Goal: Task Accomplishment & Management: Use online tool/utility

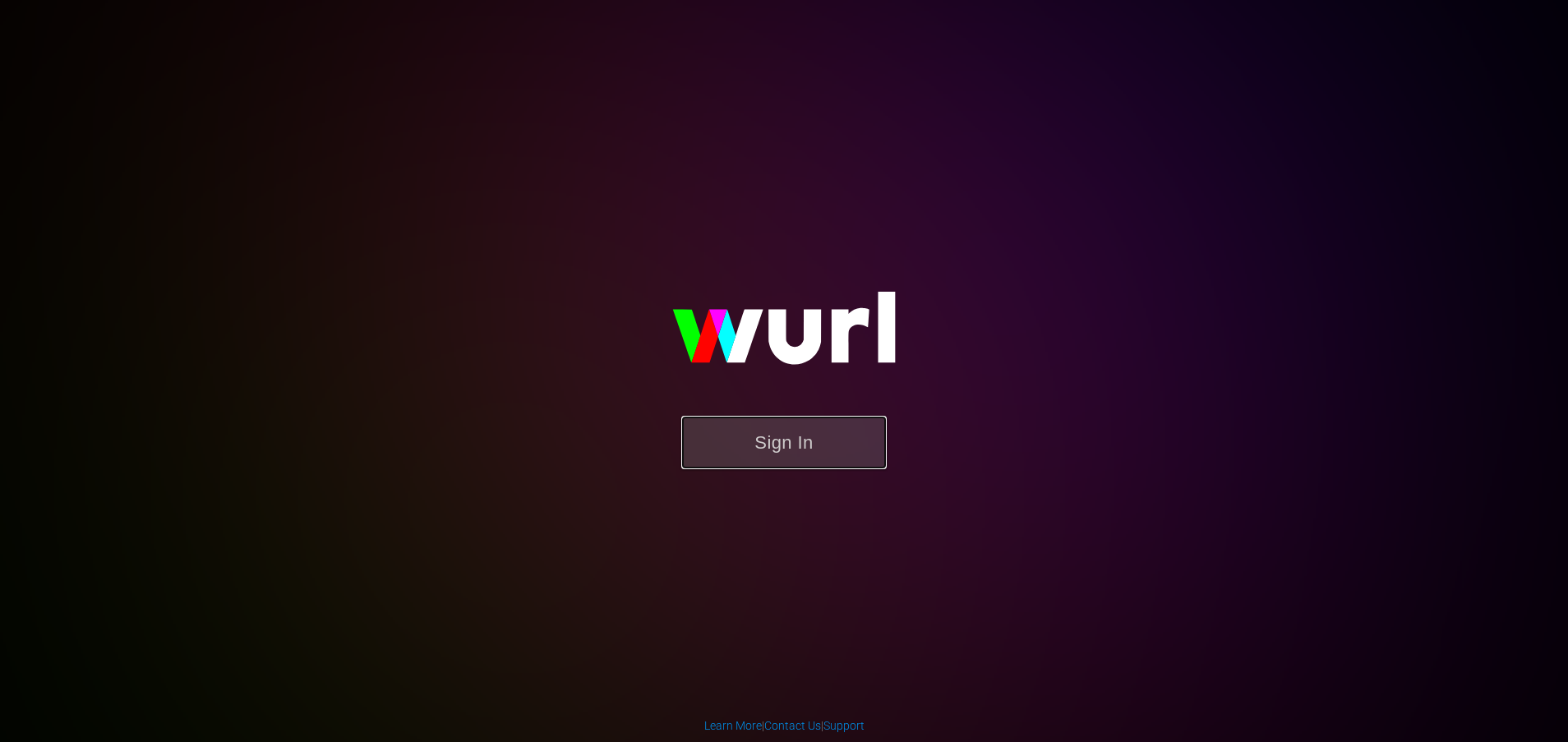
click at [775, 436] on button "Sign In" at bounding box center [784, 442] width 205 height 53
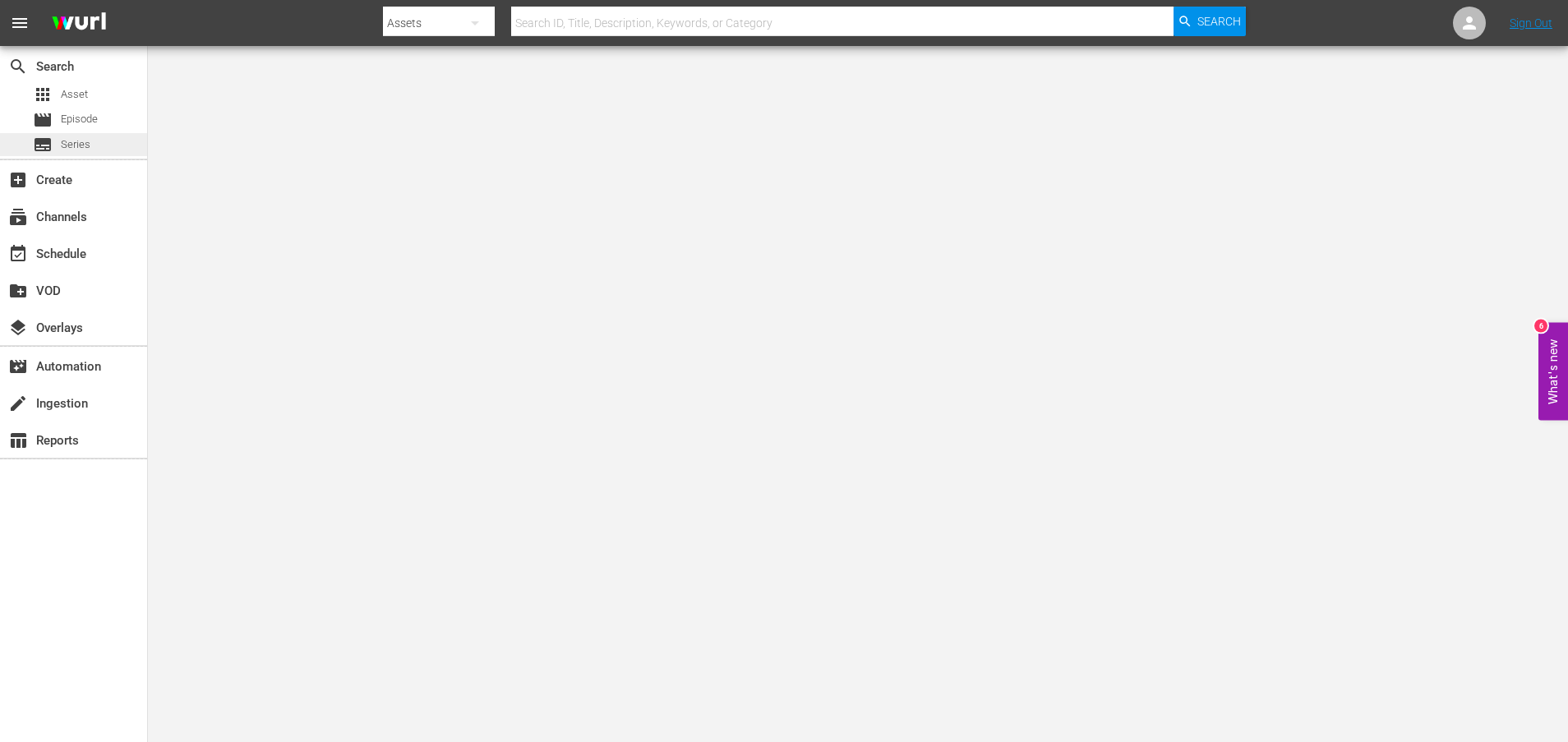
click at [82, 148] on span "Series" at bounding box center [76, 144] width 30 height 17
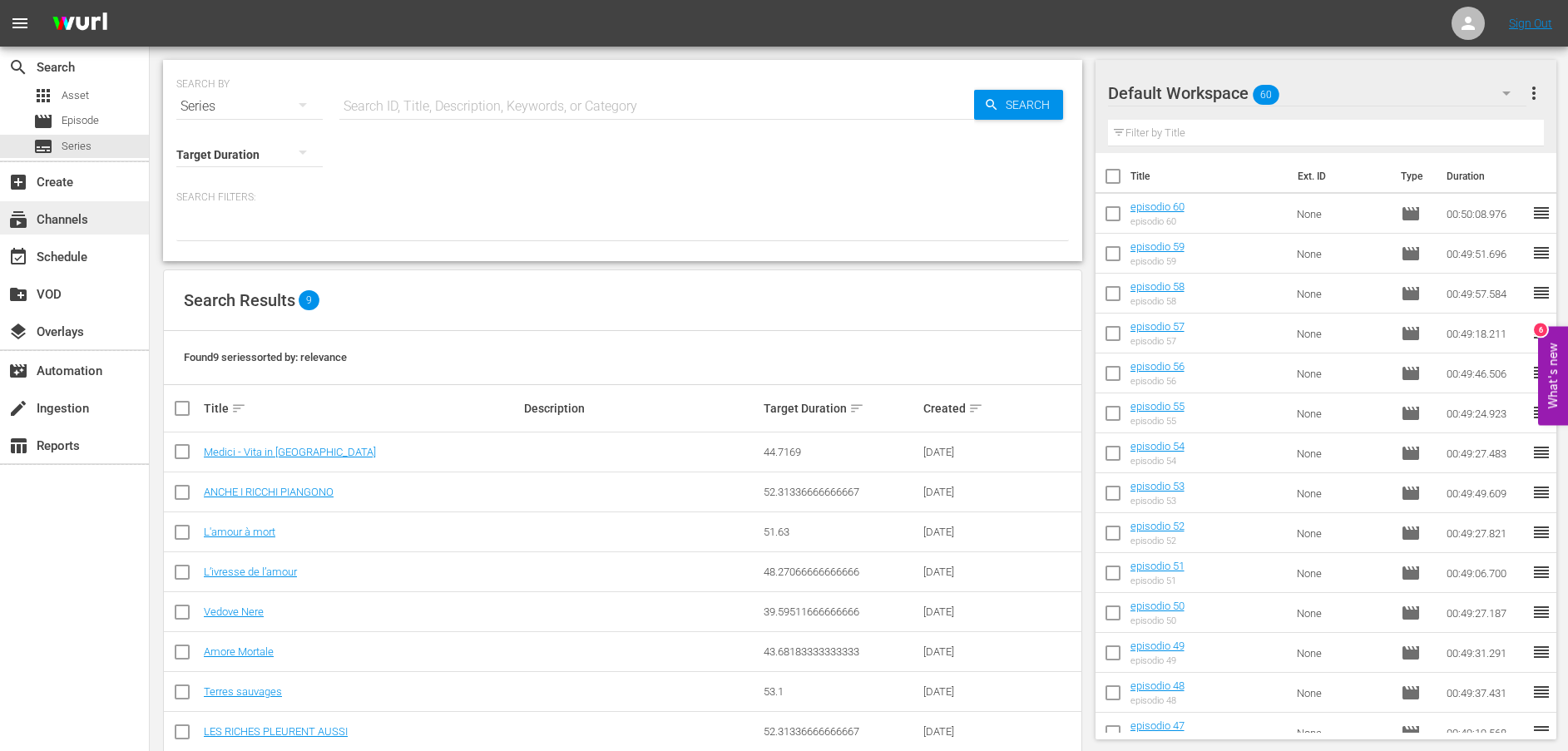
click at [74, 225] on div "subscriptions Channels" at bounding box center [46, 217] width 93 height 15
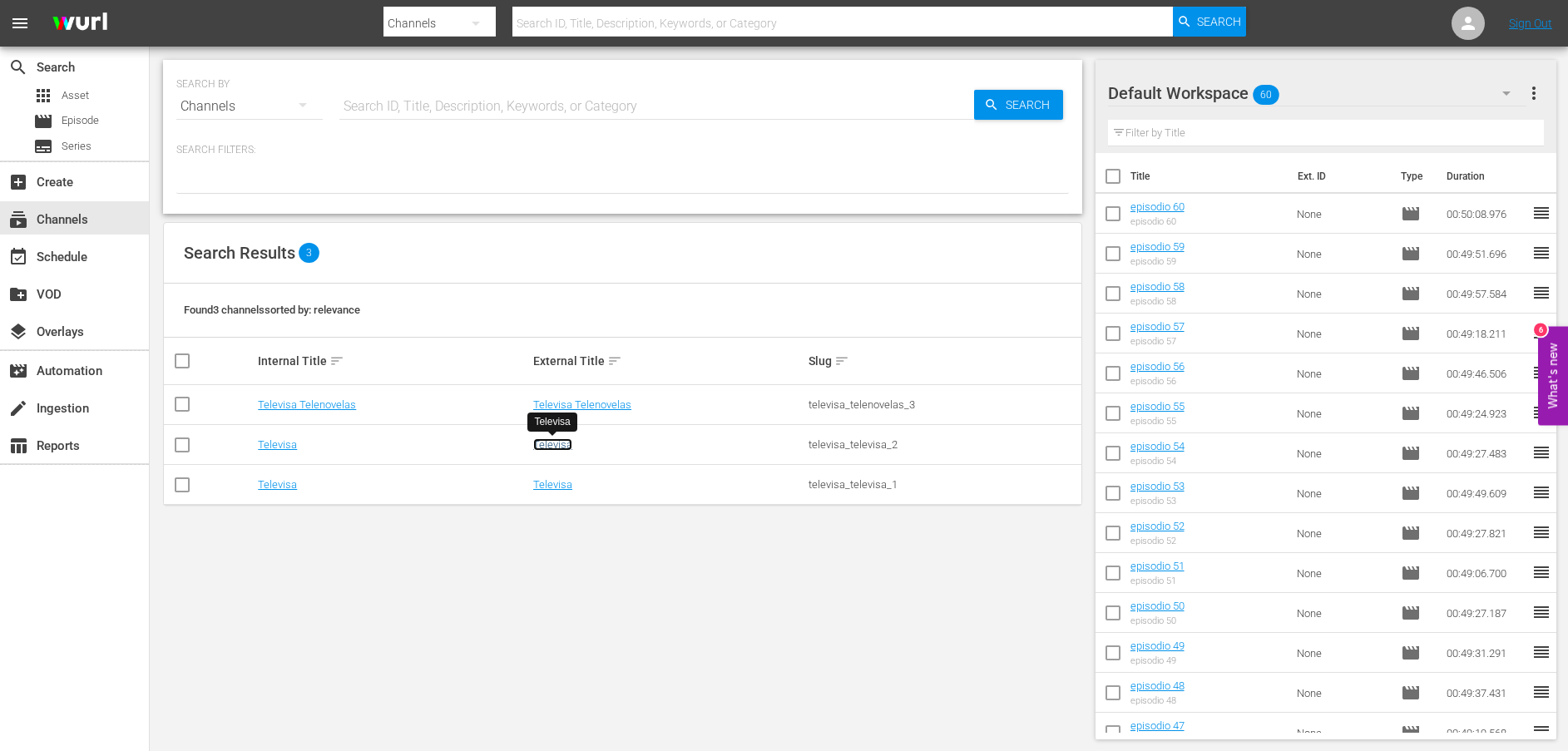
click at [566, 448] on link "Televisa" at bounding box center [553, 445] width 39 height 12
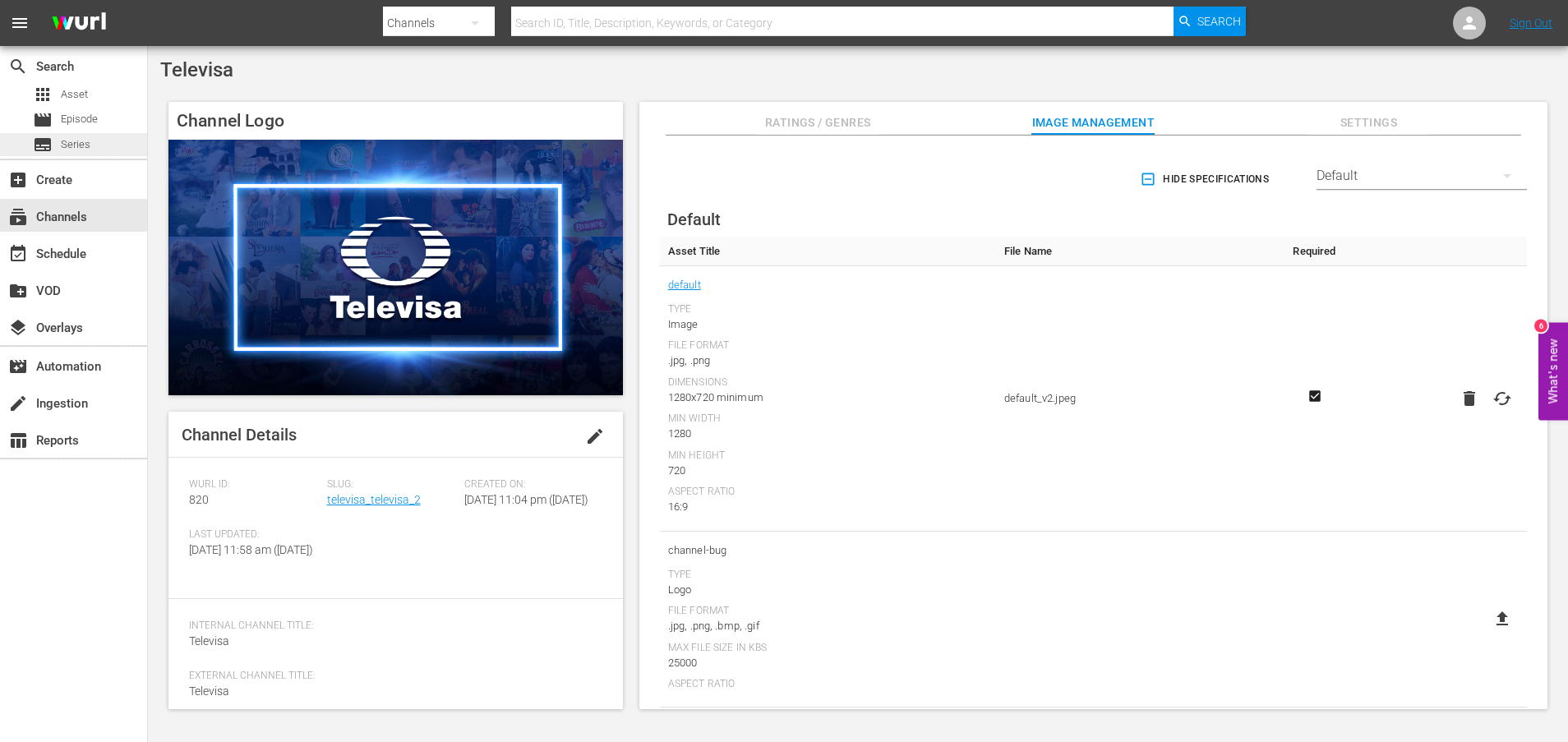
click at [72, 142] on span "Series" at bounding box center [76, 144] width 30 height 17
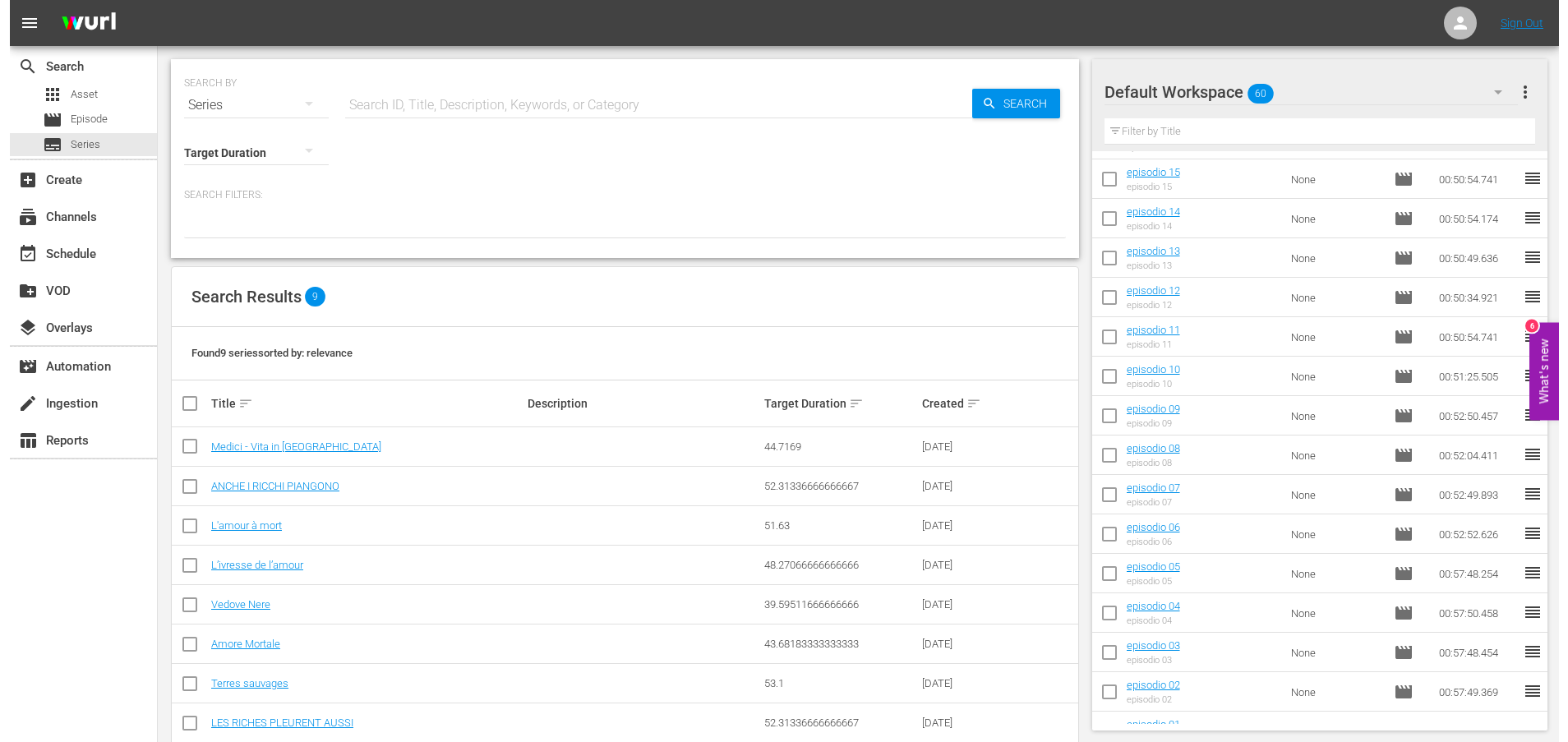
scroll to position [1835, 0]
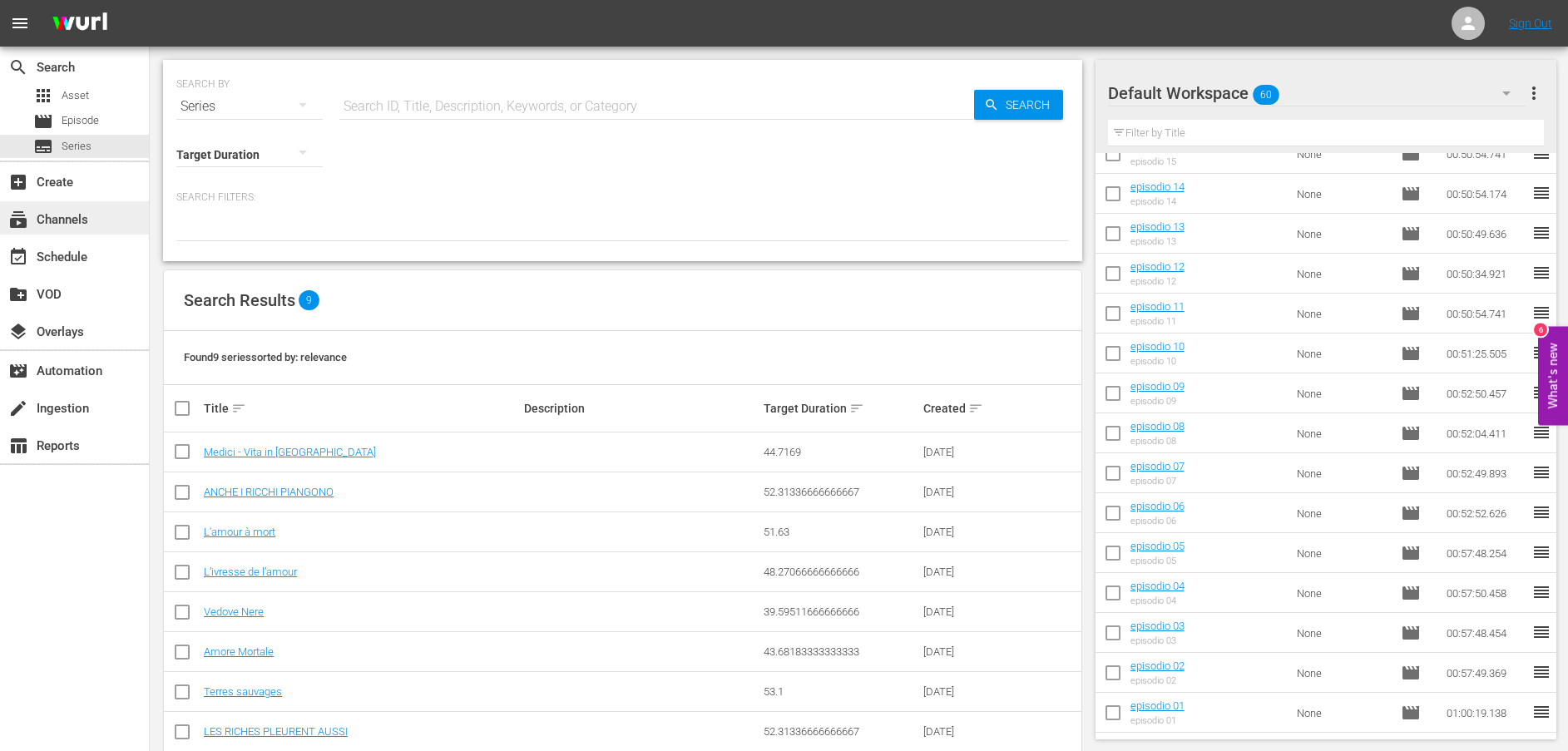
click at [88, 211] on div "subscriptions Channels" at bounding box center [46, 217] width 93 height 15
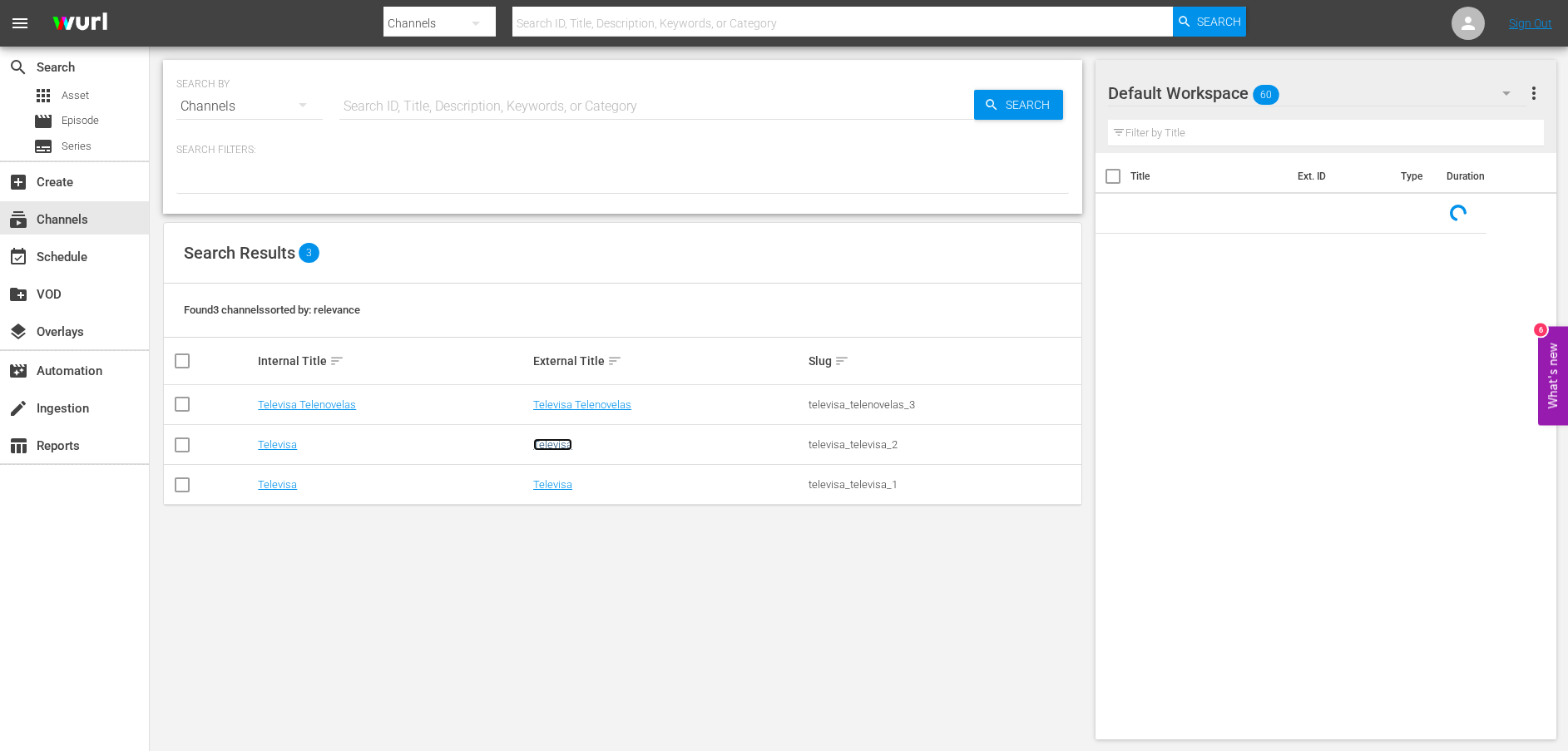
click at [555, 440] on link "Televisa" at bounding box center [553, 445] width 39 height 12
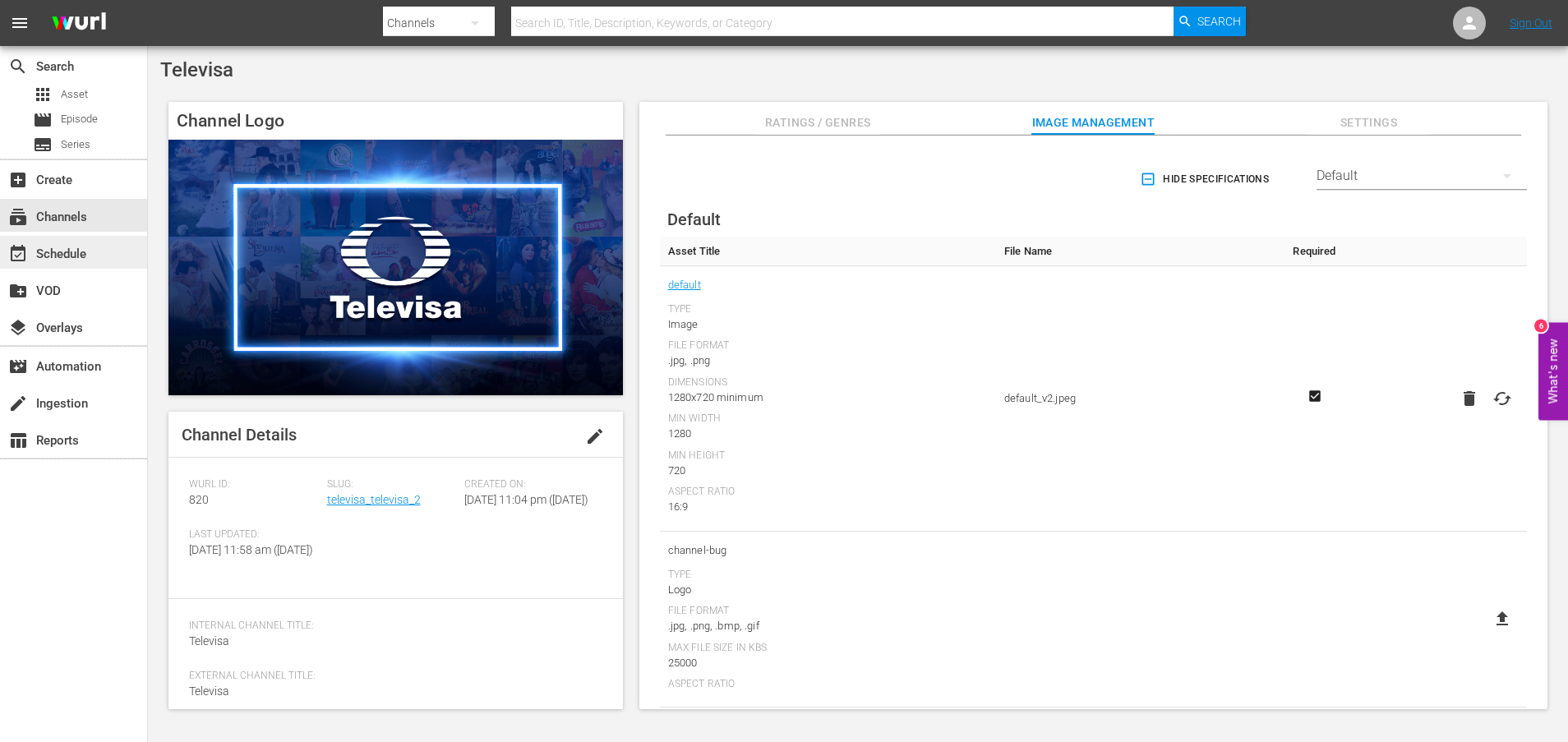
click at [86, 256] on div "event_available Schedule" at bounding box center [45, 251] width 92 height 15
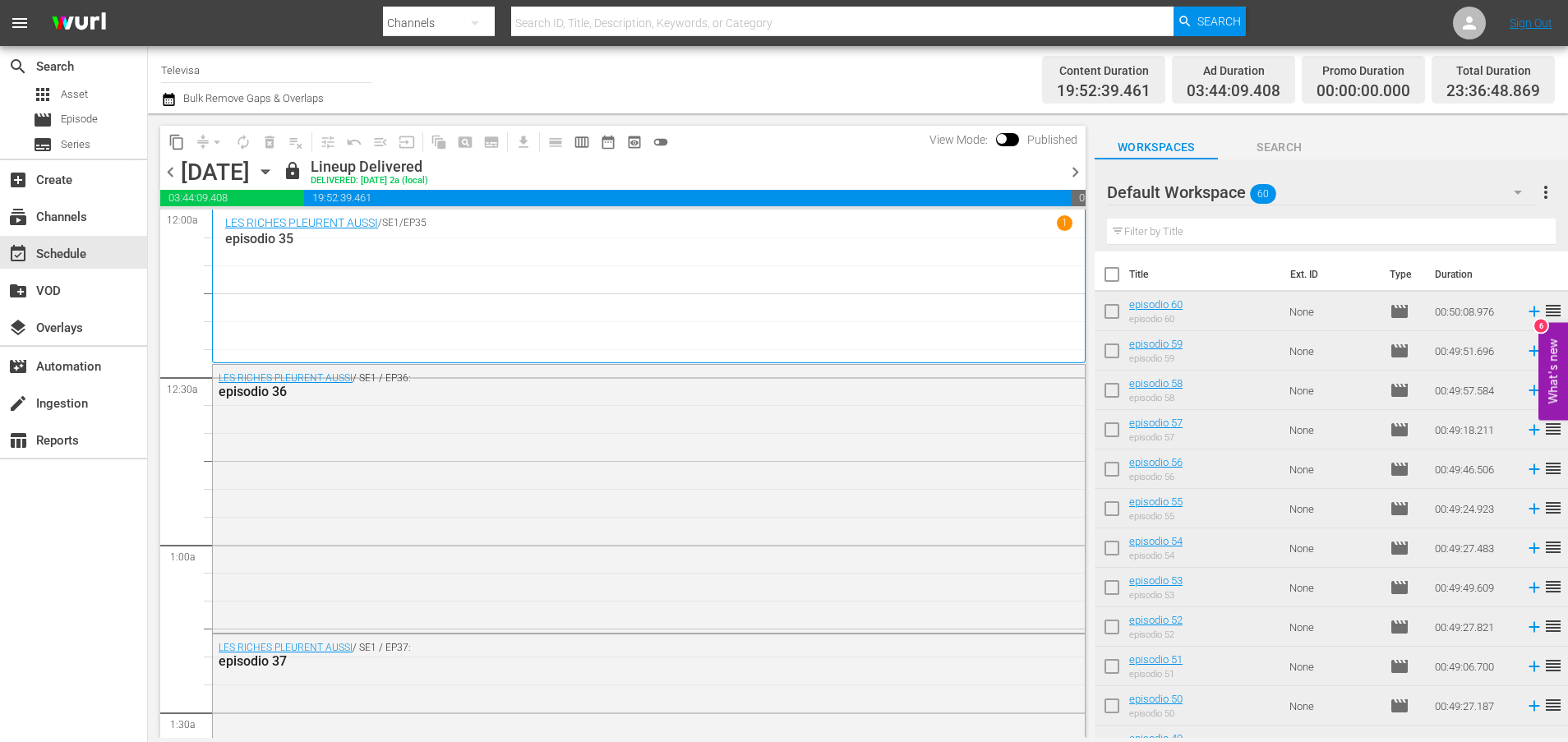
click at [269, 171] on icon "button" at bounding box center [265, 172] width 7 height 4
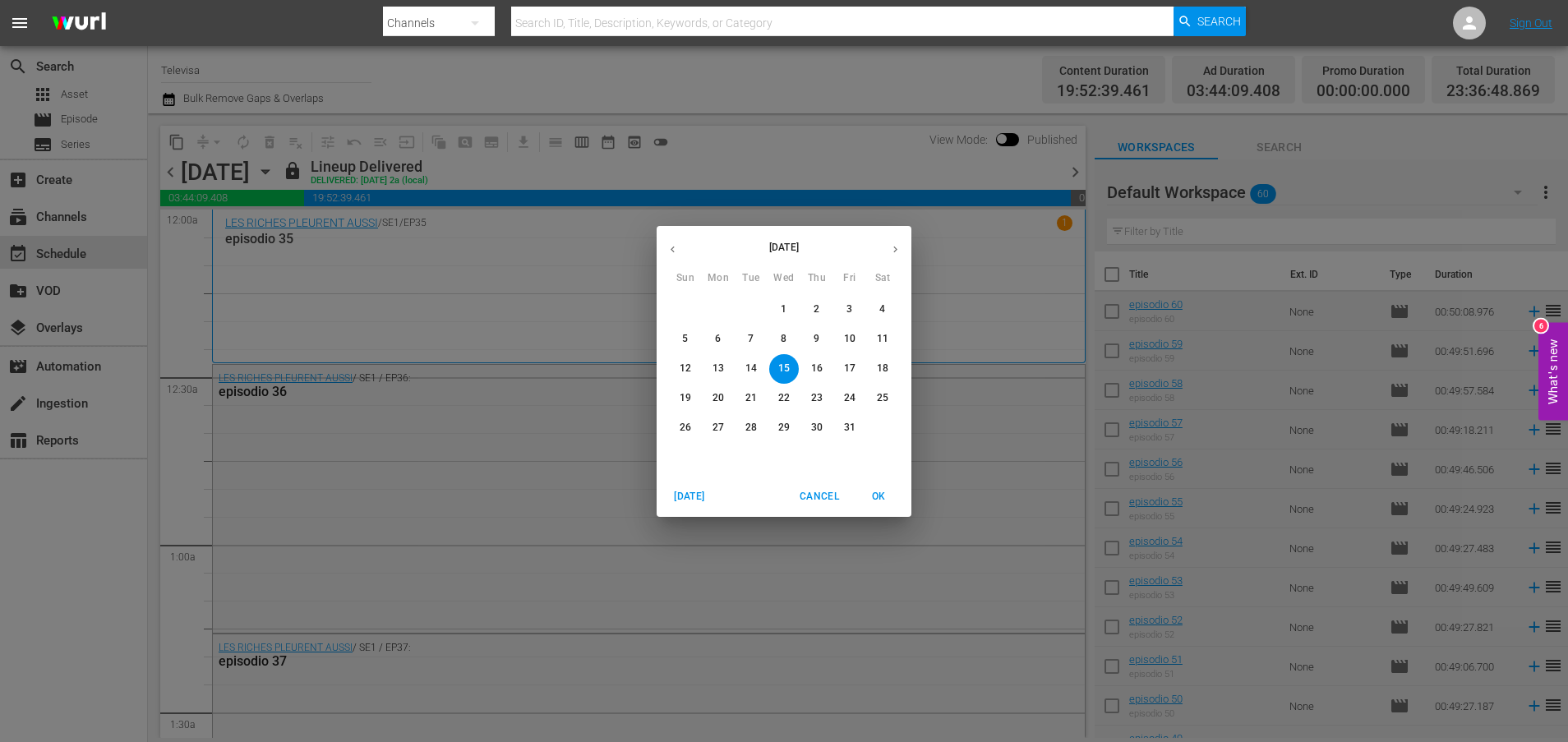
click at [717, 427] on p "27" at bounding box center [718, 428] width 11 height 14
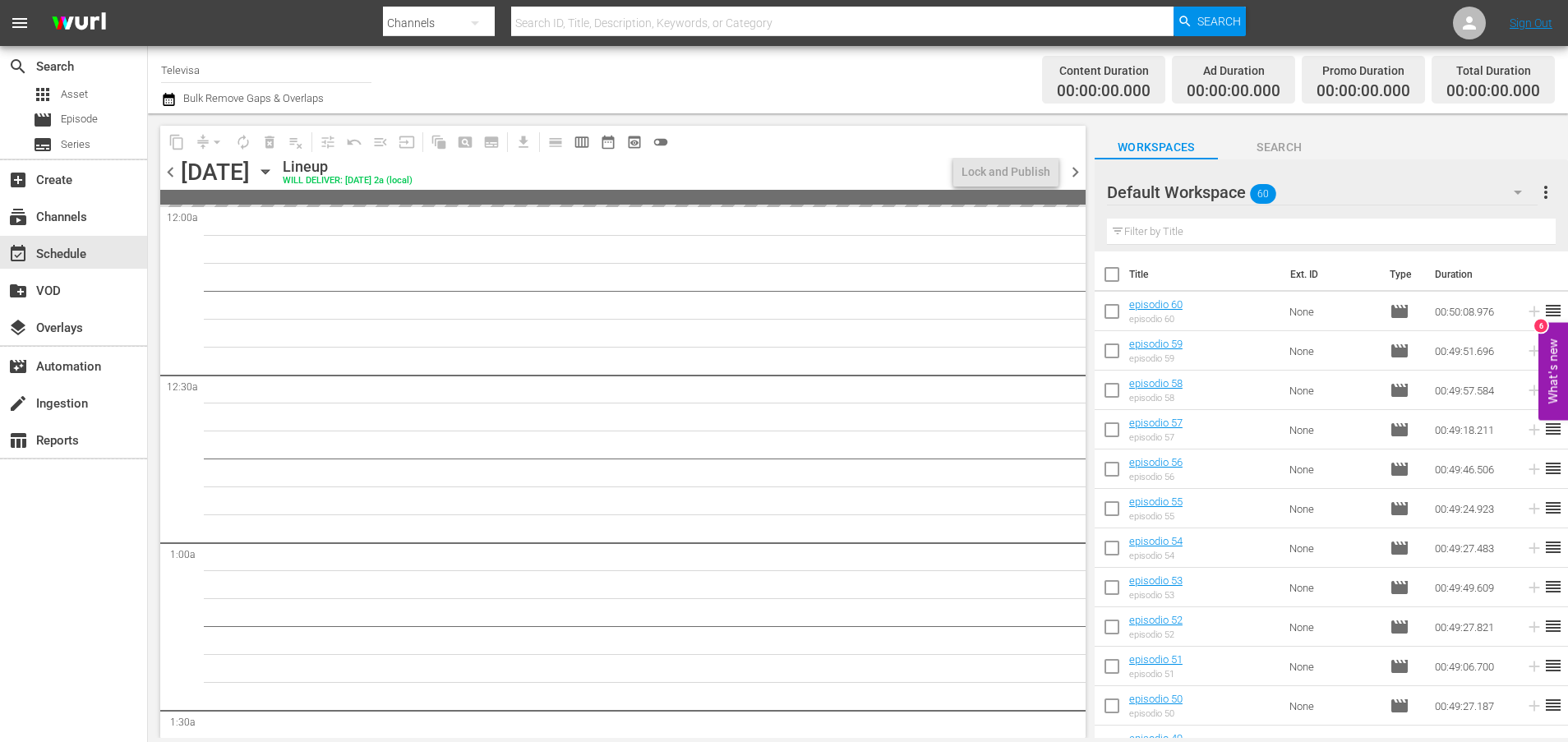
click at [269, 170] on icon "button" at bounding box center [265, 172] width 7 height 4
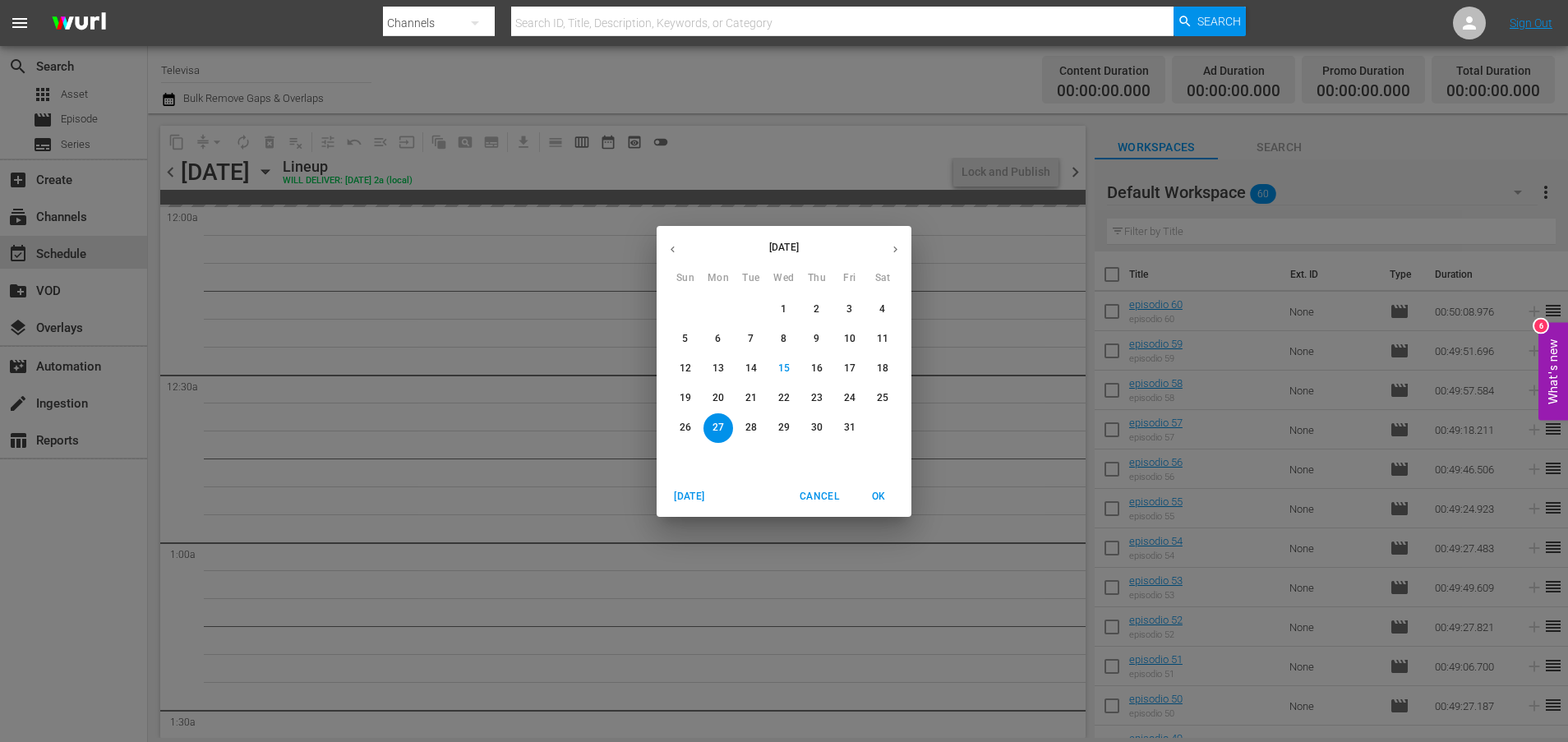
click at [687, 426] on p "26" at bounding box center [685, 428] width 11 height 14
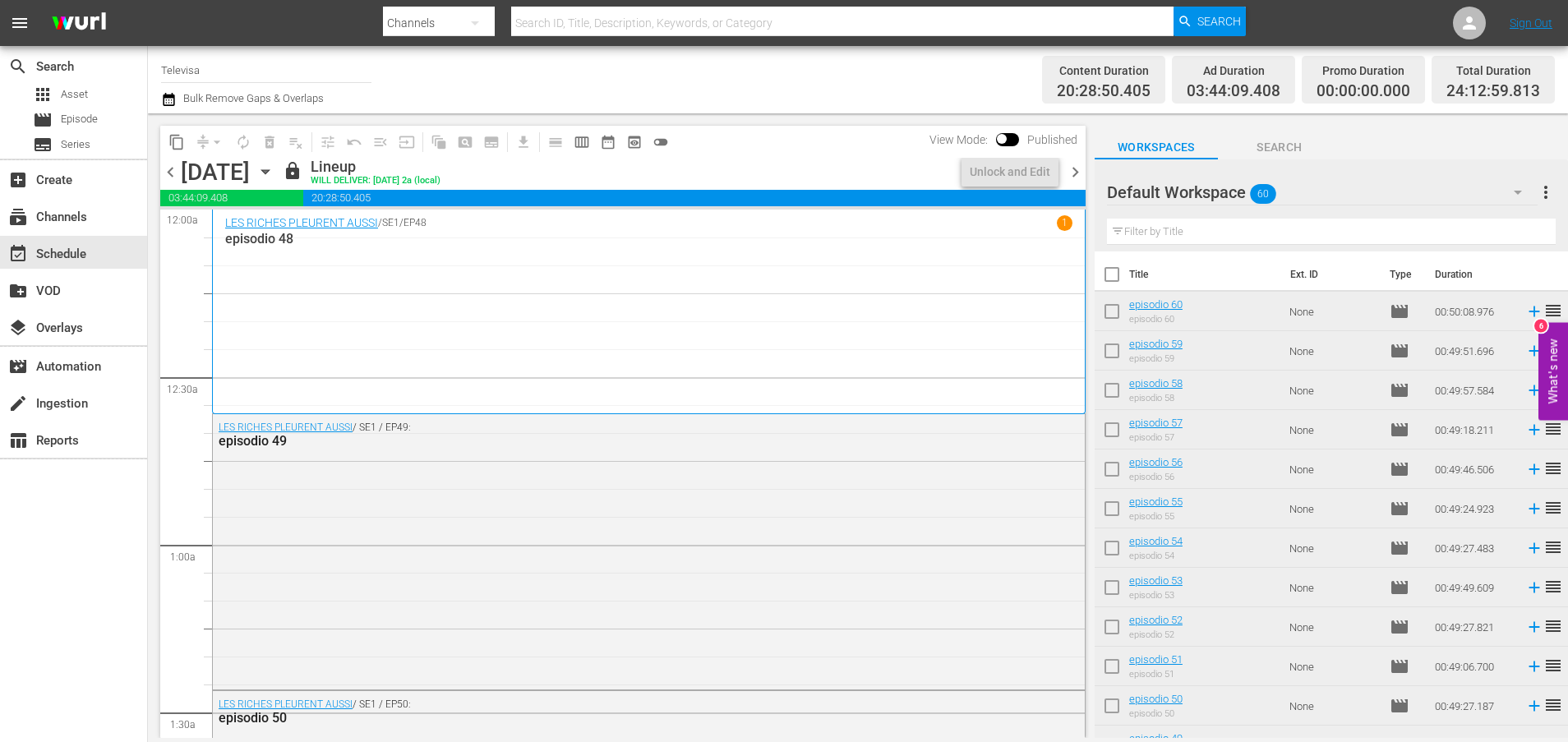
click at [274, 173] on icon "button" at bounding box center [265, 171] width 18 height 18
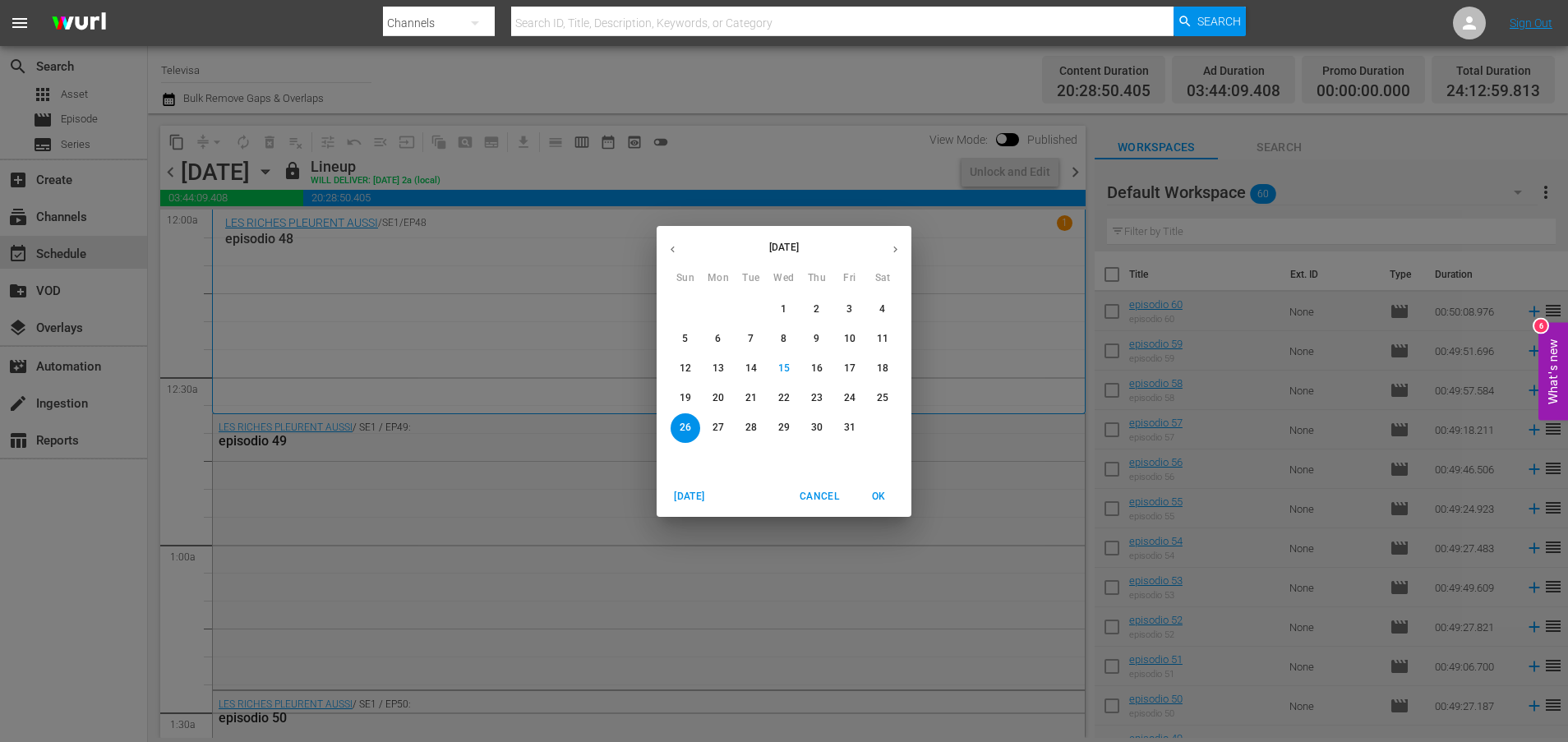
click at [715, 423] on p "27" at bounding box center [718, 428] width 11 height 14
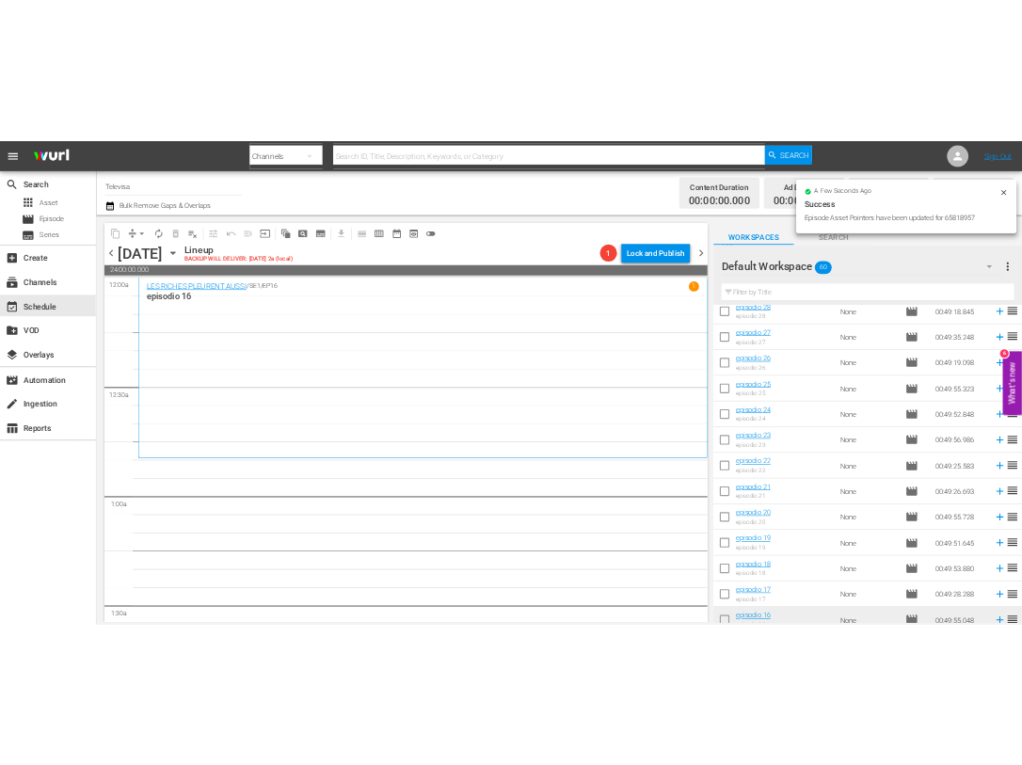
scroll to position [1592, 0]
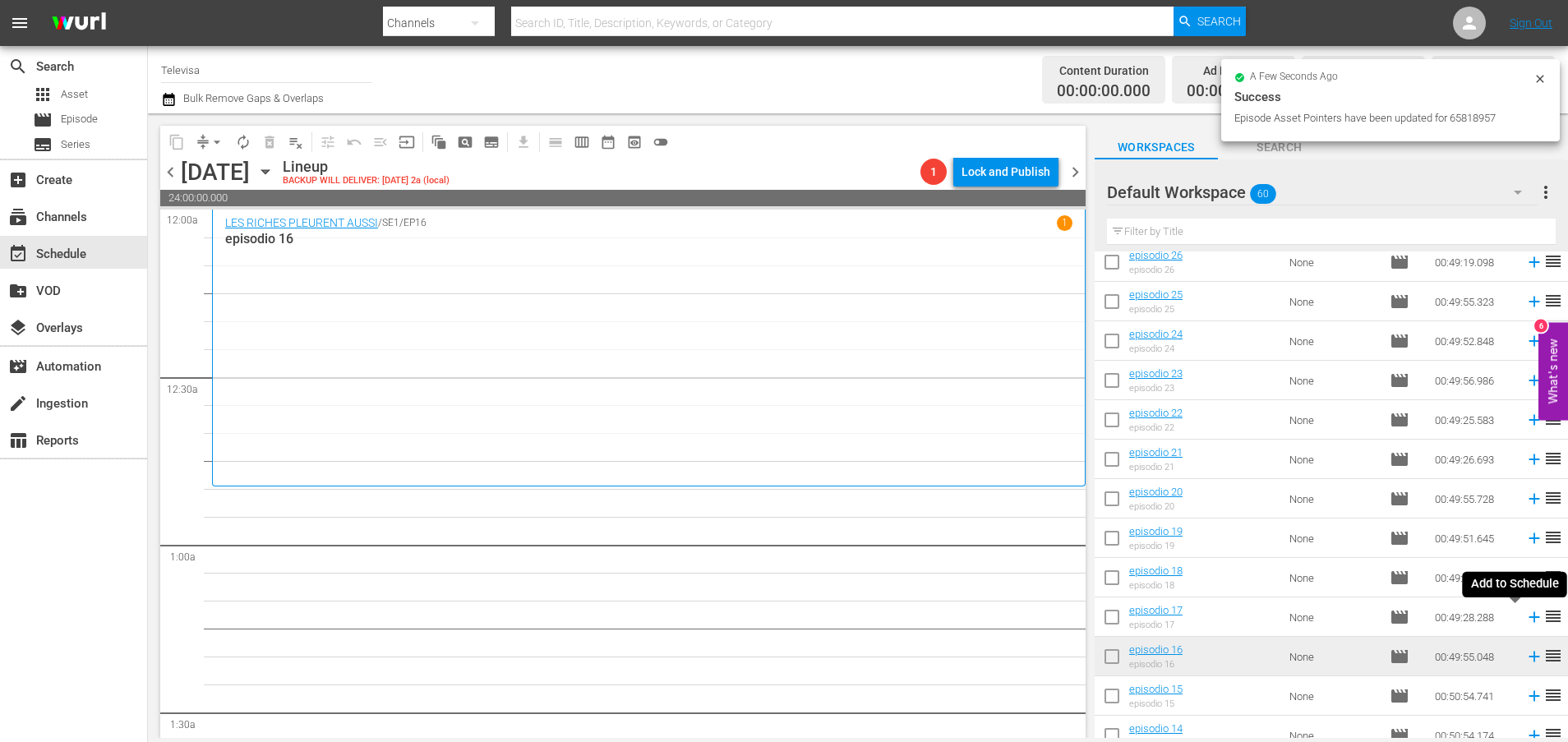
click at [1525, 619] on icon at bounding box center [1534, 617] width 18 height 18
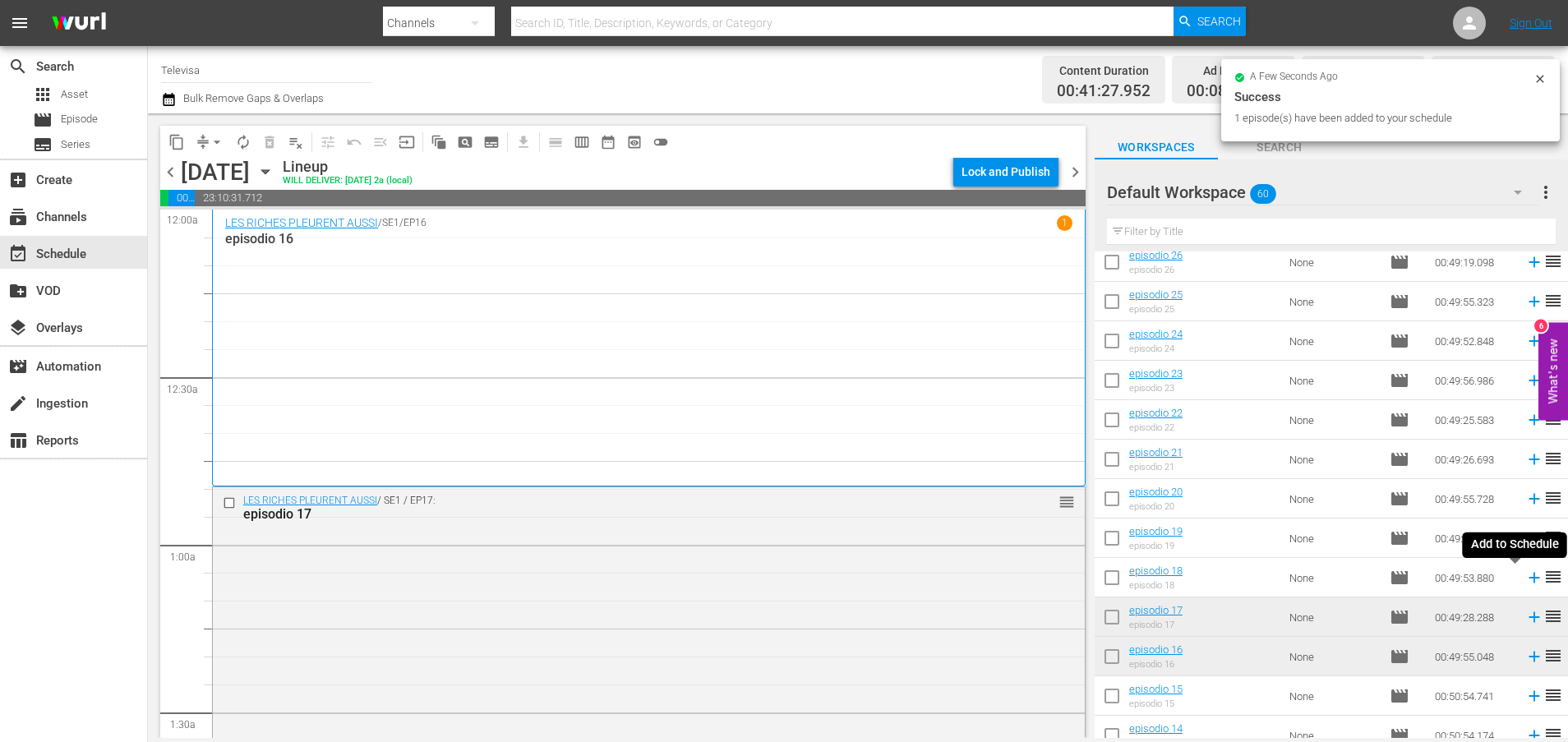
click at [1525, 580] on icon at bounding box center [1534, 578] width 18 height 18
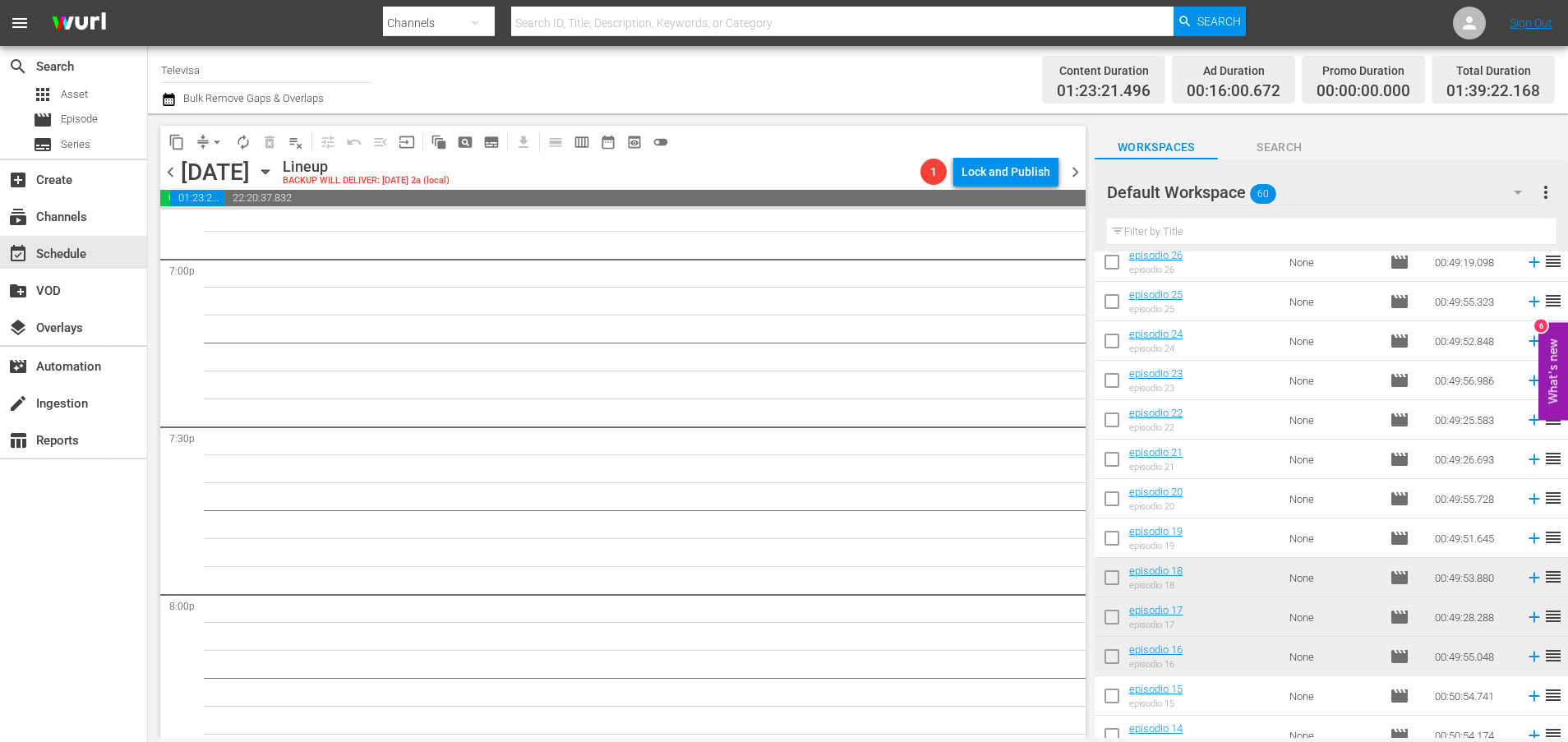
scroll to position [7521, 0]
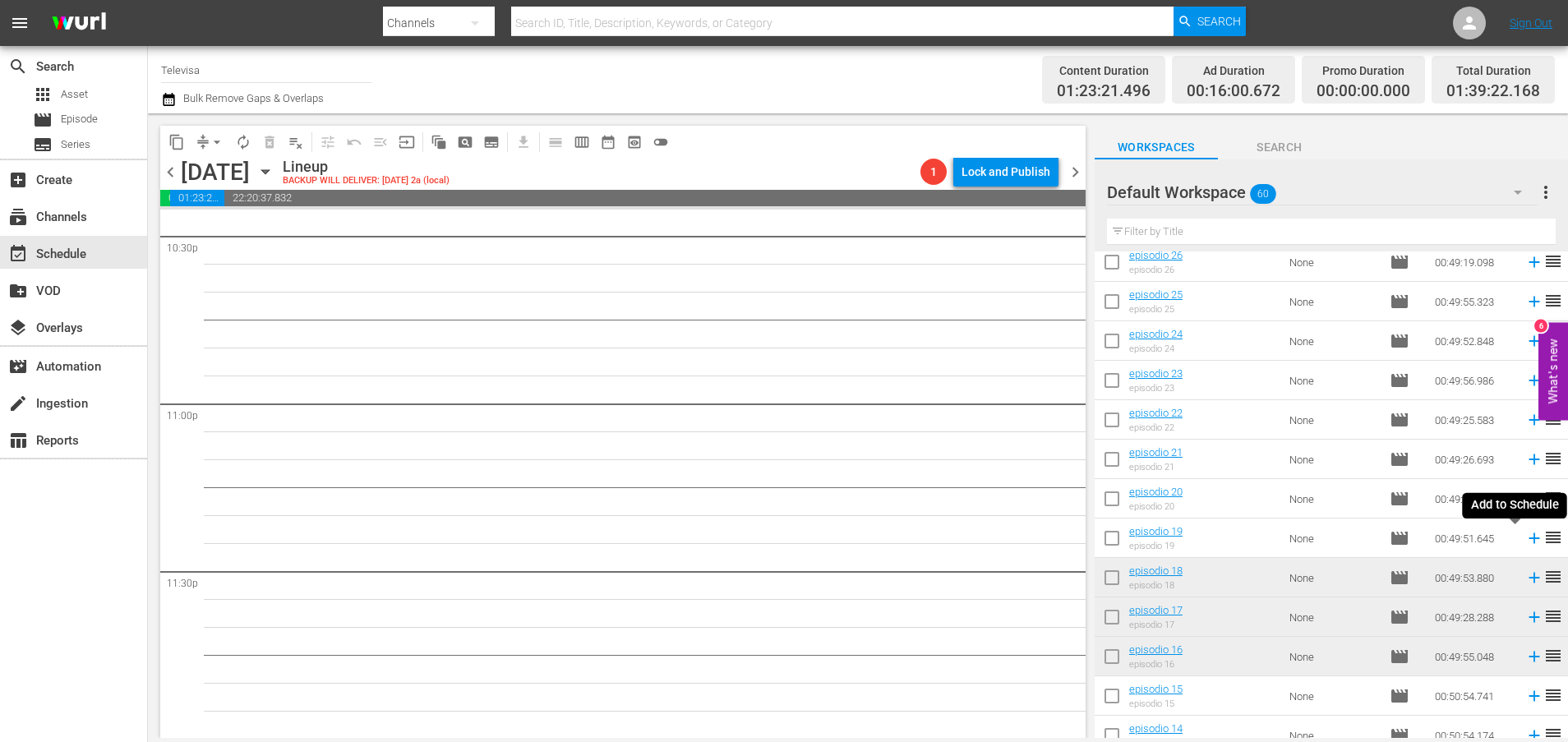
click at [1529, 536] on icon at bounding box center [1534, 538] width 10 height 10
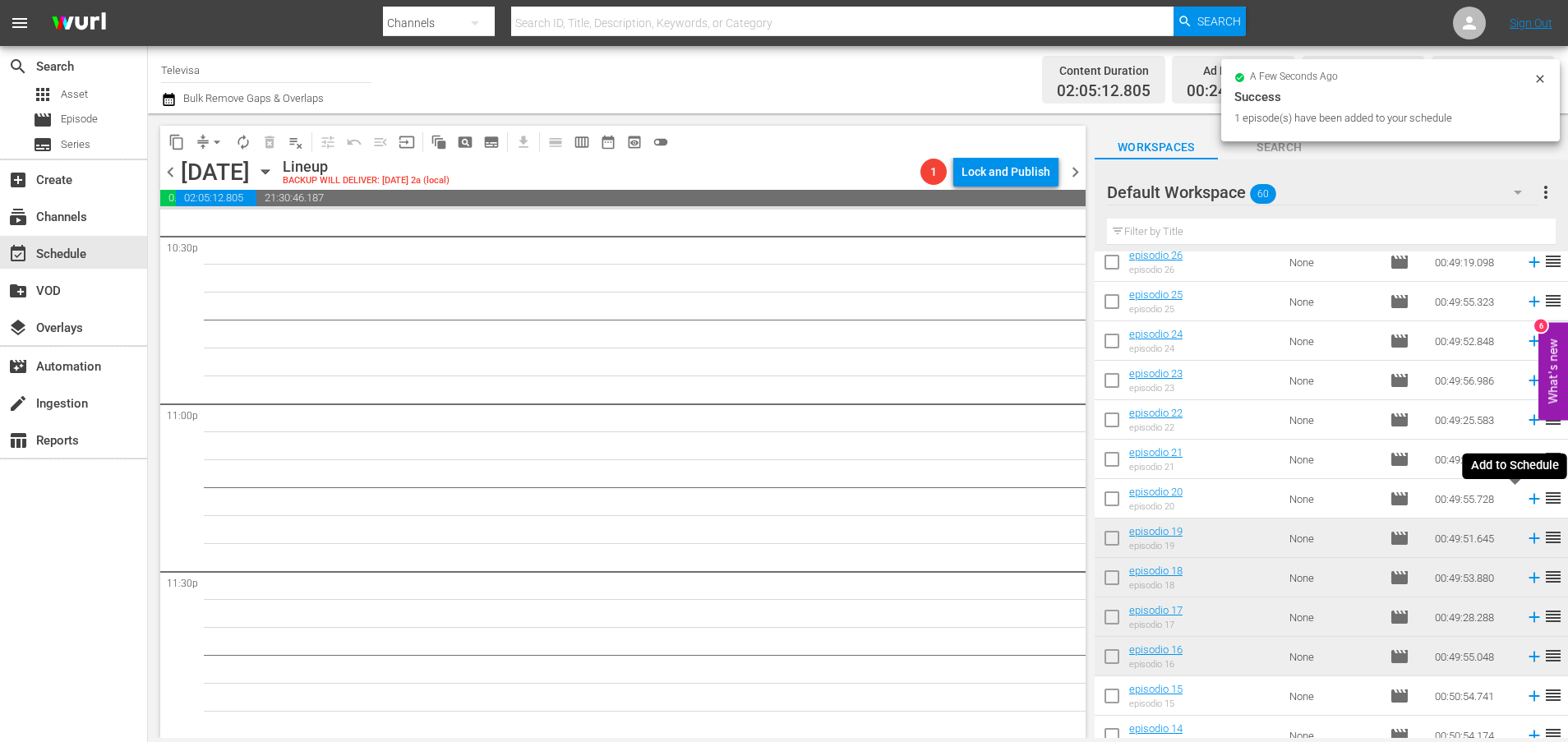
scroll to position [7493, 0]
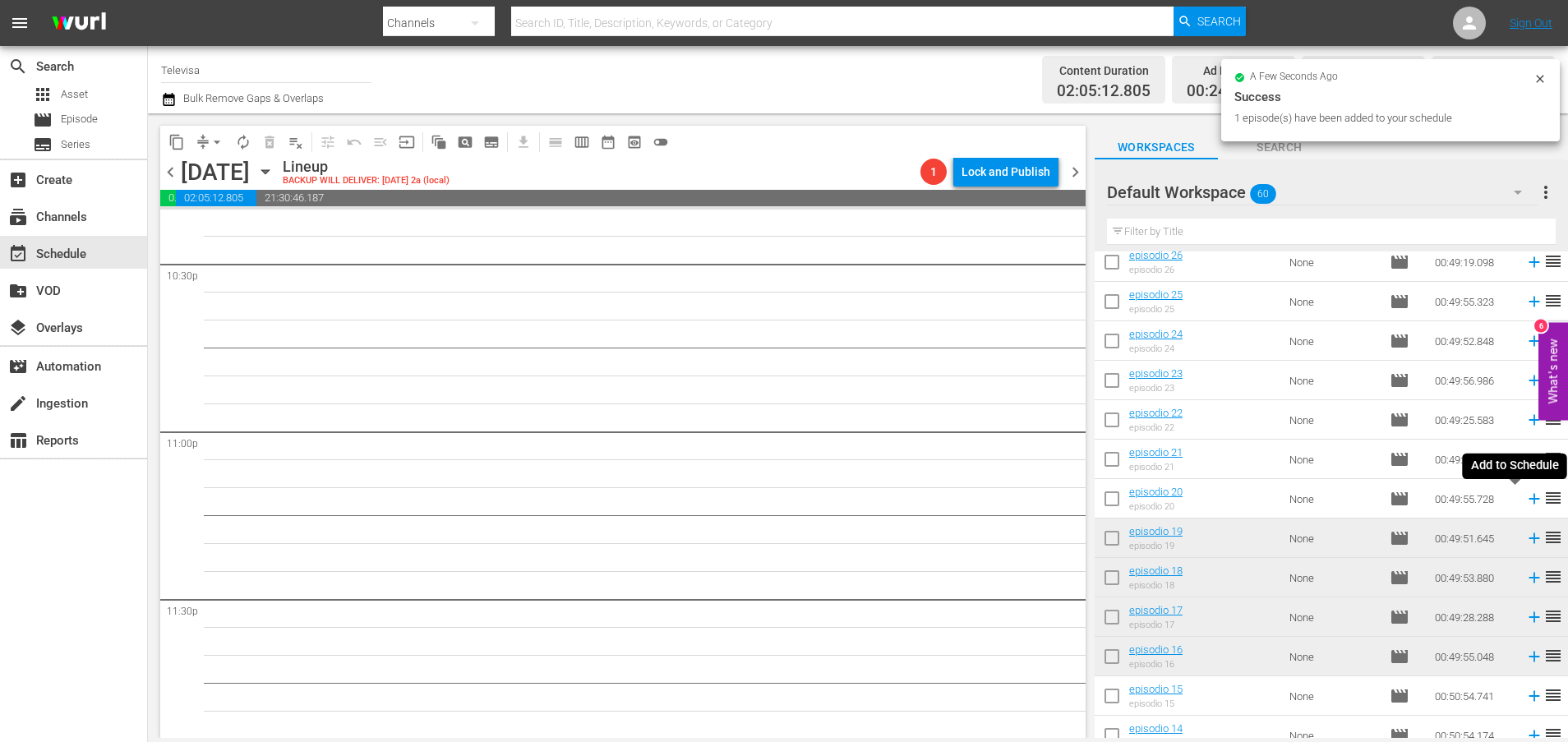
click at [1525, 501] on icon at bounding box center [1534, 499] width 18 height 18
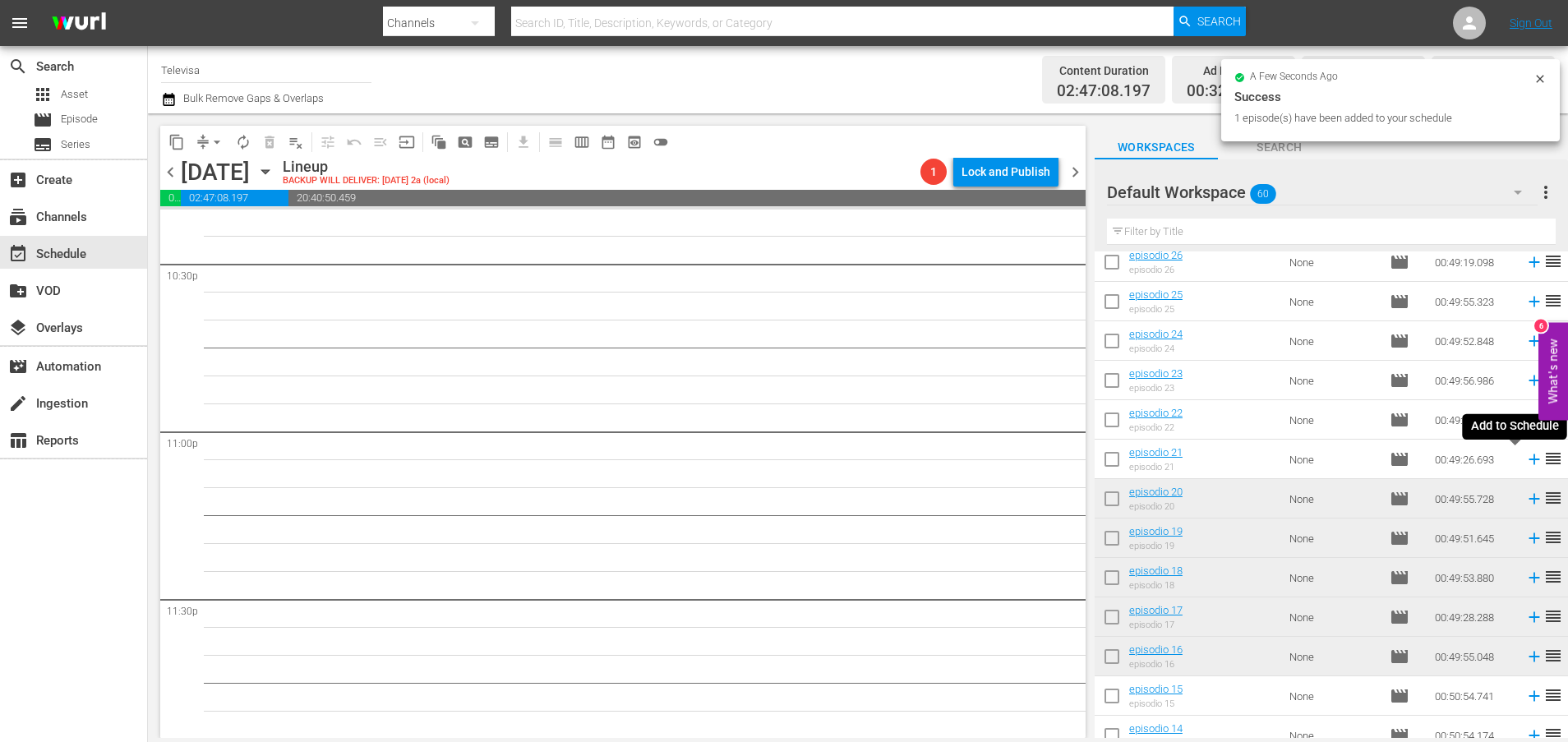
scroll to position [7464, 0]
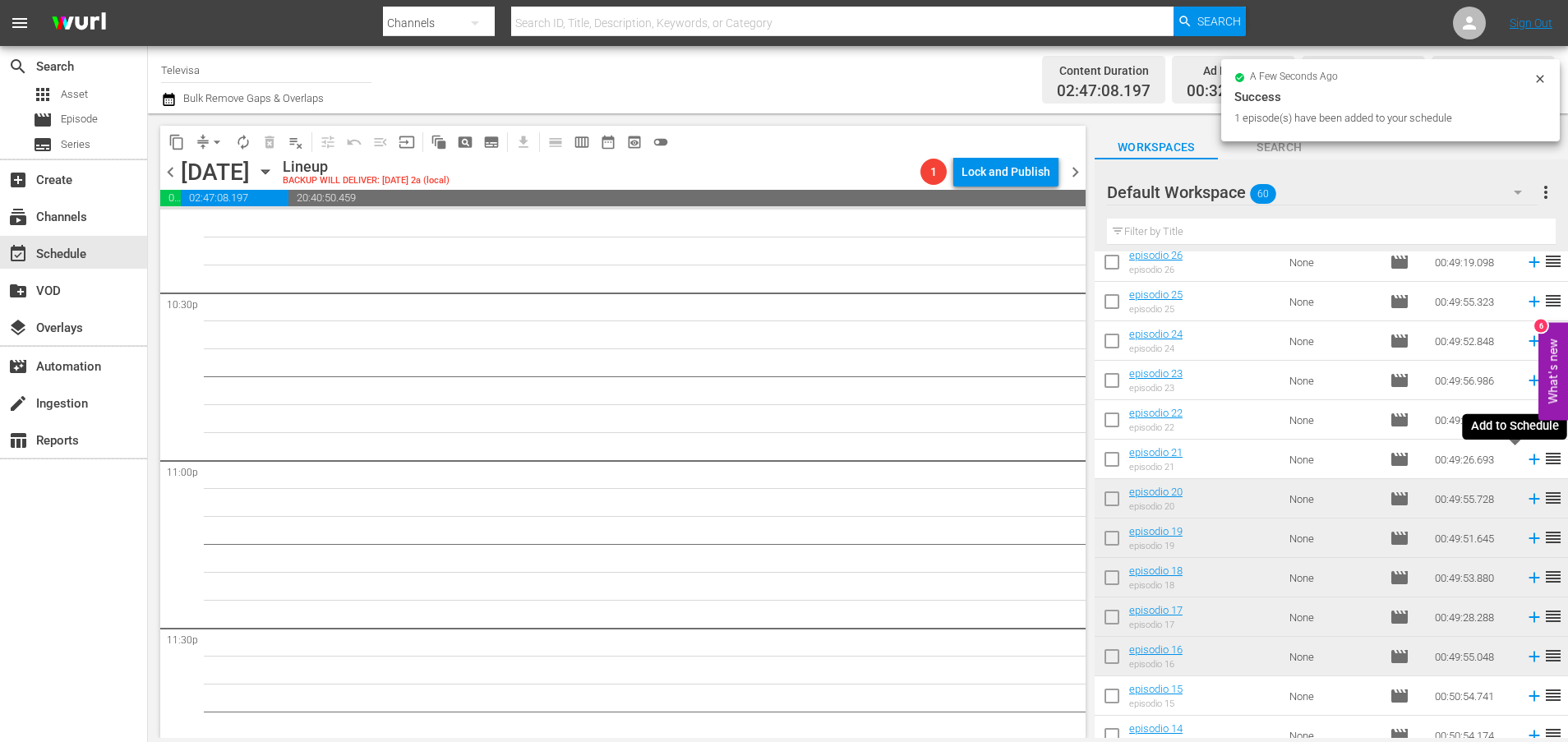
click at [1529, 459] on icon at bounding box center [1534, 460] width 10 height 10
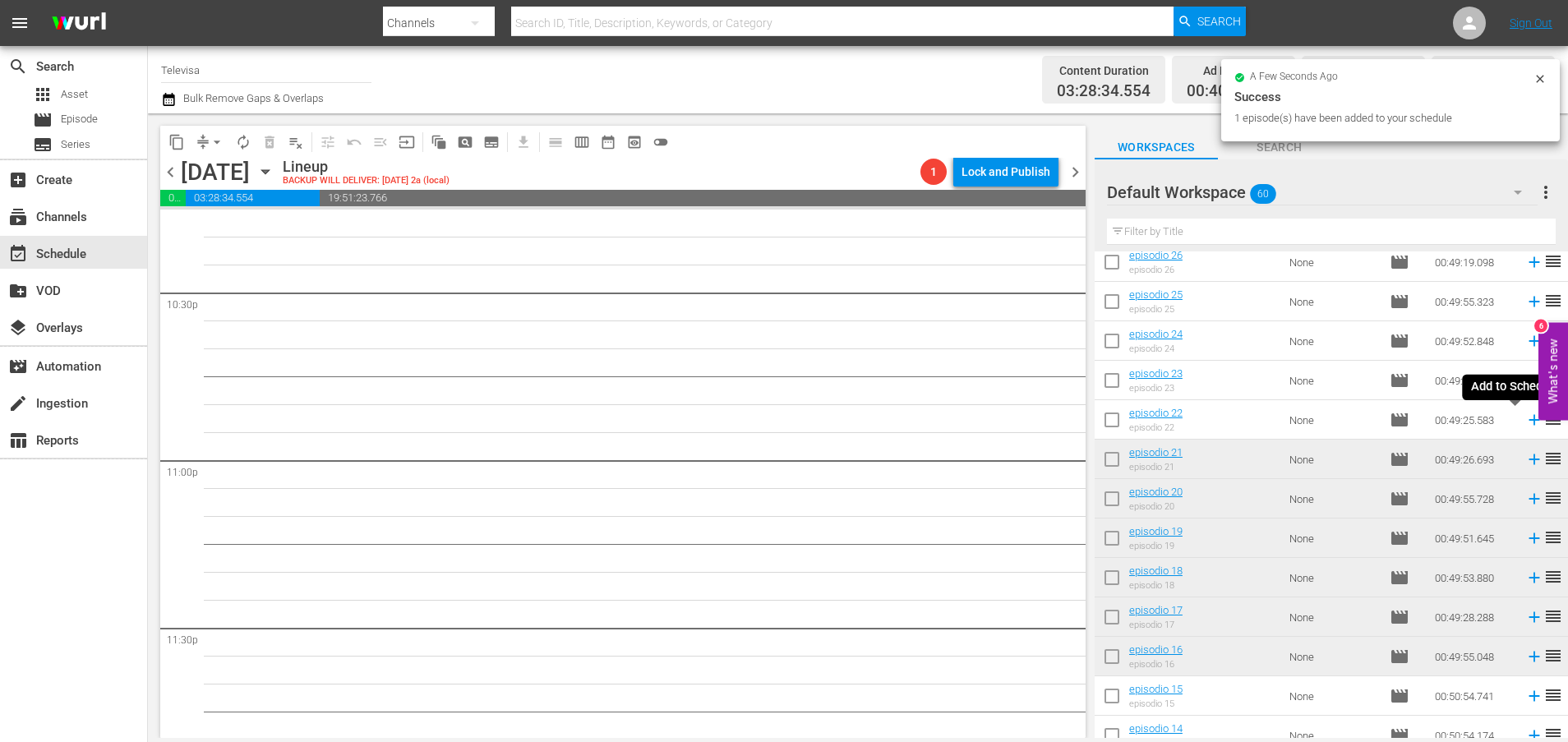
scroll to position [7437, 0]
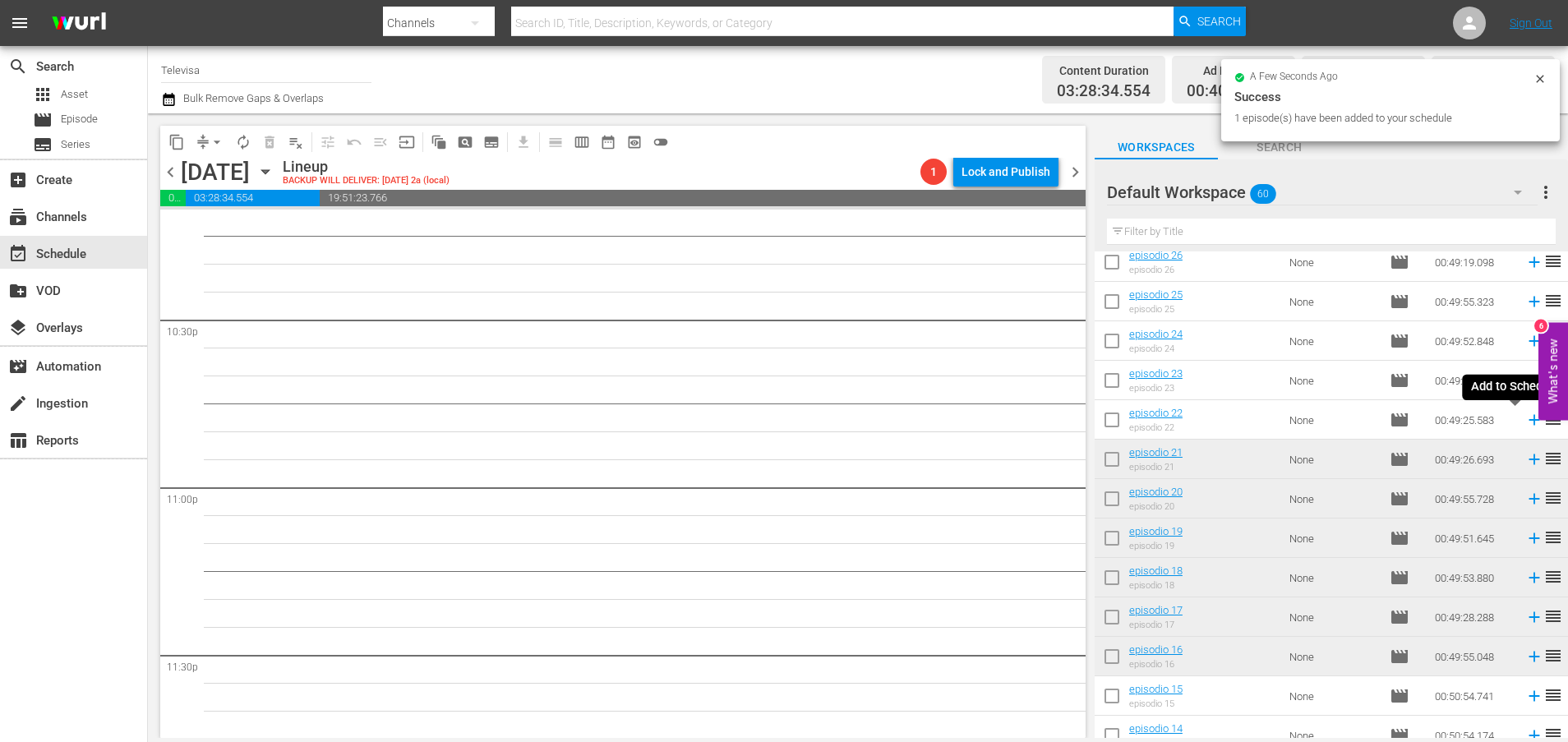
click at [1529, 420] on icon at bounding box center [1534, 420] width 10 height 10
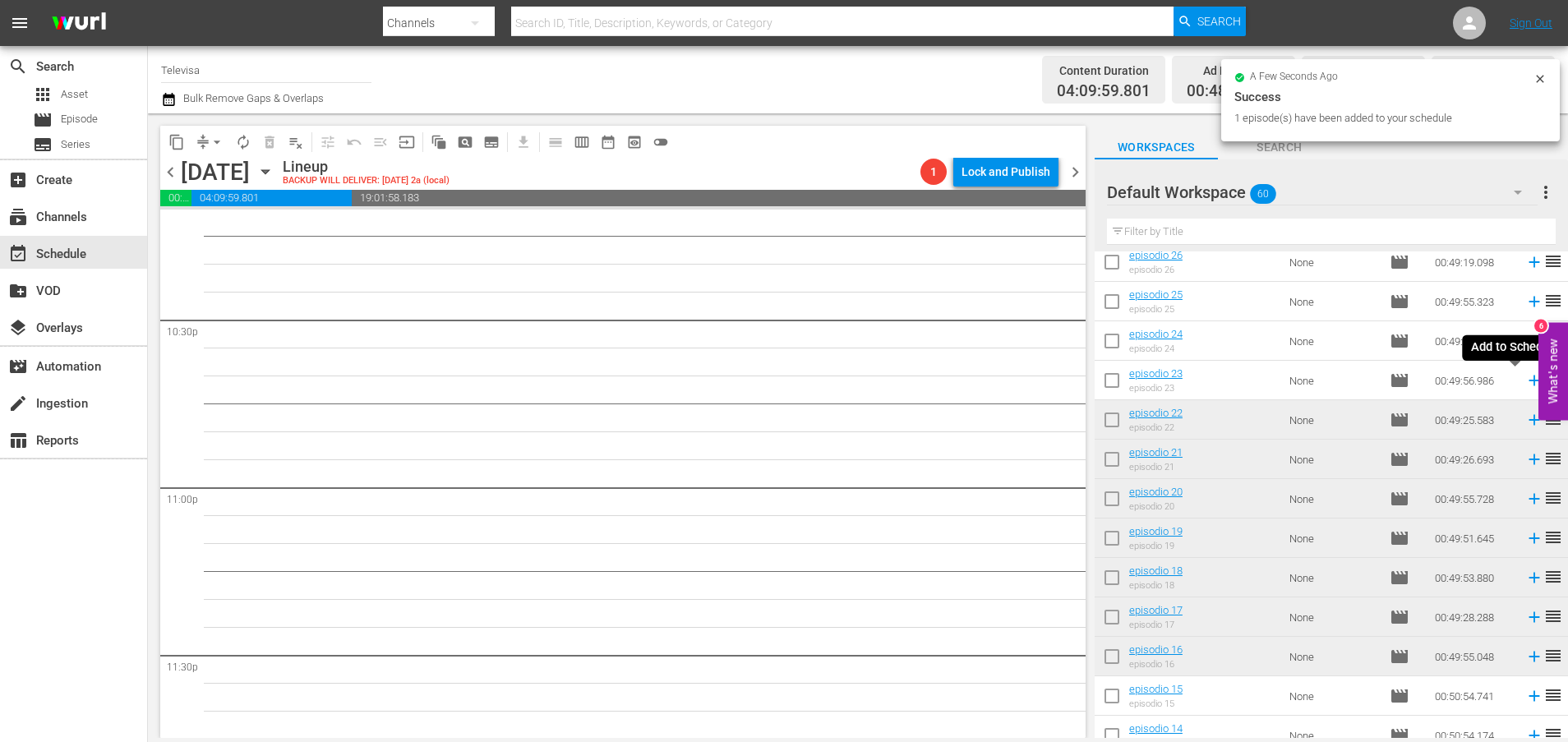
scroll to position [7409, 0]
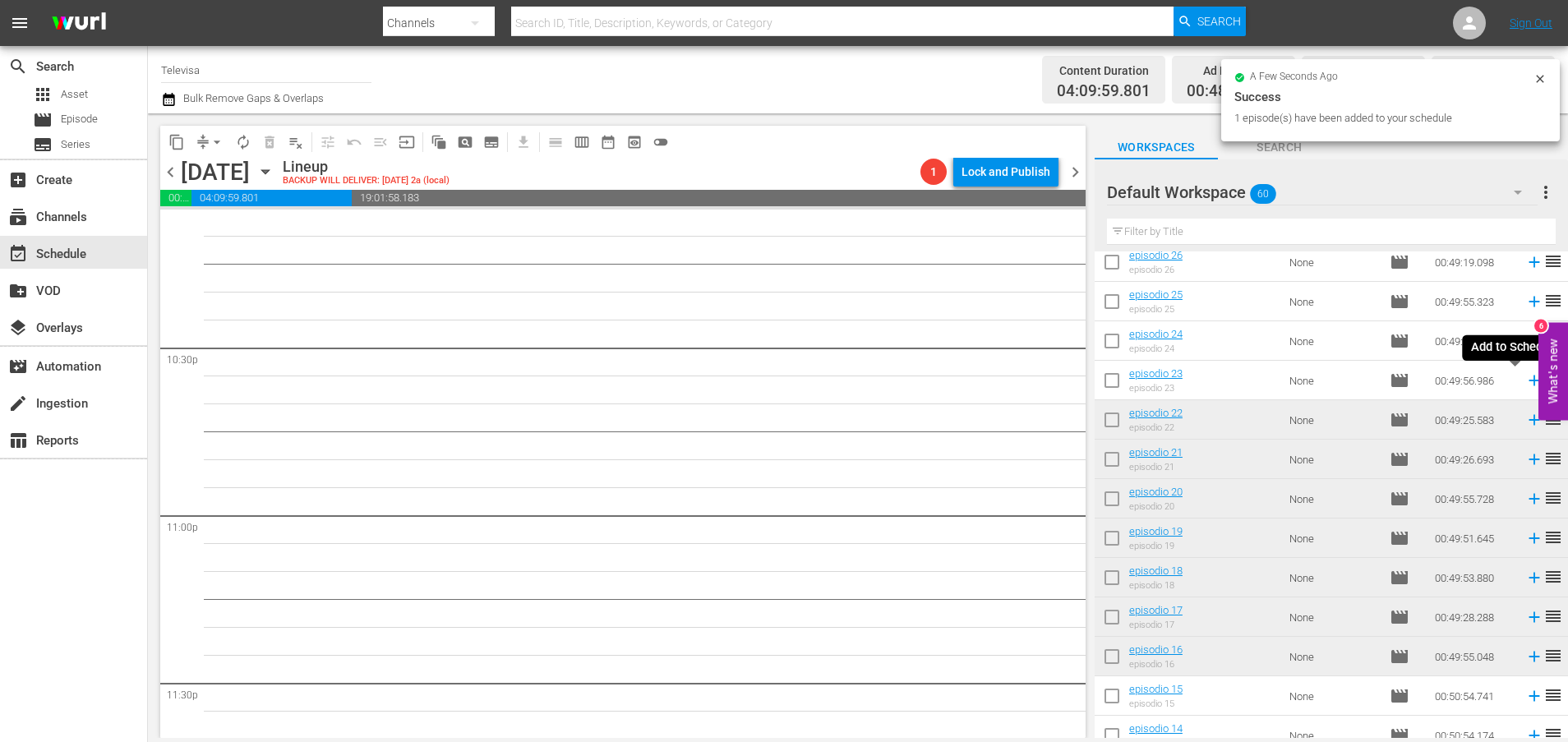
click at [1529, 381] on icon at bounding box center [1534, 381] width 10 height 10
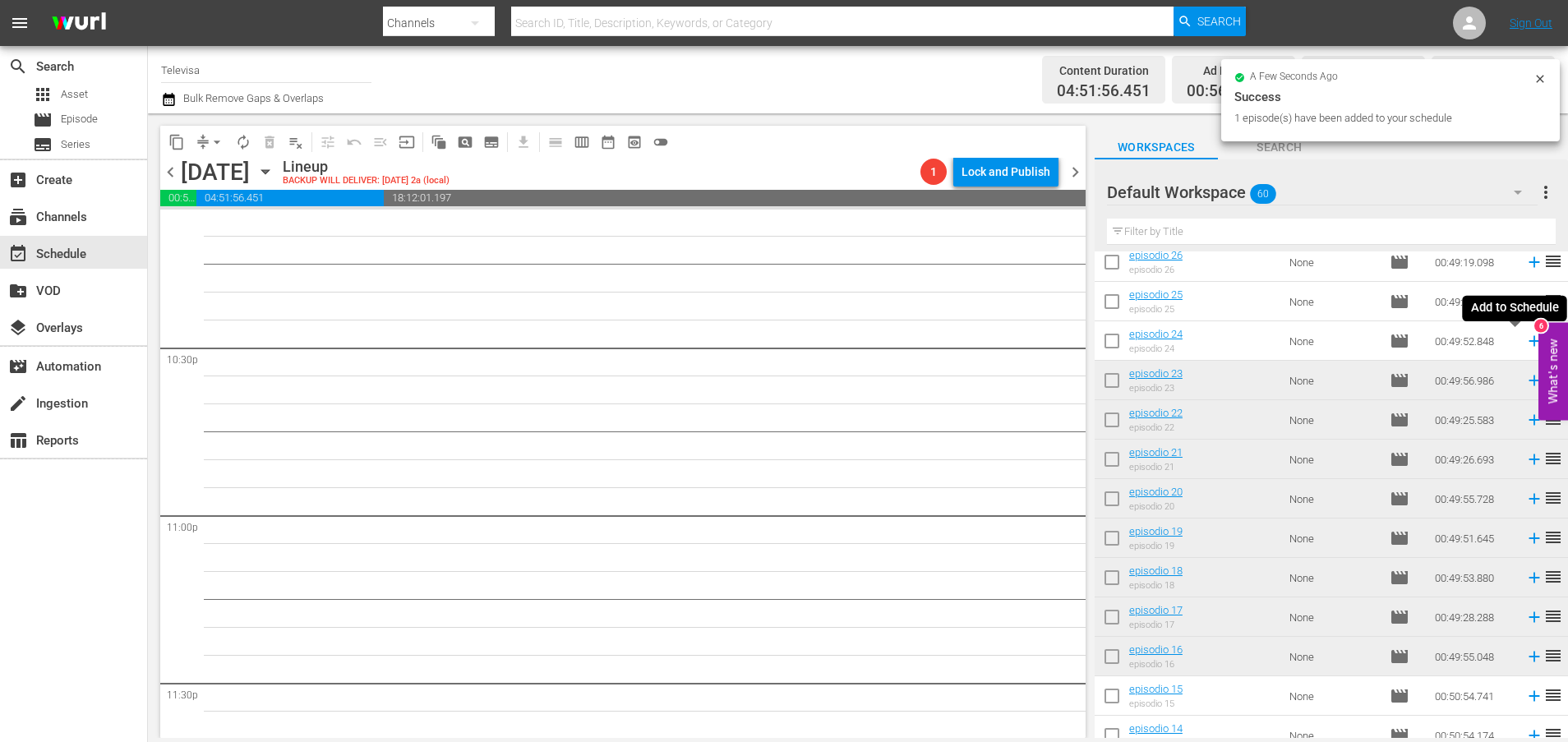
scroll to position [7380, 0]
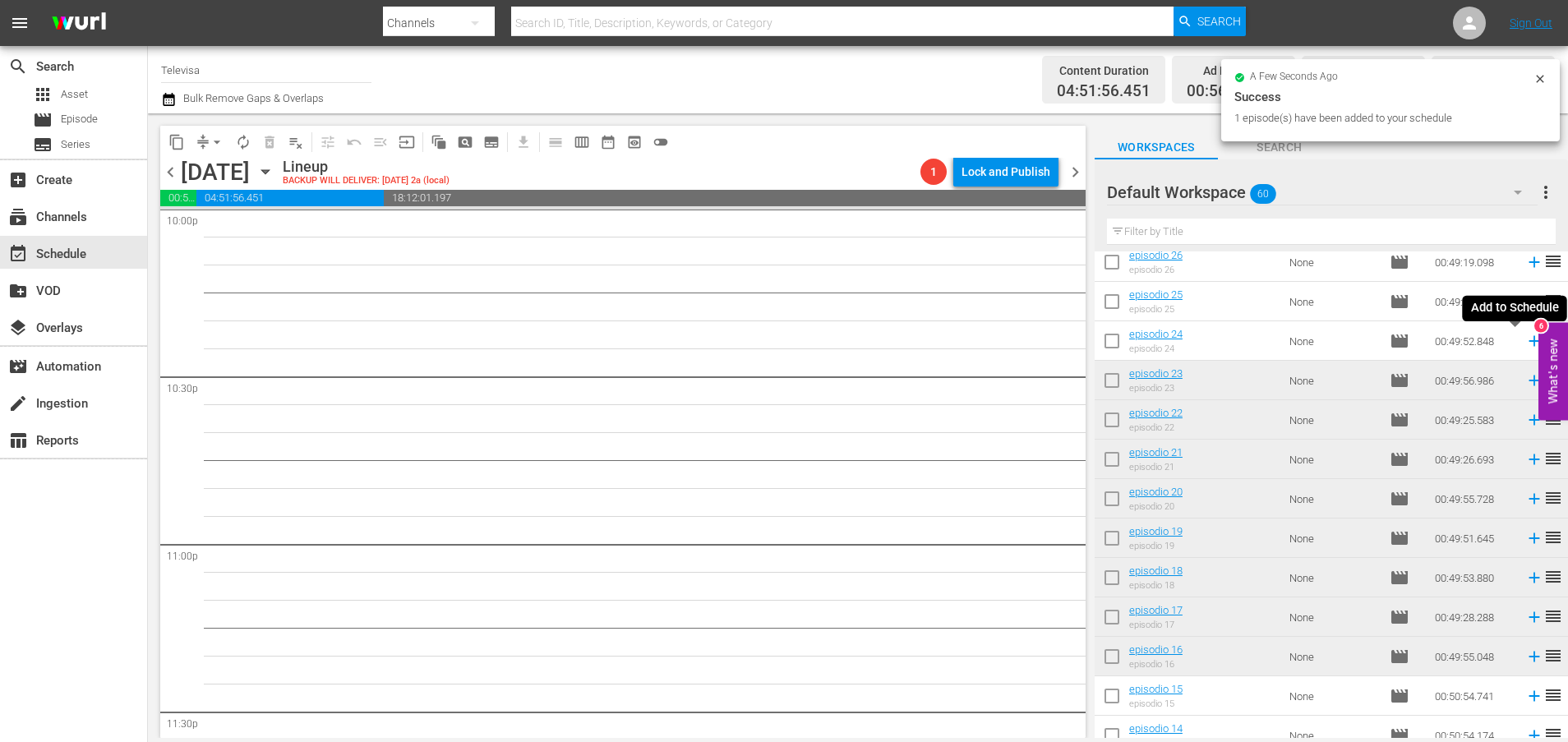
click at [1529, 343] on icon at bounding box center [1534, 342] width 10 height 10
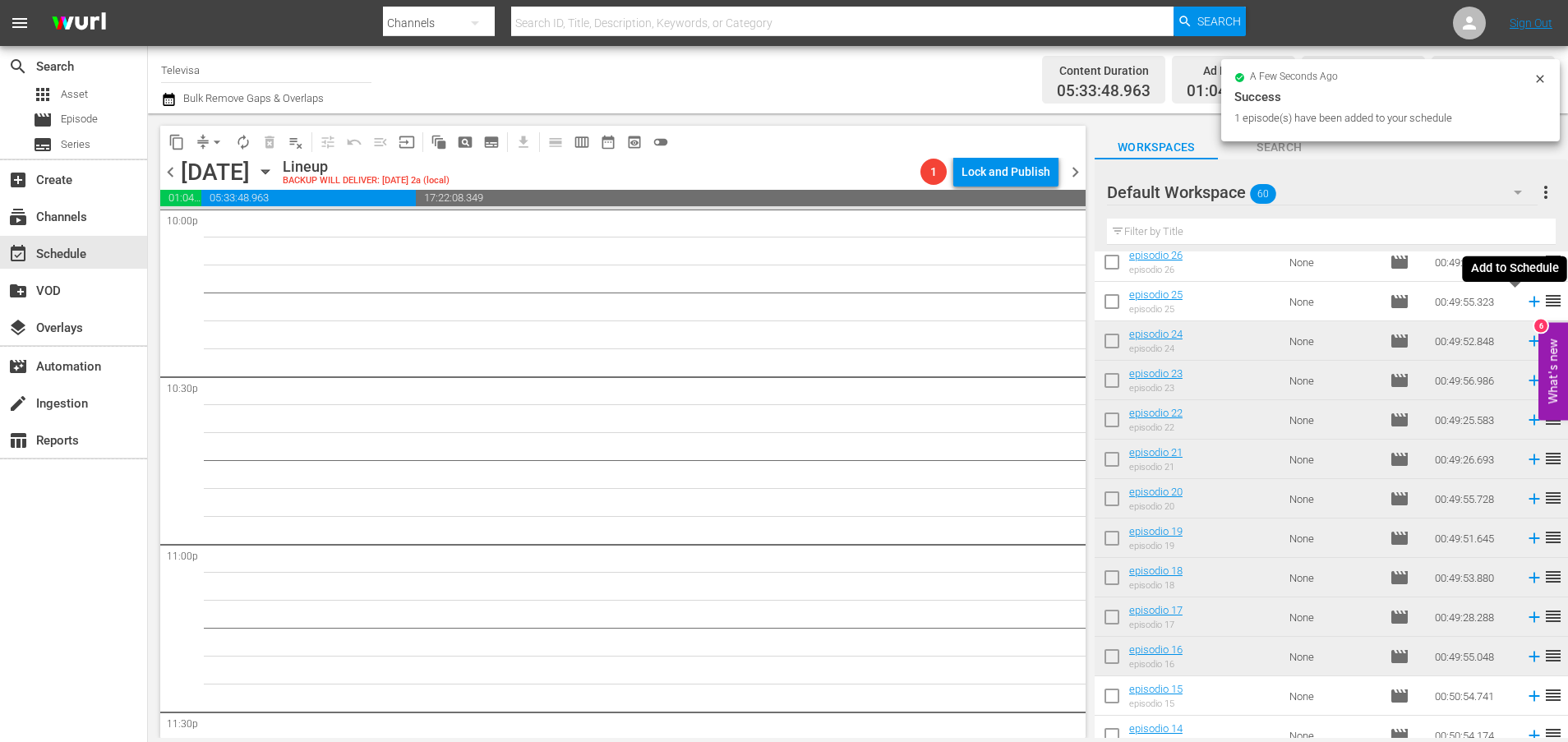
scroll to position [7353, 0]
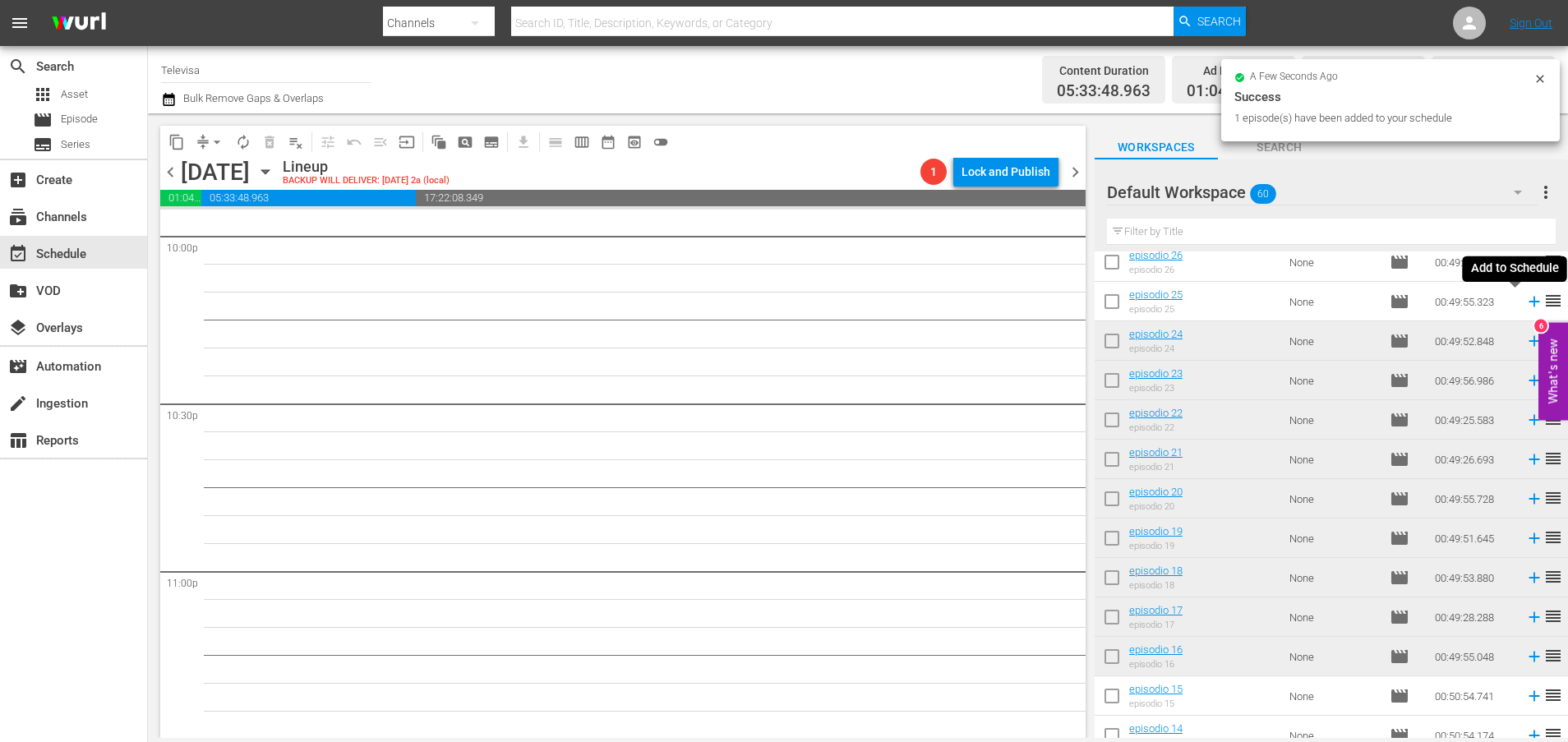
click at [1529, 303] on icon at bounding box center [1534, 302] width 10 height 10
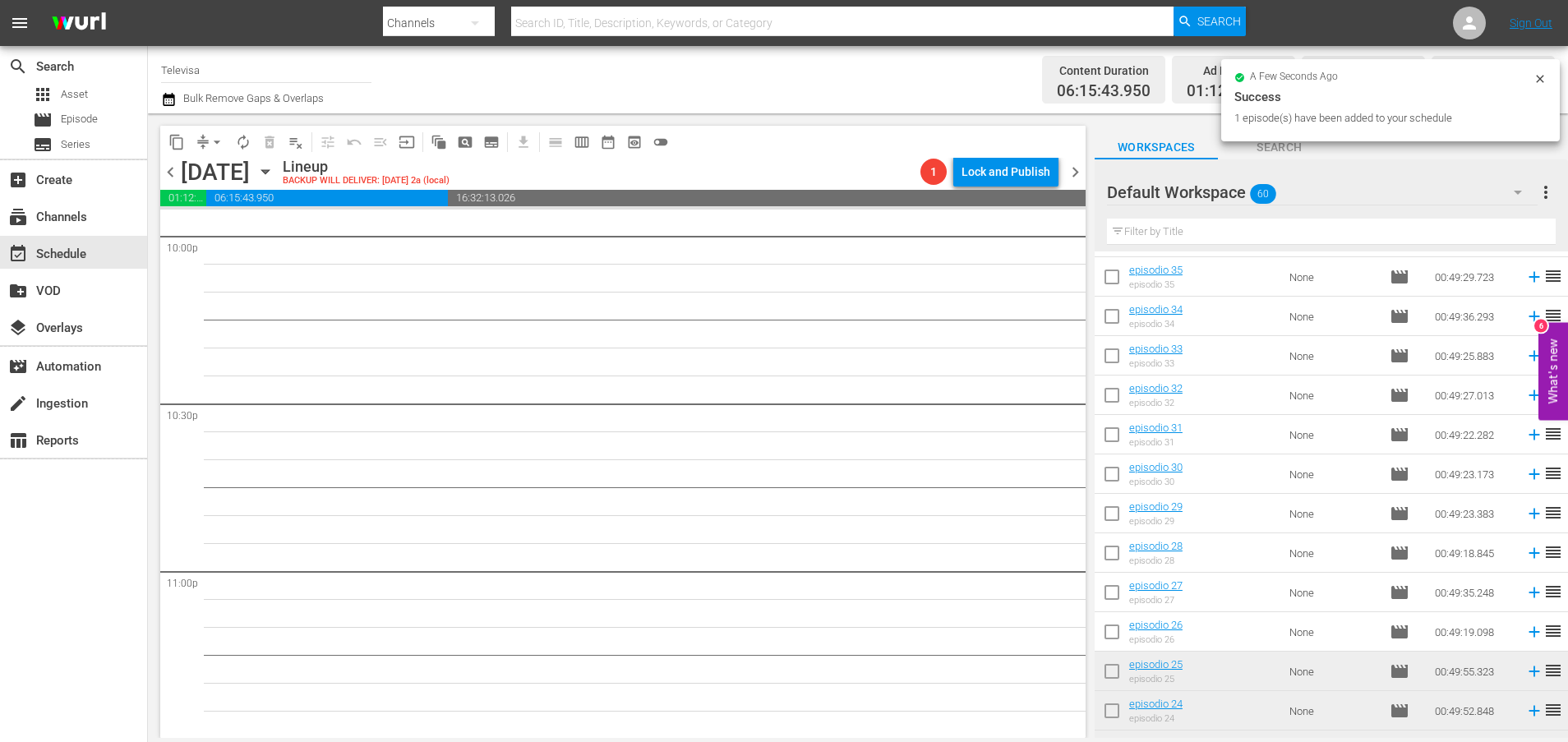
scroll to position [7325, 0]
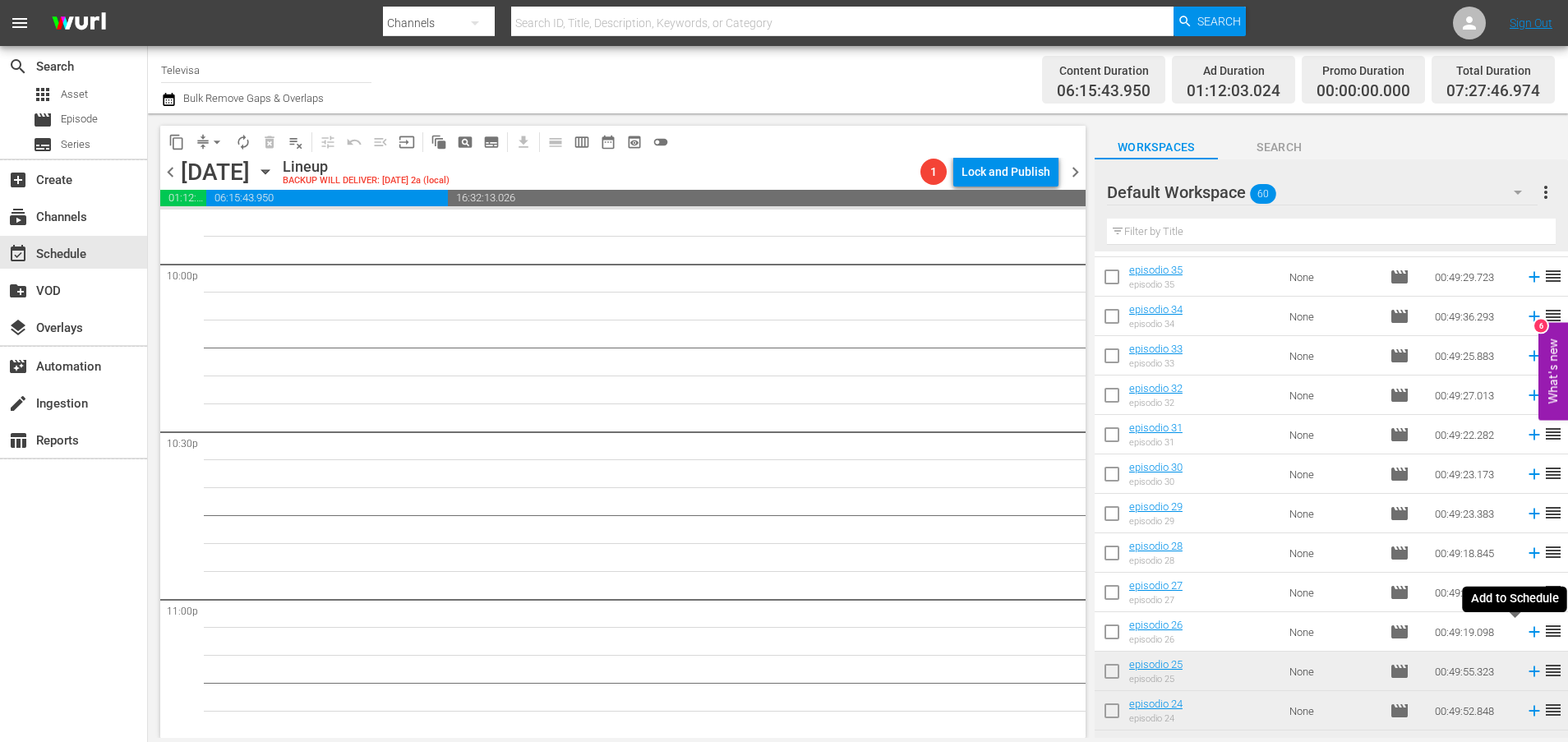
click at [1525, 635] on icon at bounding box center [1534, 632] width 18 height 18
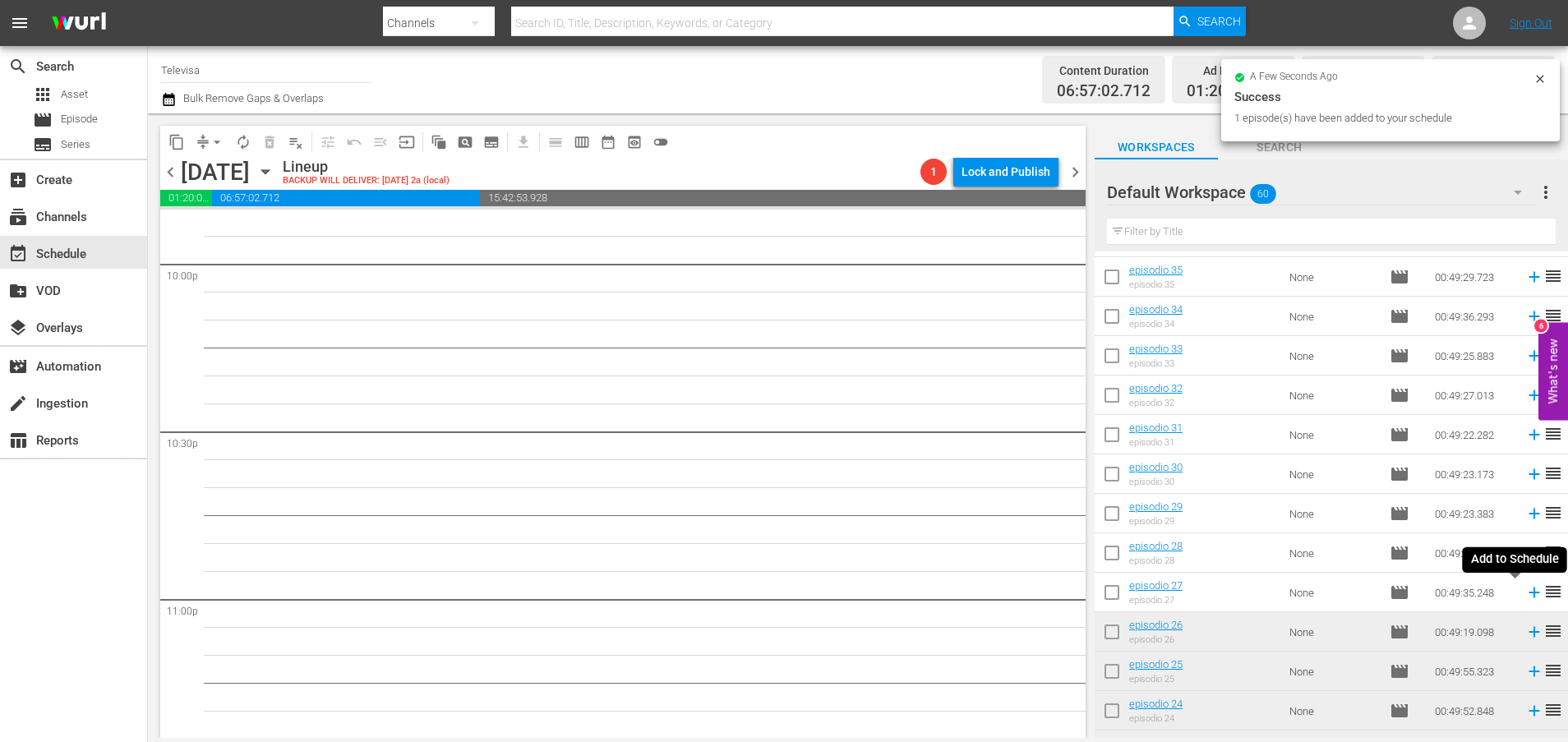
scroll to position [7296, 0]
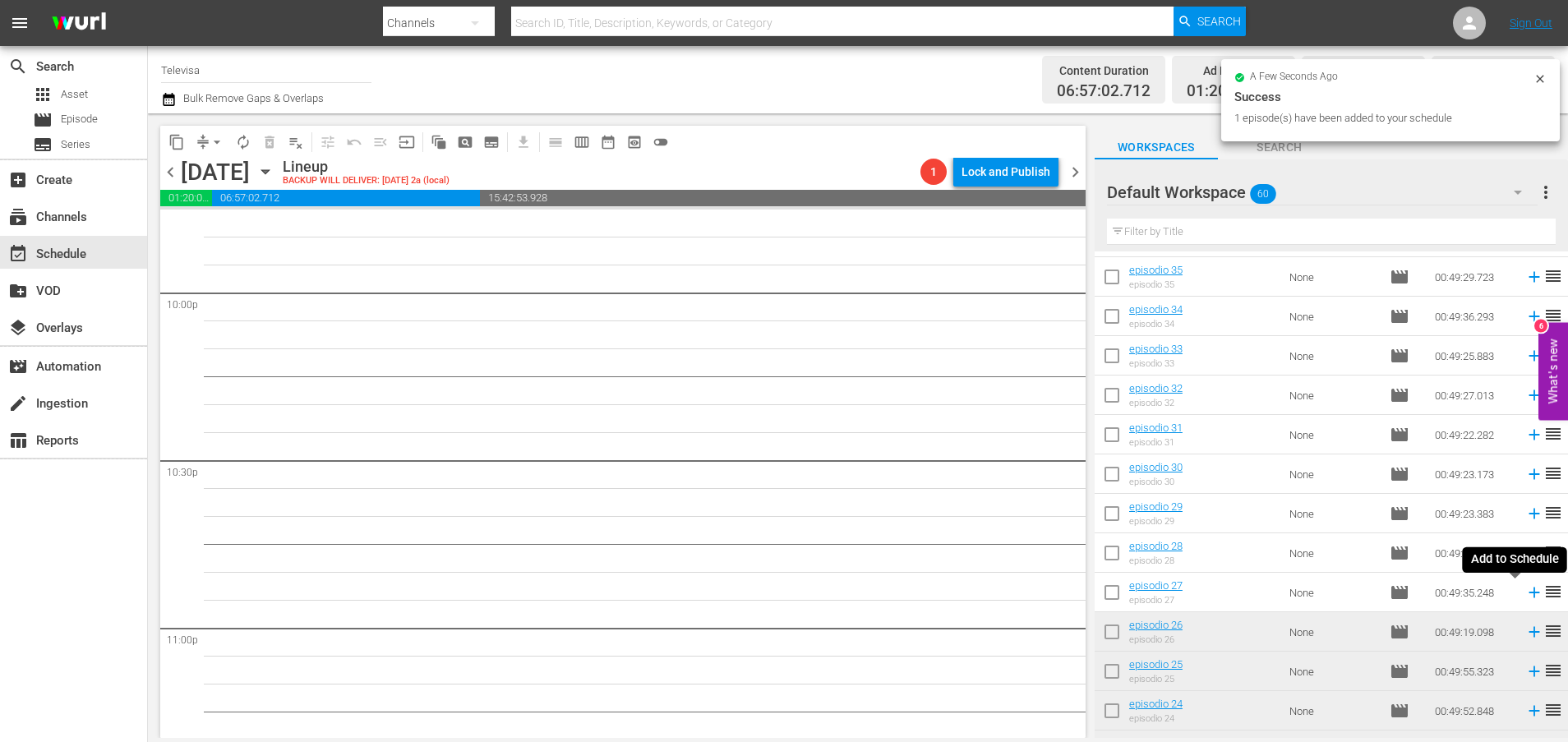
click at [1529, 592] on icon at bounding box center [1534, 593] width 10 height 10
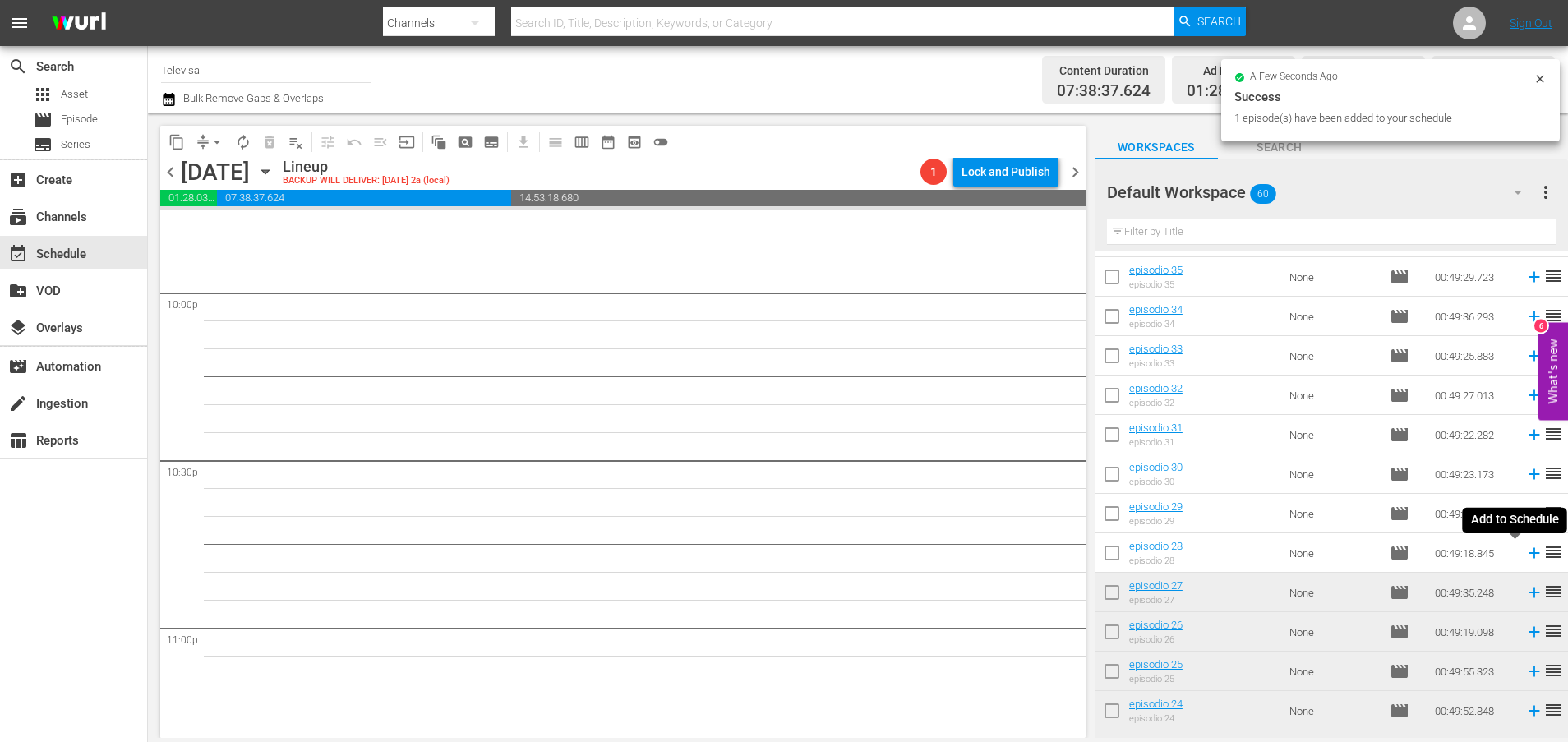
scroll to position [7269, 0]
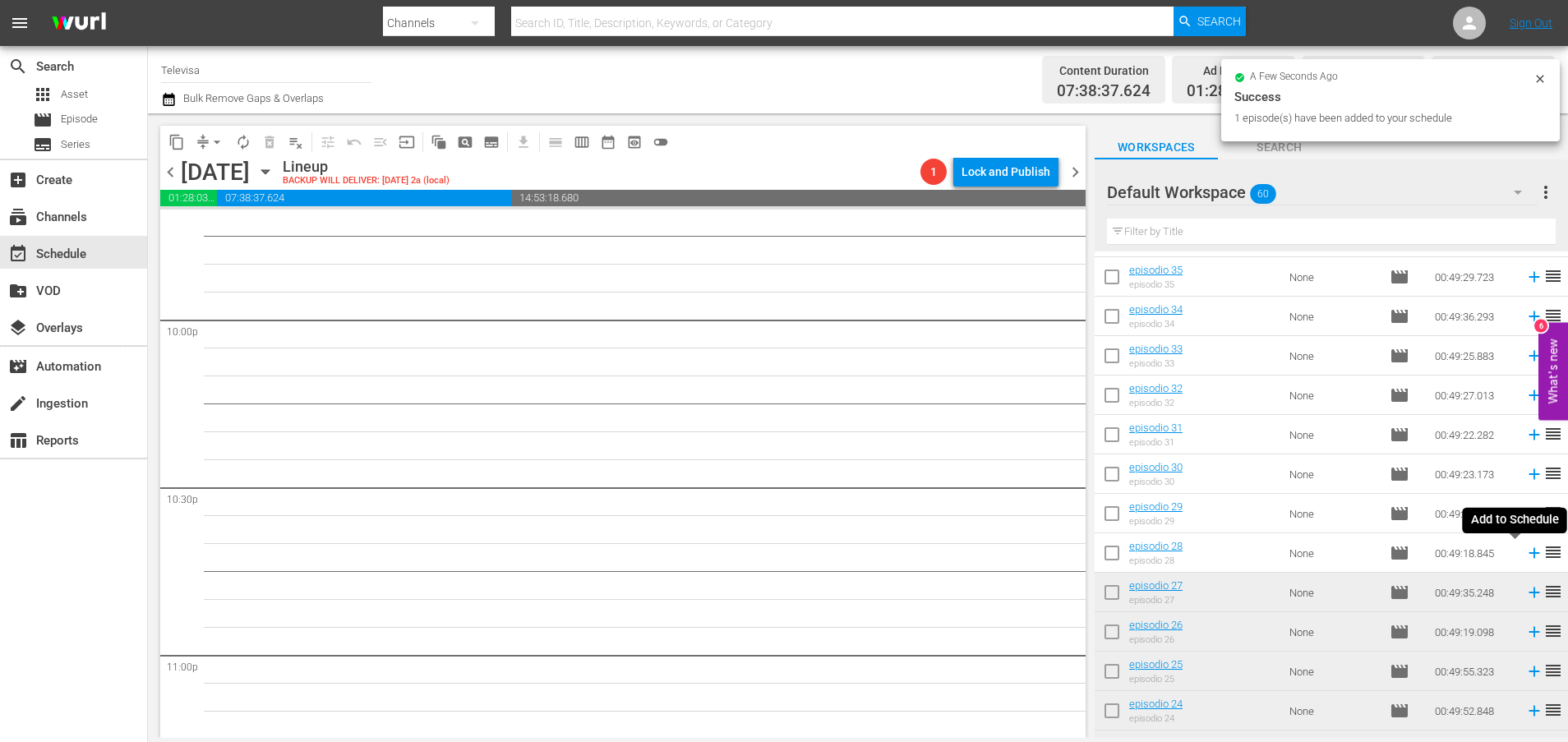
click at [1529, 553] on icon at bounding box center [1534, 553] width 10 height 10
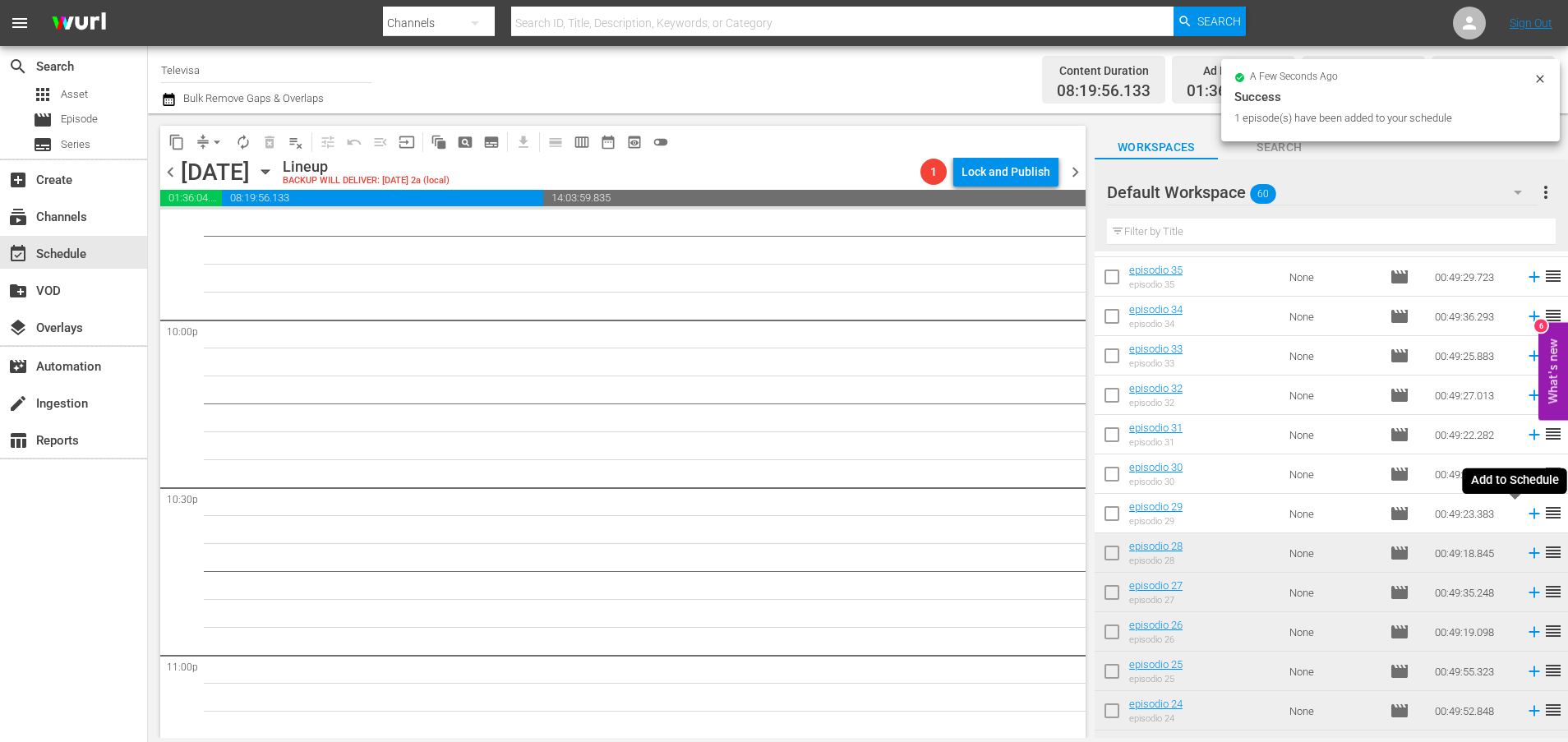
click at [1525, 516] on icon at bounding box center [1534, 514] width 18 height 18
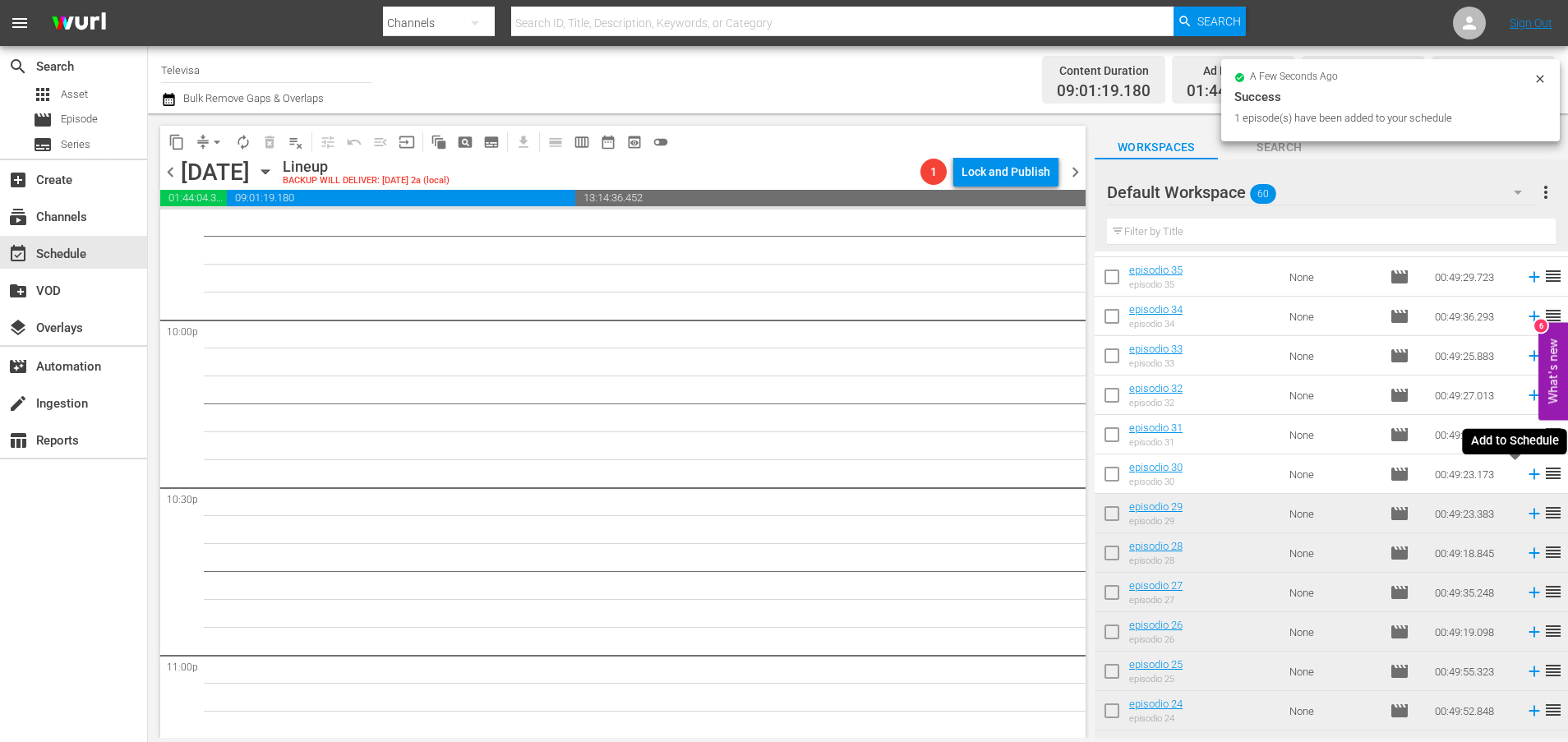
click at [1529, 475] on icon at bounding box center [1534, 475] width 10 height 10
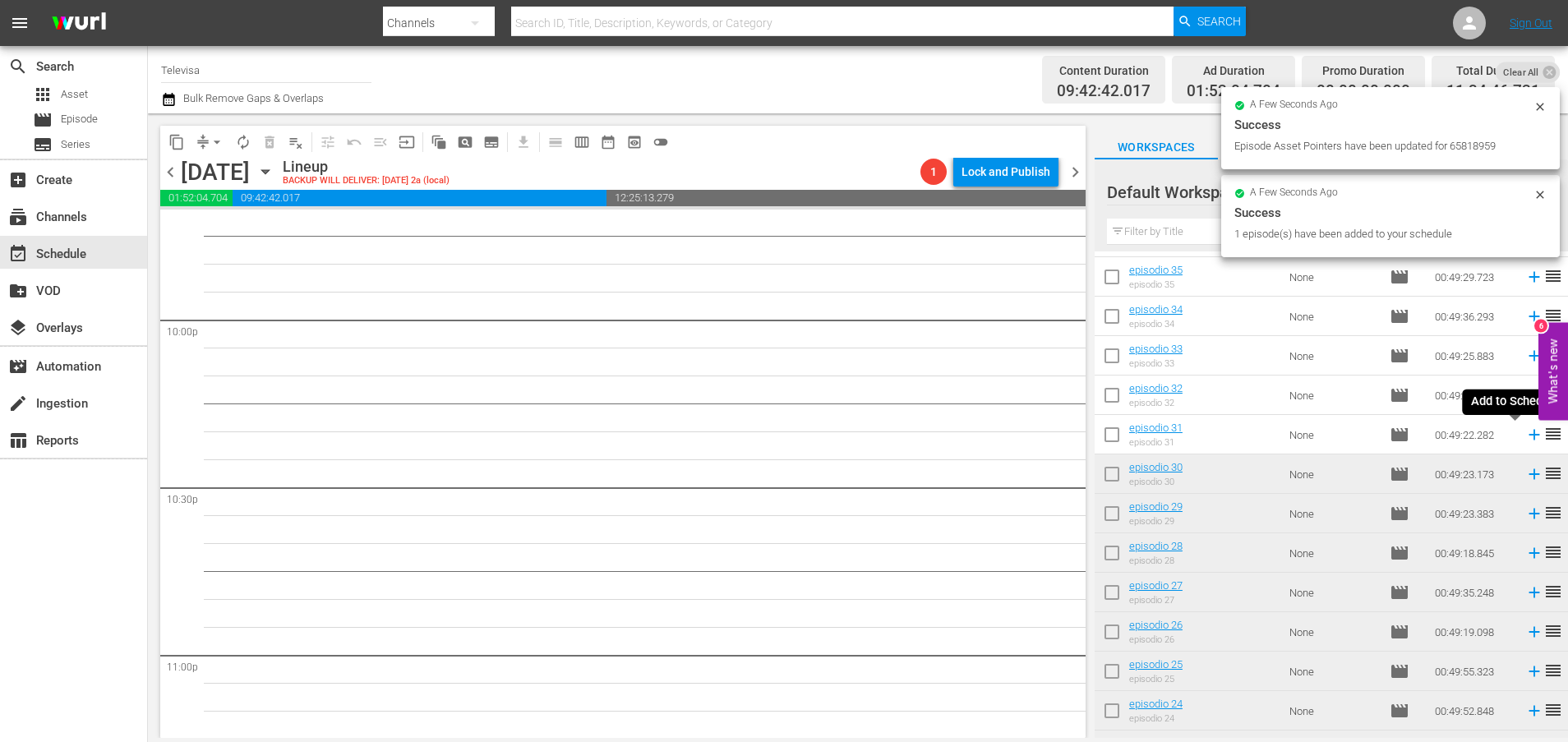
click at [1529, 436] on icon at bounding box center [1534, 435] width 10 height 10
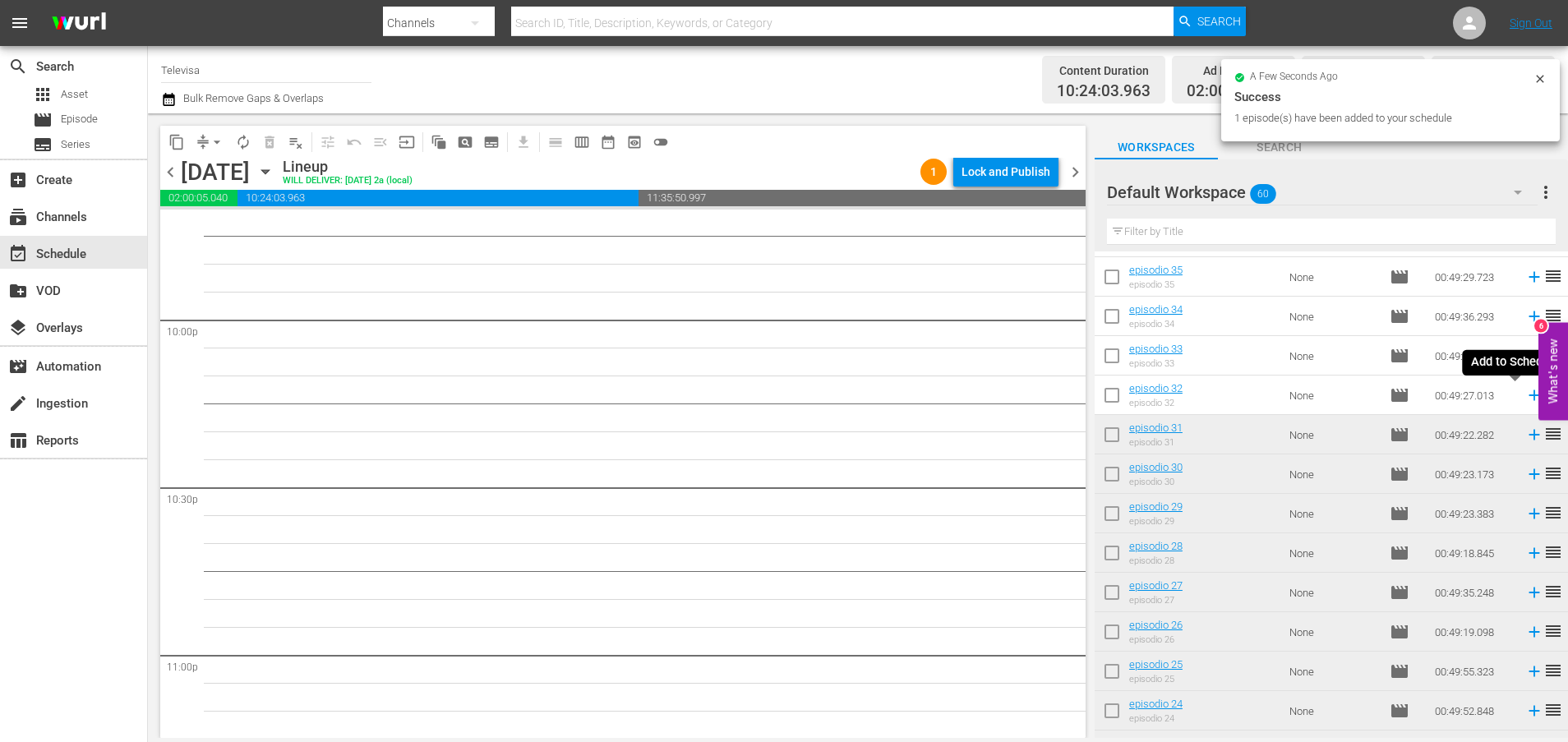
scroll to position [7241, 0]
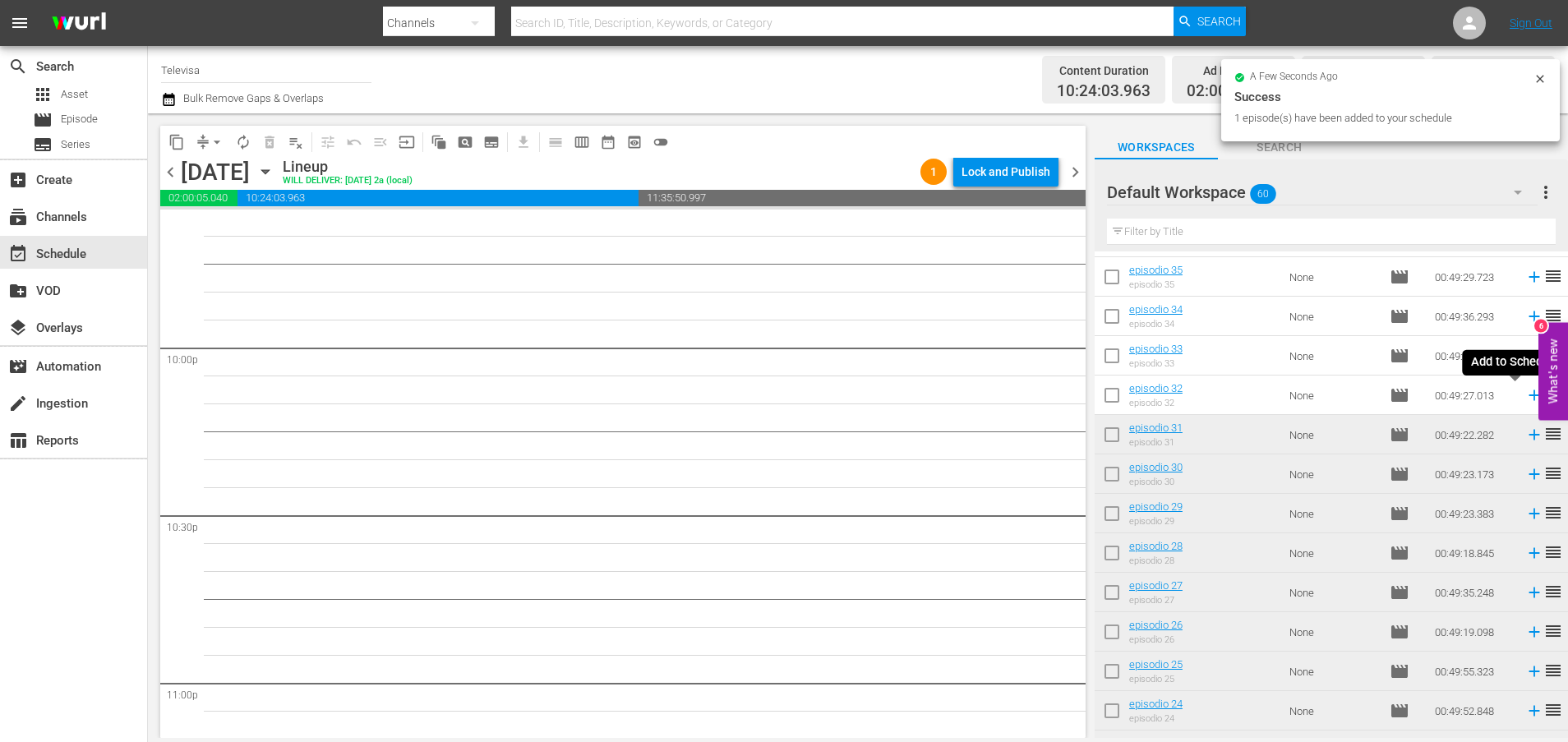
click at [1525, 397] on icon at bounding box center [1534, 395] width 18 height 18
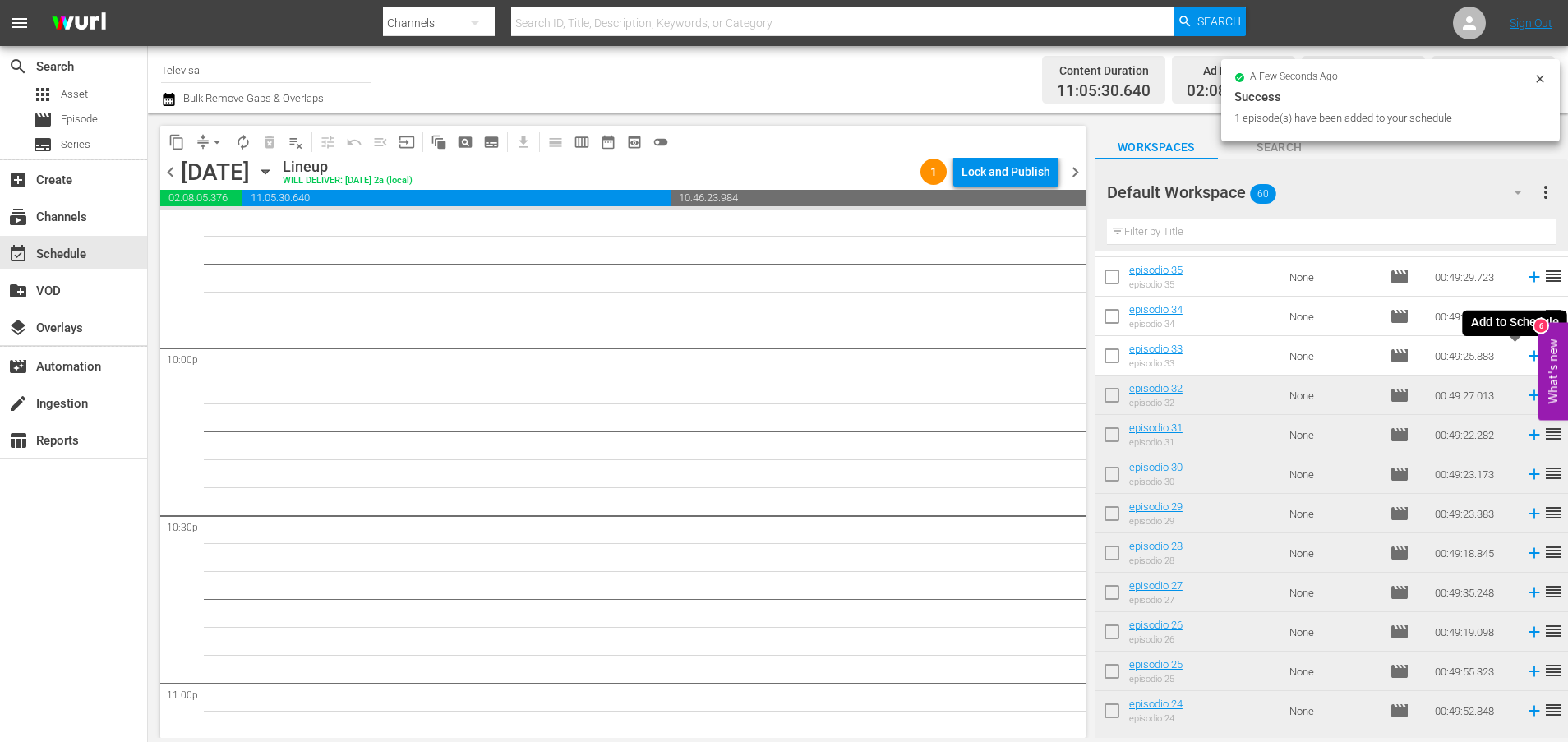
scroll to position [7212, 0]
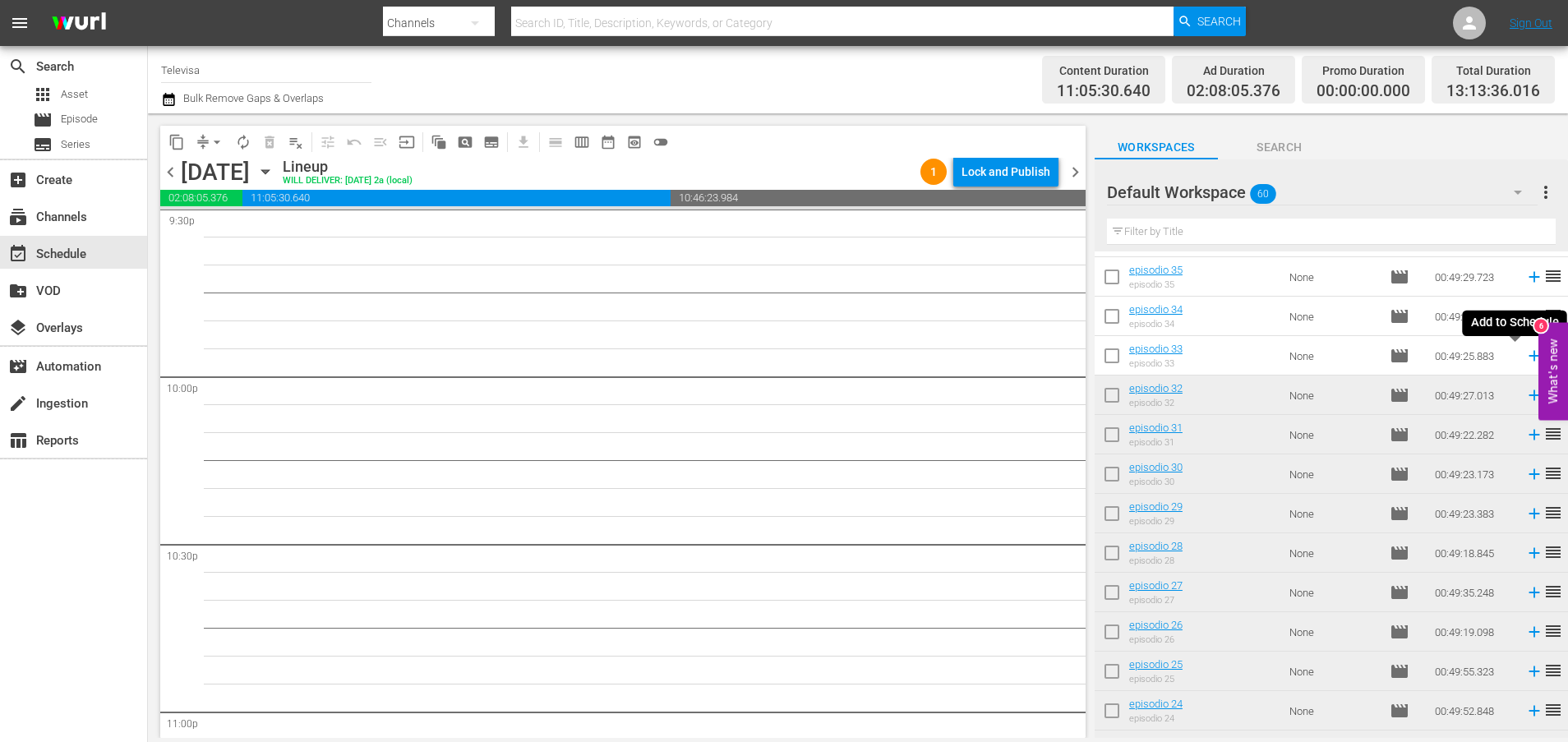
click at [1529, 356] on icon at bounding box center [1534, 357] width 10 height 10
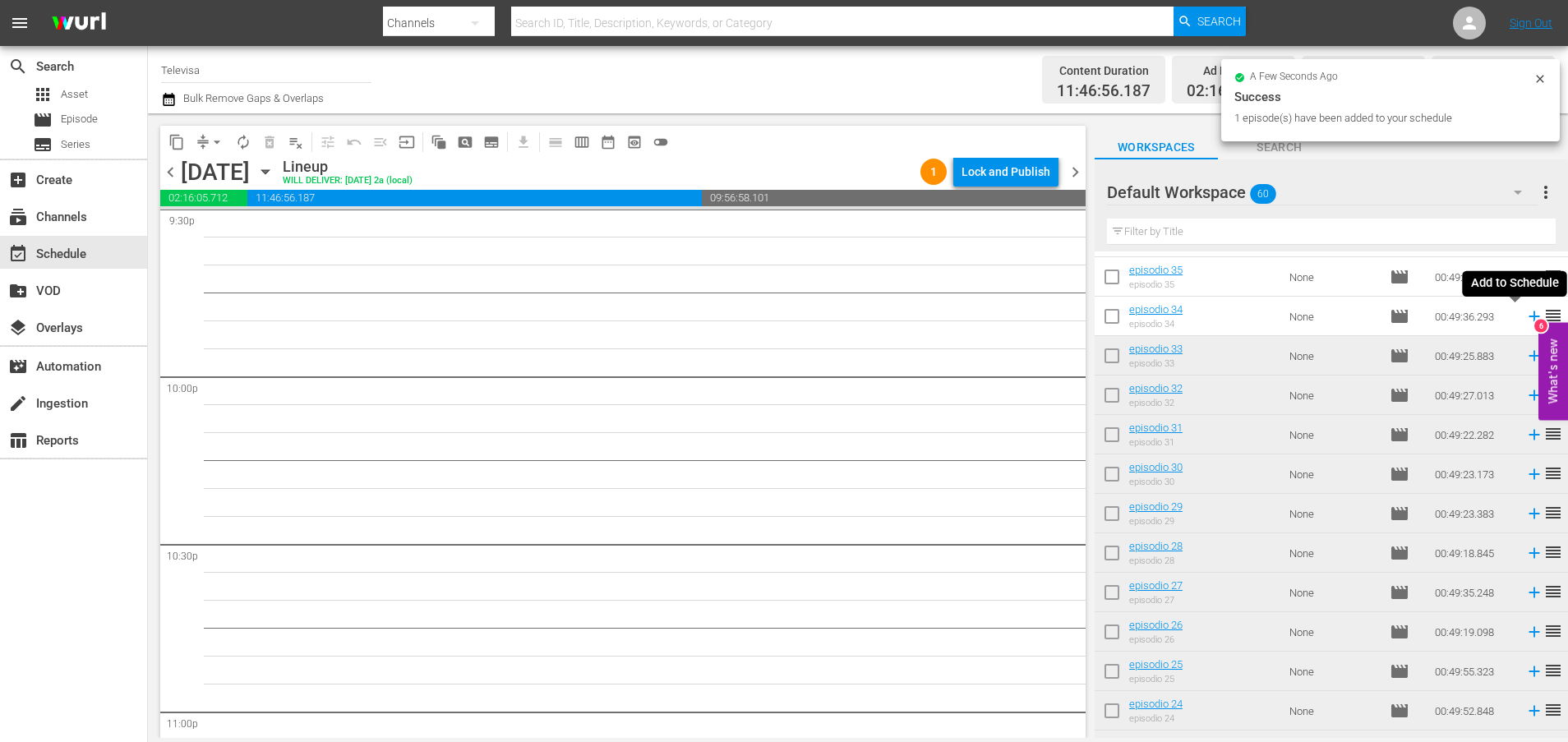
scroll to position [7185, 0]
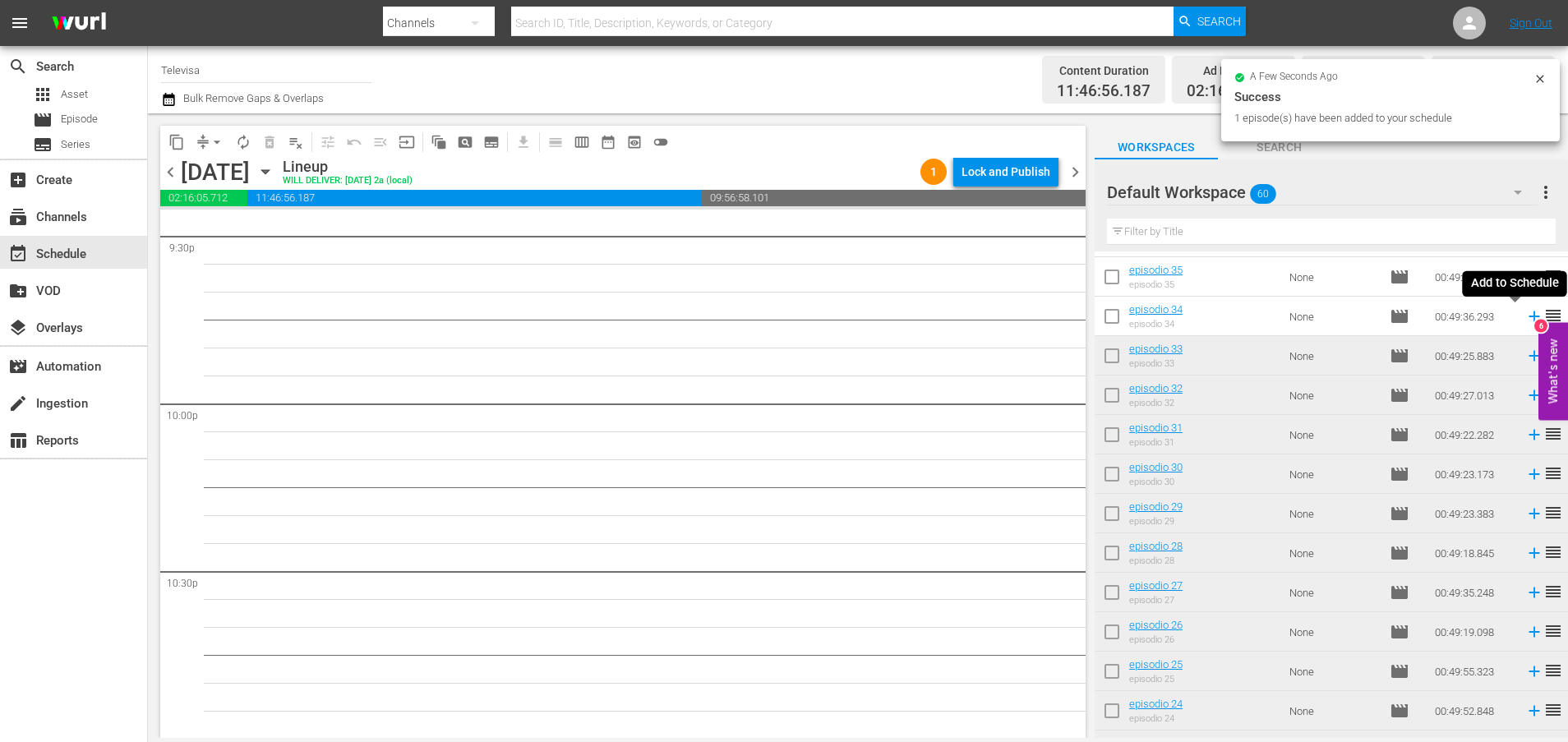
click at [1525, 318] on icon at bounding box center [1534, 316] width 18 height 18
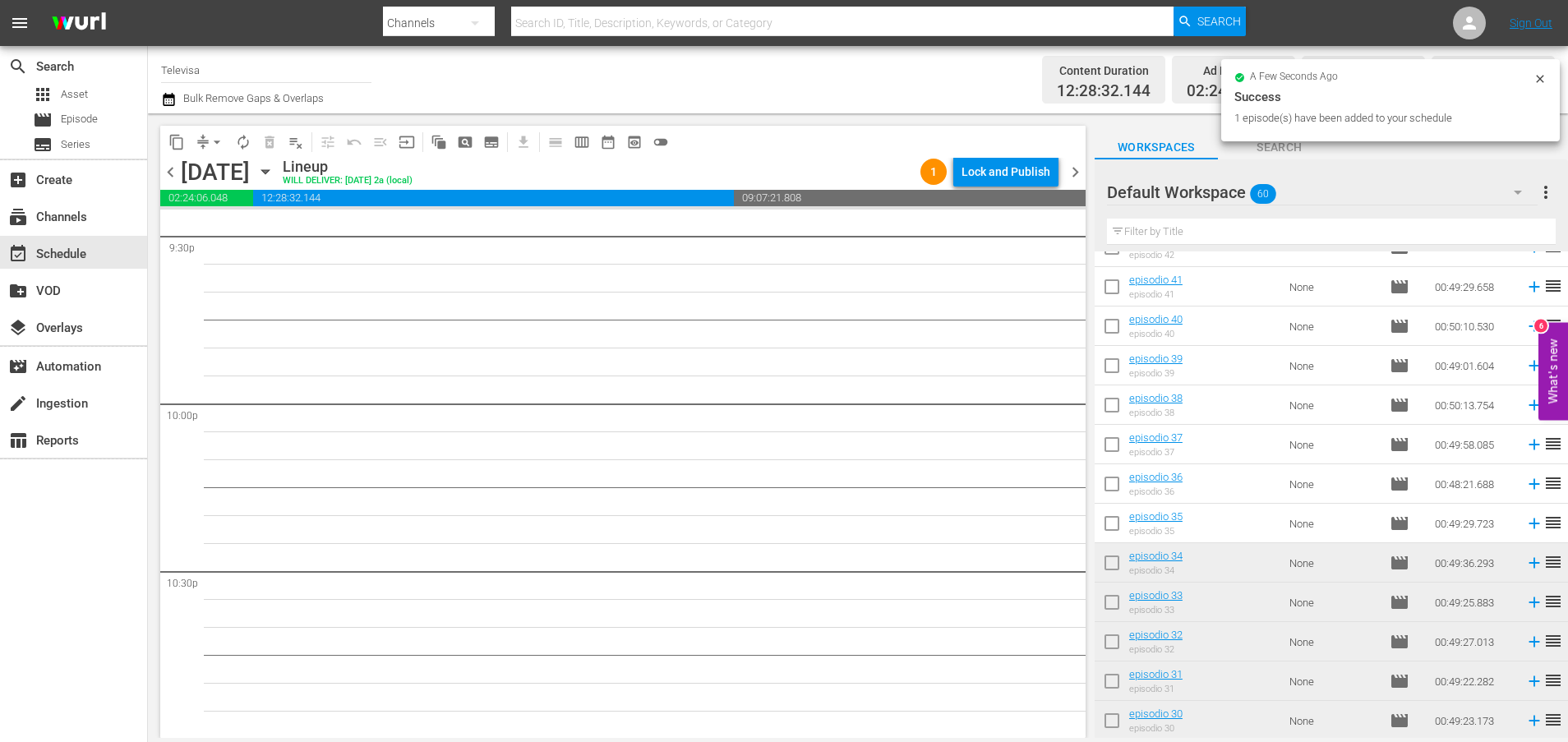
scroll to position [7157, 0]
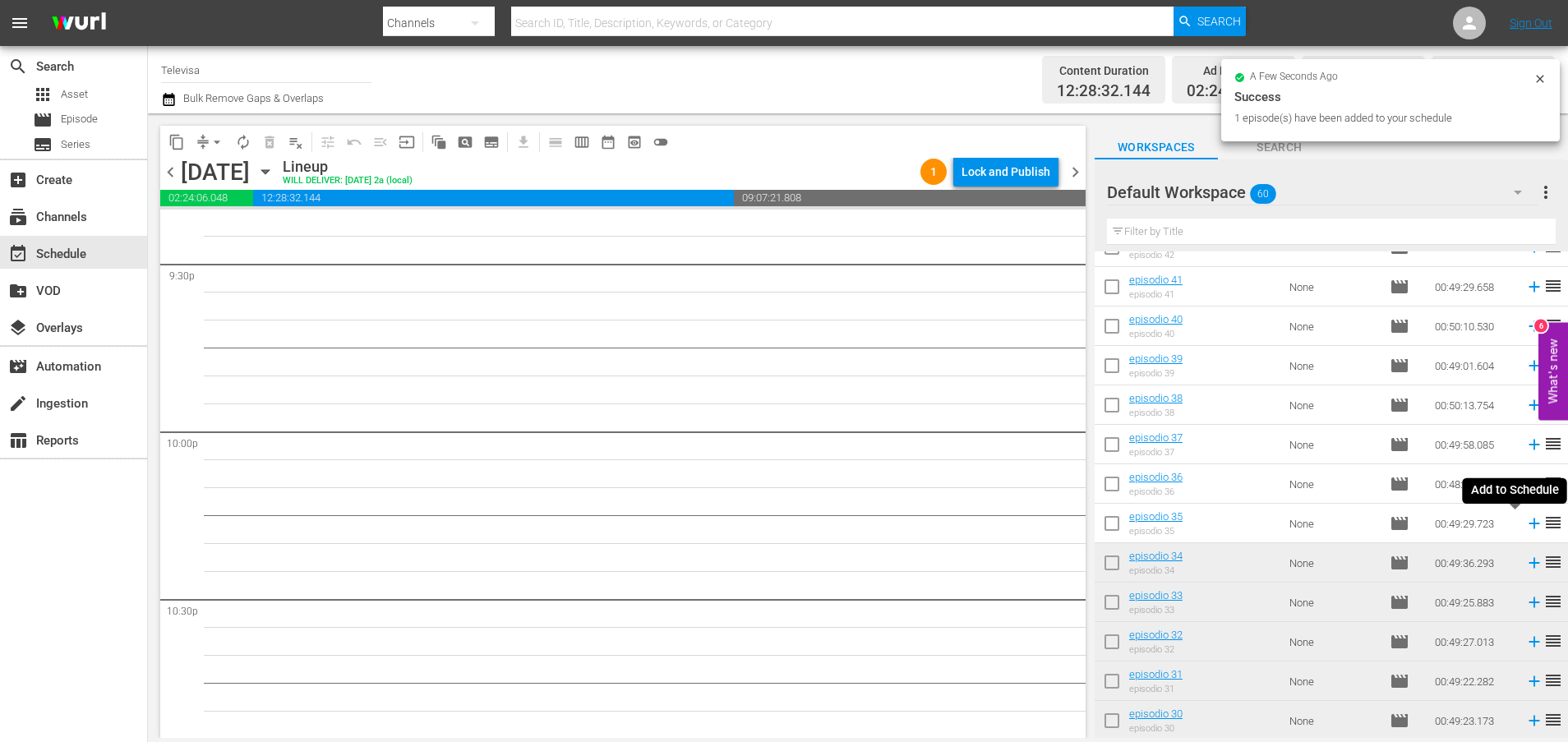
click at [1529, 524] on icon at bounding box center [1534, 524] width 10 height 10
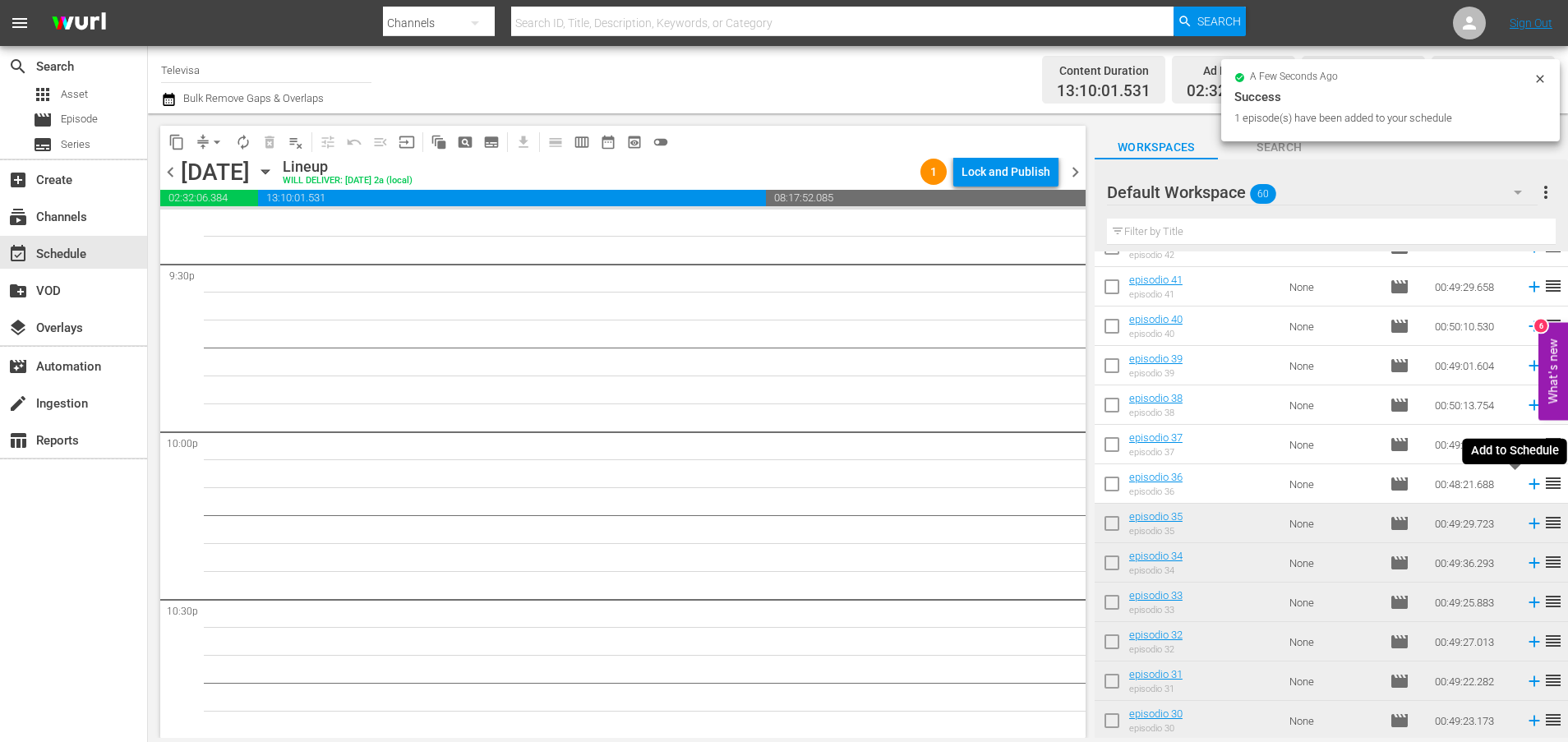
scroll to position [7128, 0]
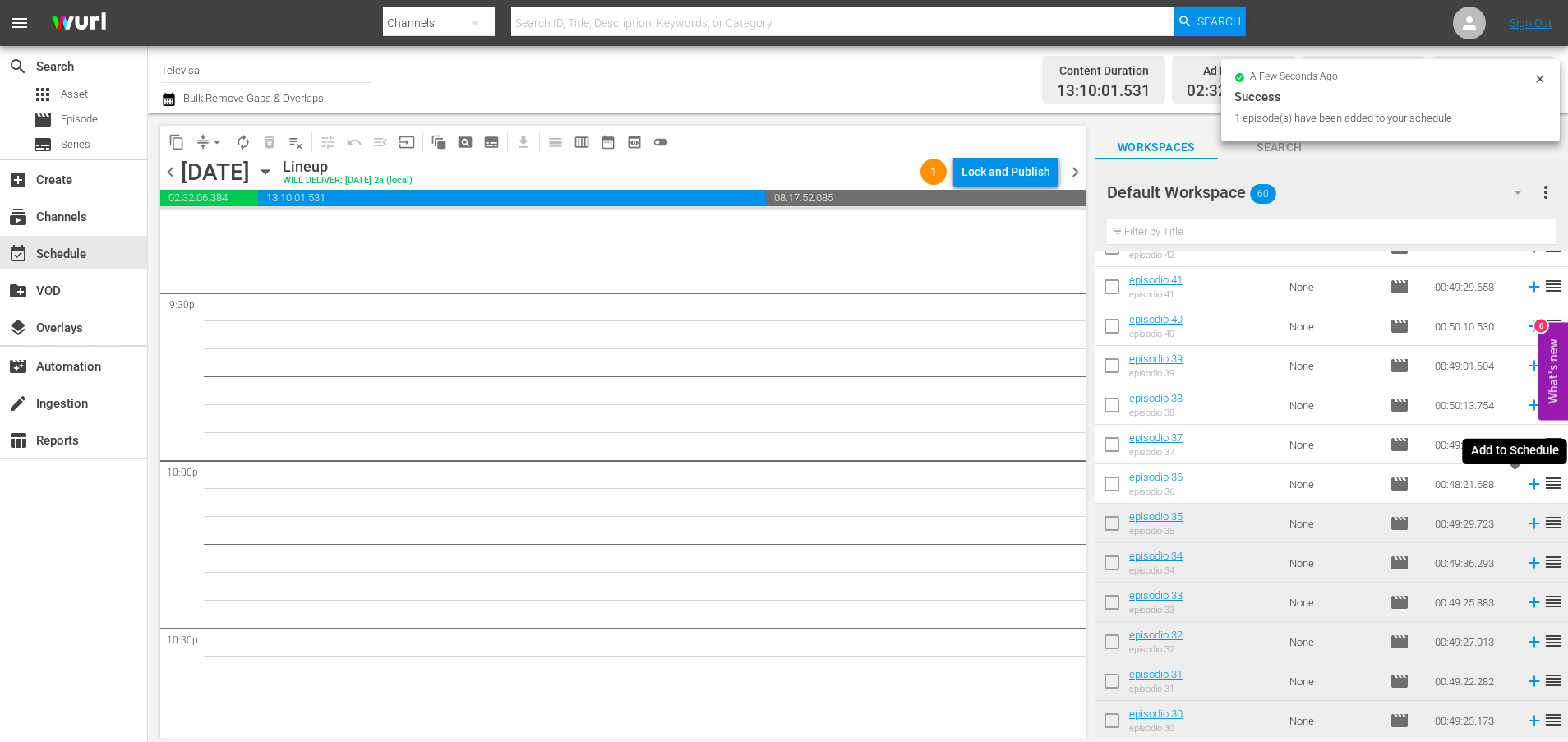
click at [1529, 484] on icon at bounding box center [1534, 484] width 10 height 10
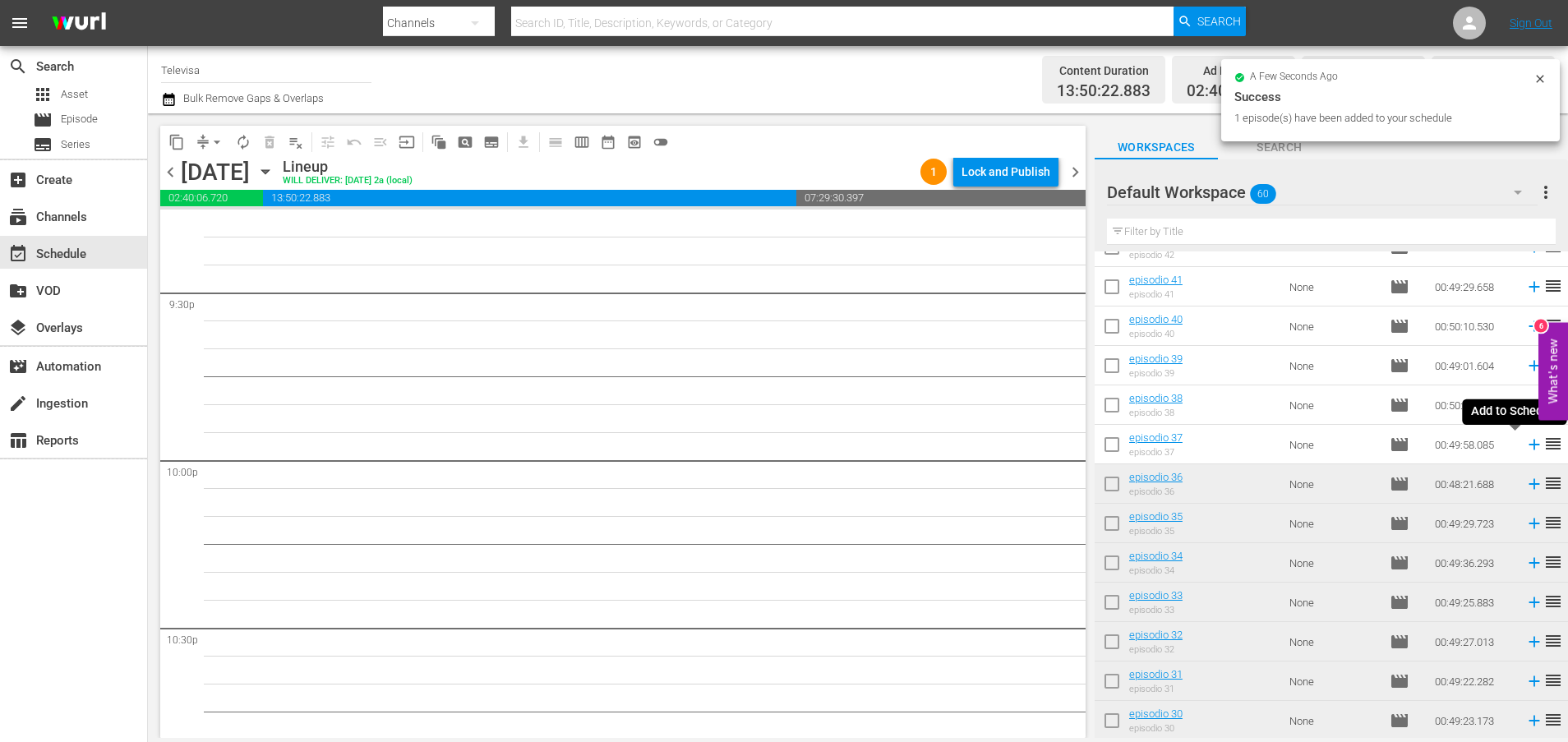
click at [1525, 447] on icon at bounding box center [1534, 445] width 18 height 18
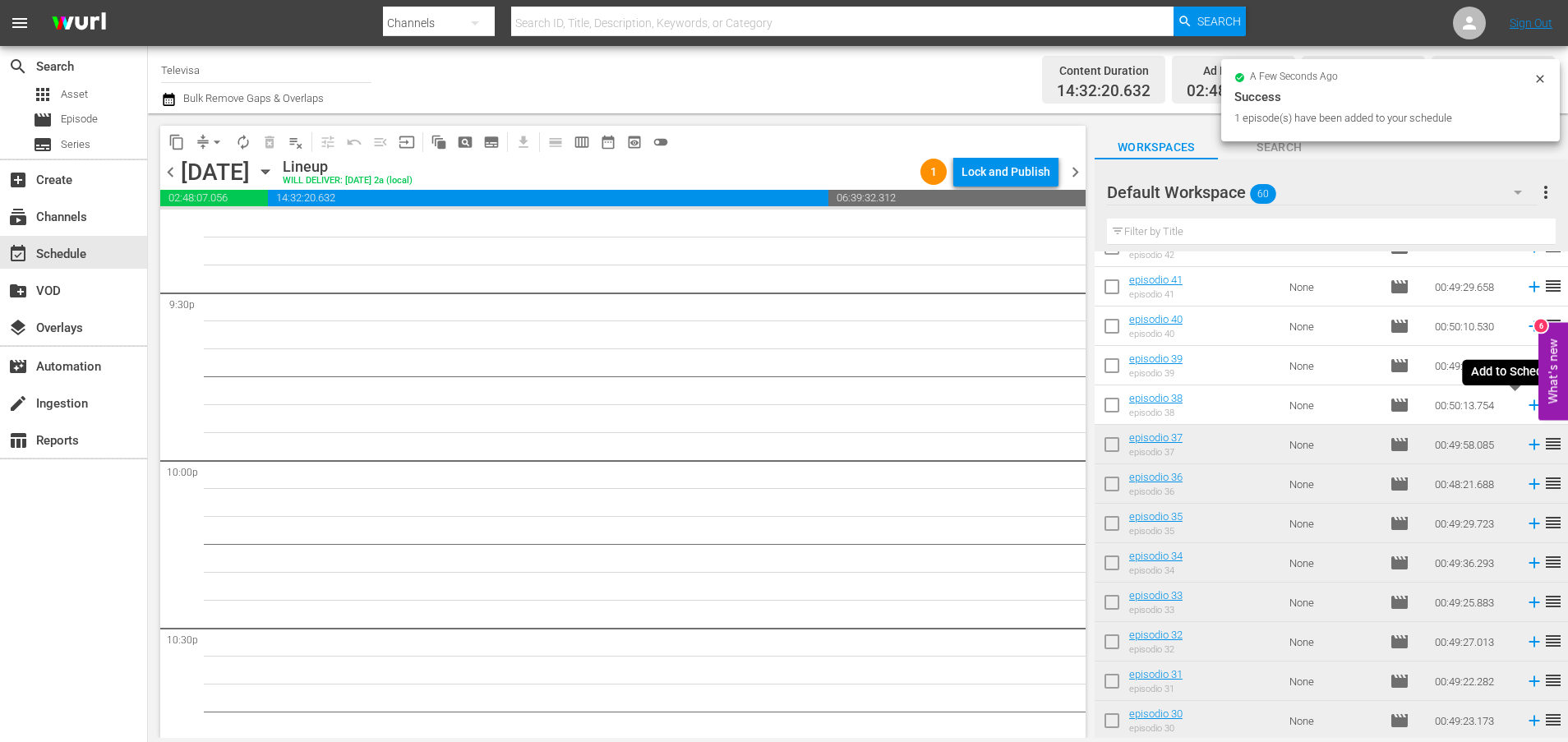
click at [1529, 408] on icon at bounding box center [1534, 406] width 10 height 10
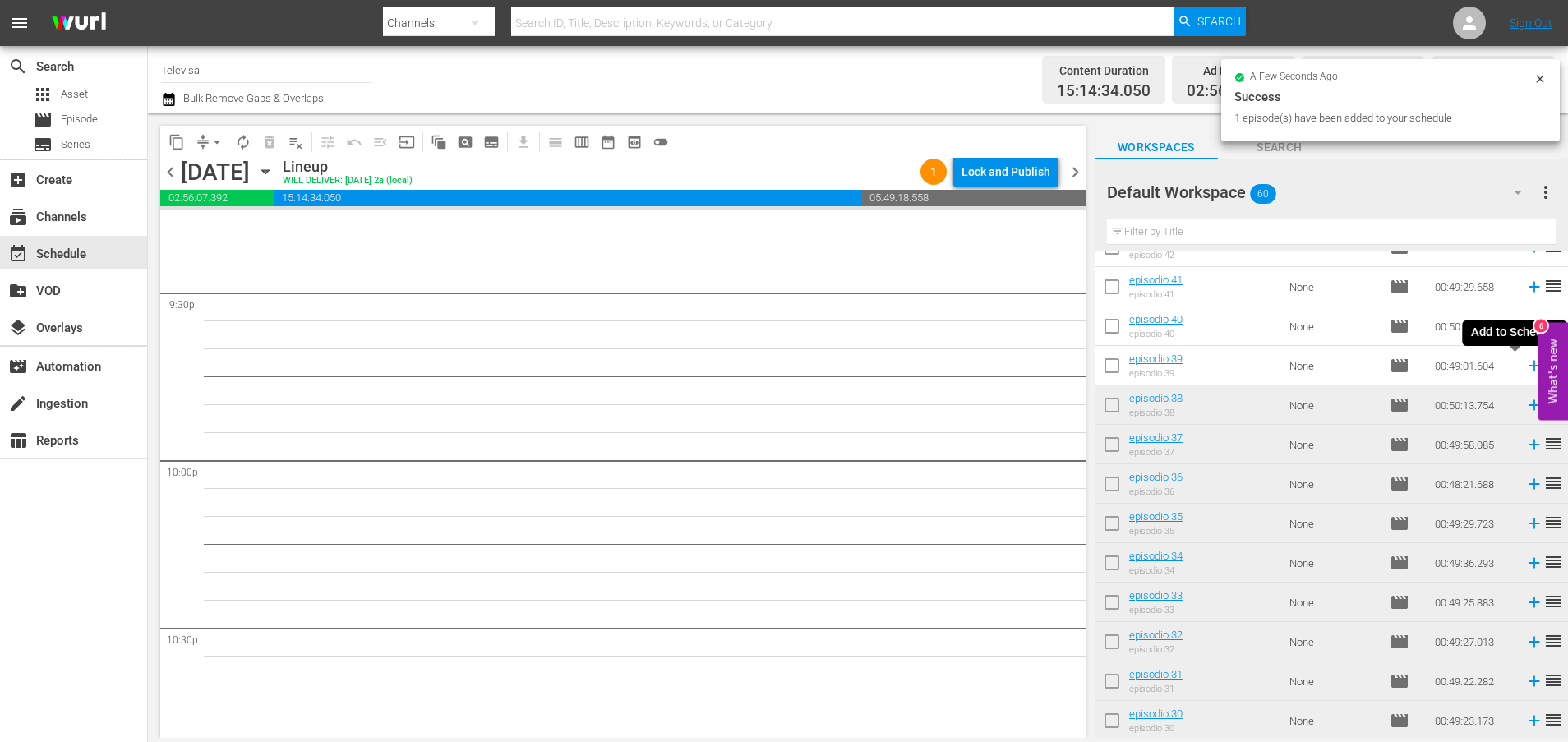
click at [1525, 368] on icon at bounding box center [1534, 365] width 18 height 18
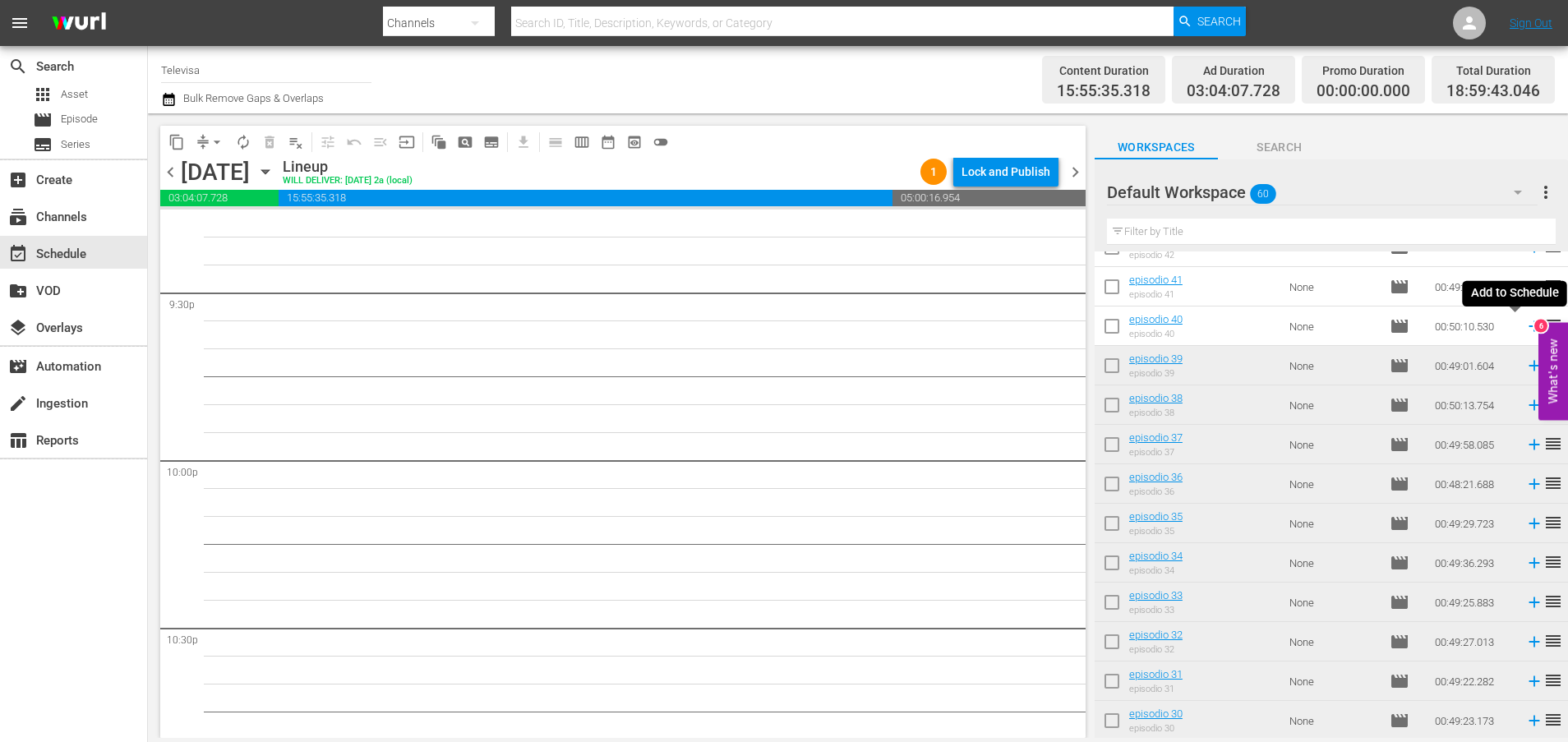
click at [1529, 326] on icon at bounding box center [1534, 327] width 10 height 10
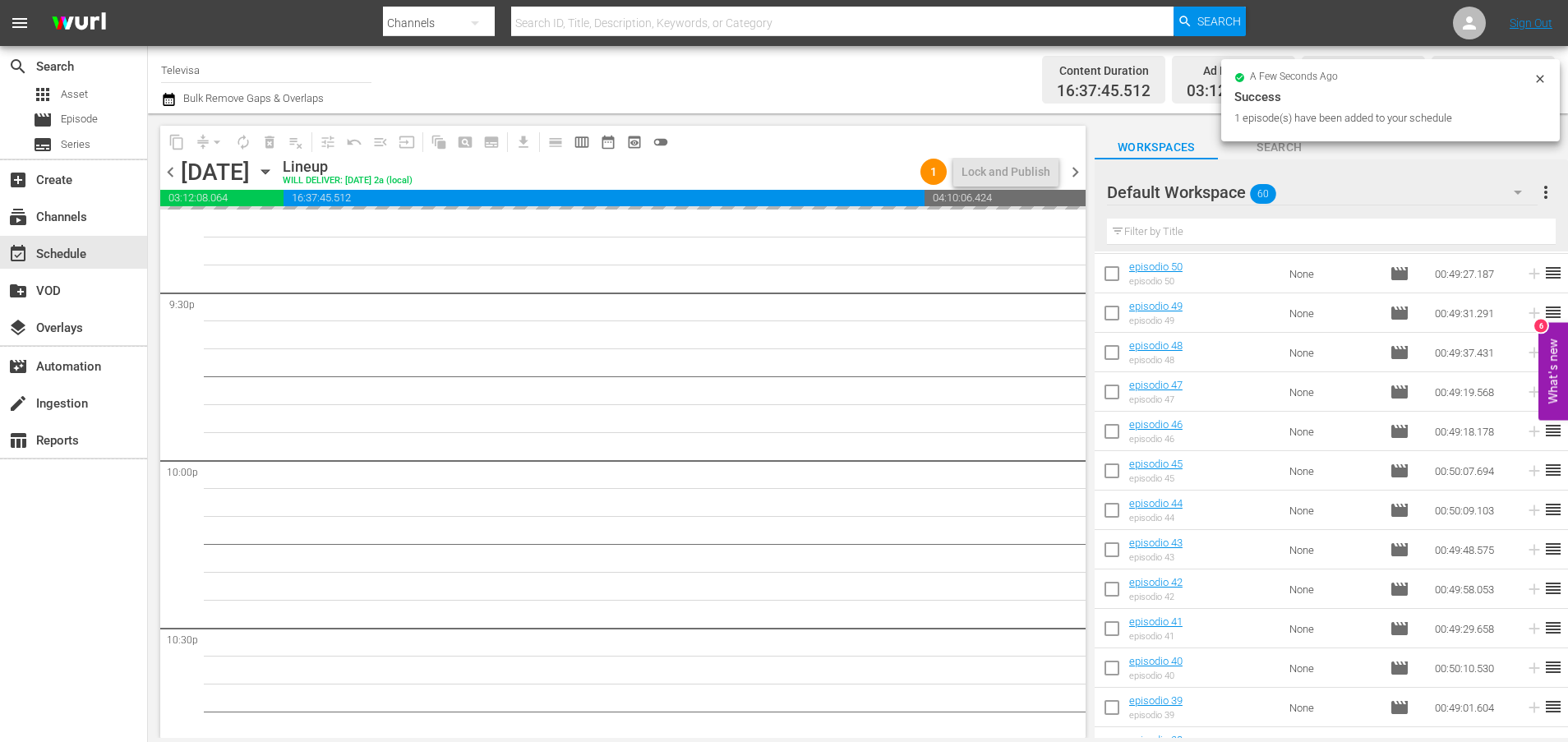
scroll to position [405, 0]
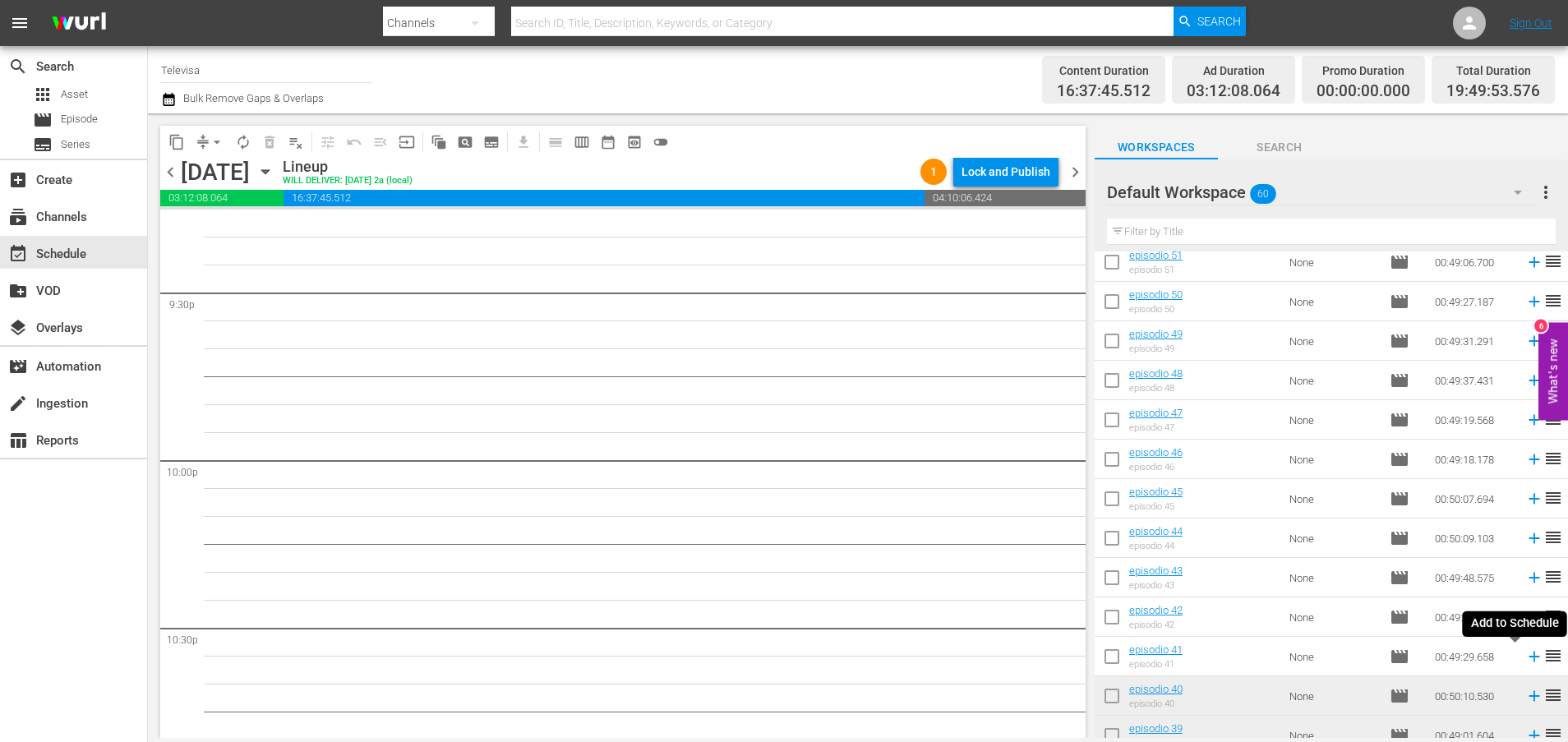
click at [1529, 659] on icon at bounding box center [1534, 657] width 10 height 10
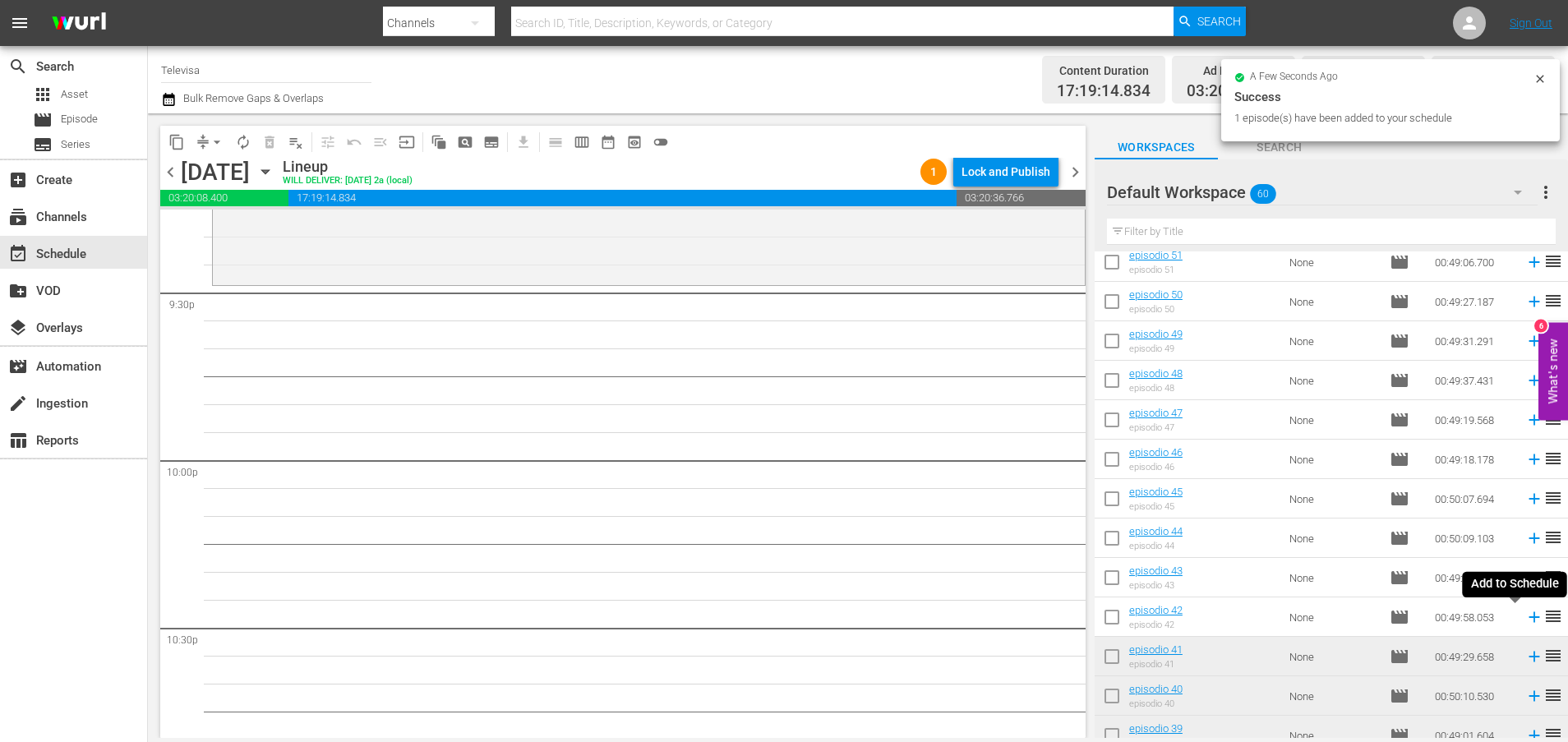
click at [1529, 617] on icon at bounding box center [1534, 618] width 10 height 10
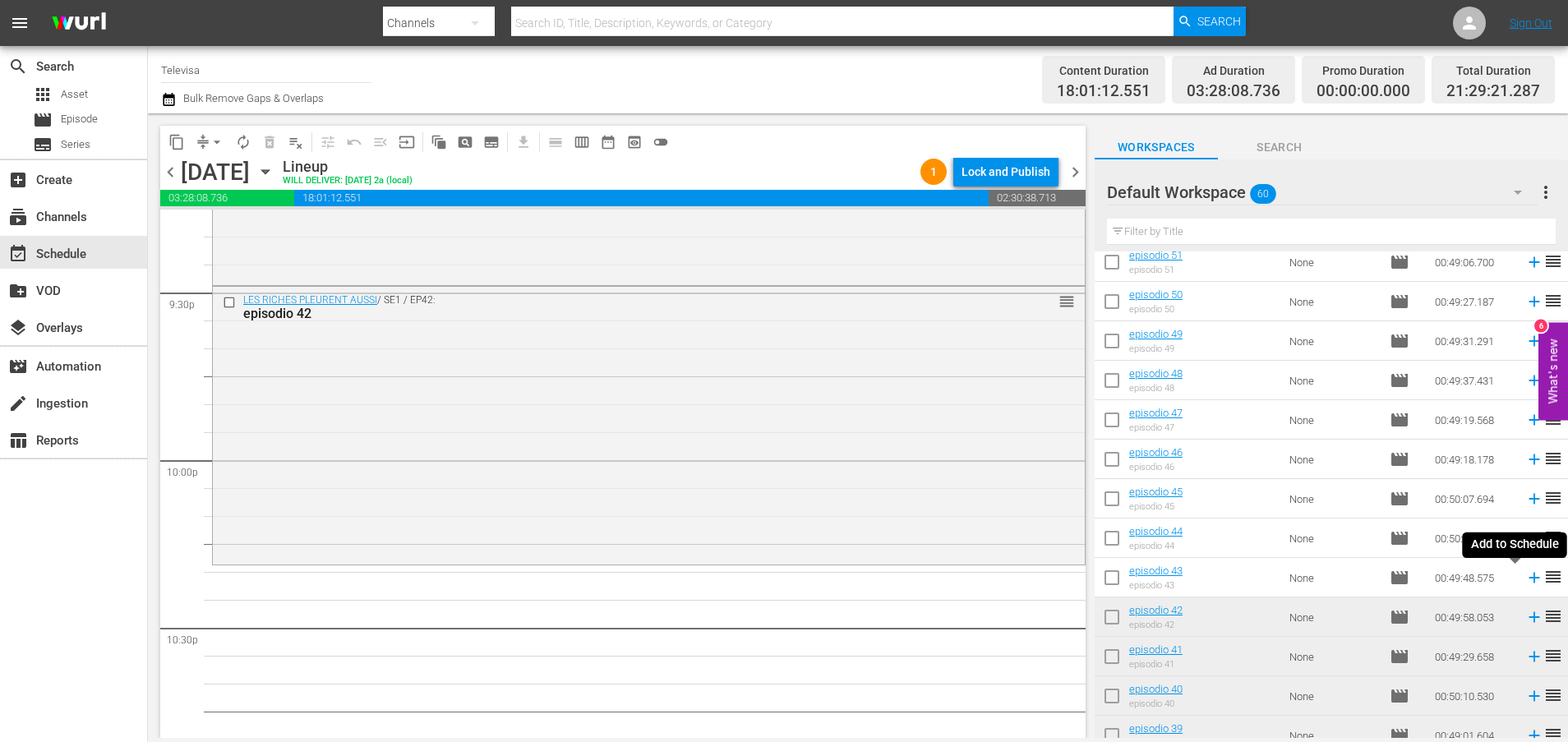
click at [1529, 577] on icon at bounding box center [1534, 579] width 10 height 10
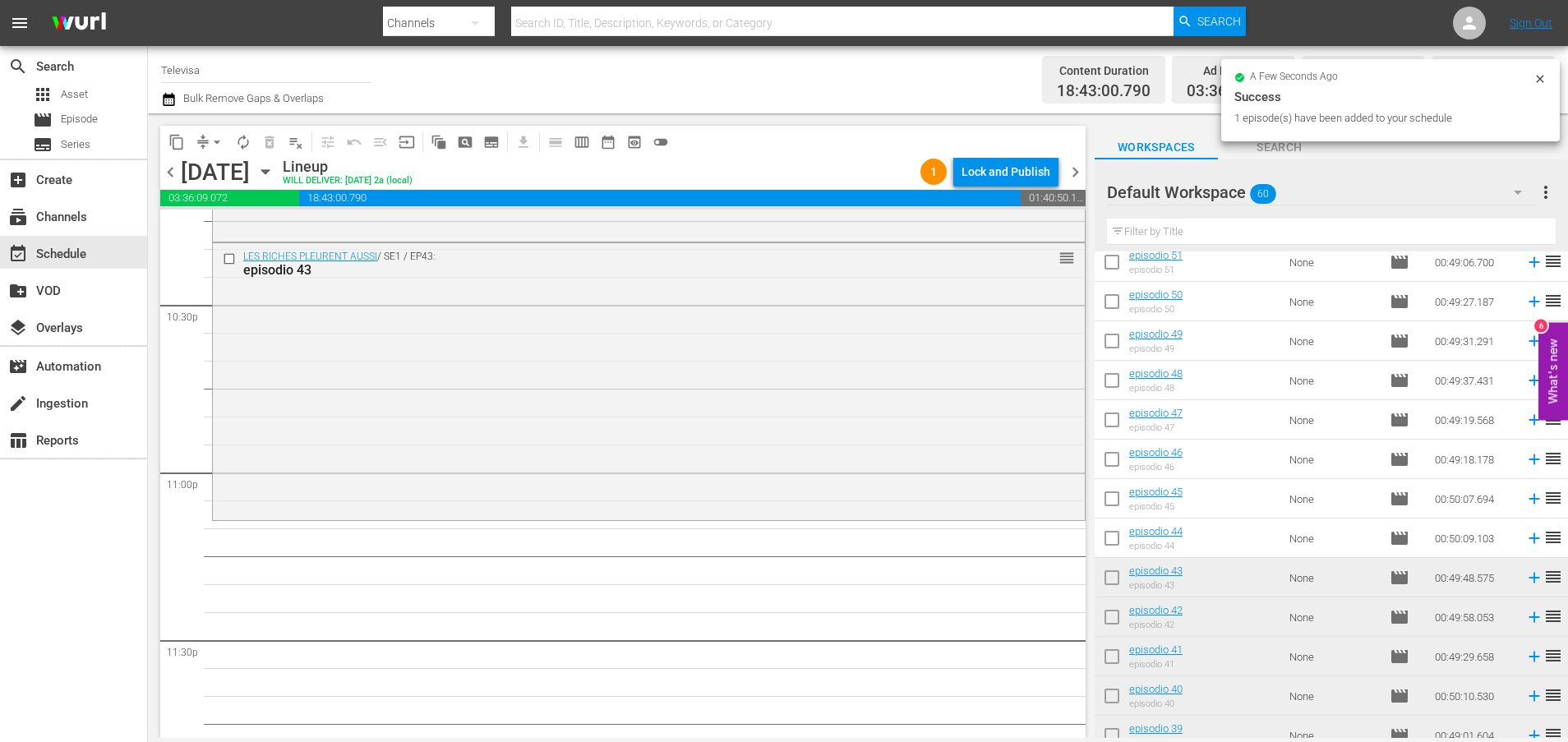
scroll to position [7521, 0]
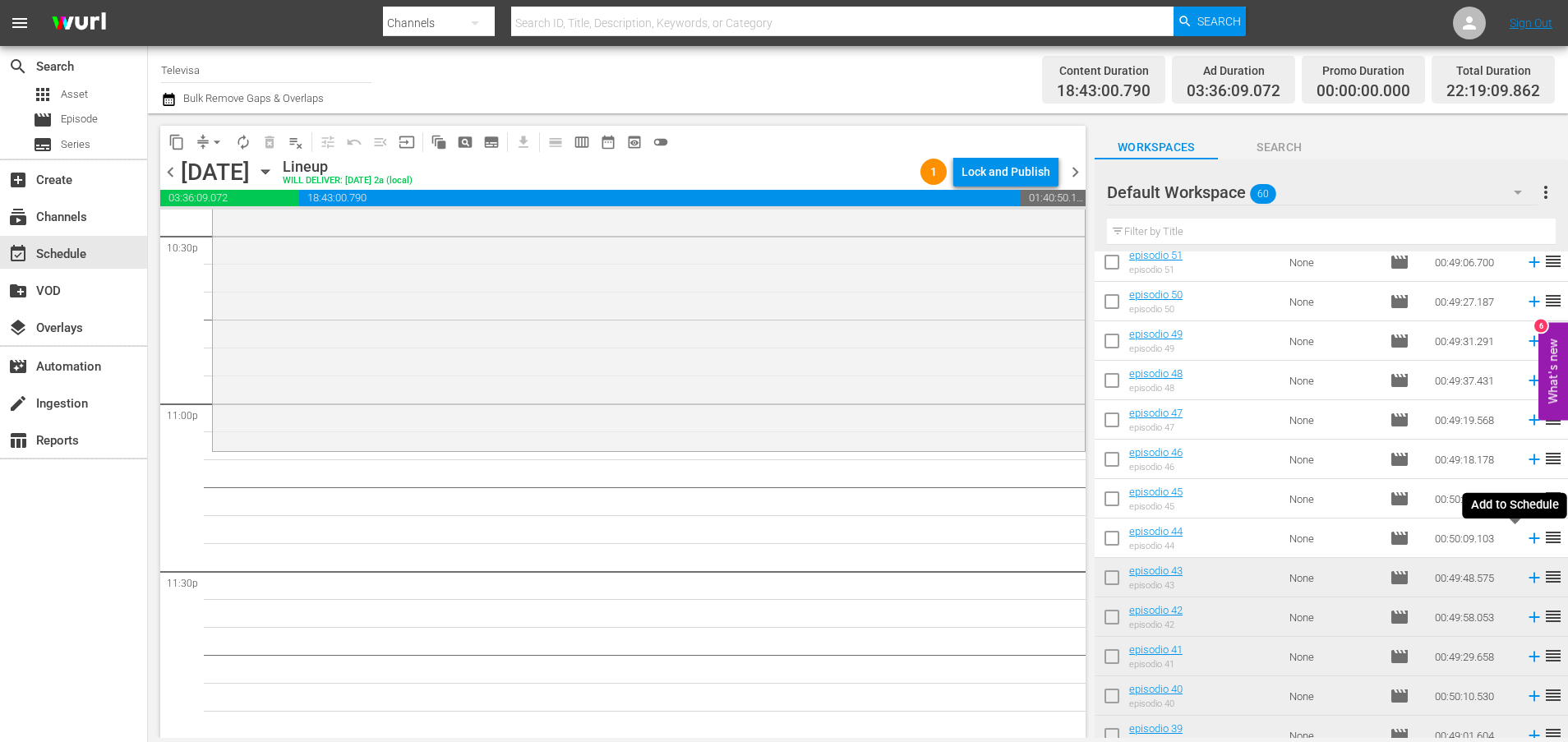
click at [1529, 540] on icon at bounding box center [1534, 538] width 10 height 10
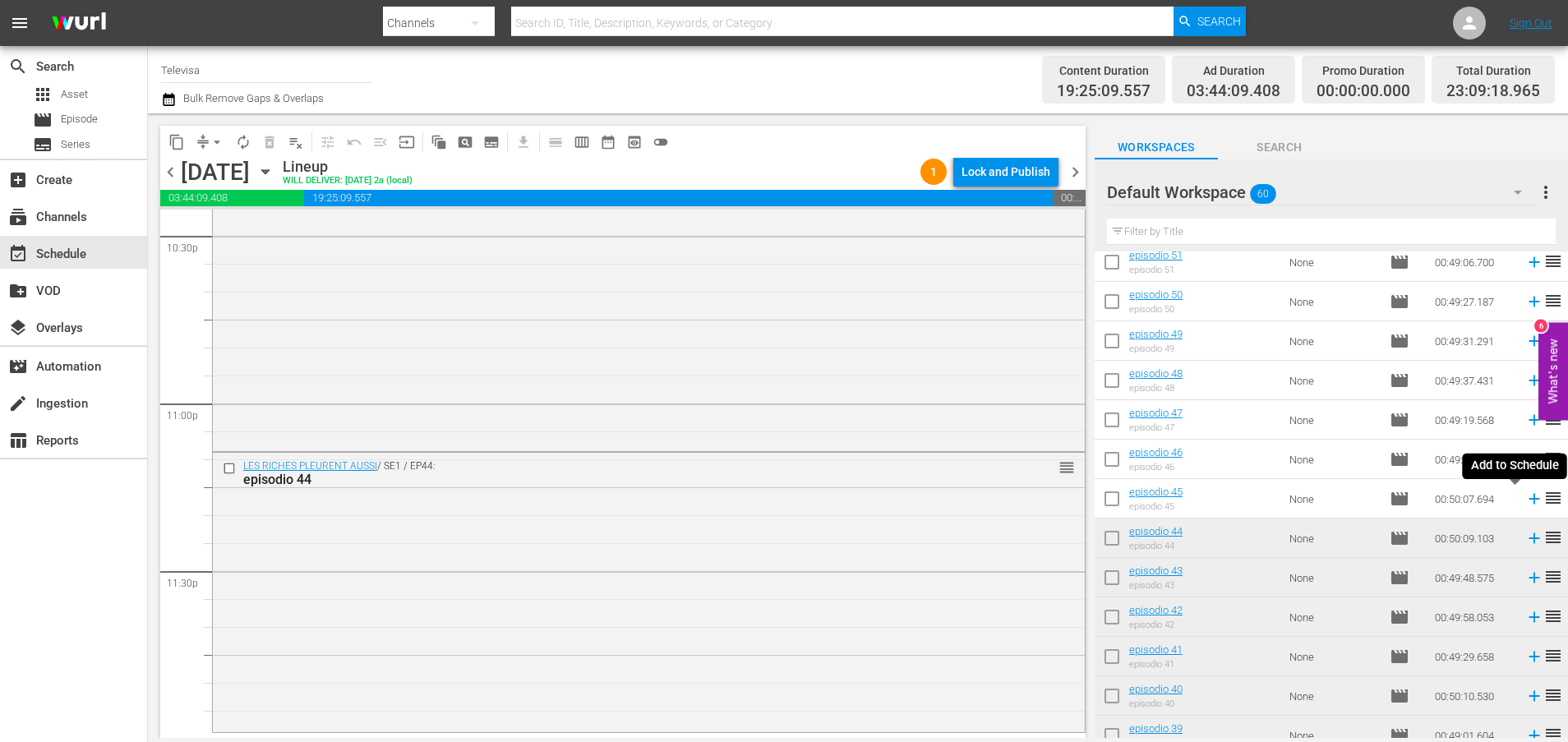
click at [1529, 501] on icon at bounding box center [1534, 499] width 10 height 10
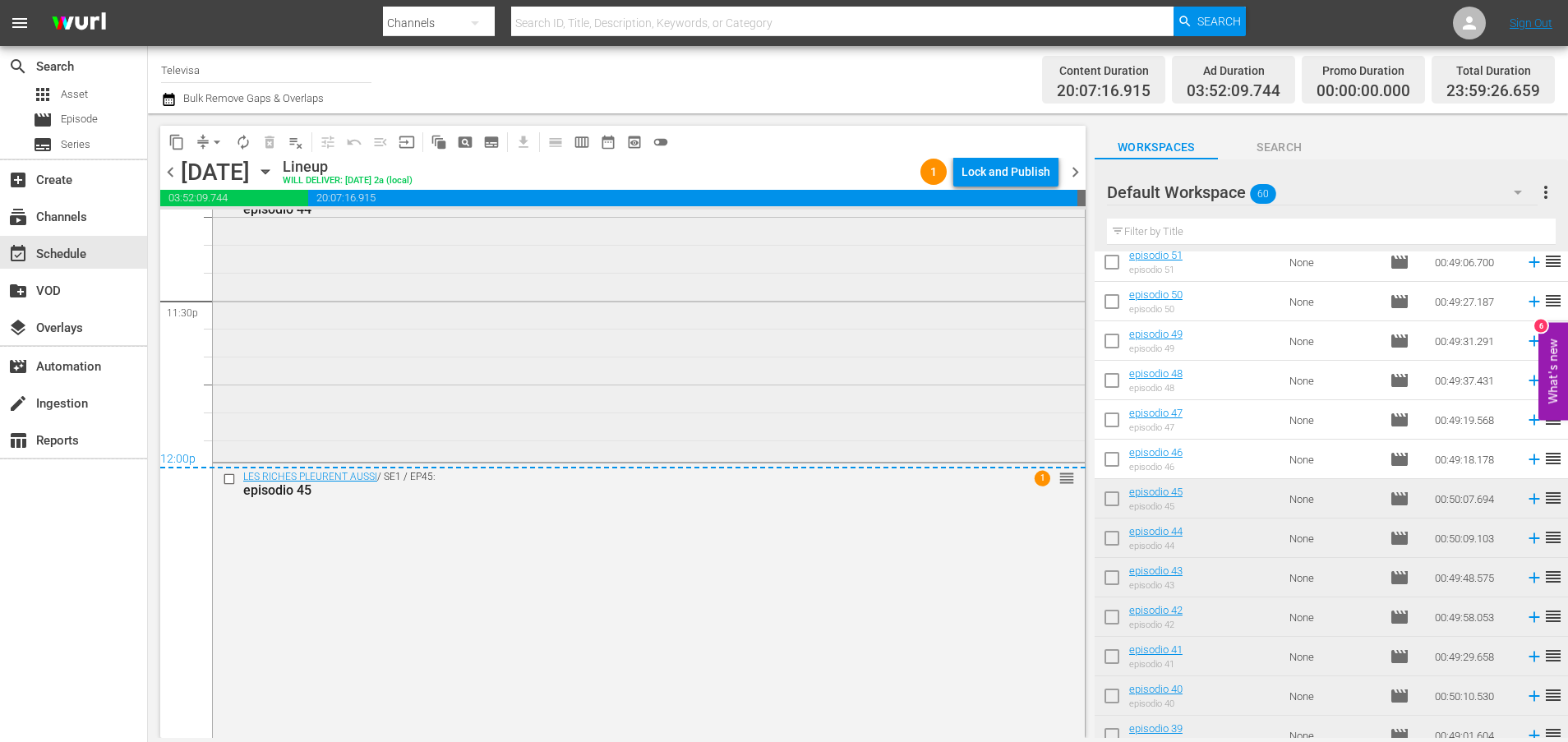
scroll to position [7796, 0]
click at [1017, 171] on div "Lock and Publish" at bounding box center [1006, 172] width 89 height 30
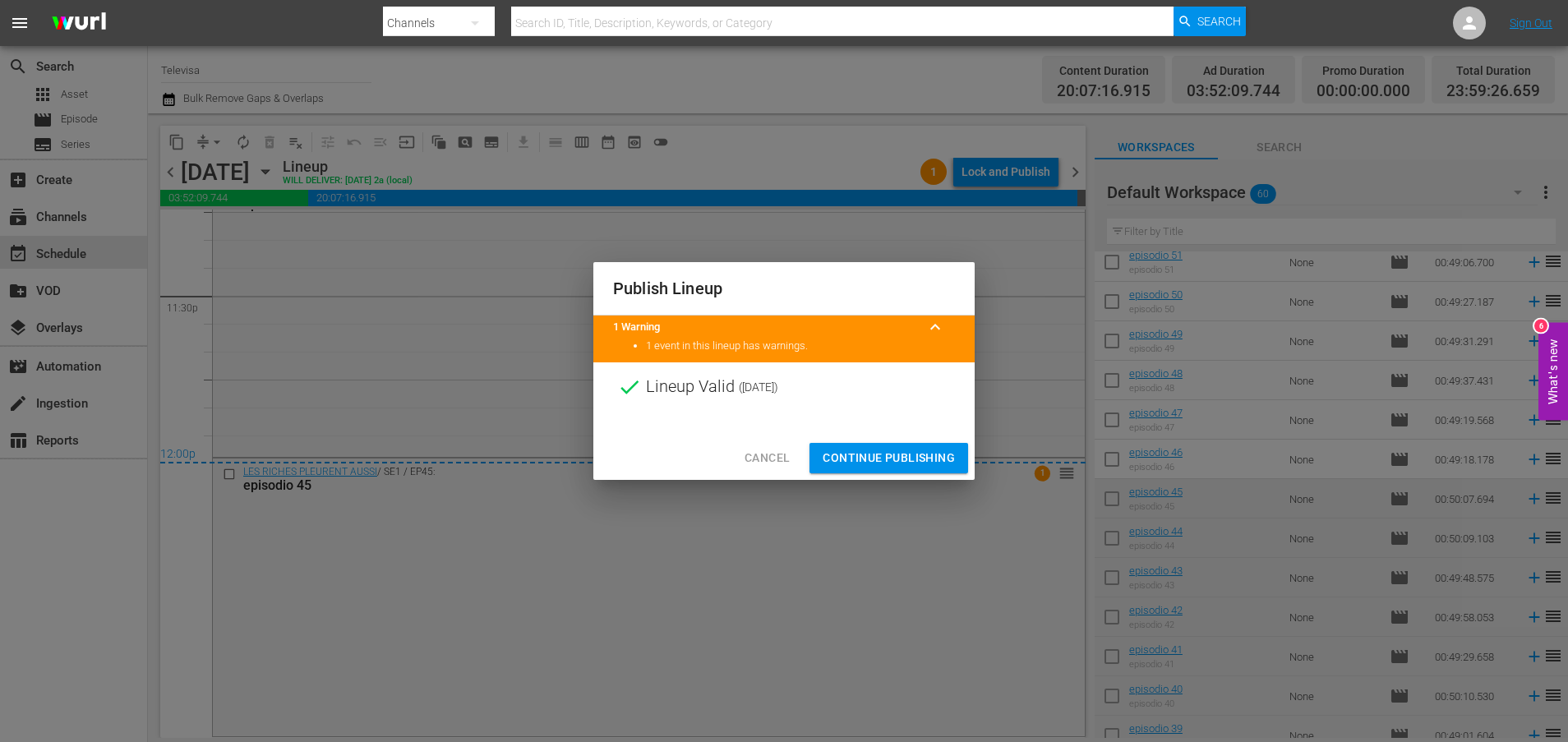
click at [881, 460] on span "Continue Publishing" at bounding box center [888, 459] width 132 height 21
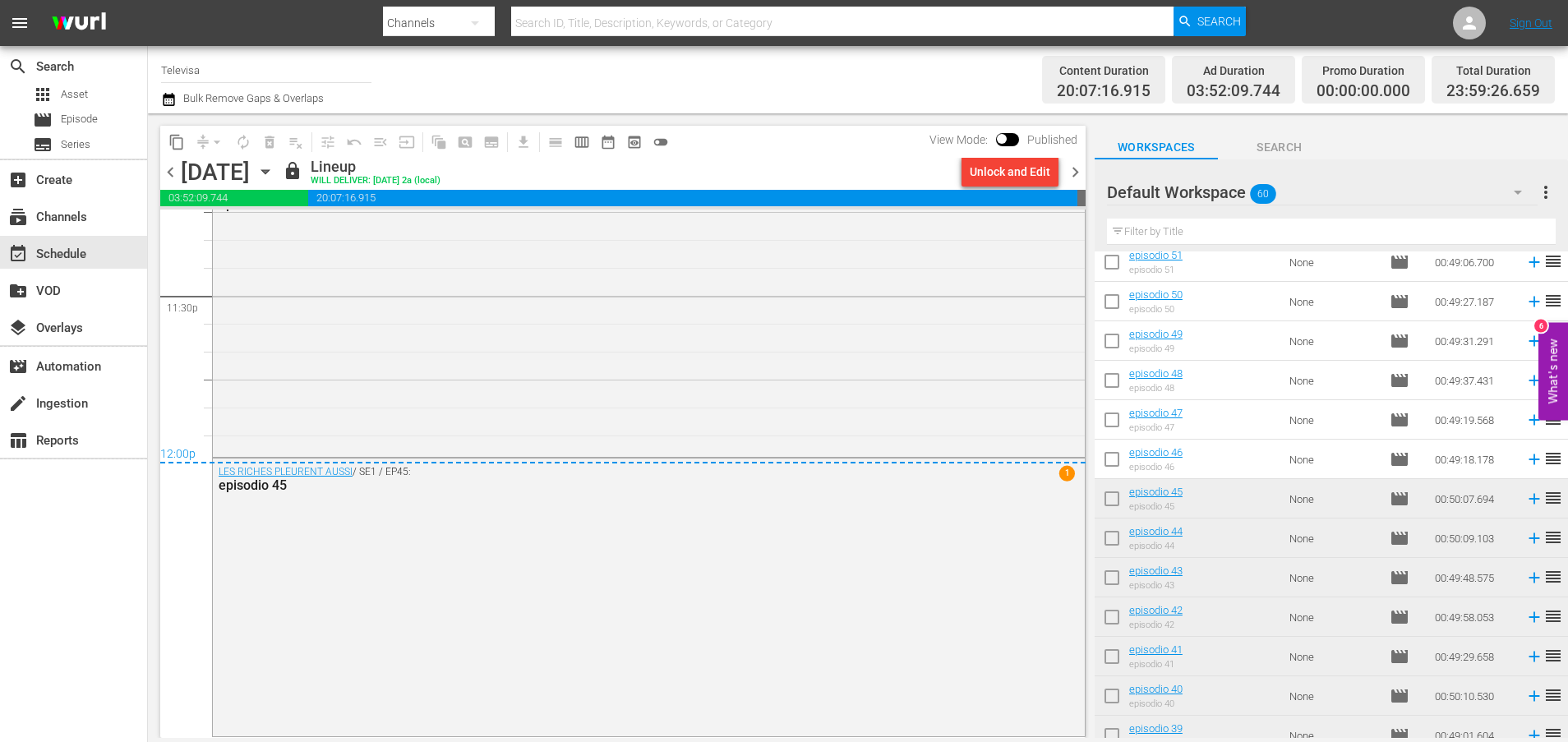
click at [269, 170] on icon "button" at bounding box center [265, 172] width 7 height 4
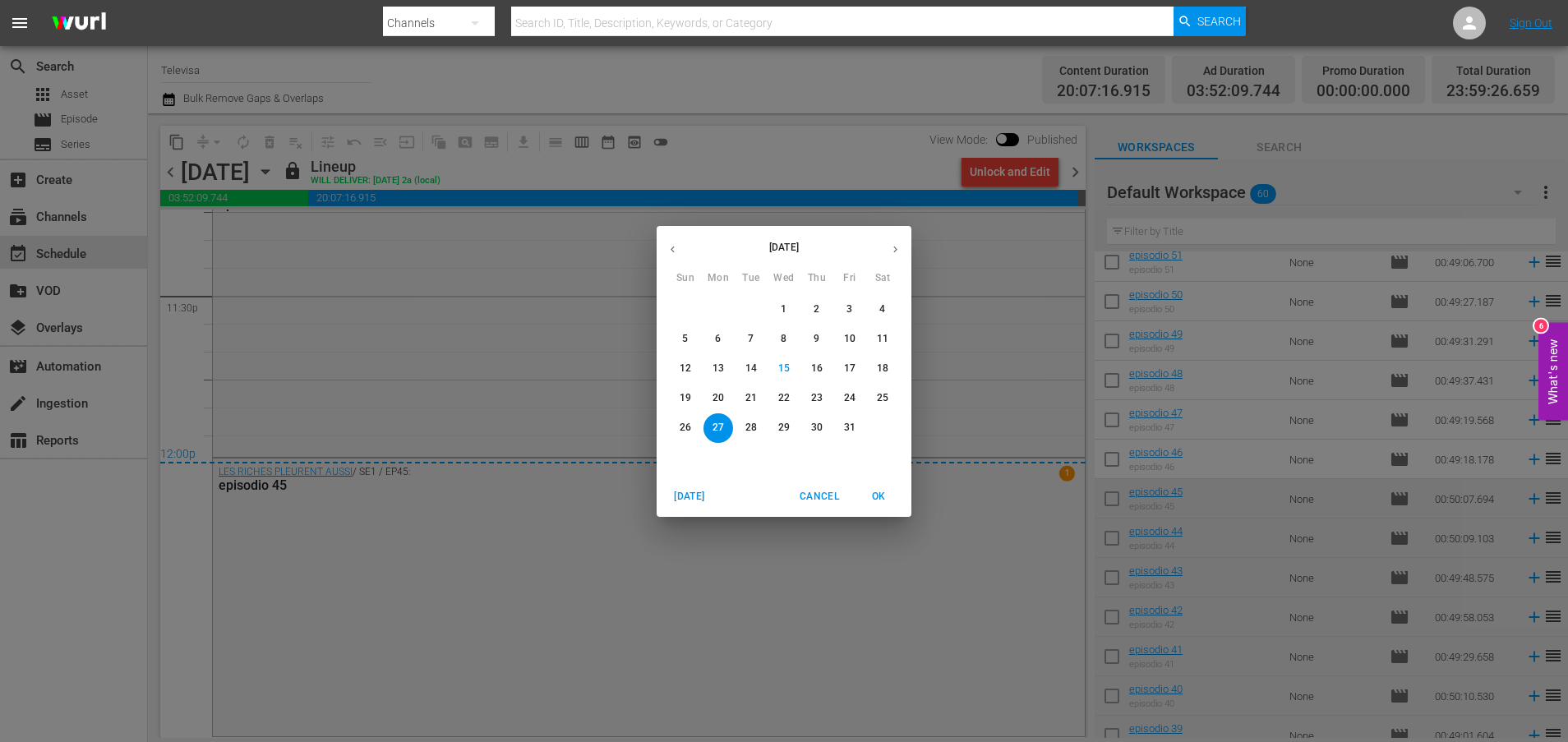
click at [748, 425] on p "28" at bounding box center [750, 428] width 11 height 14
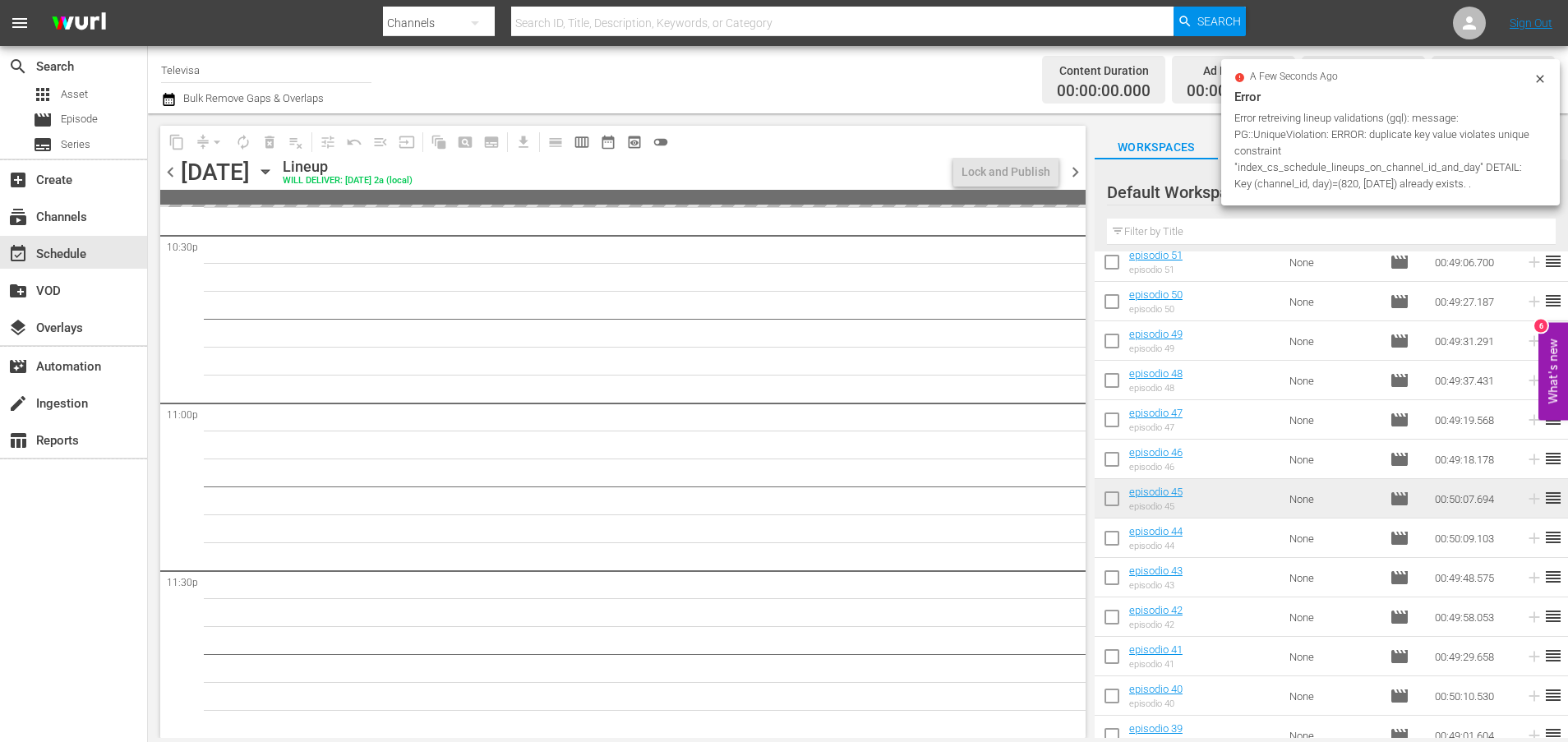
scroll to position [7521, 0]
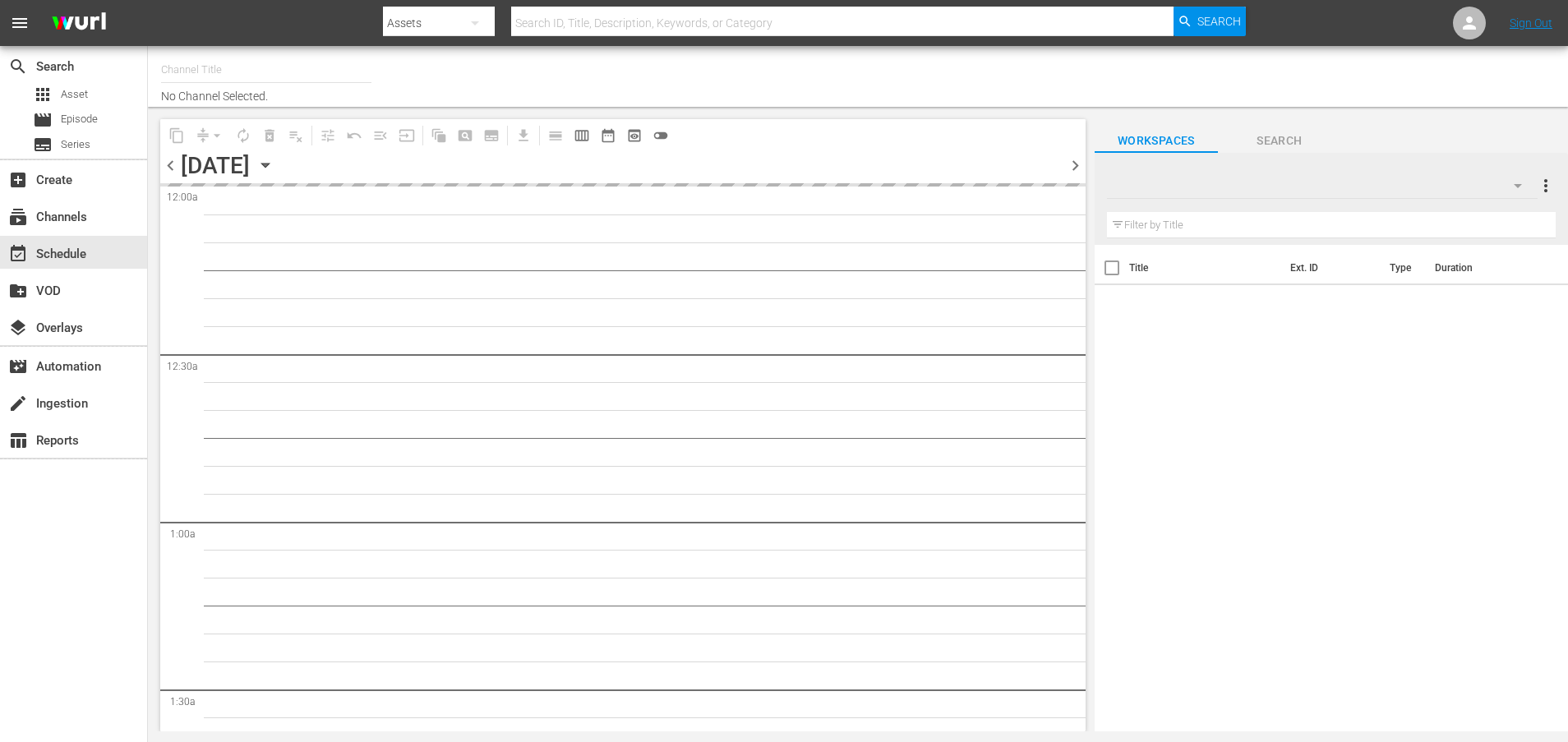
type input "Televisa (820)"
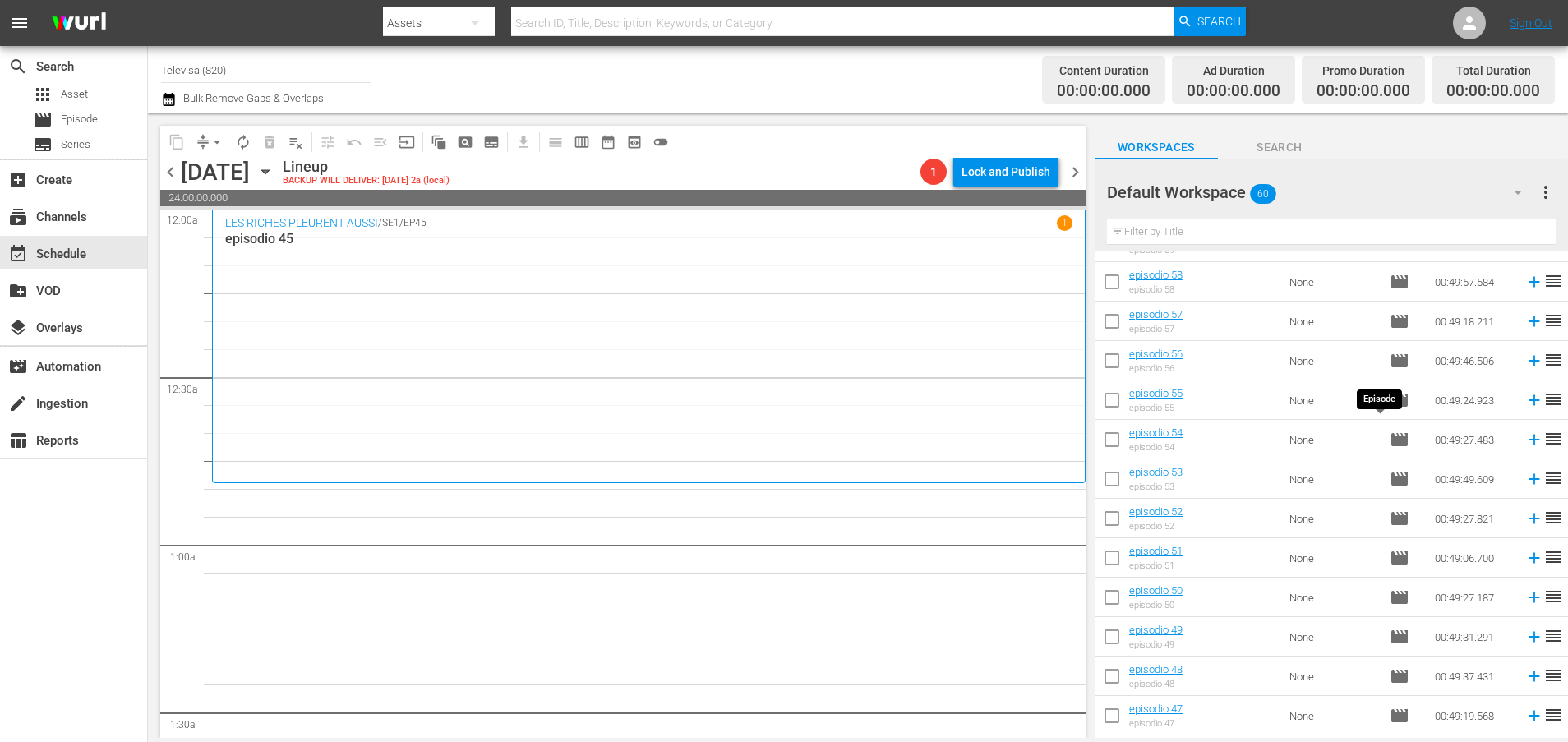
scroll to position [246, 0]
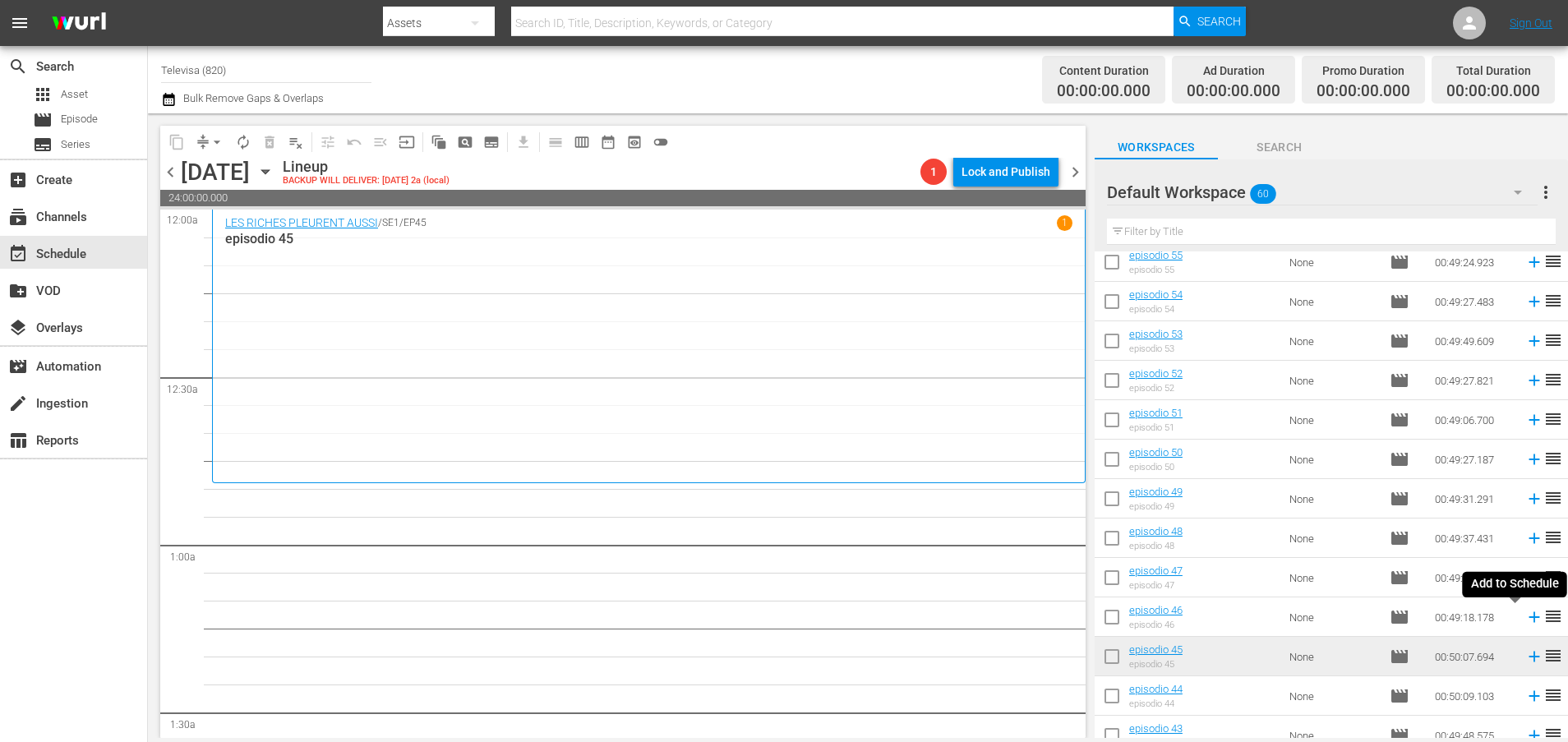
click at [1529, 620] on icon at bounding box center [1534, 618] width 10 height 10
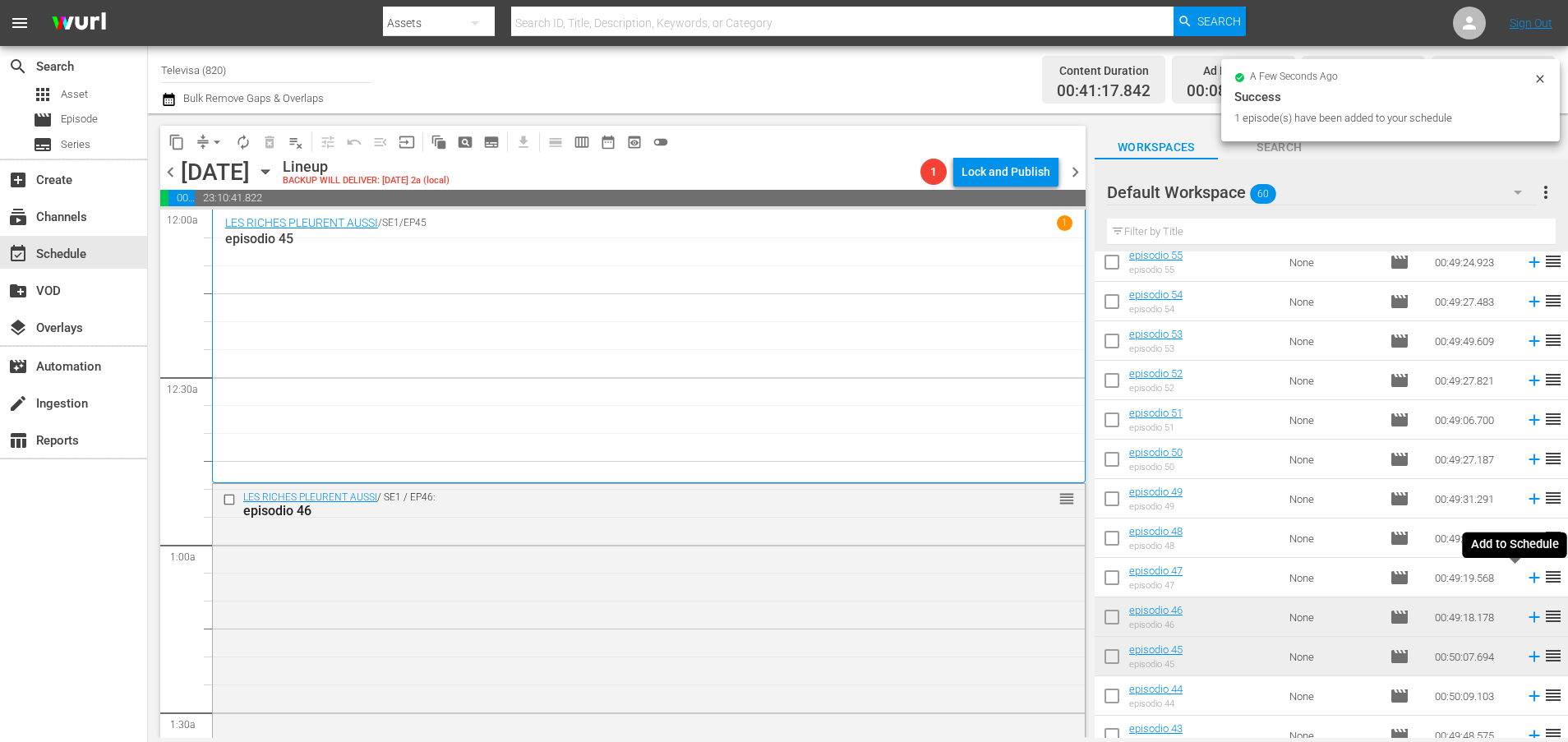
click at [1529, 580] on icon at bounding box center [1534, 579] width 10 height 10
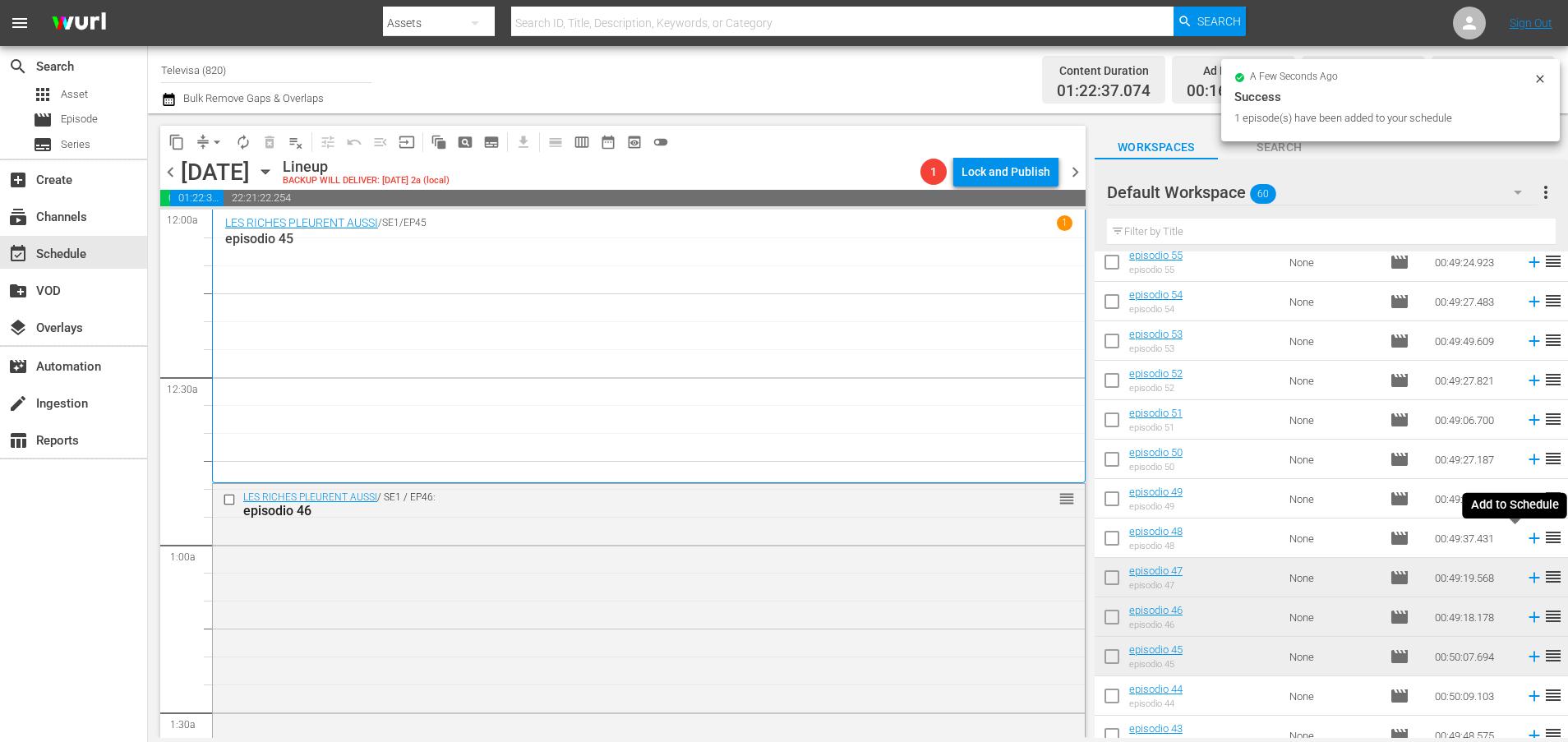
click at [1529, 538] on icon at bounding box center [1534, 538] width 10 height 10
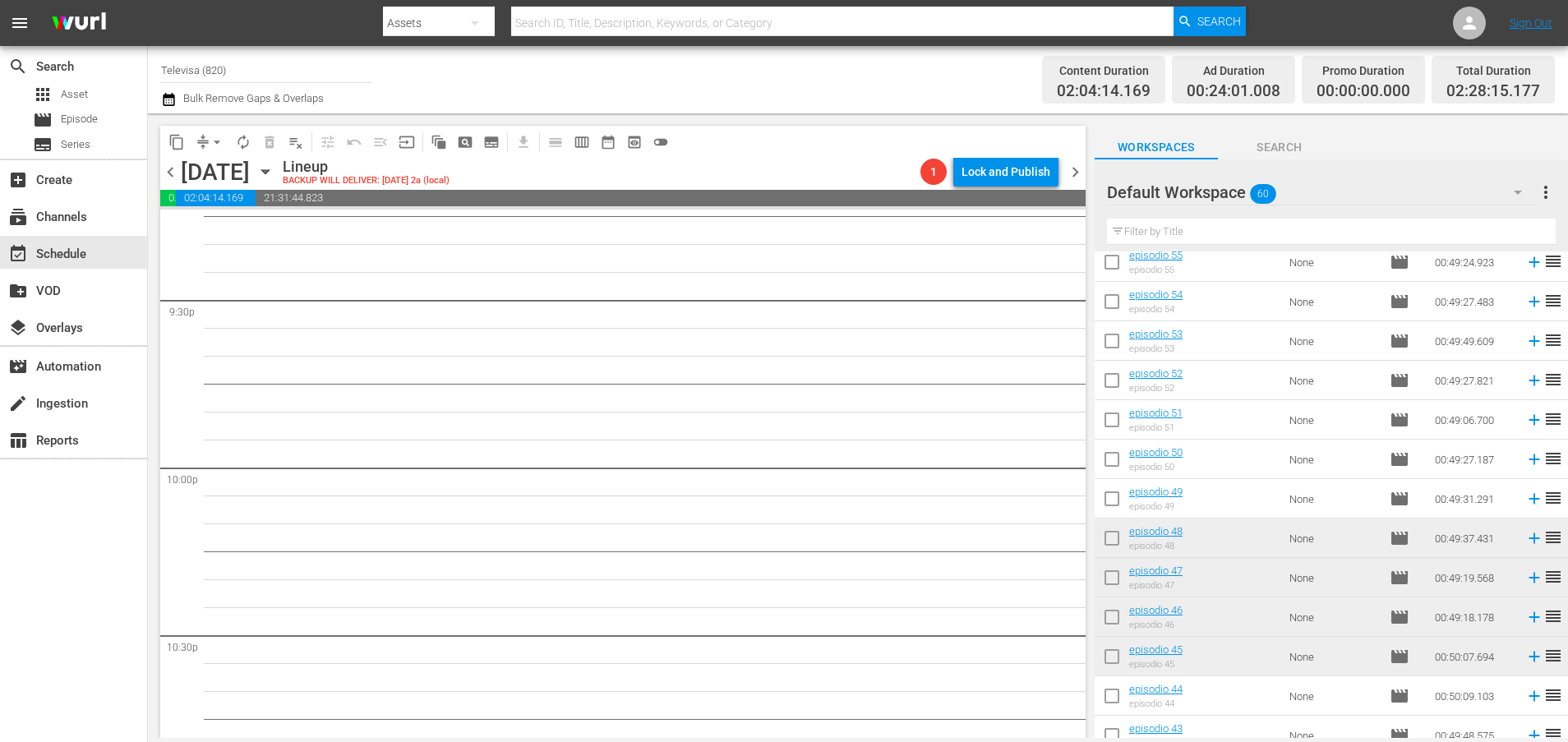
scroll to position [7521, 0]
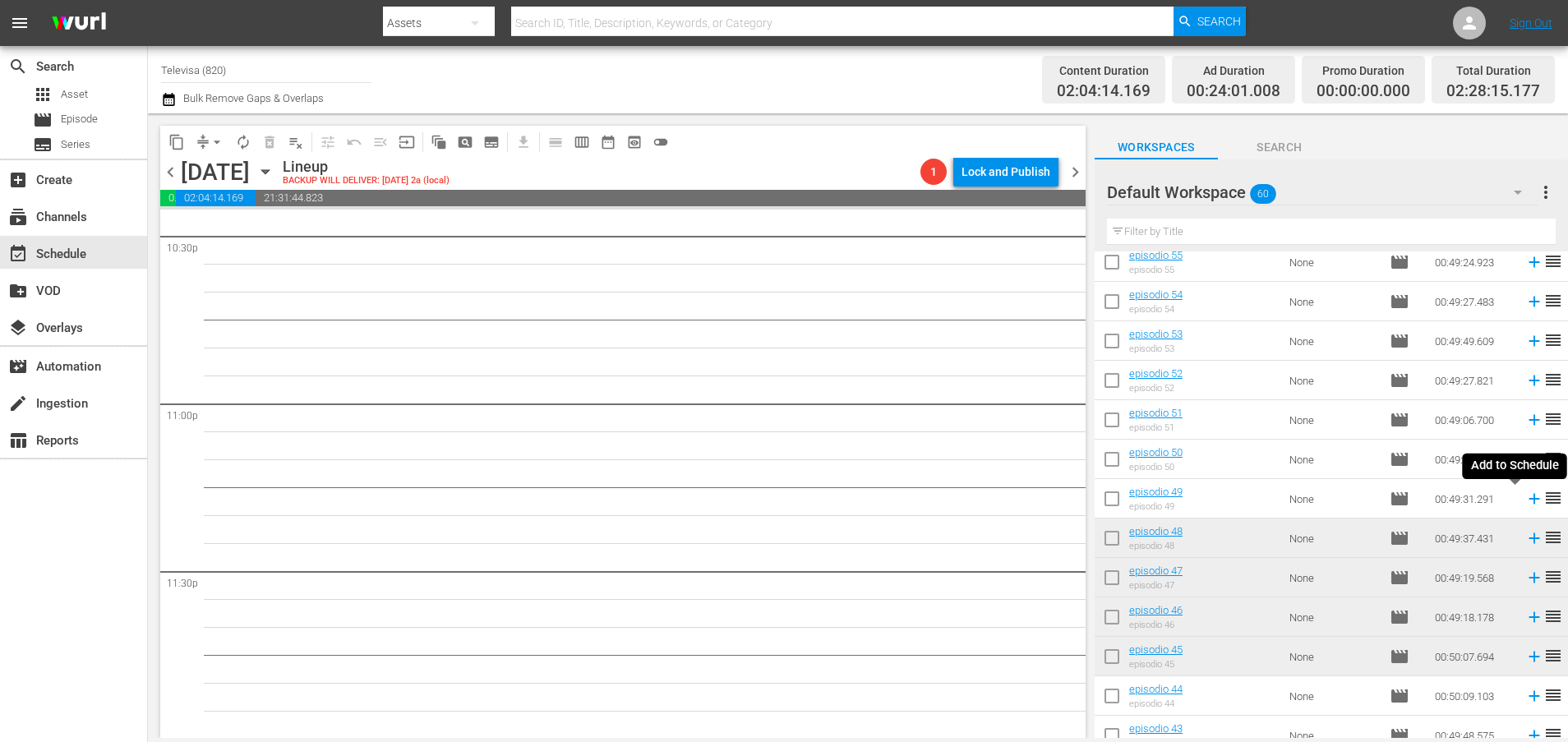
click at [1529, 502] on icon at bounding box center [1534, 499] width 10 height 10
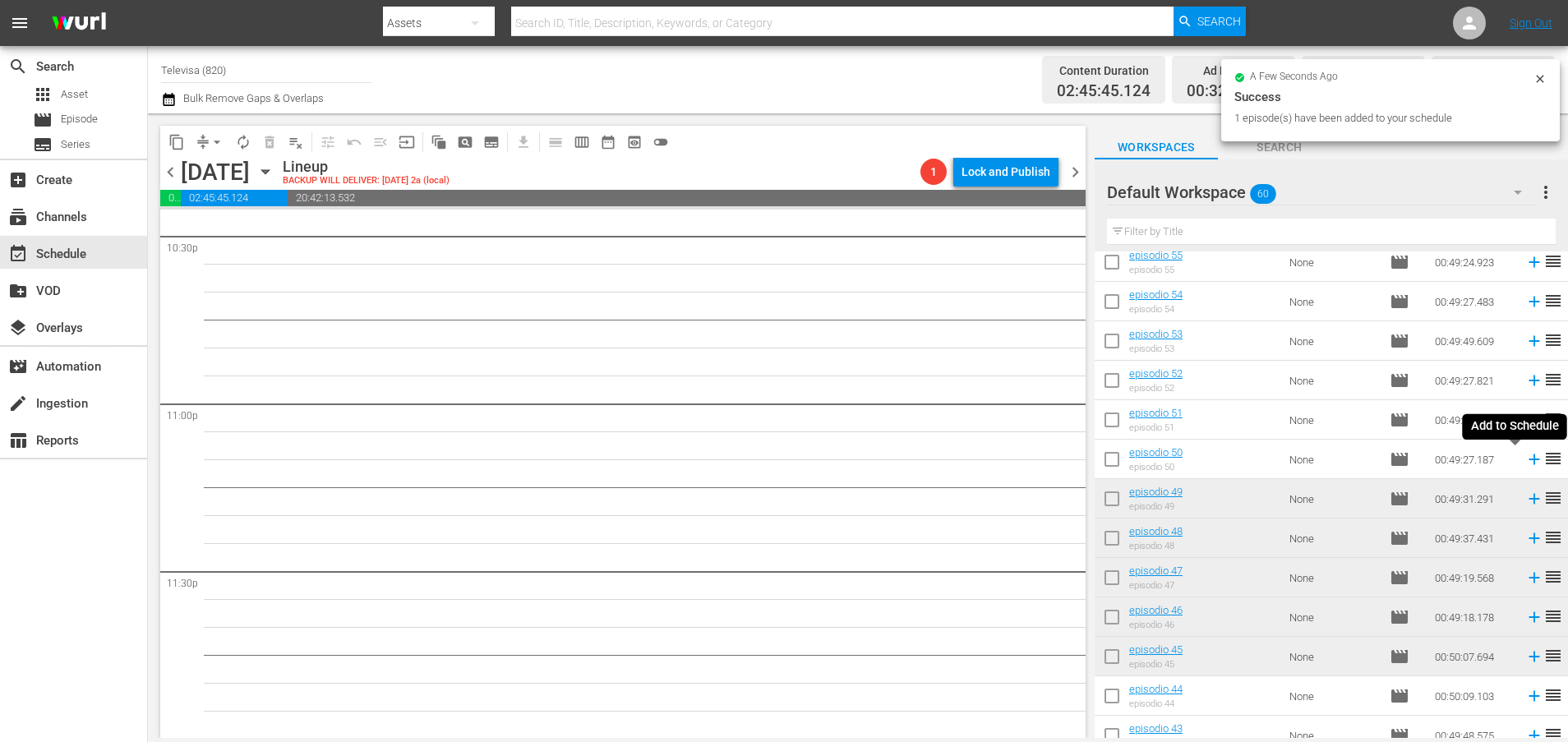
scroll to position [7493, 0]
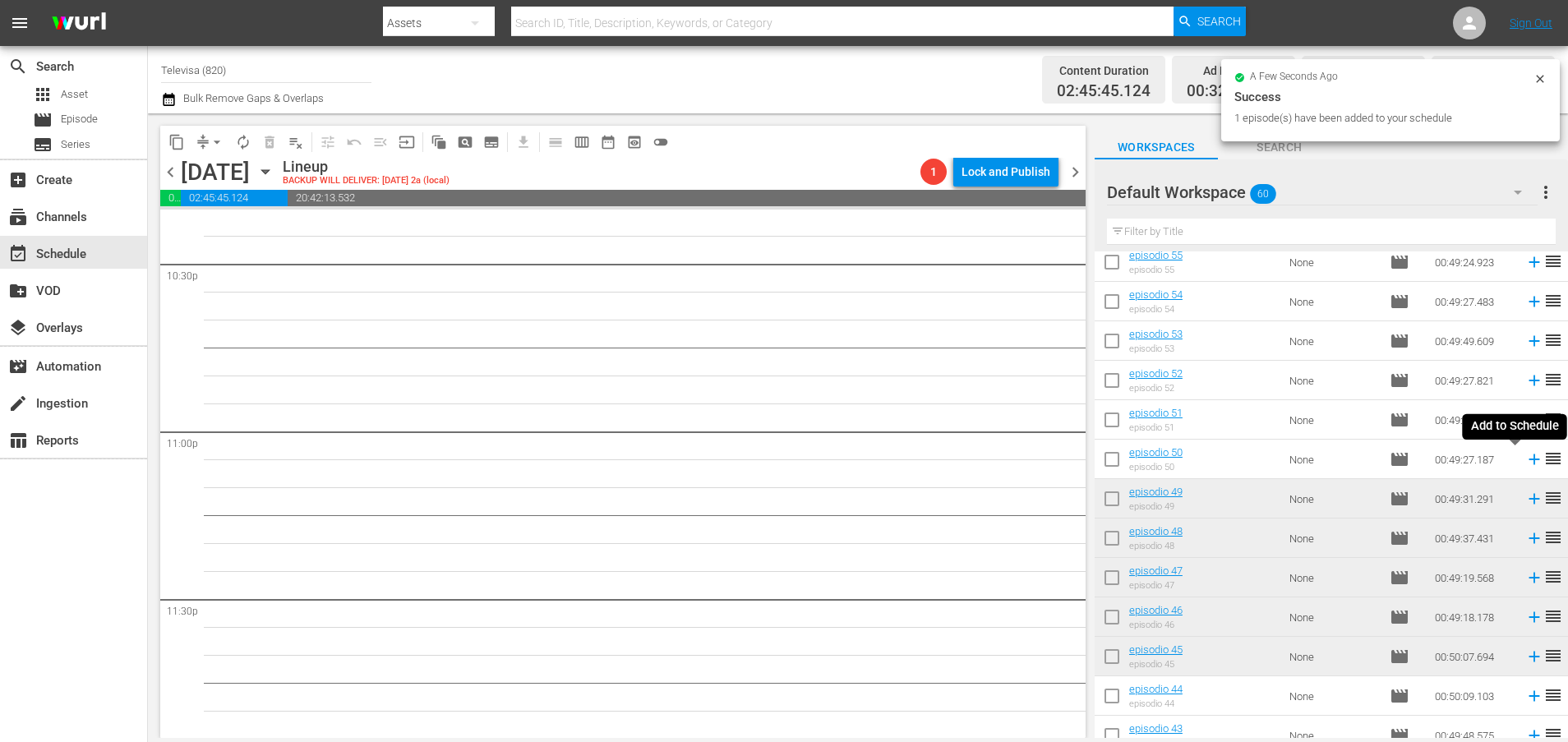
click at [1529, 461] on icon at bounding box center [1534, 460] width 10 height 10
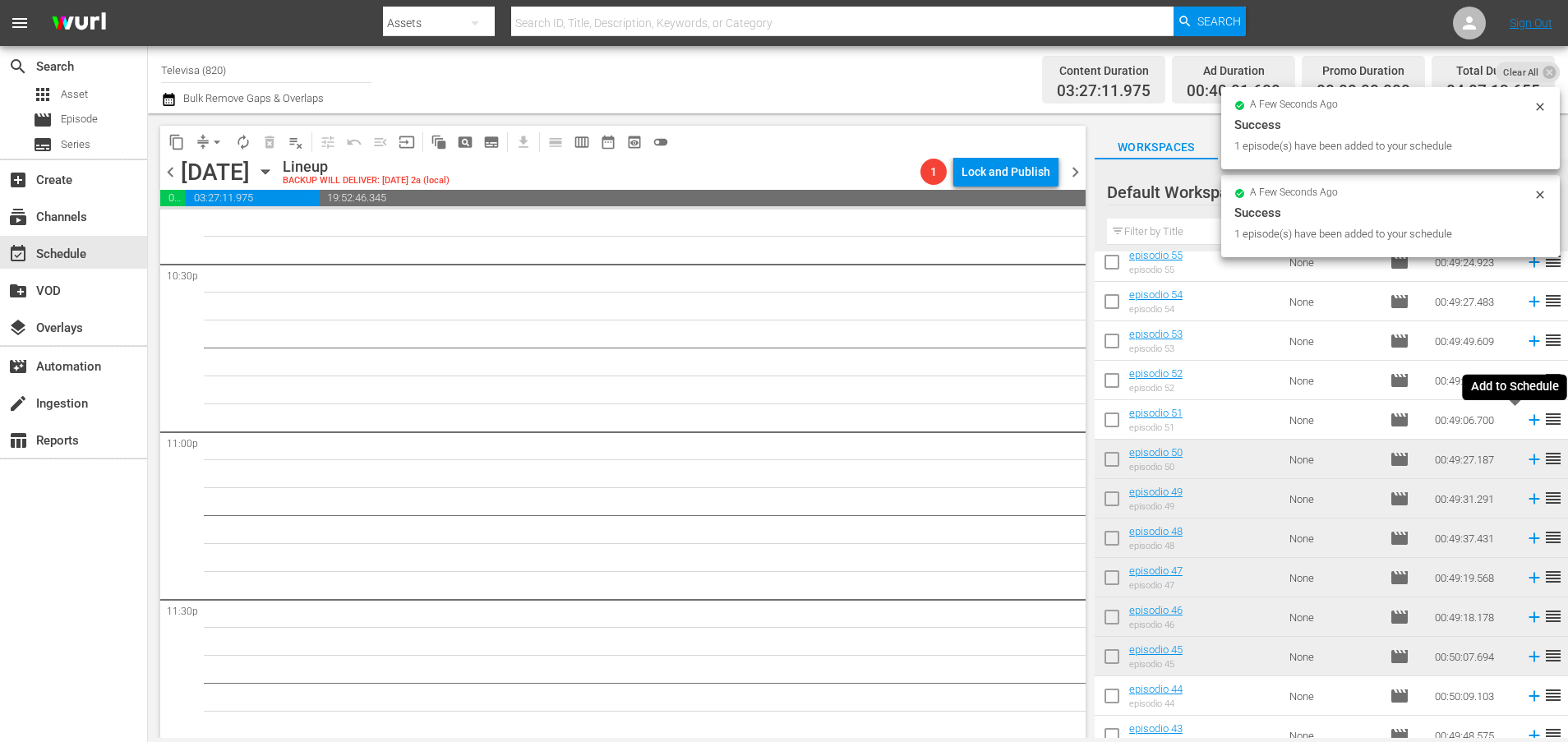
scroll to position [7464, 0]
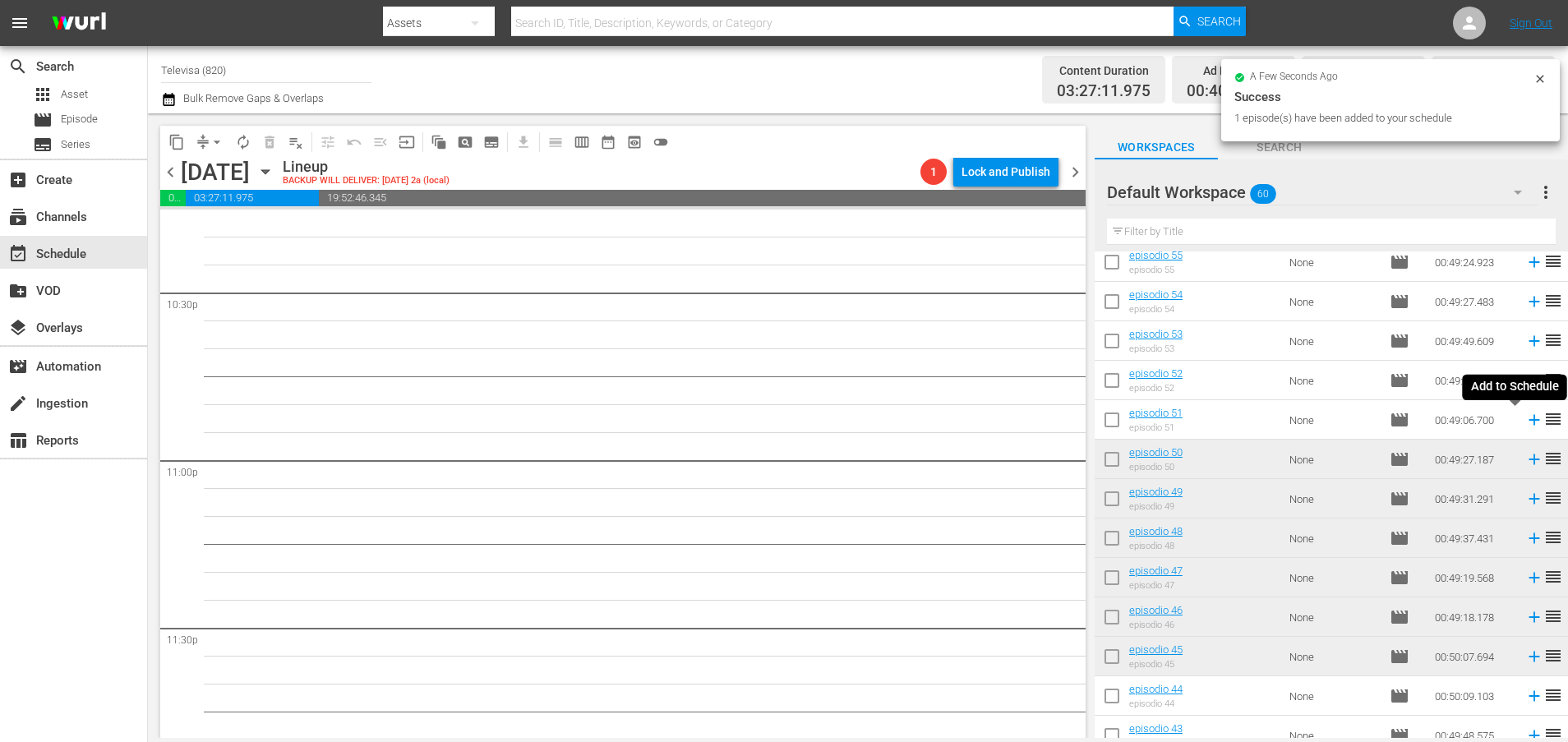
click at [1525, 423] on icon at bounding box center [1534, 420] width 18 height 18
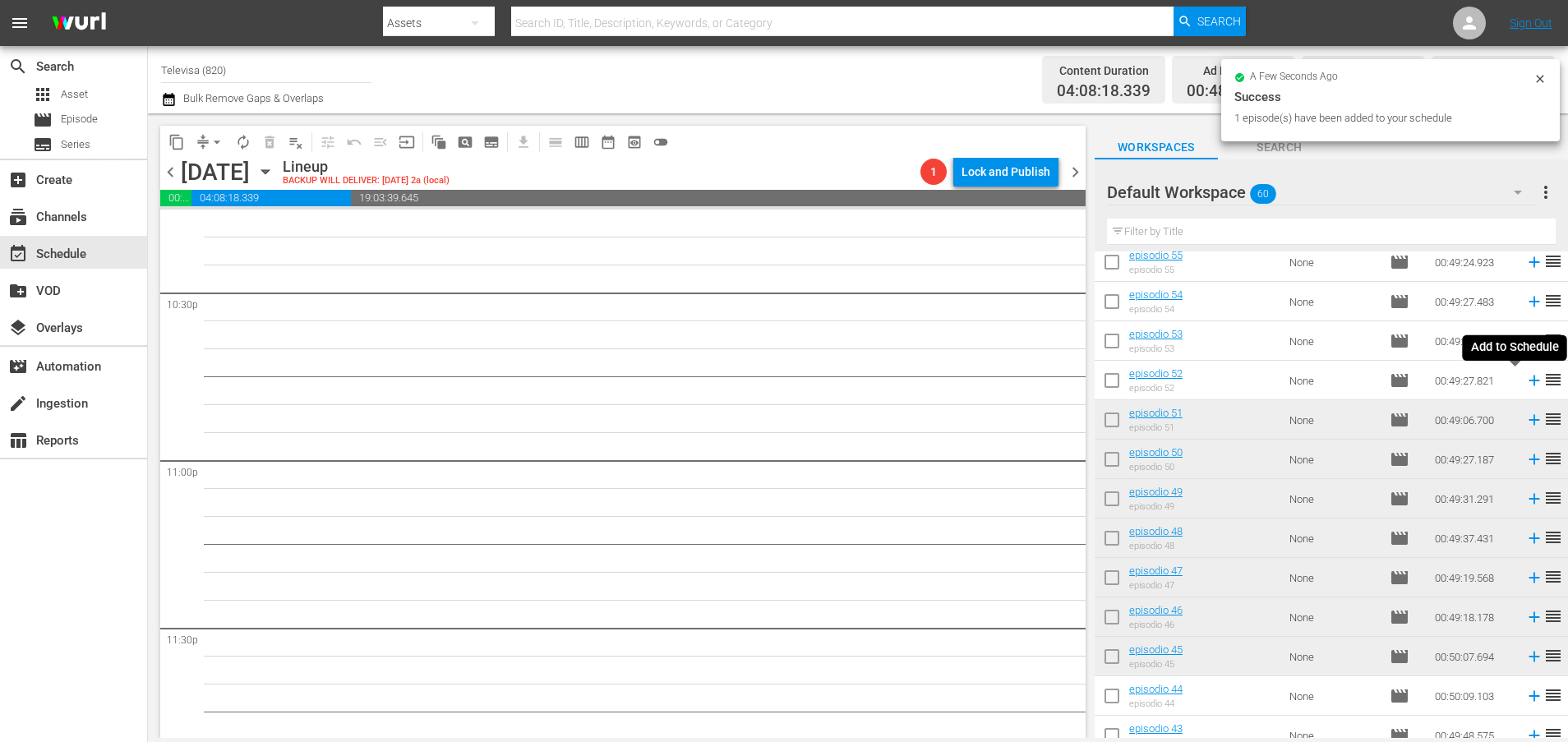
click at [1525, 383] on icon at bounding box center [1534, 380] width 18 height 18
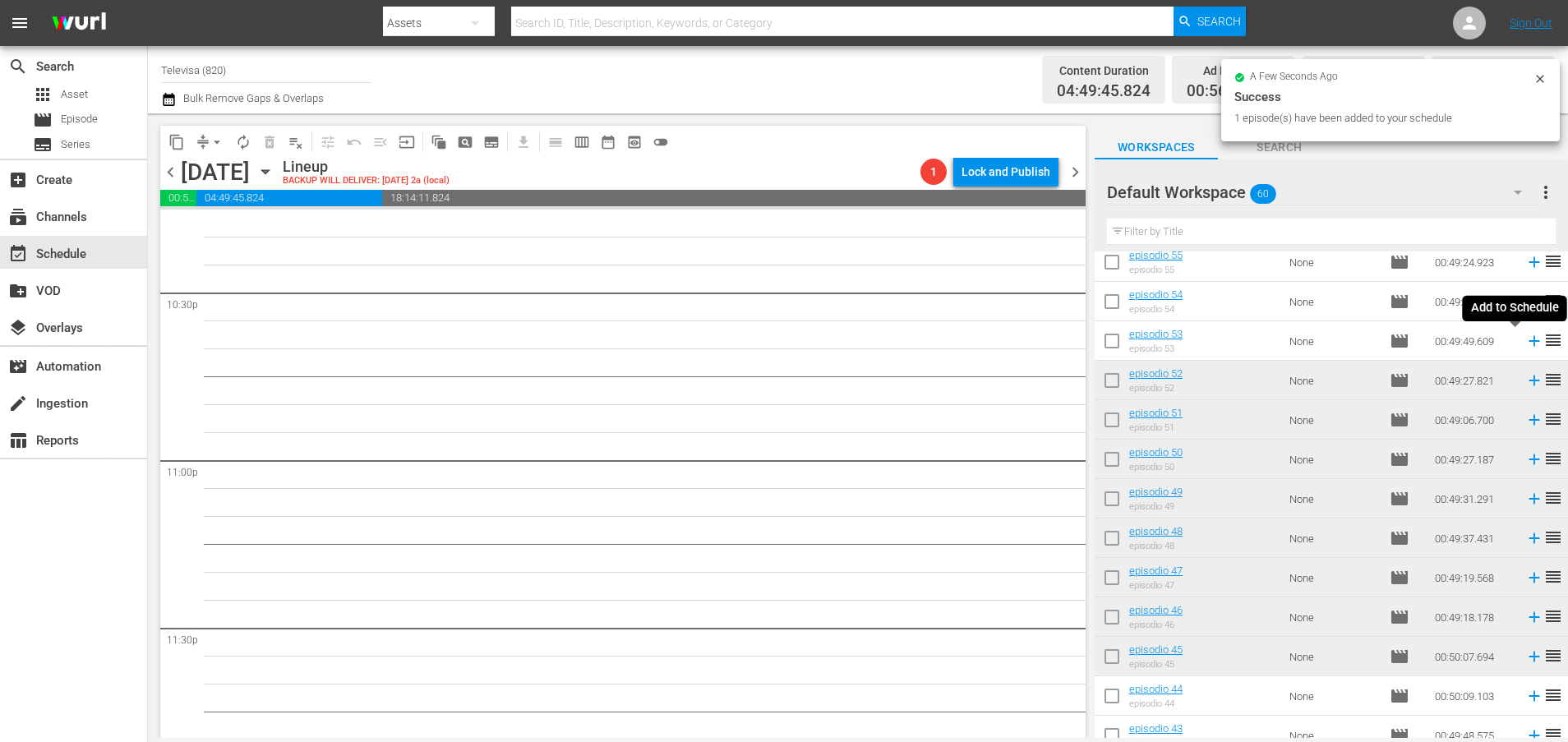
click at [1525, 343] on icon at bounding box center [1534, 341] width 18 height 18
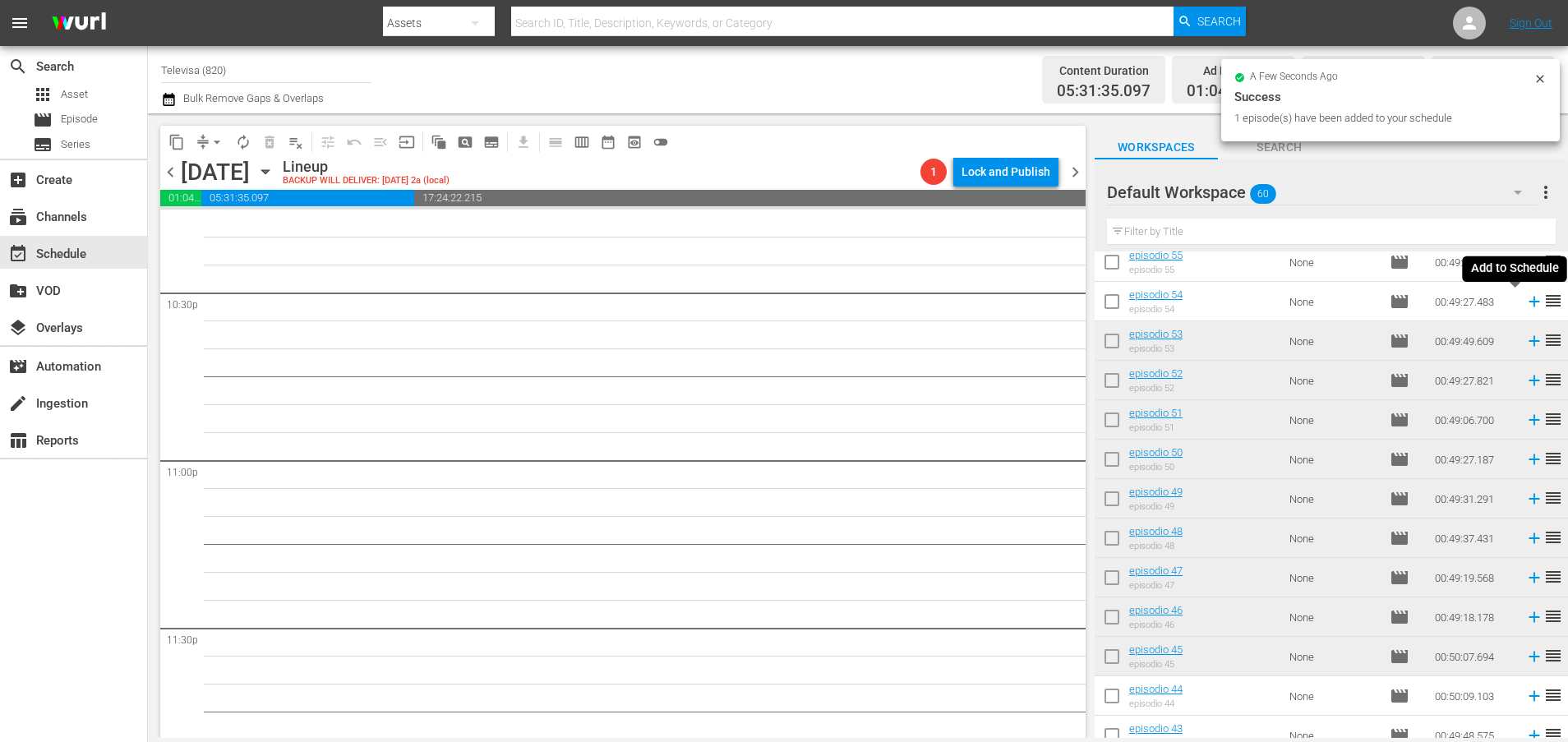
click at [1525, 303] on icon at bounding box center [1534, 302] width 18 height 18
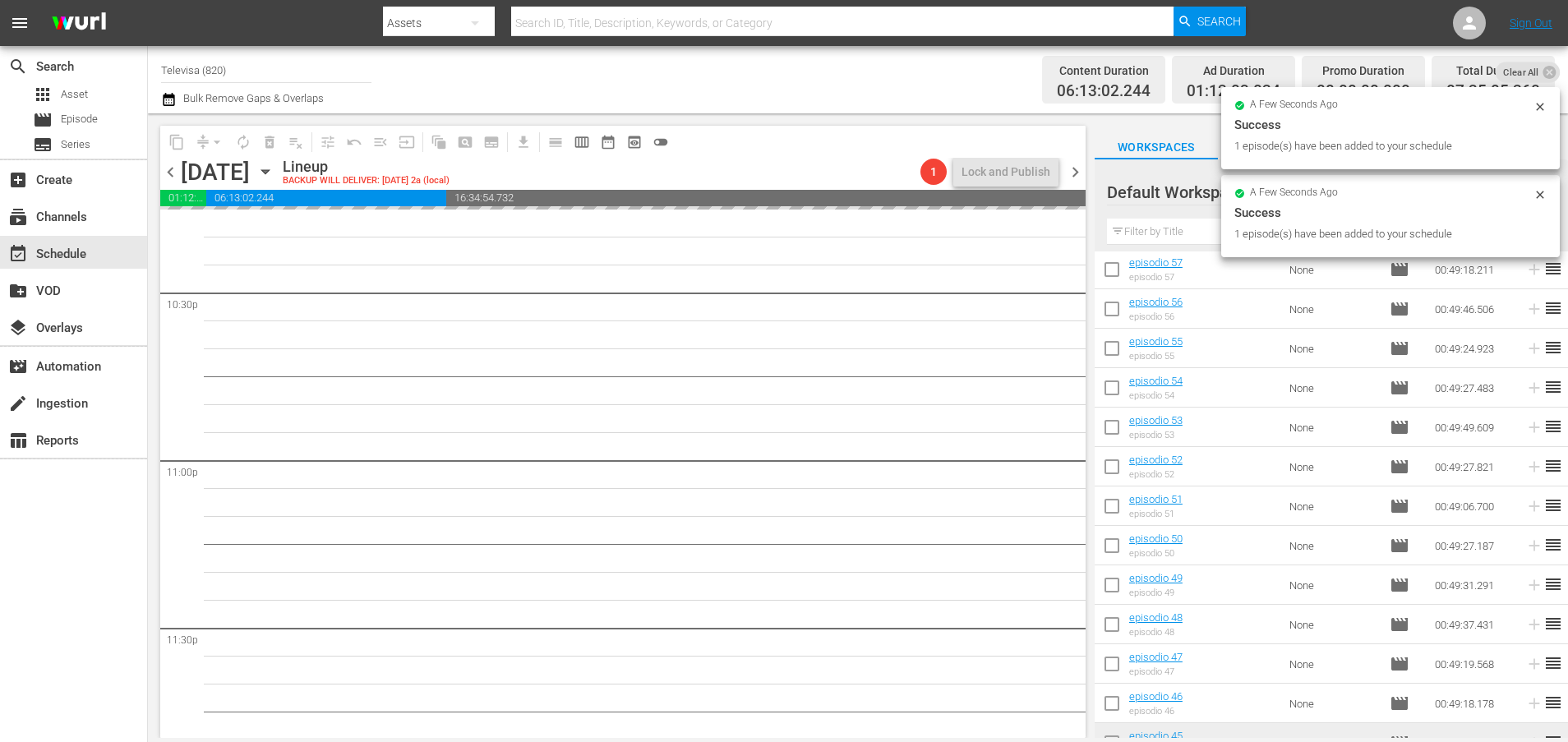
scroll to position [0, 0]
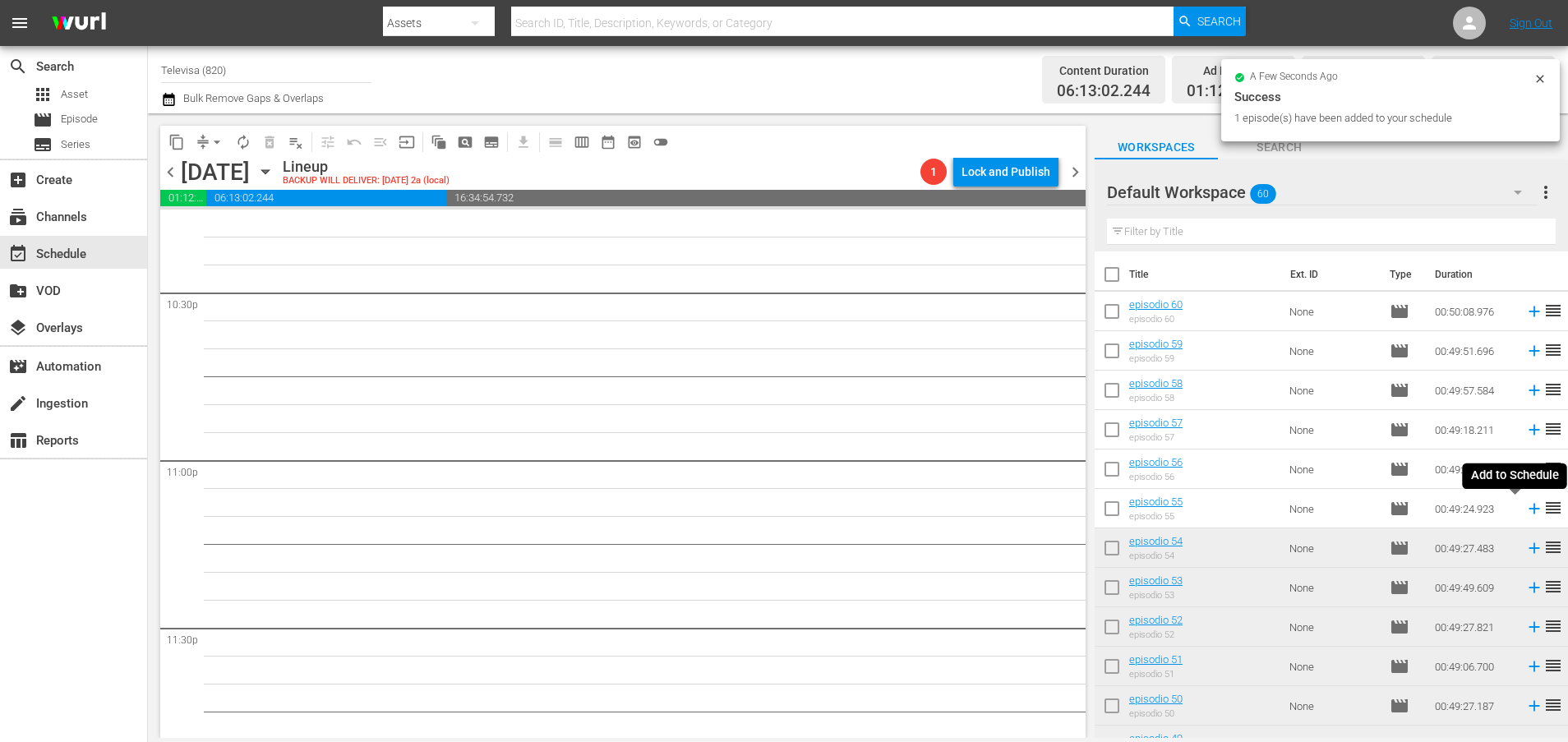
click at [1529, 510] on icon at bounding box center [1534, 510] width 10 height 10
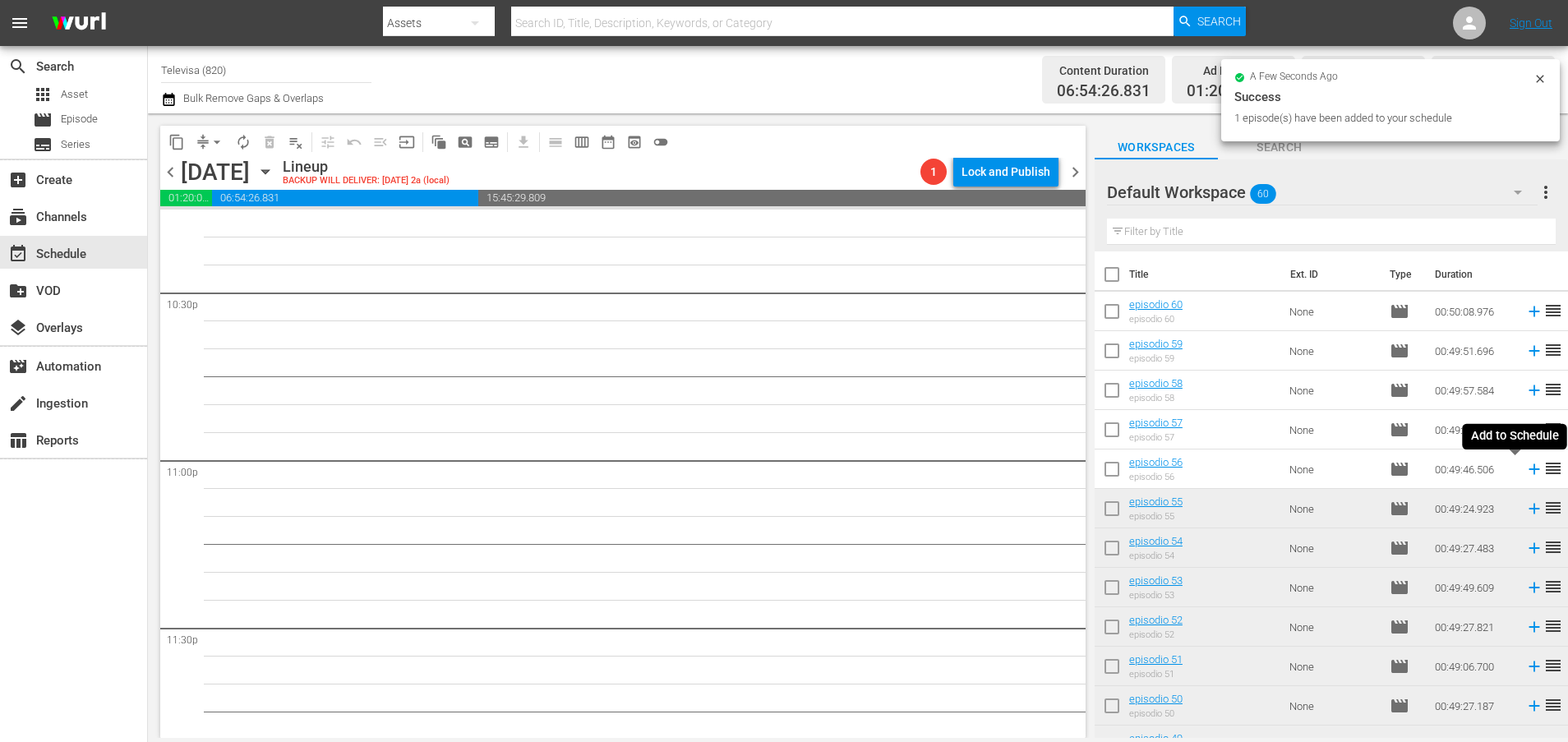
scroll to position [7437, 0]
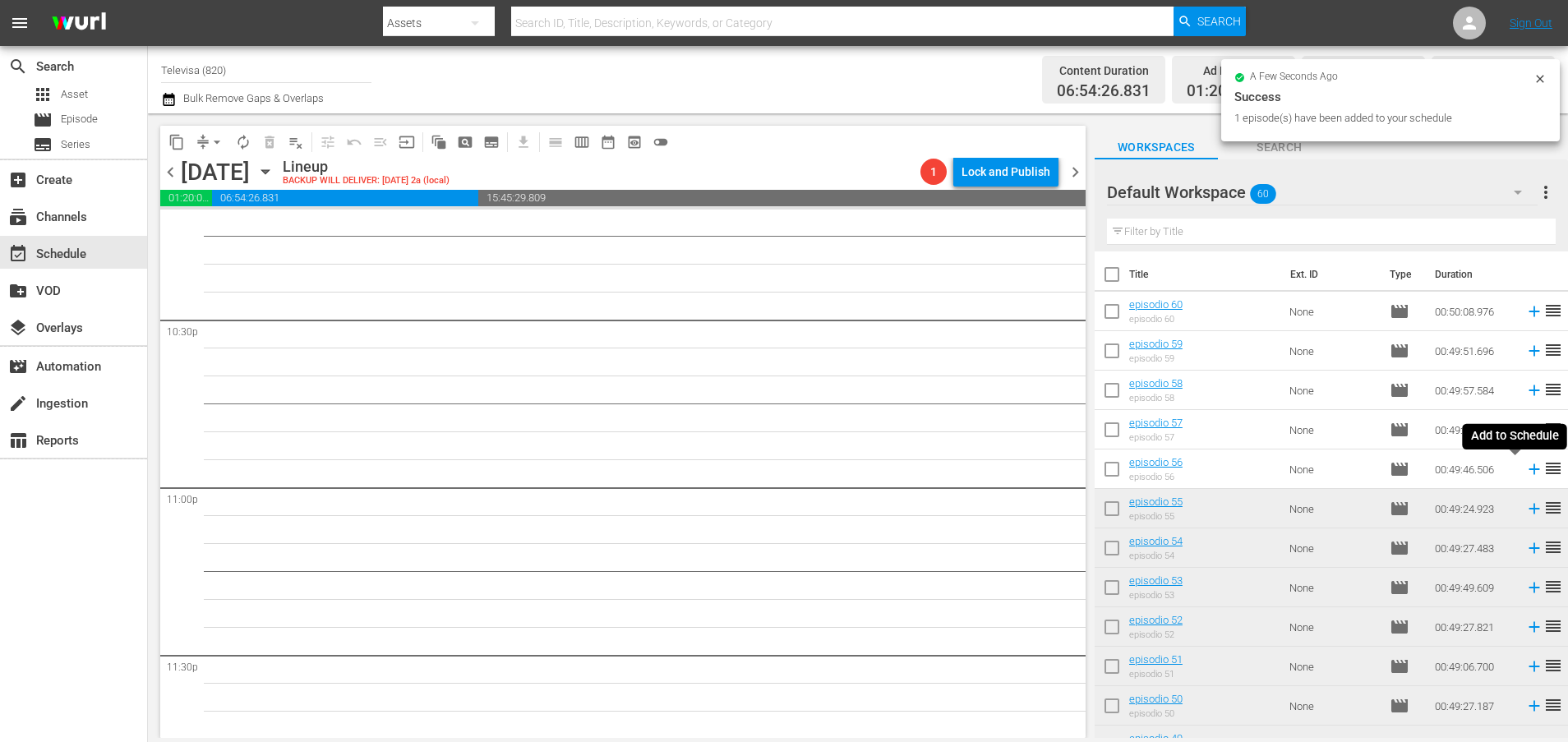
click at [1529, 469] on icon at bounding box center [1534, 469] width 10 height 10
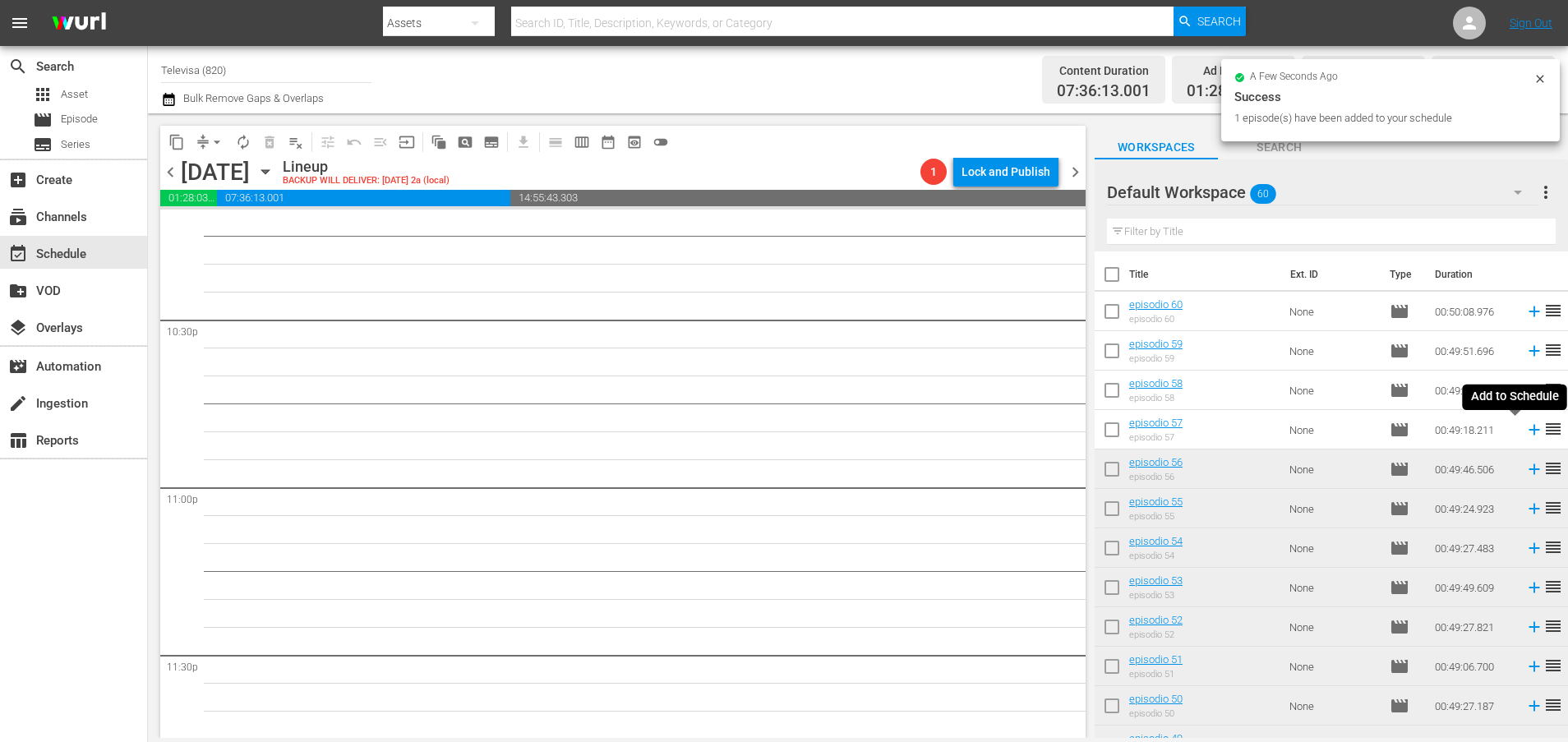
scroll to position [7409, 0]
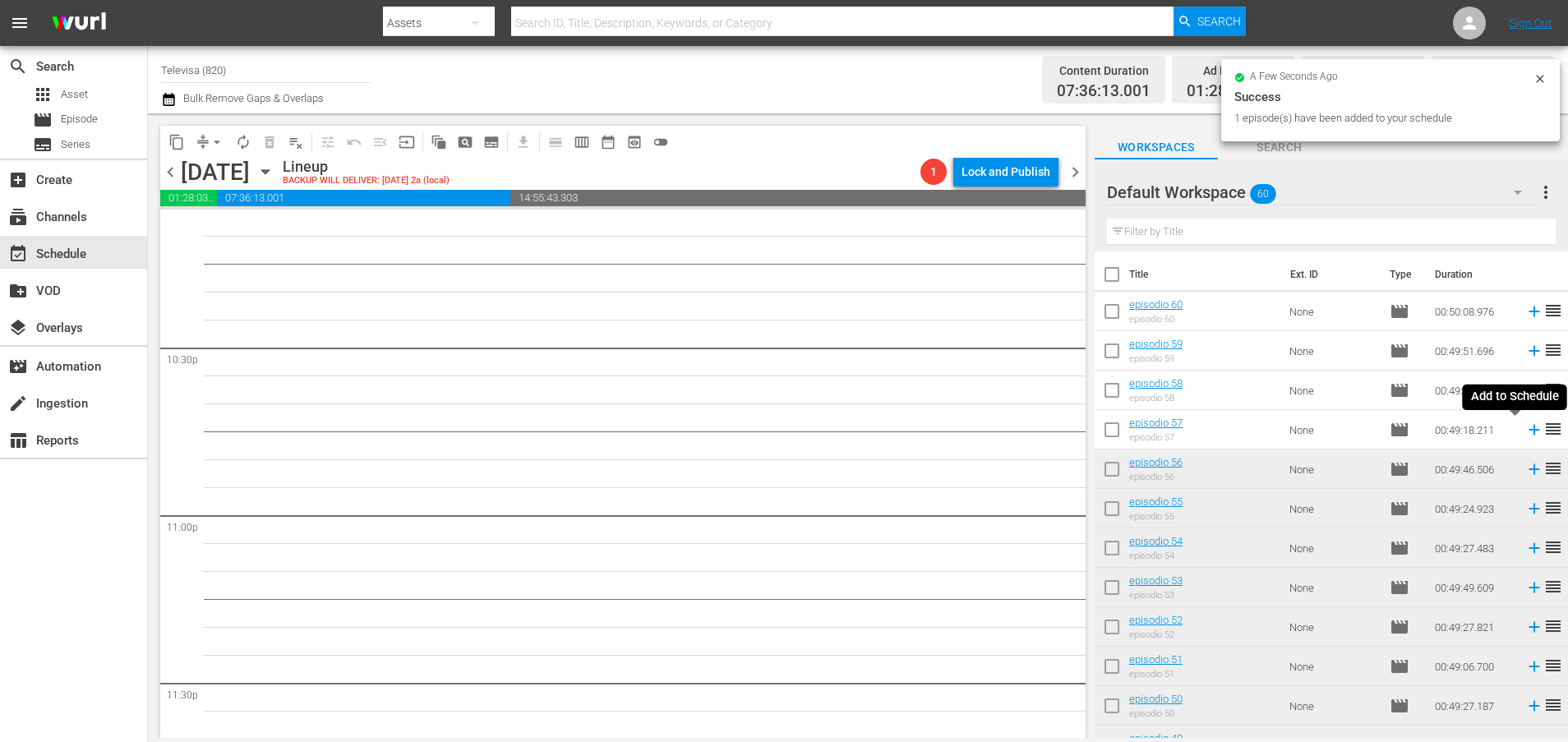
click at [1525, 427] on icon at bounding box center [1534, 430] width 18 height 18
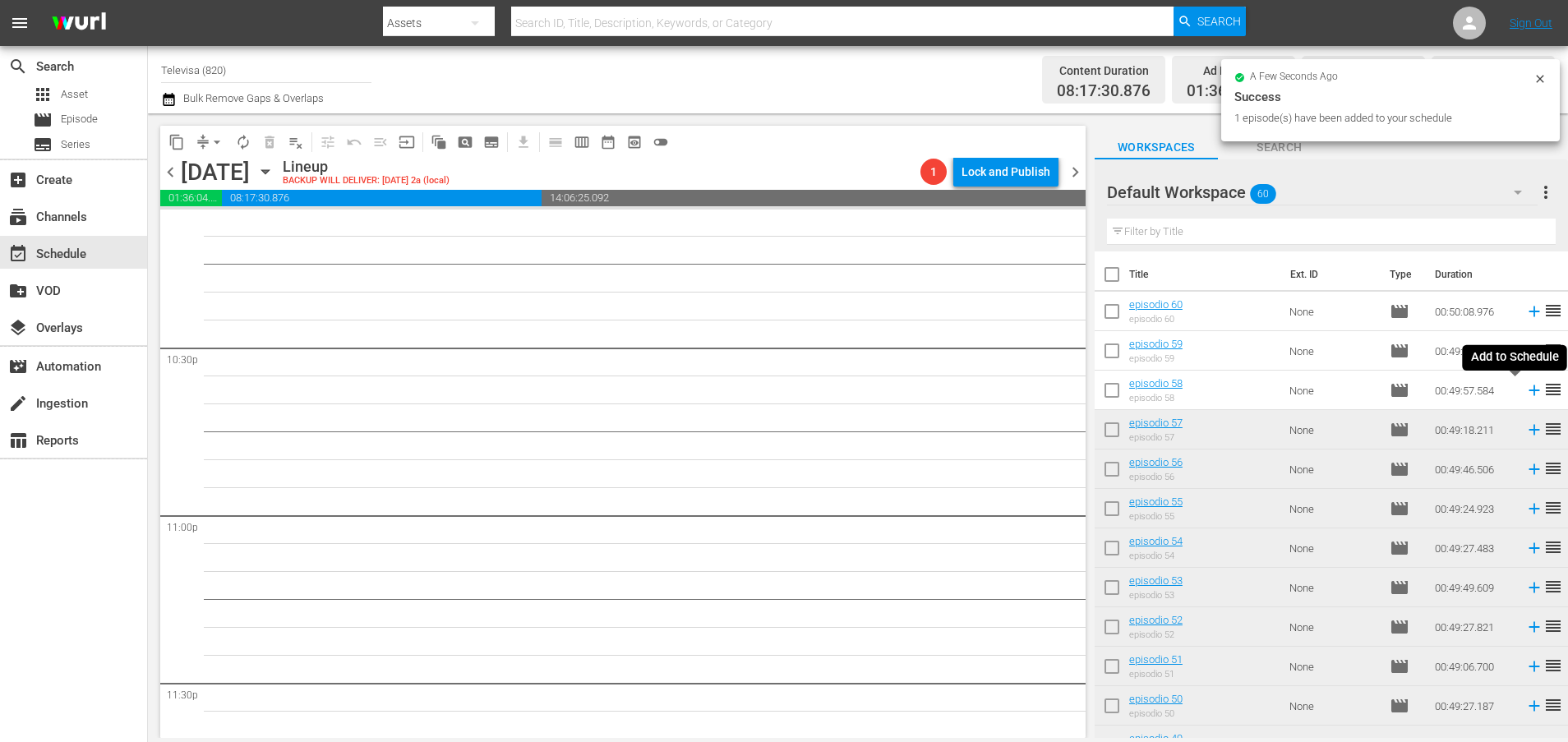
scroll to position [7380, 0]
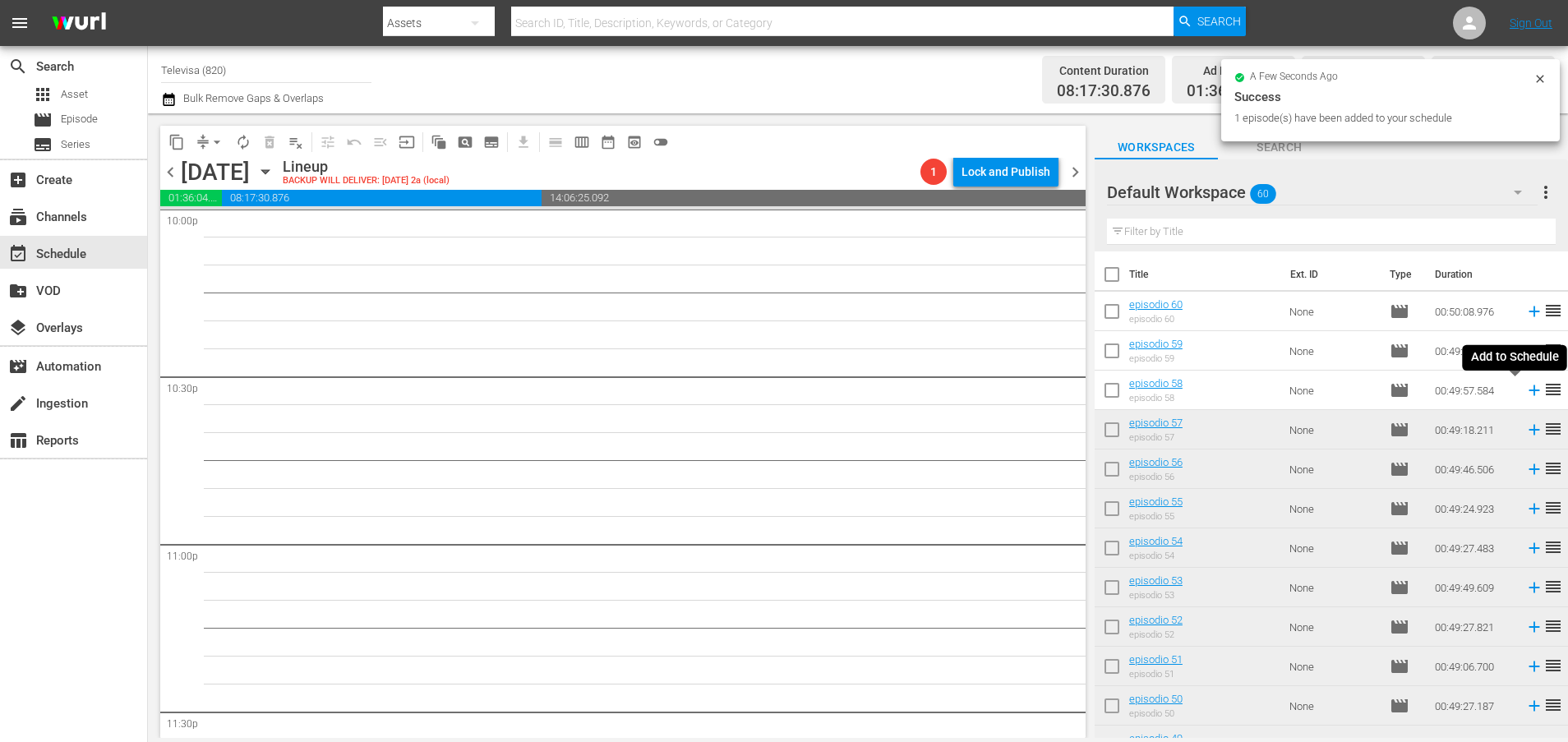
click at [1525, 392] on icon at bounding box center [1534, 390] width 18 height 18
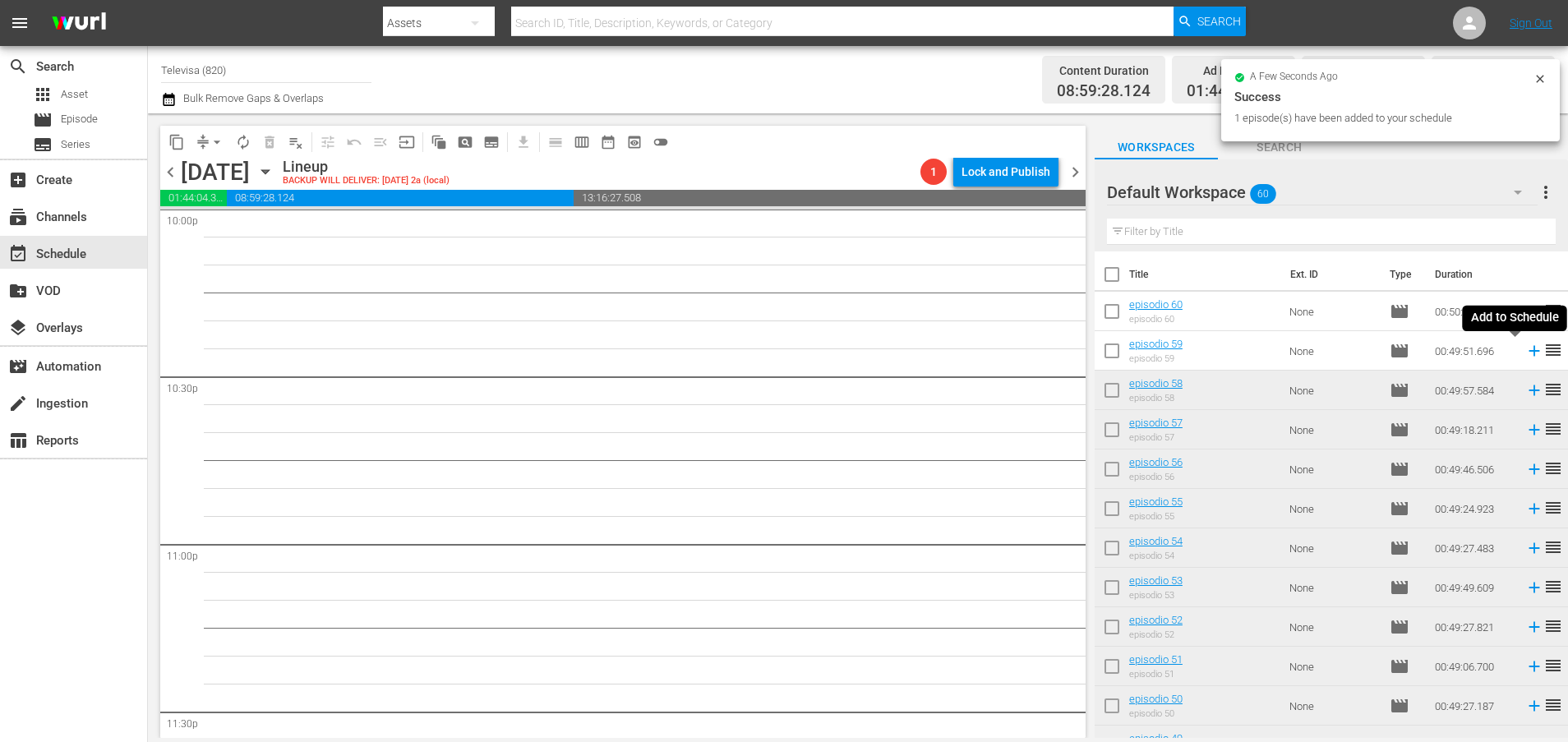
scroll to position [7353, 0]
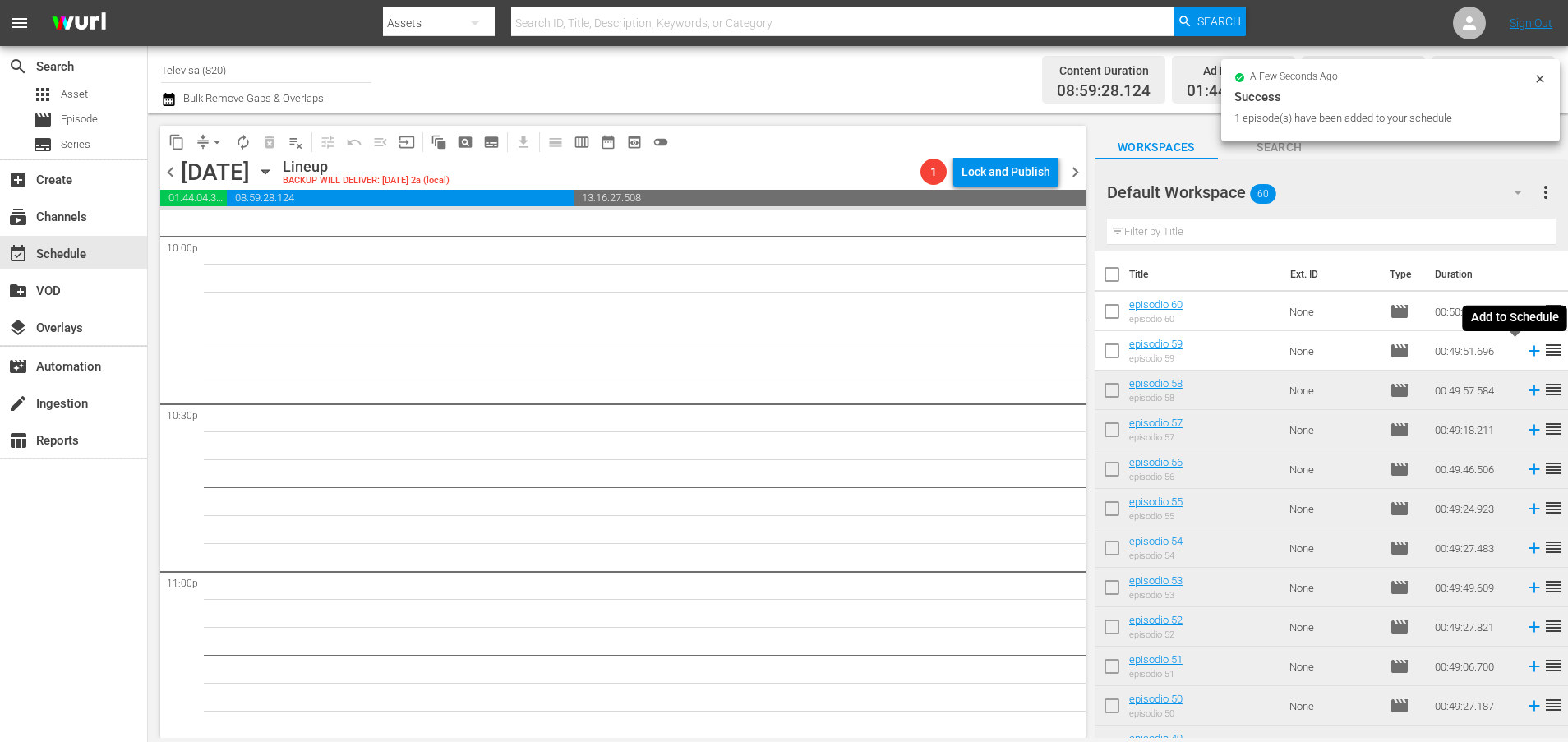
click at [1525, 353] on icon at bounding box center [1534, 350] width 18 height 18
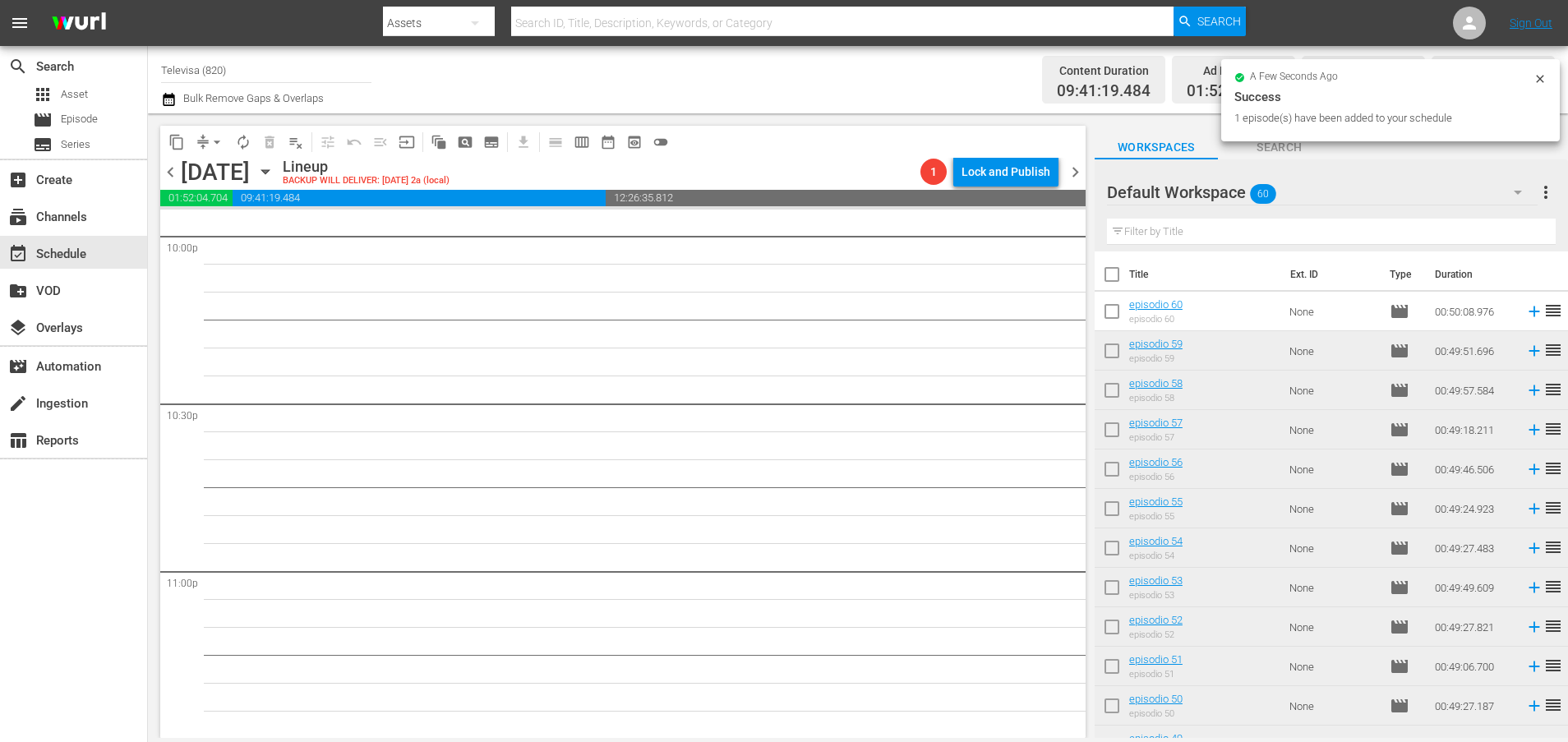
scroll to position [7325, 0]
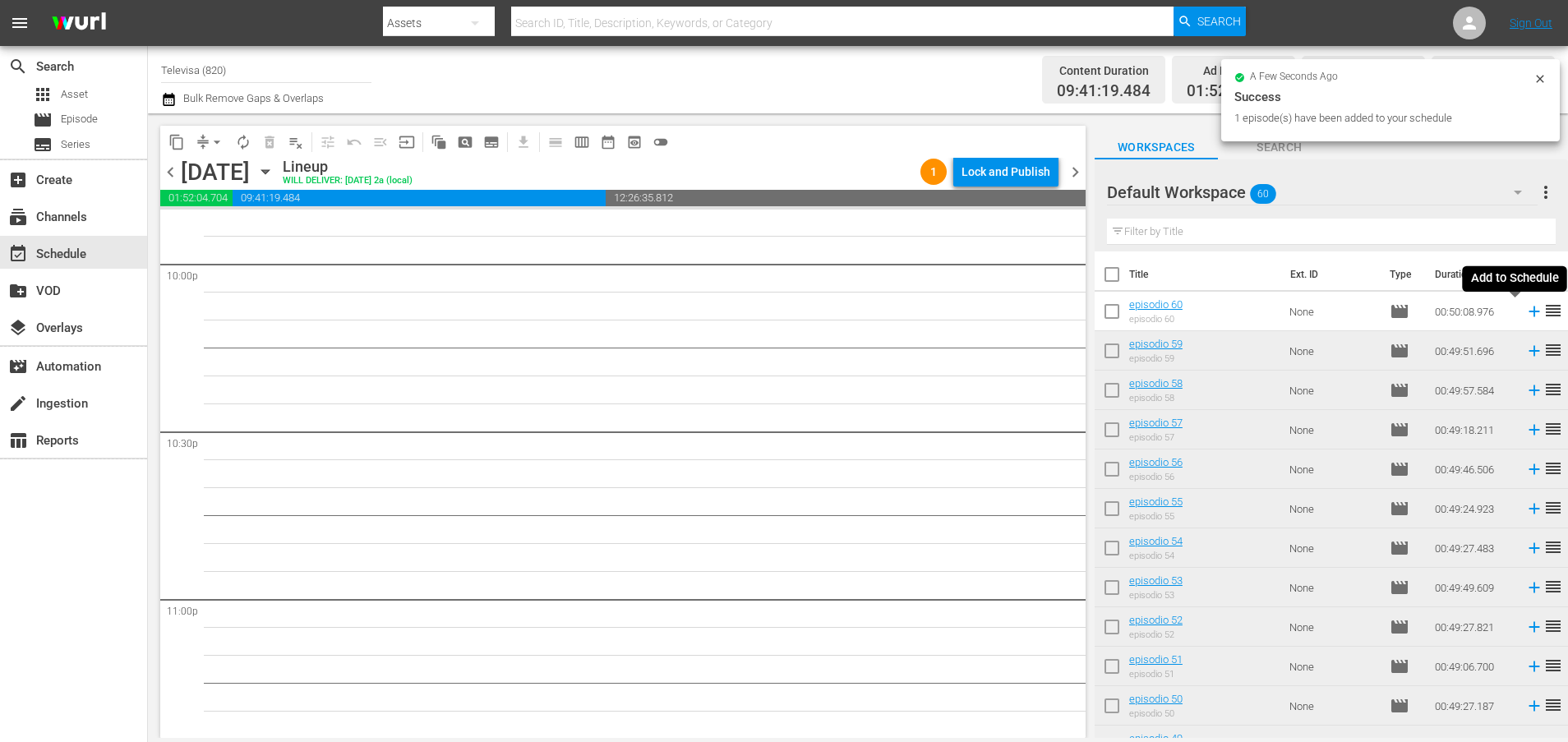
click at [1525, 316] on icon at bounding box center [1534, 311] width 18 height 18
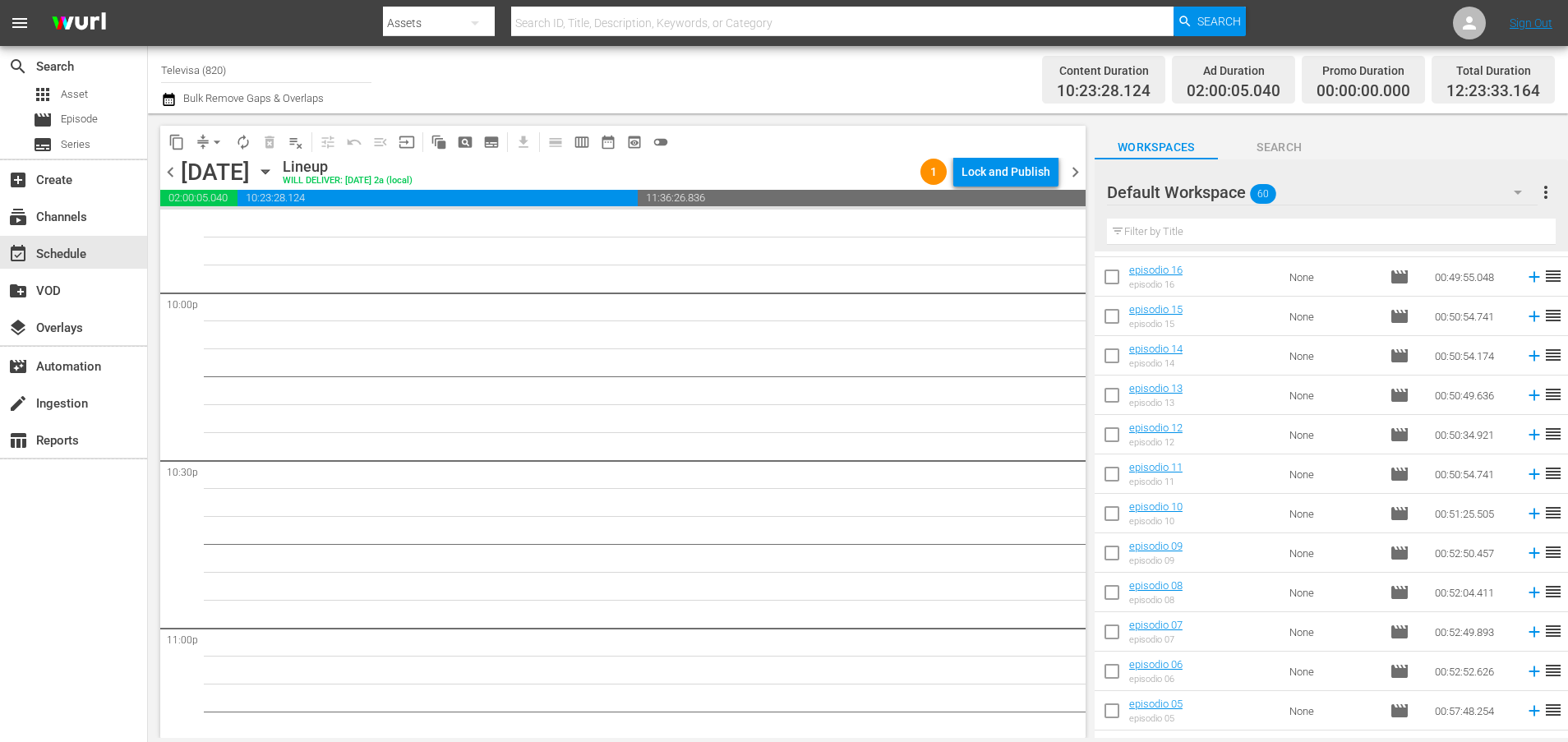
scroll to position [1919, 0]
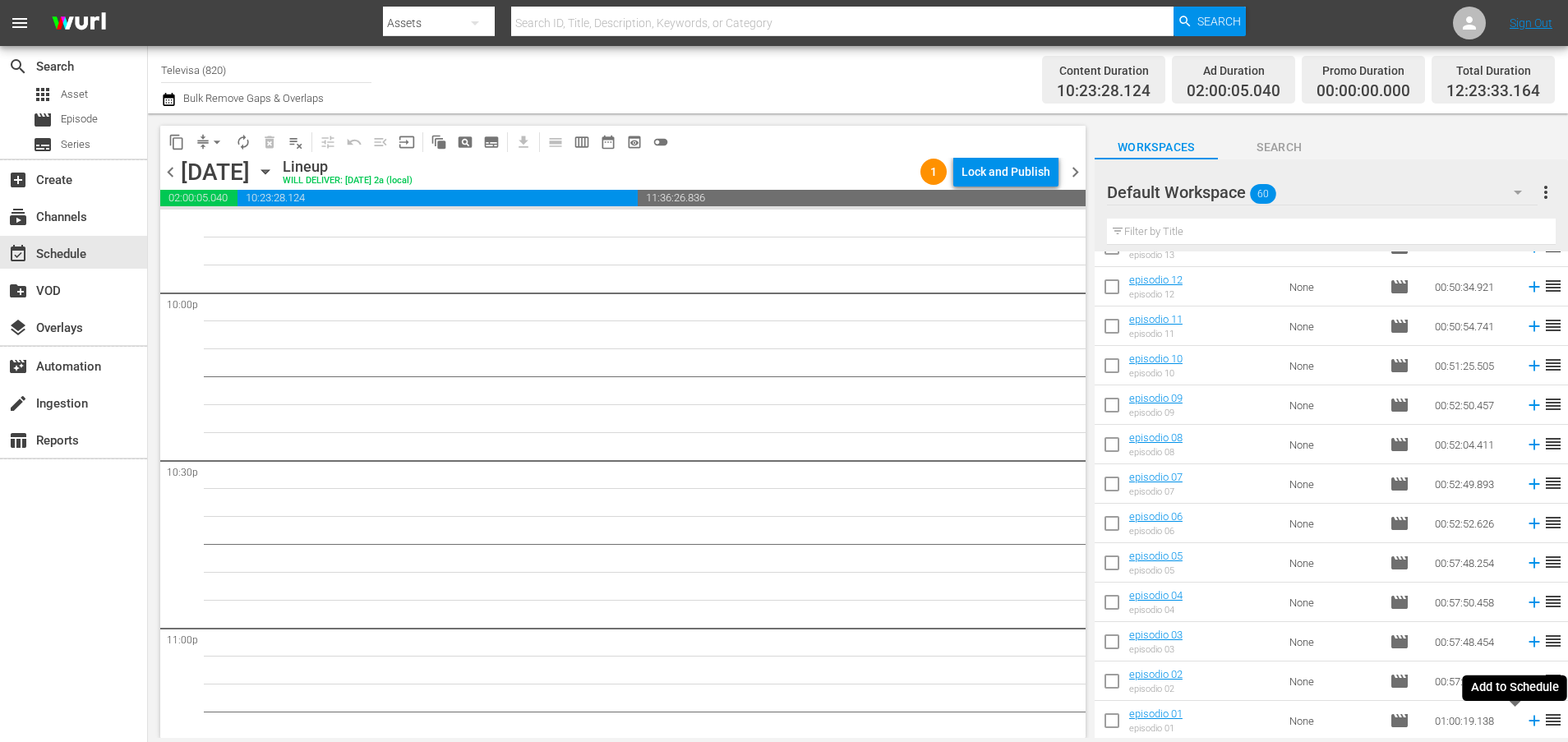
click at [1529, 723] on icon at bounding box center [1534, 721] width 10 height 10
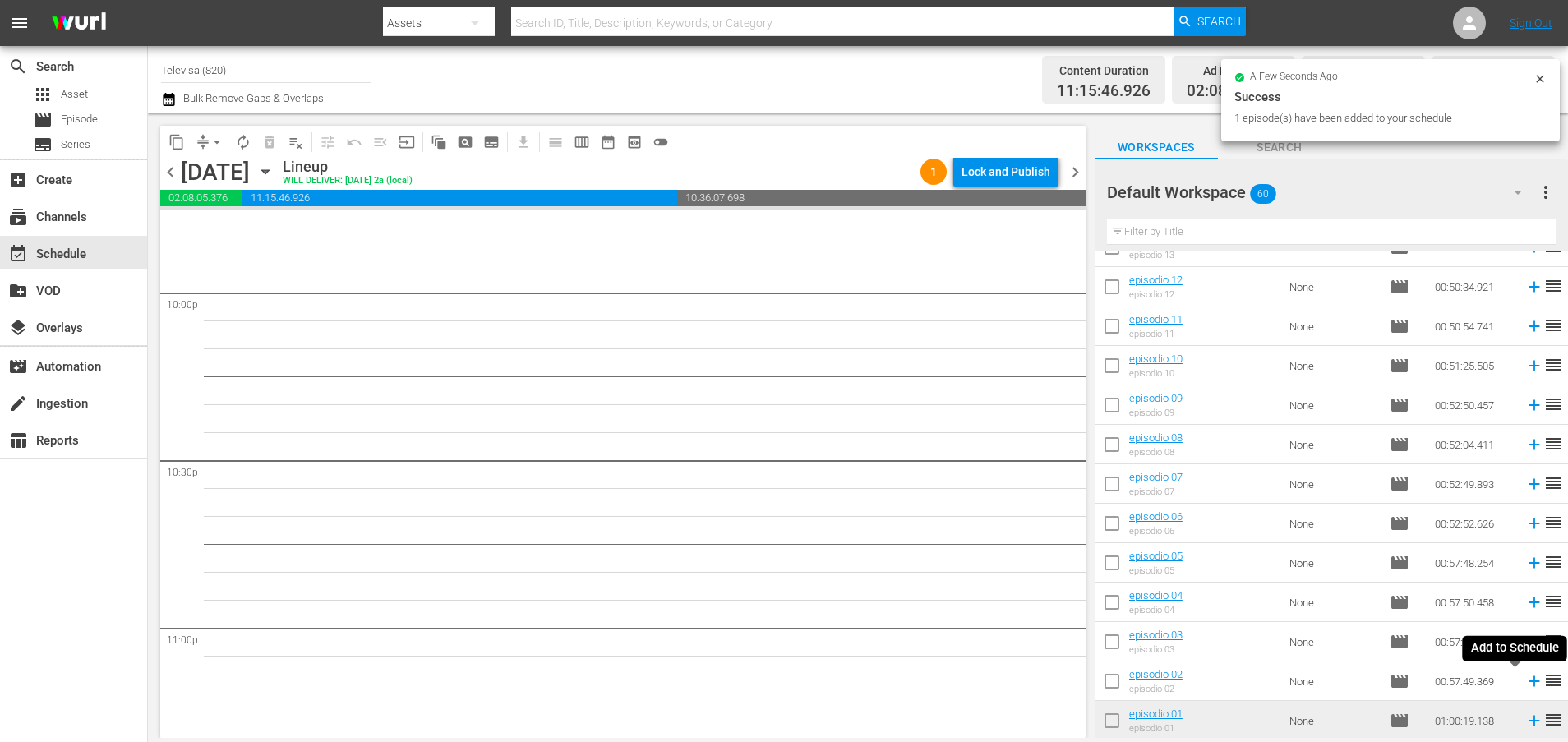
scroll to position [7269, 0]
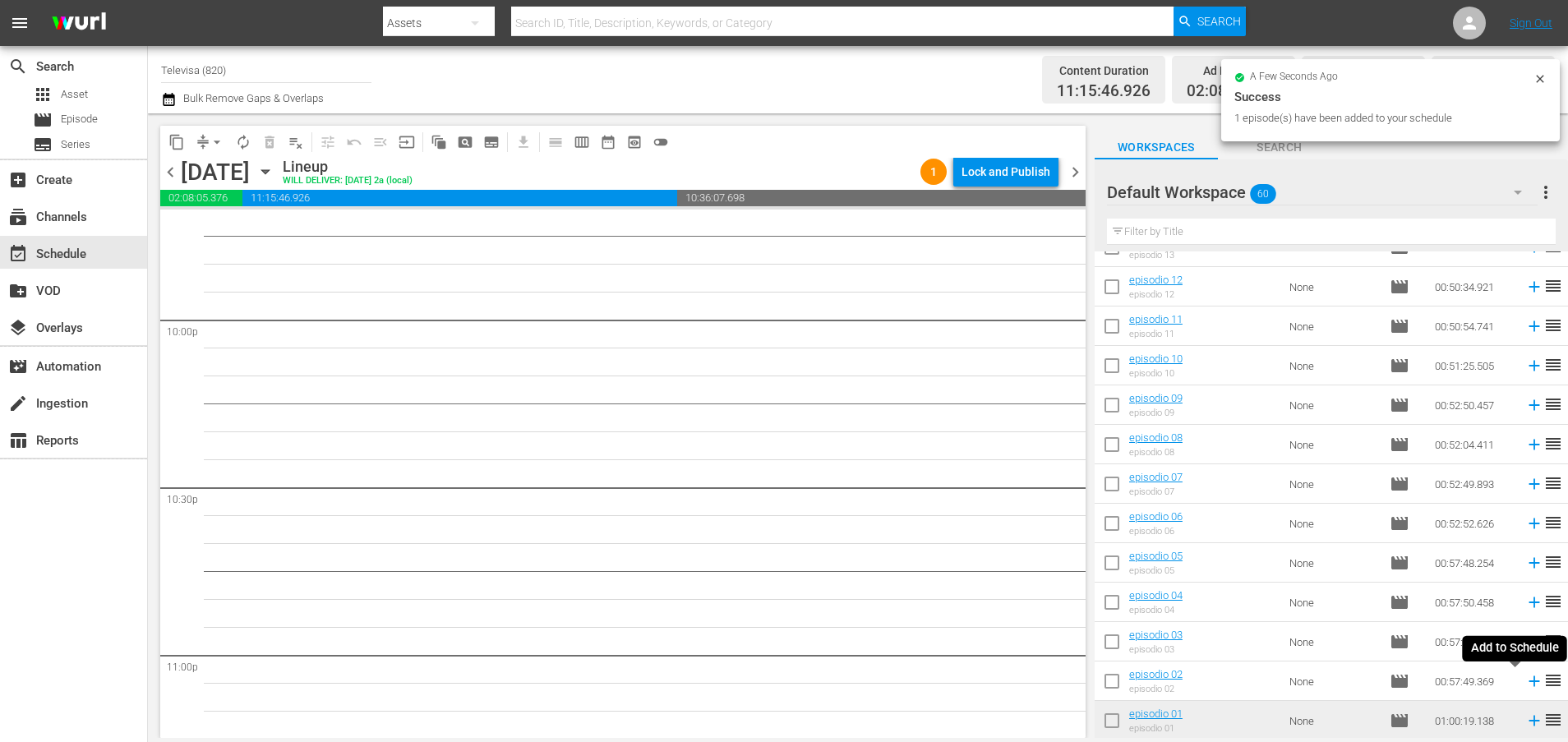
click at [1529, 682] on icon at bounding box center [1534, 682] width 10 height 10
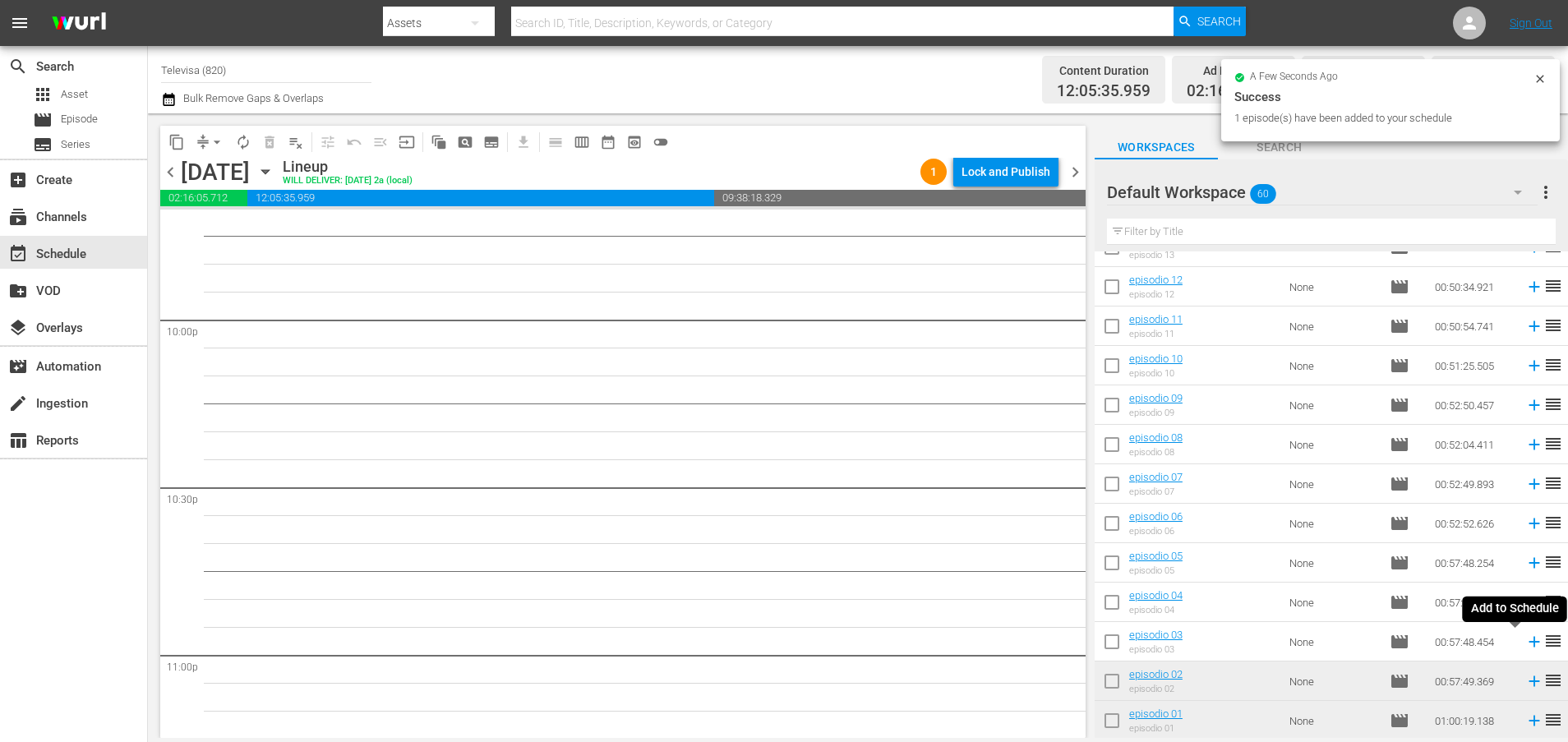
click at [1529, 641] on icon at bounding box center [1534, 642] width 10 height 10
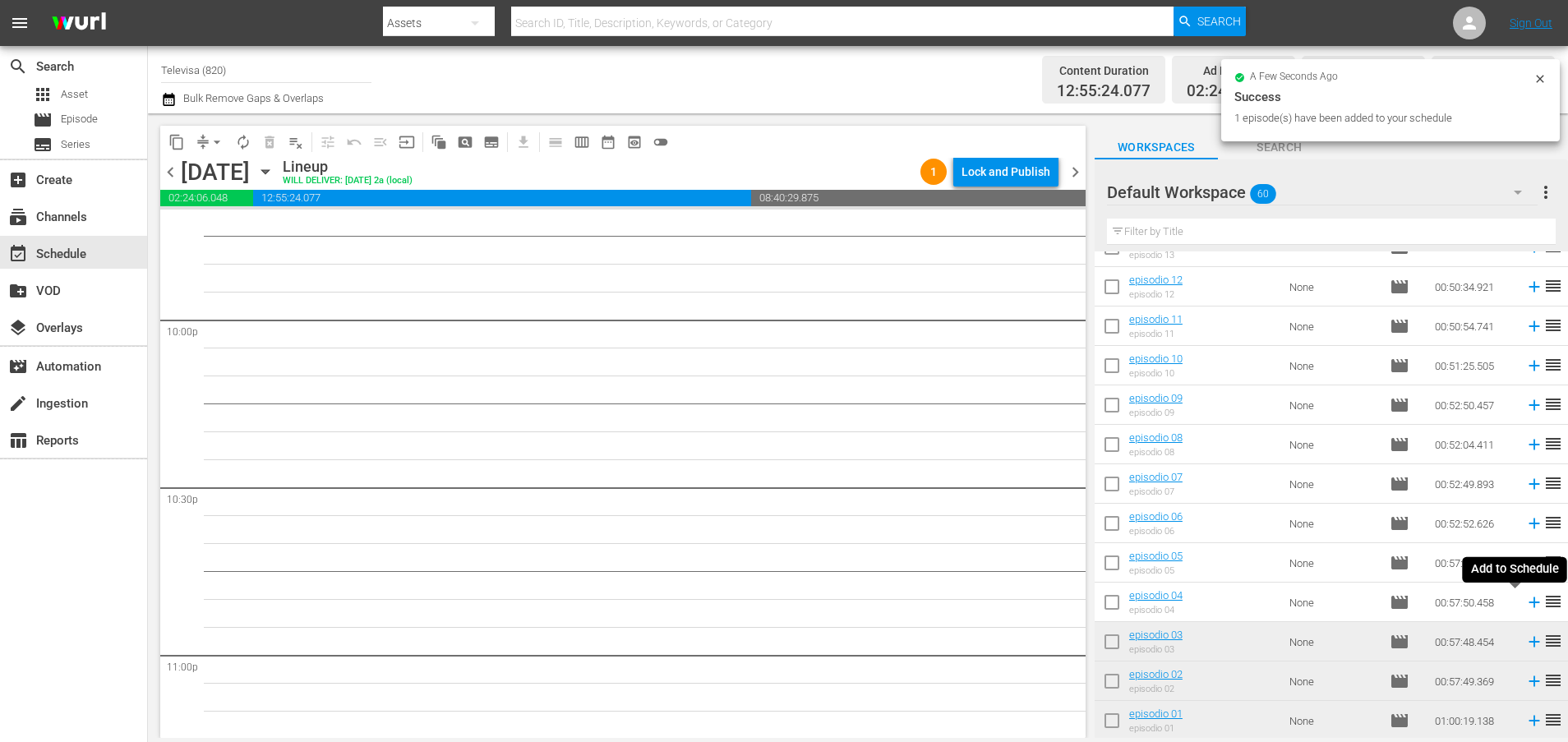
scroll to position [7241, 0]
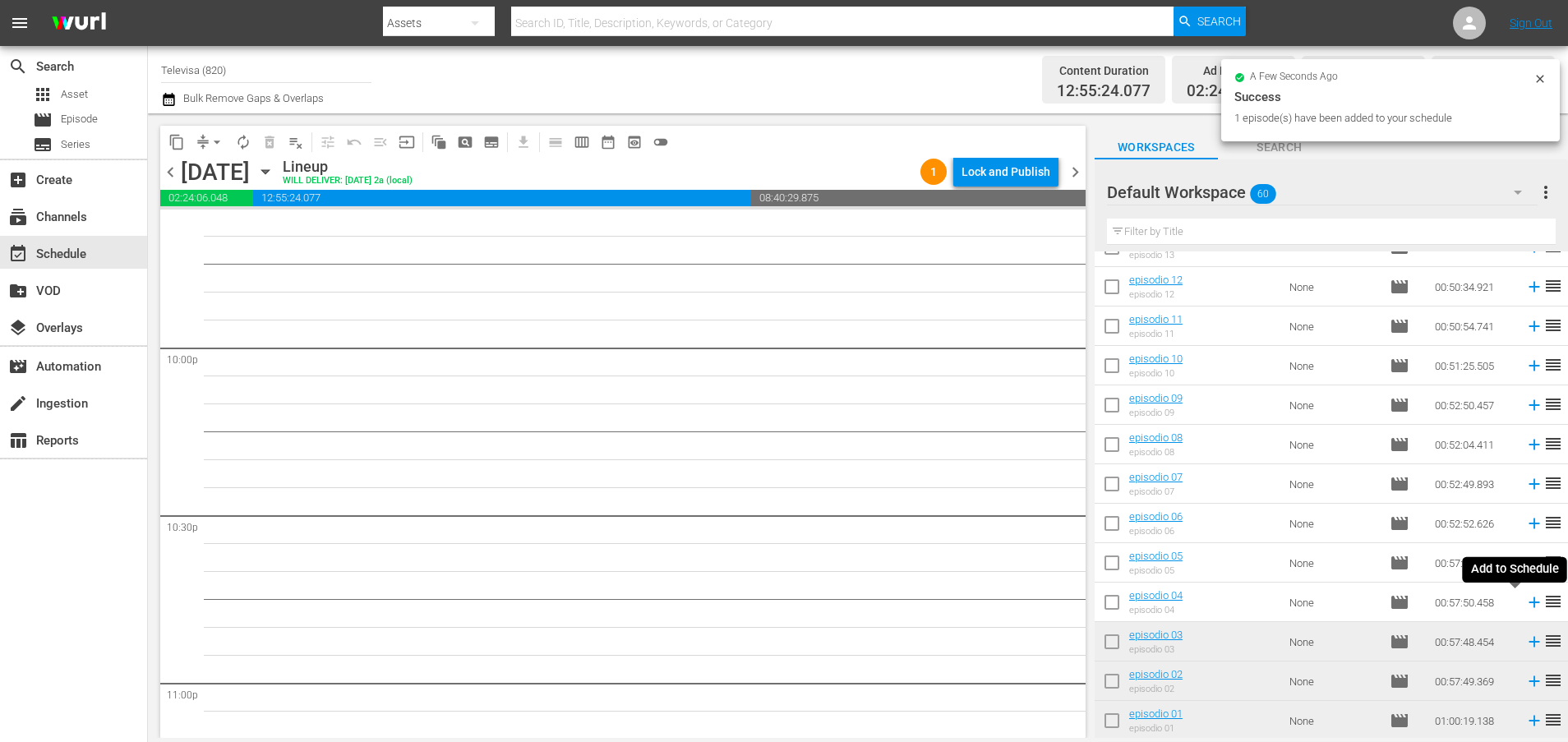
click at [1529, 603] on icon at bounding box center [1534, 603] width 10 height 10
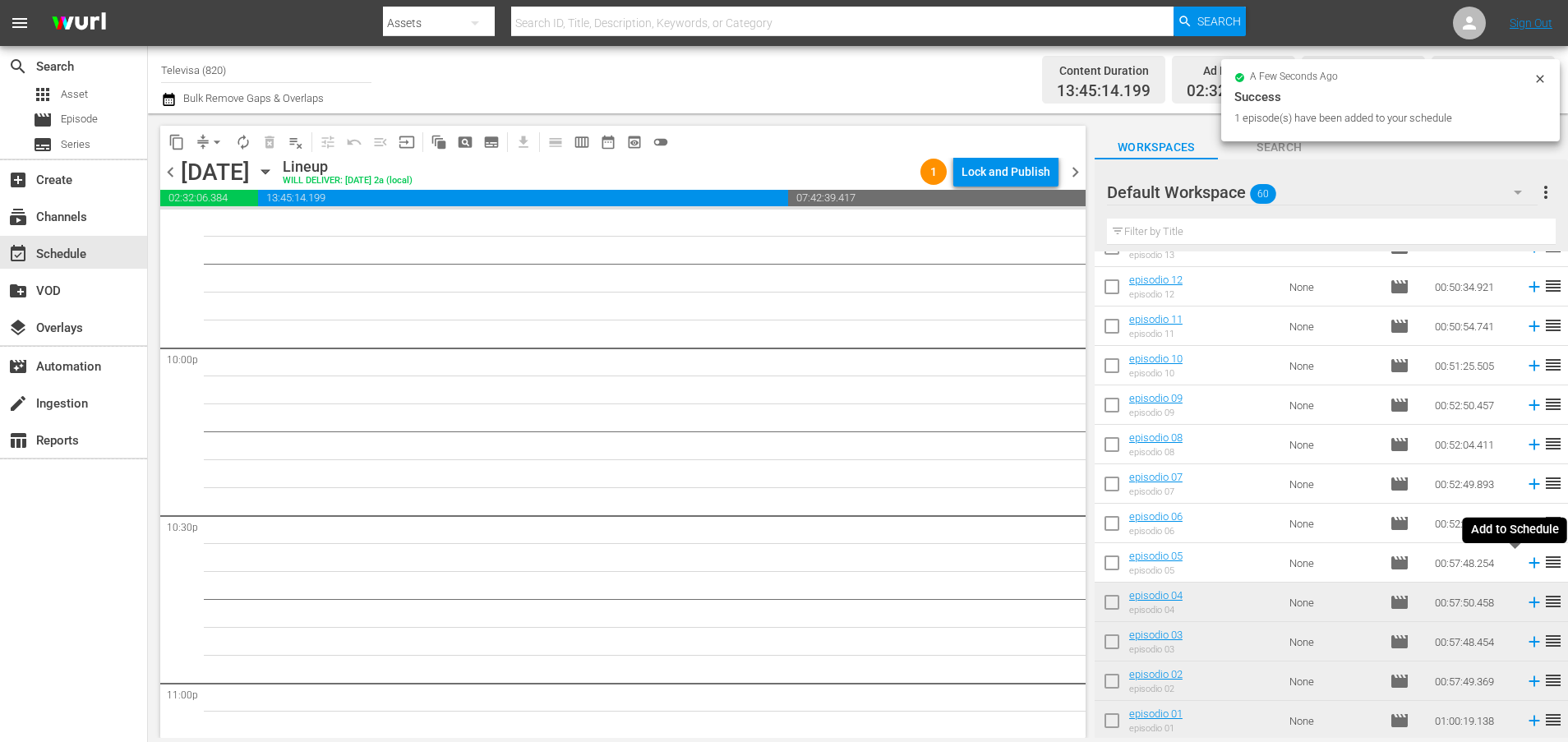
scroll to position [7212, 0]
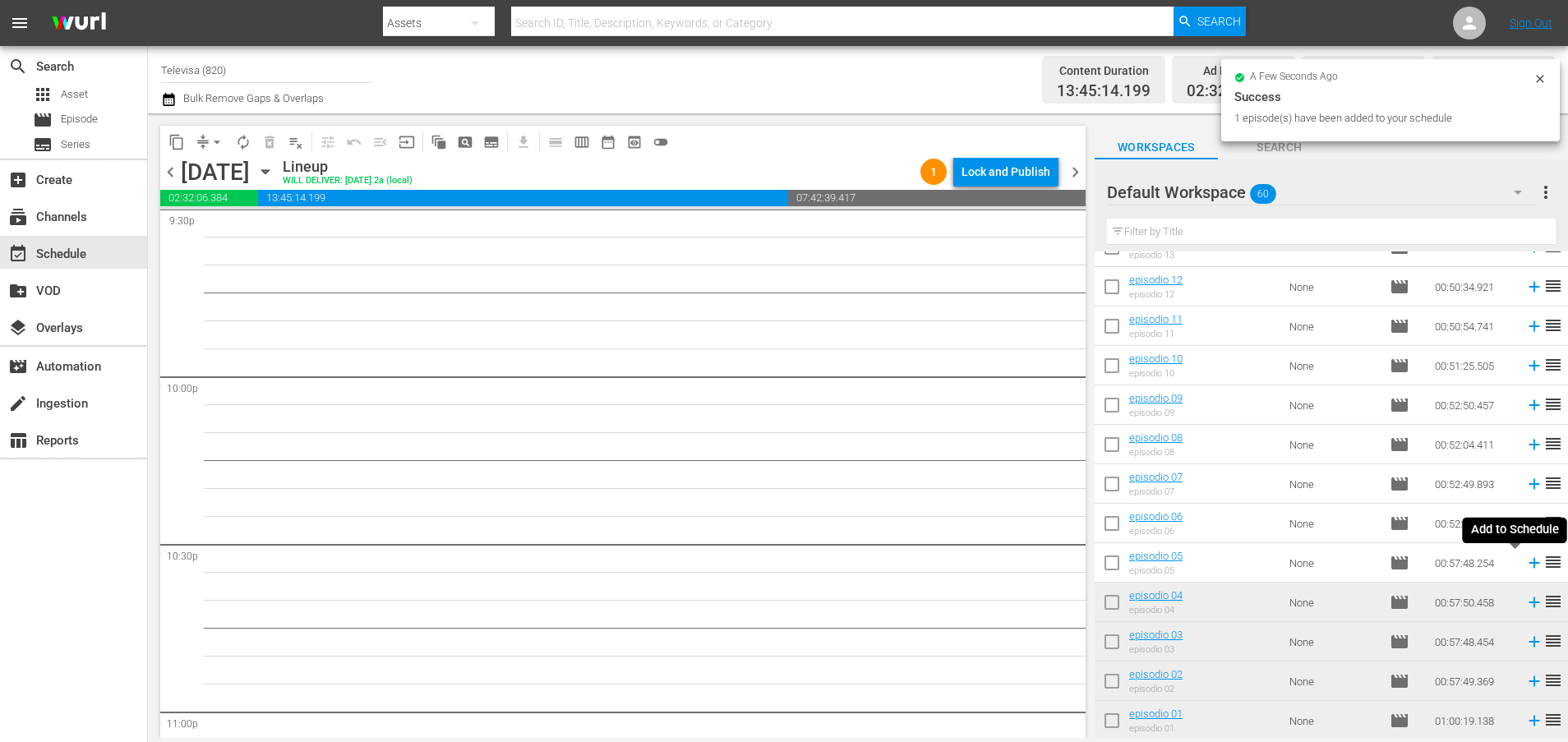
click at [1529, 562] on icon at bounding box center [1534, 564] width 10 height 10
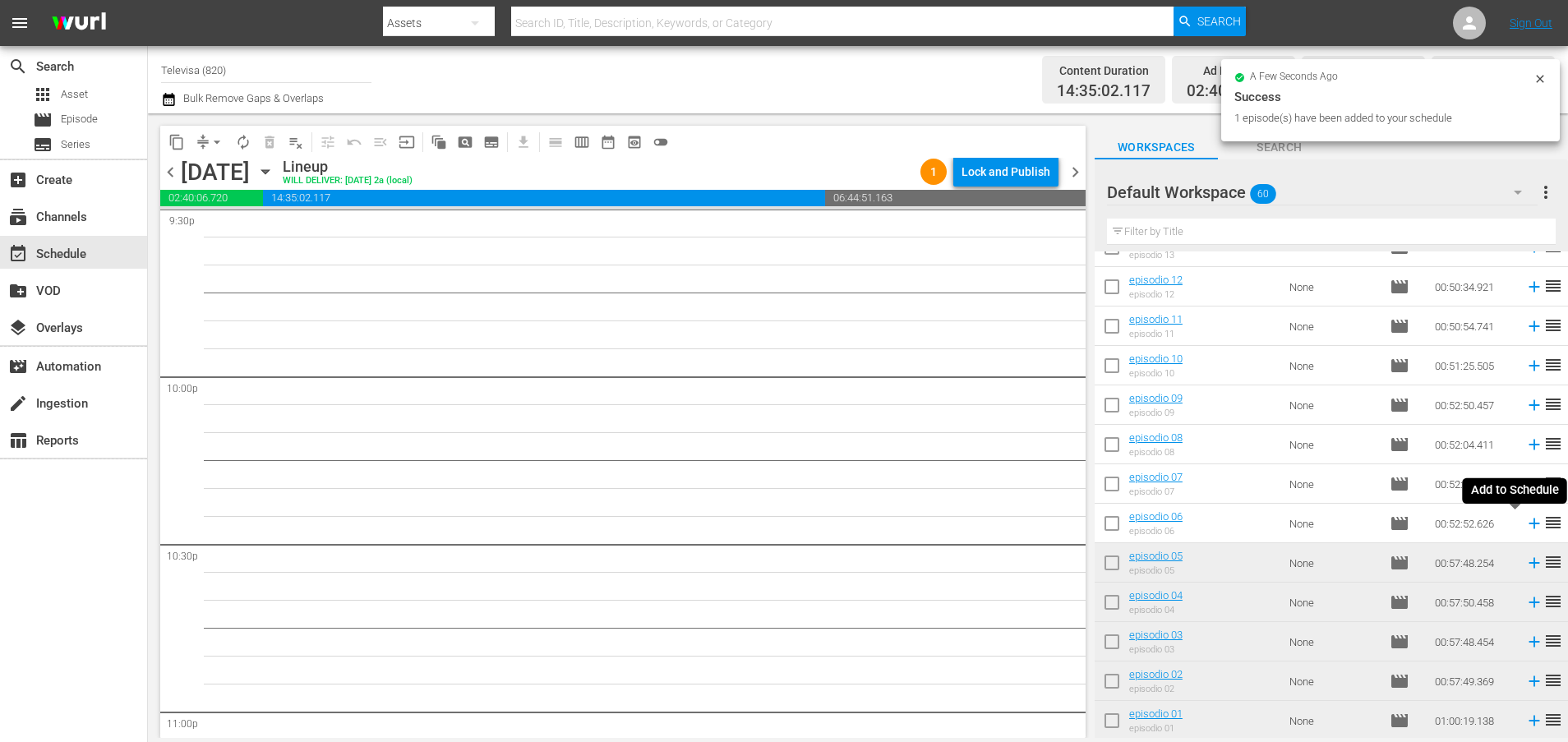
click at [1525, 525] on icon at bounding box center [1534, 524] width 18 height 18
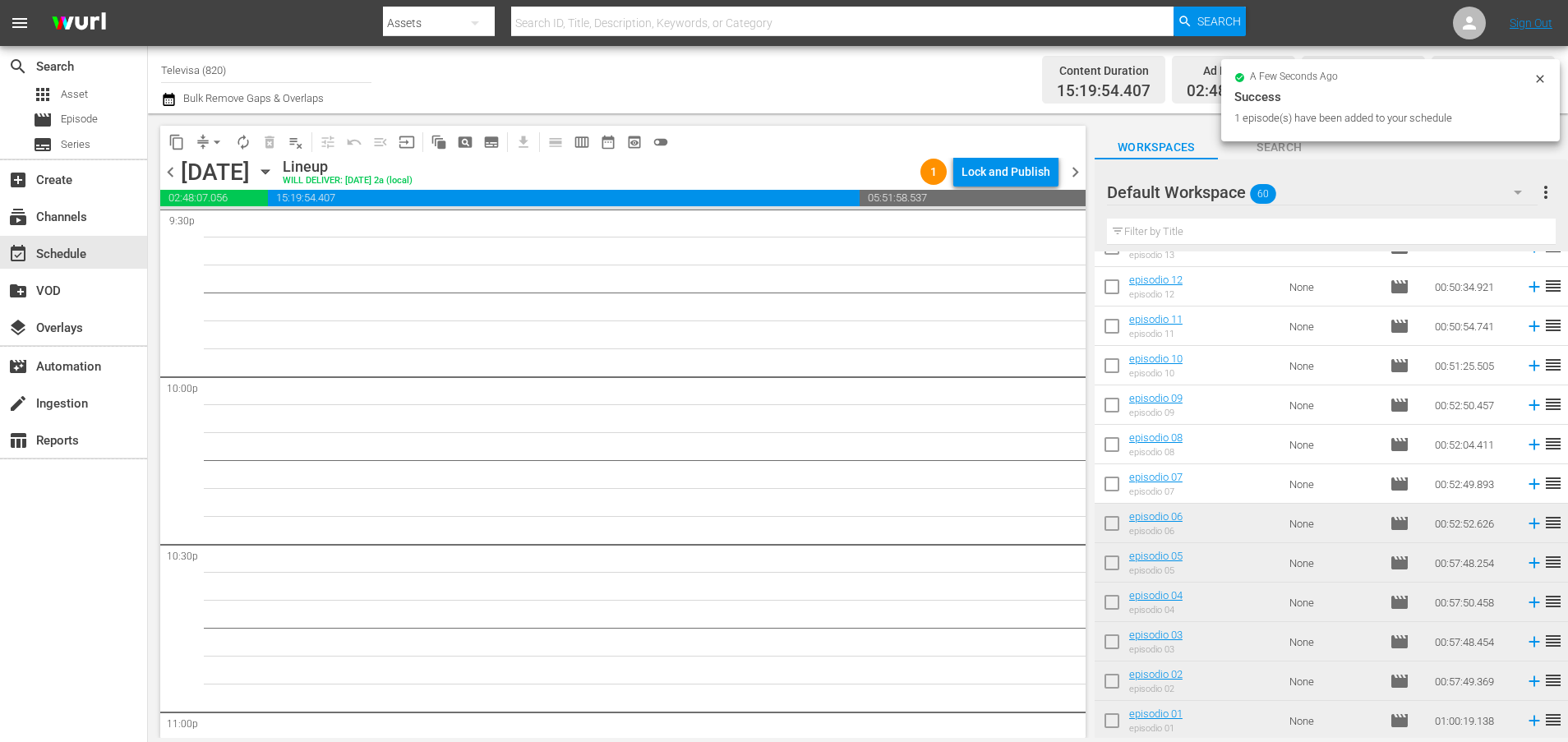
scroll to position [7185, 0]
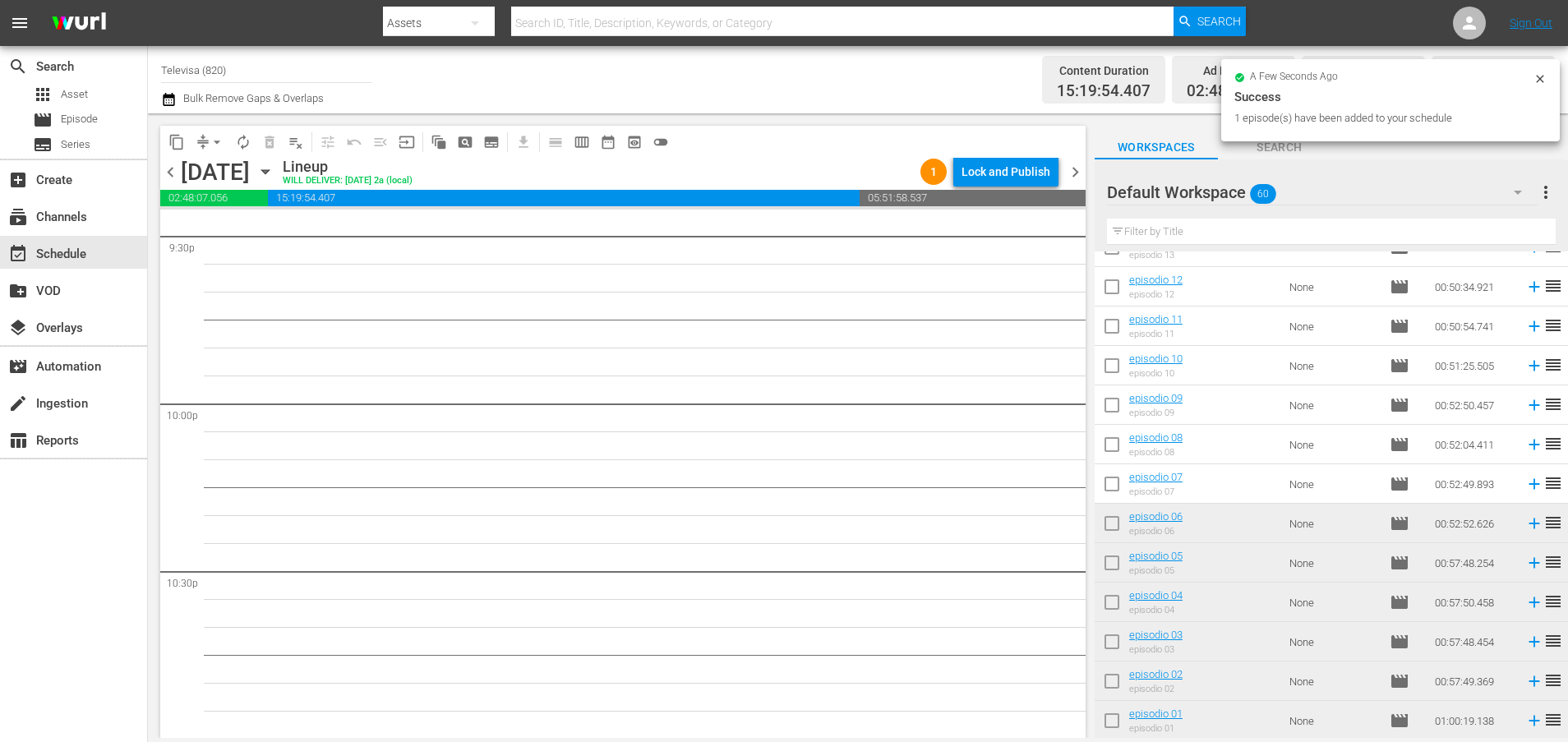
click at [1525, 483] on icon at bounding box center [1534, 484] width 18 height 18
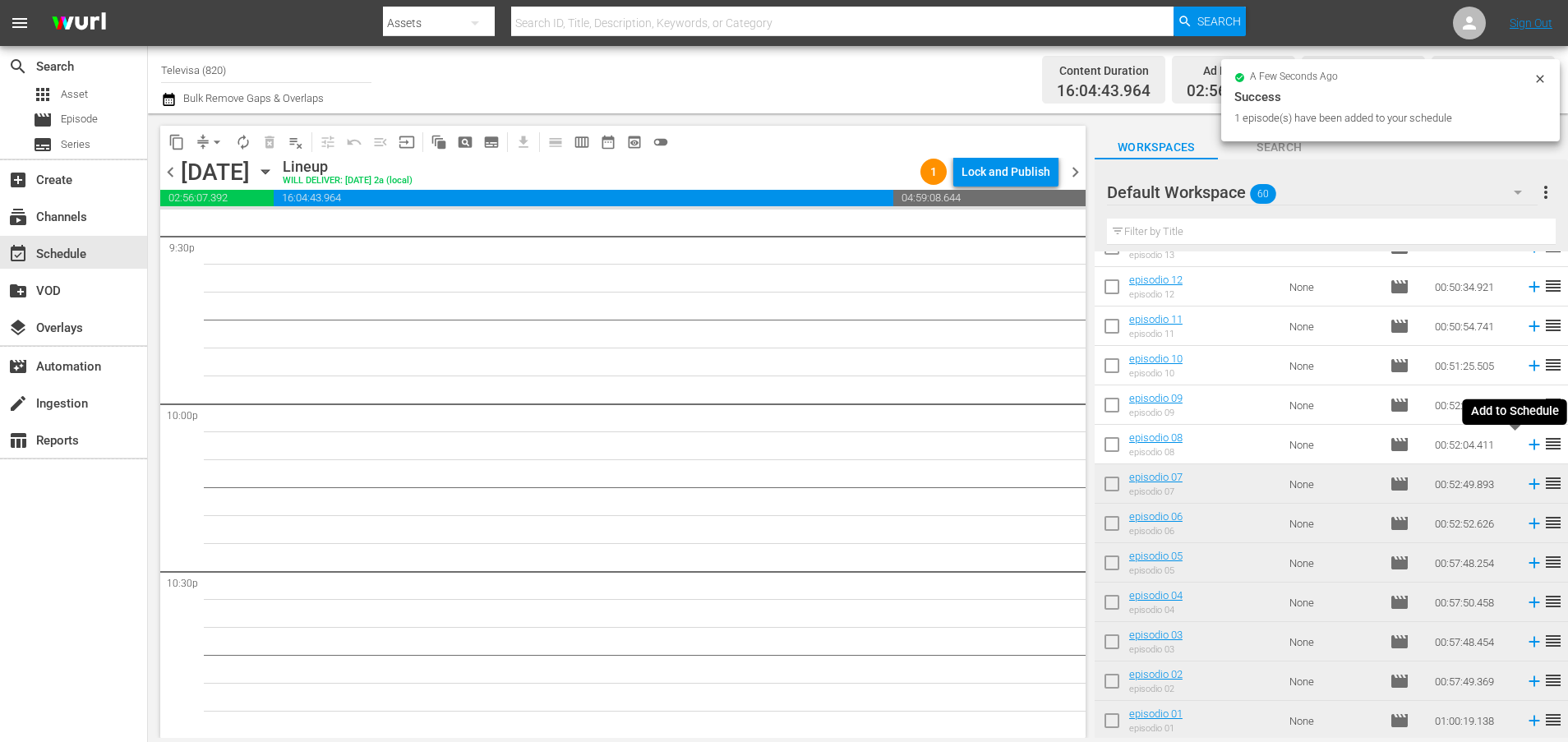
click at [1529, 447] on icon at bounding box center [1534, 445] width 10 height 10
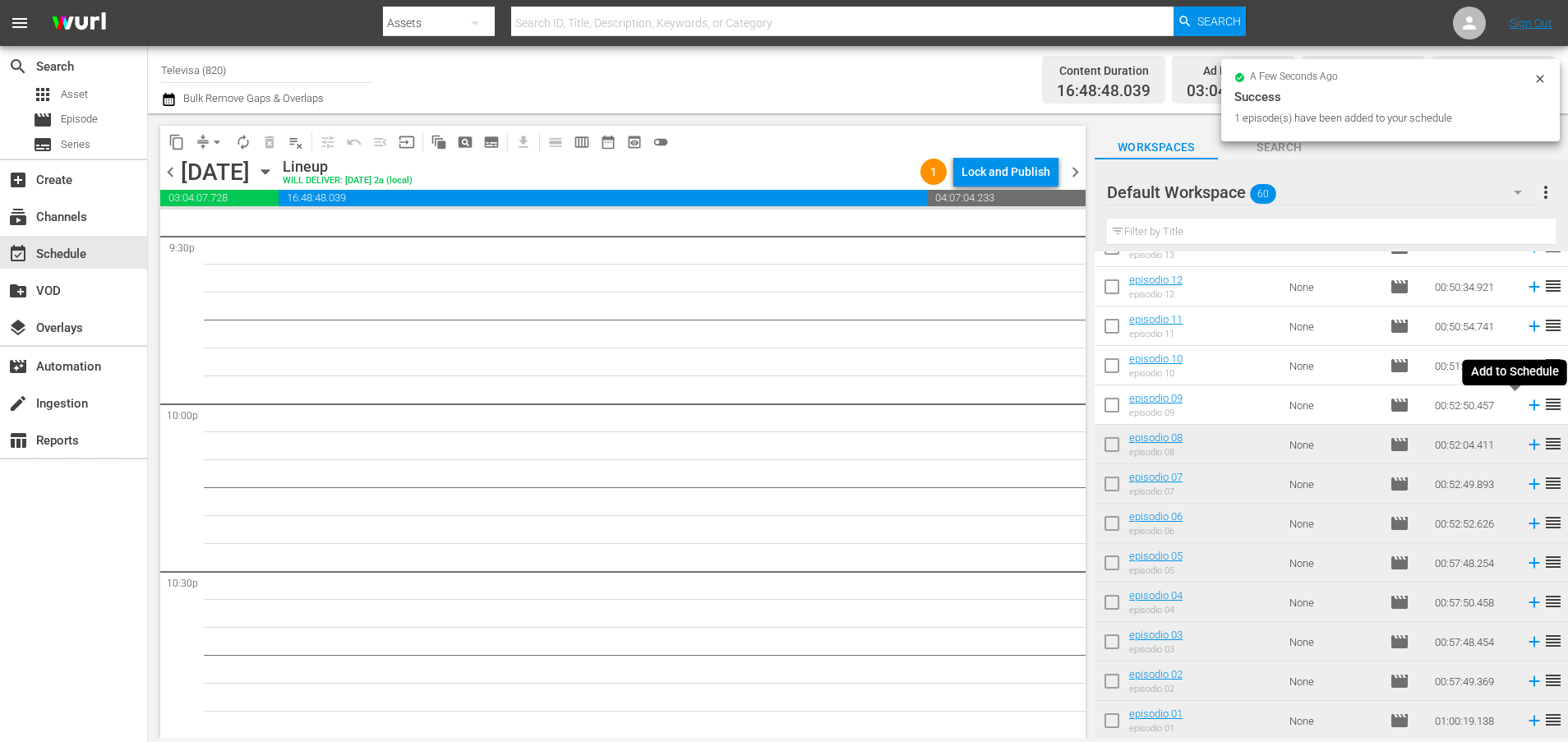
scroll to position [7157, 0]
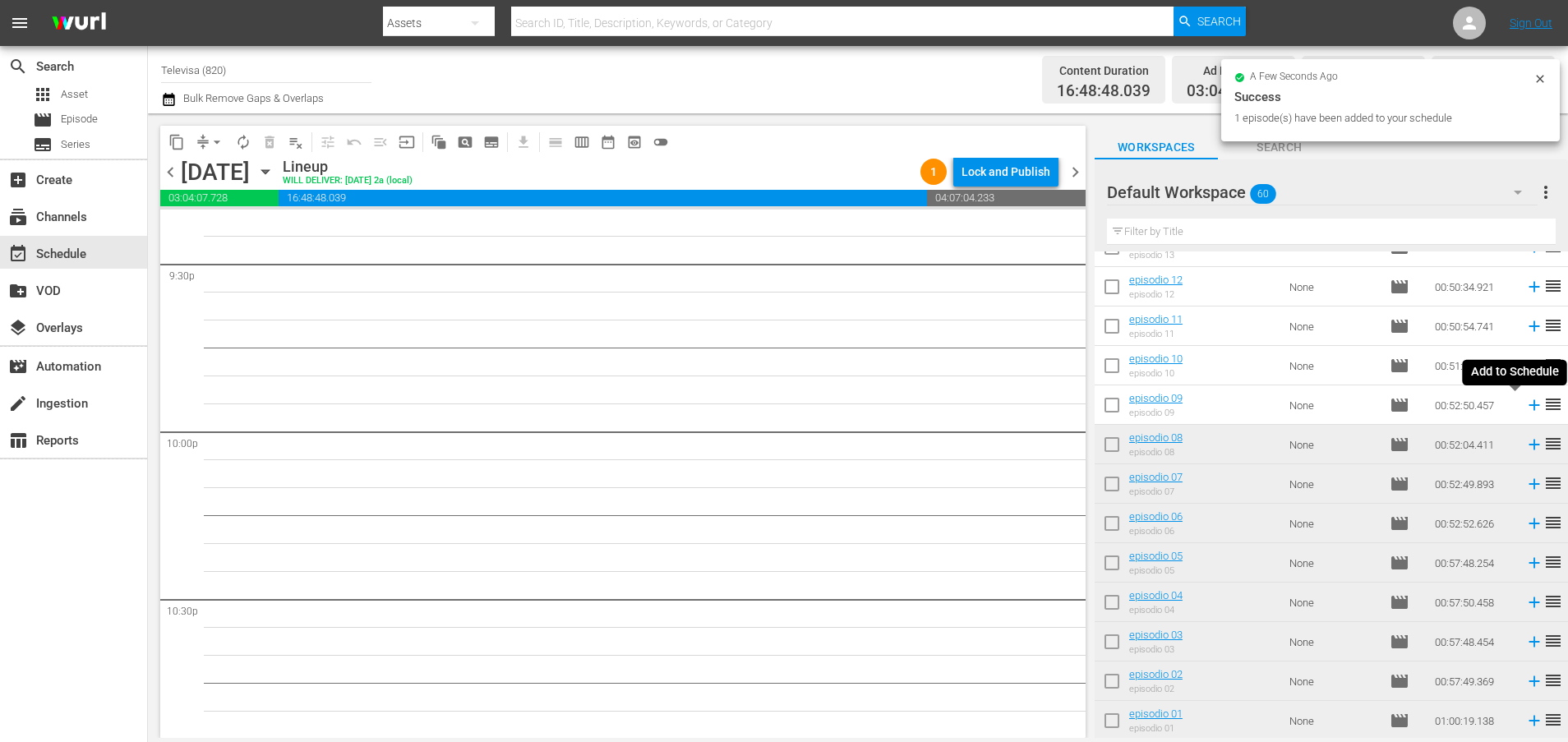
click at [1529, 407] on icon at bounding box center [1534, 406] width 10 height 10
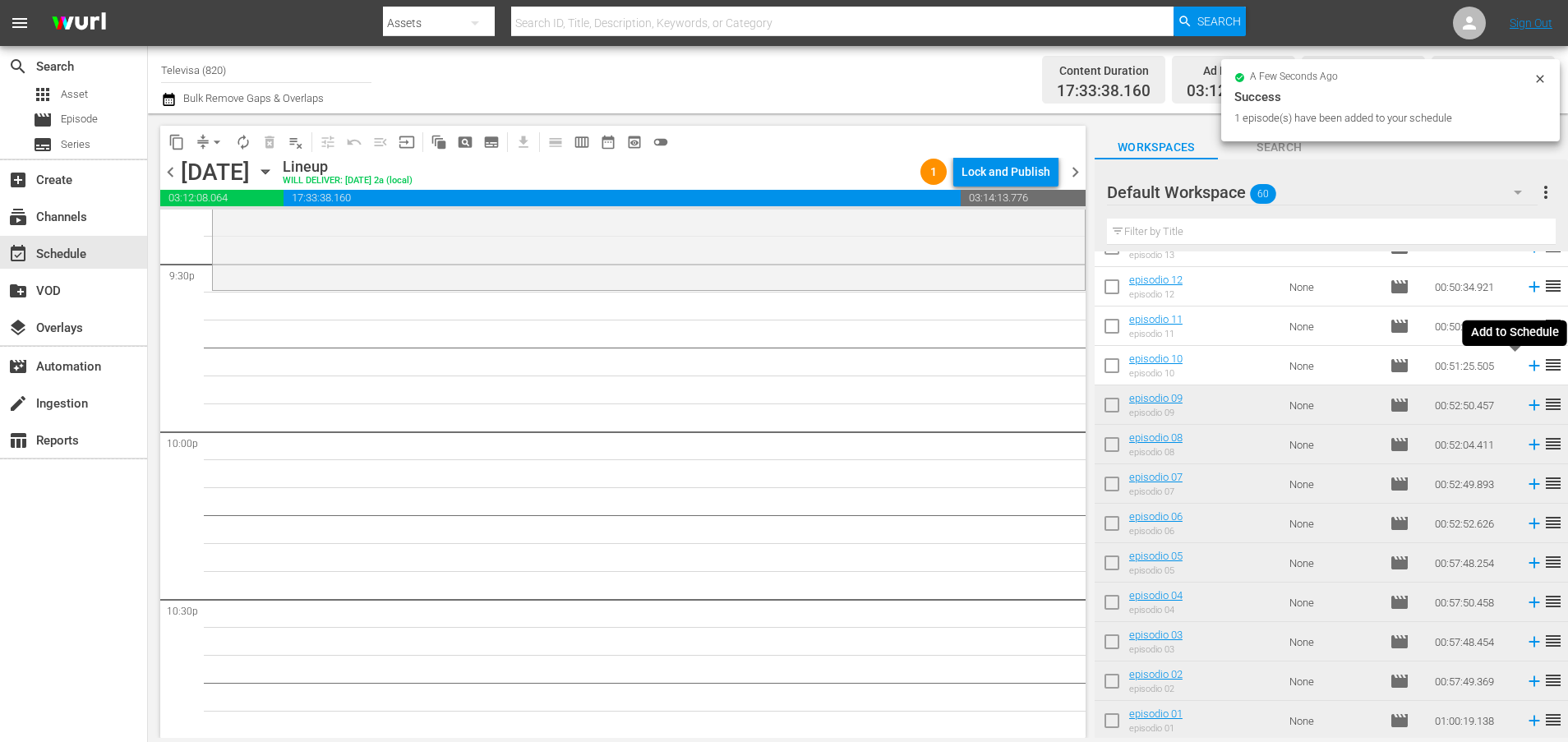
click at [1525, 368] on icon at bounding box center [1534, 365] width 18 height 18
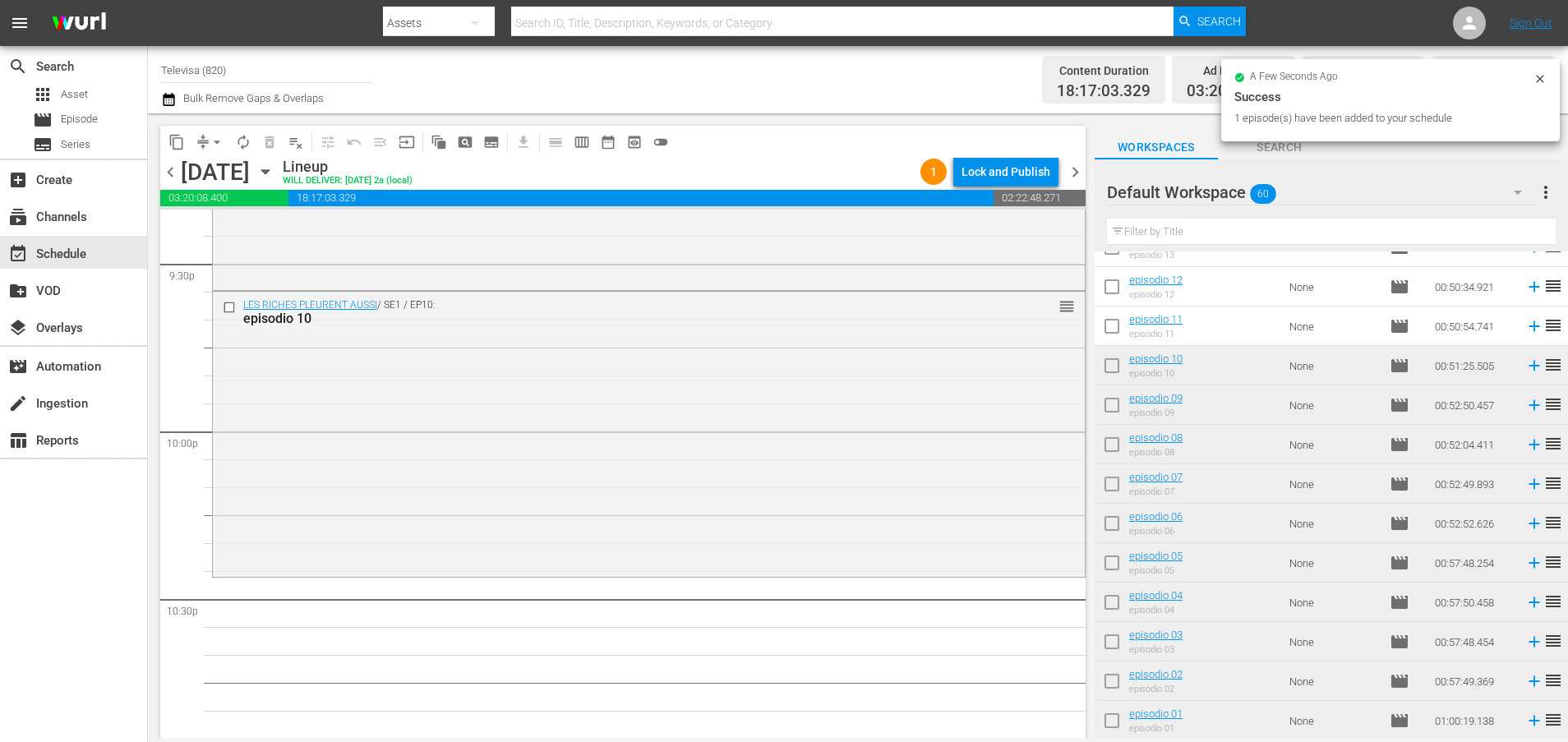
scroll to position [1795, 0]
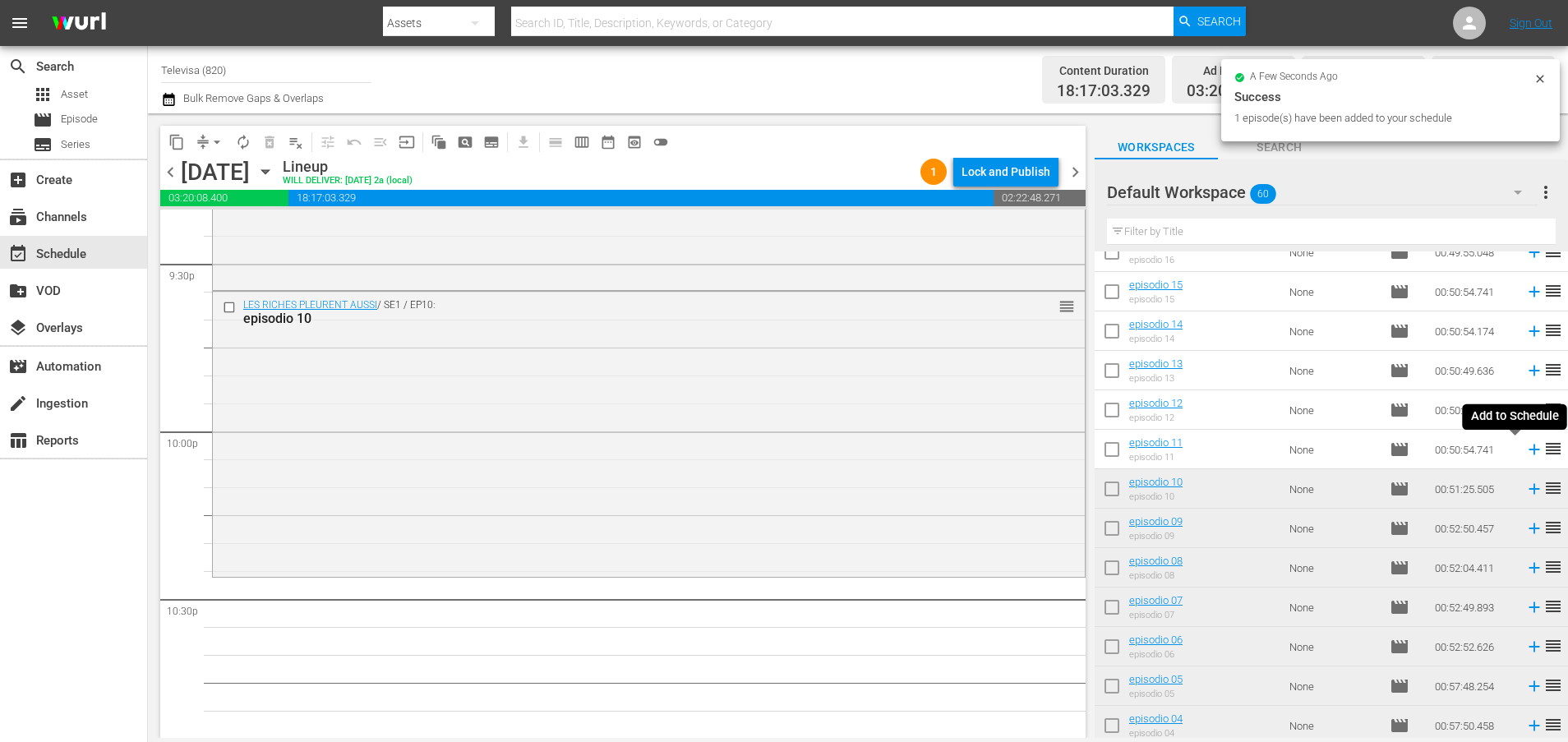
click at [1525, 452] on icon at bounding box center [1534, 449] width 18 height 18
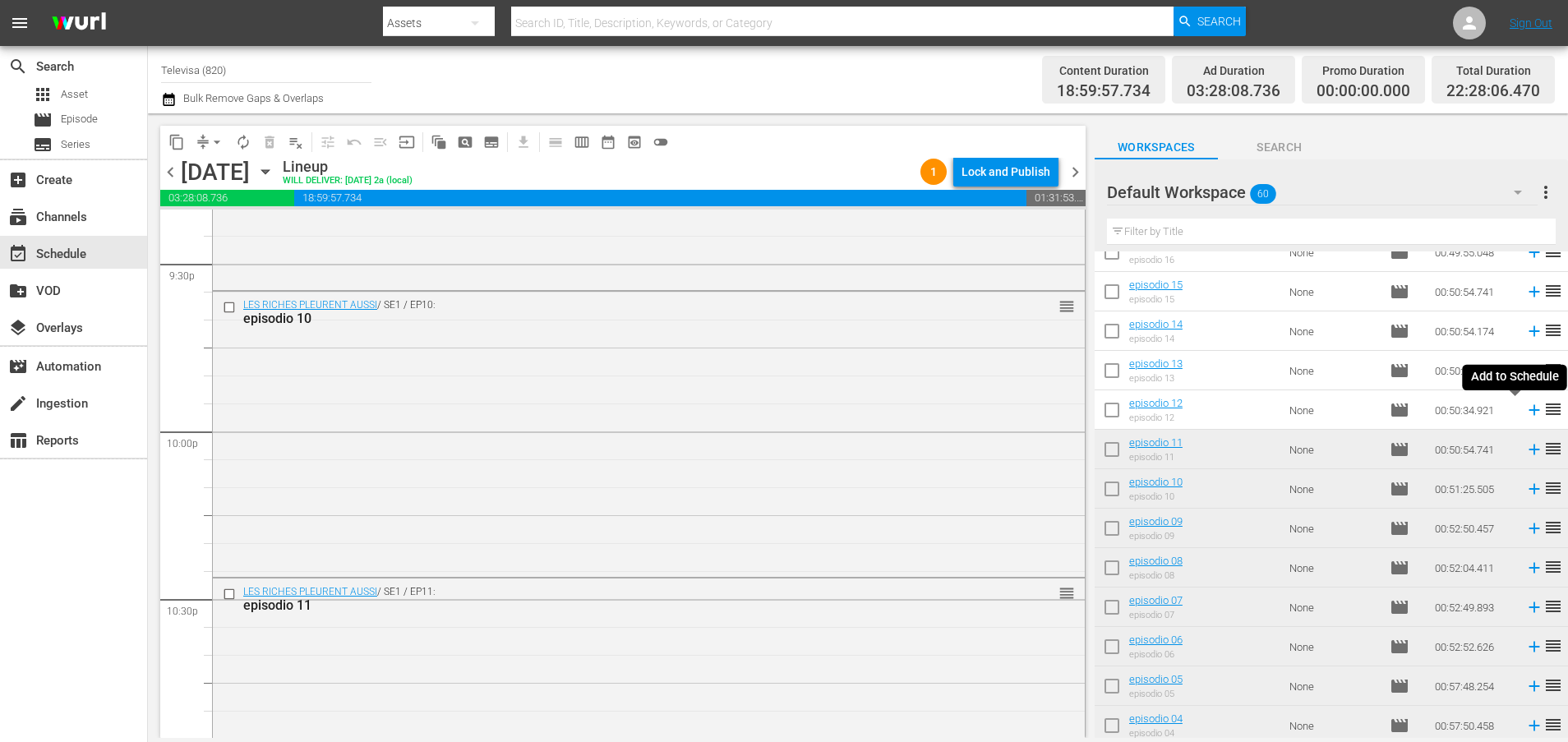
click at [1525, 409] on icon at bounding box center [1534, 410] width 18 height 18
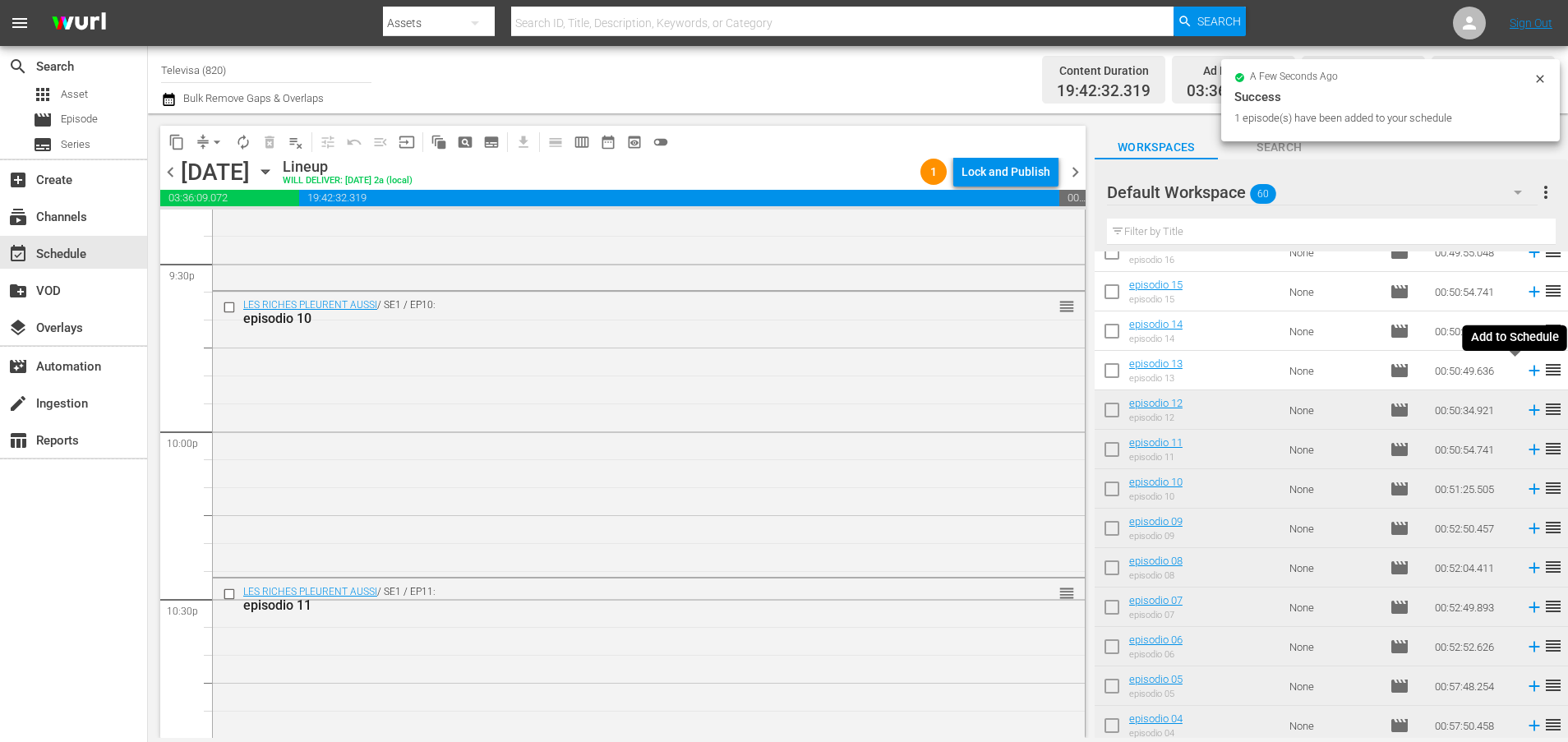
click at [1529, 367] on icon at bounding box center [1534, 371] width 10 height 10
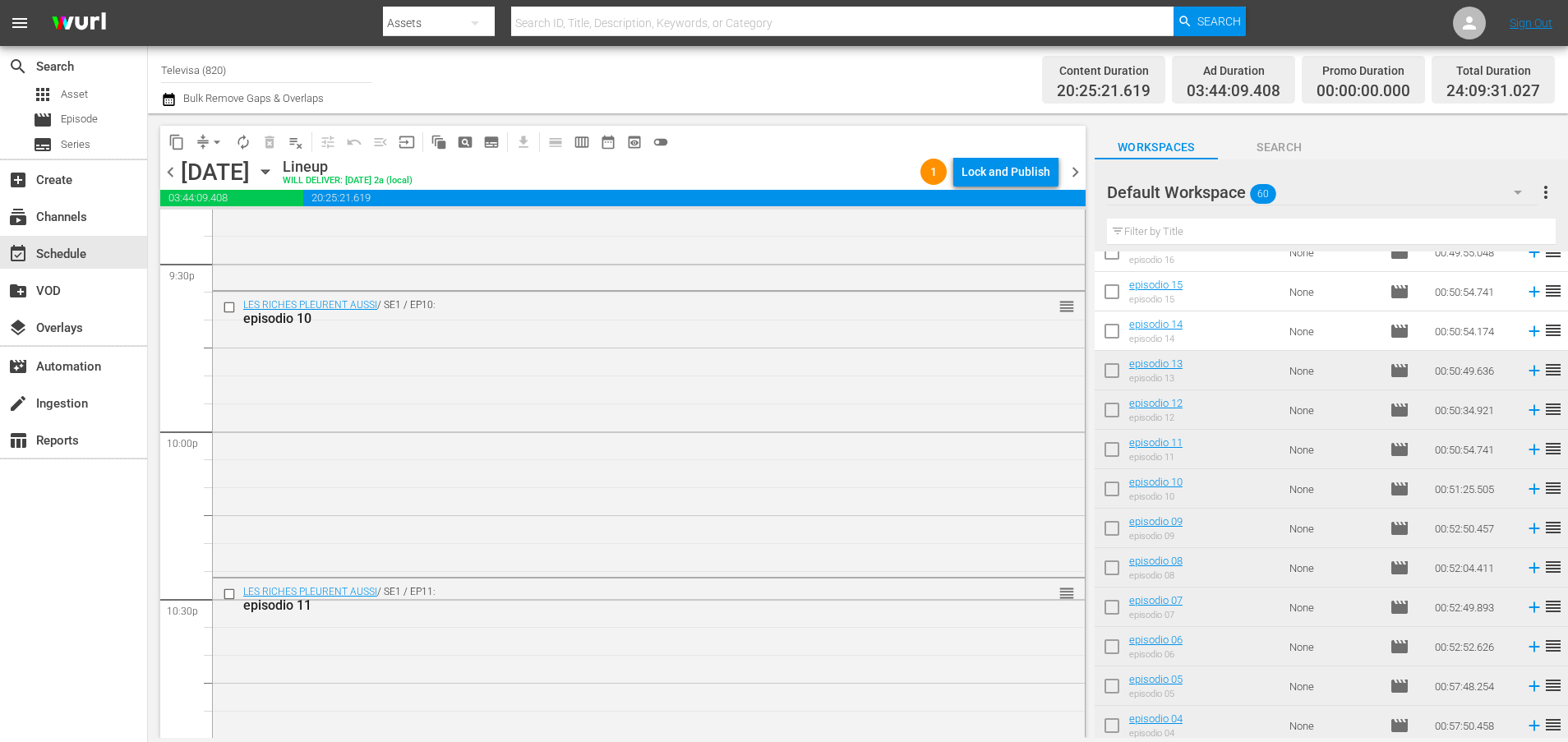
scroll to position [7564, 0]
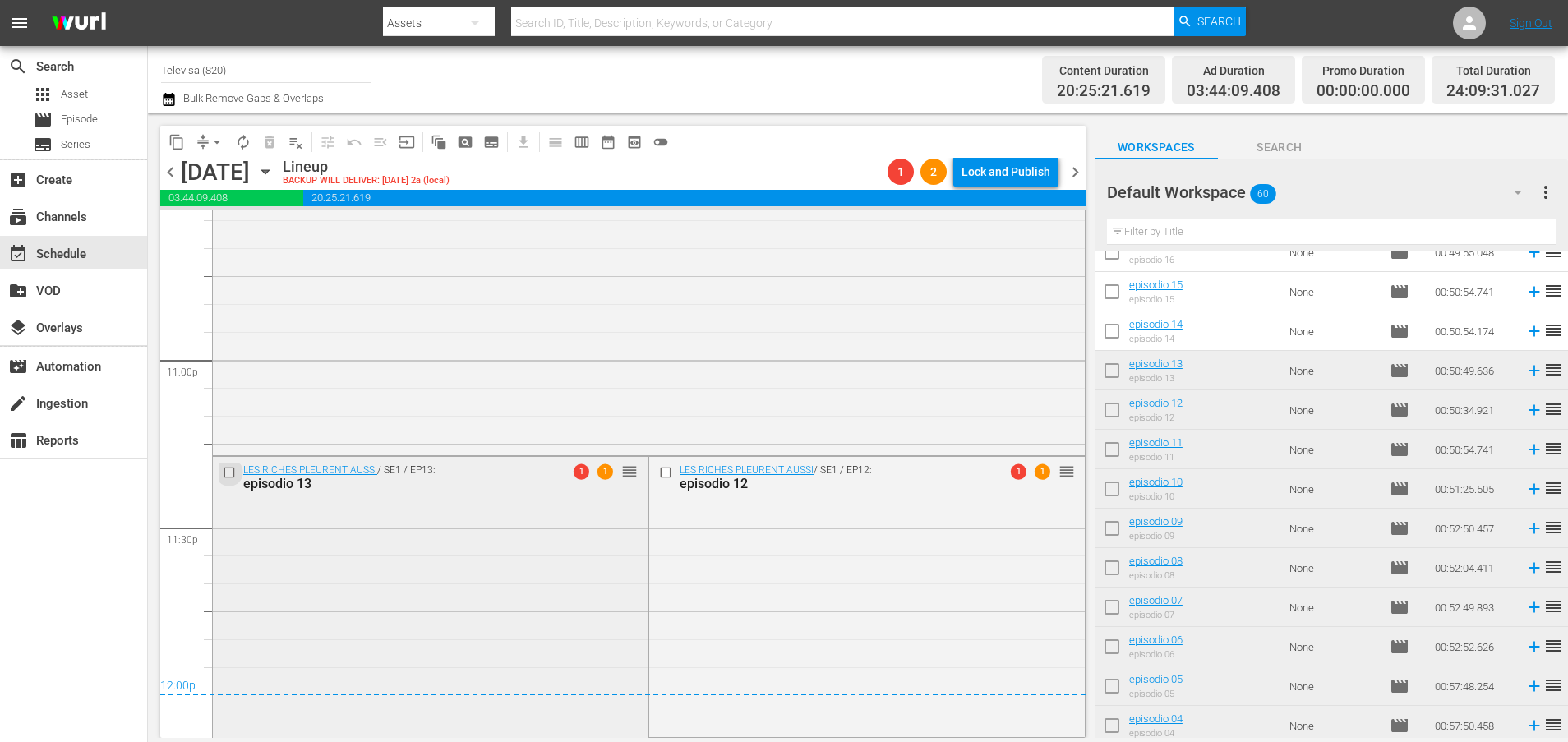
click at [227, 471] on input "checkbox" at bounding box center [231, 472] width 17 height 14
click at [270, 136] on span "delete_forever_outlined" at bounding box center [269, 142] width 17 height 17
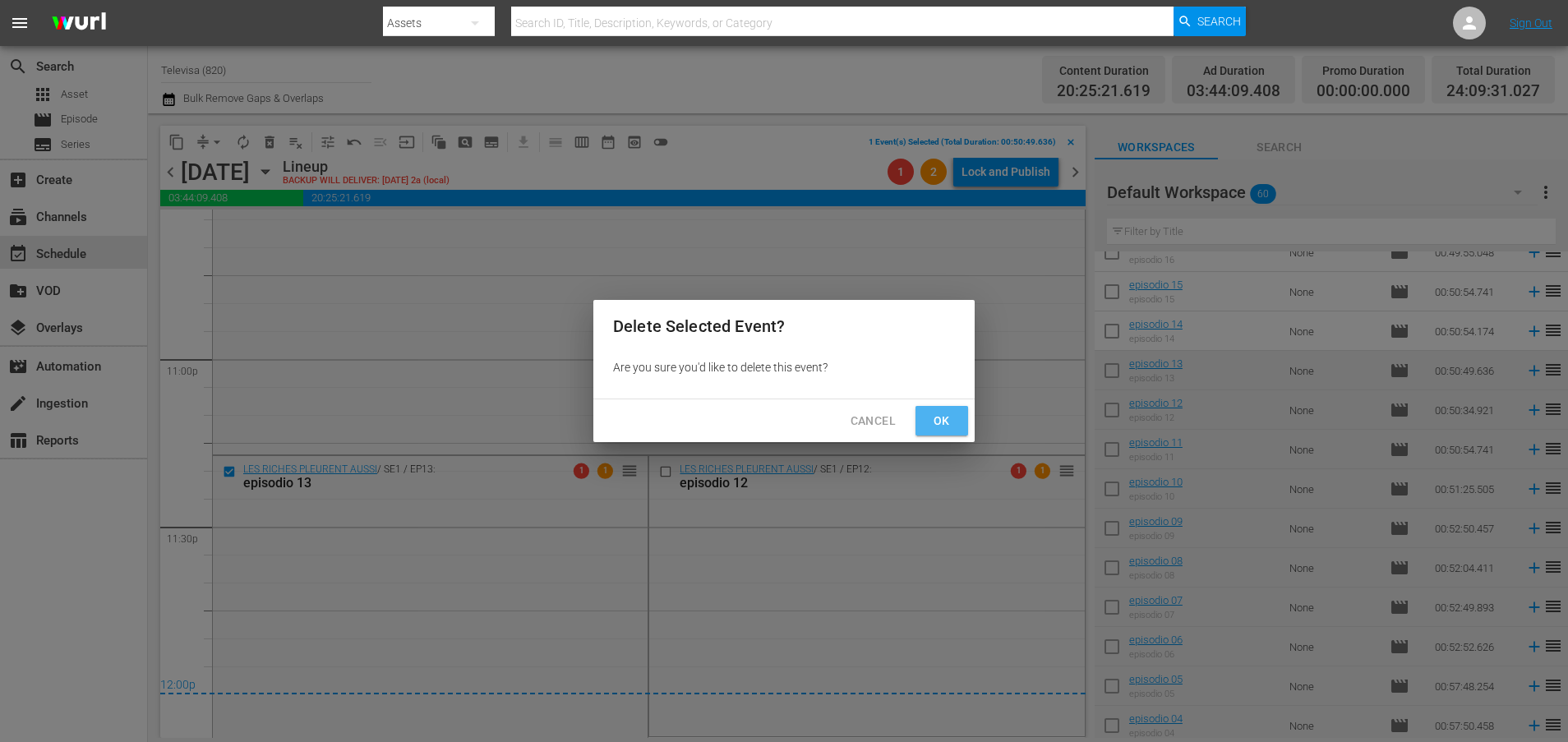
click at [955, 423] on button "Ok" at bounding box center [942, 421] width 52 height 31
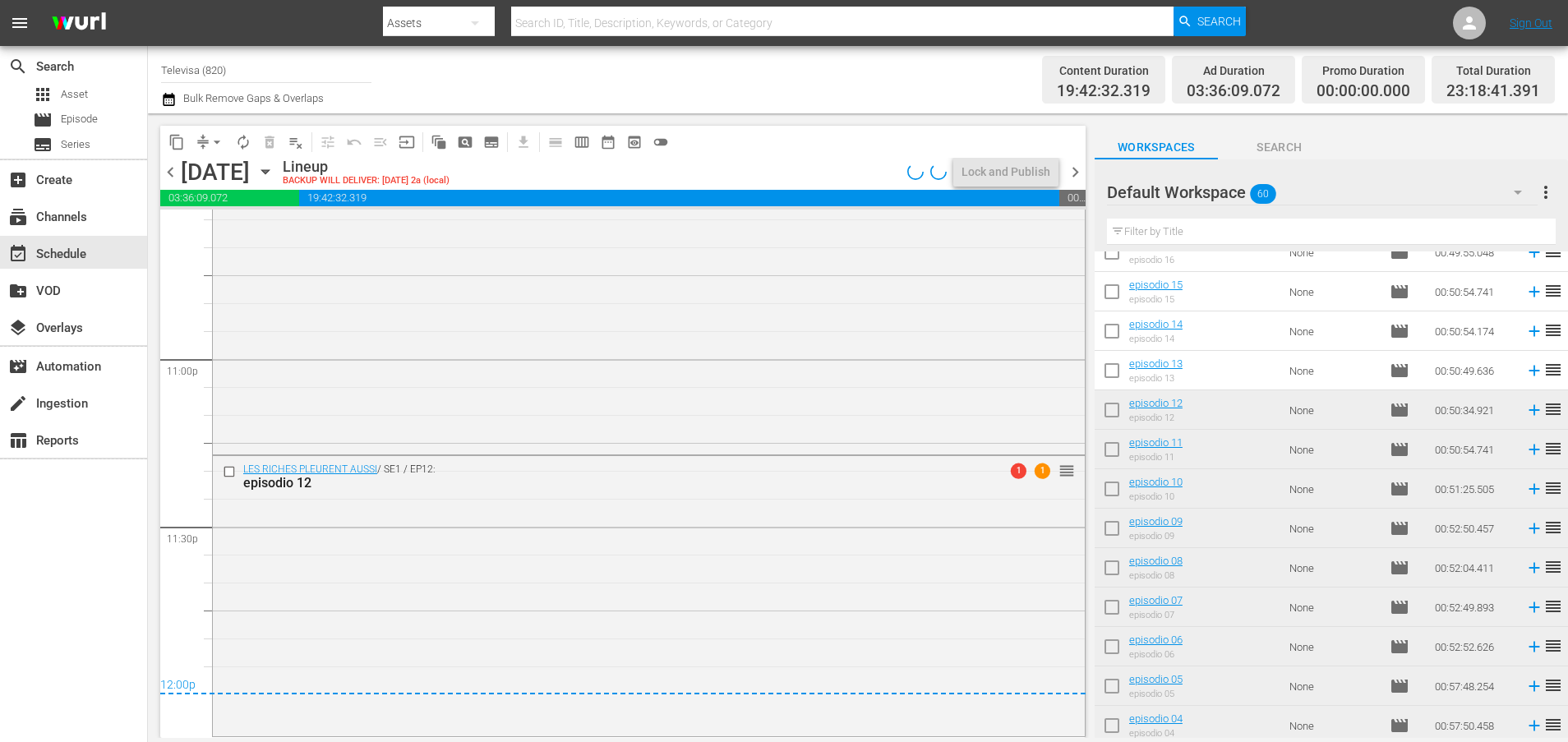
scroll to position [7564, 0]
click at [1004, 173] on div "Lock and Publish" at bounding box center [1006, 172] width 89 height 30
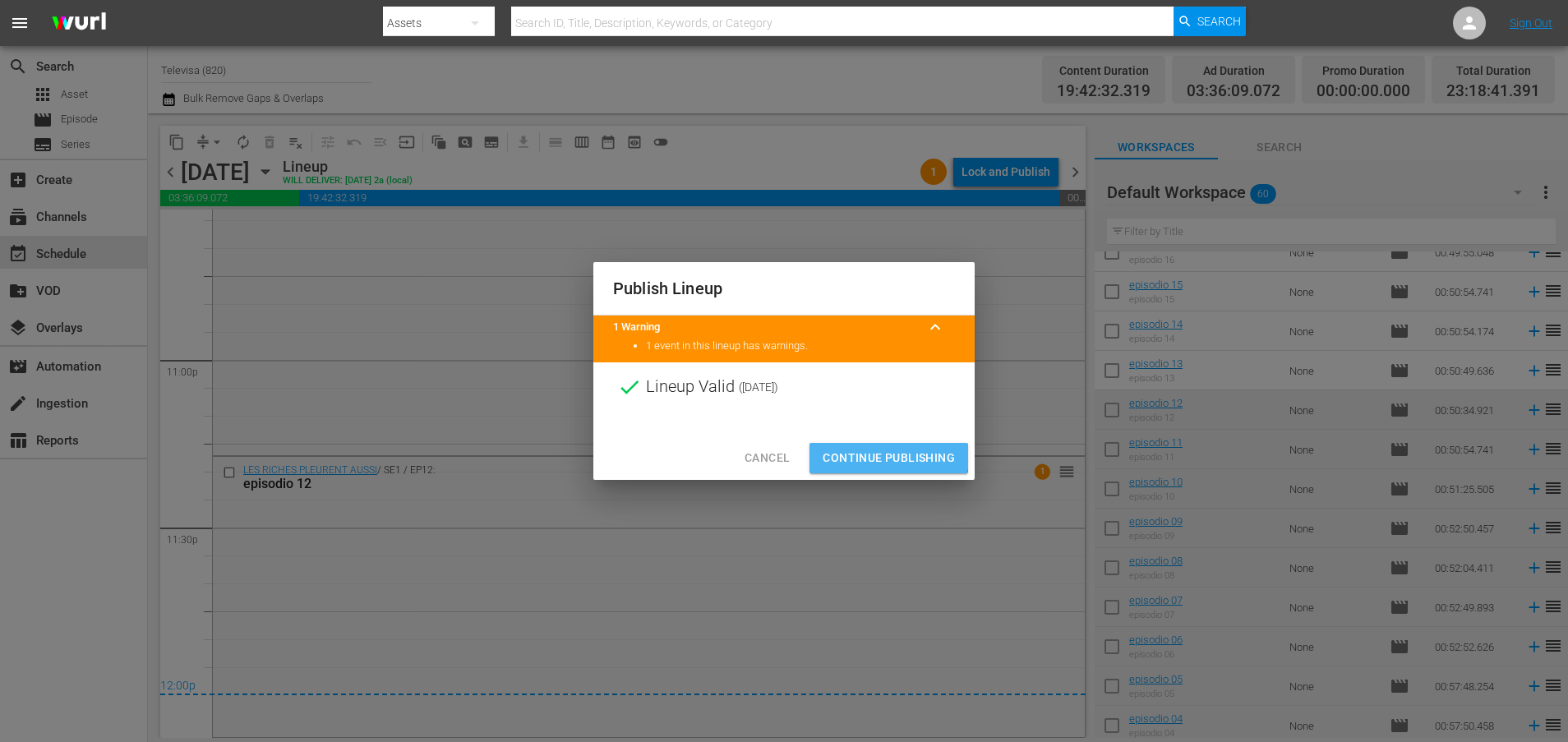
click at [853, 454] on span "Continue Publishing" at bounding box center [888, 459] width 132 height 21
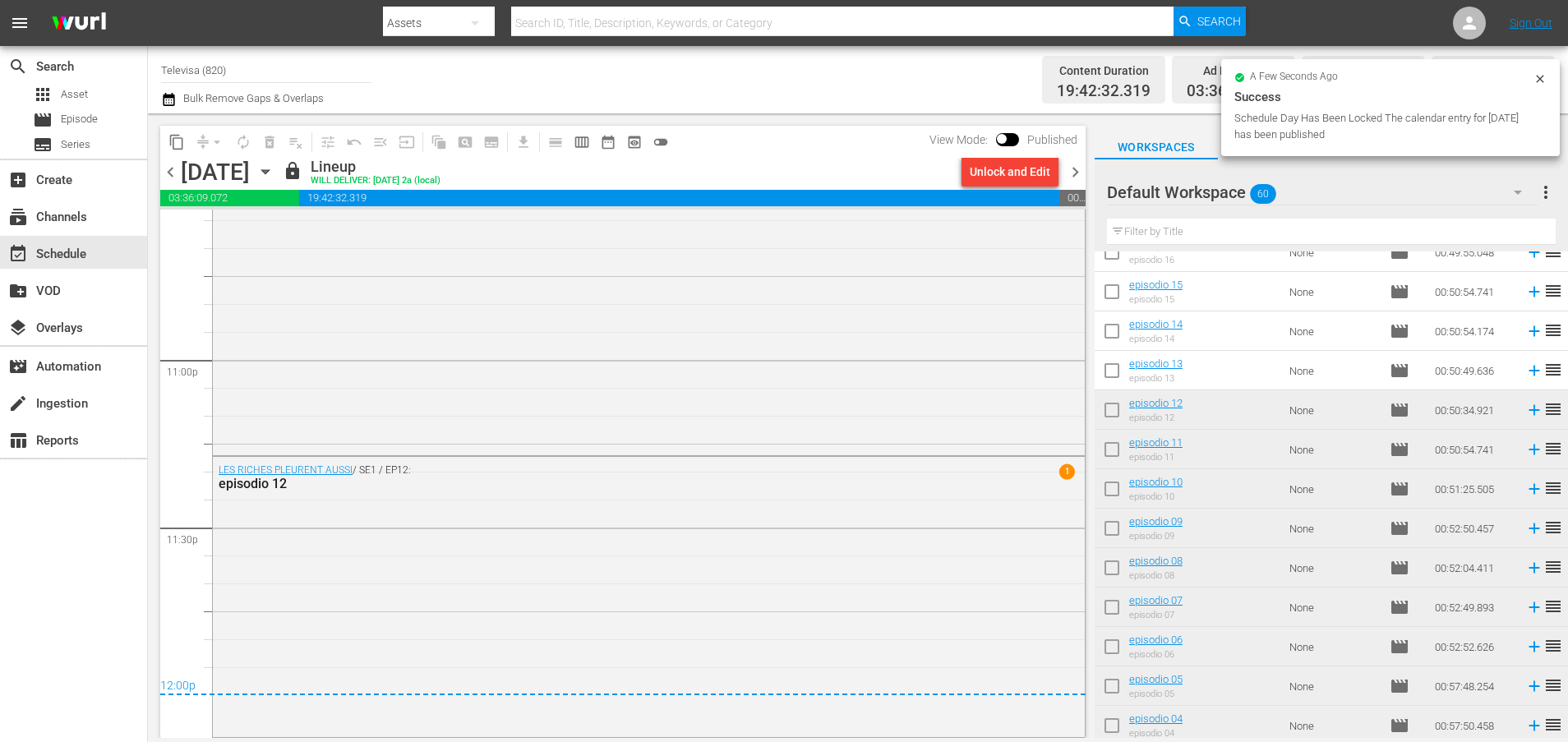
click at [269, 170] on icon "button" at bounding box center [265, 172] width 7 height 4
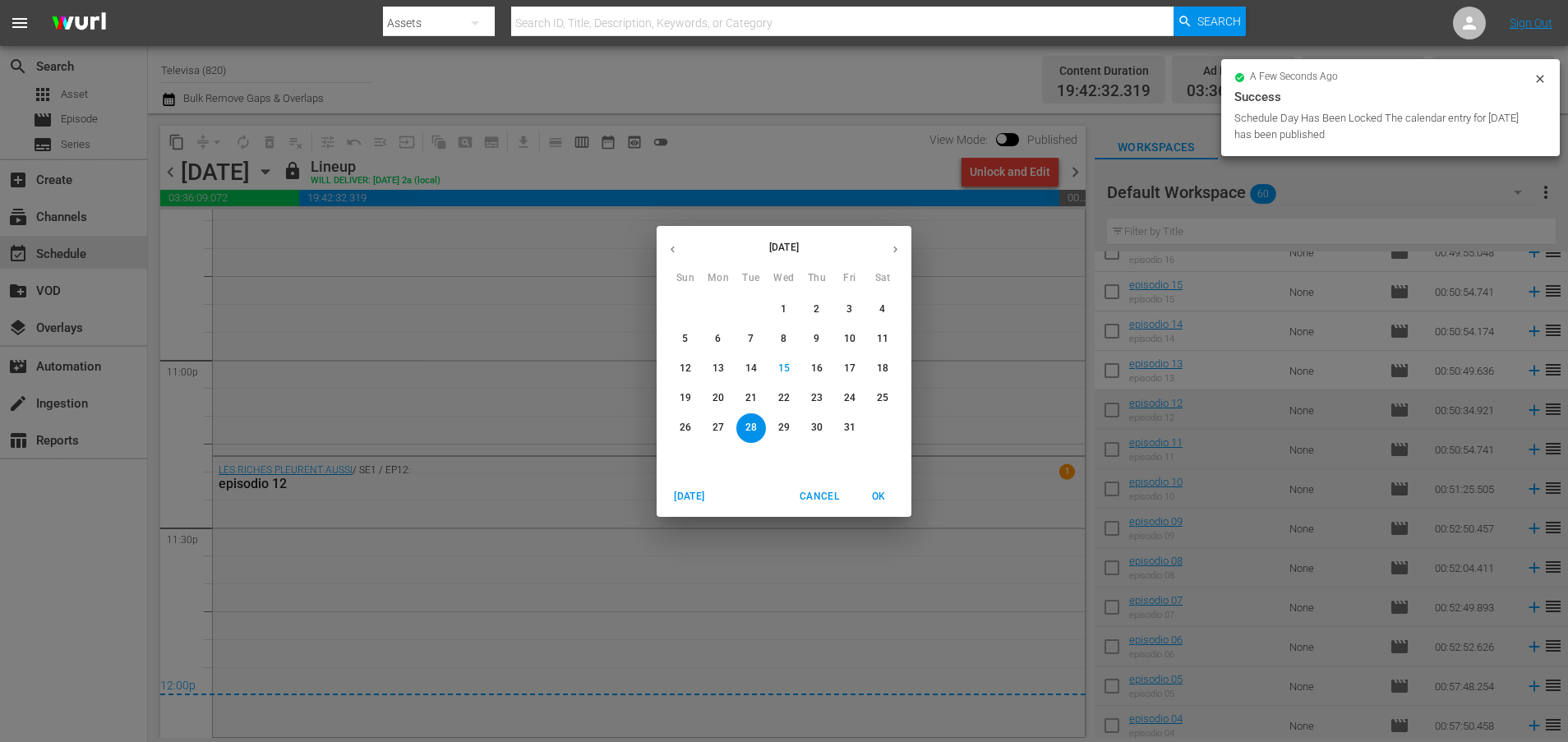
click at [790, 427] on span "29" at bounding box center [784, 428] width 30 height 14
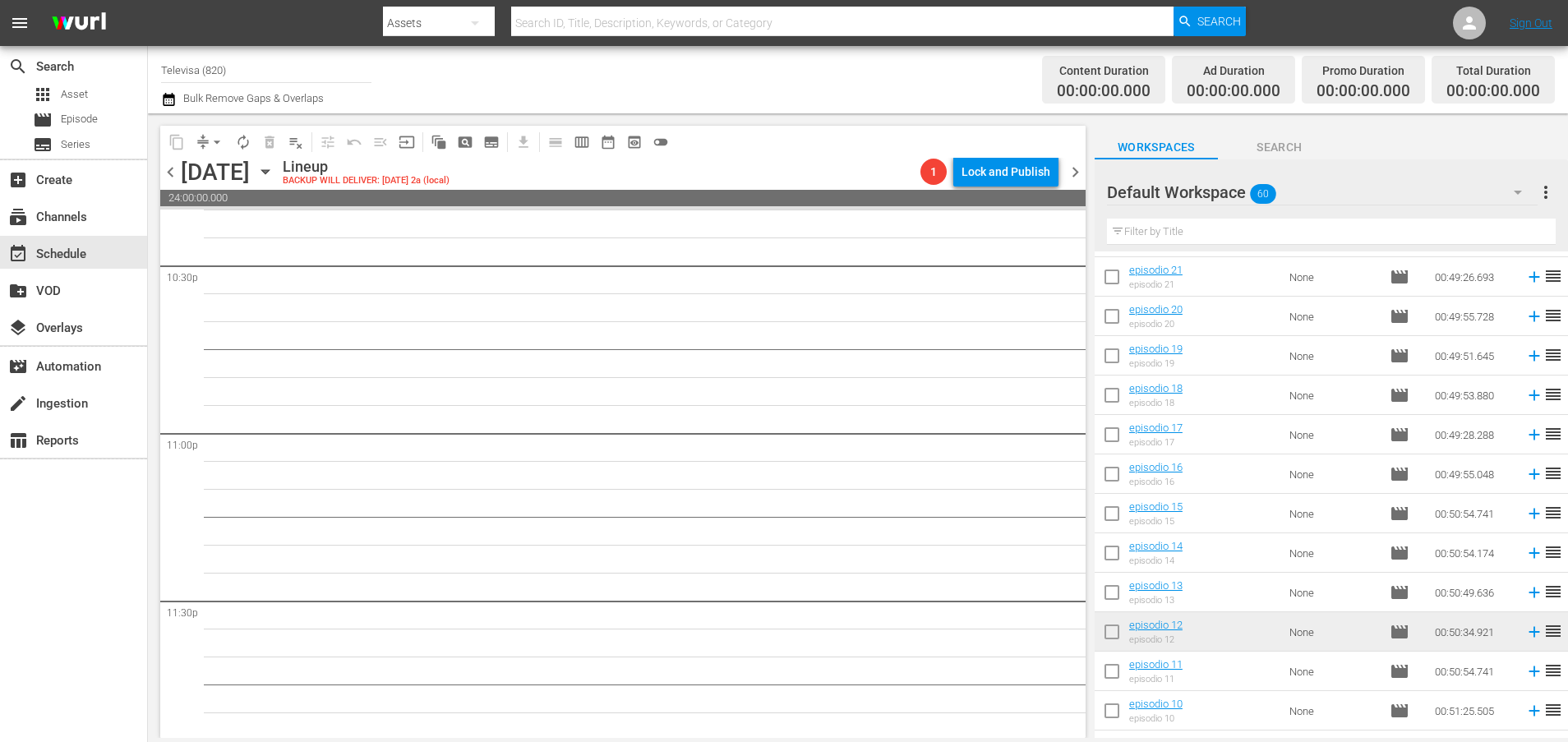
scroll to position [1549, 0]
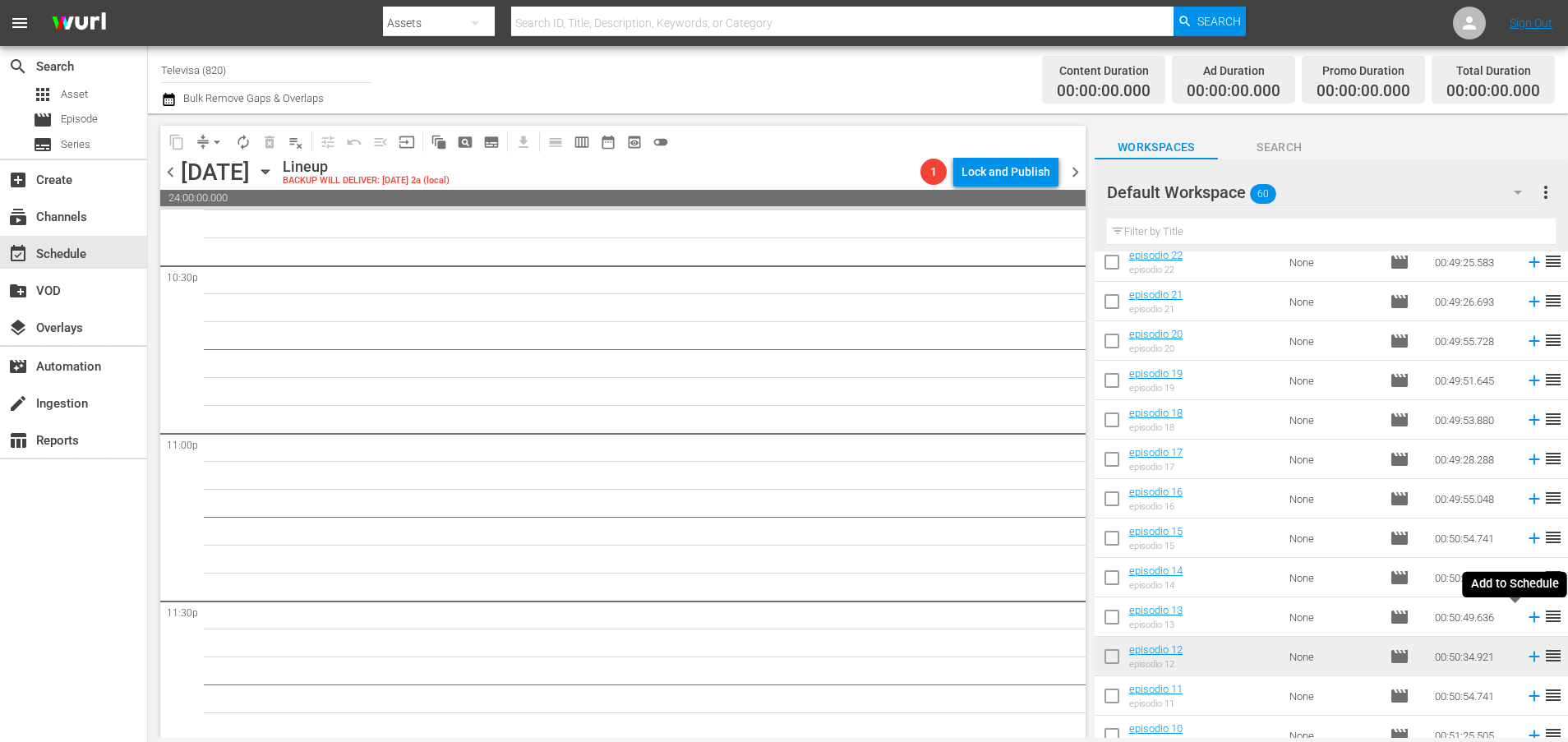
click at [1525, 622] on icon at bounding box center [1534, 617] width 18 height 18
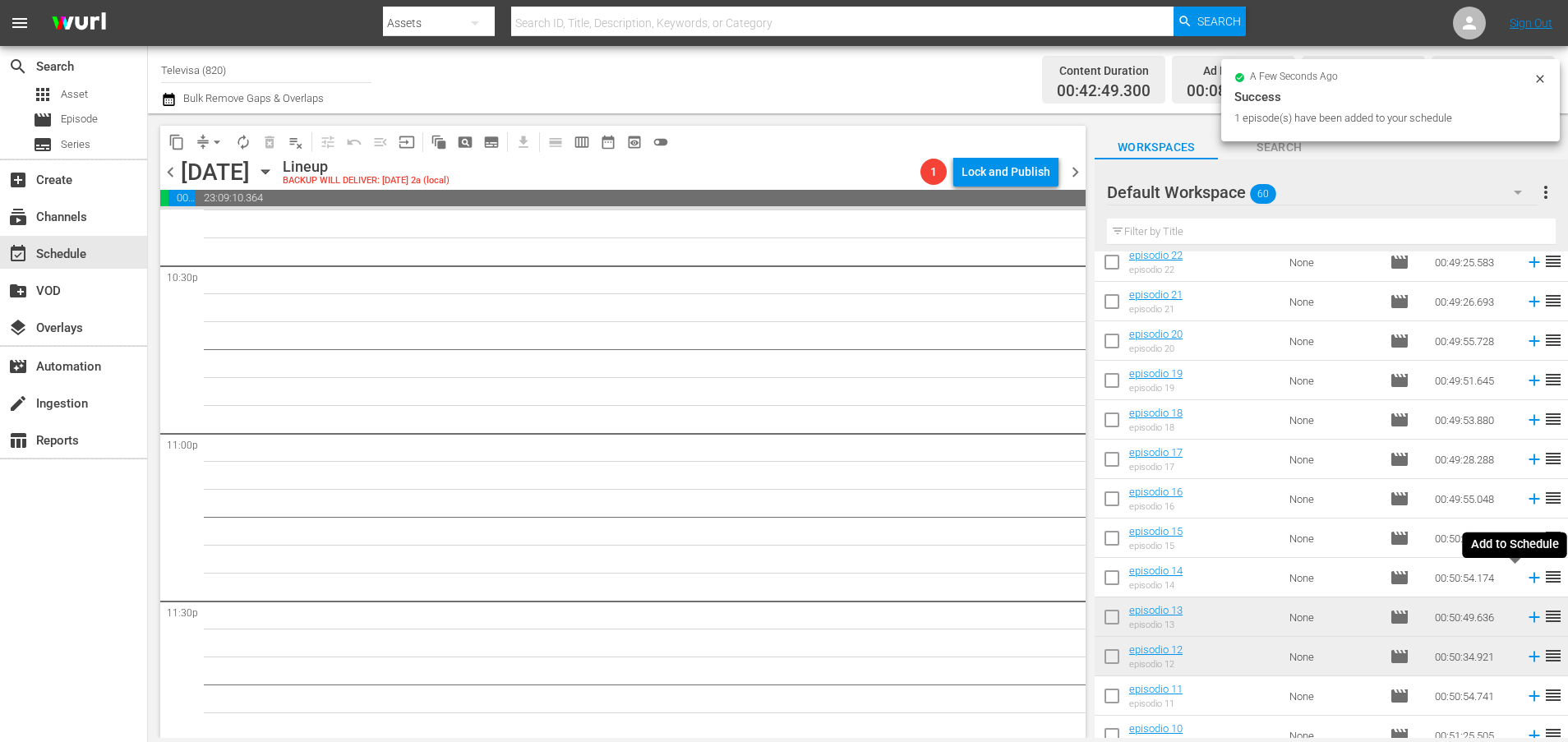
scroll to position [7463, 0]
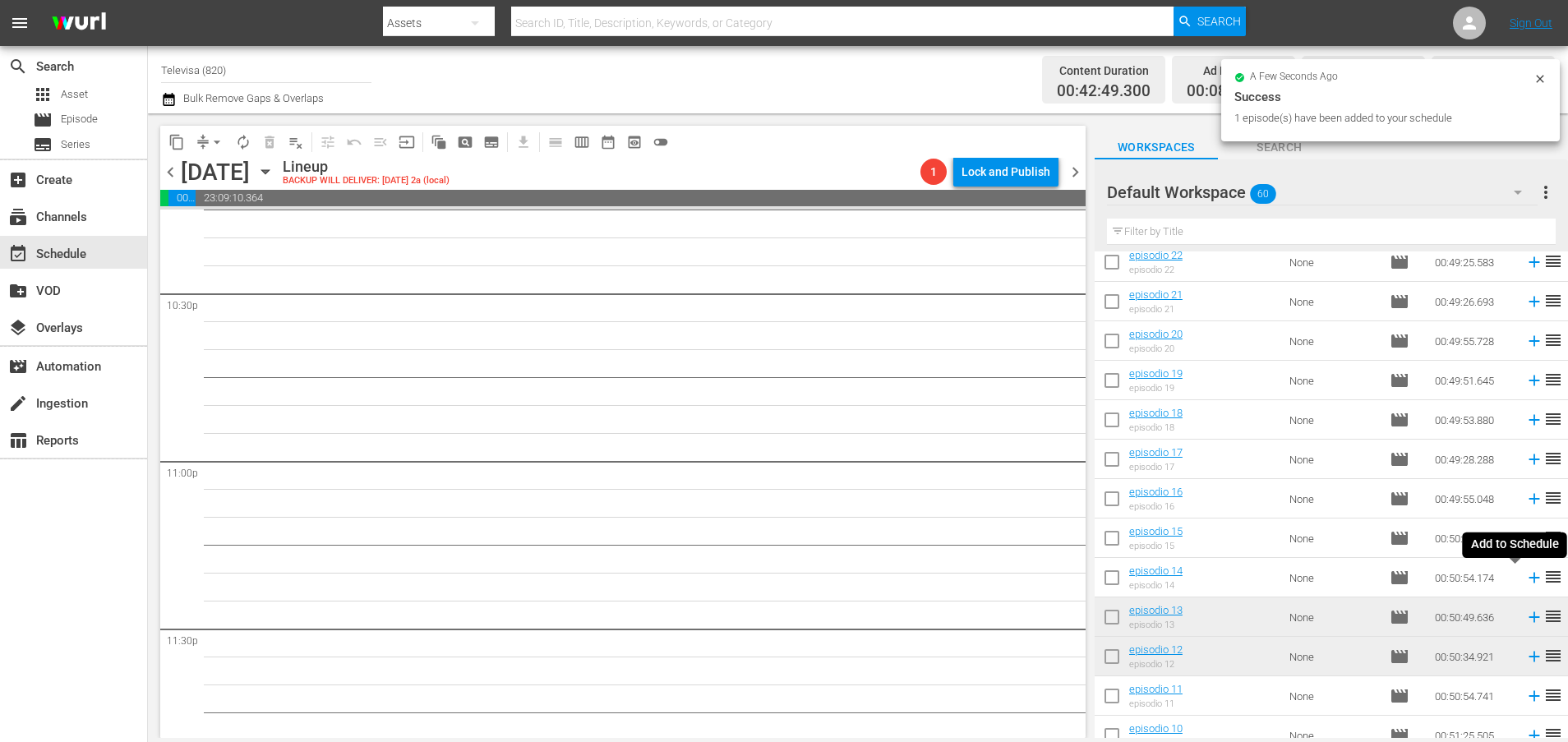
click at [1529, 577] on icon at bounding box center [1534, 579] width 10 height 10
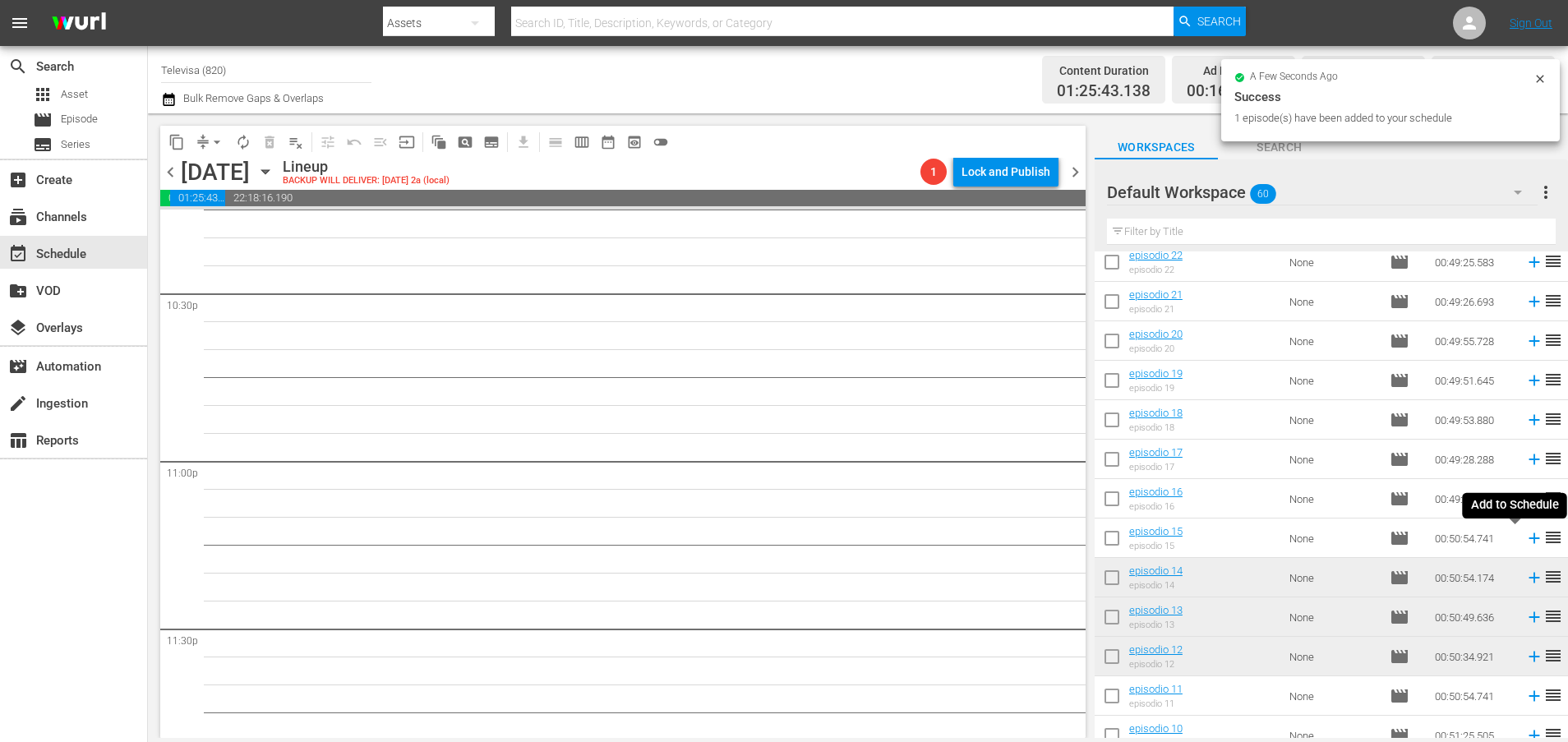
click at [1529, 544] on icon at bounding box center [1534, 538] width 10 height 10
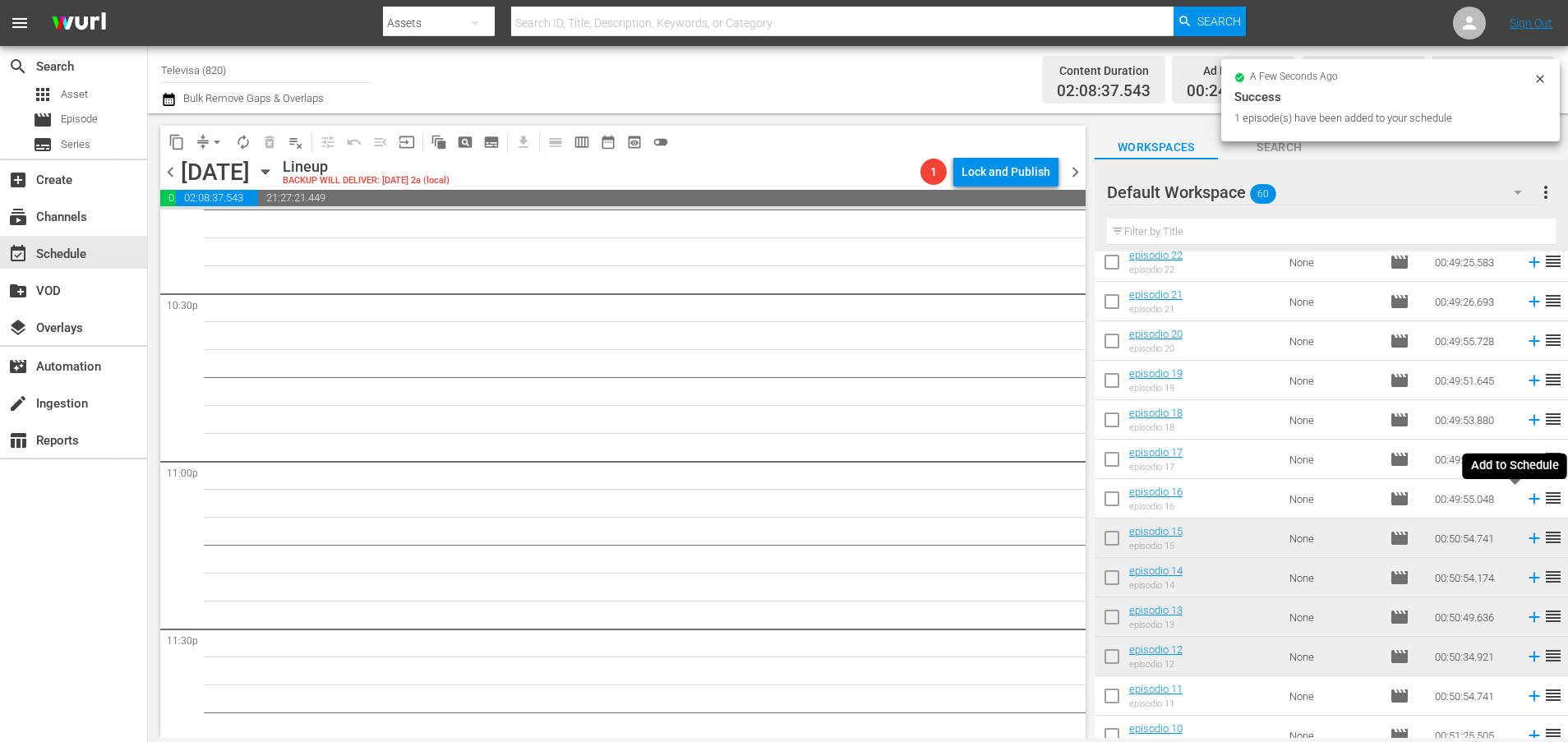
click at [1529, 502] on icon at bounding box center [1534, 499] width 10 height 10
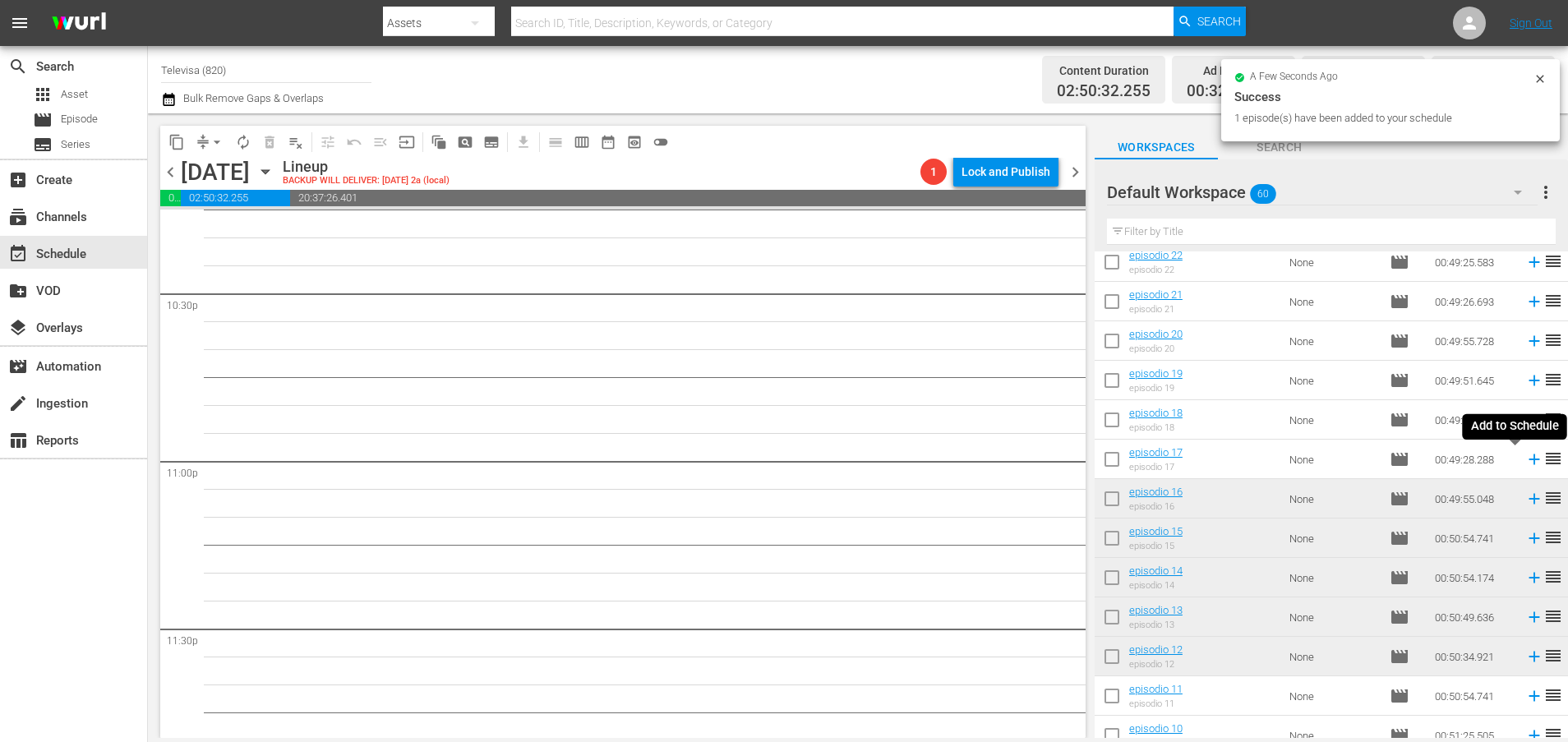
click at [1525, 461] on icon at bounding box center [1534, 459] width 18 height 18
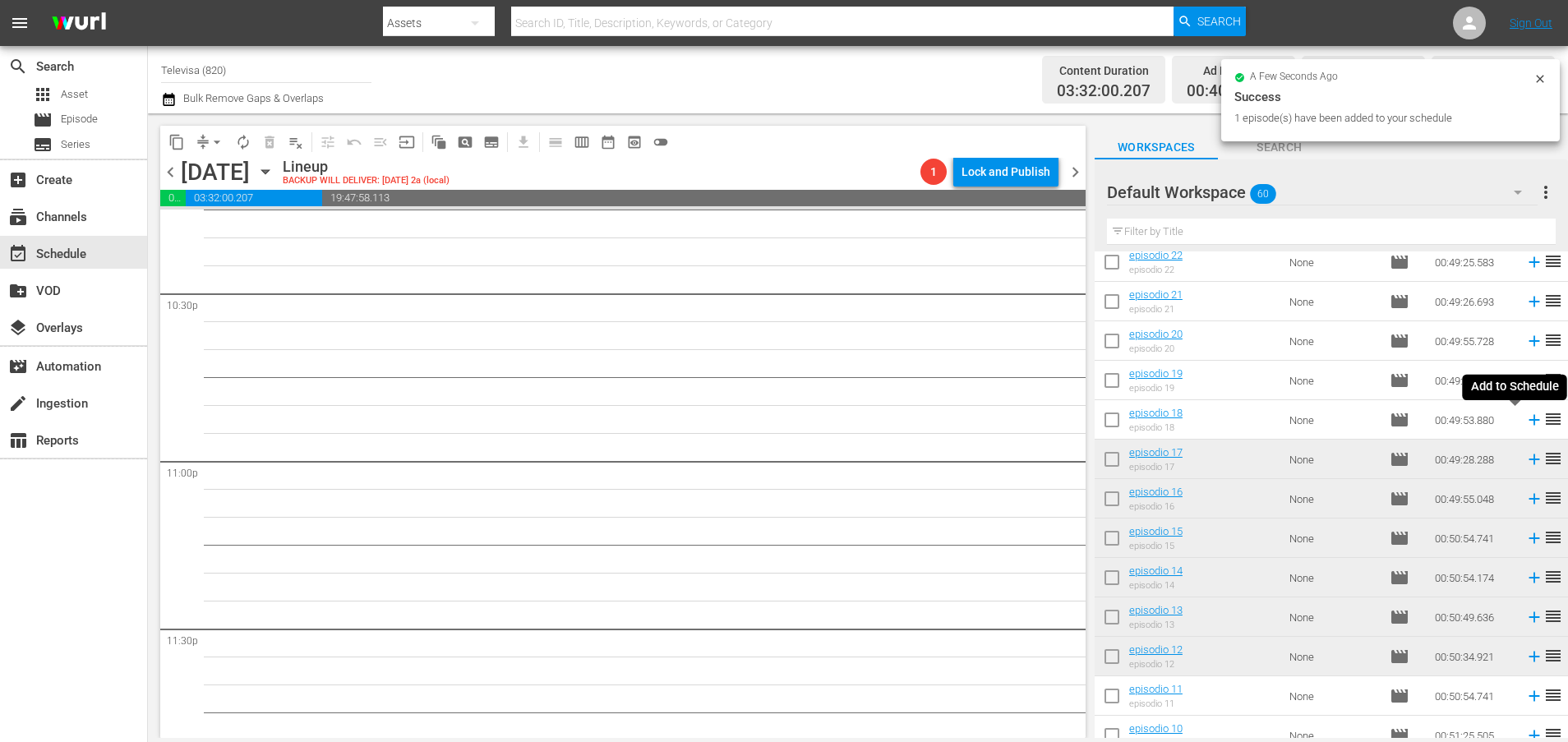
click at [1529, 424] on icon at bounding box center [1534, 420] width 10 height 10
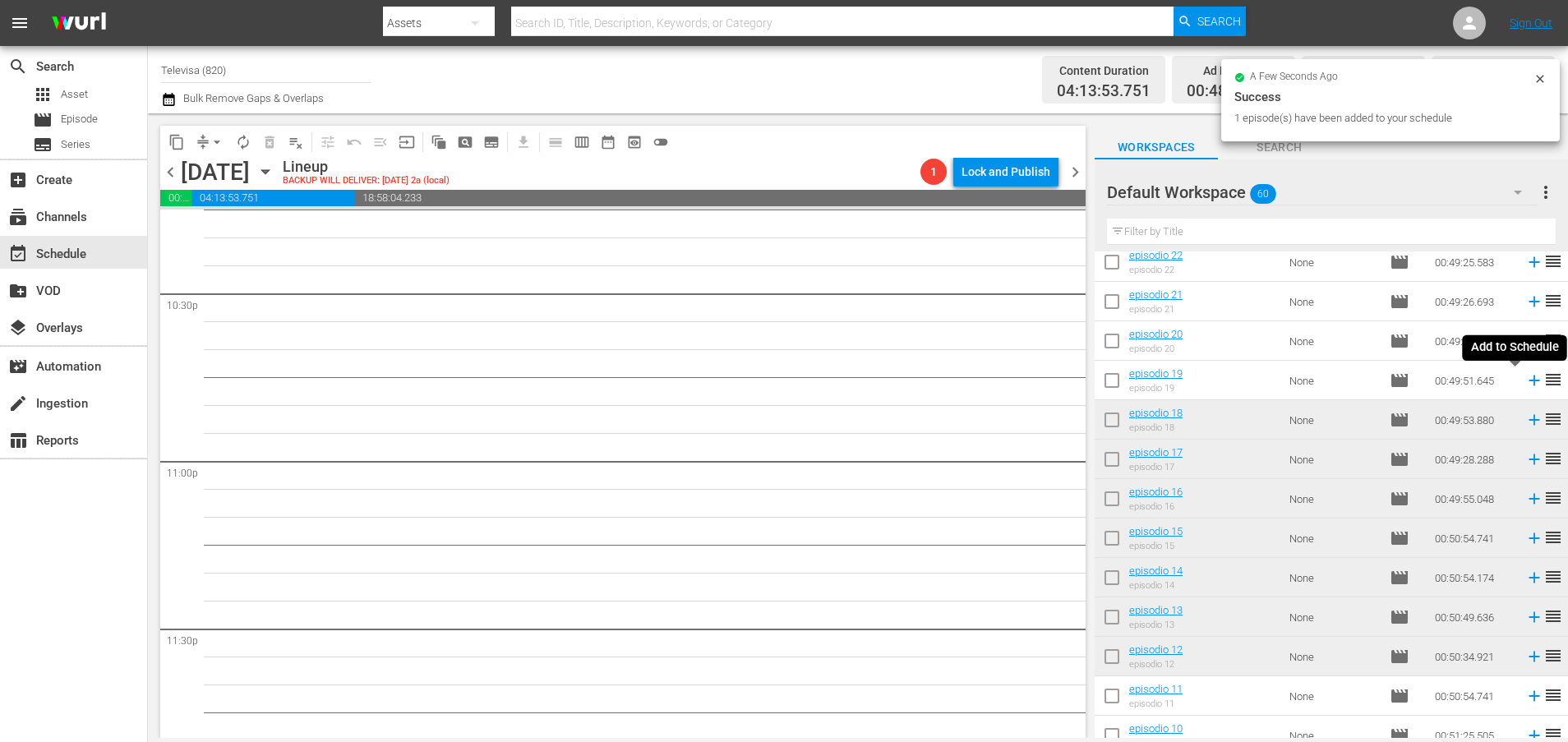
click at [1529, 385] on icon at bounding box center [1534, 381] width 10 height 10
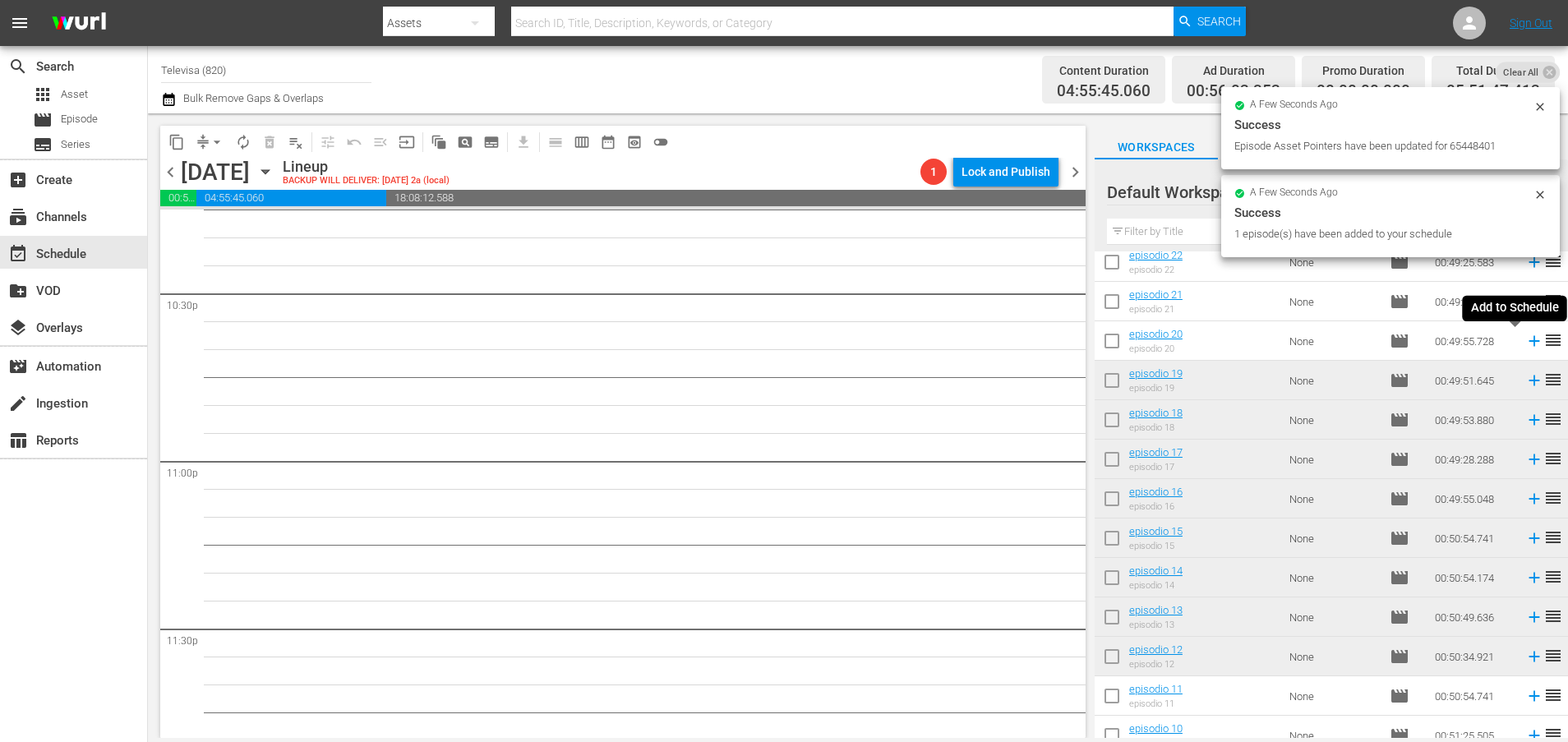
click at [1529, 343] on icon at bounding box center [1534, 342] width 10 height 10
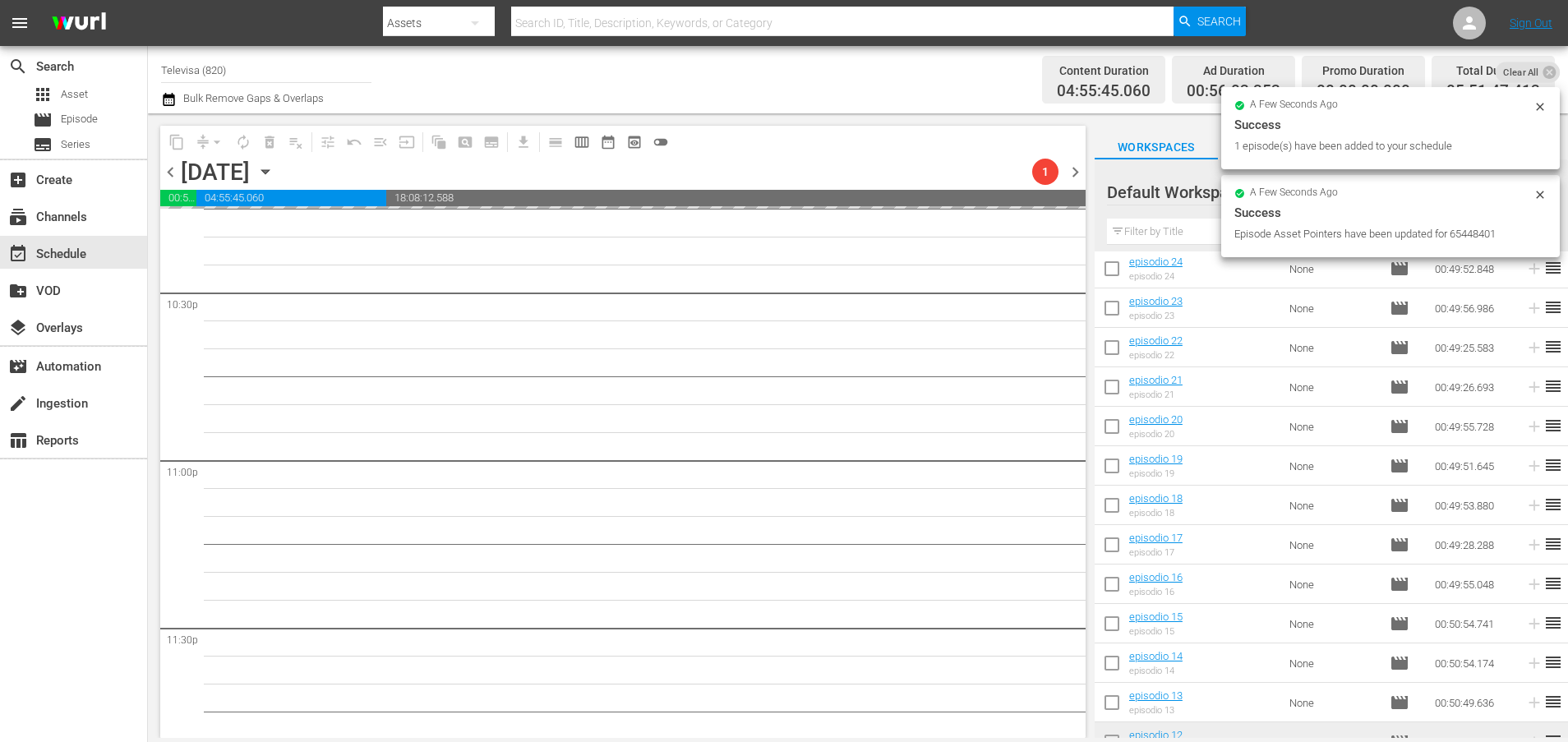
scroll to position [1425, 0]
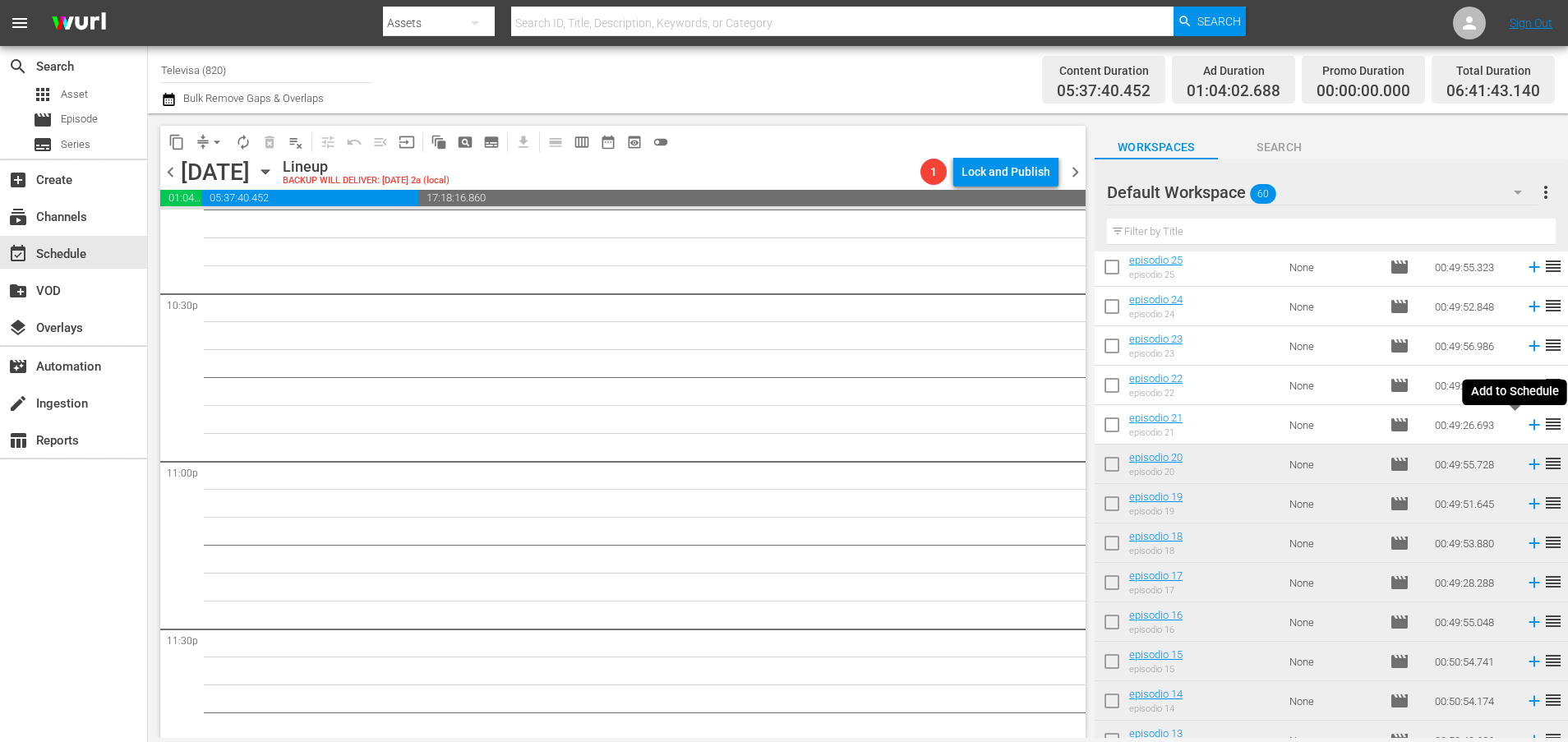
click at [1529, 425] on icon at bounding box center [1534, 426] width 10 height 10
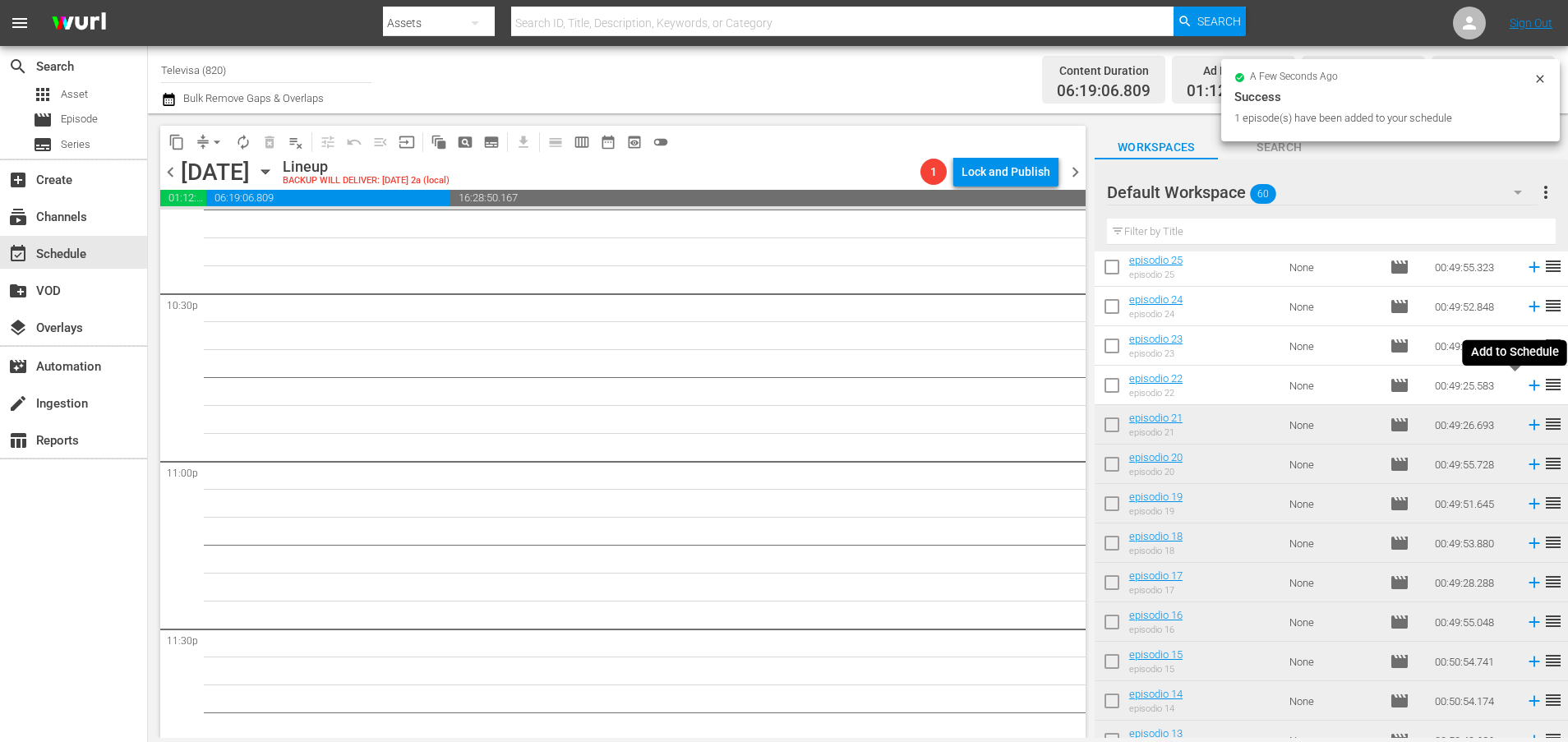
scroll to position [7436, 0]
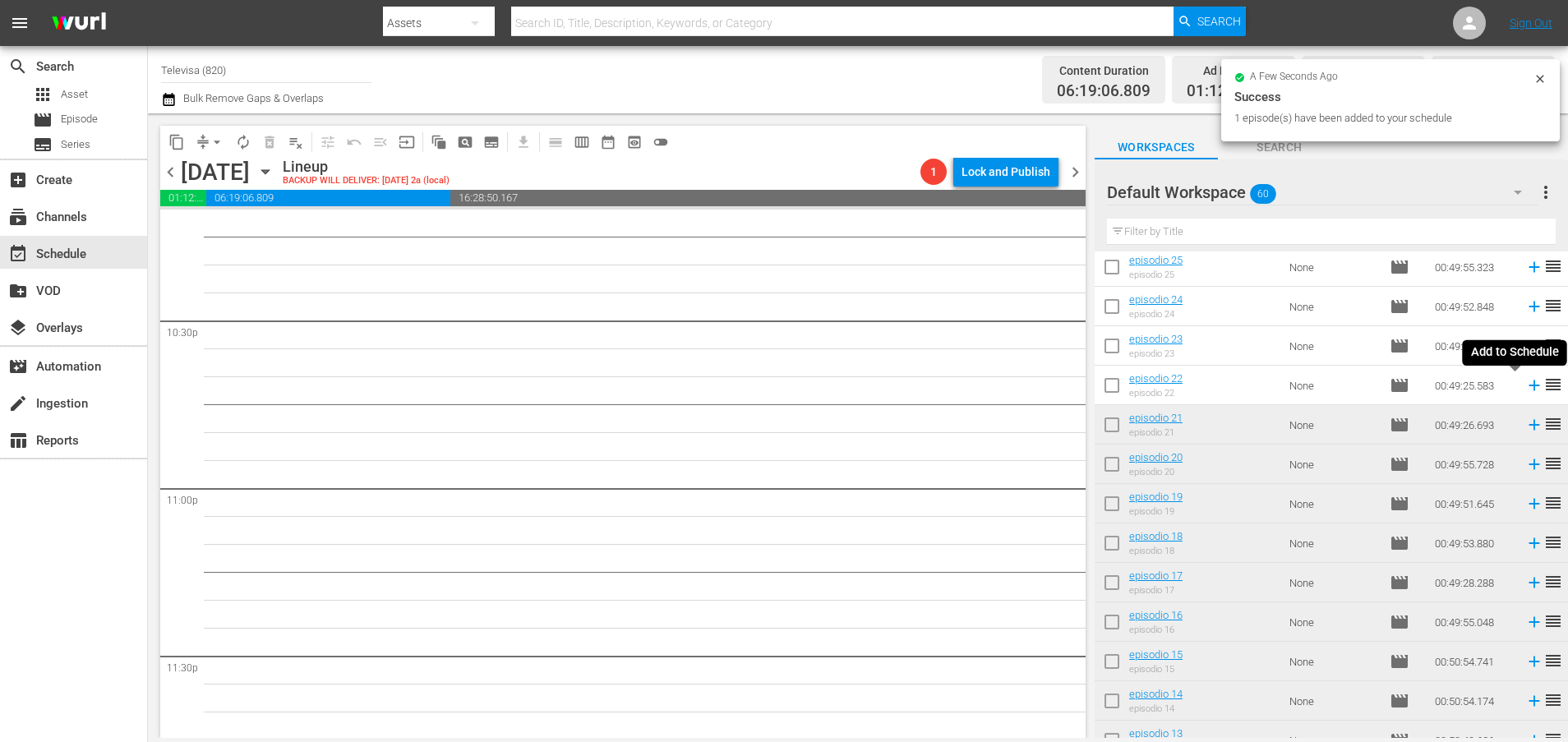
click at [1525, 388] on icon at bounding box center [1534, 385] width 18 height 18
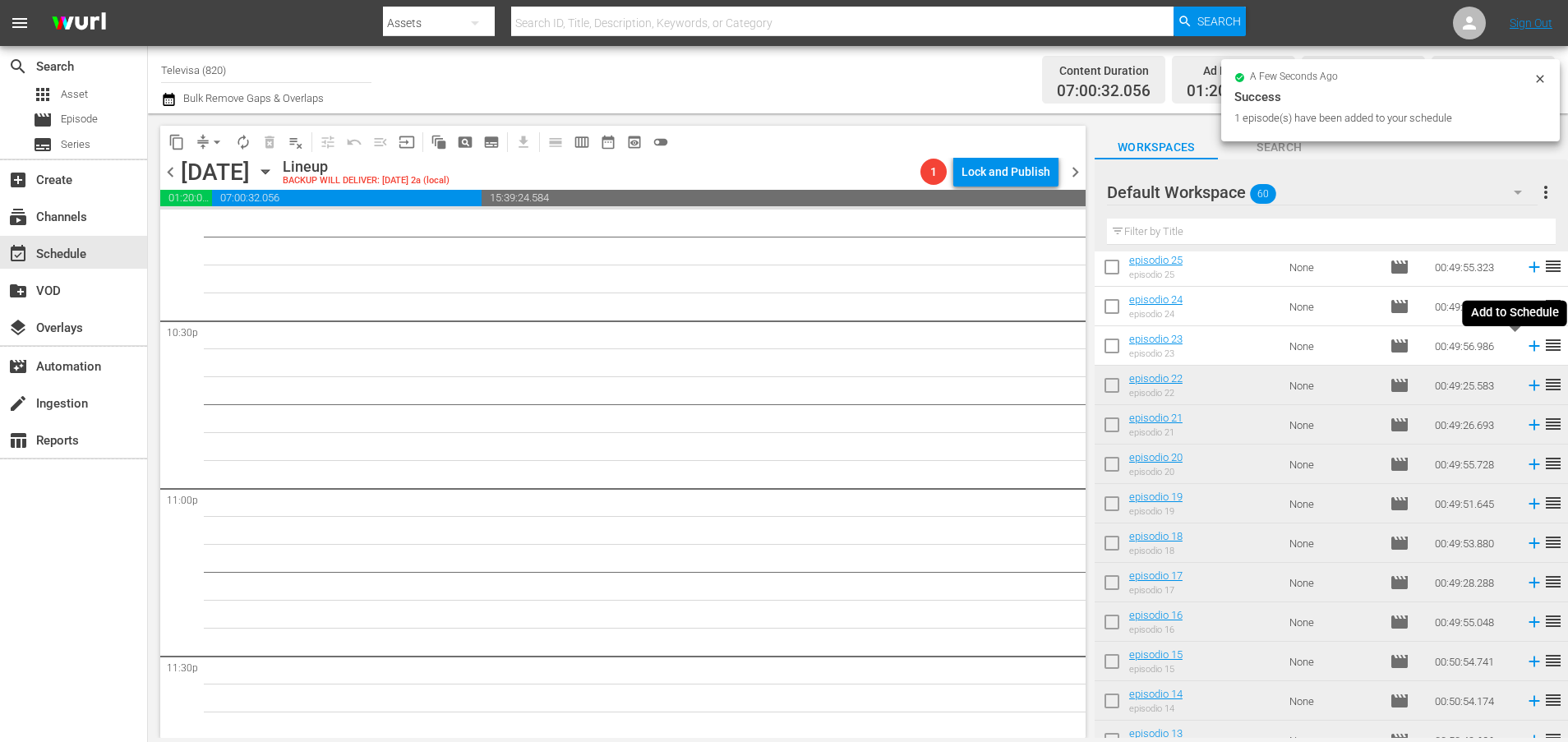
scroll to position [7407, 0]
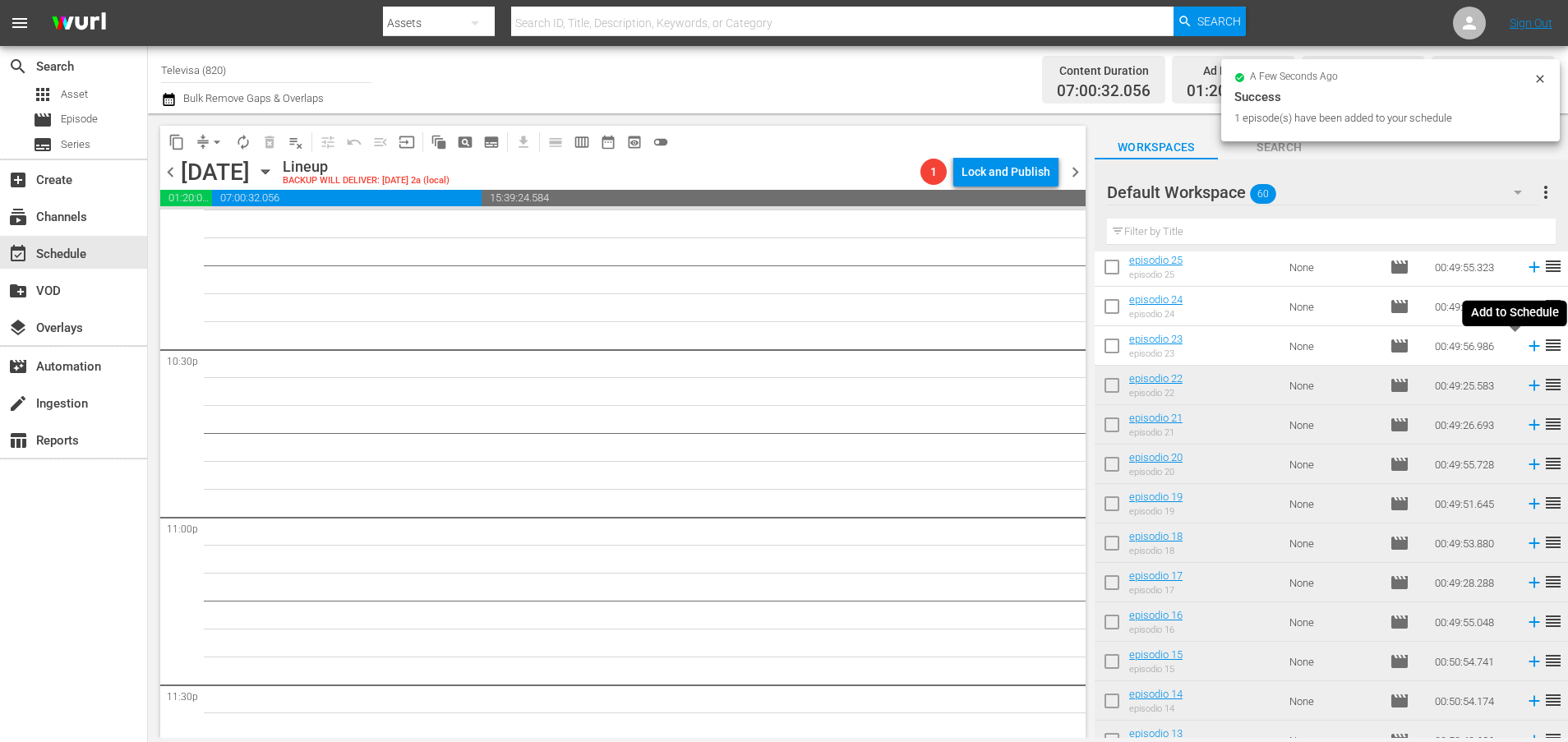
click at [1529, 348] on icon at bounding box center [1534, 346] width 10 height 10
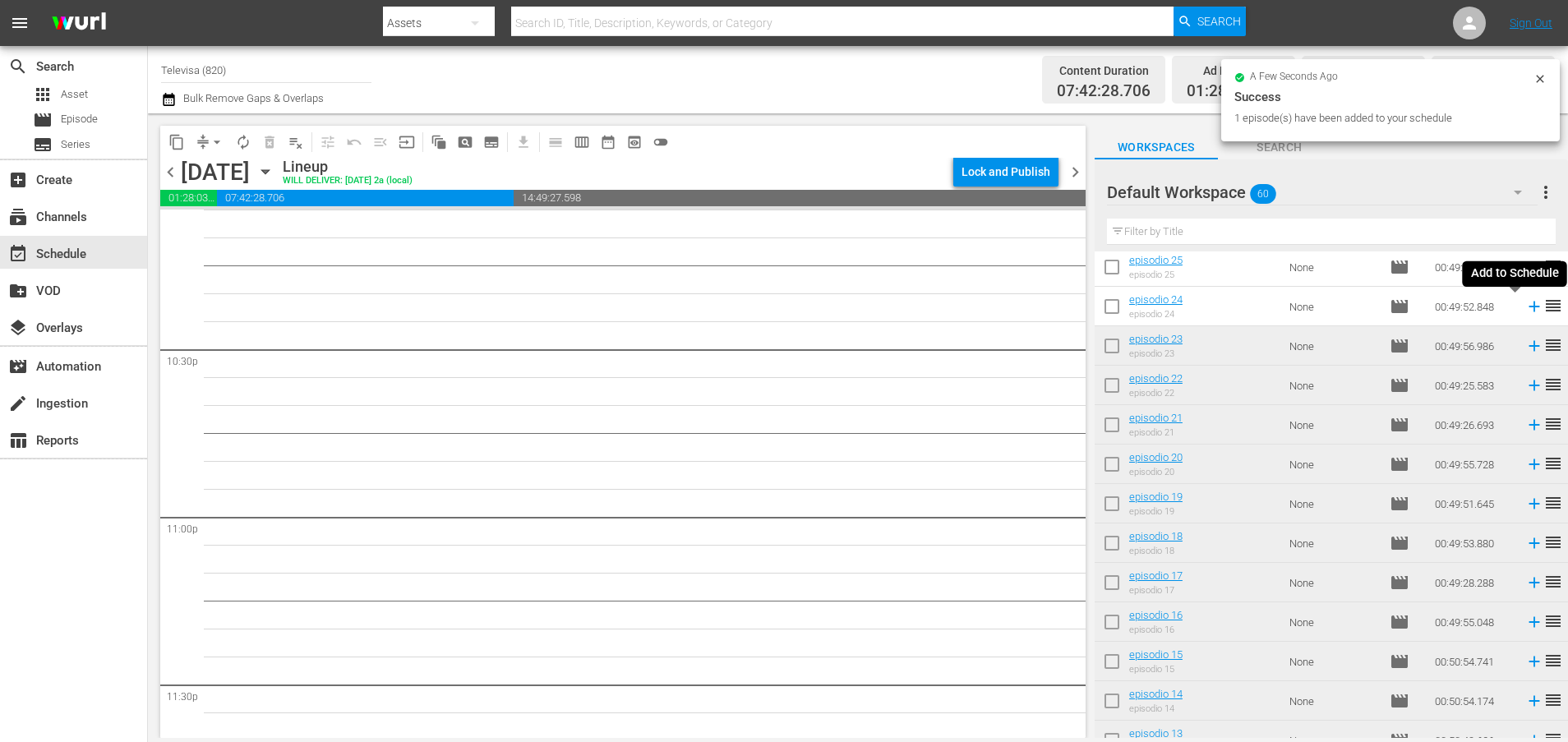
scroll to position [7379, 0]
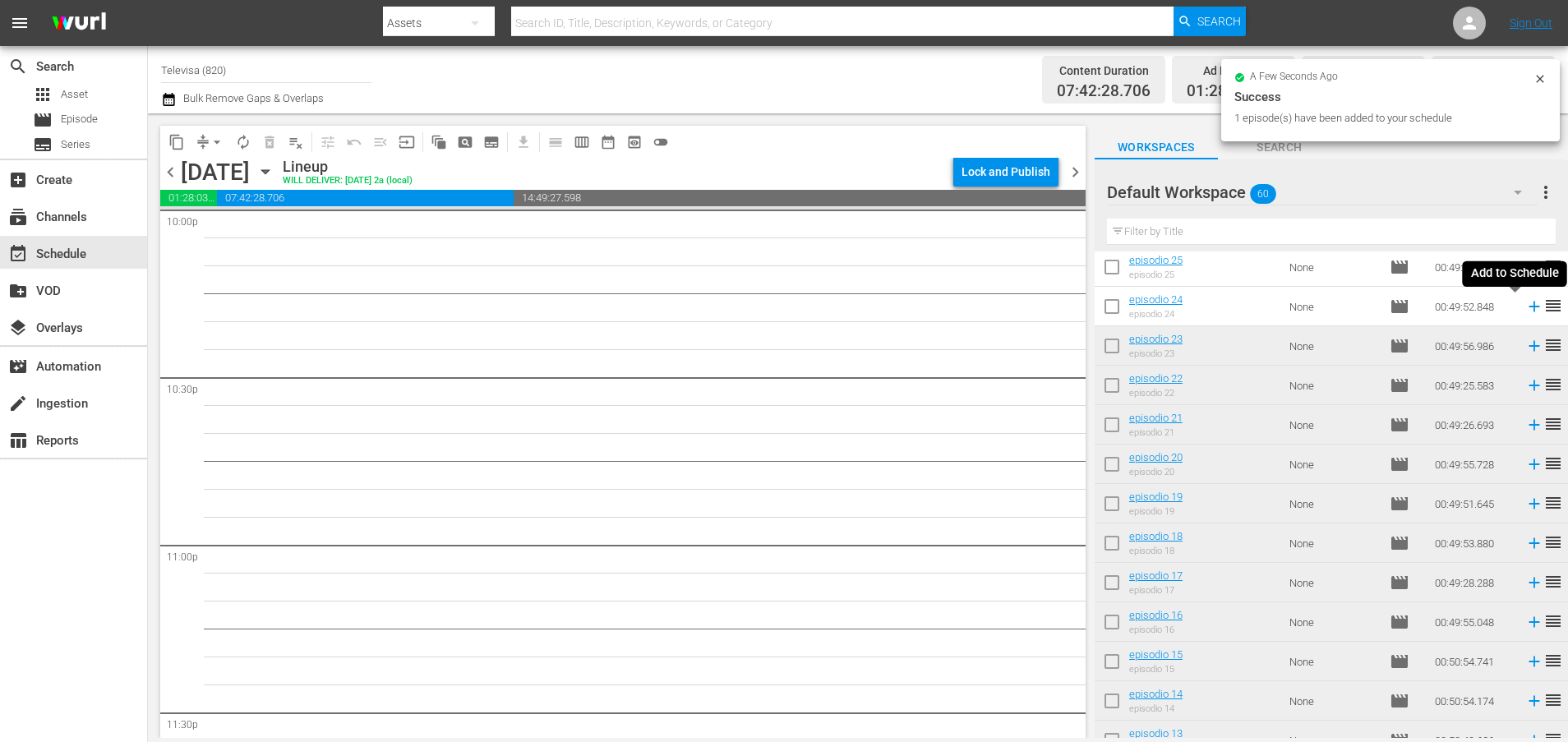
click at [1525, 309] on icon at bounding box center [1534, 307] width 18 height 18
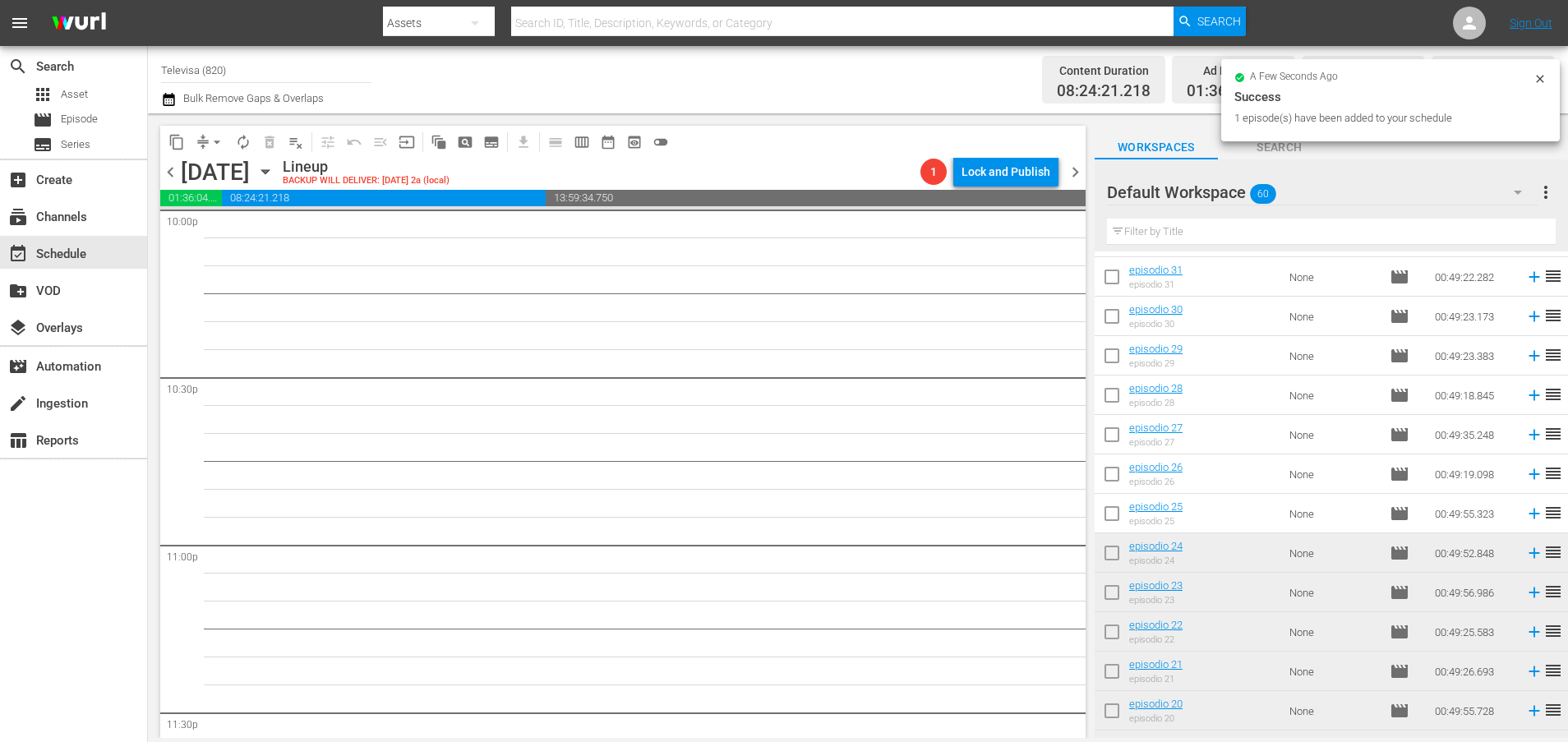
scroll to position [7352, 0]
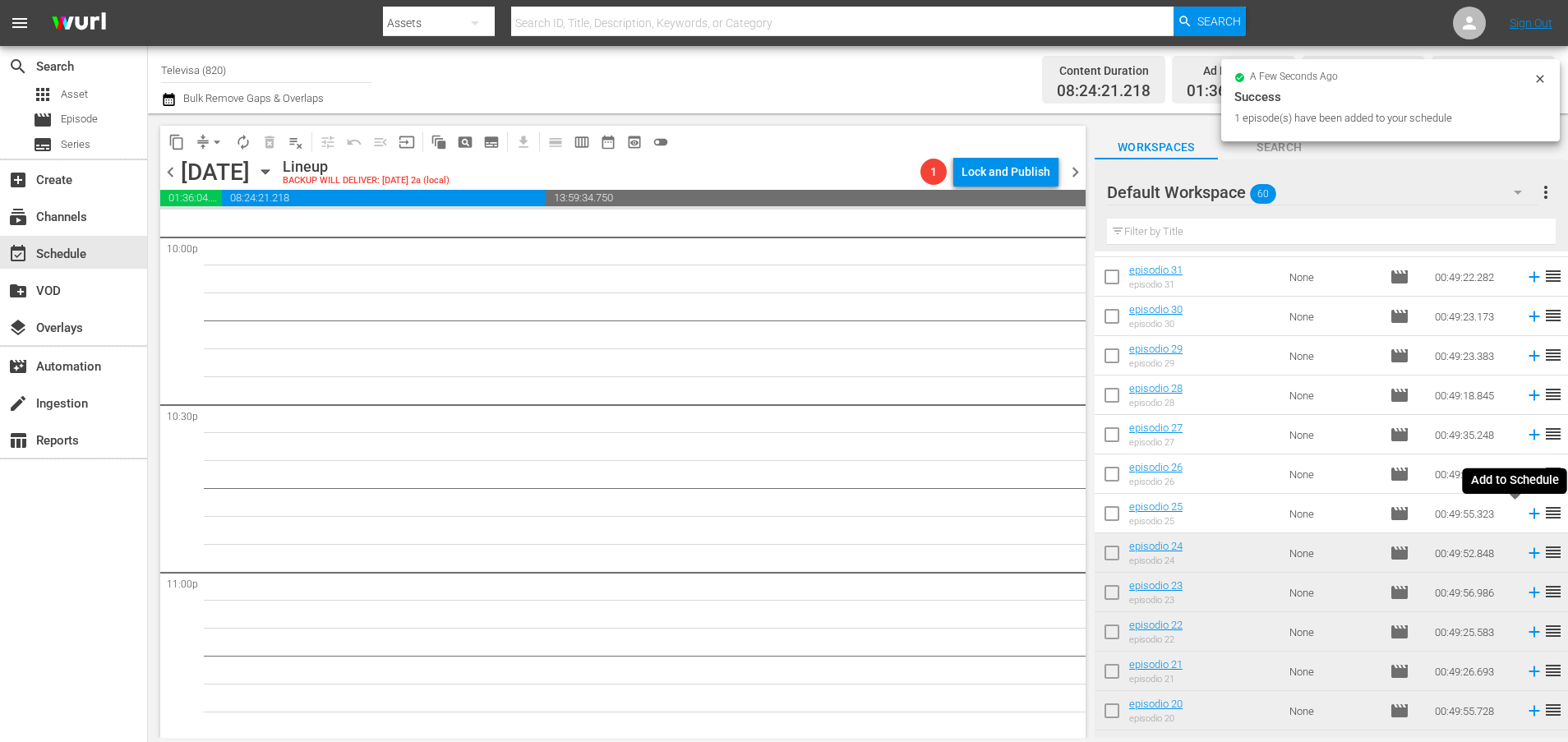
click at [1529, 517] on icon at bounding box center [1534, 514] width 10 height 10
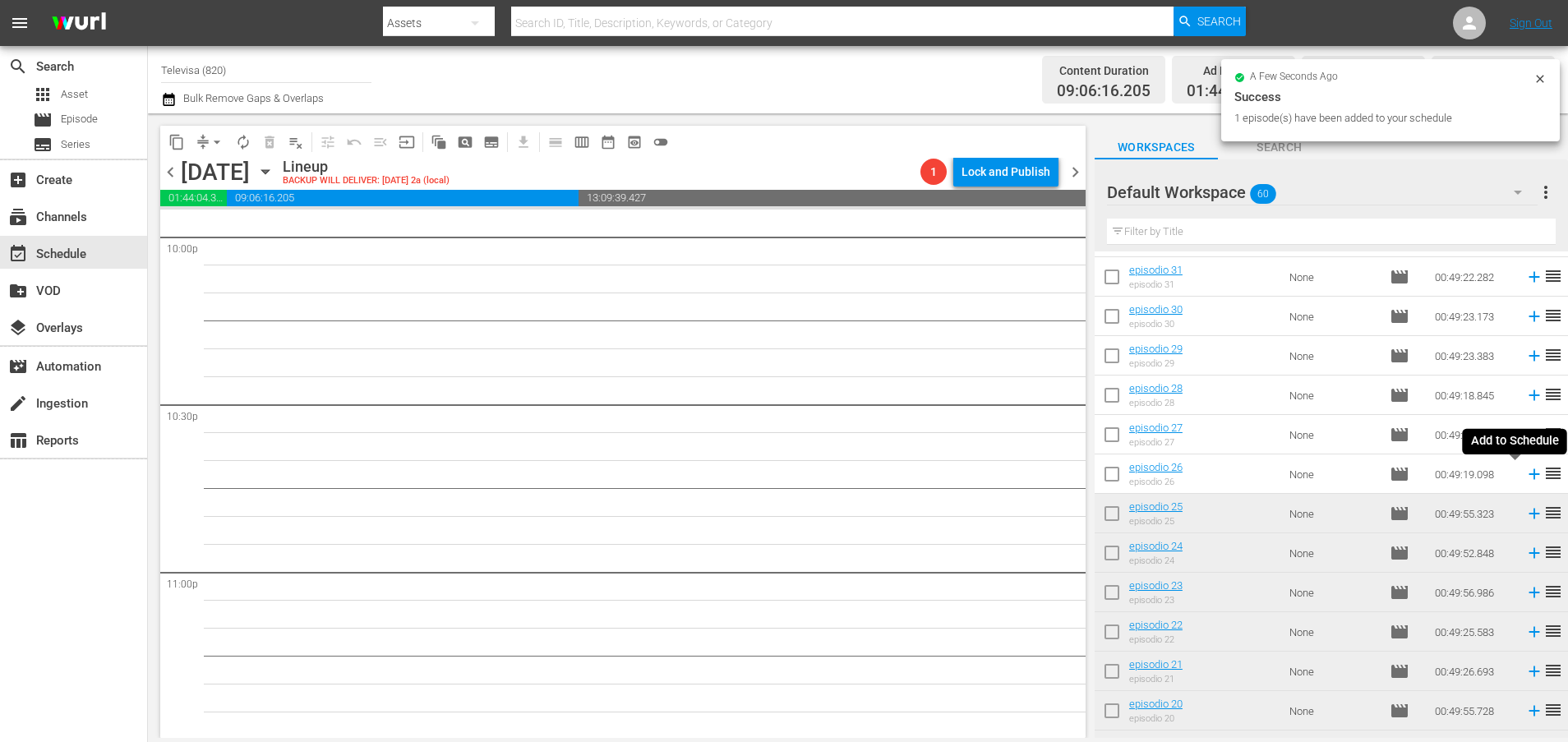
scroll to position [7323, 0]
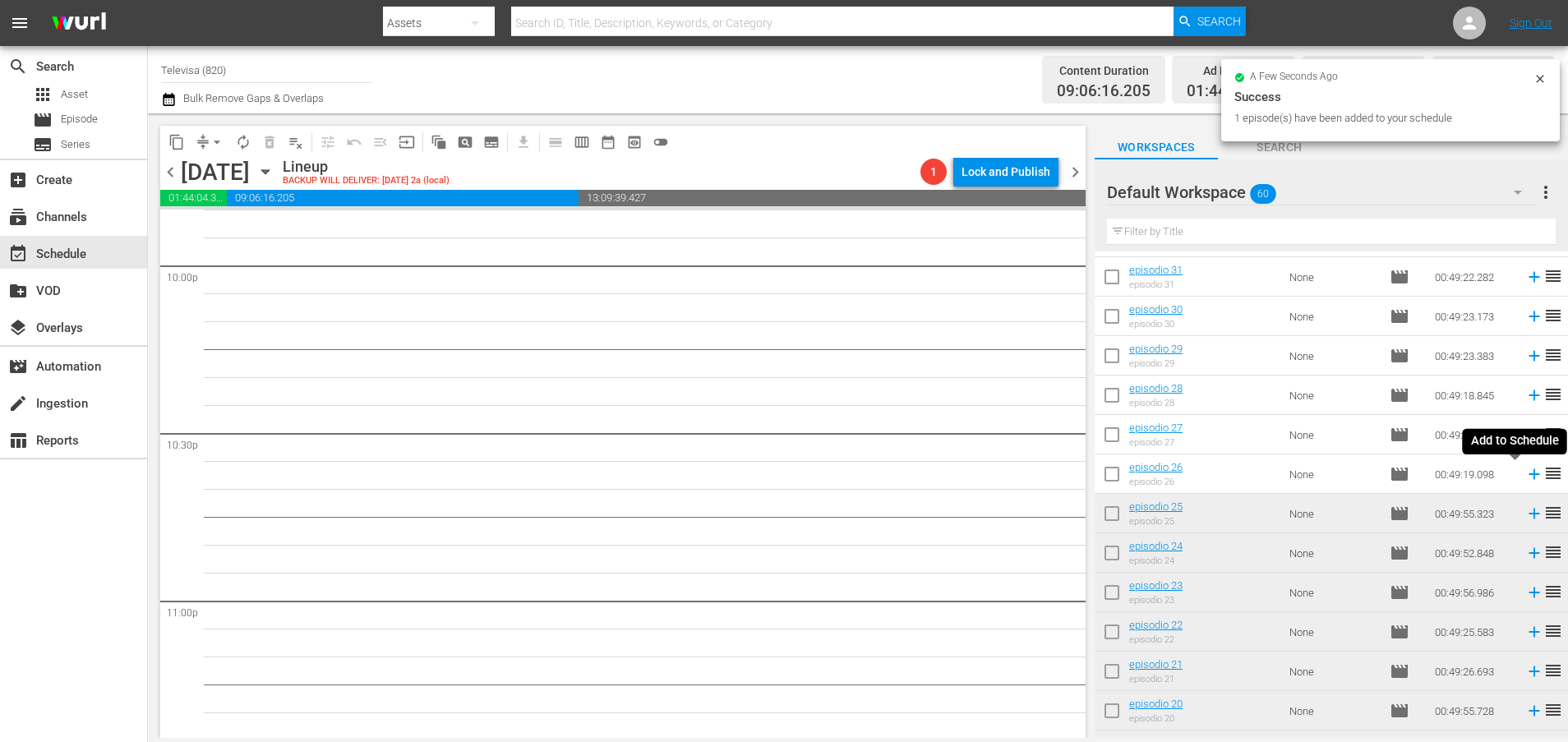
click at [1529, 476] on icon at bounding box center [1534, 475] width 10 height 10
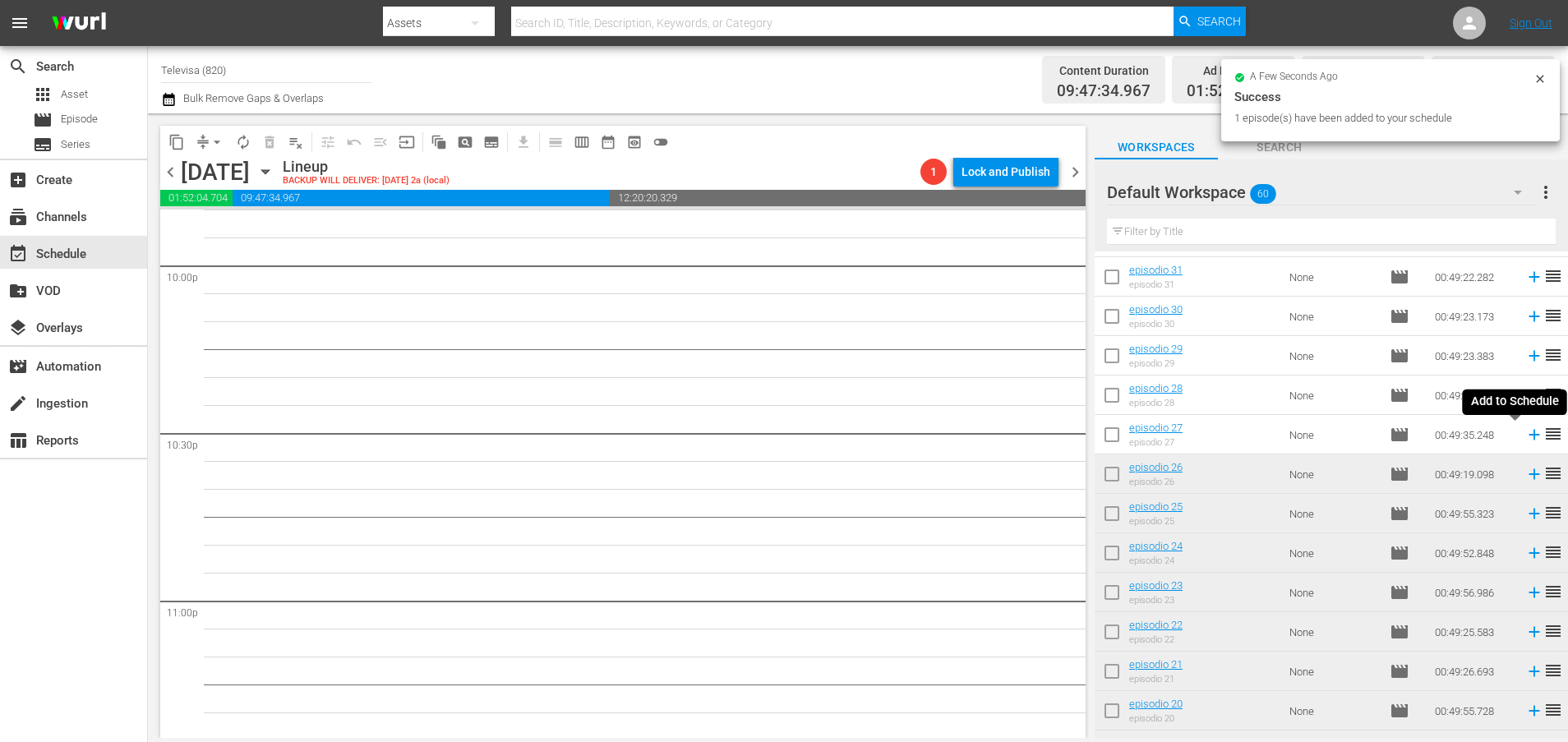
scroll to position [7295, 0]
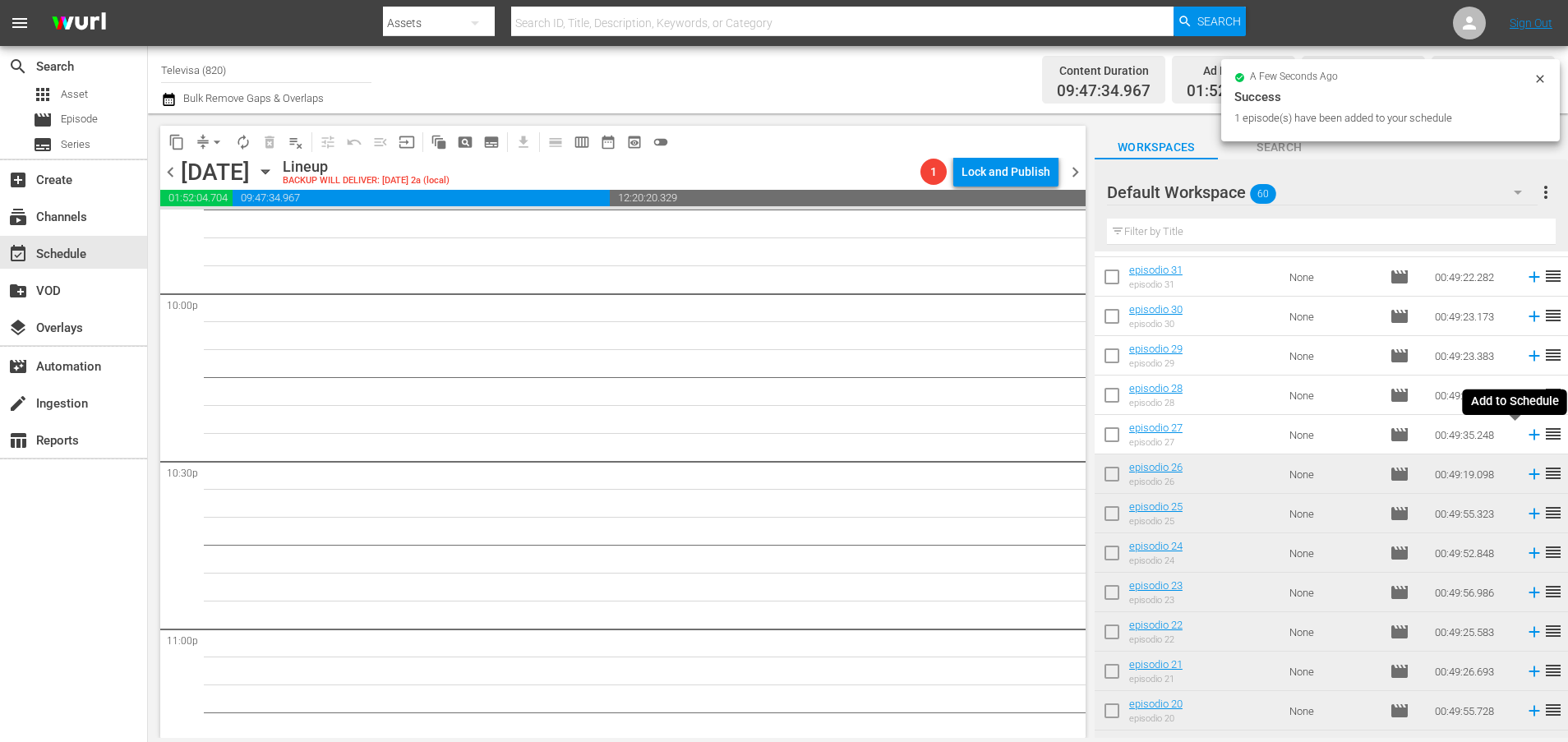
click at [1525, 441] on icon at bounding box center [1534, 434] width 18 height 18
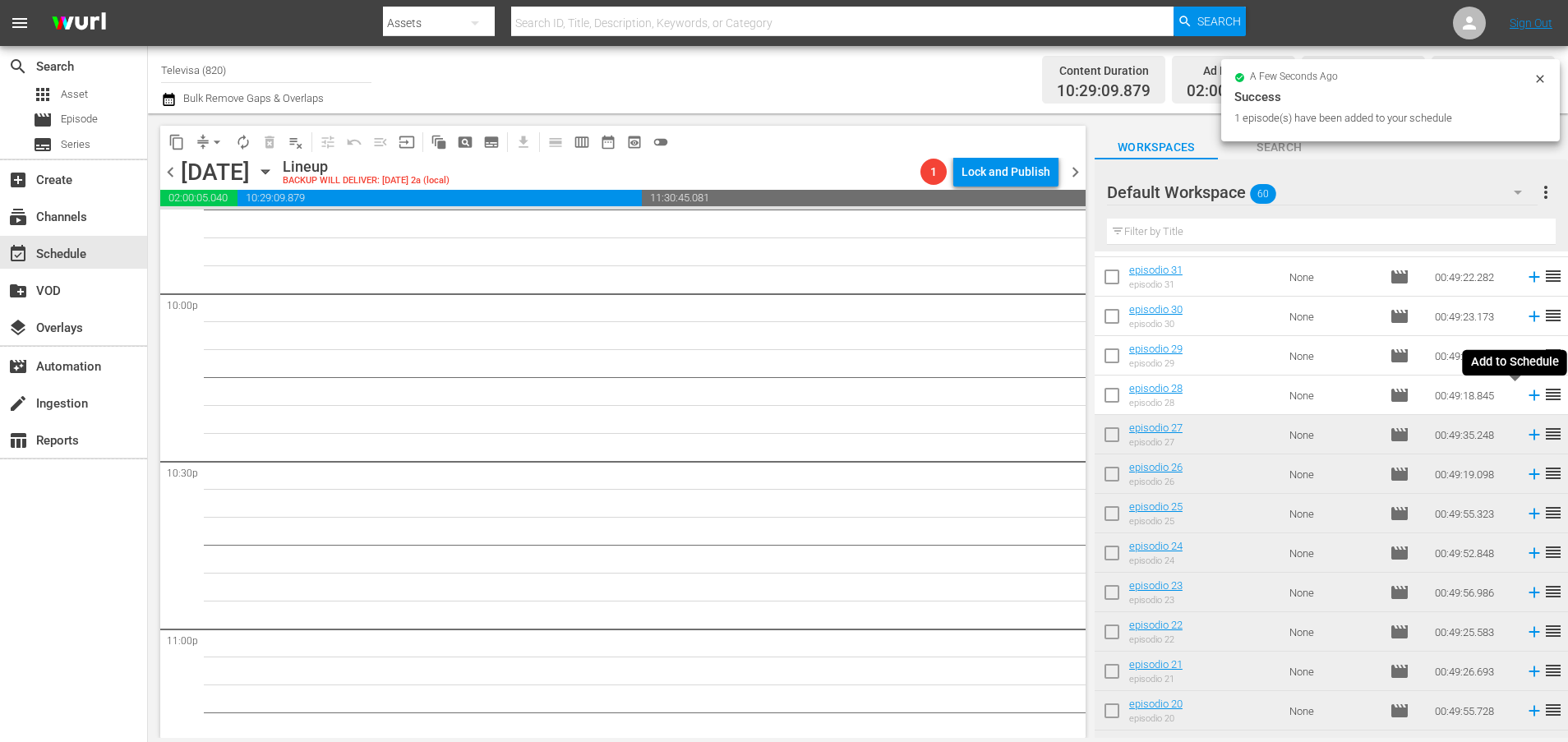
scroll to position [7268, 0]
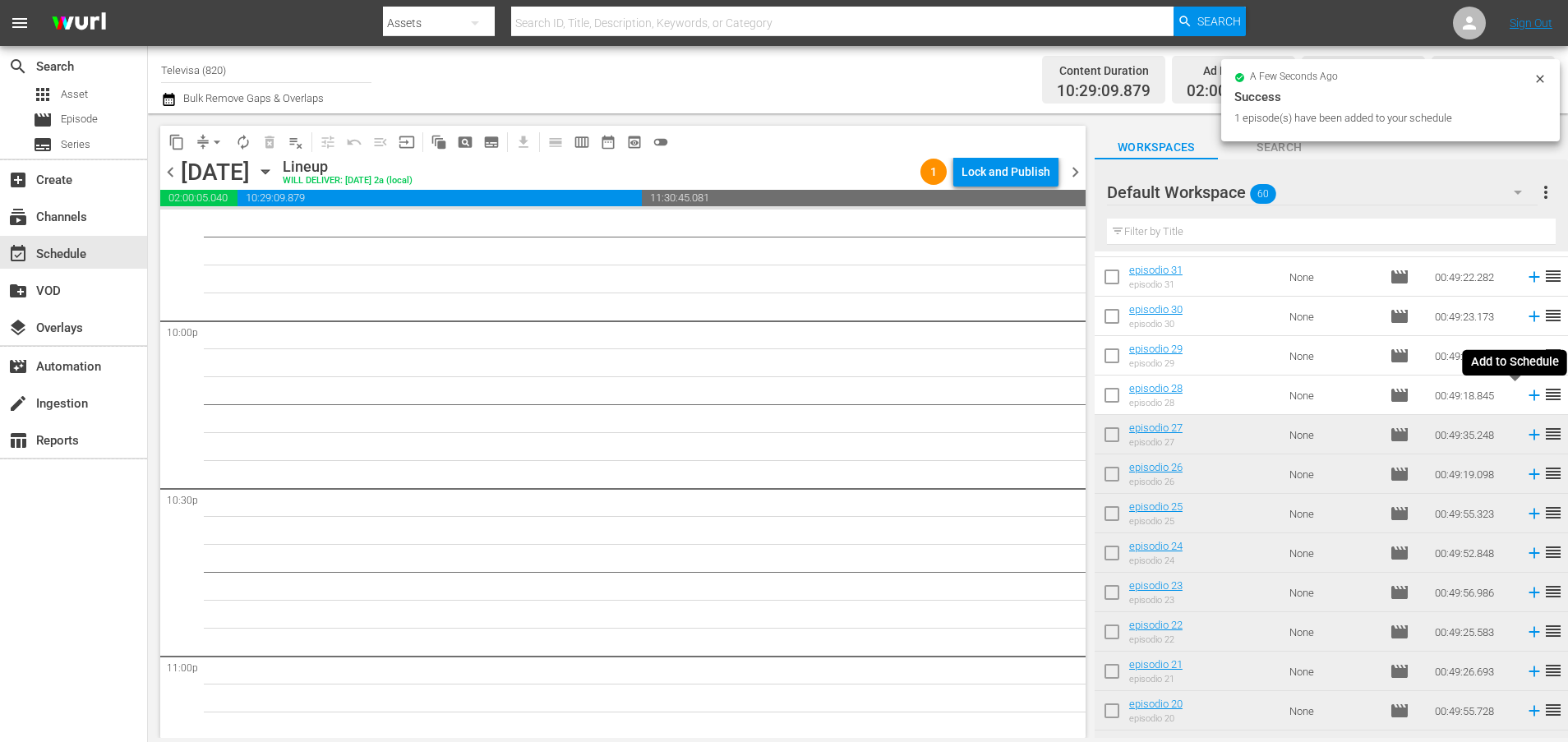
click at [1529, 398] on icon at bounding box center [1534, 396] width 10 height 10
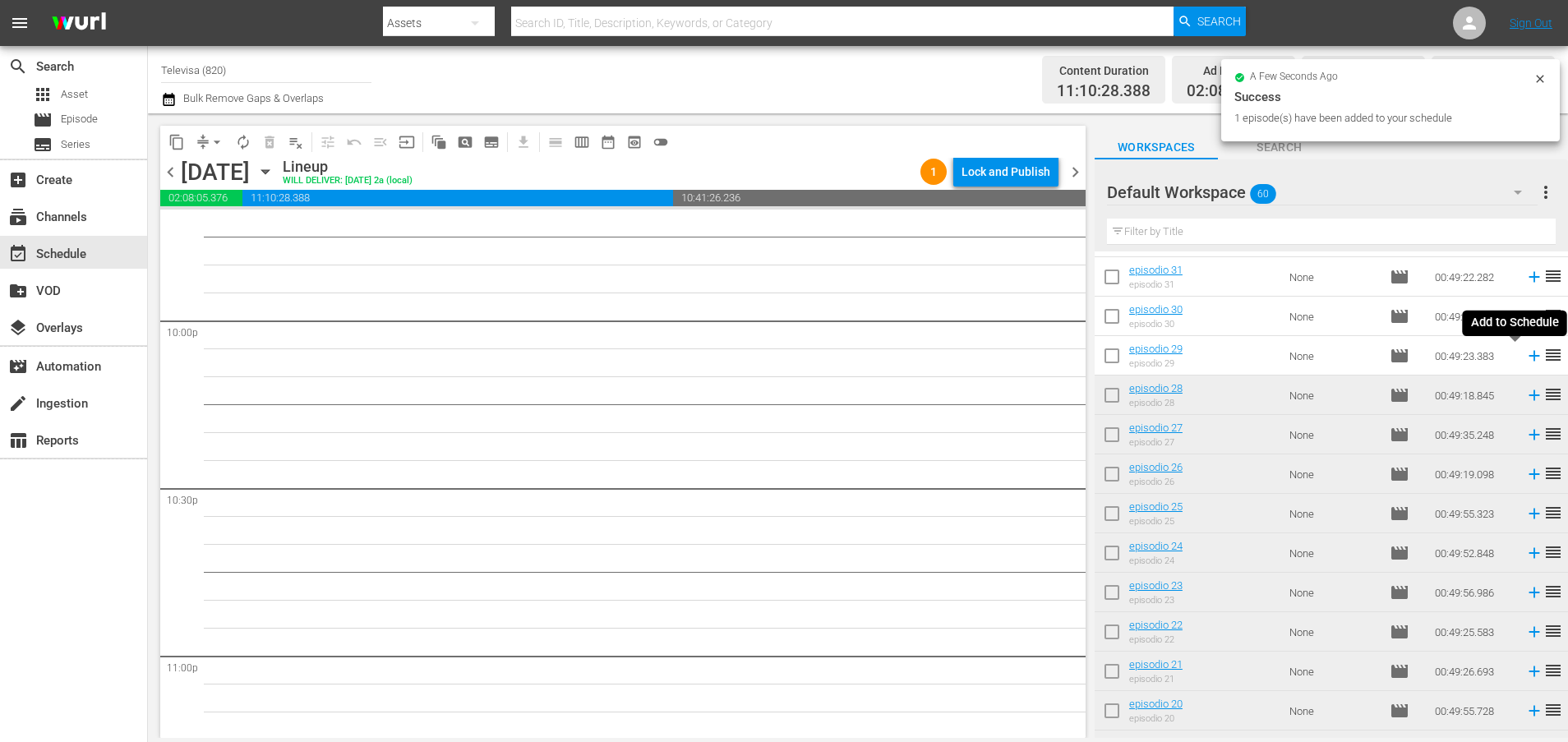
scroll to position [7239, 0]
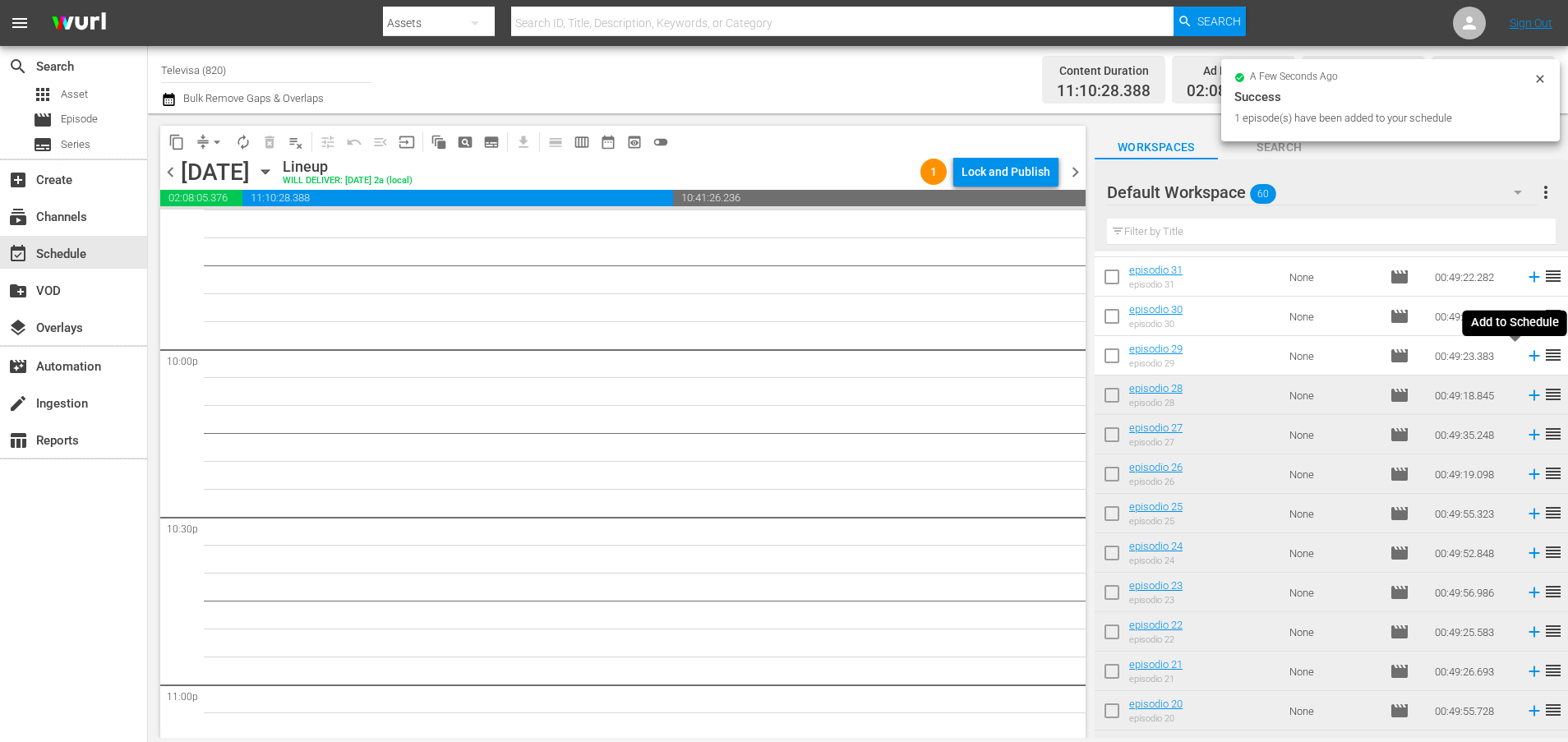
click at [1529, 357] on icon at bounding box center [1534, 357] width 10 height 10
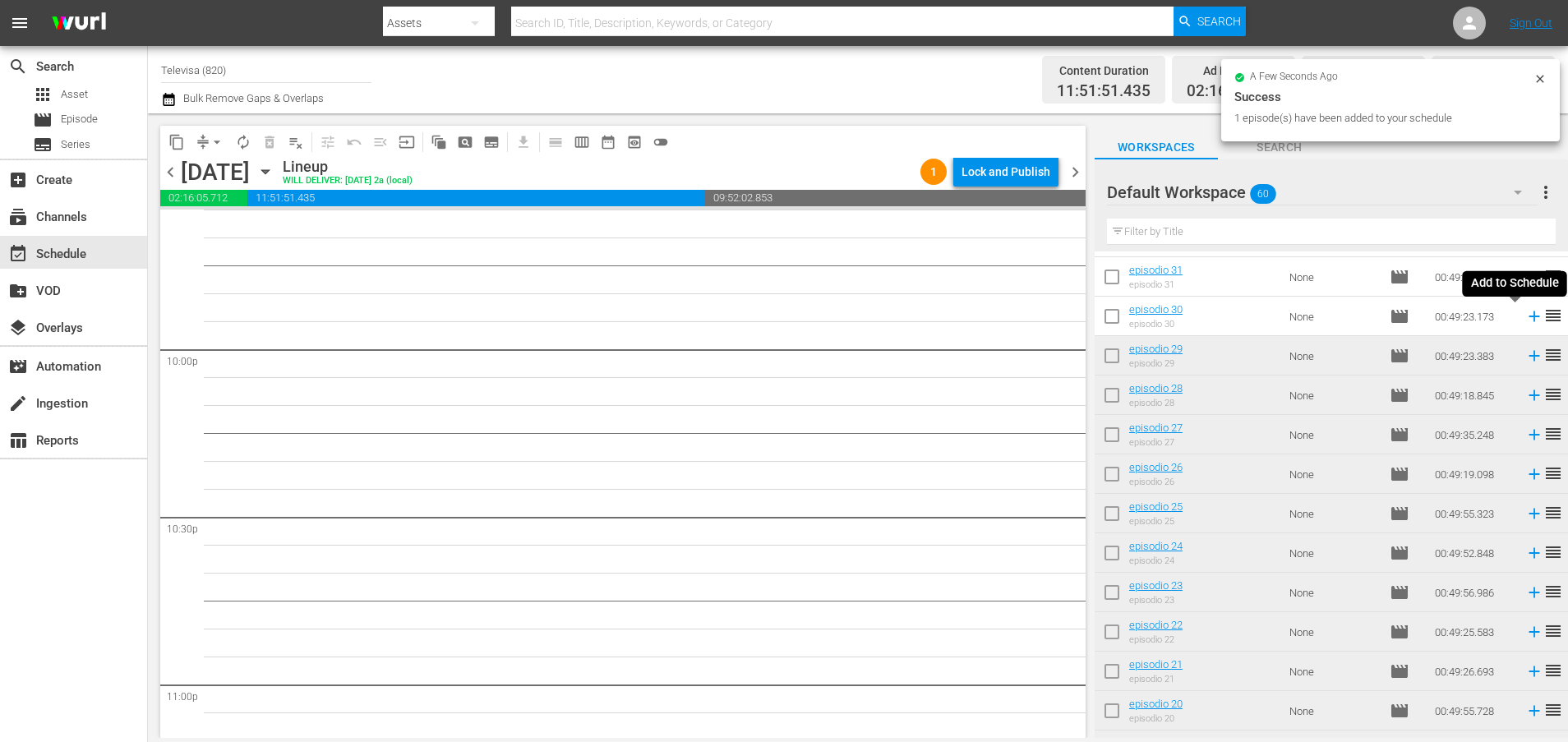
click at [1529, 321] on icon at bounding box center [1534, 317] width 10 height 10
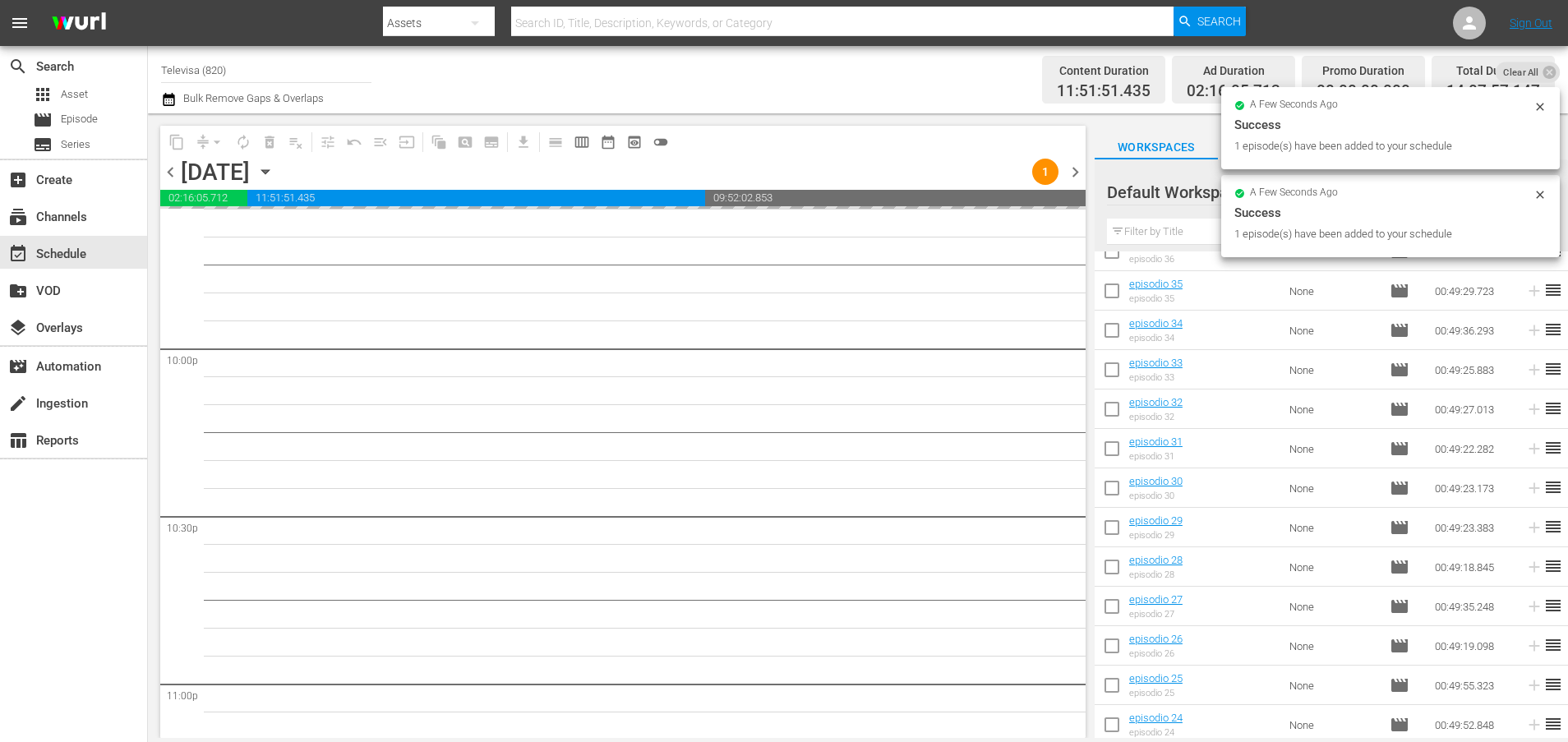
scroll to position [933, 0]
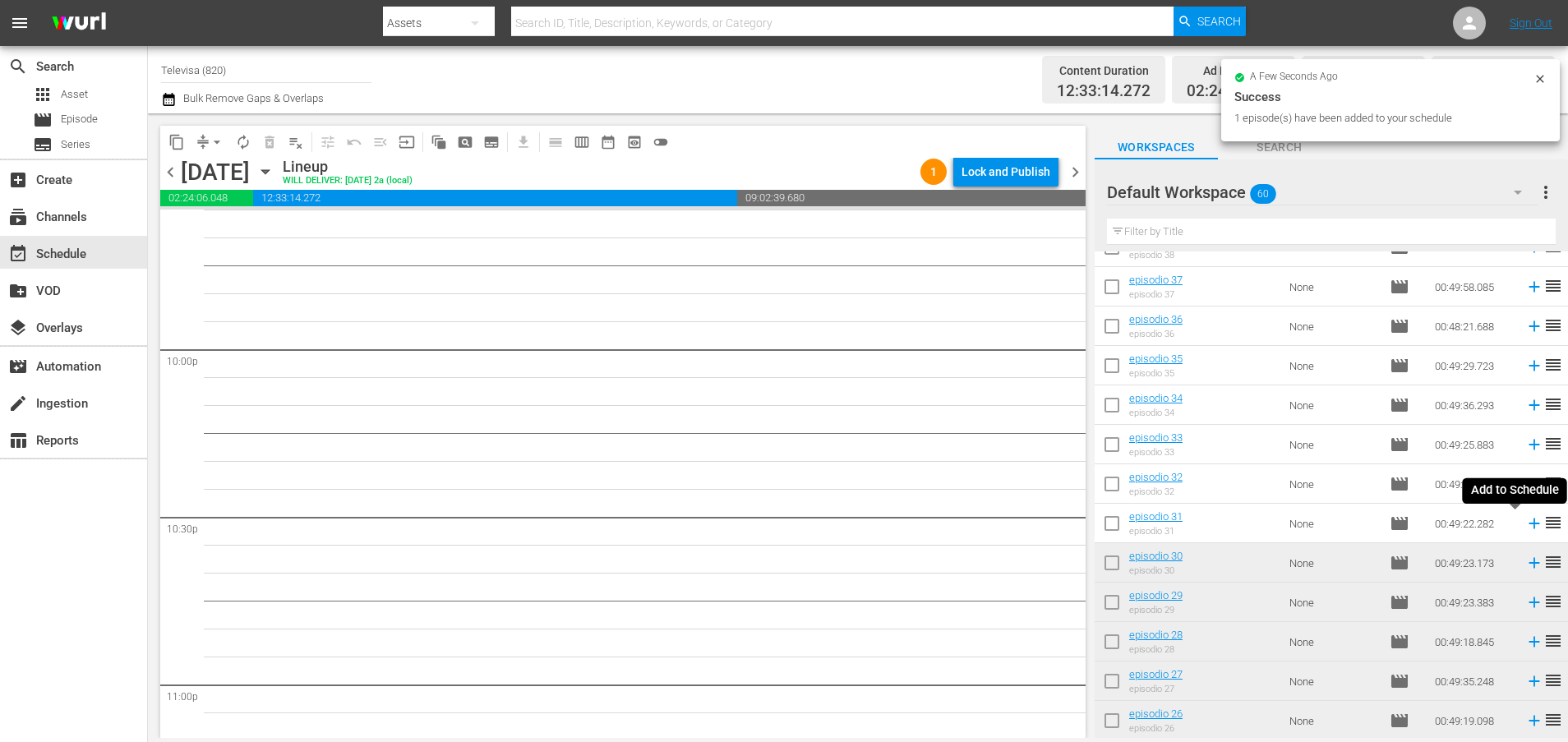
click at [1525, 525] on icon at bounding box center [1534, 524] width 18 height 18
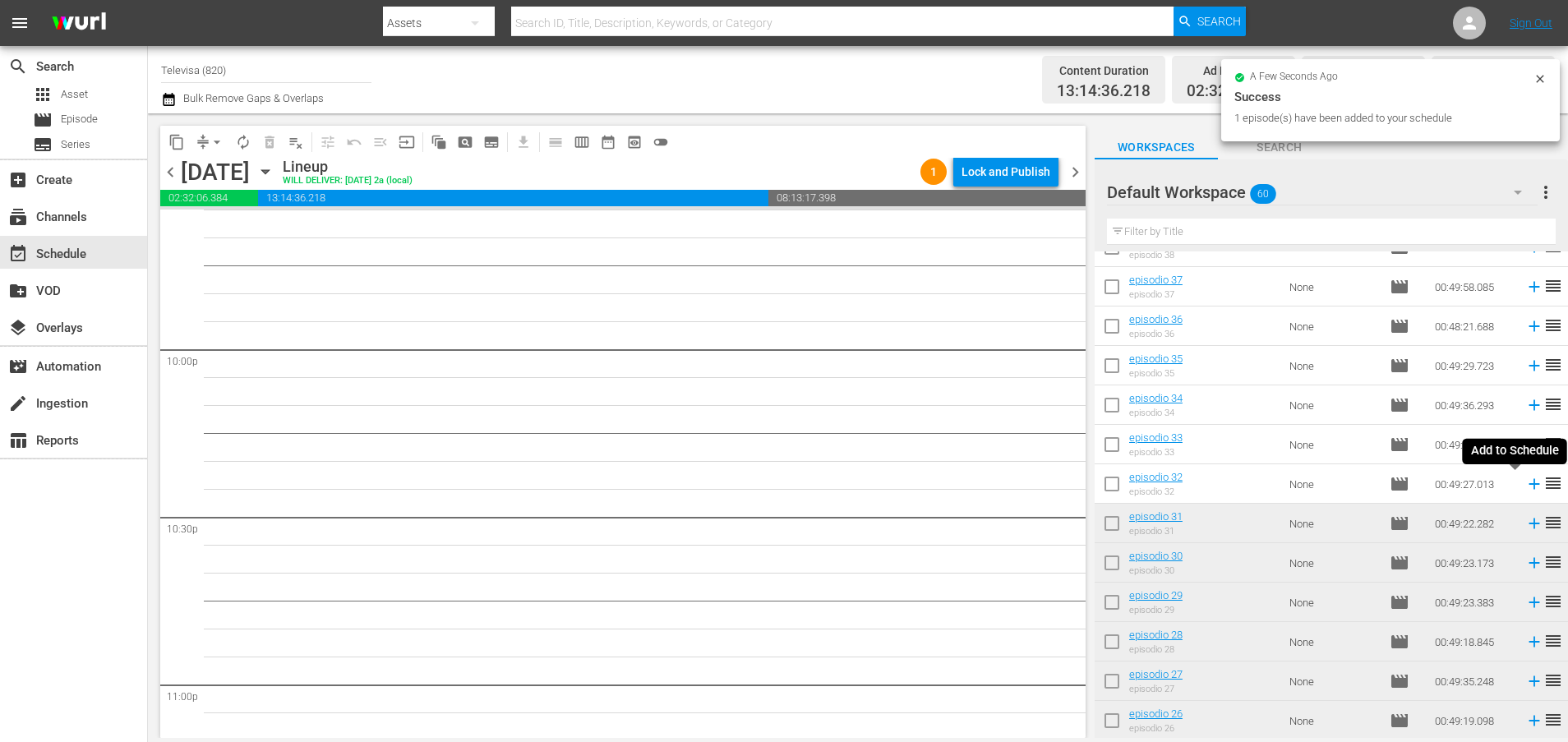
click at [1525, 491] on icon at bounding box center [1534, 484] width 18 height 18
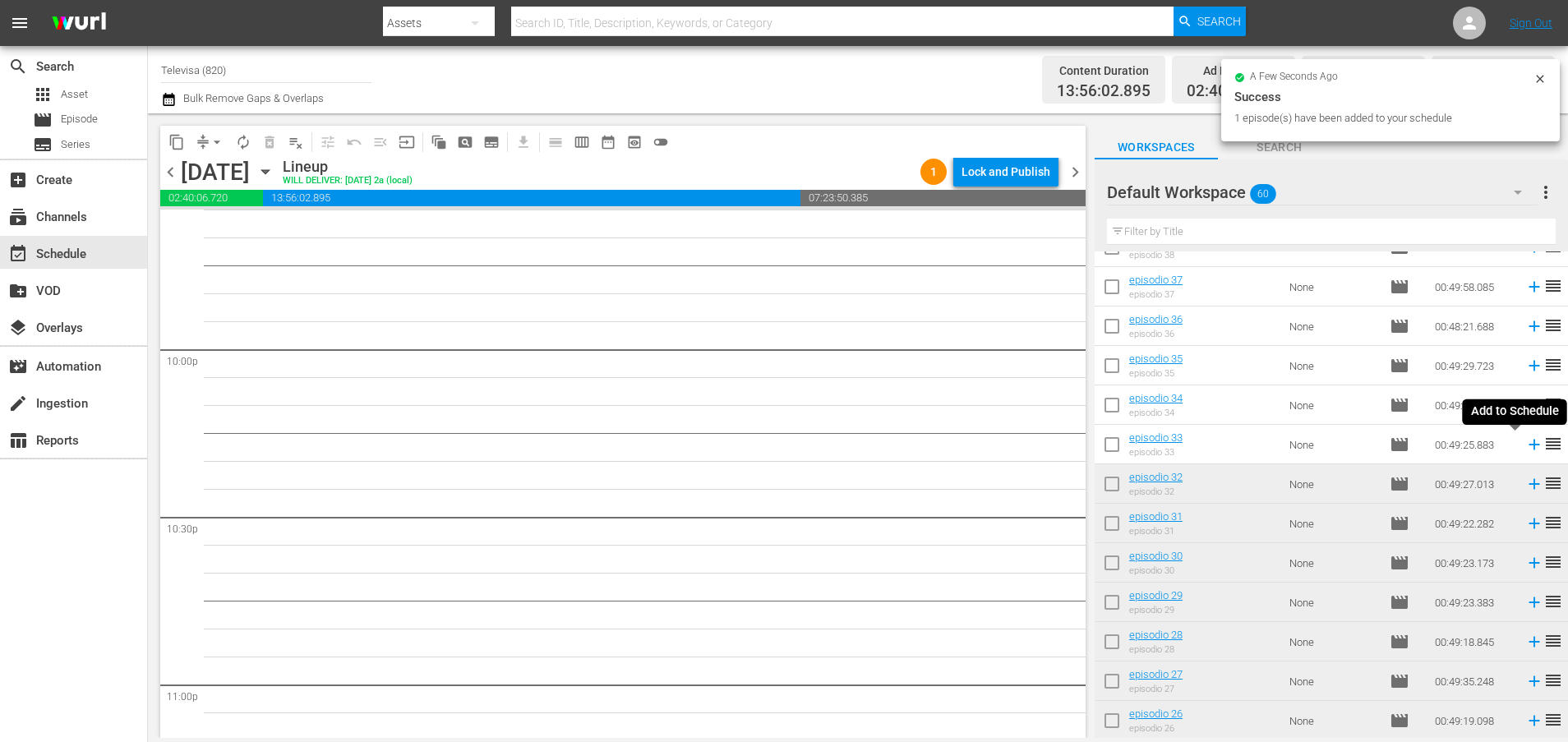
scroll to position [7212, 0]
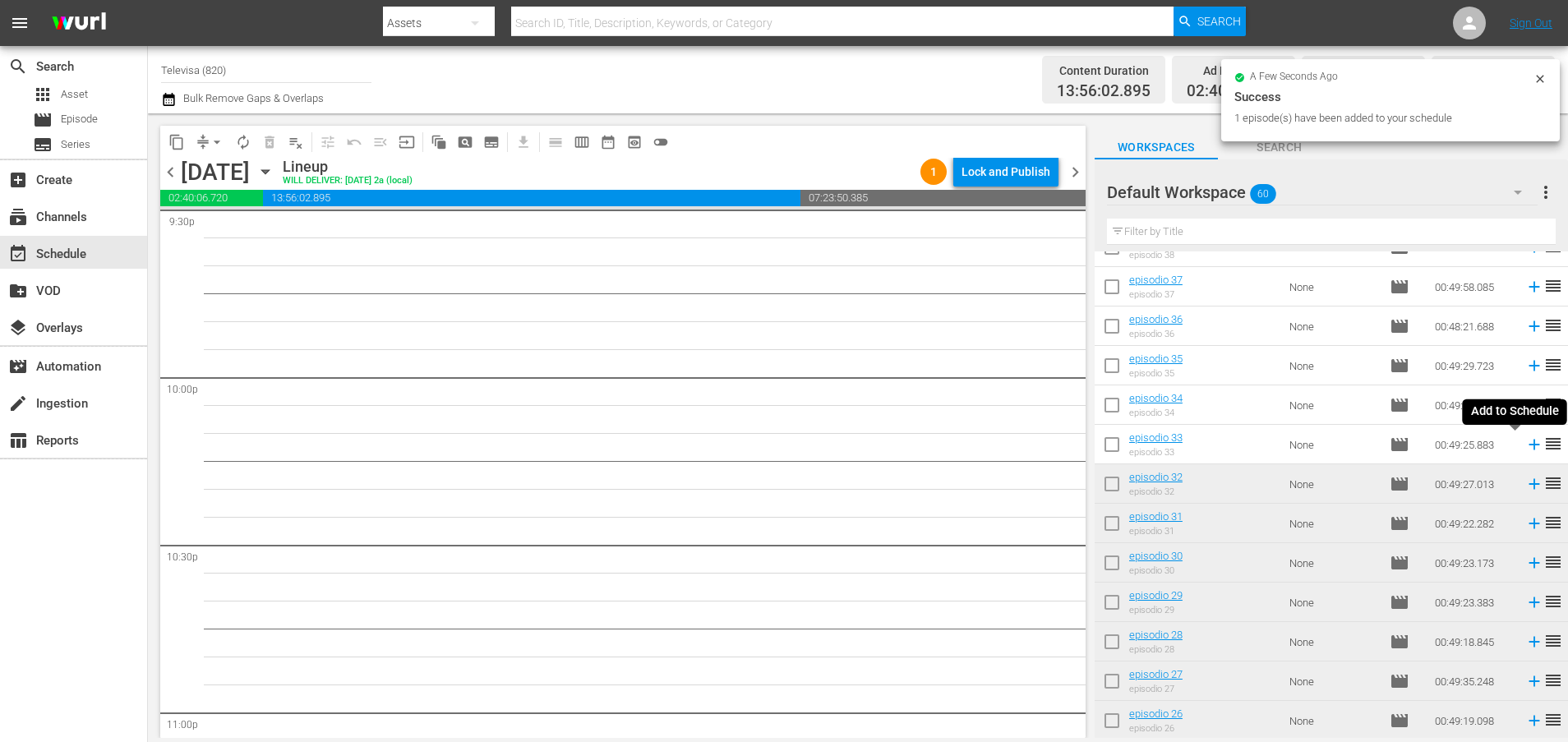
click at [1529, 445] on icon at bounding box center [1534, 445] width 10 height 10
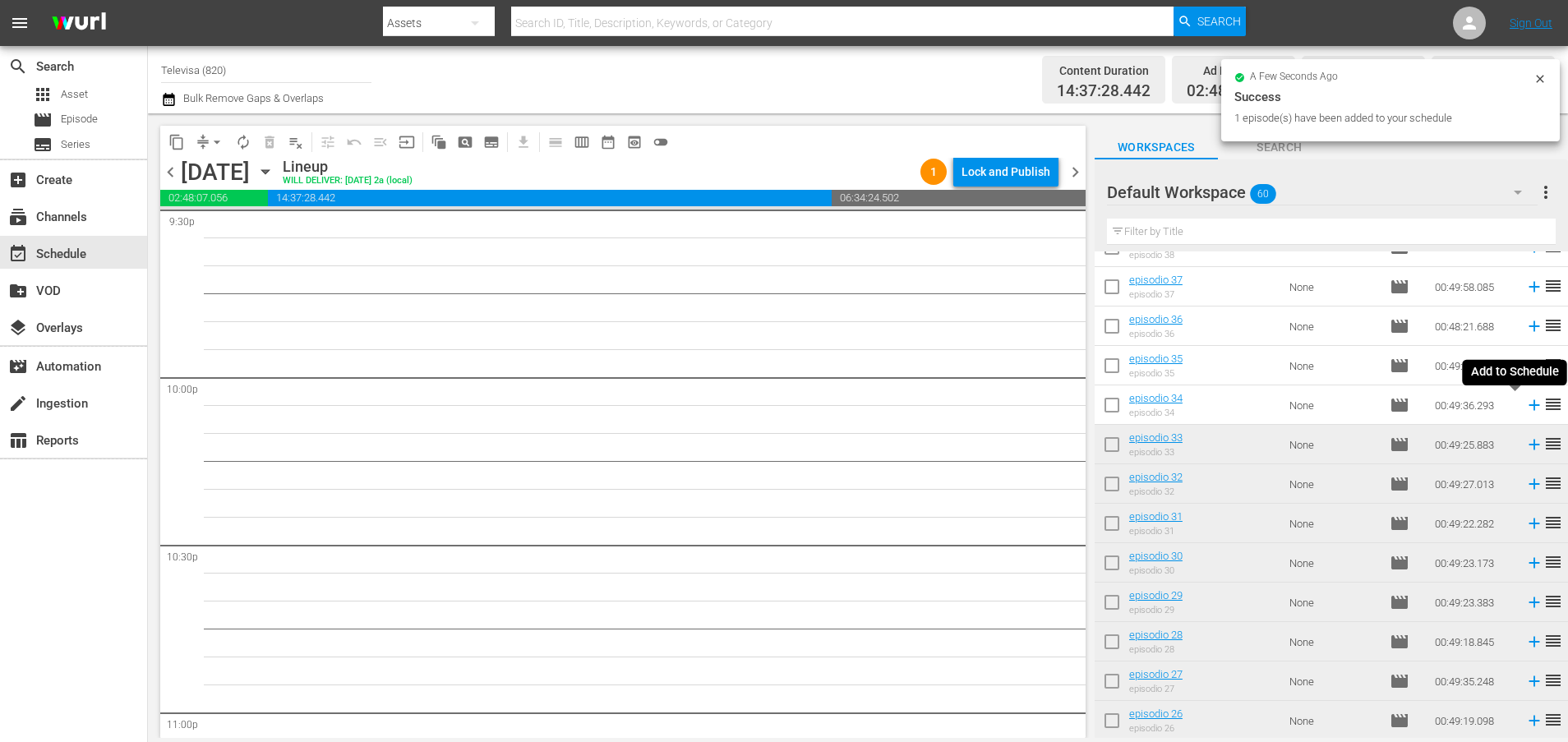
scroll to position [7184, 0]
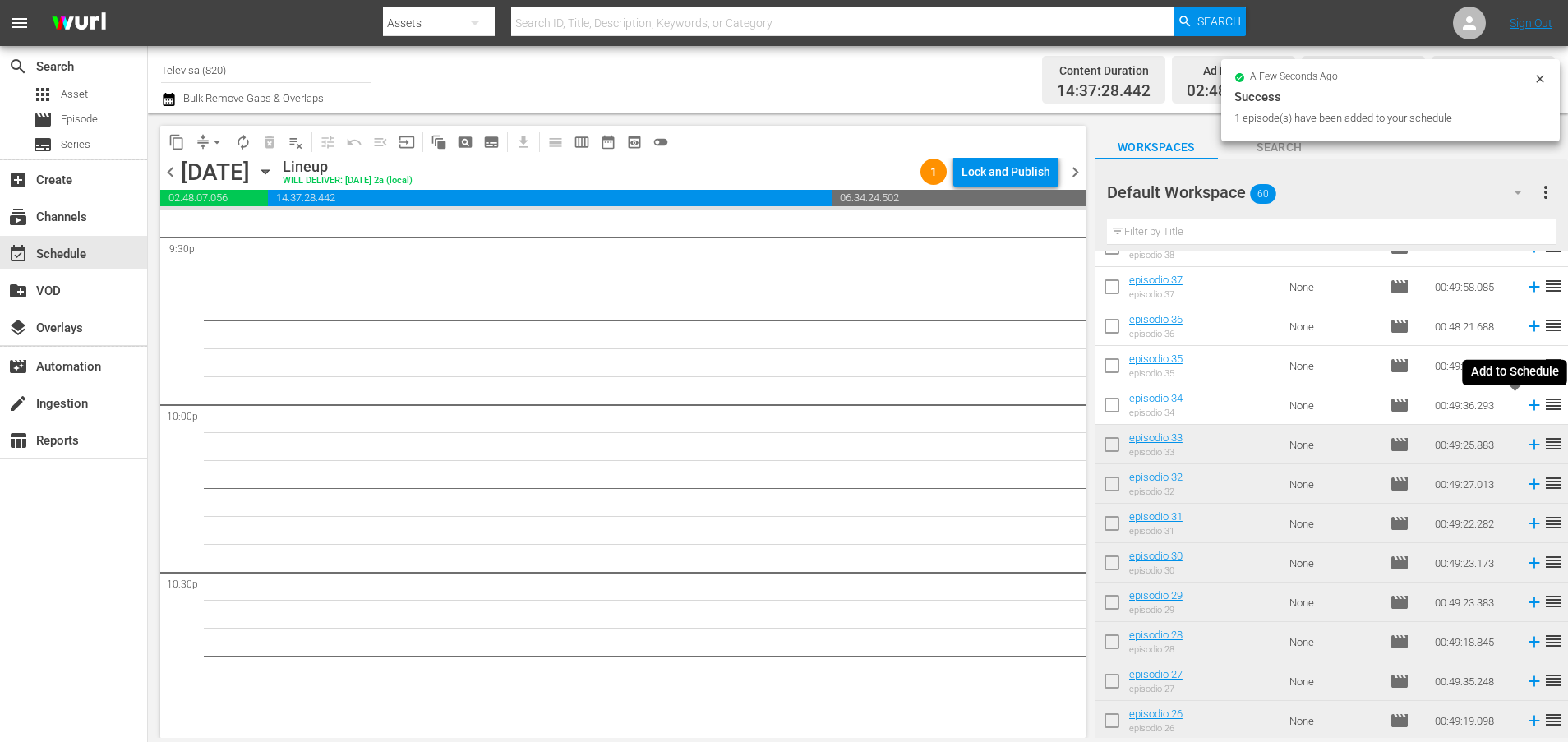
click at [1525, 408] on icon at bounding box center [1534, 405] width 18 height 18
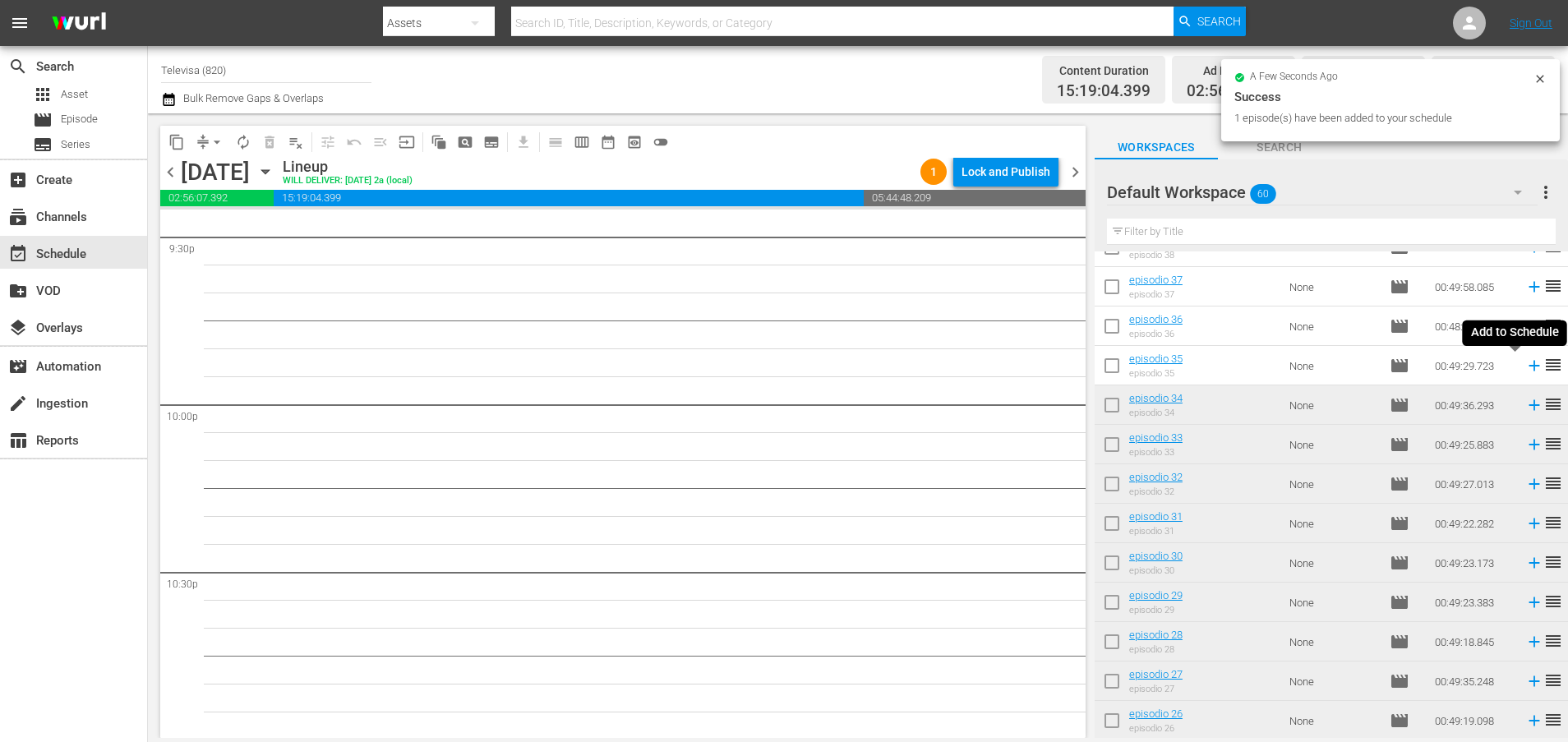
scroll to position [7156, 0]
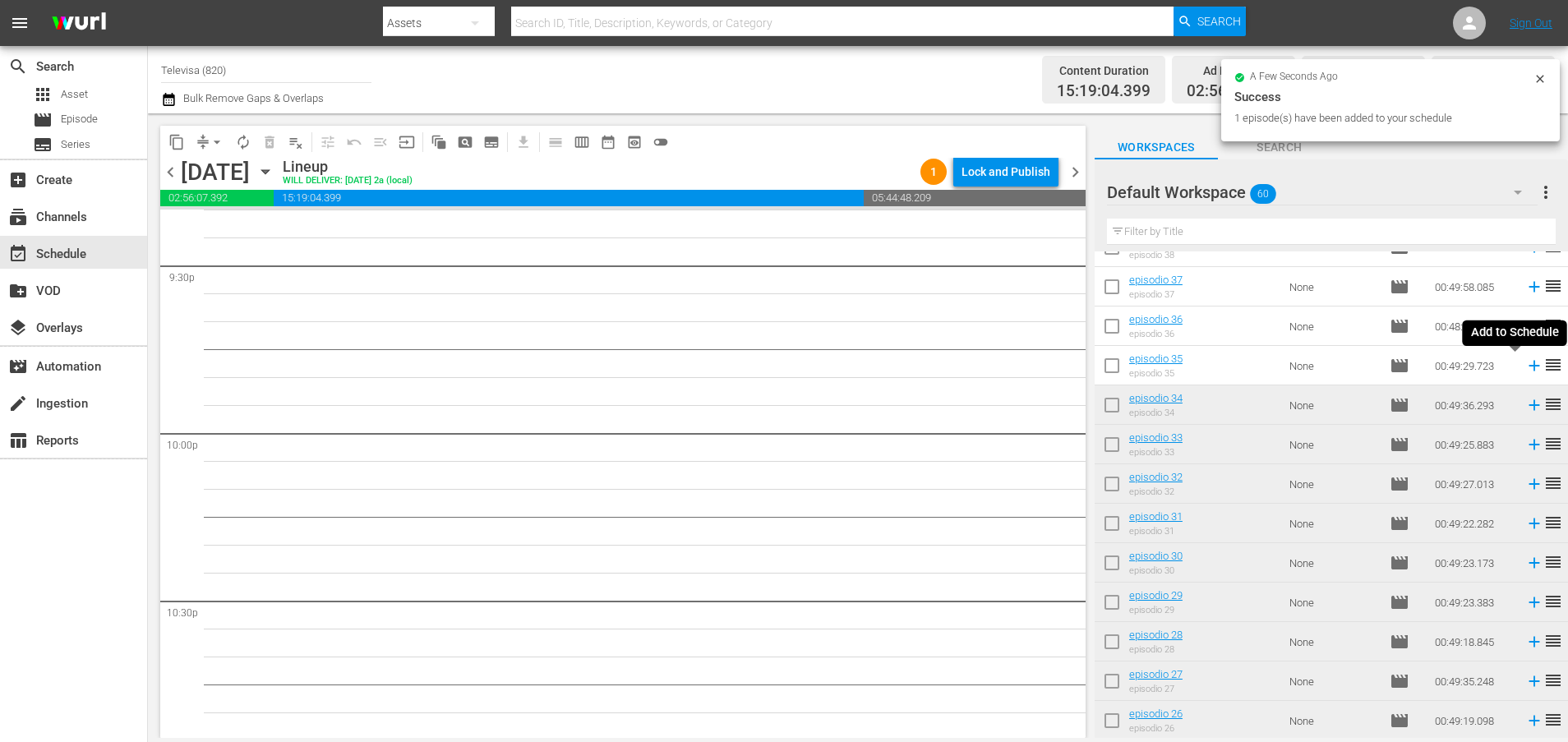
click at [1525, 370] on icon at bounding box center [1534, 365] width 18 height 18
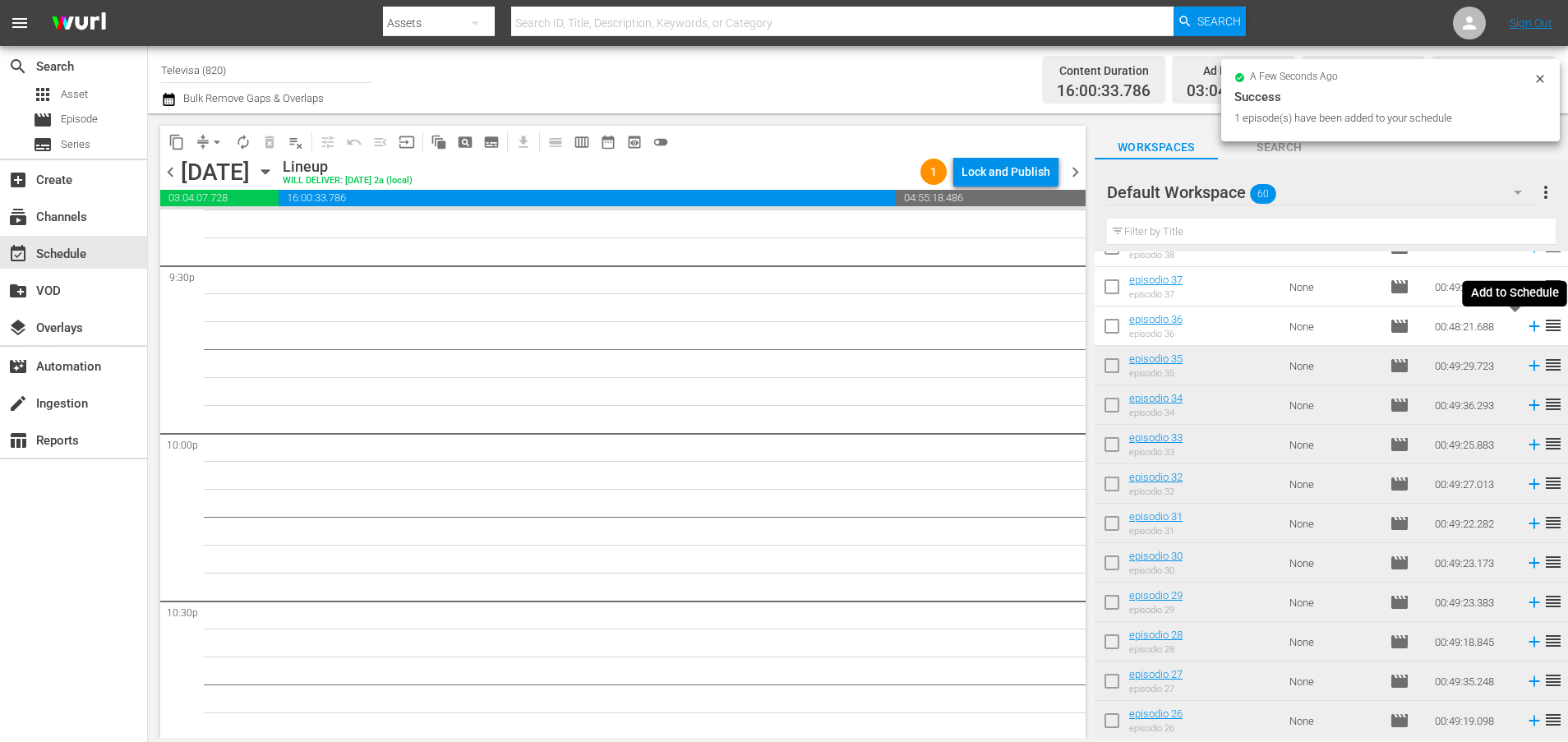
scroll to position [7128, 0]
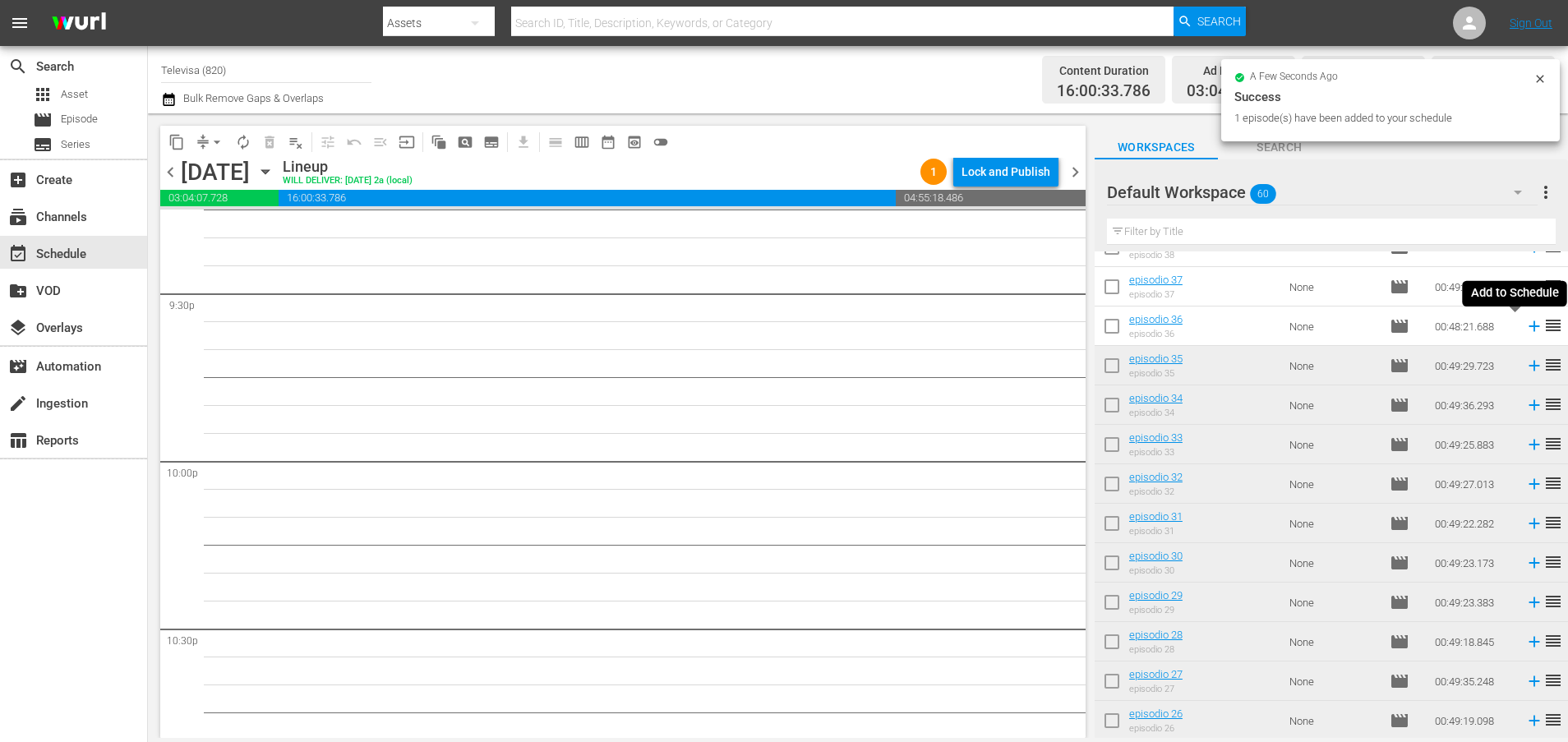
click at [1525, 330] on icon at bounding box center [1534, 326] width 18 height 18
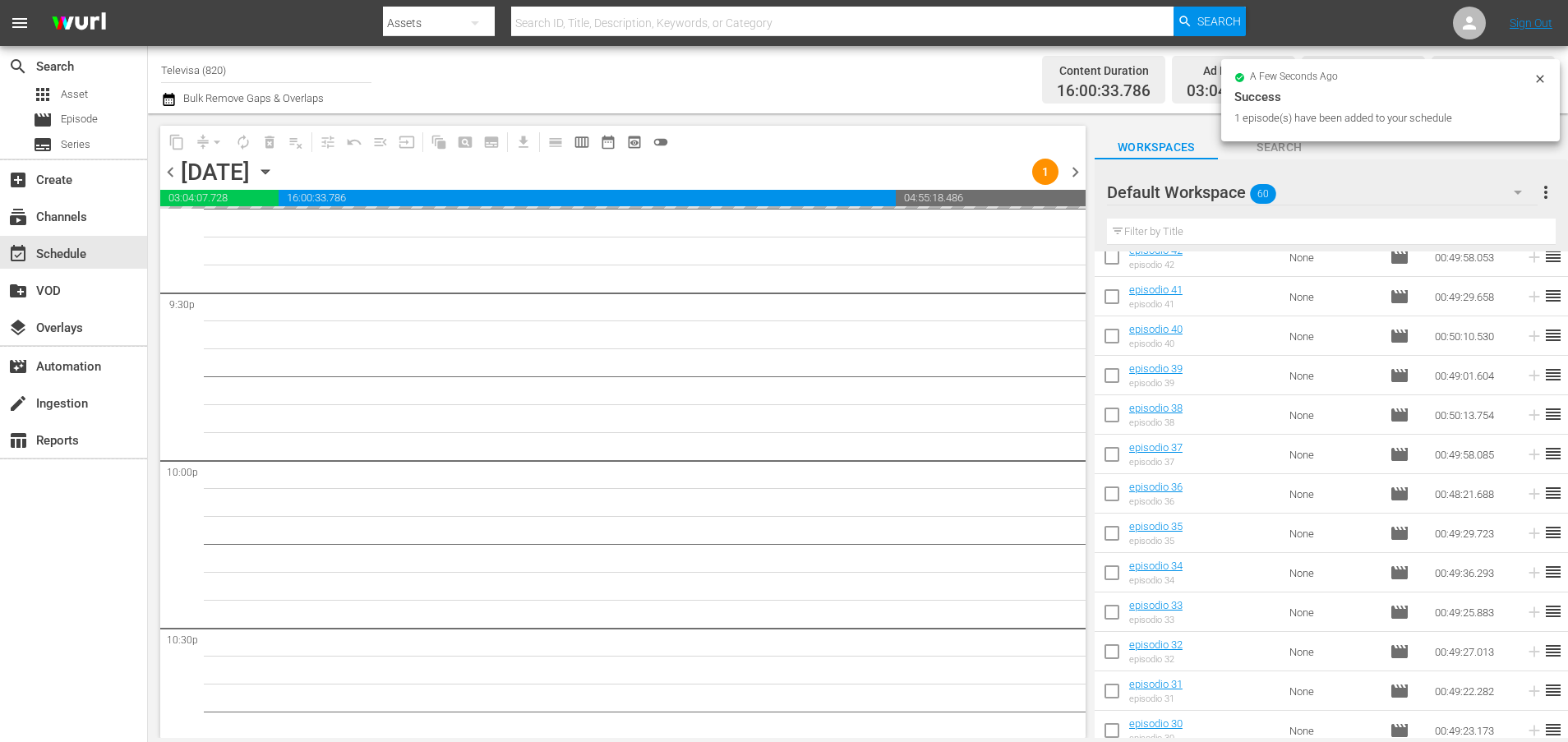
scroll to position [686, 0]
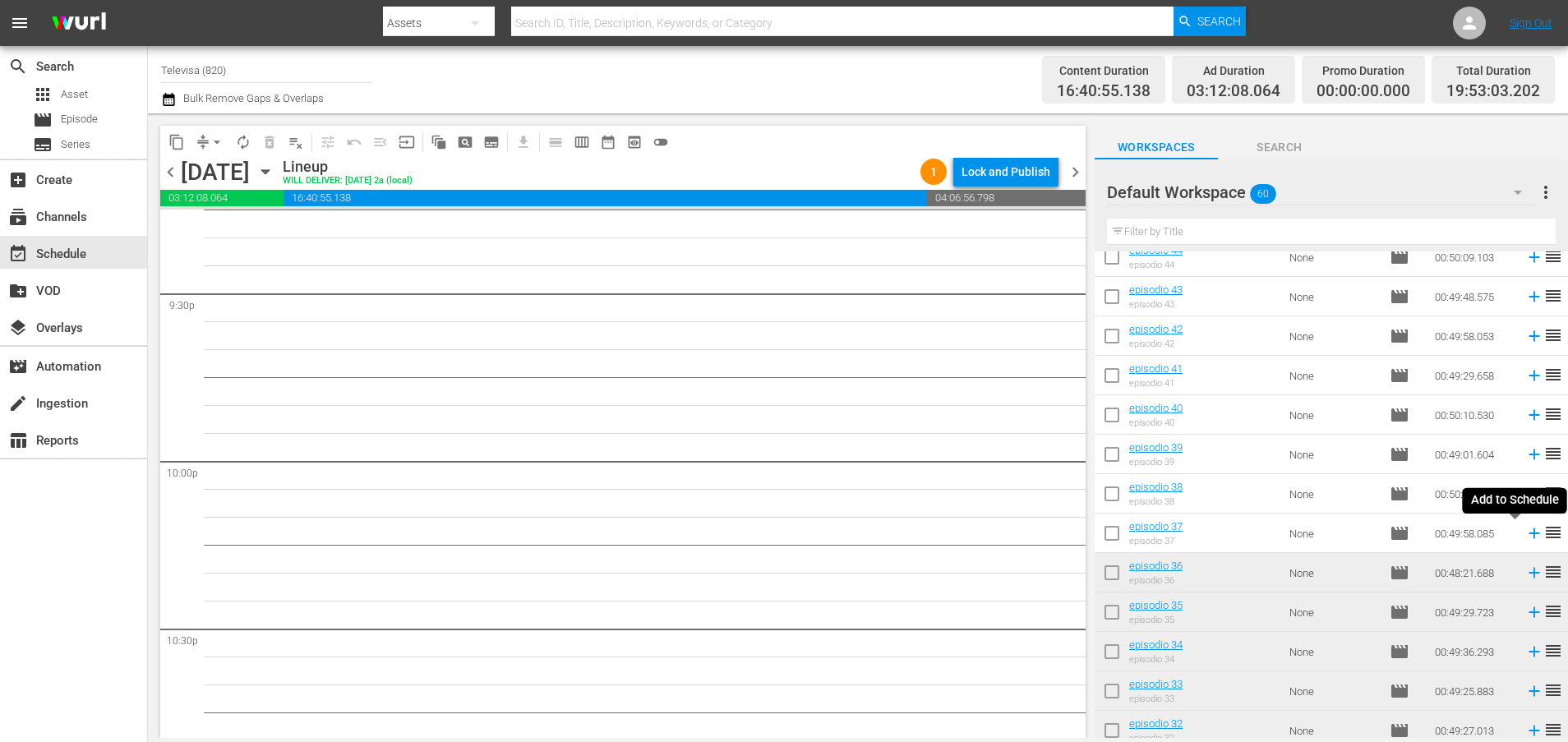
click at [1529, 533] on icon at bounding box center [1534, 534] width 10 height 10
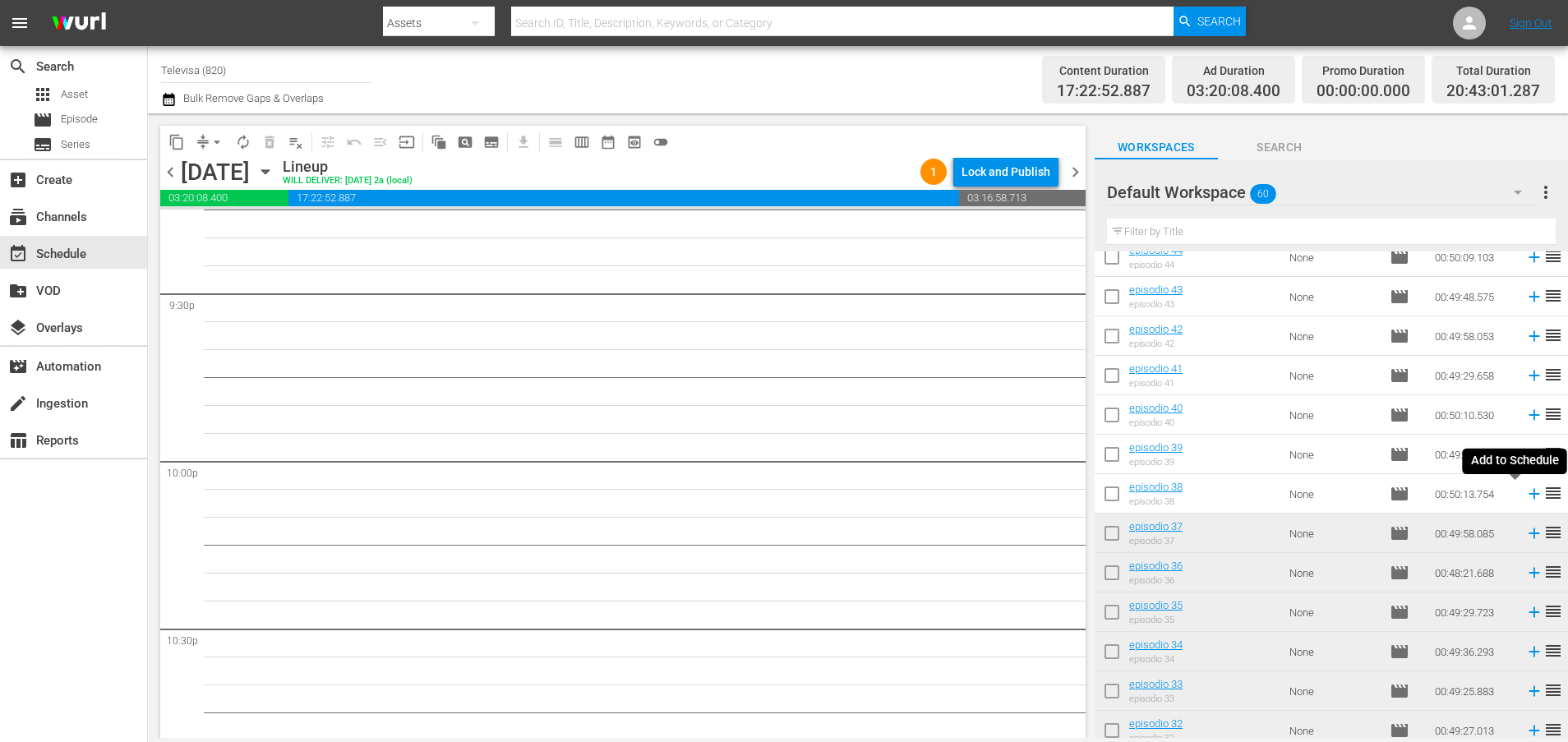
click at [1525, 496] on icon at bounding box center [1534, 494] width 18 height 18
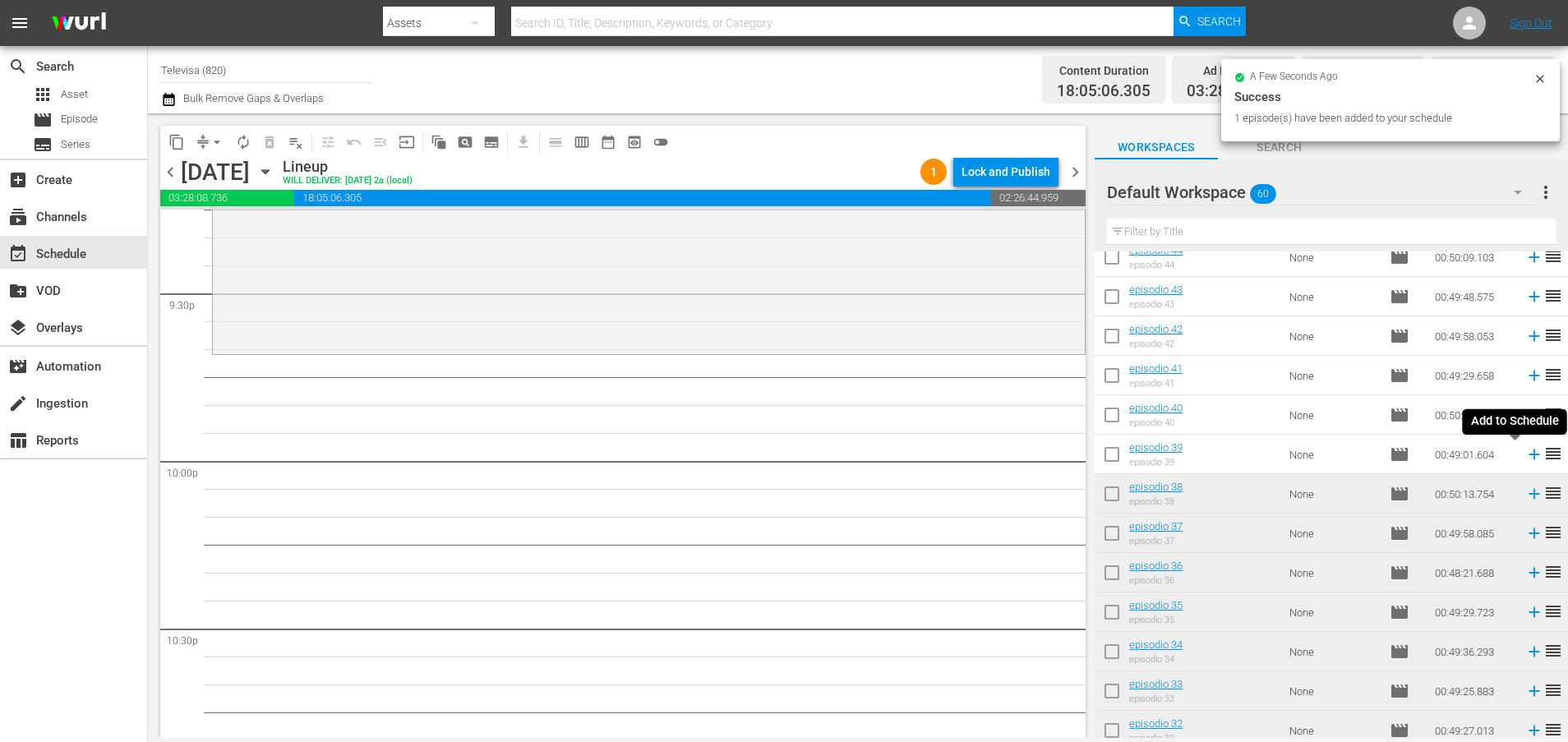
click at [1529, 454] on icon at bounding box center [1534, 455] width 10 height 10
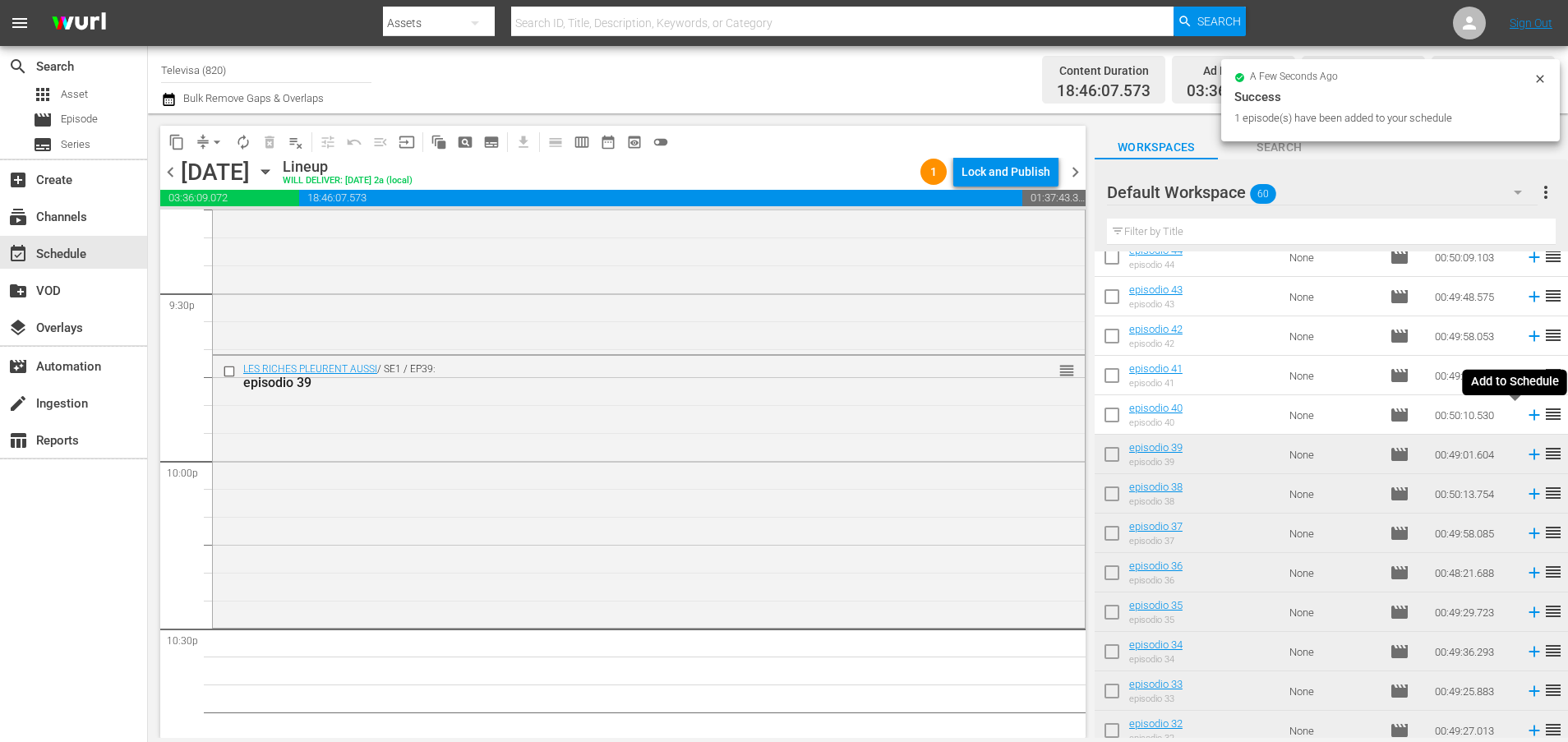
click at [1529, 418] on icon at bounding box center [1534, 415] width 10 height 10
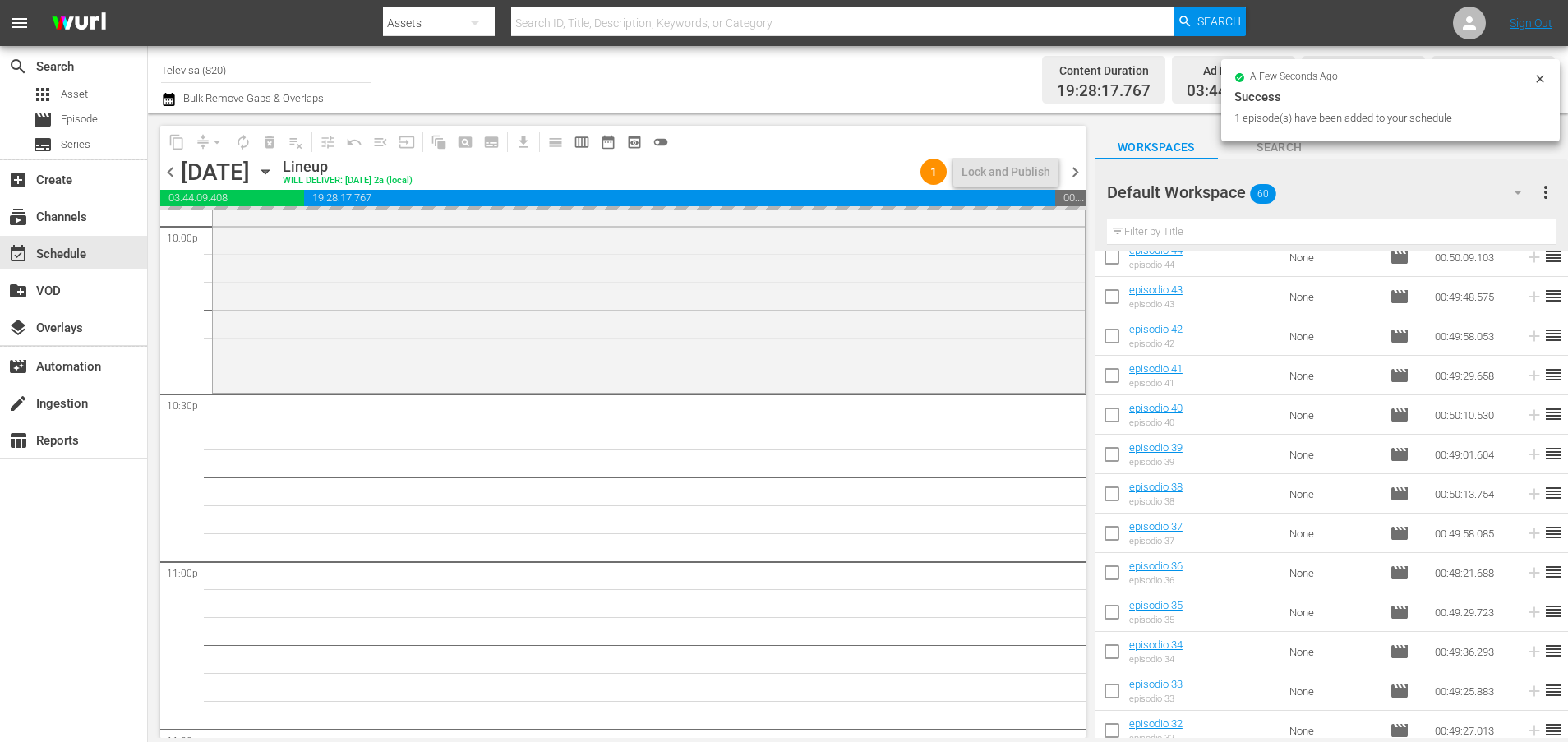
scroll to position [7521, 0]
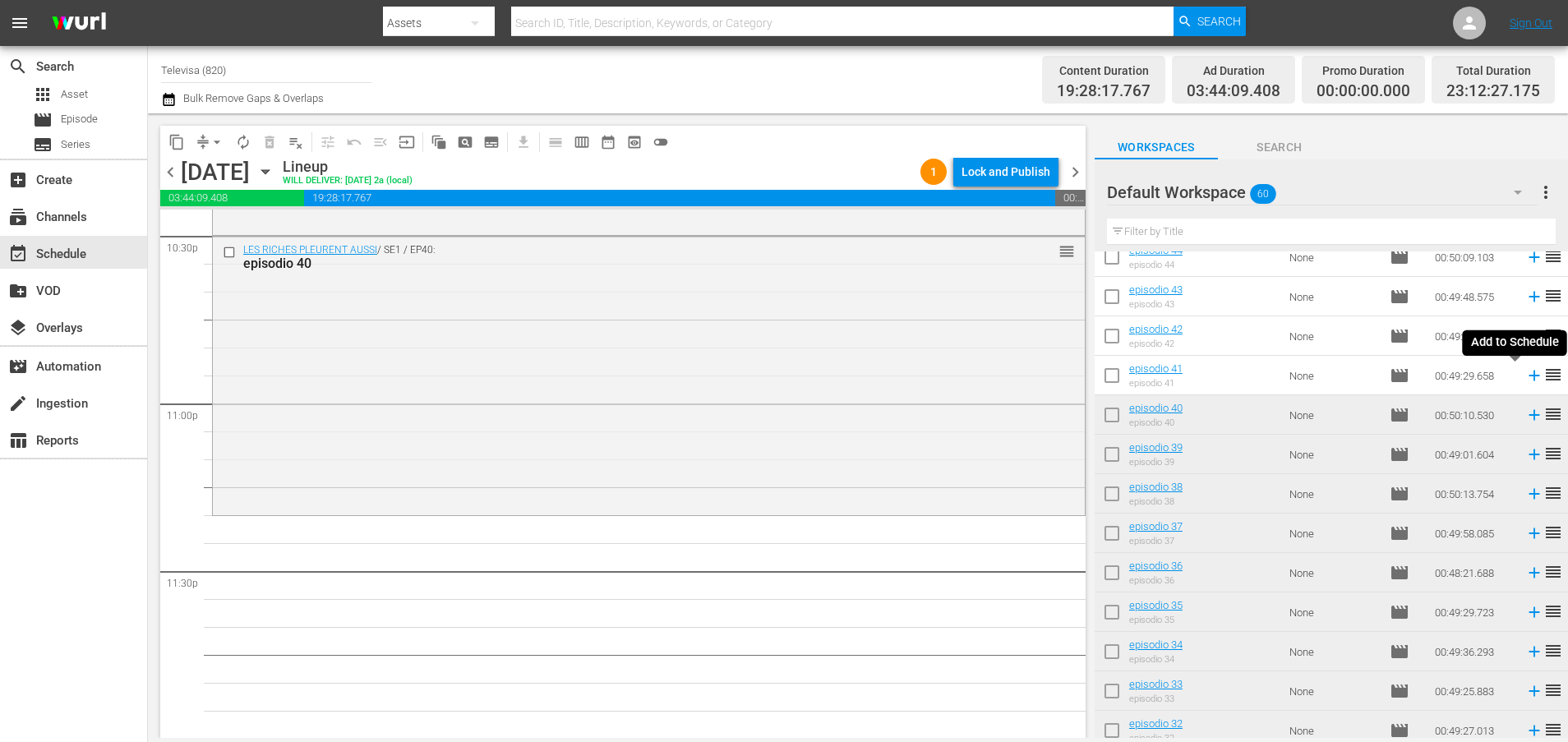
click at [1529, 378] on icon at bounding box center [1534, 376] width 10 height 10
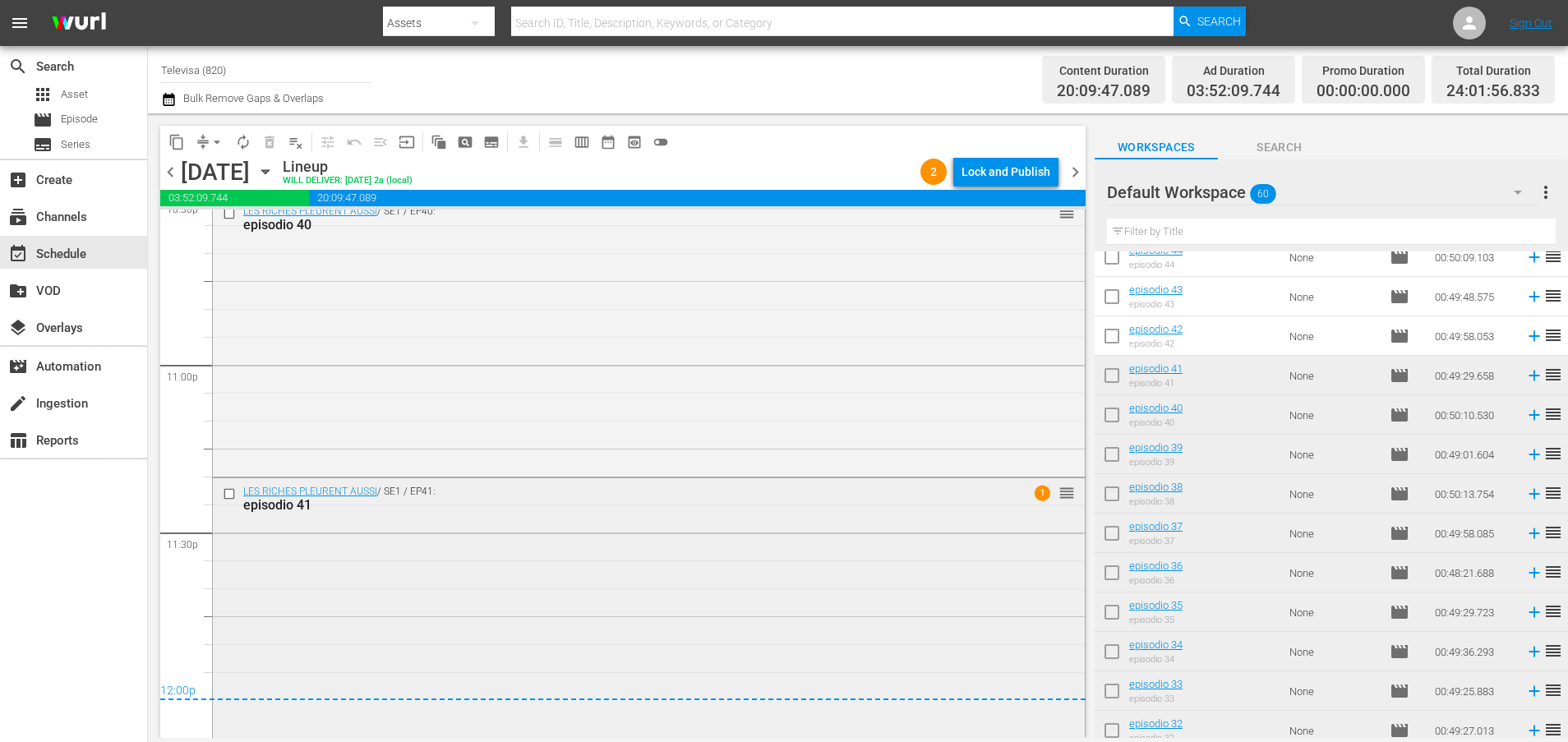
scroll to position [7575, 0]
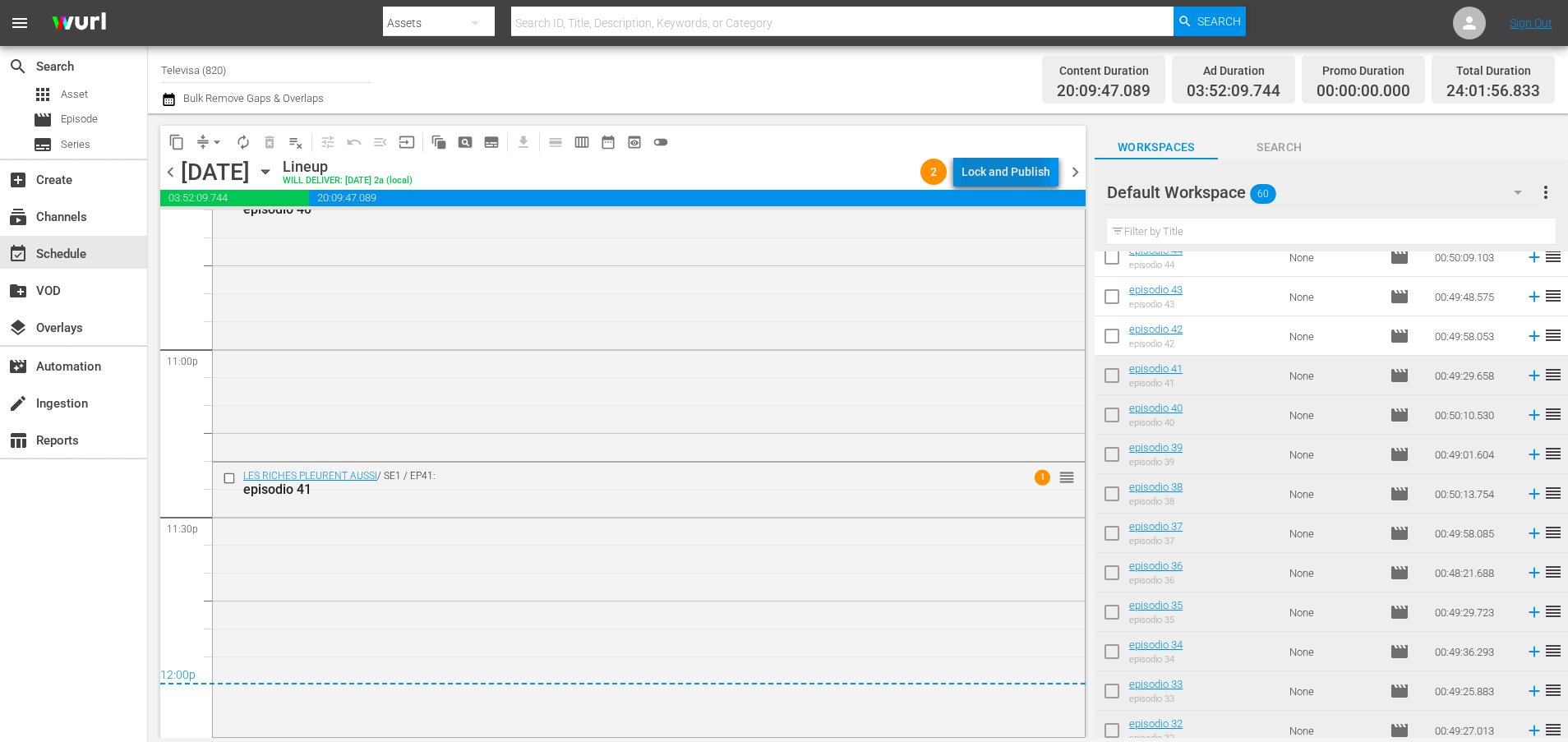
click at [997, 173] on div "Lock and Publish" at bounding box center [1006, 172] width 89 height 30
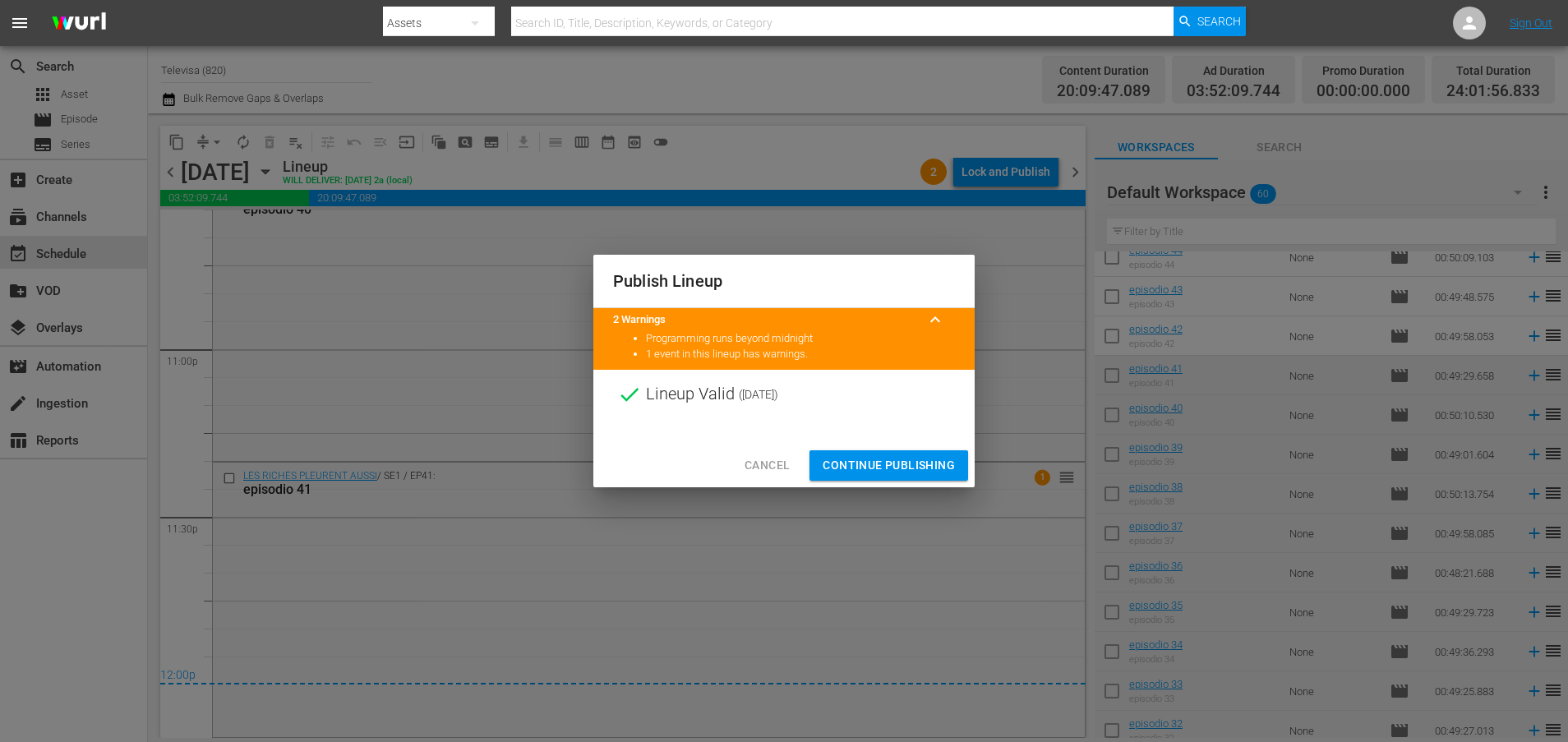
click at [885, 477] on button "Continue Publishing" at bounding box center [889, 465] width 159 height 31
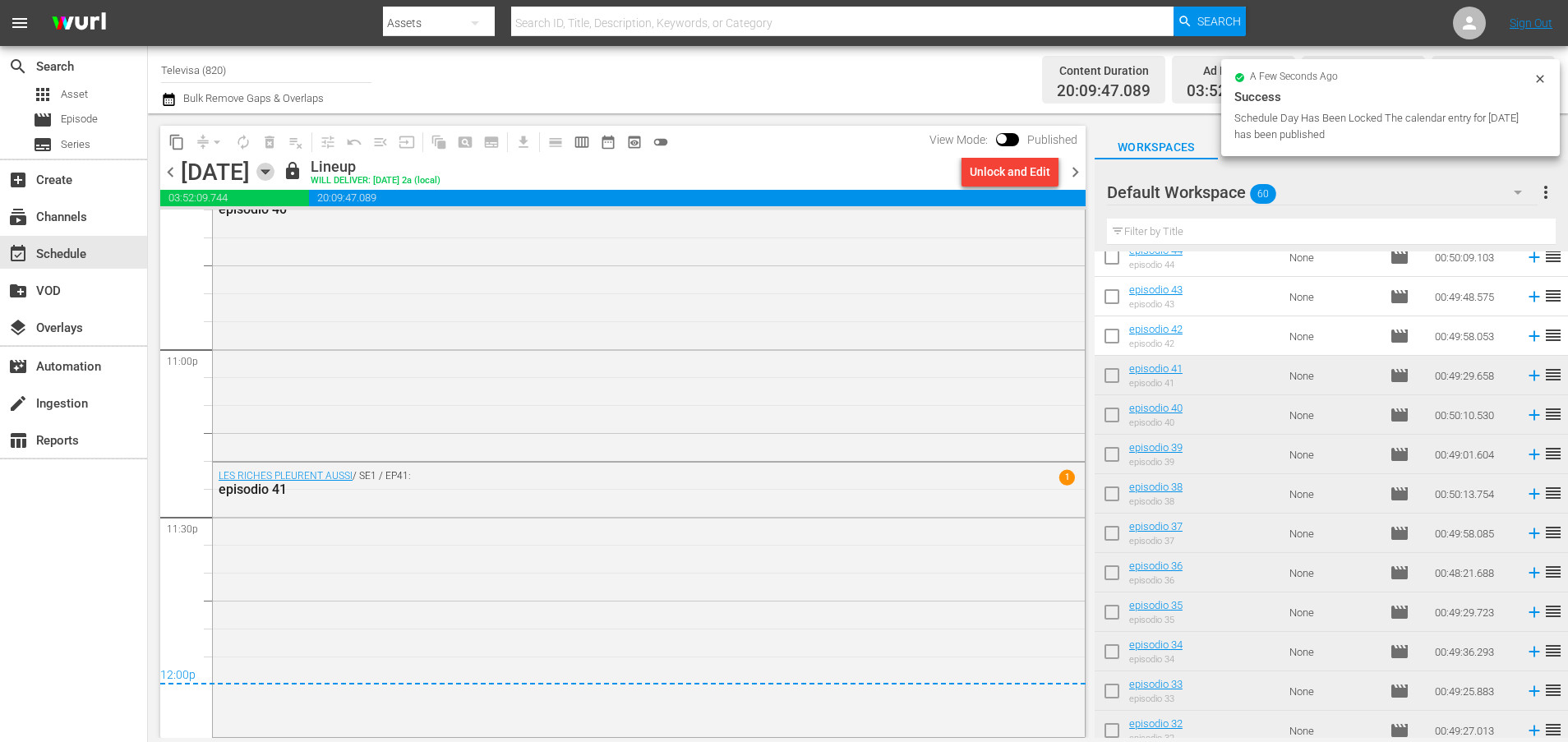
click at [269, 170] on icon "button" at bounding box center [265, 172] width 7 height 4
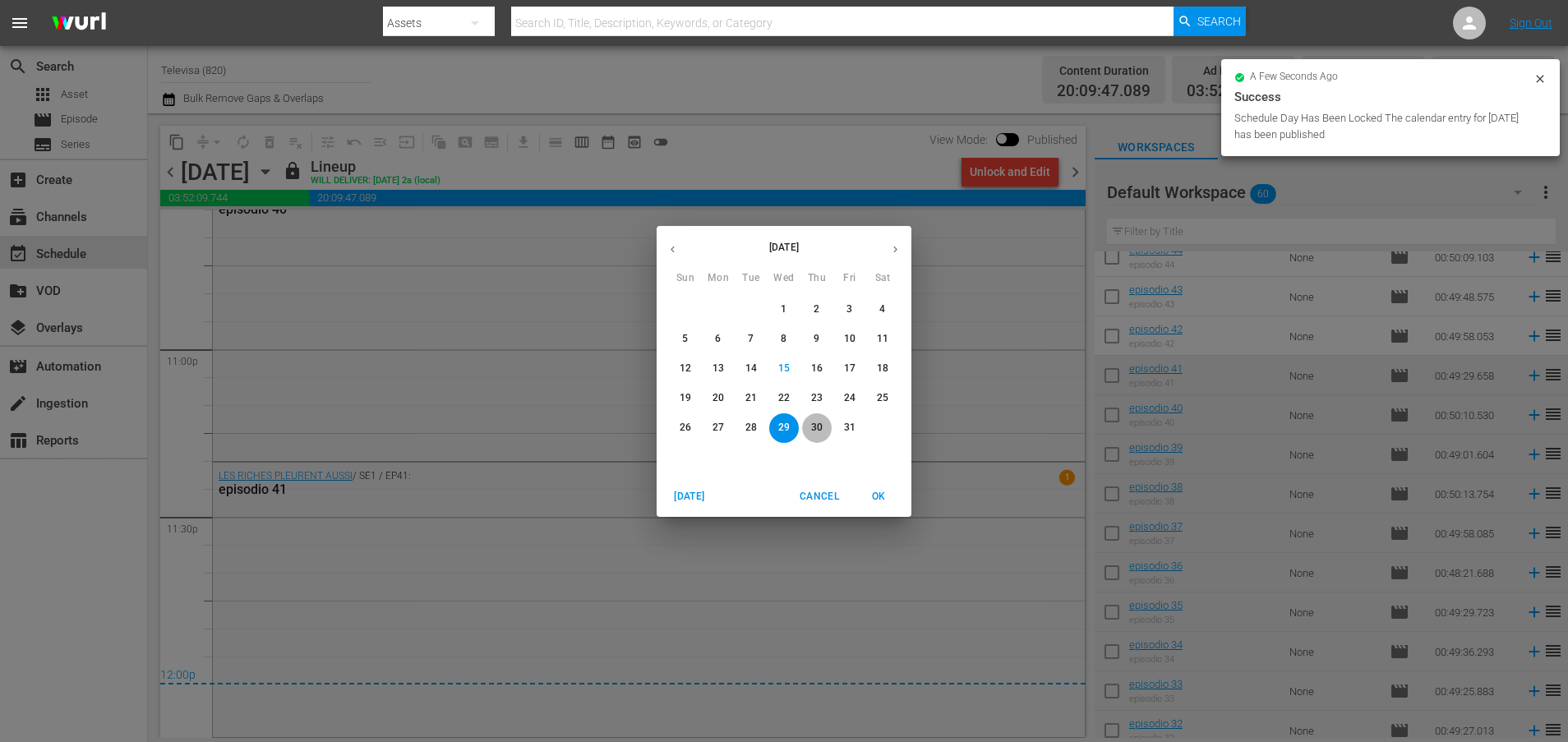
click at [812, 425] on p "30" at bounding box center [816, 428] width 11 height 14
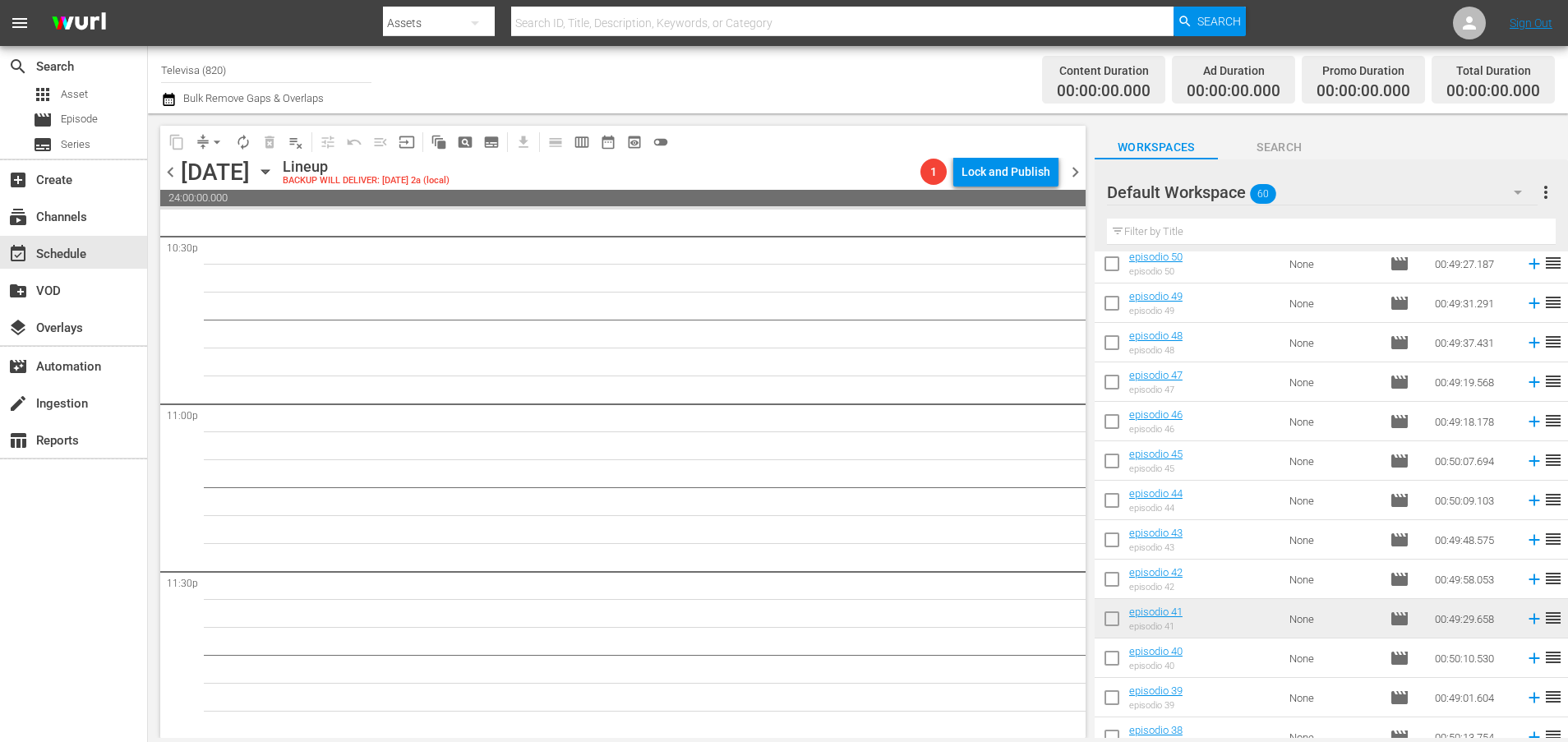
scroll to position [439, 0]
click at [1529, 586] on icon at bounding box center [1534, 583] width 10 height 10
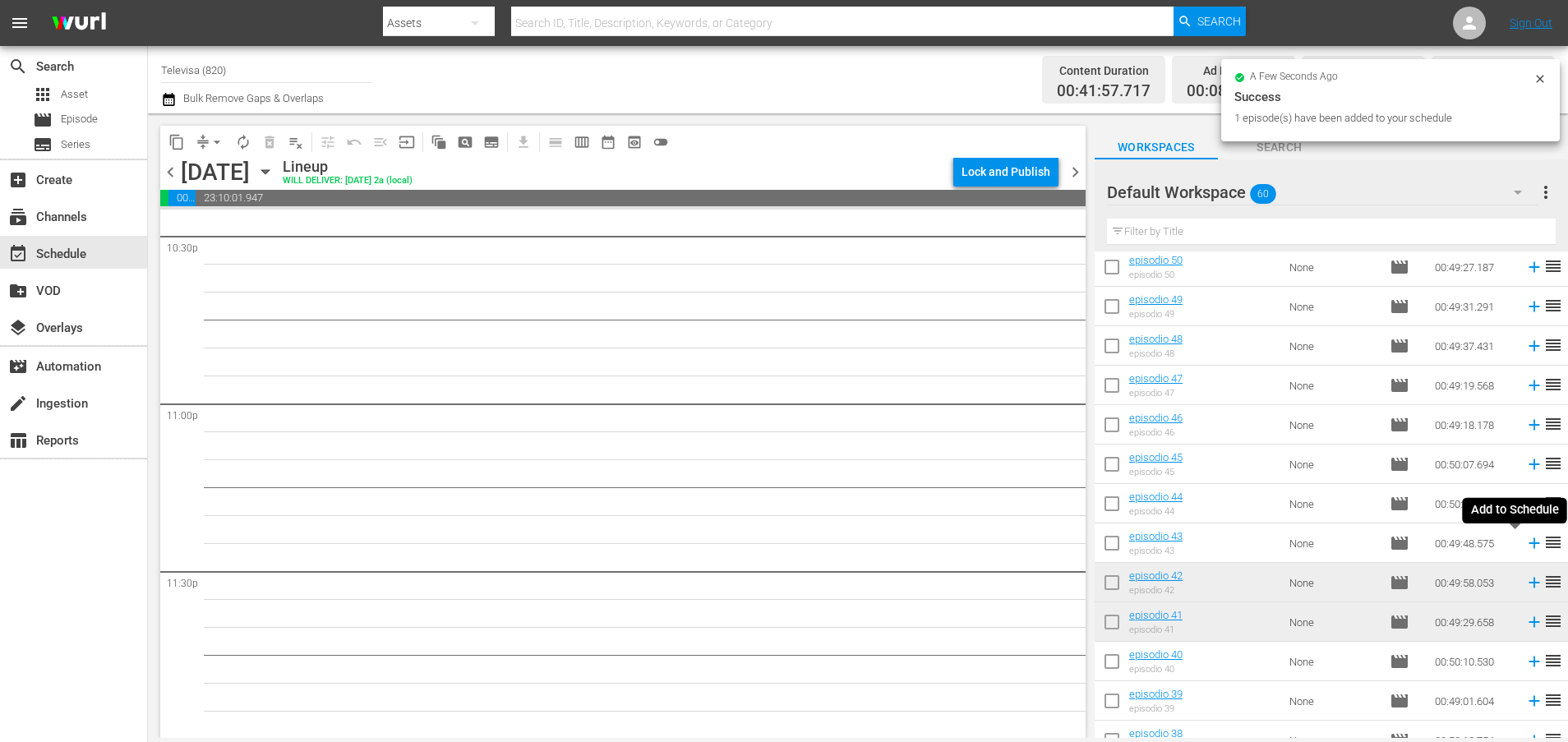
click at [1525, 547] on icon at bounding box center [1534, 543] width 18 height 18
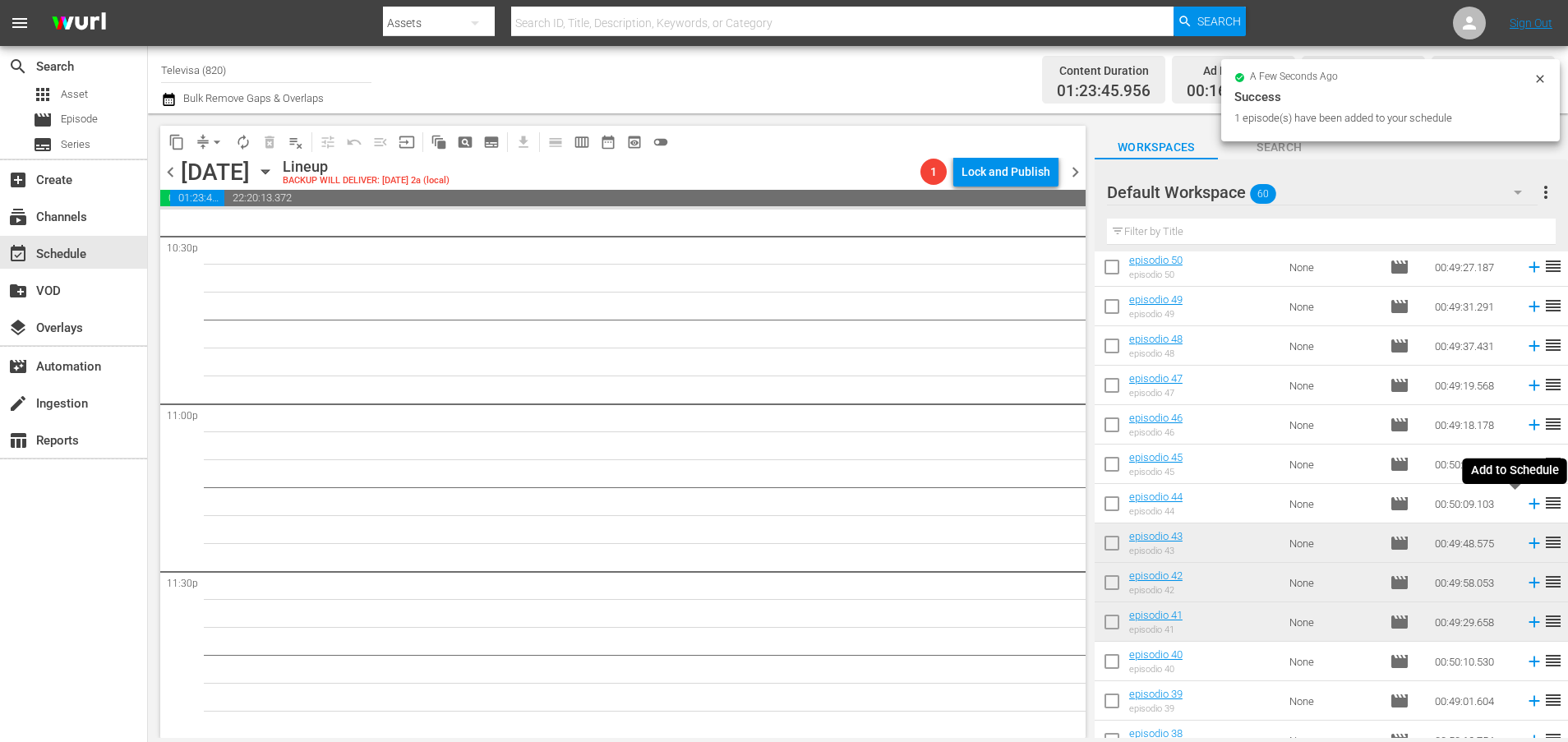
click at [1525, 508] on icon at bounding box center [1534, 503] width 18 height 18
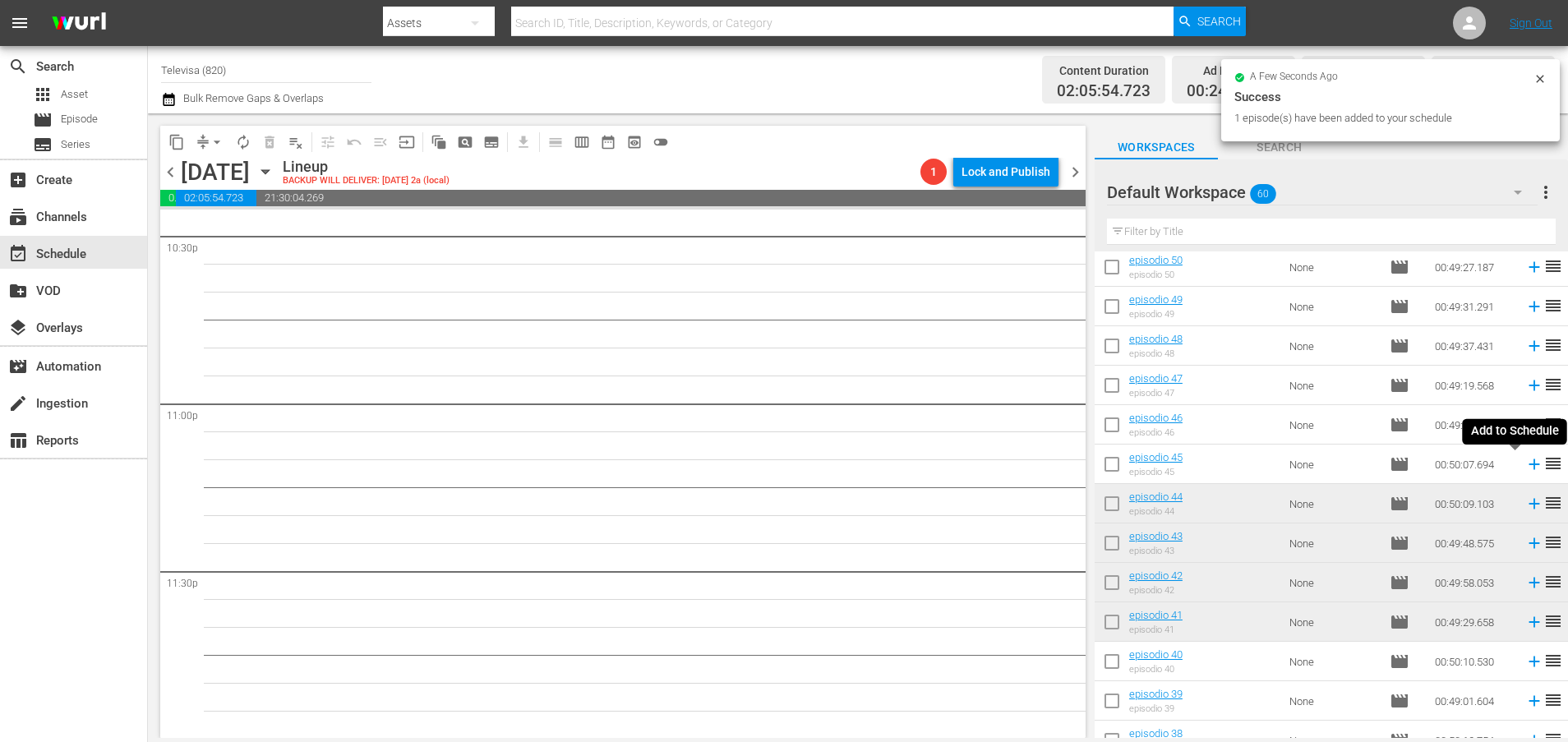
click at [1529, 467] on icon at bounding box center [1534, 465] width 10 height 10
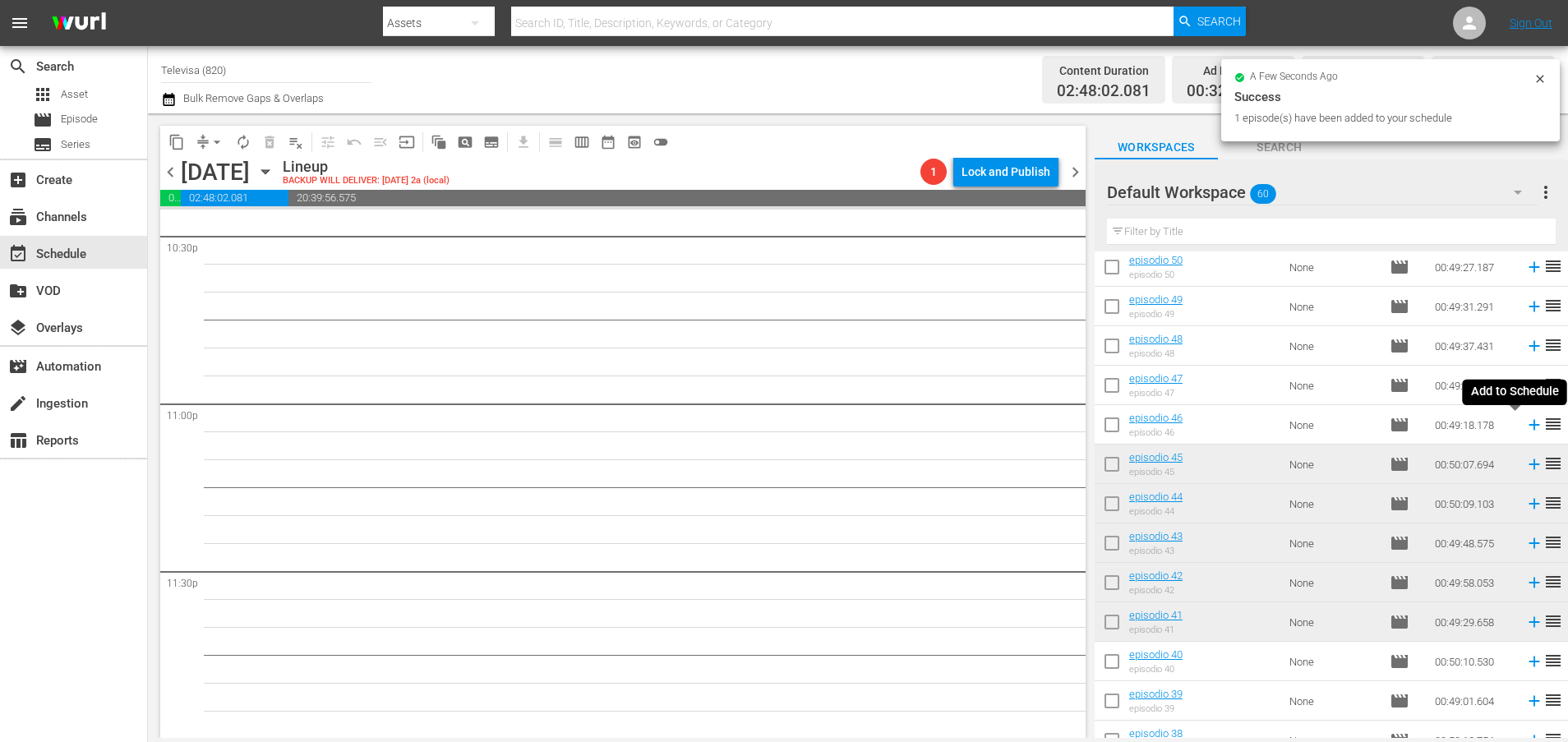
click at [1525, 429] on icon at bounding box center [1534, 425] width 18 height 18
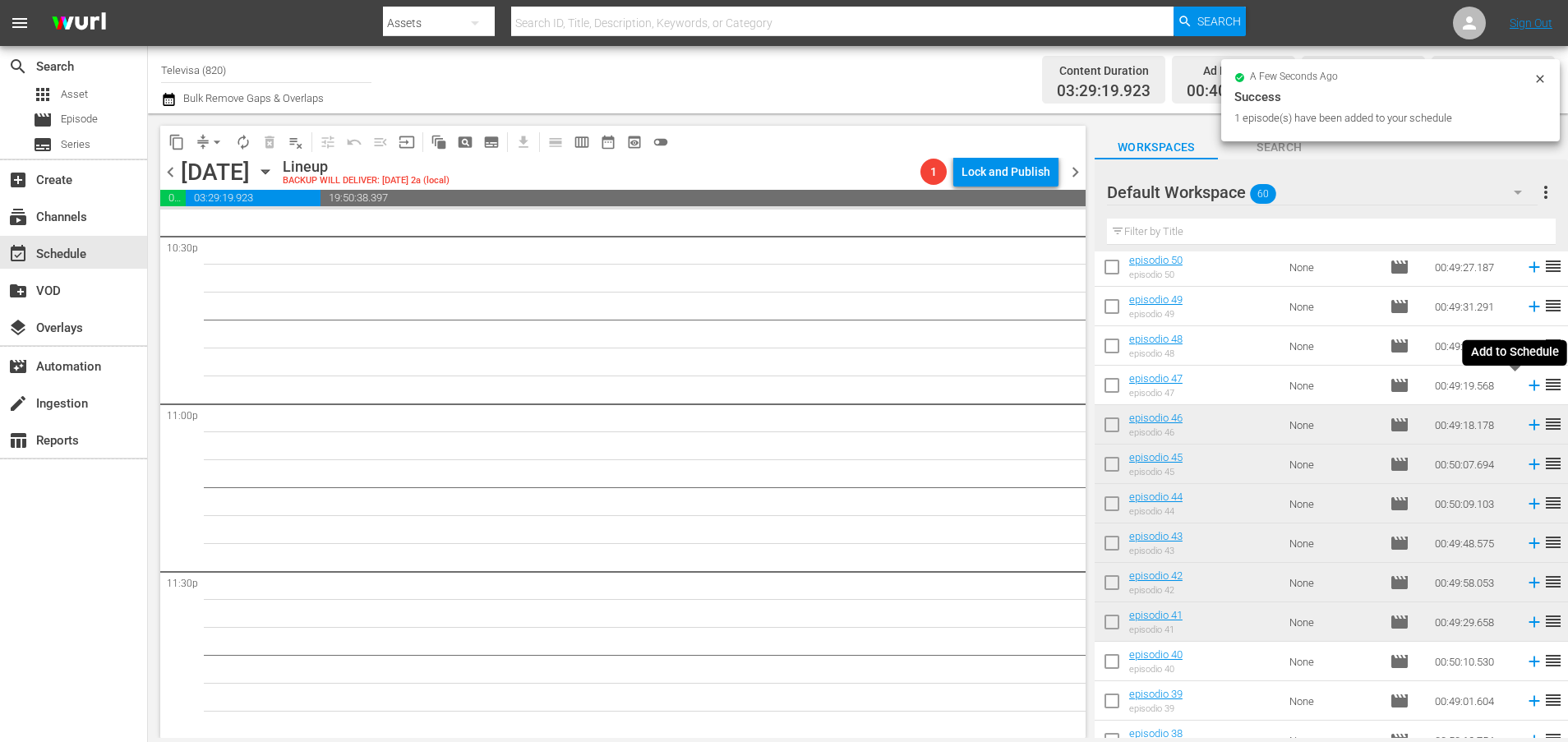
click at [1529, 391] on icon at bounding box center [1534, 386] width 10 height 10
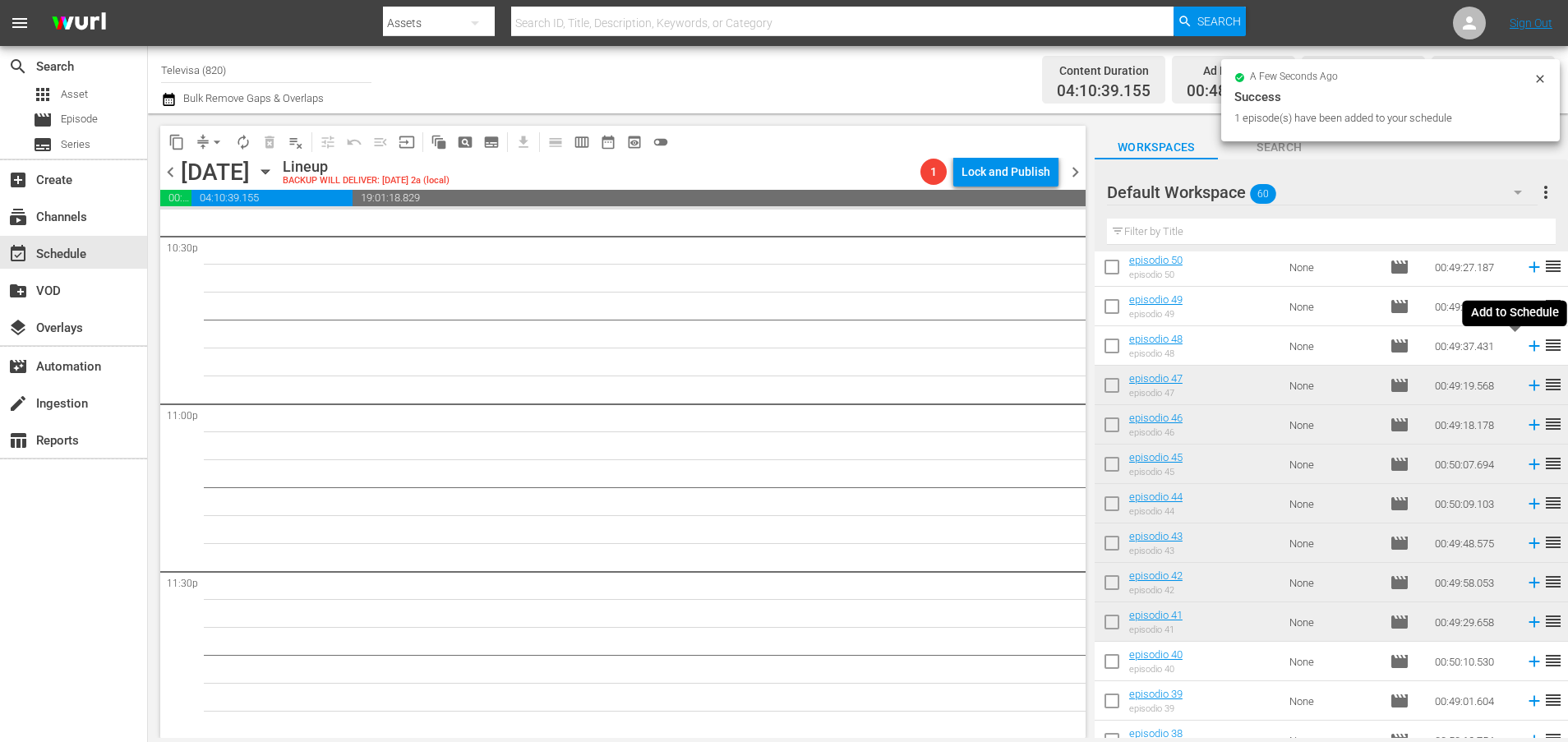
click at [1529, 349] on icon at bounding box center [1534, 346] width 10 height 10
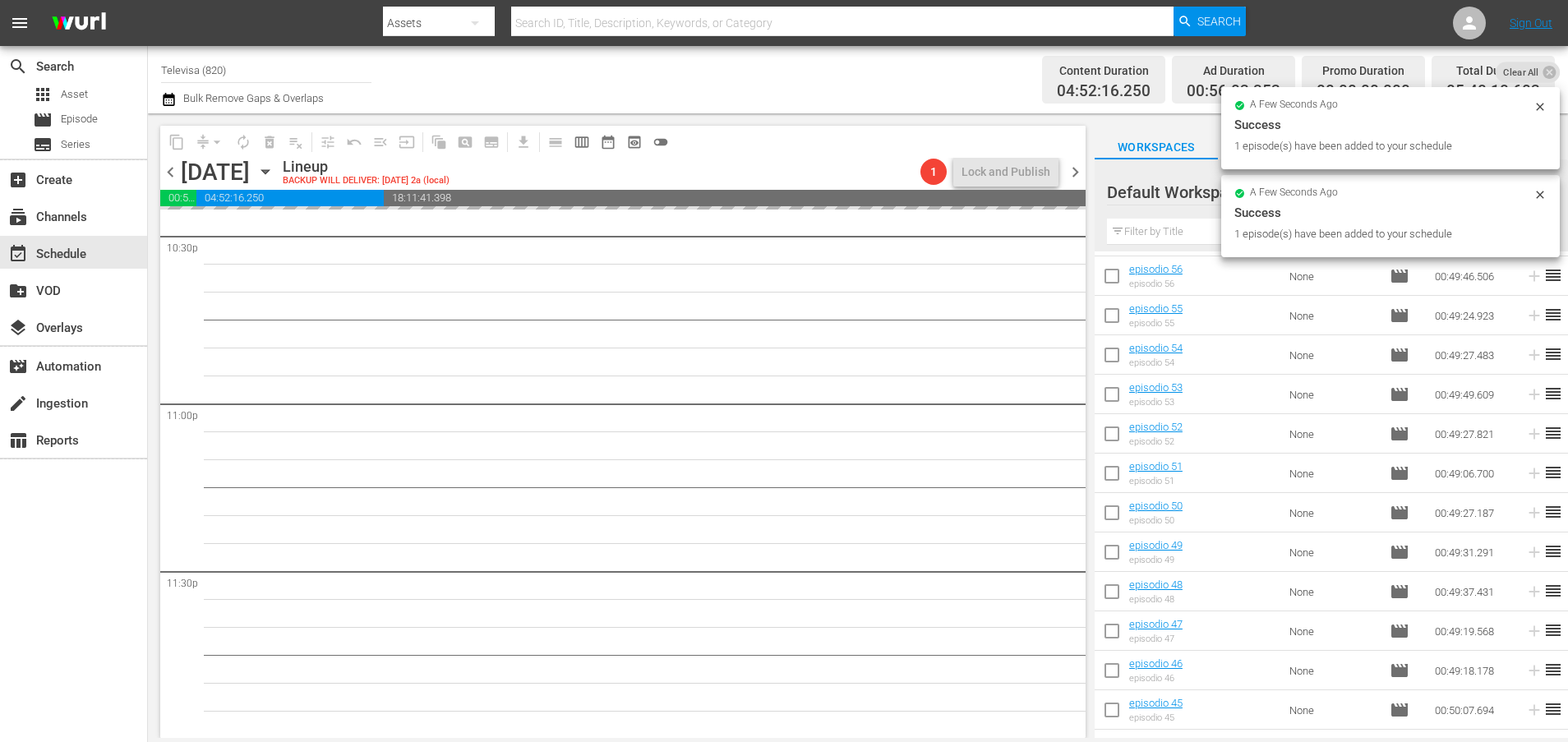
scroll to position [192, 0]
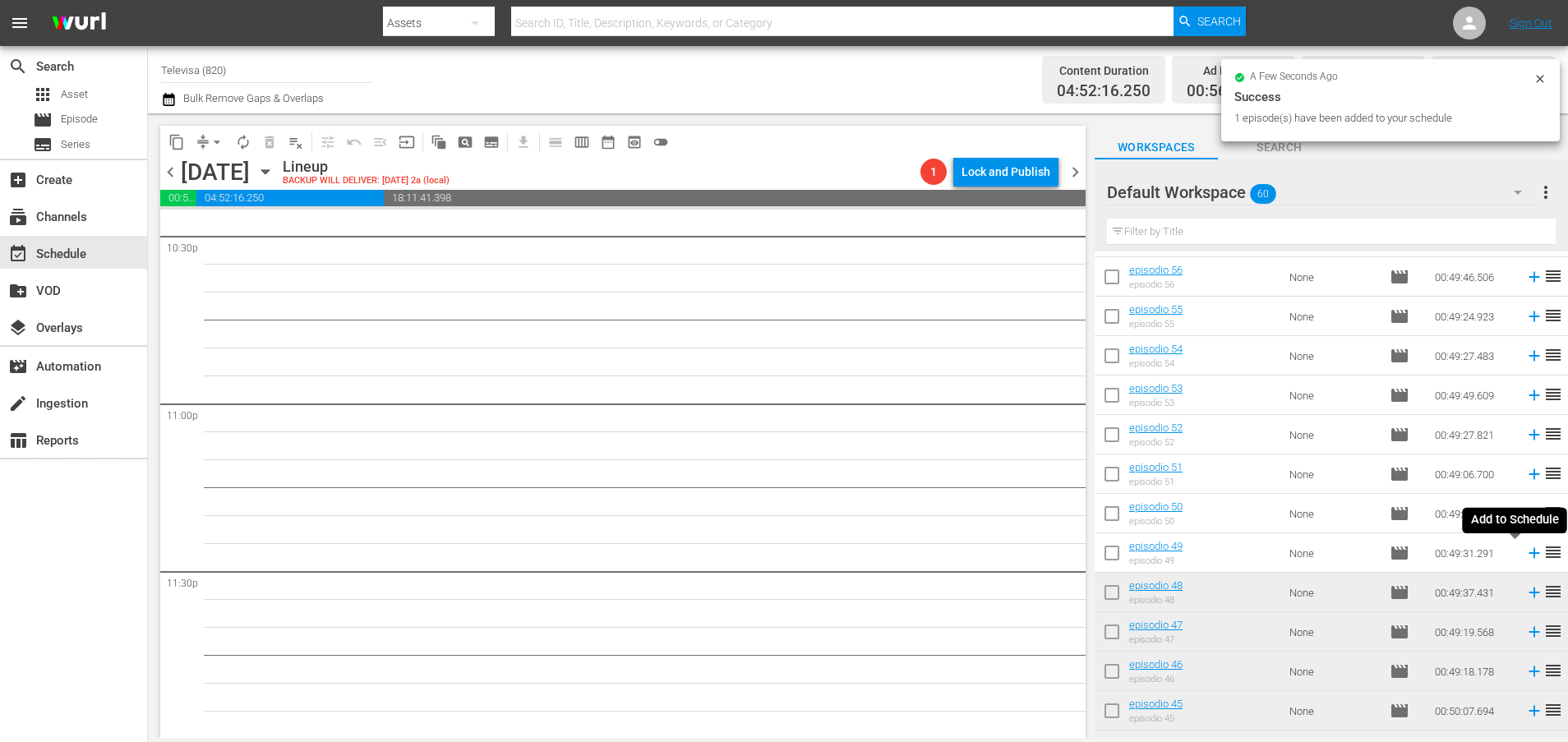
click at [1525, 555] on icon at bounding box center [1534, 553] width 18 height 18
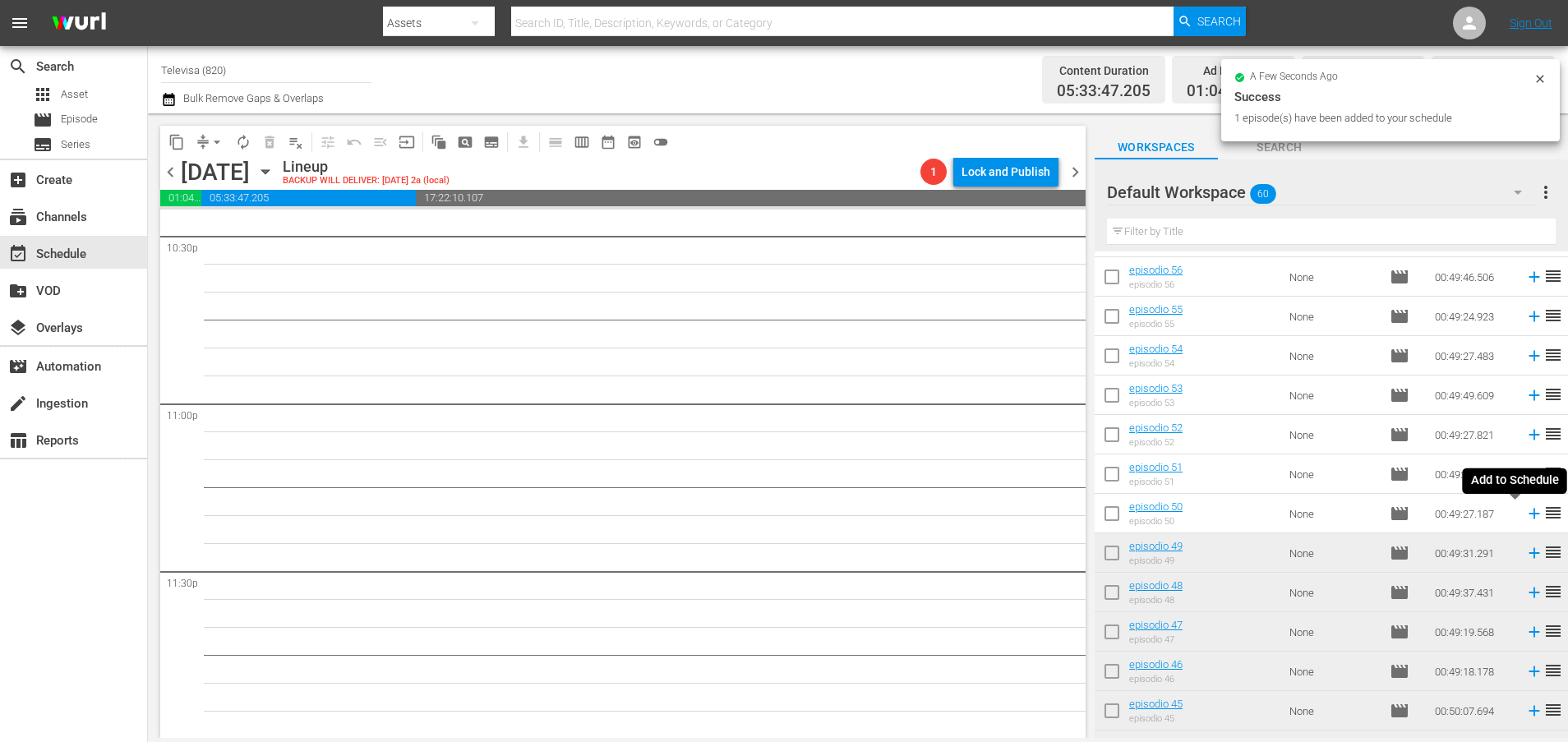
click at [1529, 518] on icon at bounding box center [1534, 514] width 10 height 10
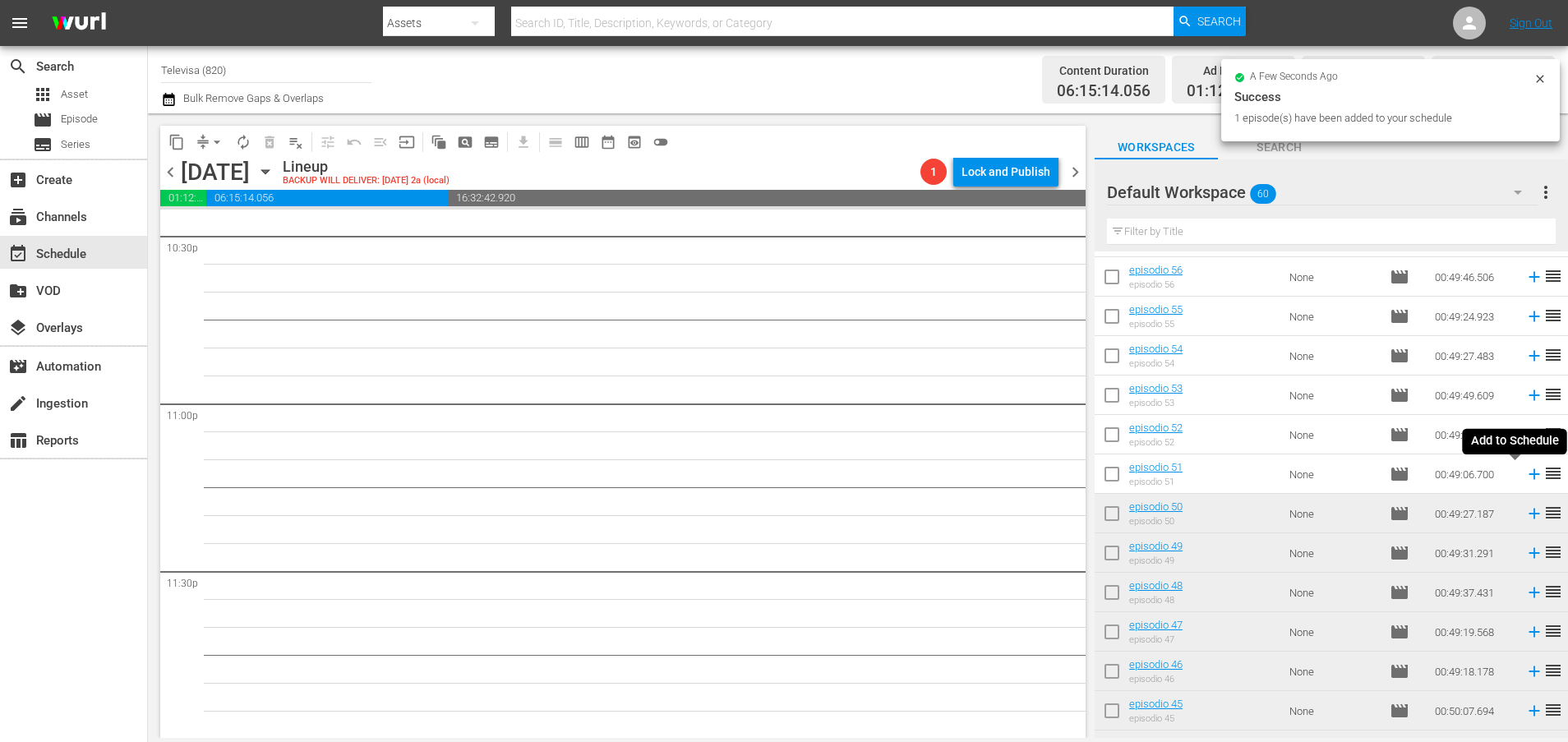
click at [1529, 476] on icon at bounding box center [1534, 475] width 10 height 10
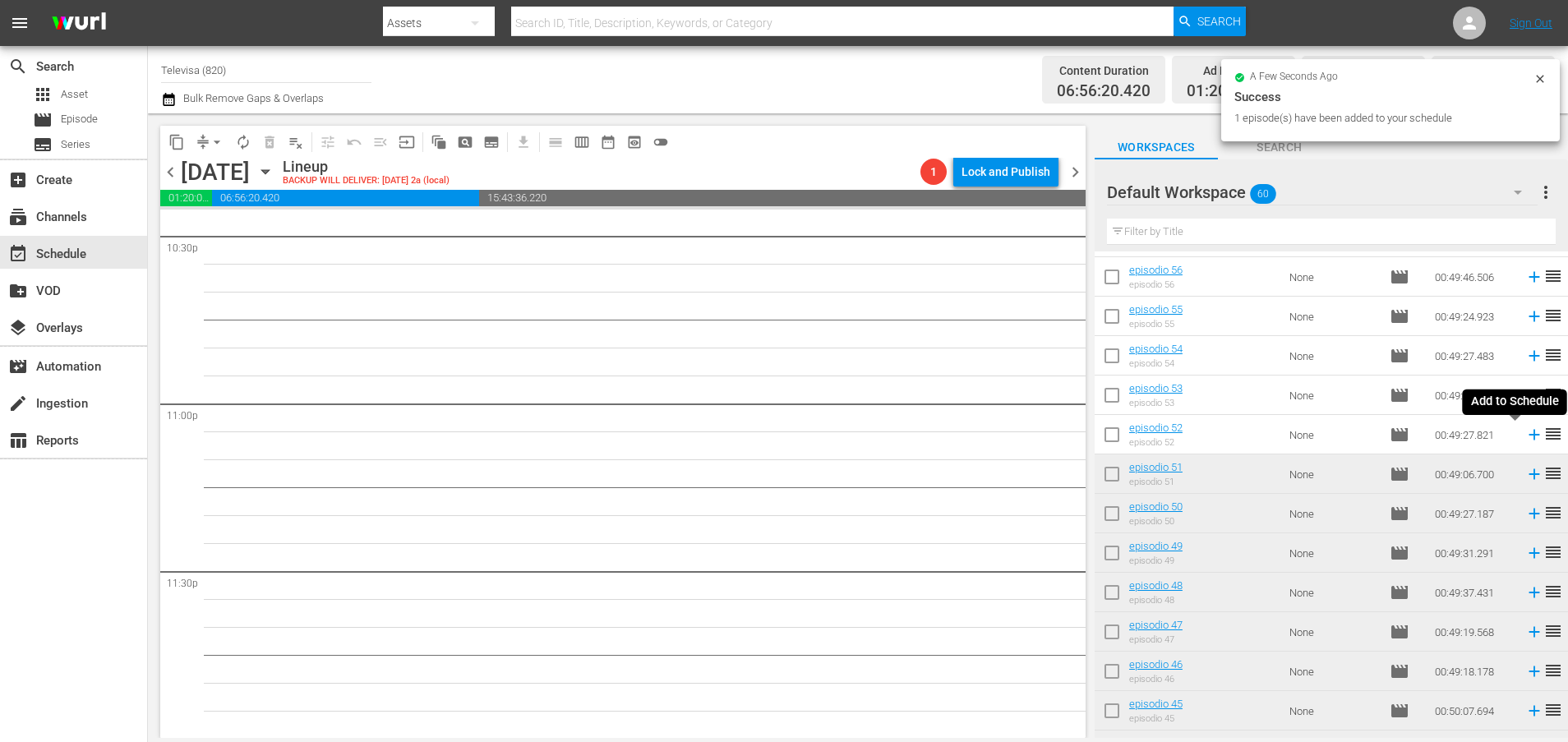
click at [1529, 437] on icon at bounding box center [1534, 435] width 10 height 10
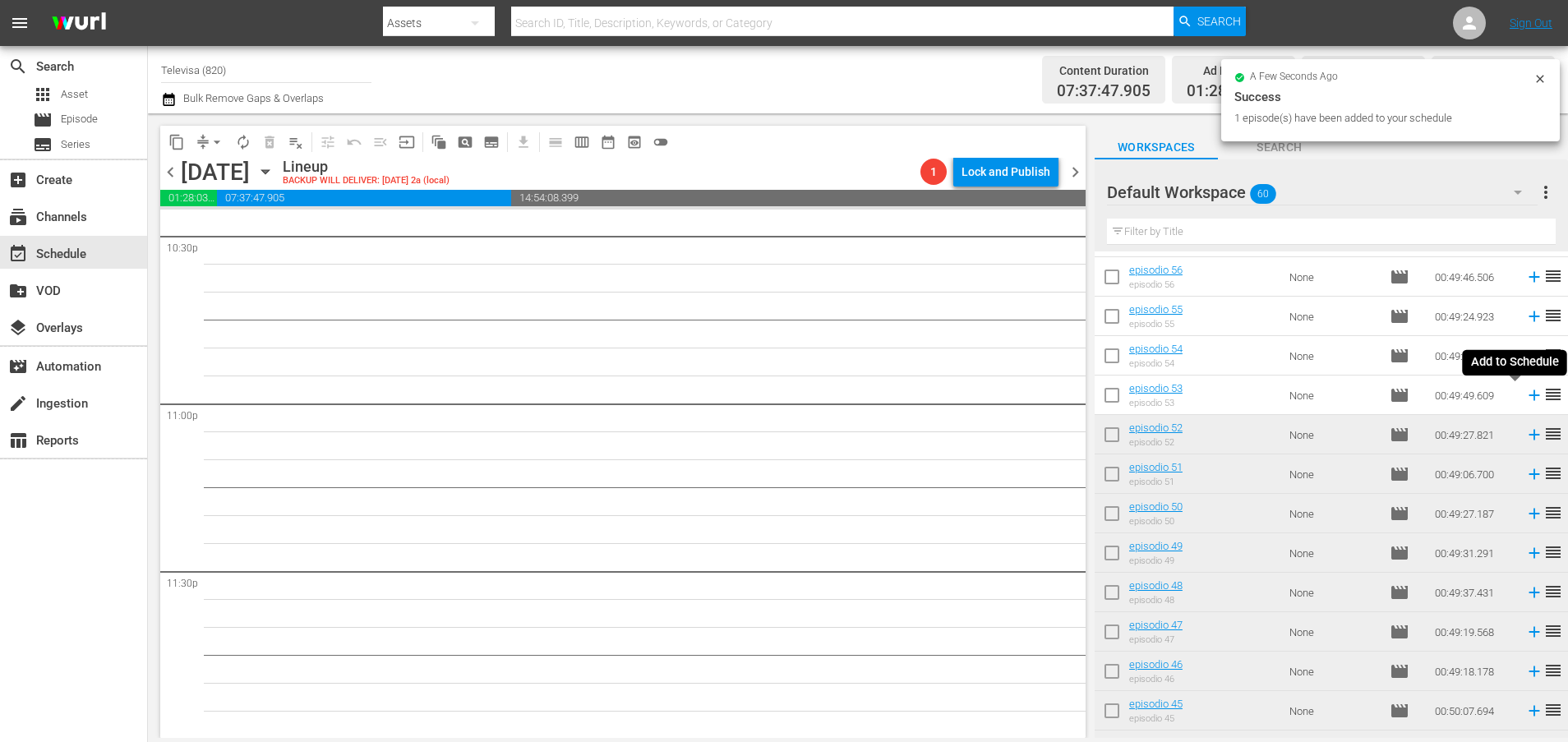
click at [1525, 398] on icon at bounding box center [1534, 395] width 18 height 18
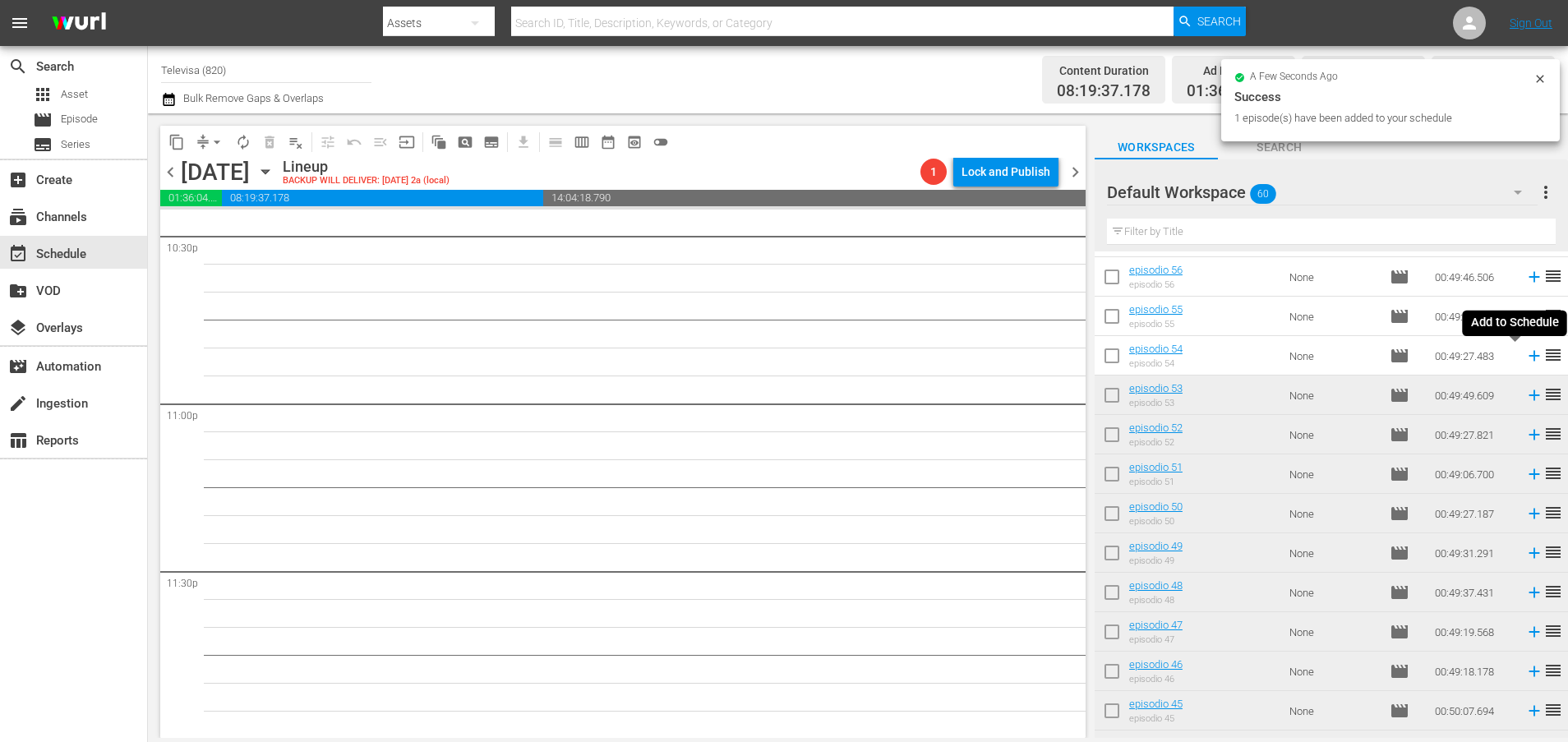
click at [1525, 358] on icon at bounding box center [1534, 356] width 18 height 18
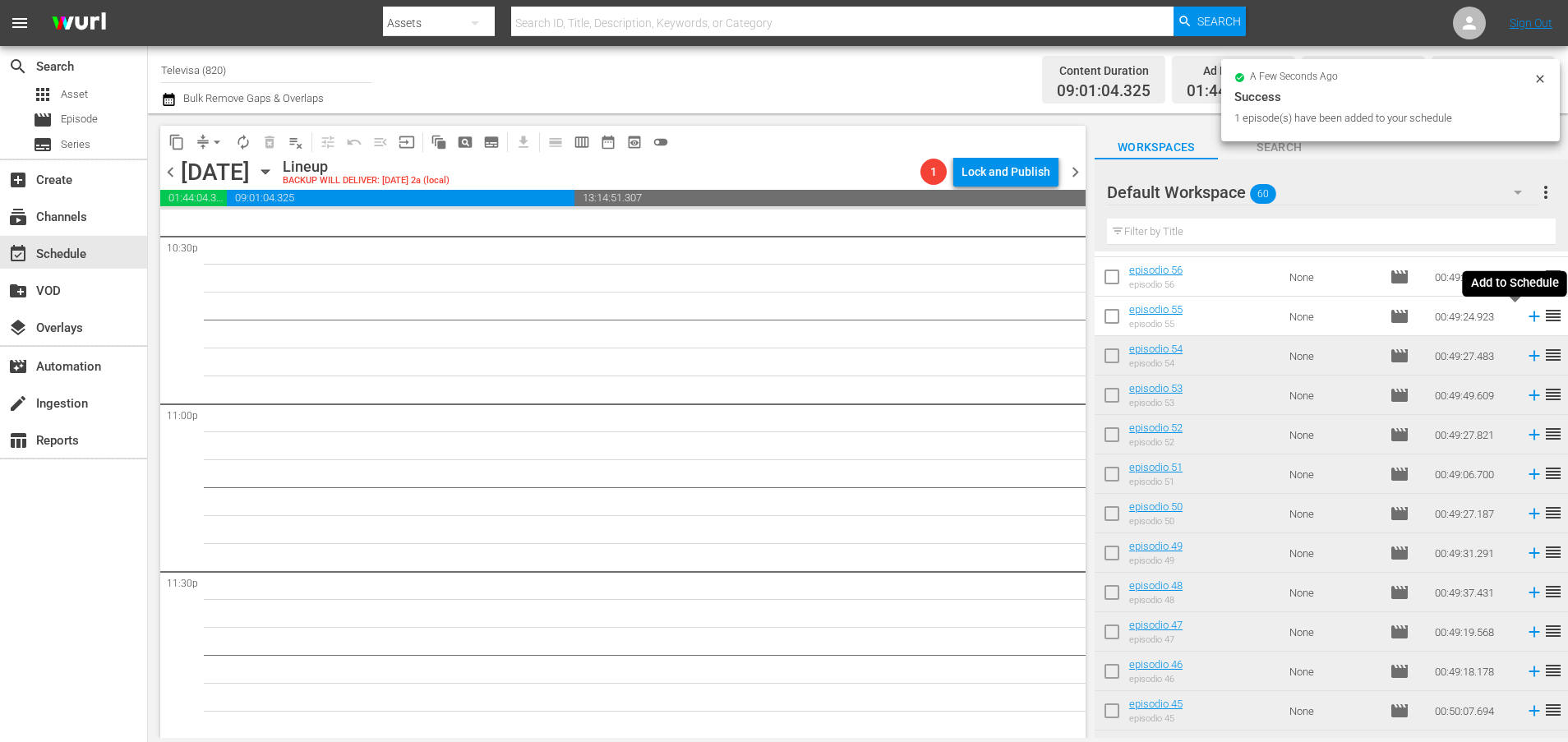
click at [1529, 318] on icon at bounding box center [1534, 317] width 10 height 10
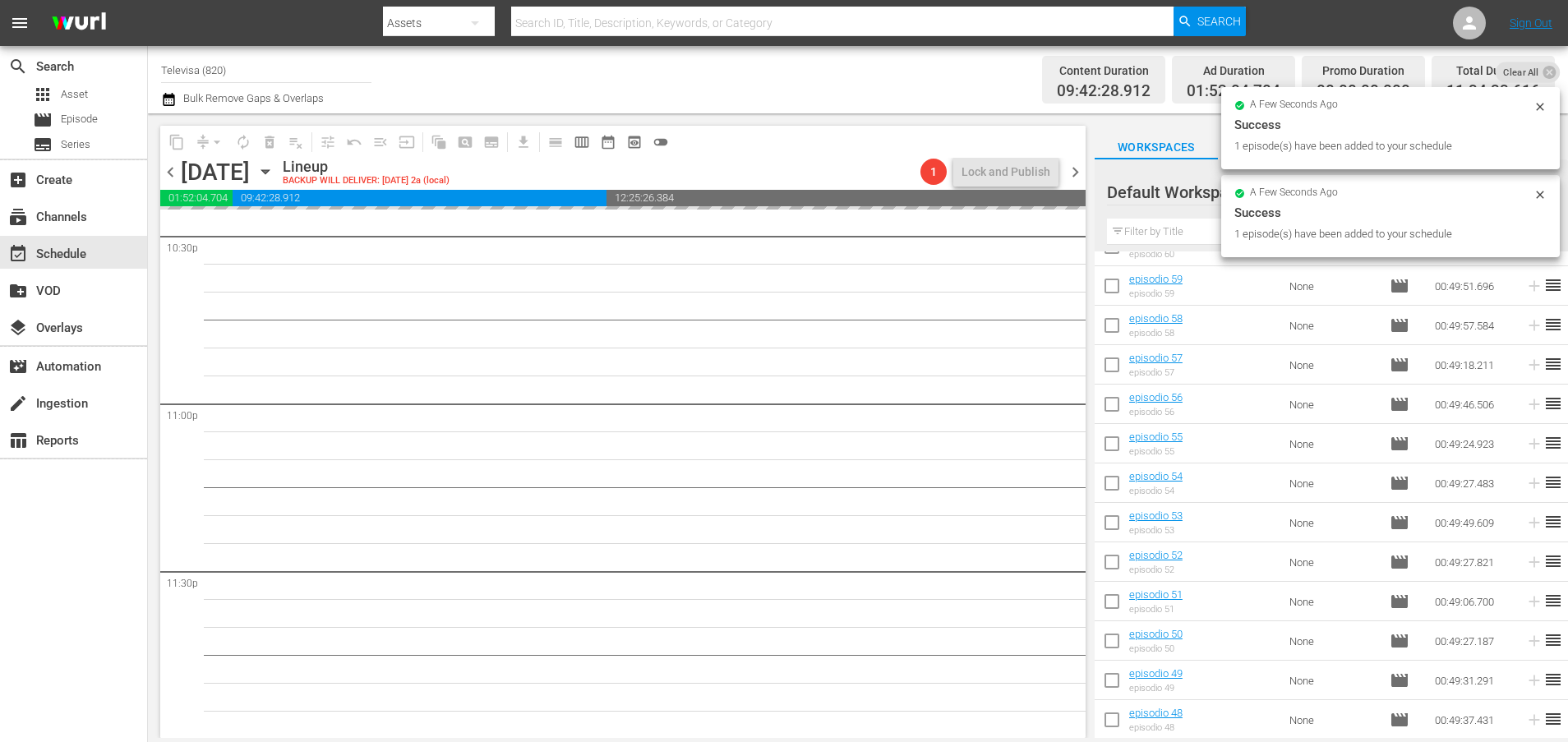
scroll to position [0, 0]
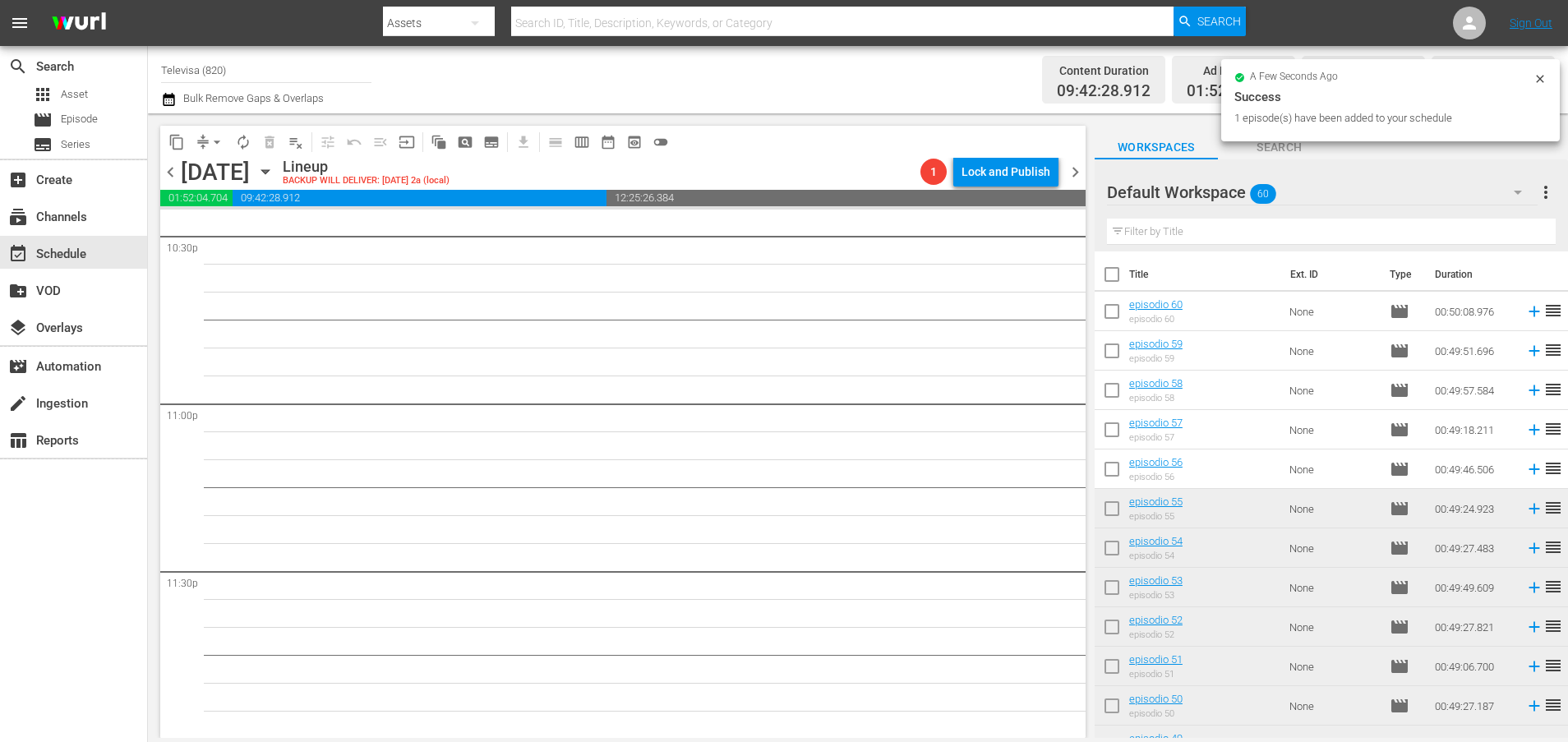
click at [1525, 472] on icon at bounding box center [1534, 469] width 18 height 18
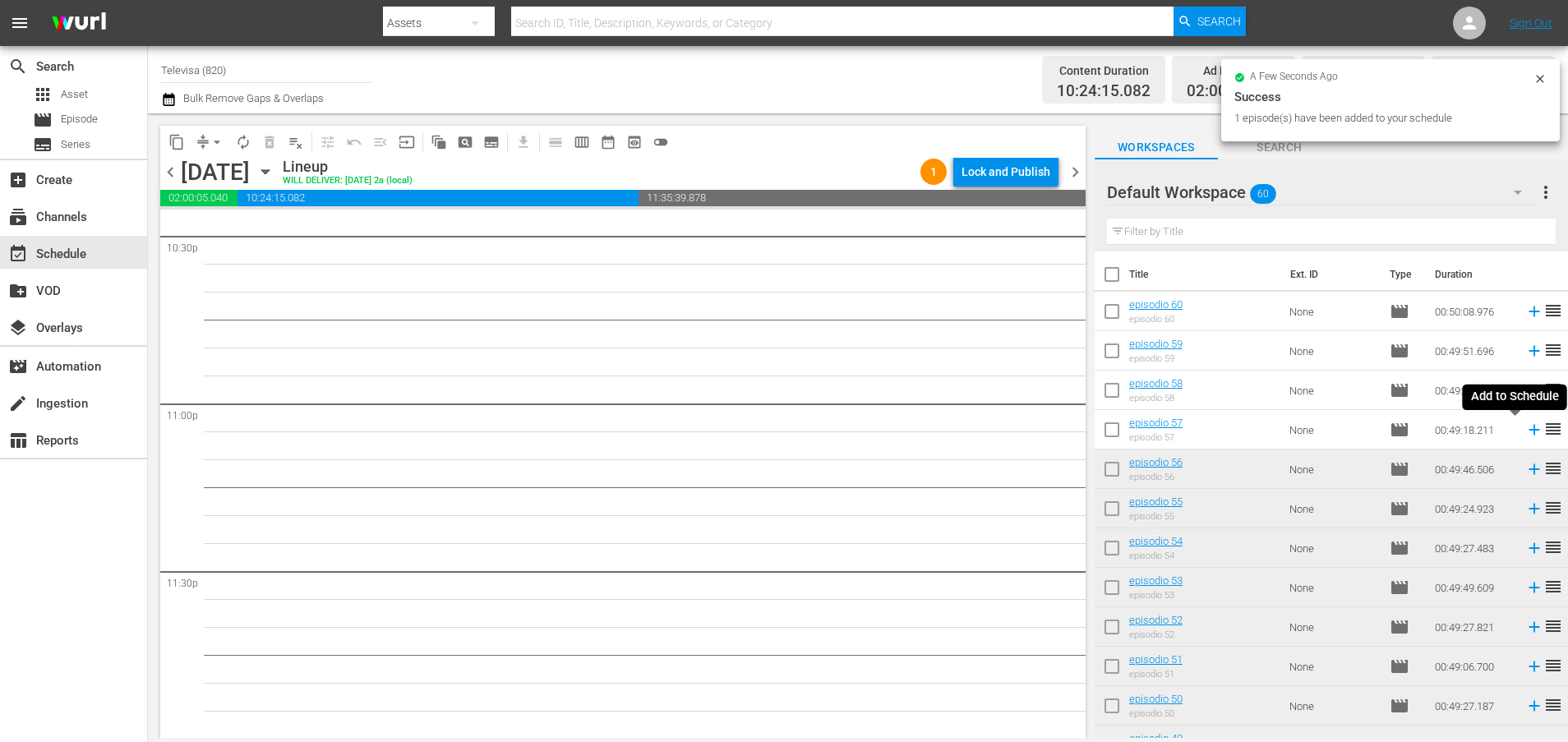
click at [1525, 432] on icon at bounding box center [1534, 430] width 18 height 18
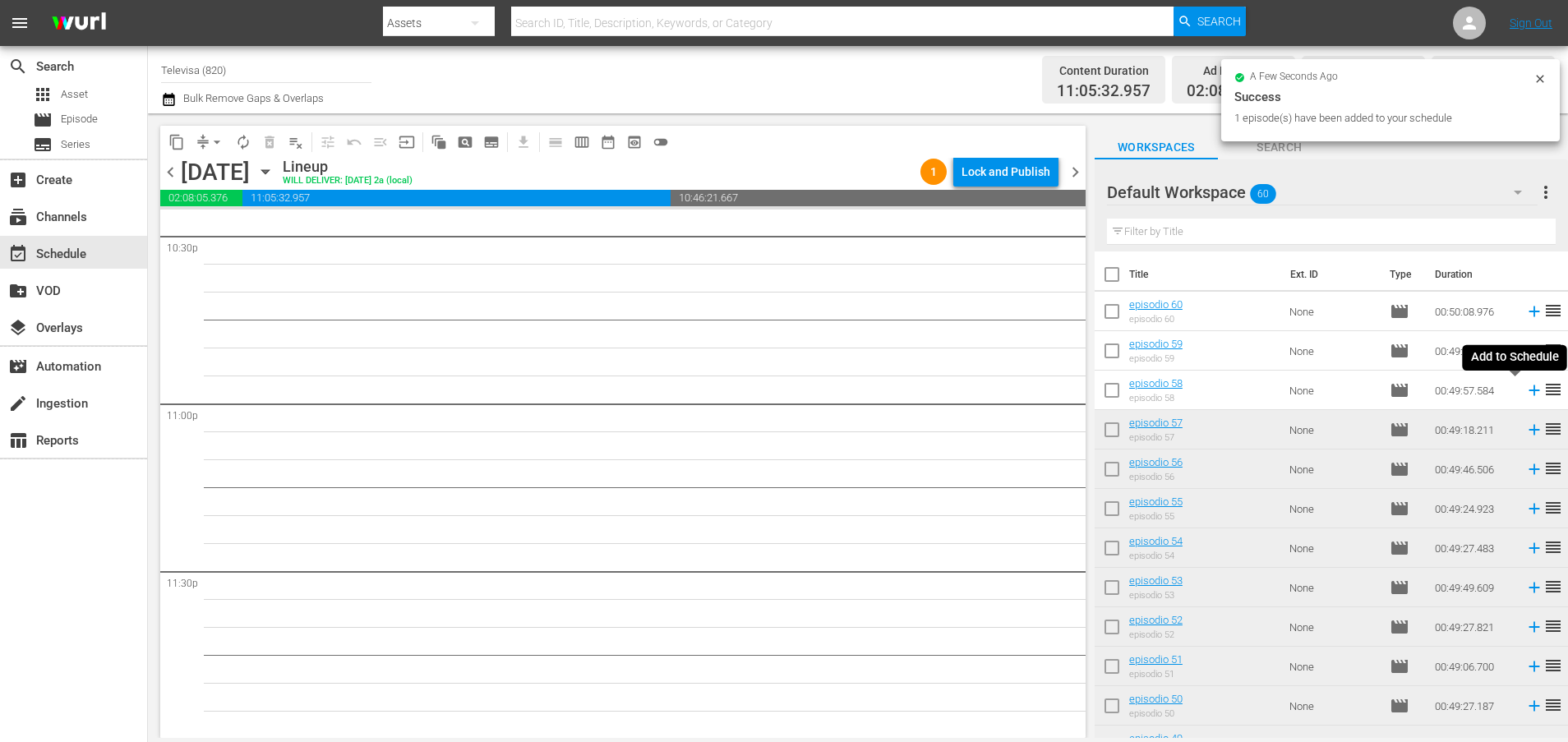
click at [1529, 391] on icon at bounding box center [1534, 391] width 10 height 10
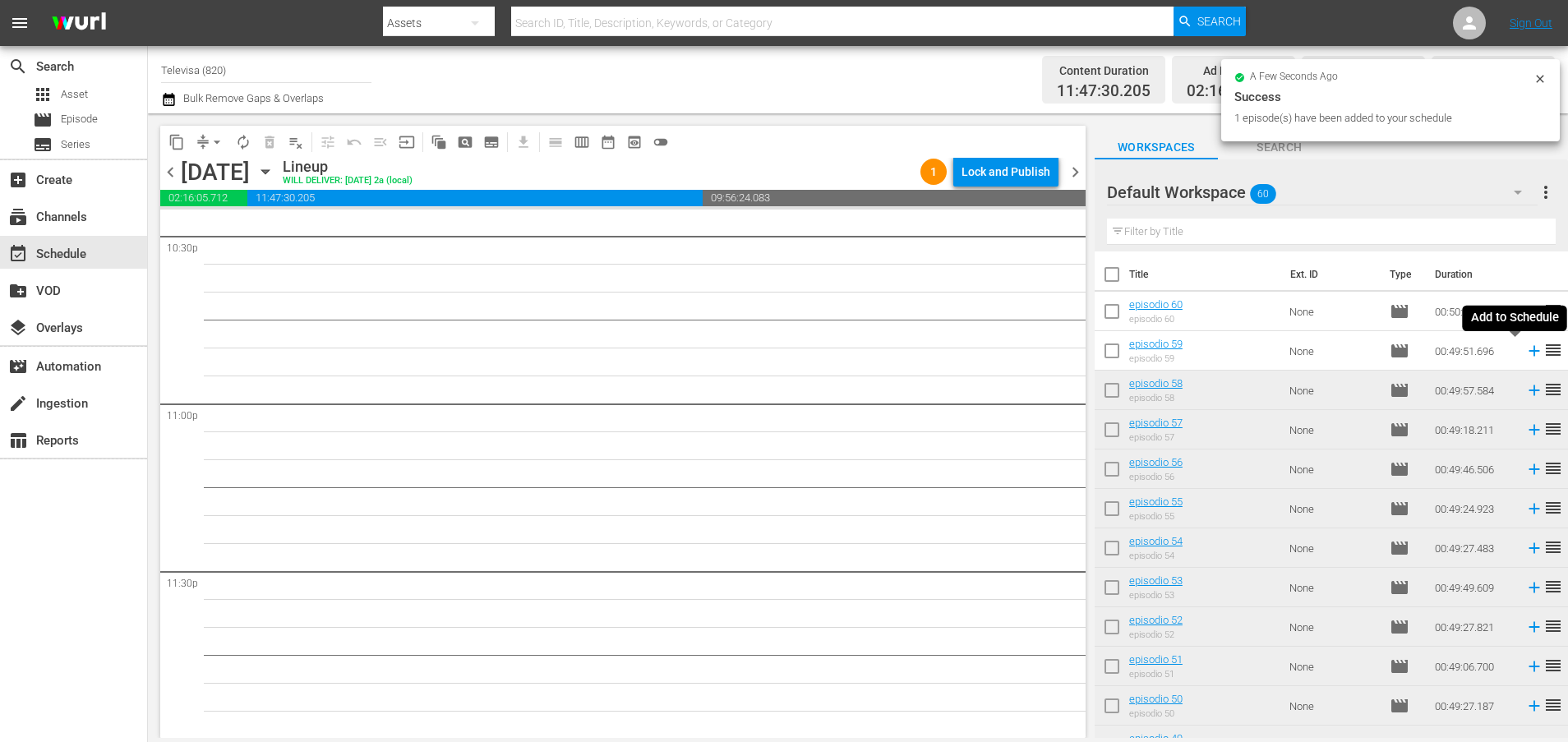
click at [1529, 353] on icon at bounding box center [1534, 351] width 10 height 10
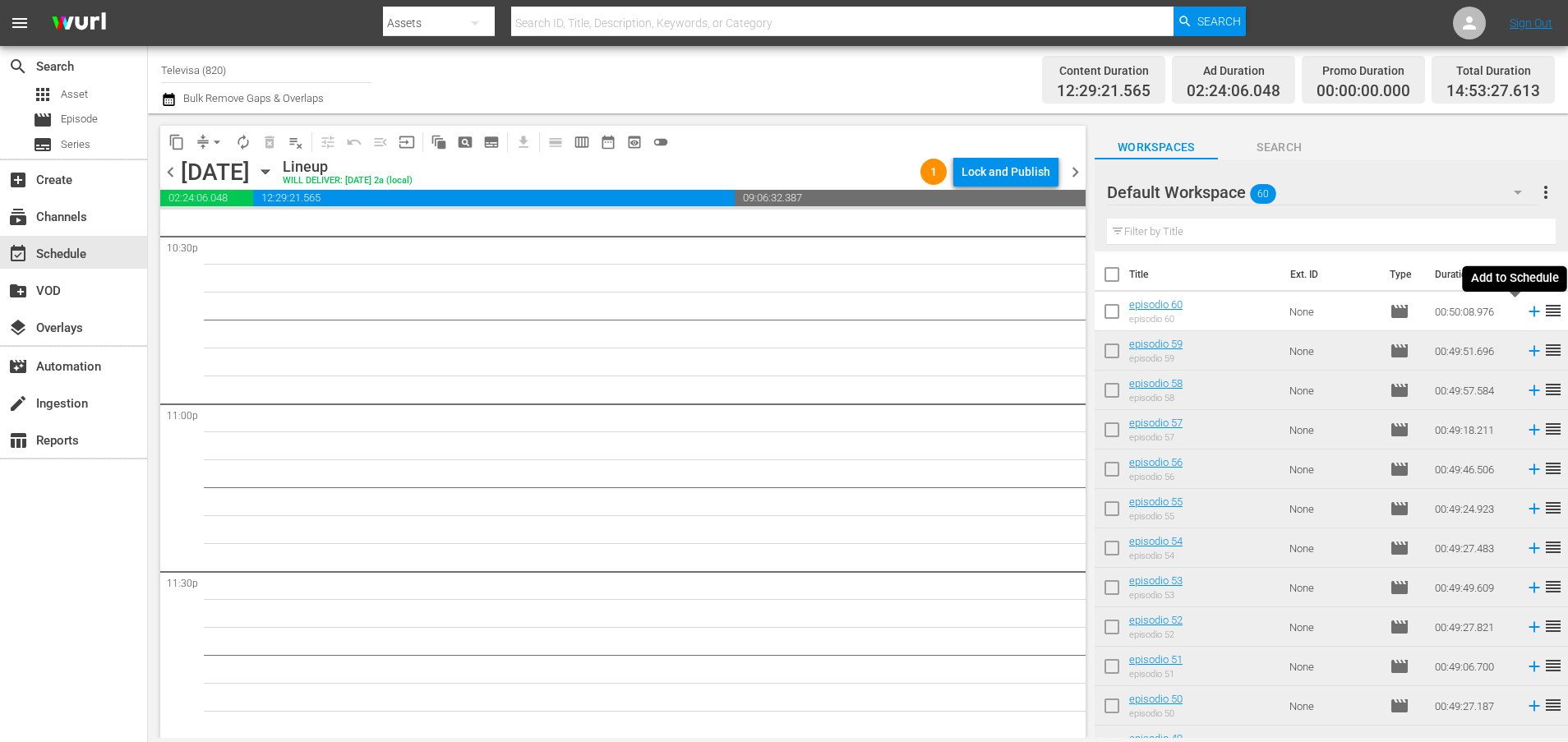
click at [1529, 313] on icon at bounding box center [1534, 312] width 10 height 10
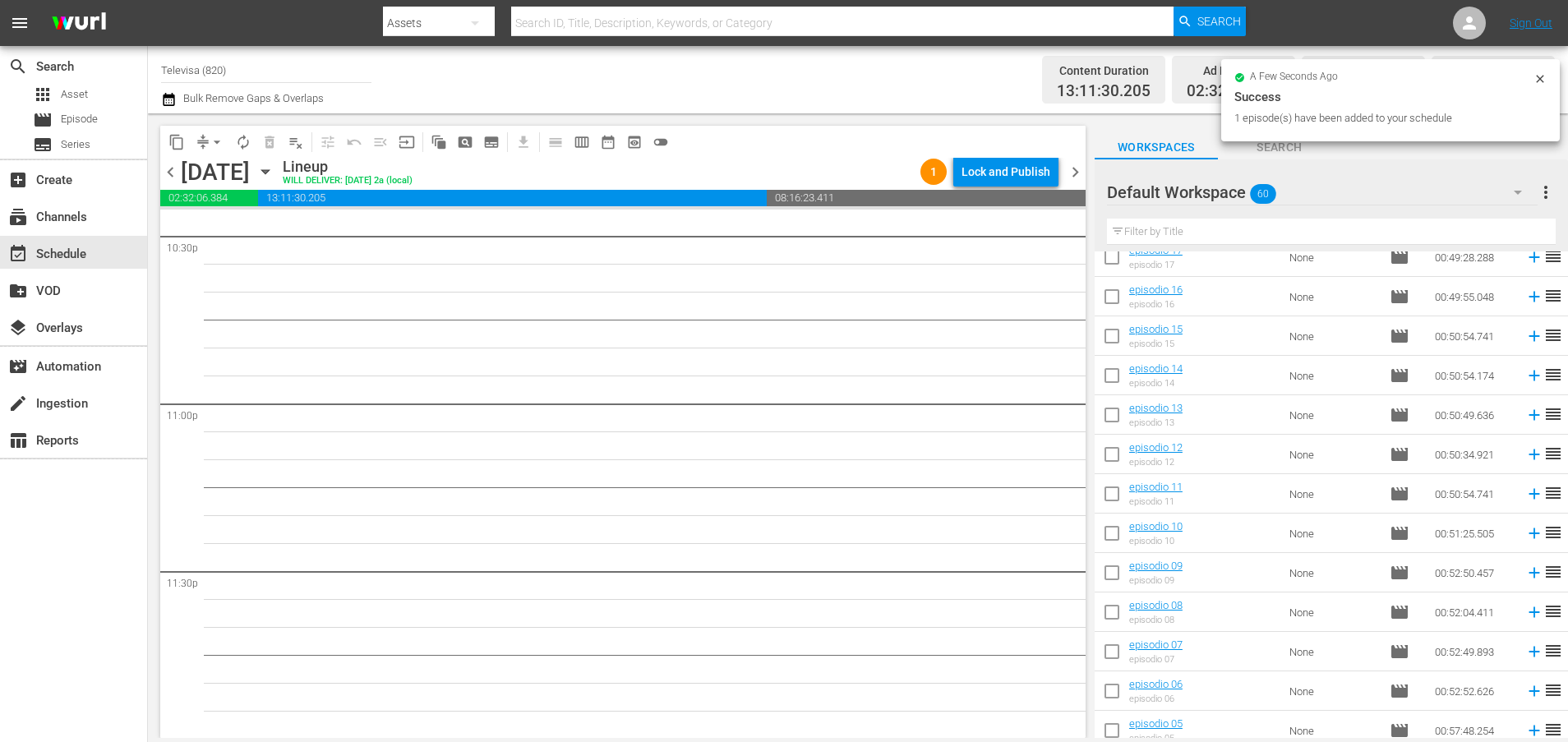
scroll to position [1919, 0]
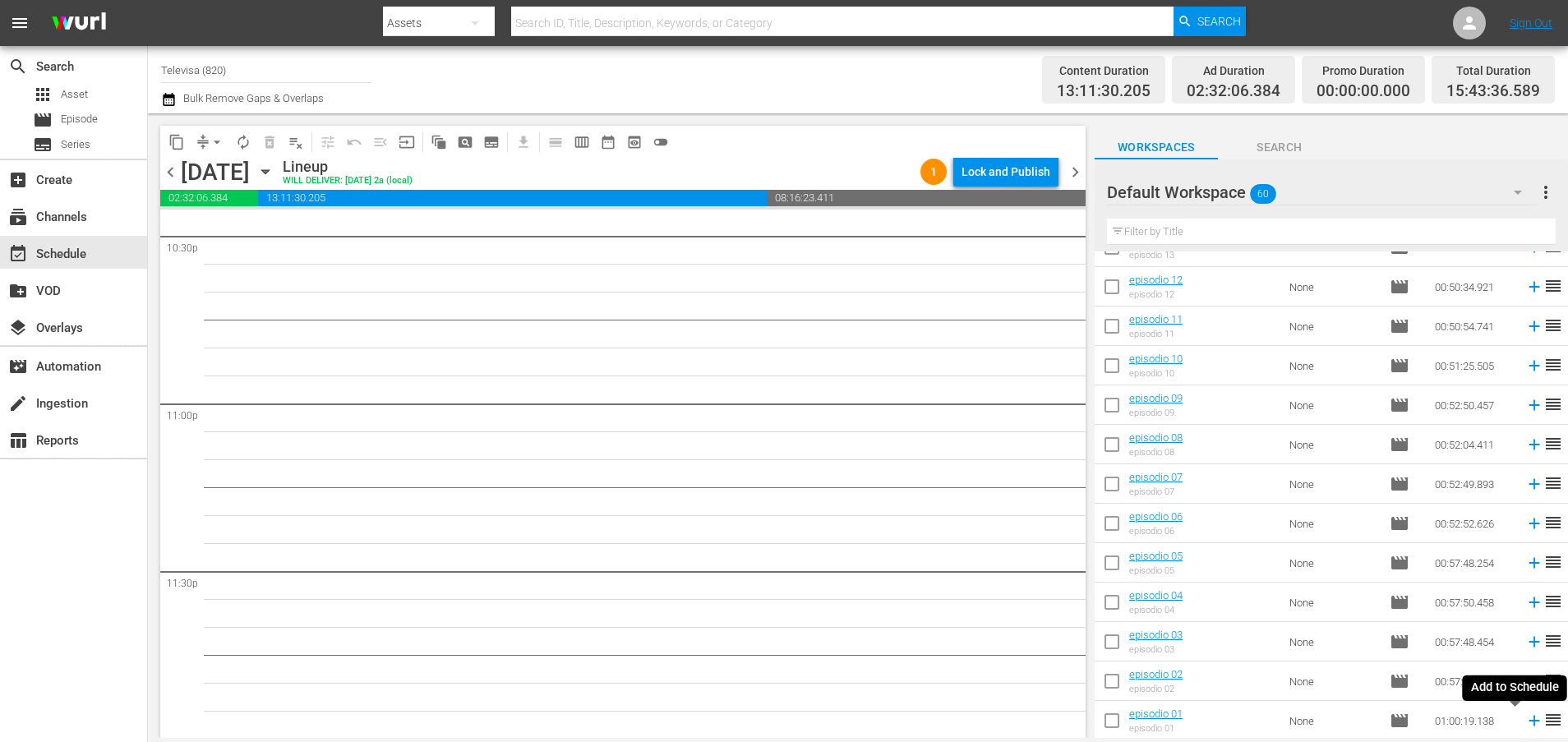
click at [1525, 725] on icon at bounding box center [1534, 721] width 18 height 18
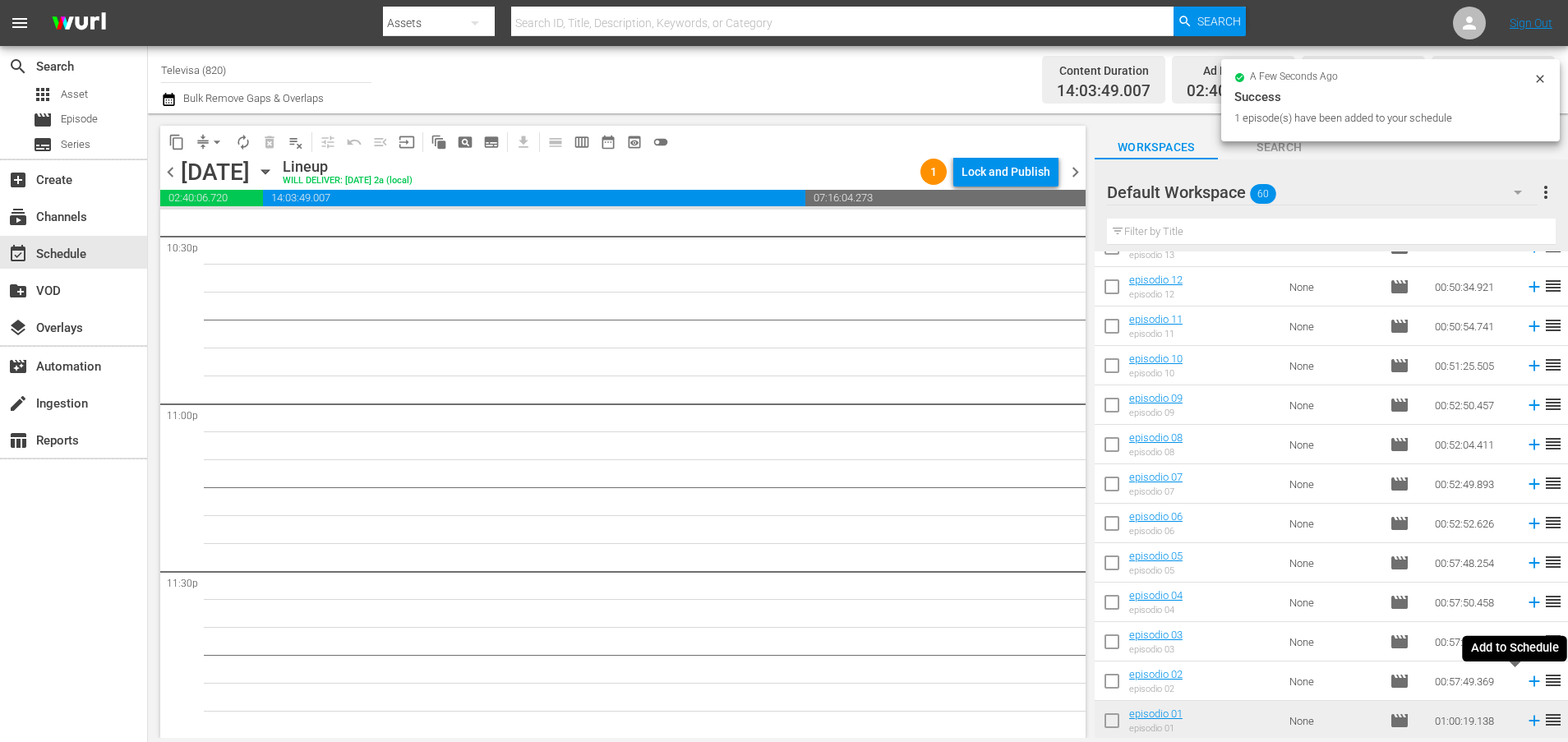
click at [1529, 682] on icon at bounding box center [1534, 682] width 10 height 10
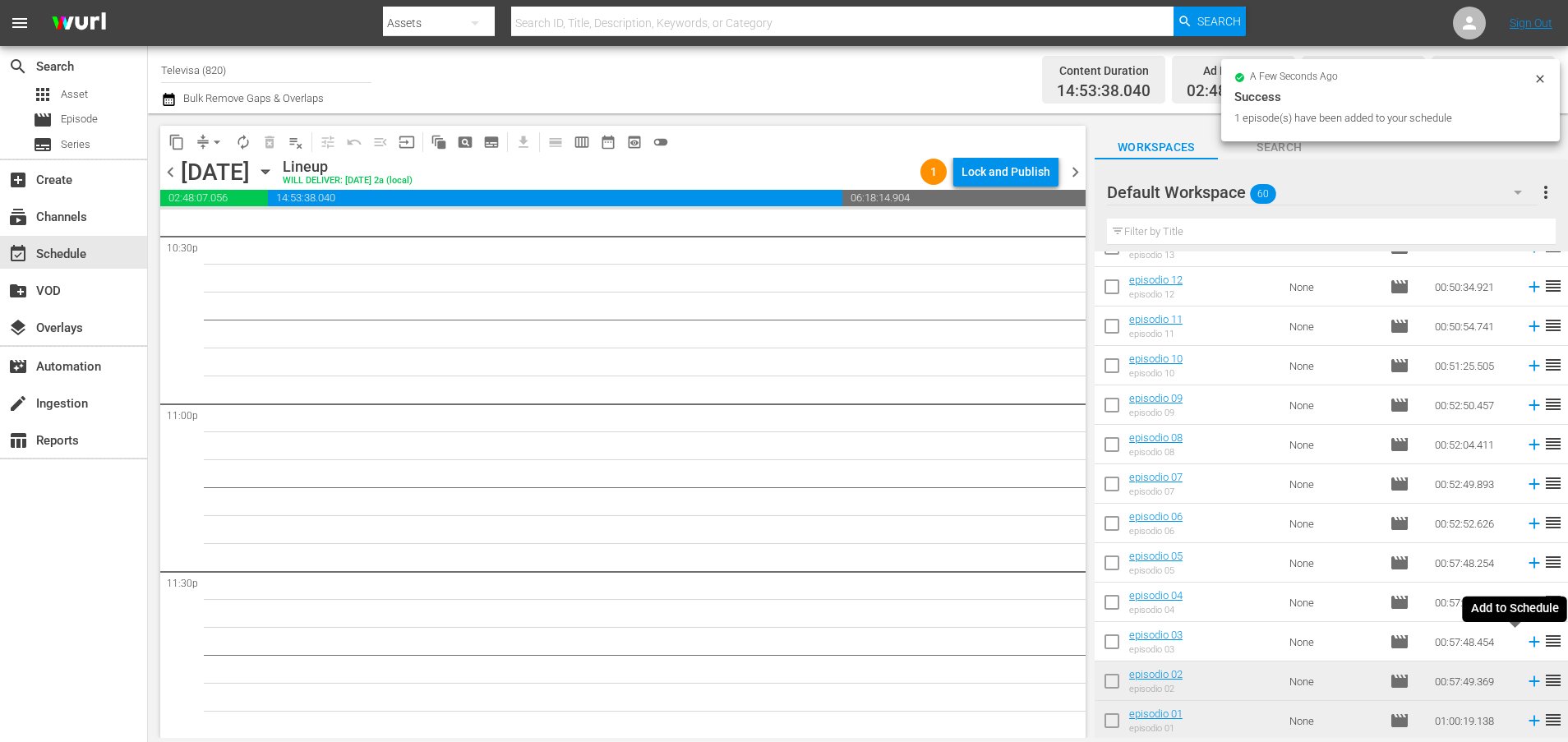
click at [1525, 644] on icon at bounding box center [1534, 641] width 18 height 18
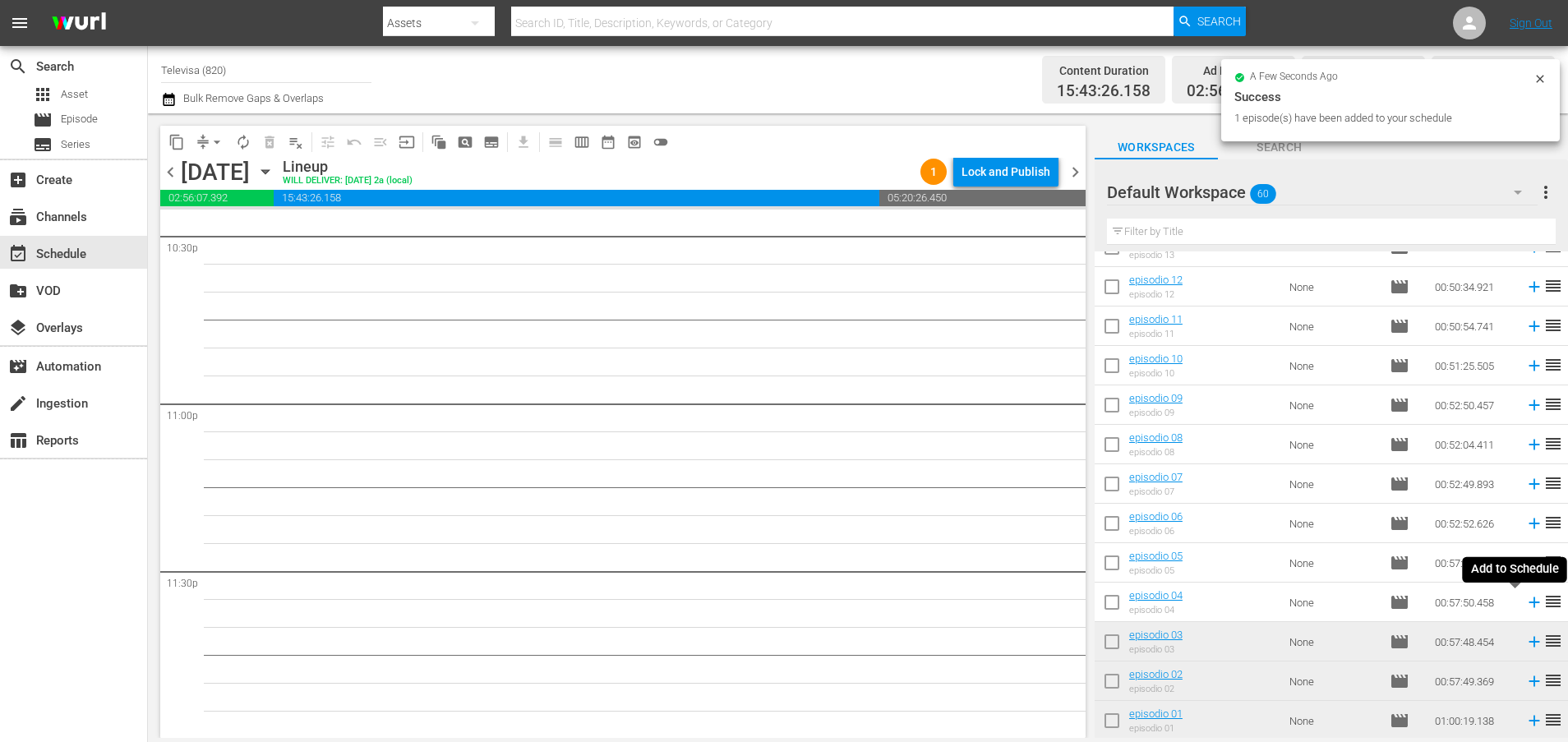
click at [1525, 605] on icon at bounding box center [1534, 602] width 18 height 18
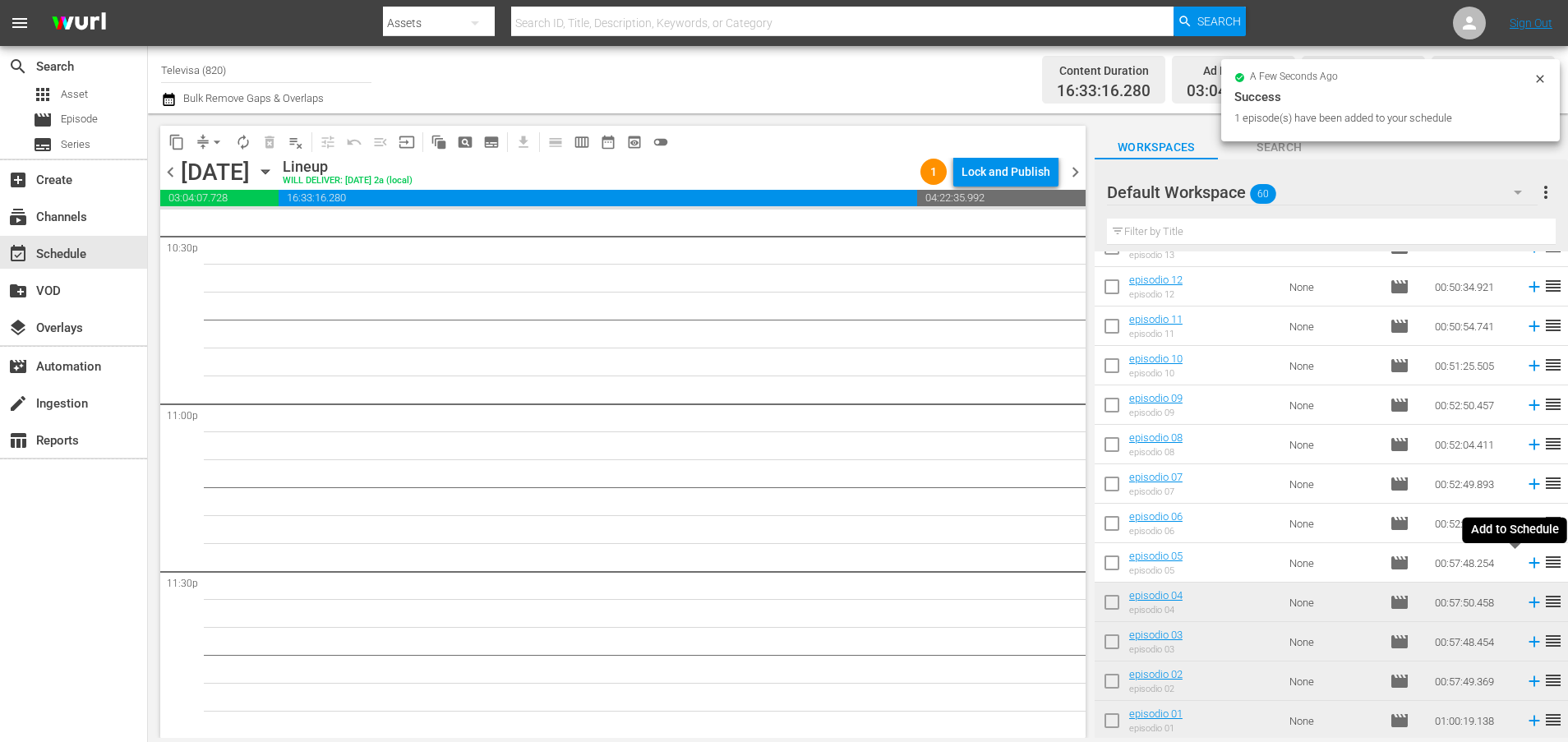
click at [1529, 567] on icon at bounding box center [1534, 564] width 10 height 10
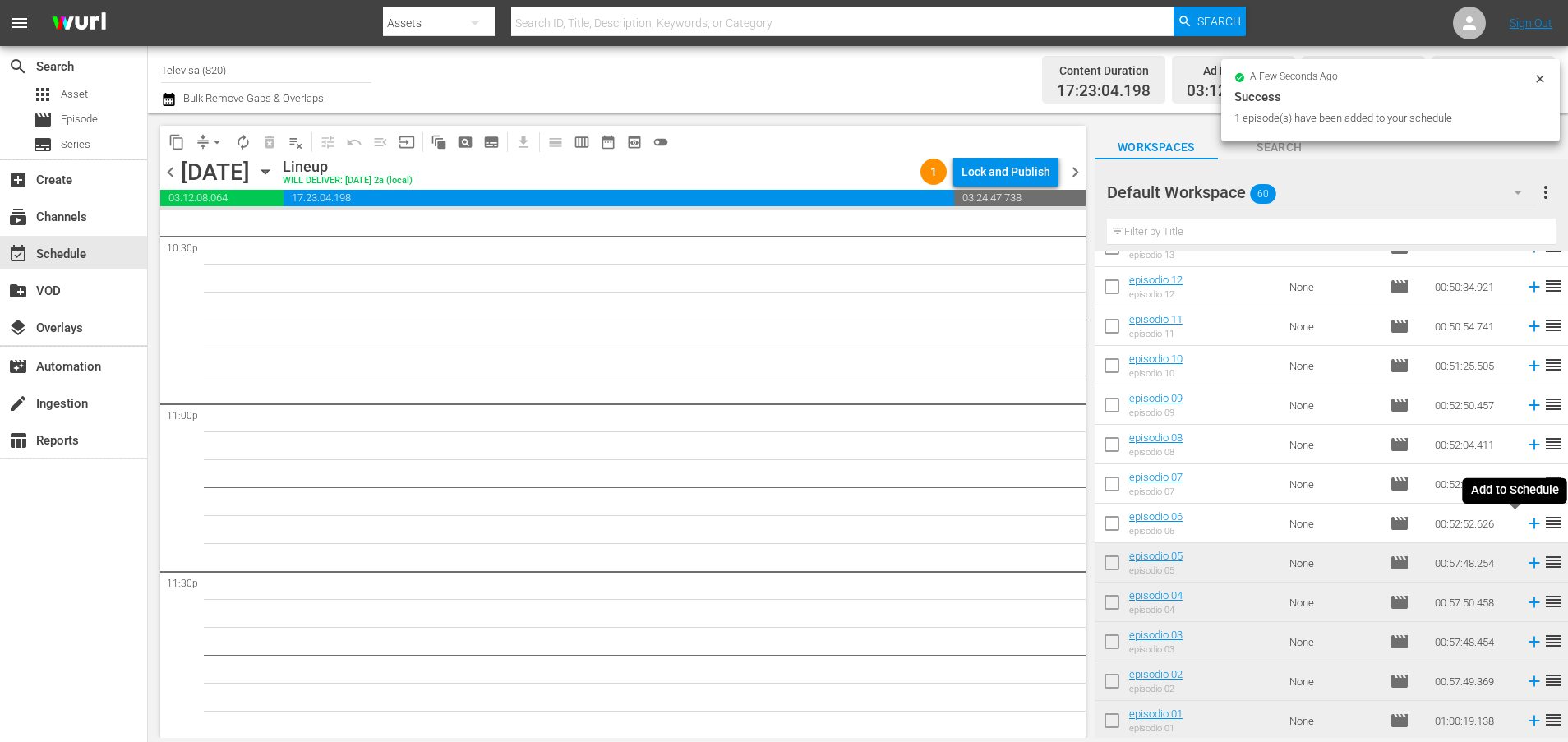
click at [1525, 528] on icon at bounding box center [1534, 524] width 18 height 18
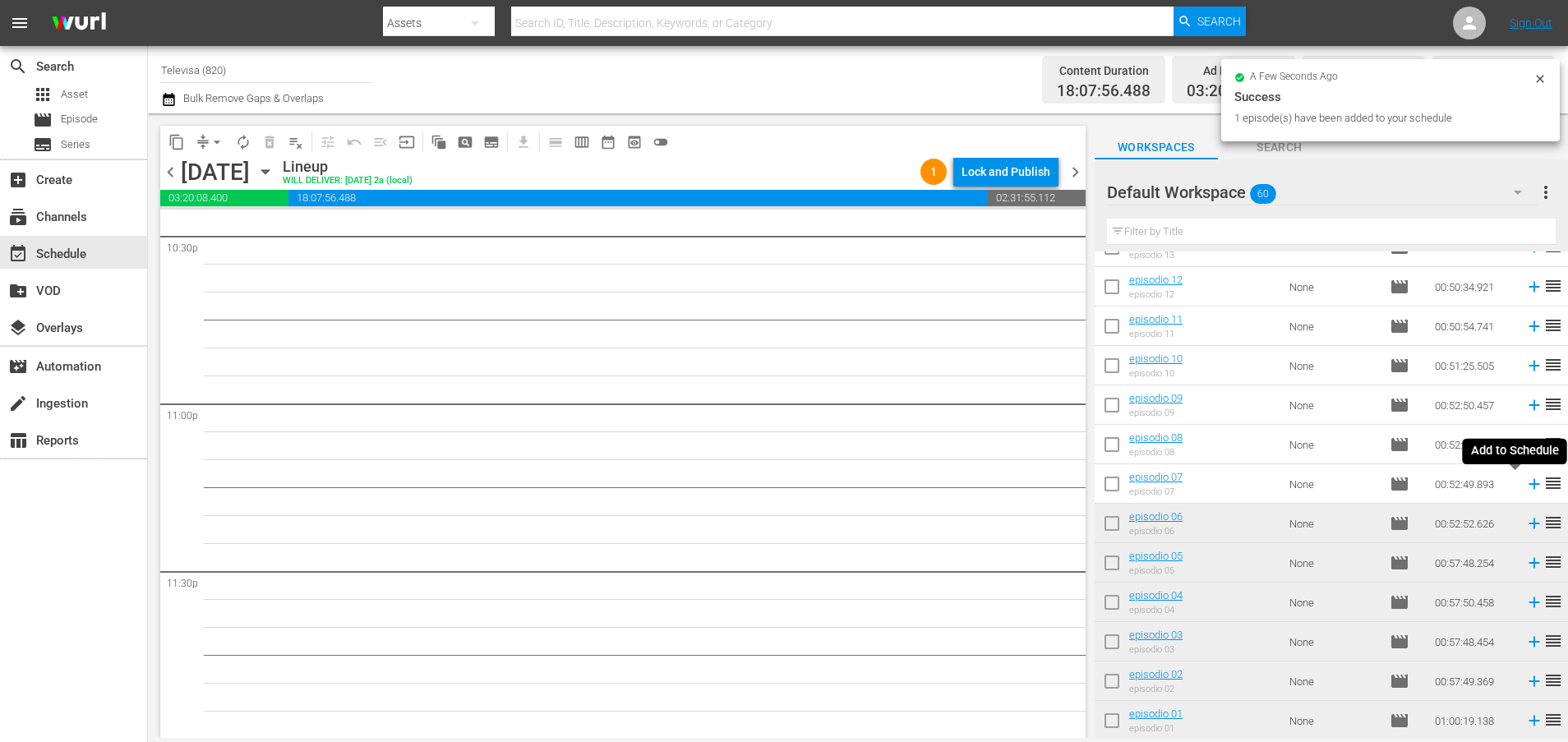
click at [1525, 486] on icon at bounding box center [1534, 484] width 18 height 18
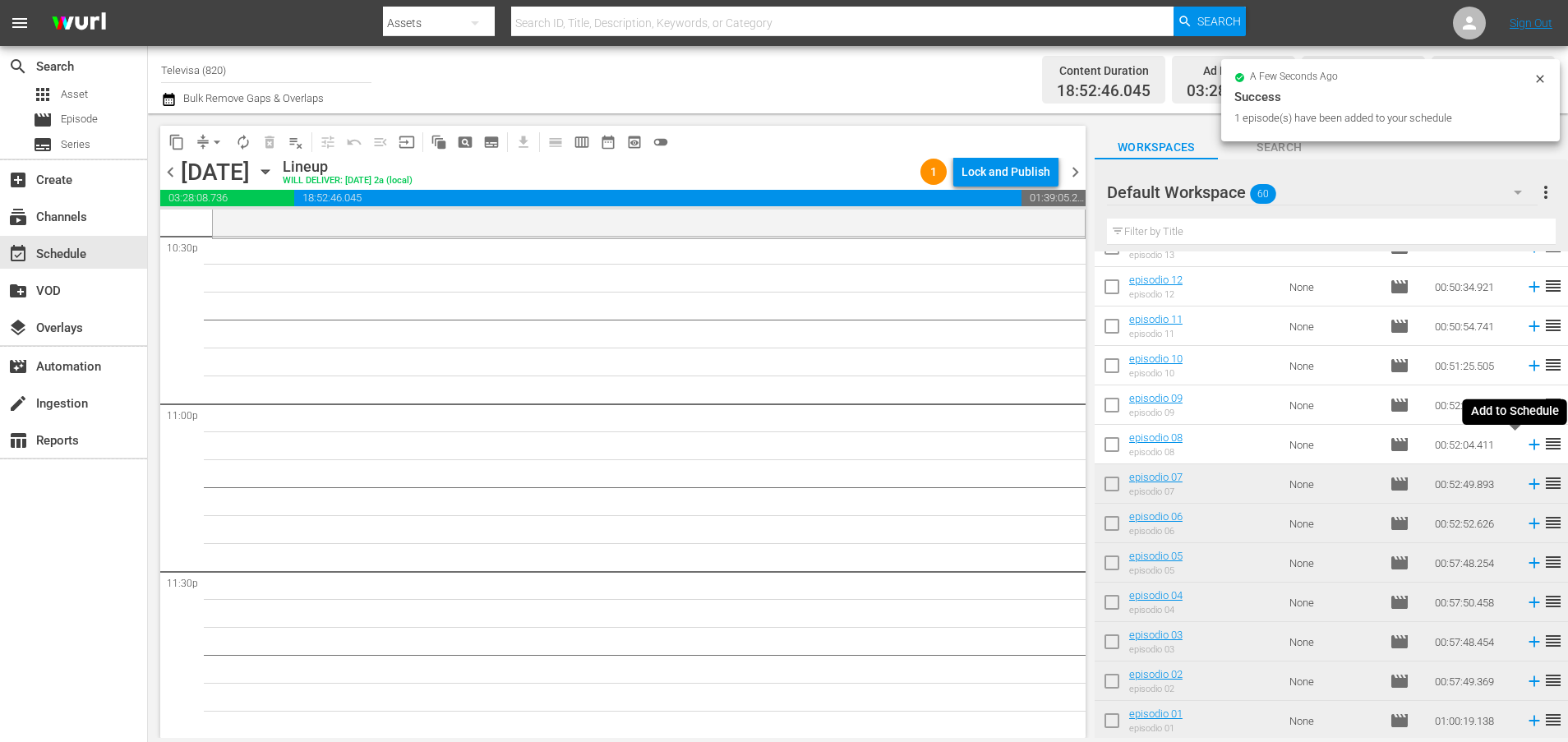
click at [1529, 449] on icon at bounding box center [1534, 445] width 10 height 10
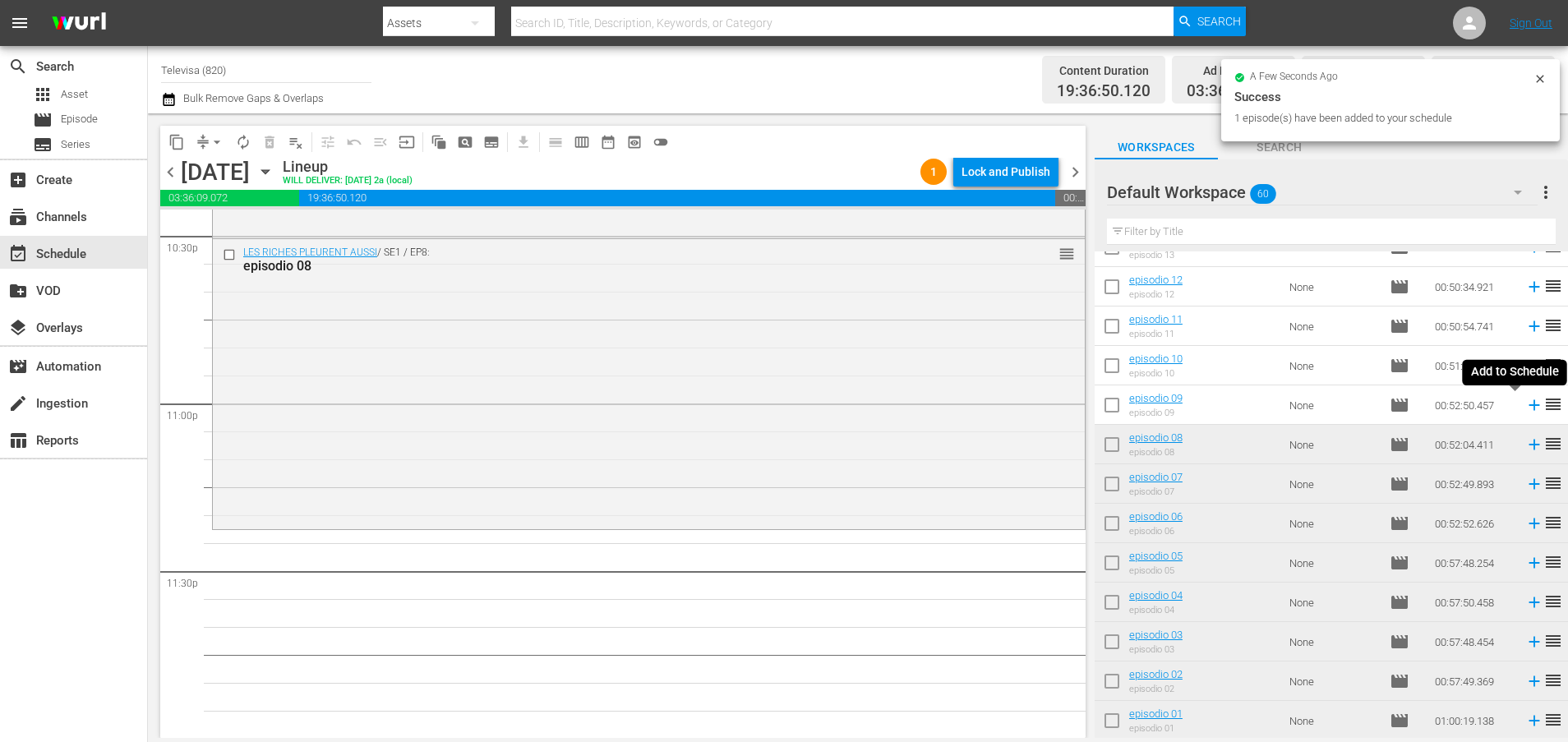
click at [1525, 407] on icon at bounding box center [1534, 405] width 18 height 18
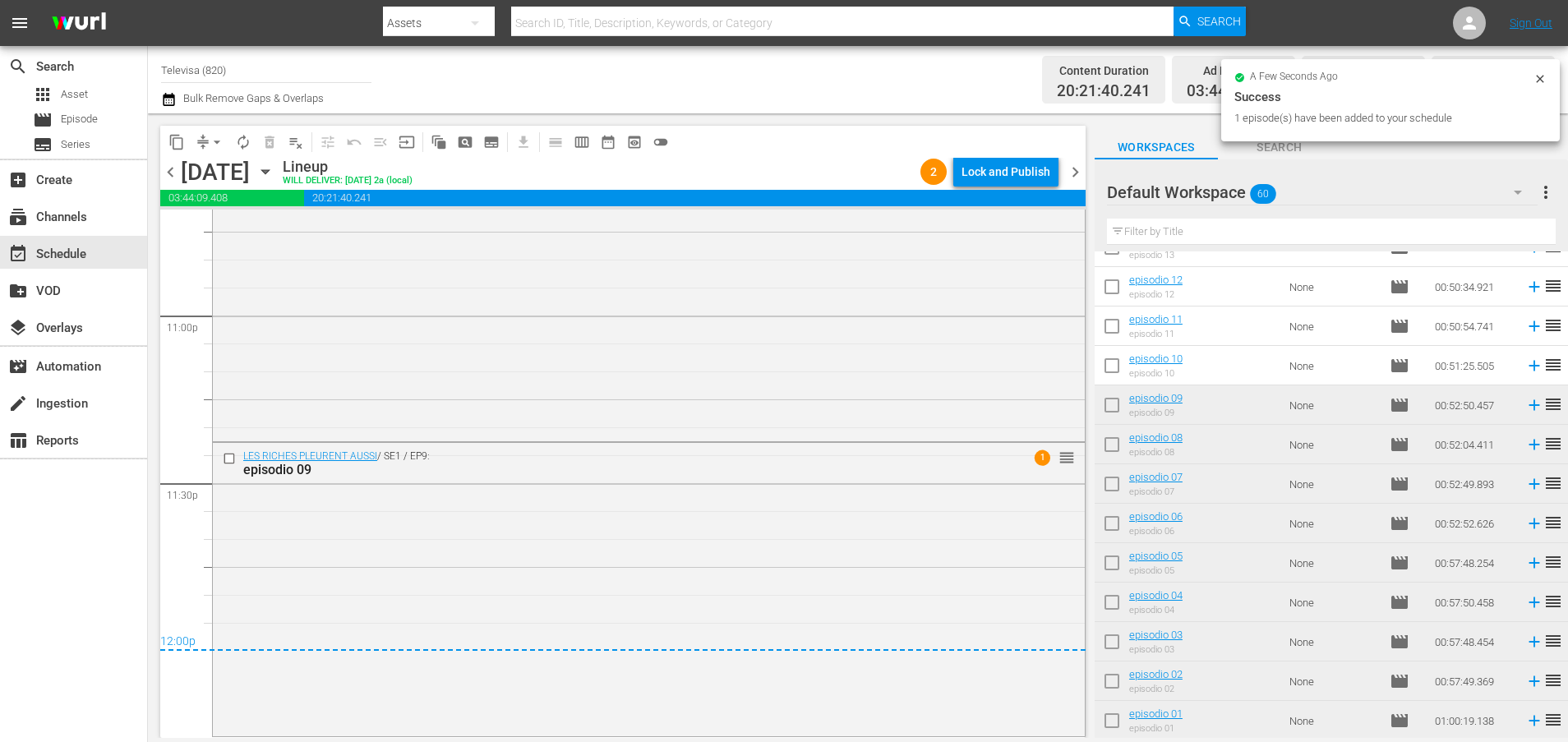
scroll to position [7607, 0]
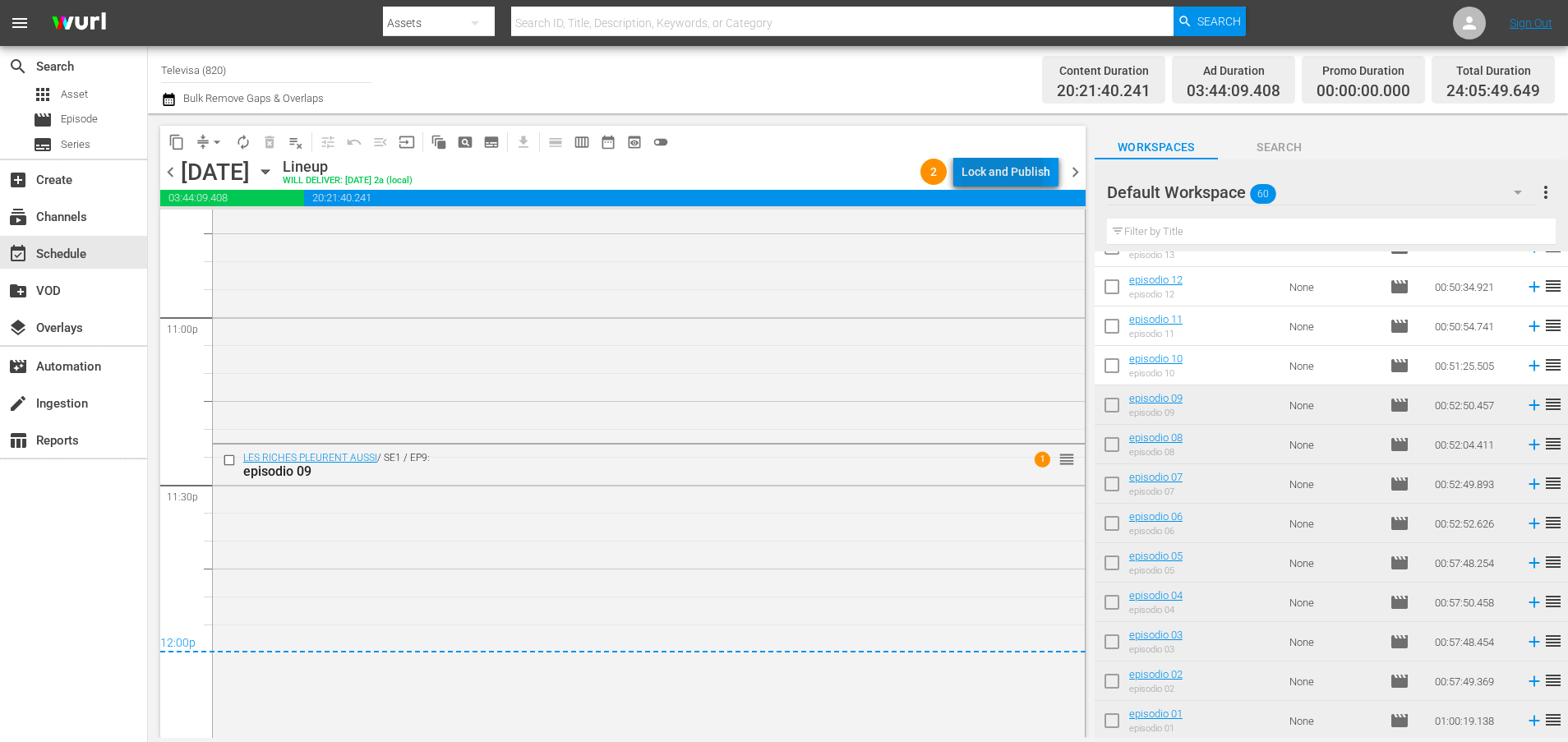
click at [999, 171] on div "Lock and Publish" at bounding box center [1006, 172] width 89 height 30
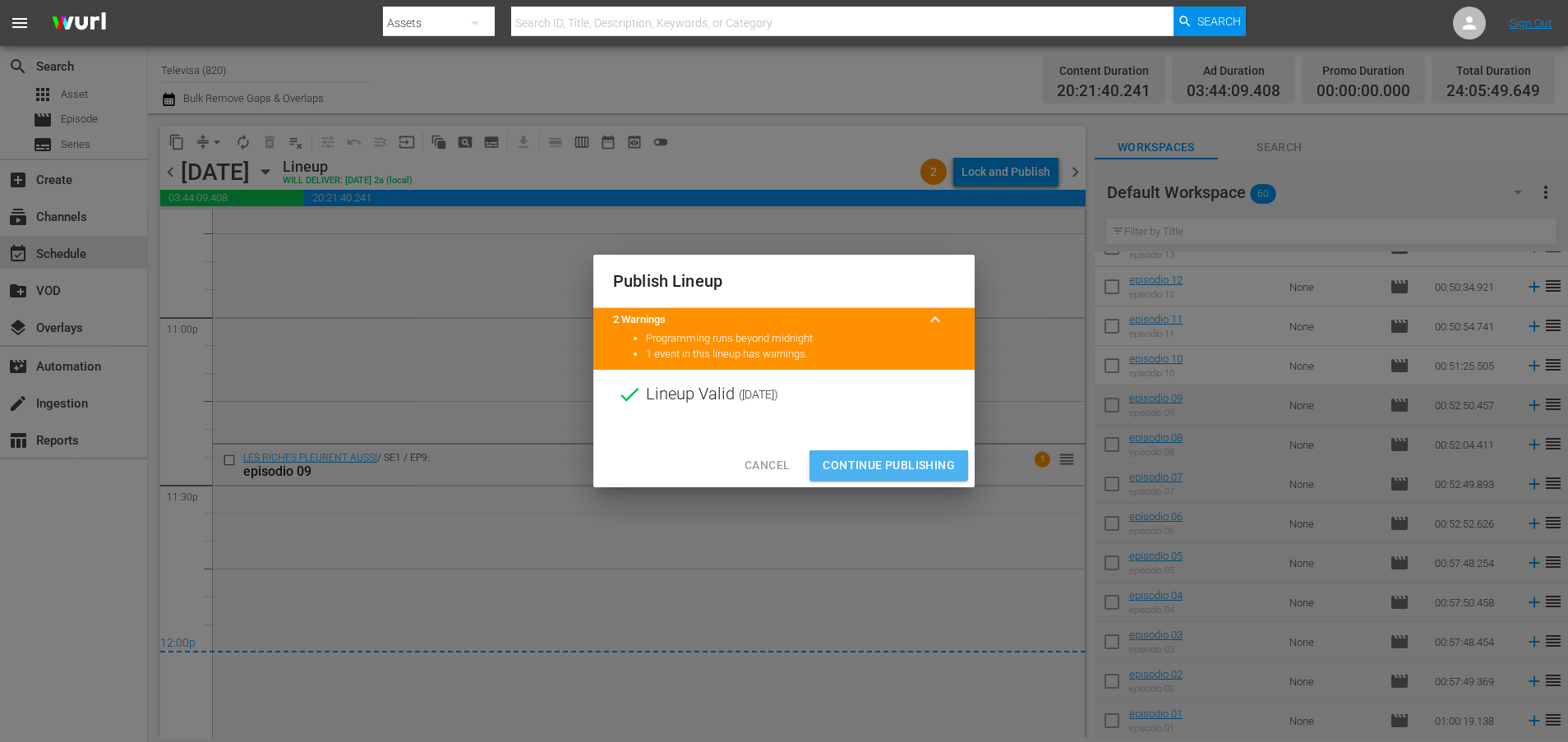
click at [876, 467] on span "Continue Publishing" at bounding box center [888, 466] width 132 height 21
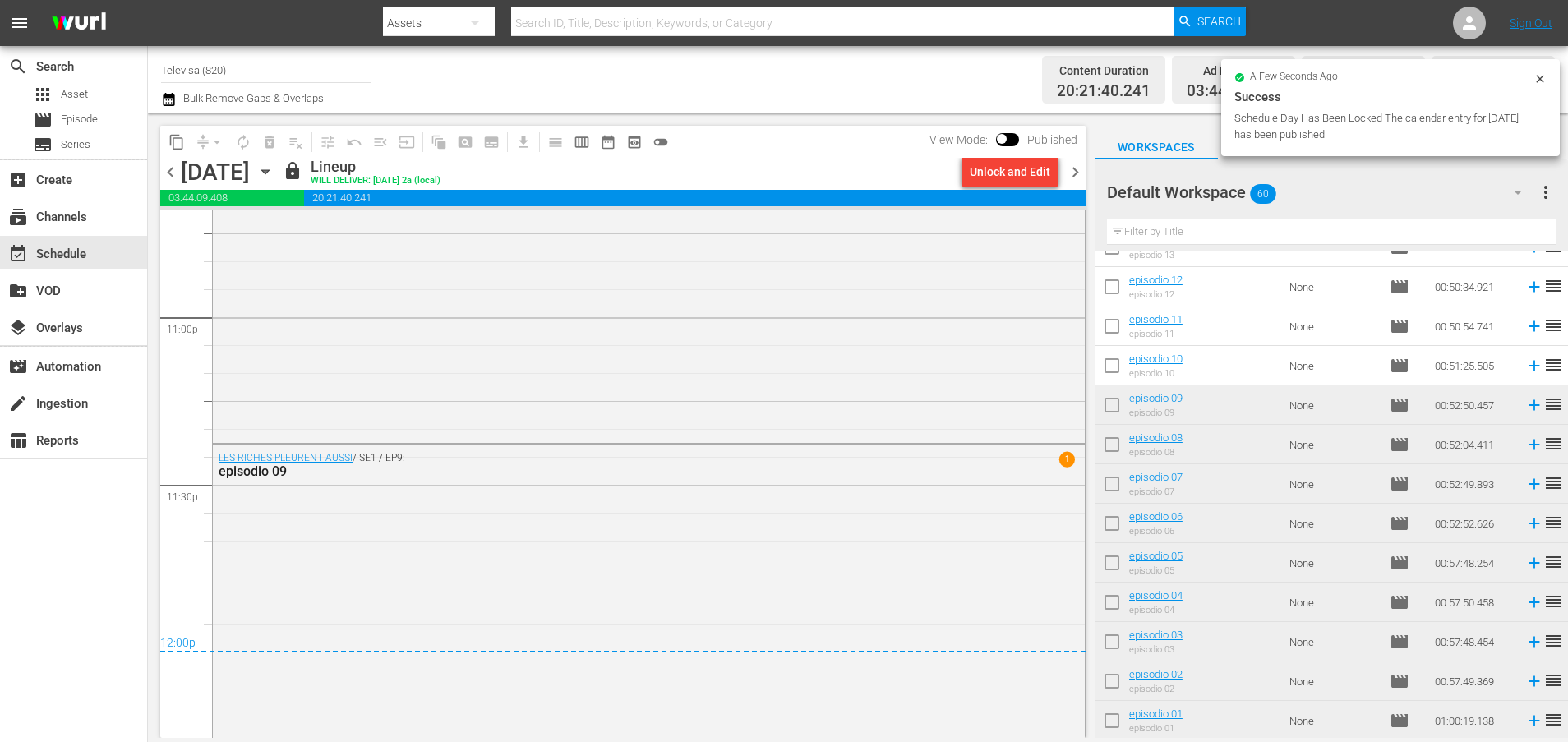
click at [279, 160] on div "Thursday, October 30th October 30th" at bounding box center [230, 172] width 98 height 27
click at [274, 171] on icon "button" at bounding box center [265, 171] width 18 height 18
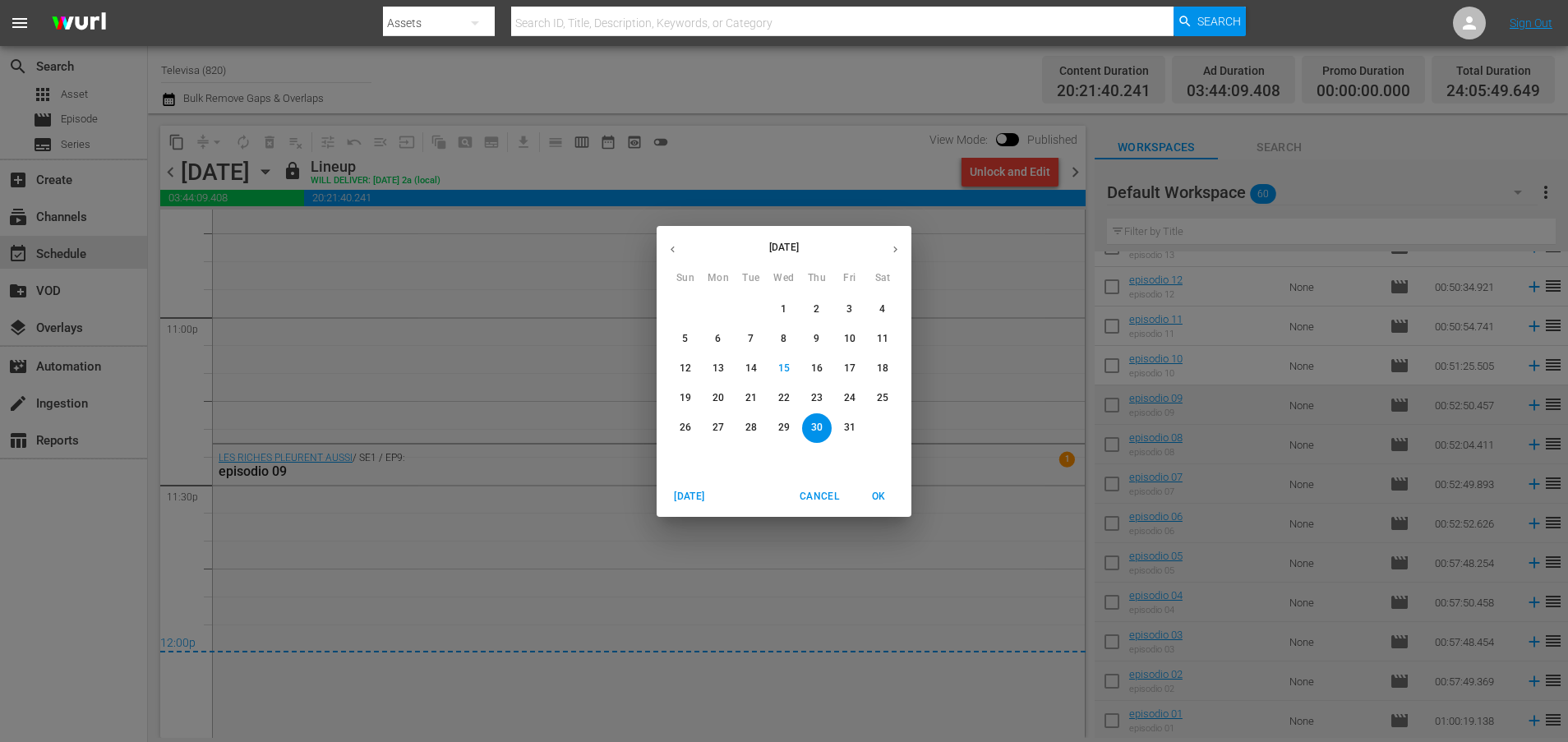
click at [849, 430] on p "31" at bounding box center [849, 428] width 11 height 14
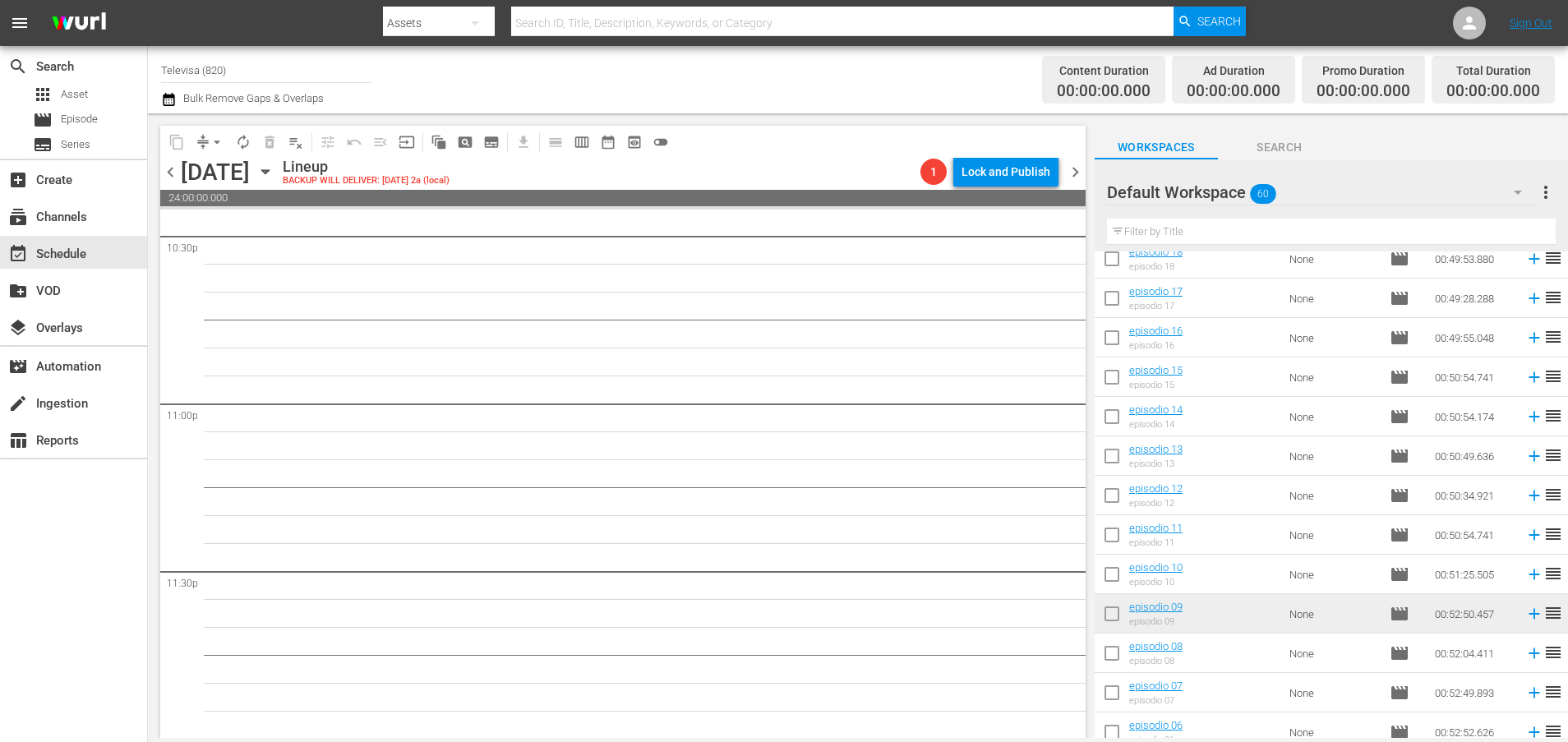
scroll to position [1672, 0]
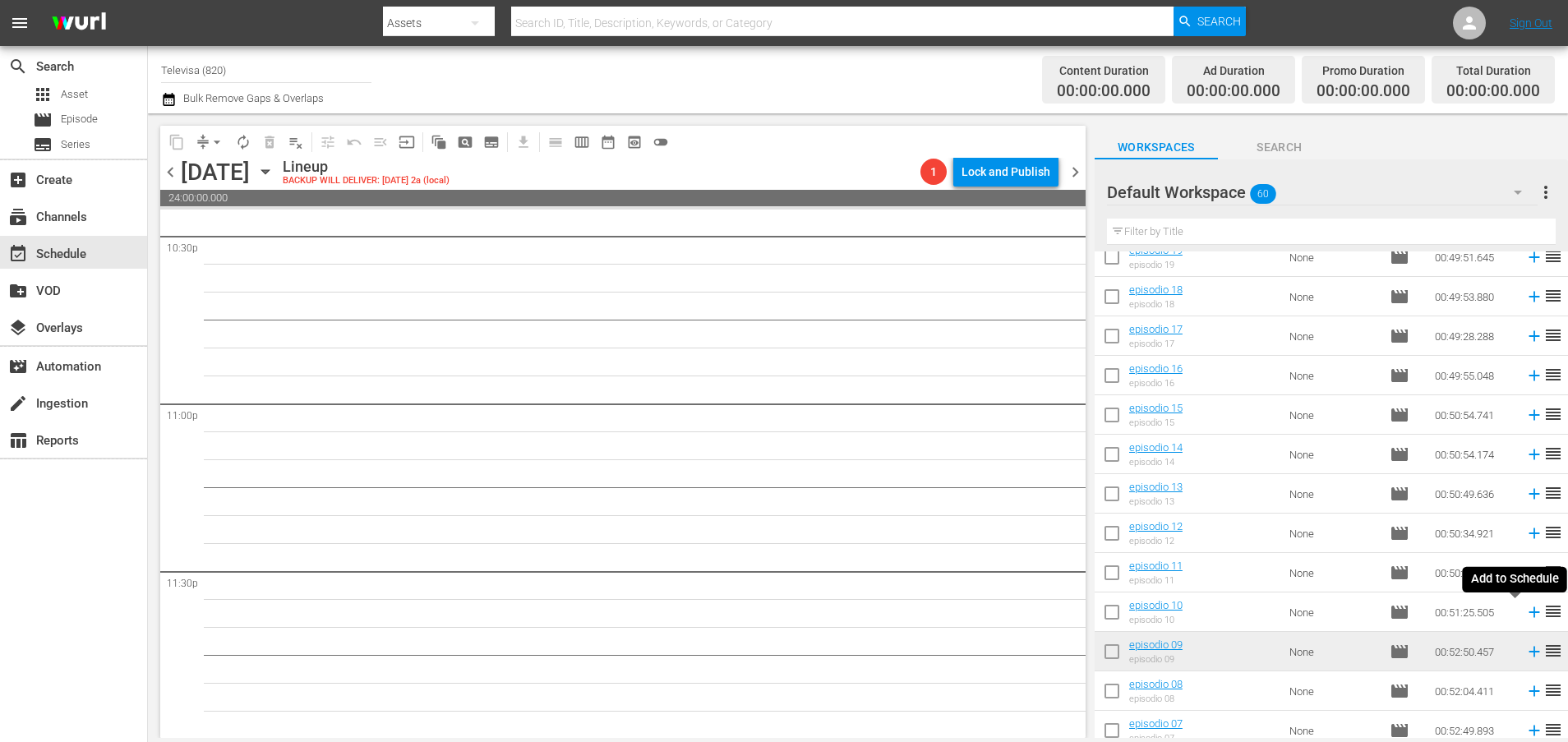
click at [1529, 616] on icon at bounding box center [1534, 613] width 10 height 10
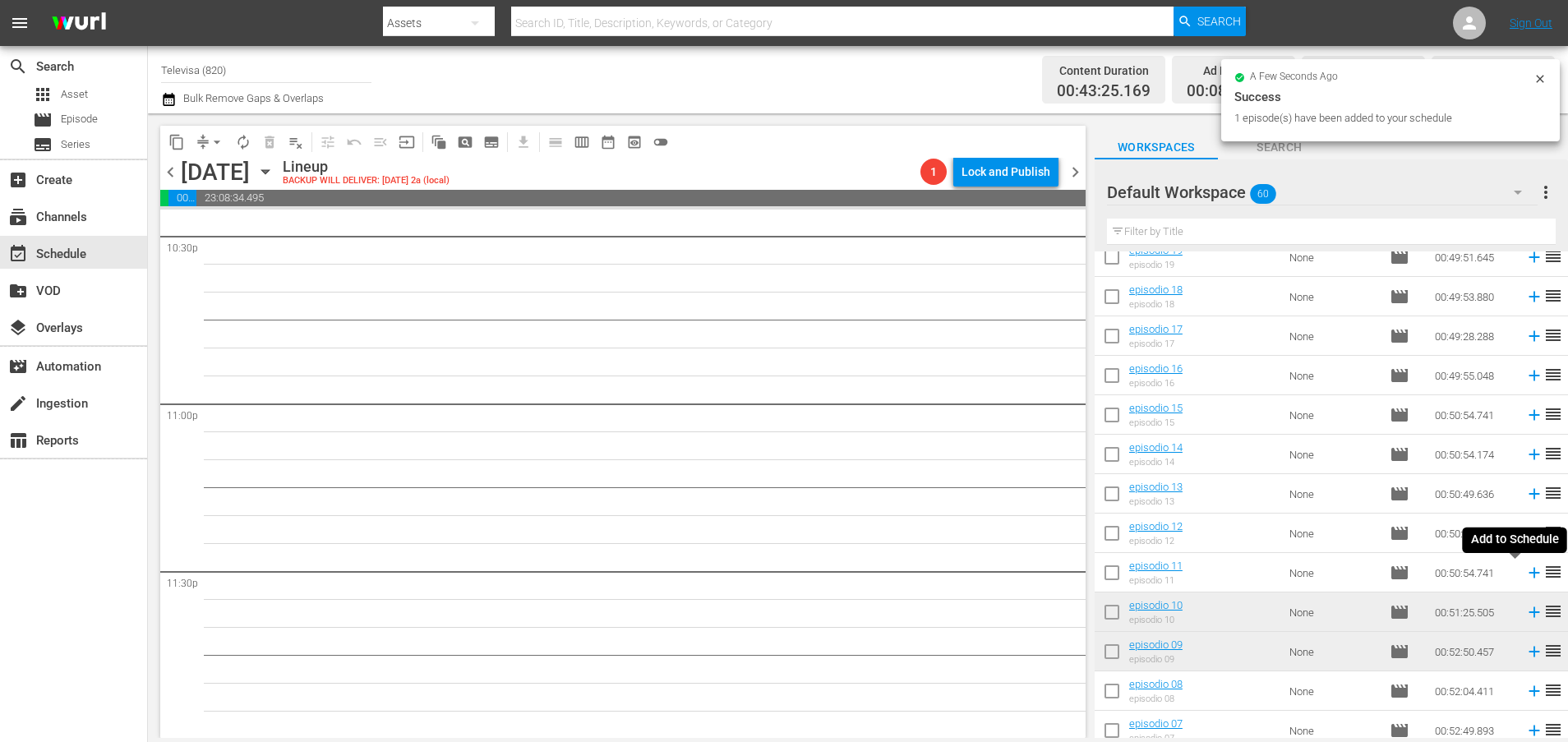
click at [1529, 575] on icon at bounding box center [1534, 573] width 10 height 10
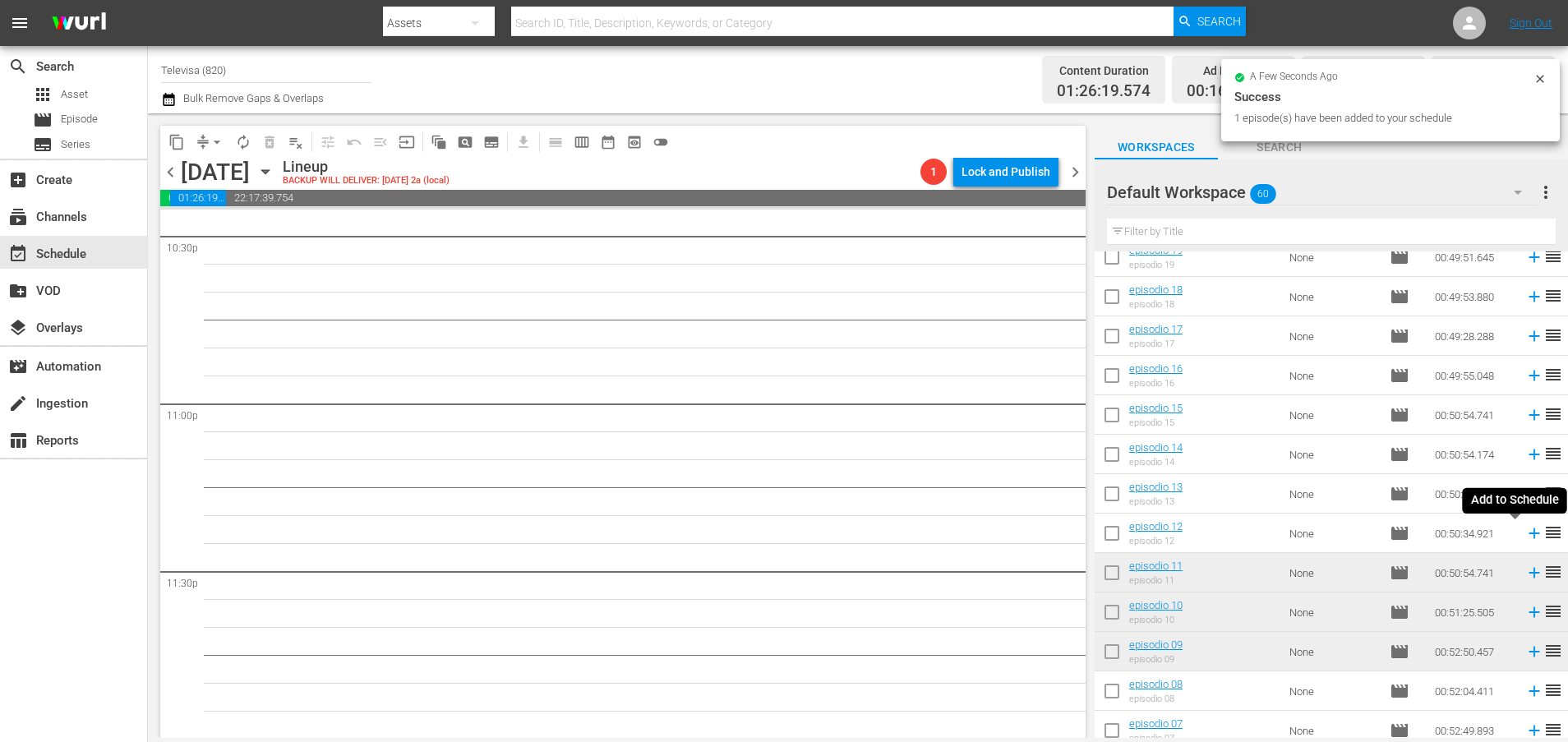
click at [1529, 535] on icon at bounding box center [1534, 534] width 10 height 10
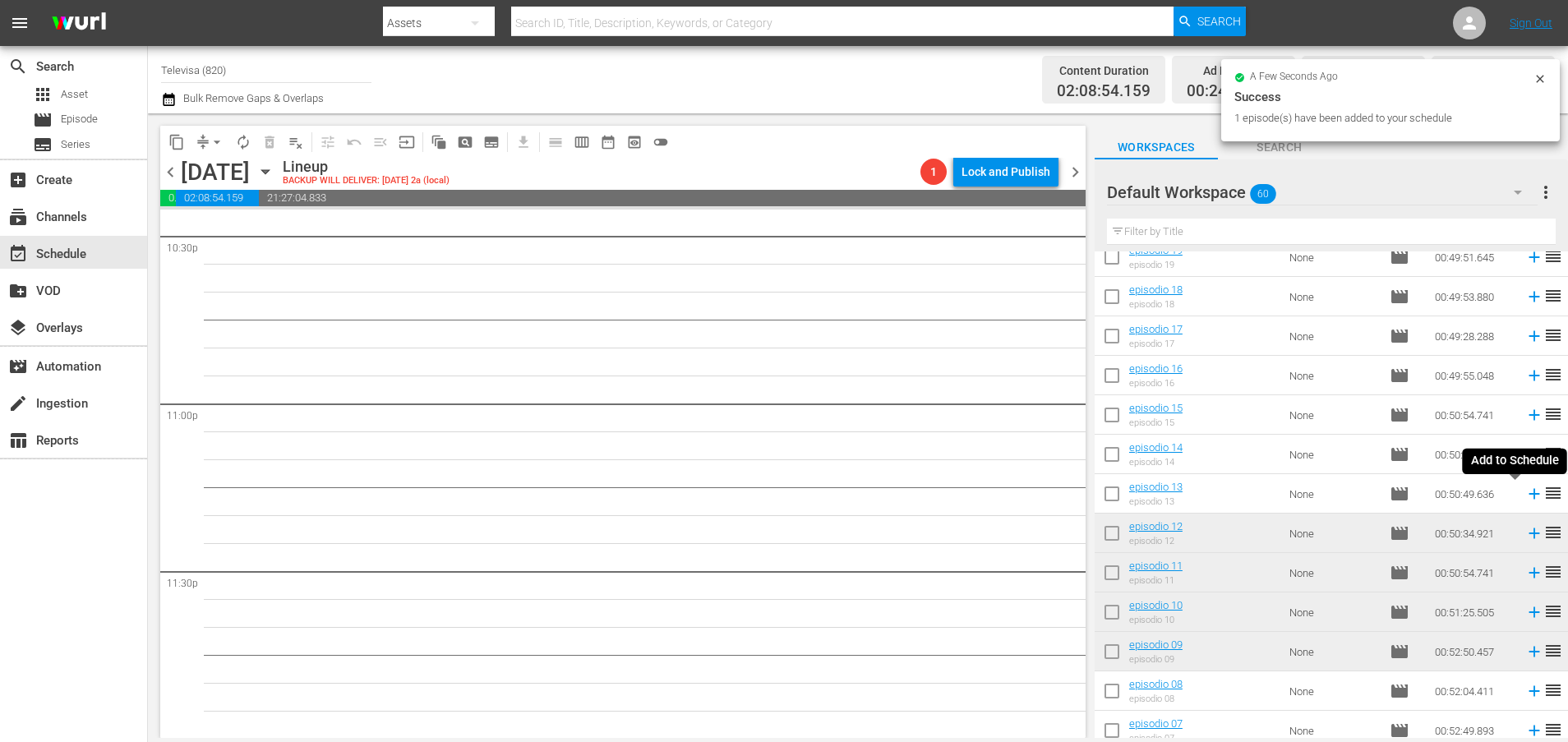
click at [1525, 492] on icon at bounding box center [1534, 494] width 18 height 18
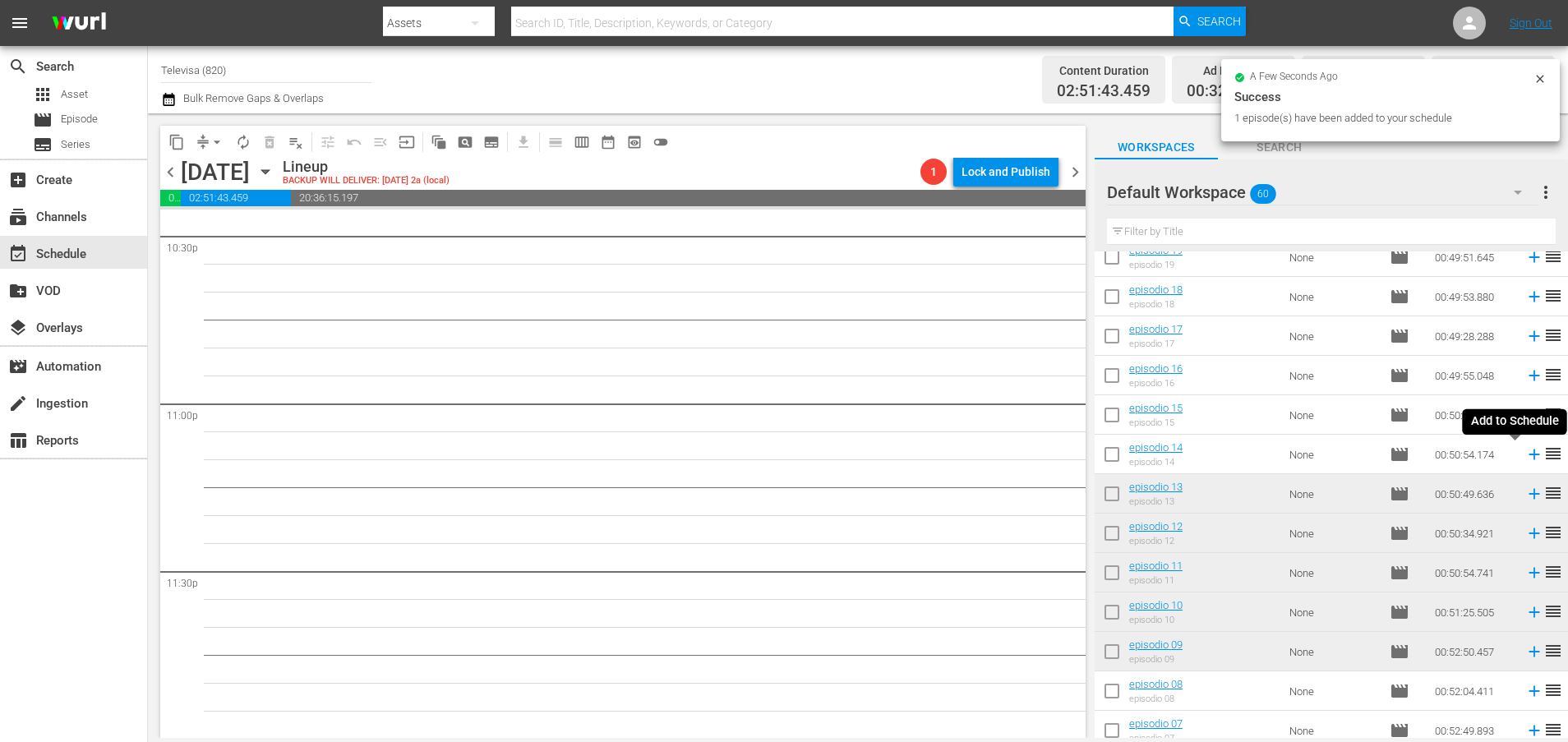
click at [1529, 454] on icon at bounding box center [1534, 455] width 10 height 10
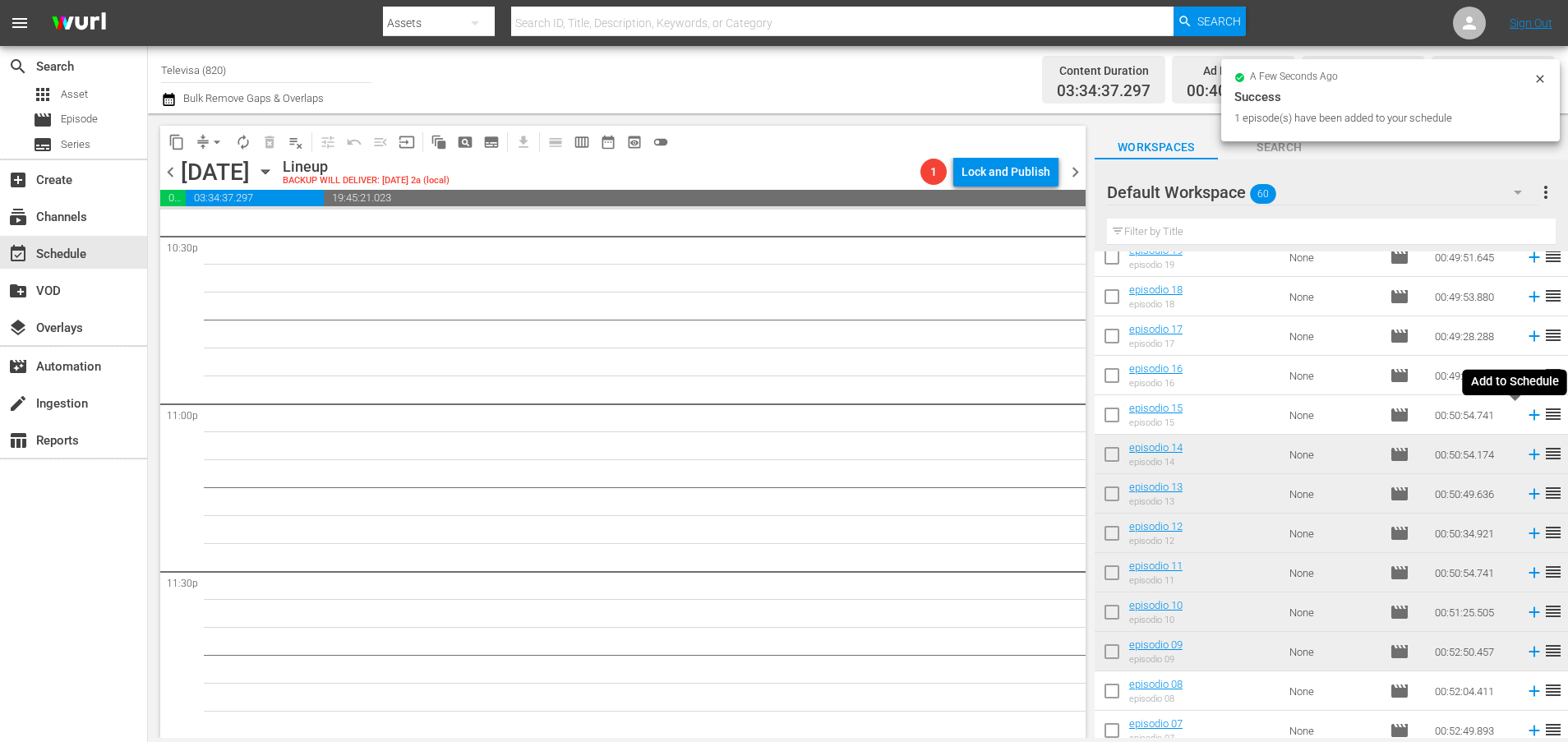
click at [1525, 418] on icon at bounding box center [1534, 415] width 18 height 18
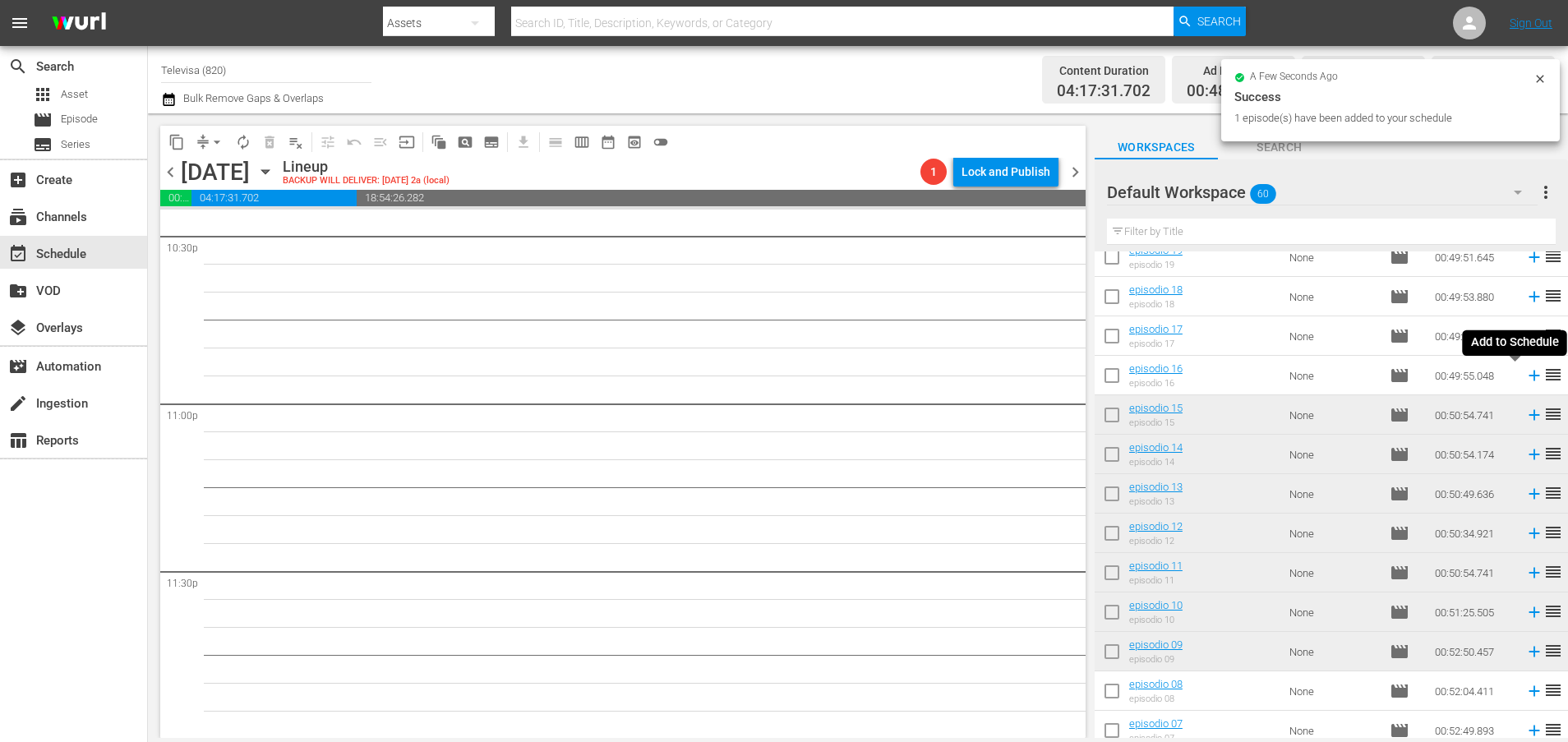
click at [1529, 376] on icon at bounding box center [1534, 376] width 10 height 10
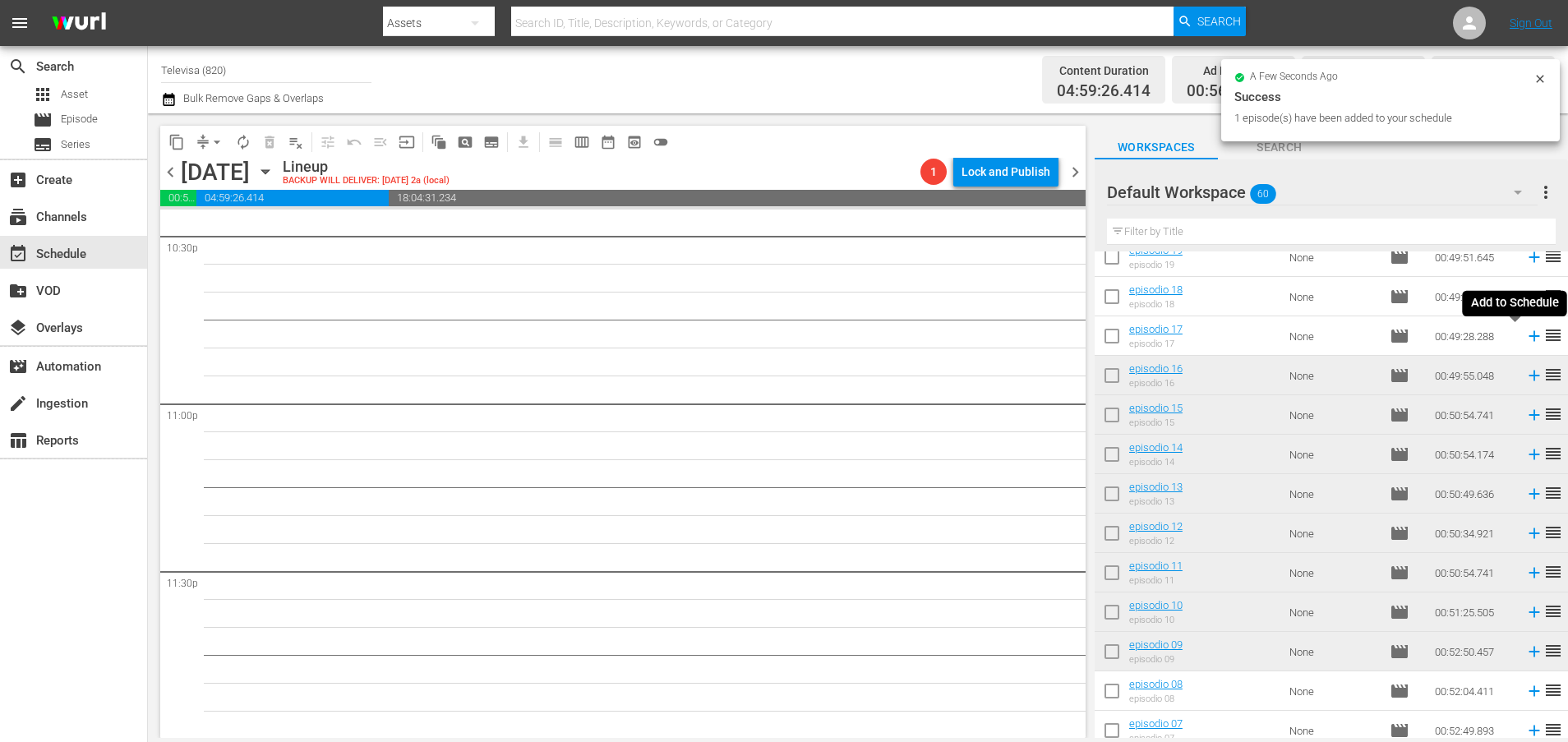
click at [1525, 340] on icon at bounding box center [1534, 336] width 18 height 18
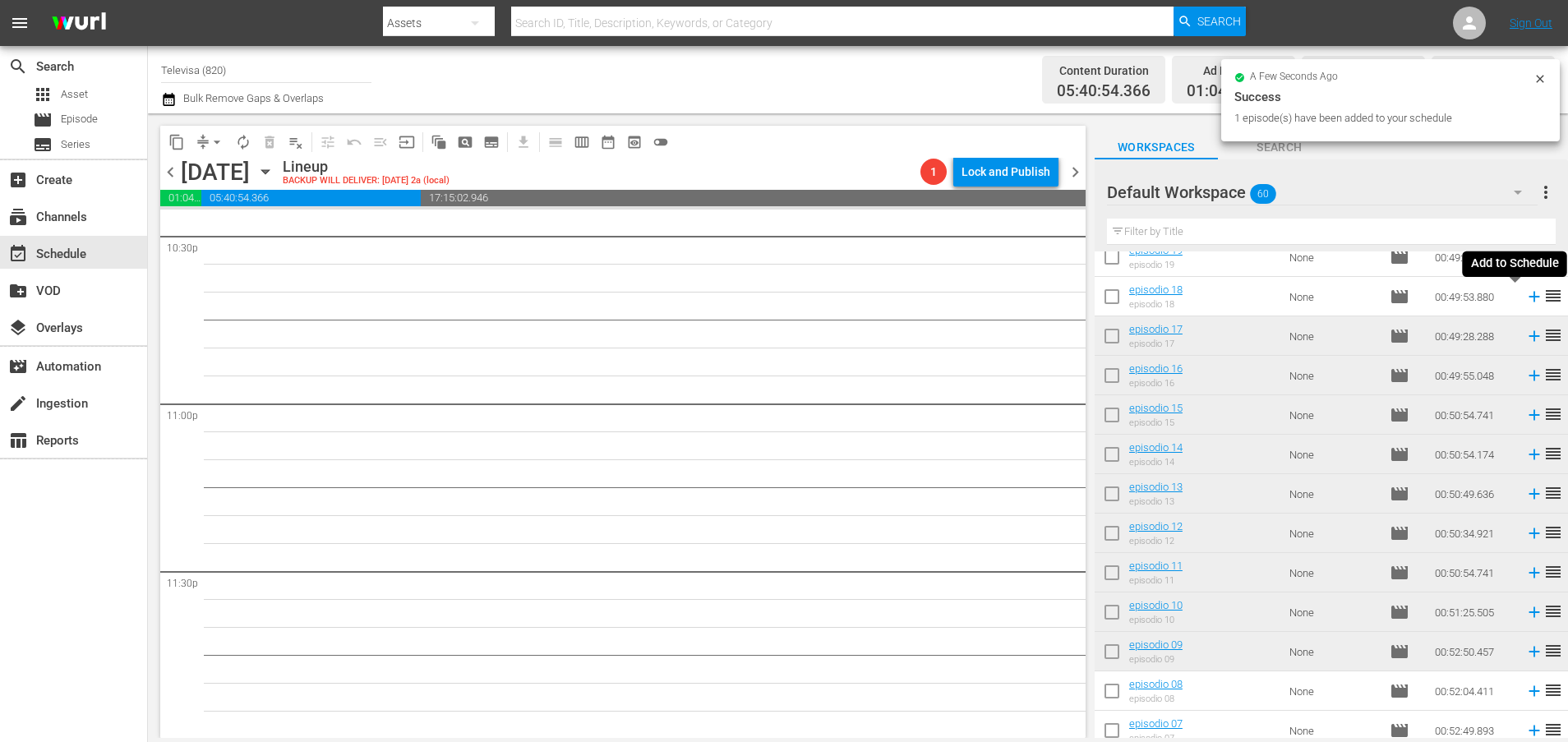
click at [1529, 297] on icon at bounding box center [1534, 297] width 10 height 10
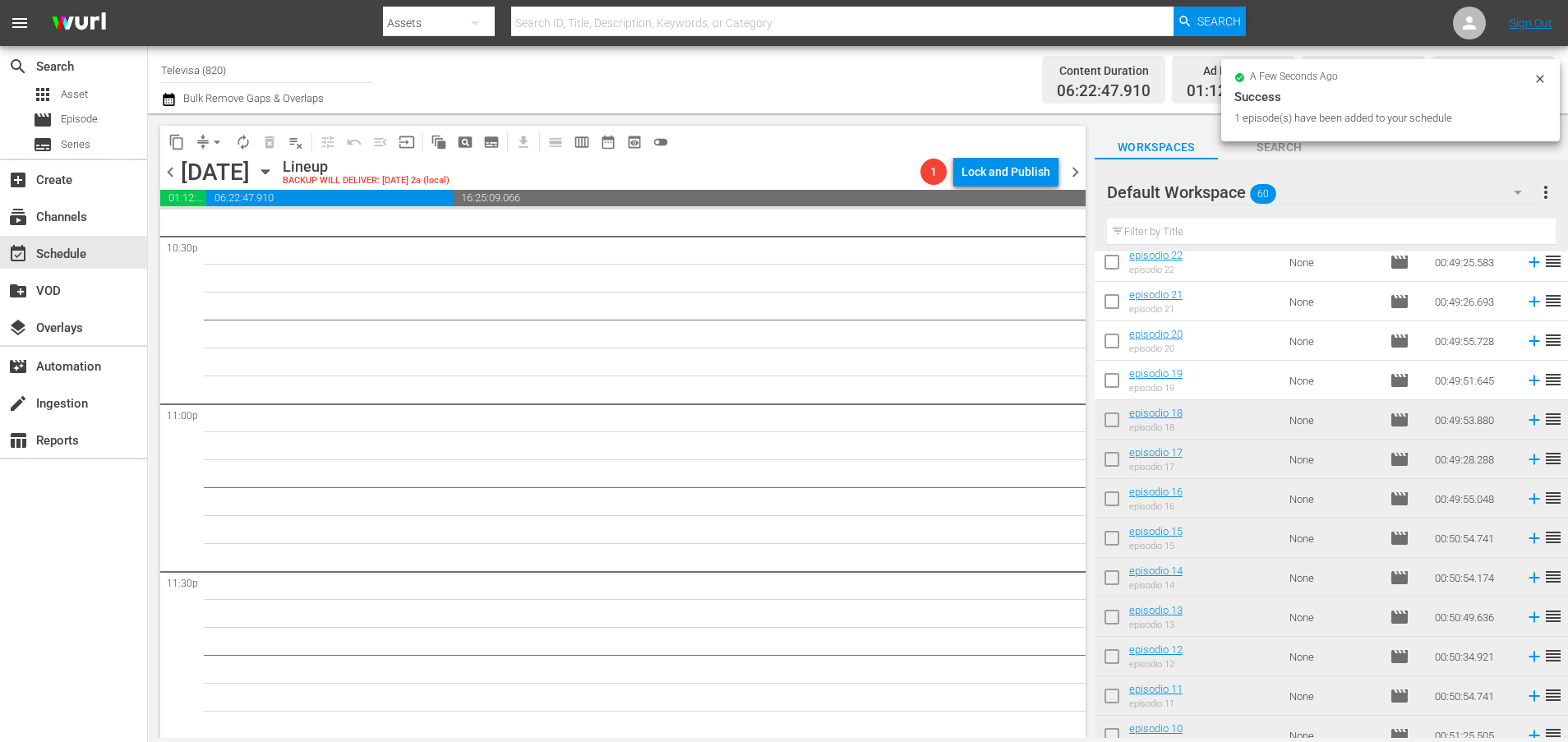
scroll to position [1425, 0]
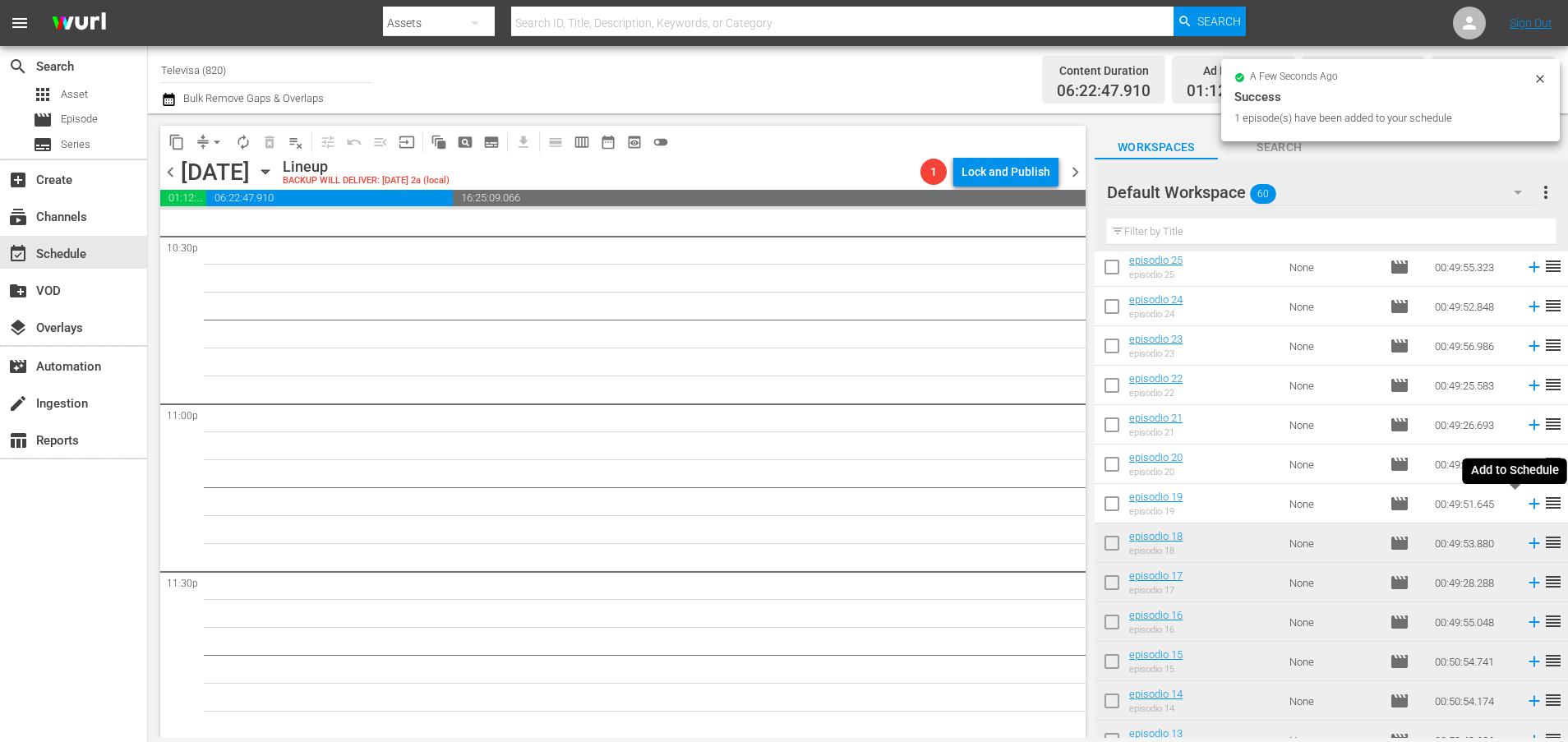
click at [1529, 506] on icon at bounding box center [1534, 504] width 10 height 10
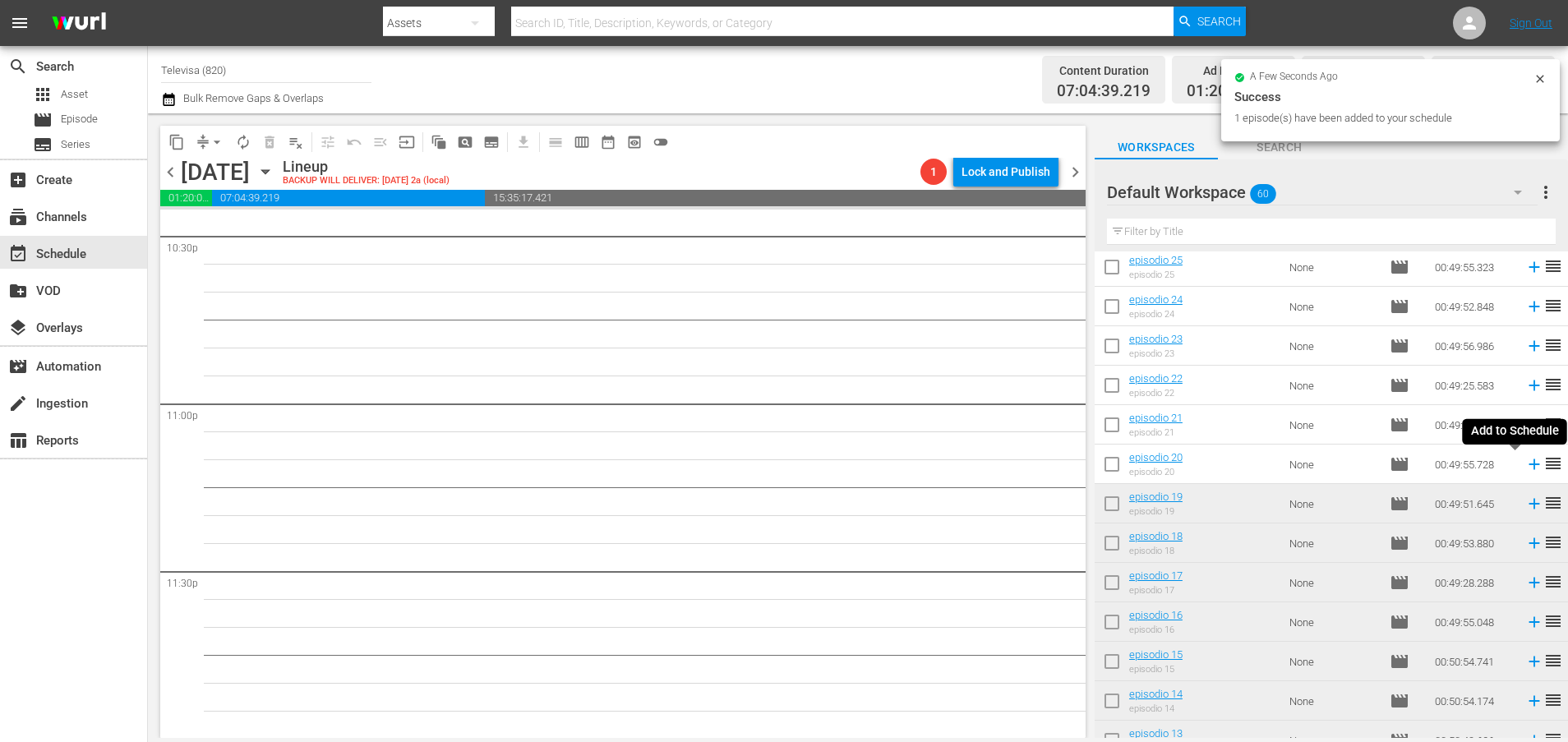
click at [1529, 466] on icon at bounding box center [1534, 465] width 10 height 10
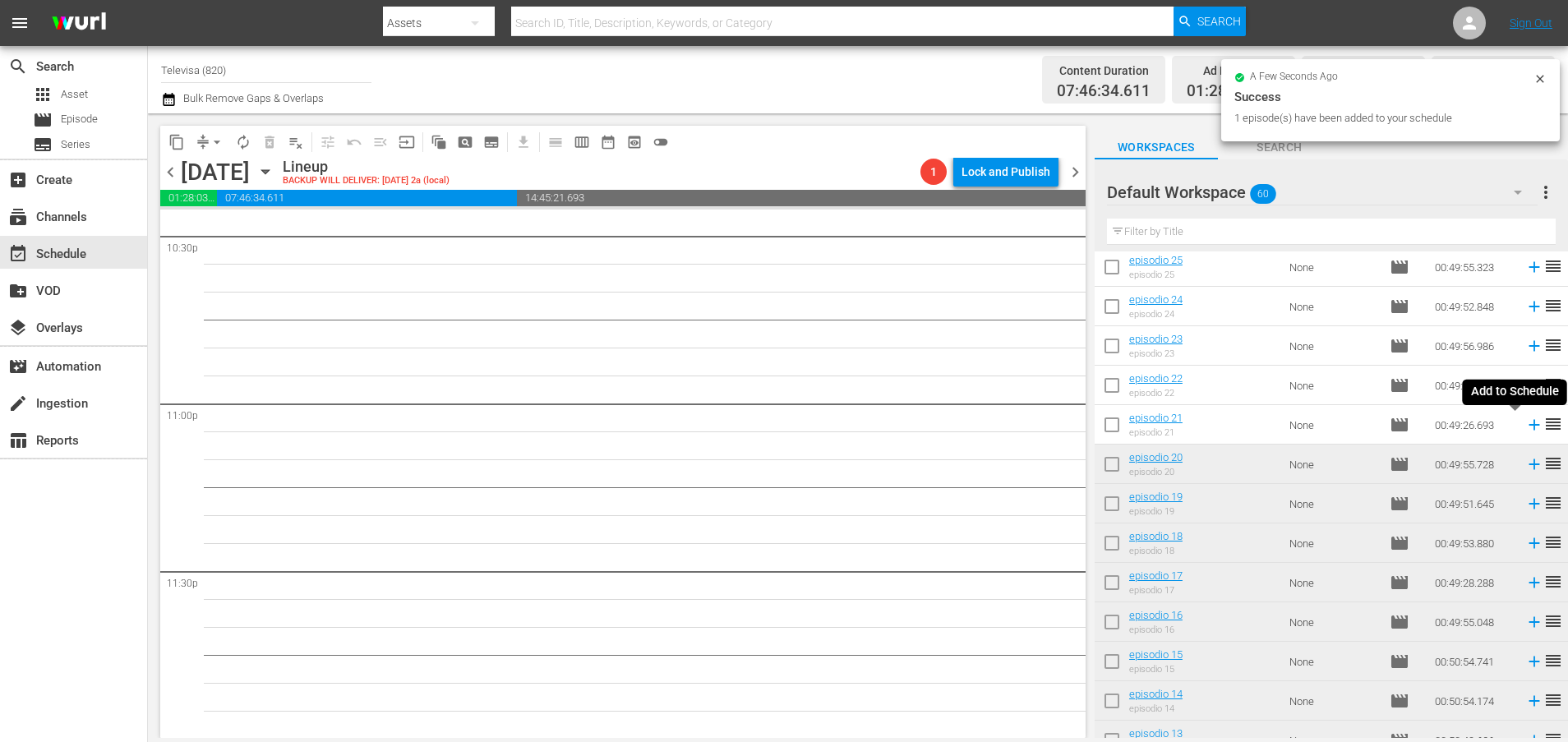
click at [1525, 426] on icon at bounding box center [1534, 425] width 18 height 18
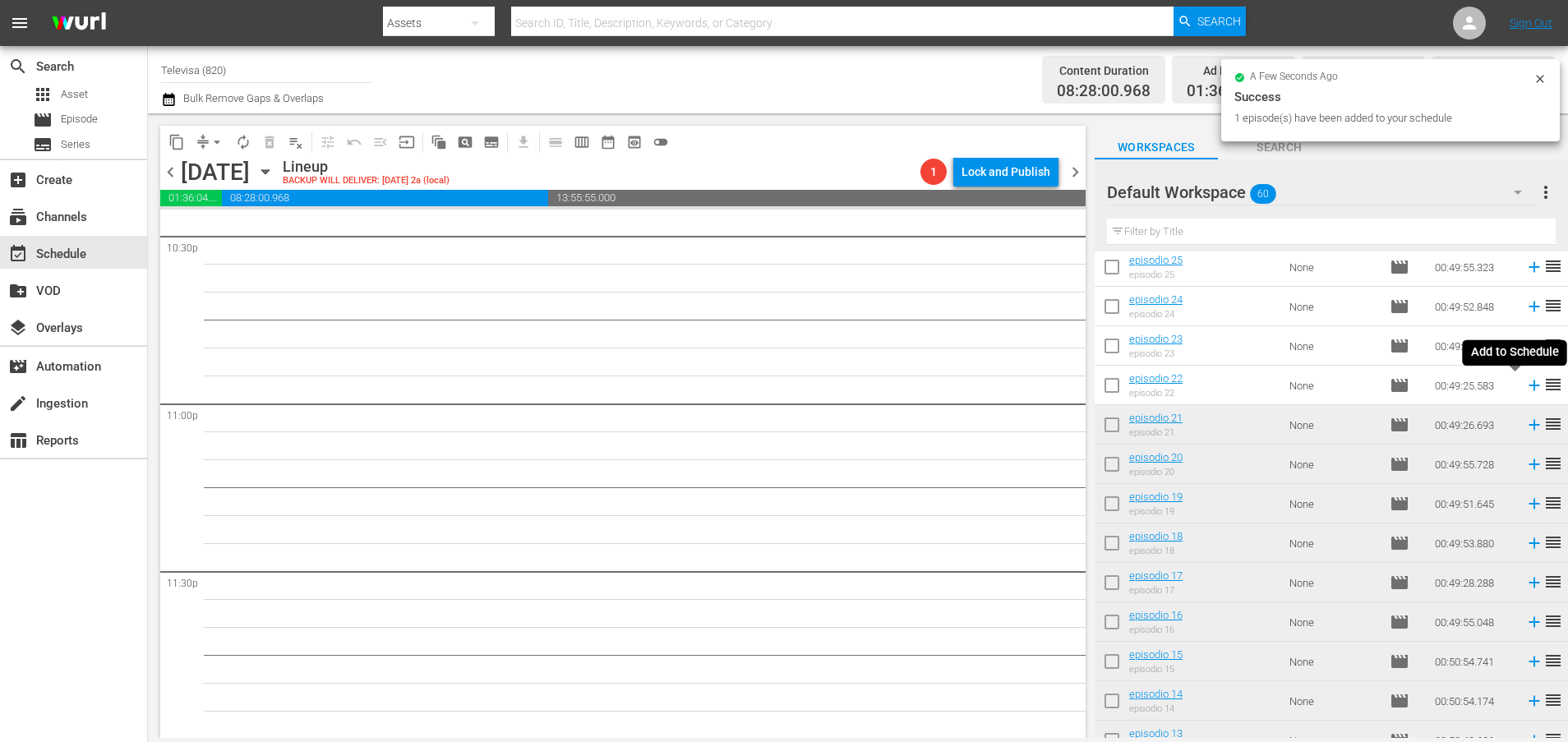
click at [1529, 390] on icon at bounding box center [1534, 386] width 10 height 10
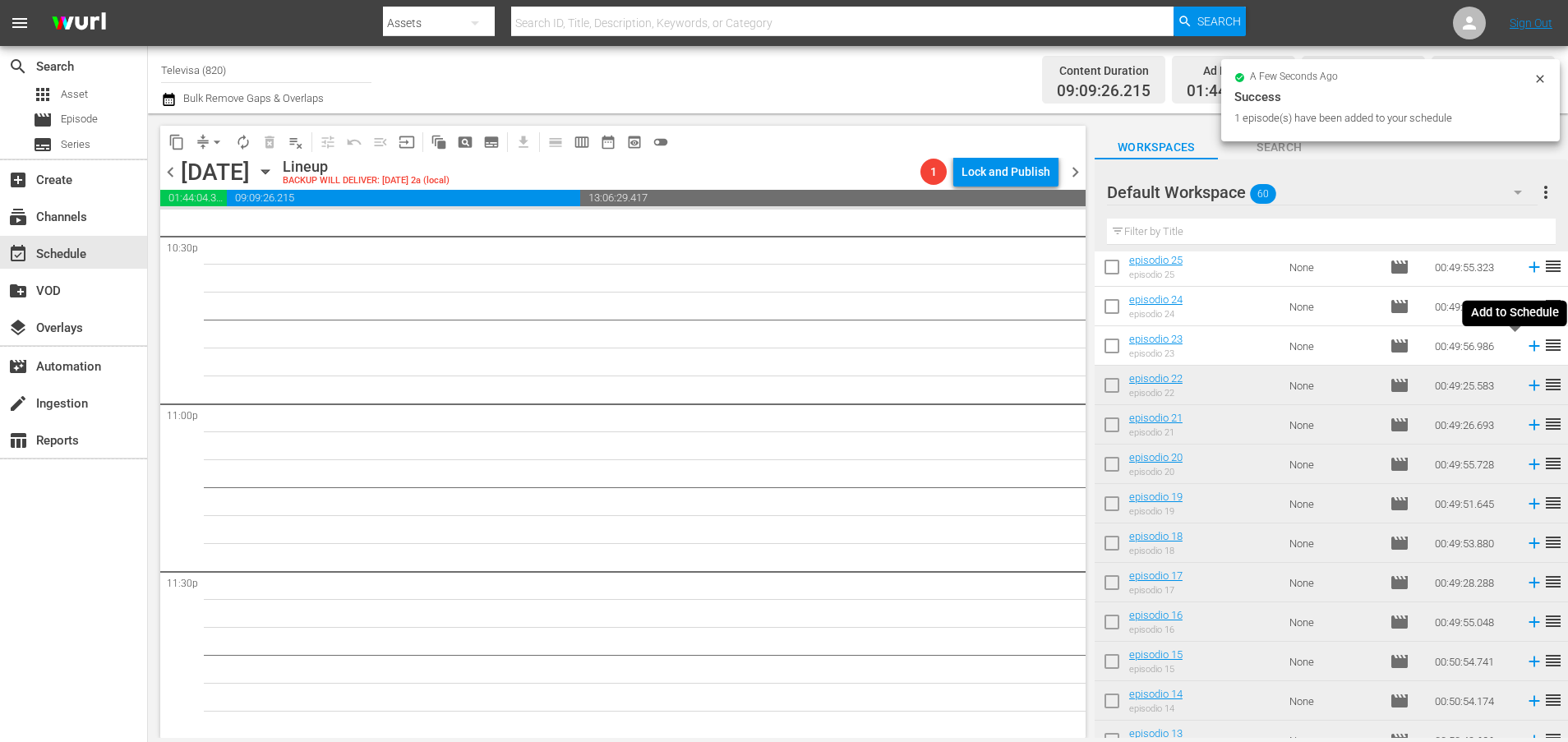
click at [1525, 348] on icon at bounding box center [1534, 346] width 18 height 18
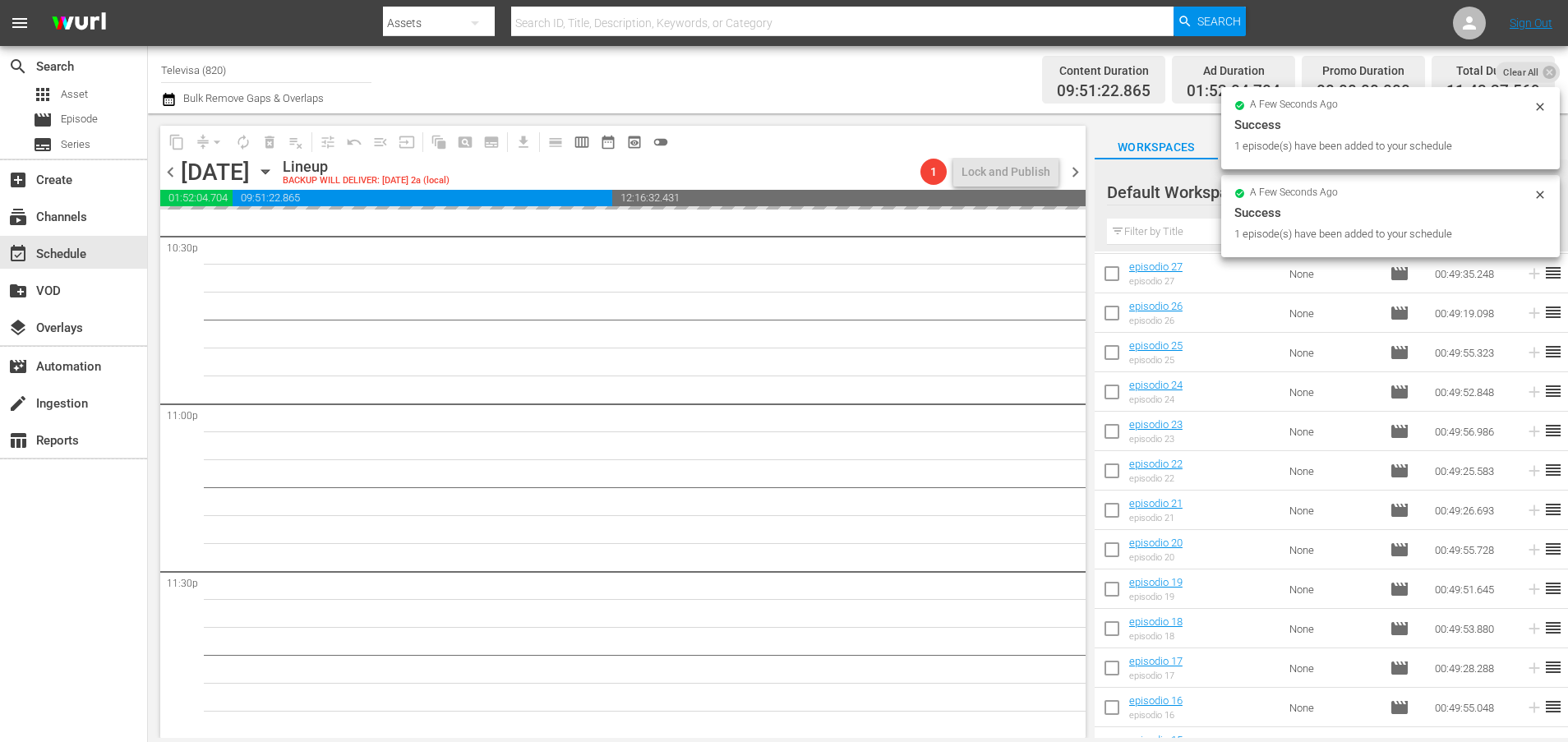
scroll to position [1179, 0]
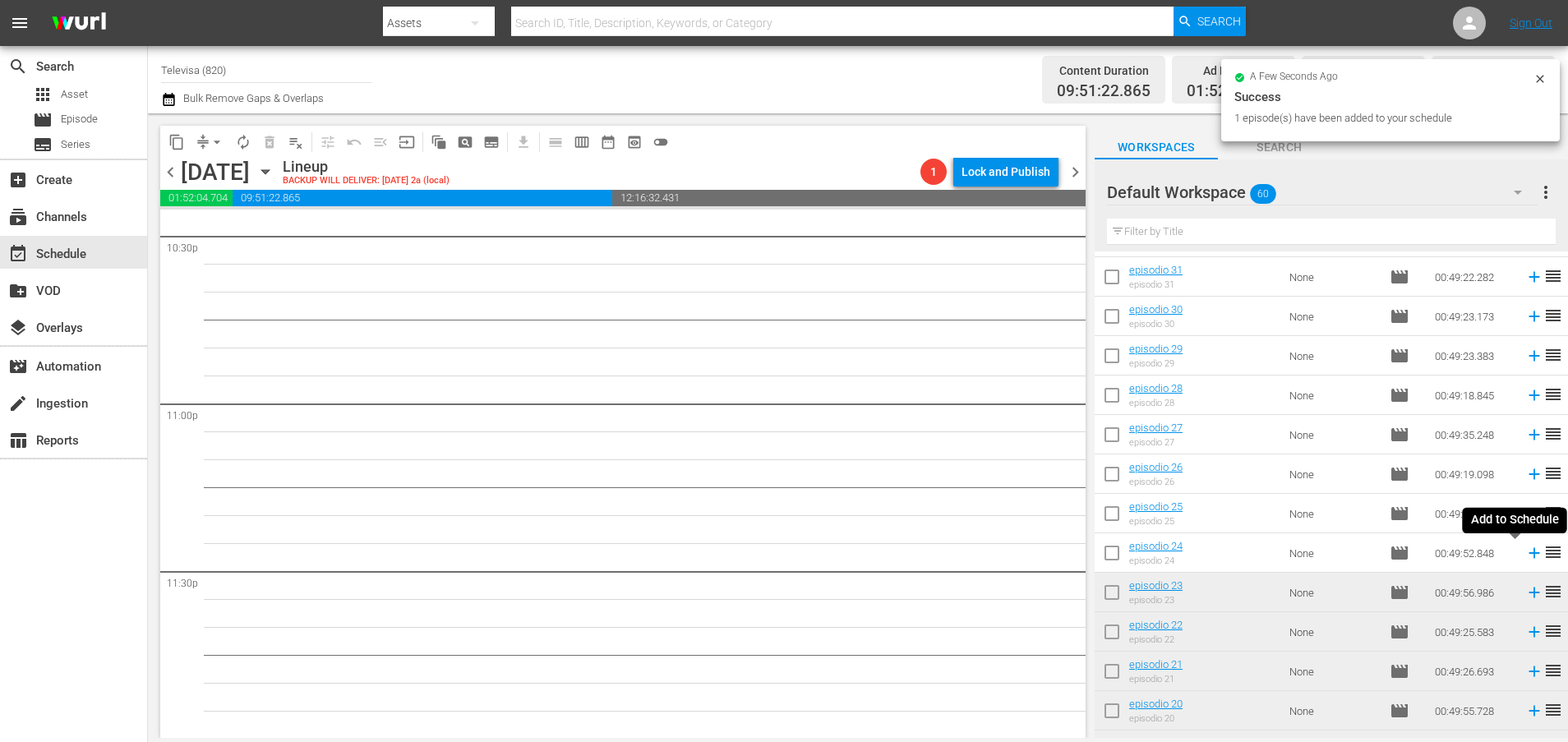
click at [1529, 555] on icon at bounding box center [1534, 553] width 10 height 10
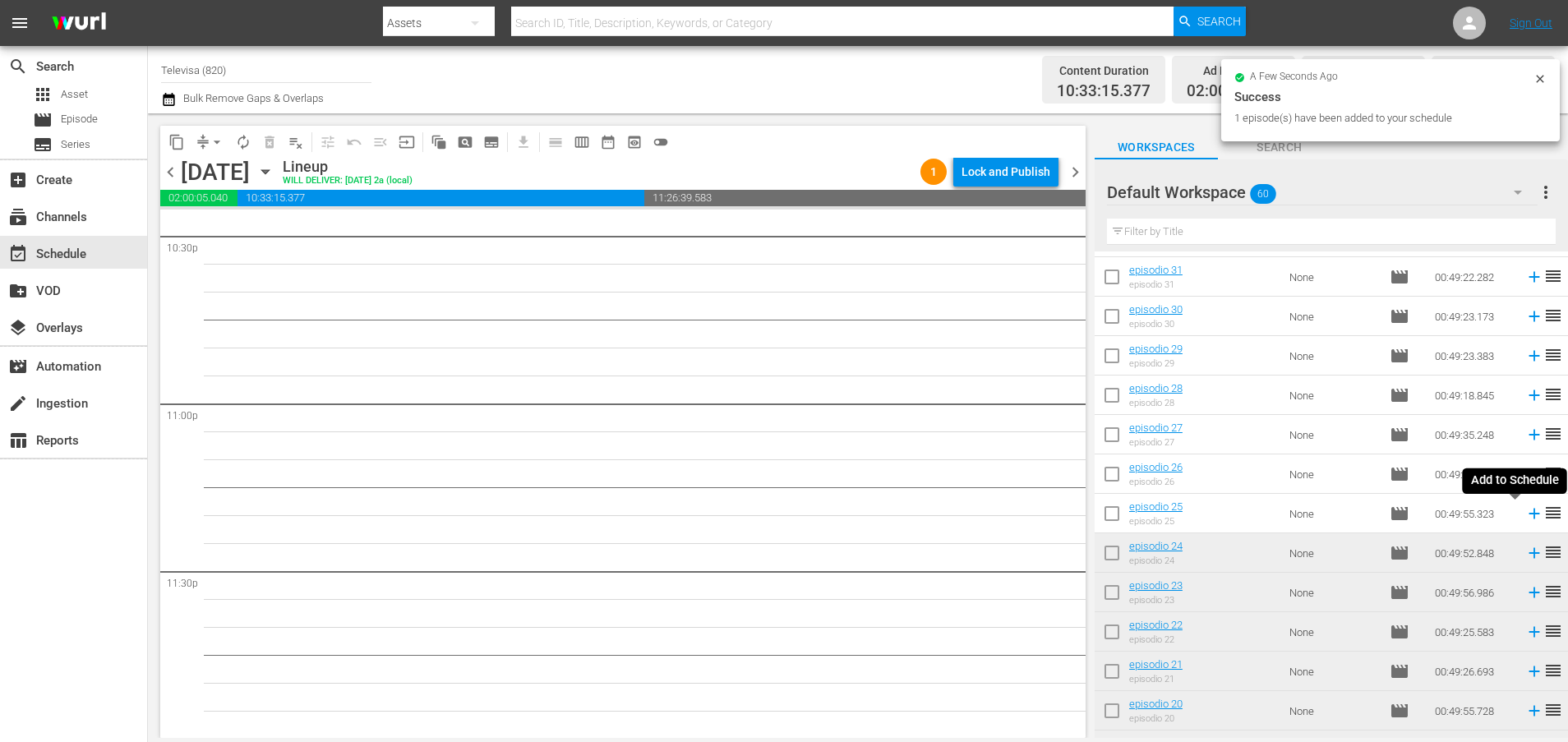
click at [1529, 517] on icon at bounding box center [1534, 514] width 10 height 10
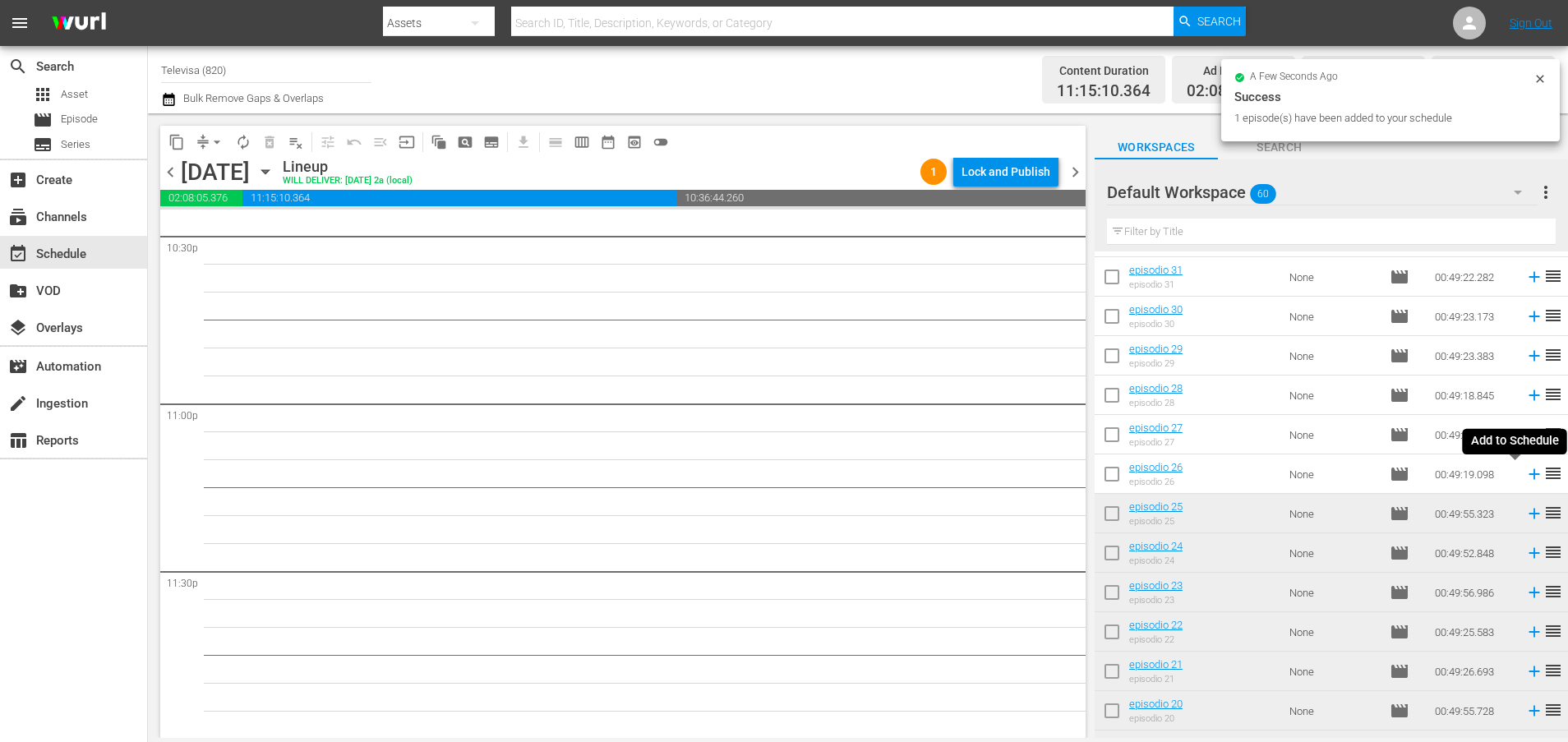
click at [1525, 474] on icon at bounding box center [1534, 474] width 18 height 18
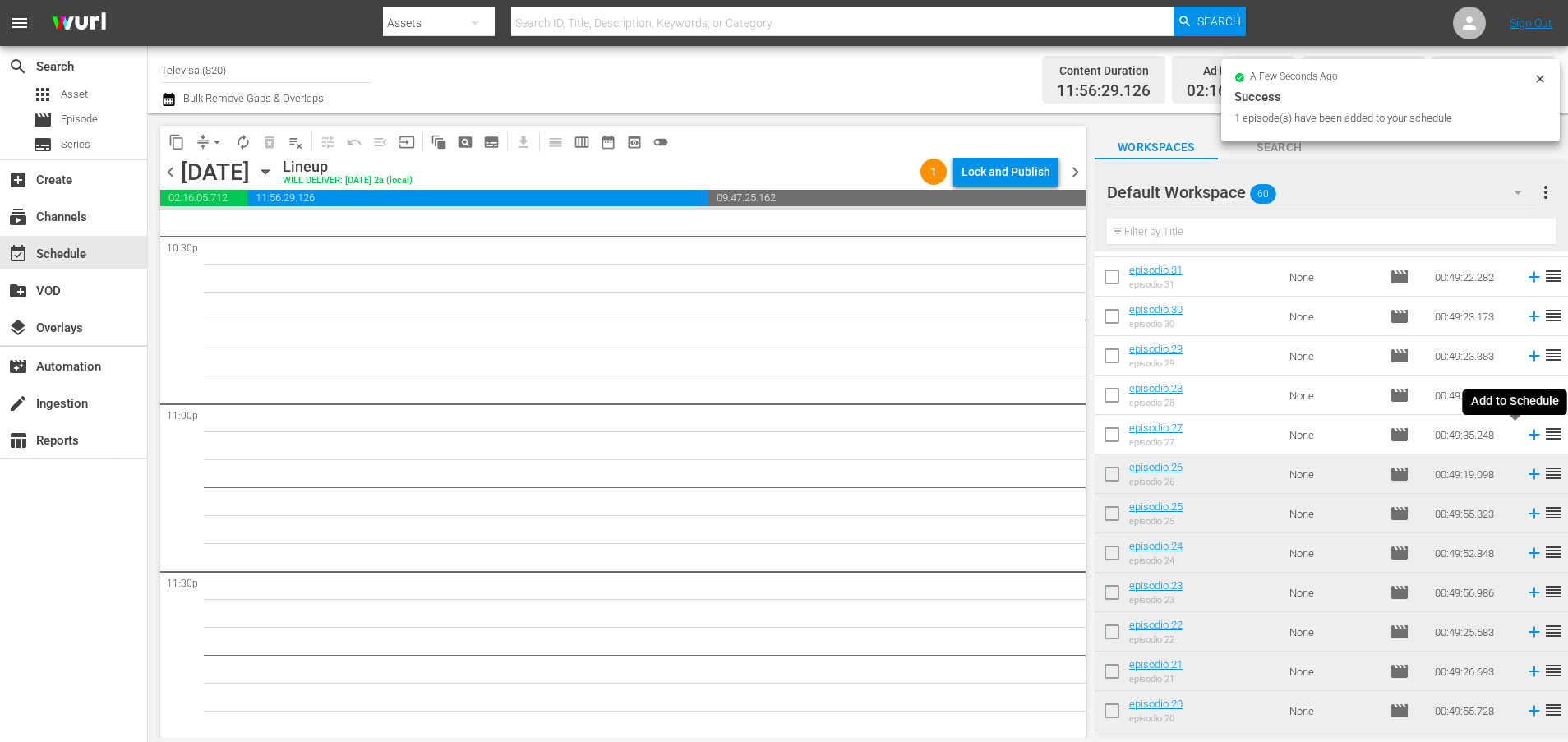
click at [1529, 435] on icon at bounding box center [1534, 435] width 10 height 10
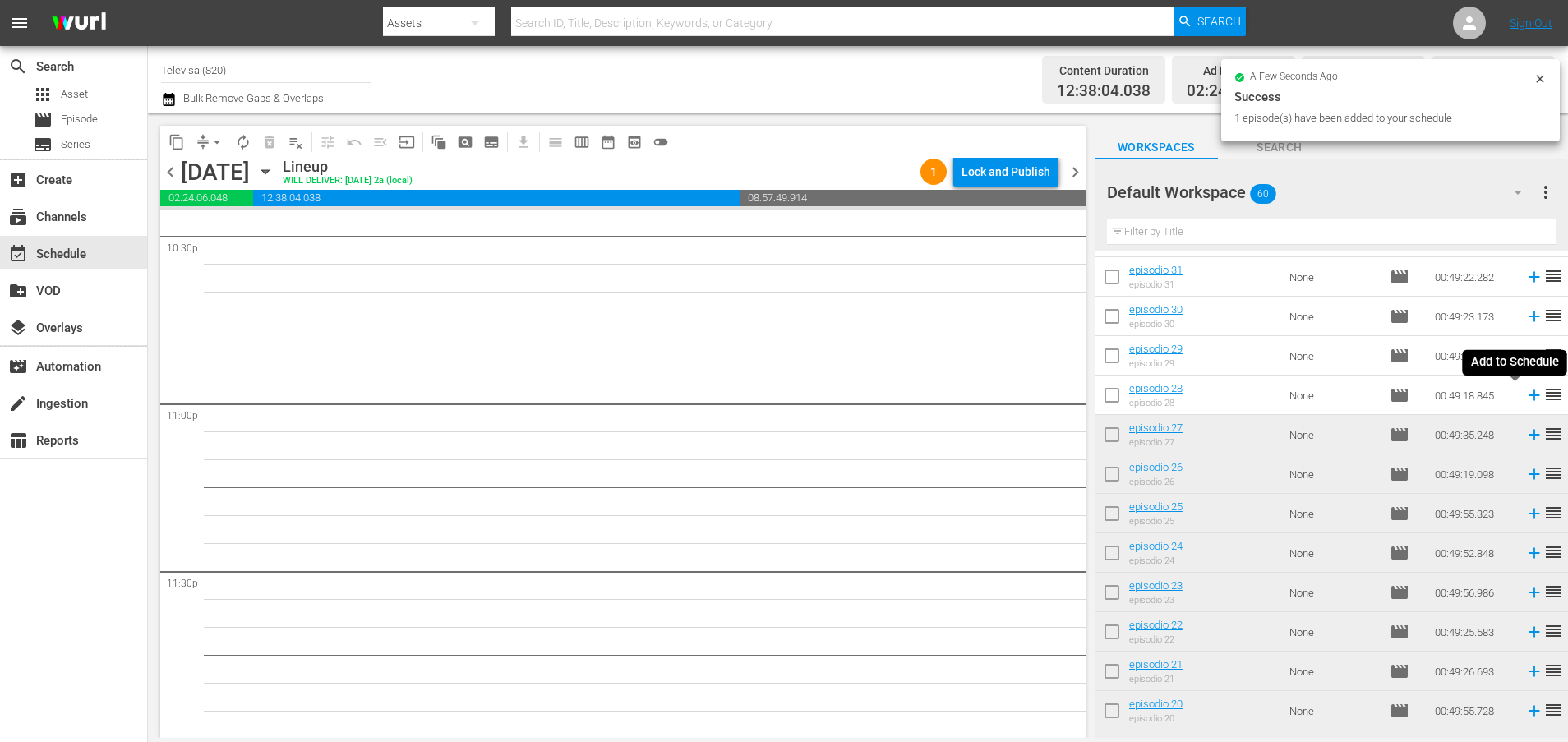
click at [1525, 395] on icon at bounding box center [1534, 395] width 18 height 18
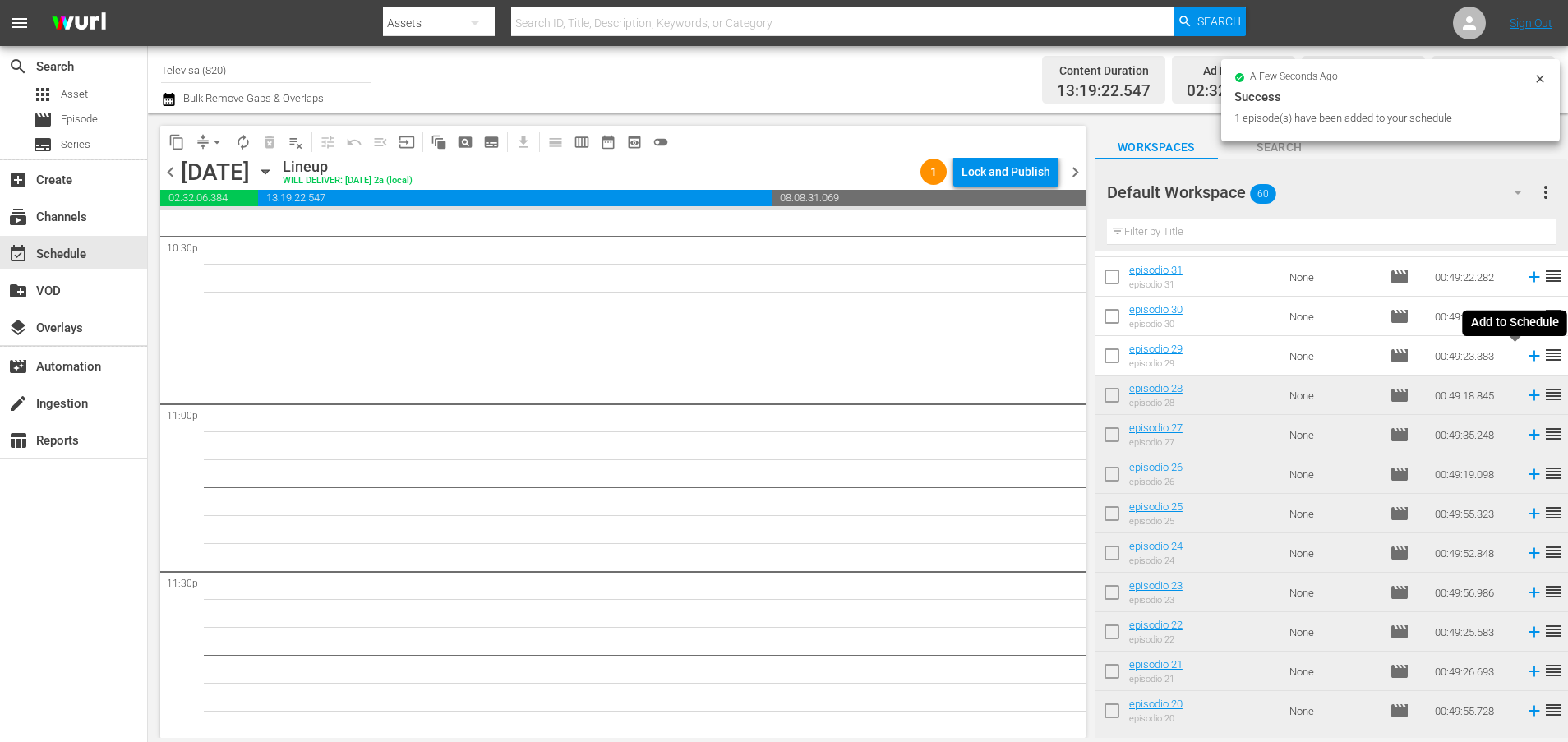
click at [1525, 358] on icon at bounding box center [1534, 356] width 18 height 18
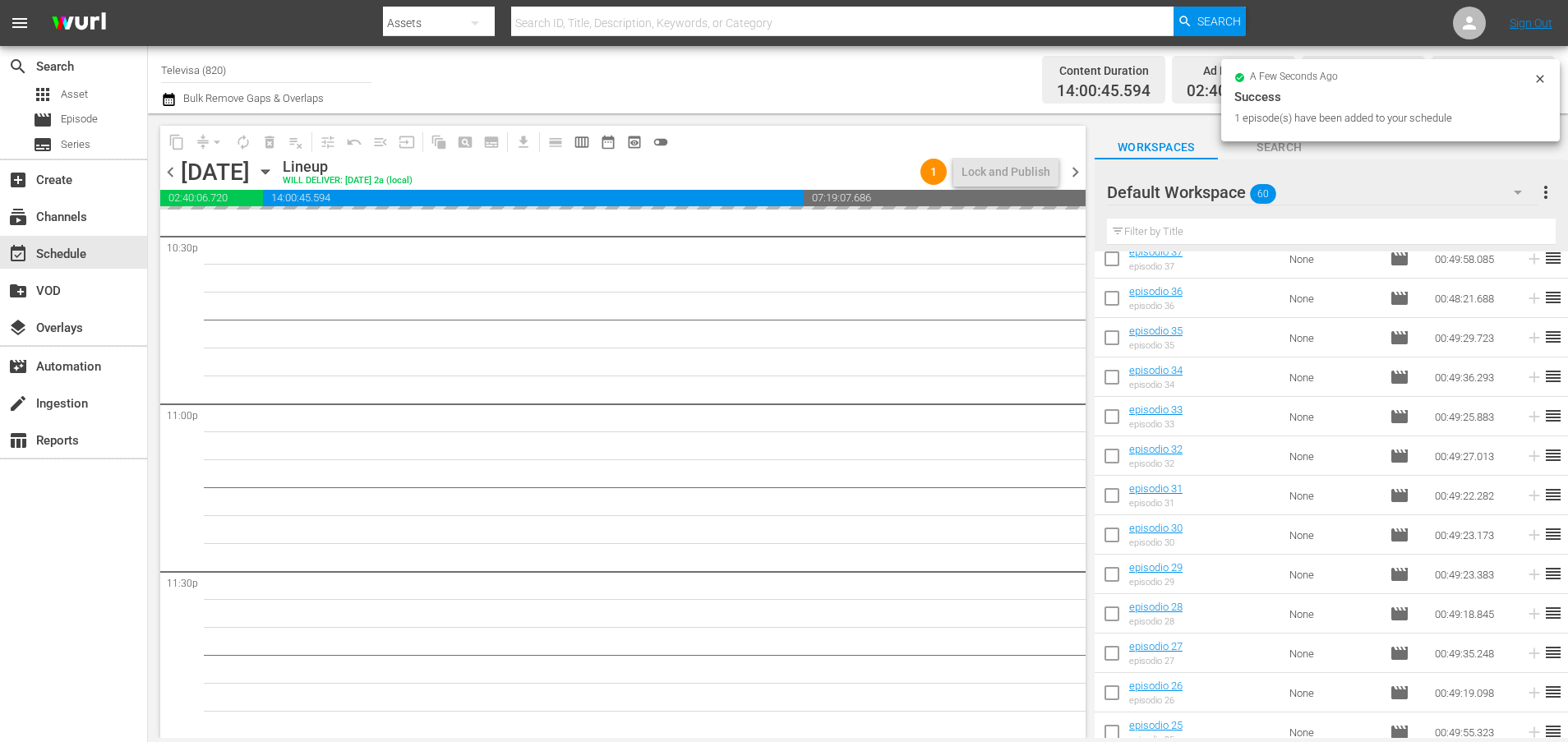
scroll to position [933, 0]
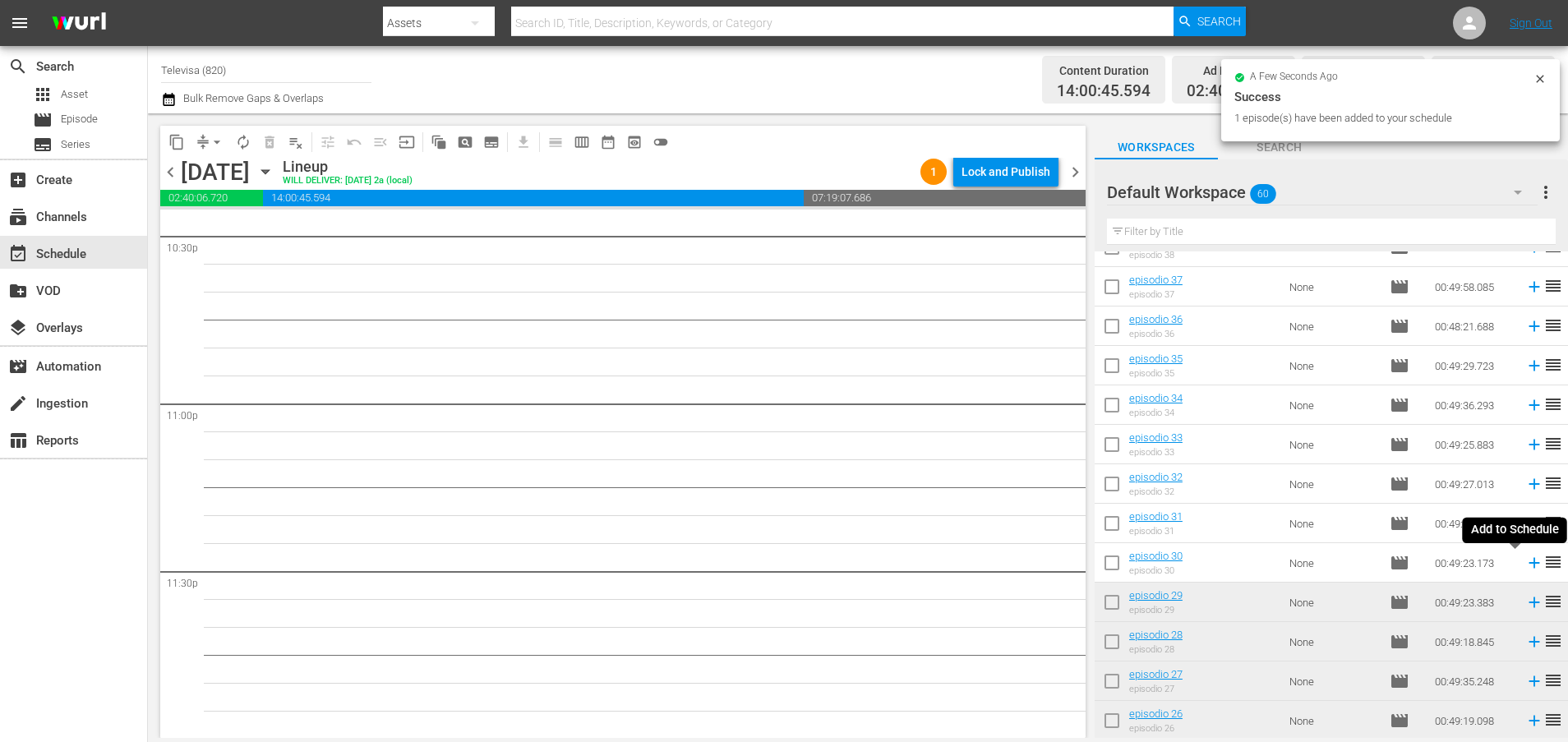
click at [1525, 565] on icon at bounding box center [1534, 563] width 18 height 18
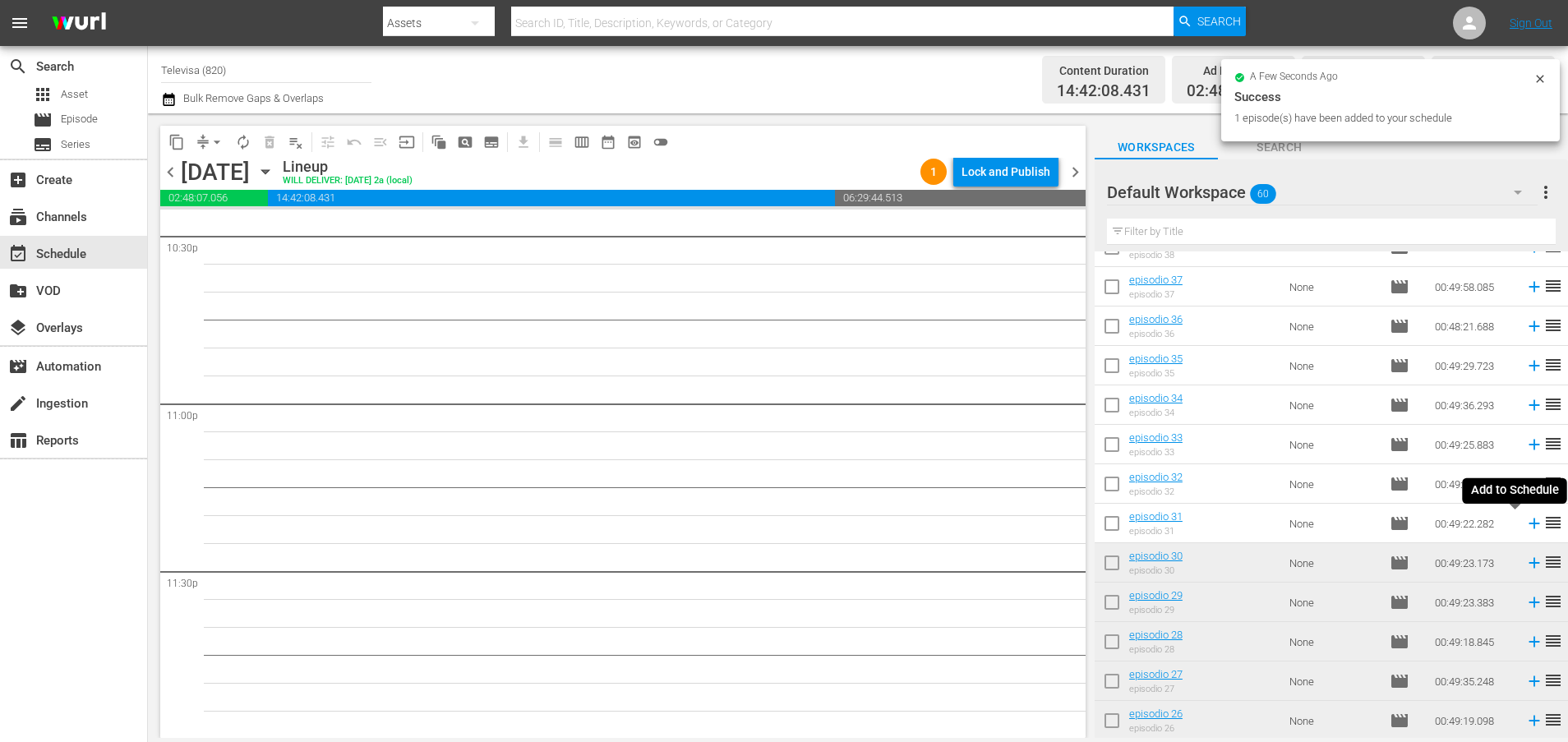
click at [1529, 524] on icon at bounding box center [1534, 524] width 10 height 10
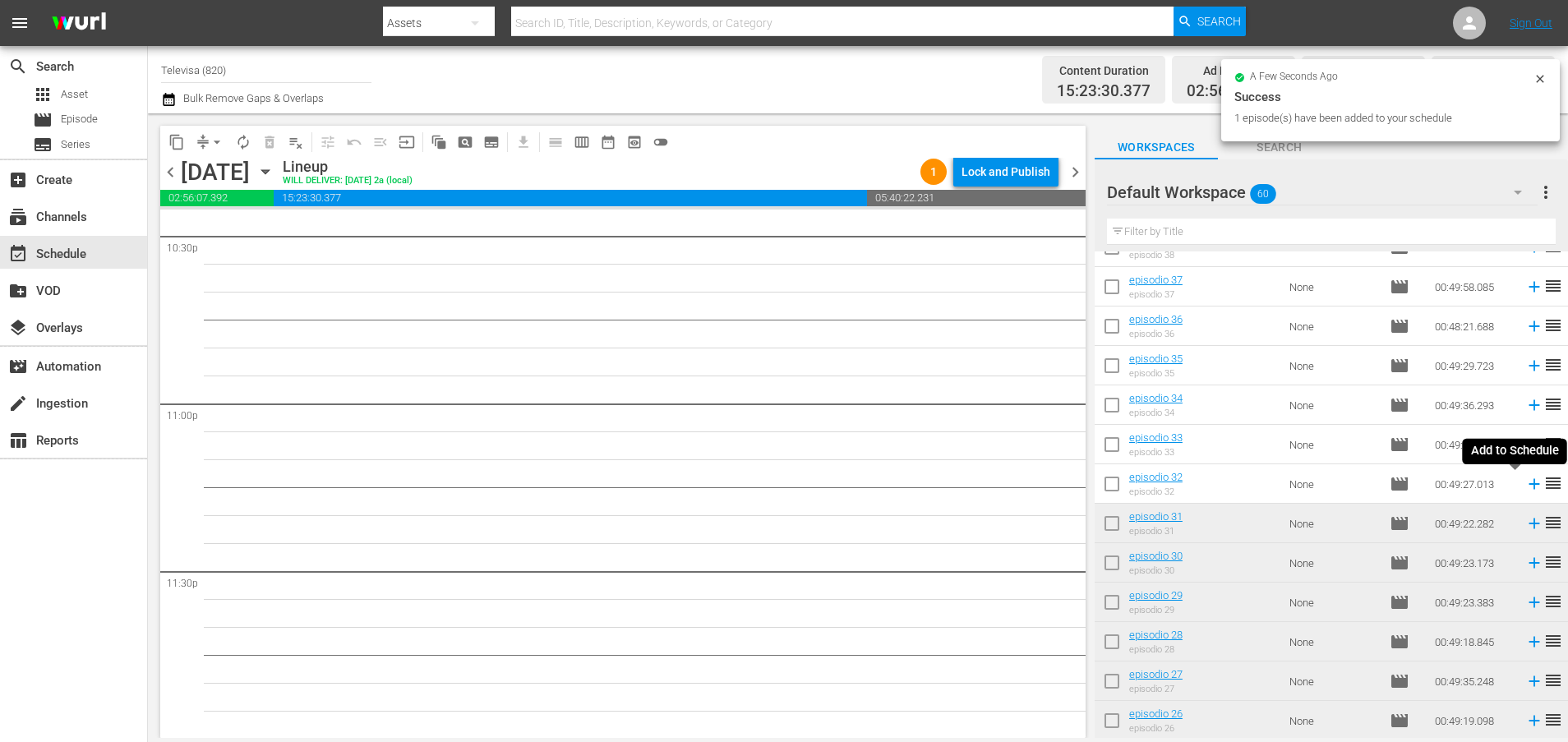
click at [1529, 486] on icon at bounding box center [1534, 484] width 10 height 10
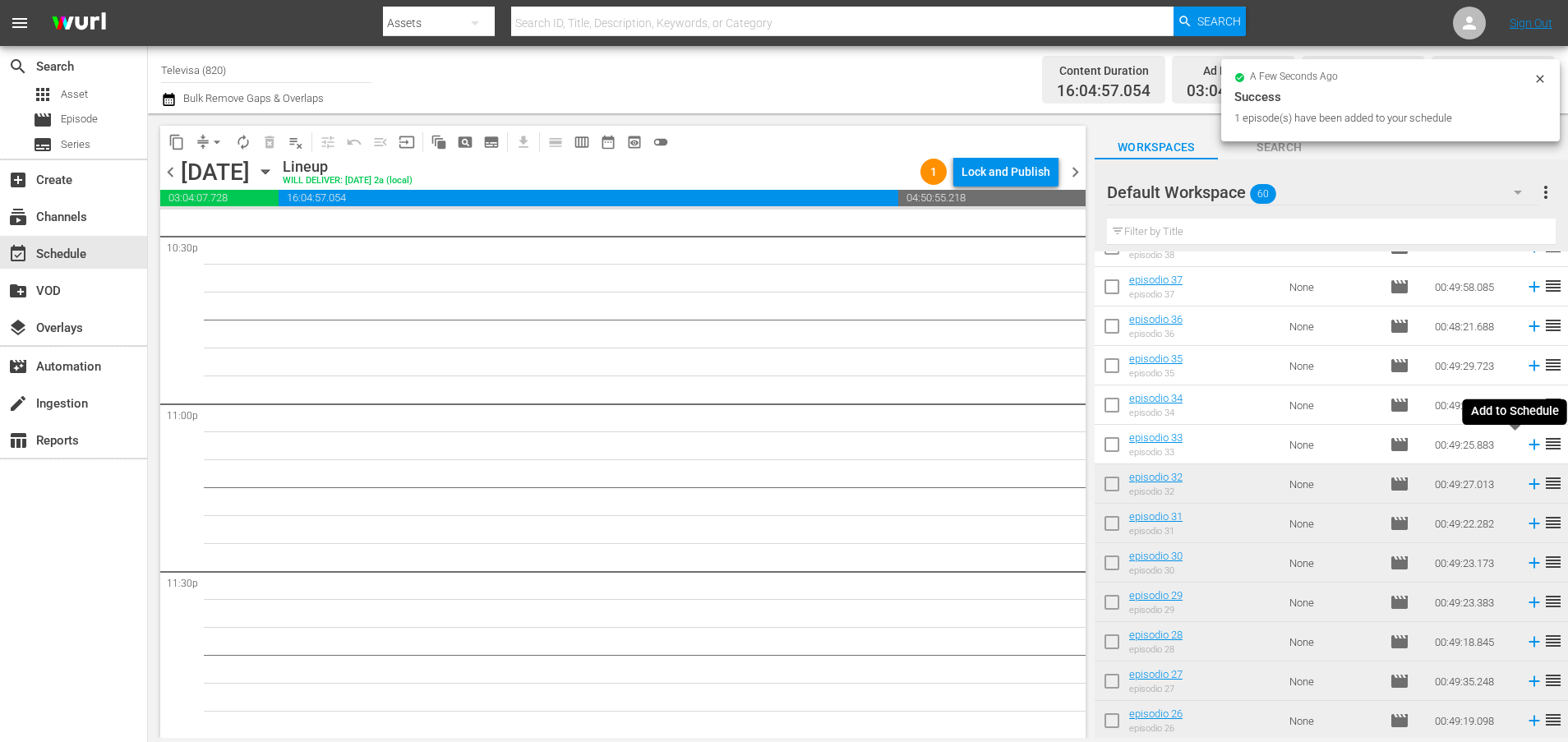
click at [1529, 445] on icon at bounding box center [1534, 445] width 10 height 10
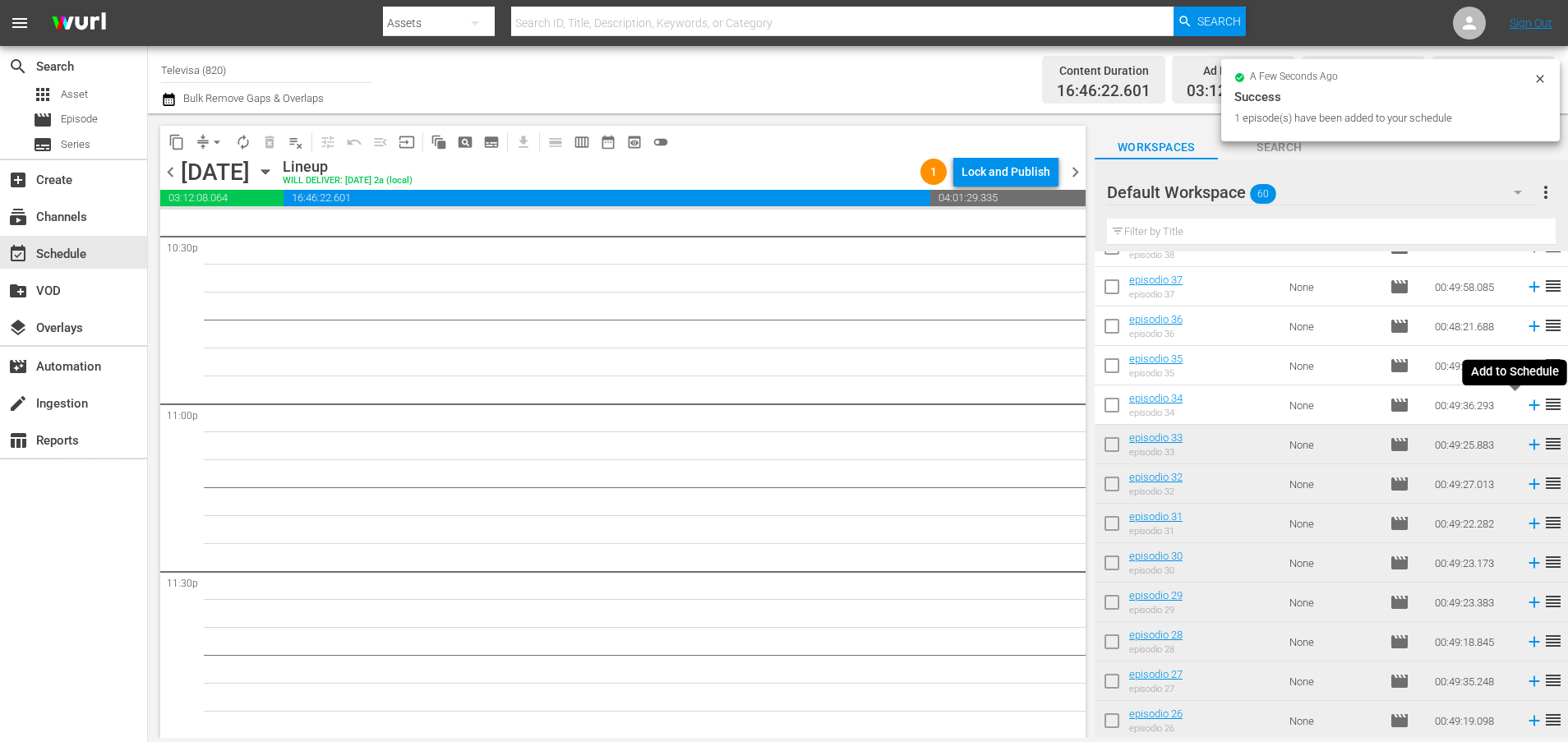
click at [1529, 406] on icon at bounding box center [1534, 406] width 10 height 10
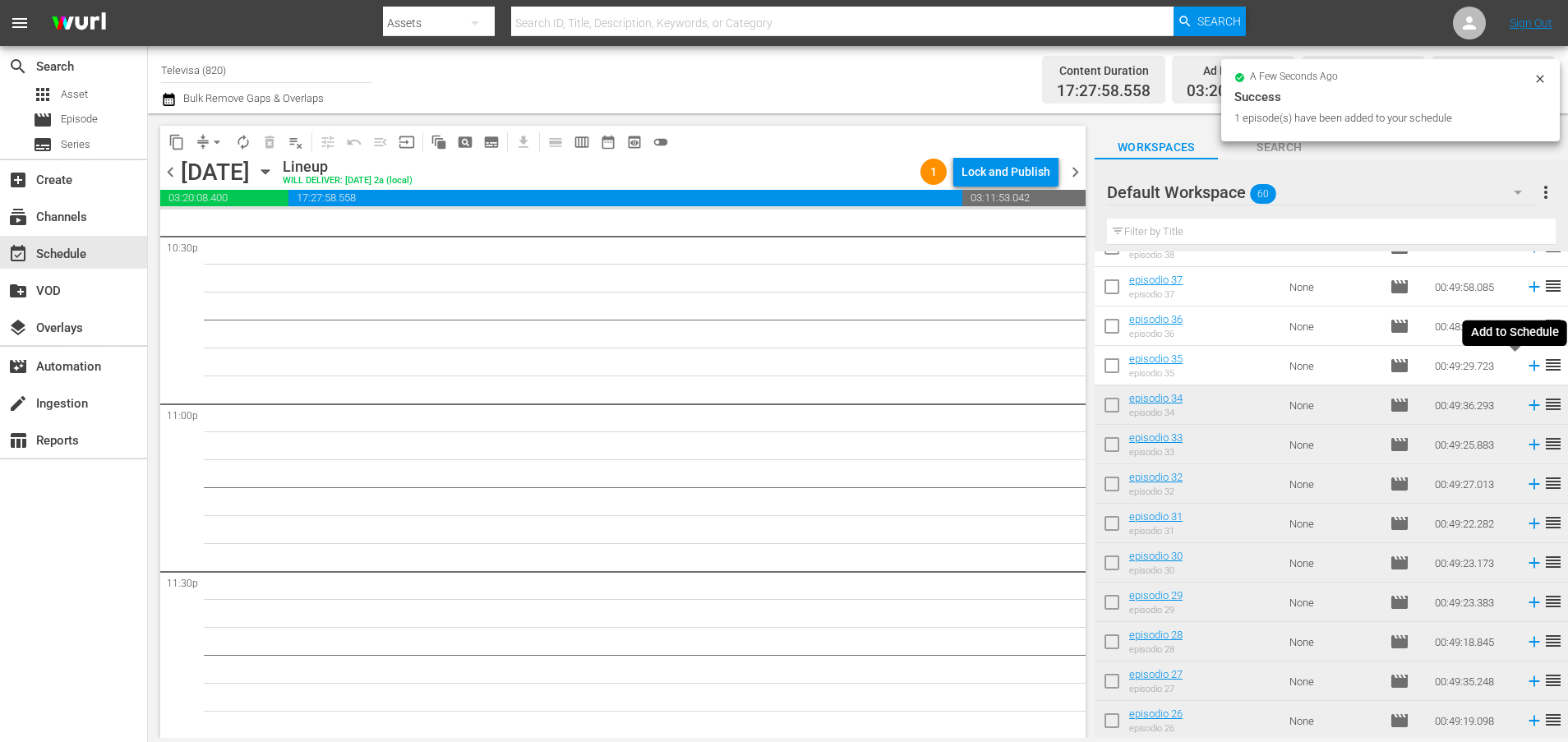
click at [1525, 368] on icon at bounding box center [1534, 365] width 18 height 18
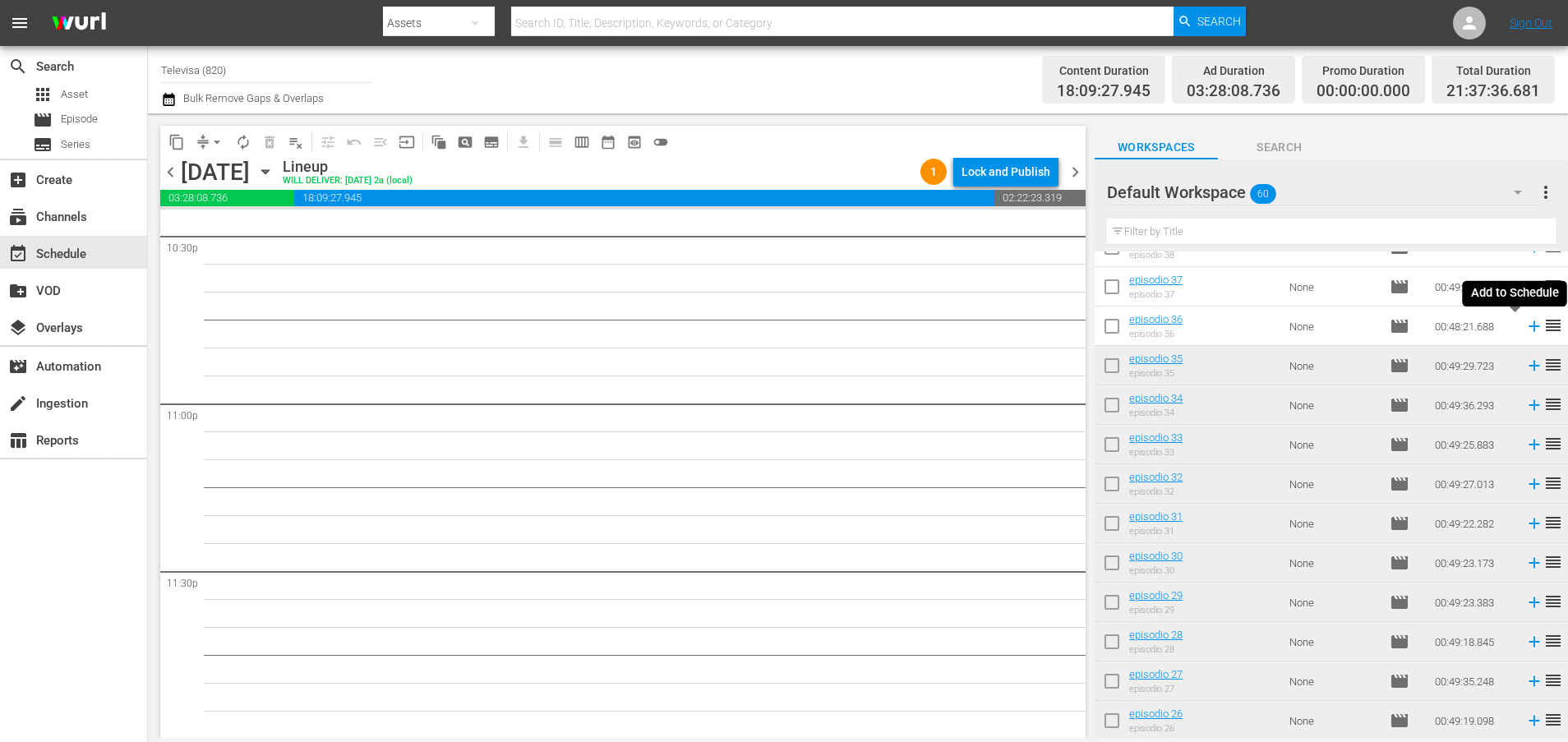
click at [1525, 328] on icon at bounding box center [1534, 326] width 18 height 18
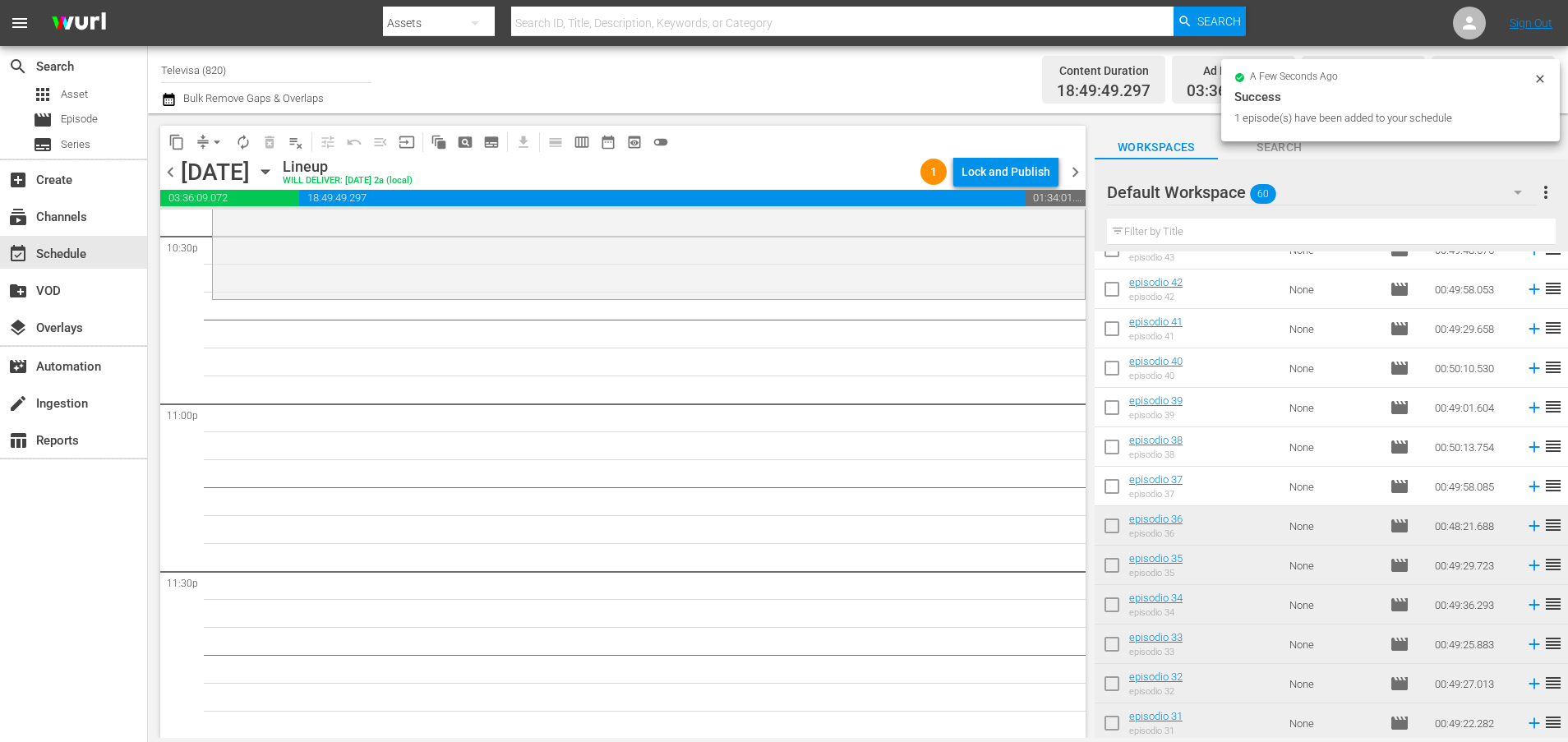
scroll to position [686, 0]
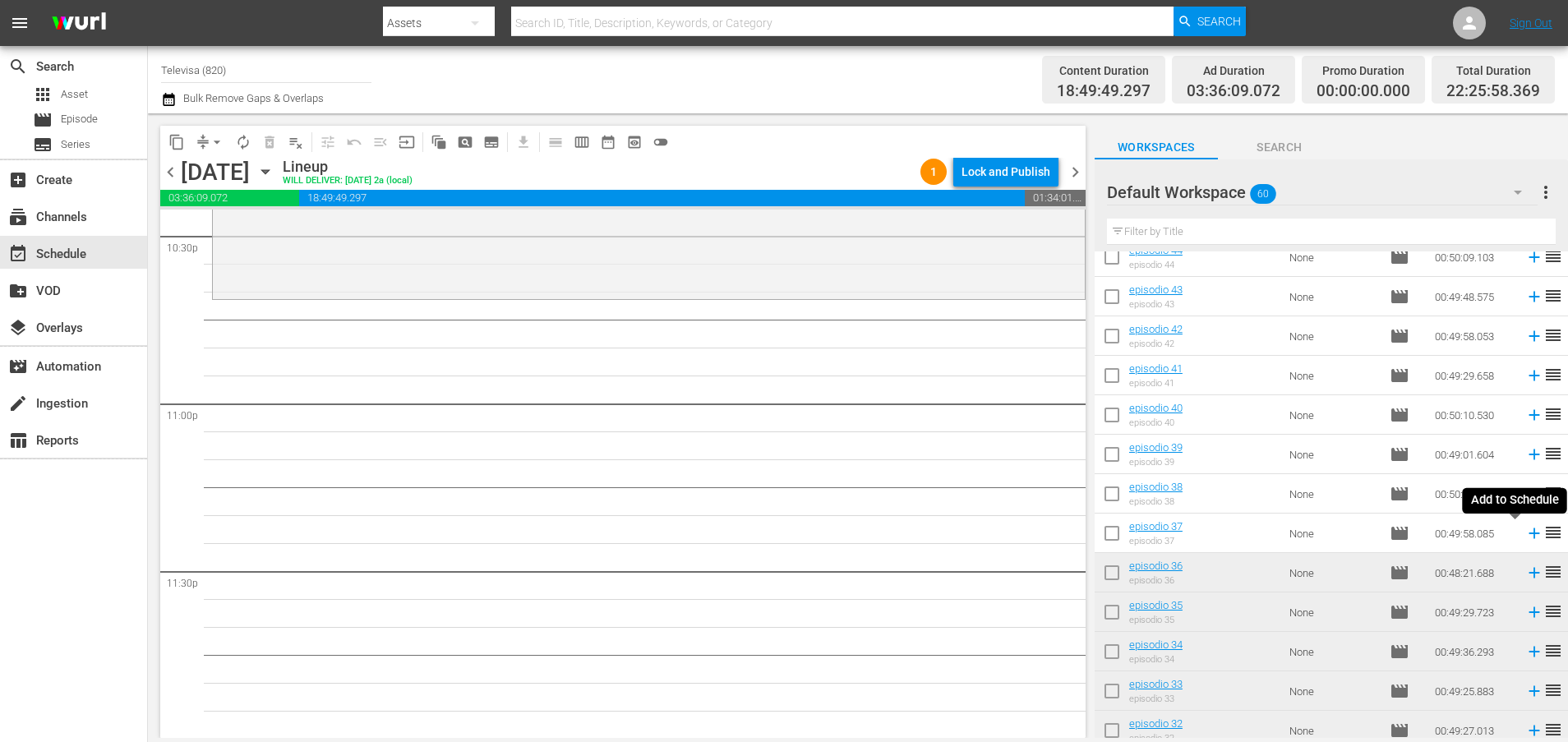
click at [1525, 535] on icon at bounding box center [1534, 533] width 18 height 18
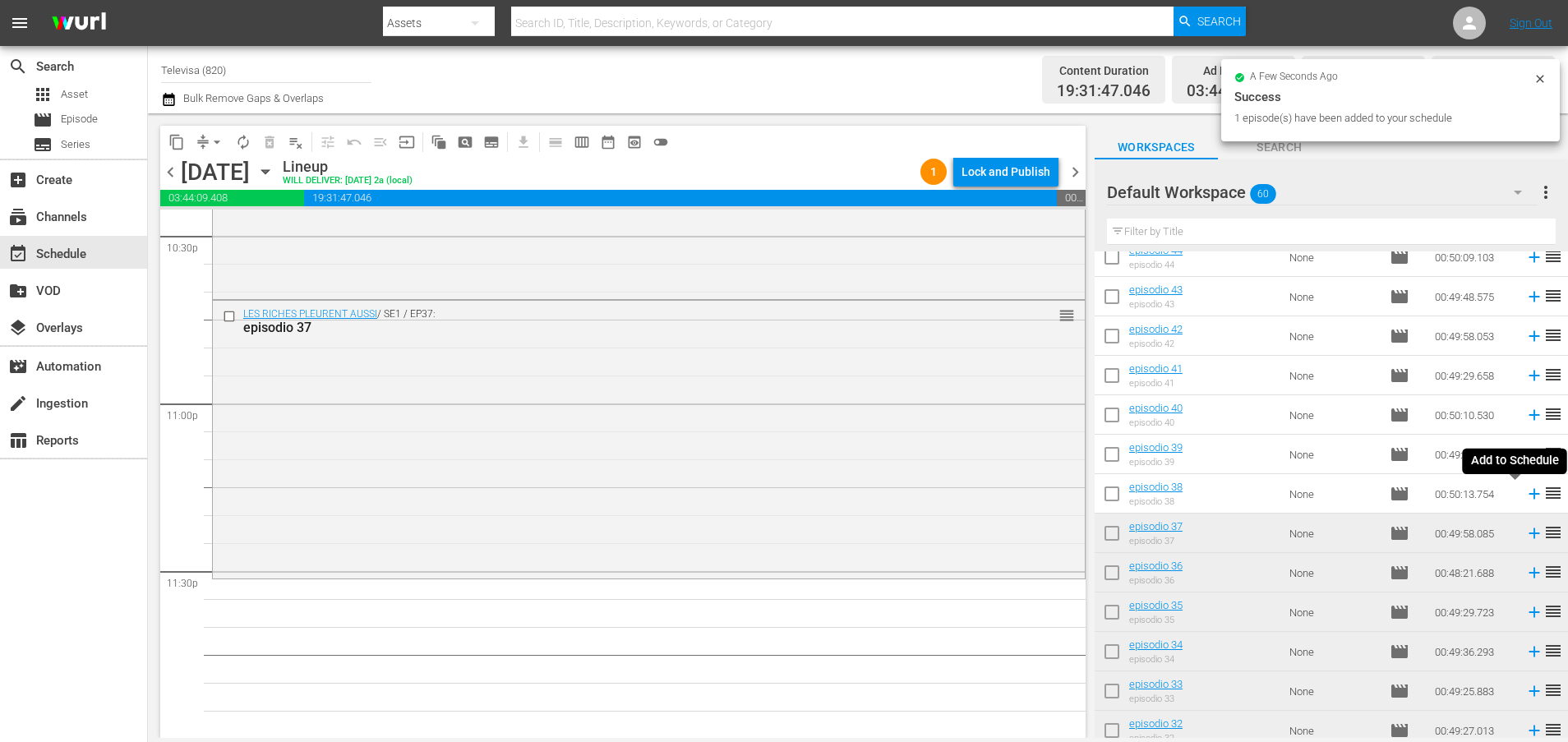
click at [1529, 498] on icon at bounding box center [1534, 495] width 10 height 10
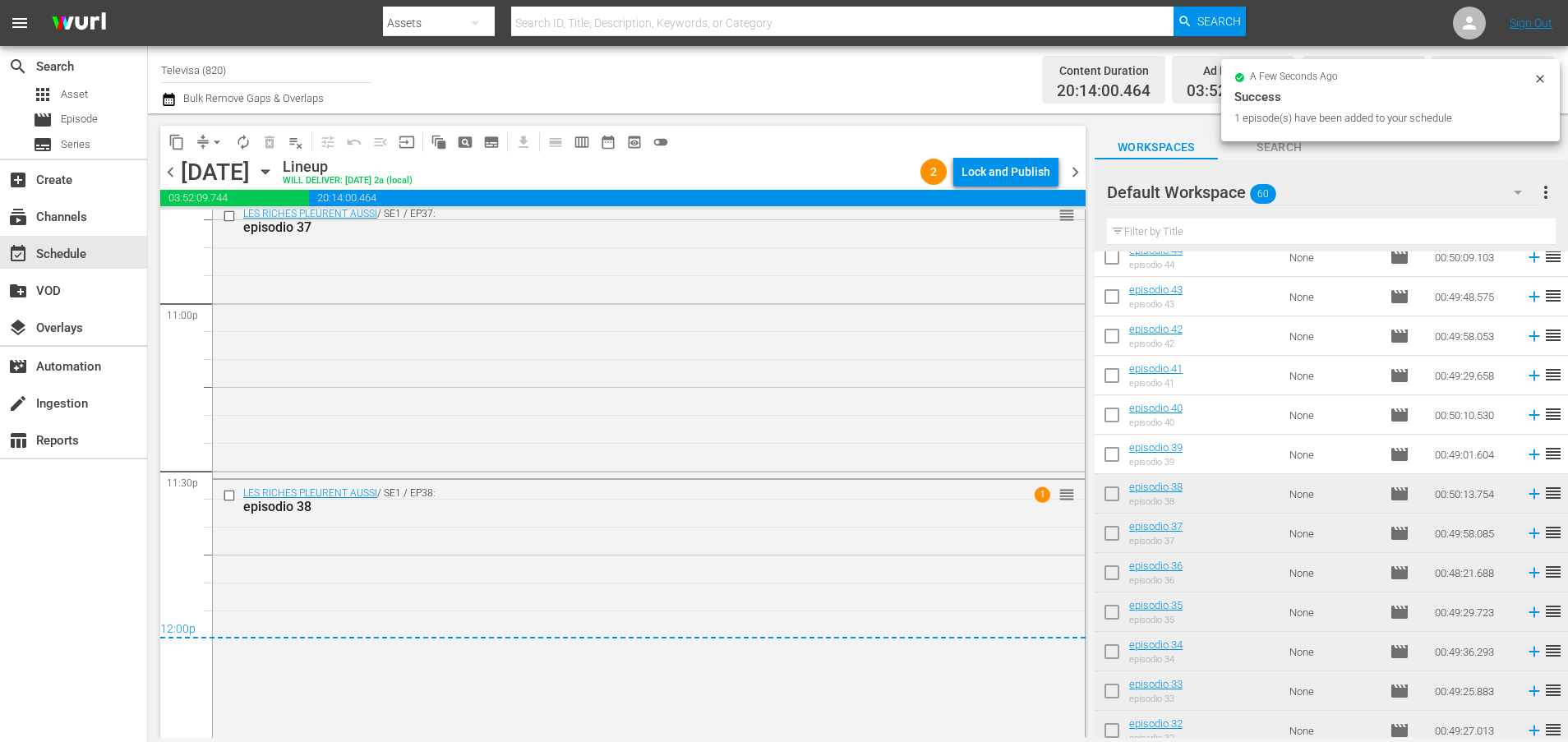
scroll to position [7643, 0]
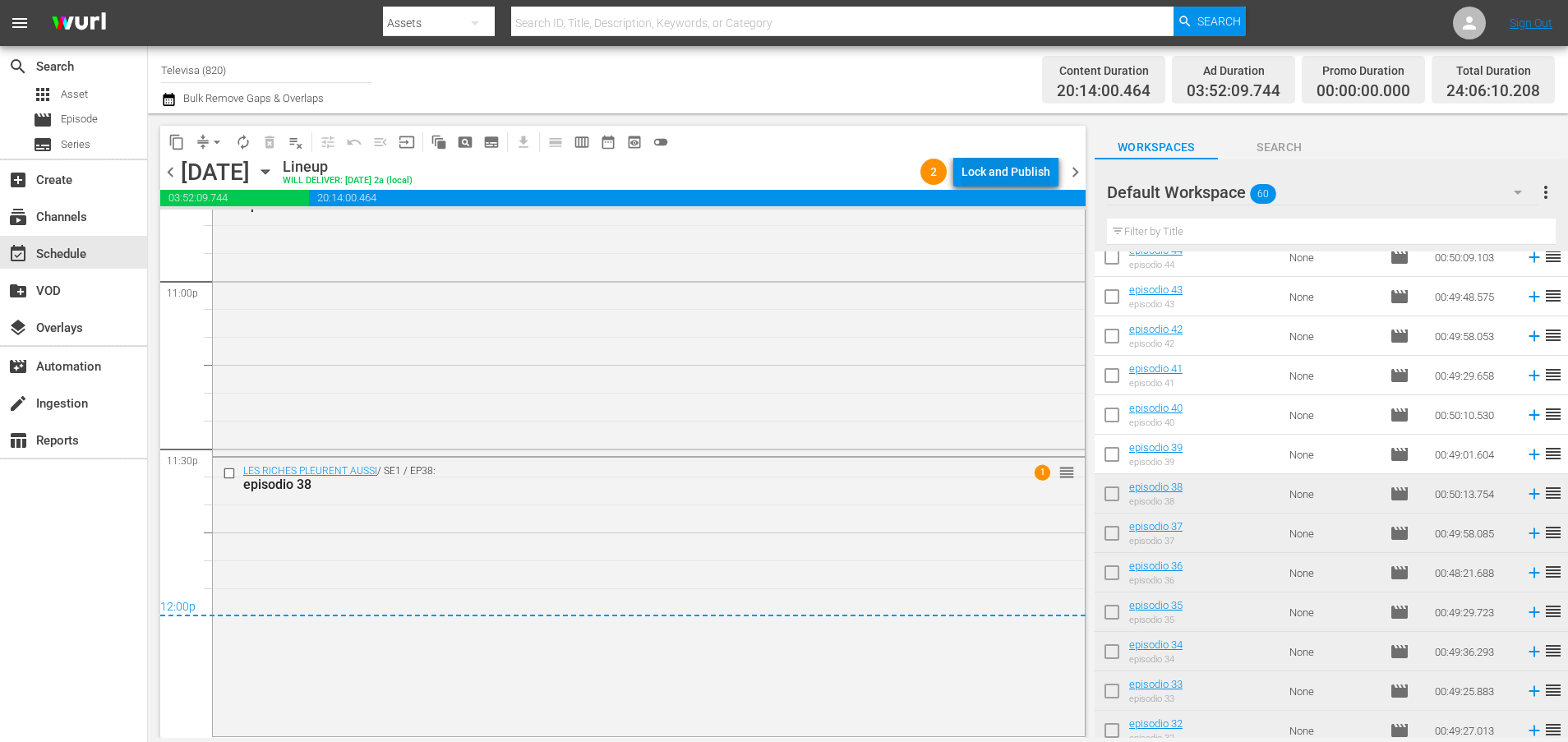
click at [998, 168] on div "Lock and Publish" at bounding box center [1006, 172] width 89 height 30
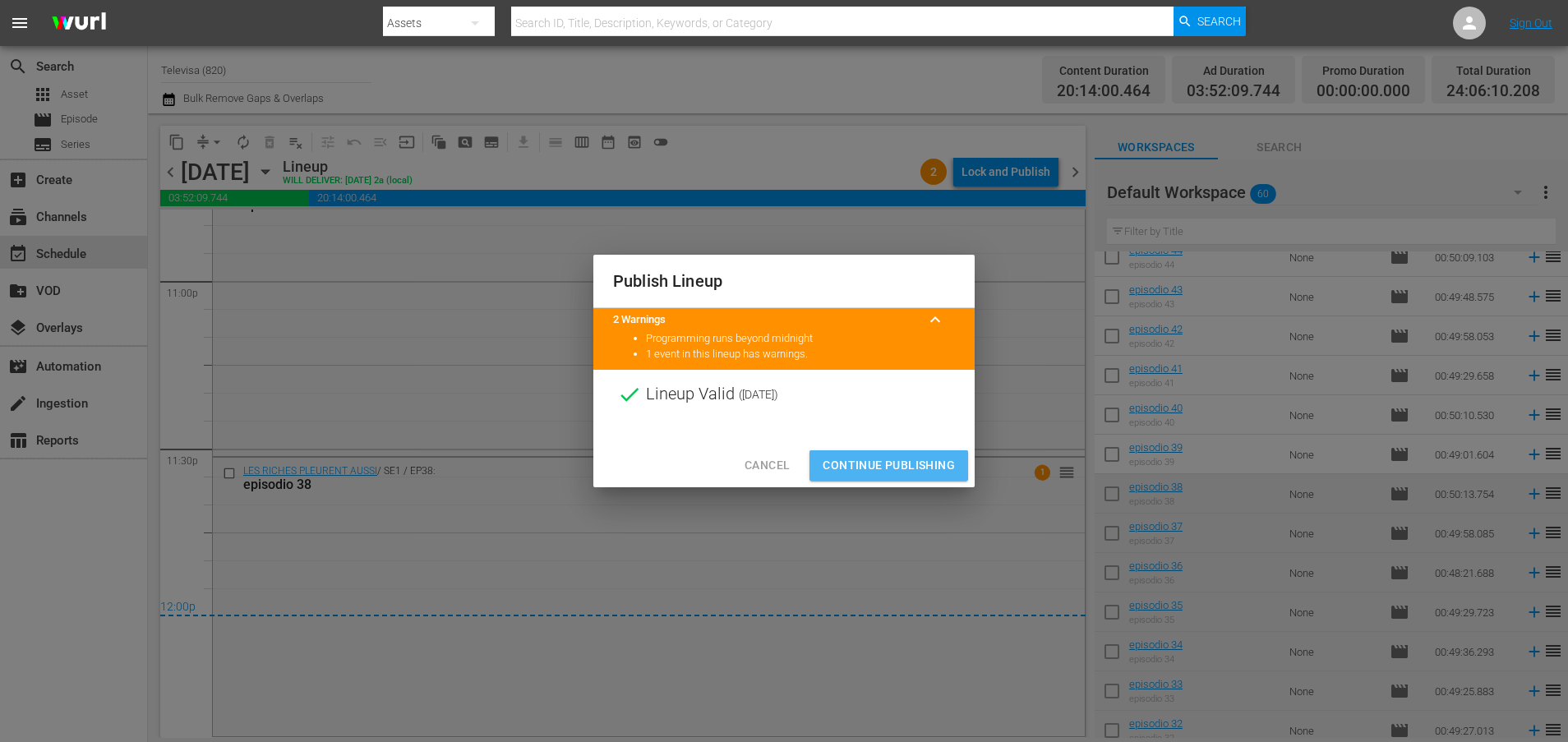
click at [881, 462] on span "Continue Publishing" at bounding box center [888, 466] width 132 height 21
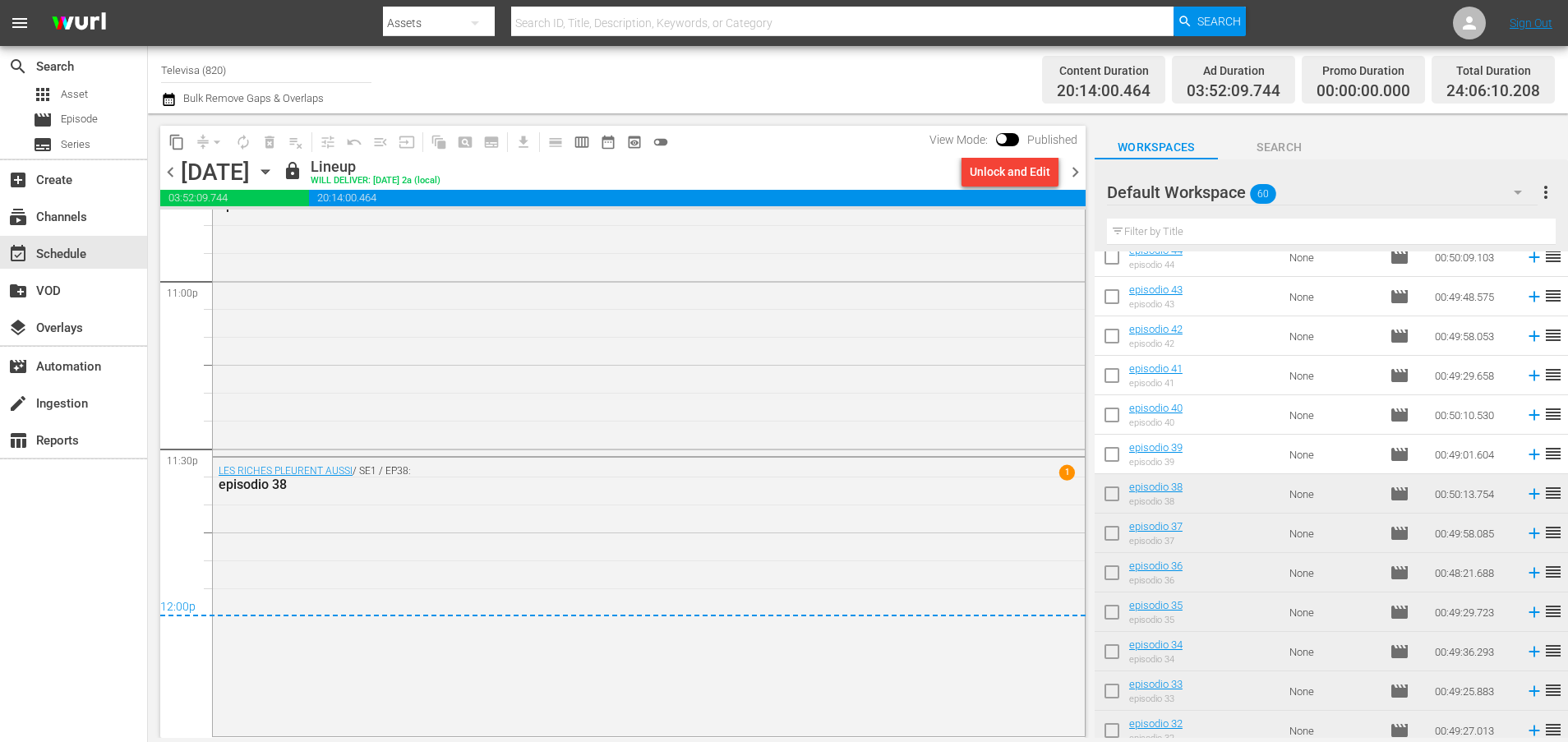
click at [274, 169] on icon "button" at bounding box center [265, 171] width 18 height 18
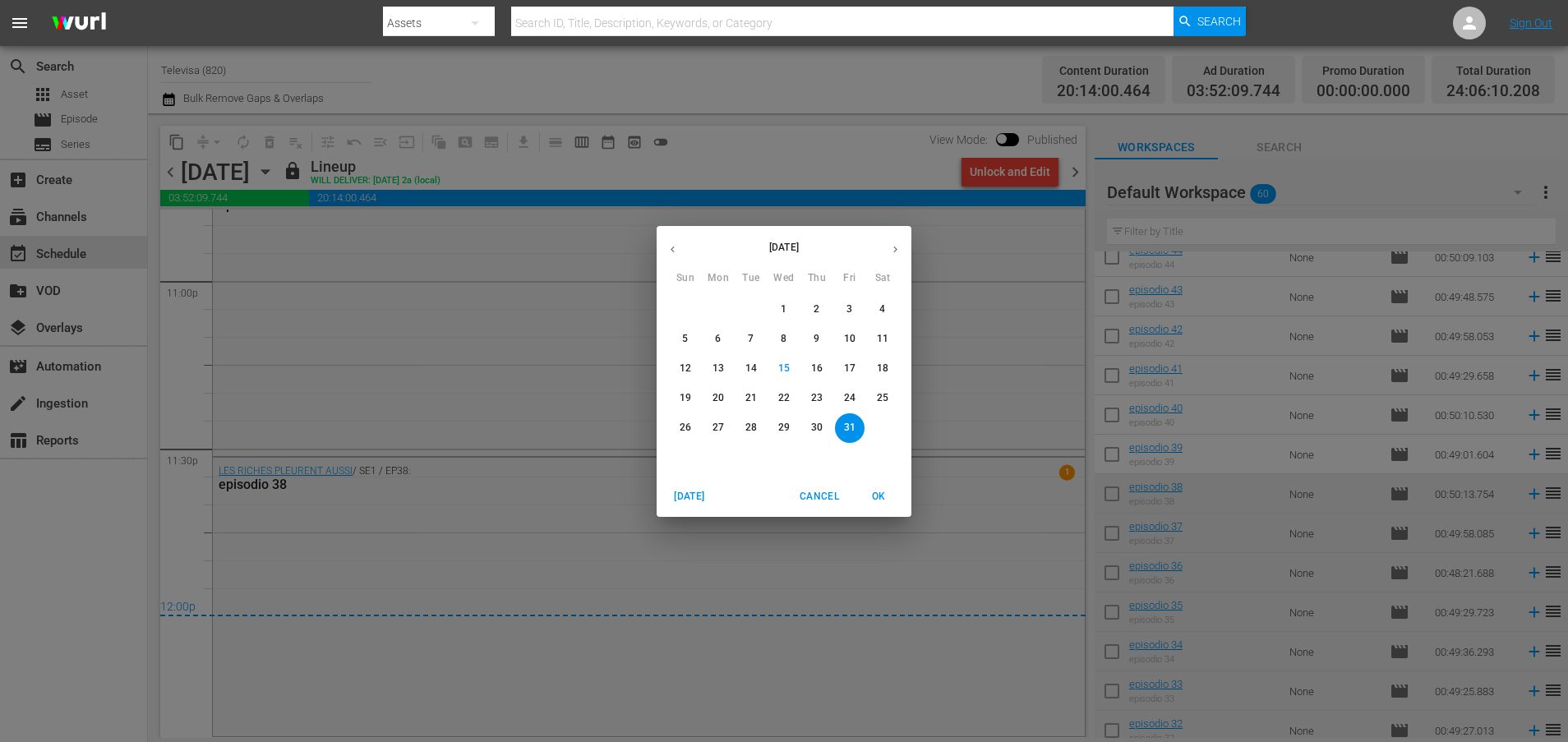
click at [890, 245] on icon "button" at bounding box center [895, 249] width 12 height 12
click at [880, 304] on p "1" at bounding box center [882, 309] width 6 height 14
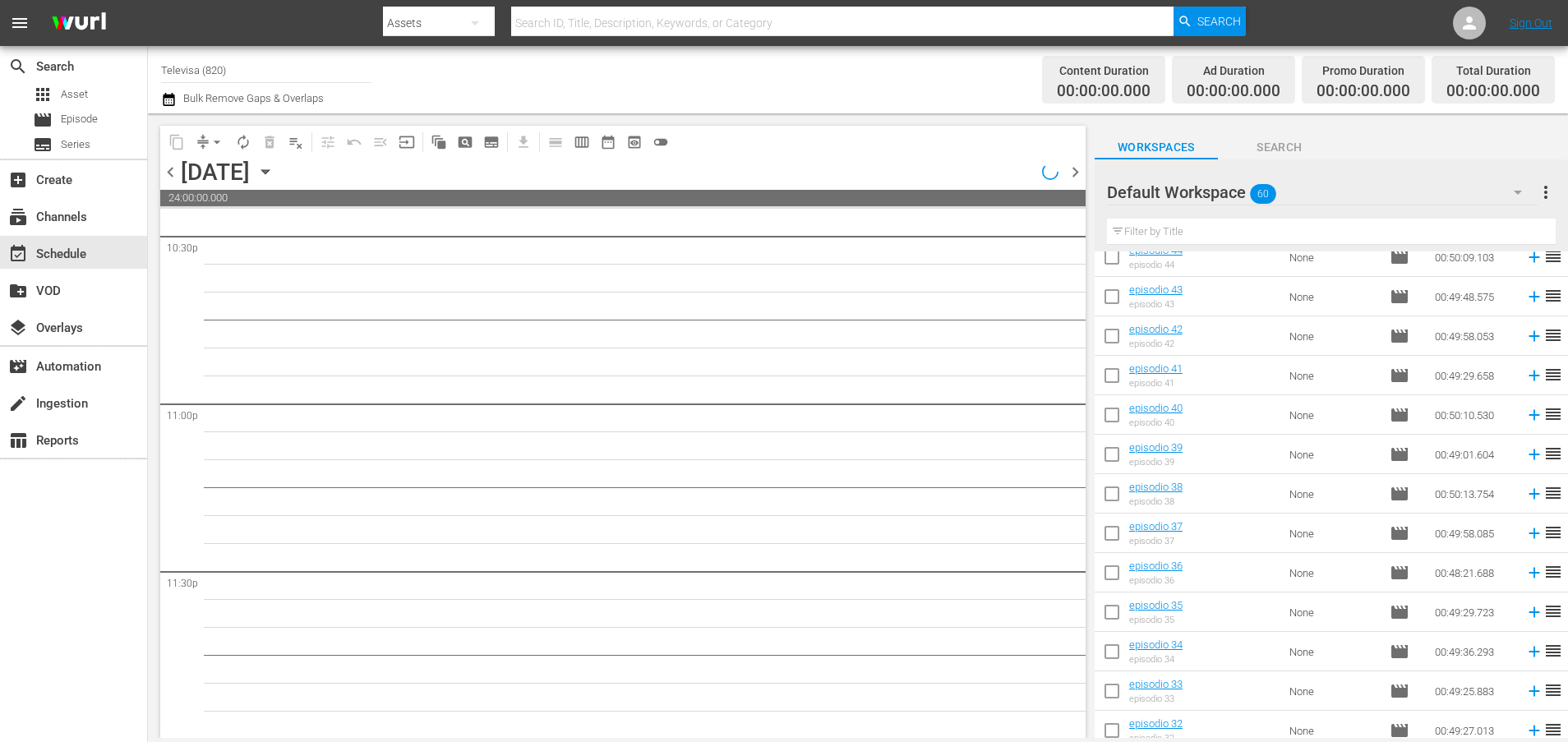
scroll to position [7521, 0]
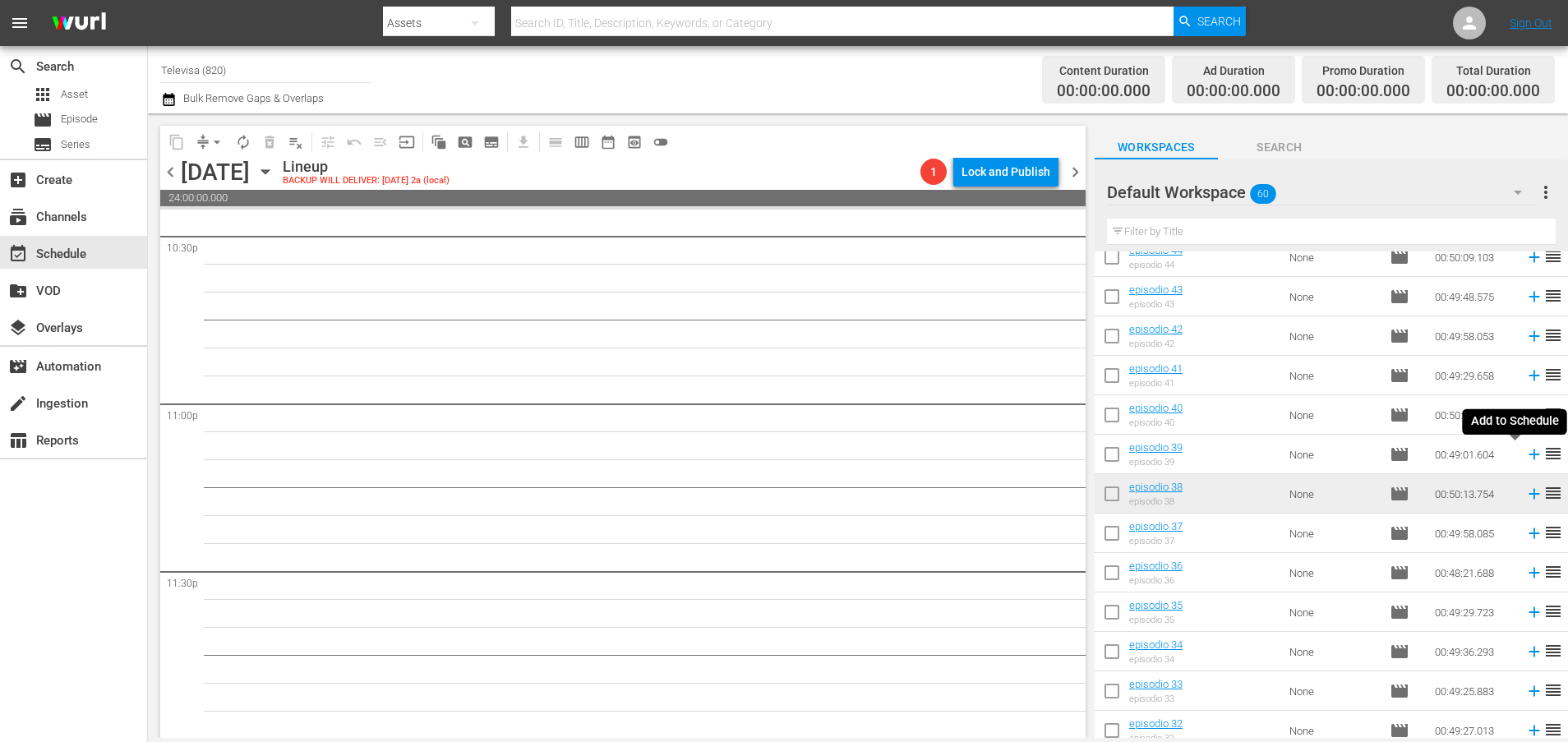
click at [1525, 454] on icon at bounding box center [1534, 454] width 18 height 18
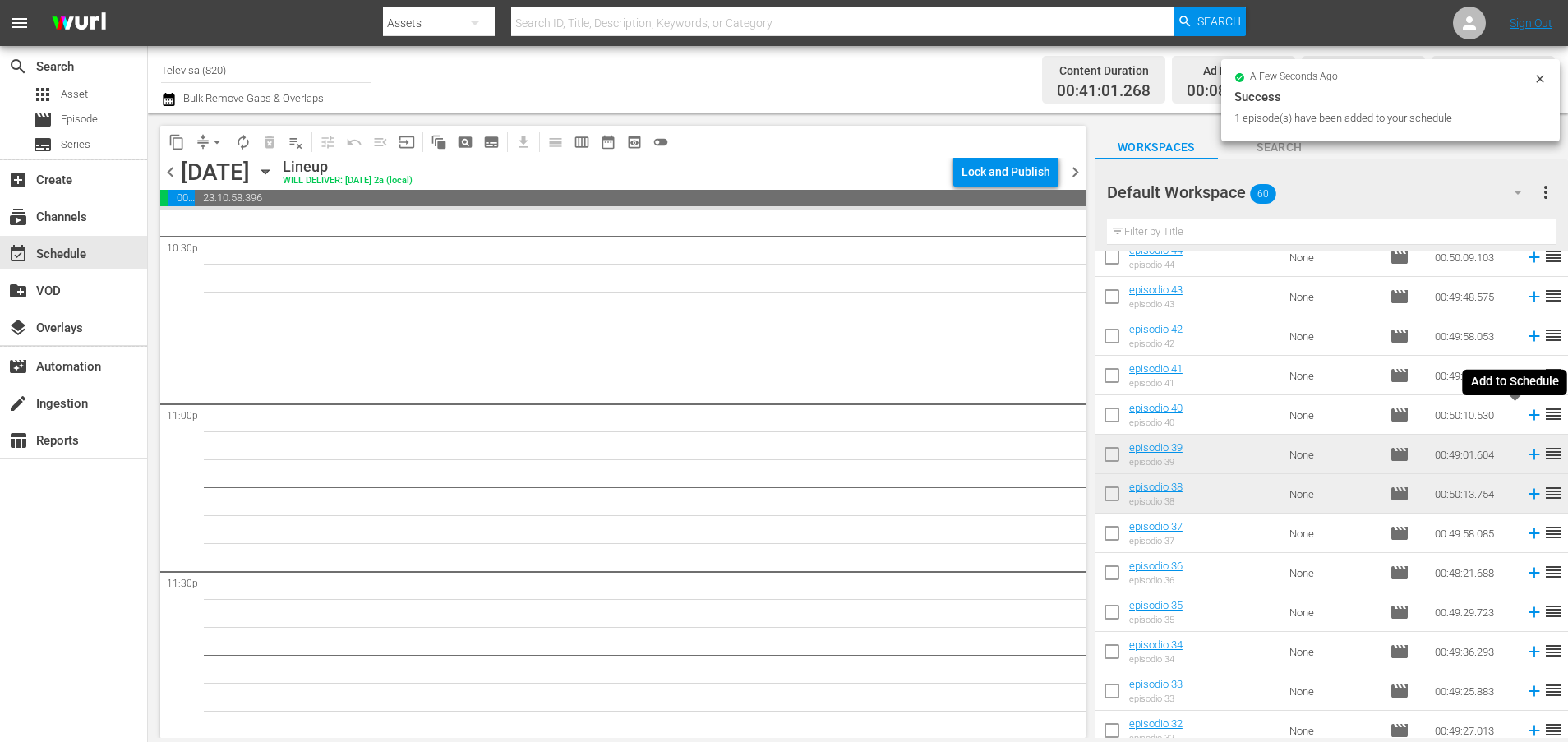
click at [1529, 418] on icon at bounding box center [1534, 415] width 10 height 10
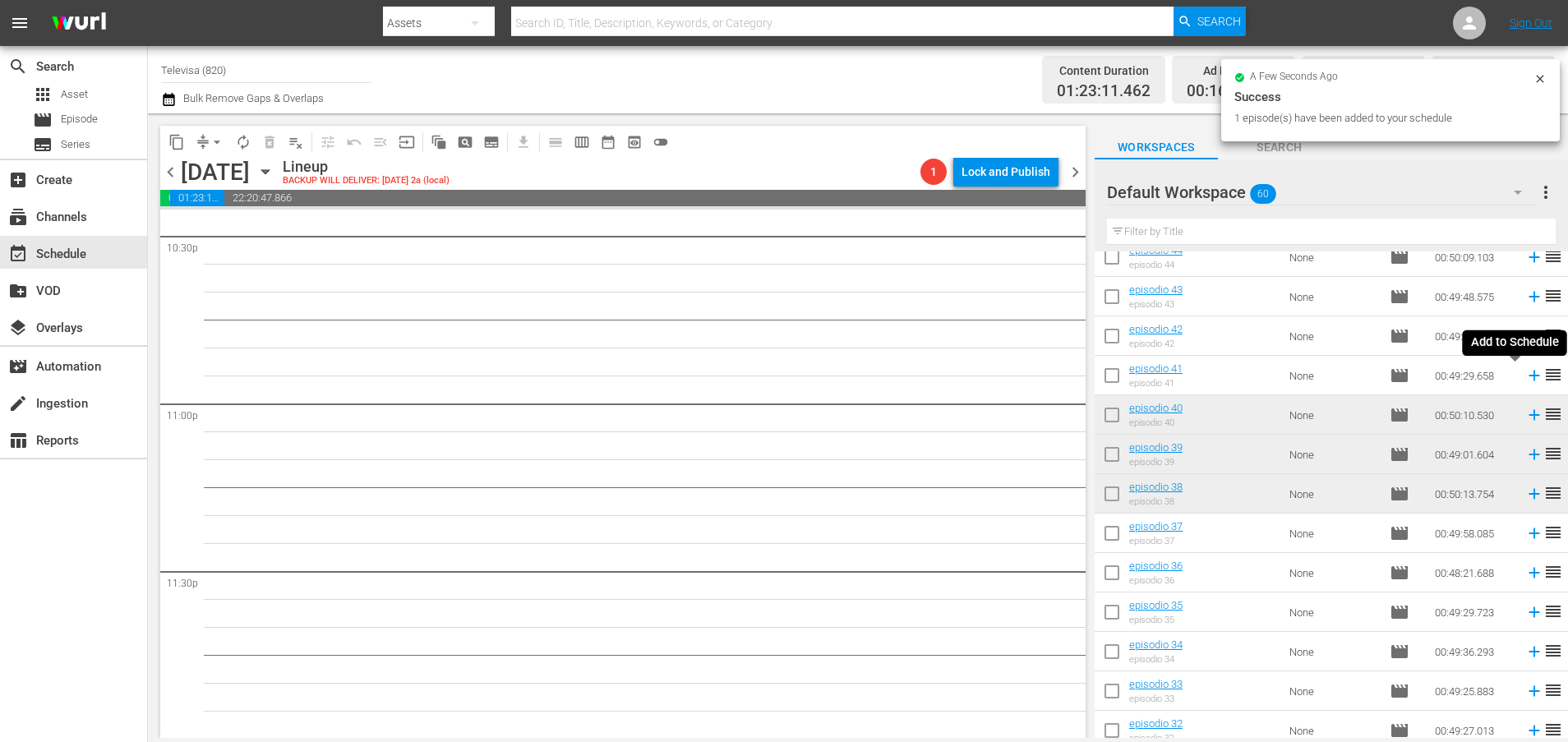
click at [1529, 376] on icon at bounding box center [1534, 376] width 10 height 10
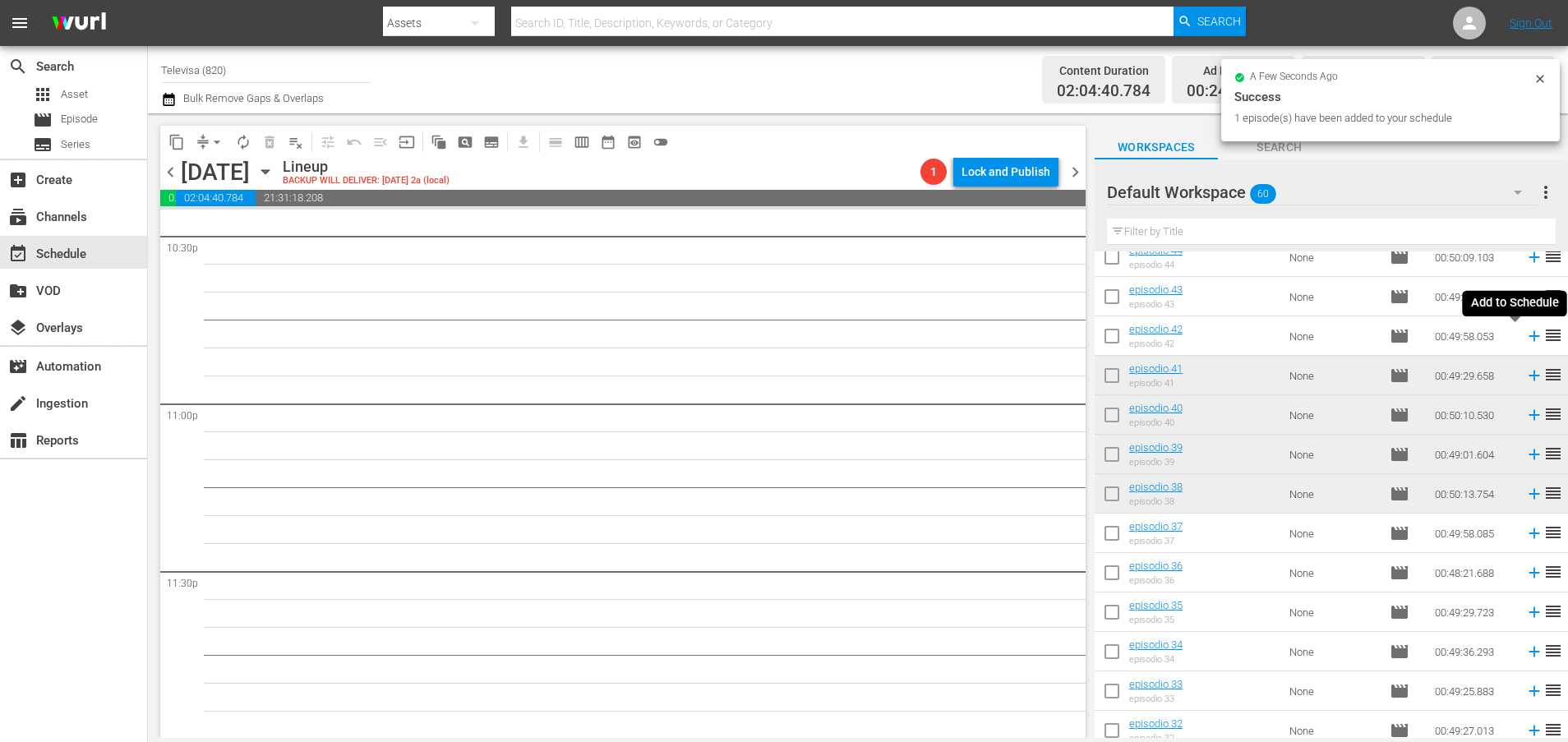
click at [1529, 336] on icon at bounding box center [1534, 336] width 10 height 10
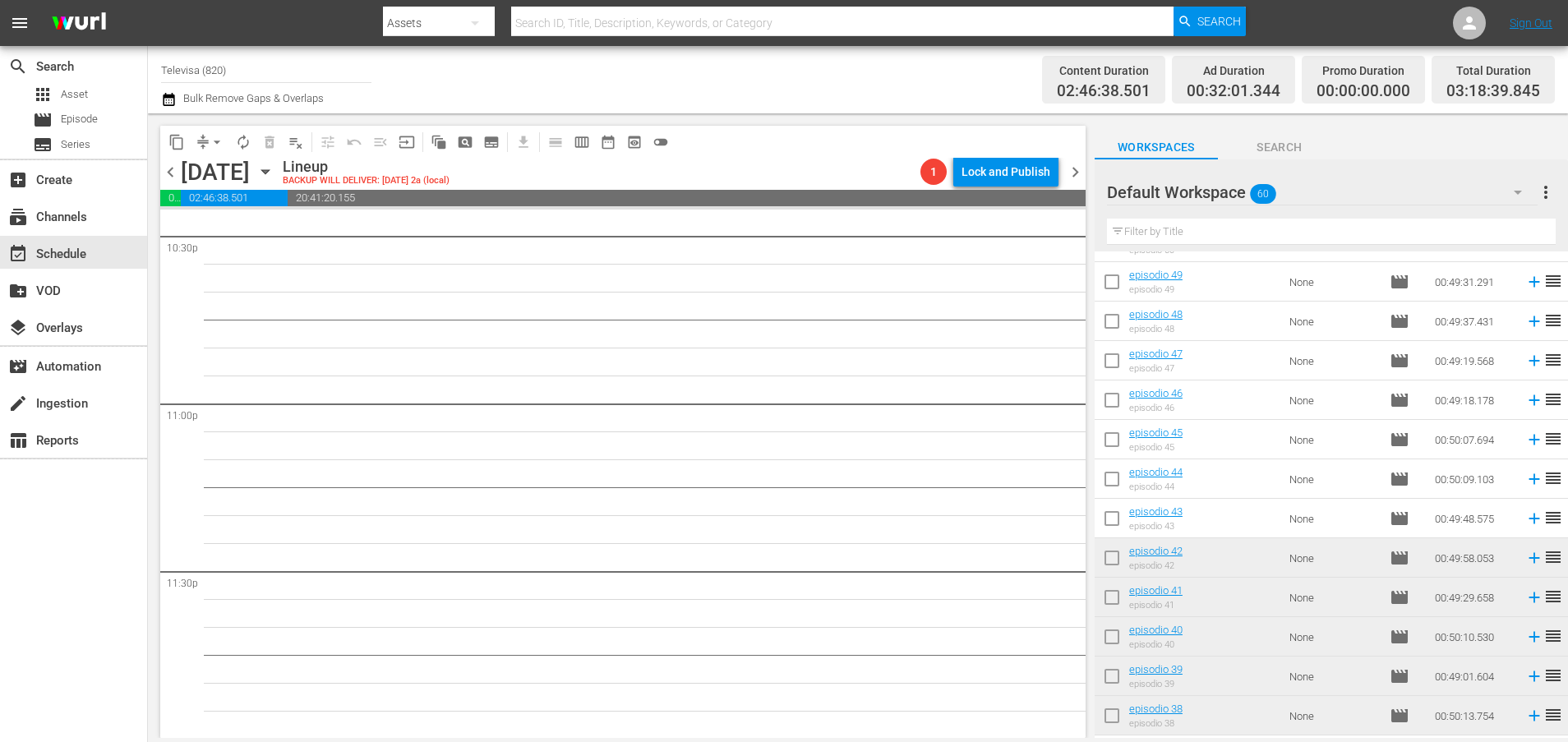
scroll to position [439, 0]
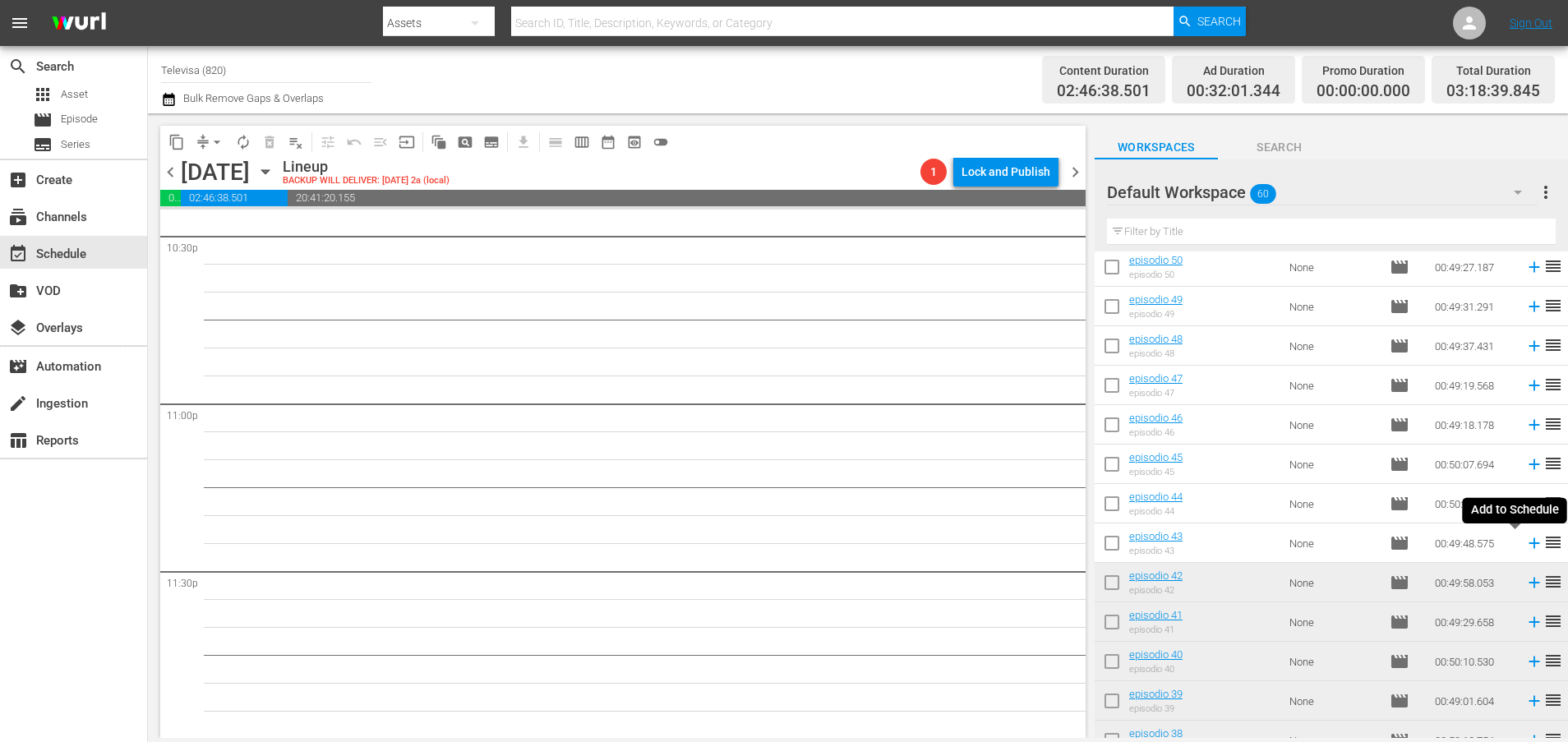
click at [1529, 544] on icon at bounding box center [1534, 544] width 10 height 10
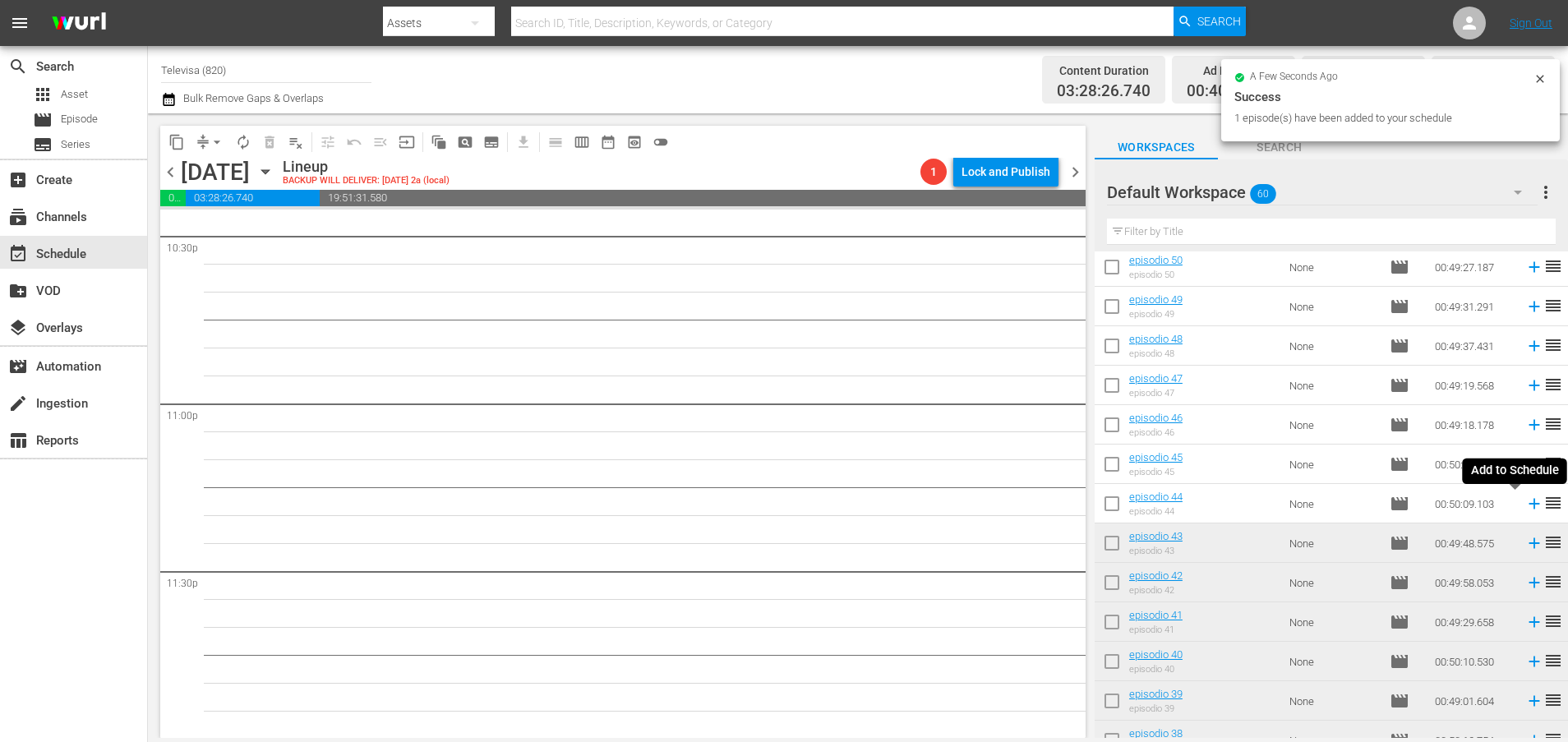
click at [1529, 506] on icon at bounding box center [1534, 504] width 10 height 10
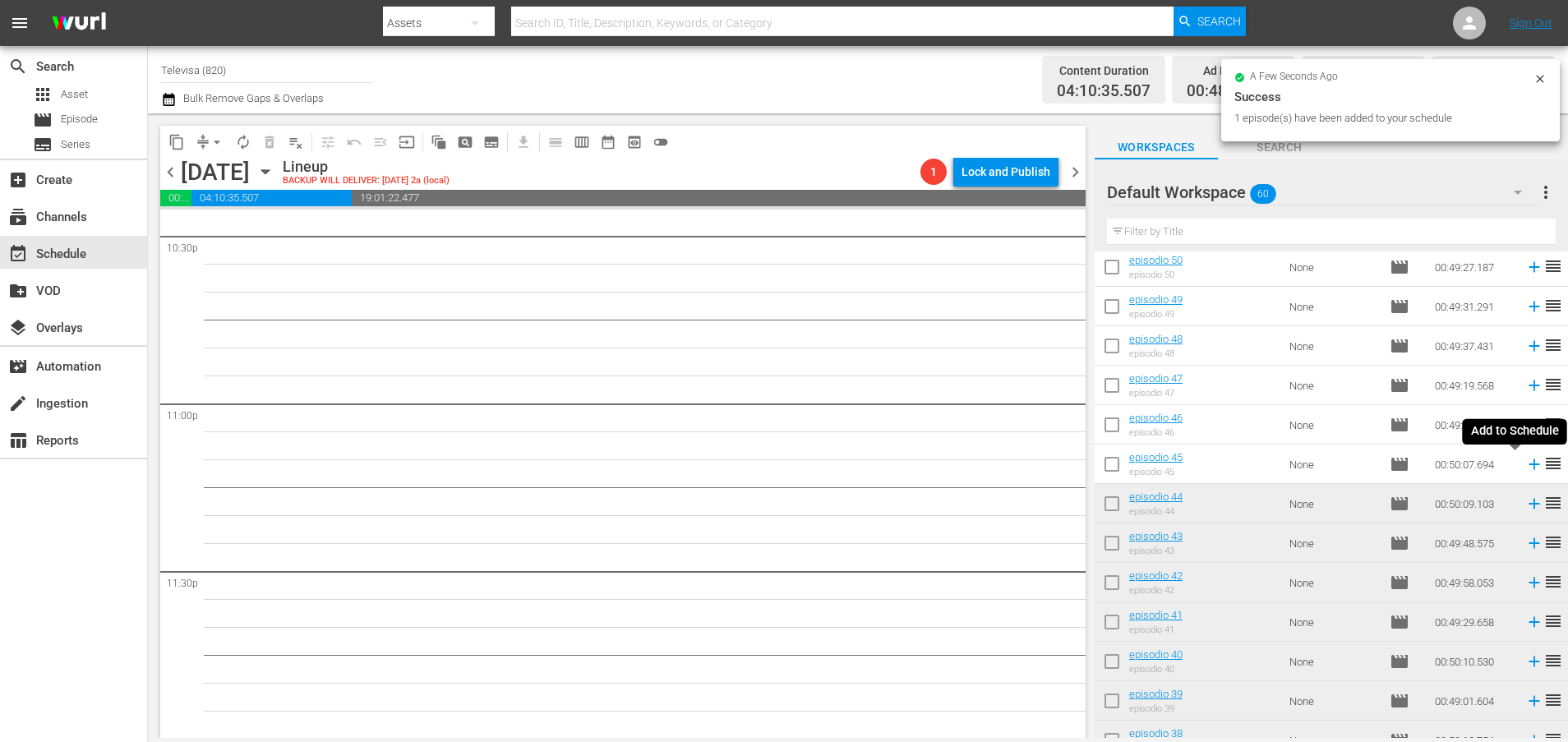
click at [1529, 467] on icon at bounding box center [1534, 465] width 10 height 10
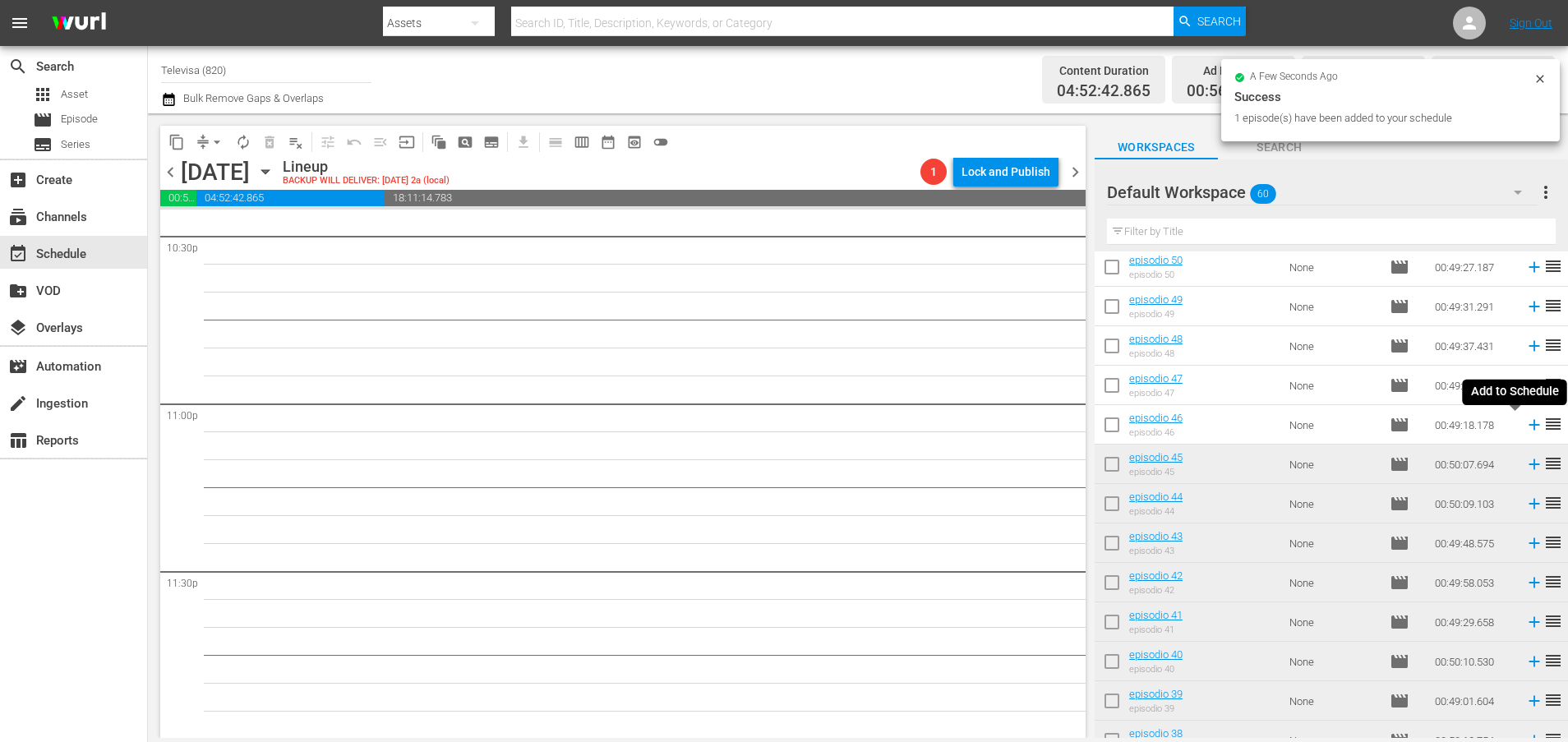
click at [1525, 427] on icon at bounding box center [1534, 425] width 18 height 18
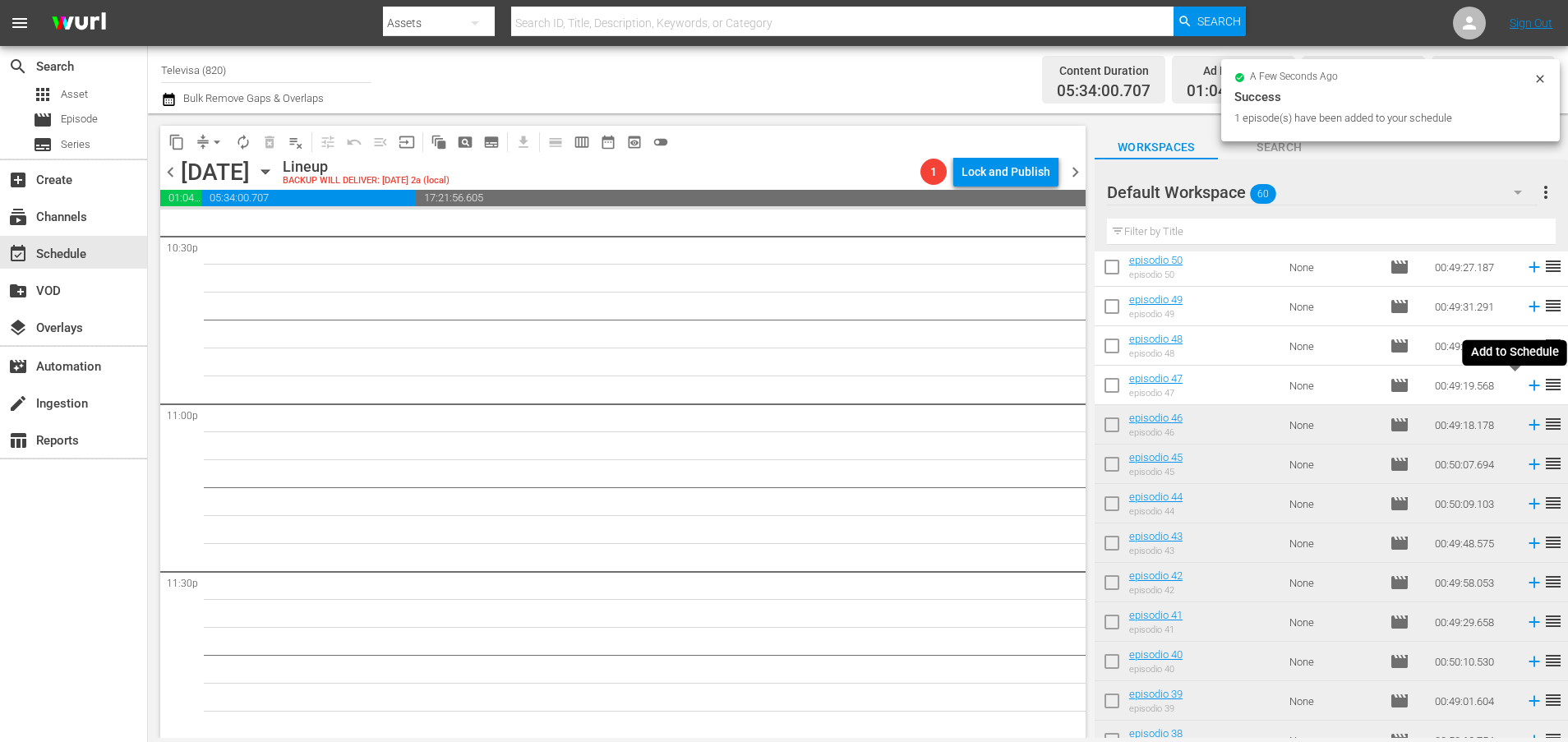
click at [1525, 388] on icon at bounding box center [1534, 385] width 18 height 18
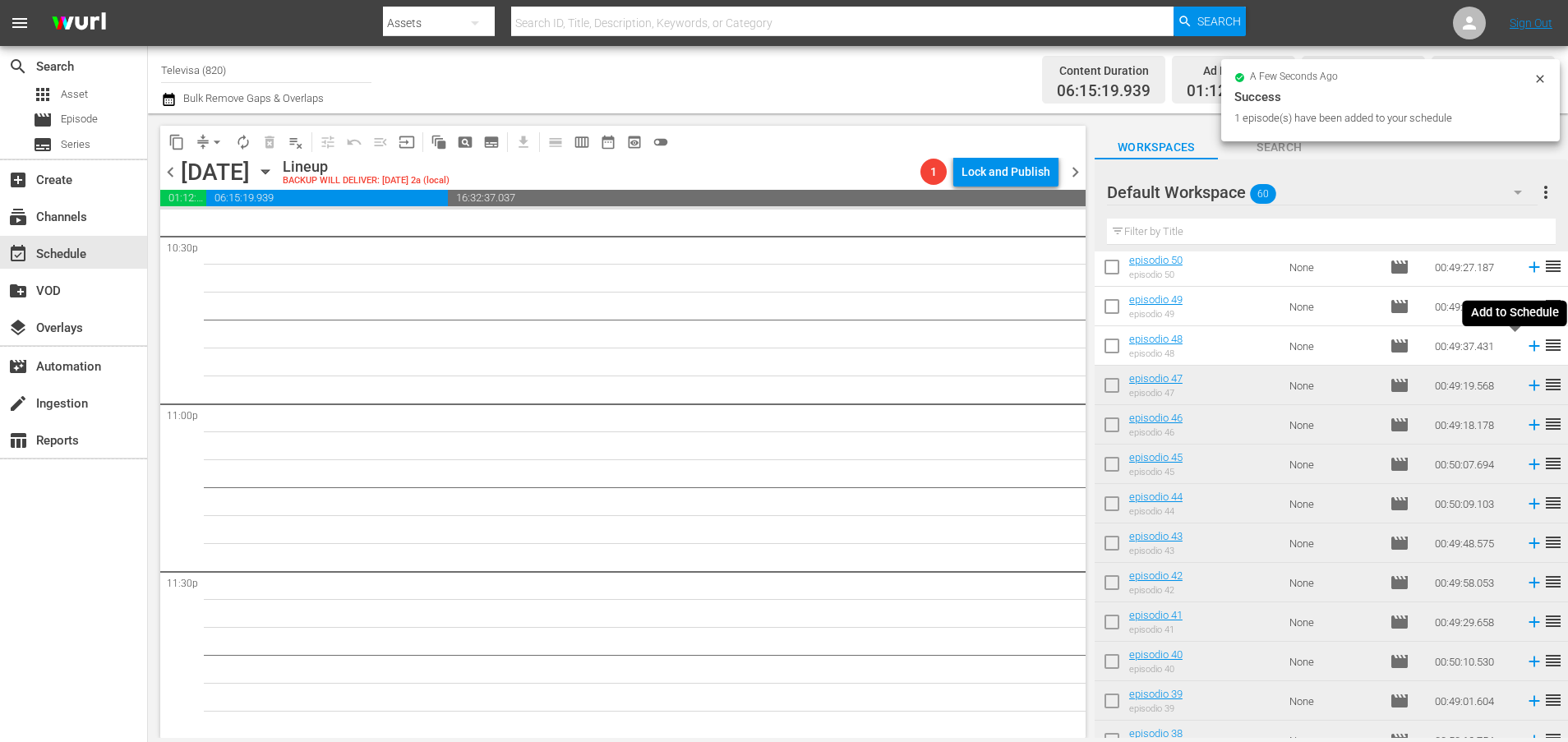
click at [1525, 348] on icon at bounding box center [1534, 346] width 18 height 18
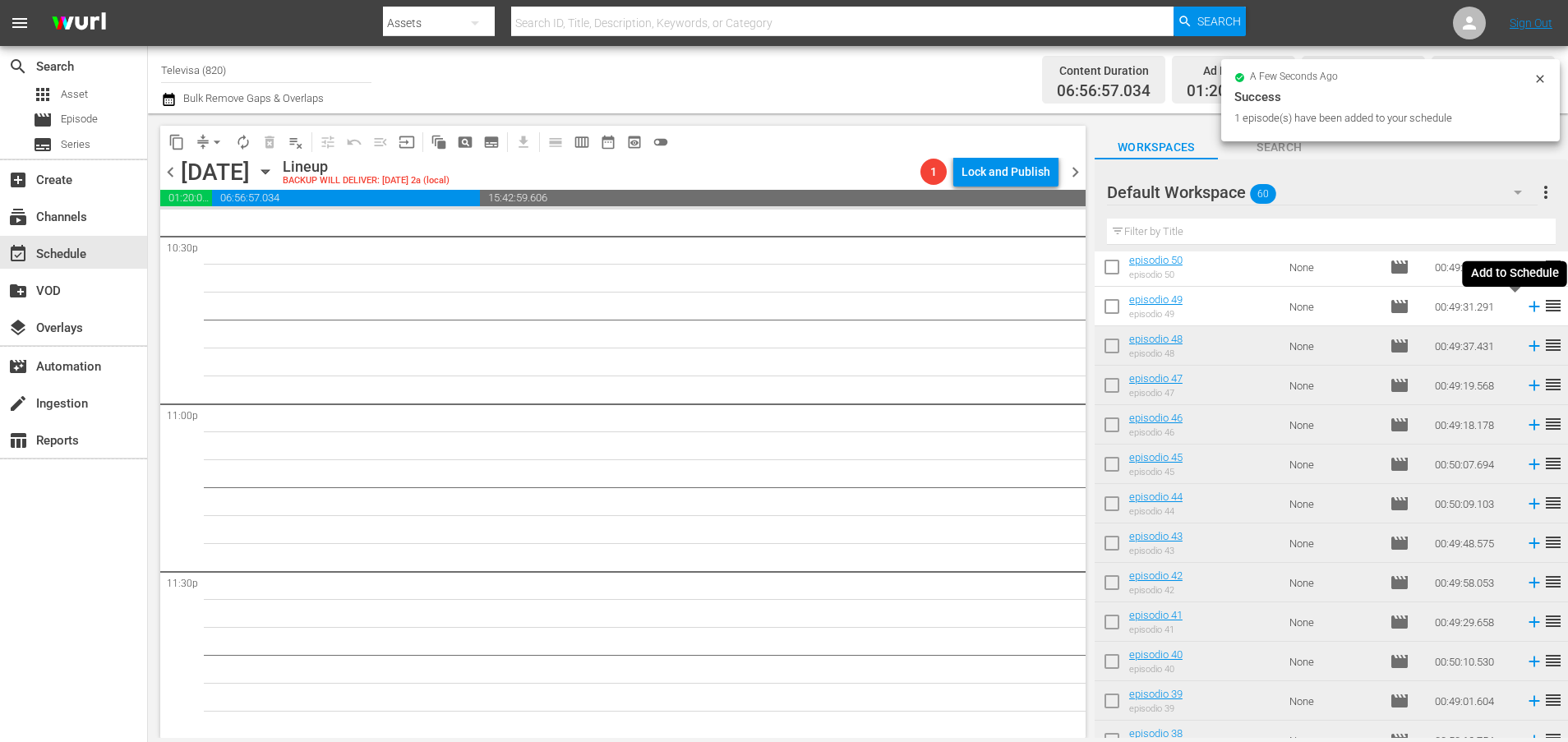
click at [1529, 309] on icon at bounding box center [1534, 307] width 10 height 10
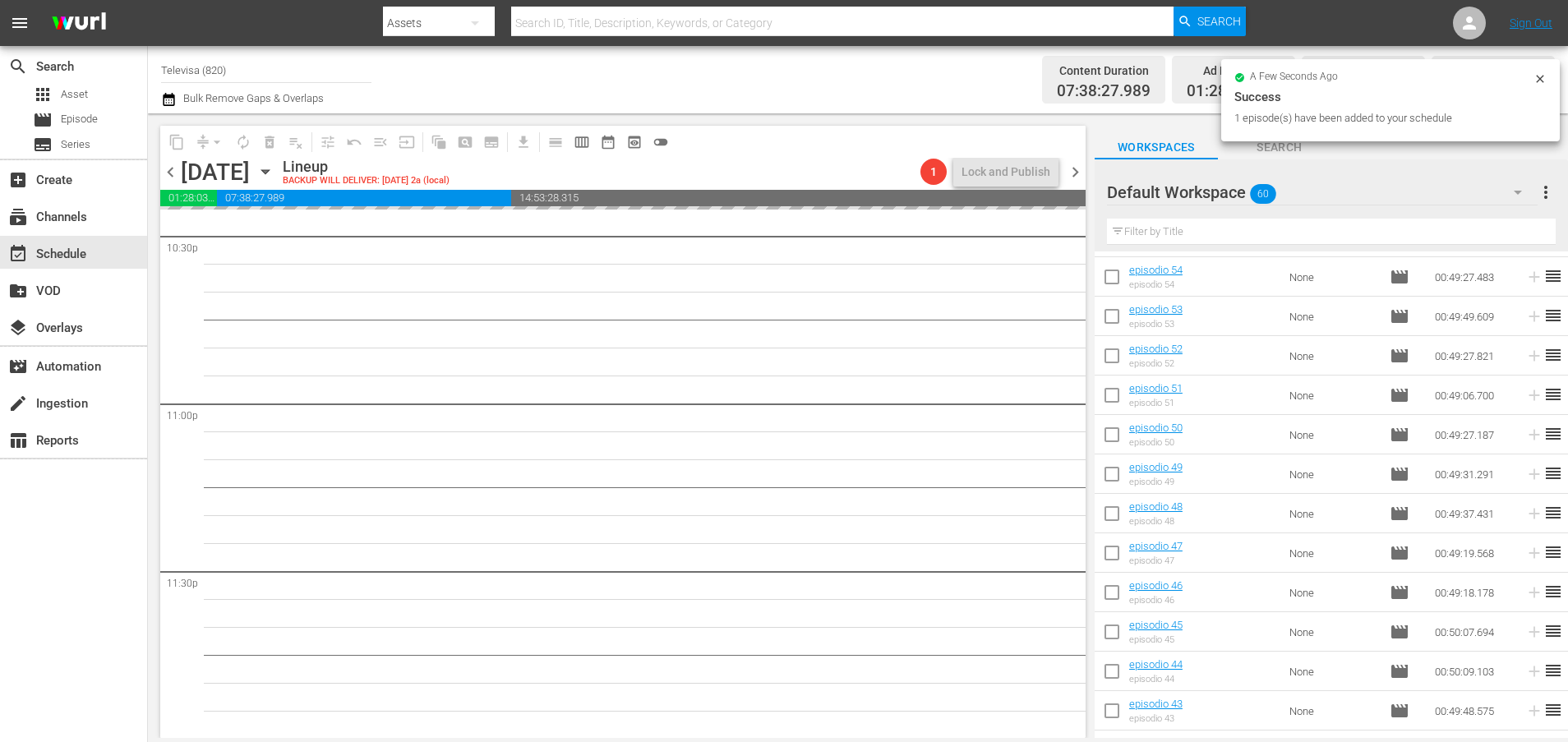
scroll to position [192, 0]
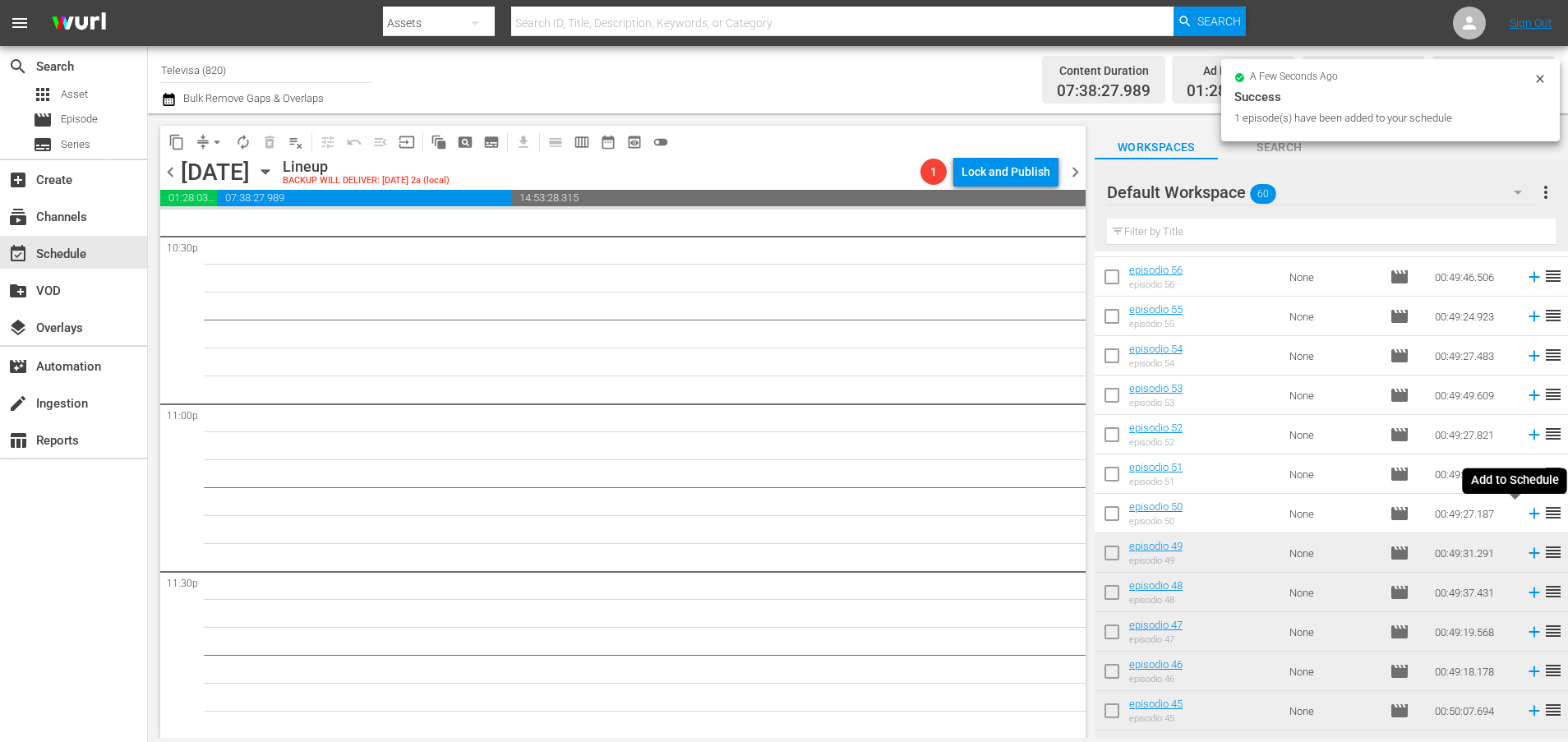
click at [1525, 516] on icon at bounding box center [1534, 514] width 18 height 18
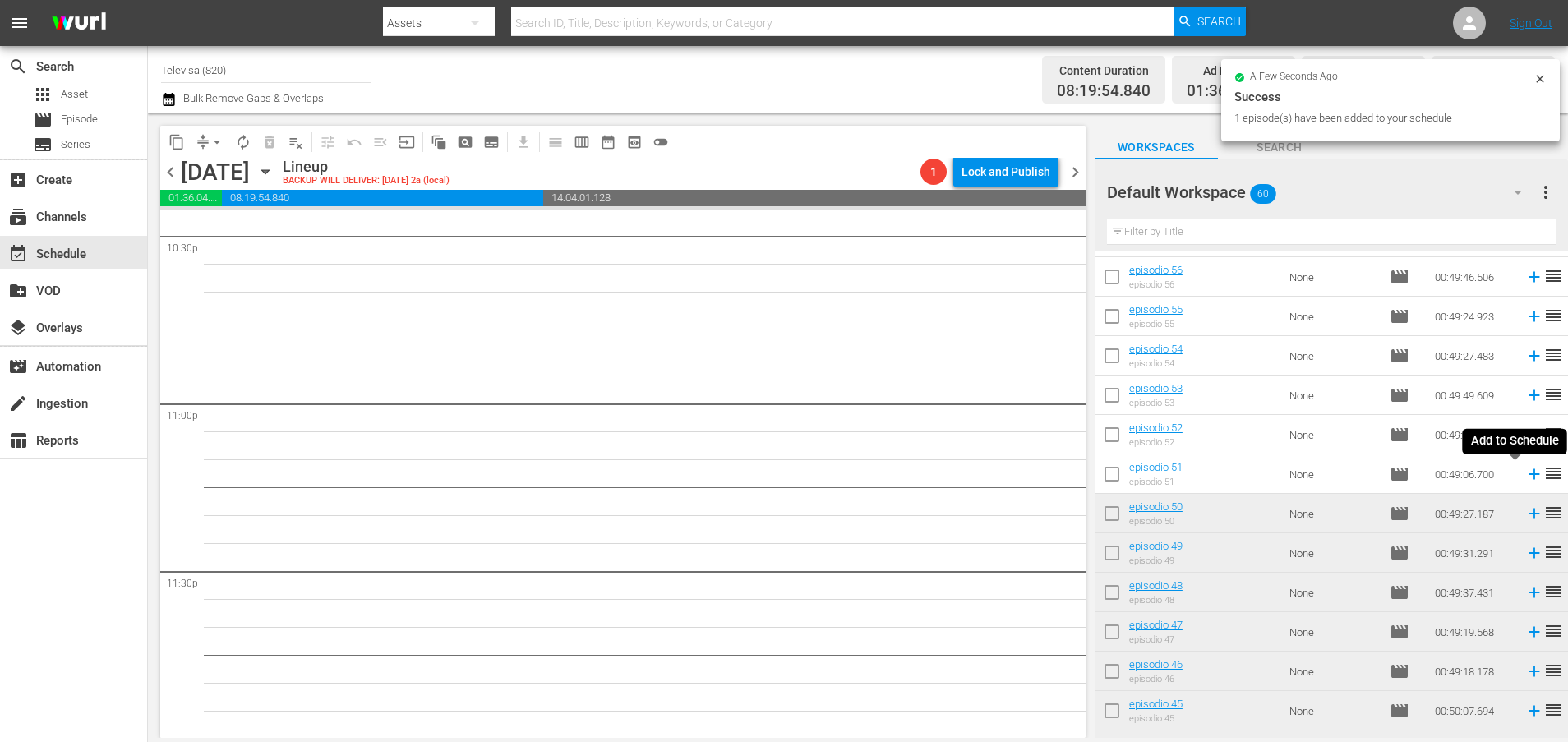
click at [1529, 478] on icon at bounding box center [1534, 475] width 10 height 10
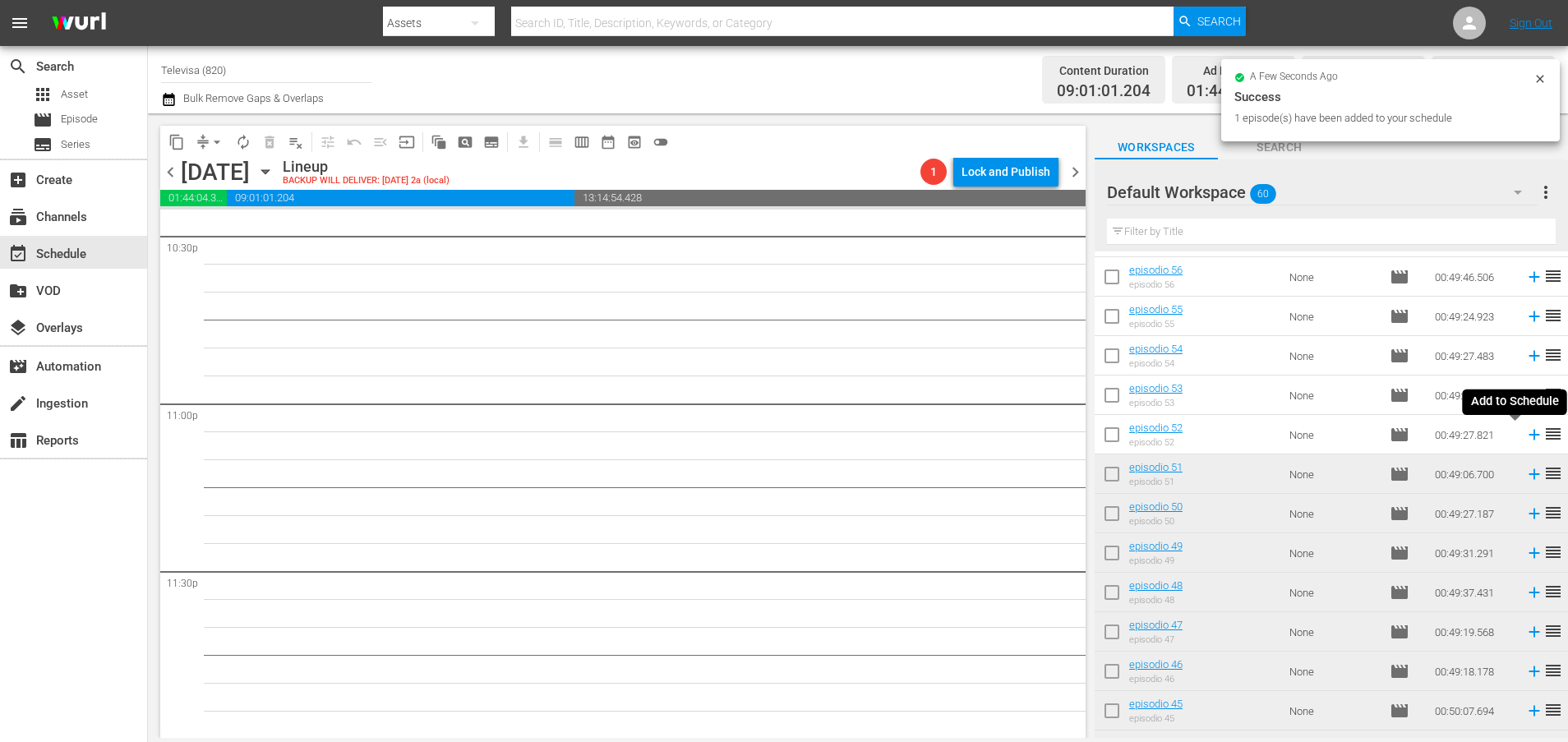
click at [1529, 439] on icon at bounding box center [1534, 435] width 10 height 10
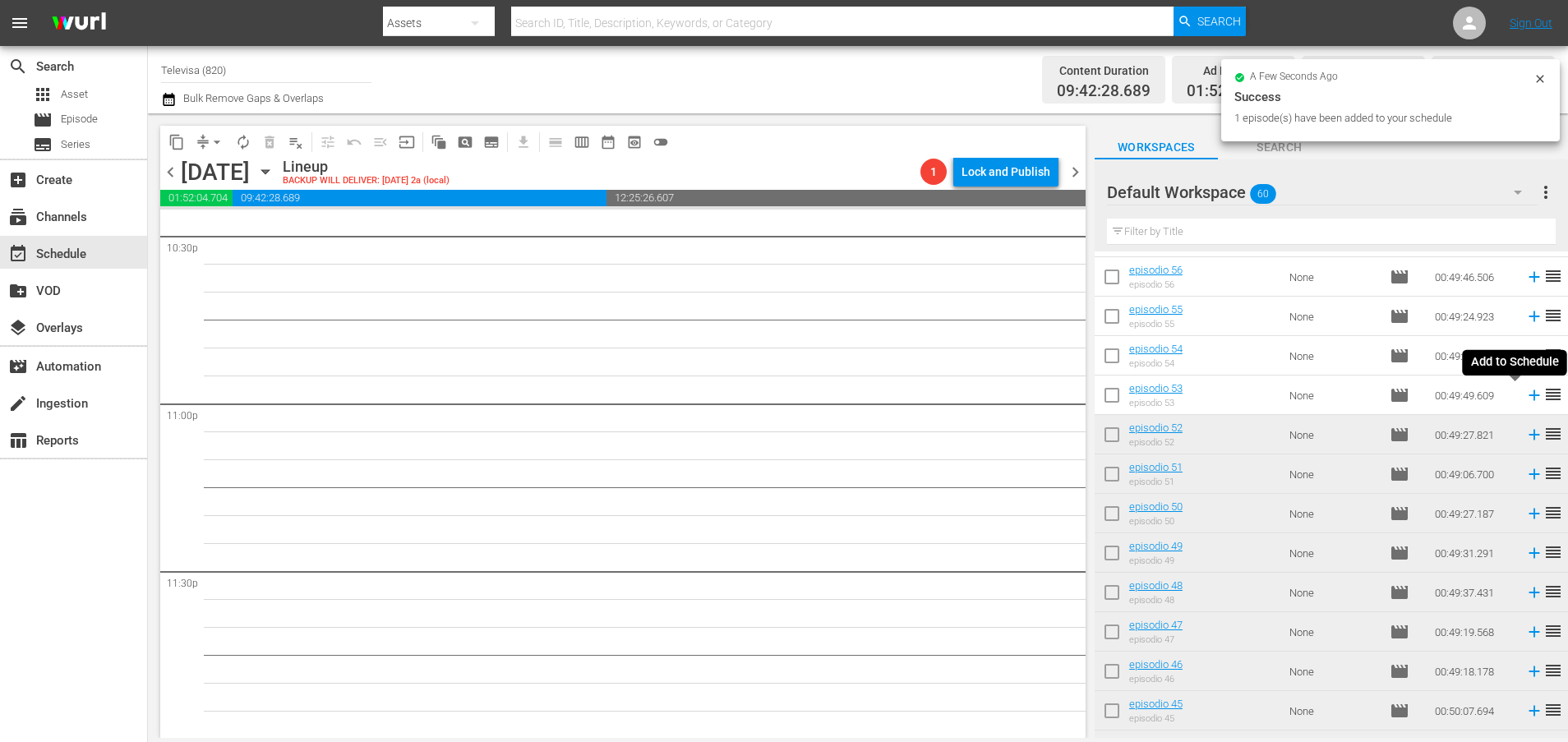
click at [1525, 402] on icon at bounding box center [1534, 395] width 18 height 18
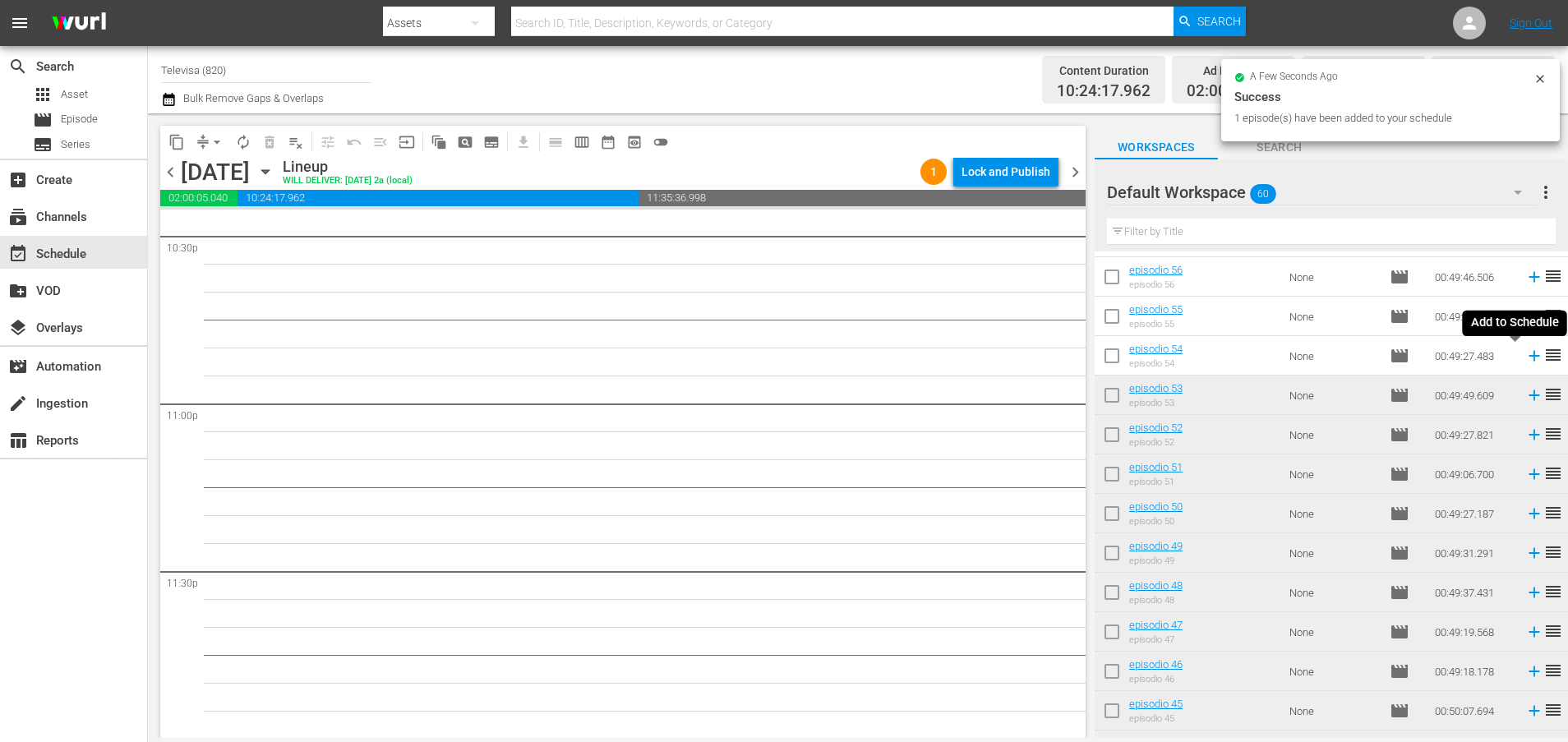
click at [1529, 361] on icon at bounding box center [1534, 357] width 10 height 10
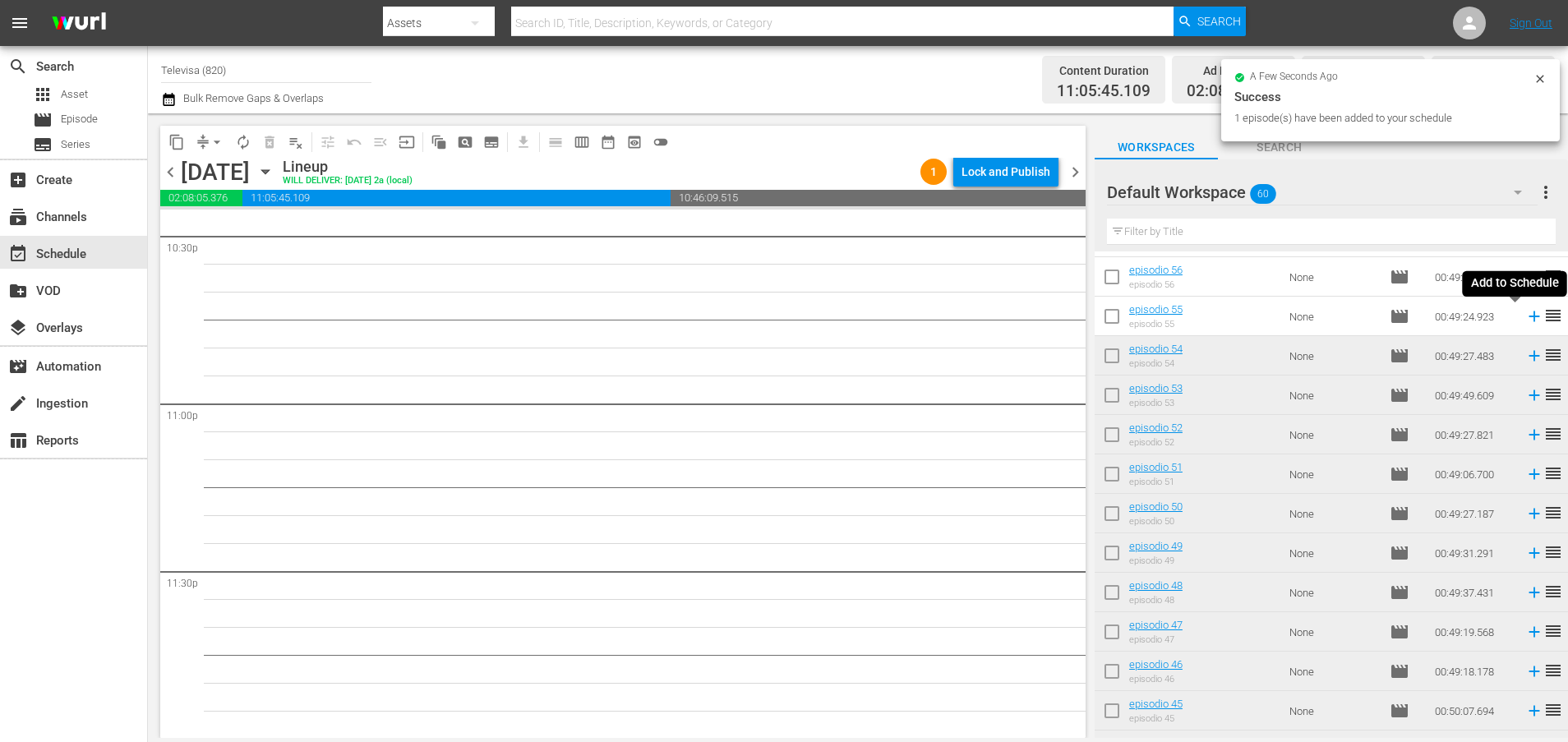
click at [1529, 319] on icon at bounding box center [1534, 317] width 10 height 10
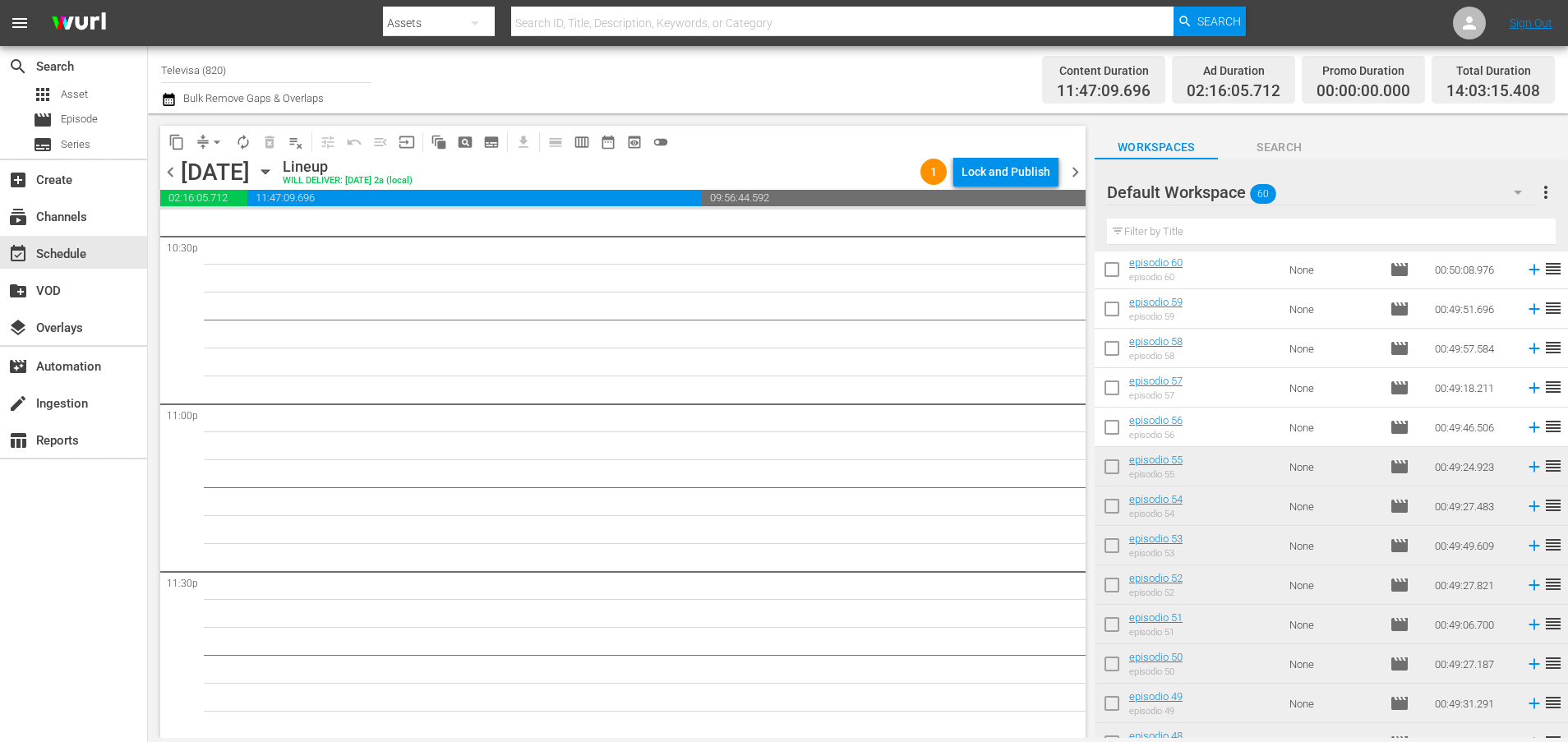
scroll to position [0, 0]
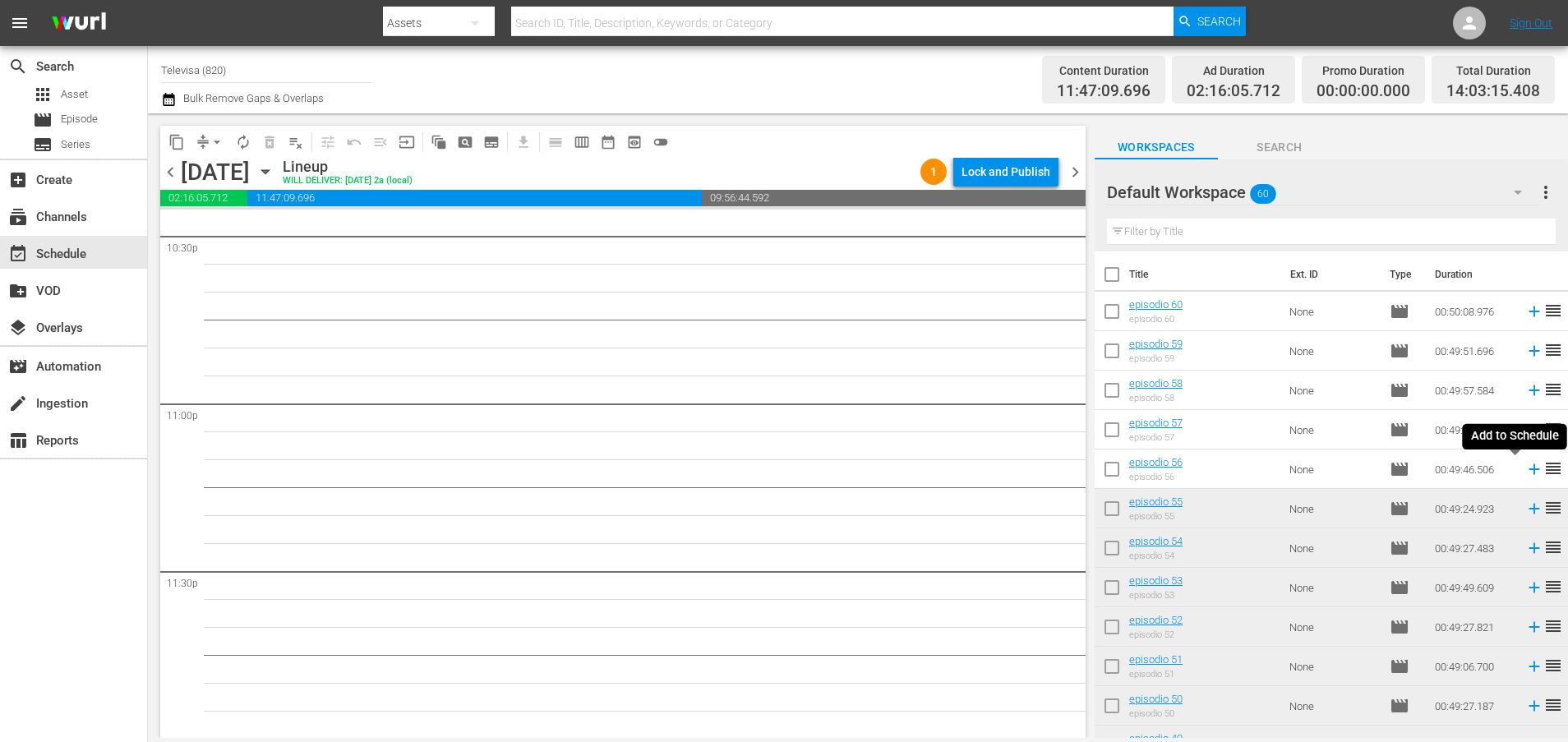
click at [1529, 471] on icon at bounding box center [1534, 469] width 10 height 10
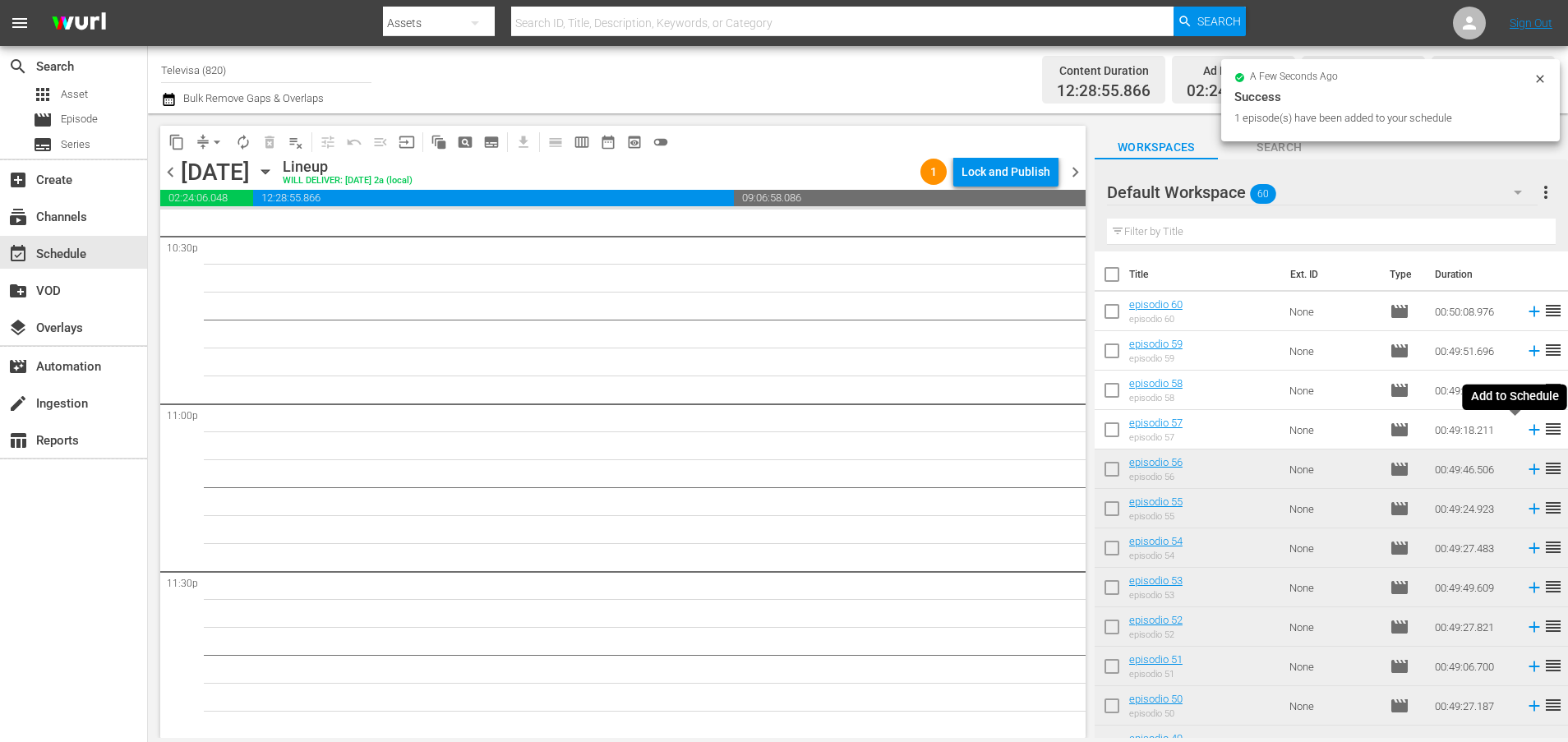
click at [1529, 430] on icon at bounding box center [1534, 430] width 10 height 10
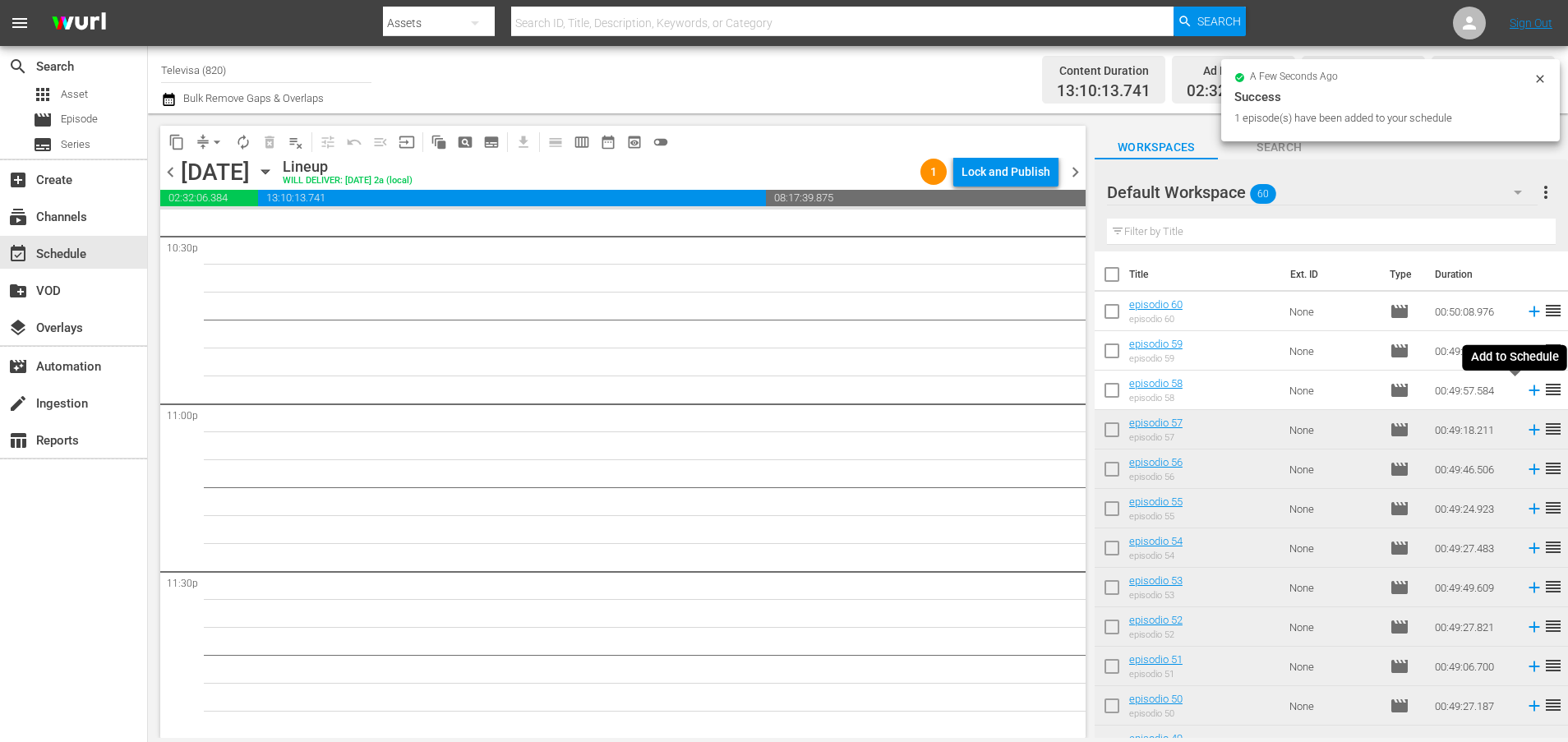
click at [1529, 391] on icon at bounding box center [1534, 391] width 10 height 10
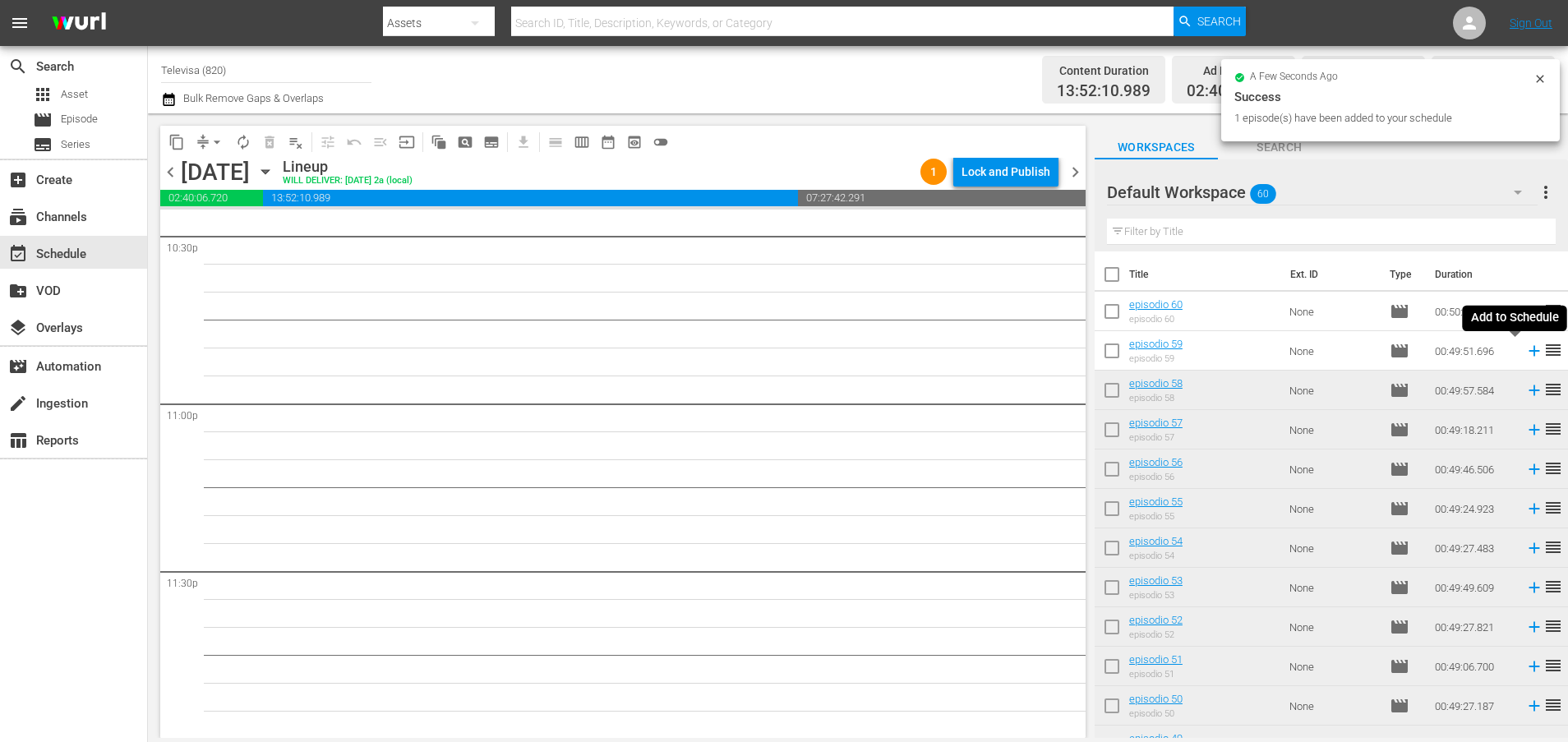
click at [1525, 353] on icon at bounding box center [1534, 350] width 18 height 18
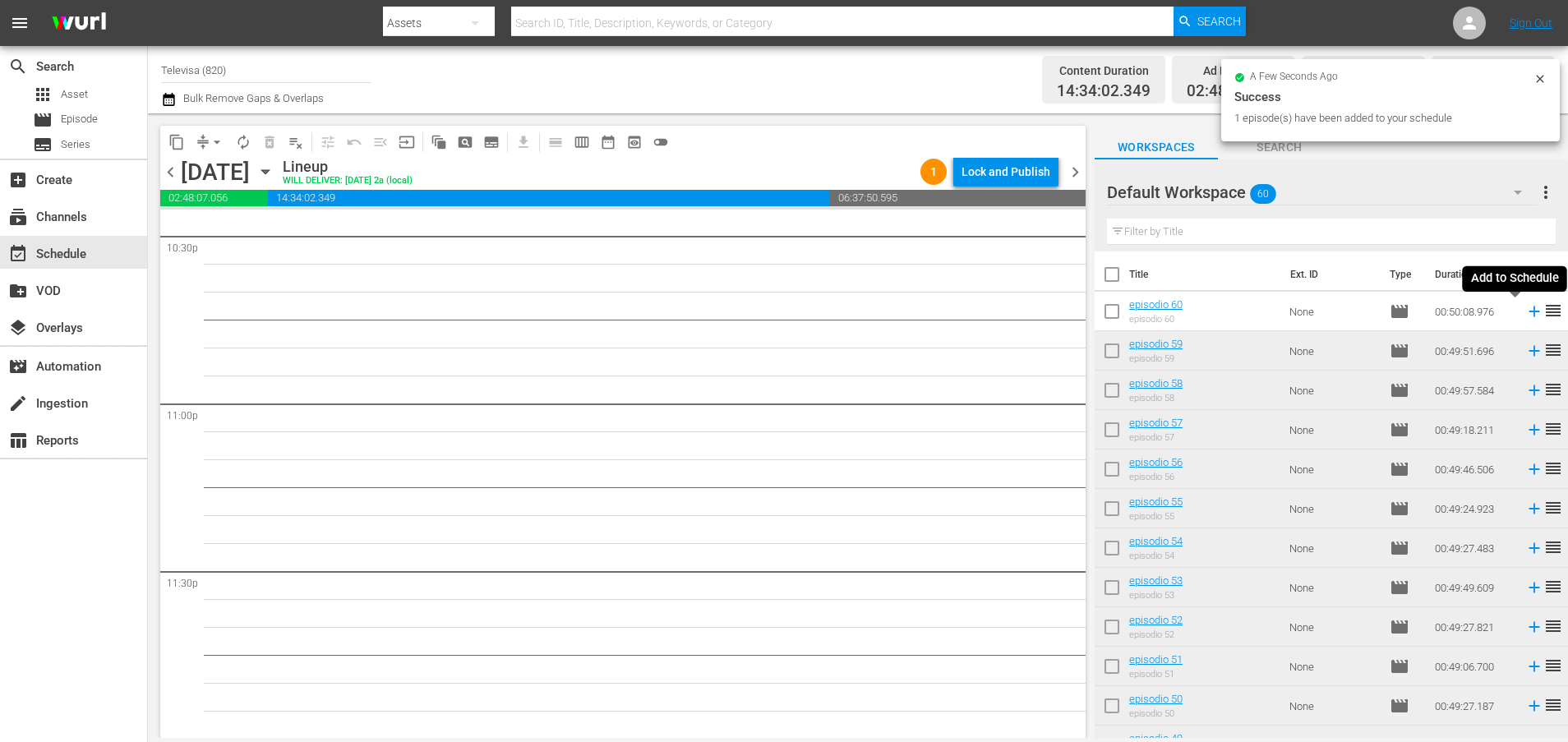
click at [1529, 312] on icon at bounding box center [1534, 312] width 10 height 10
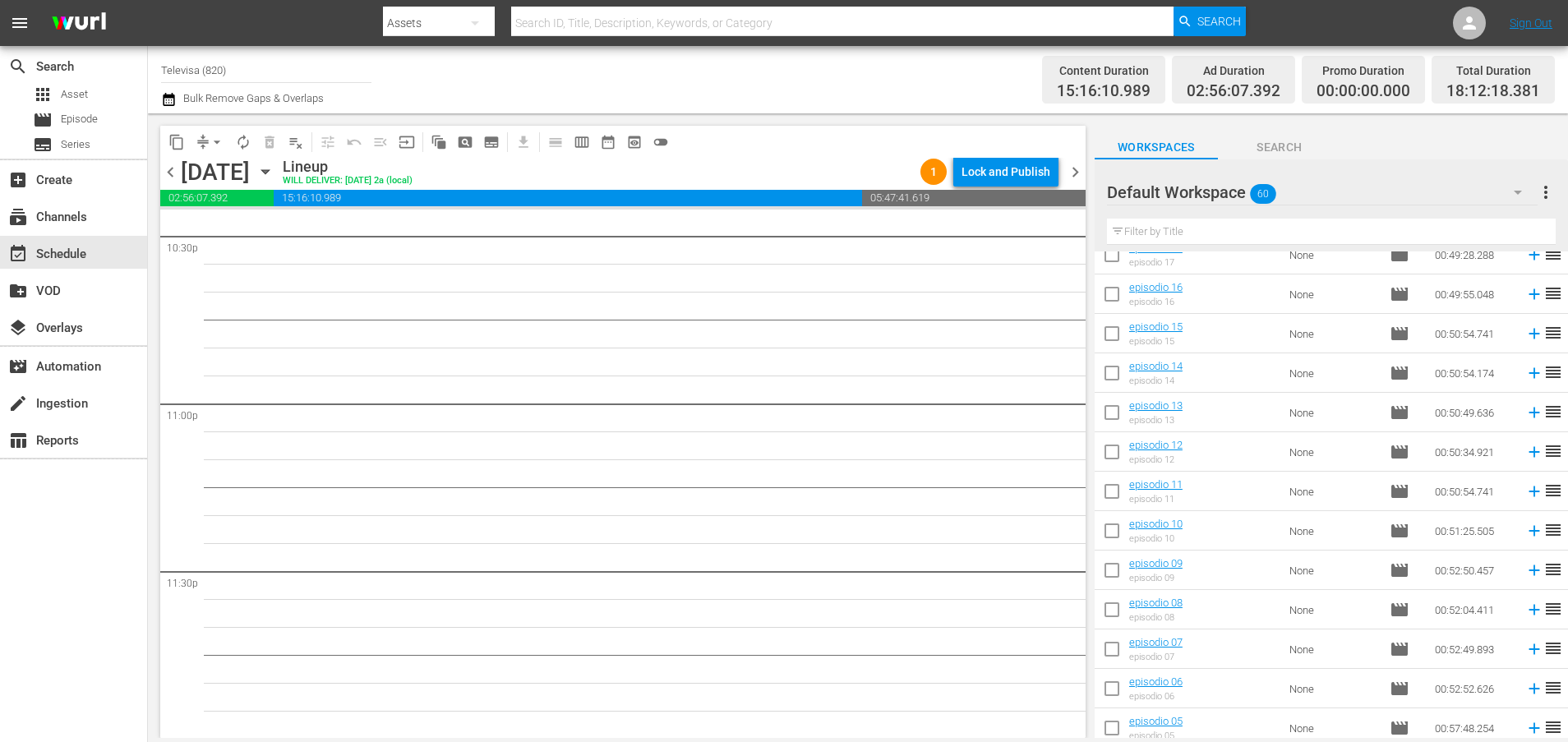
scroll to position [1919, 0]
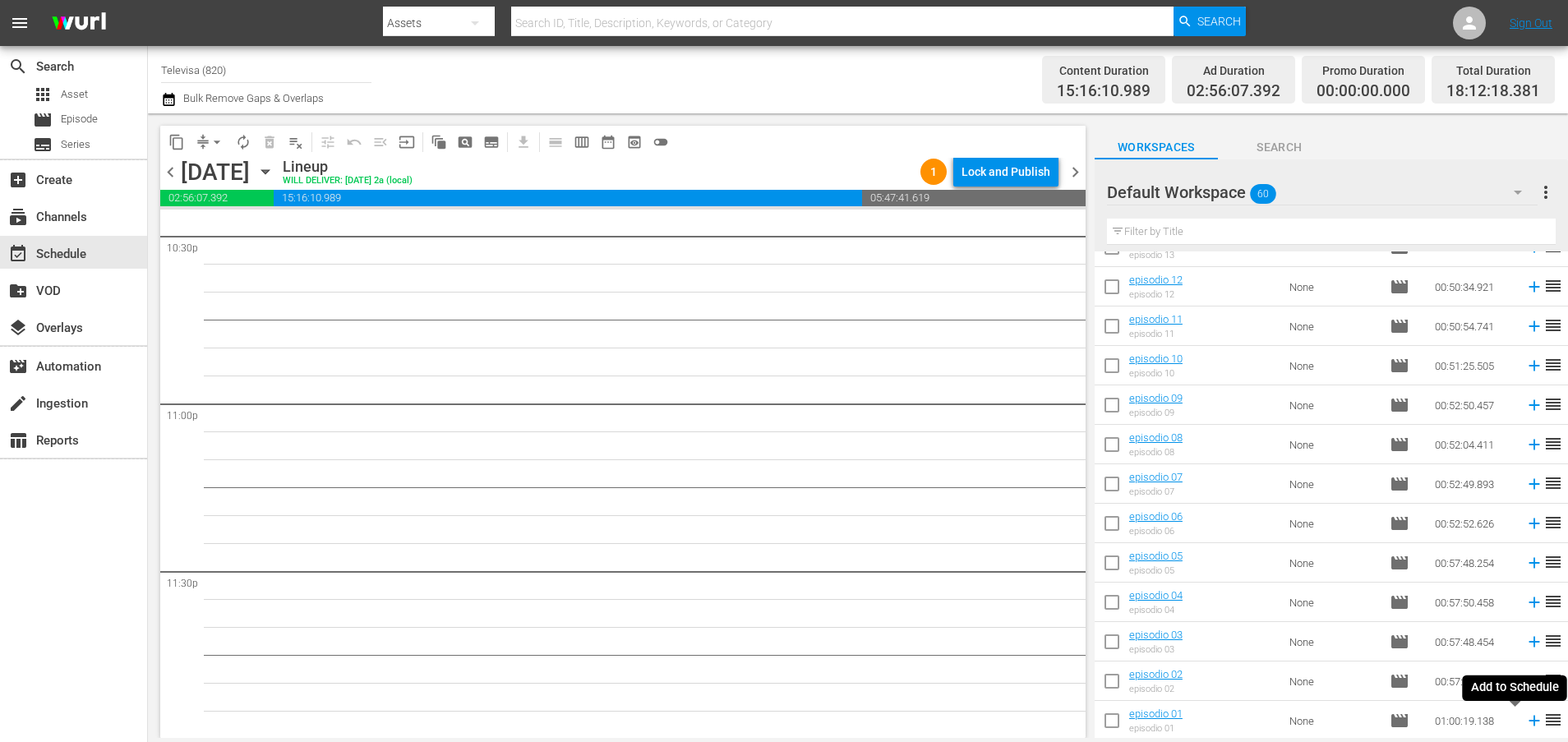
click at [1525, 724] on icon at bounding box center [1534, 721] width 18 height 18
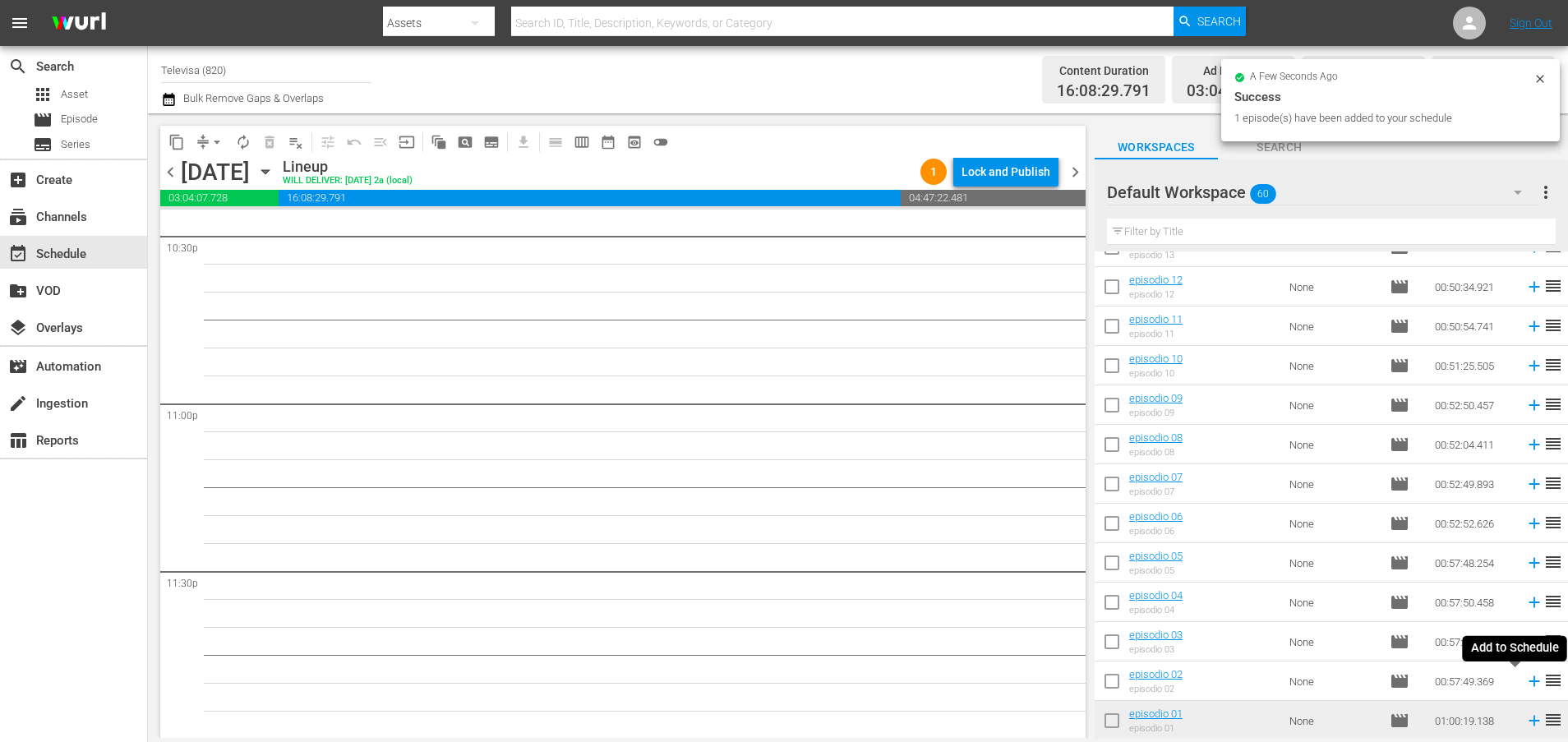
click at [1529, 682] on icon at bounding box center [1534, 682] width 10 height 10
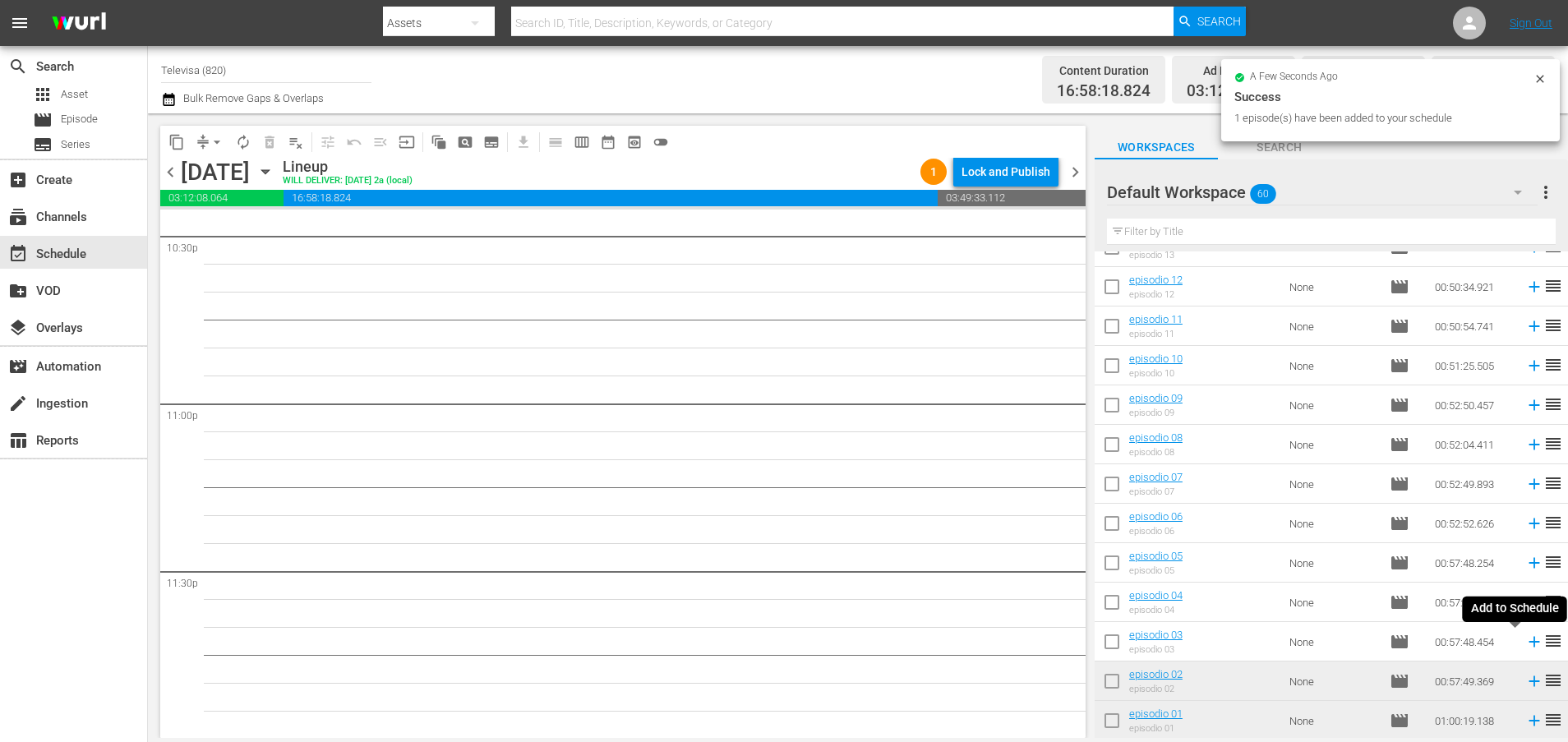
click at [1525, 644] on icon at bounding box center [1534, 641] width 18 height 18
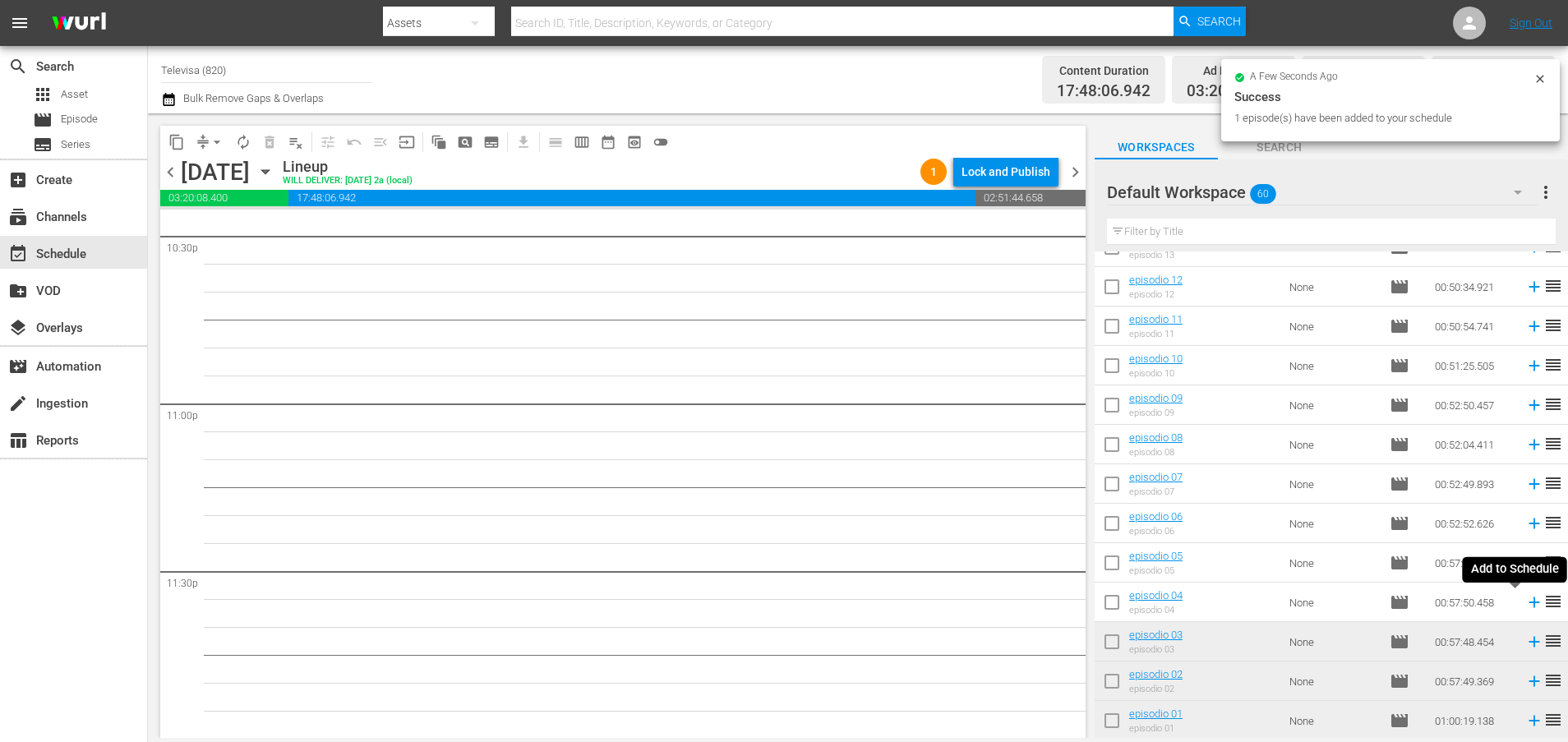
click at [1525, 604] on icon at bounding box center [1534, 602] width 18 height 18
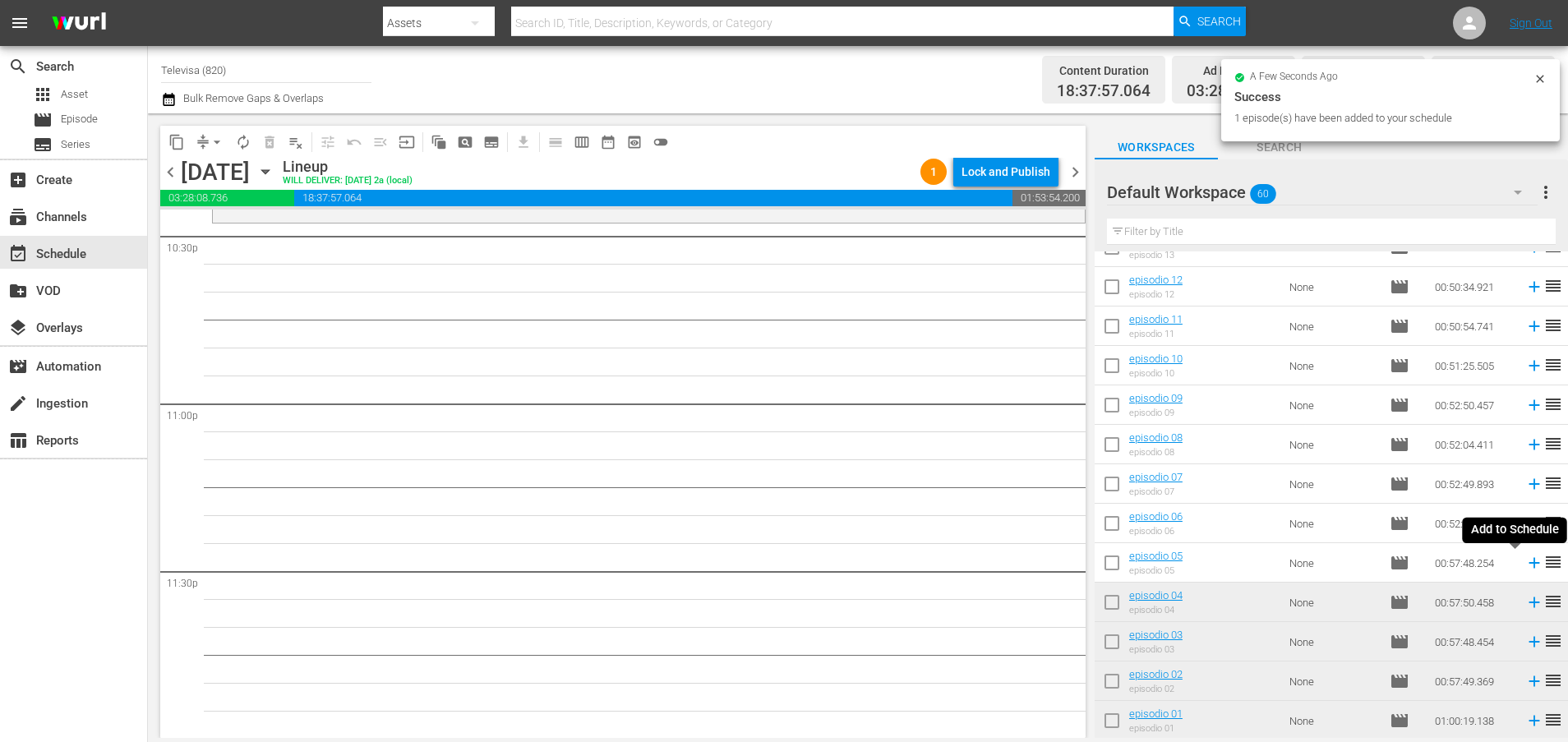
click at [1529, 565] on icon at bounding box center [1534, 564] width 10 height 10
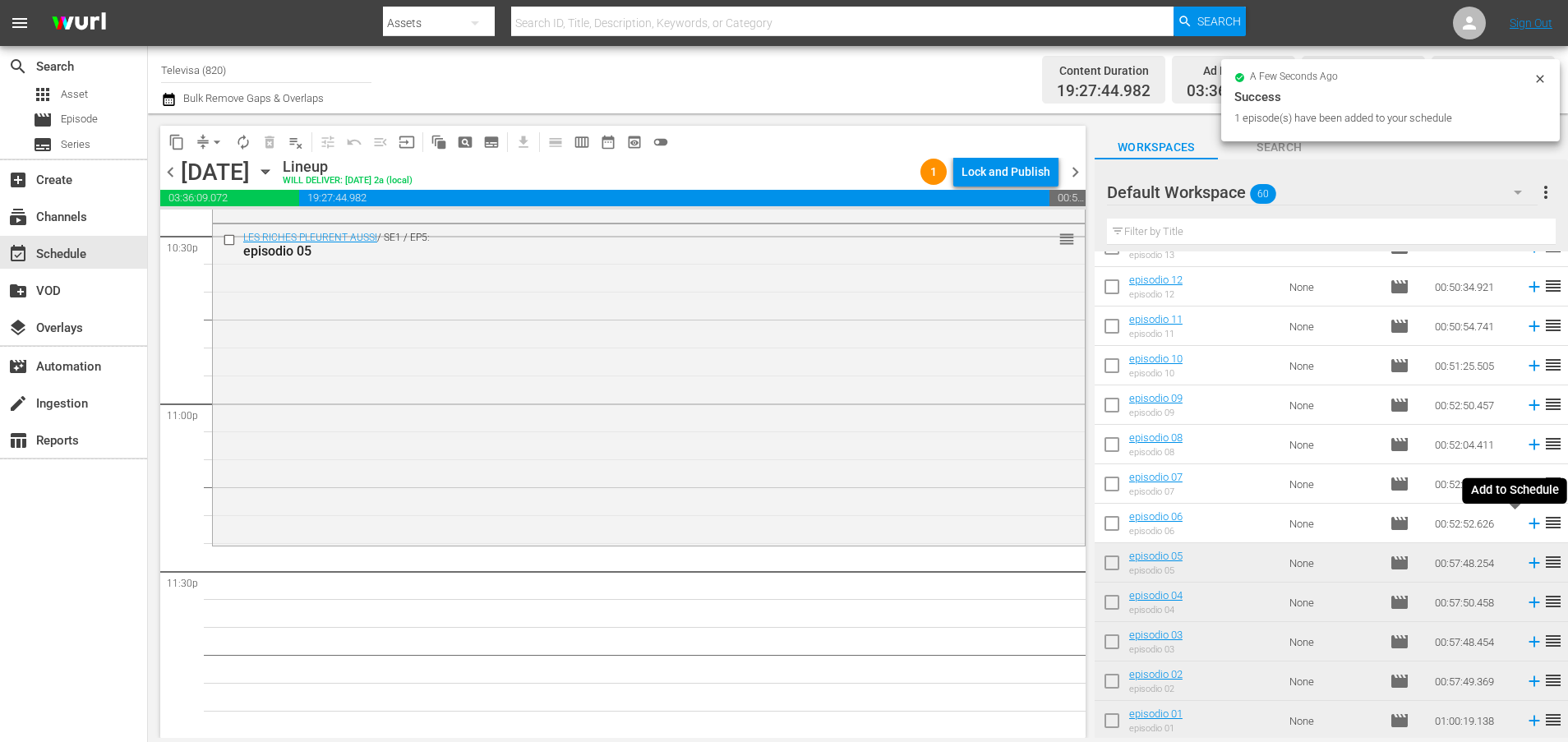
click at [1529, 525] on icon at bounding box center [1534, 524] width 10 height 10
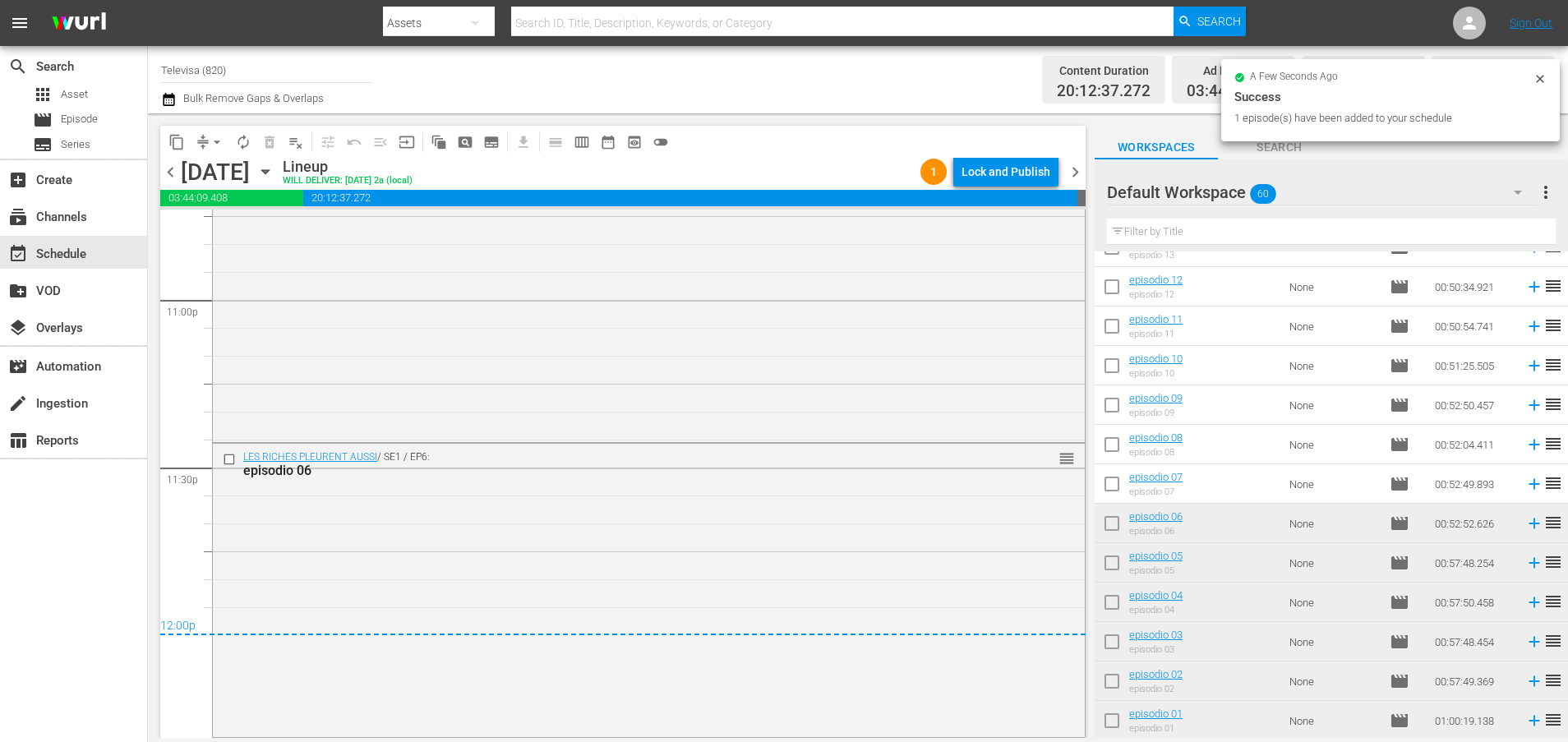
scroll to position [7624, 0]
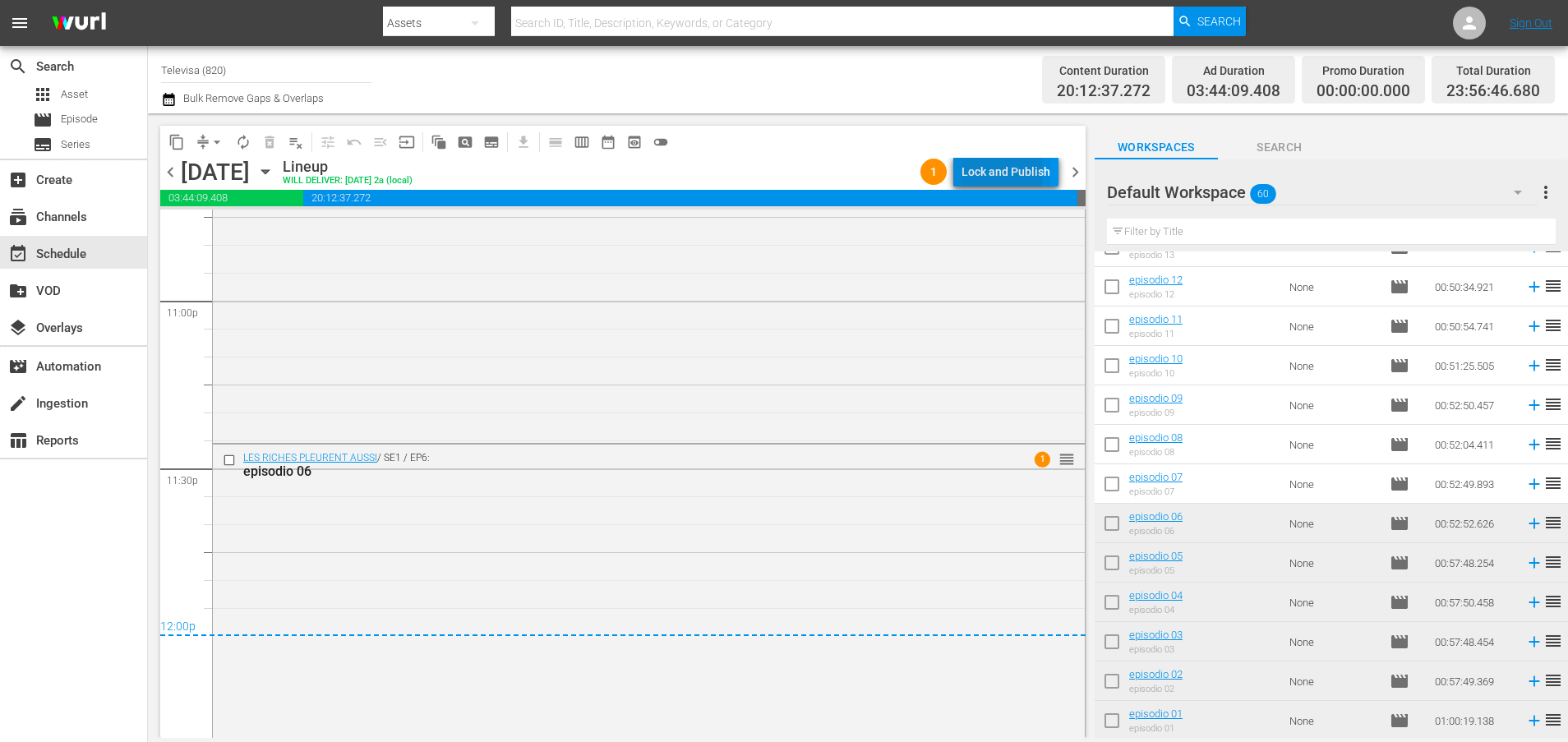
click at [984, 173] on div "Lock and Publish" at bounding box center [1006, 172] width 89 height 30
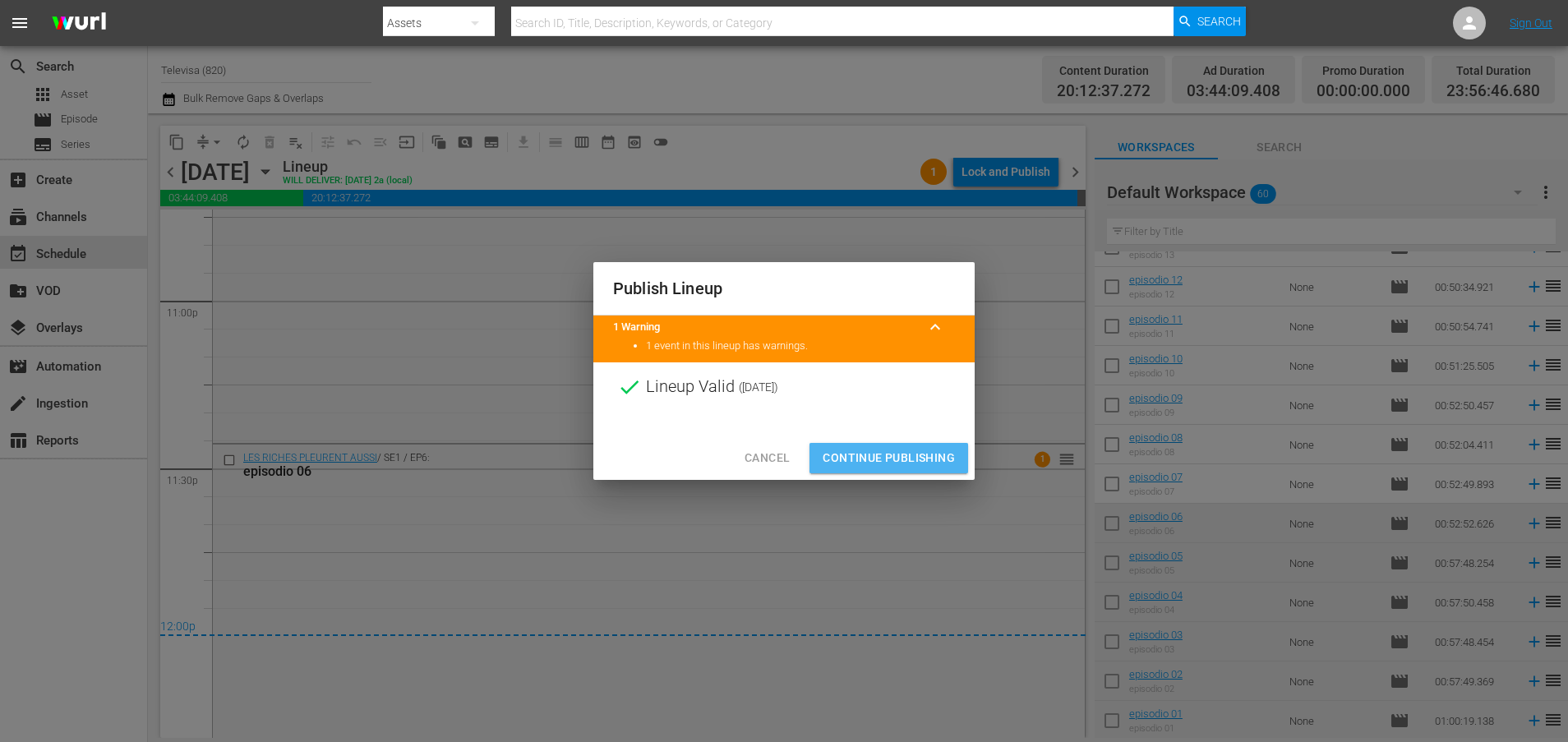
click at [906, 466] on span "Continue Publishing" at bounding box center [888, 459] width 132 height 21
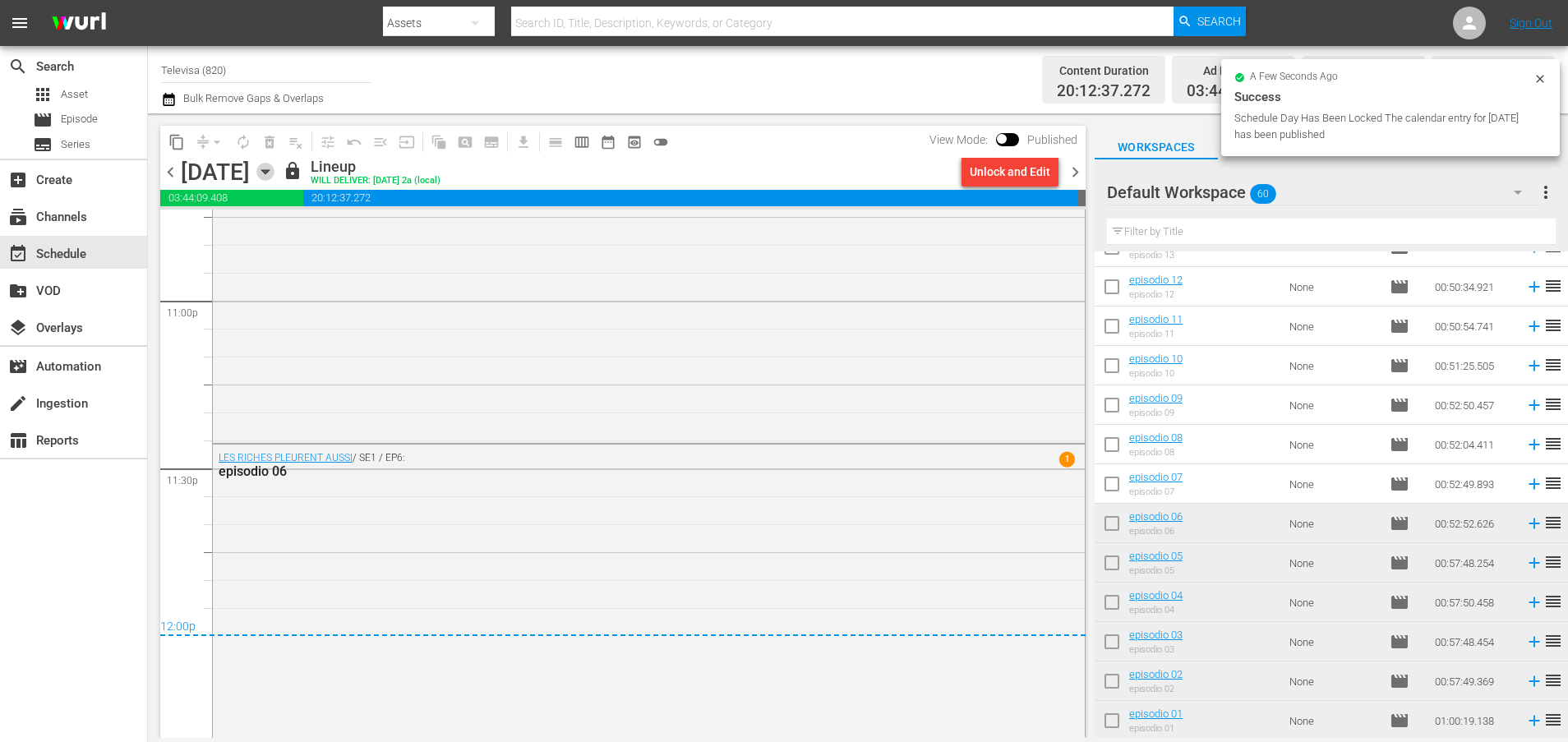
click at [274, 173] on icon "button" at bounding box center [265, 171] width 18 height 18
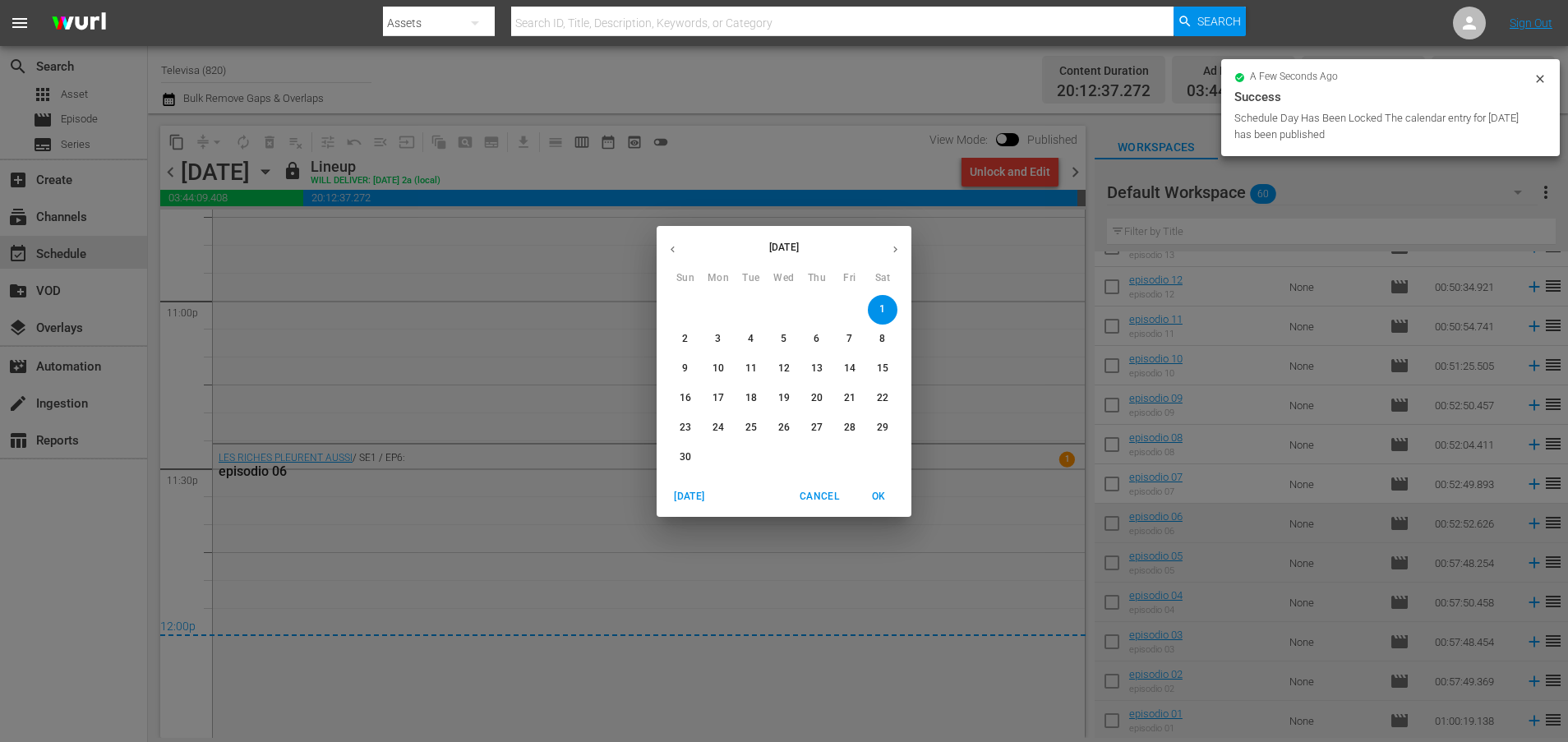
click at [683, 334] on p "2" at bounding box center [685, 339] width 6 height 14
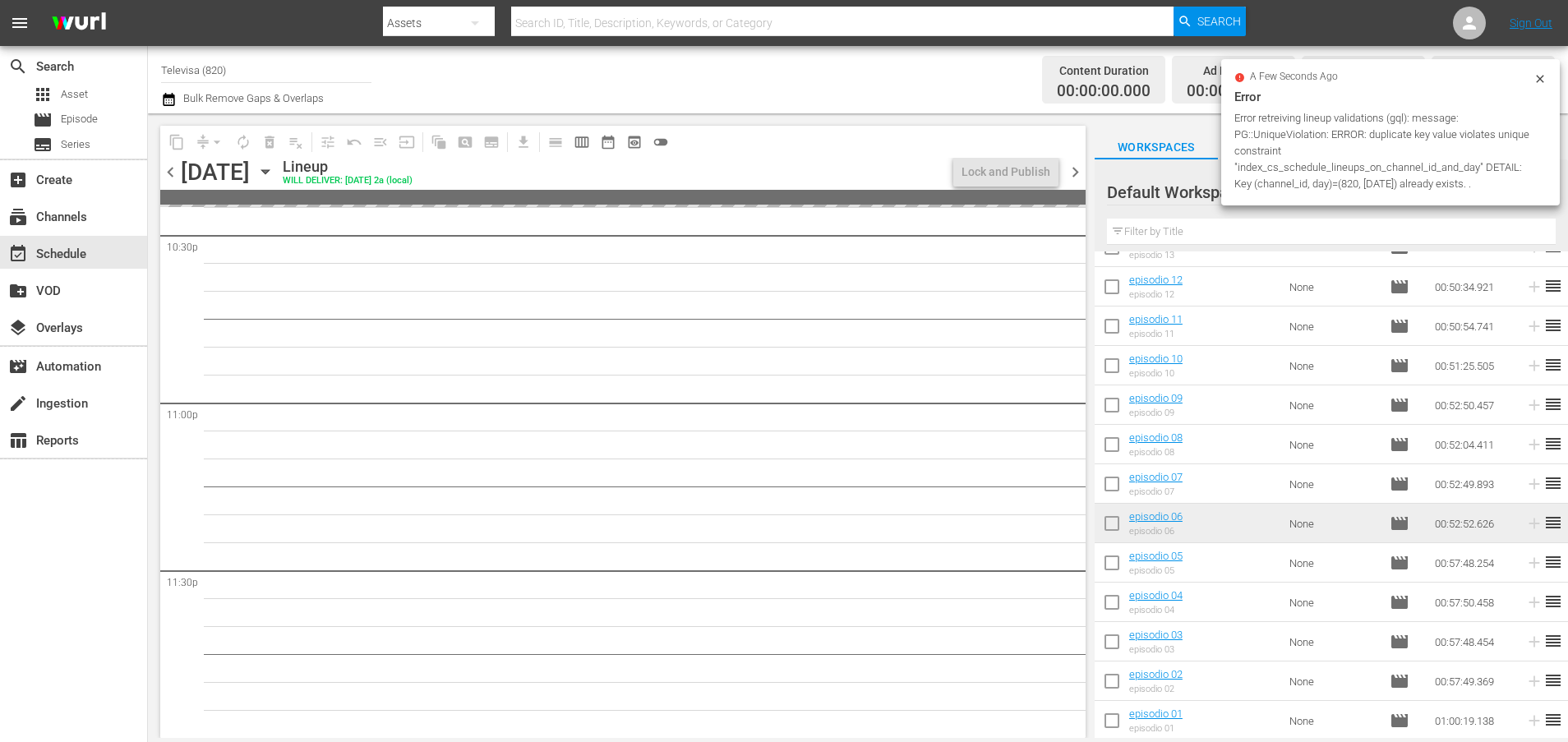
scroll to position [7521, 0]
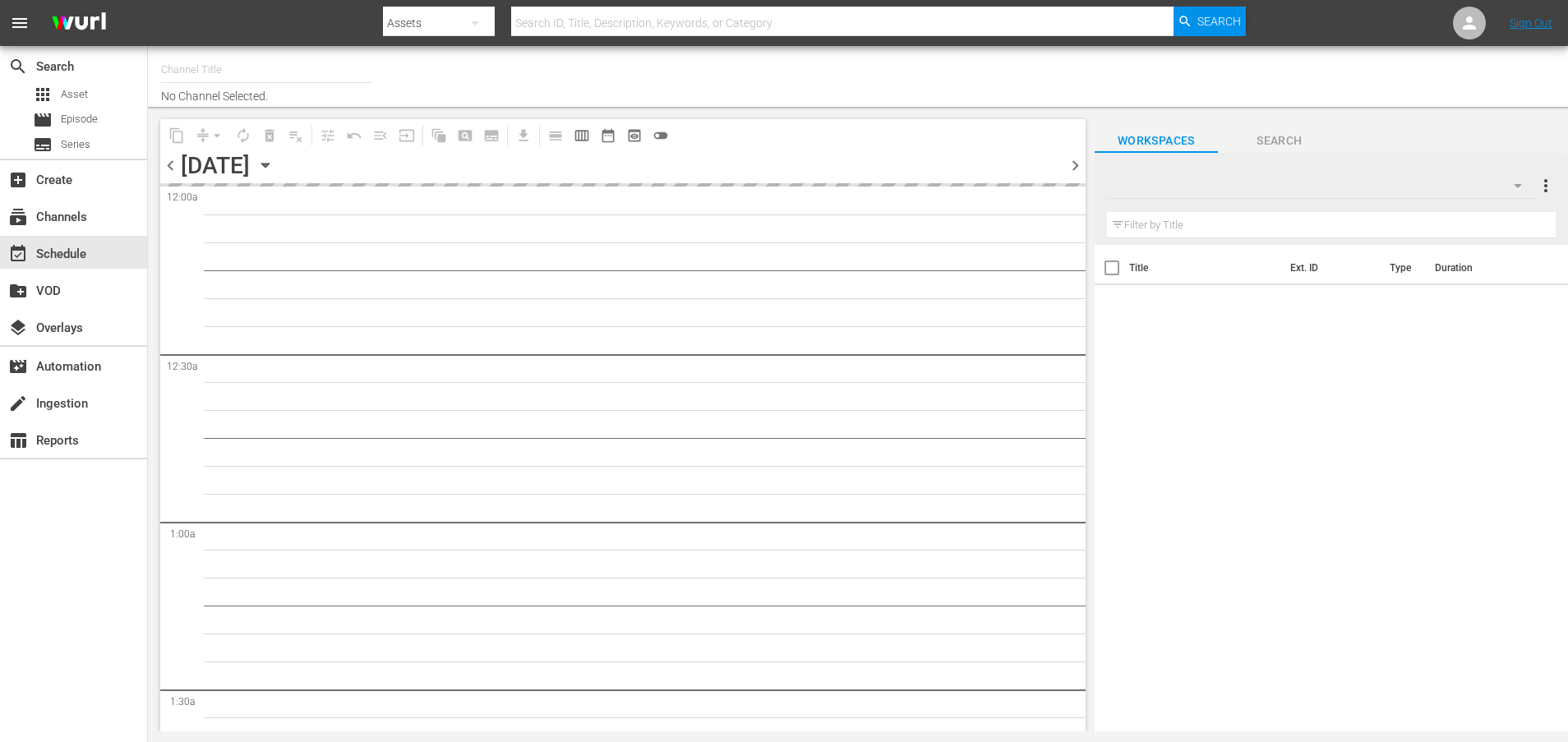
type input "Televisa (820)"
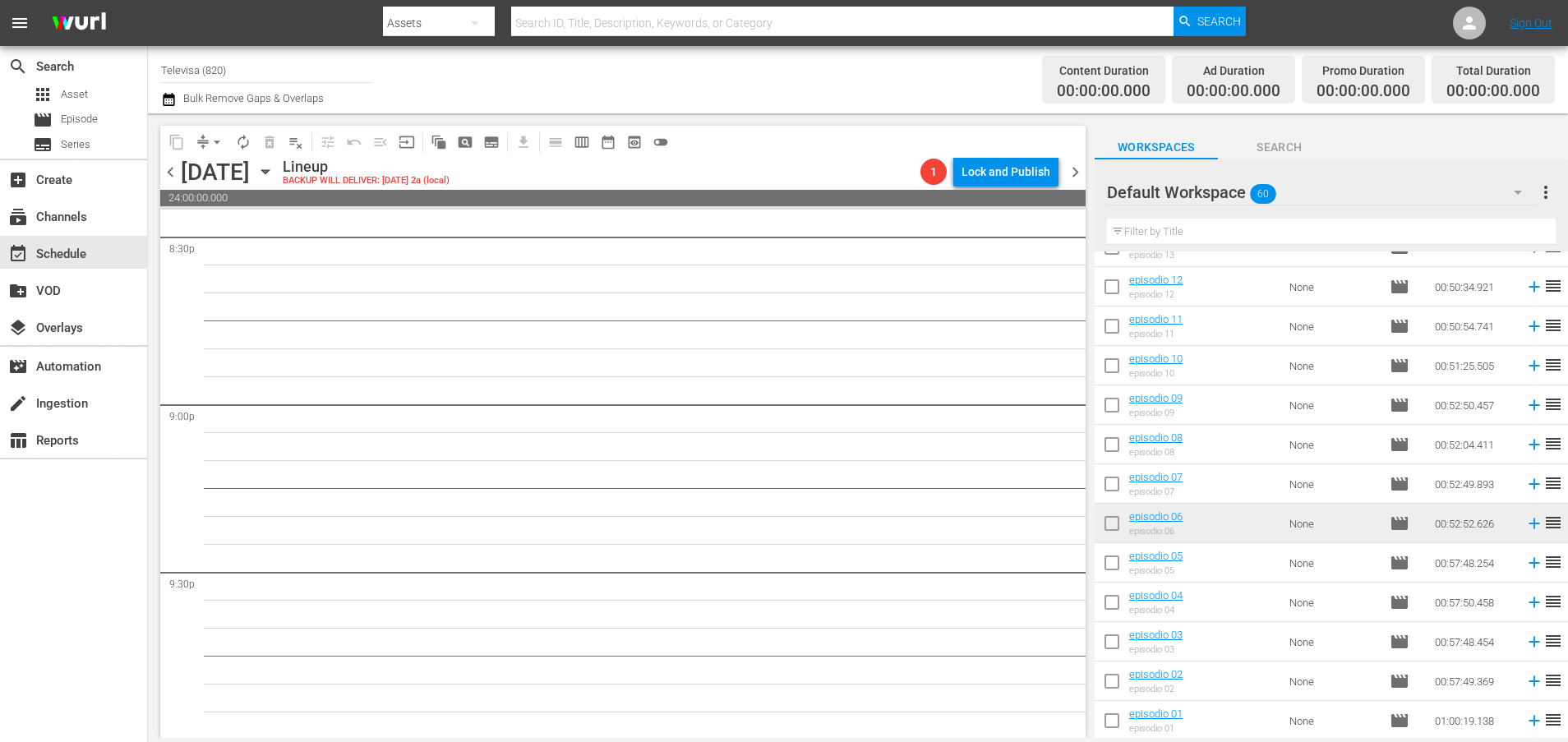
scroll to position [7521, 0]
click at [1525, 486] on icon at bounding box center [1534, 484] width 18 height 18
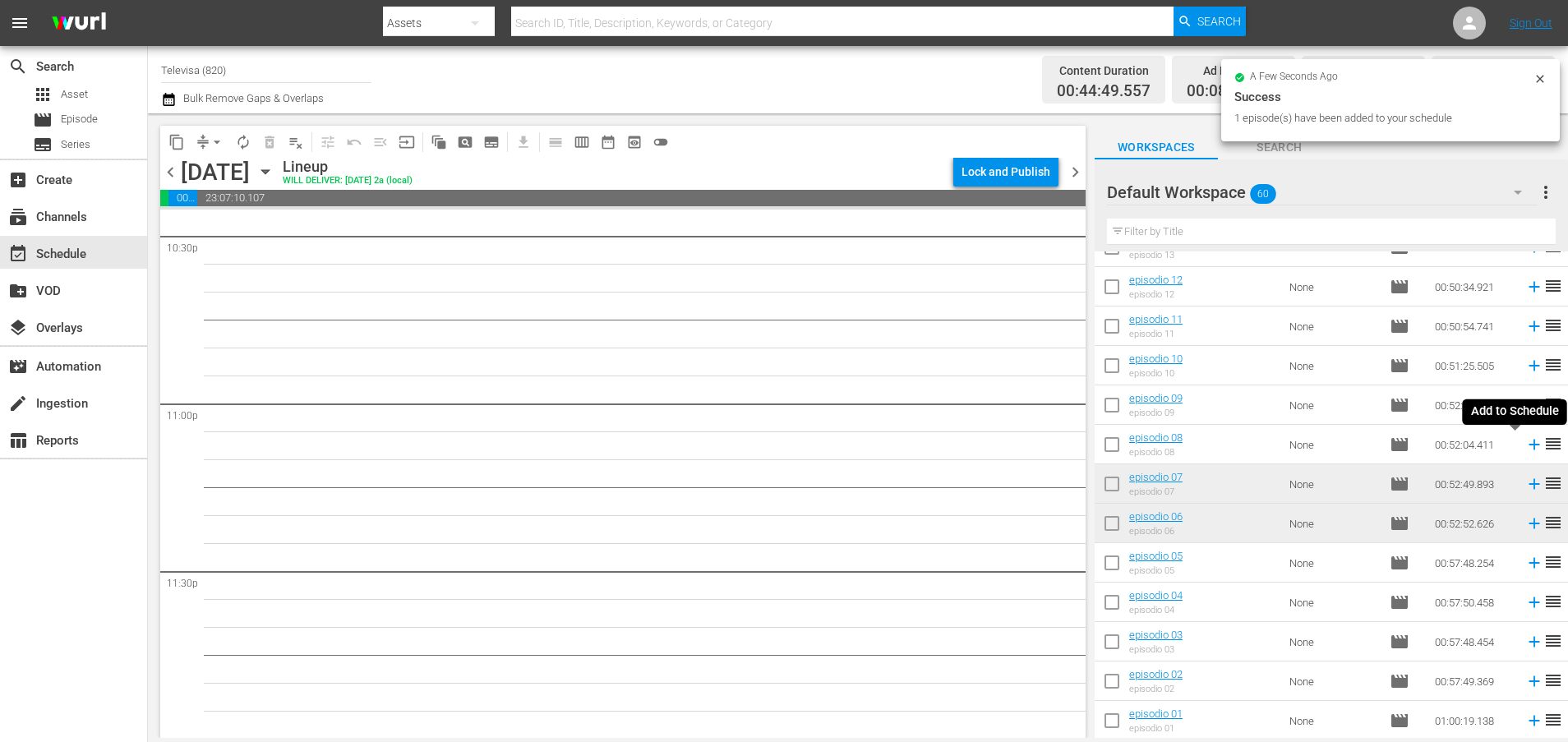
scroll to position [7493, 0]
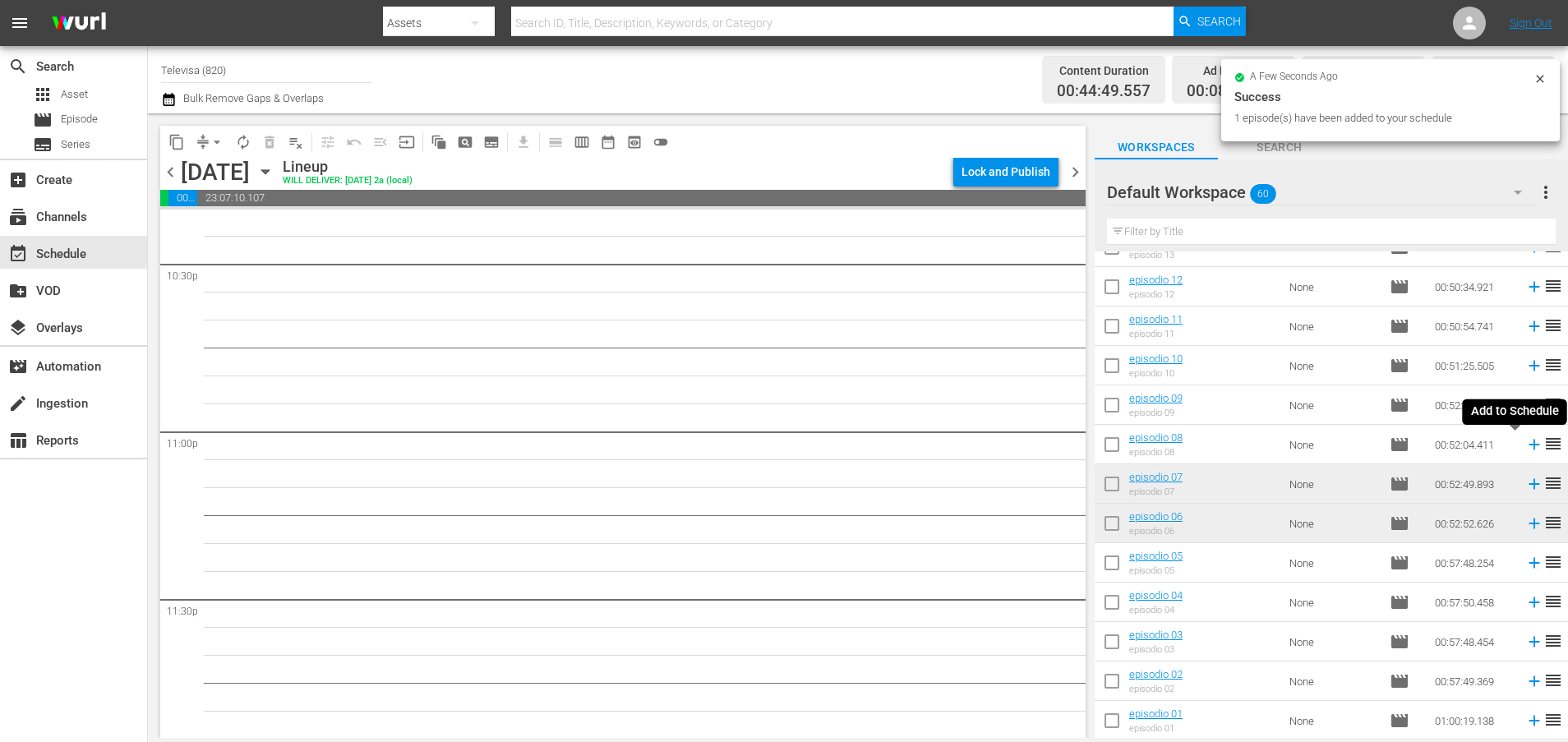
click at [1529, 447] on icon at bounding box center [1534, 445] width 10 height 10
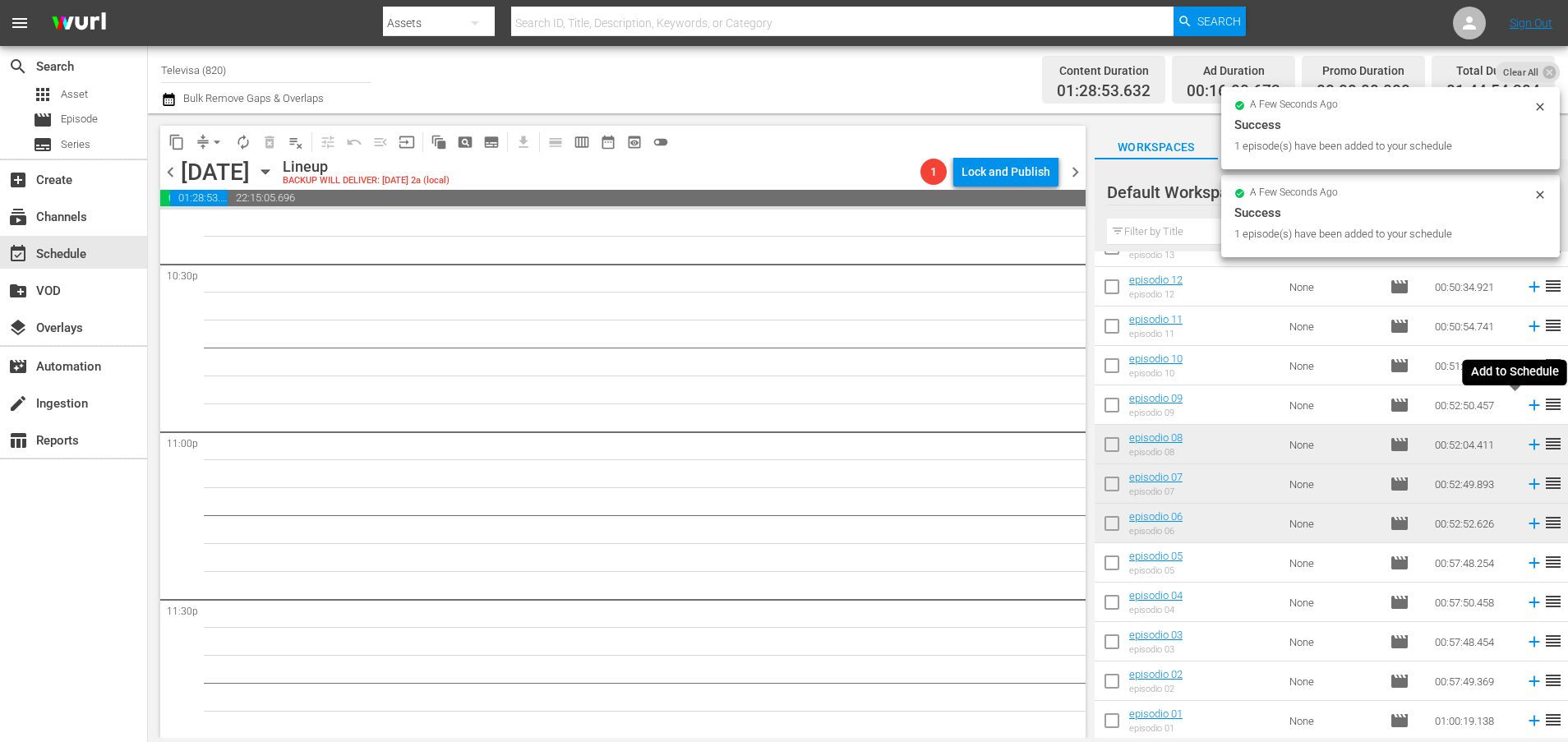
scroll to position [7464, 0]
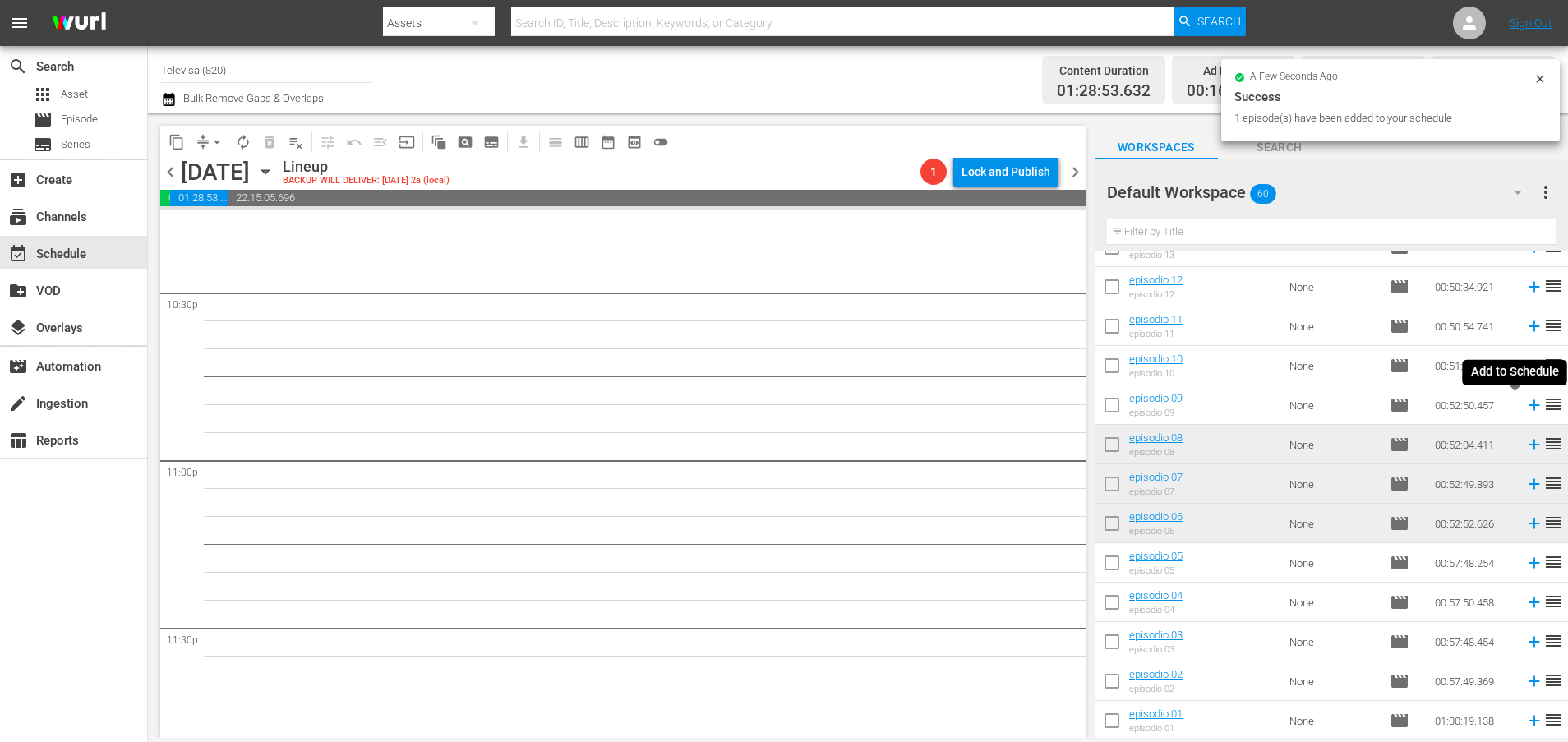
click at [1525, 407] on icon at bounding box center [1534, 405] width 18 height 18
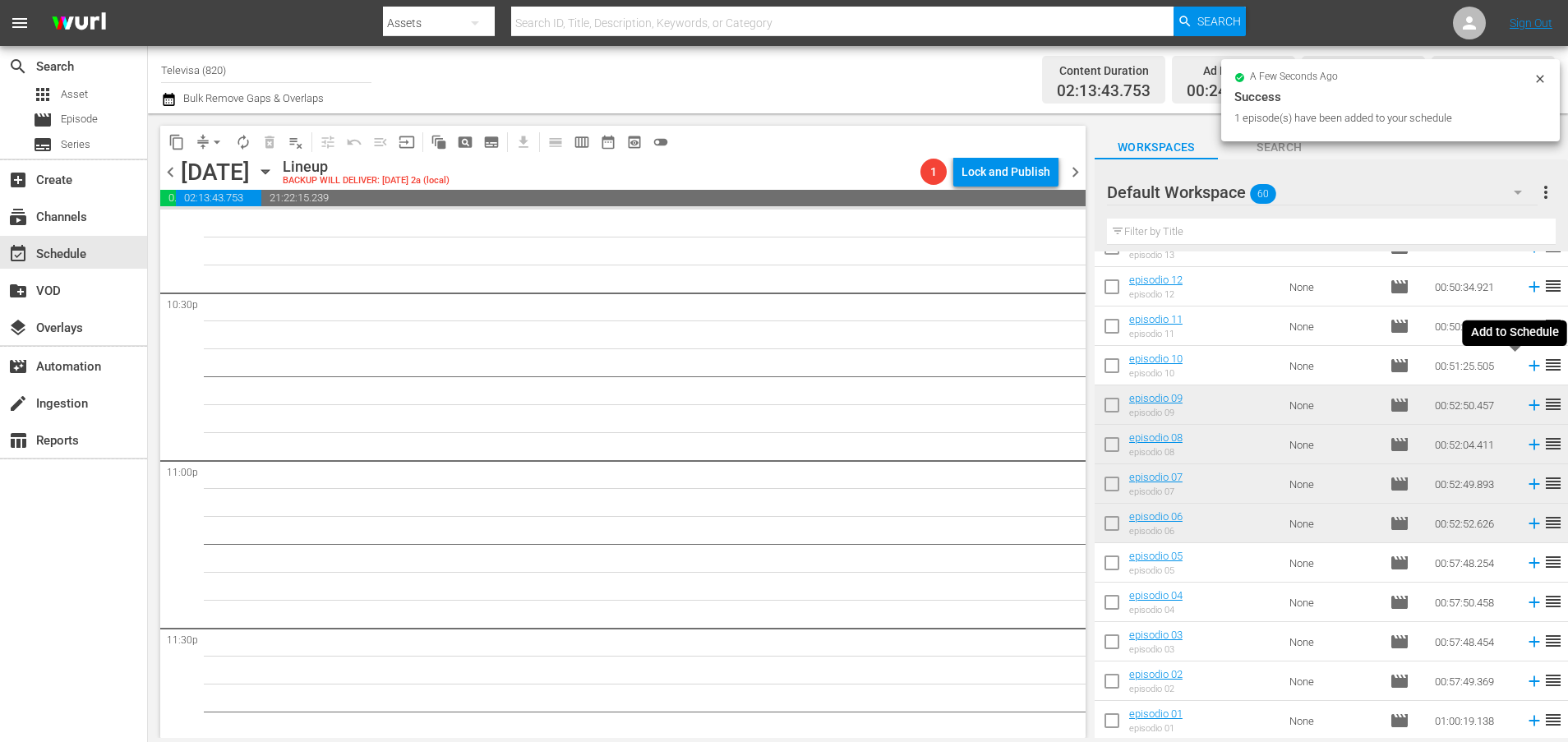
scroll to position [7437, 0]
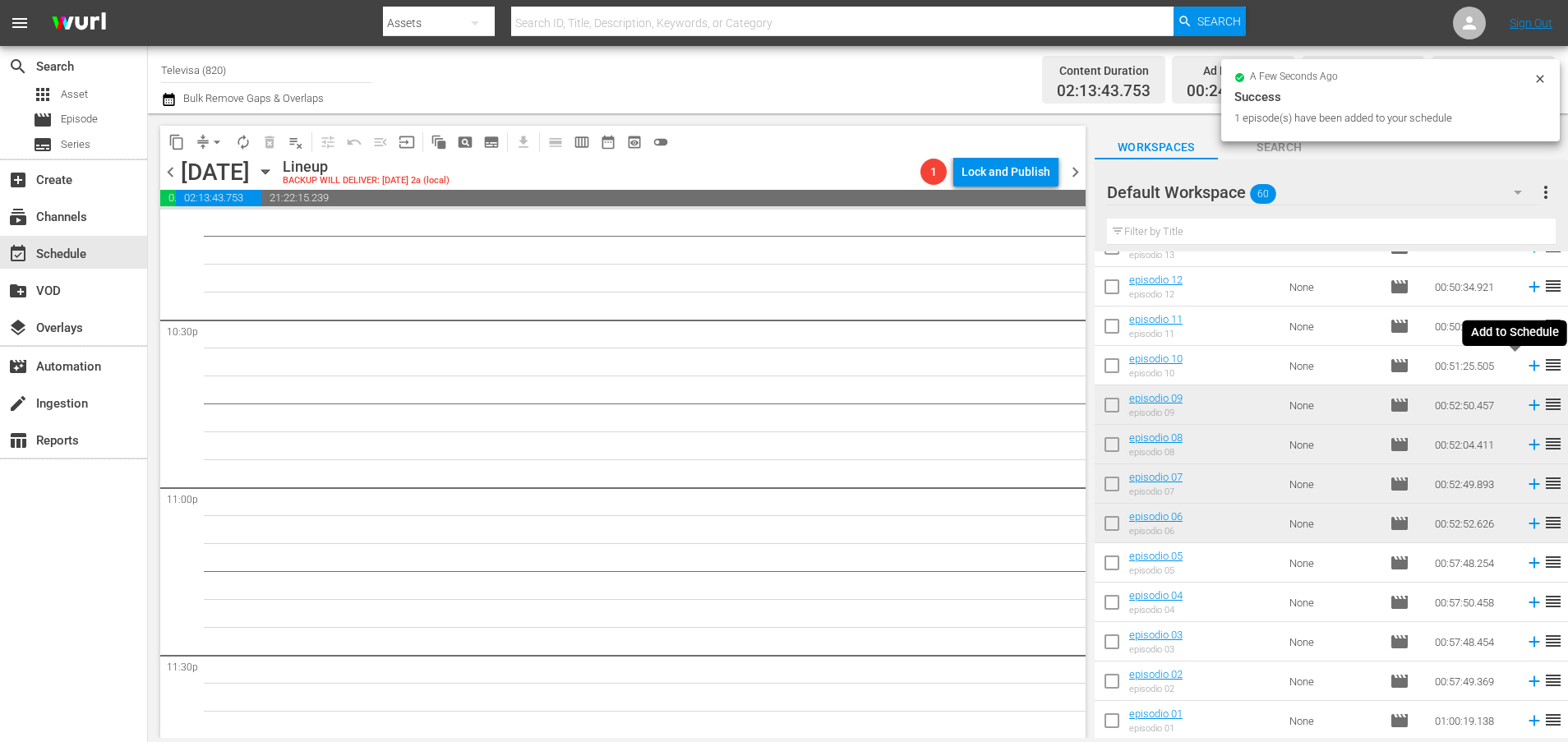
click at [1529, 368] on icon at bounding box center [1534, 366] width 10 height 10
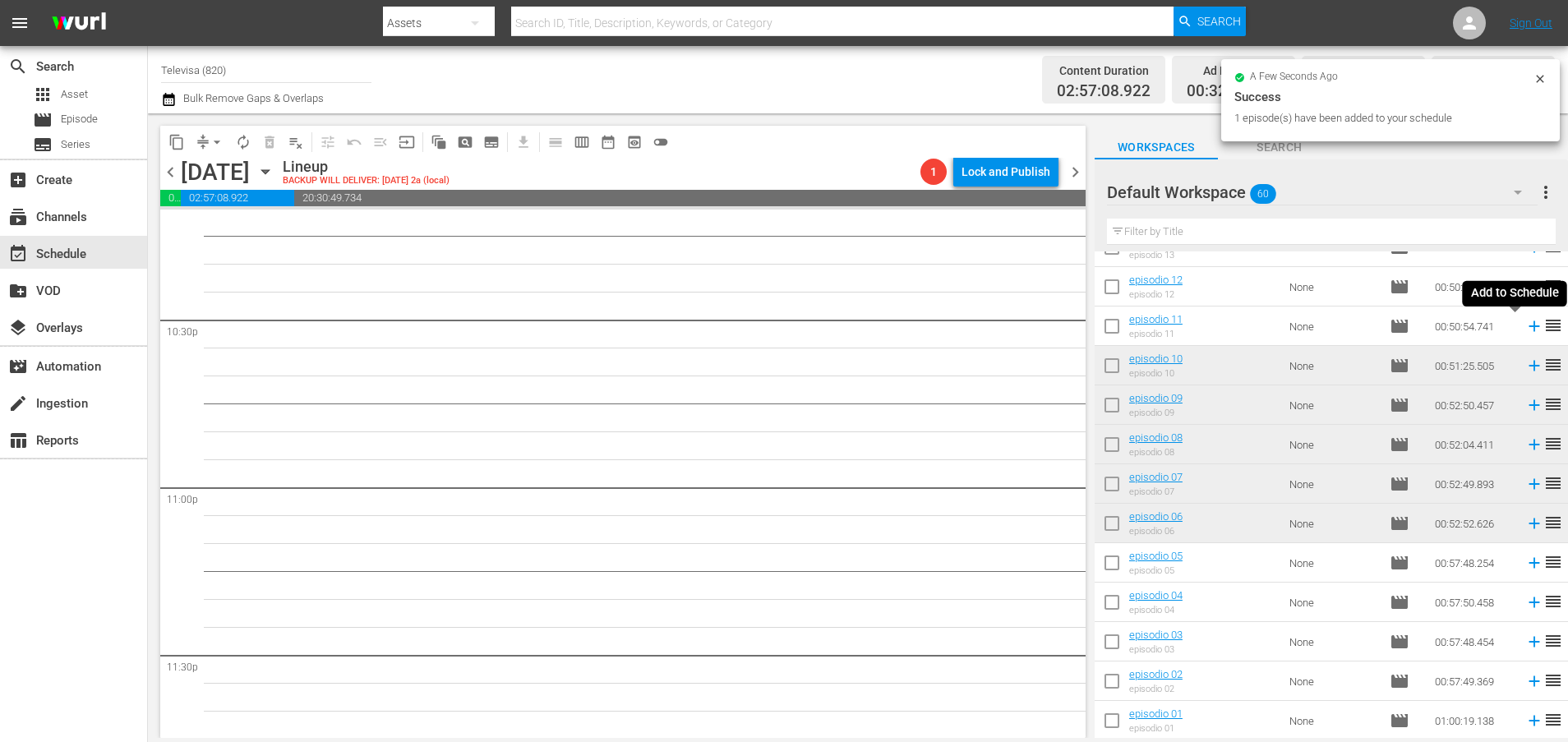
scroll to position [7409, 0]
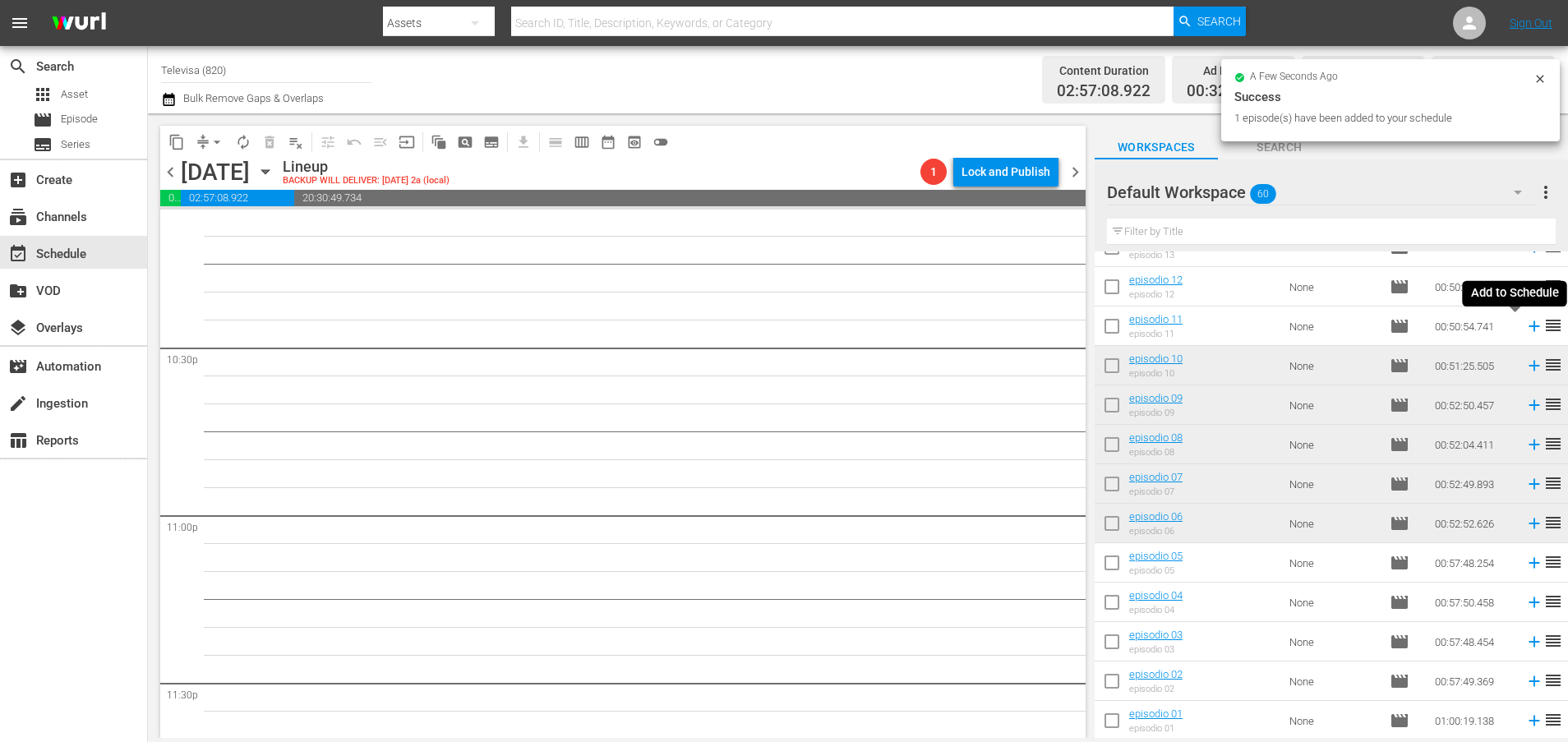
click at [1525, 329] on icon at bounding box center [1534, 326] width 18 height 18
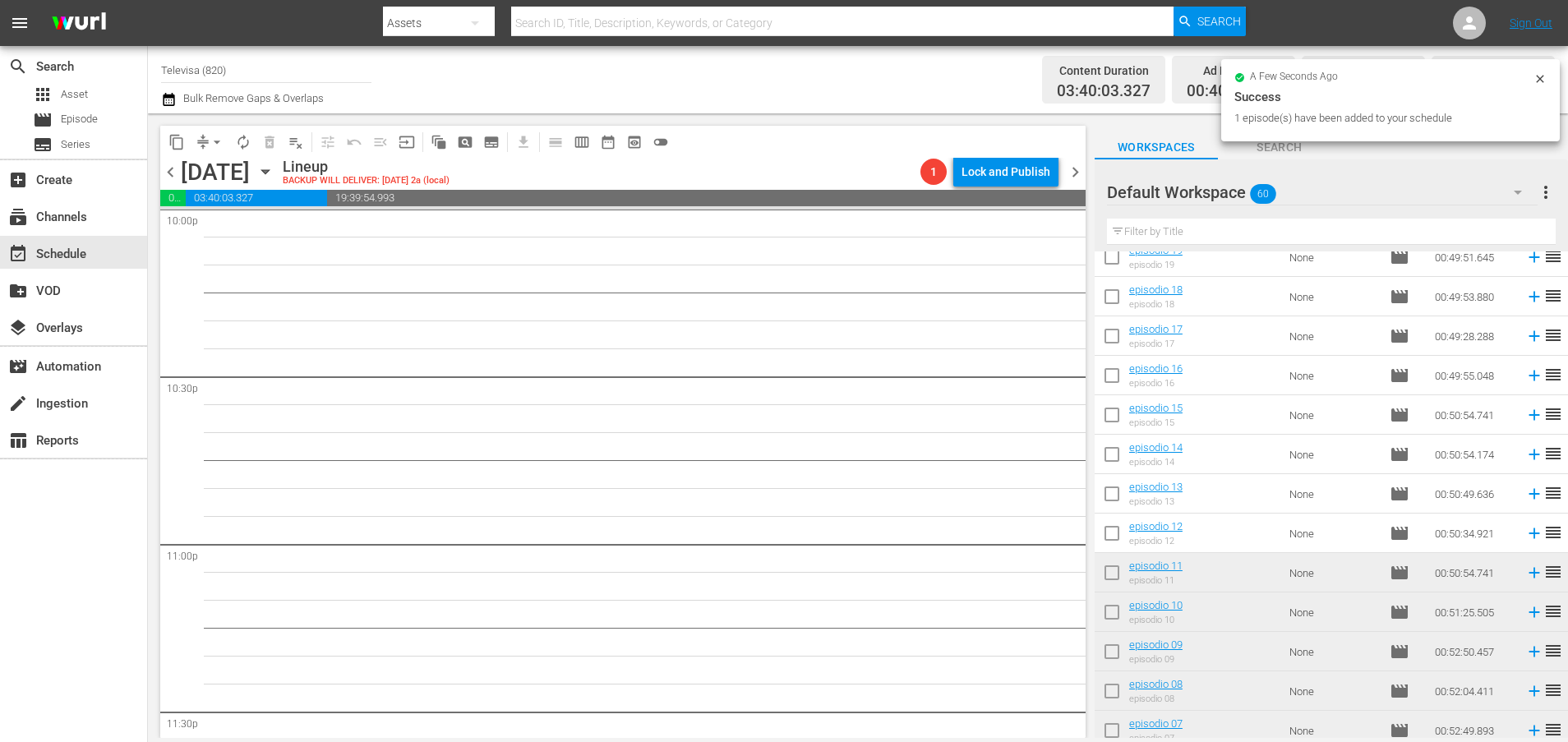
scroll to position [1549, 0]
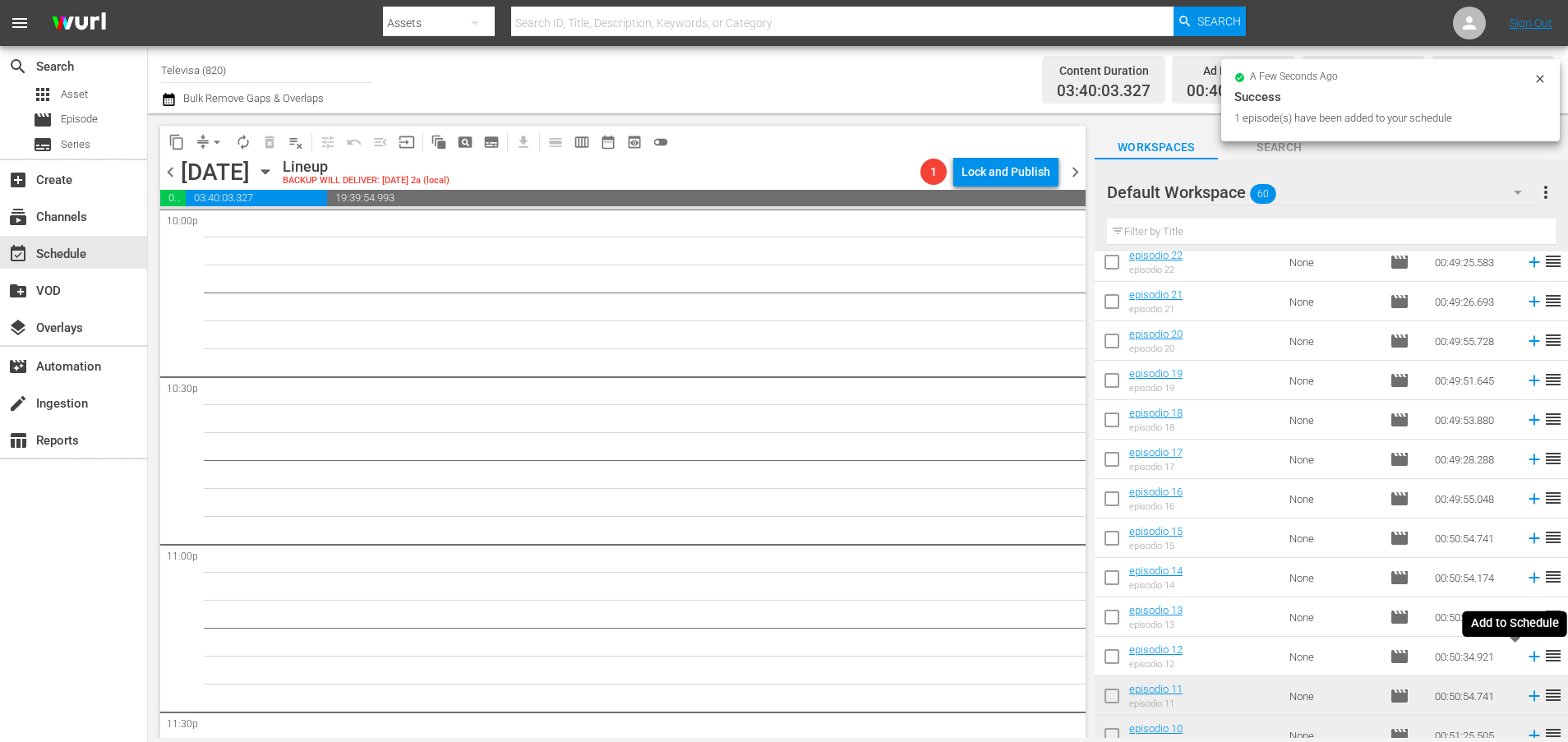
click at [1525, 659] on icon at bounding box center [1534, 656] width 18 height 18
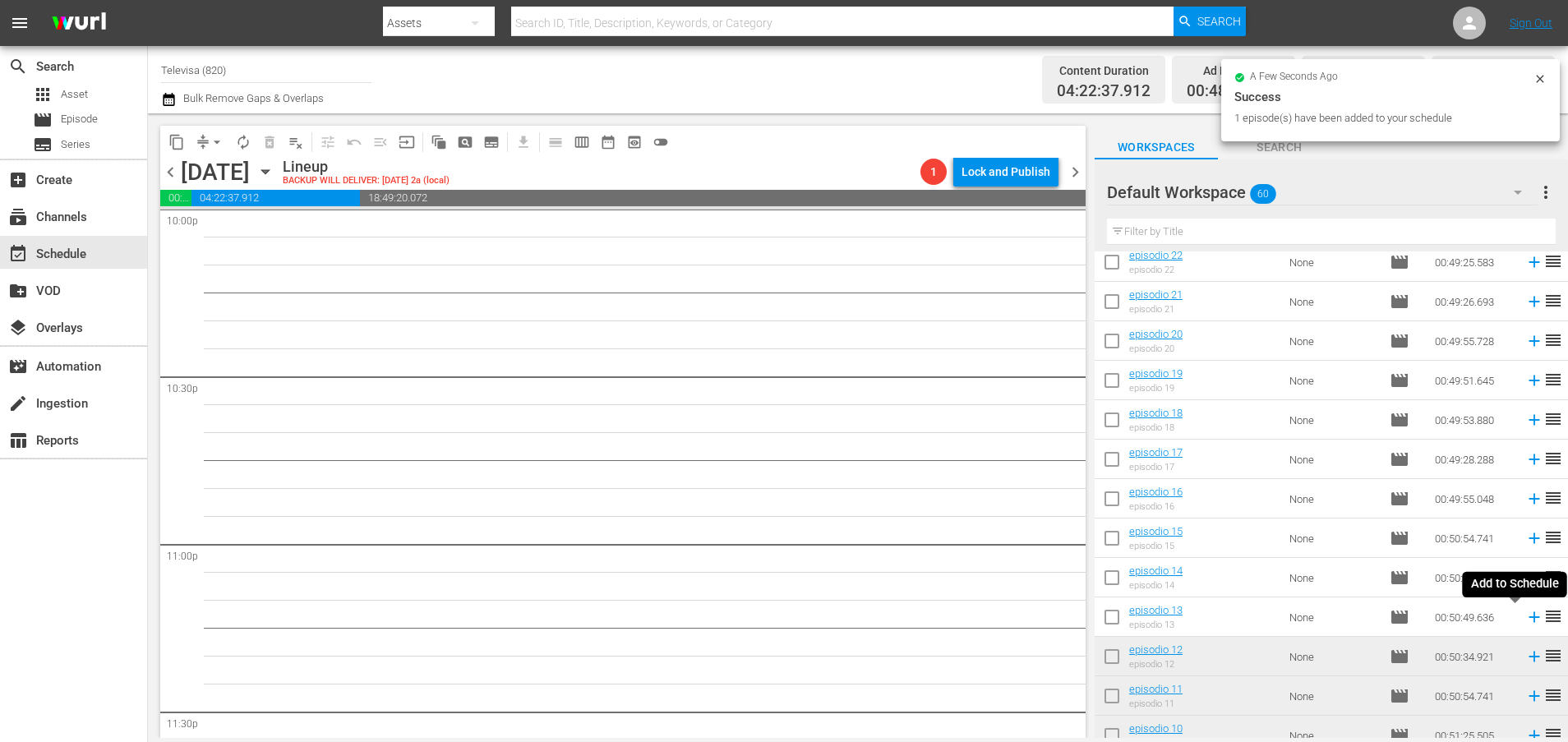
click at [1525, 620] on icon at bounding box center [1534, 617] width 18 height 18
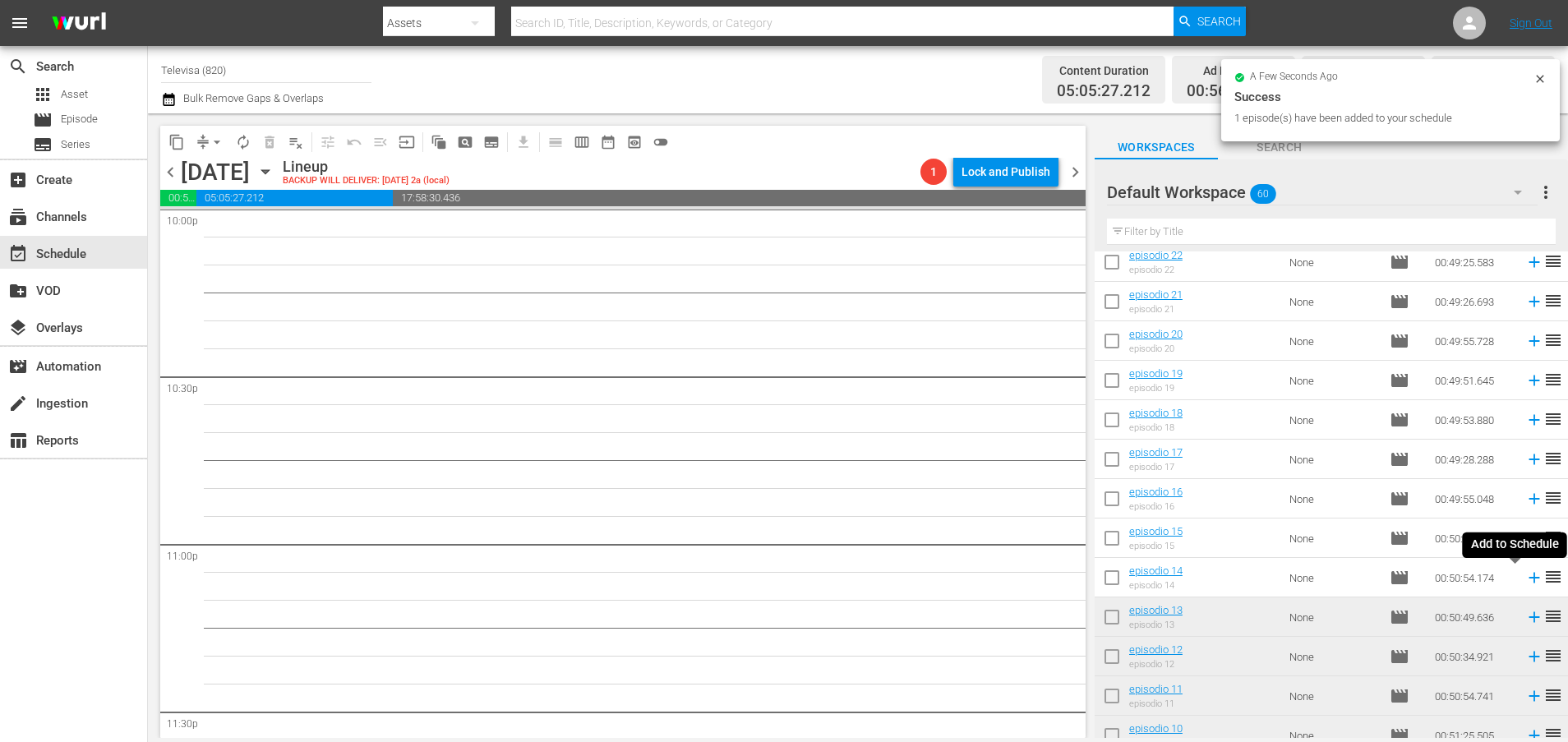
click at [1525, 580] on icon at bounding box center [1534, 578] width 18 height 18
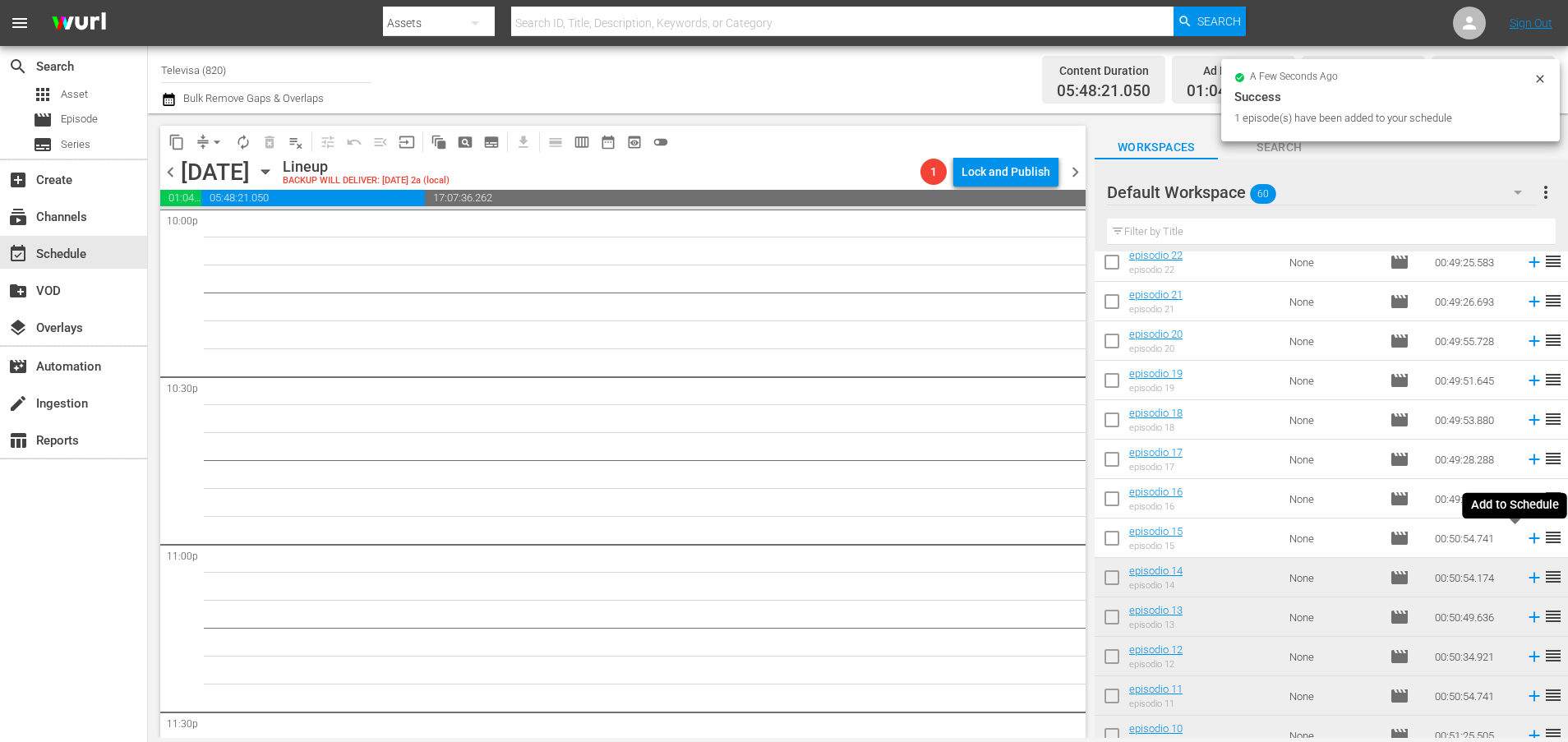
click at [1529, 538] on icon at bounding box center [1534, 538] width 10 height 10
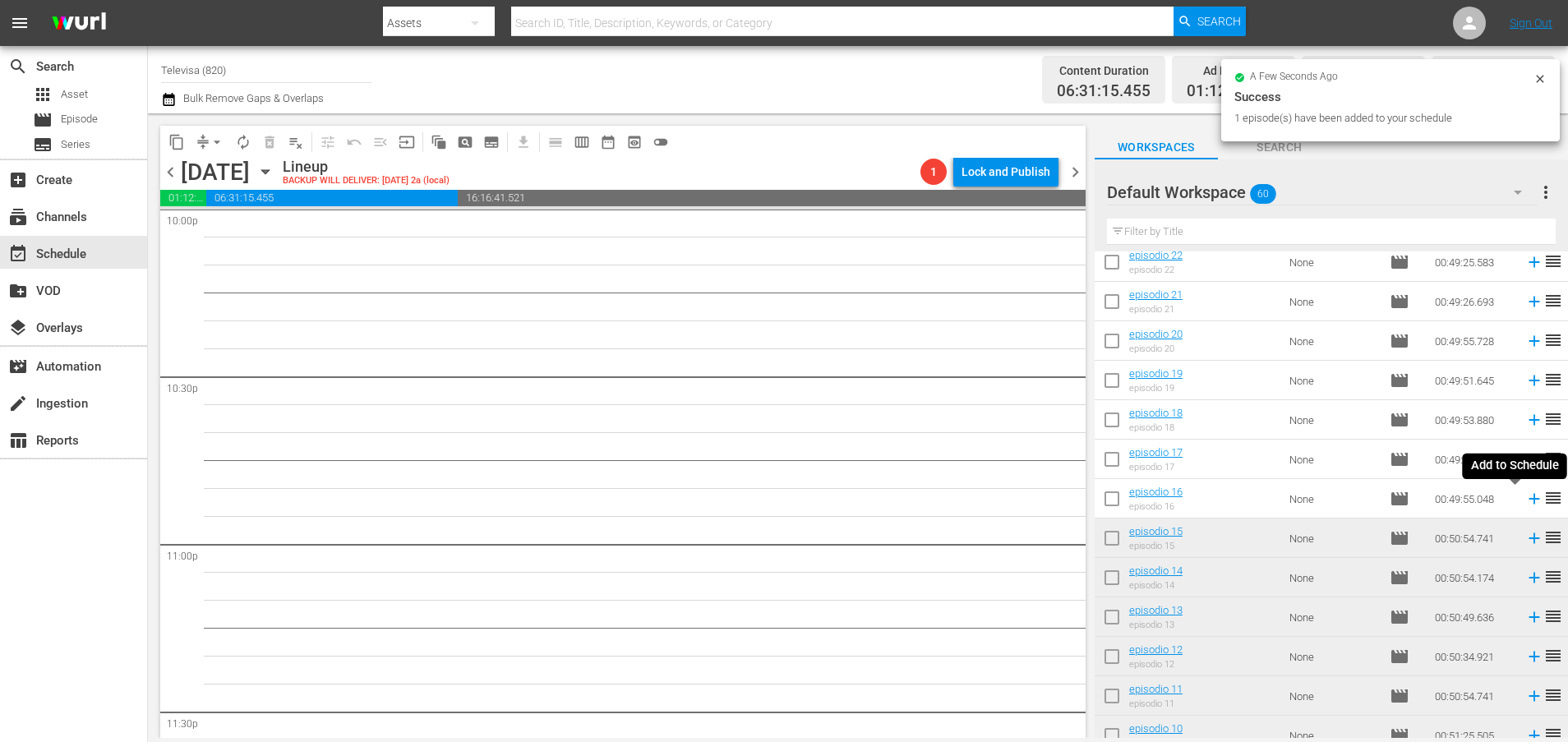
scroll to position [7353, 0]
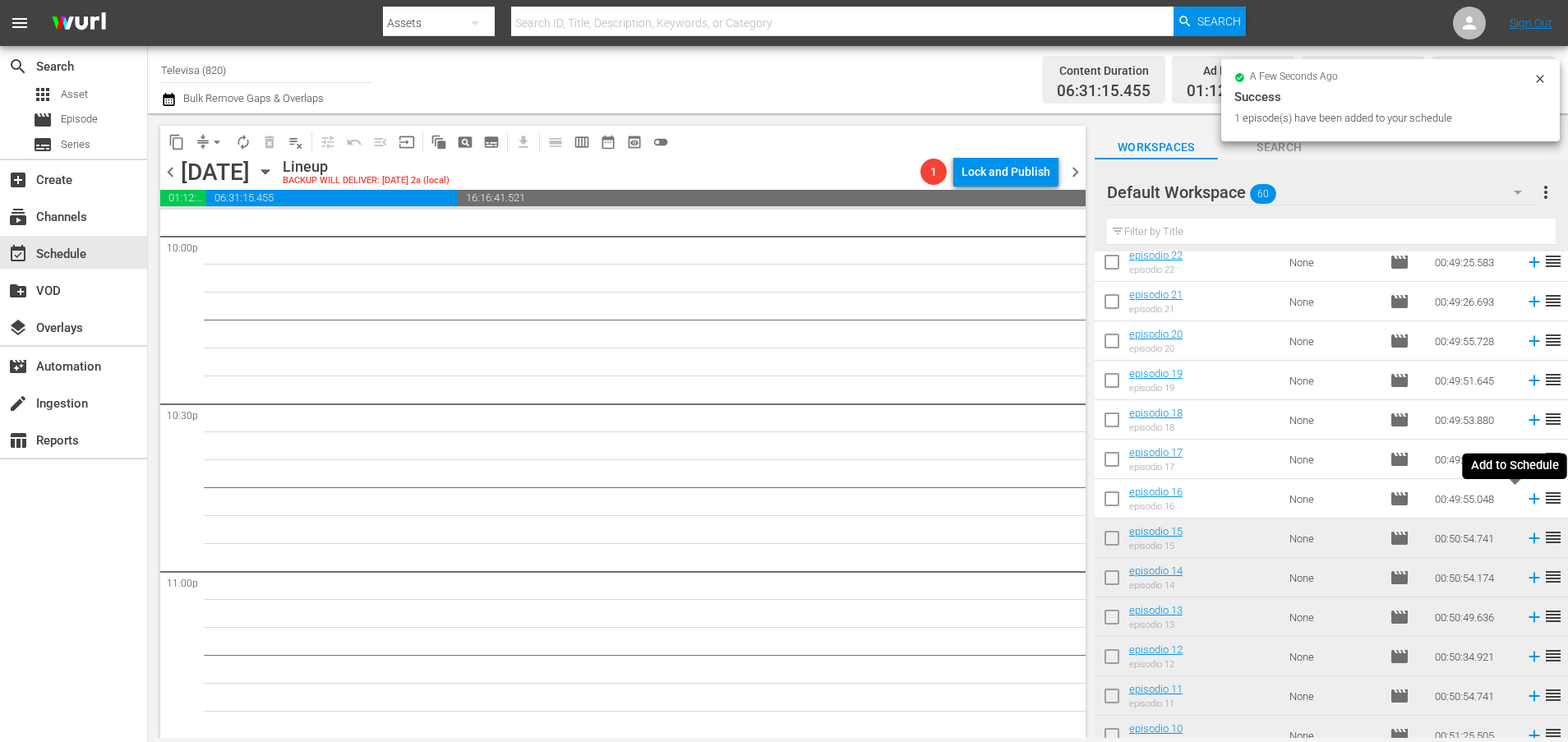
click at [1529, 498] on icon at bounding box center [1534, 499] width 10 height 10
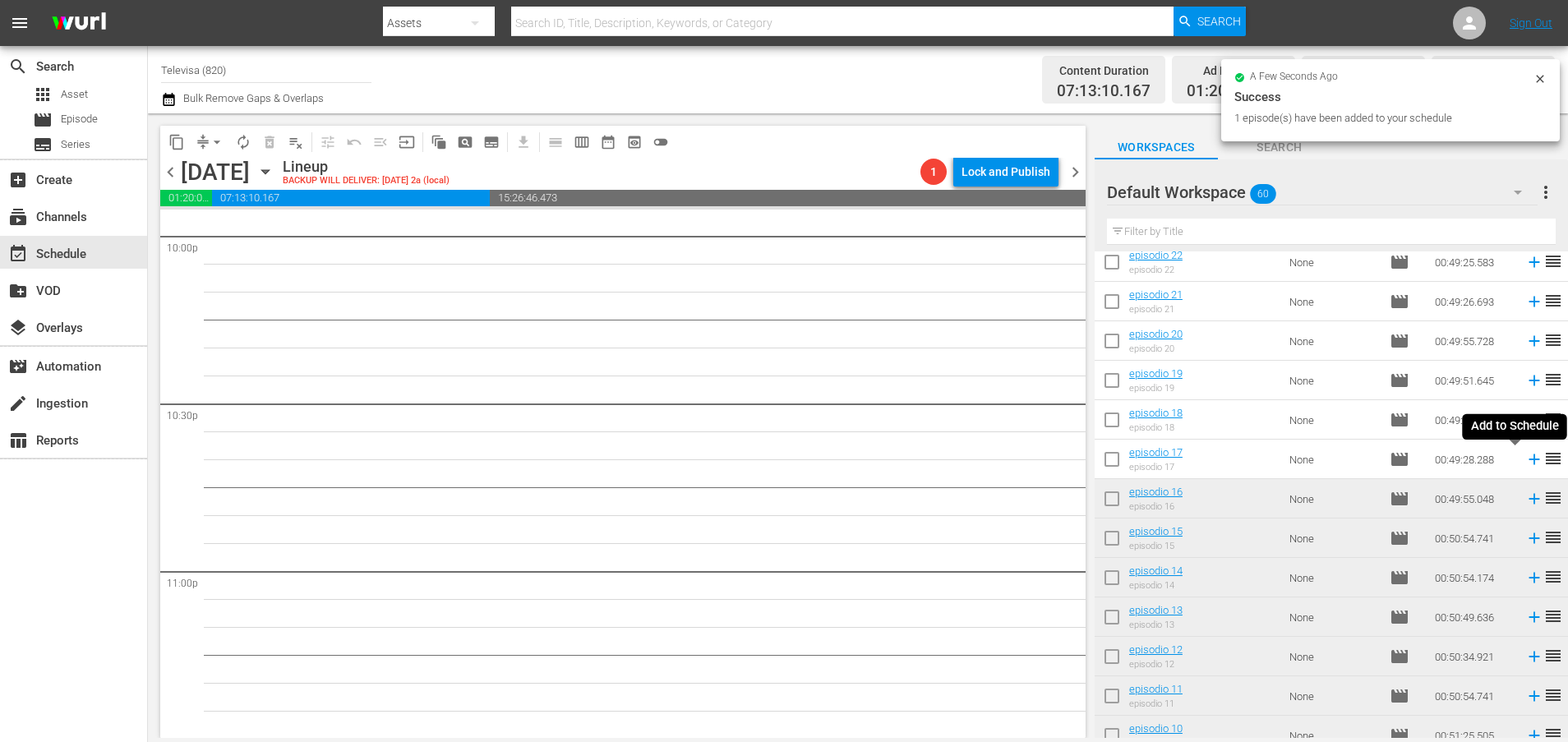
scroll to position [7325, 0]
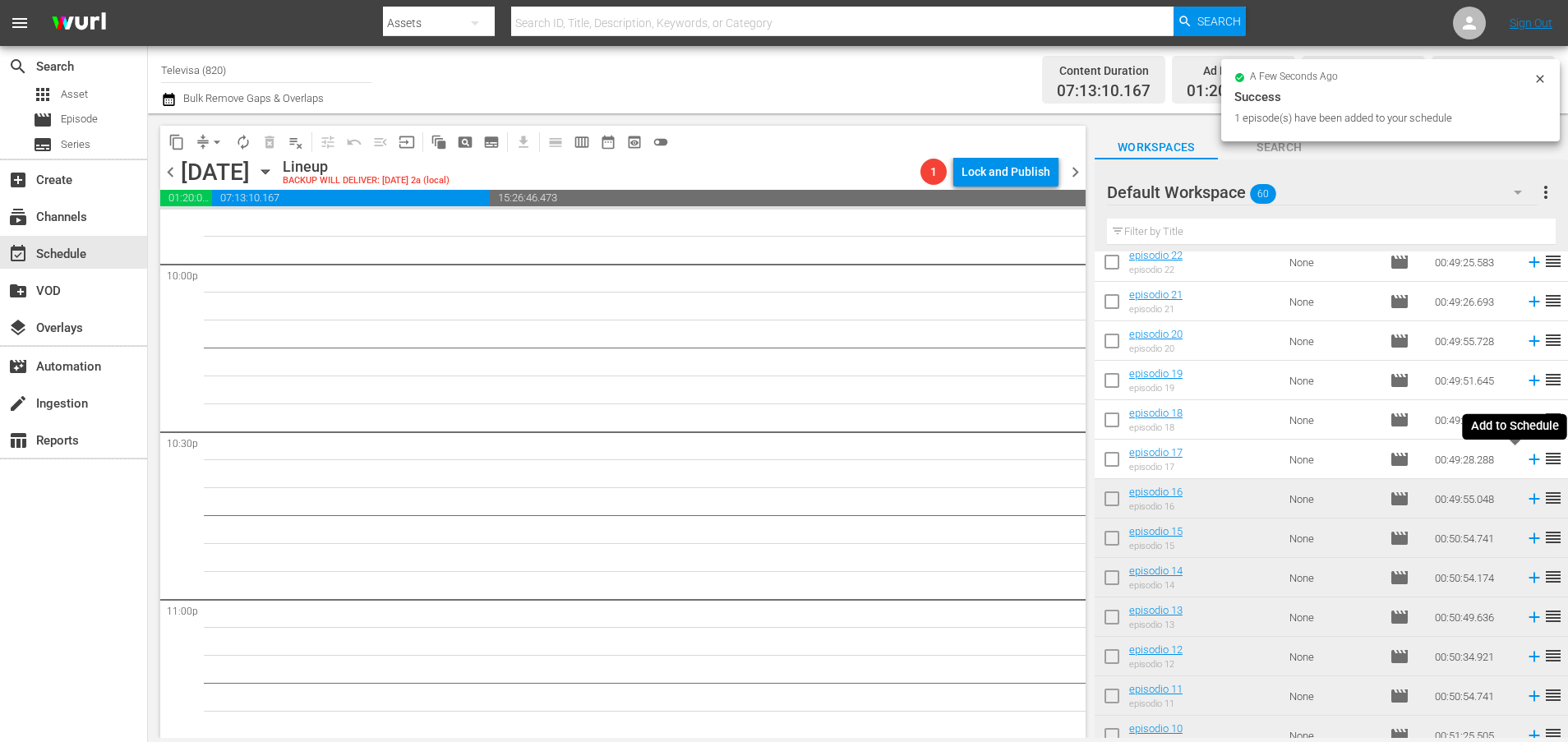
click at [1525, 461] on icon at bounding box center [1534, 459] width 18 height 18
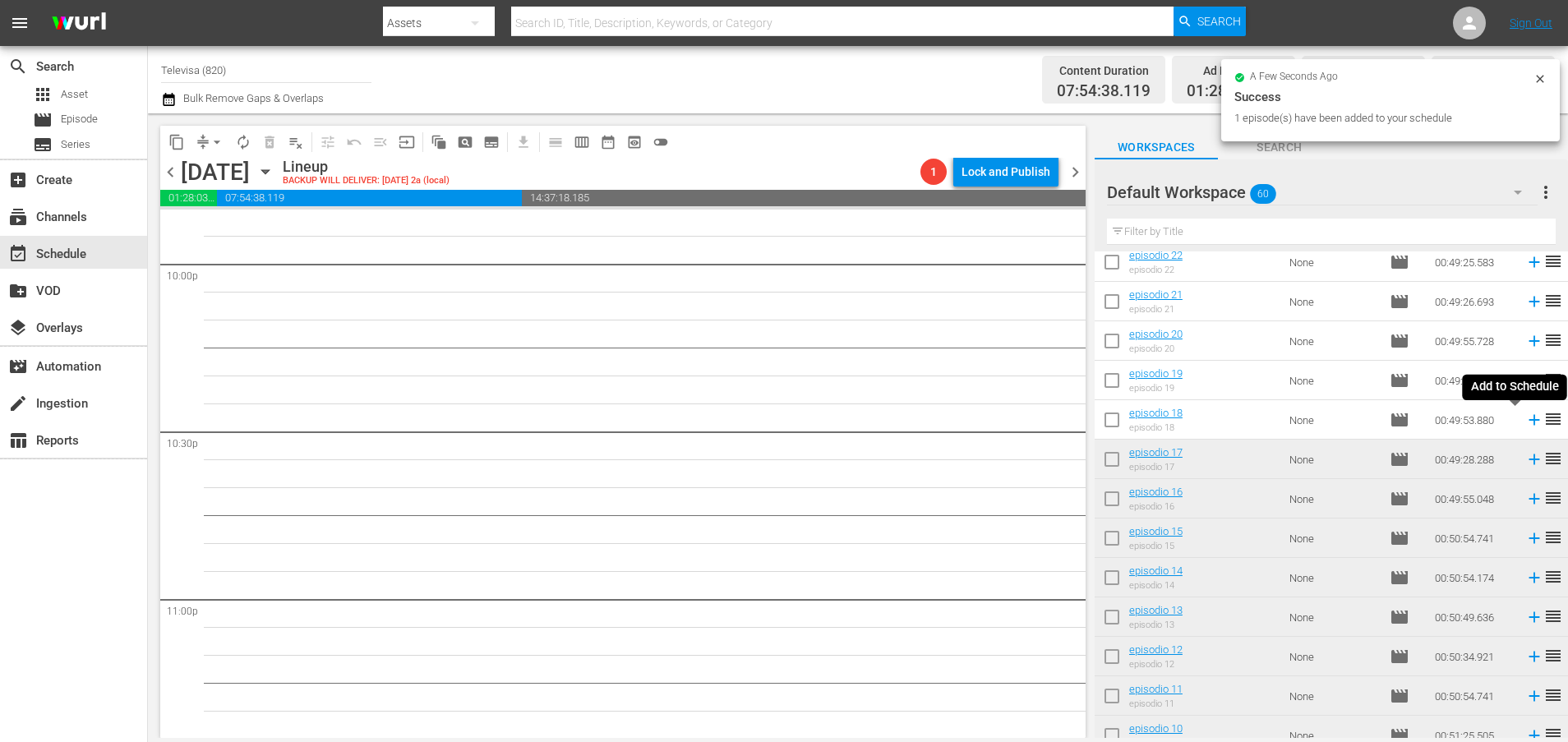
scroll to position [7296, 0]
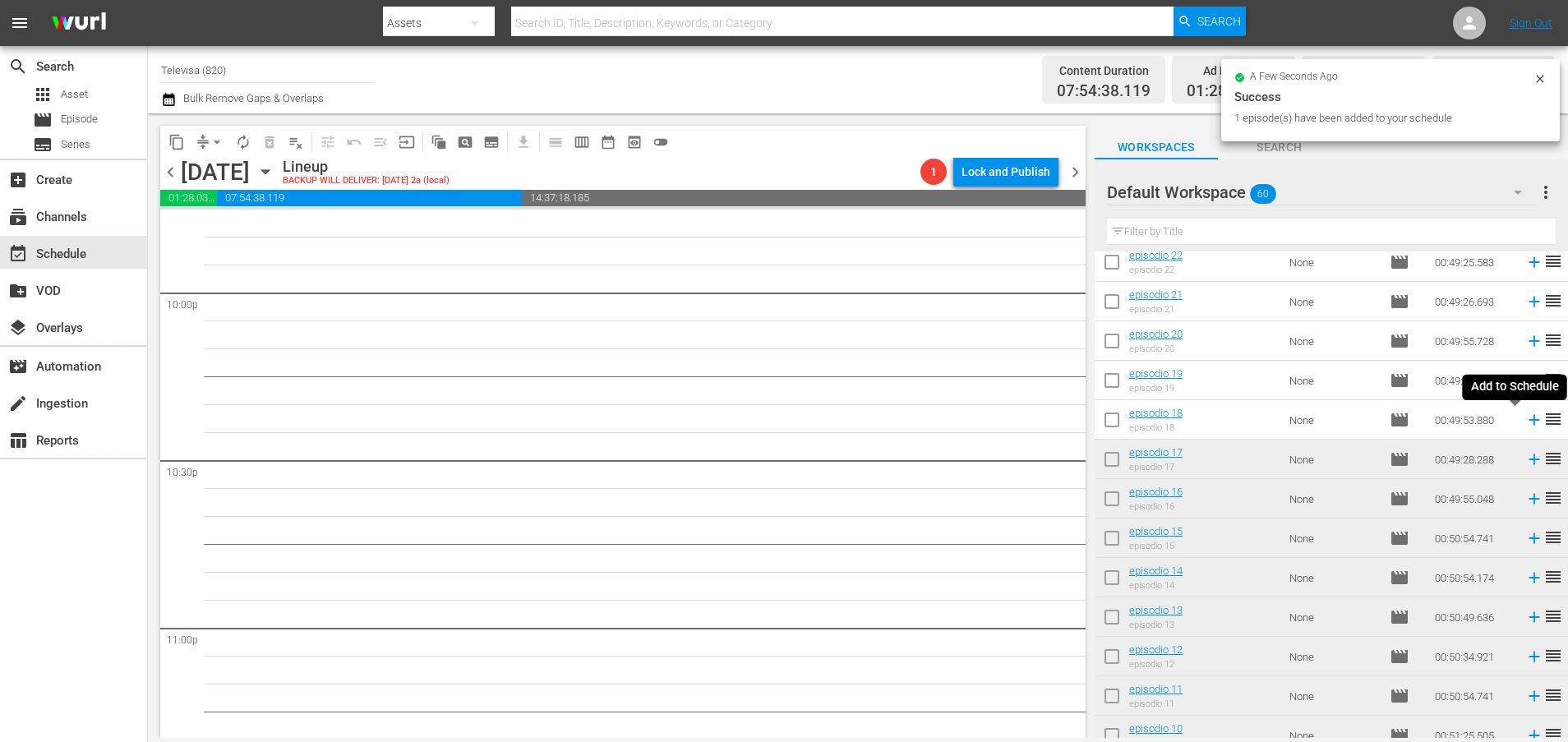
click at [1529, 425] on icon at bounding box center [1534, 420] width 10 height 10
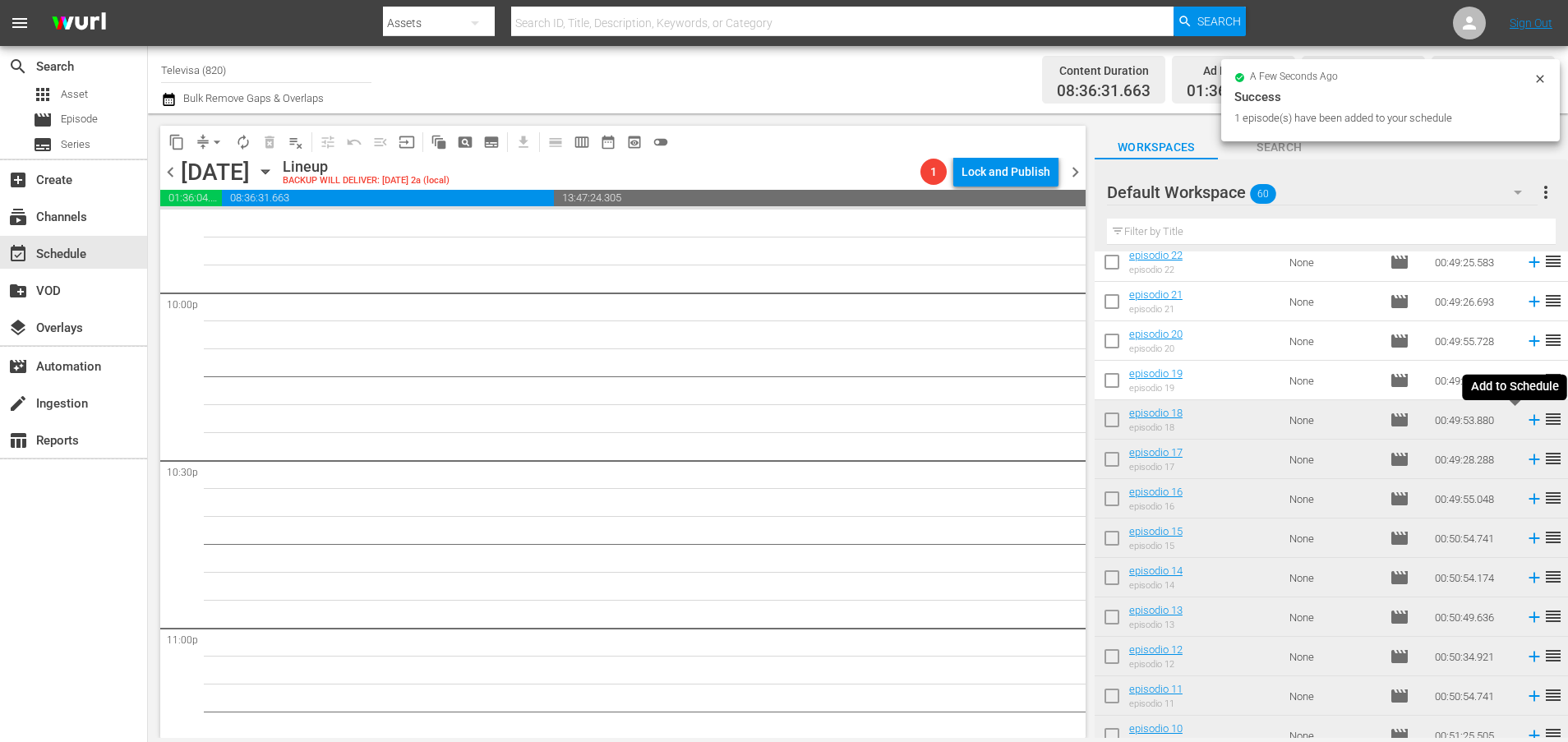
scroll to position [7269, 0]
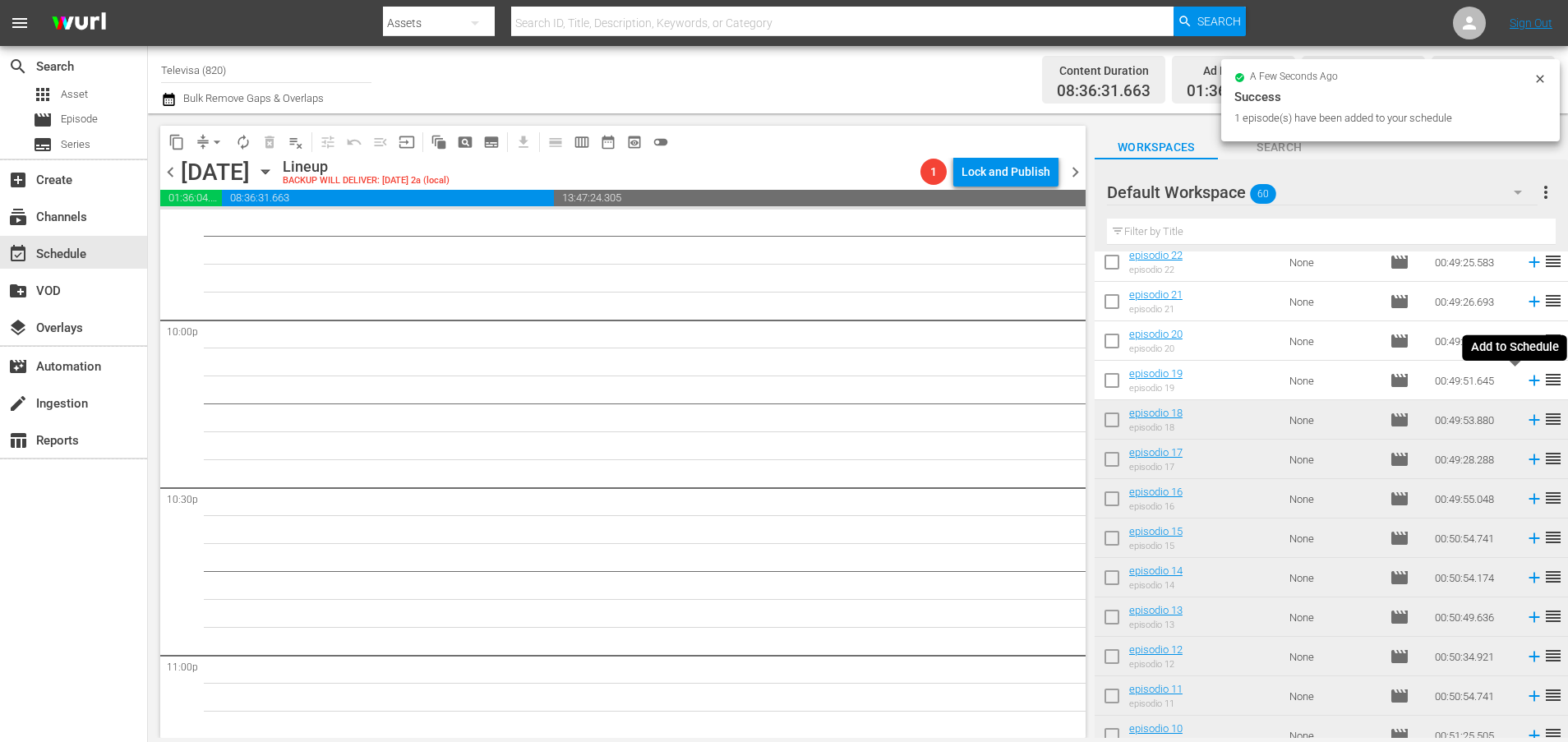
click at [1529, 383] on icon at bounding box center [1534, 381] width 10 height 10
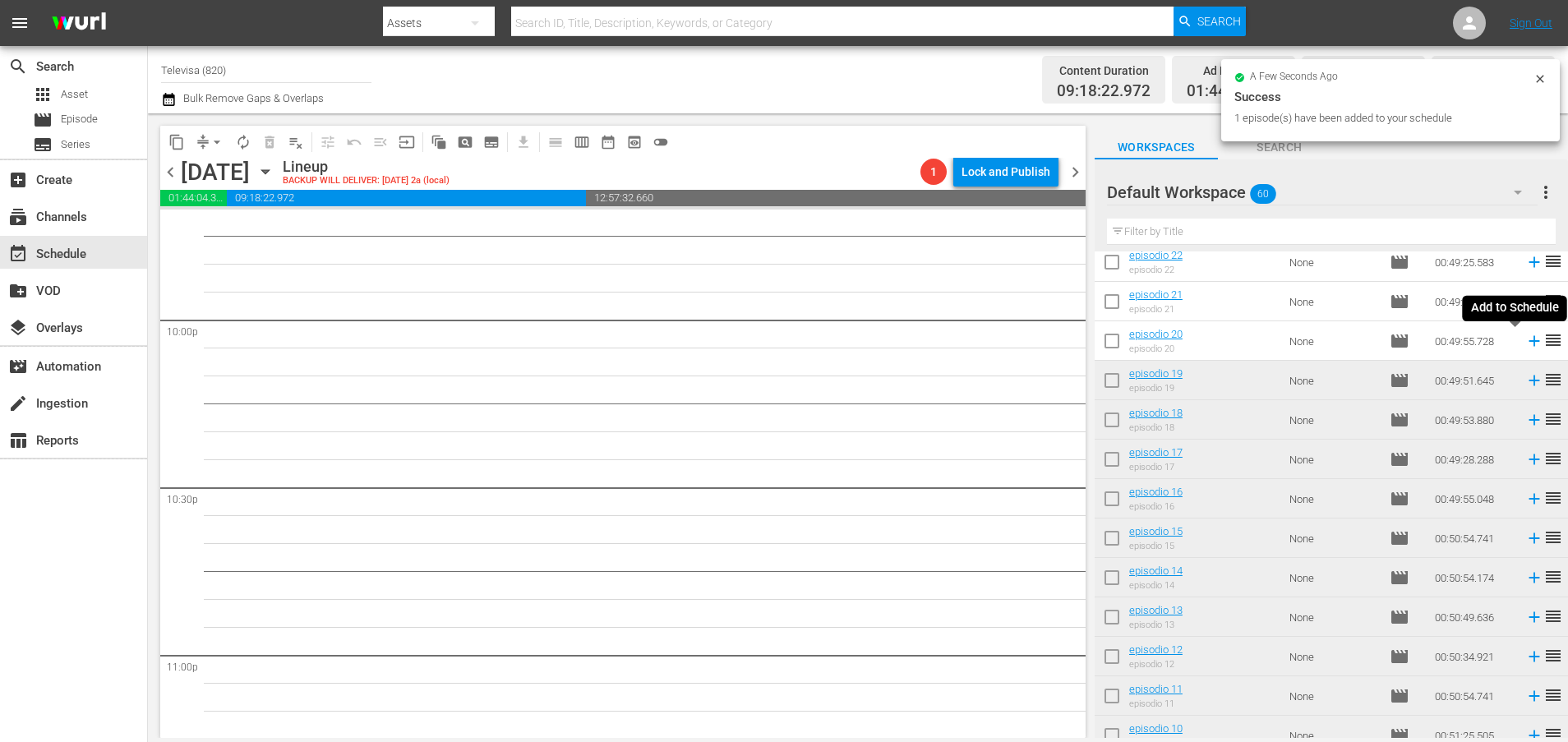
click at [1529, 341] on icon at bounding box center [1534, 342] width 10 height 10
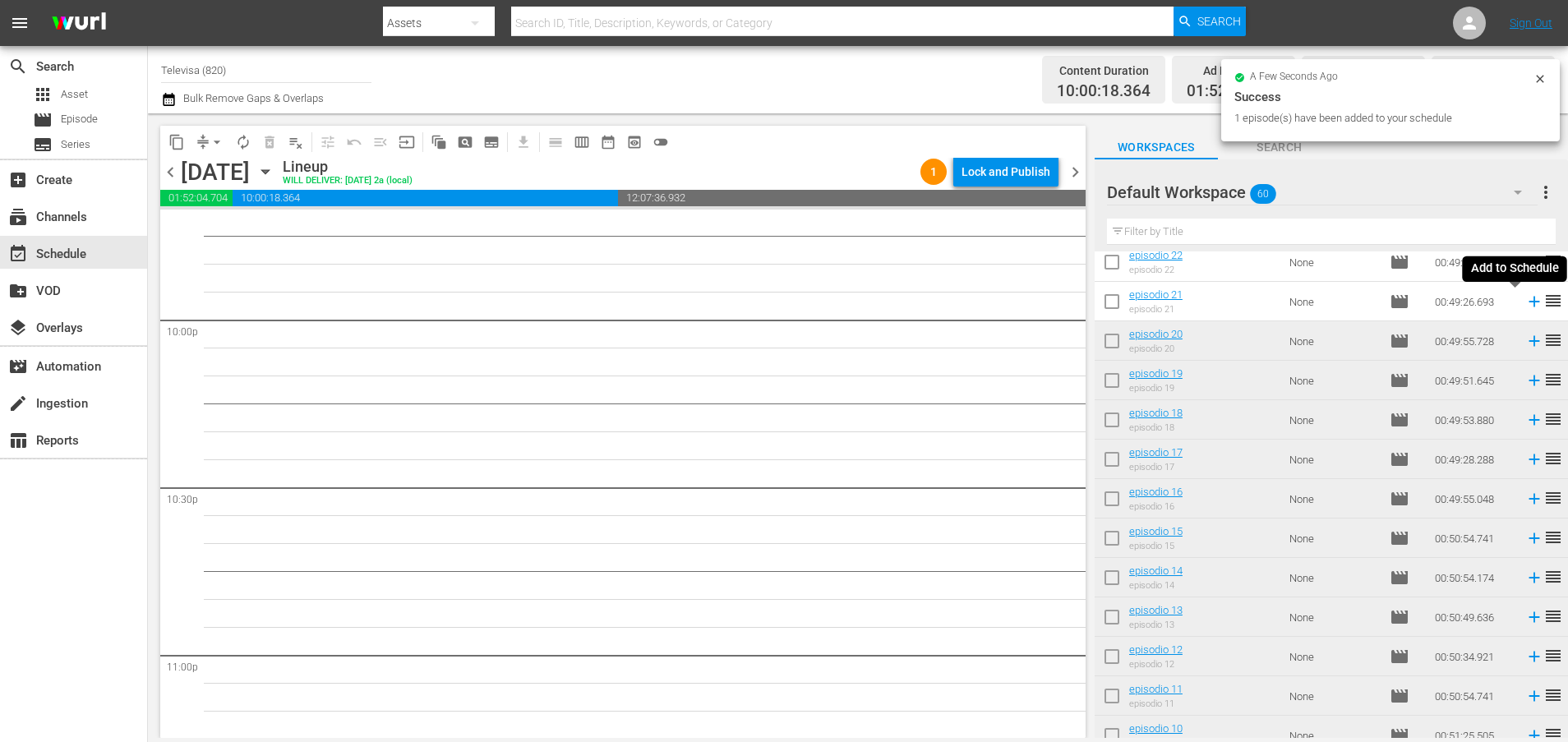
click at [1525, 304] on icon at bounding box center [1534, 302] width 18 height 18
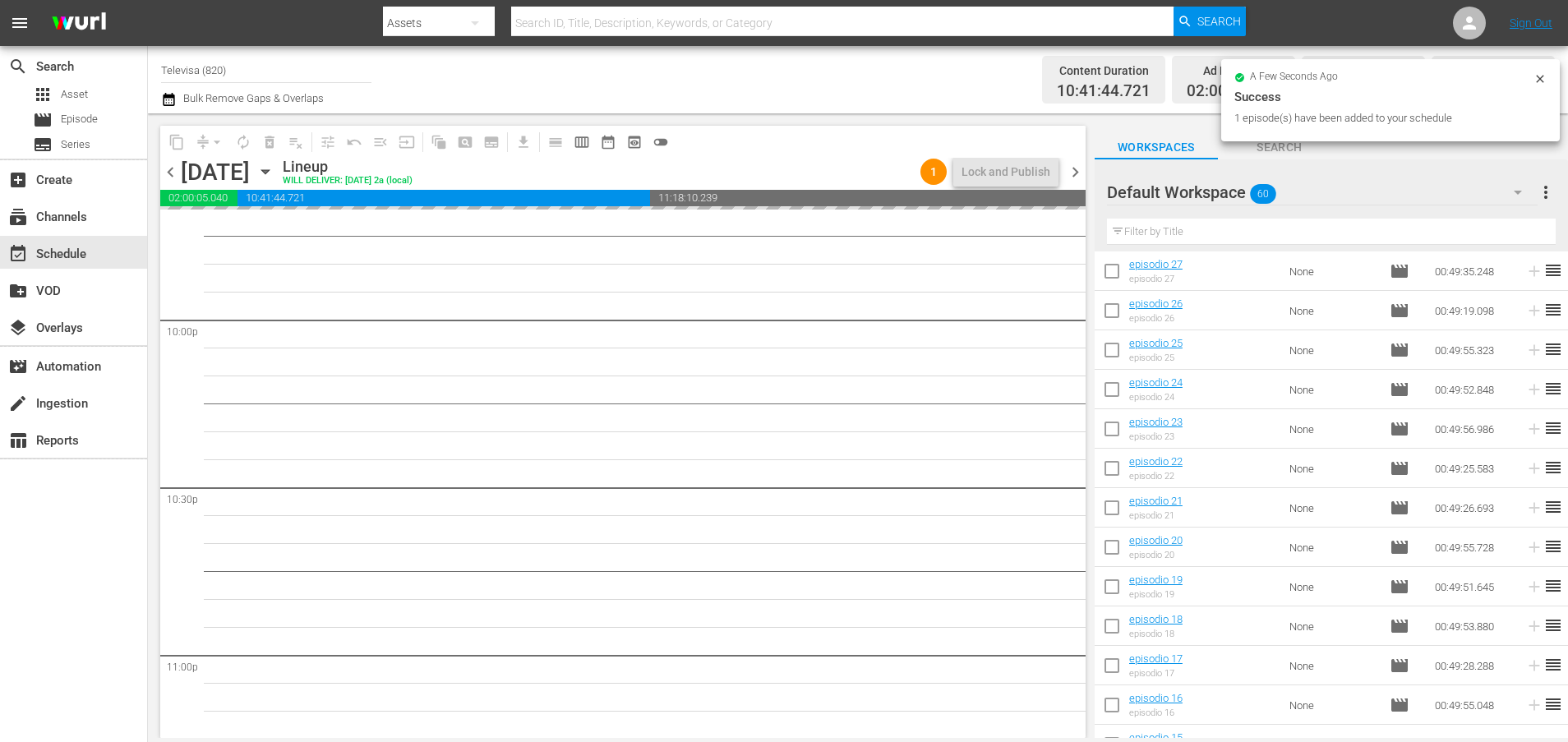
scroll to position [1302, 0]
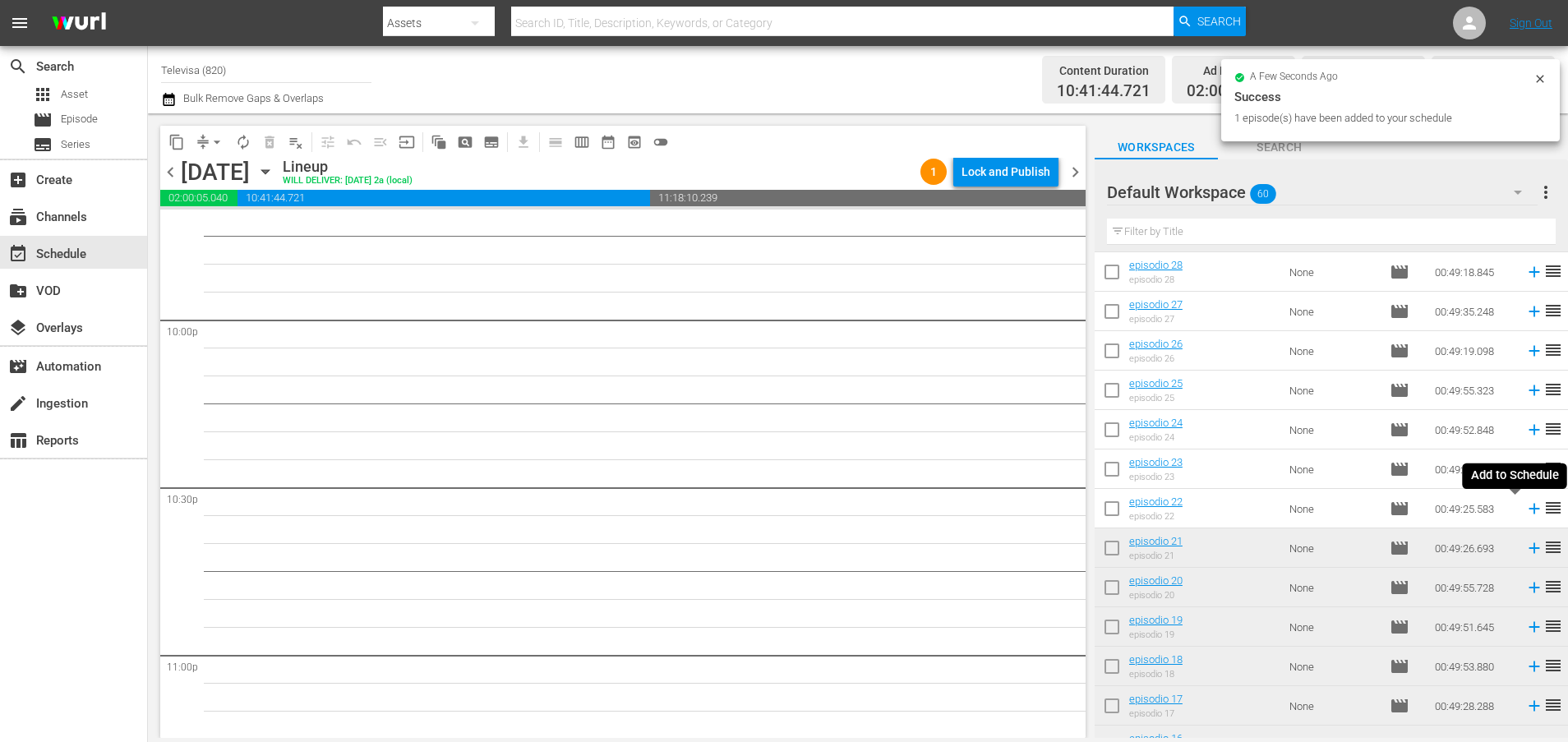
click at [1529, 510] on icon at bounding box center [1534, 510] width 10 height 10
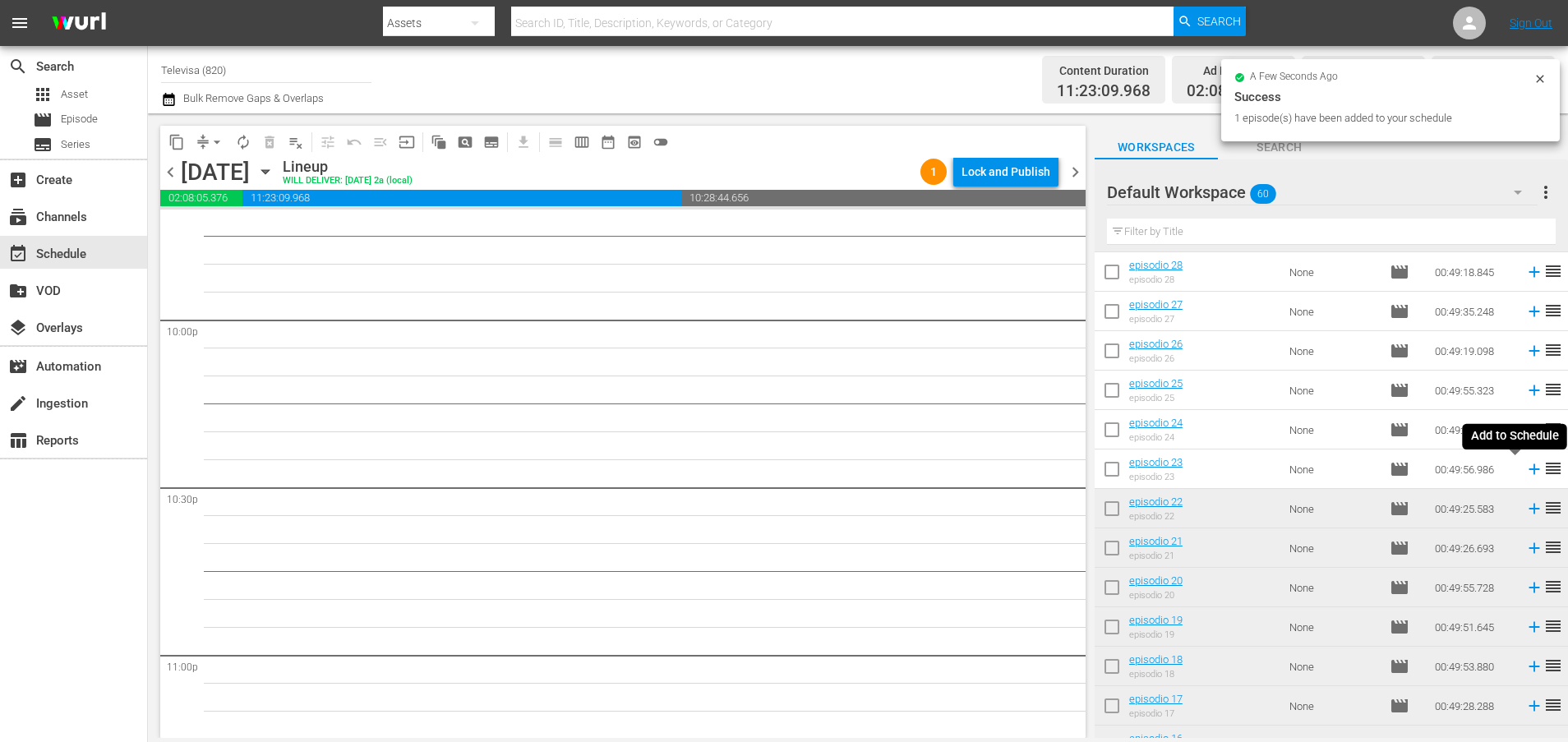
click at [1525, 471] on icon at bounding box center [1534, 469] width 18 height 18
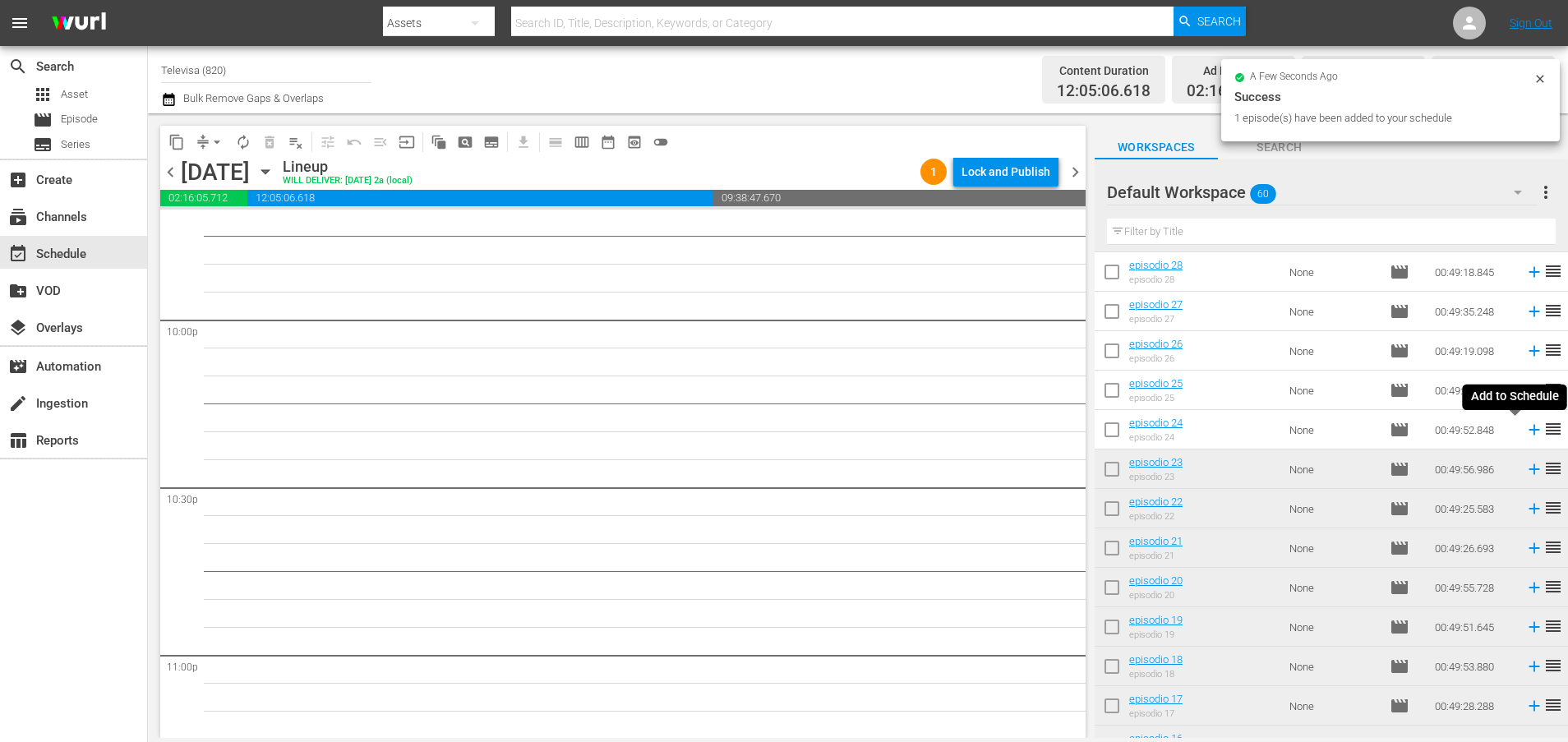
click at [1525, 432] on icon at bounding box center [1534, 430] width 18 height 18
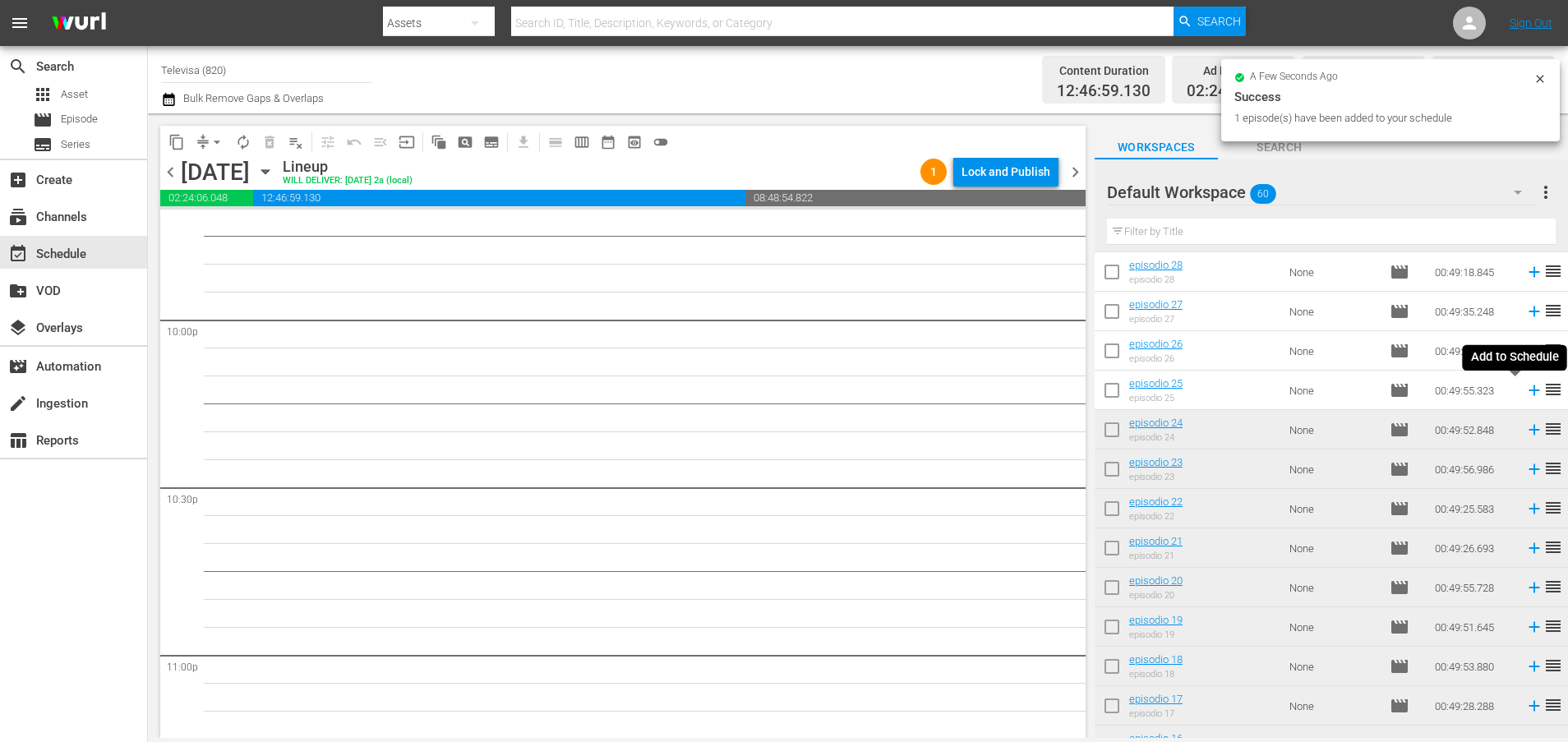
click at [1525, 387] on icon at bounding box center [1534, 390] width 18 height 18
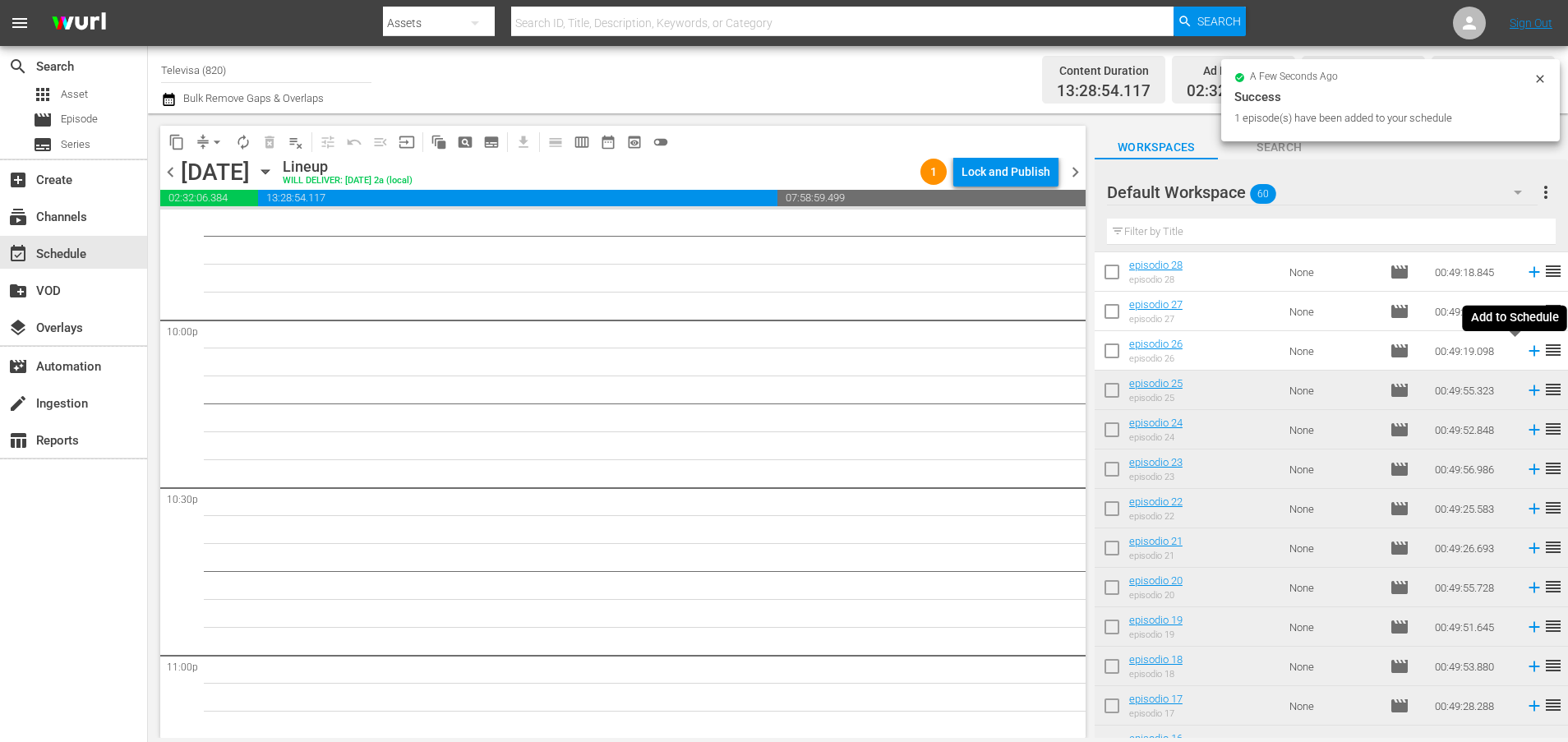
click at [1529, 351] on icon at bounding box center [1534, 351] width 10 height 10
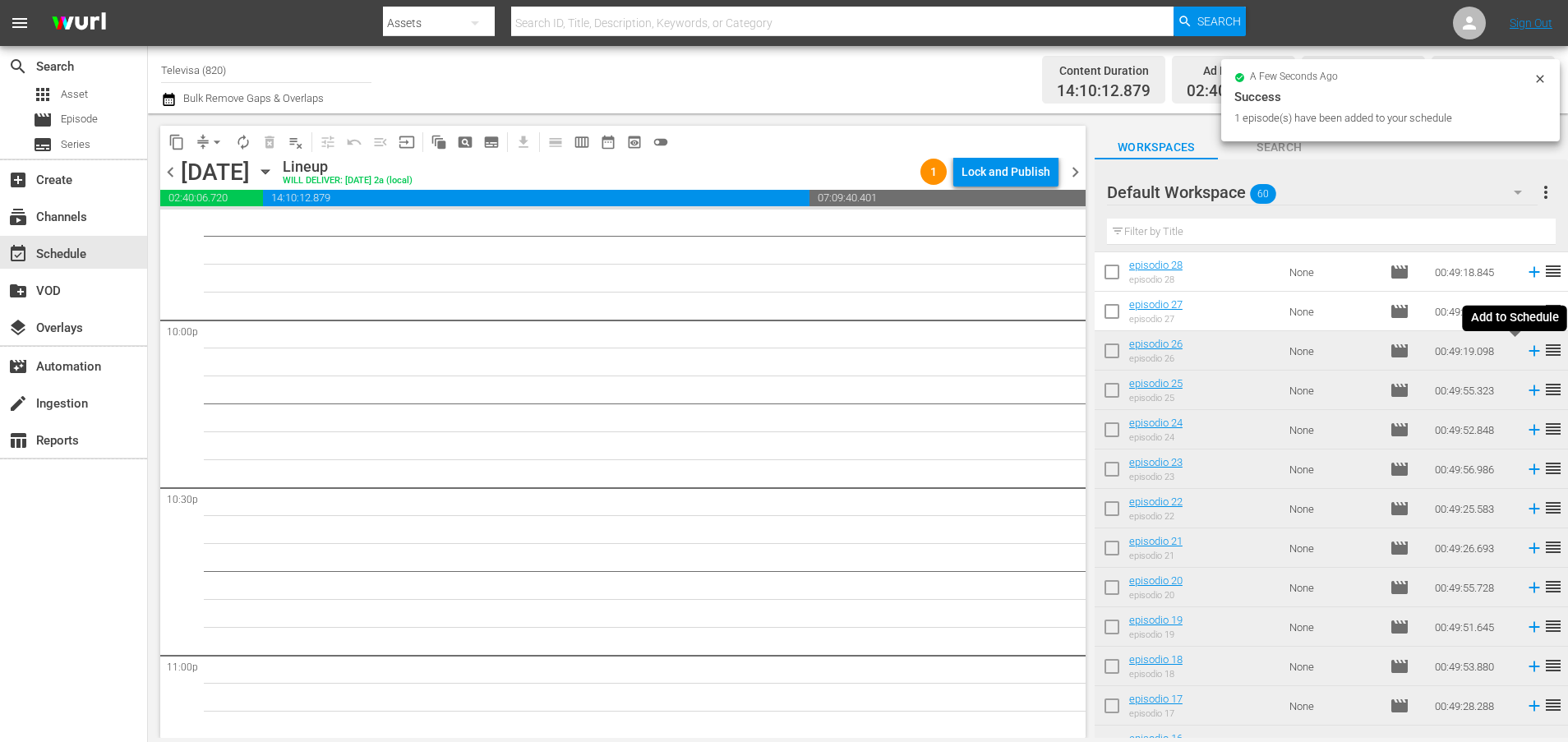
scroll to position [7241, 0]
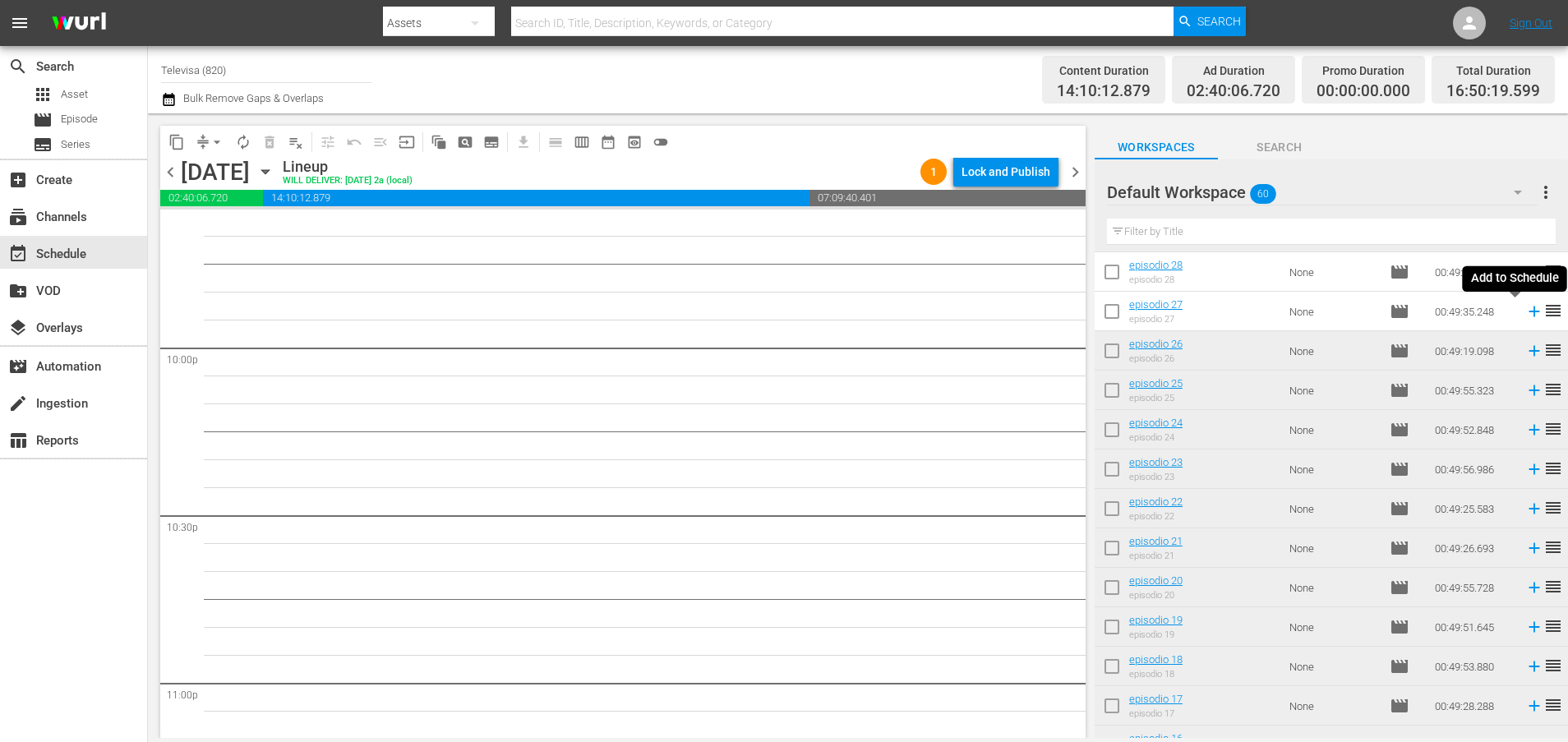
click at [1529, 314] on icon at bounding box center [1534, 312] width 10 height 10
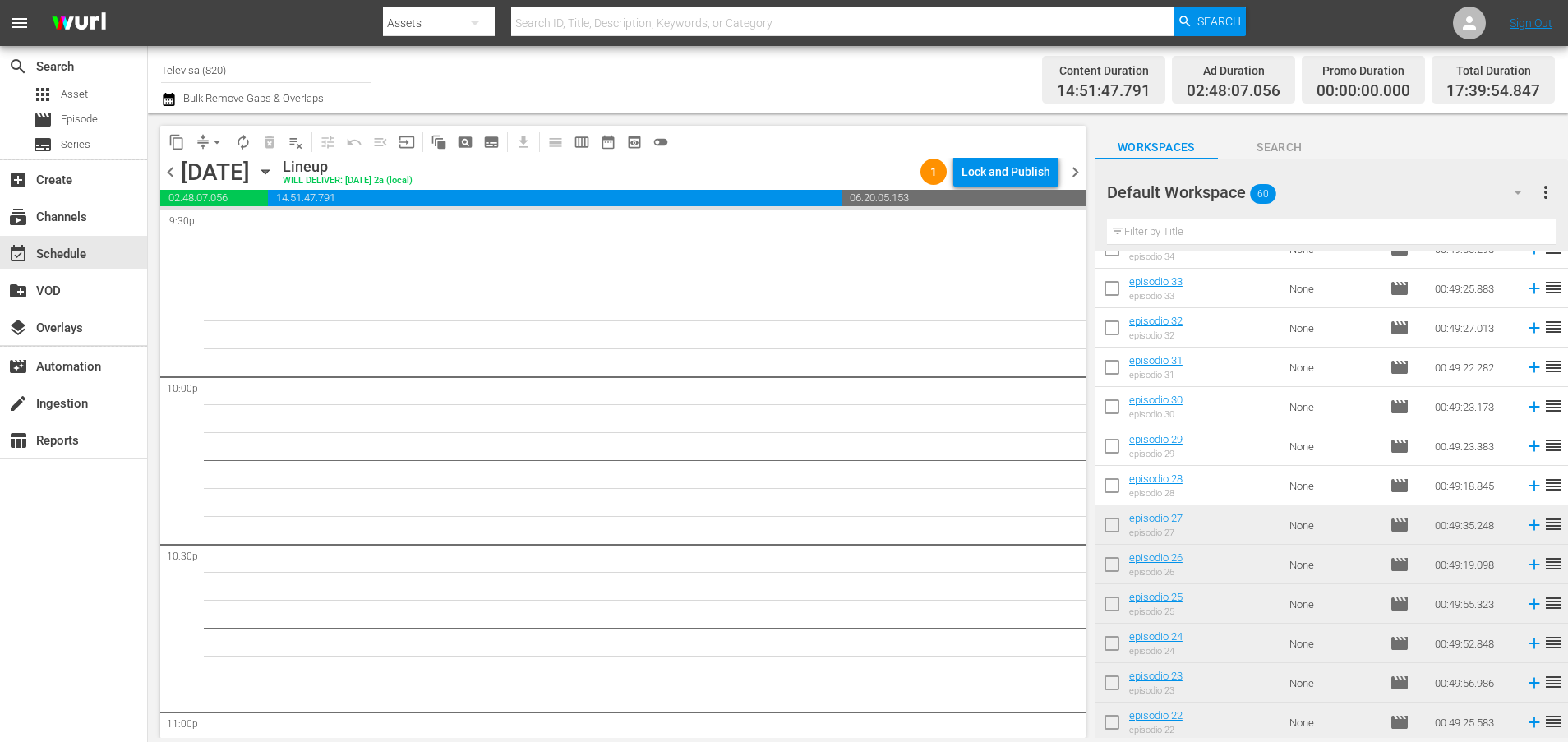
scroll to position [1056, 0]
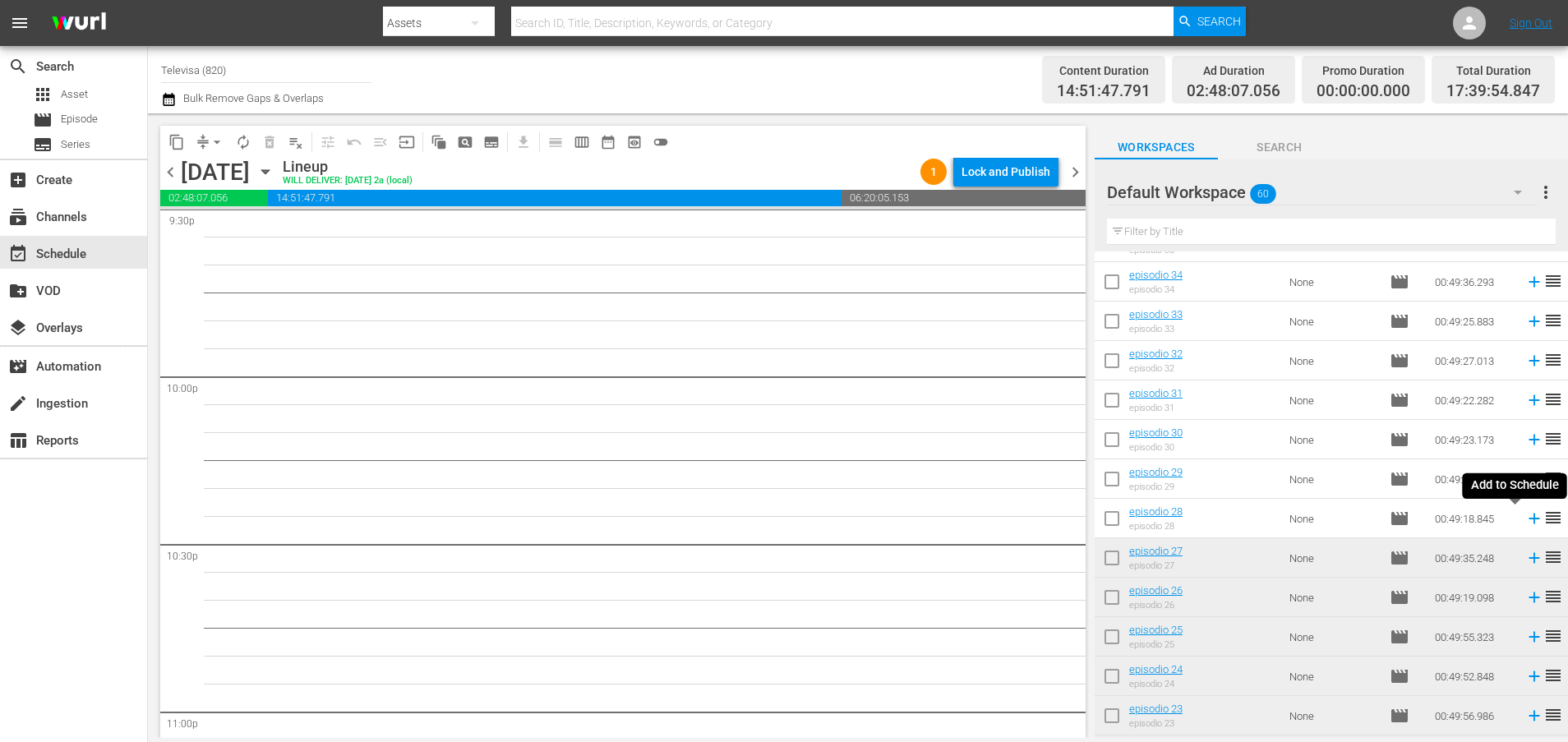
click at [1529, 518] on icon at bounding box center [1534, 519] width 10 height 10
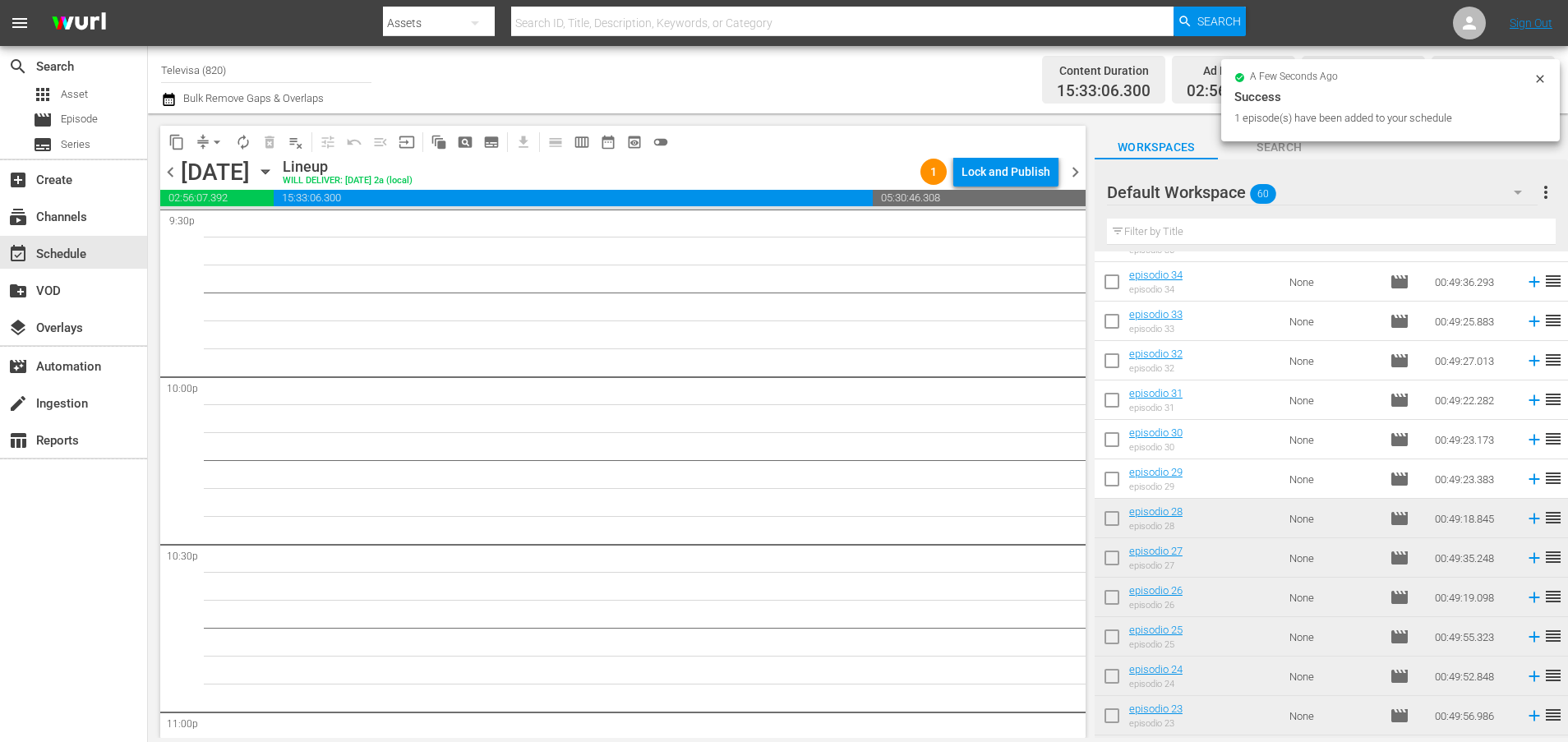
scroll to position [7185, 0]
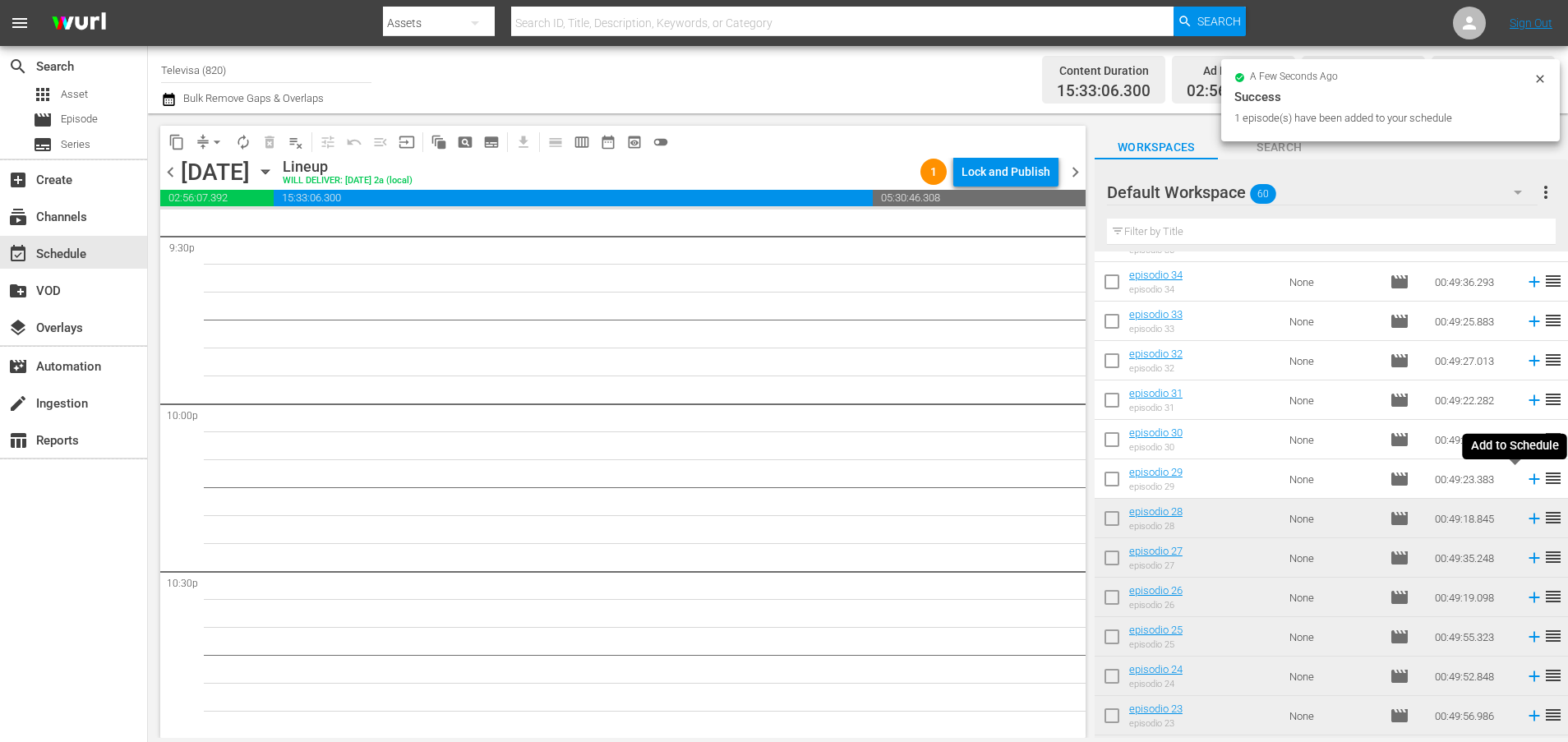
click at [1525, 482] on icon at bounding box center [1534, 479] width 18 height 18
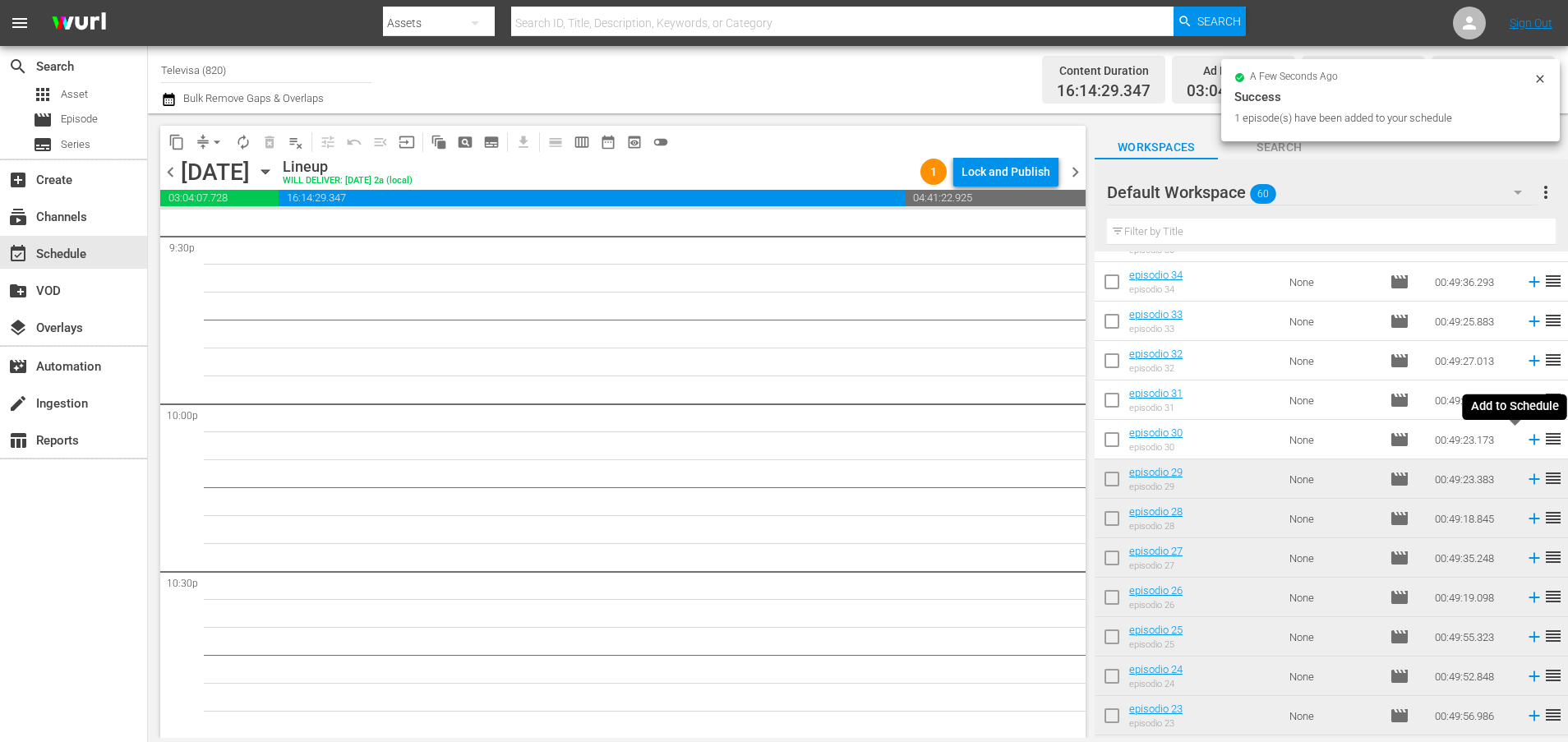
scroll to position [7157, 0]
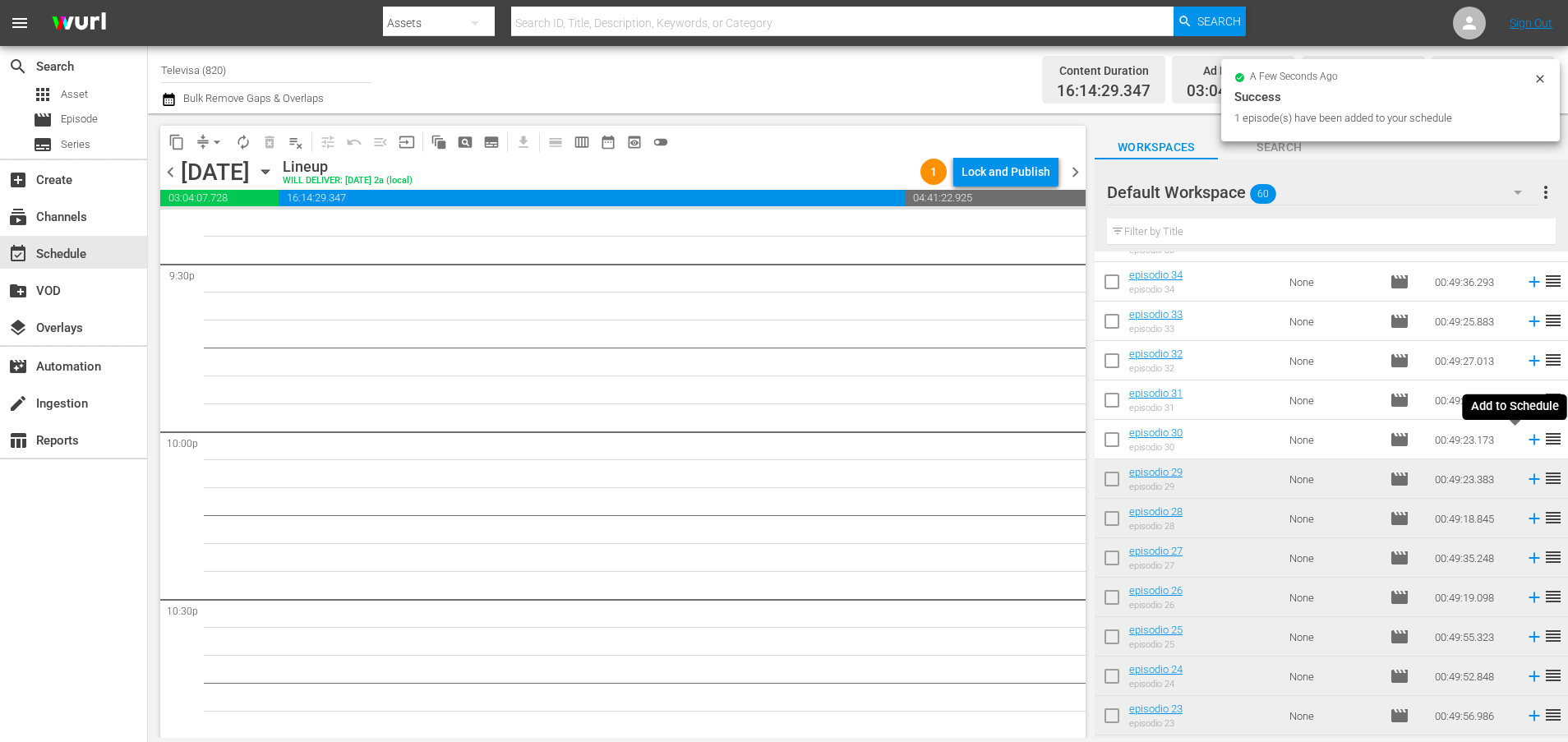
click at [1525, 441] on icon at bounding box center [1534, 440] width 18 height 18
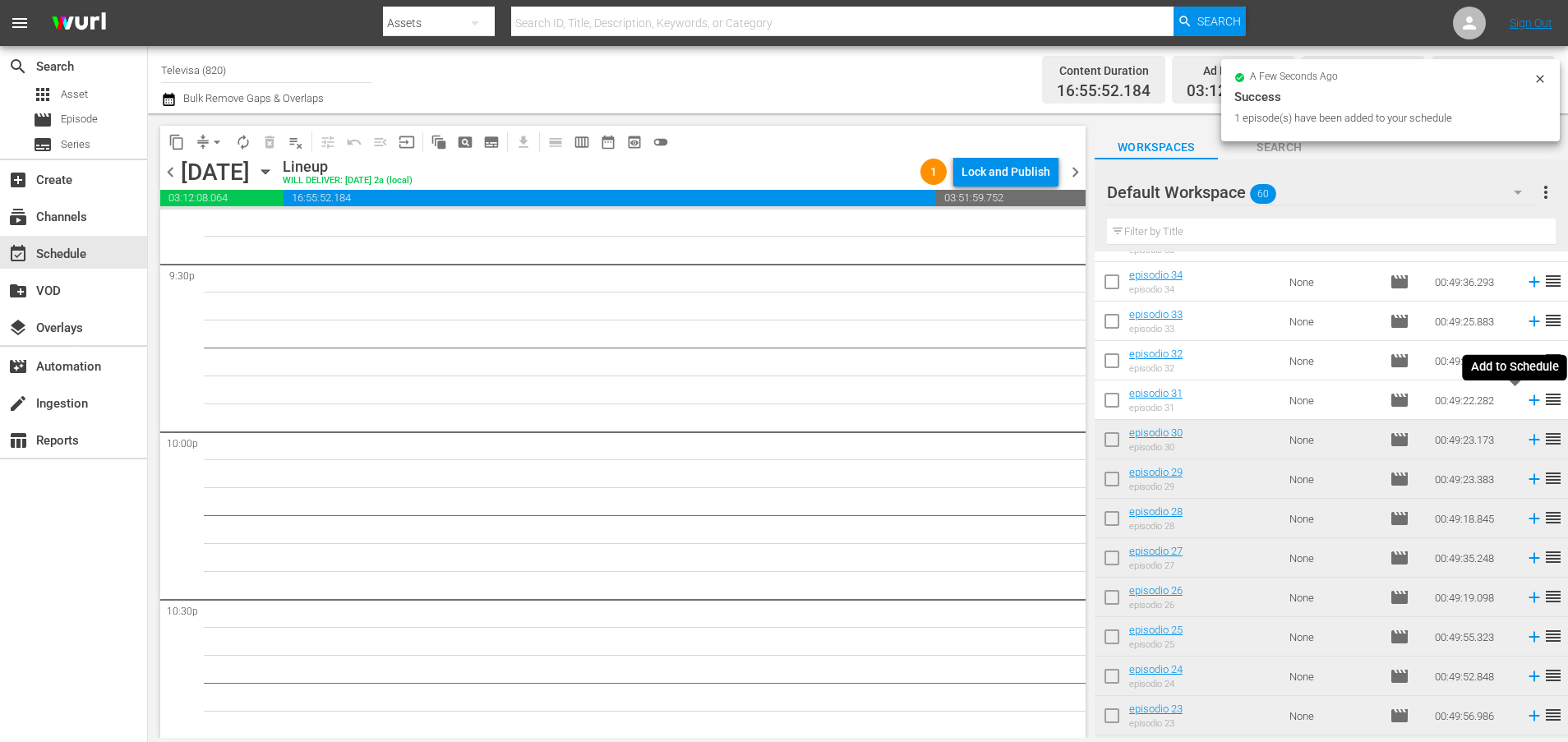
scroll to position [7128, 0]
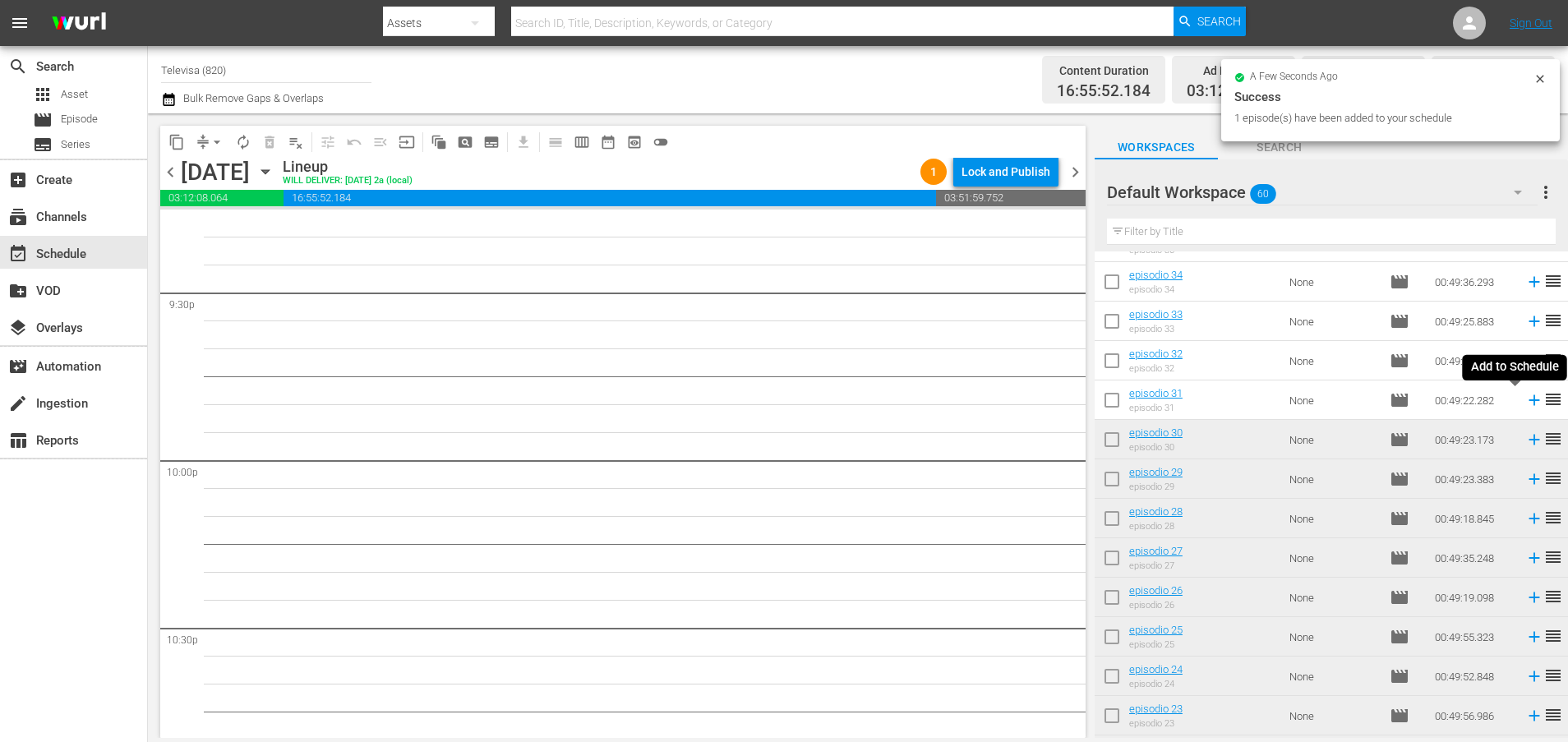
click at [1525, 402] on icon at bounding box center [1534, 400] width 18 height 18
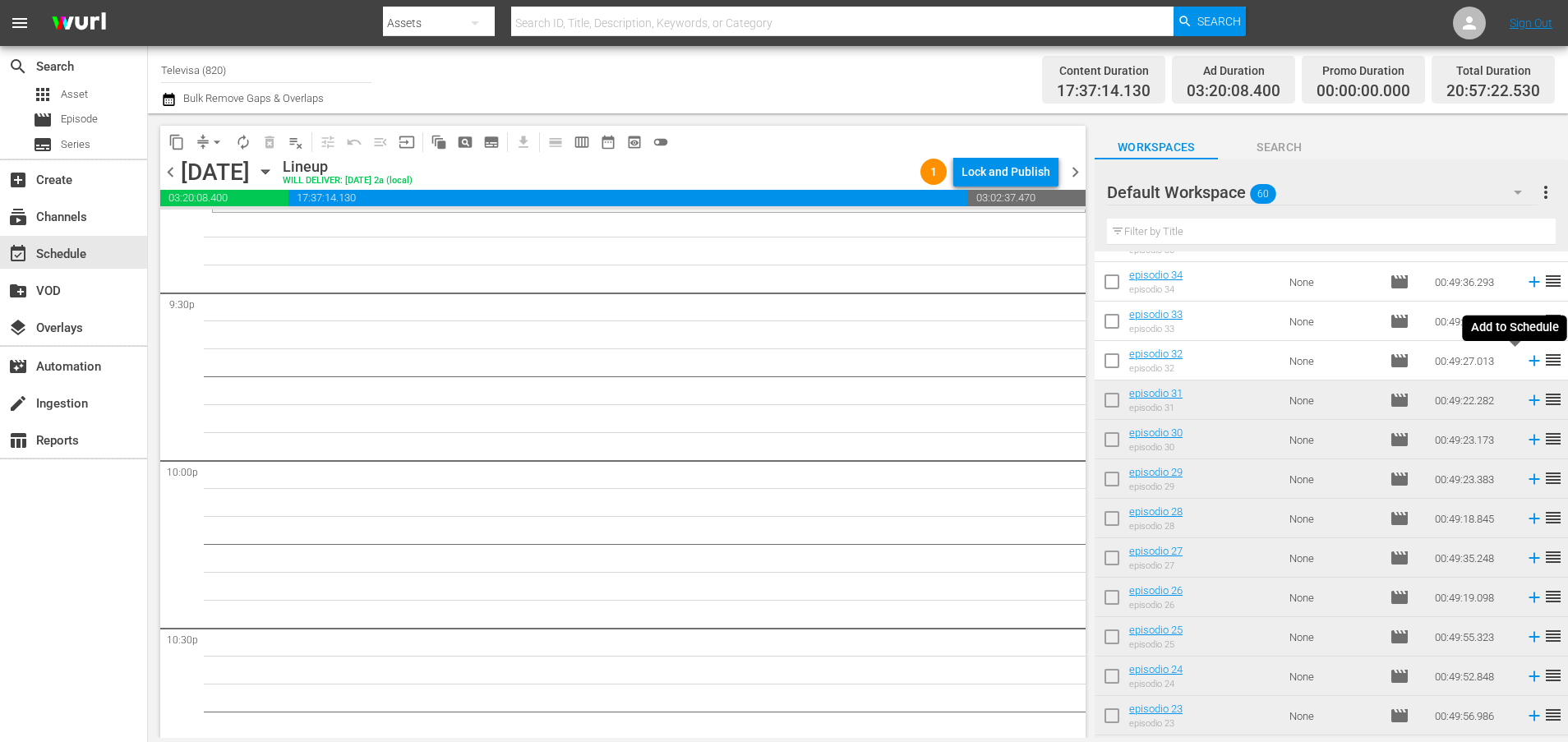
click at [1525, 364] on icon at bounding box center [1534, 361] width 18 height 18
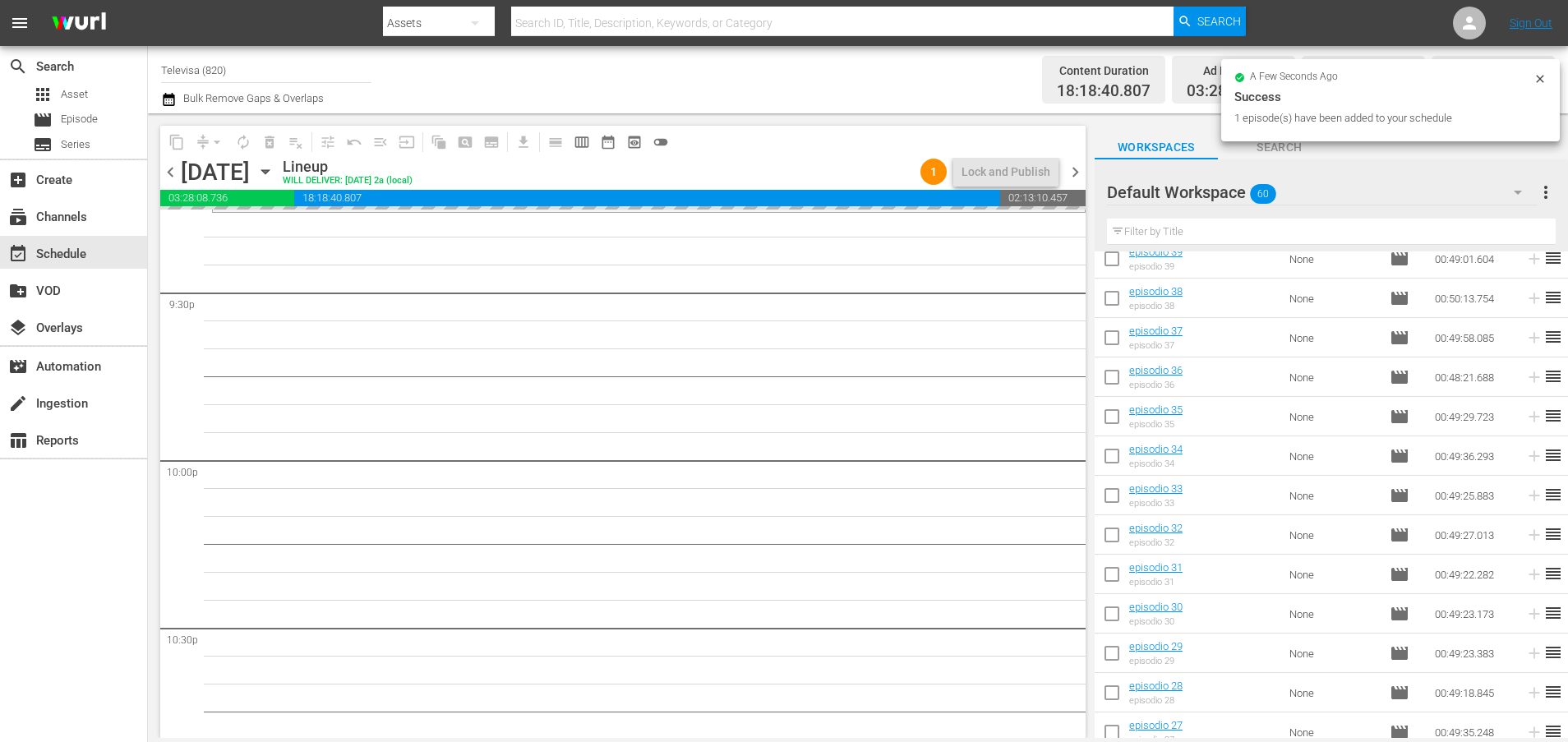
scroll to position [809, 0]
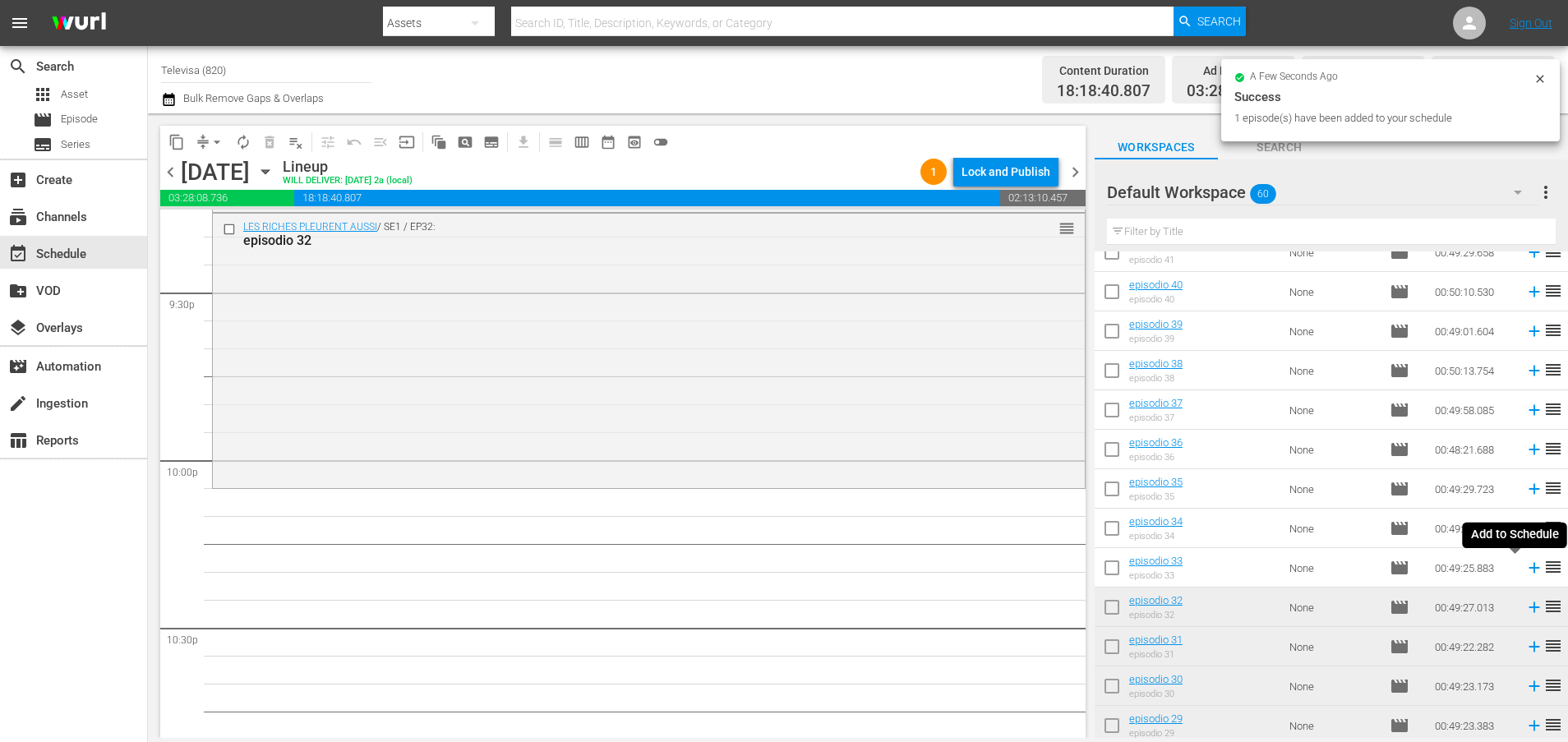
click at [1529, 570] on icon at bounding box center [1534, 568] width 10 height 10
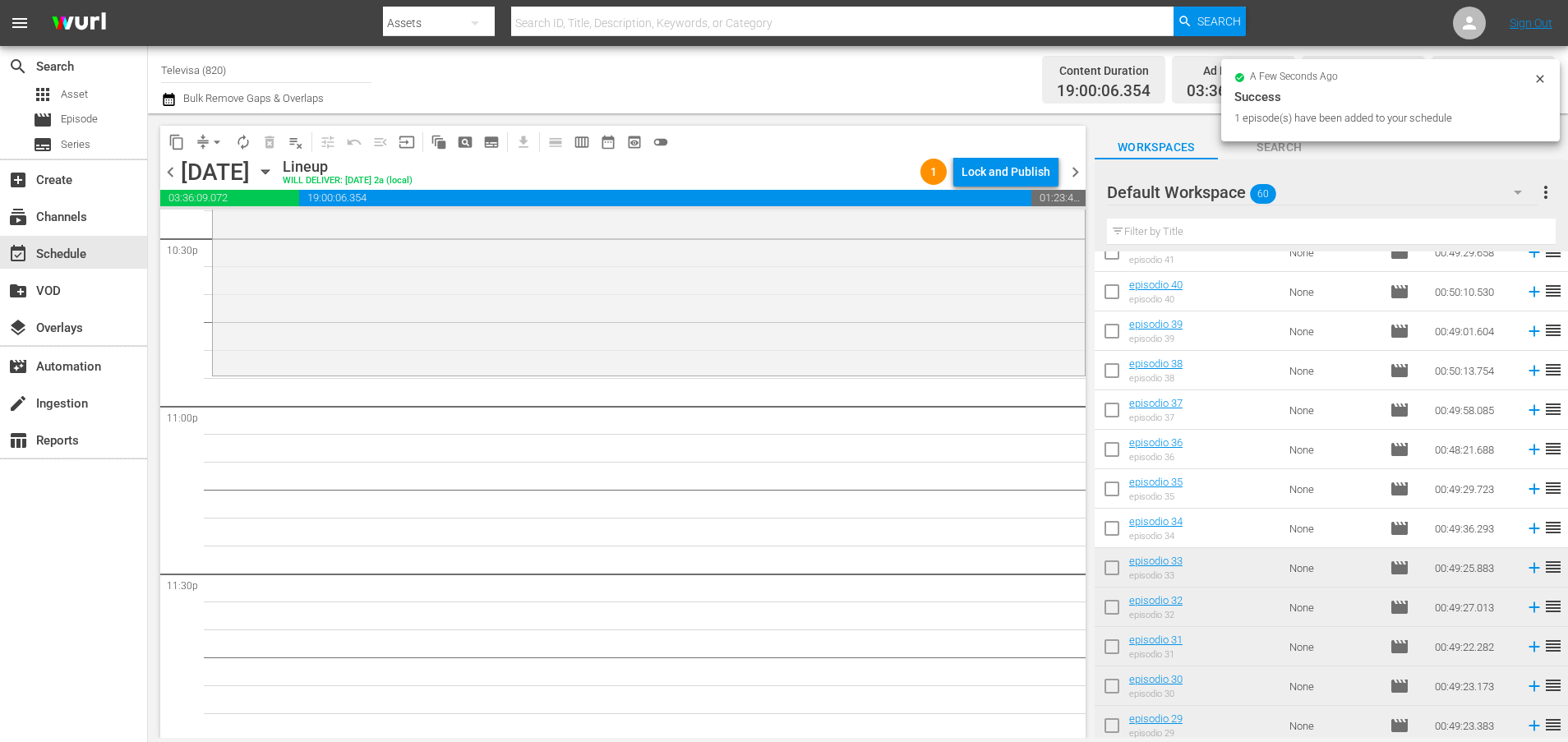
scroll to position [7521, 0]
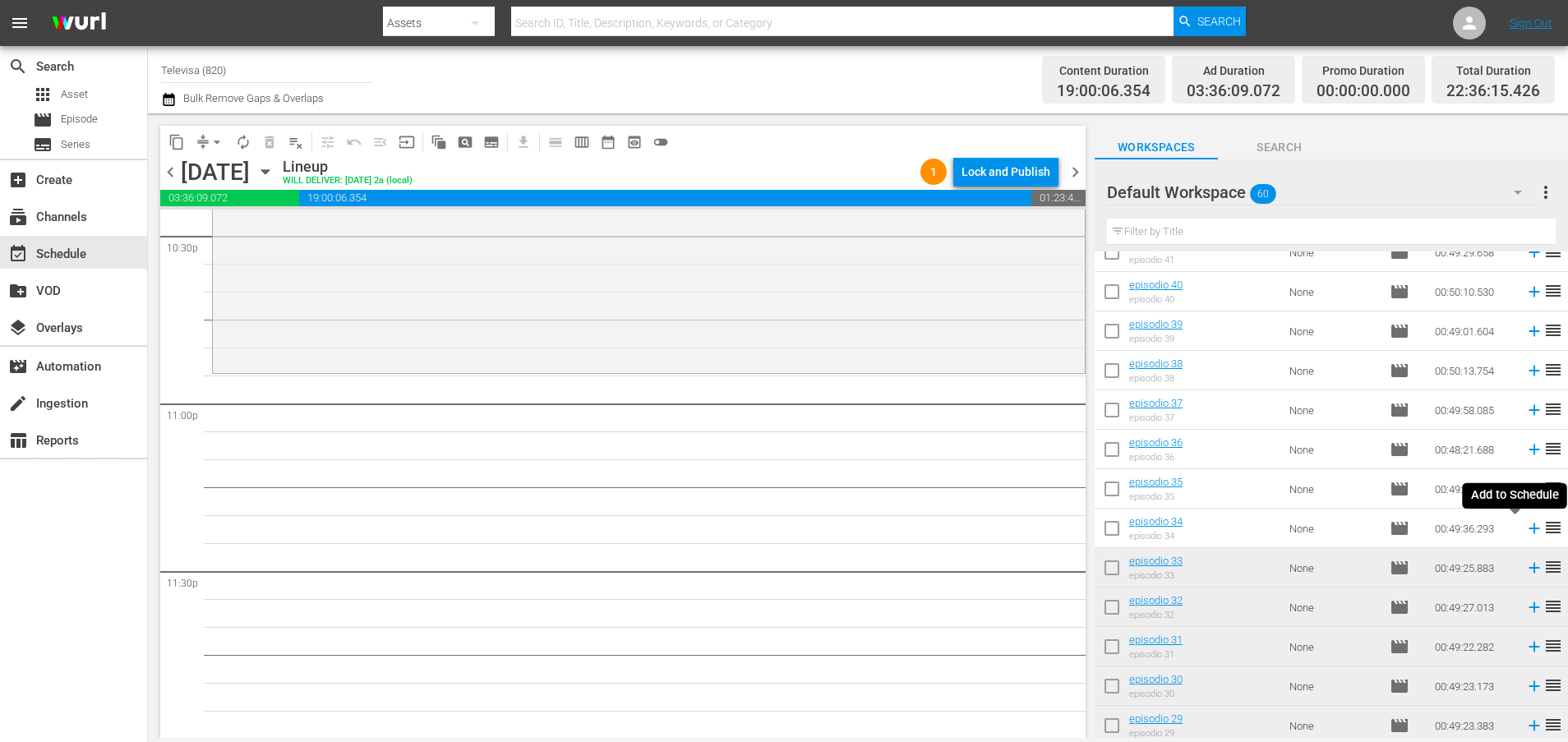
click at [1529, 529] on icon at bounding box center [1534, 529] width 10 height 10
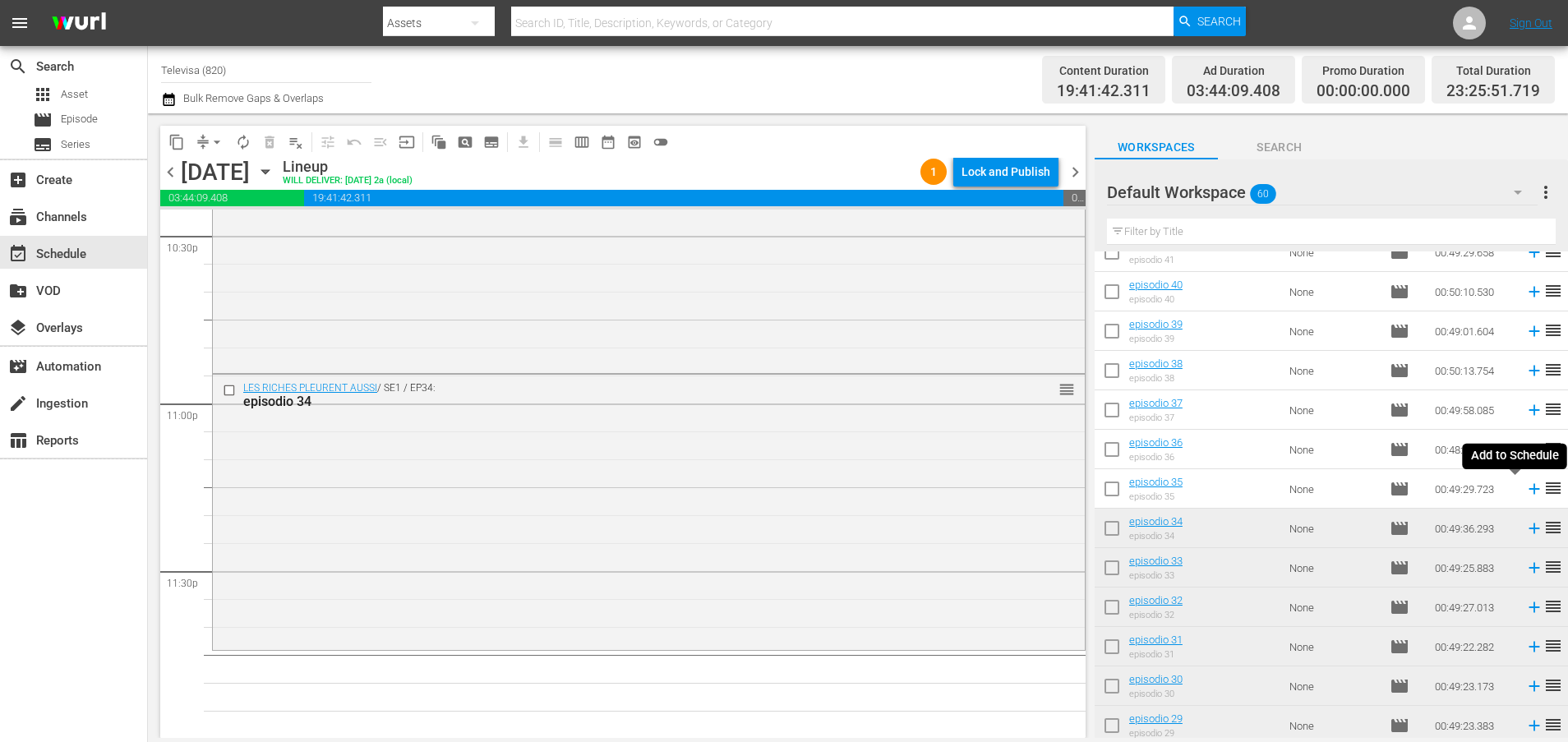
click at [1525, 492] on icon at bounding box center [1534, 489] width 18 height 18
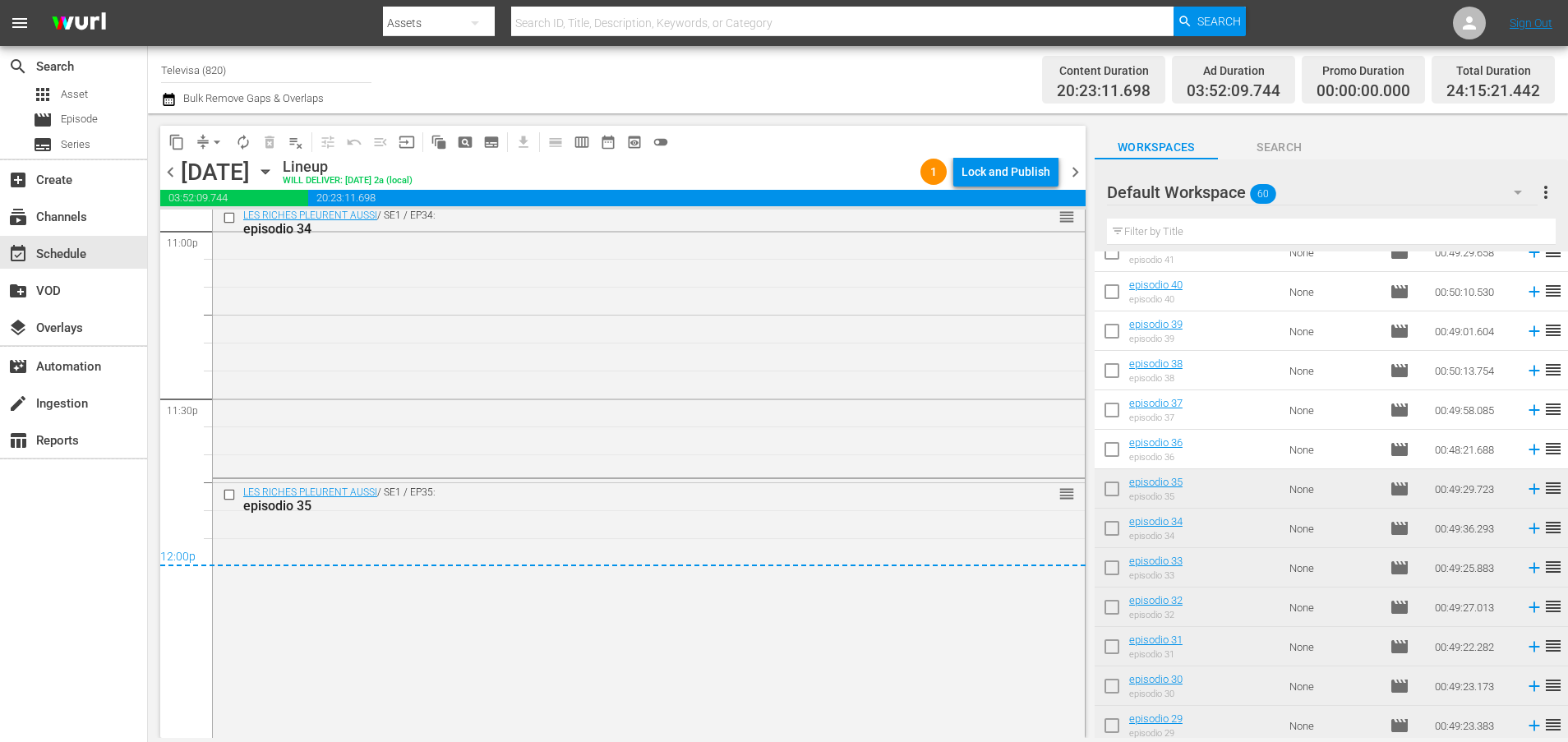
scroll to position [7710, 0]
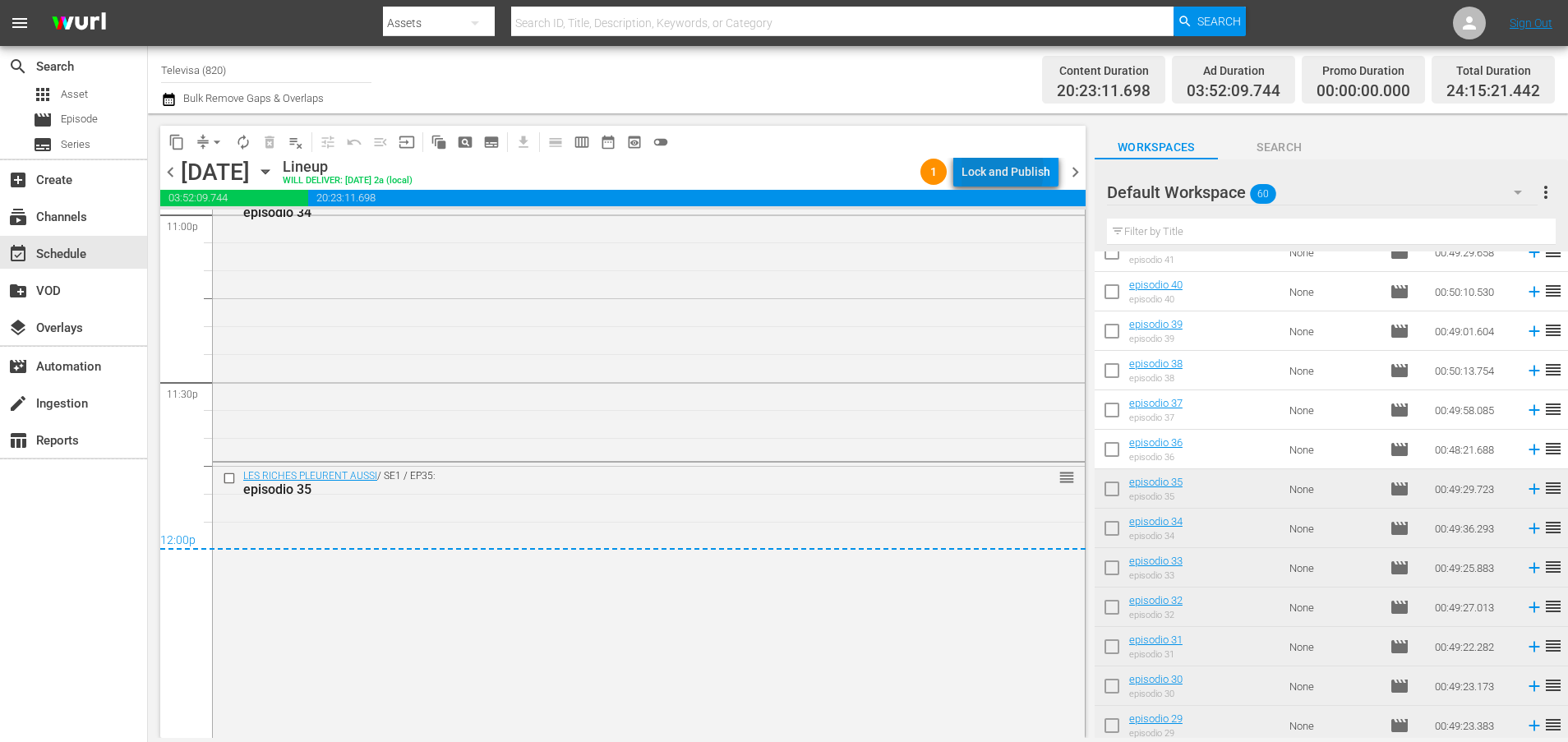
click at [990, 170] on div "Lock and Publish" at bounding box center [1006, 172] width 89 height 30
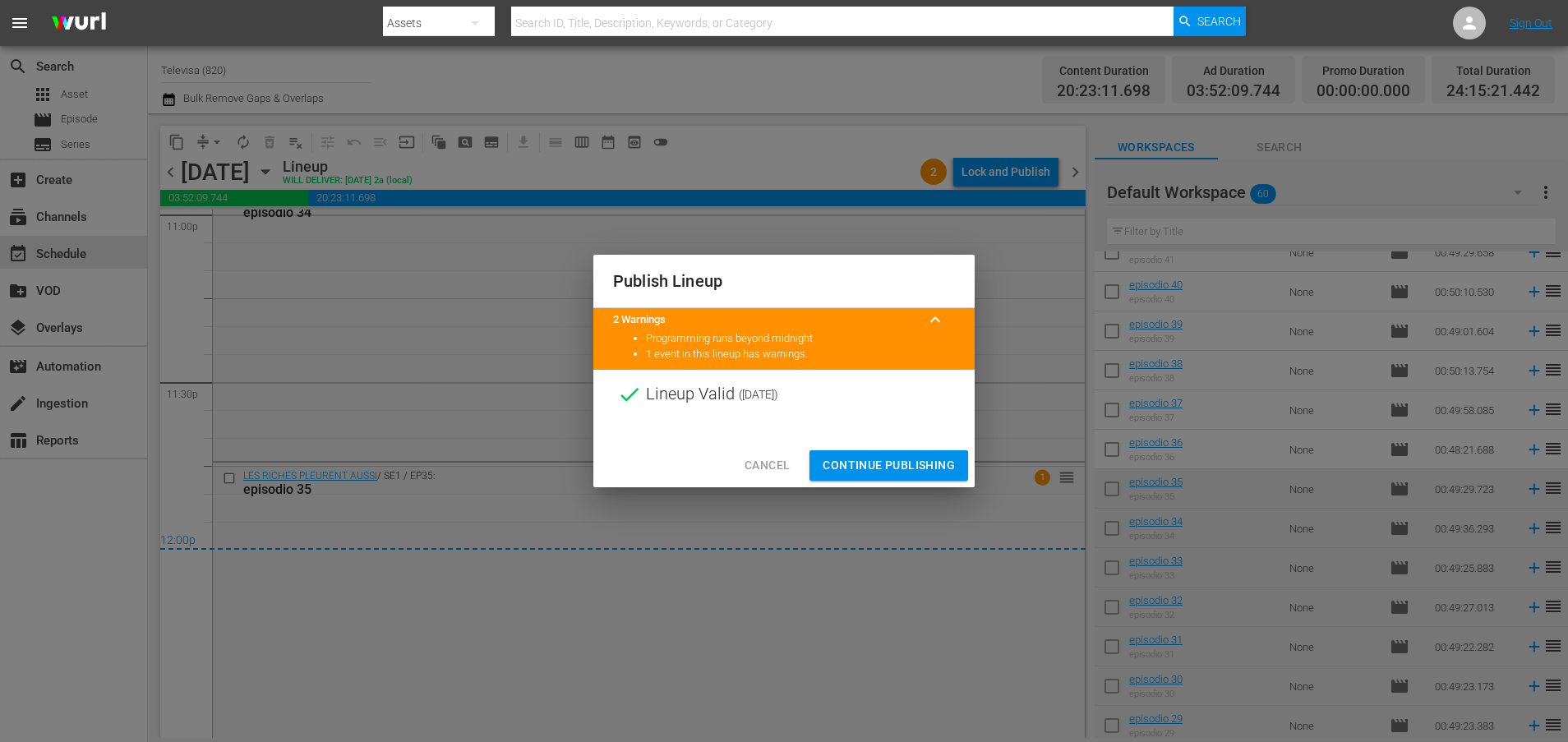
click at [888, 474] on span "Continue Publishing" at bounding box center [888, 466] width 132 height 21
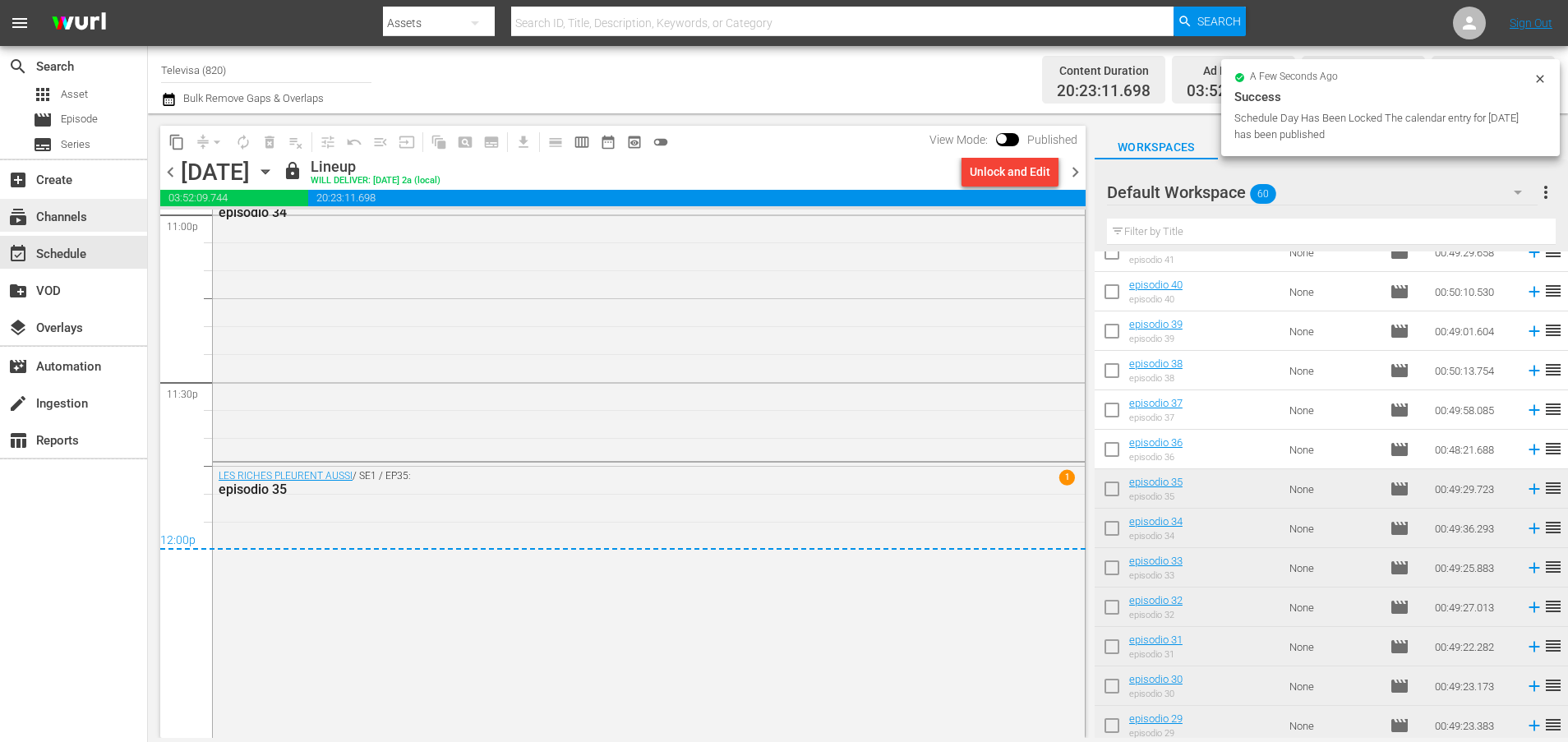
click at [76, 218] on div "subscriptions Channels" at bounding box center [45, 214] width 92 height 15
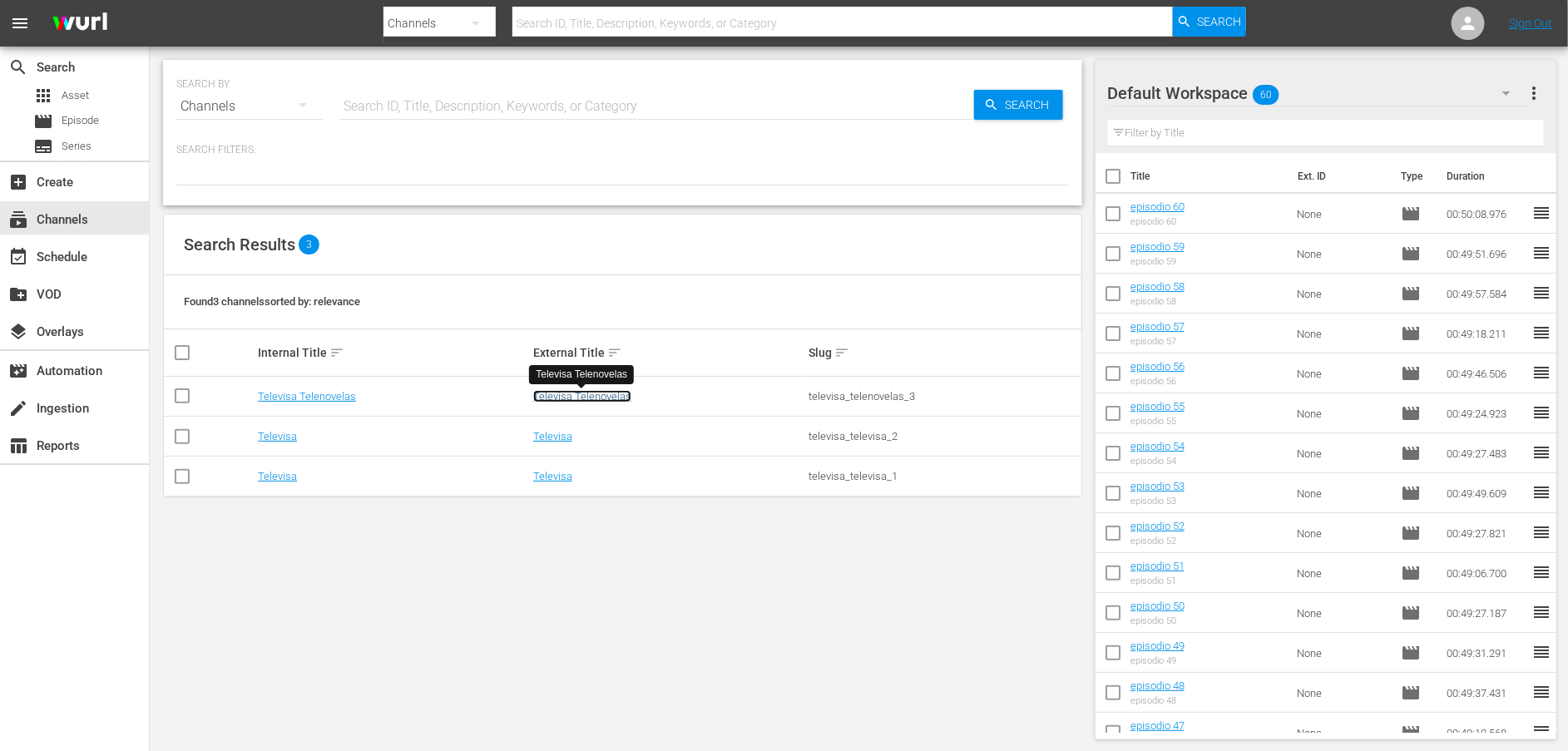
click at [590, 398] on link "Televisa Telenovelas" at bounding box center [582, 396] width 98 height 12
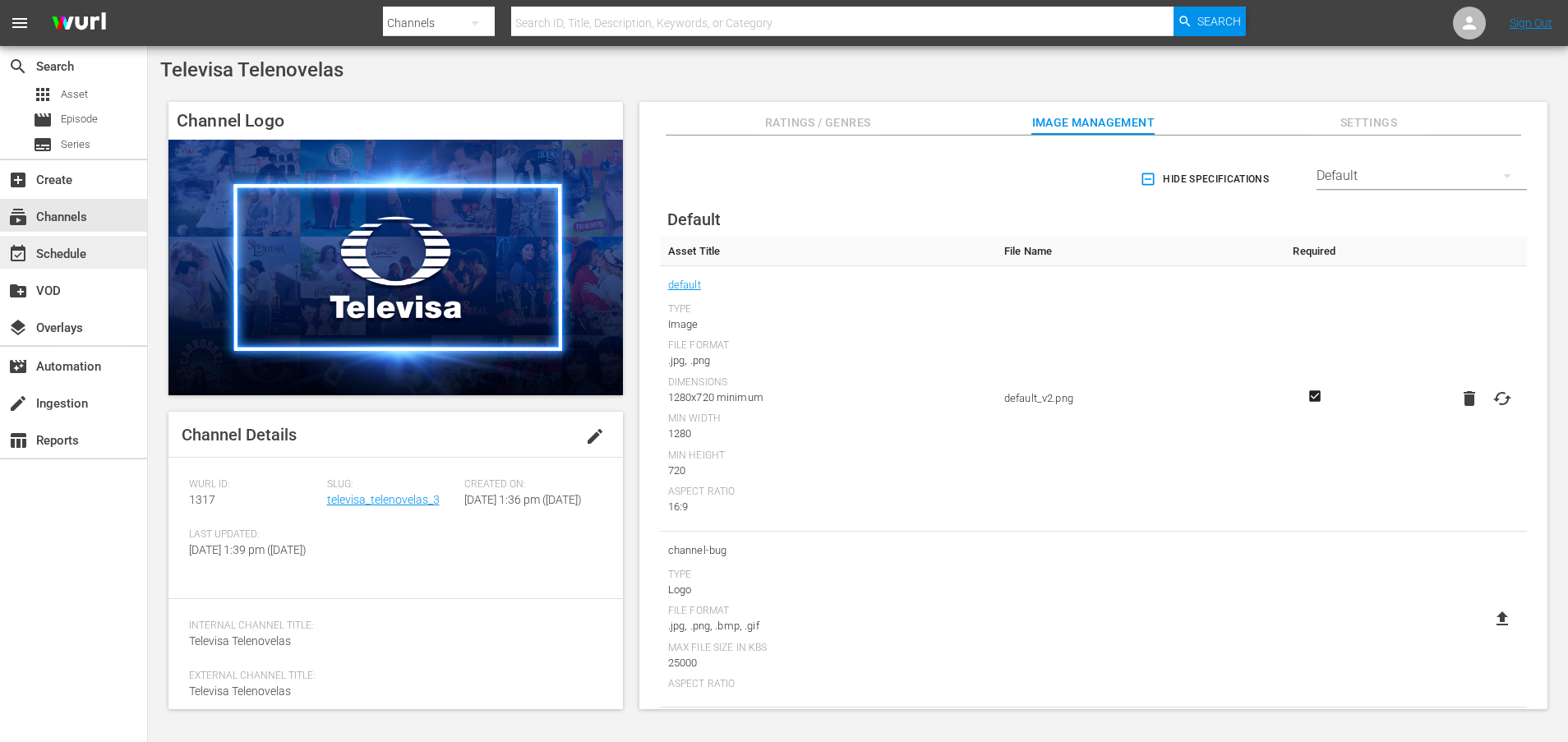
click at [55, 256] on div "event_available Schedule" at bounding box center [45, 251] width 92 height 15
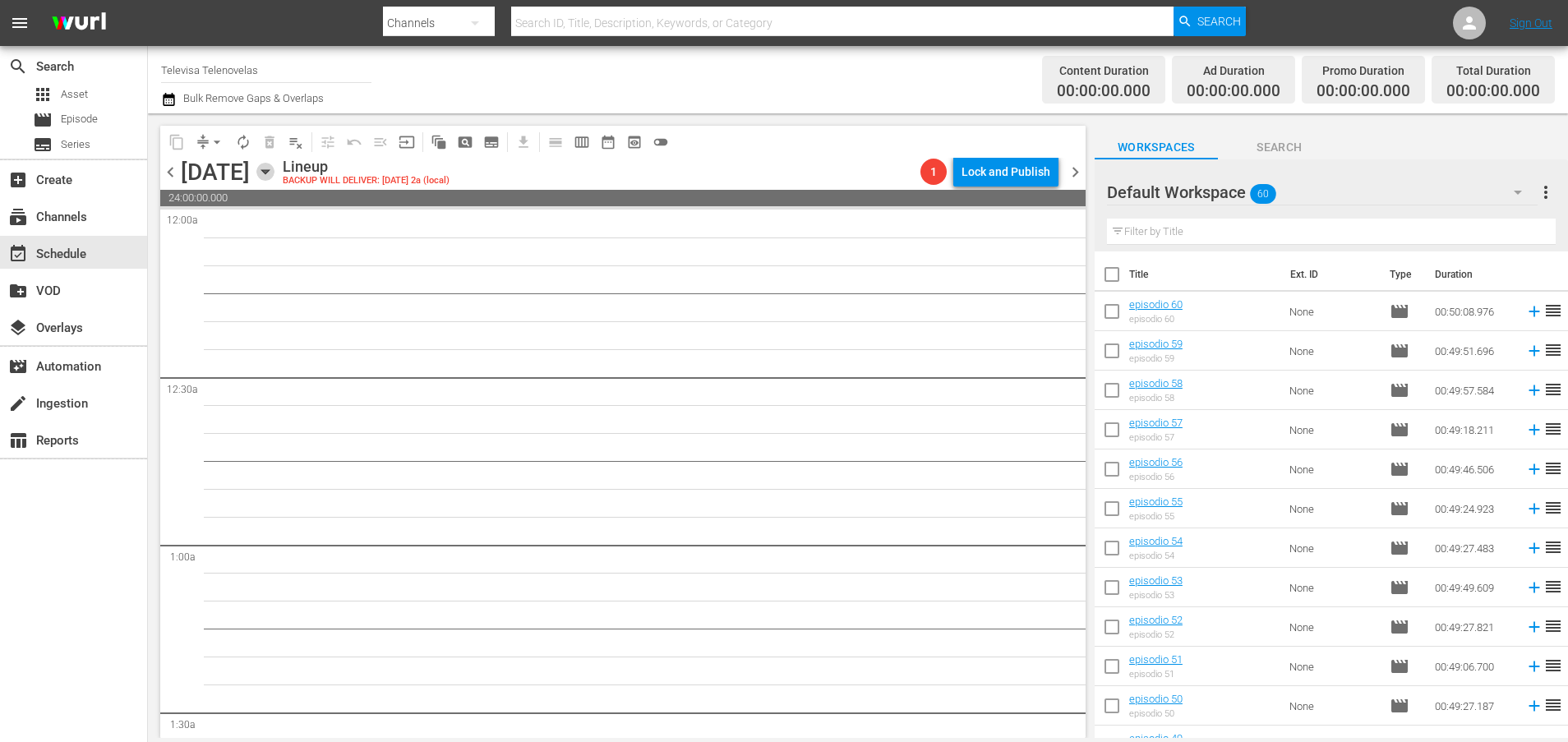
click at [269, 173] on icon "button" at bounding box center [265, 172] width 7 height 4
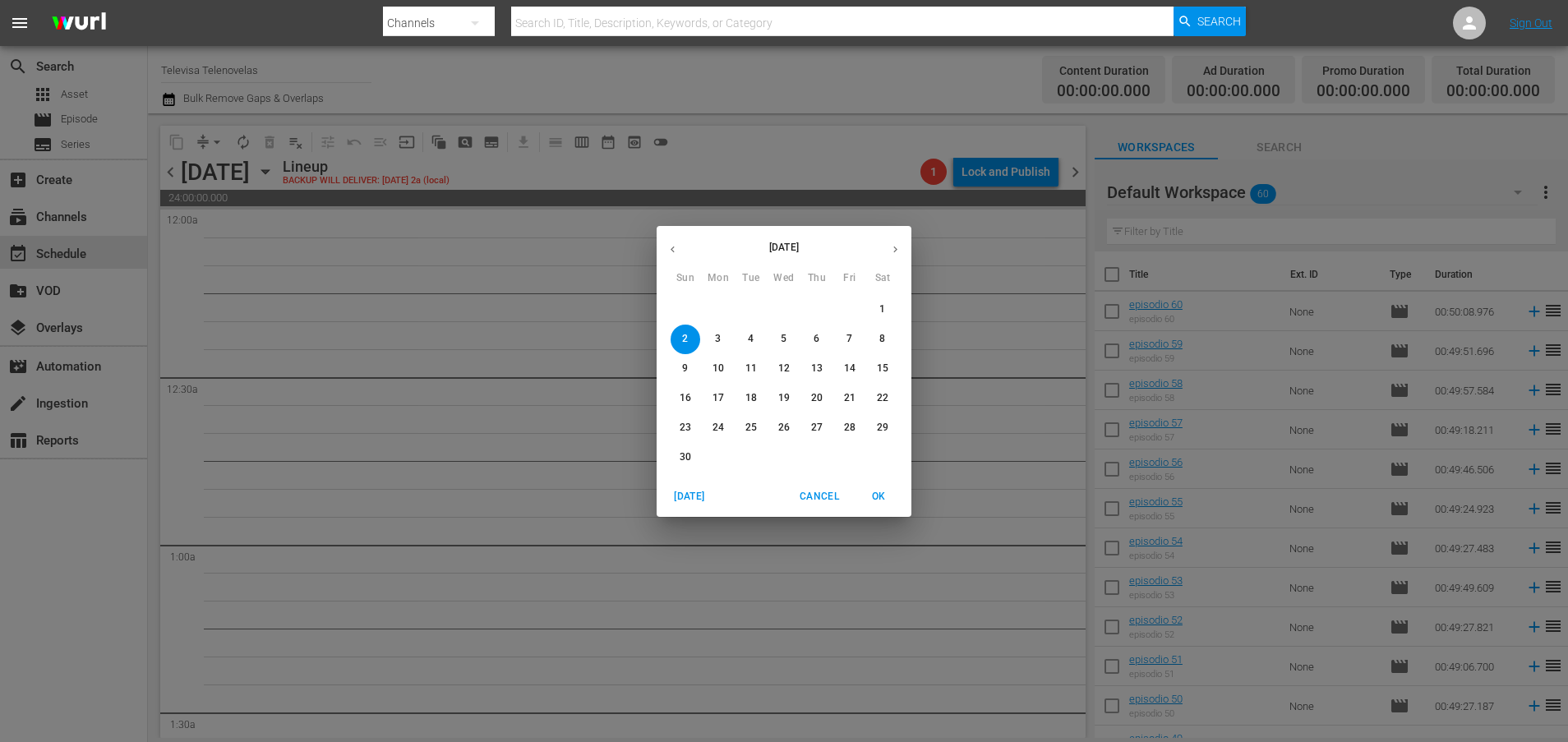
click at [669, 249] on icon "button" at bounding box center [673, 249] width 12 height 12
click at [715, 427] on p "27" at bounding box center [718, 428] width 11 height 14
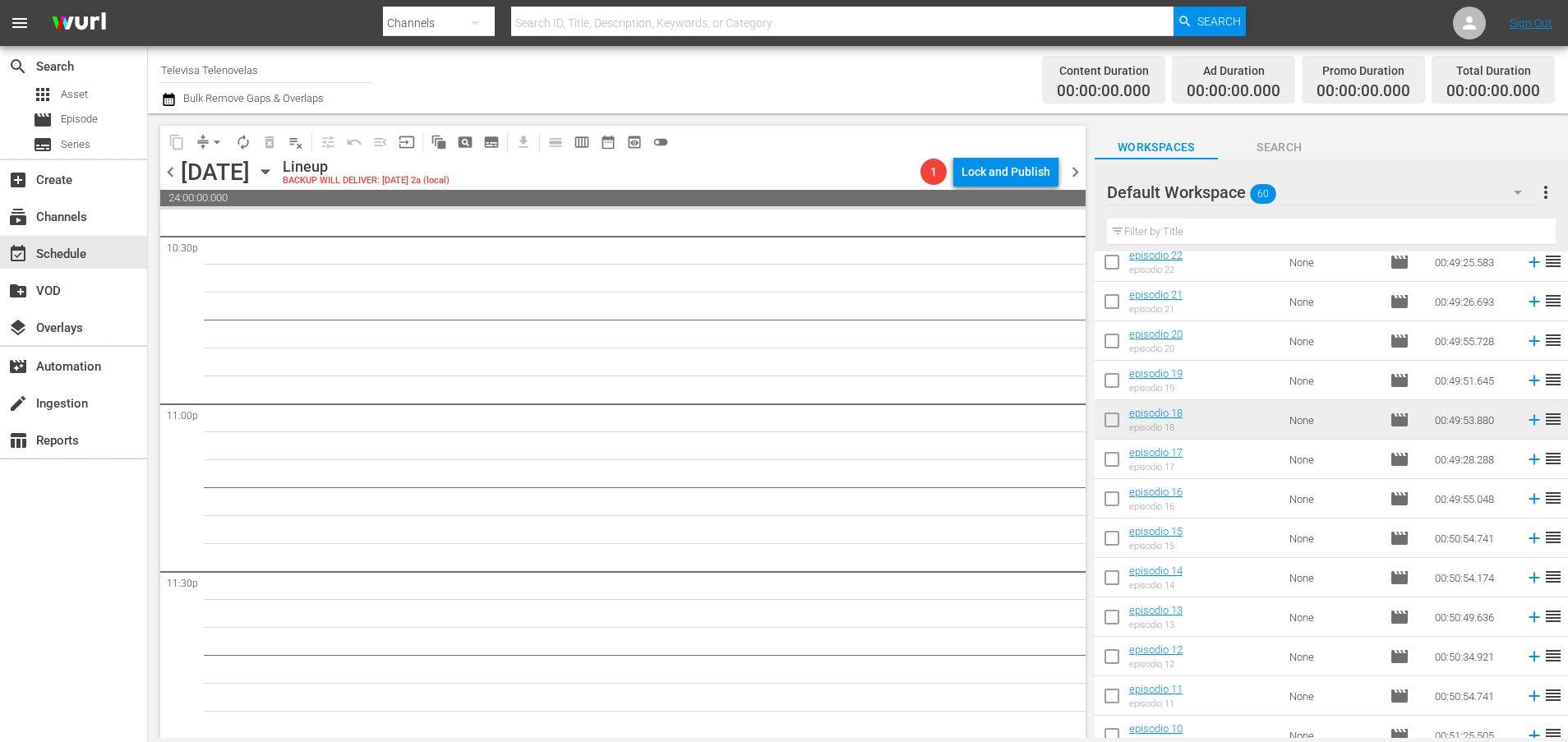
scroll to position [1425, 0]
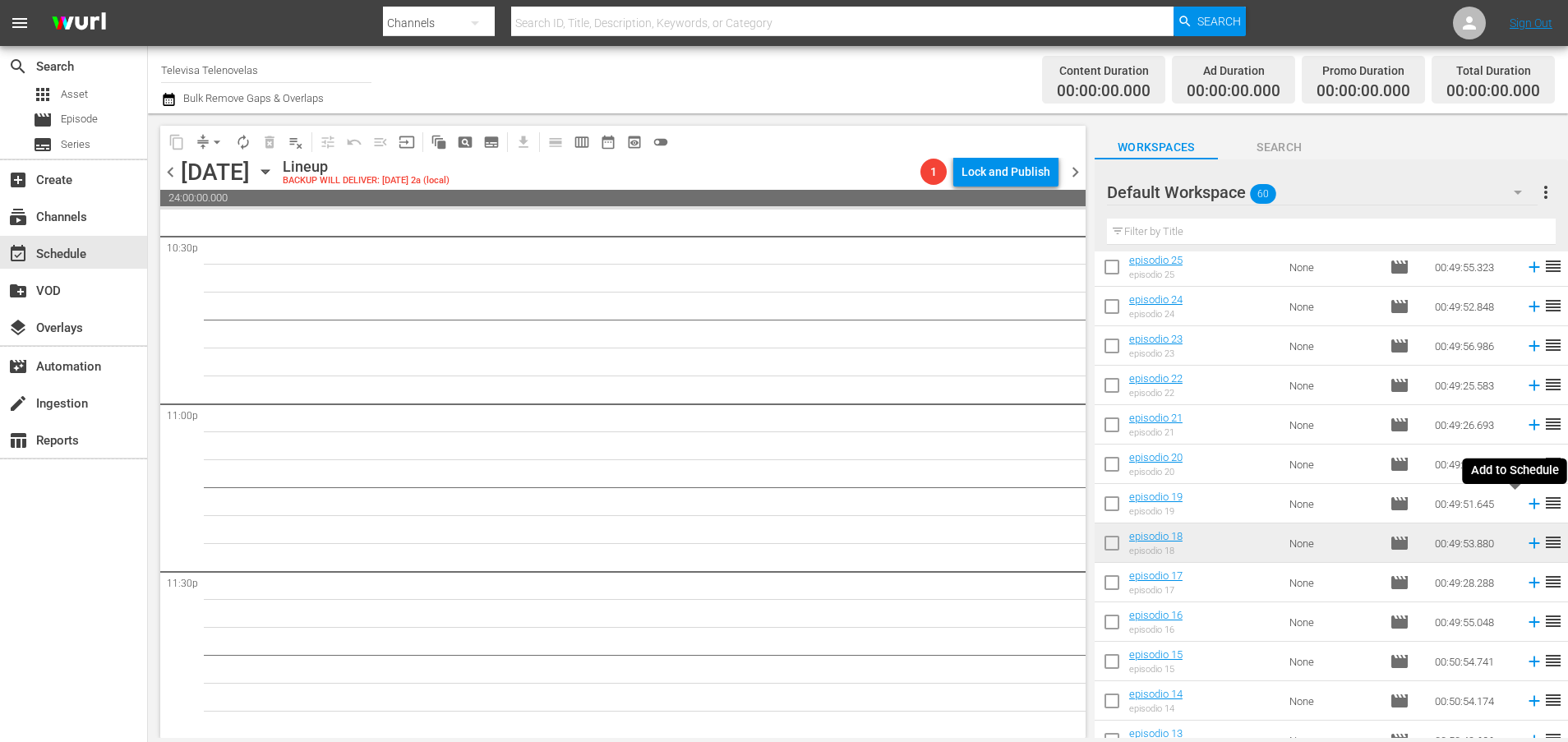
click at [1529, 506] on icon at bounding box center [1534, 504] width 10 height 10
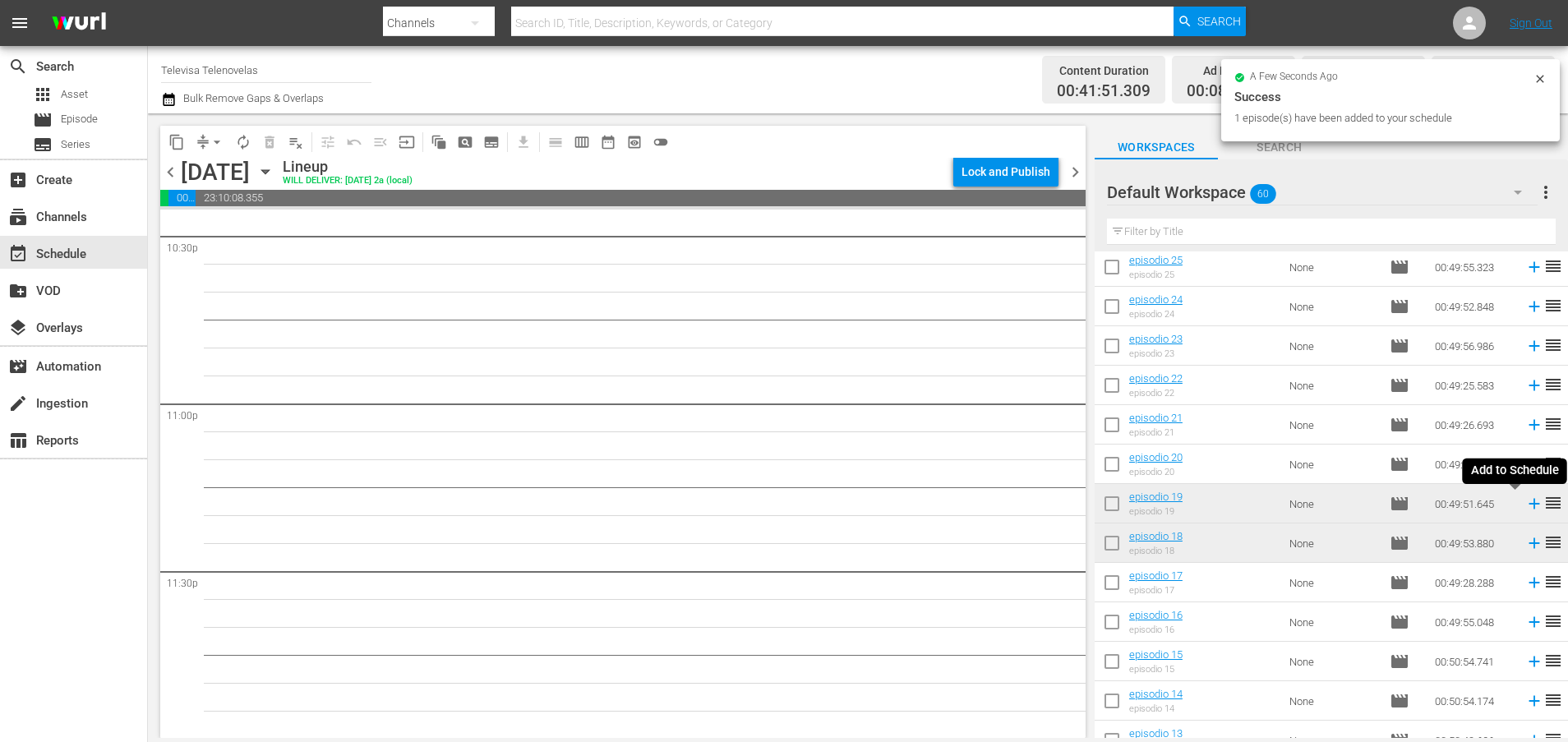
scroll to position [7493, 0]
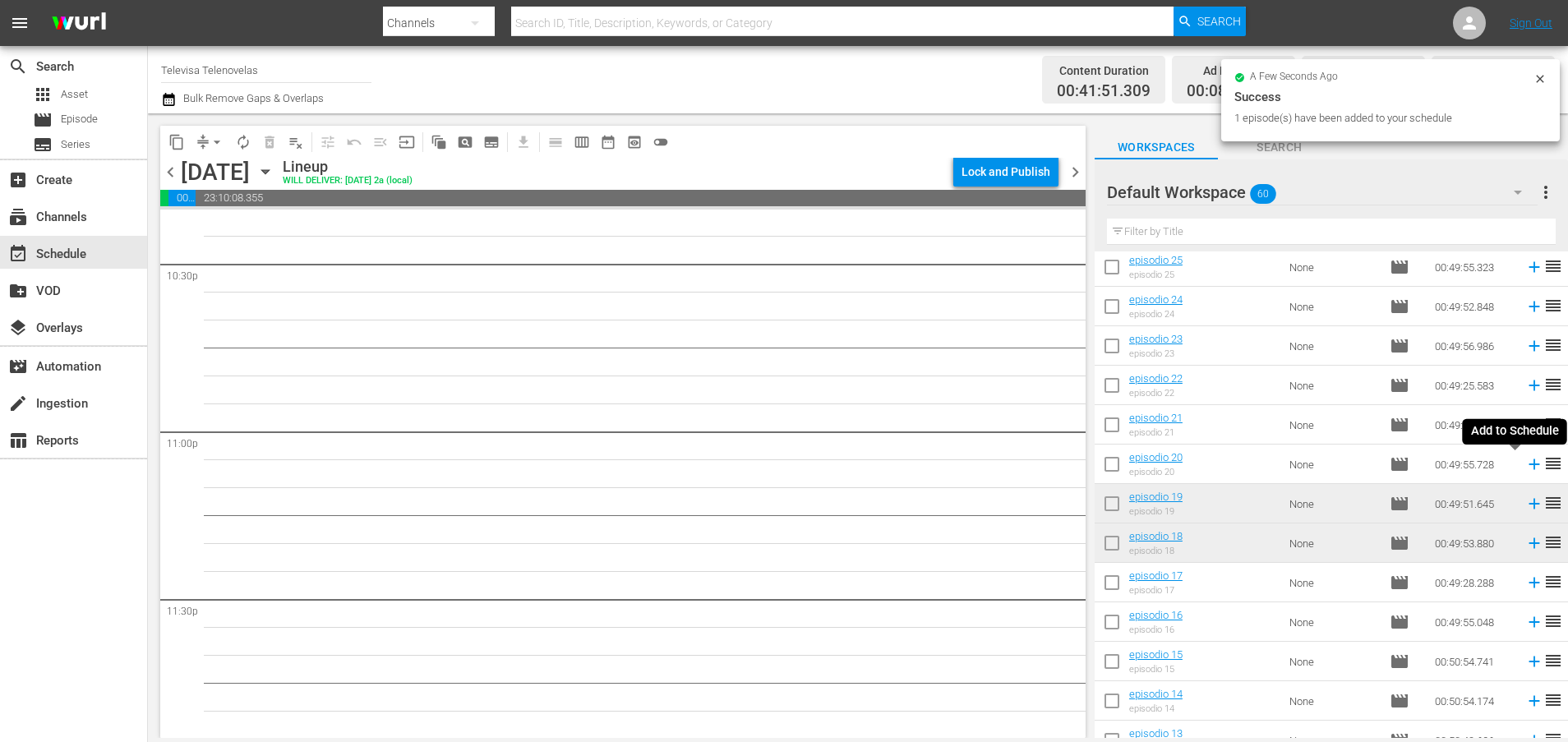
click at [1529, 466] on icon at bounding box center [1534, 465] width 10 height 10
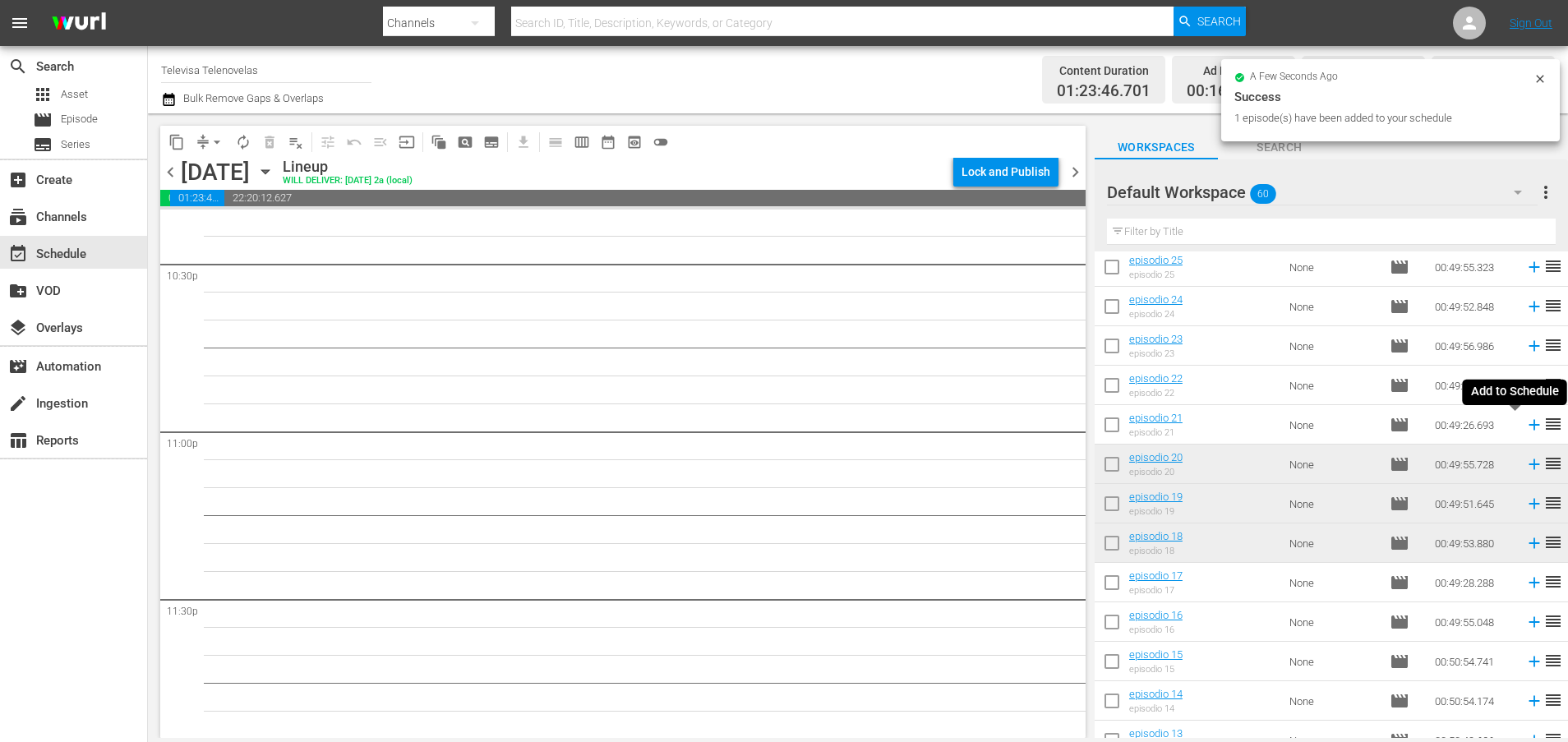
scroll to position [7464, 0]
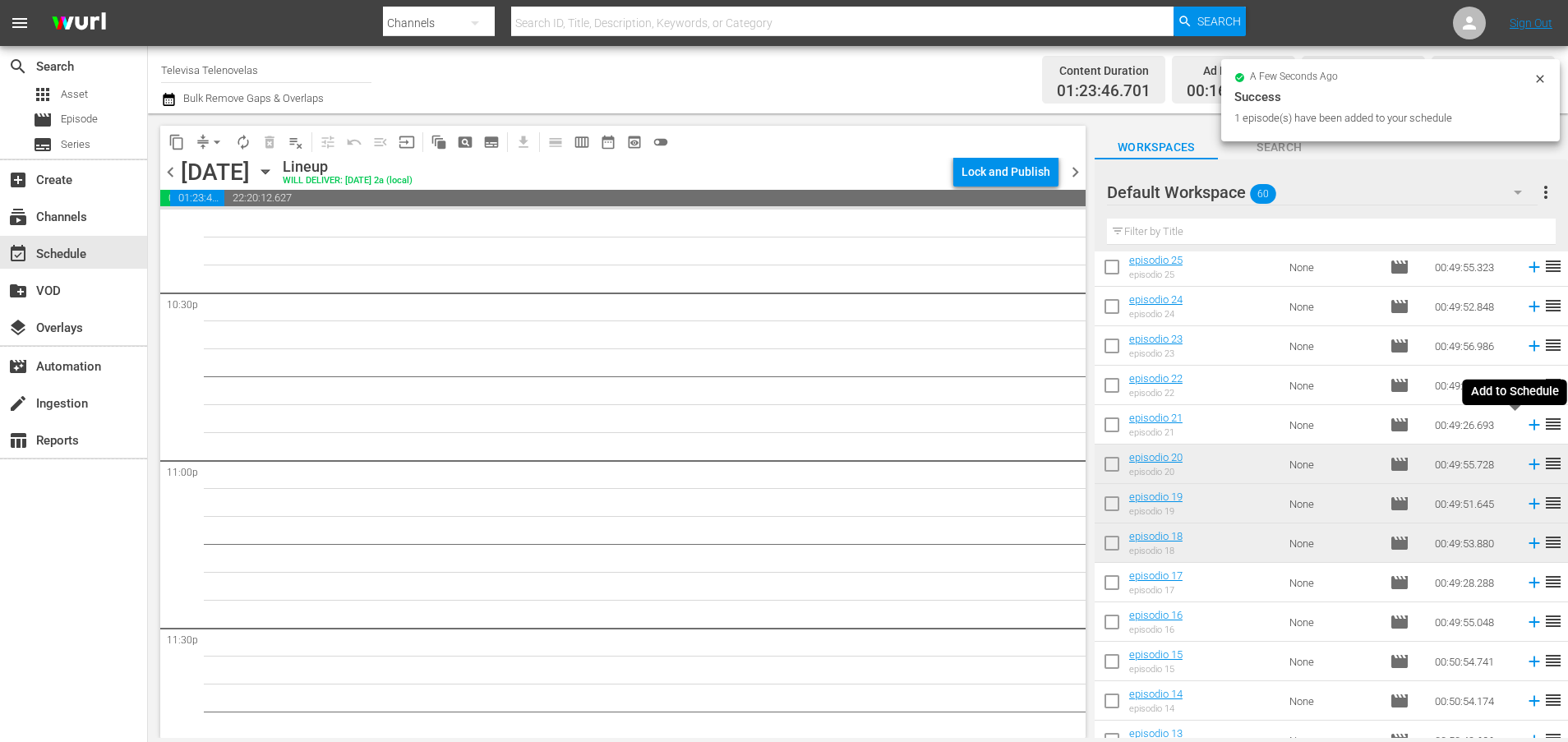
click at [1529, 429] on icon at bounding box center [1534, 426] width 10 height 10
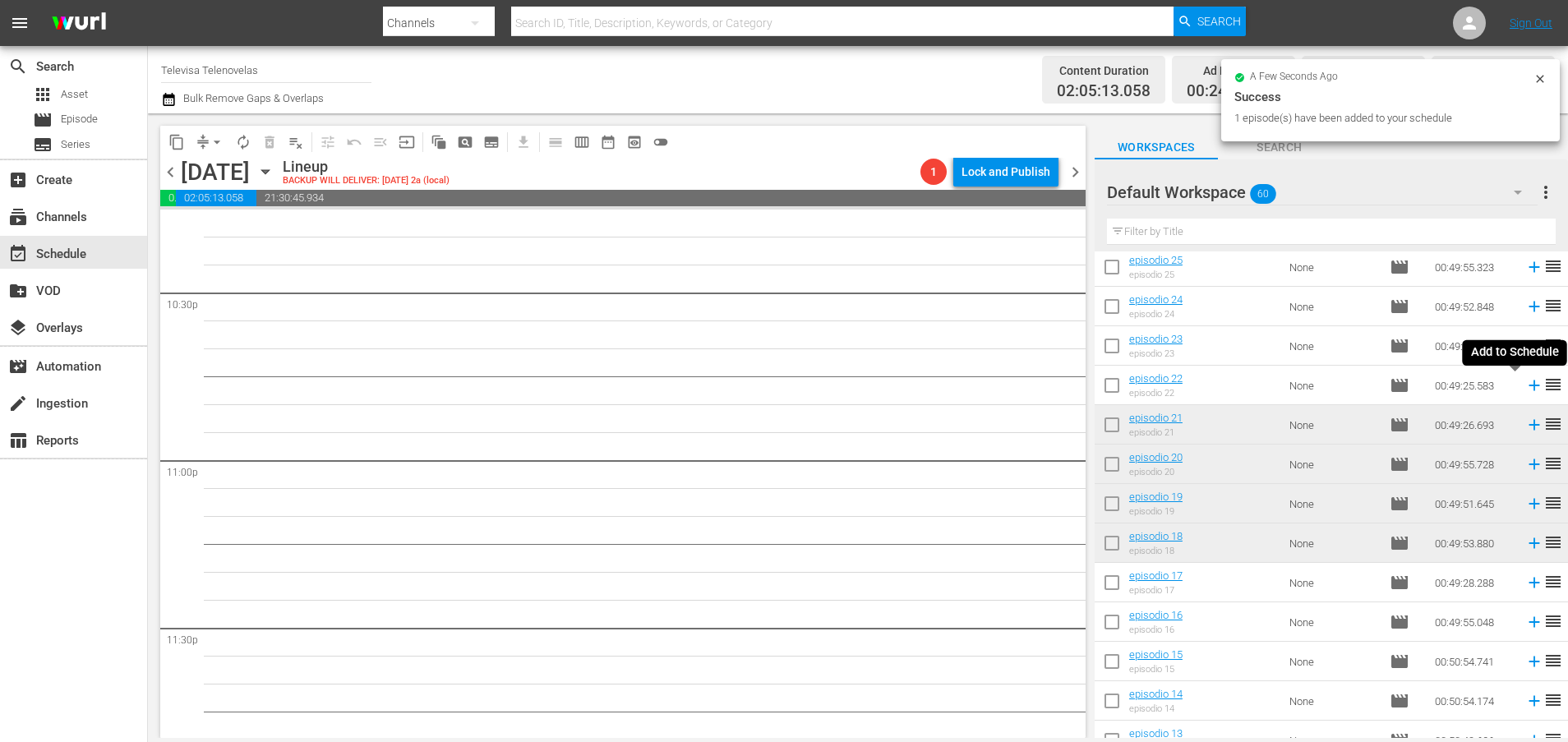
click at [1529, 387] on icon at bounding box center [1534, 386] width 10 height 10
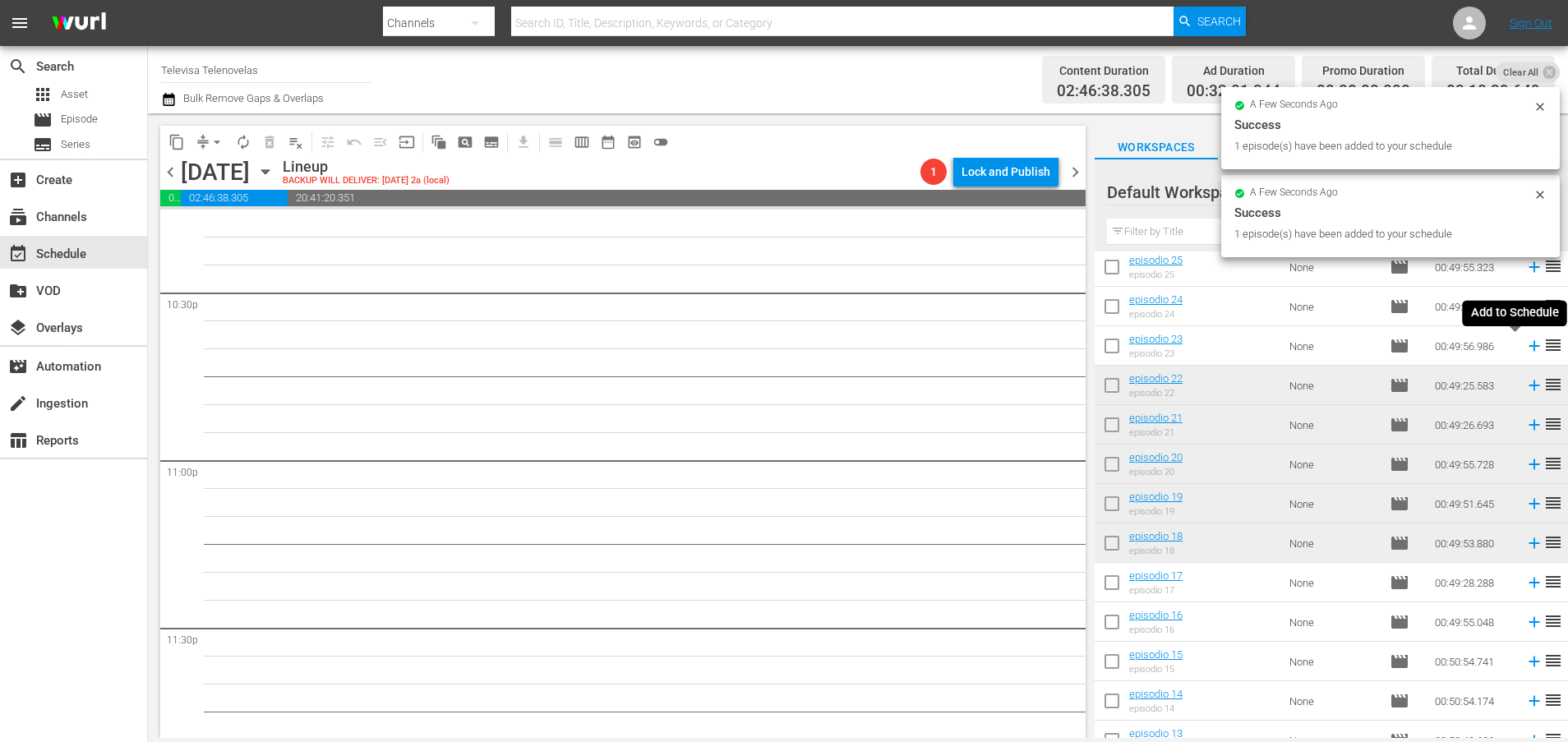
click at [1525, 349] on icon at bounding box center [1534, 346] width 18 height 18
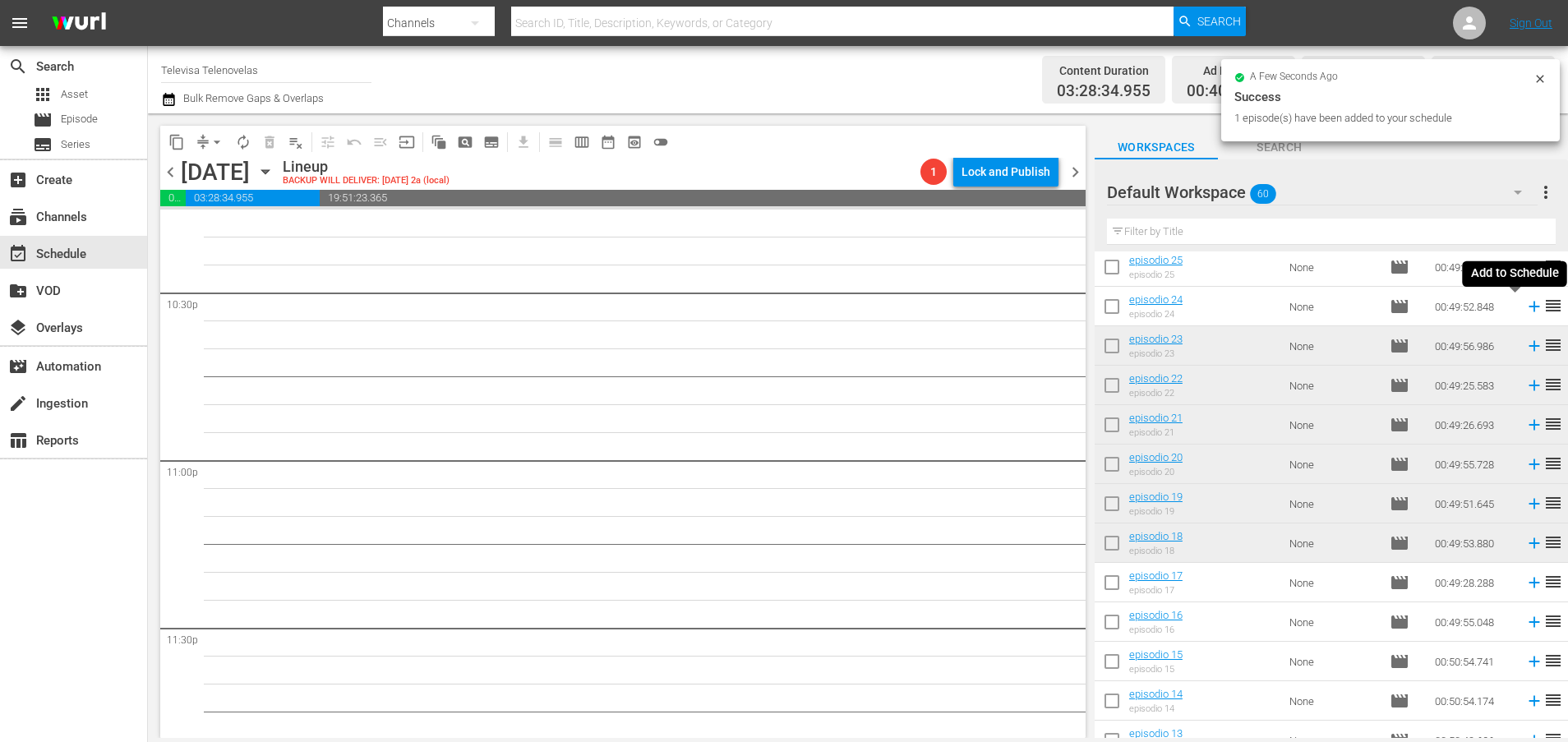
click at [1525, 309] on icon at bounding box center [1534, 307] width 18 height 18
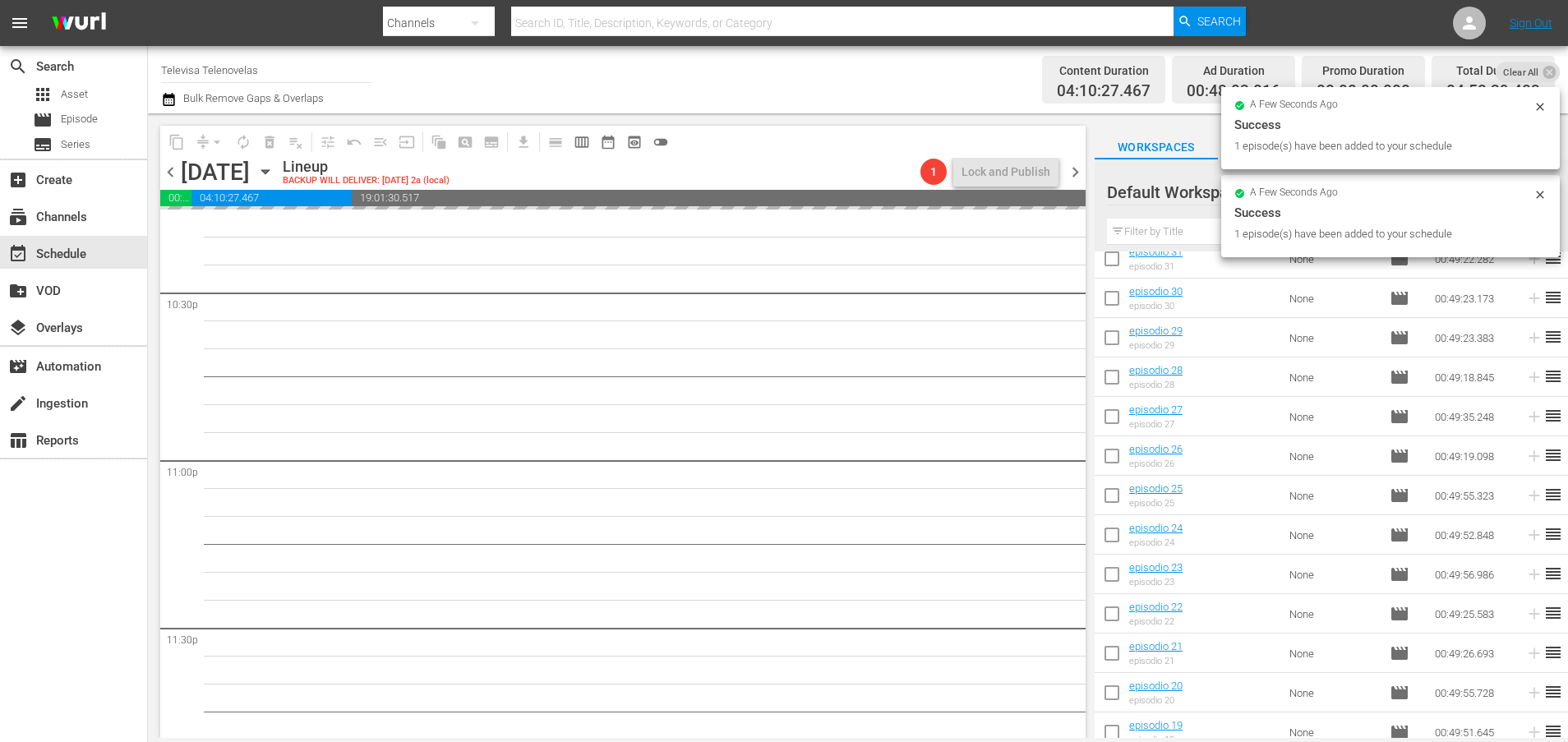
scroll to position [1179, 0]
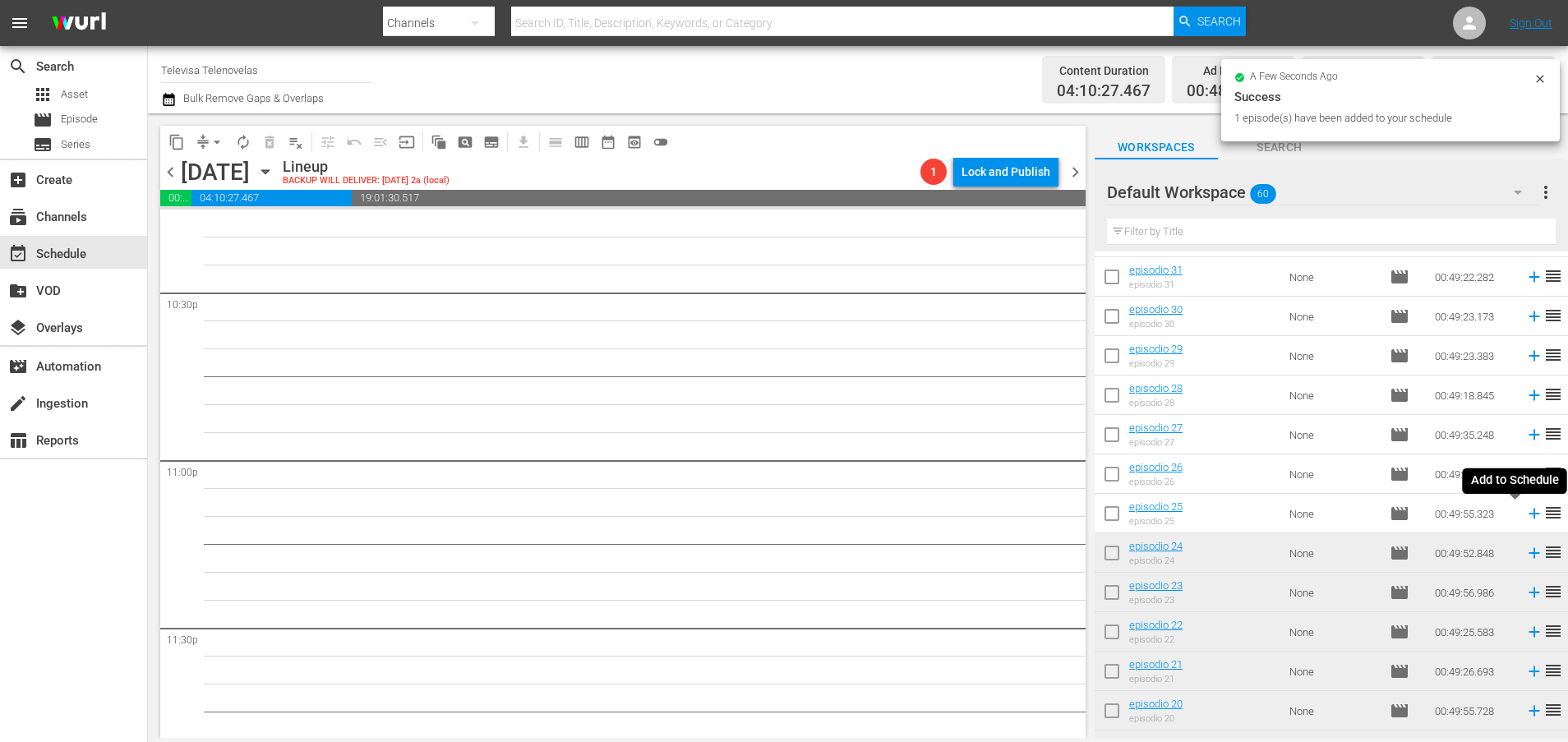
click at [1529, 513] on icon at bounding box center [1534, 514] width 10 height 10
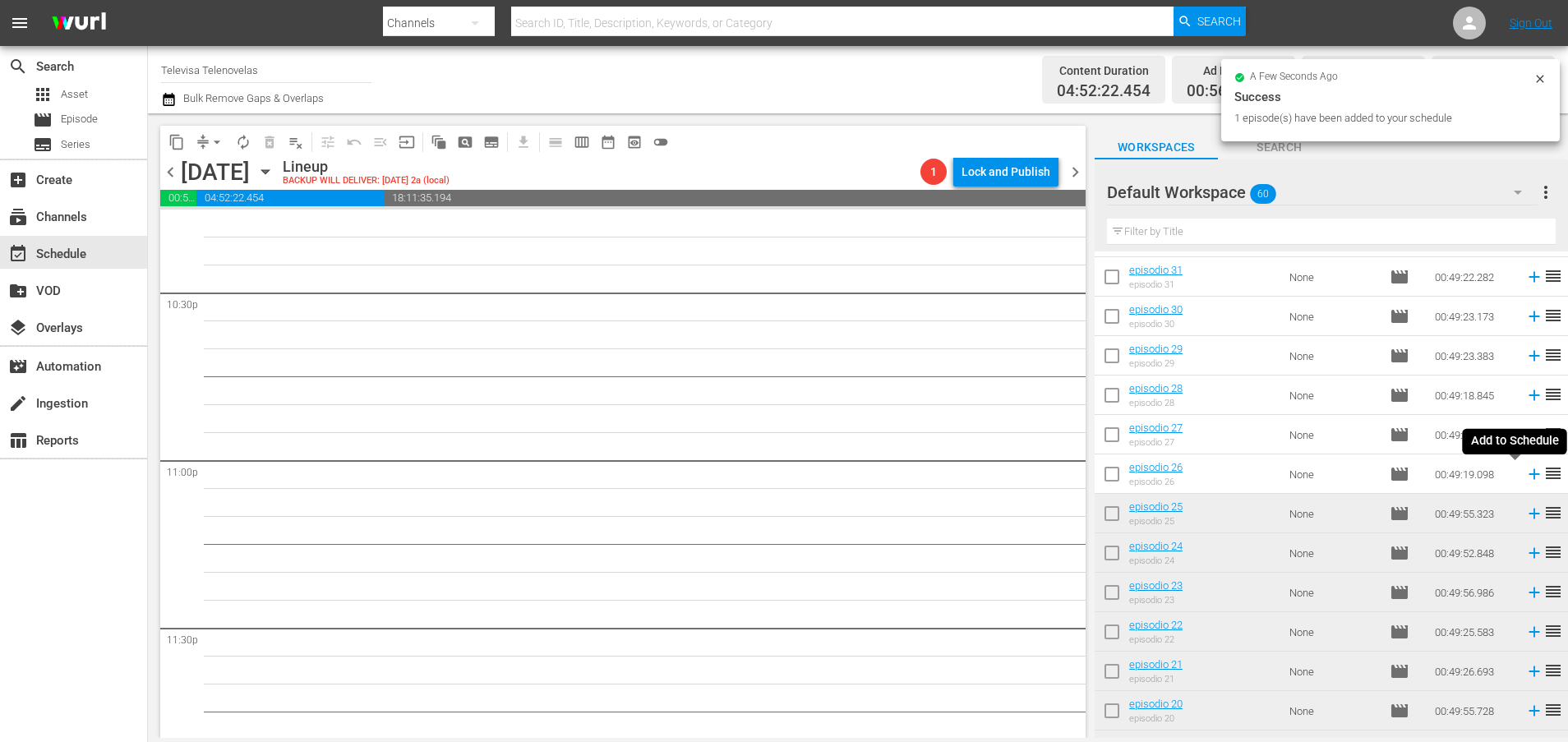
click at [1525, 476] on icon at bounding box center [1534, 474] width 18 height 18
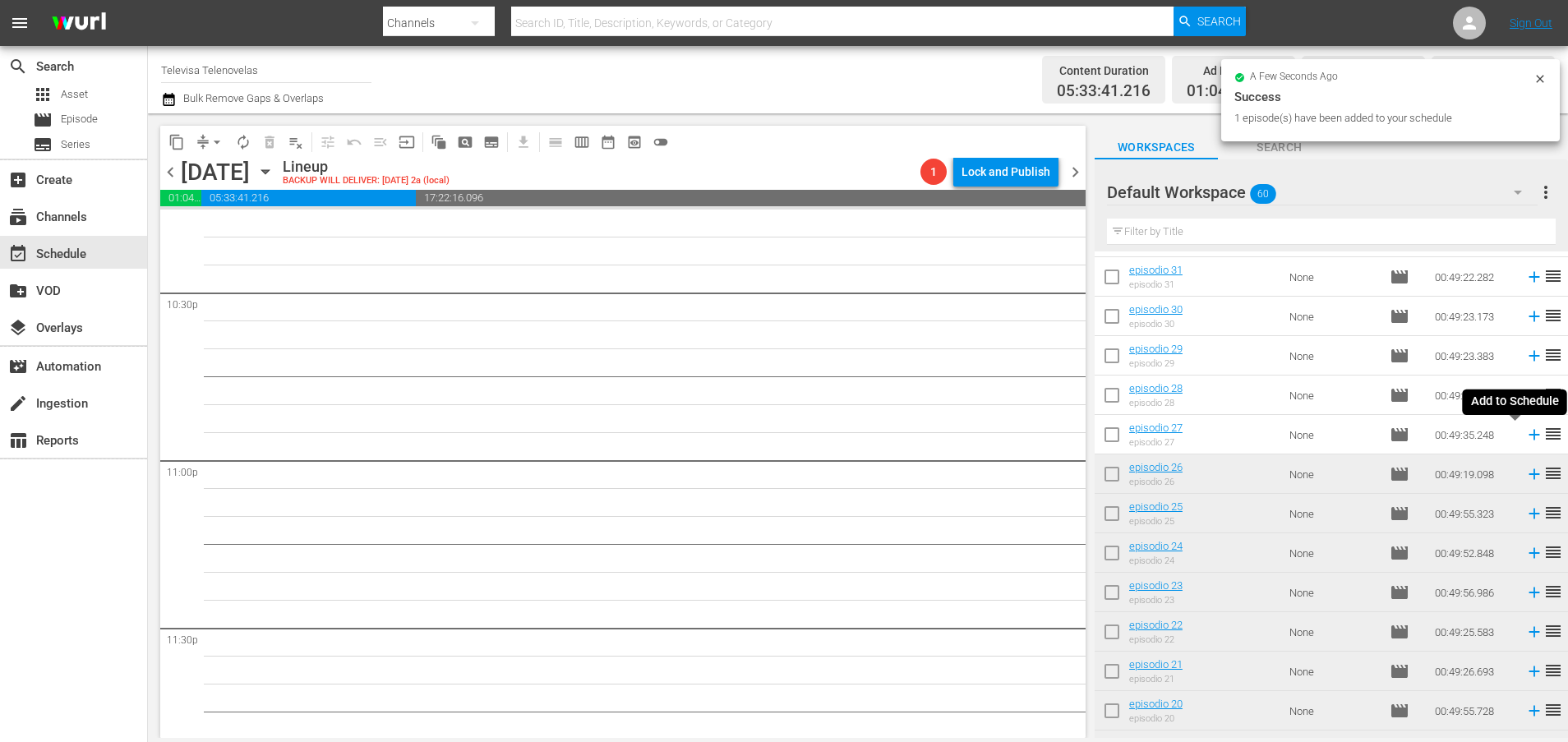
click at [1529, 437] on icon at bounding box center [1534, 435] width 10 height 10
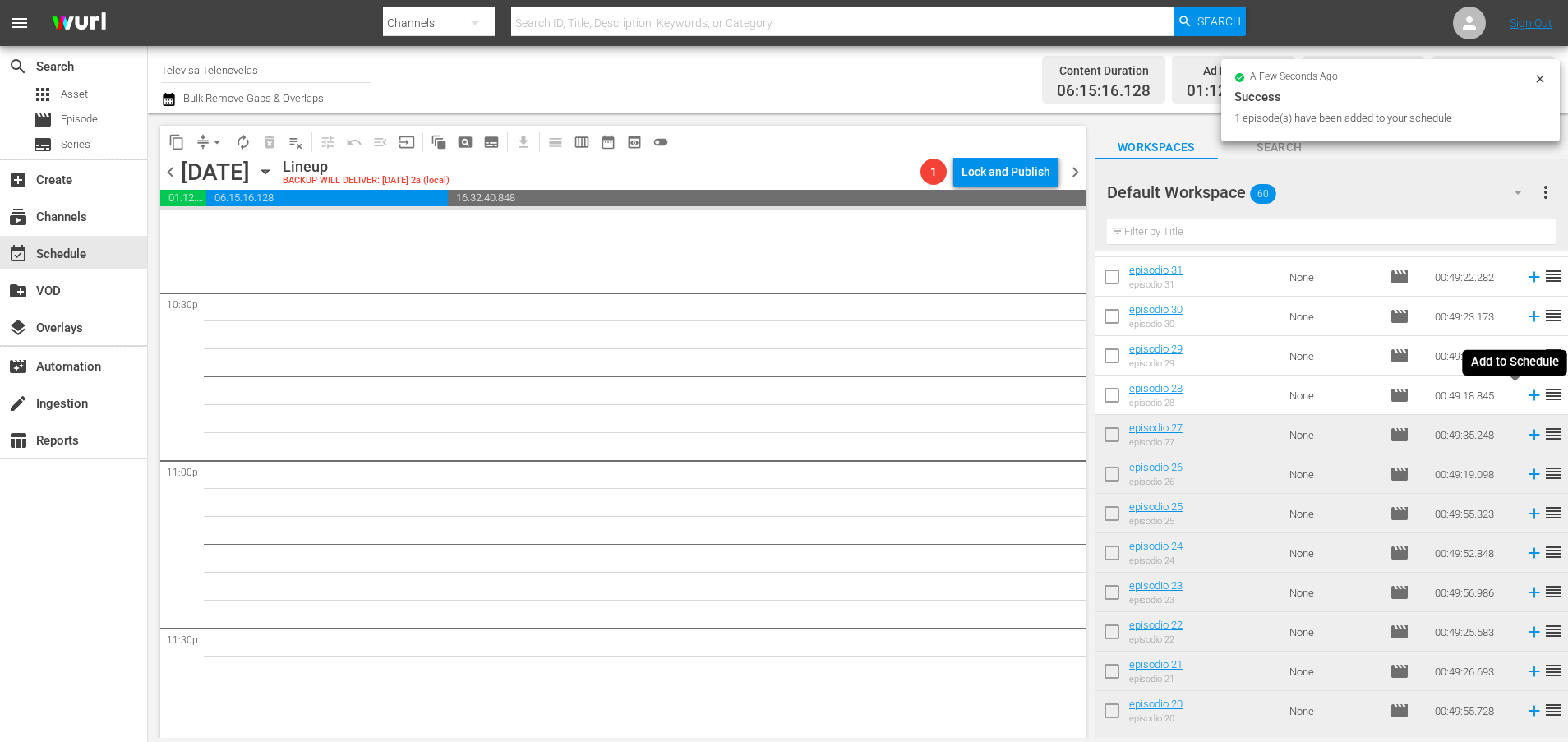
scroll to position [7437, 0]
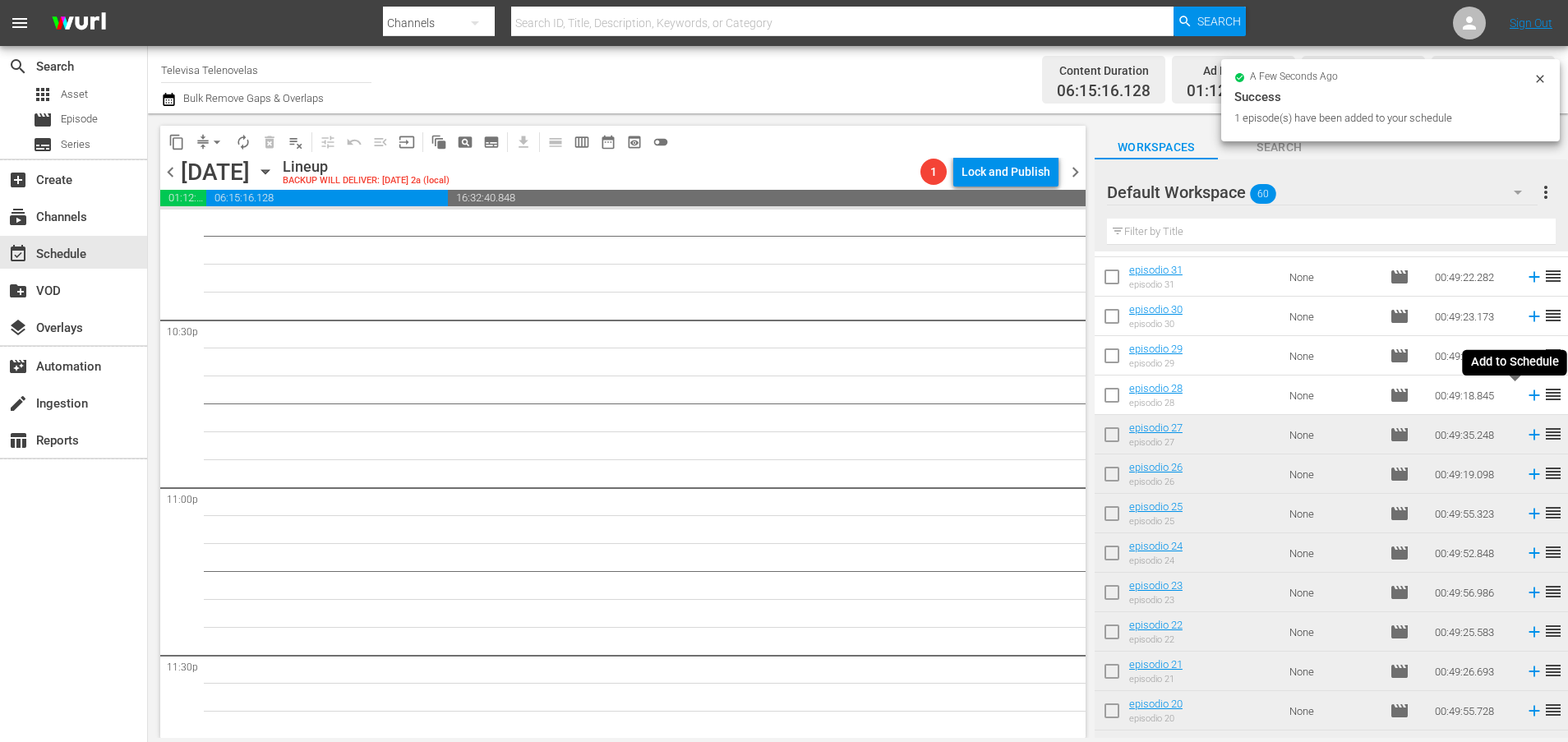
click at [1525, 399] on icon at bounding box center [1534, 395] width 18 height 18
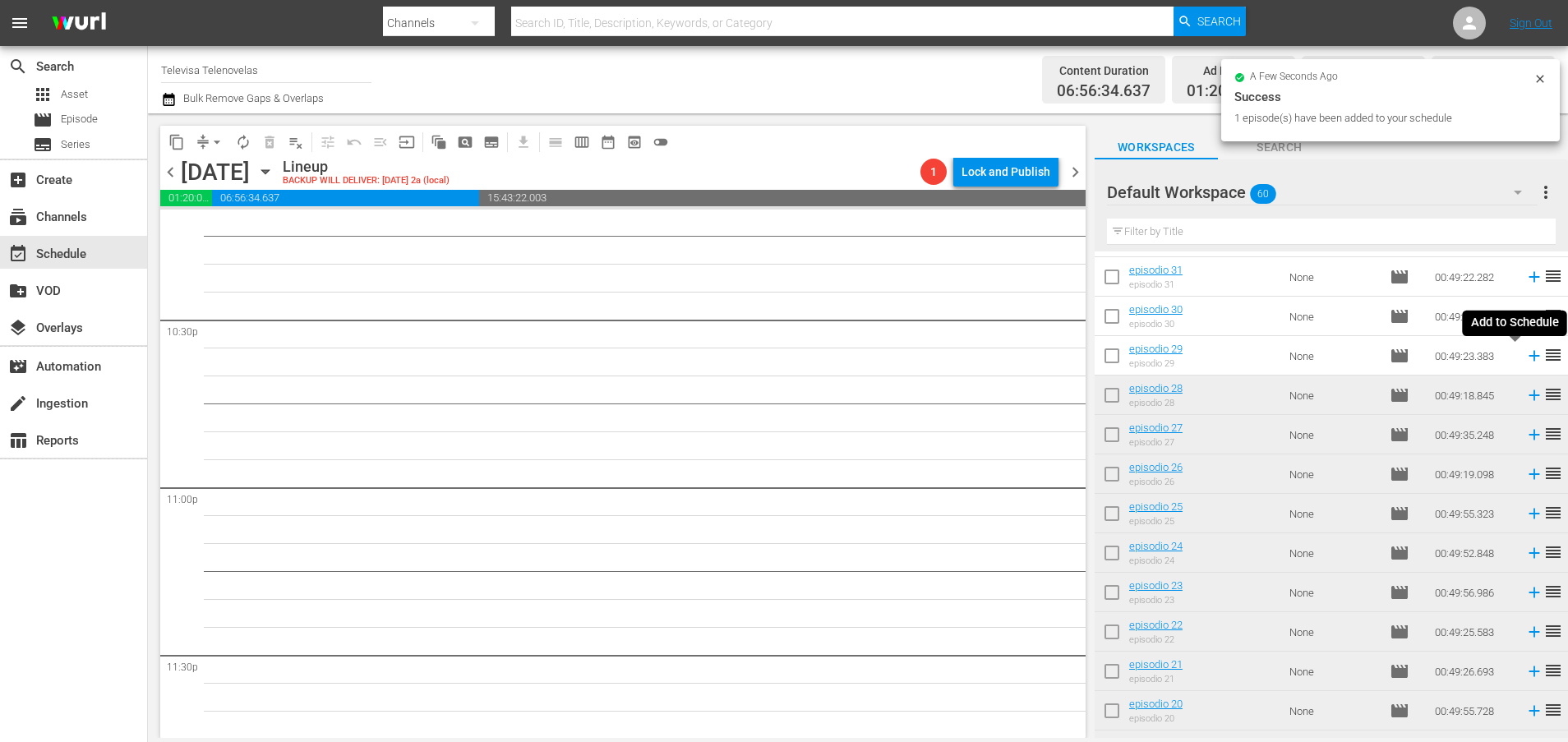
scroll to position [7409, 0]
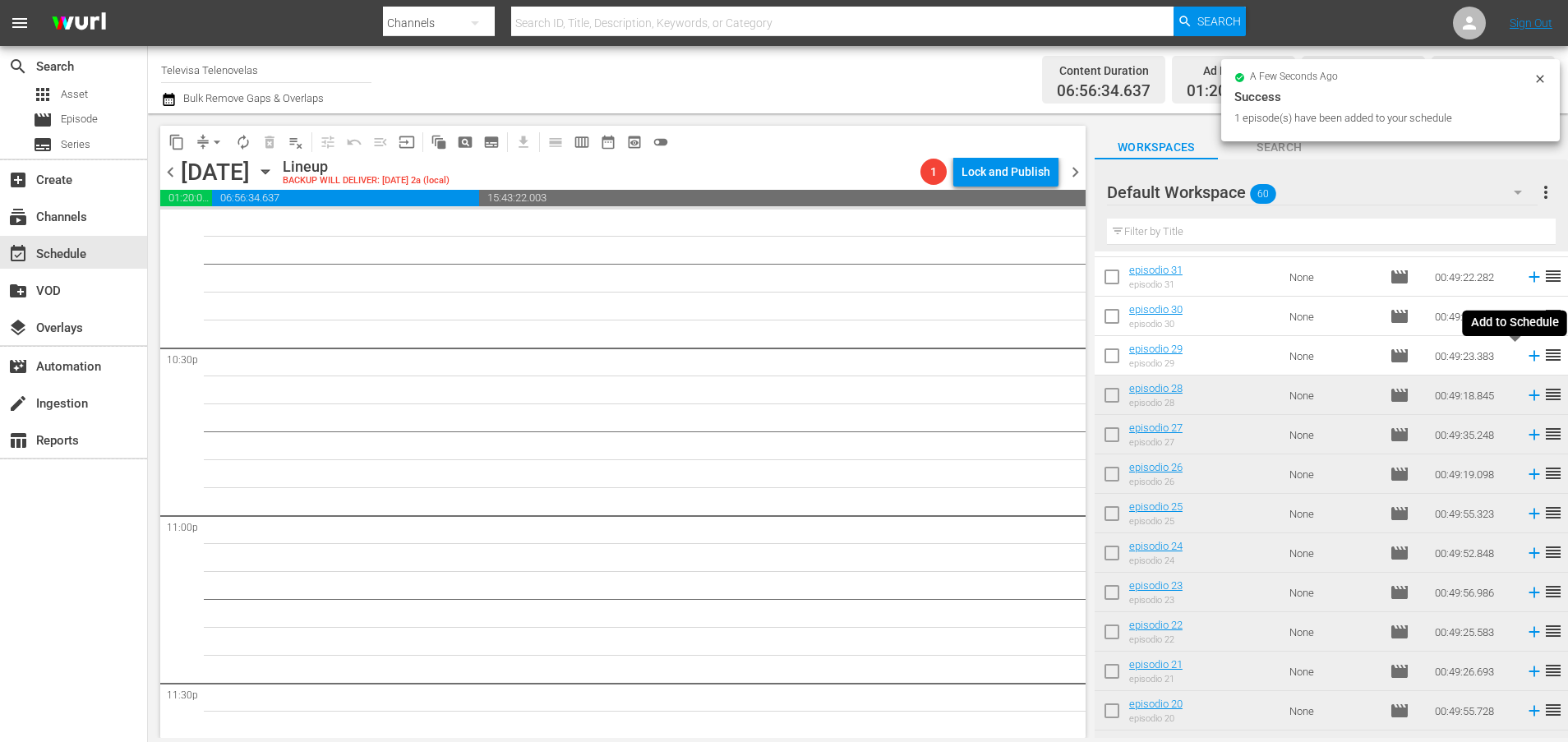
click at [1525, 358] on icon at bounding box center [1534, 356] width 18 height 18
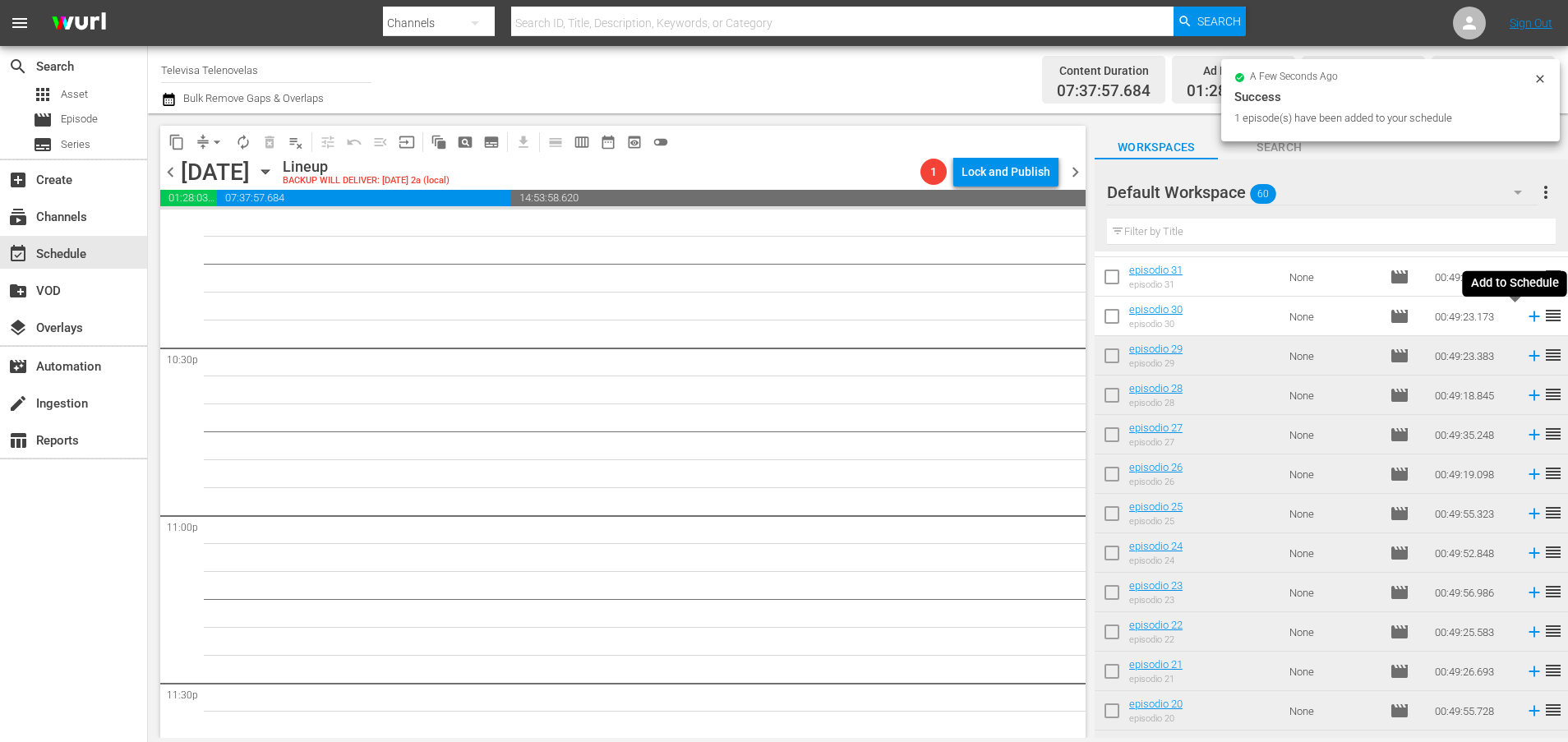
scroll to position [7380, 0]
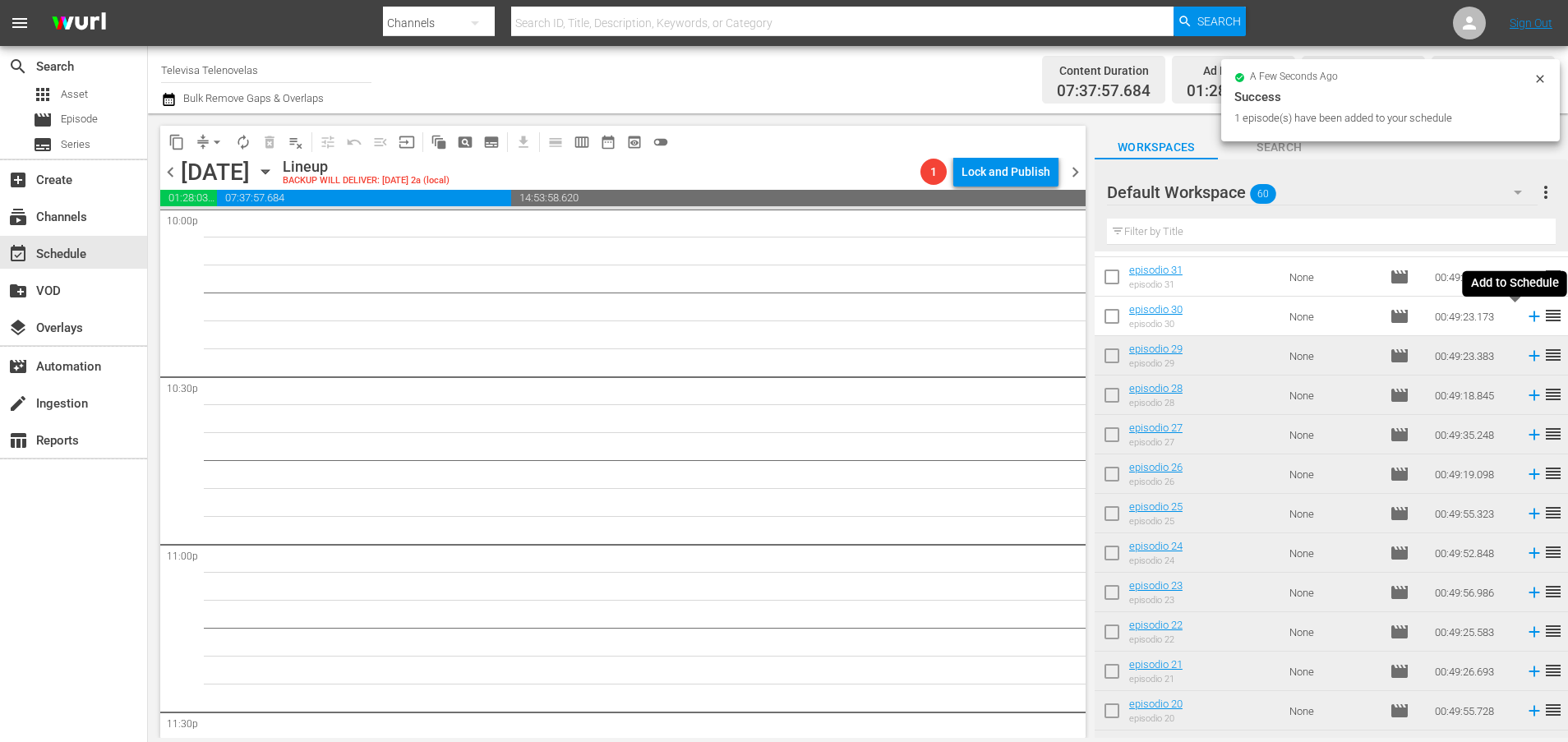
click at [1529, 322] on icon at bounding box center [1534, 317] width 10 height 10
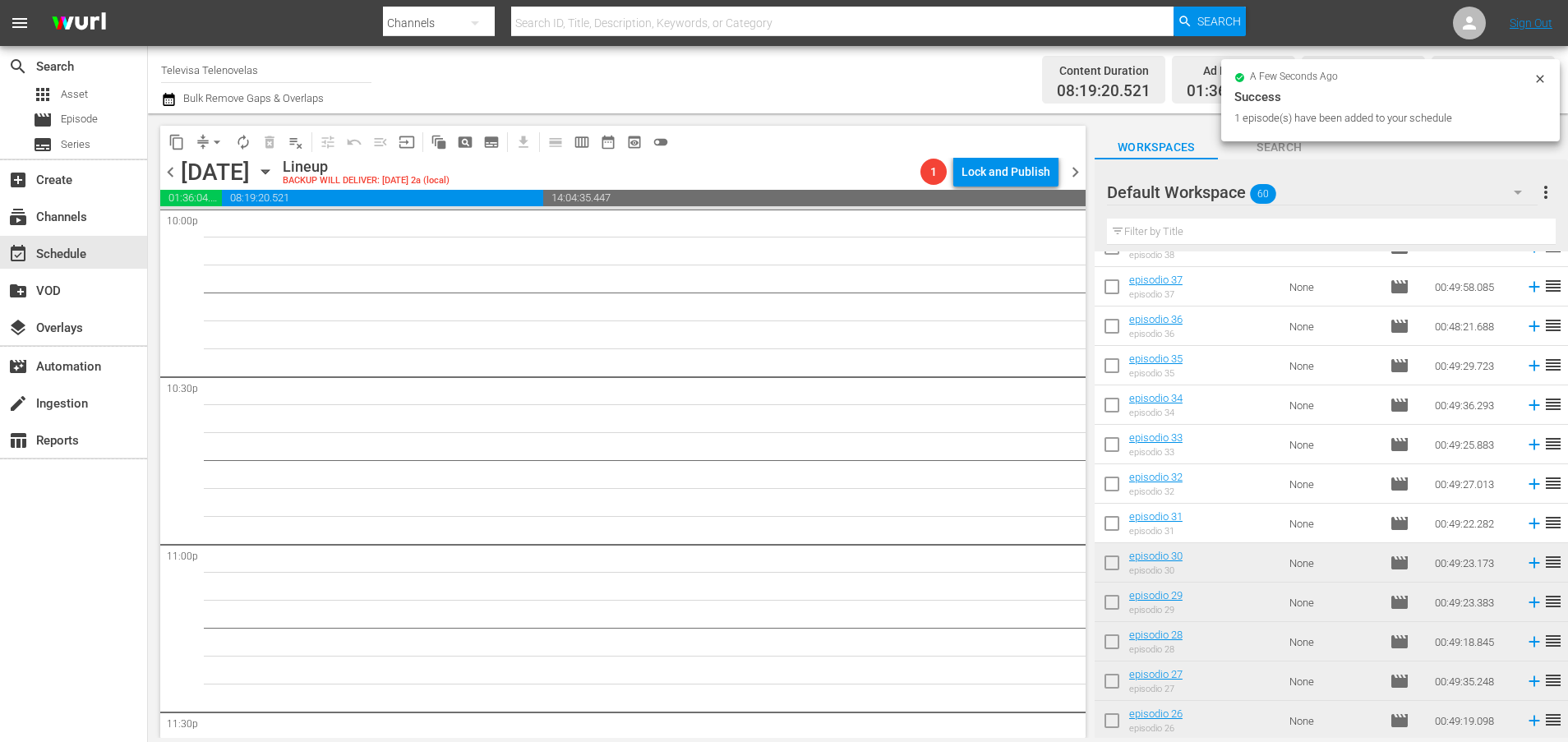
scroll to position [7353, 0]
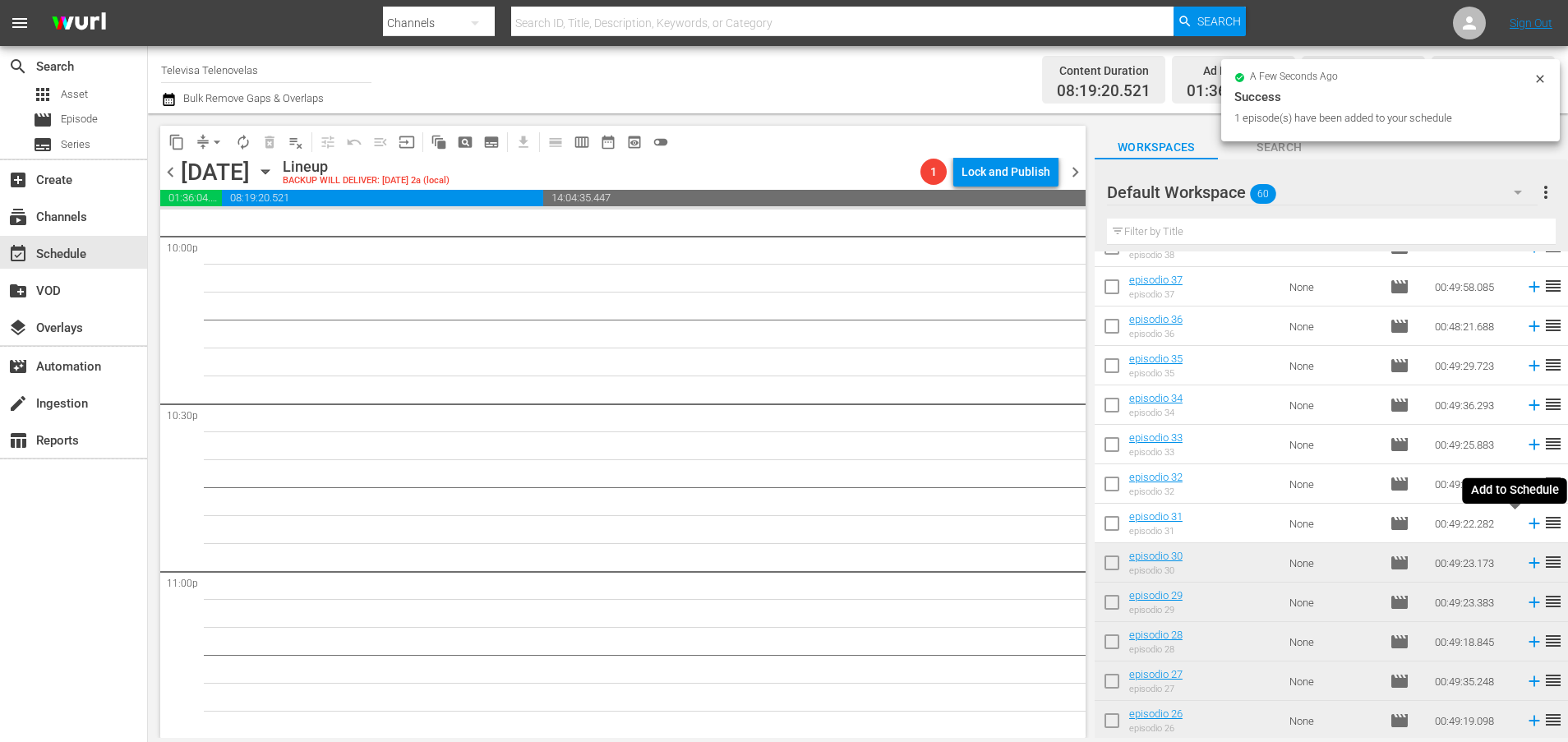
click at [1529, 524] on icon at bounding box center [1534, 524] width 10 height 10
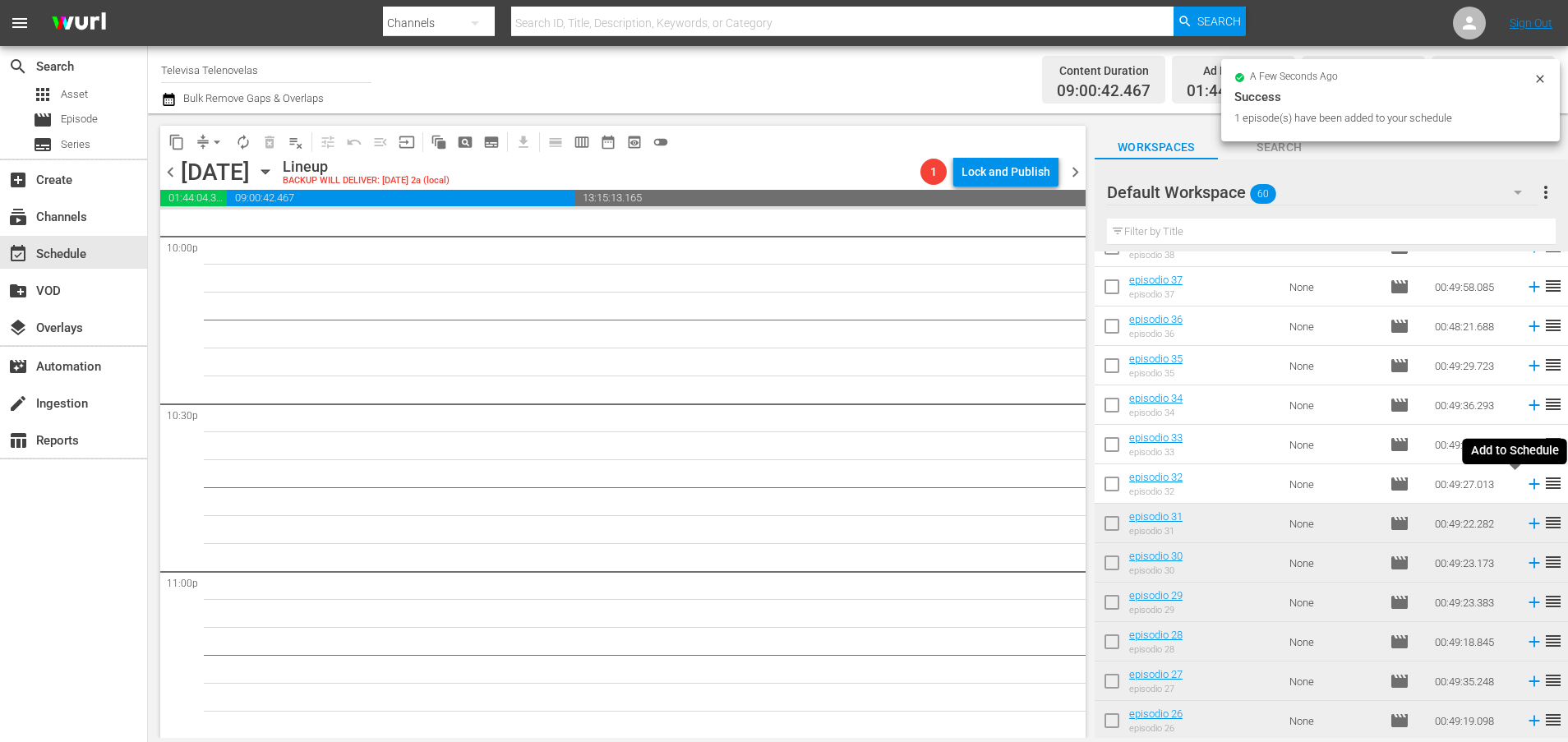
scroll to position [7325, 0]
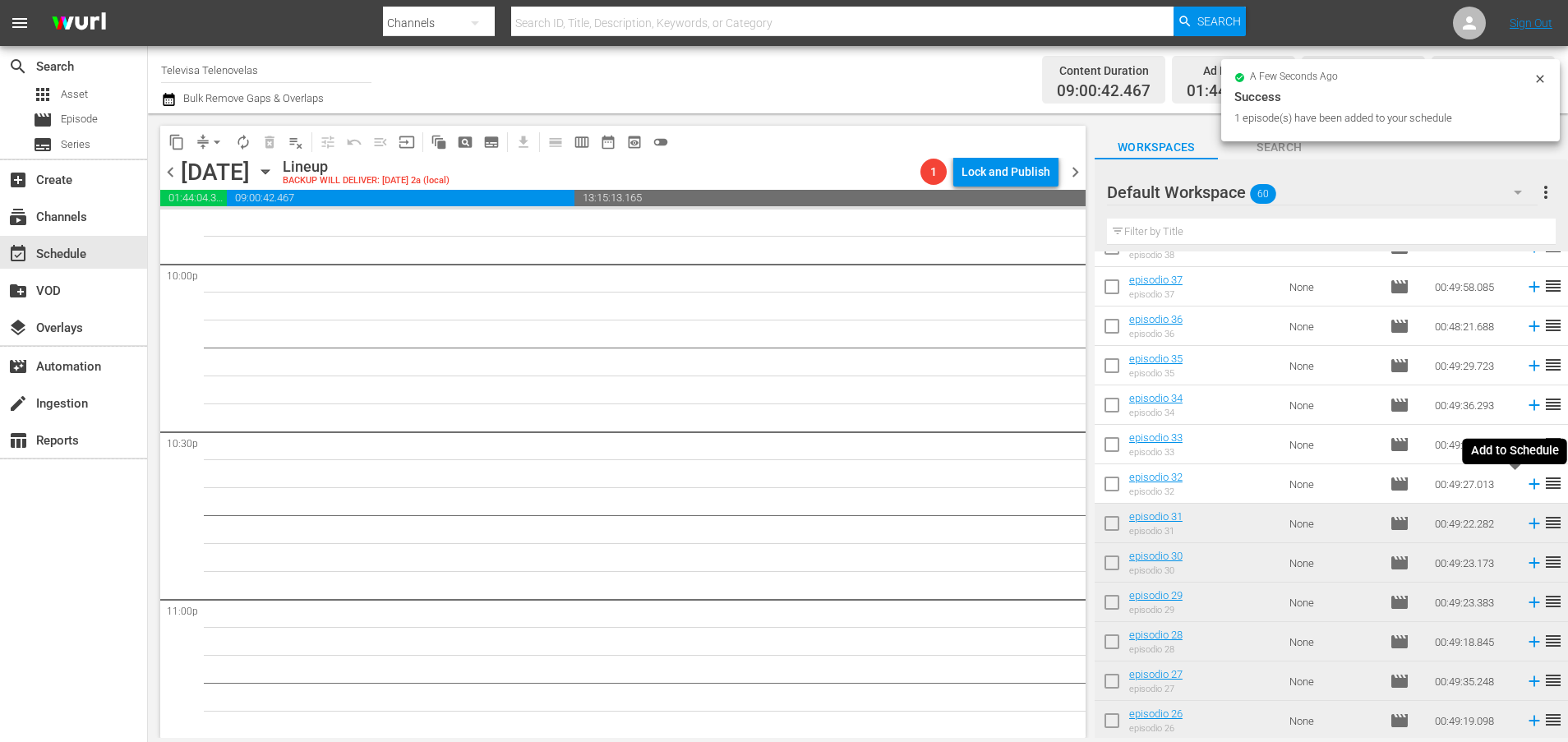
click at [1525, 487] on icon at bounding box center [1534, 484] width 18 height 18
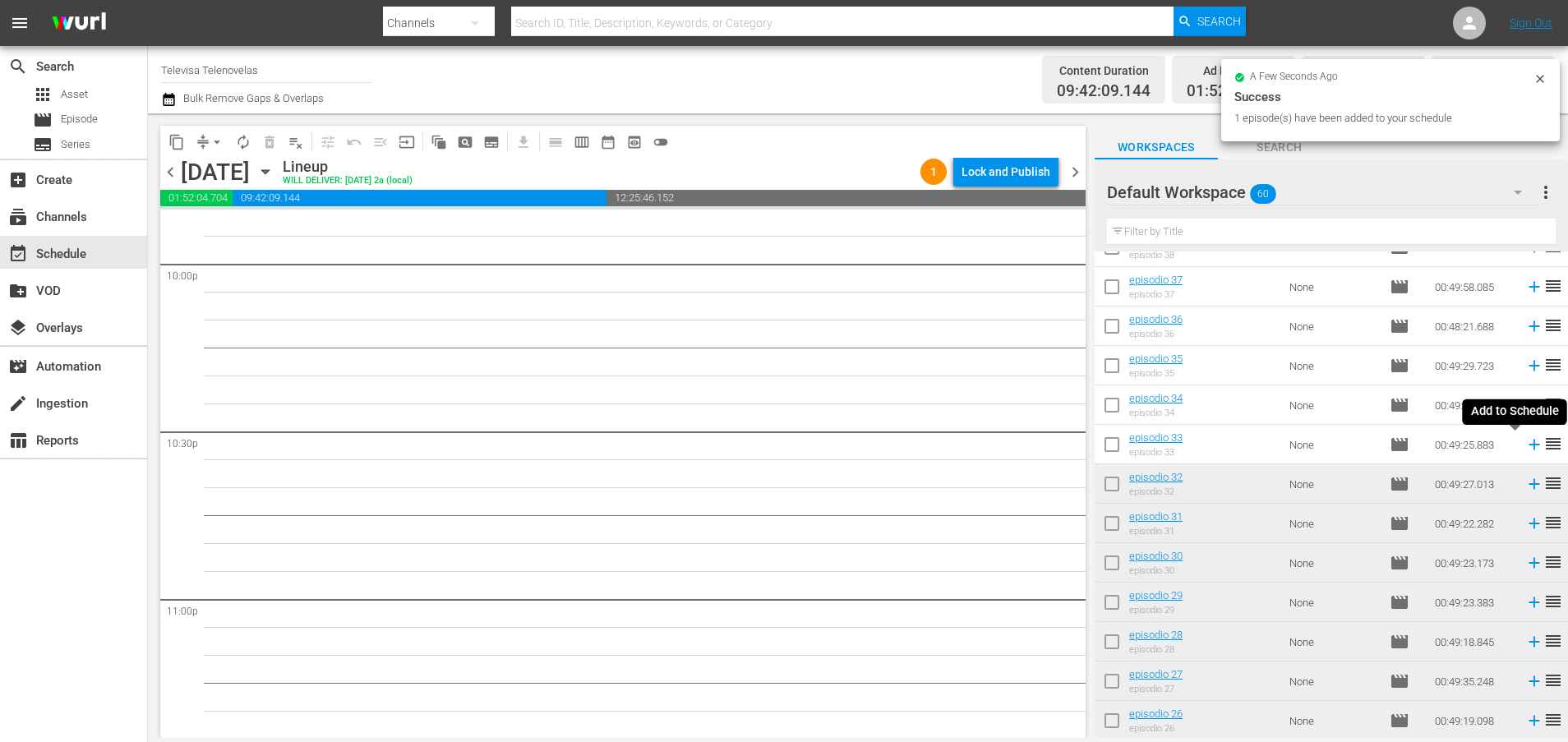
click at [1529, 447] on icon at bounding box center [1534, 445] width 10 height 10
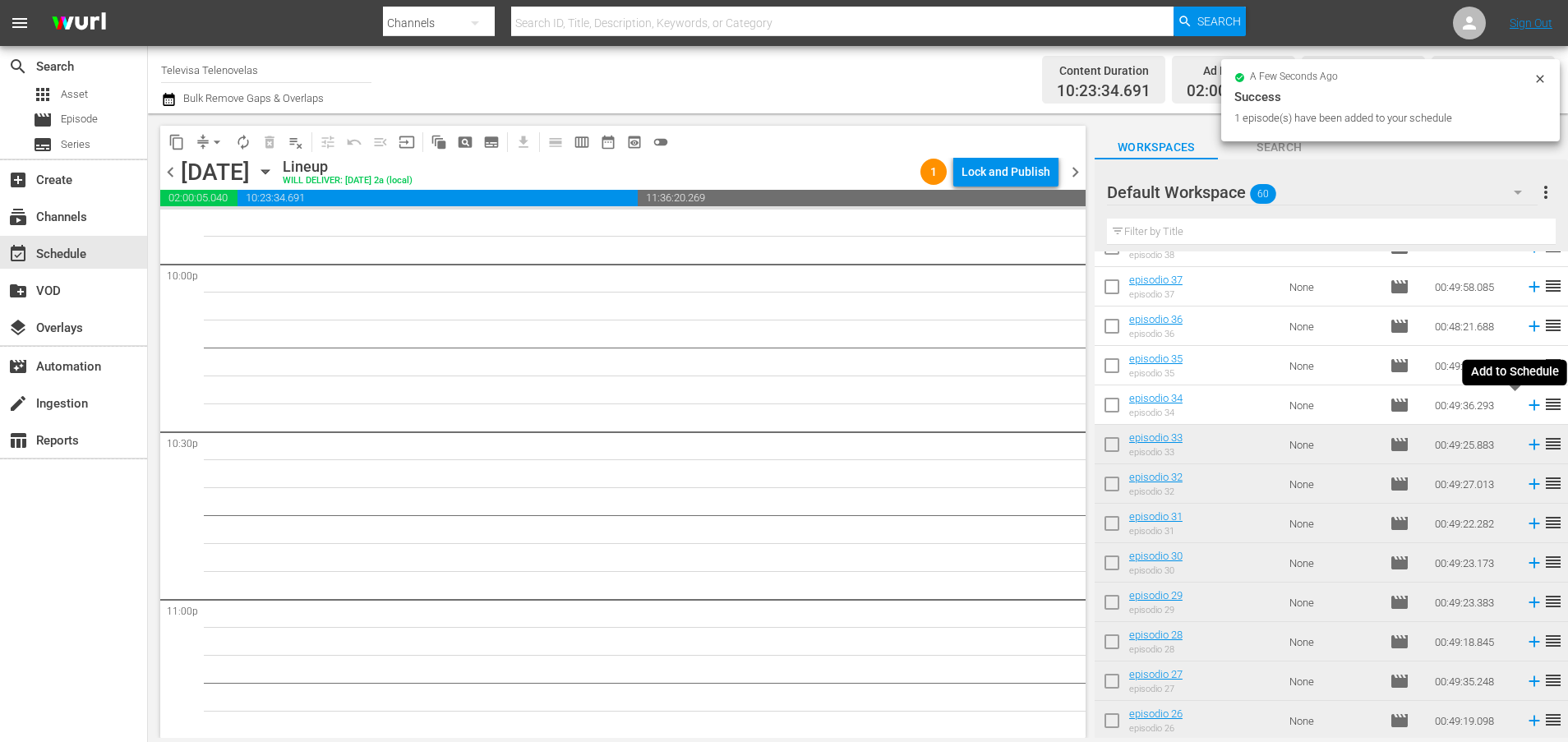
click at [1529, 406] on icon at bounding box center [1534, 406] width 10 height 10
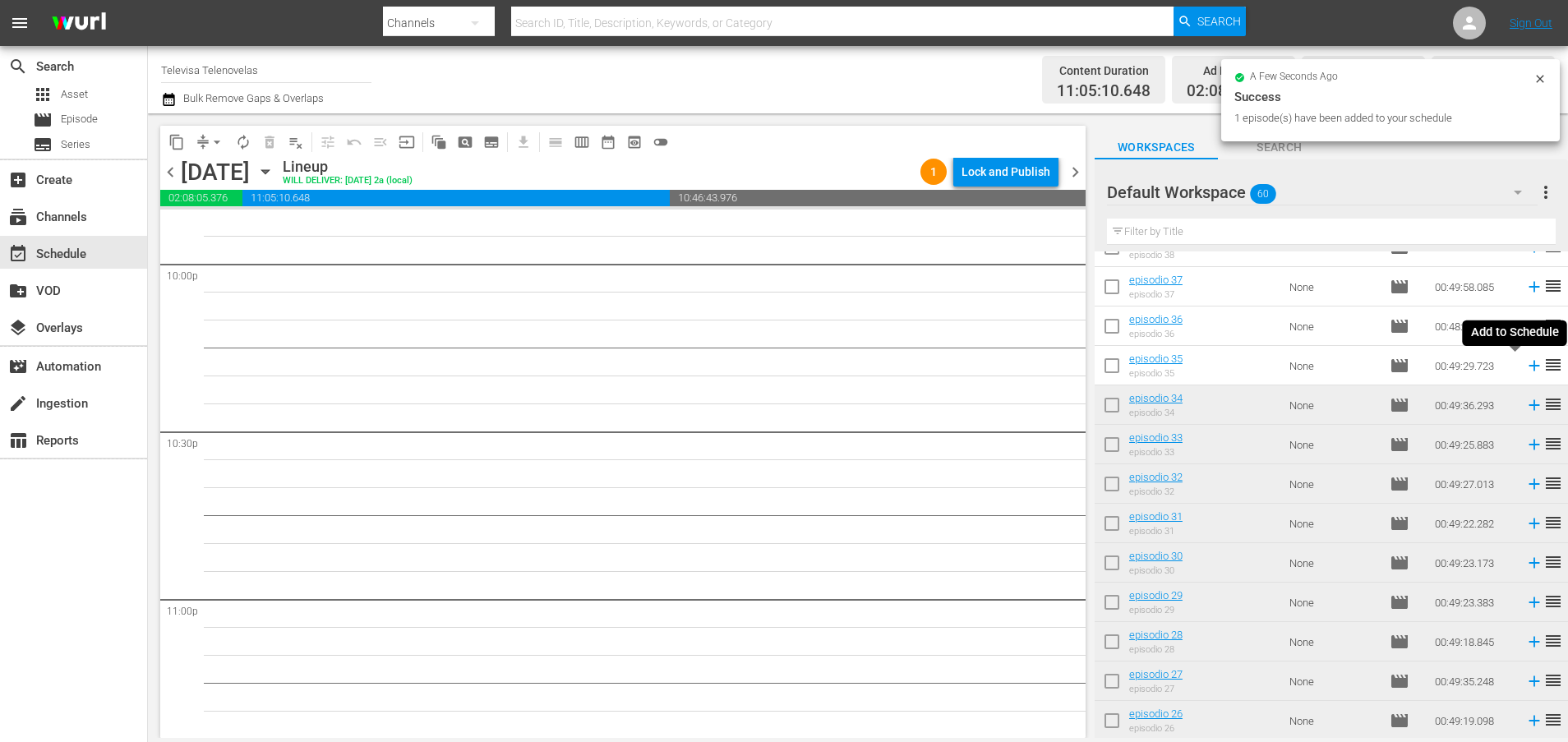
click at [1525, 367] on icon at bounding box center [1534, 365] width 18 height 18
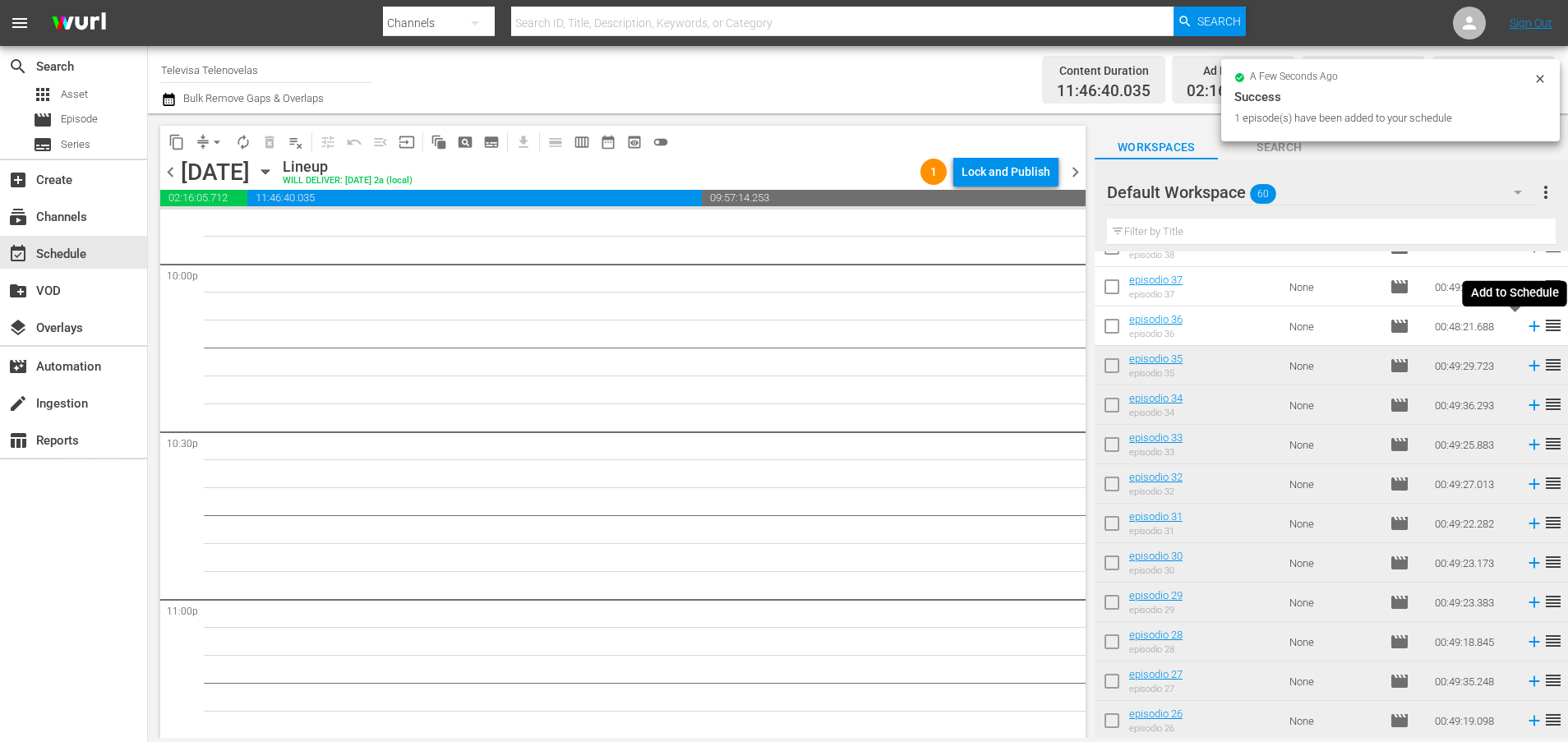
click at [1525, 330] on icon at bounding box center [1534, 326] width 18 height 18
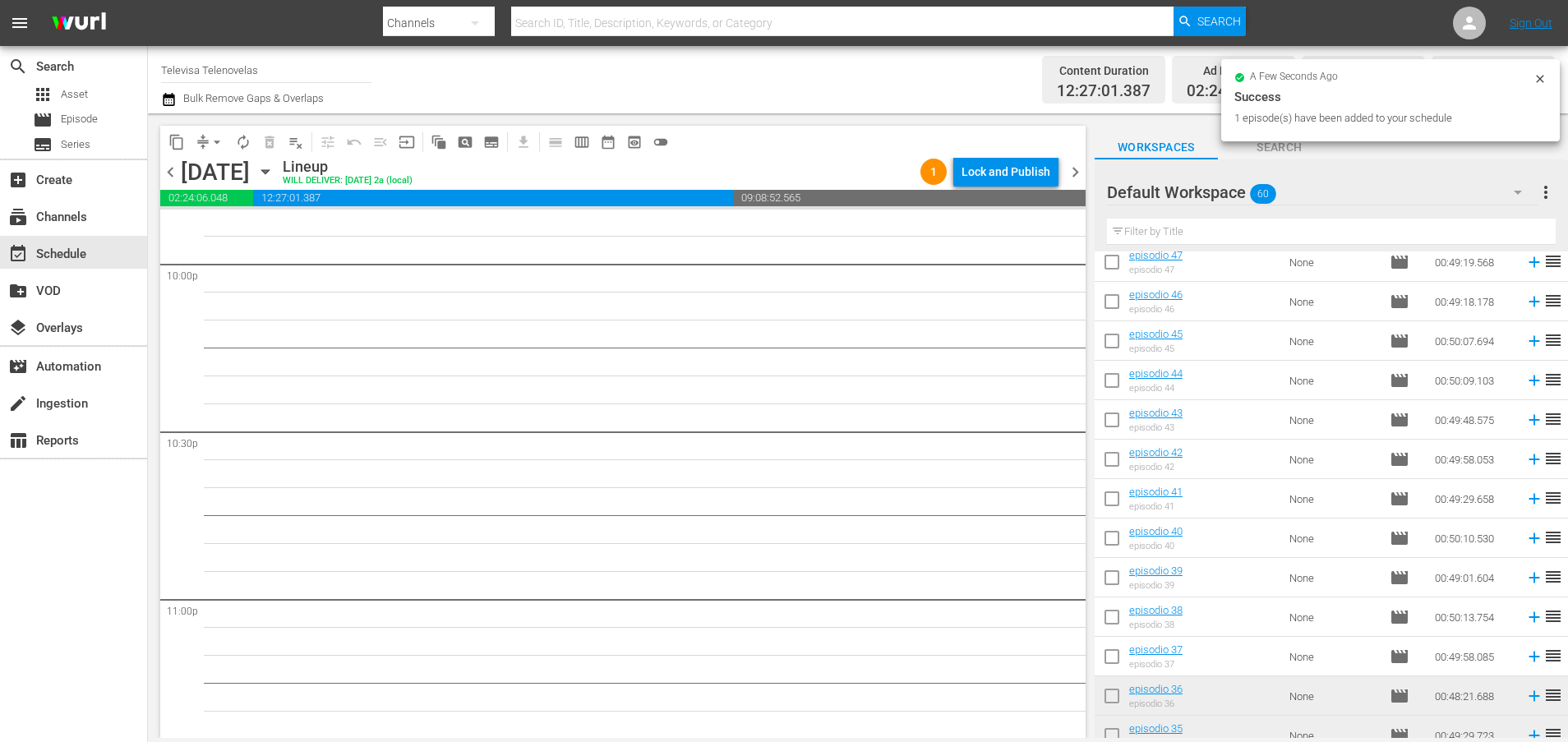
scroll to position [7296, 0]
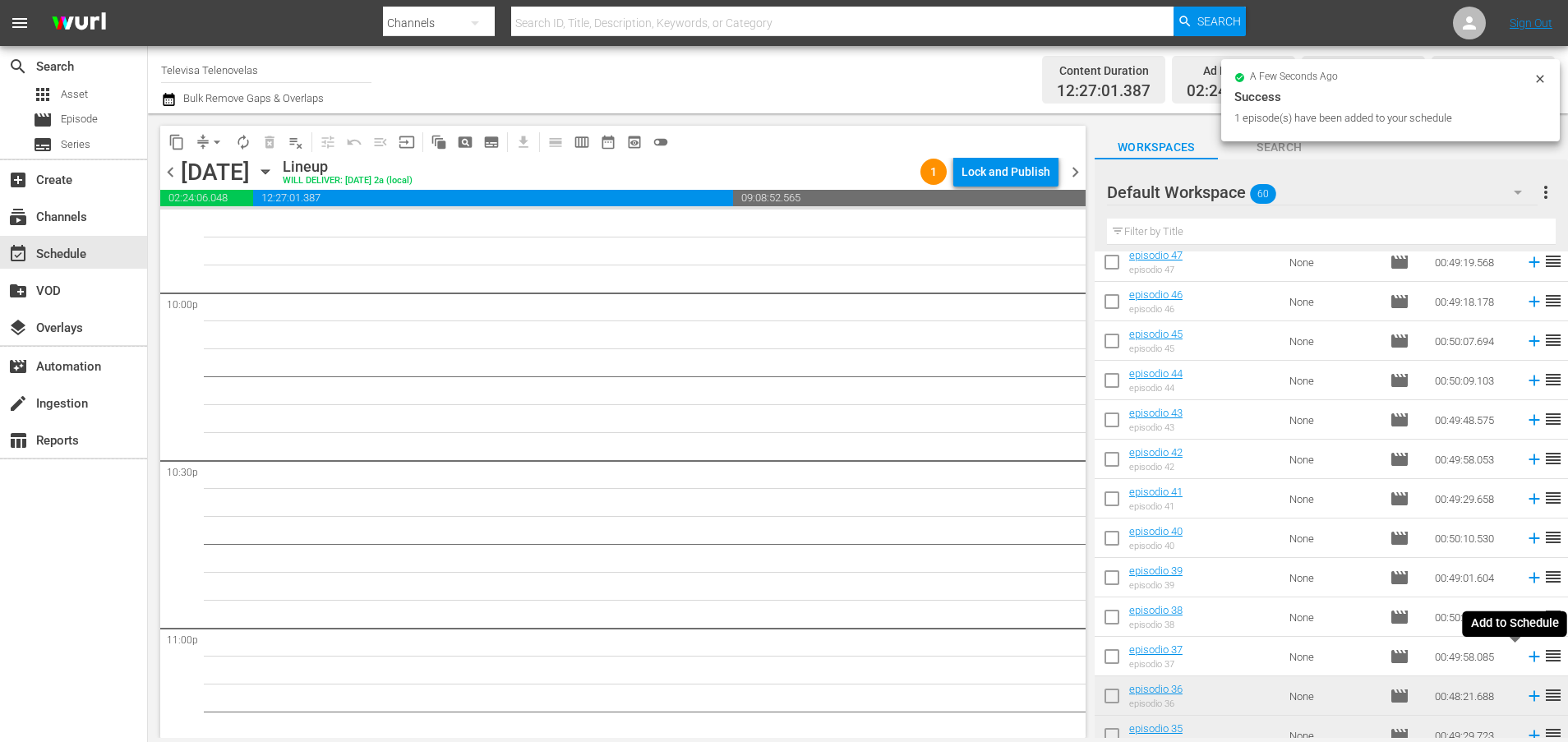
click at [1525, 661] on icon at bounding box center [1534, 656] width 18 height 18
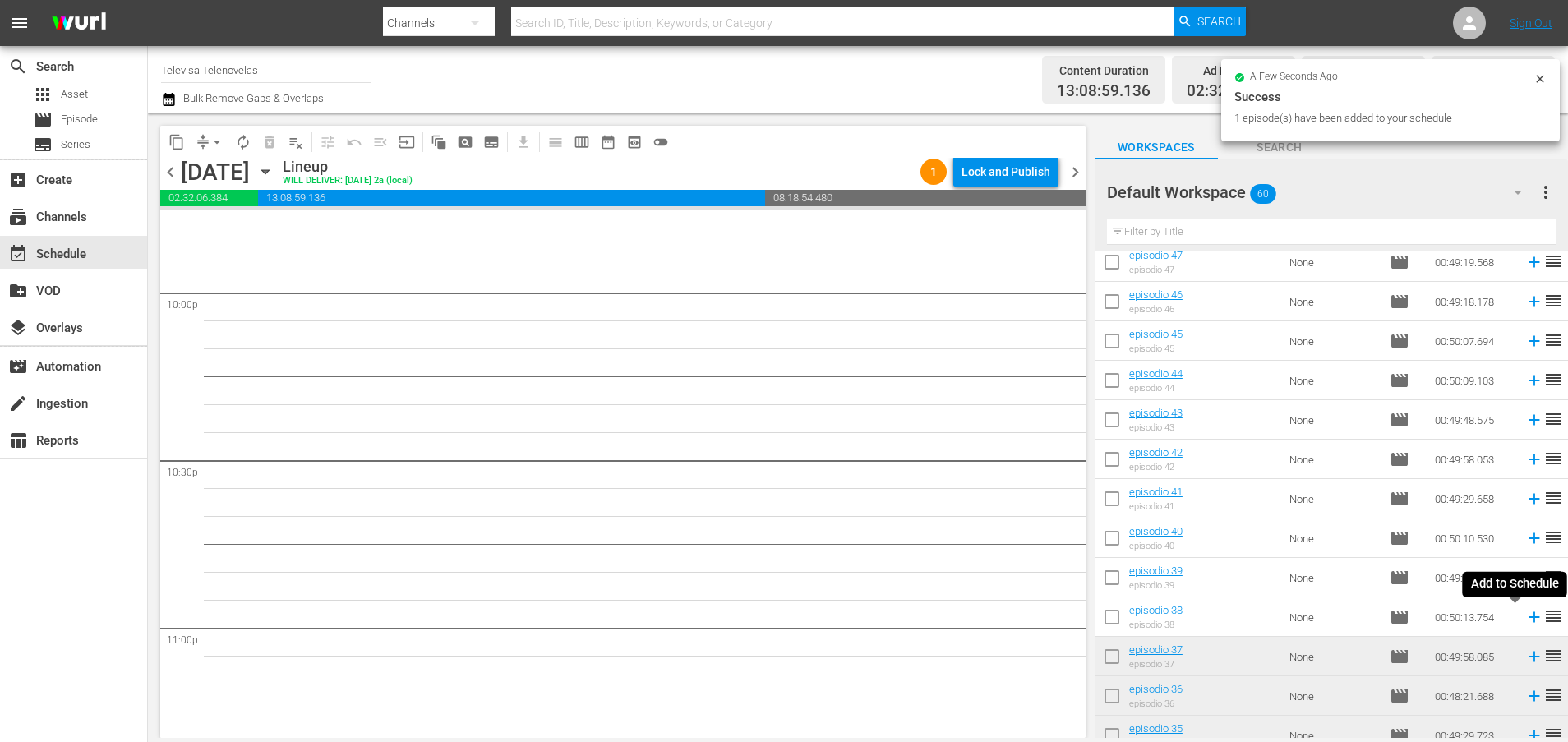
scroll to position [7269, 0]
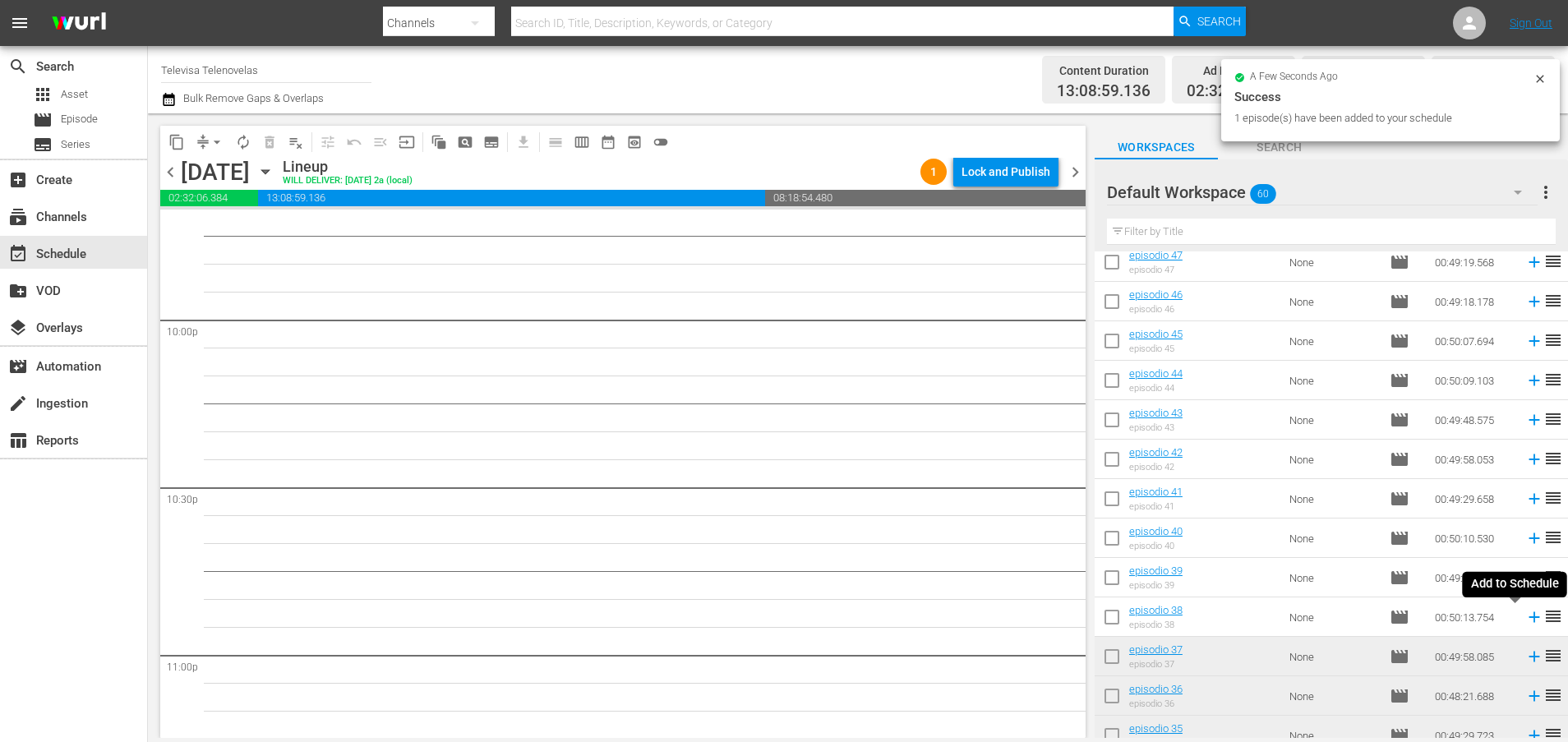
click at [1529, 617] on icon at bounding box center [1534, 618] width 10 height 10
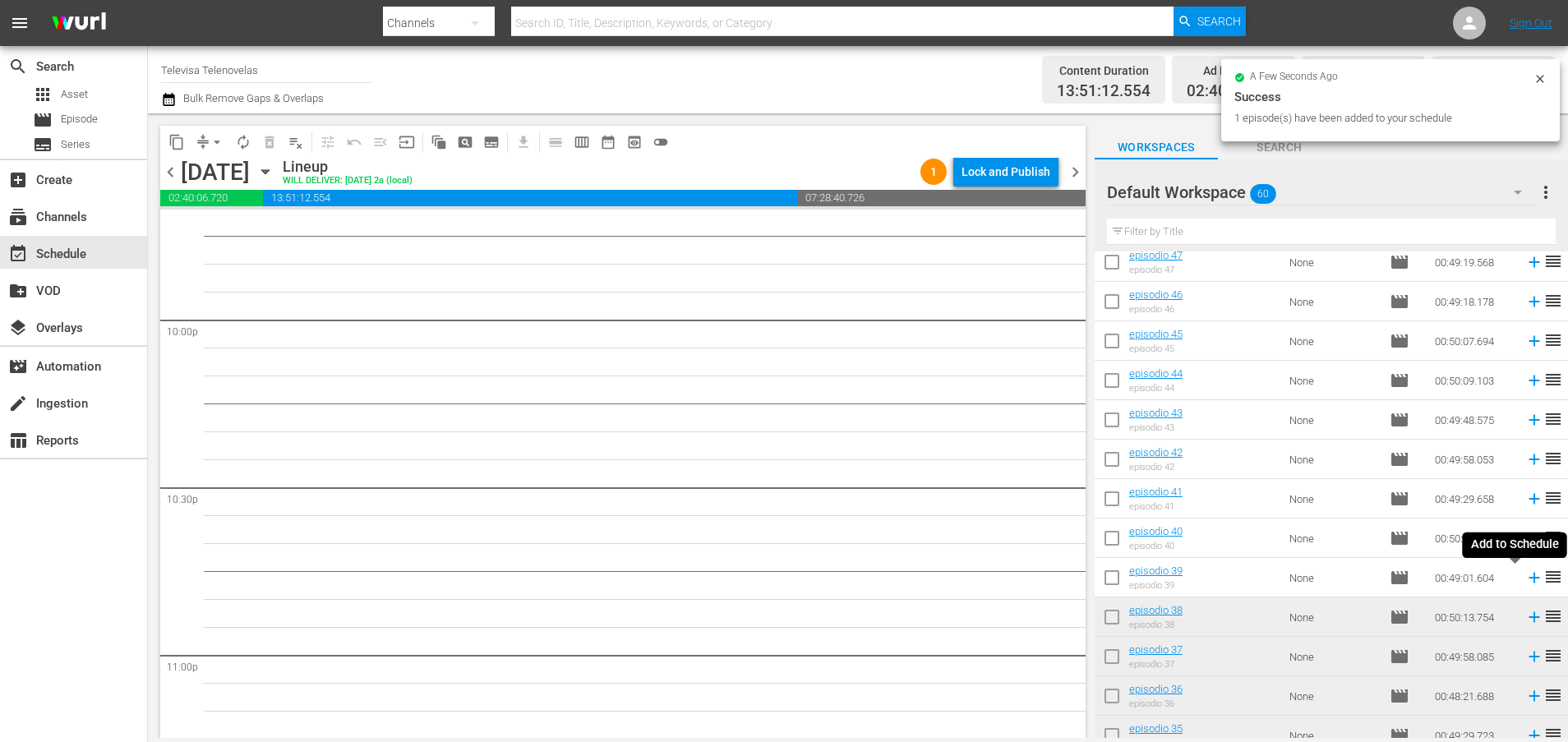
scroll to position [7241, 0]
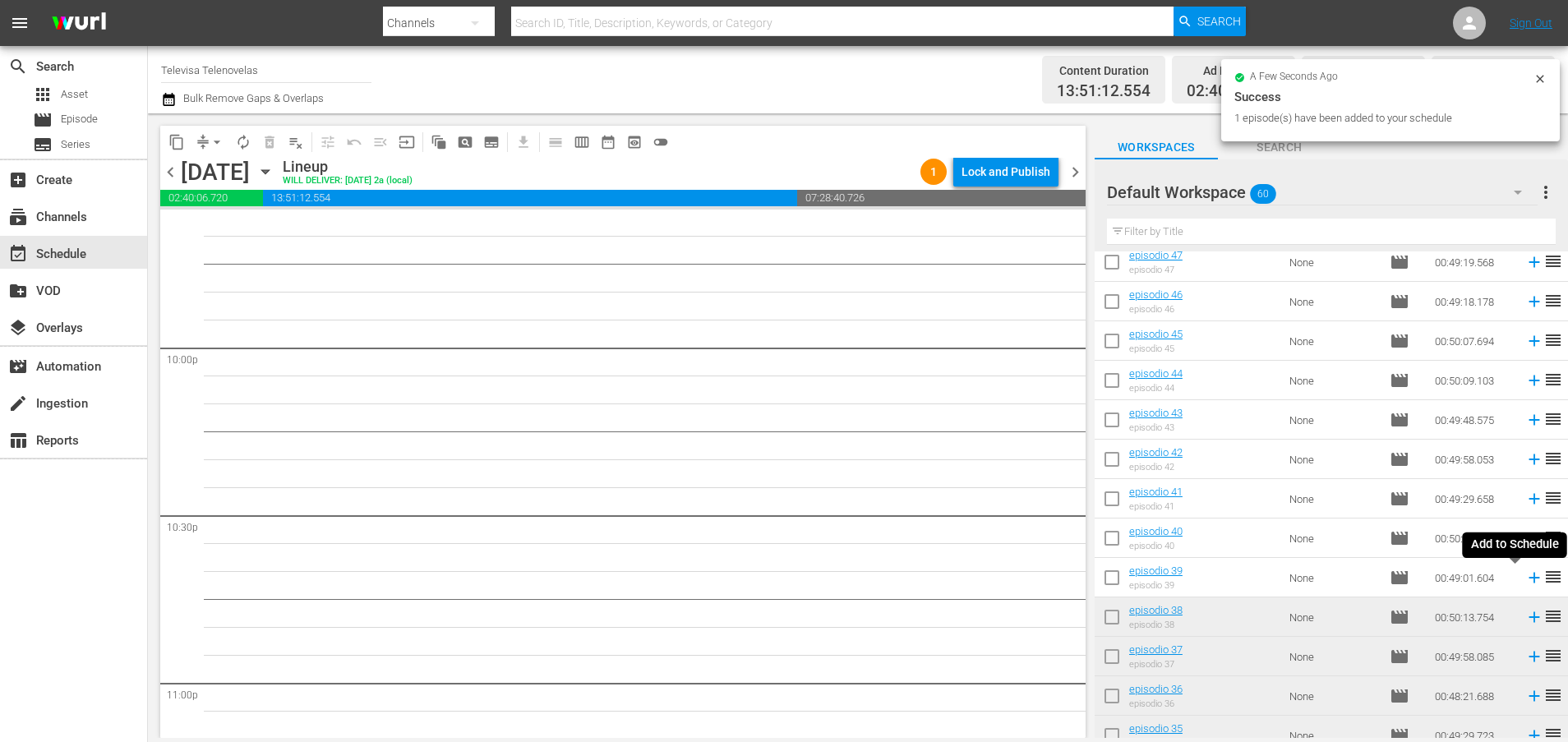
click at [1525, 582] on icon at bounding box center [1534, 578] width 18 height 18
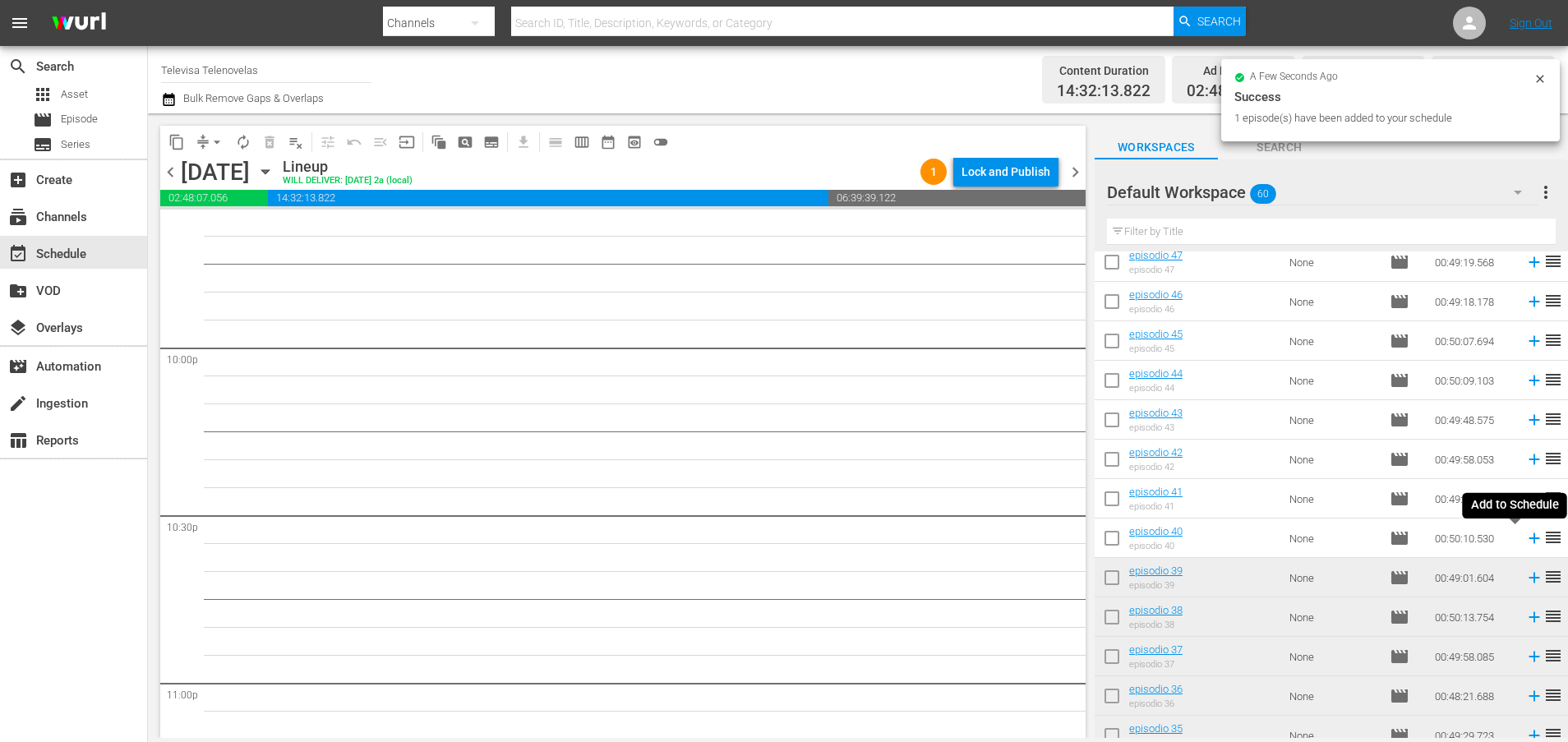
scroll to position [7212, 0]
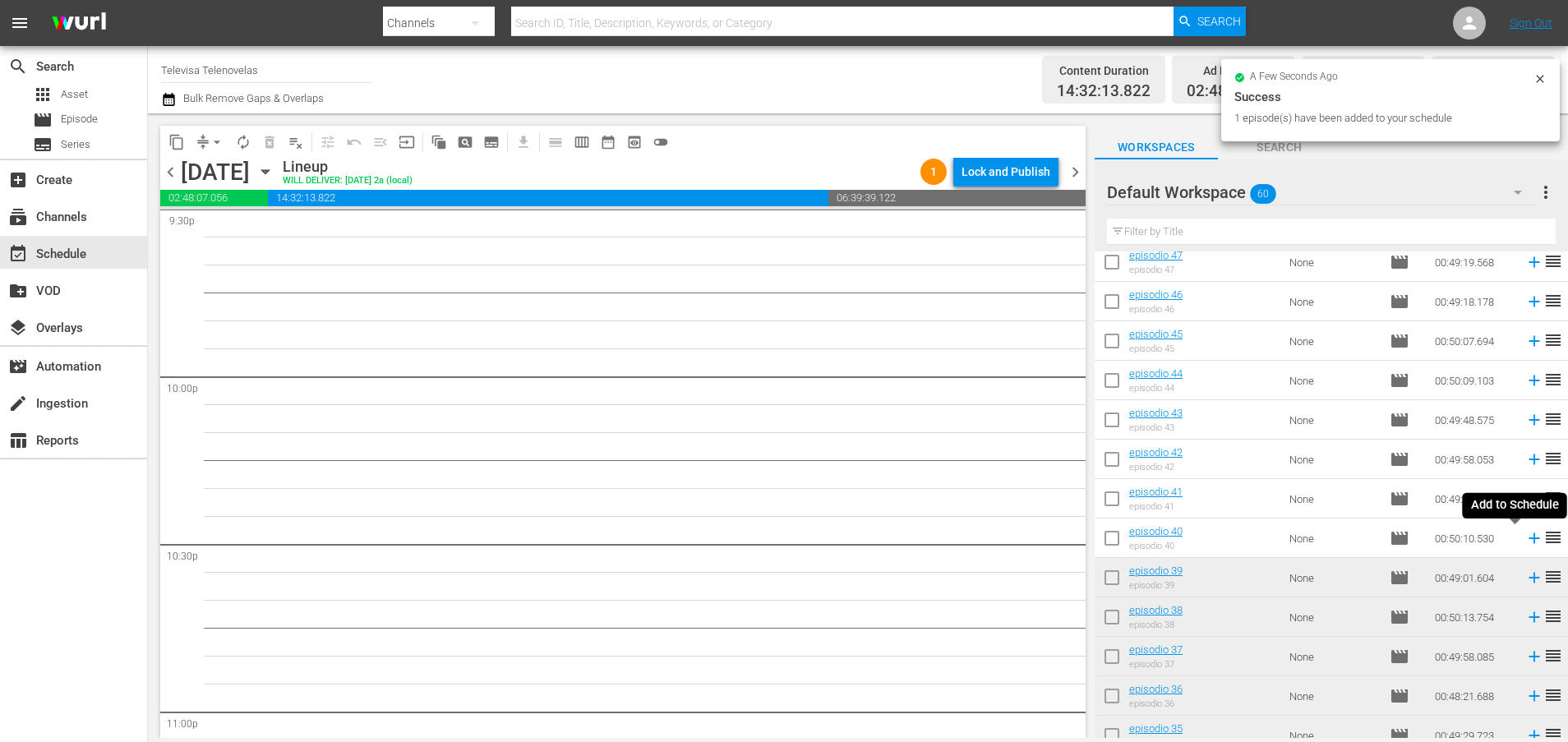
click at [1525, 540] on icon at bounding box center [1534, 538] width 18 height 18
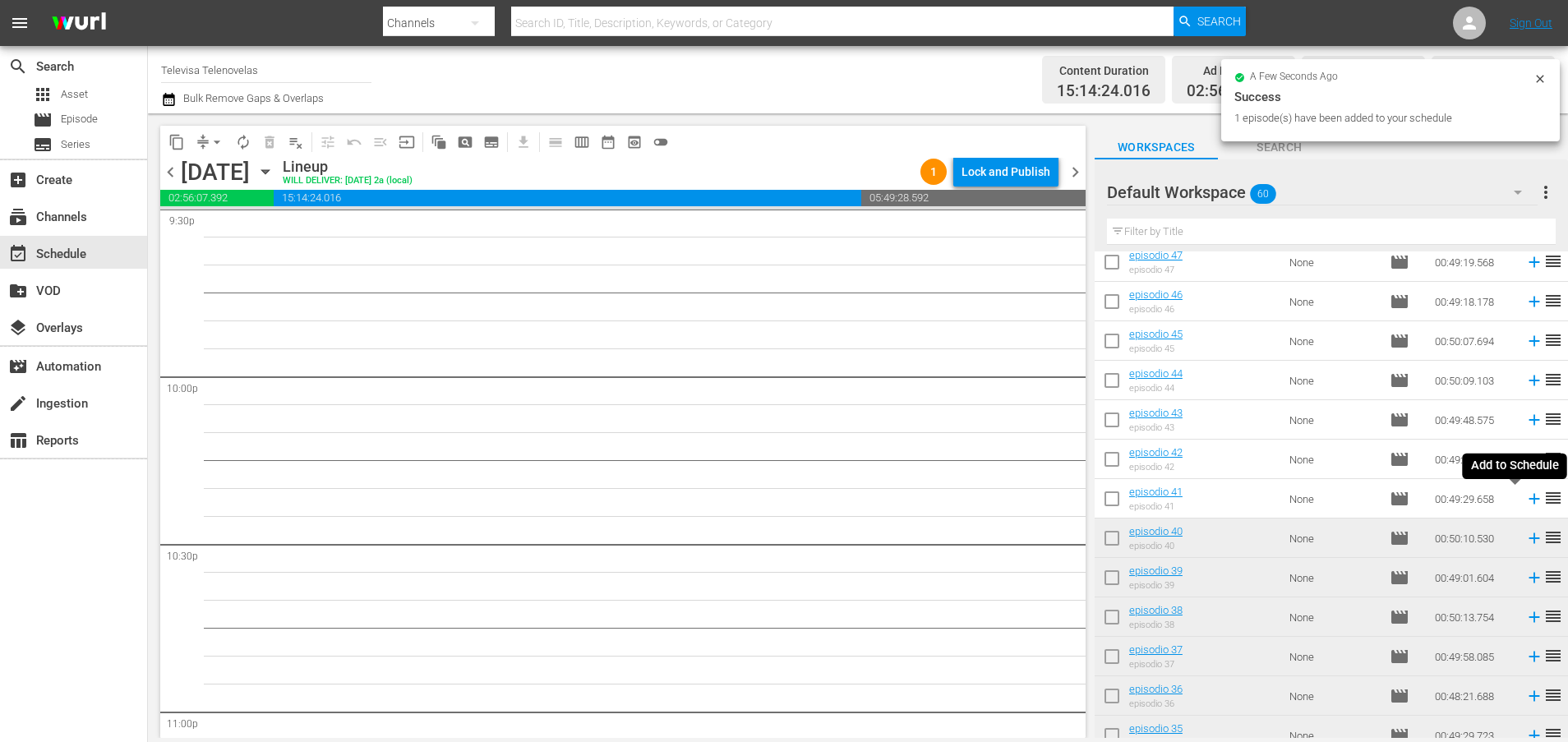
scroll to position [7185, 0]
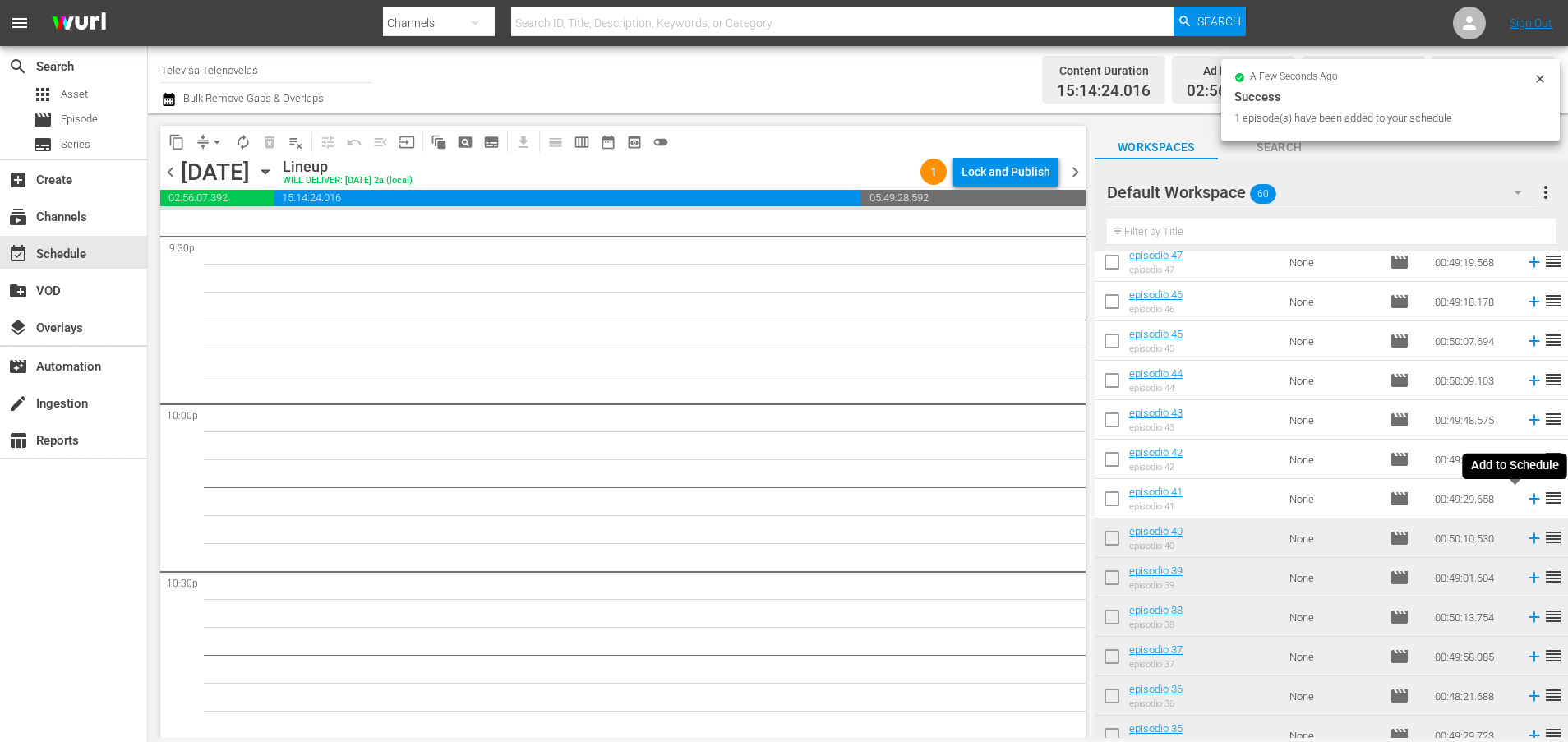
click at [1525, 502] on icon at bounding box center [1534, 499] width 18 height 18
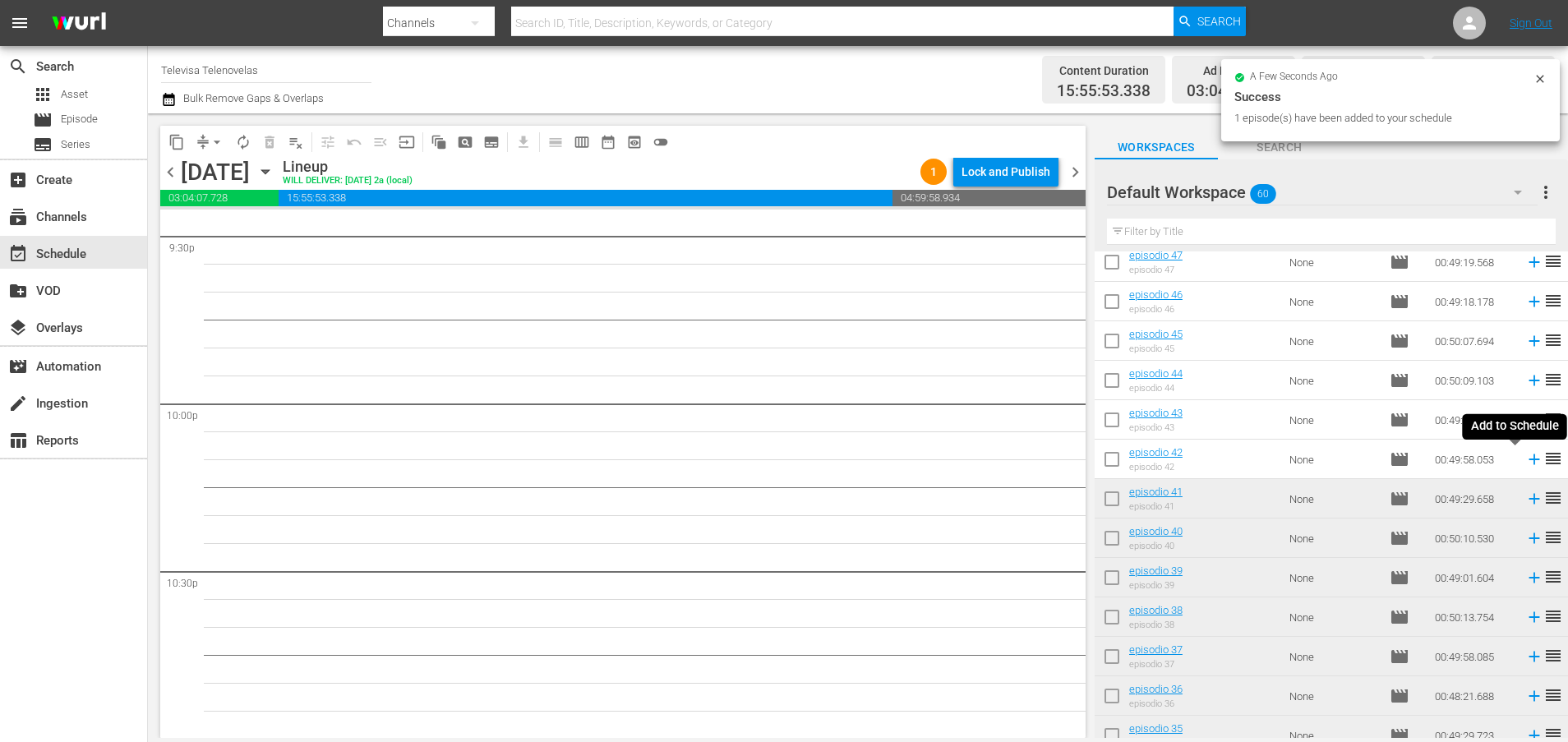
scroll to position [7157, 0]
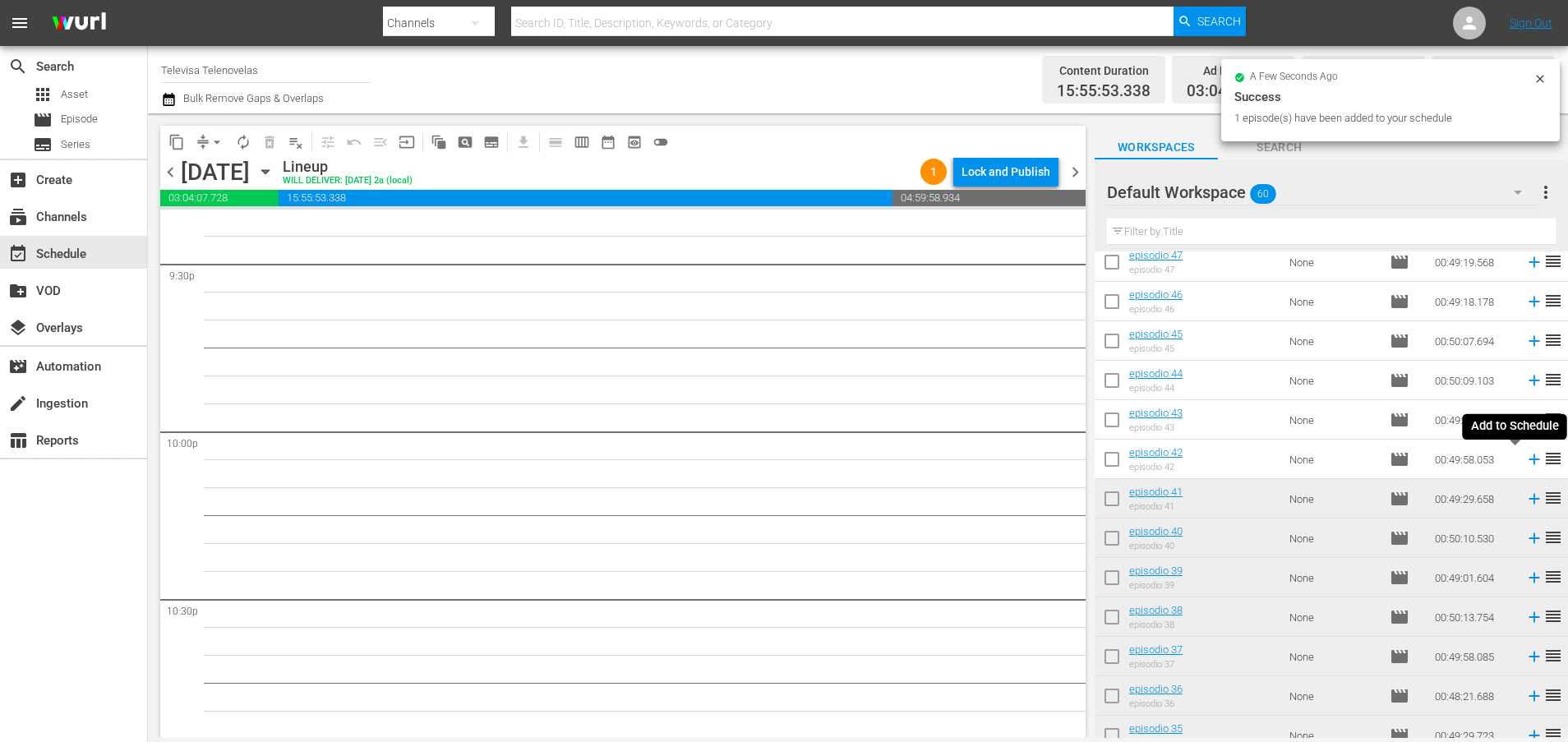
click at [1529, 461] on icon at bounding box center [1534, 460] width 10 height 10
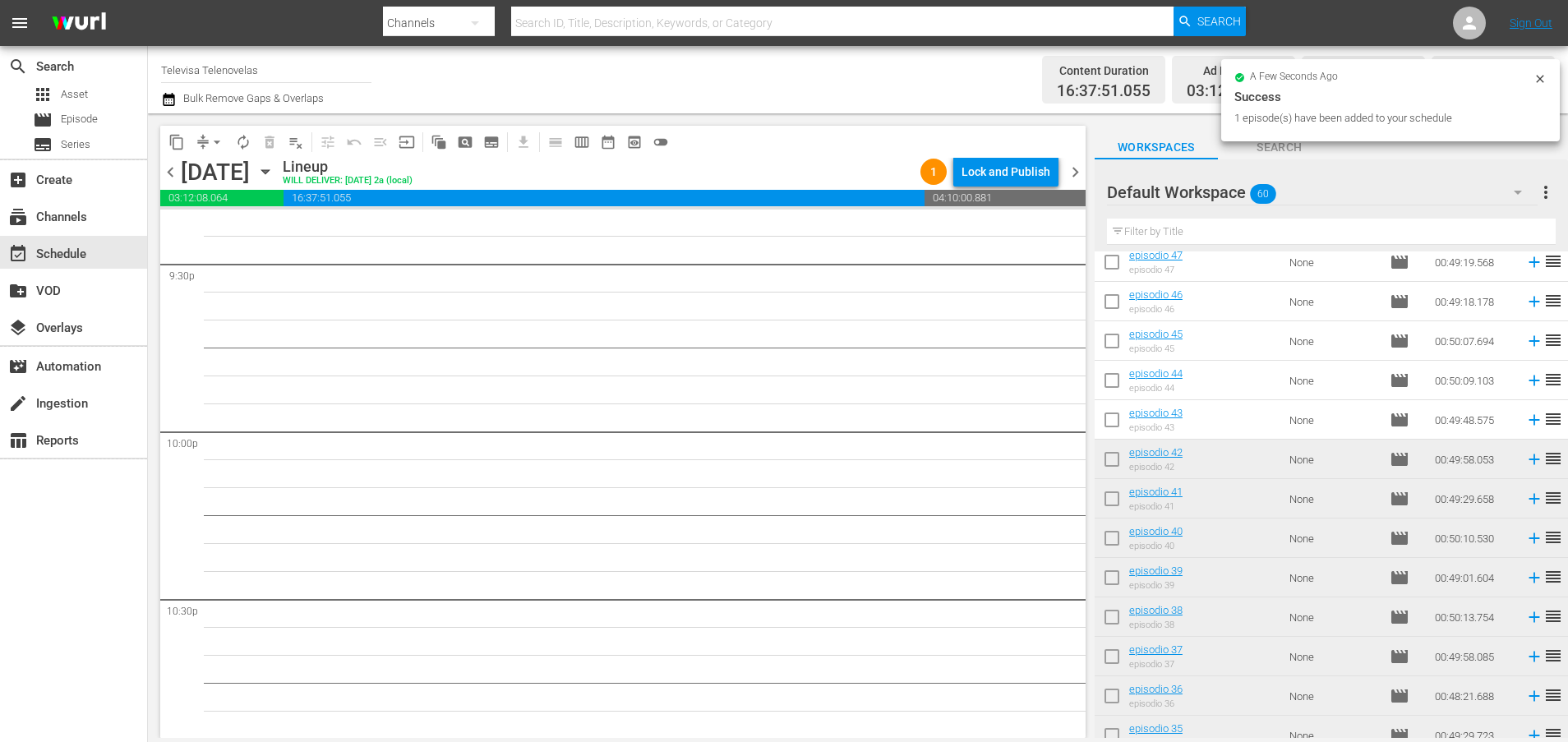
scroll to position [7128, 0]
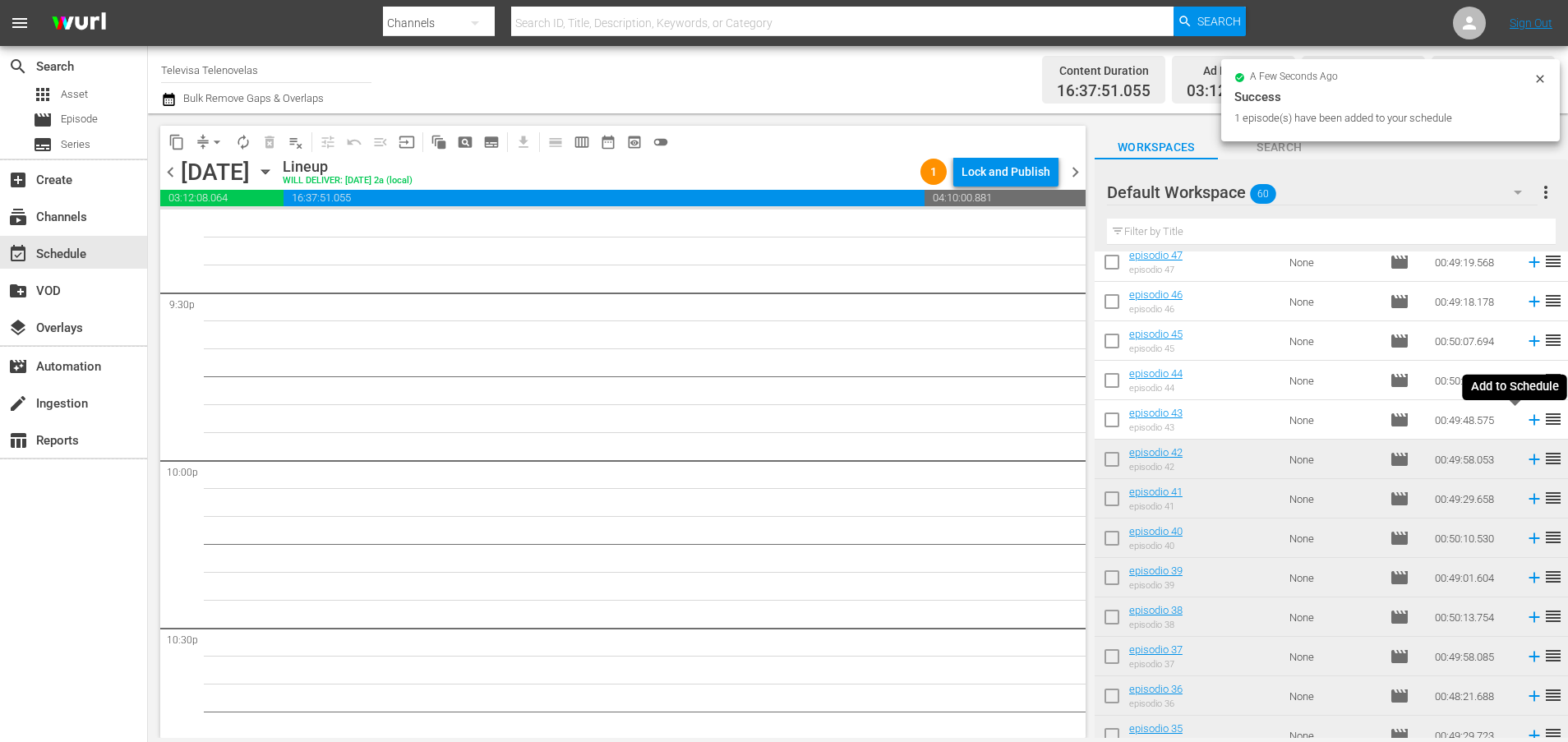
click at [1529, 423] on icon at bounding box center [1534, 420] width 10 height 10
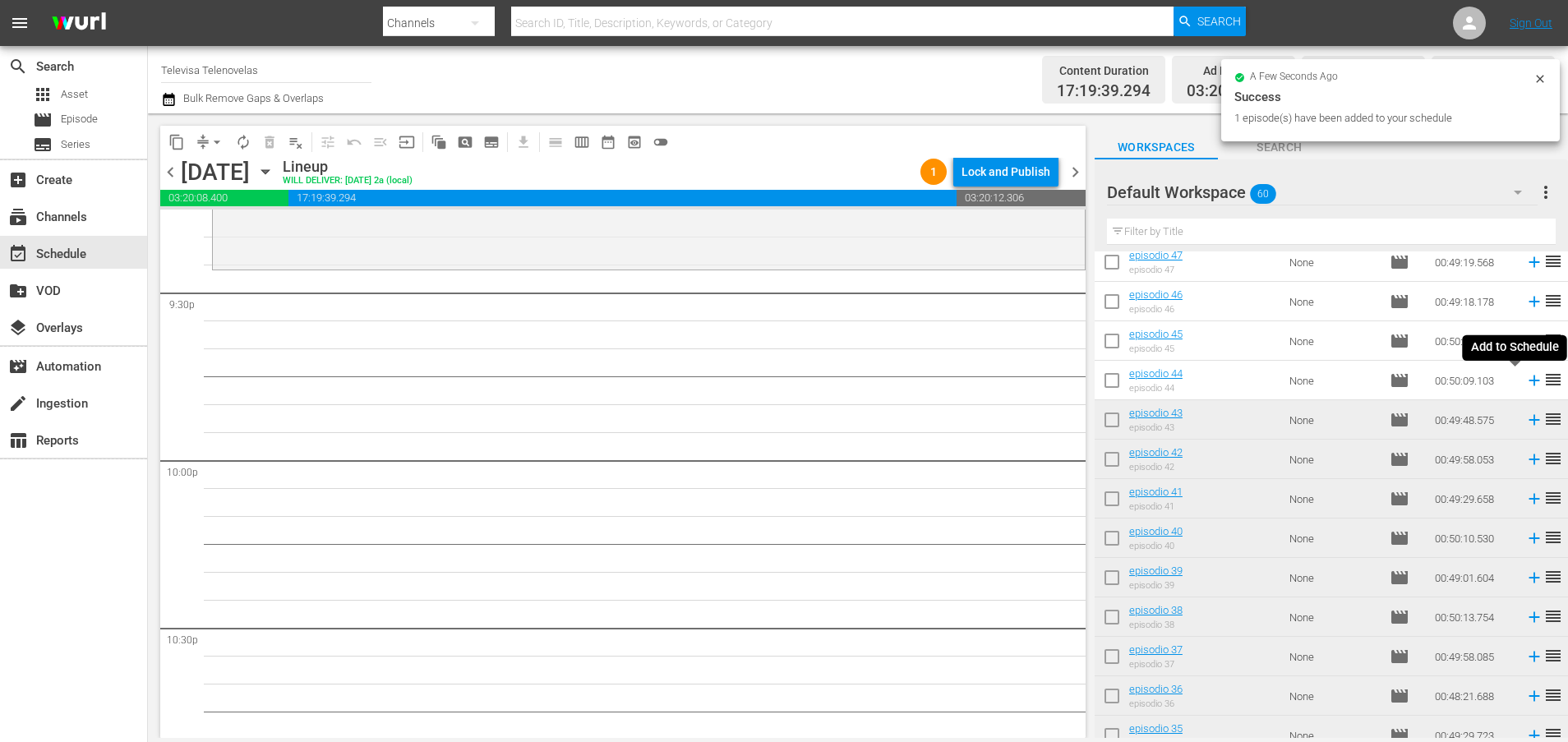
click at [1529, 383] on icon at bounding box center [1534, 381] width 10 height 10
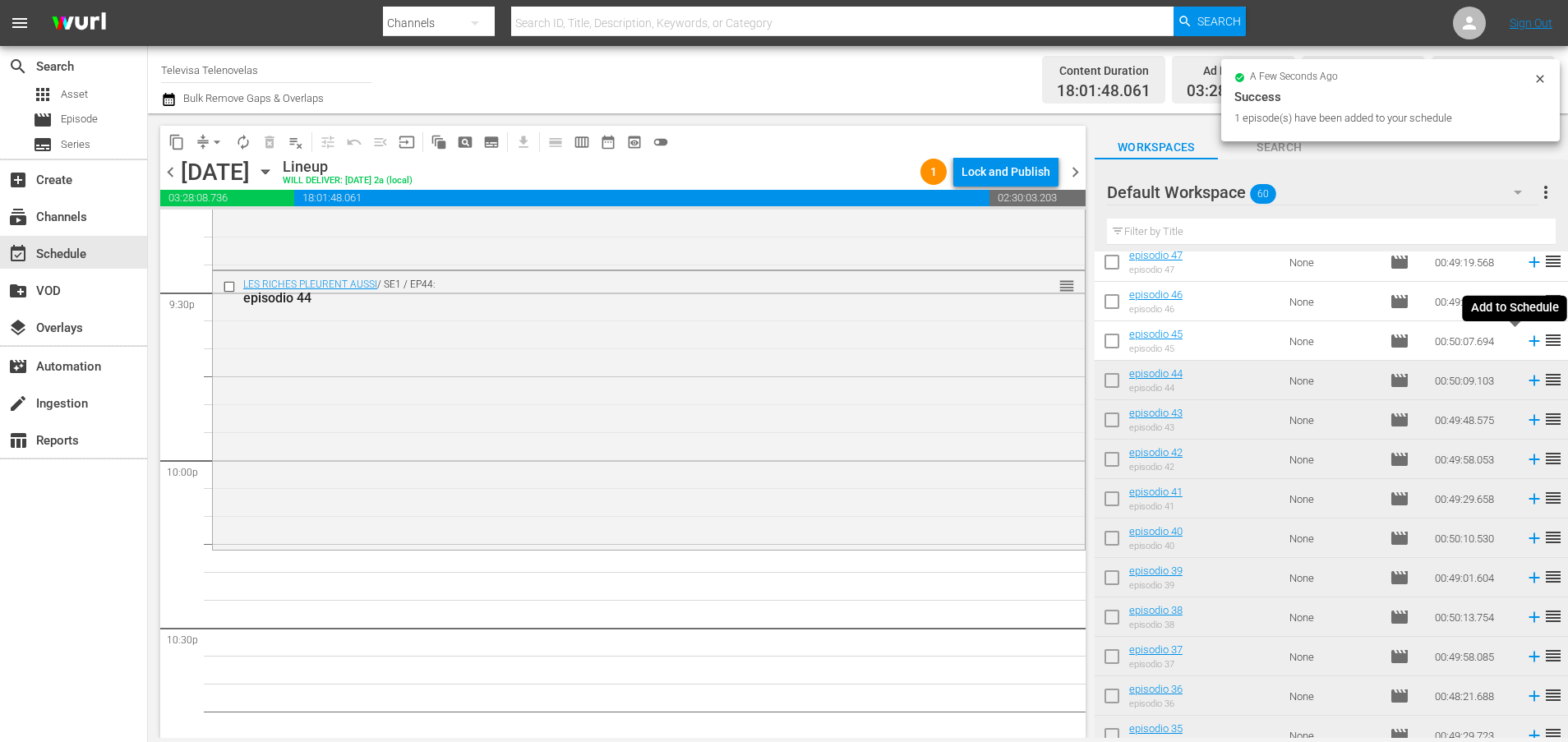
click at [1529, 341] on icon at bounding box center [1534, 342] width 10 height 10
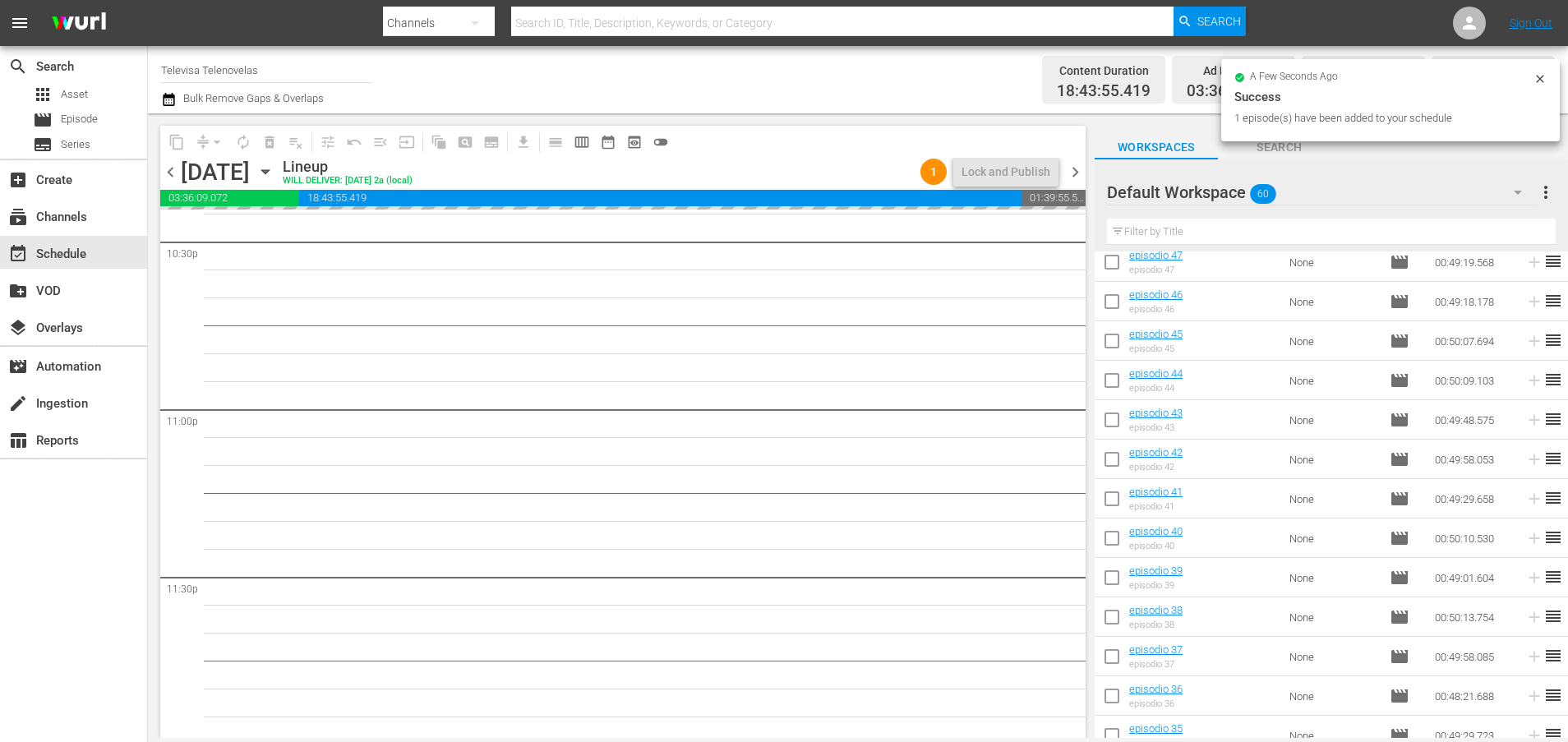
scroll to position [7521, 0]
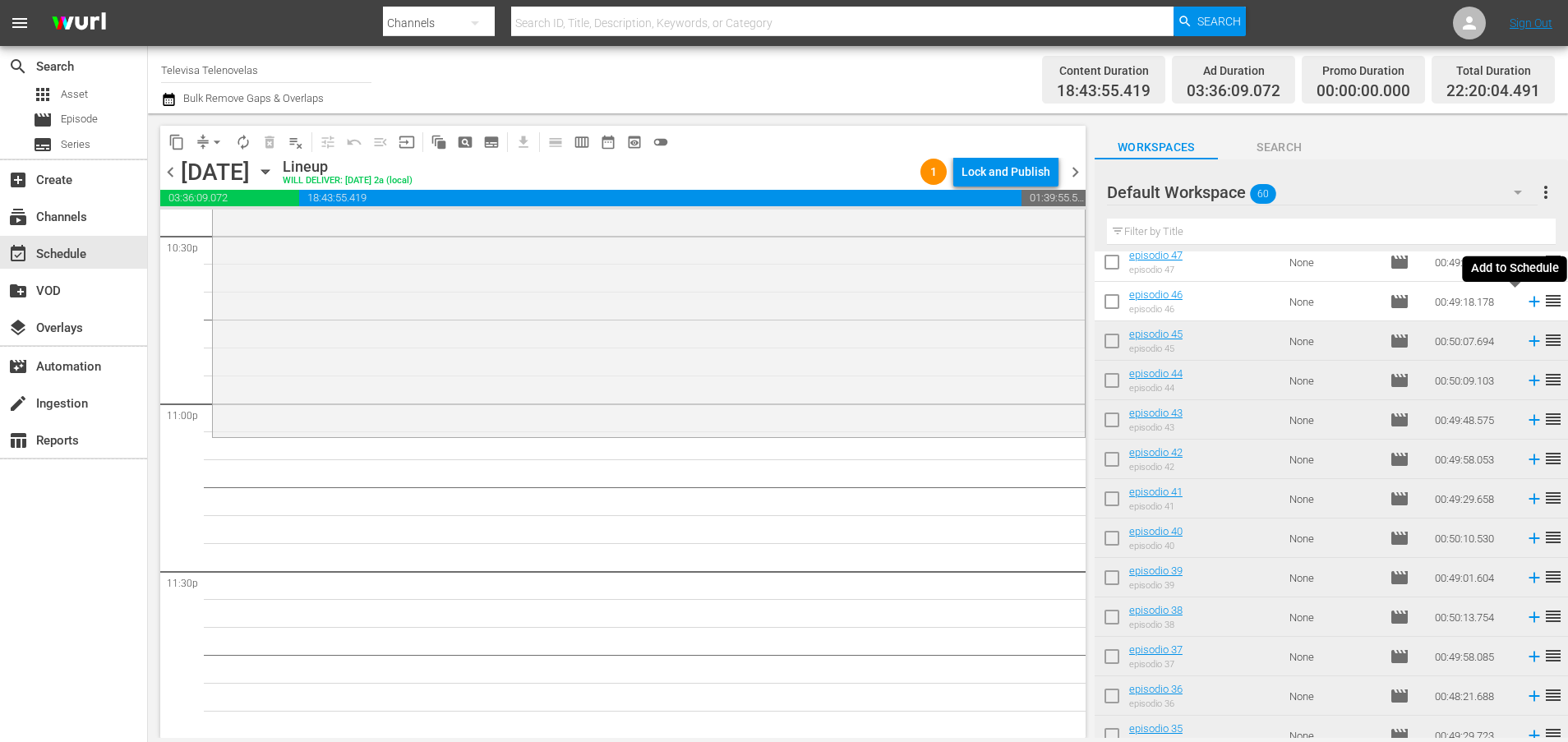
click at [1525, 306] on icon at bounding box center [1534, 302] width 18 height 18
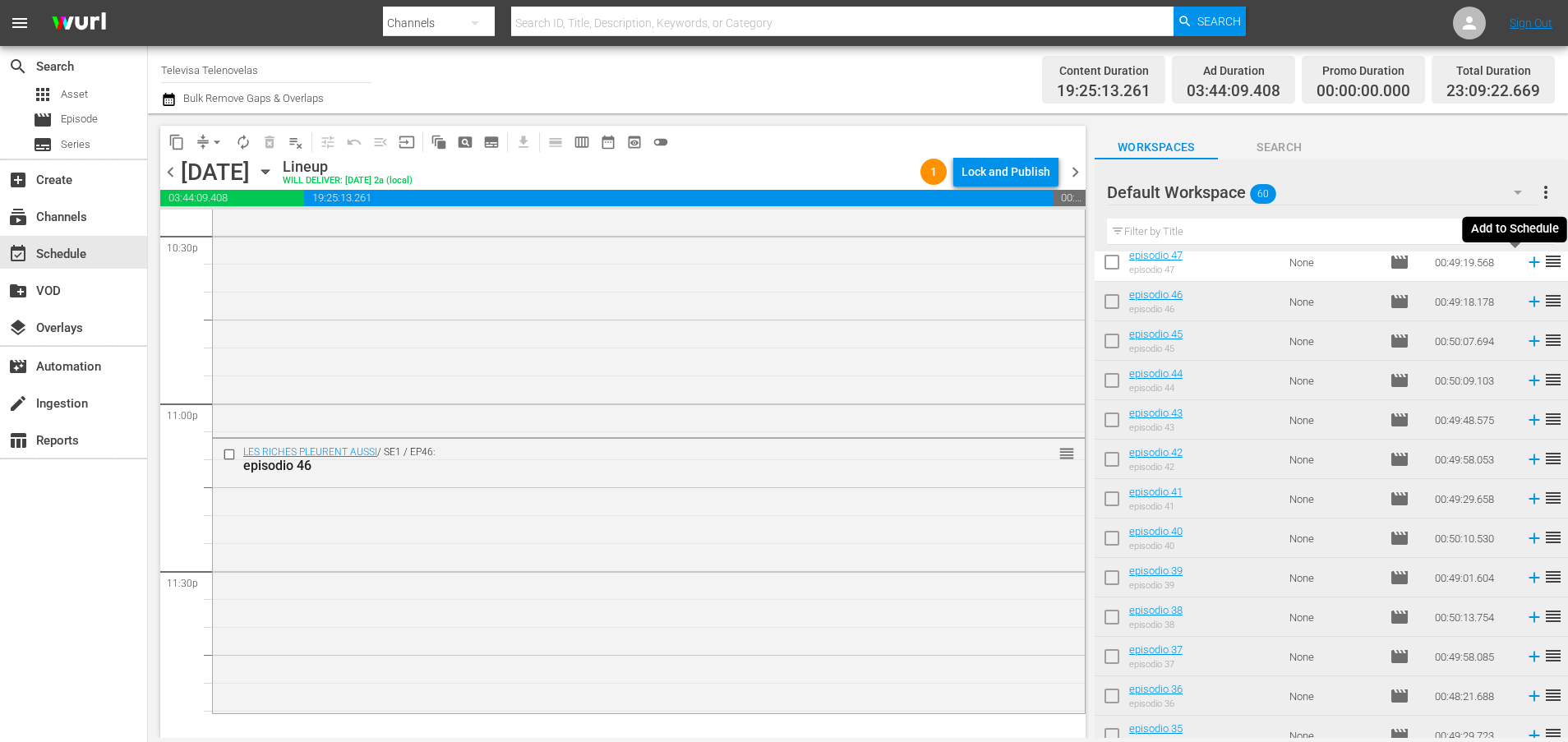
click at [1529, 264] on icon at bounding box center [1534, 262] width 10 height 10
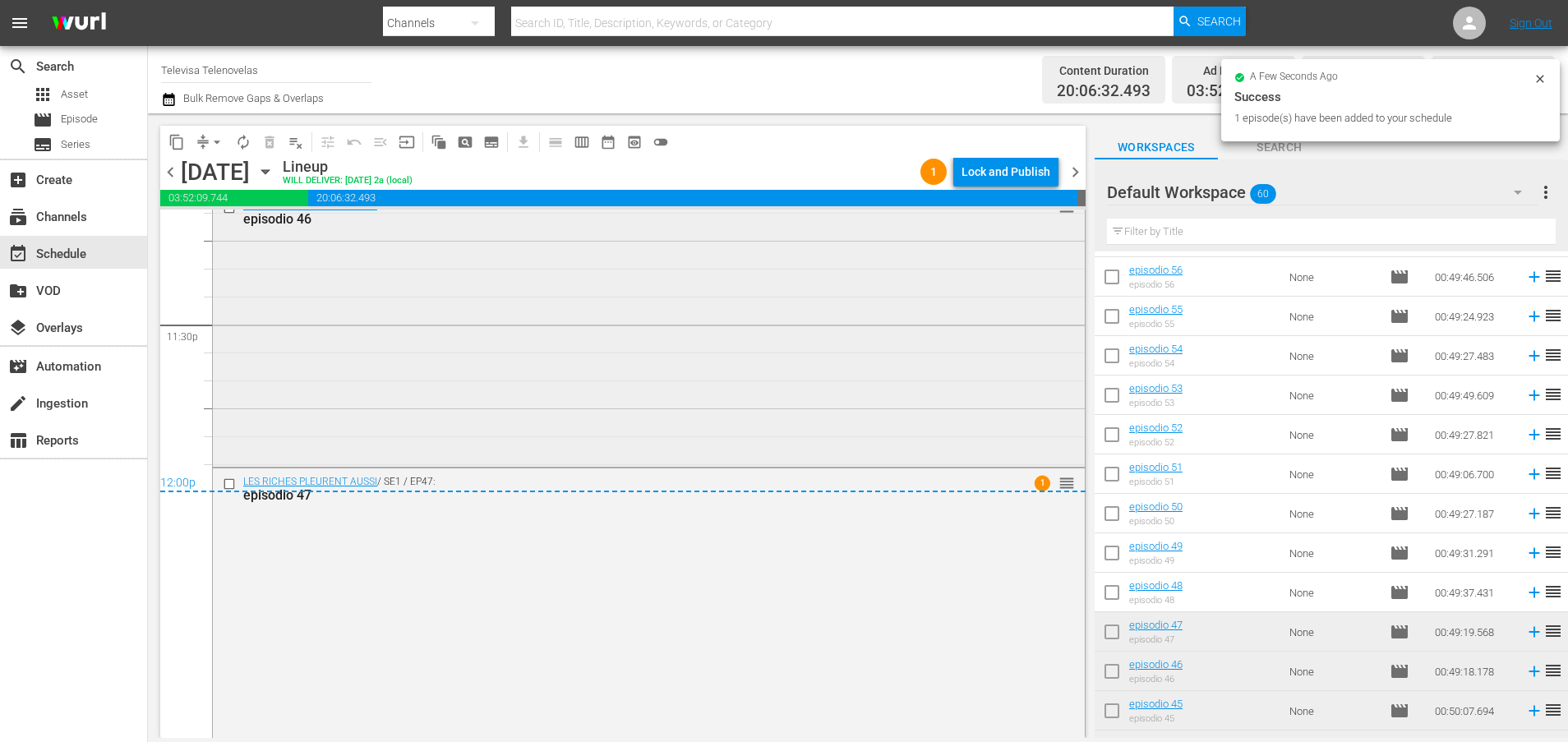
scroll to position [7772, 0]
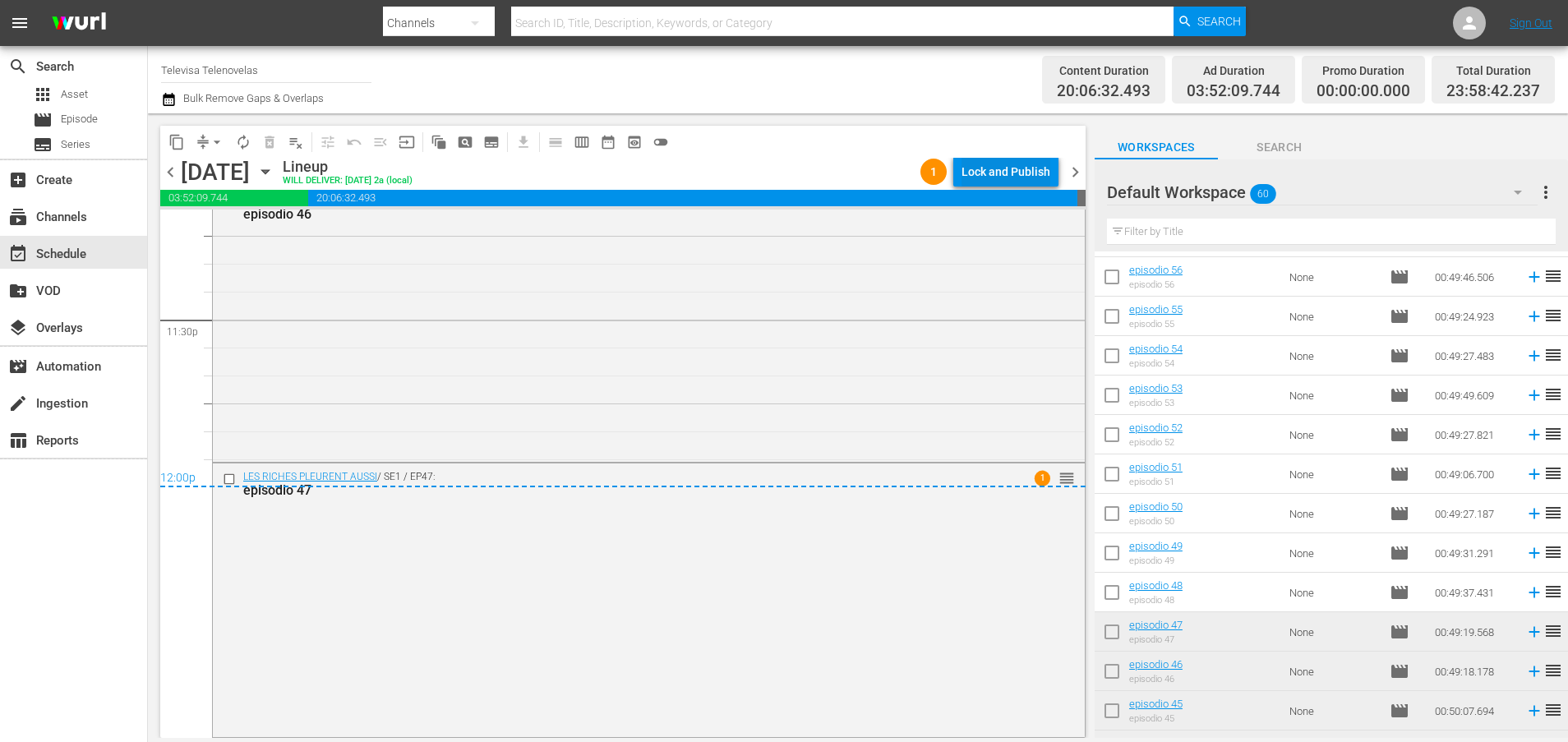
click at [979, 173] on div "Lock and Publish" at bounding box center [1006, 172] width 89 height 30
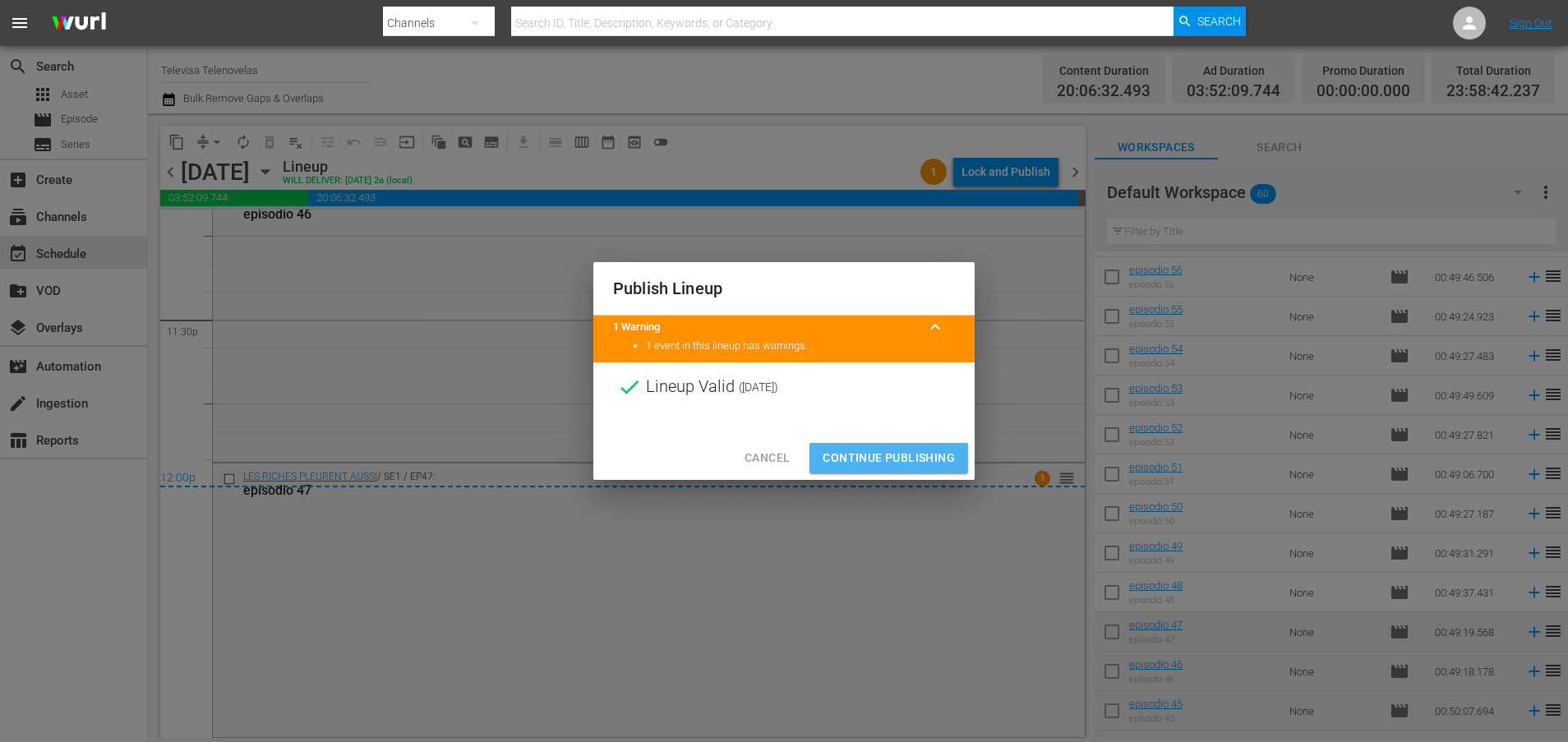
click at [920, 459] on span "Continue Publishing" at bounding box center [888, 459] width 132 height 21
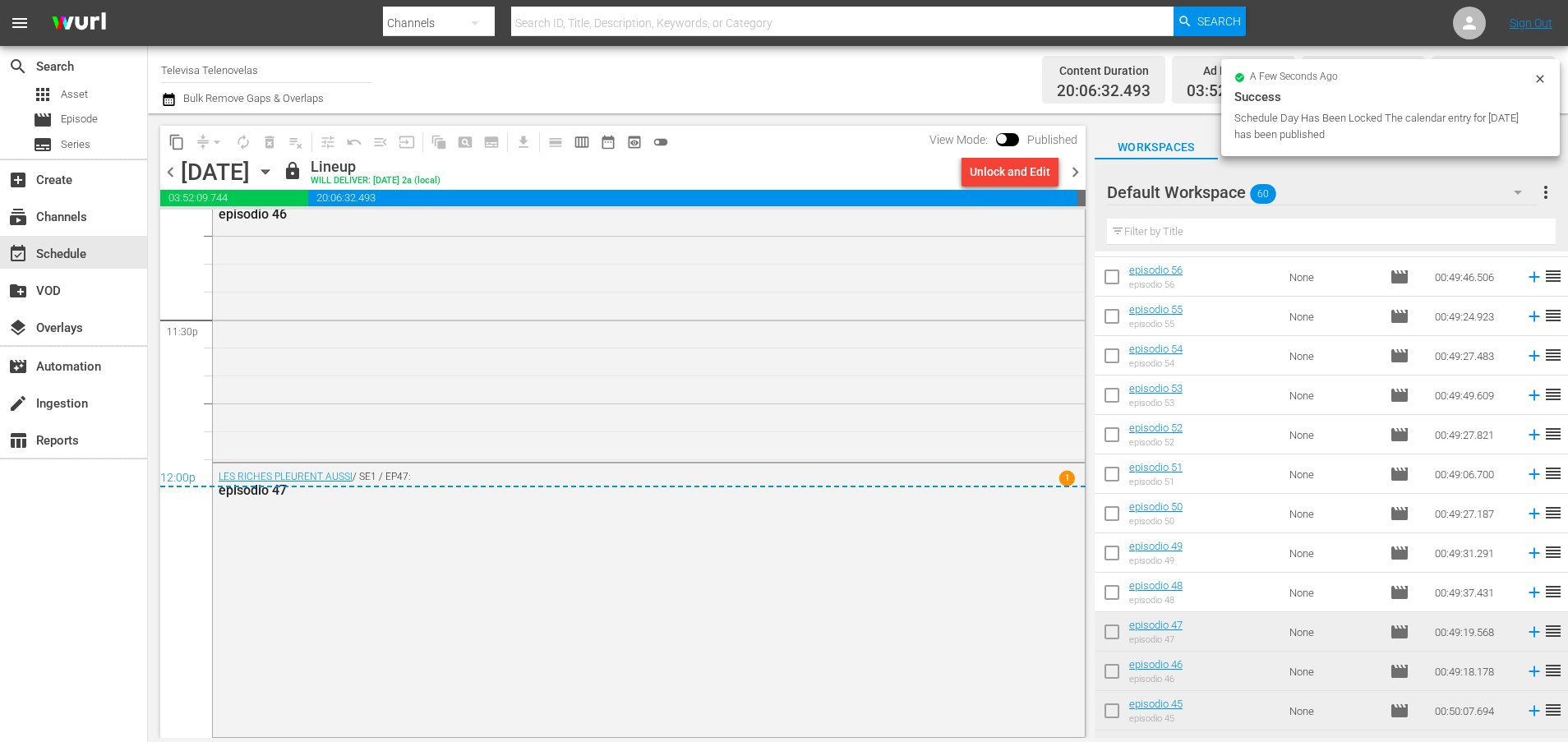
click at [274, 168] on icon "button" at bounding box center [265, 171] width 18 height 18
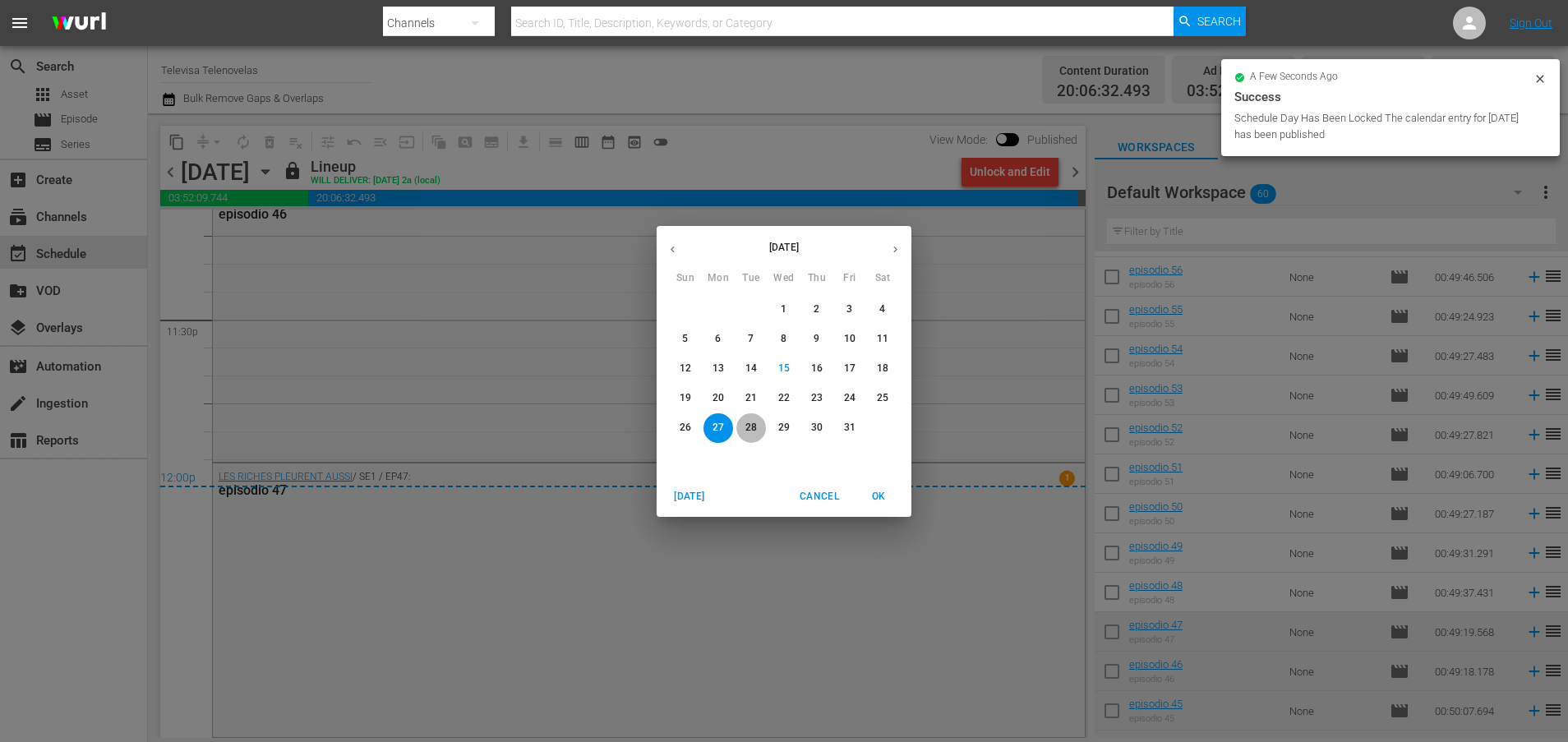
click at [755, 427] on p "28" at bounding box center [750, 428] width 11 height 14
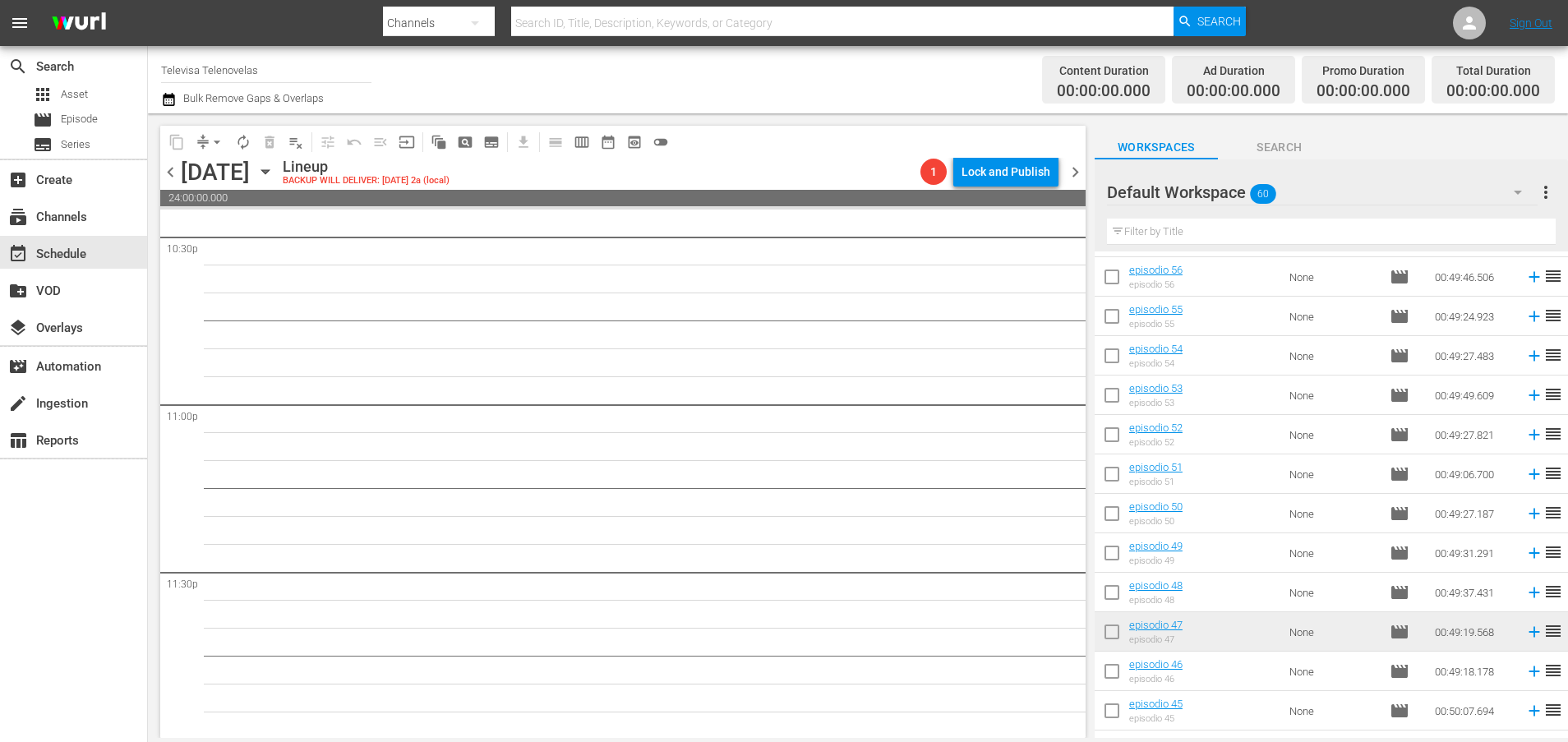
scroll to position [7521, 0]
click at [1529, 593] on icon at bounding box center [1534, 593] width 10 height 10
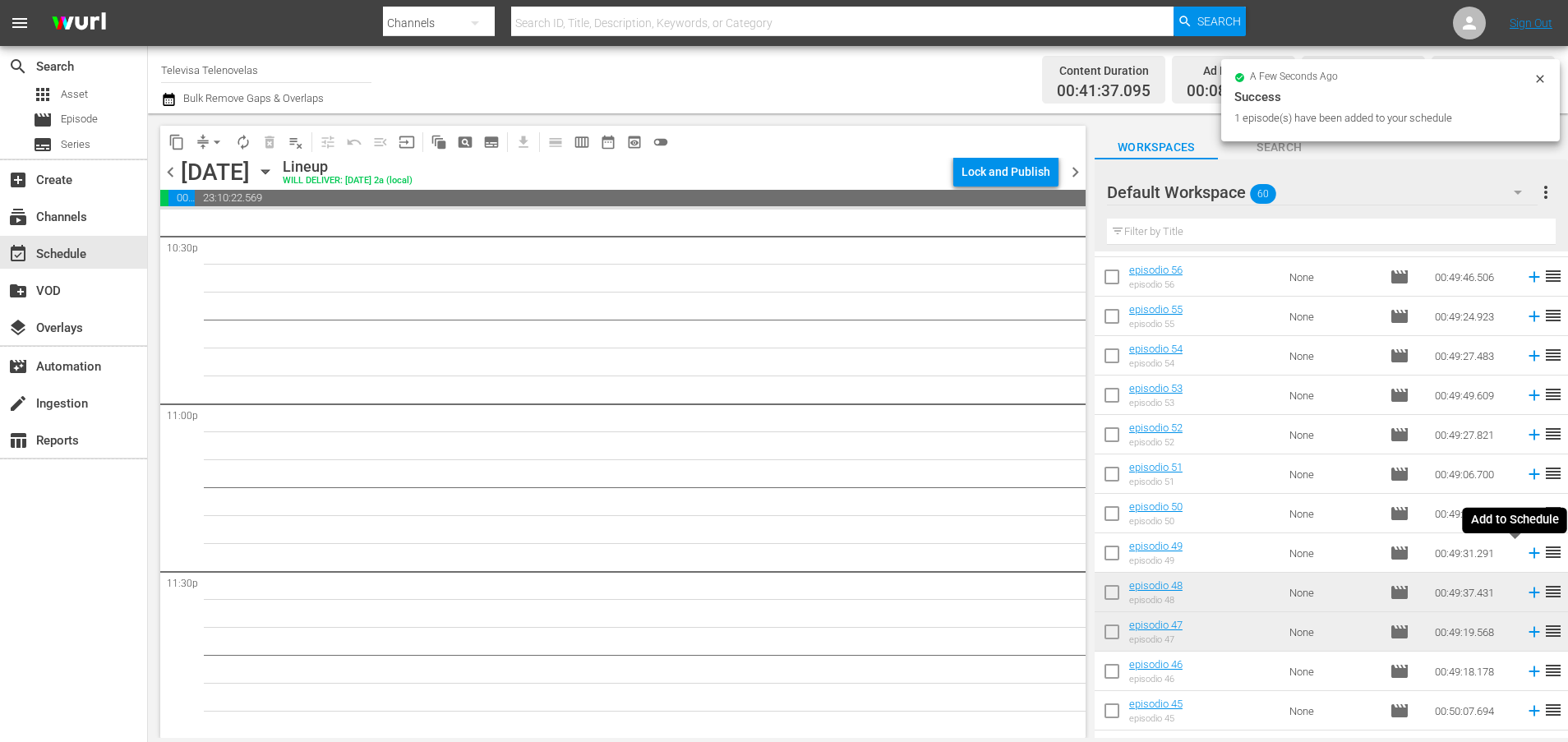
click at [1529, 556] on icon at bounding box center [1534, 553] width 10 height 10
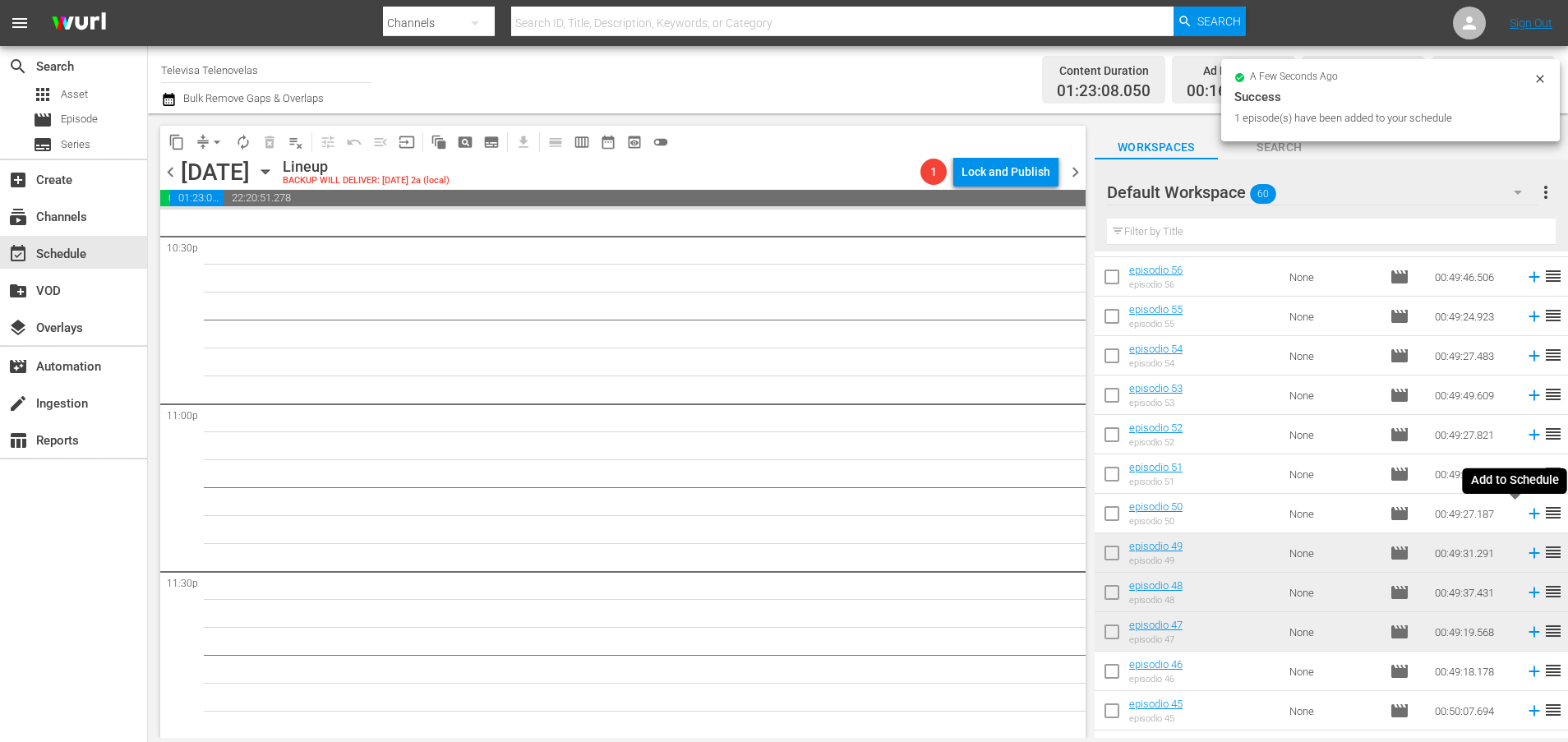
click at [1529, 517] on icon at bounding box center [1534, 514] width 10 height 10
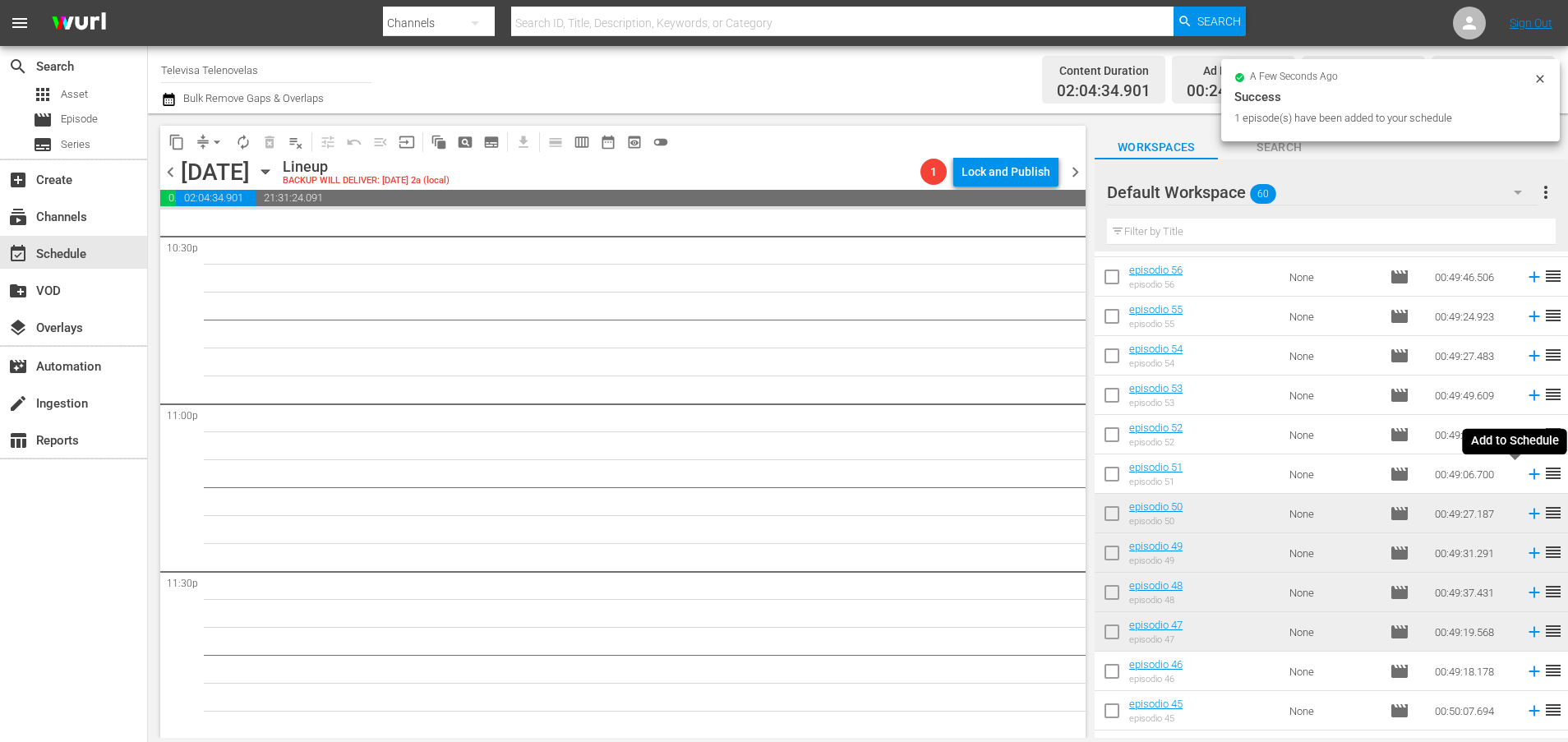
click at [1525, 477] on icon at bounding box center [1534, 474] width 18 height 18
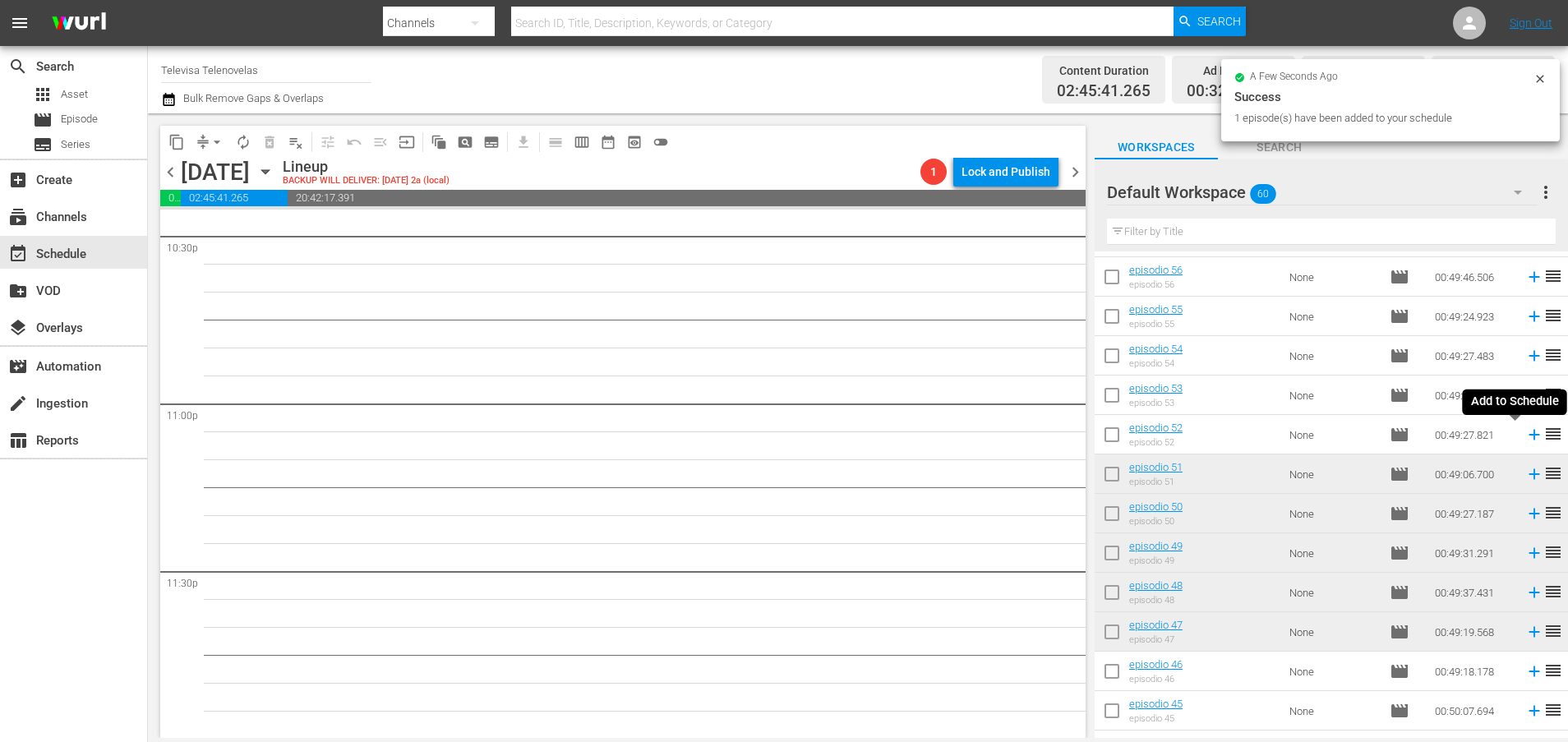
click at [1525, 436] on icon at bounding box center [1534, 434] width 18 height 18
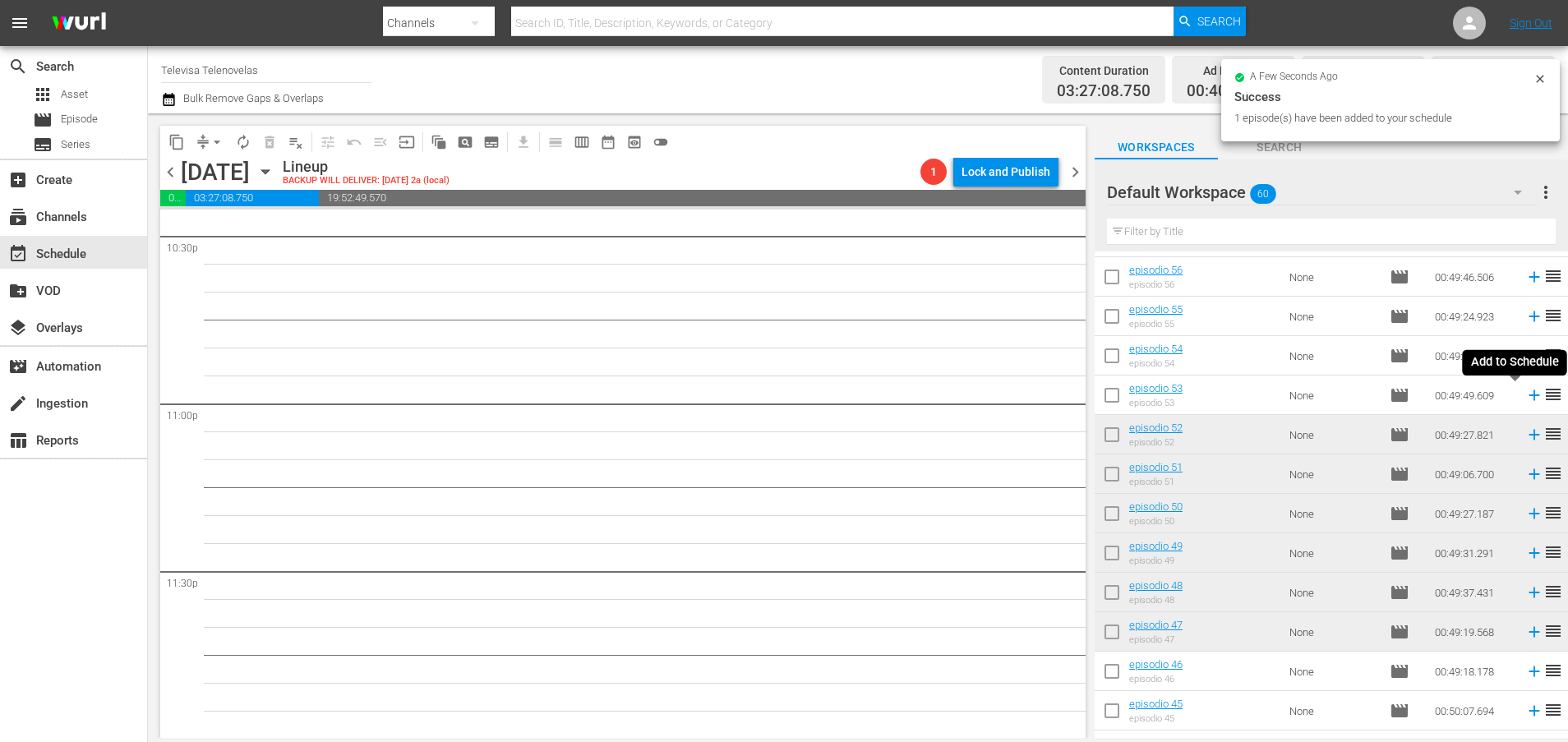
click at [1529, 395] on icon at bounding box center [1534, 396] width 10 height 10
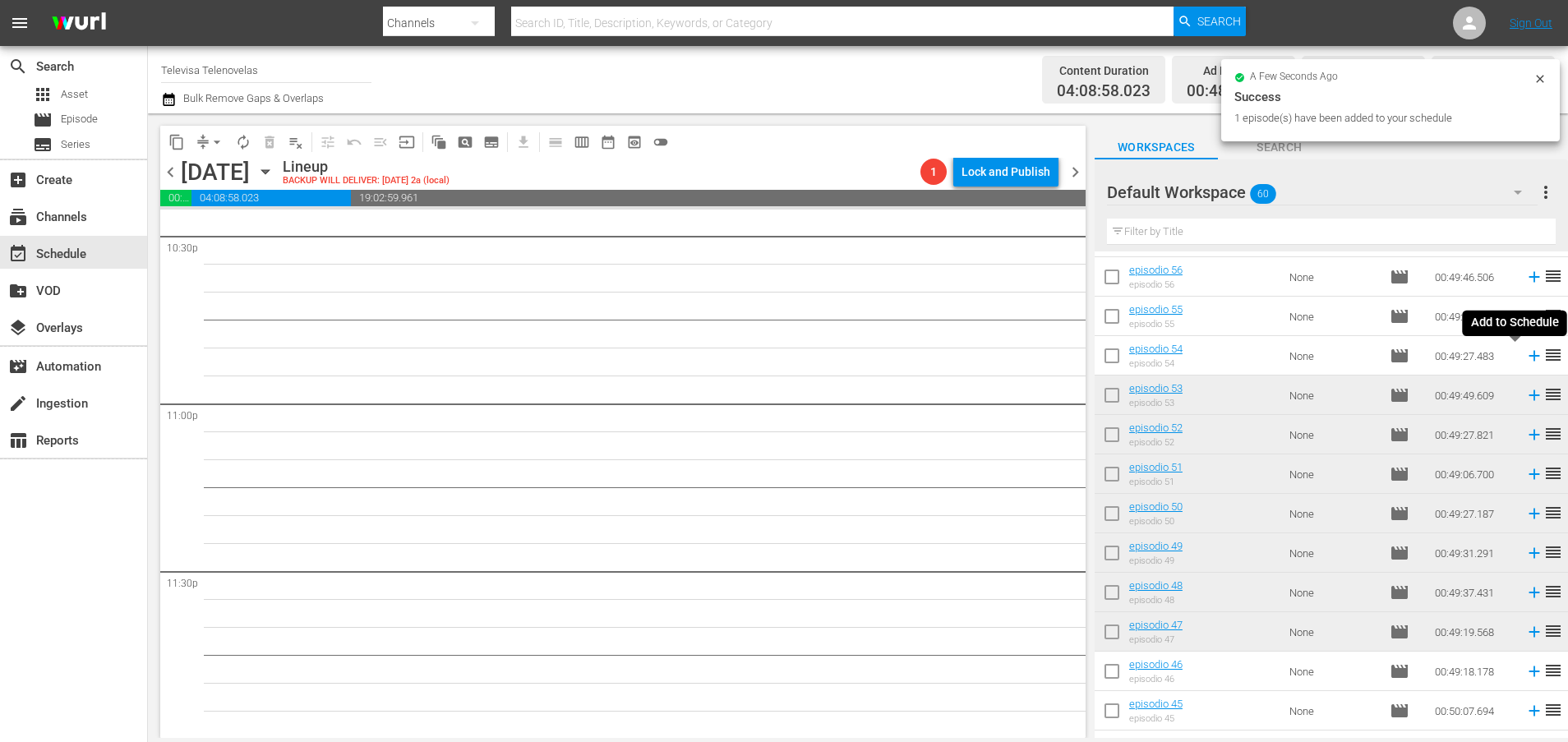
click at [1529, 357] on icon at bounding box center [1534, 357] width 10 height 10
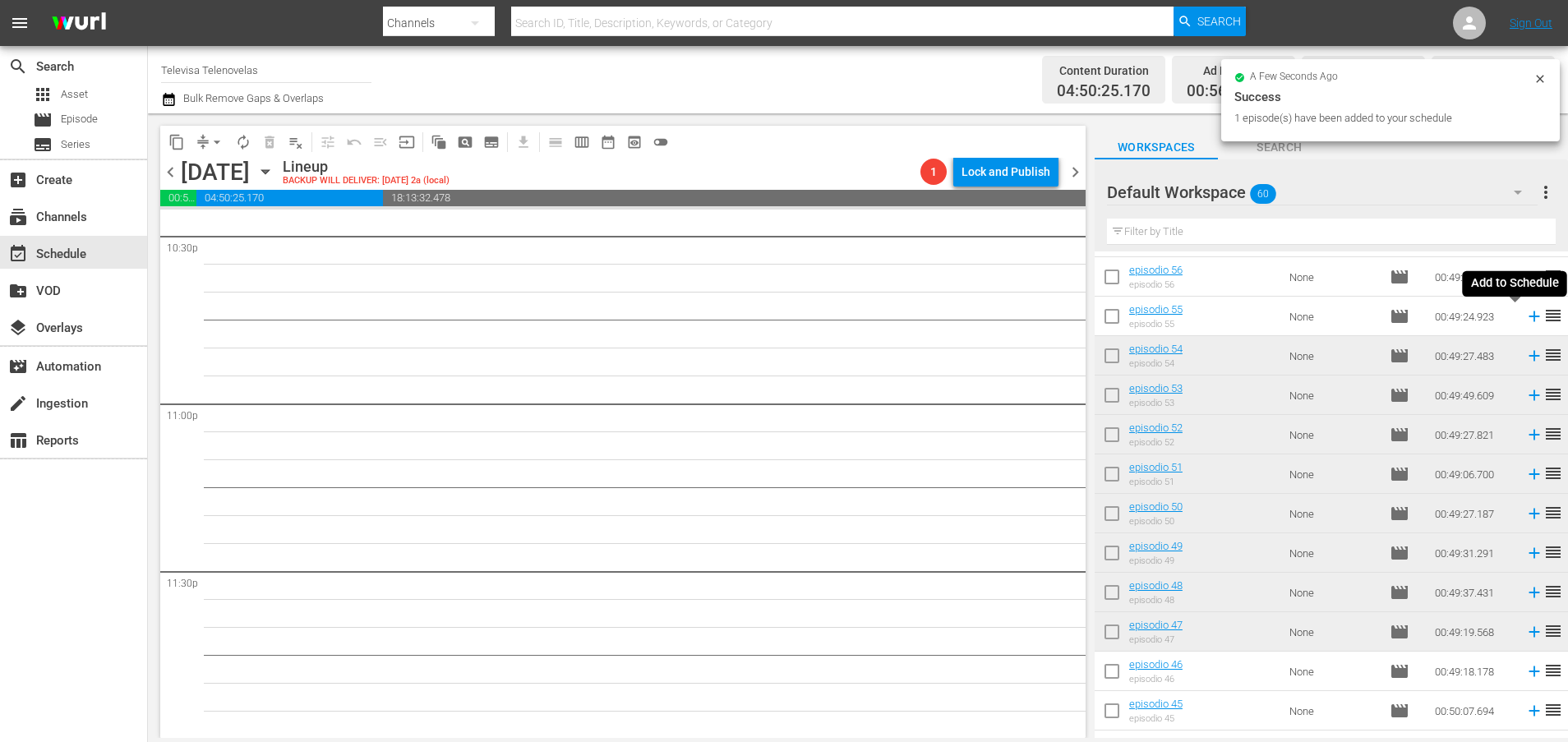
click at [1529, 316] on icon at bounding box center [1534, 317] width 10 height 10
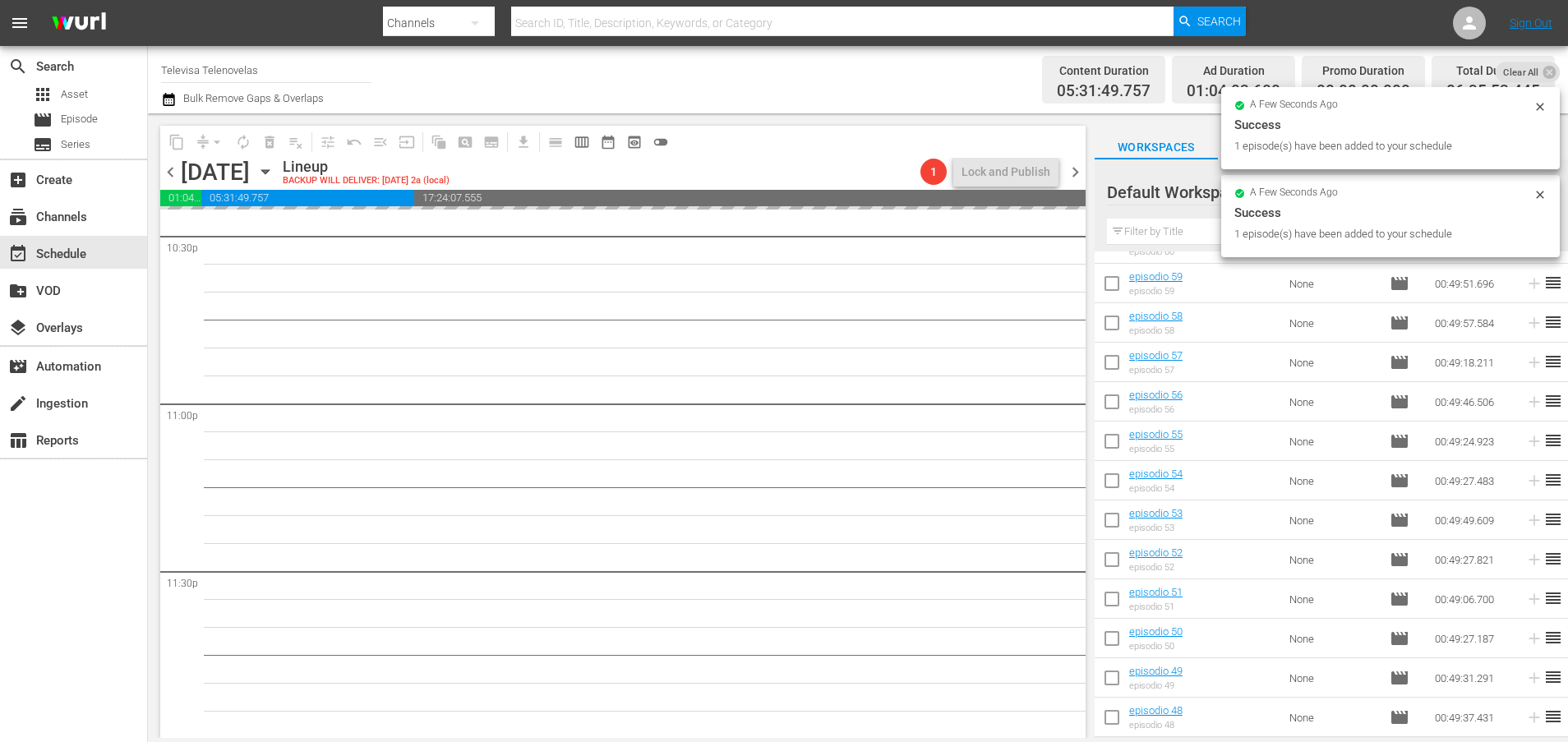
scroll to position [0, 0]
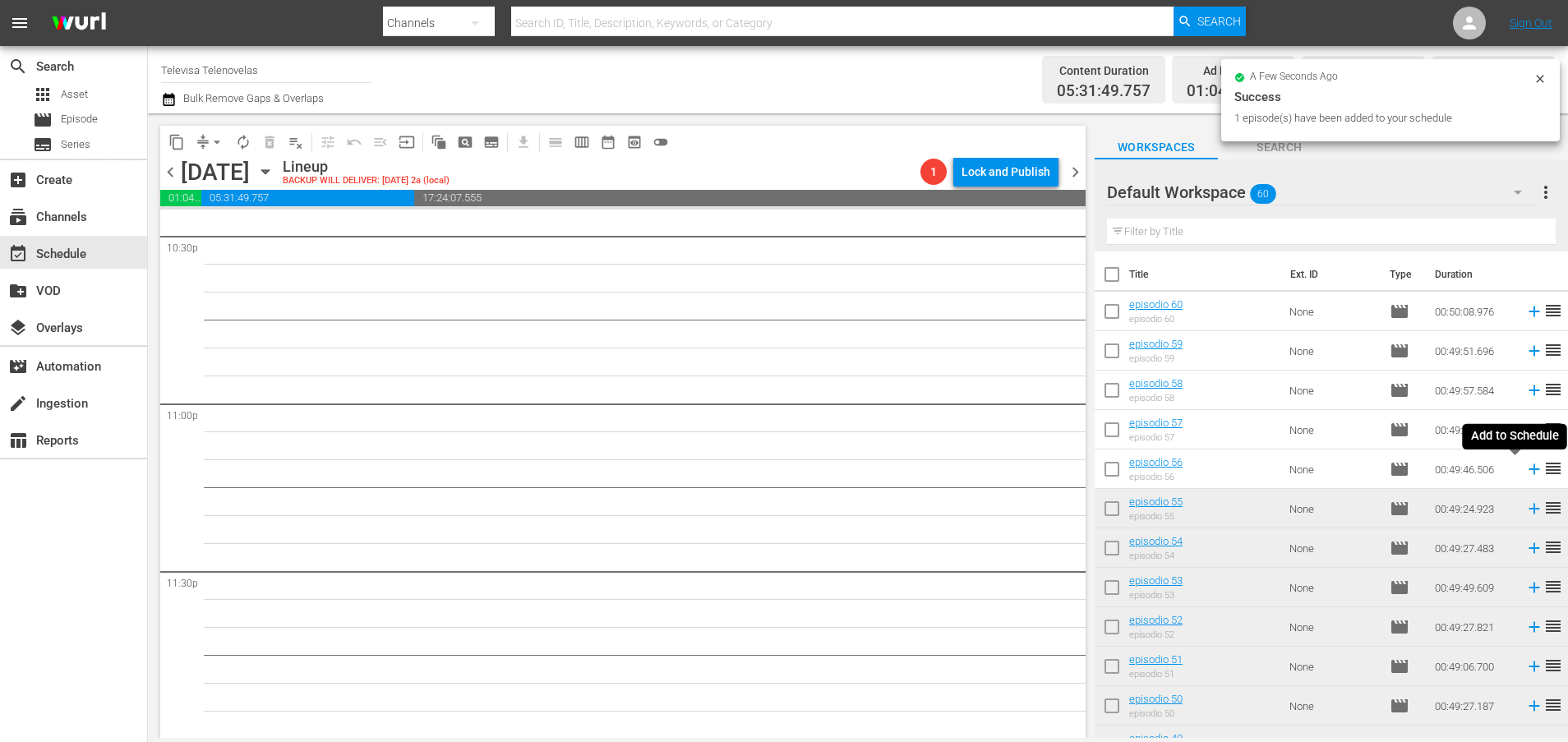
click at [1529, 469] on icon at bounding box center [1534, 469] width 10 height 10
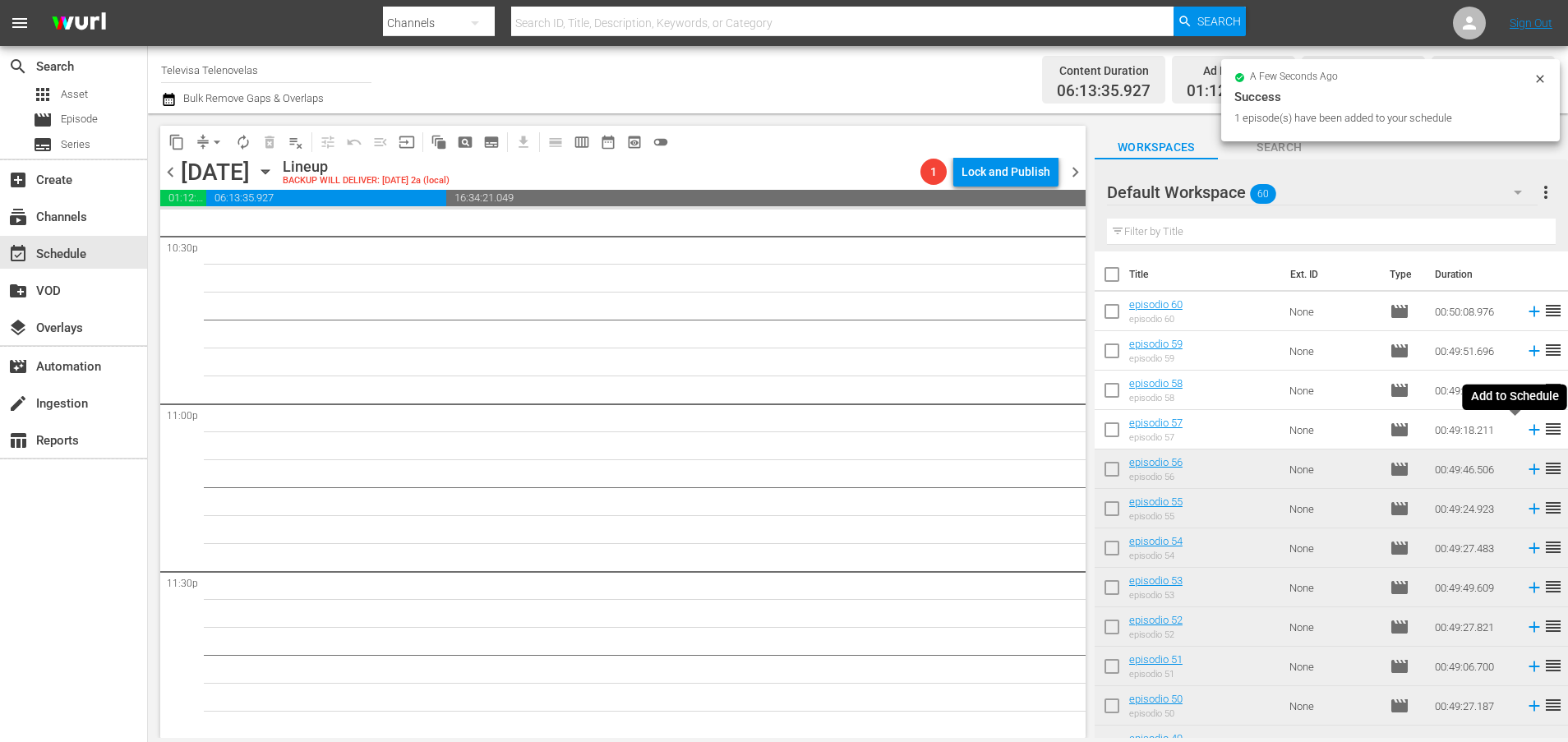
click at [1525, 432] on icon at bounding box center [1534, 430] width 18 height 18
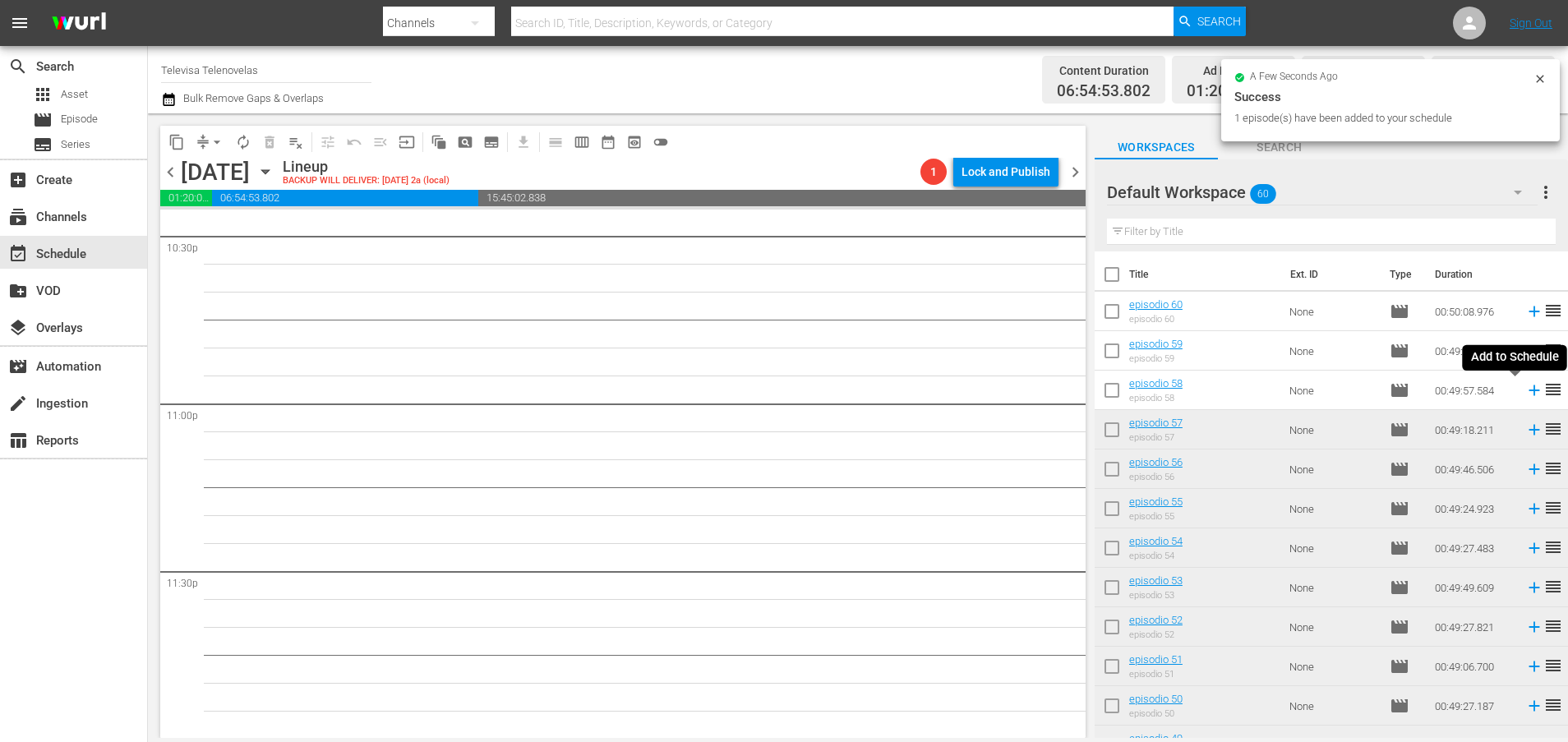
click at [1525, 393] on icon at bounding box center [1534, 390] width 18 height 18
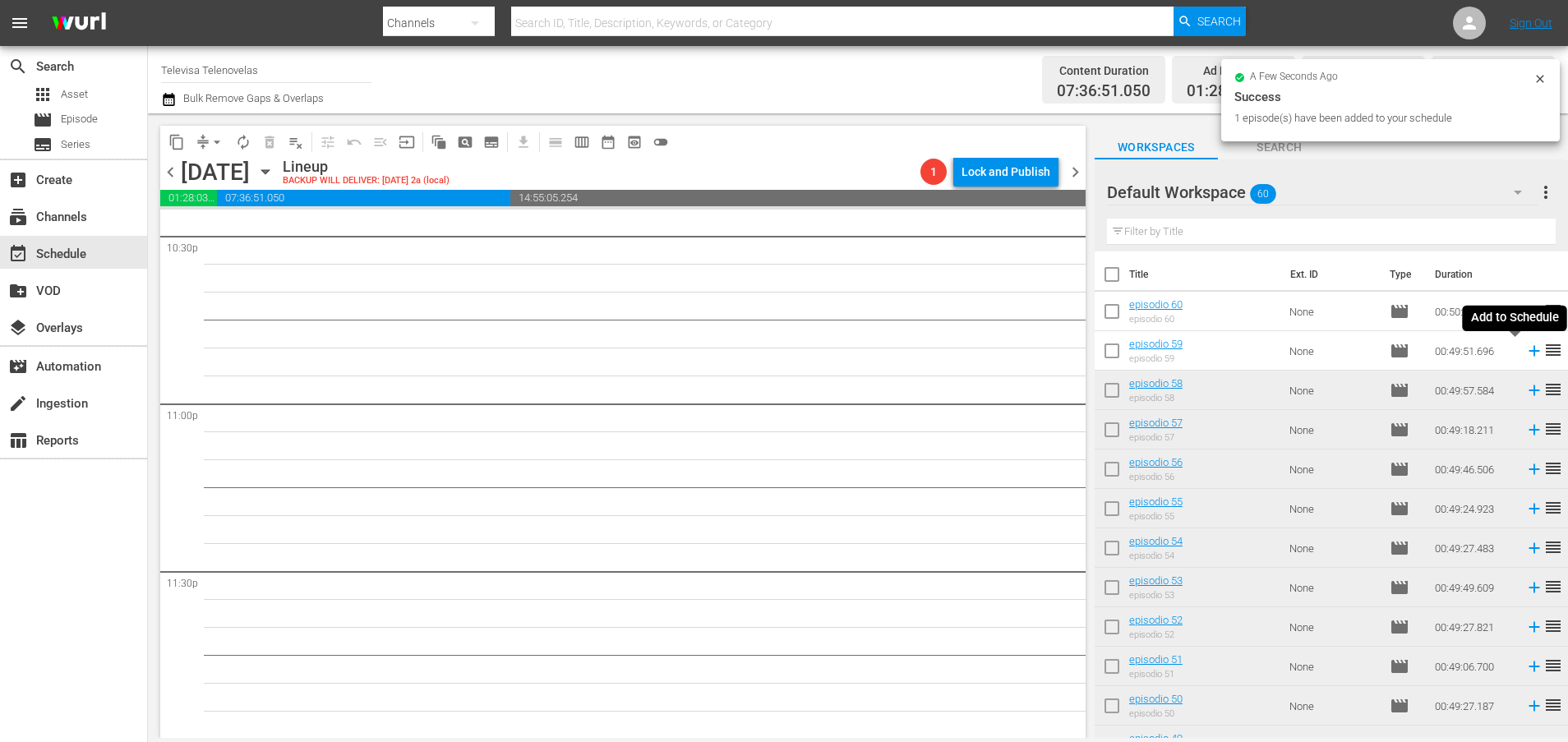
click at [1525, 350] on icon at bounding box center [1534, 350] width 18 height 18
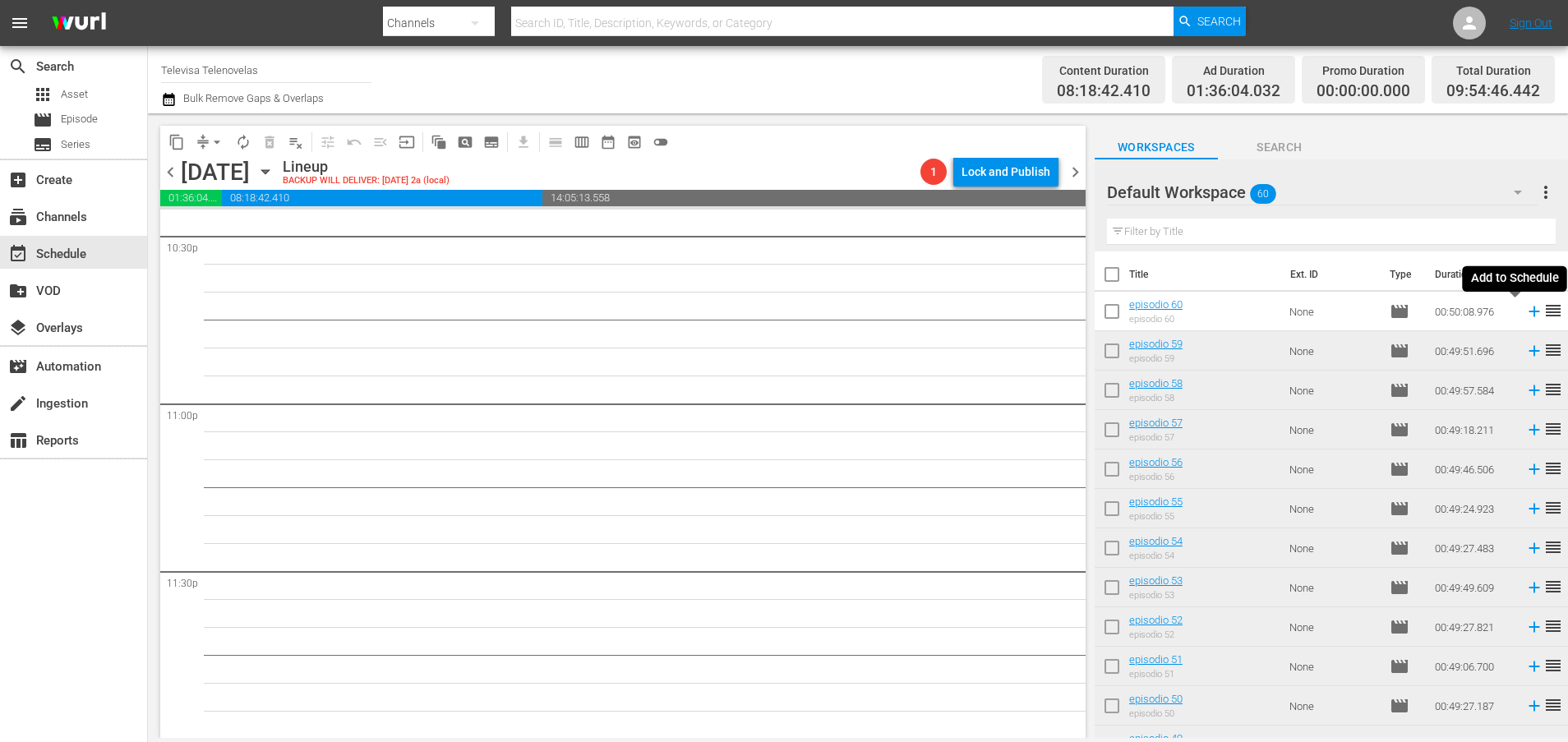
click at [1525, 314] on icon at bounding box center [1534, 311] width 18 height 18
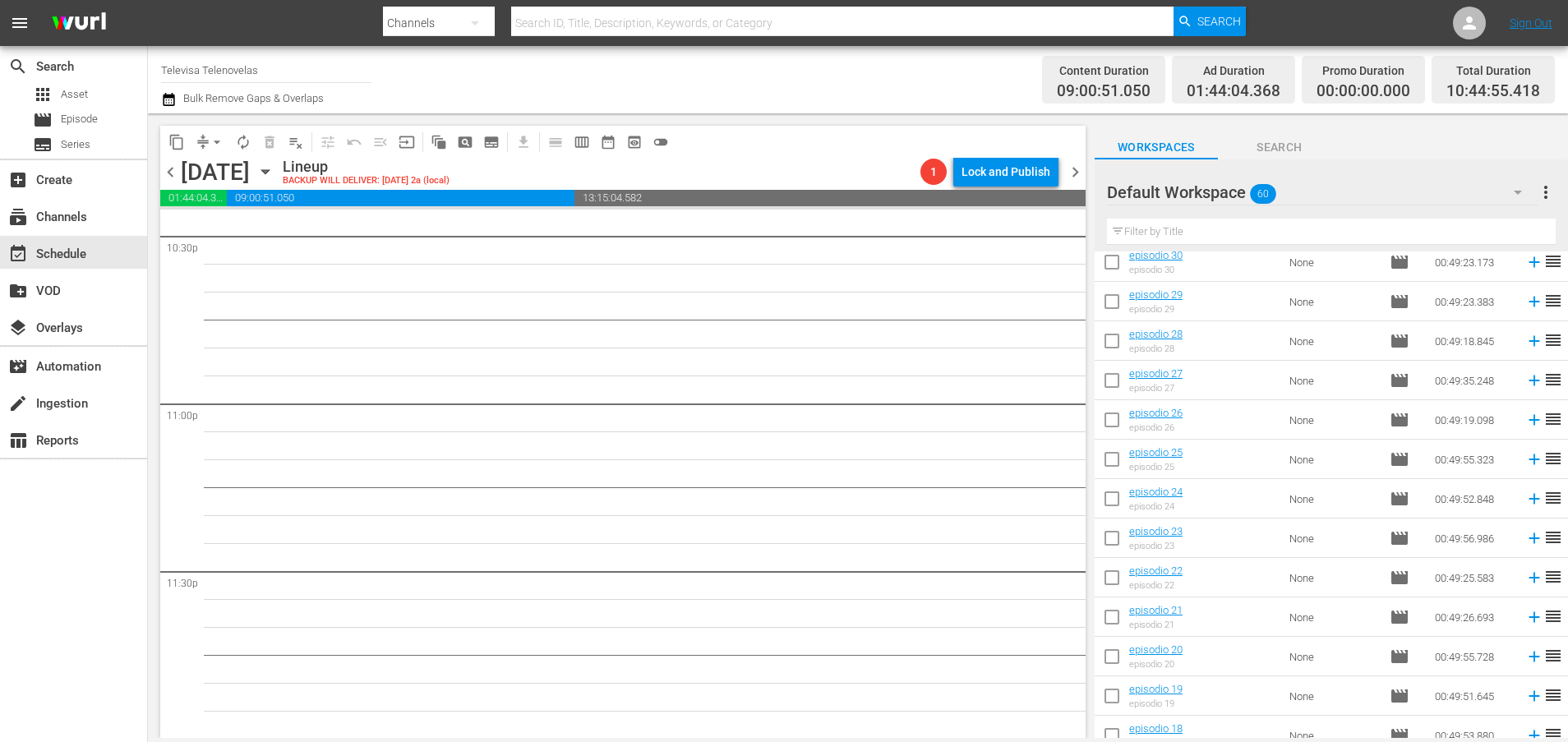
scroll to position [1919, 0]
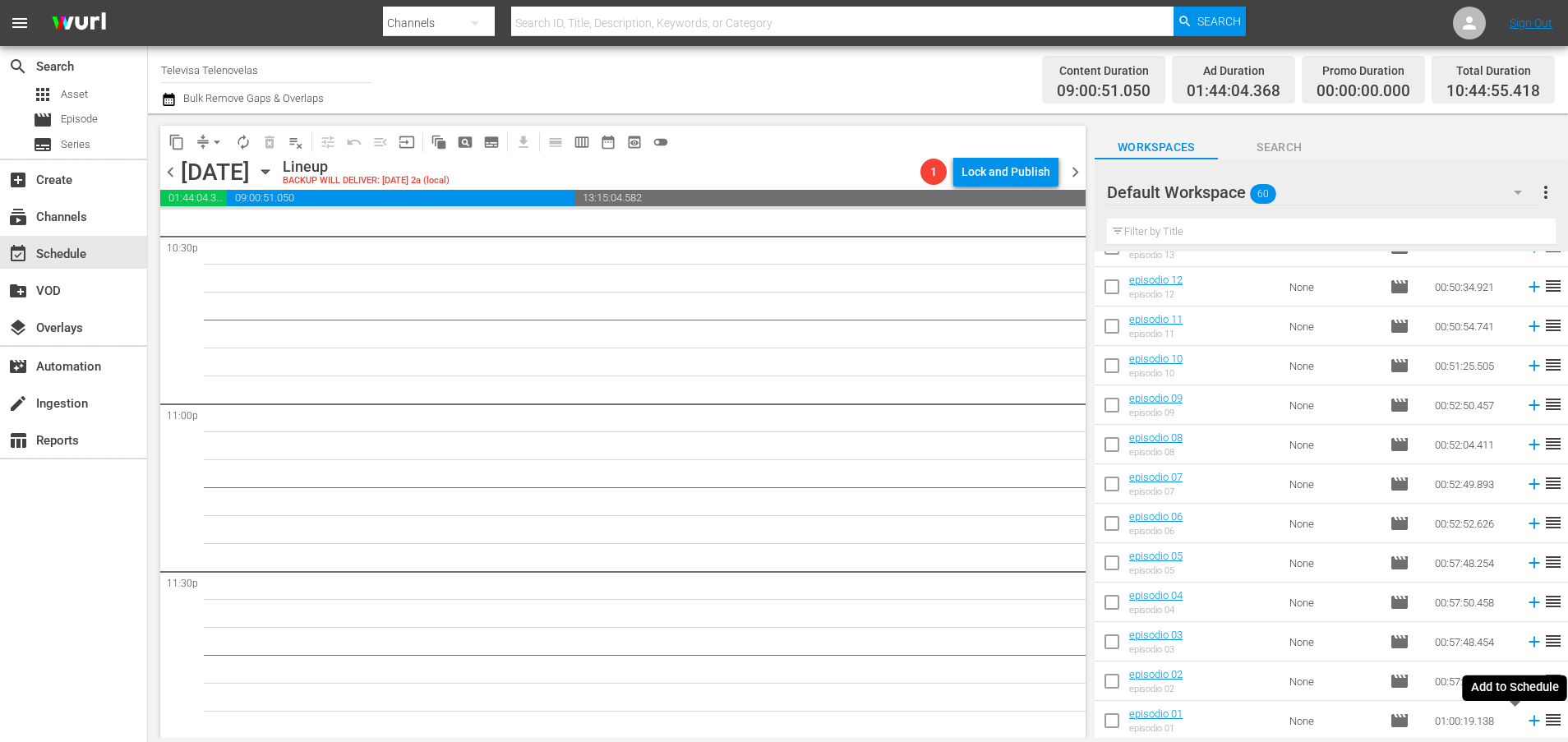
click at [1525, 725] on icon at bounding box center [1534, 721] width 18 height 18
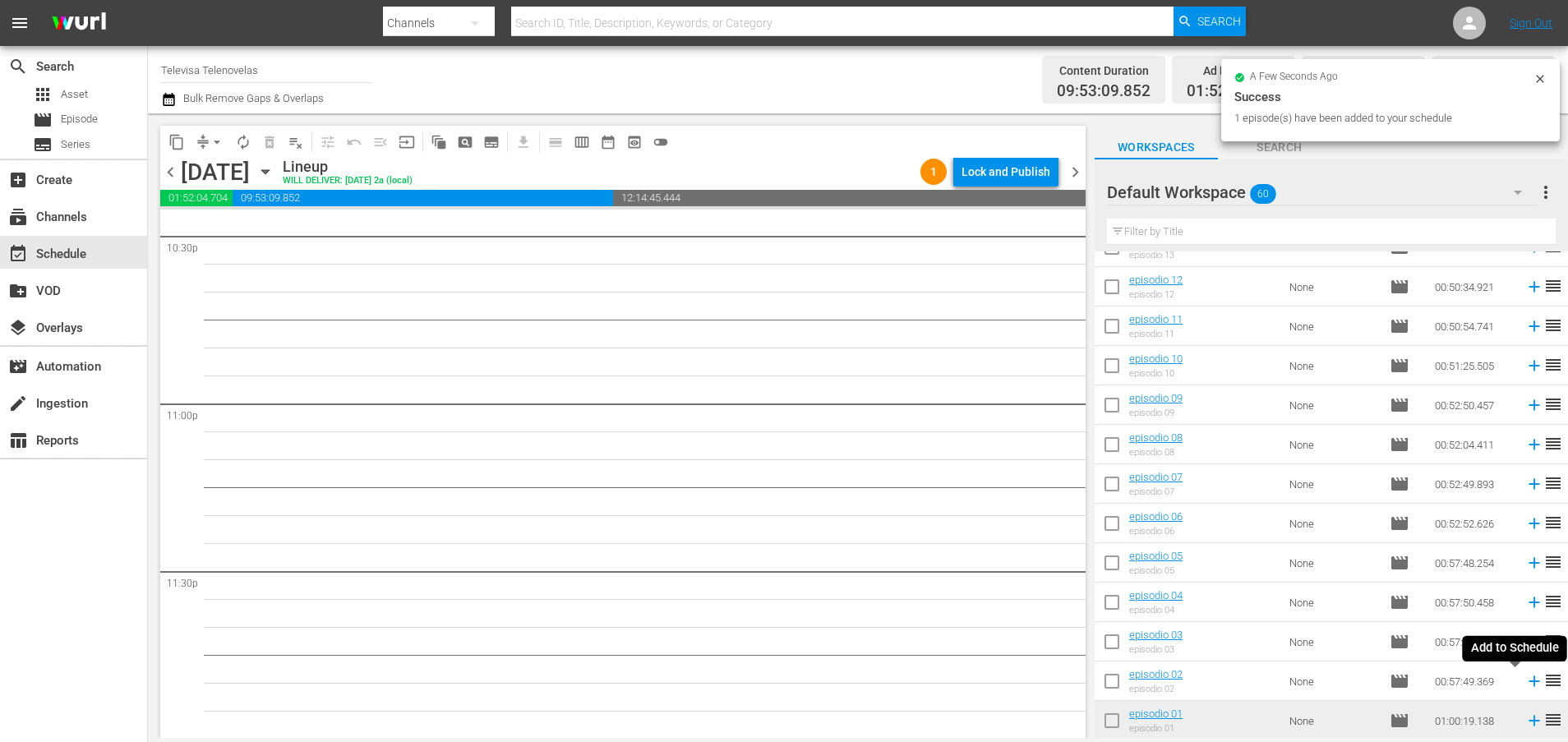
click at [1529, 684] on icon at bounding box center [1534, 682] width 10 height 10
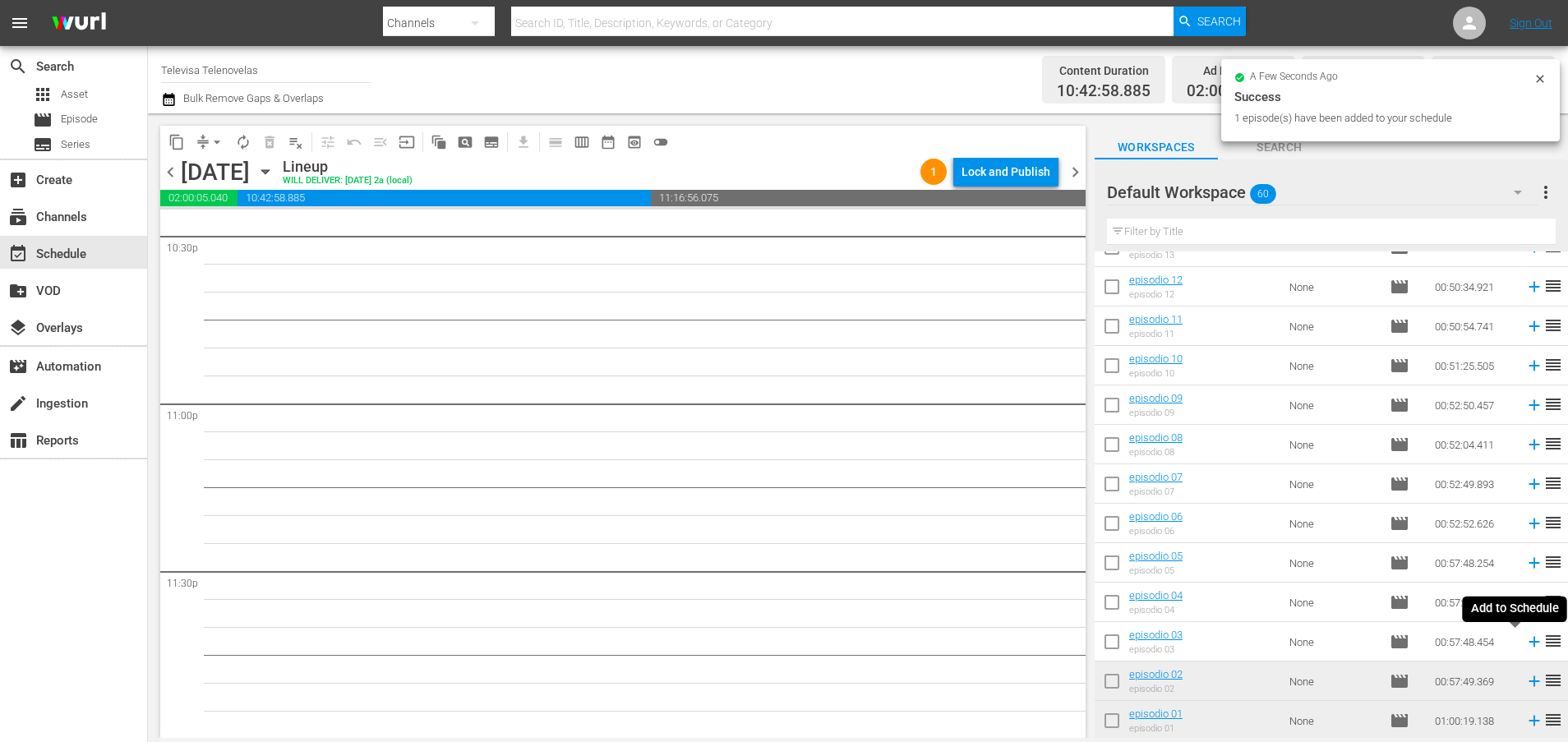
click at [1529, 644] on icon at bounding box center [1534, 642] width 10 height 10
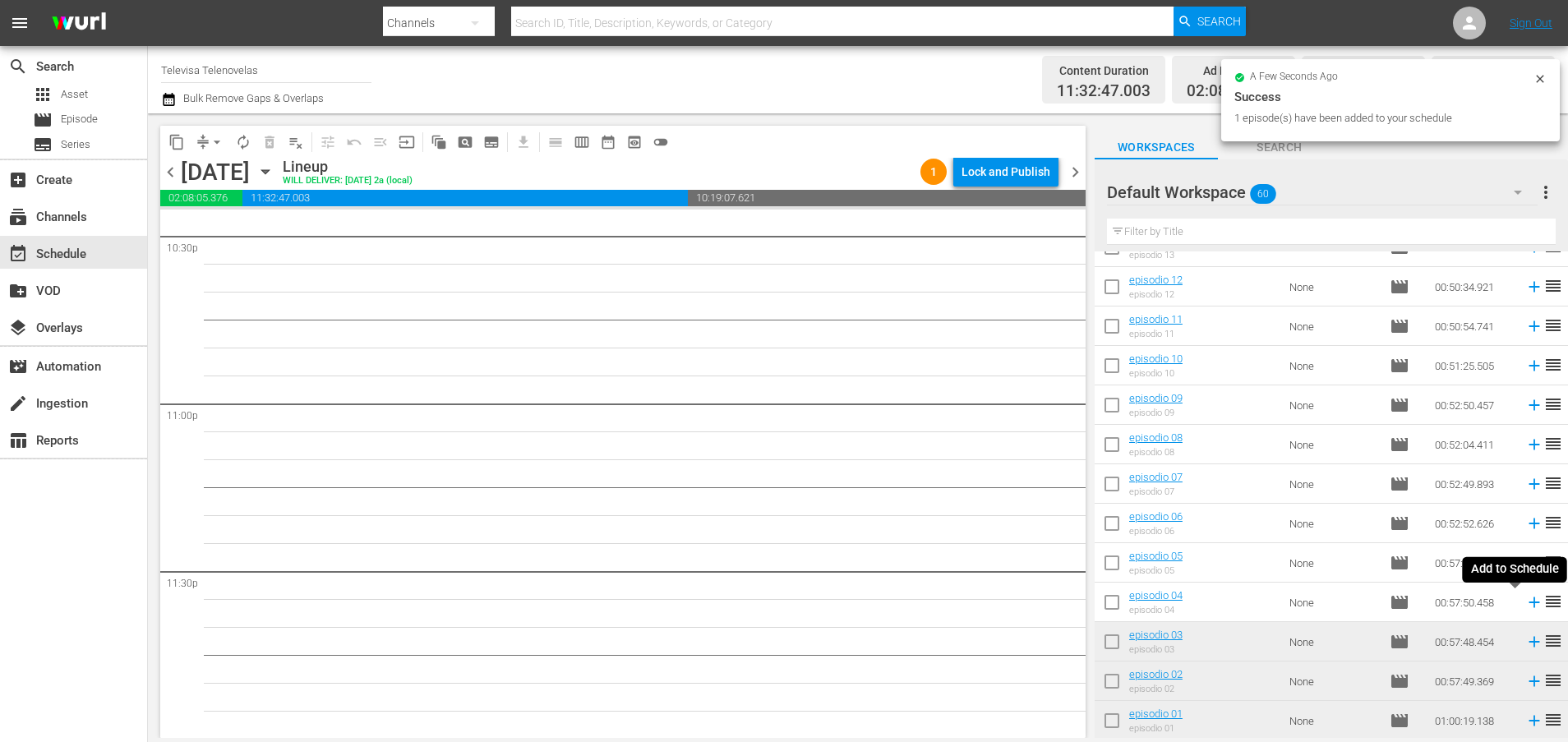
click at [1525, 604] on icon at bounding box center [1534, 602] width 18 height 18
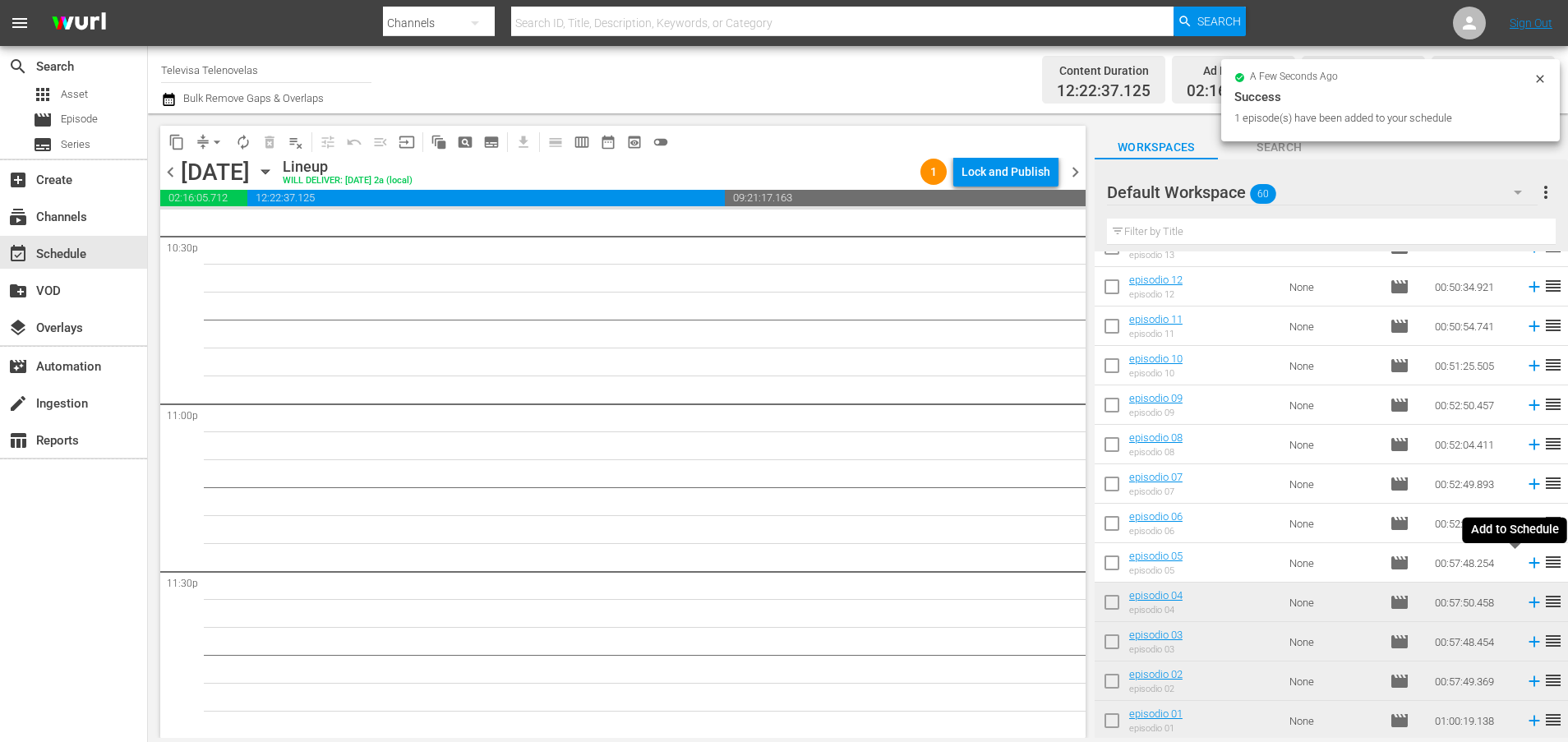
click at [1525, 565] on icon at bounding box center [1534, 563] width 18 height 18
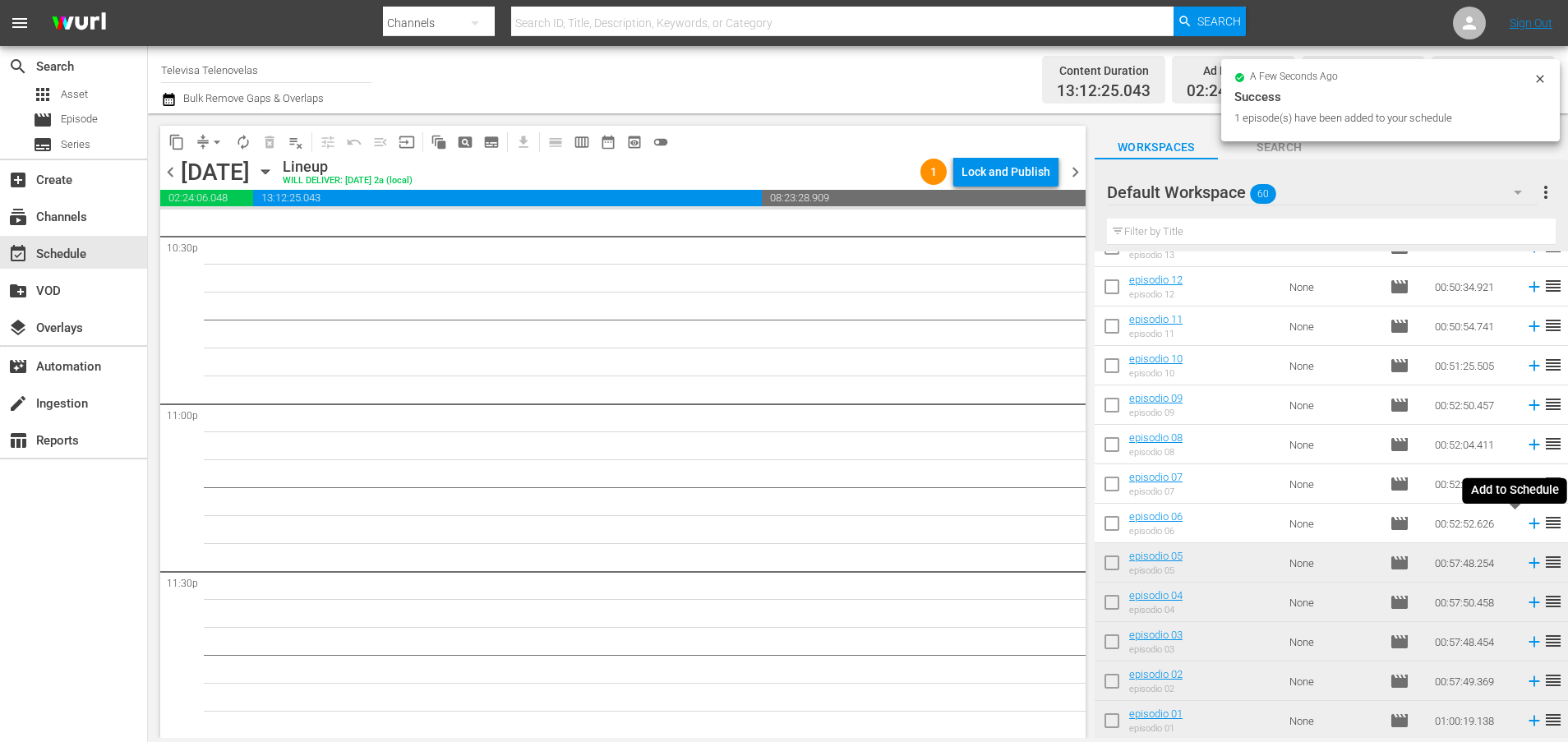
click at [1525, 525] on icon at bounding box center [1534, 524] width 18 height 18
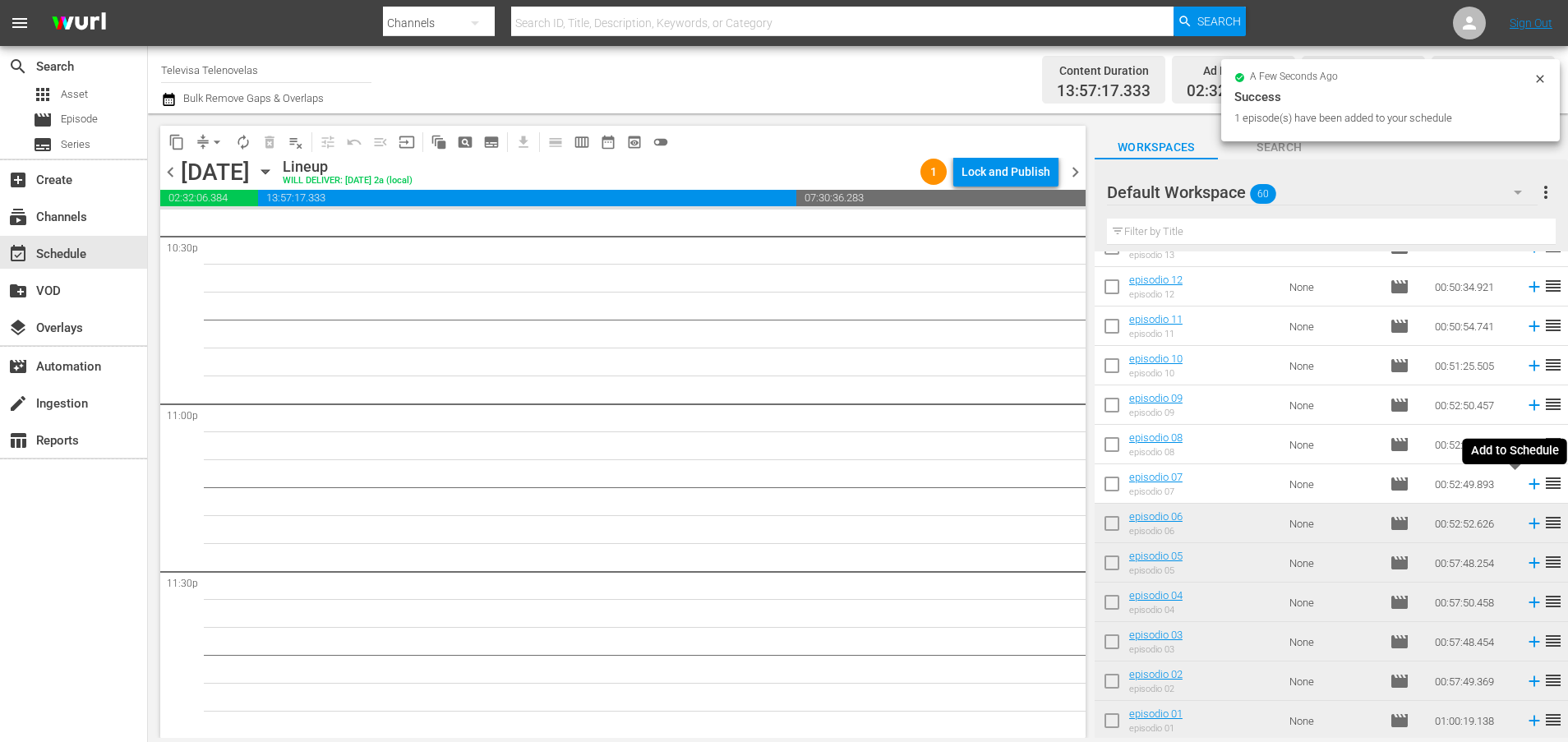
click at [1529, 487] on icon at bounding box center [1534, 484] width 10 height 10
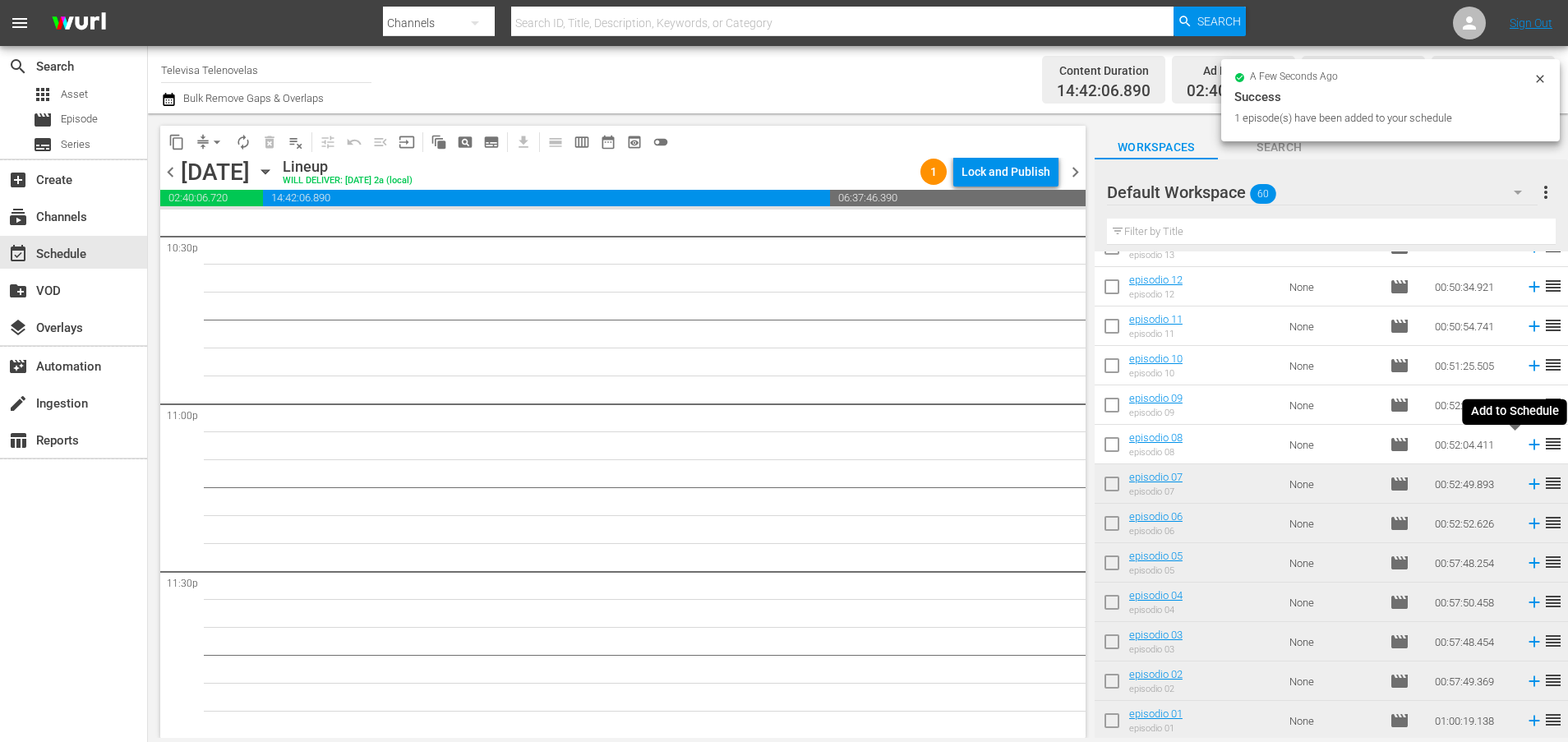
click at [1529, 447] on icon at bounding box center [1534, 445] width 10 height 10
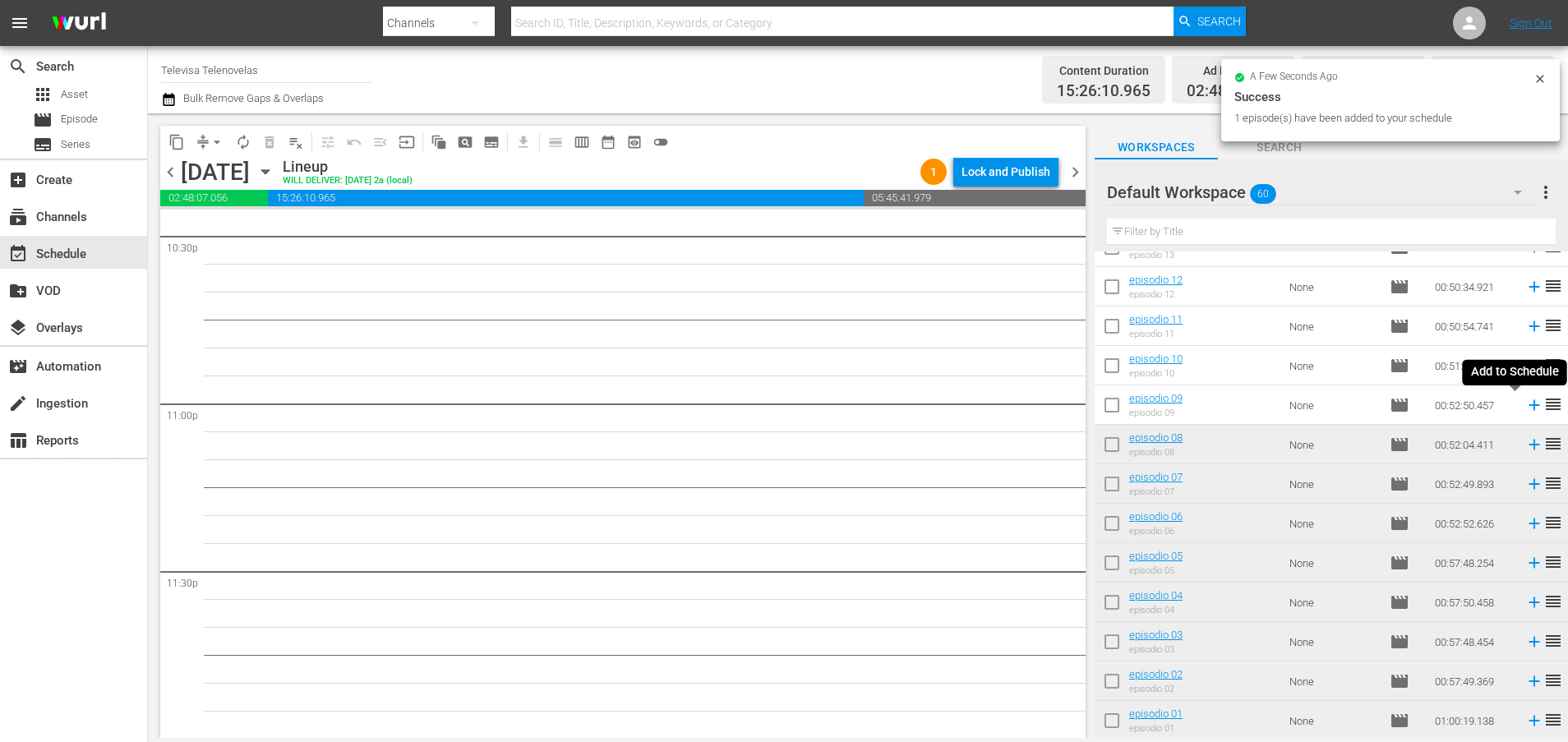
click at [1525, 408] on icon at bounding box center [1534, 405] width 18 height 18
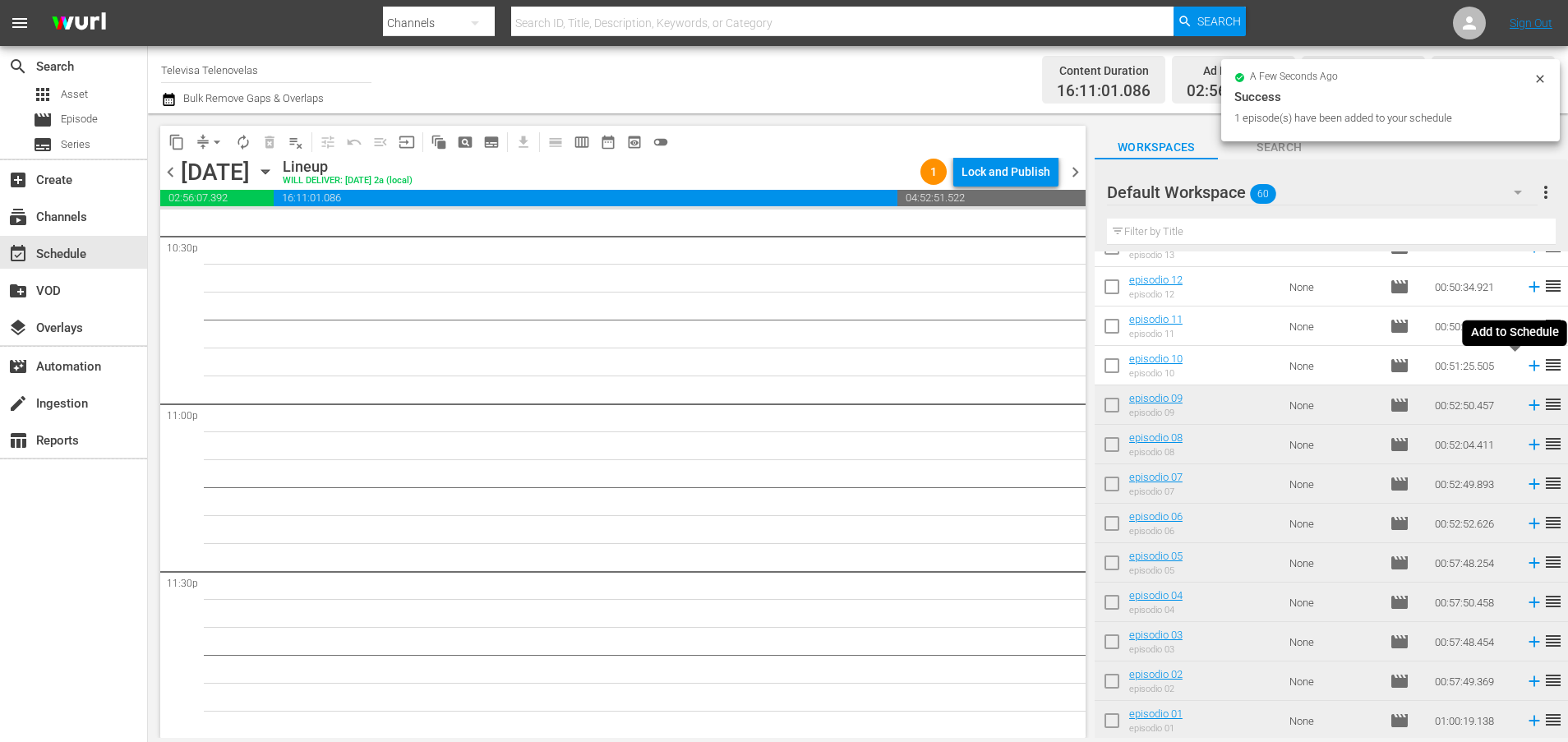
click at [1525, 367] on icon at bounding box center [1534, 365] width 18 height 18
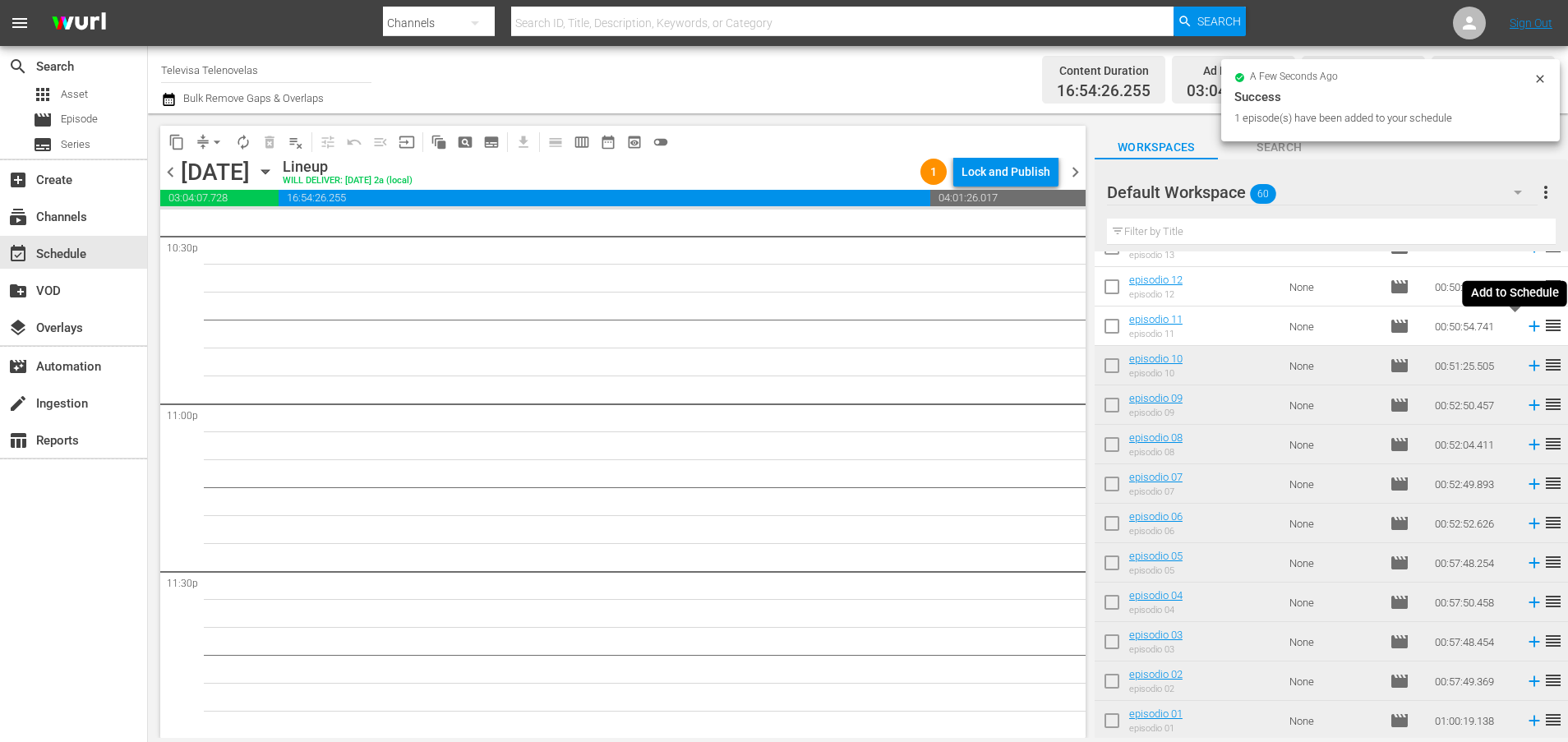
click at [1529, 328] on icon at bounding box center [1534, 327] width 10 height 10
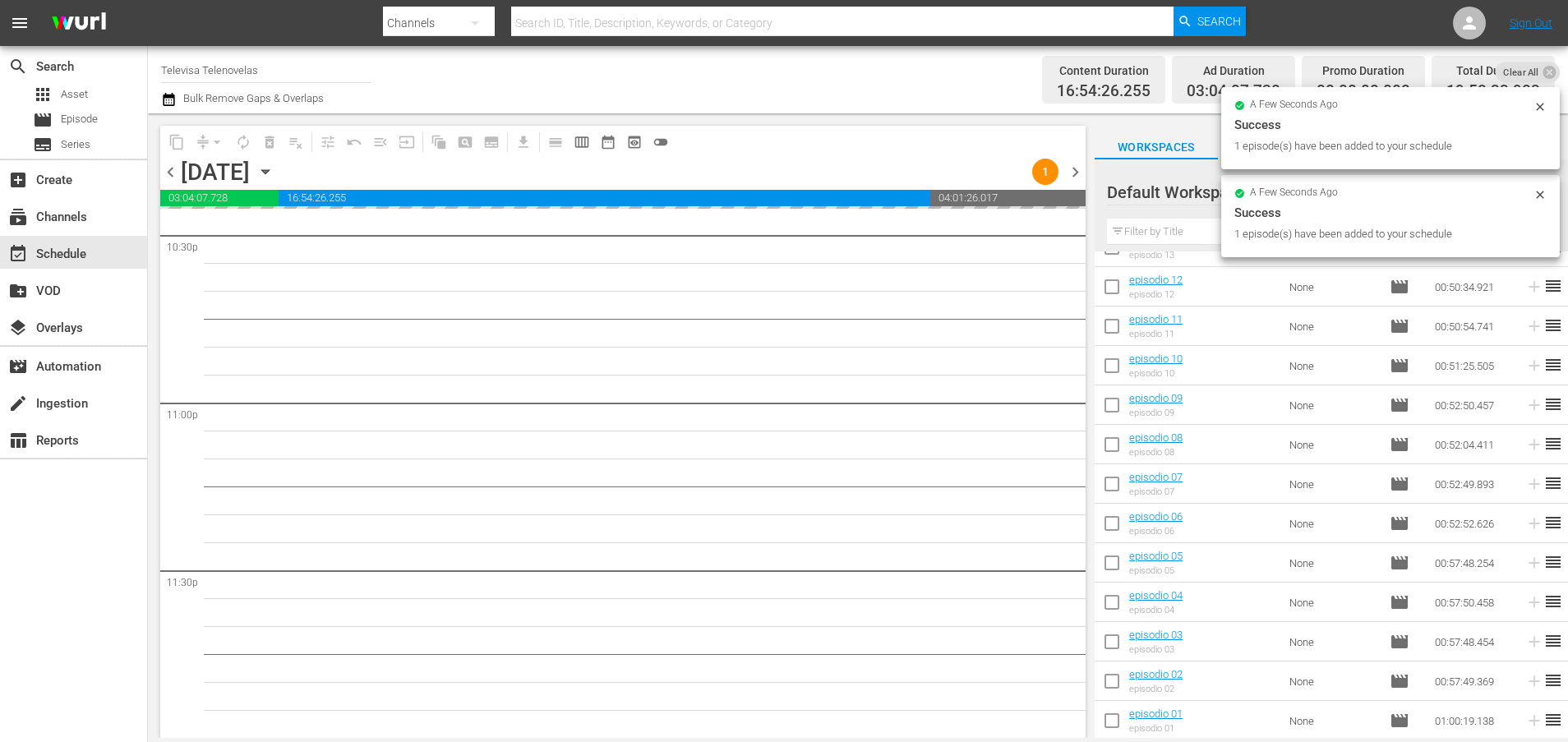
scroll to position [1672, 0]
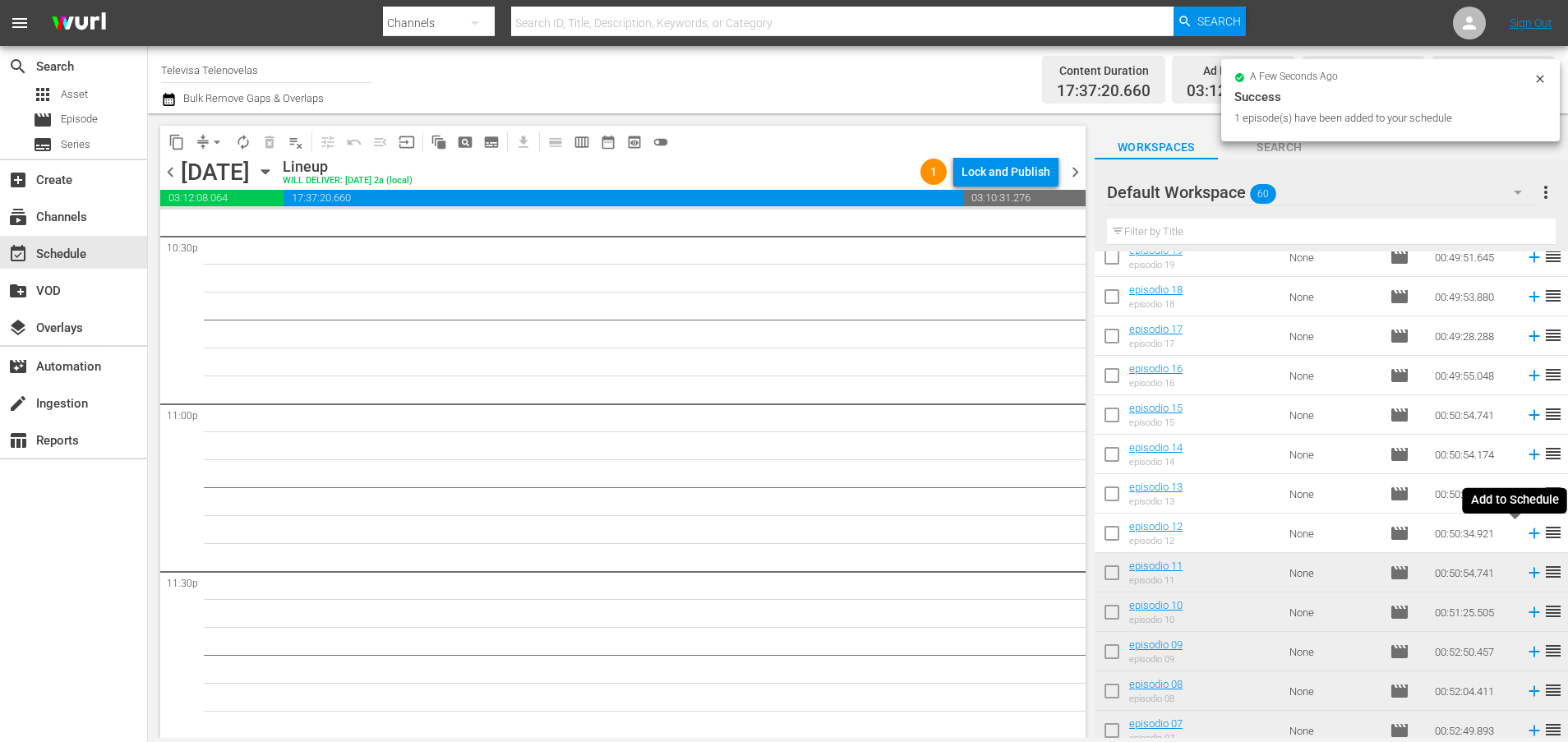
click at [1525, 536] on icon at bounding box center [1534, 533] width 18 height 18
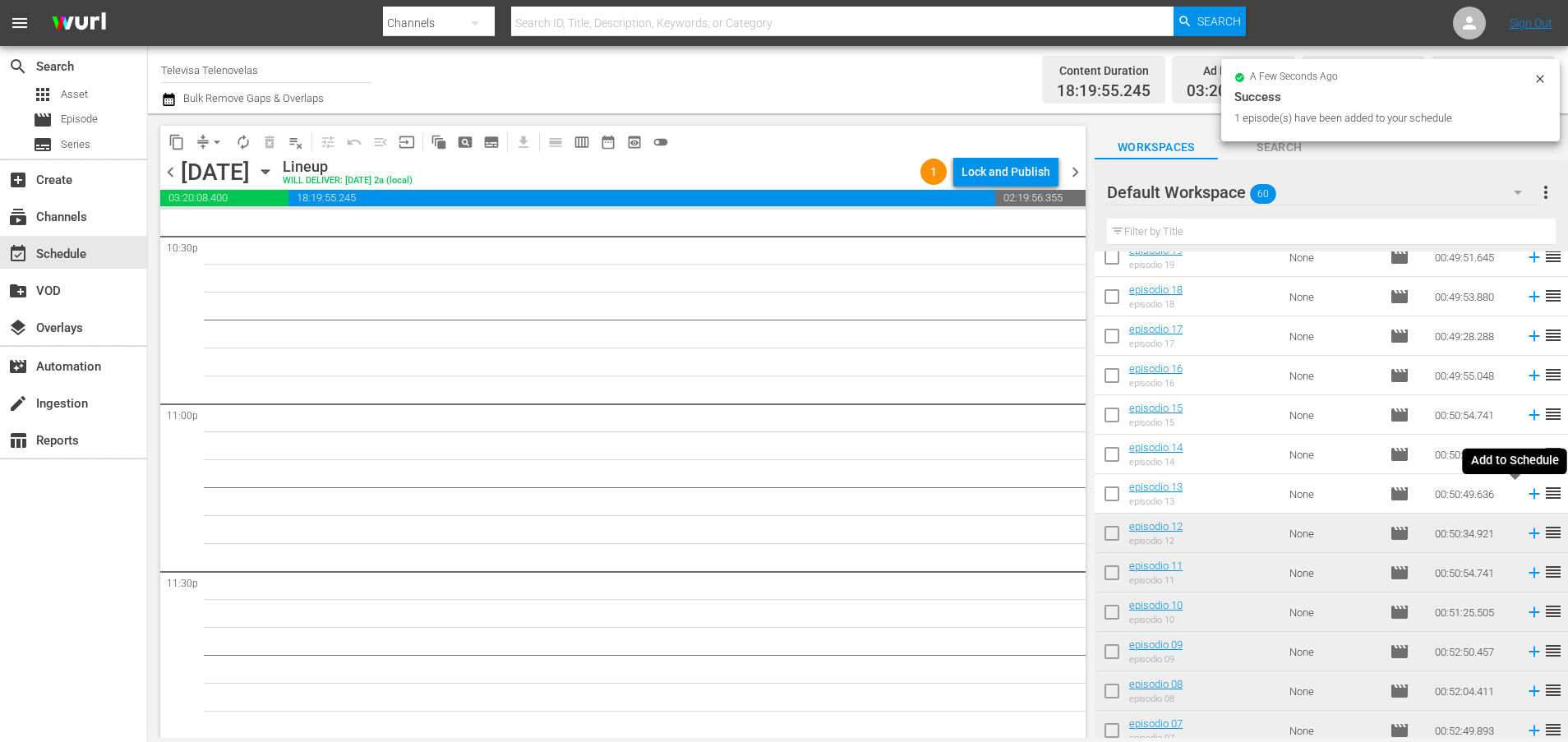
click at [1529, 498] on icon at bounding box center [1534, 495] width 10 height 10
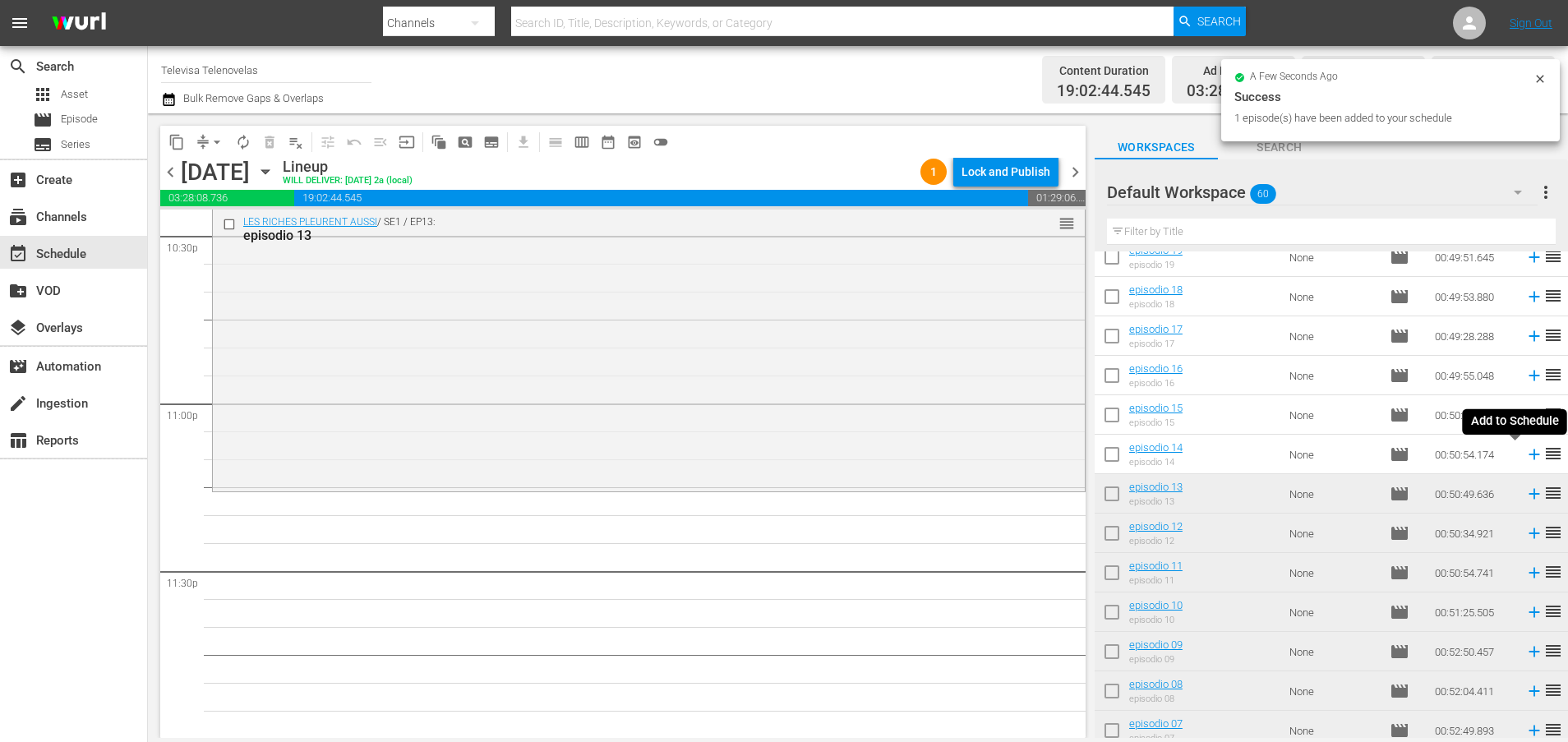
click at [1529, 457] on icon at bounding box center [1534, 455] width 10 height 10
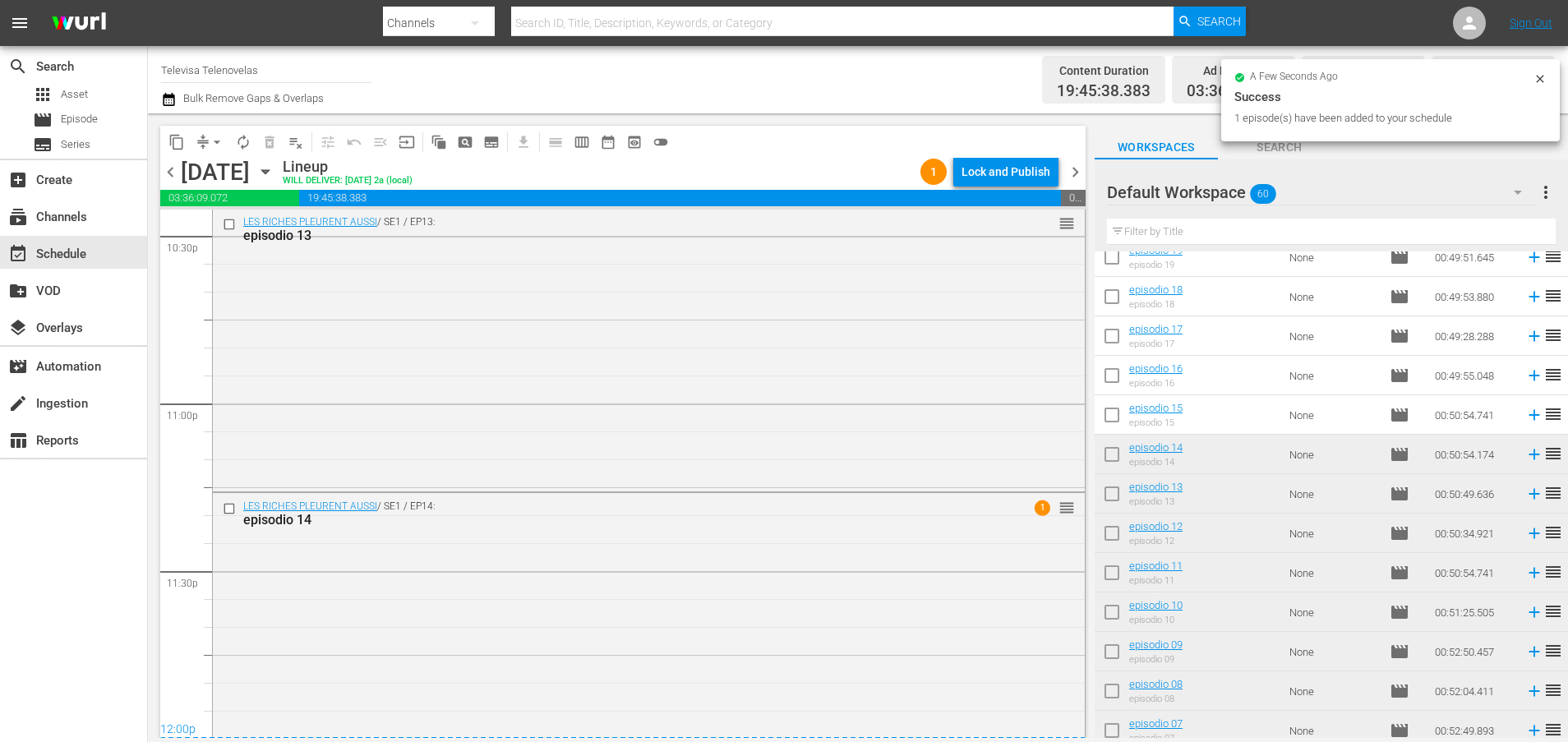
scroll to position [7559, 0]
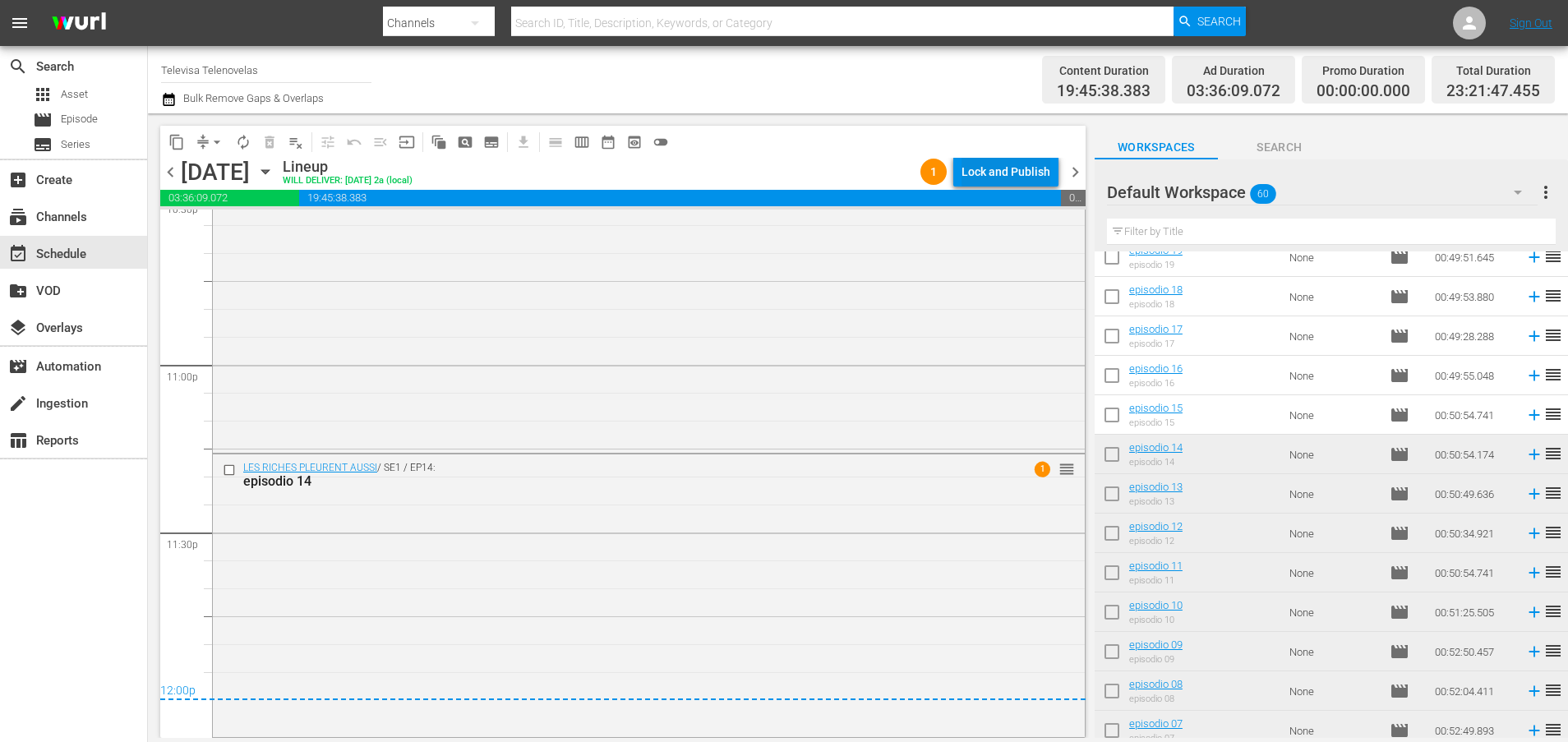
click at [997, 169] on div "Lock and Publish" at bounding box center [1006, 172] width 89 height 30
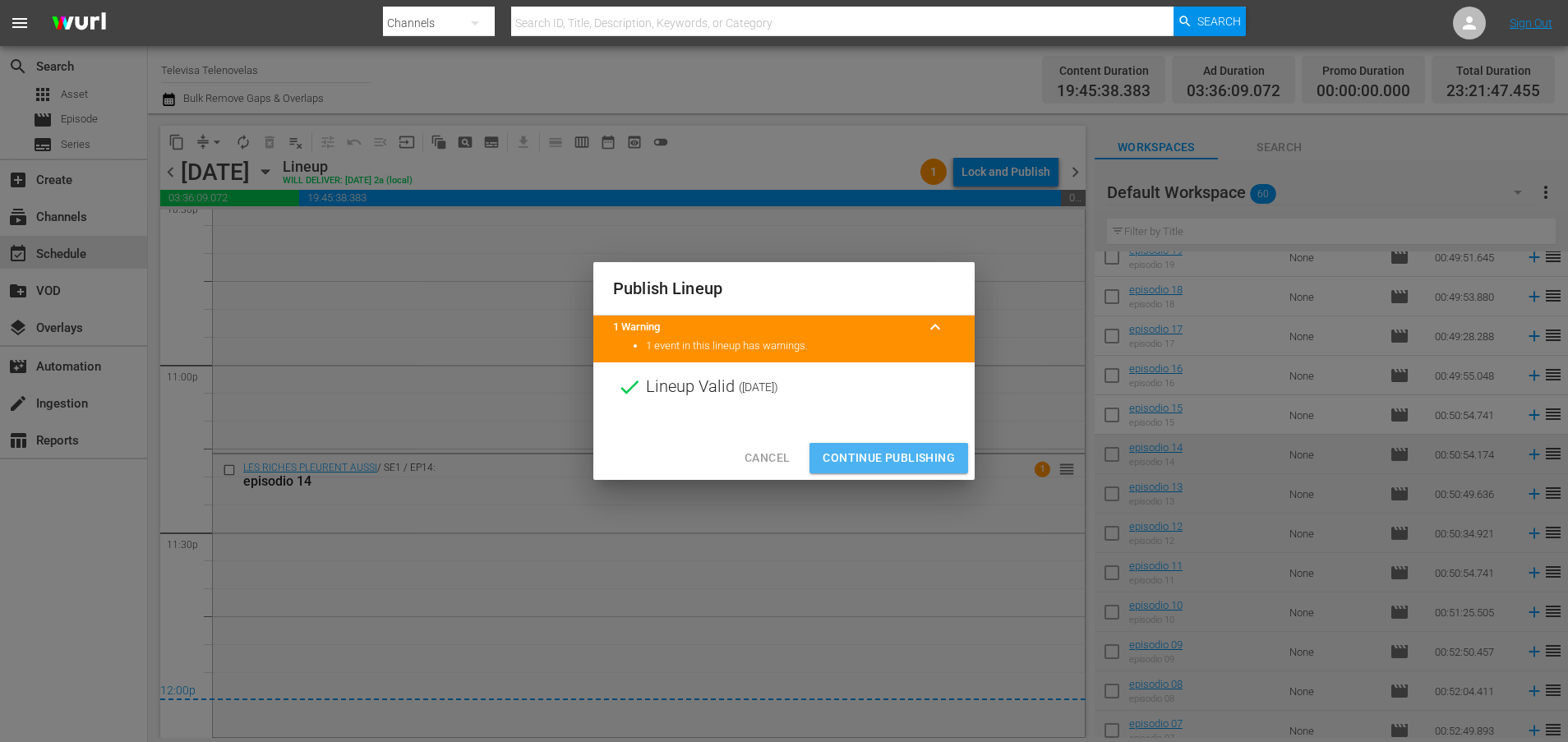
click at [882, 468] on button "Continue Publishing" at bounding box center [889, 458] width 159 height 31
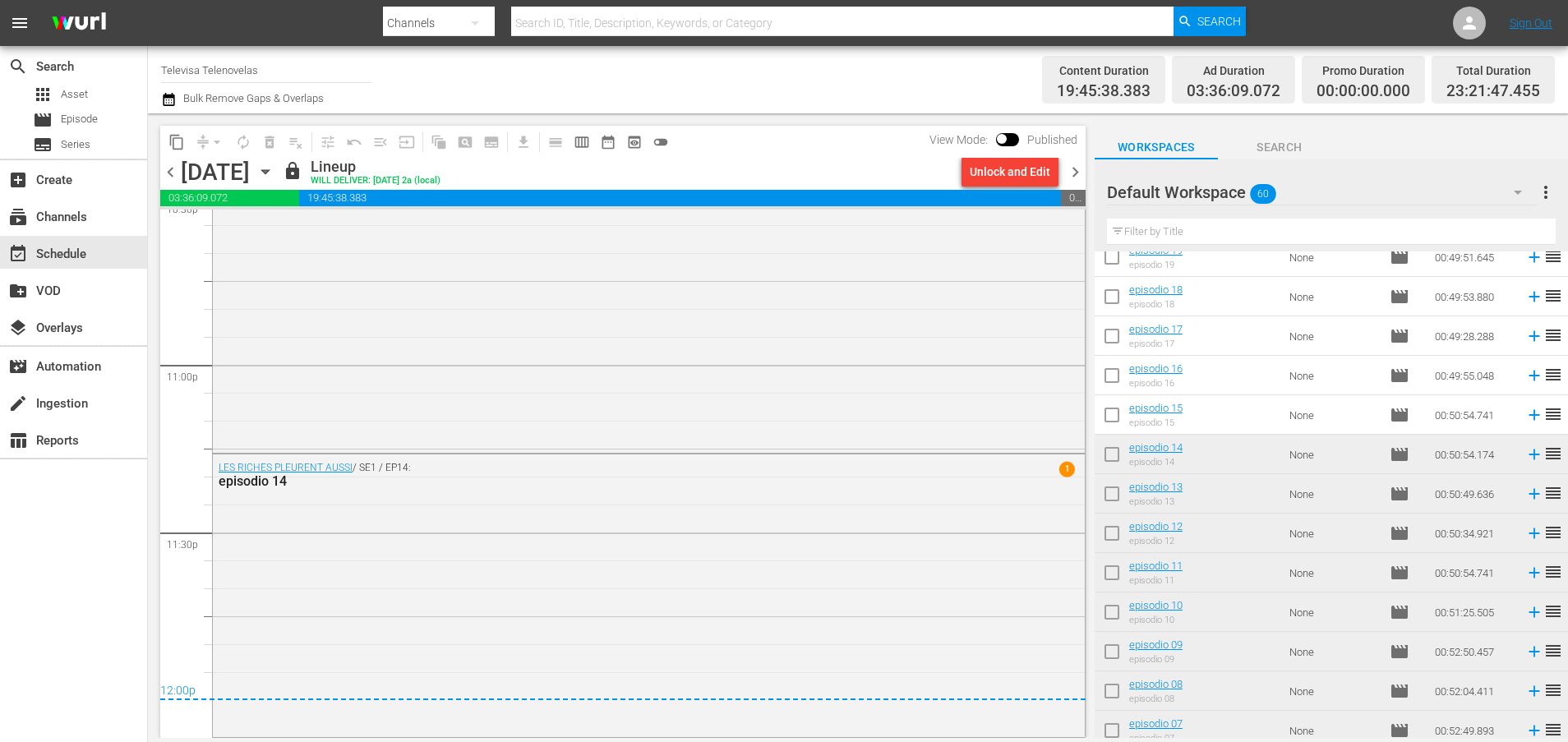
click at [269, 170] on icon "button" at bounding box center [265, 172] width 7 height 4
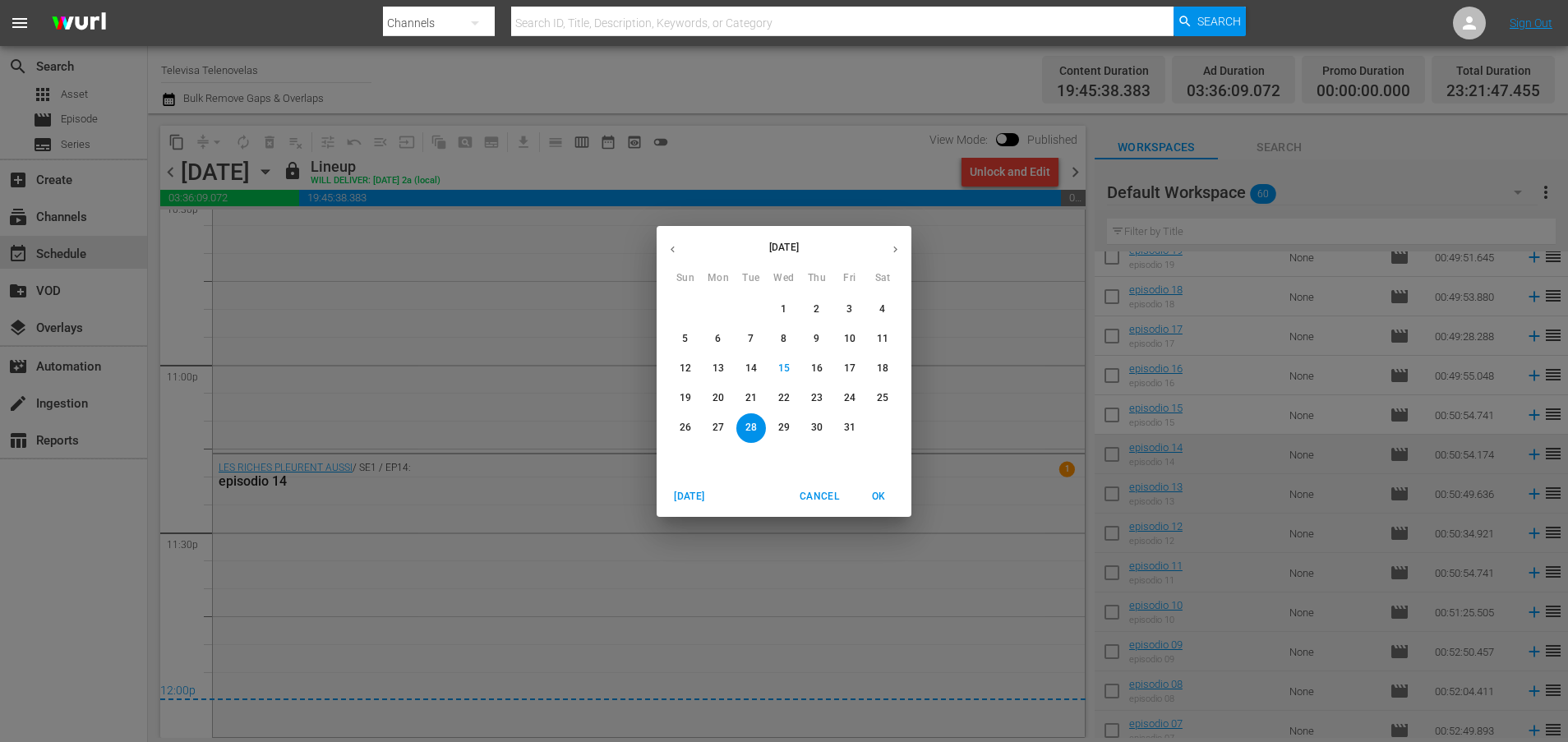
click at [784, 423] on p "29" at bounding box center [784, 428] width 11 height 14
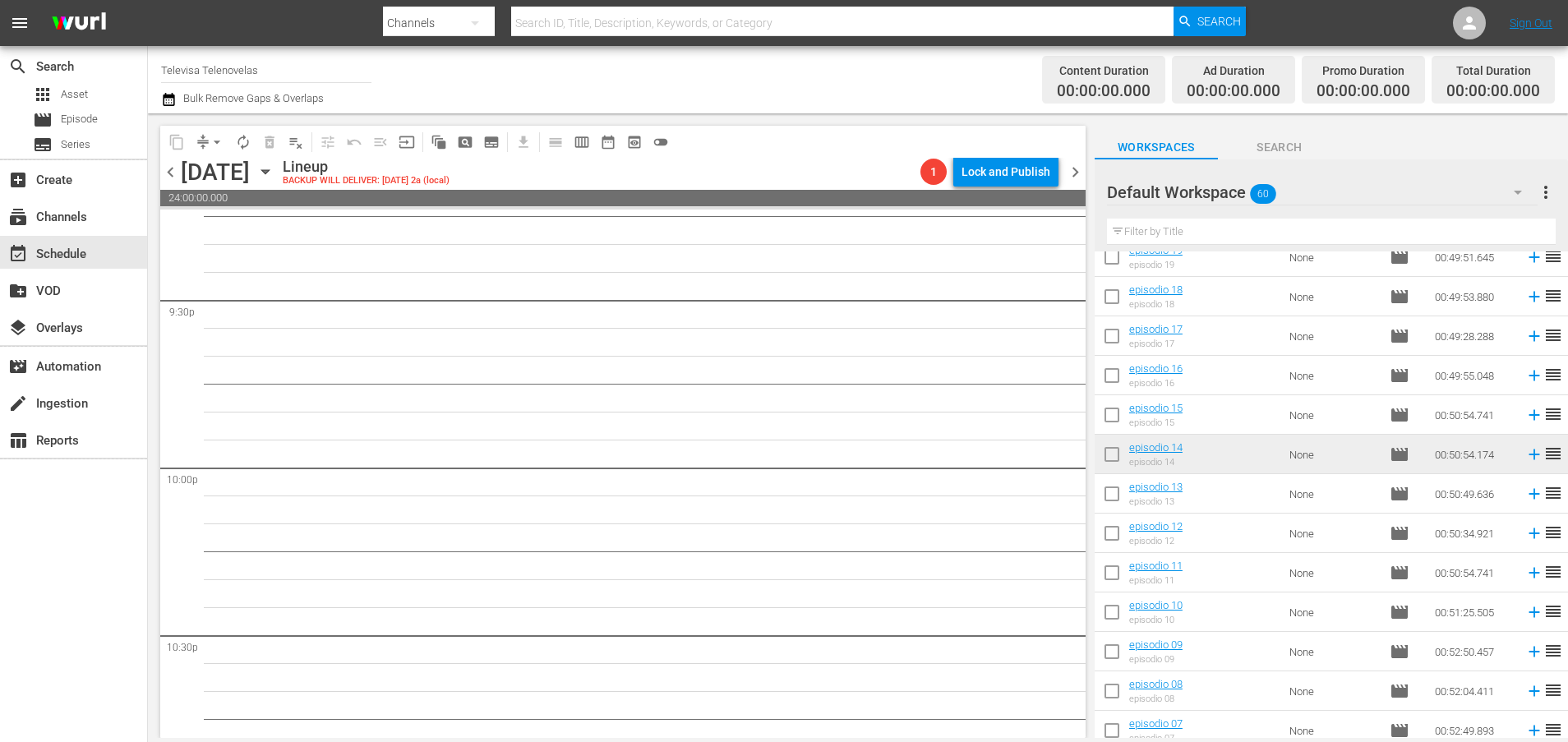
scroll to position [7521, 0]
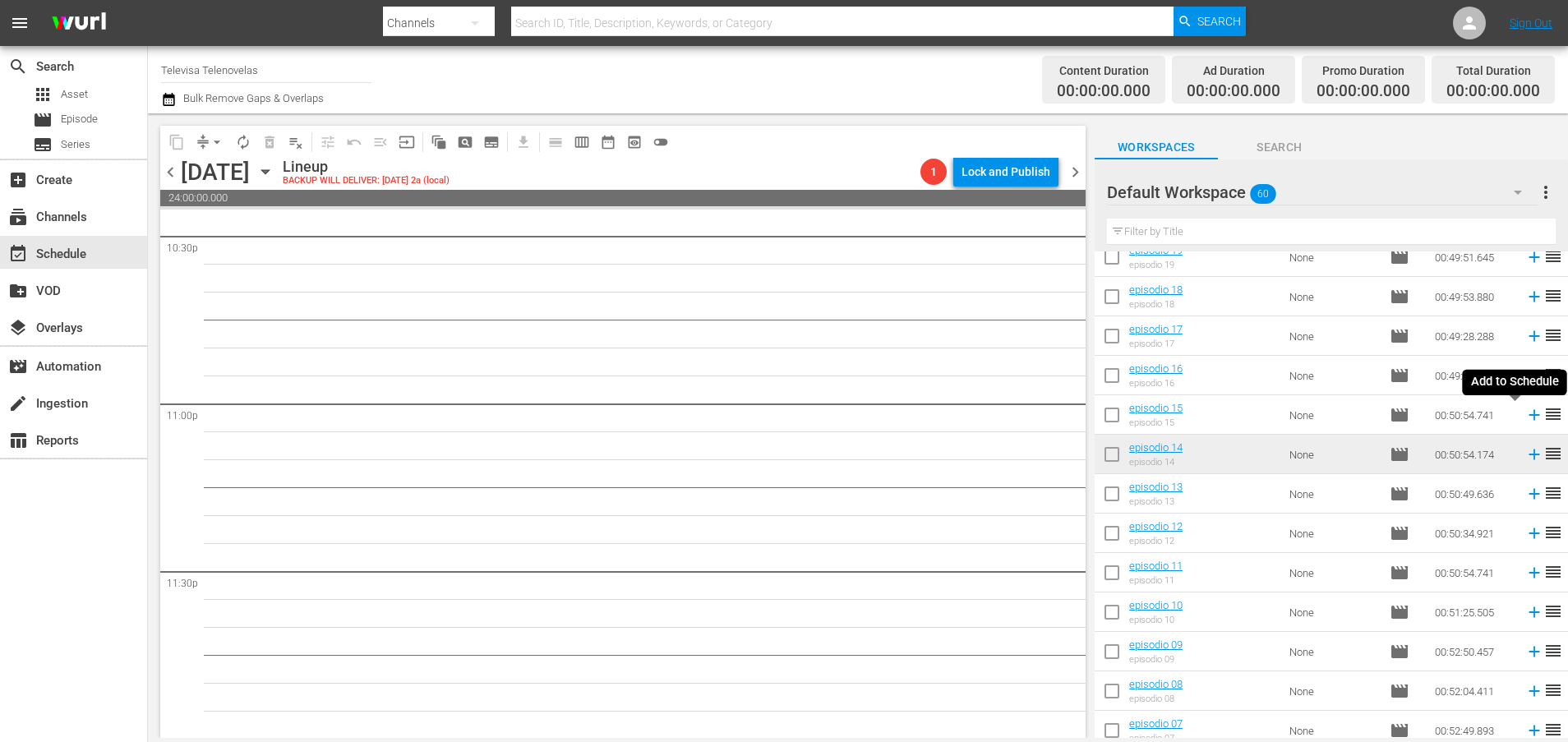
click at [1529, 414] on icon at bounding box center [1534, 415] width 10 height 10
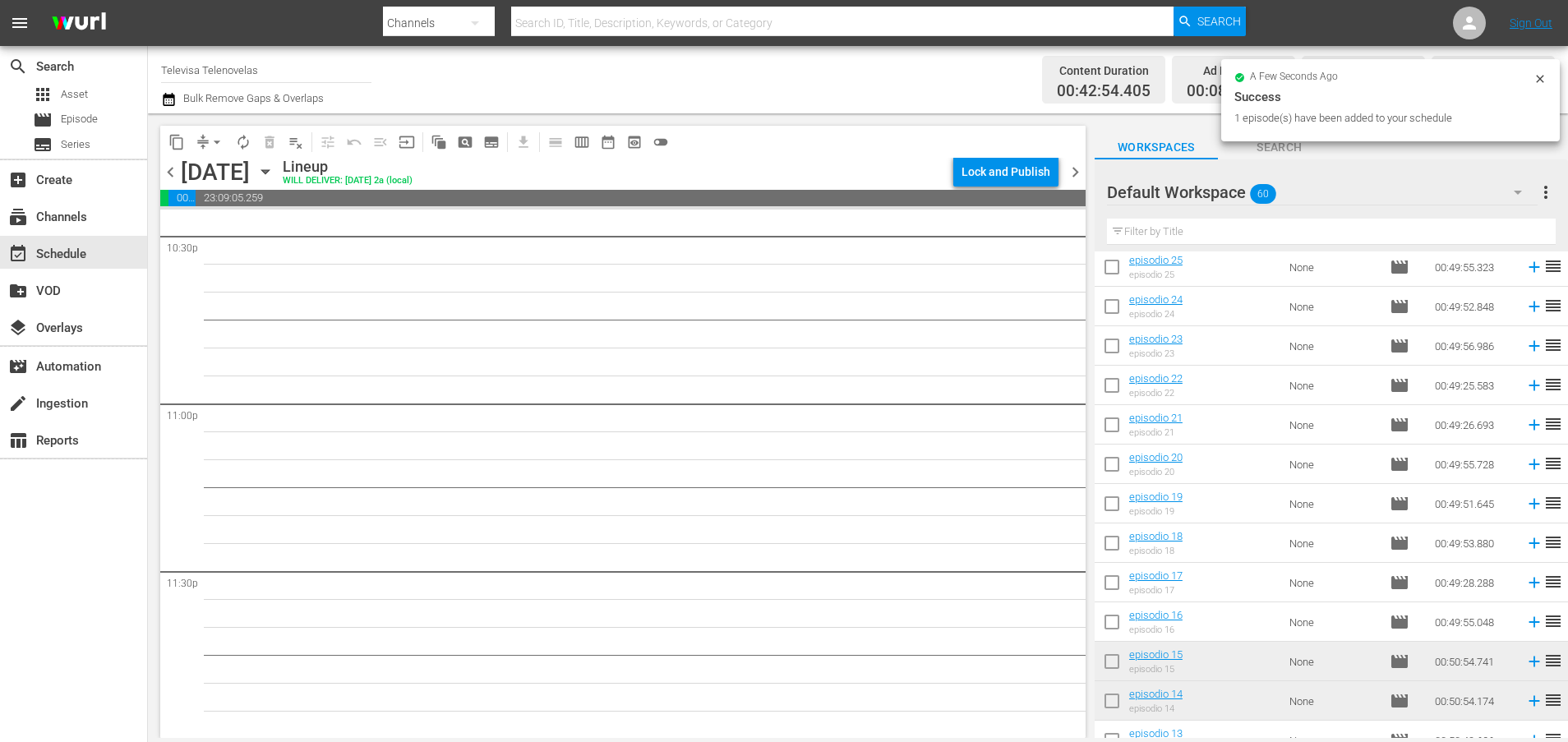
scroll to position [7493, 0]
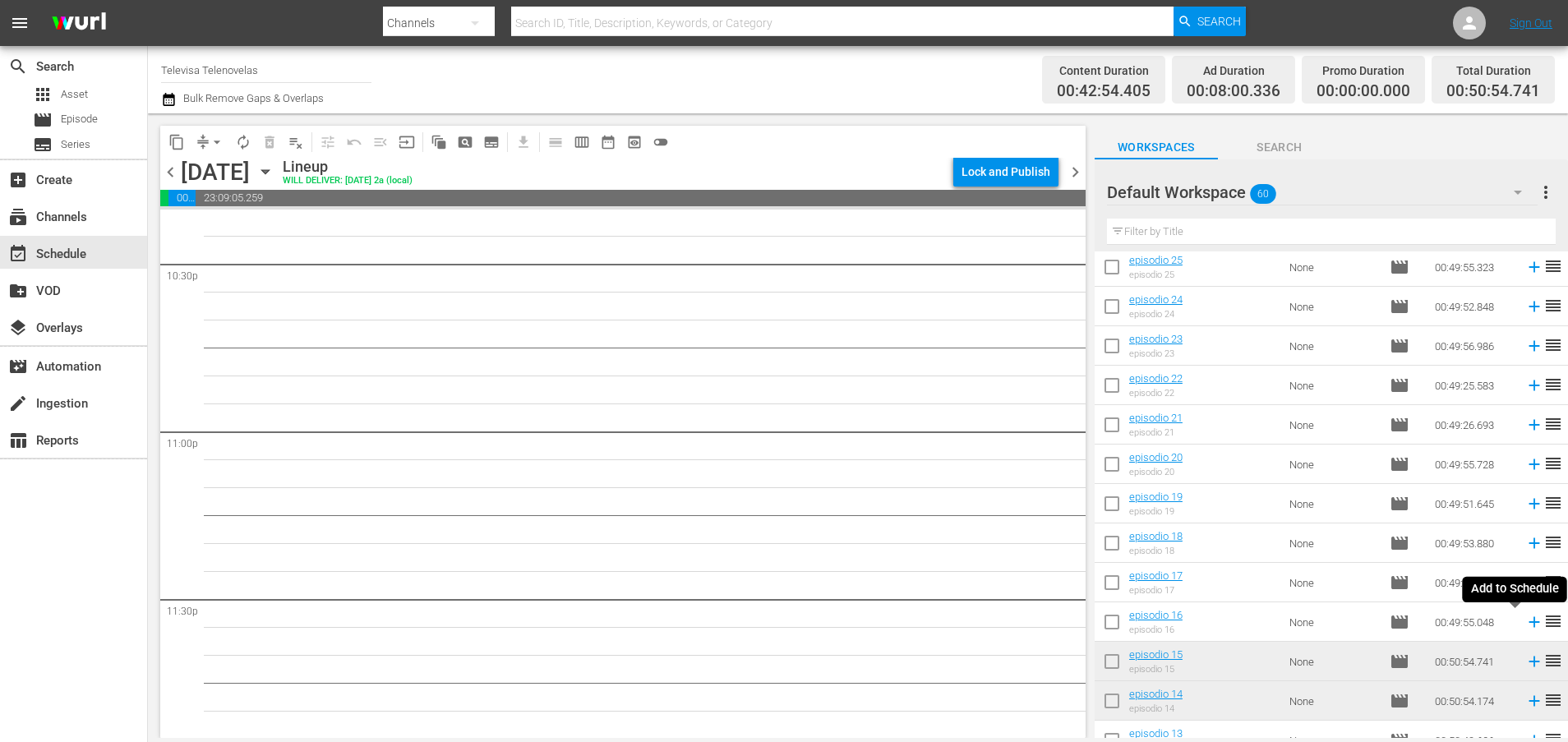
click at [1529, 622] on icon at bounding box center [1534, 622] width 10 height 10
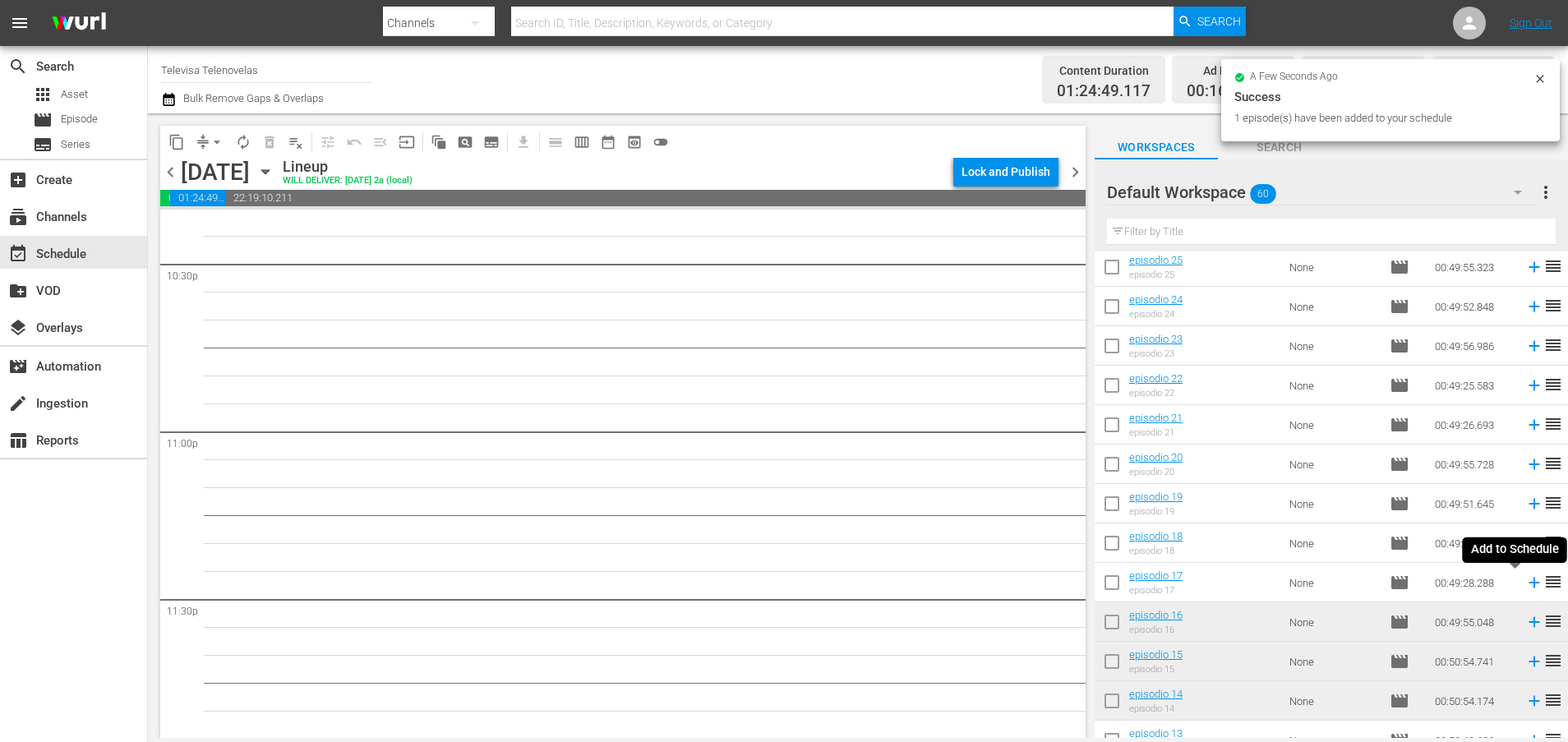
scroll to position [7464, 0]
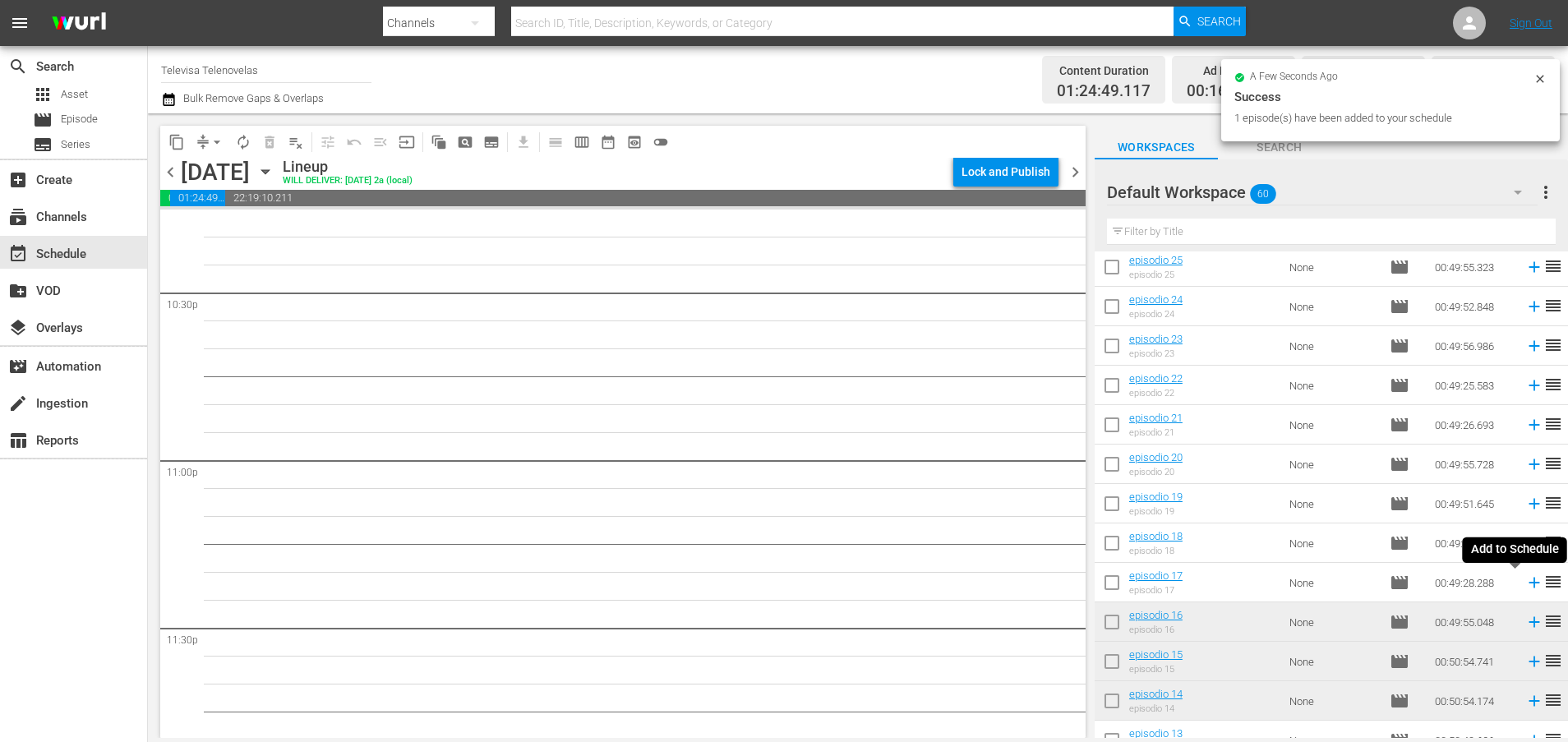
click at [1525, 585] on icon at bounding box center [1534, 583] width 18 height 18
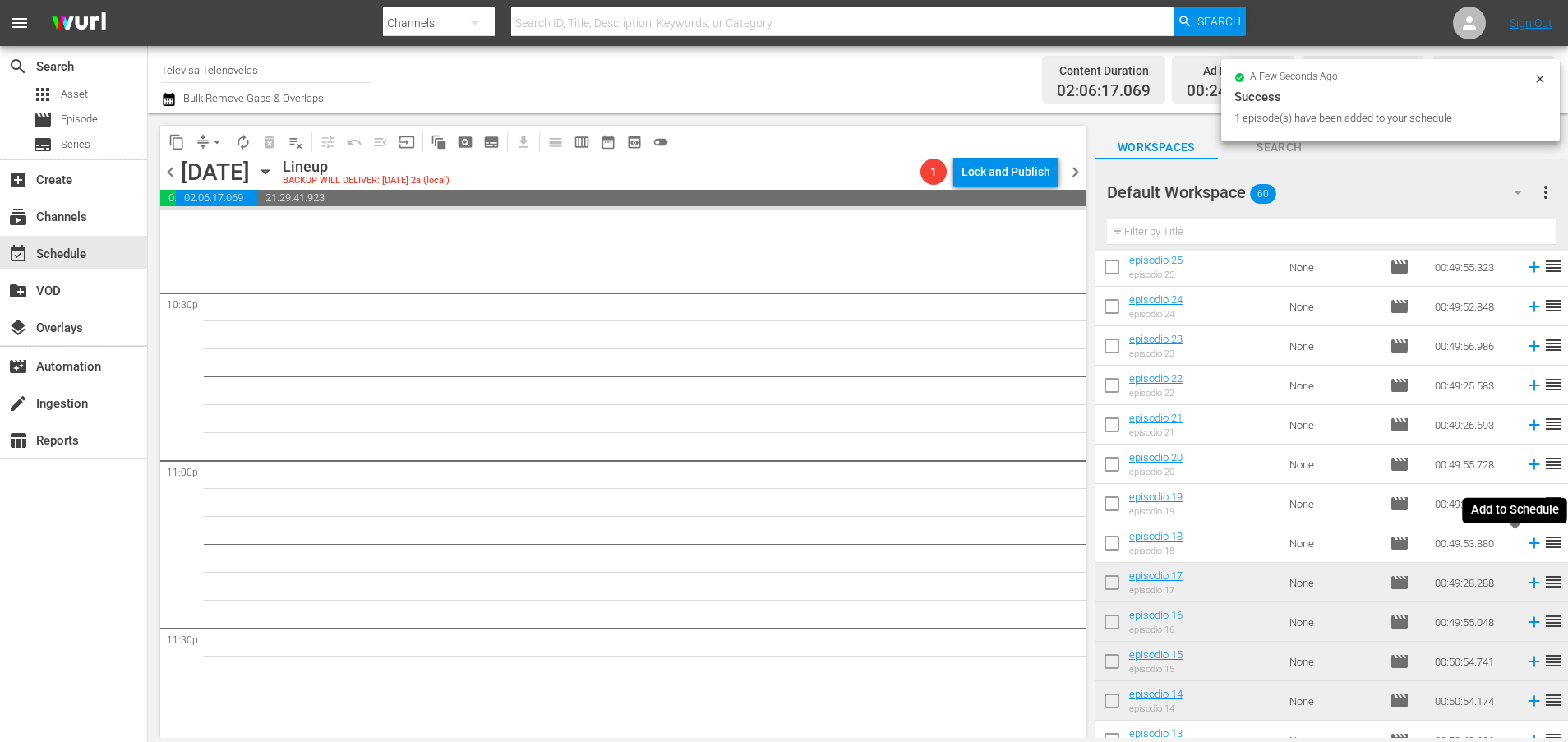
scroll to position [7437, 0]
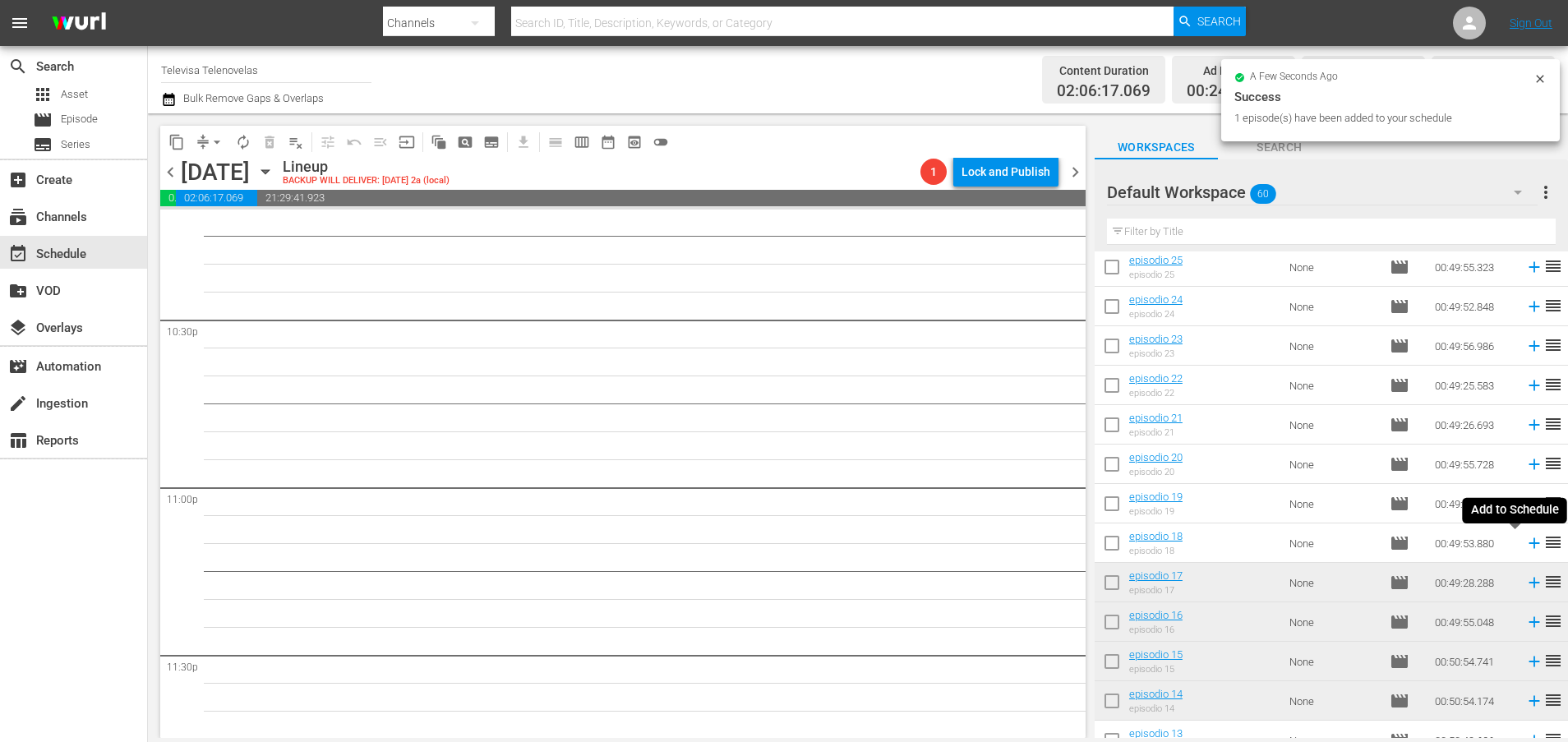
click at [1529, 543] on icon at bounding box center [1534, 544] width 10 height 10
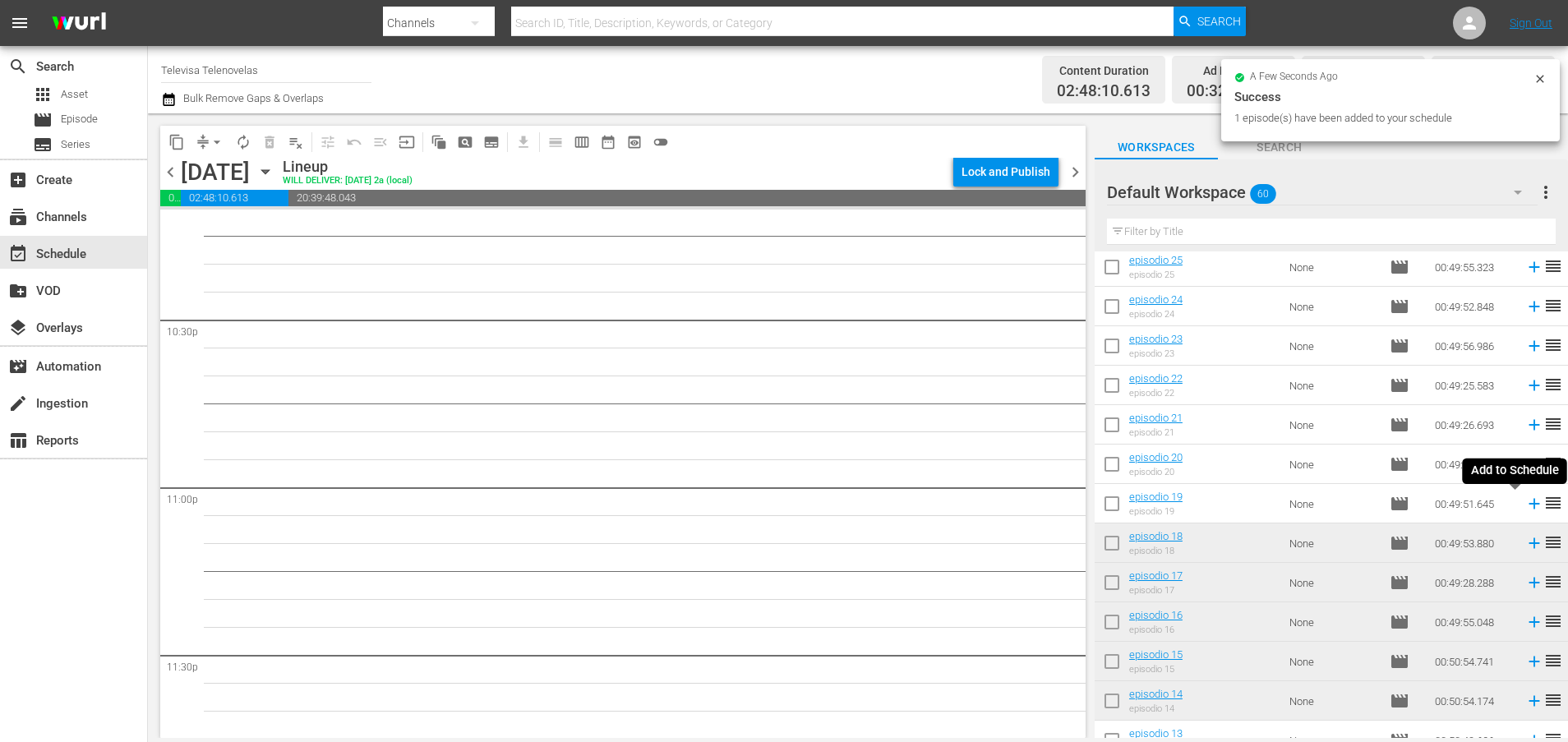
scroll to position [7409, 0]
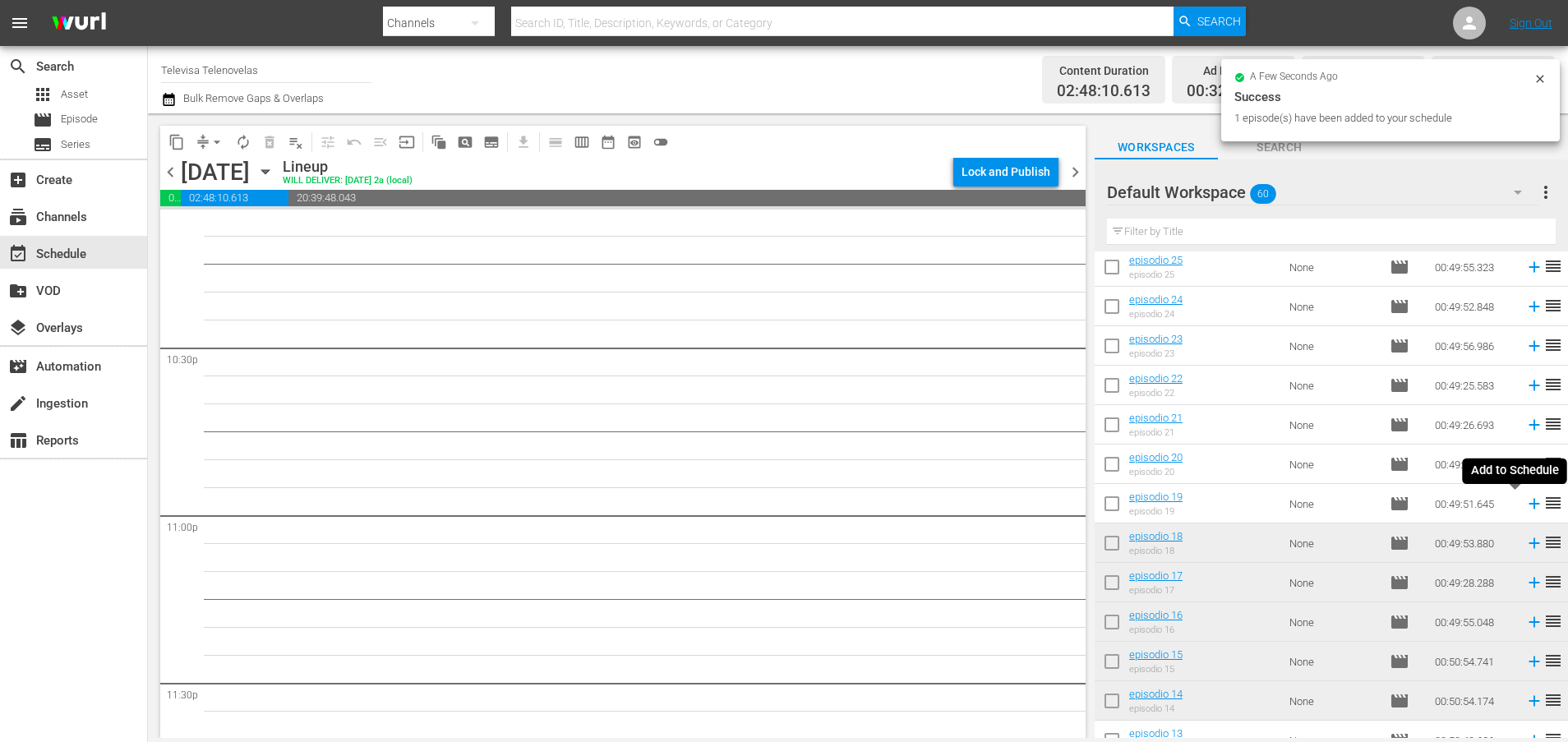
click at [1525, 509] on icon at bounding box center [1534, 503] width 18 height 18
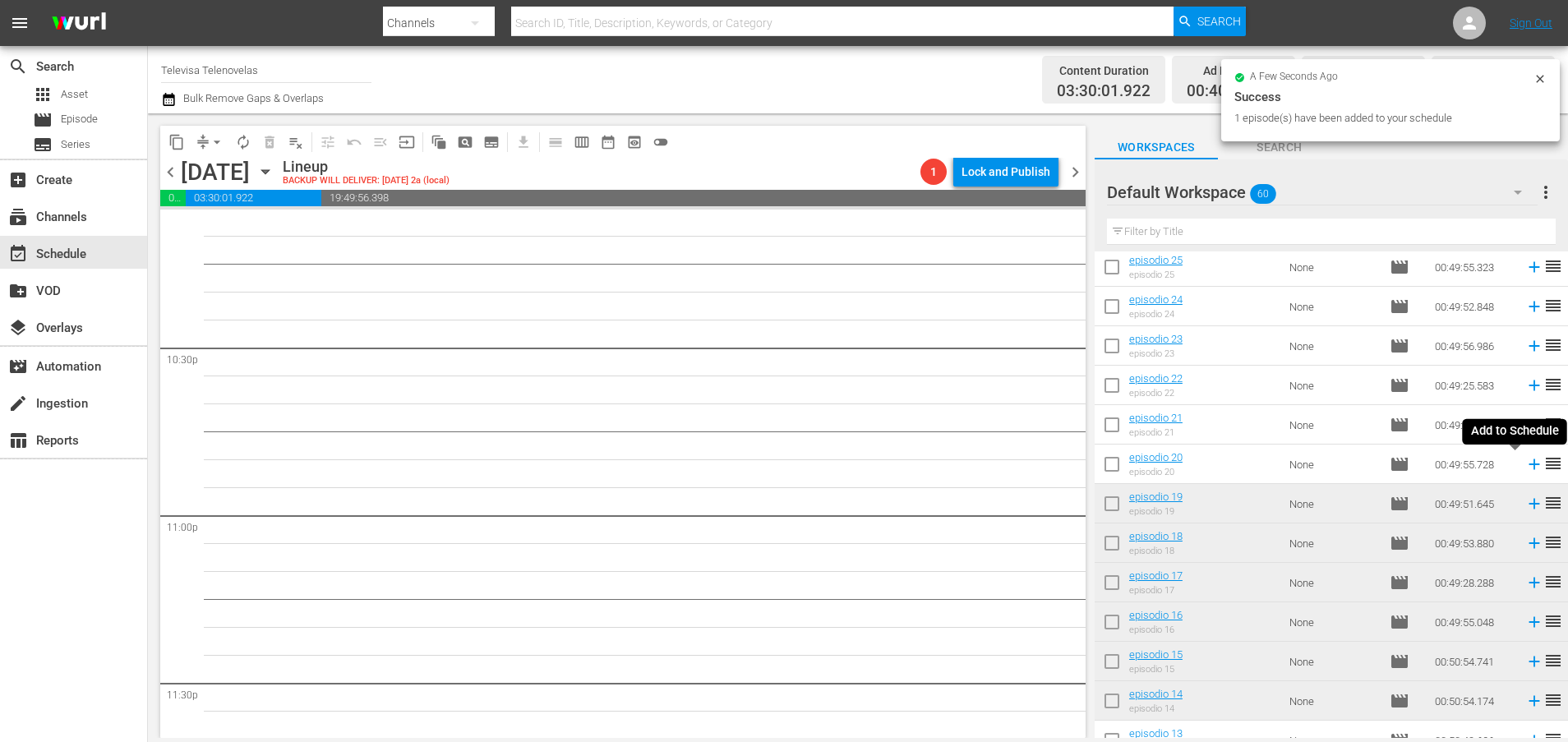
scroll to position [7380, 0]
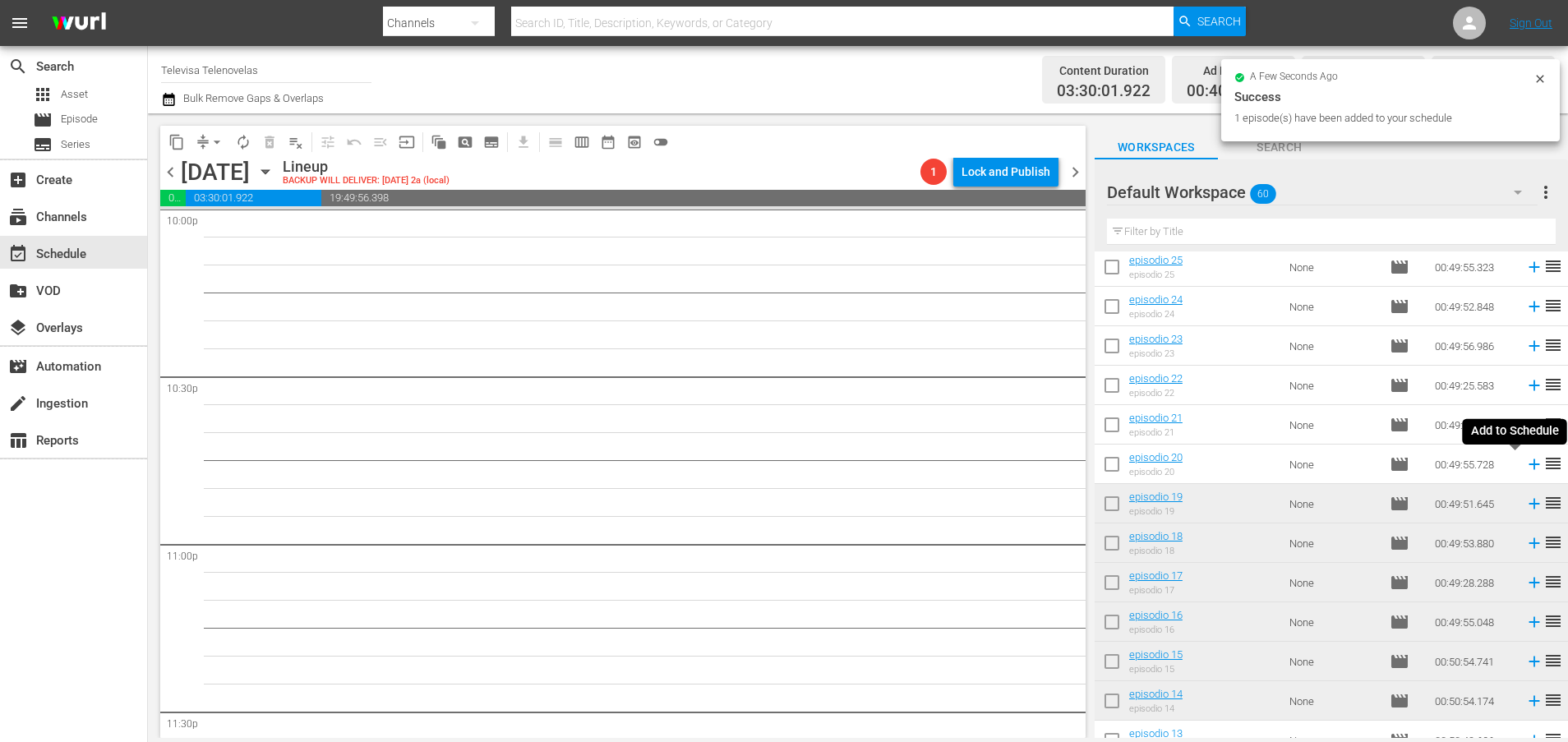
click at [1525, 467] on icon at bounding box center [1534, 464] width 18 height 18
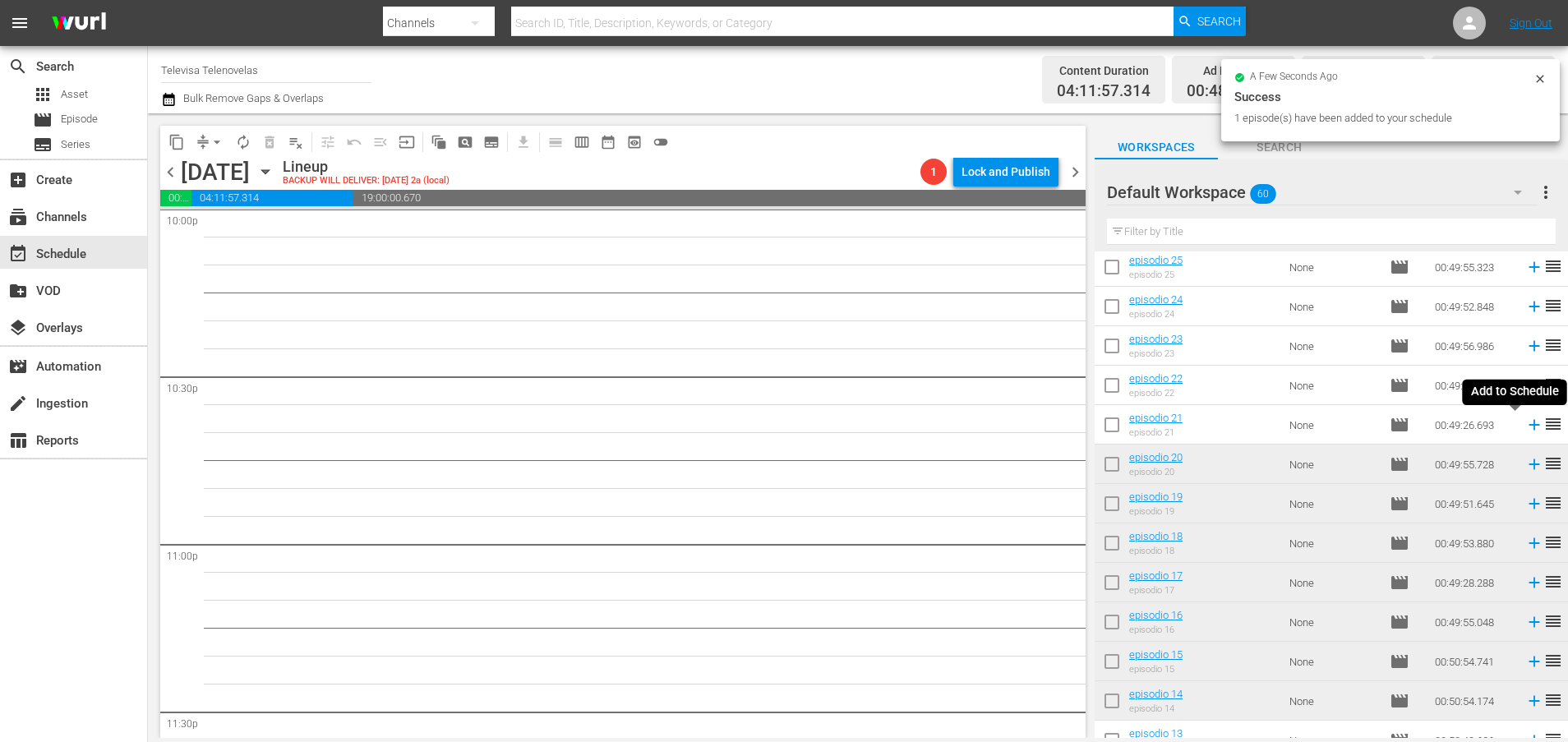
scroll to position [7353, 0]
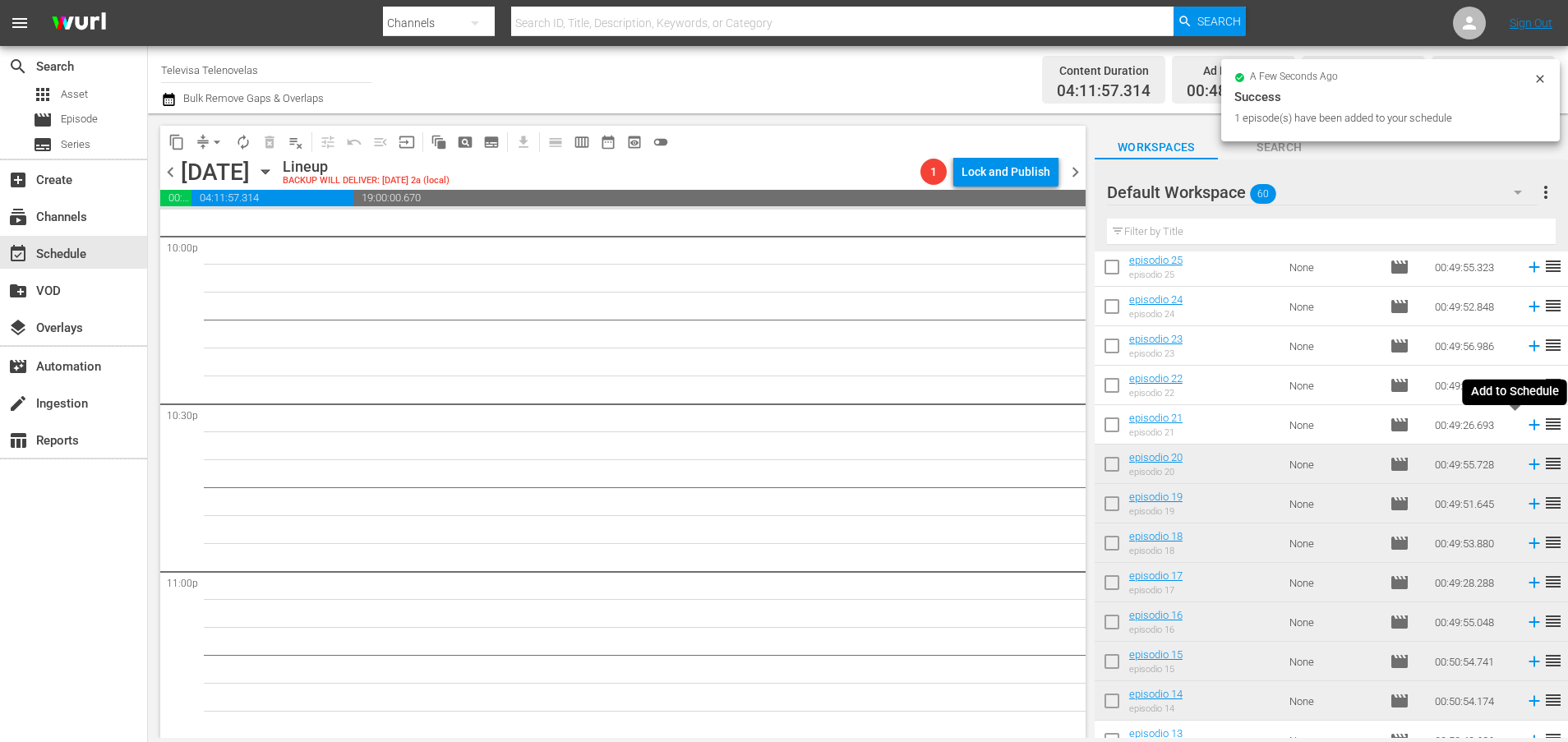
click at [1525, 427] on icon at bounding box center [1534, 425] width 18 height 18
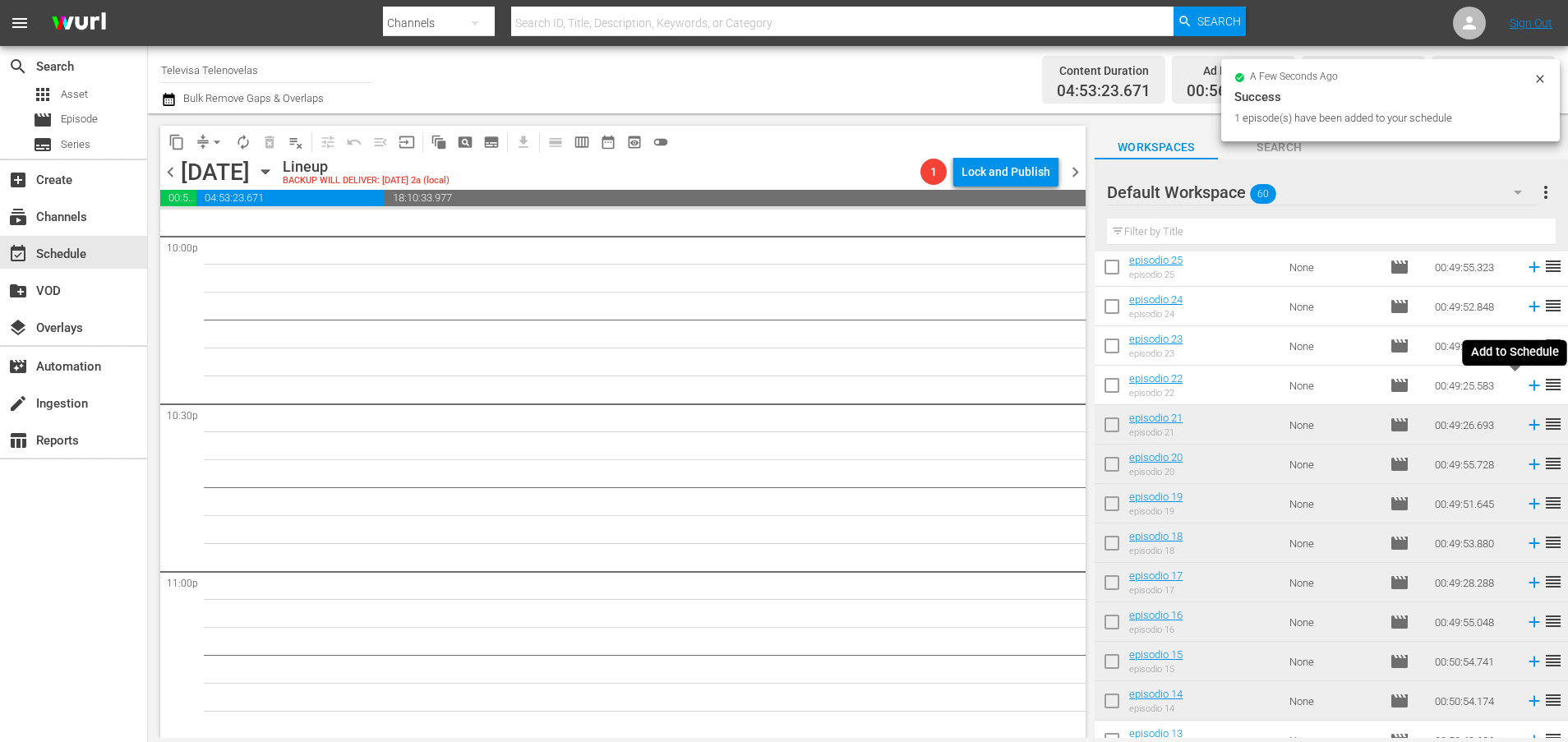
scroll to position [7325, 0]
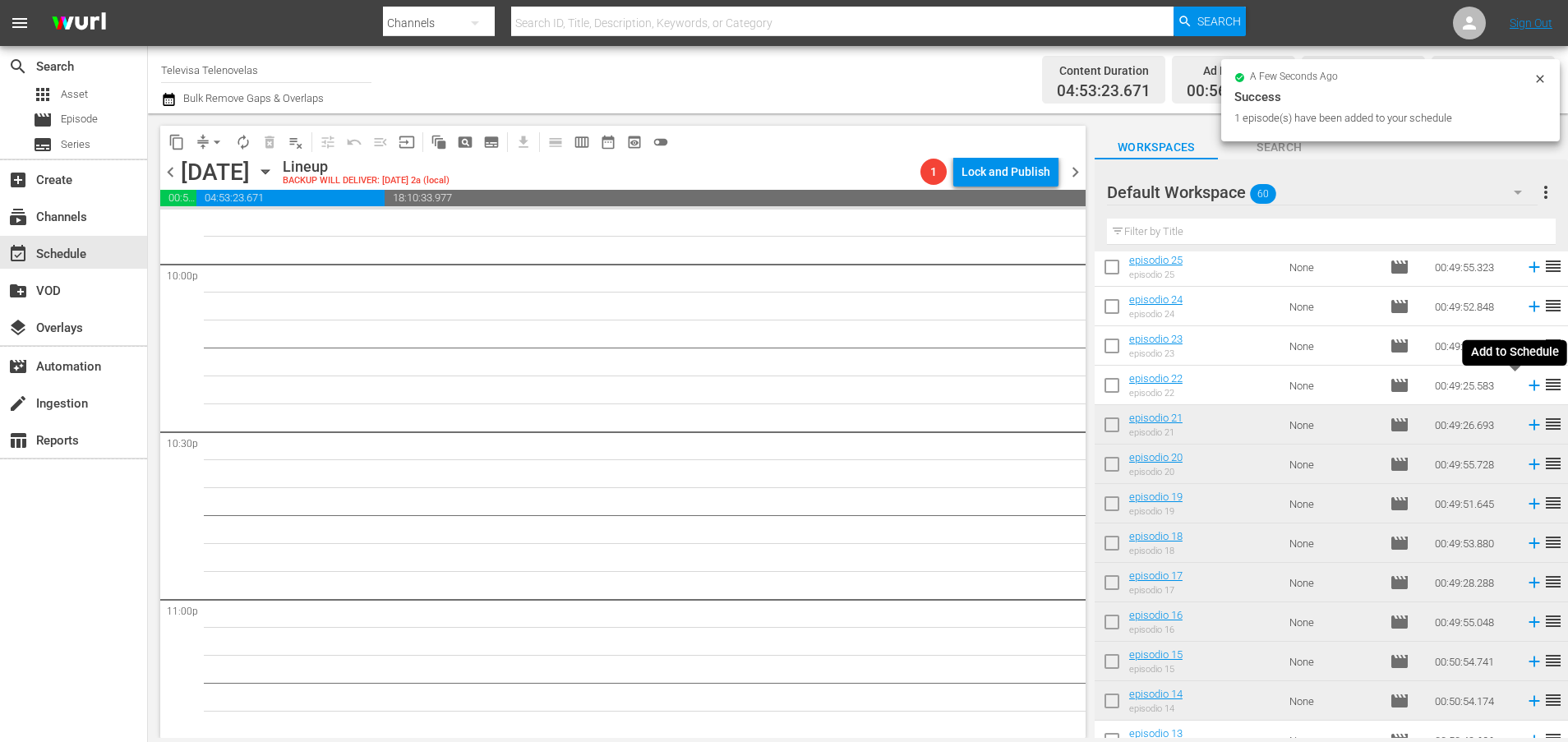
click at [1529, 387] on icon at bounding box center [1534, 386] width 10 height 10
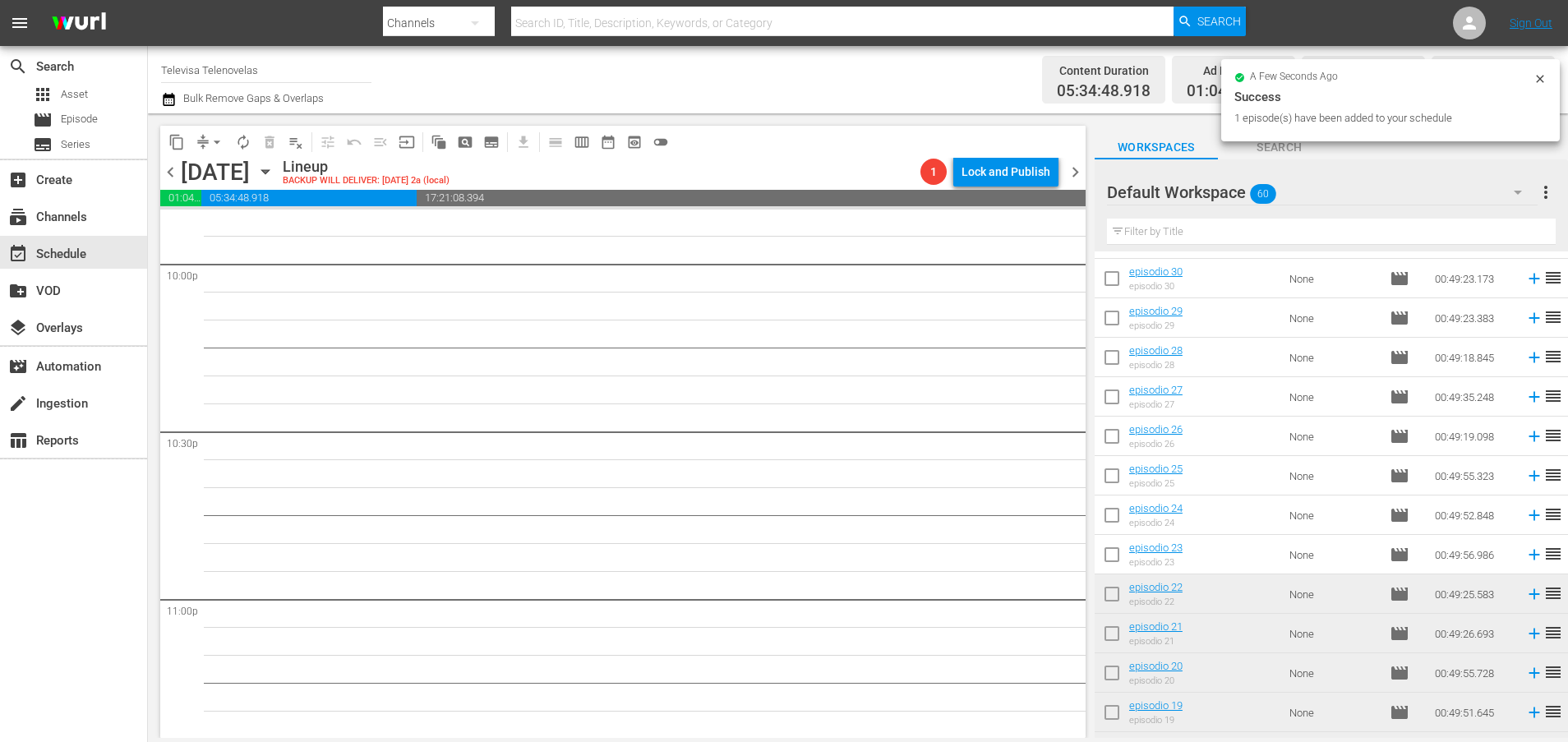
scroll to position [1179, 0]
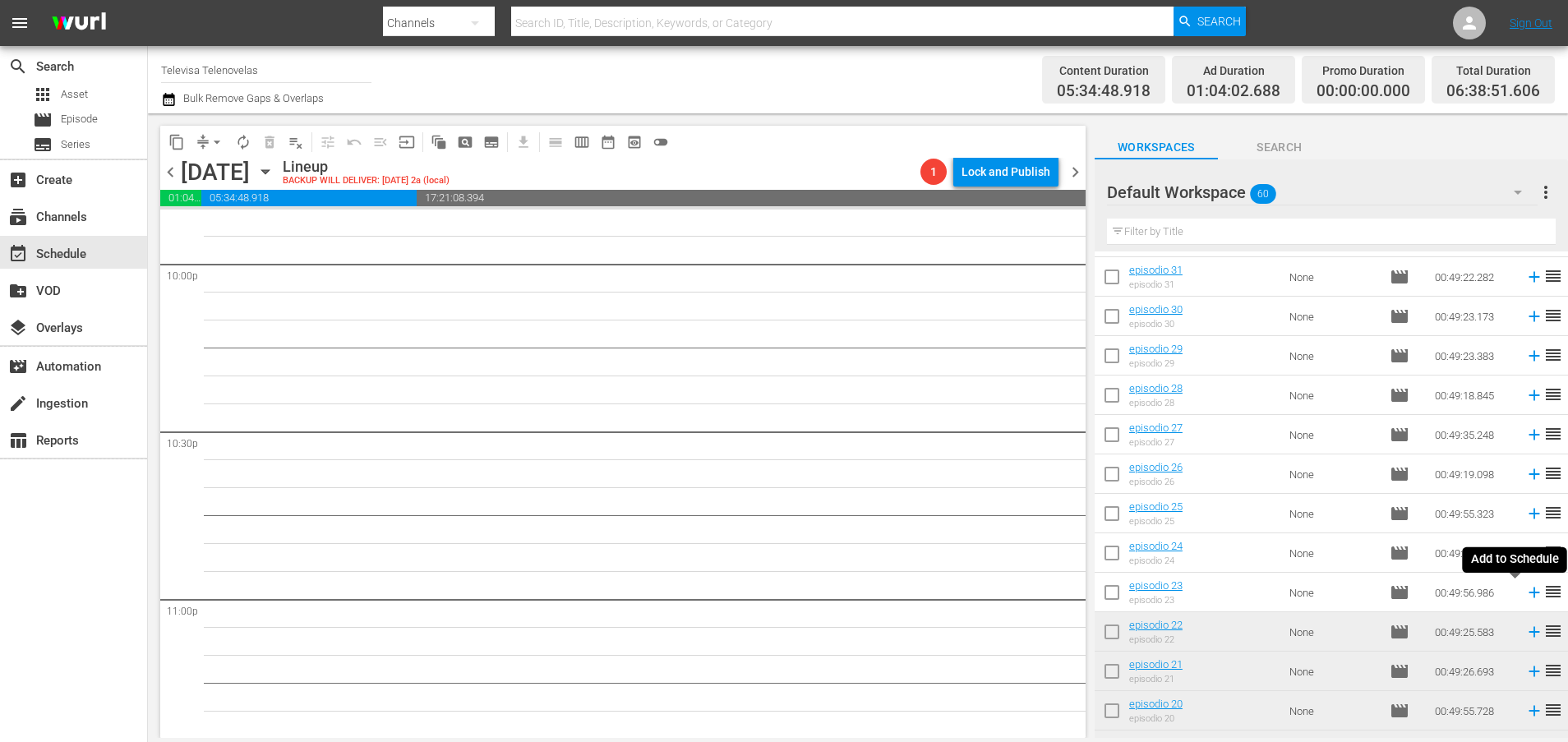
click at [1529, 593] on icon at bounding box center [1534, 593] width 10 height 10
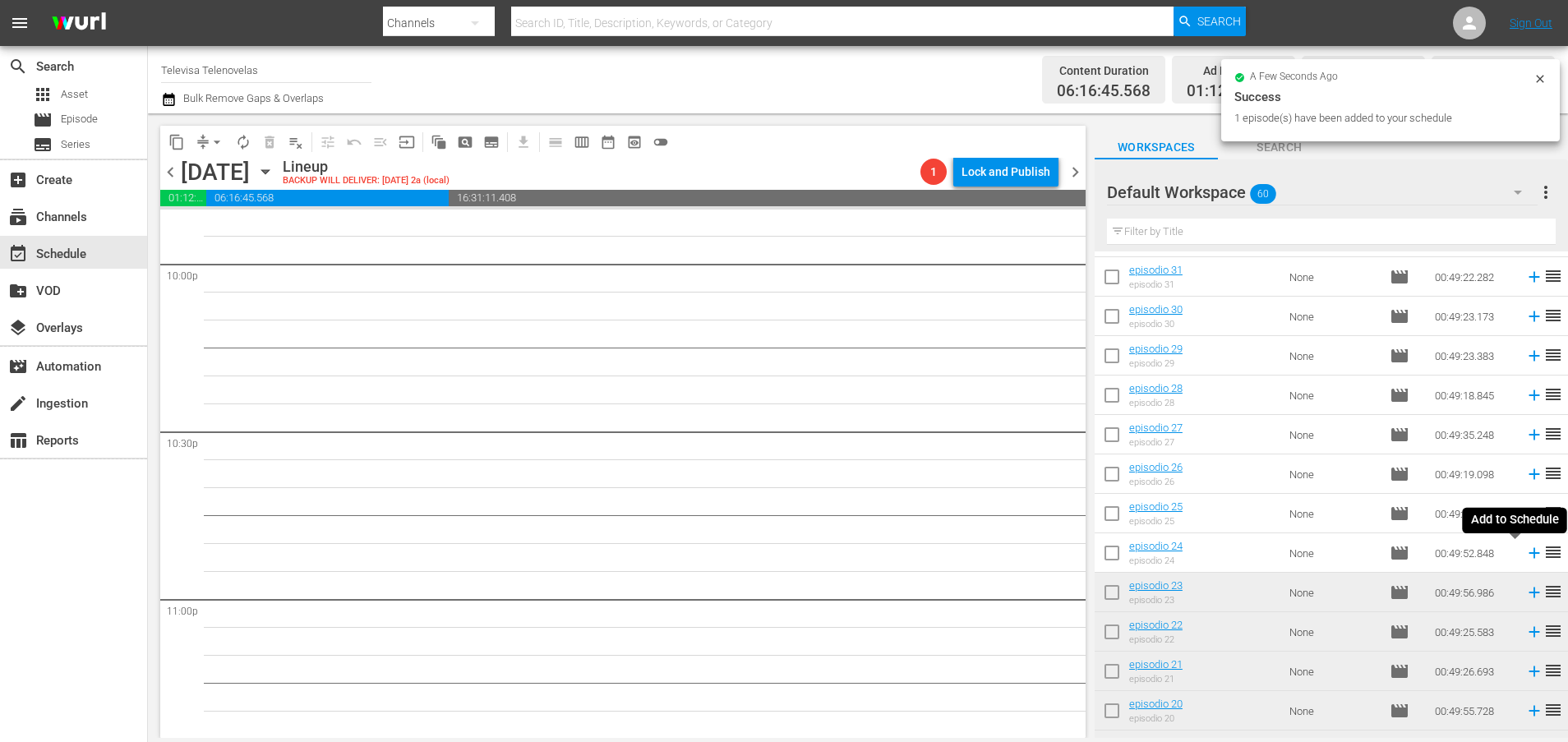
click at [1529, 553] on icon at bounding box center [1534, 553] width 10 height 10
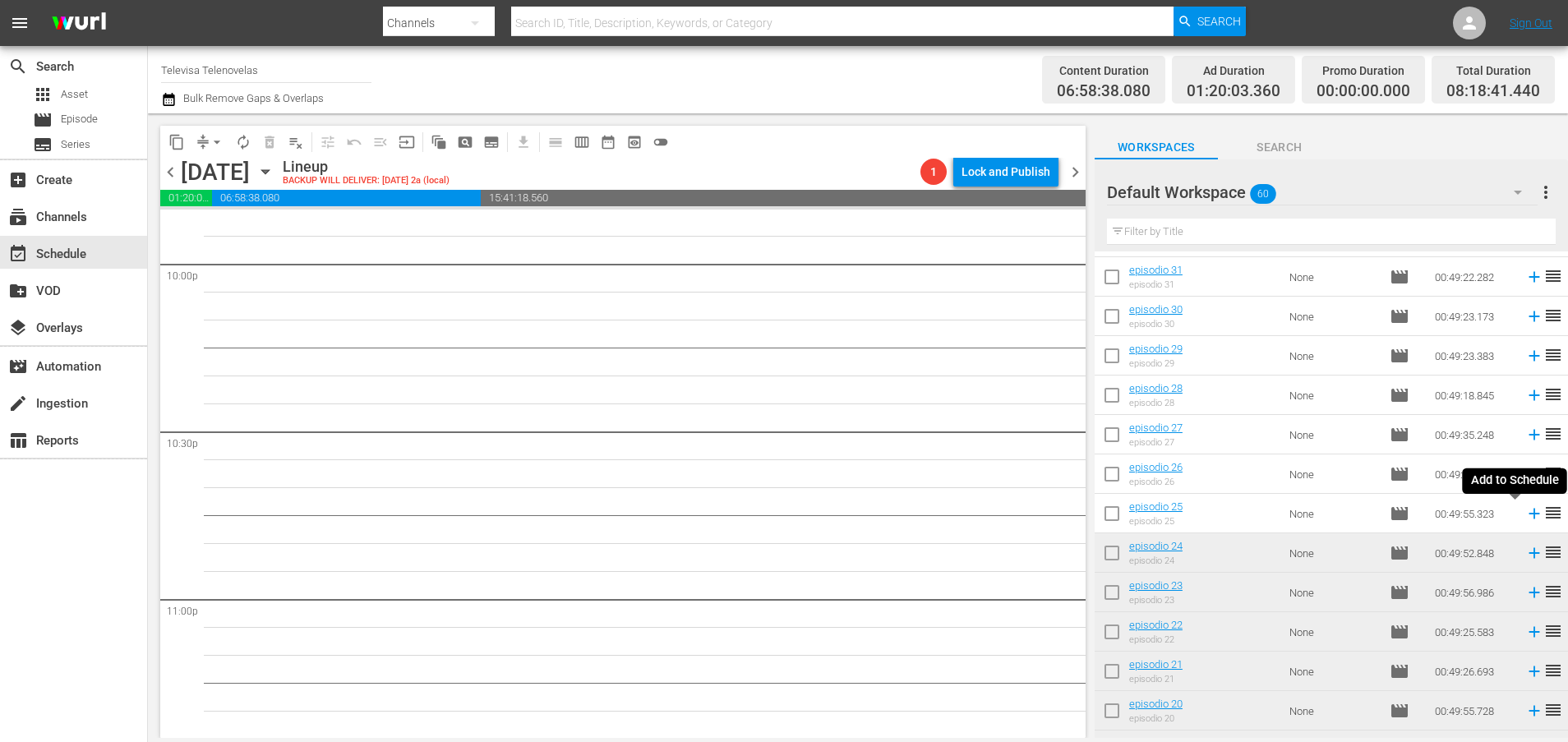
click at [1529, 514] on icon at bounding box center [1534, 514] width 10 height 10
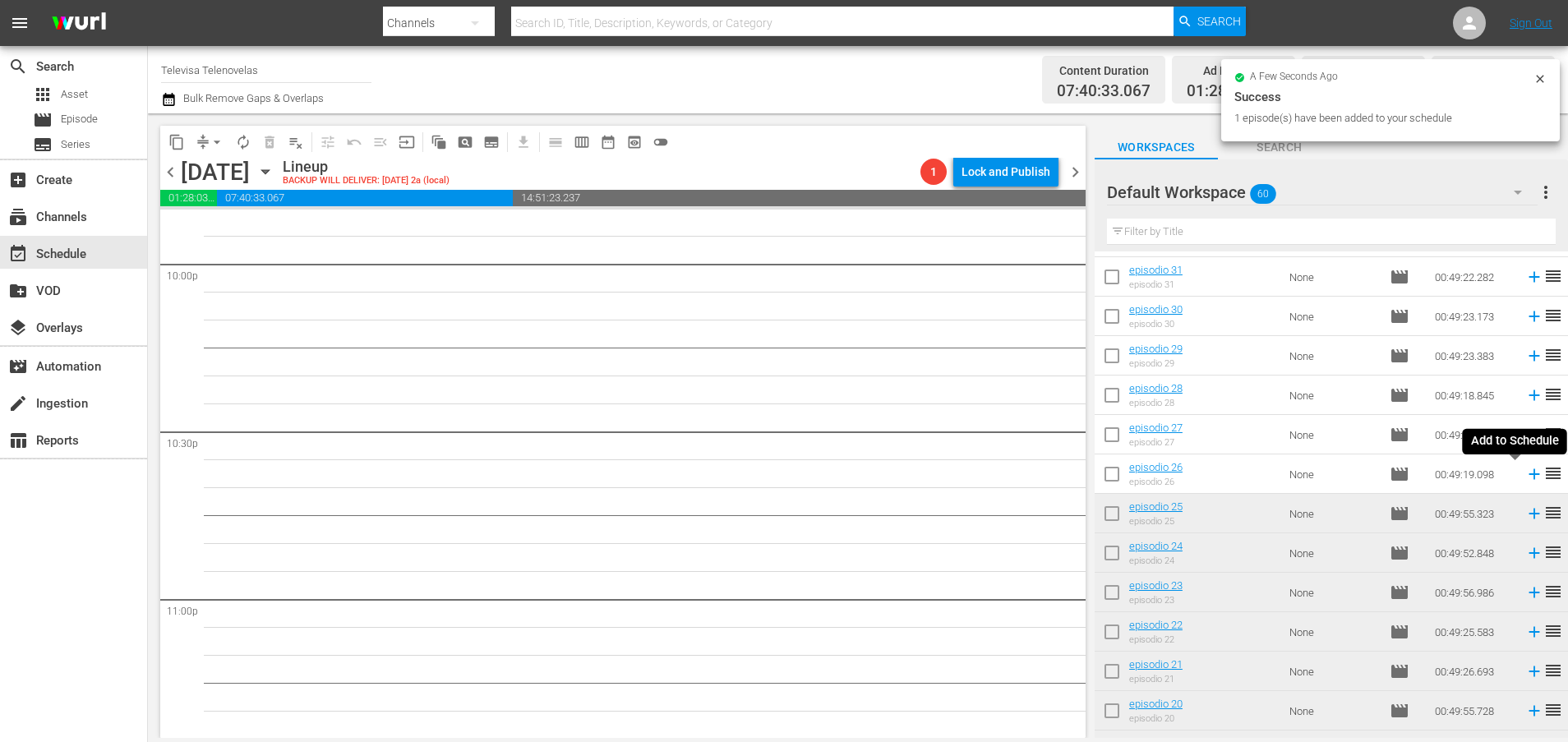
click at [1529, 475] on icon at bounding box center [1534, 475] width 10 height 10
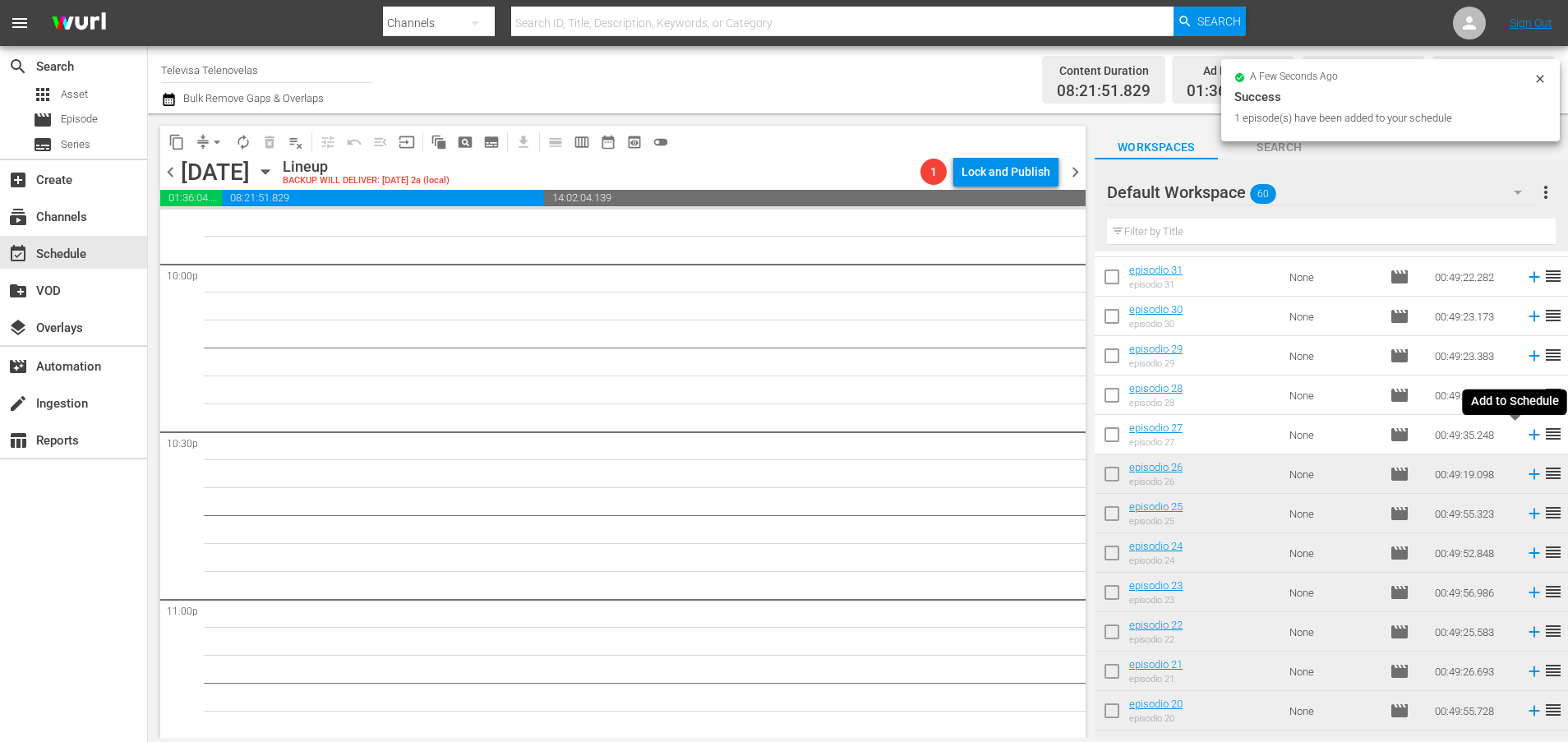
click at [1525, 434] on icon at bounding box center [1534, 434] width 18 height 18
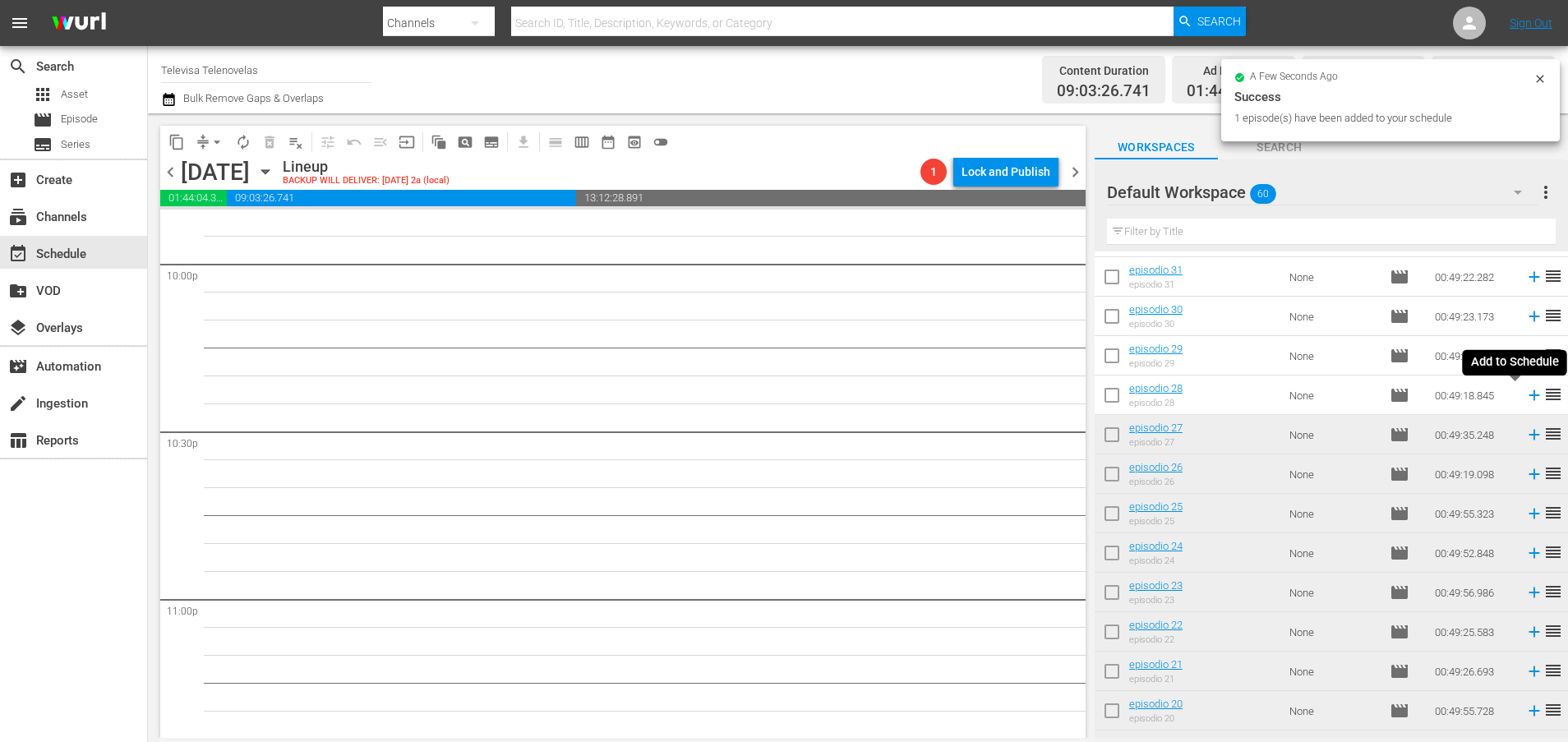
click at [1529, 395] on icon at bounding box center [1534, 396] width 10 height 10
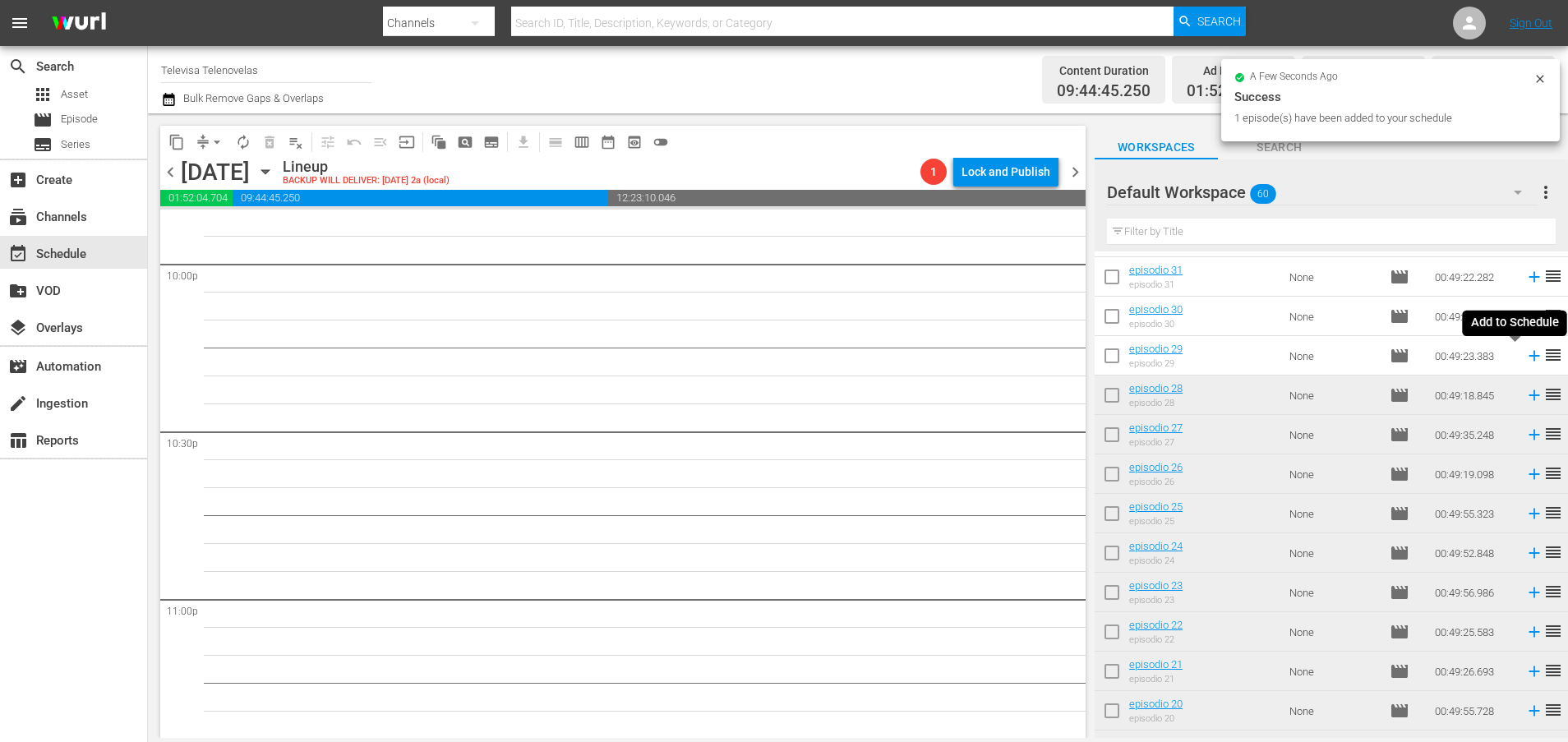
scroll to position [7296, 0]
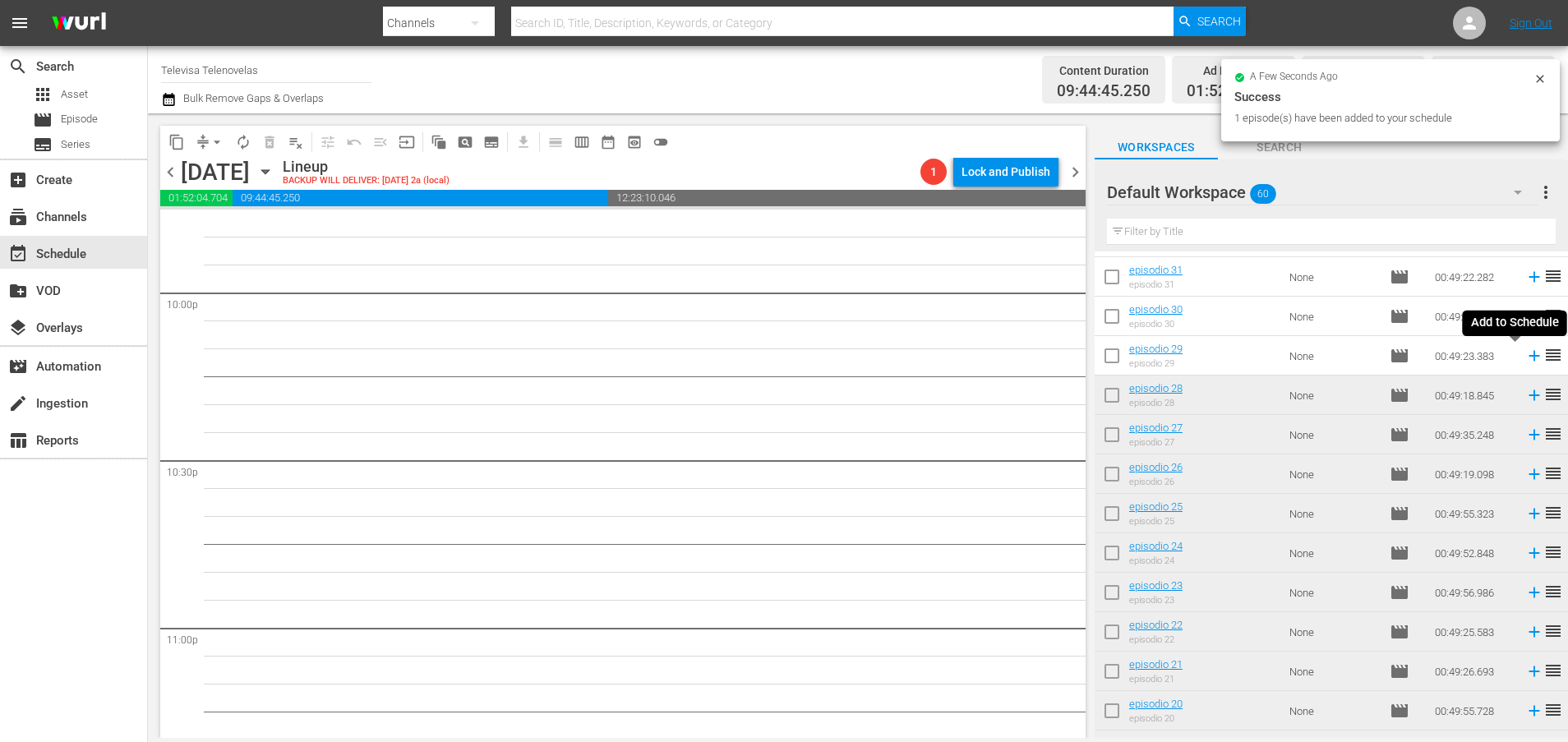
click at [1525, 358] on icon at bounding box center [1534, 356] width 18 height 18
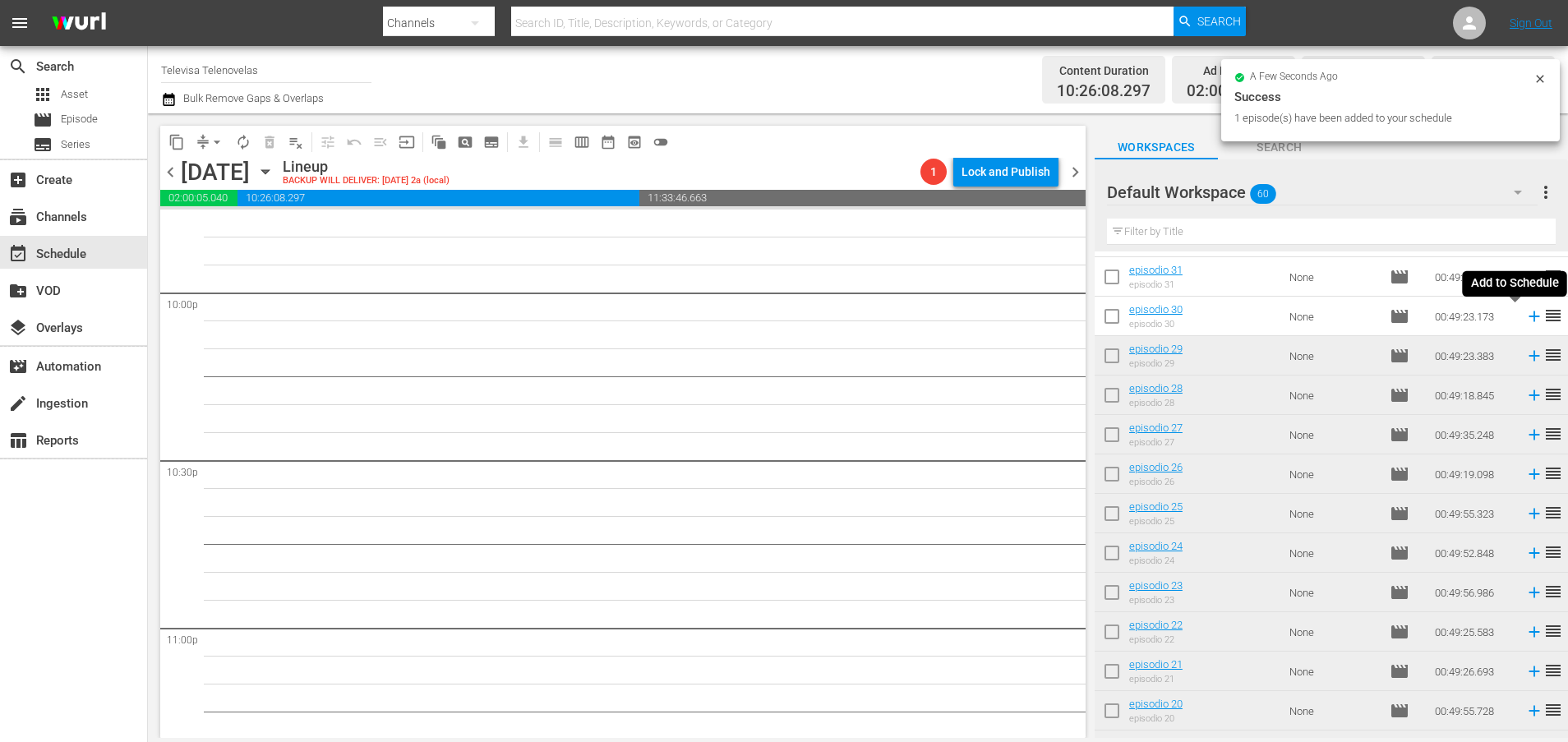
scroll to position [7269, 0]
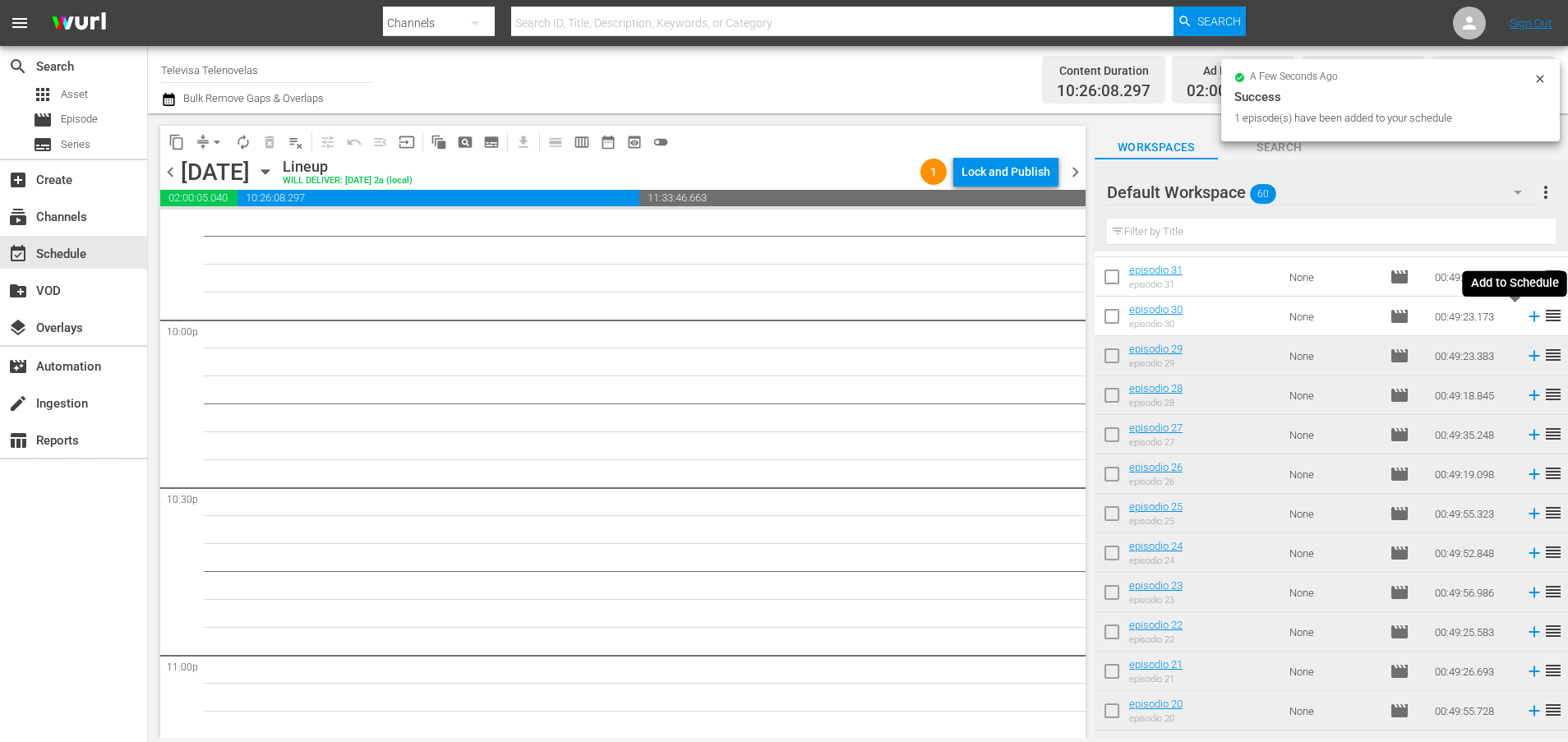
click at [1529, 316] on icon at bounding box center [1534, 317] width 10 height 10
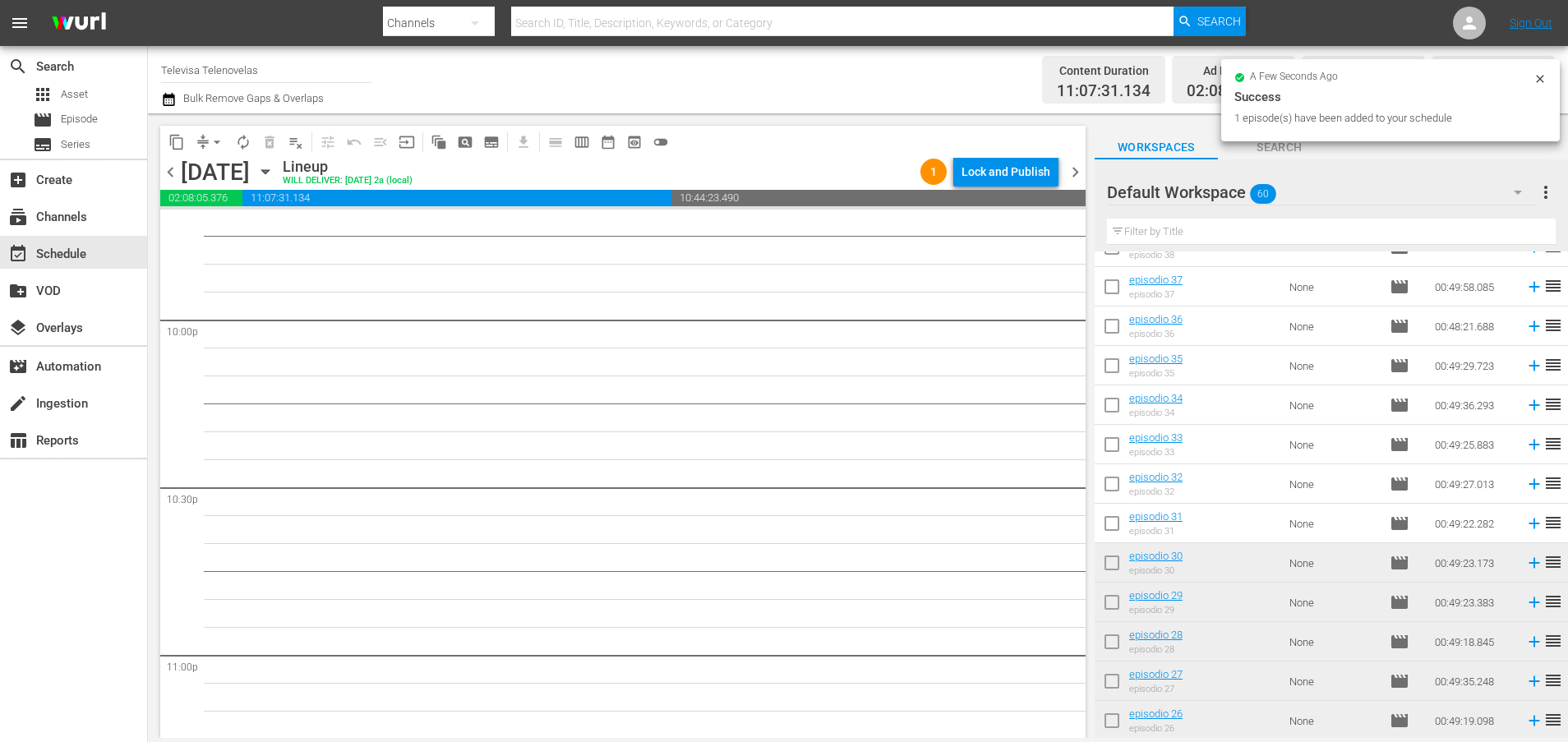
scroll to position [7241, 0]
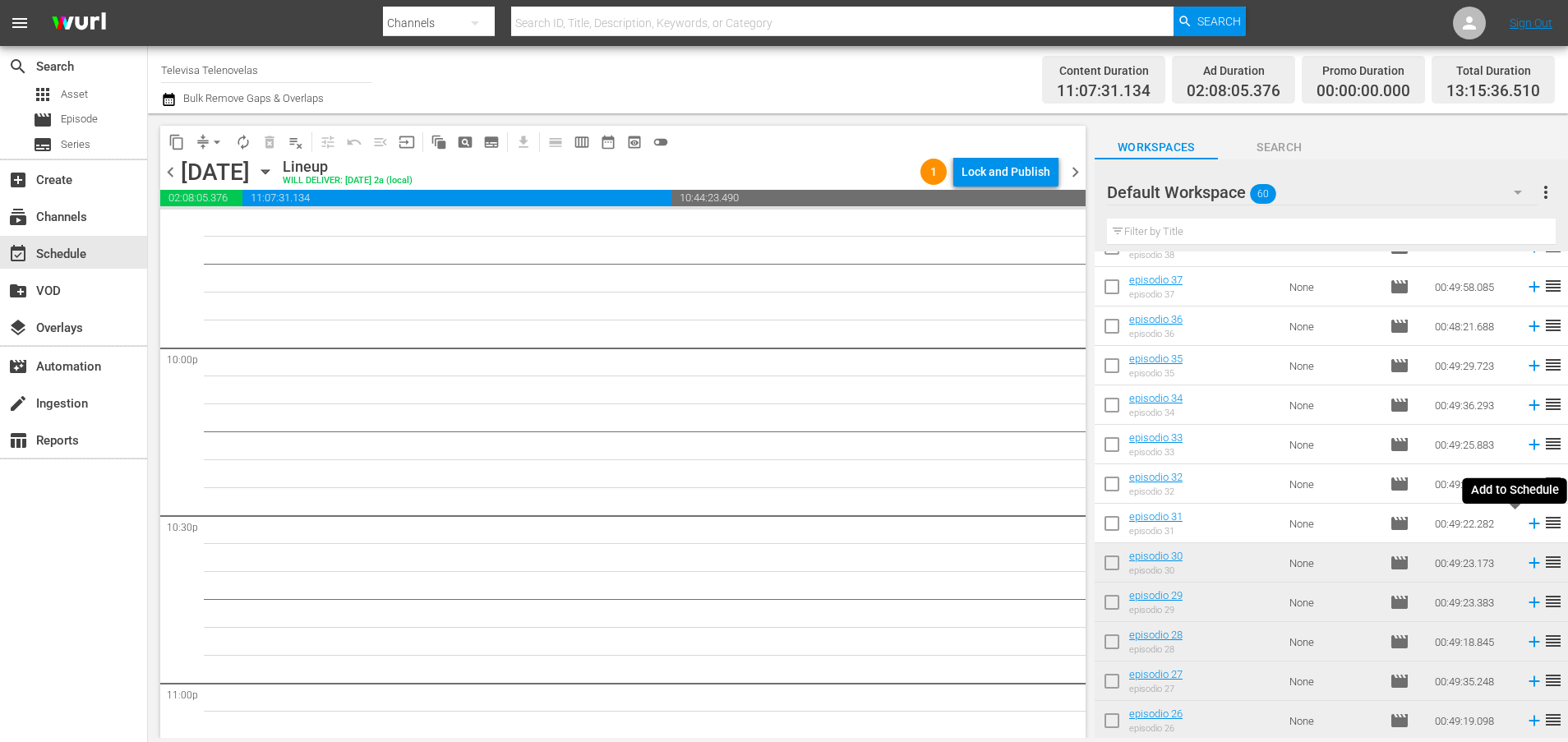
click at [1529, 524] on icon at bounding box center [1534, 524] width 10 height 10
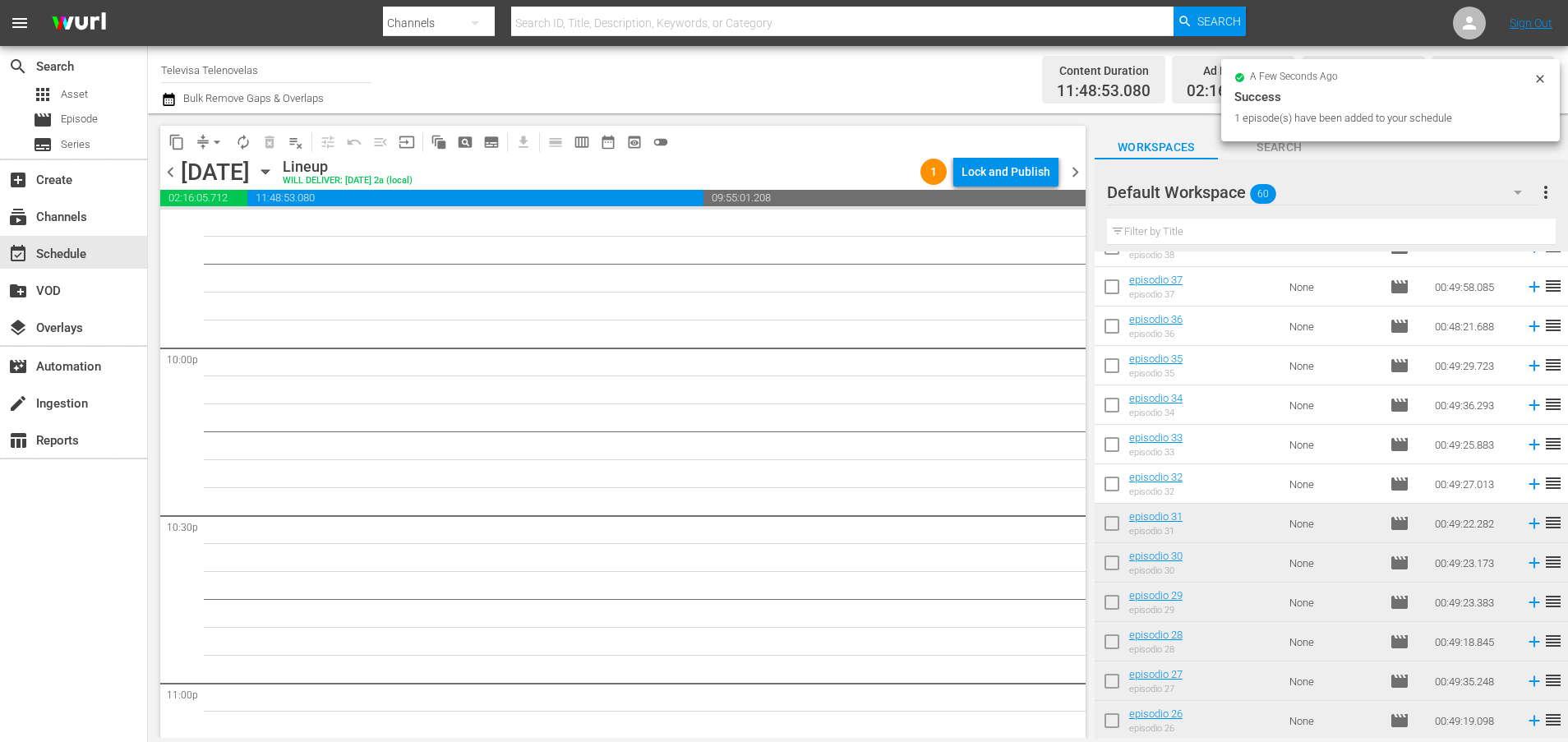
scroll to position [7212, 0]
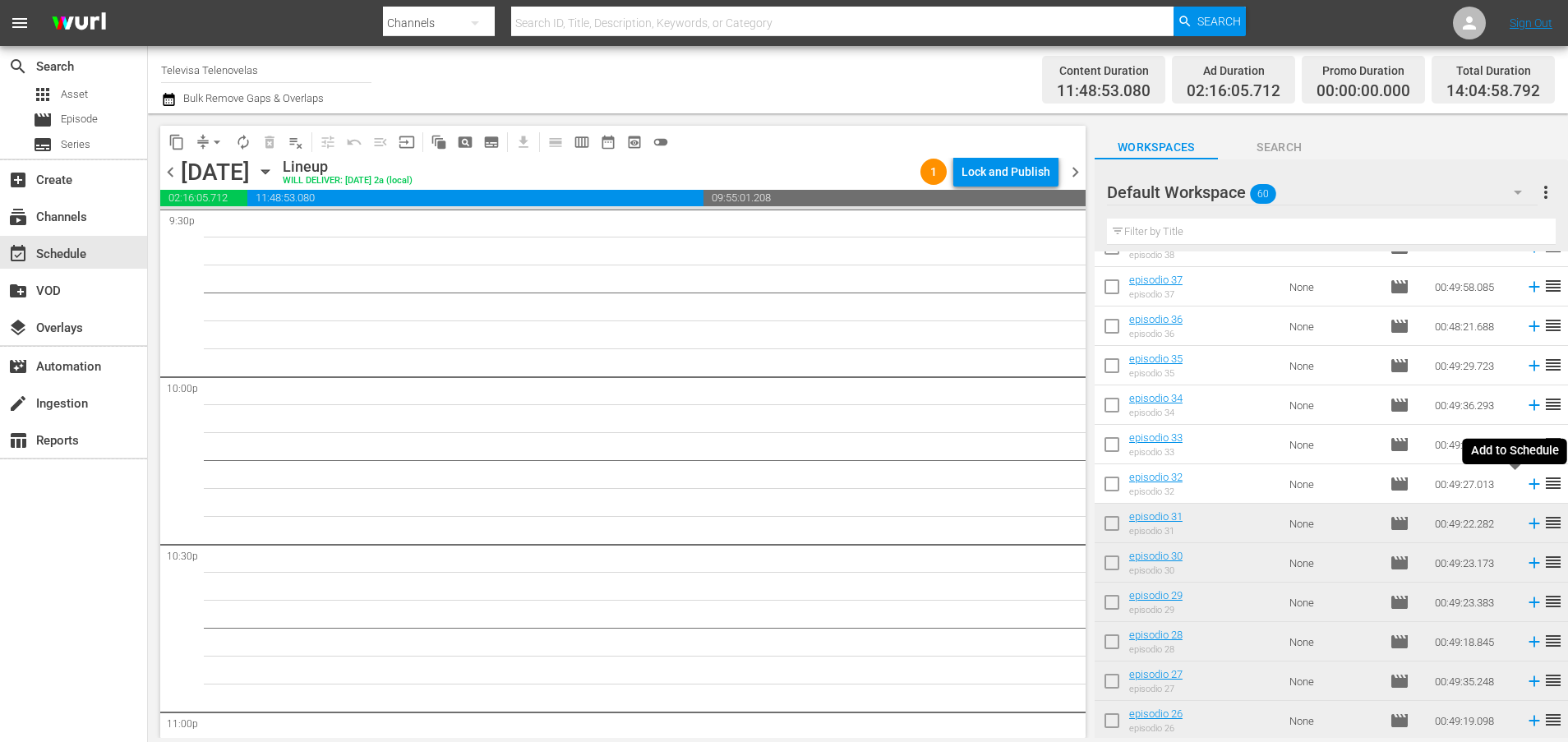
click at [1529, 486] on icon at bounding box center [1534, 484] width 10 height 10
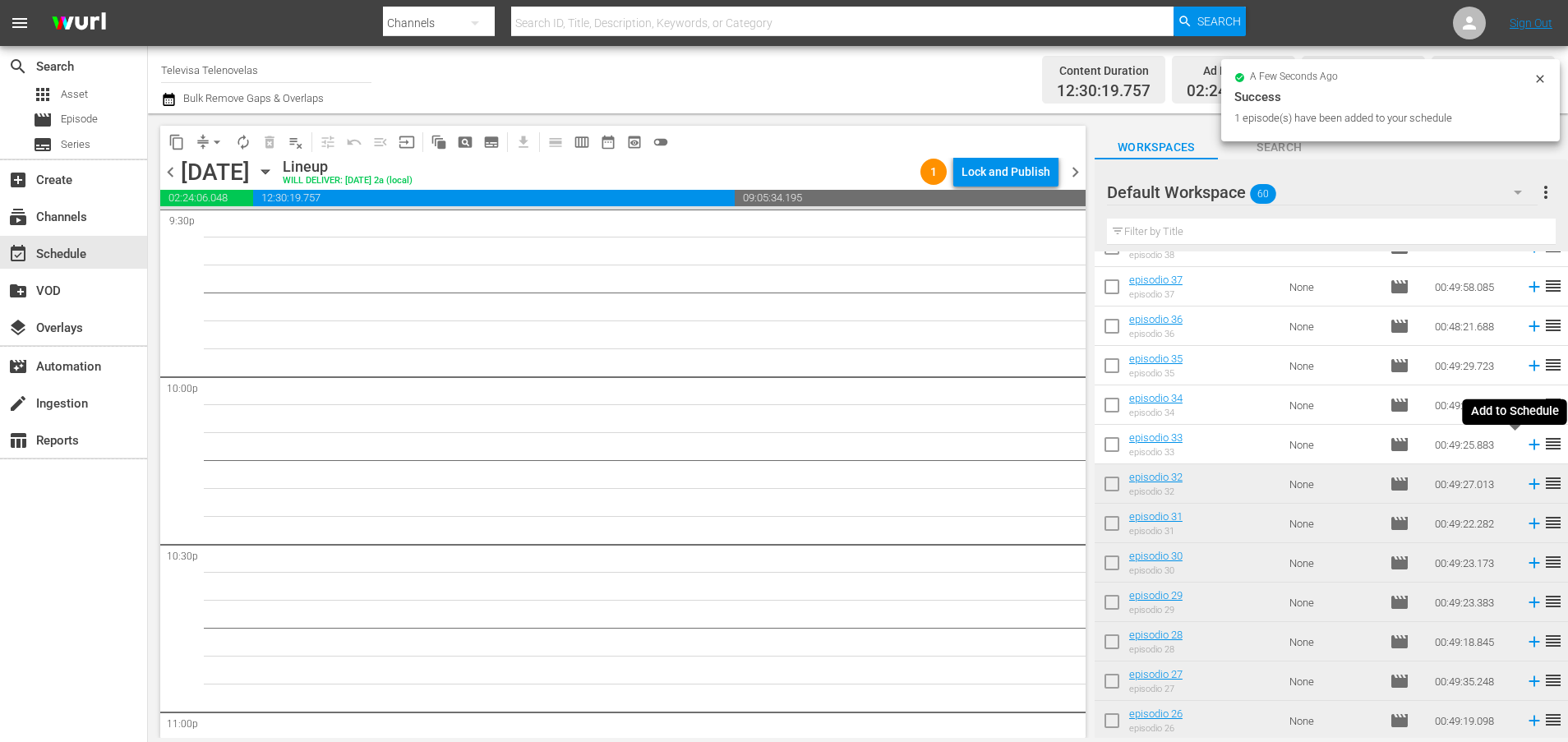
scroll to position [7185, 0]
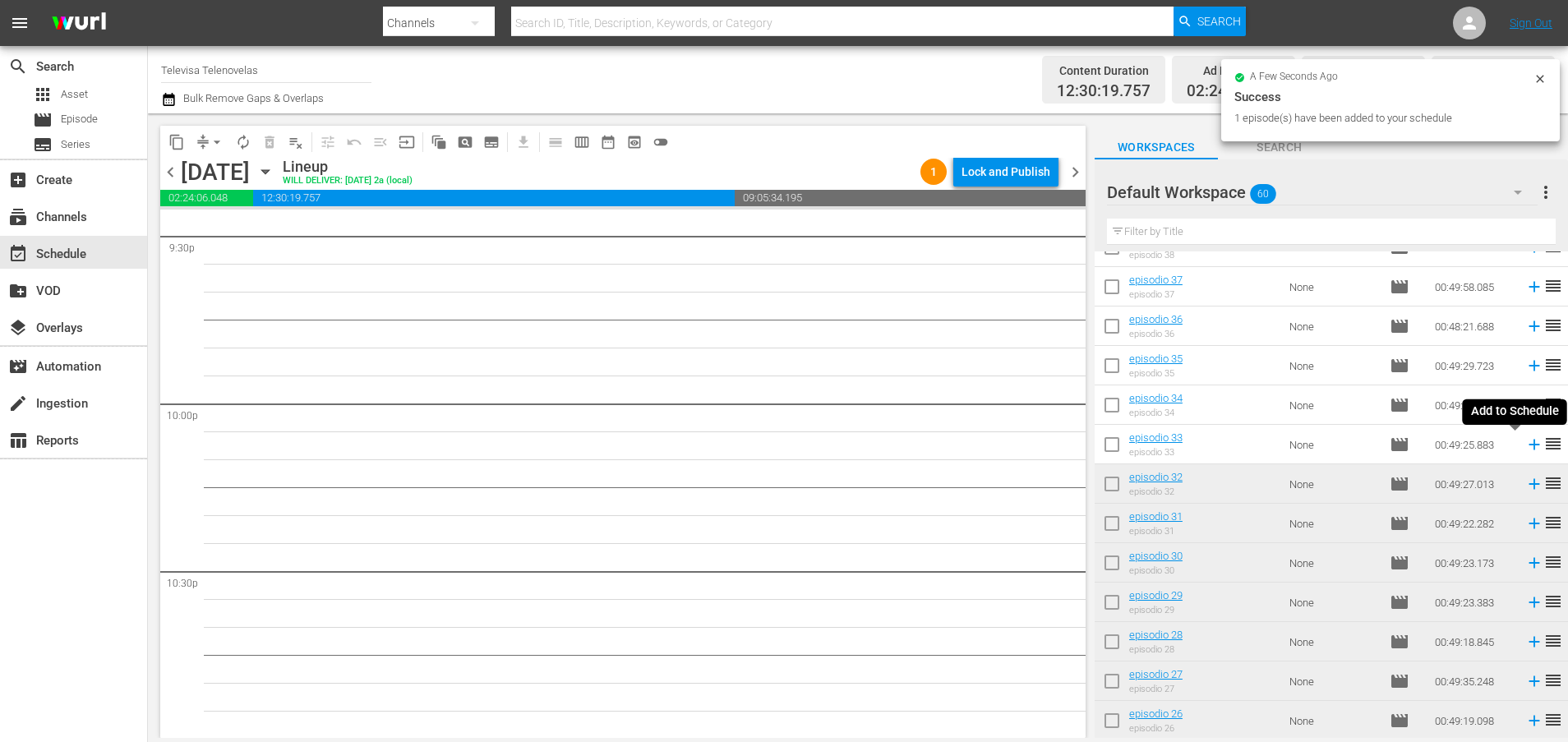
click at [1529, 447] on icon at bounding box center [1534, 445] width 10 height 10
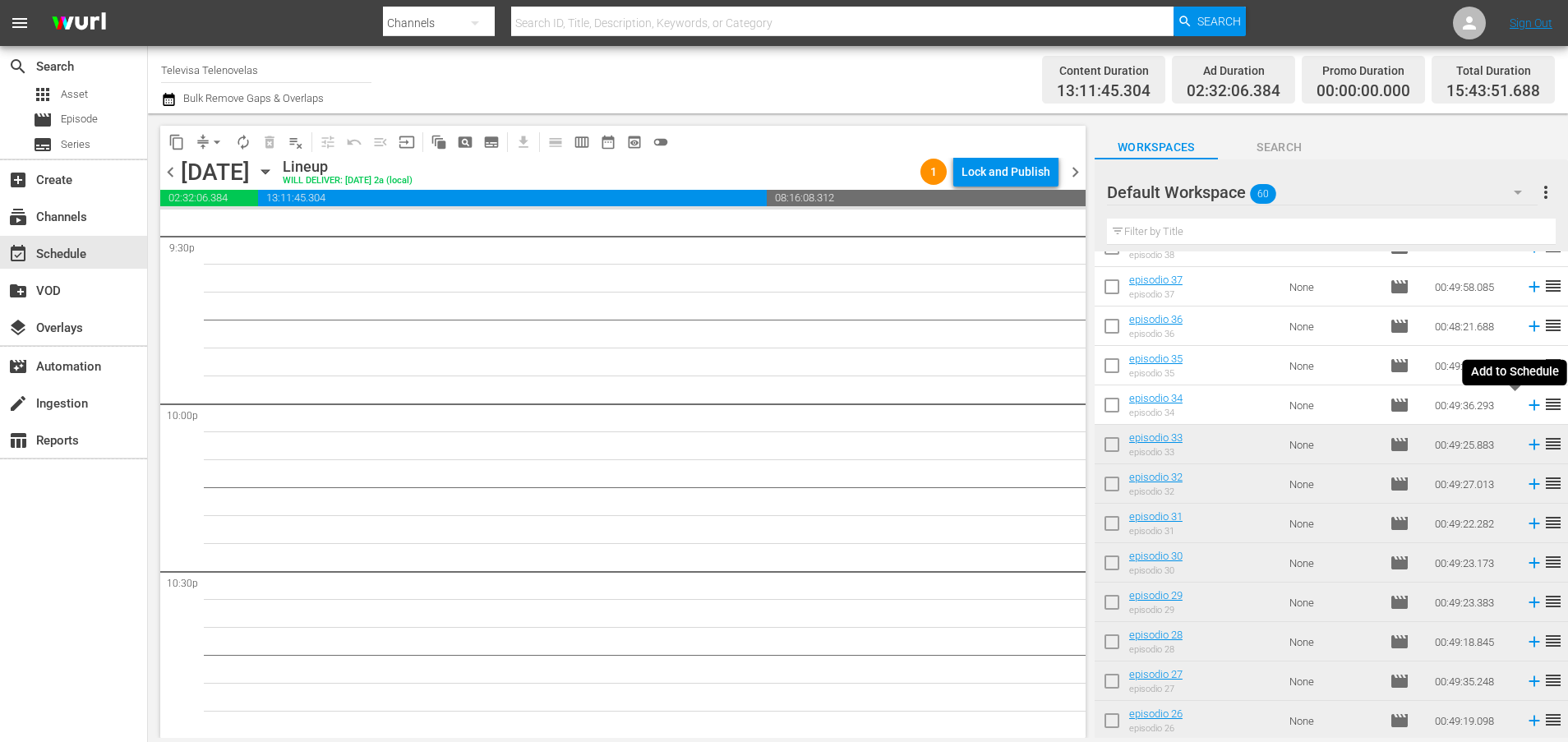
click at [1529, 407] on icon at bounding box center [1534, 406] width 10 height 10
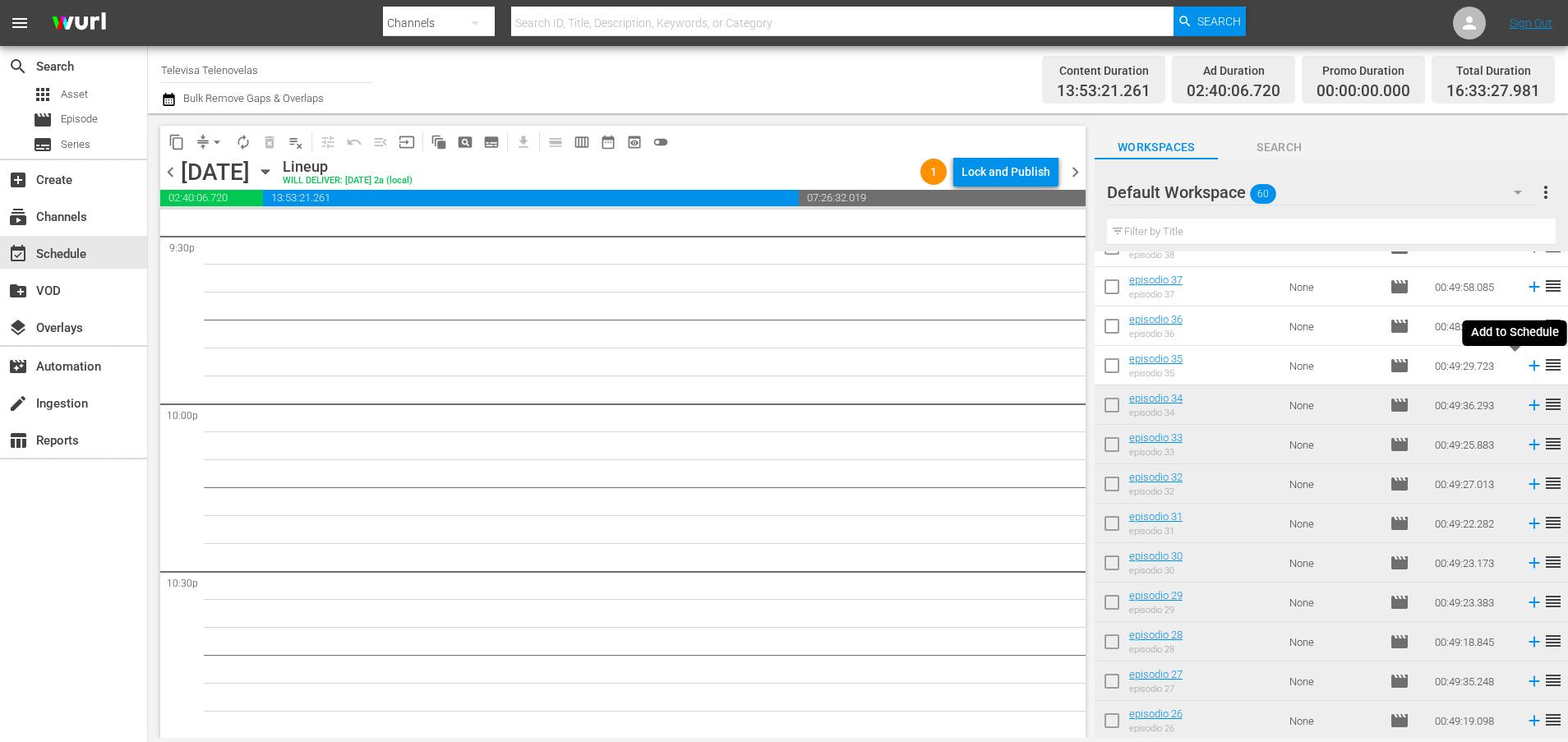
click at [1525, 365] on icon at bounding box center [1534, 365] width 18 height 18
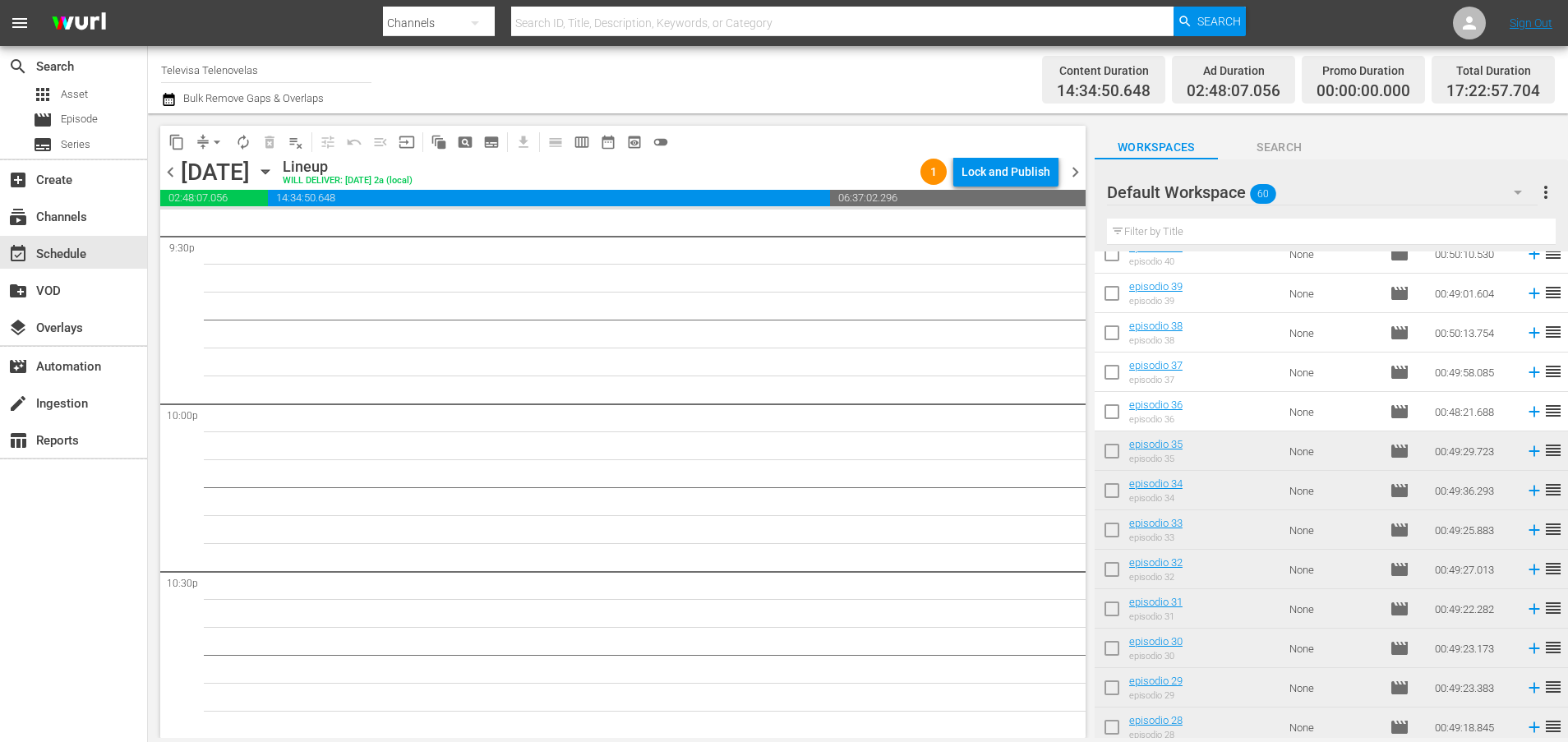
scroll to position [809, 0]
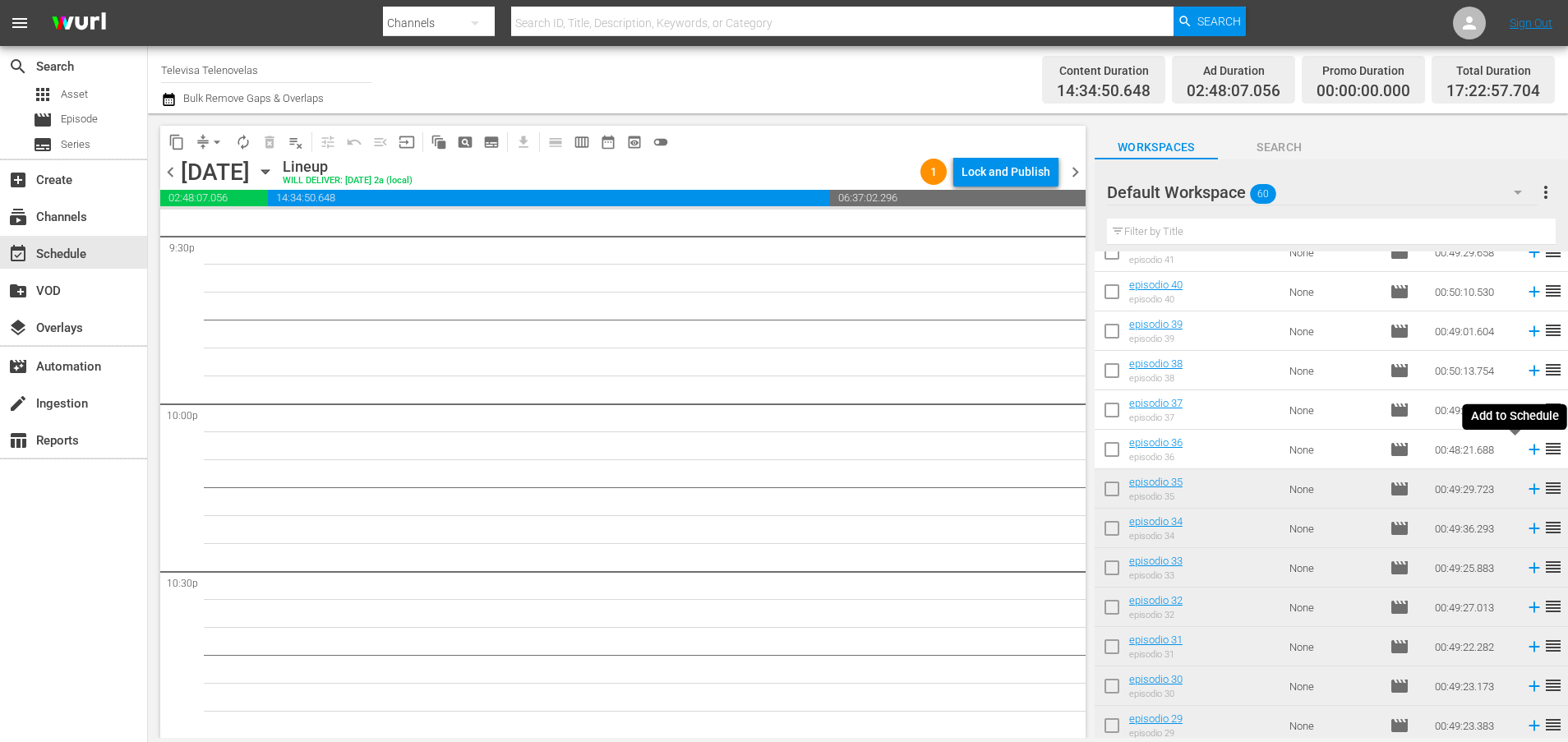
click at [1529, 450] on icon at bounding box center [1534, 450] width 10 height 10
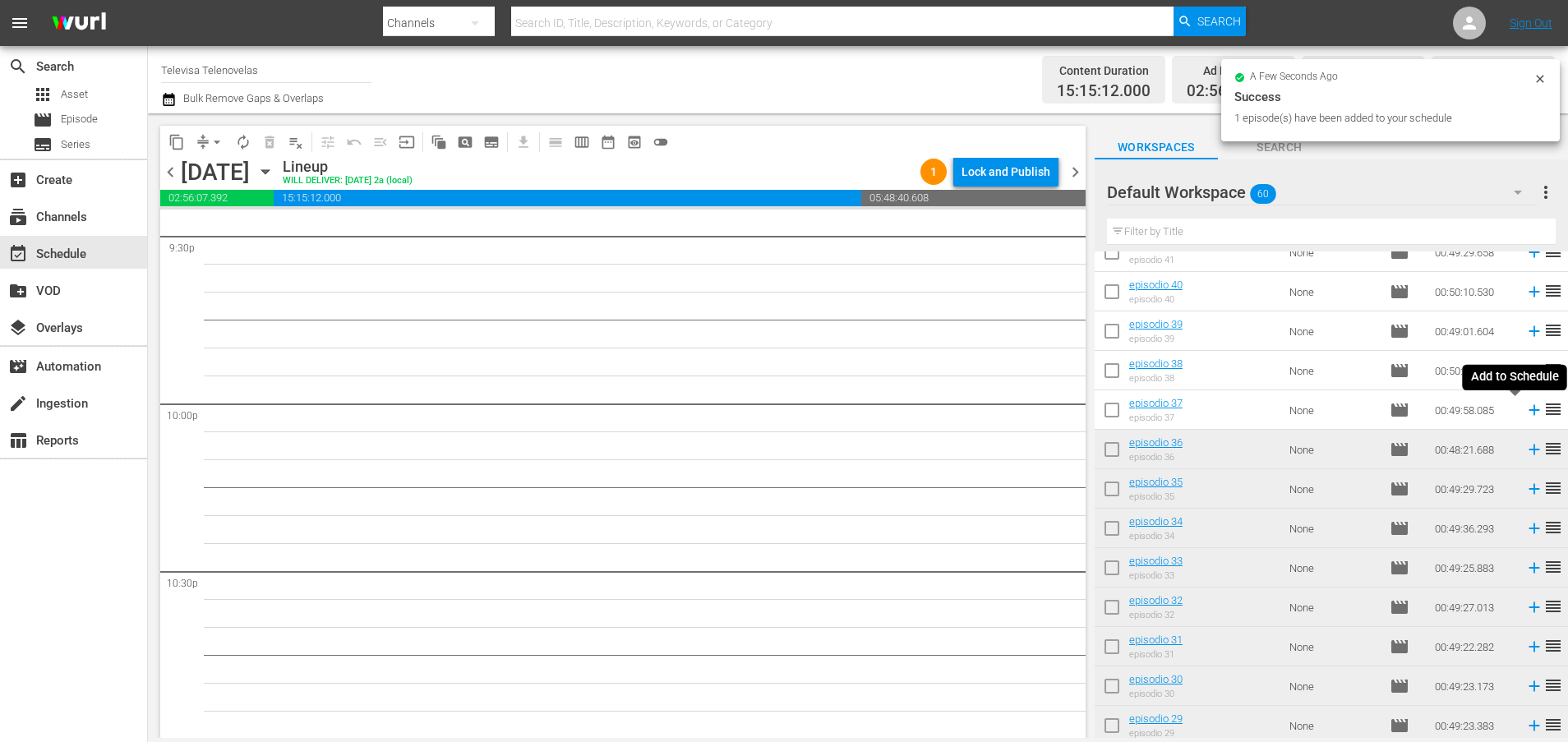
scroll to position [7157, 0]
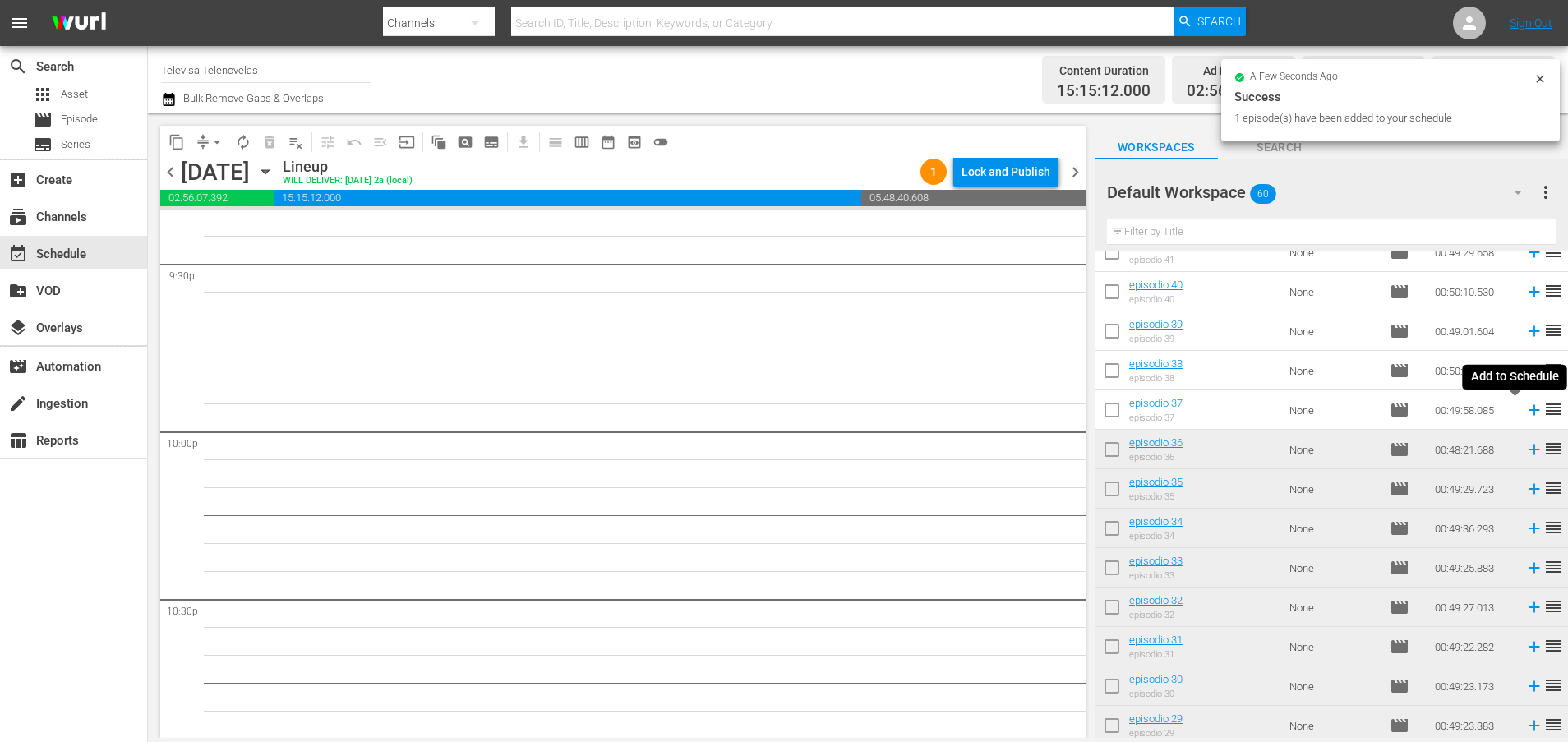
click at [1529, 410] on icon at bounding box center [1534, 411] width 10 height 10
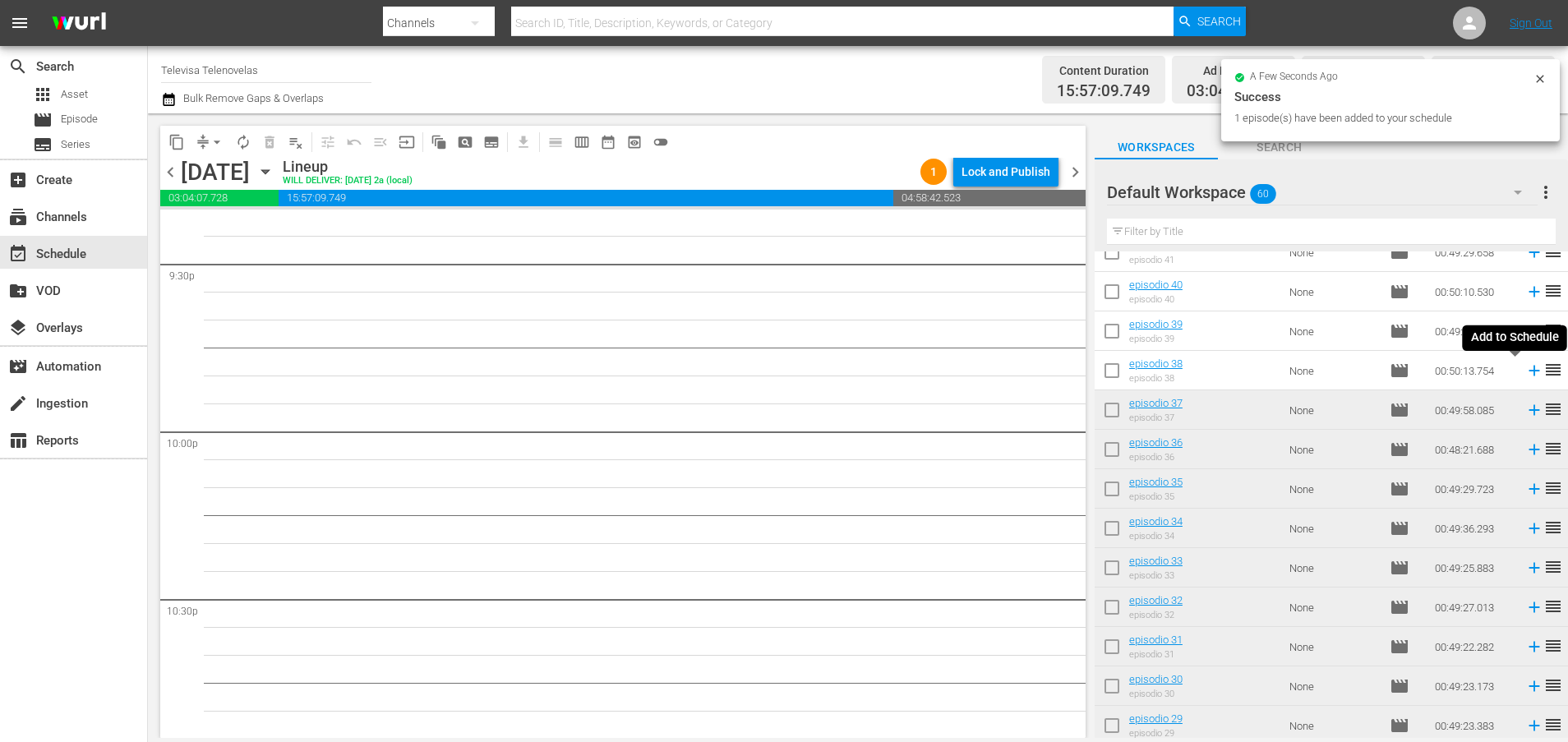
scroll to position [7128, 0]
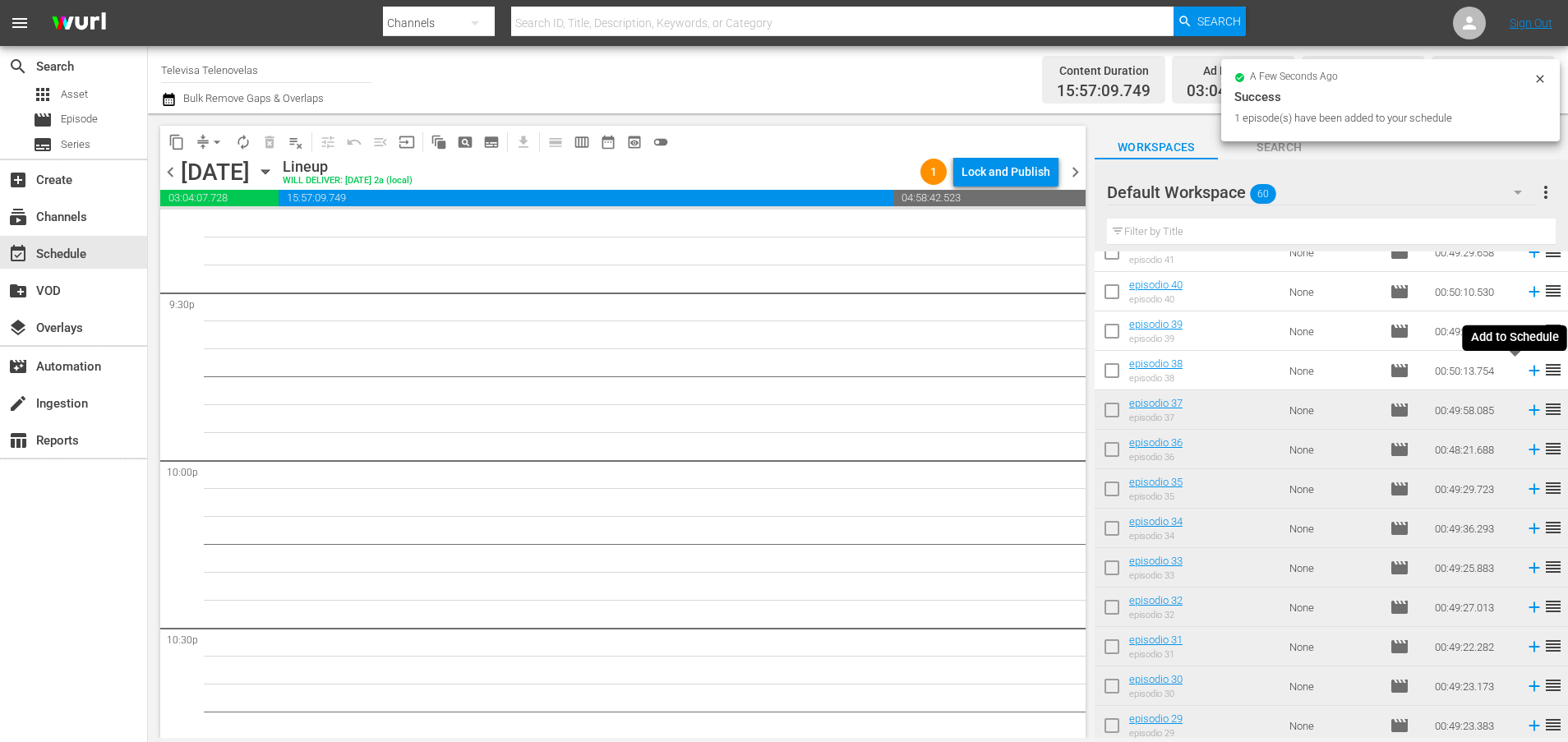
click at [1525, 373] on icon at bounding box center [1534, 371] width 18 height 18
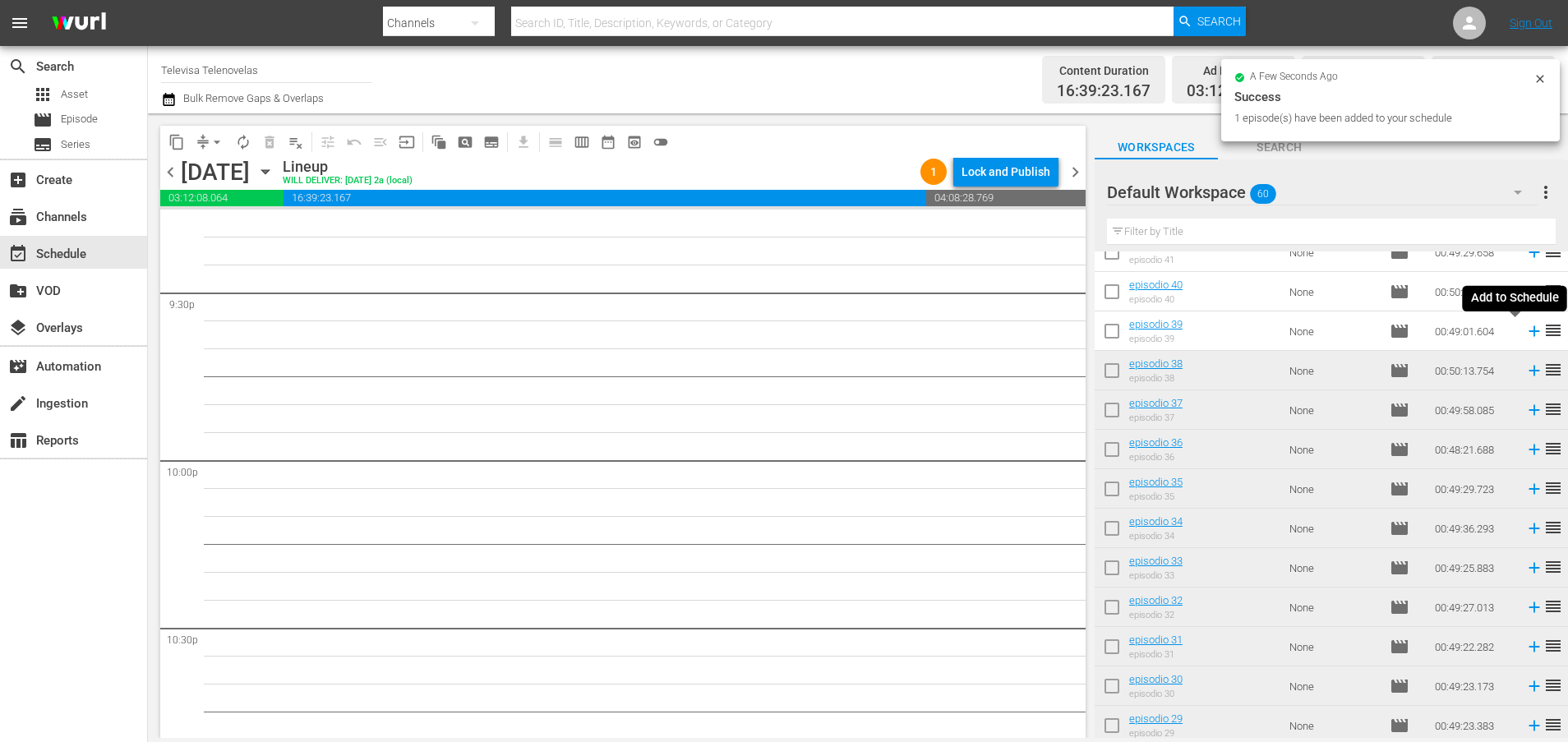
scroll to position [7101, 0]
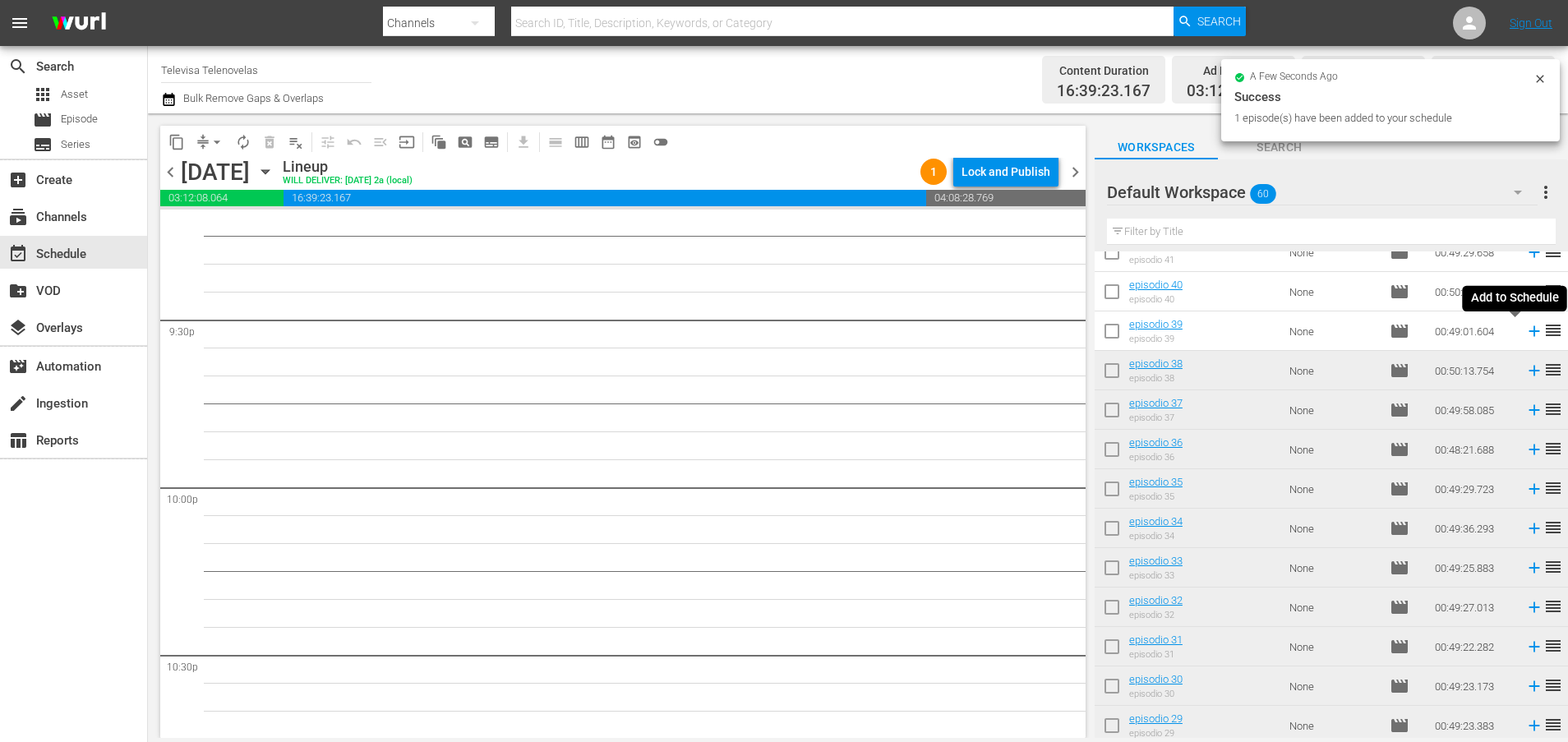
click at [1529, 336] on icon at bounding box center [1534, 331] width 10 height 10
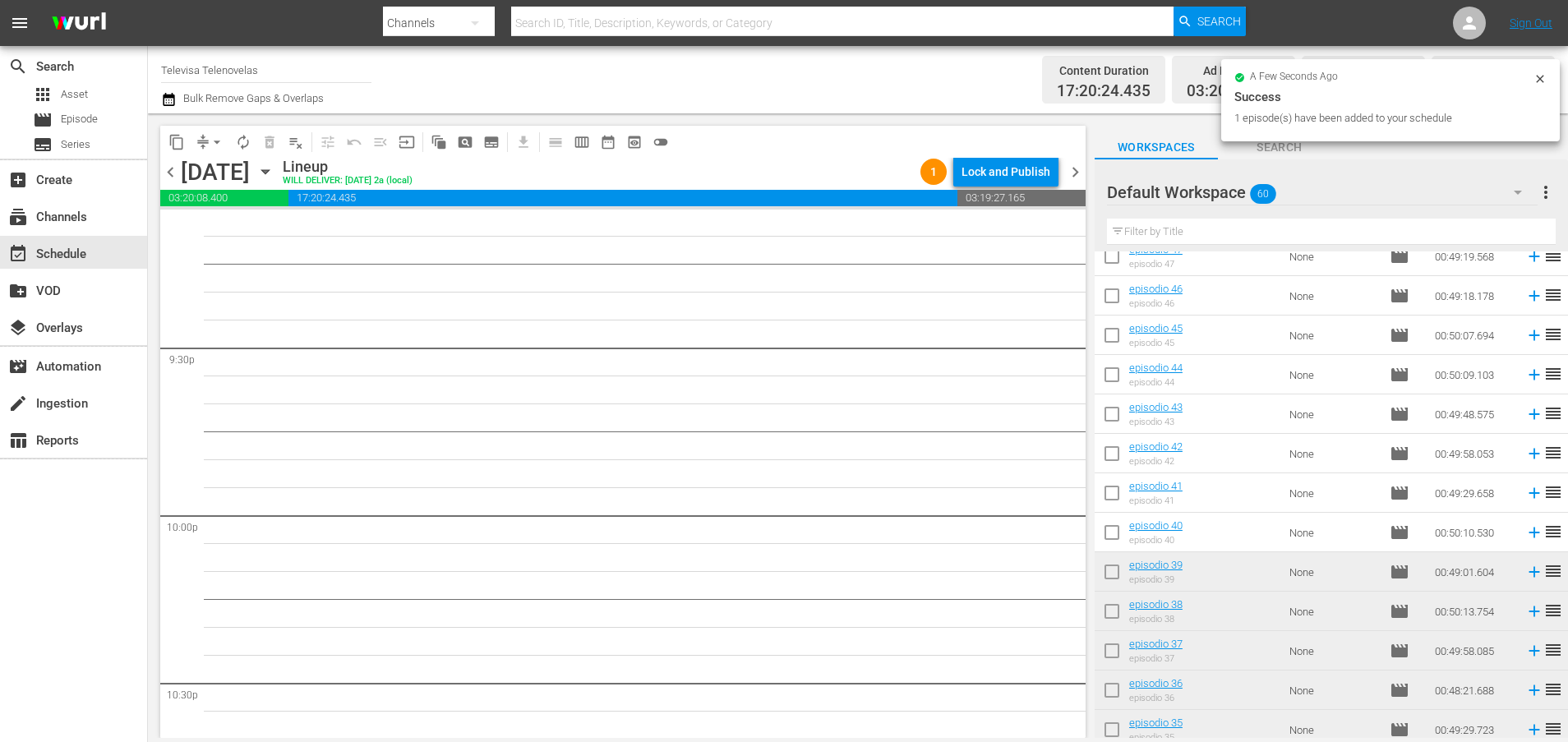
scroll to position [562, 0]
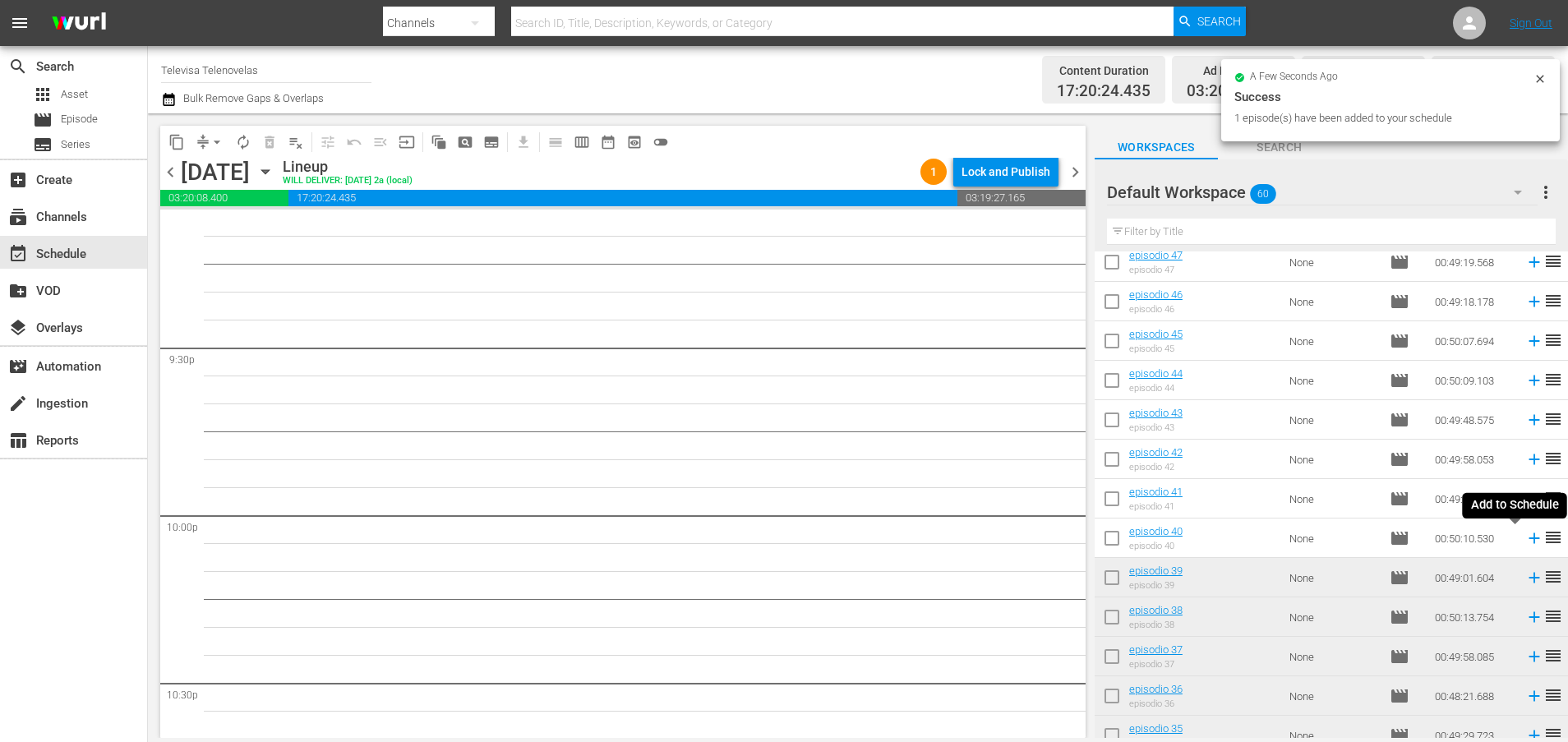
click at [1529, 544] on icon at bounding box center [1534, 538] width 10 height 10
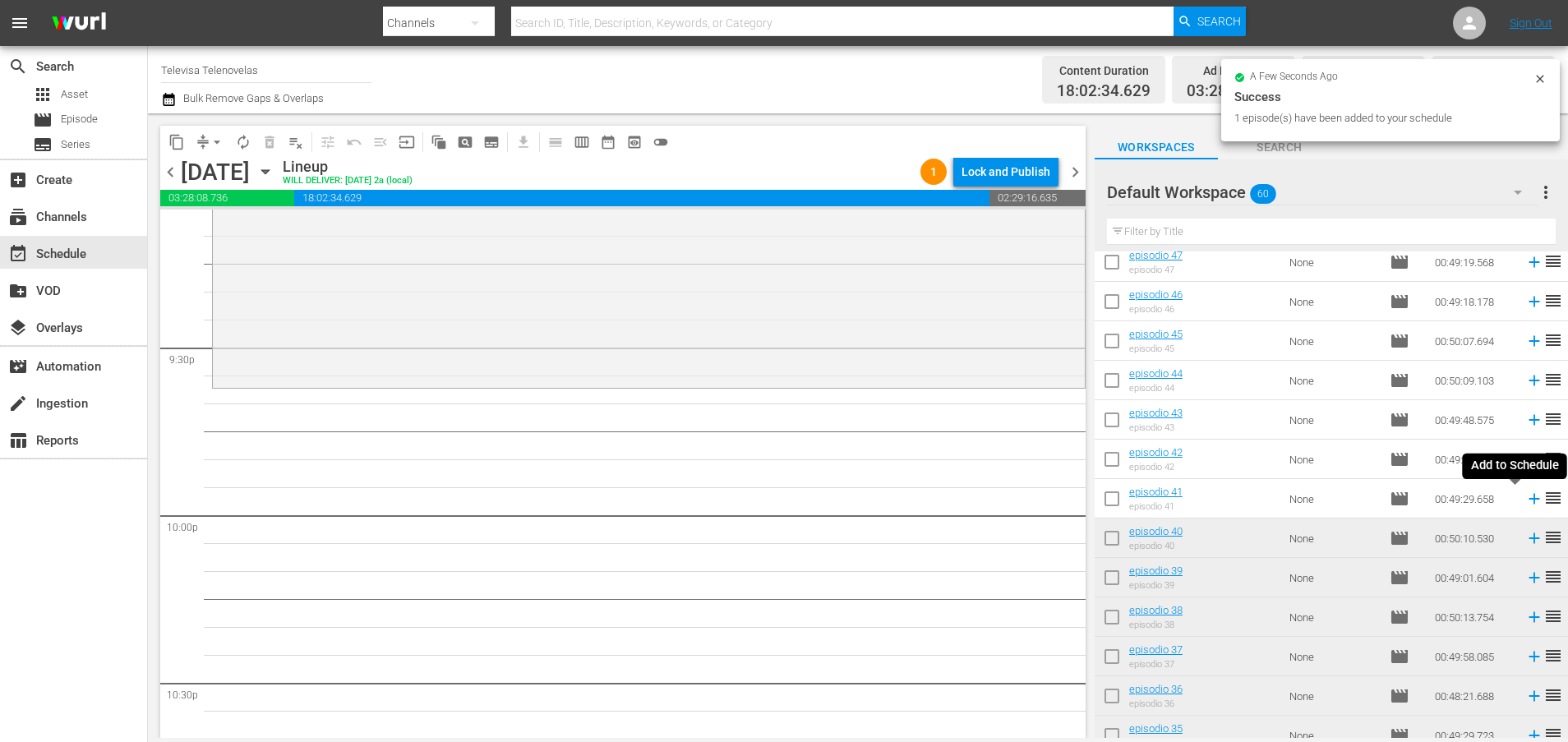
click at [1525, 501] on icon at bounding box center [1534, 499] width 18 height 18
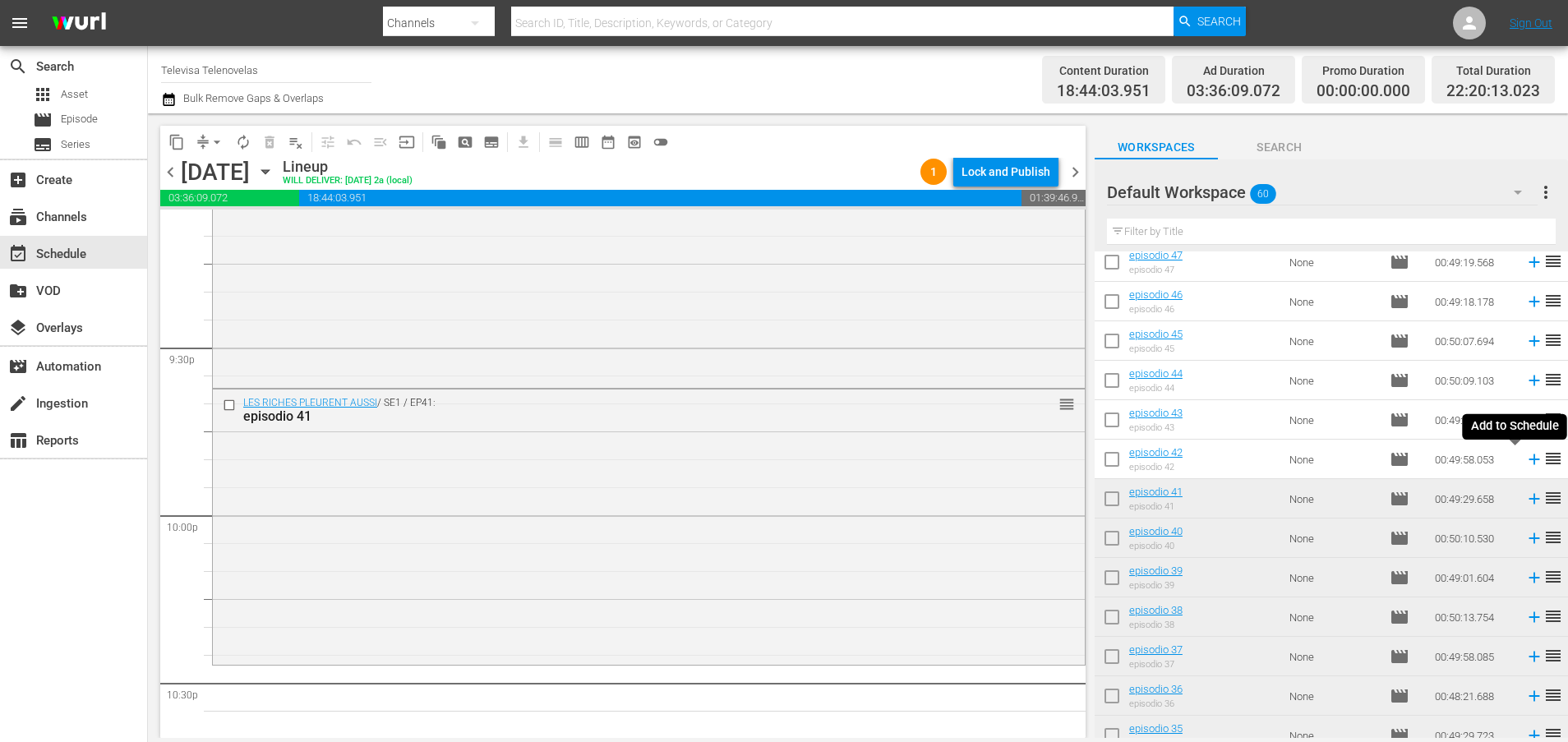
click at [1525, 459] on icon at bounding box center [1534, 459] width 18 height 18
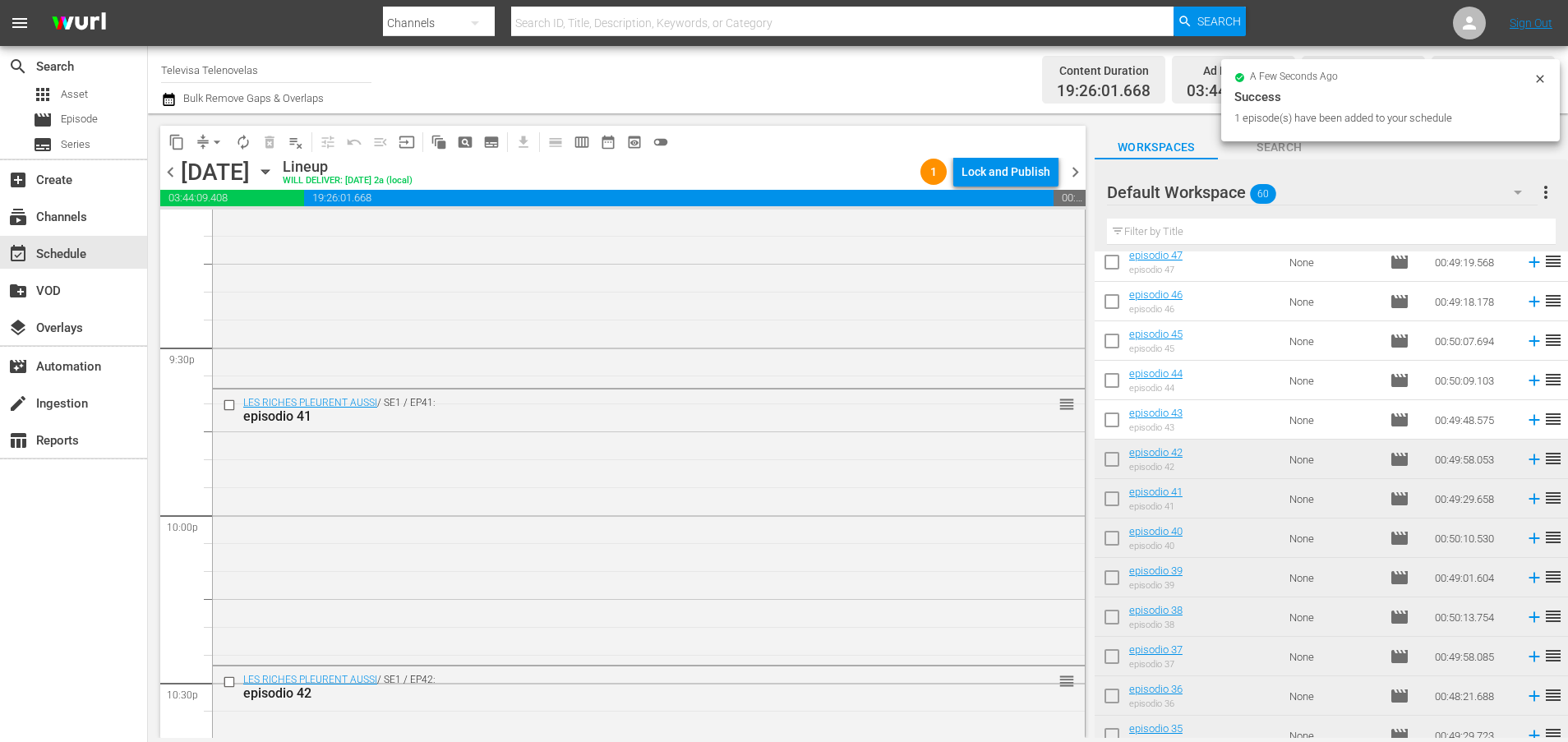
scroll to position [7521, 0]
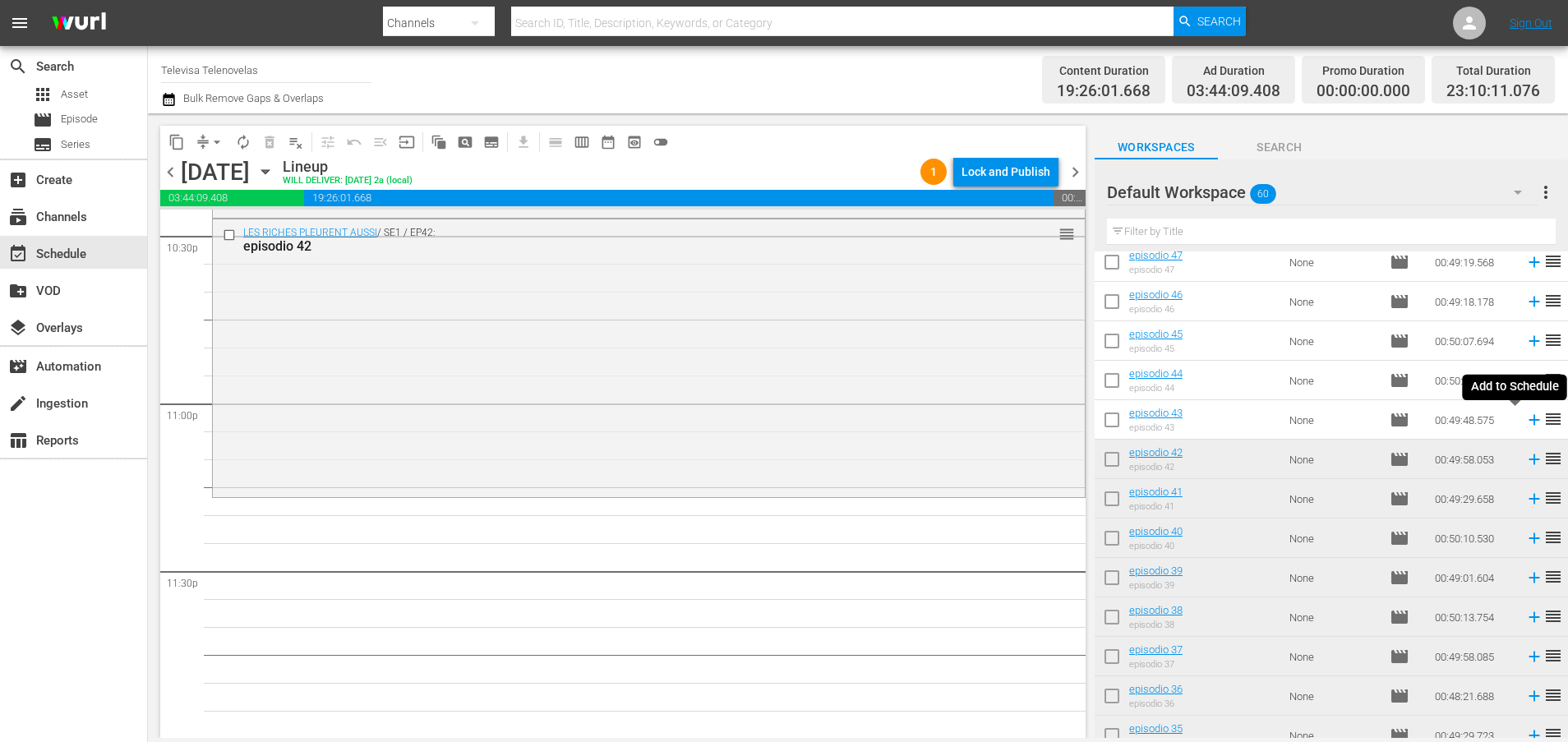
click at [1529, 422] on icon at bounding box center [1534, 420] width 10 height 10
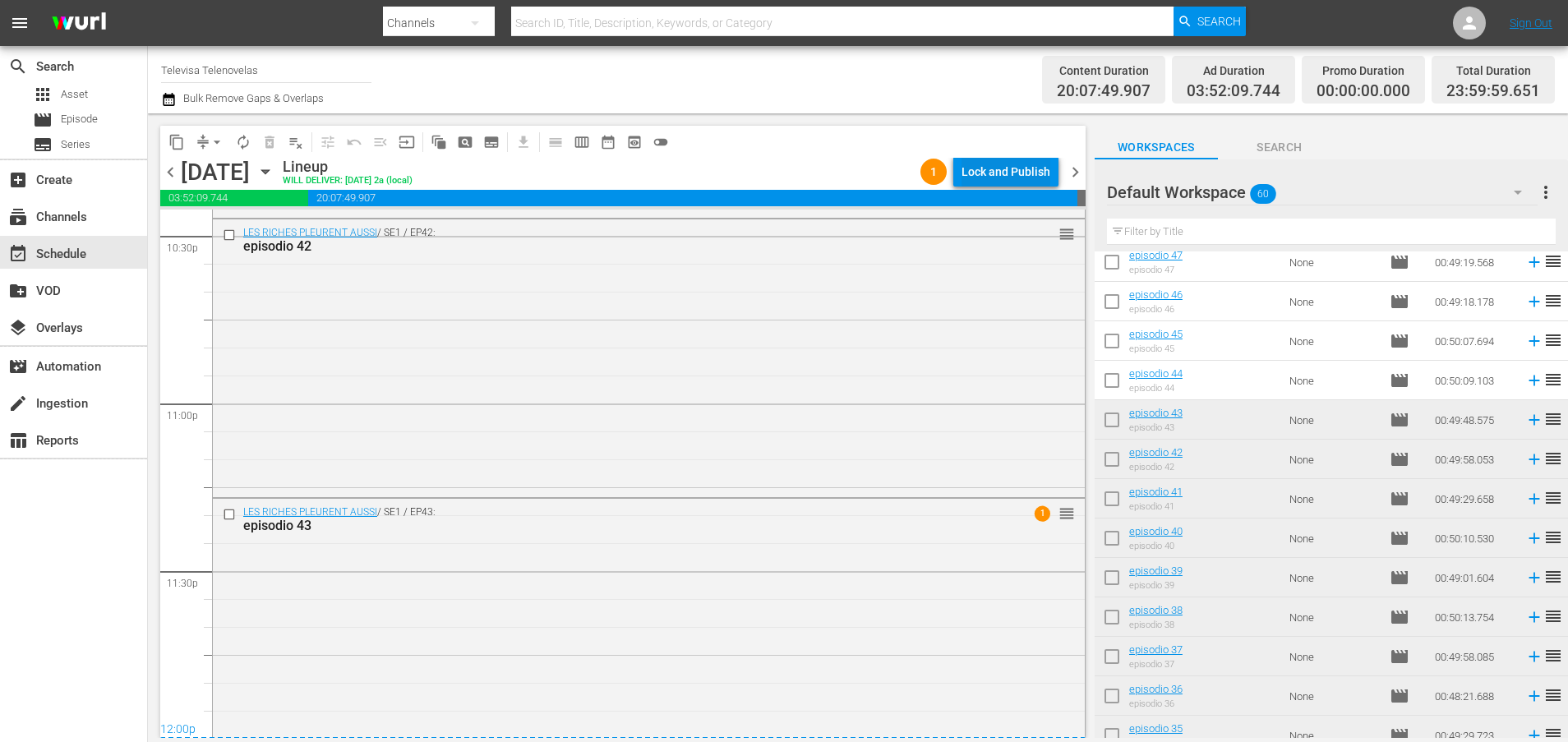
click at [984, 168] on div "Lock and Publish" at bounding box center [1006, 172] width 89 height 30
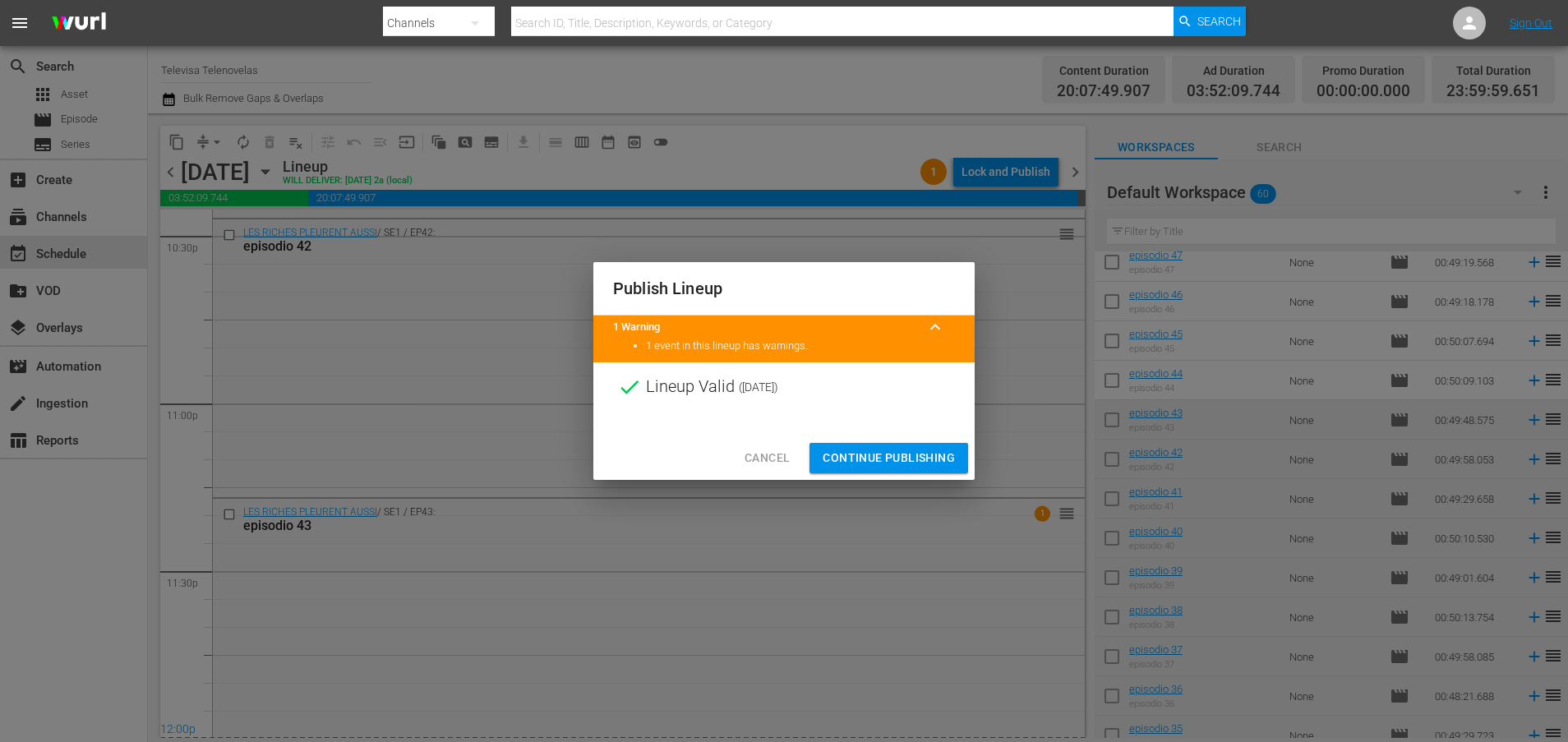
click at [898, 462] on span "Continue Publishing" at bounding box center [888, 459] width 132 height 21
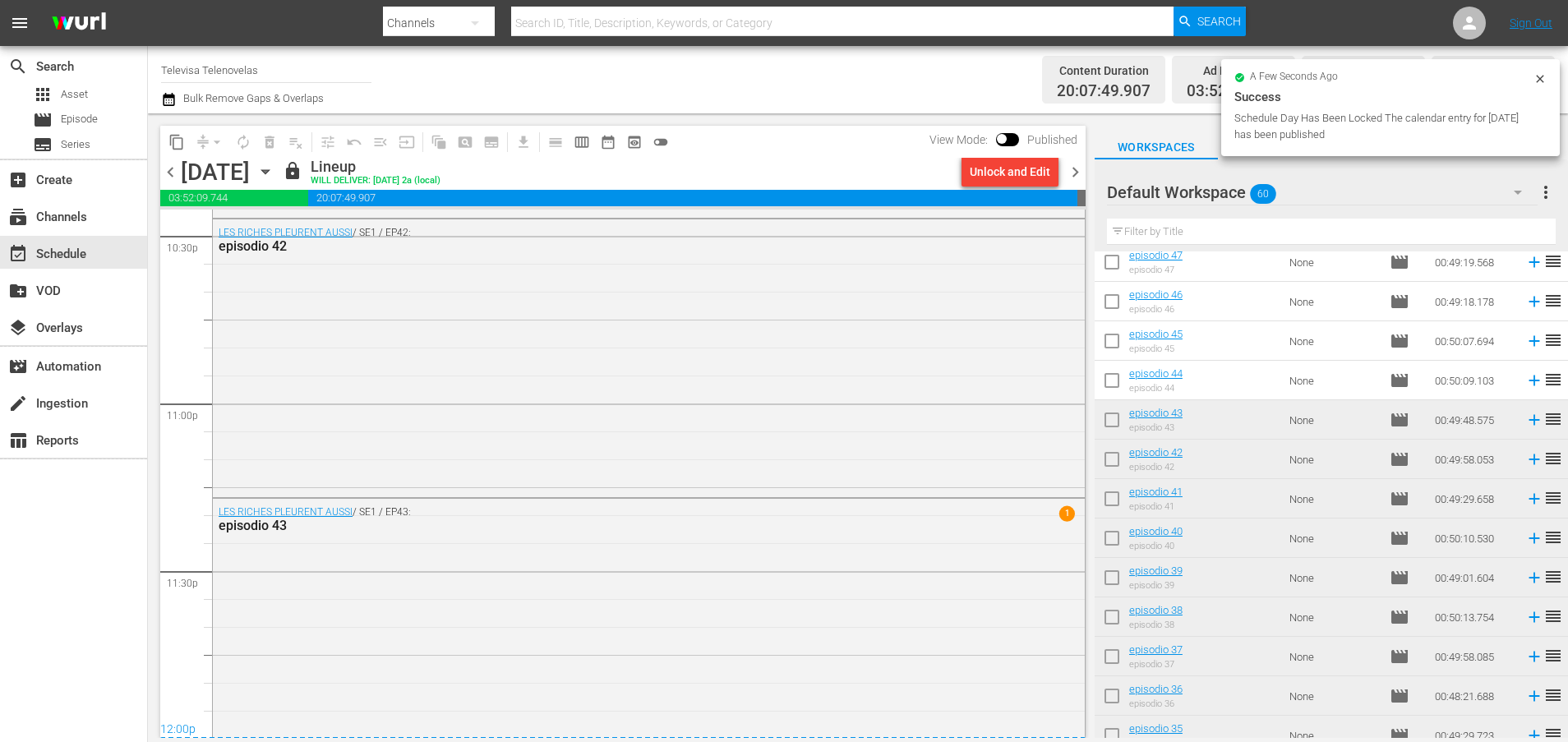
scroll to position [7559, 0]
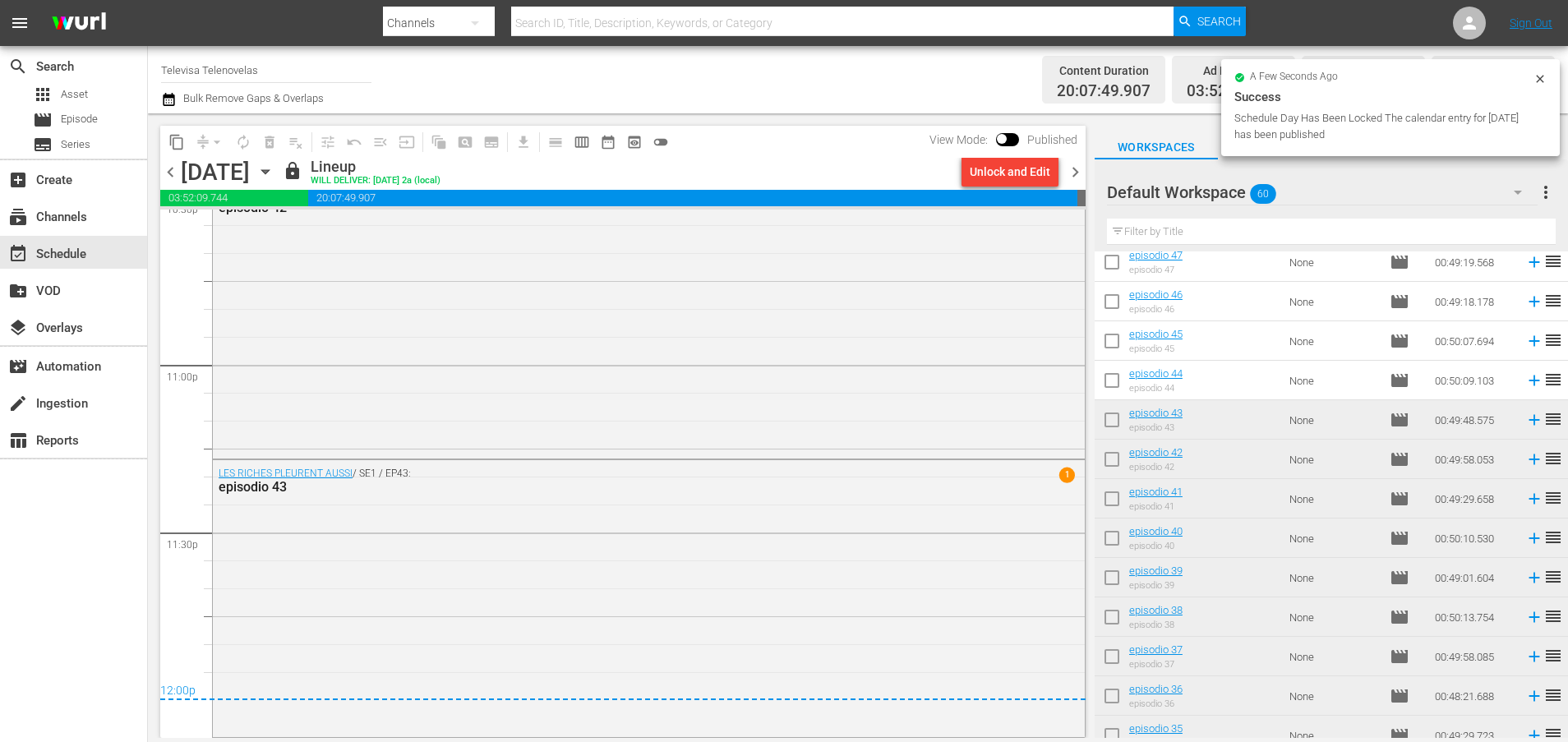
click at [269, 171] on icon "button" at bounding box center [265, 172] width 7 height 4
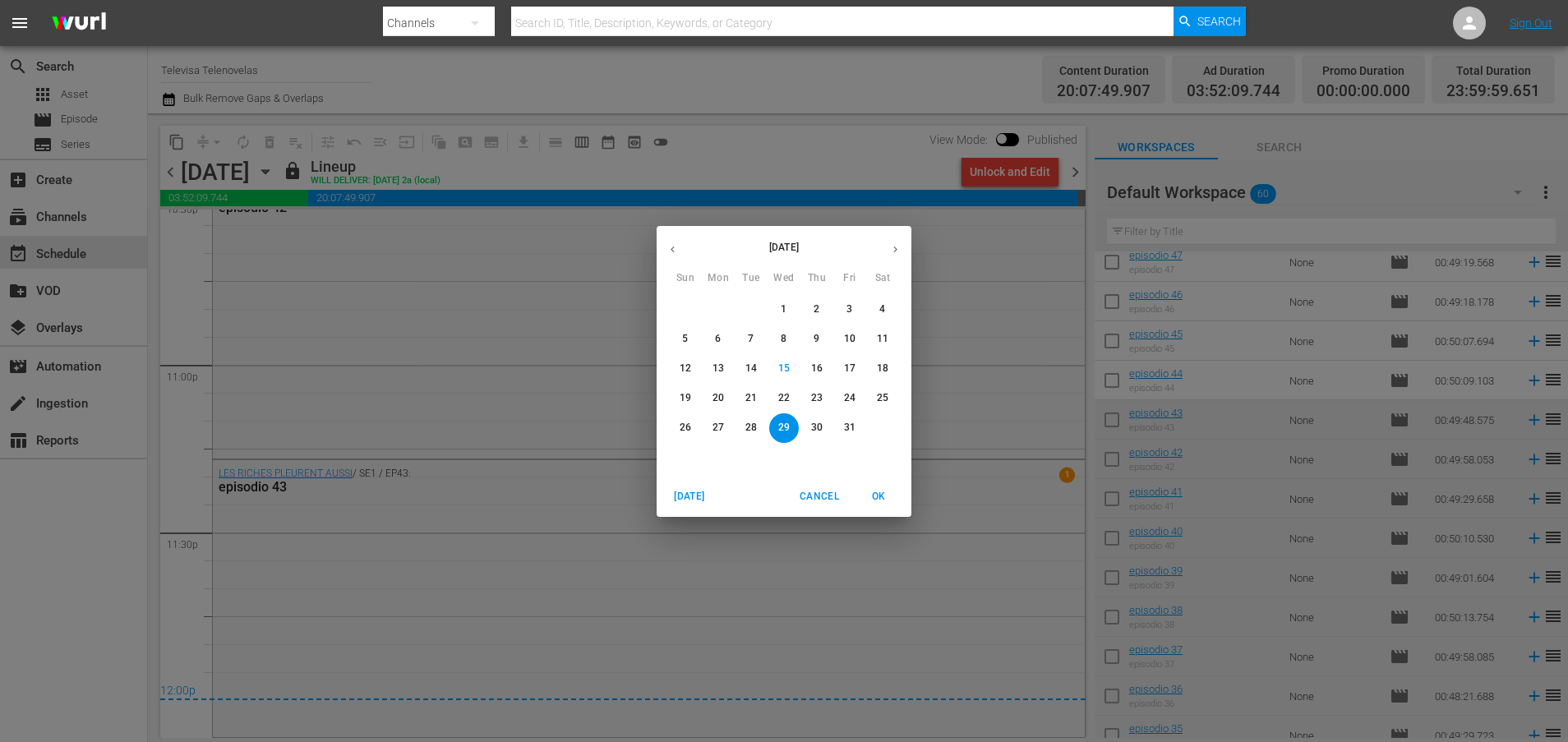
click at [816, 423] on p "30" at bounding box center [816, 428] width 11 height 14
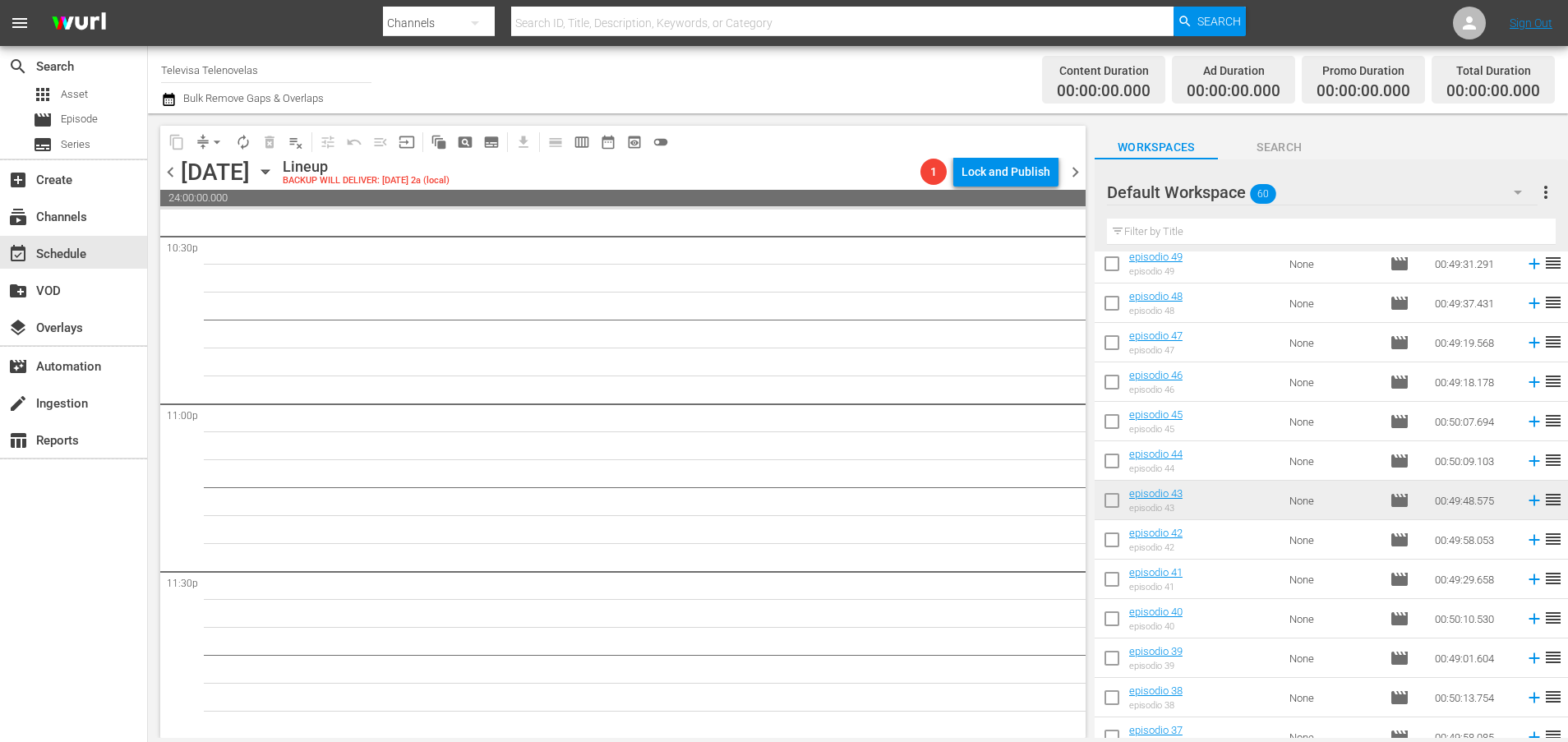
scroll to position [439, 0]
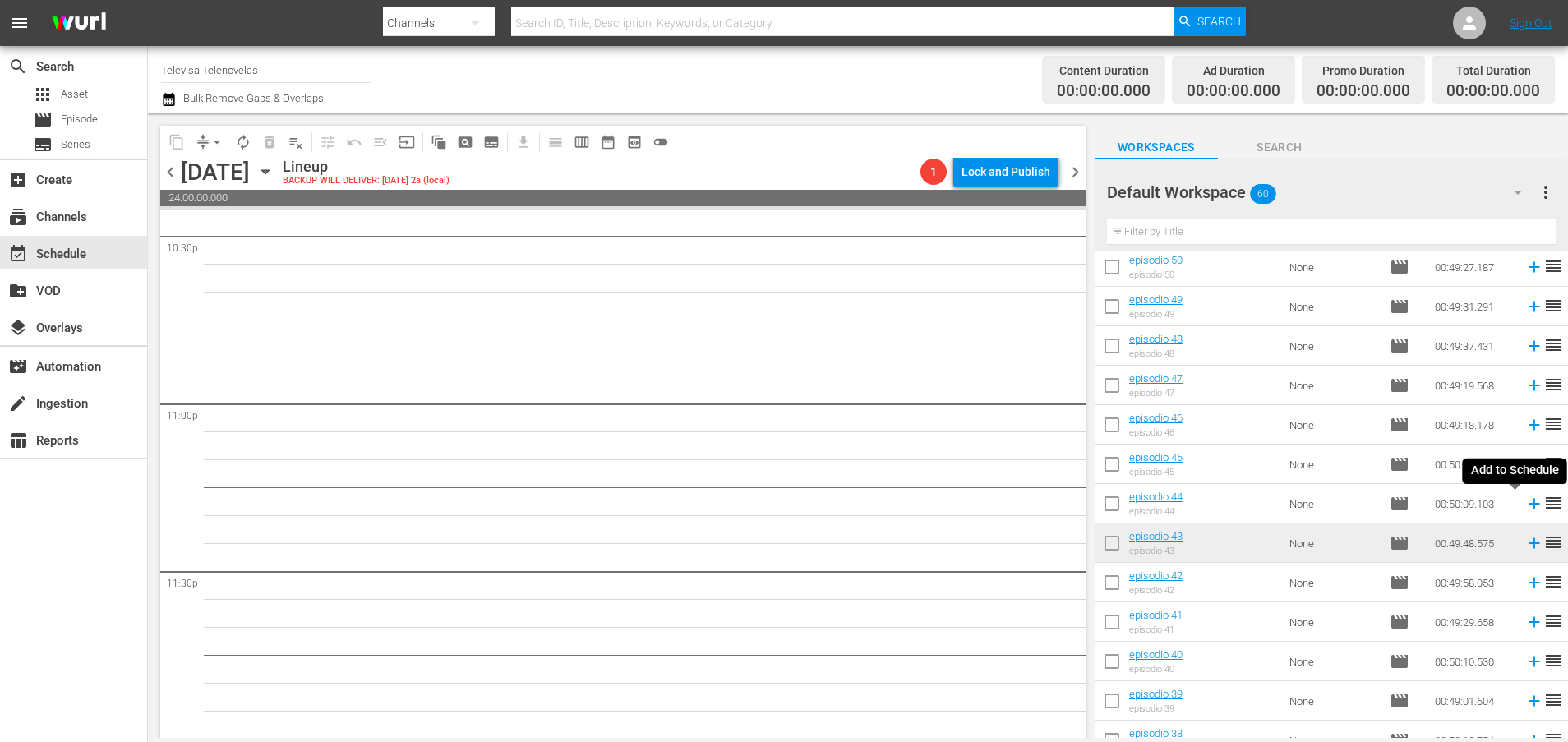
click at [1529, 504] on icon at bounding box center [1534, 504] width 10 height 10
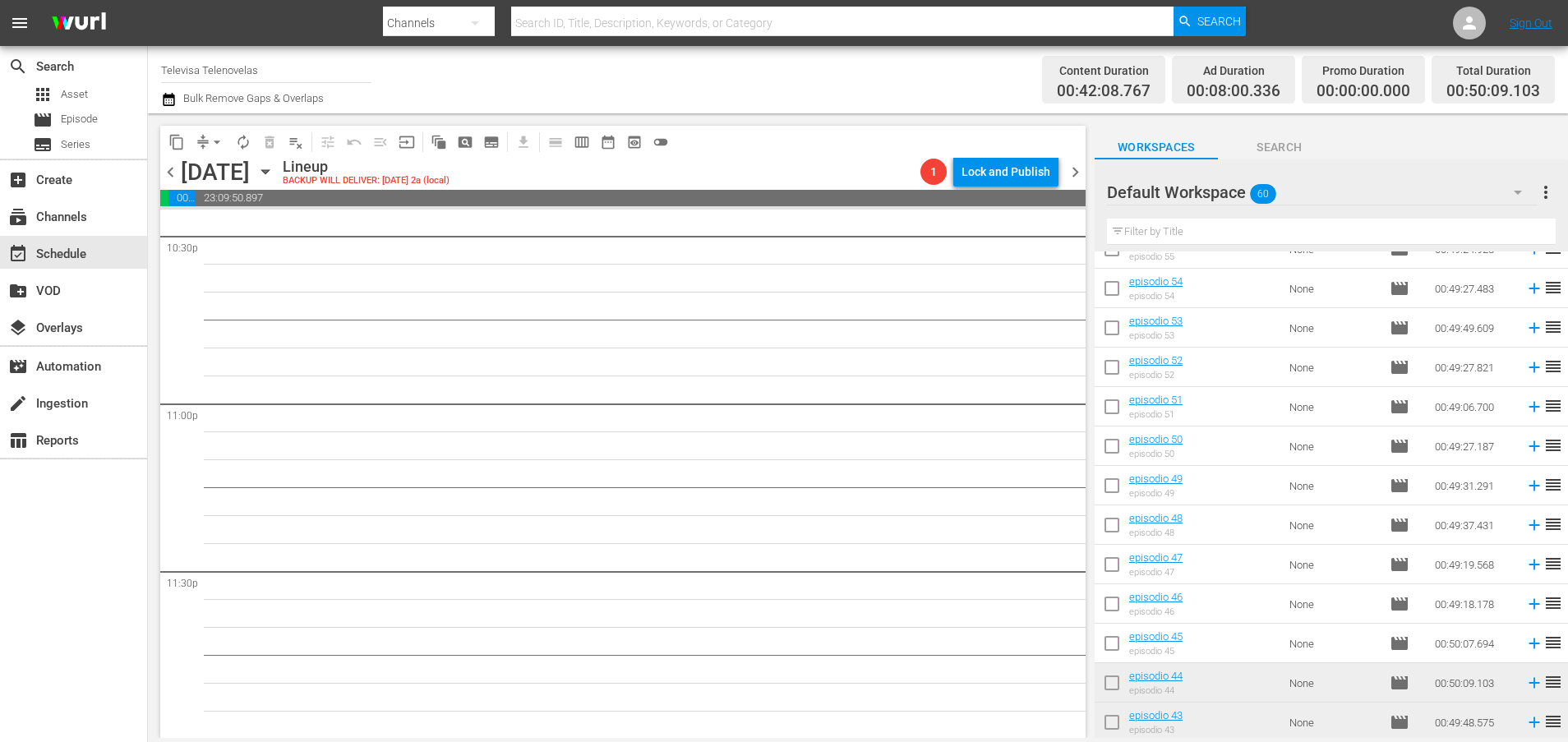
scroll to position [316, 0]
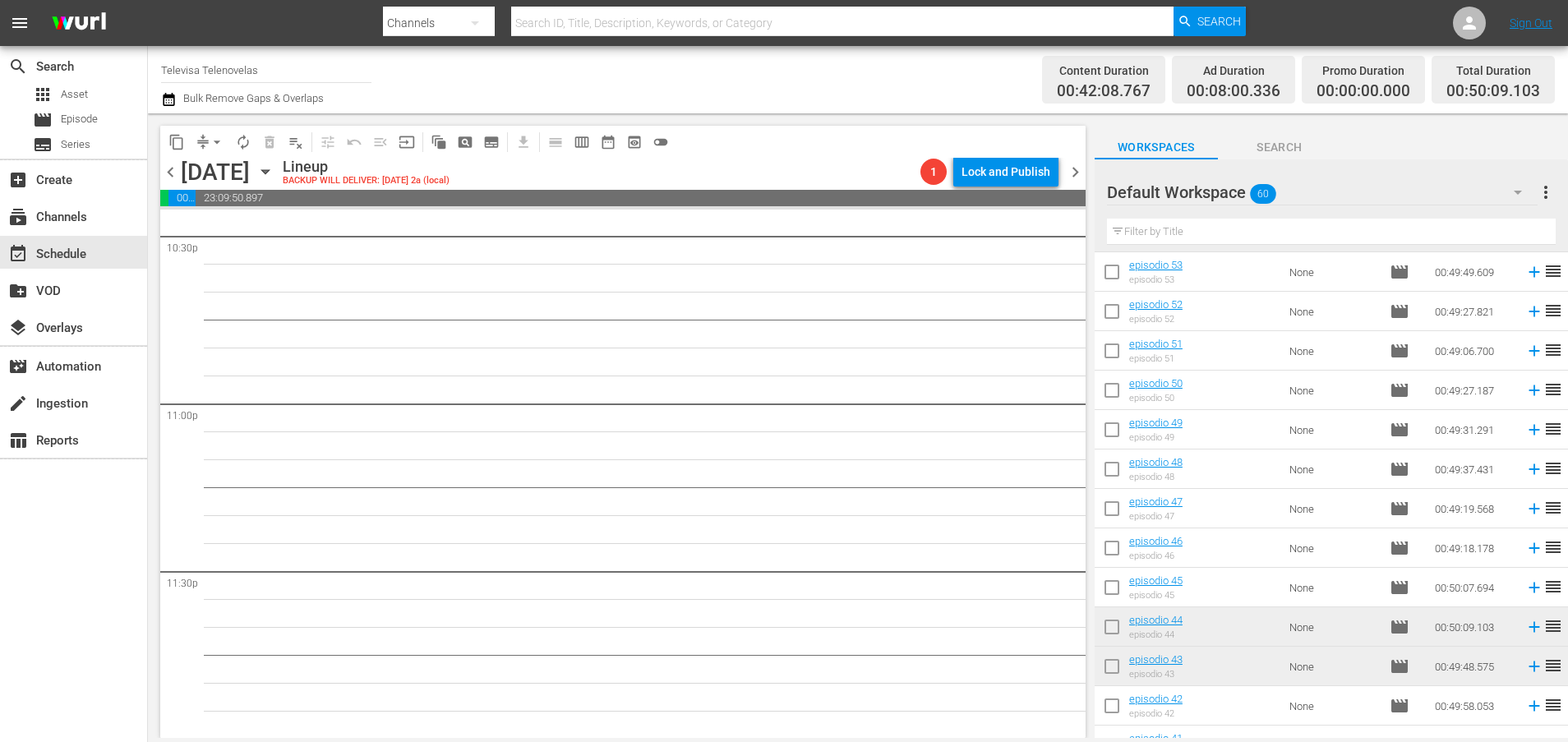
click at [1529, 589] on icon at bounding box center [1534, 588] width 10 height 10
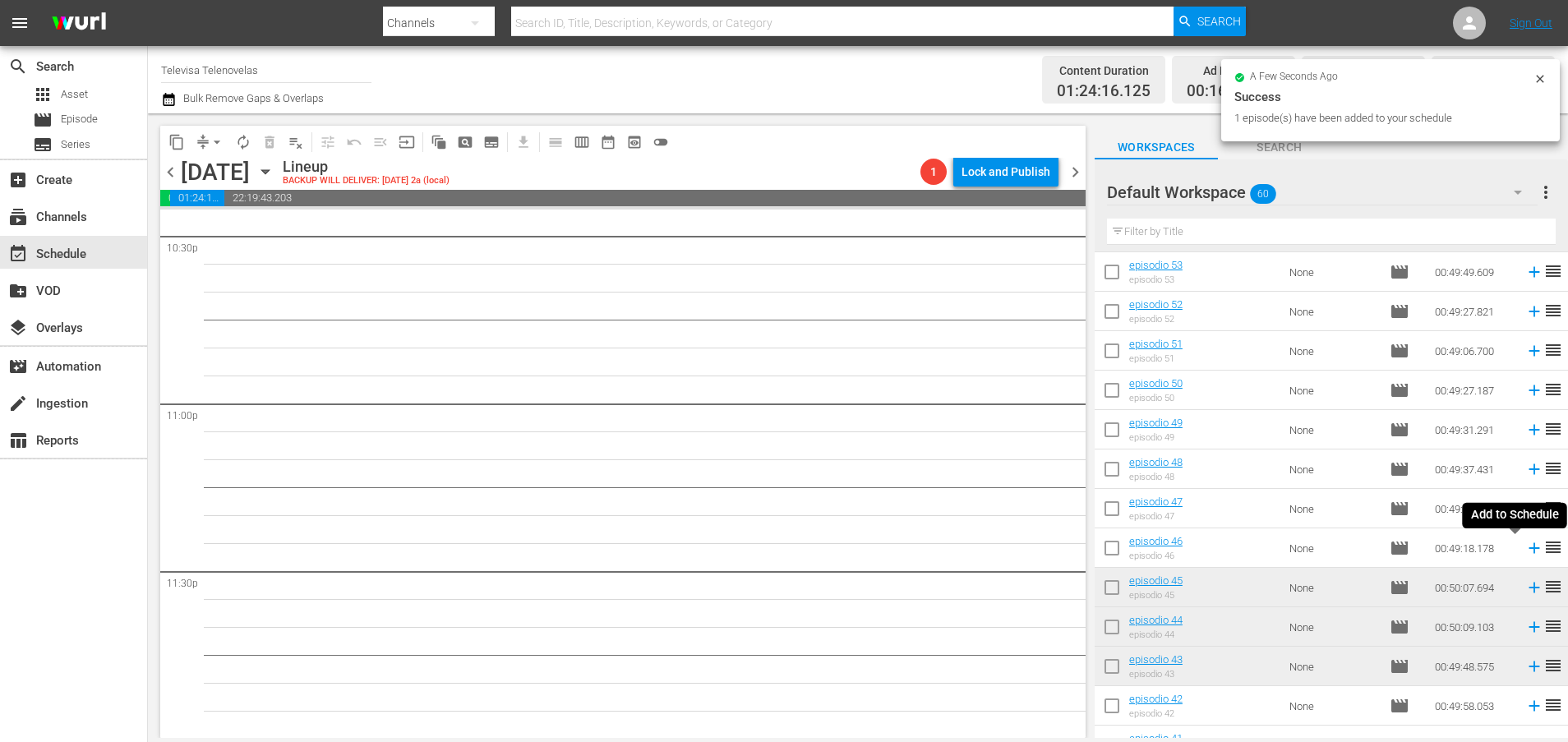
click at [1529, 551] on icon at bounding box center [1534, 549] width 10 height 10
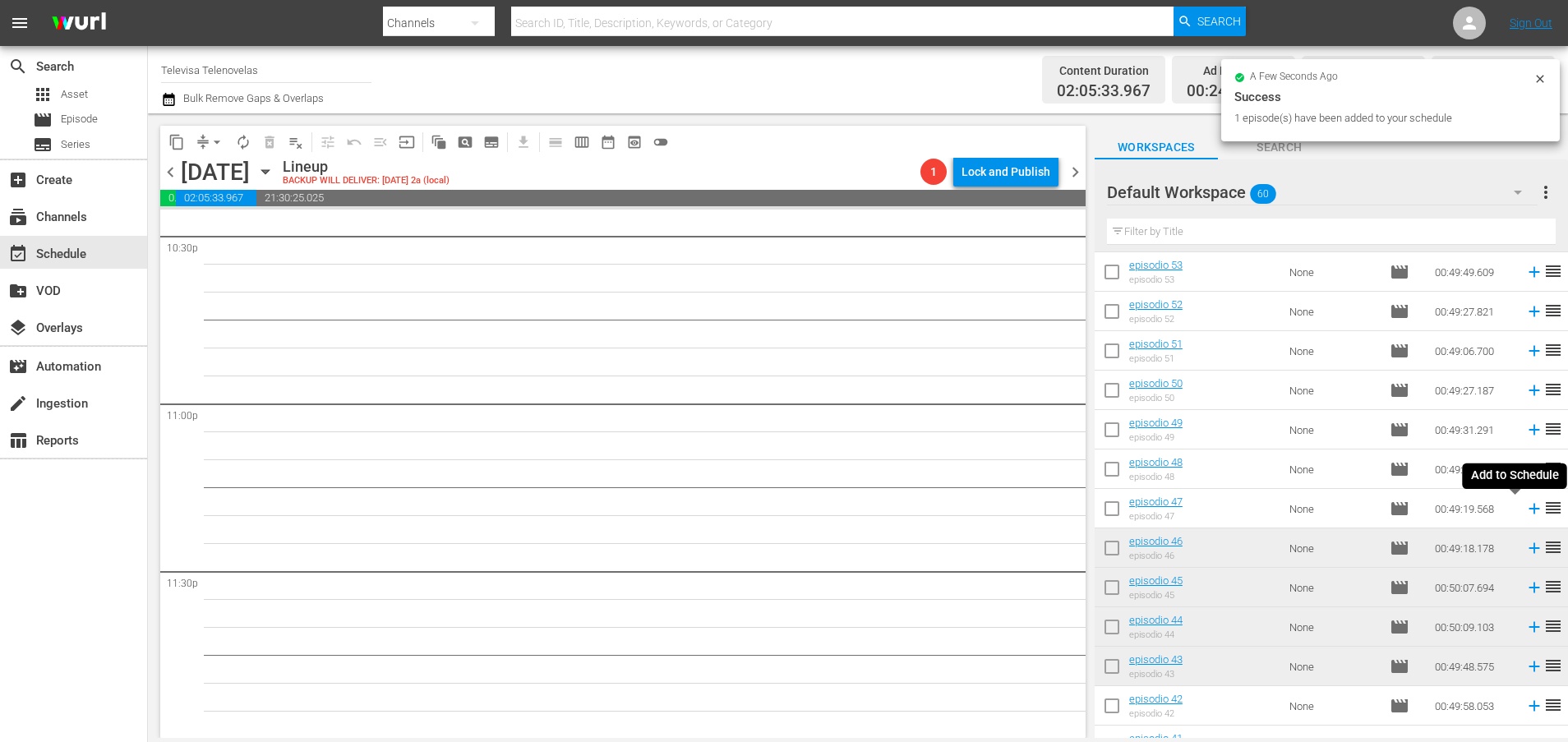
click at [1529, 509] on icon at bounding box center [1534, 510] width 10 height 10
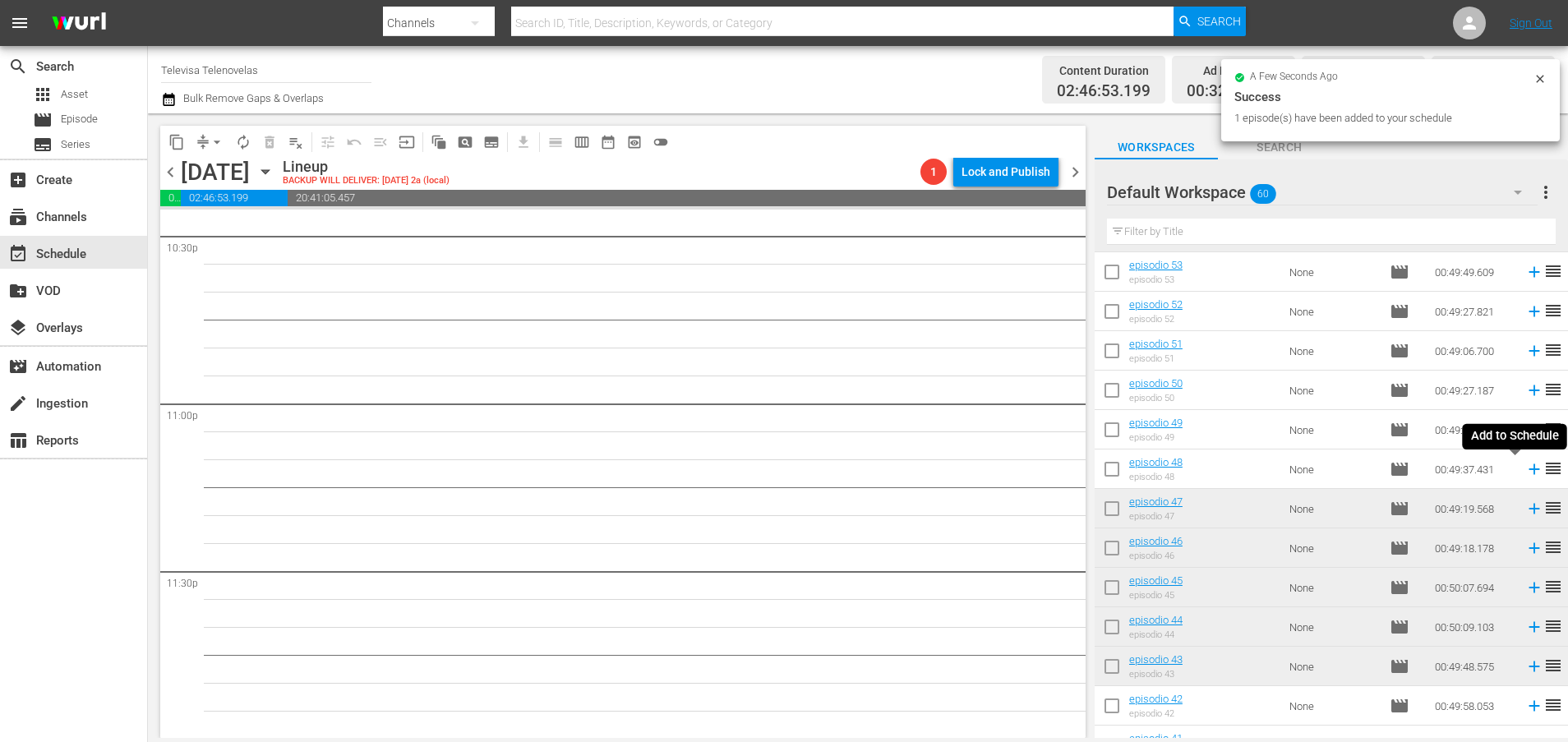
click at [1529, 469] on icon at bounding box center [1534, 469] width 10 height 10
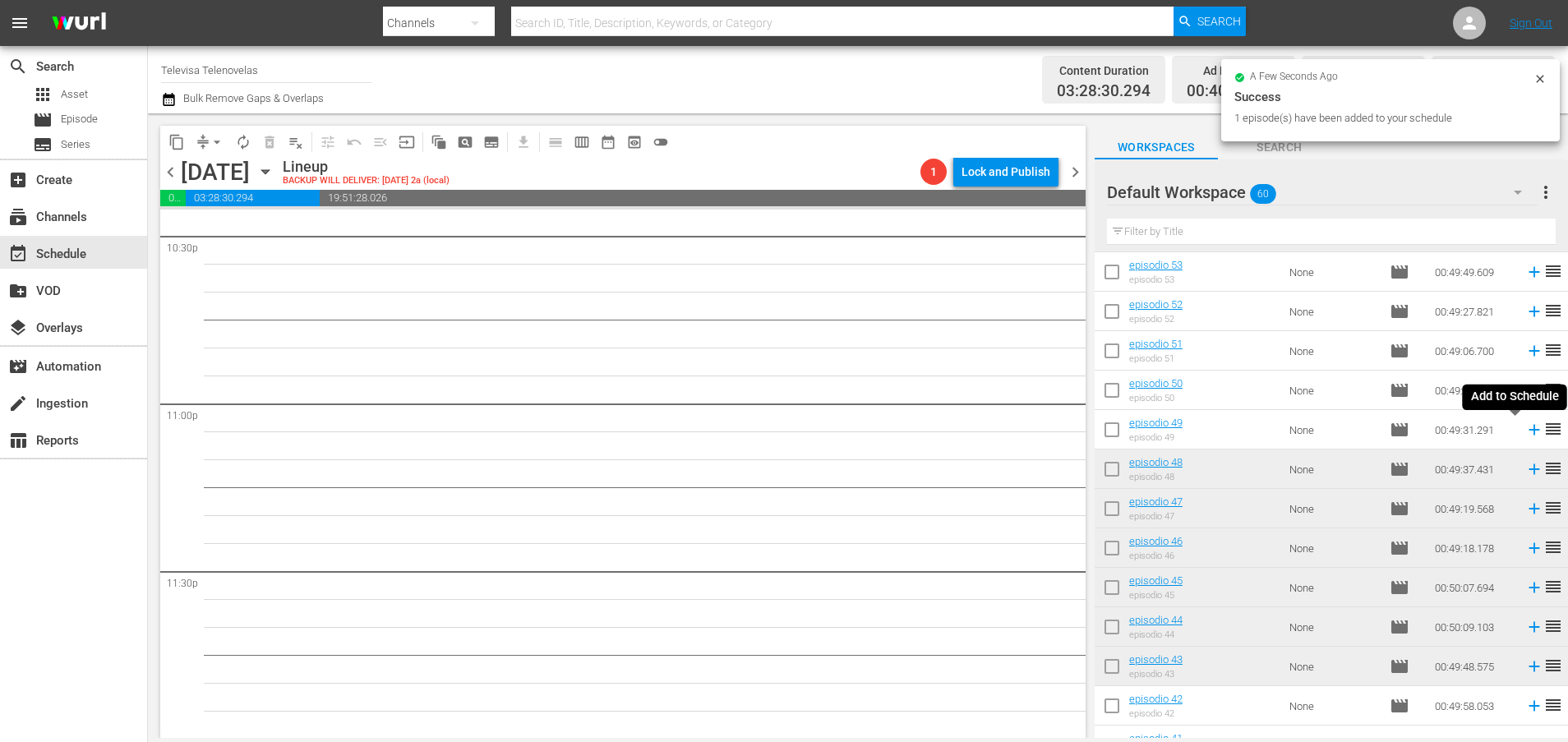
click at [1525, 434] on icon at bounding box center [1534, 430] width 18 height 18
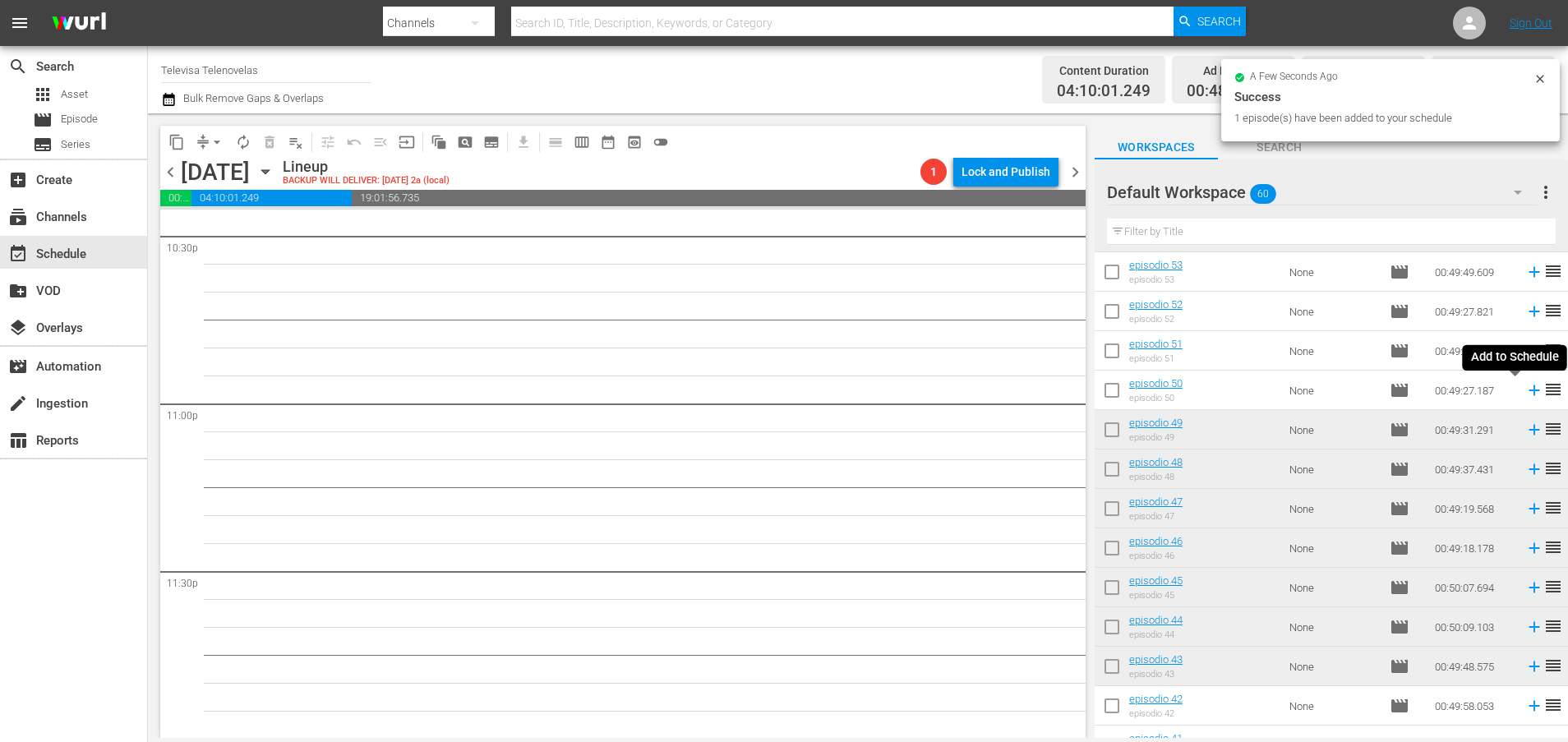
click at [1525, 393] on icon at bounding box center [1534, 390] width 18 height 18
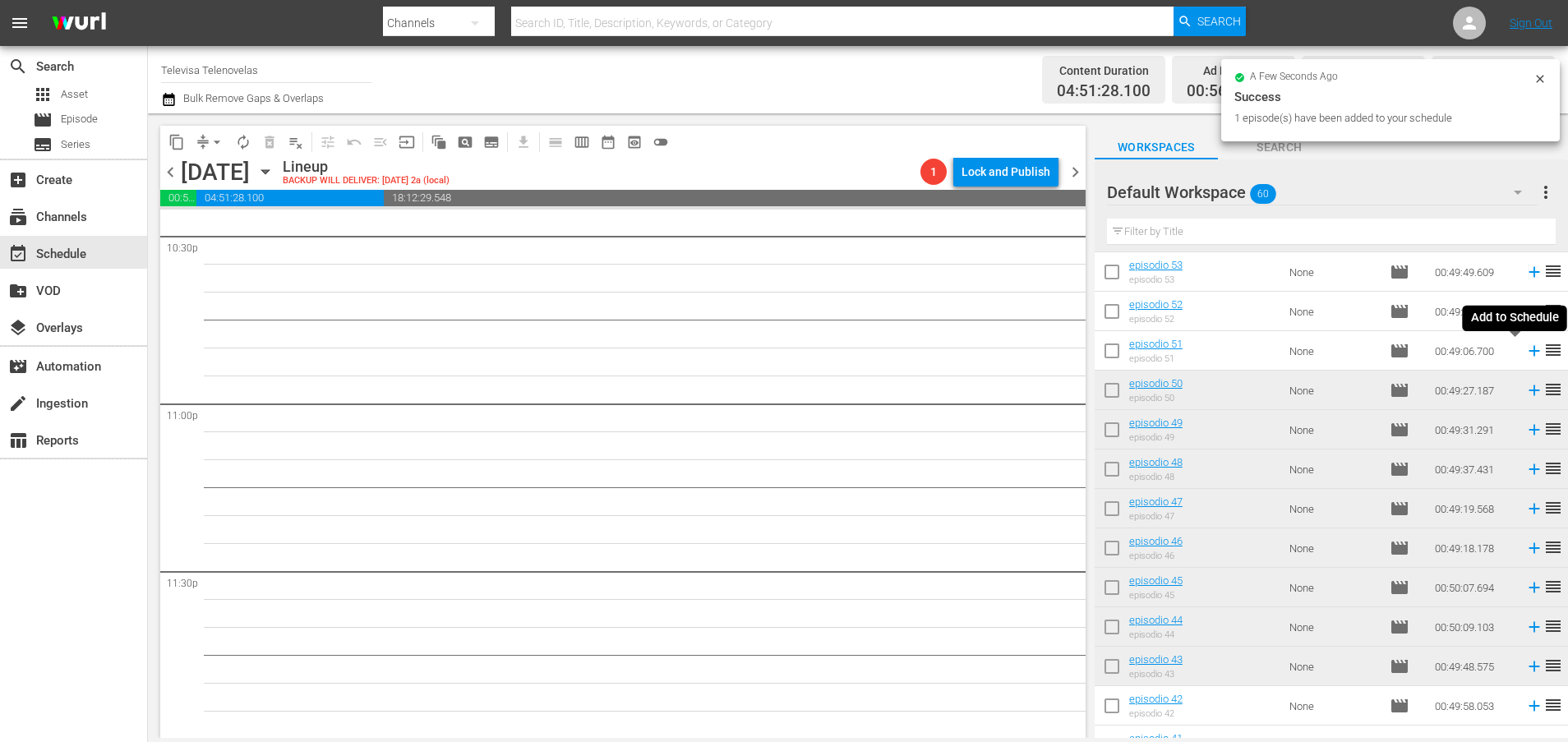
click at [1529, 355] on icon at bounding box center [1534, 351] width 10 height 10
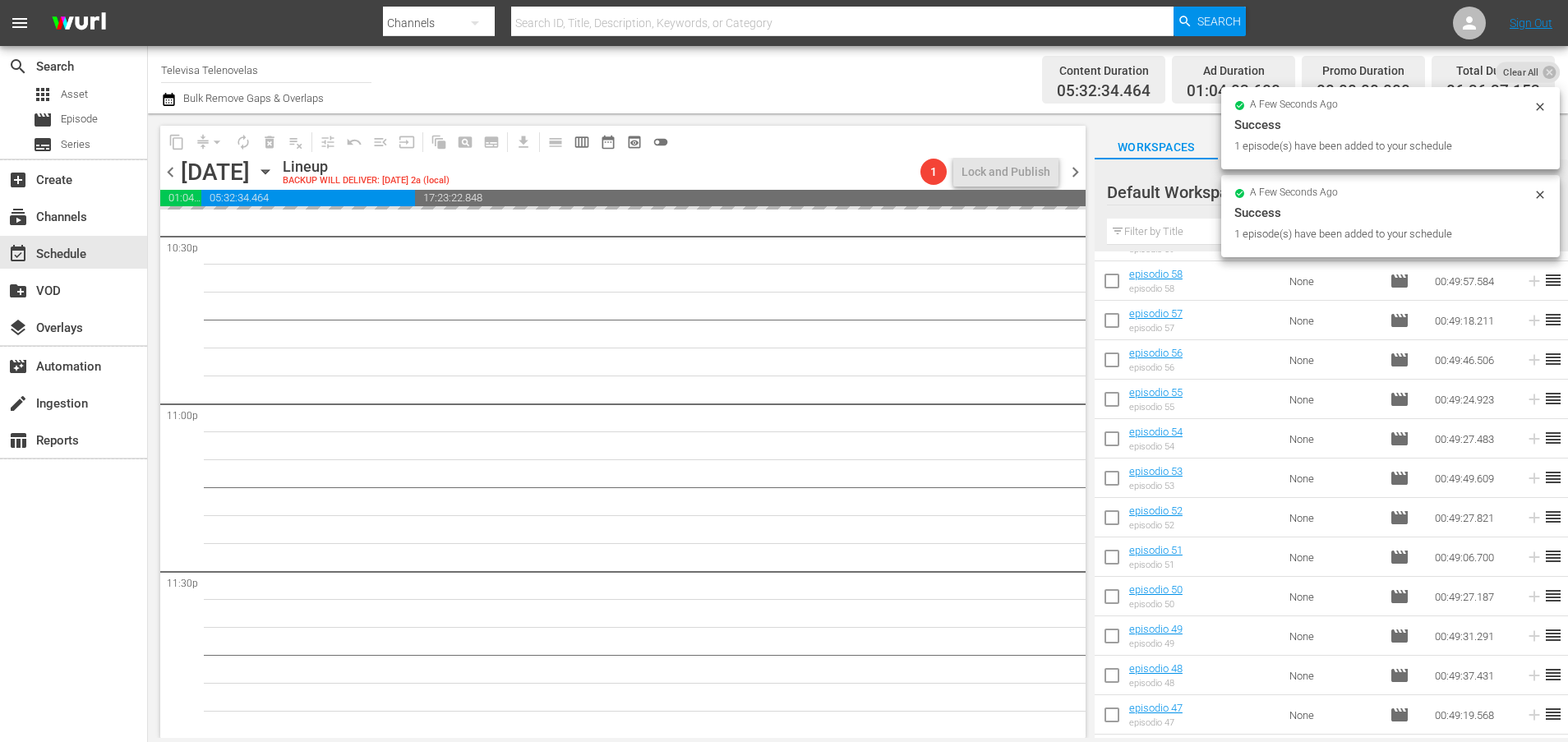
scroll to position [69, 0]
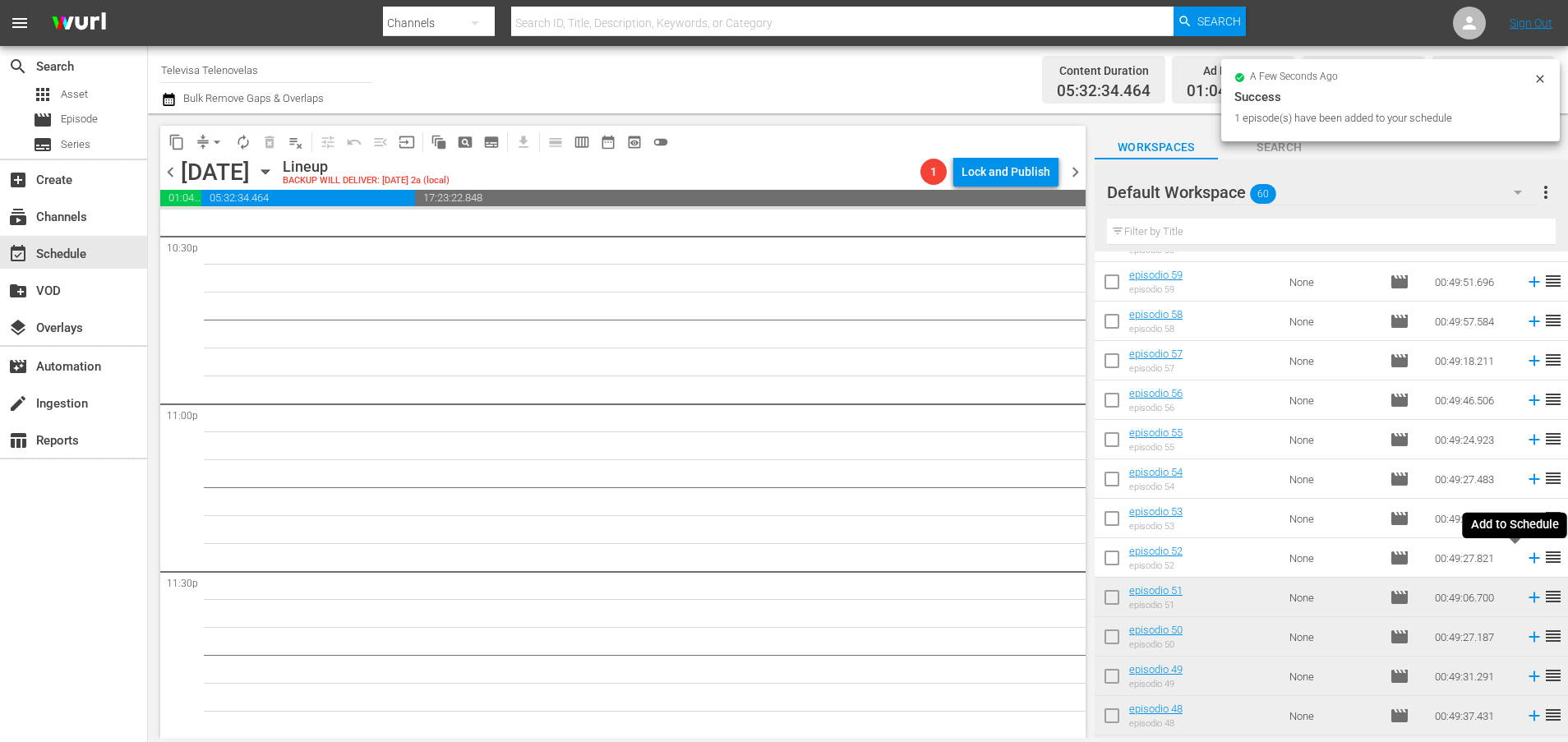
click at [1529, 560] on icon at bounding box center [1534, 558] width 10 height 10
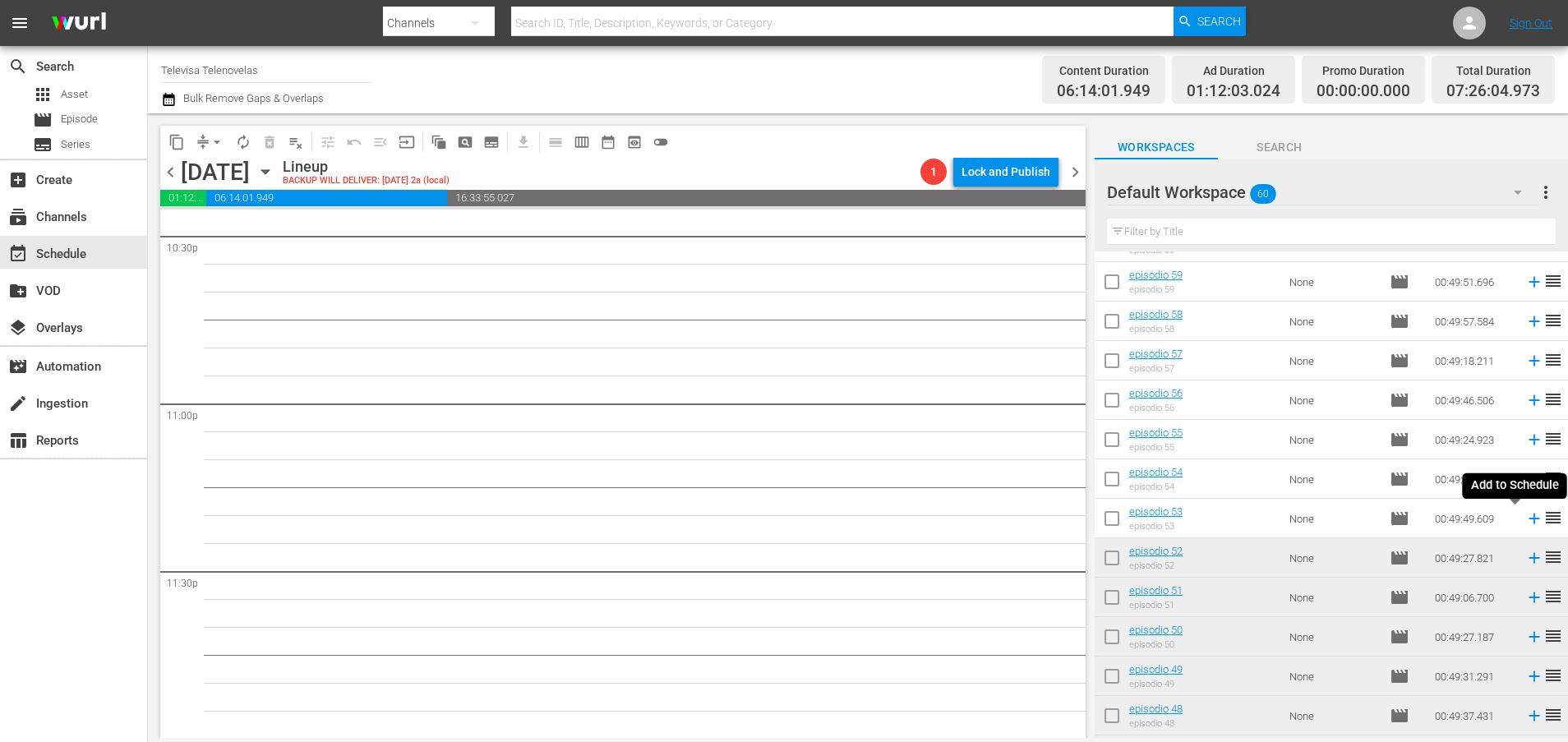
click at [1529, 519] on icon at bounding box center [1534, 519] width 10 height 10
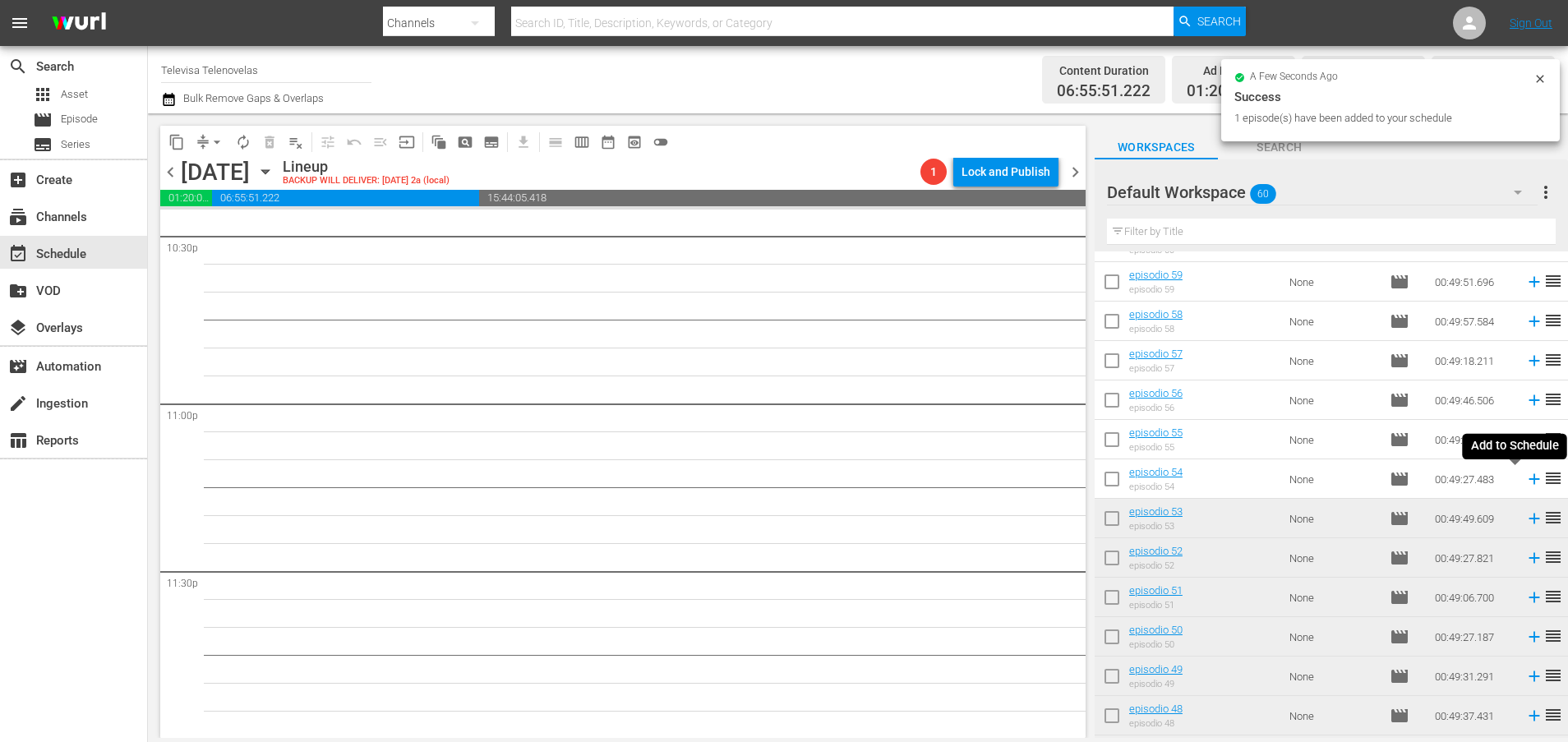
click at [1529, 479] on icon at bounding box center [1534, 480] width 10 height 10
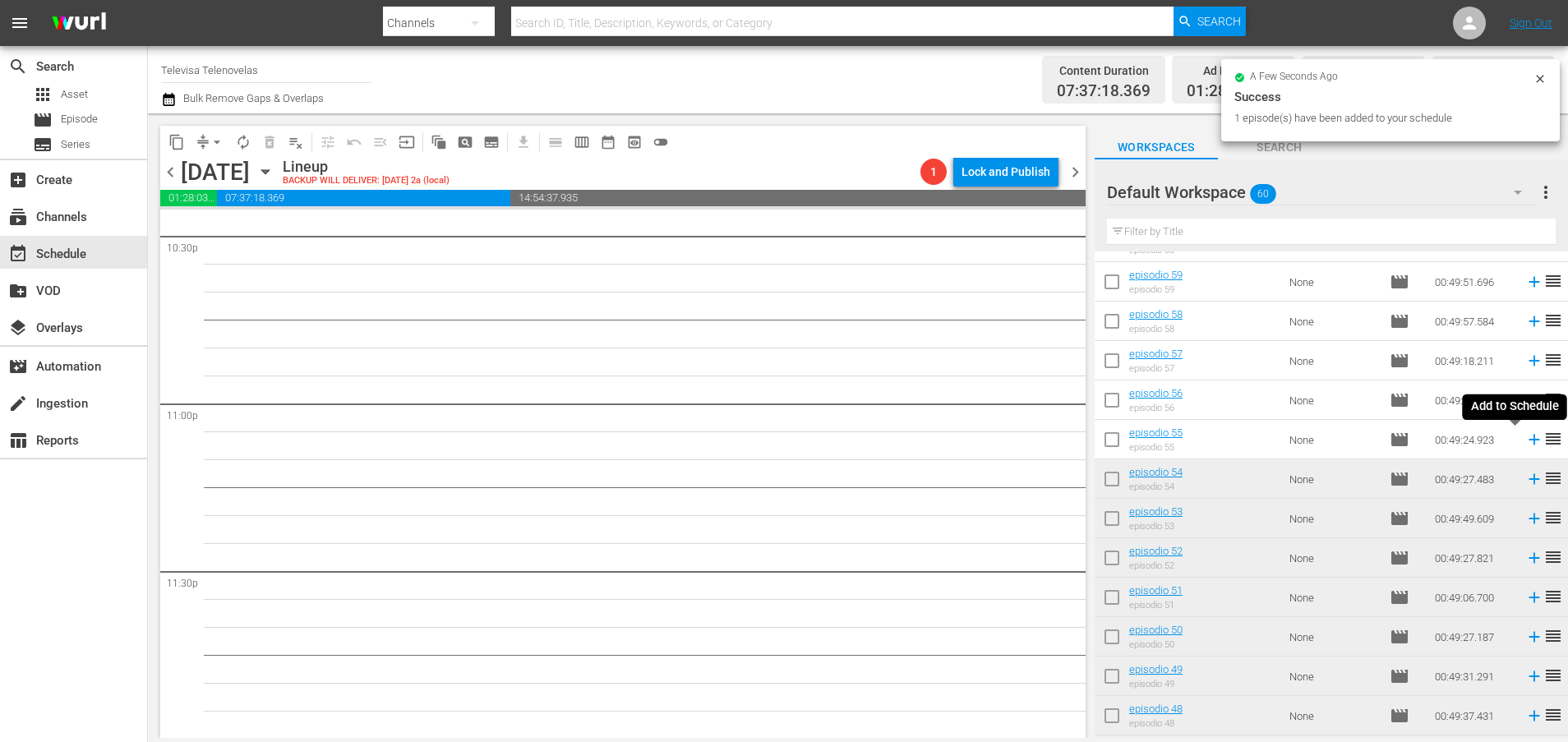
click at [1529, 441] on icon at bounding box center [1534, 440] width 10 height 10
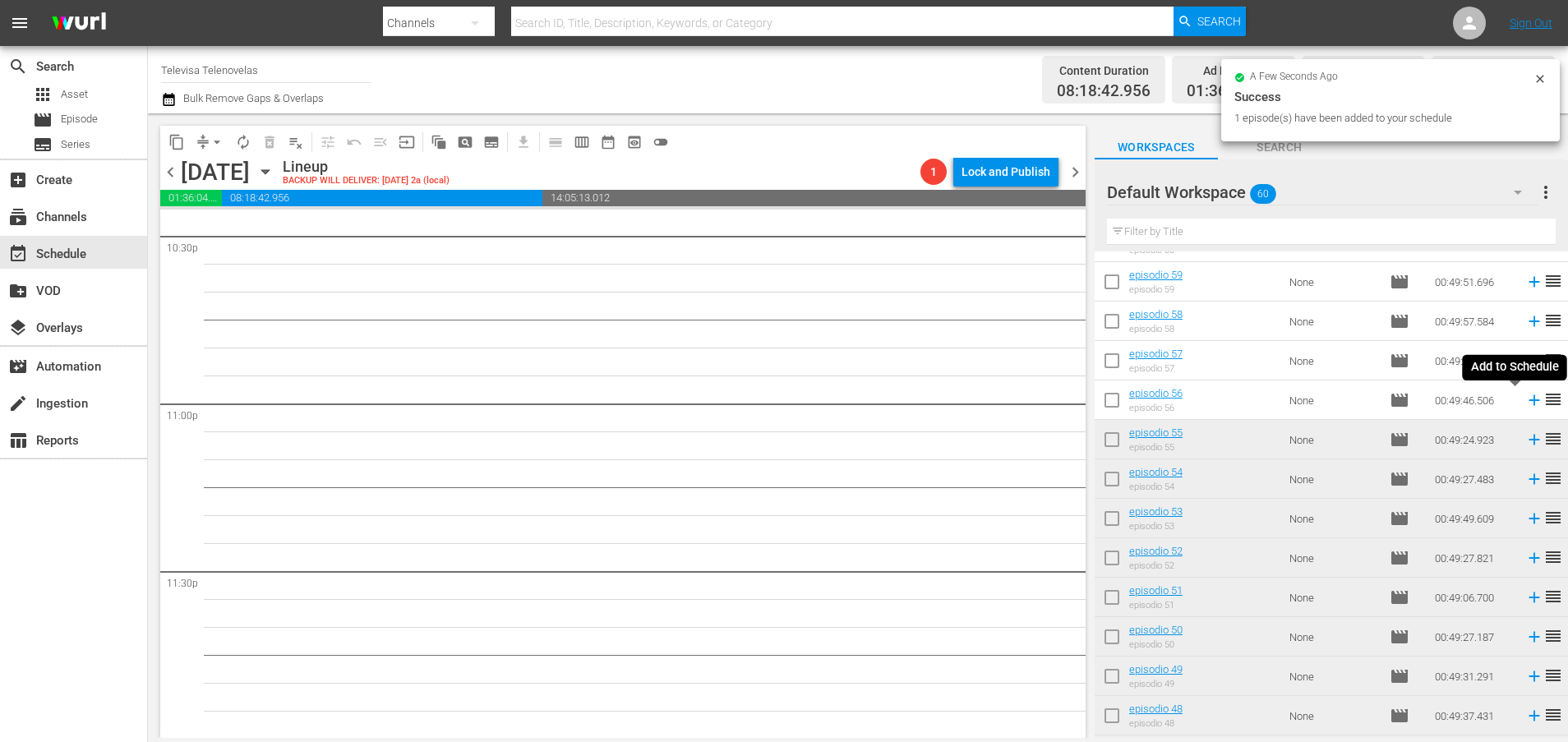
click at [1525, 403] on icon at bounding box center [1534, 400] width 18 height 18
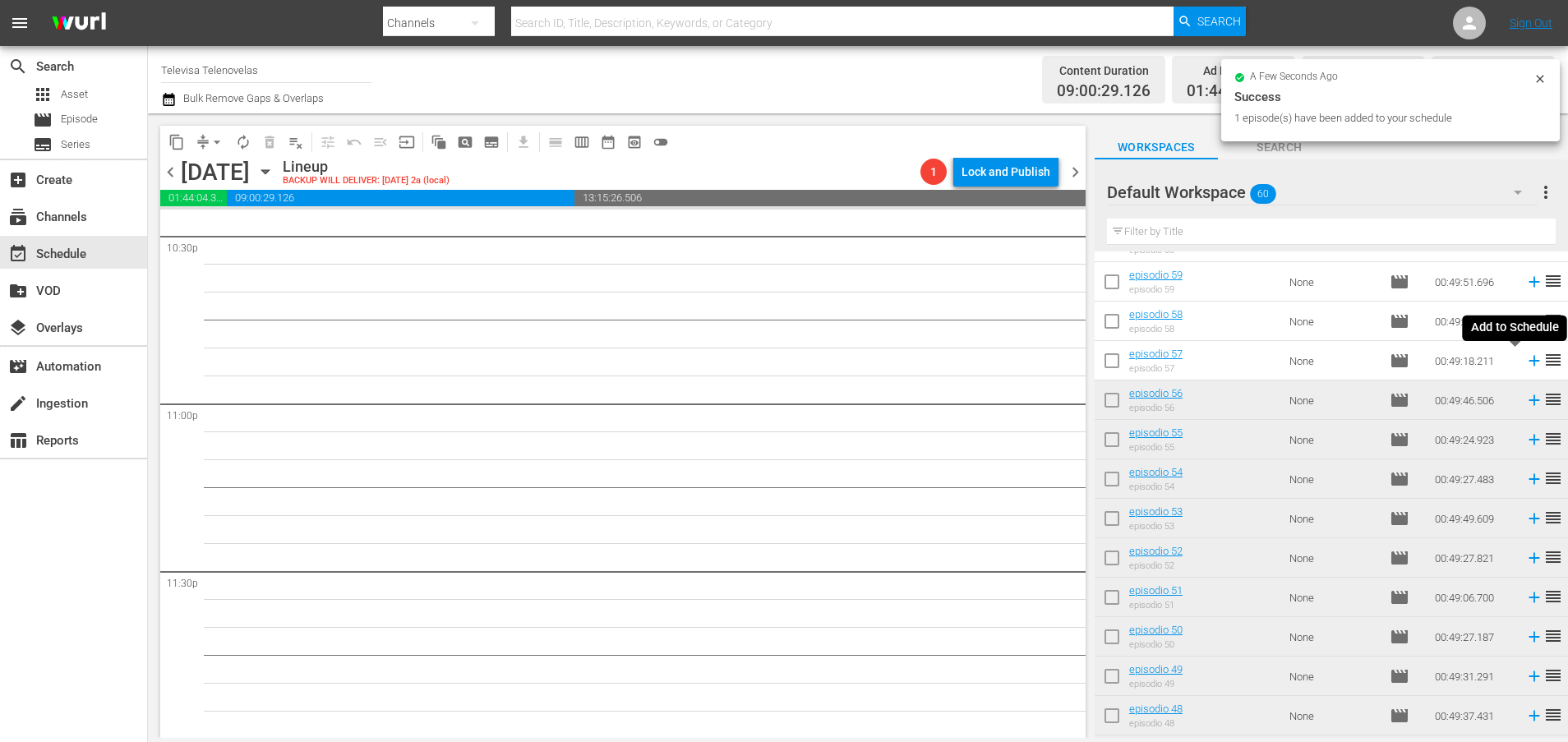
click at [1529, 361] on icon at bounding box center [1534, 361] width 10 height 10
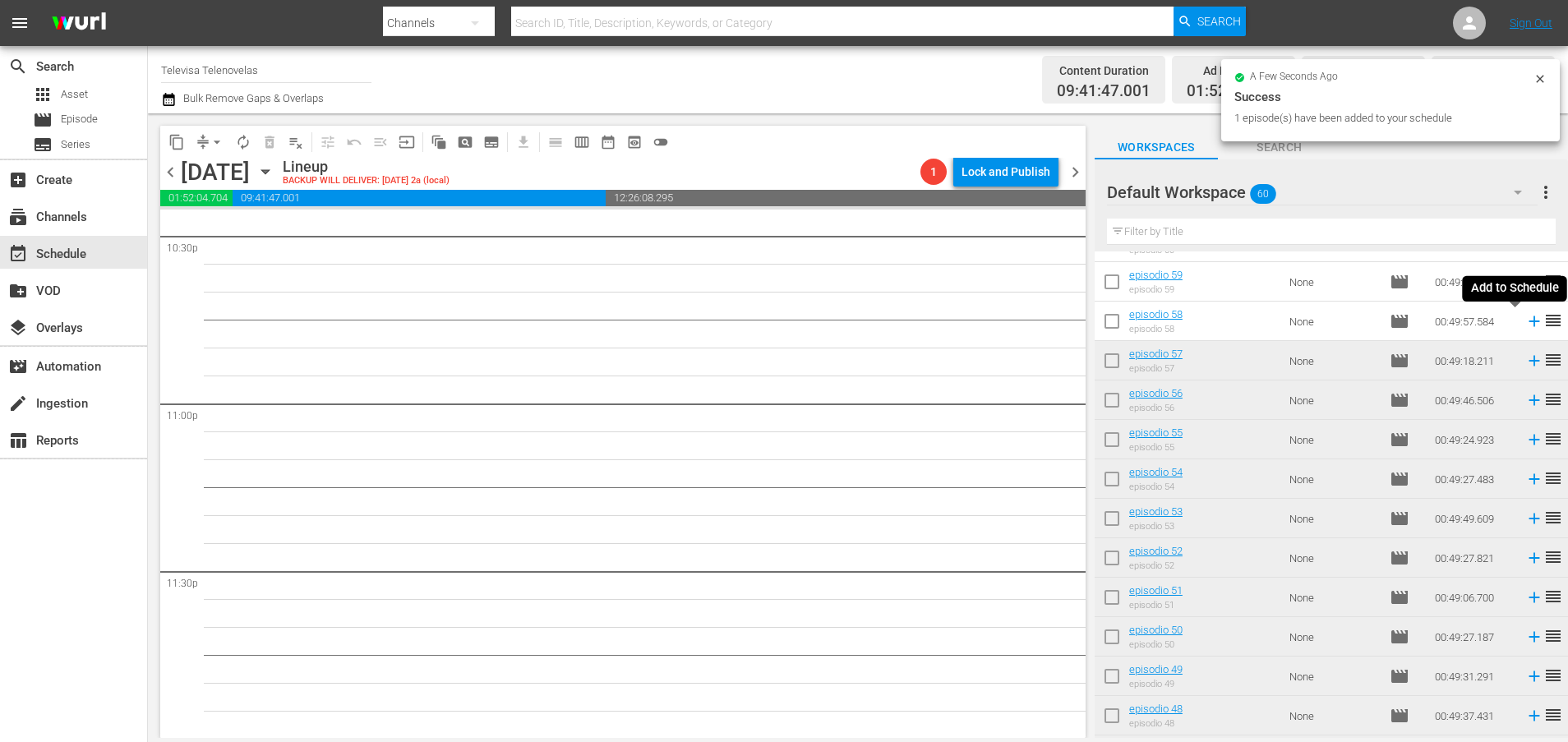
click at [1529, 323] on icon at bounding box center [1534, 322] width 10 height 10
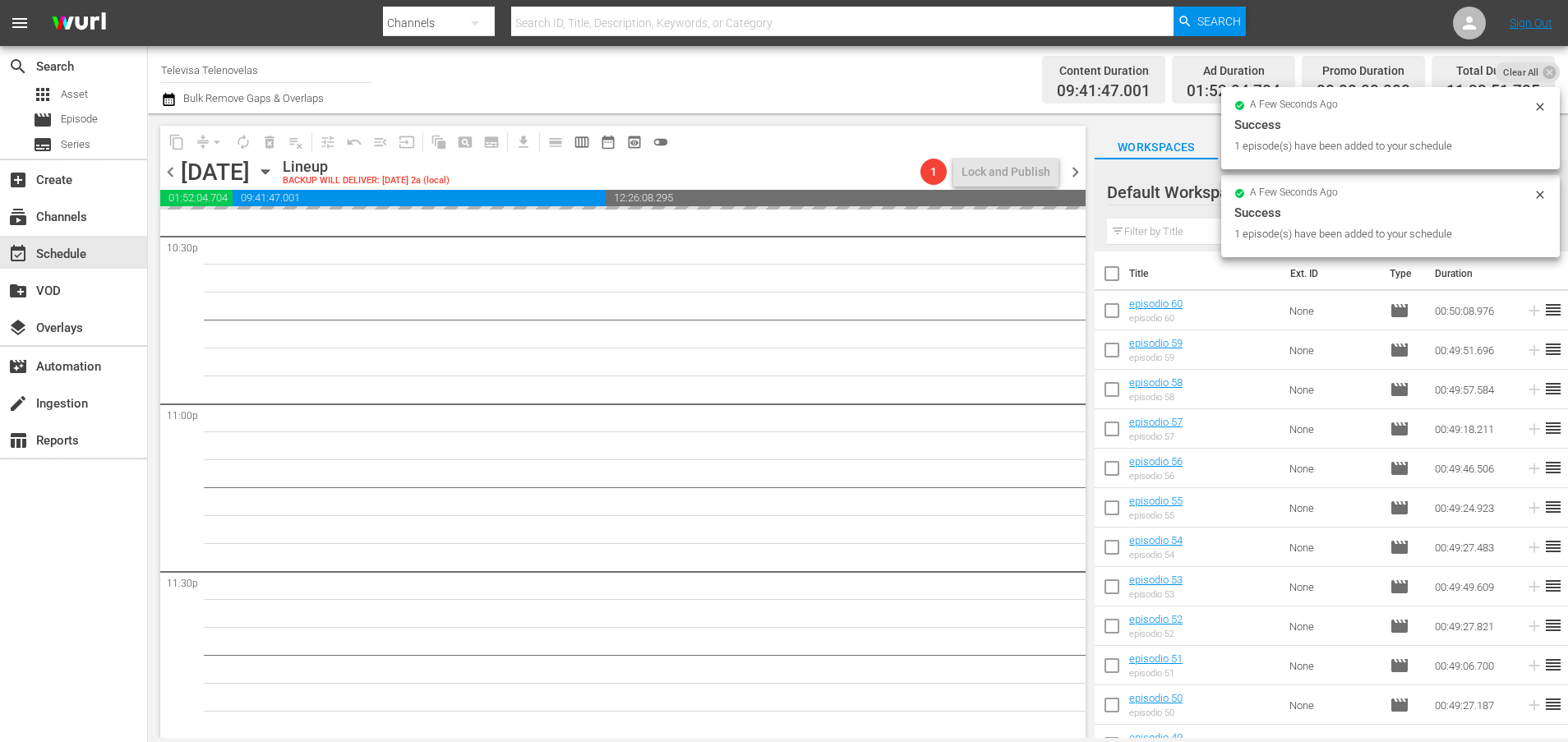
scroll to position [0, 0]
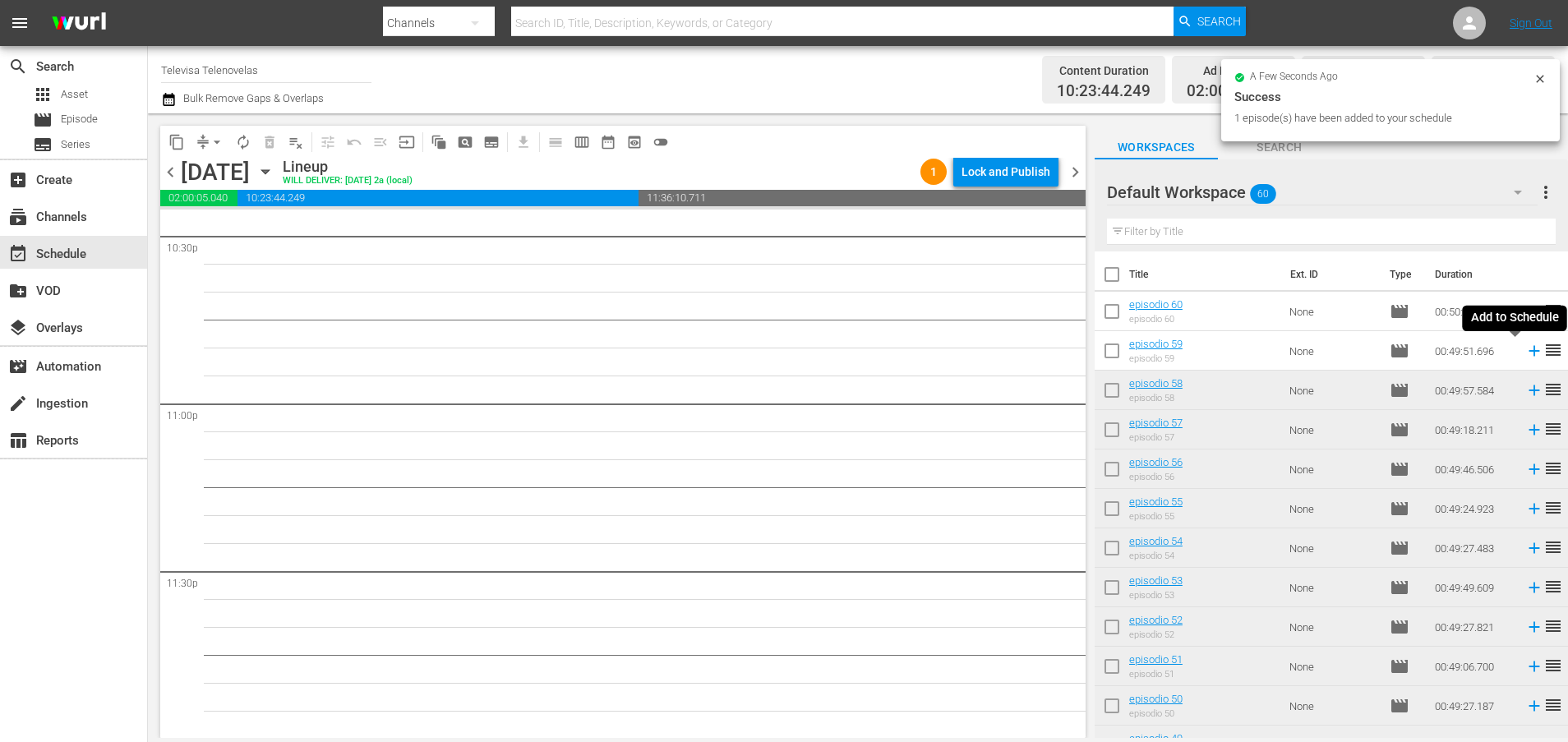
click at [1529, 355] on icon at bounding box center [1534, 351] width 10 height 10
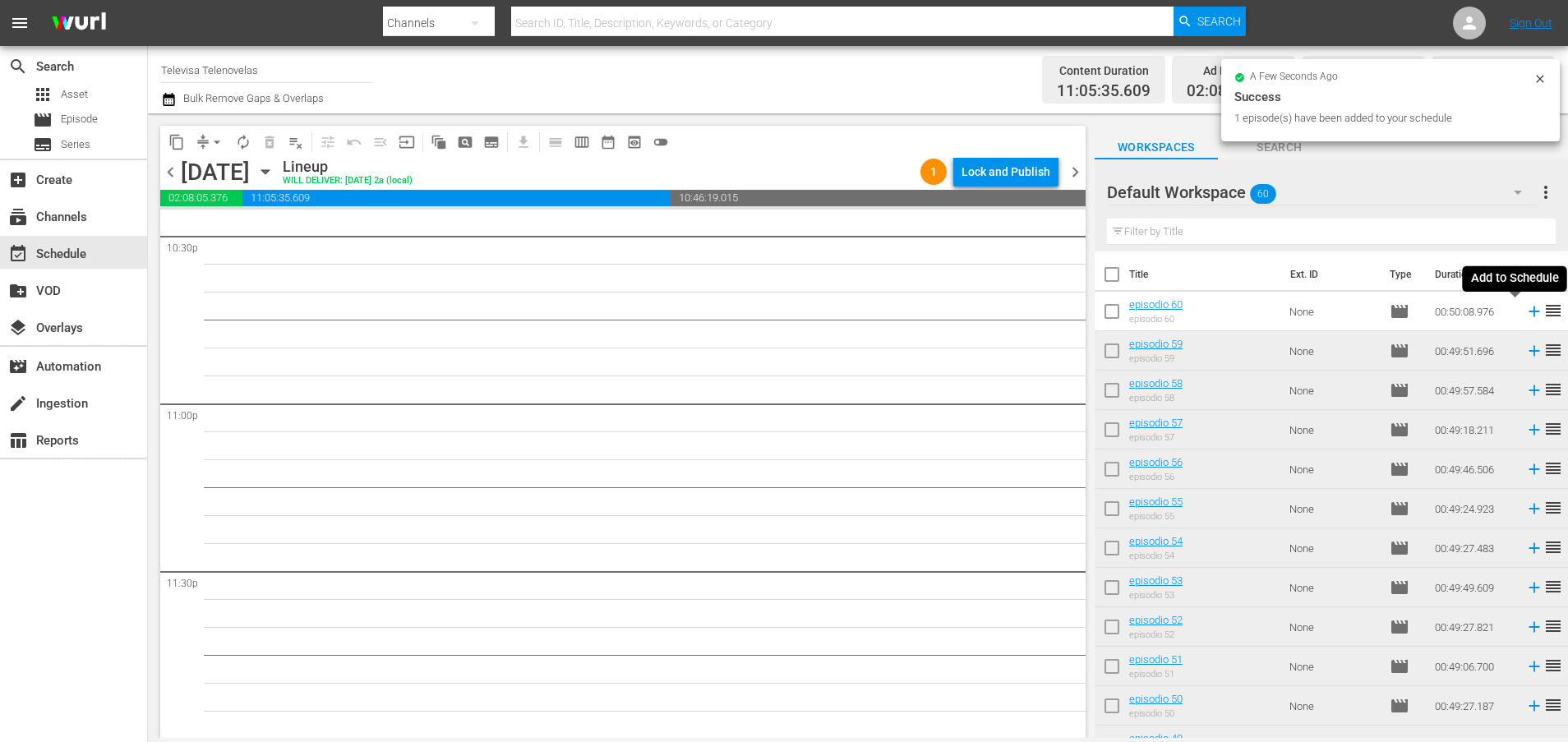
click at [1525, 309] on icon at bounding box center [1534, 311] width 18 height 18
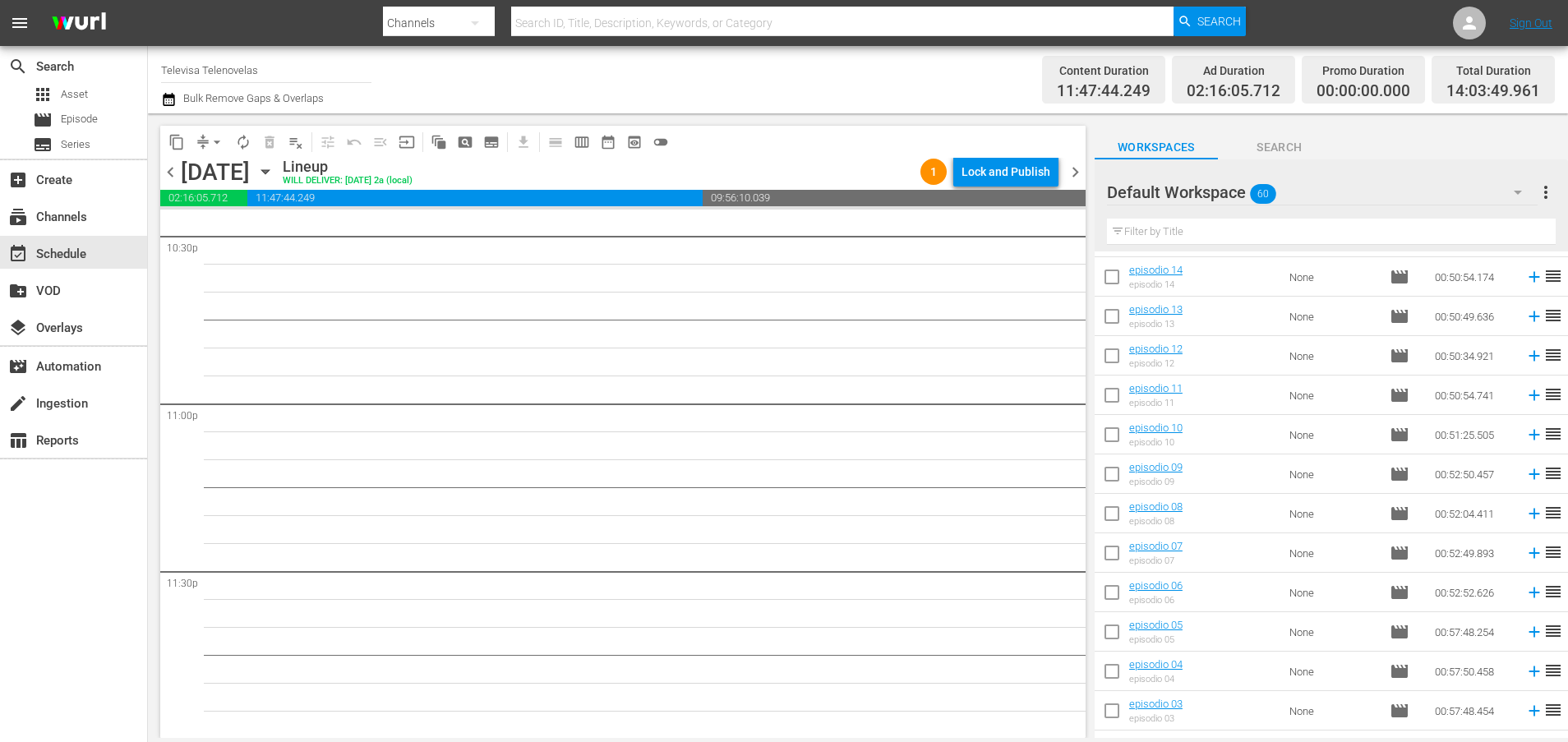
scroll to position [1919, 0]
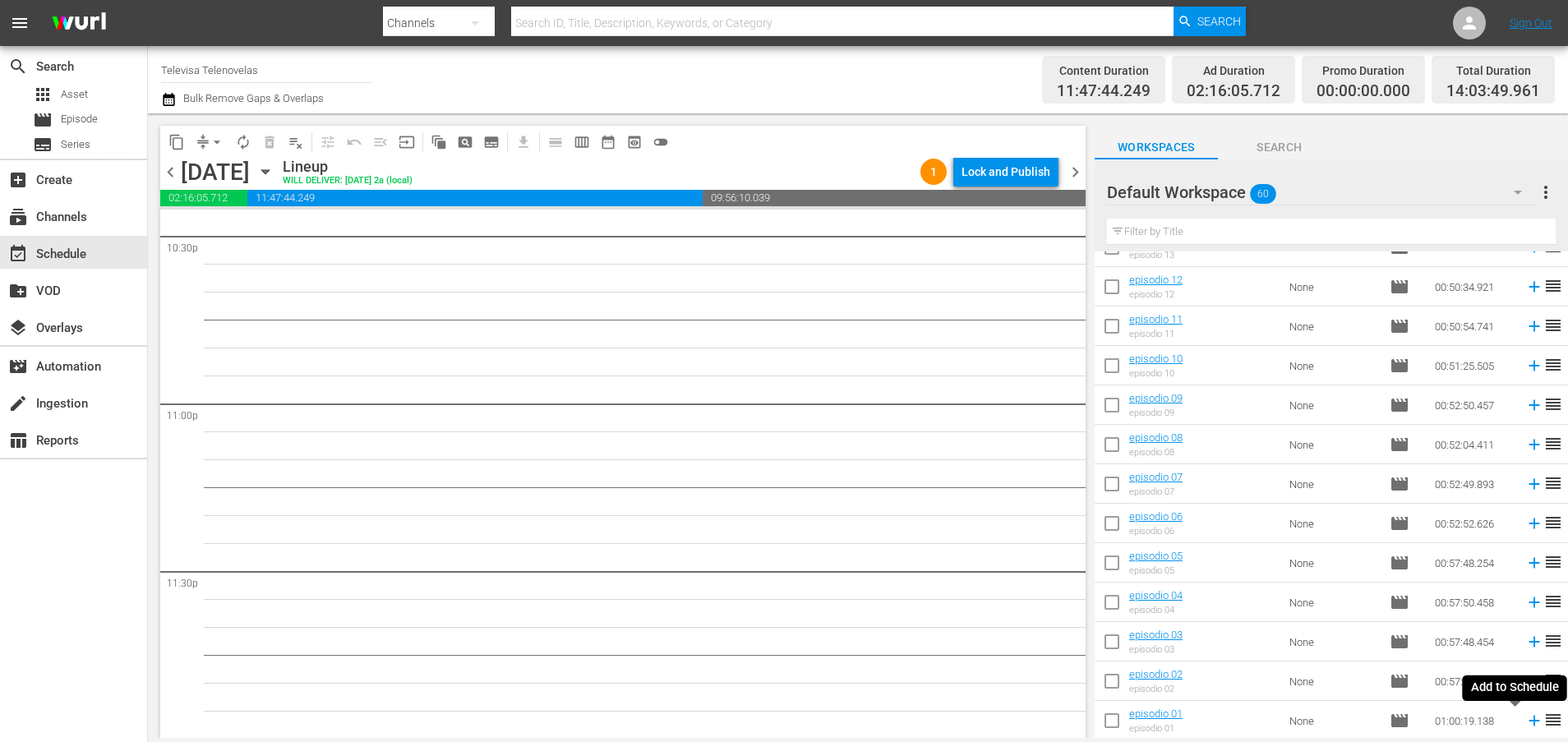
click at [1529, 725] on icon at bounding box center [1534, 721] width 10 height 10
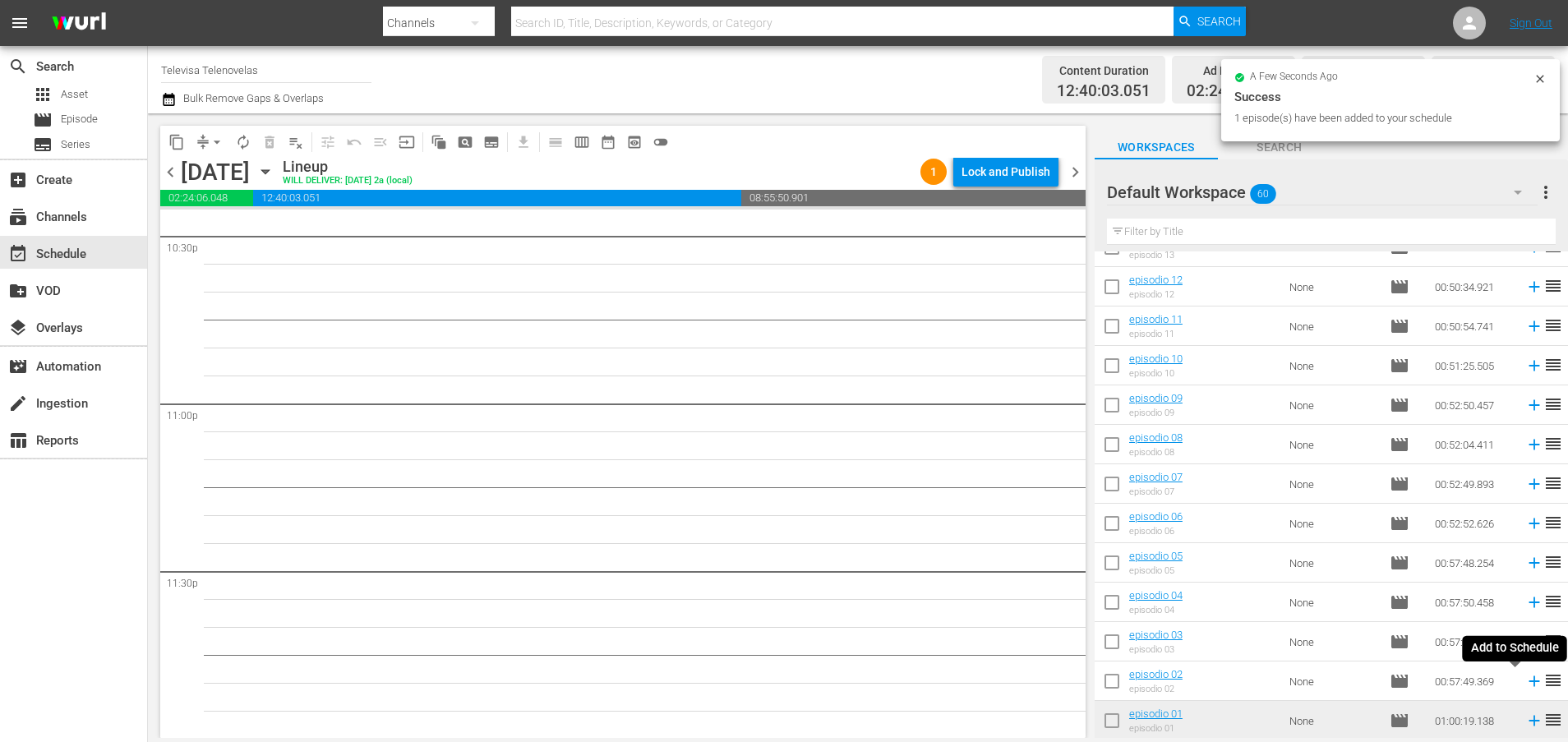
click at [1529, 683] on icon at bounding box center [1534, 682] width 10 height 10
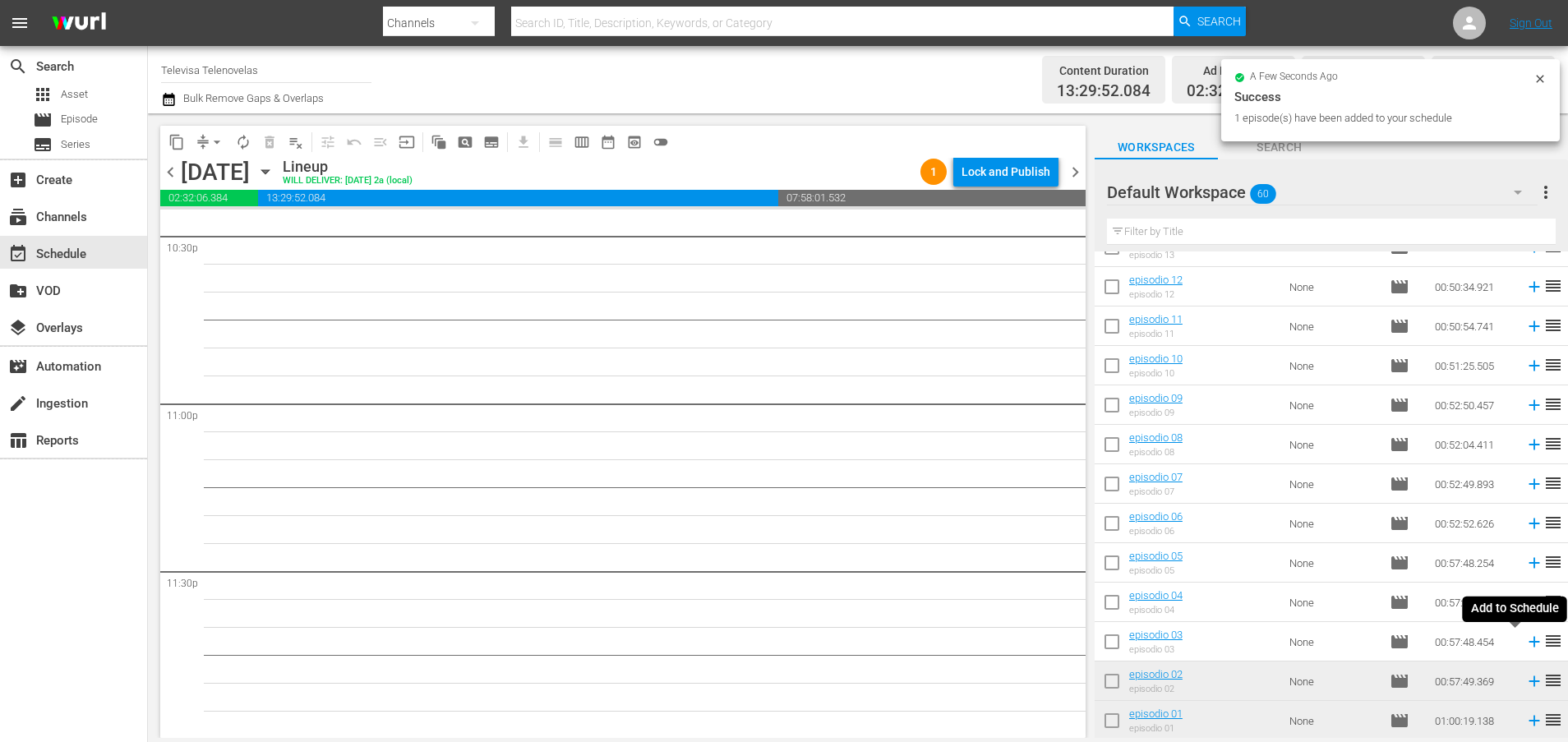
click at [1525, 640] on icon at bounding box center [1534, 641] width 18 height 18
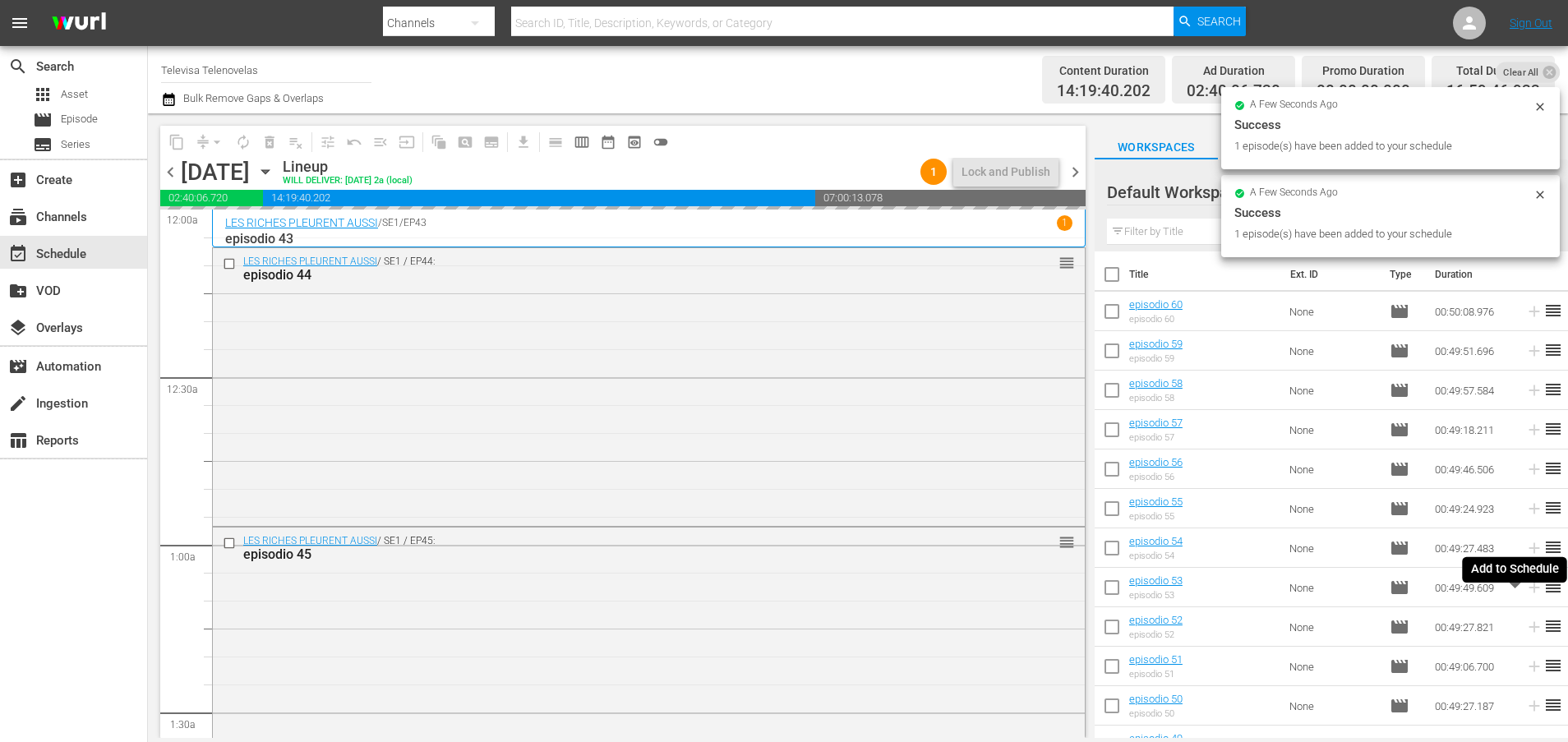
scroll to position [1919, 0]
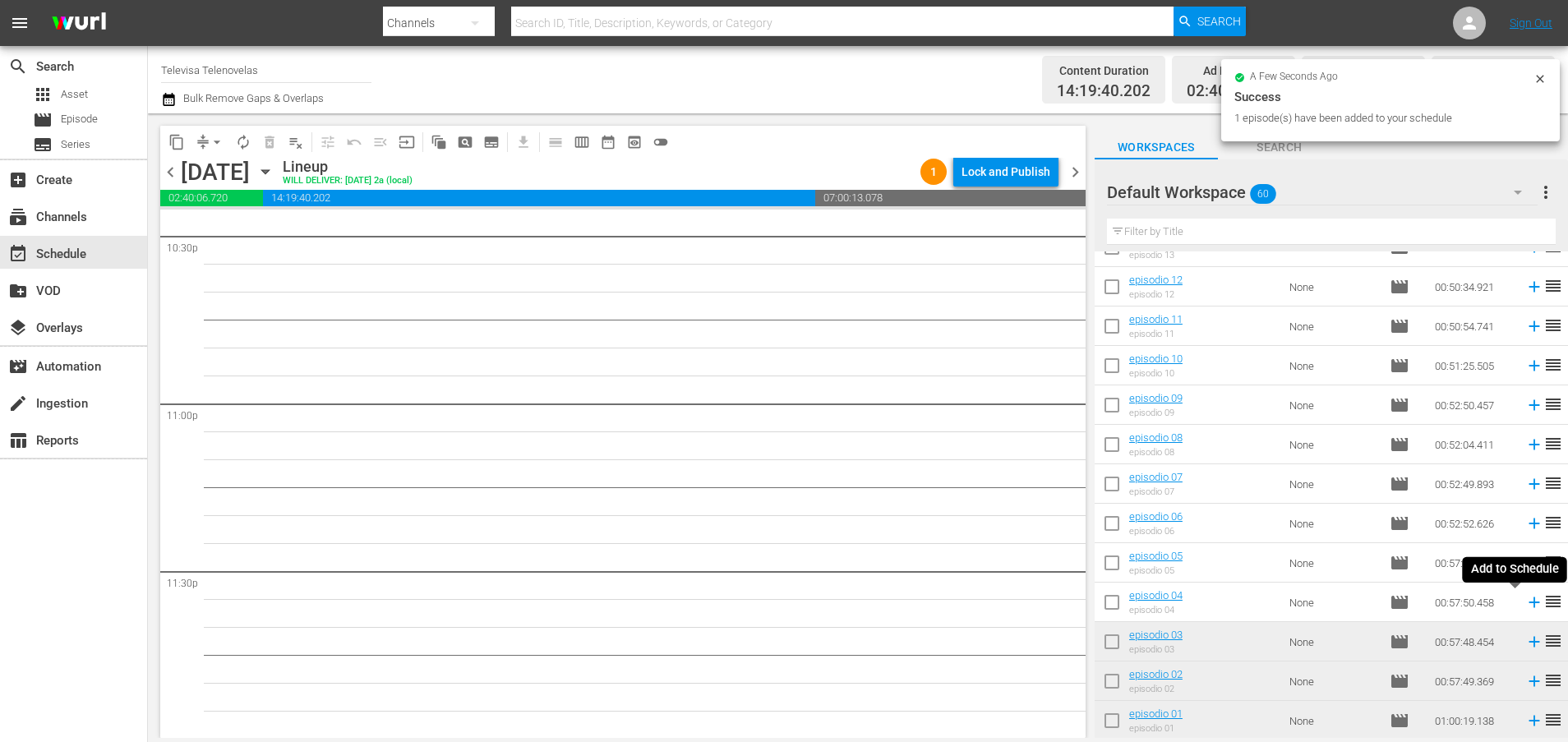
click at [1529, 603] on icon at bounding box center [1534, 603] width 10 height 10
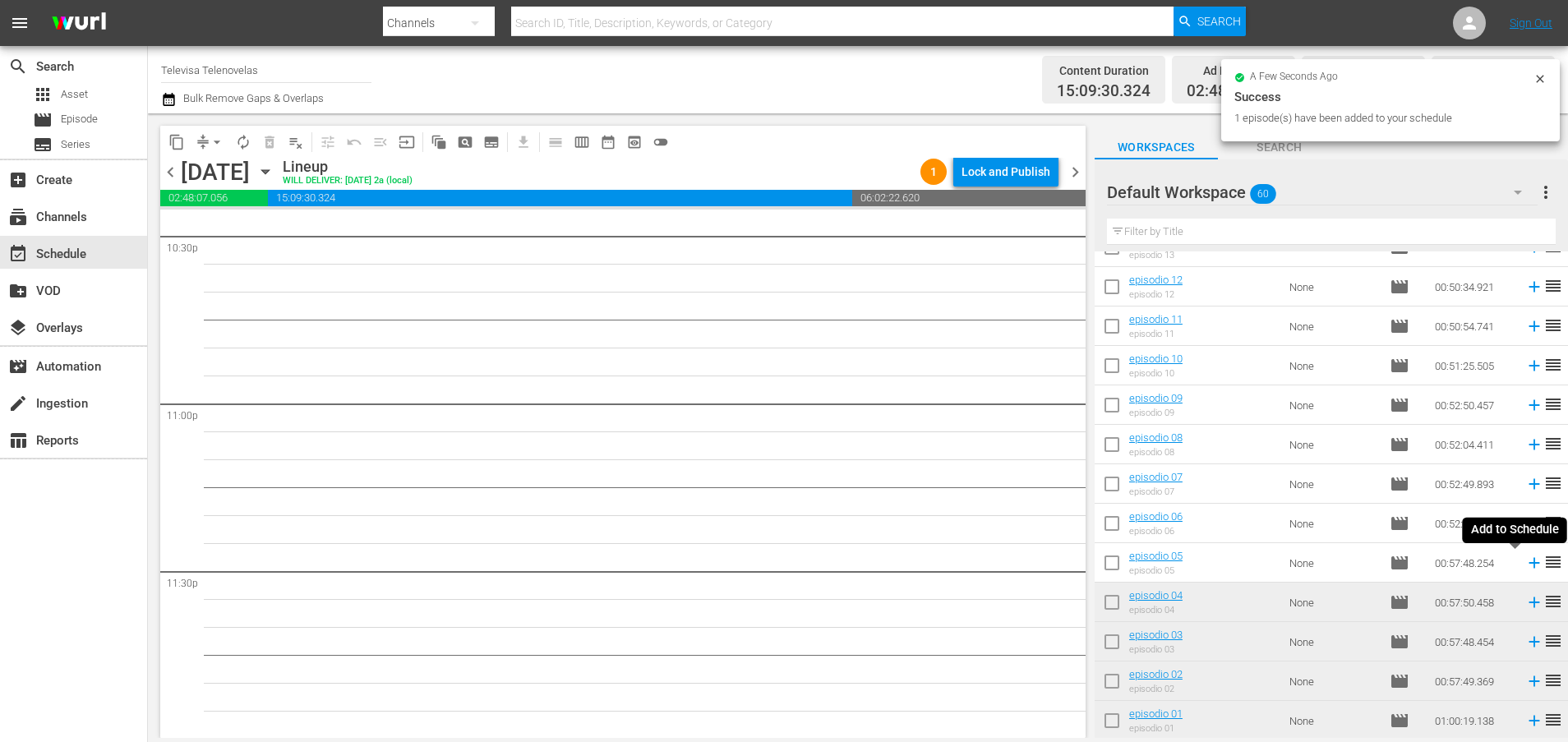
click at [1525, 565] on icon at bounding box center [1534, 563] width 18 height 18
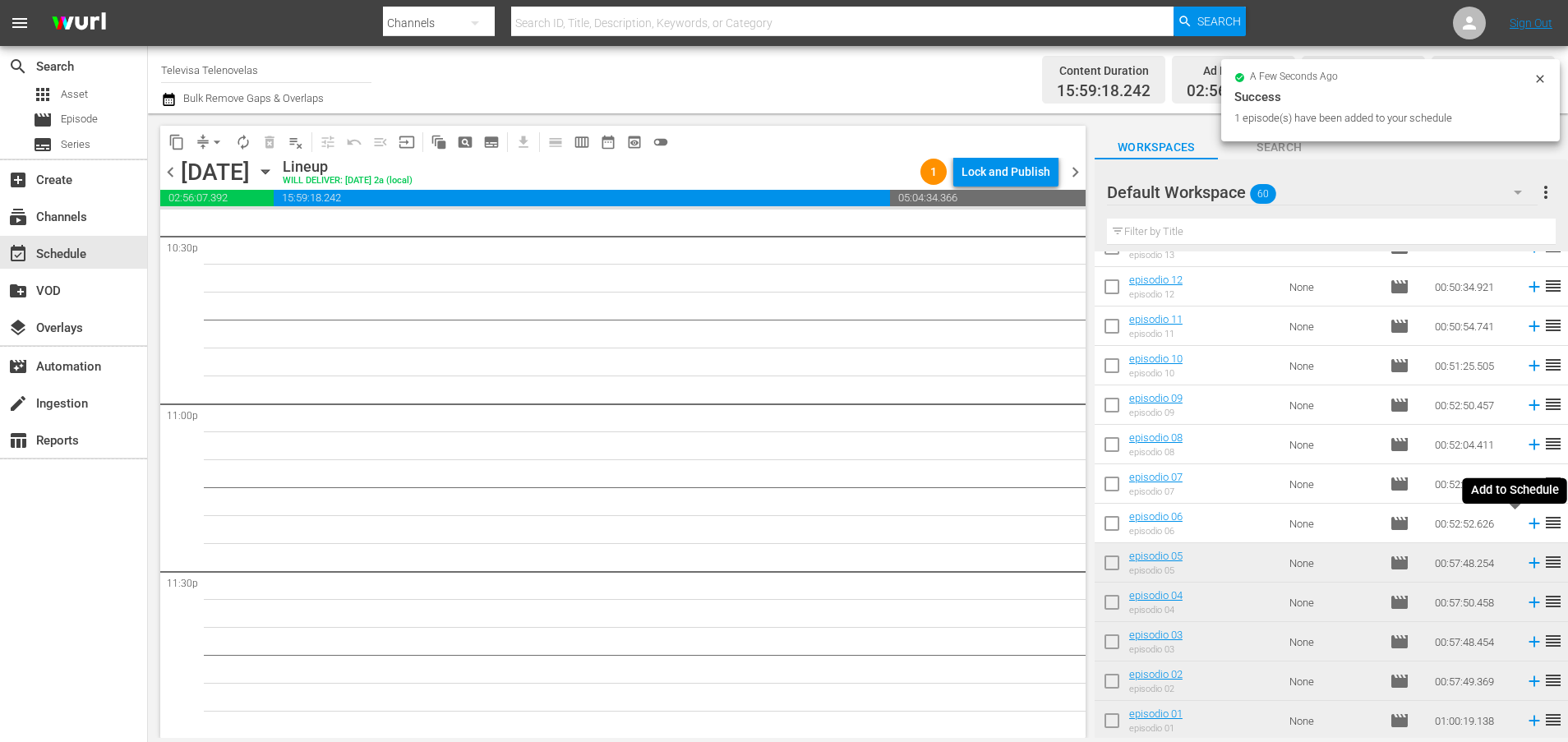
click at [1529, 524] on icon at bounding box center [1534, 524] width 10 height 10
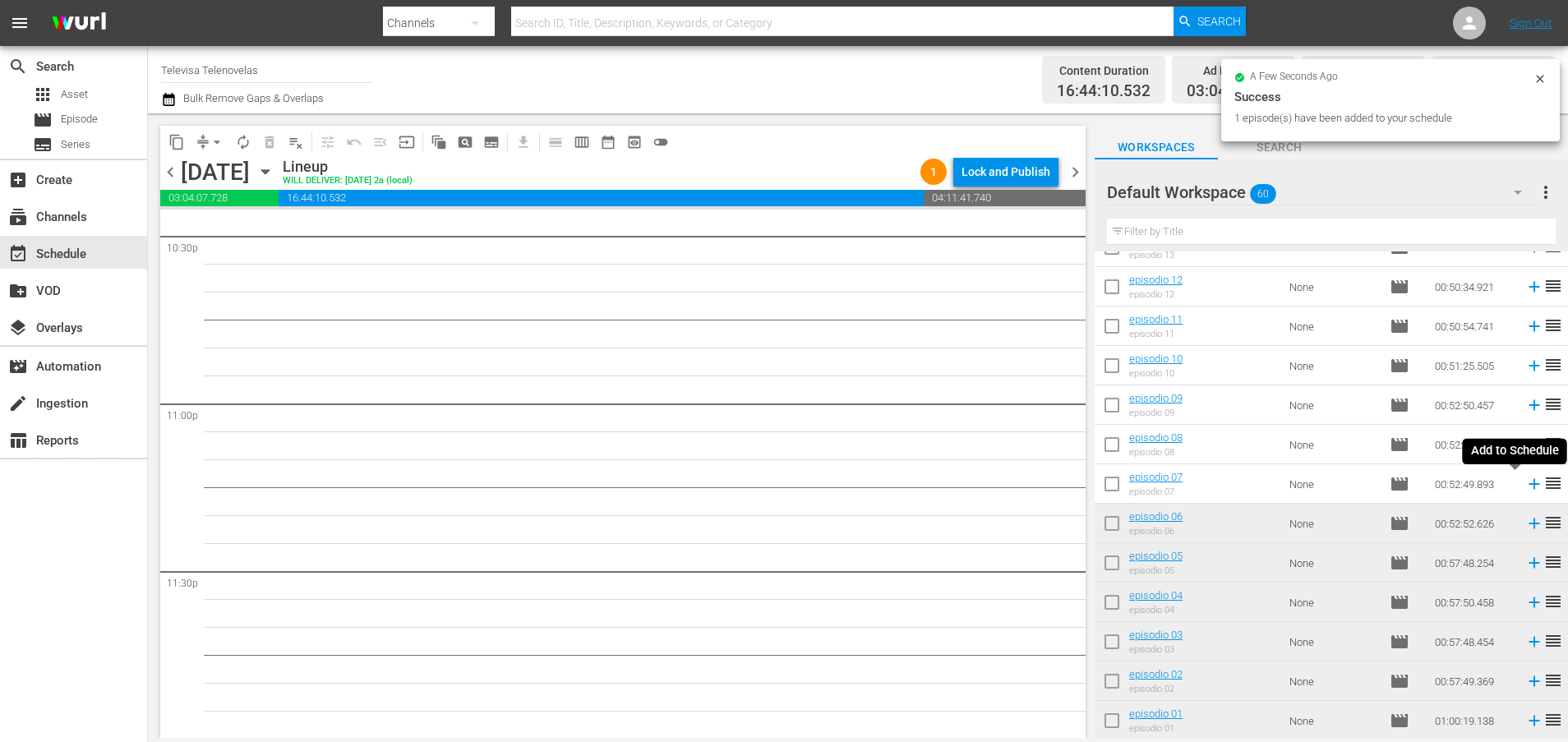
click at [1529, 486] on icon at bounding box center [1534, 484] width 10 height 10
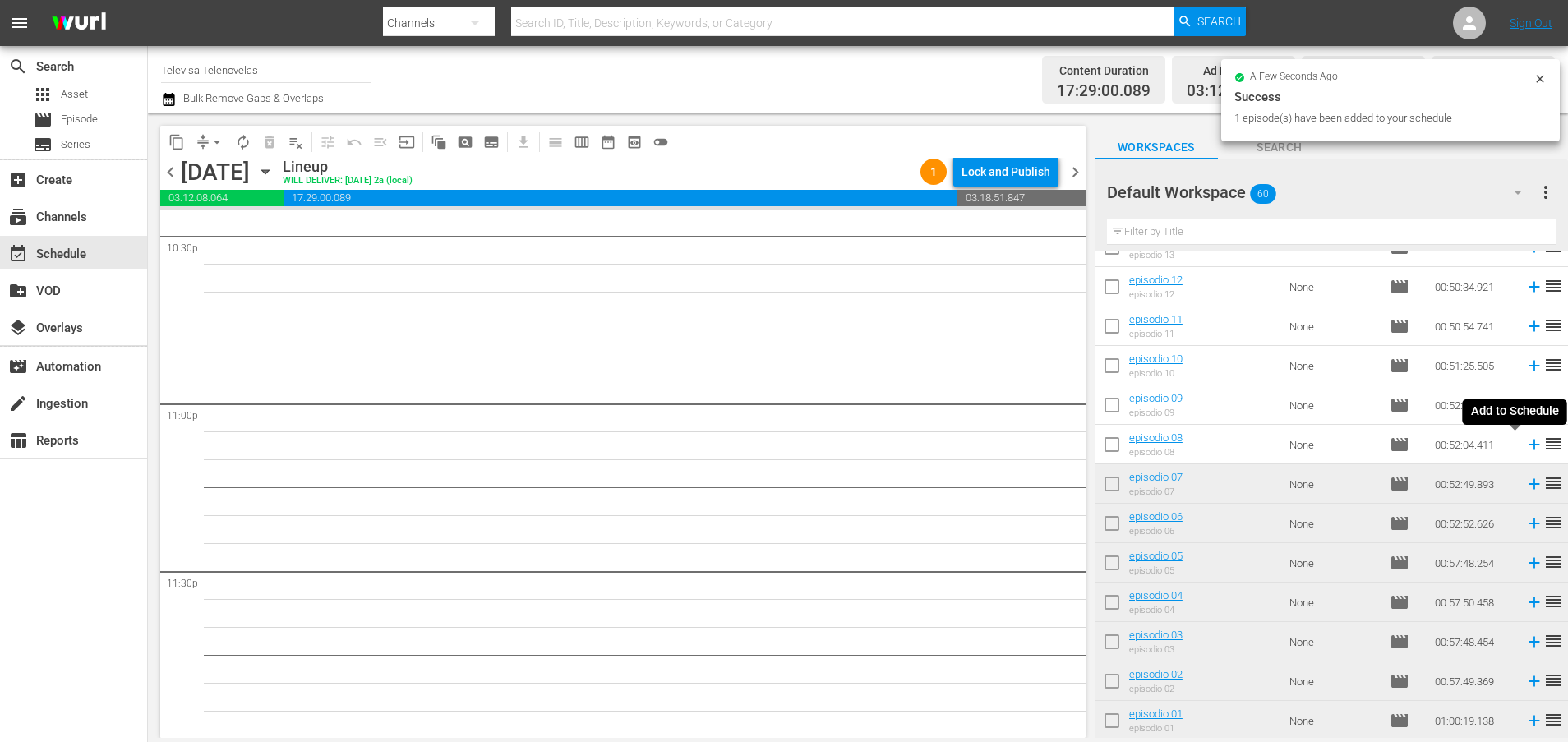
click at [1529, 449] on icon at bounding box center [1534, 445] width 10 height 10
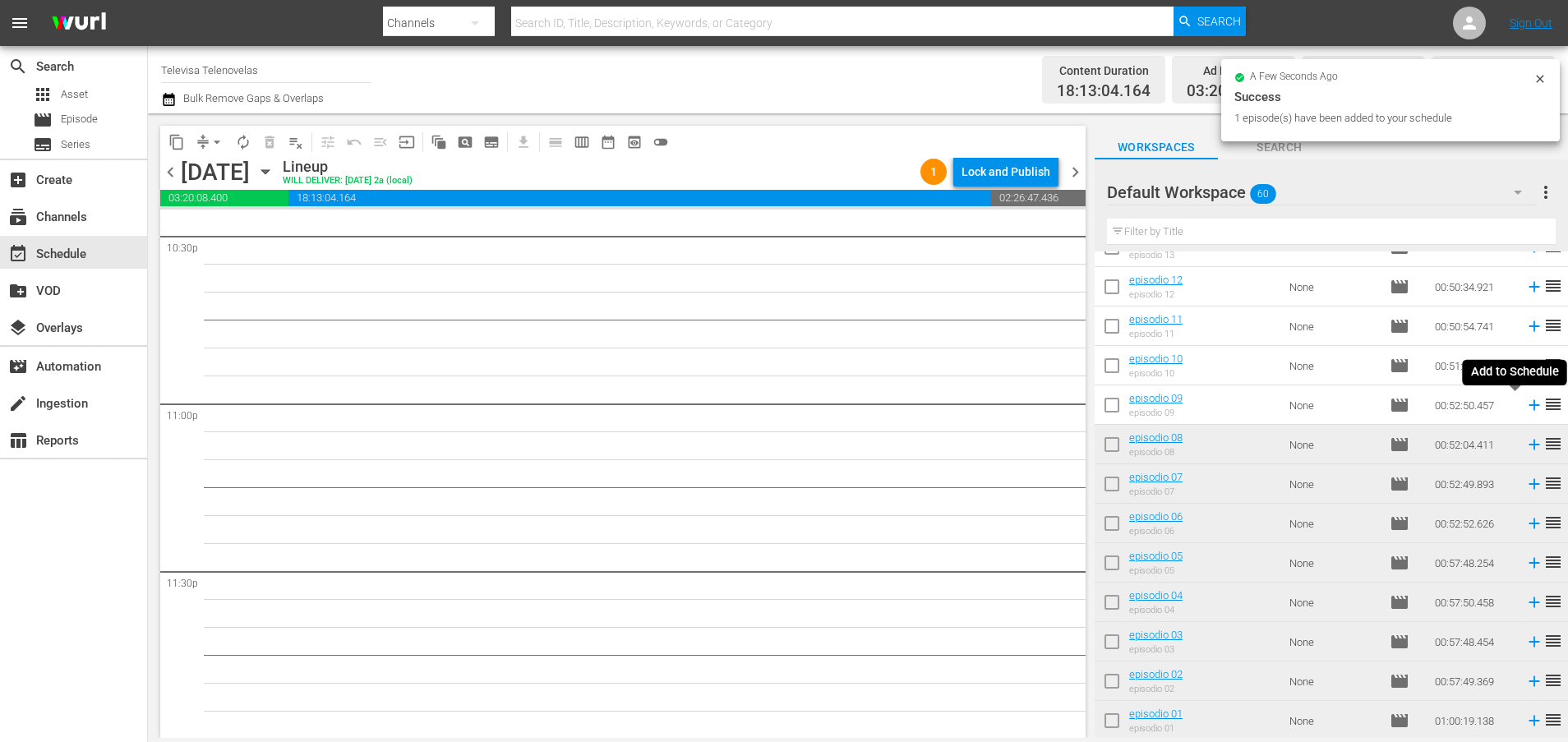
click at [1529, 408] on icon at bounding box center [1534, 406] width 10 height 10
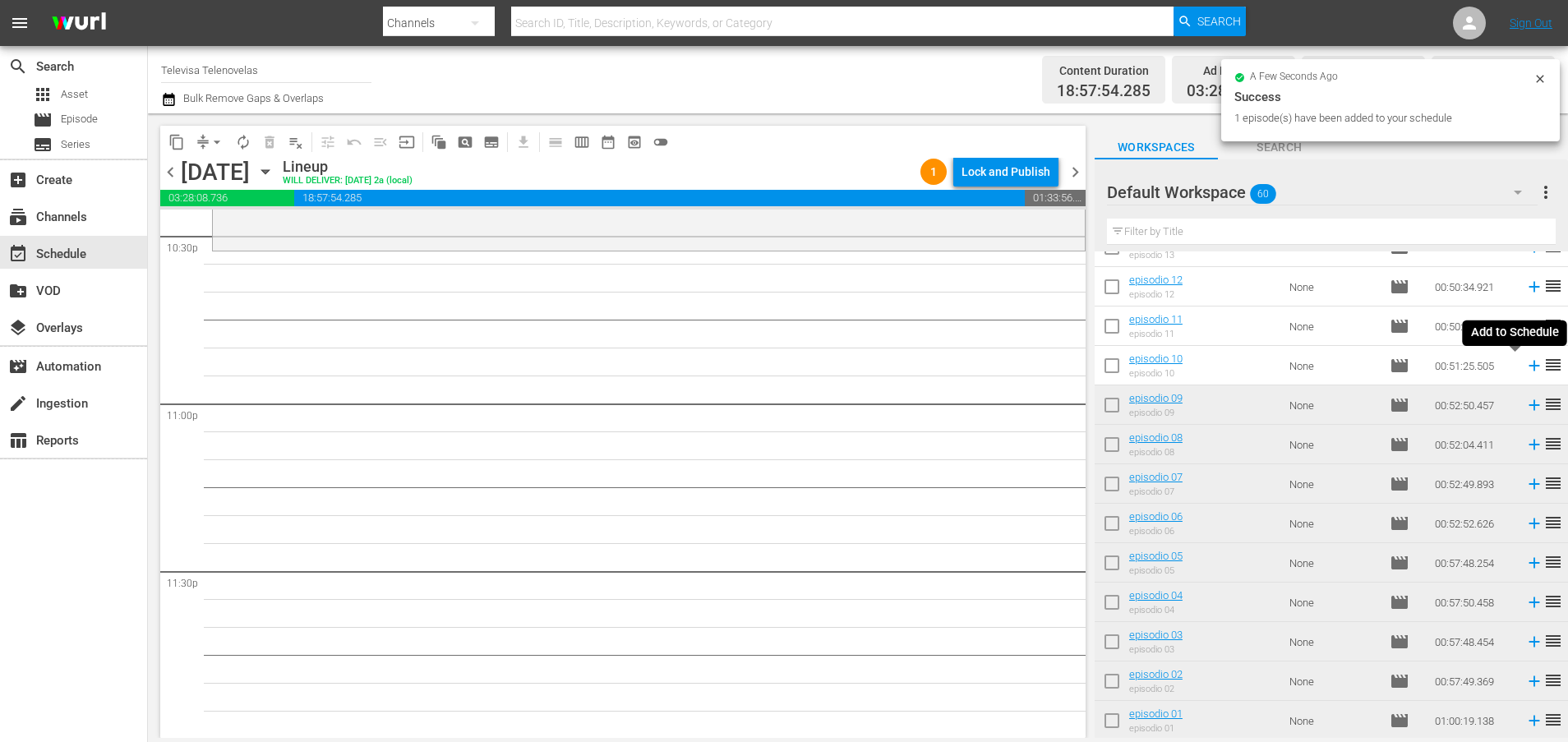
click at [1525, 367] on icon at bounding box center [1534, 365] width 18 height 18
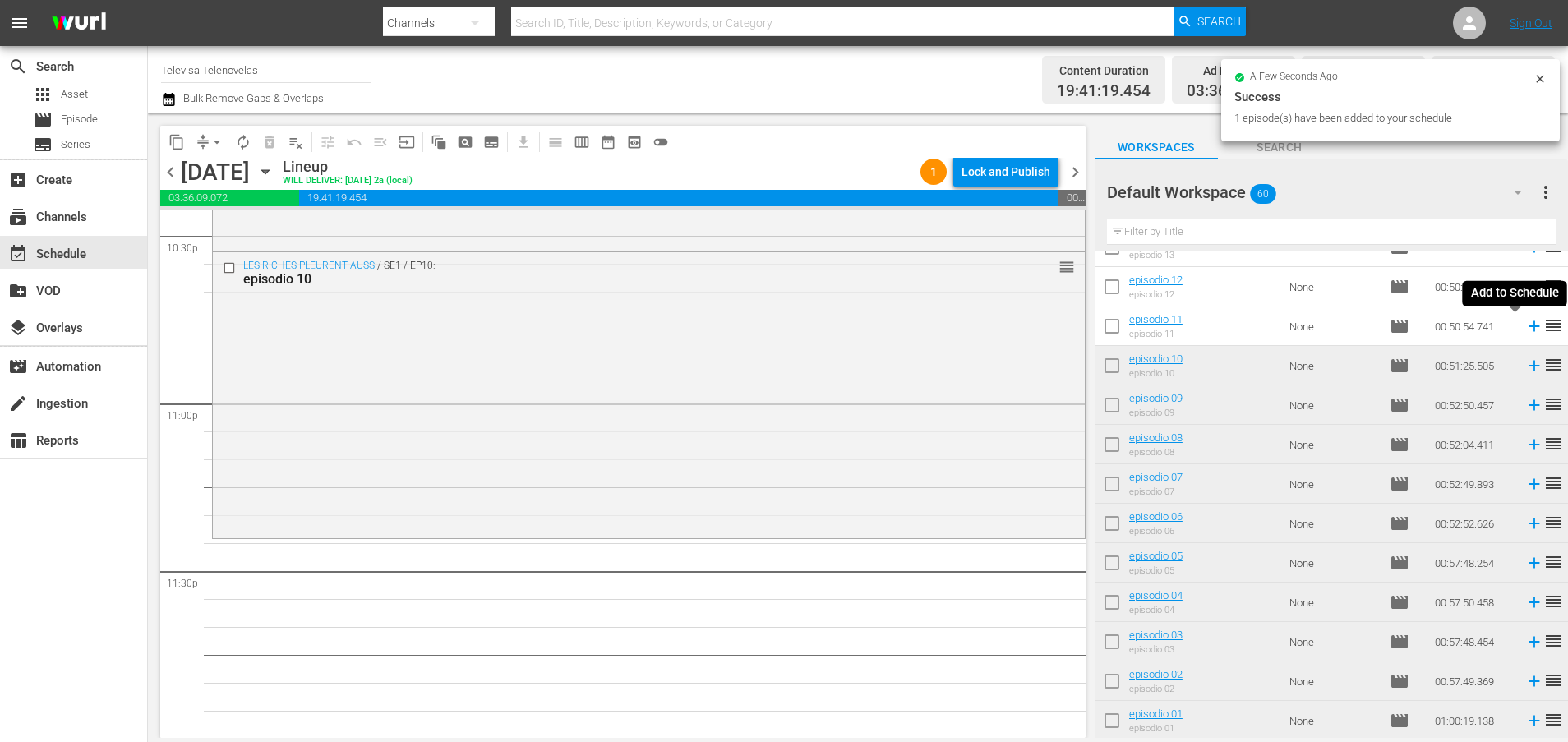
click at [1525, 329] on icon at bounding box center [1534, 326] width 18 height 18
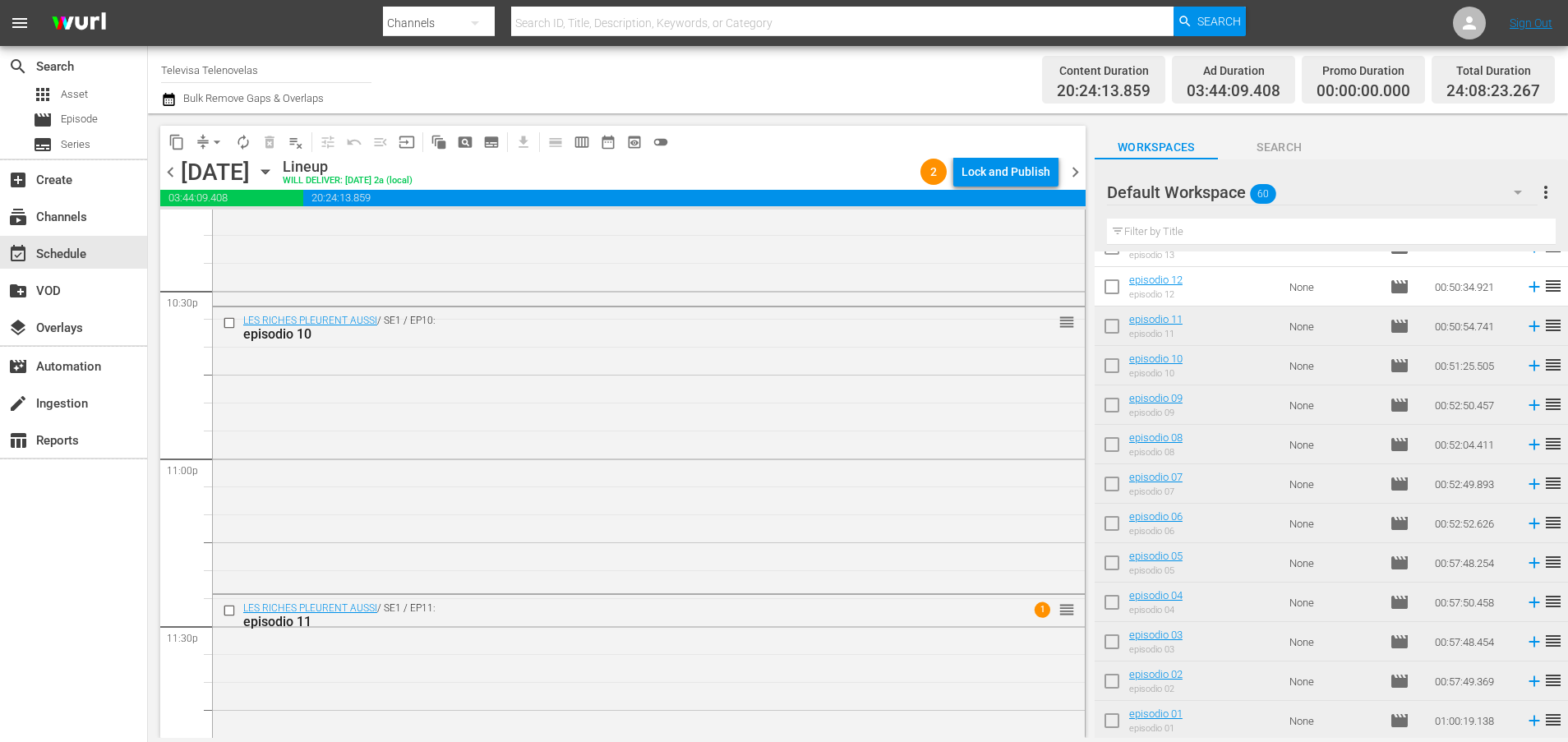
scroll to position [7604, 0]
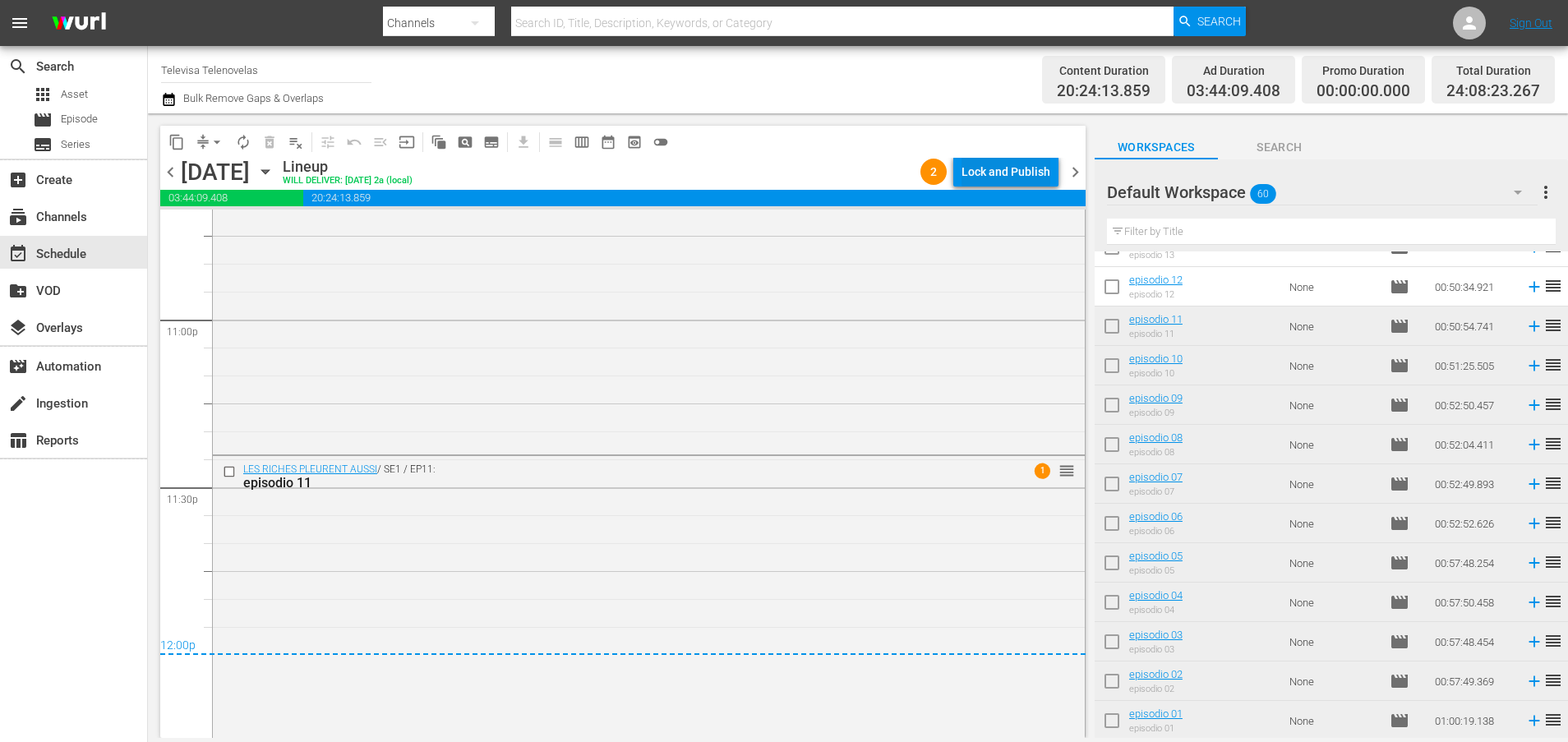
click at [993, 173] on div "Lock and Publish" at bounding box center [1006, 172] width 89 height 30
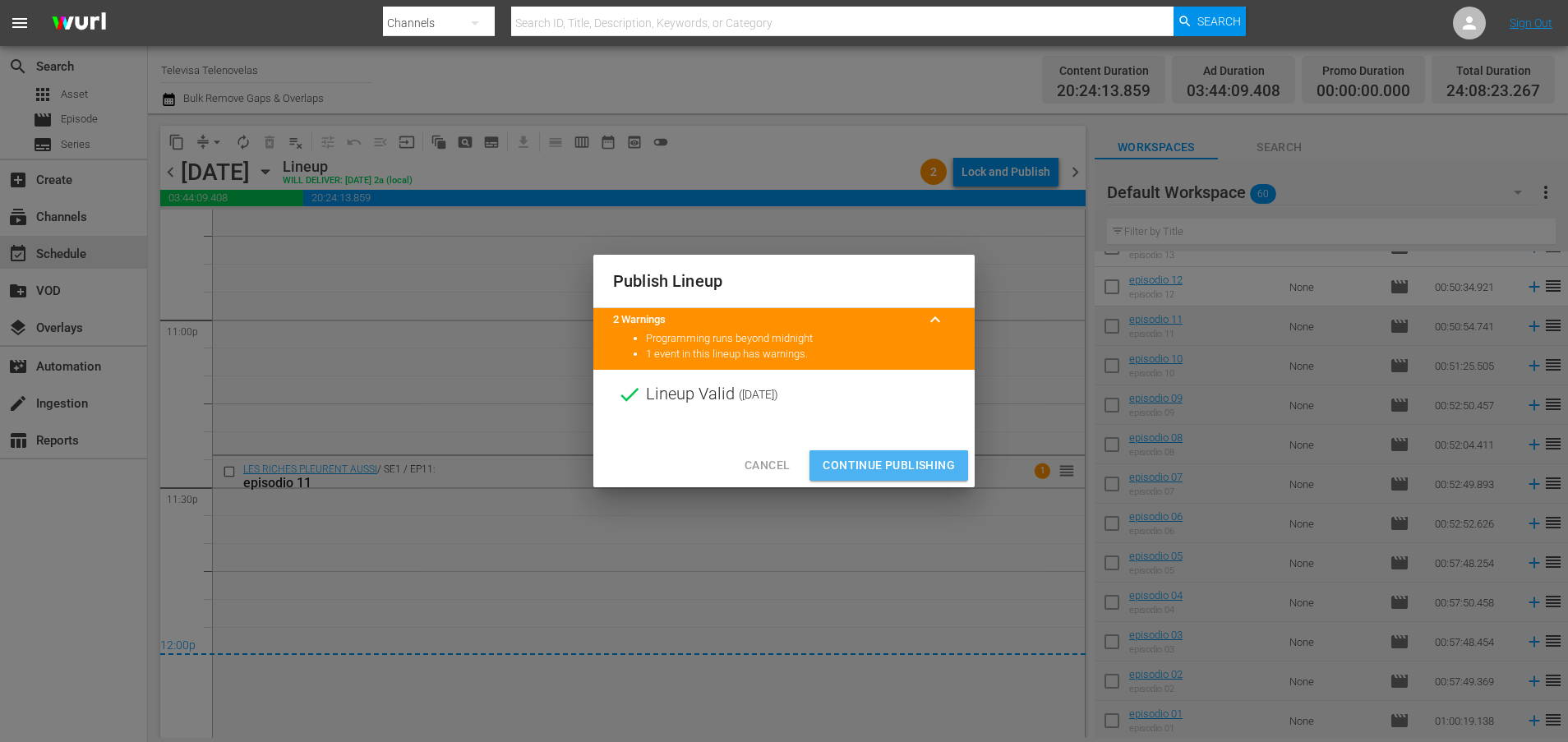
click at [910, 462] on span "Continue Publishing" at bounding box center [888, 466] width 132 height 21
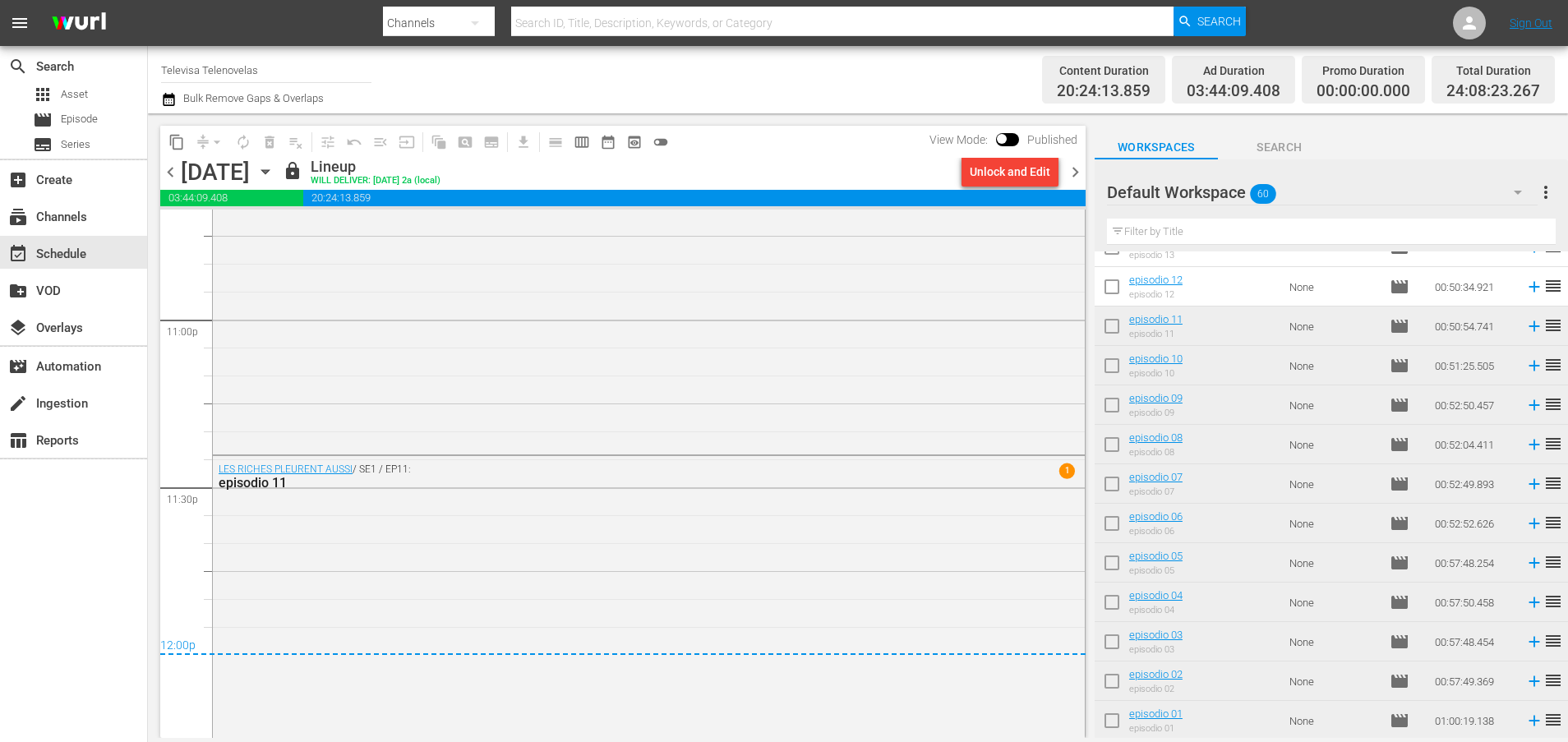
click at [269, 173] on icon "button" at bounding box center [265, 172] width 7 height 4
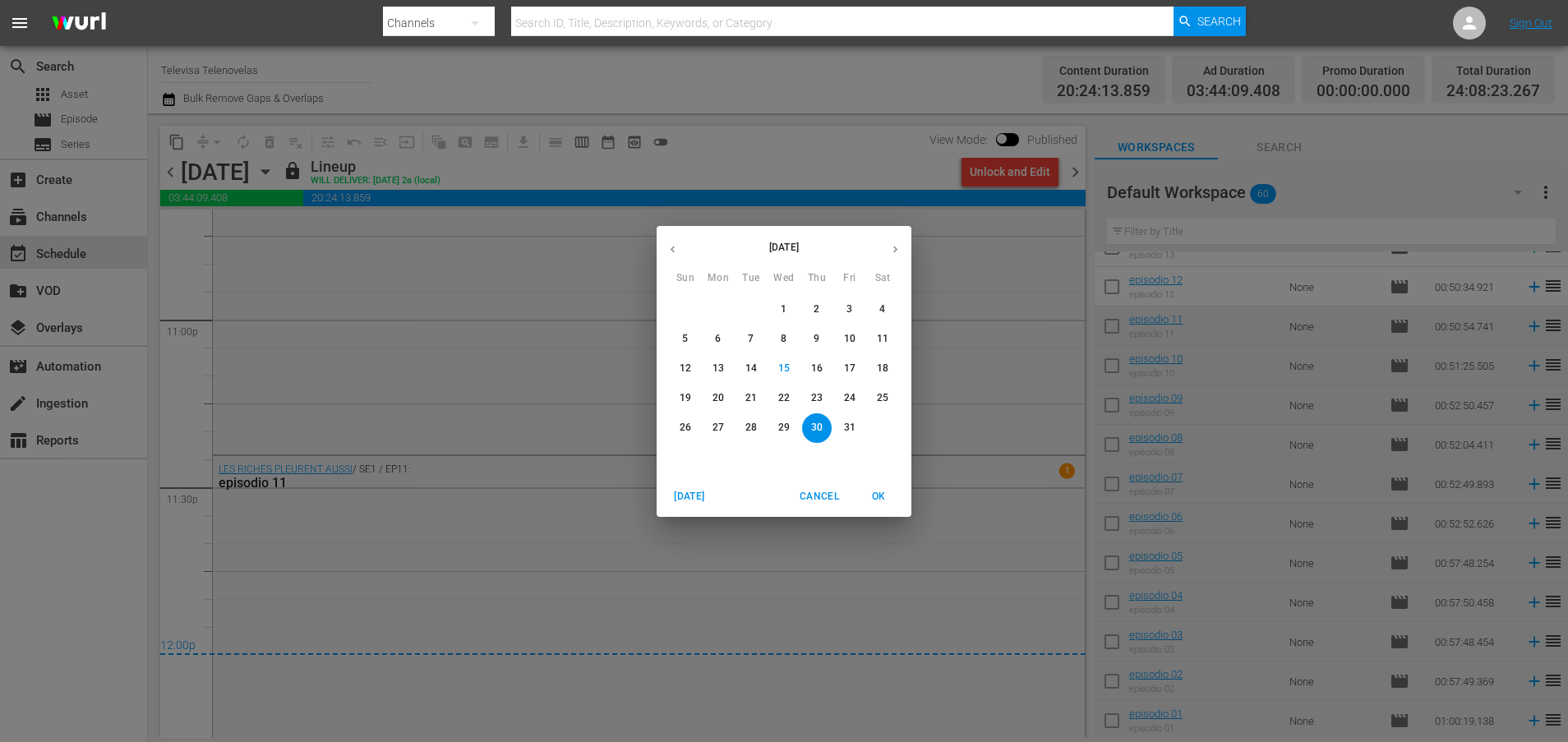
click at [846, 423] on p "31" at bounding box center [849, 428] width 11 height 14
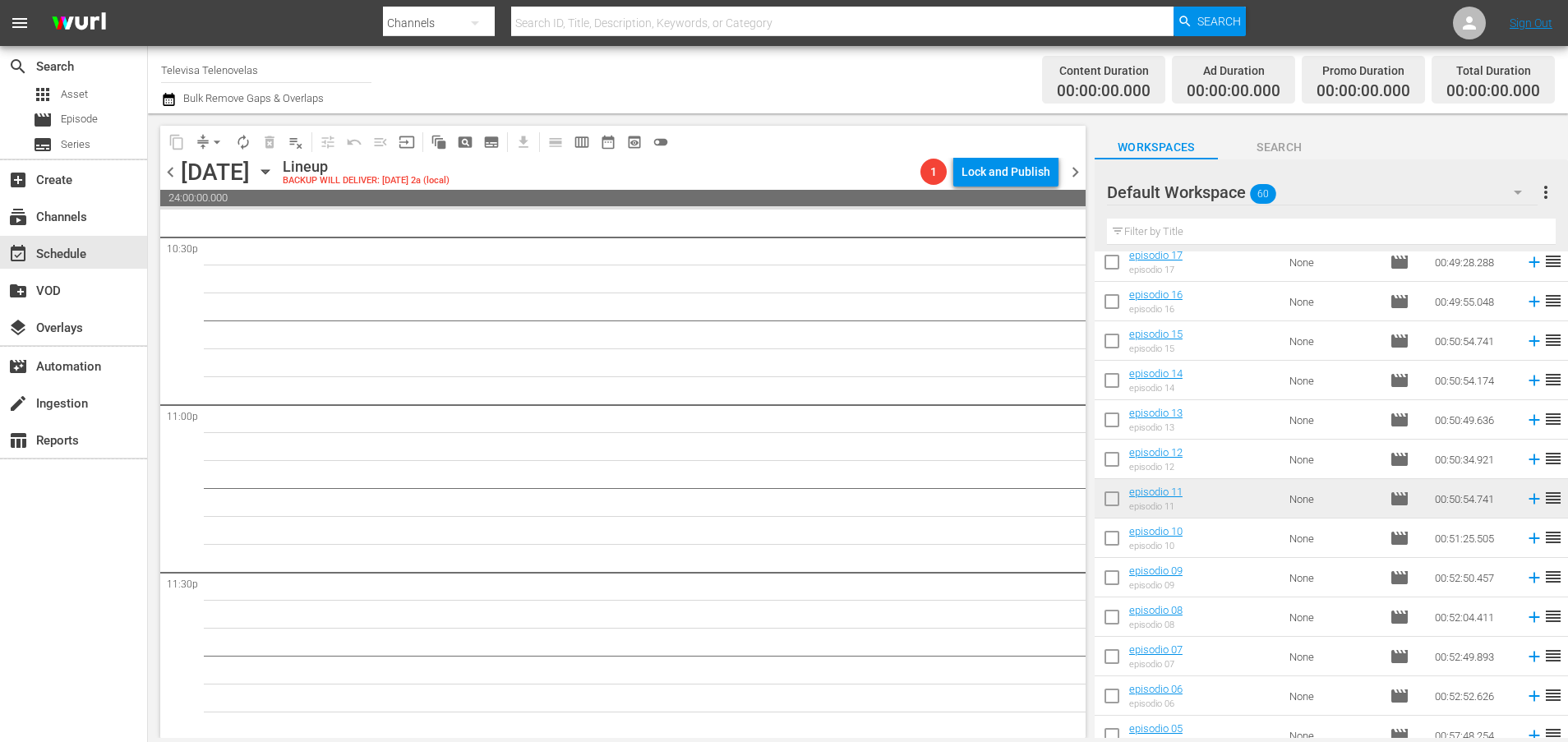
scroll to position [1672, 0]
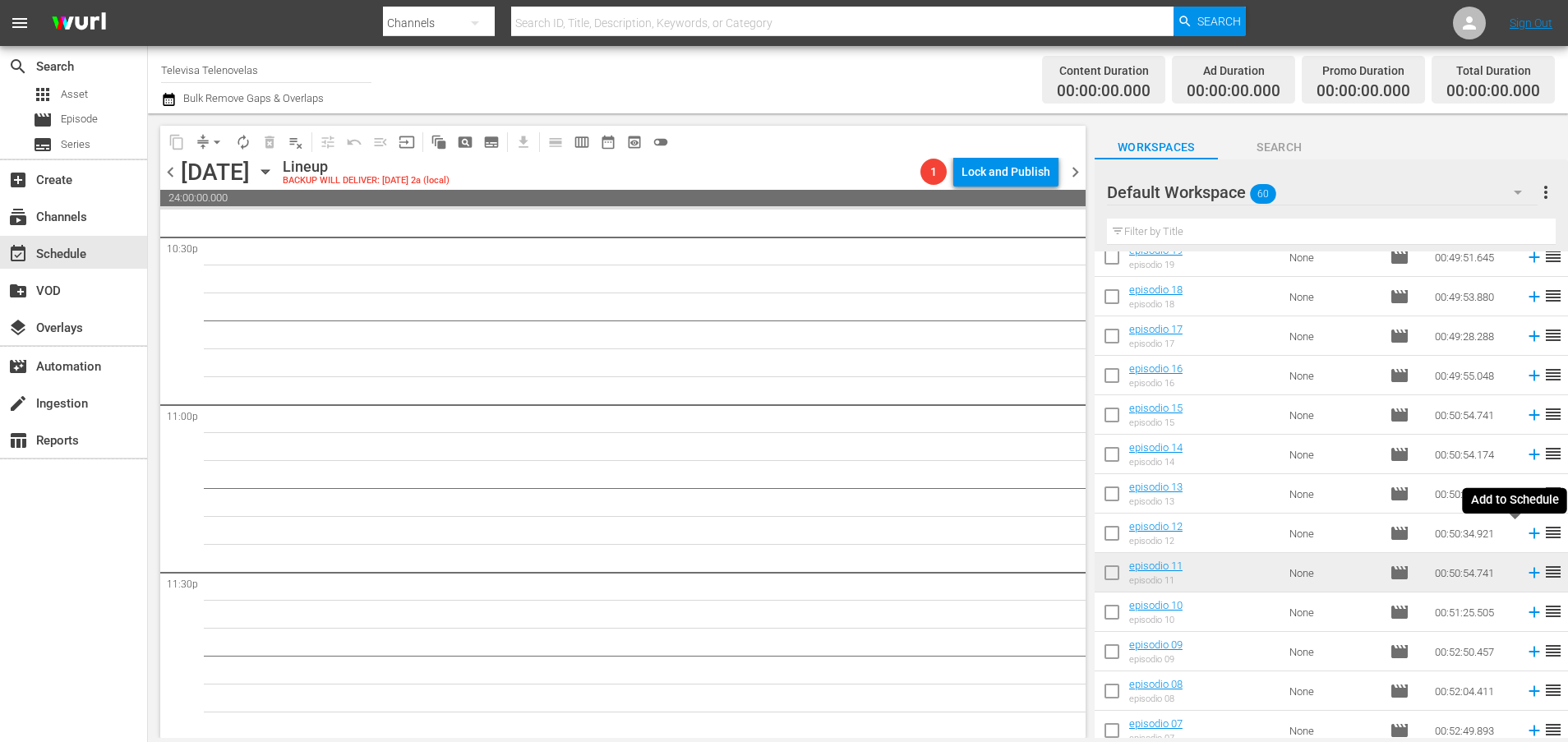
click at [1525, 536] on icon at bounding box center [1534, 533] width 18 height 18
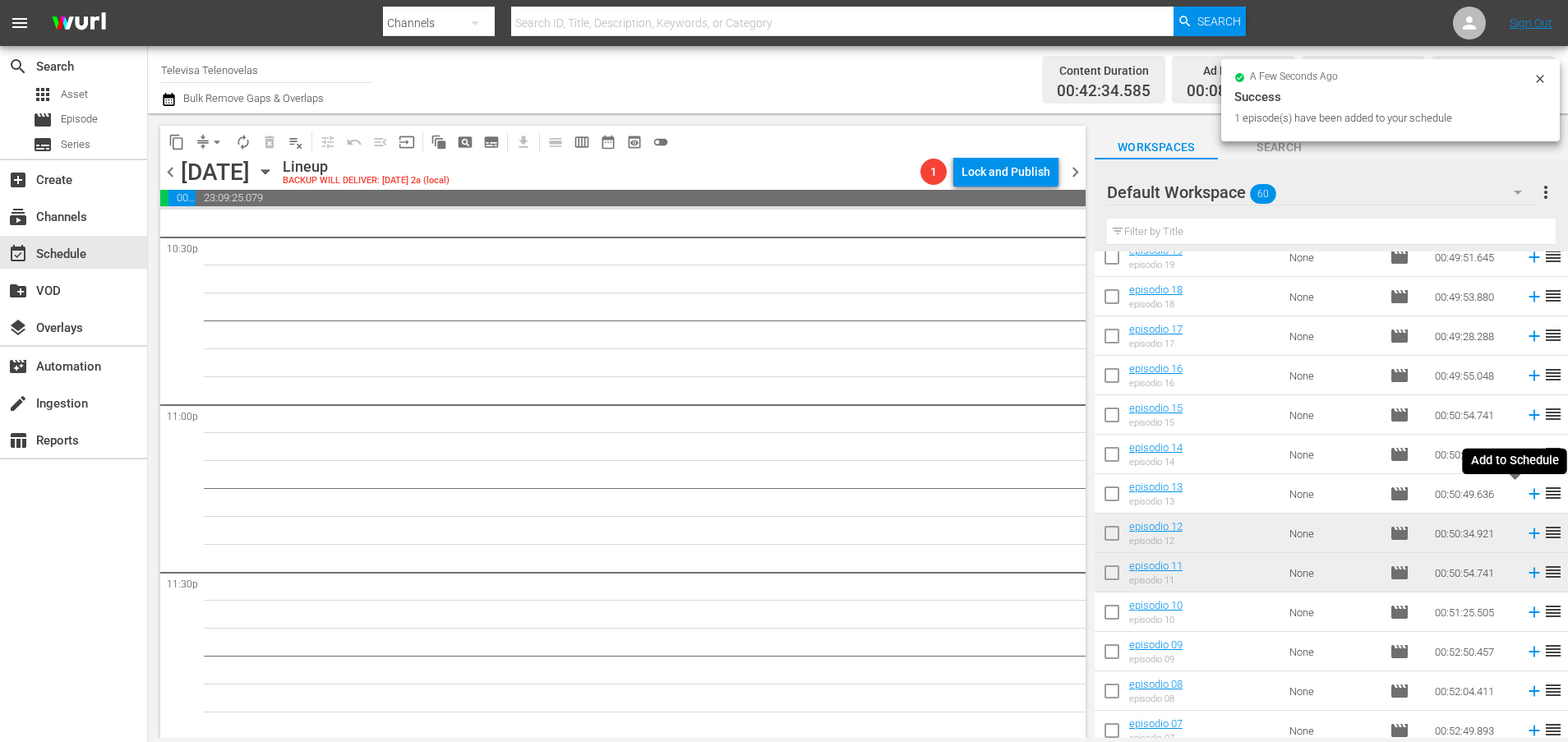
click at [1529, 499] on icon at bounding box center [1534, 495] width 10 height 10
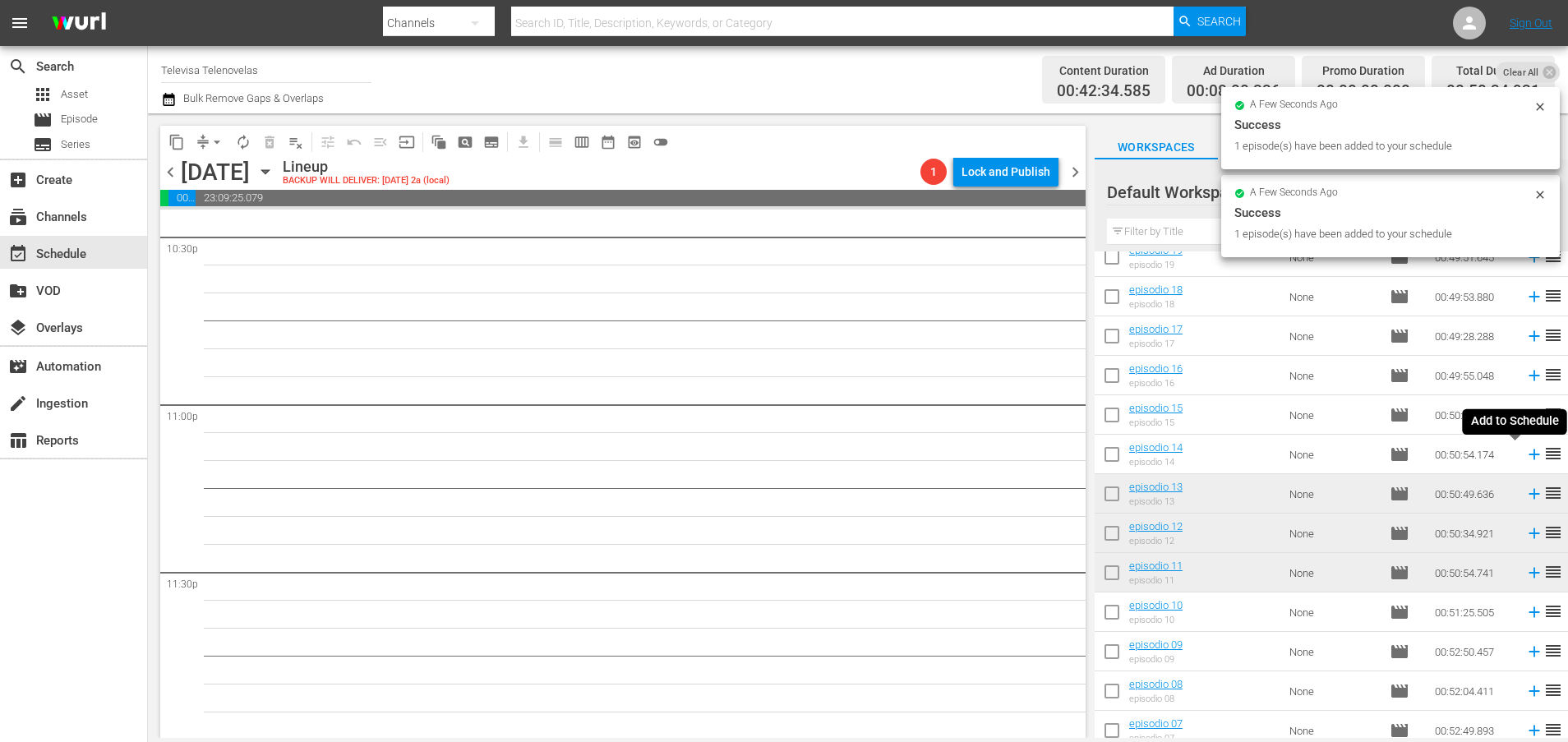
scroll to position [7491, 0]
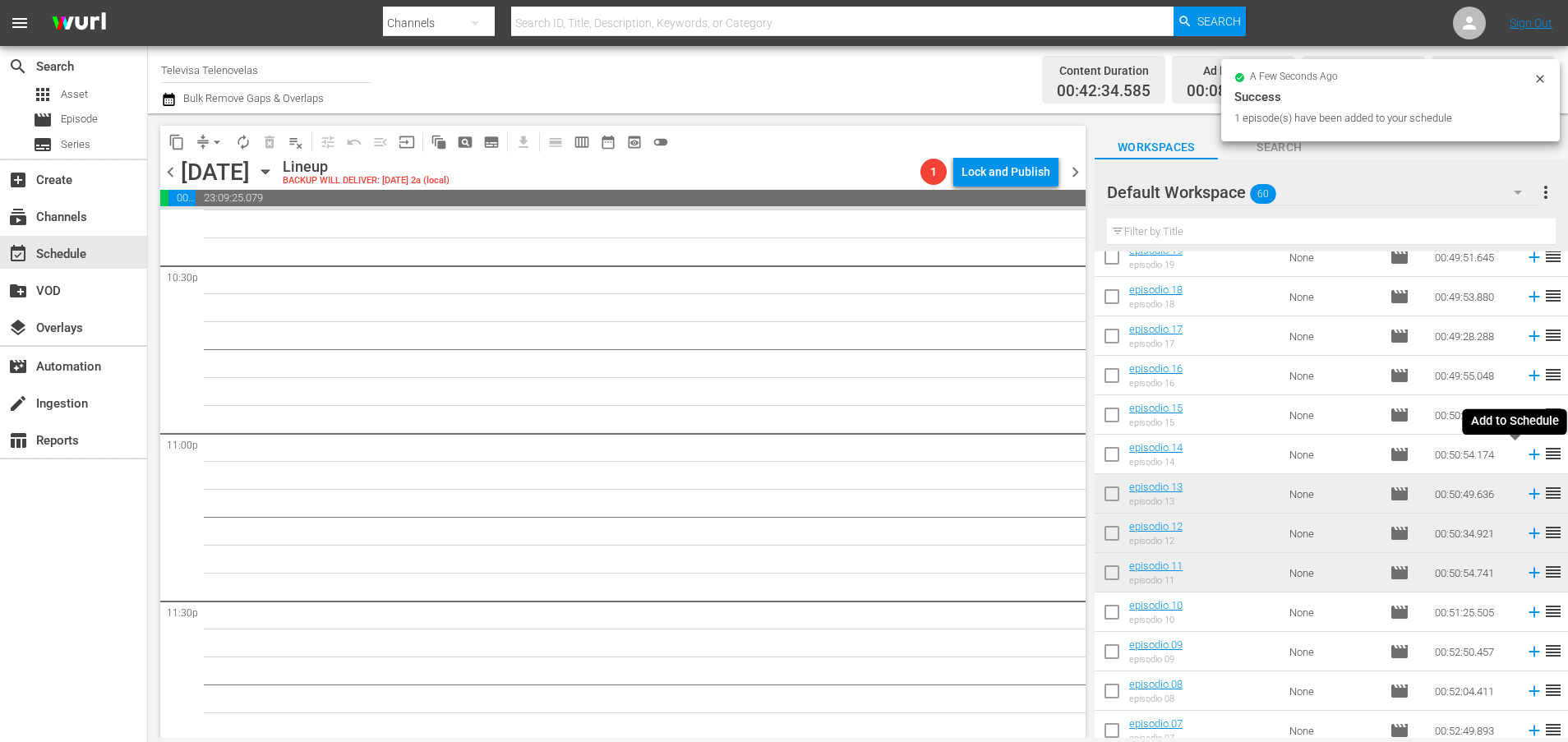
click at [1529, 456] on icon at bounding box center [1534, 455] width 10 height 10
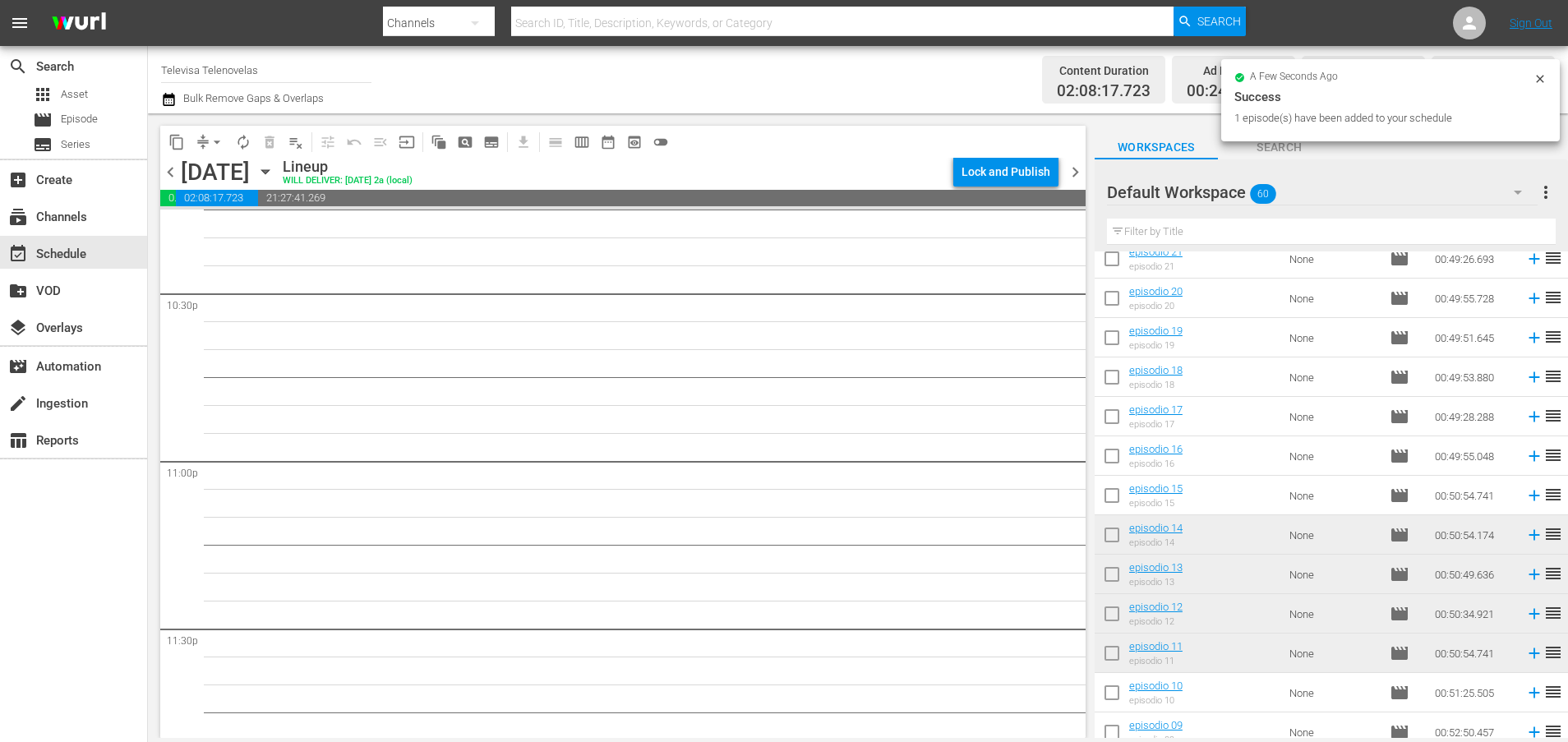
scroll to position [1425, 0]
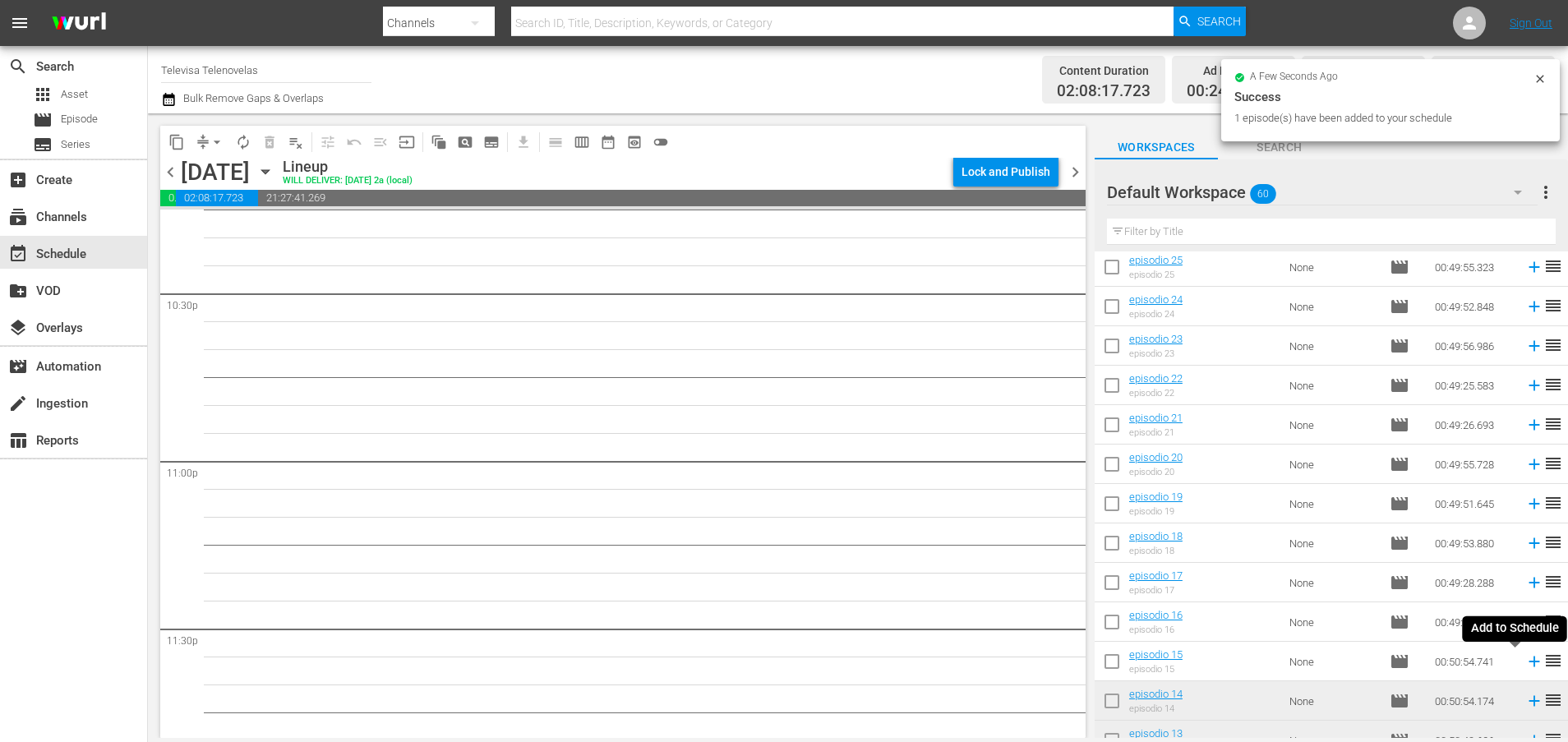
click at [1529, 663] on icon at bounding box center [1534, 662] width 10 height 10
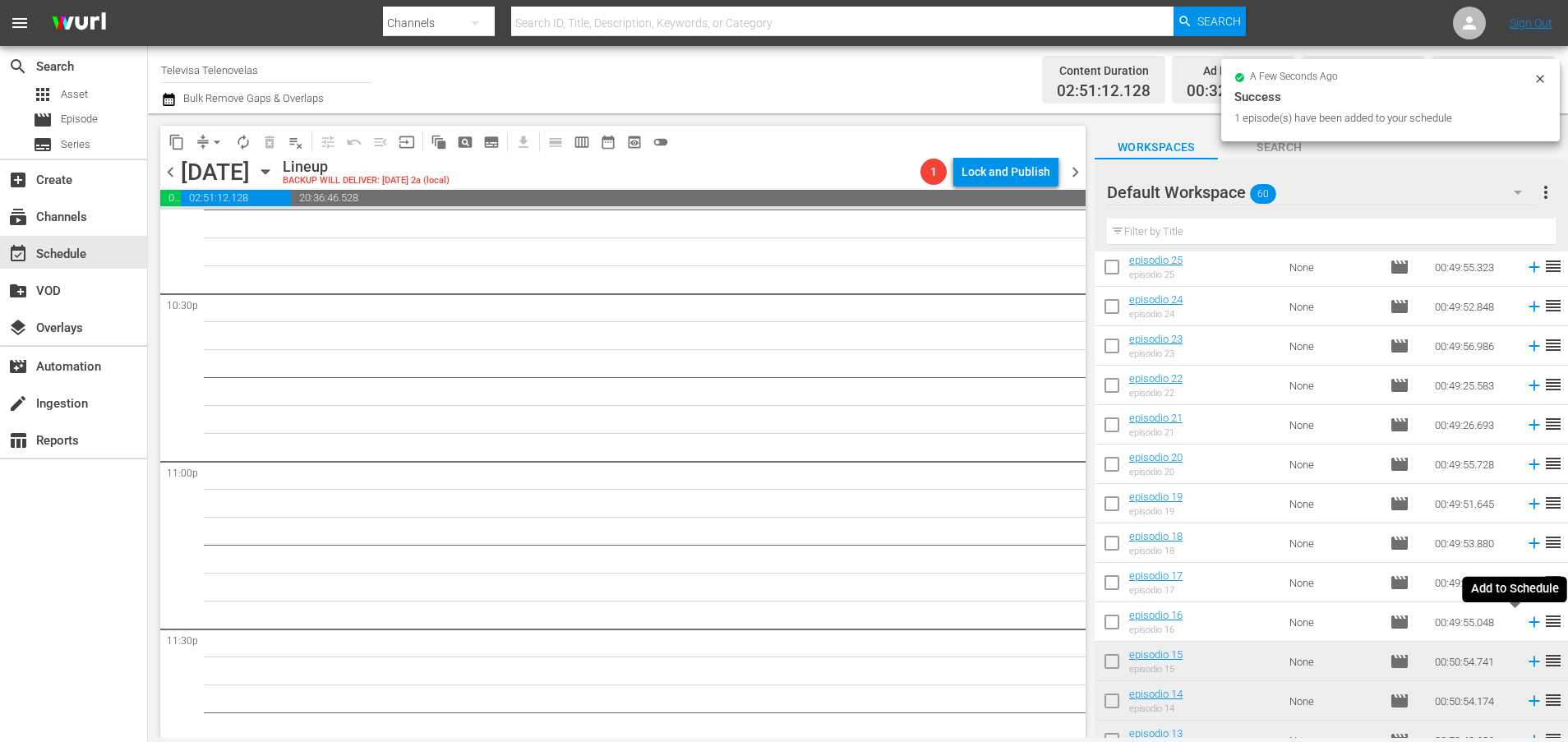
scroll to position [7436, 0]
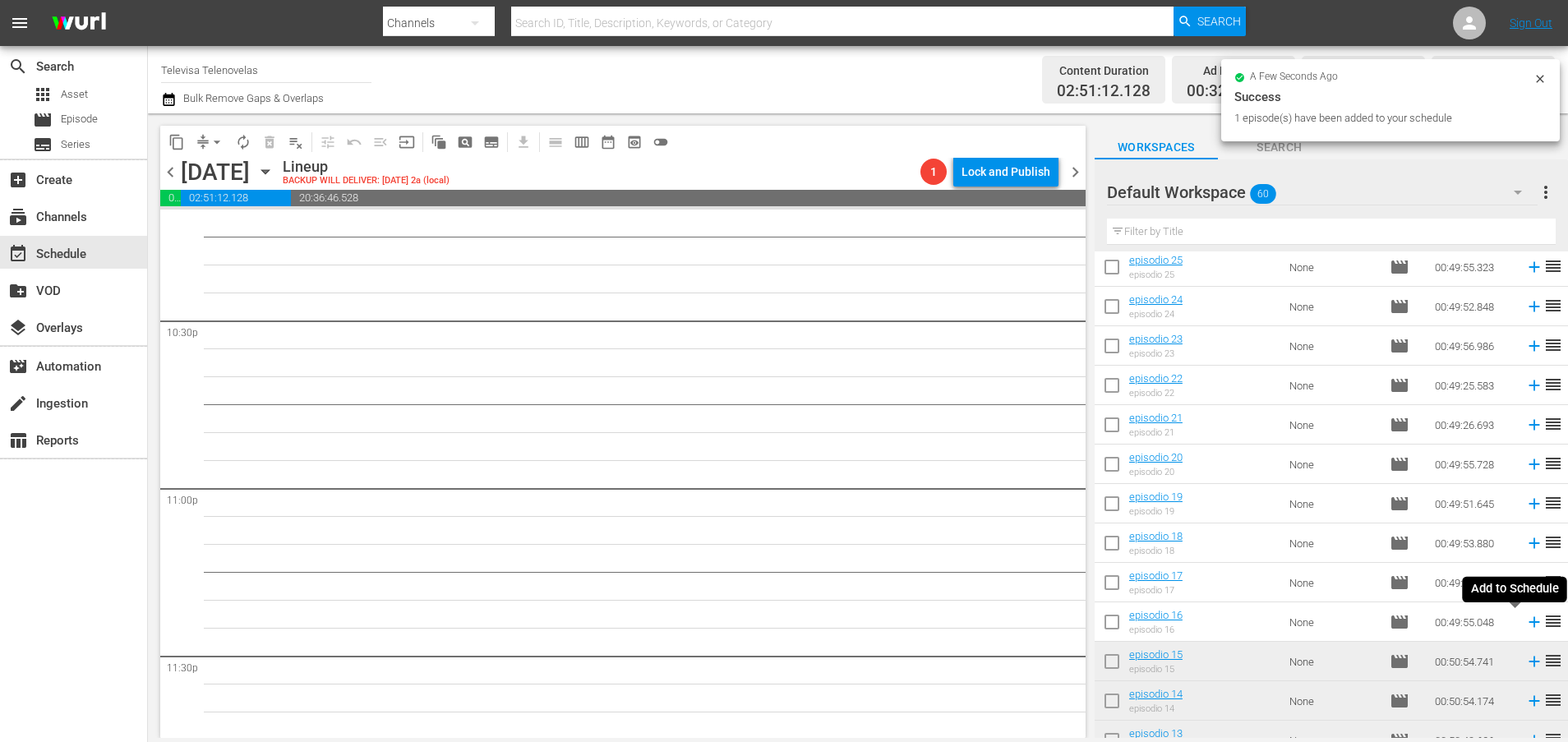
click at [1525, 621] on icon at bounding box center [1534, 622] width 18 height 18
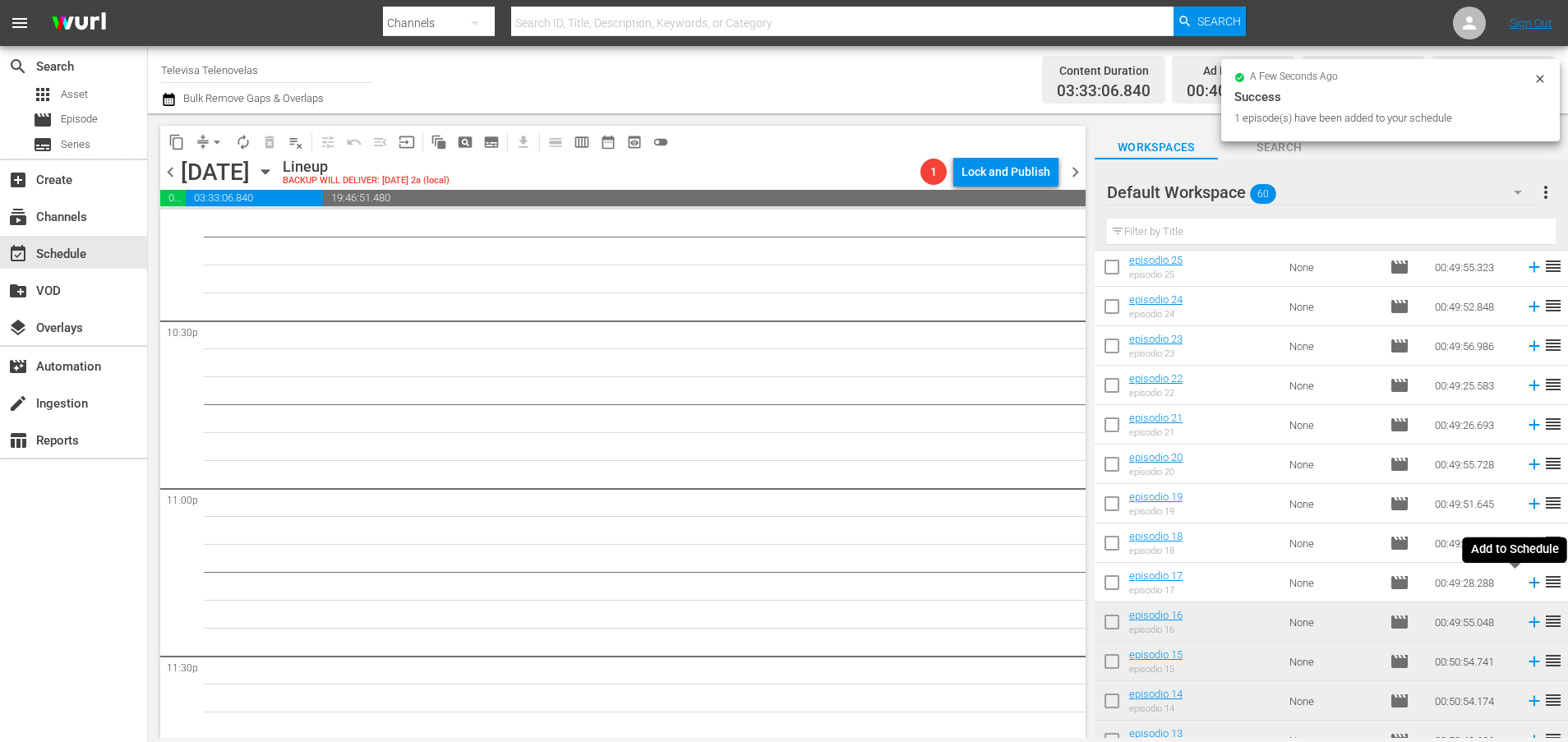
scroll to position [7407, 0]
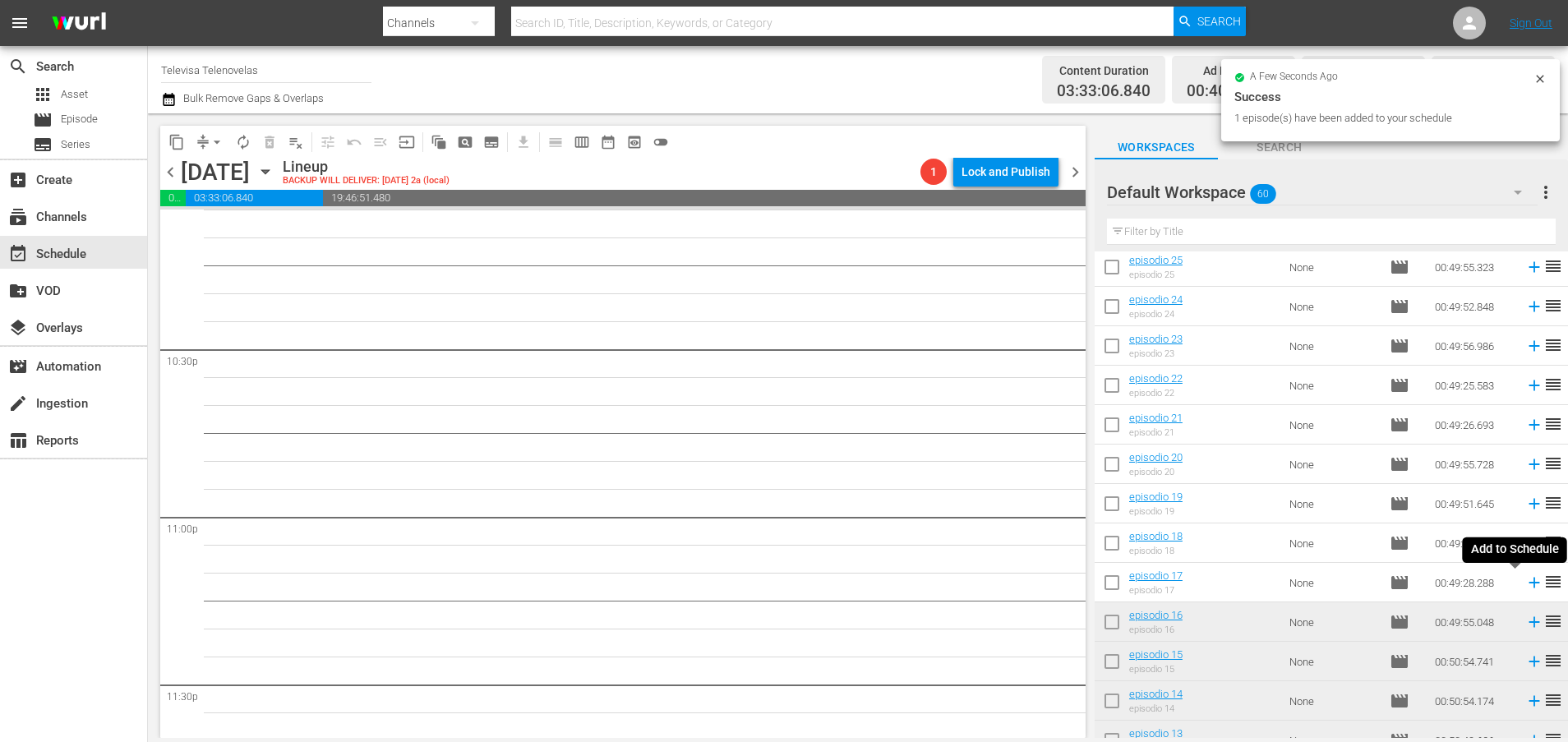
click at [1529, 585] on icon at bounding box center [1534, 583] width 10 height 10
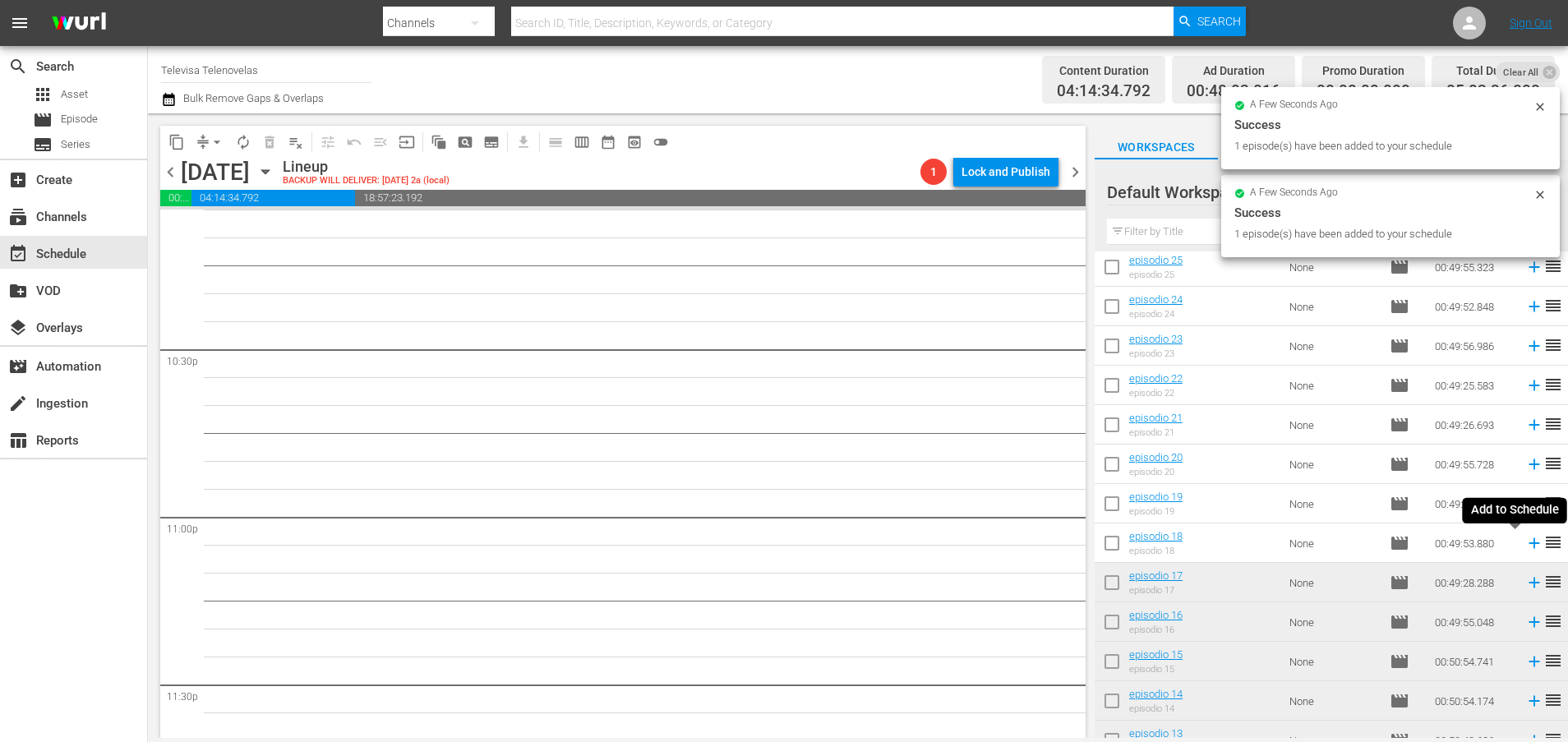
scroll to position [7379, 0]
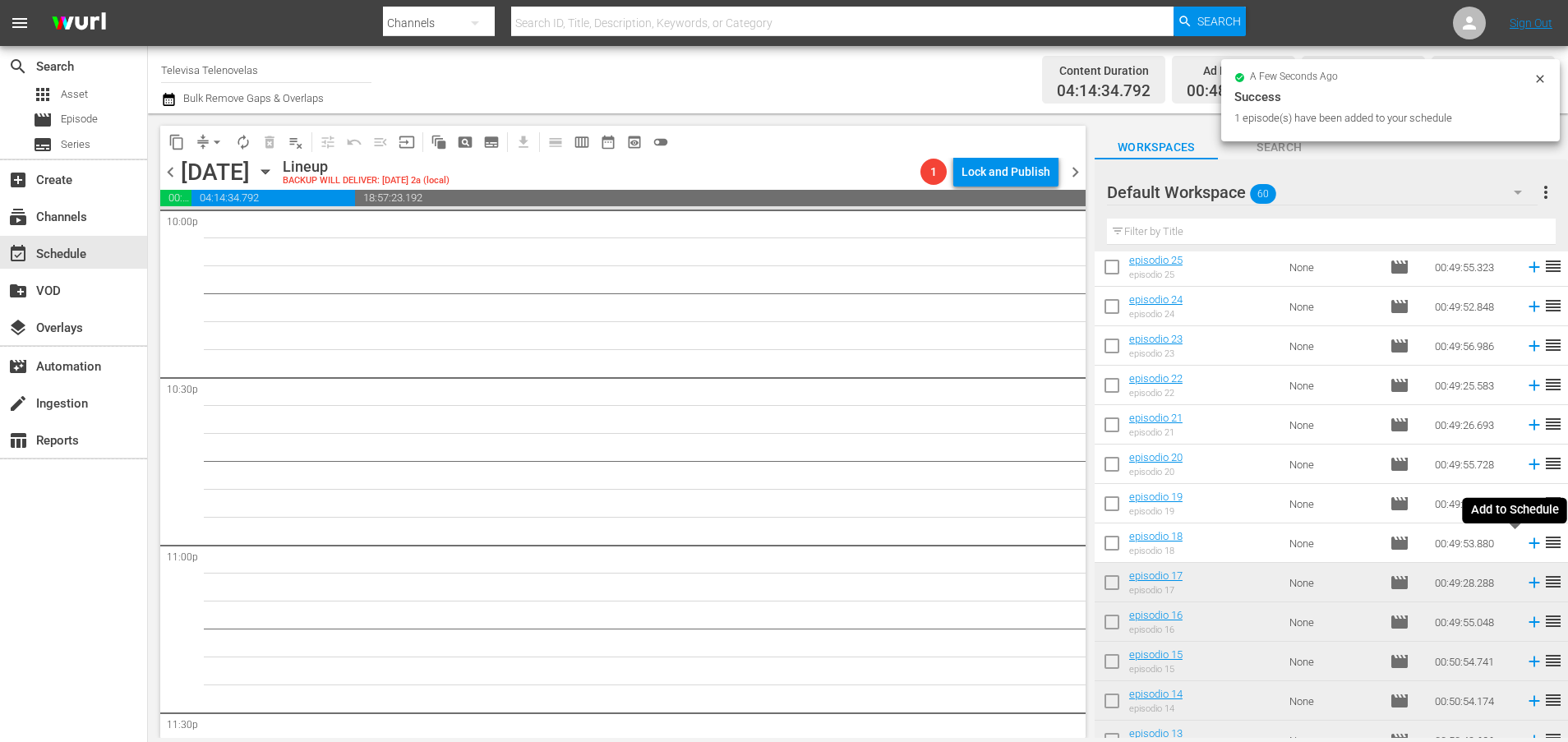
click at [1529, 545] on icon at bounding box center [1534, 544] width 10 height 10
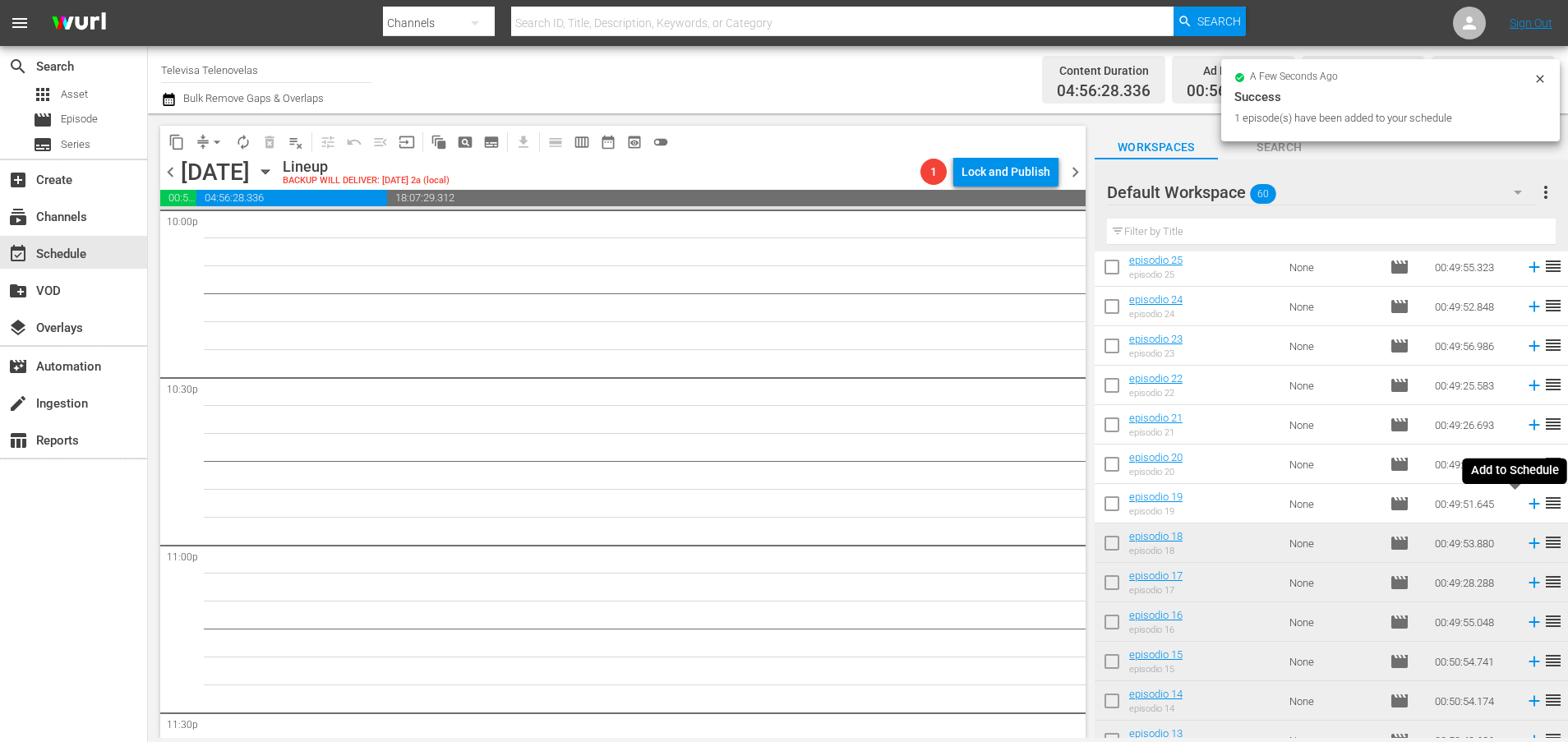
scroll to position [7352, 0]
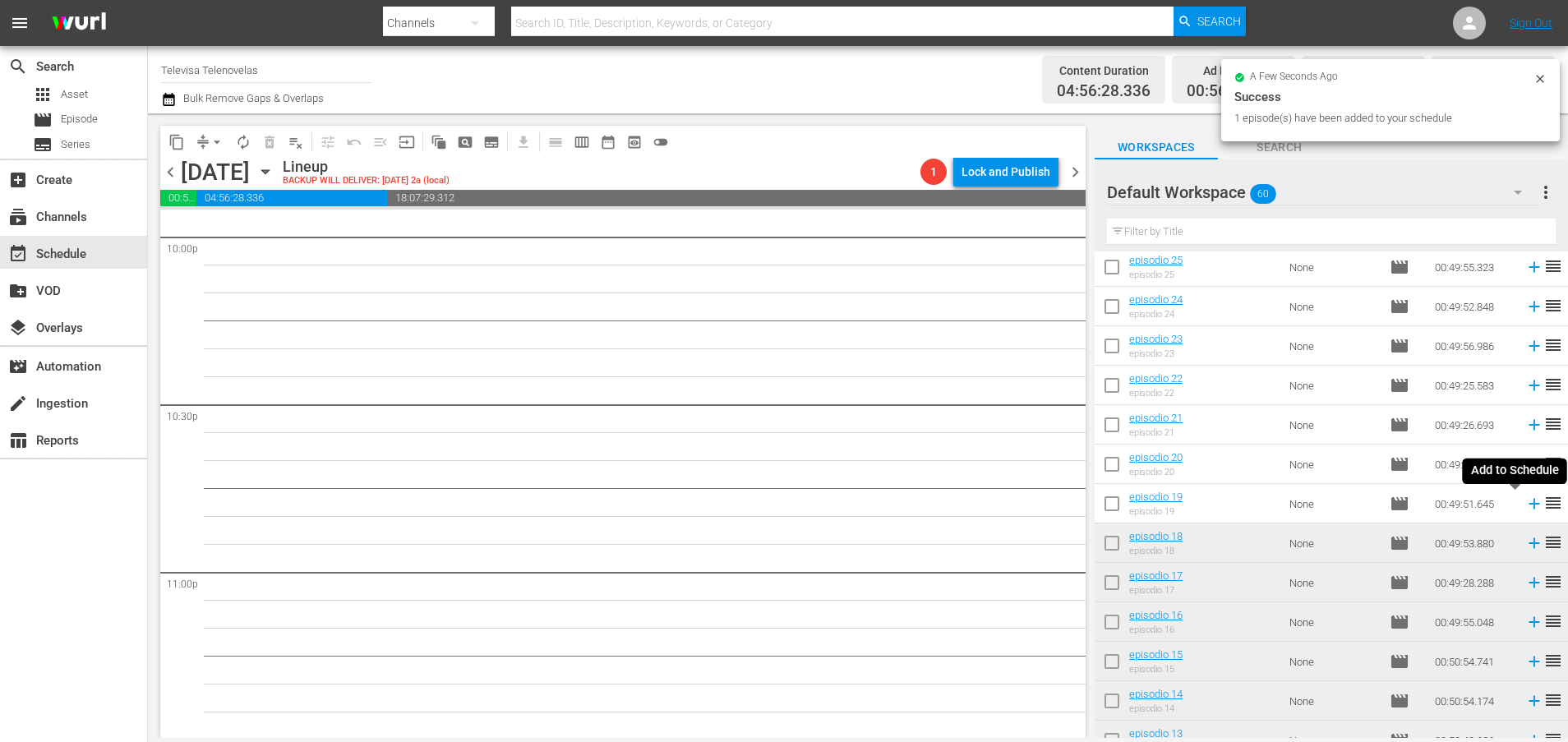
click at [1529, 508] on icon at bounding box center [1534, 504] width 10 height 10
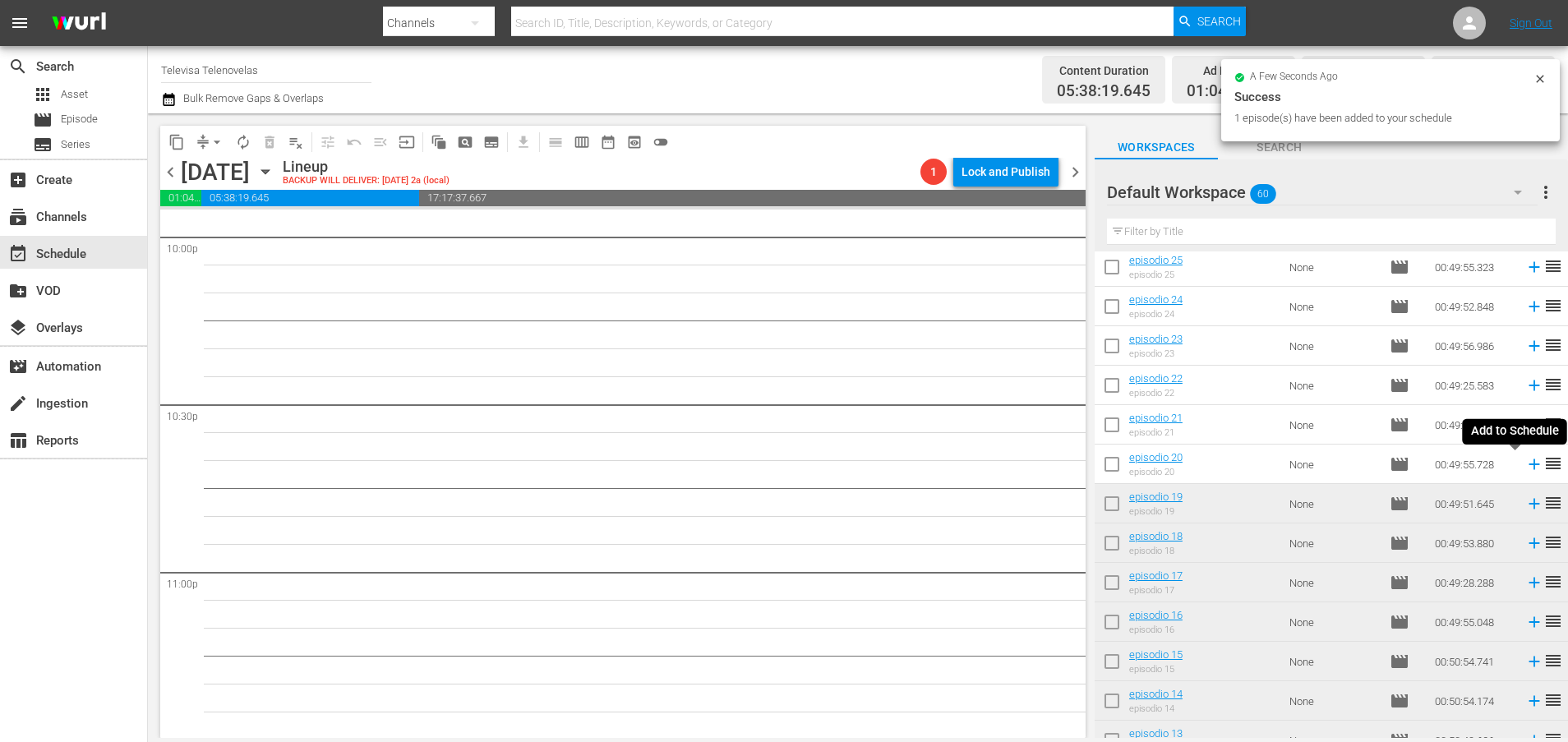
scroll to position [7323, 0]
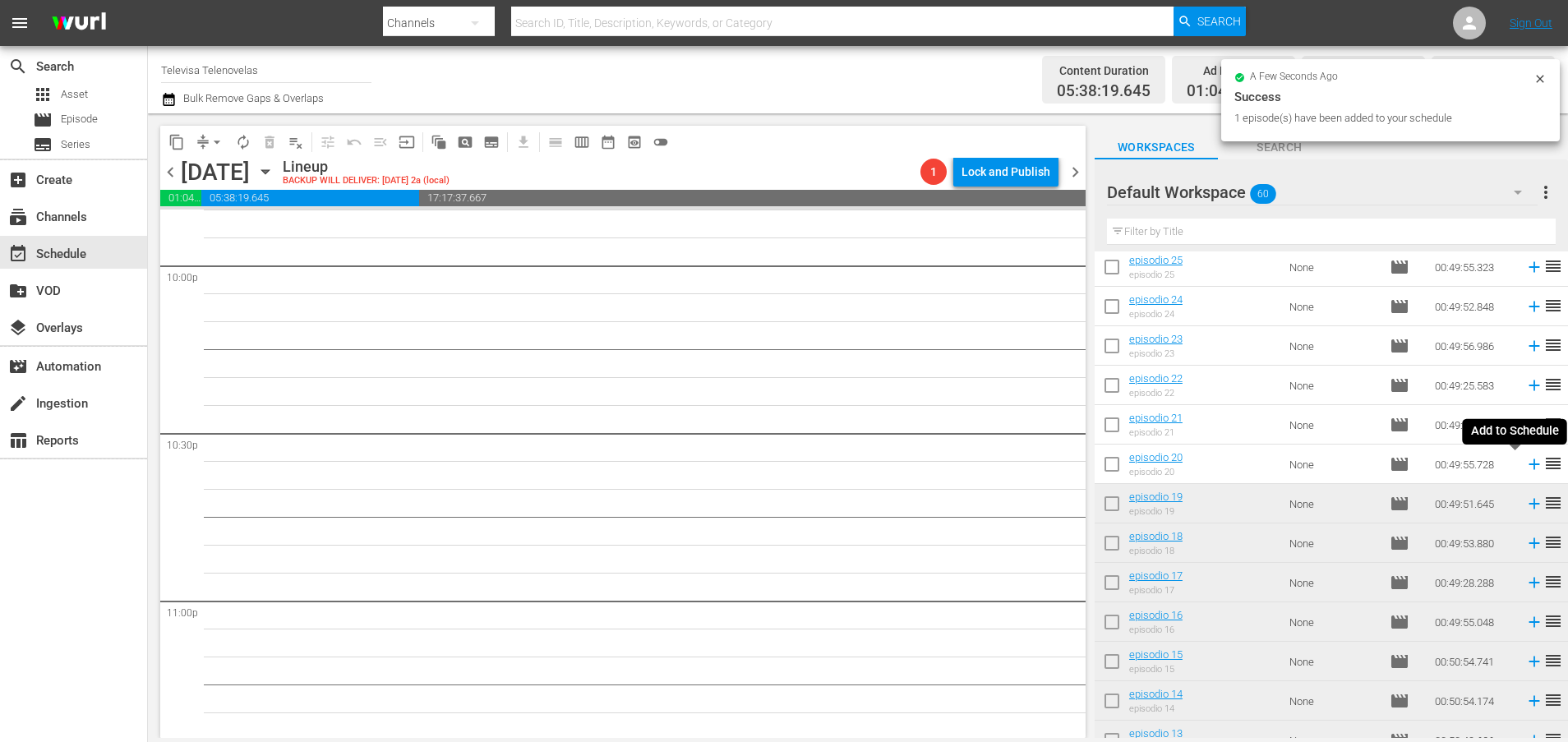
click at [1529, 467] on icon at bounding box center [1534, 465] width 10 height 10
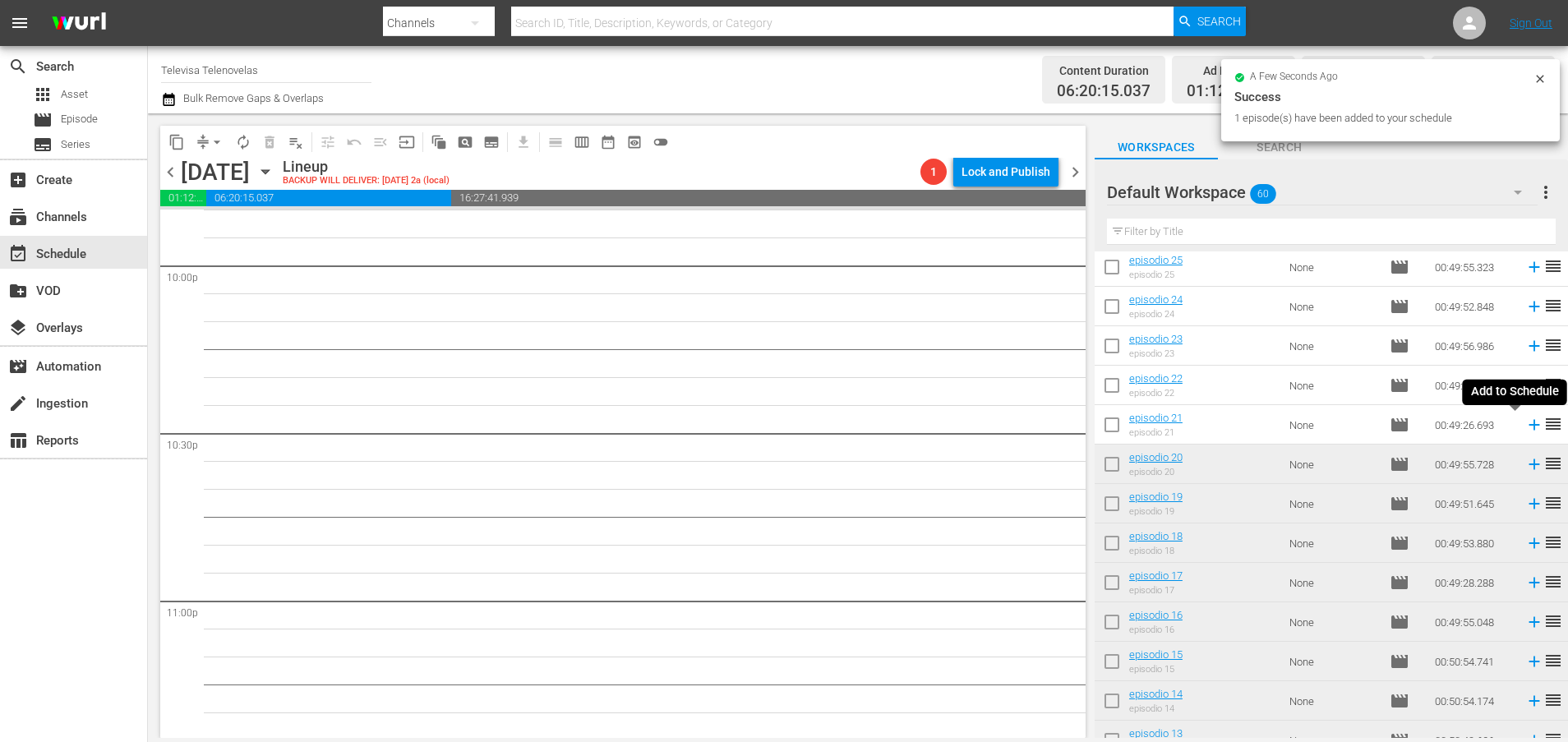
scroll to position [7295, 0]
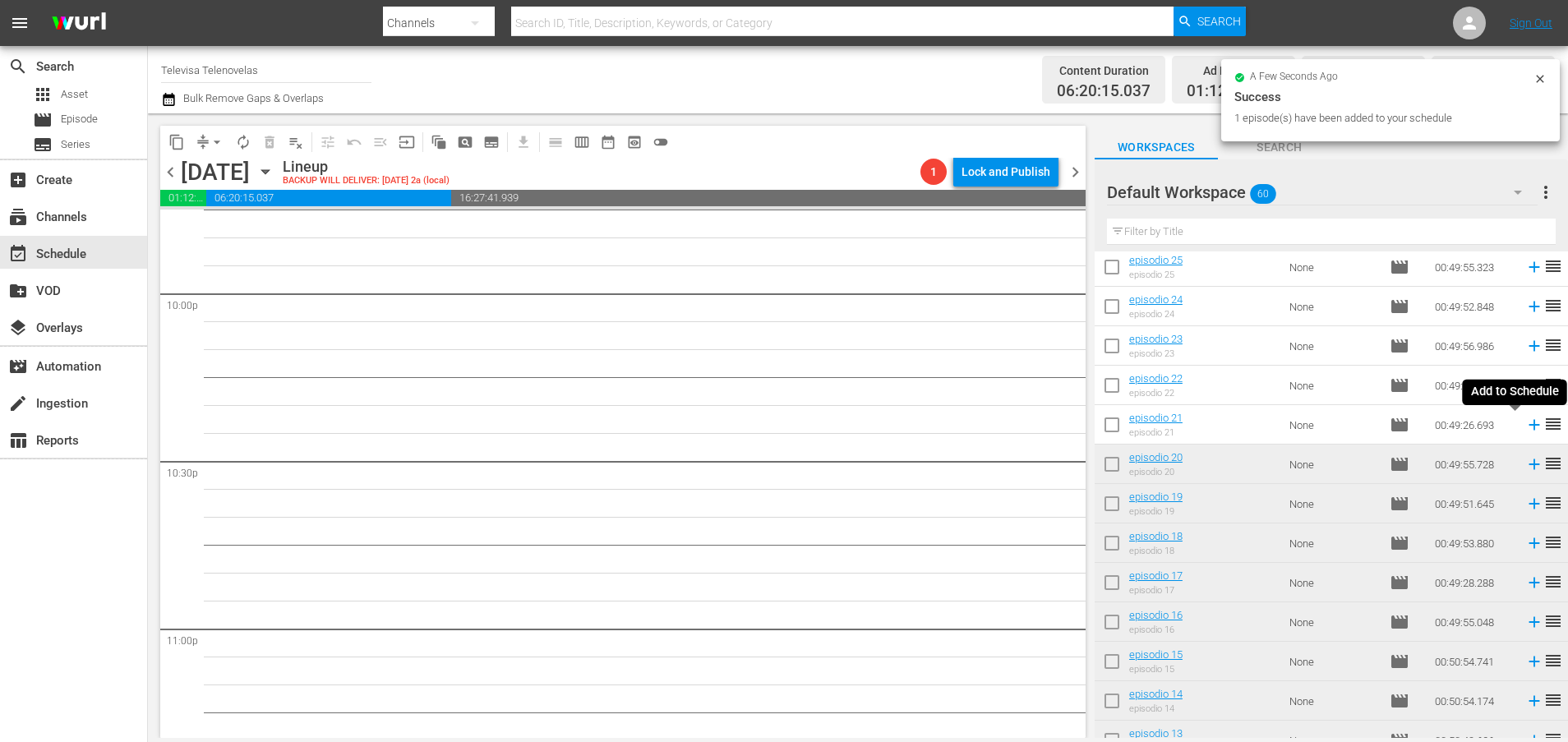
click at [1529, 426] on icon at bounding box center [1534, 426] width 10 height 10
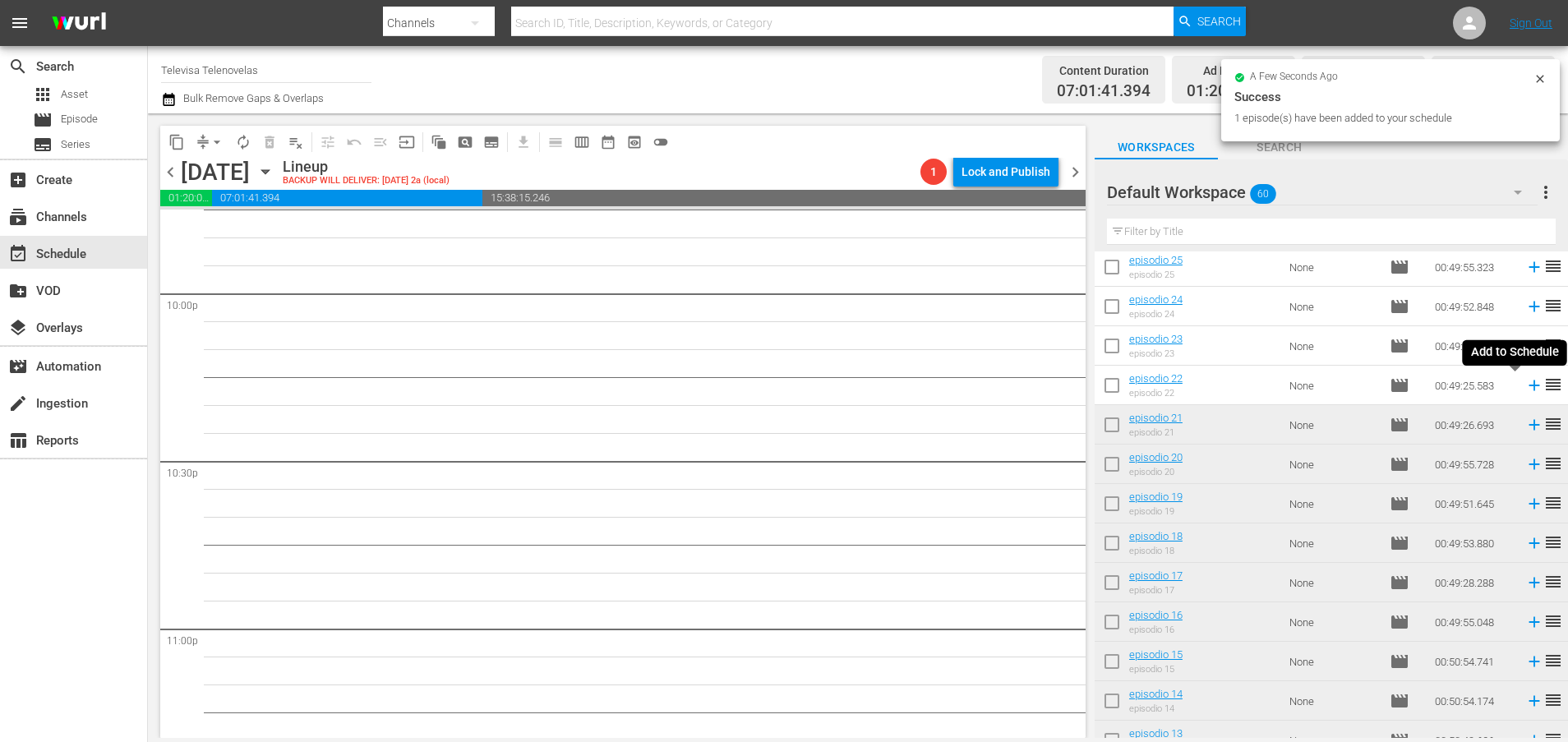
scroll to position [7268, 0]
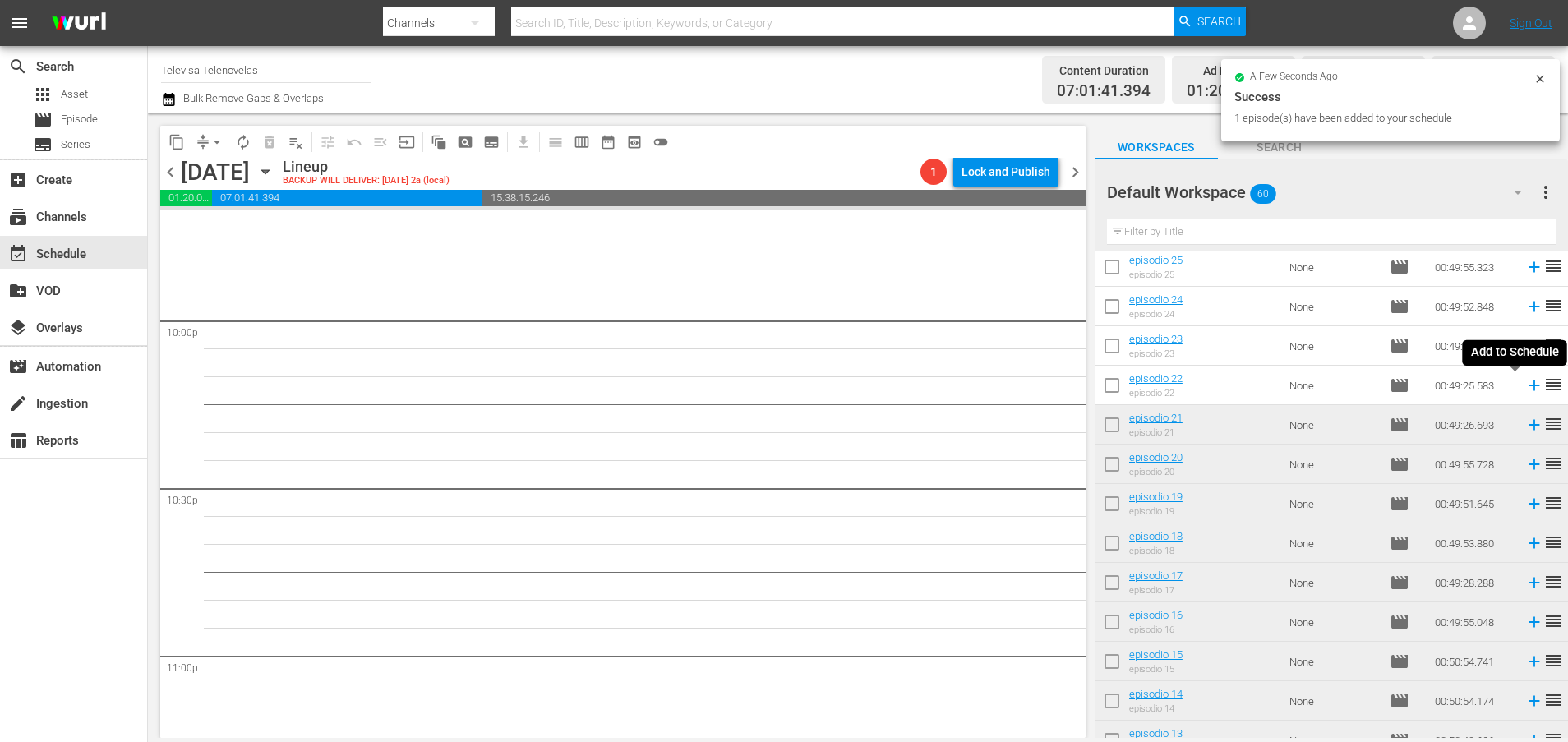
click at [1529, 385] on icon at bounding box center [1534, 386] width 10 height 10
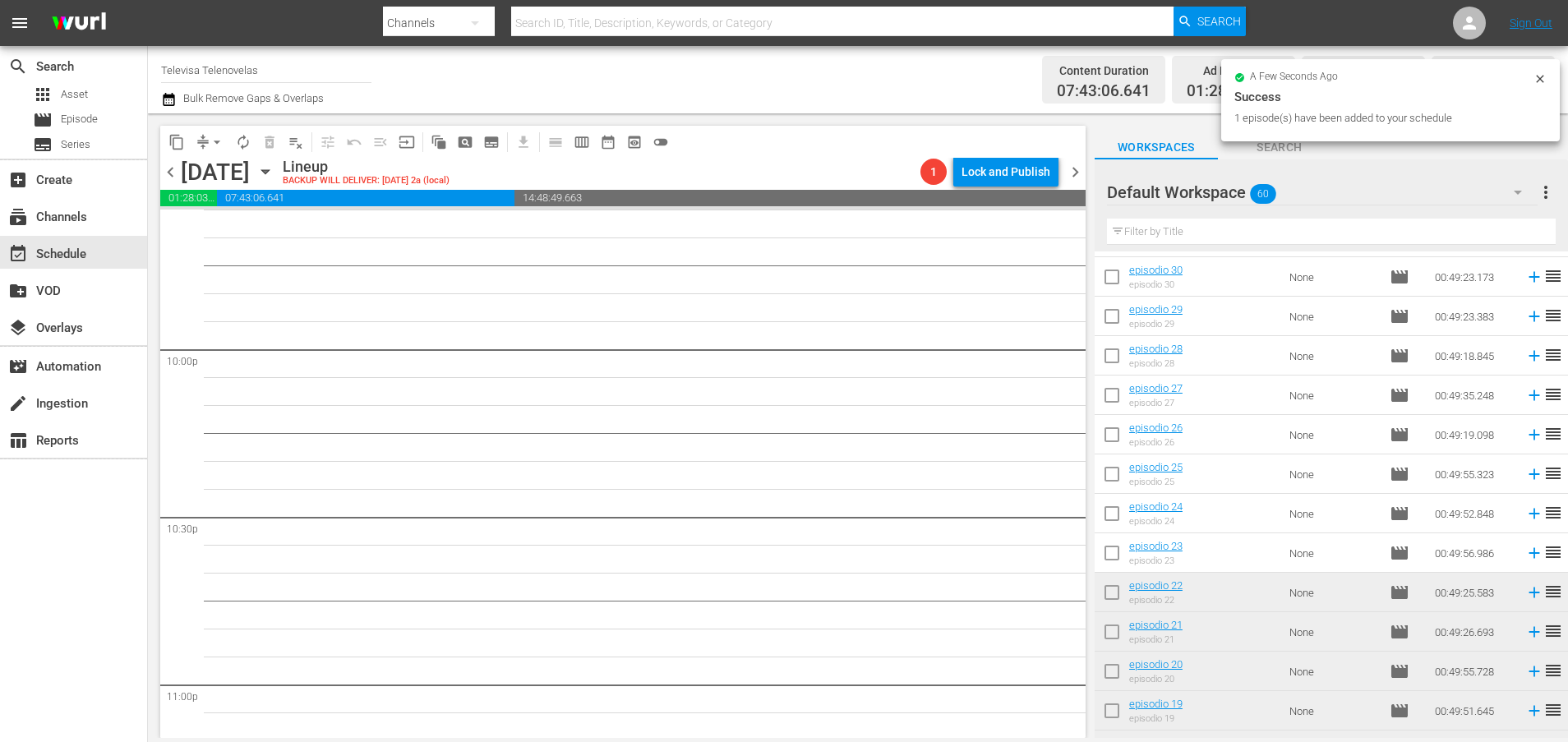
scroll to position [1179, 0]
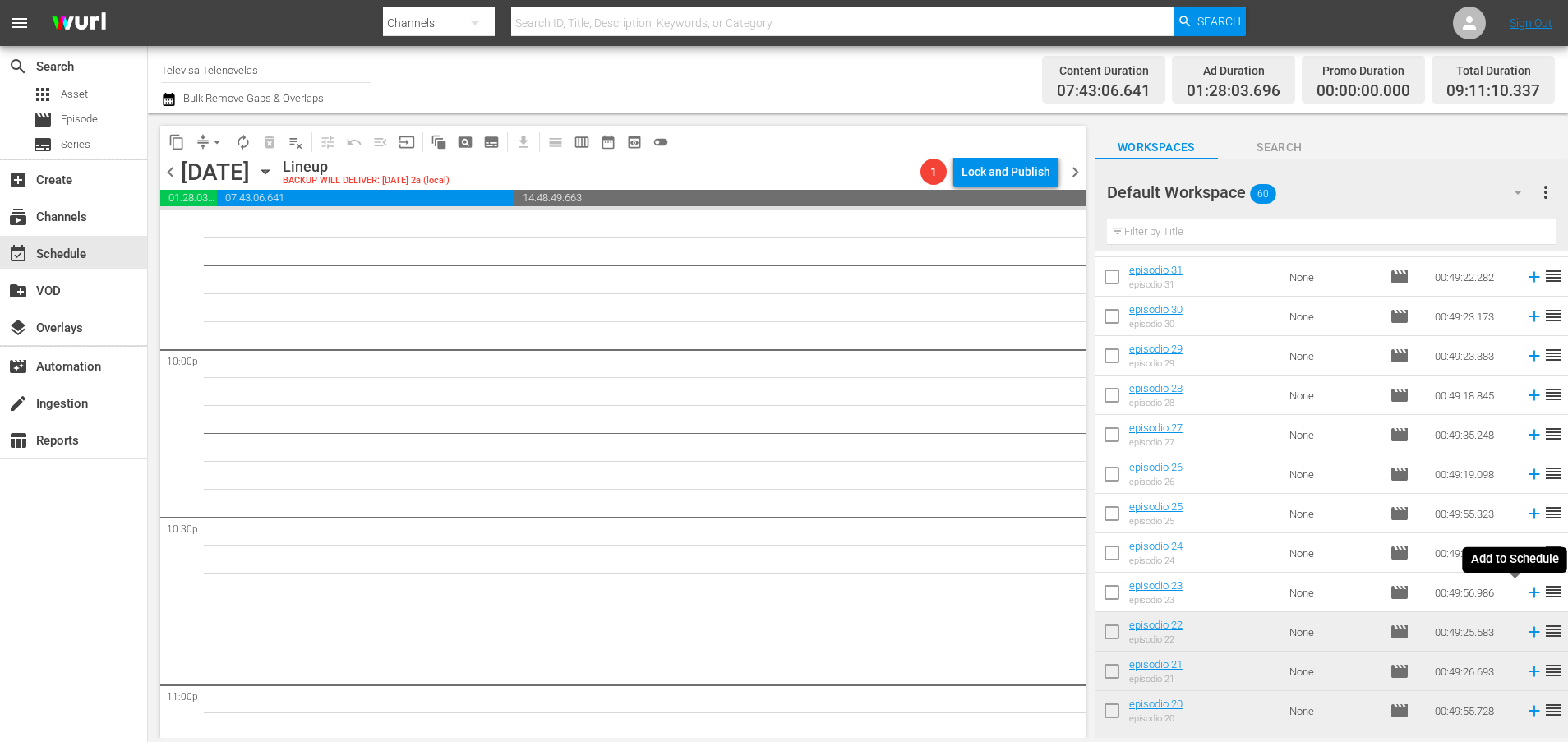
click at [1529, 594] on icon at bounding box center [1534, 593] width 10 height 10
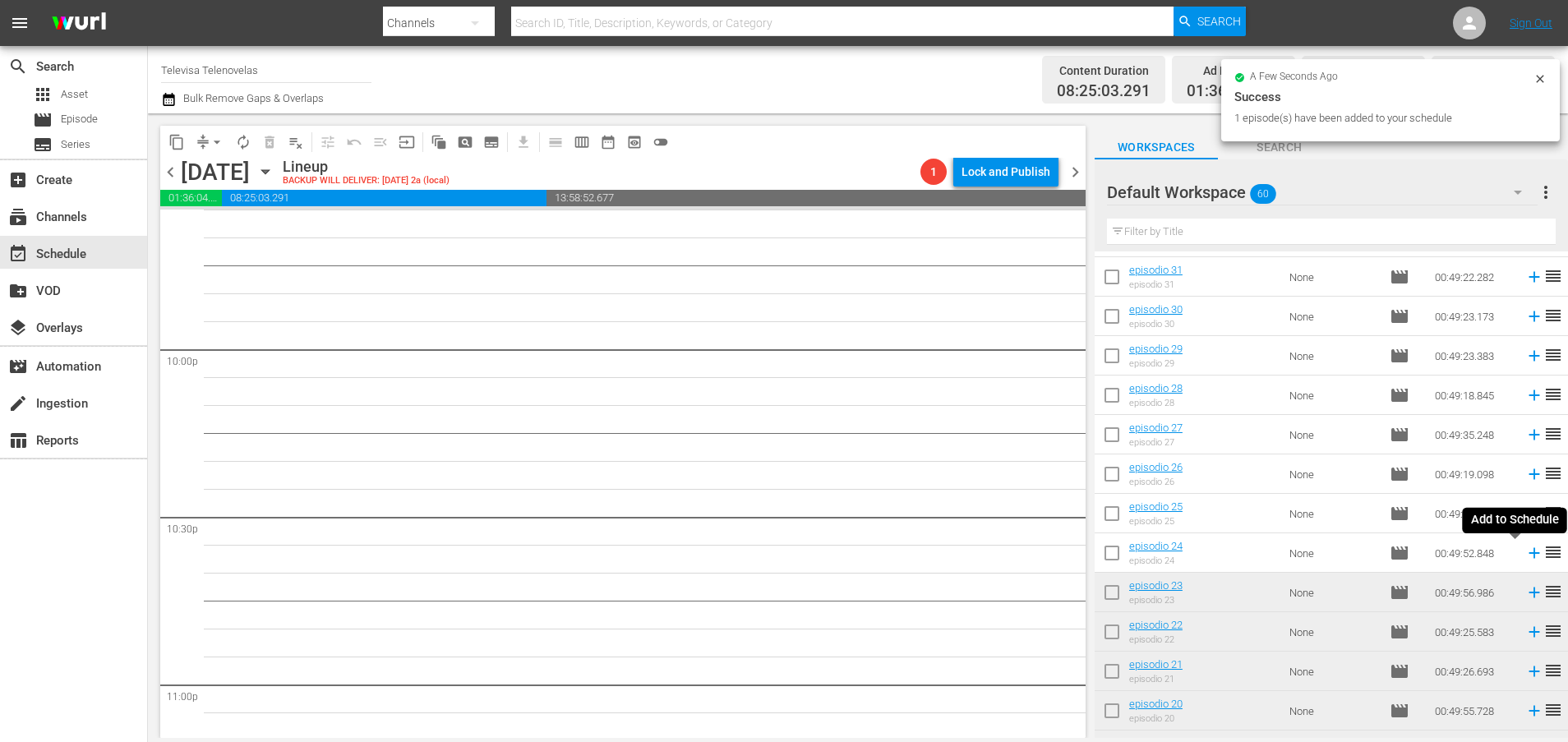
scroll to position [7212, 0]
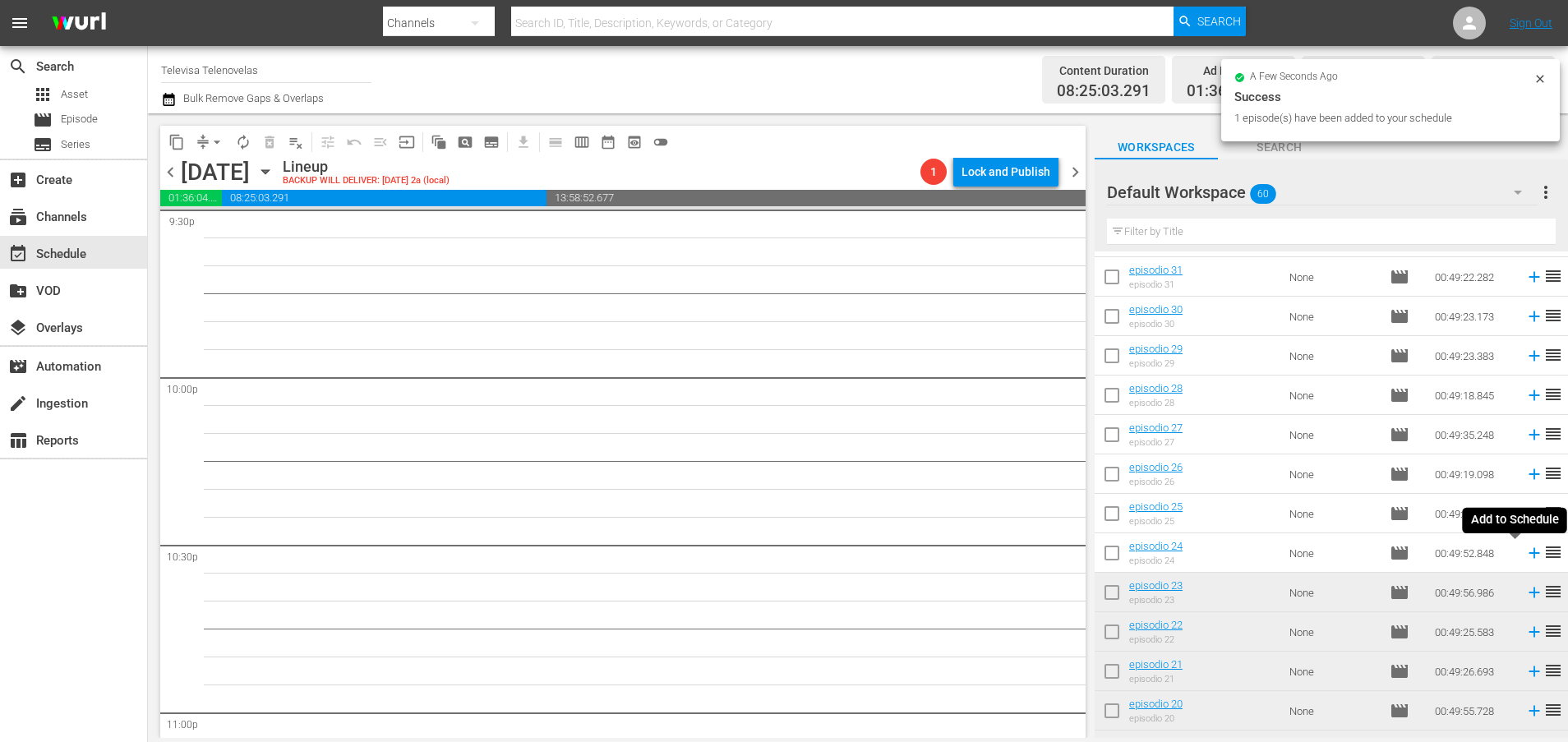
click at [1525, 556] on icon at bounding box center [1534, 553] width 18 height 18
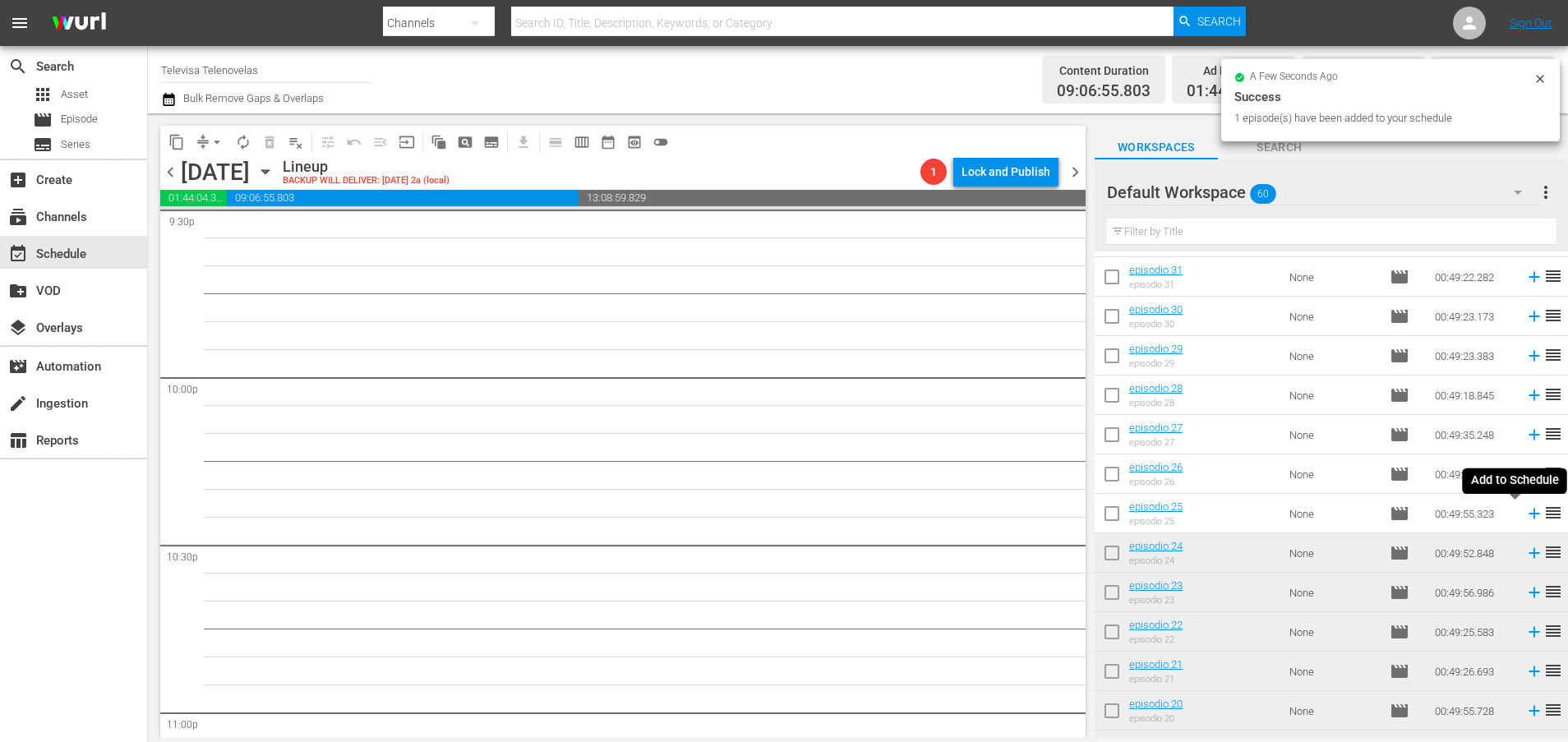
scroll to position [7184, 0]
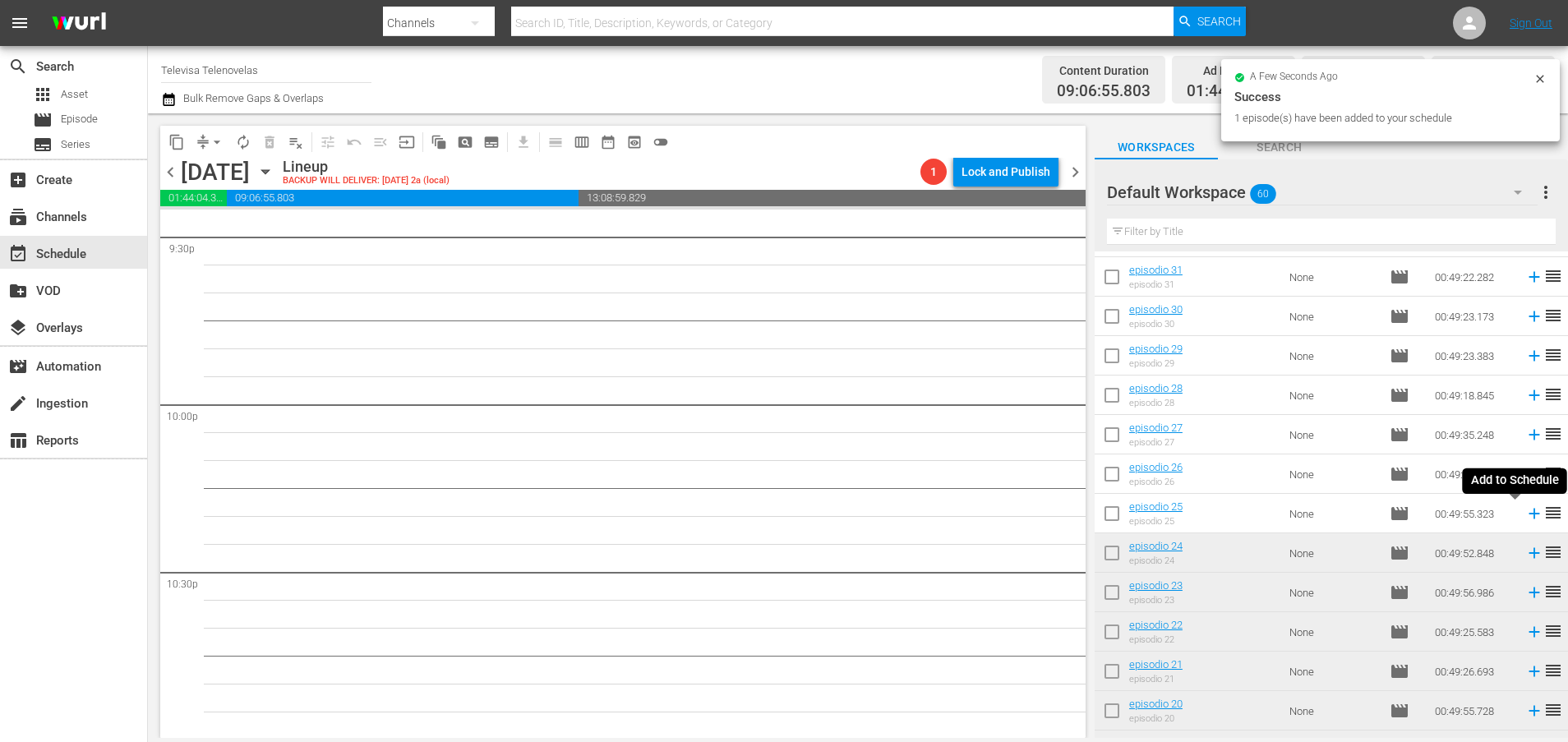
click at [1525, 516] on icon at bounding box center [1534, 514] width 18 height 18
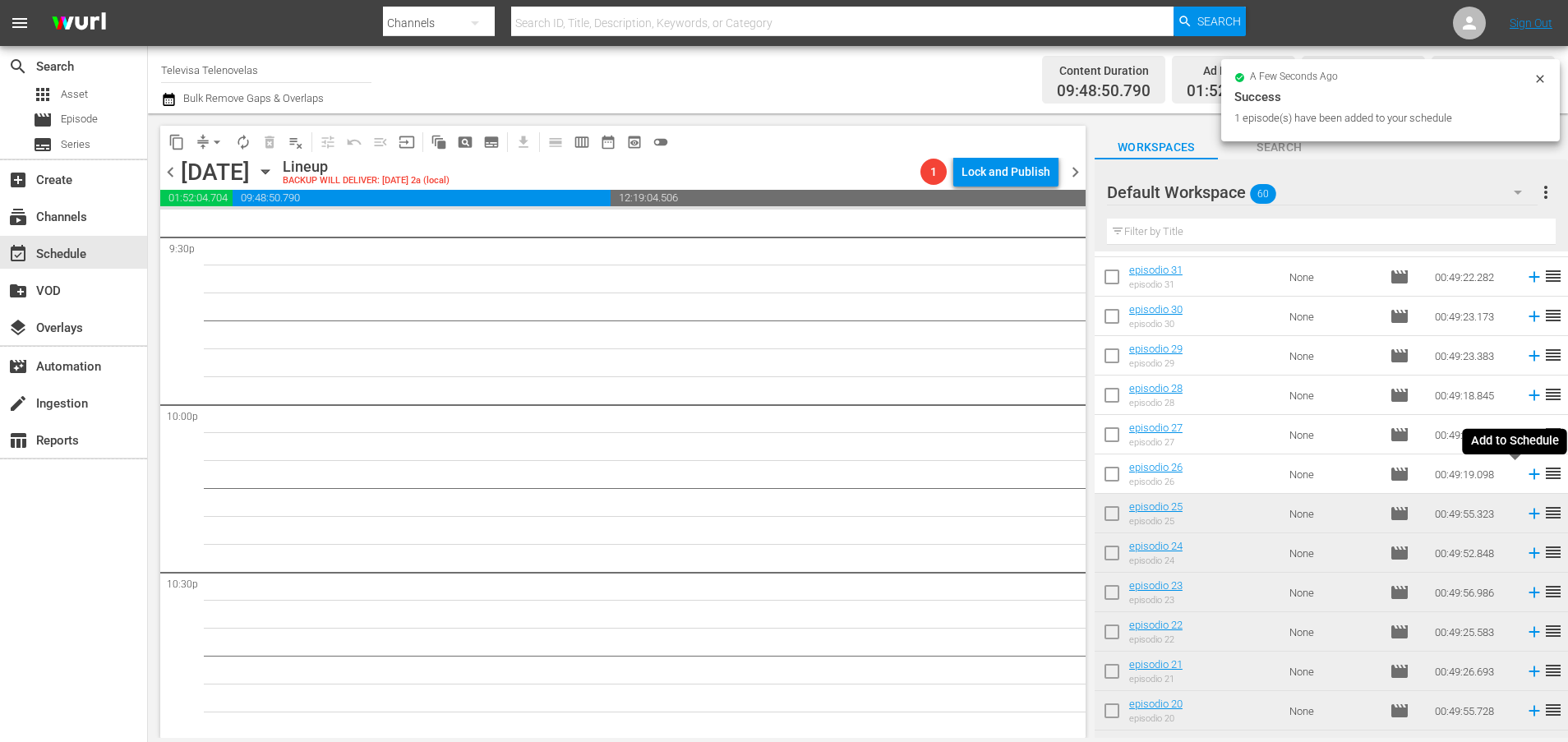
scroll to position [7156, 0]
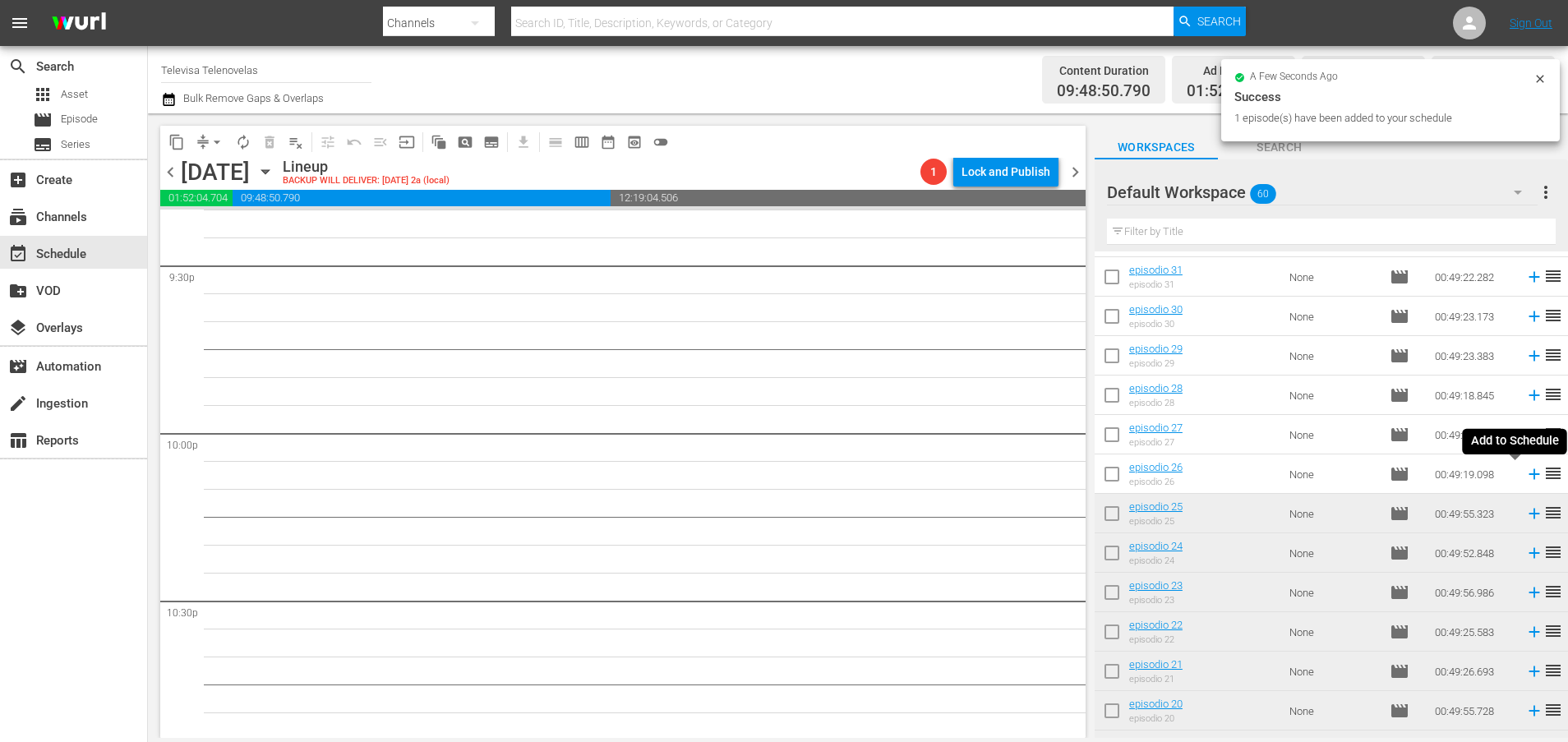
click at [1525, 476] on icon at bounding box center [1534, 474] width 18 height 18
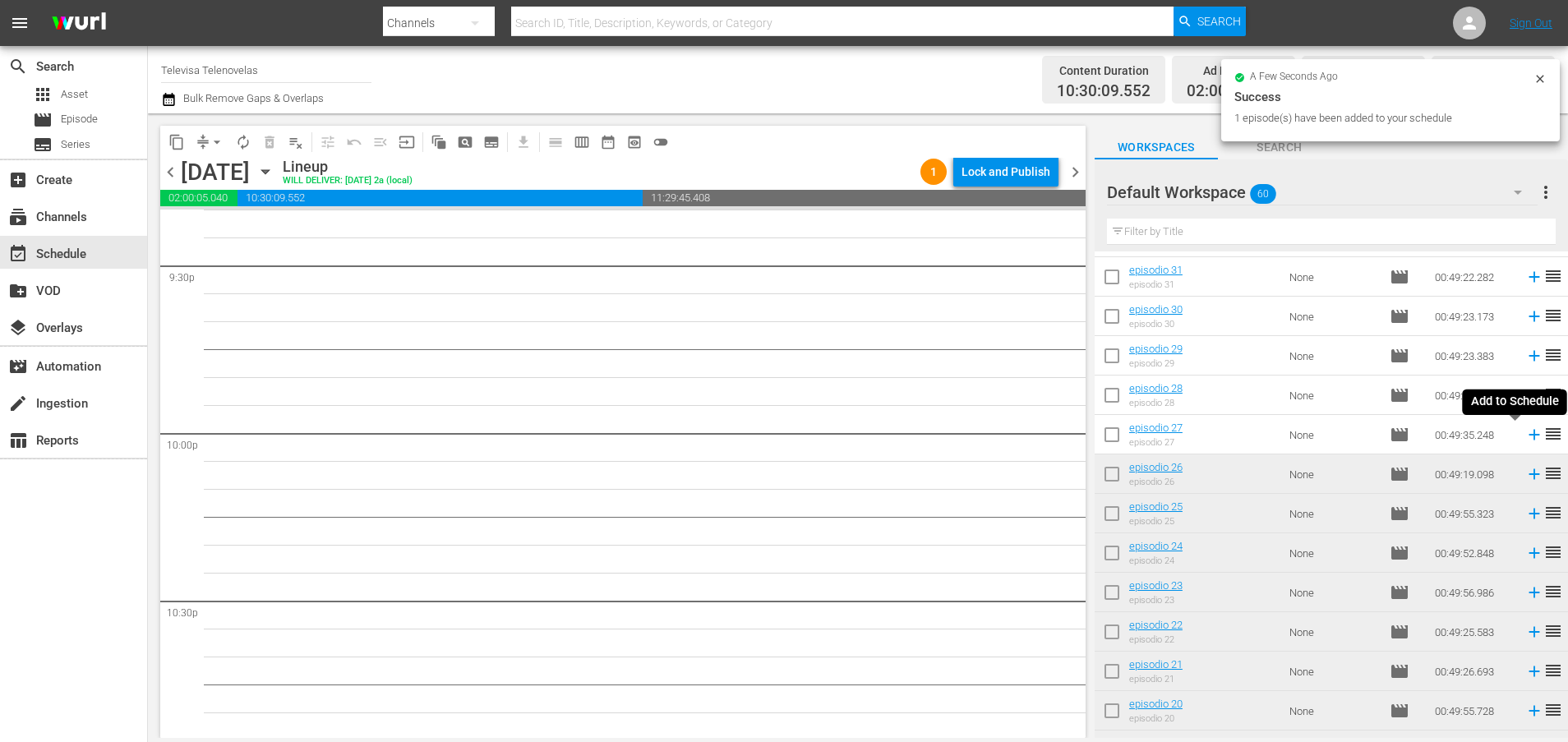
click at [1529, 436] on icon at bounding box center [1534, 435] width 10 height 10
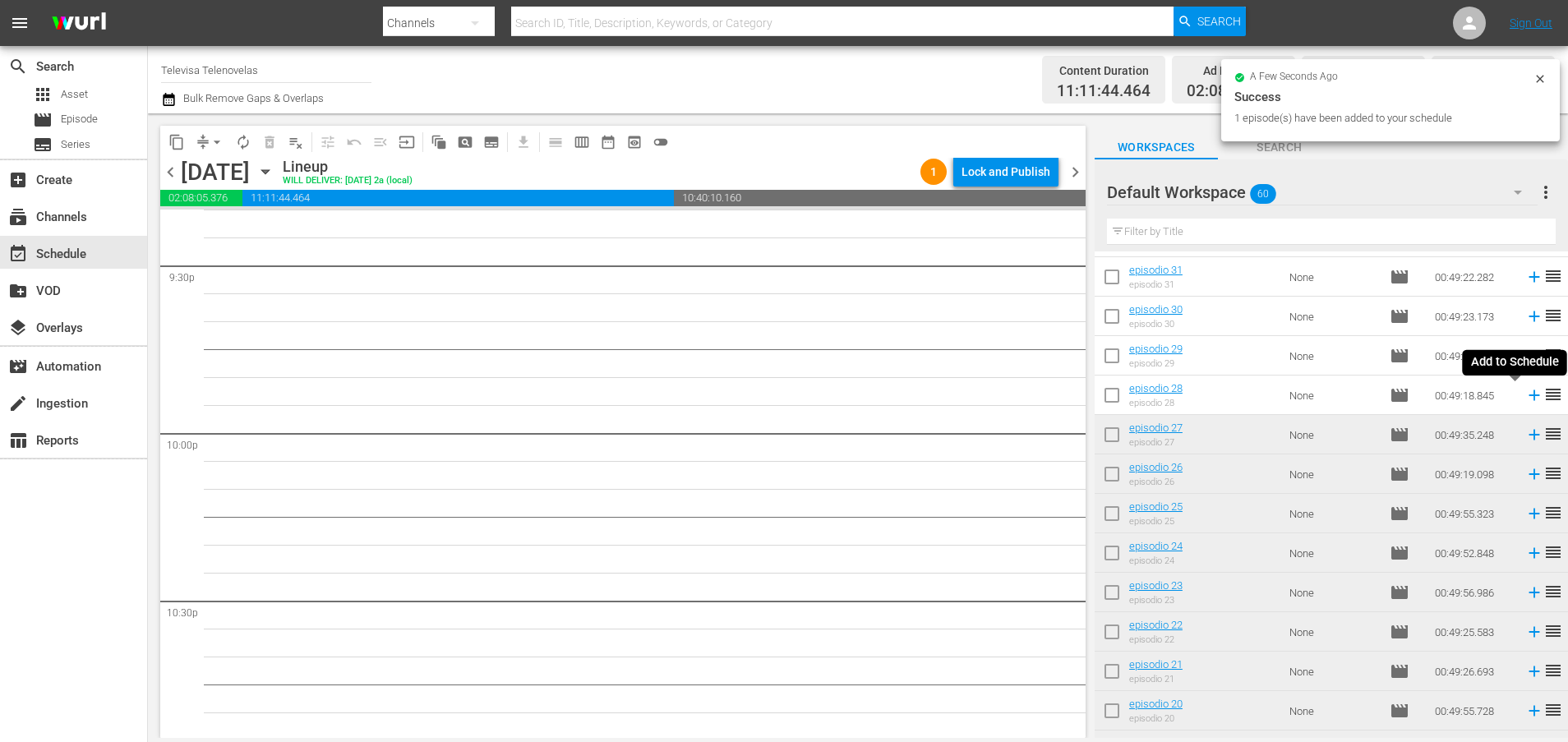
click at [1525, 397] on icon at bounding box center [1534, 395] width 18 height 18
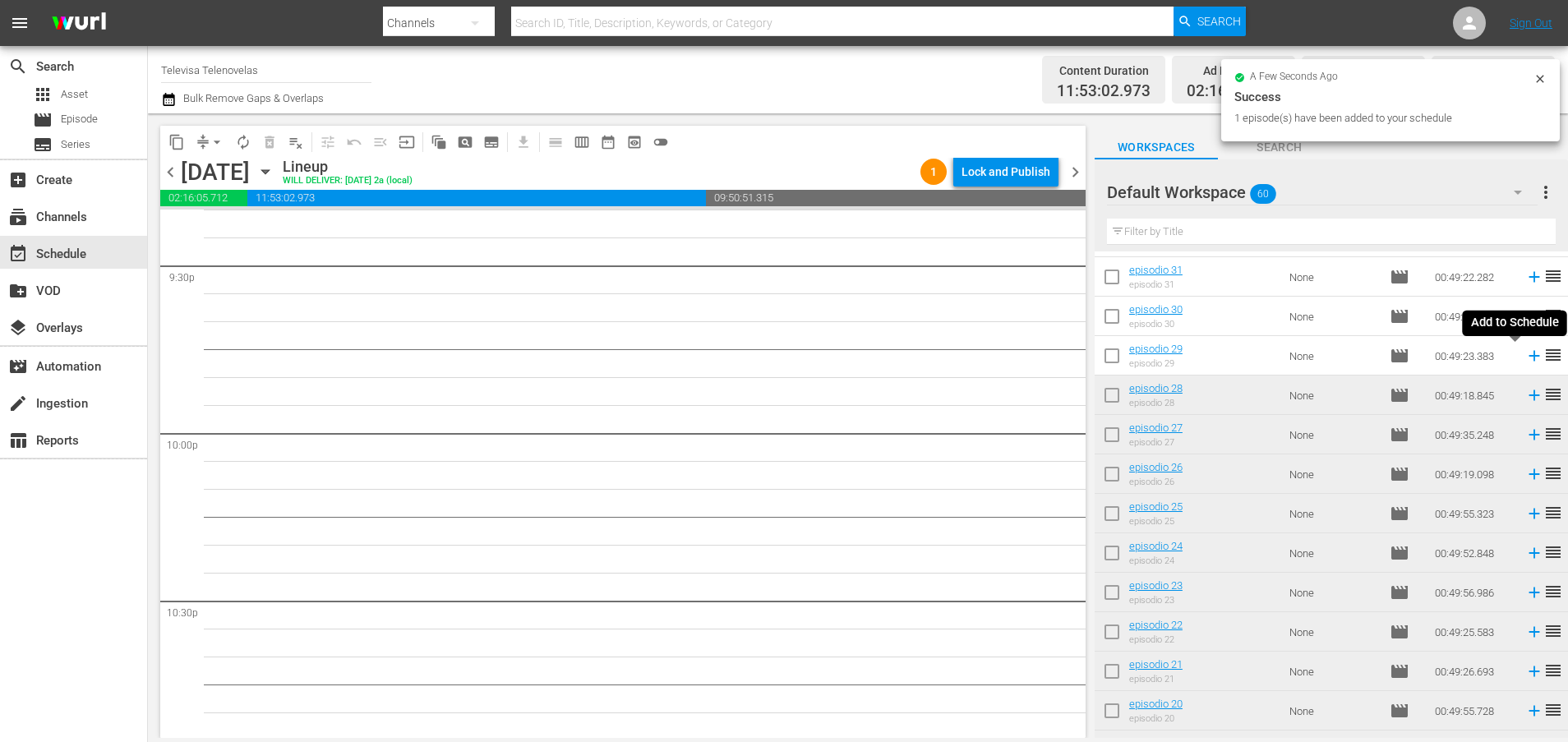
click at [1525, 360] on icon at bounding box center [1534, 356] width 18 height 18
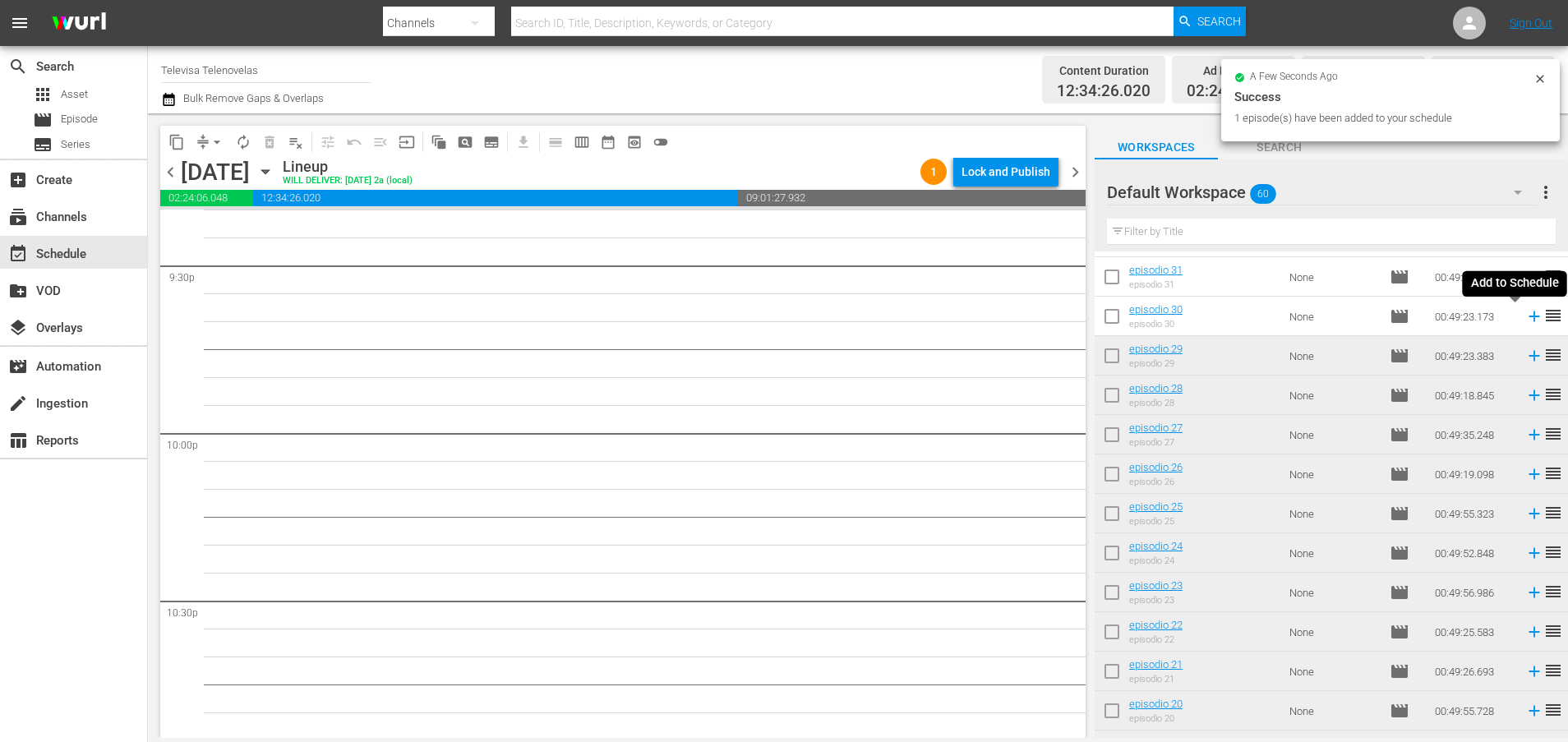
scroll to position [7128, 0]
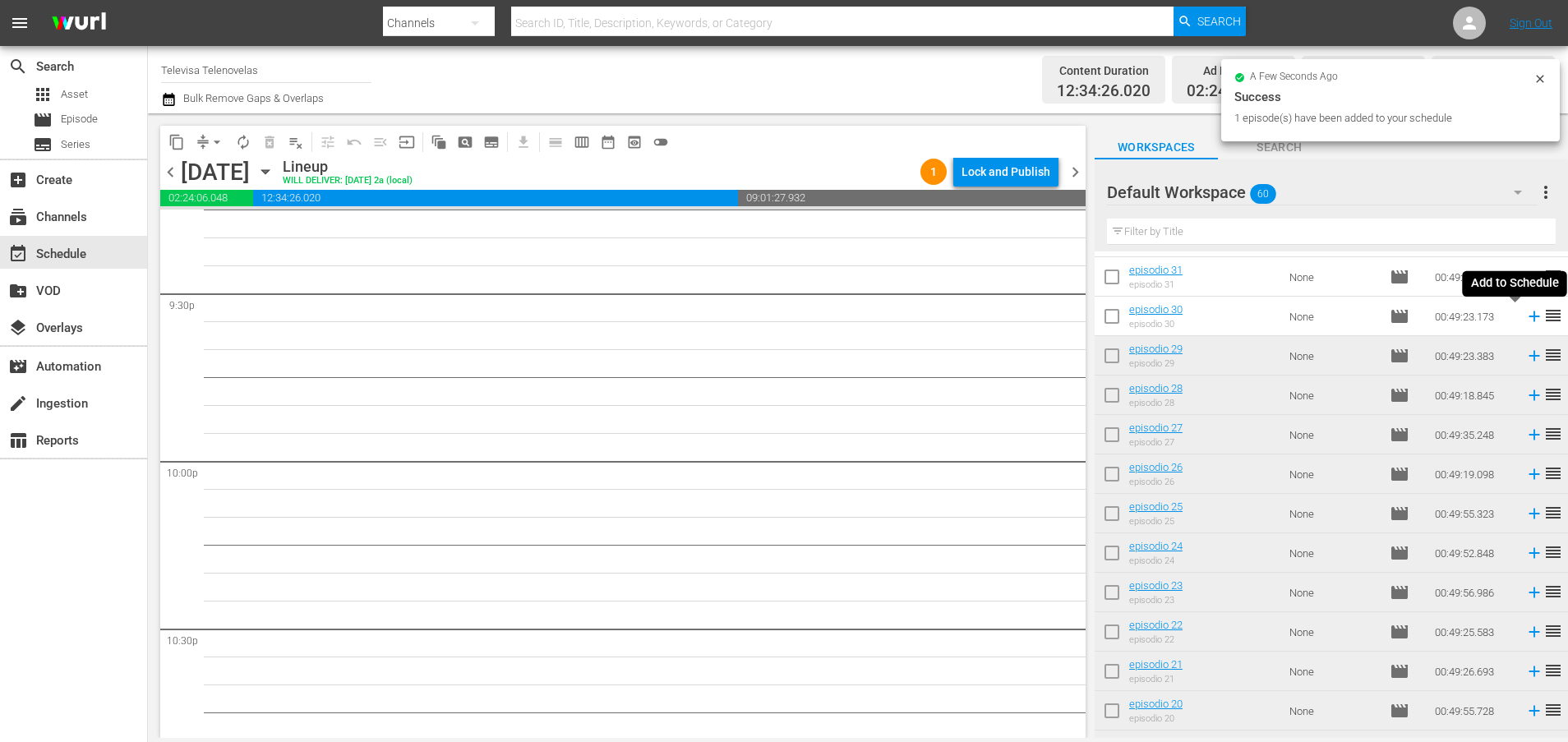
click at [1529, 316] on icon at bounding box center [1534, 317] width 10 height 10
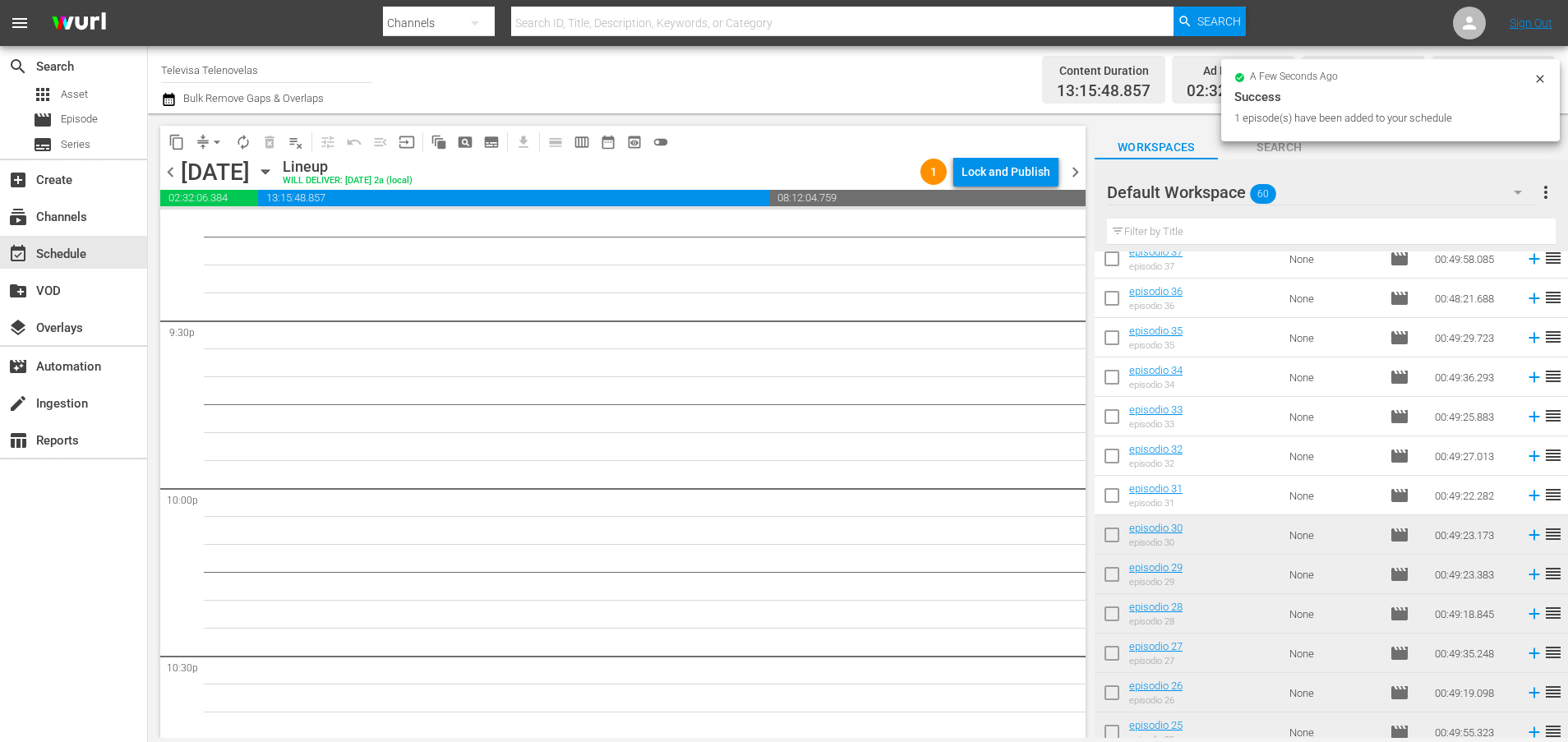
scroll to position [933, 0]
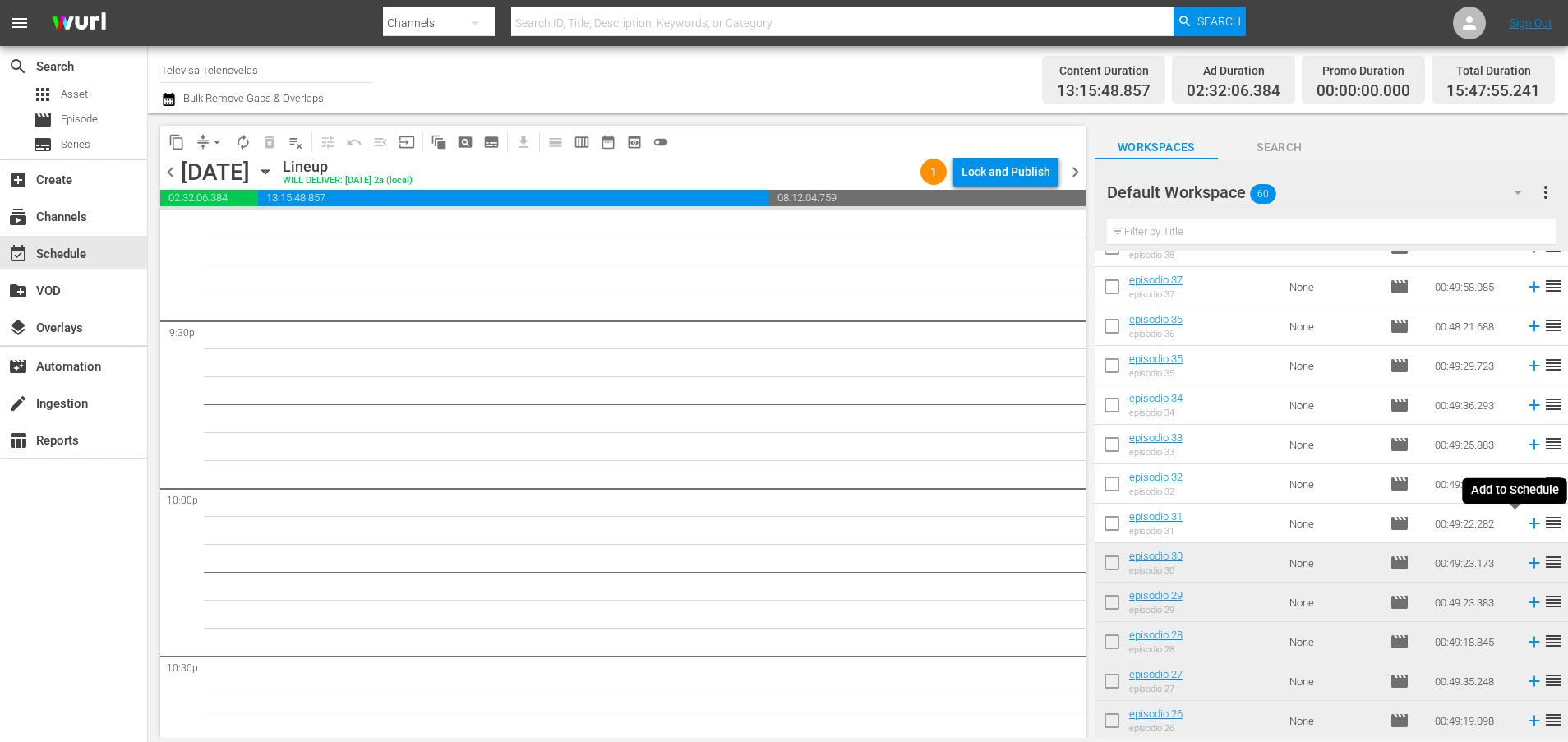
click at [1529, 526] on icon at bounding box center [1534, 524] width 10 height 10
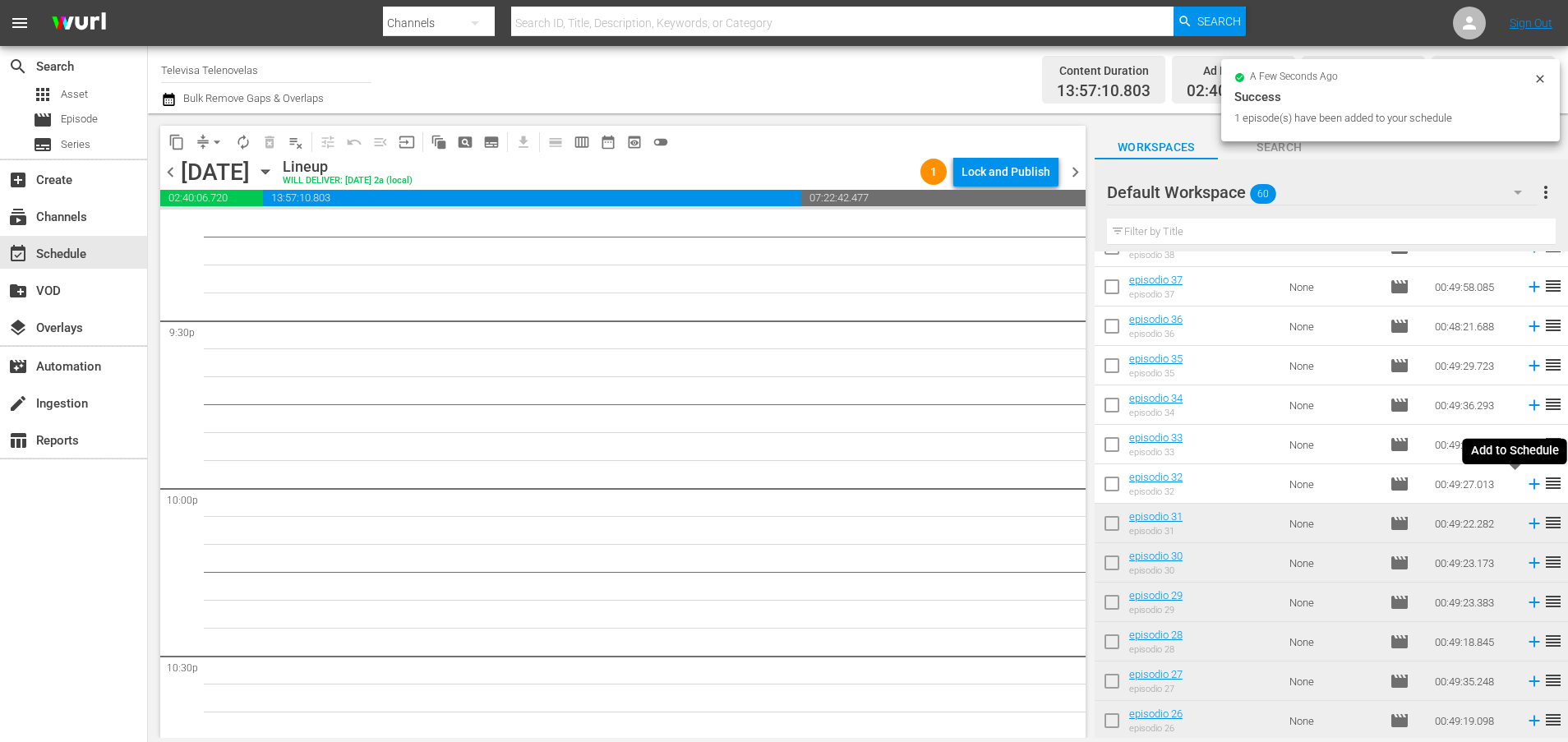
scroll to position [7072, 0]
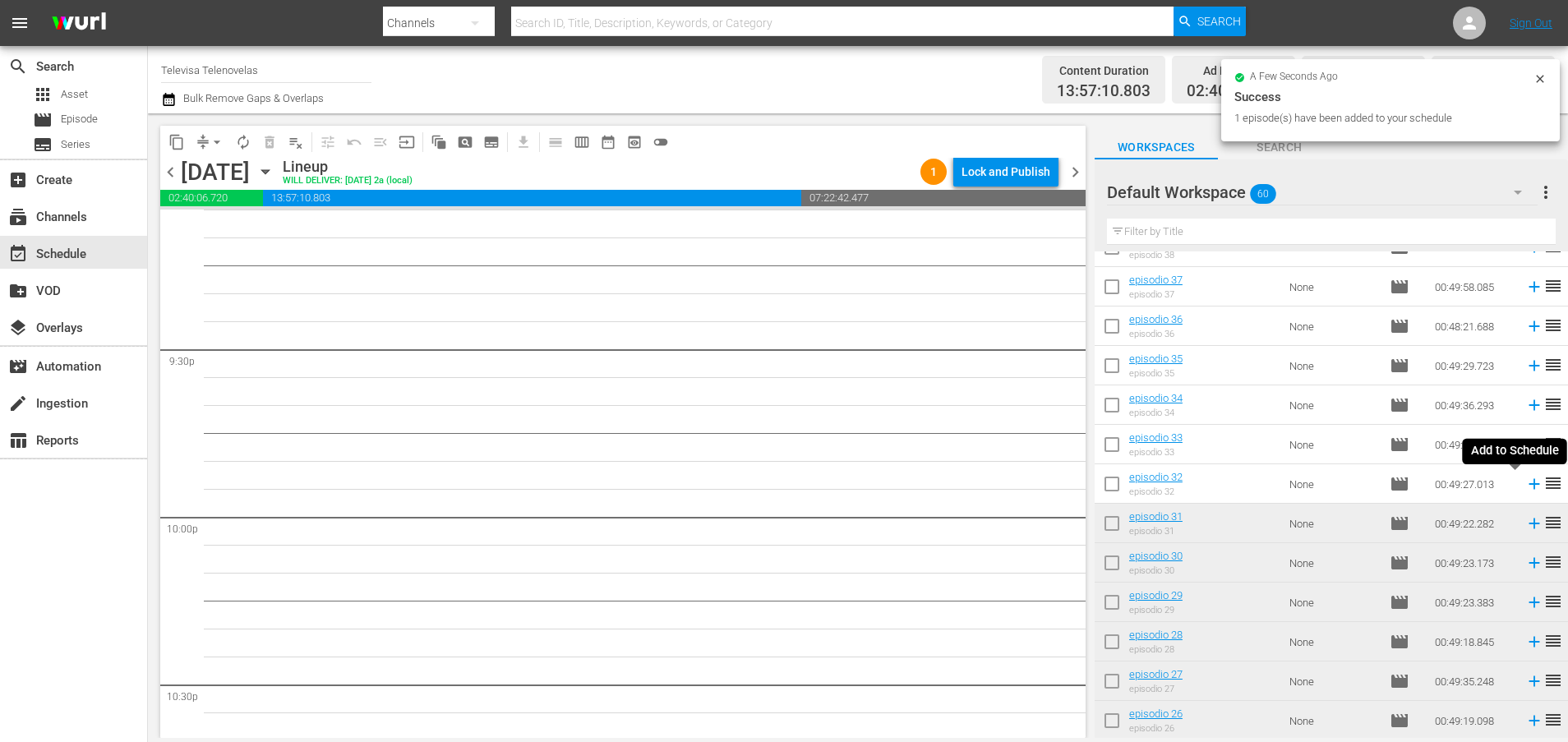
click at [1529, 484] on icon at bounding box center [1534, 484] width 10 height 10
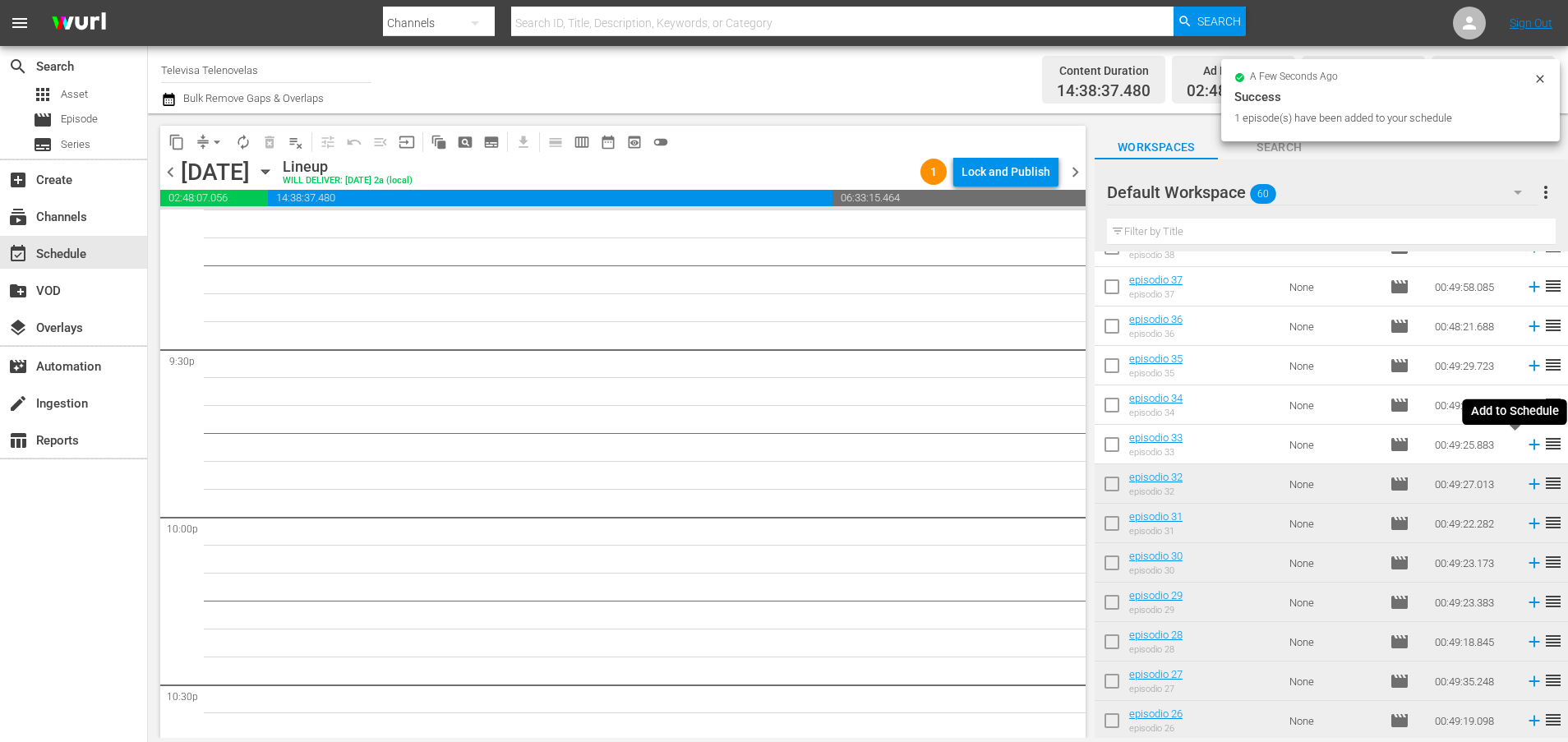
scroll to position [7044, 0]
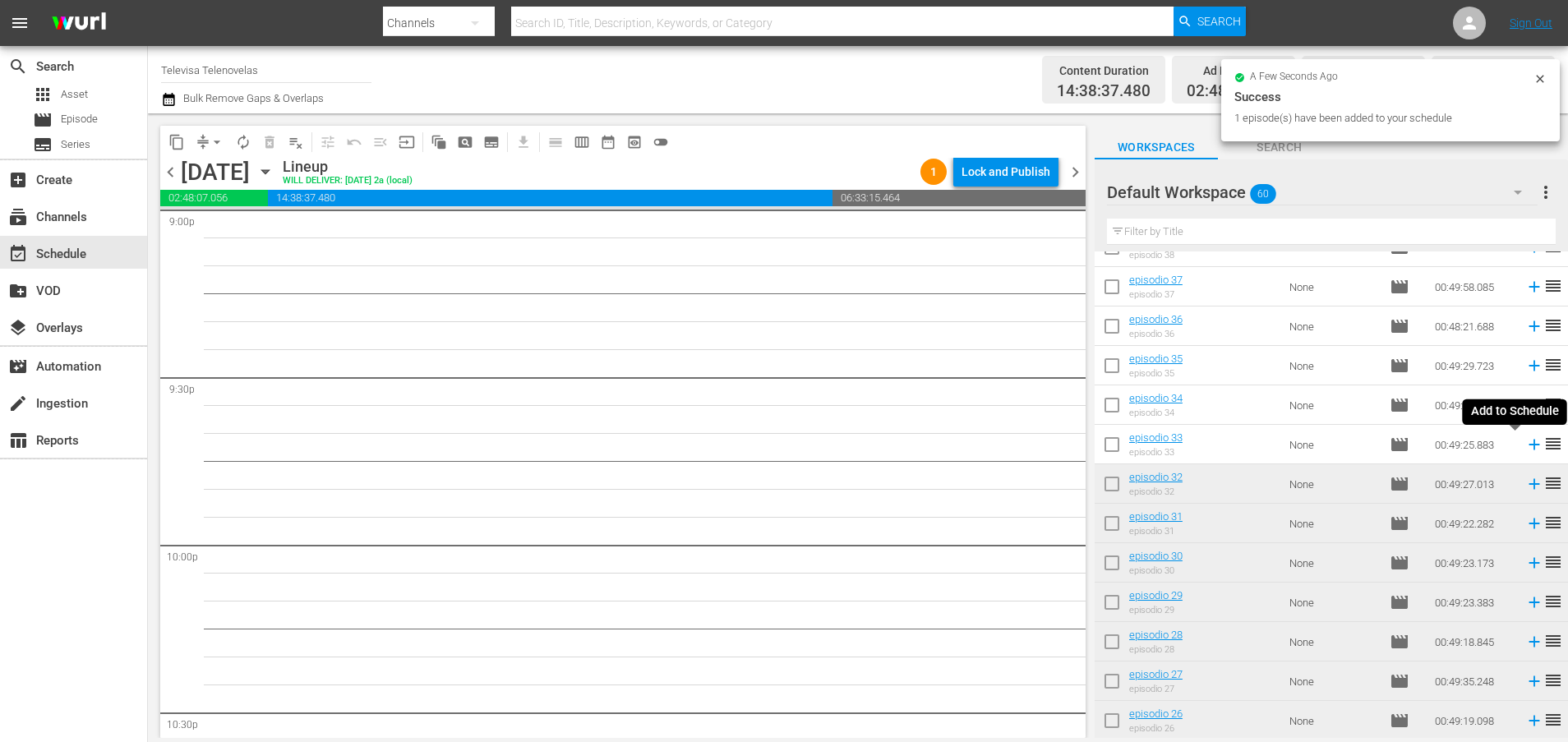
click at [1525, 447] on icon at bounding box center [1534, 445] width 18 height 18
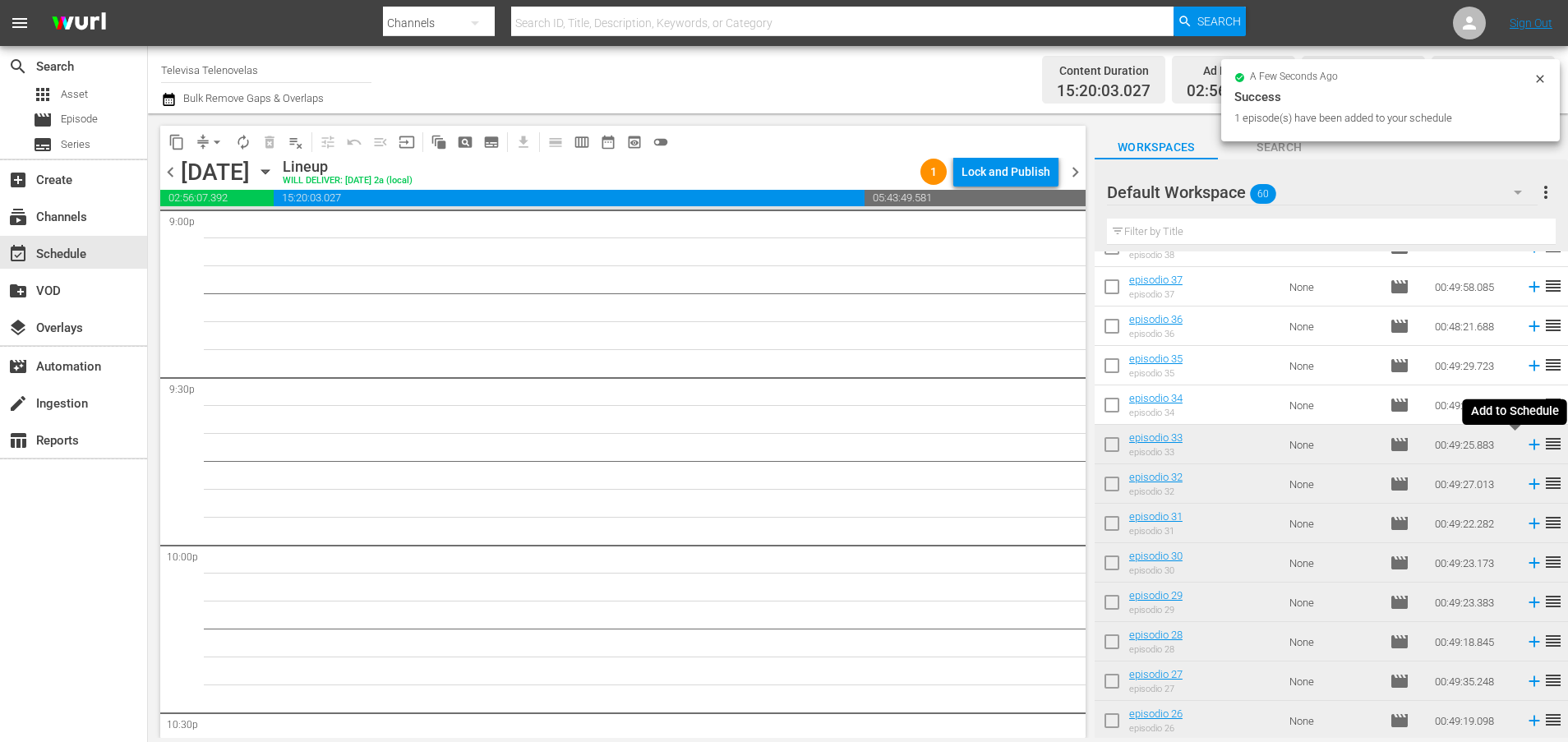
scroll to position [7017, 0]
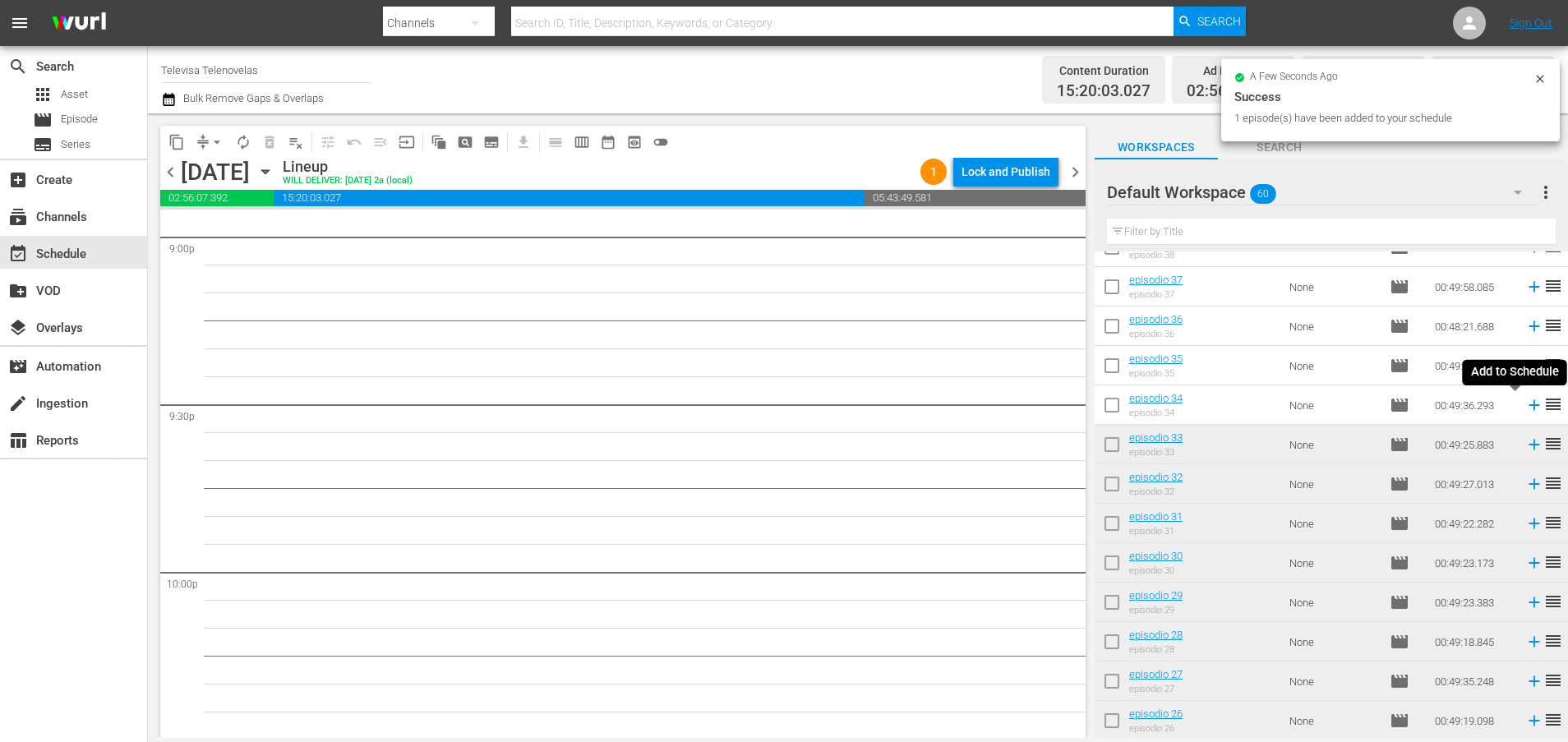
click at [1525, 407] on icon at bounding box center [1534, 405] width 18 height 18
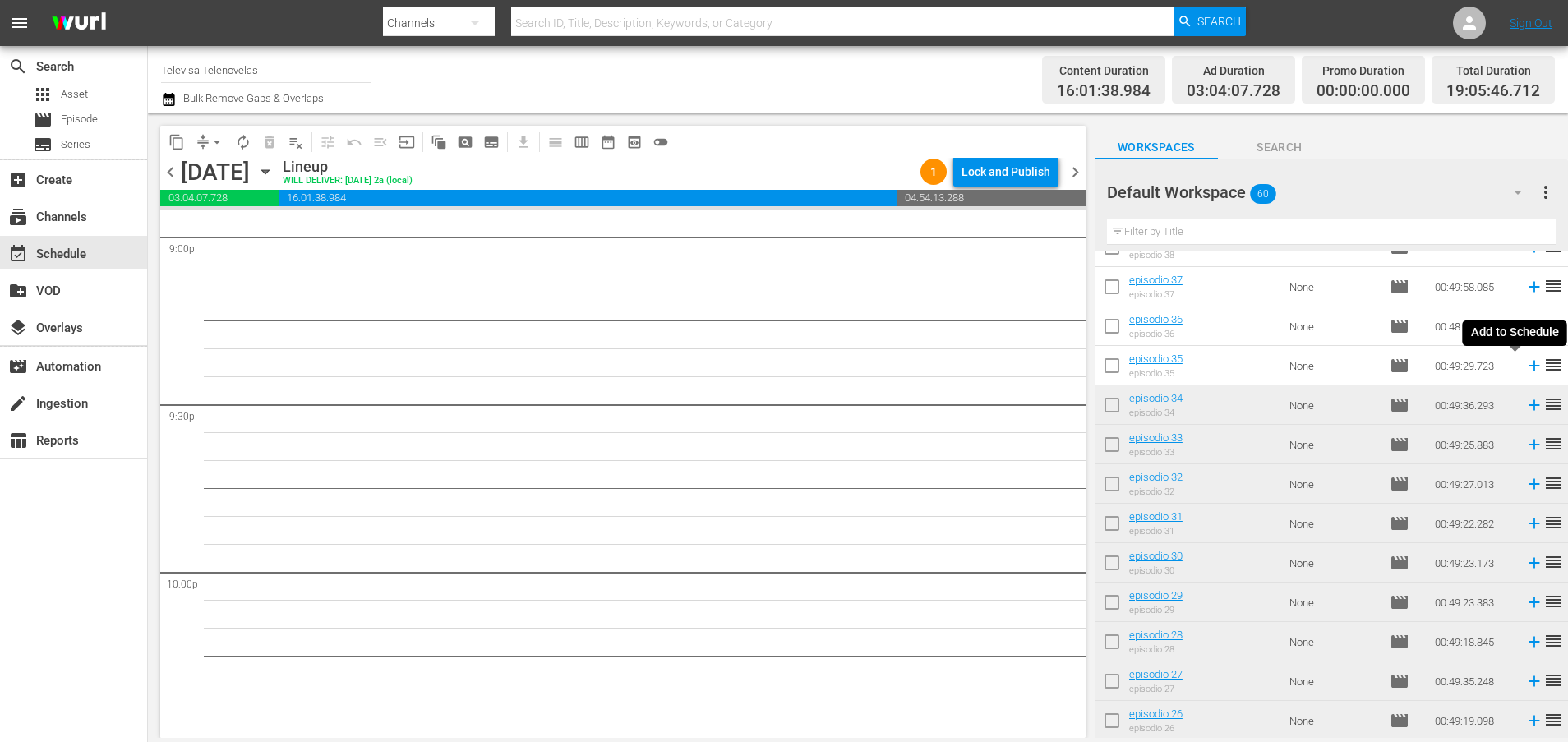
click at [1525, 365] on icon at bounding box center [1534, 365] width 18 height 18
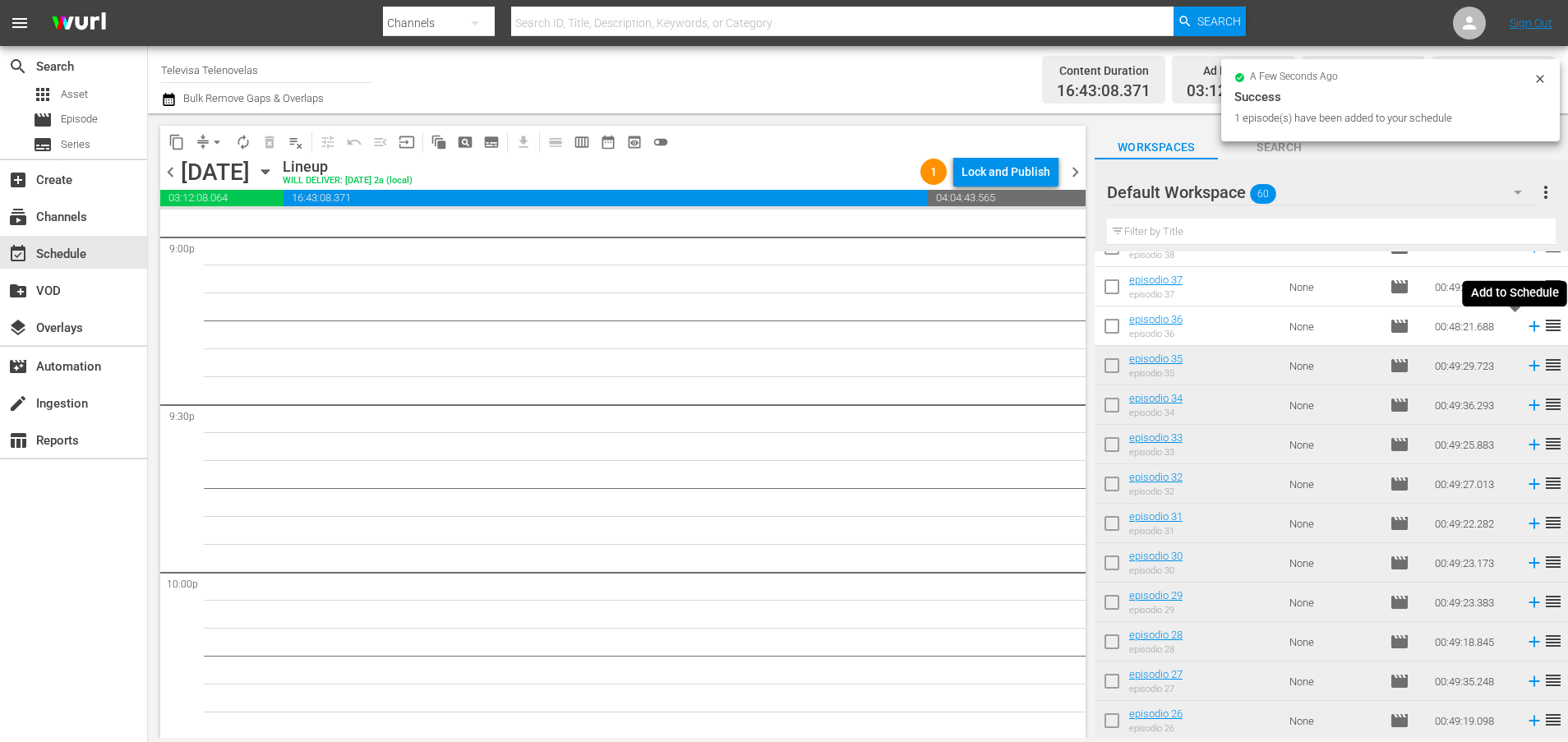
click at [1525, 329] on icon at bounding box center [1534, 326] width 18 height 18
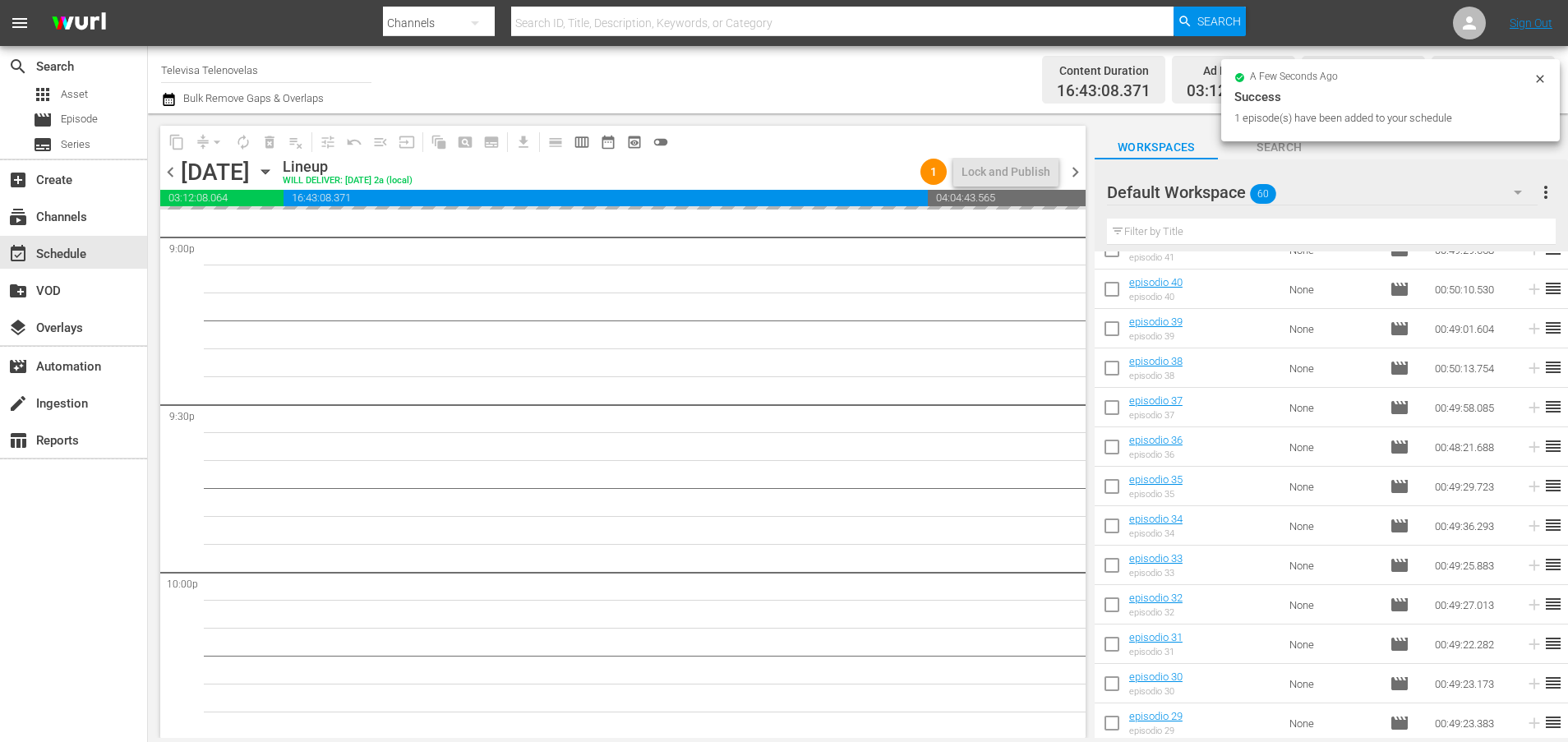
scroll to position [686, 0]
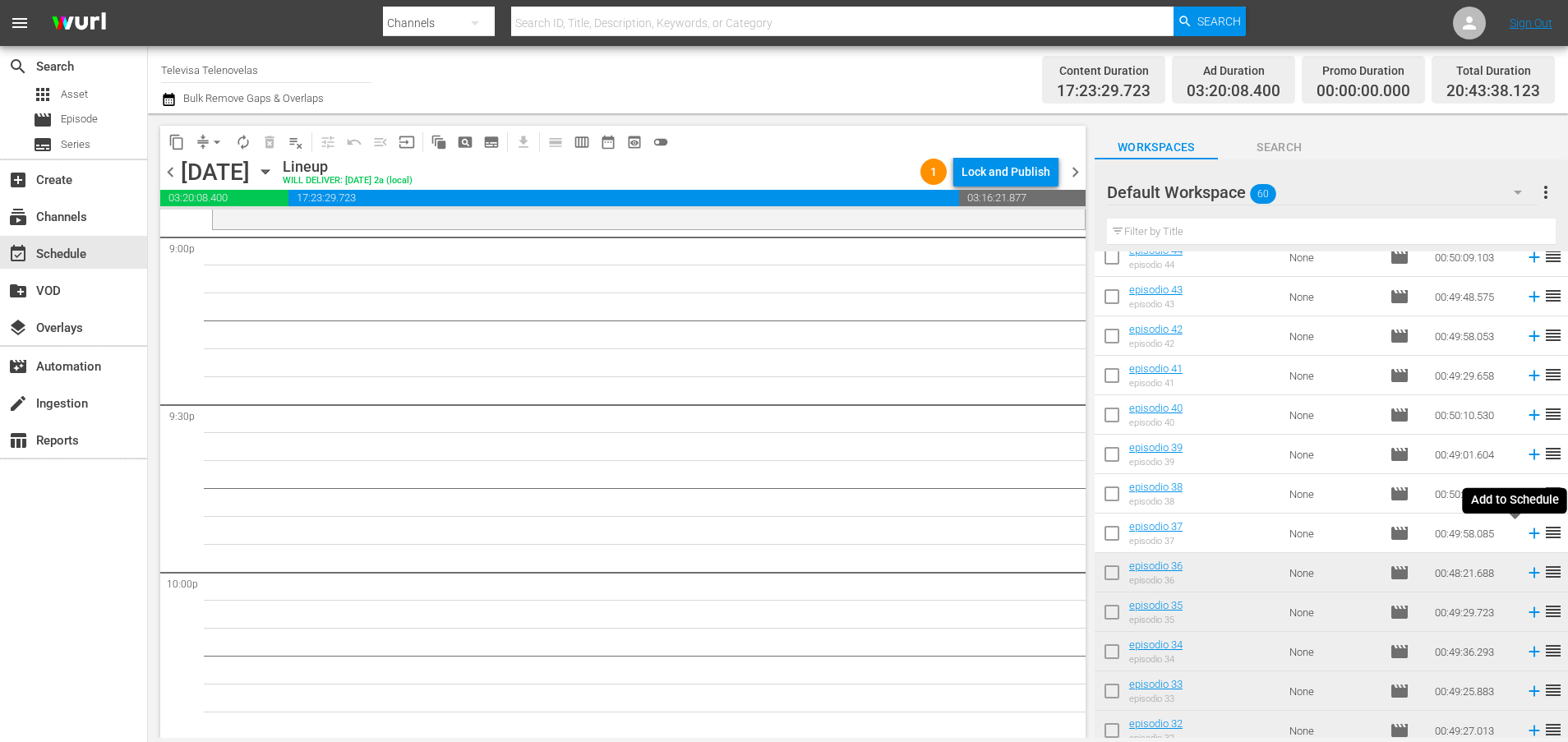
click at [1529, 535] on icon at bounding box center [1534, 534] width 10 height 10
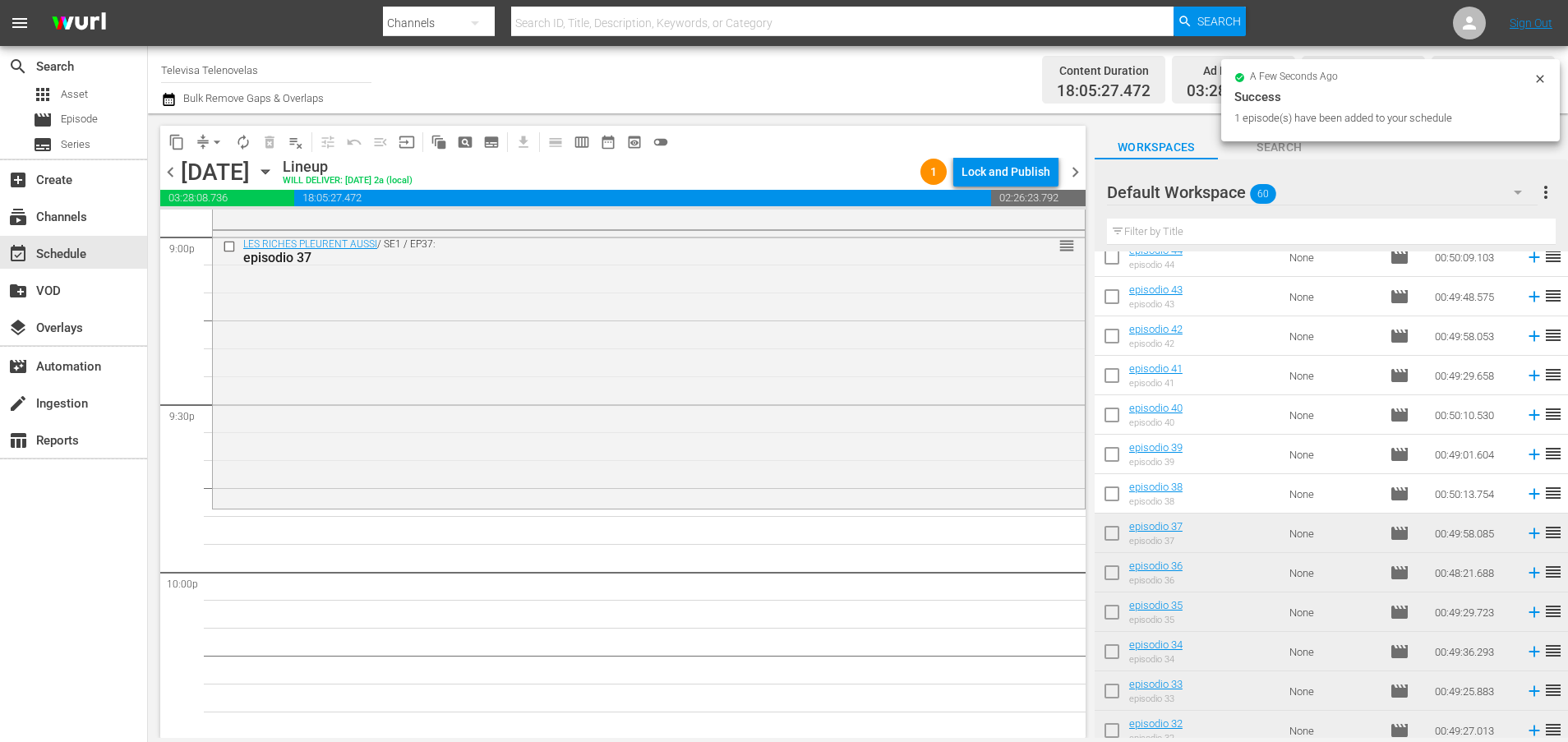
scroll to position [7521, 0]
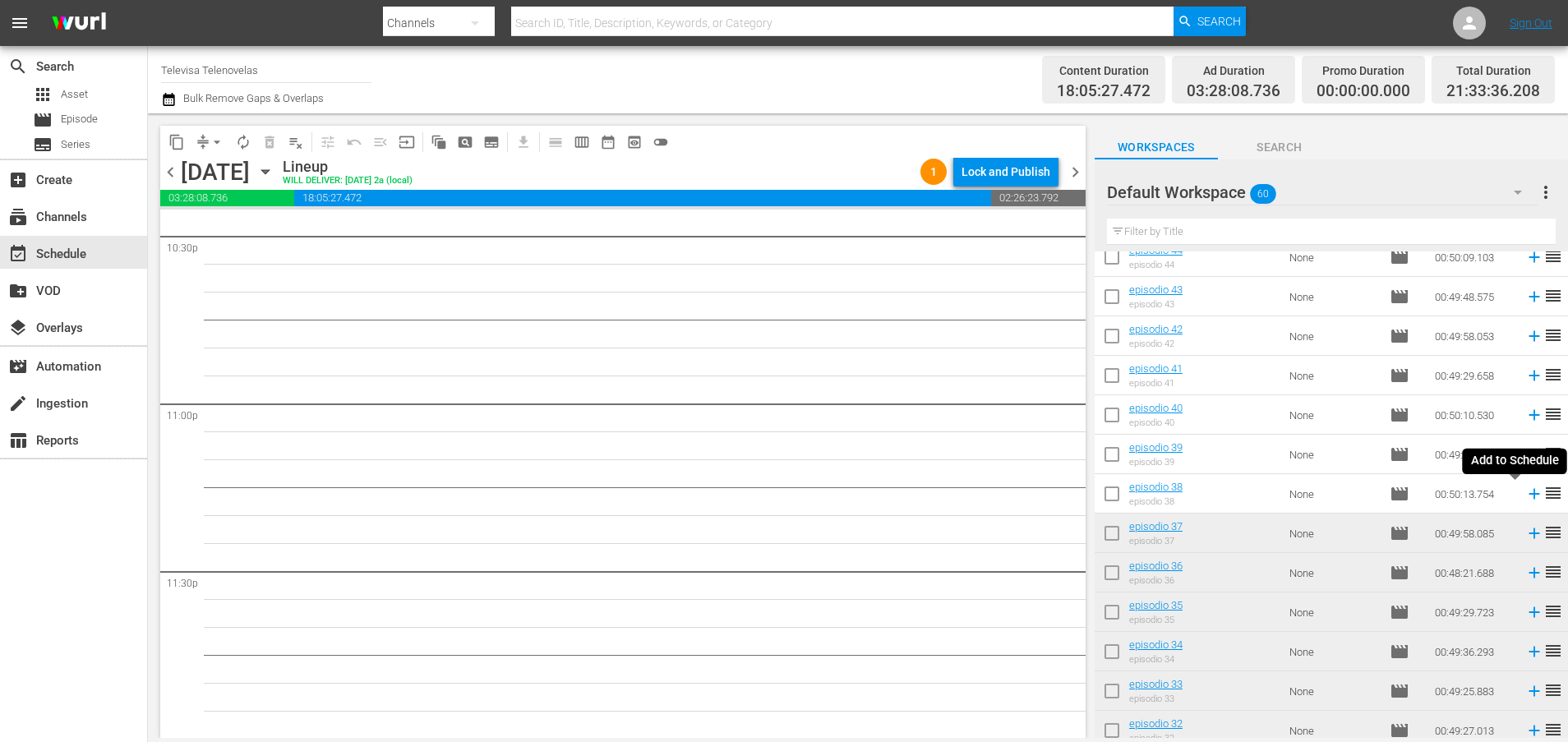
click at [1529, 498] on icon at bounding box center [1534, 495] width 10 height 10
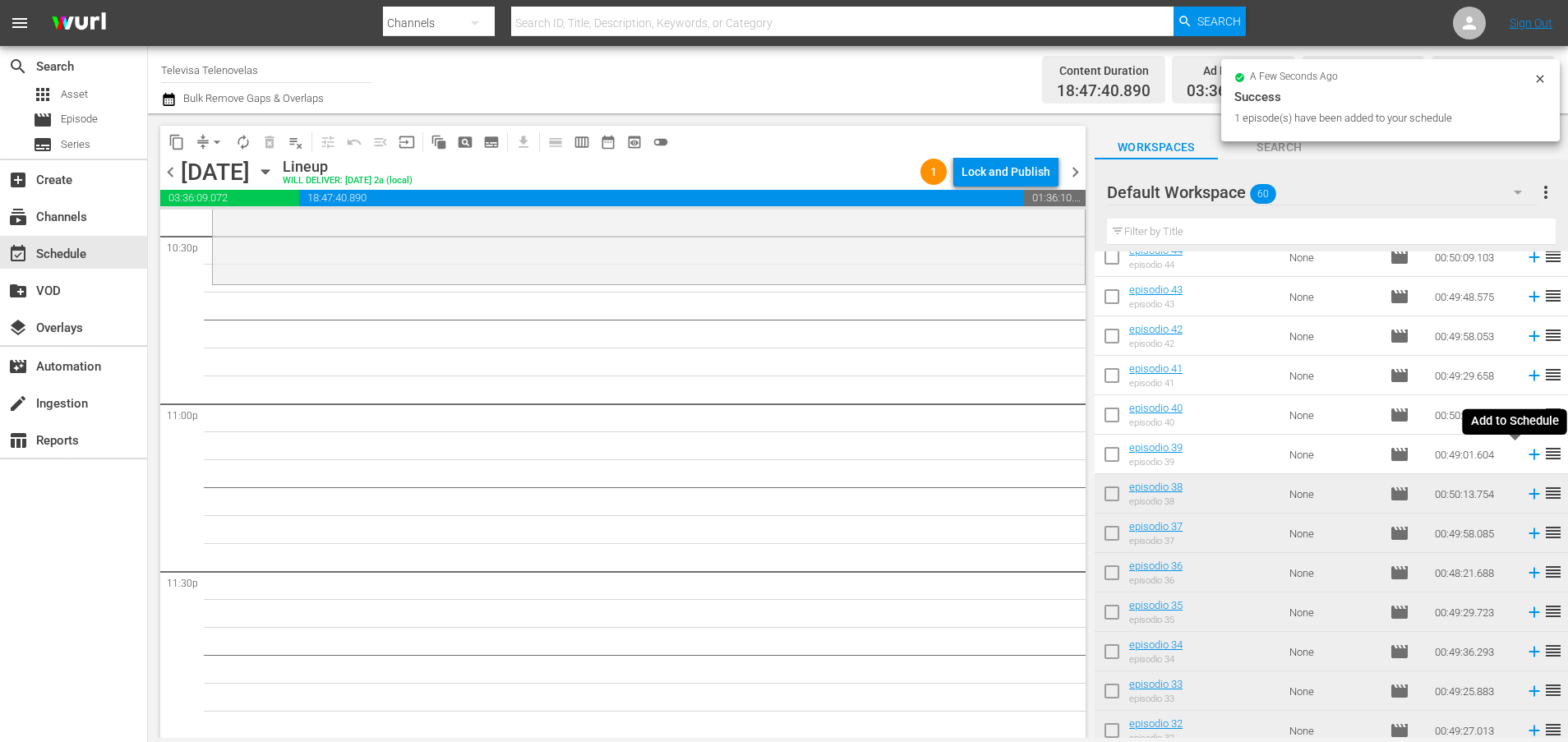
click at [1529, 457] on icon at bounding box center [1534, 455] width 10 height 10
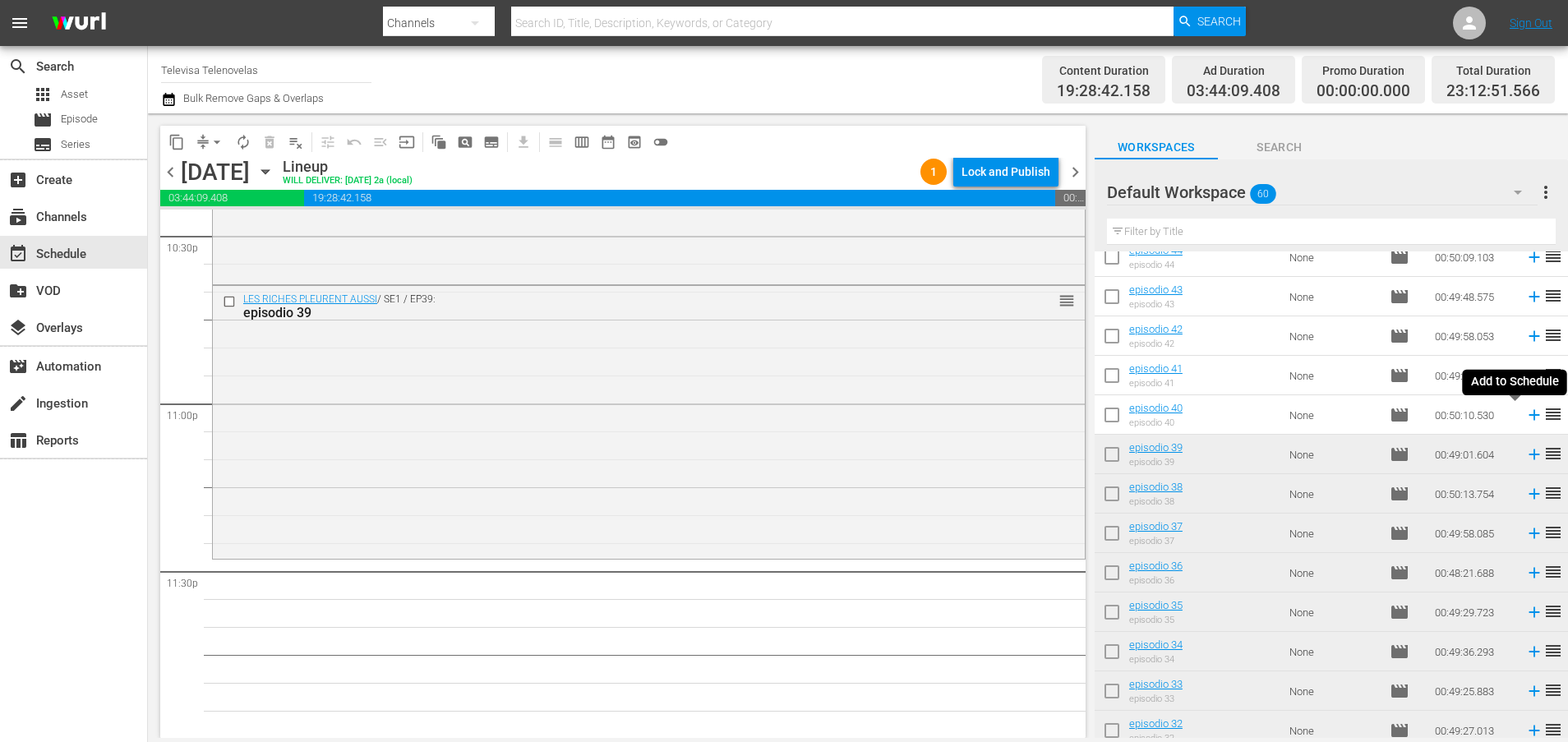
click at [1529, 414] on icon at bounding box center [1534, 415] width 10 height 10
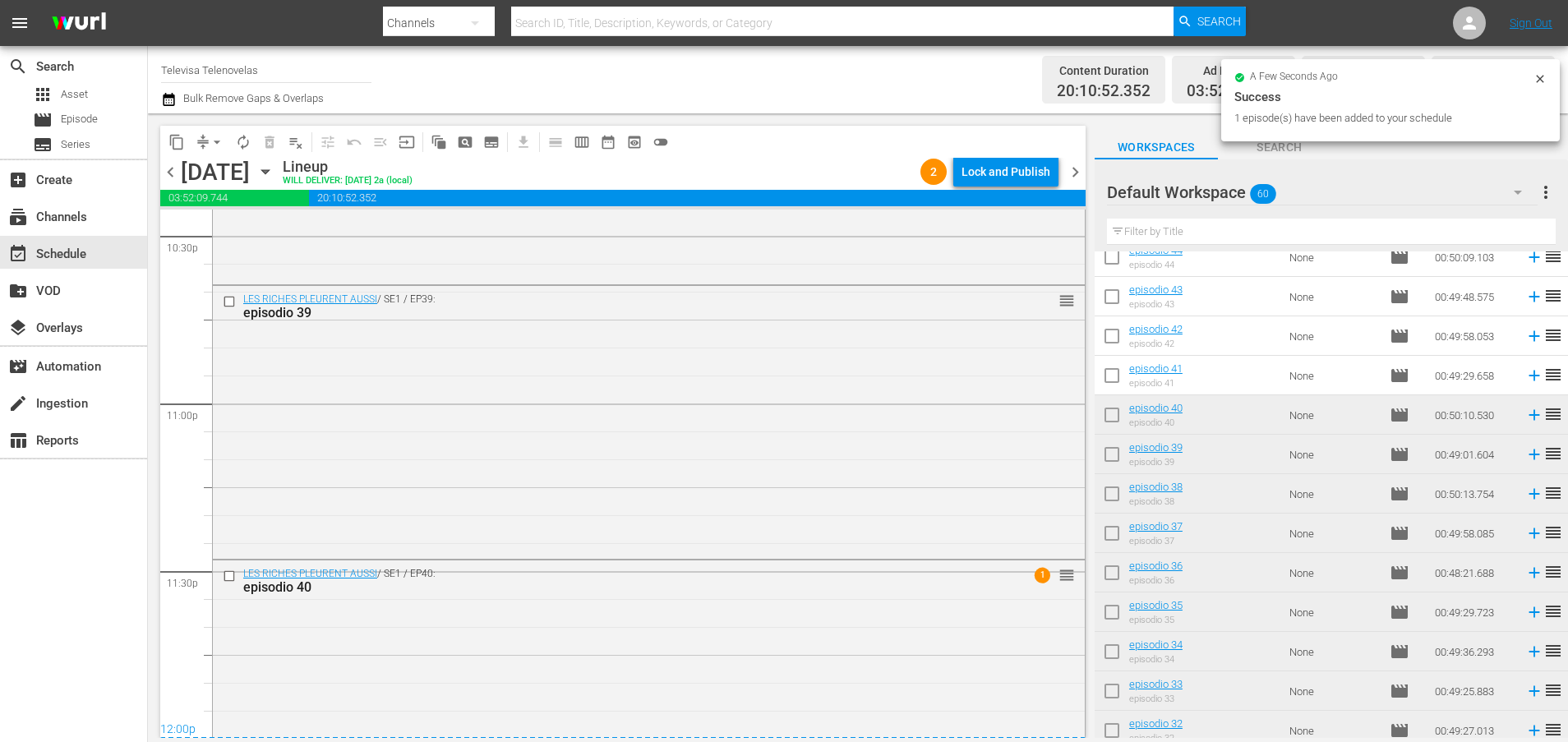
scroll to position [7622, 0]
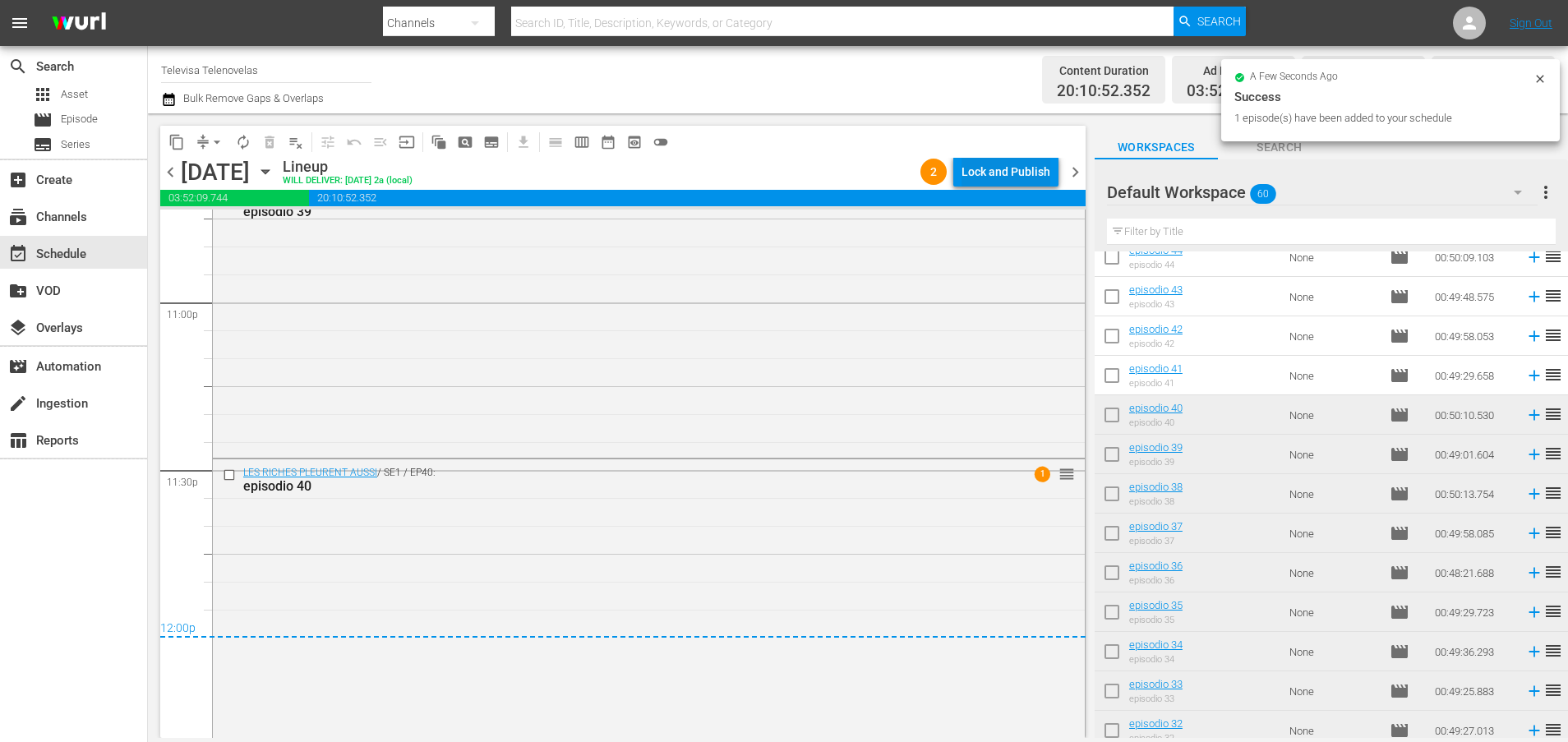
click at [994, 169] on div "Lock and Publish" at bounding box center [1006, 172] width 89 height 30
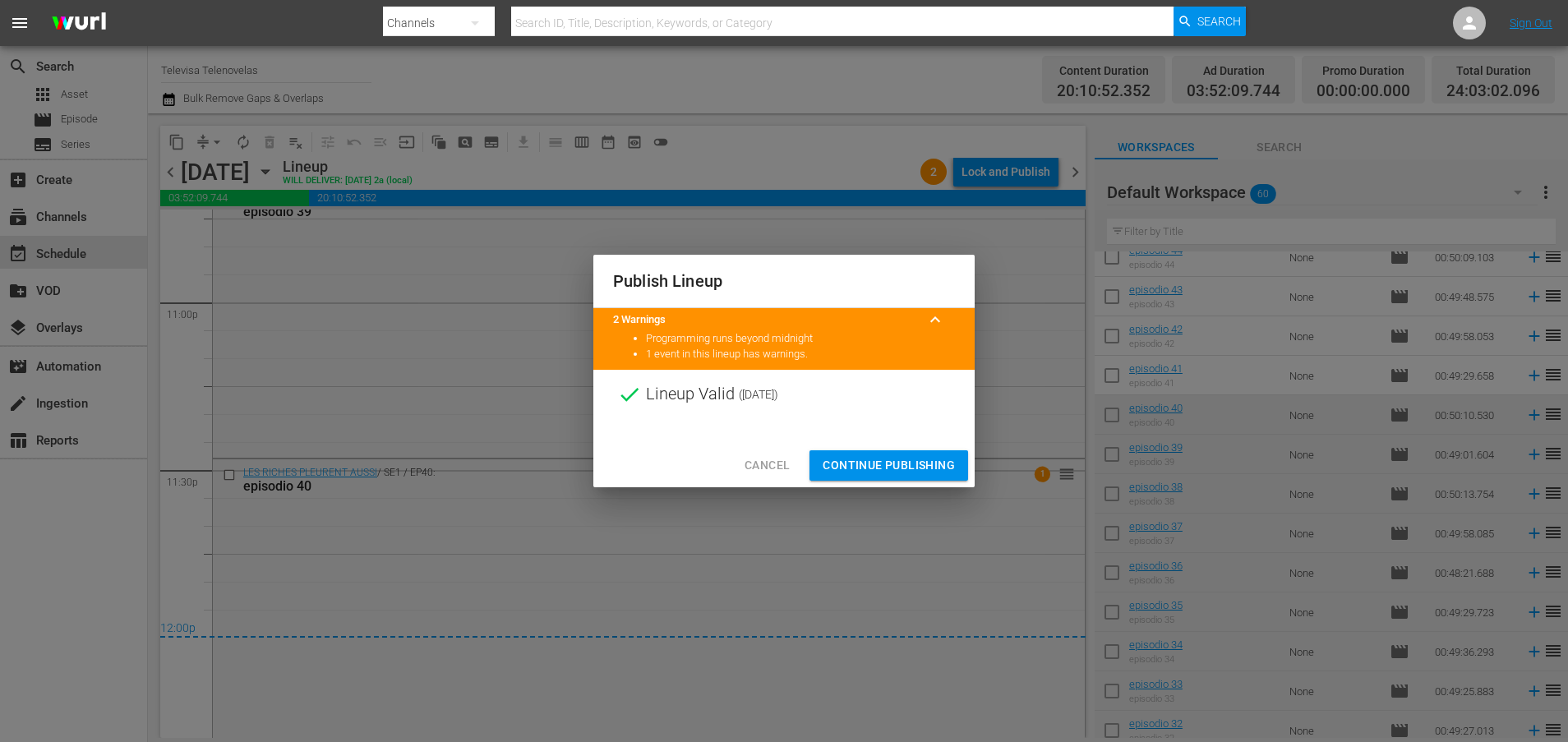
click at [943, 464] on span "Continue Publishing" at bounding box center [888, 466] width 132 height 21
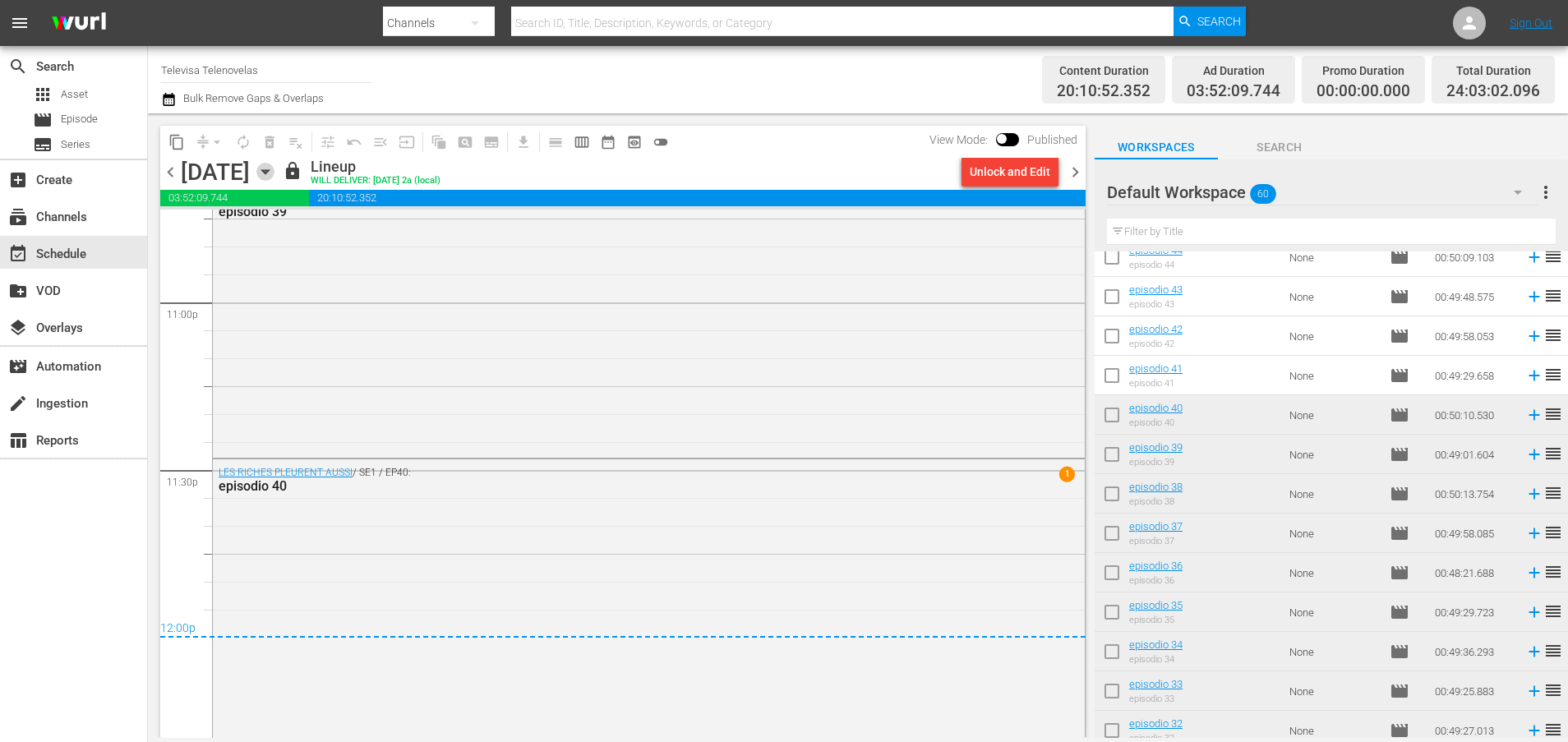
click at [269, 173] on icon "button" at bounding box center [265, 172] width 7 height 4
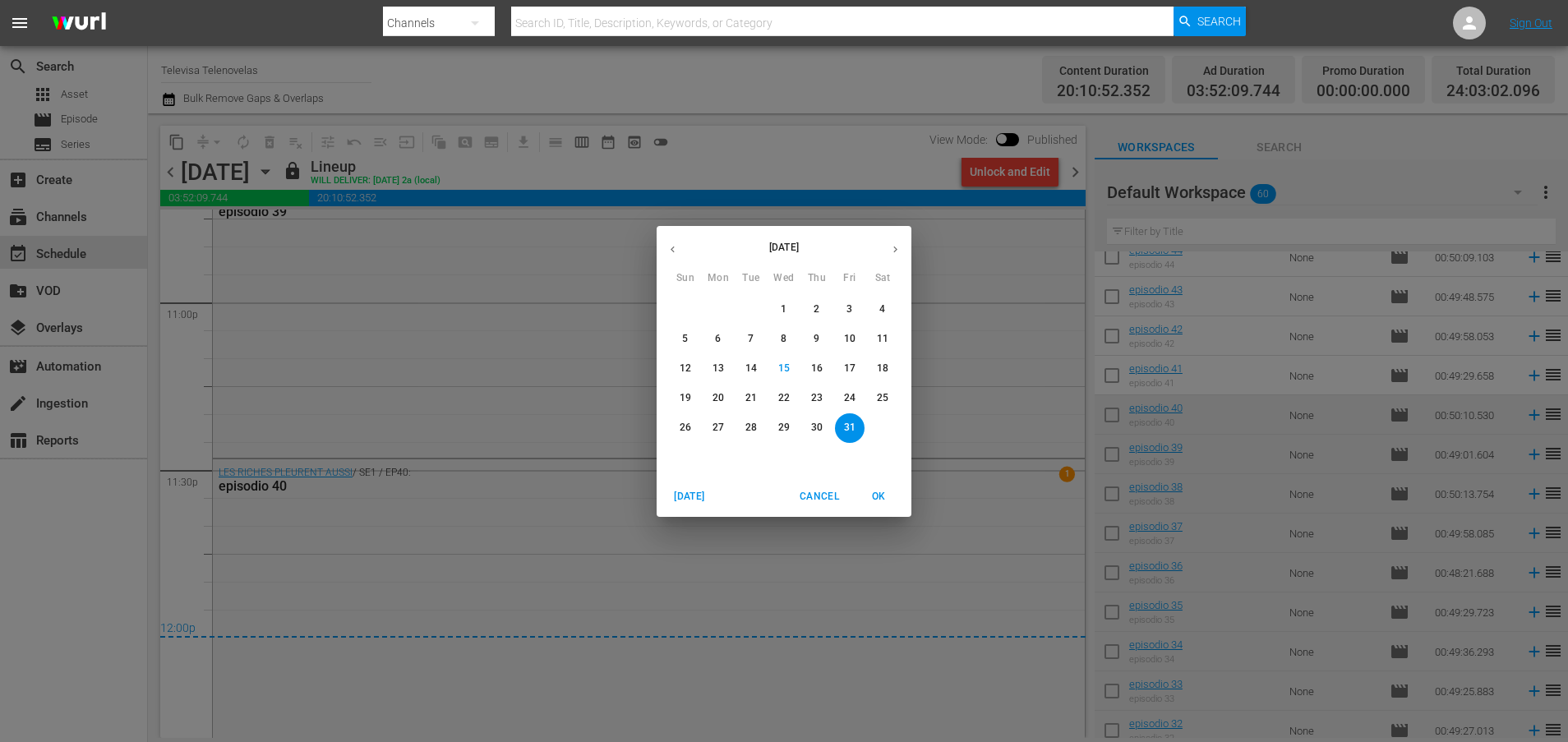
click at [895, 246] on icon "button" at bounding box center [895, 249] width 12 height 12
click at [885, 304] on p "1" at bounding box center [882, 309] width 6 height 14
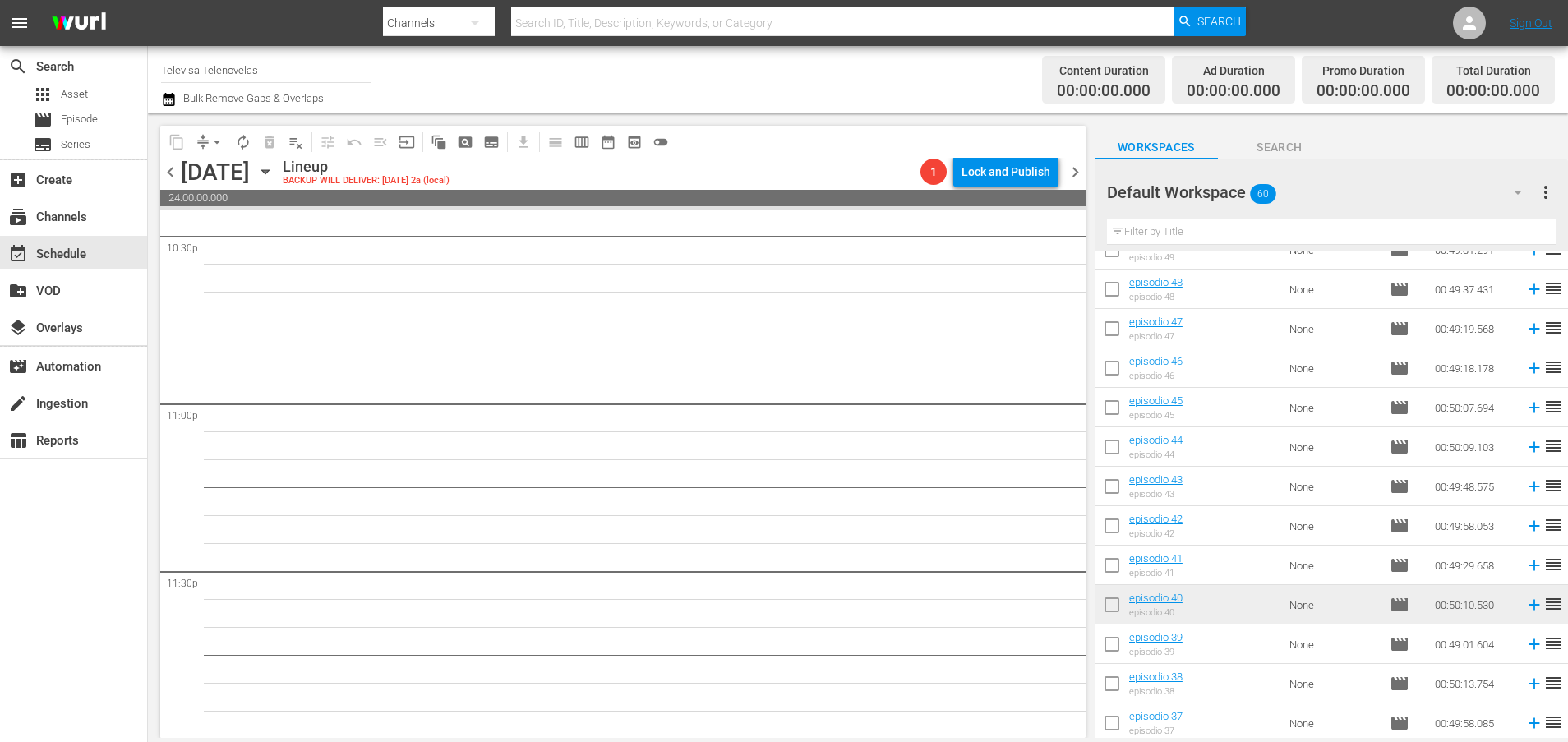
scroll to position [439, 0]
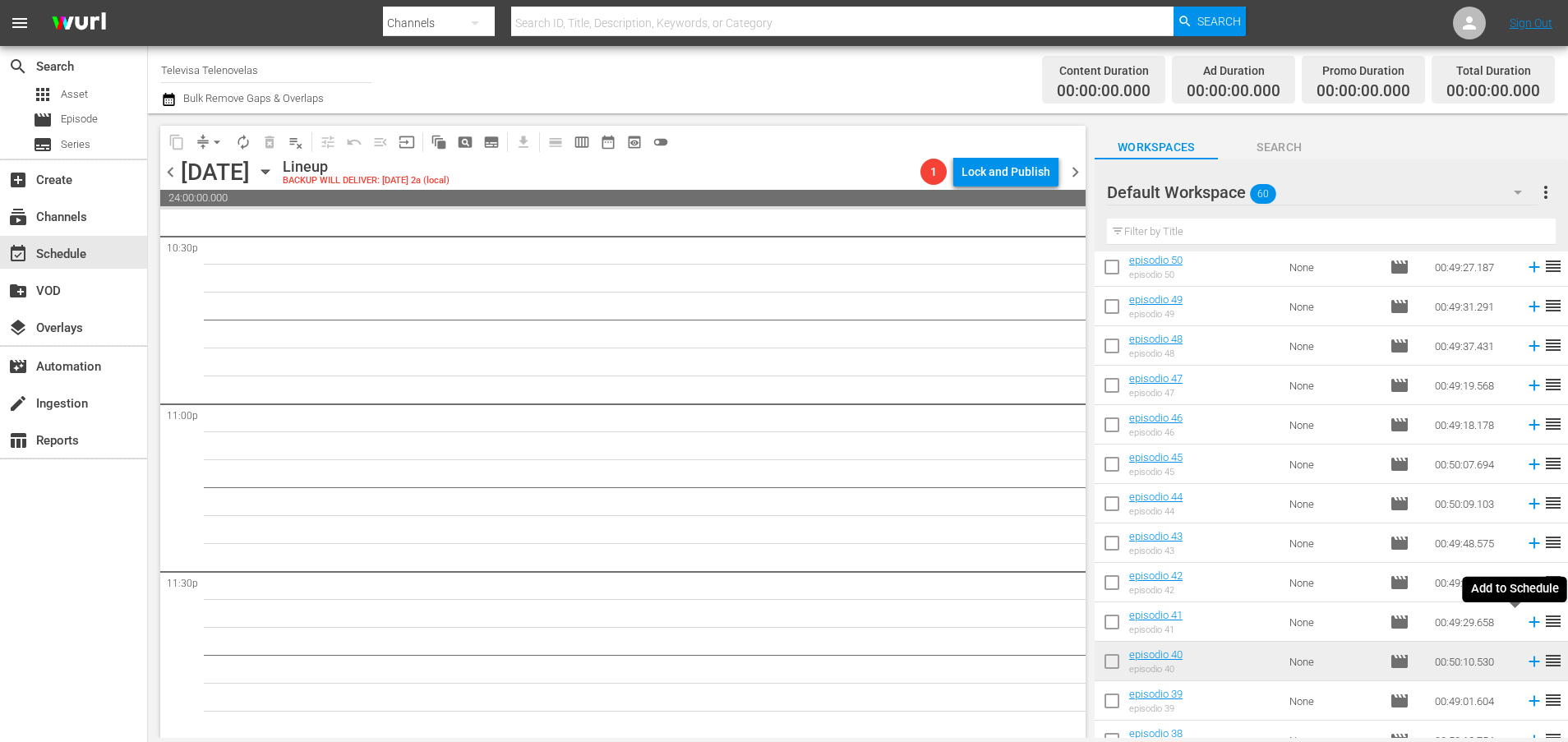
click at [1525, 627] on icon at bounding box center [1534, 622] width 18 height 18
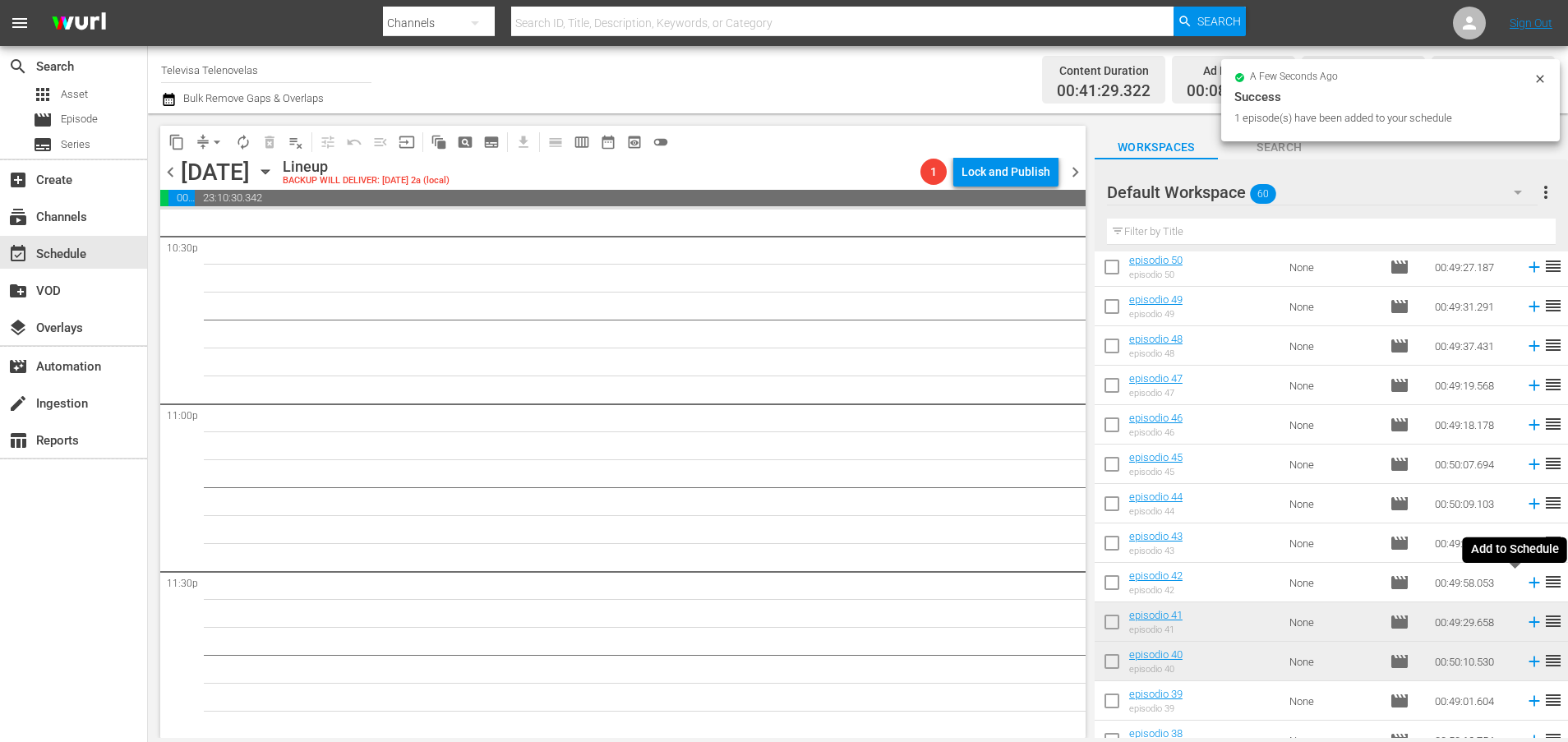
click at [1529, 586] on icon at bounding box center [1534, 583] width 10 height 10
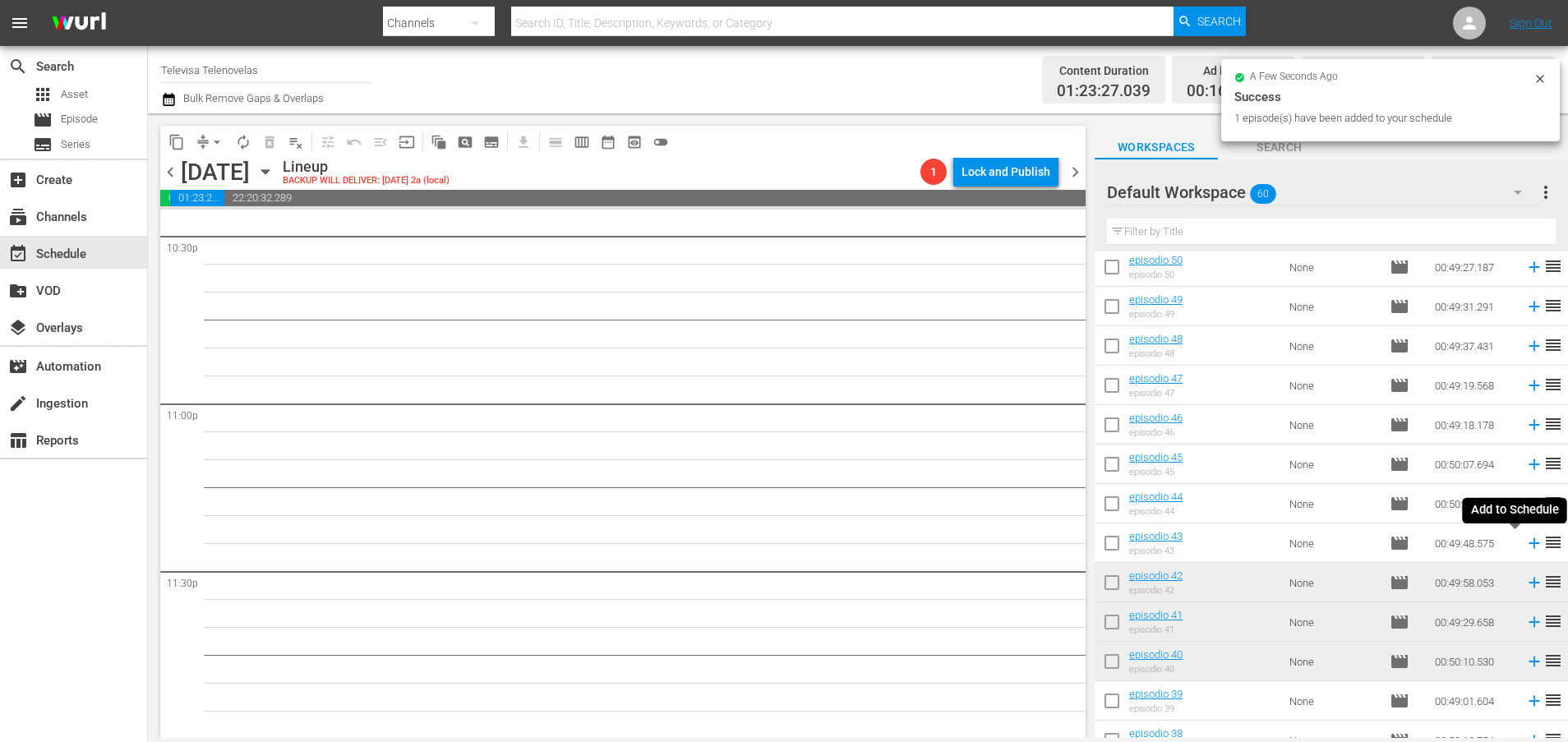
click at [1529, 546] on icon at bounding box center [1534, 544] width 10 height 10
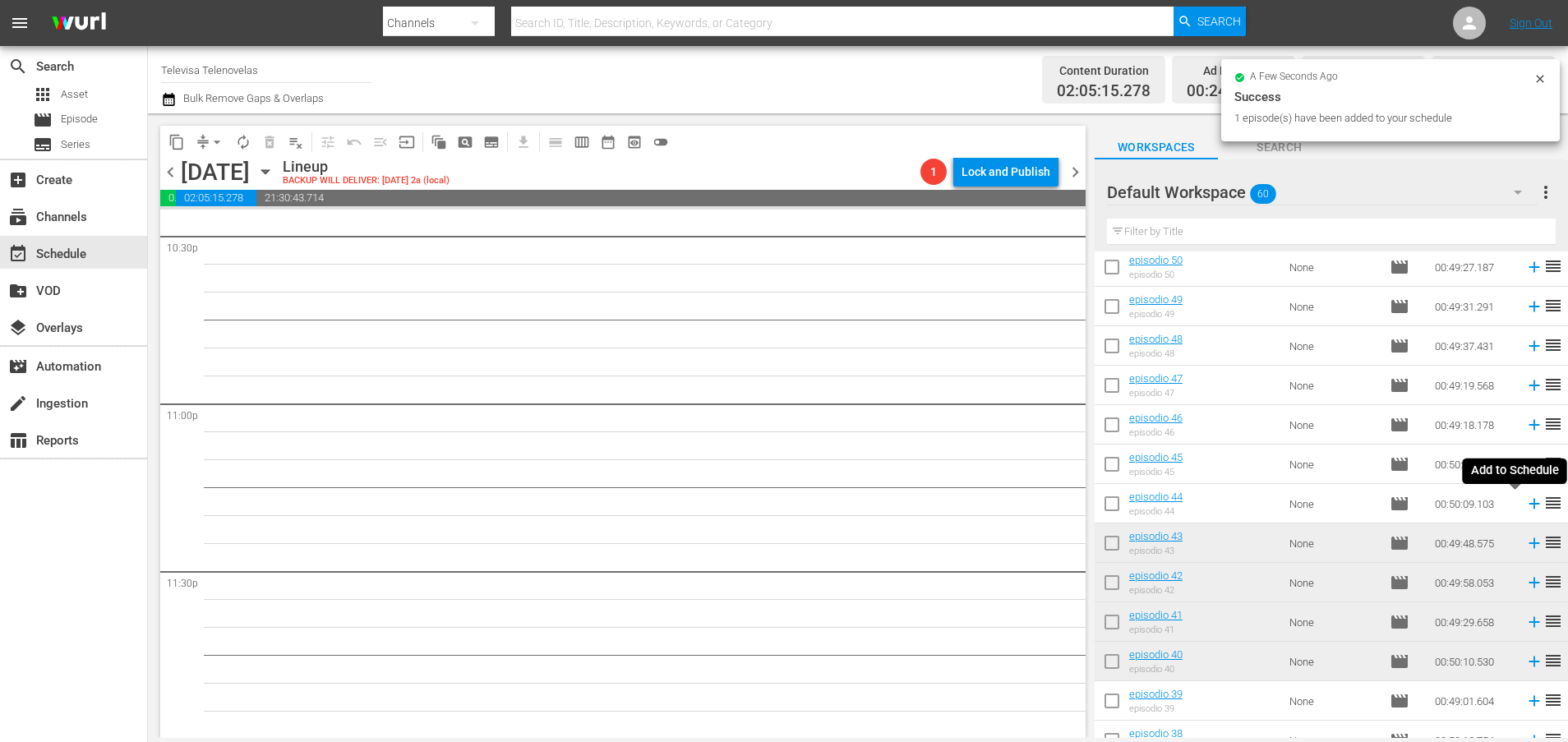
click at [1529, 506] on icon at bounding box center [1534, 504] width 10 height 10
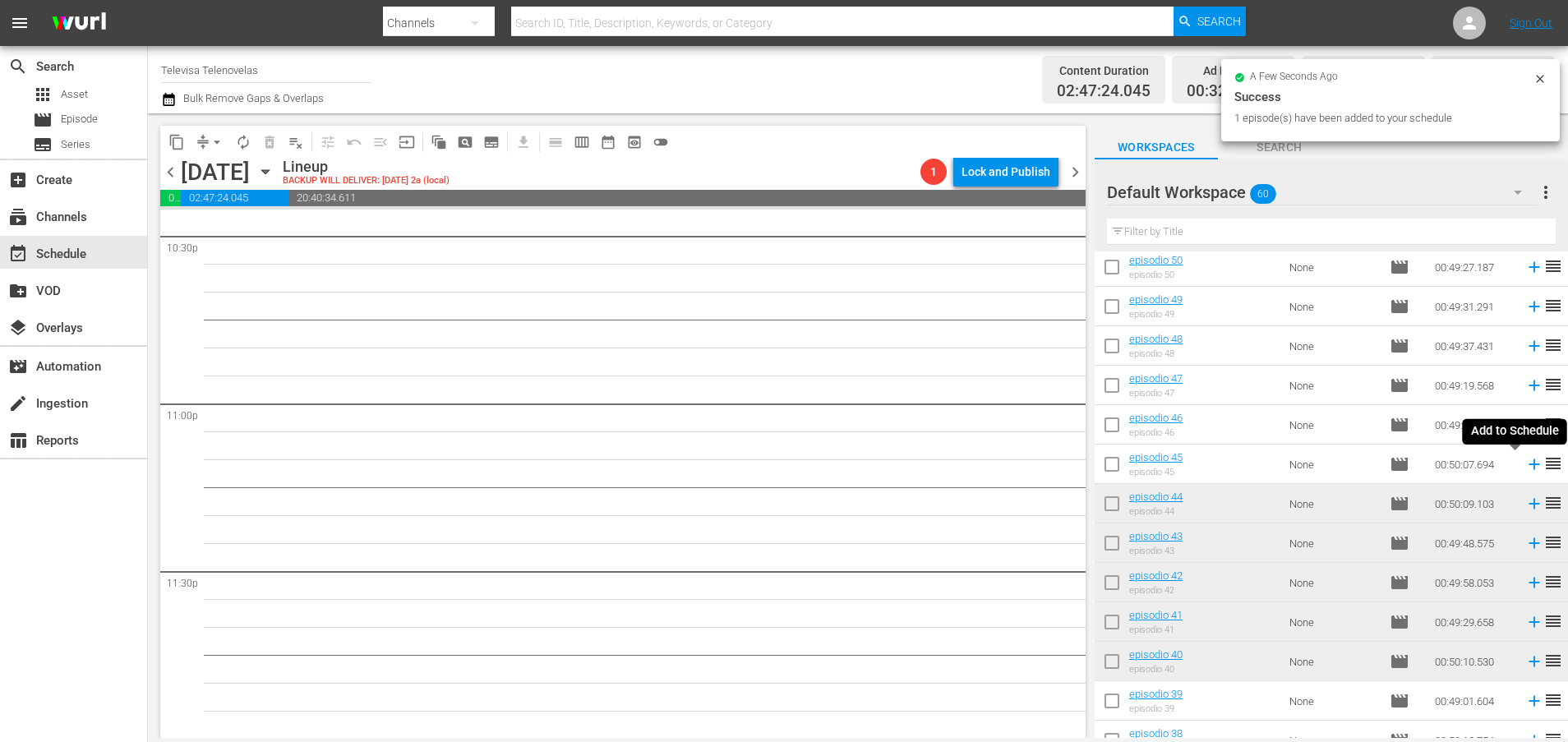
click at [1525, 466] on icon at bounding box center [1534, 464] width 18 height 18
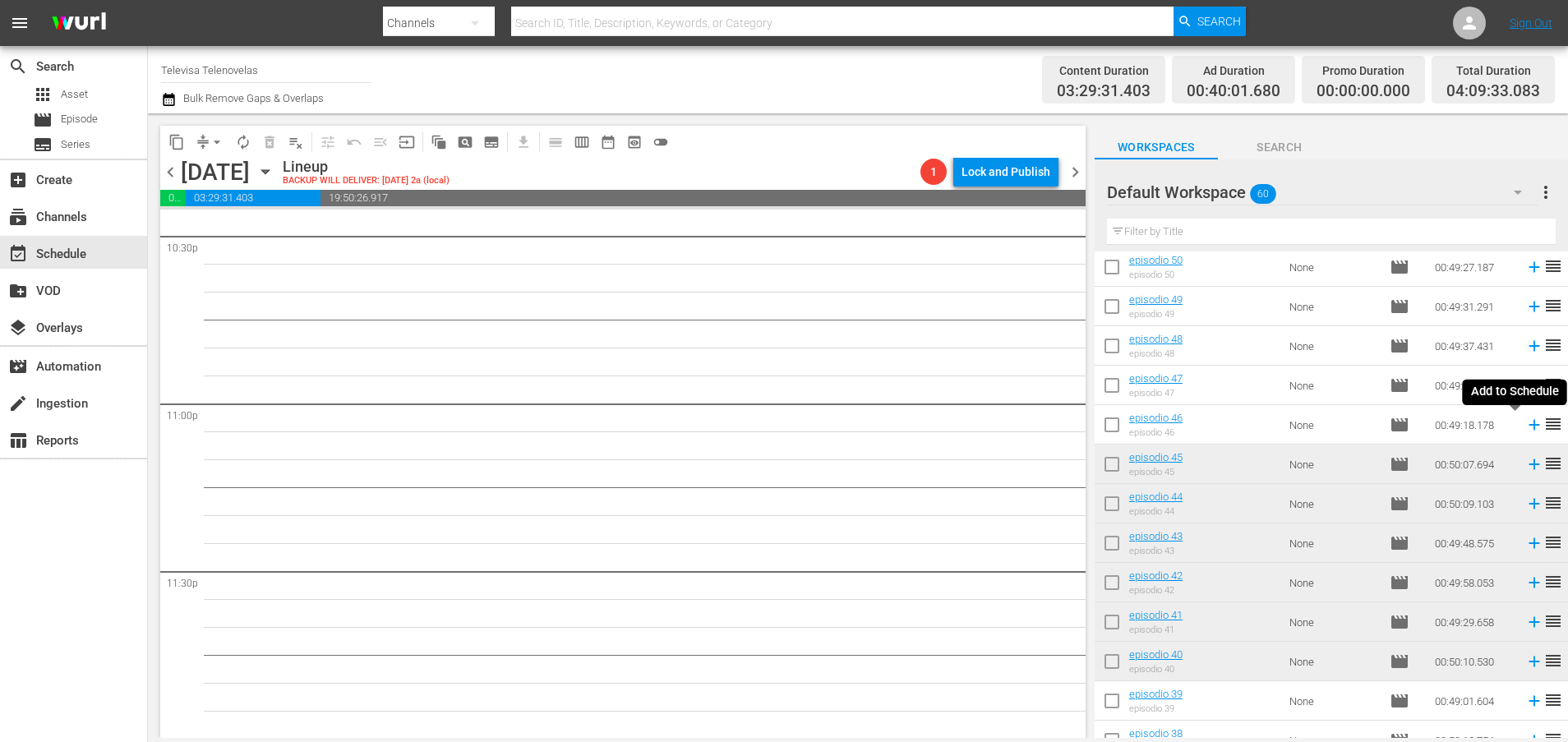
click at [1529, 425] on icon at bounding box center [1534, 426] width 10 height 10
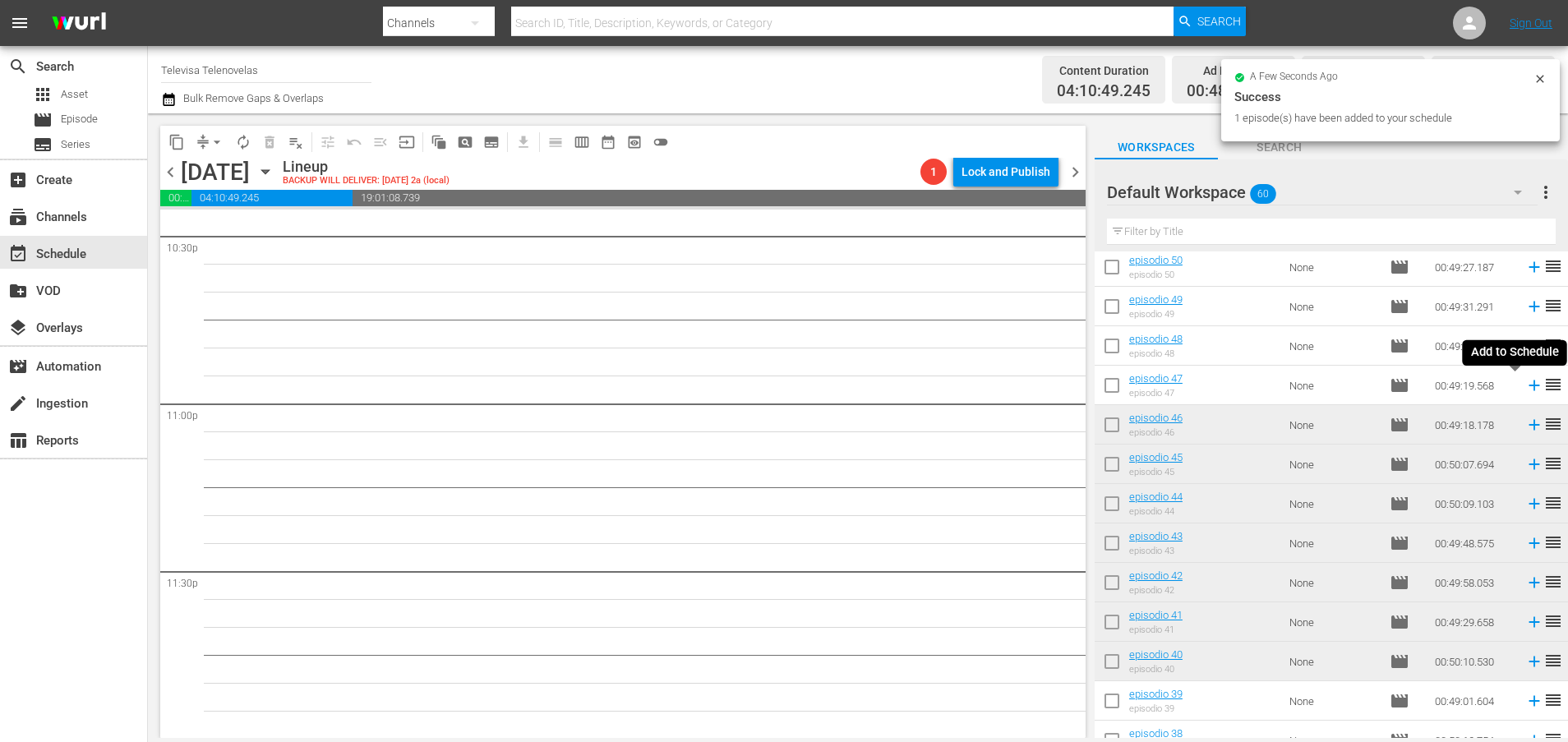
click at [1525, 390] on icon at bounding box center [1534, 385] width 18 height 18
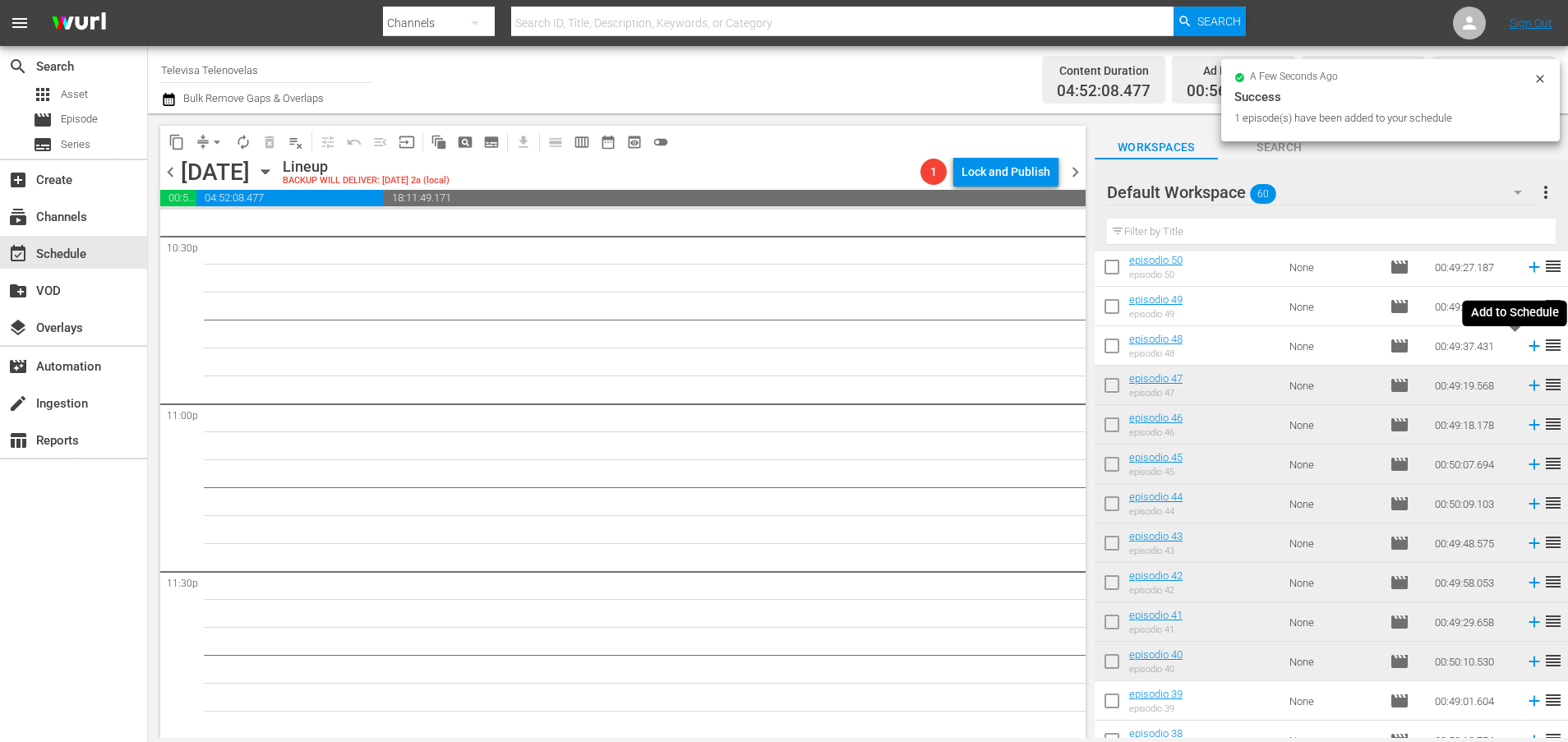
click at [1529, 350] on icon at bounding box center [1534, 346] width 10 height 10
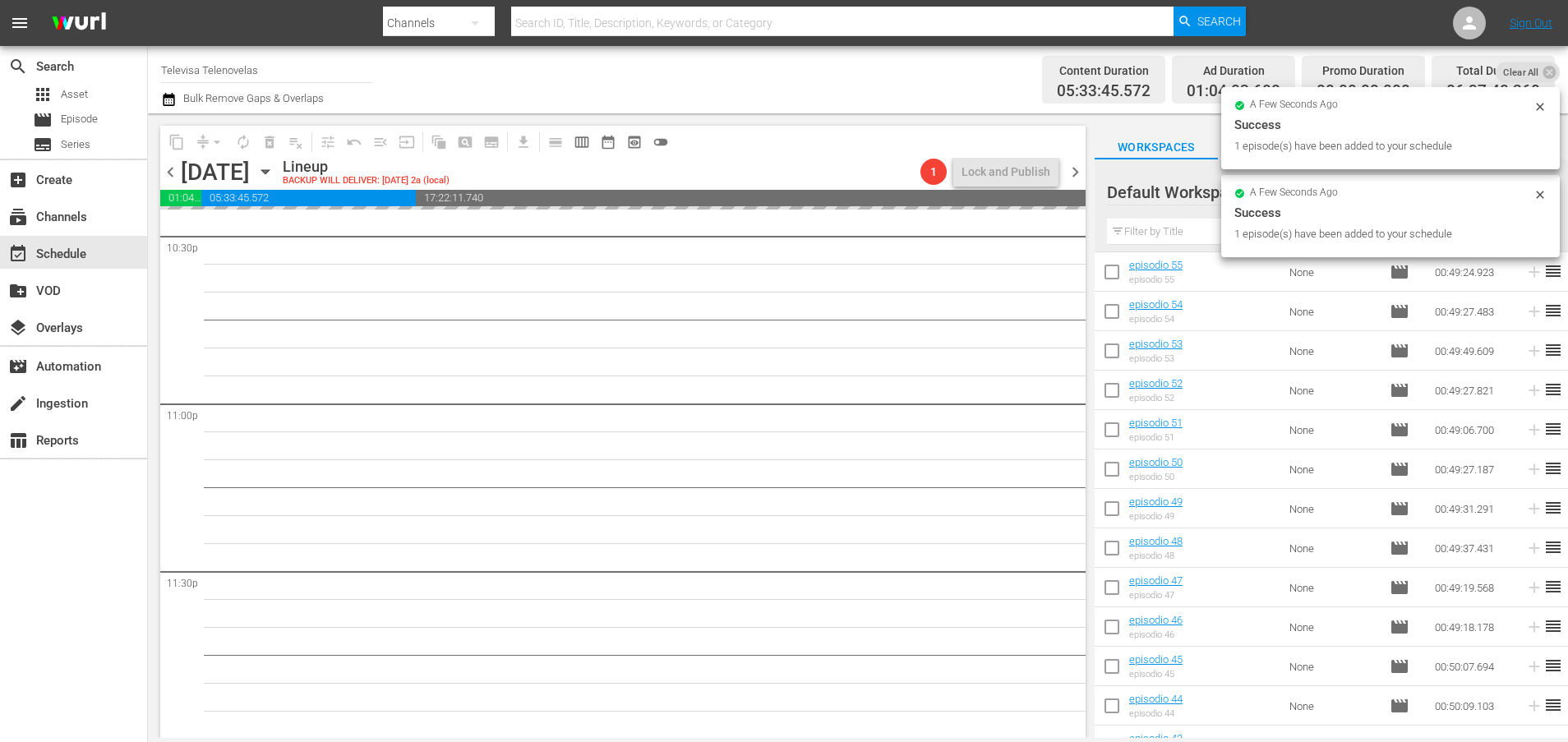
scroll to position [192, 0]
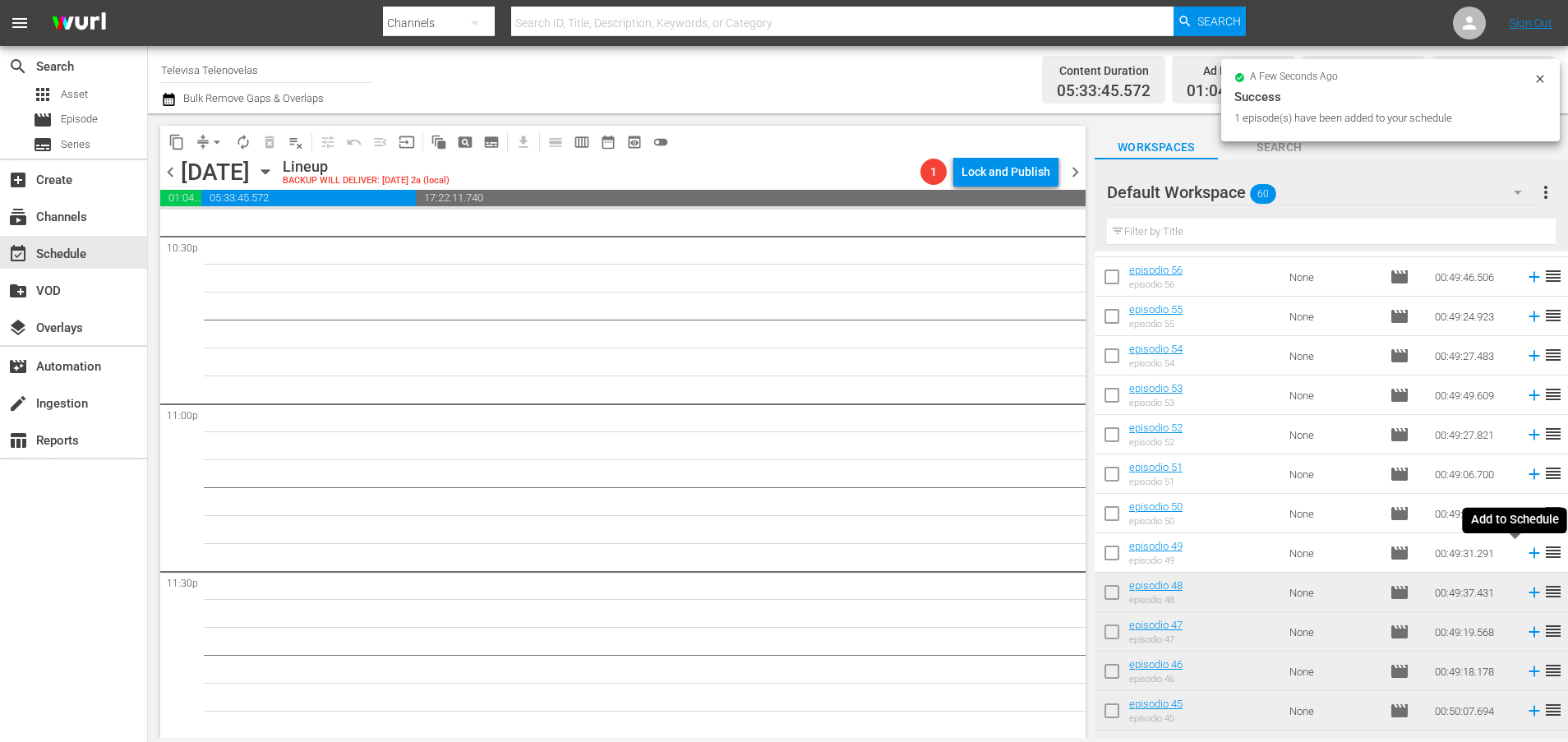
click at [1529, 556] on icon at bounding box center [1534, 553] width 10 height 10
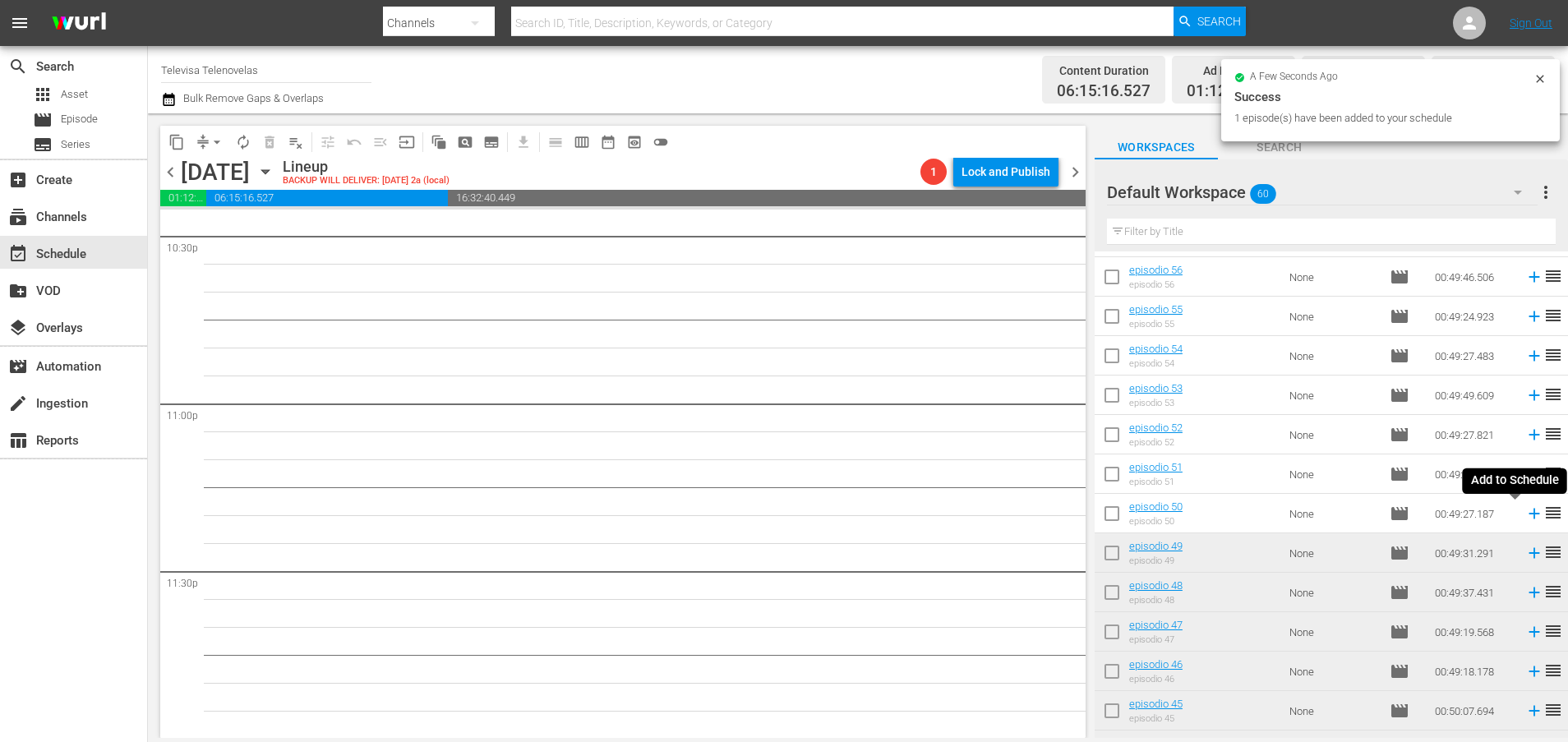
click at [1525, 516] on icon at bounding box center [1534, 514] width 18 height 18
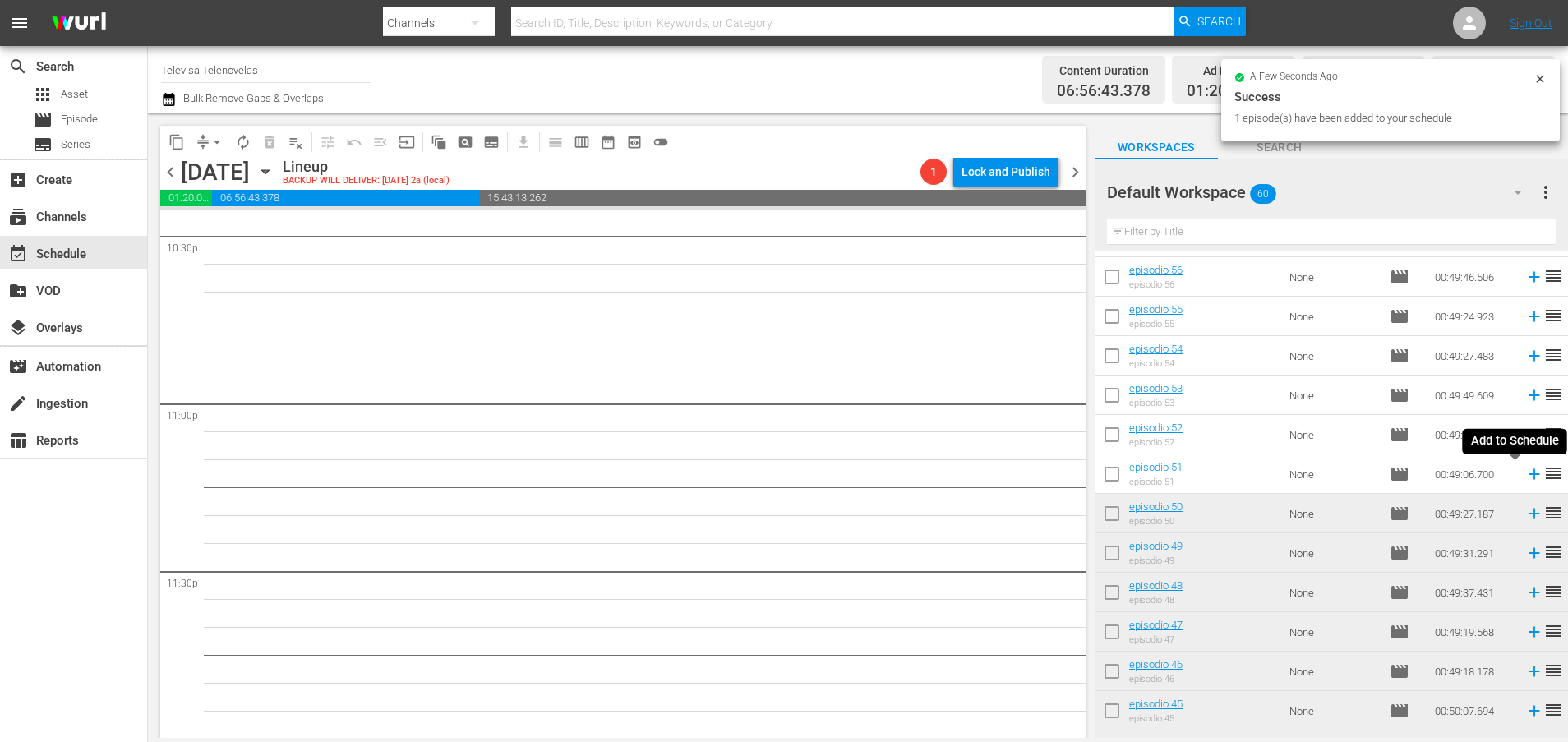
click at [1529, 478] on icon at bounding box center [1534, 475] width 10 height 10
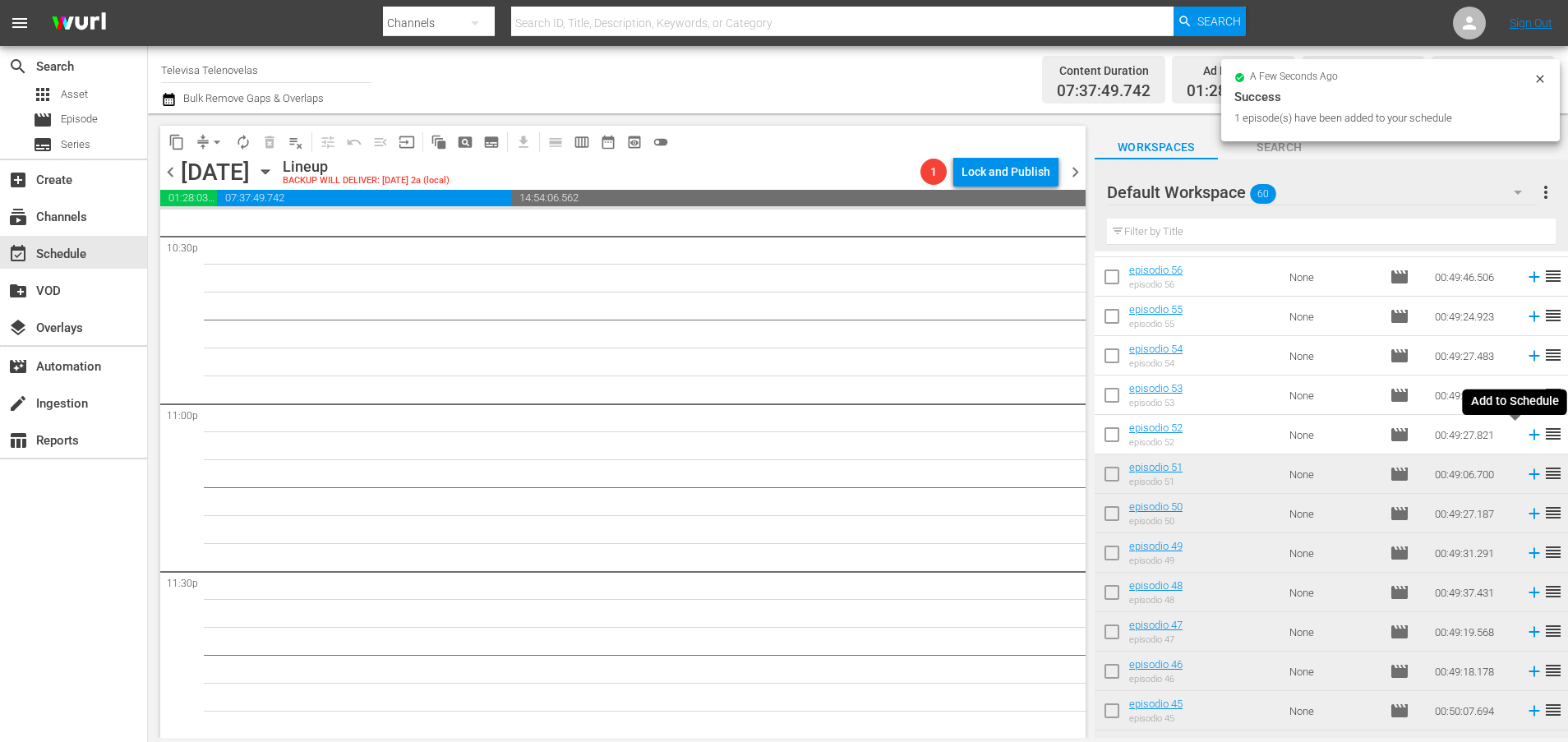
click at [1529, 435] on icon at bounding box center [1534, 435] width 10 height 10
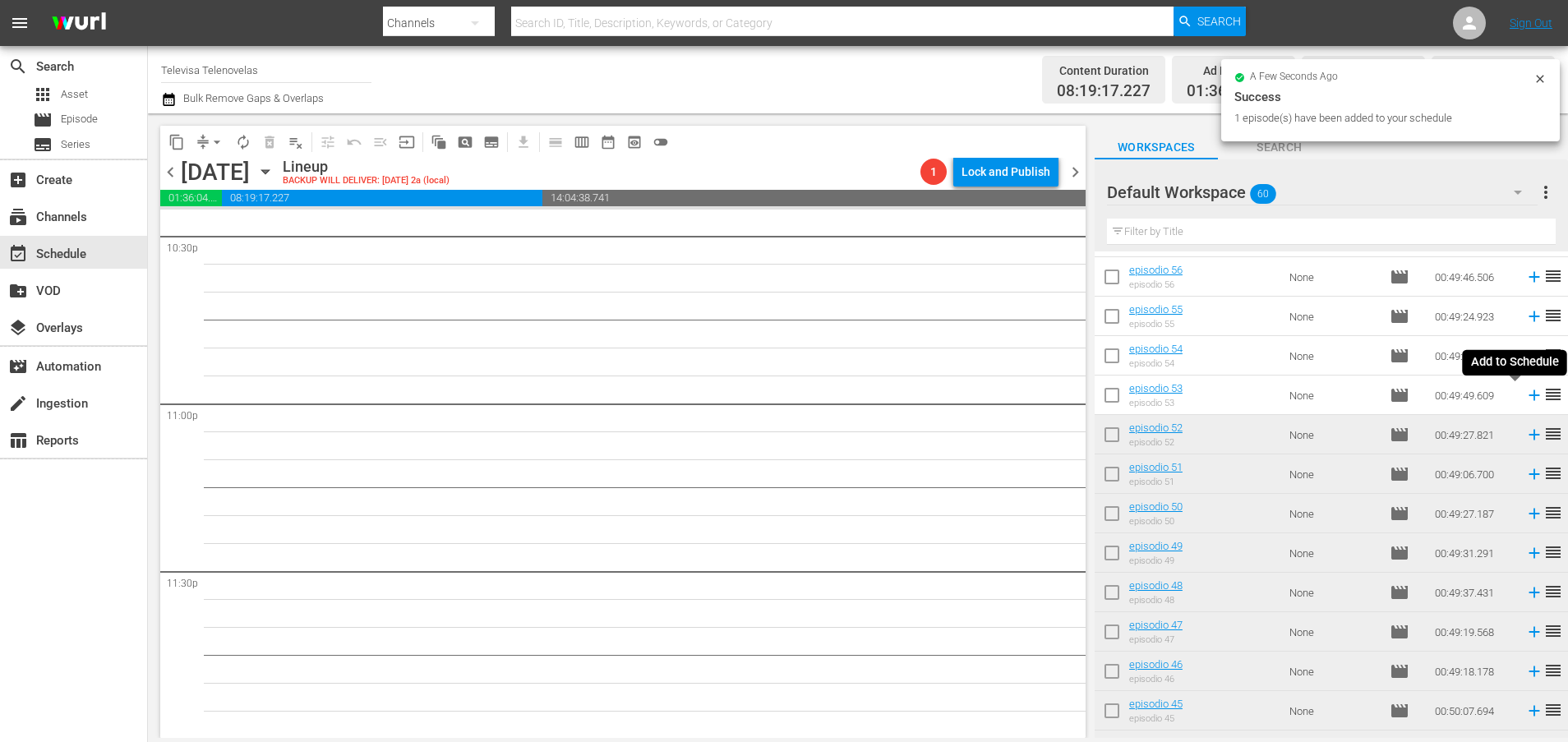
click at [1525, 398] on icon at bounding box center [1534, 395] width 18 height 18
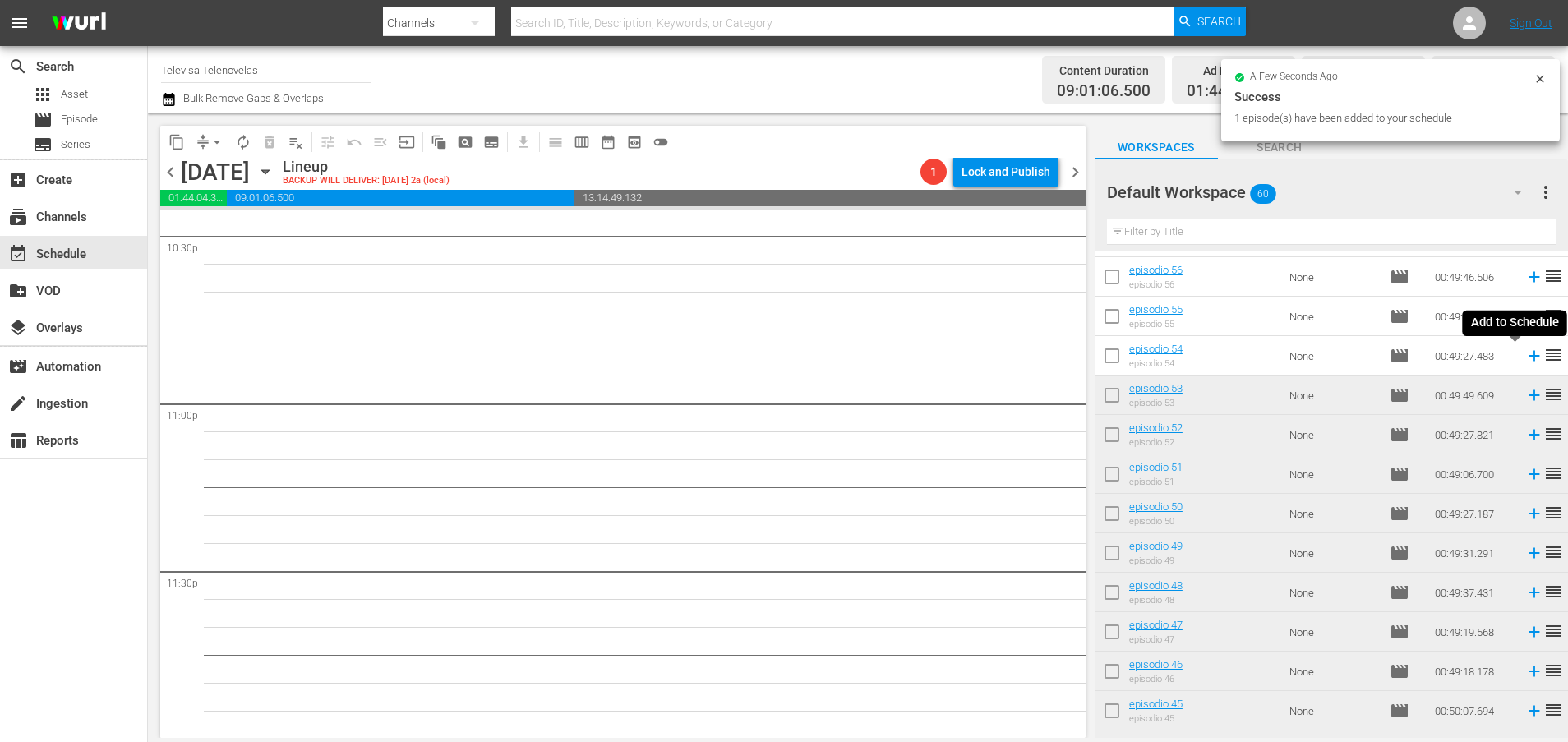
click at [1529, 356] on icon at bounding box center [1534, 357] width 10 height 10
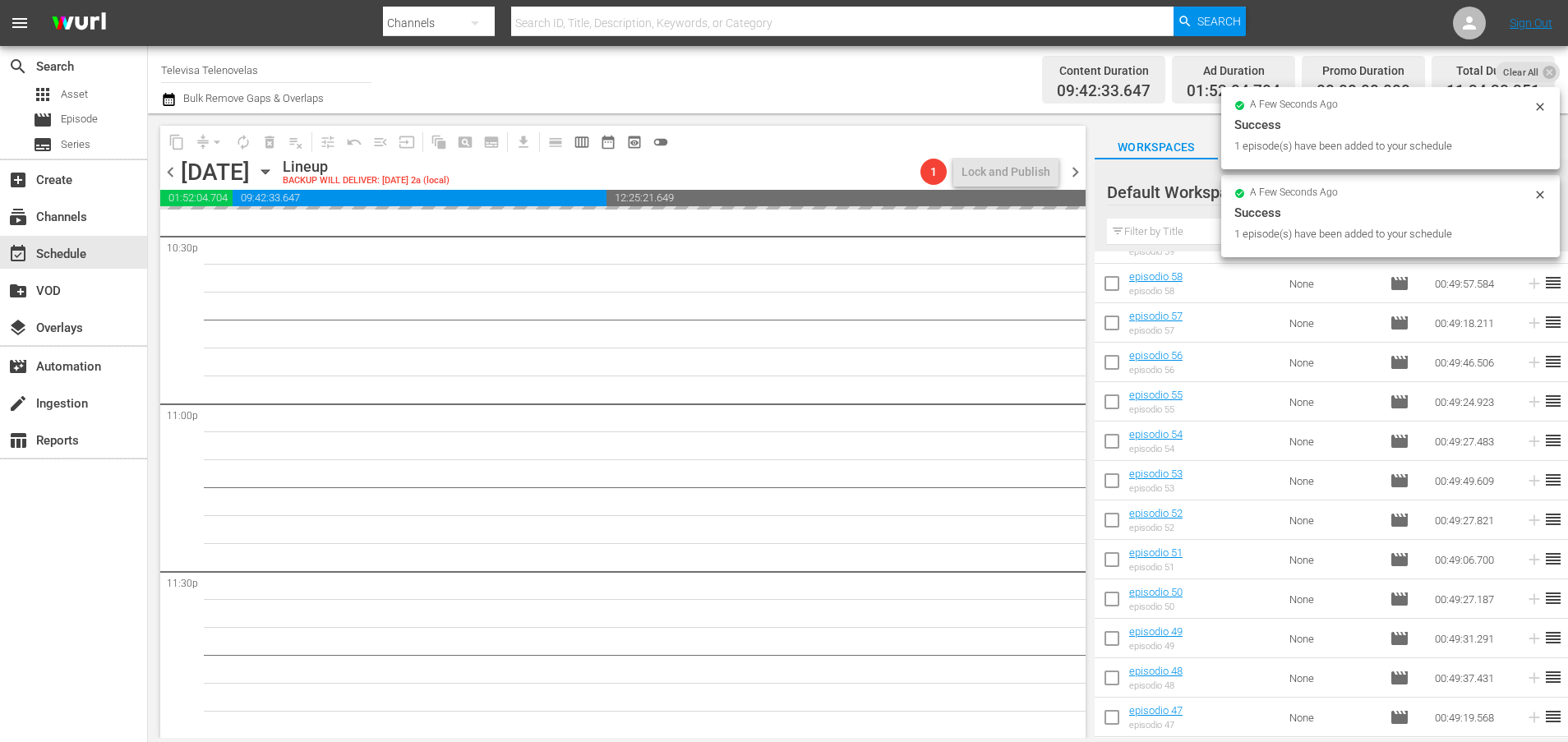
scroll to position [69, 0]
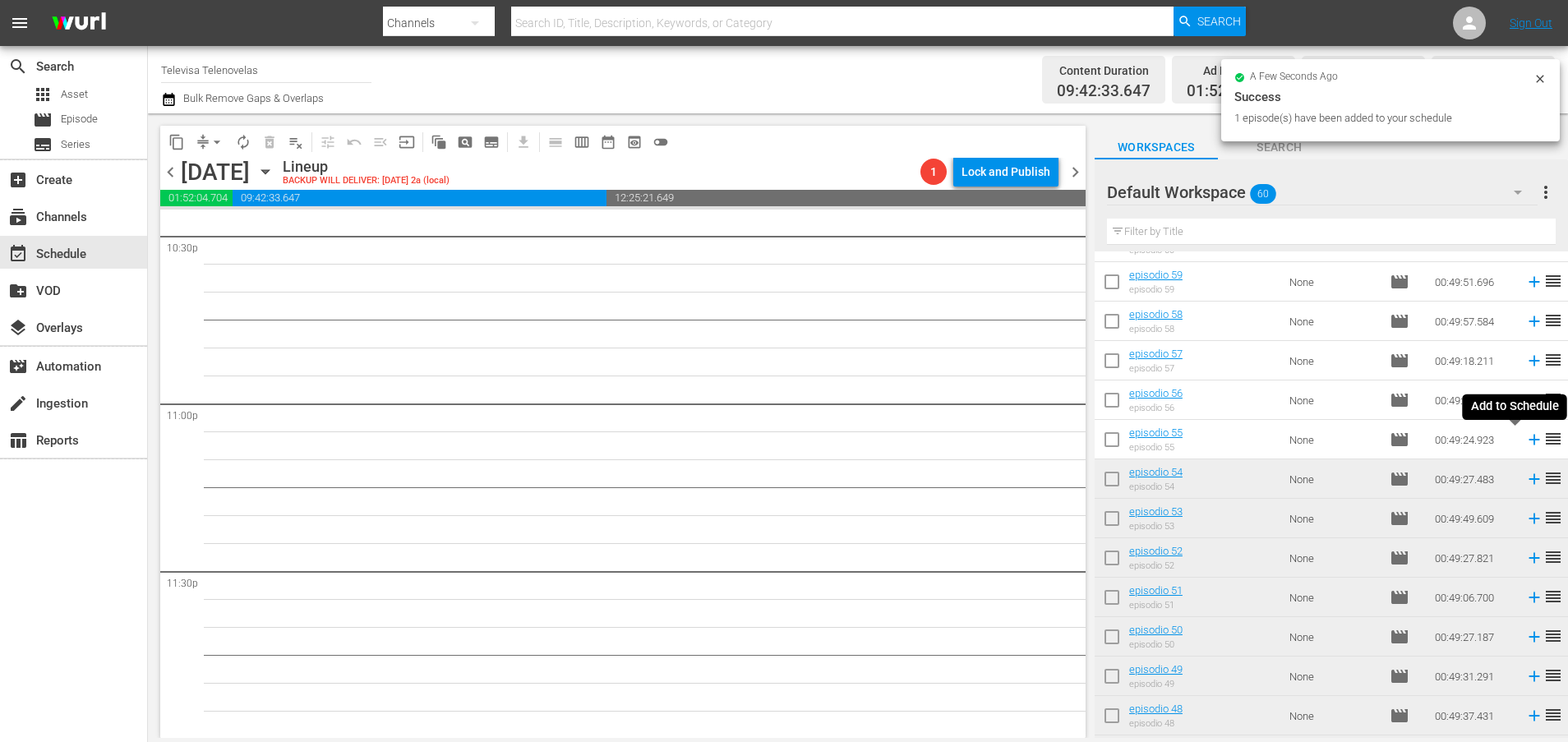
click at [1529, 439] on icon at bounding box center [1534, 440] width 10 height 10
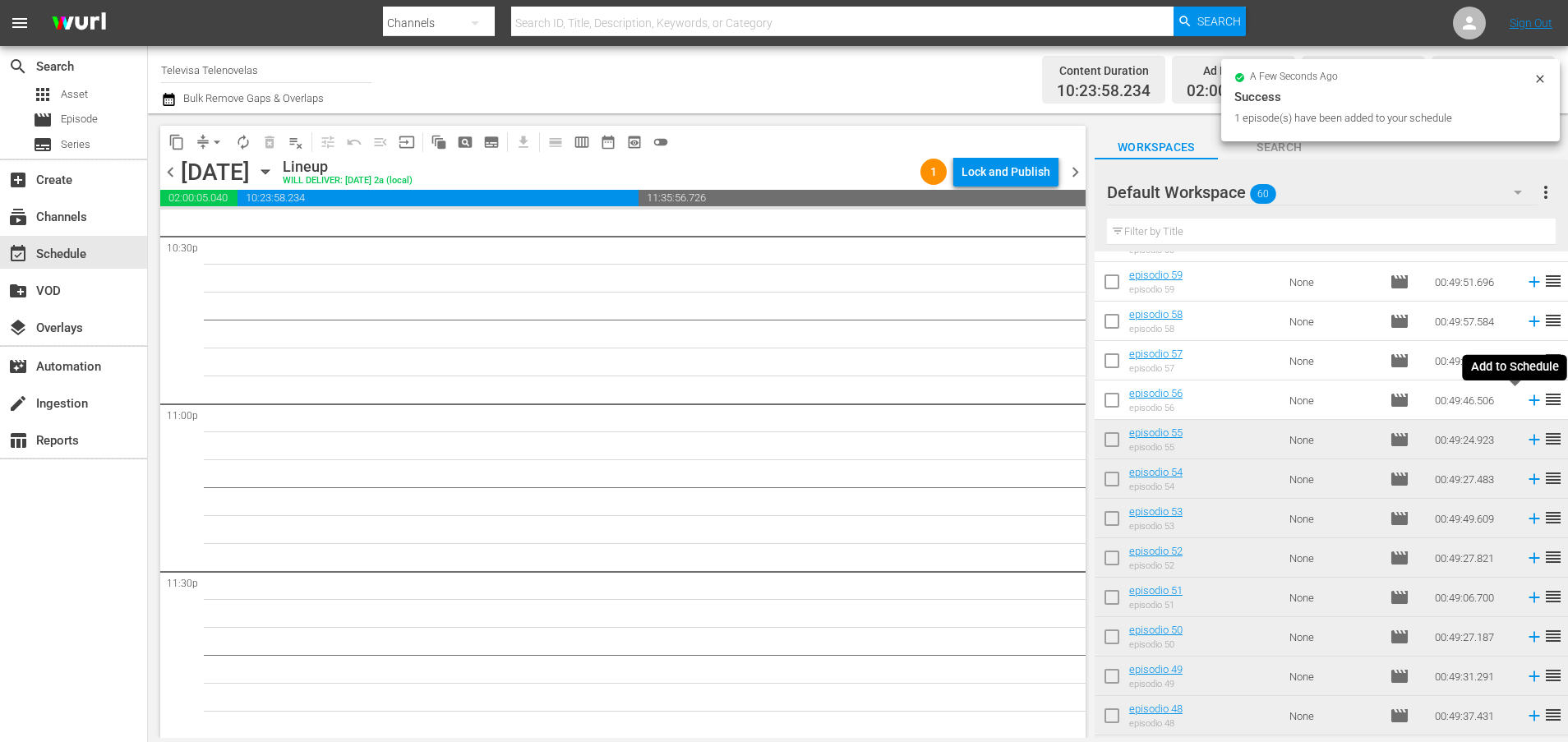
click at [1529, 402] on icon at bounding box center [1534, 400] width 10 height 10
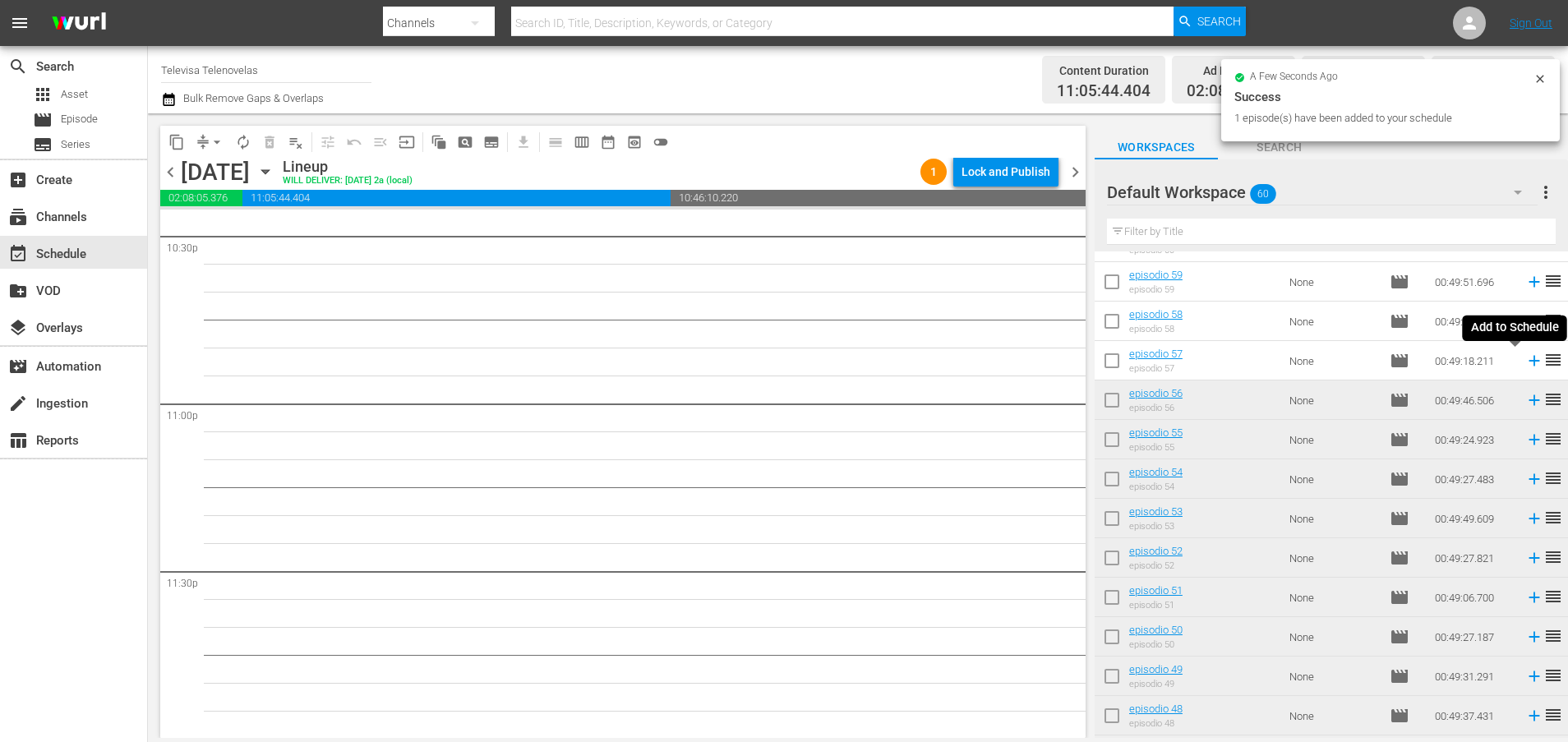
click at [1529, 364] on icon at bounding box center [1534, 361] width 10 height 10
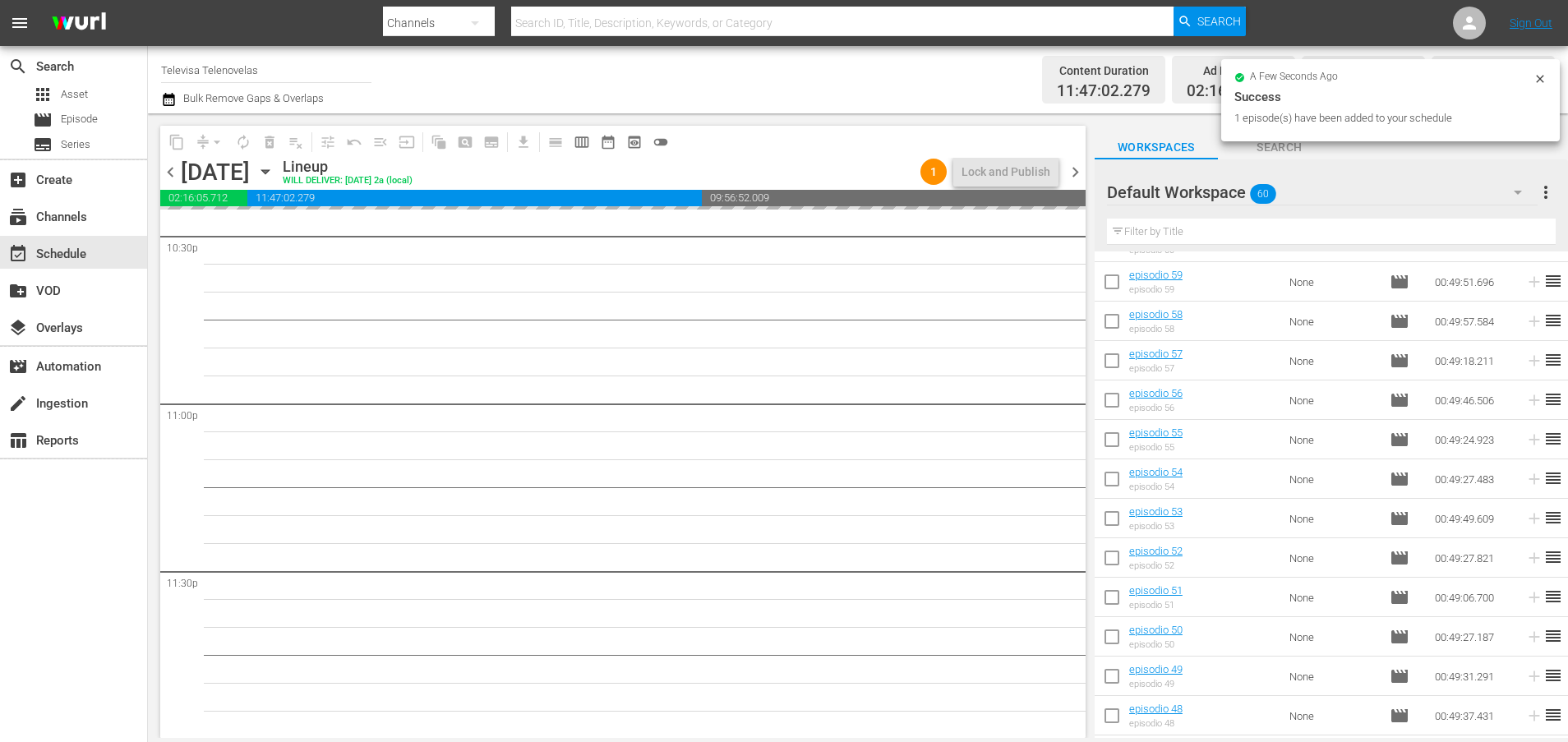
scroll to position [0, 0]
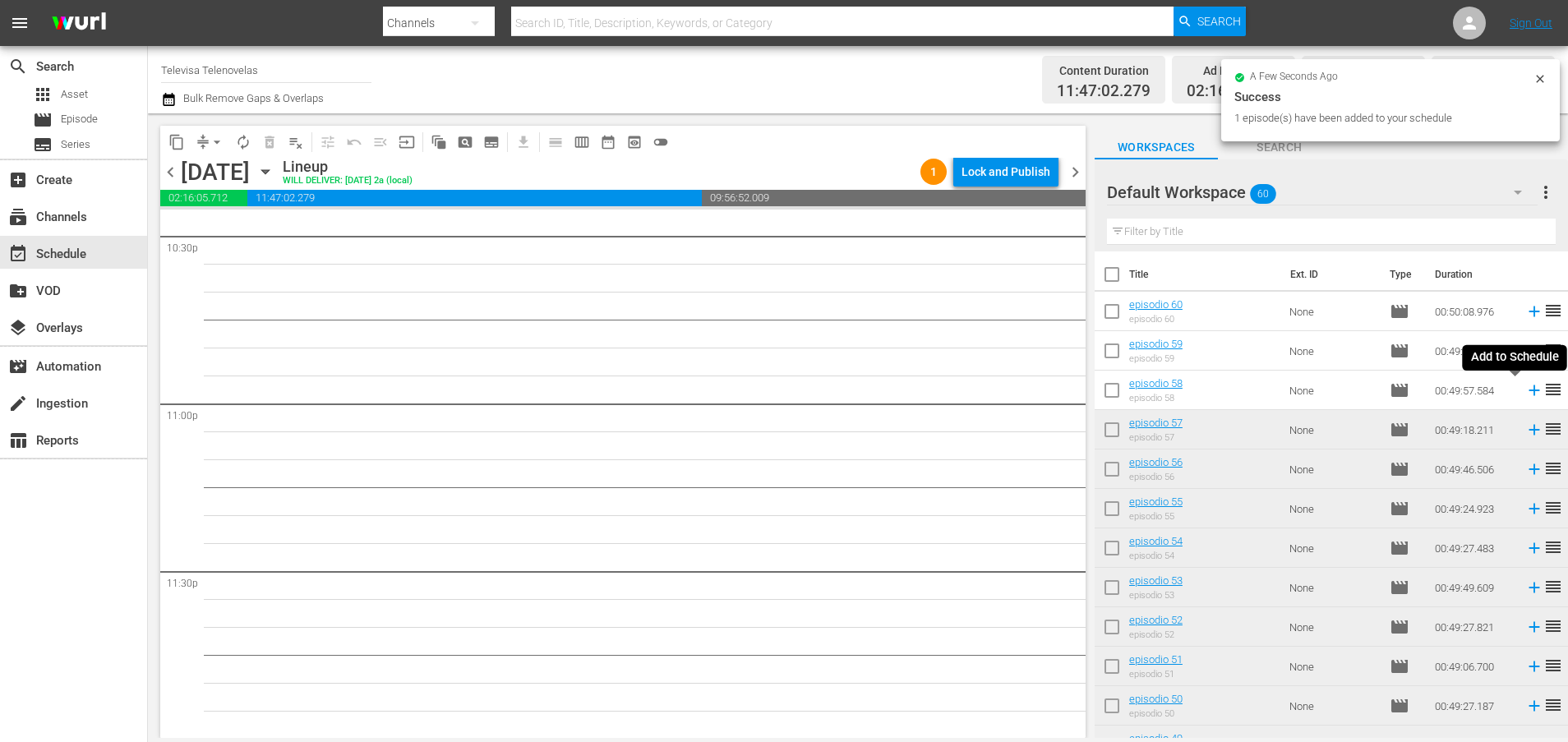
click at [1529, 391] on icon at bounding box center [1534, 391] width 10 height 10
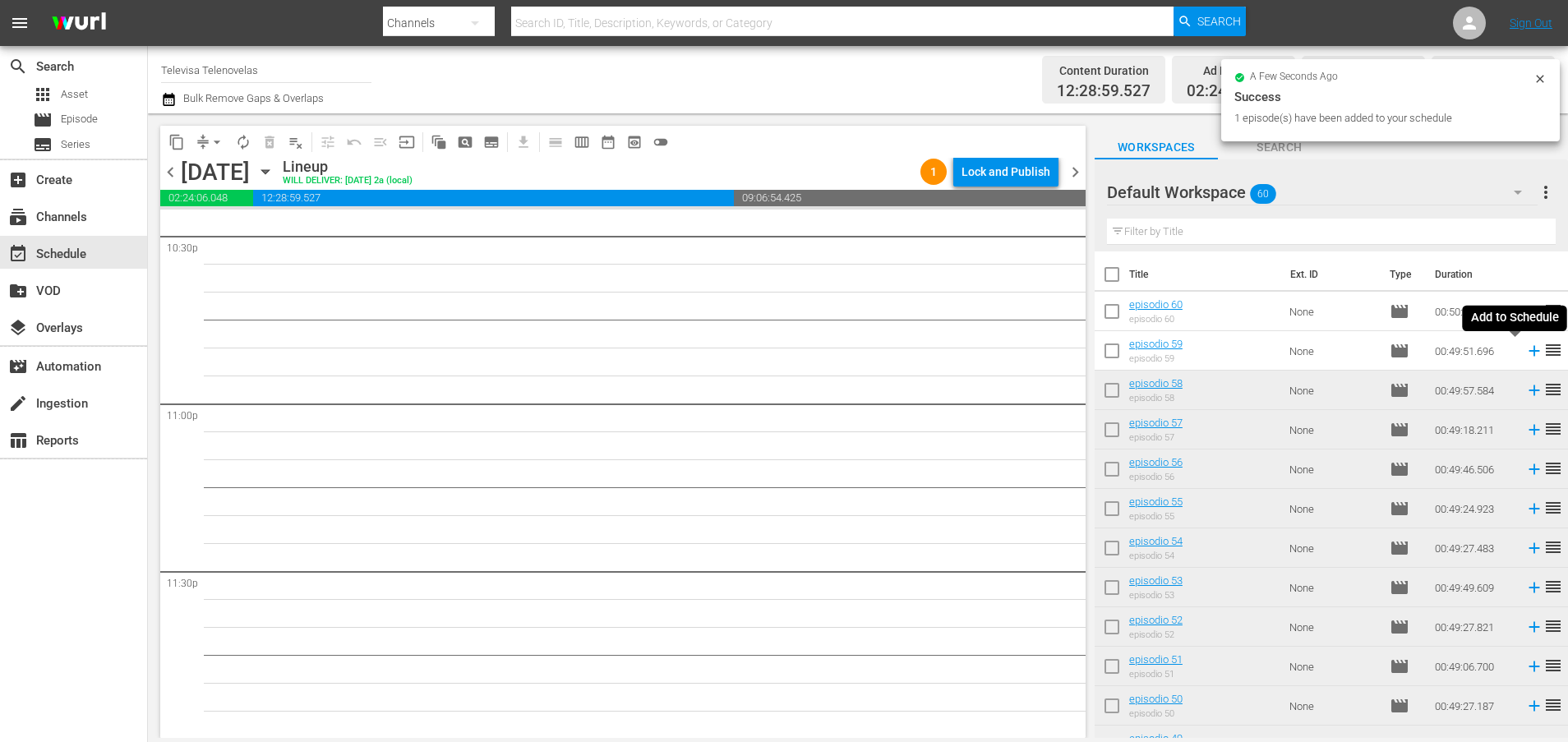
click at [1529, 351] on icon at bounding box center [1534, 351] width 10 height 10
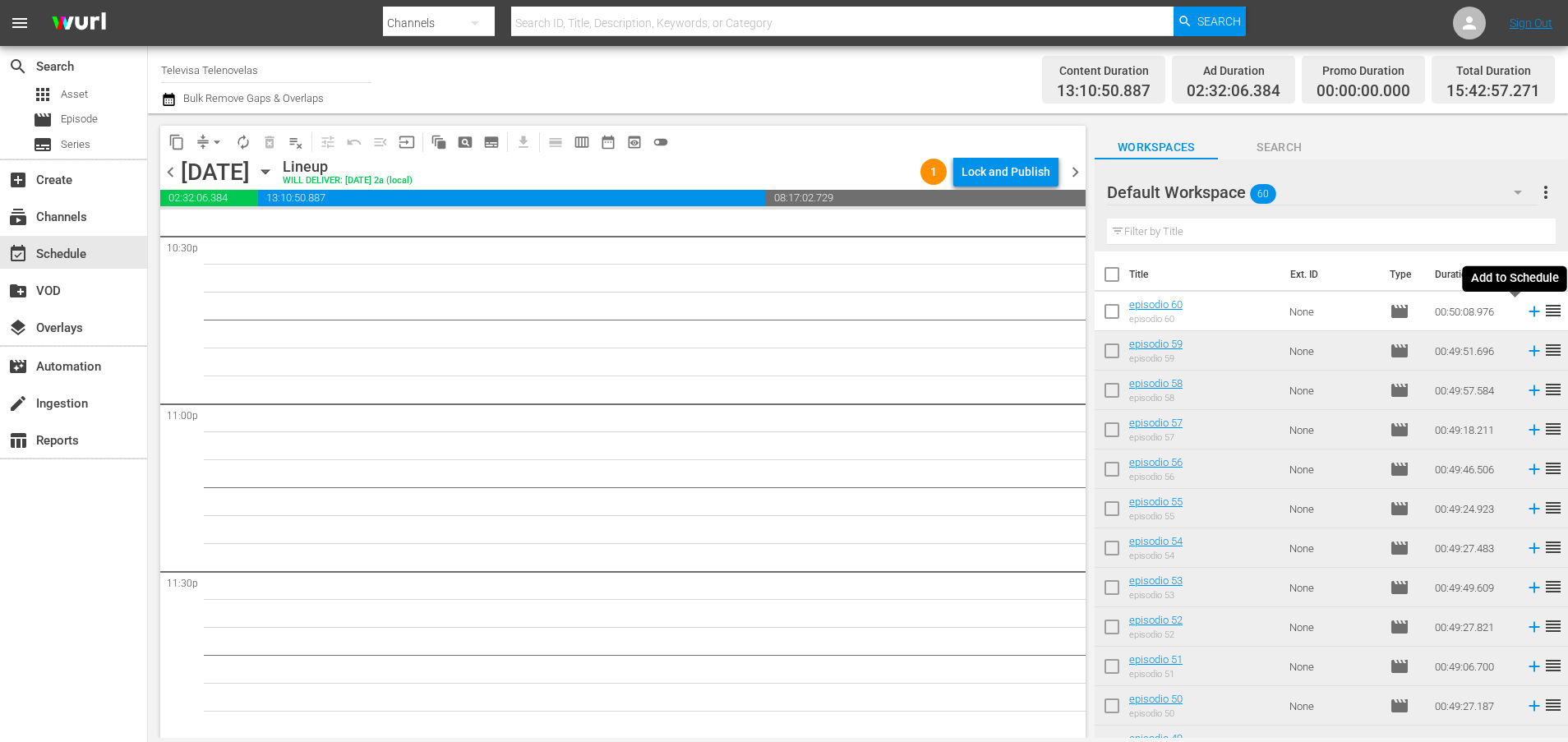
click at [1525, 313] on icon at bounding box center [1534, 311] width 18 height 18
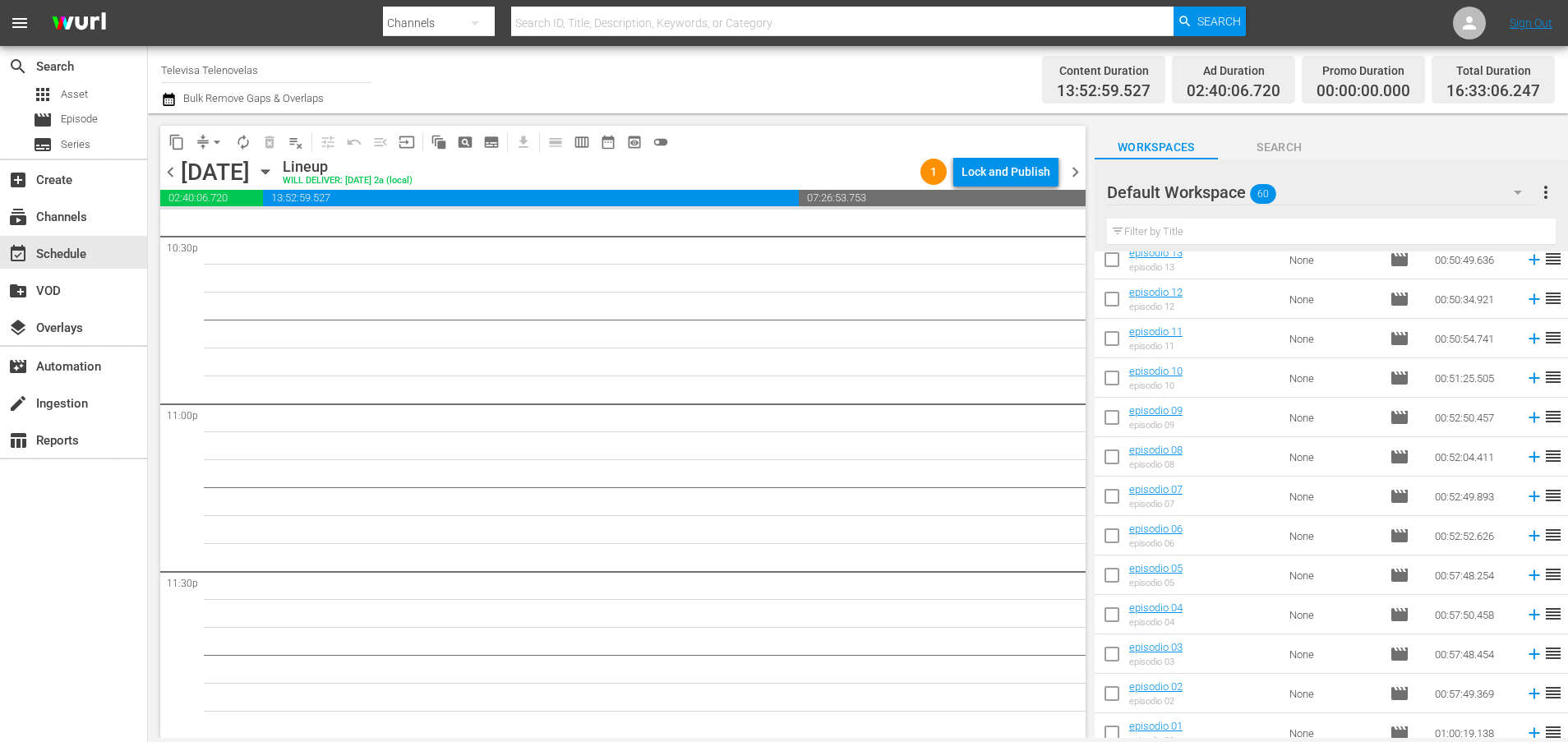
scroll to position [1919, 0]
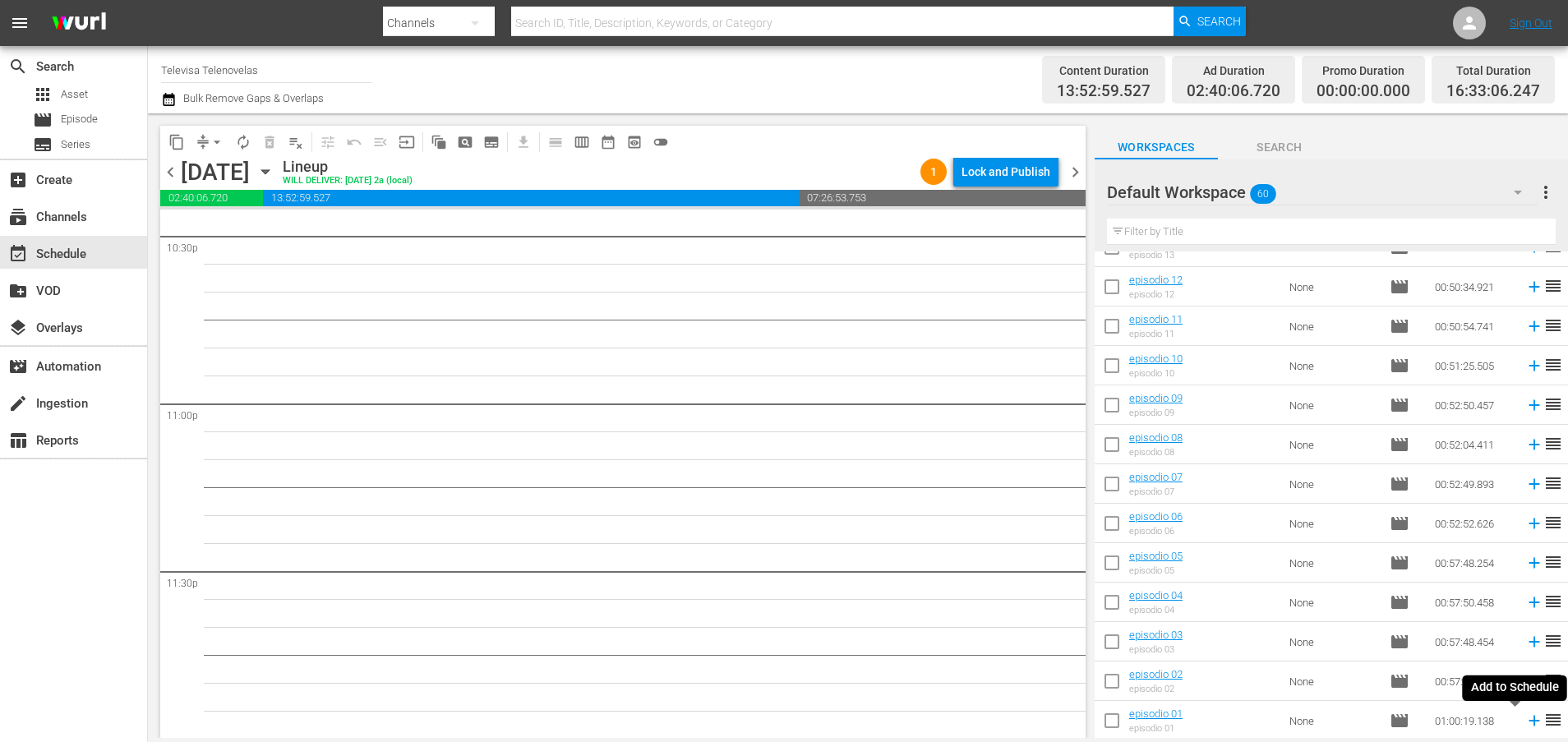
click at [1529, 721] on icon at bounding box center [1534, 721] width 10 height 10
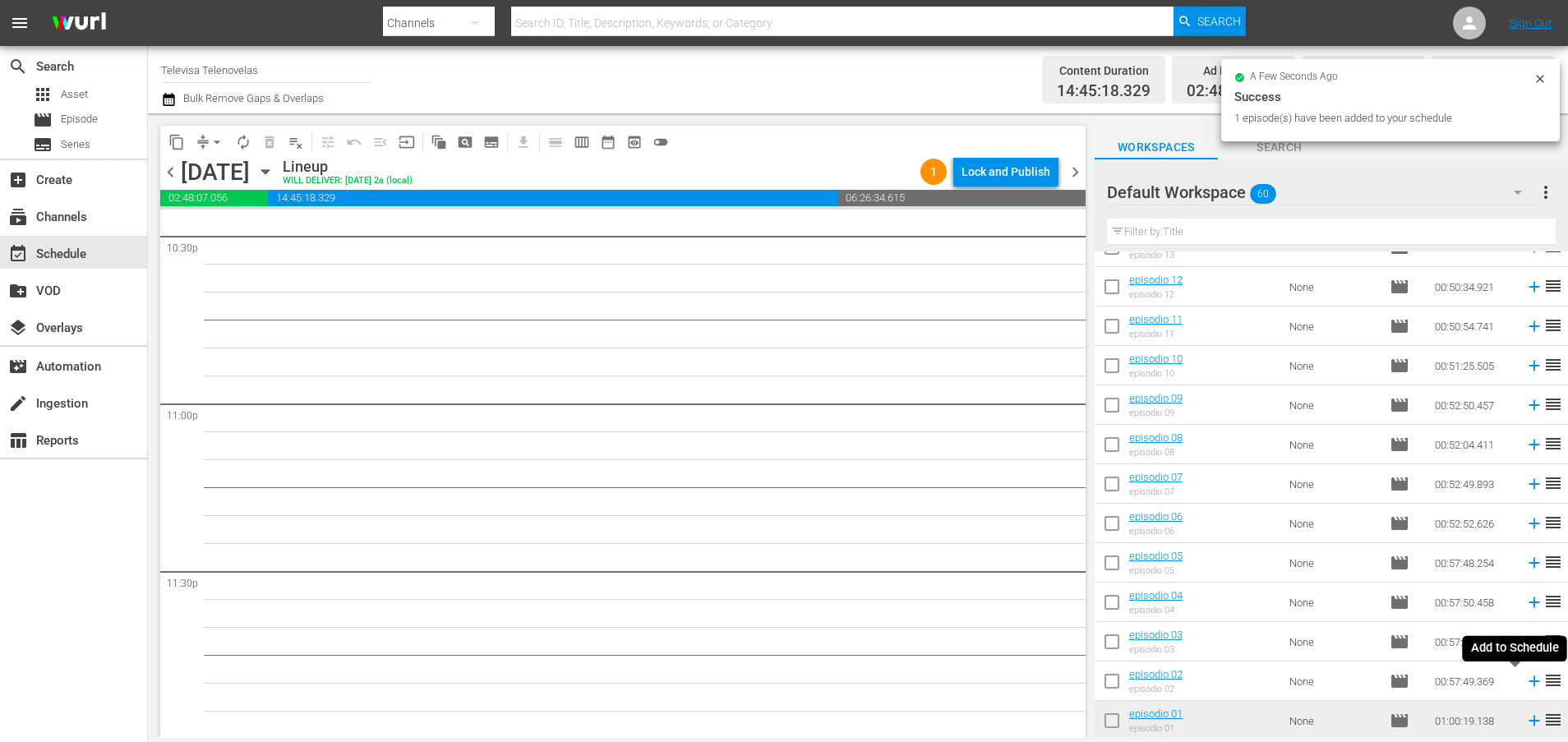
click at [1529, 686] on icon at bounding box center [1534, 682] width 10 height 10
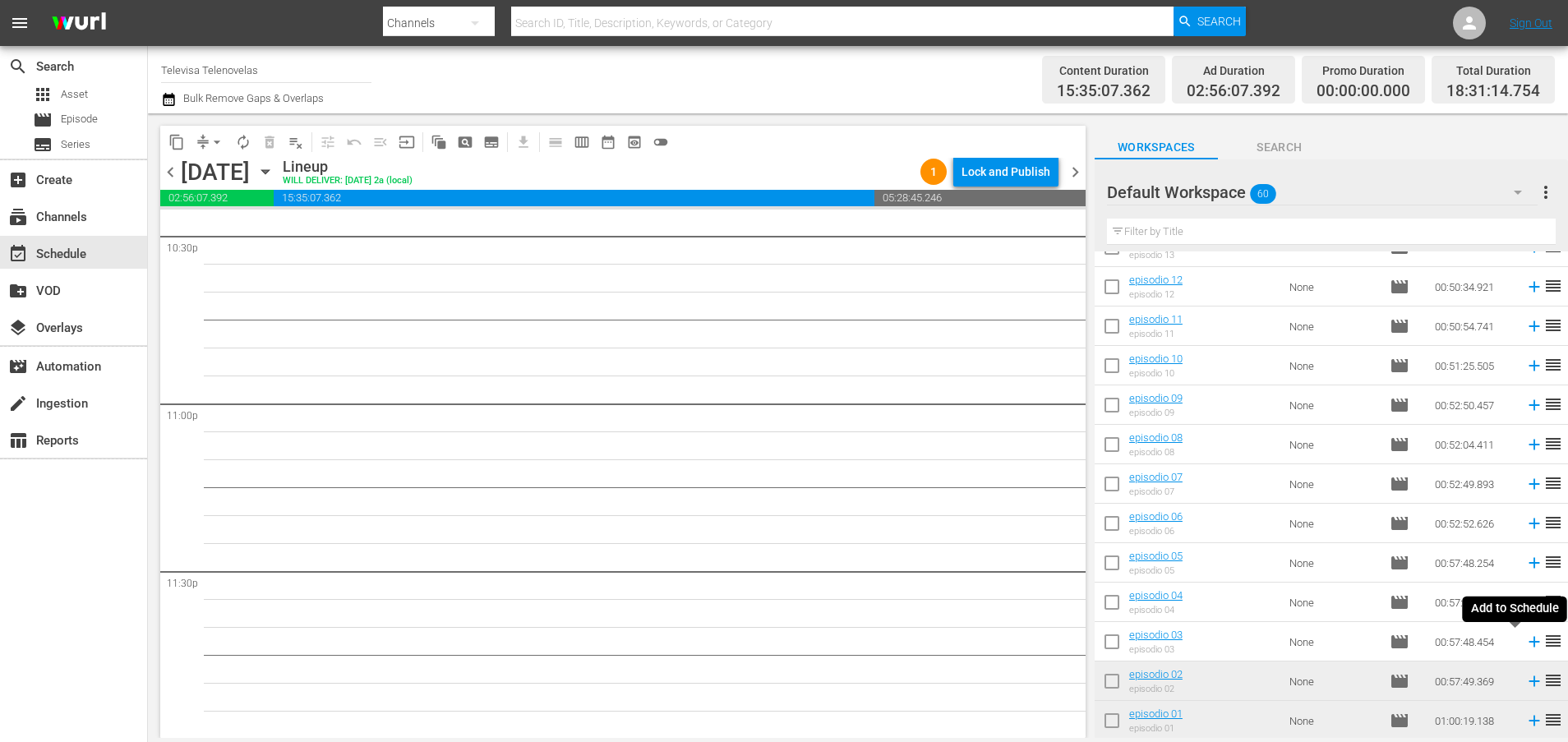
click at [1529, 644] on icon at bounding box center [1534, 642] width 10 height 10
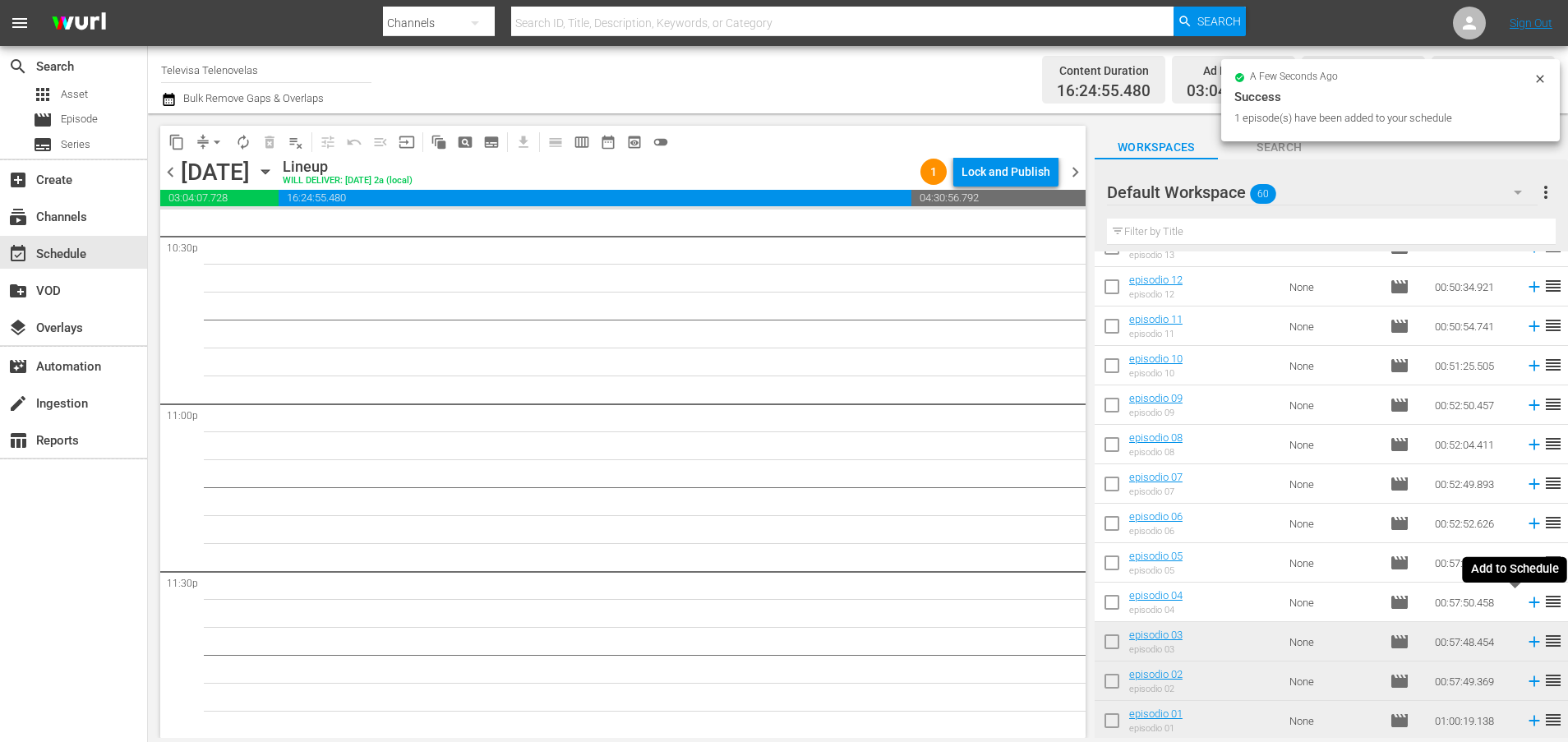
click at [1529, 604] on icon at bounding box center [1534, 603] width 10 height 10
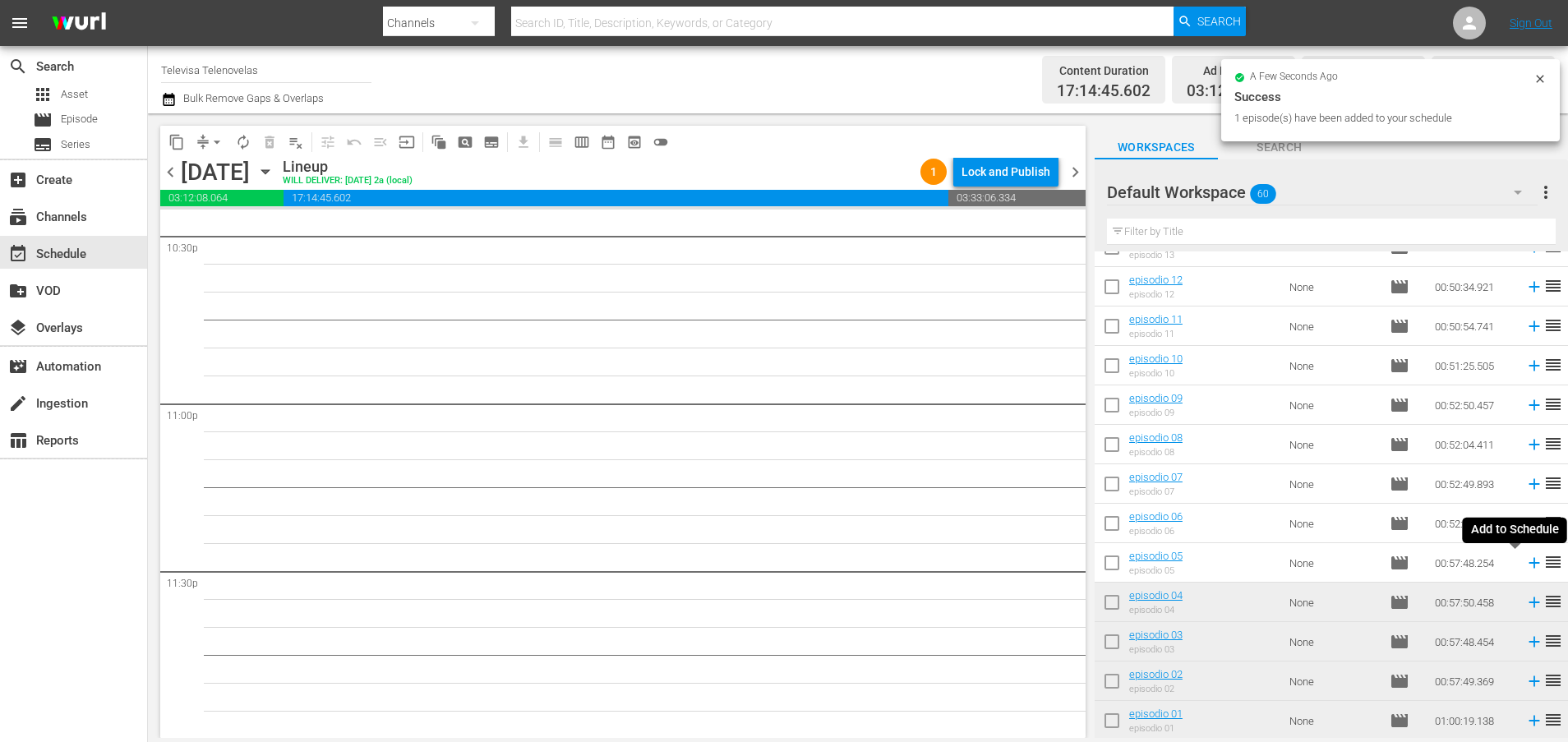
click at [1529, 565] on icon at bounding box center [1534, 564] width 10 height 10
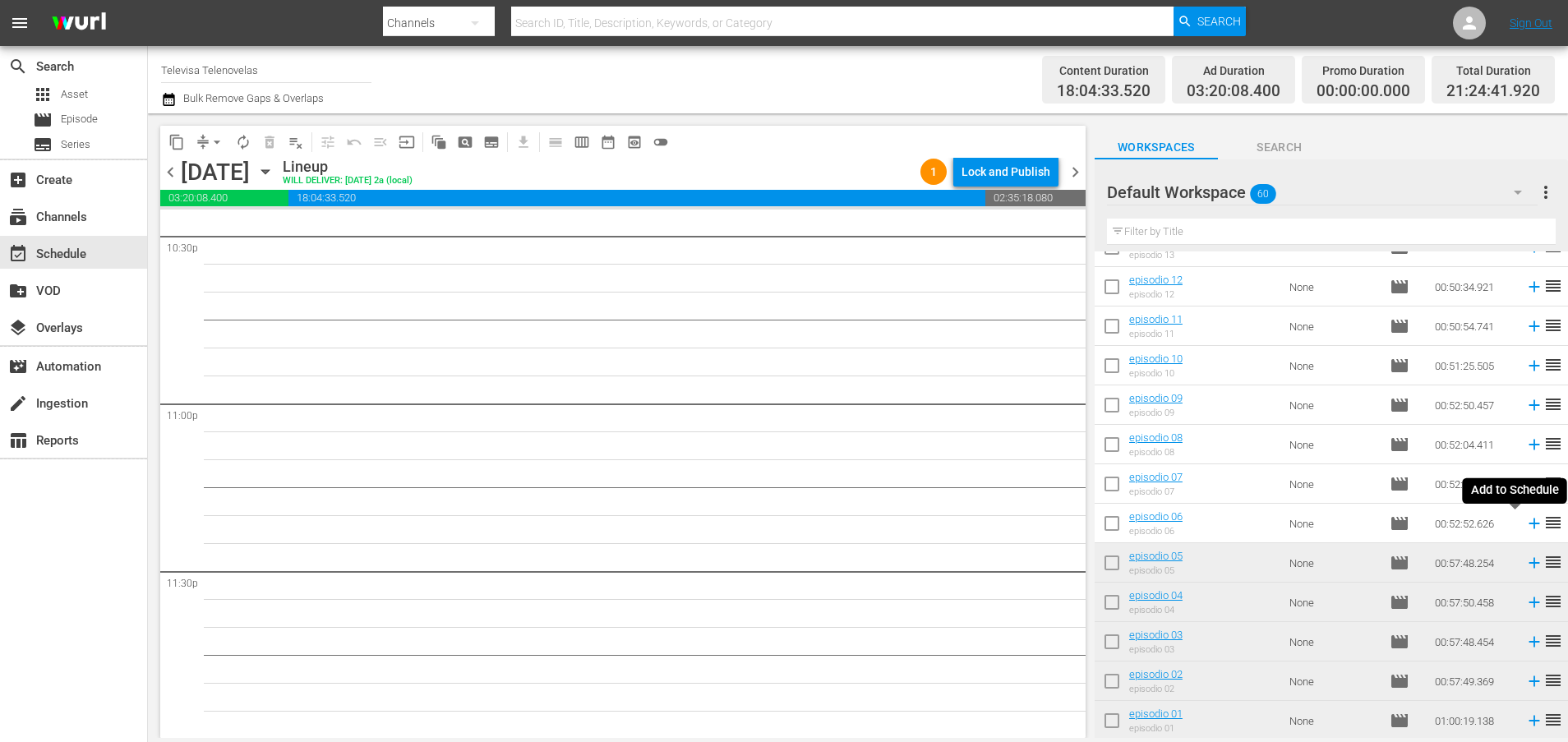
click at [1529, 528] on icon at bounding box center [1534, 524] width 10 height 10
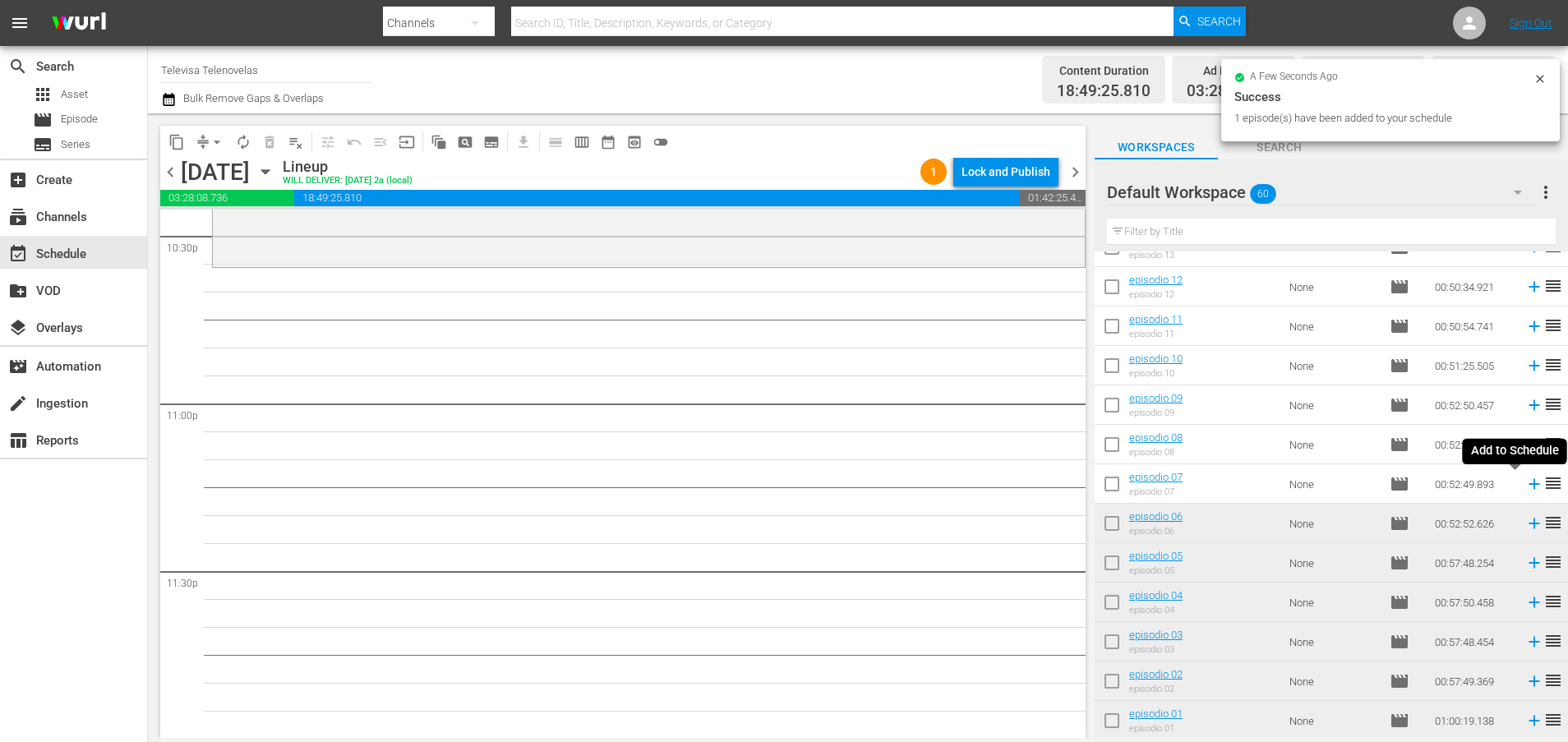
click at [1525, 486] on icon at bounding box center [1534, 484] width 18 height 18
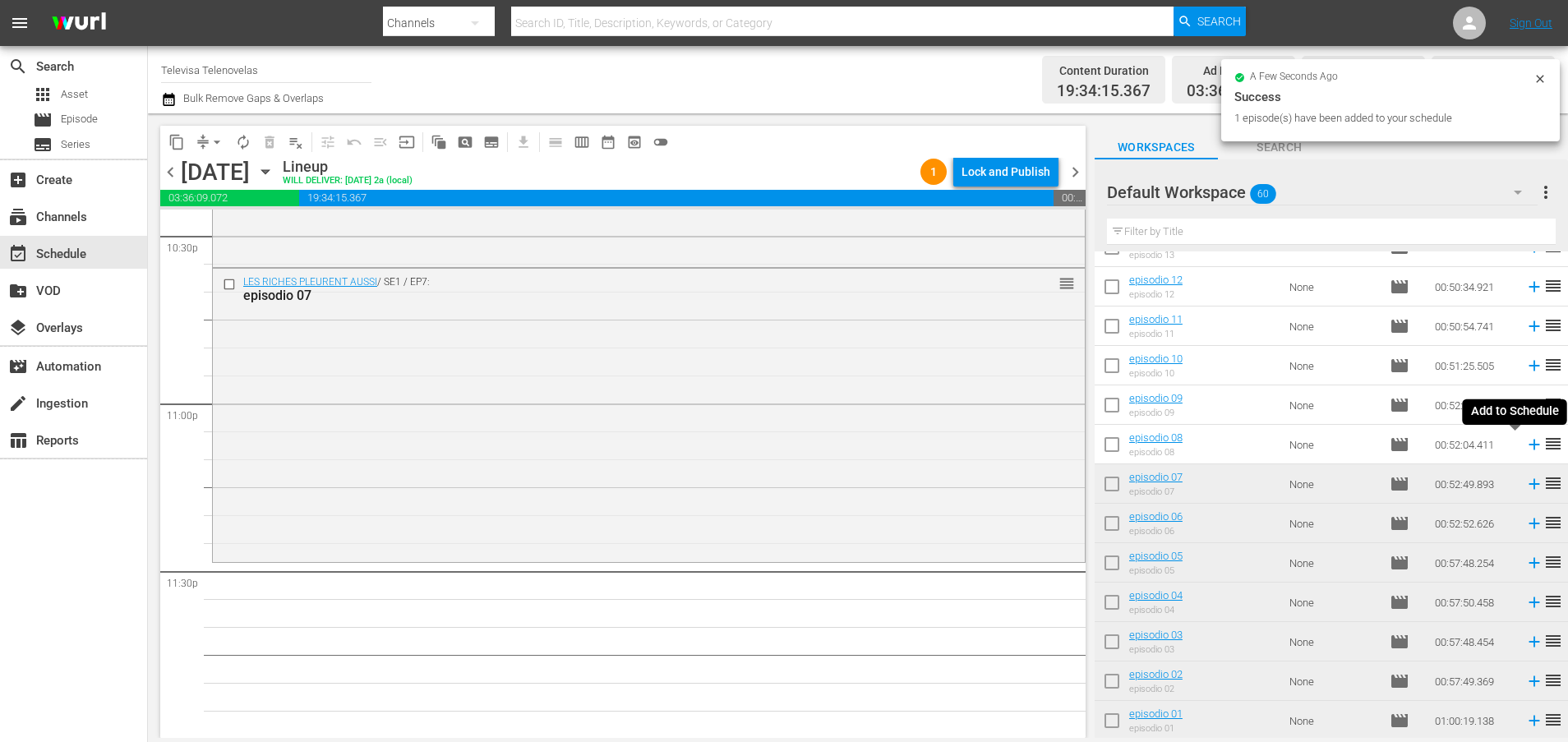
click at [1525, 447] on icon at bounding box center [1534, 445] width 18 height 18
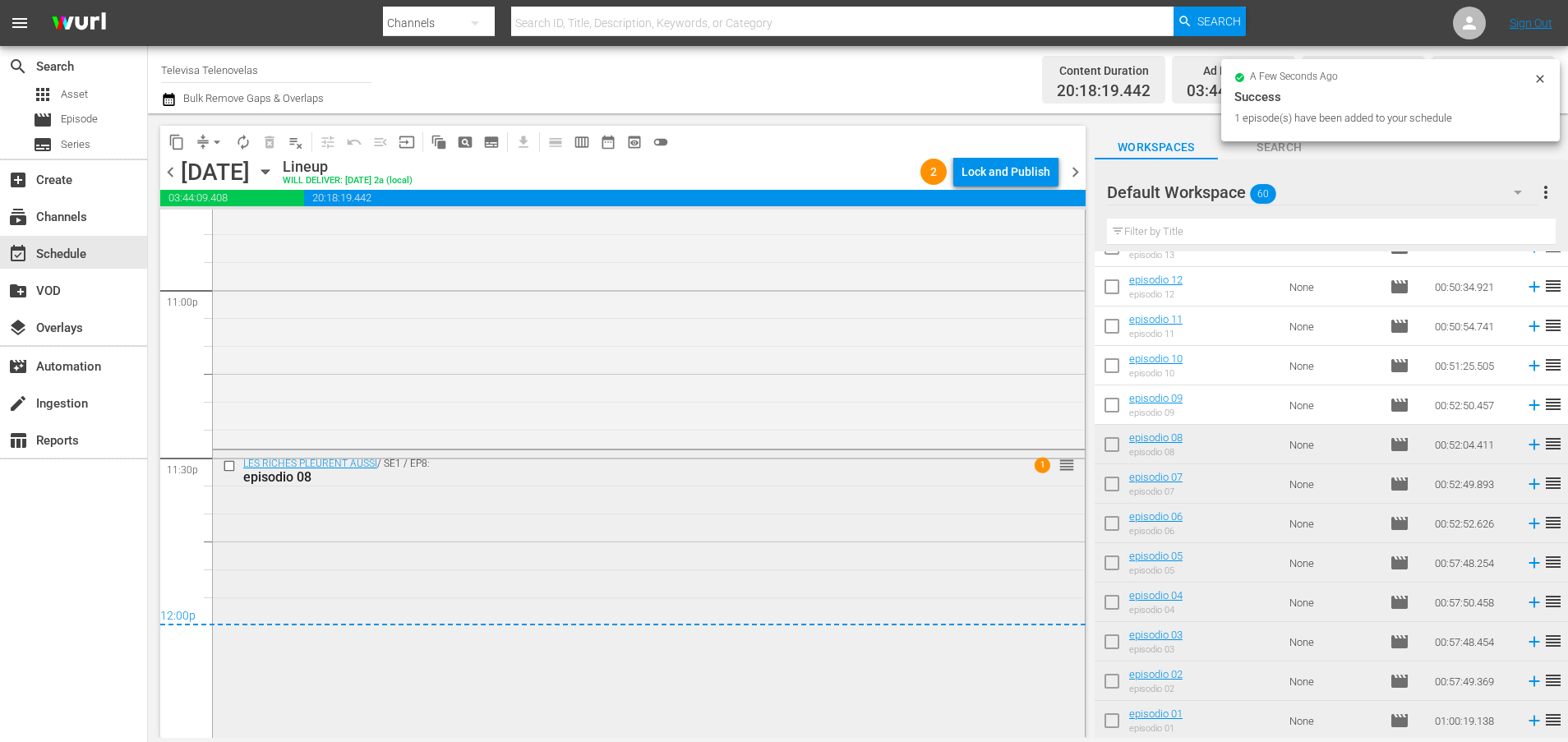
scroll to position [7637, 0]
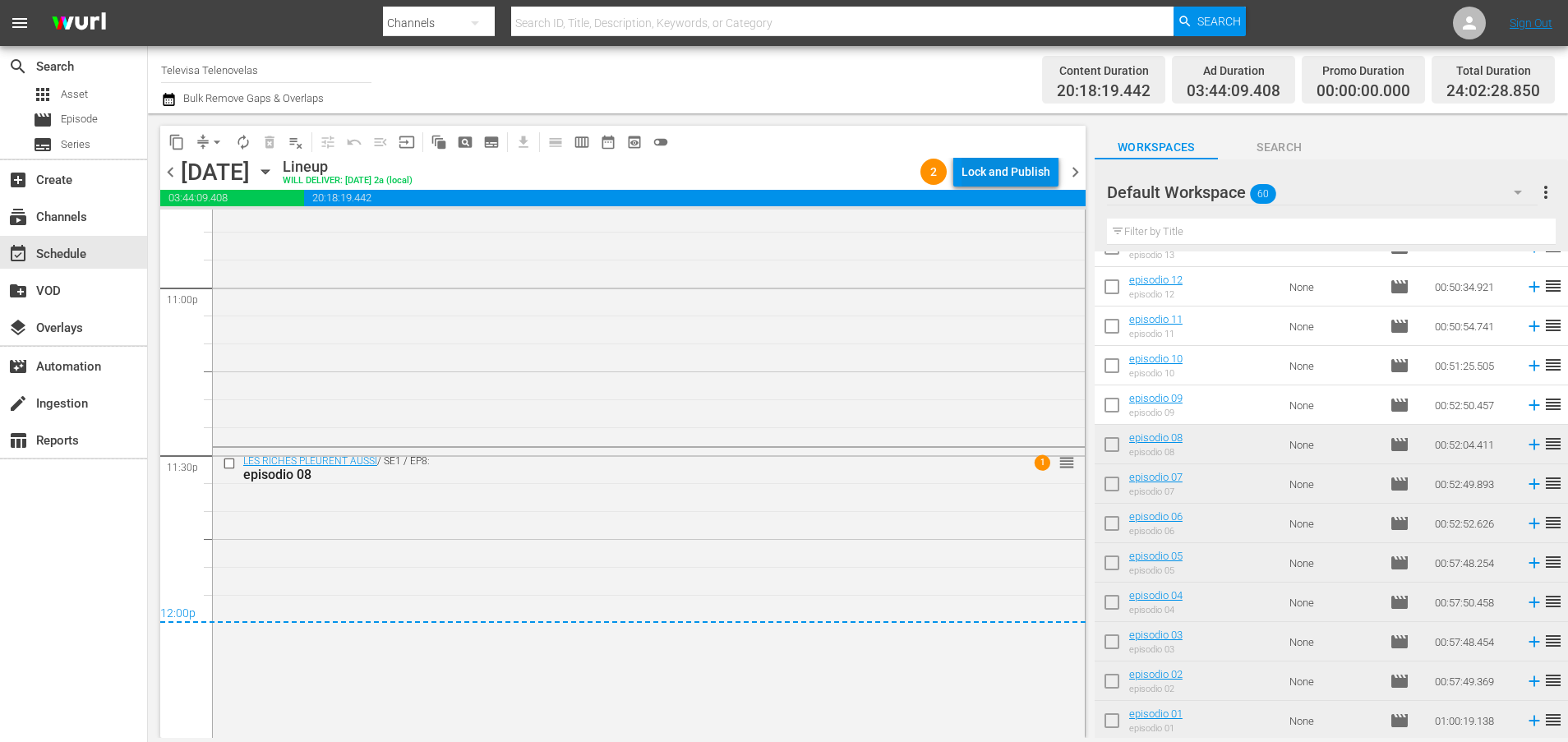
click at [979, 177] on div "Lock and Publish" at bounding box center [1006, 172] width 89 height 30
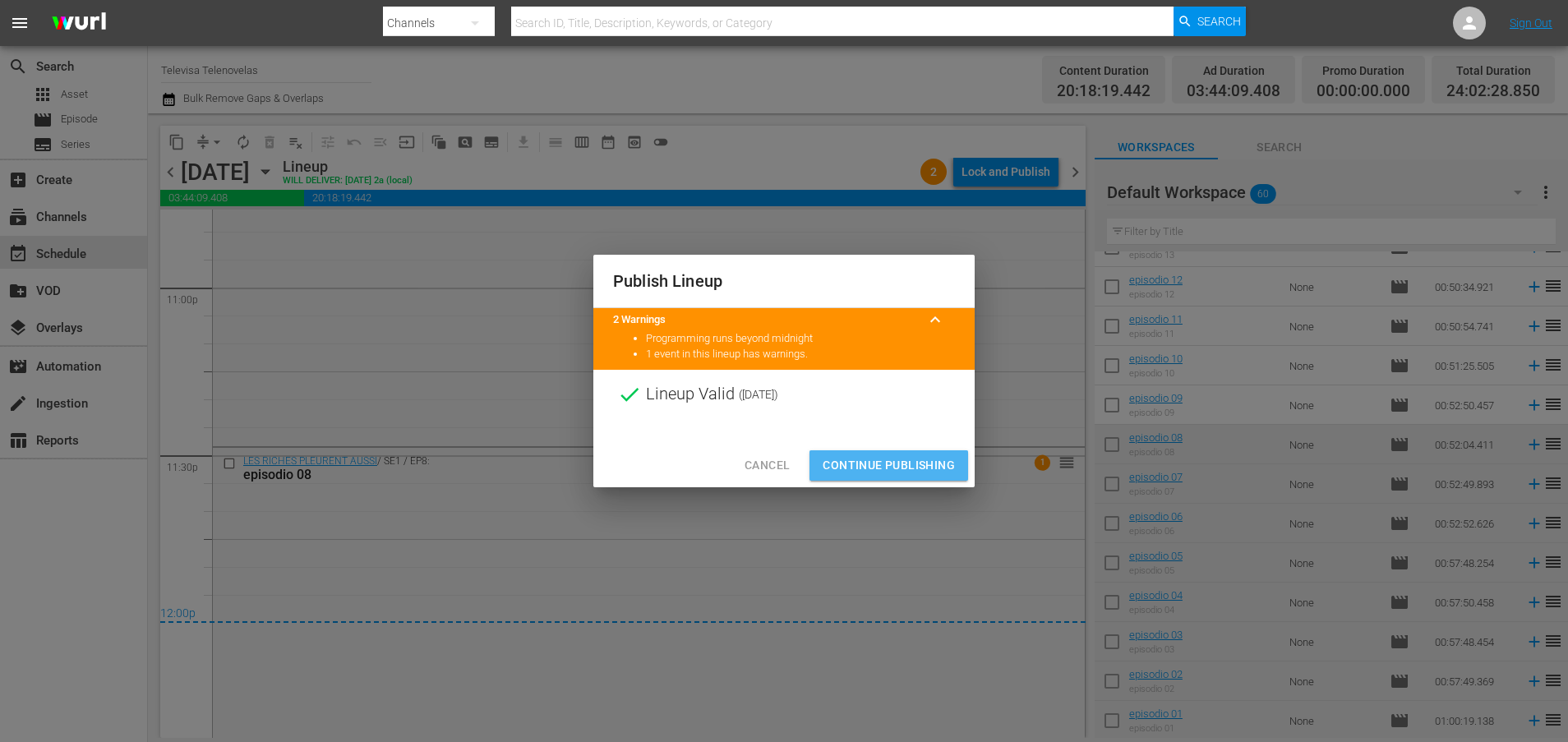
click at [907, 472] on span "Continue Publishing" at bounding box center [888, 466] width 132 height 21
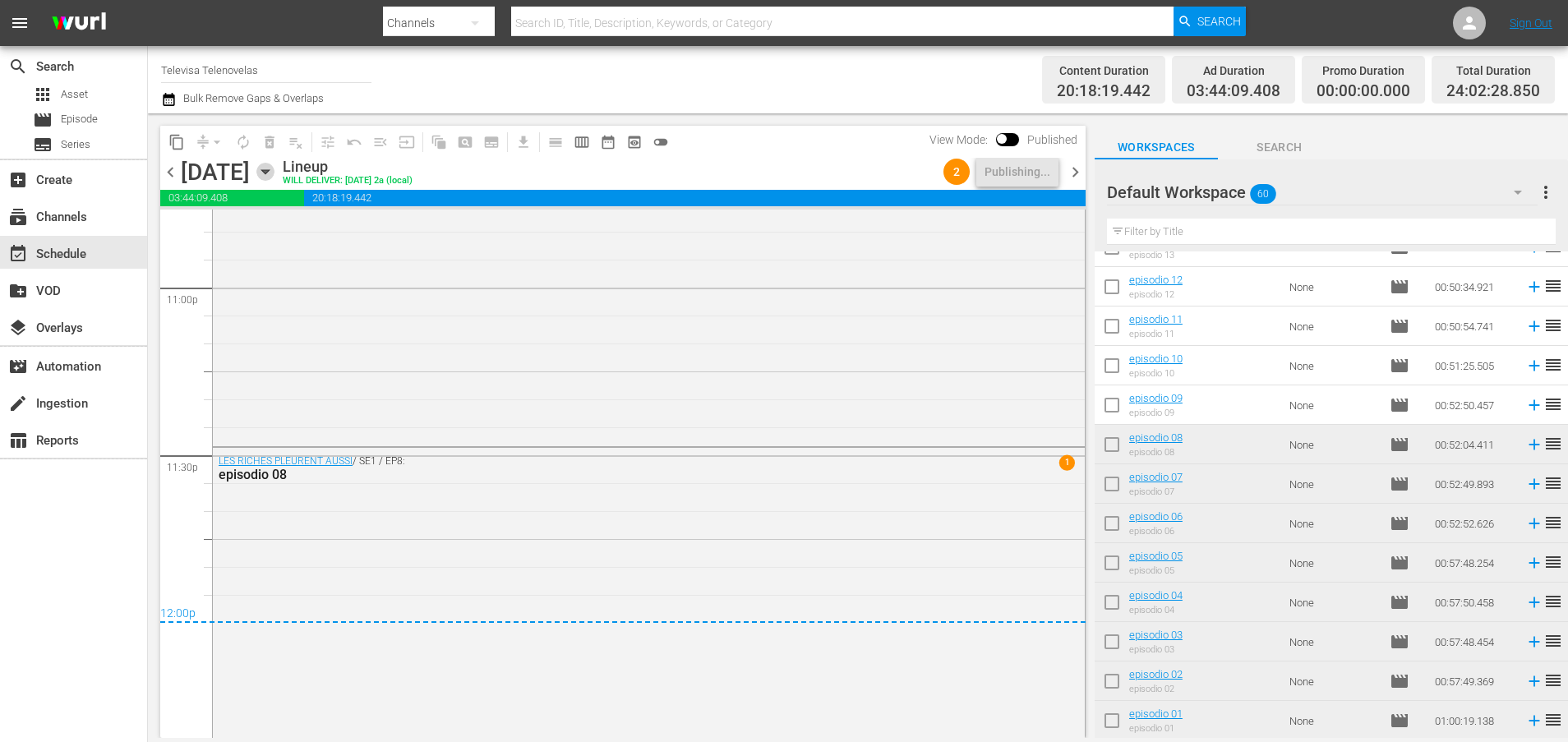
click at [269, 171] on icon "button" at bounding box center [265, 172] width 7 height 4
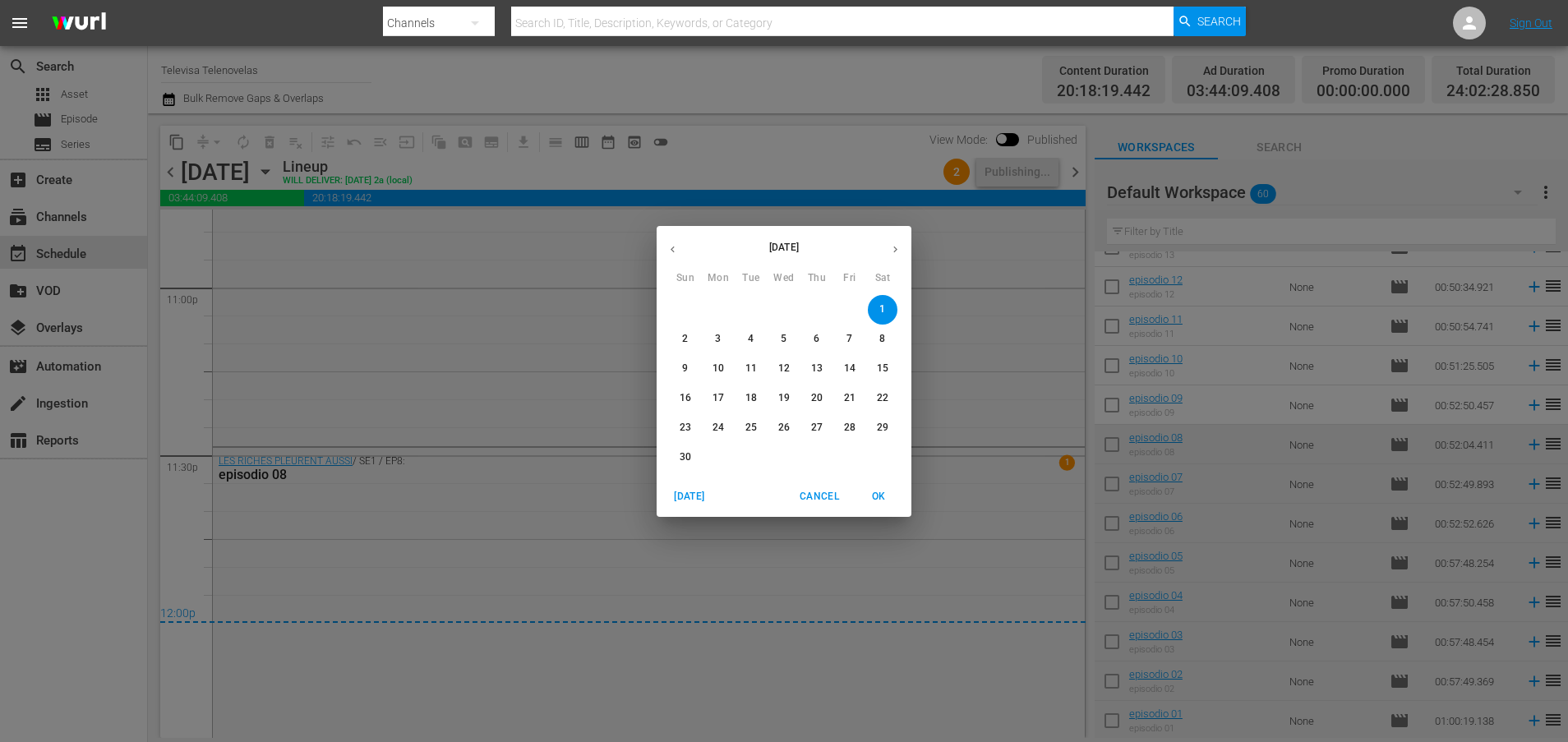
click at [680, 338] on span "2" at bounding box center [686, 339] width 30 height 14
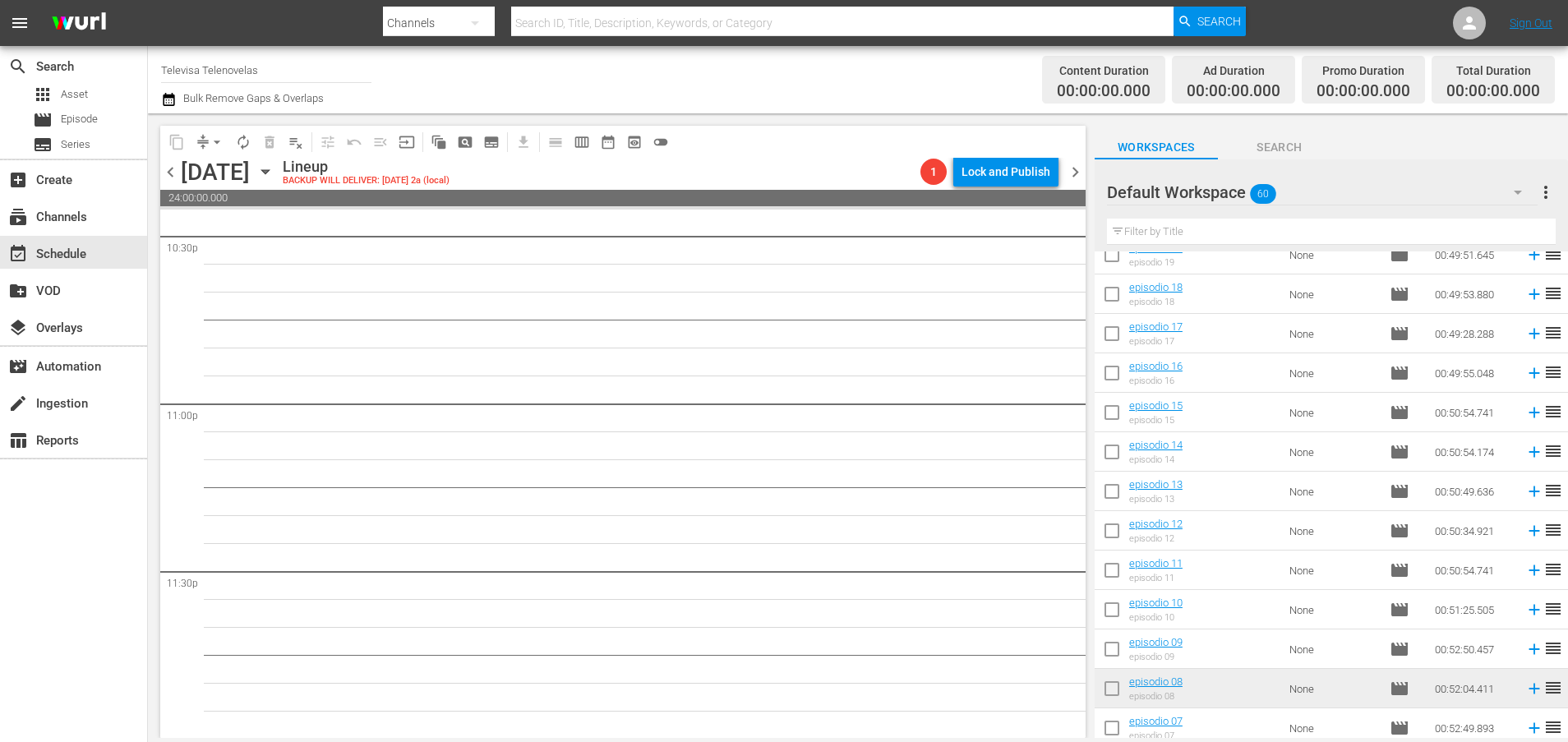
scroll to position [1672, 0]
click at [1525, 654] on icon at bounding box center [1534, 652] width 18 height 18
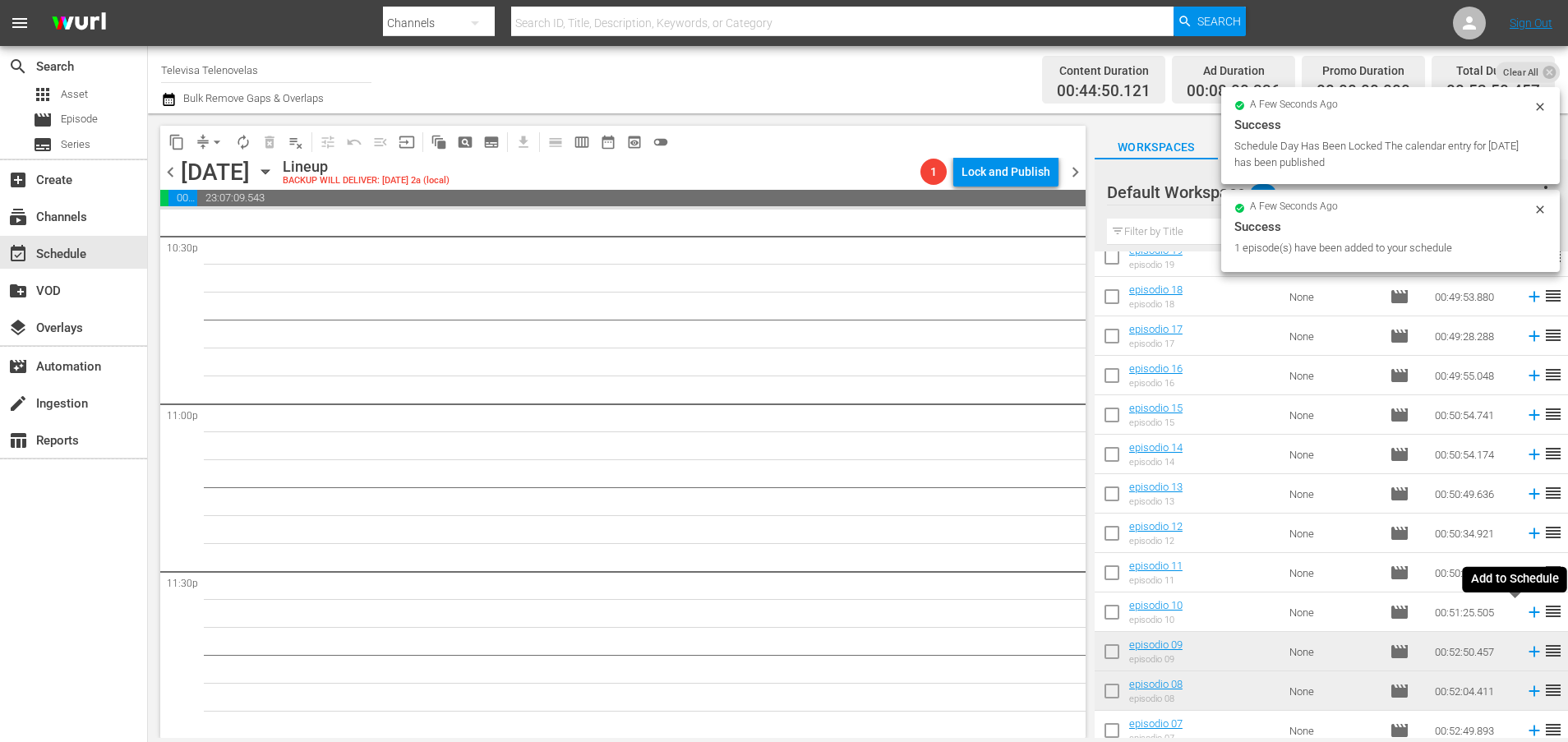
click at [1525, 615] on icon at bounding box center [1534, 612] width 18 height 18
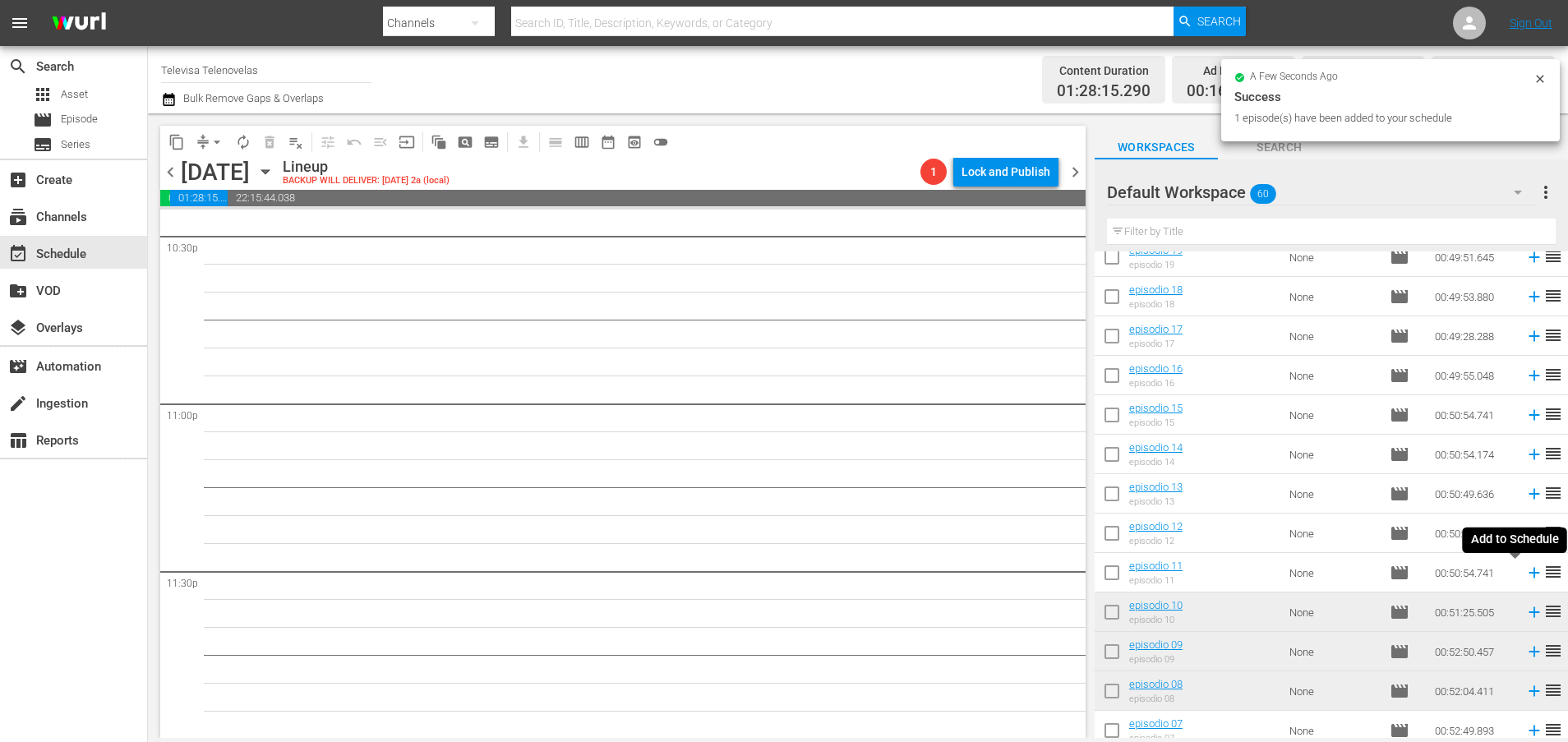
click at [1525, 575] on icon at bounding box center [1534, 572] width 18 height 18
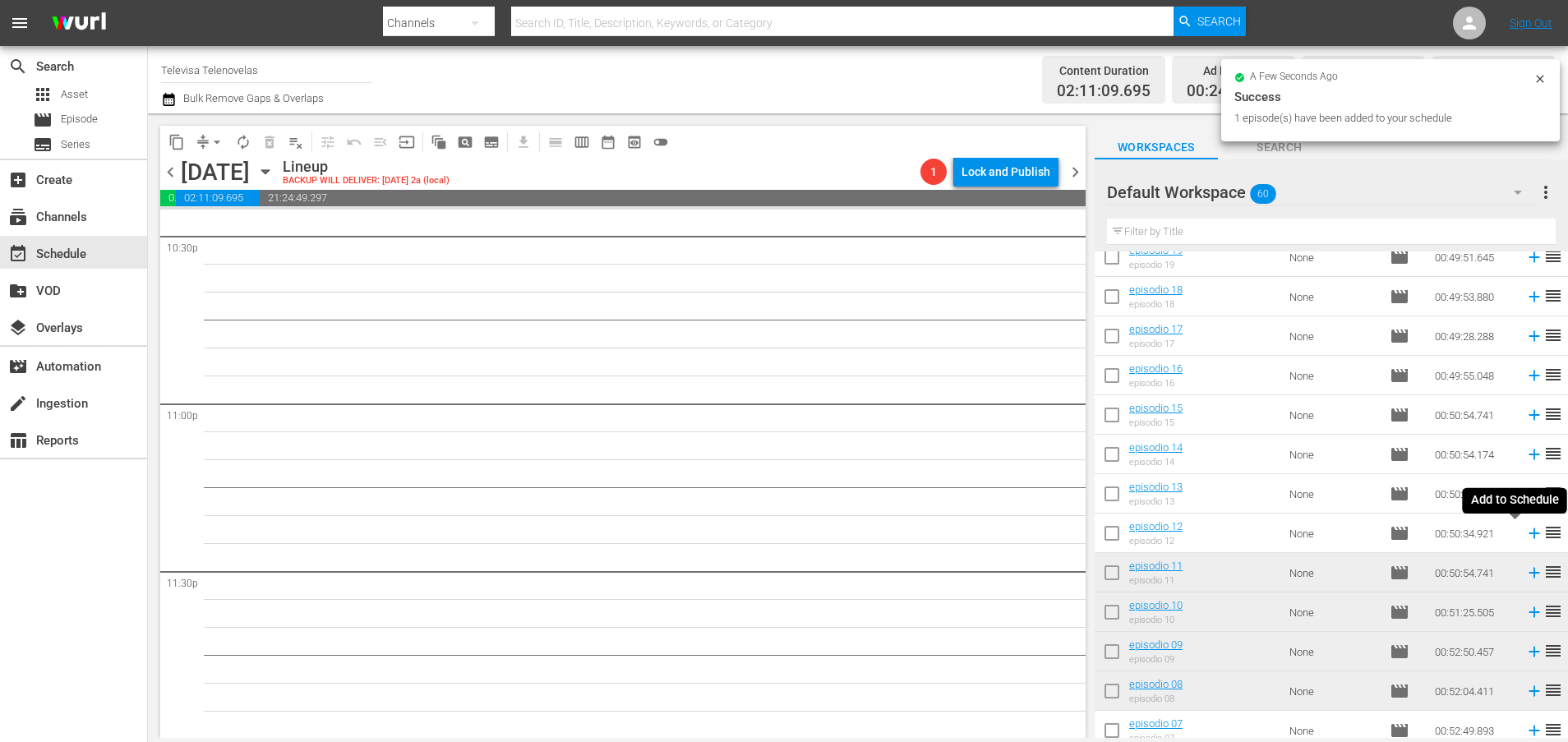
click at [1525, 535] on icon at bounding box center [1534, 533] width 18 height 18
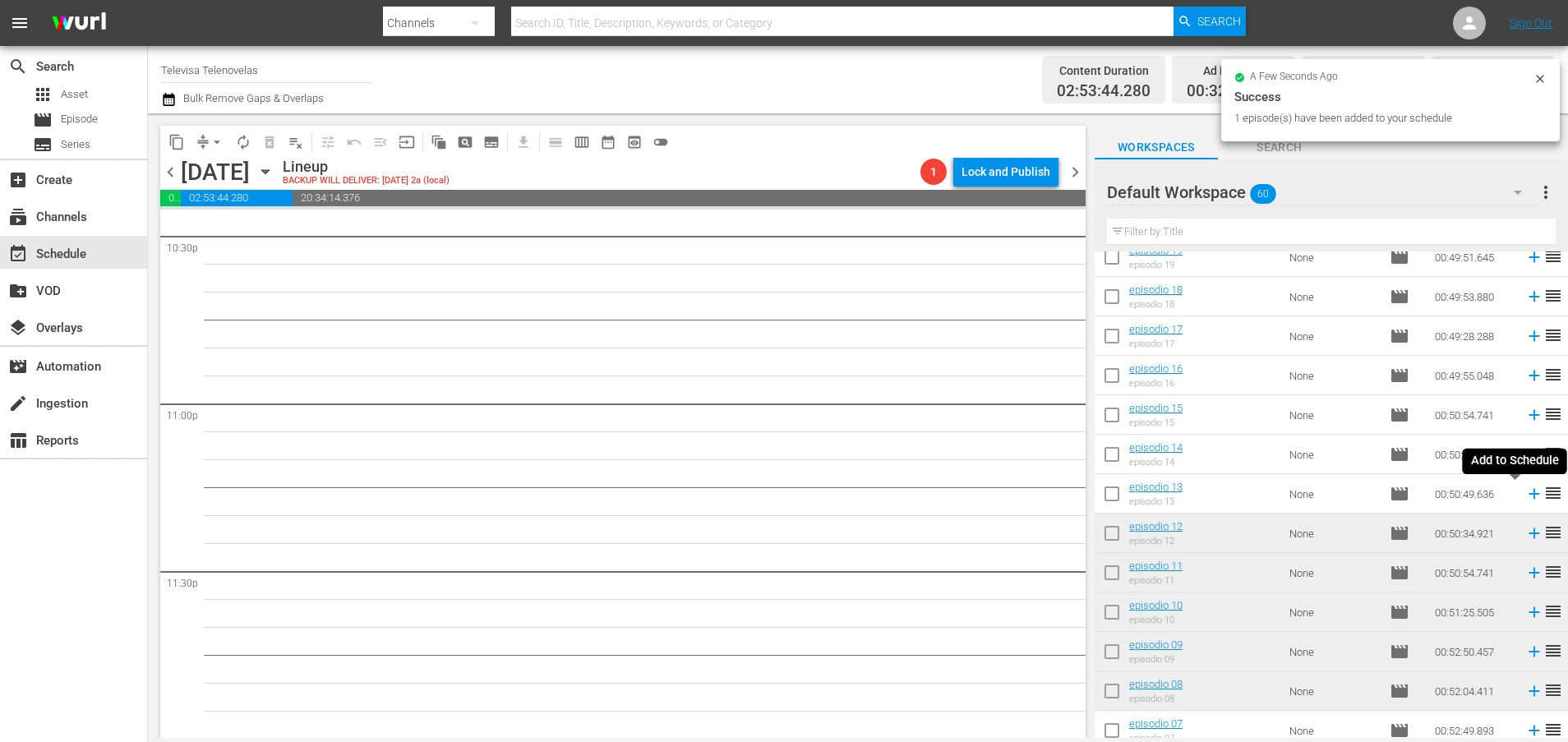
click at [1529, 496] on icon at bounding box center [1534, 495] width 10 height 10
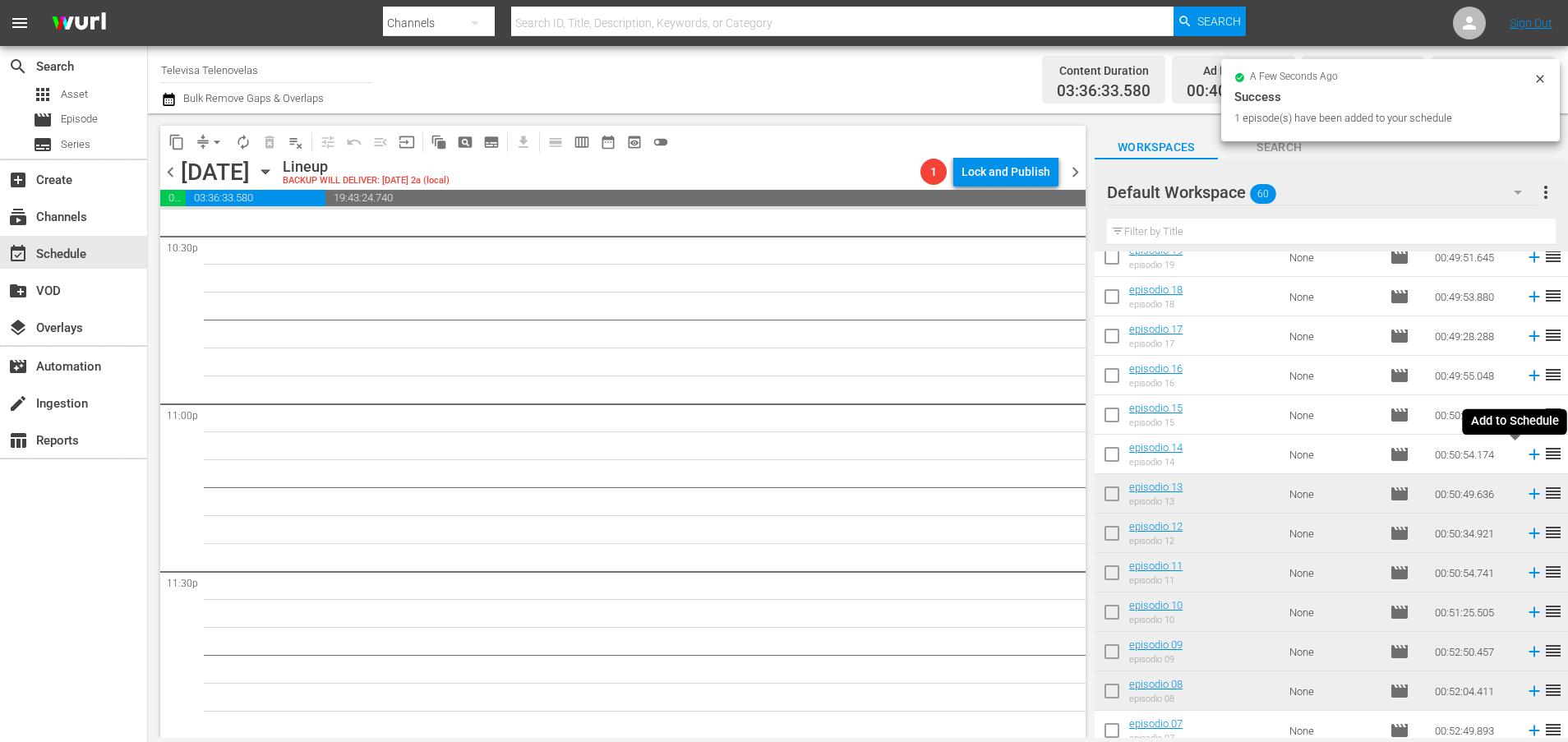
click at [1529, 457] on icon at bounding box center [1534, 455] width 10 height 10
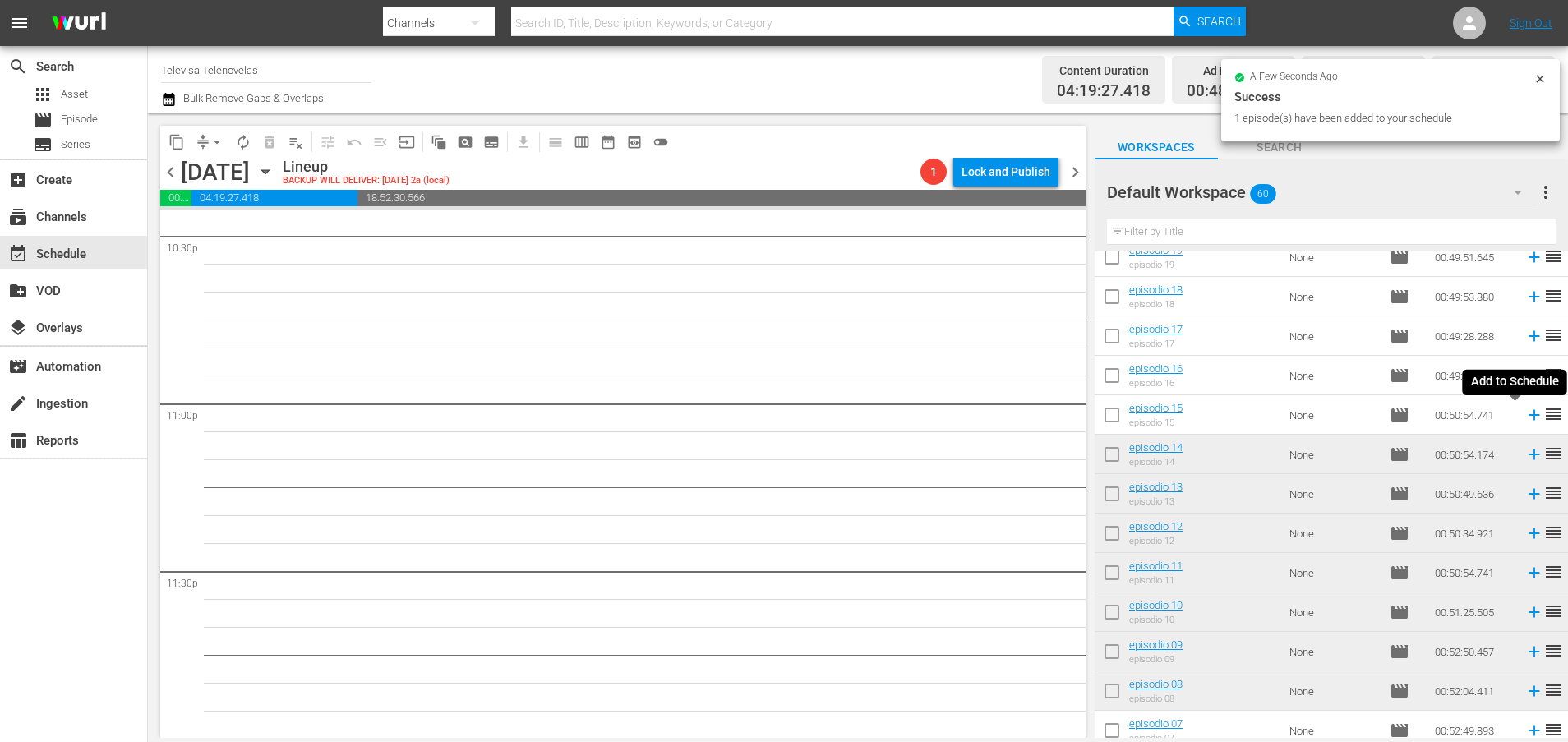
click at [1525, 418] on icon at bounding box center [1534, 415] width 18 height 18
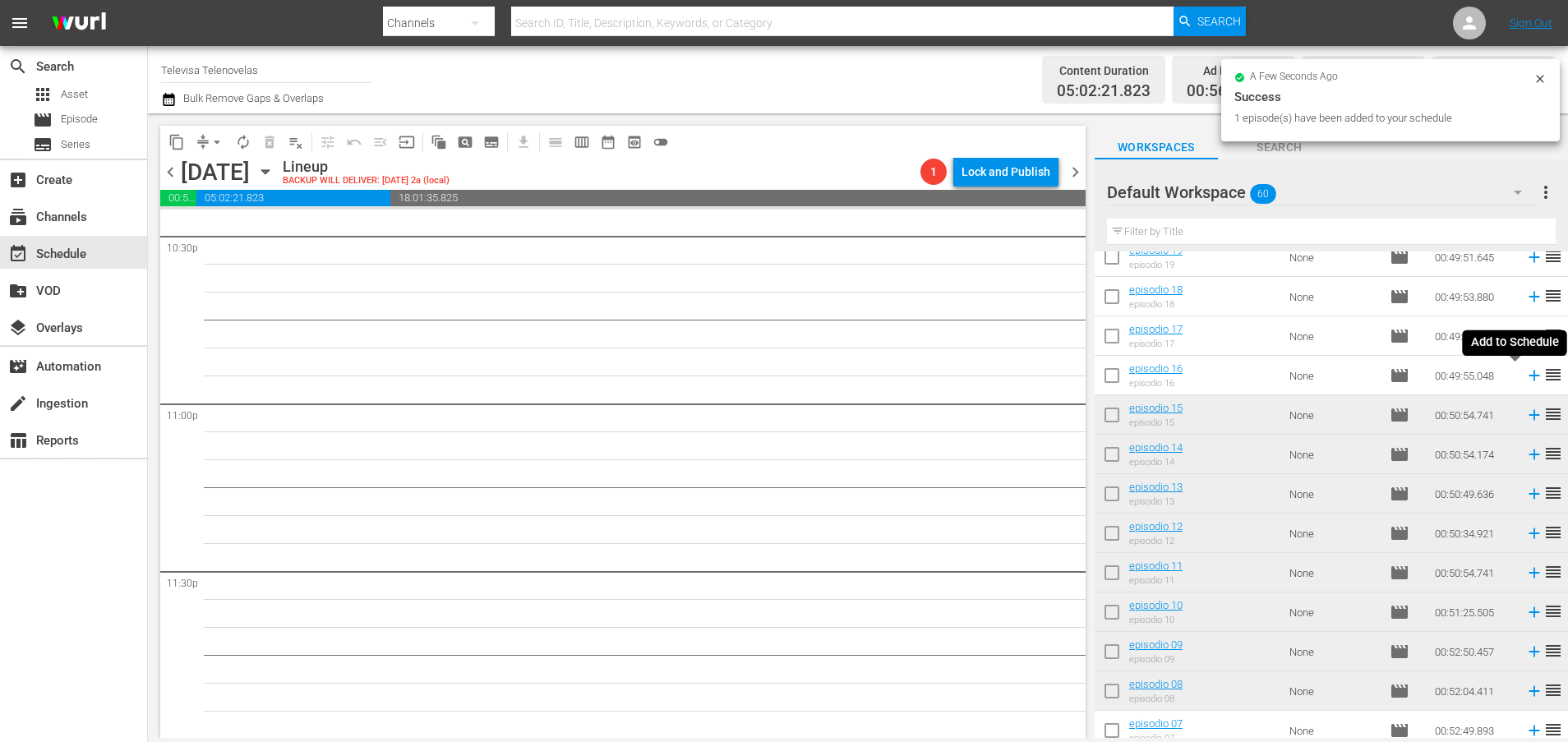
click at [1525, 378] on icon at bounding box center [1534, 376] width 18 height 18
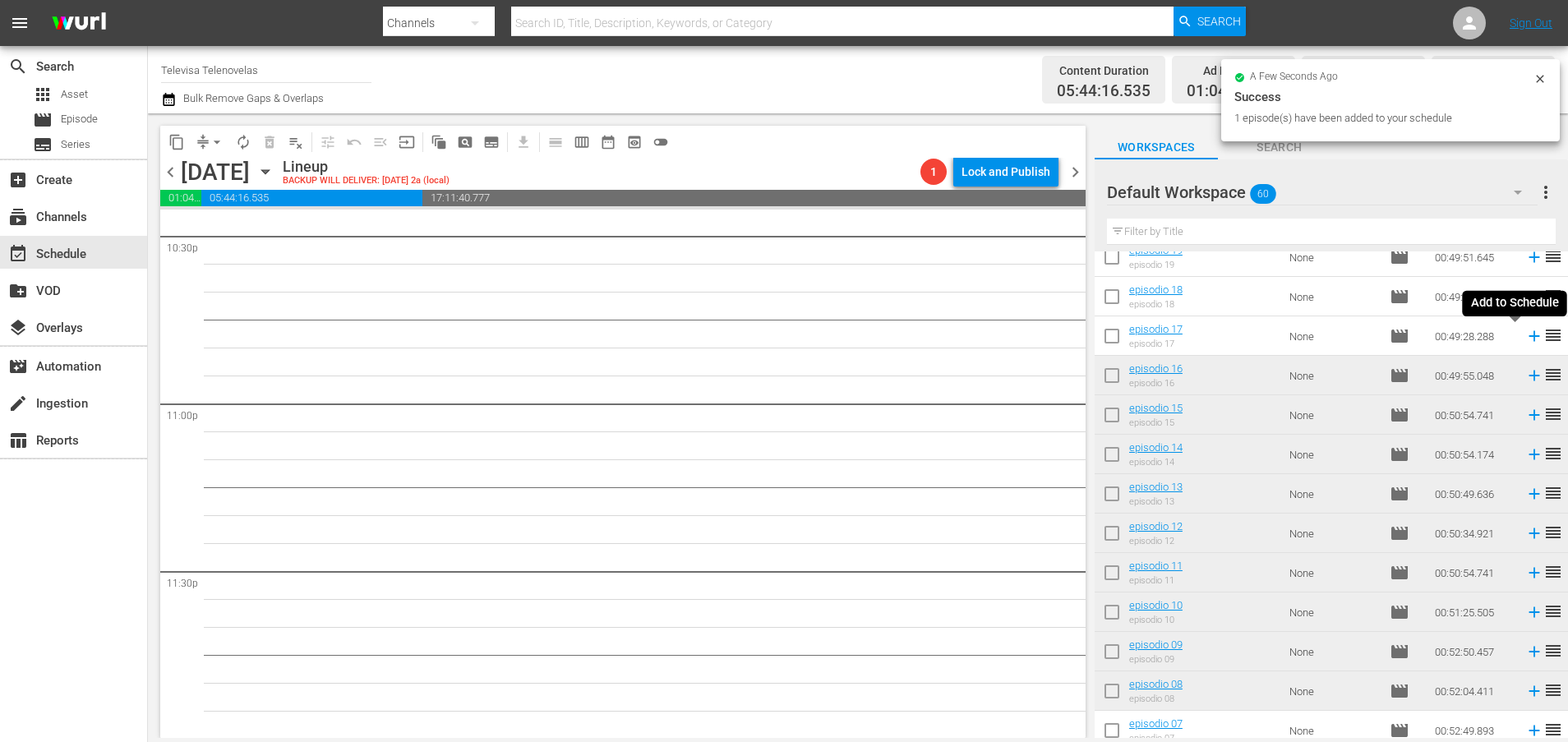
click at [1525, 339] on icon at bounding box center [1534, 336] width 18 height 18
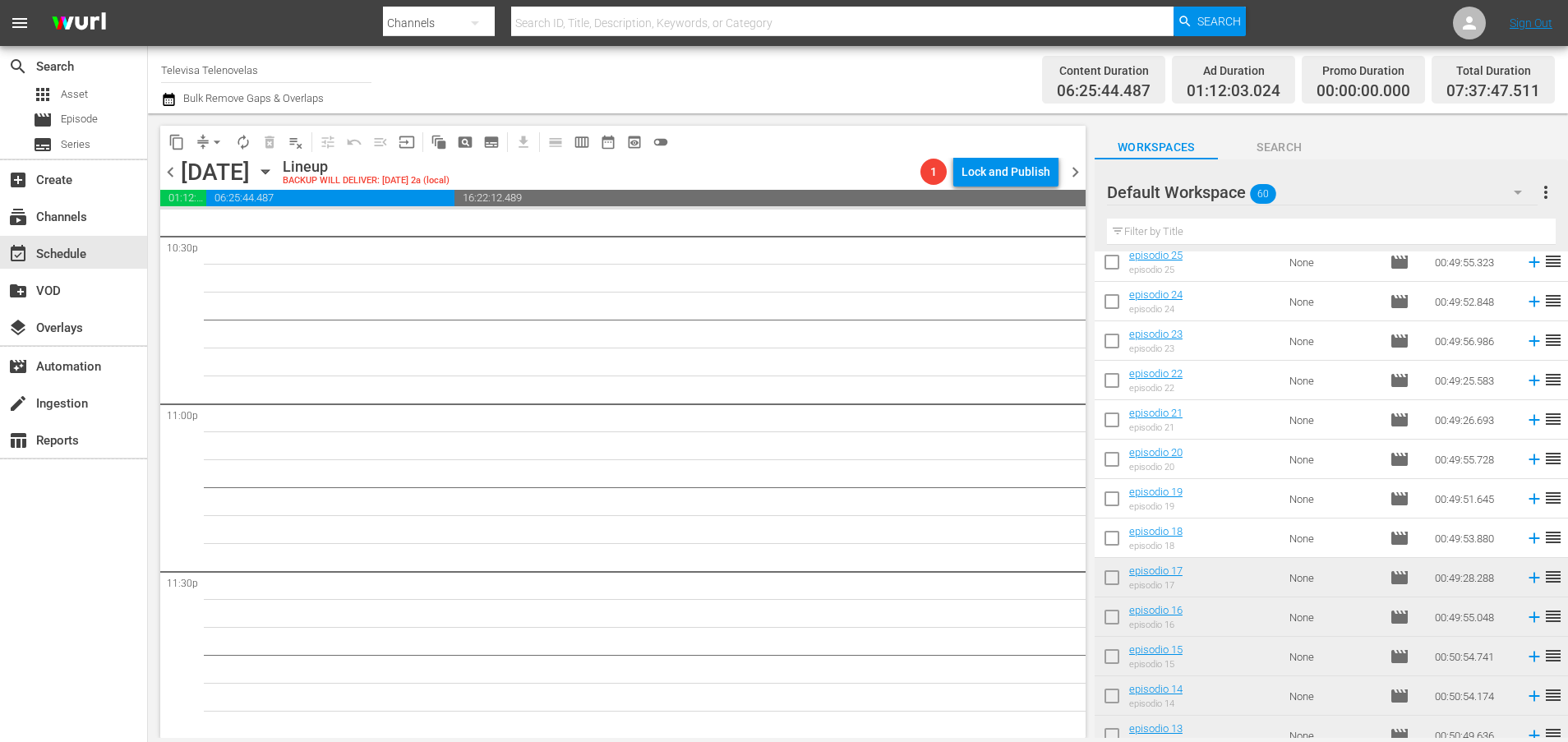
scroll to position [1425, 0]
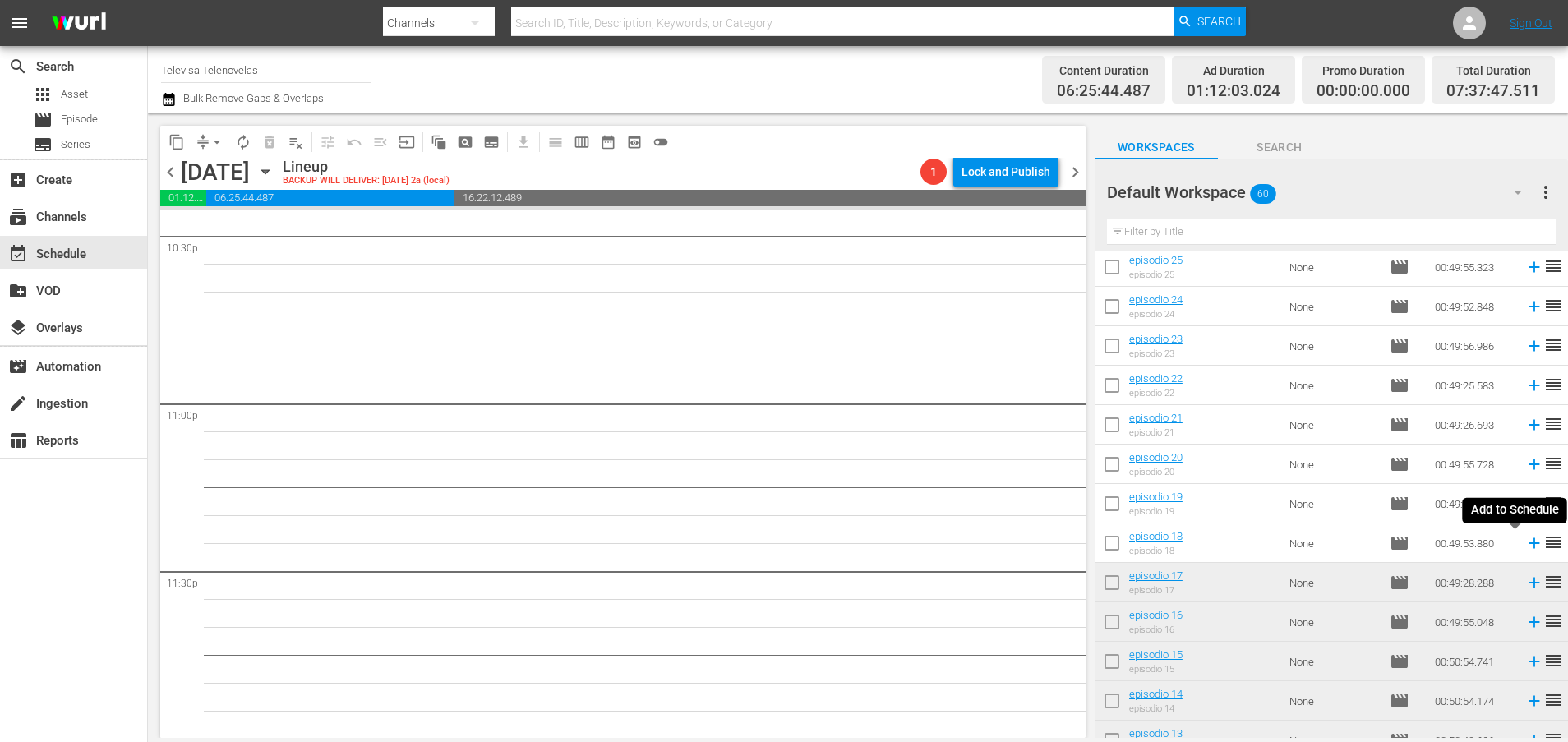
click at [1529, 545] on icon at bounding box center [1534, 544] width 10 height 10
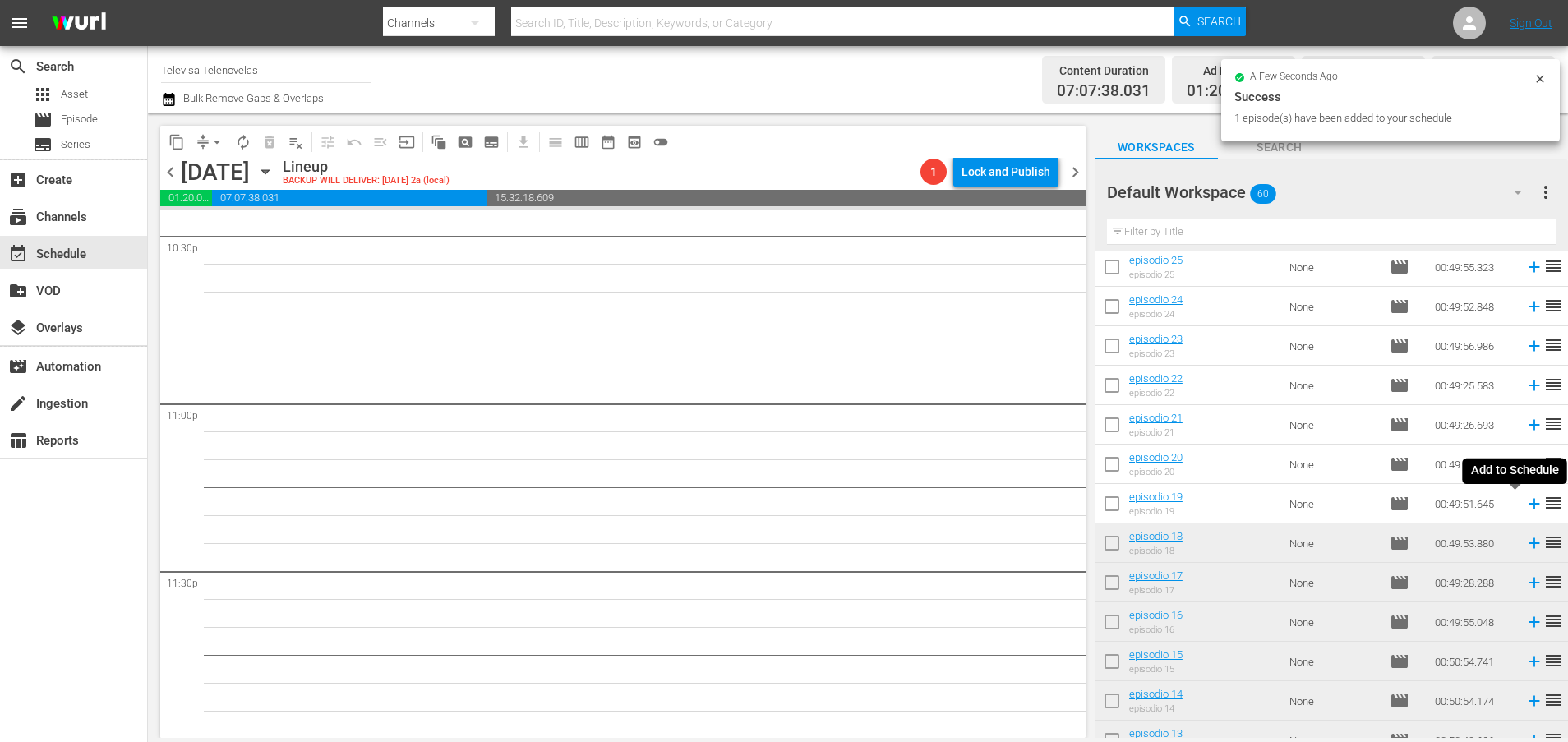
click at [1529, 504] on icon at bounding box center [1534, 504] width 10 height 10
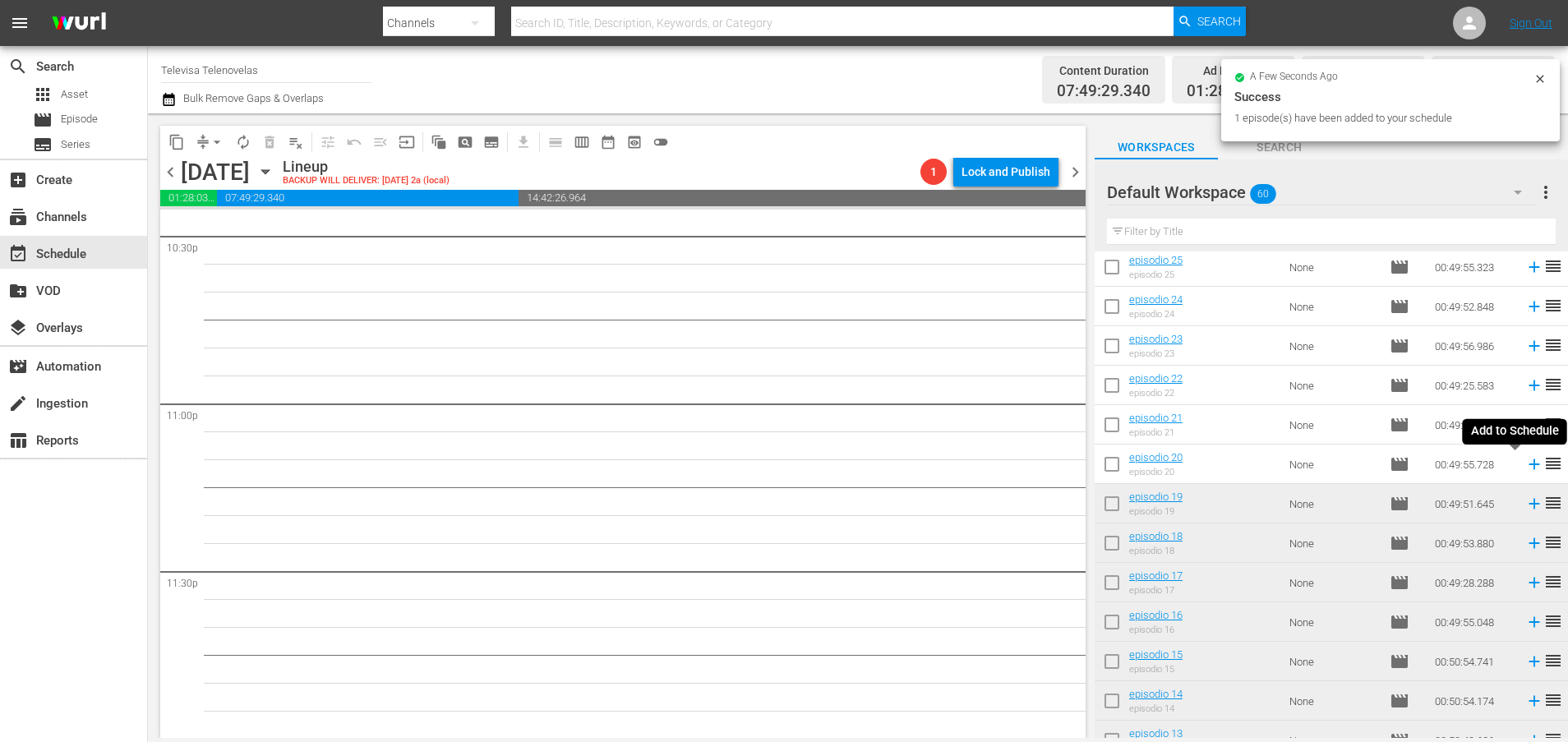
click at [1525, 469] on icon at bounding box center [1534, 464] width 18 height 18
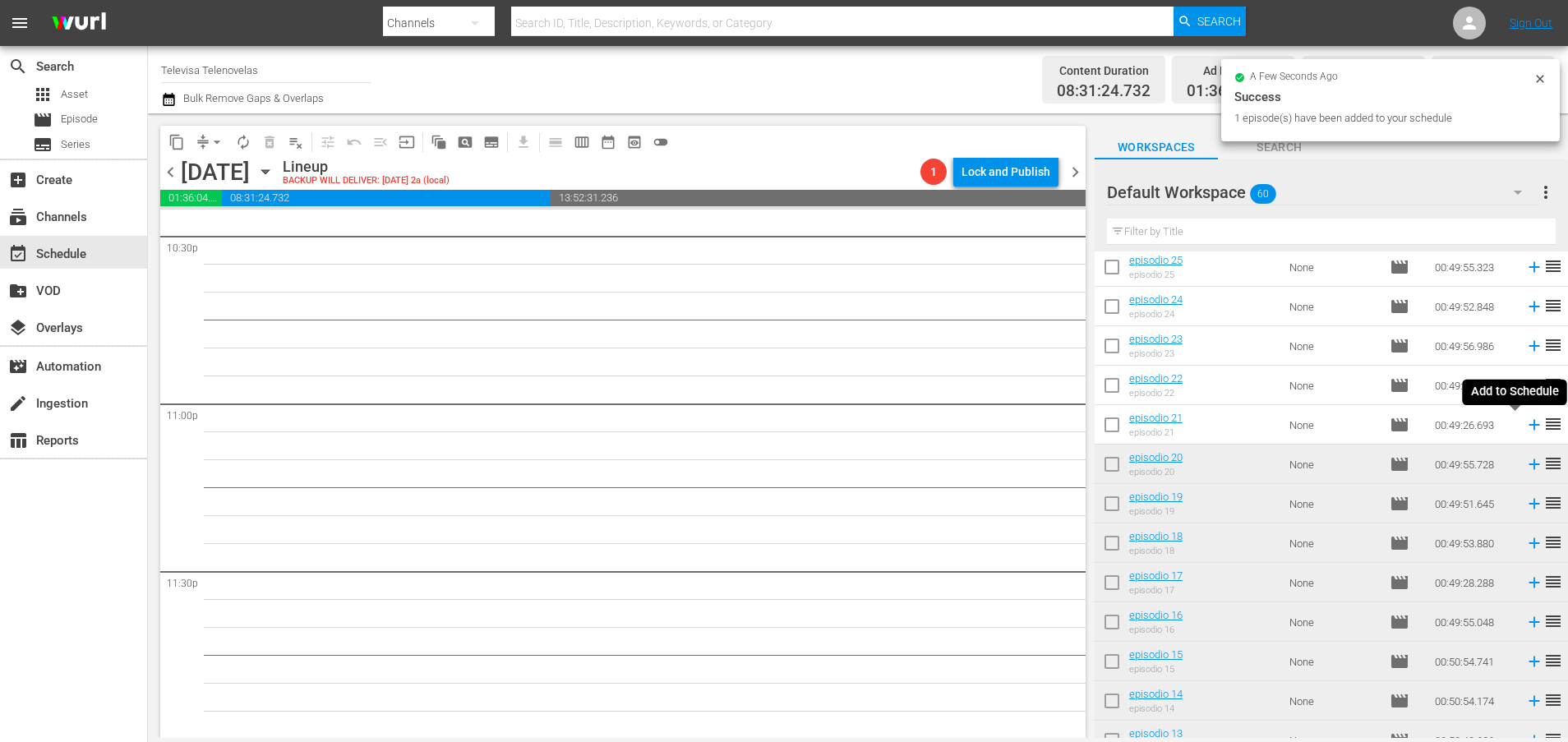
click at [1525, 429] on icon at bounding box center [1534, 425] width 18 height 18
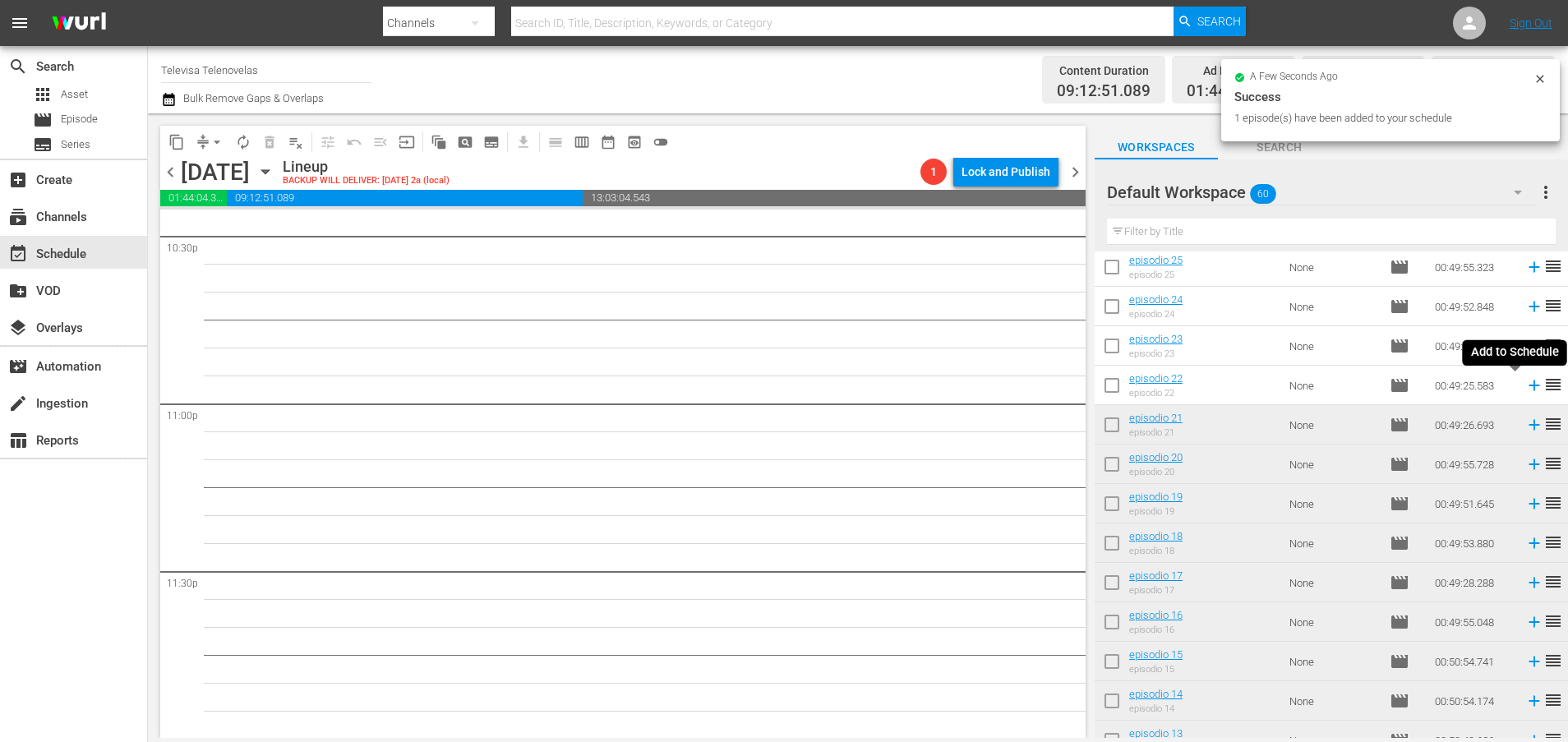
click at [1525, 388] on icon at bounding box center [1534, 385] width 18 height 18
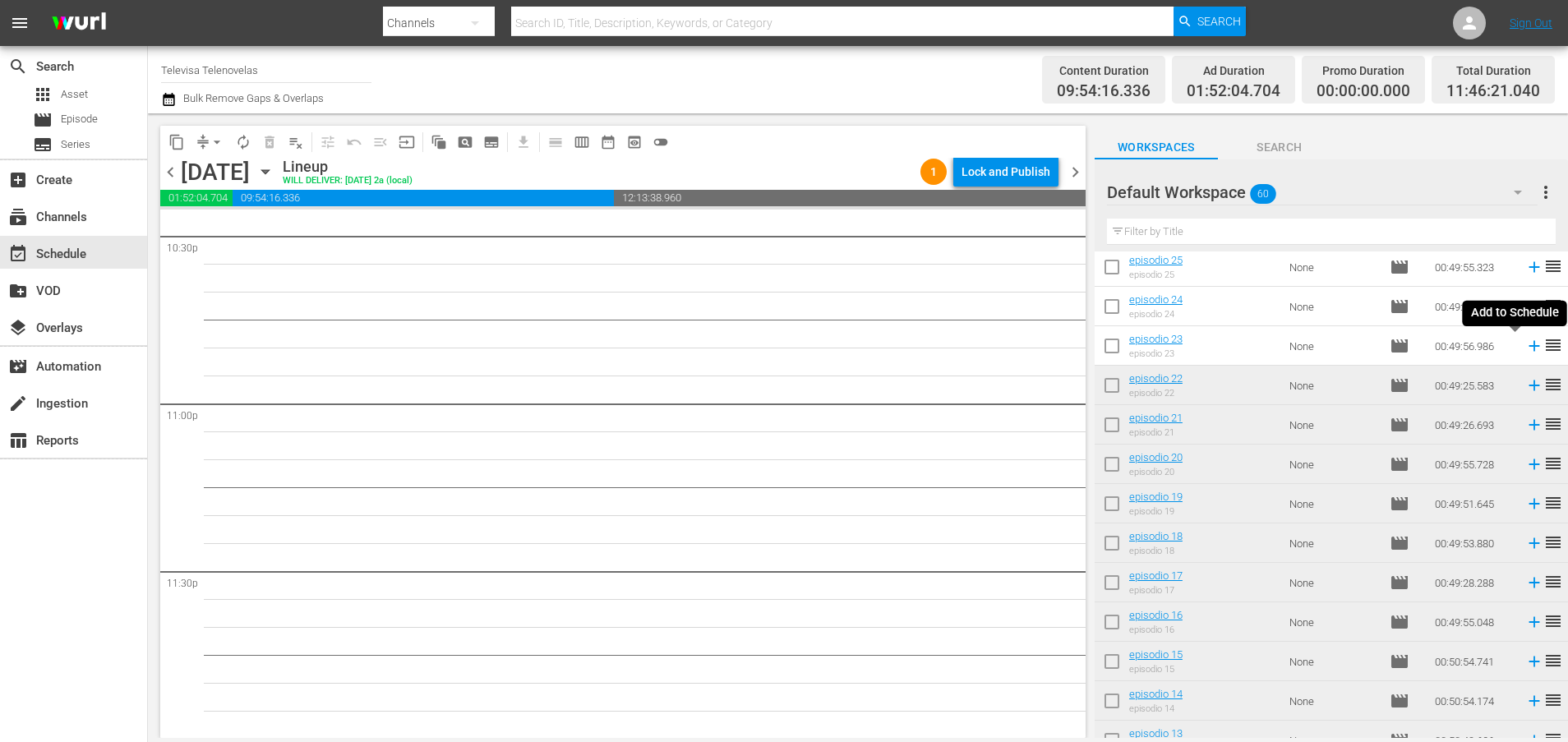
click at [1529, 350] on icon at bounding box center [1534, 346] width 10 height 10
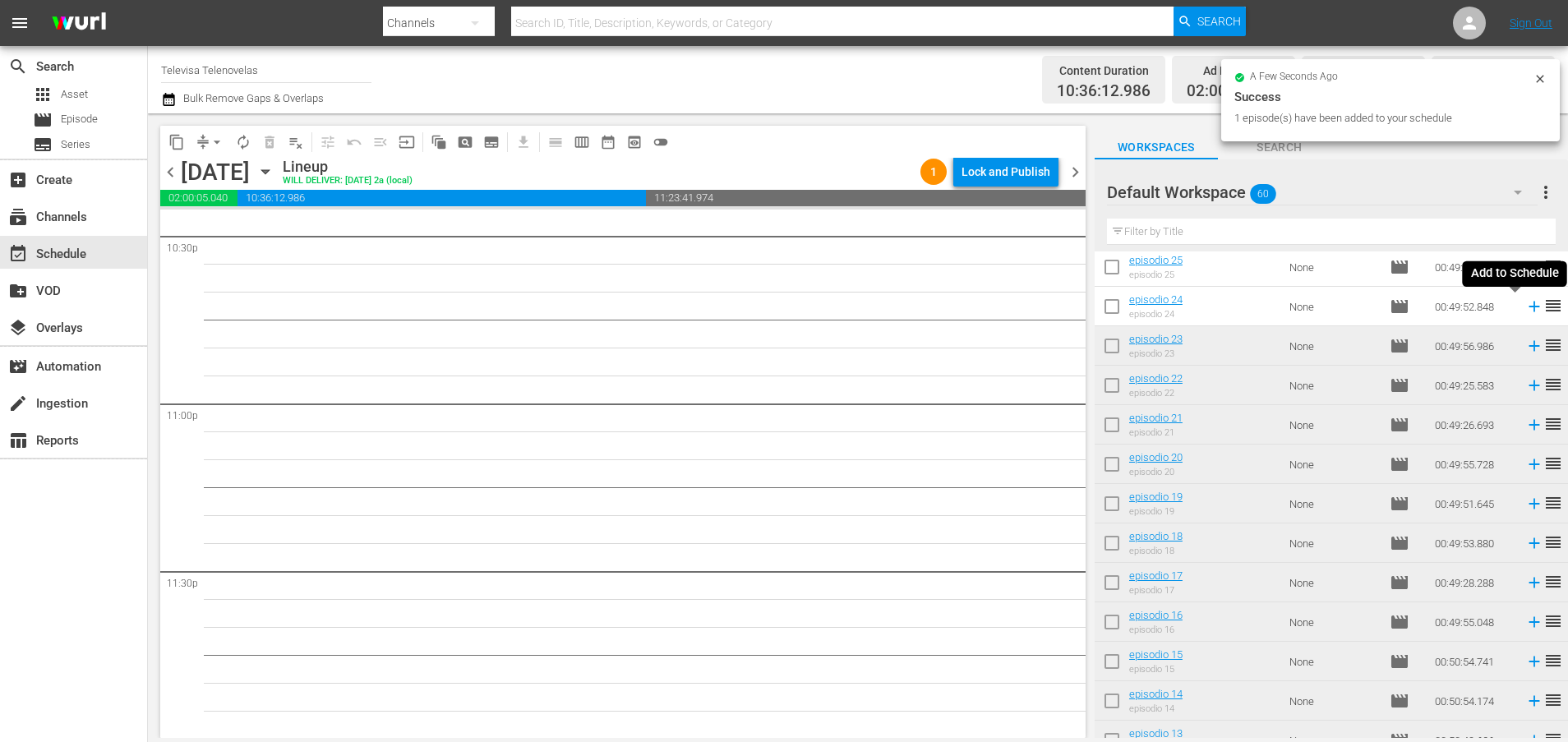
click at [1525, 306] on icon at bounding box center [1534, 307] width 18 height 18
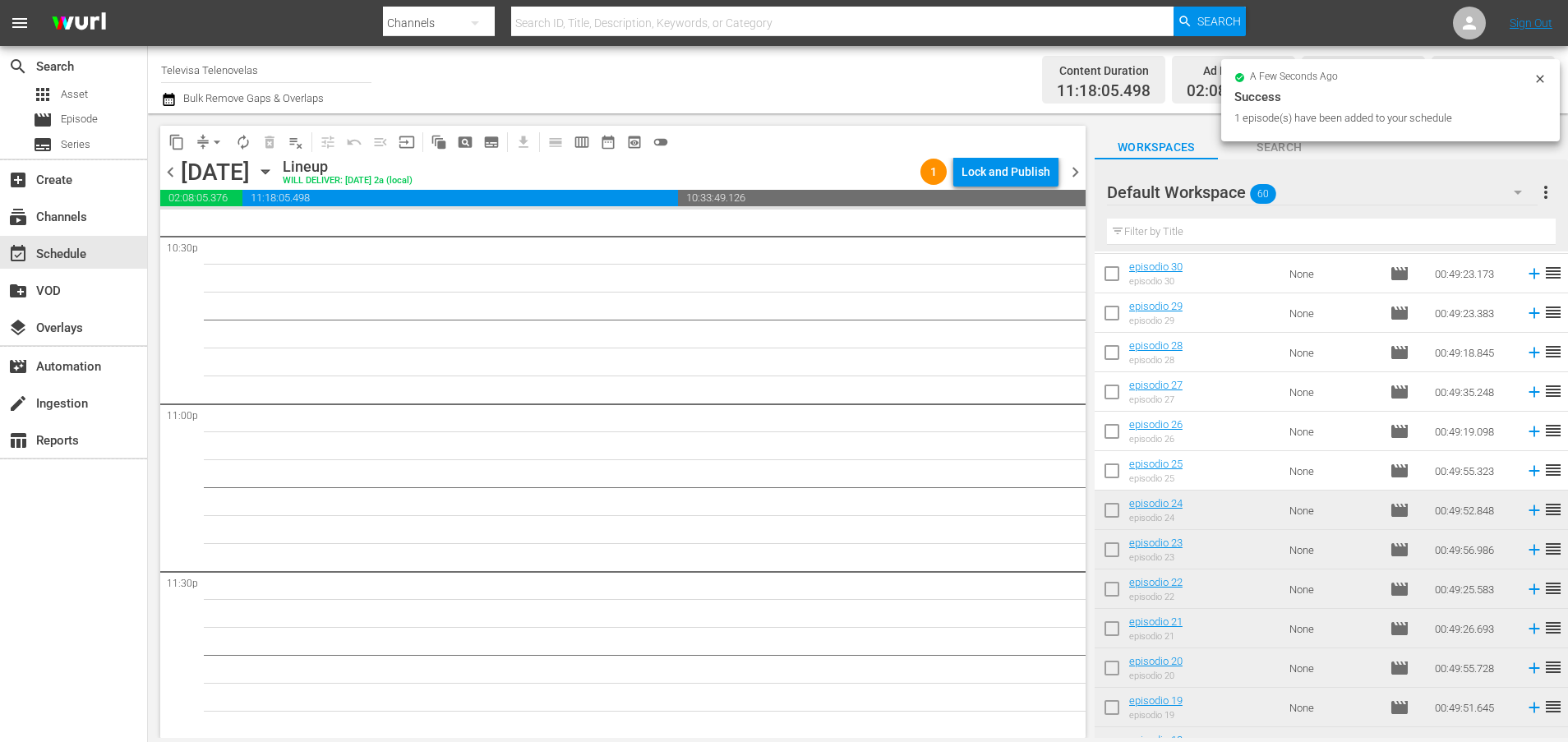
scroll to position [1179, 0]
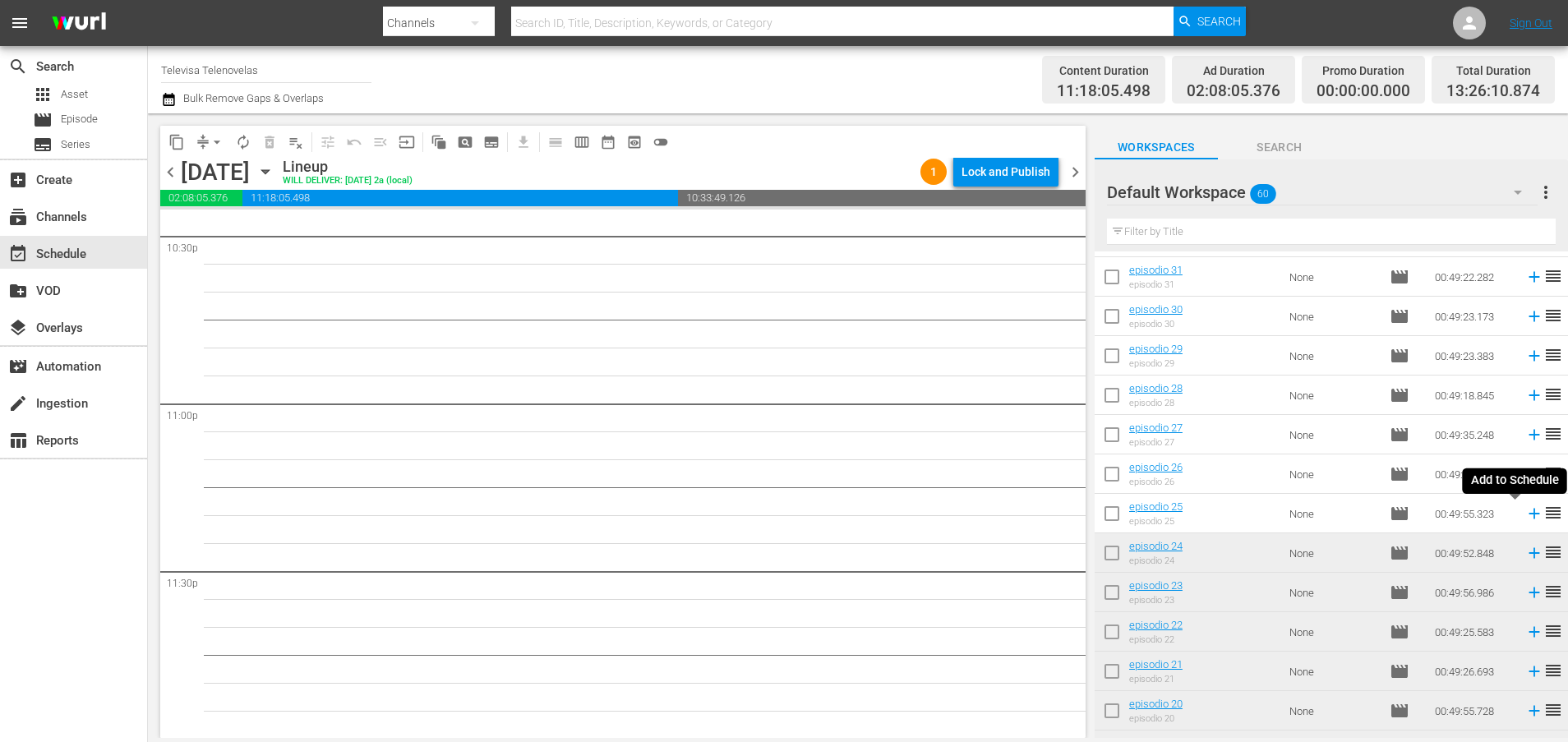
click at [1529, 514] on icon at bounding box center [1534, 514] width 10 height 10
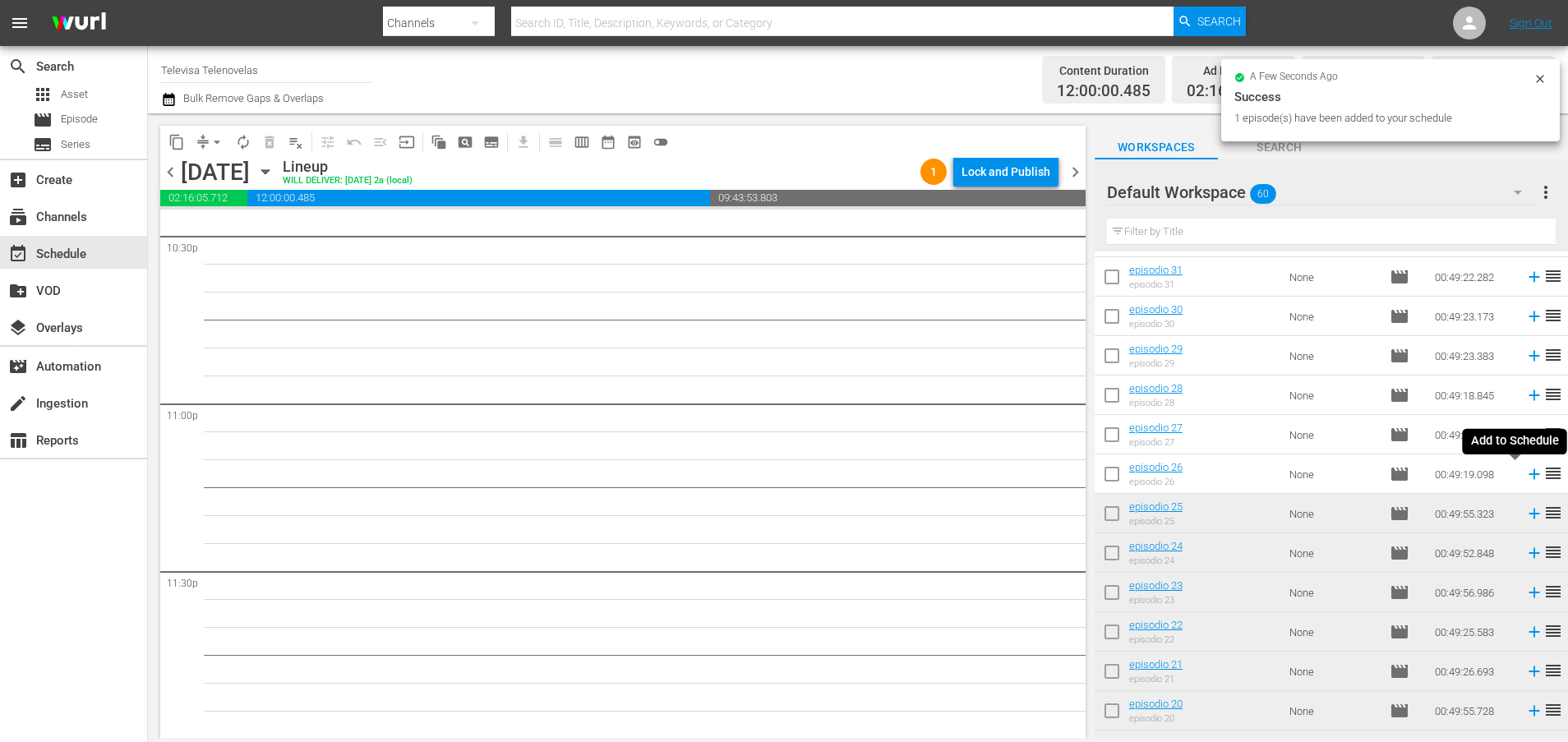
click at [1525, 474] on icon at bounding box center [1534, 474] width 18 height 18
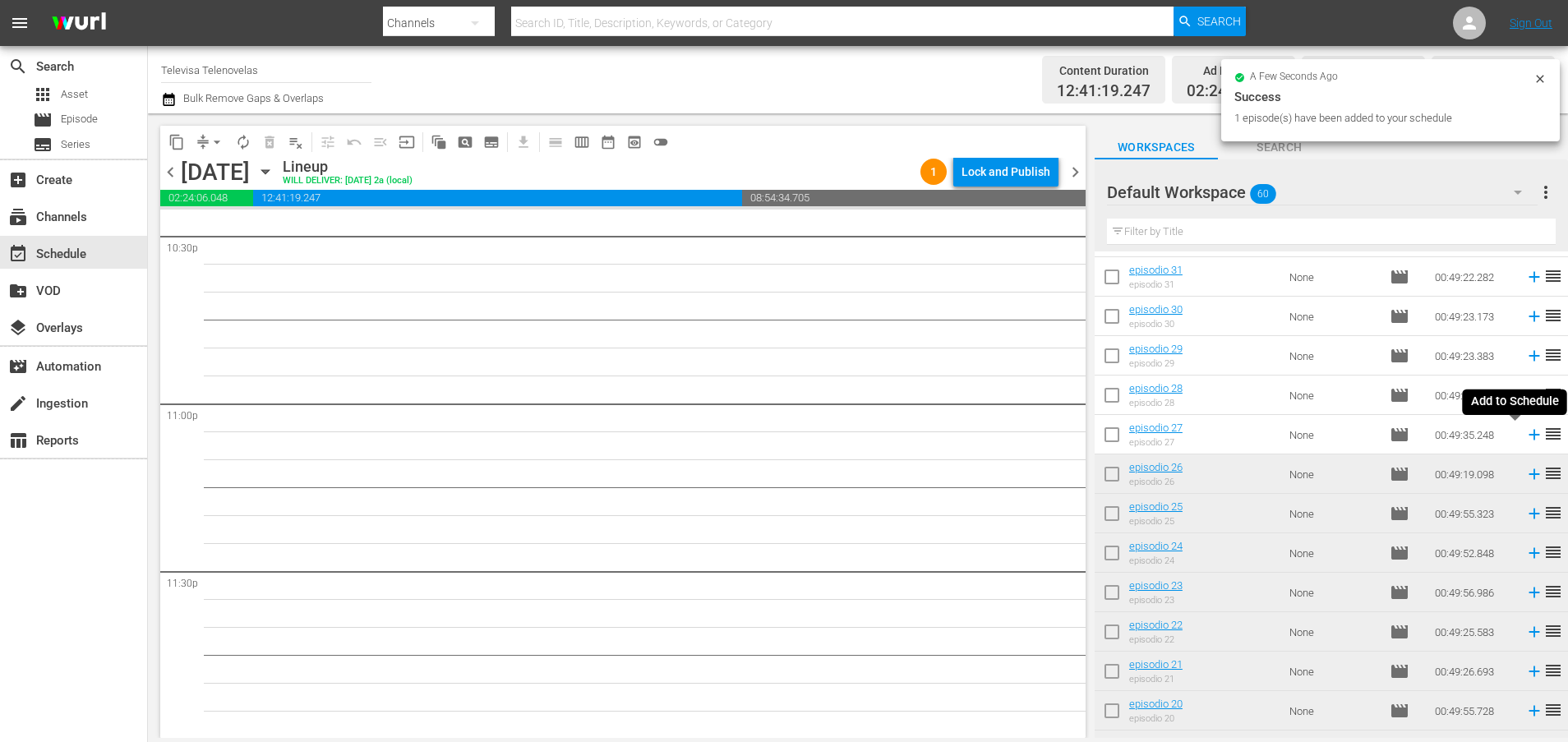
click at [1529, 437] on icon at bounding box center [1534, 435] width 10 height 10
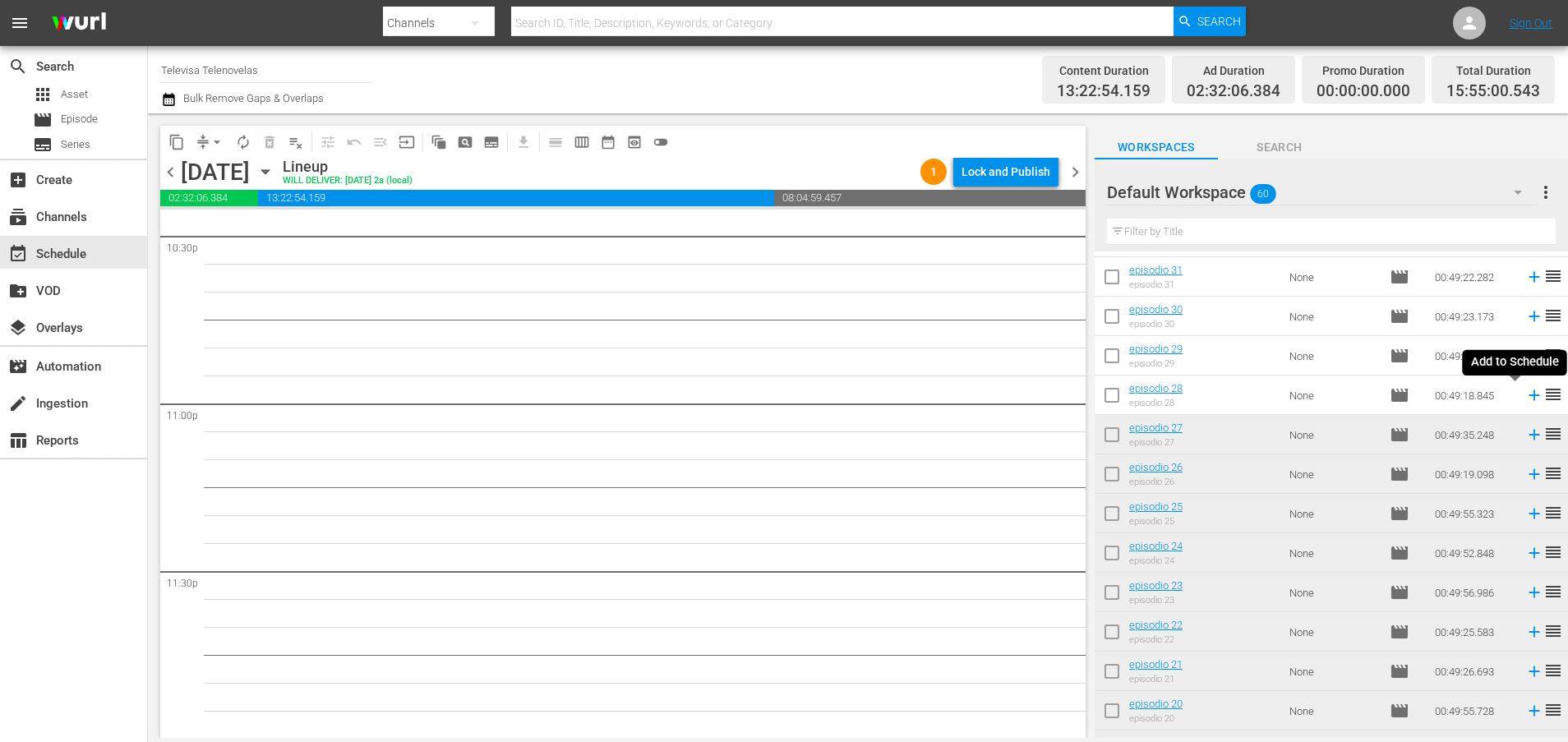
click at [1529, 399] on icon at bounding box center [1534, 396] width 10 height 10
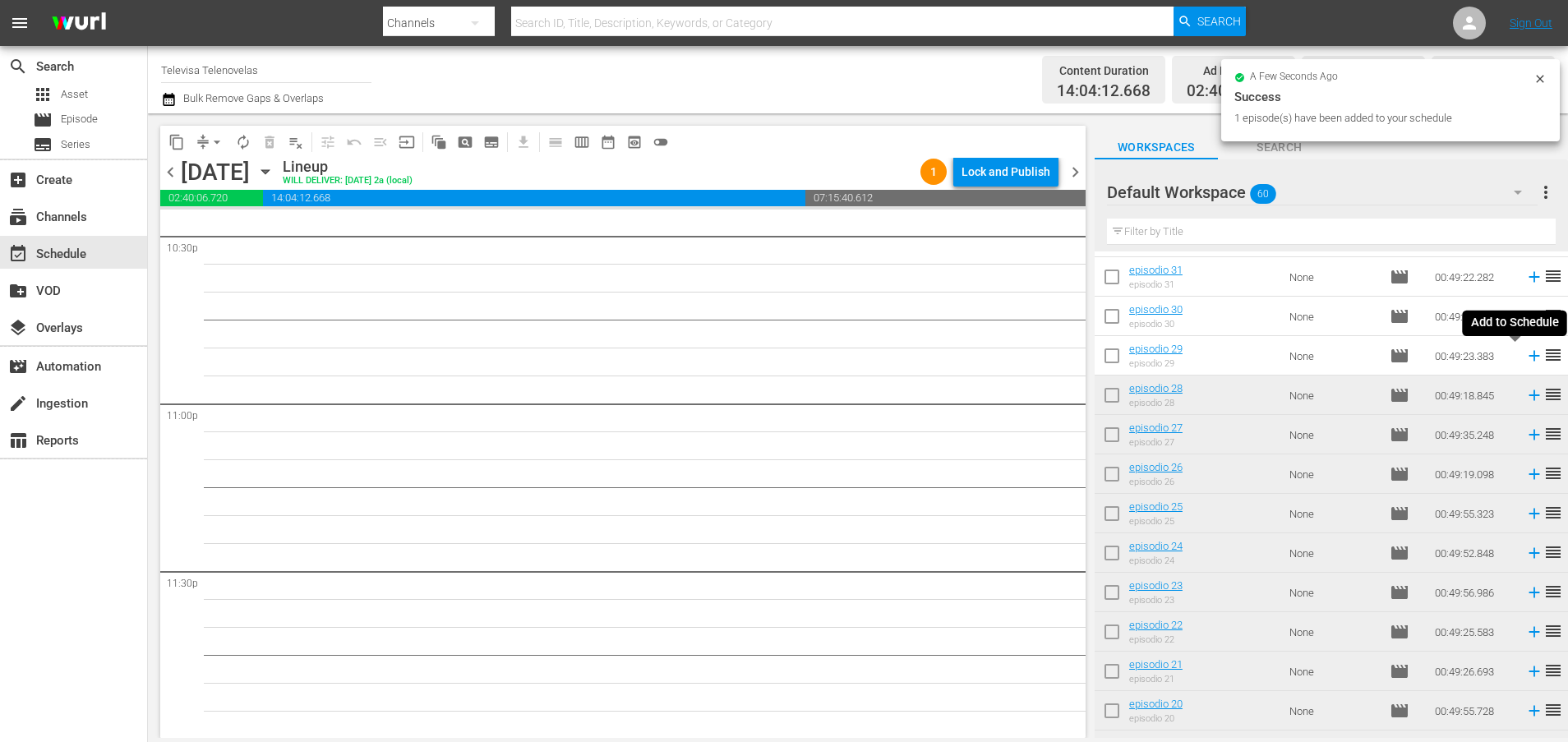
click at [1525, 360] on icon at bounding box center [1534, 356] width 18 height 18
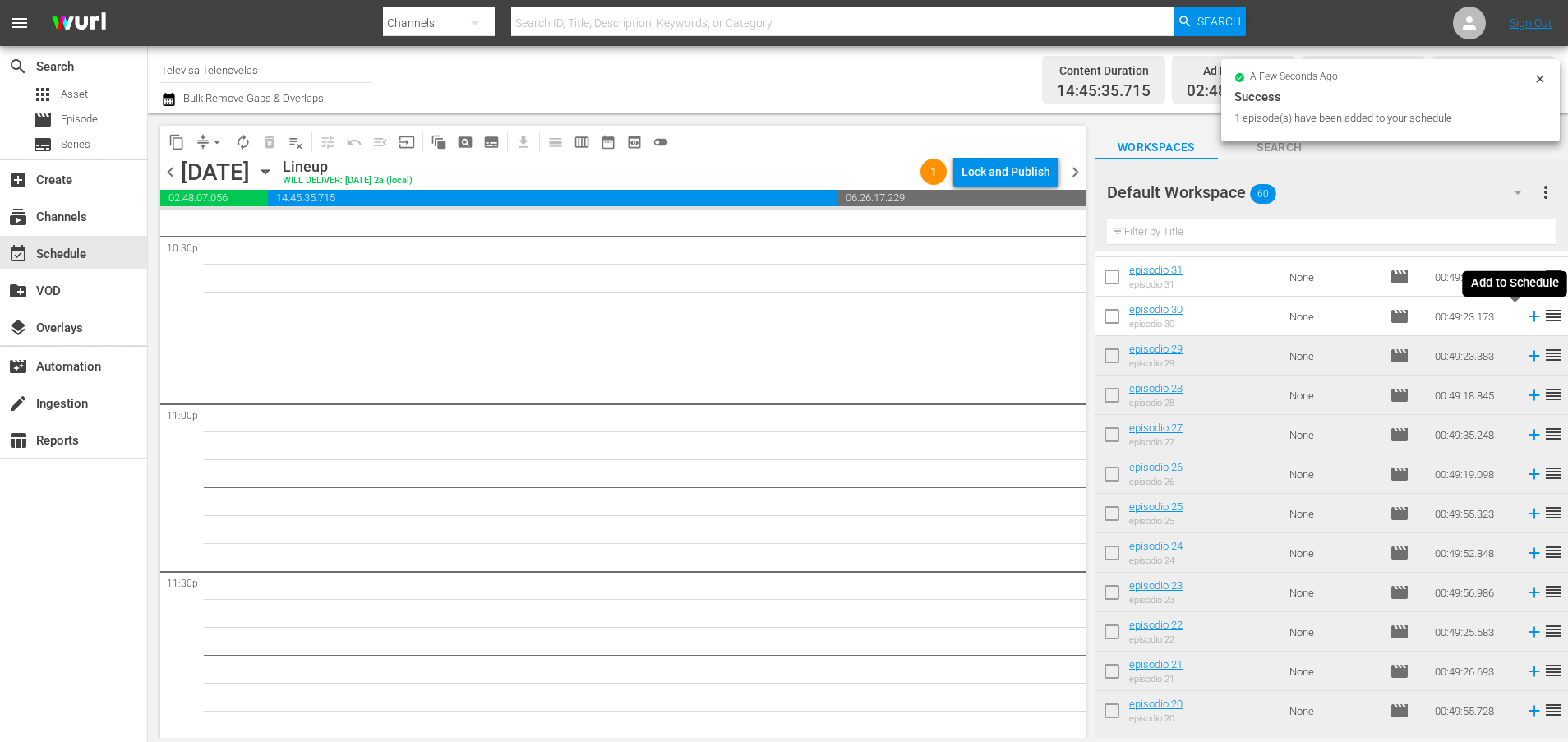
click at [1525, 319] on icon at bounding box center [1534, 316] width 18 height 18
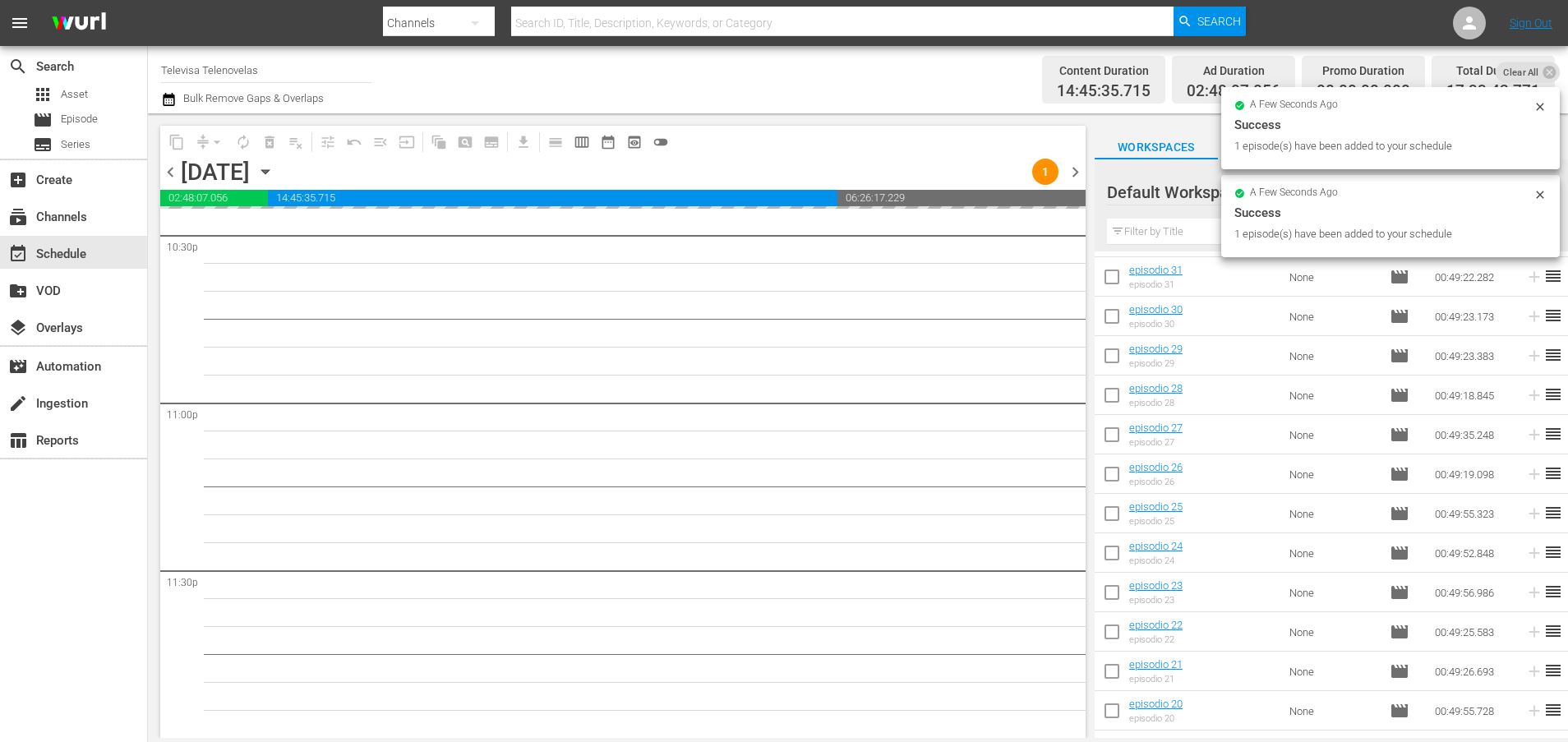
scroll to position [809, 0]
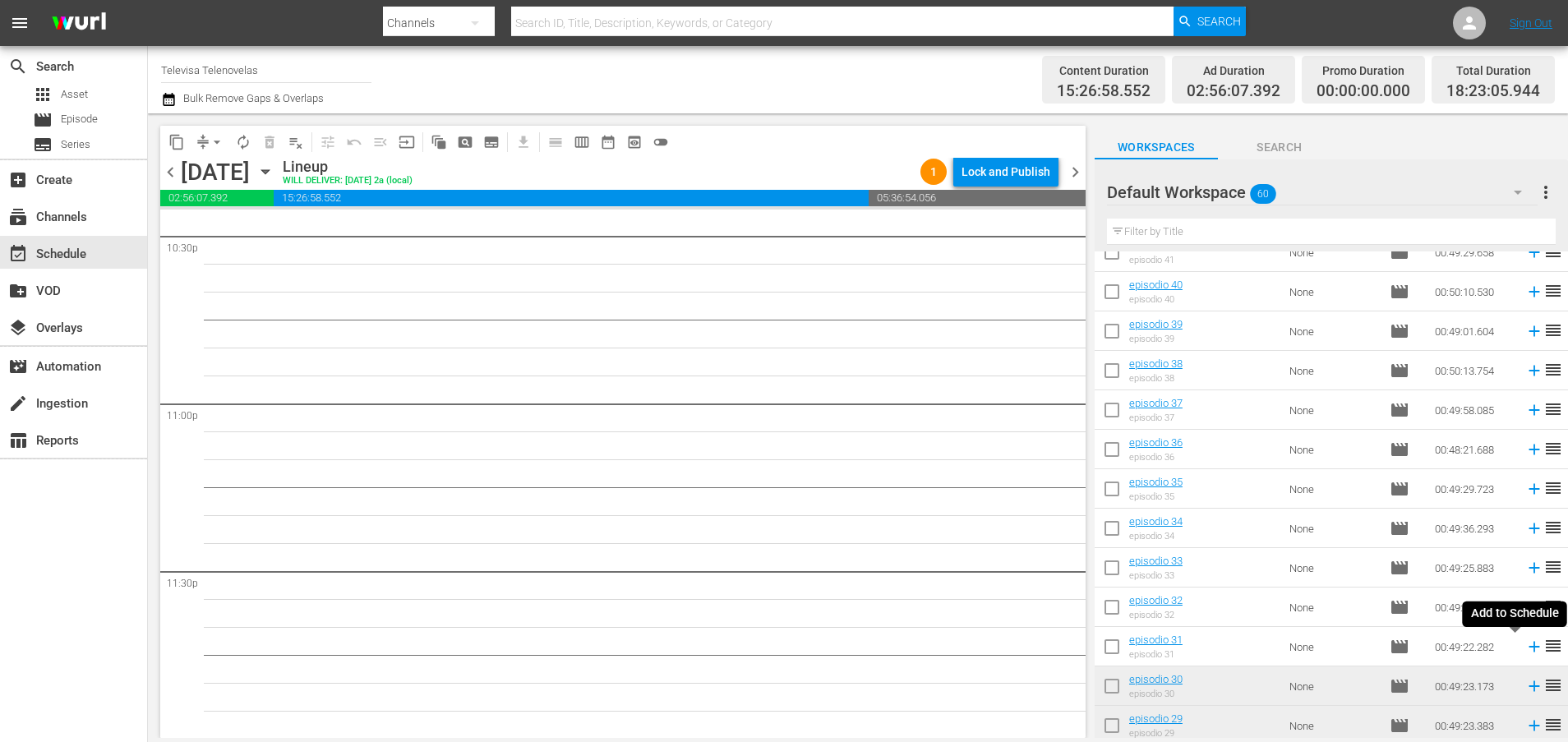
click at [1529, 647] on icon at bounding box center [1534, 648] width 10 height 10
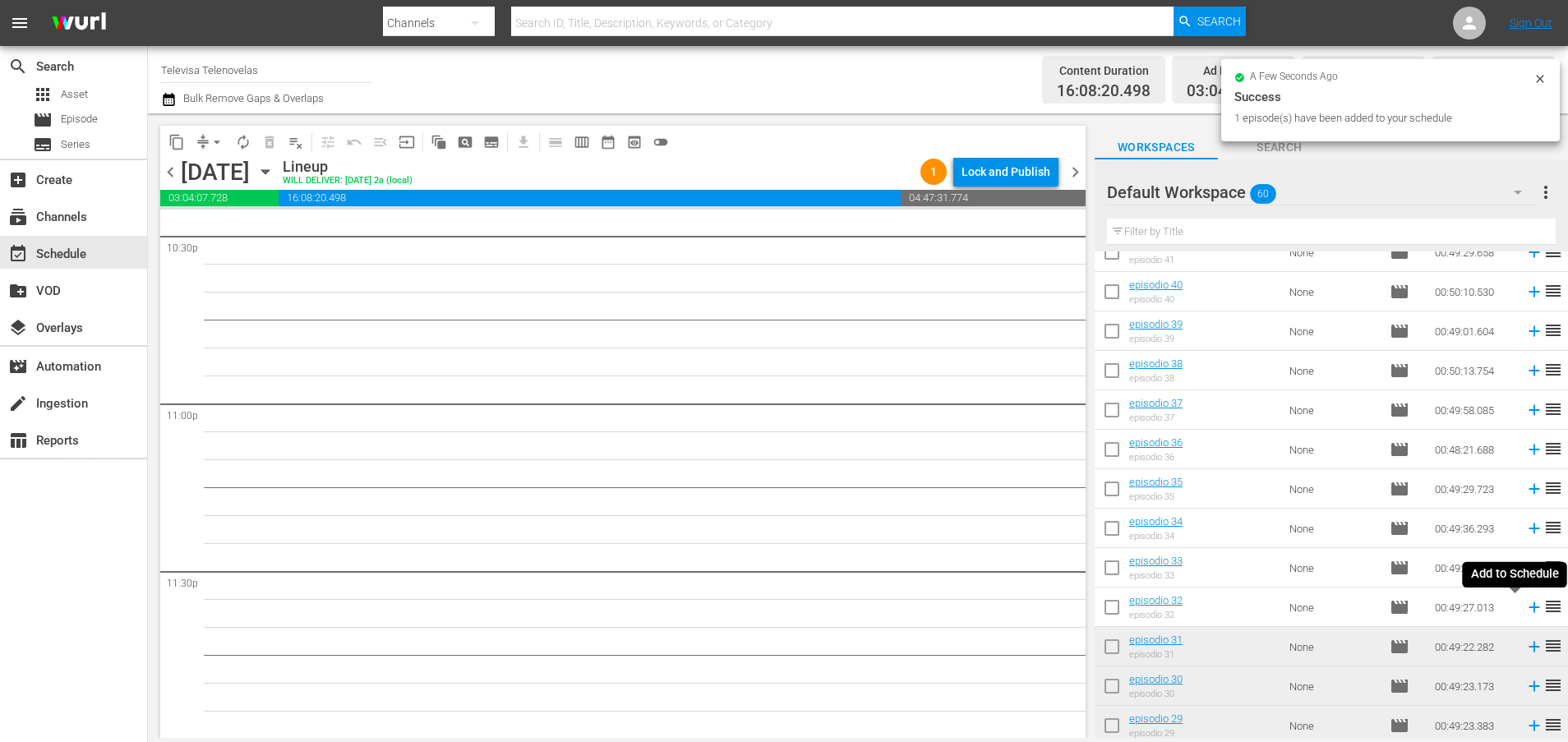
click at [1529, 607] on icon at bounding box center [1534, 608] width 10 height 10
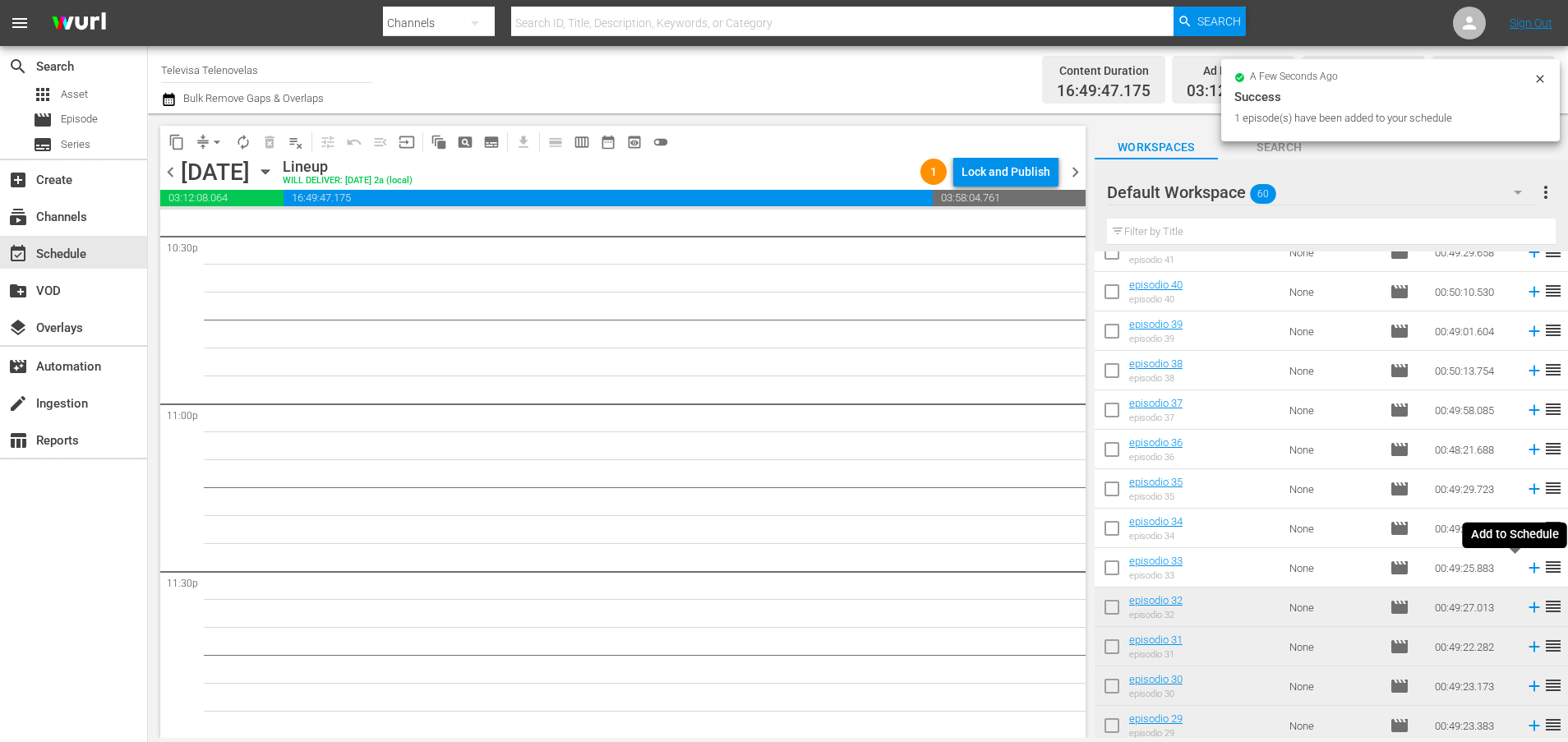
click at [1525, 570] on icon at bounding box center [1534, 568] width 18 height 18
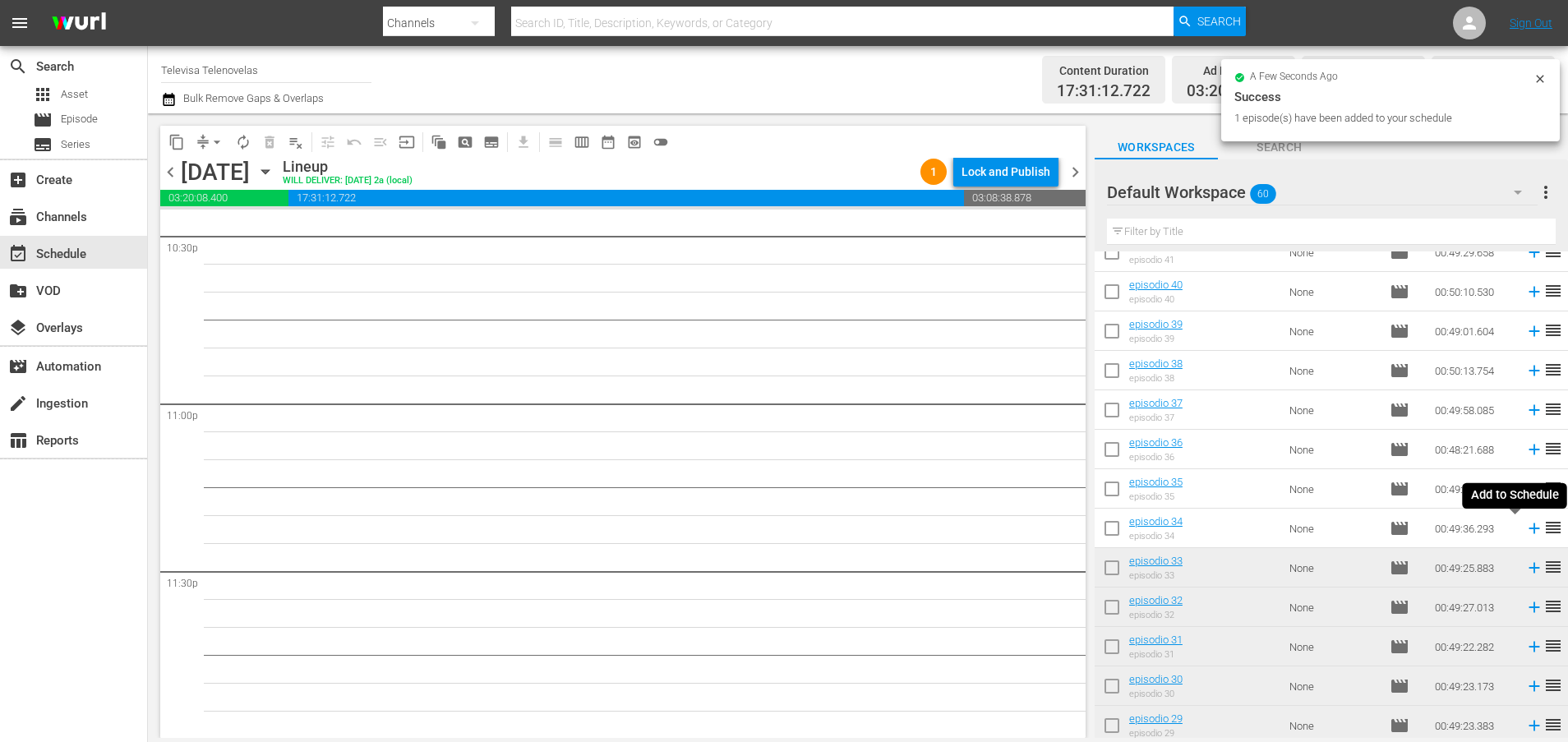
click at [1525, 530] on icon at bounding box center [1534, 528] width 18 height 18
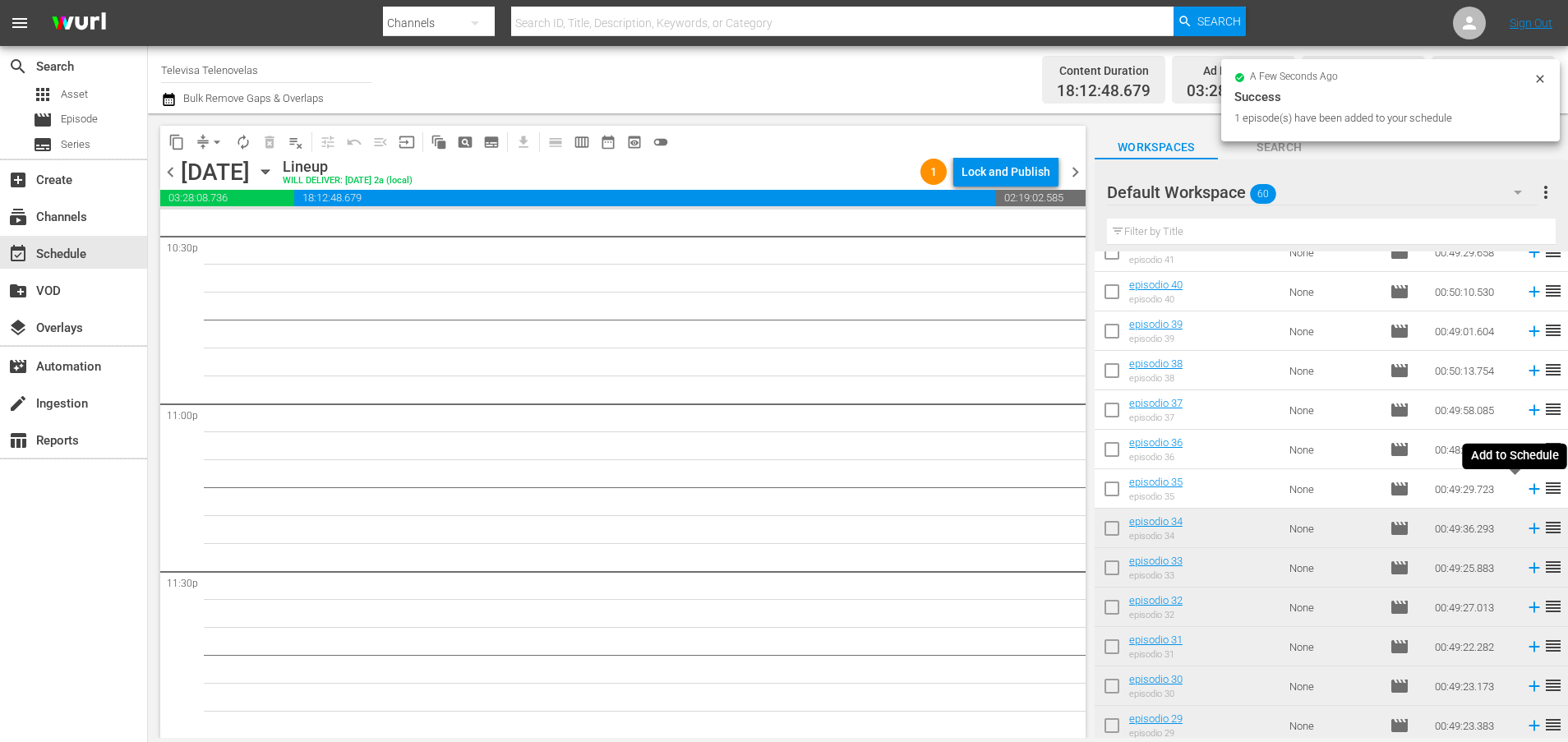
click at [1529, 492] on icon at bounding box center [1534, 489] width 10 height 10
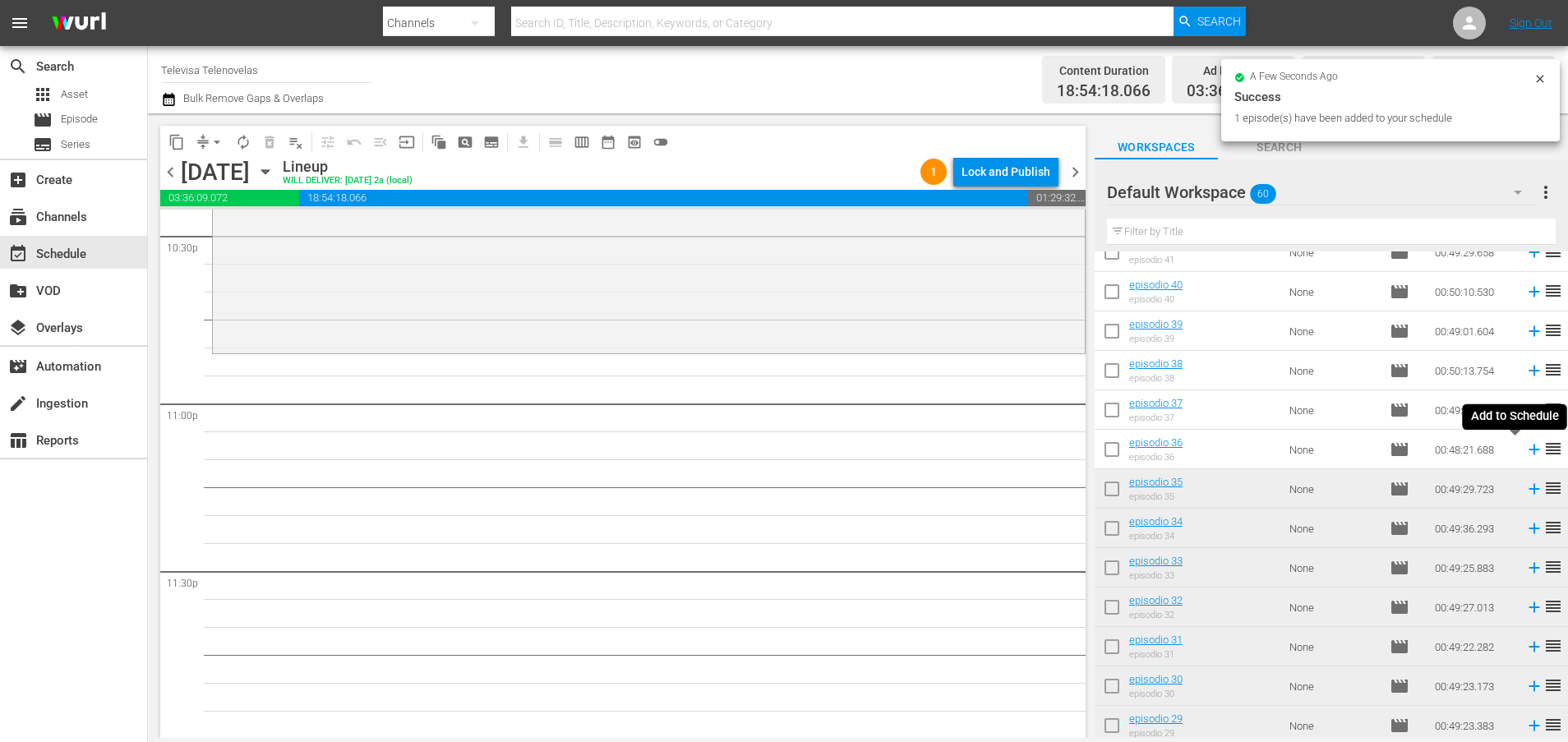
click at [1525, 452] on icon at bounding box center [1534, 449] width 18 height 18
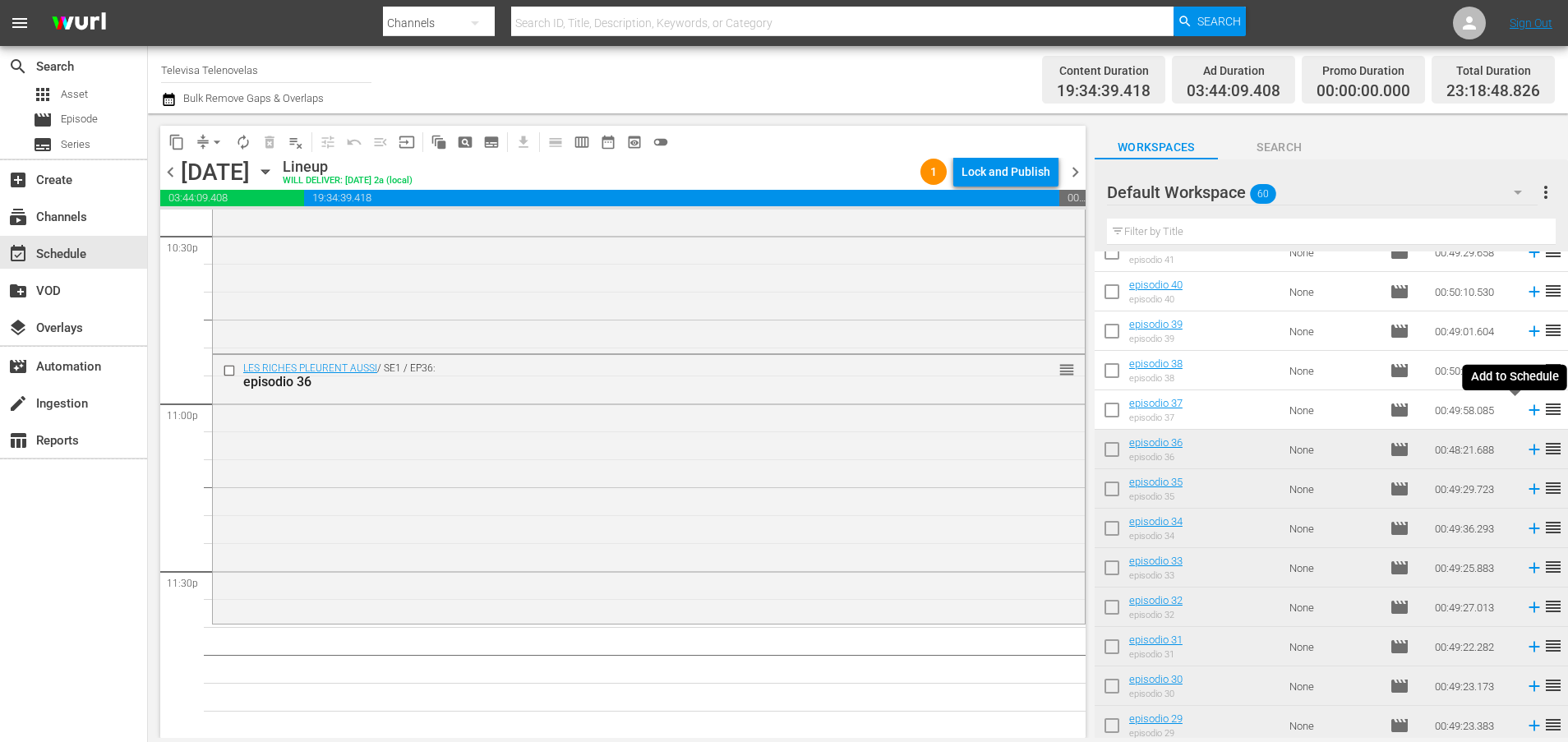
click at [1529, 410] on icon at bounding box center [1534, 411] width 10 height 10
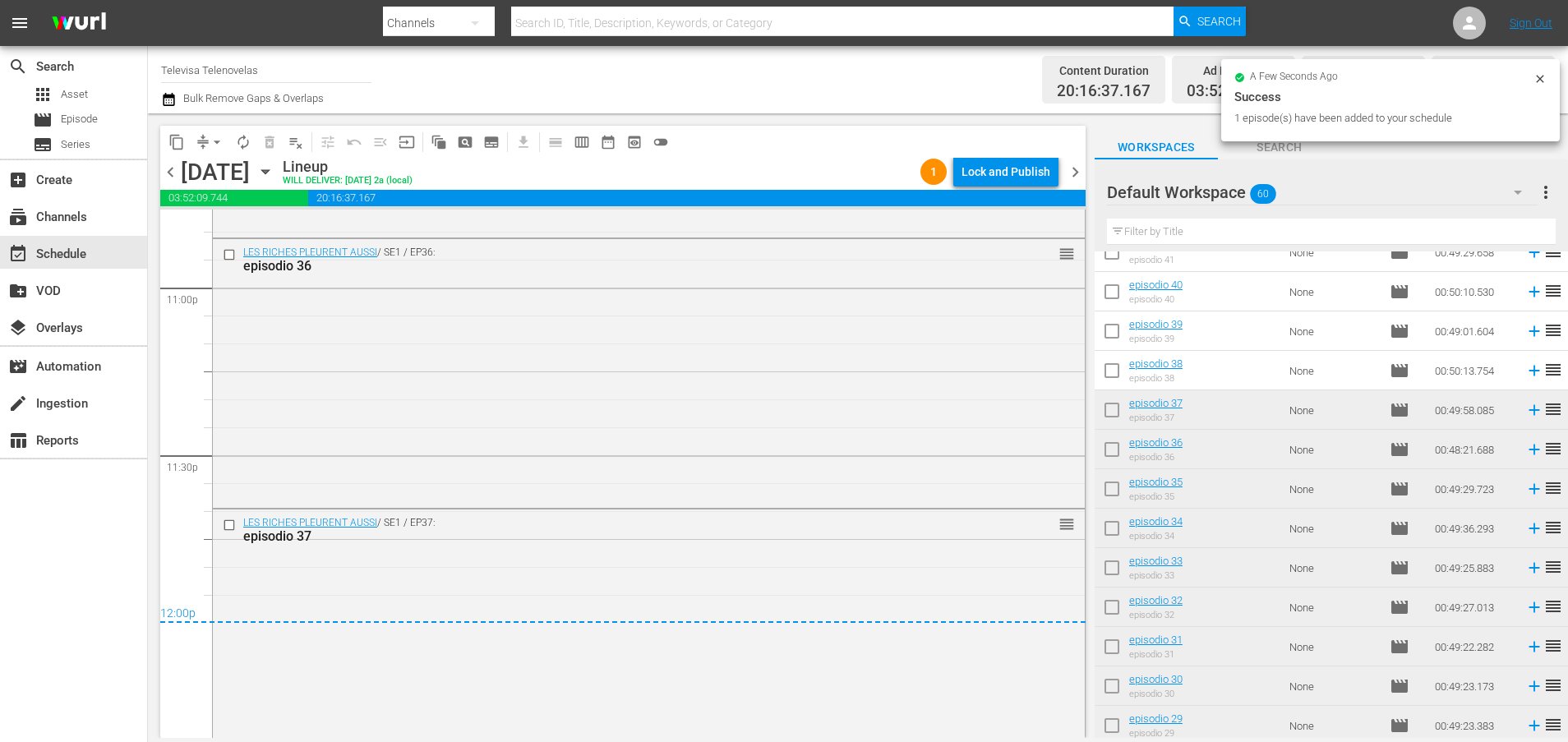
scroll to position [7686, 0]
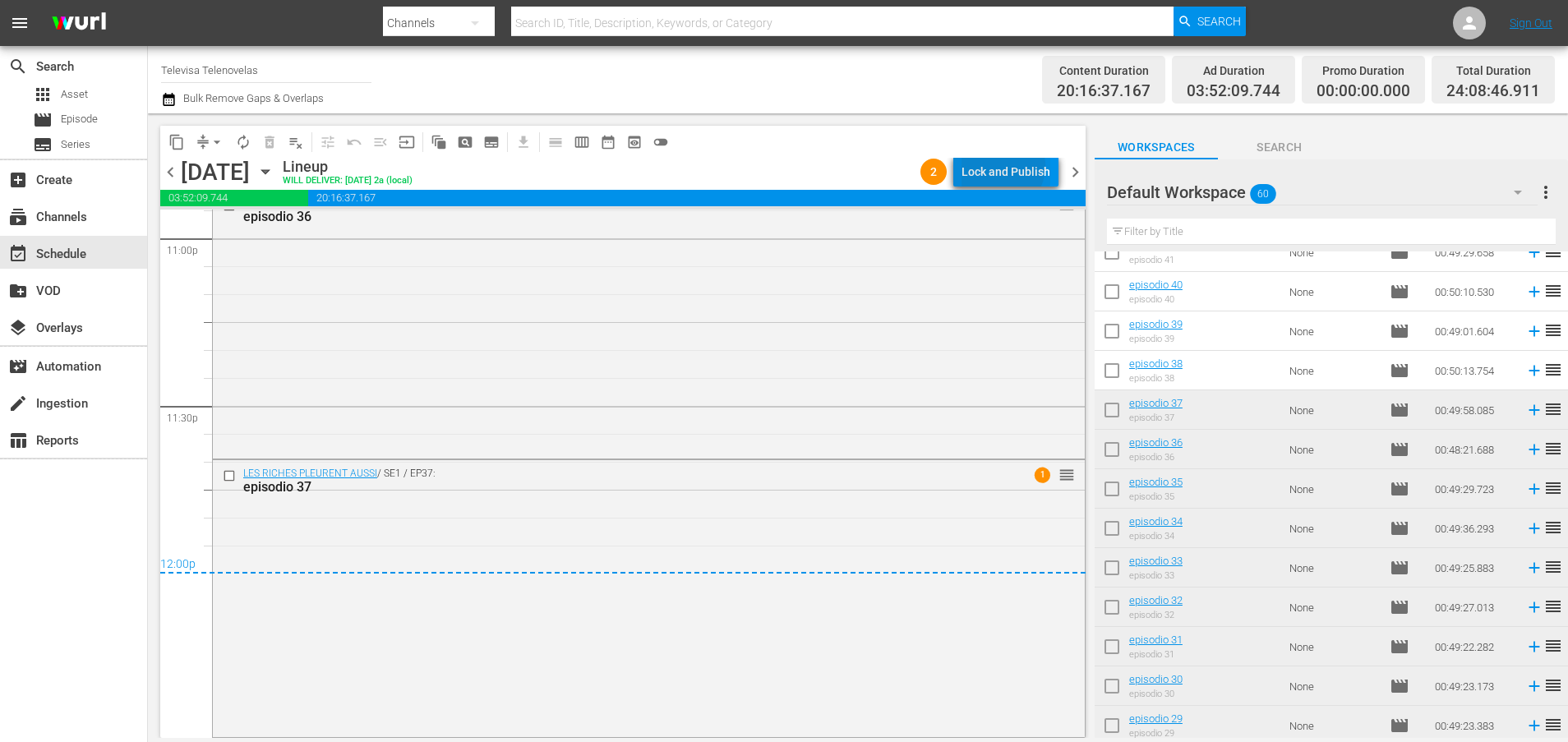
click at [1004, 166] on div "Lock and Publish" at bounding box center [1006, 172] width 89 height 30
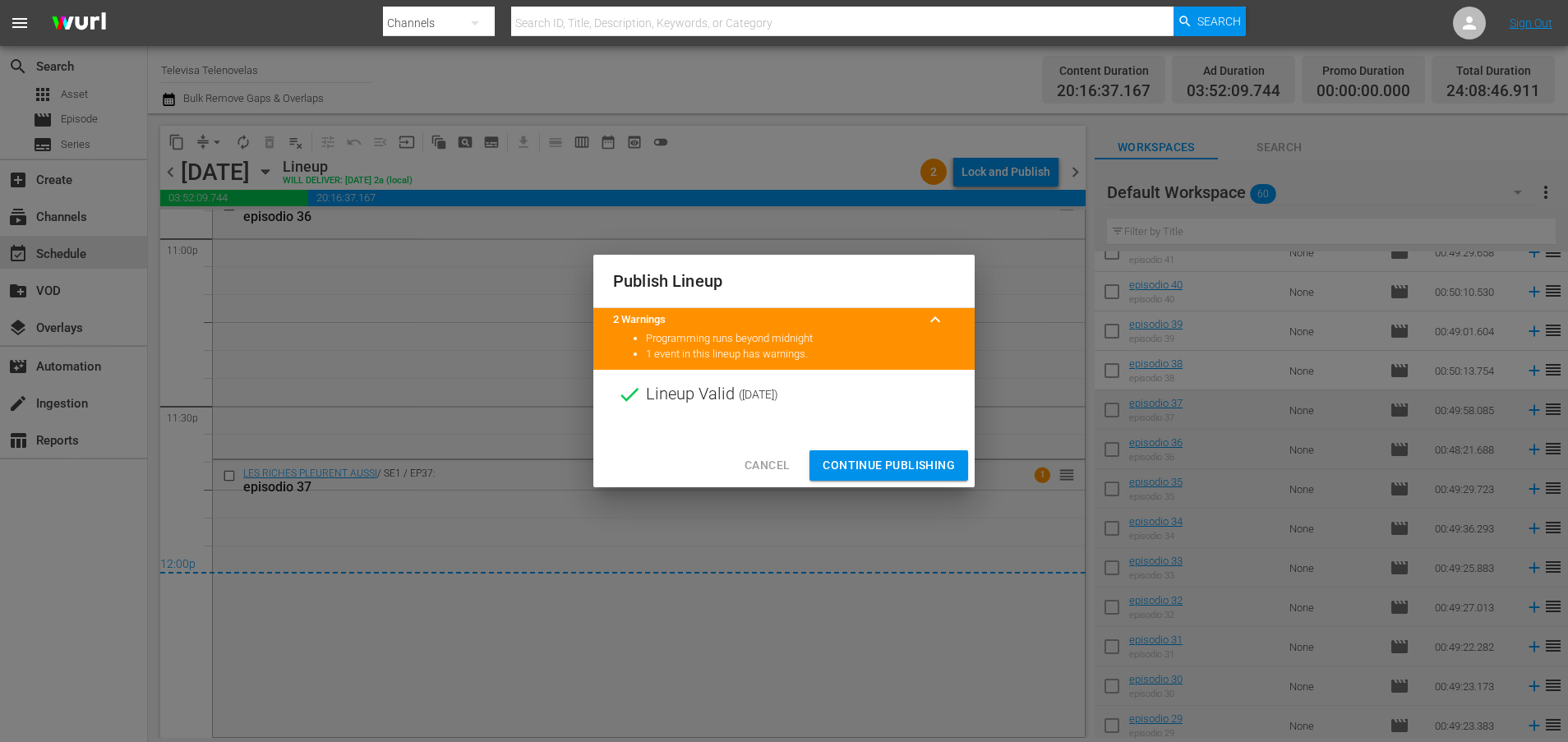
click at [885, 457] on span "Continue Publishing" at bounding box center [888, 466] width 132 height 21
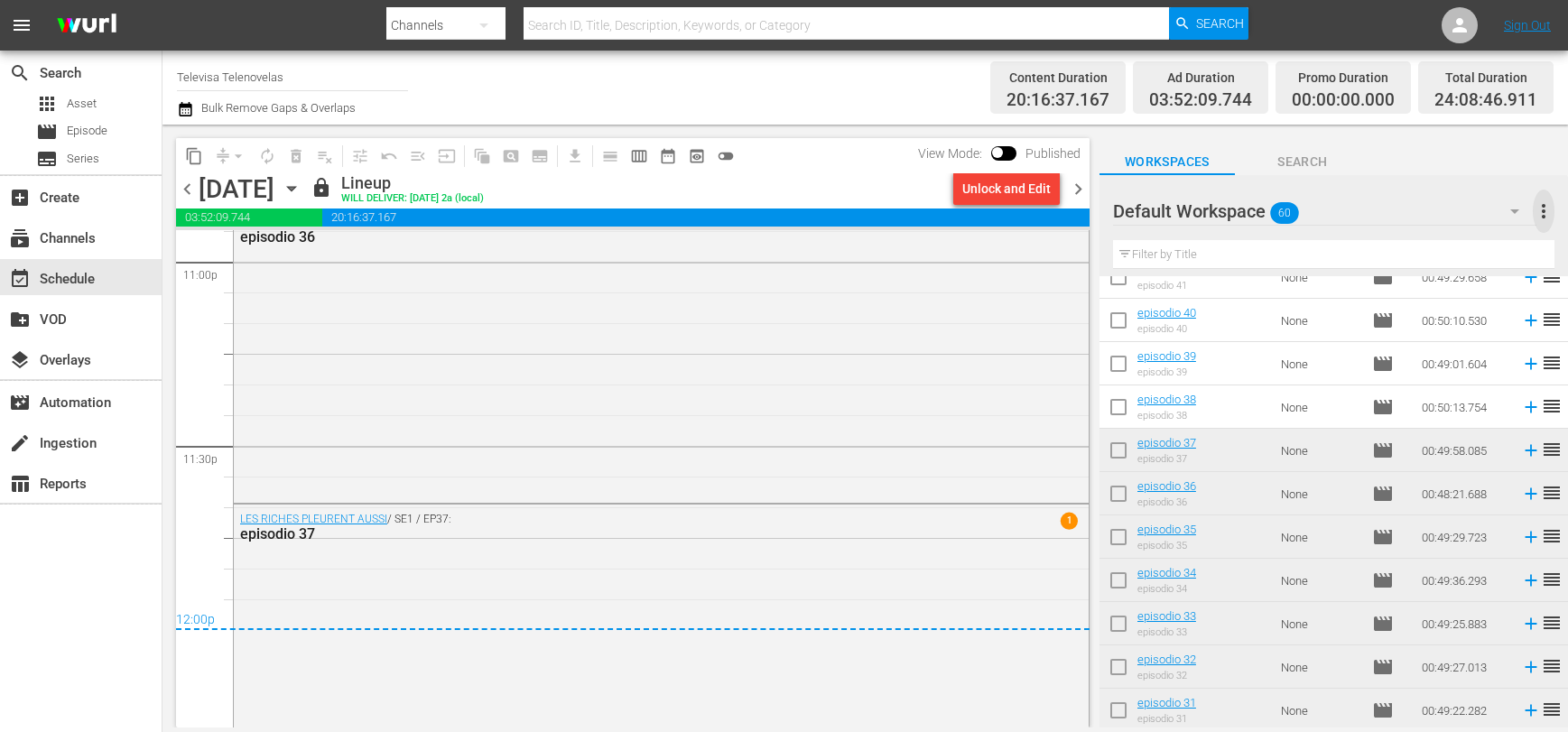
click at [1546, 212] on span "more_vert" at bounding box center [1543, 211] width 22 height 22
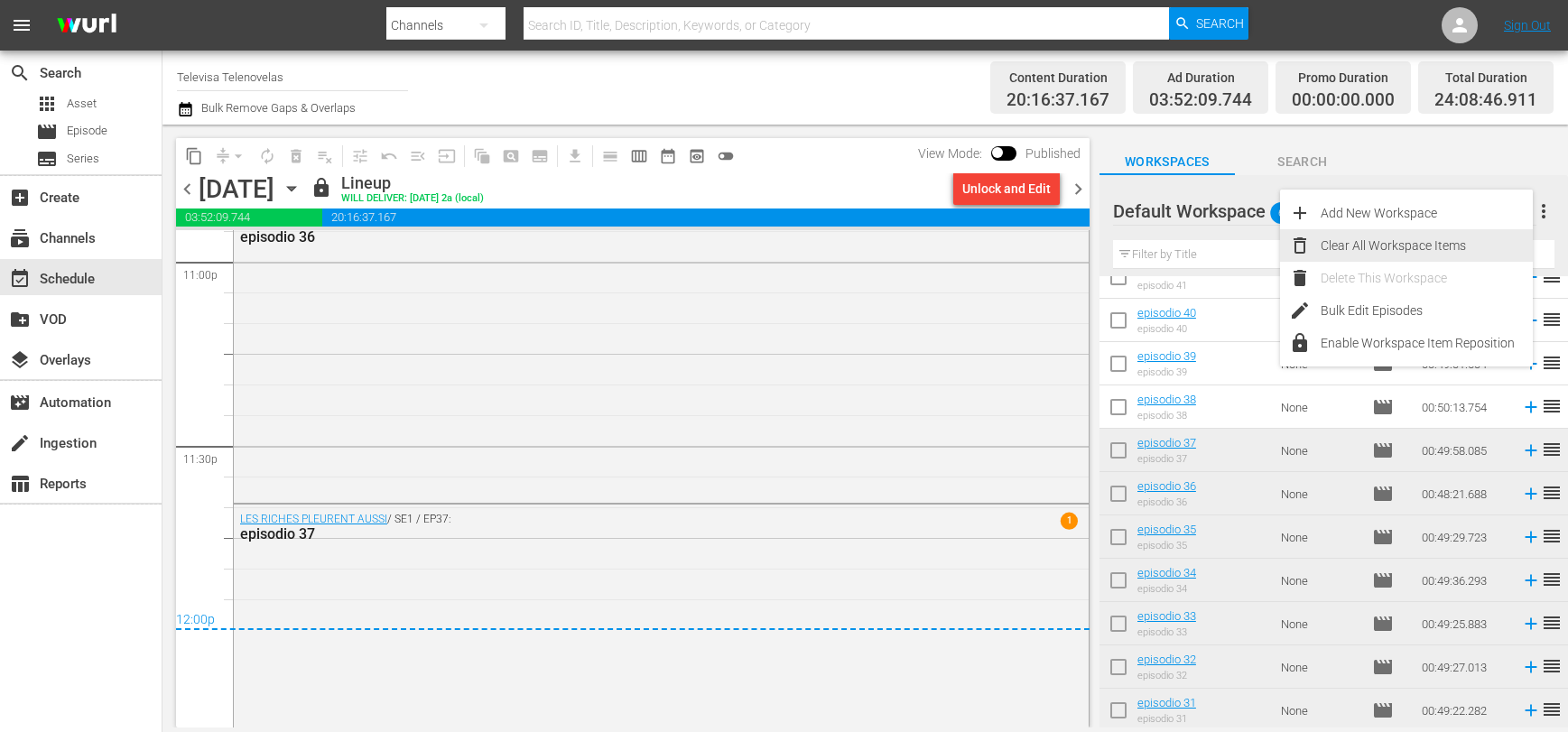
click at [1417, 250] on div "Clear All Workspace Items" at bounding box center [1426, 246] width 212 height 33
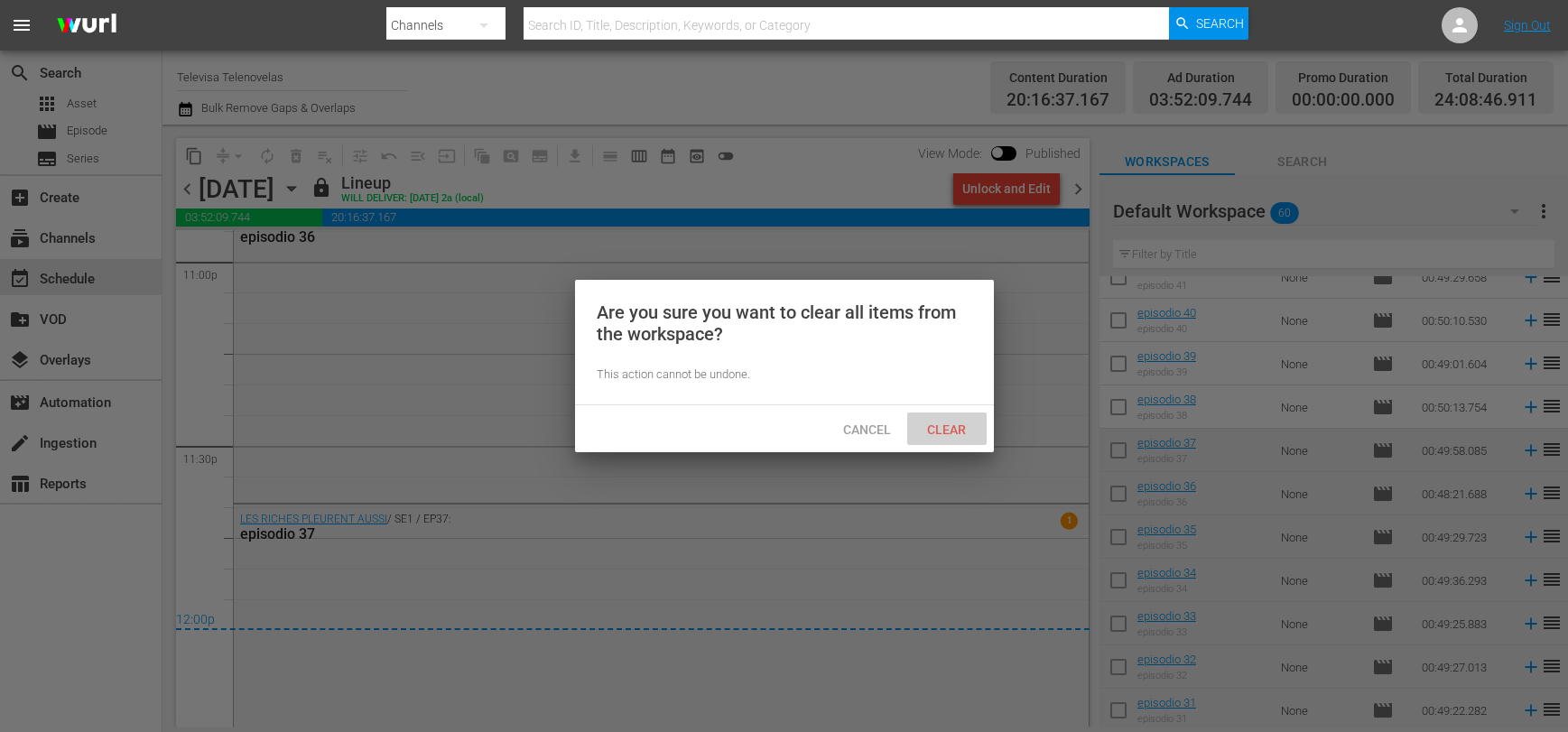
click at [953, 425] on span "Clear" at bounding box center [946, 429] width 68 height 14
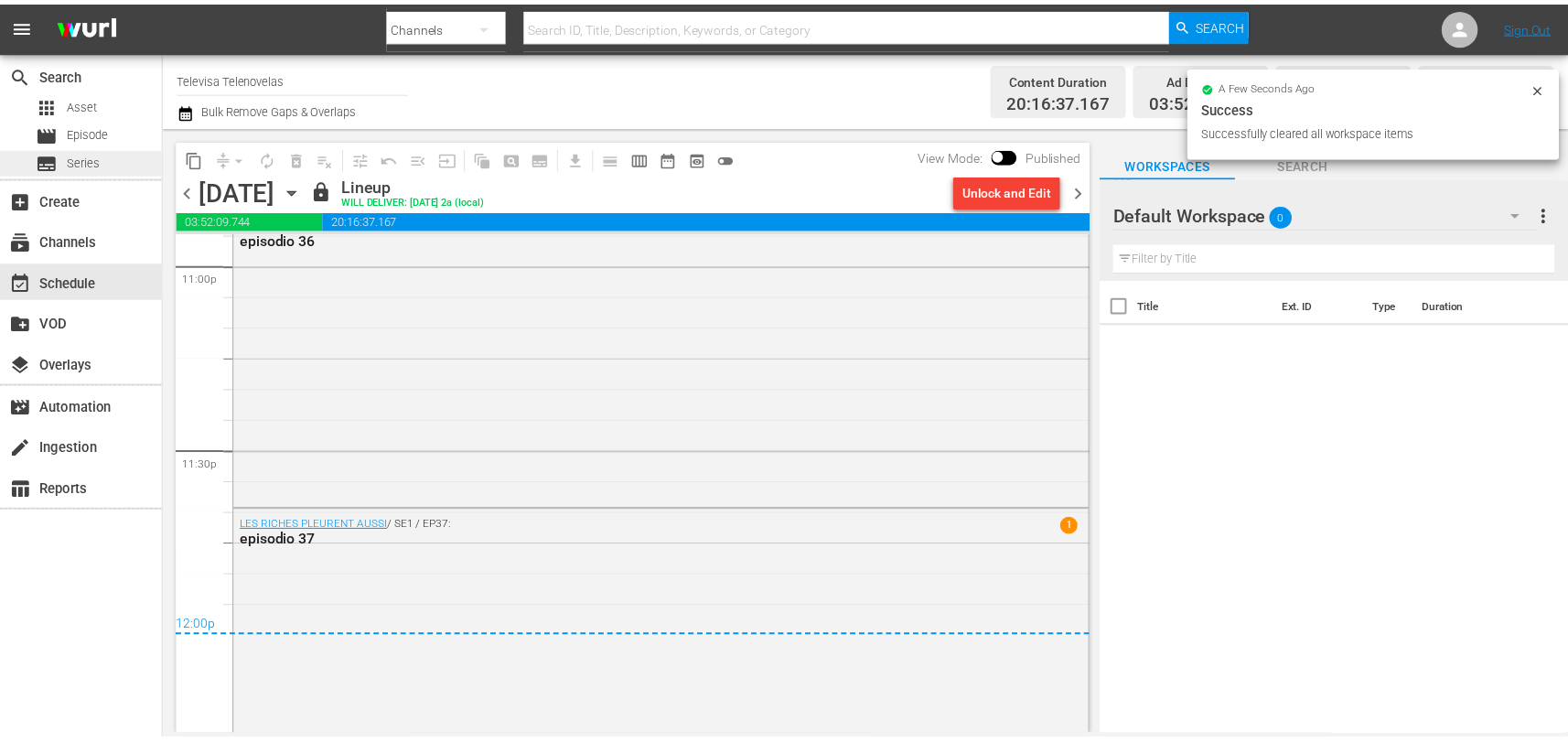
scroll to position [0, 0]
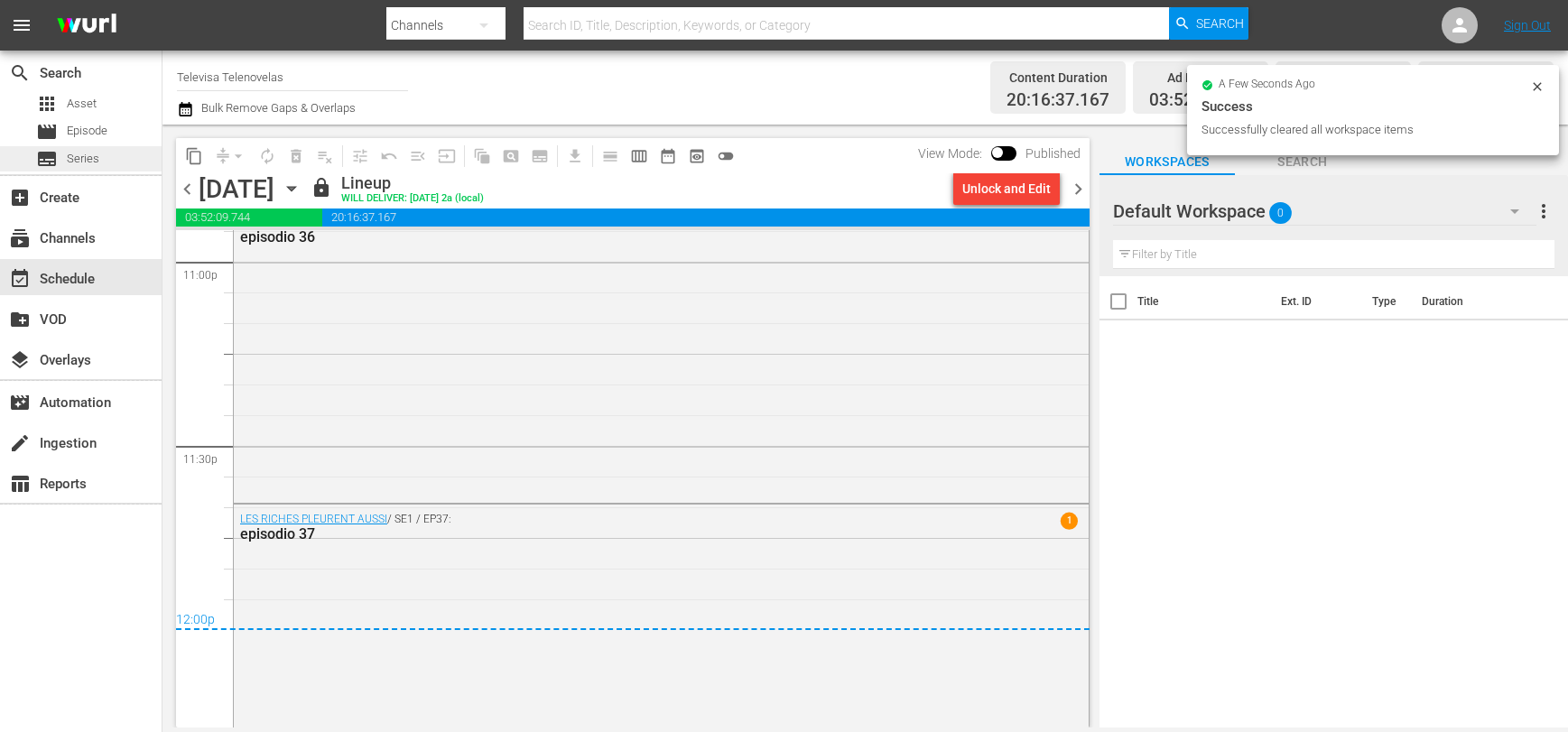
click at [89, 155] on span "Series" at bounding box center [83, 158] width 33 height 18
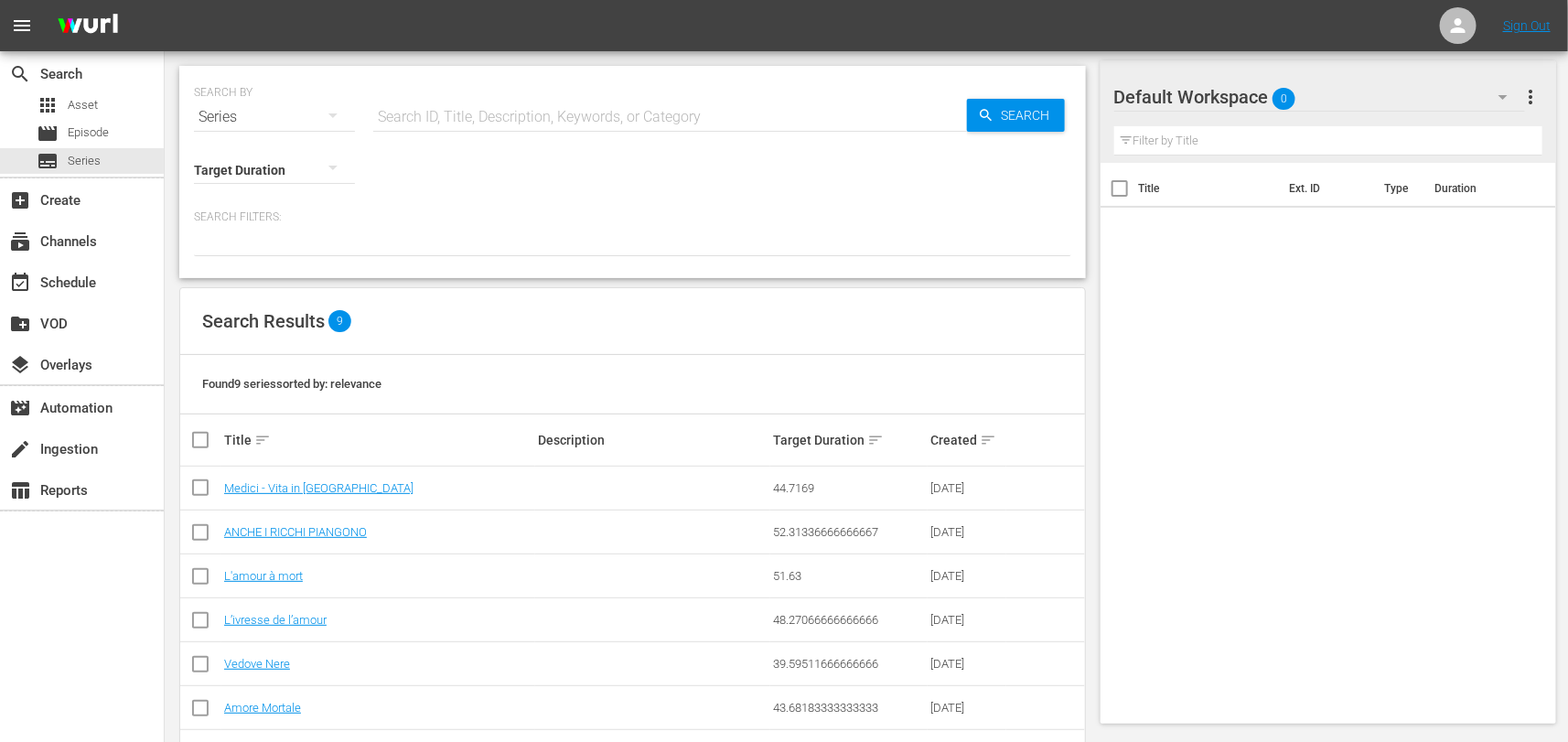
scroll to position [1, 0]
click at [336, 533] on link "ANCHE I RICCHI PIANGONO" at bounding box center [295, 531] width 143 height 14
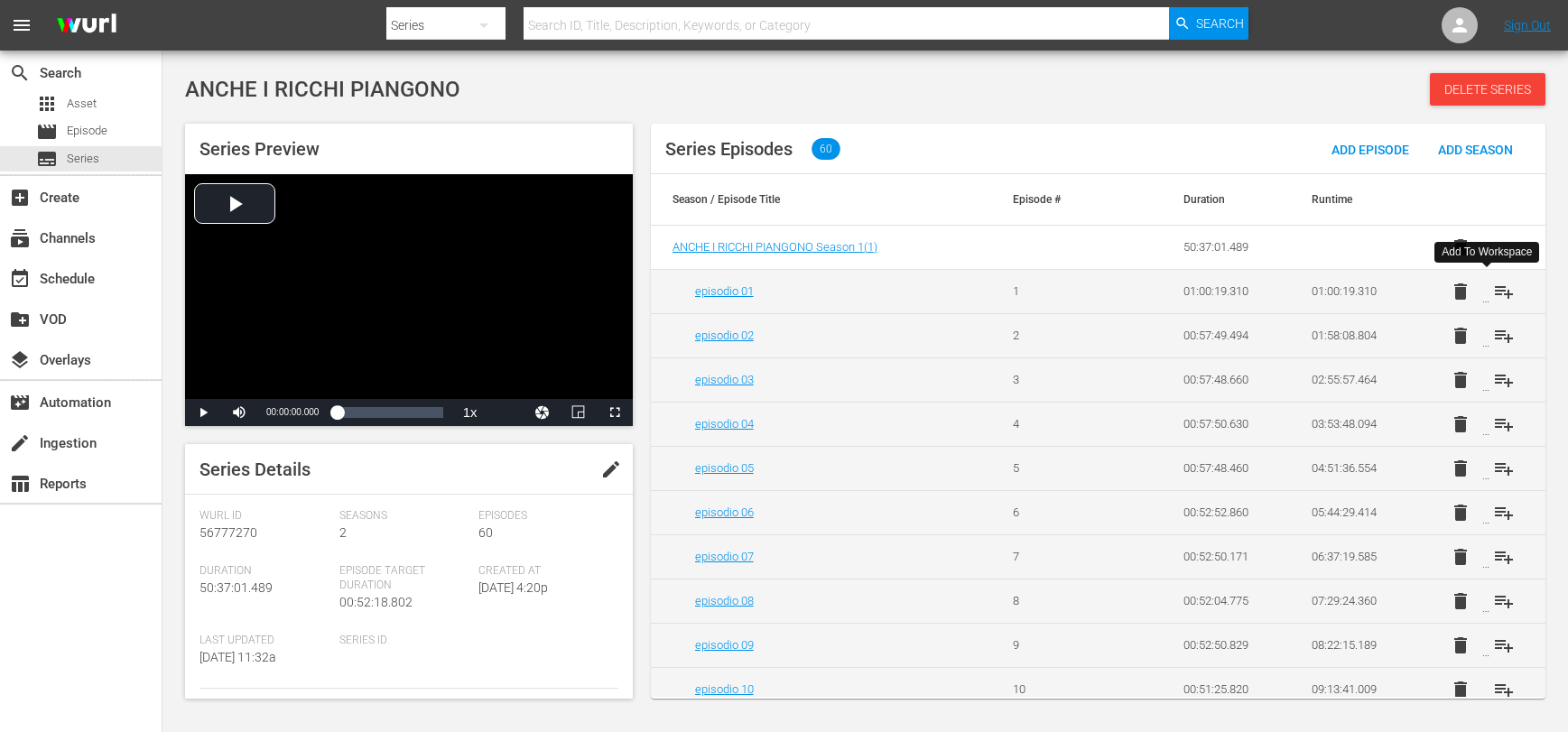
click at [1493, 293] on span "playlist_add" at bounding box center [1504, 292] width 22 height 22
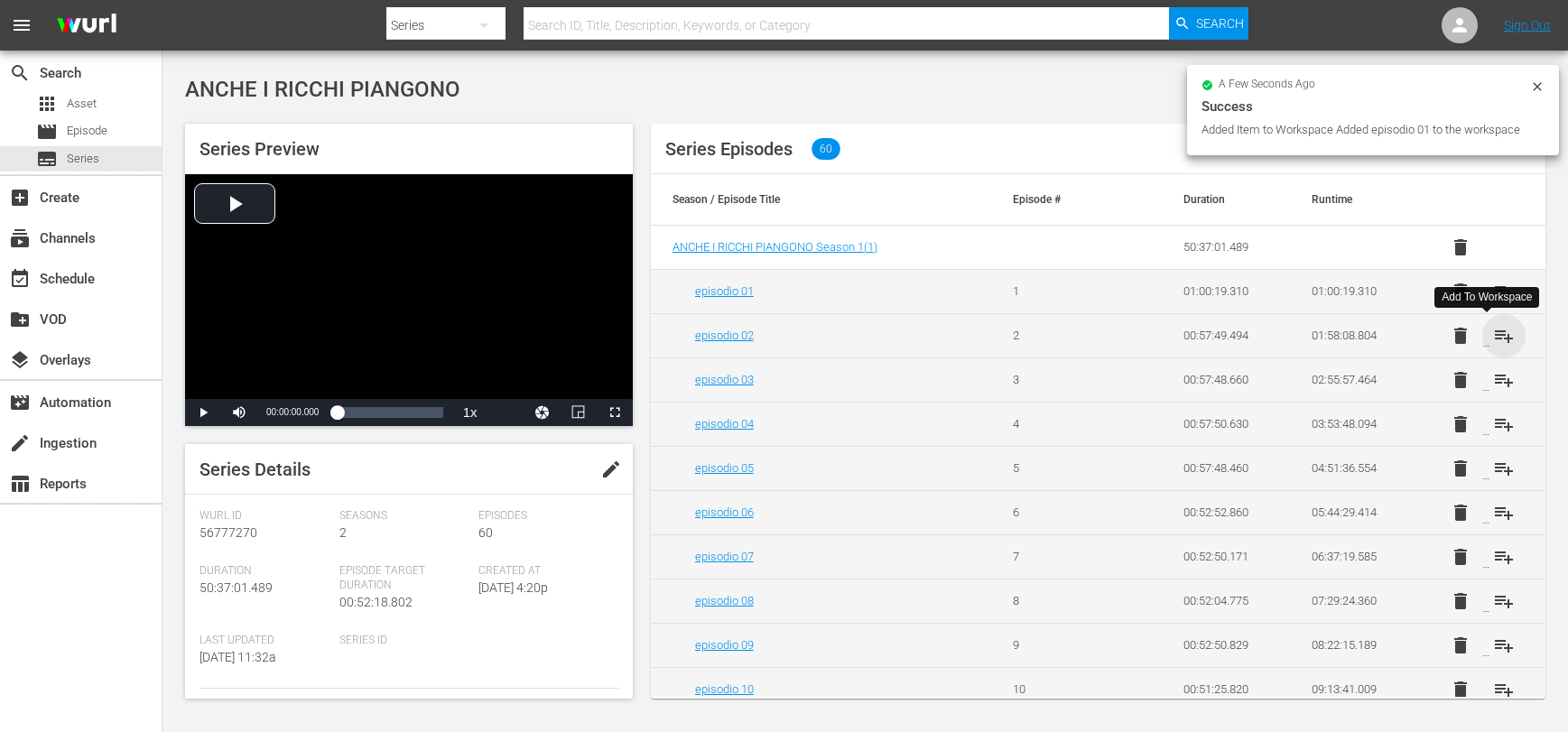
click at [1493, 334] on span "playlist_add" at bounding box center [1504, 336] width 22 height 22
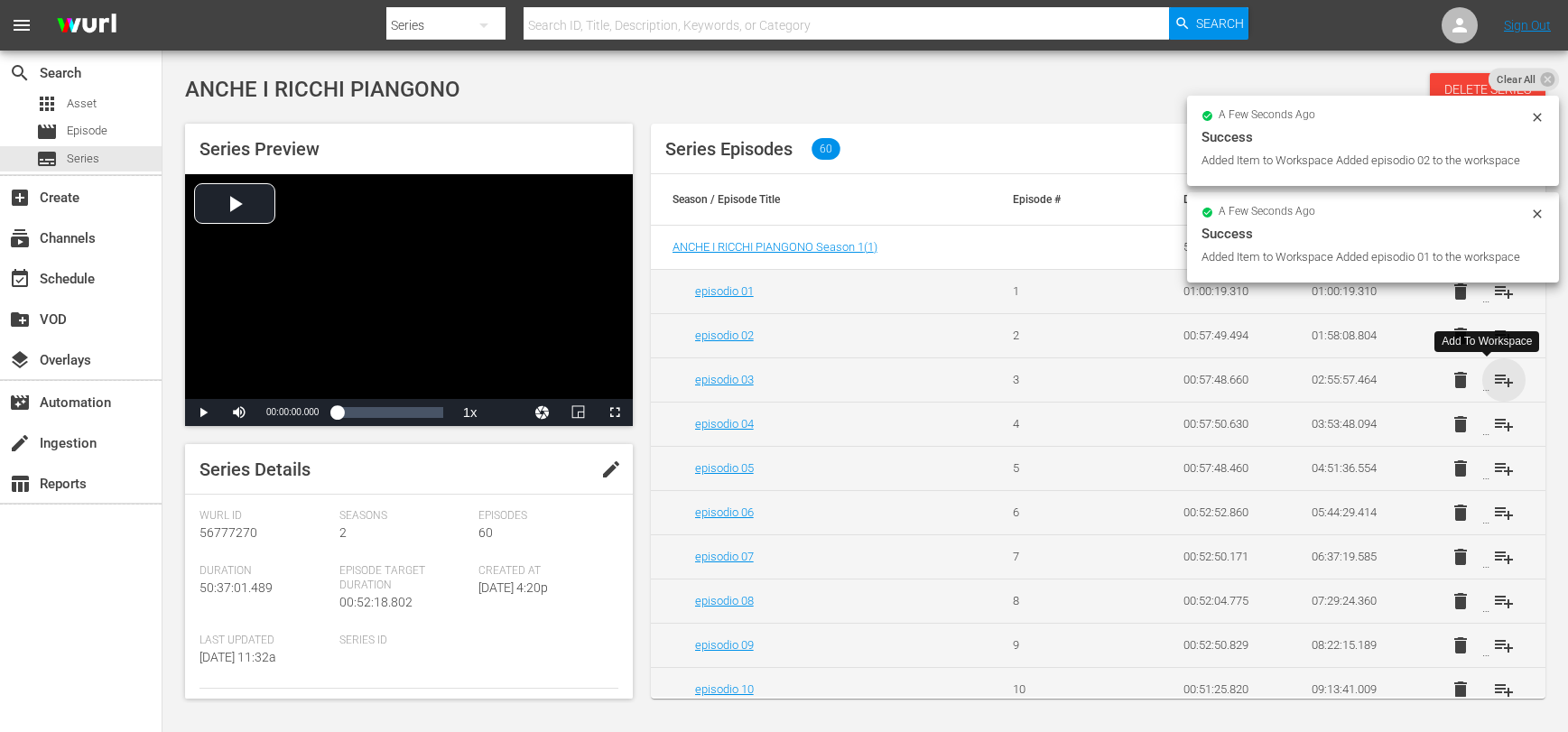
click at [1493, 382] on span "playlist_add" at bounding box center [1504, 380] width 22 height 22
click at [1495, 426] on span "playlist_add" at bounding box center [1504, 424] width 22 height 22
click at [1493, 471] on span "playlist_add" at bounding box center [1504, 468] width 22 height 22
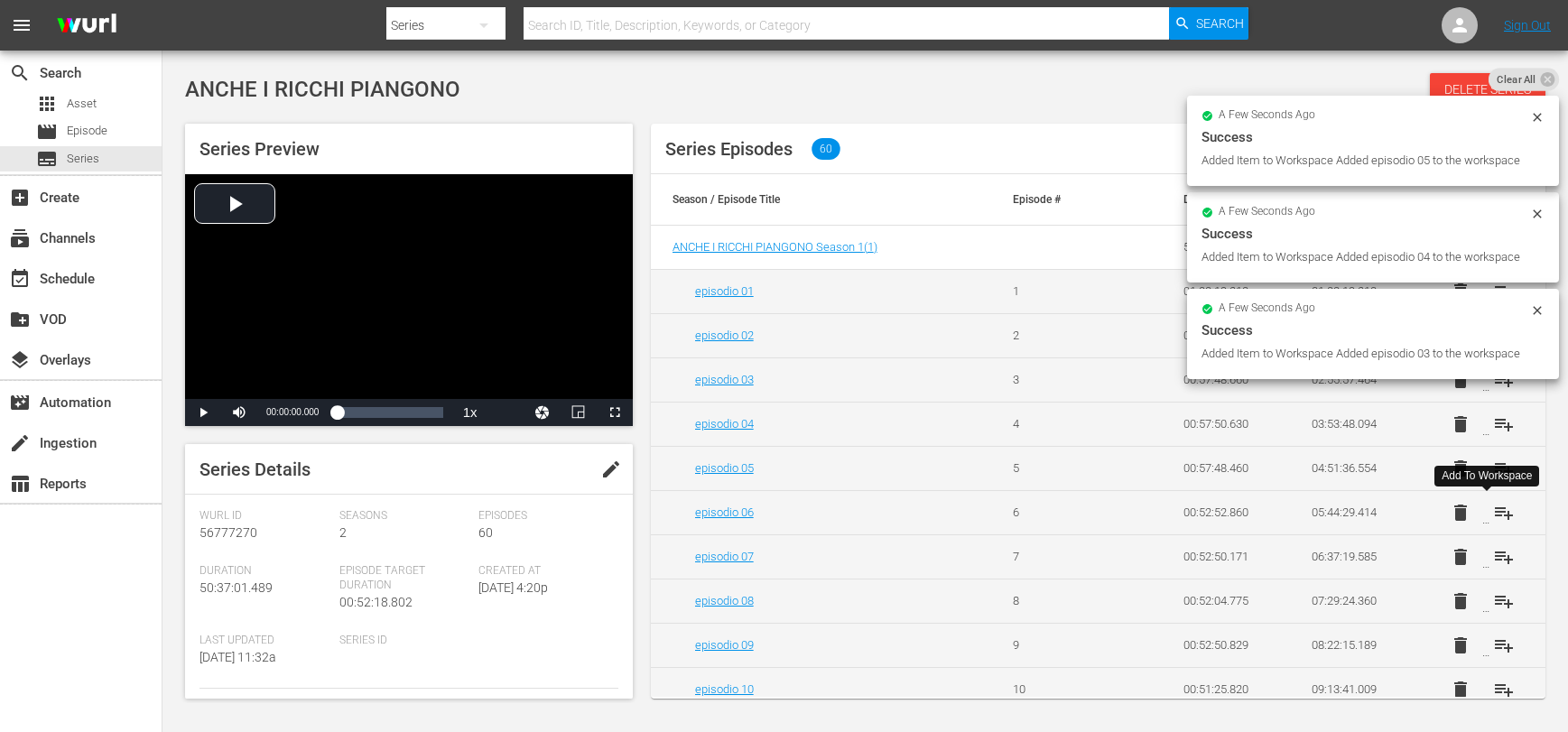
click at [1495, 515] on span "playlist_add" at bounding box center [1504, 512] width 22 height 22
click at [1493, 560] on span "playlist_add" at bounding box center [1504, 556] width 22 height 22
click at [1495, 609] on span "playlist_add" at bounding box center [1504, 601] width 22 height 22
click at [1493, 649] on span "playlist_add" at bounding box center [1504, 645] width 22 height 22
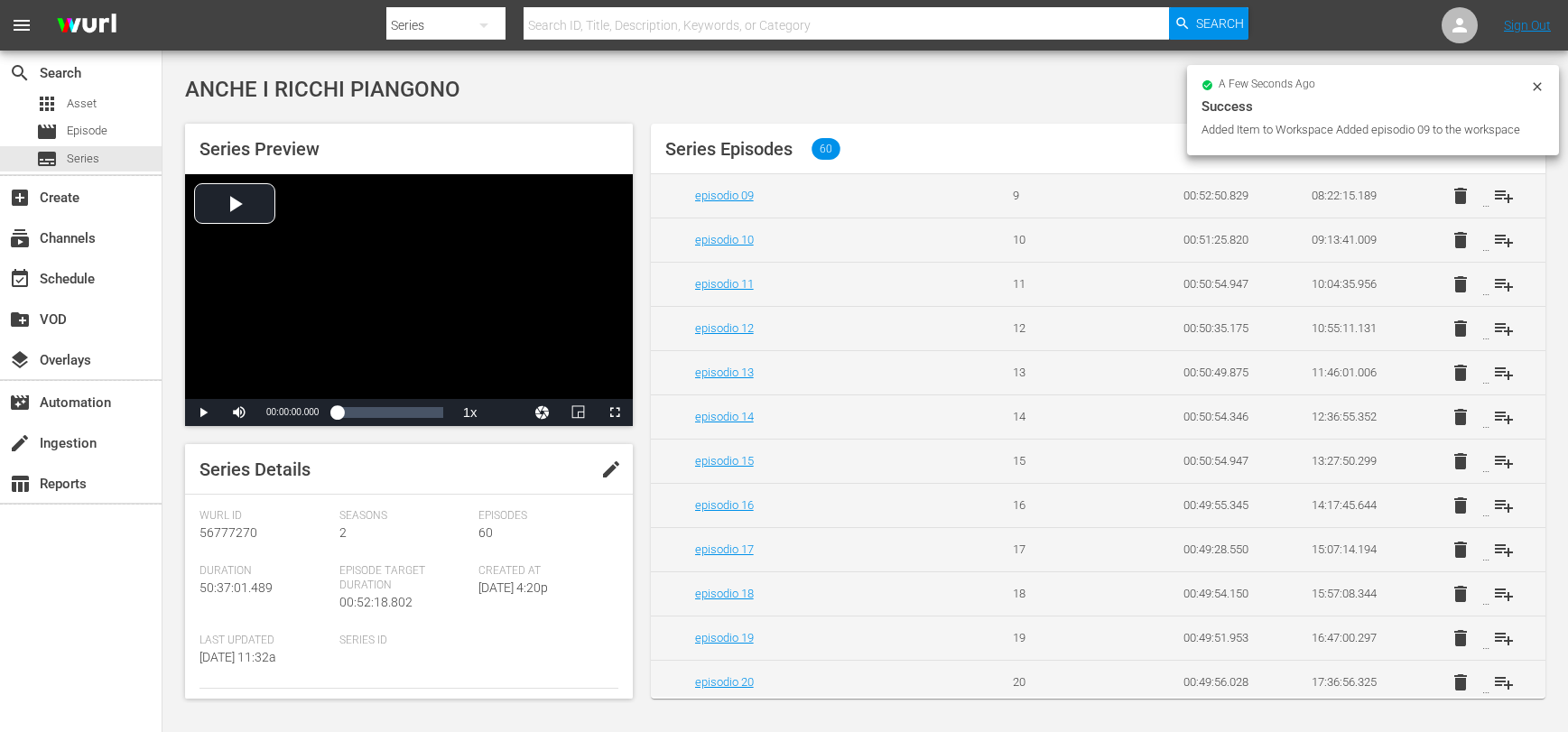
scroll to position [487, 0]
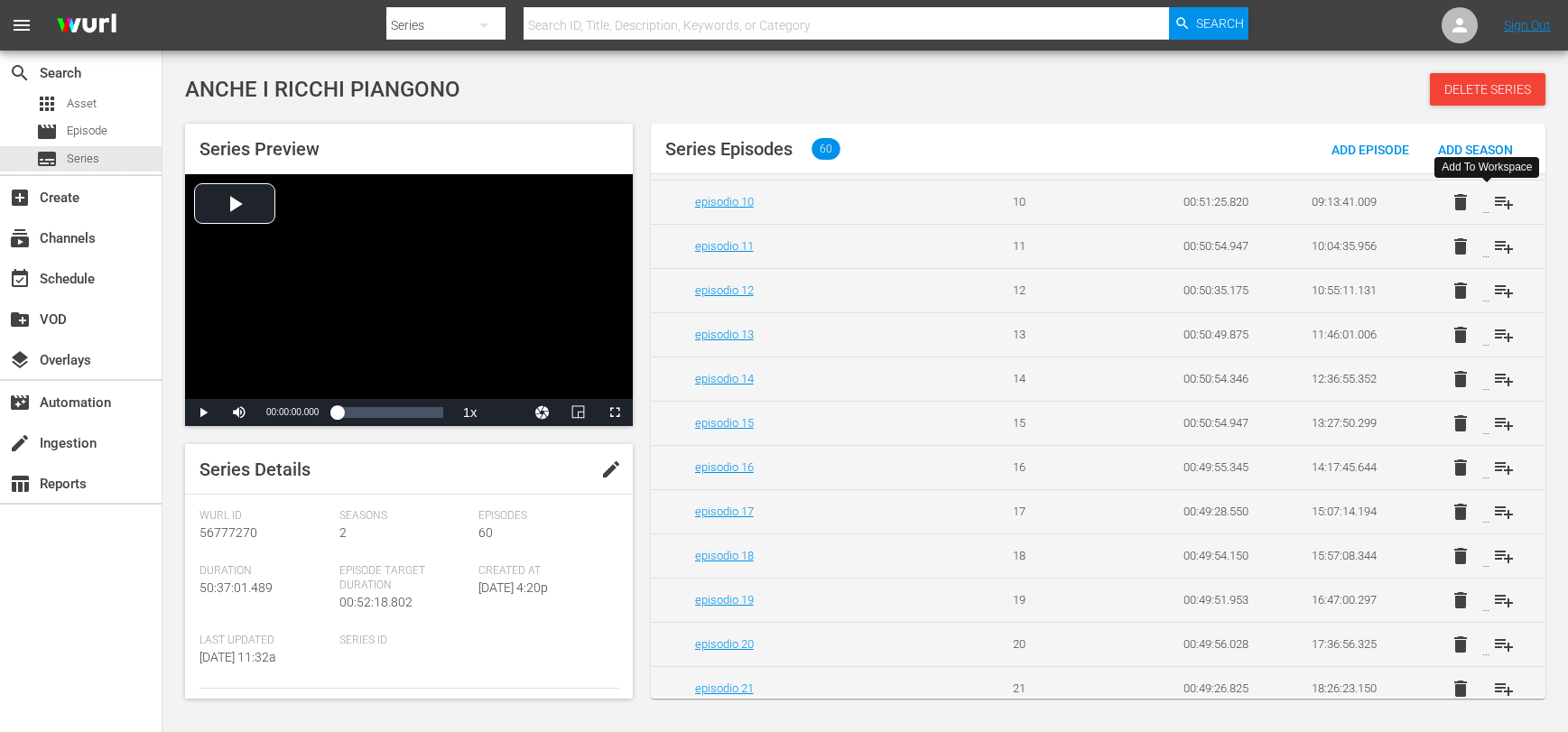
click at [1495, 208] on span "playlist_add" at bounding box center [1504, 201] width 22 height 22
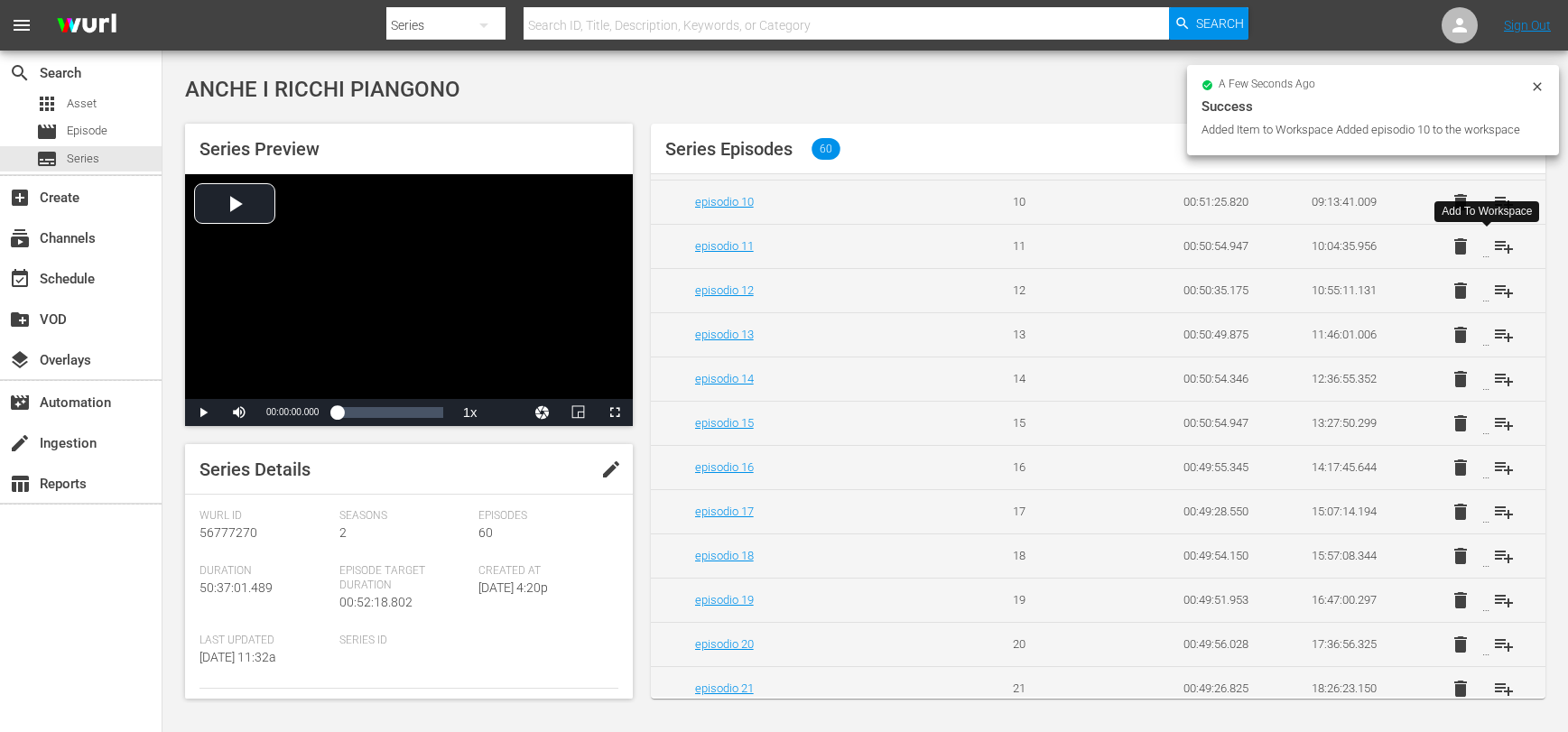
click at [1493, 252] on span "playlist_add" at bounding box center [1504, 247] width 22 height 22
click at [1495, 296] on span "playlist_add" at bounding box center [1504, 291] width 22 height 22
click at [1493, 340] on span "playlist_add" at bounding box center [1504, 335] width 22 height 22
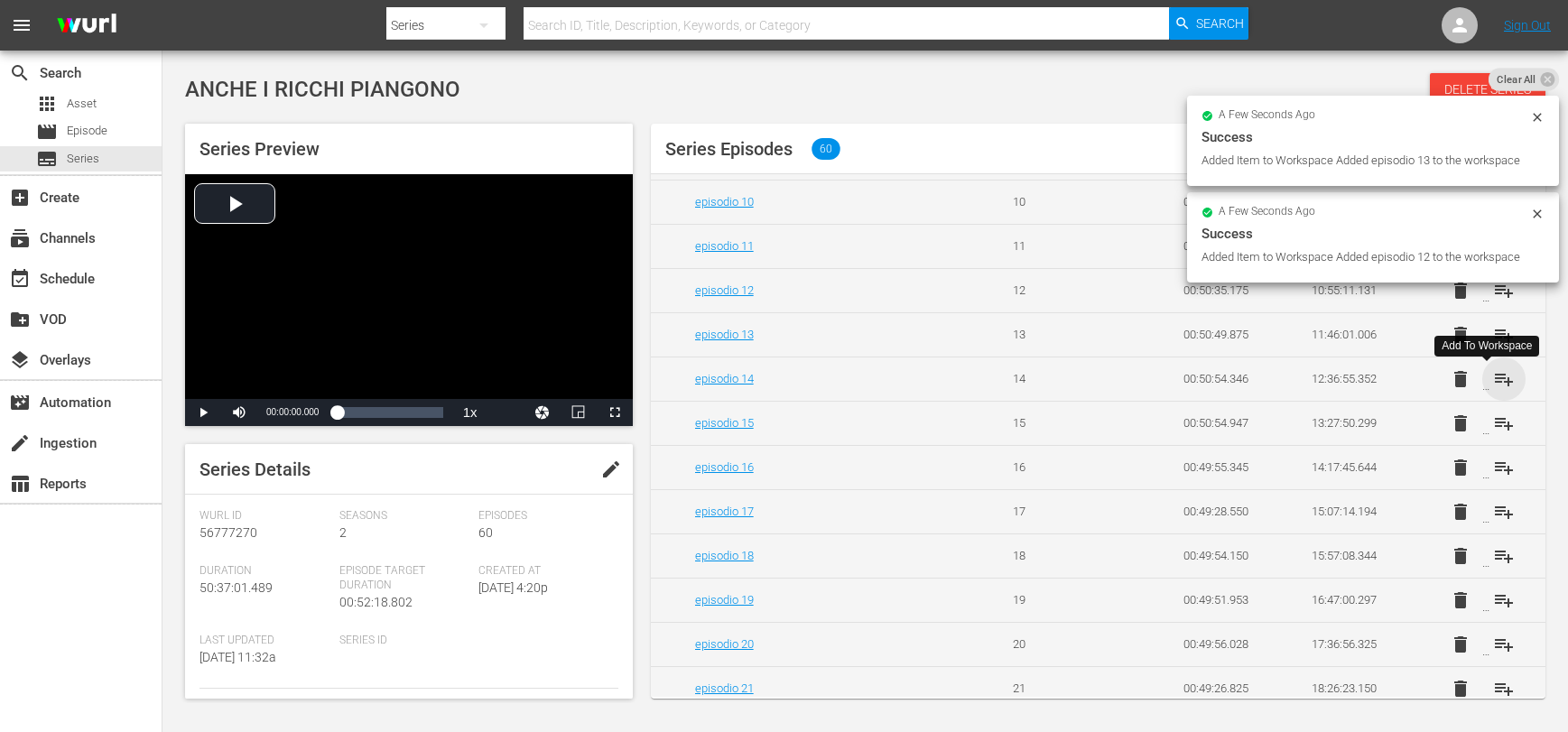
click at [1495, 386] on span "playlist_add" at bounding box center [1504, 379] width 22 height 22
click at [1493, 432] on span "playlist_add" at bounding box center [1504, 423] width 22 height 22
click at [1493, 475] on span "playlist_add" at bounding box center [1504, 467] width 22 height 22
click at [1493, 521] on span "playlist_add" at bounding box center [1504, 511] width 22 height 22
click at [1493, 563] on span "playlist_add" at bounding box center [1504, 555] width 22 height 22
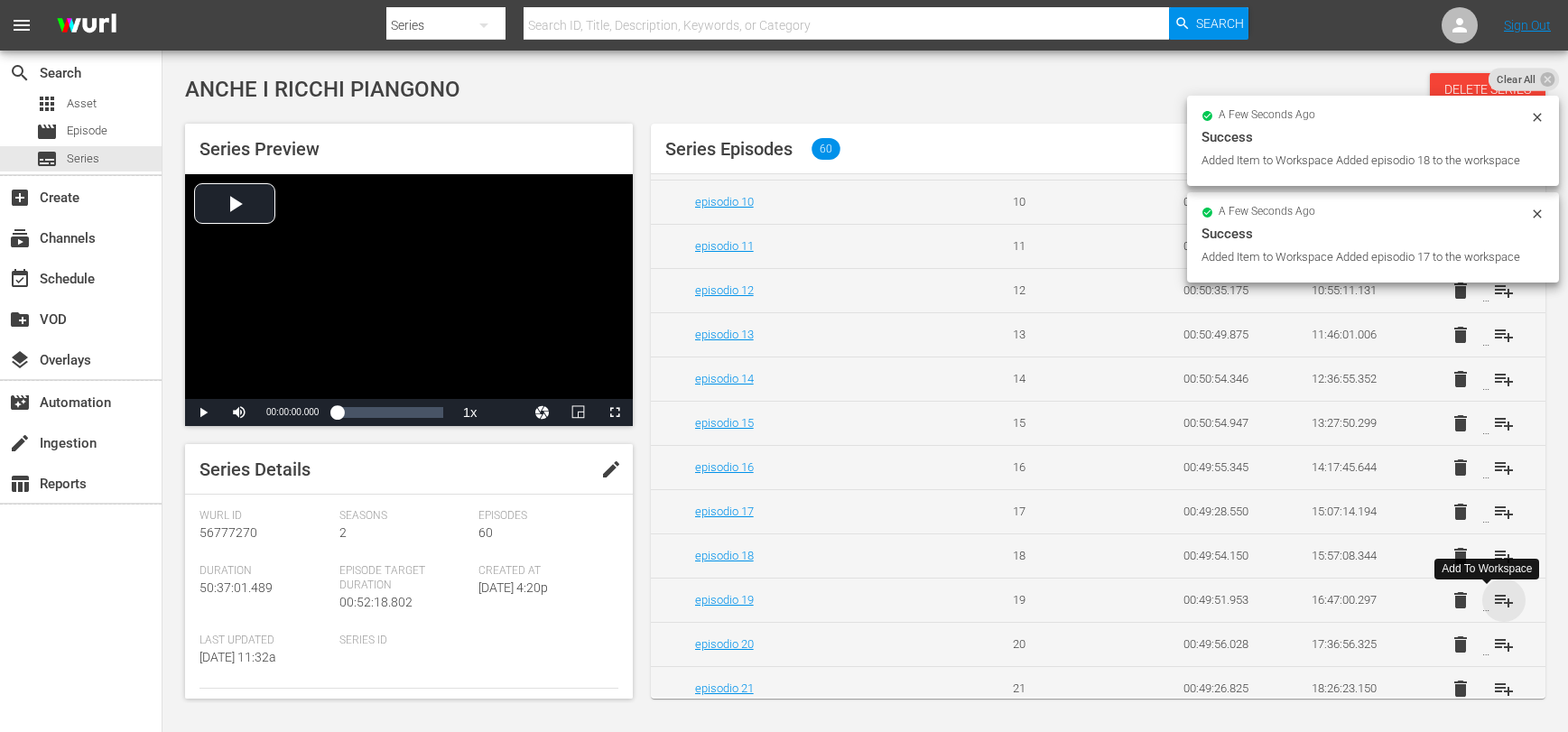
click at [1495, 610] on span "playlist_add" at bounding box center [1504, 600] width 22 height 22
click at [1493, 653] on span "playlist_add" at bounding box center [1504, 644] width 22 height 22
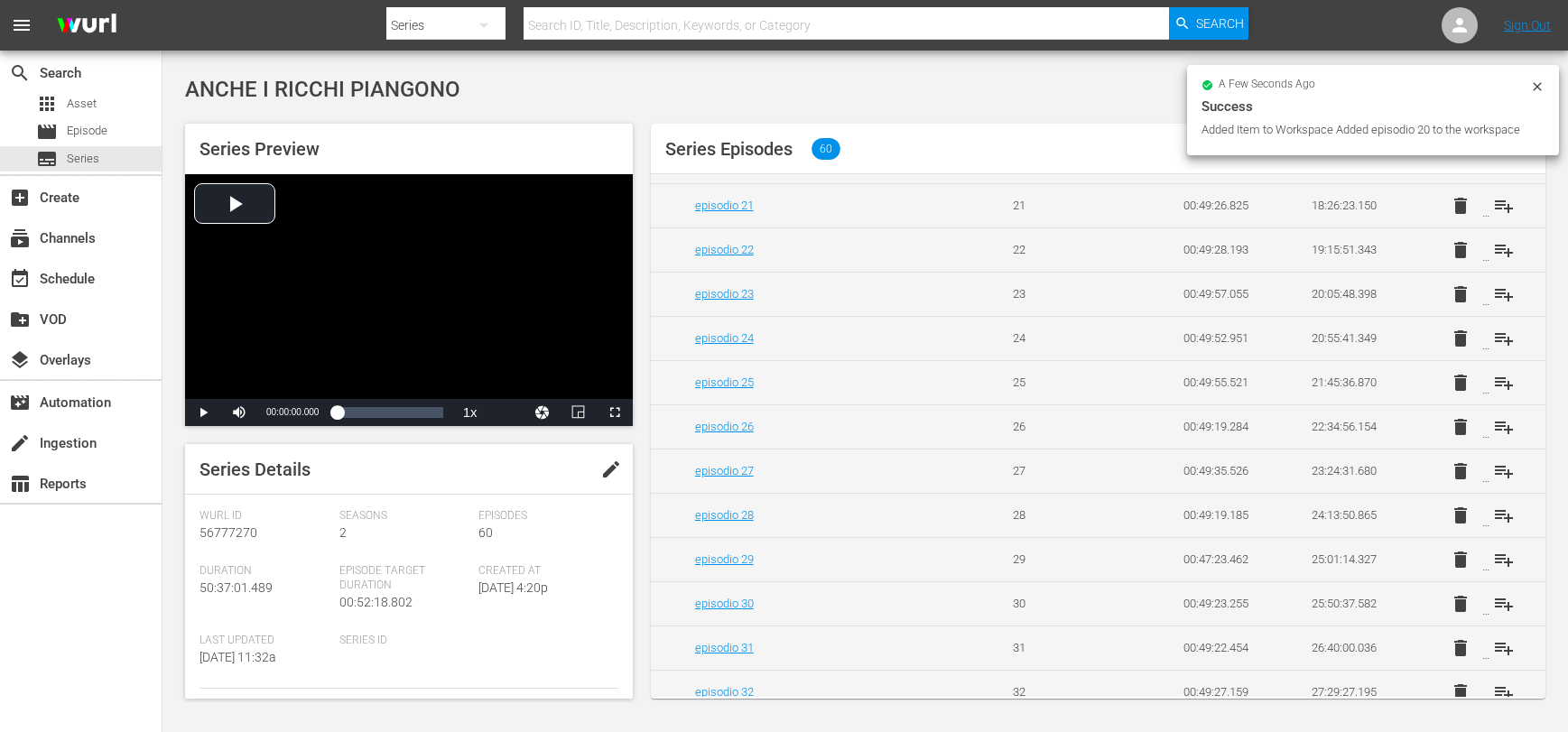
scroll to position [975, 0]
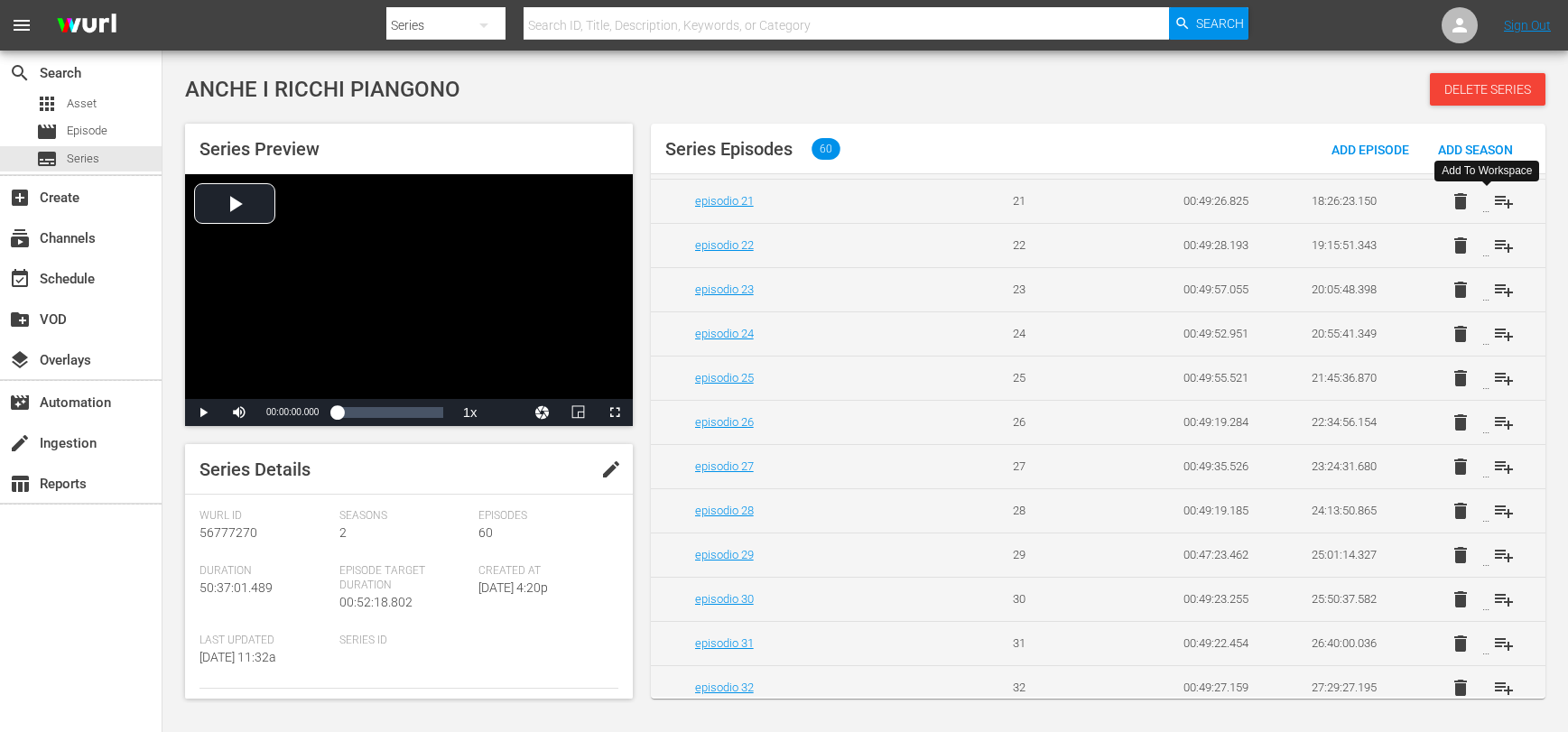
click at [1493, 211] on span "playlist_add" at bounding box center [1504, 201] width 22 height 22
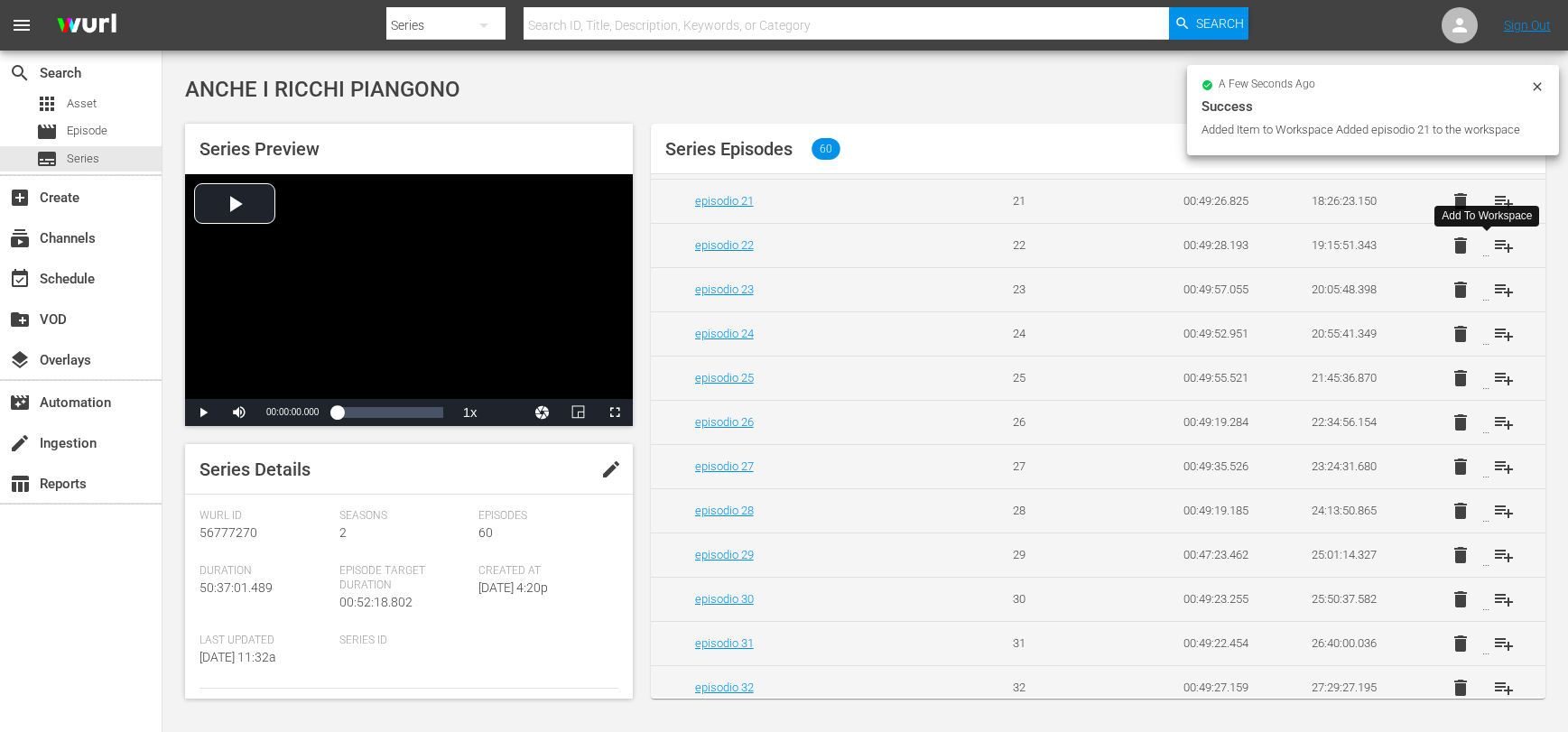
click at [1493, 254] on span "playlist_add" at bounding box center [1504, 246] width 22 height 22
click at [1493, 300] on span "playlist_add" at bounding box center [1504, 290] width 22 height 22
click at [1495, 344] on span "playlist_add" at bounding box center [1504, 334] width 22 height 22
click at [1493, 389] on span "playlist_add" at bounding box center [1504, 378] width 22 height 22
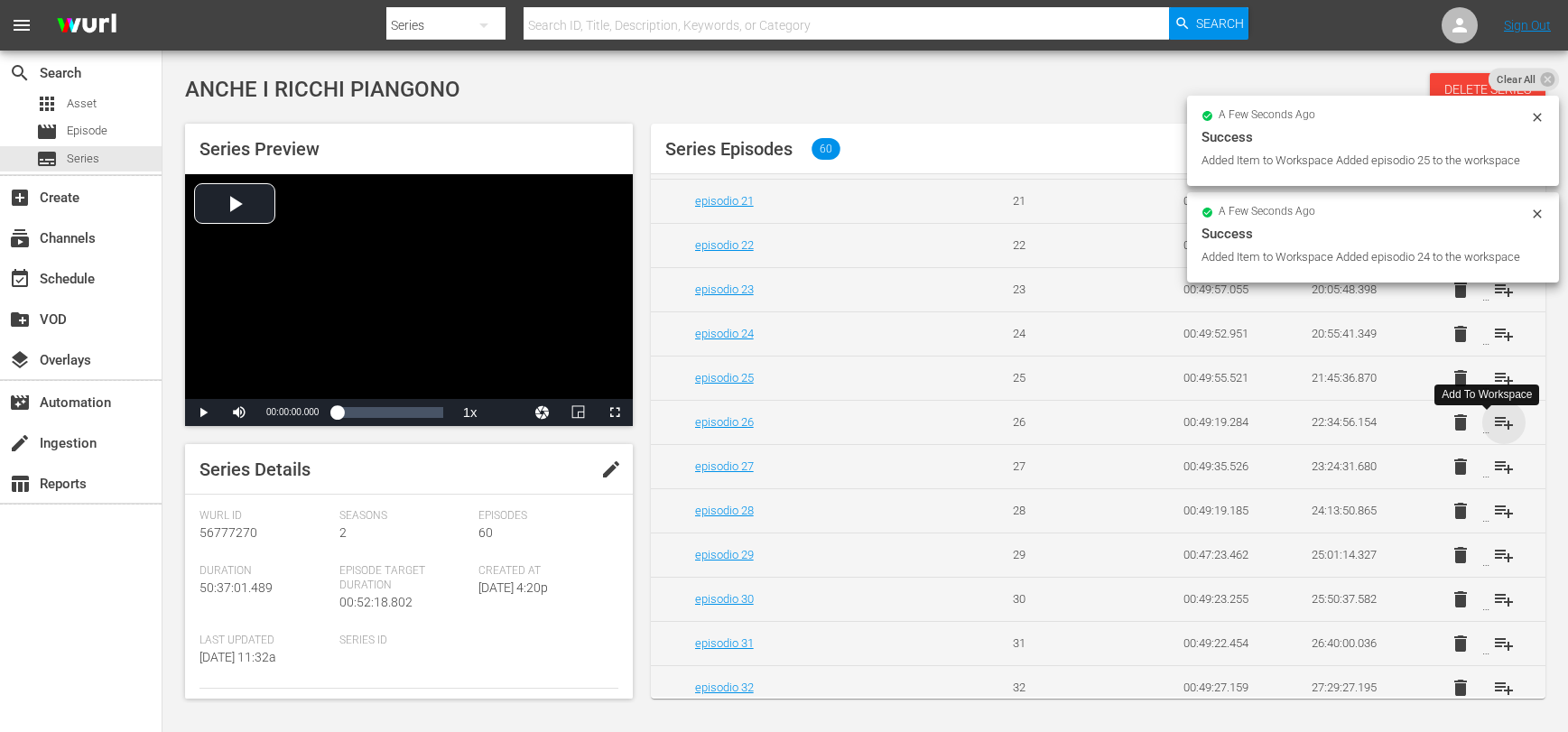
click at [1496, 434] on span "playlist_add" at bounding box center [1504, 422] width 22 height 22
click at [1493, 478] on span "playlist_add" at bounding box center [1504, 466] width 22 height 22
click at [1496, 522] on span "playlist_add" at bounding box center [1504, 510] width 22 height 22
click at [1496, 566] on span "playlist_add" at bounding box center [1504, 555] width 22 height 22
click at [1496, 610] on span "playlist_add" at bounding box center [1504, 599] width 22 height 22
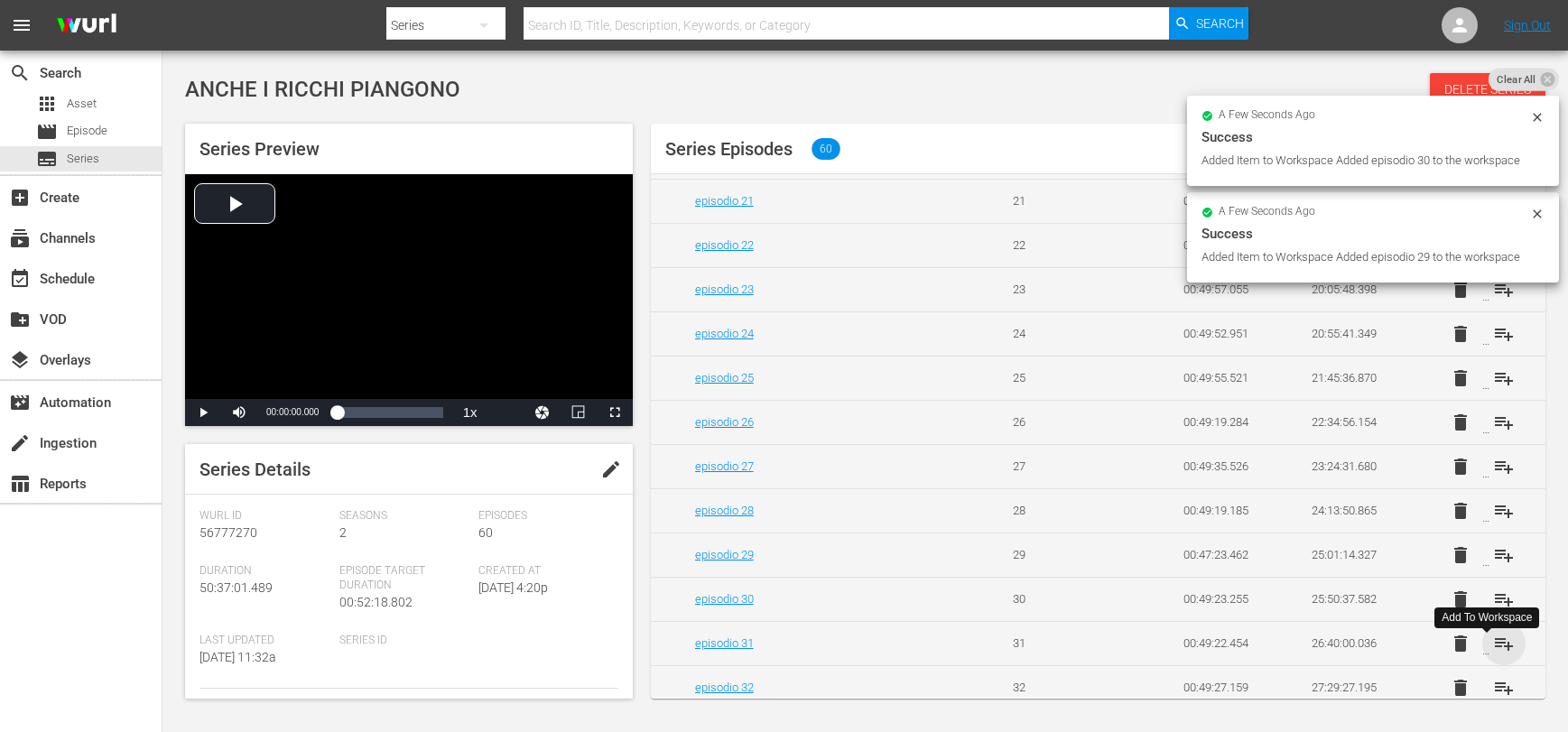
click at [1496, 654] on span "playlist_add" at bounding box center [1504, 643] width 22 height 22
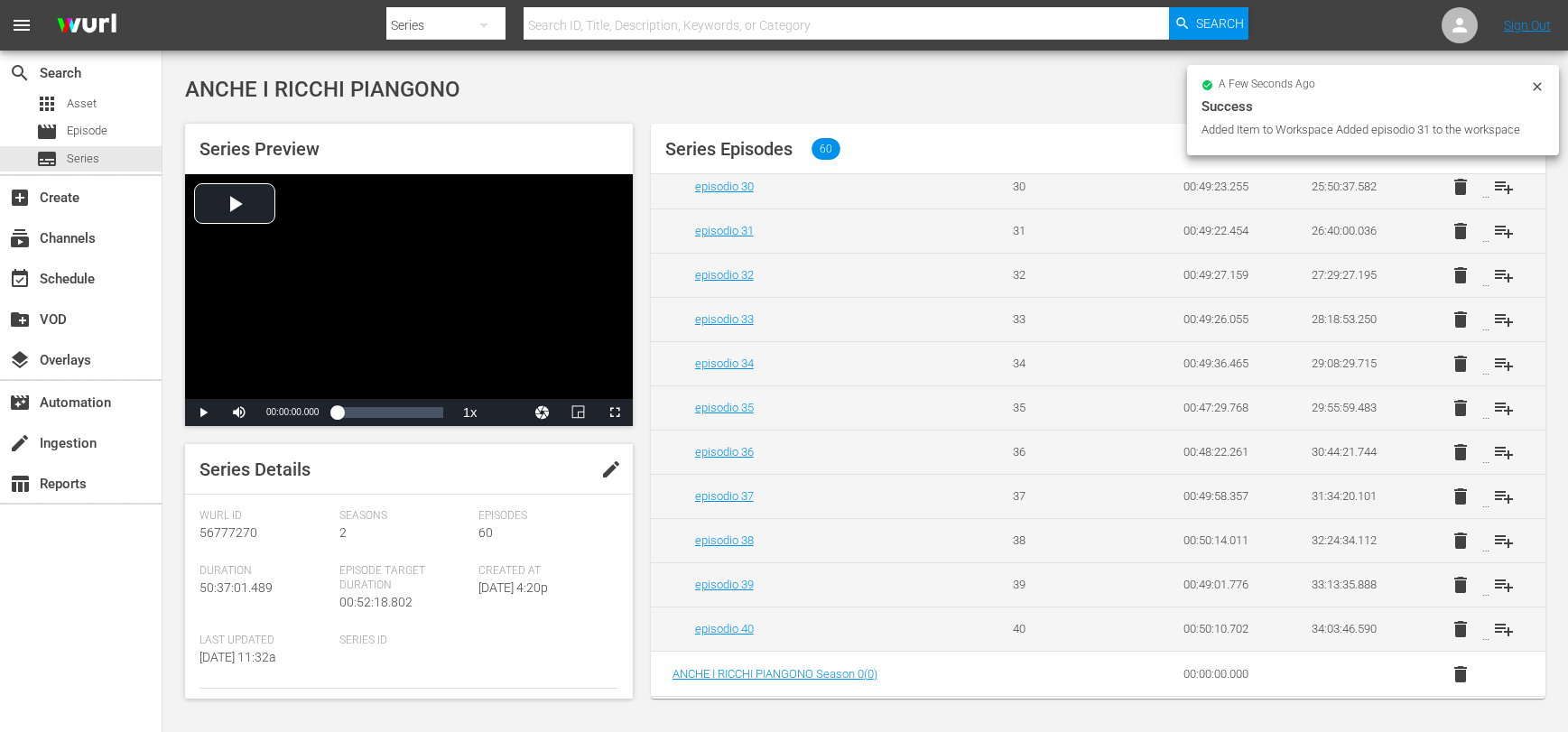
scroll to position [1405, 0]
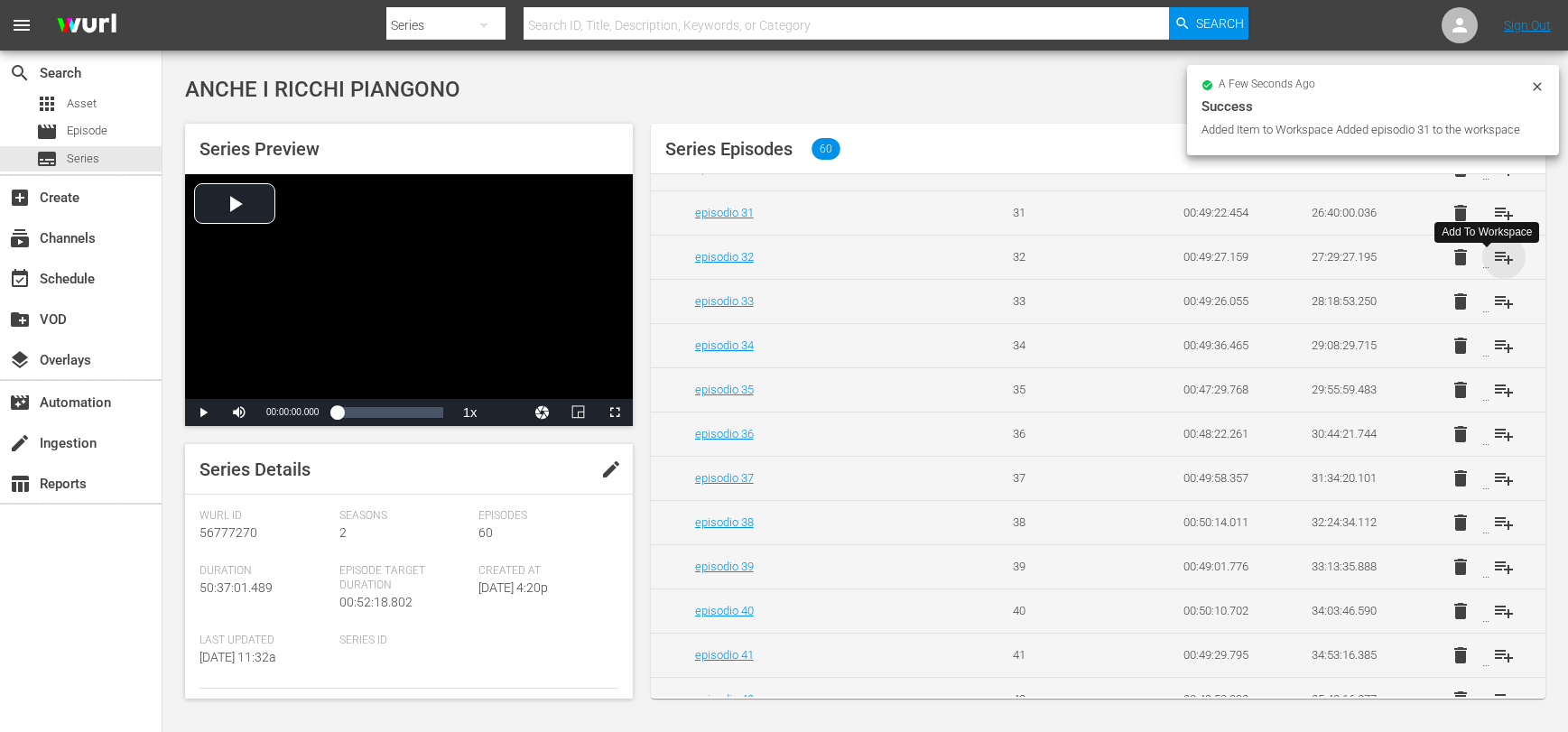
click at [1498, 268] on span "playlist_add" at bounding box center [1504, 257] width 22 height 22
click at [1493, 312] on span "playlist_add" at bounding box center [1504, 301] width 22 height 22
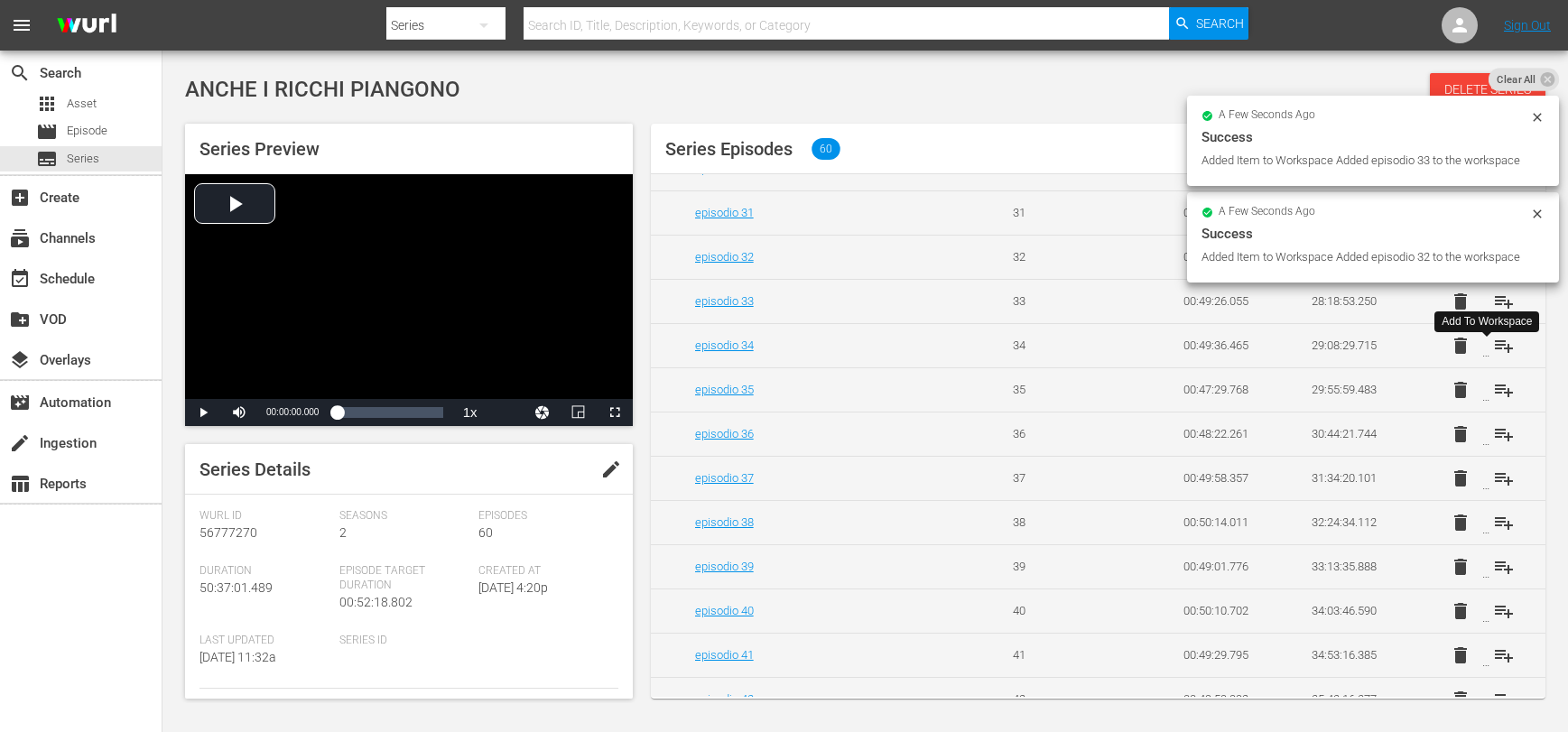
click at [1493, 357] on span "playlist_add" at bounding box center [1504, 345] width 22 height 22
click at [1493, 401] on span "playlist_add" at bounding box center [1504, 390] width 22 height 22
click at [1493, 445] on span "playlist_add" at bounding box center [1504, 434] width 22 height 22
click at [1495, 489] on span "playlist_add" at bounding box center [1504, 478] width 22 height 22
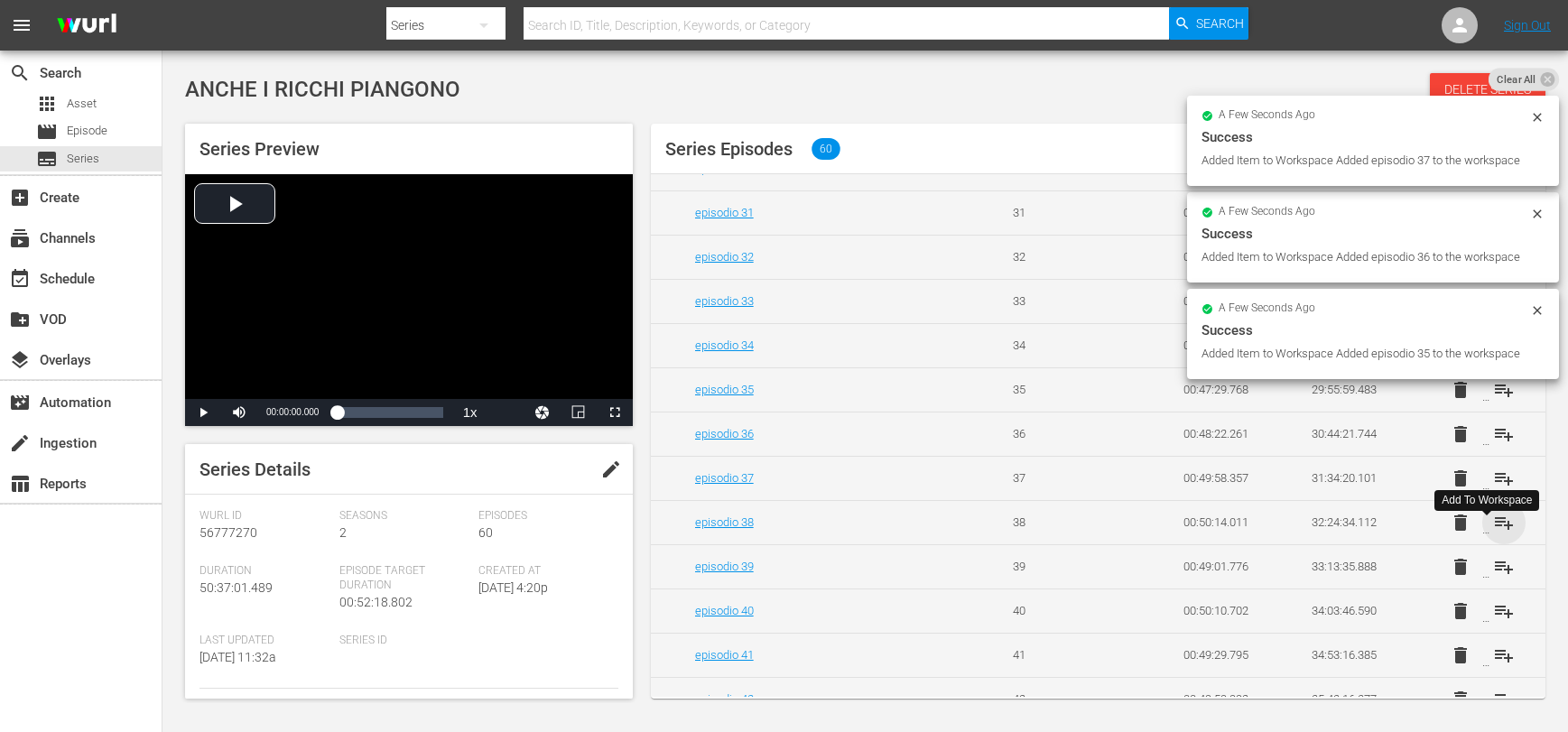
click at [1493, 533] on span "playlist_add" at bounding box center [1504, 522] width 22 height 22
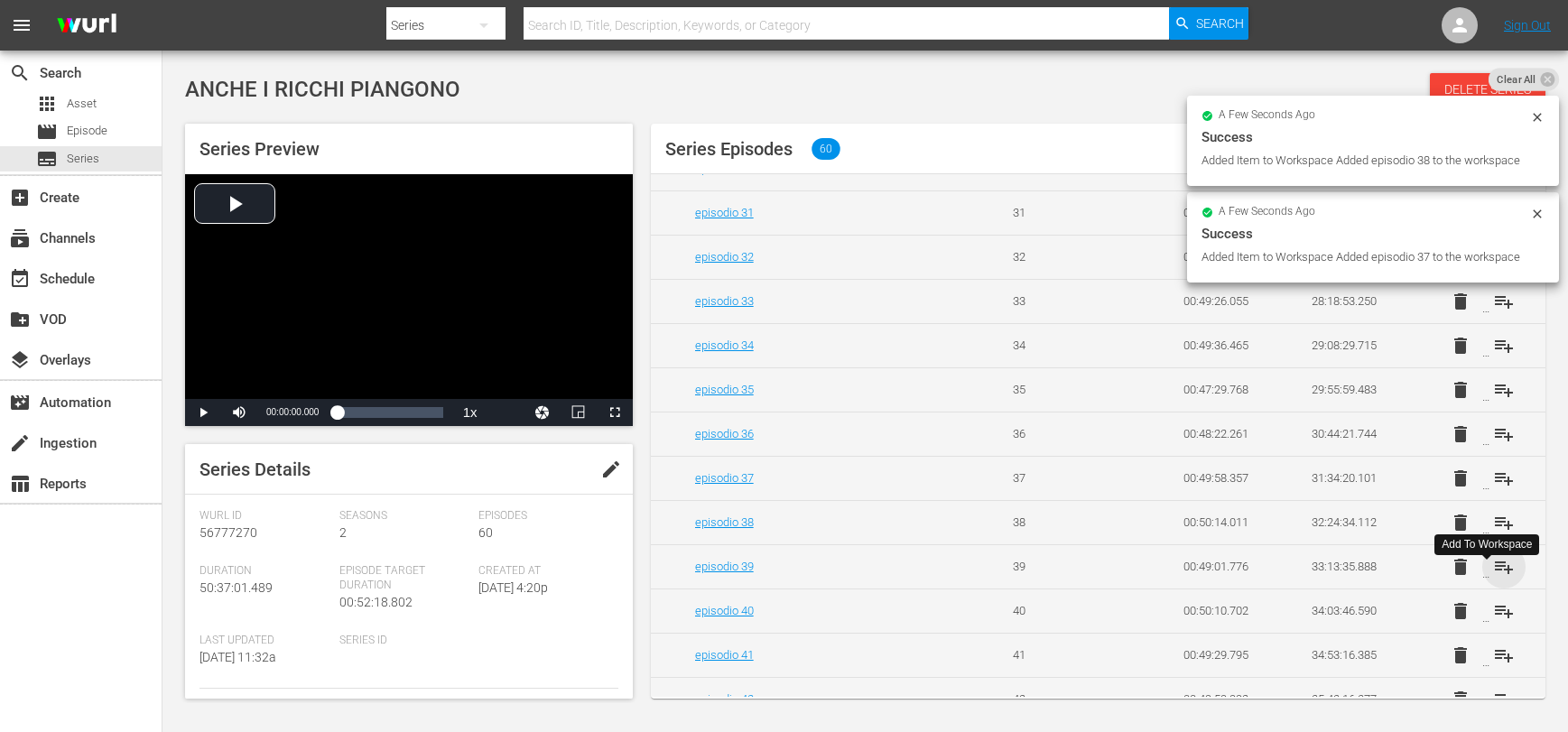
click at [1493, 578] on span "playlist_add" at bounding box center [1504, 566] width 22 height 22
click at [1496, 622] on span "playlist_add" at bounding box center [1504, 611] width 22 height 22
click at [1493, 666] on span "playlist_add" at bounding box center [1504, 655] width 22 height 22
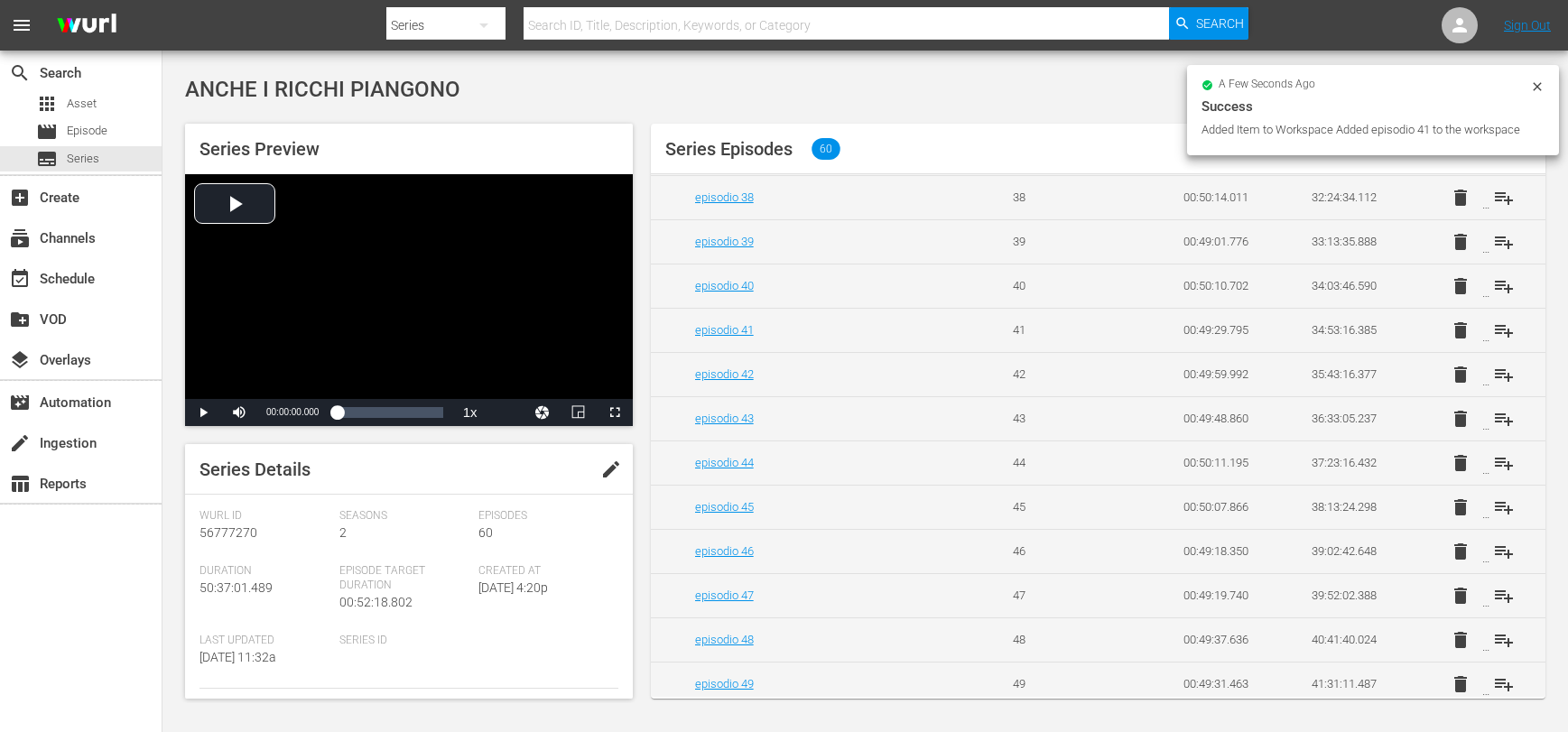
scroll to position [1784, 0]
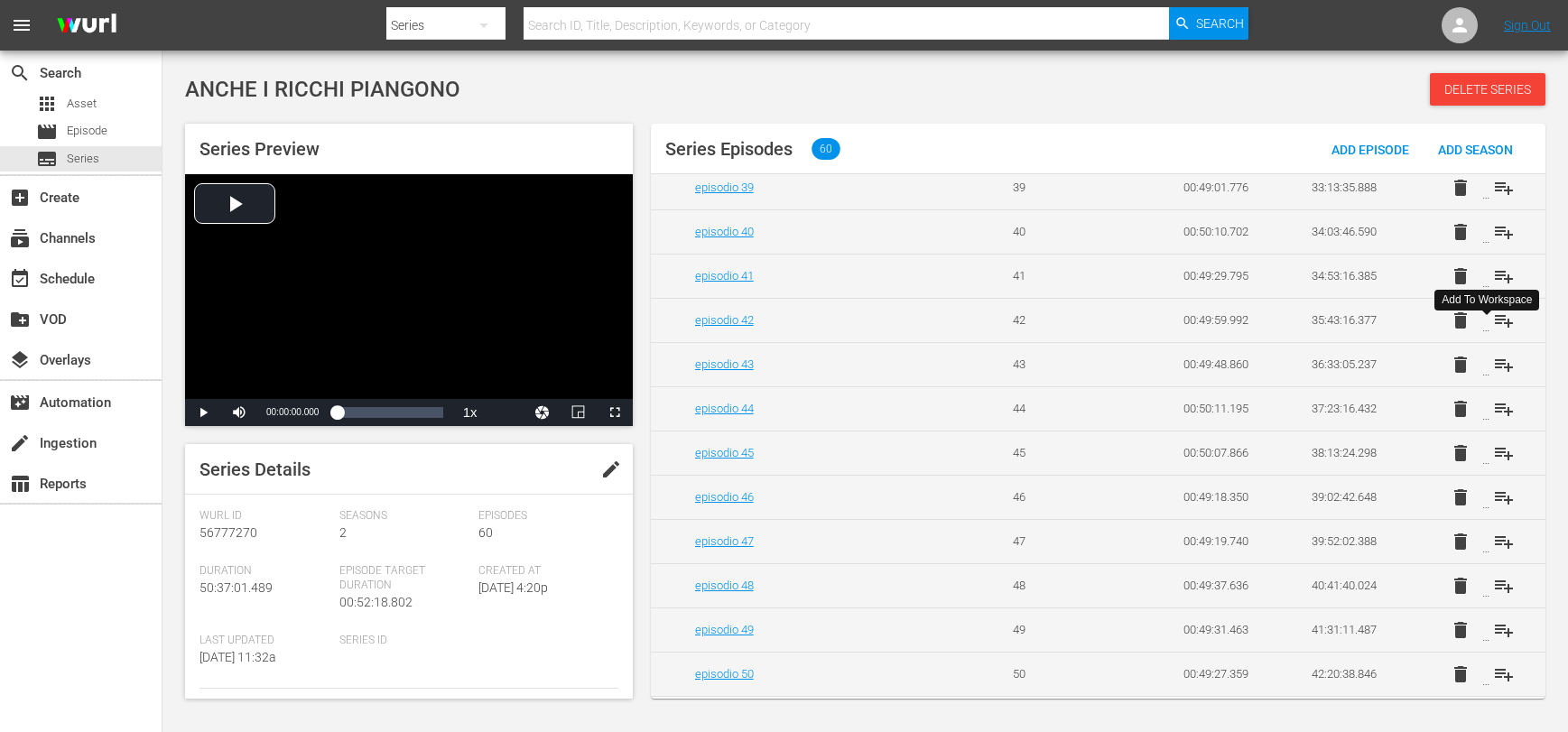
click at [1493, 331] on span "playlist_add" at bounding box center [1504, 320] width 22 height 22
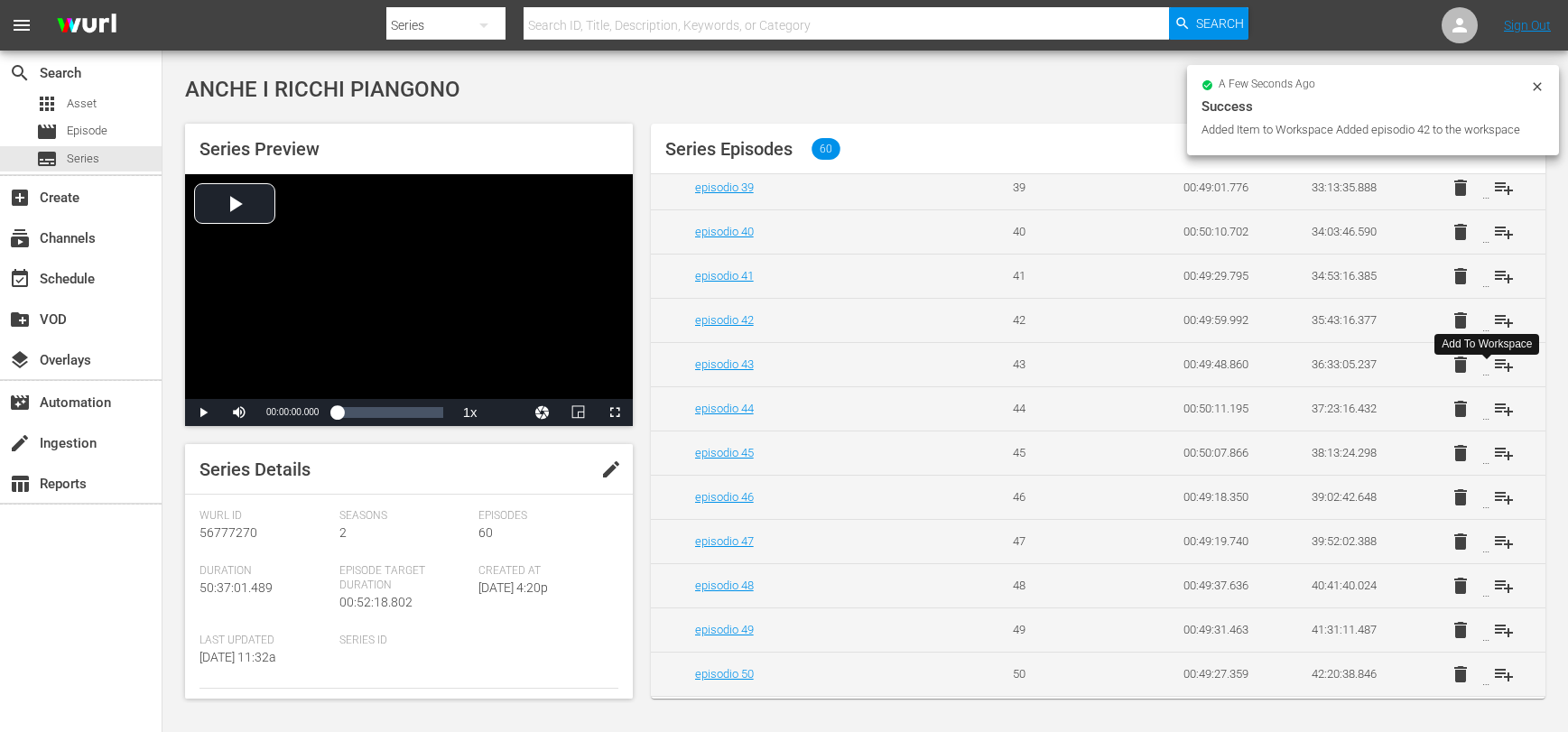
click at [1493, 375] on span "playlist_add" at bounding box center [1504, 365] width 22 height 22
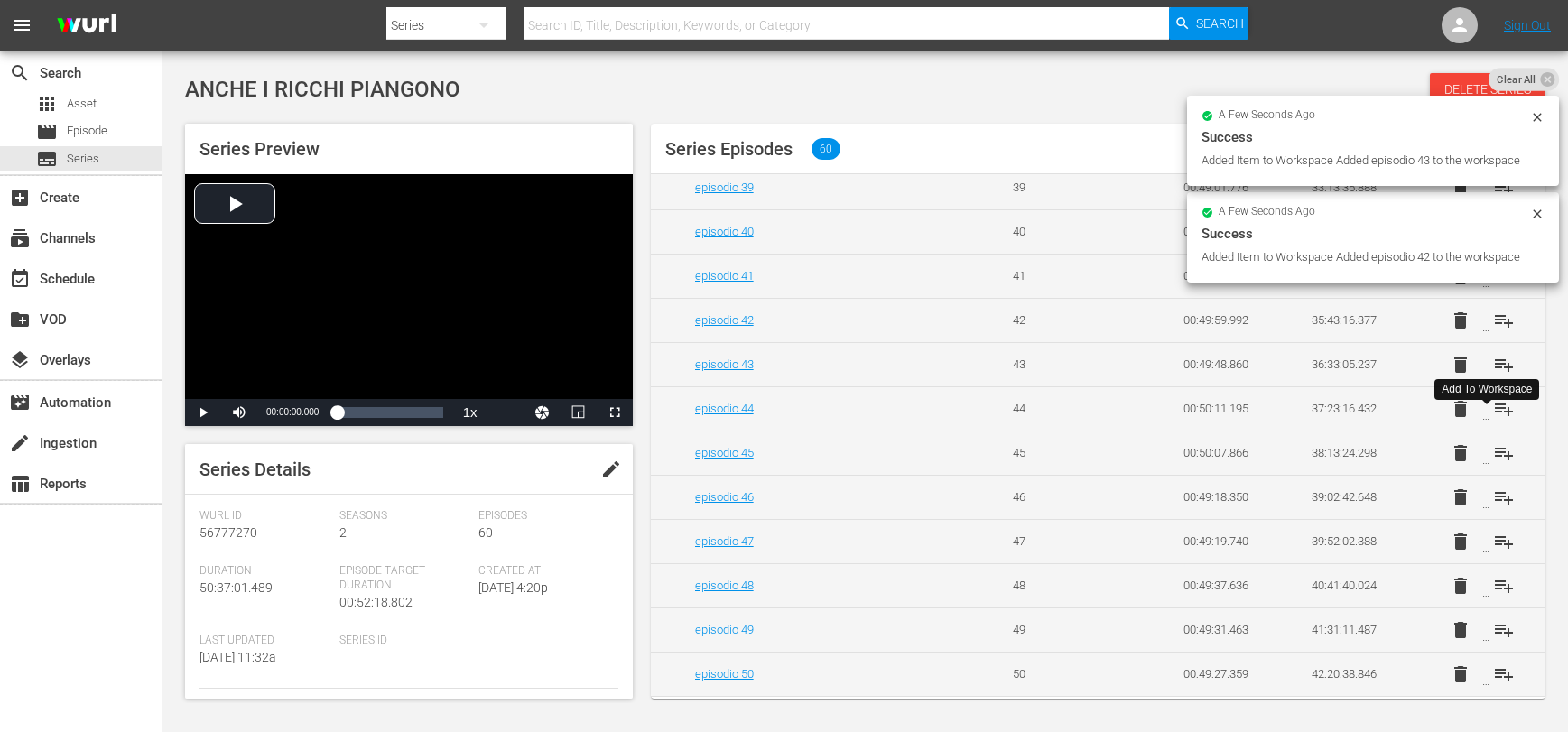
click at [1495, 419] on span "playlist_add" at bounding box center [1504, 409] width 22 height 22
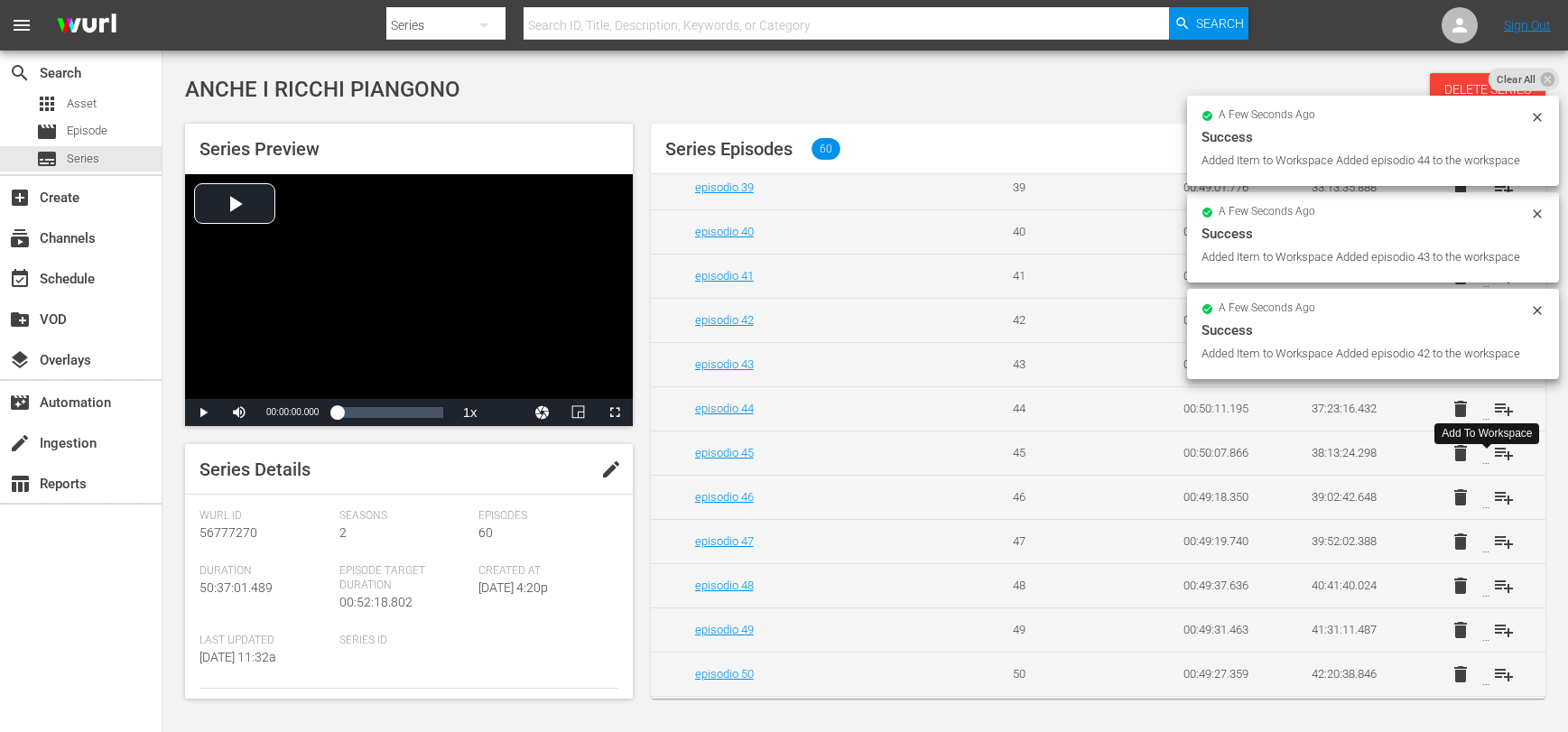
click at [1495, 464] on span "playlist_add" at bounding box center [1504, 453] width 22 height 22
click at [1496, 508] on span "playlist_add" at bounding box center [1504, 497] width 22 height 22
click at [1495, 553] on span "playlist_add" at bounding box center [1504, 541] width 22 height 22
click at [1493, 597] on span "playlist_add" at bounding box center [1504, 585] width 22 height 22
click at [1493, 641] on span "playlist_add" at bounding box center [1504, 629] width 22 height 22
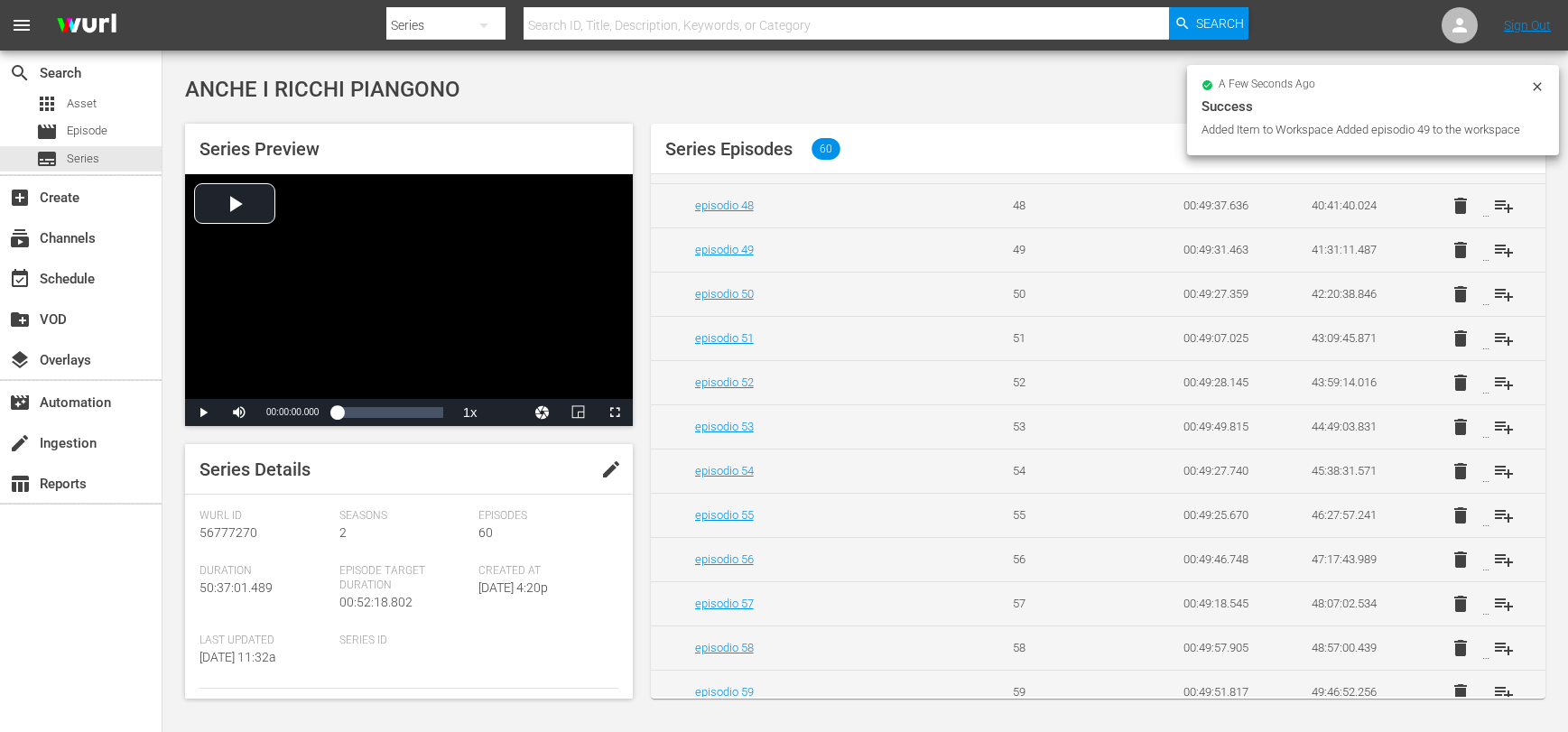
scroll to position [2217, 0]
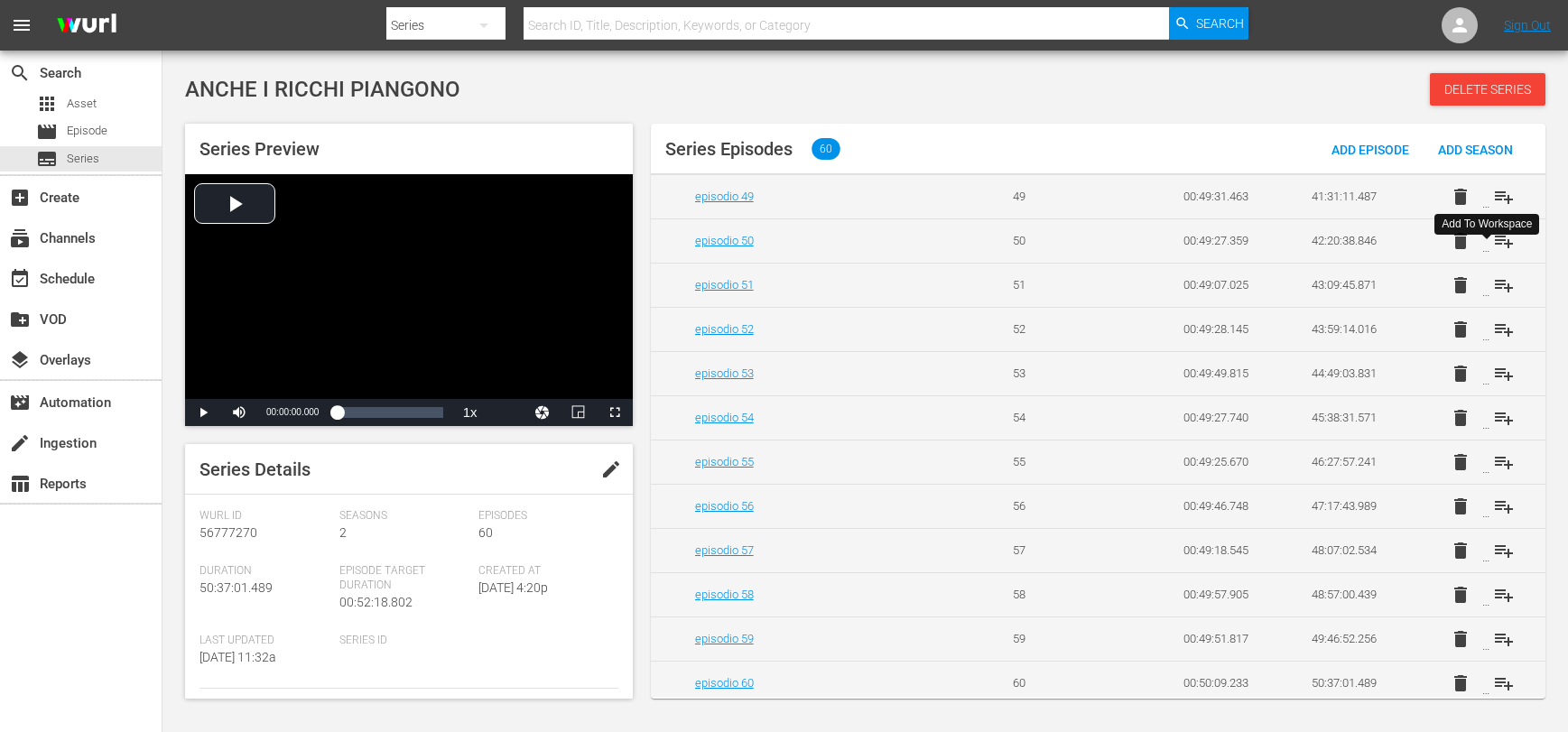
click at [1493, 251] on span "playlist_add" at bounding box center [1504, 241] width 22 height 22
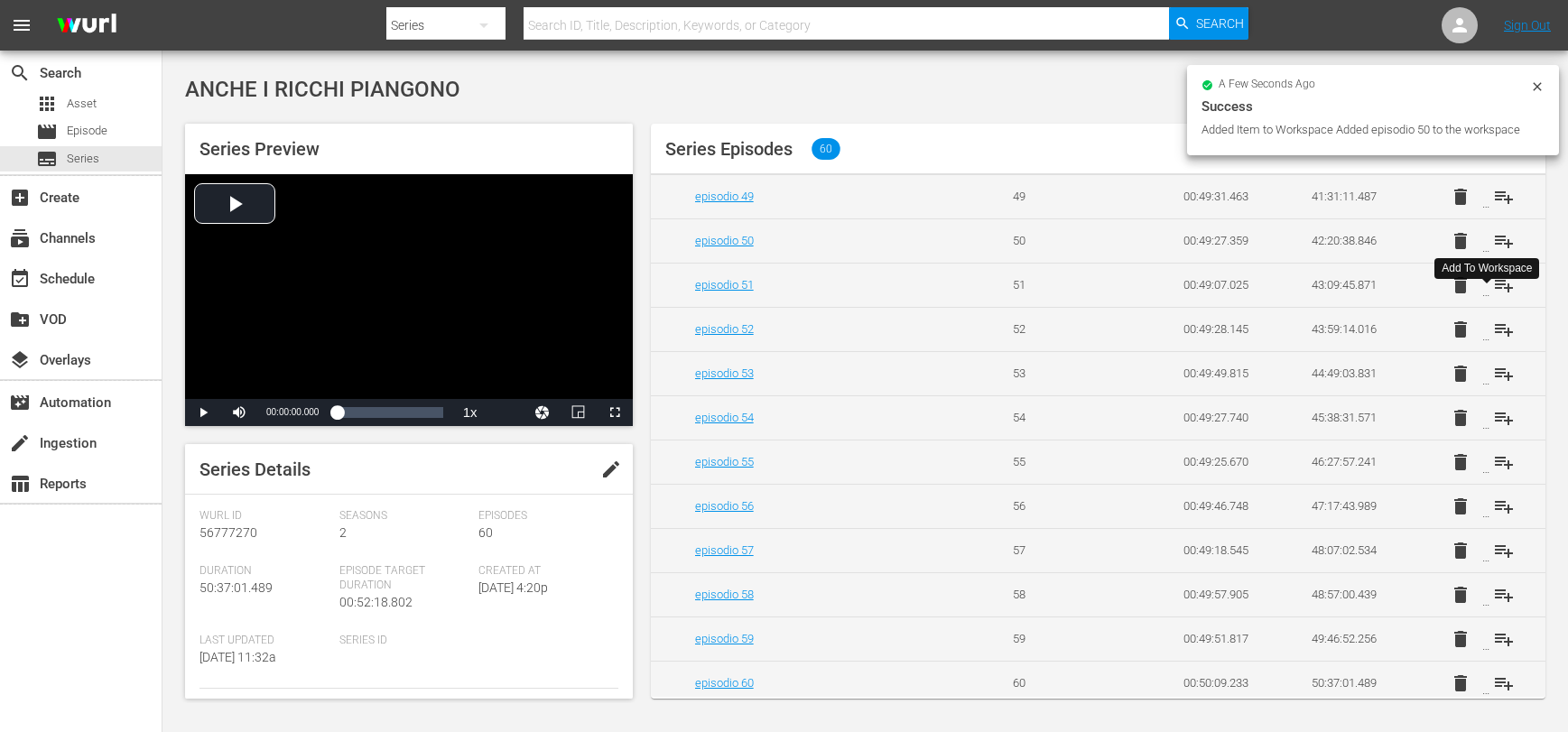
click at [1493, 296] on span "playlist_add" at bounding box center [1504, 285] width 22 height 22
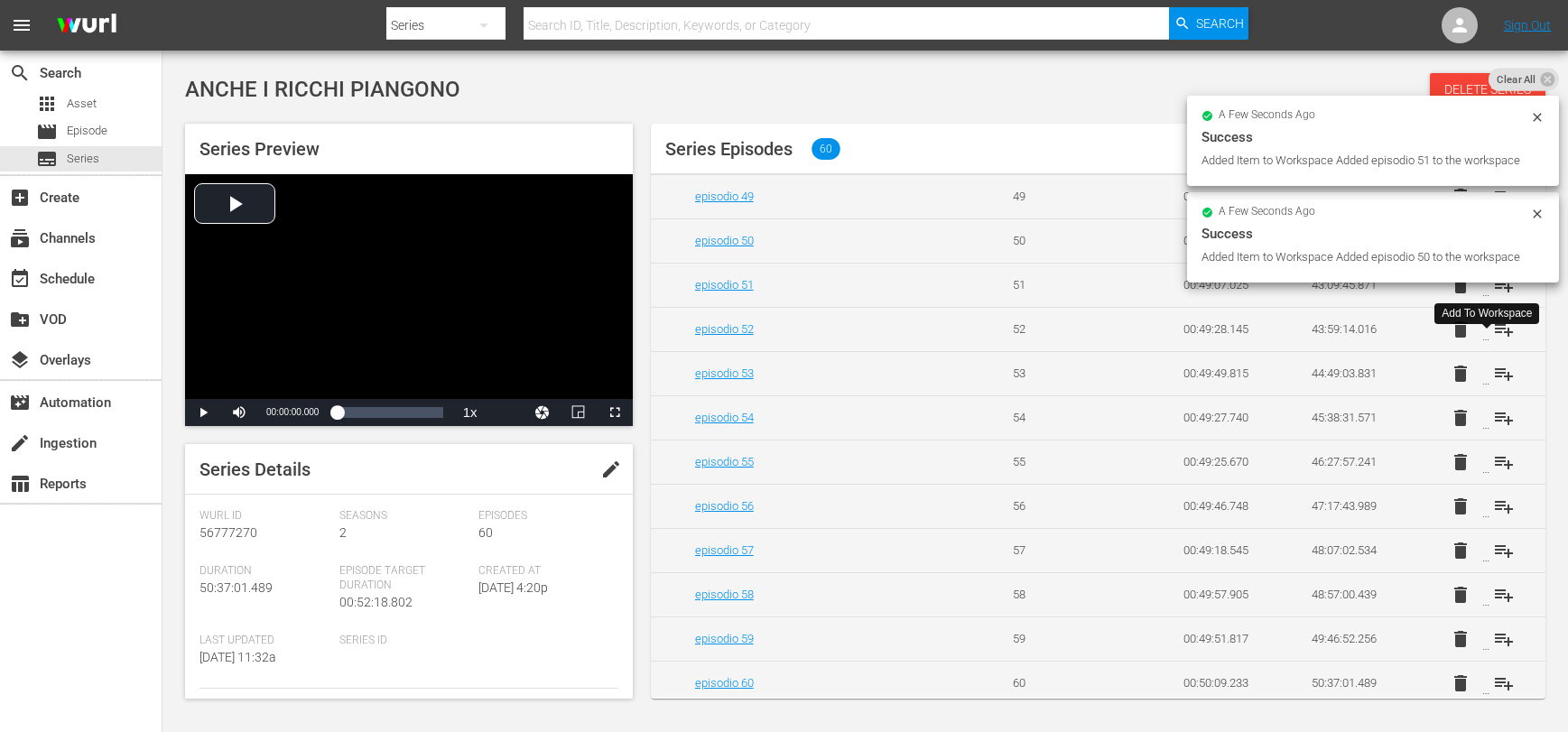
click at [1495, 341] on span "playlist_add" at bounding box center [1504, 329] width 22 height 22
click at [1493, 385] on span "playlist_add" at bounding box center [1504, 373] width 22 height 22
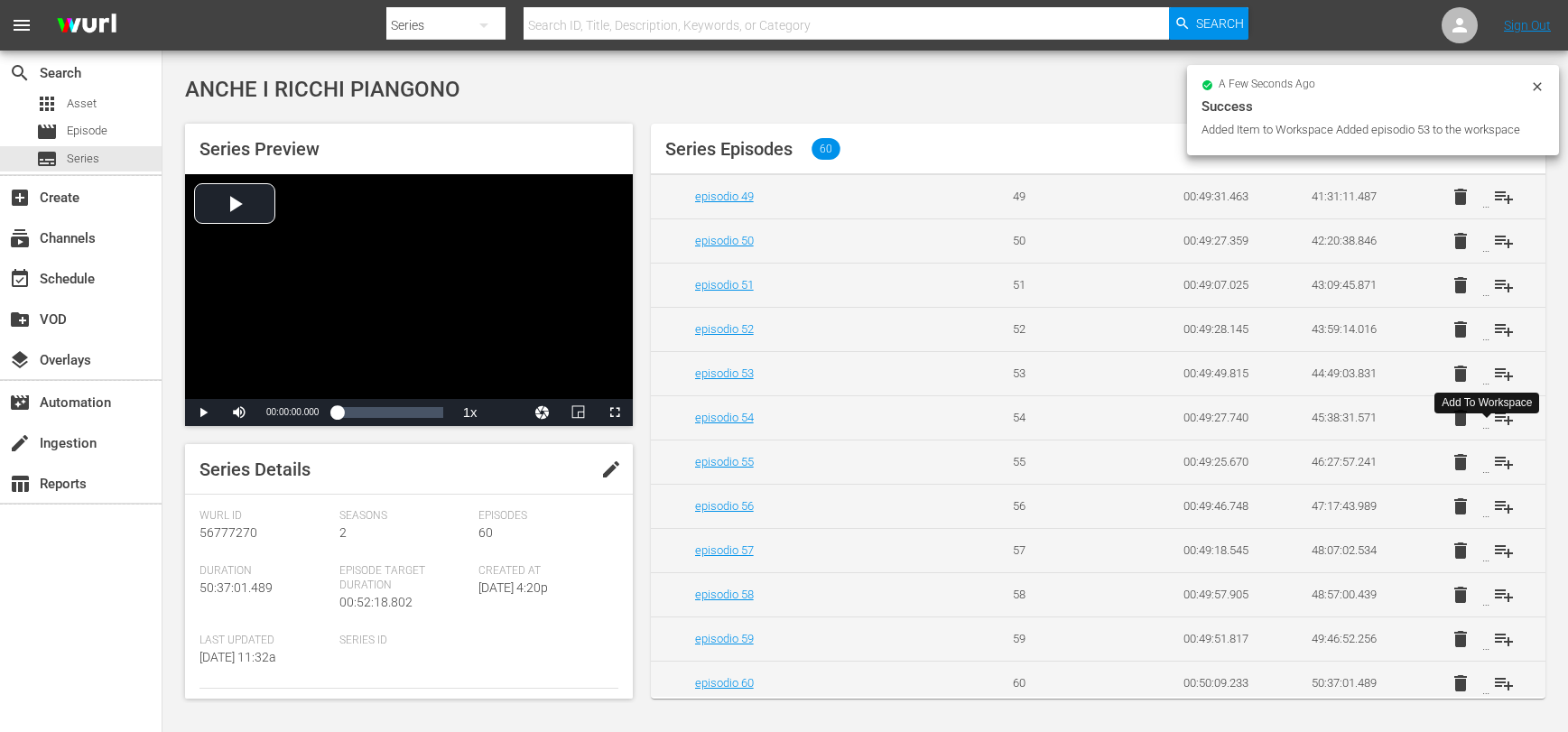
click at [1493, 429] on span "playlist_add" at bounding box center [1504, 417] width 22 height 22
click at [1493, 473] on span "playlist_add" at bounding box center [1504, 461] width 22 height 22
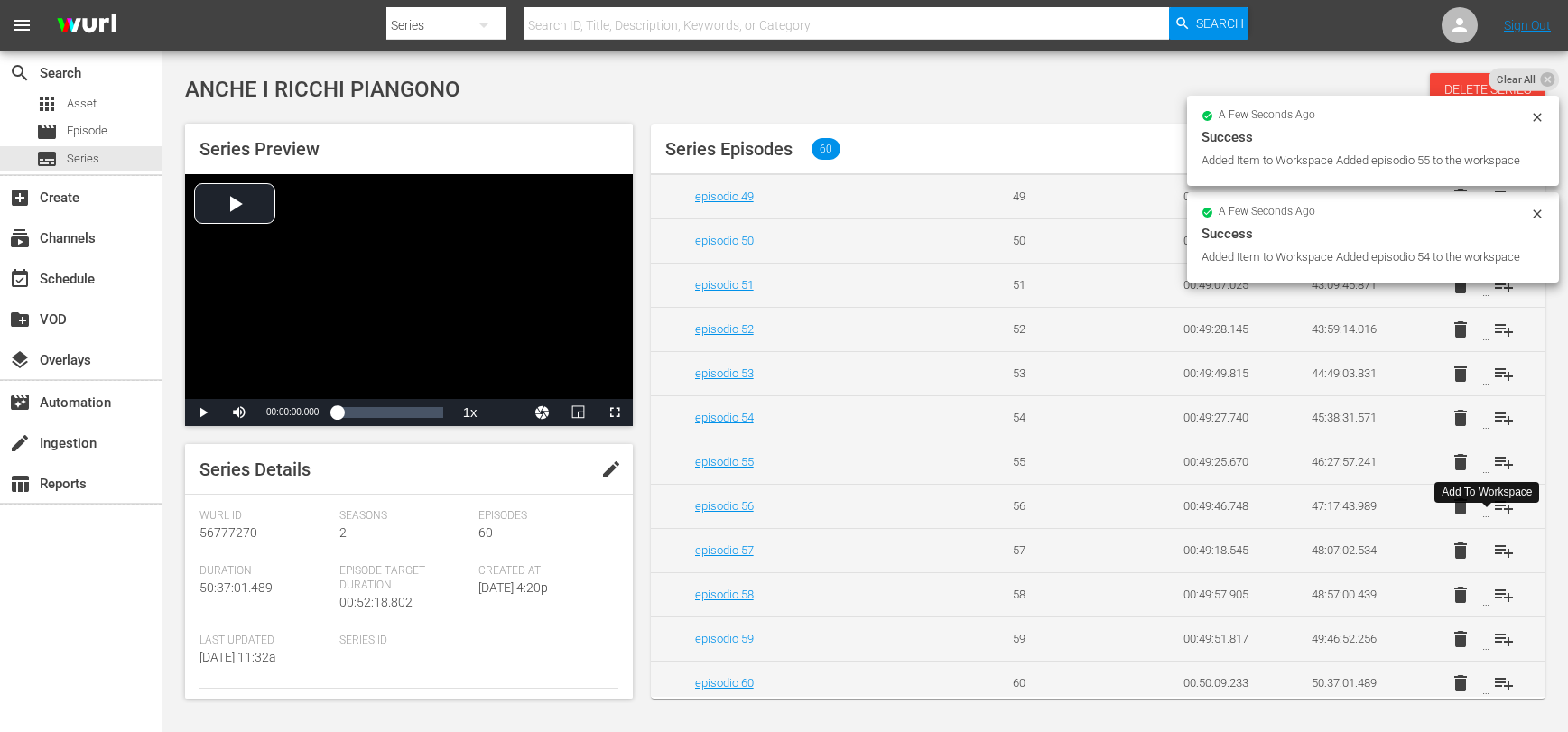
click at [1496, 517] on span "playlist_add" at bounding box center [1504, 506] width 22 height 22
click at [1493, 561] on span "playlist_add" at bounding box center [1504, 551] width 22 height 22
click at [1495, 605] on span "playlist_add" at bounding box center [1504, 595] width 22 height 22
click at [1493, 649] on span "playlist_add" at bounding box center [1504, 639] width 22 height 22
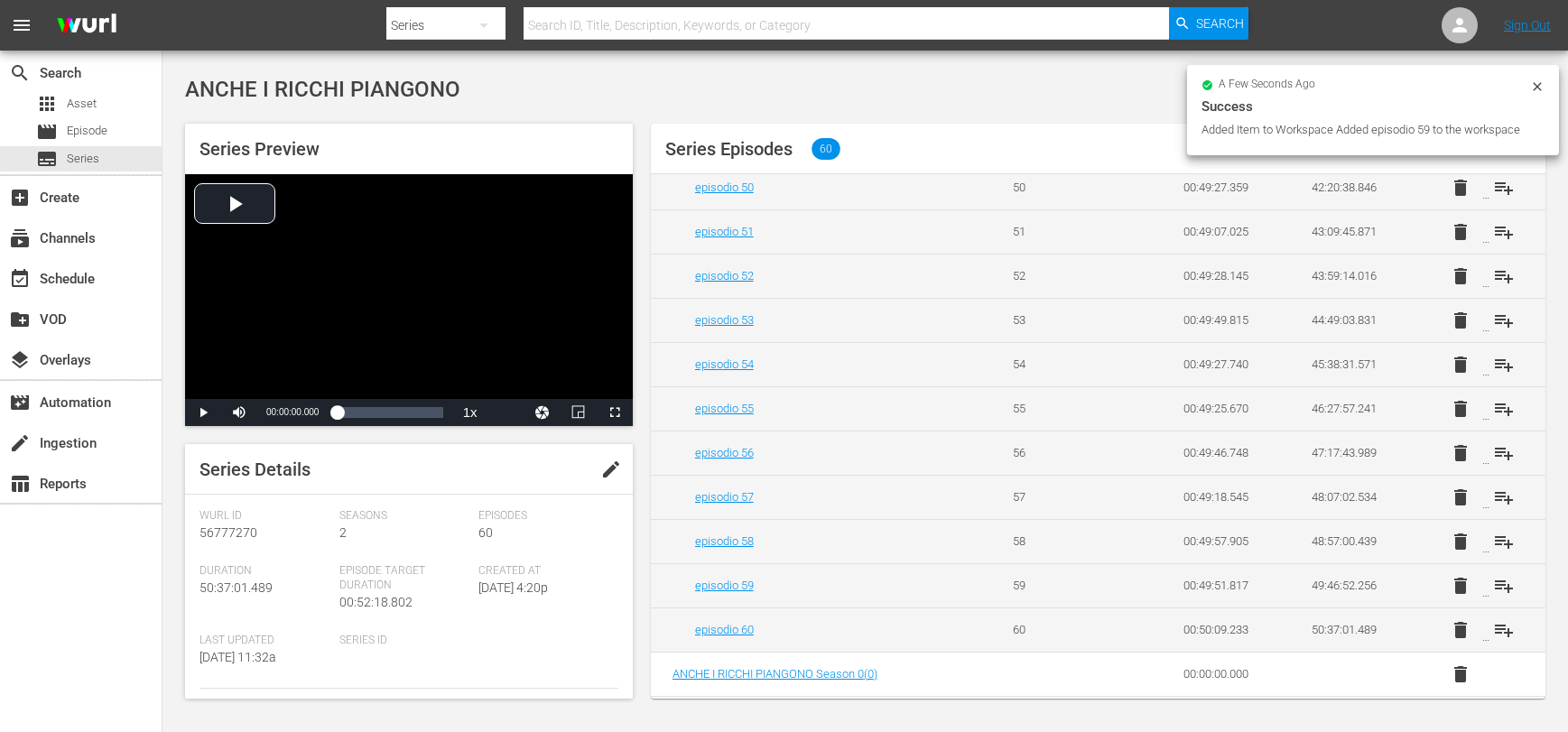
scroll to position [2297, 0]
click at [1493, 629] on span "playlist_add" at bounding box center [1504, 629] width 22 height 22
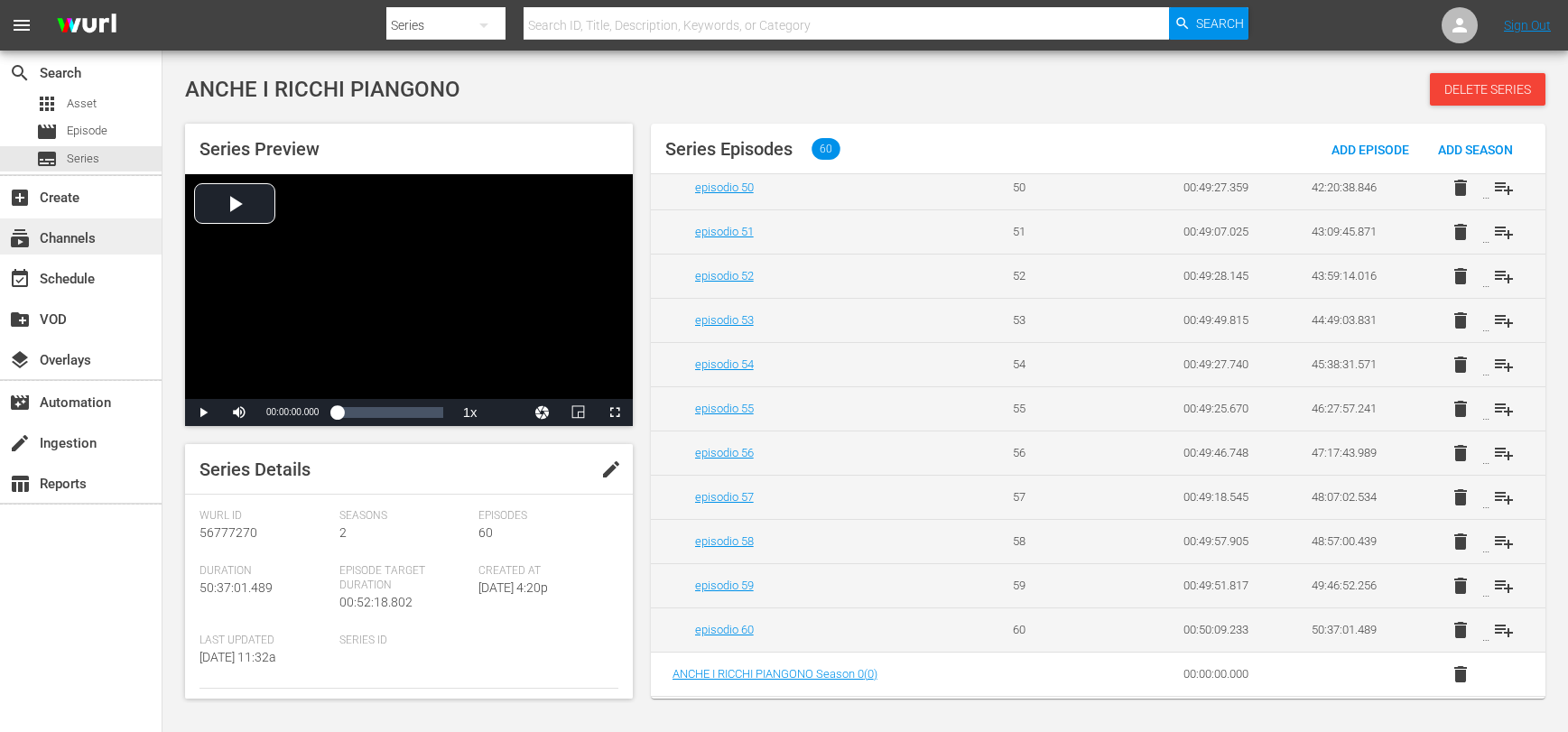
click at [68, 239] on div "subscriptions Channels" at bounding box center [50, 235] width 101 height 16
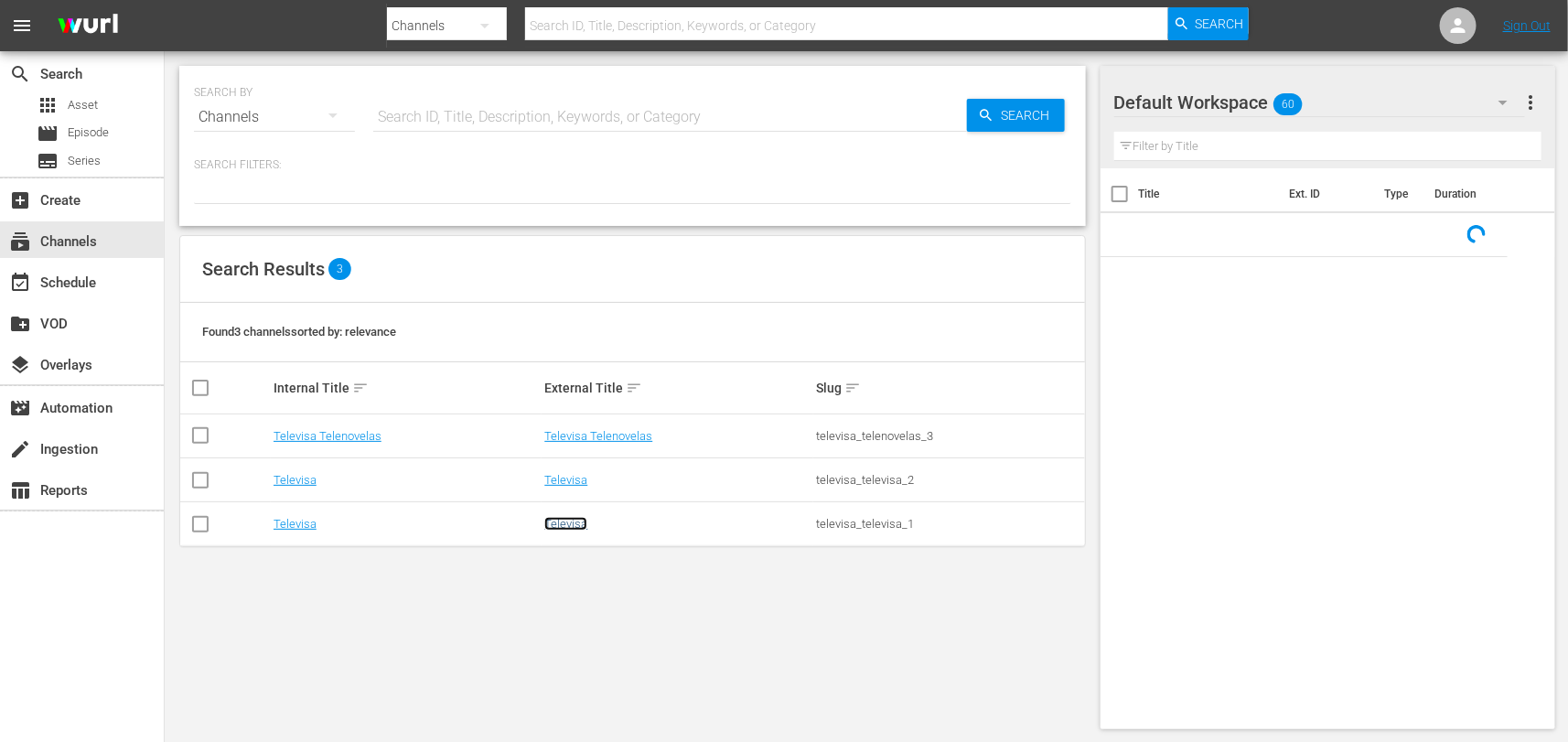
click at [569, 528] on link "Televisa" at bounding box center [566, 523] width 43 height 14
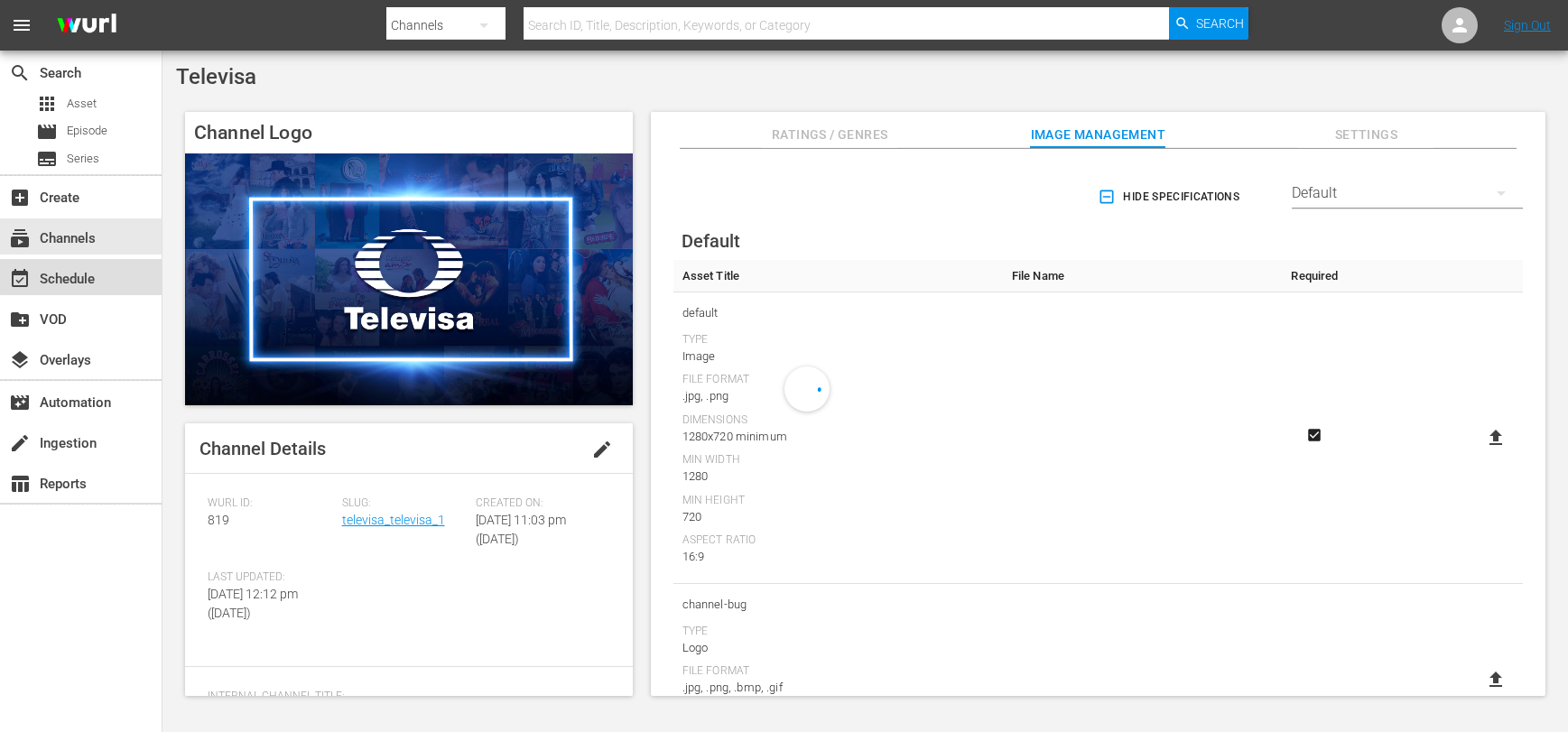
click at [82, 276] on div "event_available Schedule" at bounding box center [50, 275] width 101 height 16
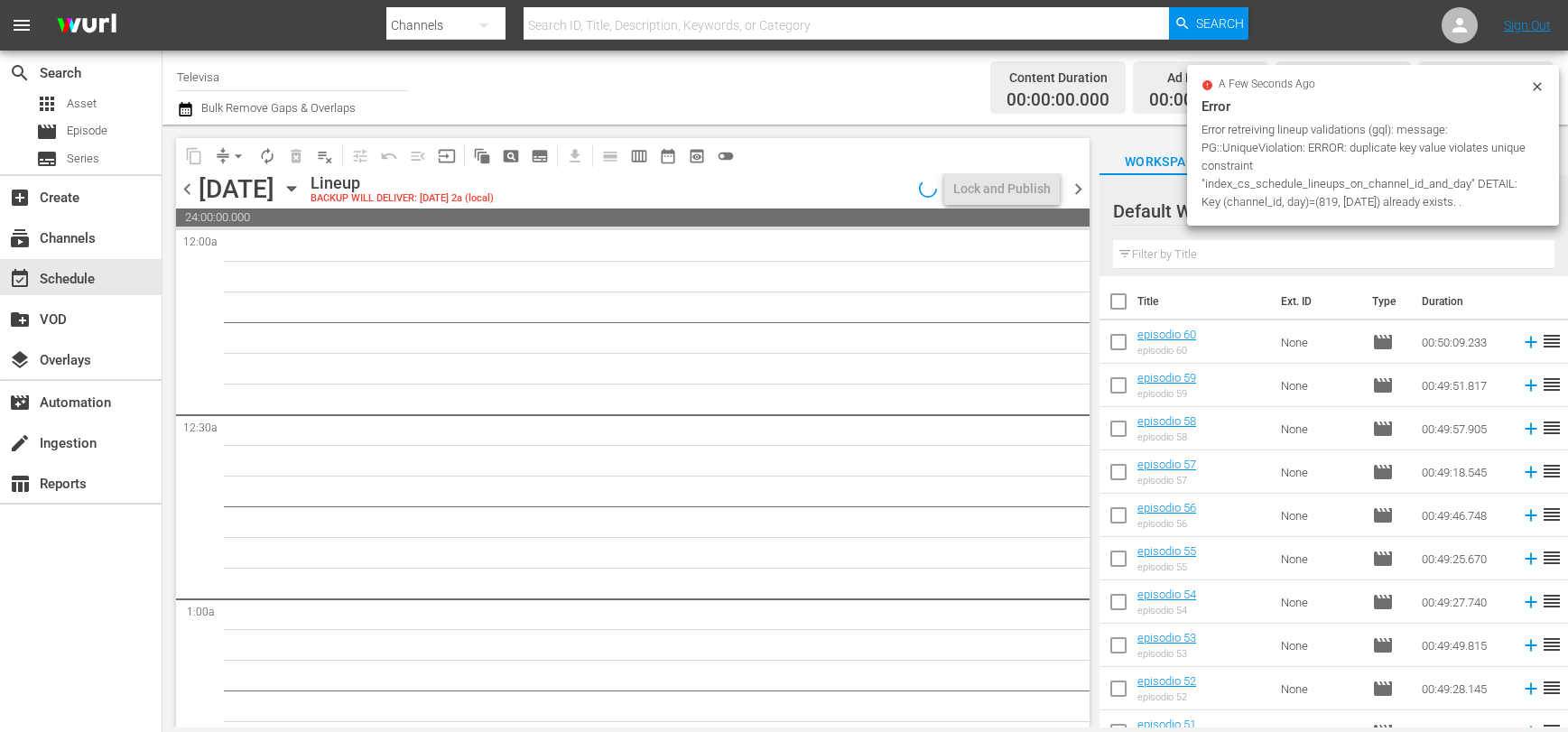
click at [301, 185] on icon "button" at bounding box center [291, 188] width 20 height 20
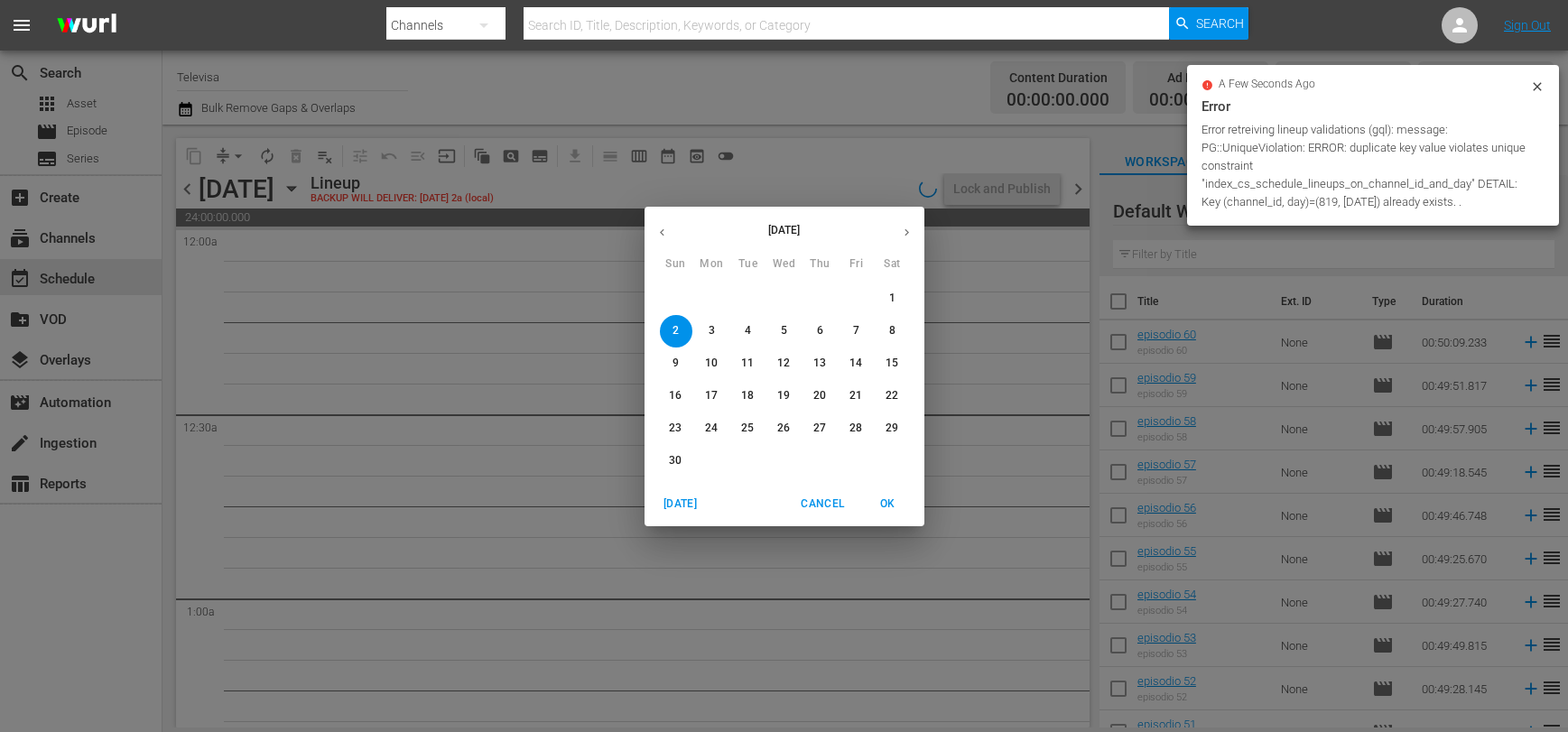
click at [659, 227] on icon "button" at bounding box center [662, 232] width 13 height 13
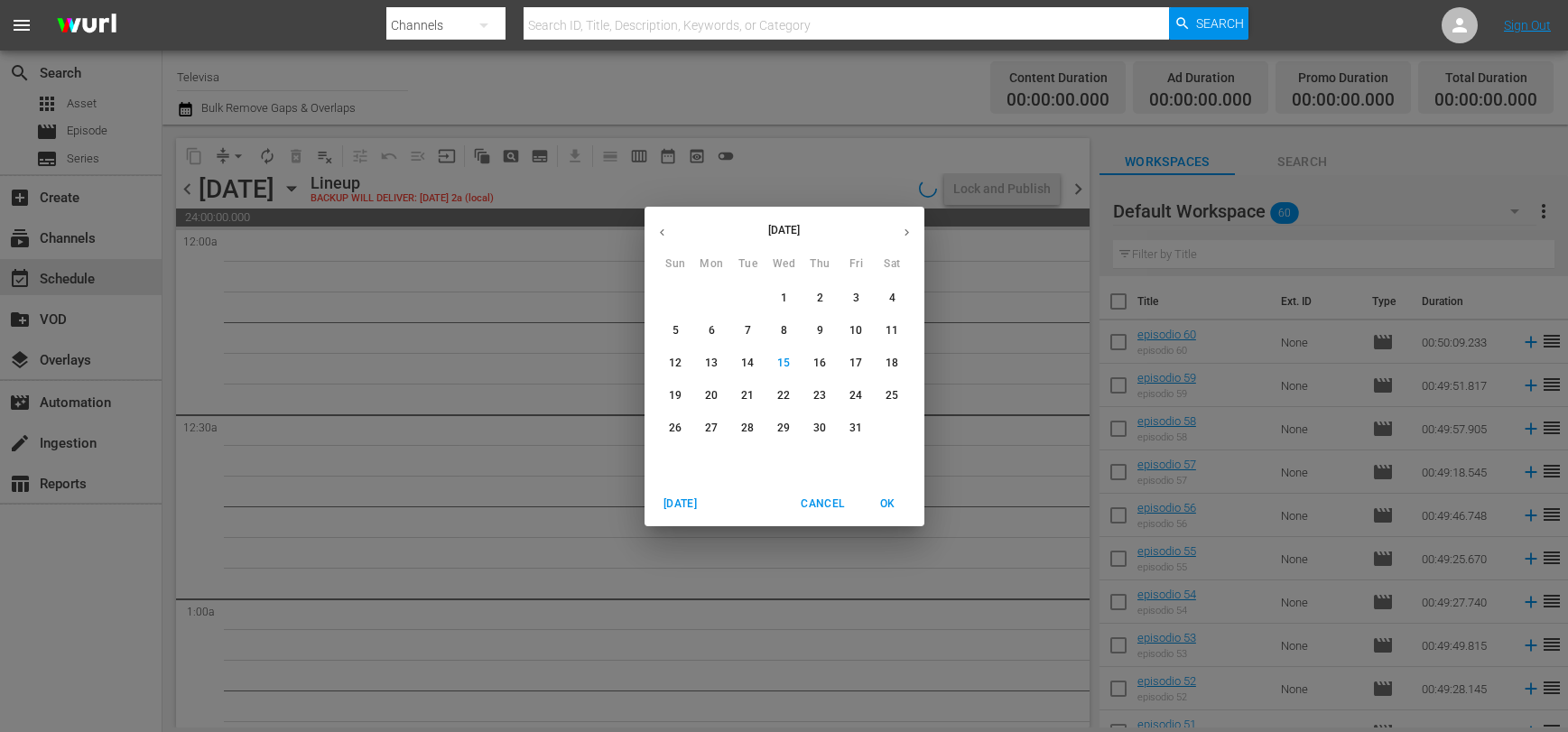
click at [710, 425] on p "27" at bounding box center [711, 428] width 12 height 15
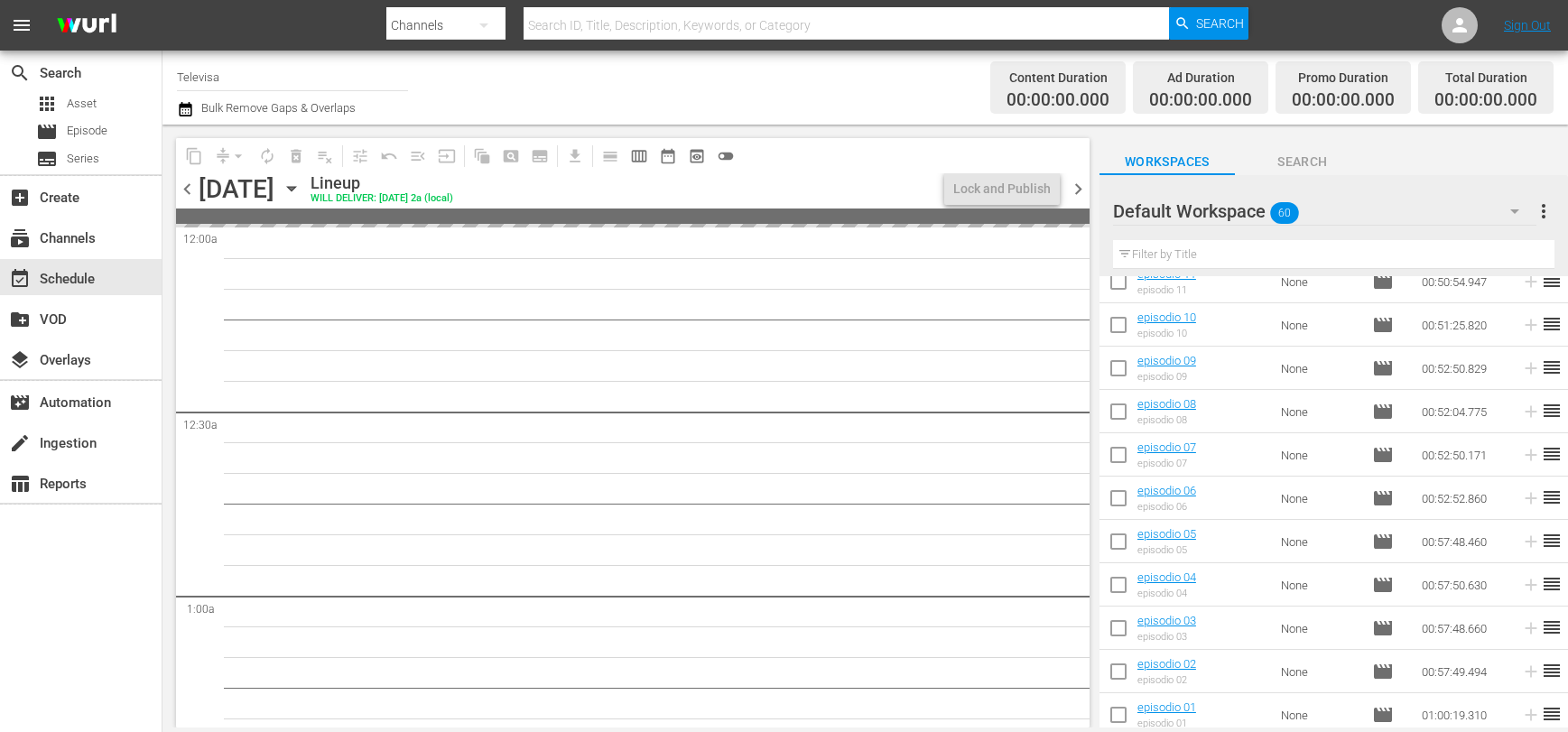
scroll to position [2188, 0]
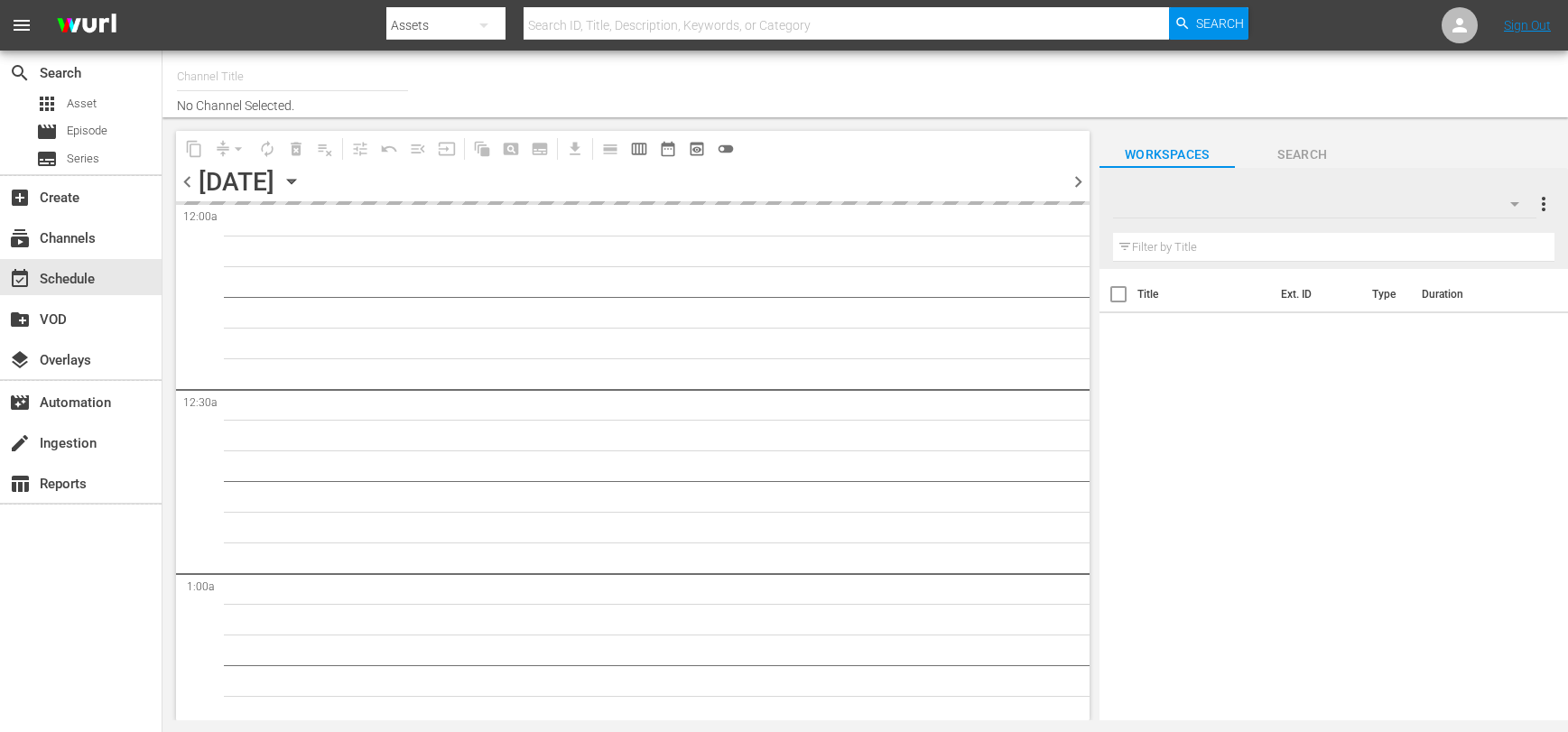
type input "Televisa (819)"
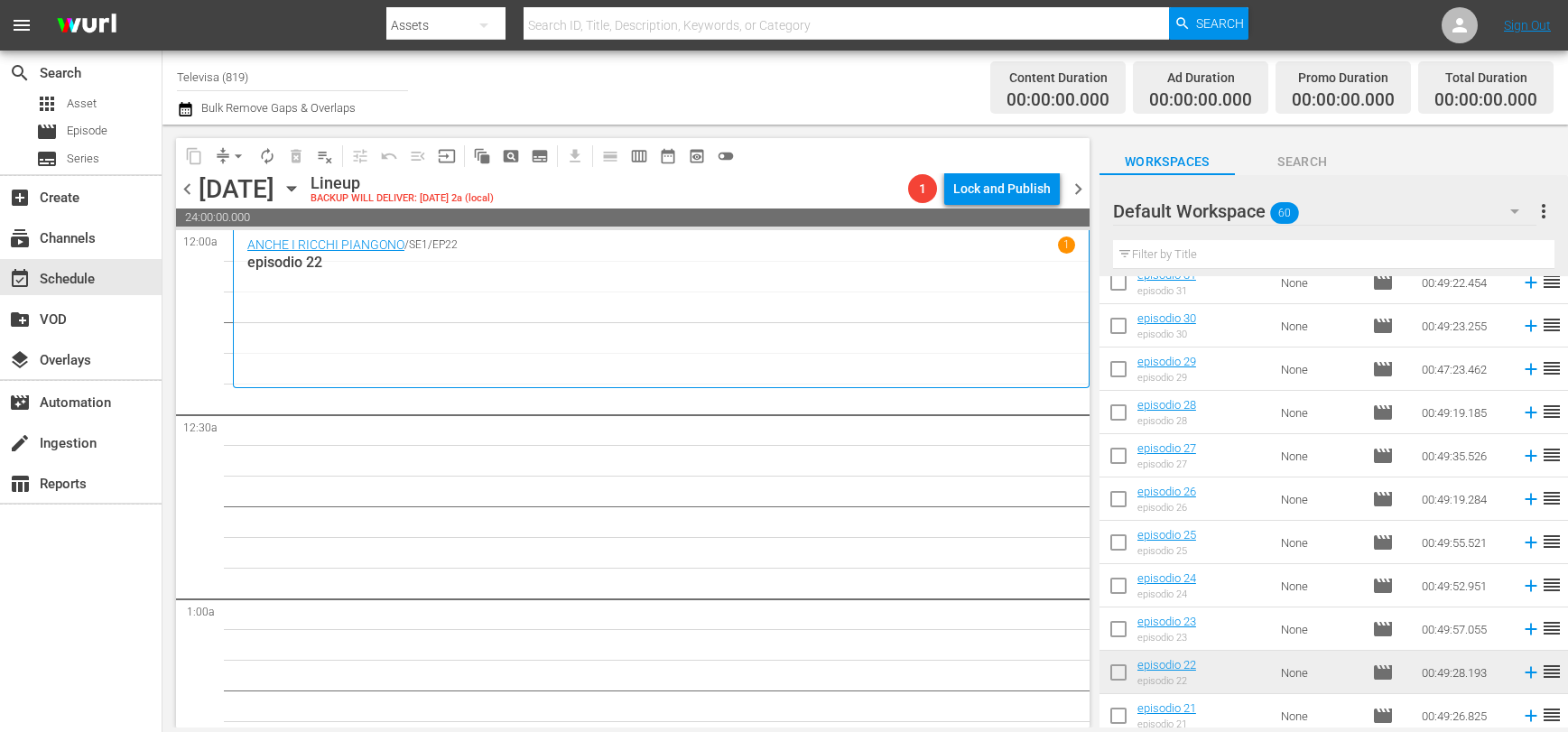
scroll to position [1377, 0]
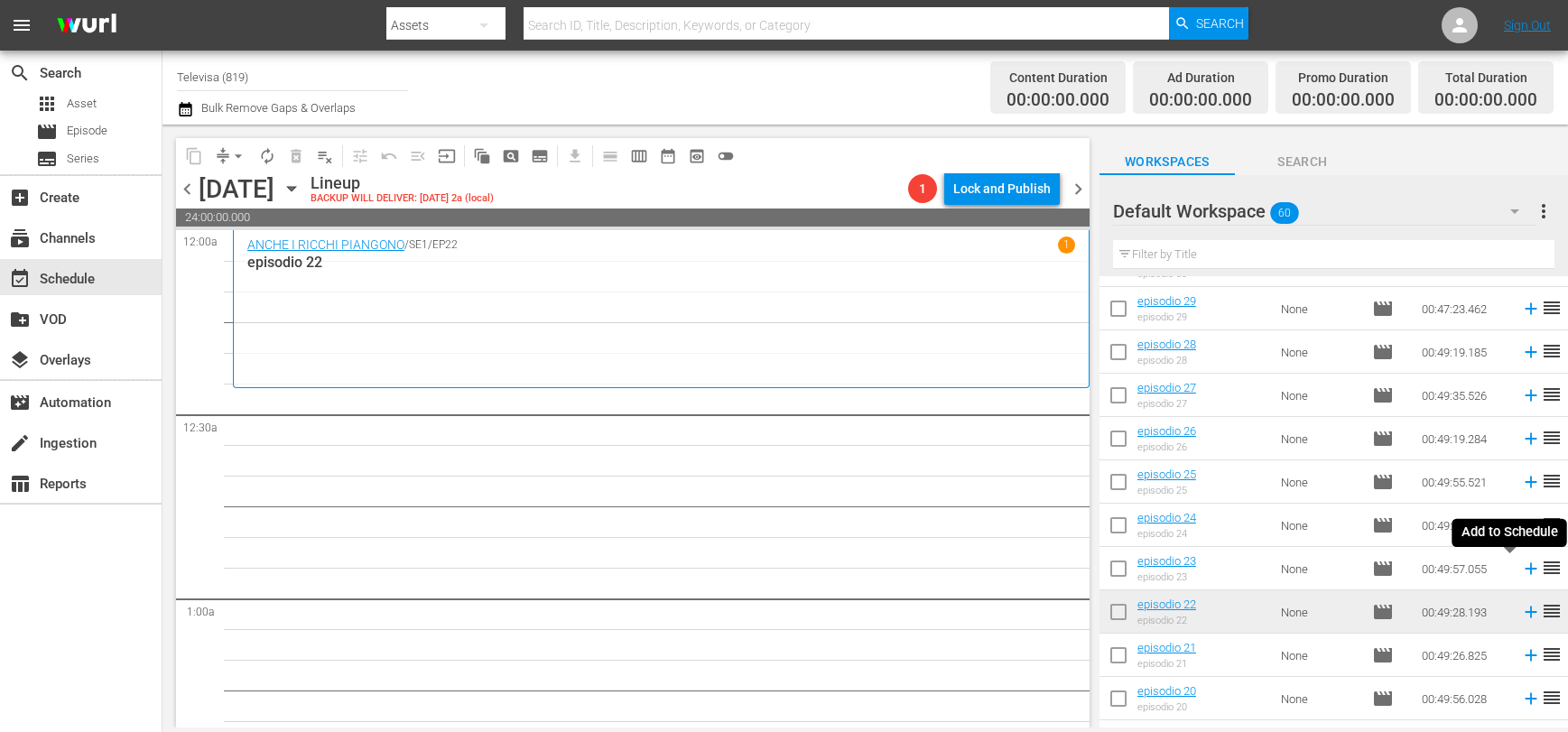
click at [1521, 570] on icon at bounding box center [1531, 568] width 20 height 20
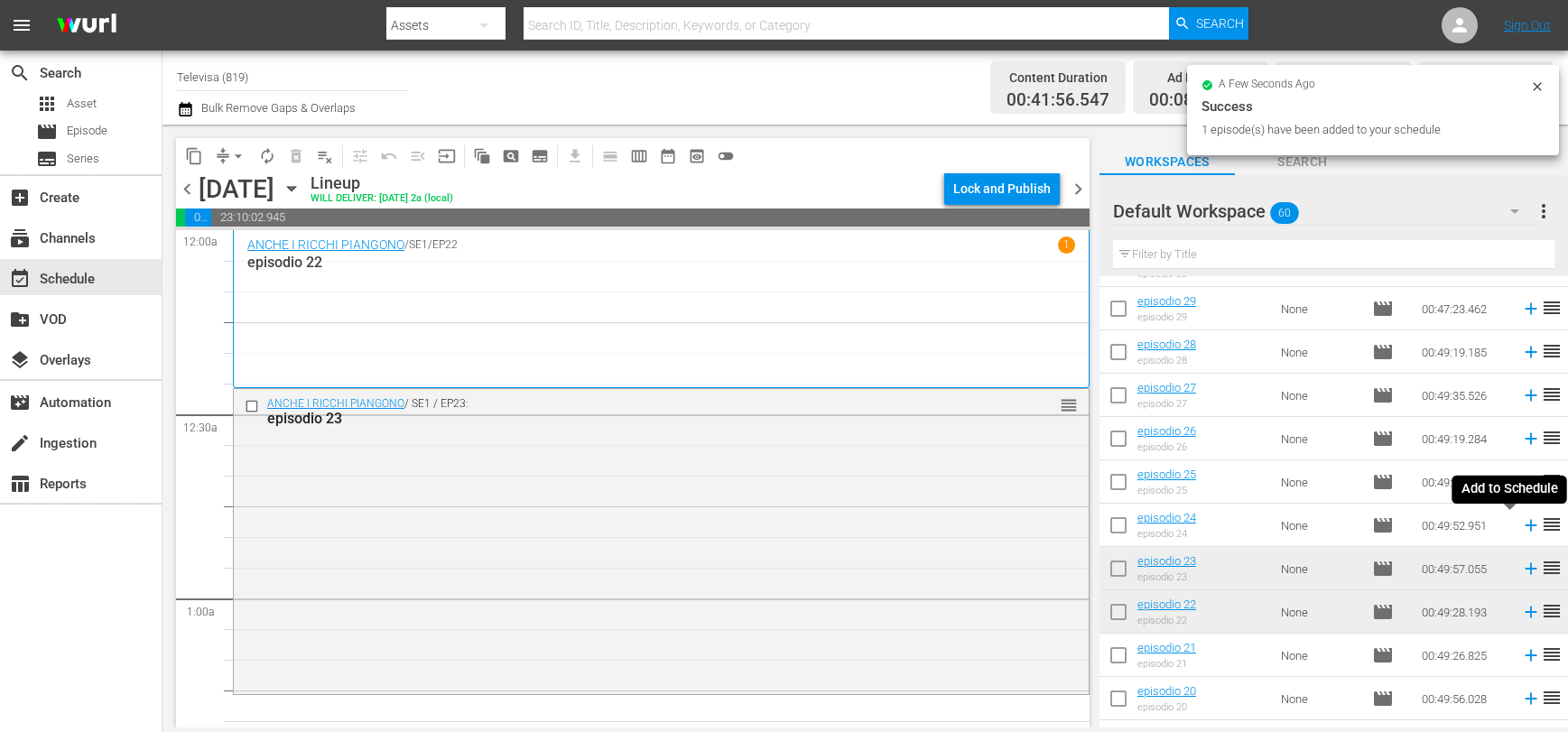
click at [1525, 526] on icon at bounding box center [1531, 526] width 12 height 12
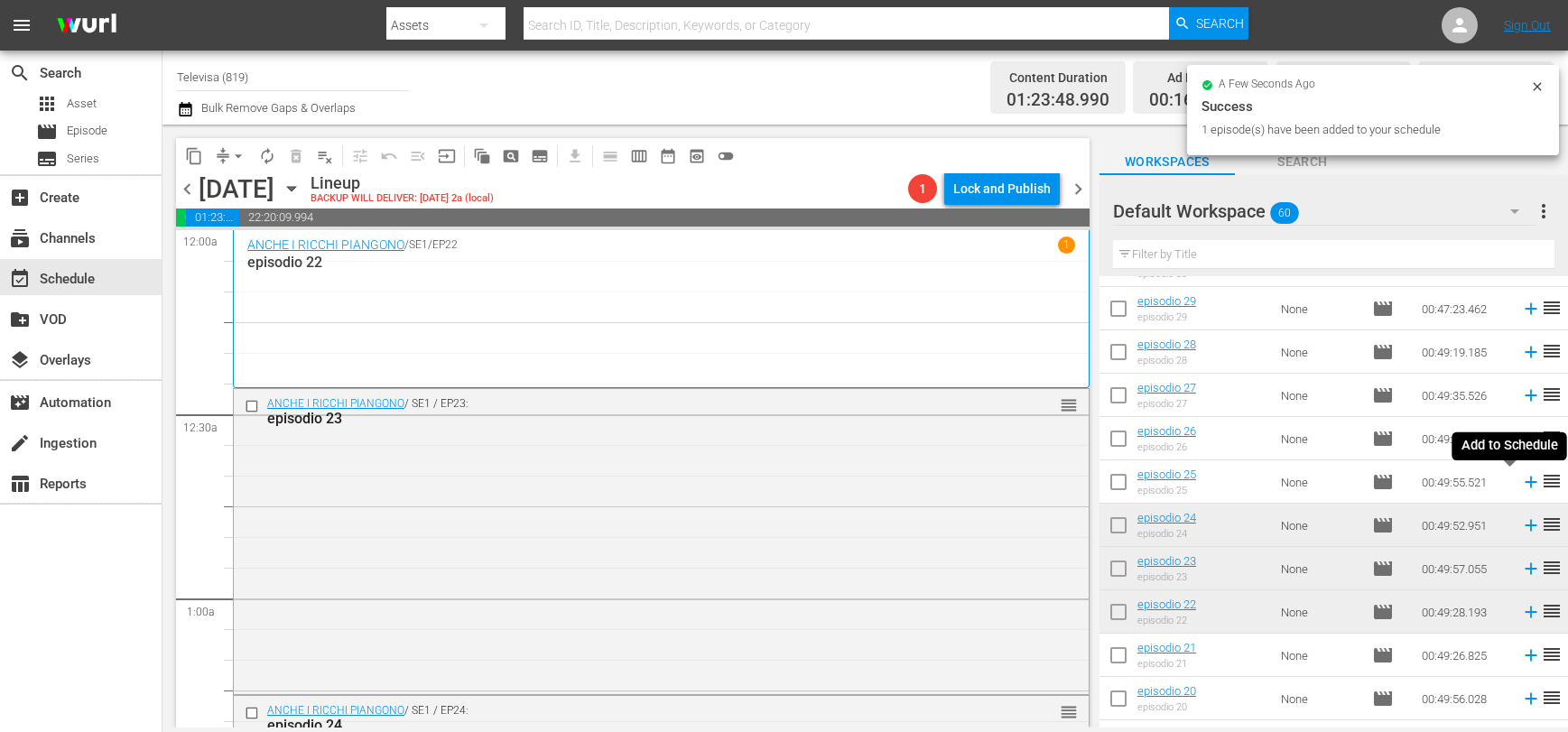
click at [1525, 484] on icon at bounding box center [1531, 483] width 12 height 12
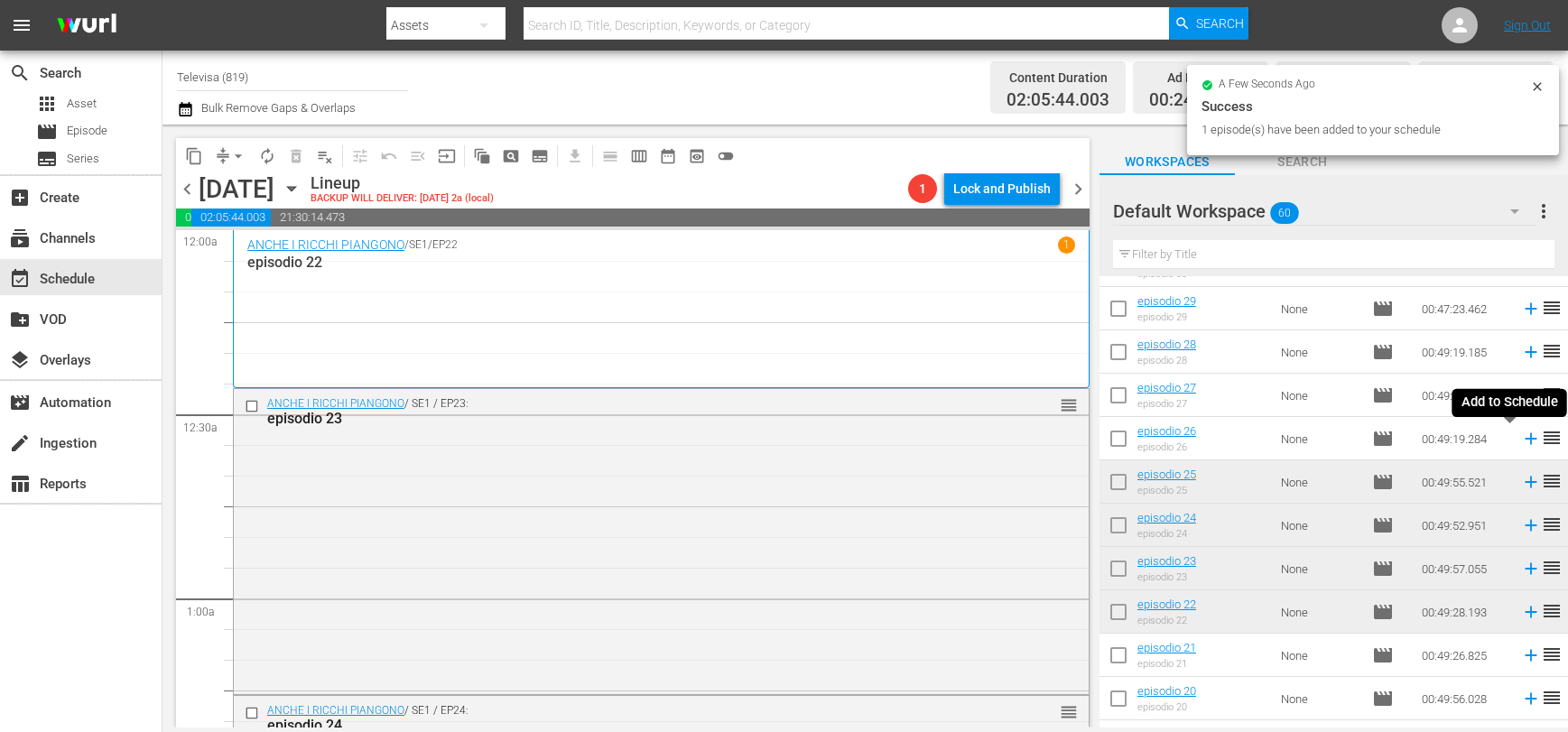
click at [1521, 439] on icon at bounding box center [1531, 438] width 20 height 20
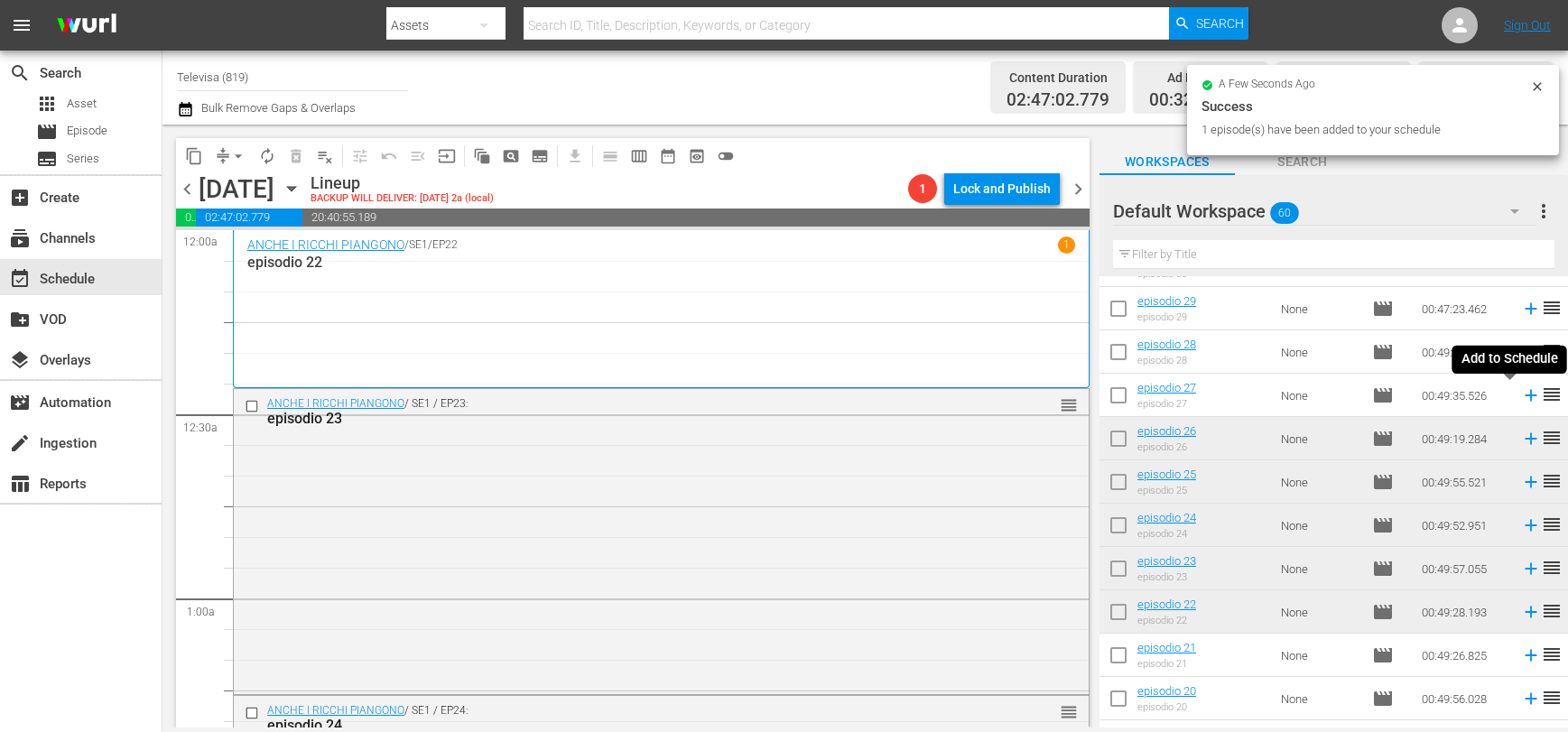
click at [1521, 396] on icon at bounding box center [1531, 395] width 20 height 20
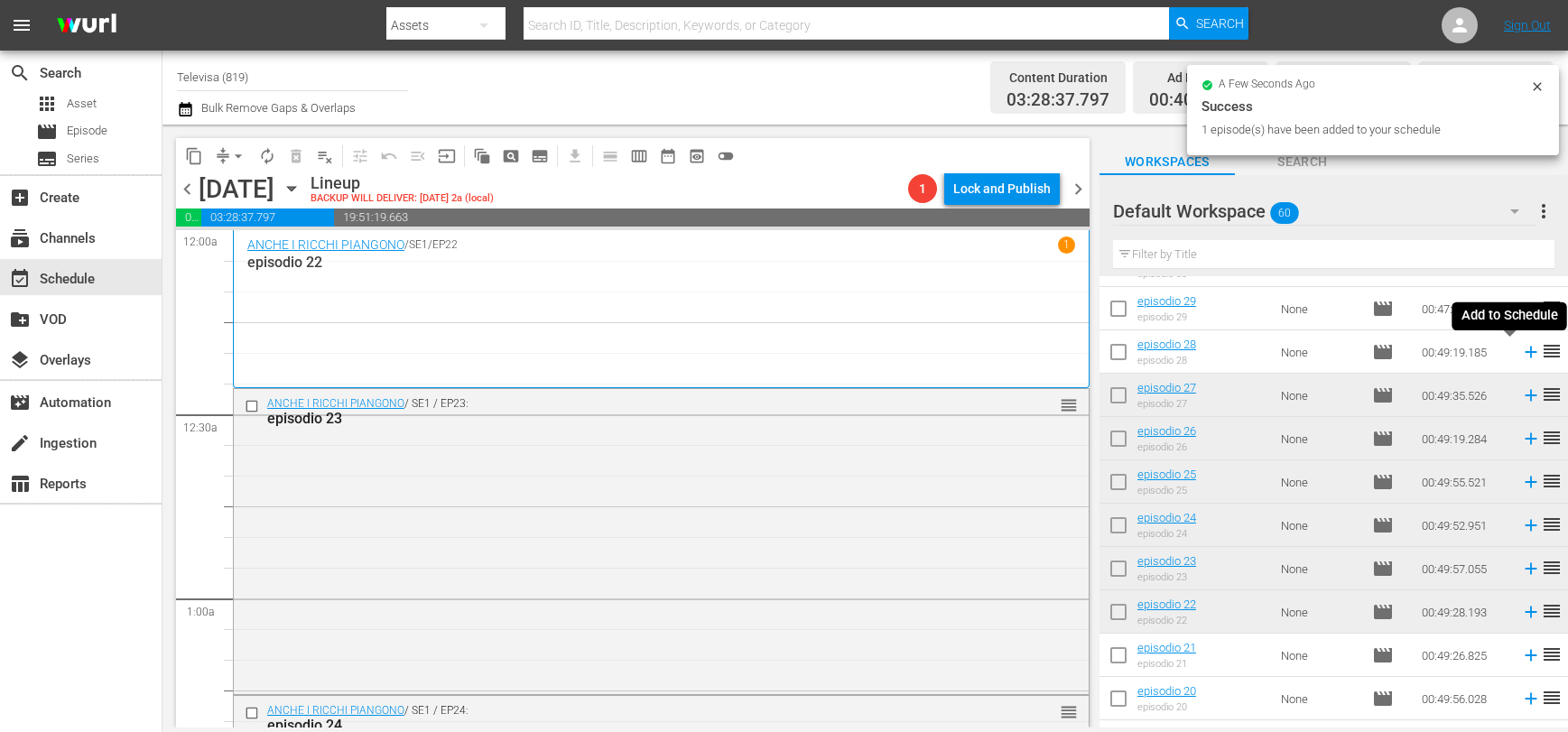
click at [1525, 352] on icon at bounding box center [1531, 352] width 12 height 12
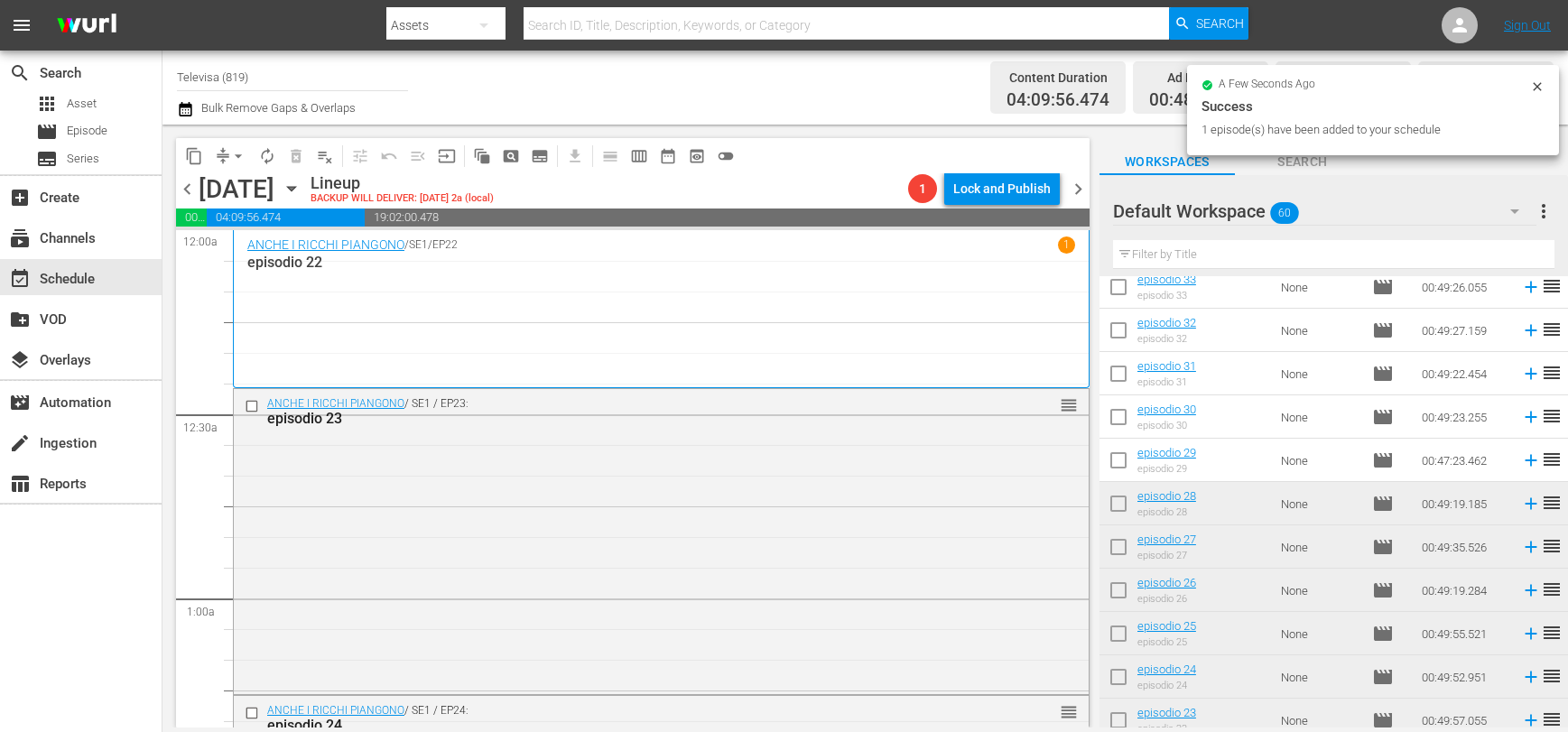
scroll to position [1105, 0]
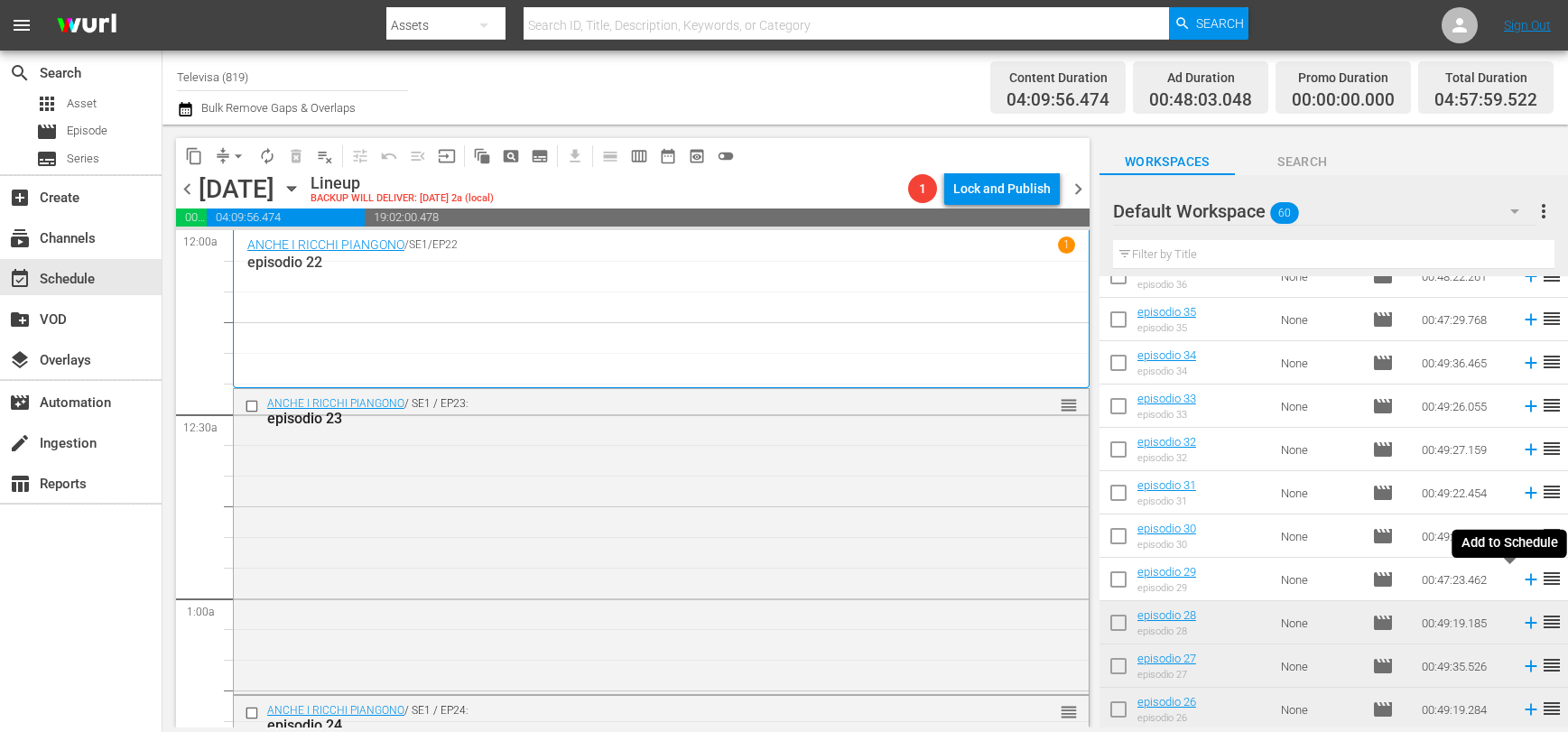
click at [1525, 580] on icon at bounding box center [1531, 579] width 12 height 12
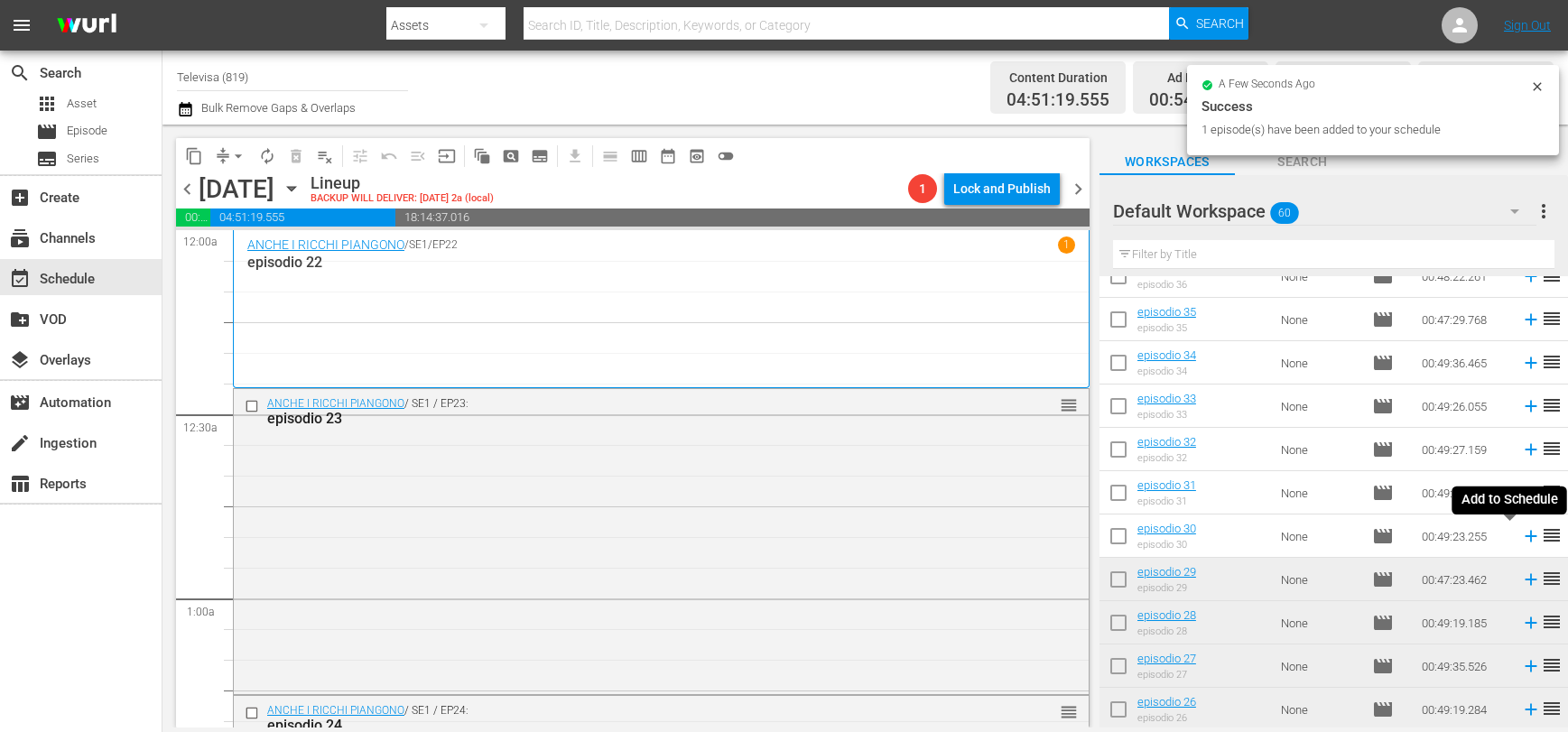
click at [1521, 537] on icon at bounding box center [1531, 535] width 20 height 20
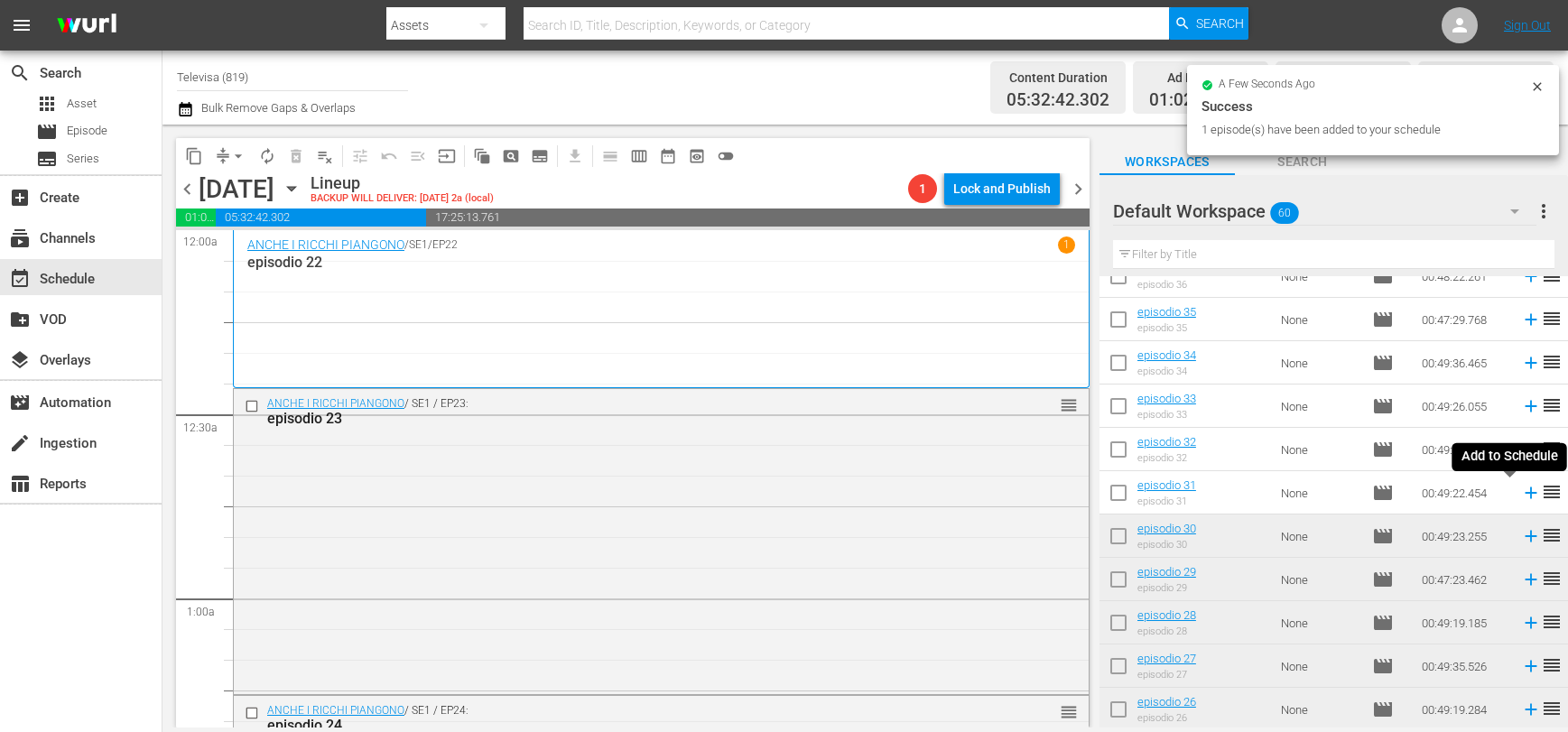
click at [1525, 493] on icon at bounding box center [1531, 493] width 12 height 12
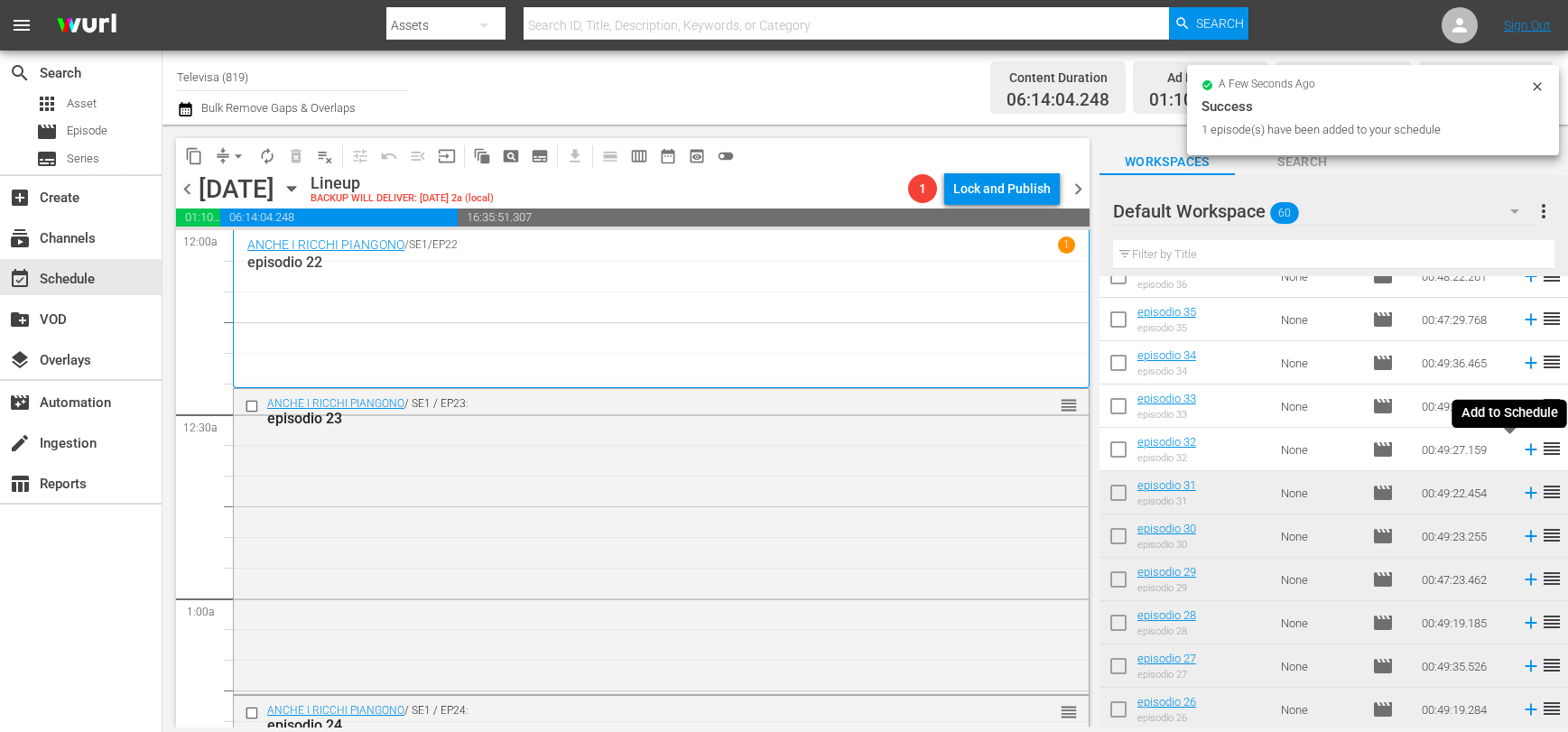
click at [1525, 449] on icon at bounding box center [1531, 450] width 12 height 12
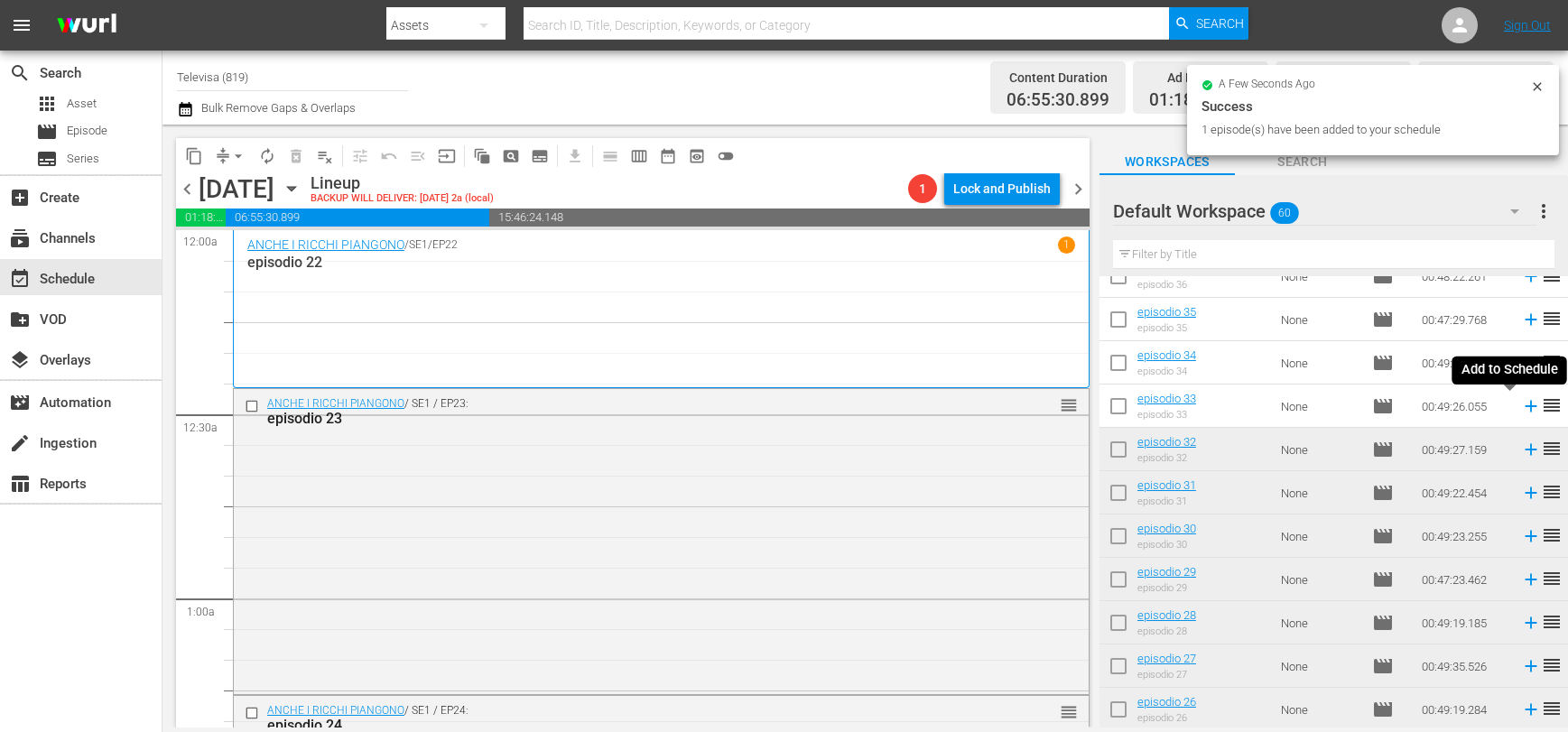
click at [1525, 409] on icon at bounding box center [1531, 407] width 12 height 12
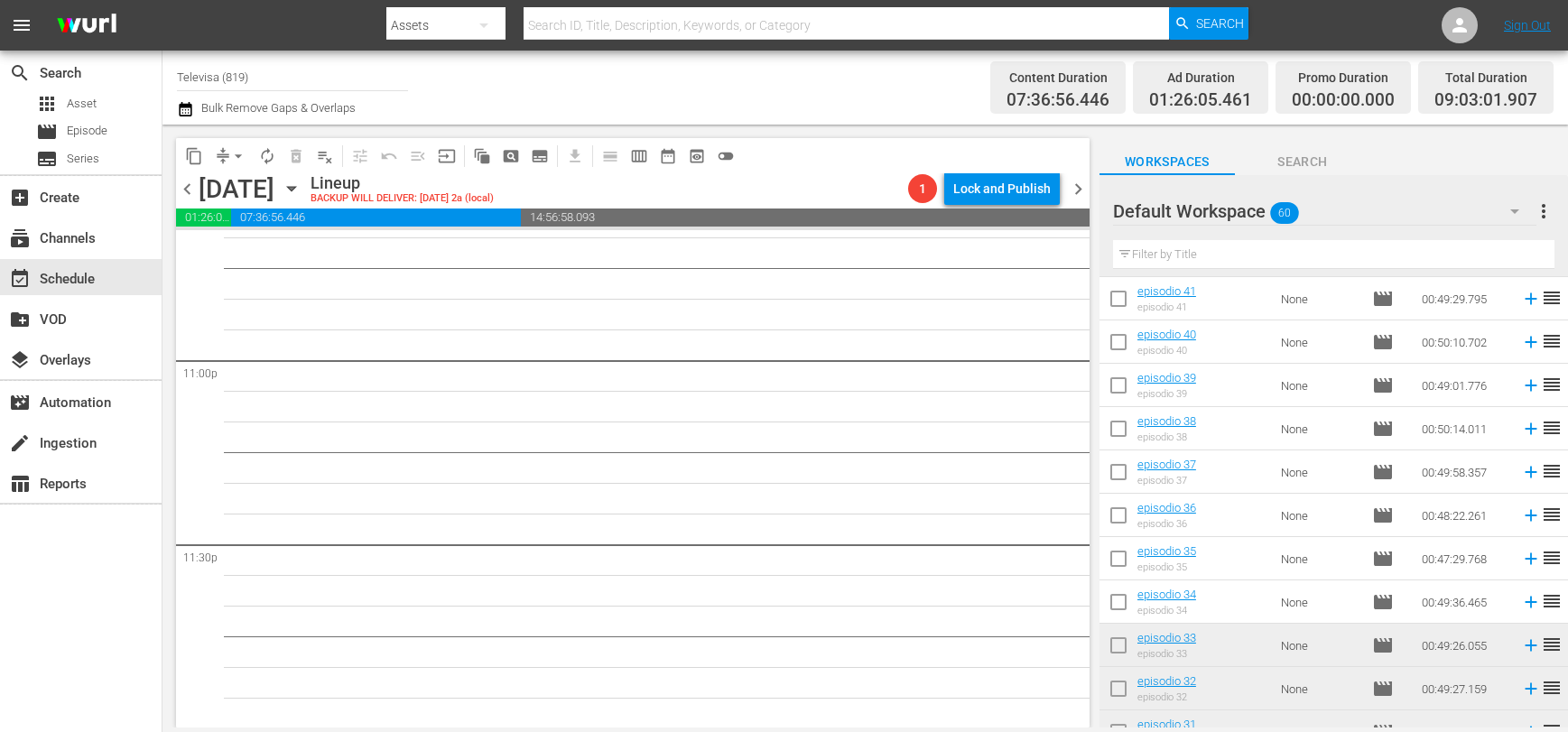
scroll to position [835, 0]
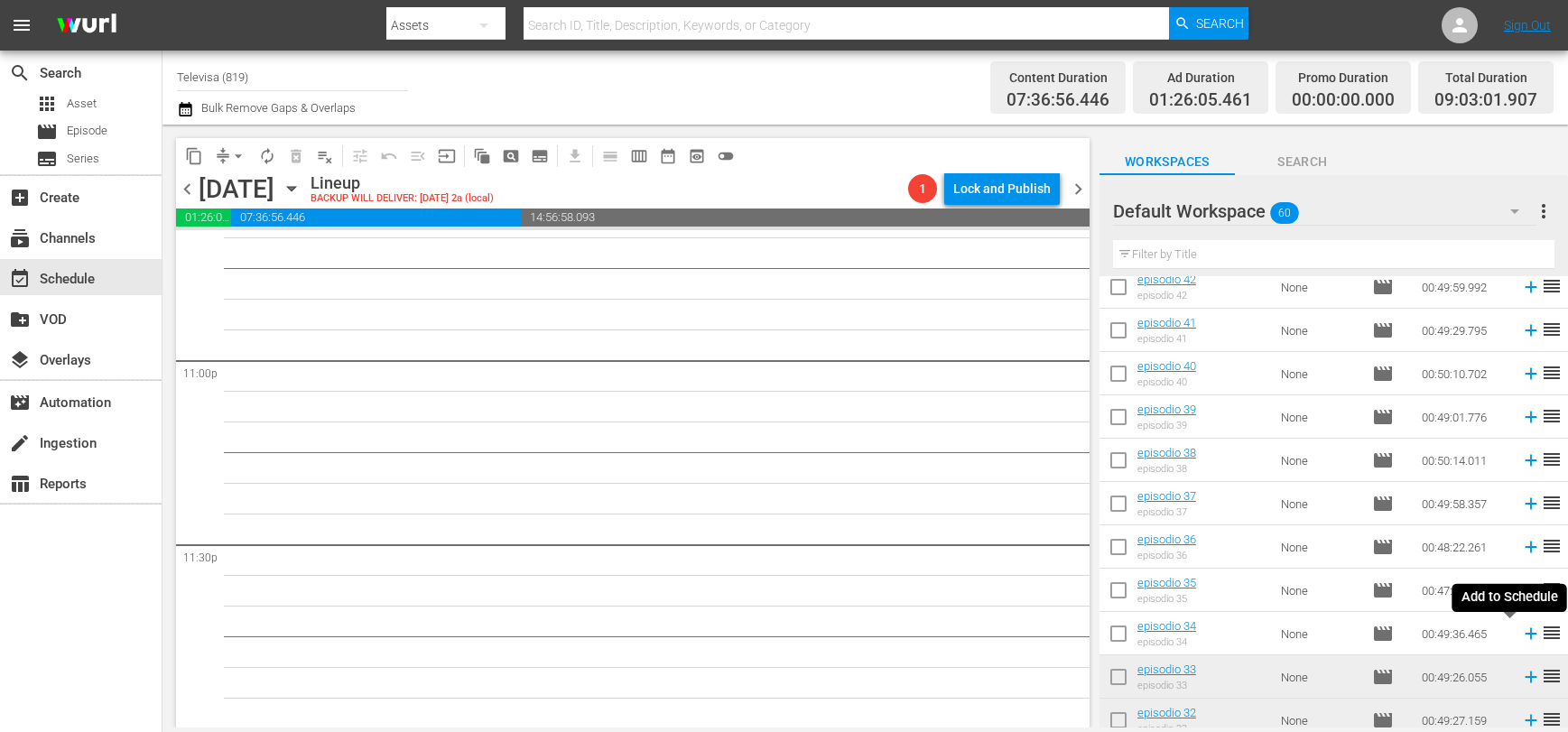
click at [1521, 634] on icon at bounding box center [1531, 633] width 20 height 20
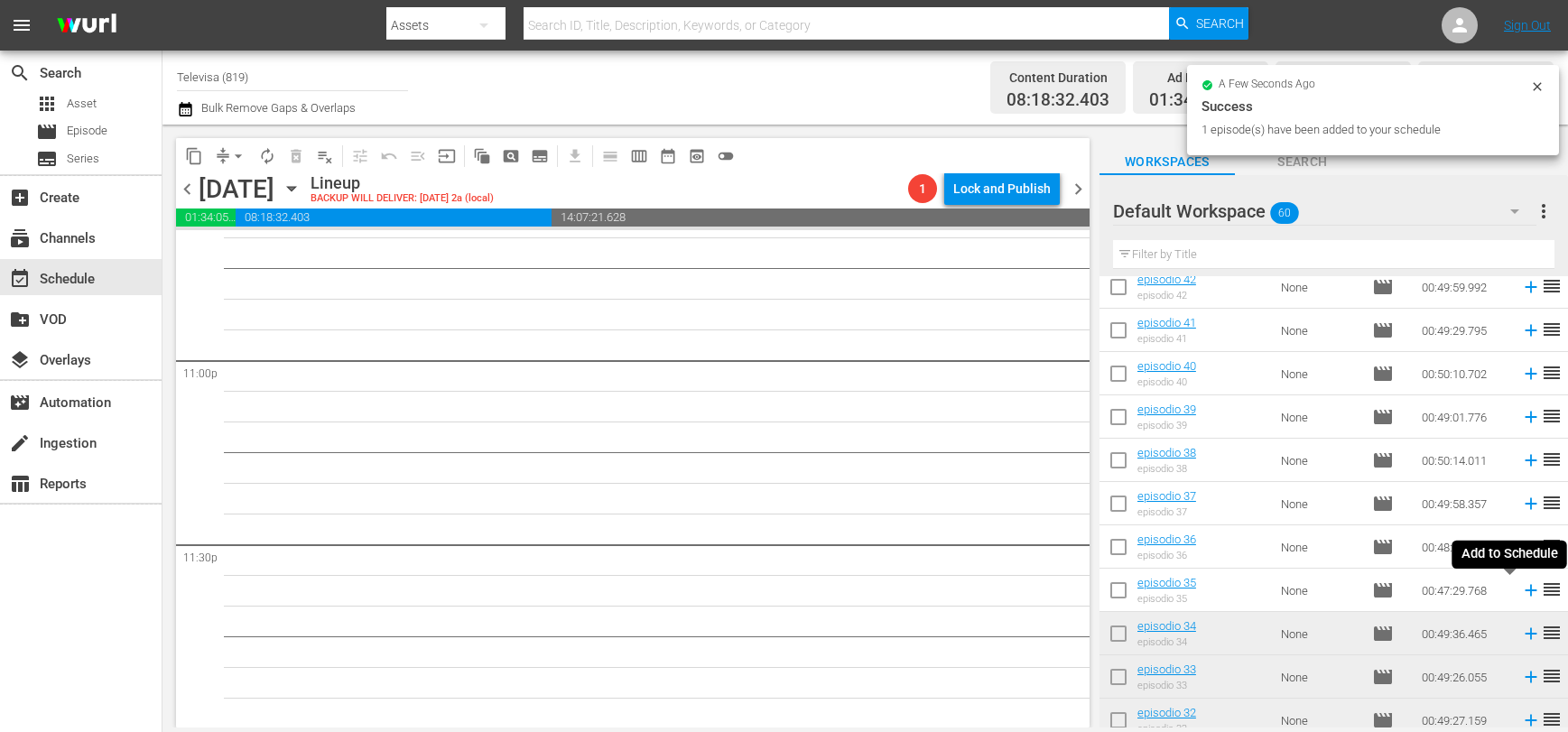
scroll to position [8307, 0]
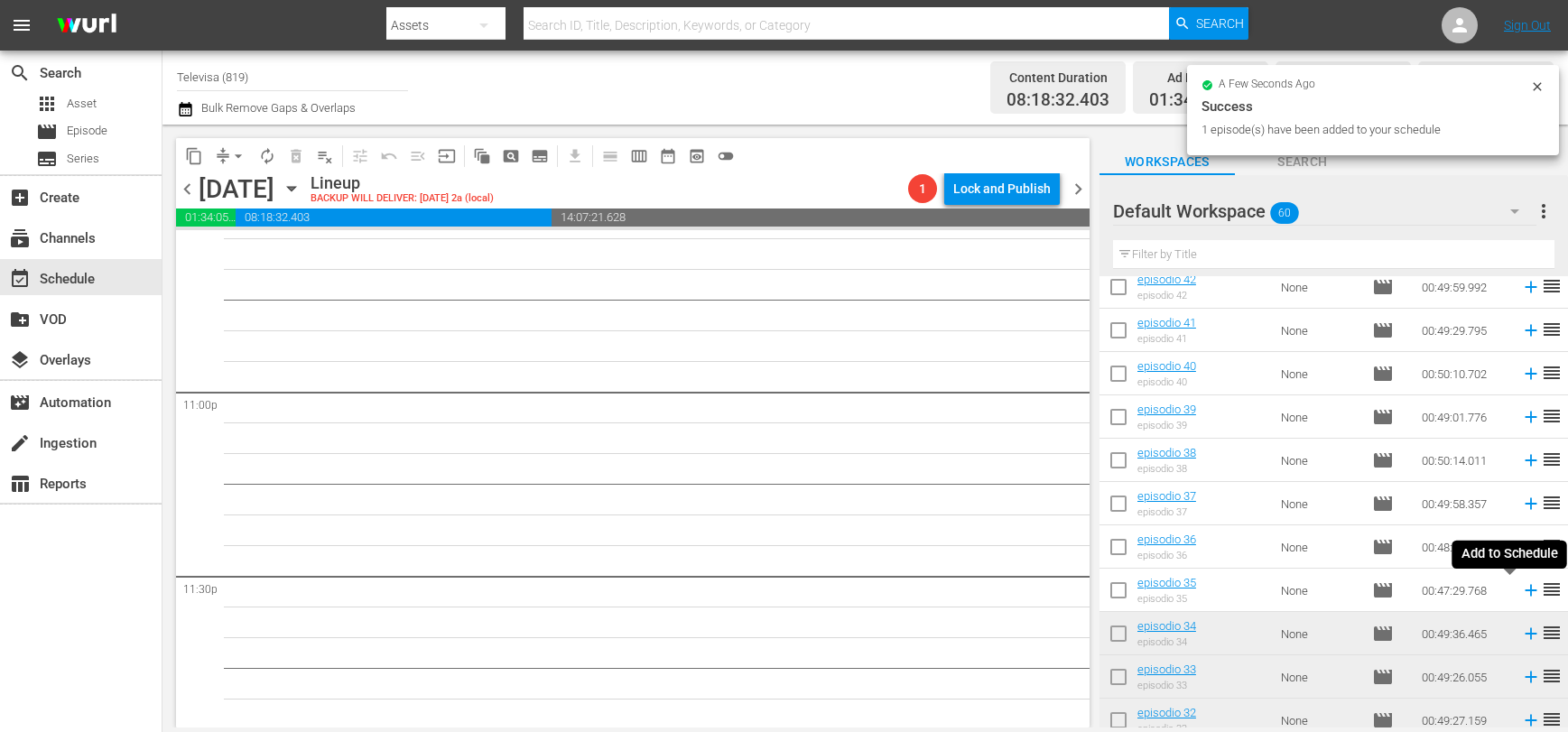
click at [1525, 590] on icon at bounding box center [1531, 591] width 12 height 12
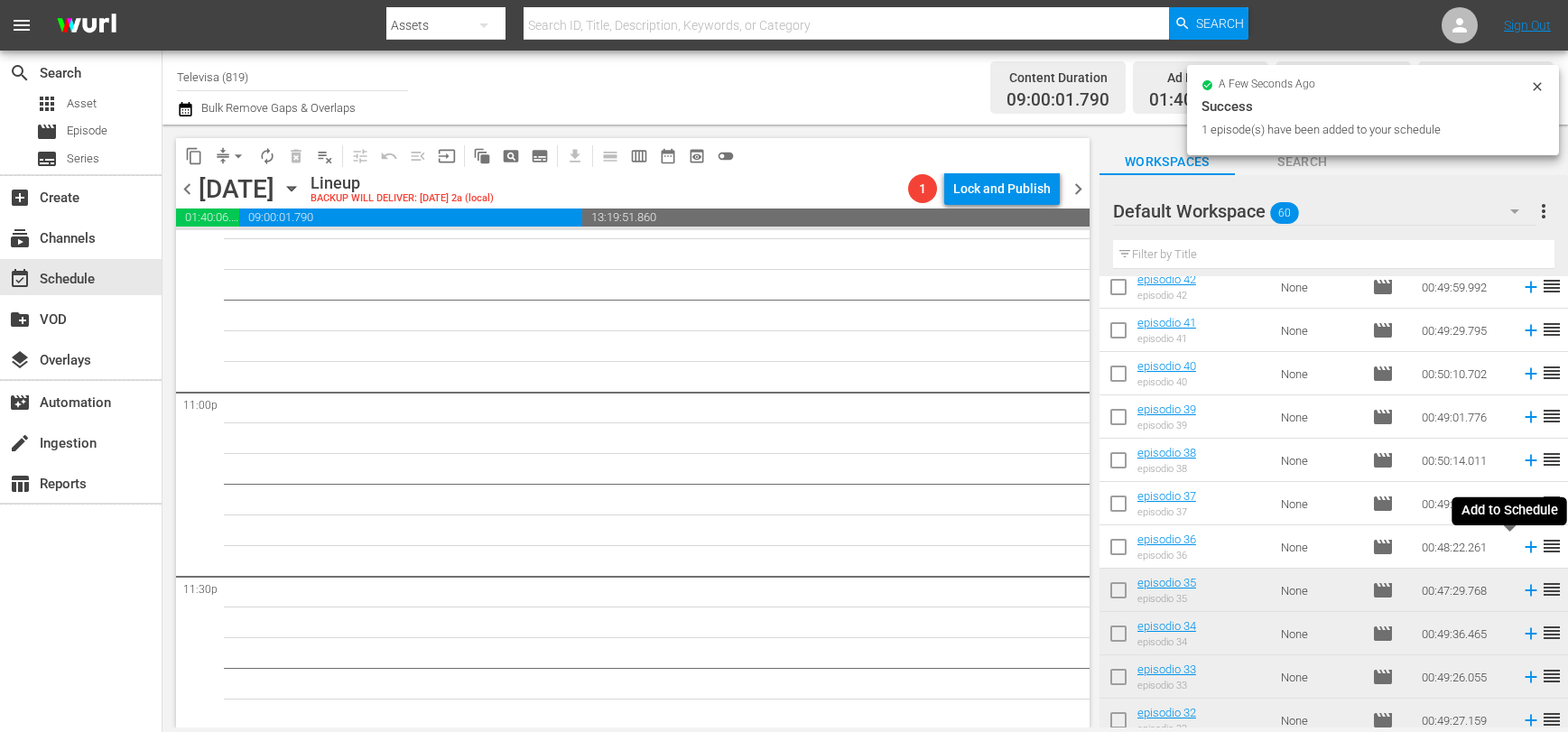
click at [1525, 548] on icon at bounding box center [1531, 547] width 12 height 12
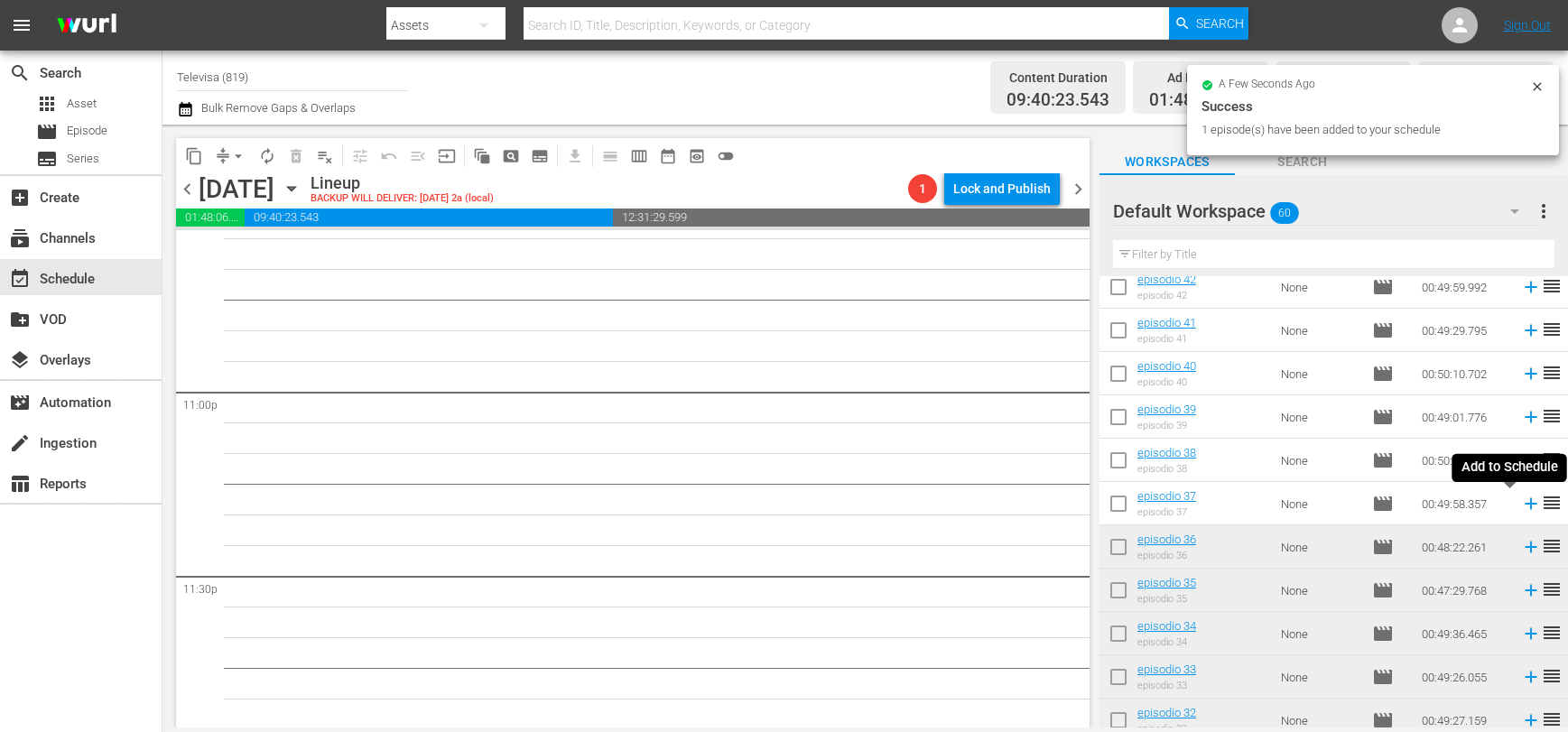
click at [1525, 505] on icon at bounding box center [1531, 504] width 12 height 12
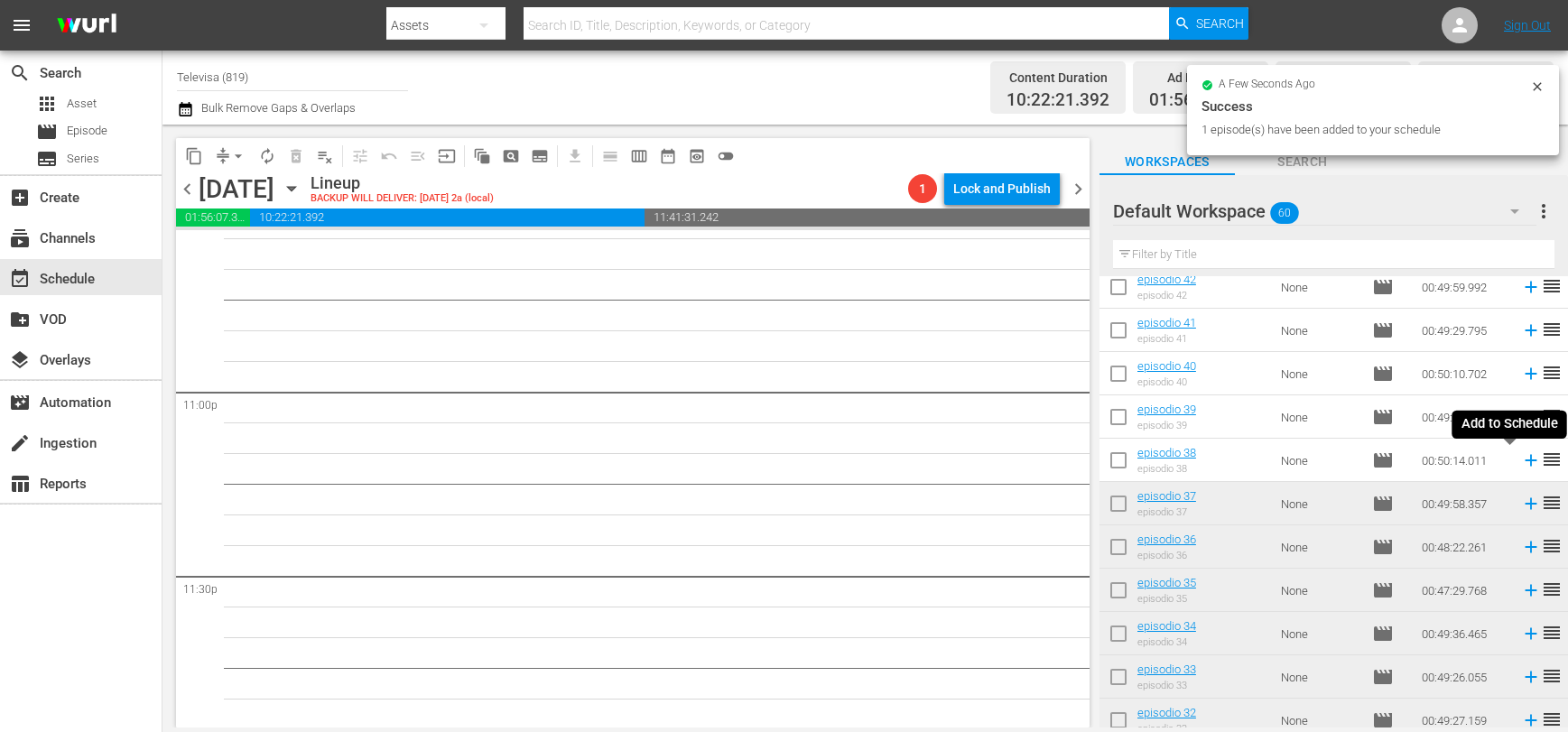
click at [1525, 460] on icon at bounding box center [1531, 460] width 12 height 12
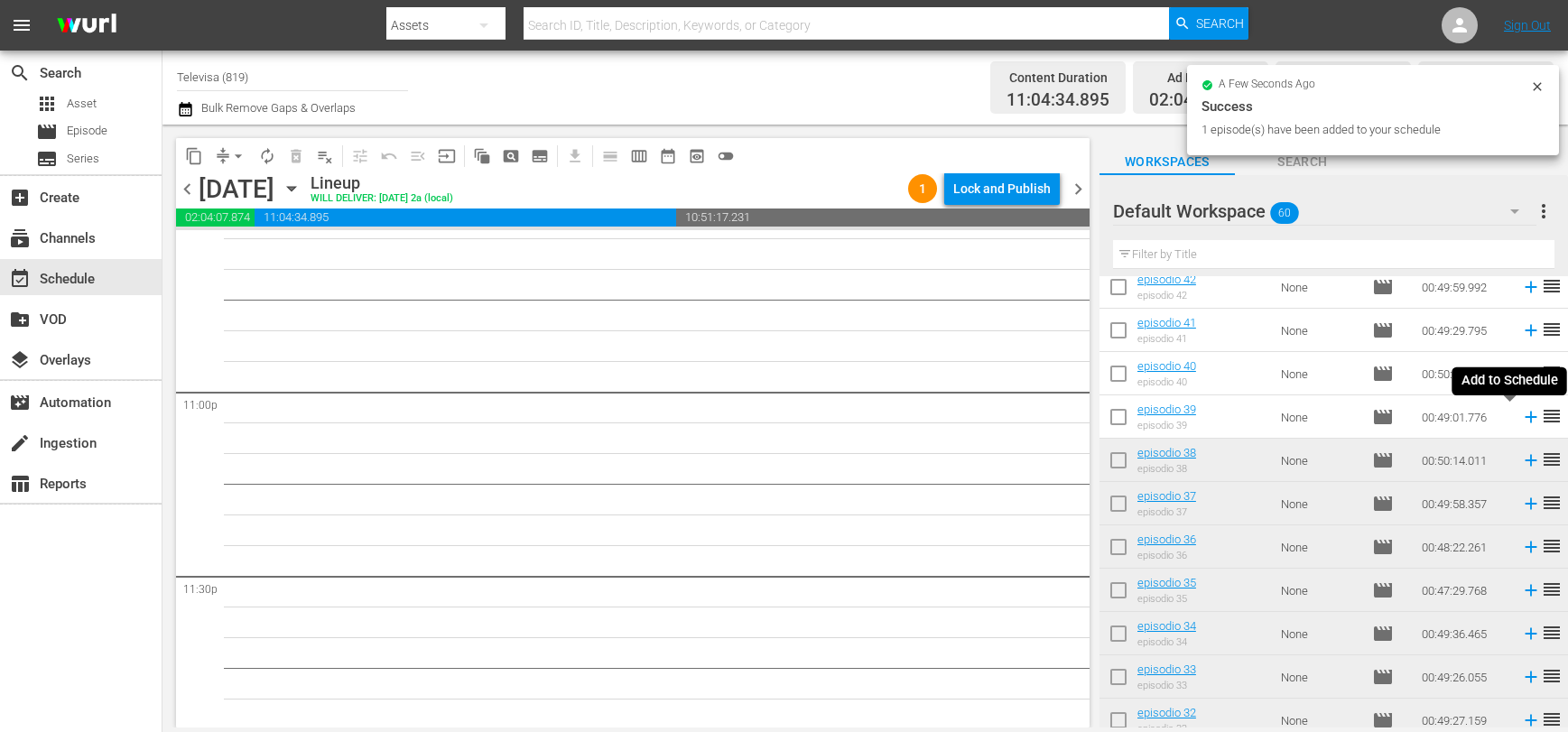
click at [1525, 419] on icon at bounding box center [1531, 417] width 12 height 12
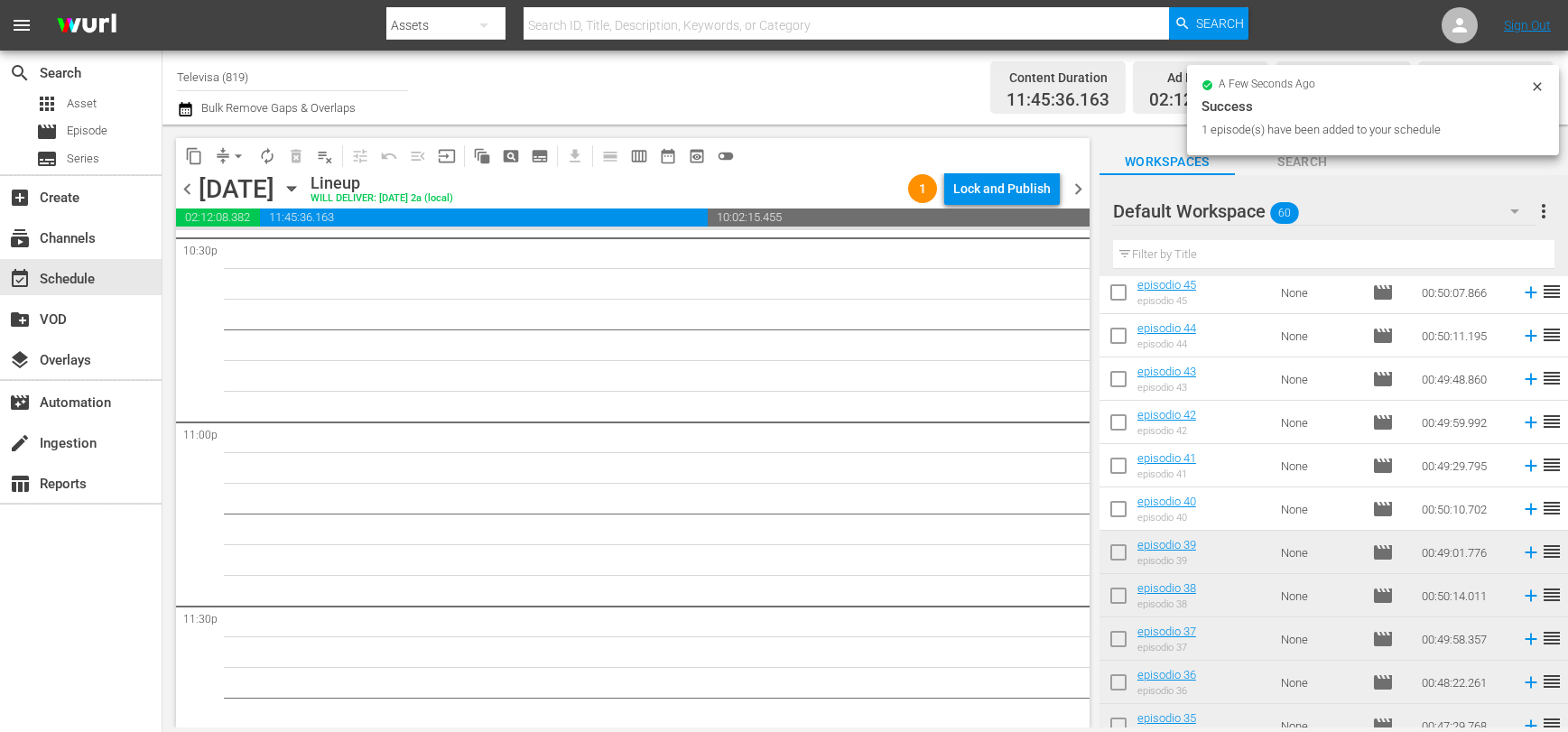
scroll to position [564, 0]
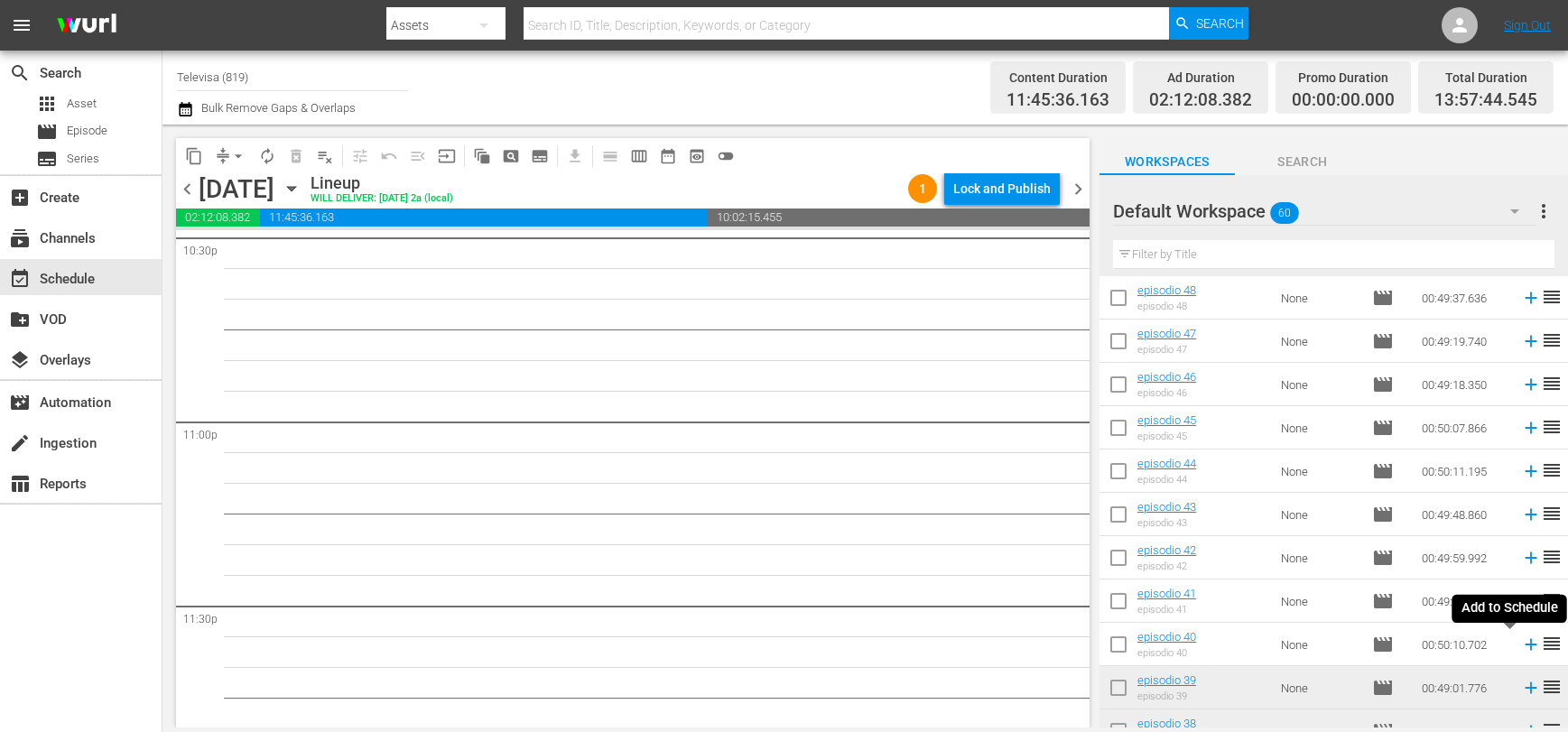
click at [1525, 645] on icon at bounding box center [1531, 645] width 12 height 12
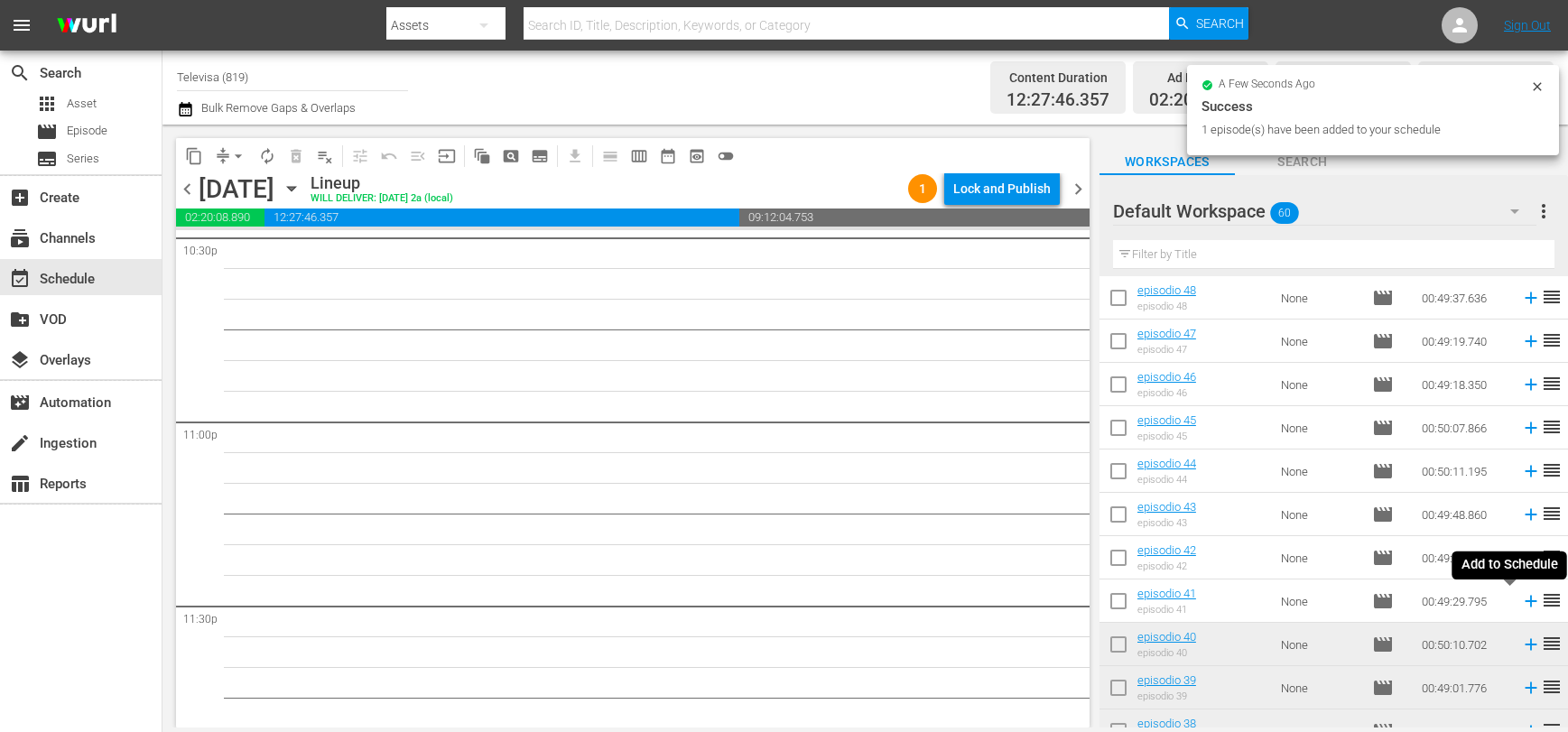
scroll to position [8247, 0]
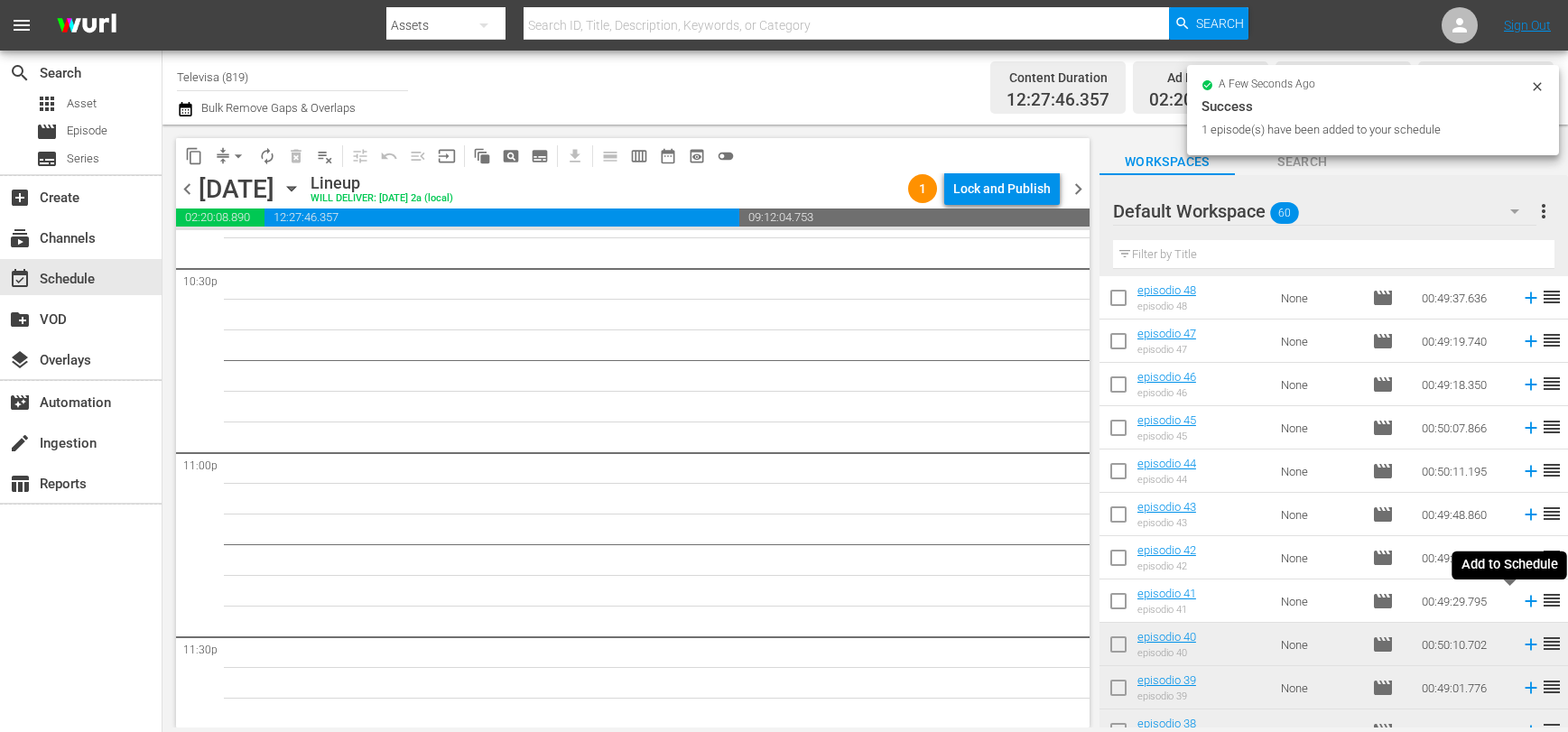
click at [1525, 602] on icon at bounding box center [1531, 602] width 12 height 12
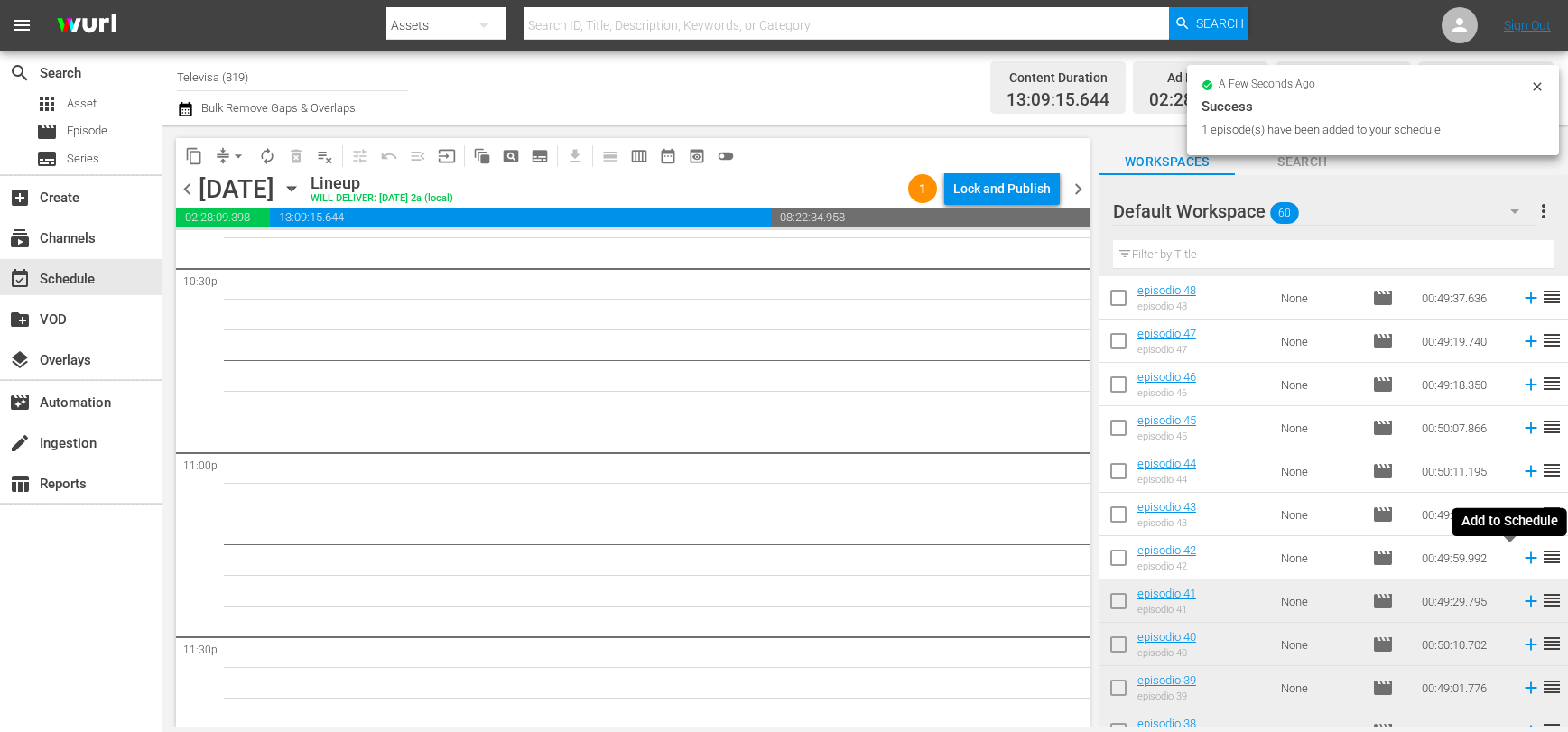
scroll to position [8215, 0]
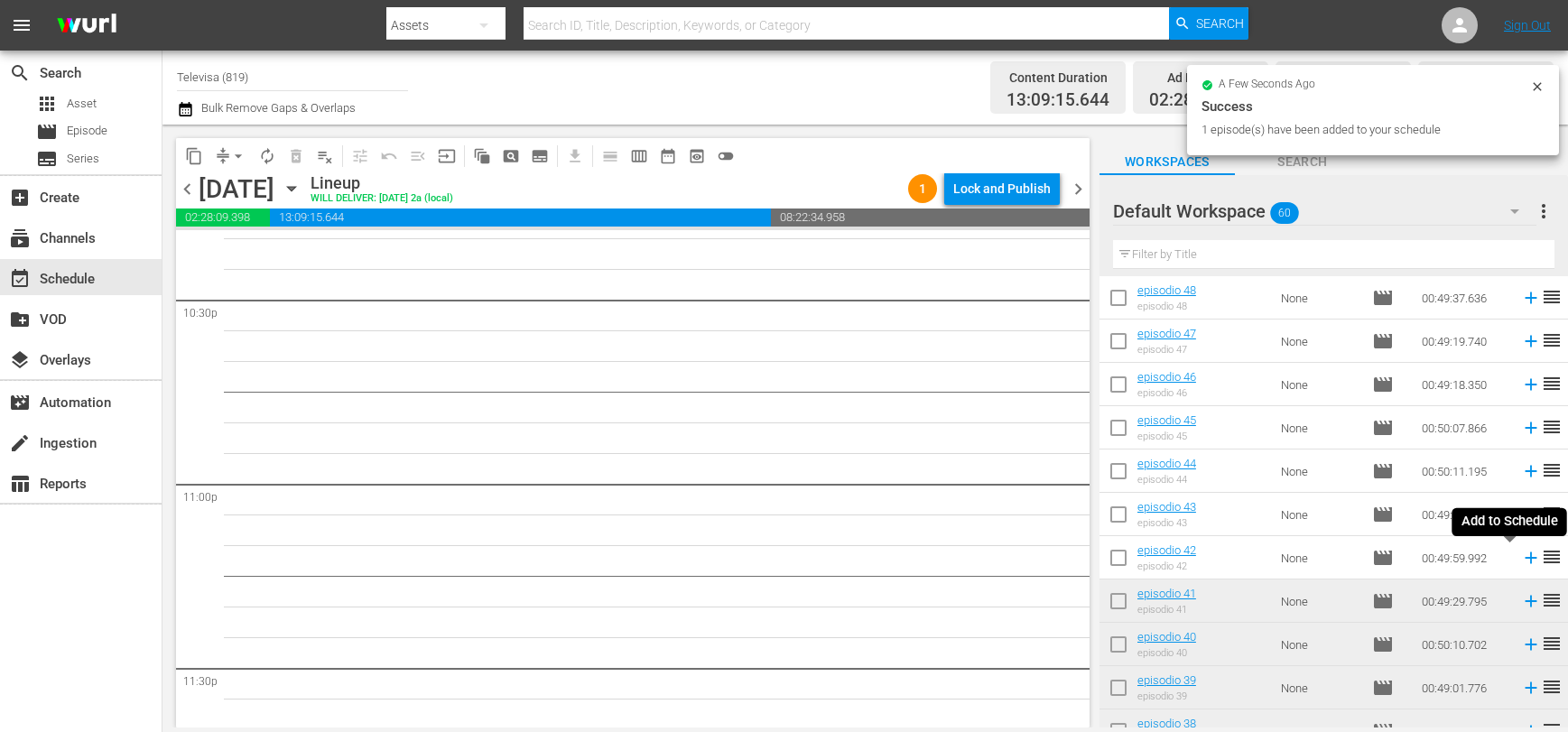
click at [1525, 557] on icon at bounding box center [1531, 558] width 12 height 12
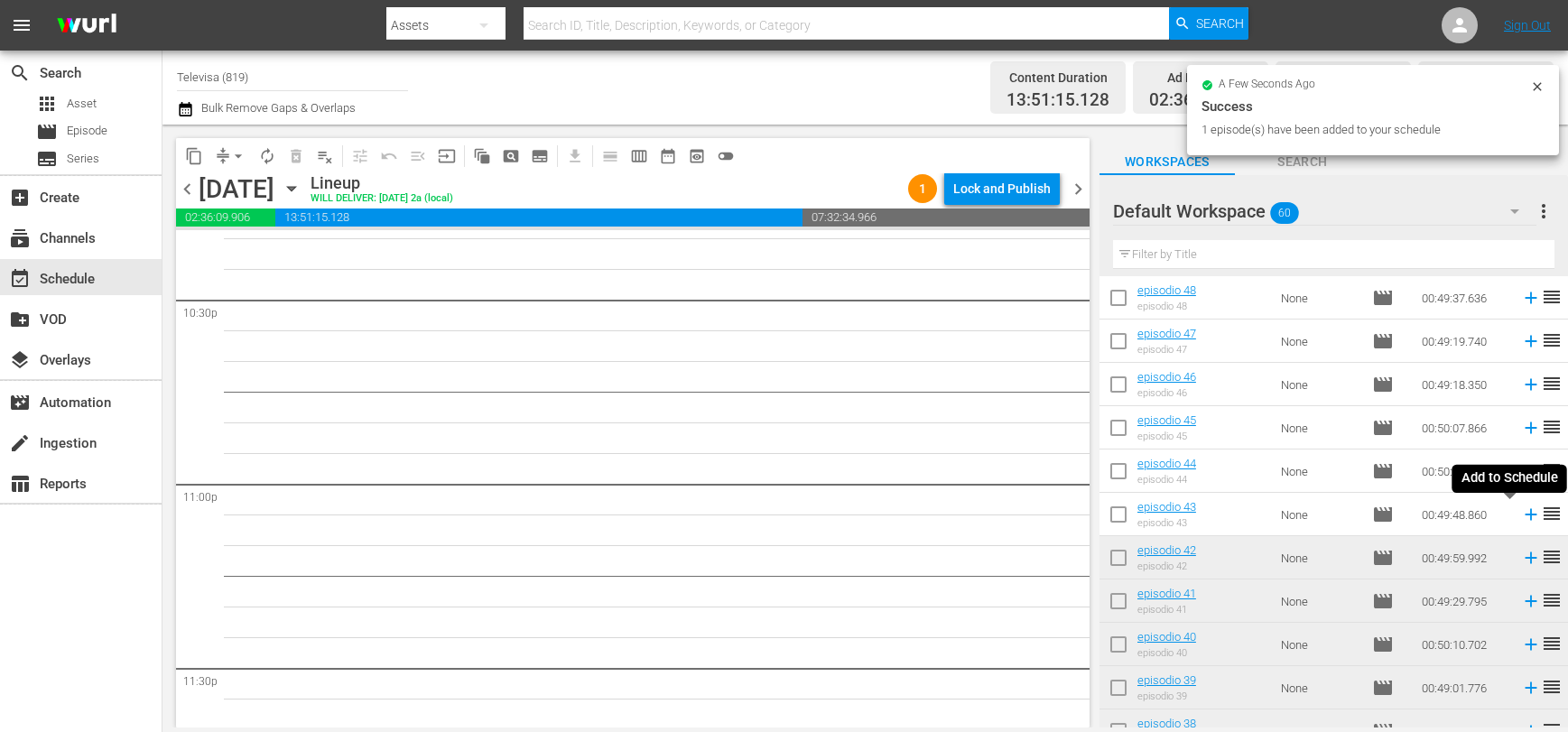
scroll to position [8185, 0]
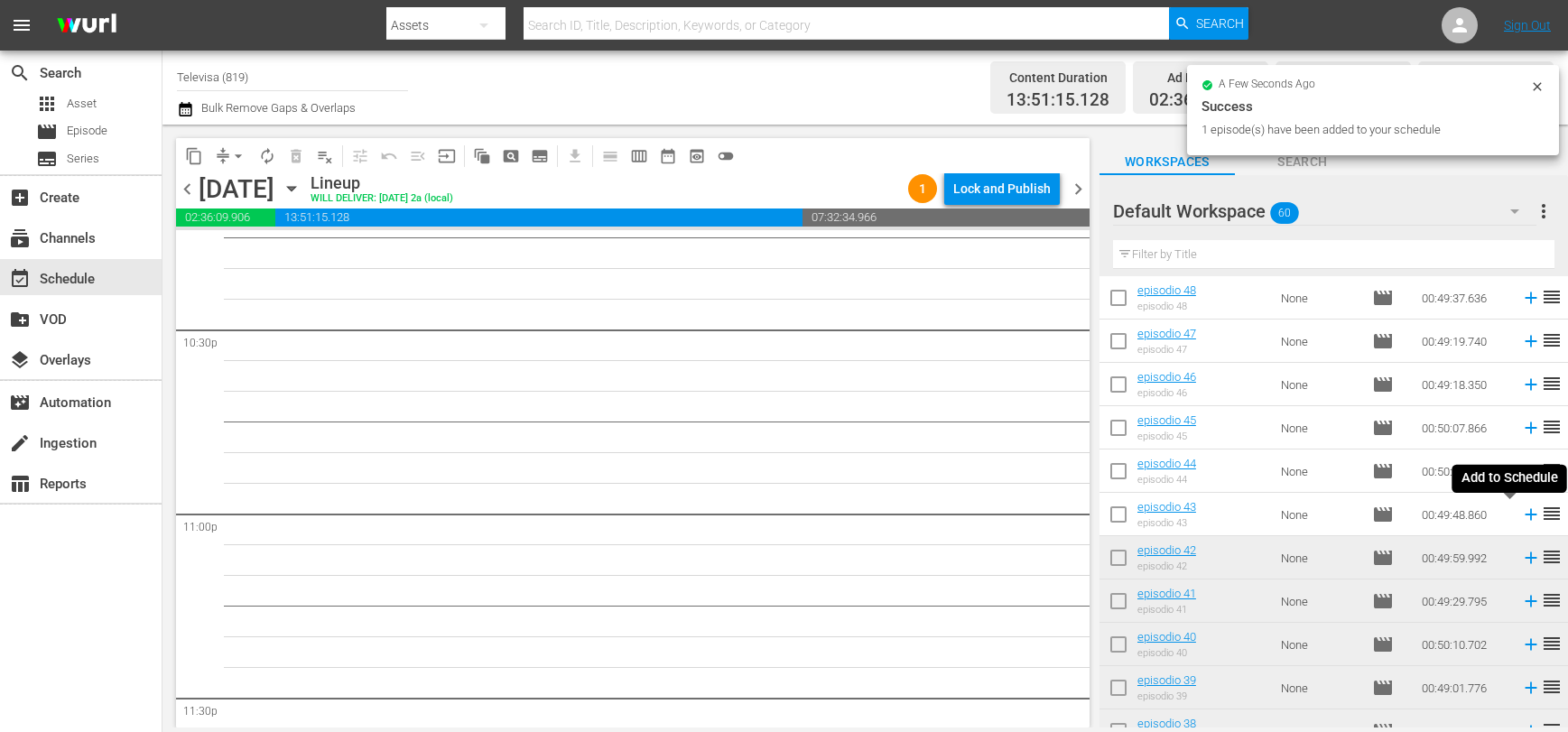
click at [1525, 512] on icon at bounding box center [1531, 515] width 12 height 12
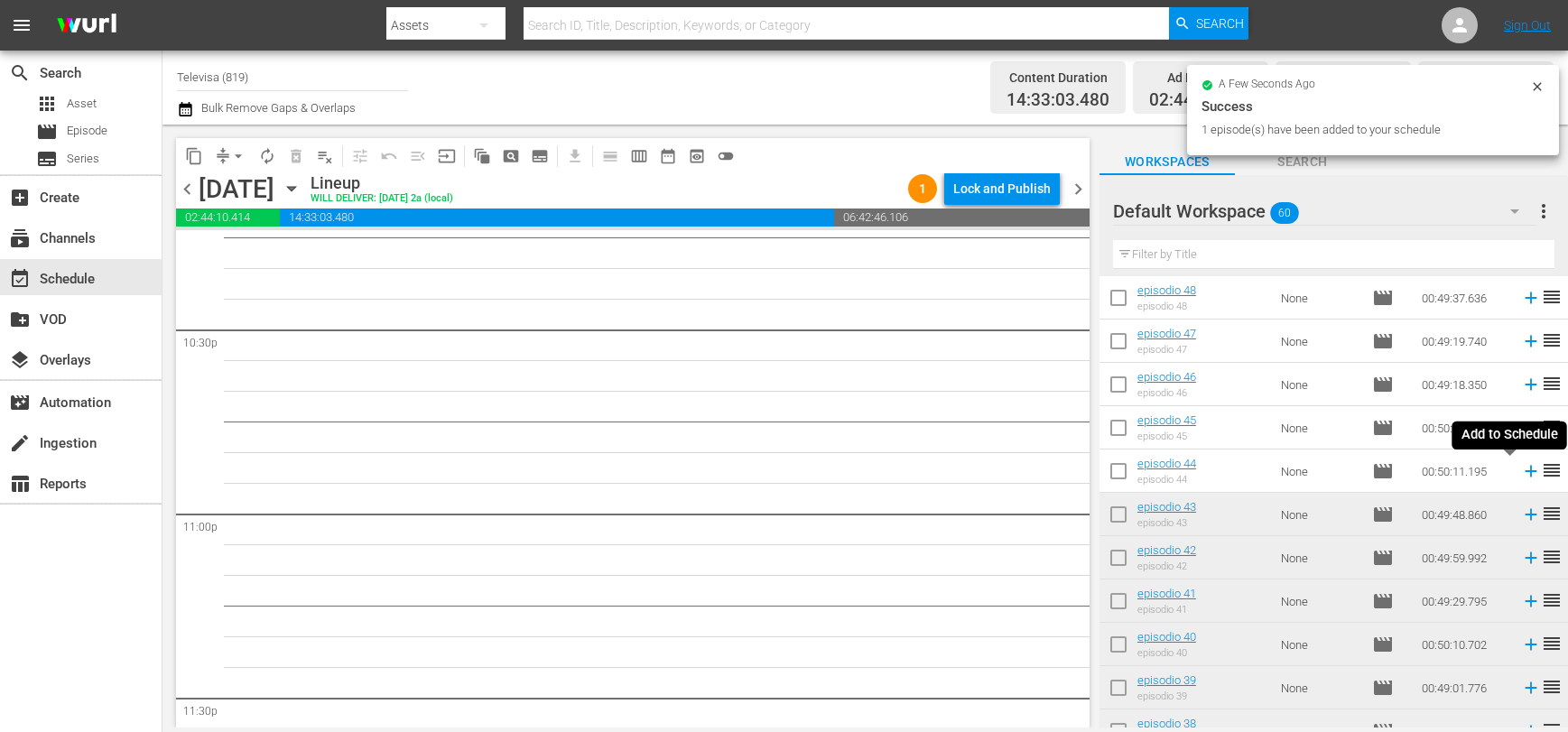
scroll to position [8155, 0]
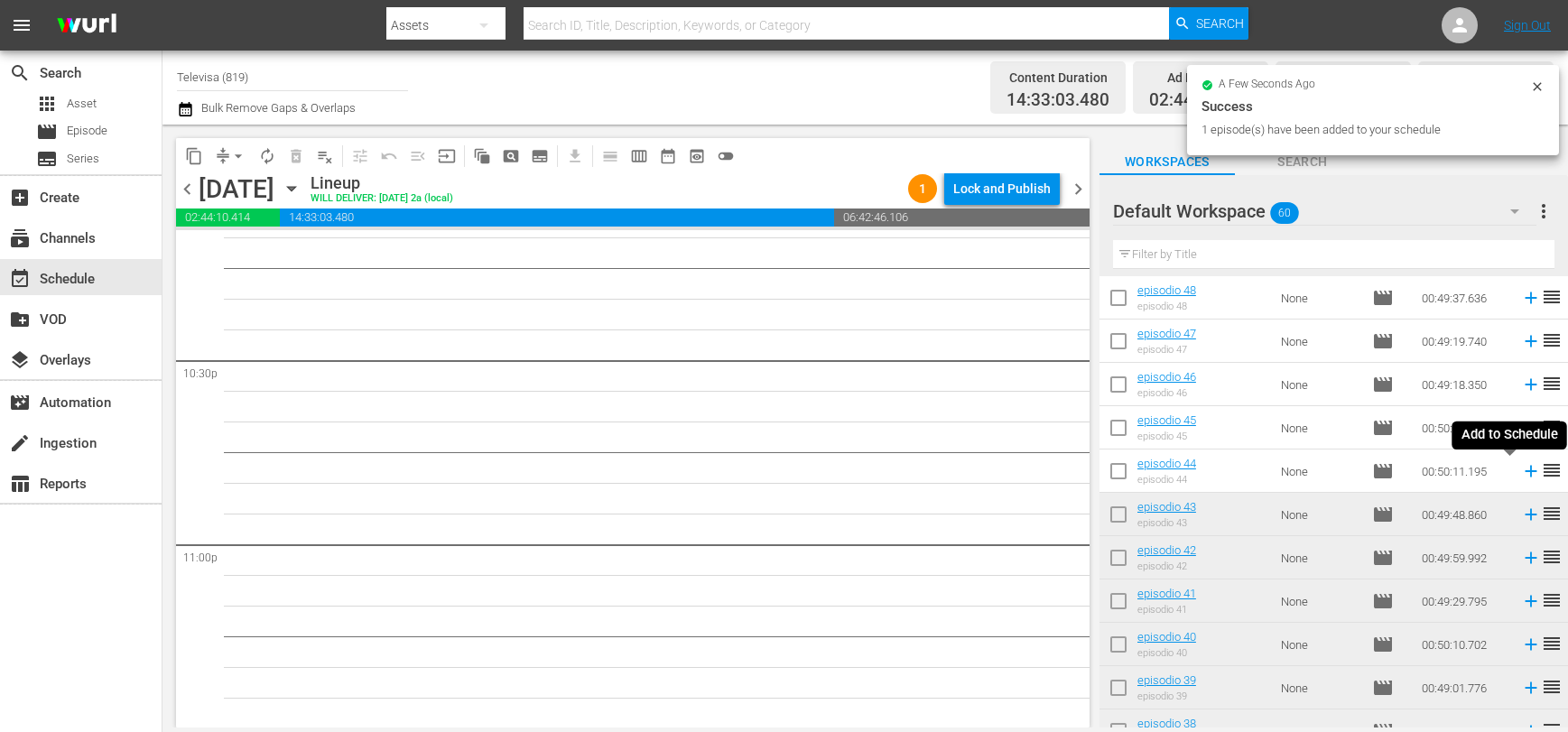
click at [1525, 472] on icon at bounding box center [1531, 471] width 12 height 12
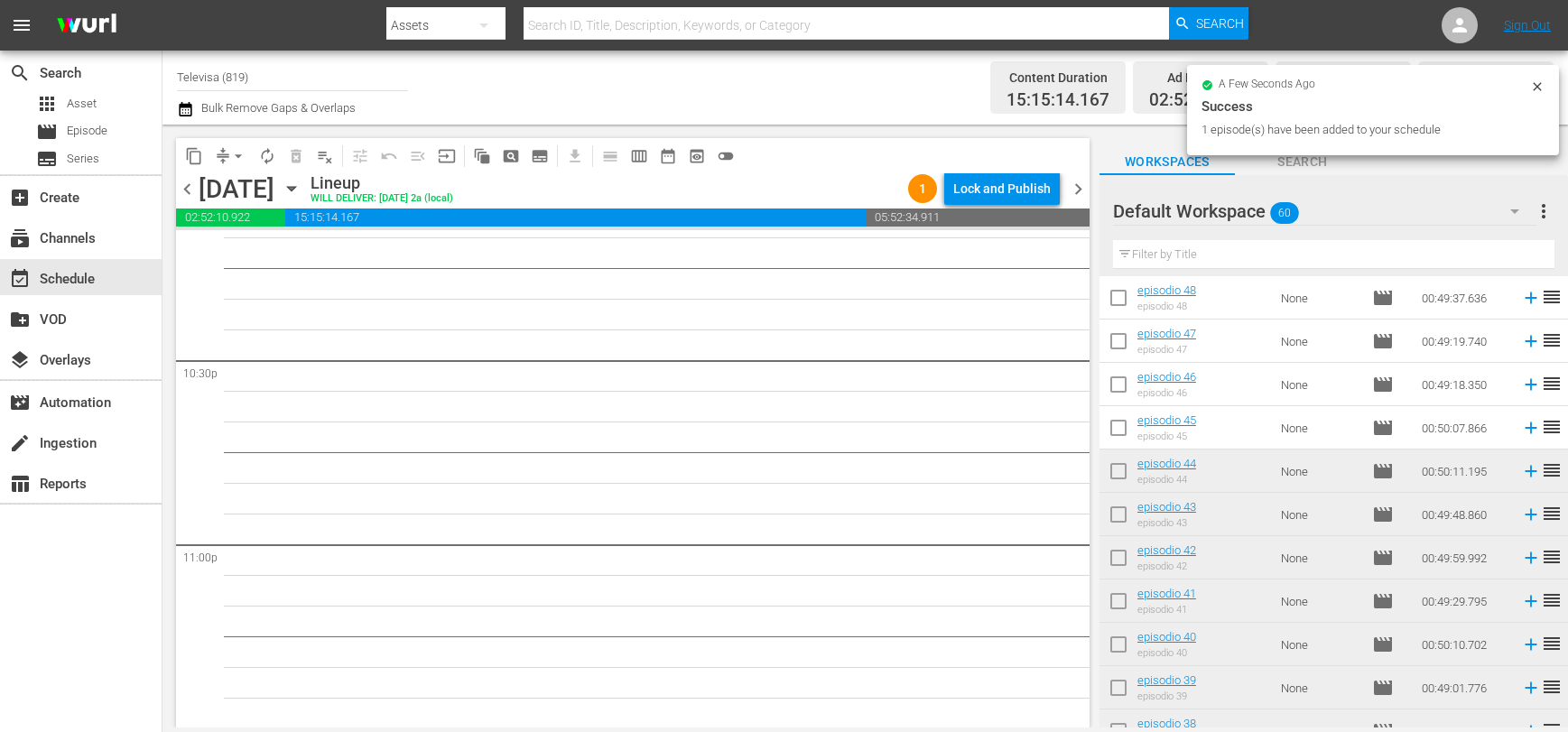
scroll to position [8123, 0]
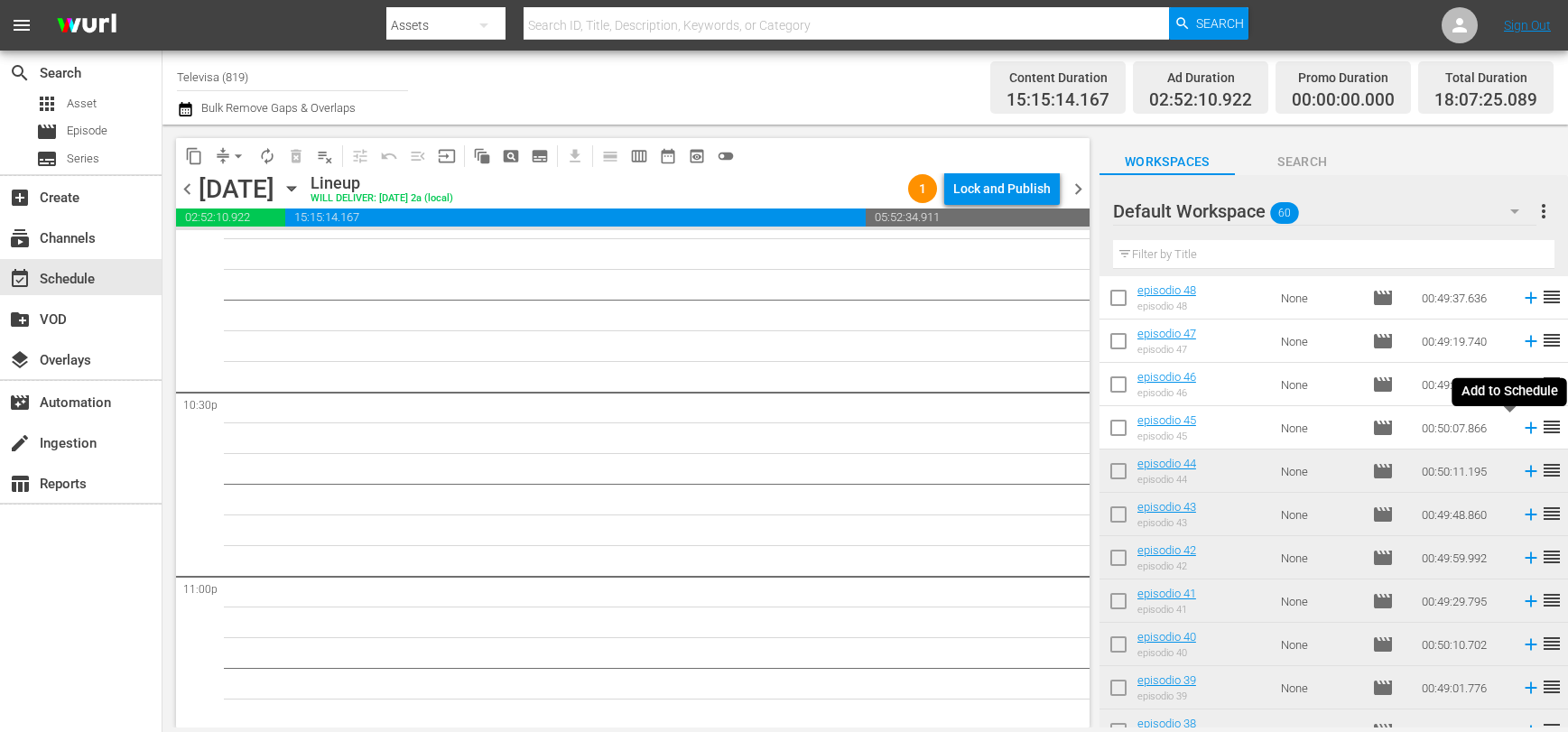
click at [1521, 429] on icon at bounding box center [1531, 428] width 20 height 20
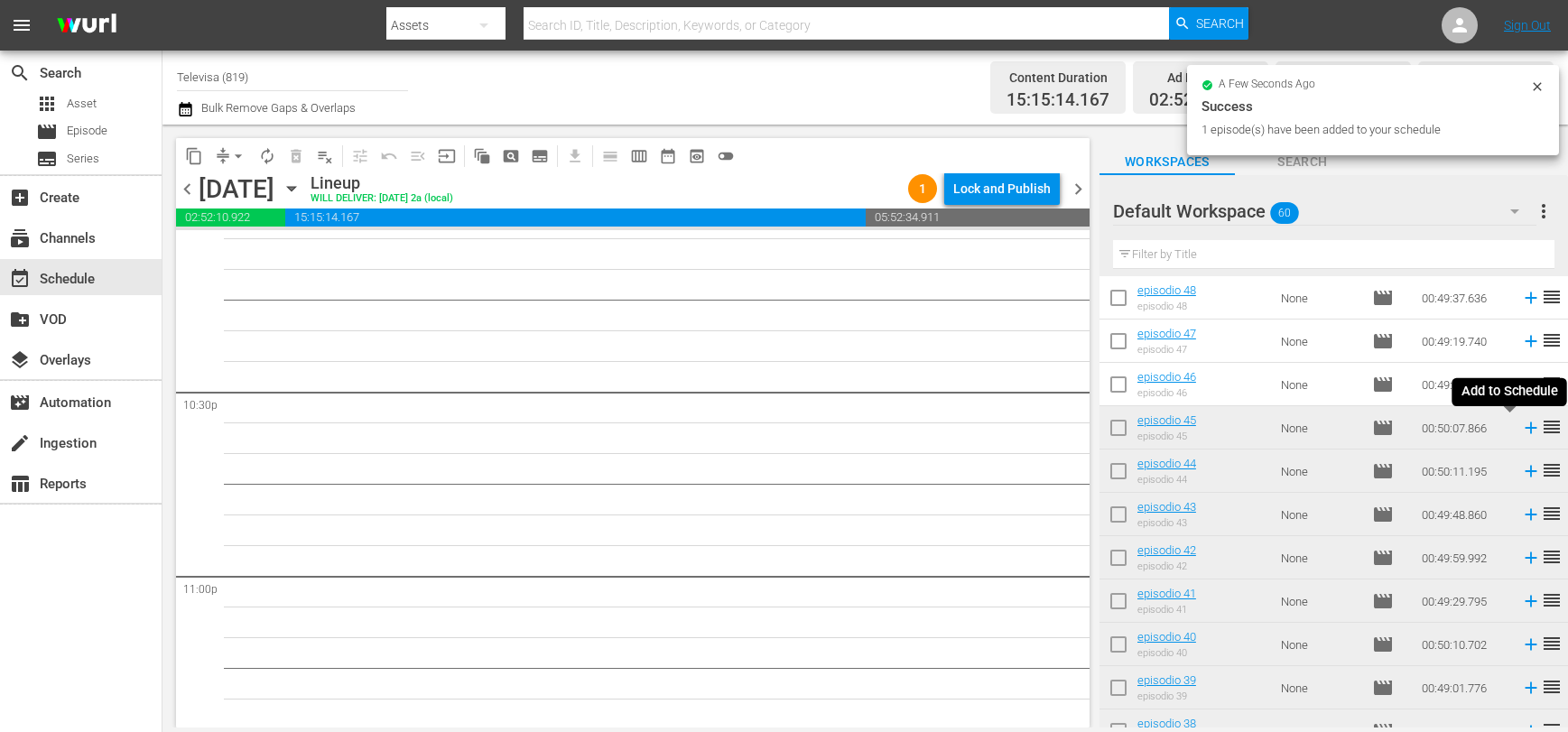
scroll to position [8093, 0]
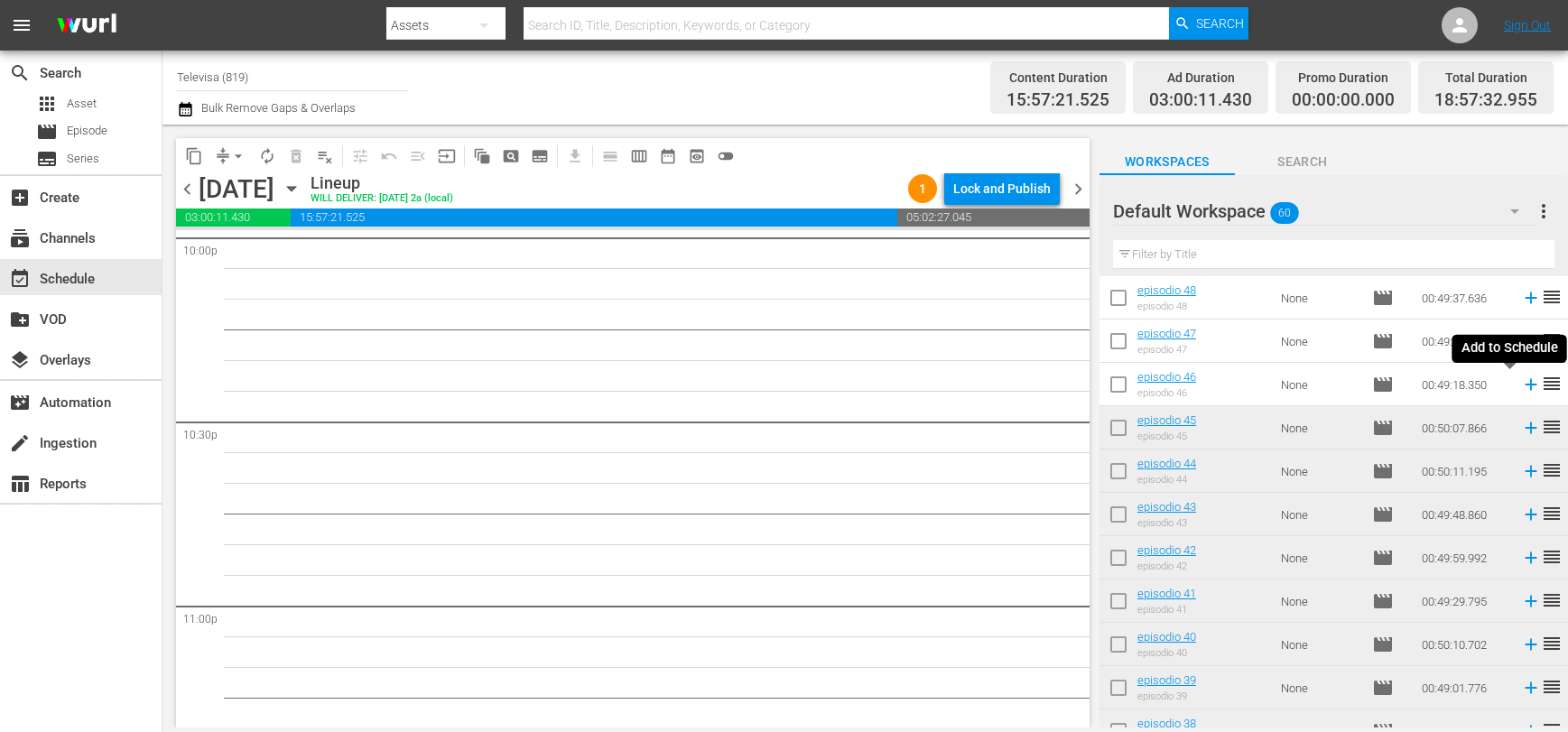
click at [1525, 388] on icon at bounding box center [1531, 385] width 12 height 12
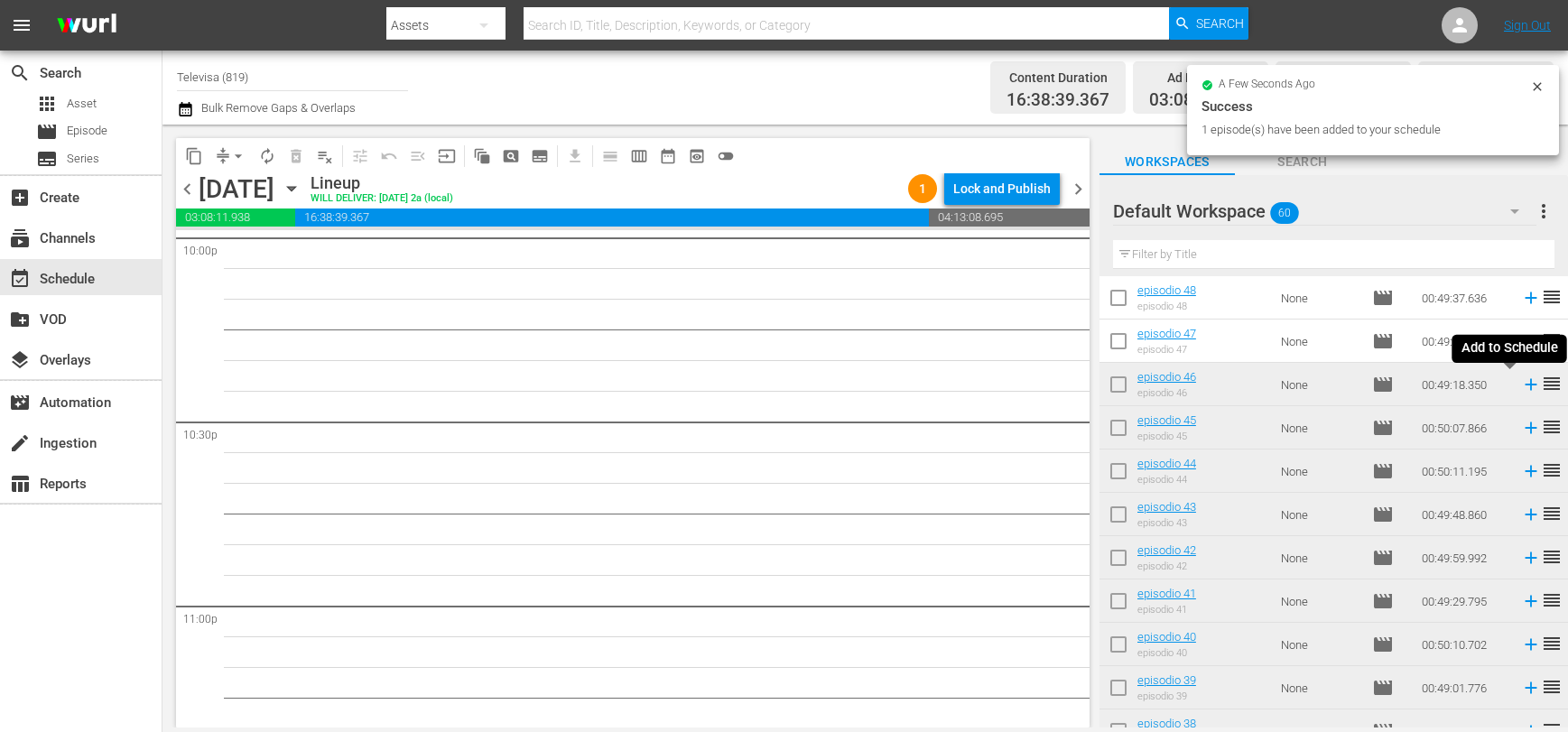
scroll to position [8063, 0]
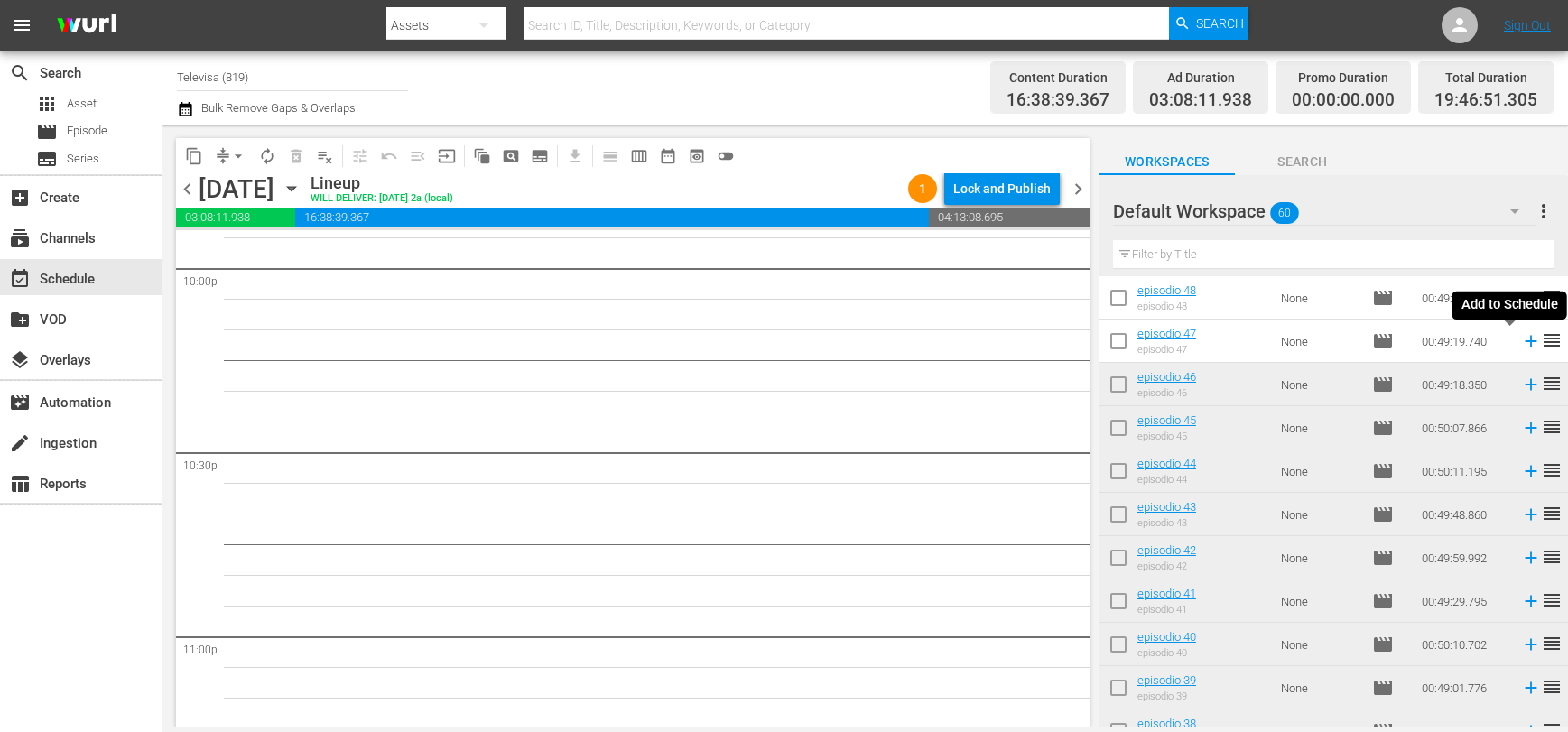
click at [1525, 342] on icon at bounding box center [1531, 342] width 12 height 12
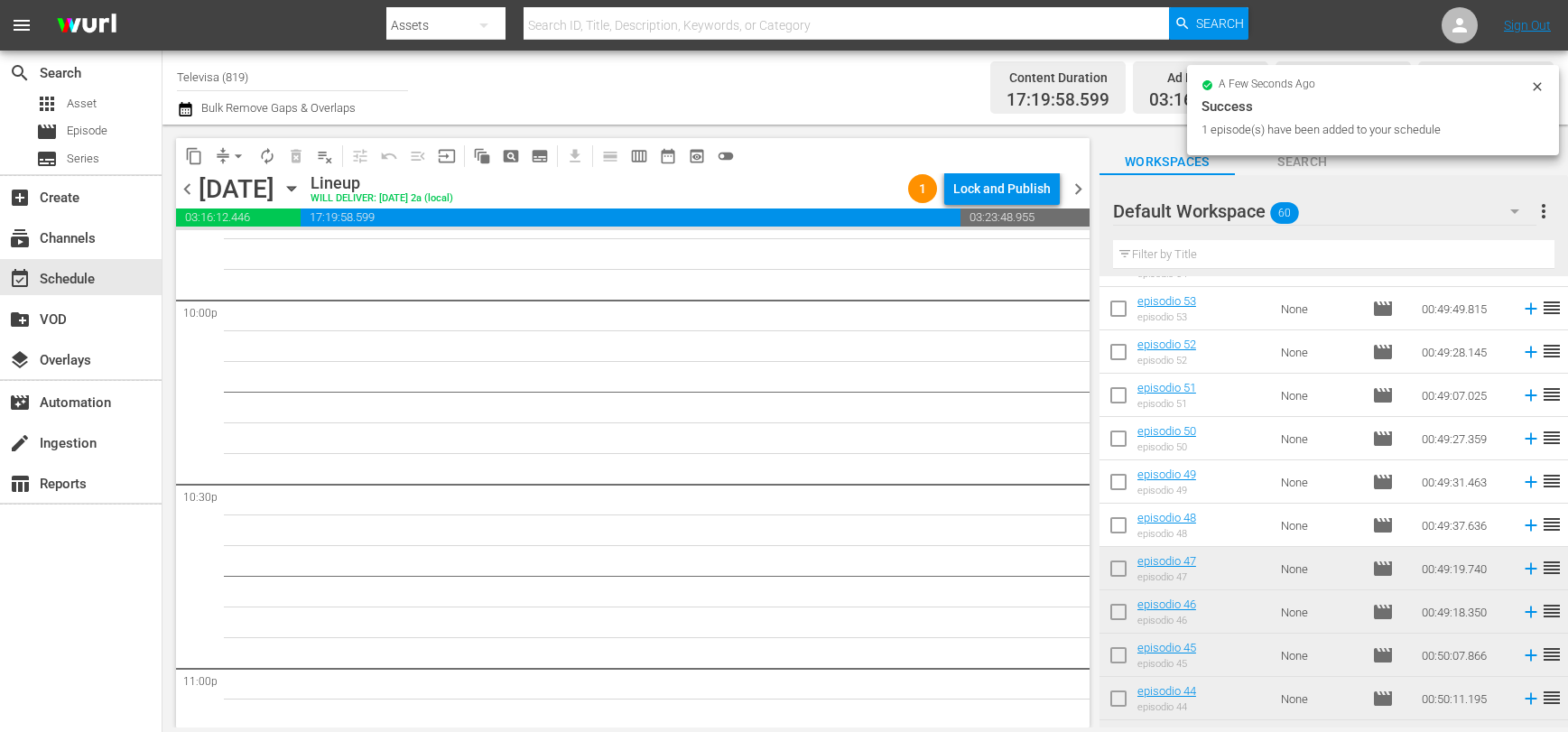
scroll to position [294, 0]
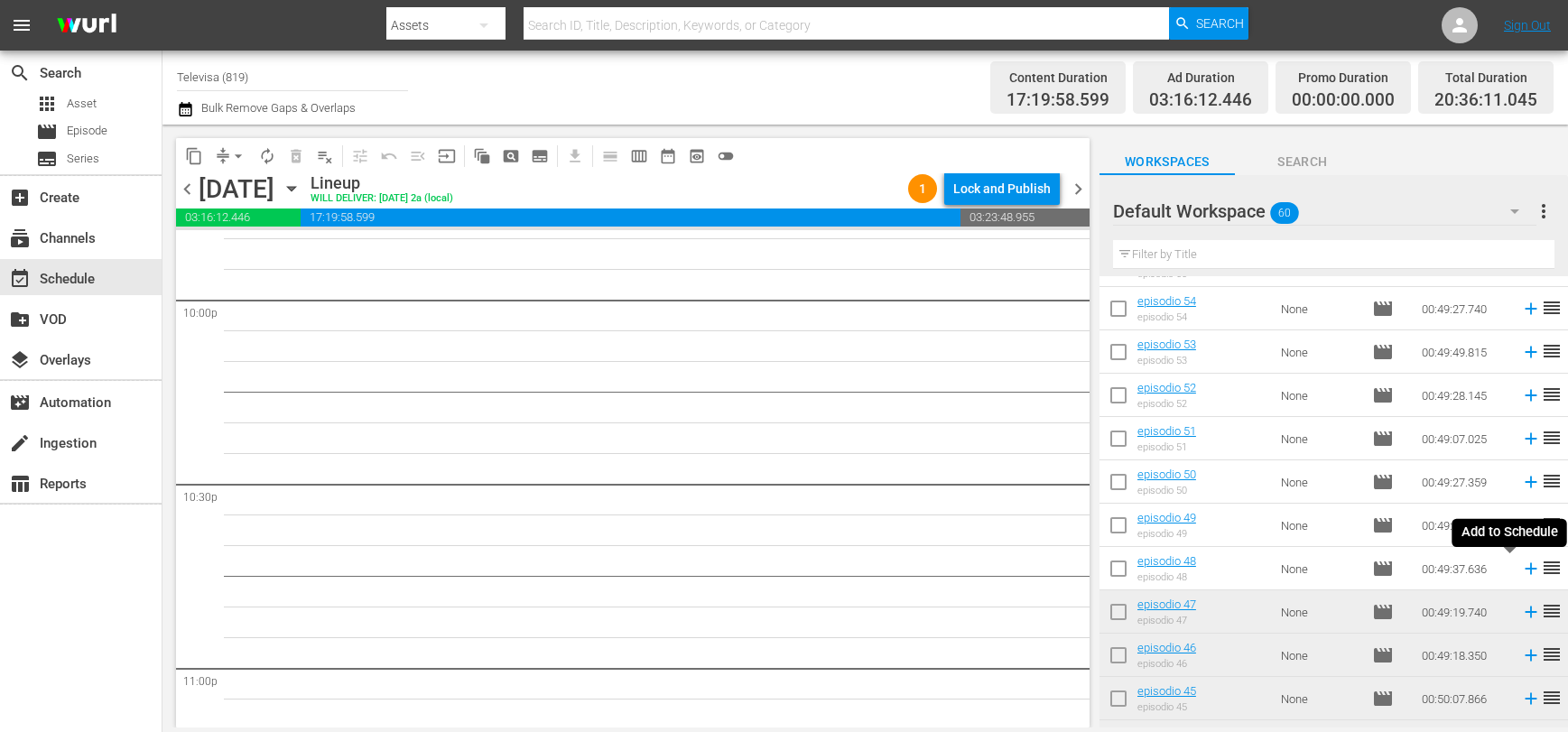
click at [1521, 570] on icon at bounding box center [1531, 568] width 20 height 20
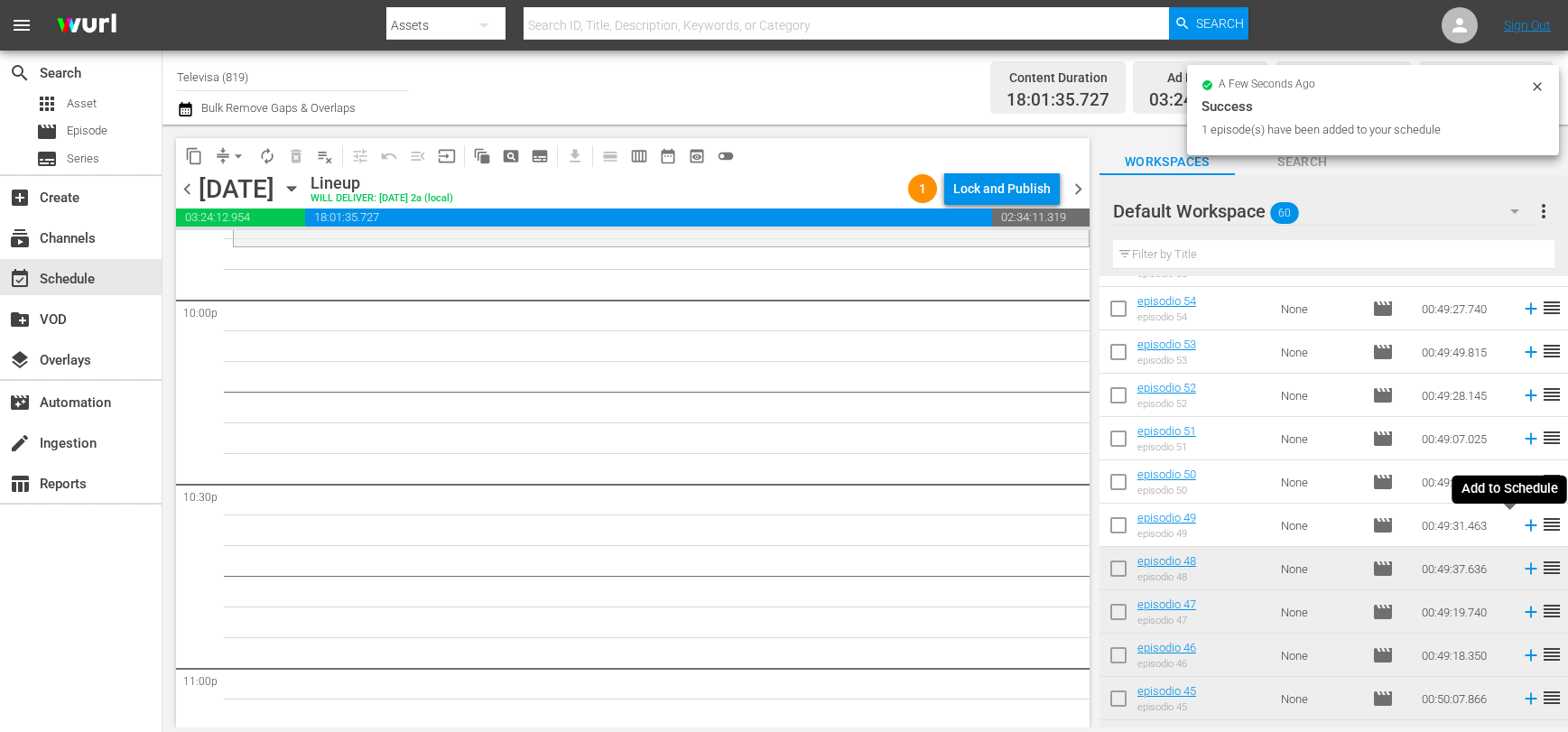
click at [1525, 526] on icon at bounding box center [1531, 526] width 12 height 12
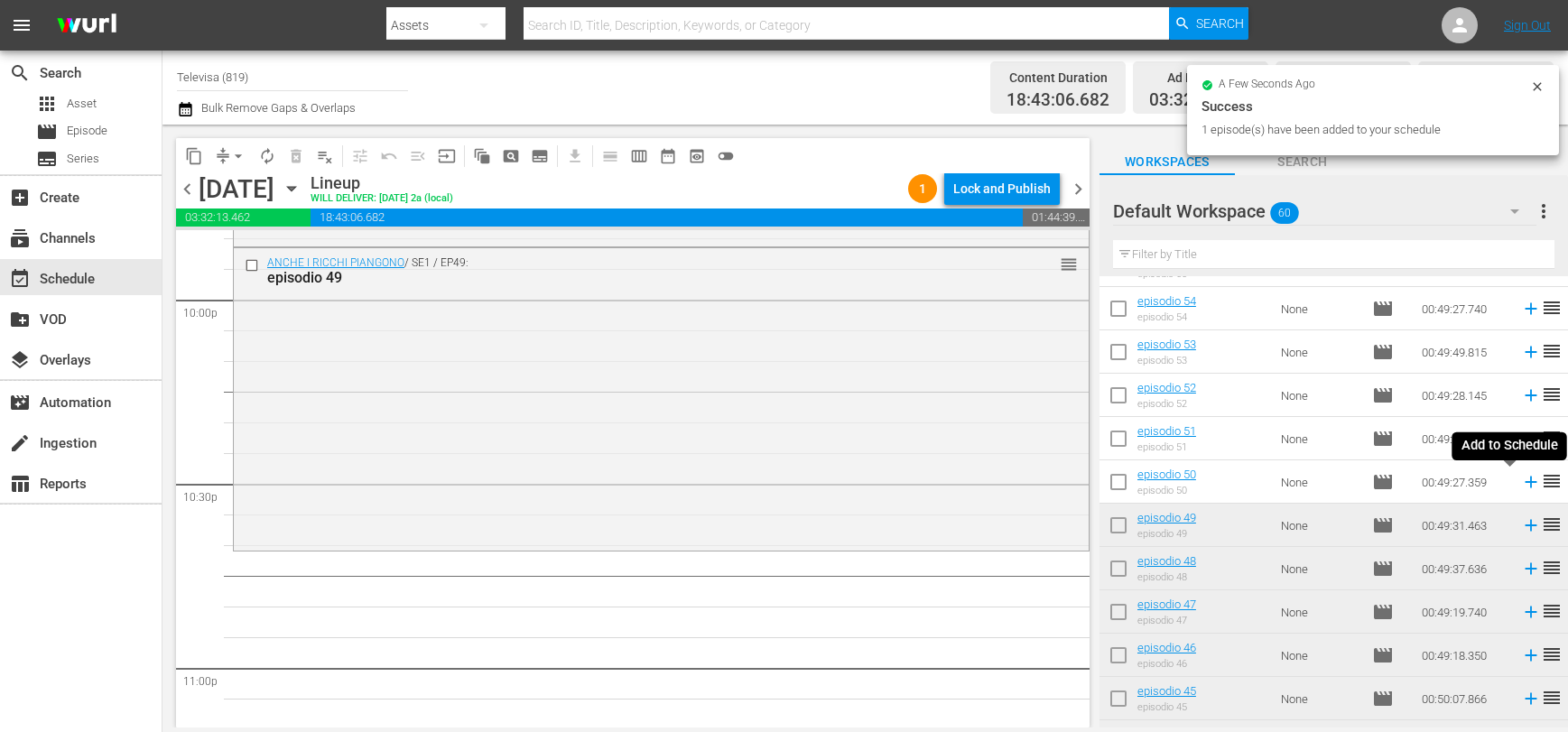
click at [1525, 482] on icon at bounding box center [1531, 483] width 12 height 12
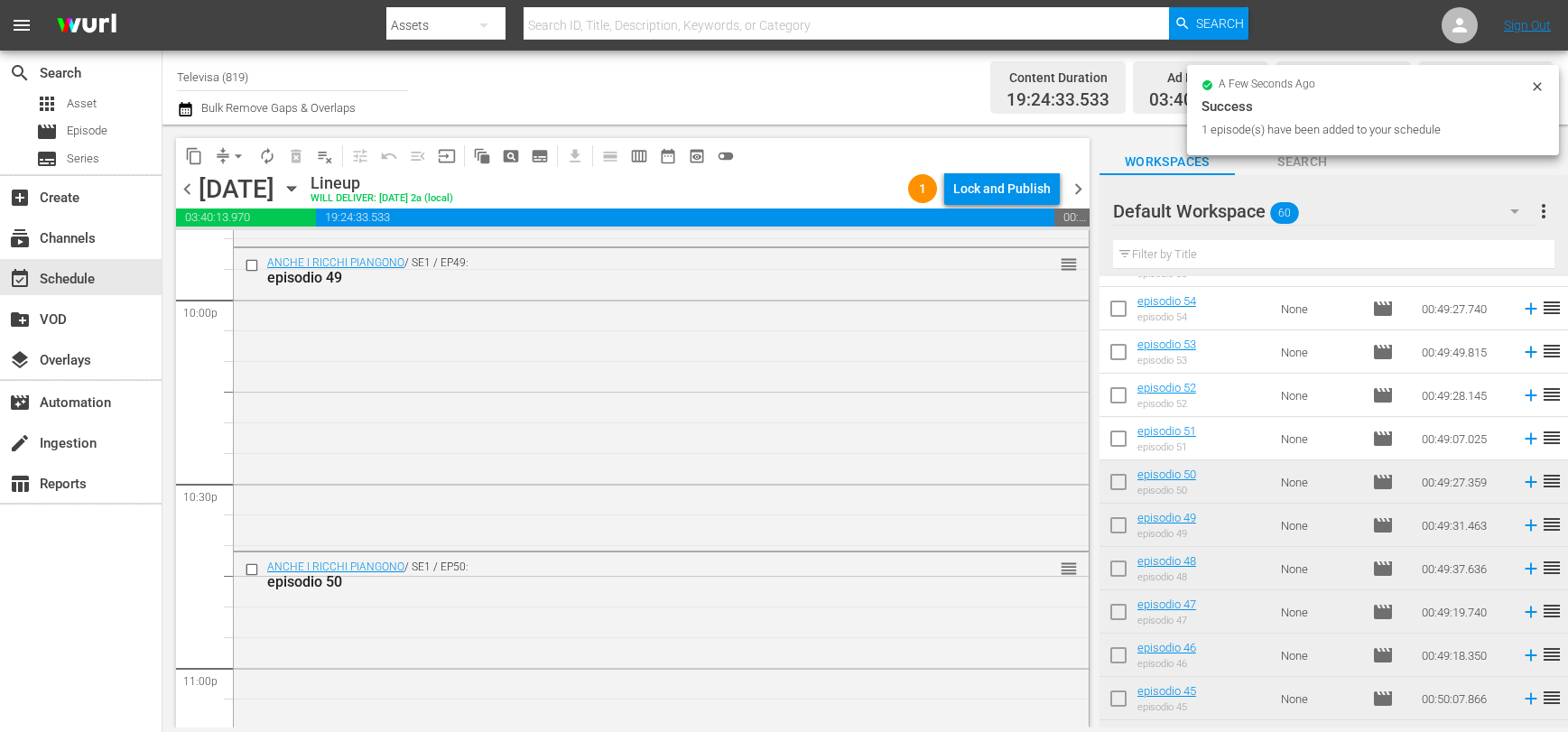
scroll to position [8339, 0]
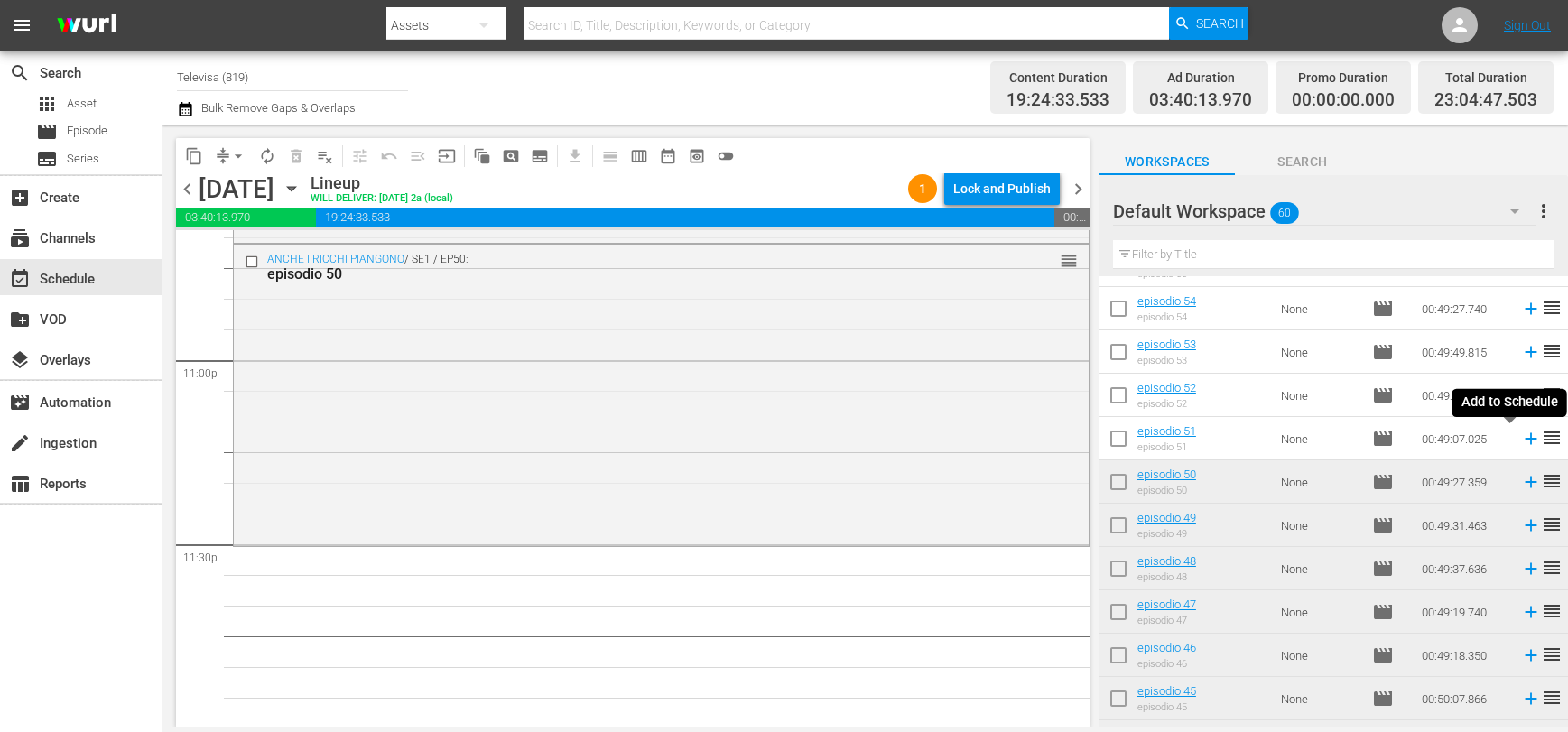
click at [1521, 437] on icon at bounding box center [1531, 438] width 20 height 20
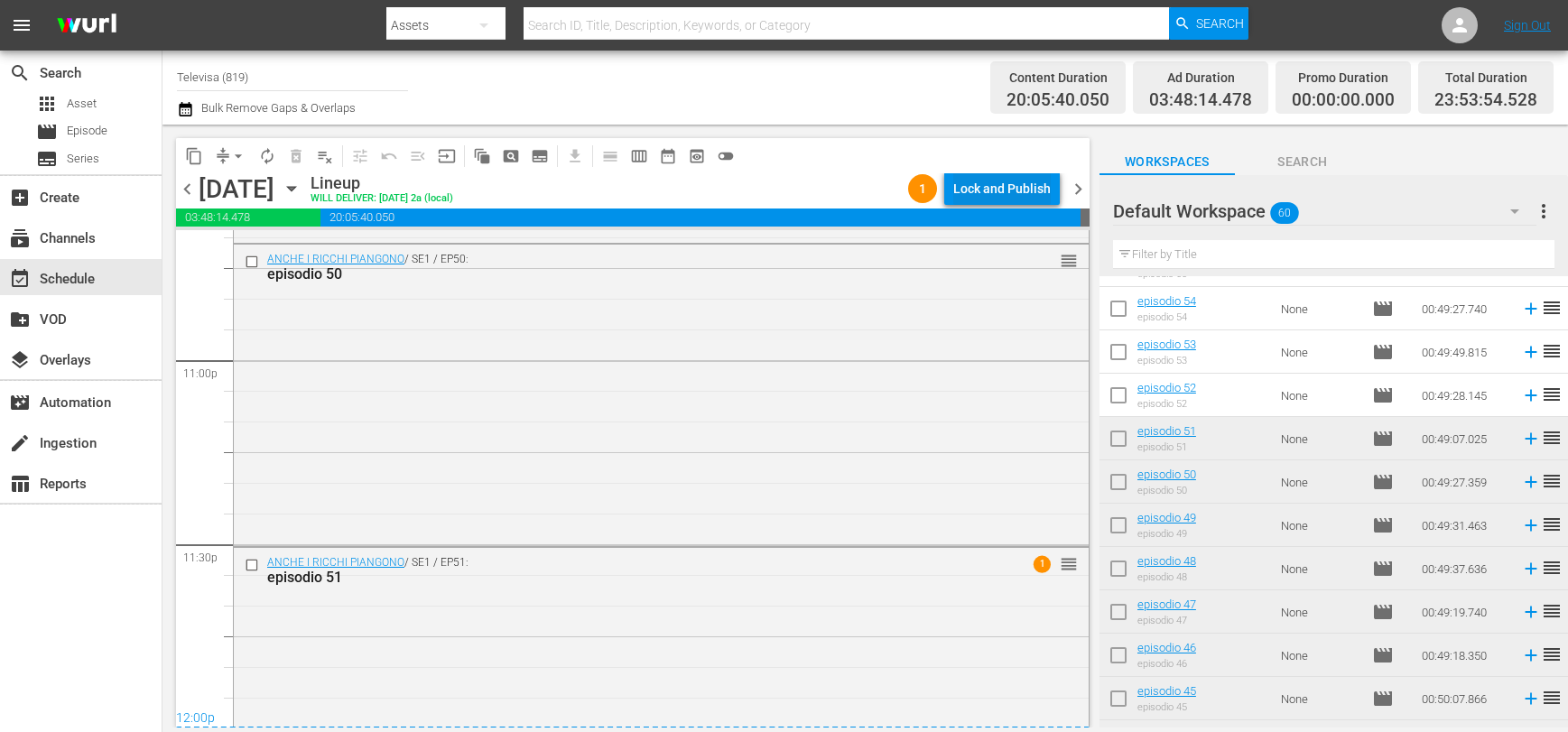
click at [972, 182] on div "Lock and Publish" at bounding box center [1002, 189] width 98 height 33
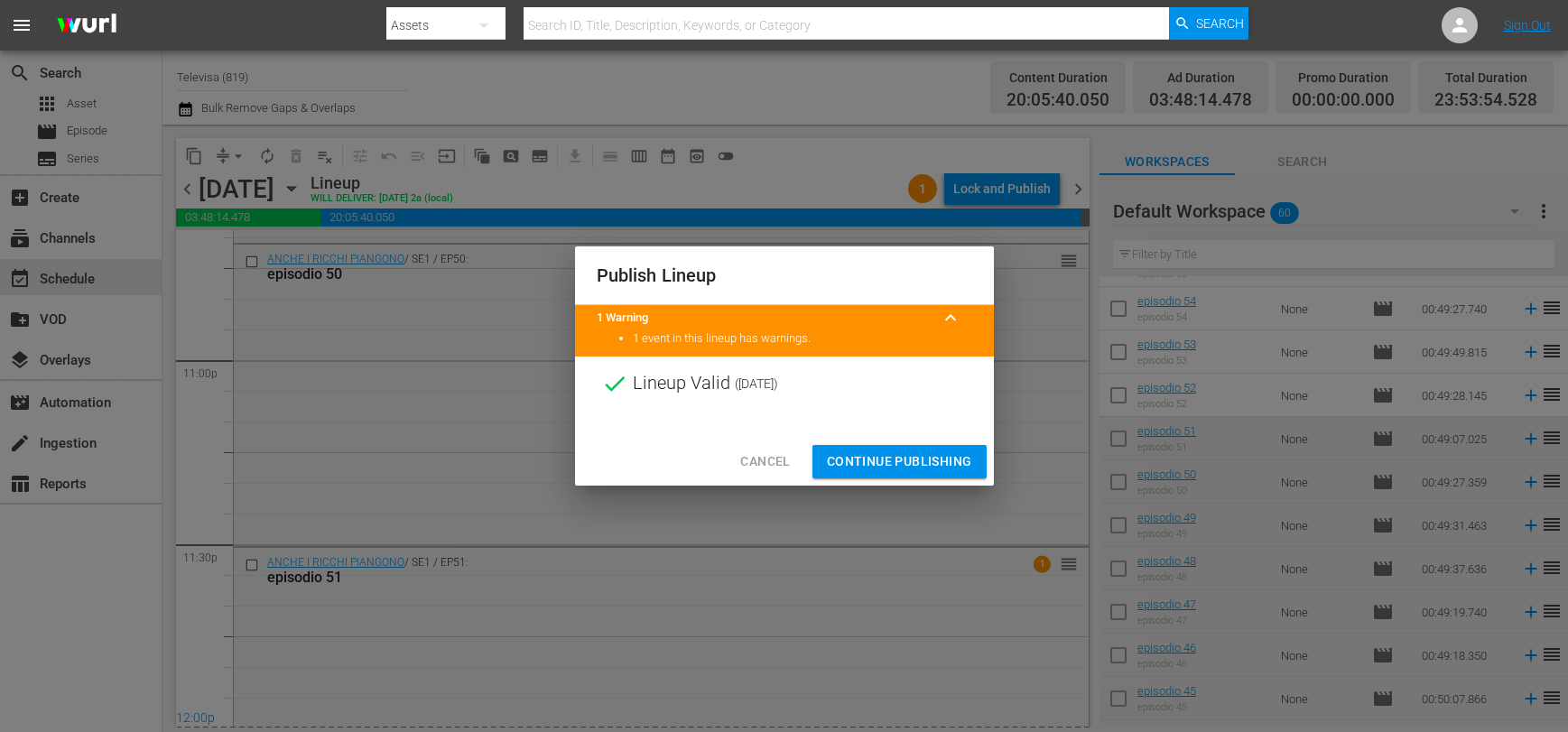
click at [935, 450] on span "Continue Publishing" at bounding box center [899, 461] width 145 height 23
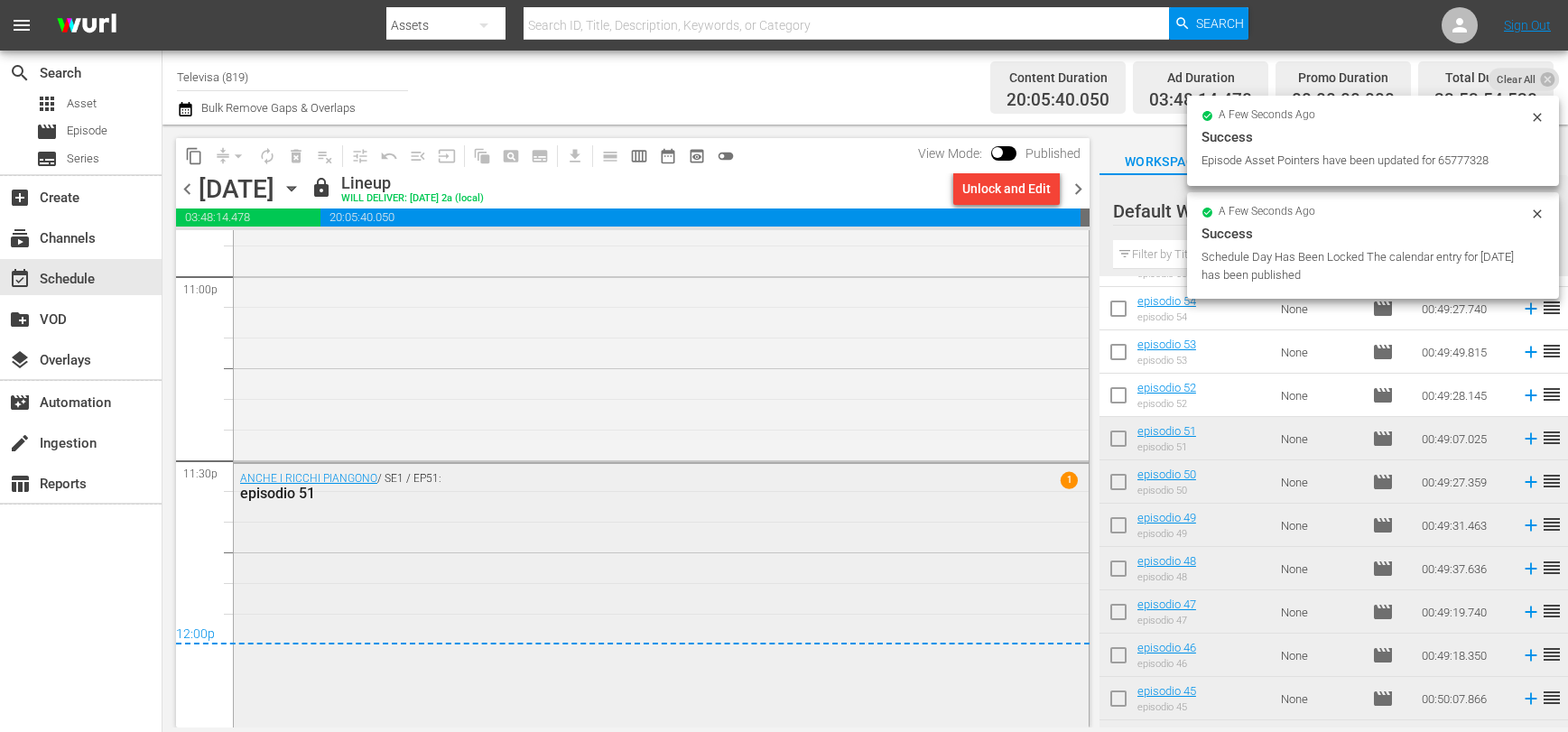
scroll to position [8459, 0]
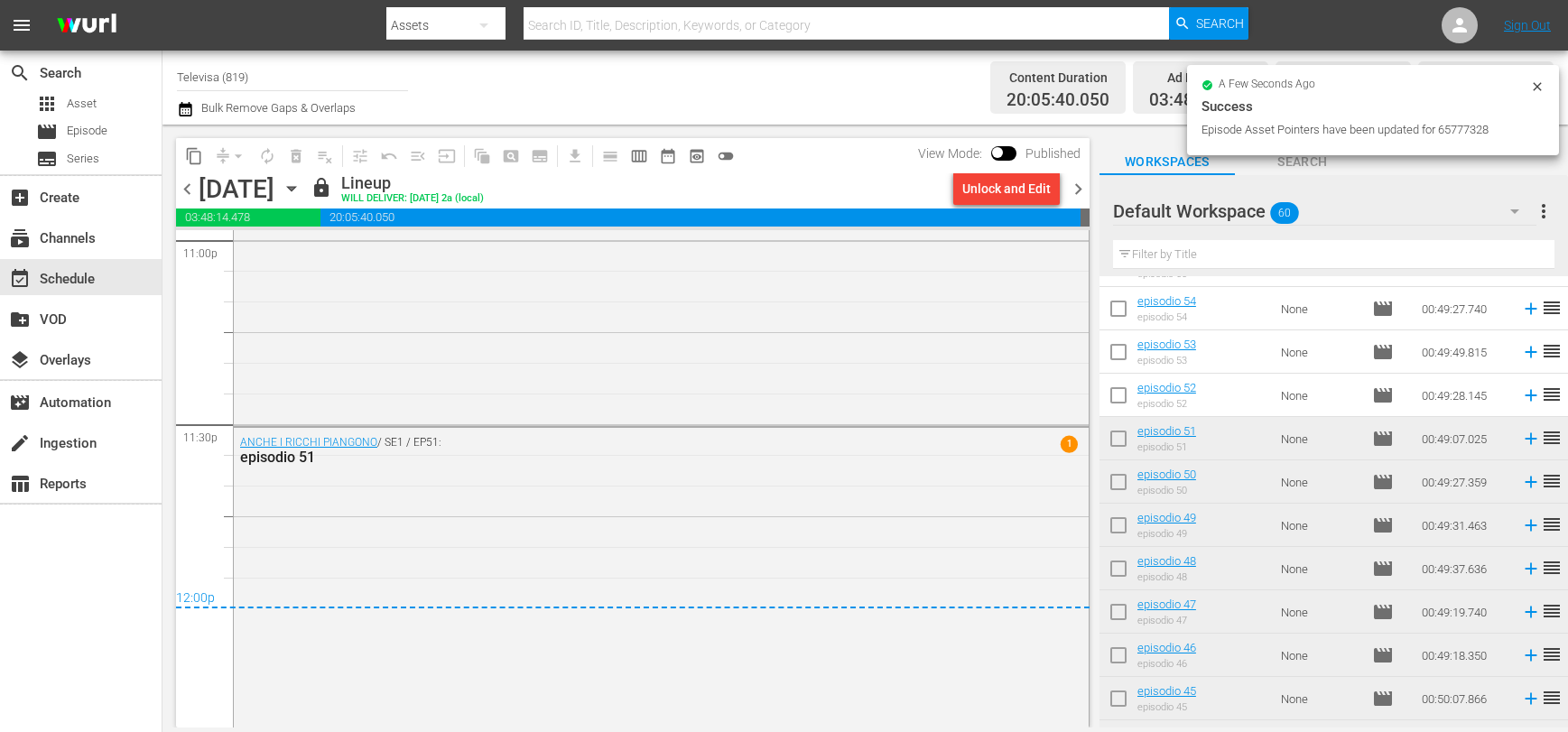
click at [301, 192] on icon "button" at bounding box center [291, 188] width 20 height 20
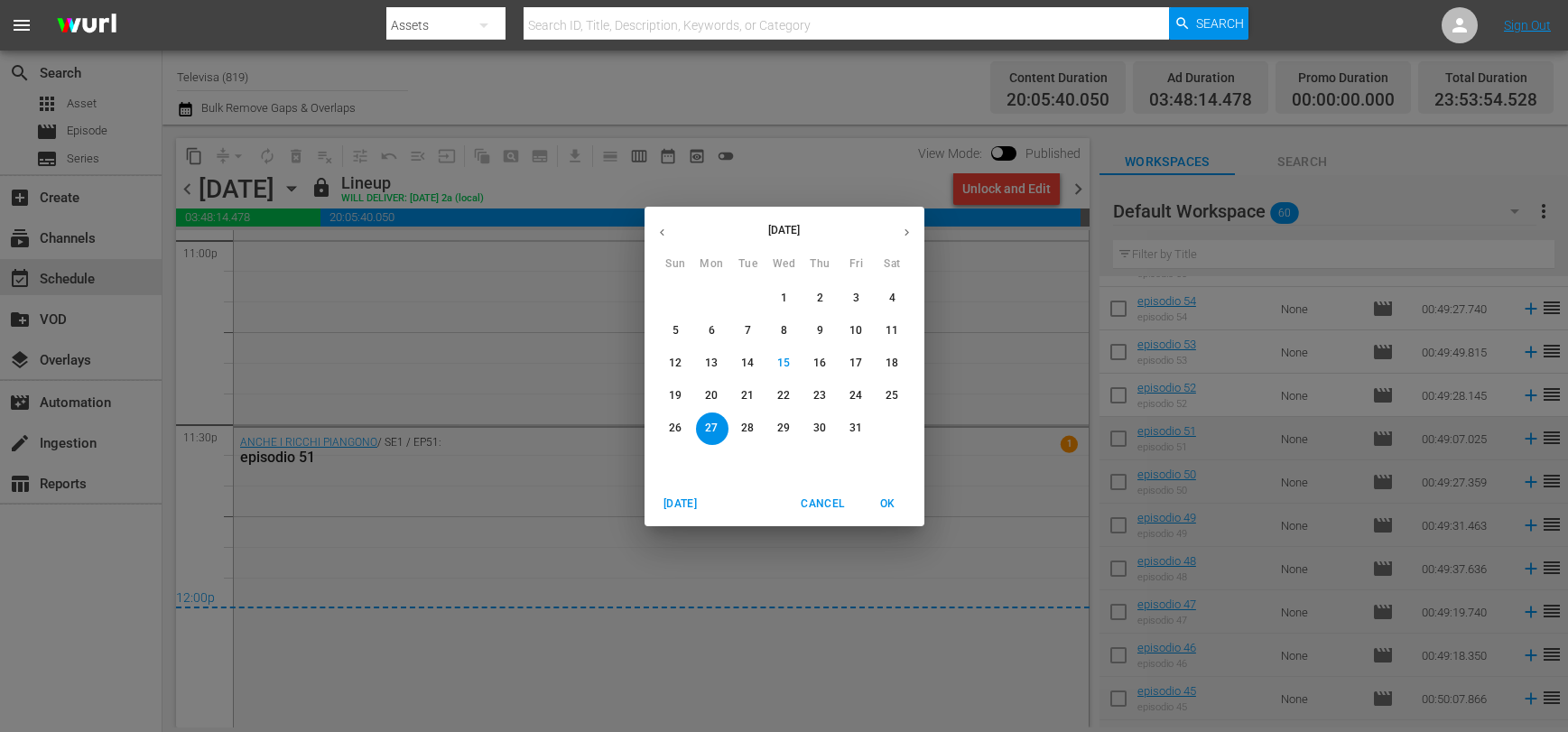
click at [751, 423] on p "28" at bounding box center [747, 428] width 12 height 15
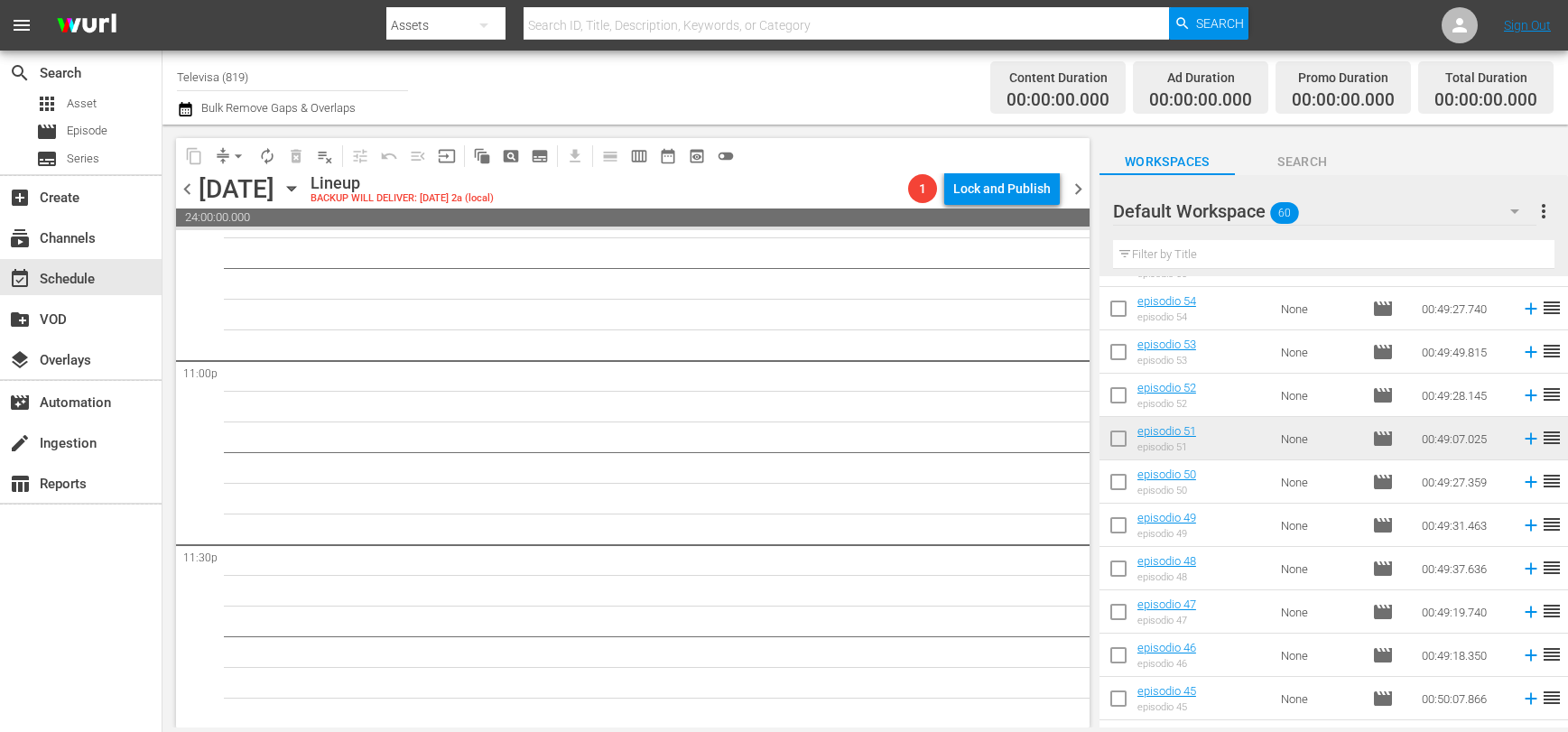
scroll to position [158, 0]
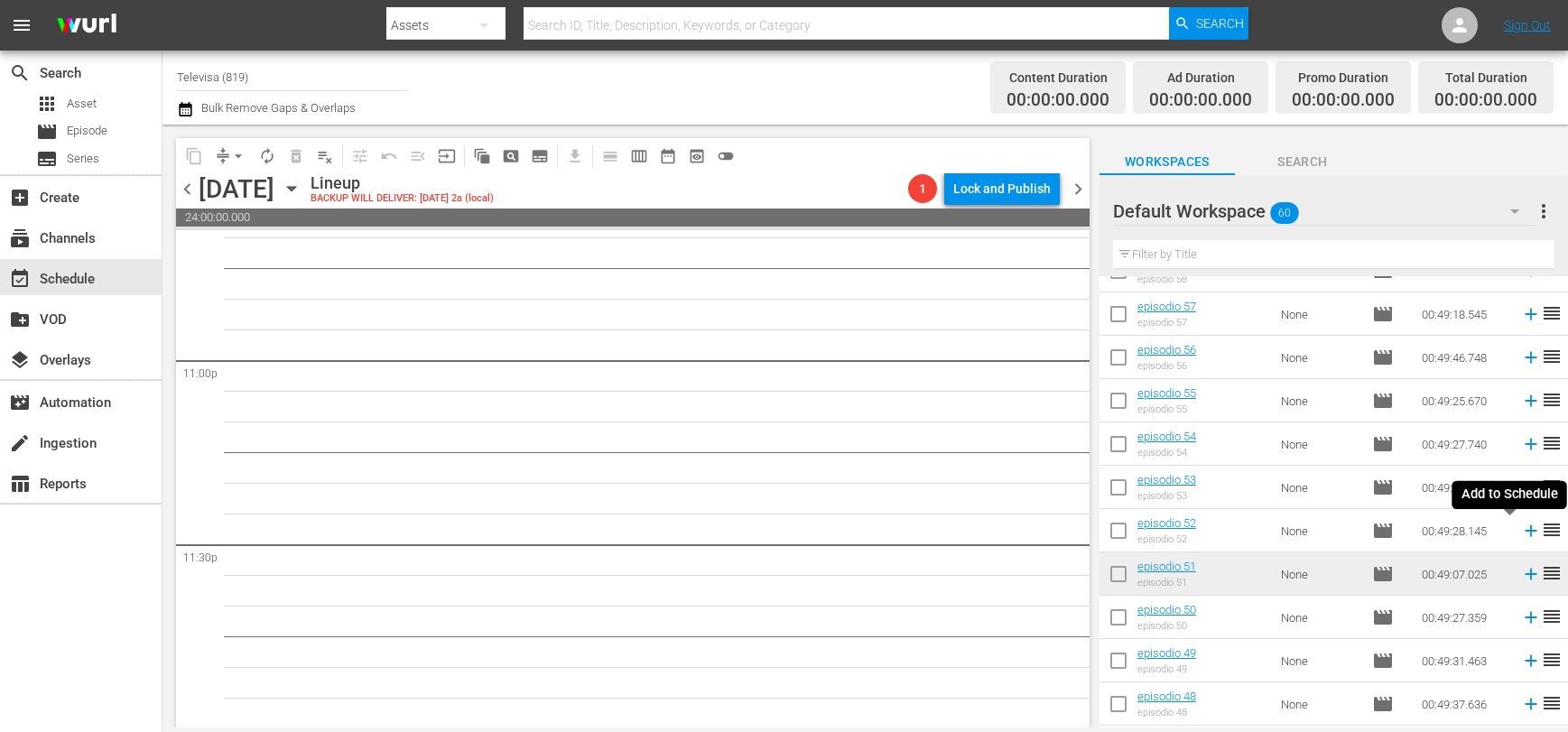
click at [1525, 531] on icon at bounding box center [1531, 531] width 12 height 12
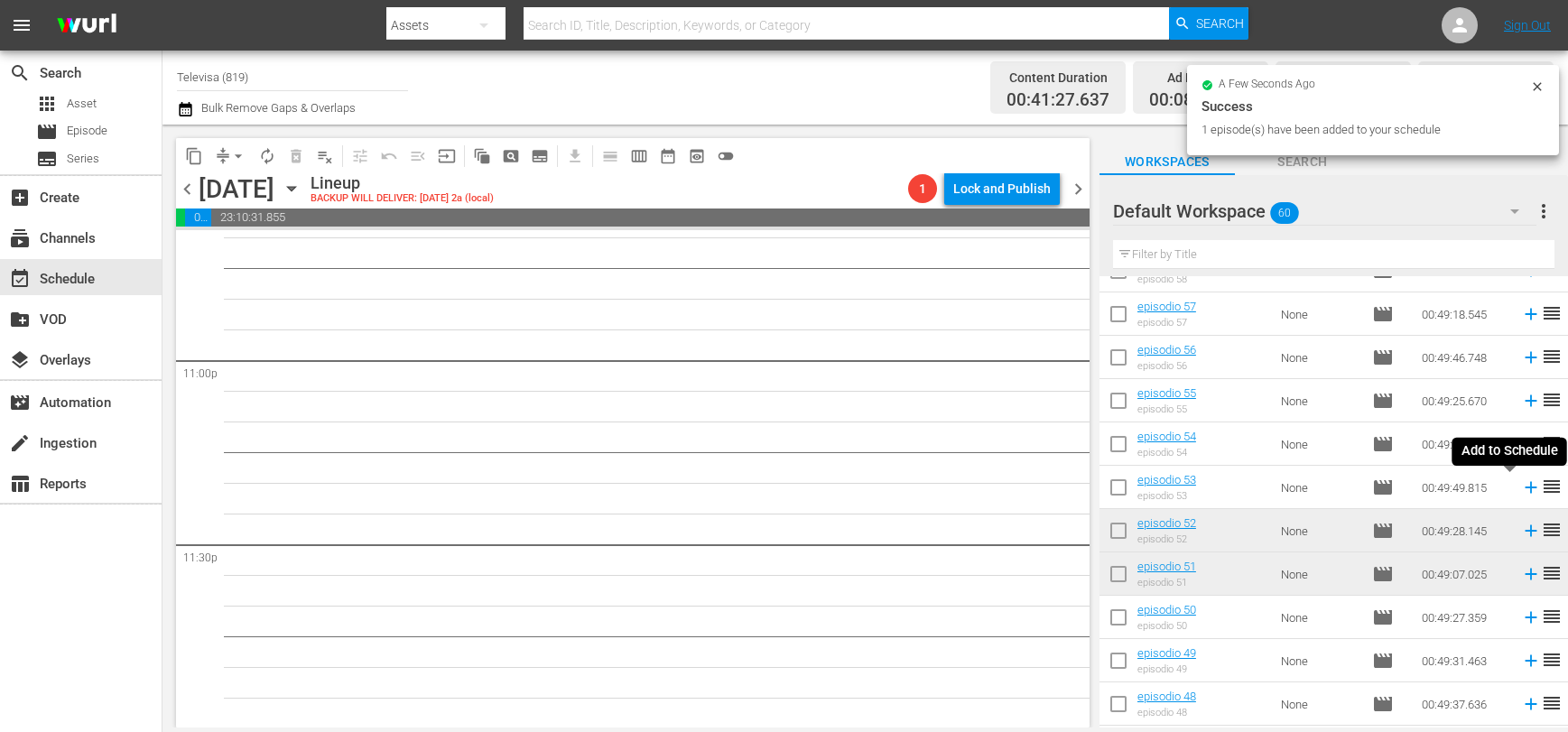
click at [1525, 491] on icon at bounding box center [1531, 487] width 12 height 12
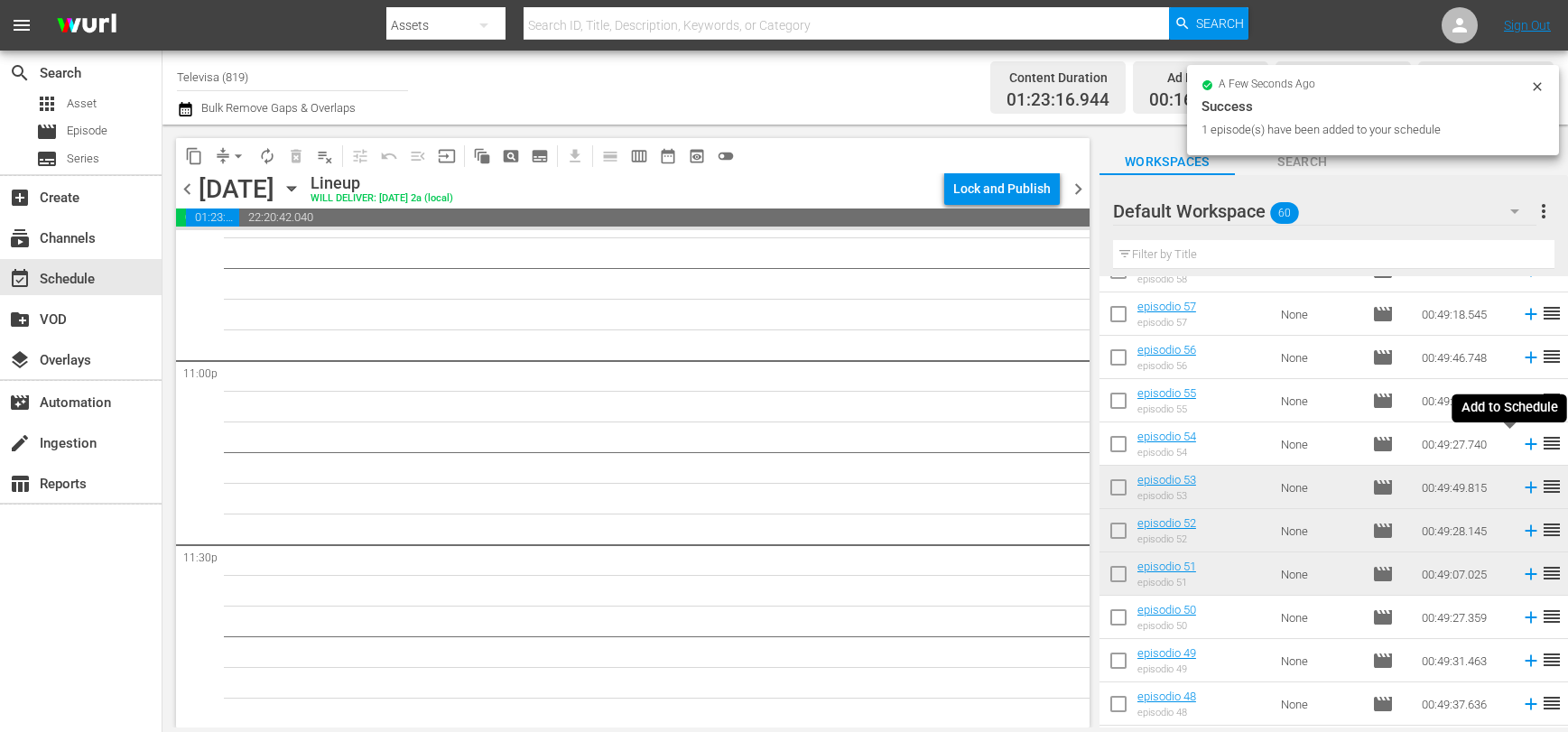
click at [1525, 444] on icon at bounding box center [1531, 444] width 12 height 12
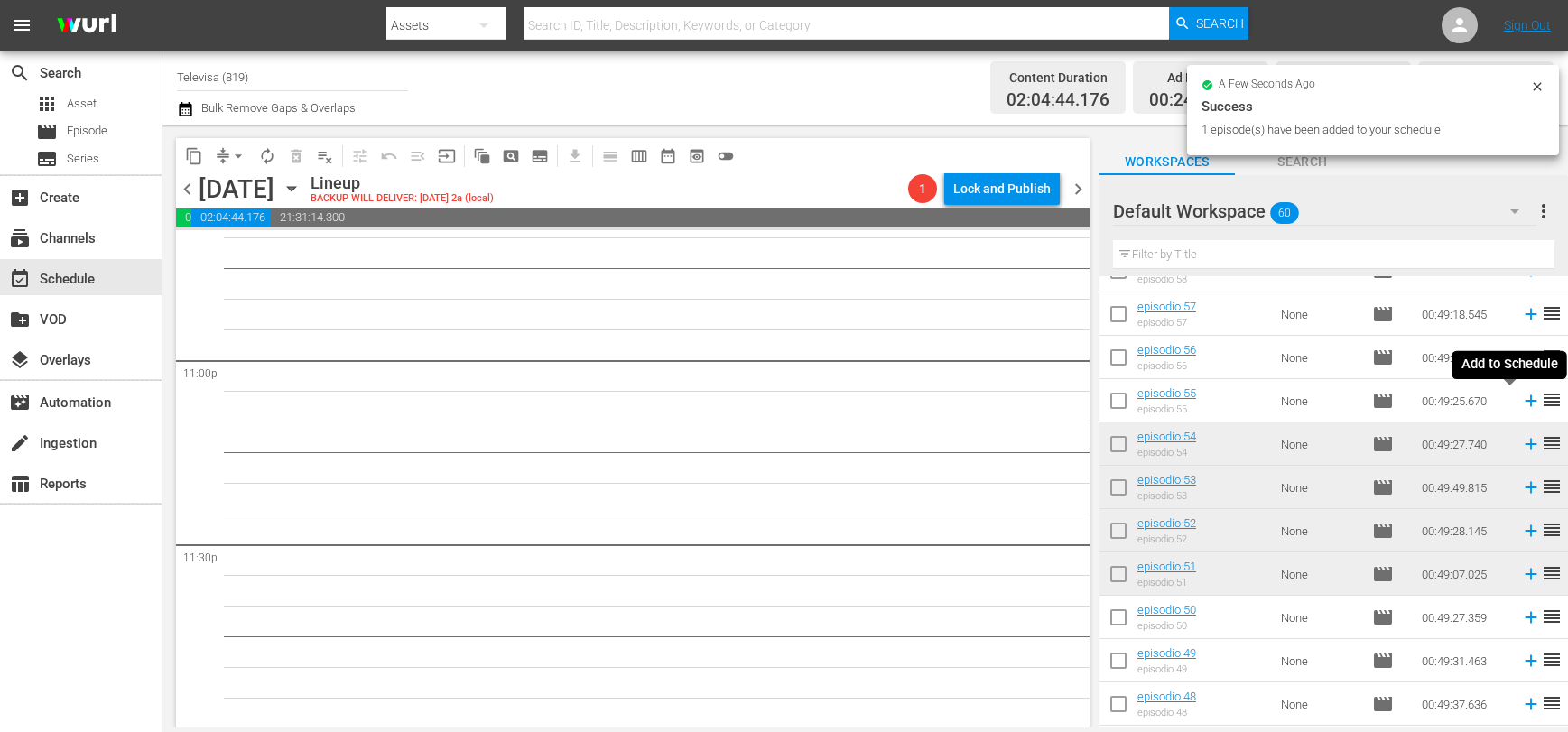
click at [1525, 401] on icon at bounding box center [1531, 401] width 12 height 12
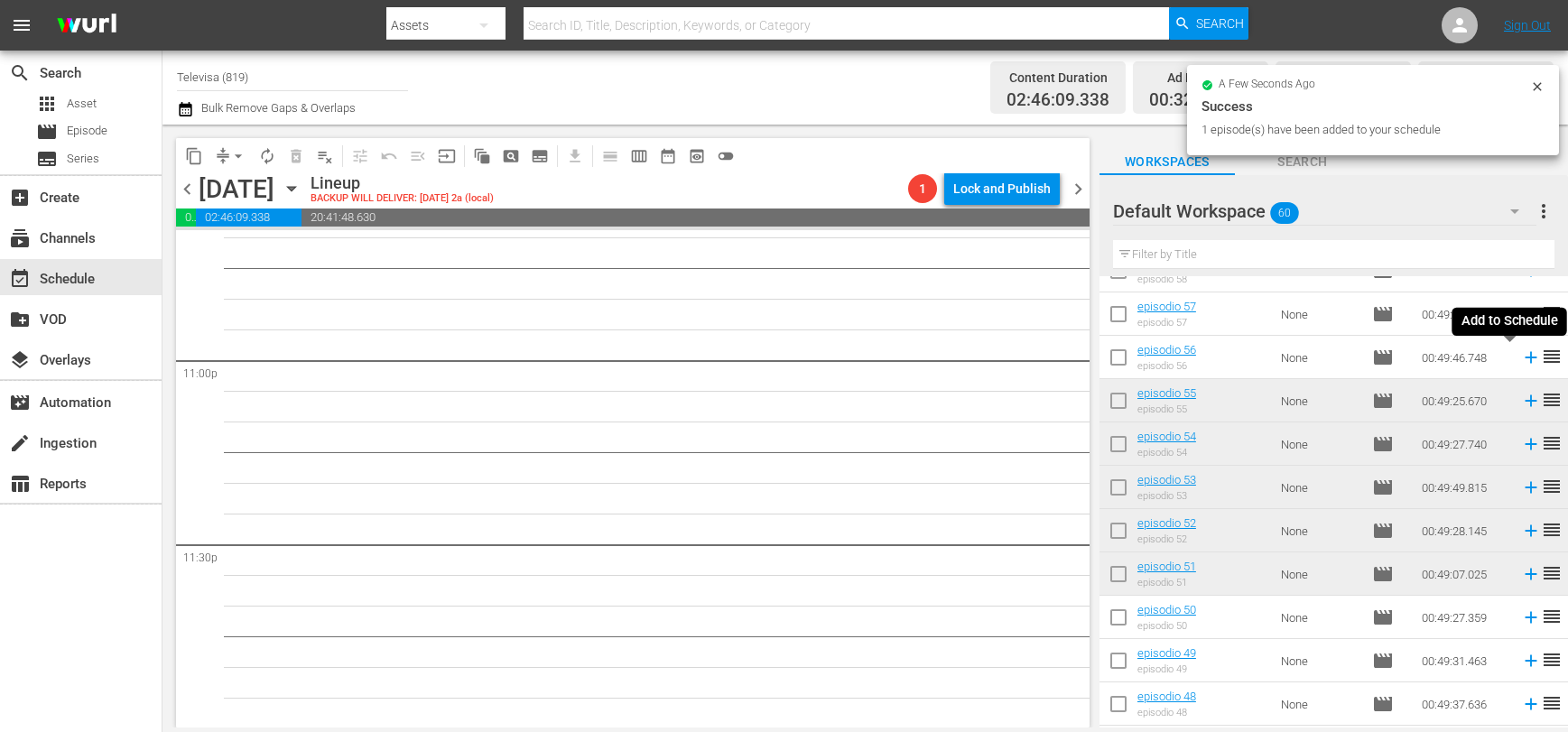
click at [1525, 358] on icon at bounding box center [1531, 358] width 12 height 12
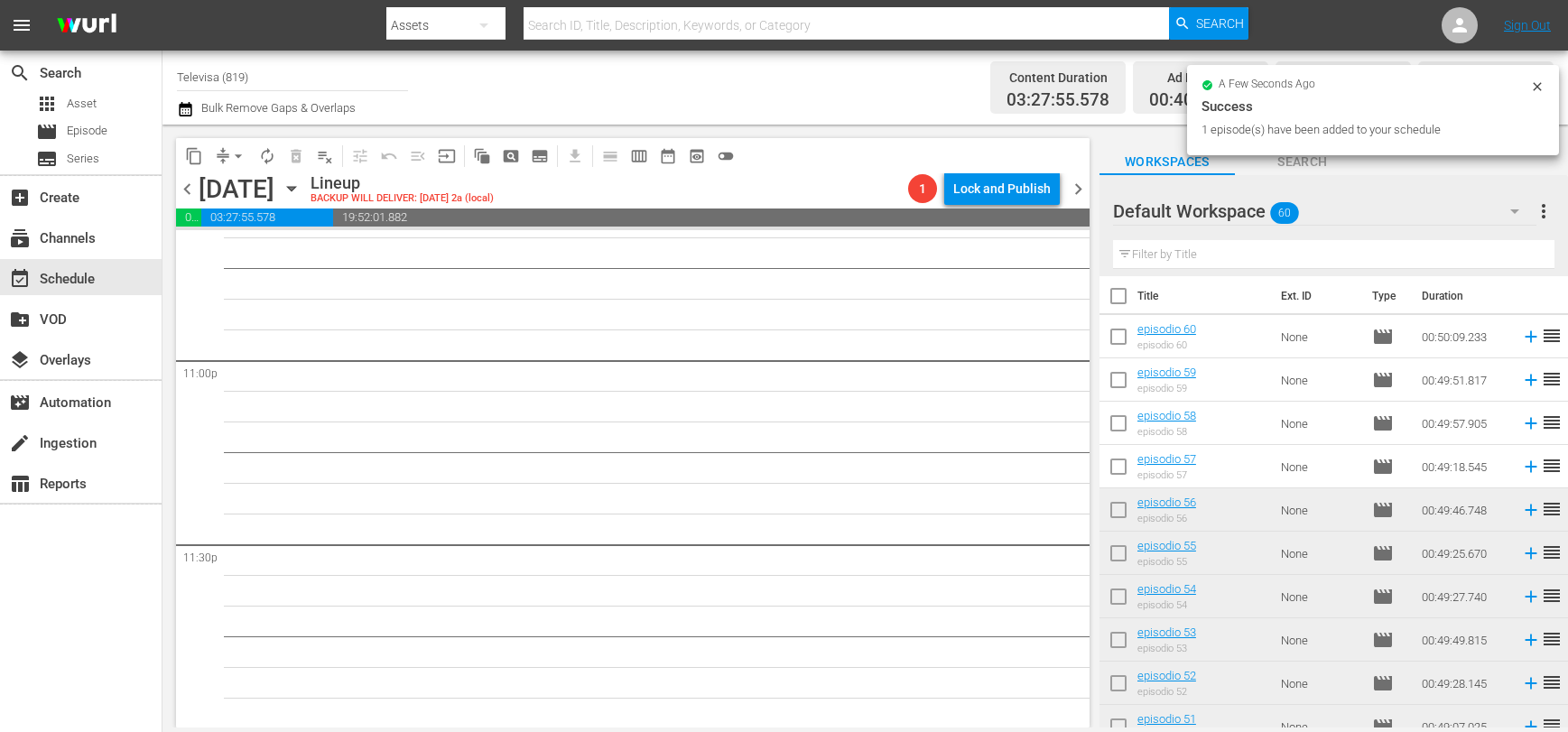
scroll to position [0, 0]
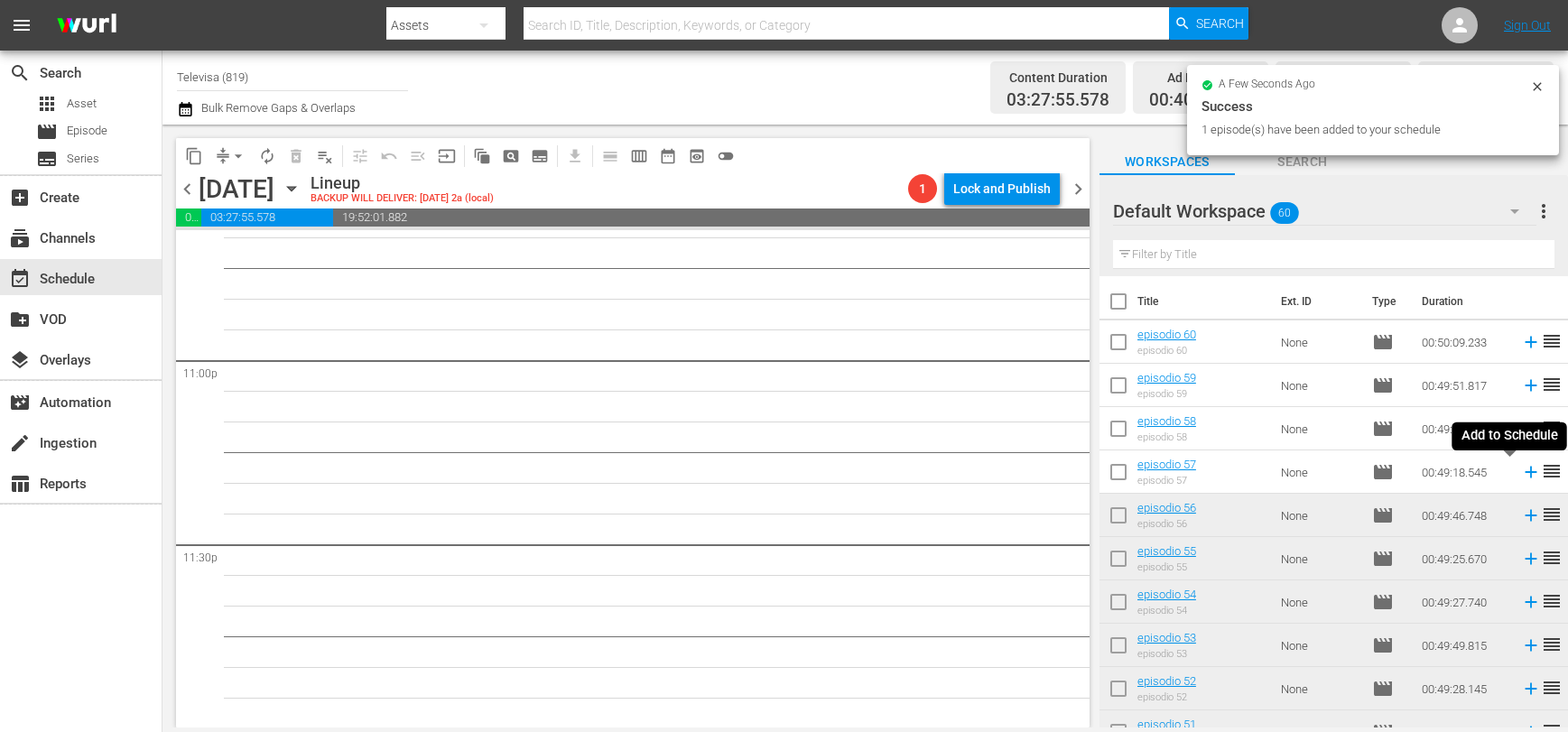
click at [1525, 472] on icon at bounding box center [1531, 472] width 12 height 12
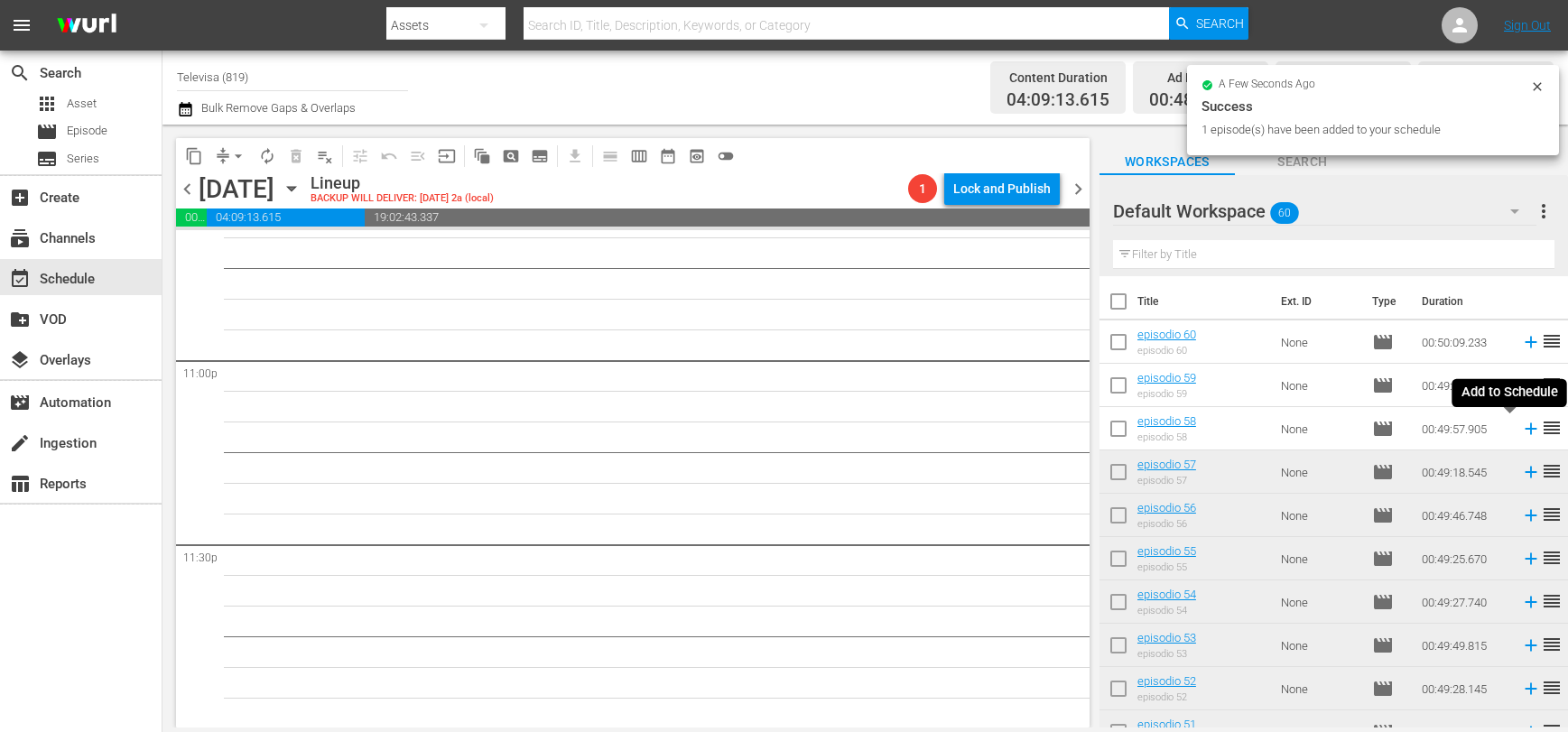
click at [1525, 434] on icon at bounding box center [1531, 429] width 12 height 12
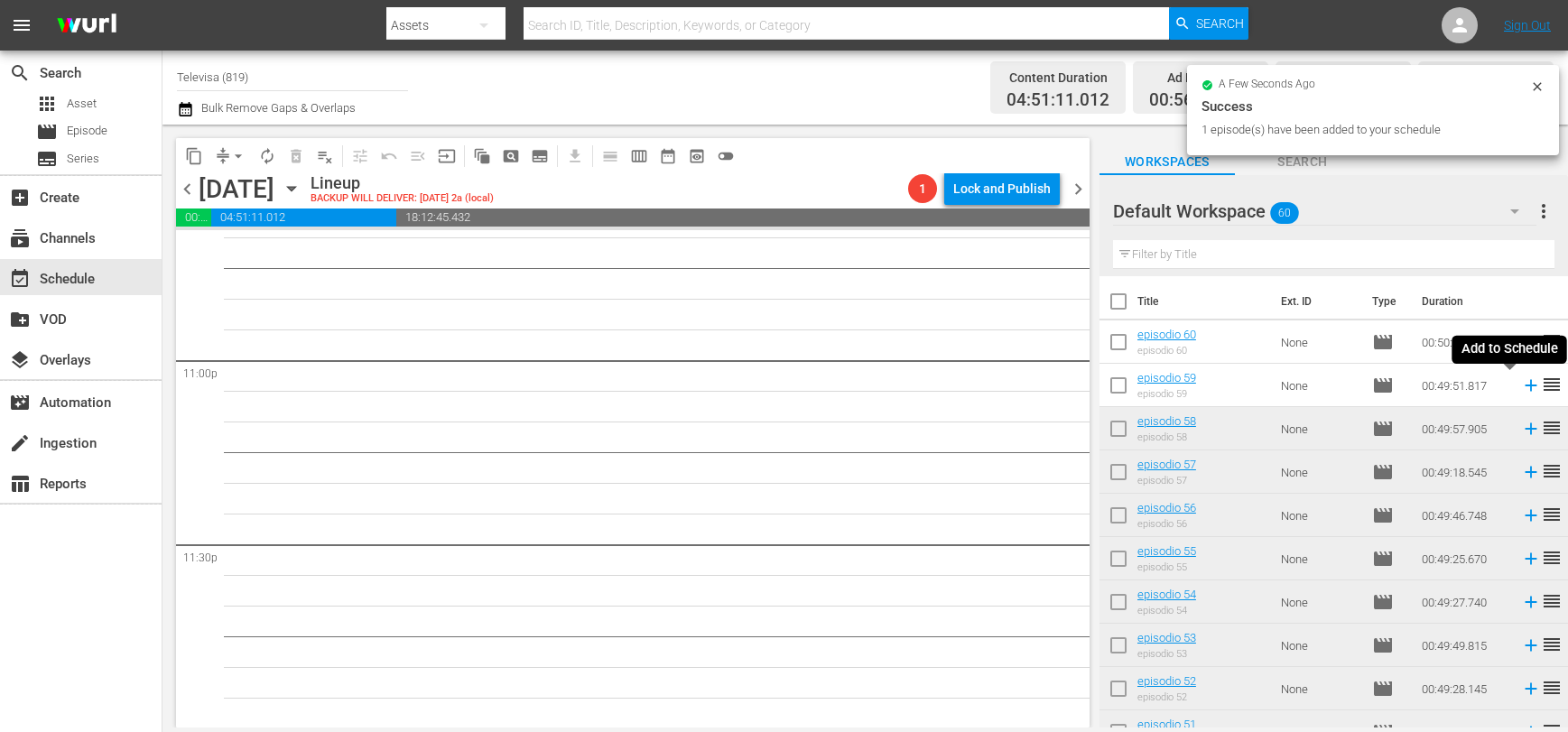
click at [1525, 388] on icon at bounding box center [1531, 386] width 12 height 12
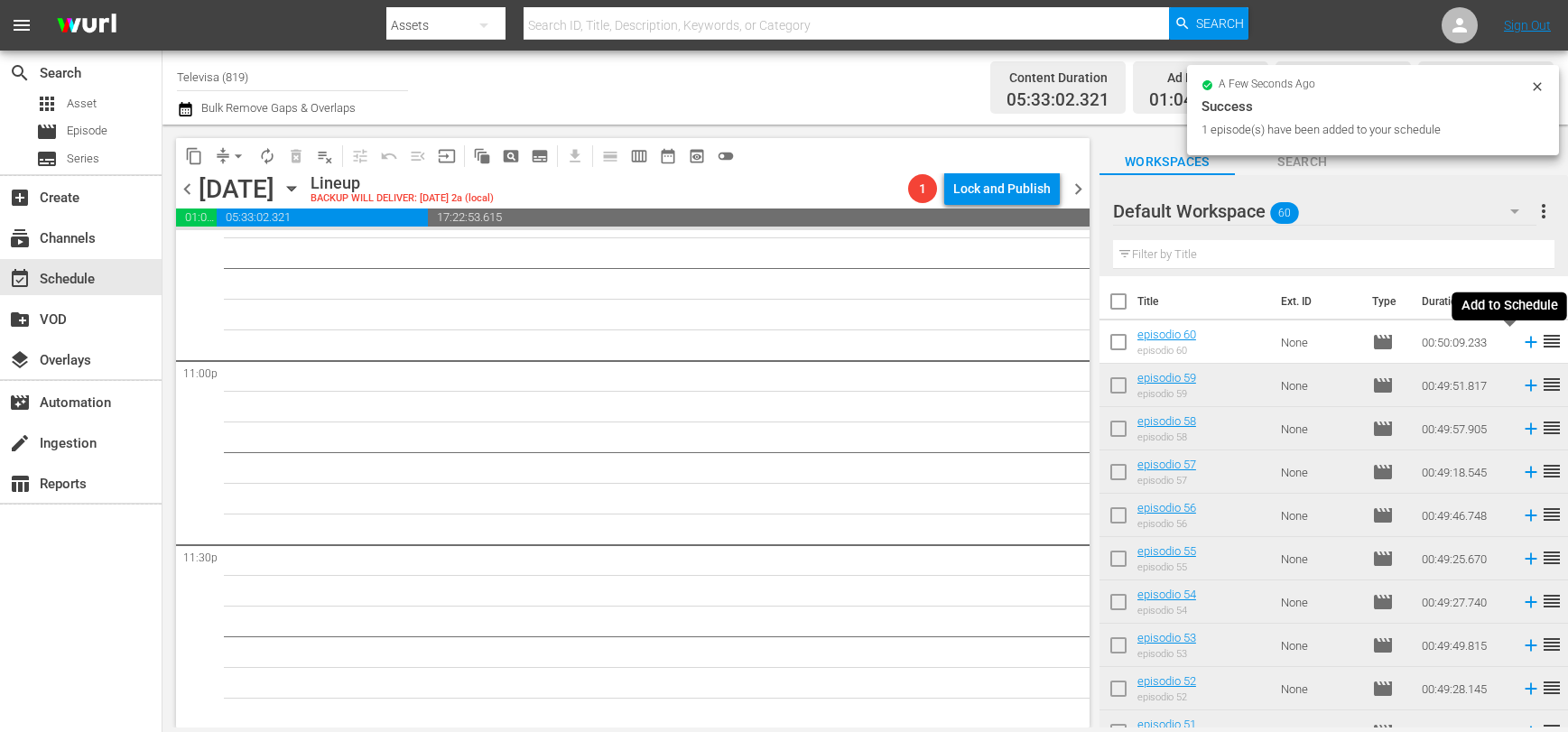
click at [1525, 344] on icon at bounding box center [1531, 342] width 12 height 12
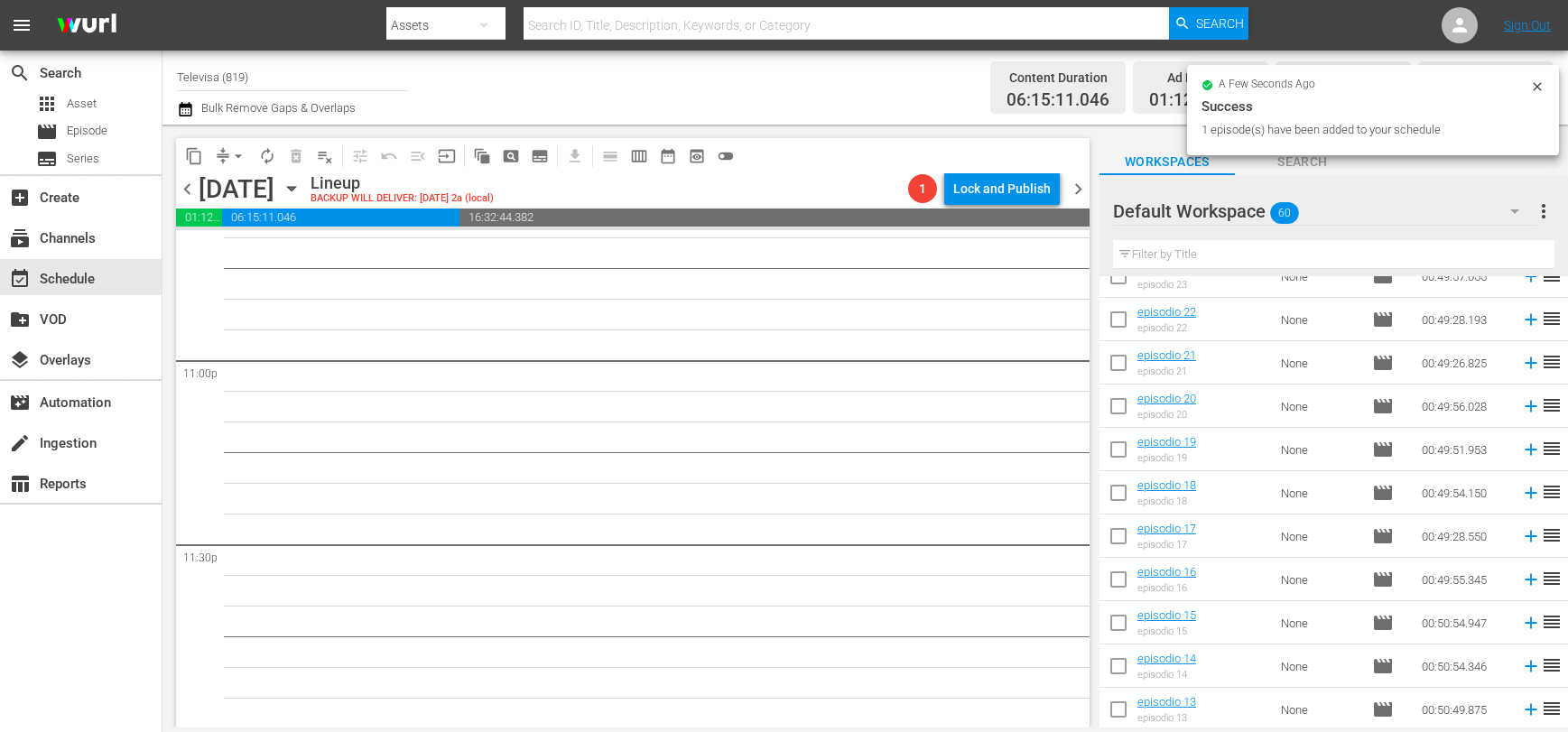
scroll to position [2188, 0]
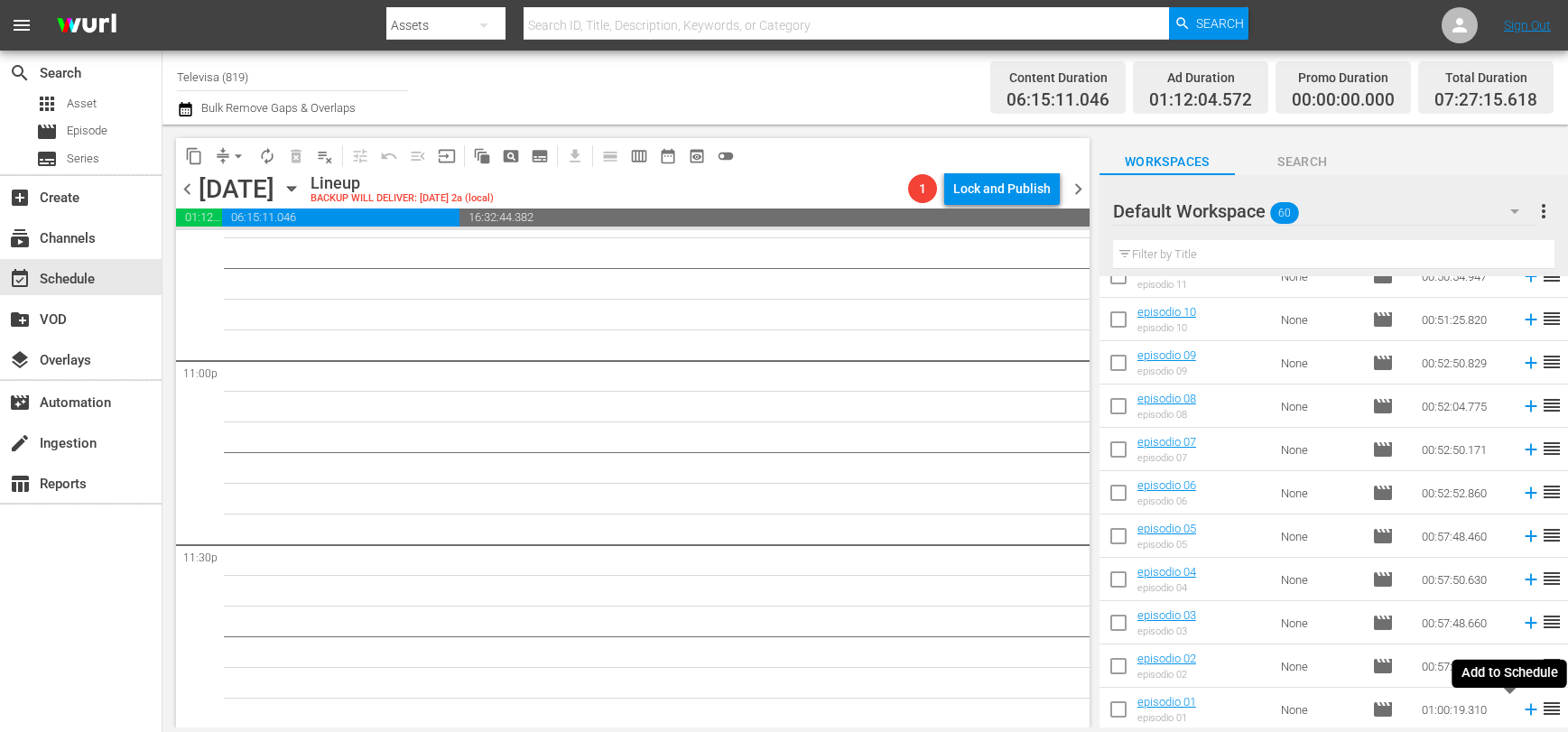
click at [1521, 710] on icon at bounding box center [1531, 709] width 20 height 20
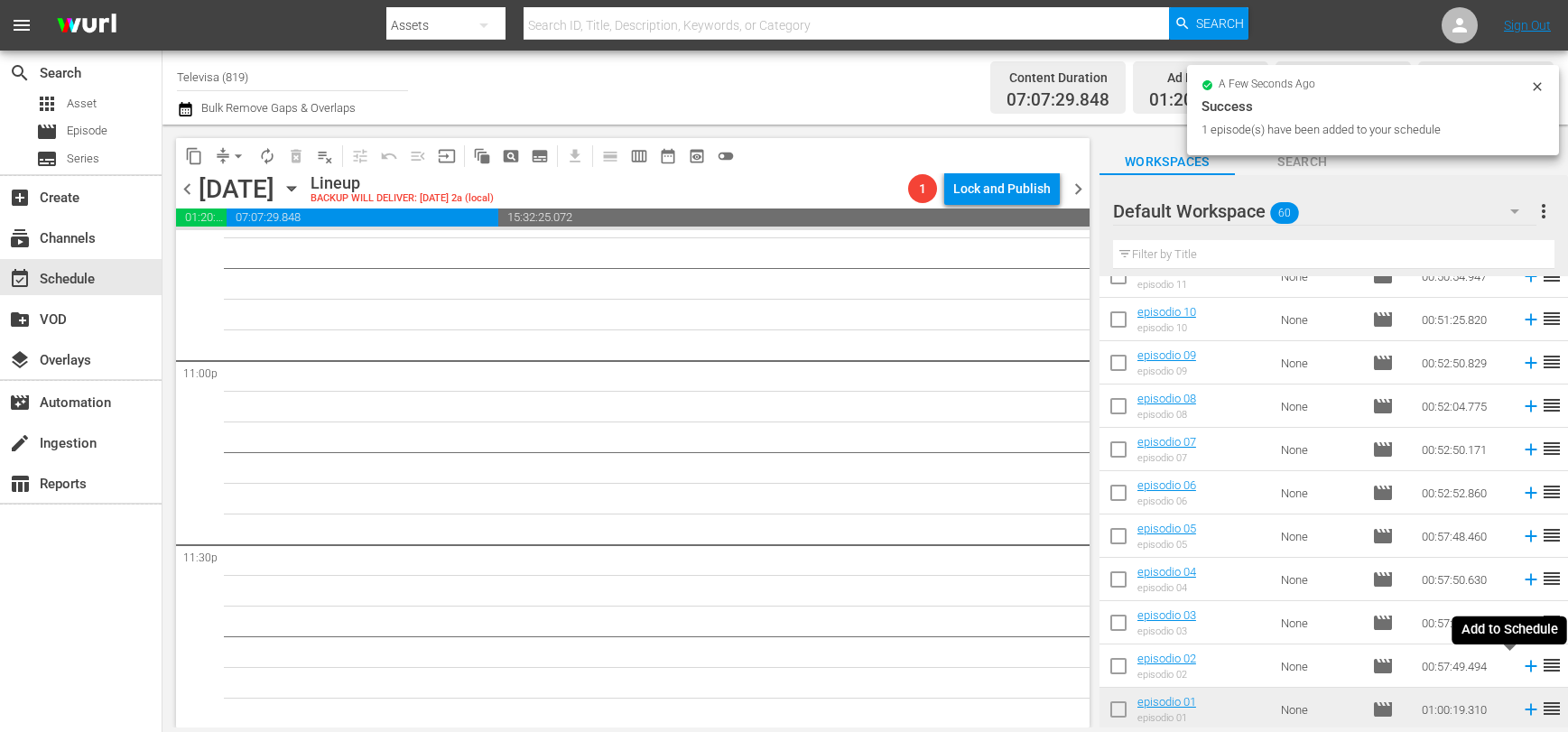
click at [1525, 667] on icon at bounding box center [1531, 667] width 12 height 12
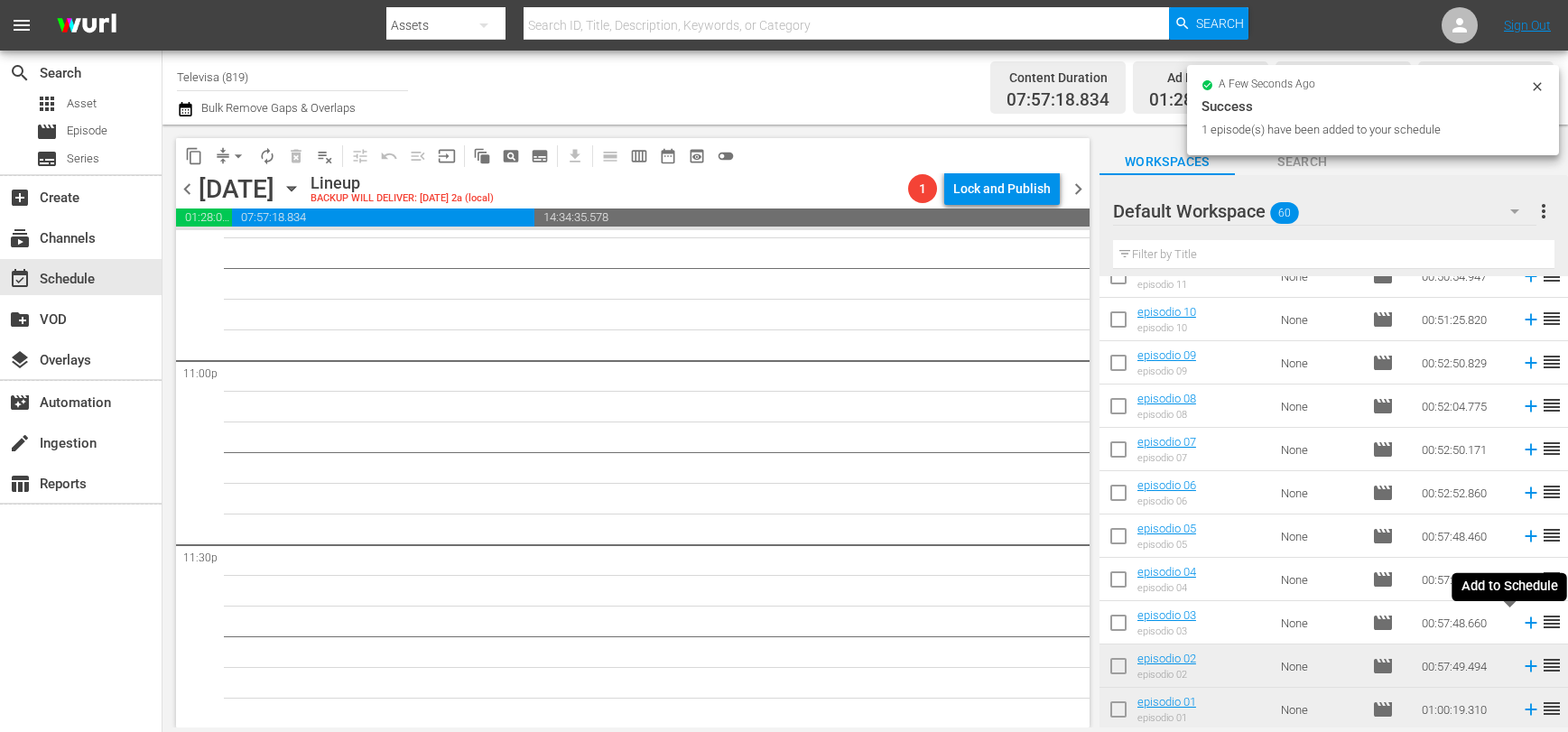
click at [1525, 623] on icon at bounding box center [1531, 623] width 12 height 12
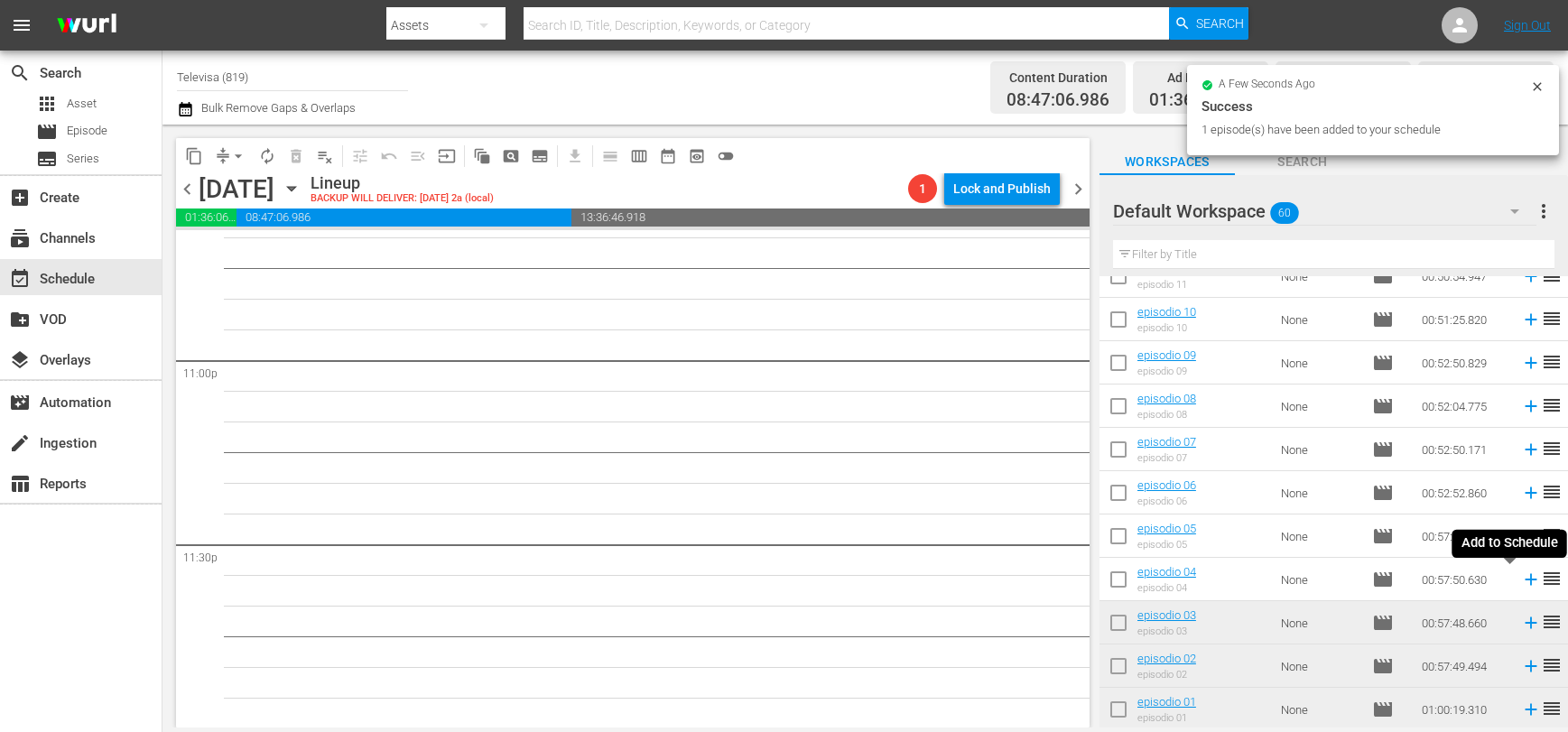
click at [1525, 580] on icon at bounding box center [1531, 579] width 12 height 12
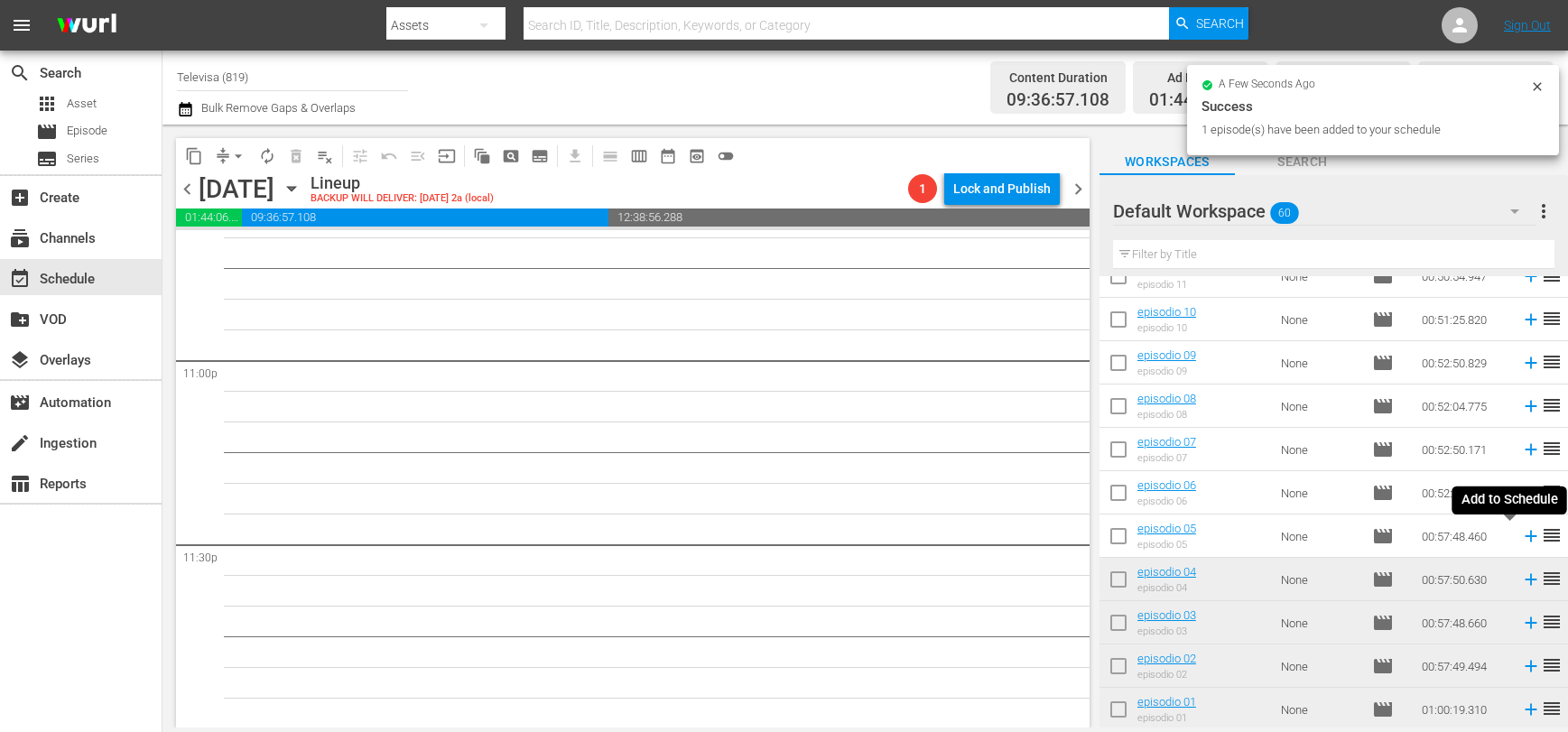
click at [1521, 539] on icon at bounding box center [1531, 535] width 20 height 20
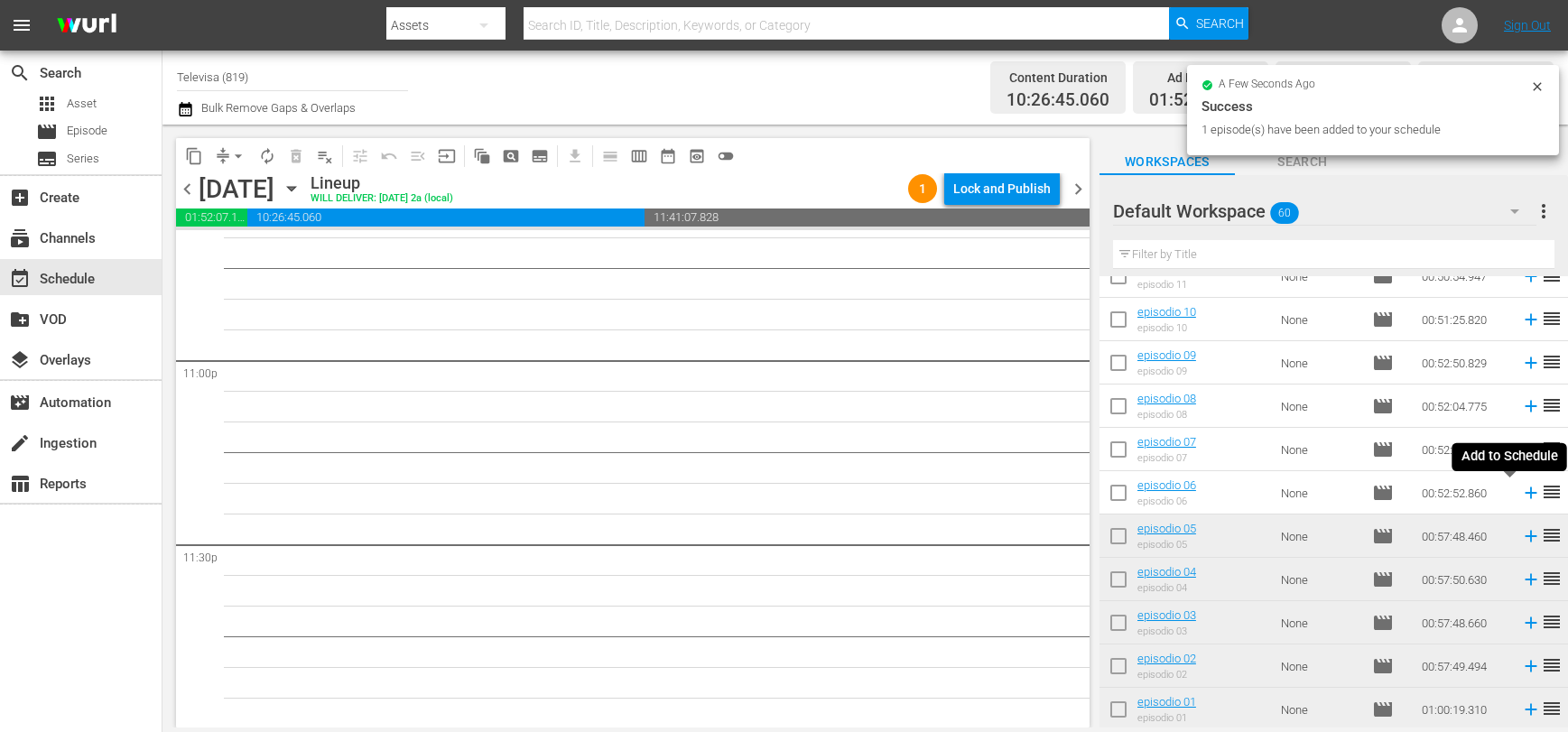
click at [1525, 495] on icon at bounding box center [1531, 493] width 12 height 12
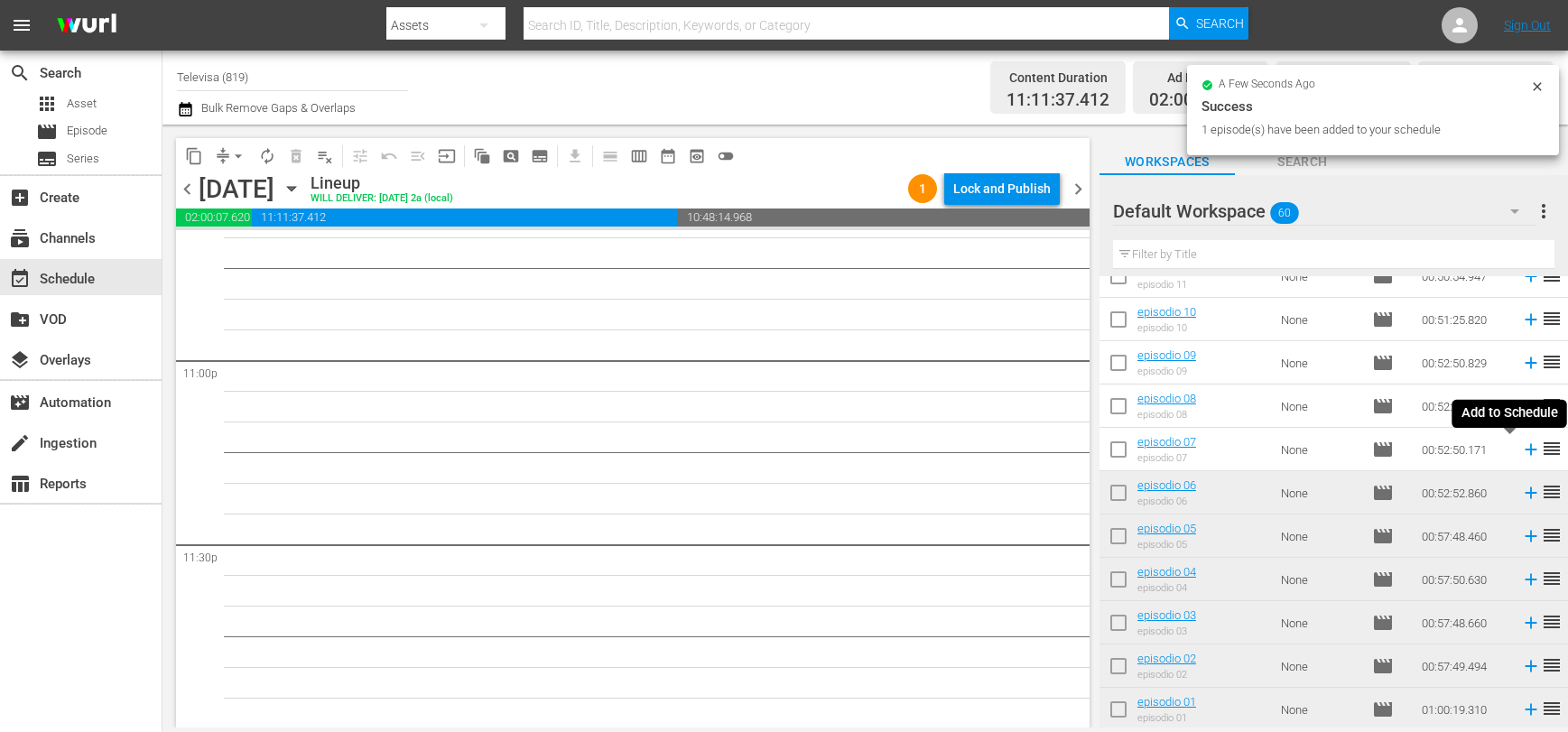
click at [1525, 450] on icon at bounding box center [1531, 450] width 12 height 12
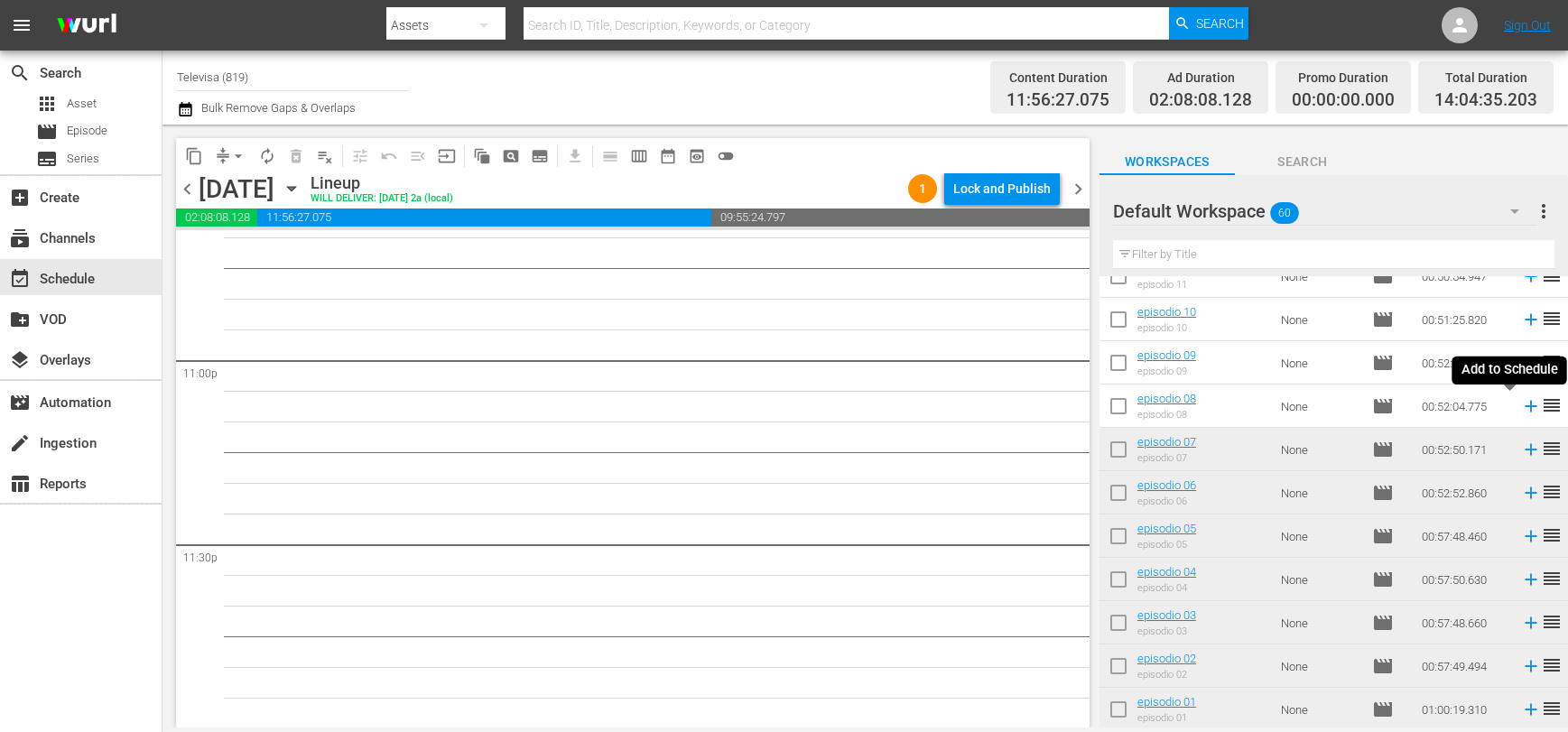
click at [1525, 409] on icon at bounding box center [1531, 407] width 12 height 12
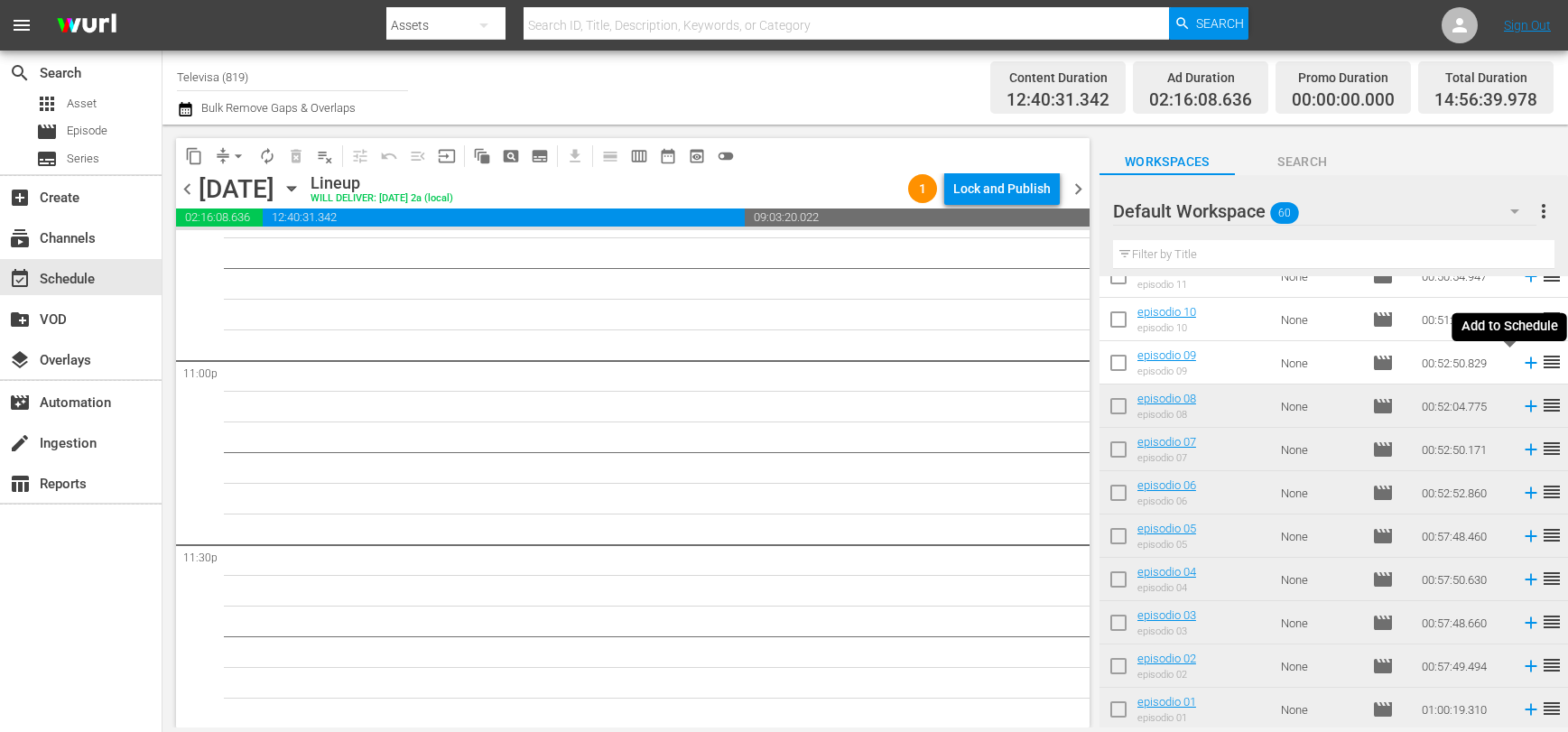
click at [1525, 366] on icon at bounding box center [1531, 364] width 12 height 12
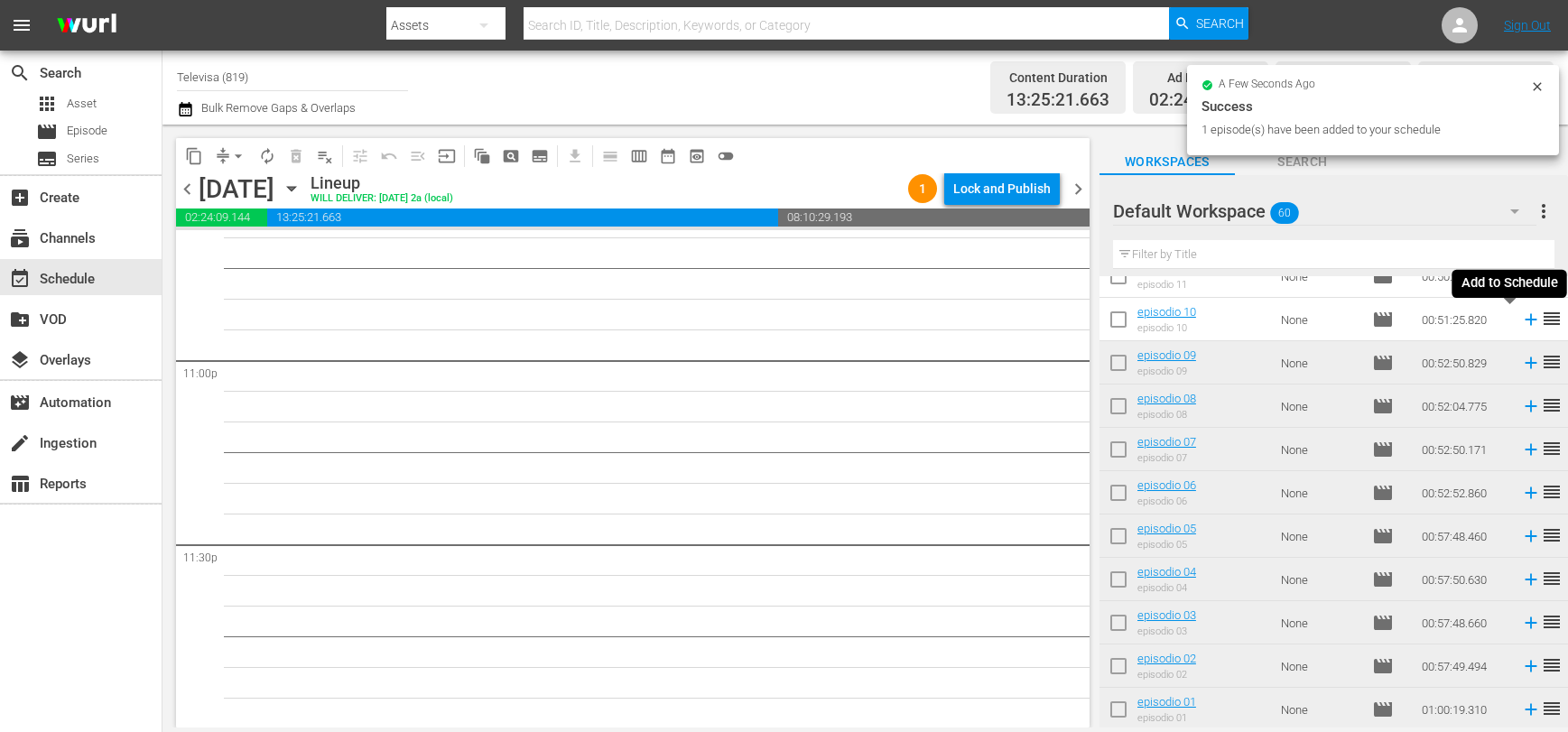
click at [1521, 323] on icon at bounding box center [1531, 319] width 20 height 20
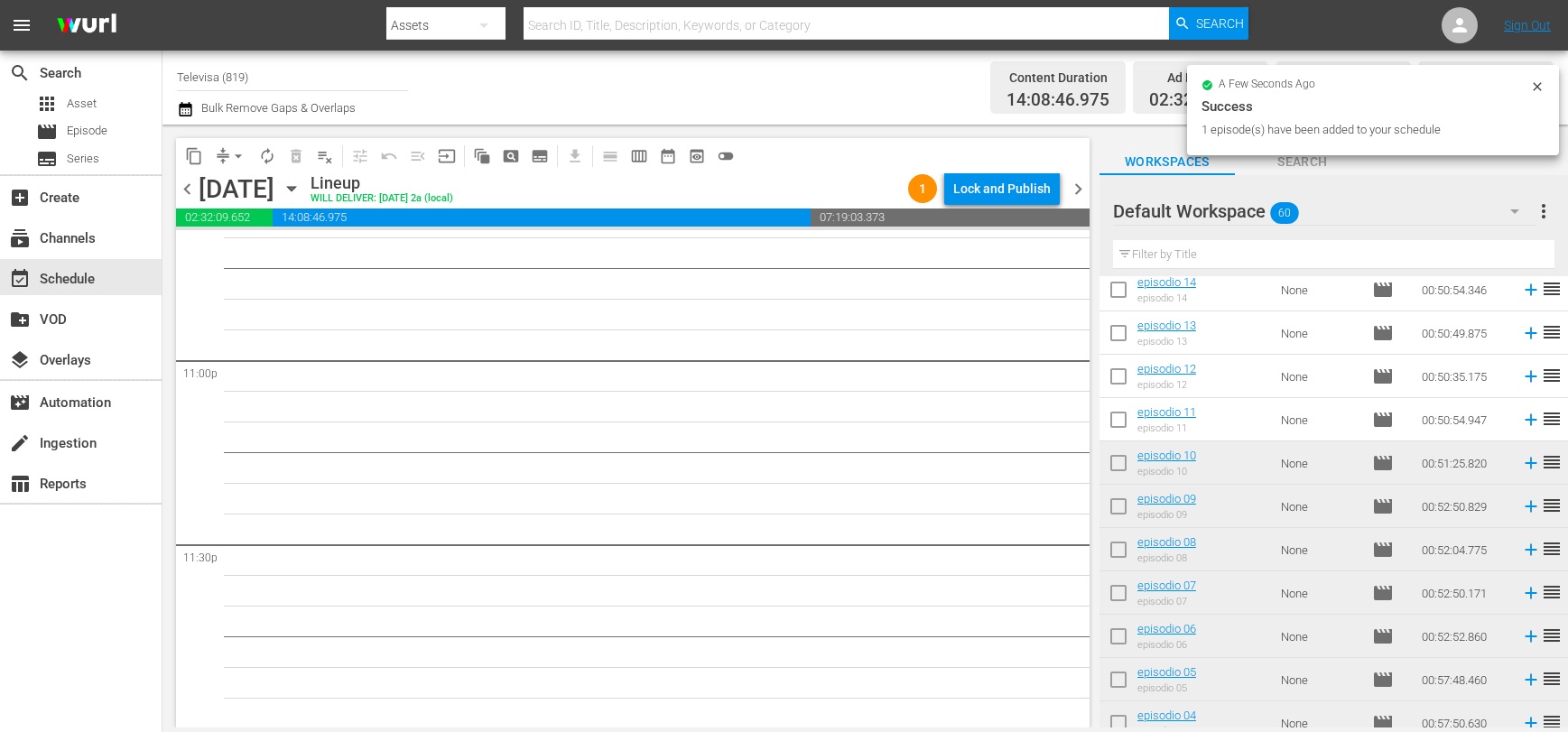
scroll to position [1918, 0]
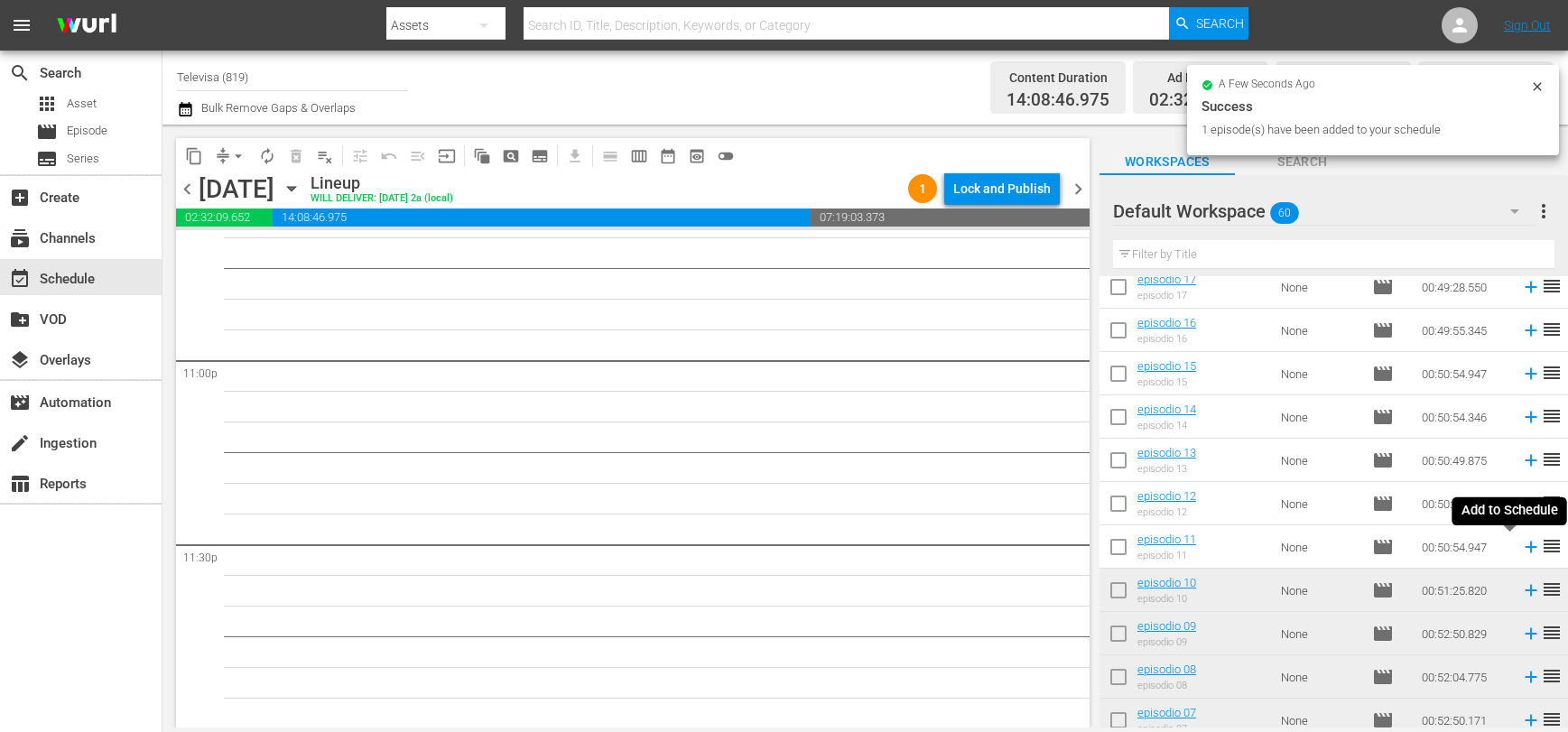
click at [1525, 551] on icon at bounding box center [1531, 547] width 12 height 12
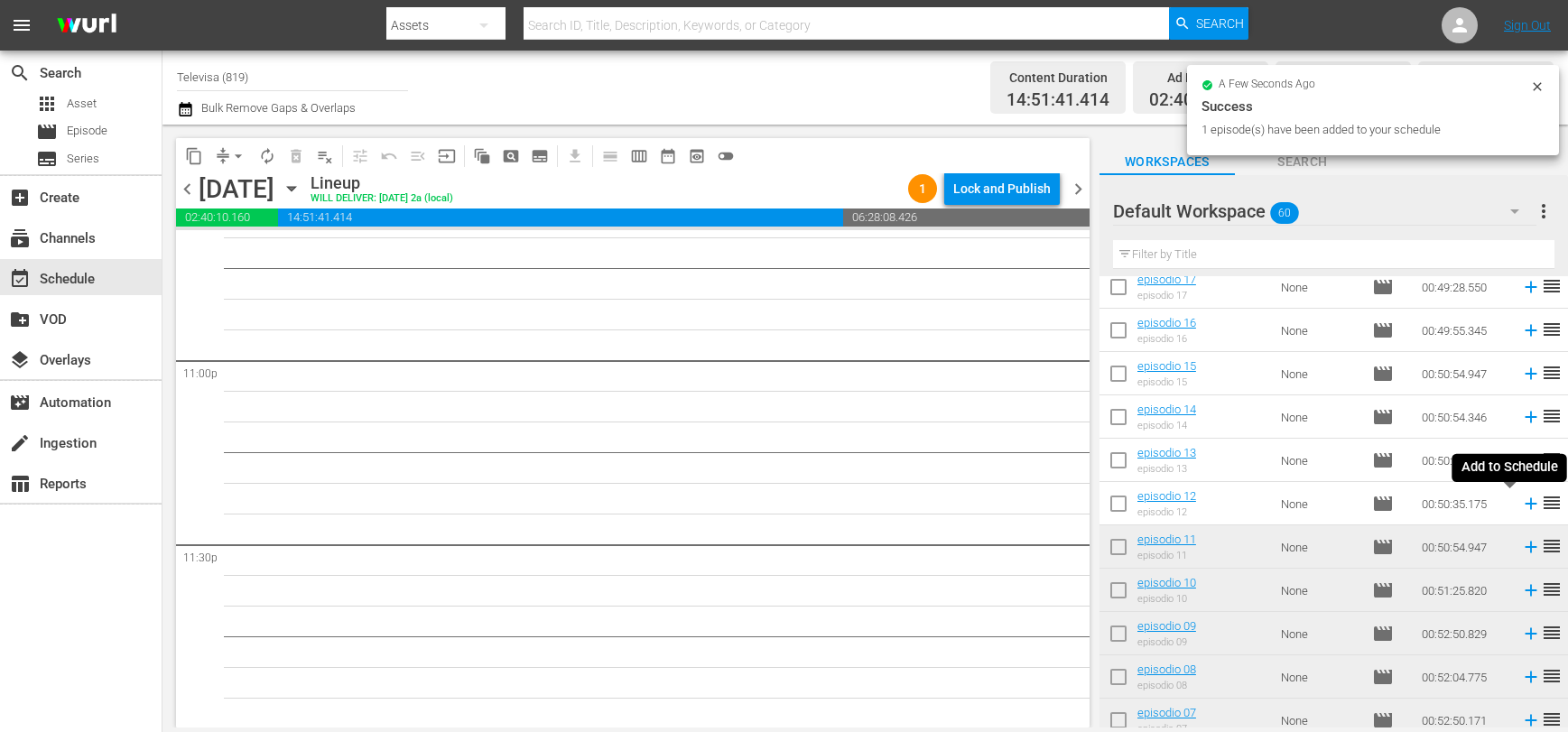
click at [1525, 507] on icon at bounding box center [1531, 504] width 12 height 12
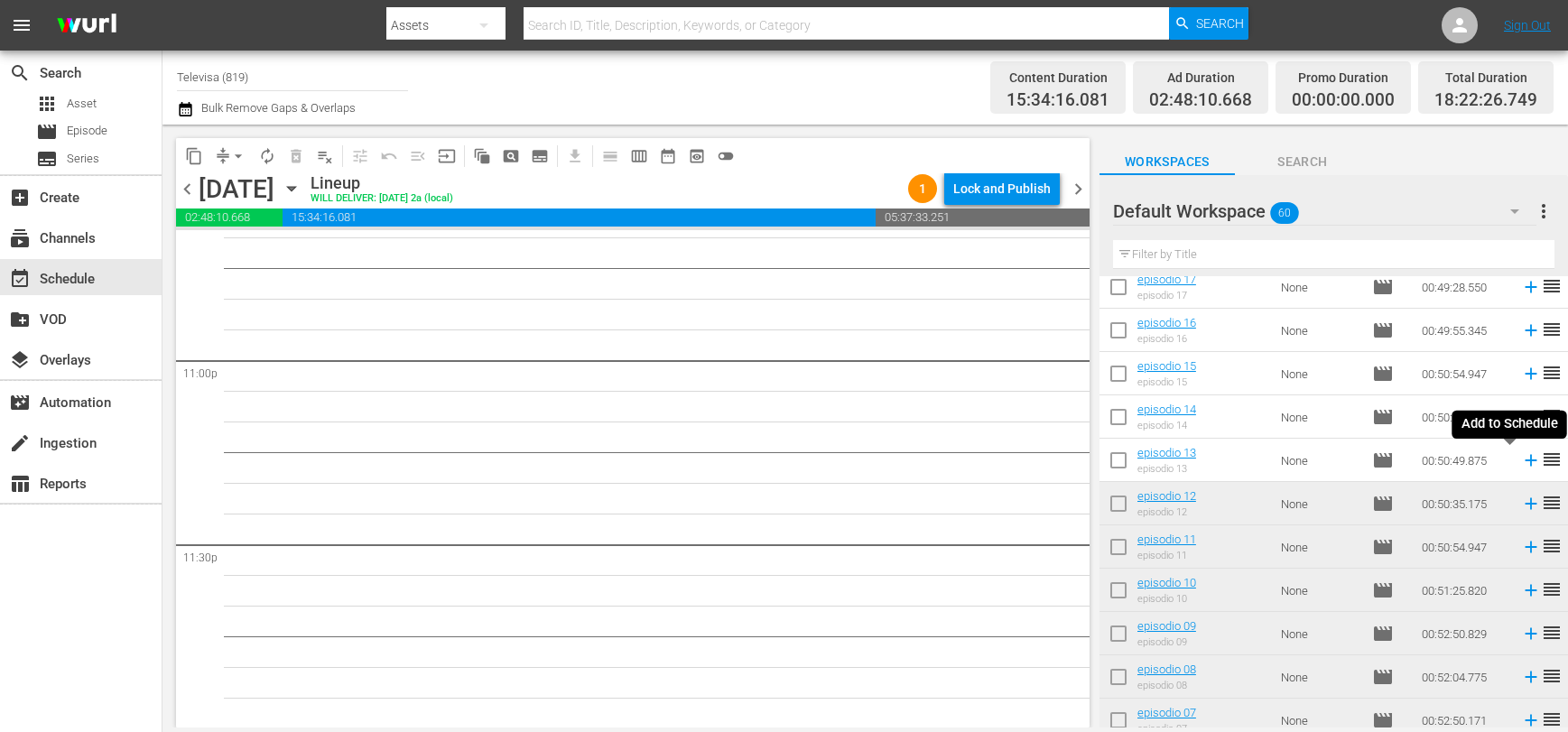
click at [1521, 461] on icon at bounding box center [1531, 460] width 20 height 20
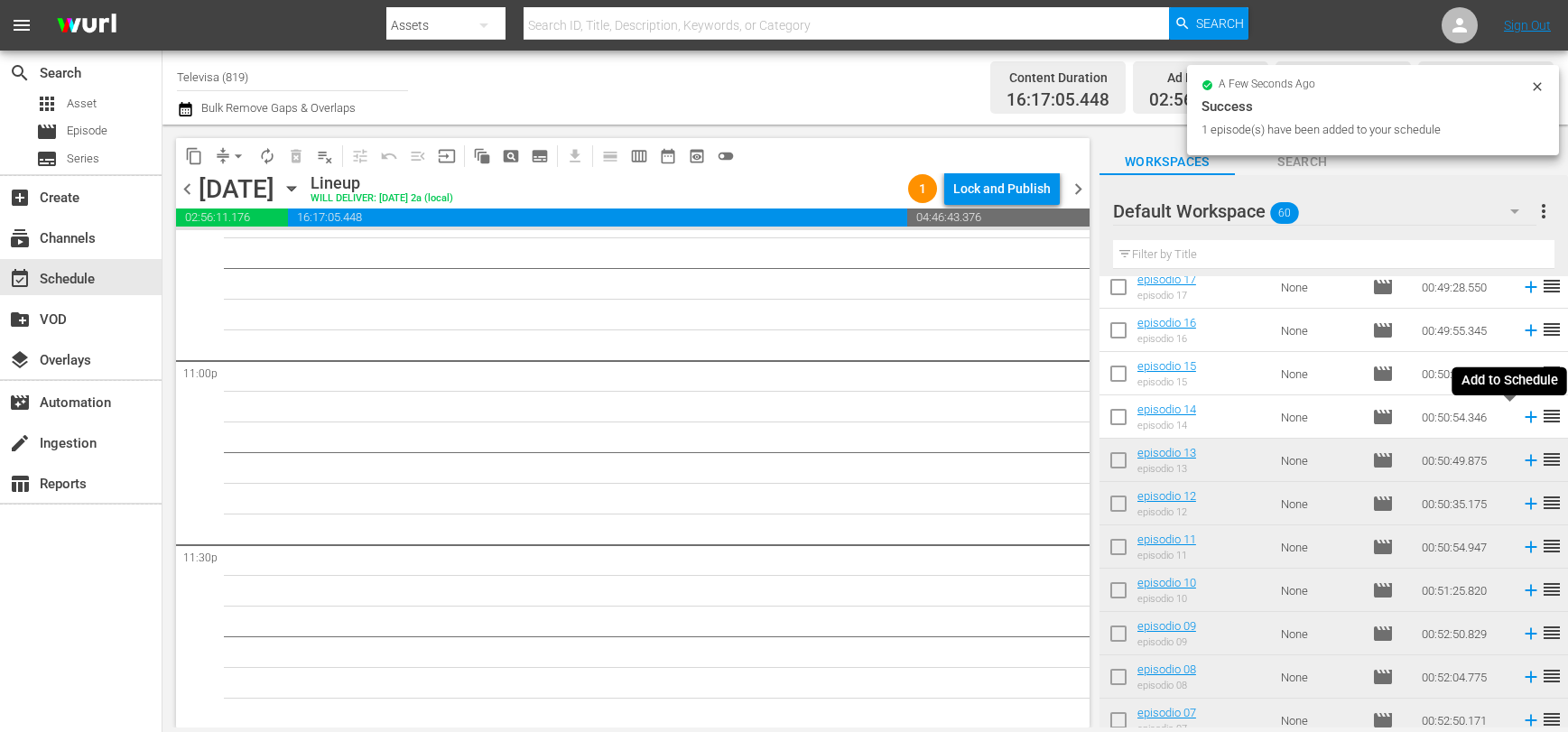
click at [1525, 420] on icon at bounding box center [1531, 417] width 12 height 12
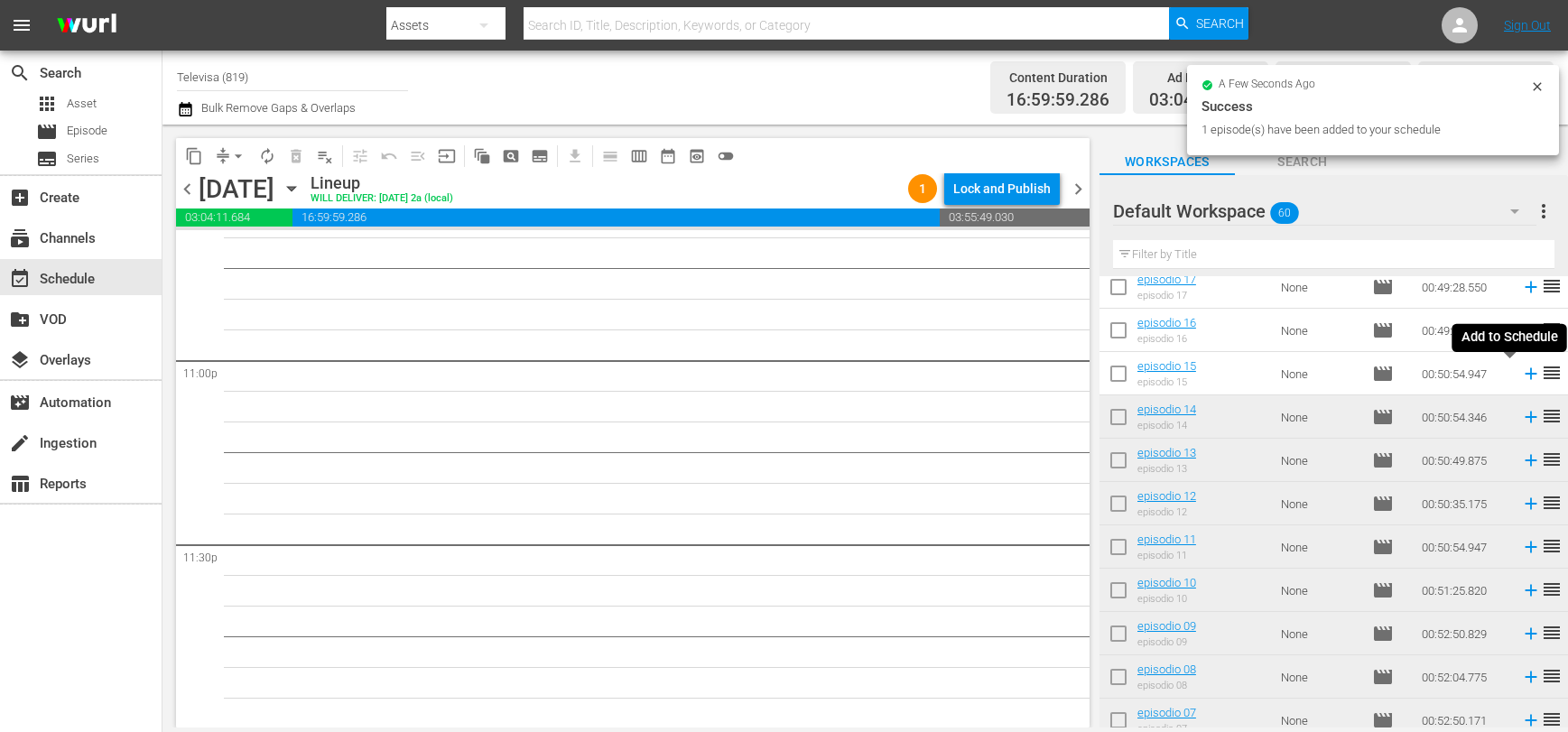
click at [1525, 374] on icon at bounding box center [1531, 374] width 12 height 12
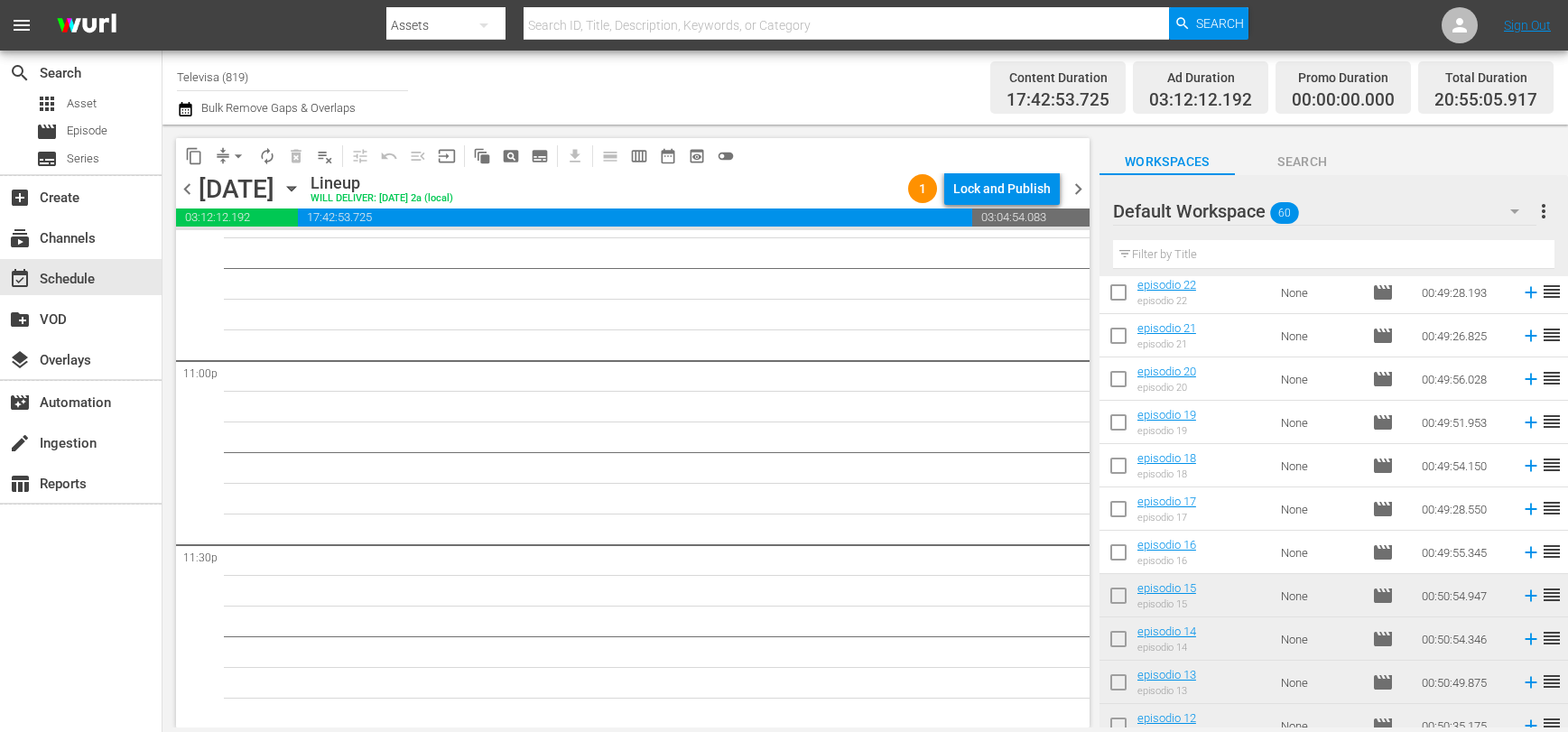
scroll to position [1647, 0]
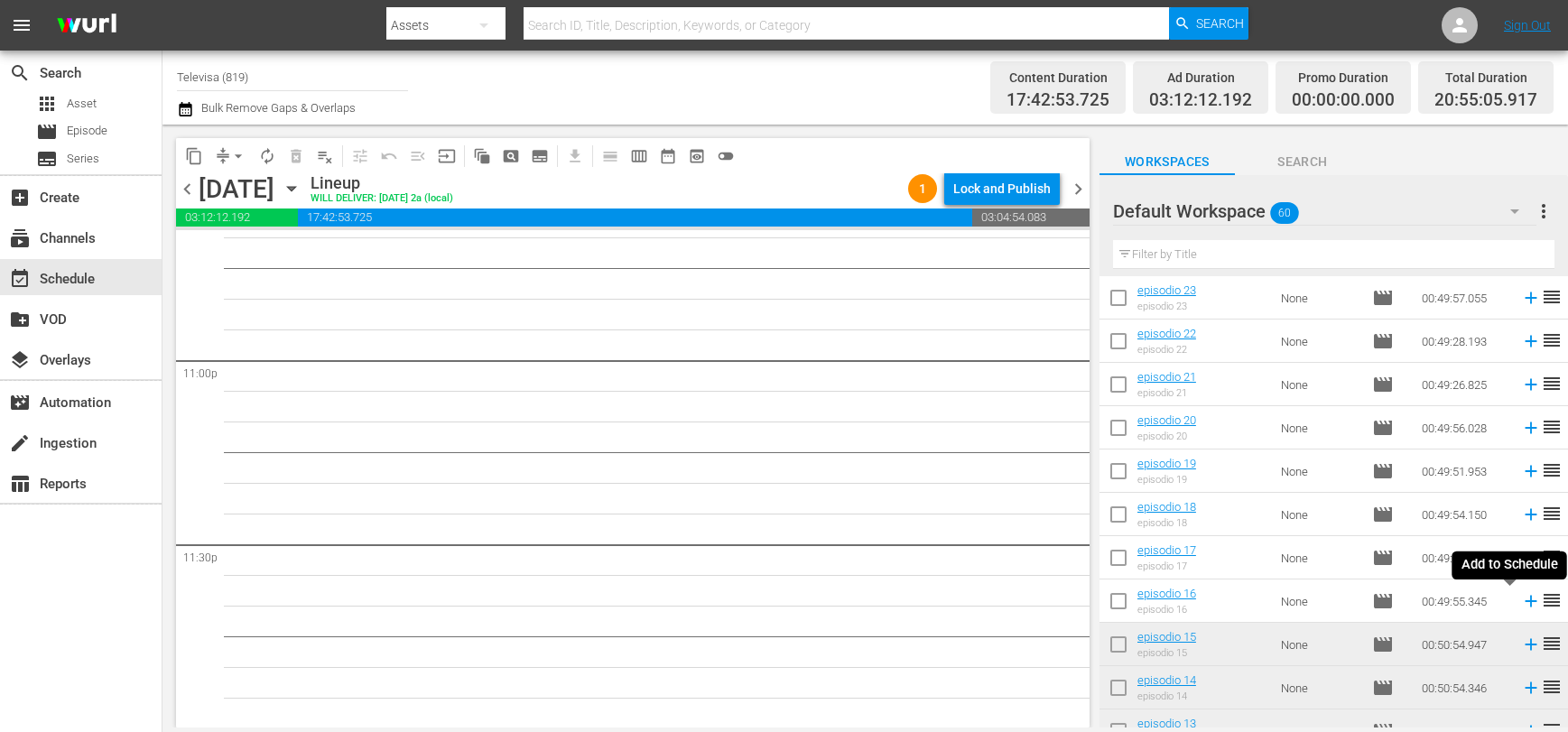
click at [1525, 606] on icon at bounding box center [1531, 602] width 12 height 12
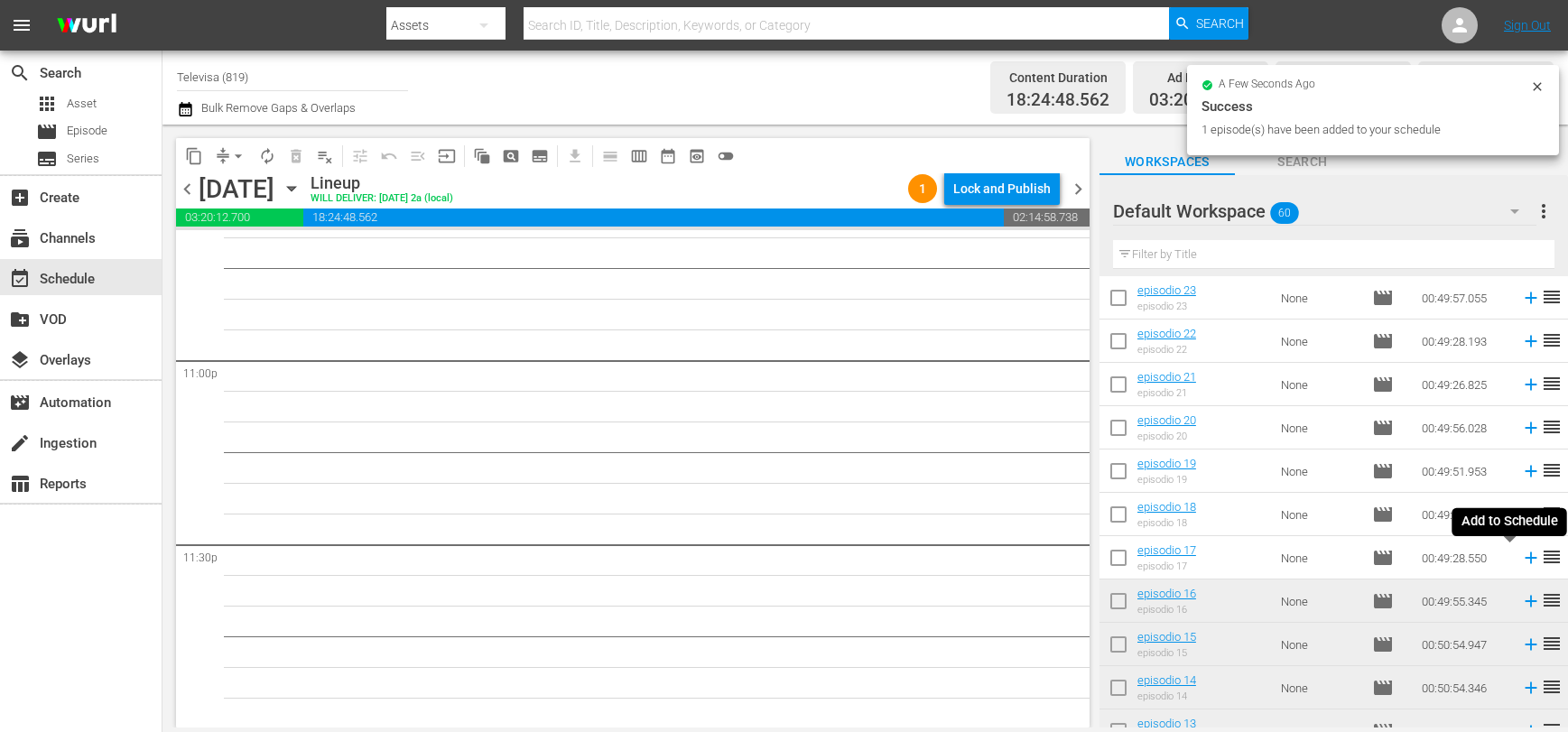
click at [1521, 560] on icon at bounding box center [1531, 557] width 20 height 20
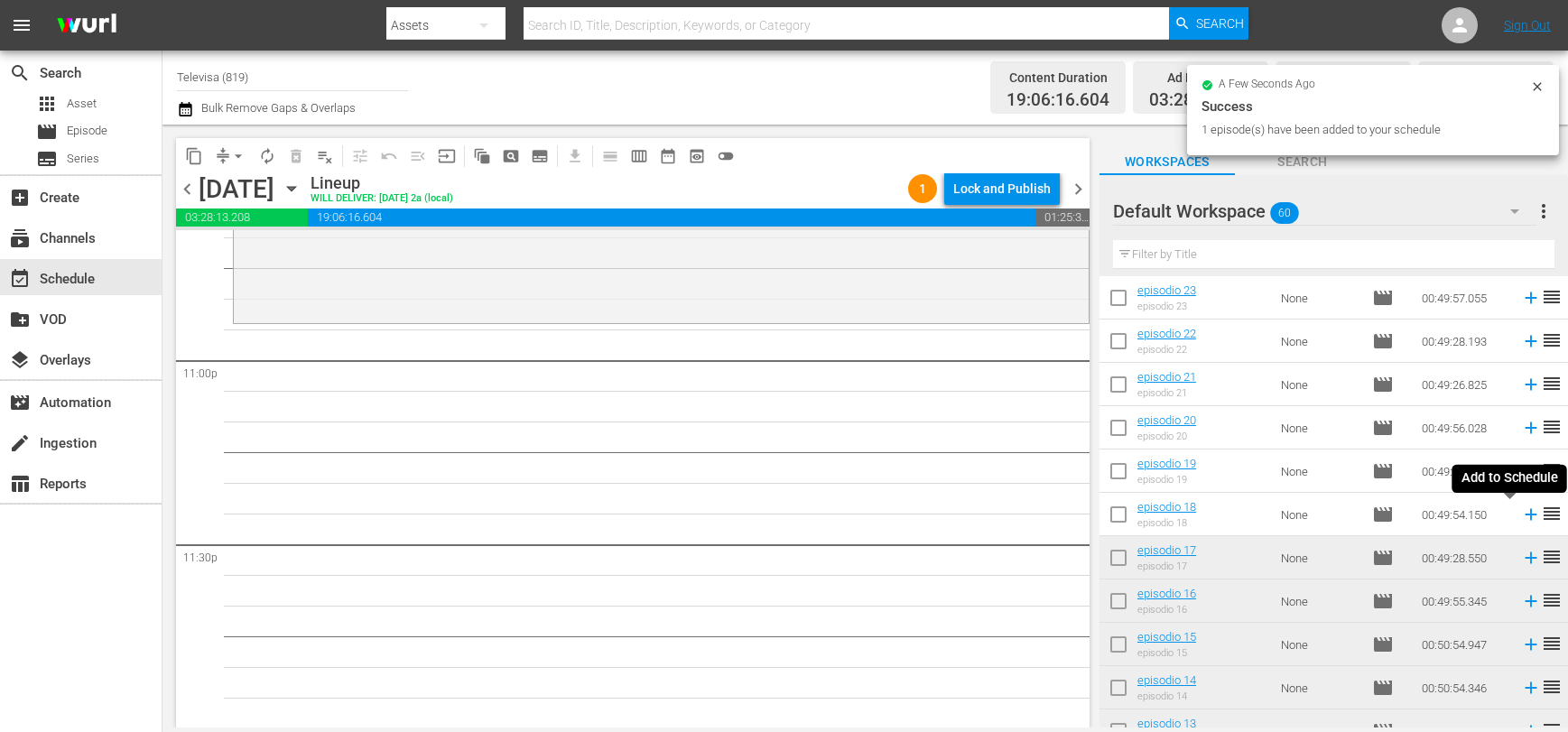
click at [1525, 515] on icon at bounding box center [1531, 515] width 12 height 12
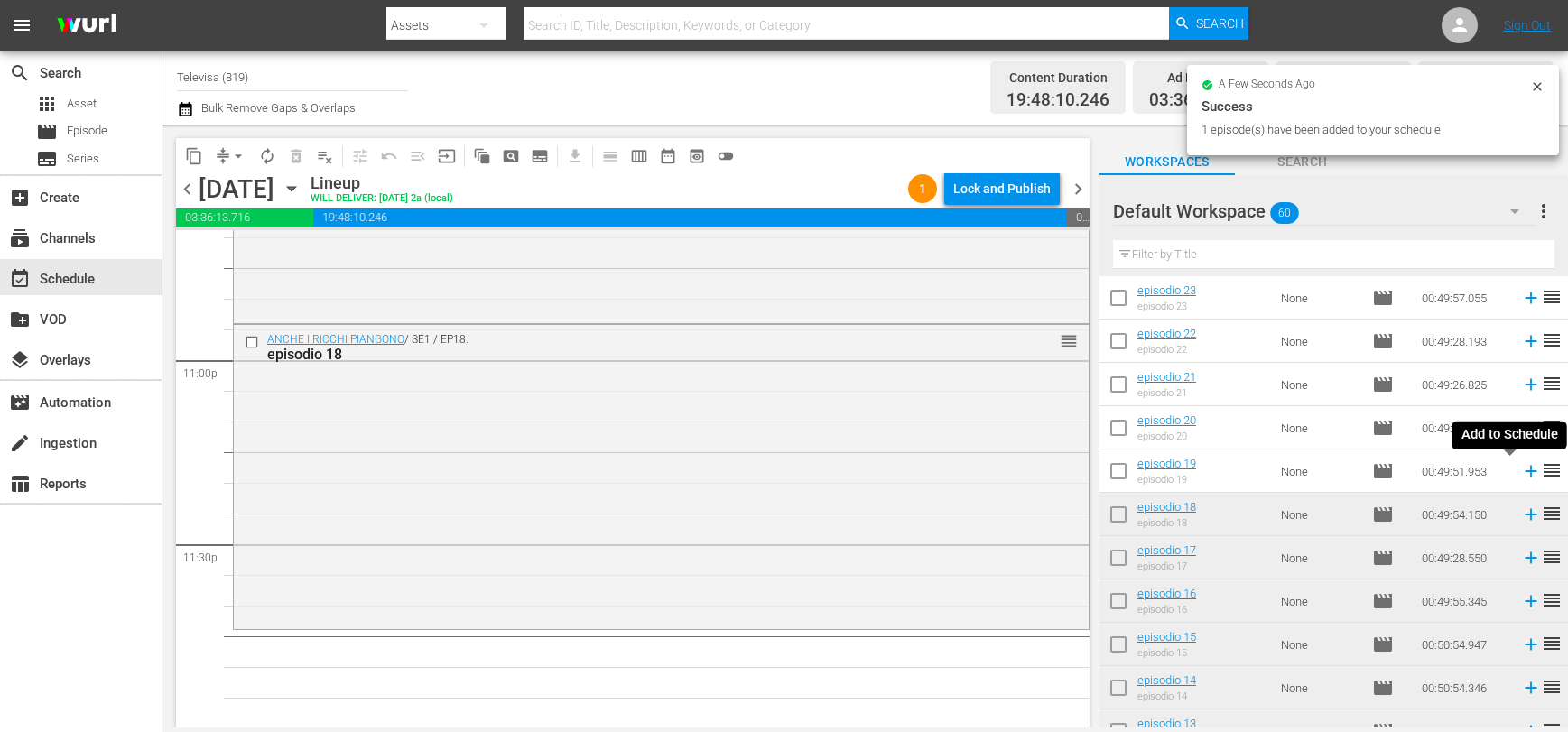
click at [1521, 469] on icon at bounding box center [1531, 471] width 20 height 20
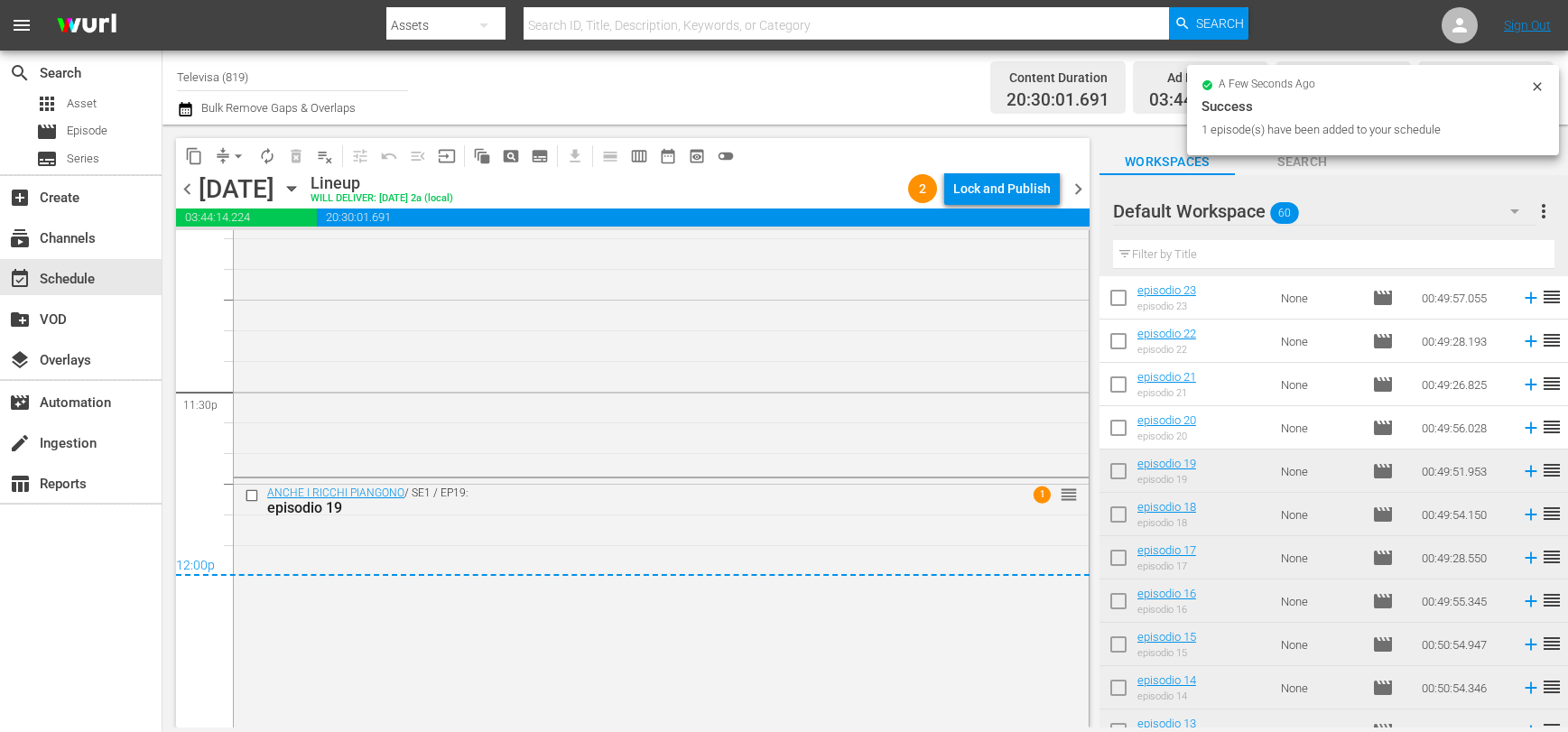
scroll to position [8547, 0]
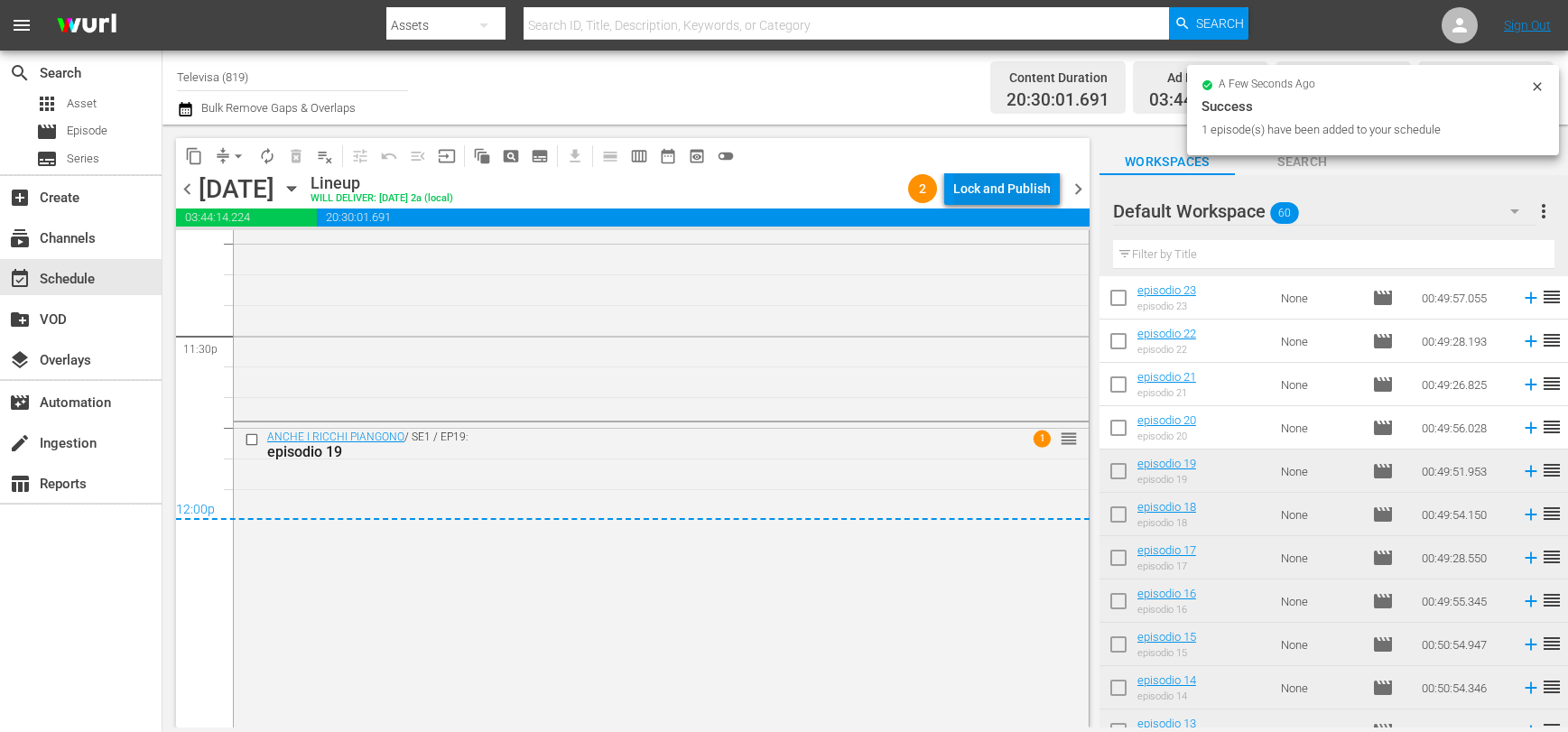
click at [1009, 190] on div "Lock and Publish" at bounding box center [1002, 189] width 98 height 33
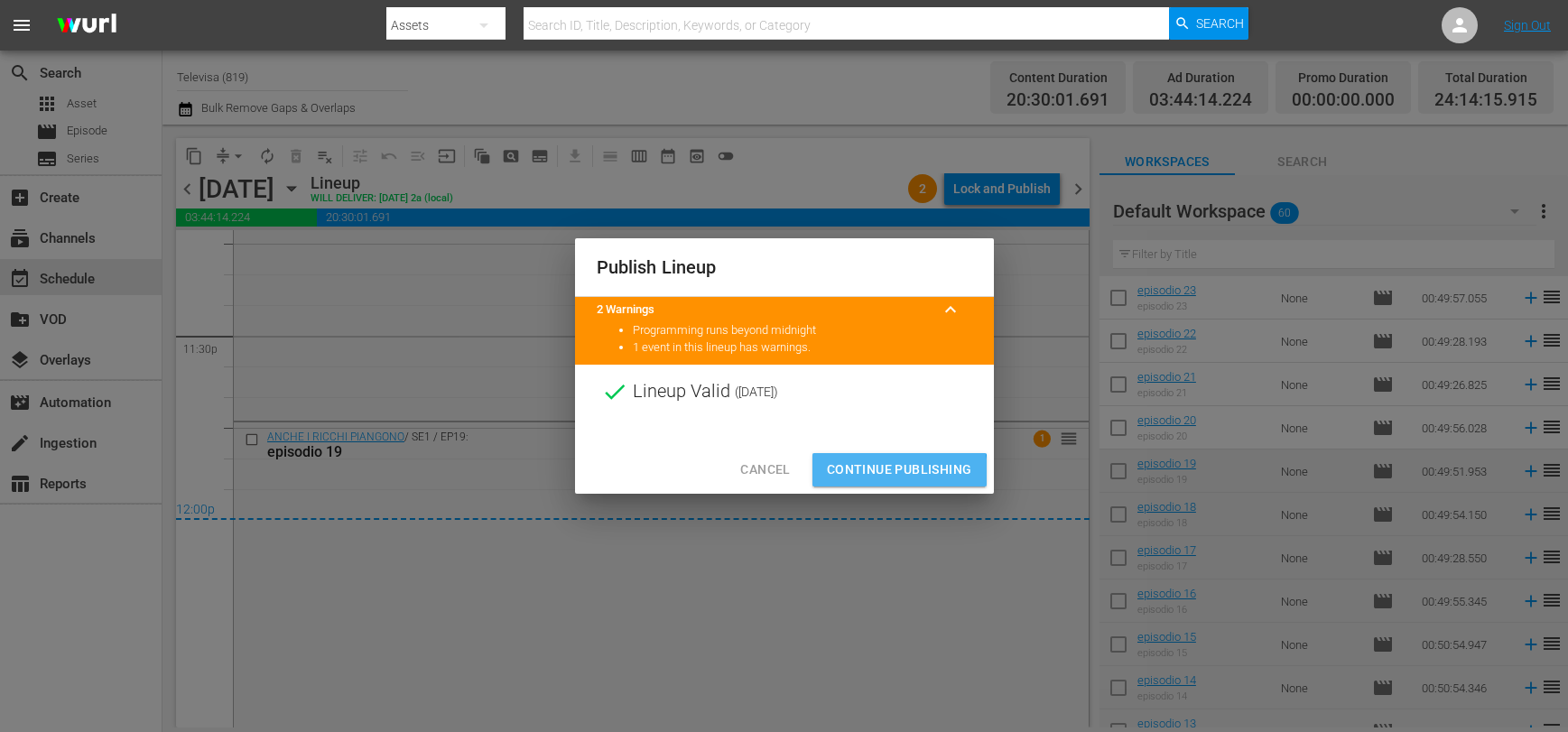
click at [884, 474] on span "Continue Publishing" at bounding box center [899, 470] width 145 height 23
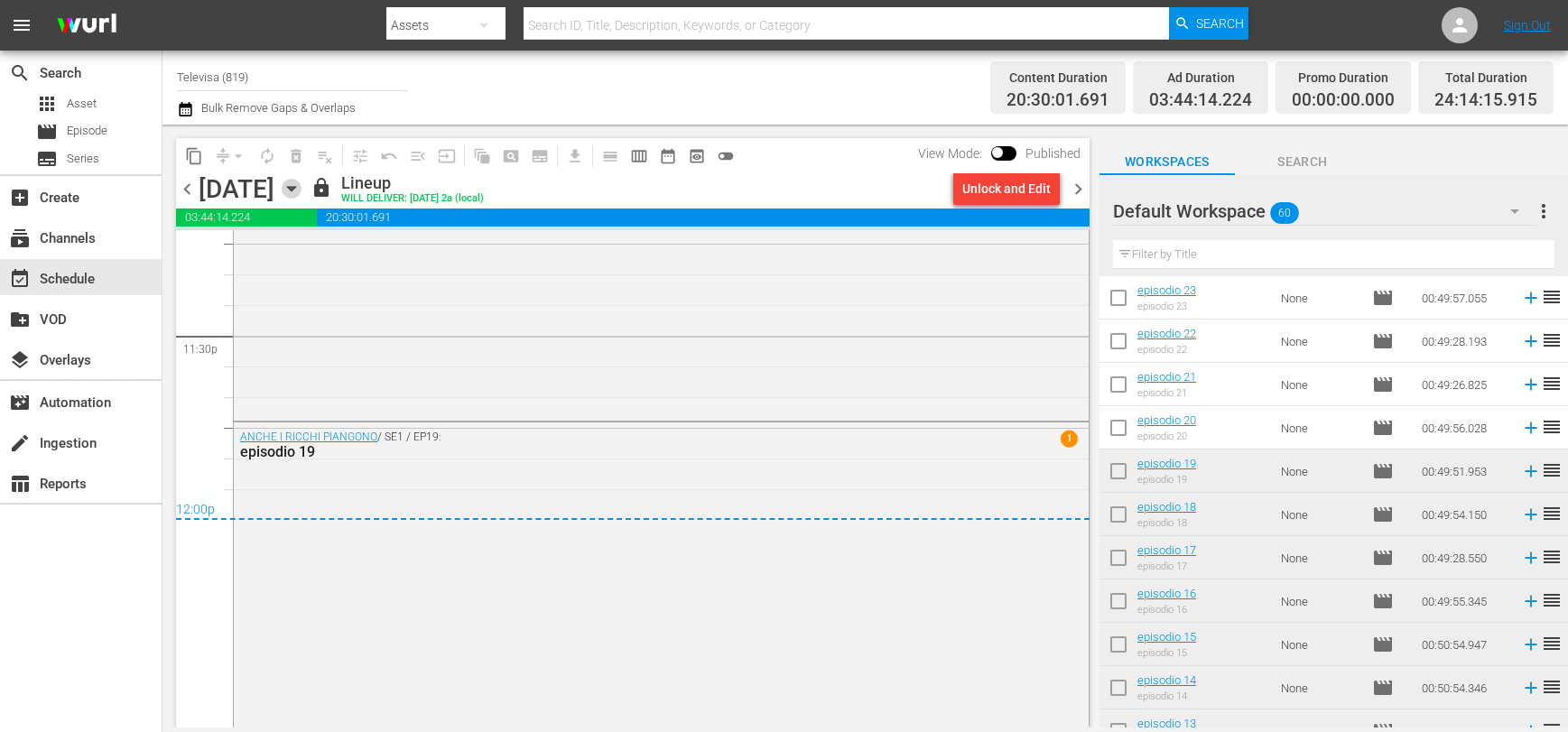
click at [301, 192] on icon "button" at bounding box center [291, 188] width 20 height 20
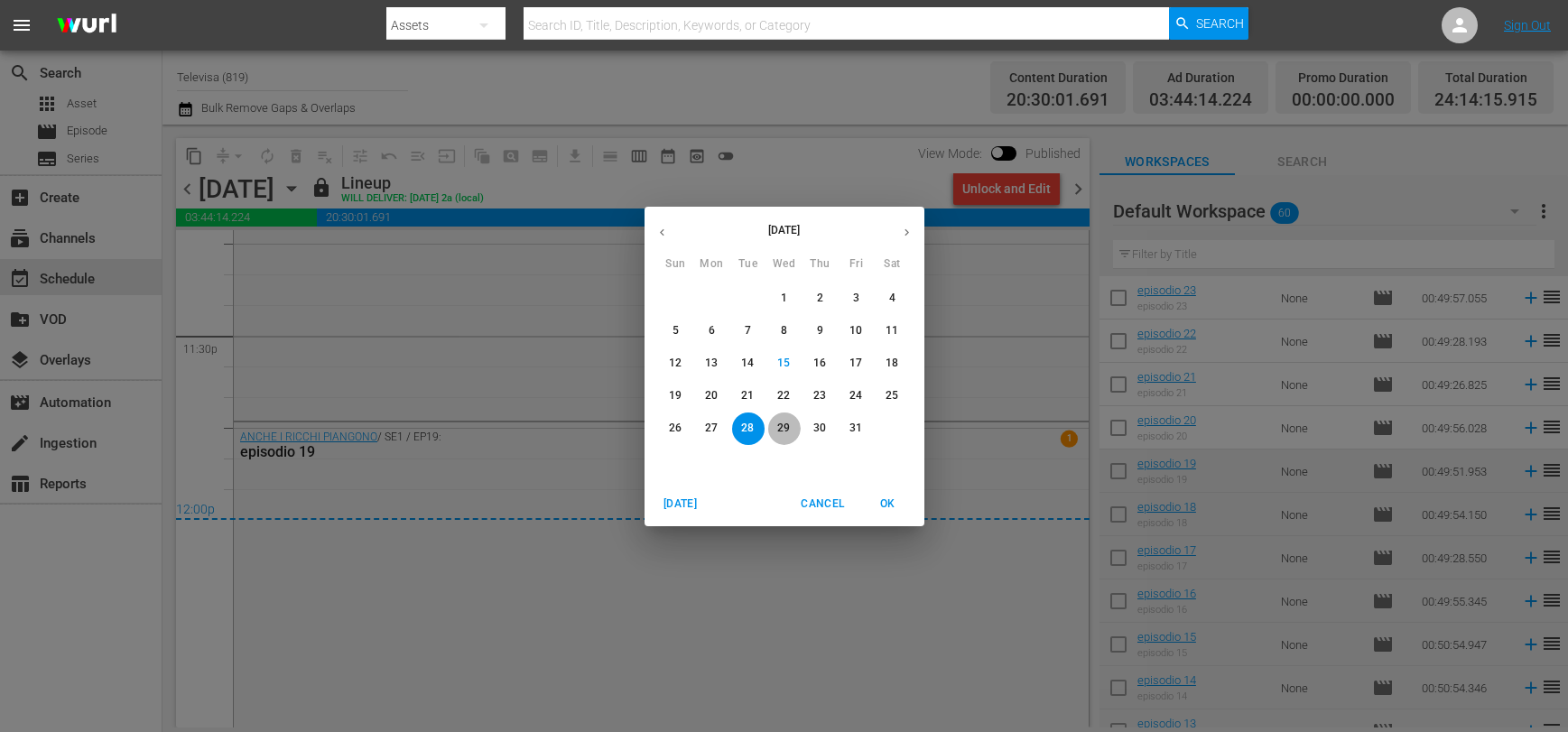
click at [786, 425] on p "29" at bounding box center [783, 428] width 12 height 15
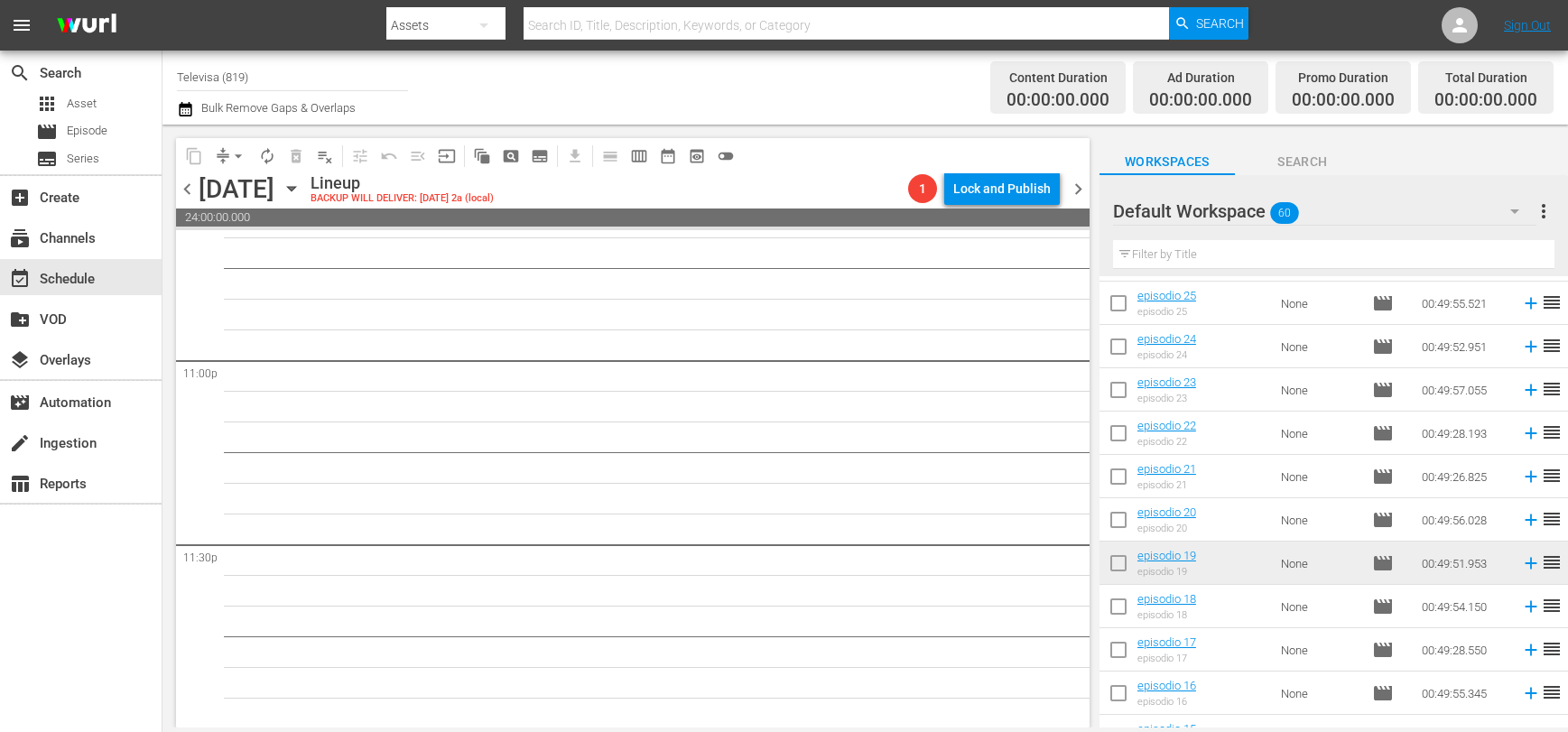
scroll to position [1512, 0]
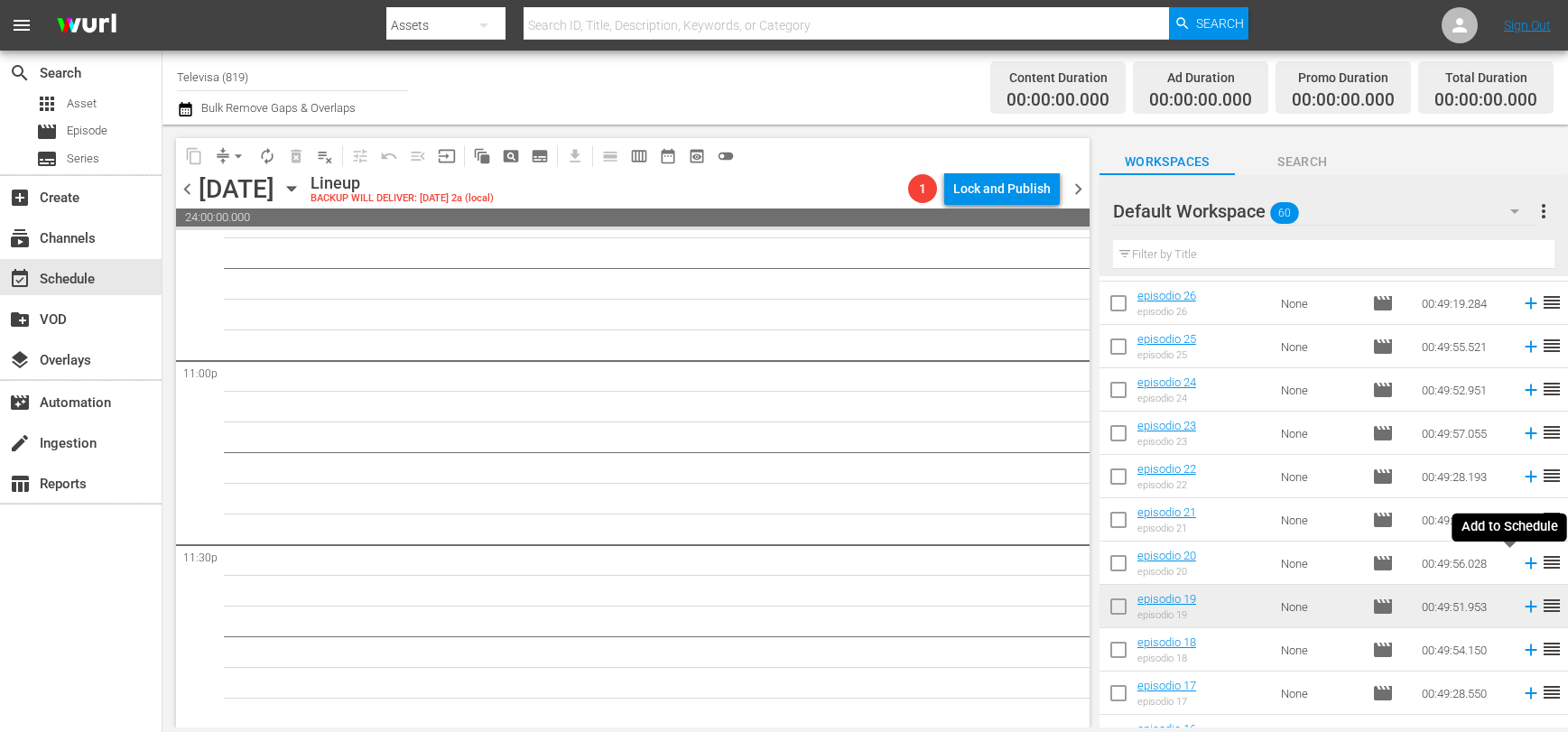
click at [1521, 564] on icon at bounding box center [1531, 563] width 20 height 20
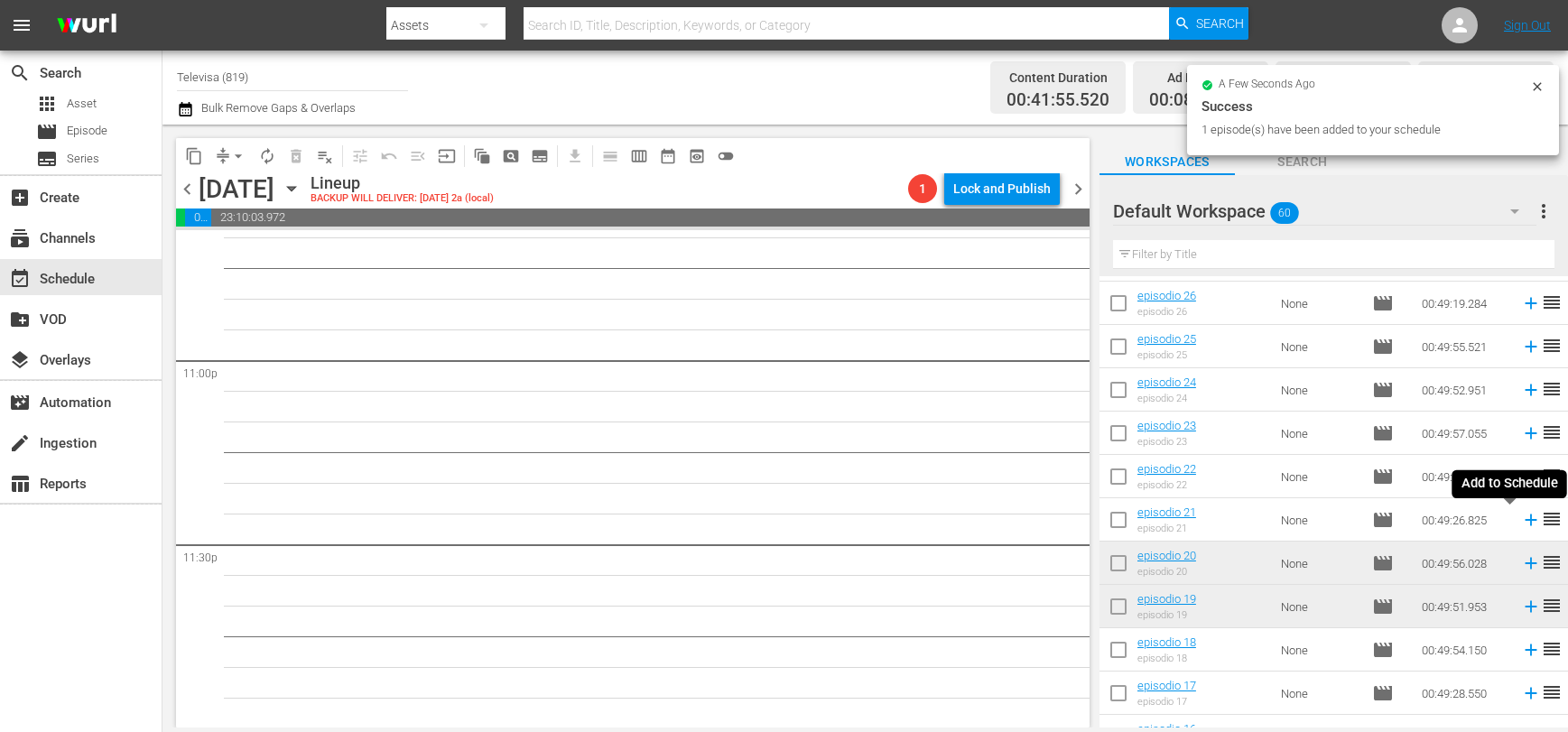
click at [1525, 520] on icon at bounding box center [1531, 520] width 12 height 12
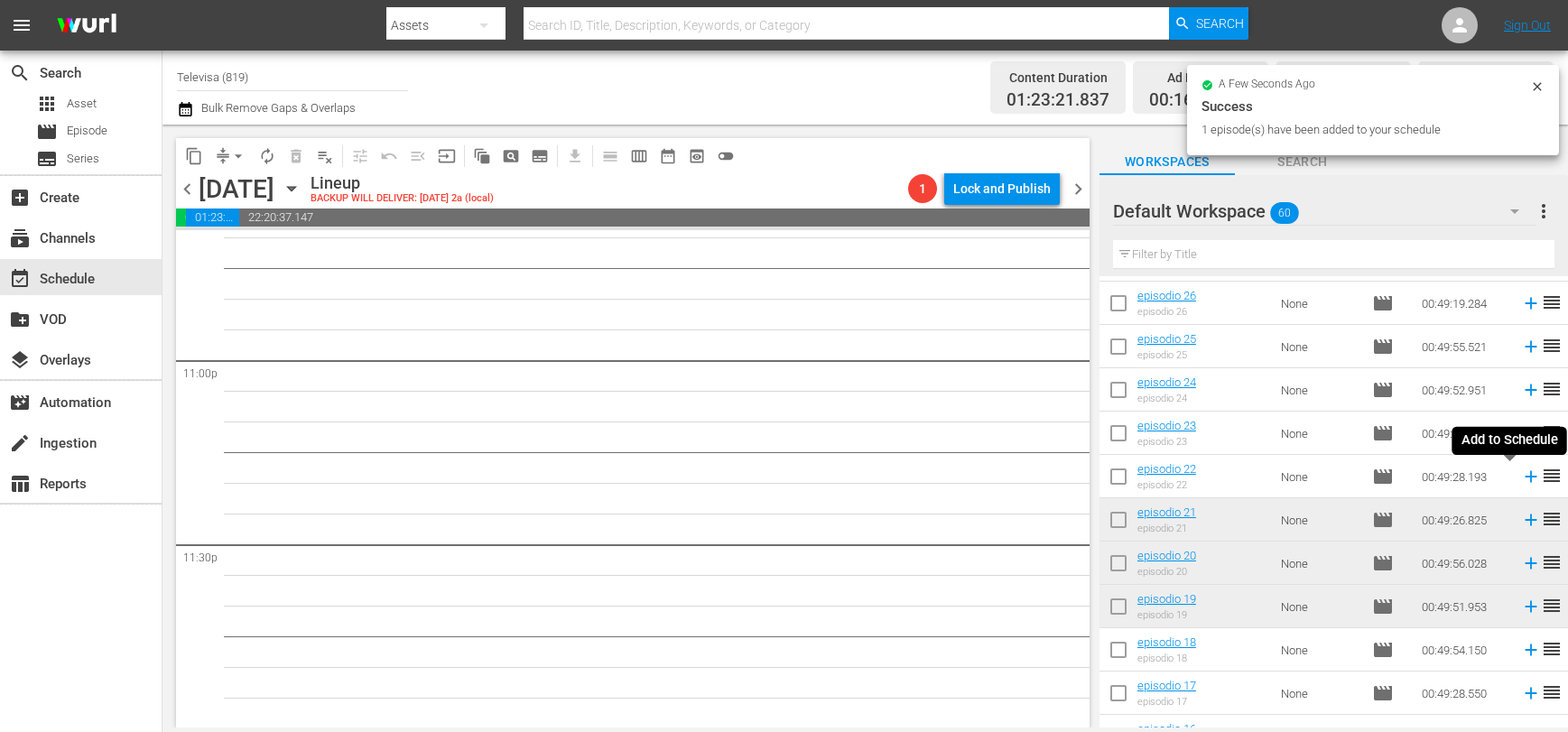
click at [1521, 478] on icon at bounding box center [1531, 476] width 20 height 20
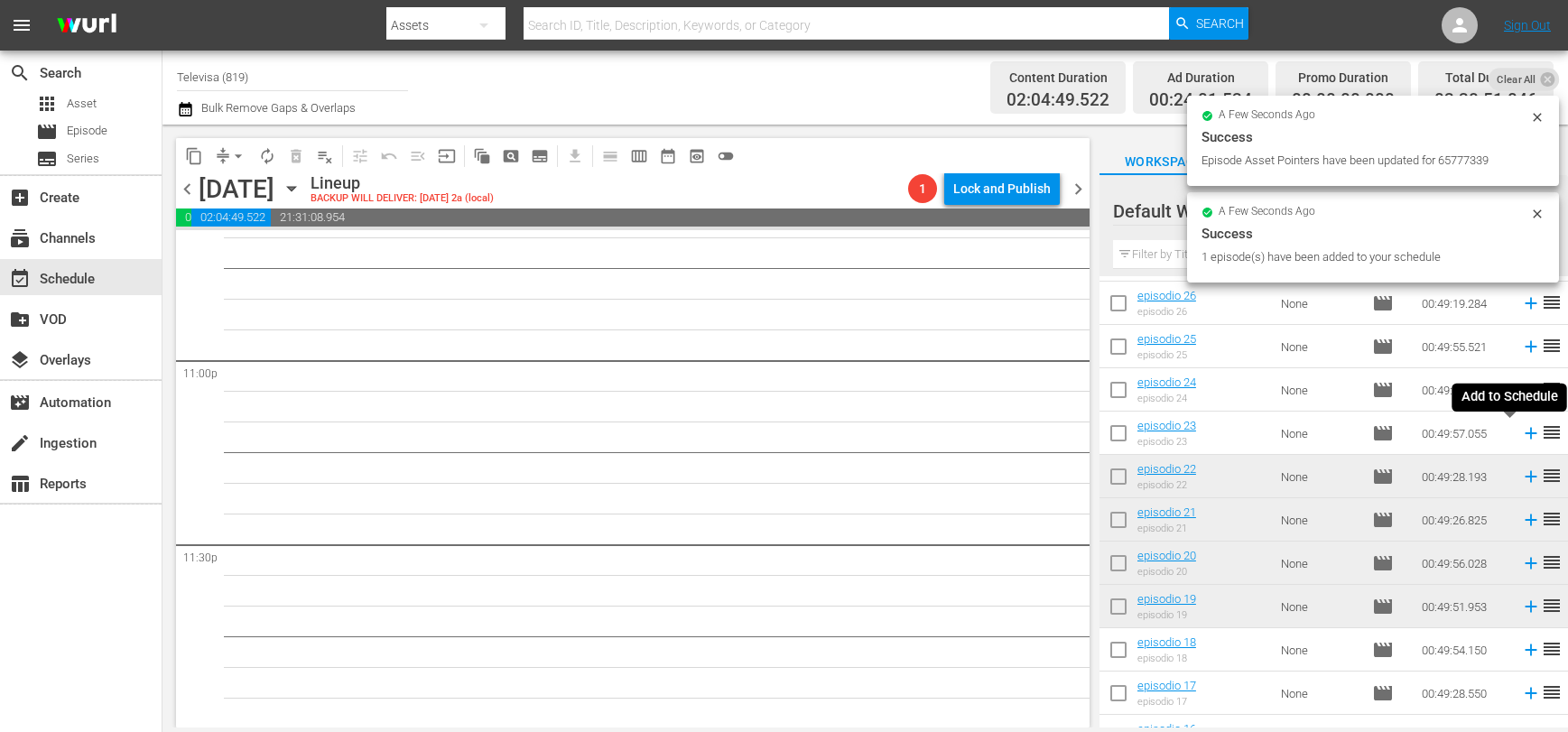
click at [1525, 434] on icon at bounding box center [1531, 434] width 12 height 12
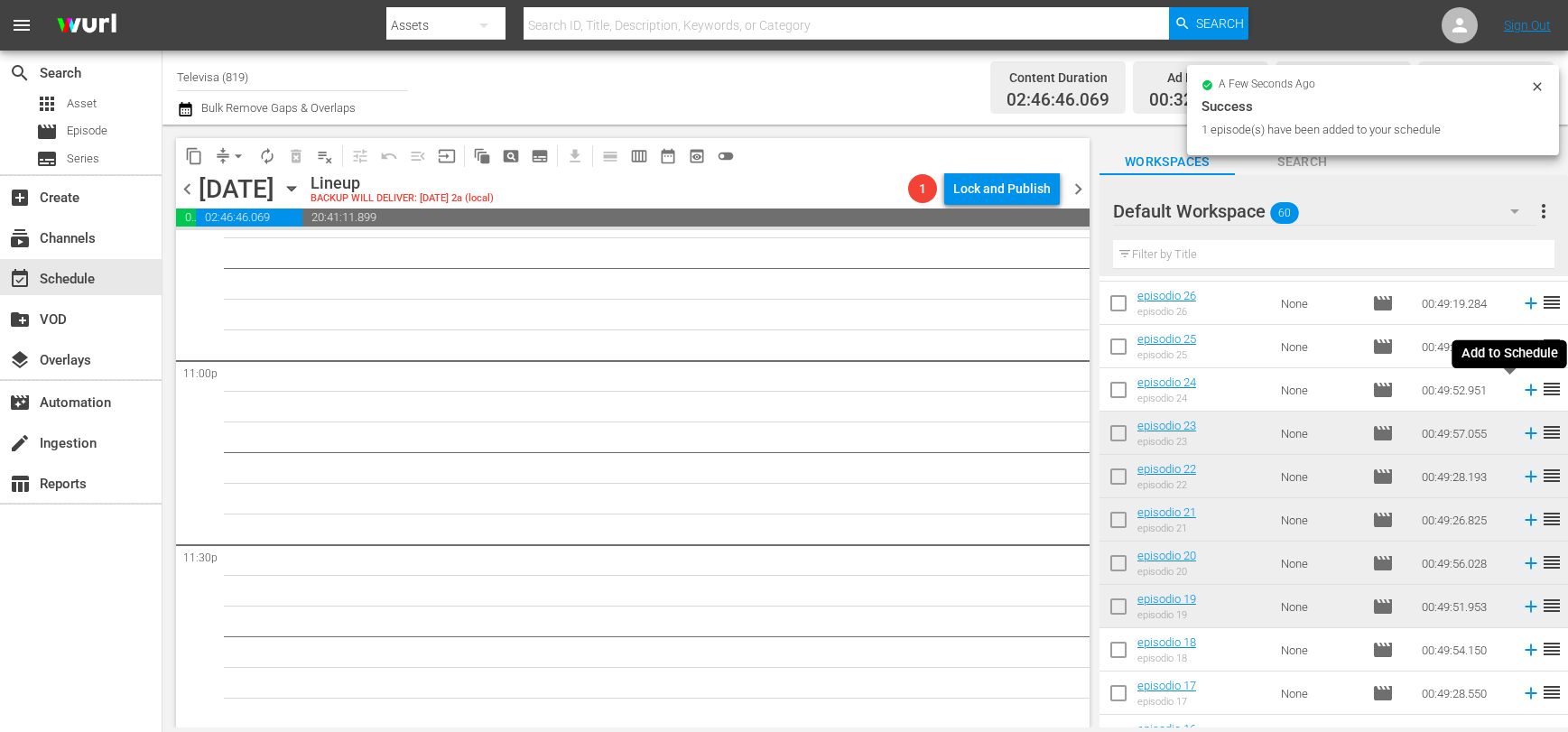
click at [1525, 390] on icon at bounding box center [1531, 390] width 12 height 12
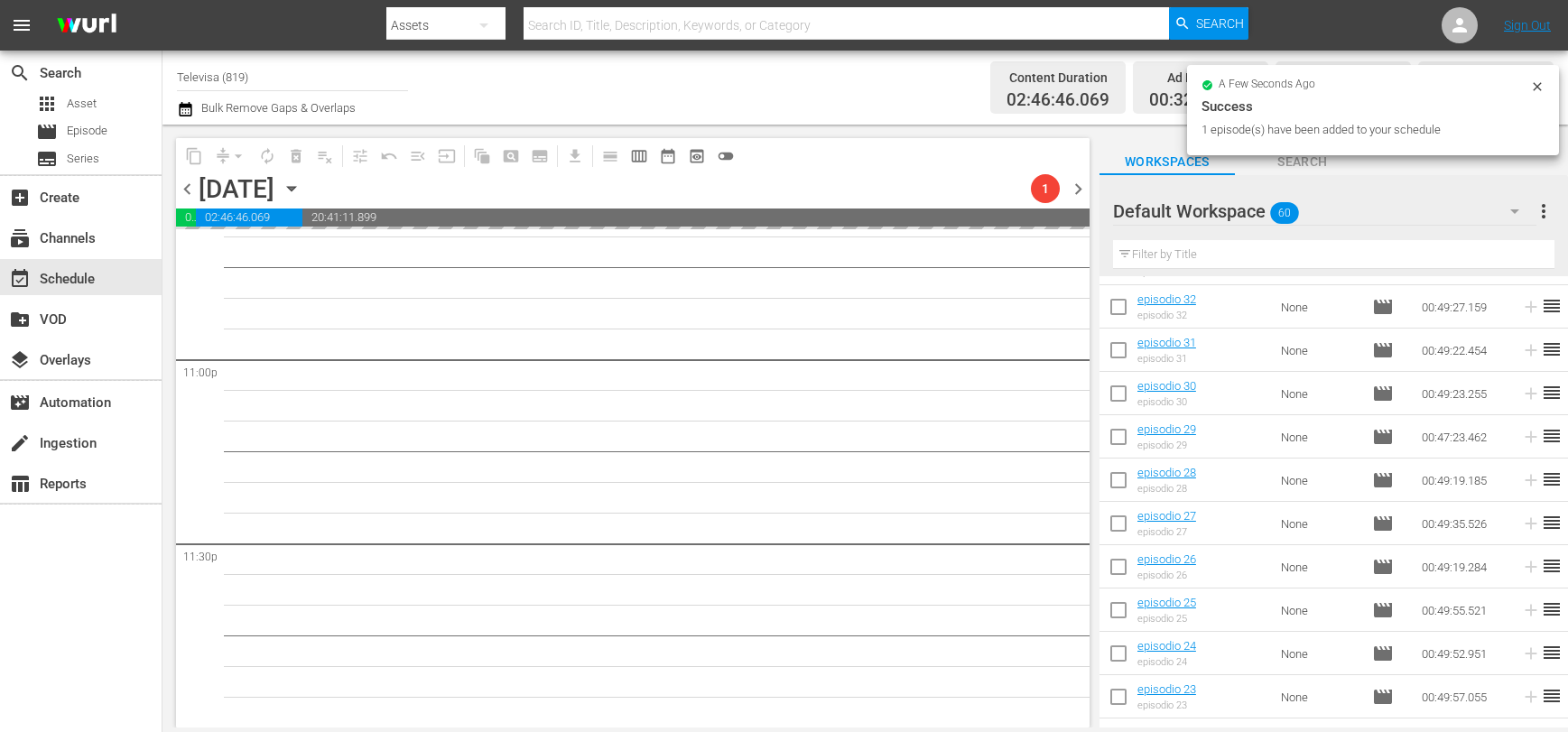
scroll to position [1240, 0]
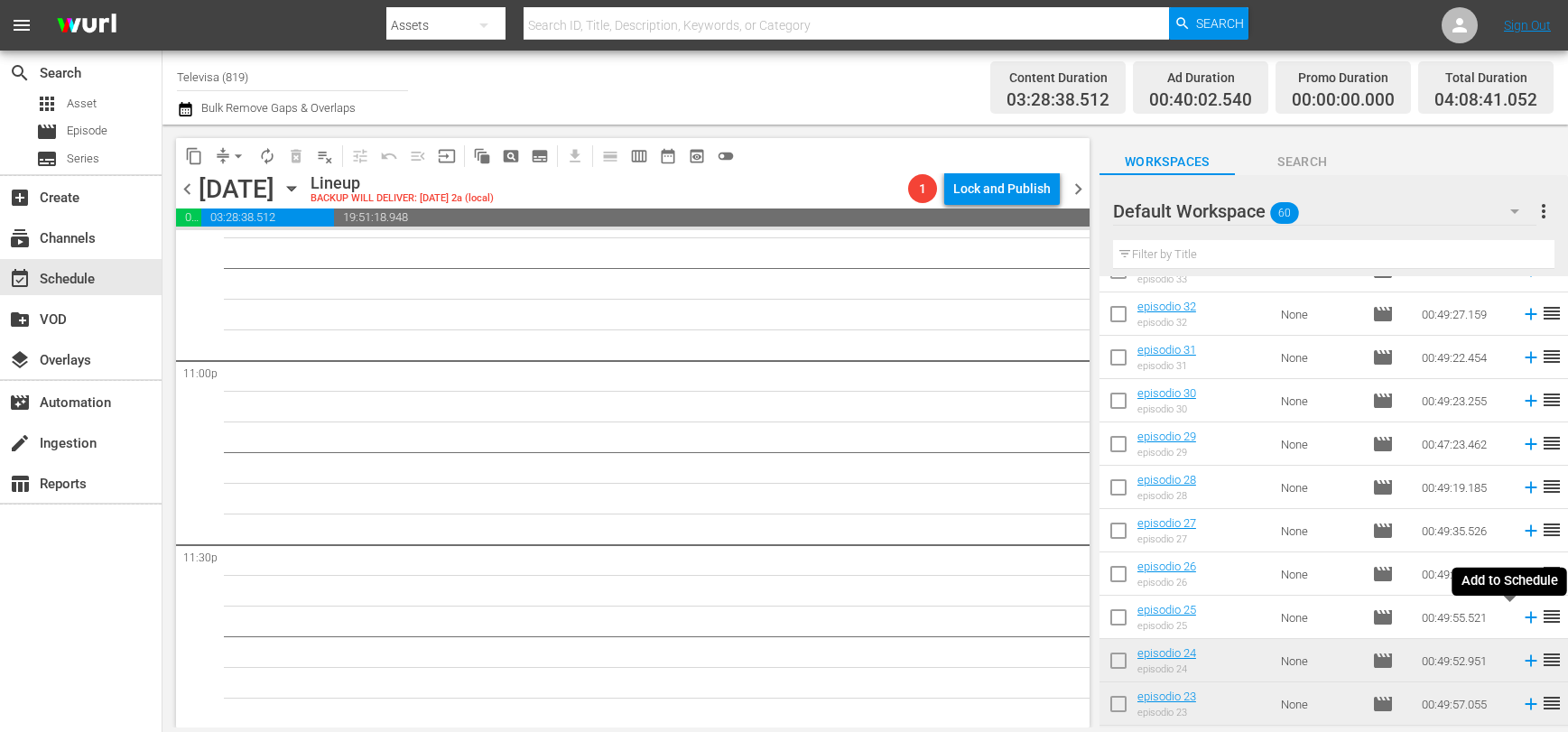
click at [1525, 618] on icon at bounding box center [1531, 618] width 12 height 12
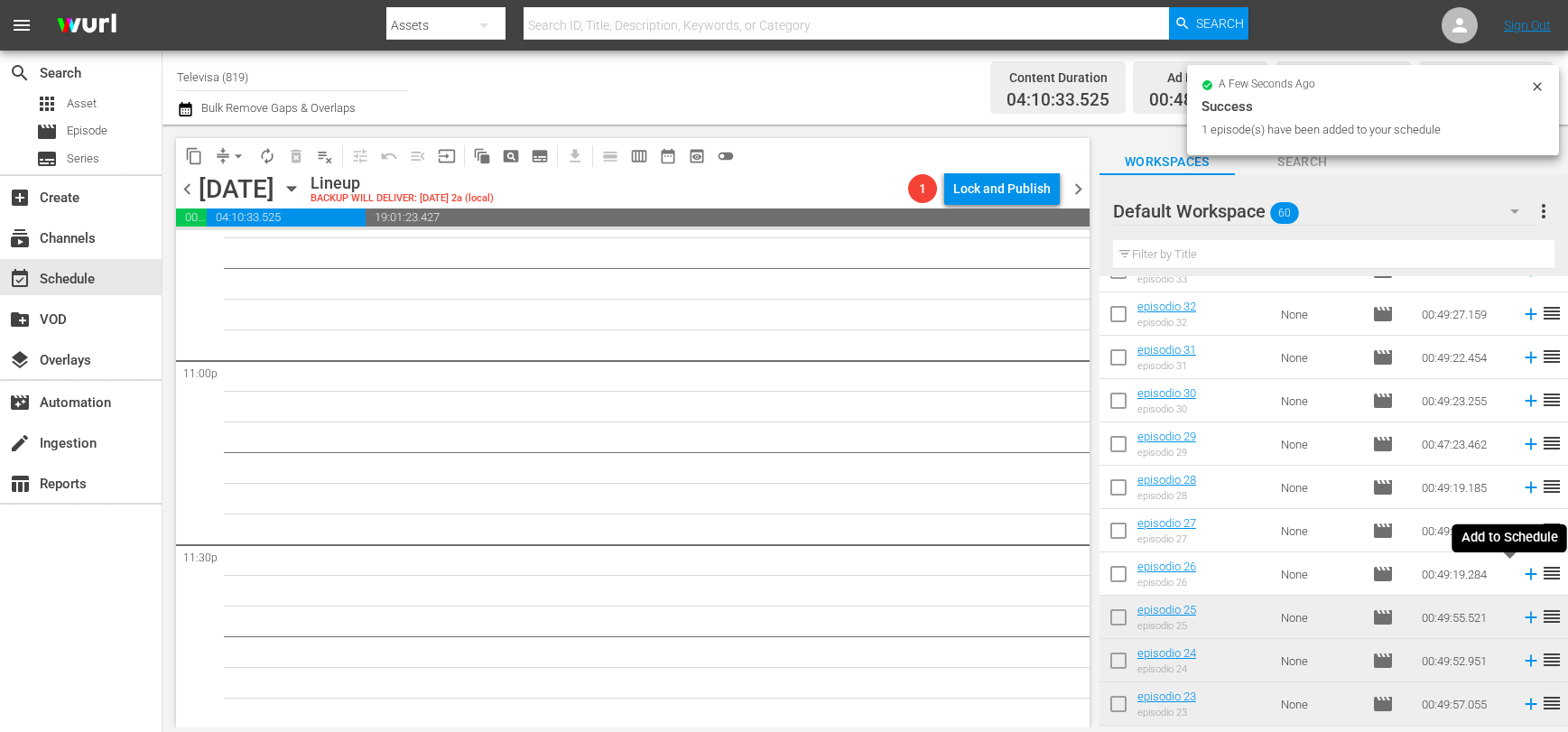
click at [1525, 577] on icon at bounding box center [1531, 575] width 12 height 12
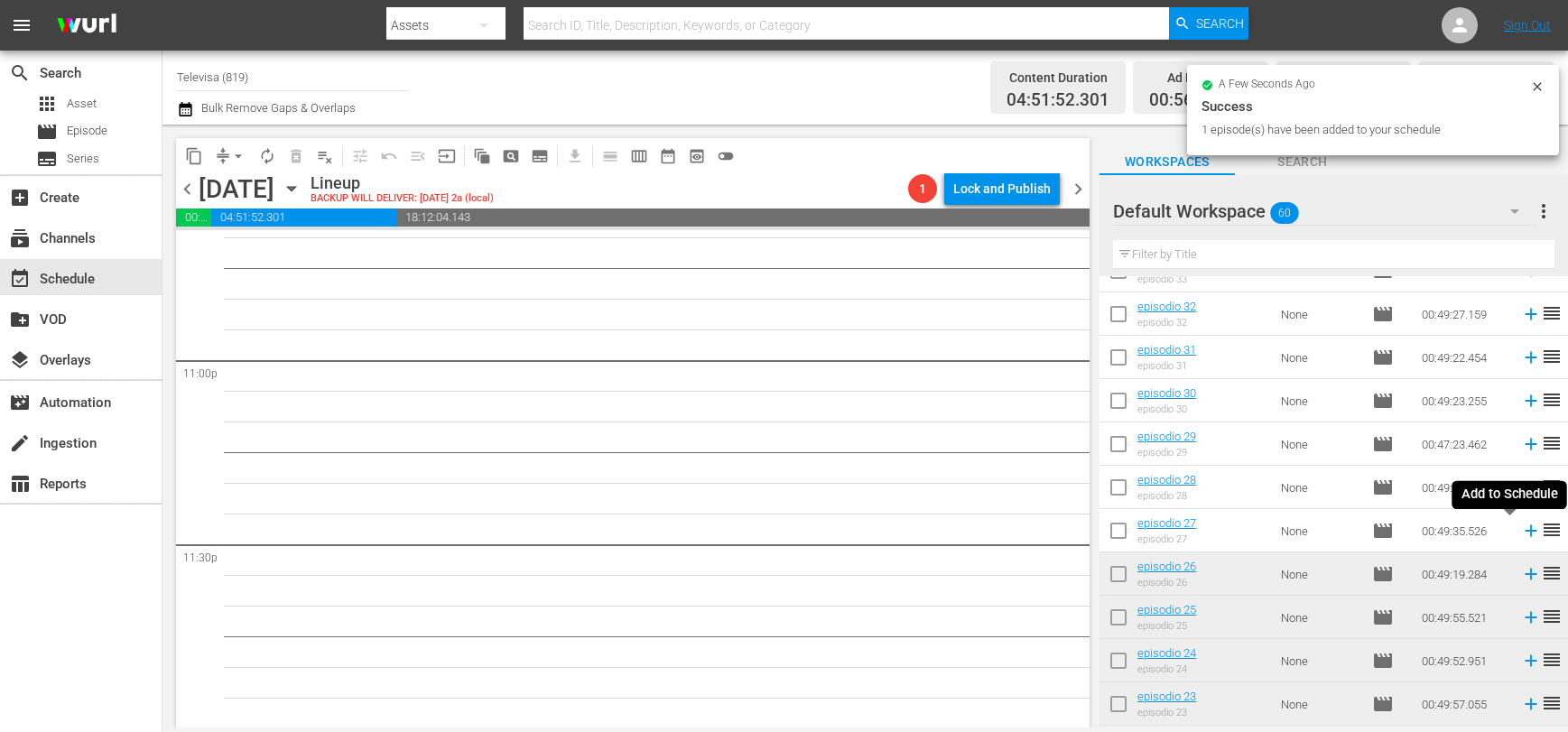
click at [1525, 533] on icon at bounding box center [1531, 531] width 12 height 12
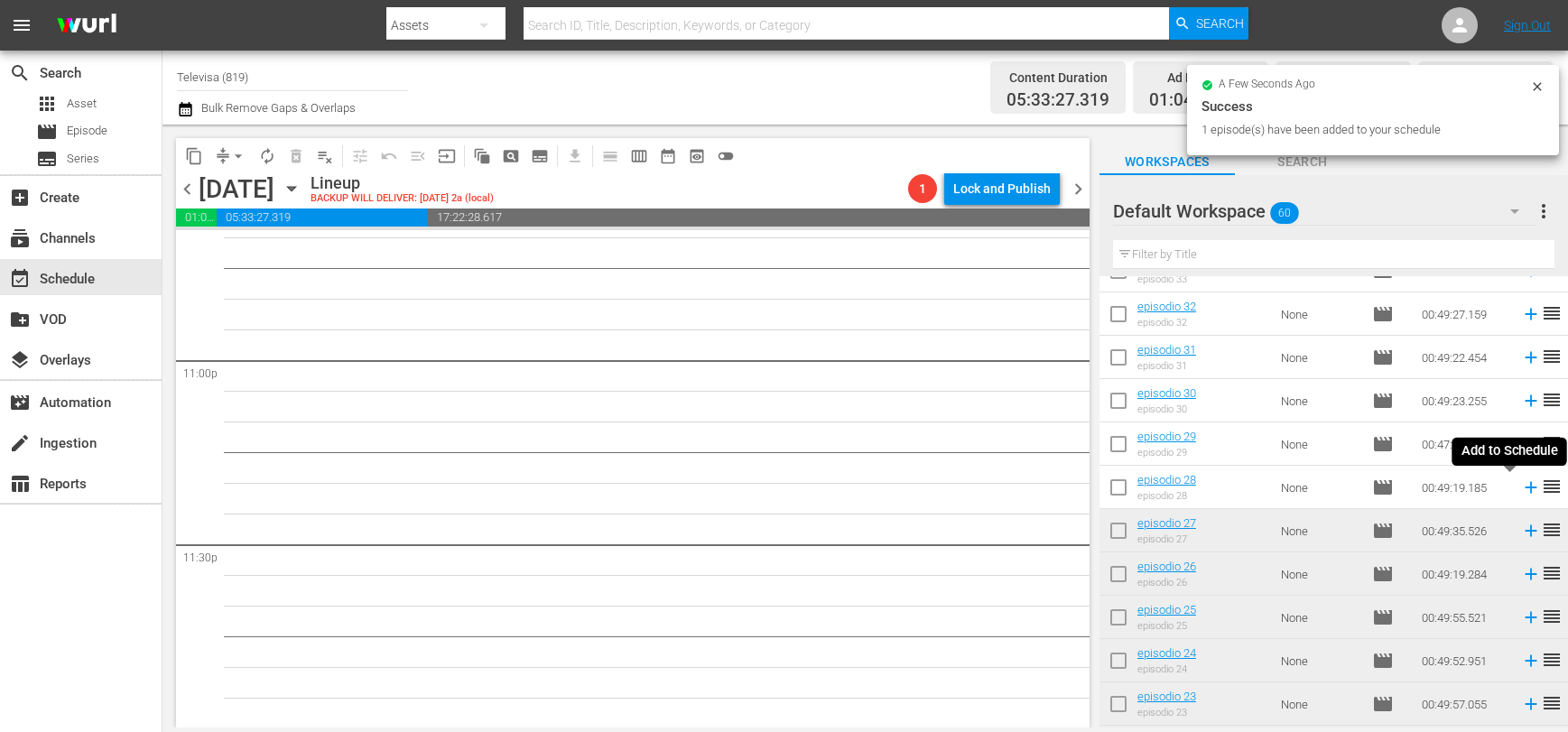
click at [1525, 490] on icon at bounding box center [1531, 487] width 12 height 12
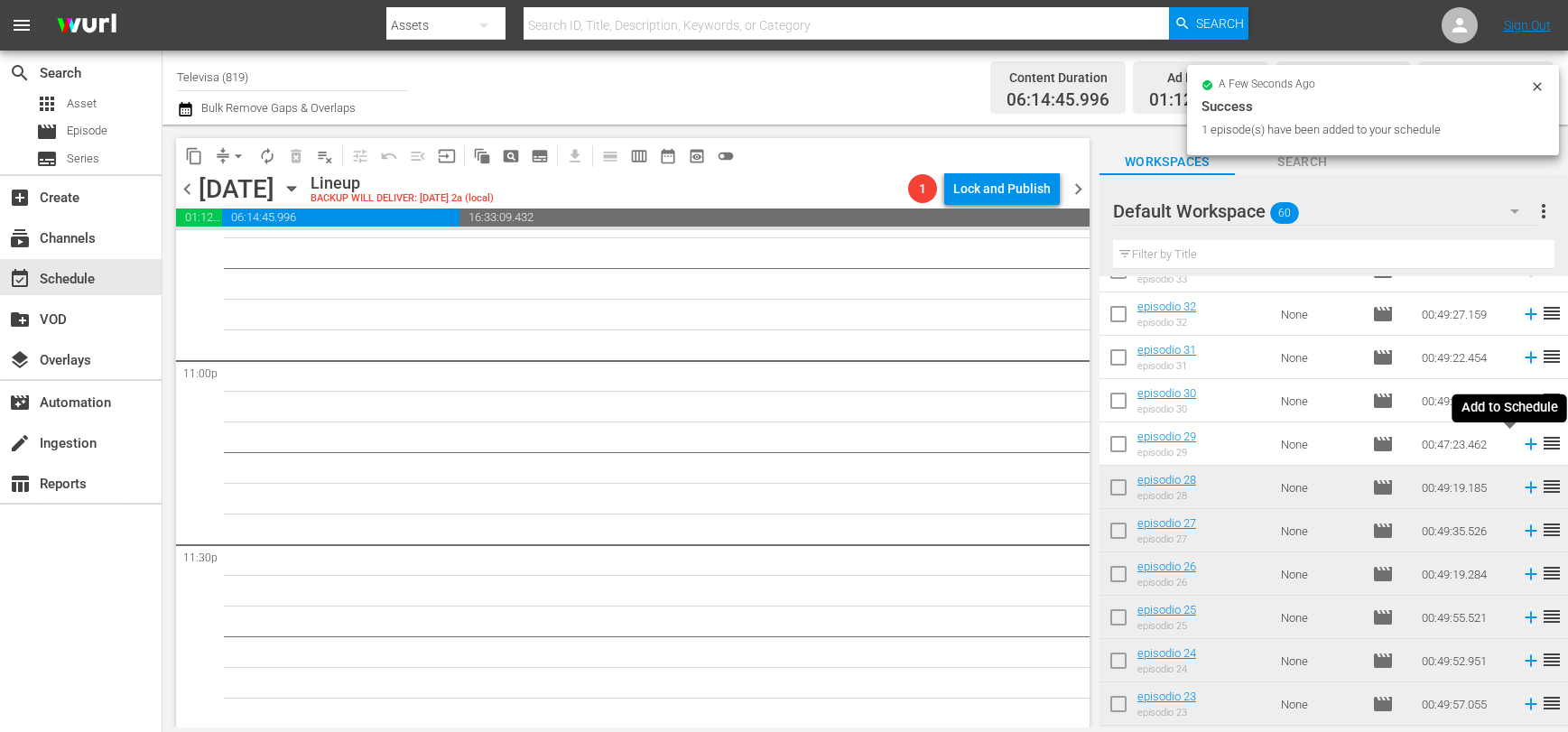
click at [1525, 448] on icon at bounding box center [1531, 444] width 12 height 12
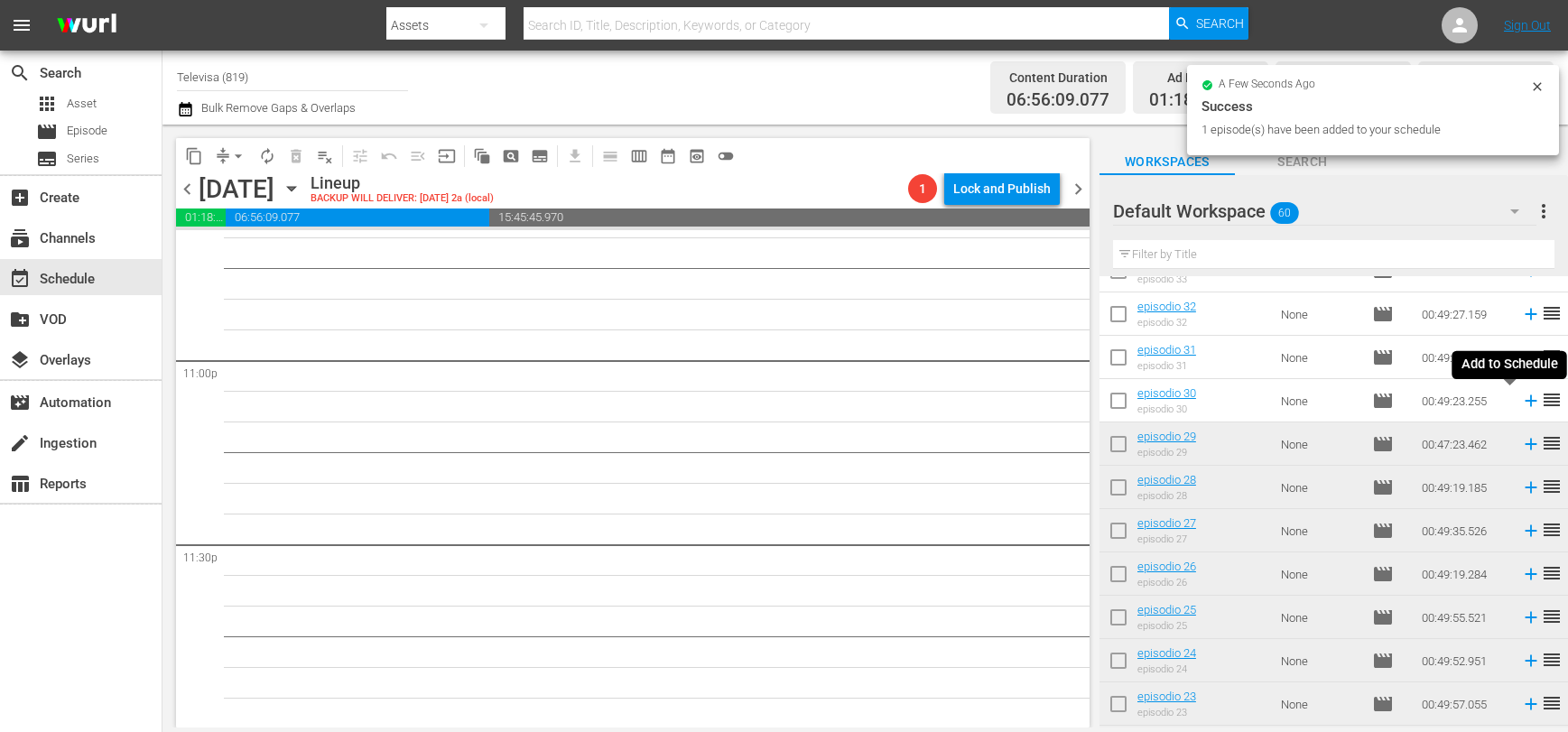
click at [1525, 402] on icon at bounding box center [1531, 401] width 12 height 12
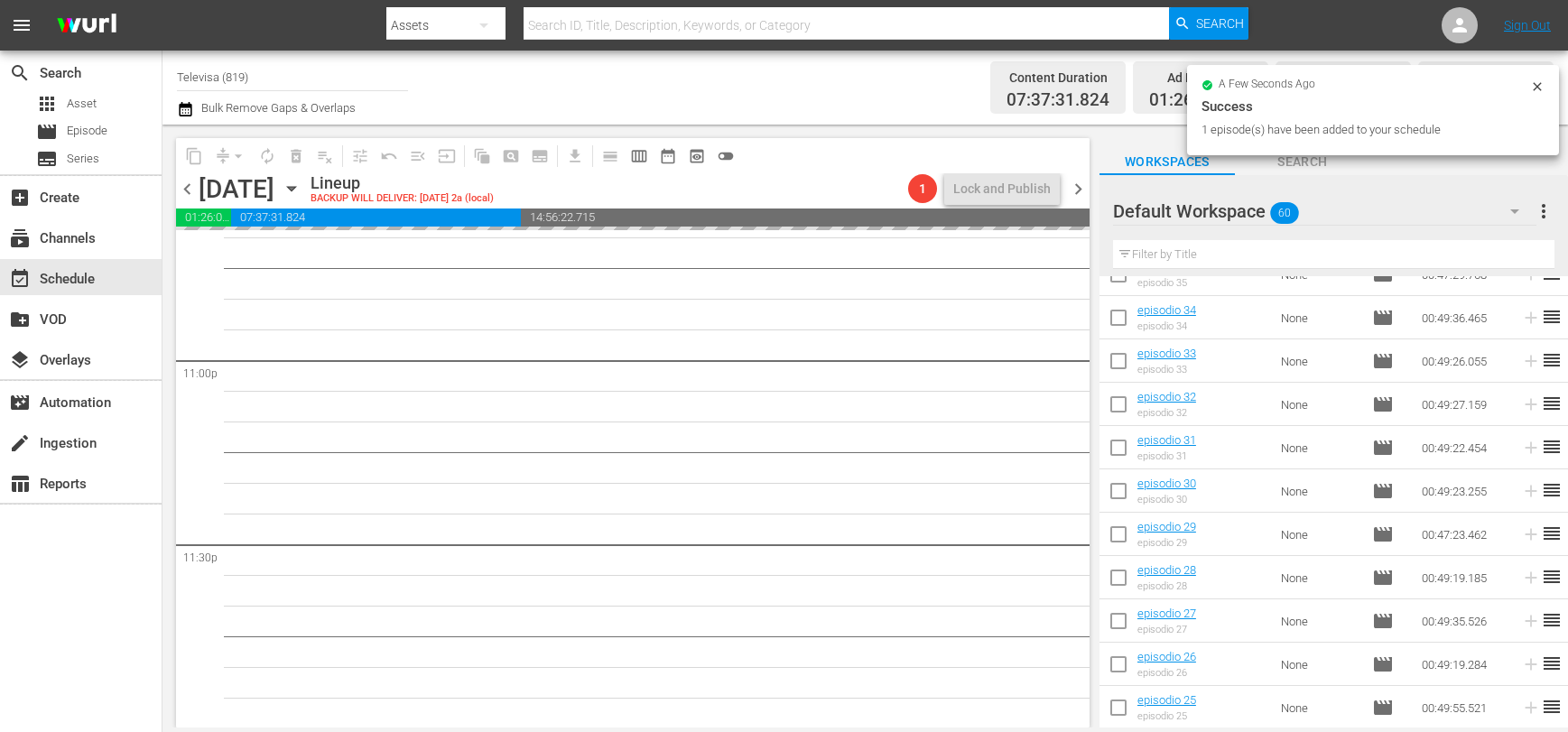
scroll to position [970, 0]
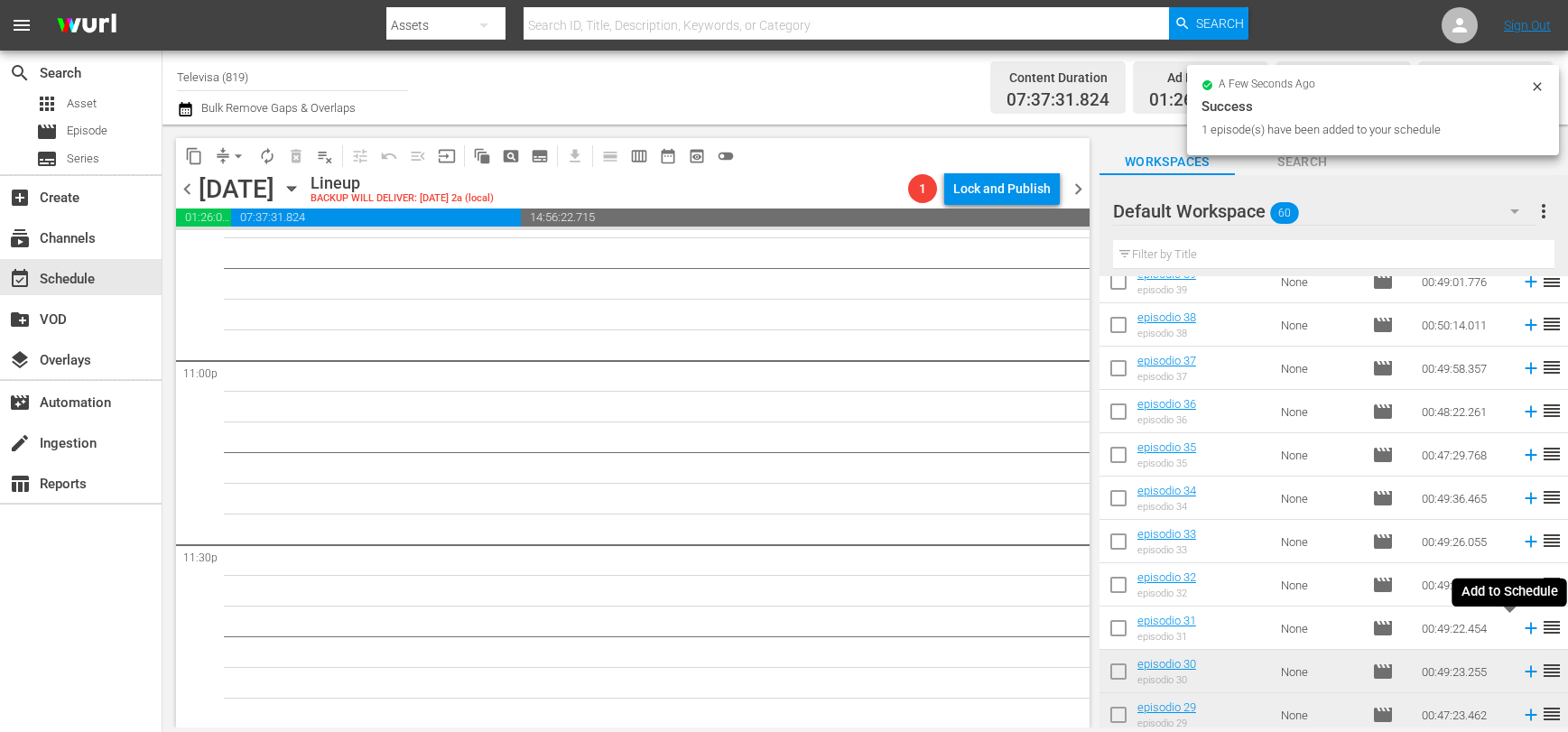
click at [1525, 626] on icon at bounding box center [1531, 628] width 12 height 12
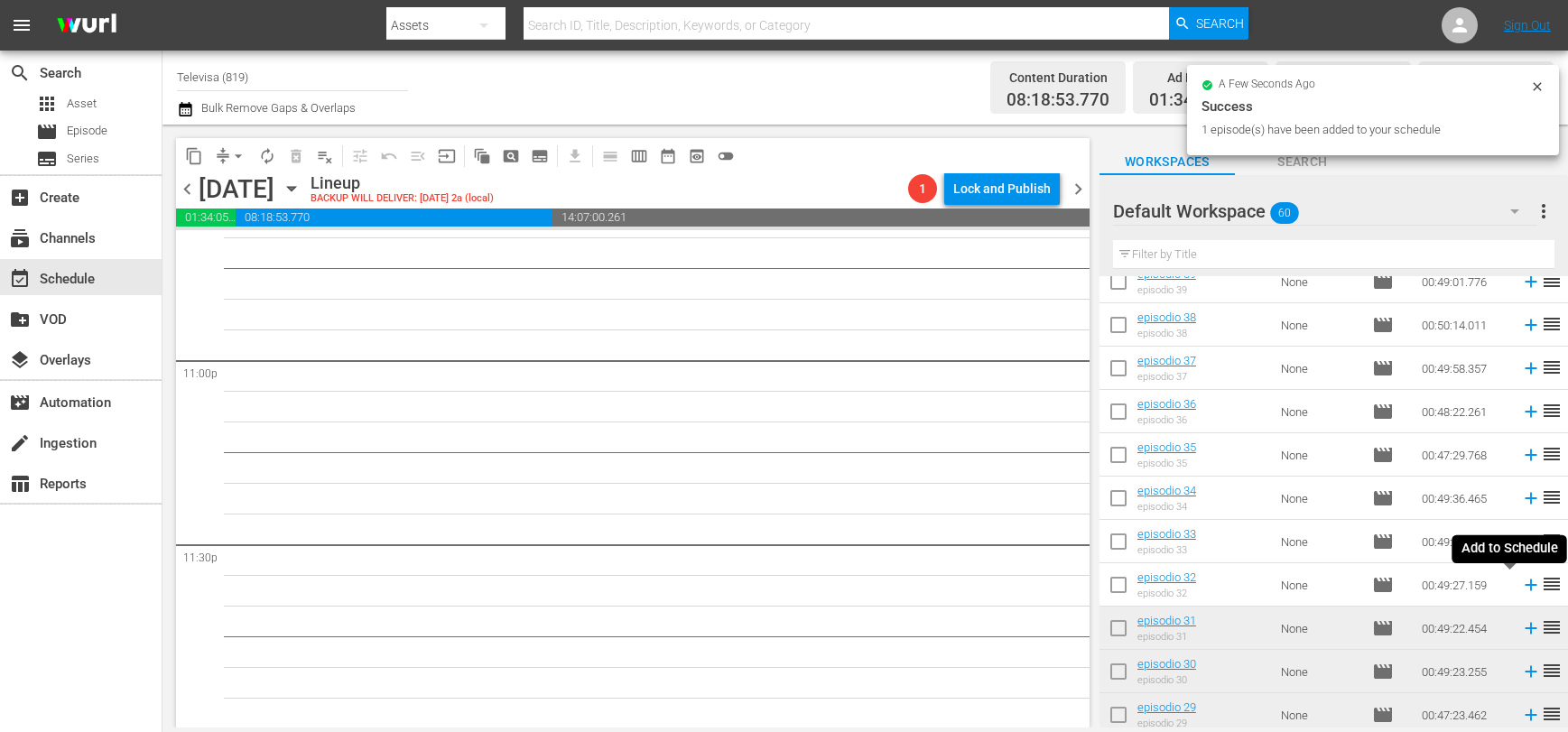
click at [1525, 587] on icon at bounding box center [1531, 585] width 12 height 12
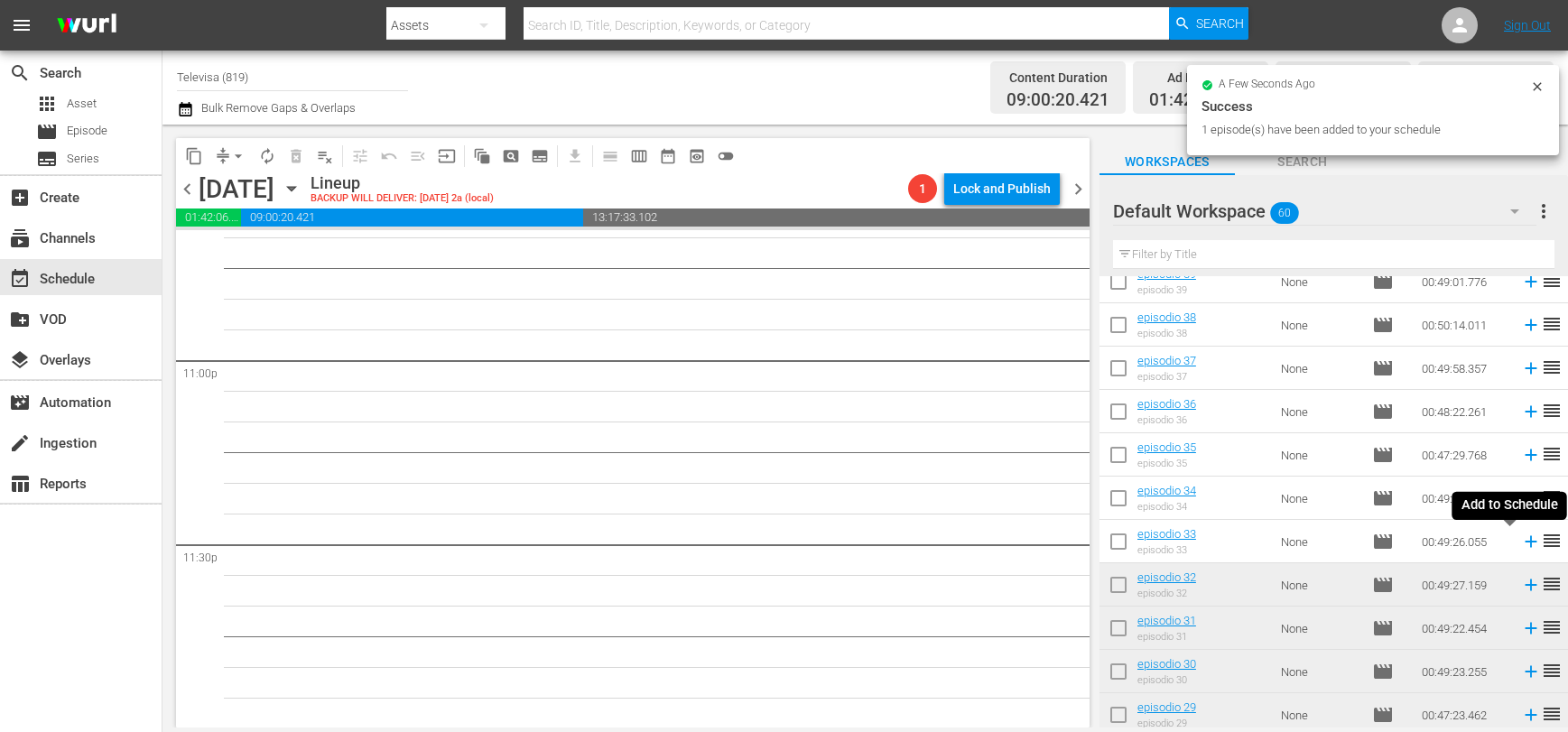
click at [1521, 542] on icon at bounding box center [1531, 541] width 20 height 20
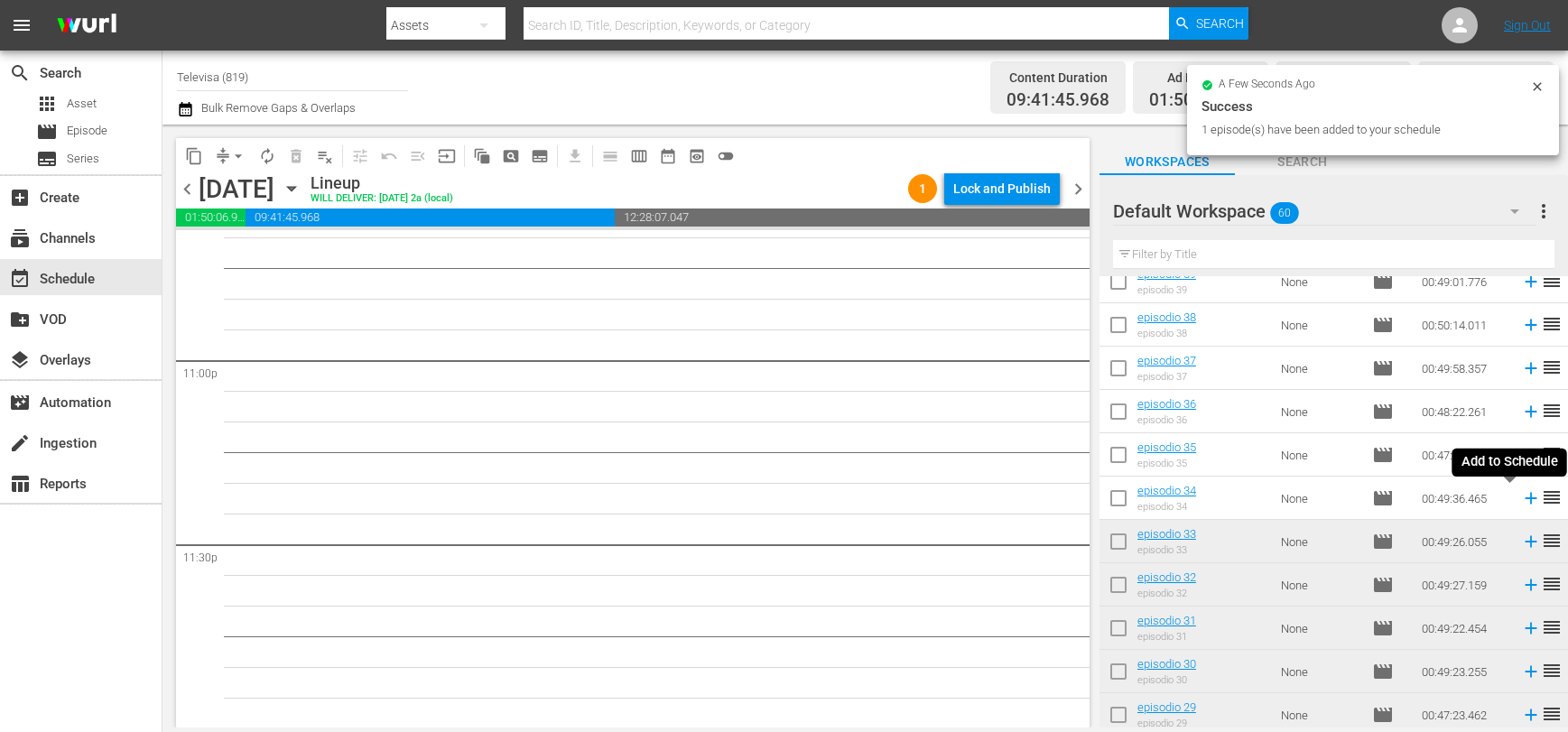
click at [1525, 502] on icon at bounding box center [1531, 499] width 12 height 12
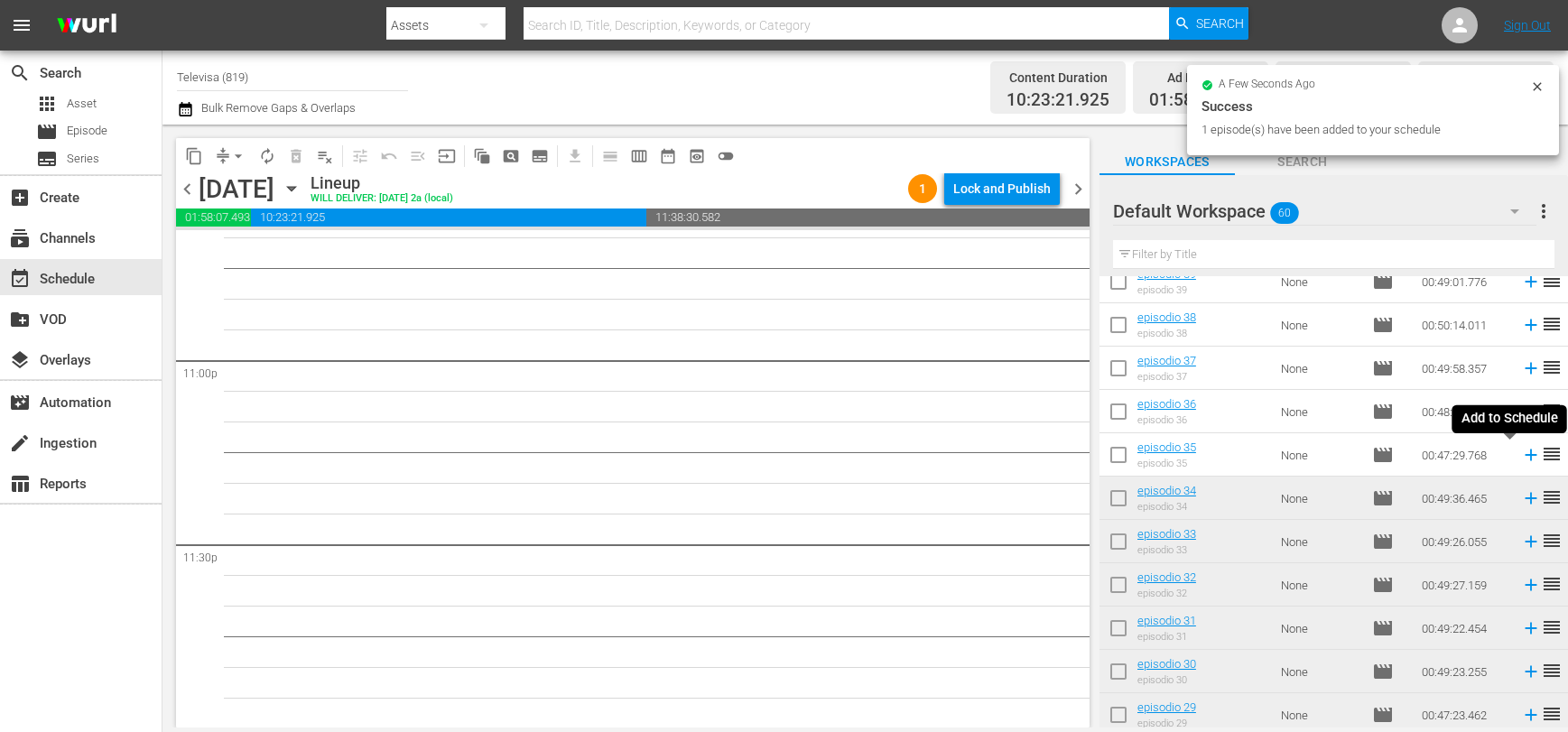
click at [1525, 456] on icon at bounding box center [1531, 455] width 12 height 12
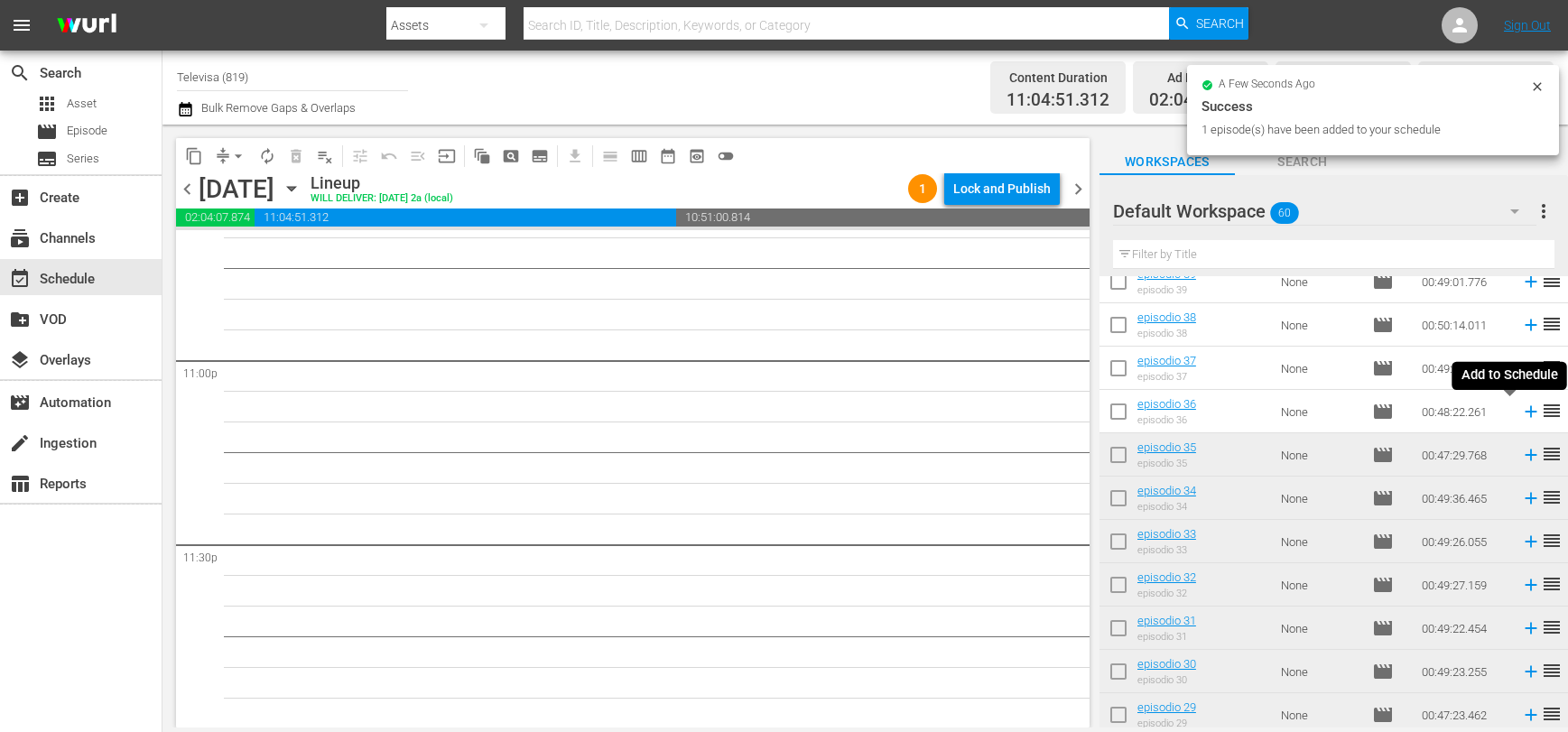
click at [1525, 415] on icon at bounding box center [1531, 412] width 12 height 12
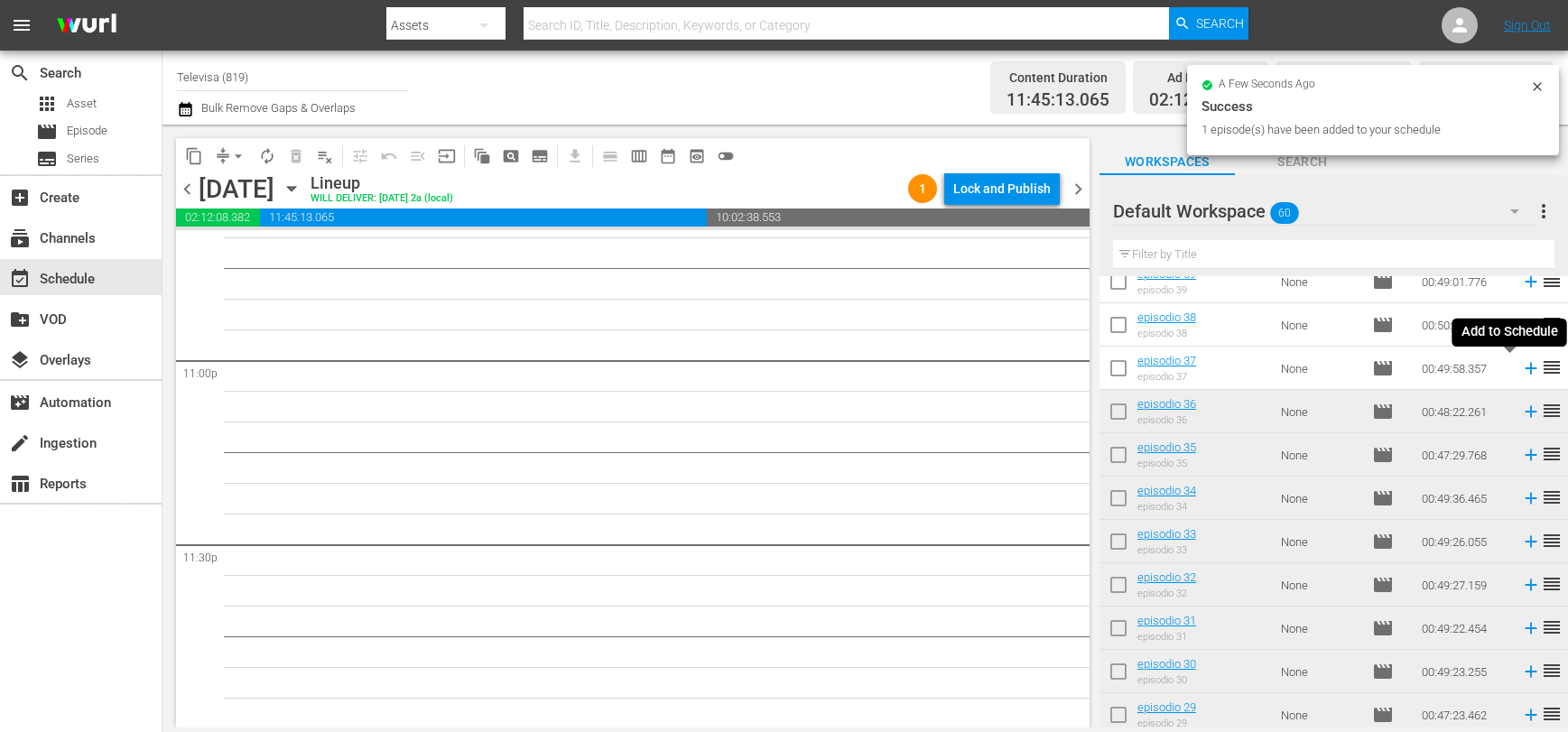
click at [1525, 373] on icon at bounding box center [1531, 368] width 12 height 12
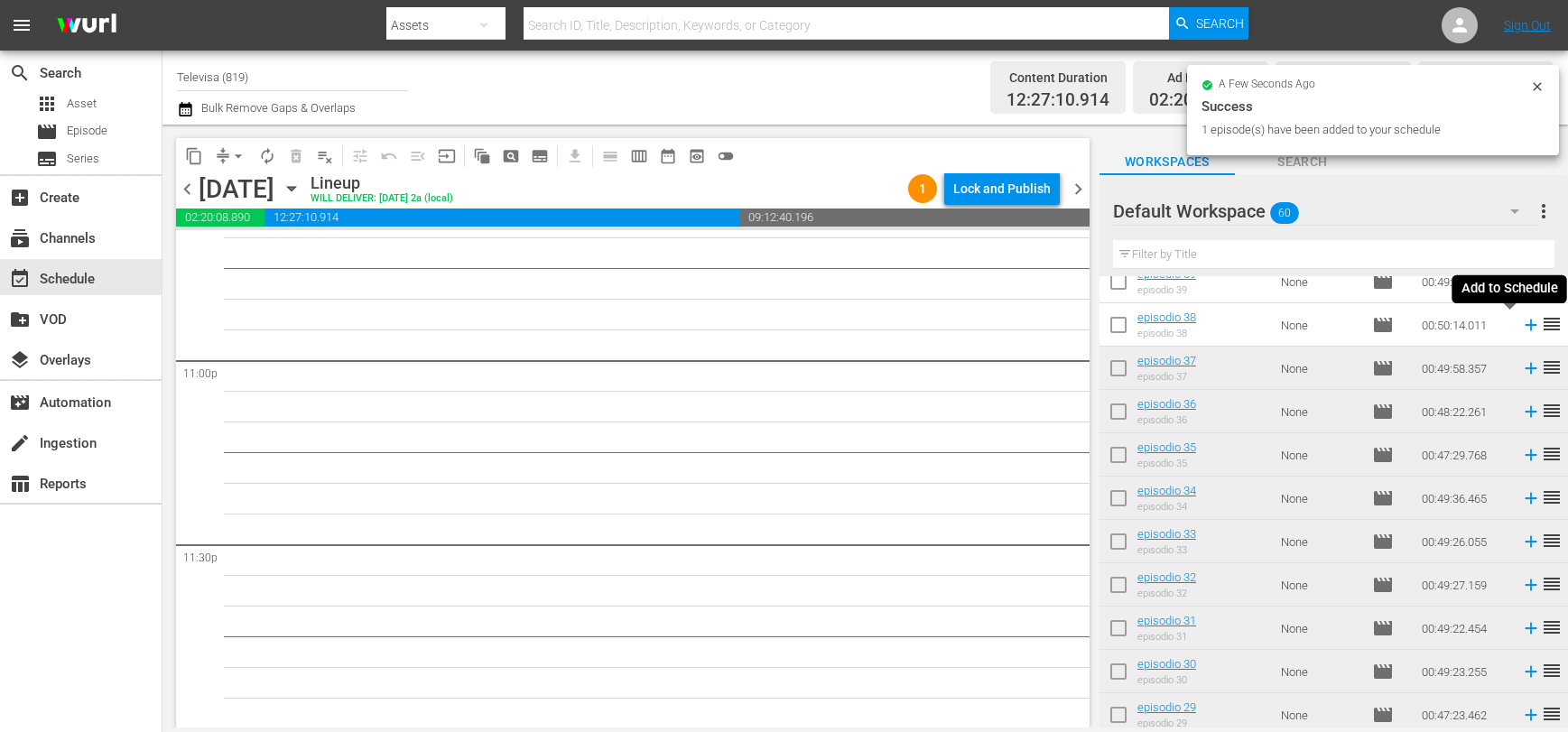
click at [1525, 326] on icon at bounding box center [1531, 325] width 12 height 12
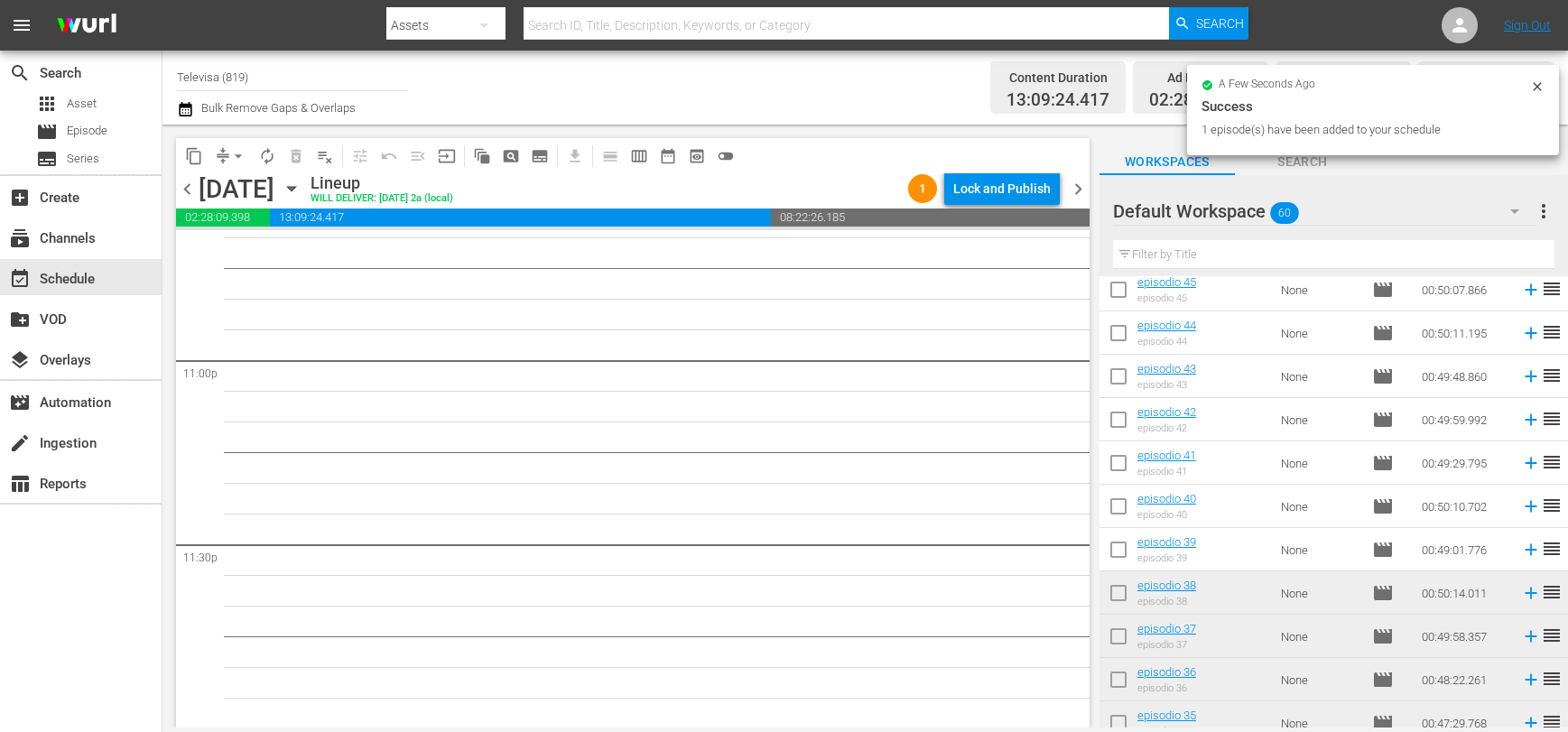
scroll to position [699, 0]
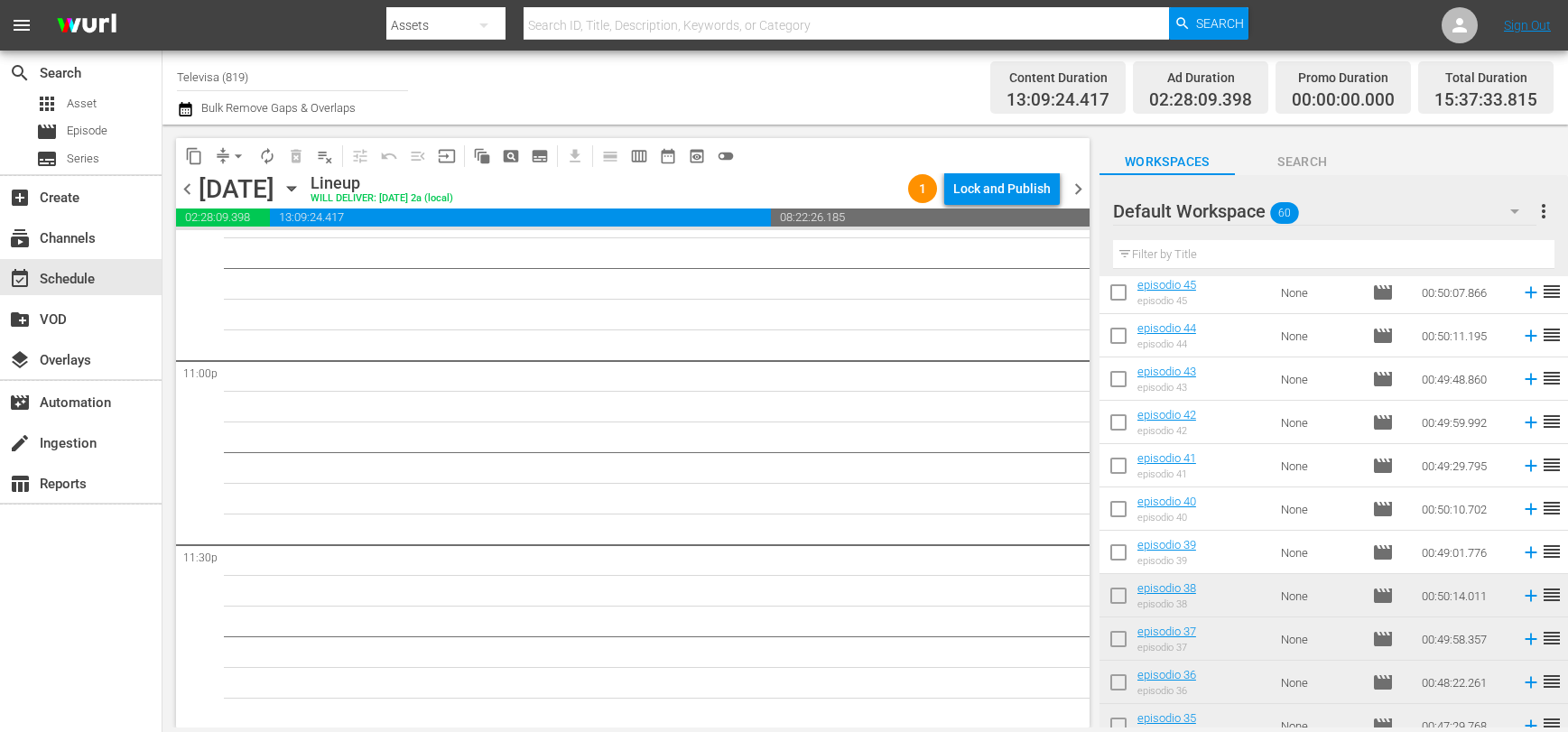
click at [1525, 553] on icon at bounding box center [1531, 553] width 12 height 12
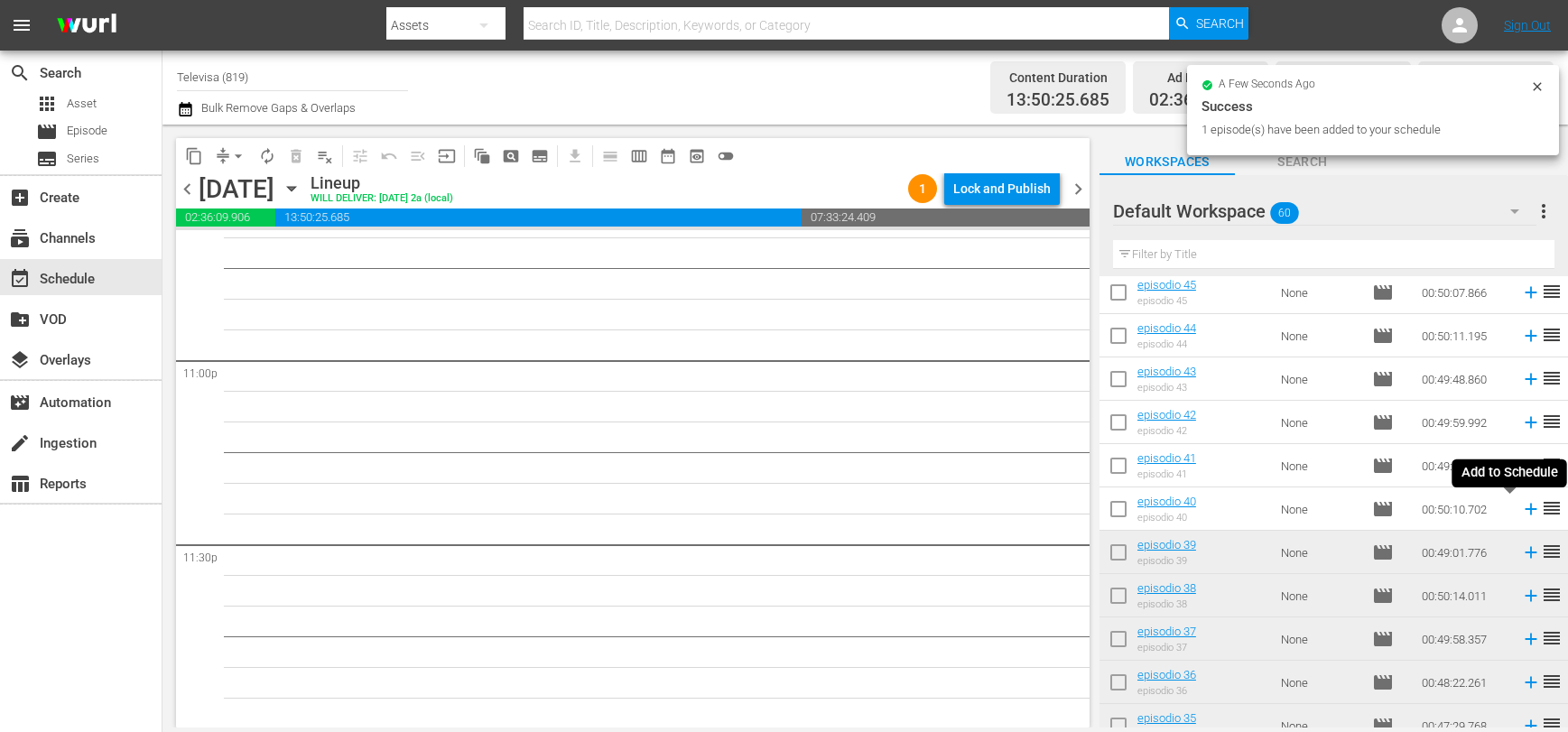
click at [1525, 511] on icon at bounding box center [1531, 509] width 12 height 12
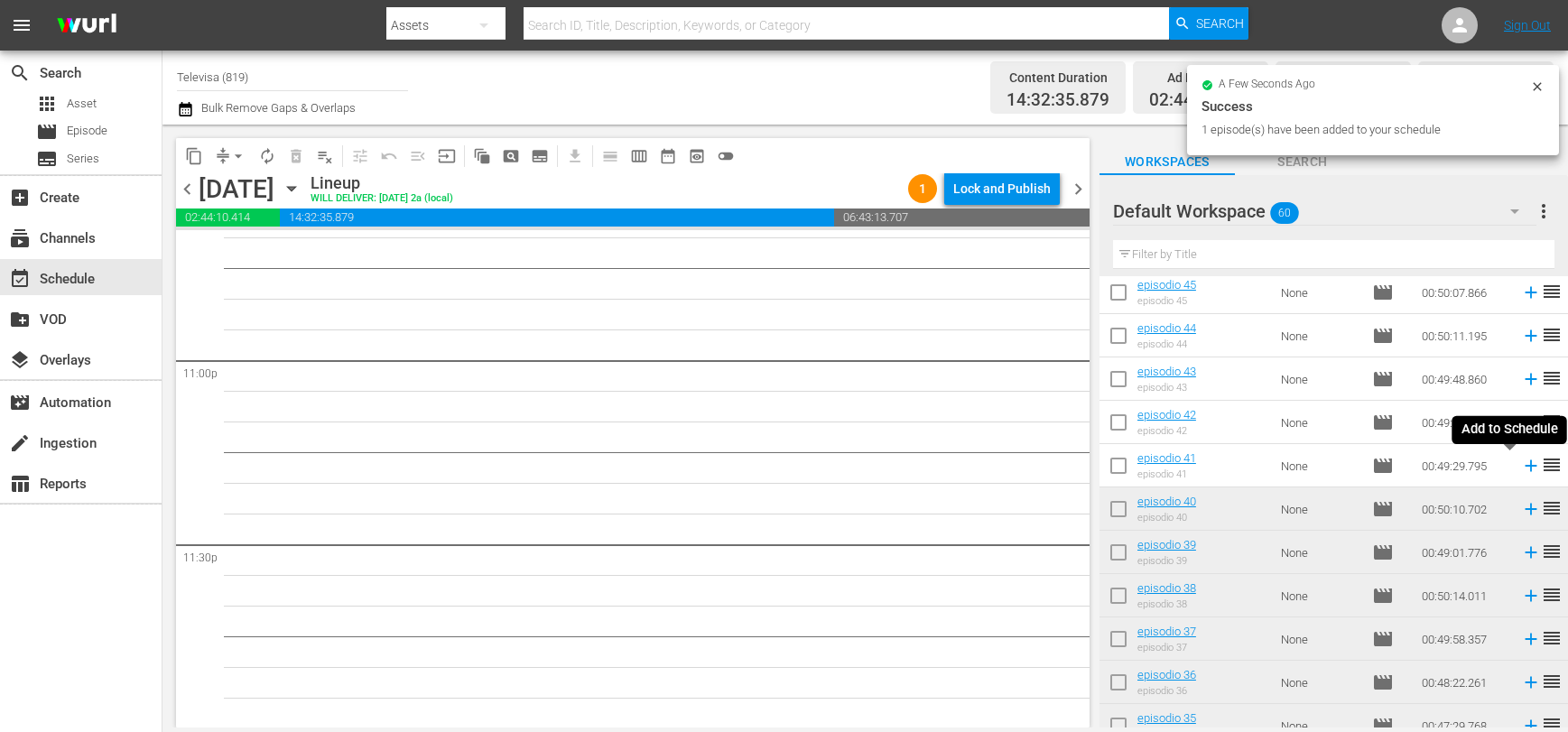
click at [1525, 469] on icon at bounding box center [1531, 466] width 12 height 12
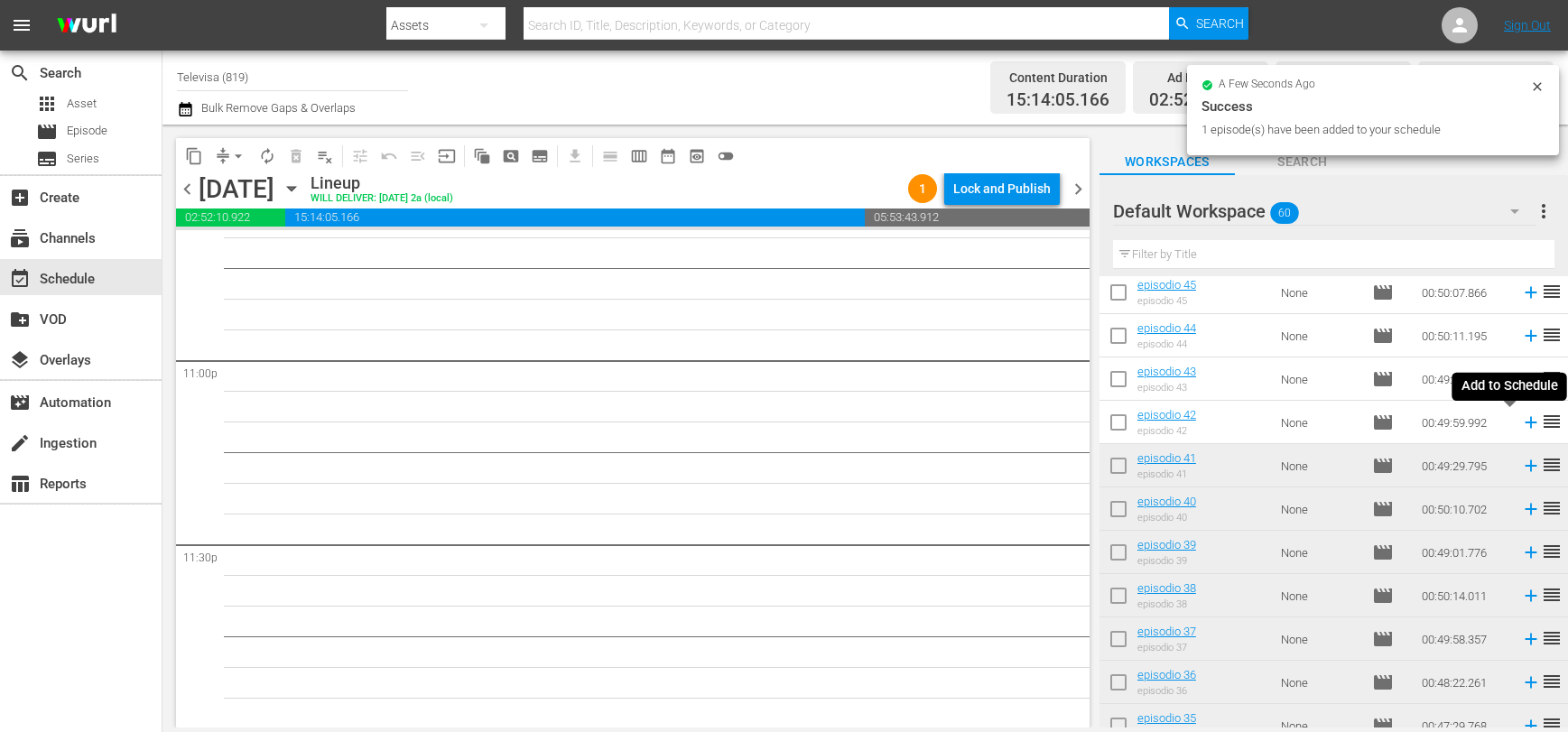
click at [1525, 422] on icon at bounding box center [1531, 423] width 12 height 12
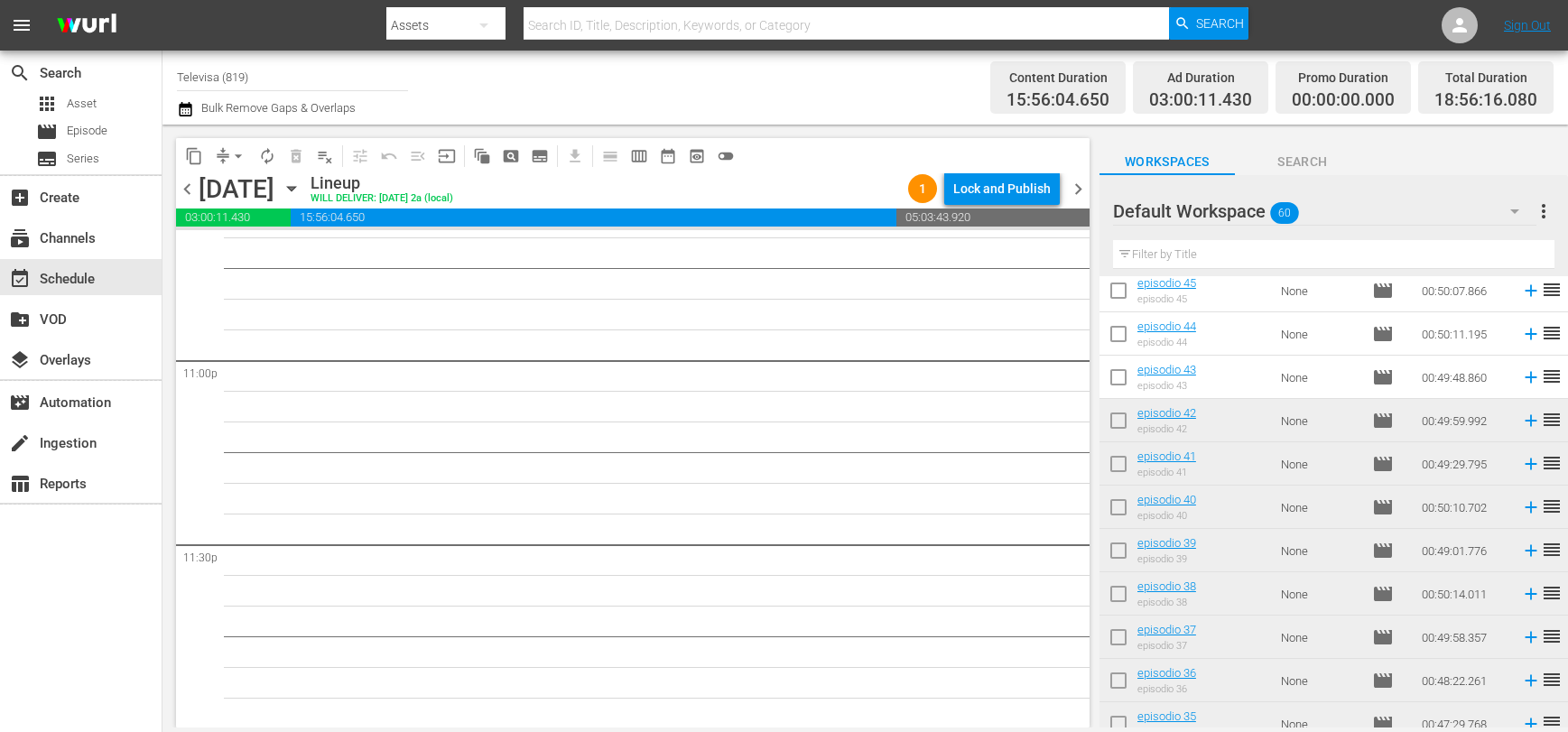
scroll to position [564, 0]
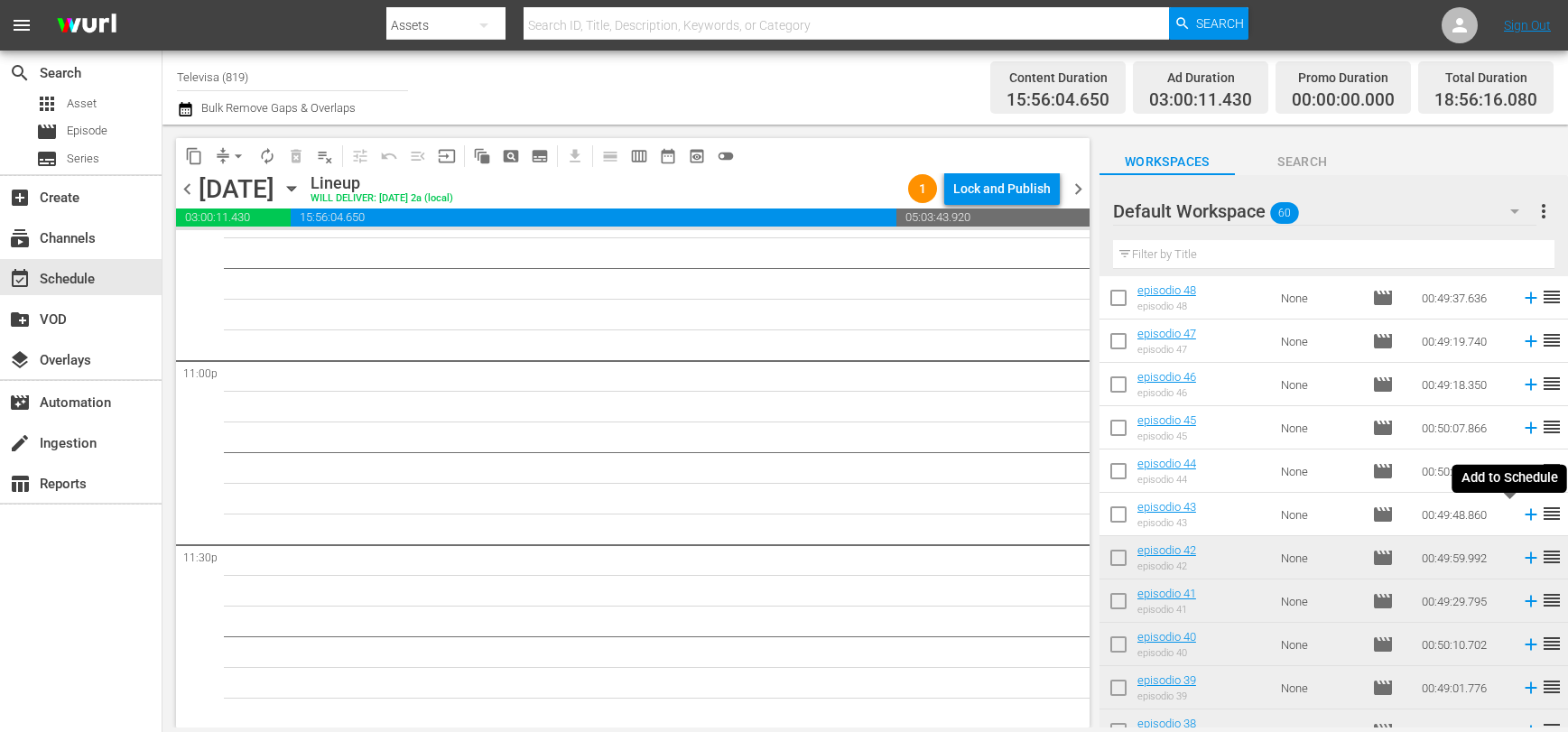
click at [1525, 515] on icon at bounding box center [1531, 515] width 12 height 12
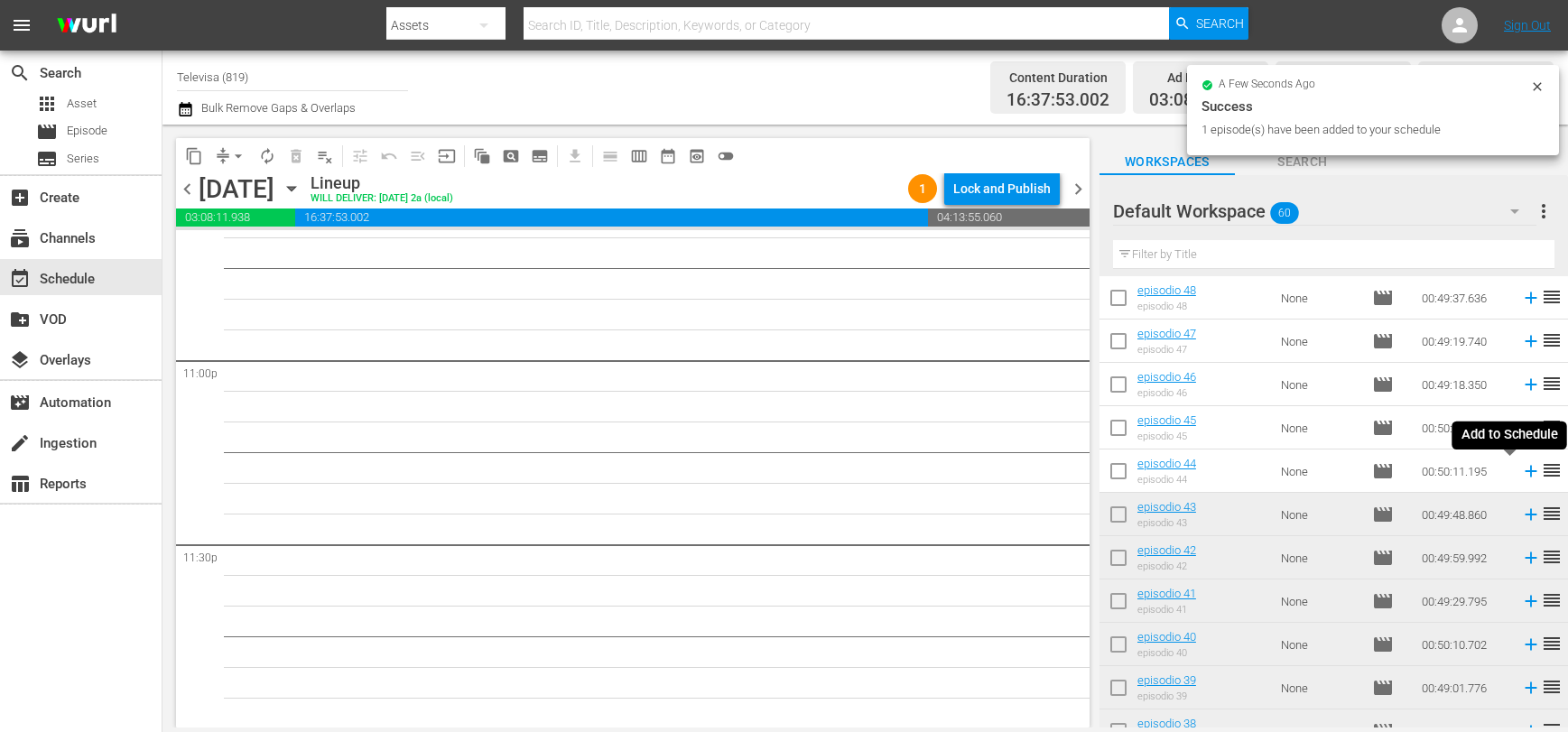
click at [1525, 472] on icon at bounding box center [1531, 471] width 12 height 12
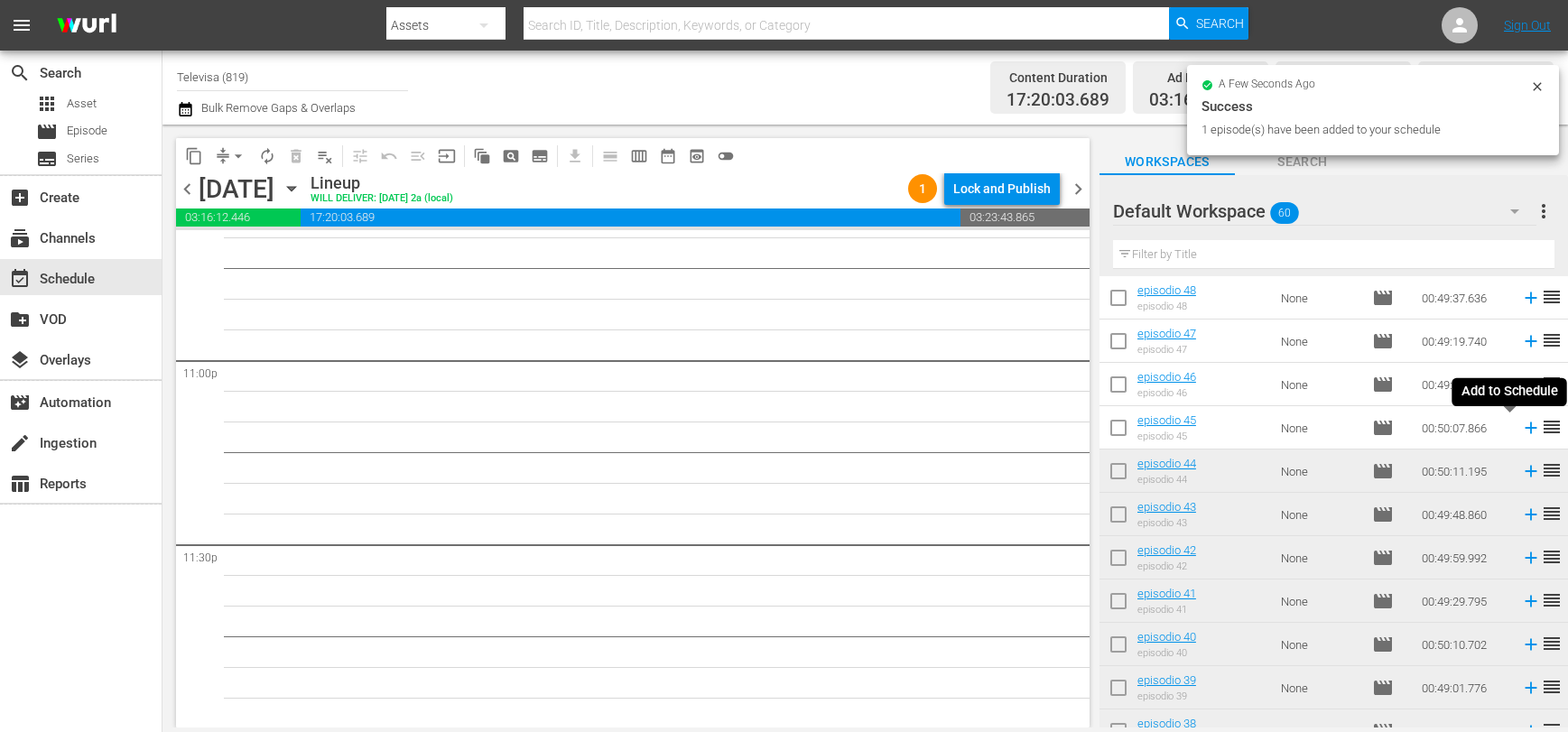
click at [1525, 428] on icon at bounding box center [1531, 428] width 12 height 12
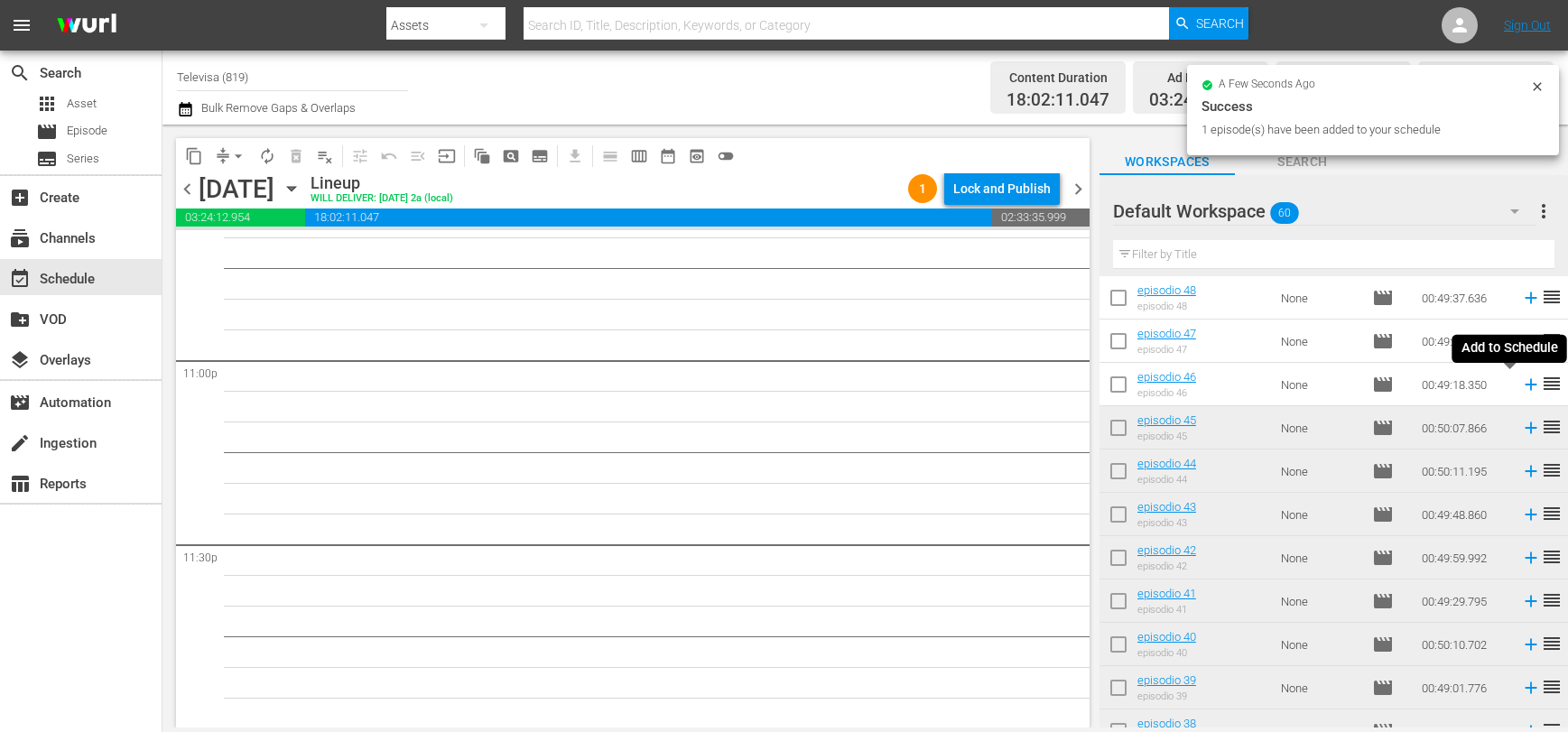
click at [1525, 388] on icon at bounding box center [1531, 385] width 12 height 12
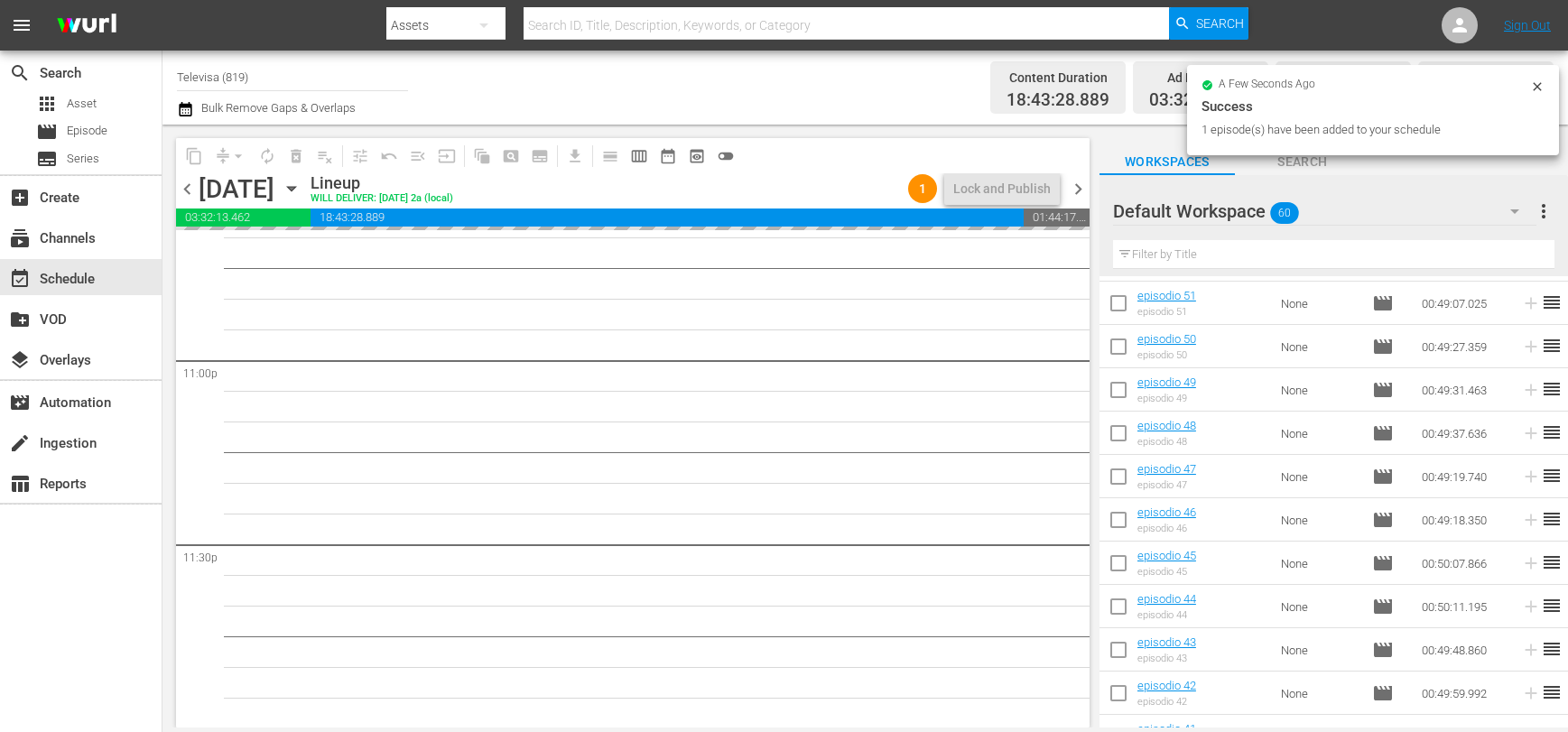
scroll to position [294, 0]
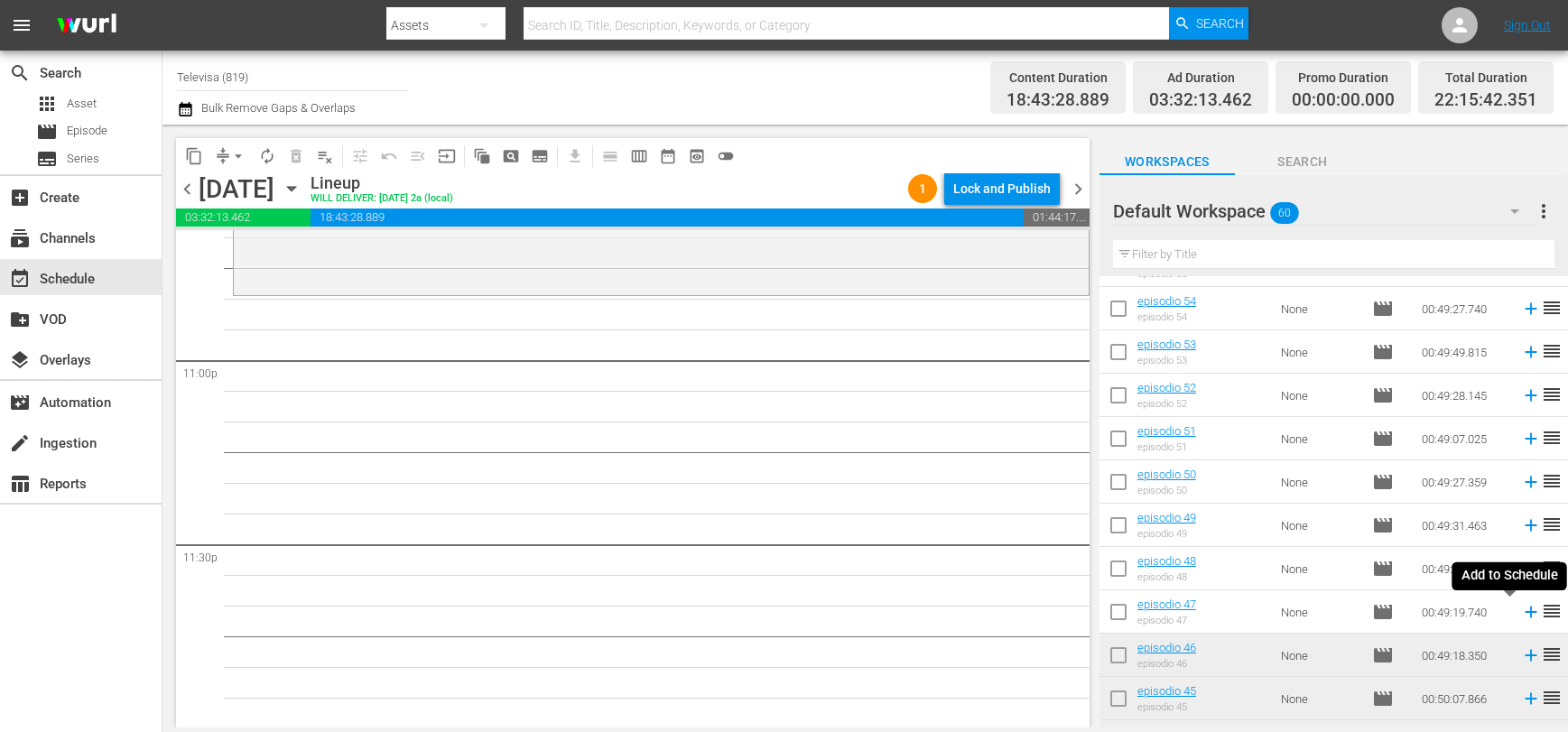
click at [1521, 615] on icon at bounding box center [1531, 611] width 20 height 20
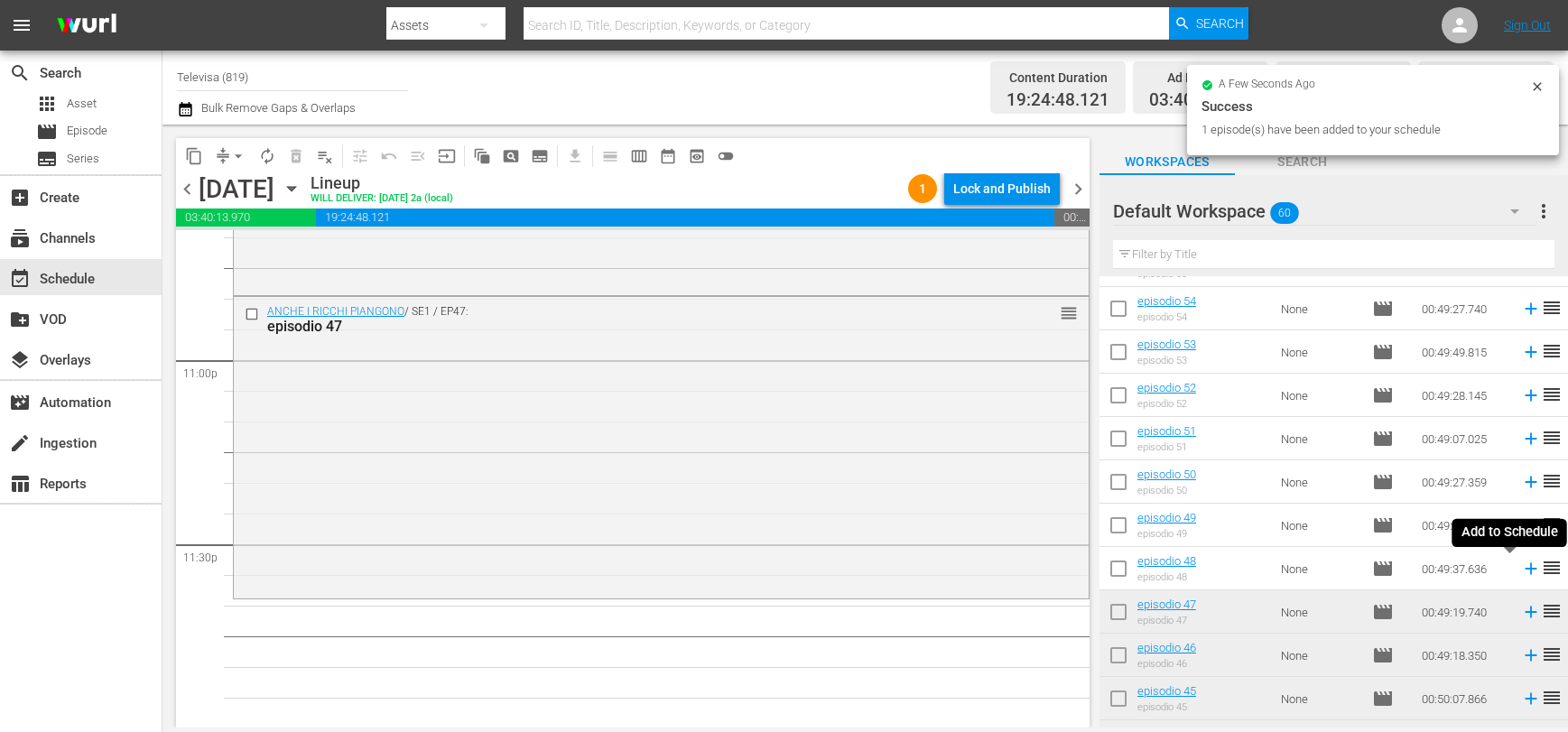
click at [1521, 570] on icon at bounding box center [1531, 568] width 20 height 20
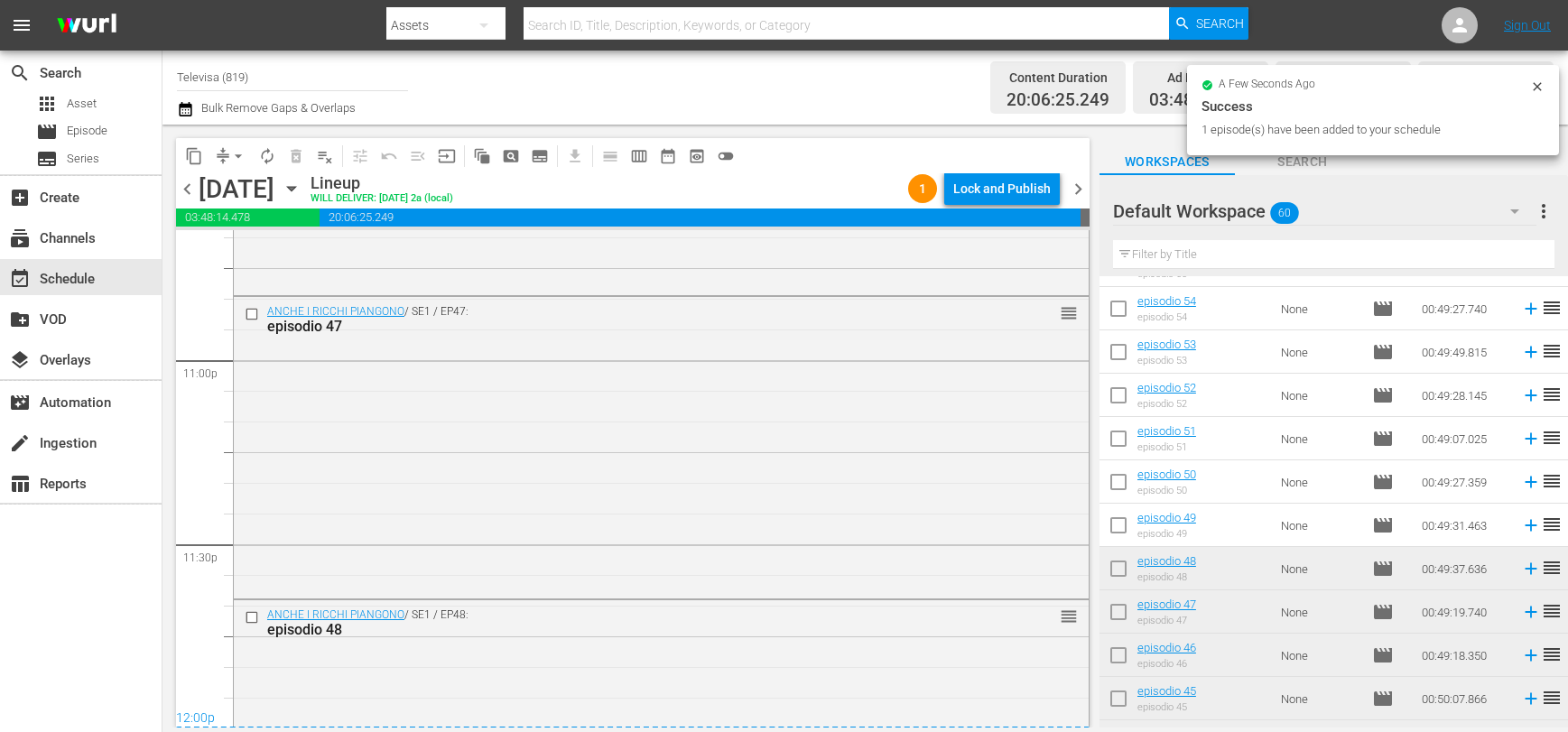
scroll to position [8512, 0]
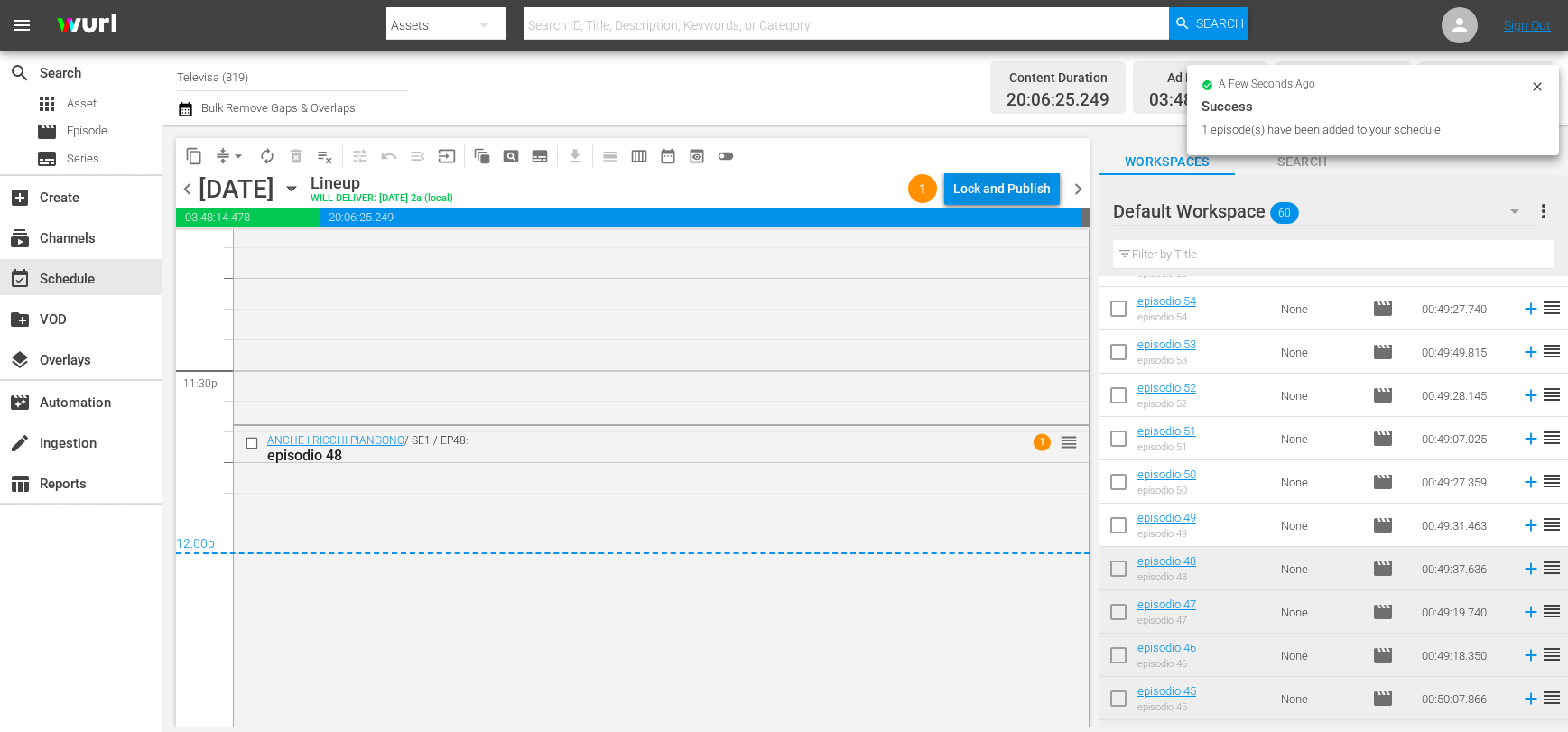
click at [972, 193] on div "Lock and Publish" at bounding box center [1002, 189] width 98 height 33
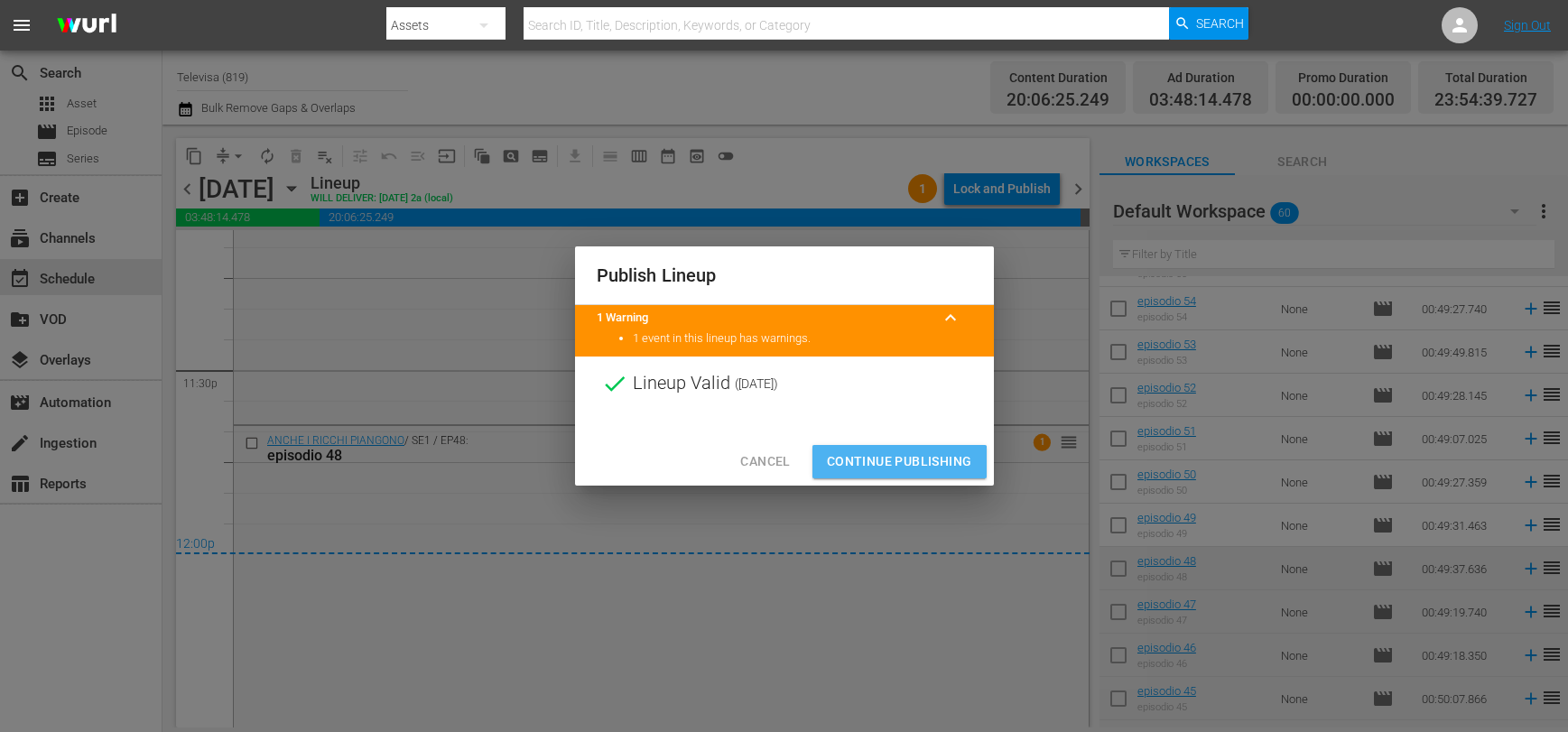
click at [870, 463] on span "Continue Publishing" at bounding box center [899, 461] width 145 height 23
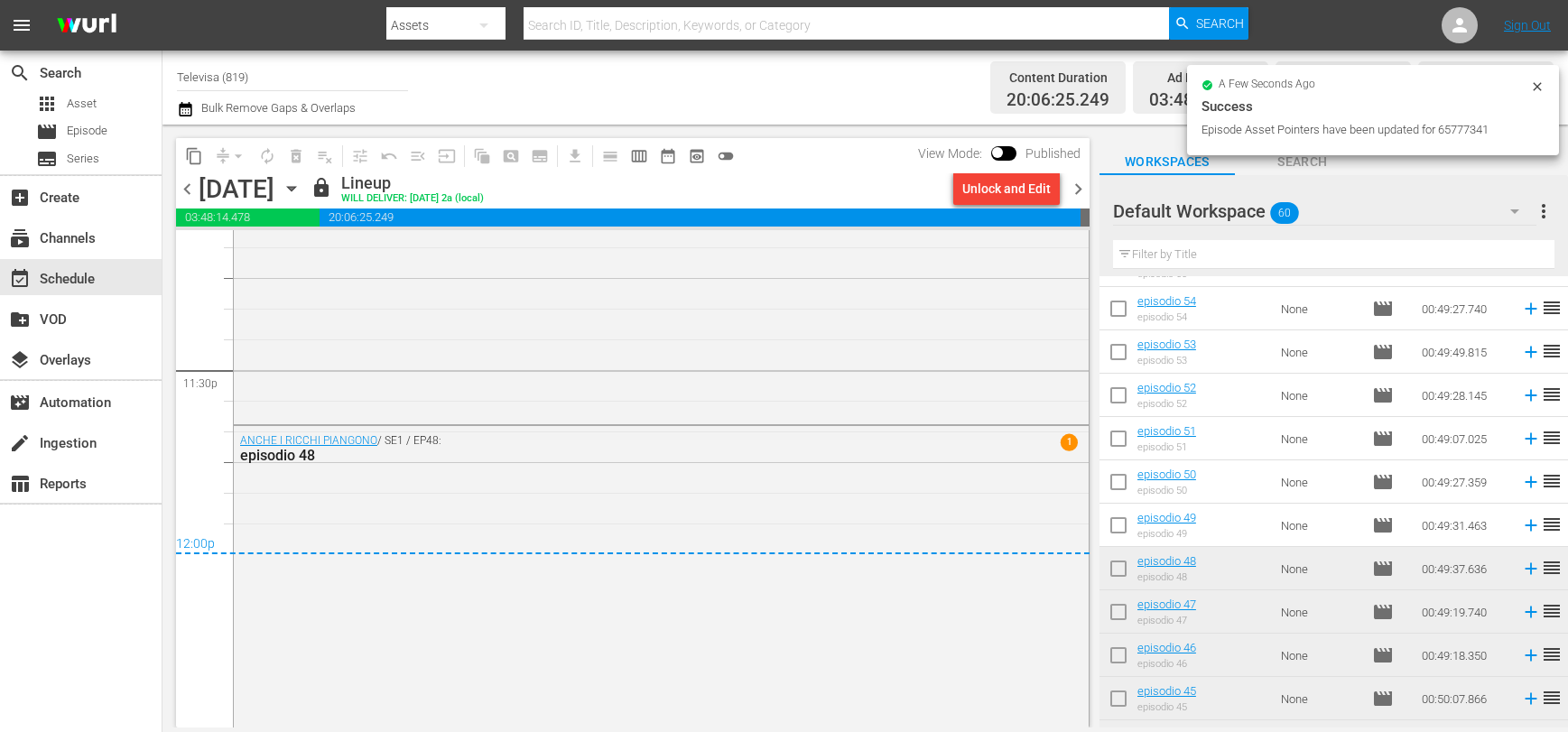
click at [301, 196] on icon "button" at bounding box center [291, 188] width 20 height 20
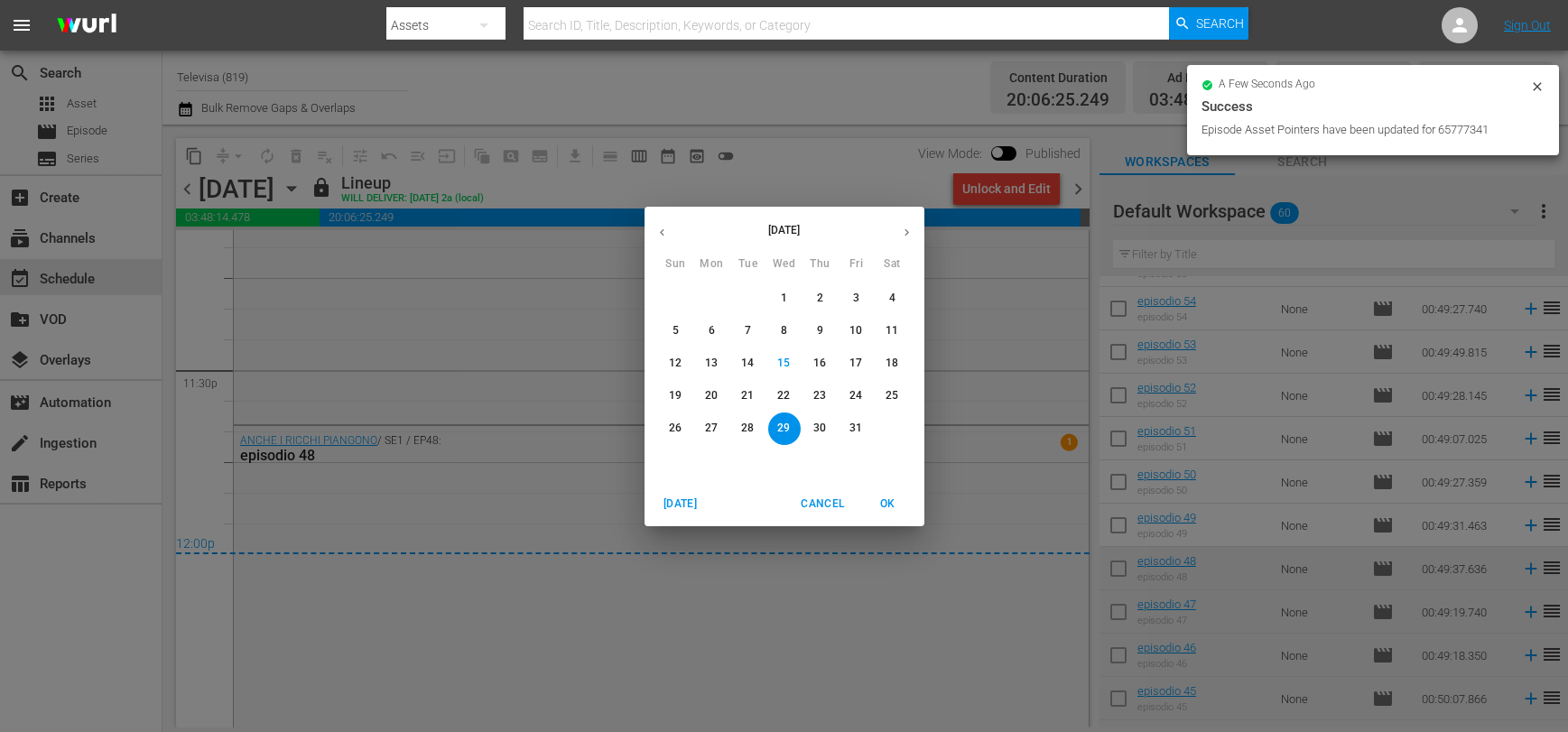
click at [829, 428] on span "30" at bounding box center [820, 428] width 33 height 15
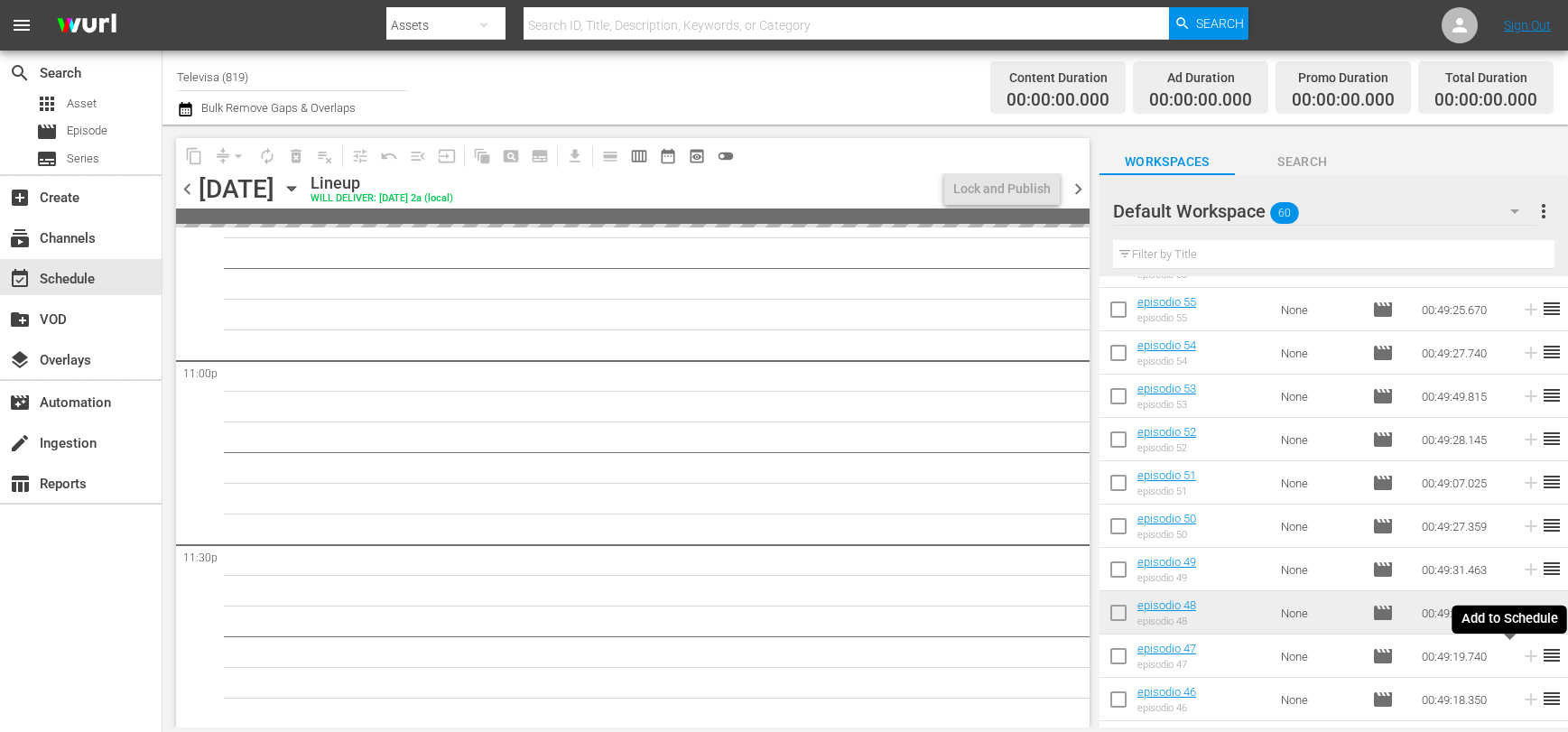
scroll to position [294, 0]
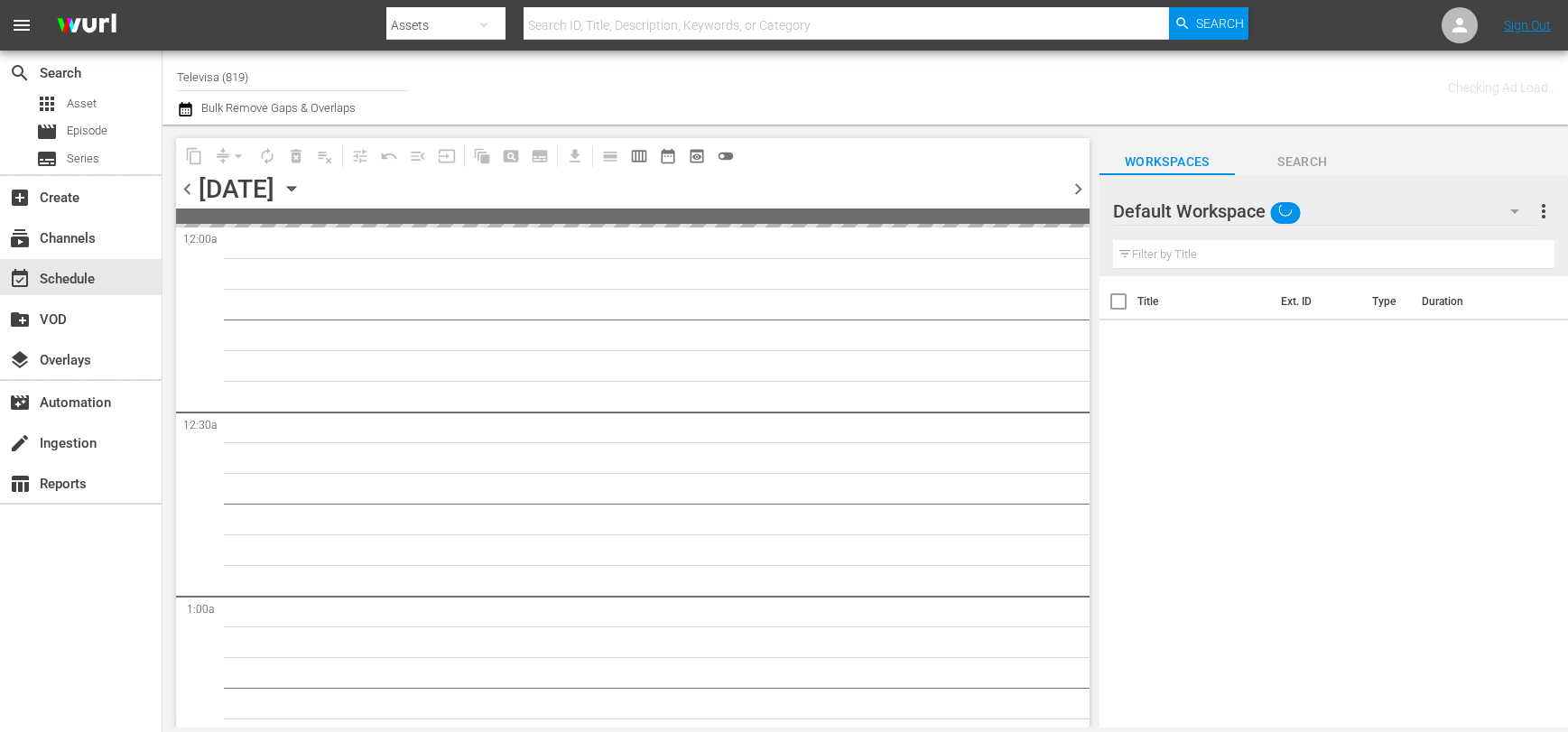
type input "Televisa (819)"
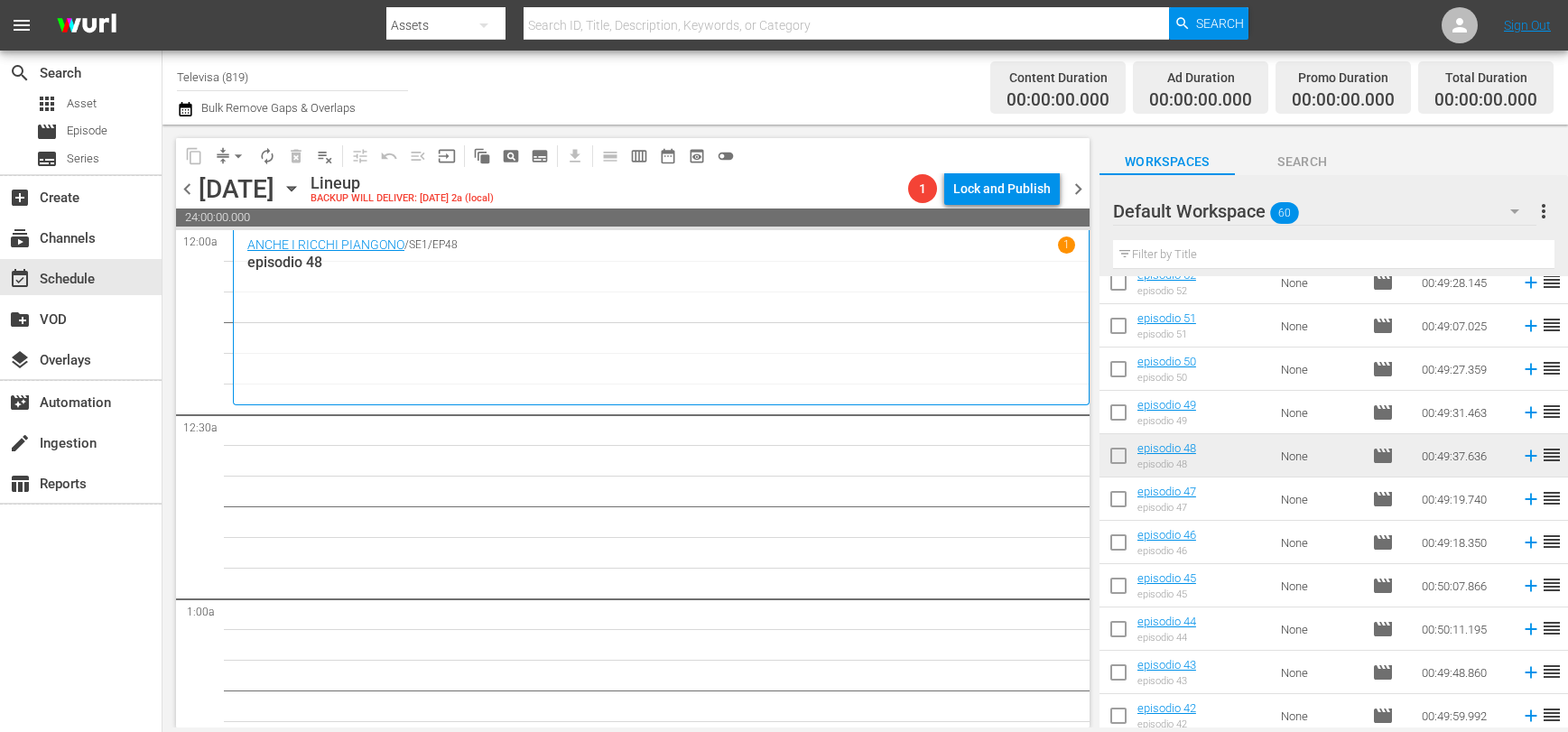
scroll to position [271, 0]
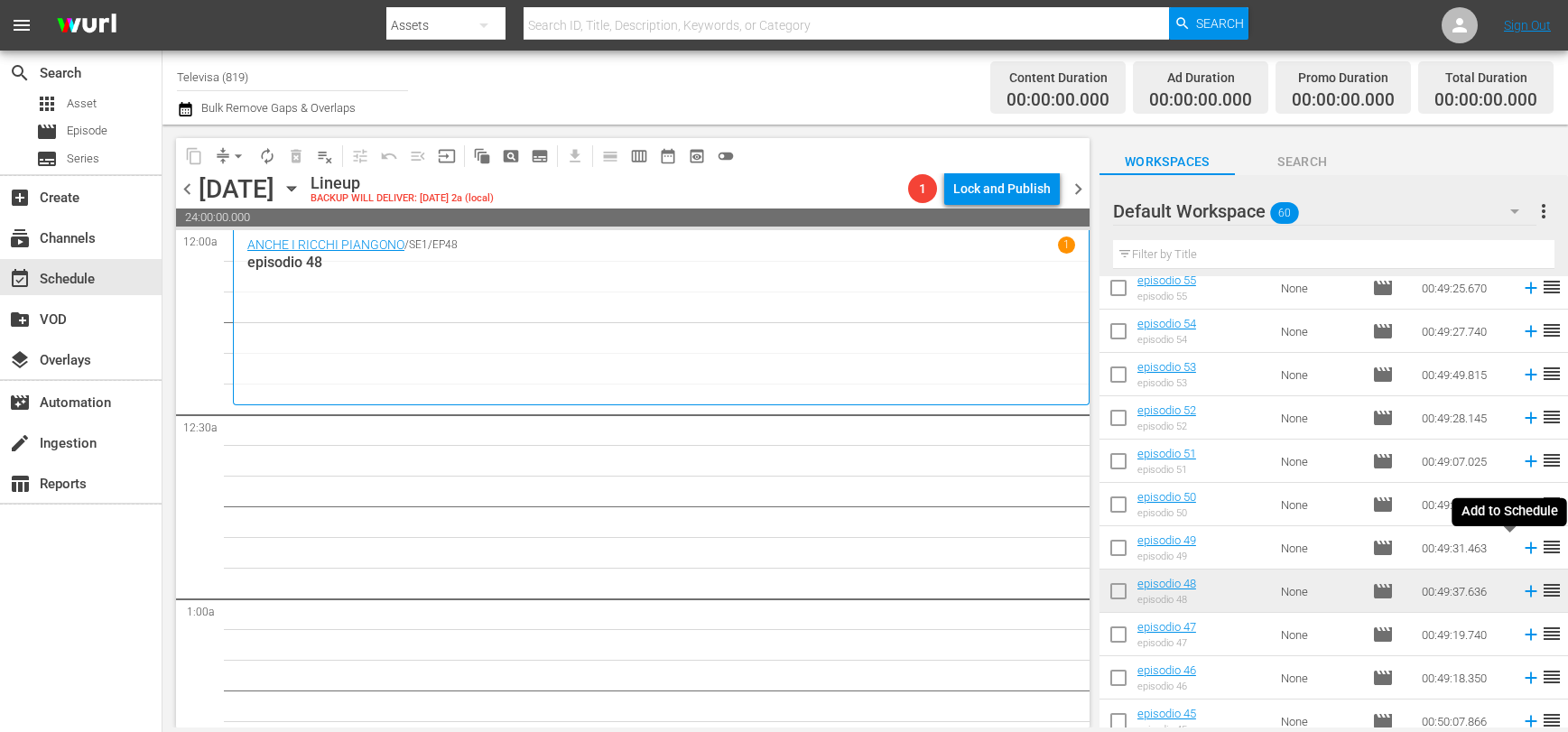
click at [1525, 550] on icon at bounding box center [1531, 548] width 12 height 12
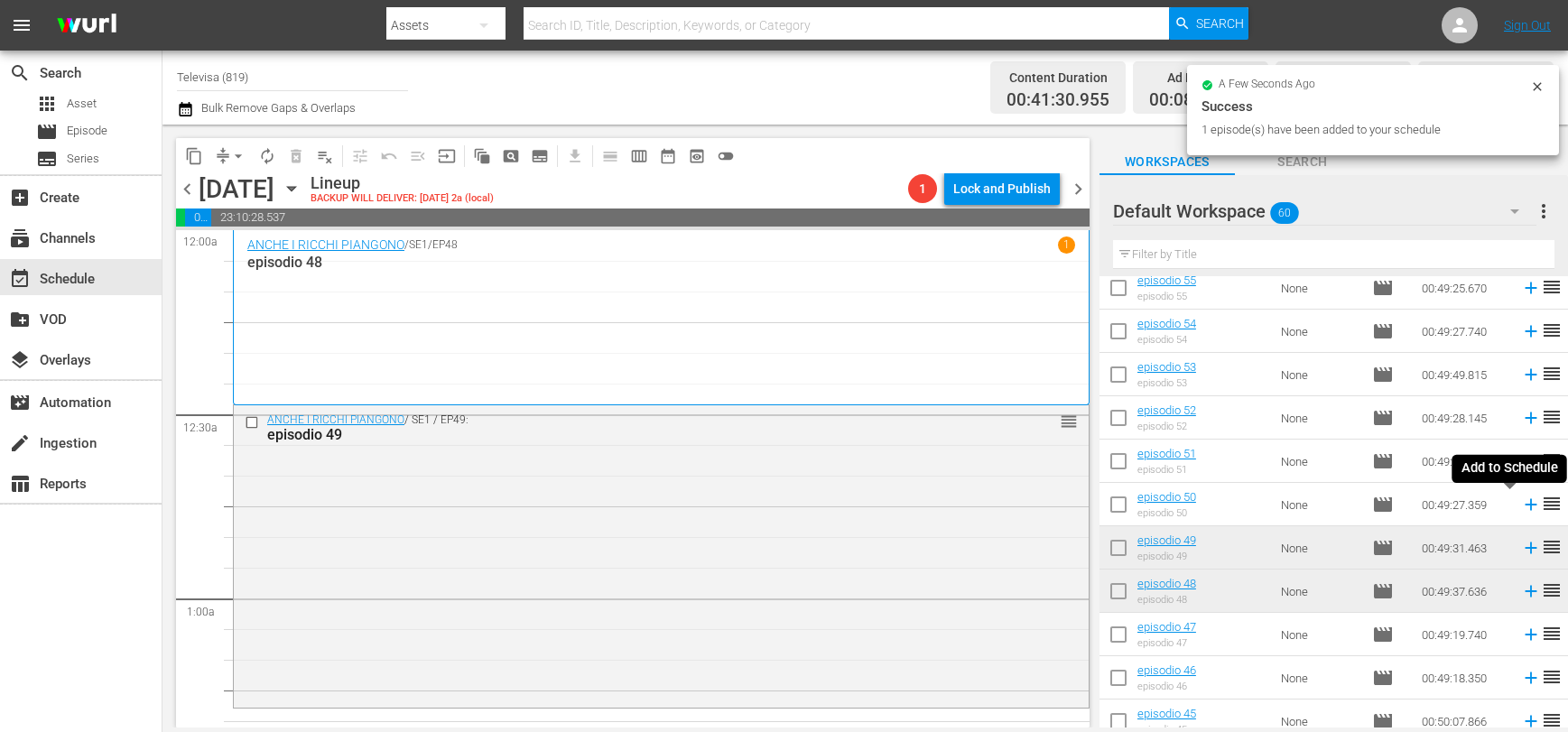
click at [1525, 508] on icon at bounding box center [1531, 505] width 12 height 12
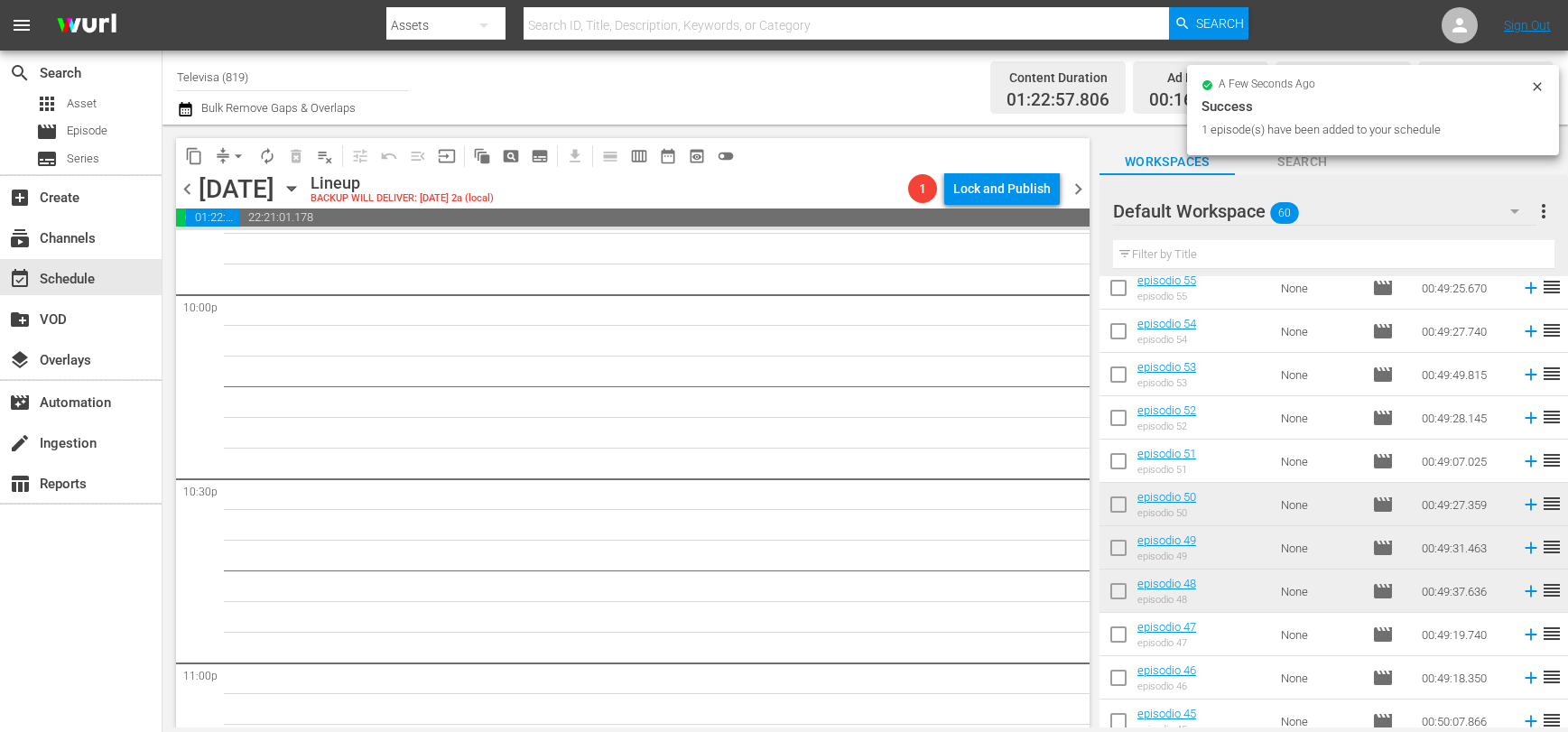
scroll to position [8339, 0]
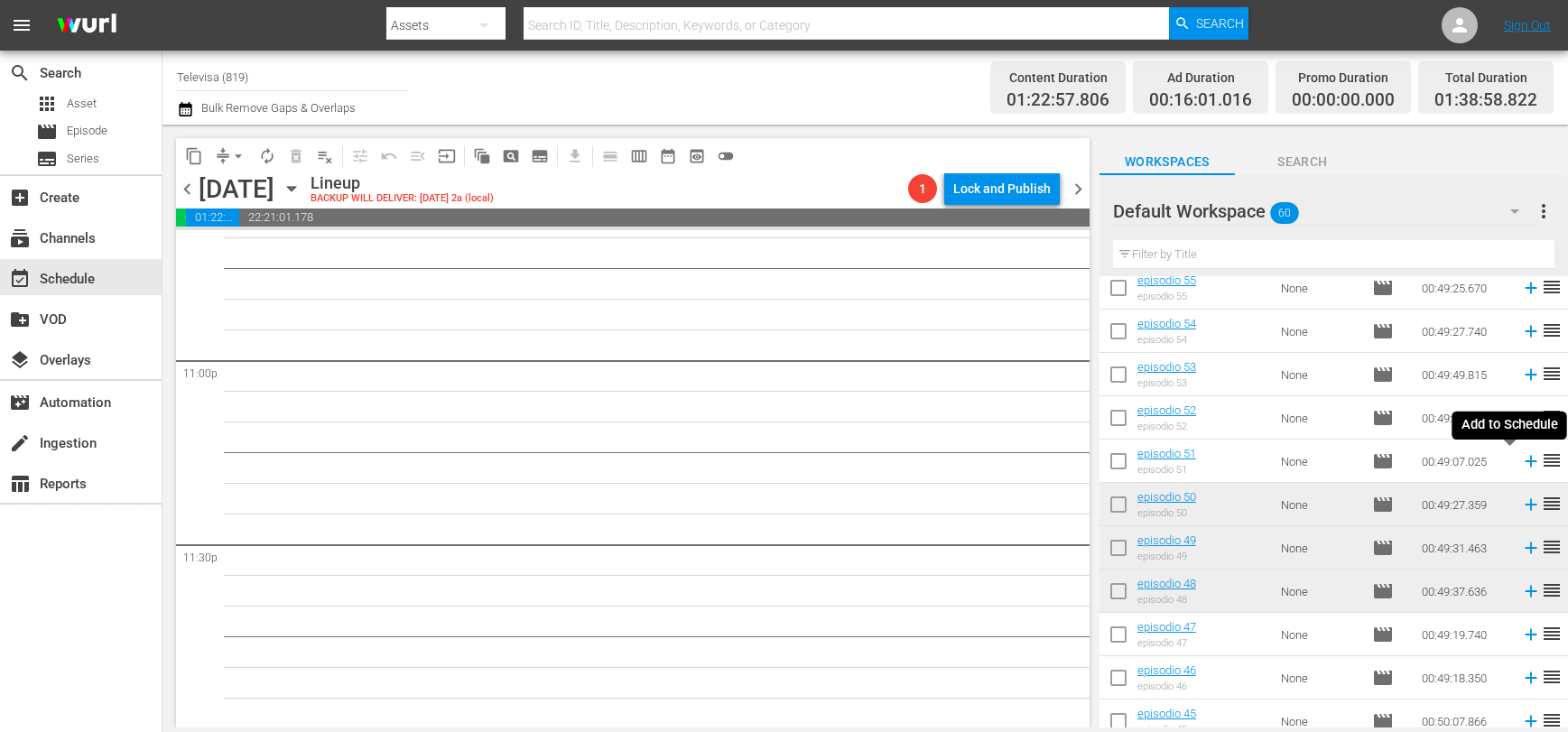
click at [1521, 463] on icon at bounding box center [1531, 460] width 20 height 20
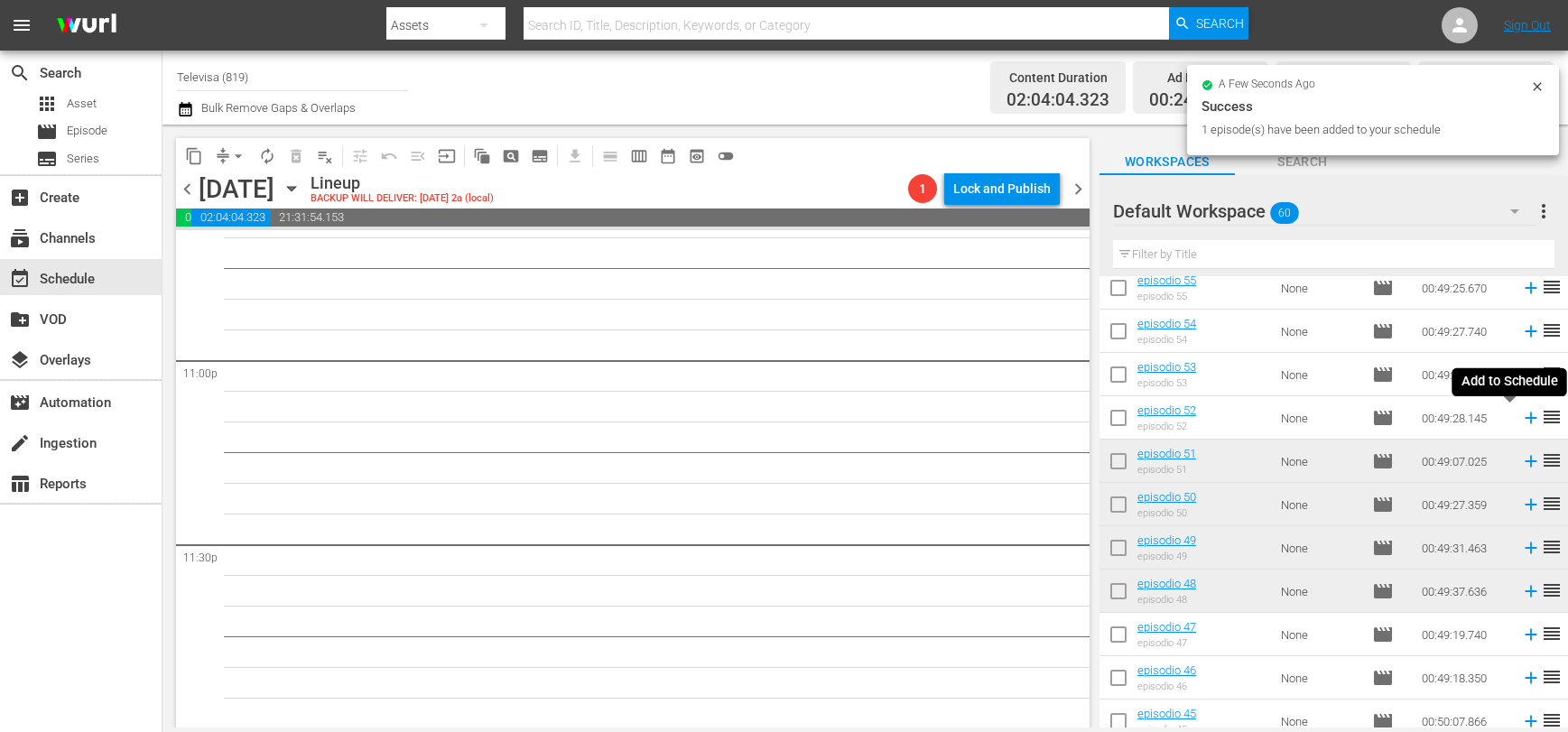
scroll to position [8307, 0]
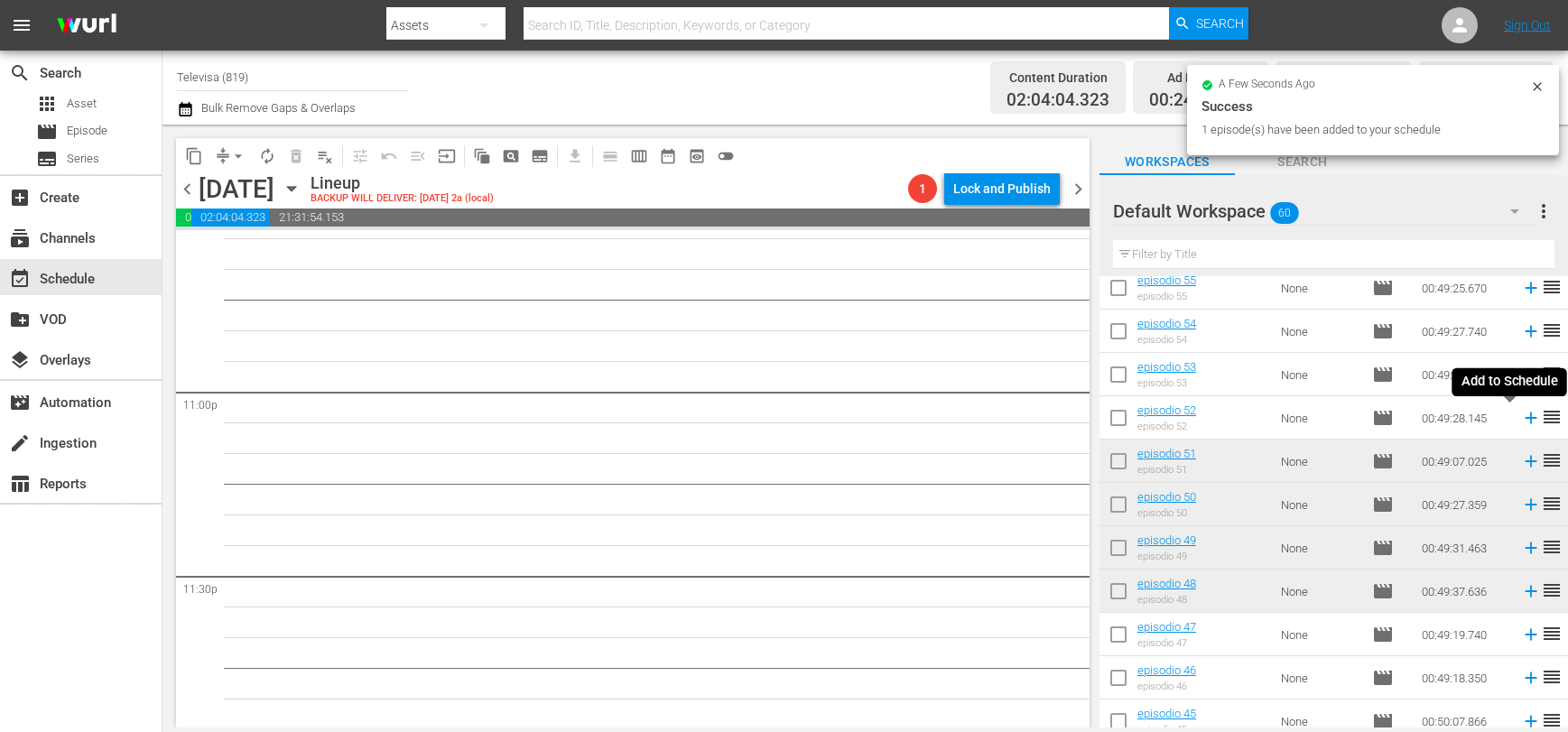
click at [1525, 418] on icon at bounding box center [1531, 418] width 12 height 12
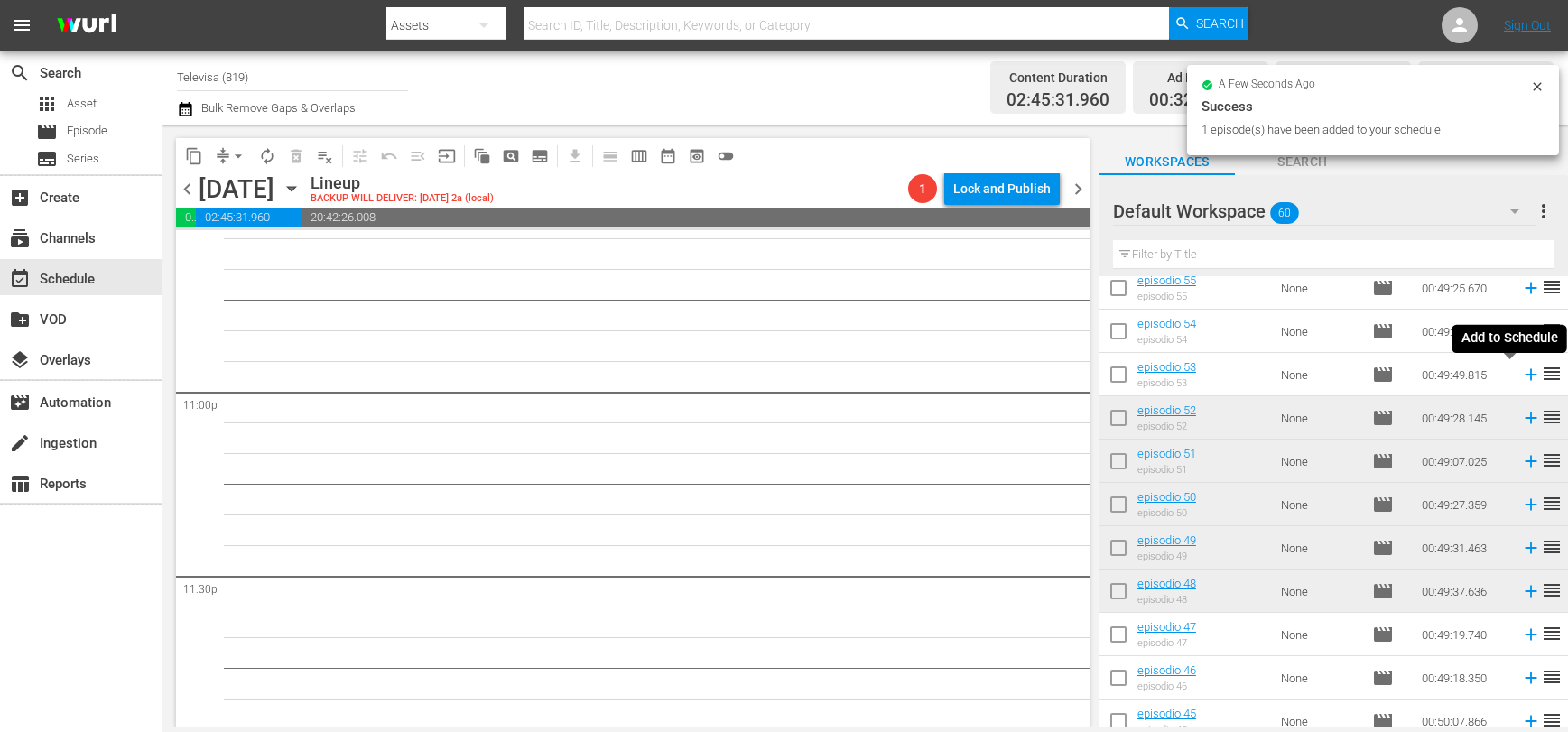
scroll to position [8277, 0]
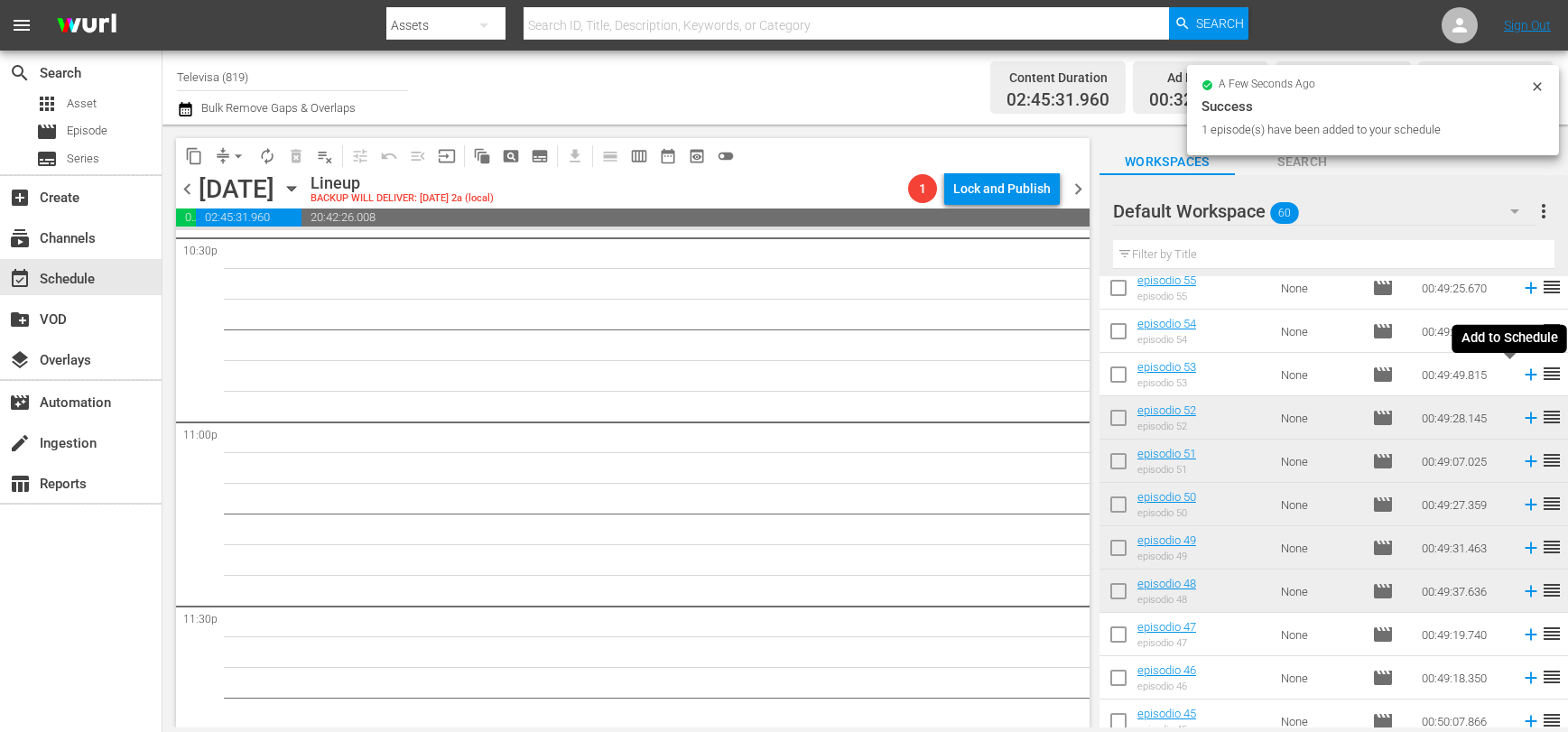
click at [1525, 376] on icon at bounding box center [1531, 375] width 12 height 12
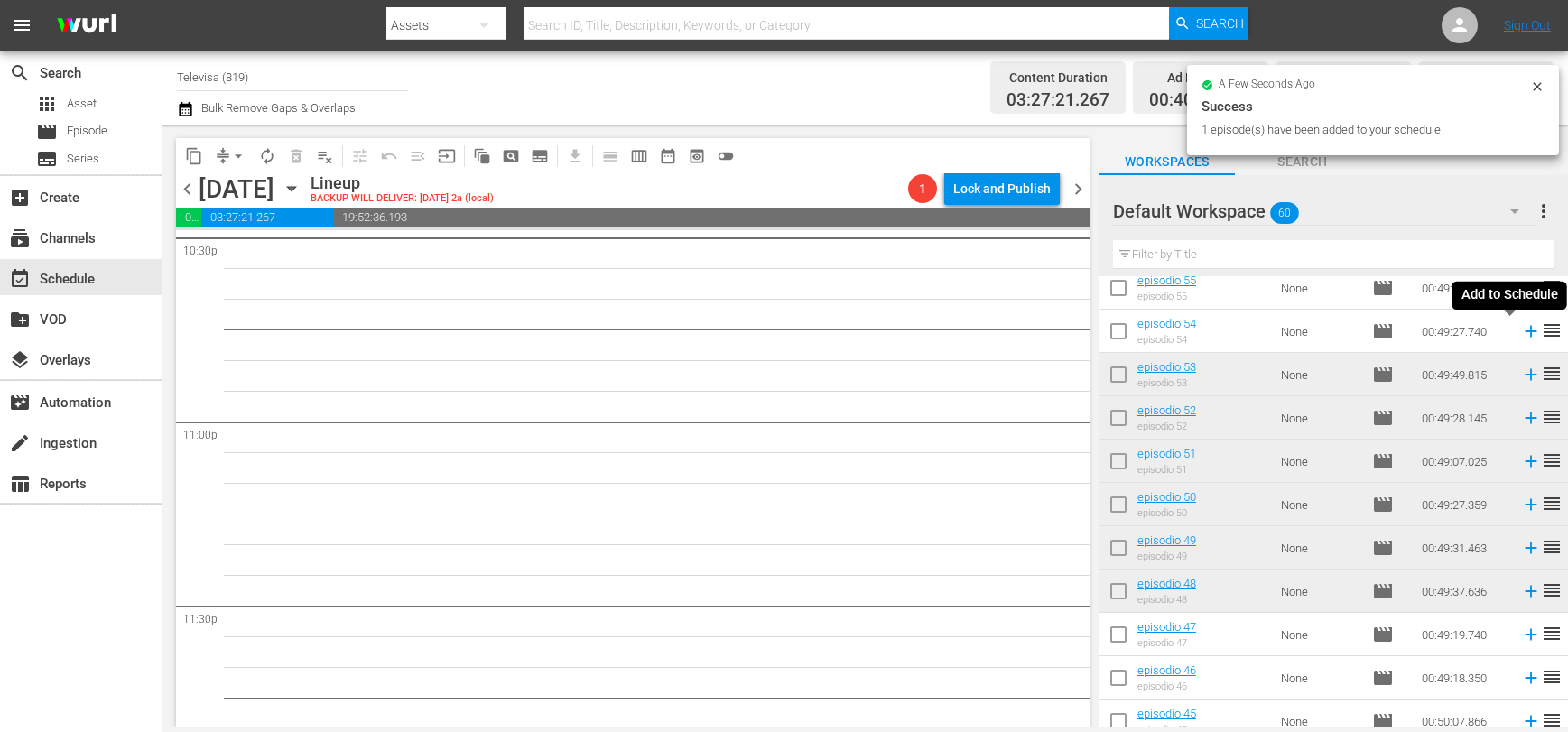
click at [1521, 334] on icon at bounding box center [1531, 331] width 20 height 20
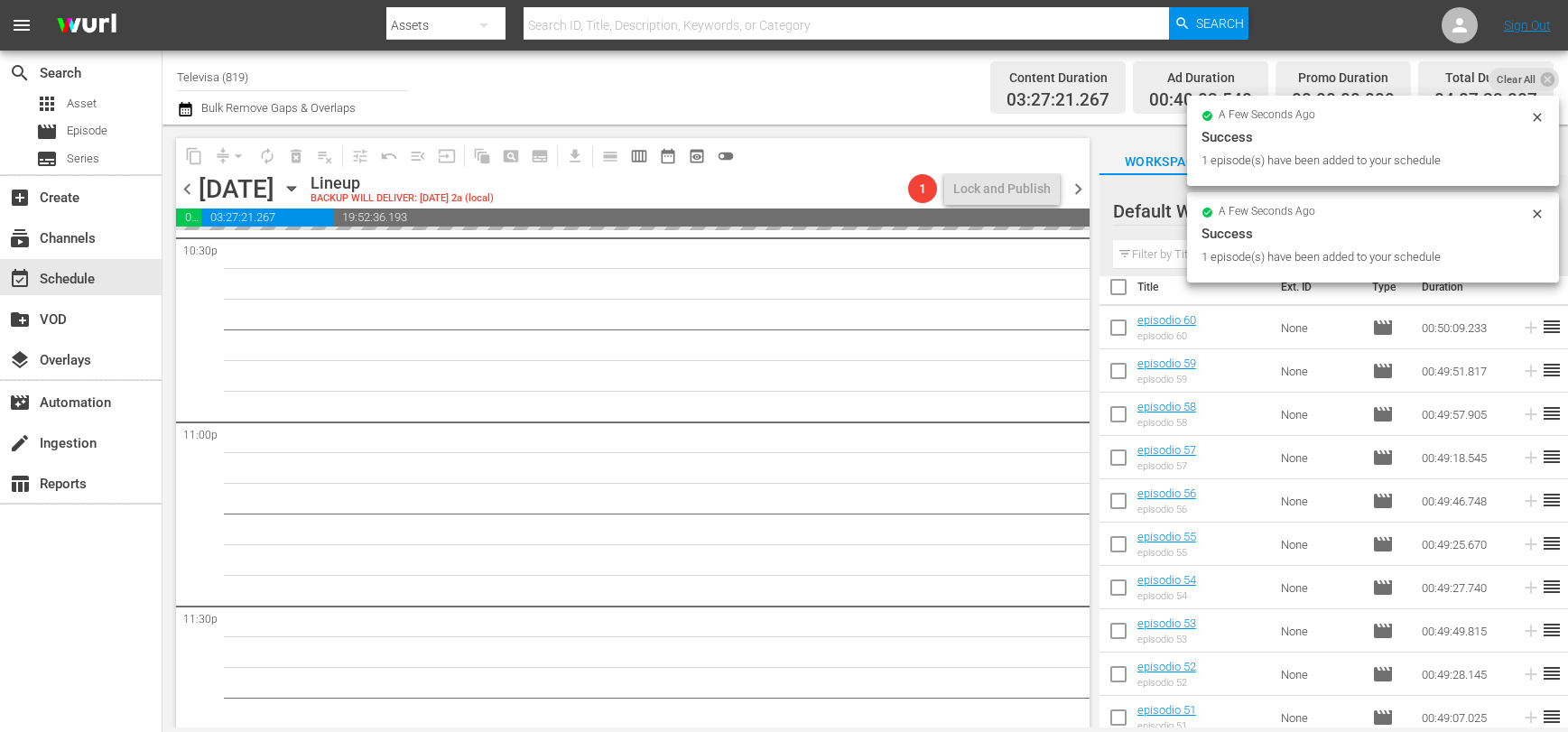
scroll to position [0, 0]
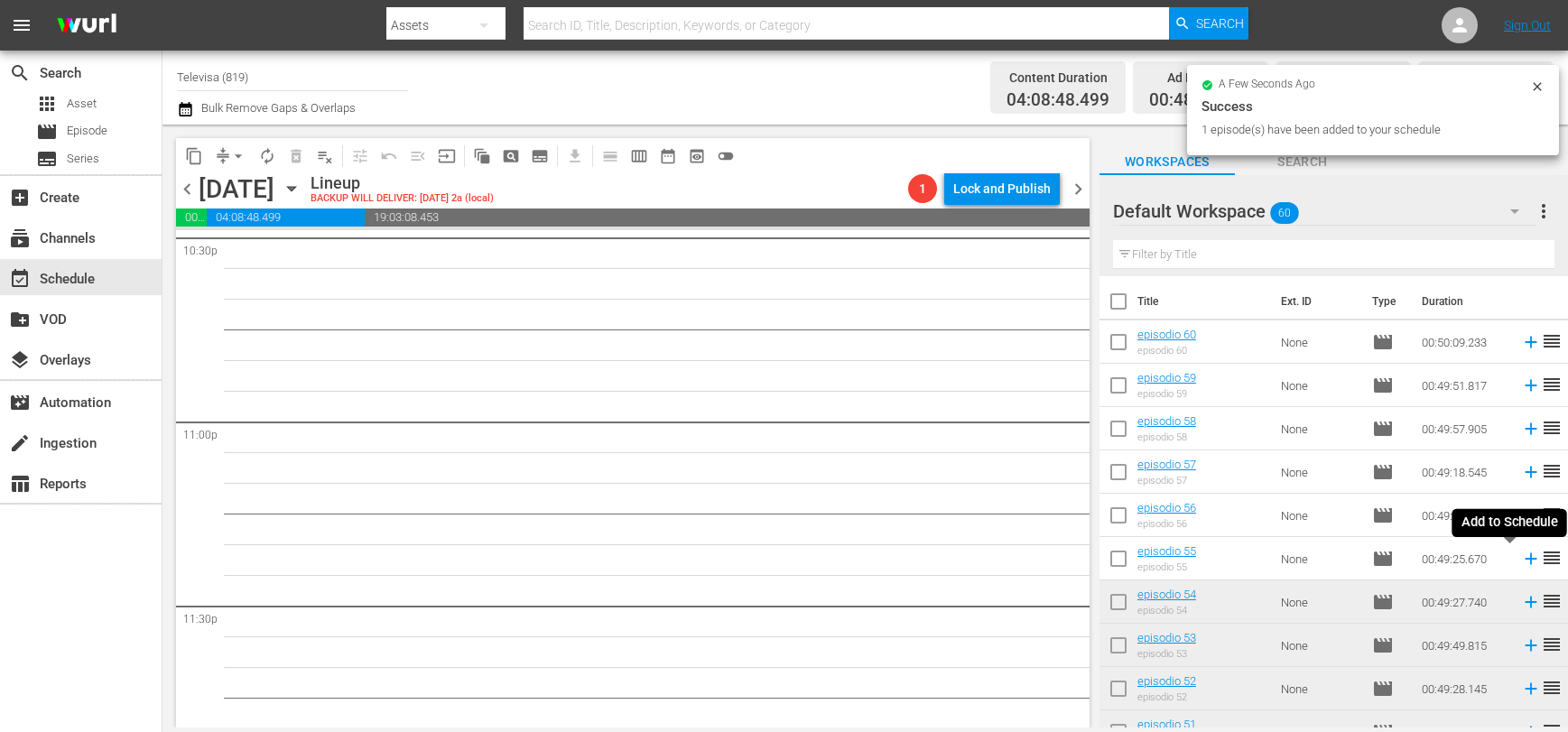
click at [1521, 557] on icon at bounding box center [1531, 558] width 20 height 20
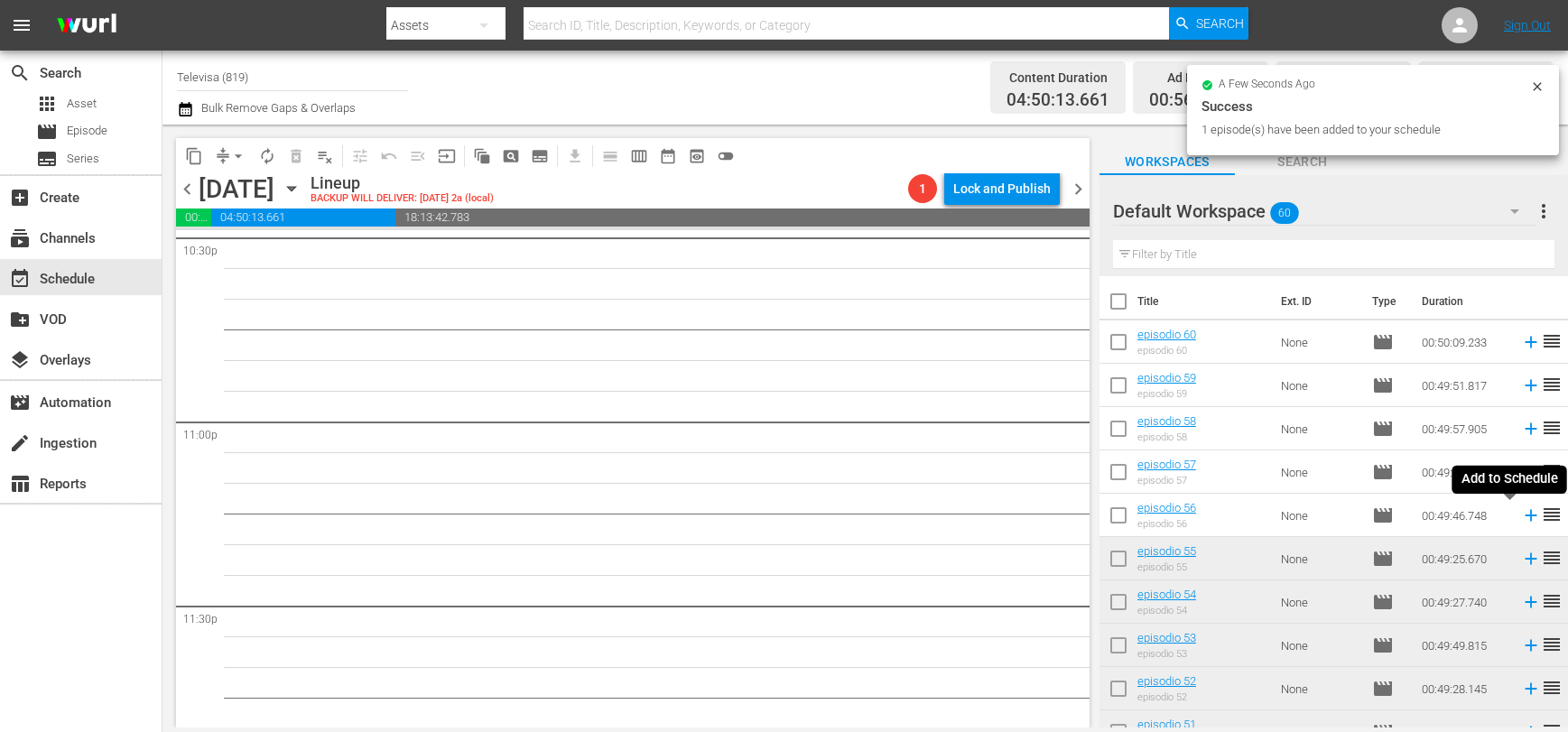
click at [1525, 515] on icon at bounding box center [1531, 515] width 12 height 12
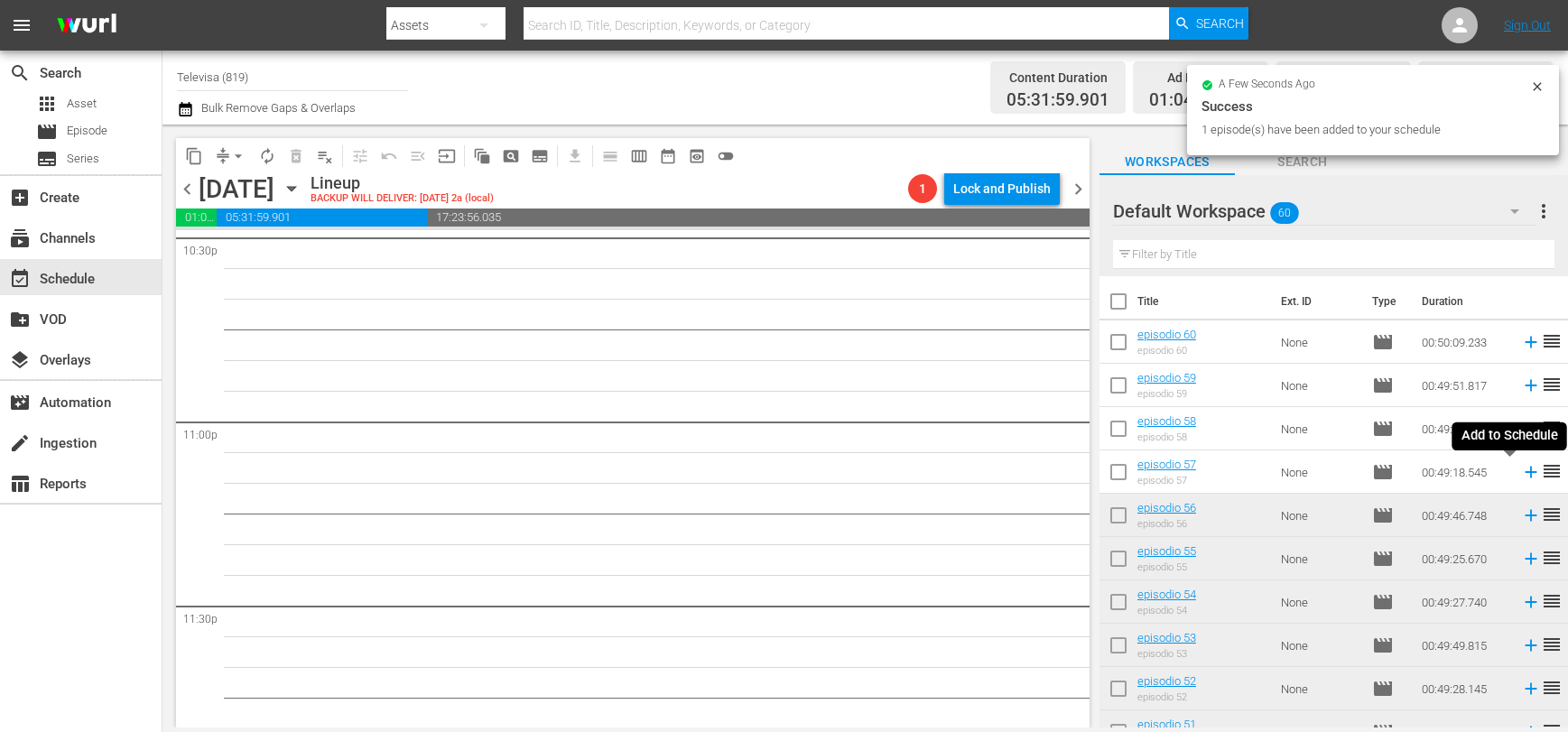
click at [1525, 472] on icon at bounding box center [1531, 472] width 12 height 12
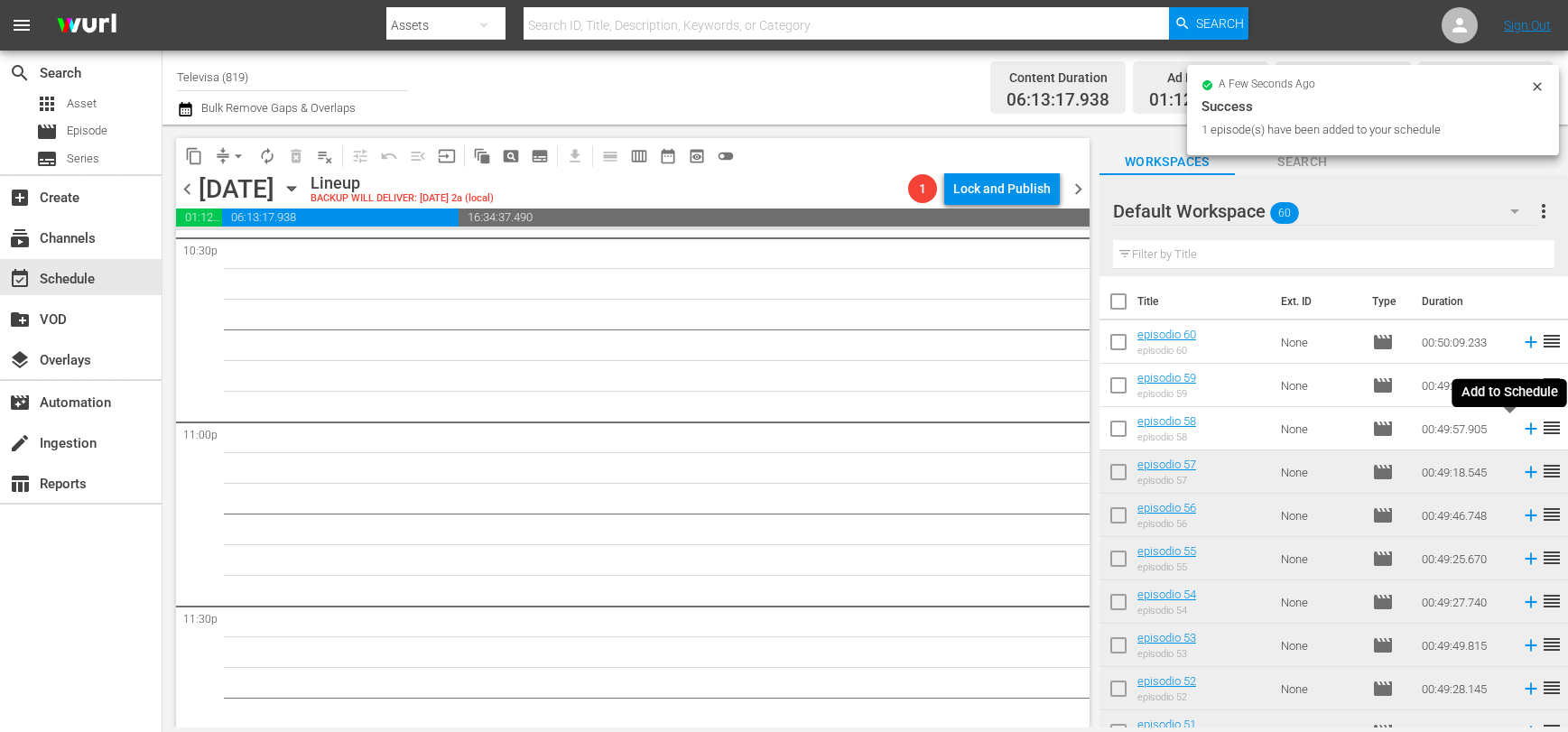
scroll to position [8247, 0]
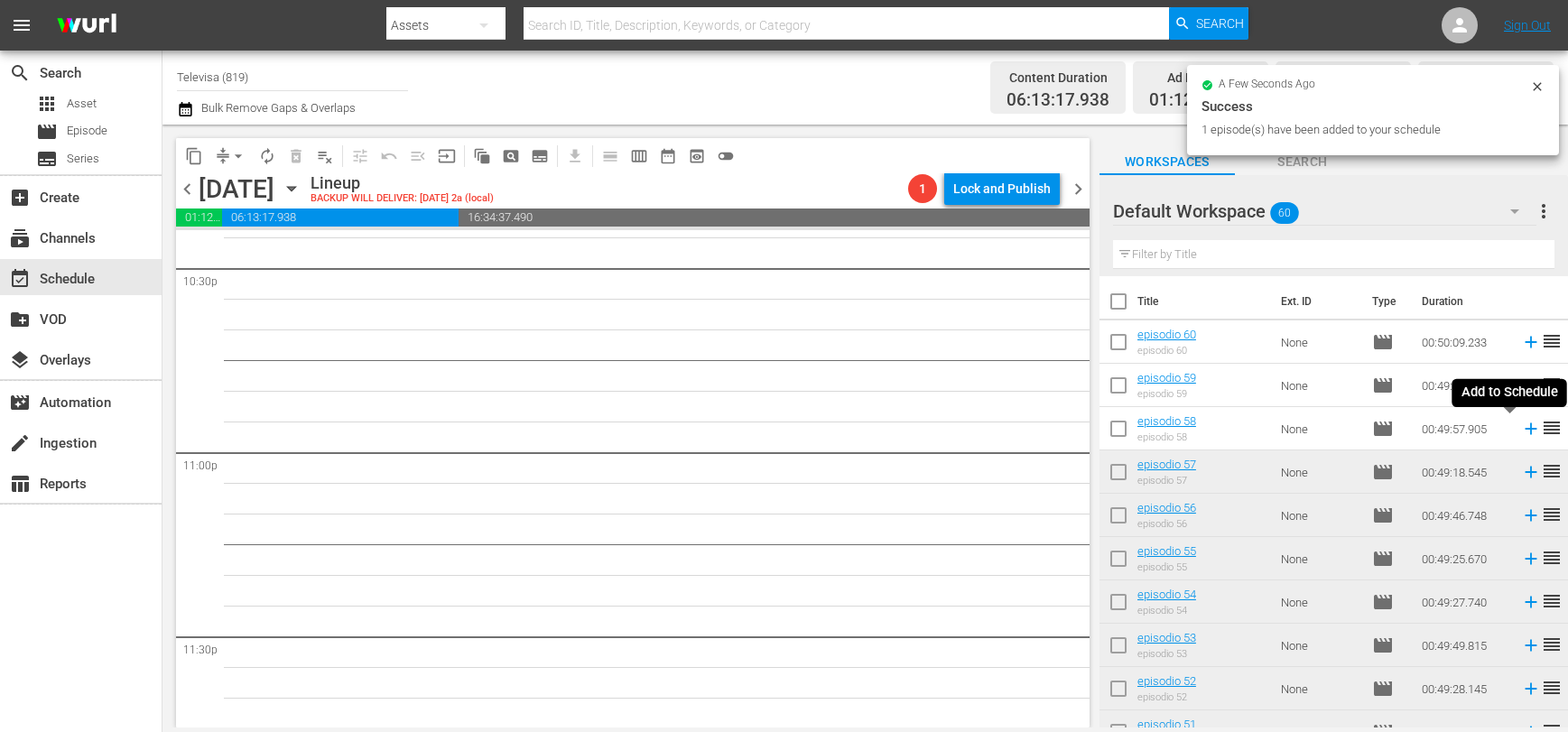
click at [1525, 429] on icon at bounding box center [1531, 429] width 12 height 12
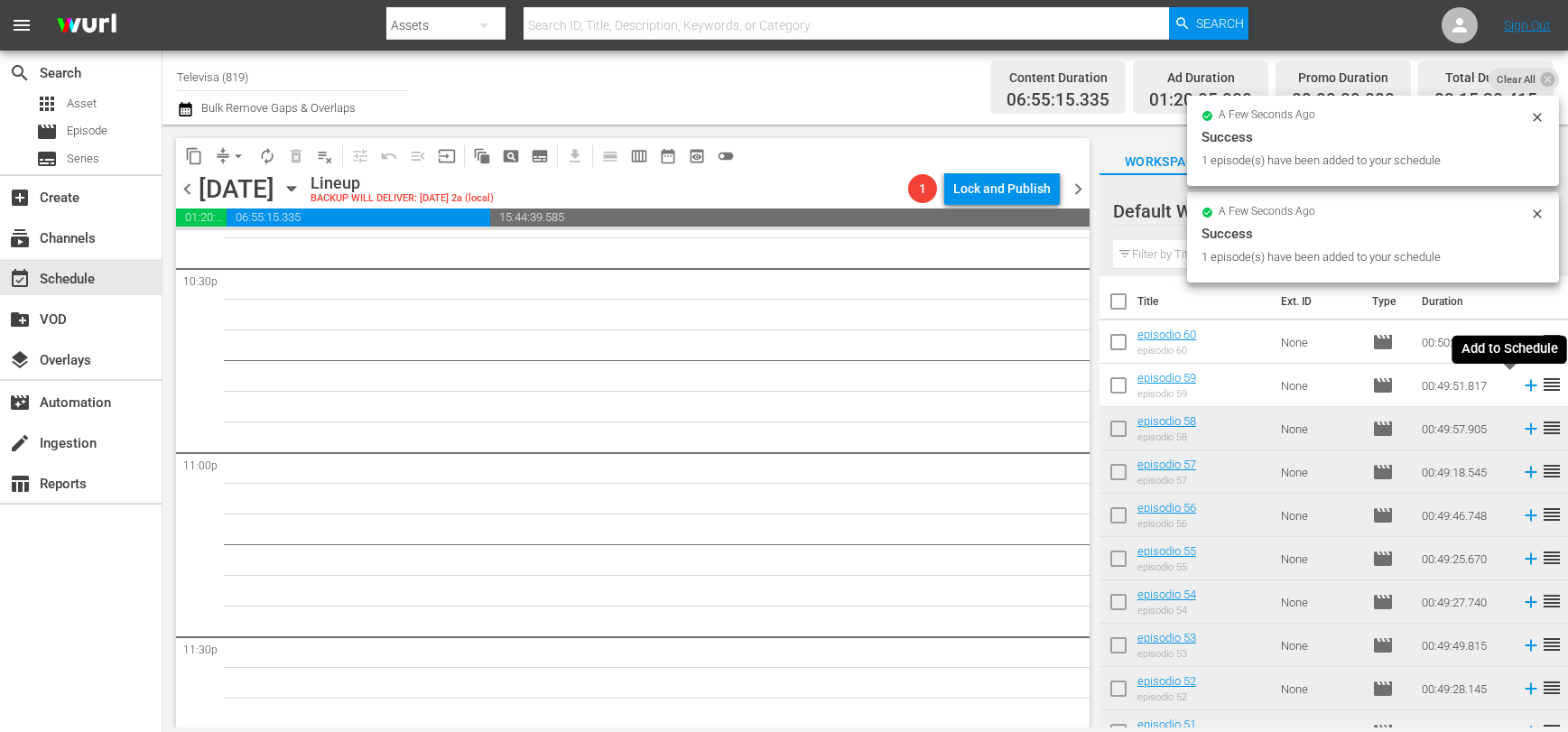
scroll to position [8215, 0]
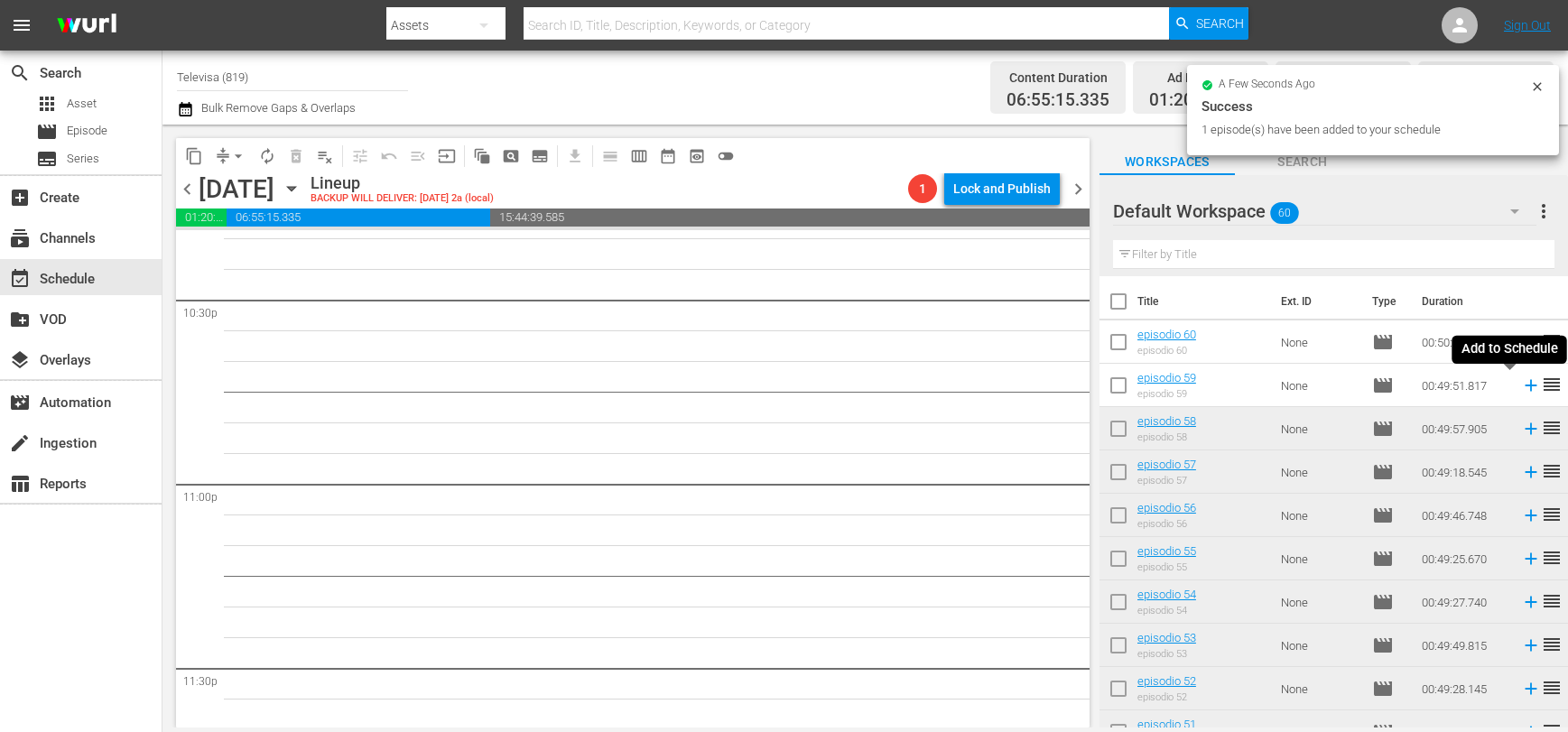
click at [1525, 390] on icon at bounding box center [1531, 386] width 12 height 12
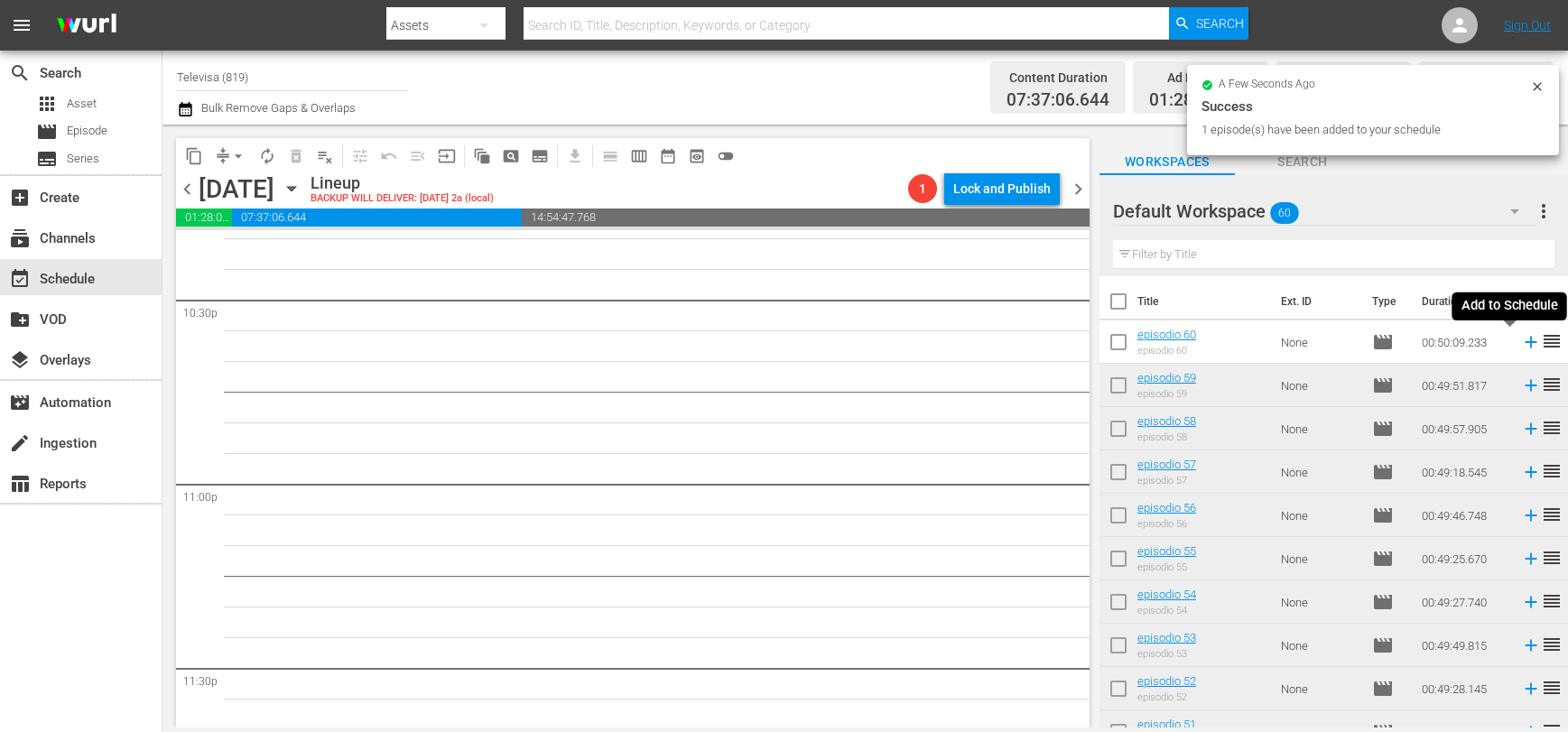
scroll to position [8185, 0]
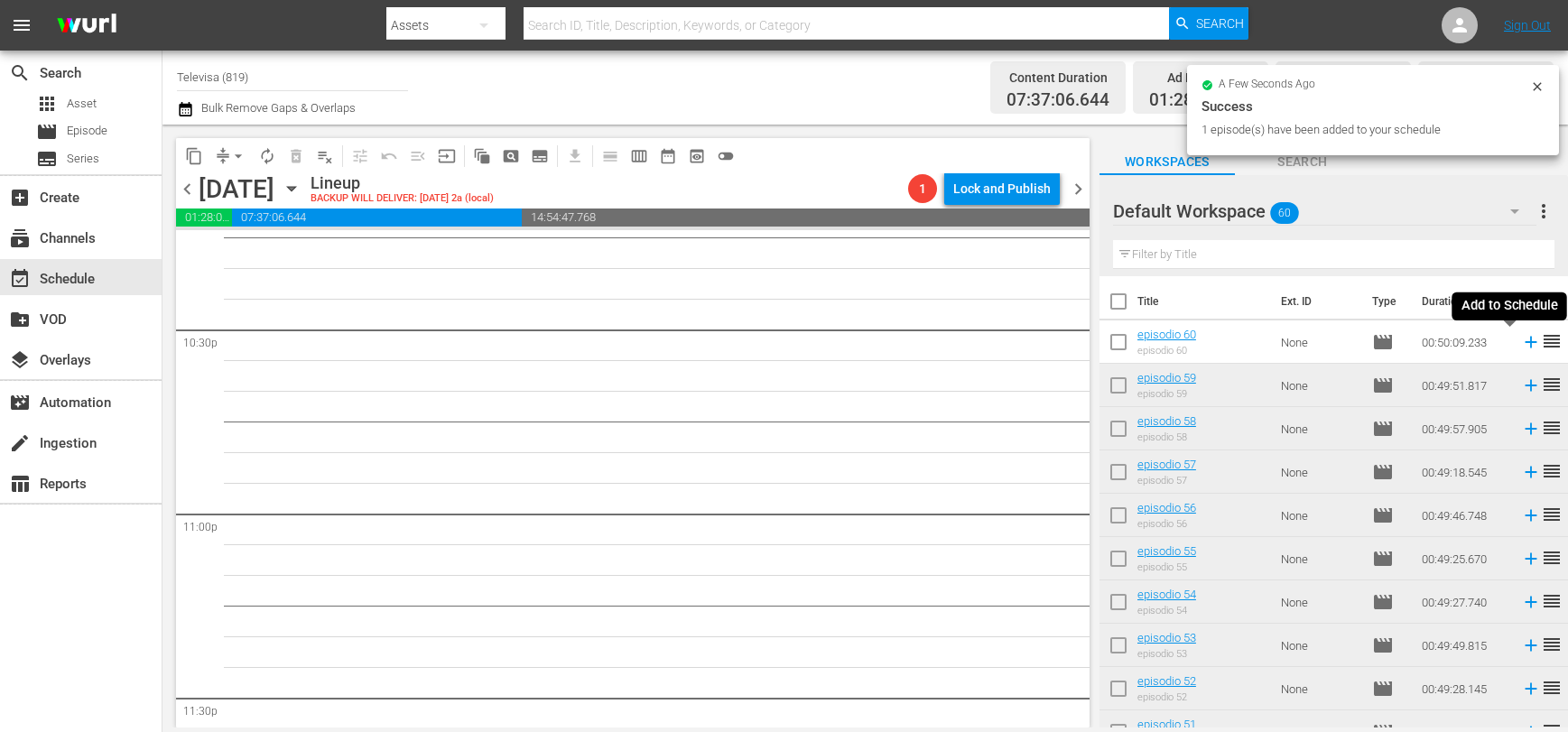
click at [1525, 344] on icon at bounding box center [1531, 342] width 12 height 12
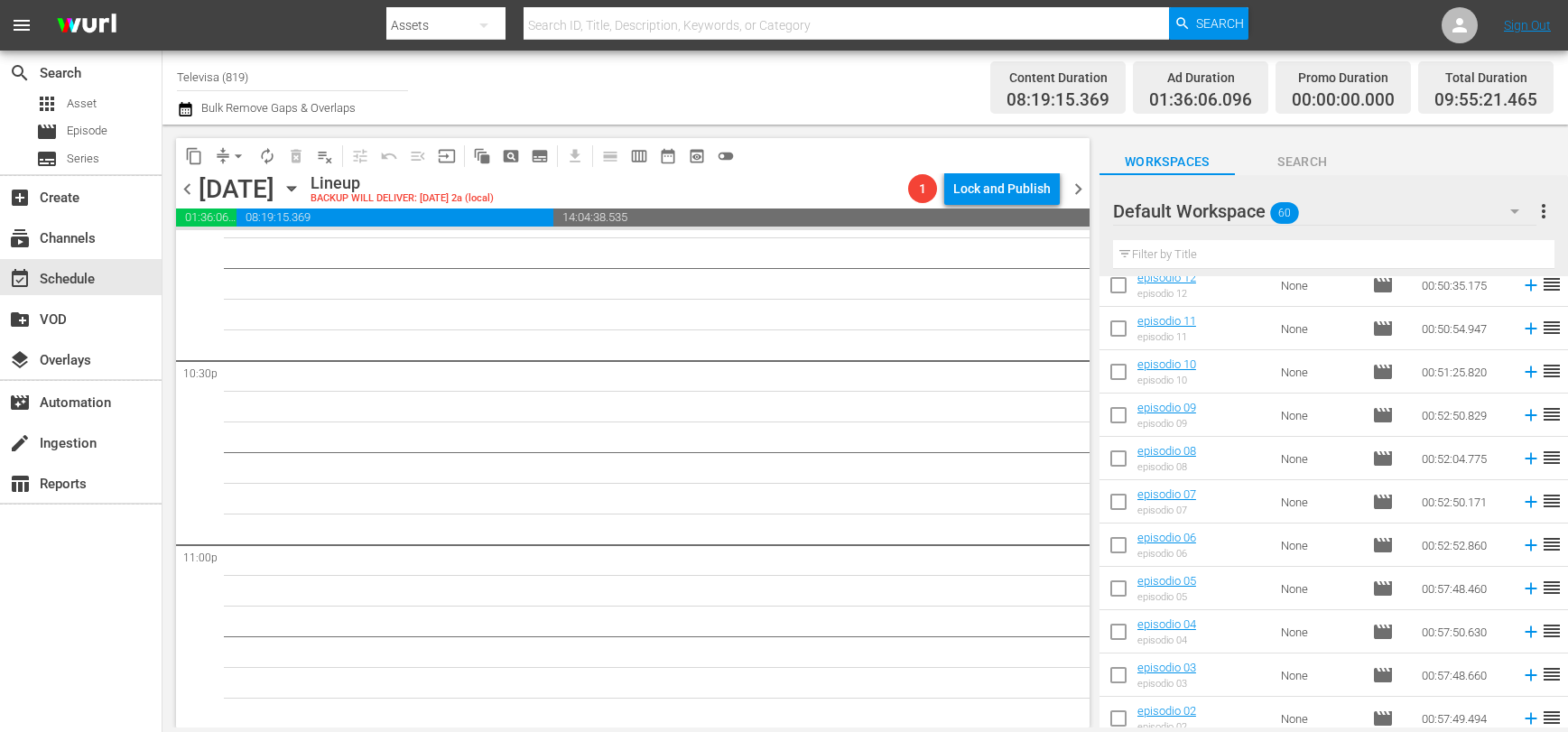
scroll to position [2188, 0]
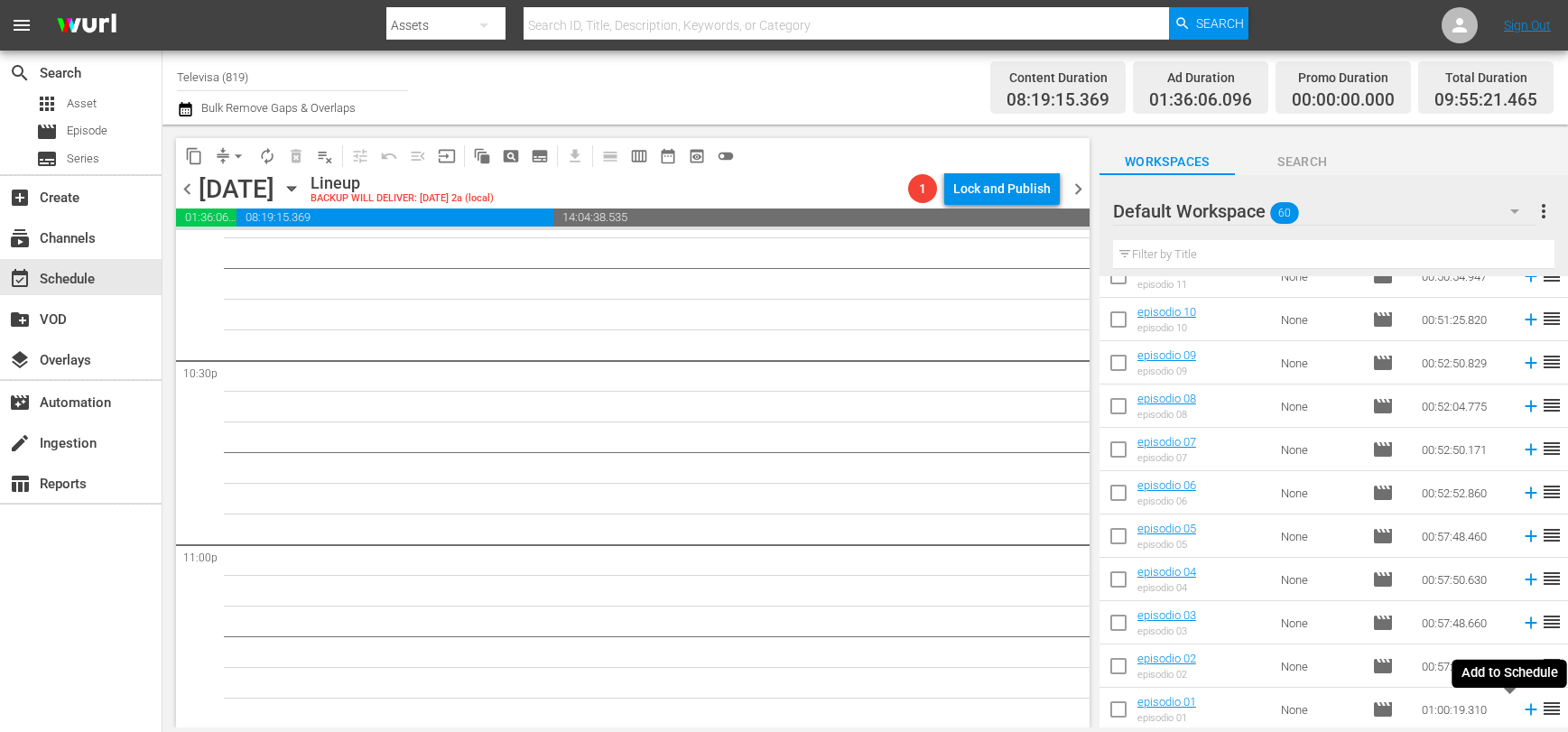
click at [1525, 707] on icon at bounding box center [1531, 710] width 12 height 12
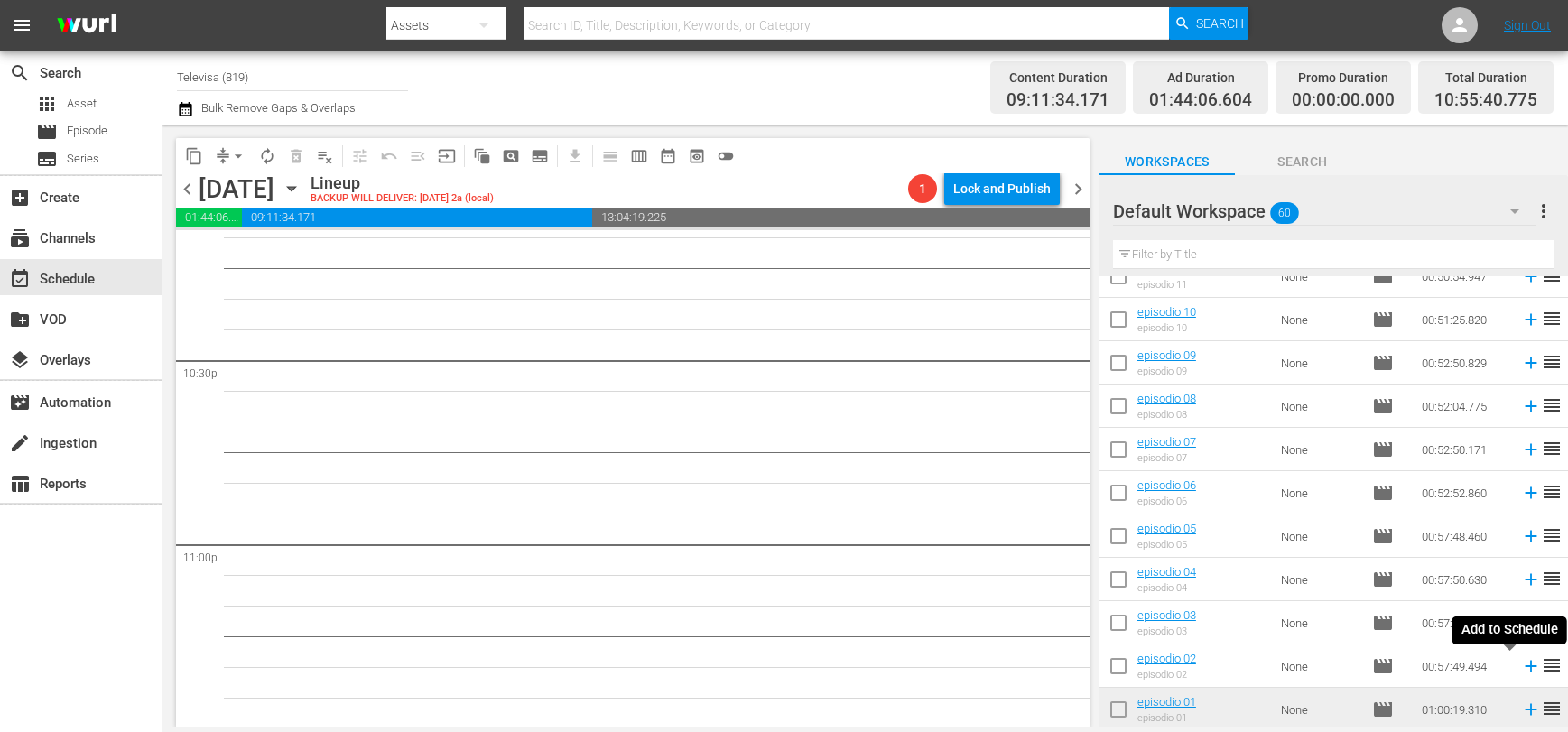
click at [1525, 667] on icon at bounding box center [1531, 667] width 12 height 12
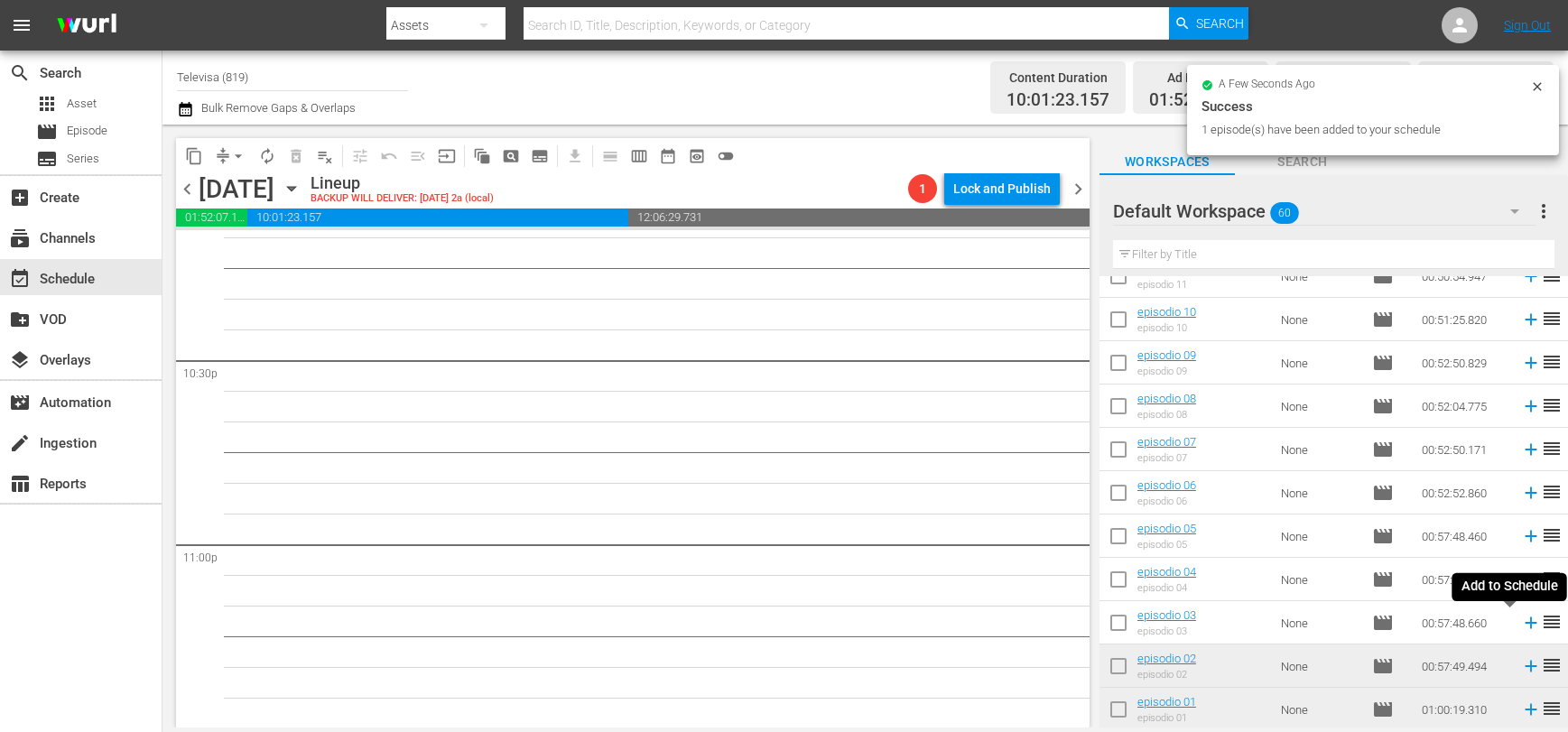
scroll to position [8123, 0]
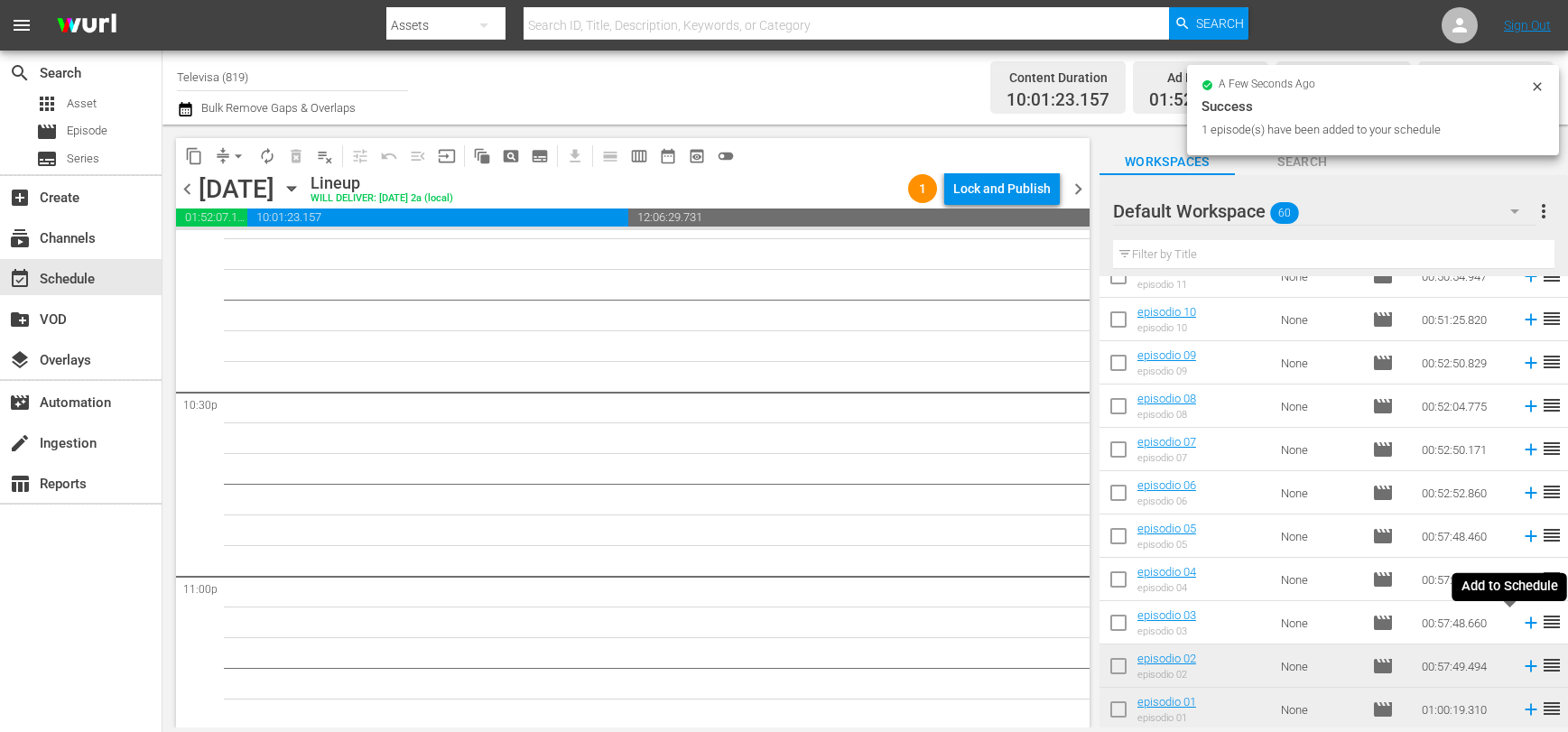
click at [1525, 624] on icon at bounding box center [1531, 623] width 12 height 12
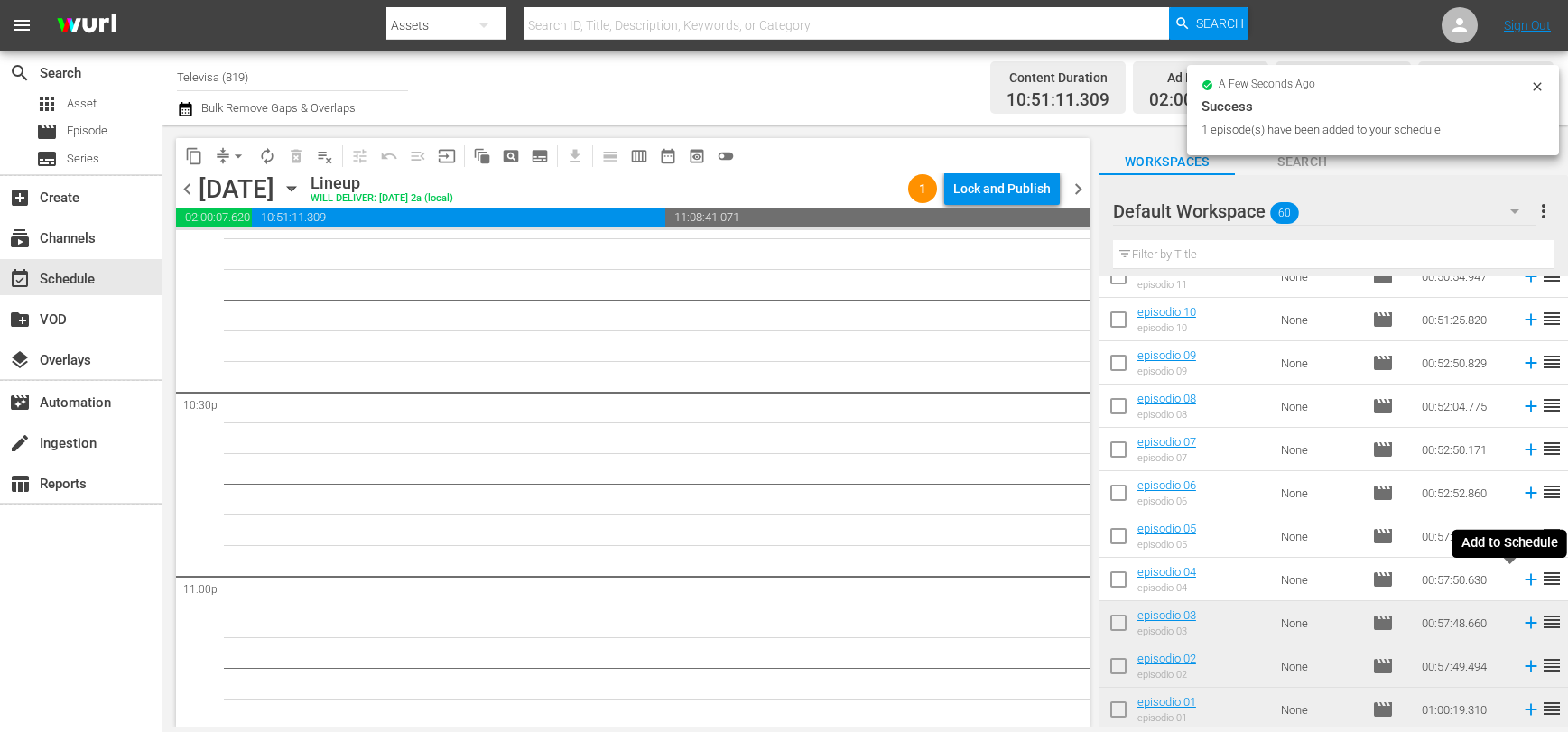
click at [1521, 578] on icon at bounding box center [1531, 579] width 20 height 20
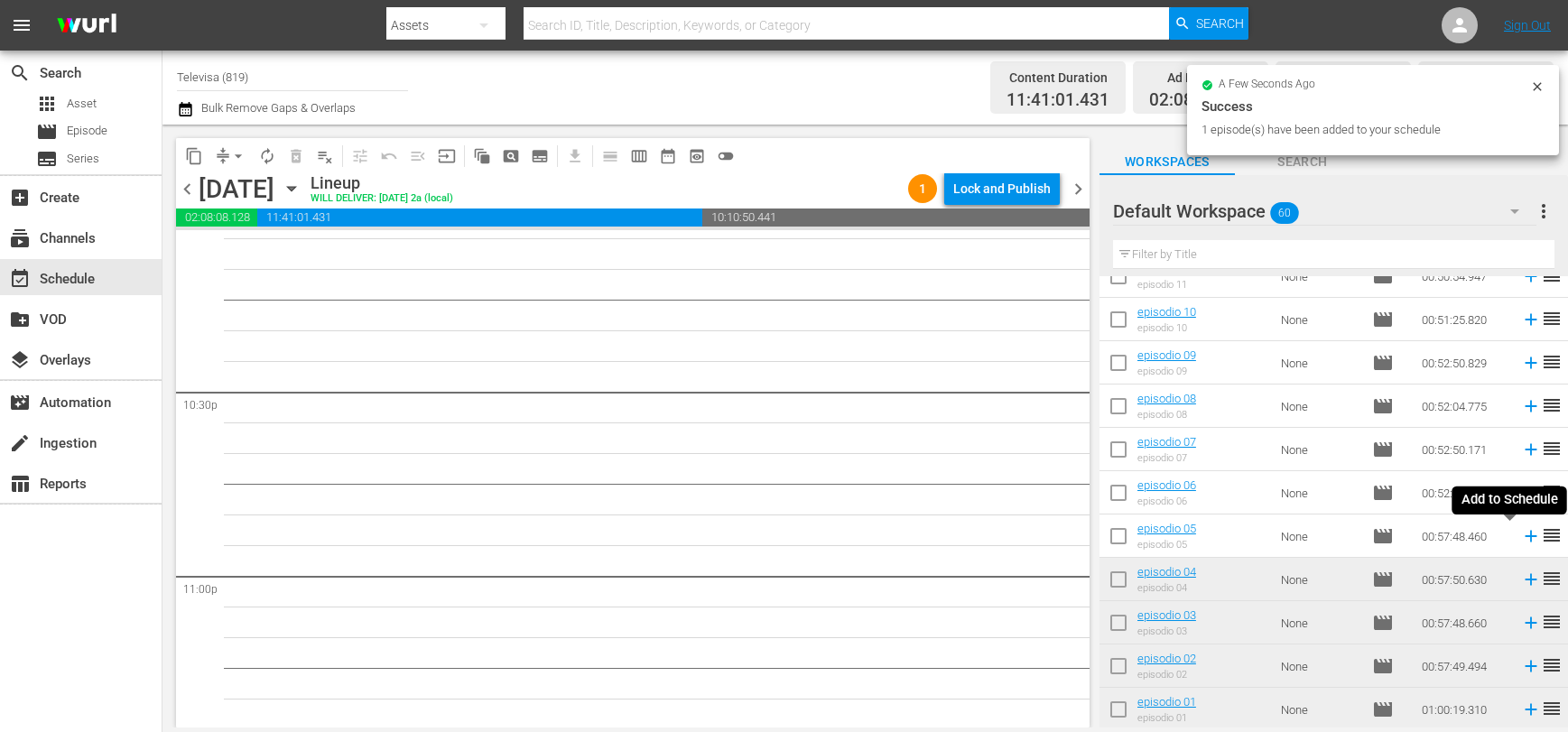
scroll to position [8093, 0]
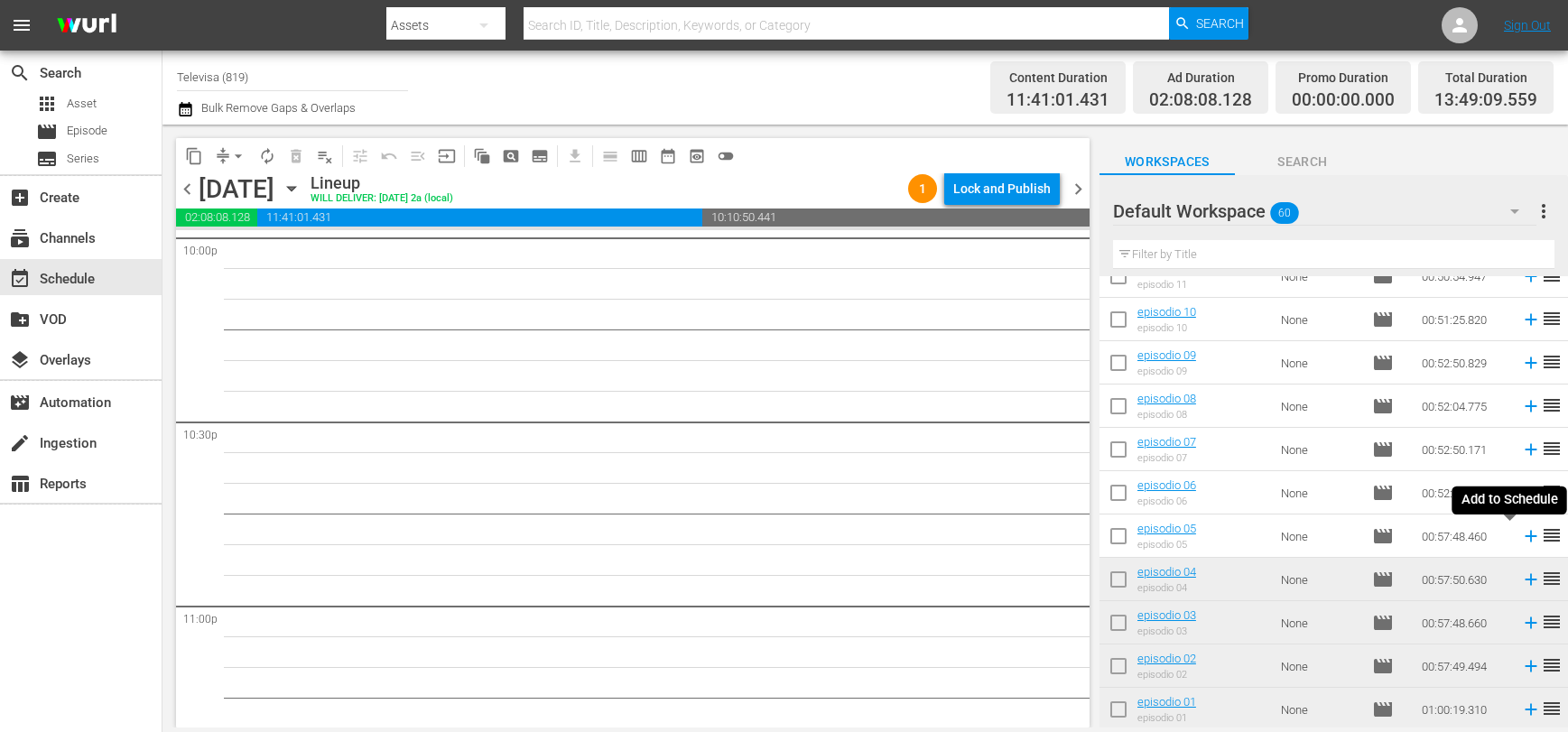
click at [1525, 536] on icon at bounding box center [1531, 536] width 12 height 12
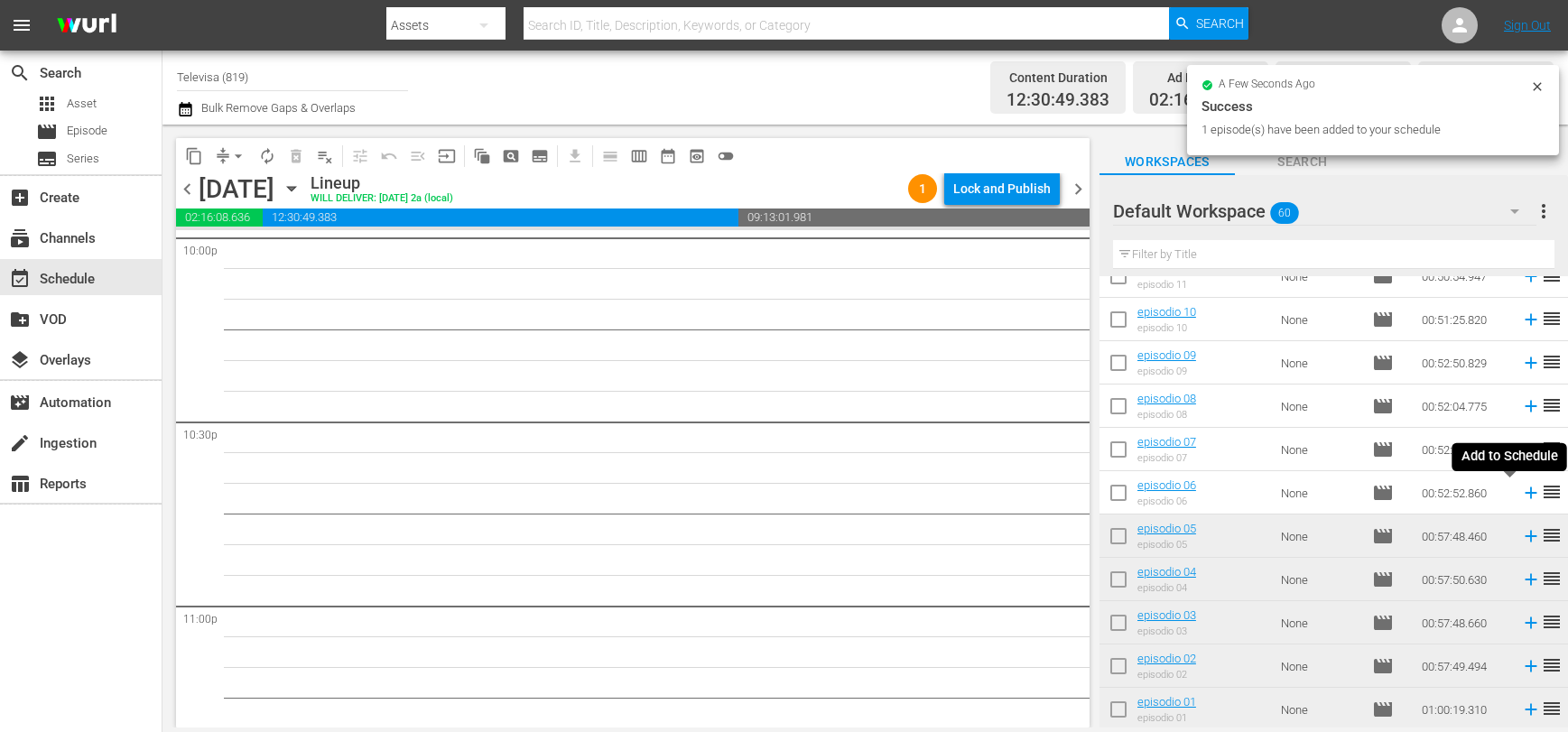
click at [1525, 495] on icon at bounding box center [1531, 493] width 12 height 12
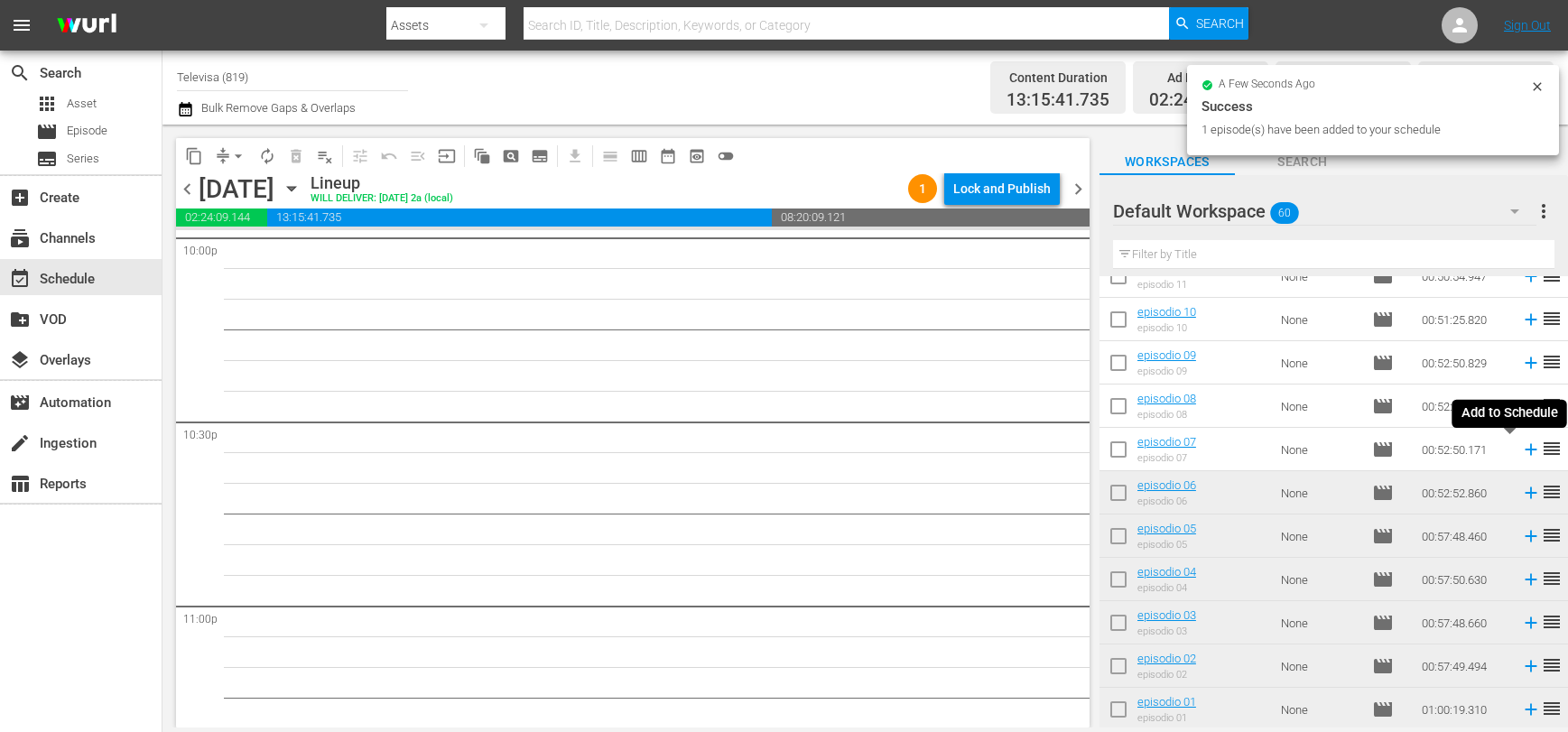
scroll to position [8063, 0]
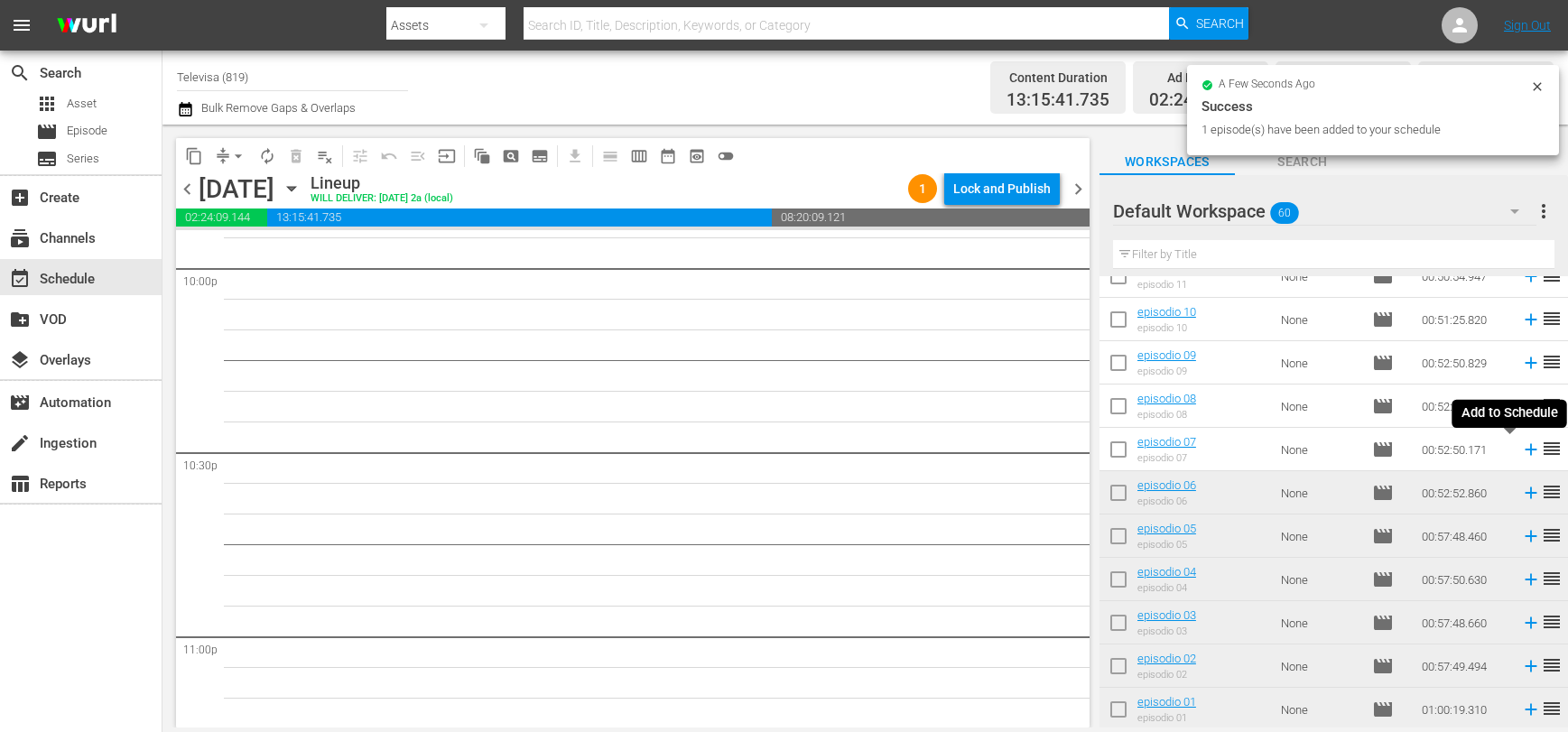
click at [1525, 452] on icon at bounding box center [1531, 450] width 12 height 12
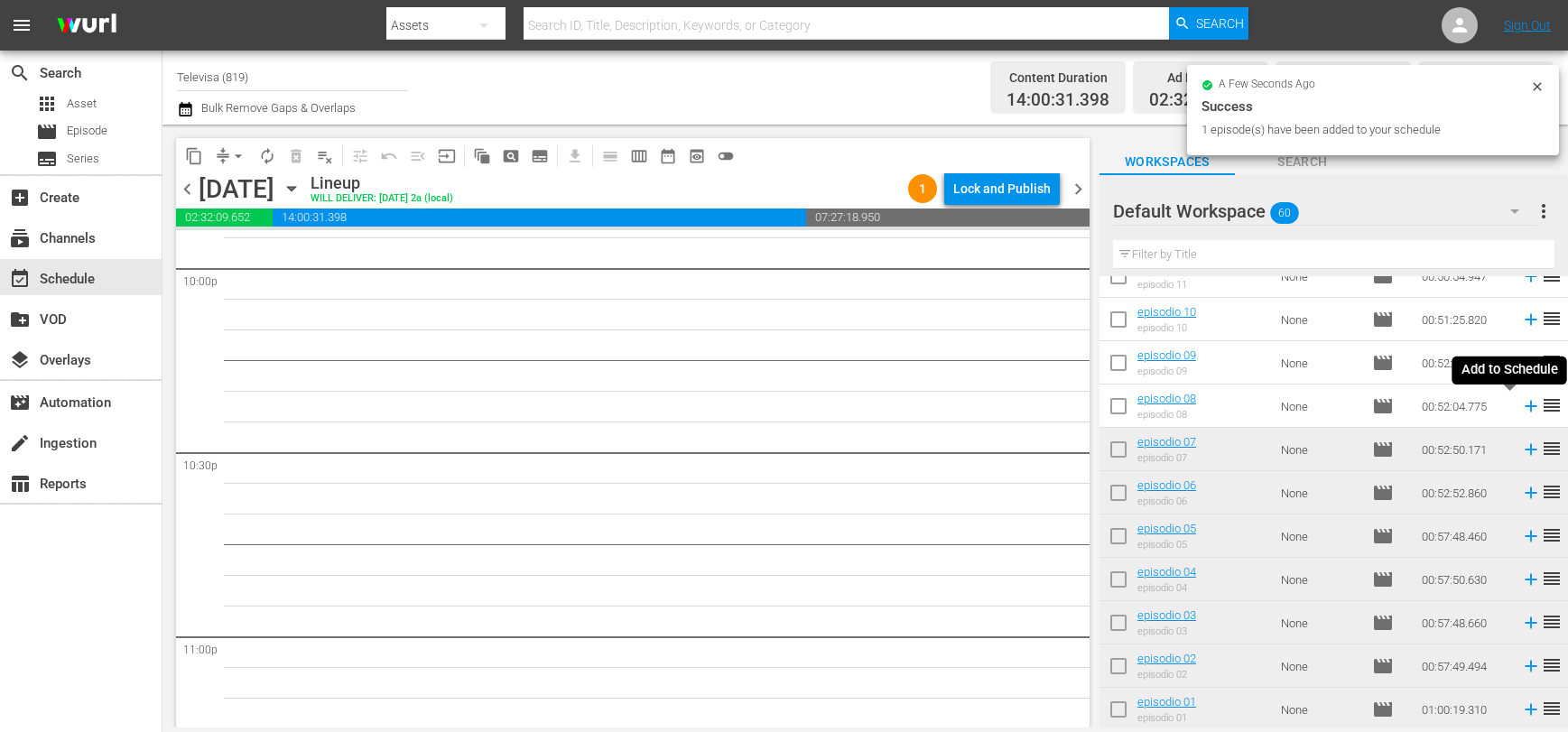
scroll to position [8031, 0]
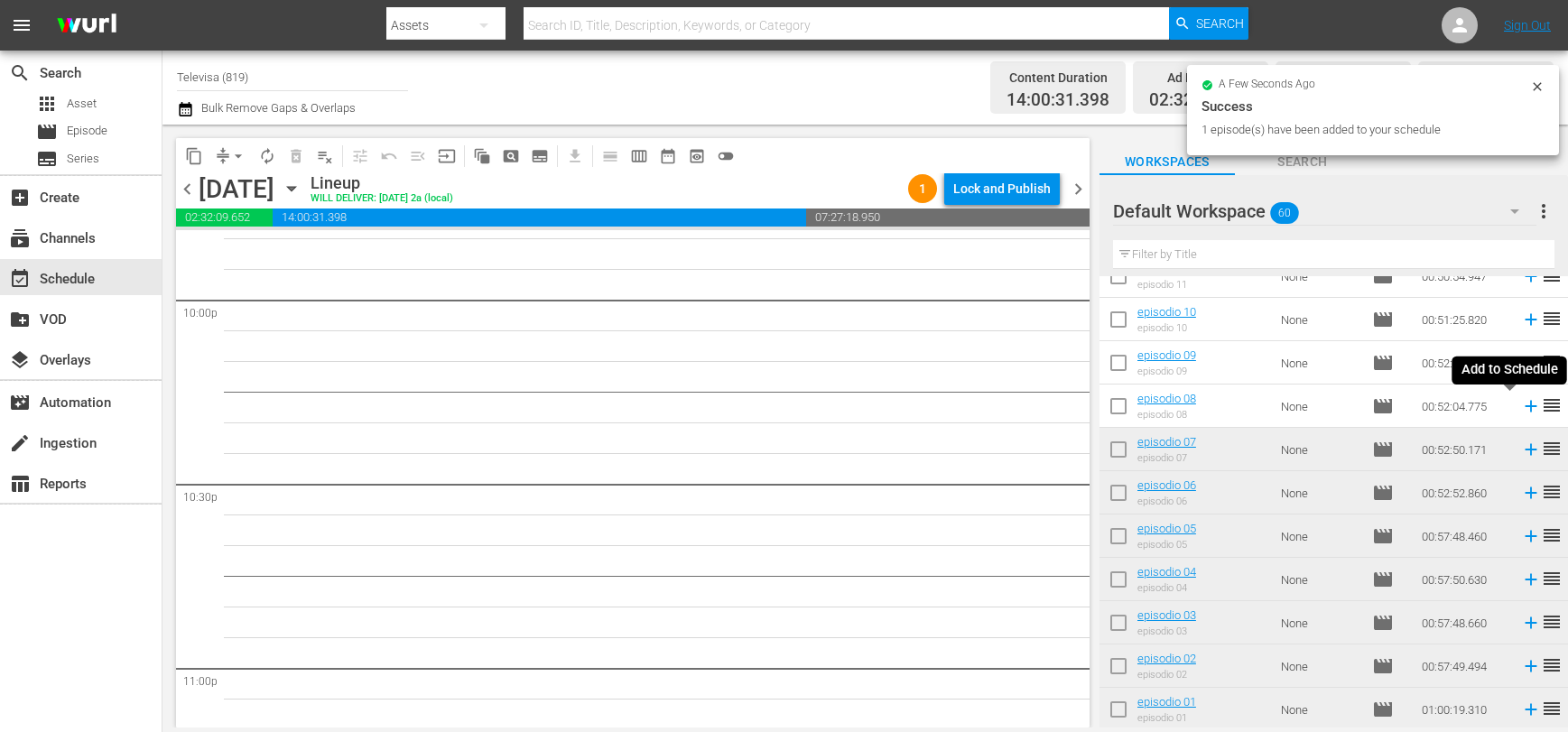
click at [1525, 407] on icon at bounding box center [1531, 407] width 12 height 12
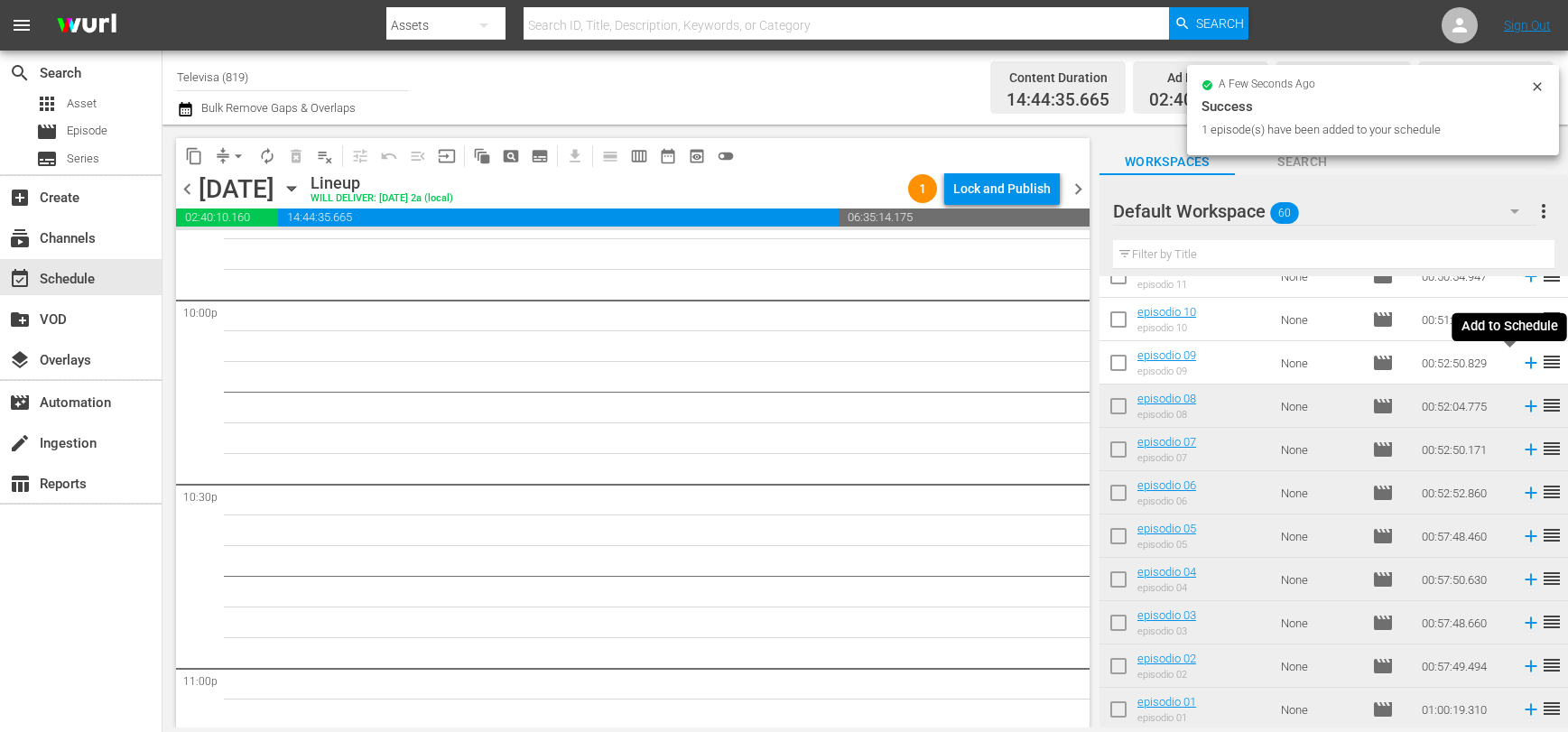
scroll to position [8001, 0]
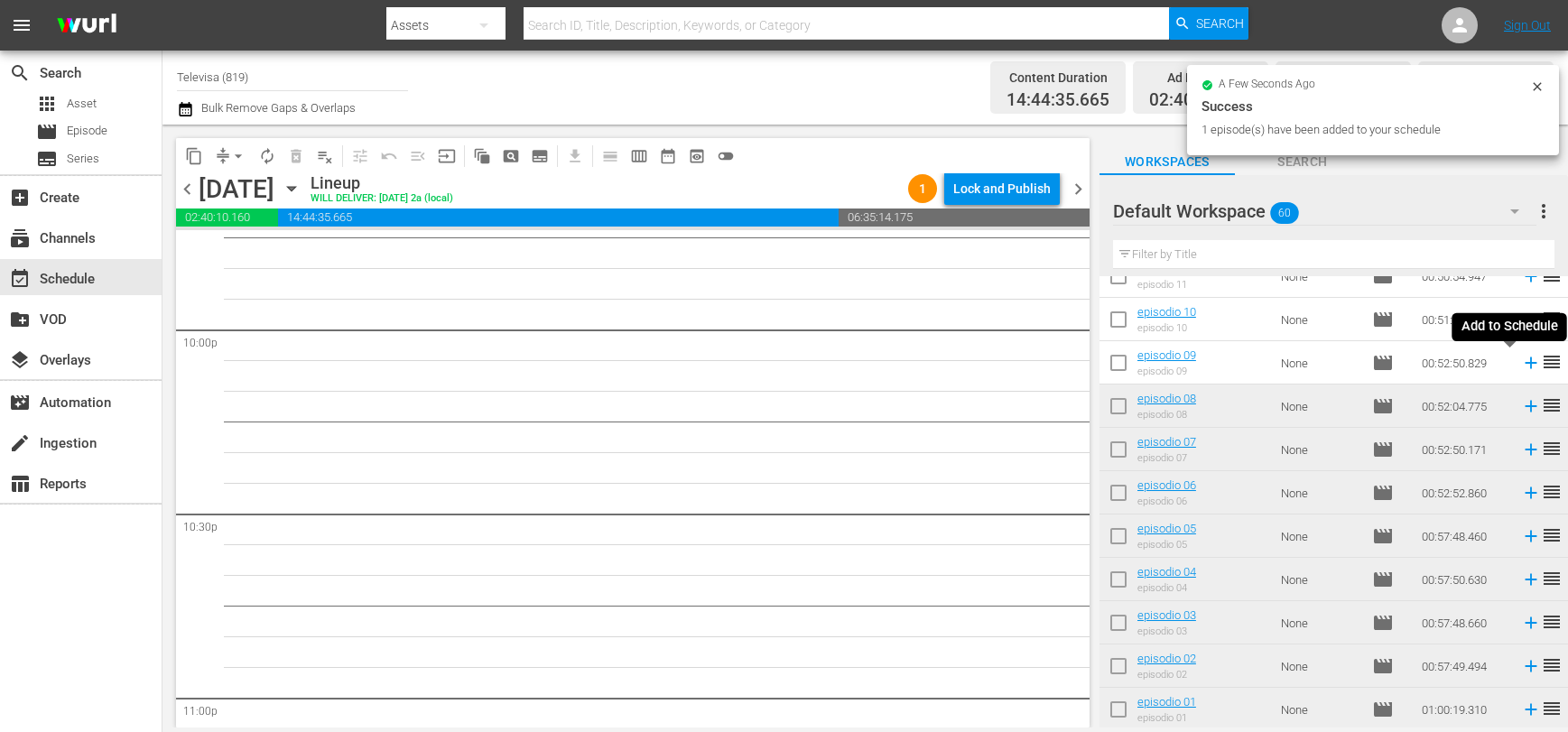
click at [1525, 366] on icon at bounding box center [1531, 364] width 12 height 12
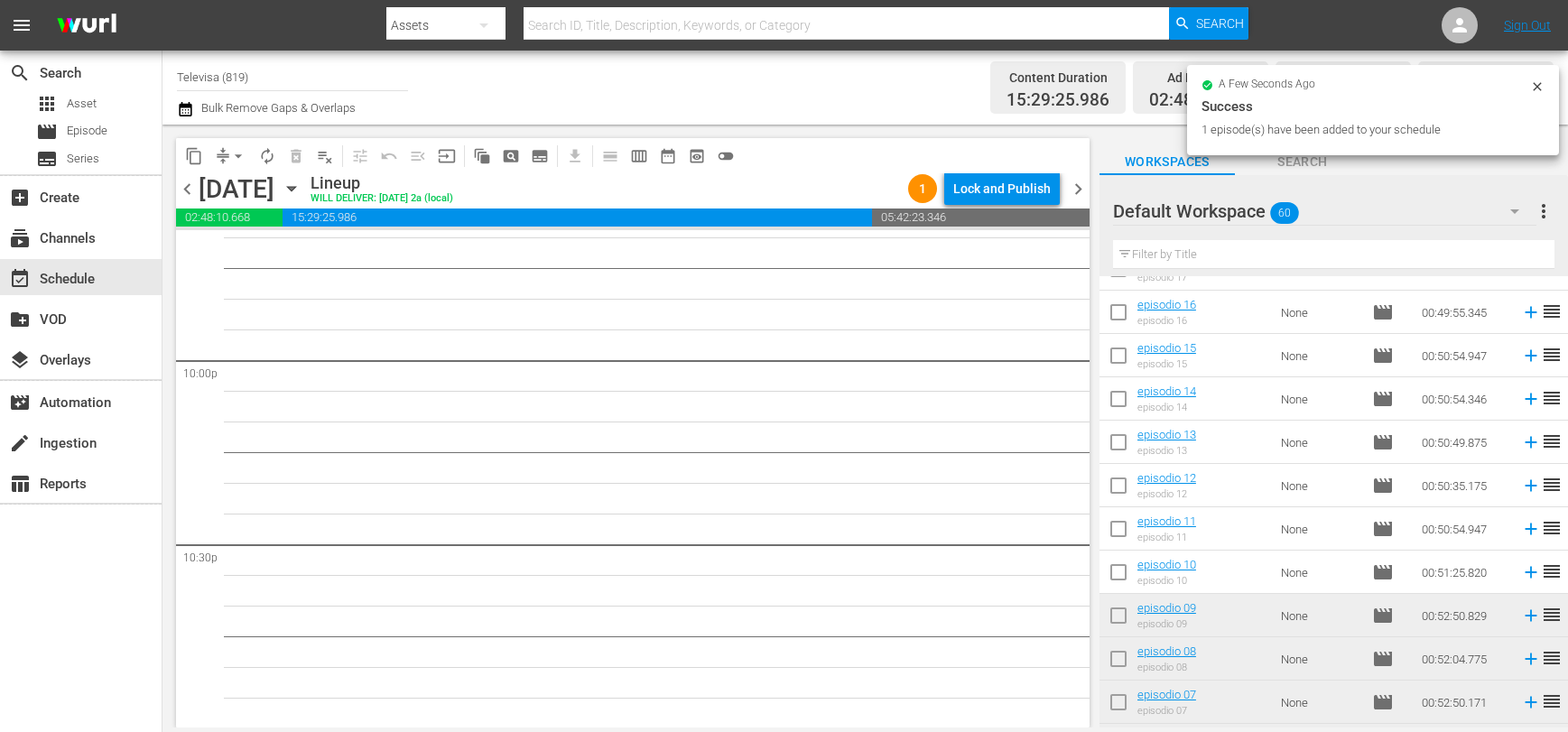
scroll to position [1918, 0]
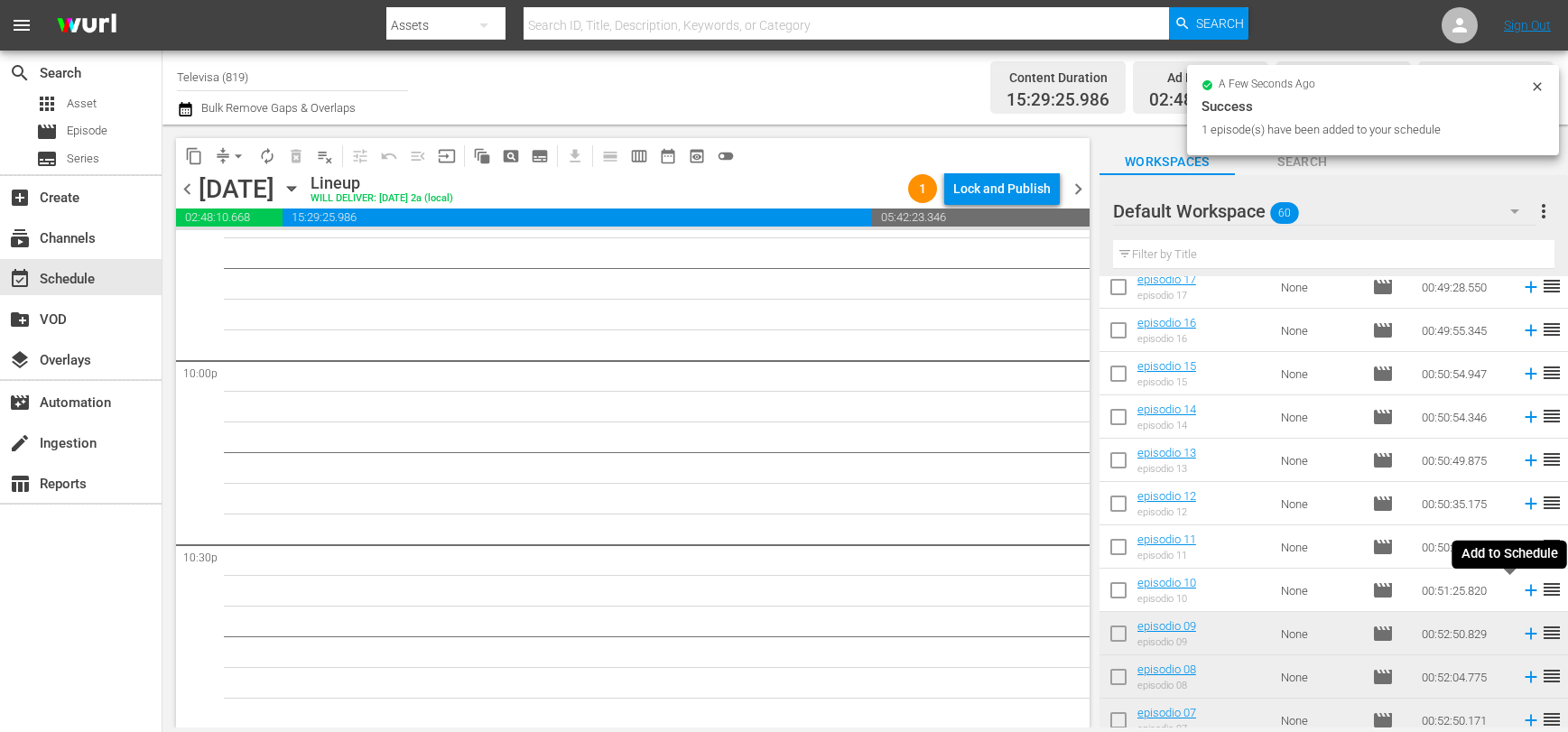
click at [1525, 593] on icon at bounding box center [1531, 591] width 12 height 12
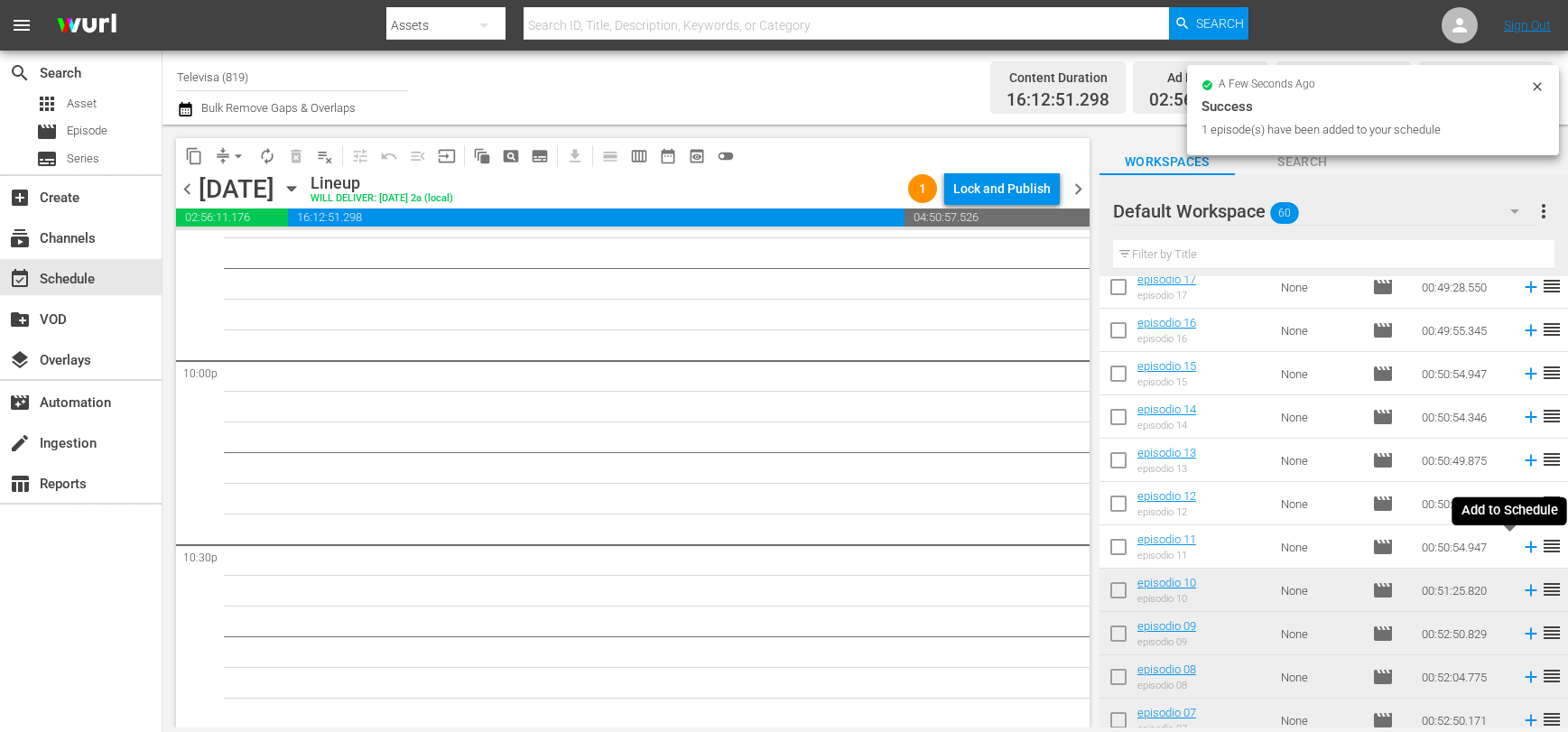
scroll to position [7939, 0]
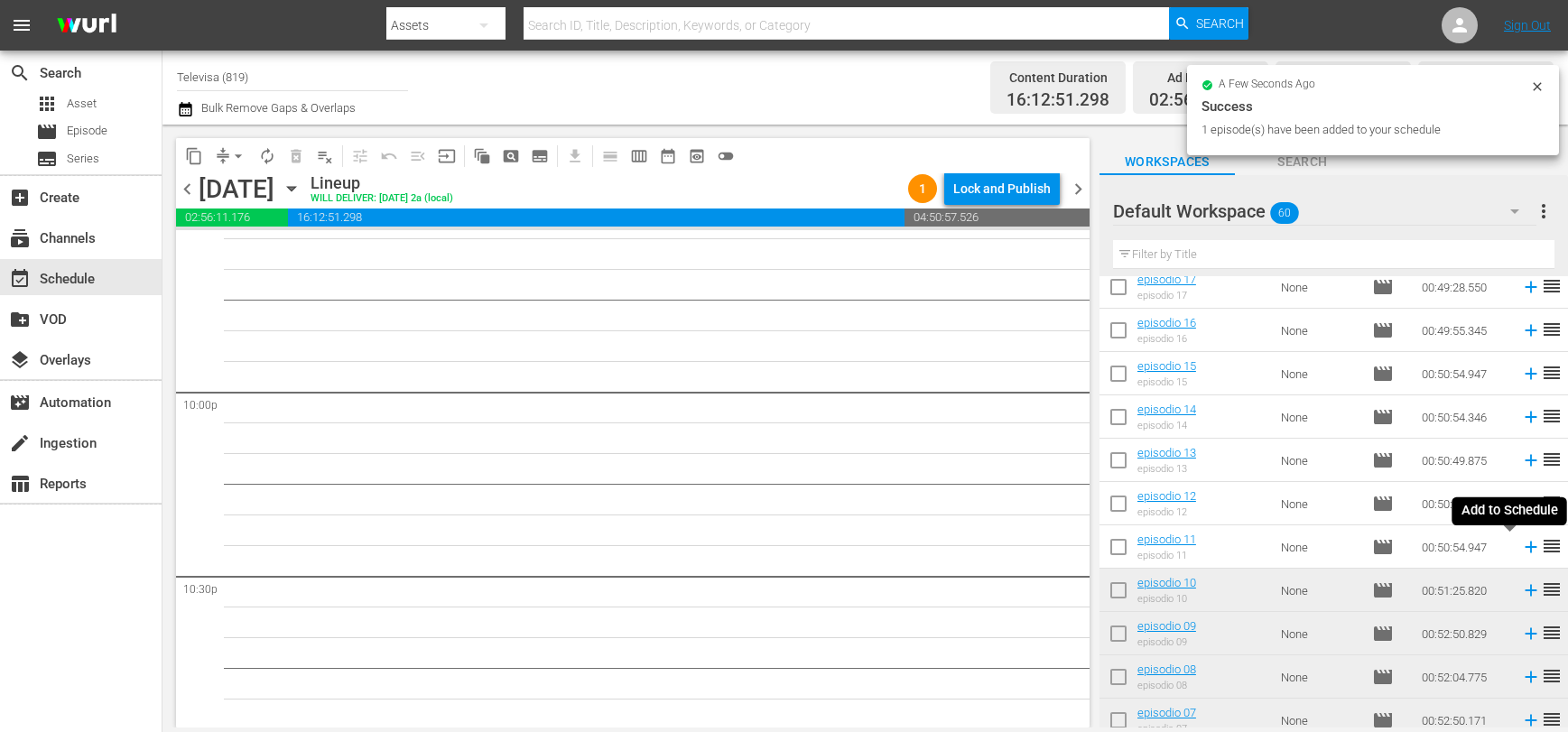
click at [1525, 550] on icon at bounding box center [1531, 547] width 12 height 12
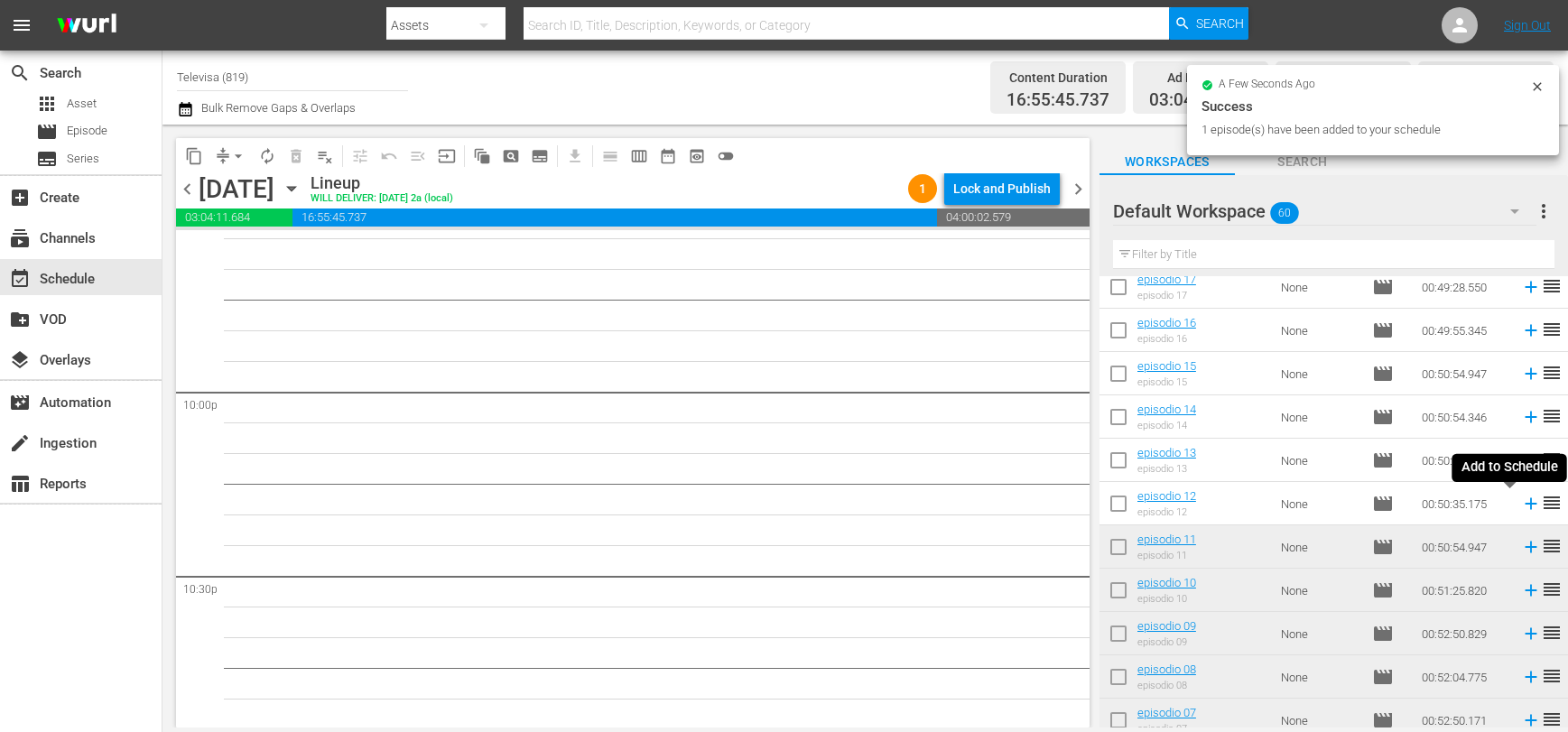
scroll to position [7909, 0]
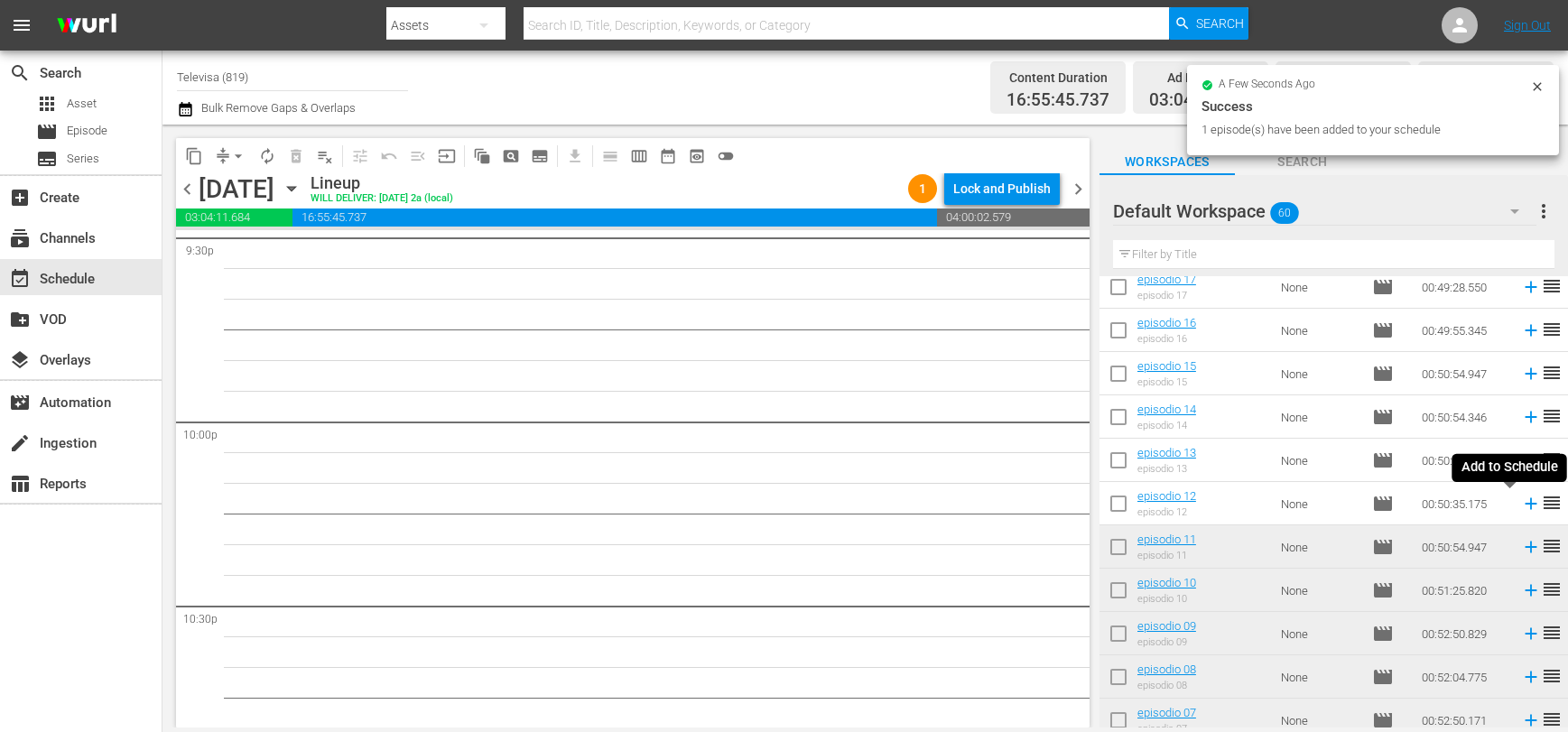
click at [1525, 505] on icon at bounding box center [1531, 504] width 12 height 12
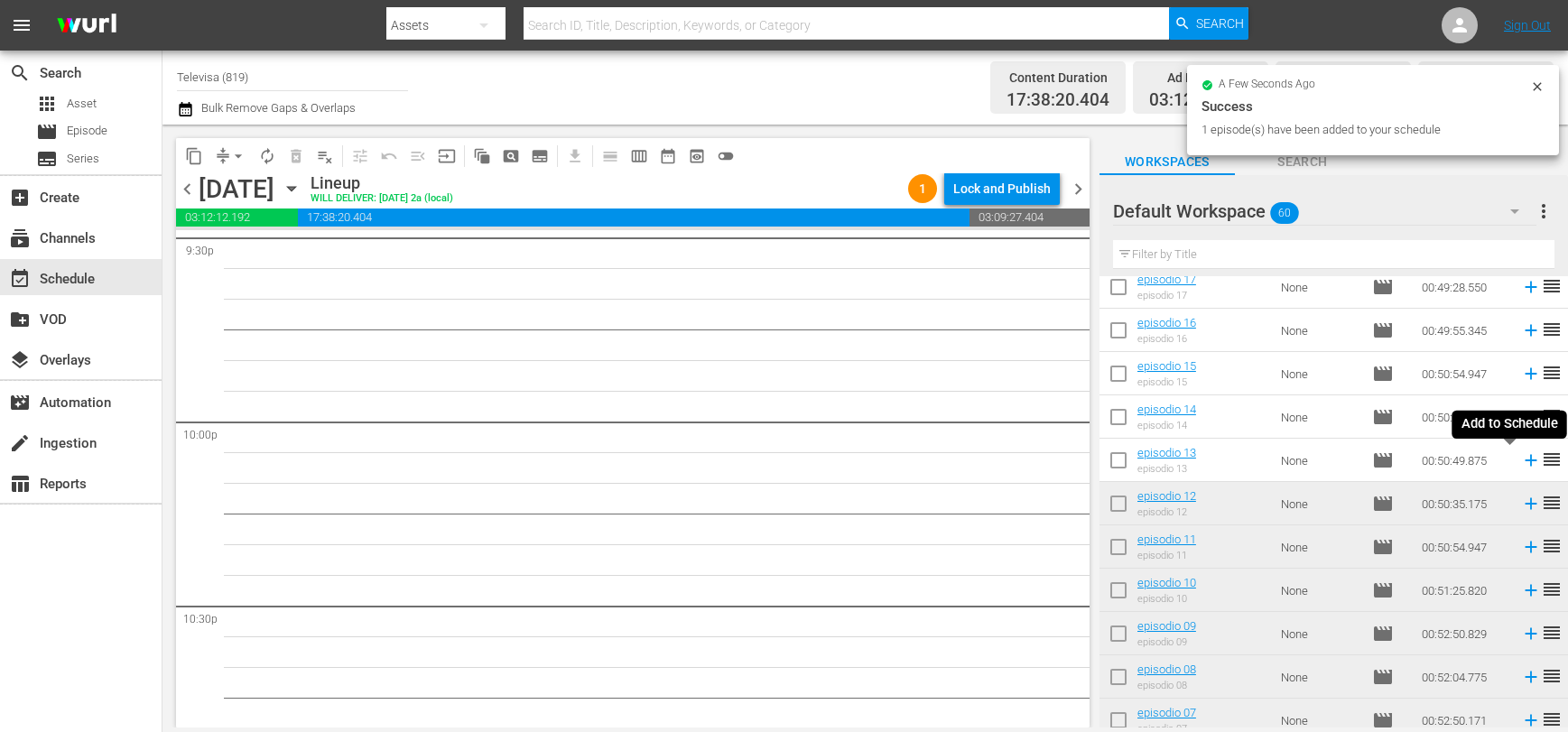
click at [1525, 463] on icon at bounding box center [1531, 460] width 12 height 12
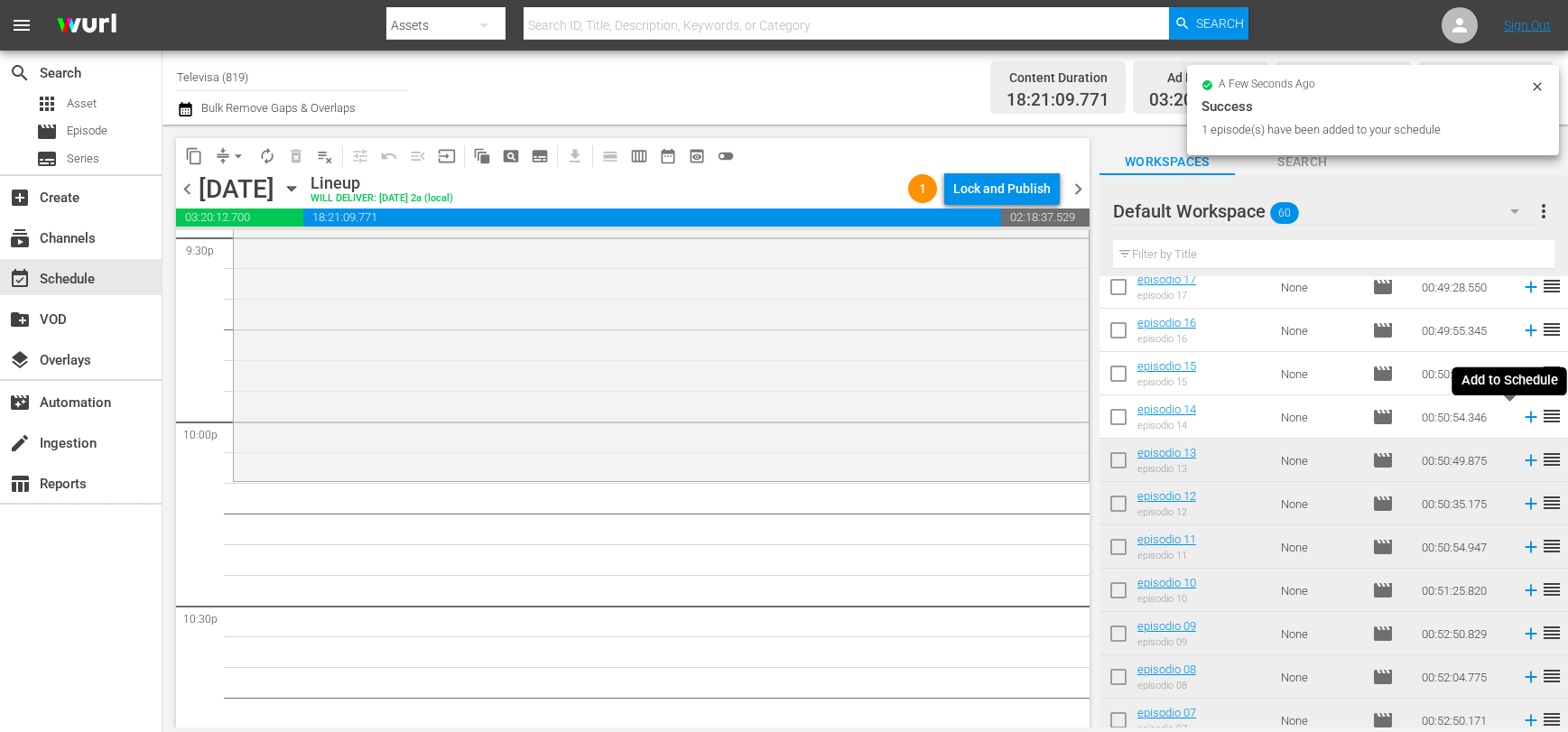
click at [1525, 420] on icon at bounding box center [1531, 417] width 12 height 12
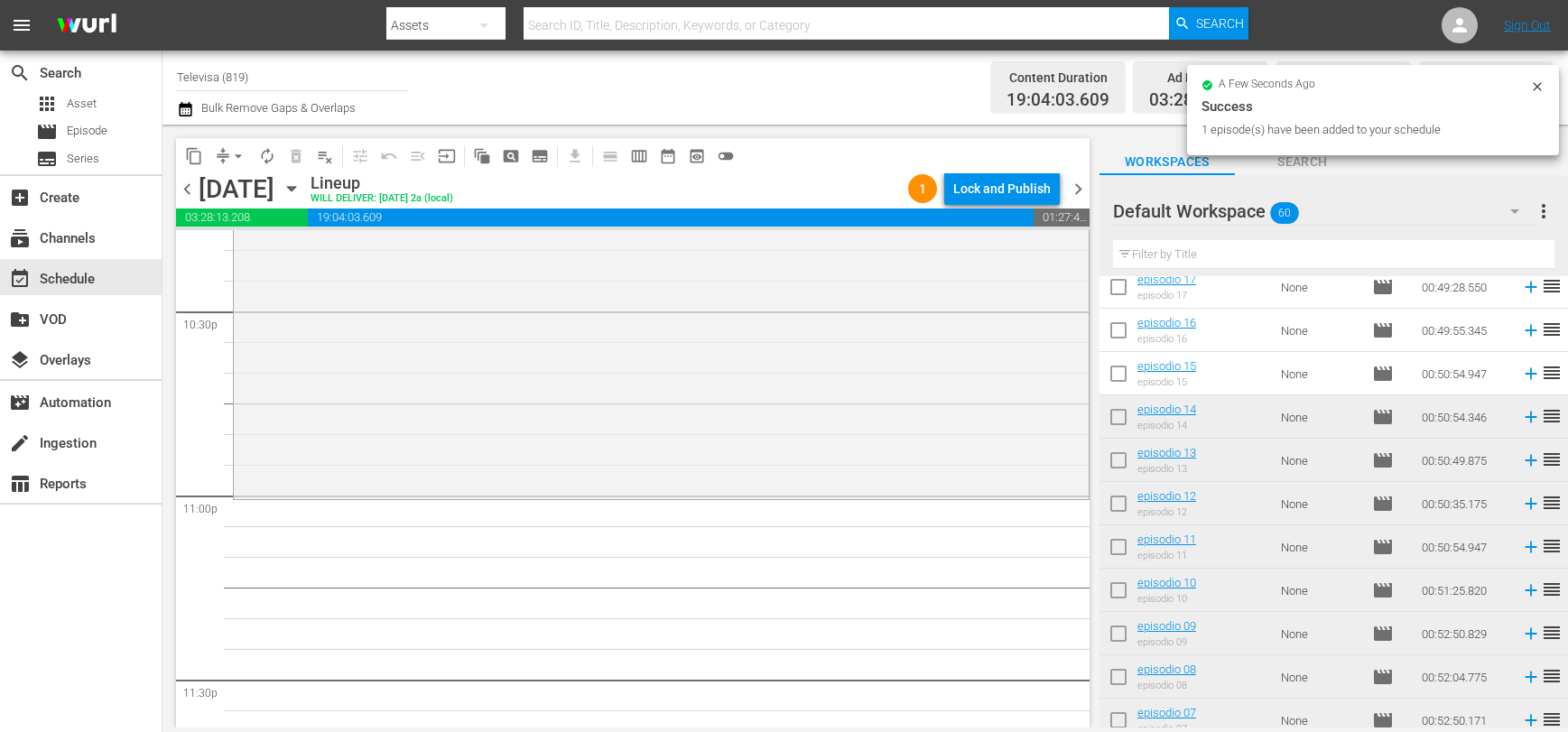
scroll to position [8339, 0]
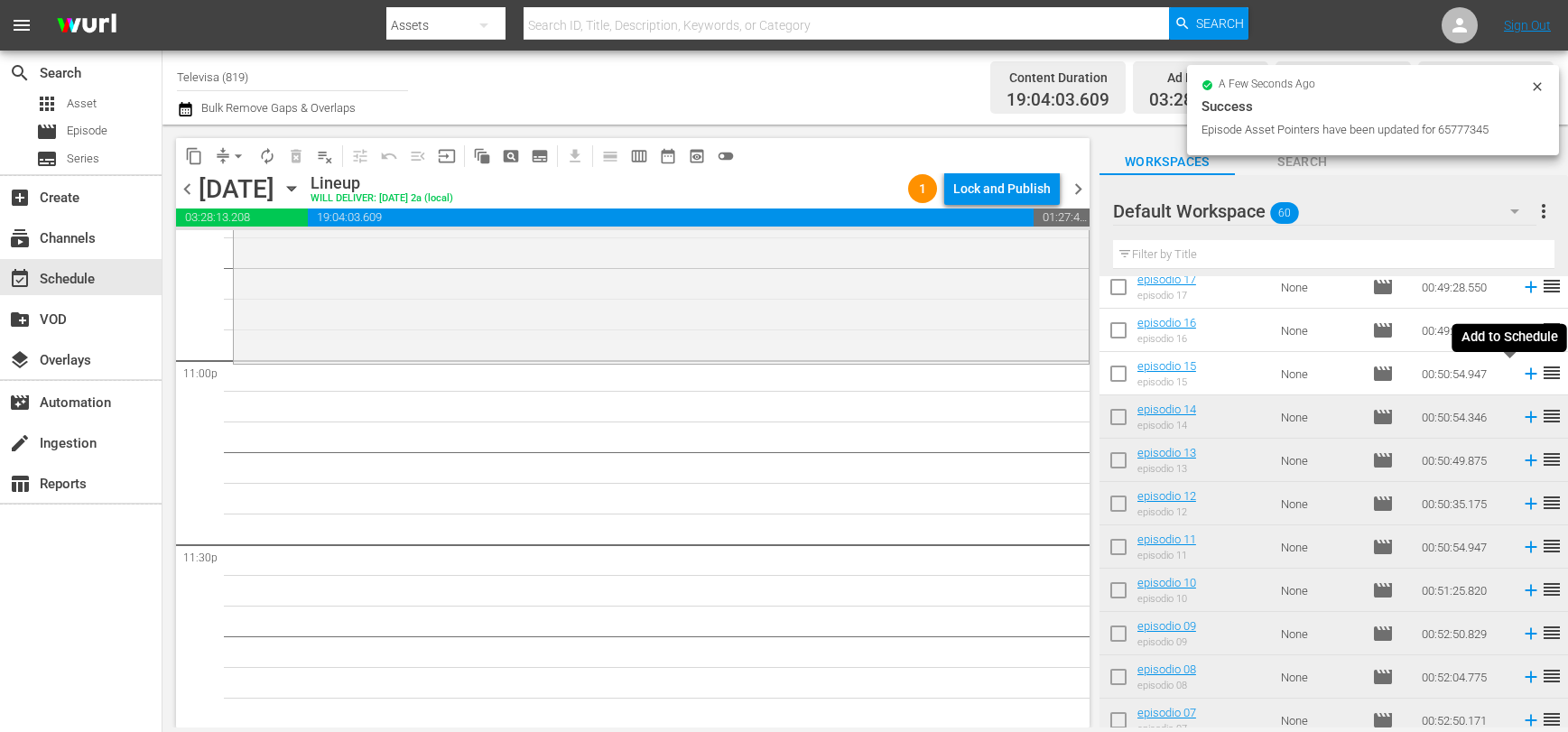
click at [1525, 373] on icon at bounding box center [1531, 374] width 12 height 12
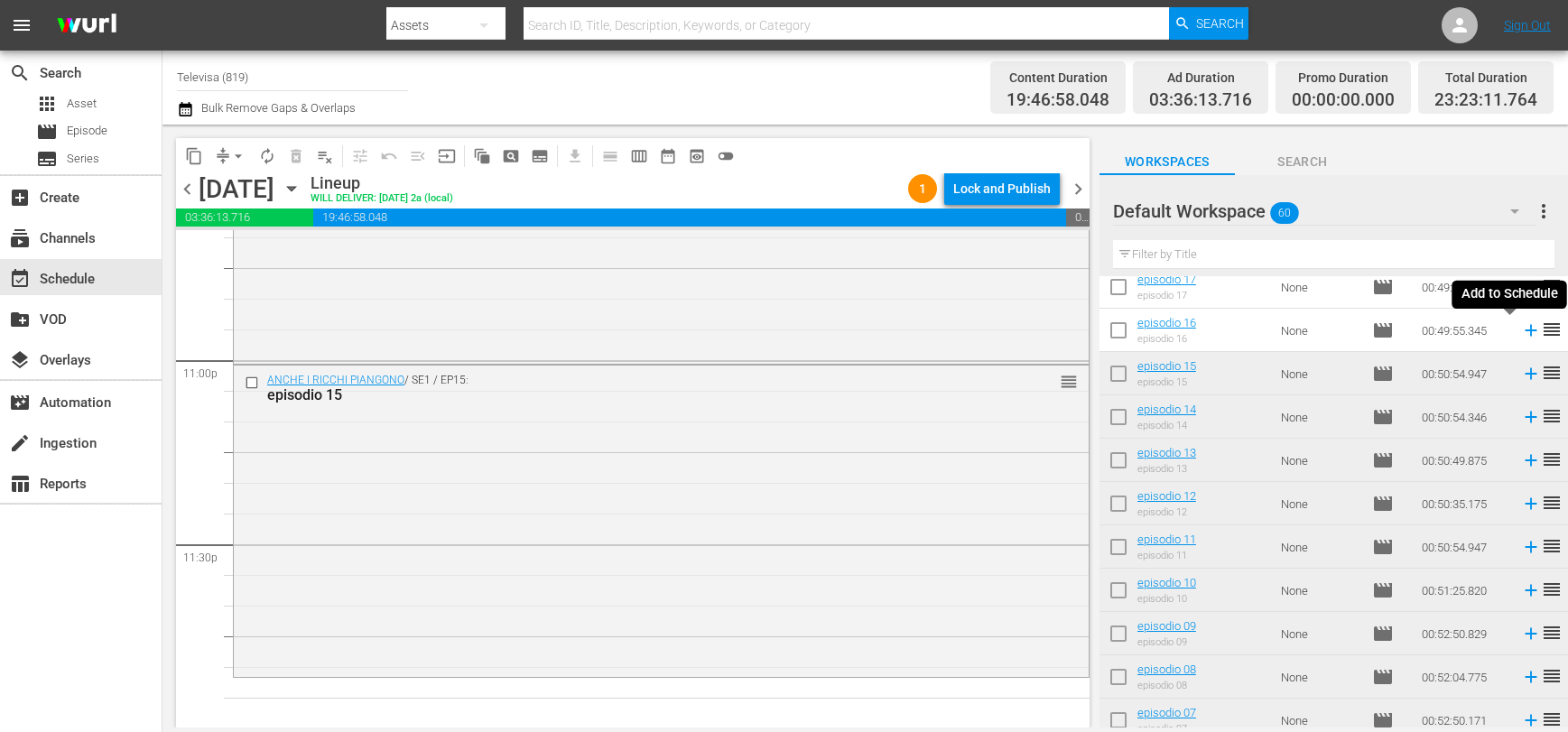
click at [1525, 333] on icon at bounding box center [1531, 331] width 12 height 12
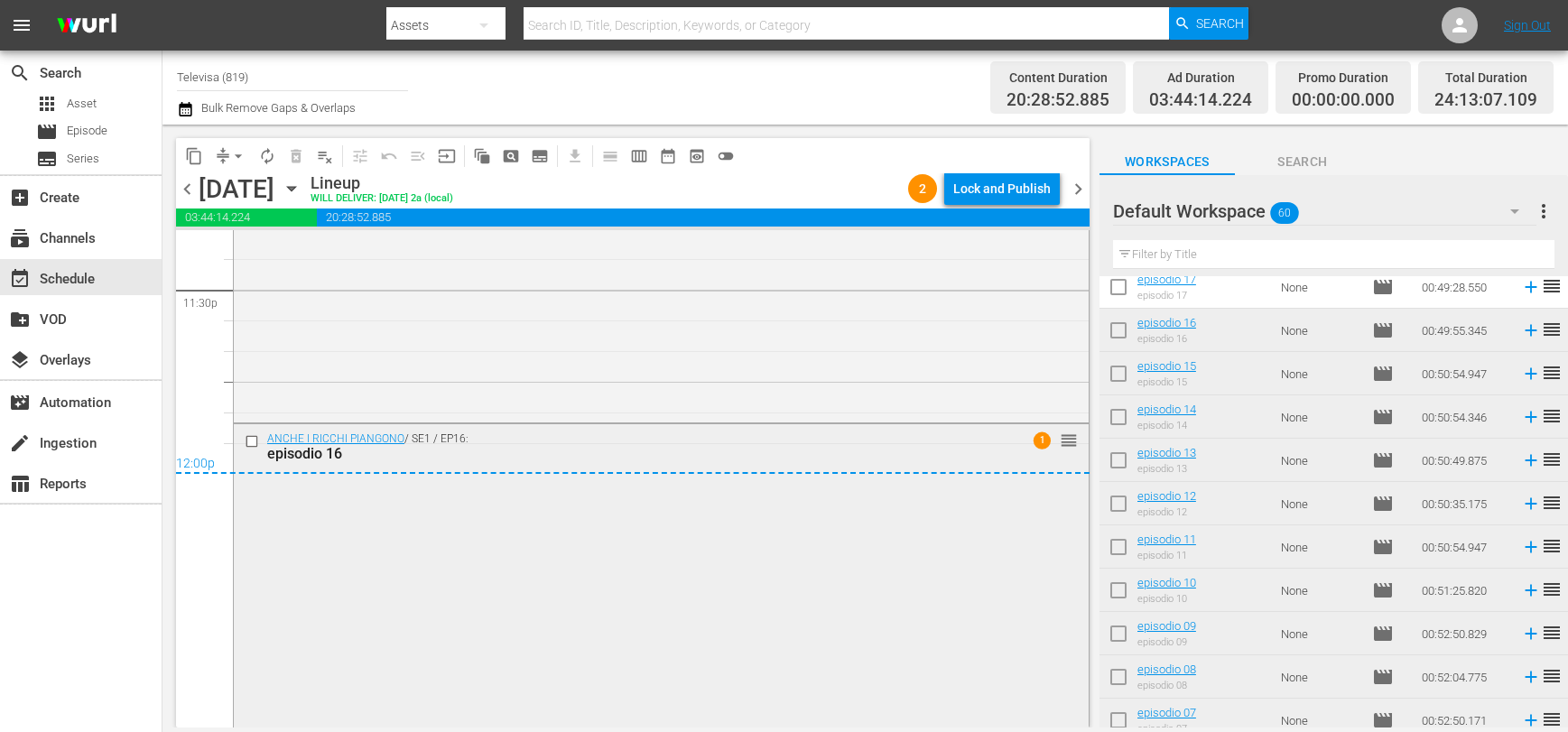
scroll to position [8594, 0]
click at [986, 193] on div "Lock and Publish" at bounding box center [1002, 189] width 98 height 33
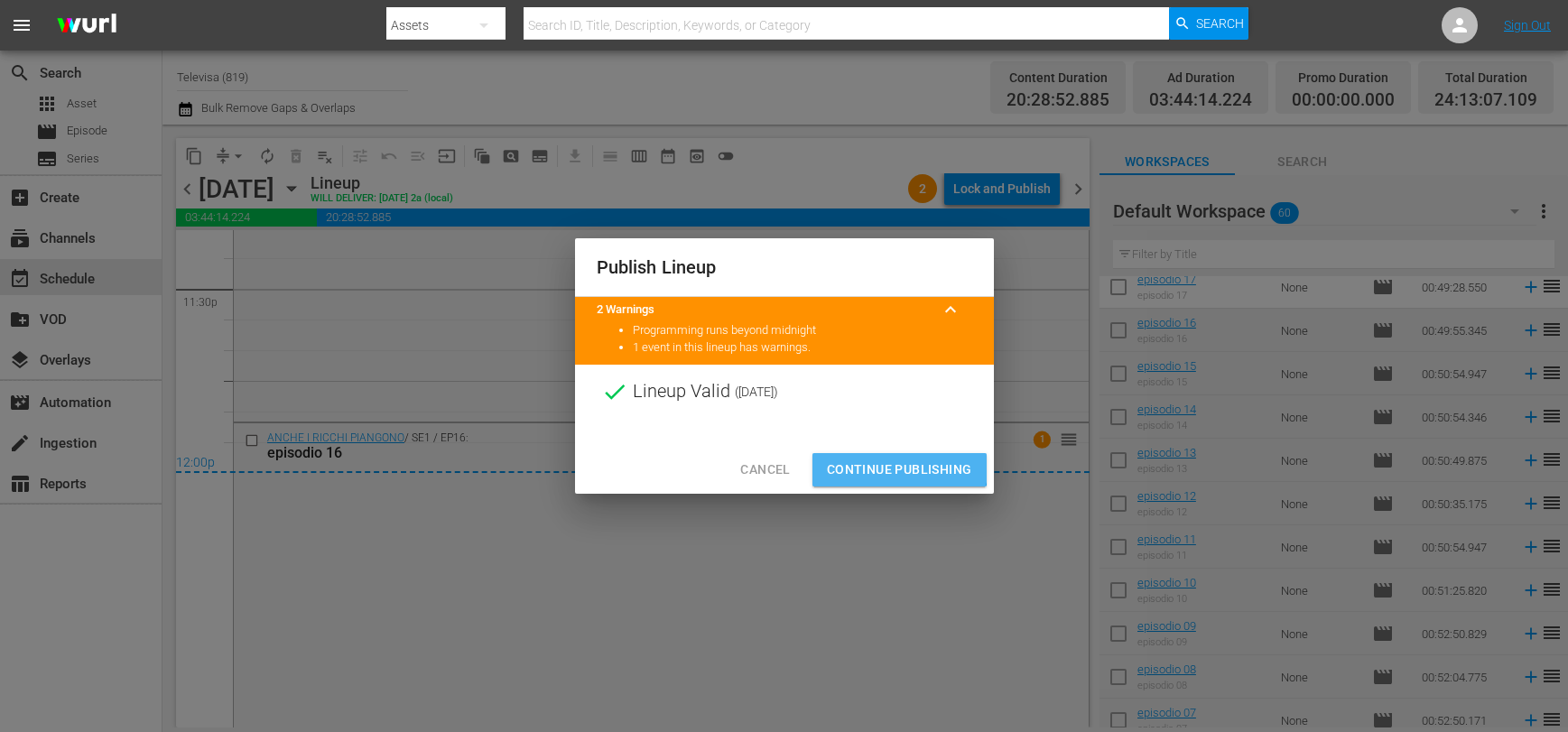
click at [890, 464] on span "Continue Publishing" at bounding box center [899, 470] width 145 height 23
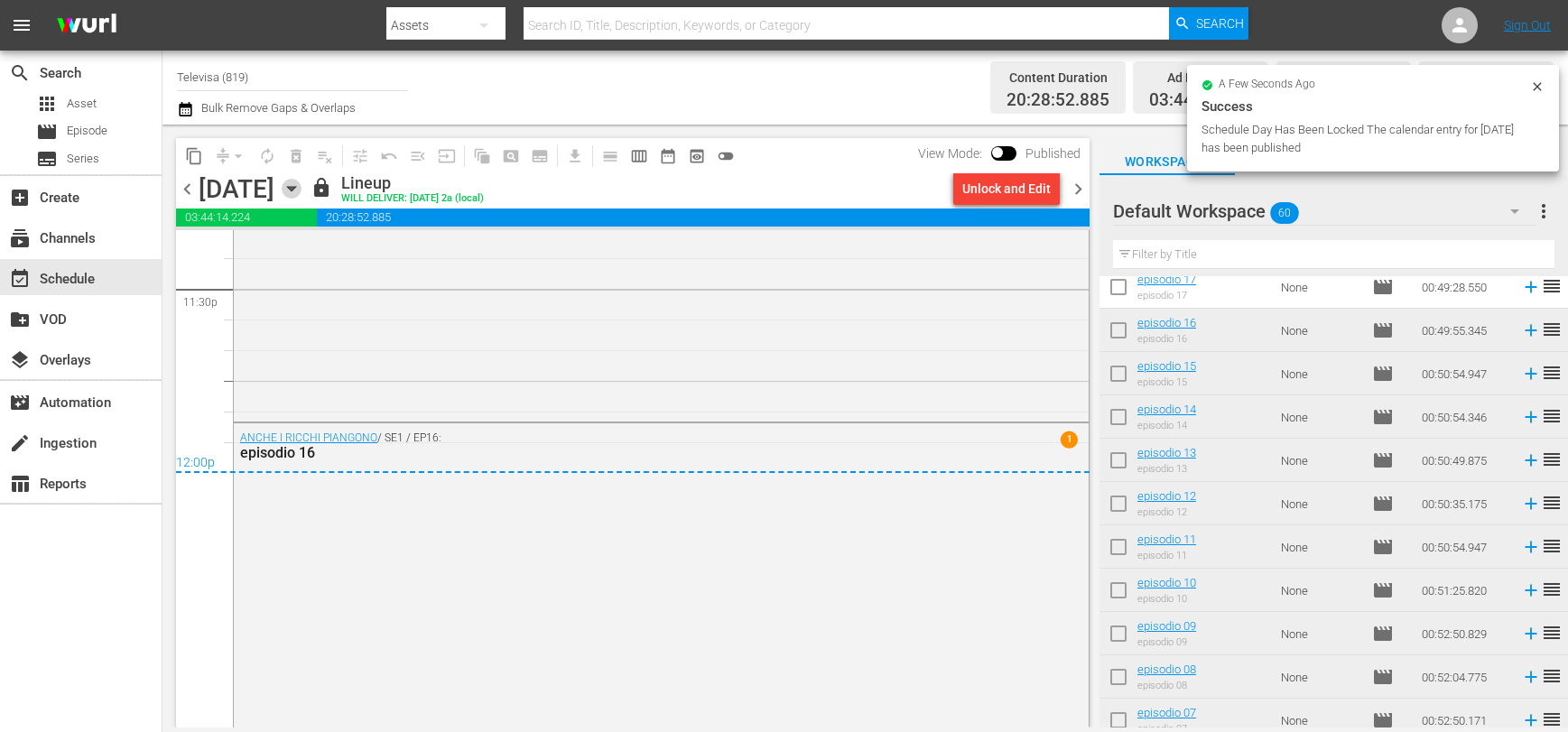
click at [301, 188] on icon "button" at bounding box center [291, 188] width 20 height 20
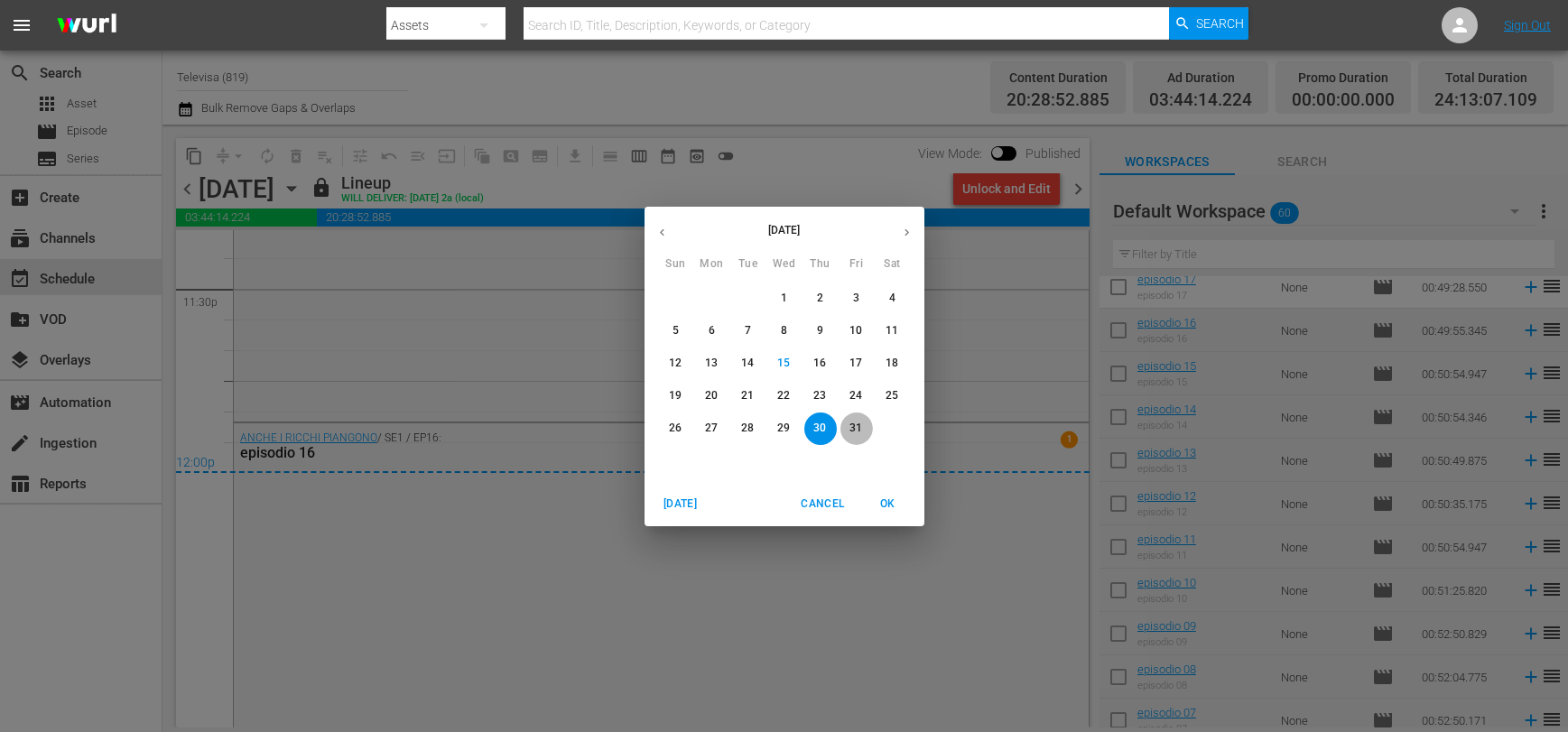
click at [854, 426] on p "31" at bounding box center [855, 428] width 12 height 15
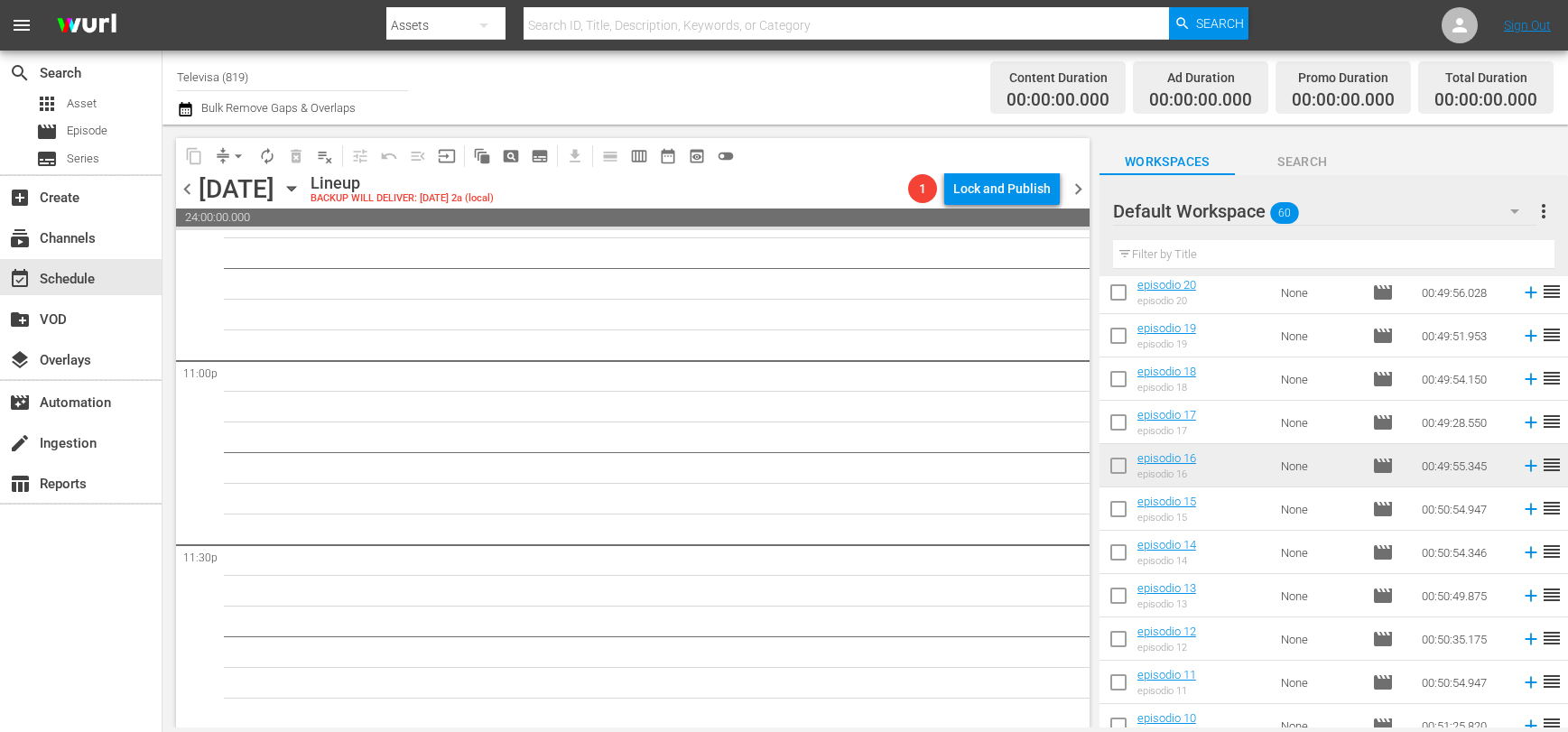
scroll to position [1647, 0]
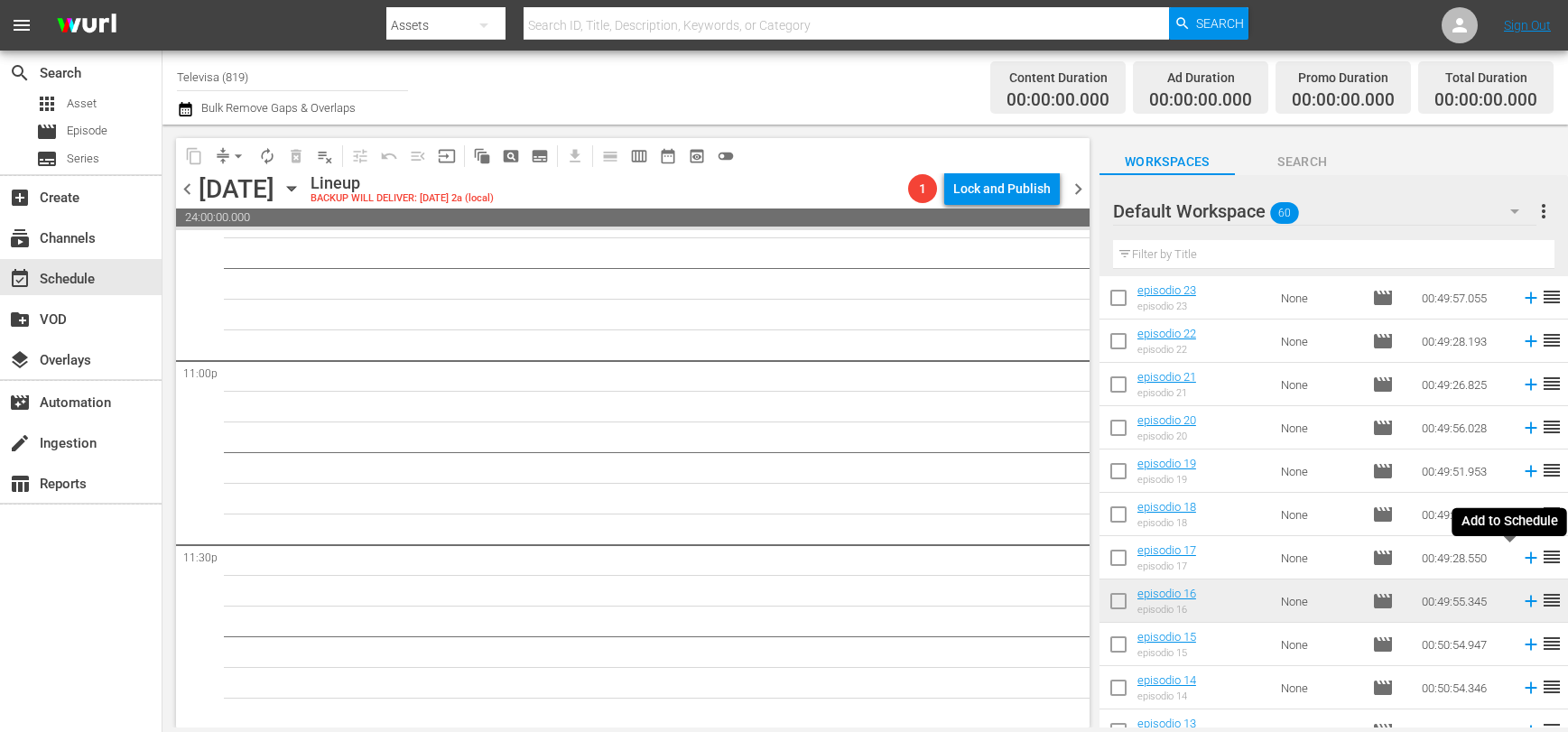
click at [1525, 560] on icon at bounding box center [1531, 558] width 12 height 12
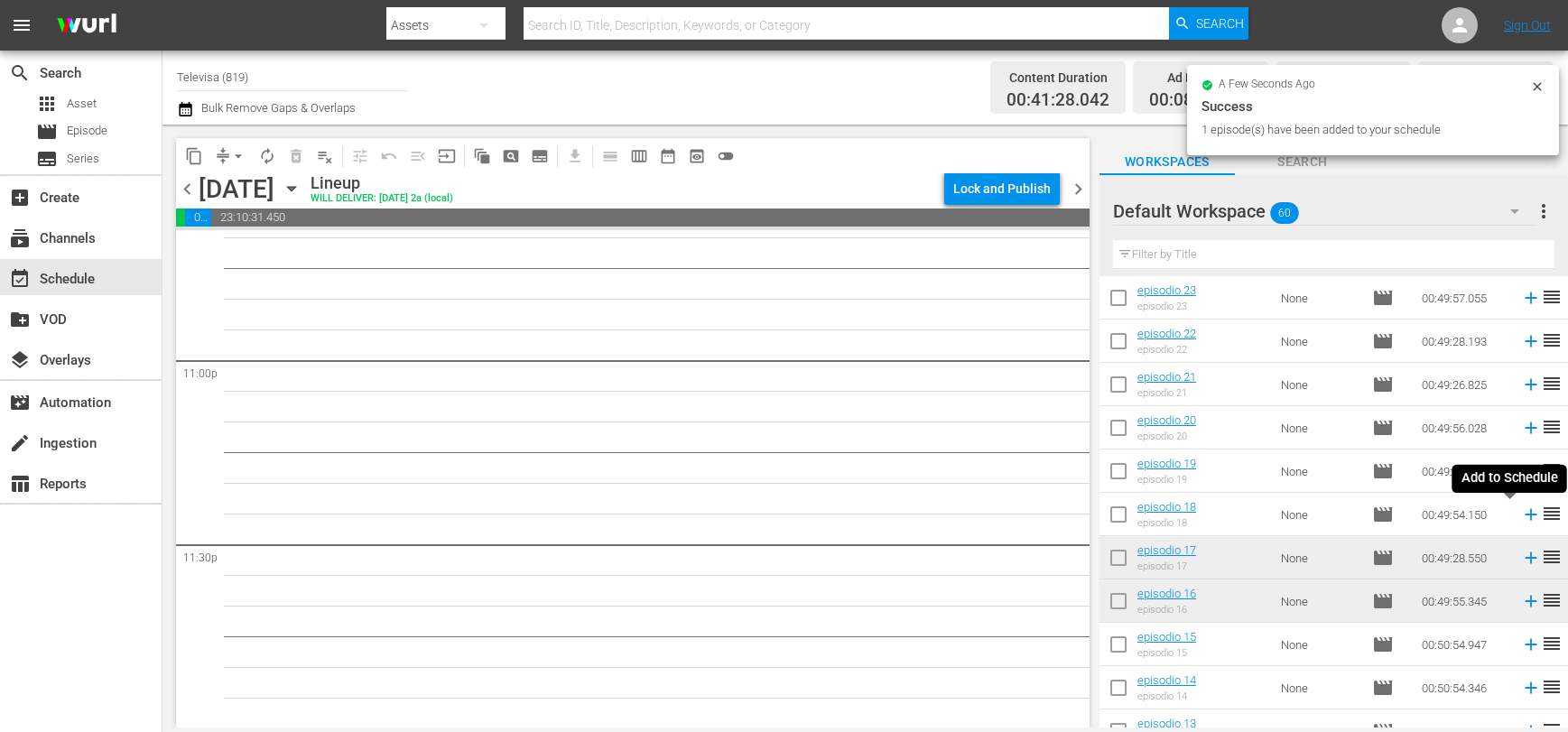
click at [1521, 512] on icon at bounding box center [1531, 514] width 20 height 20
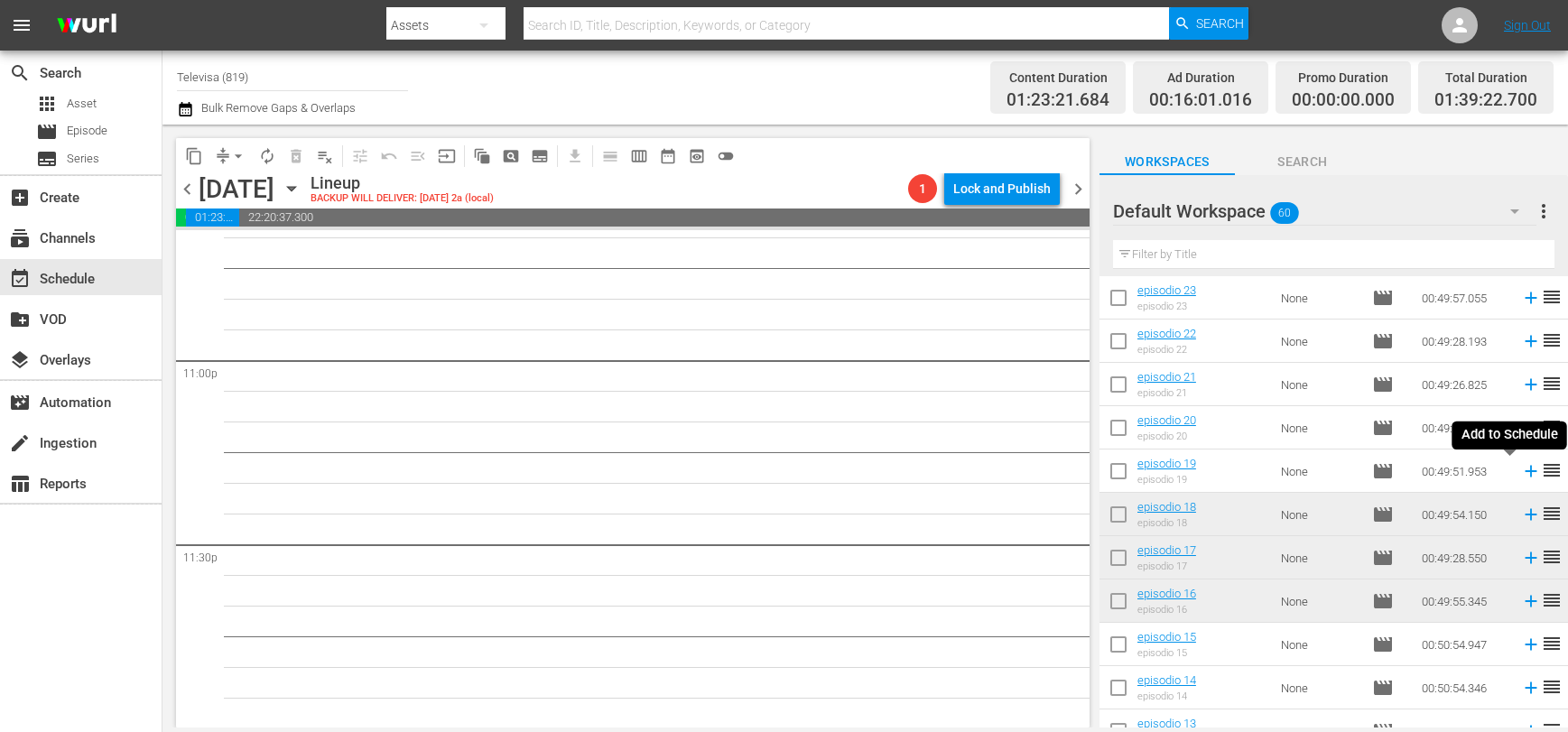
click at [1525, 475] on icon at bounding box center [1531, 471] width 12 height 12
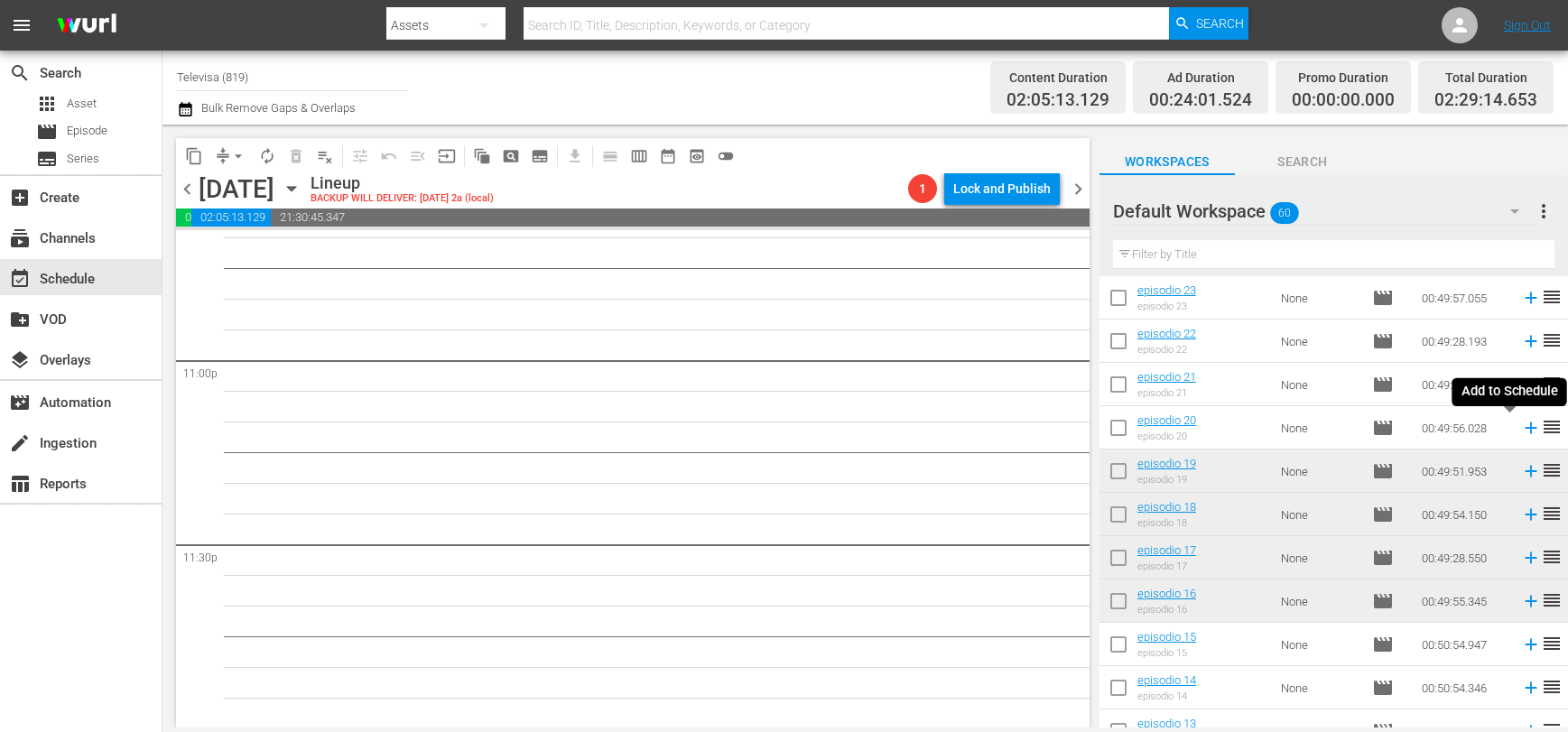
click at [1525, 431] on icon at bounding box center [1531, 428] width 12 height 12
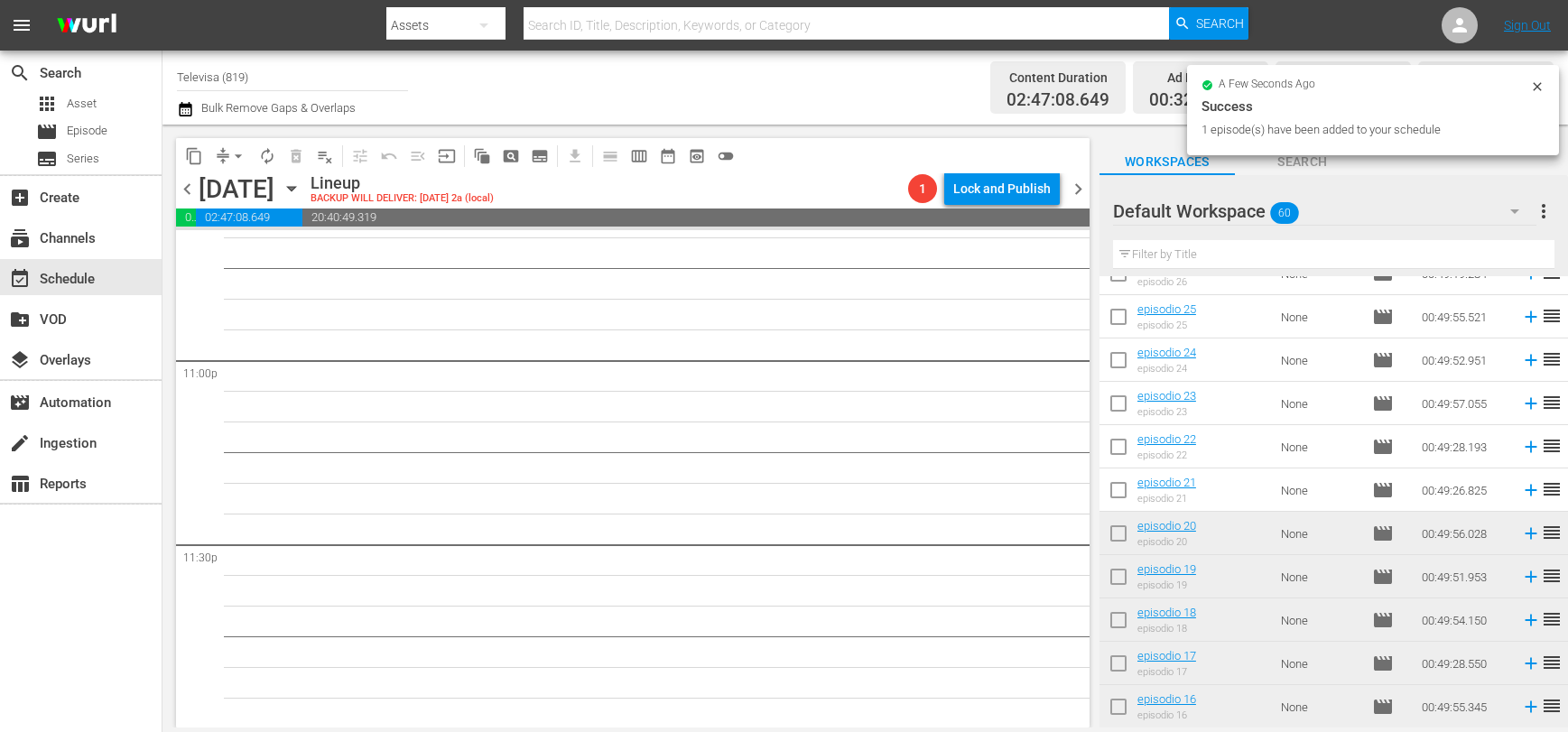
scroll to position [1512, 0]
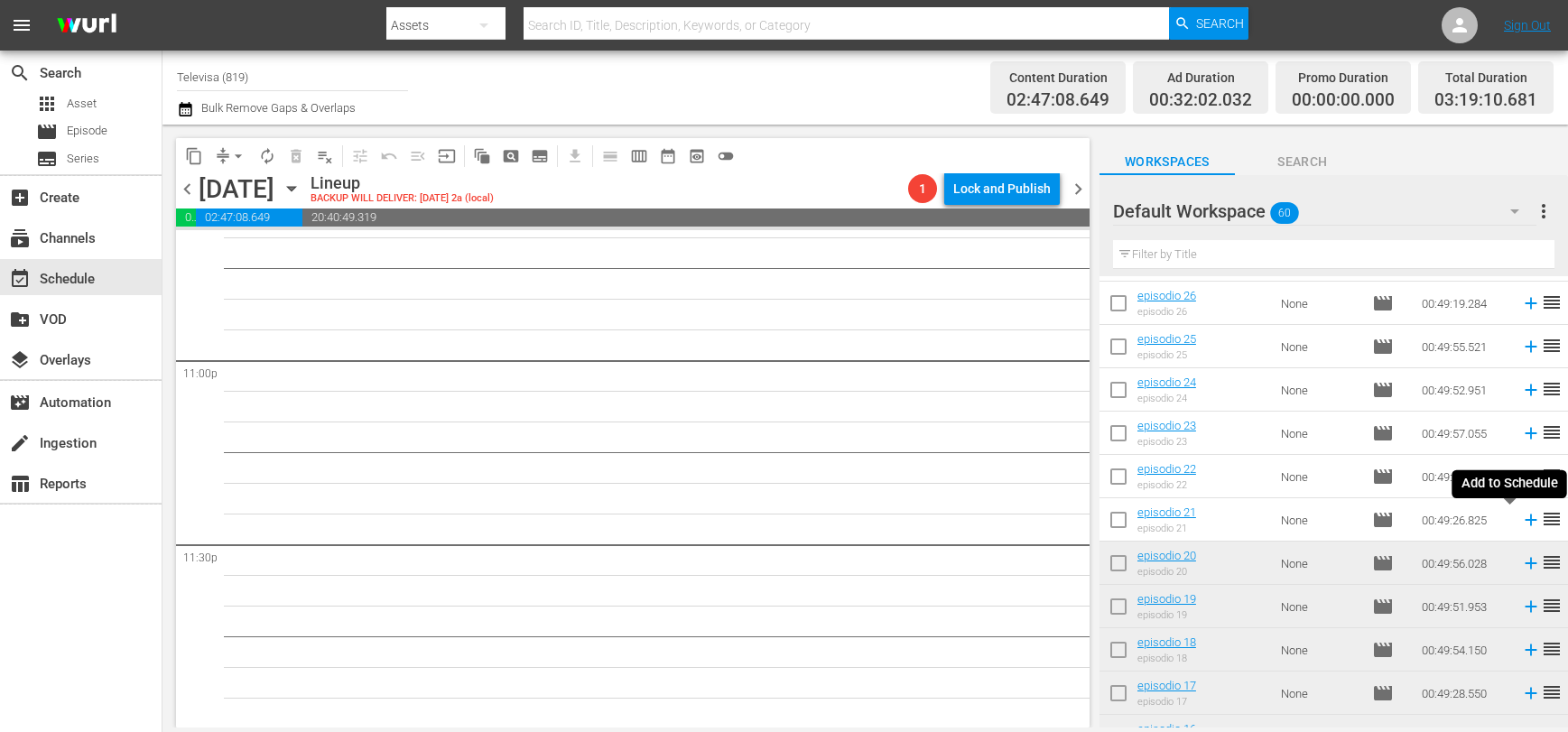
click at [1521, 521] on icon at bounding box center [1531, 519] width 20 height 20
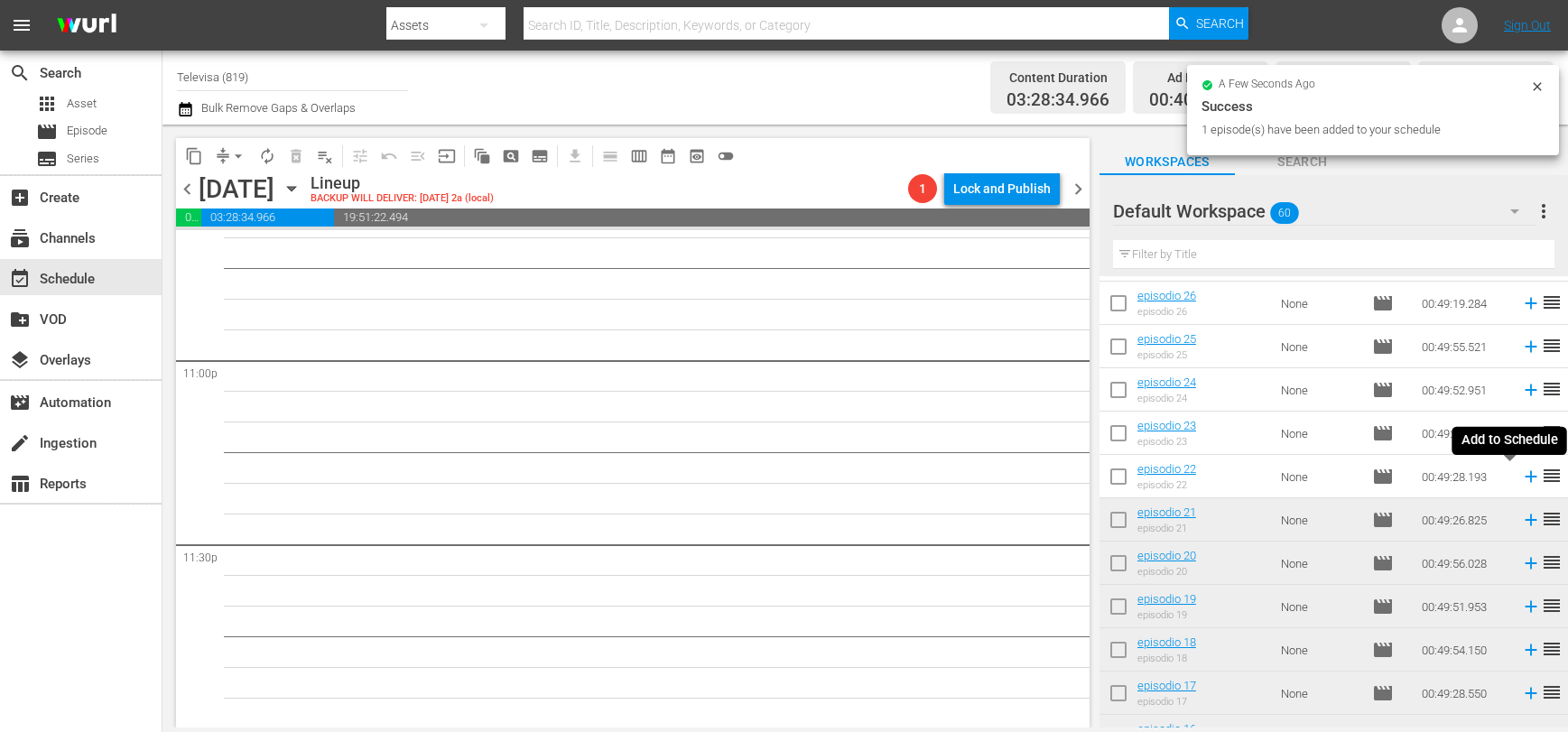
click at [1521, 479] on icon at bounding box center [1531, 476] width 20 height 20
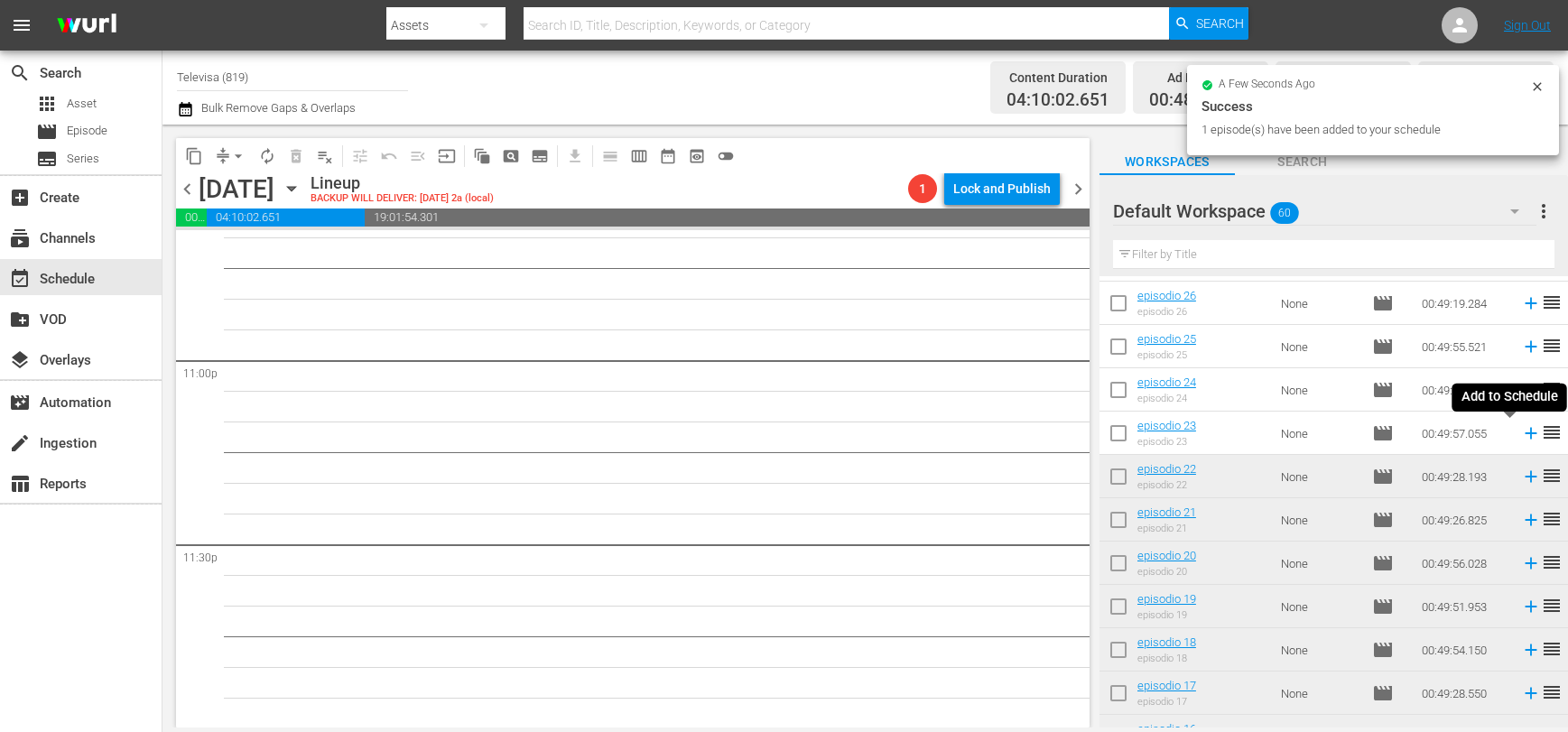
click at [1521, 437] on icon at bounding box center [1531, 433] width 20 height 20
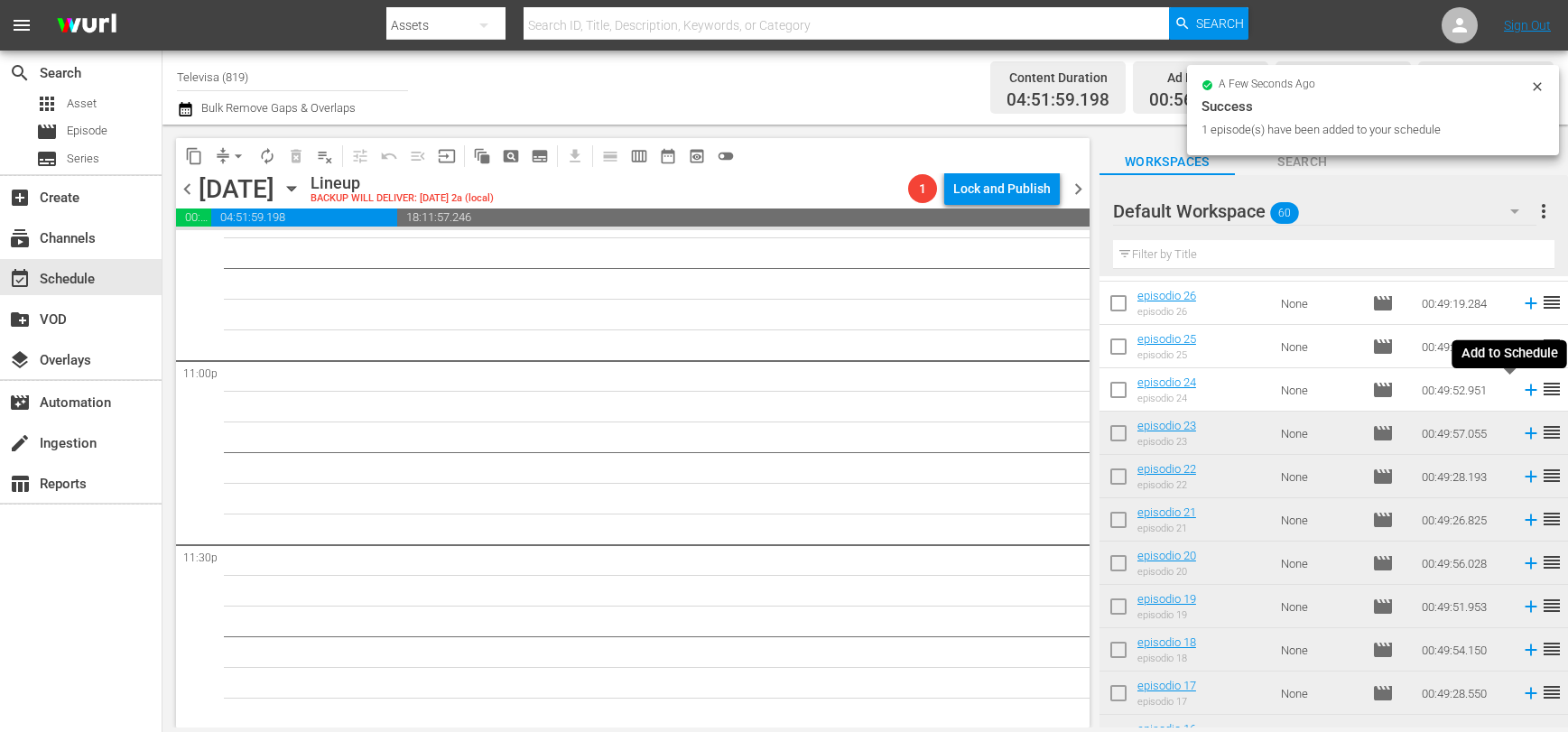
click at [1521, 390] on icon at bounding box center [1531, 390] width 20 height 20
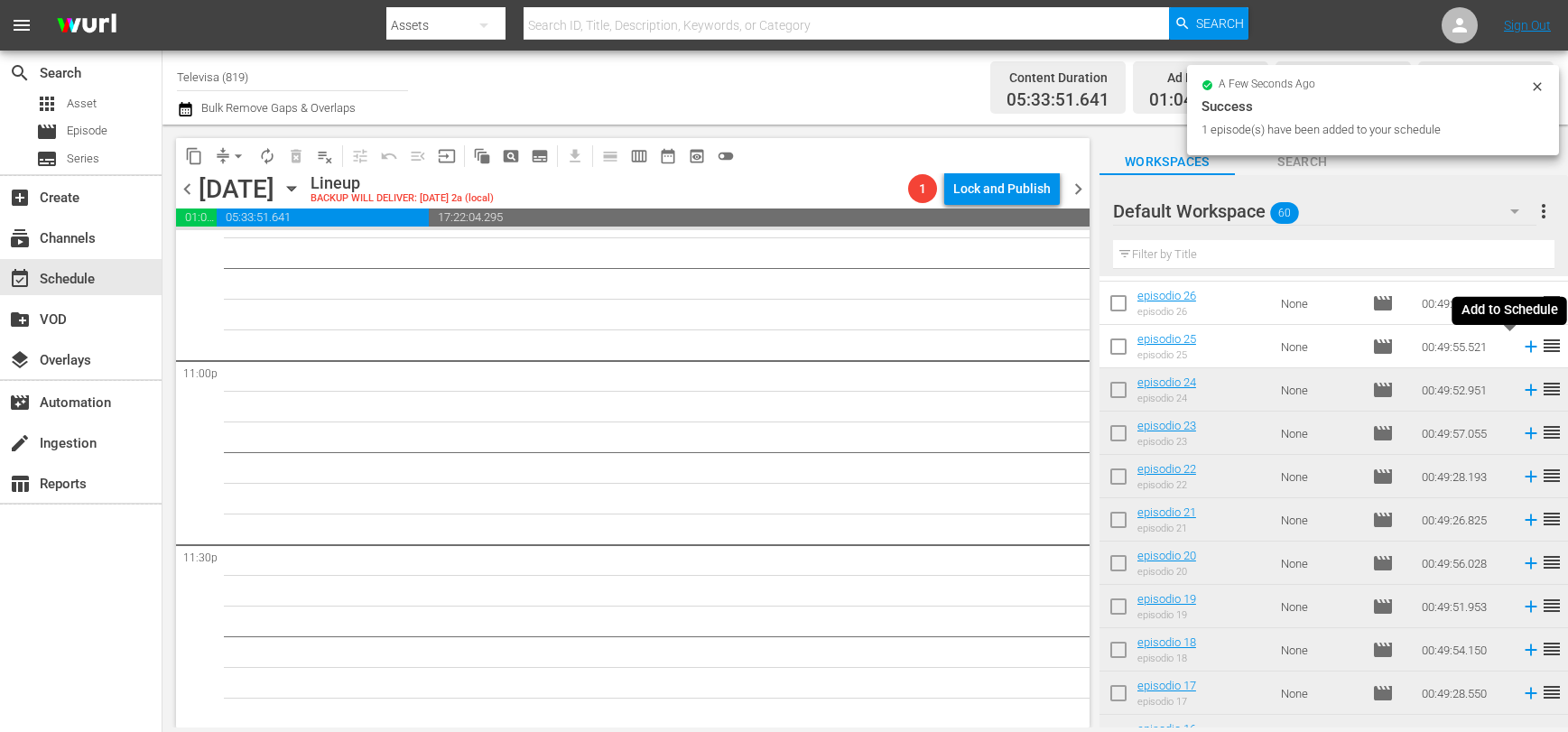
click at [1525, 347] on icon at bounding box center [1531, 347] width 12 height 12
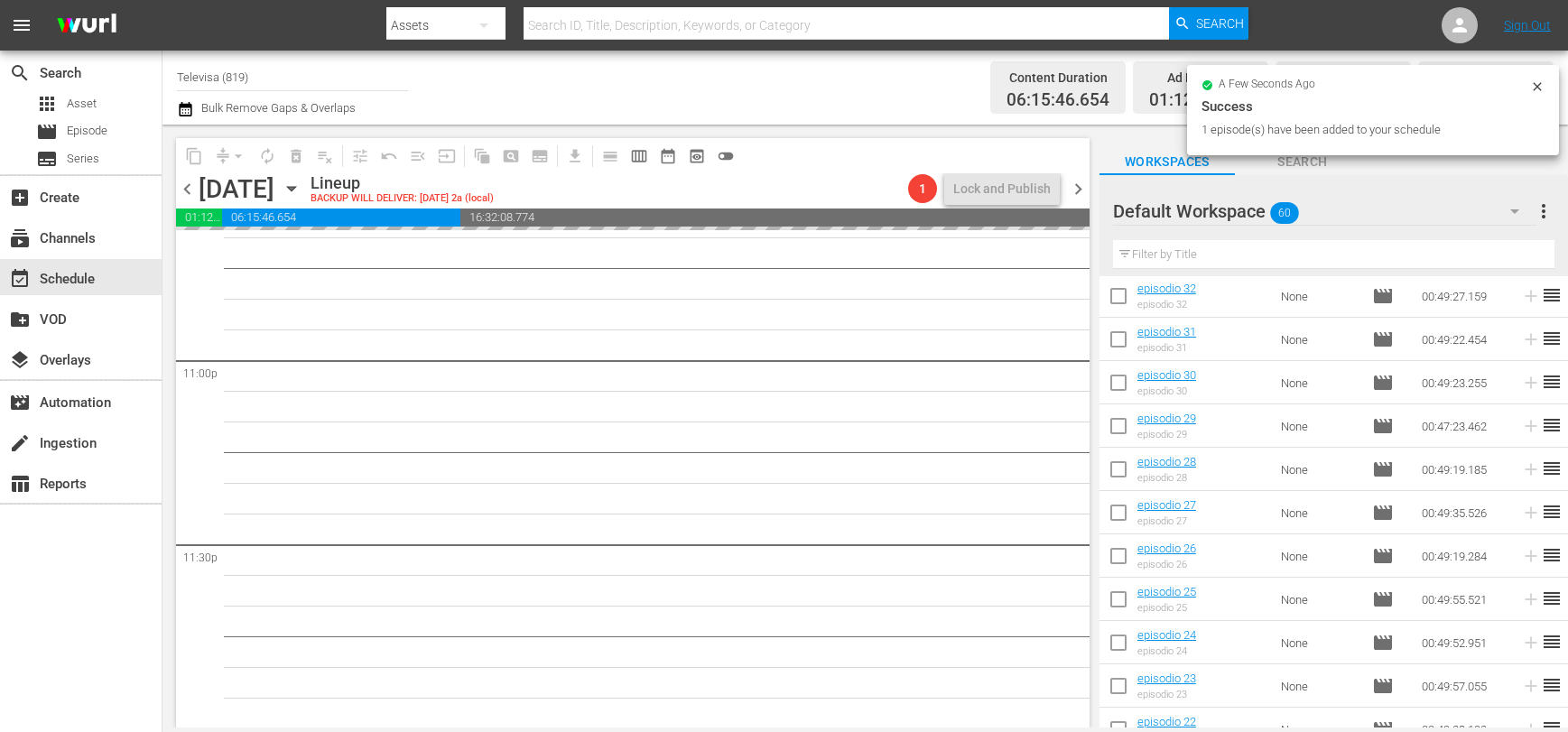
scroll to position [1240, 0]
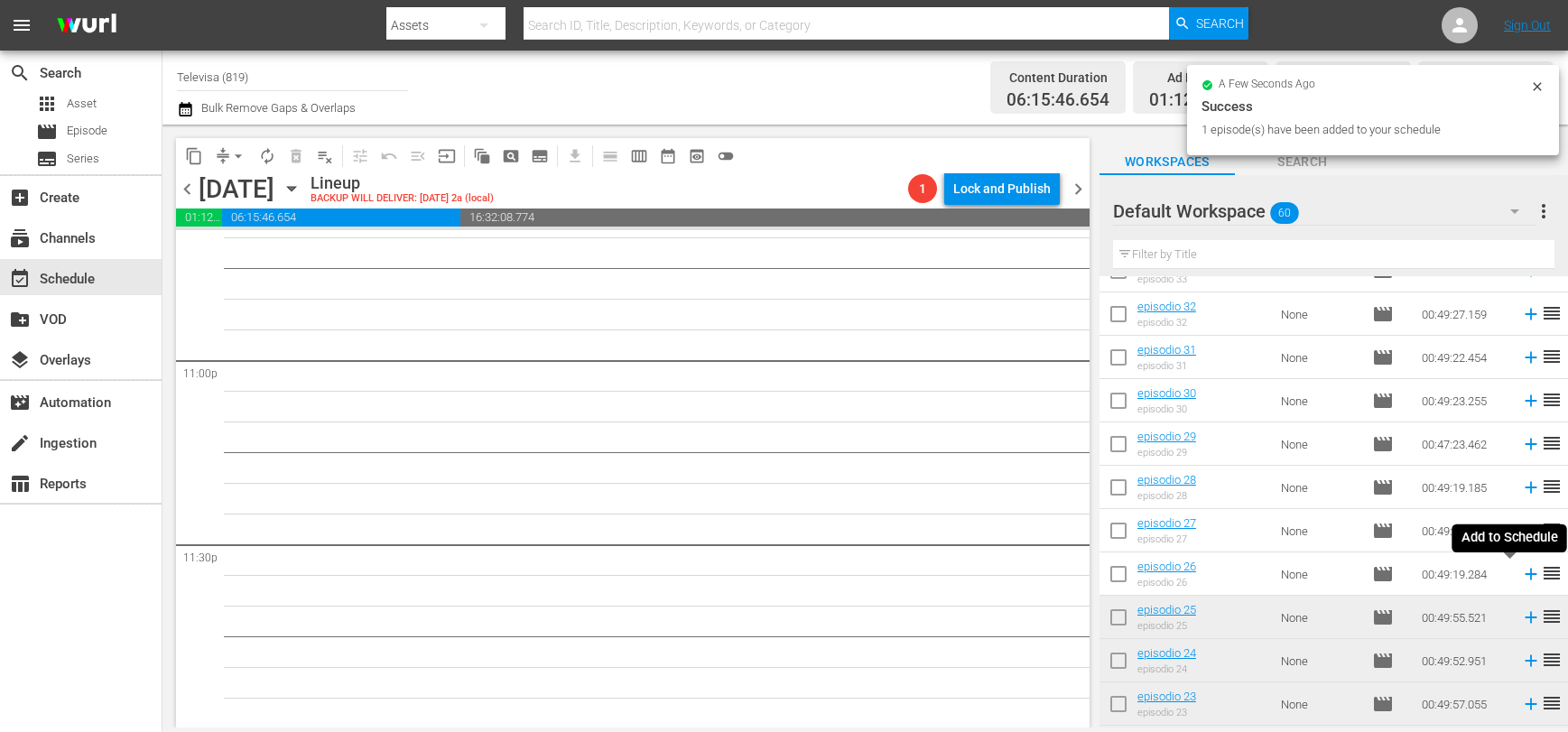
click at [1525, 572] on icon at bounding box center [1531, 575] width 12 height 12
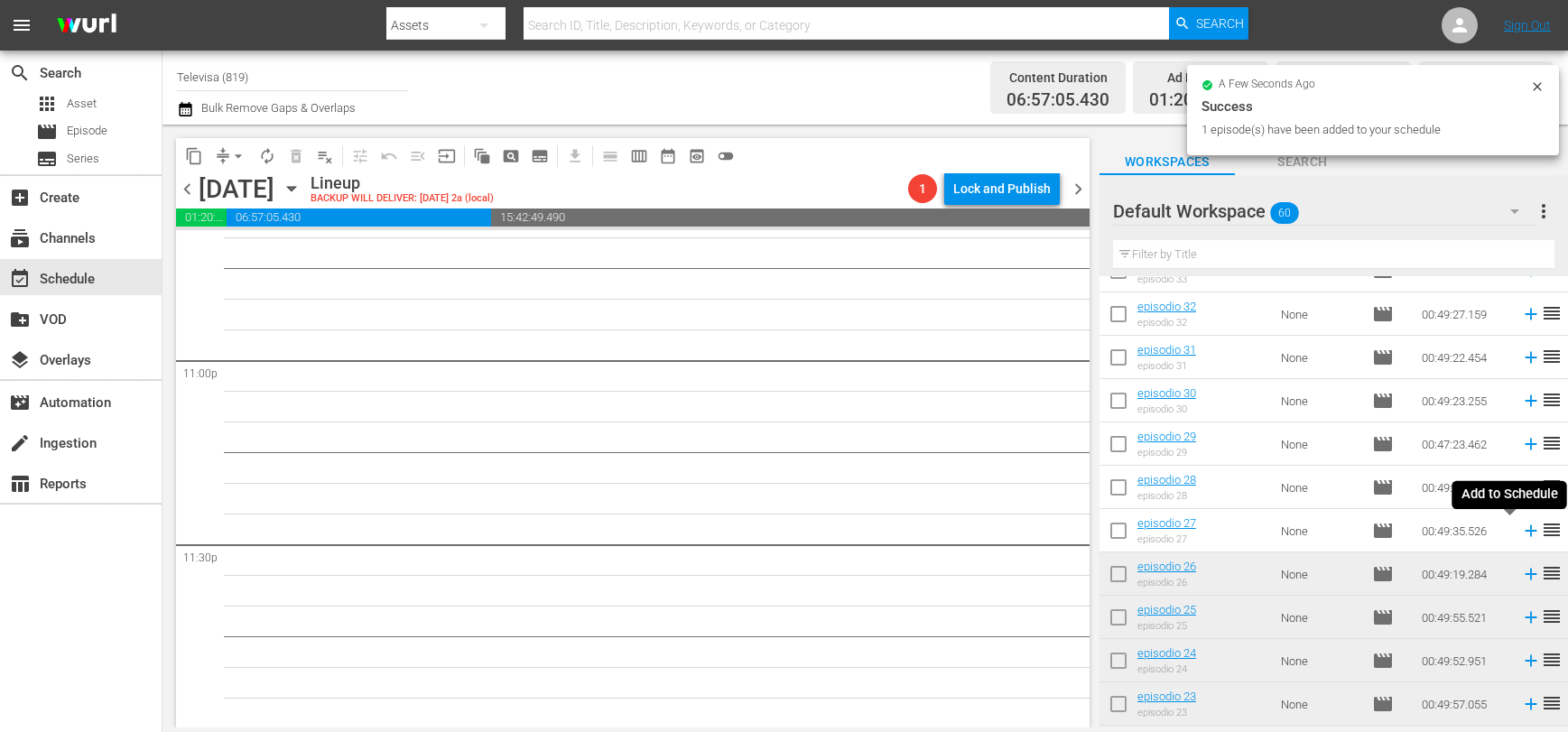
click at [1525, 529] on icon at bounding box center [1531, 531] width 12 height 12
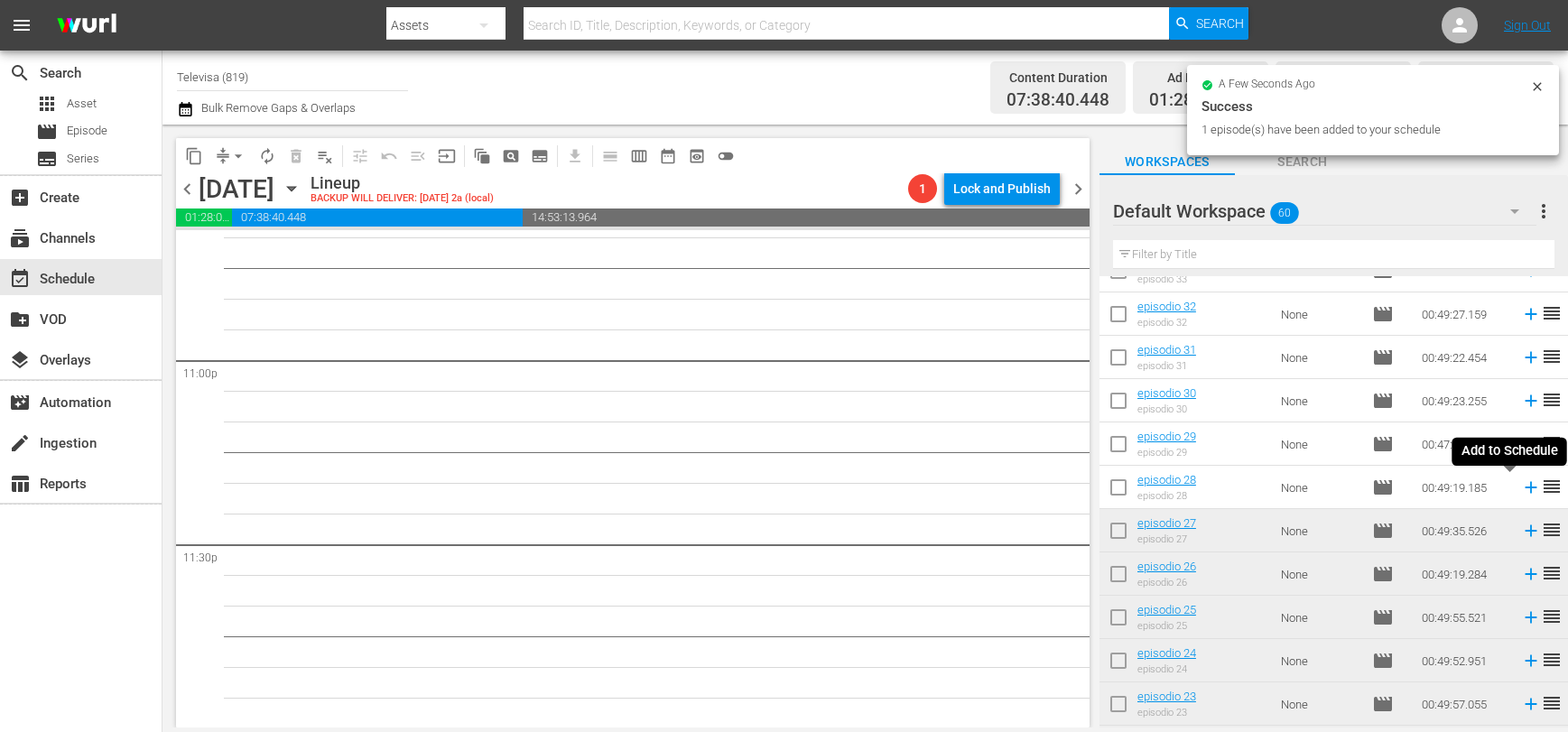
click at [1521, 488] on icon at bounding box center [1531, 487] width 20 height 20
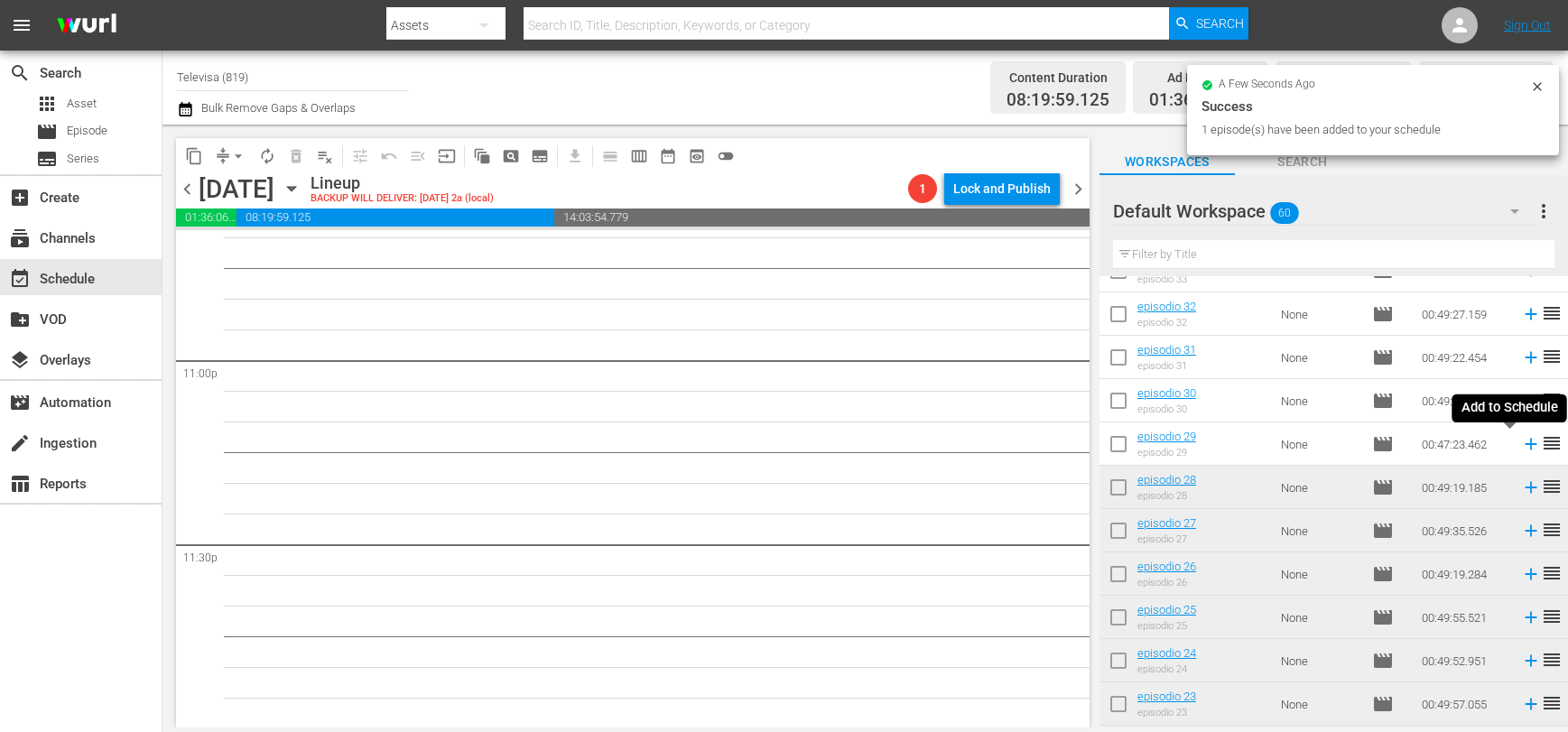
click at [1521, 448] on icon at bounding box center [1531, 443] width 20 height 20
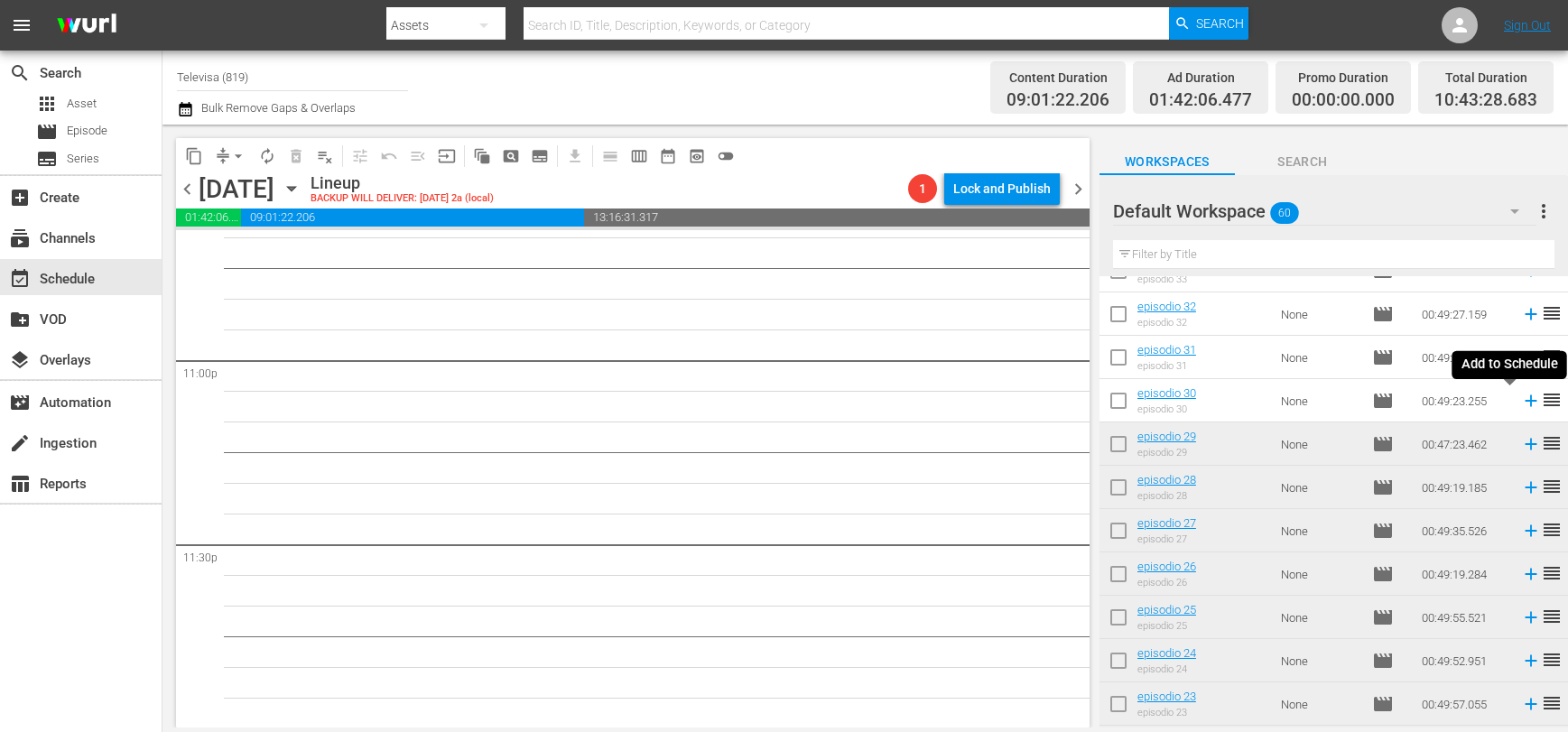
click at [1521, 404] on icon at bounding box center [1531, 400] width 20 height 20
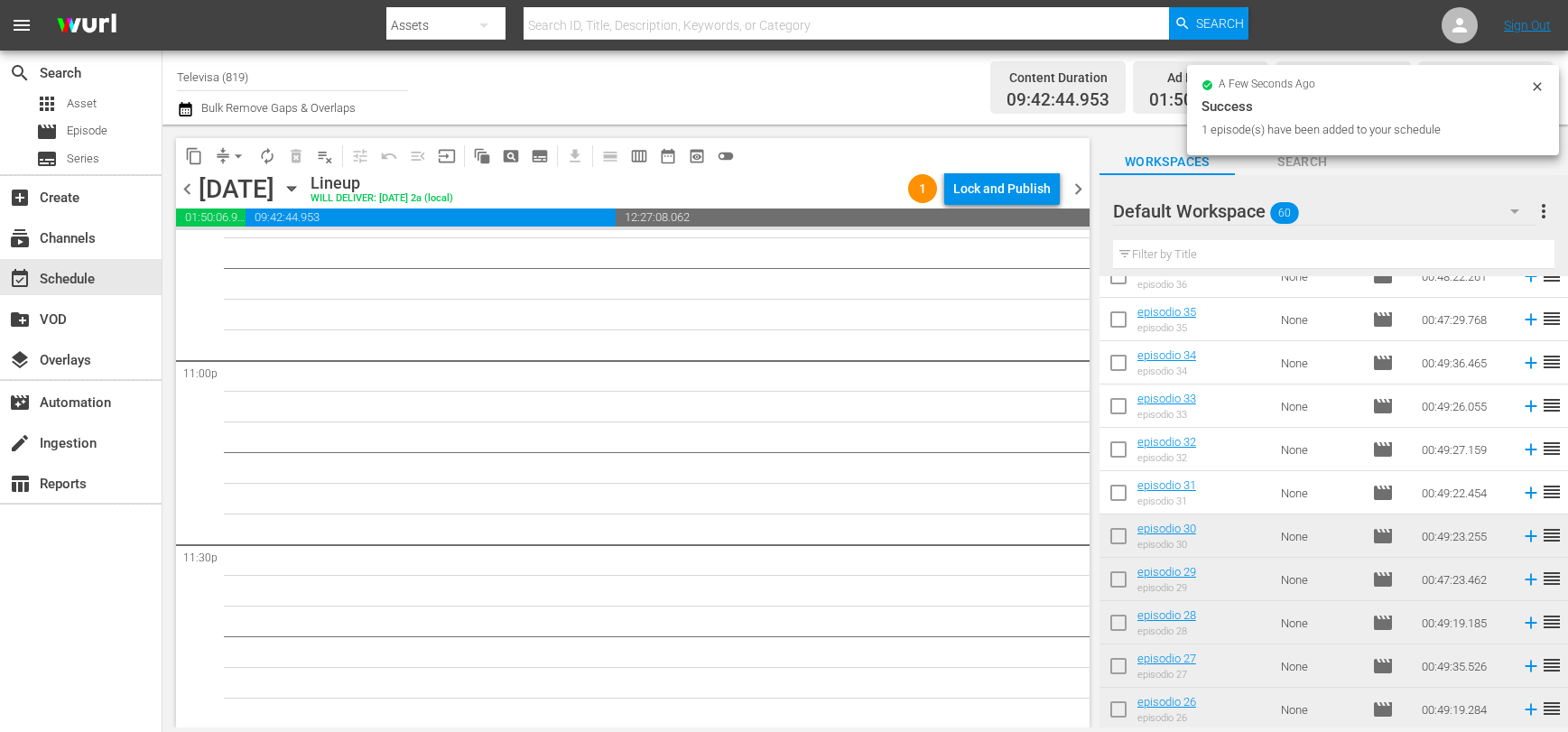
scroll to position [970, 0]
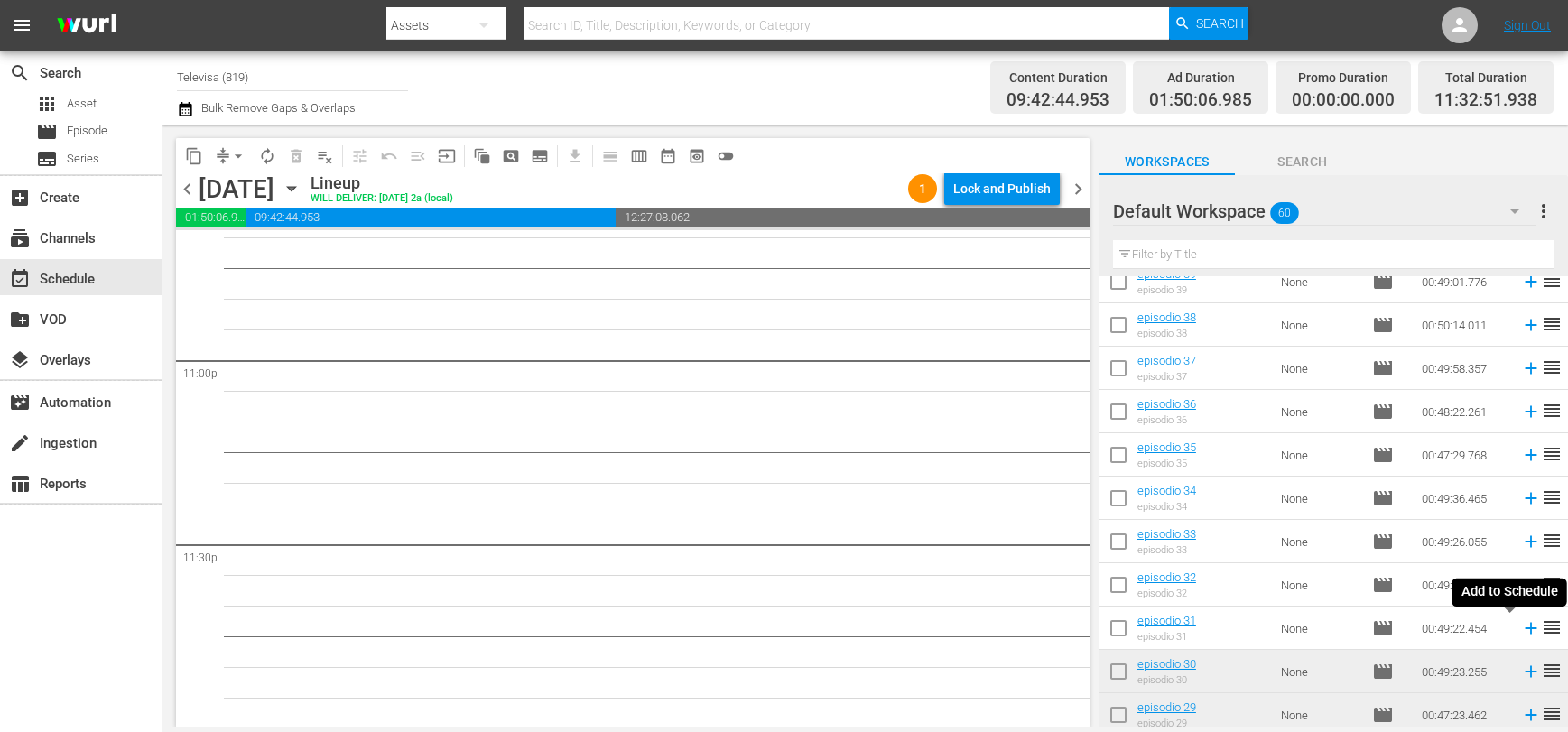
click at [1521, 626] on icon at bounding box center [1531, 627] width 20 height 20
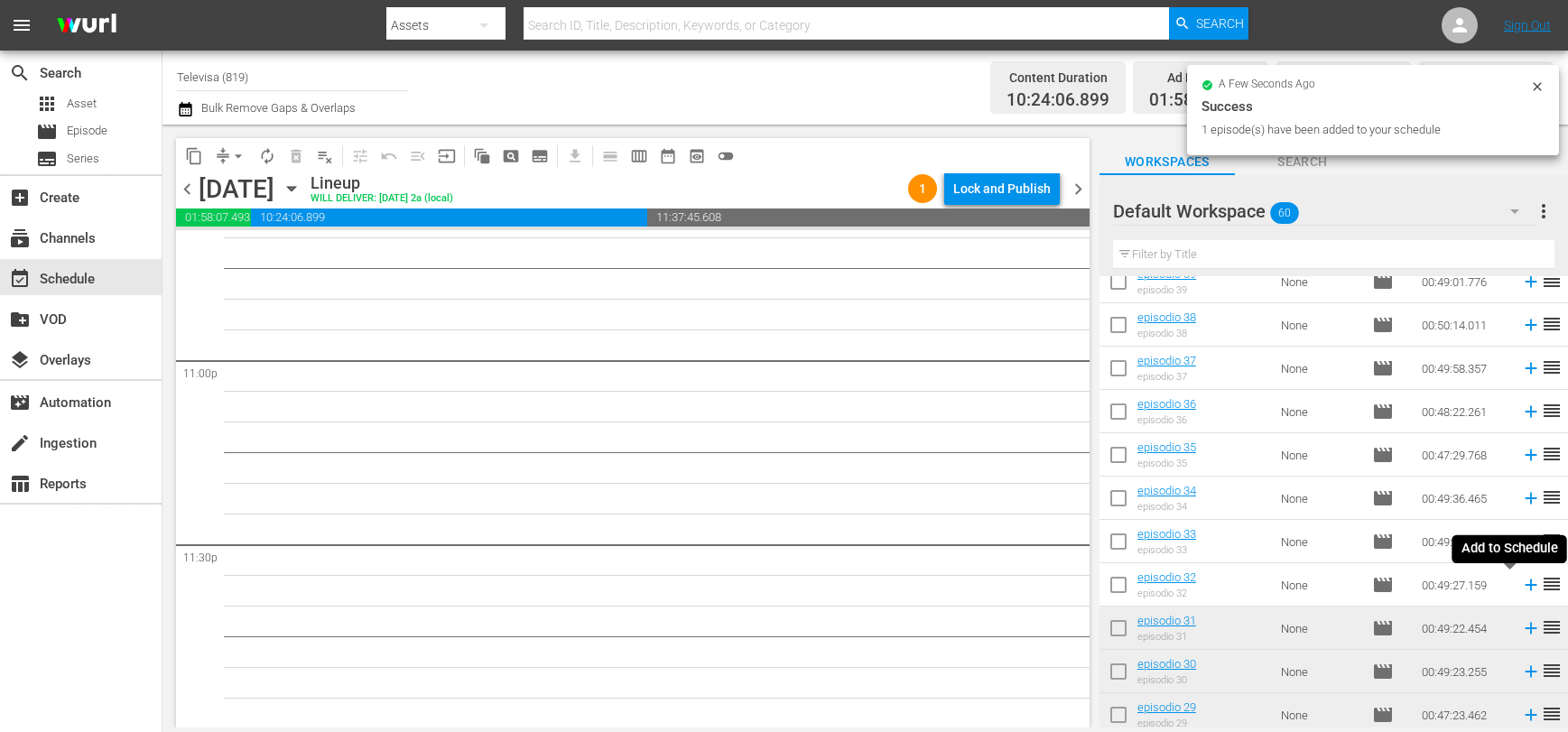
click at [1525, 585] on icon at bounding box center [1531, 585] width 12 height 12
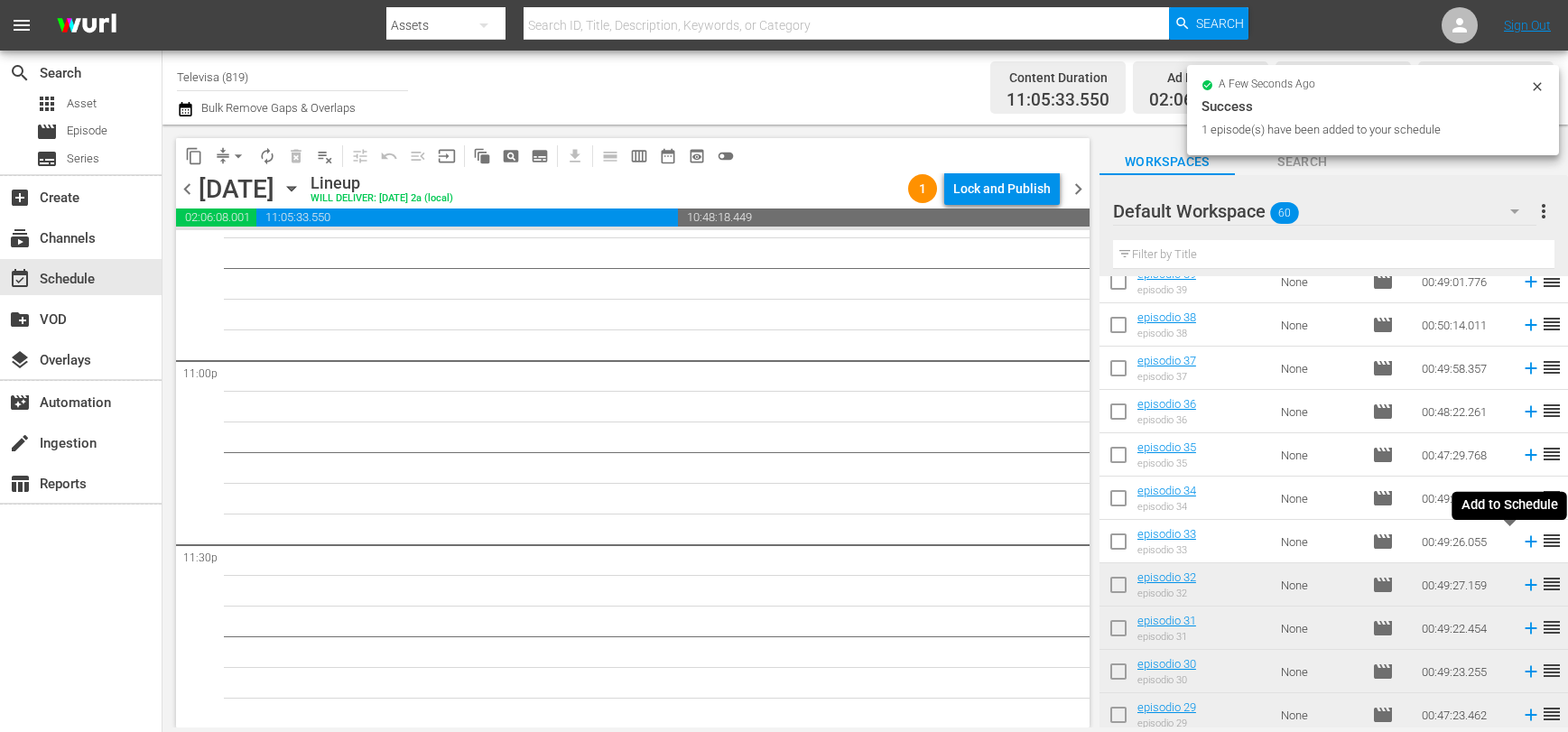
click at [1521, 544] on icon at bounding box center [1531, 541] width 20 height 20
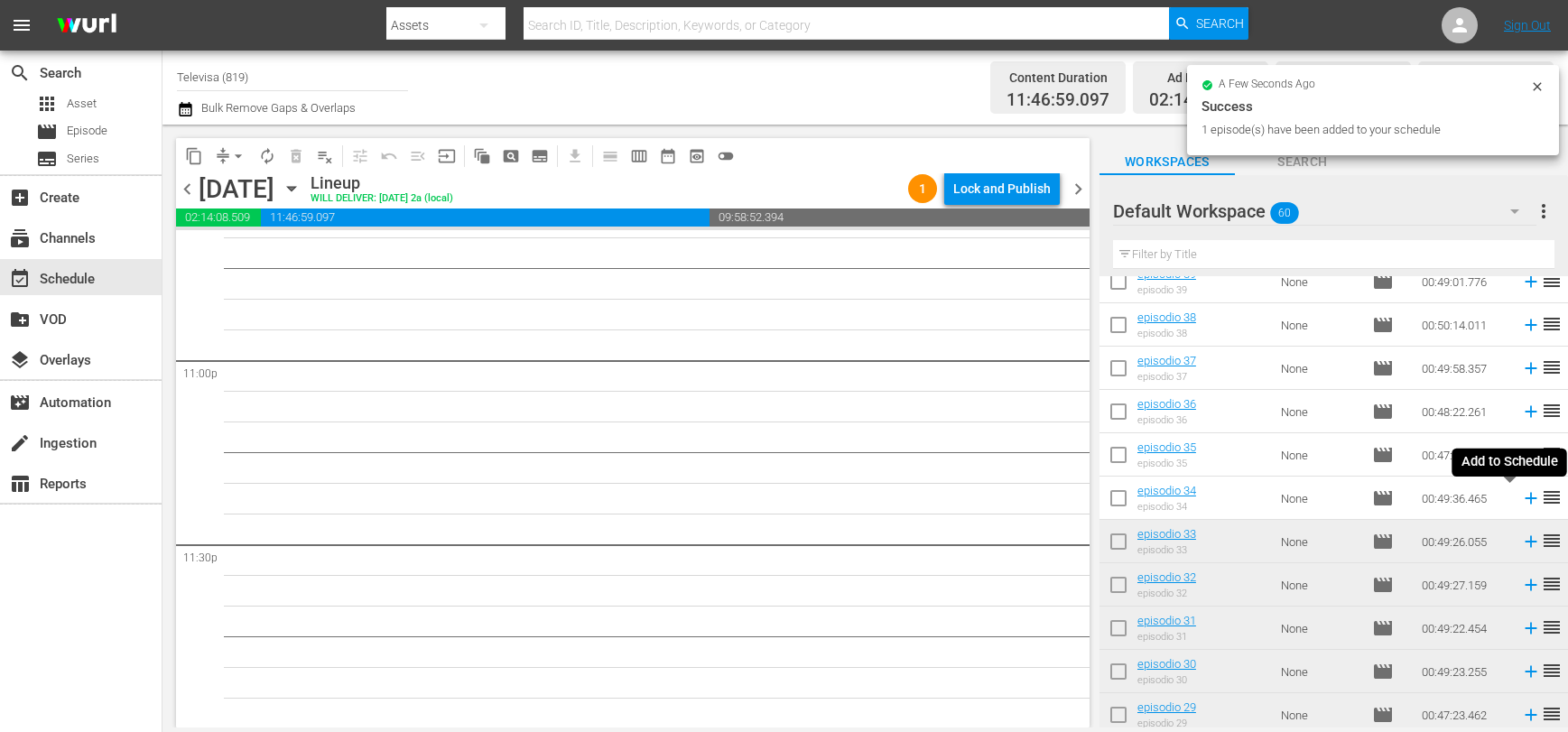
click at [1525, 499] on icon at bounding box center [1531, 499] width 12 height 12
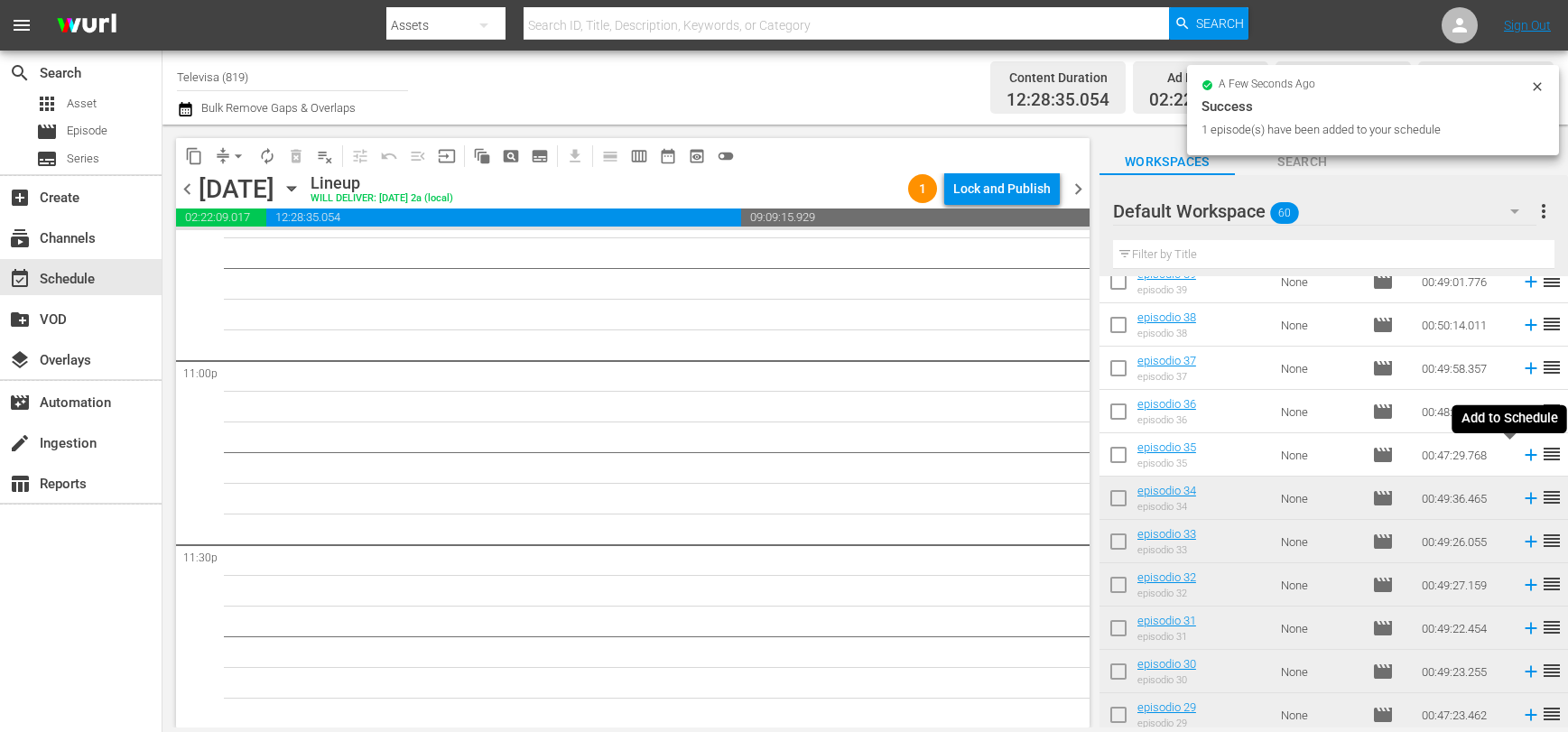
click at [1525, 459] on icon at bounding box center [1531, 455] width 12 height 12
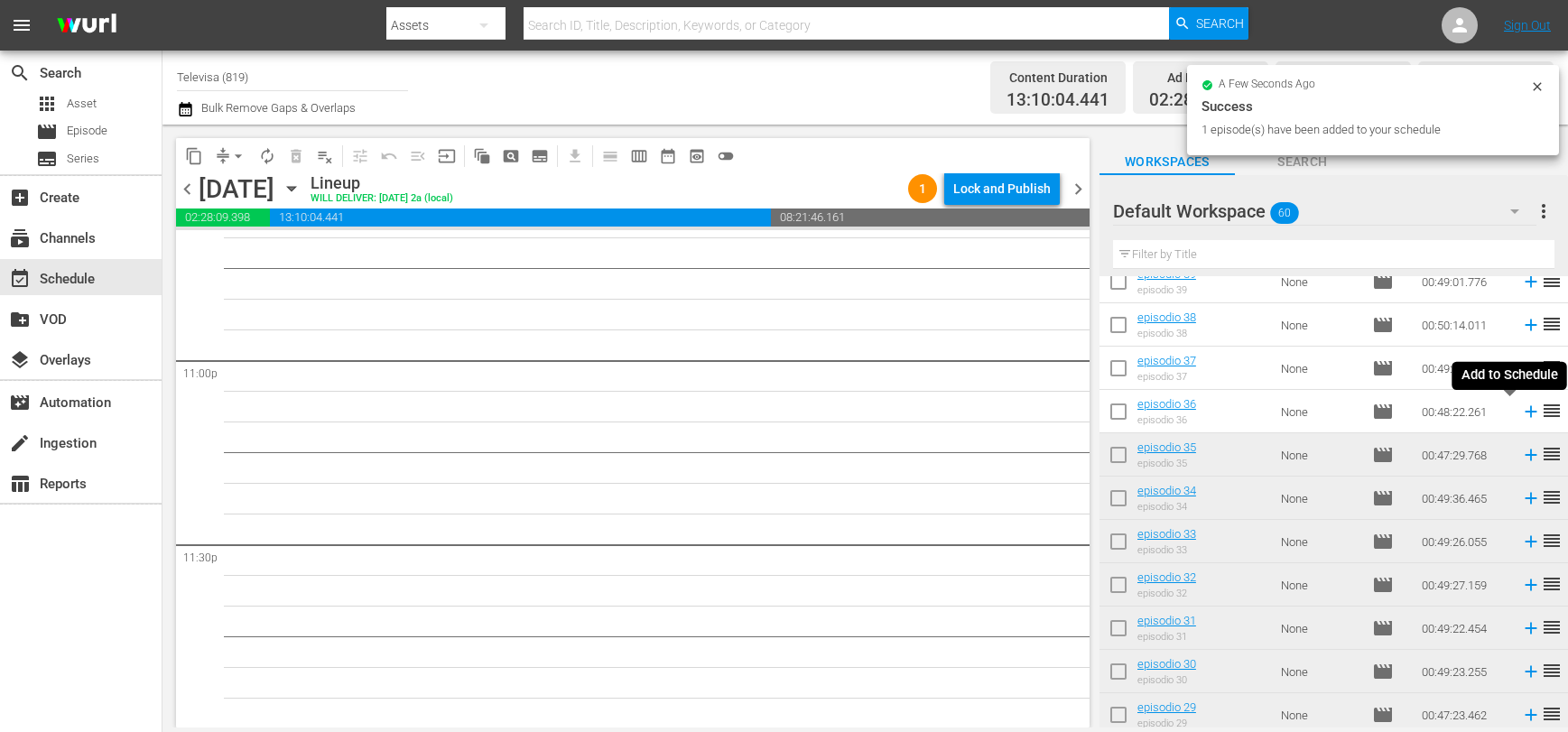
click at [1525, 414] on icon at bounding box center [1531, 412] width 12 height 12
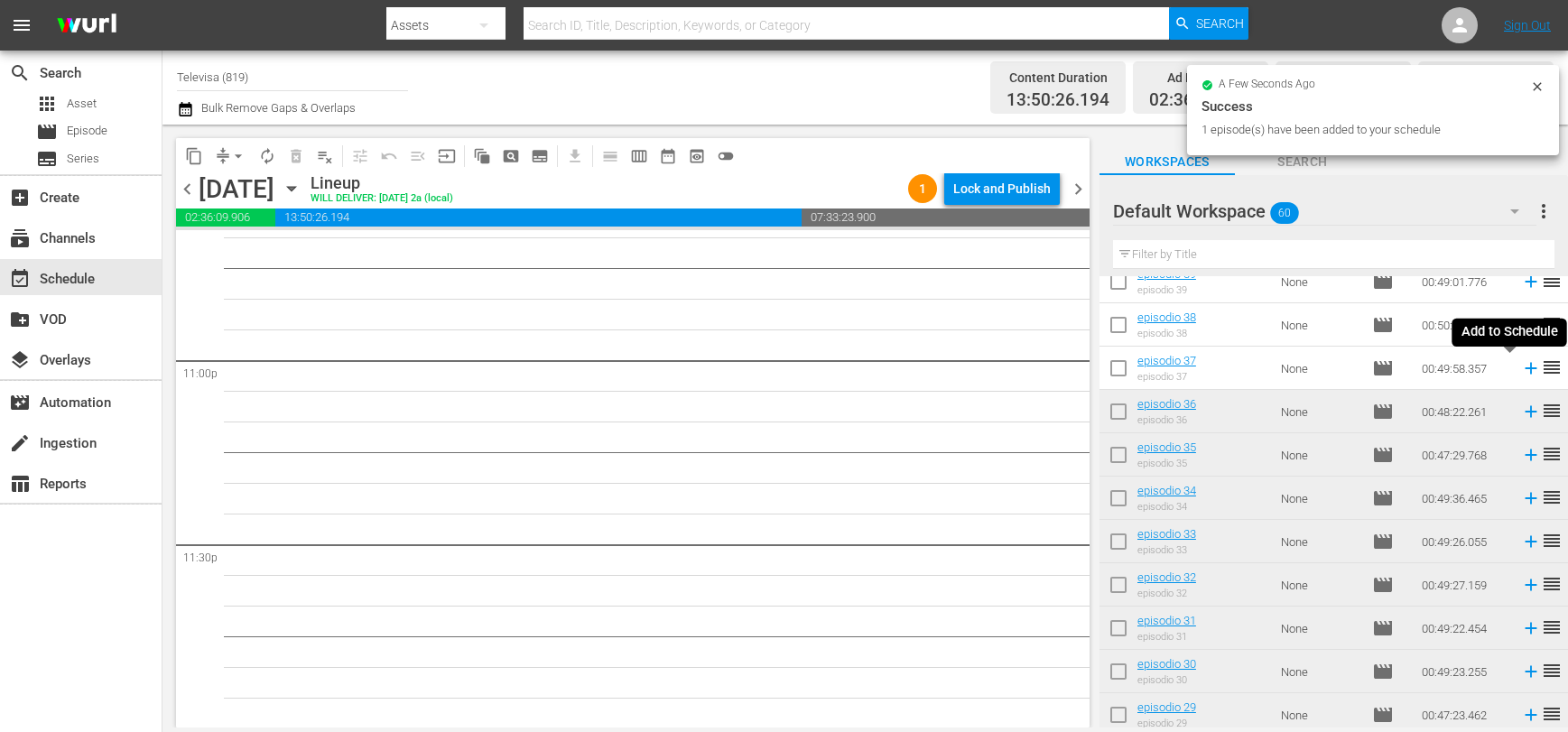
click at [1525, 368] on icon at bounding box center [1531, 368] width 12 height 12
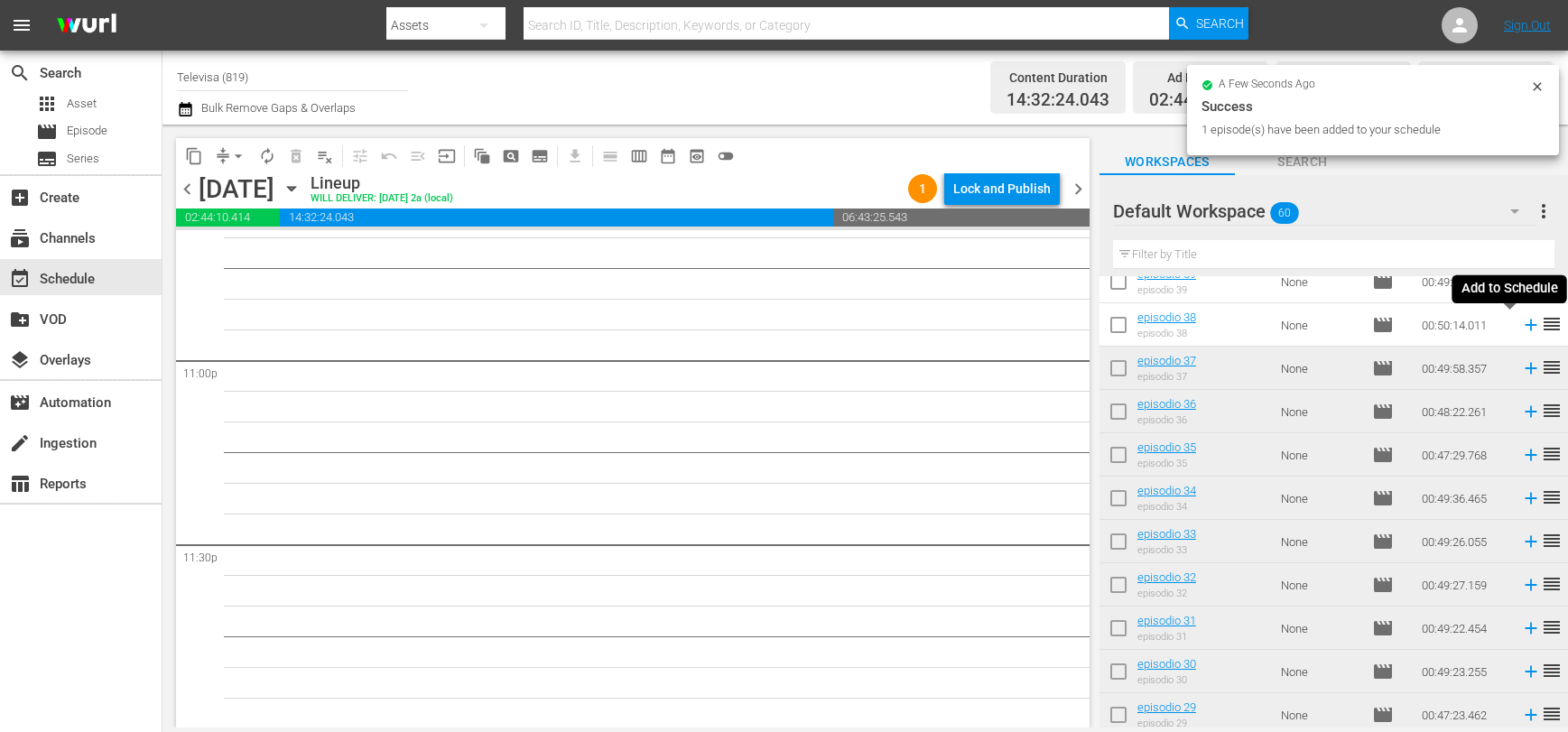
click at [1521, 323] on icon at bounding box center [1531, 324] width 20 height 20
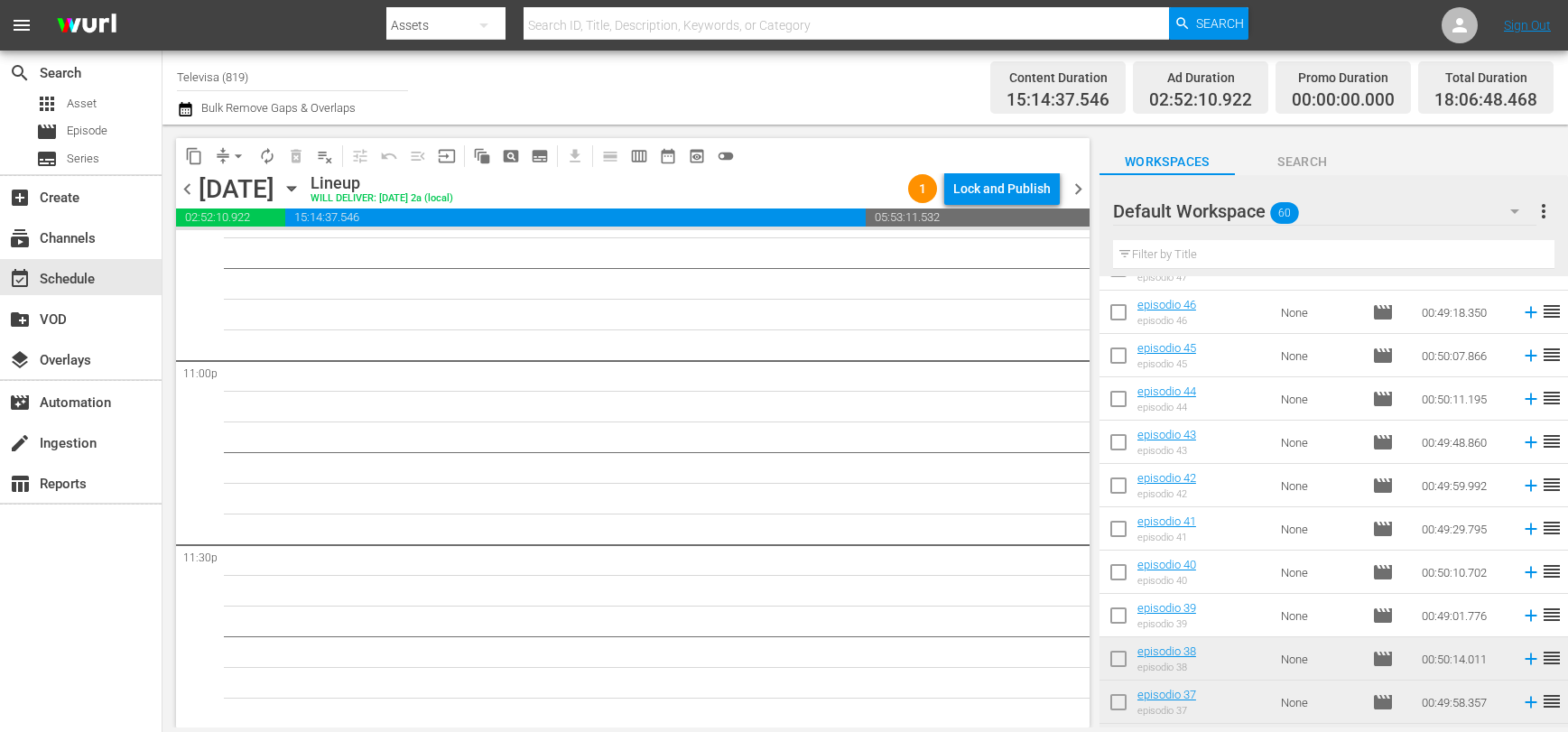
scroll to position [699, 0]
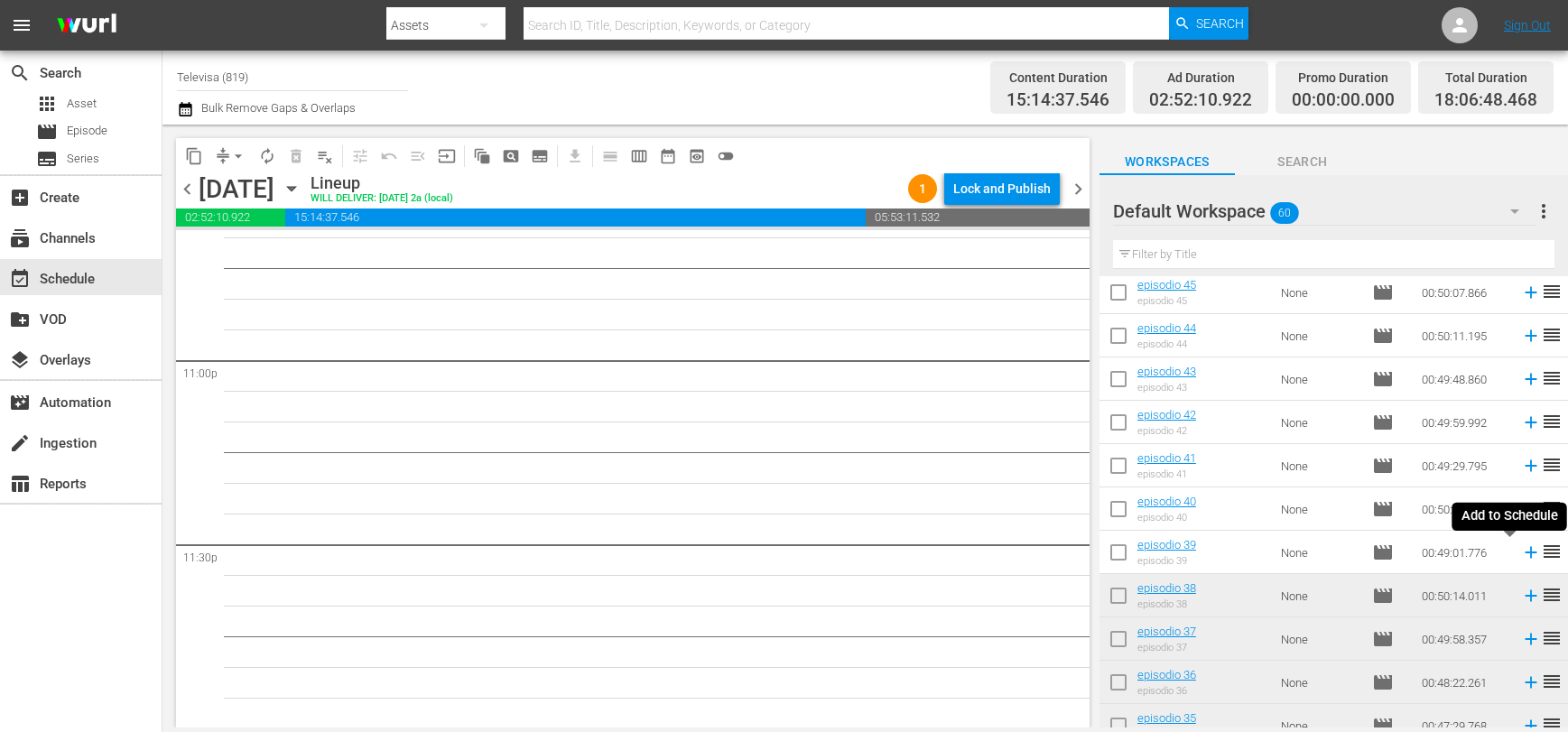
click at [1521, 550] on icon at bounding box center [1531, 552] width 20 height 20
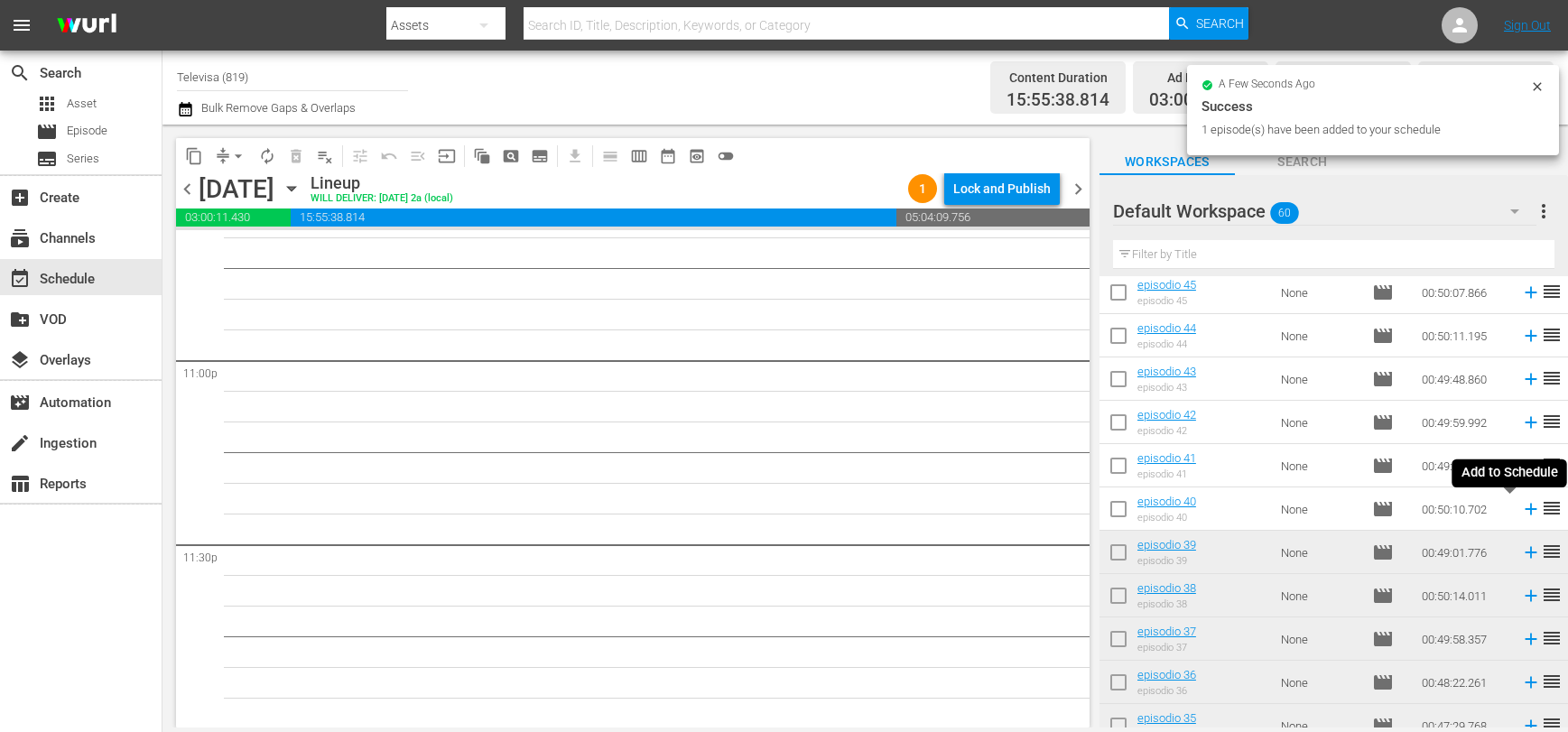
click at [1525, 509] on icon at bounding box center [1531, 509] width 12 height 12
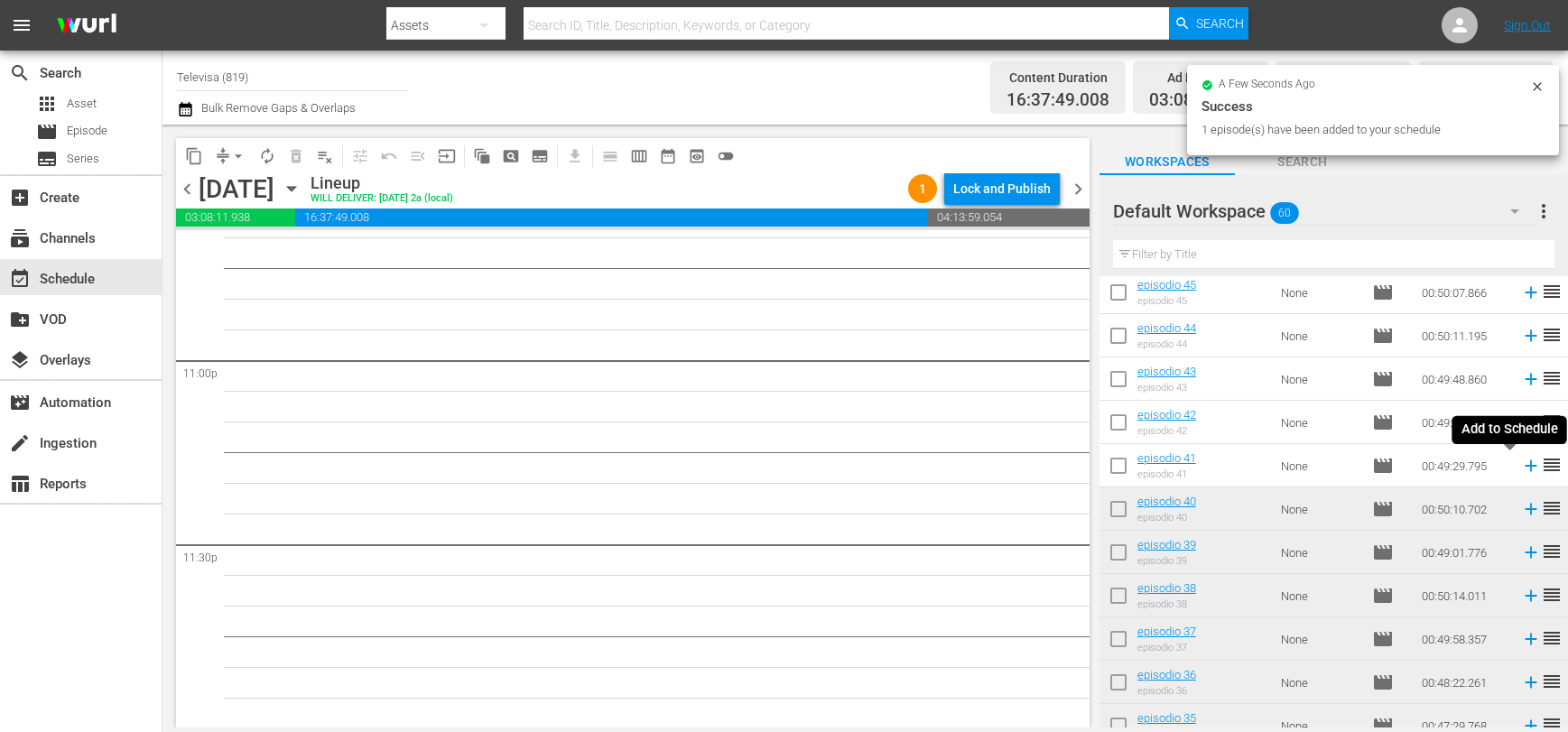
click at [1525, 466] on icon at bounding box center [1531, 466] width 12 height 12
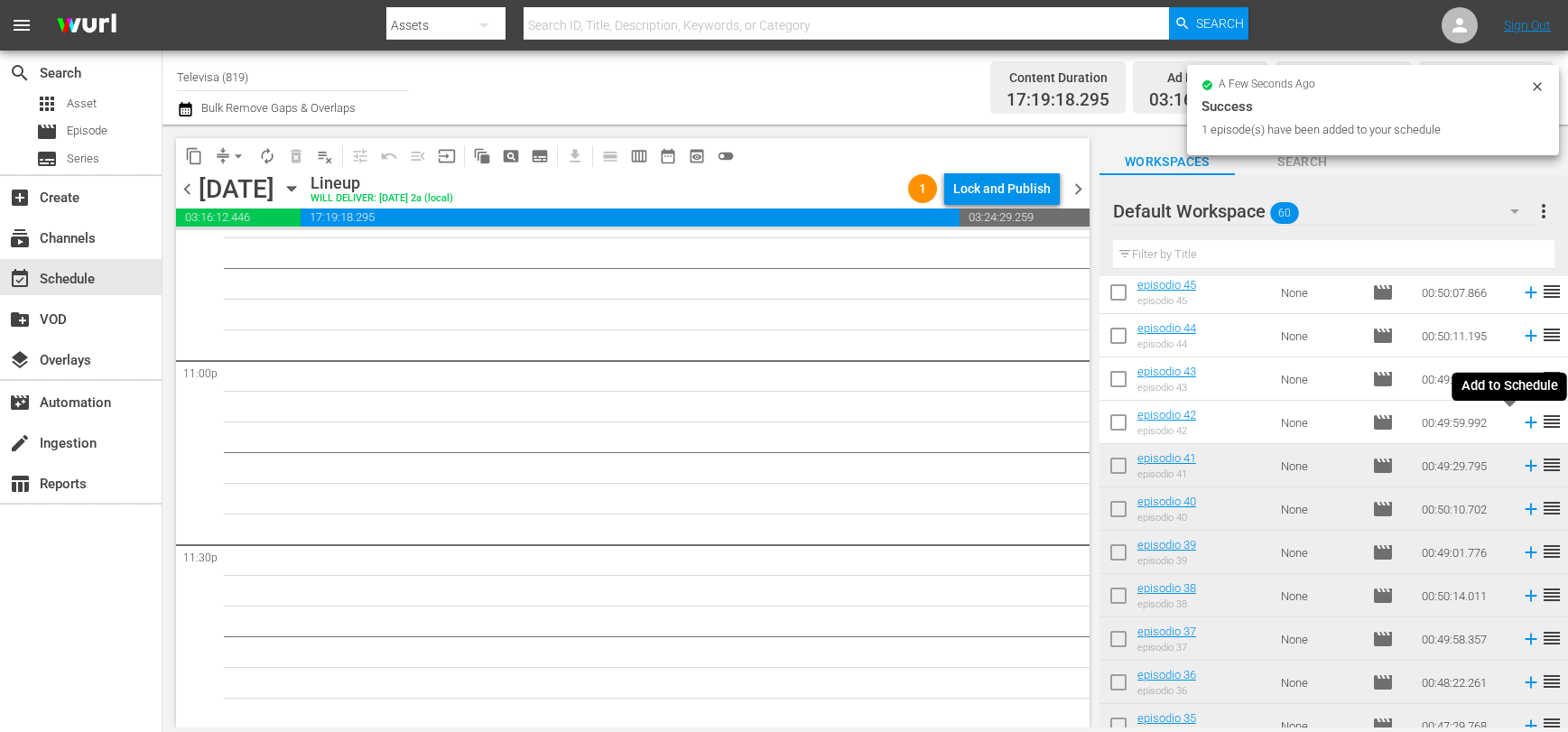
click at [1525, 422] on icon at bounding box center [1531, 423] width 12 height 12
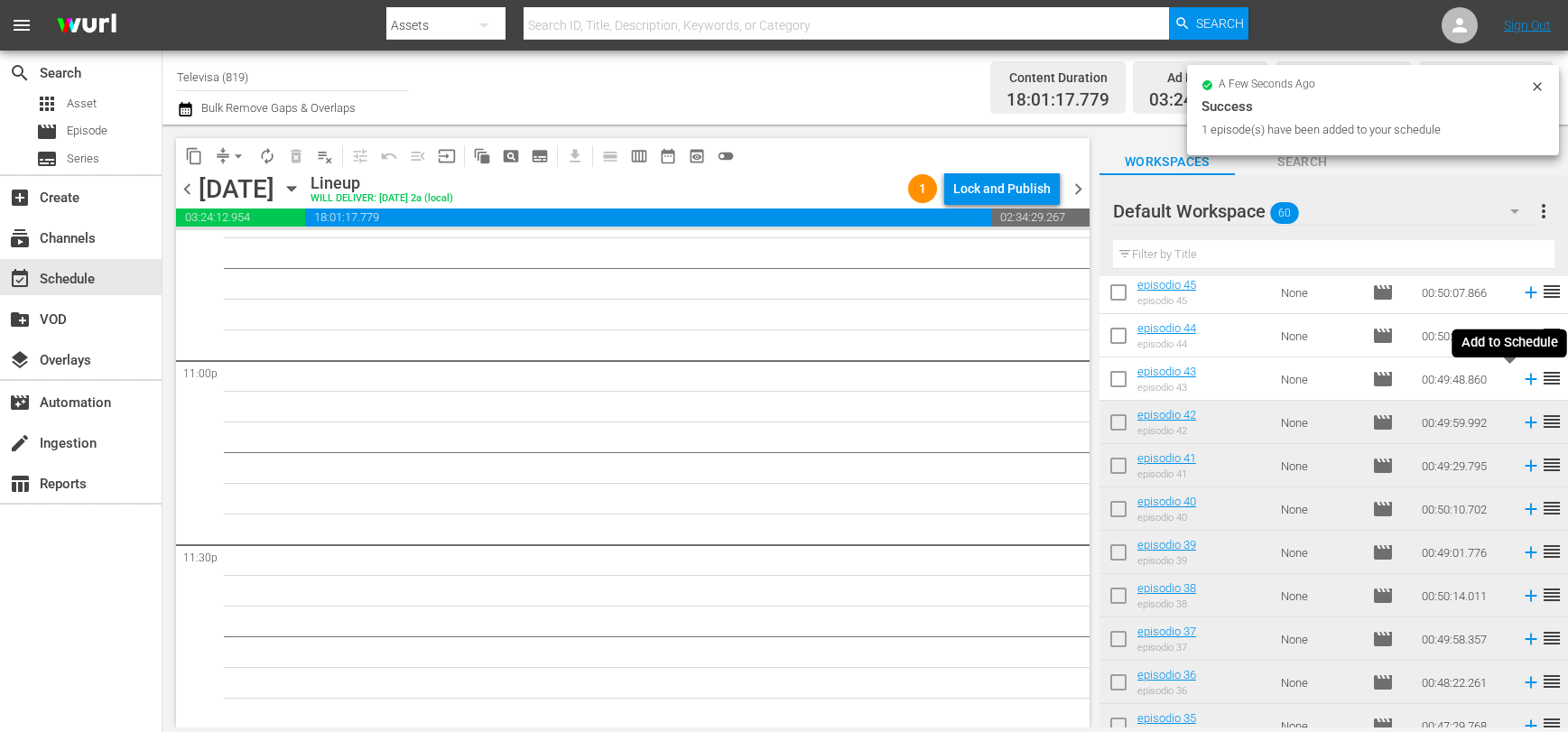
click at [1525, 379] on icon at bounding box center [1531, 379] width 12 height 12
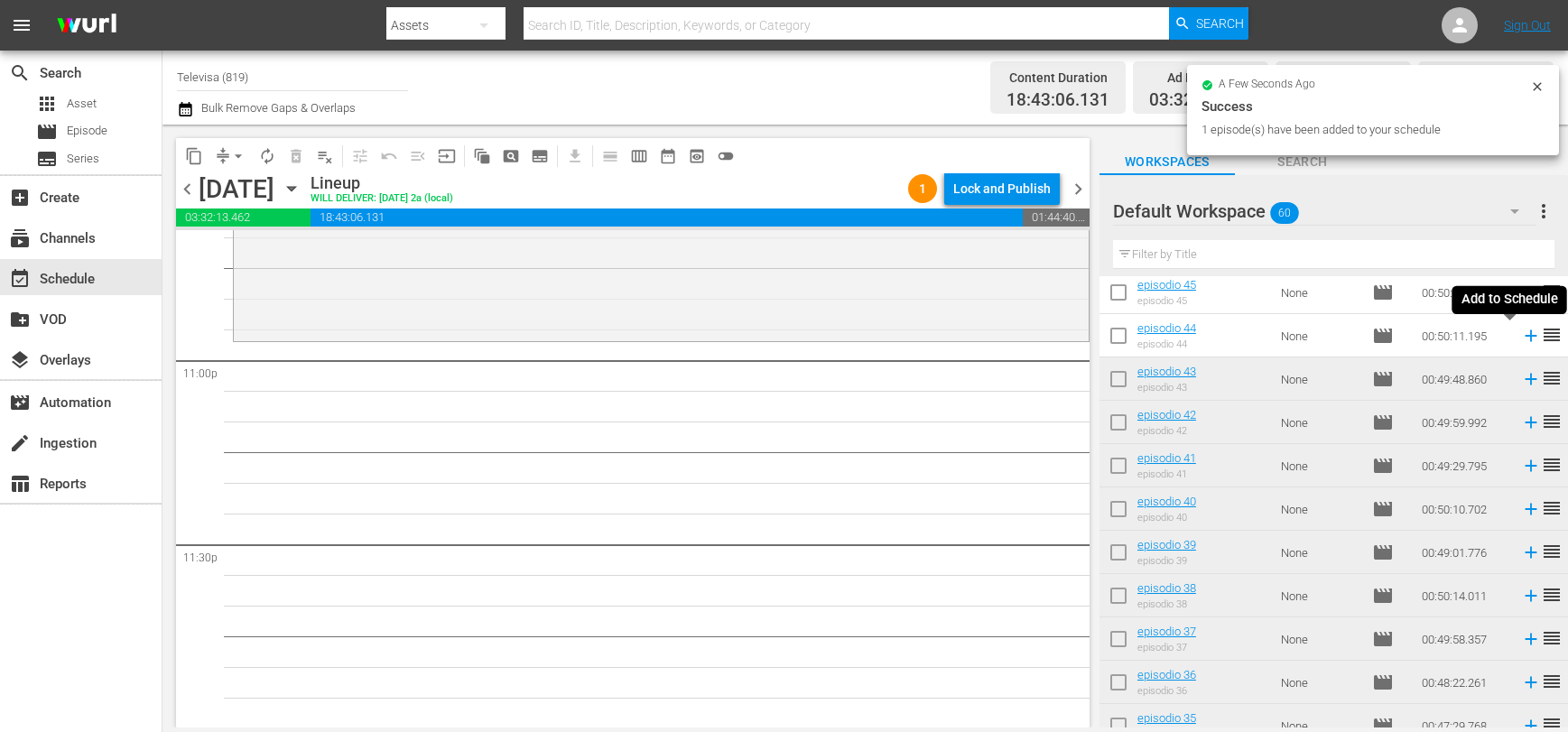
click at [1525, 337] on icon at bounding box center [1531, 336] width 12 height 12
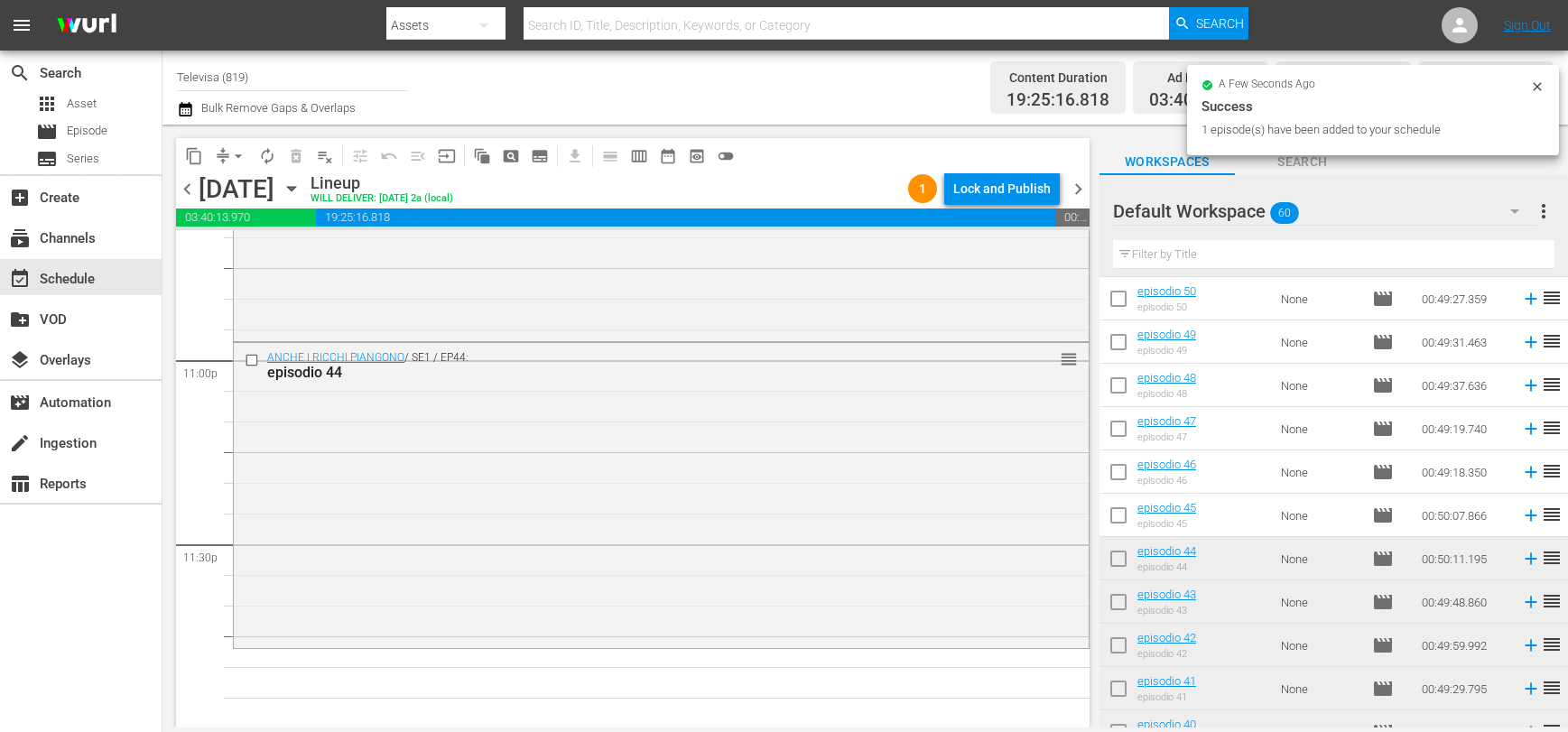
scroll to position [429, 0]
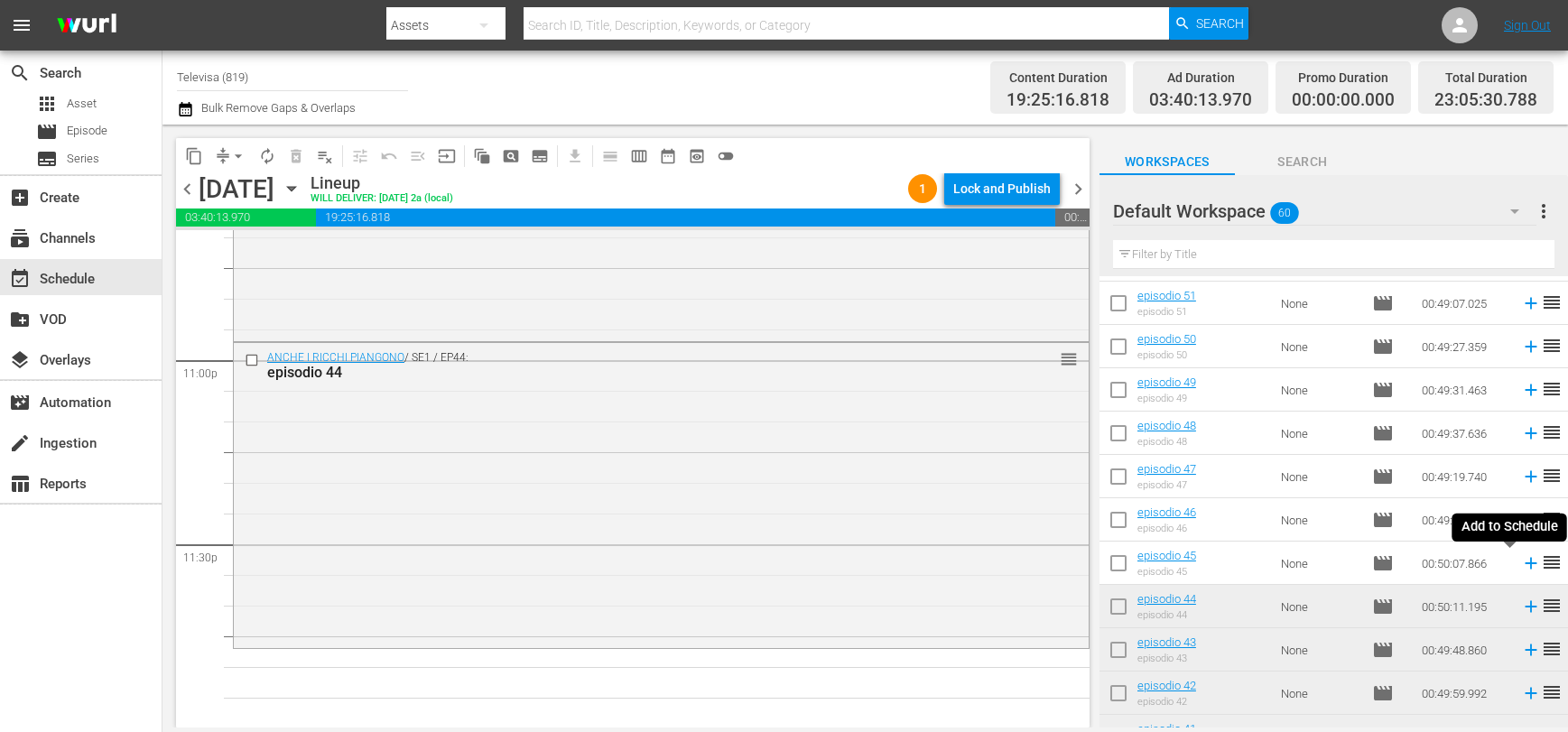
click at [1525, 561] on icon at bounding box center [1531, 563] width 12 height 12
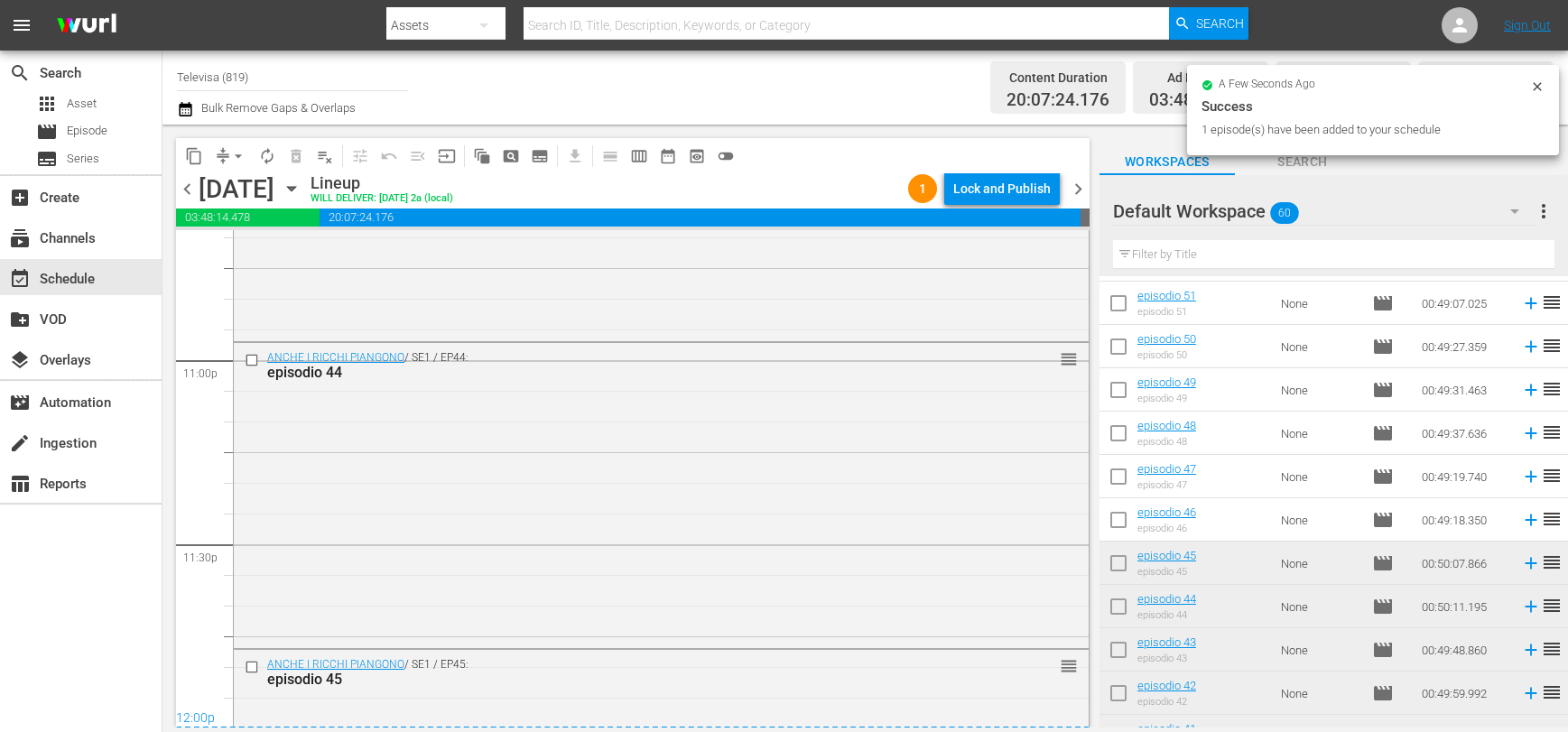
scroll to position [8567, 0]
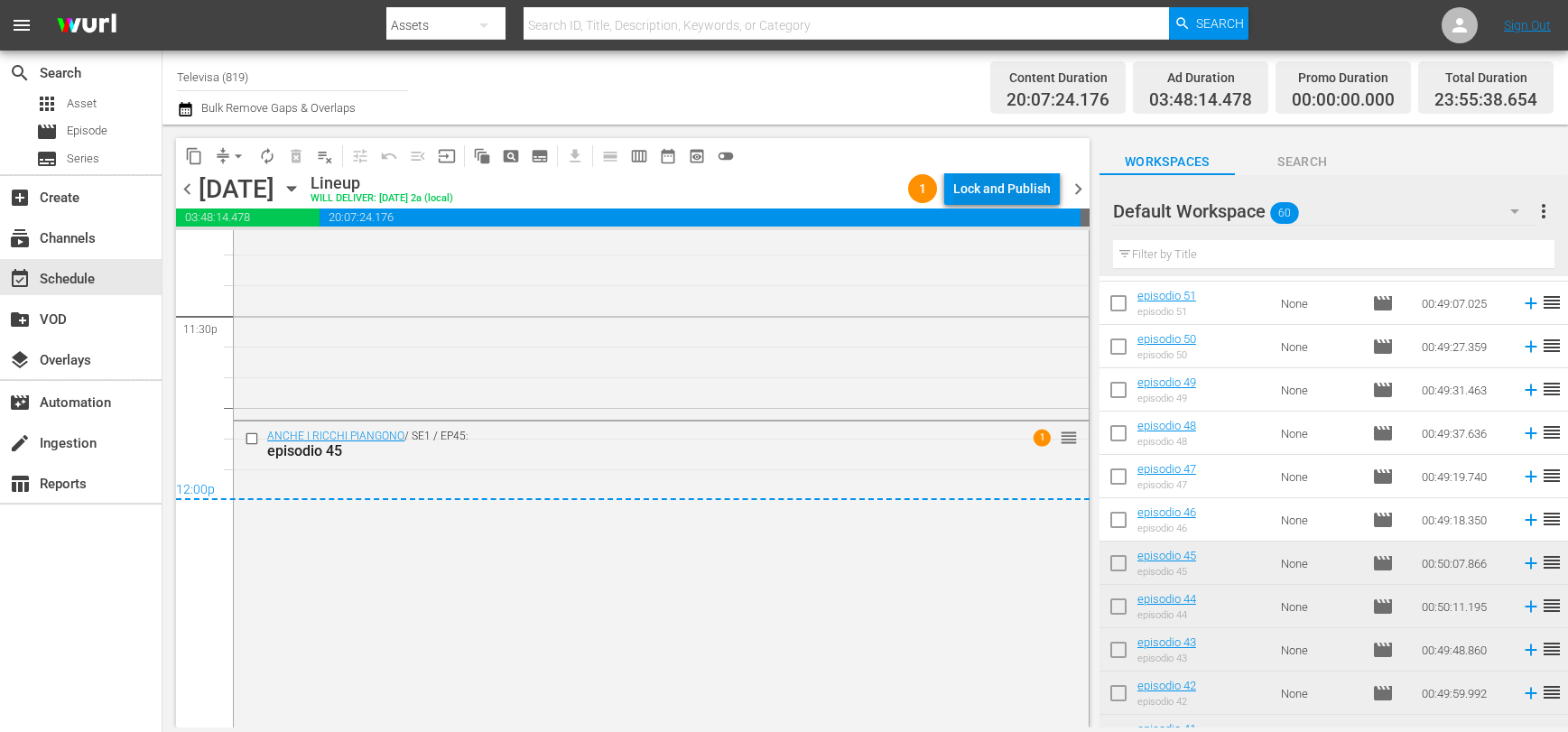
click at [996, 185] on div "Lock and Publish" at bounding box center [1002, 189] width 98 height 33
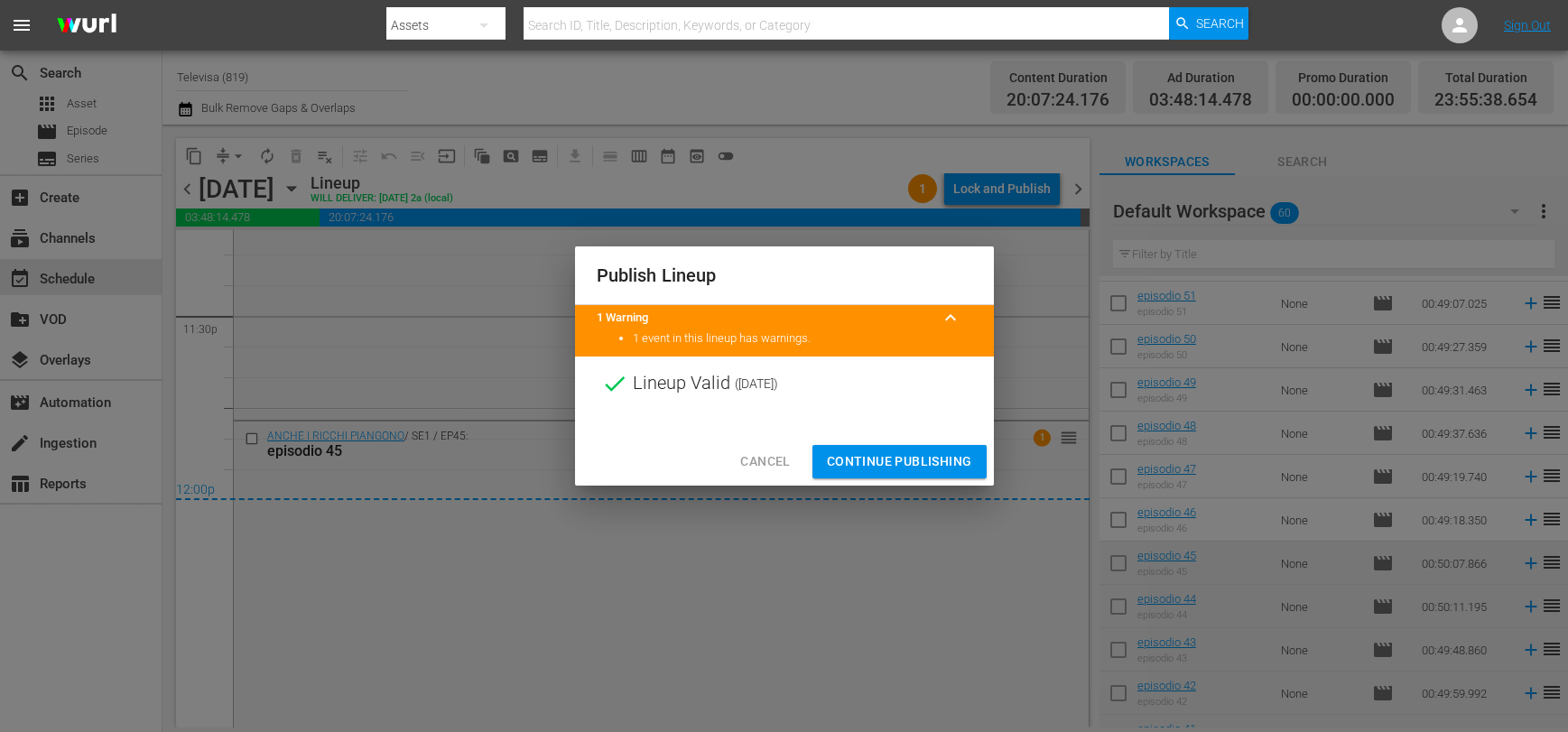
click at [930, 452] on span "Continue Publishing" at bounding box center [899, 461] width 145 height 23
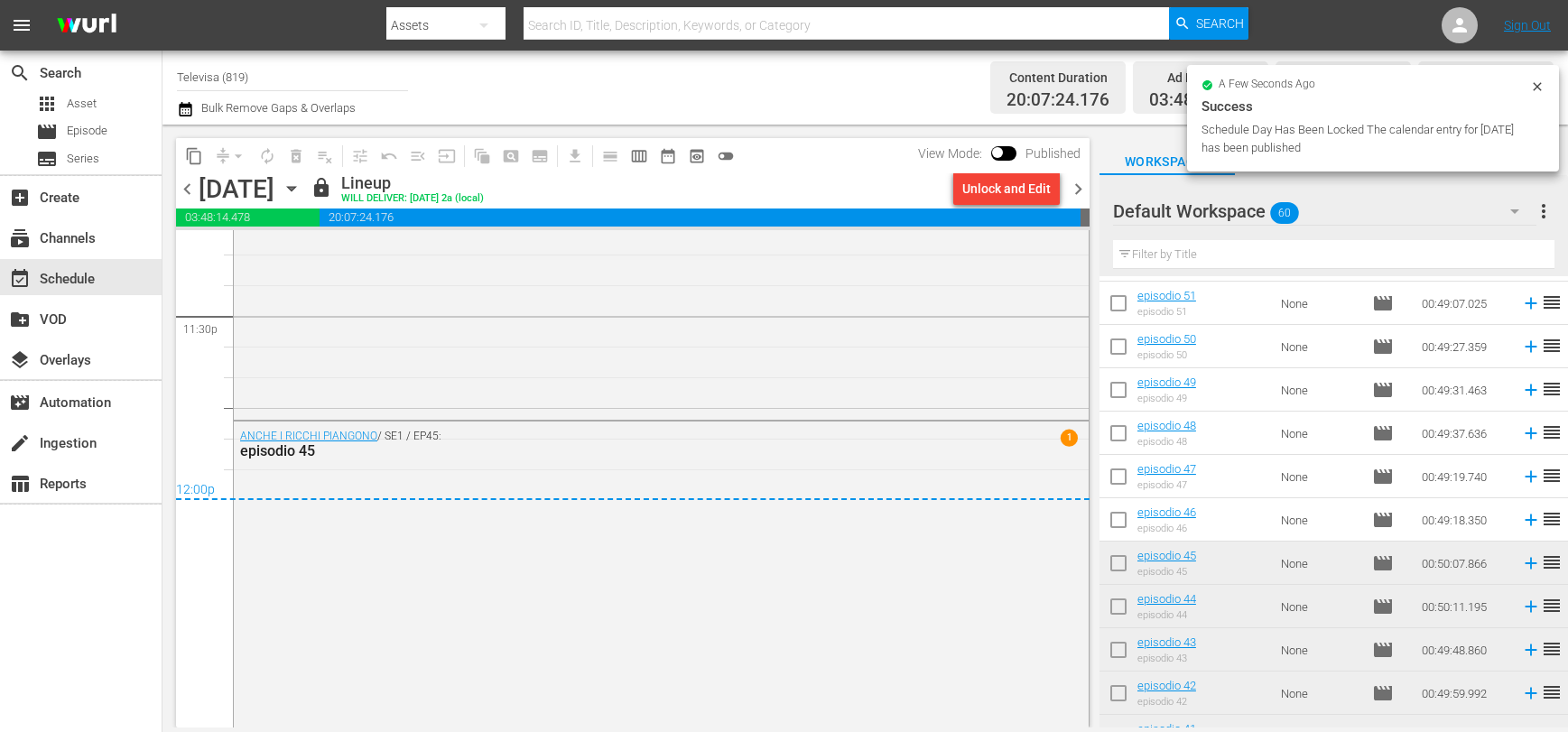
click at [296, 190] on icon "button" at bounding box center [291, 189] width 8 height 5
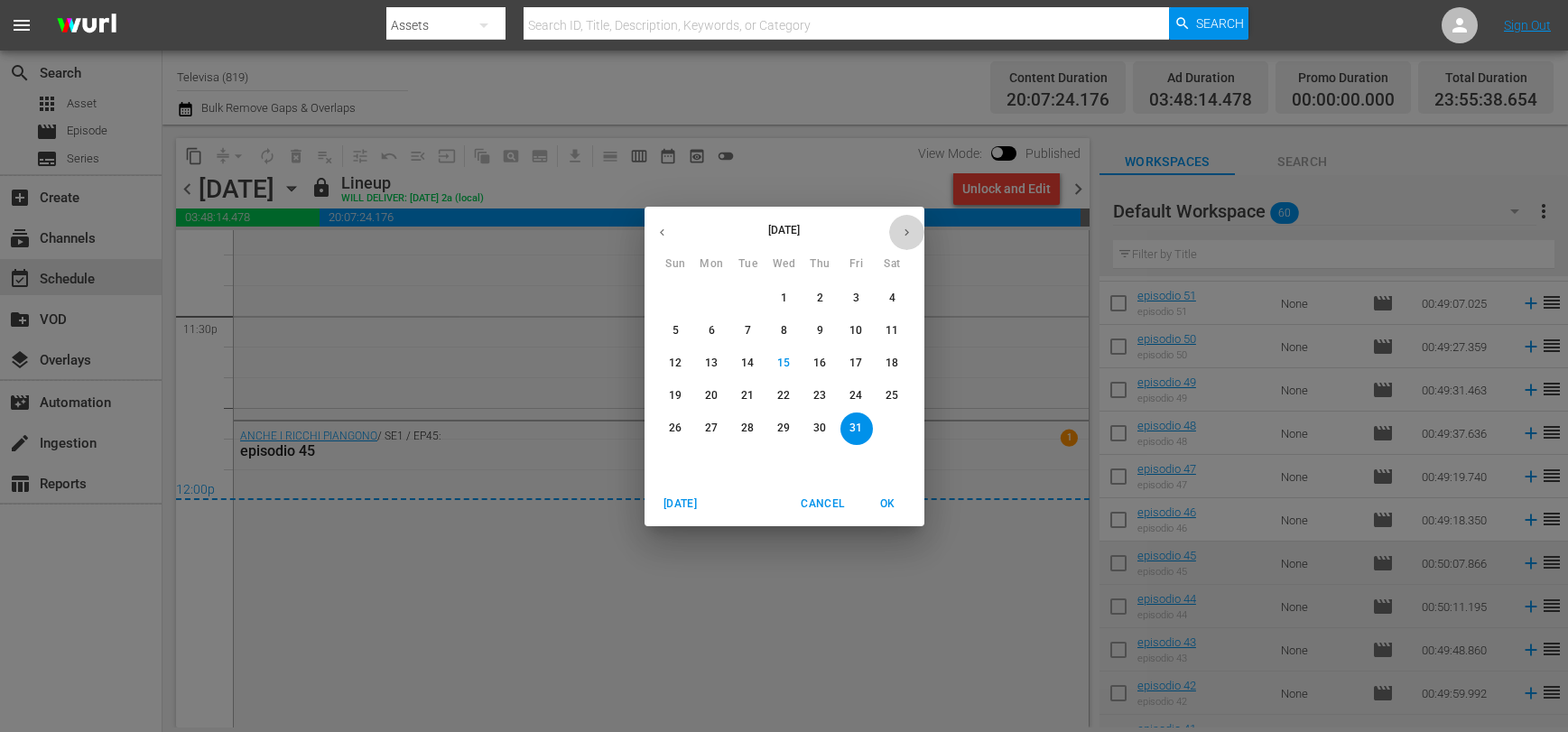
click at [908, 233] on icon "button" at bounding box center [907, 232] width 13 height 13
click at [890, 295] on p "1" at bounding box center [892, 298] width 7 height 15
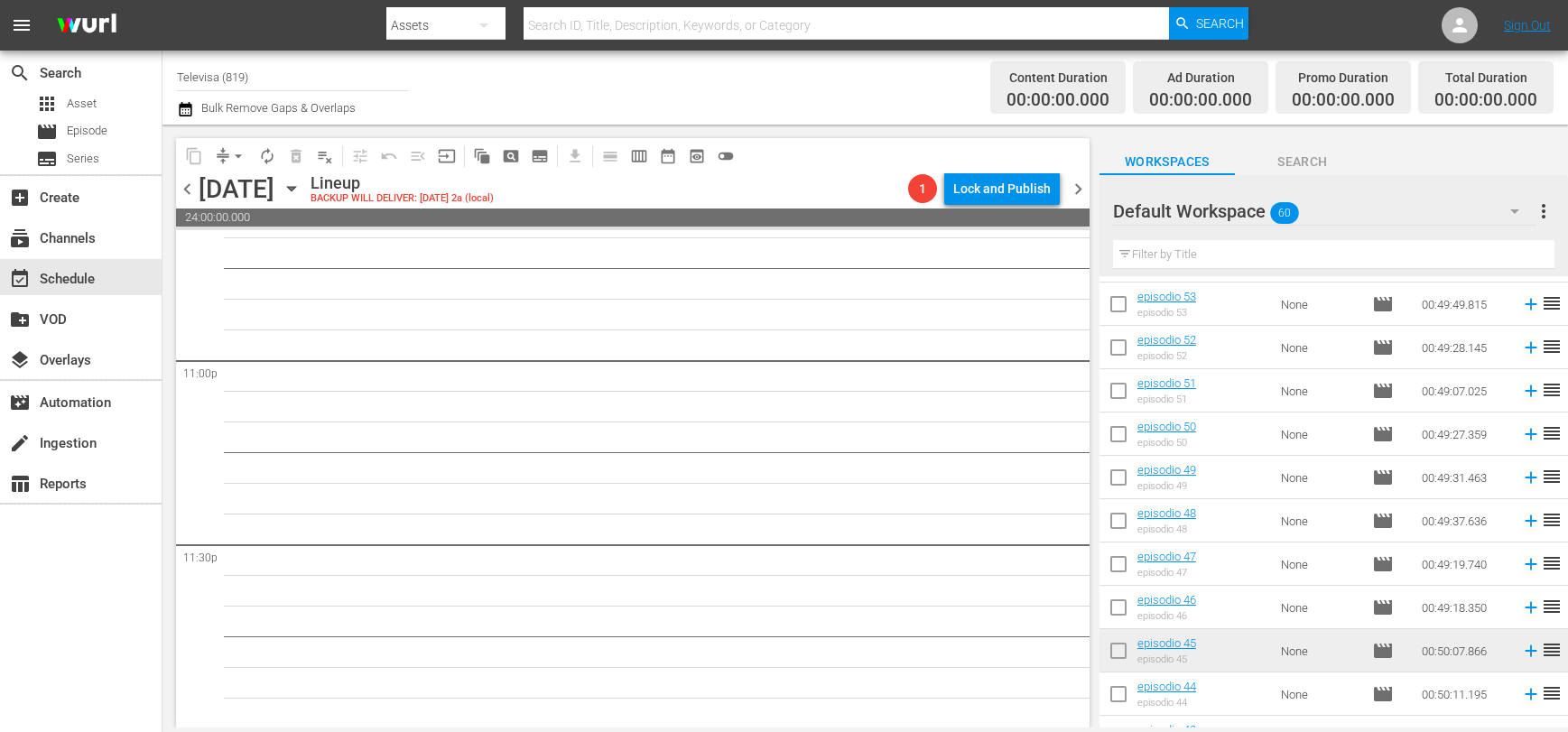
scroll to position [294, 0]
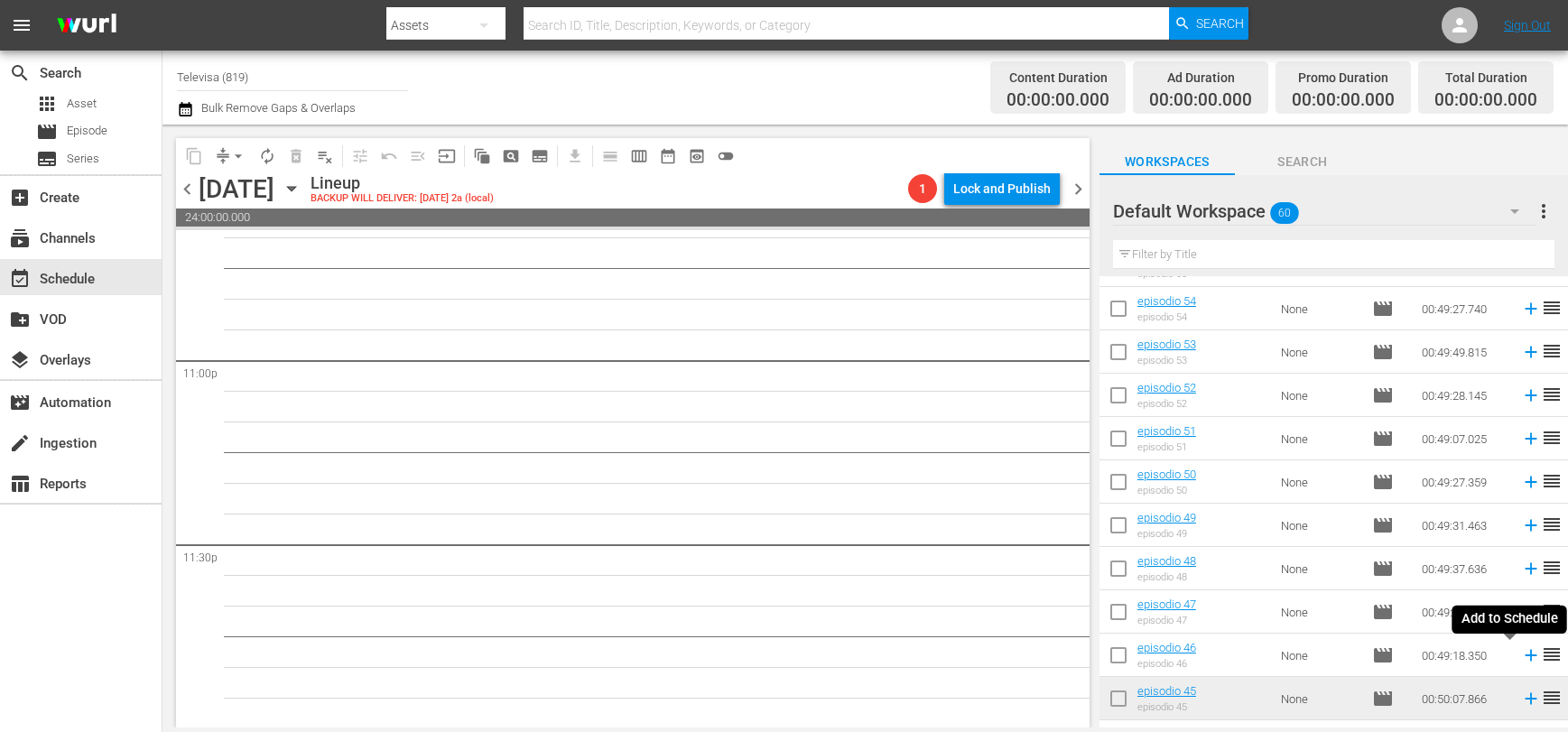
click at [1525, 653] on icon at bounding box center [1531, 655] width 12 height 12
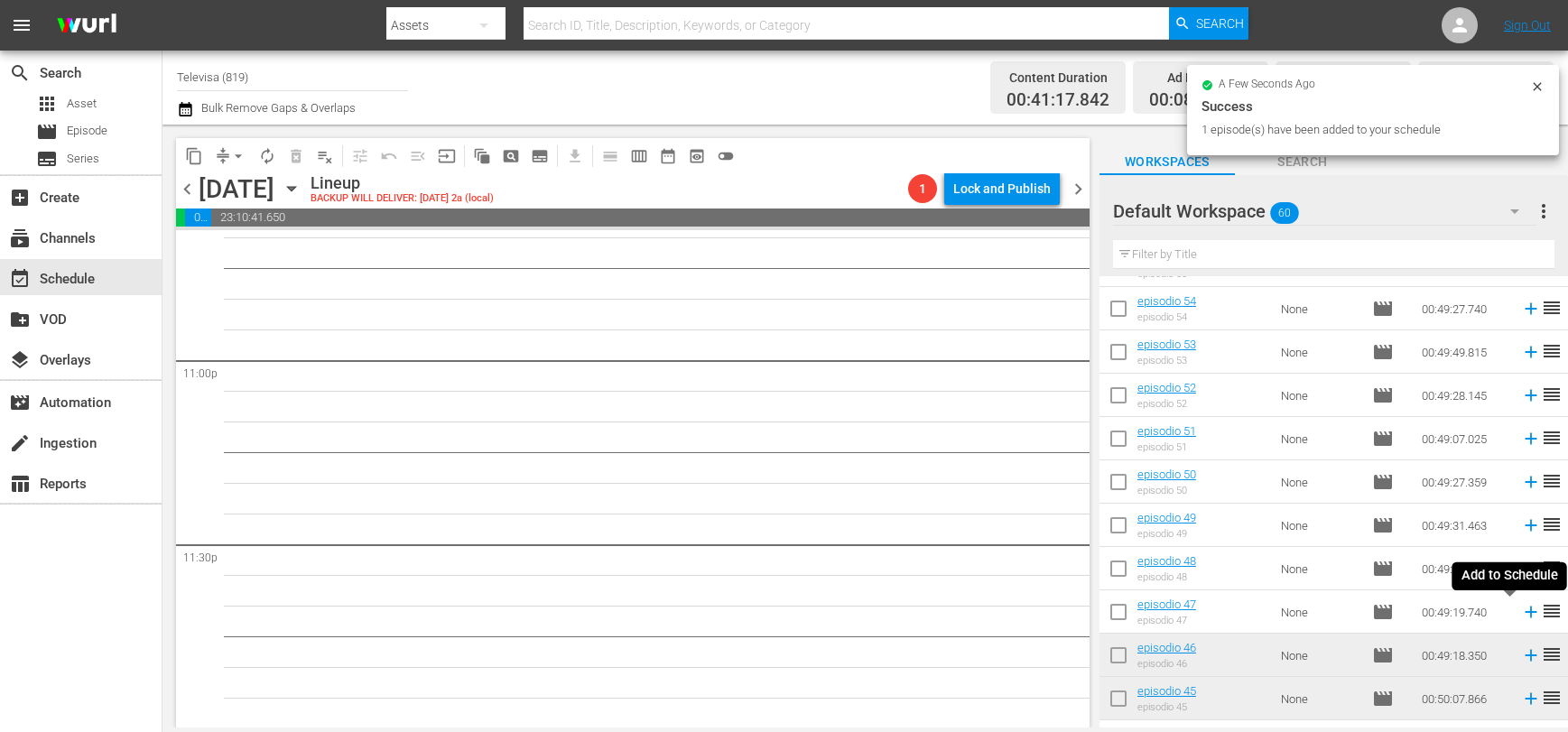
click at [1525, 613] on icon at bounding box center [1531, 612] width 12 height 12
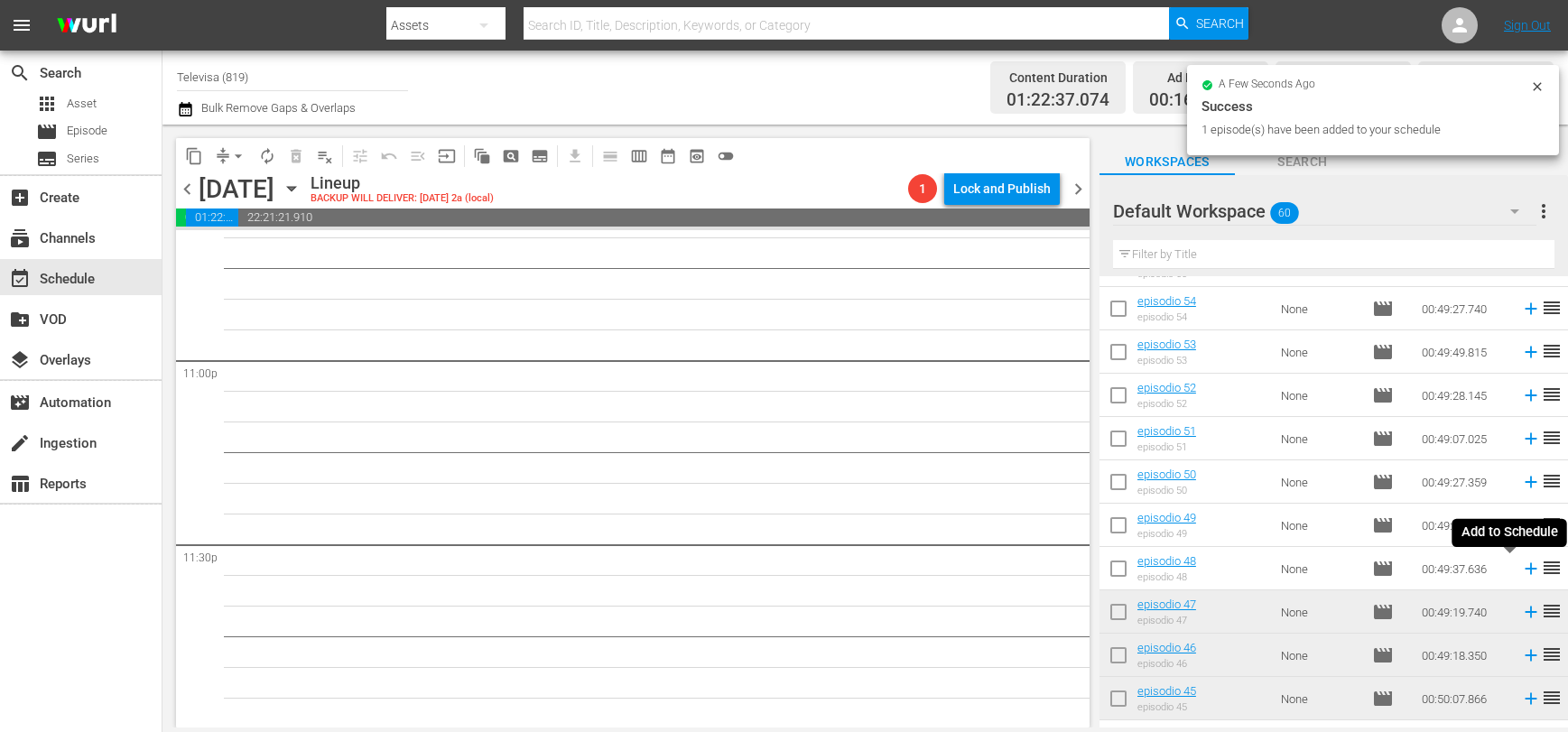
click at [1525, 569] on icon at bounding box center [1531, 569] width 12 height 12
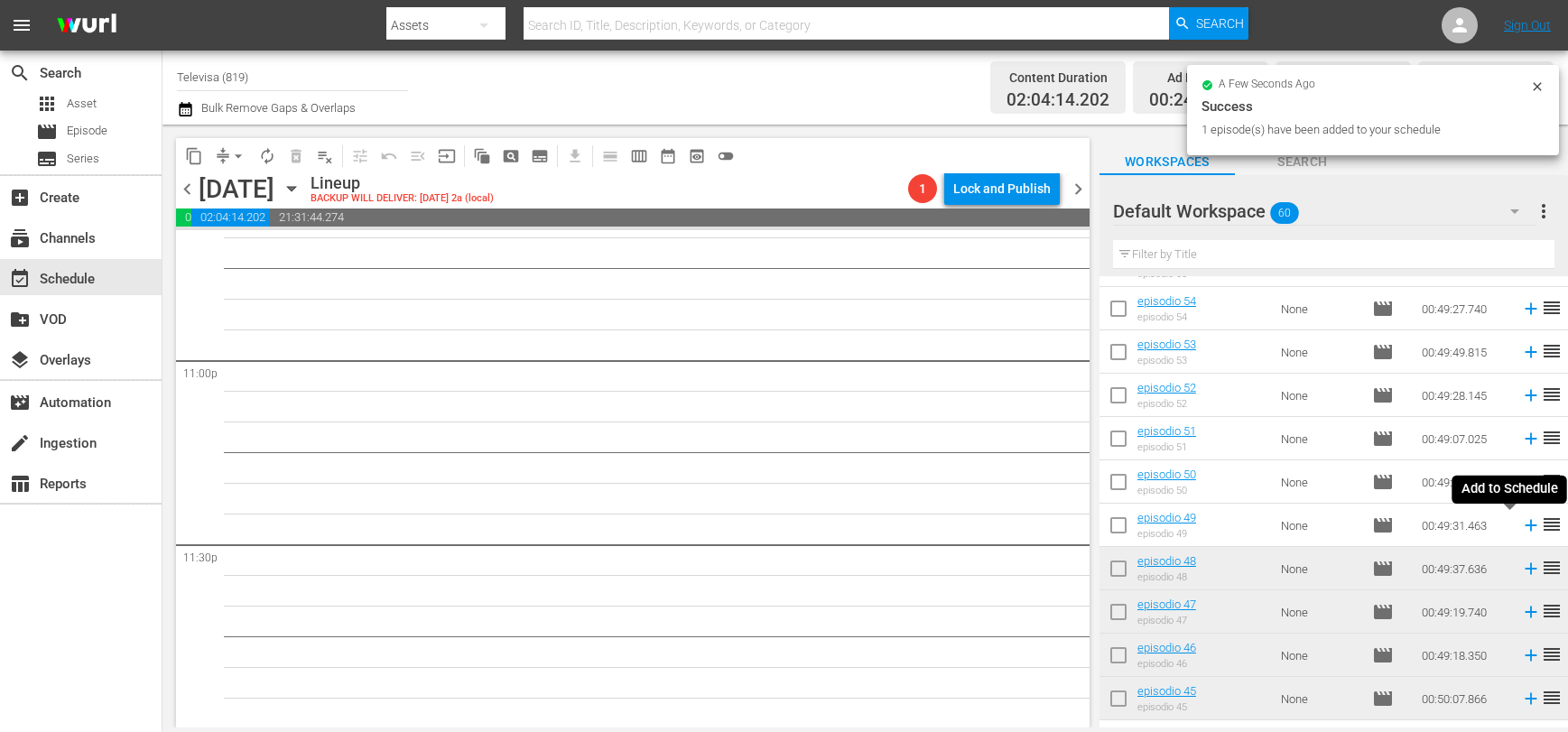
click at [1525, 528] on icon at bounding box center [1531, 526] width 12 height 12
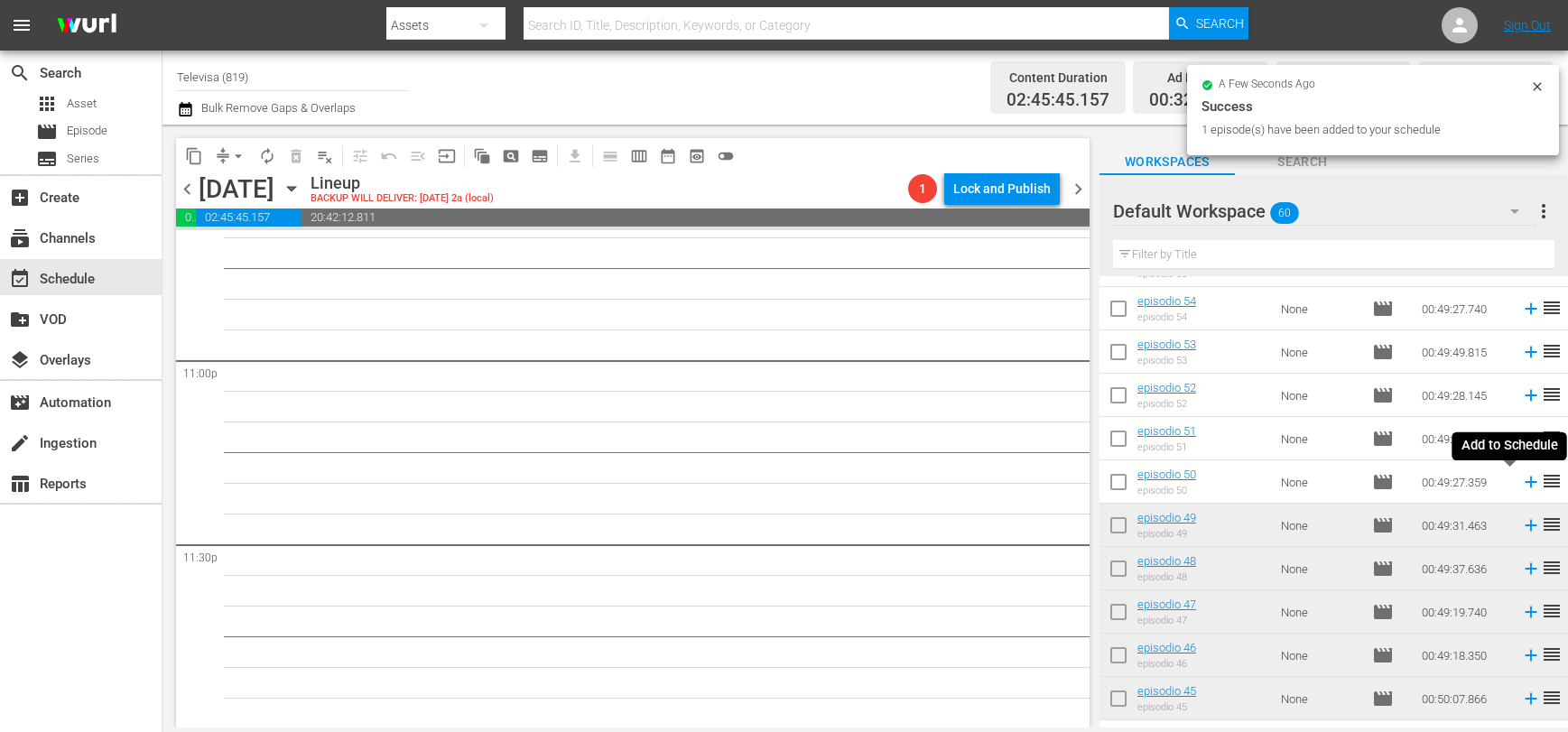
click at [1525, 482] on icon at bounding box center [1531, 483] width 12 height 12
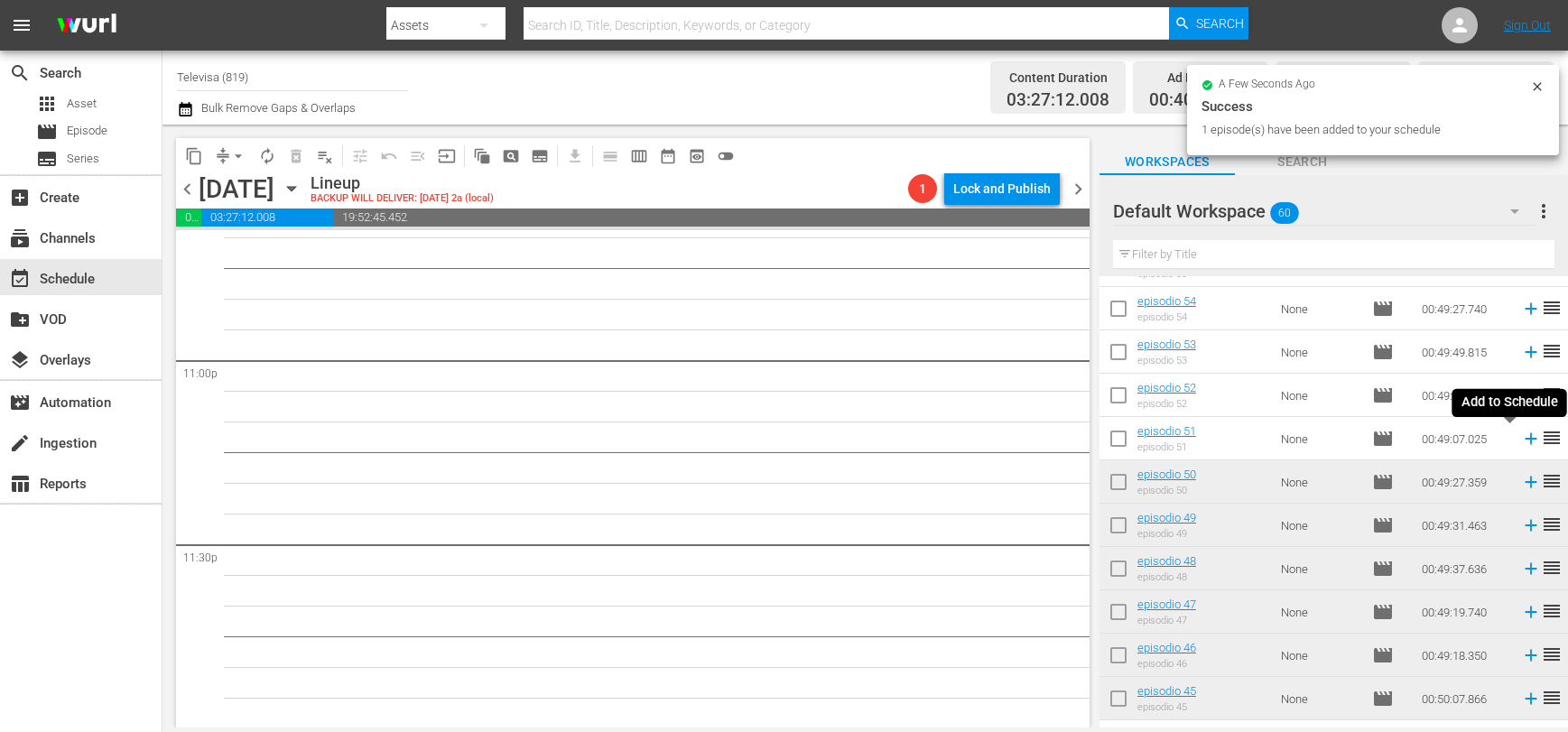
click at [1521, 439] on icon at bounding box center [1531, 438] width 20 height 20
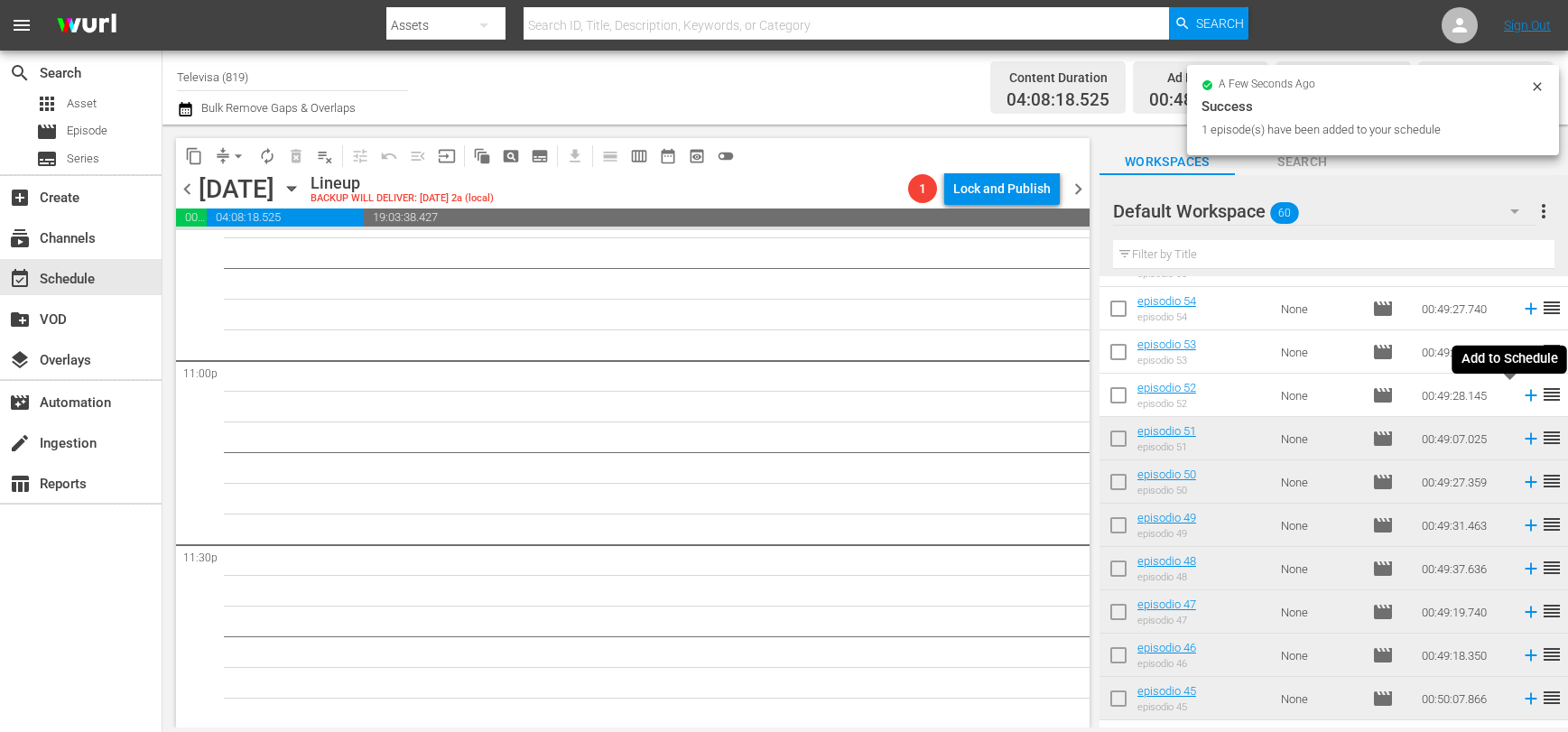
click at [1525, 396] on icon at bounding box center [1531, 395] width 12 height 12
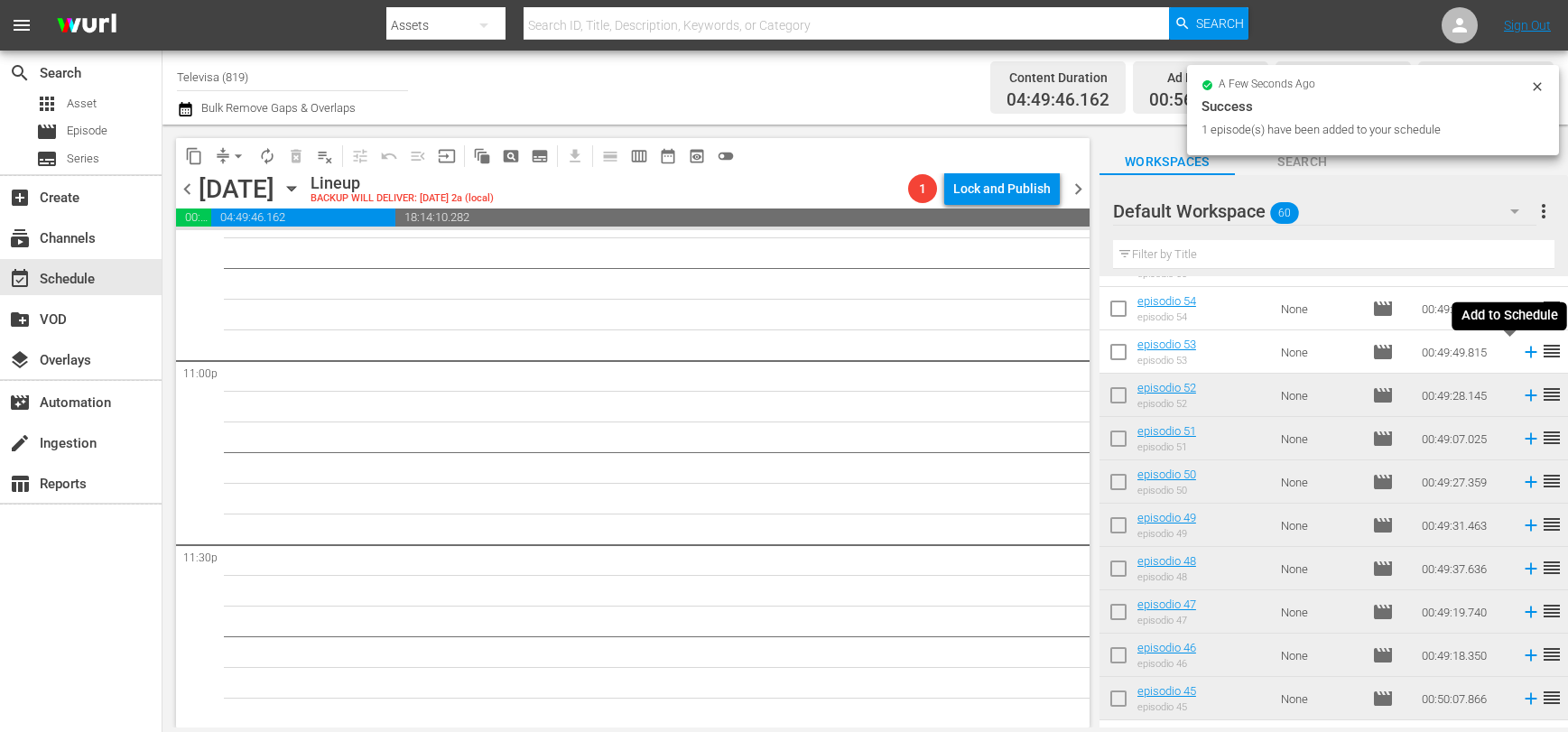
click at [1521, 353] on icon at bounding box center [1531, 352] width 20 height 20
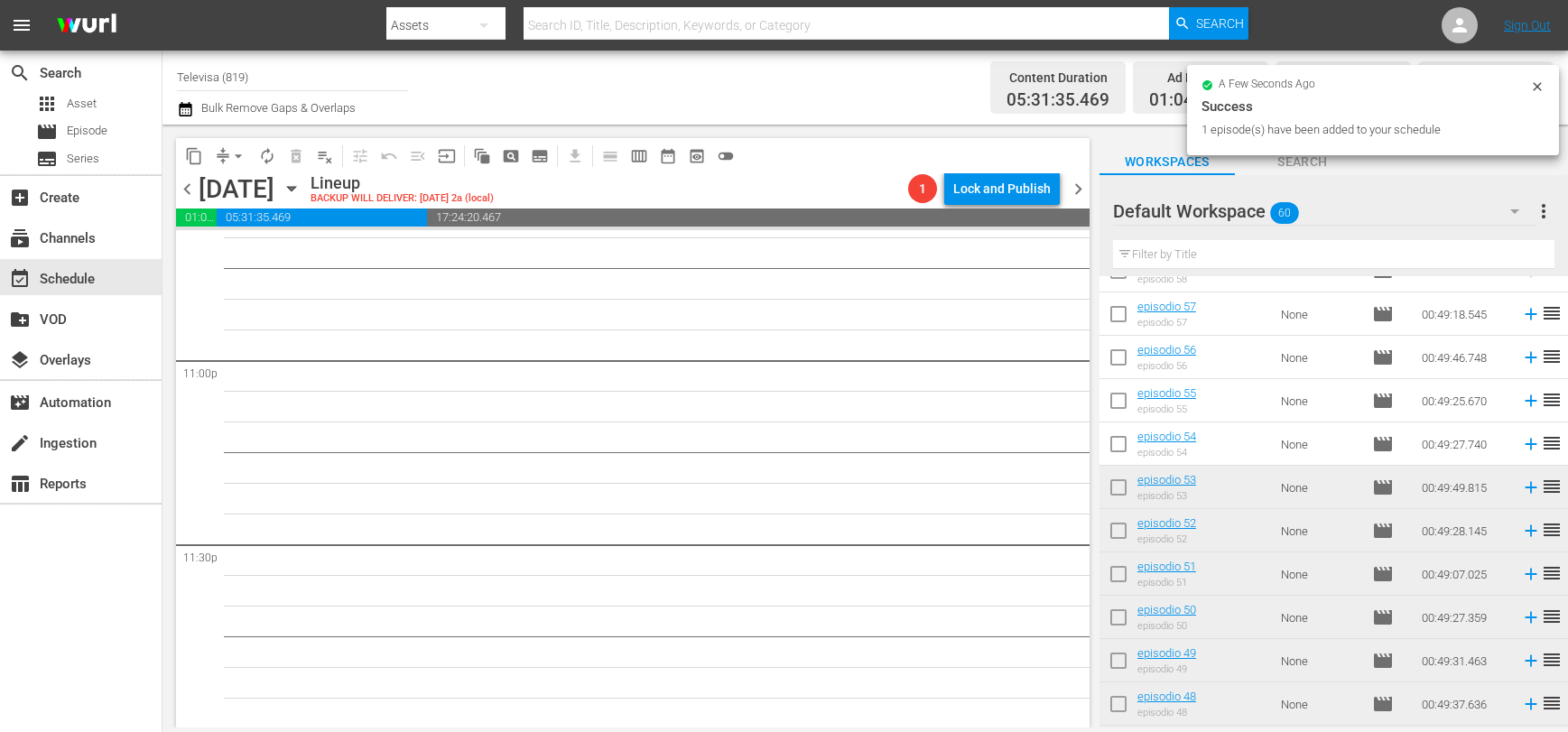
scroll to position [23, 0]
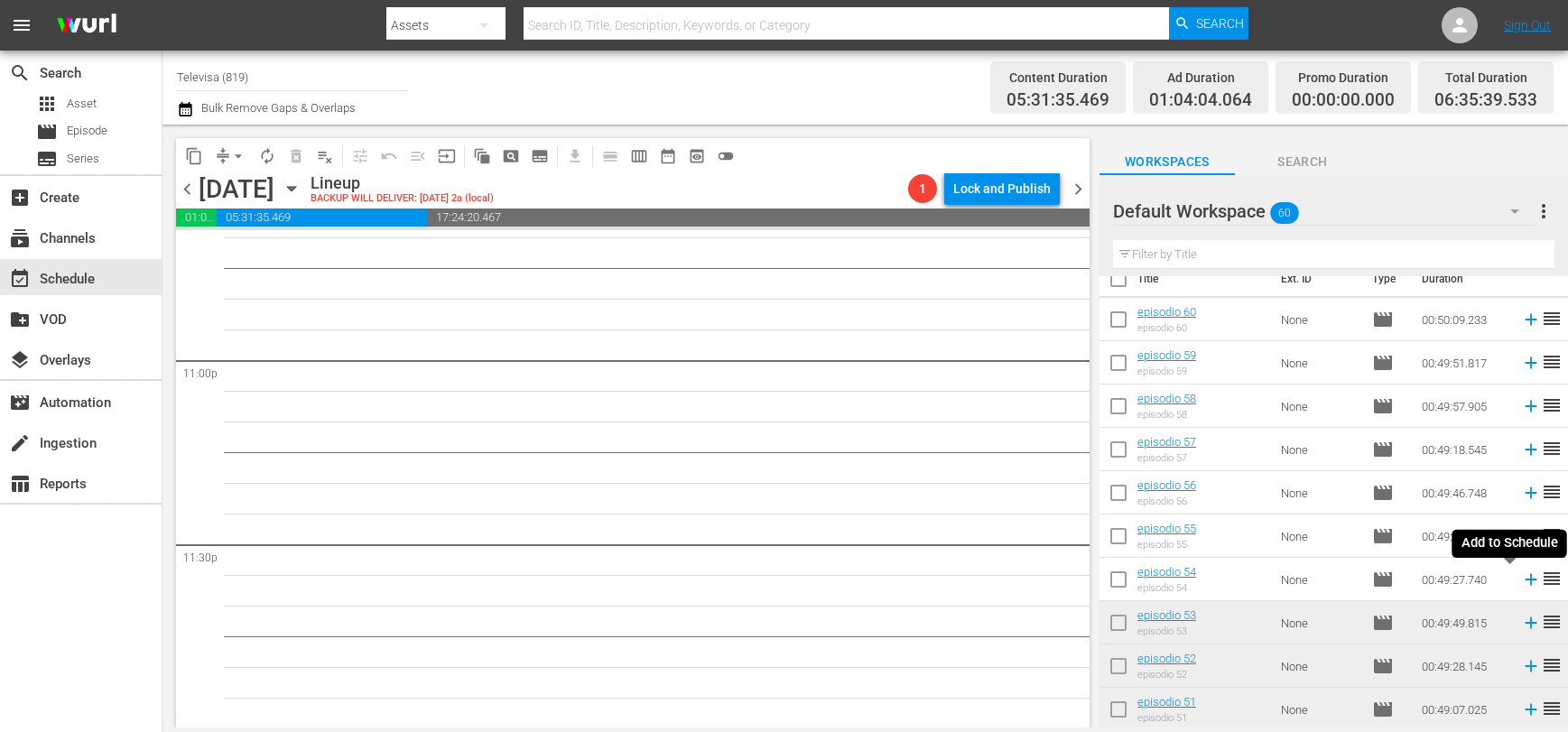
click at [1525, 582] on icon at bounding box center [1531, 579] width 12 height 12
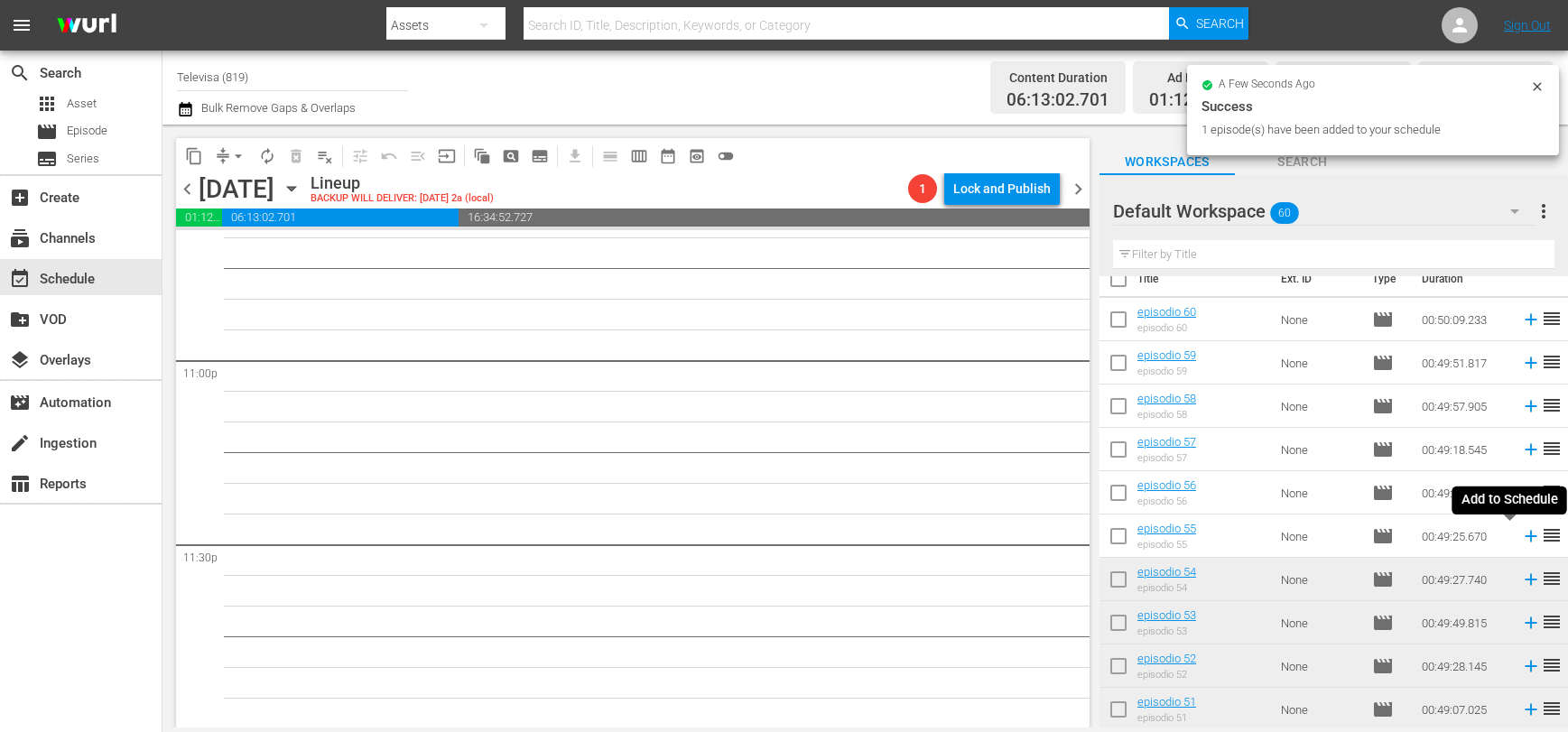
click at [1525, 537] on icon at bounding box center [1531, 536] width 12 height 12
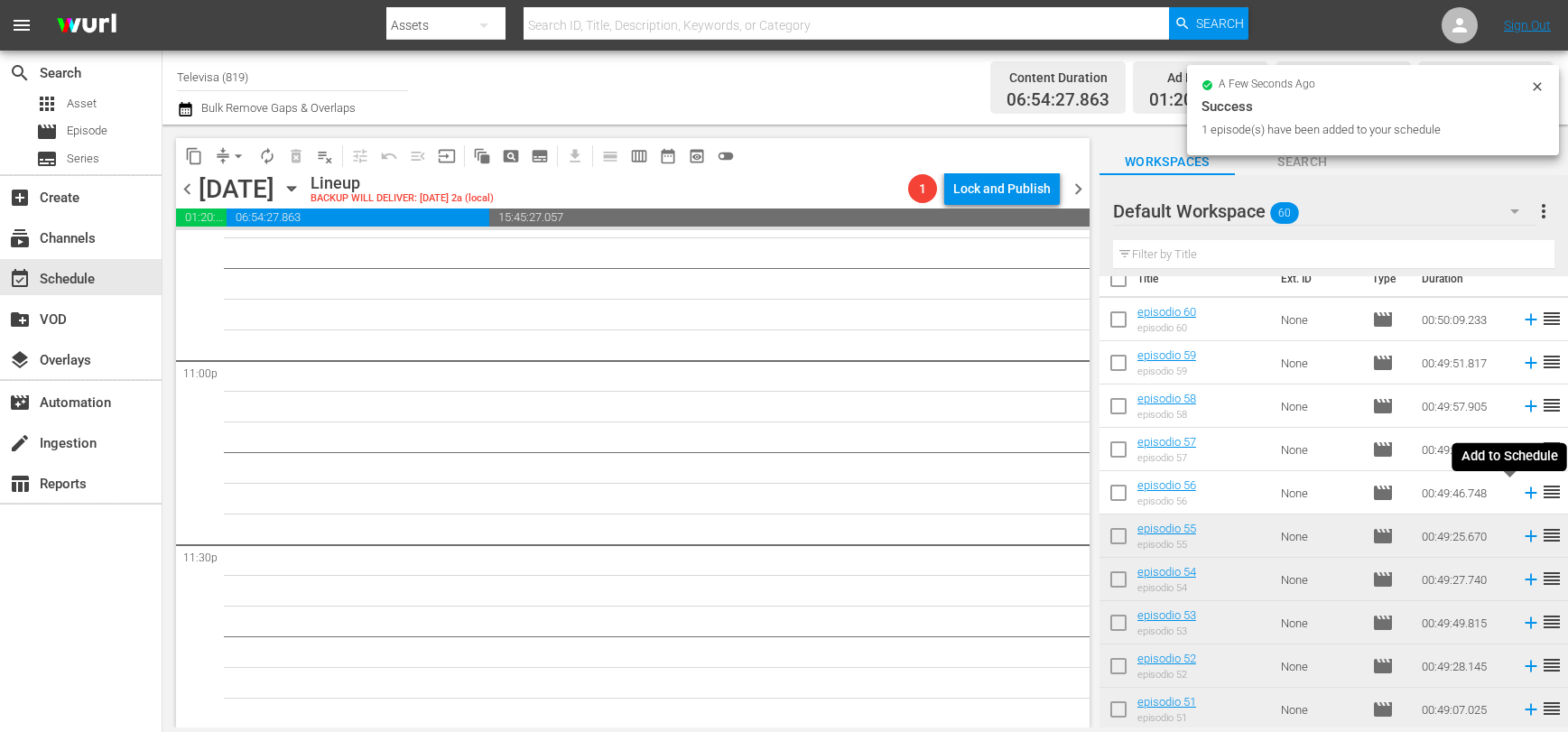
click at [1525, 495] on icon at bounding box center [1531, 493] width 12 height 12
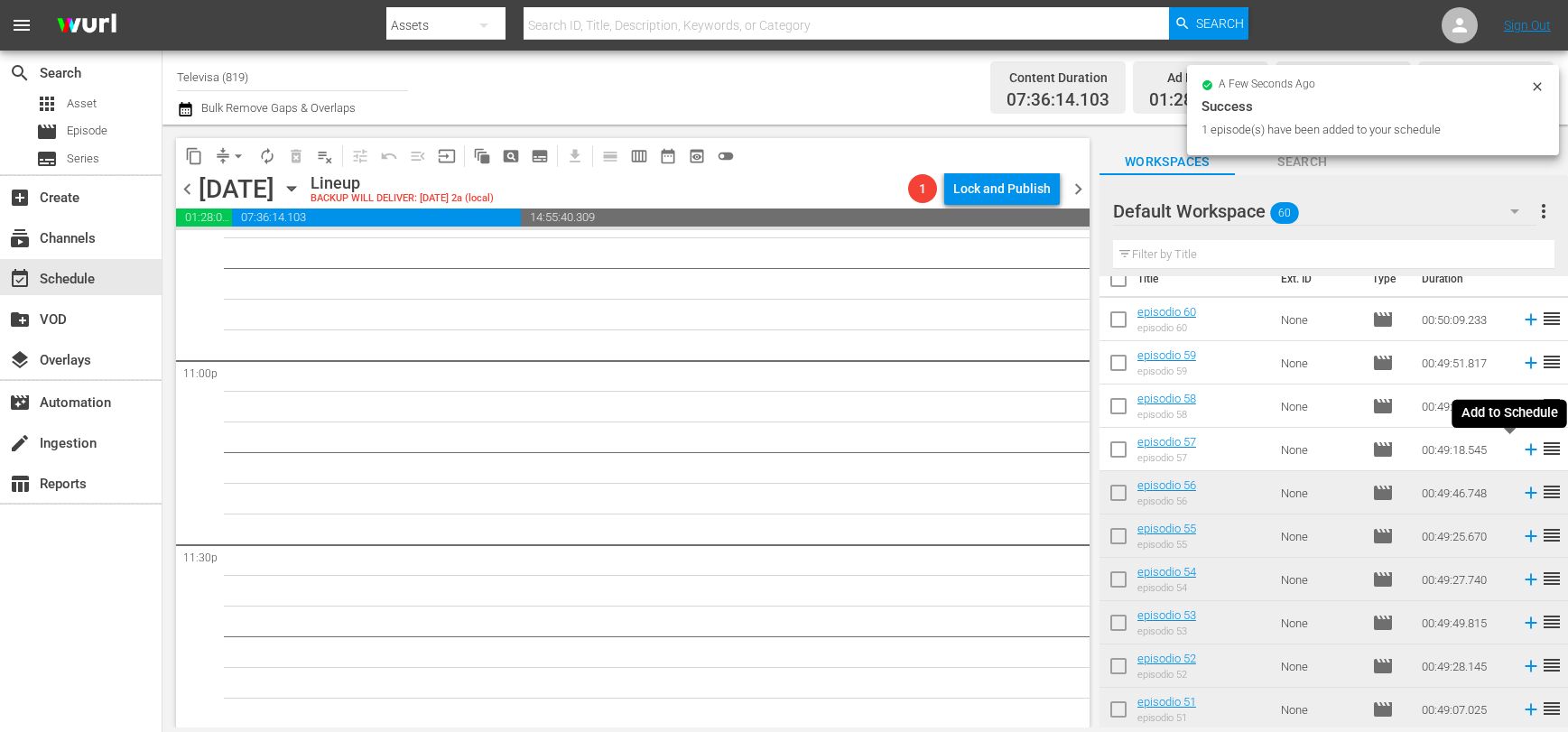
click at [1525, 452] on icon at bounding box center [1531, 450] width 12 height 12
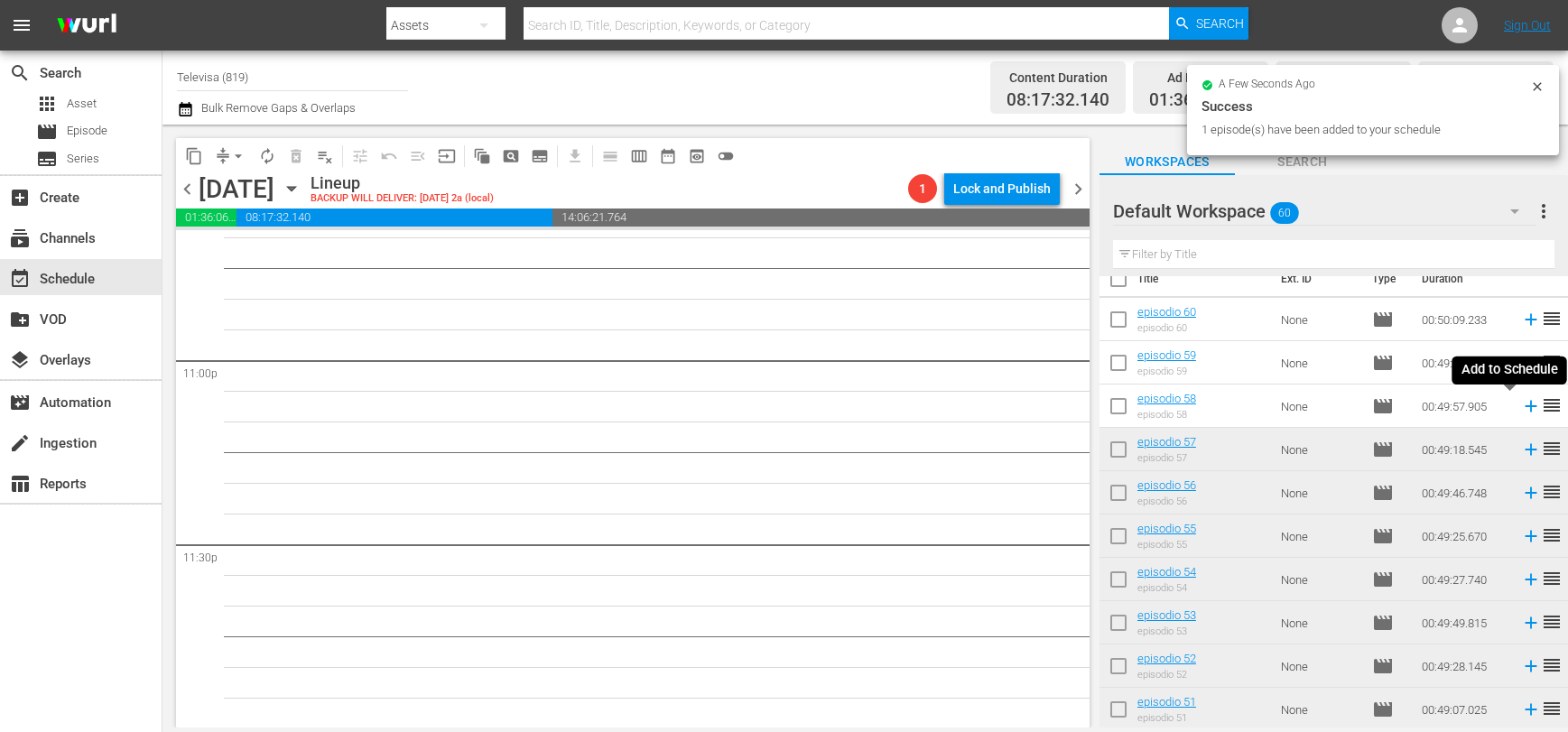
click at [1521, 409] on icon at bounding box center [1531, 406] width 20 height 20
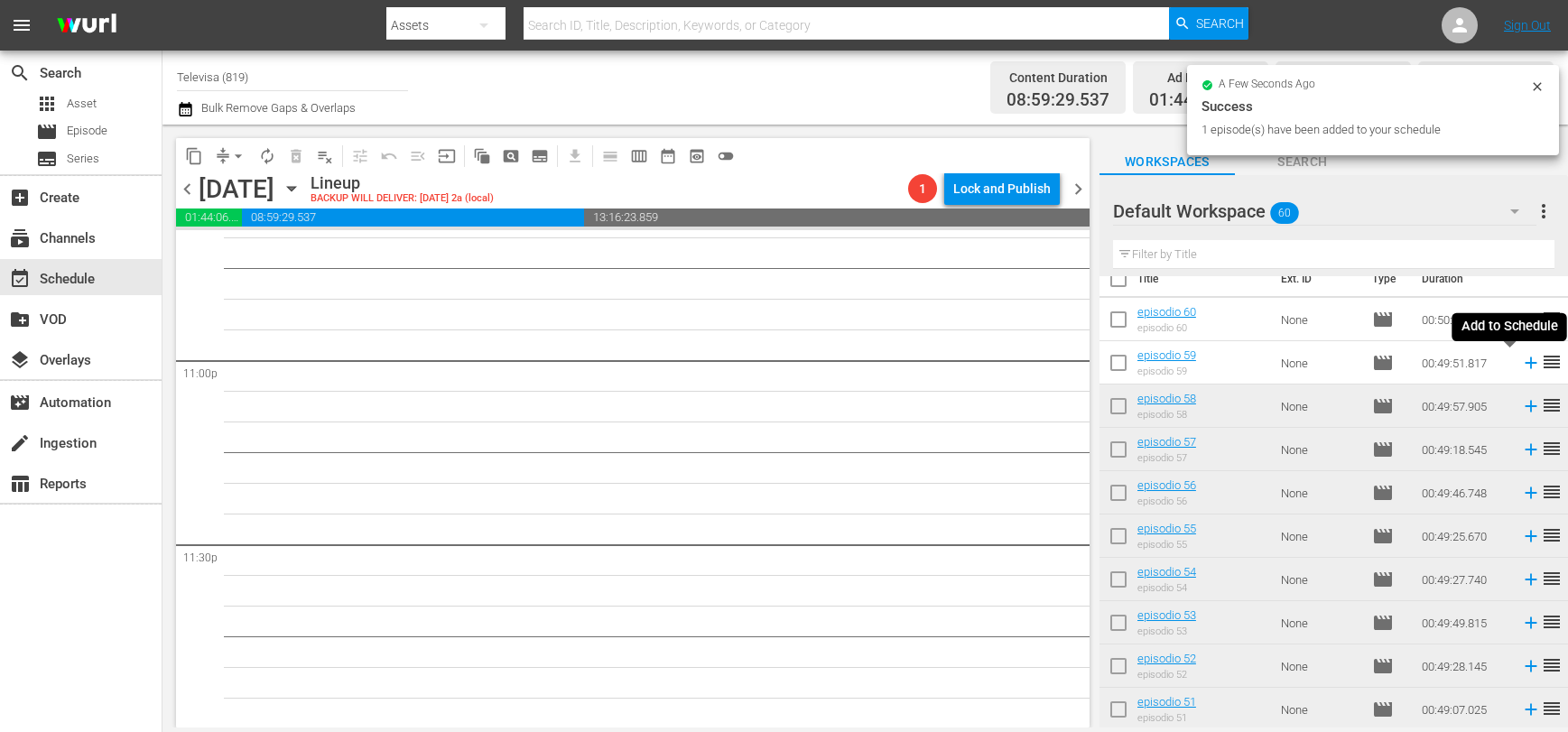
click at [1521, 364] on icon at bounding box center [1531, 363] width 20 height 20
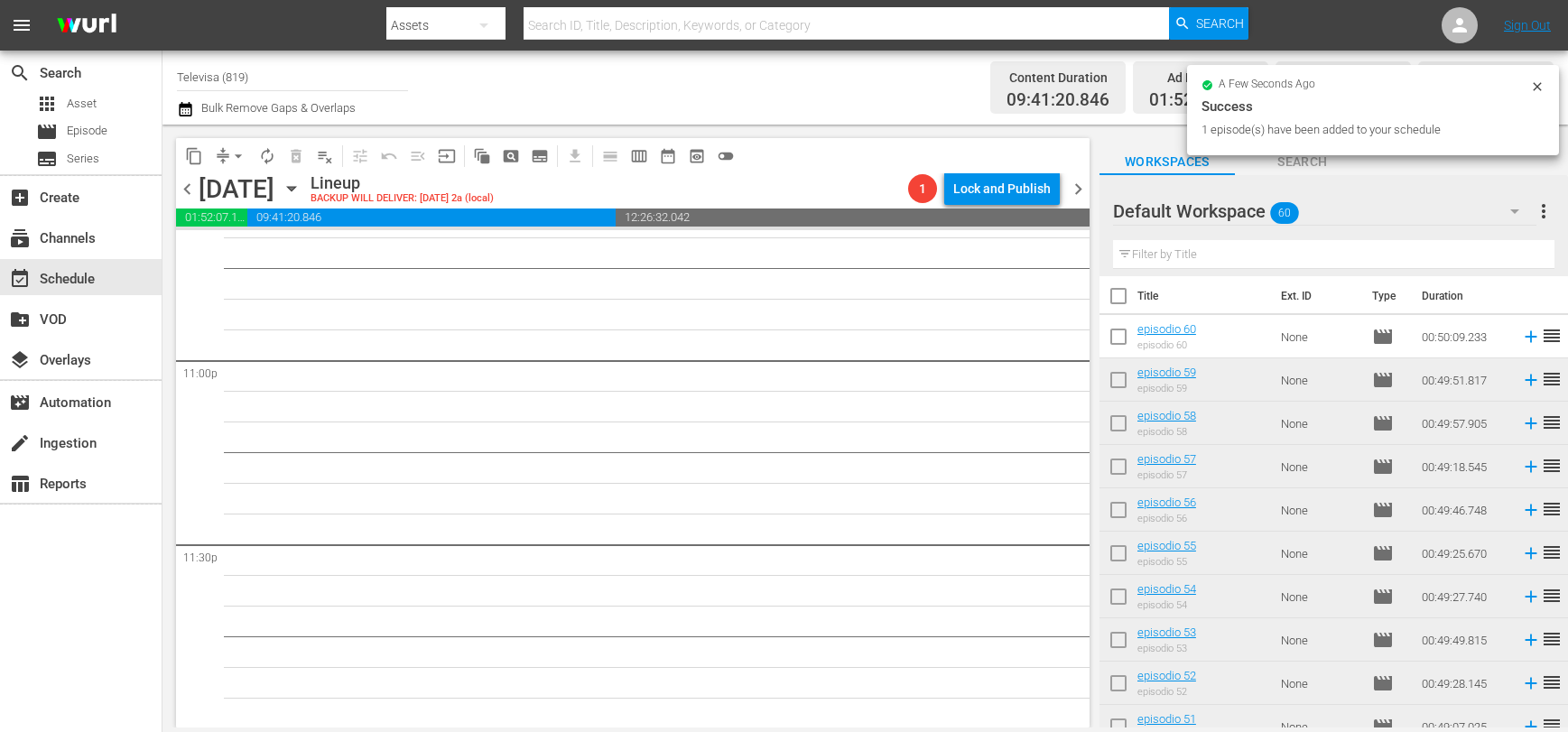
scroll to position [0, 0]
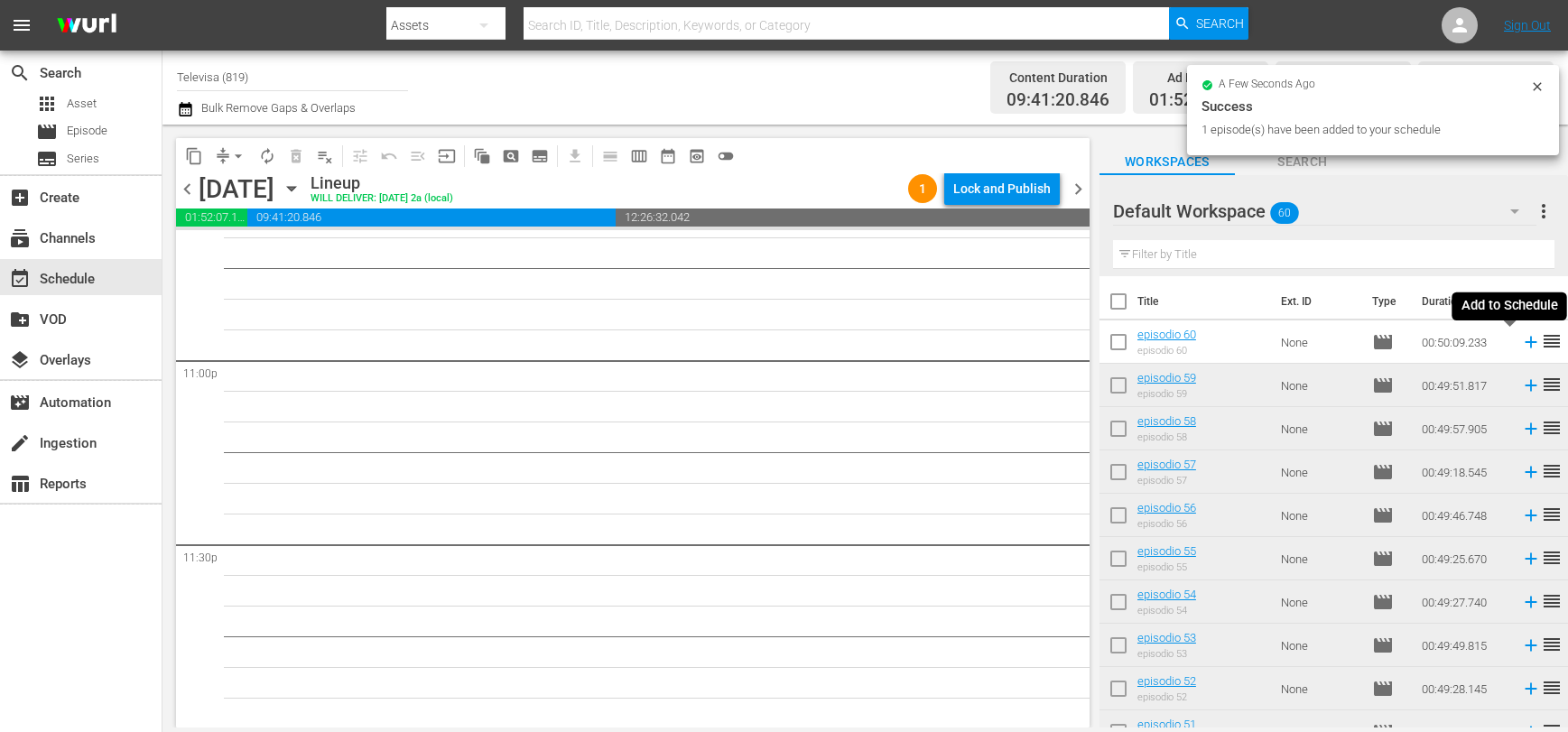
click at [1525, 344] on icon at bounding box center [1531, 342] width 12 height 12
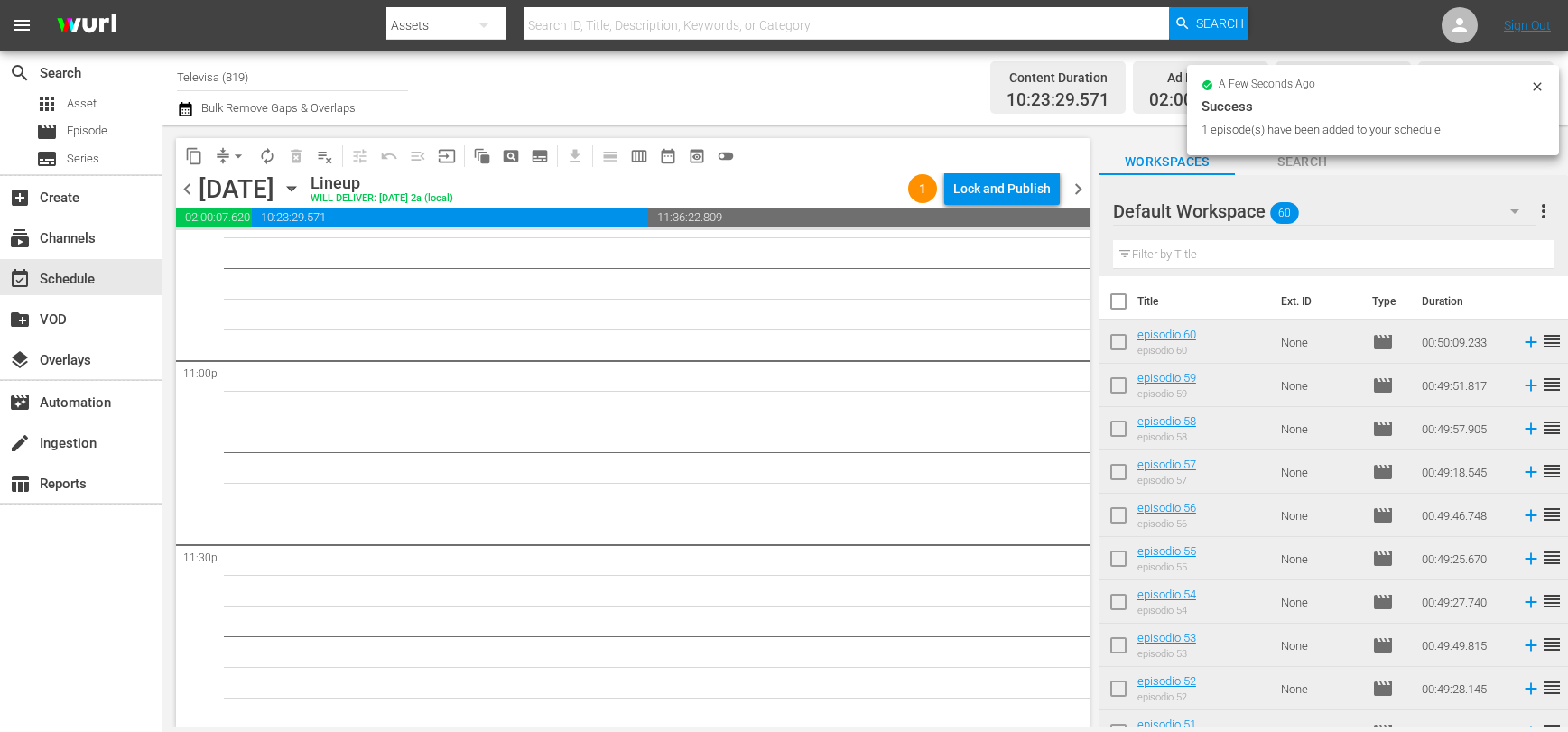
scroll to position [2188, 0]
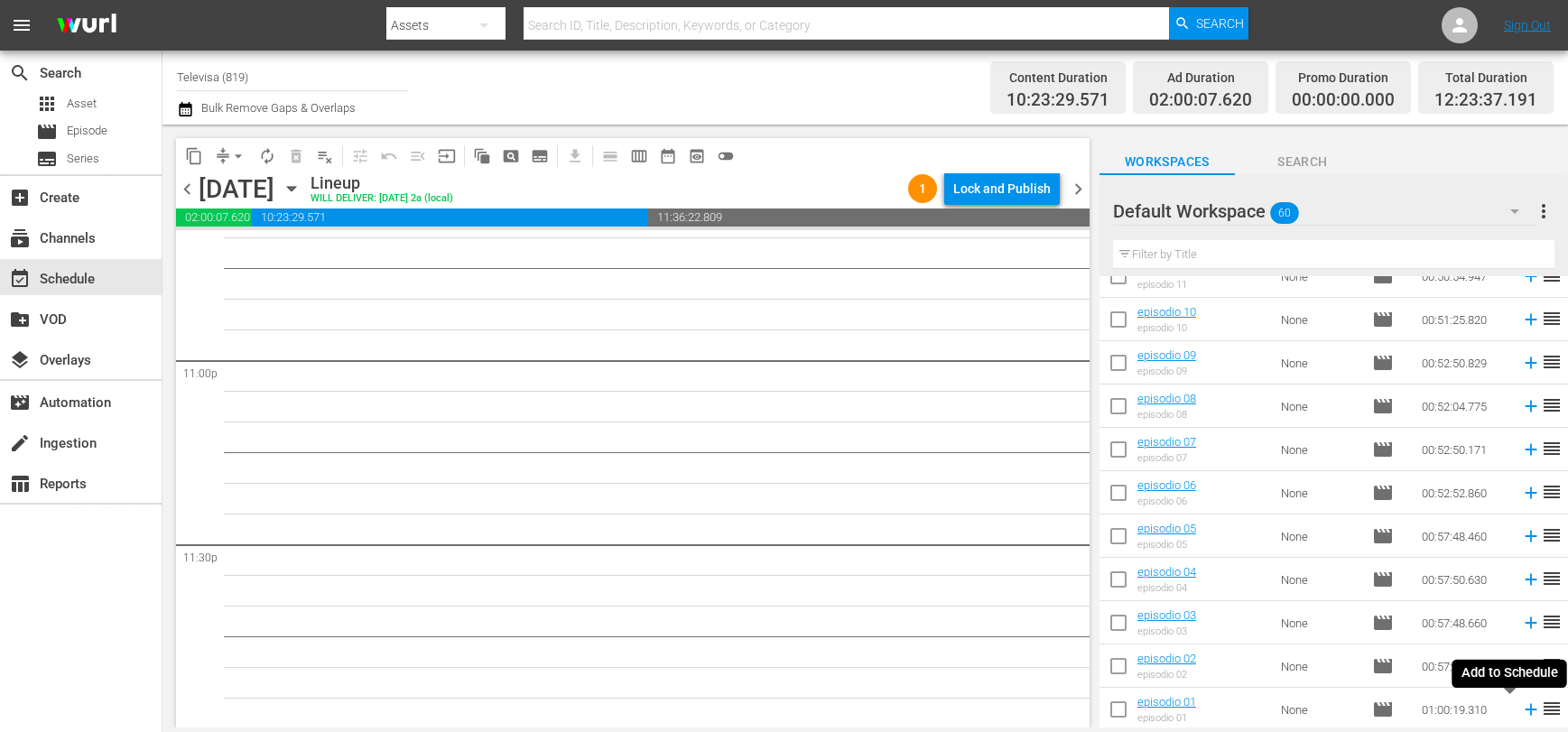
click at [1525, 709] on icon at bounding box center [1531, 710] width 12 height 12
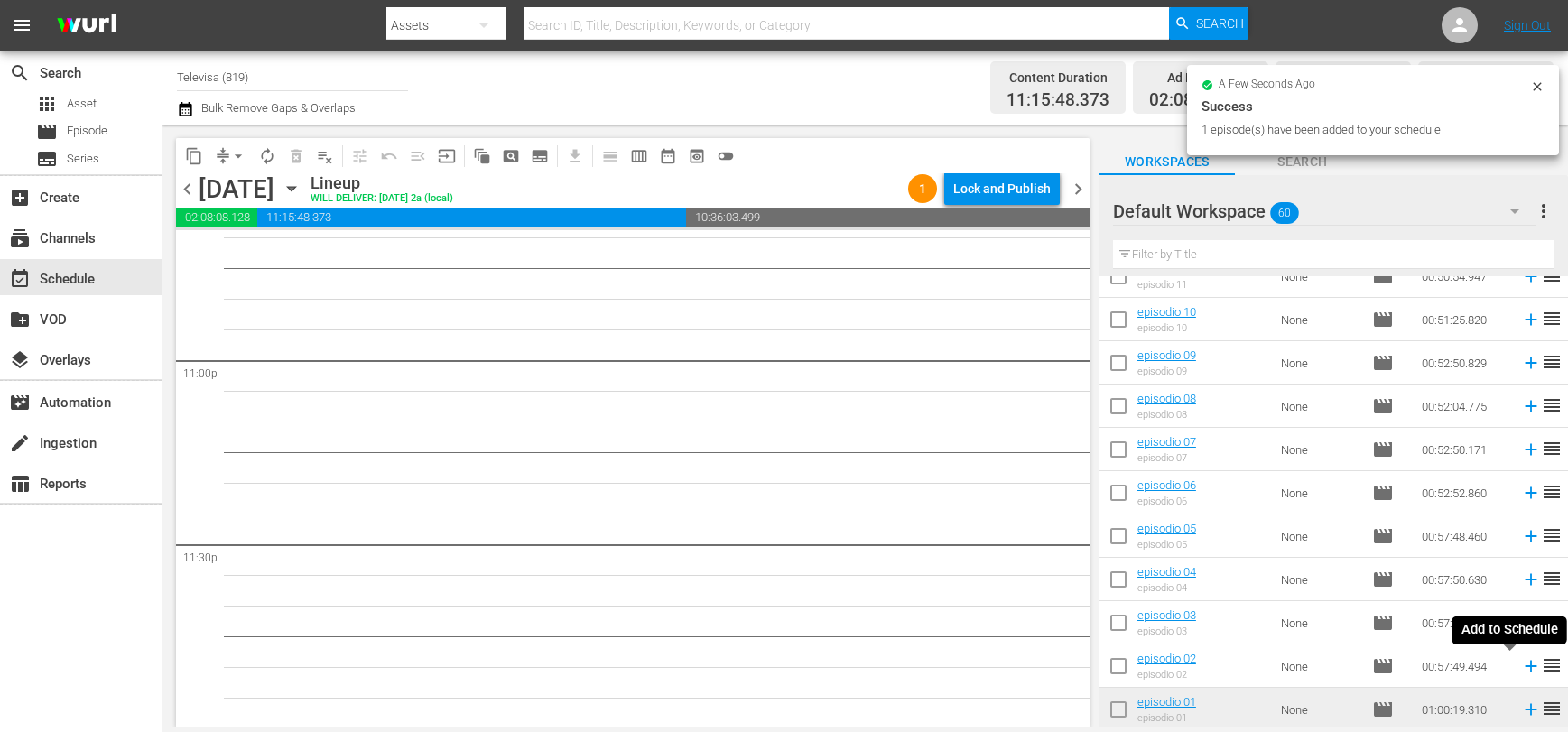
click at [1525, 669] on icon at bounding box center [1531, 667] width 12 height 12
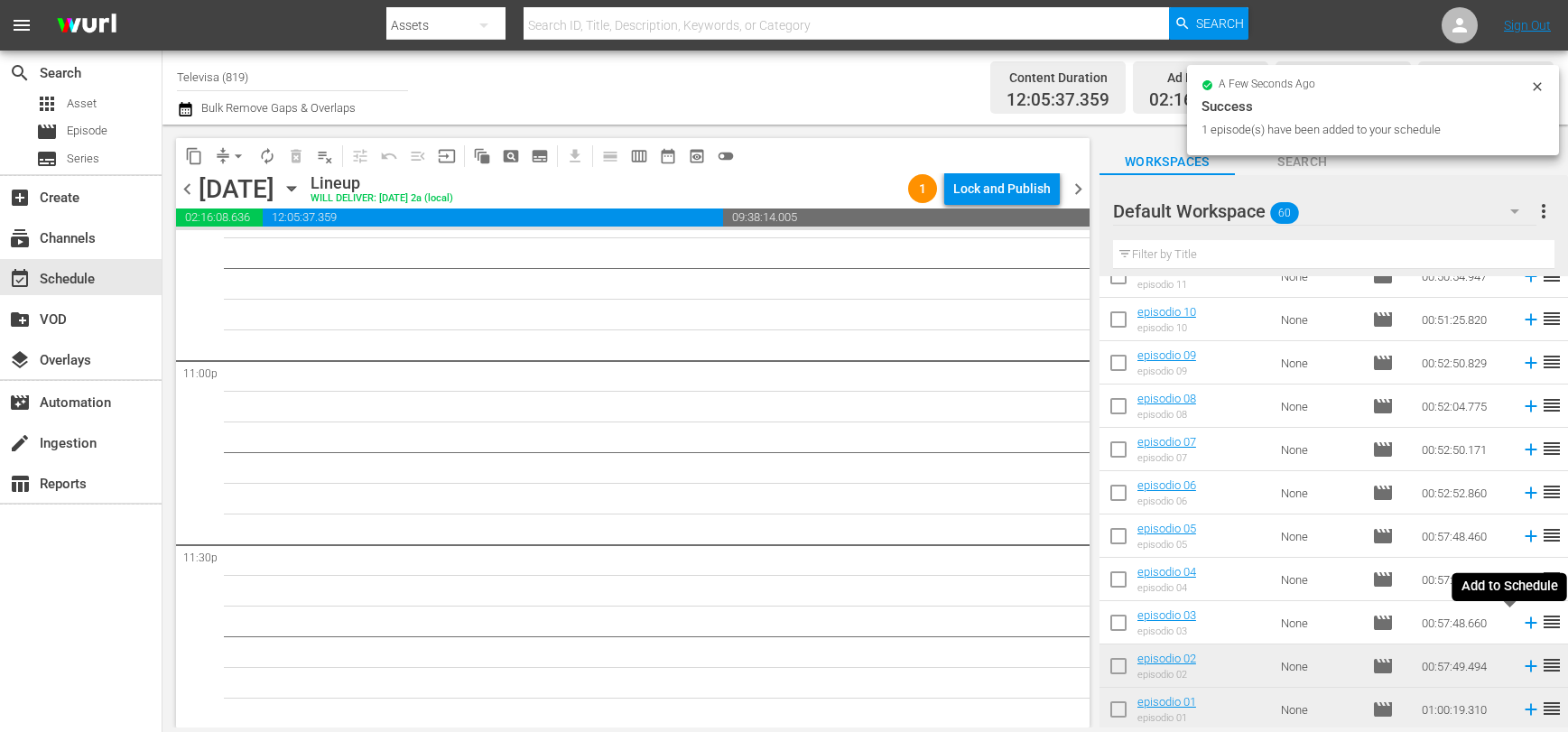
click at [1525, 626] on icon at bounding box center [1531, 623] width 12 height 12
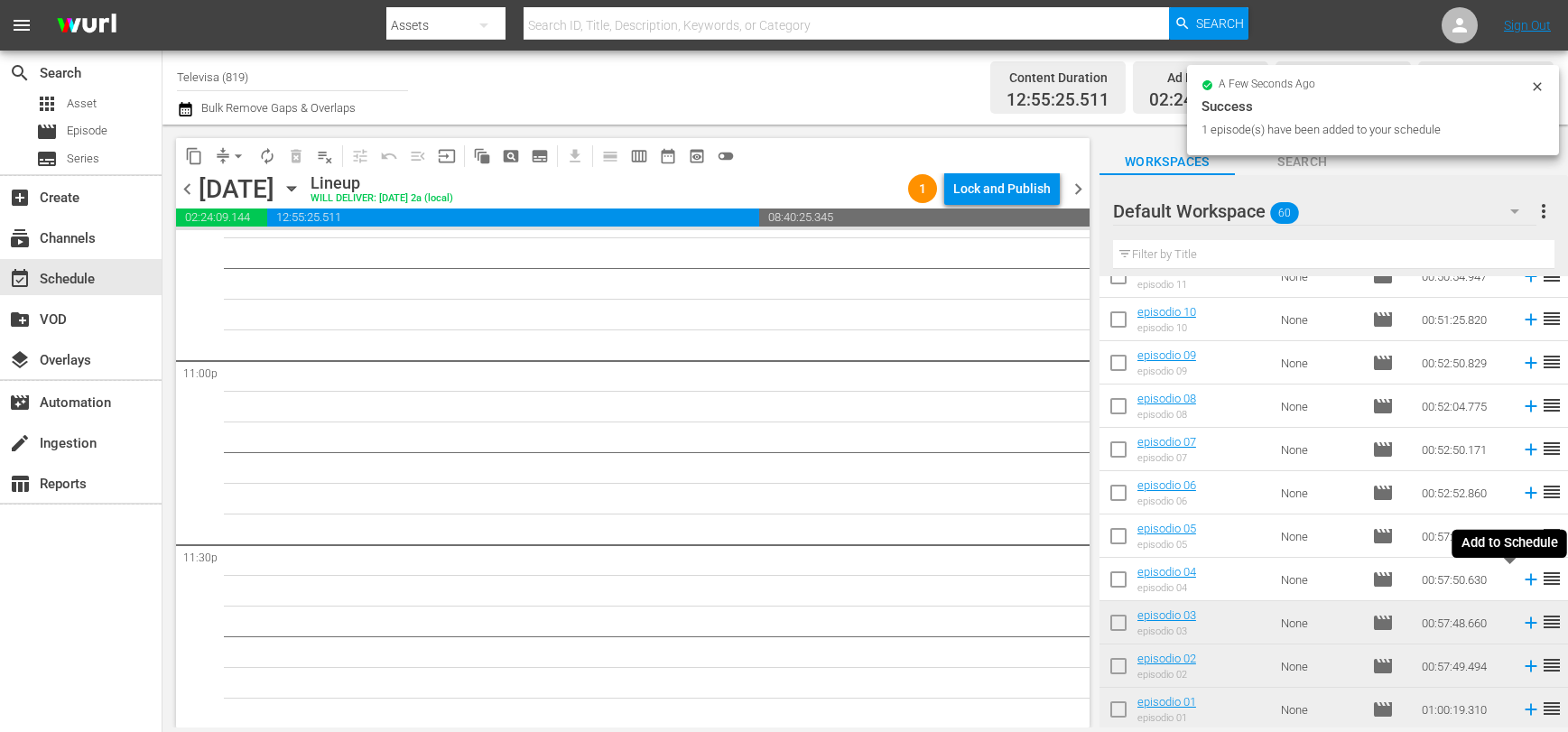
click at [1525, 579] on icon at bounding box center [1531, 579] width 12 height 12
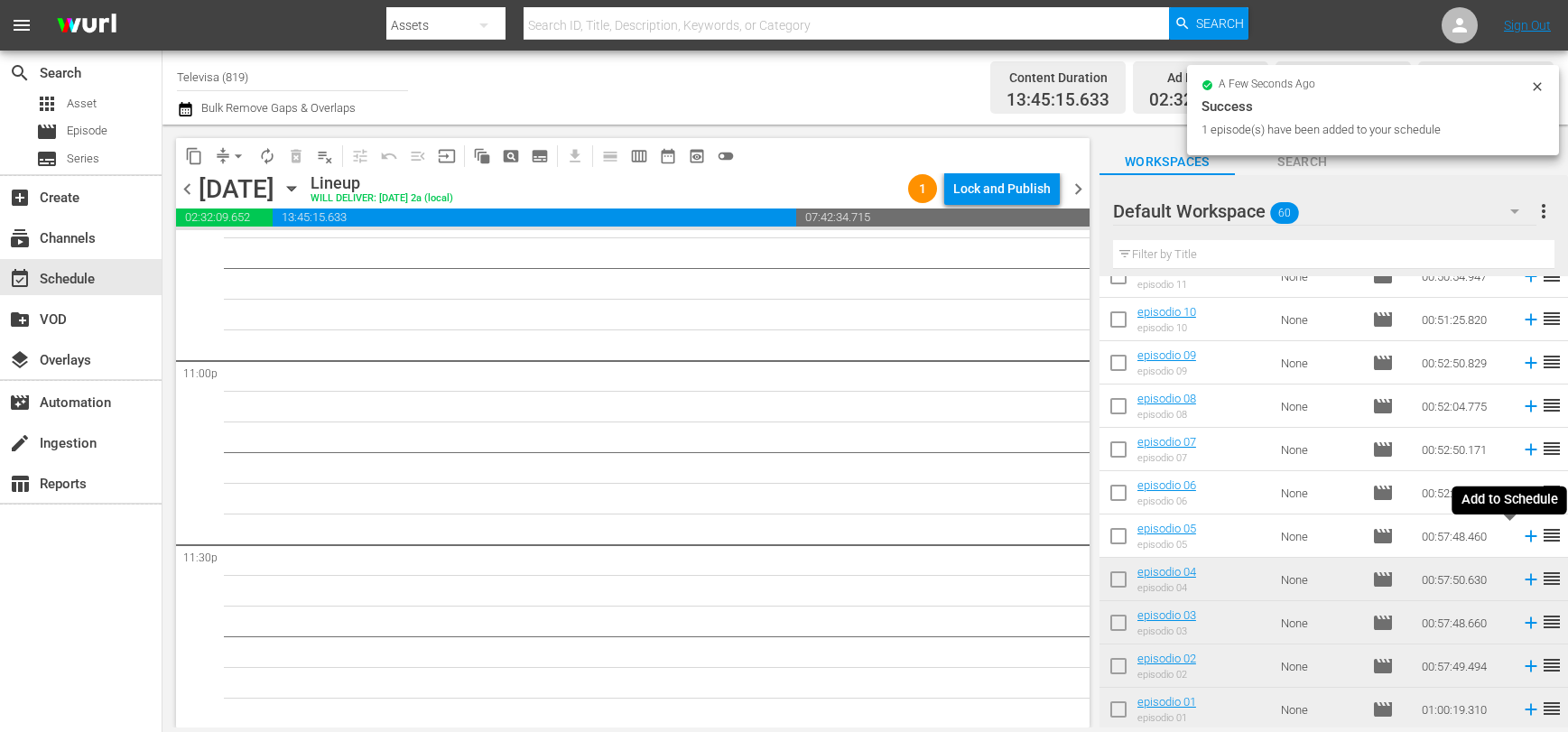
click at [1525, 536] on icon at bounding box center [1531, 536] width 12 height 12
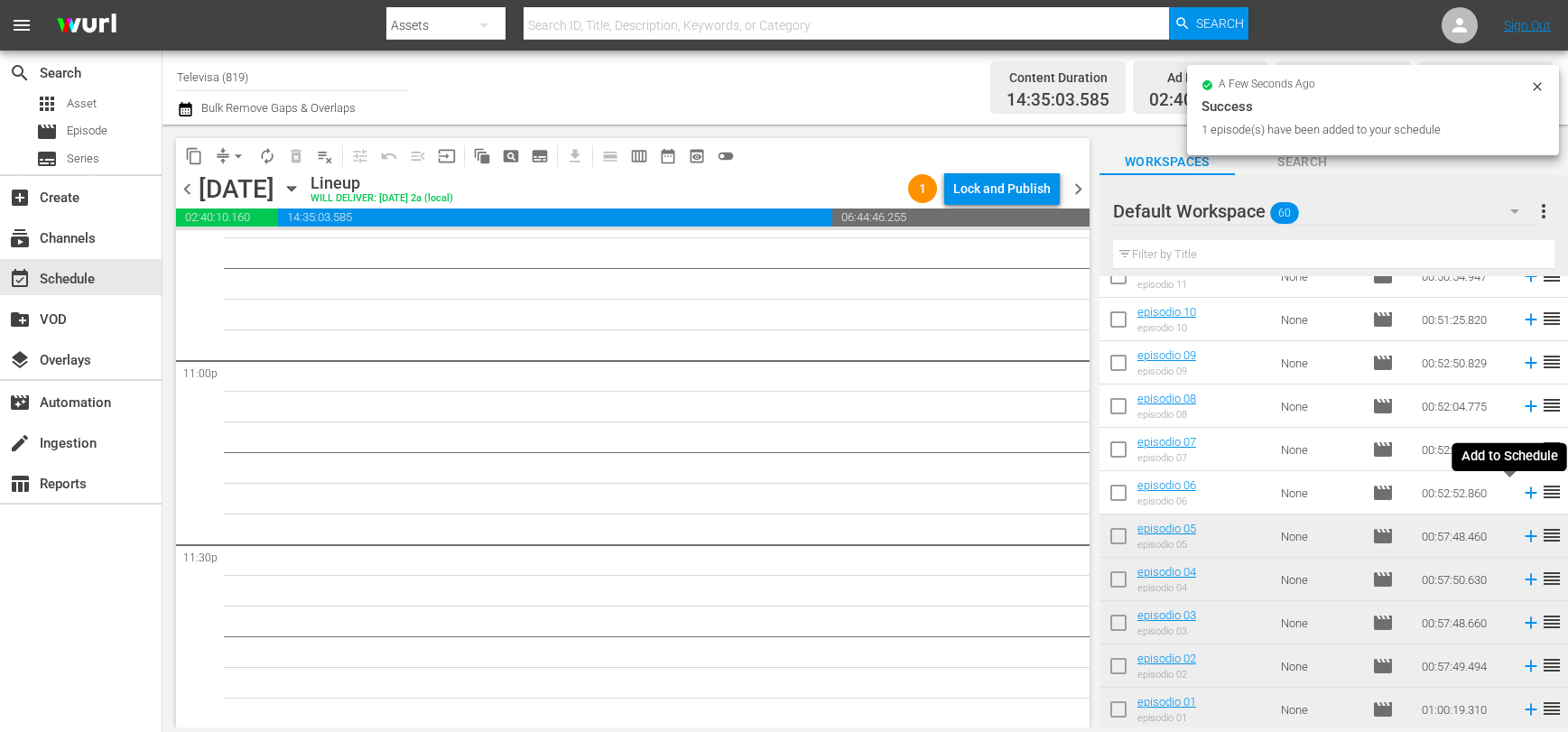
click at [1521, 491] on icon at bounding box center [1531, 492] width 20 height 20
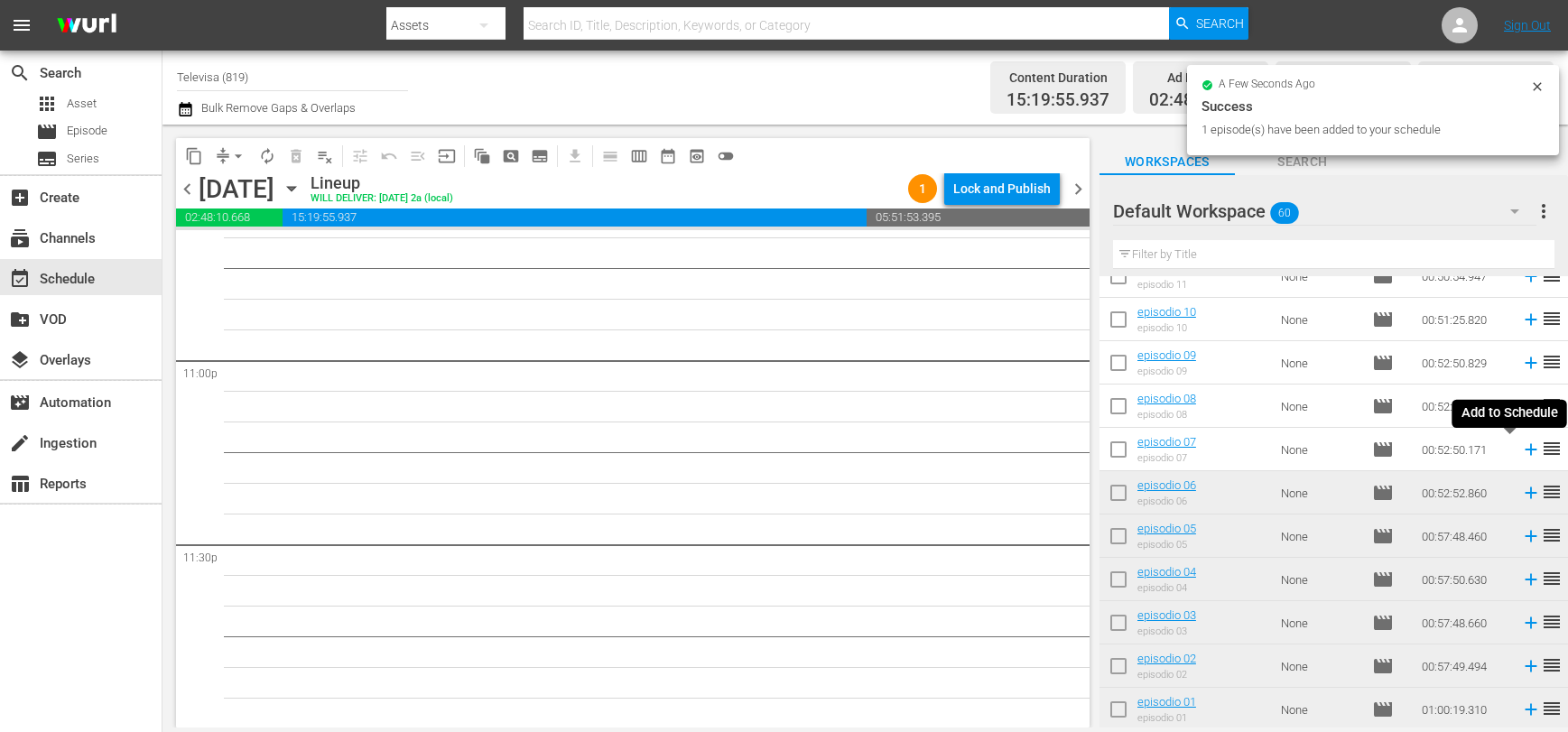
click at [1525, 449] on icon at bounding box center [1531, 450] width 12 height 12
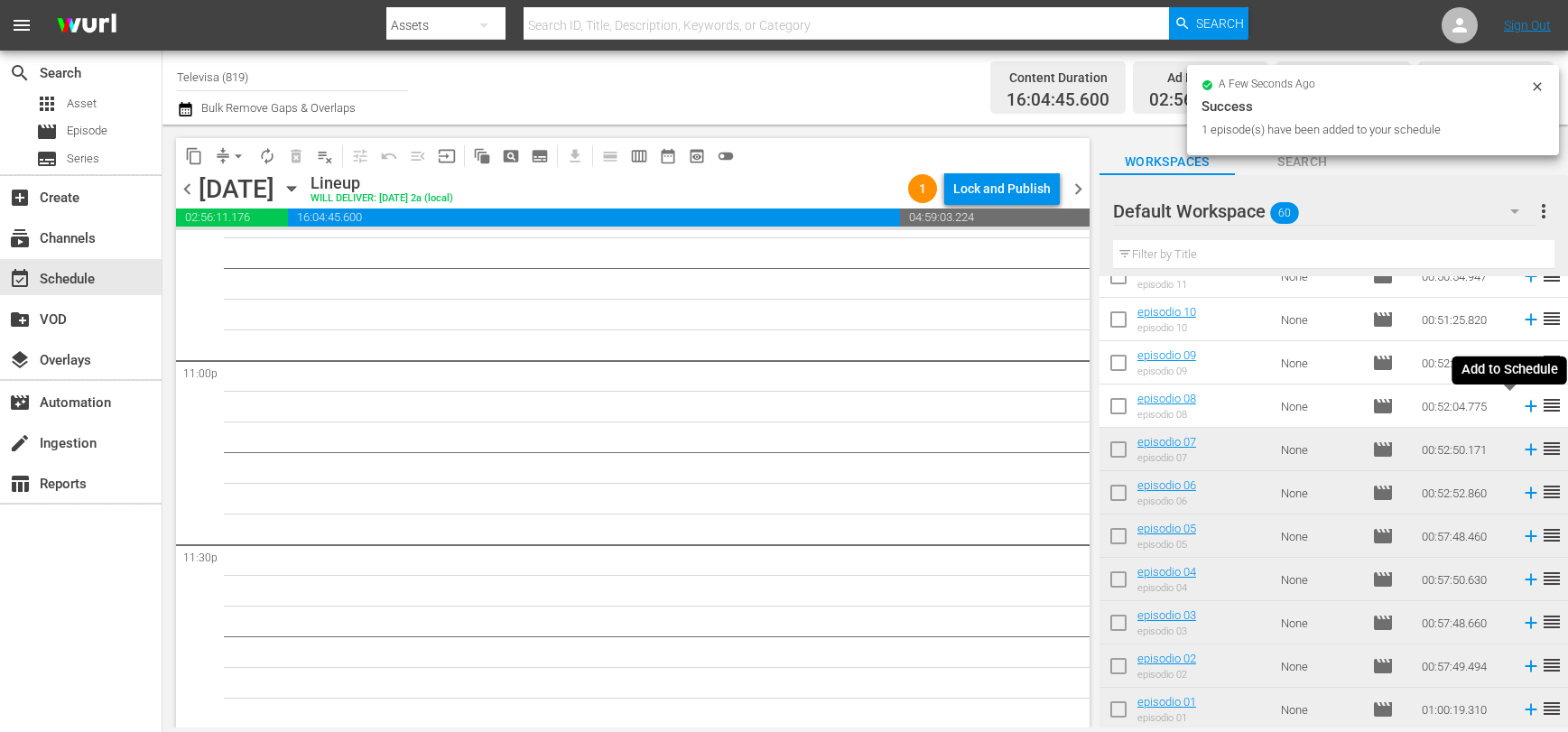
click at [1525, 409] on icon at bounding box center [1531, 407] width 12 height 12
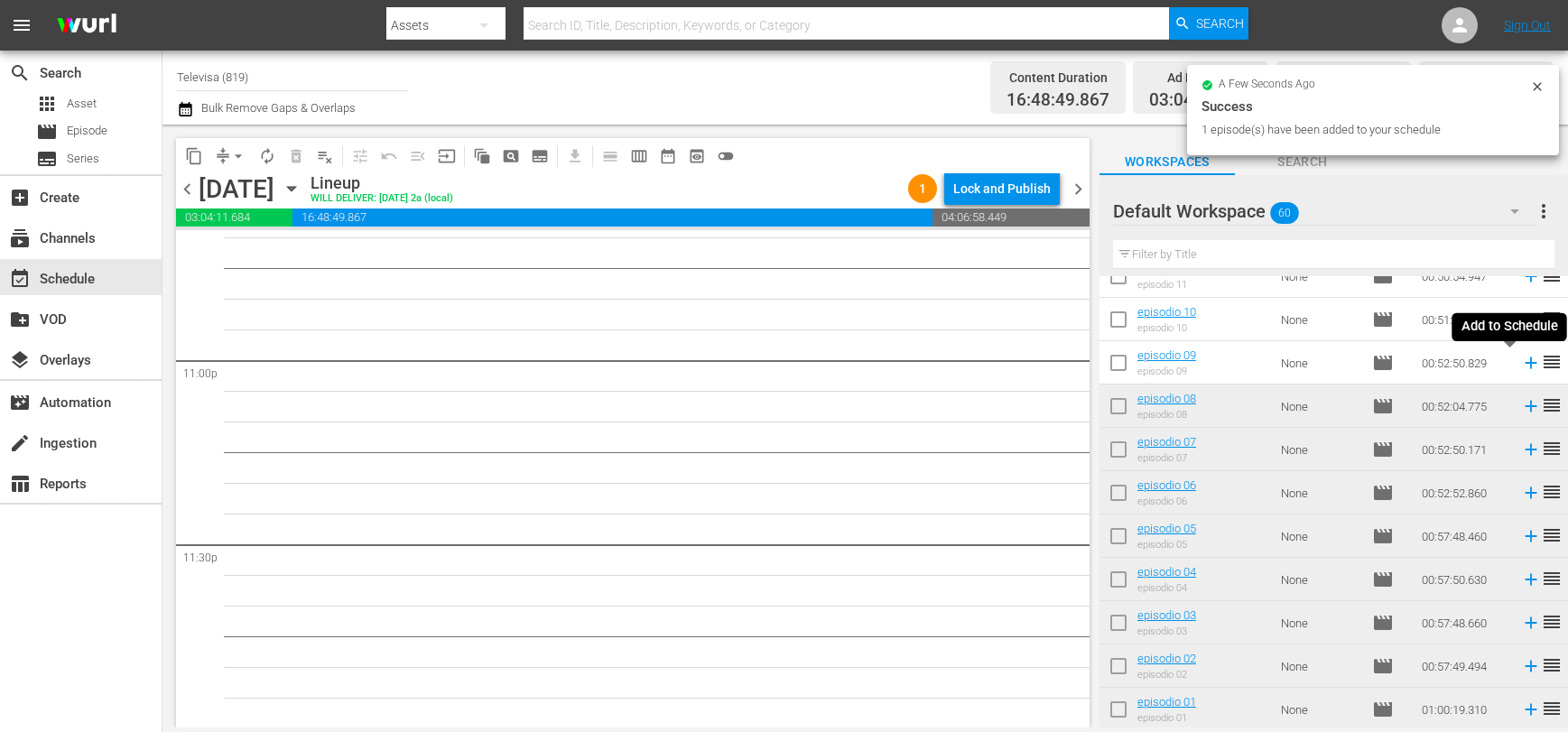
click at [1521, 360] on icon at bounding box center [1531, 363] width 20 height 20
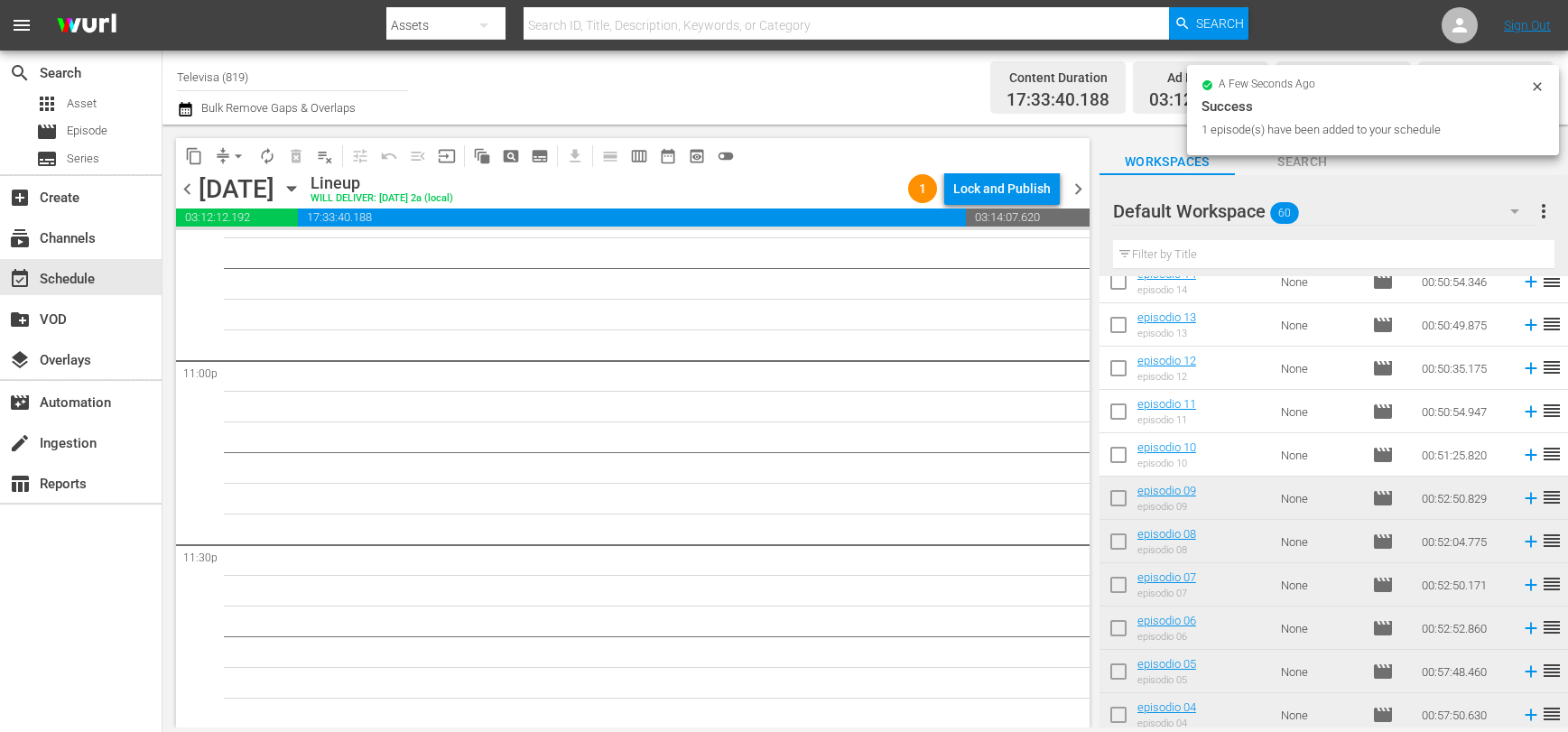
scroll to position [1918, 0]
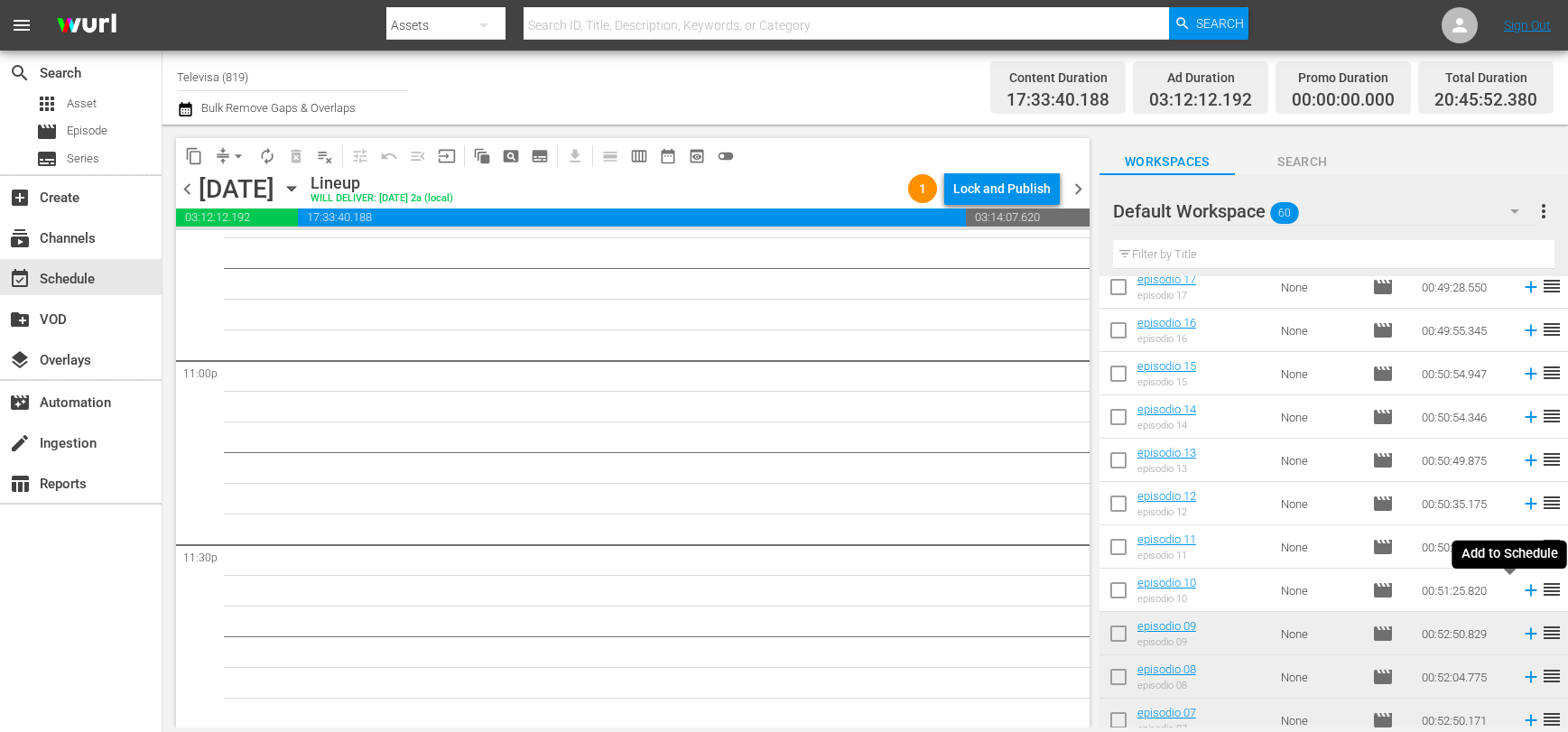
click at [1525, 591] on icon at bounding box center [1531, 591] width 12 height 12
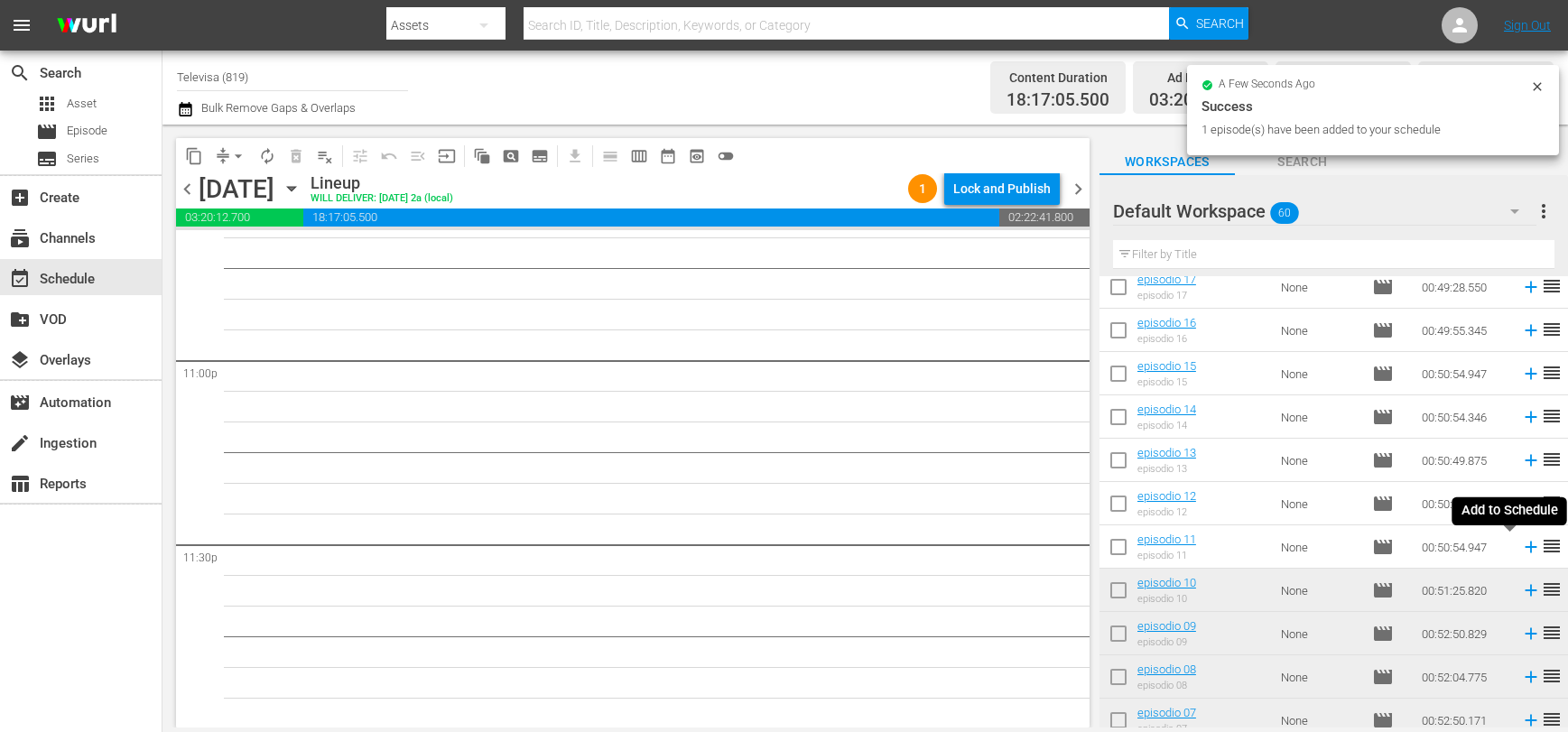
click at [1525, 548] on icon at bounding box center [1531, 547] width 12 height 12
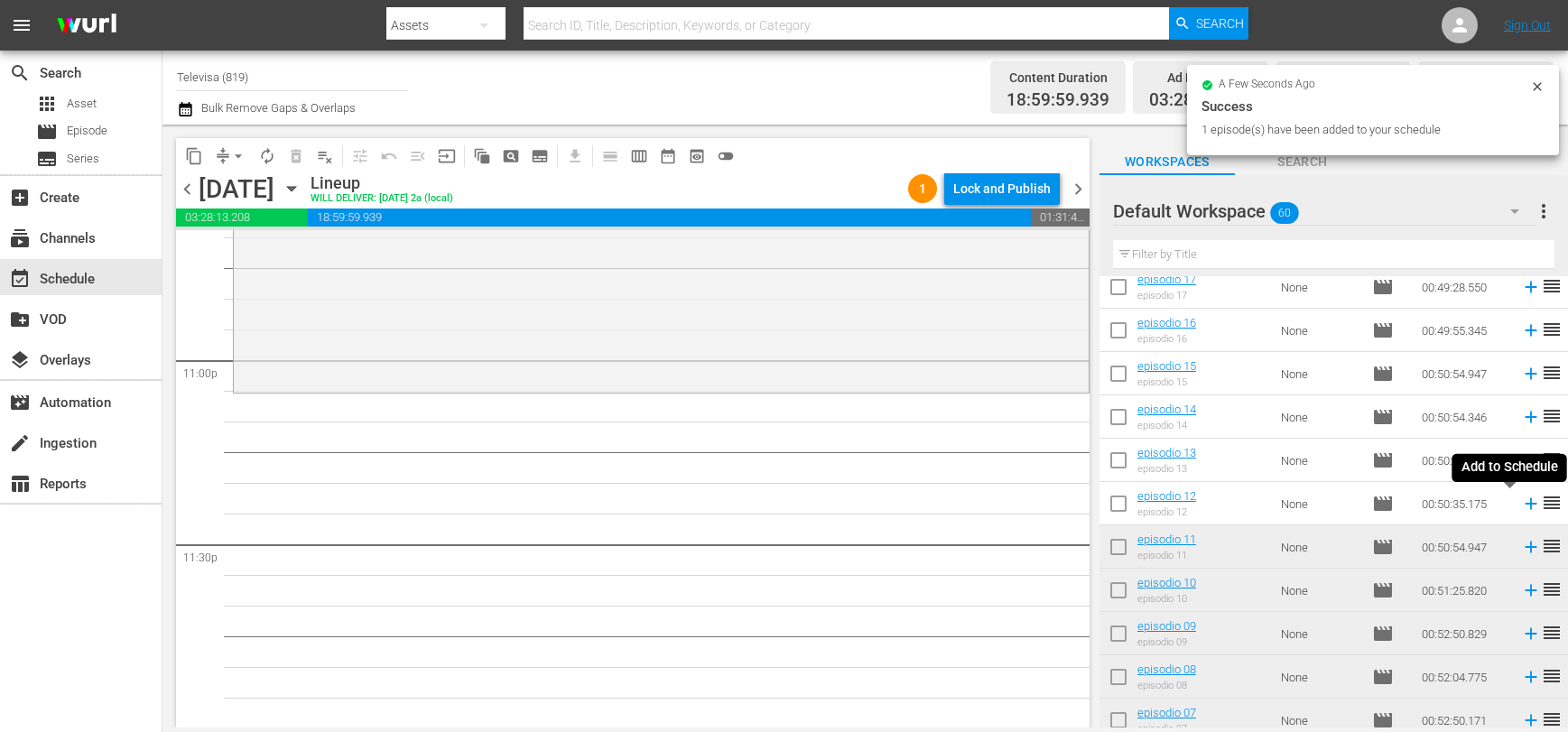
click at [1525, 502] on icon at bounding box center [1531, 504] width 12 height 12
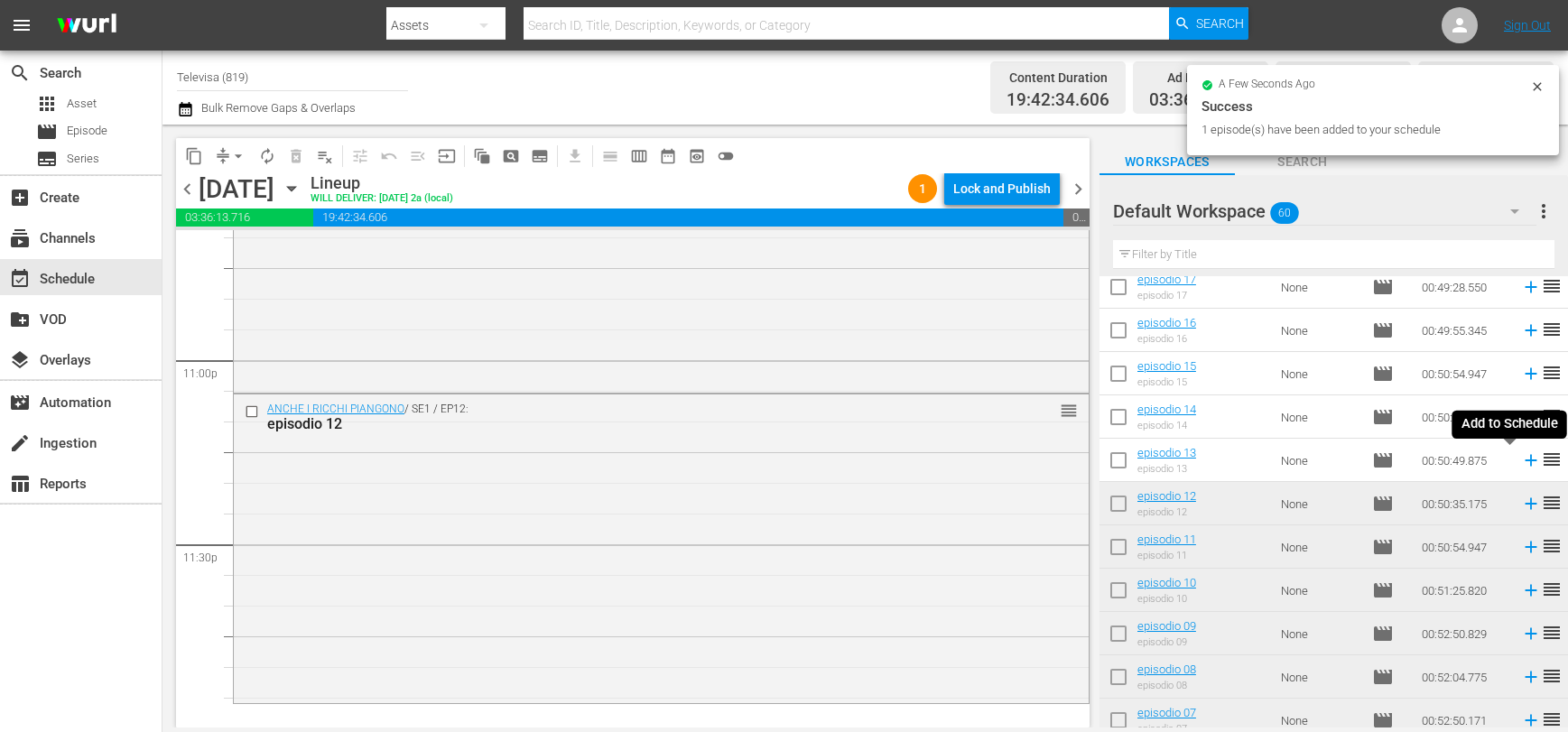
click at [1525, 460] on icon at bounding box center [1531, 460] width 12 height 12
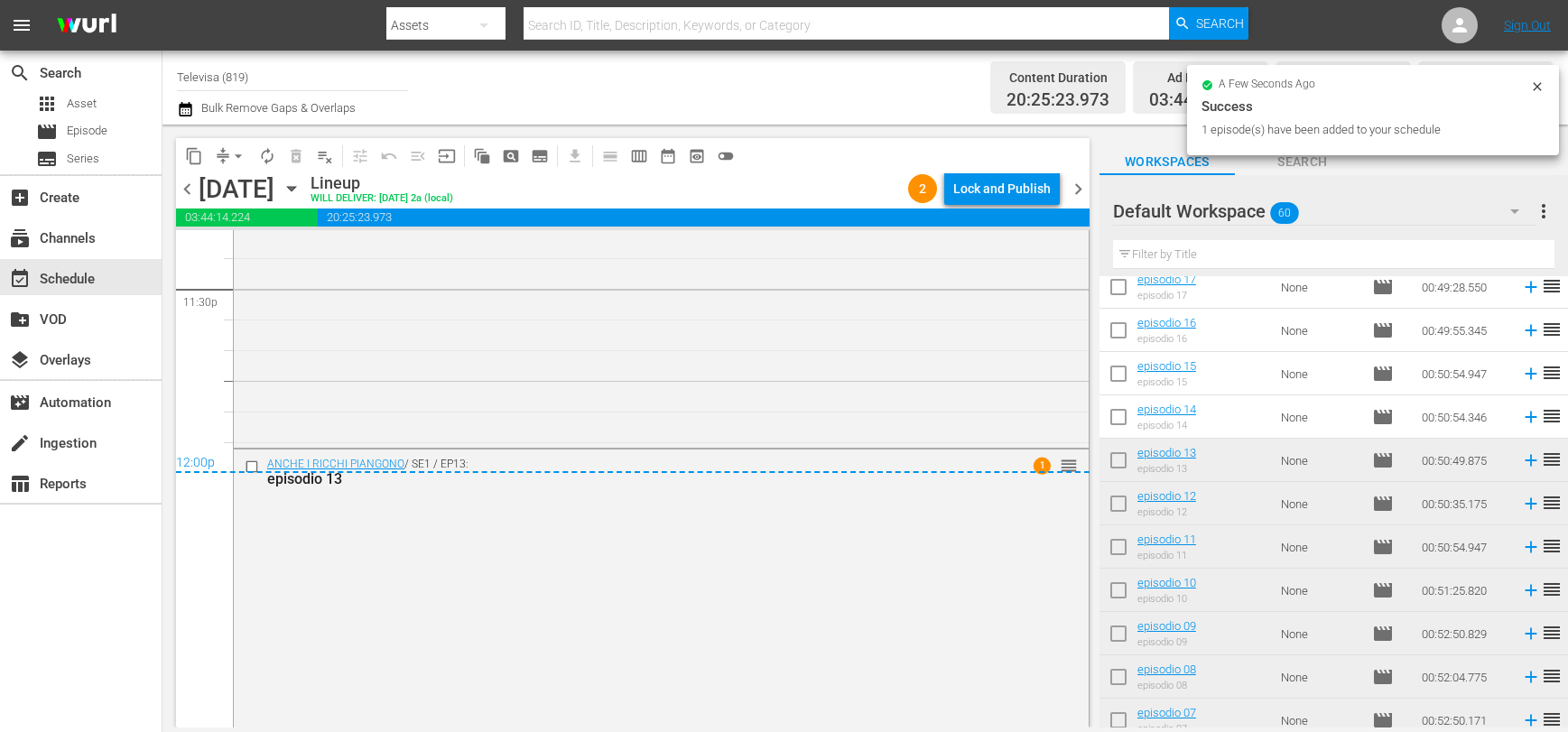
scroll to position [8627, 0]
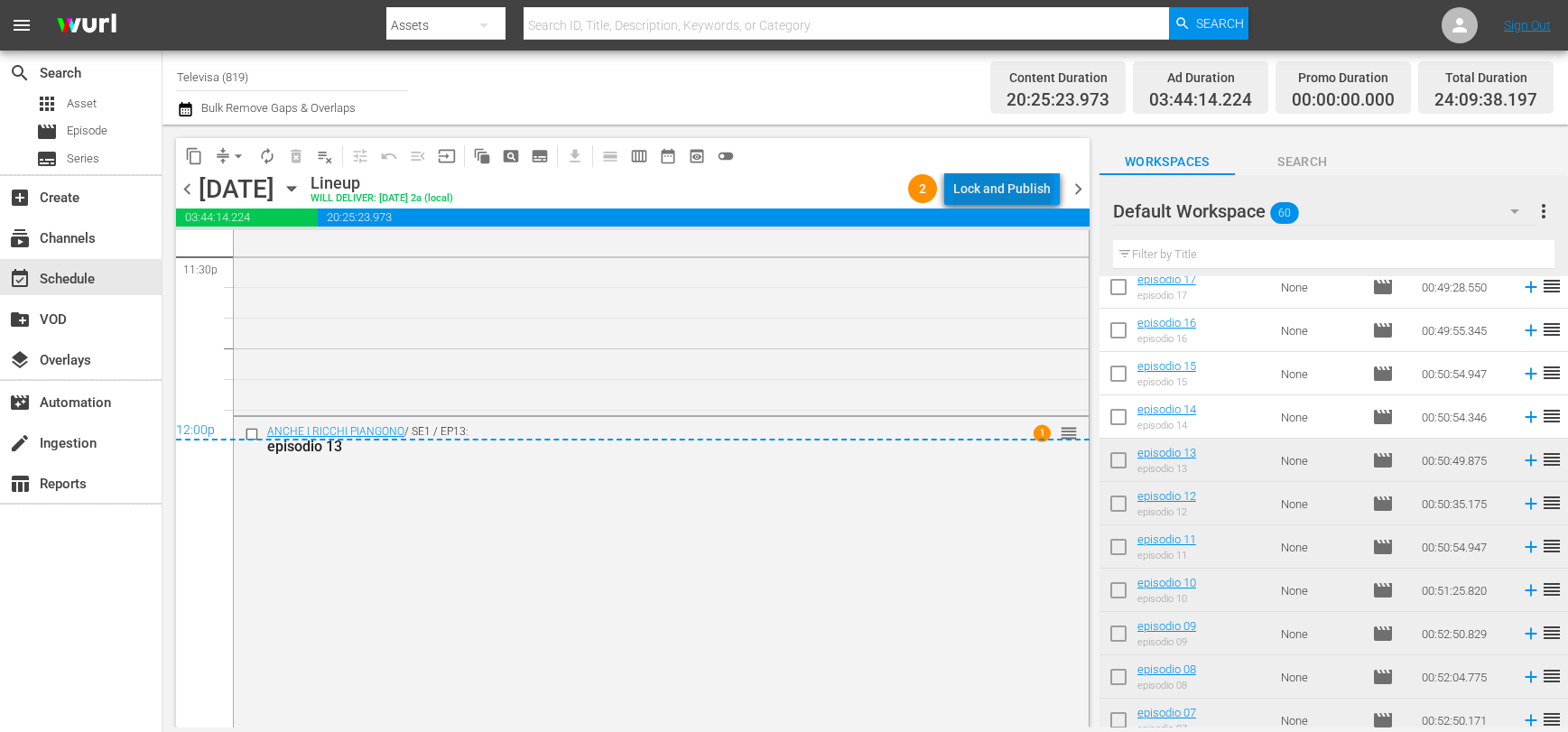
click at [1008, 185] on div "Lock and Publish" at bounding box center [1002, 189] width 98 height 33
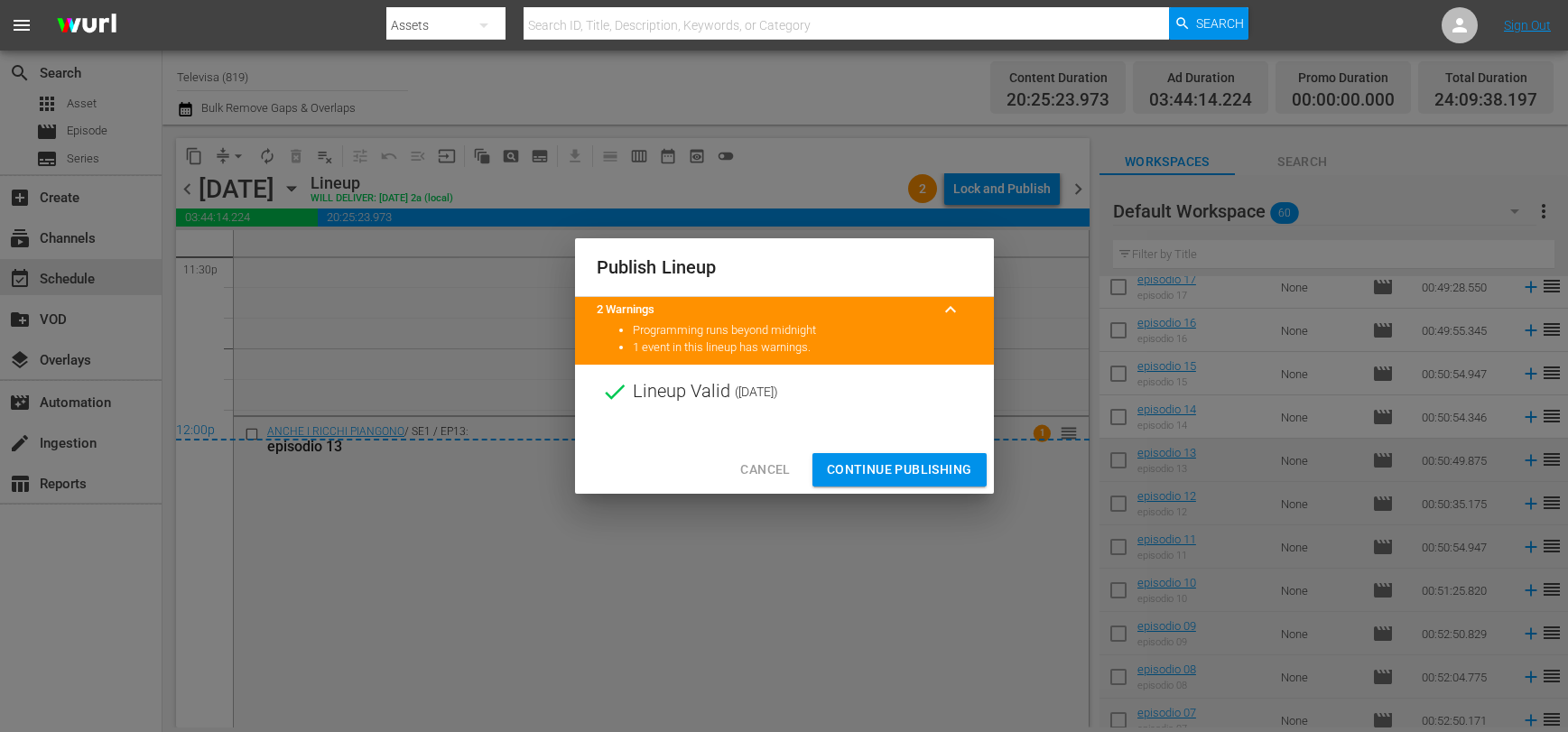
click at [877, 466] on span "Continue Publishing" at bounding box center [899, 470] width 145 height 23
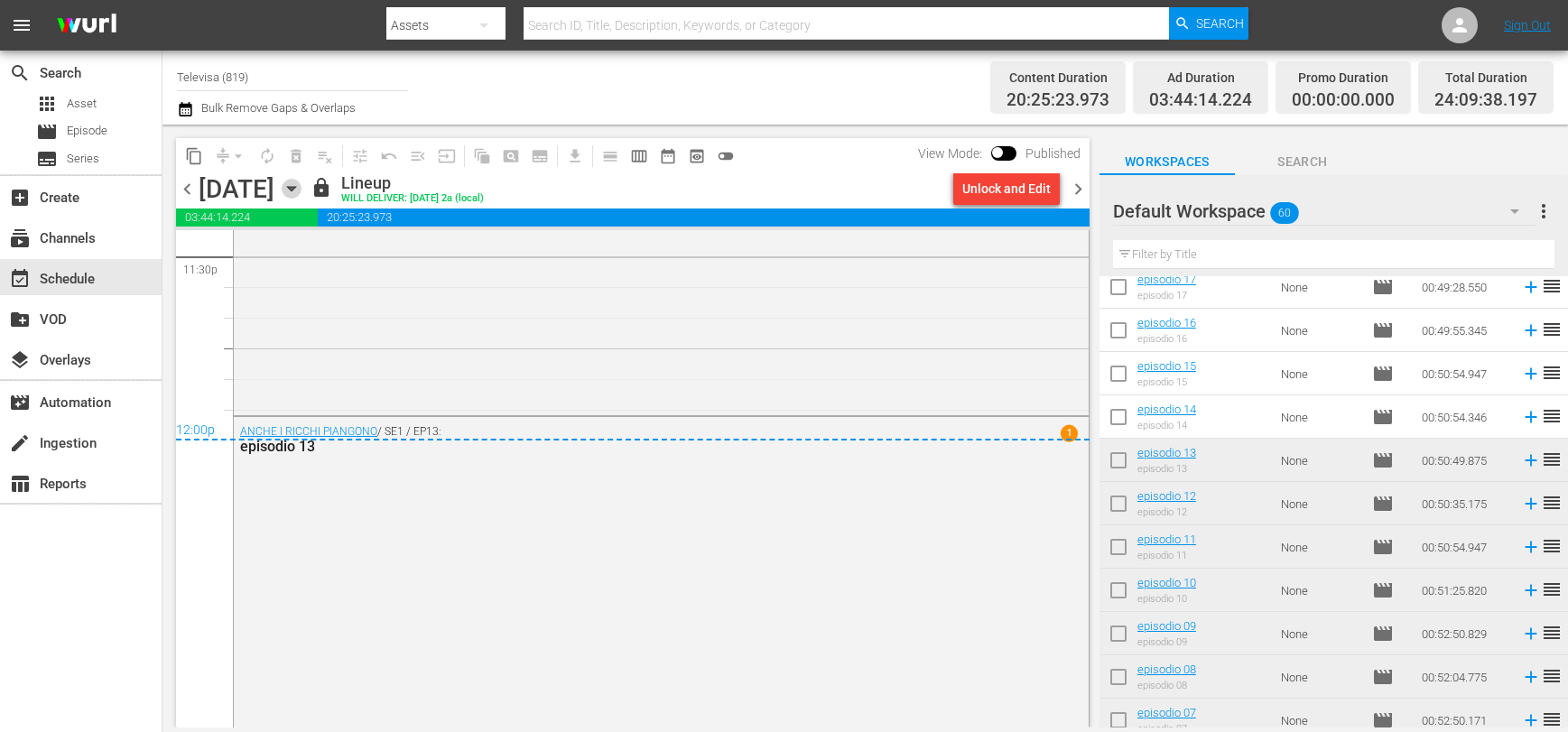
click at [301, 181] on icon "button" at bounding box center [291, 188] width 20 height 20
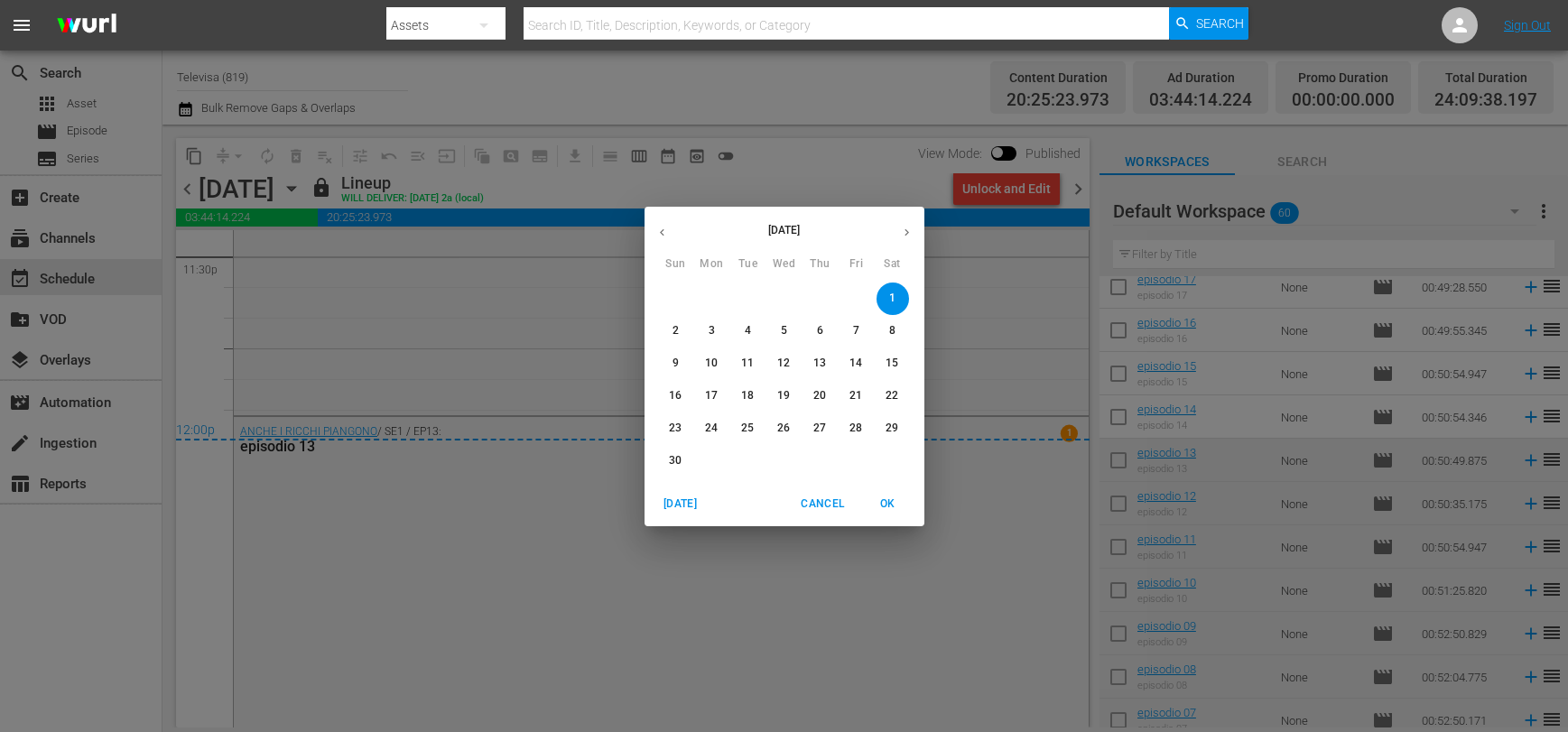
click at [679, 333] on span "2" at bounding box center [677, 331] width 33 height 15
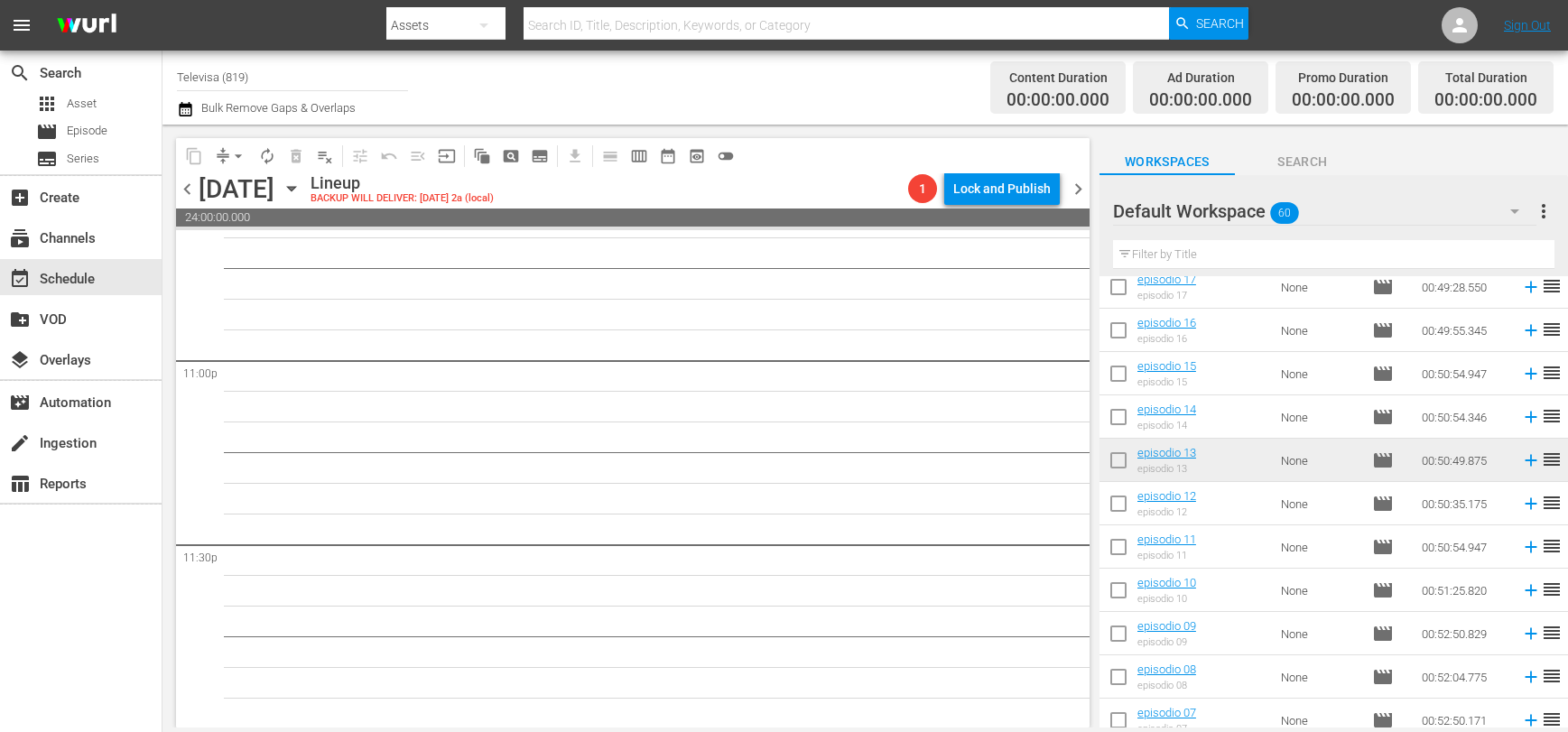
scroll to position [1783, 0]
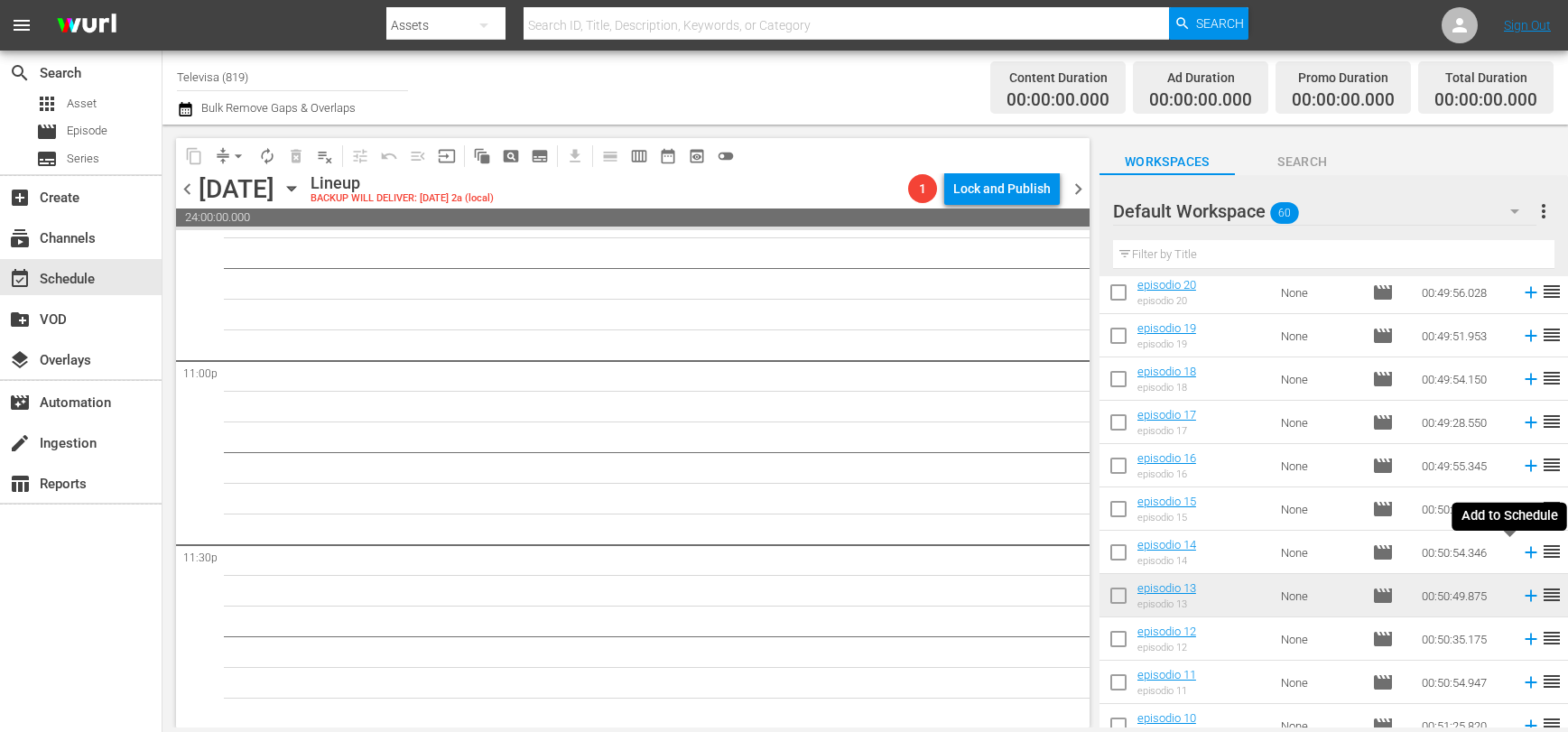
click at [1525, 555] on icon at bounding box center [1531, 553] width 12 height 12
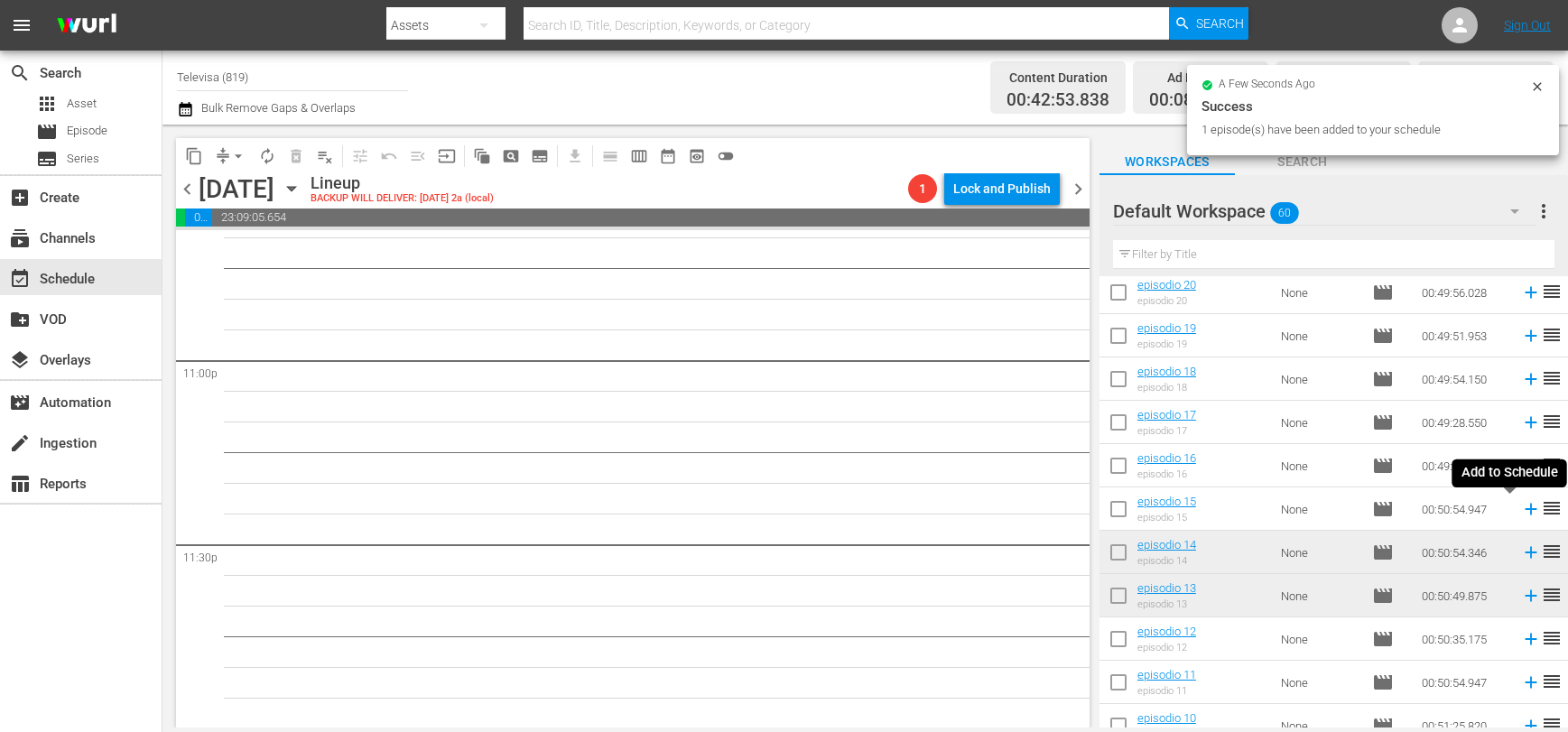
click at [1521, 509] on icon at bounding box center [1531, 508] width 20 height 20
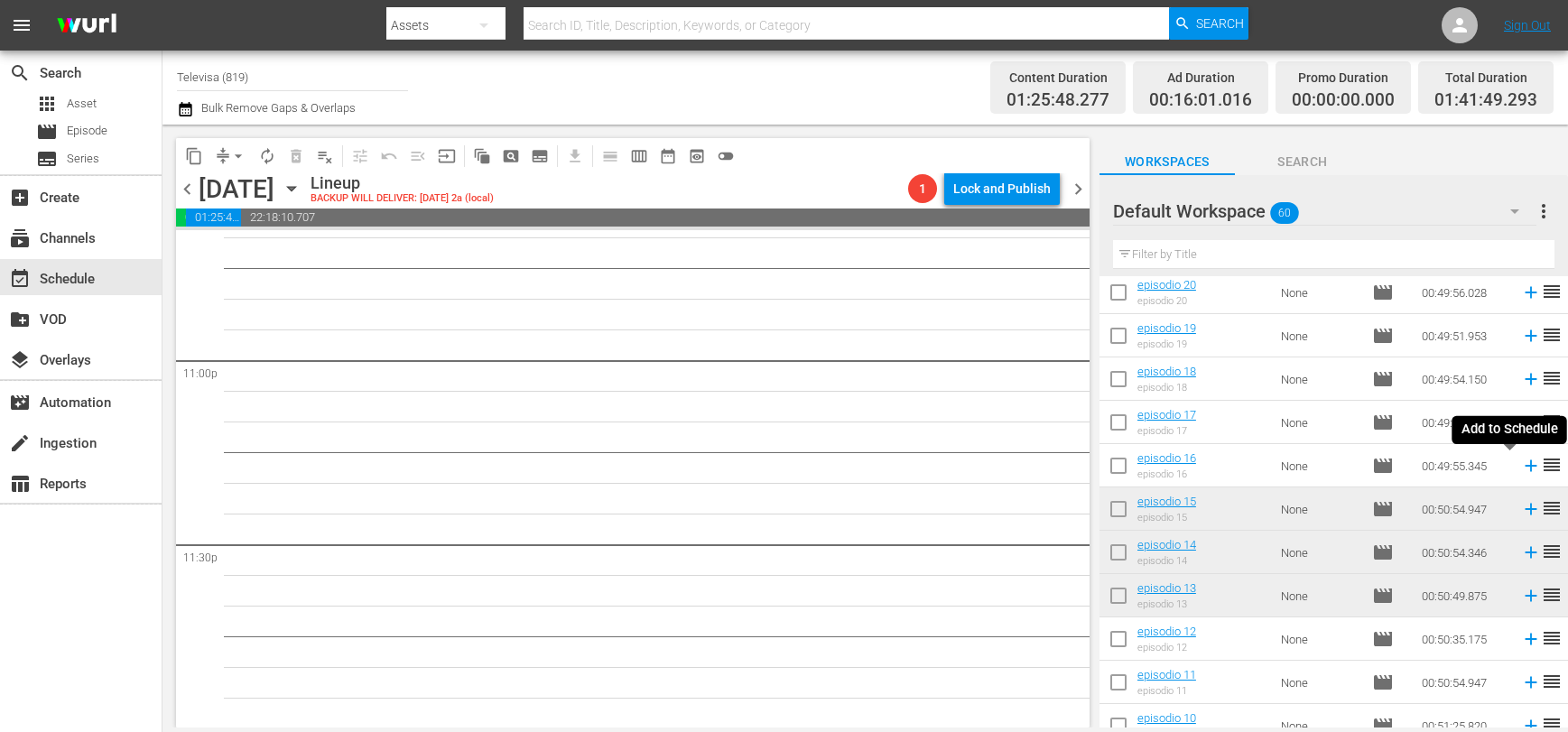
click at [1521, 464] on icon at bounding box center [1531, 465] width 20 height 20
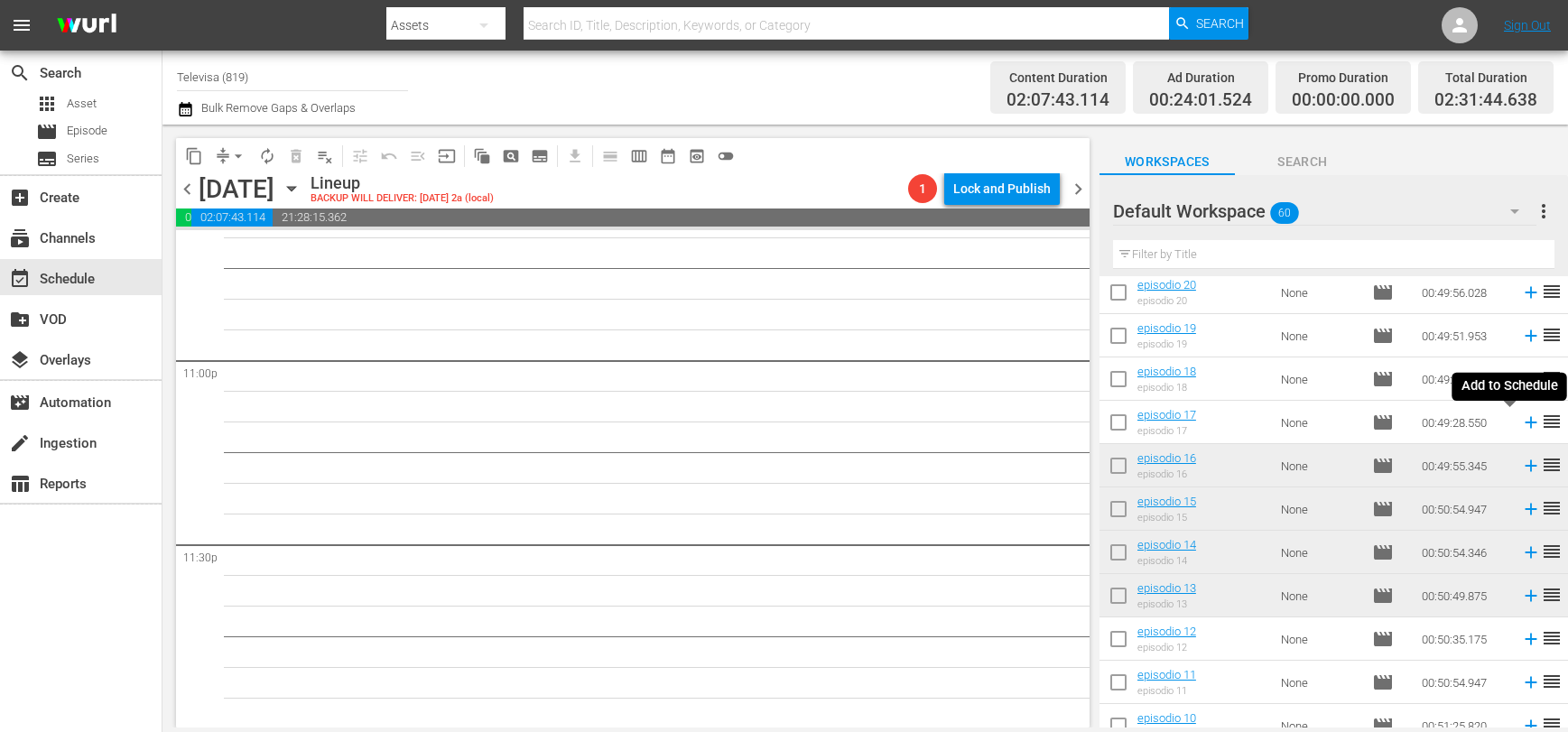
click at [1521, 419] on icon at bounding box center [1531, 422] width 20 height 20
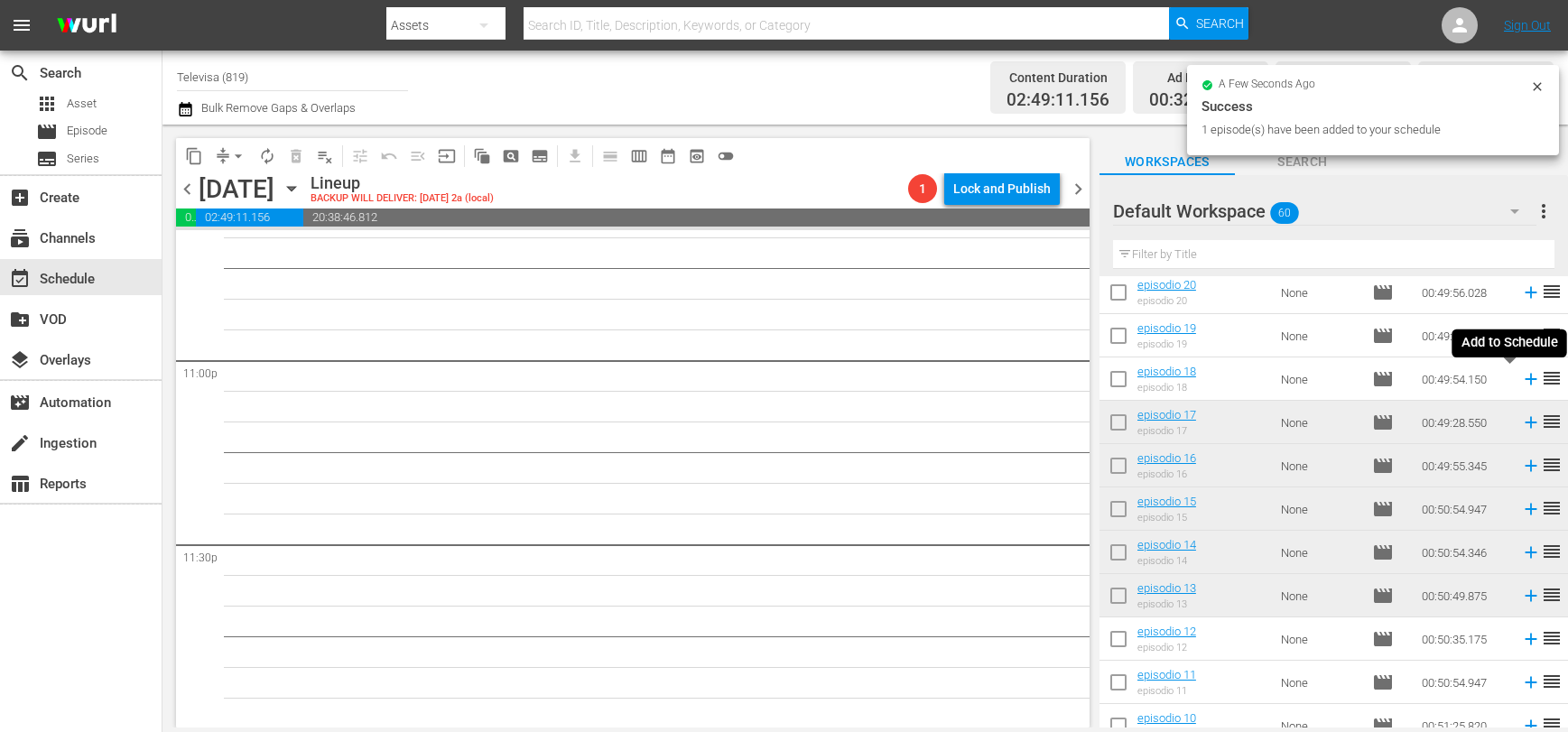
click at [1521, 382] on icon at bounding box center [1531, 379] width 20 height 20
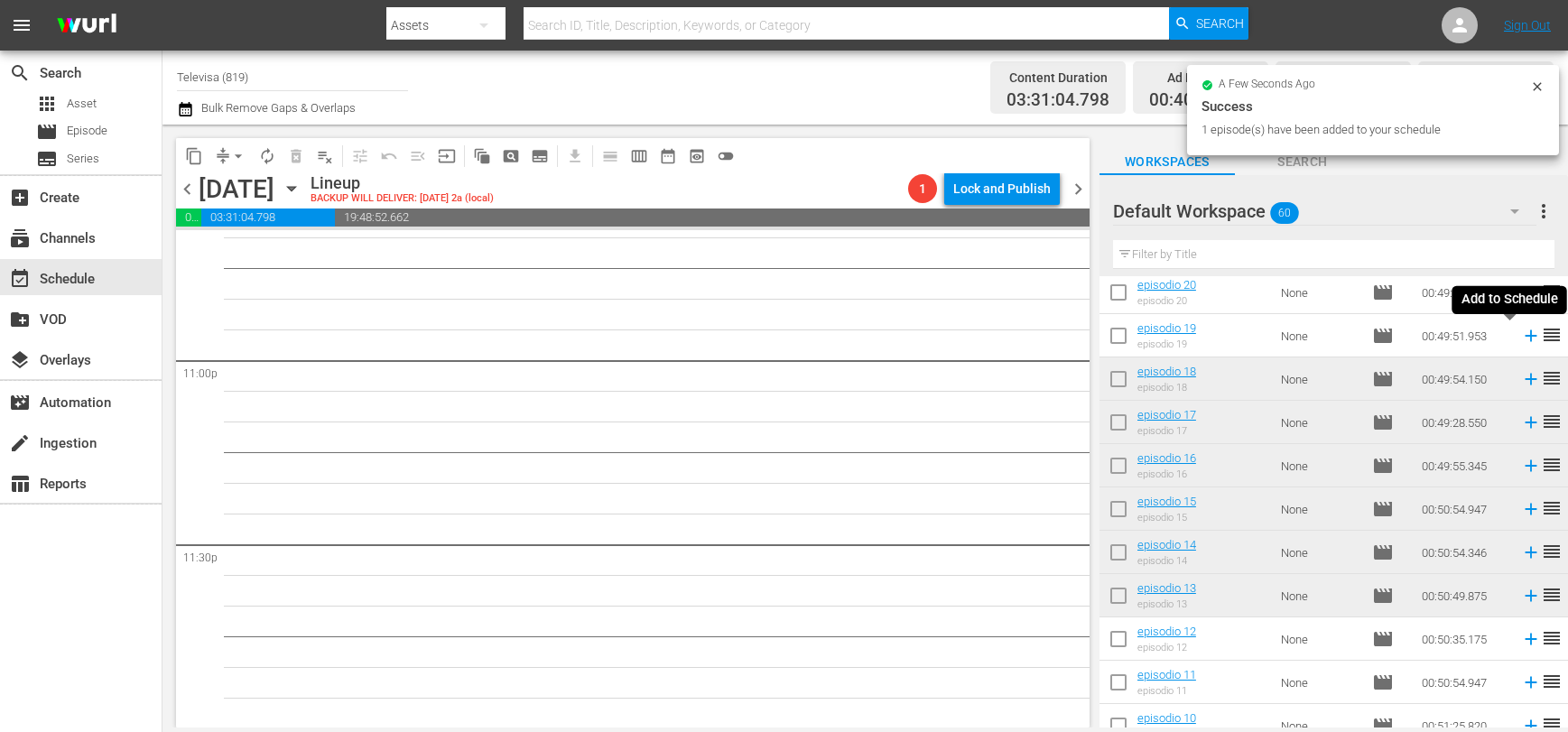
click at [1521, 340] on icon at bounding box center [1531, 336] width 20 height 20
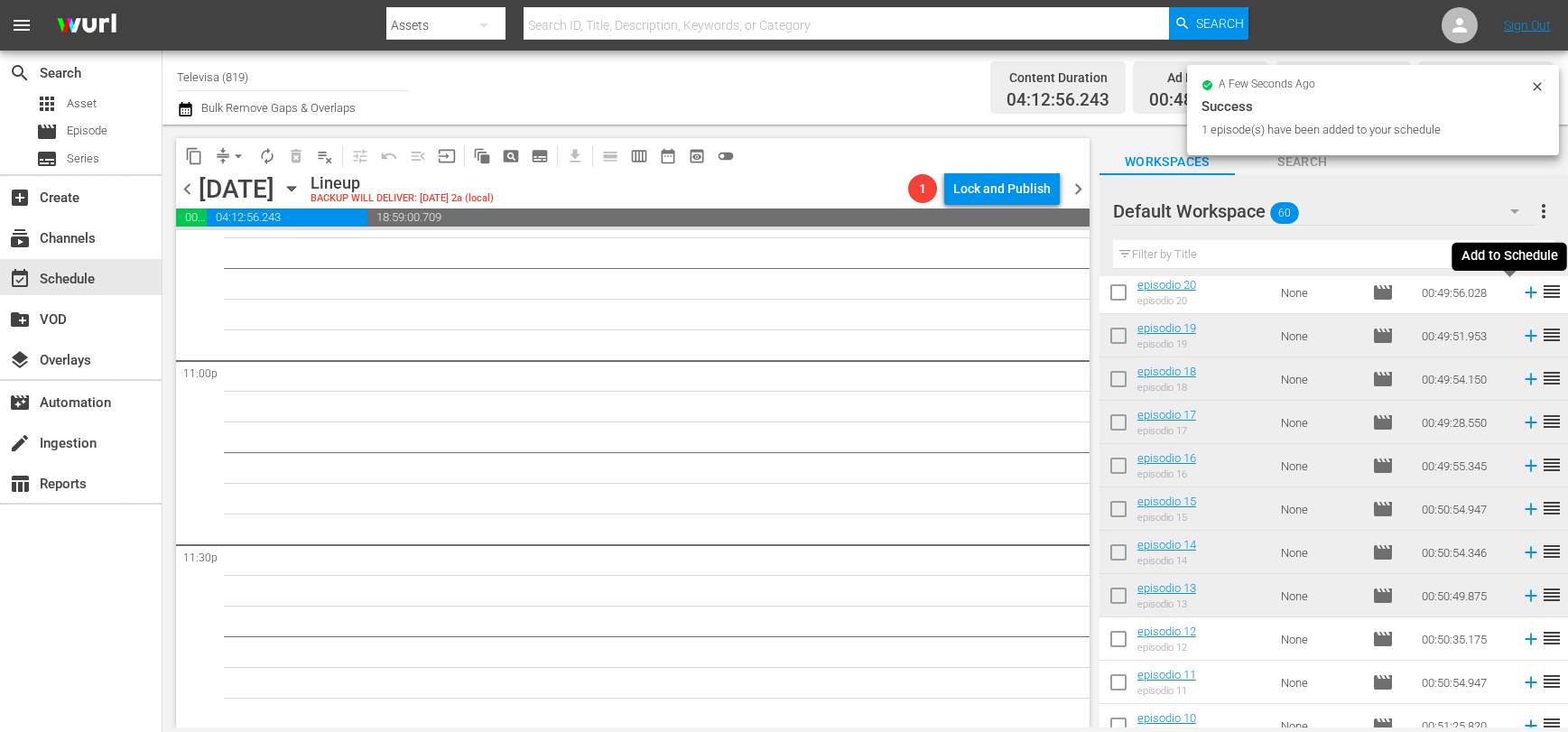
click at [1525, 296] on icon at bounding box center [1531, 293] width 12 height 12
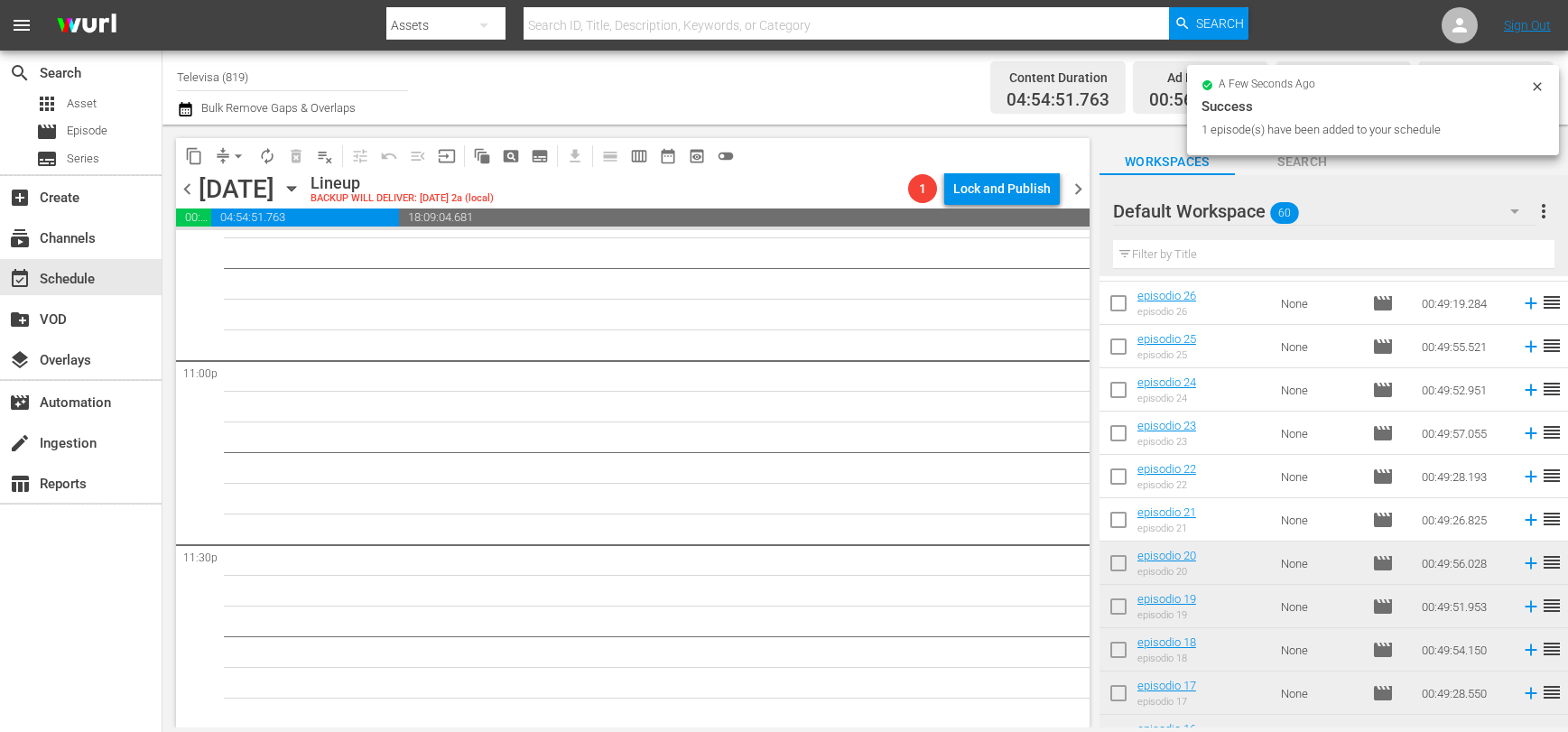
scroll to position [1377, 0]
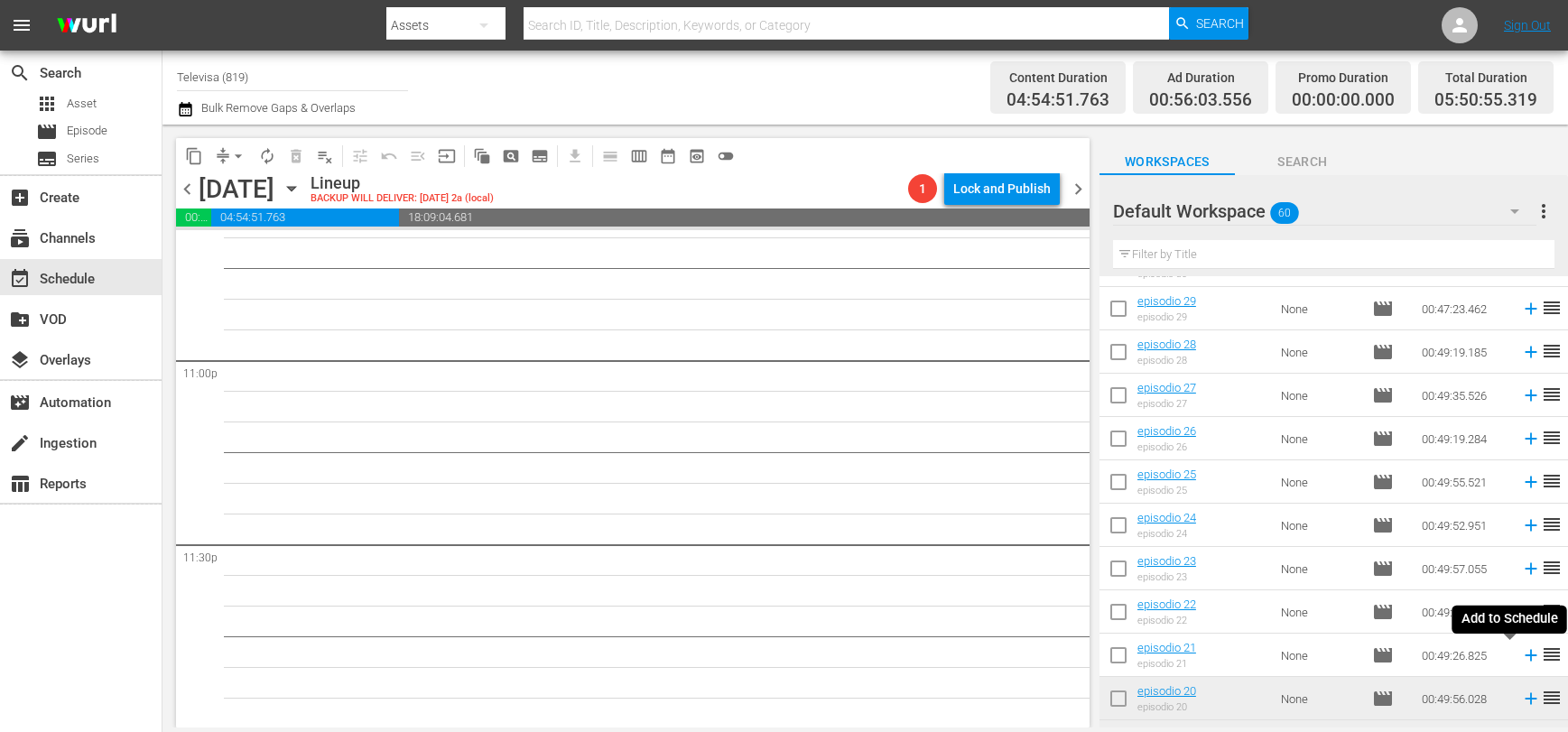
click at [1521, 658] on icon at bounding box center [1531, 655] width 20 height 20
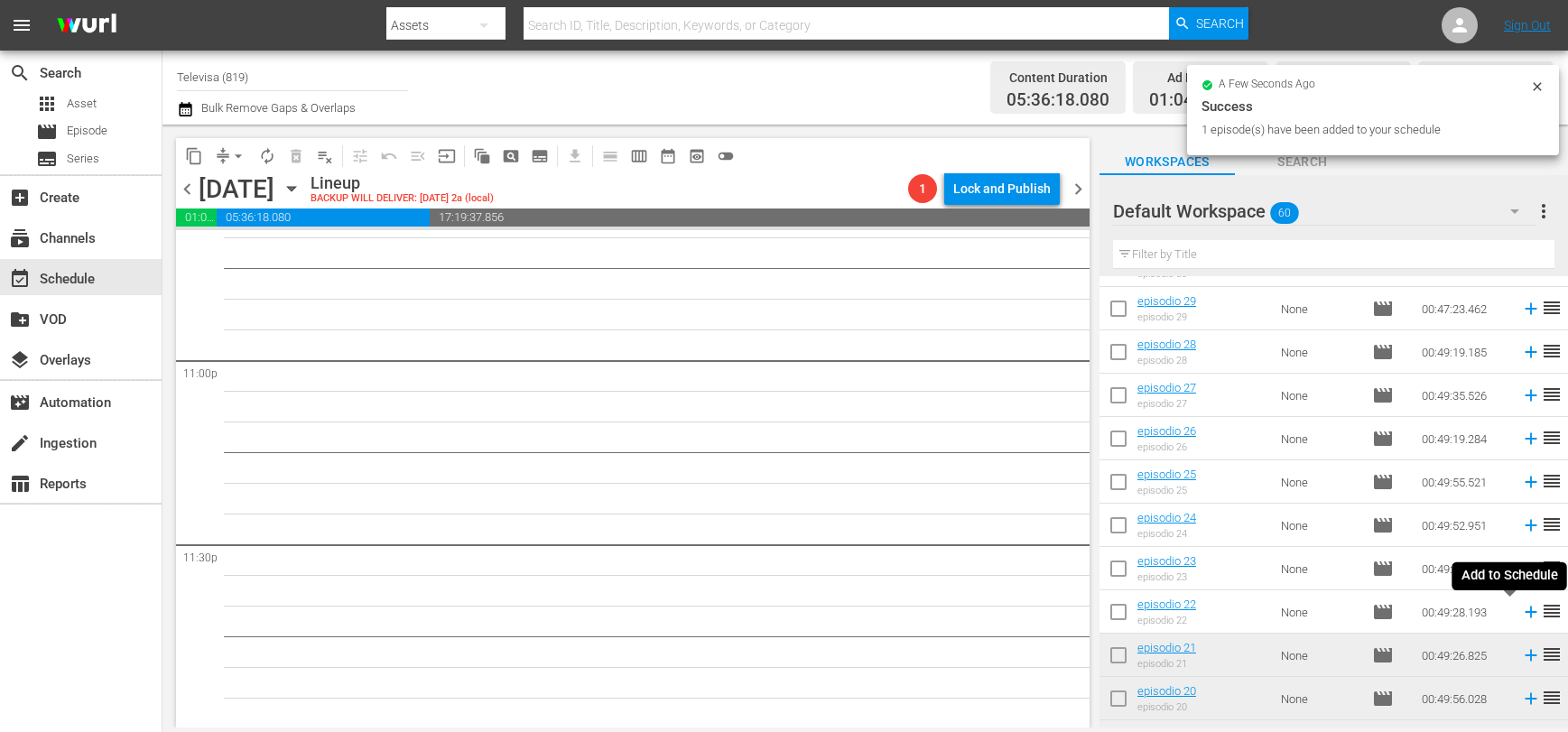
click at [1525, 612] on icon at bounding box center [1531, 612] width 12 height 12
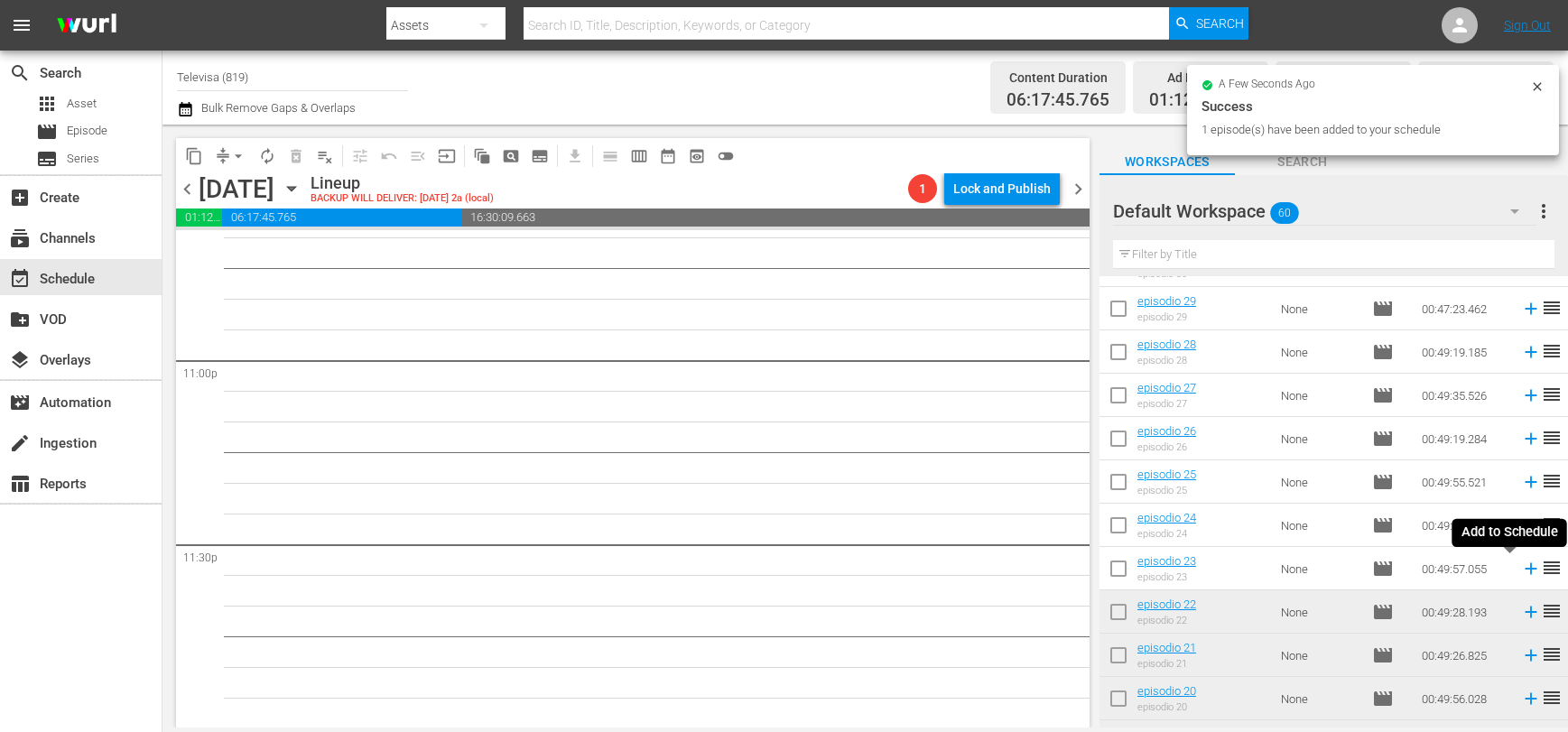
click at [1525, 569] on icon at bounding box center [1531, 569] width 12 height 12
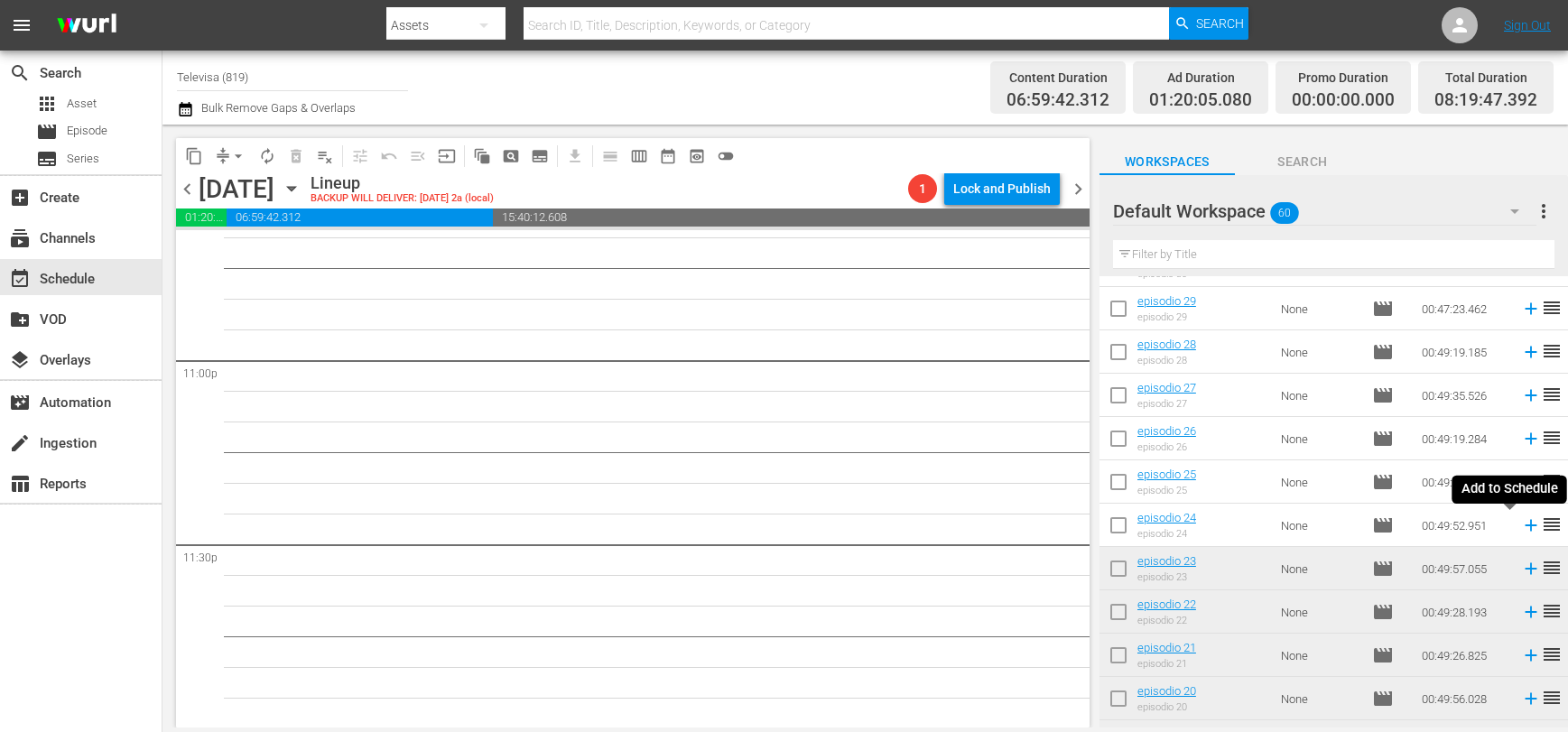
click at [1525, 525] on icon at bounding box center [1531, 526] width 12 height 12
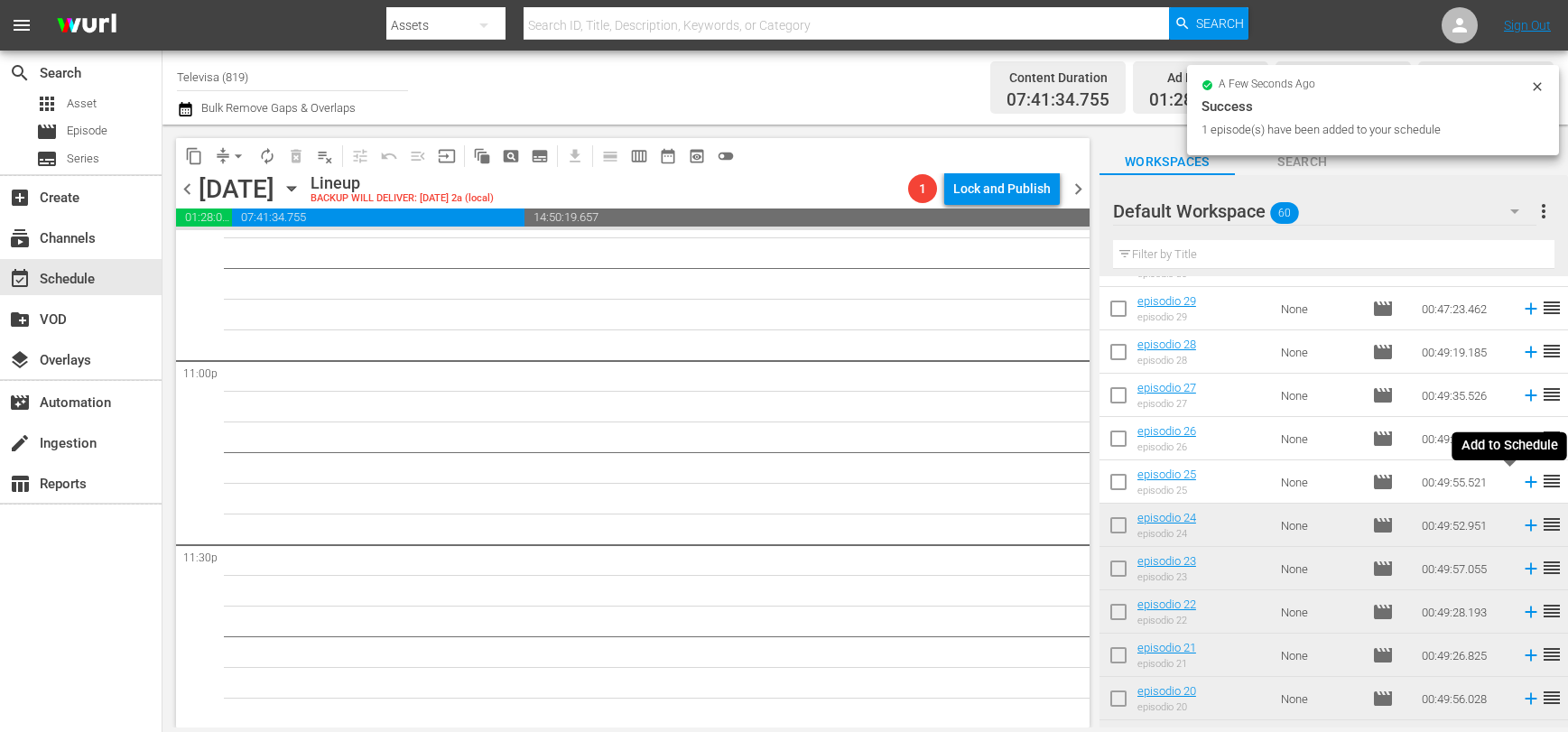
click at [1525, 483] on icon at bounding box center [1531, 483] width 12 height 12
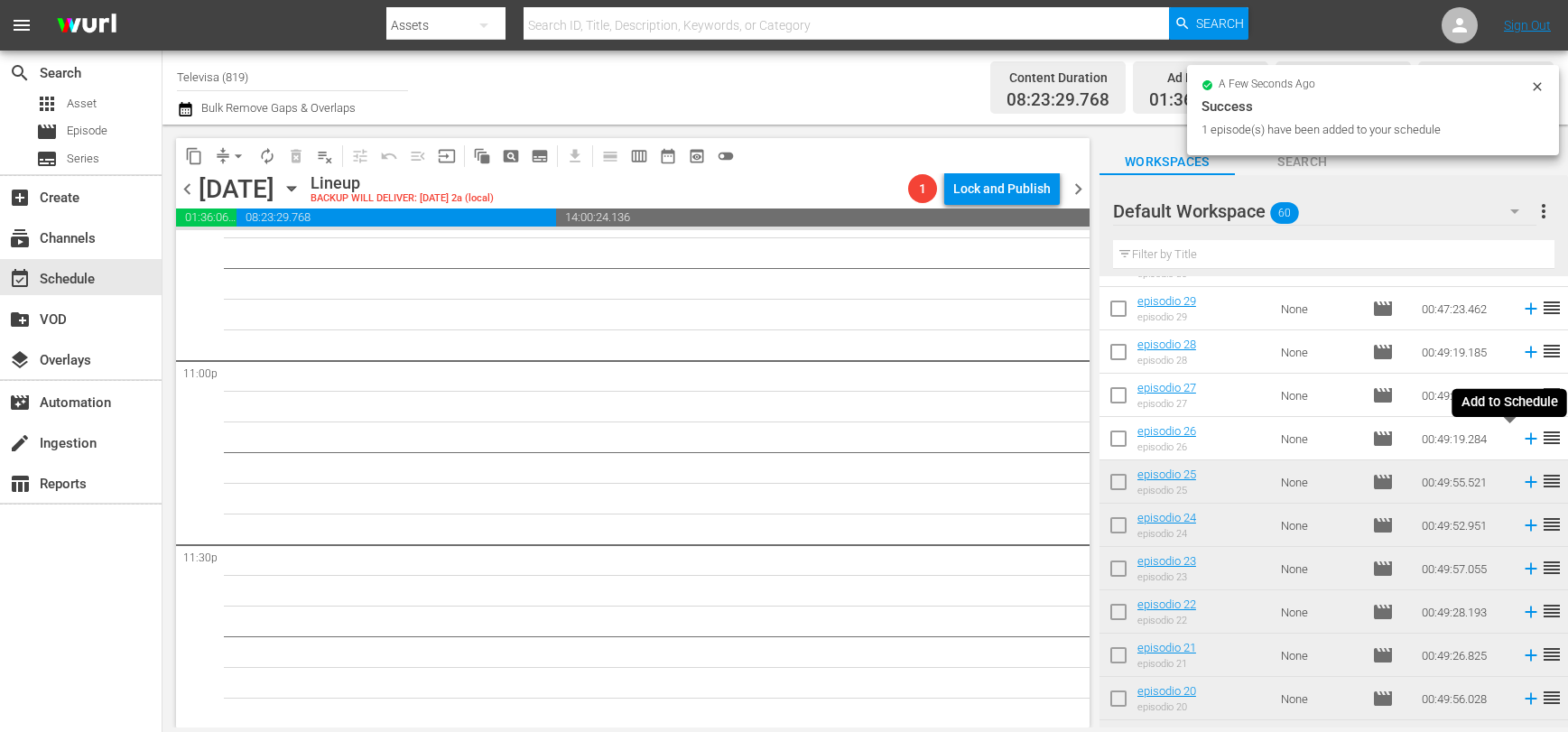
click at [1525, 439] on icon at bounding box center [1531, 439] width 12 height 12
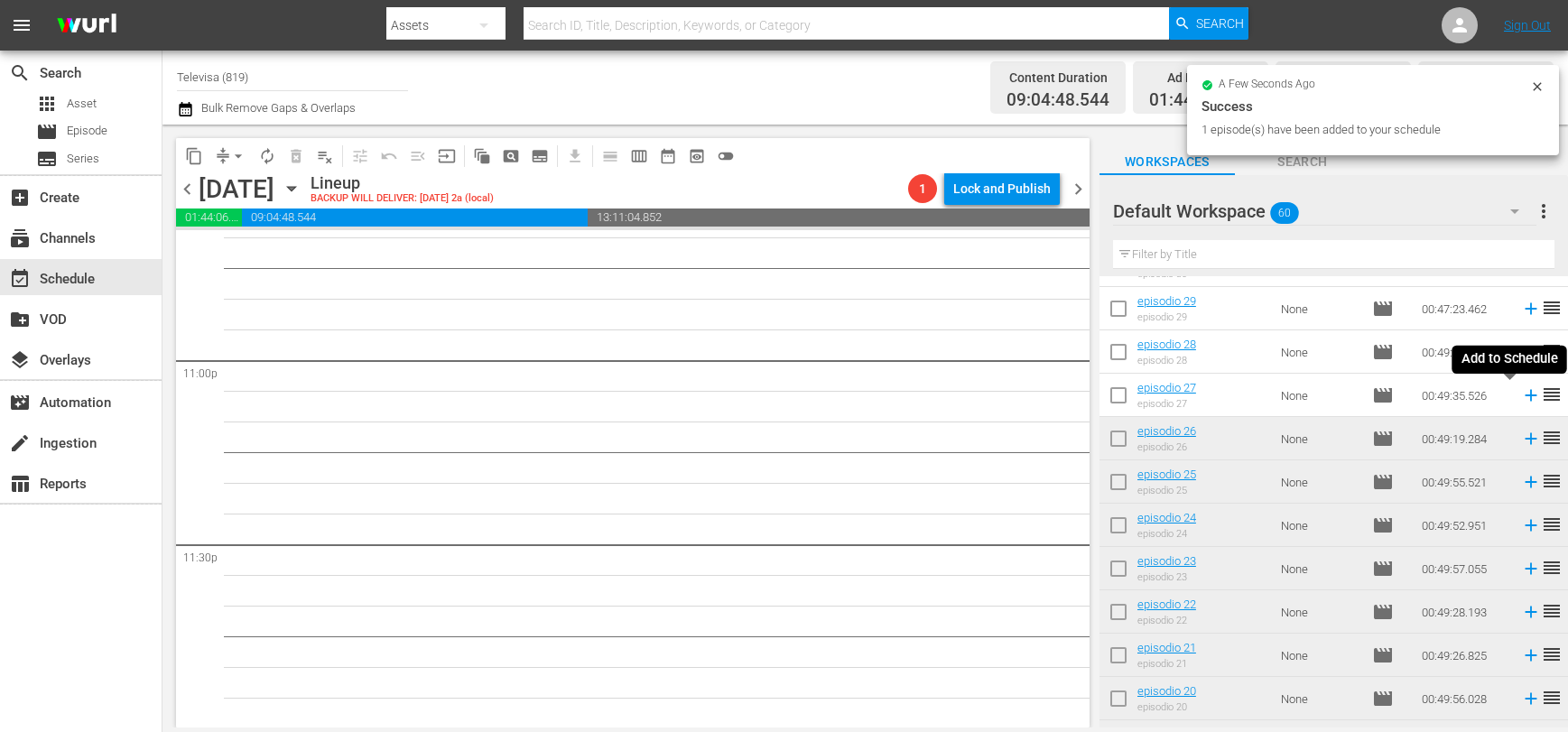
click at [1525, 401] on icon at bounding box center [1531, 395] width 12 height 12
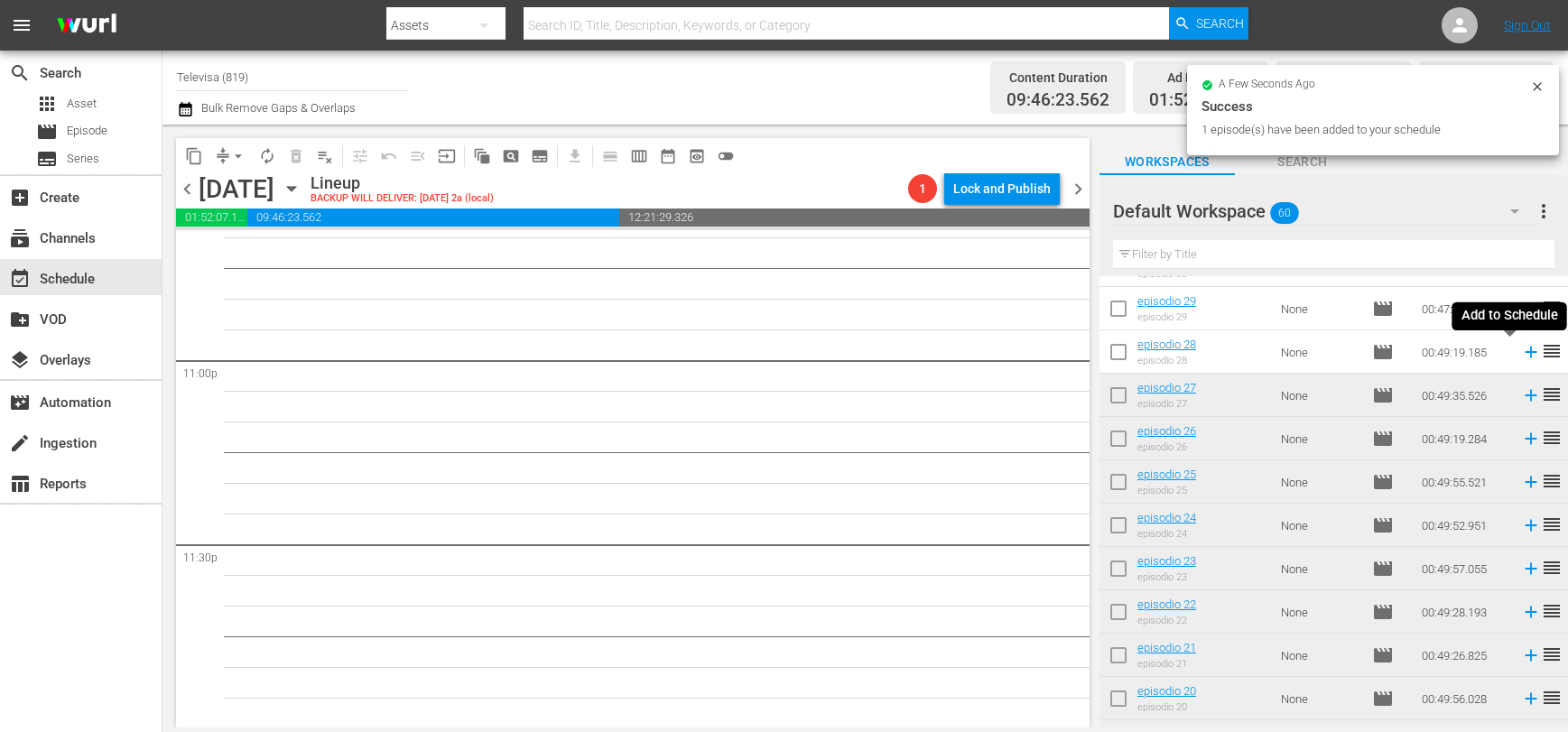
click at [1521, 353] on icon at bounding box center [1531, 352] width 20 height 20
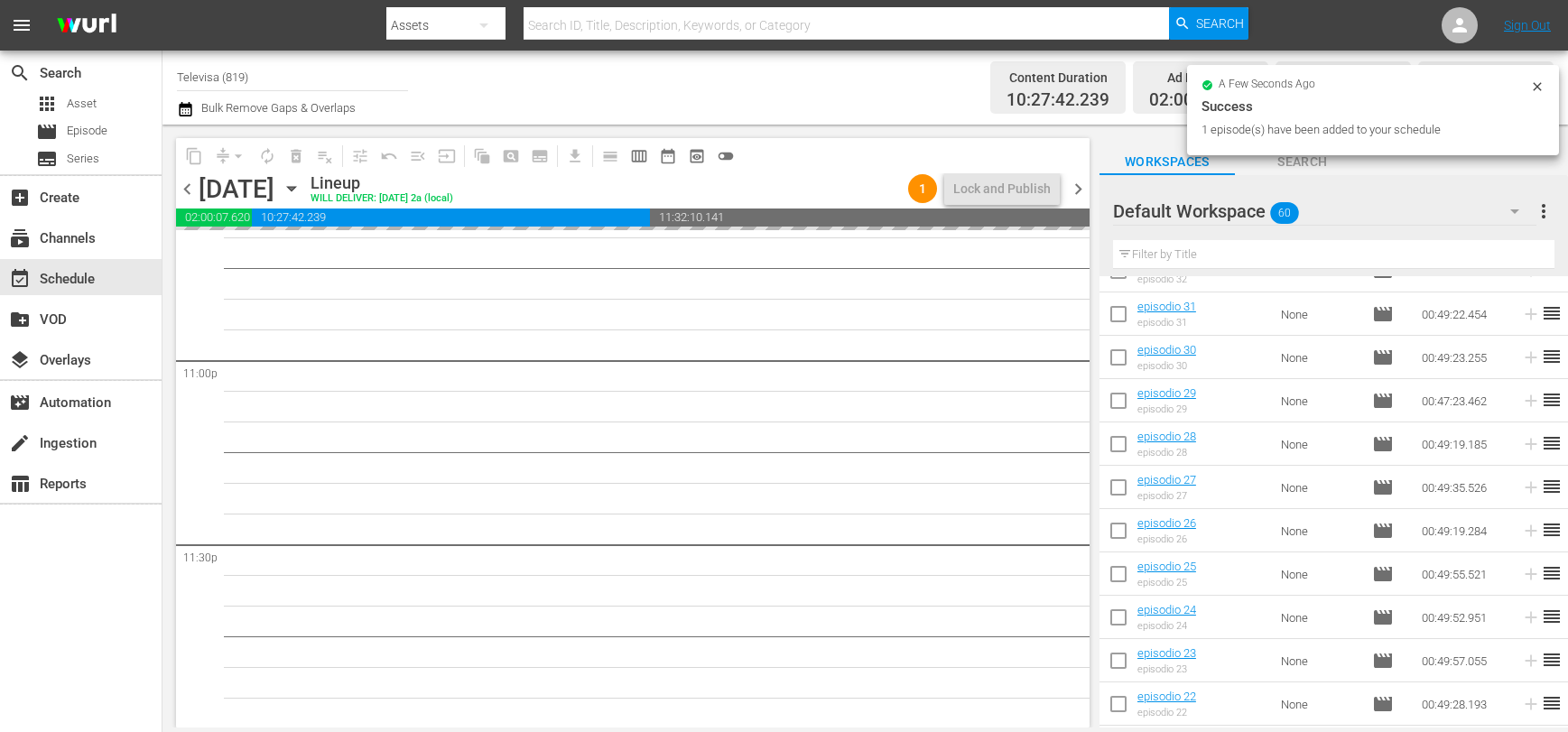
scroll to position [1240, 0]
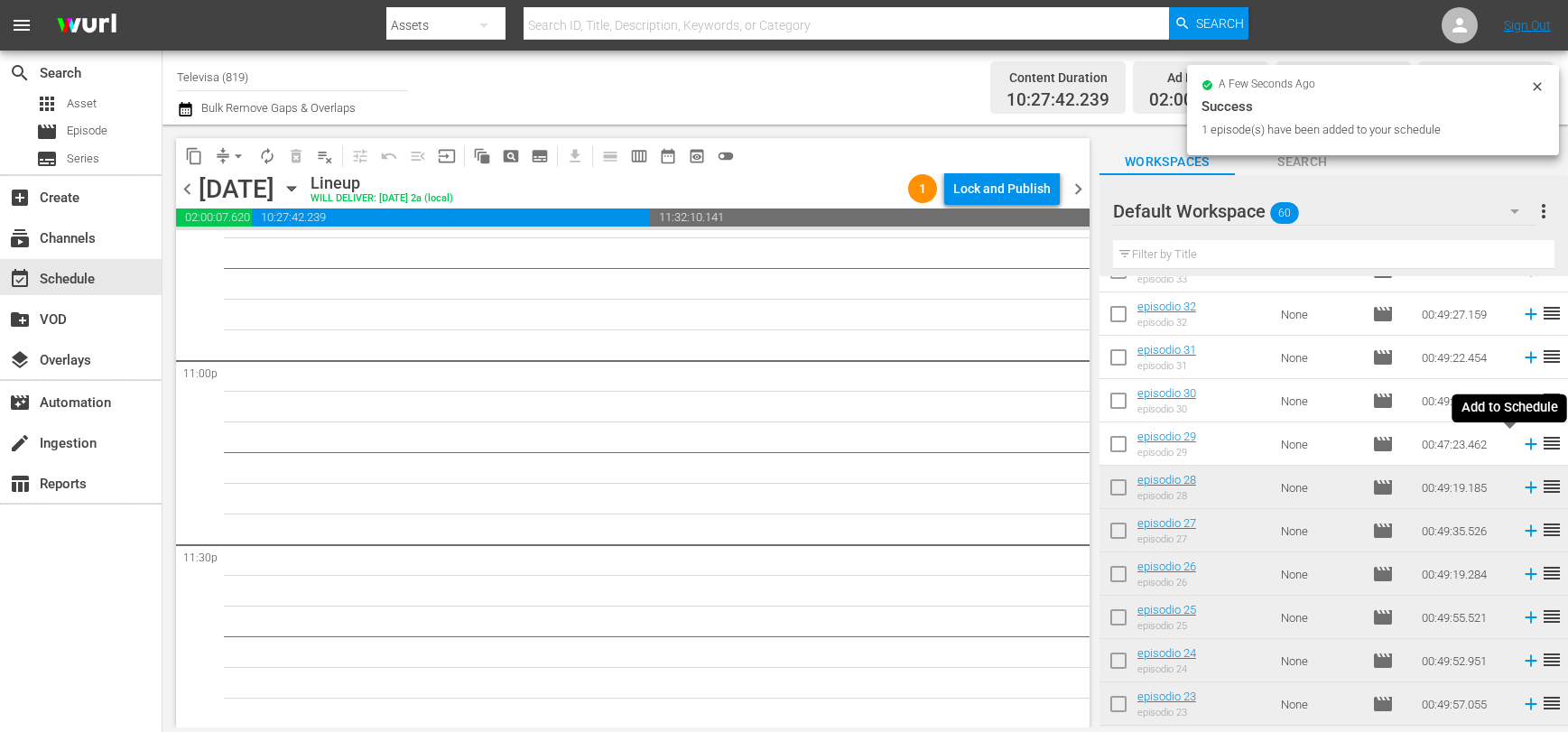
click at [1521, 448] on icon at bounding box center [1531, 443] width 20 height 20
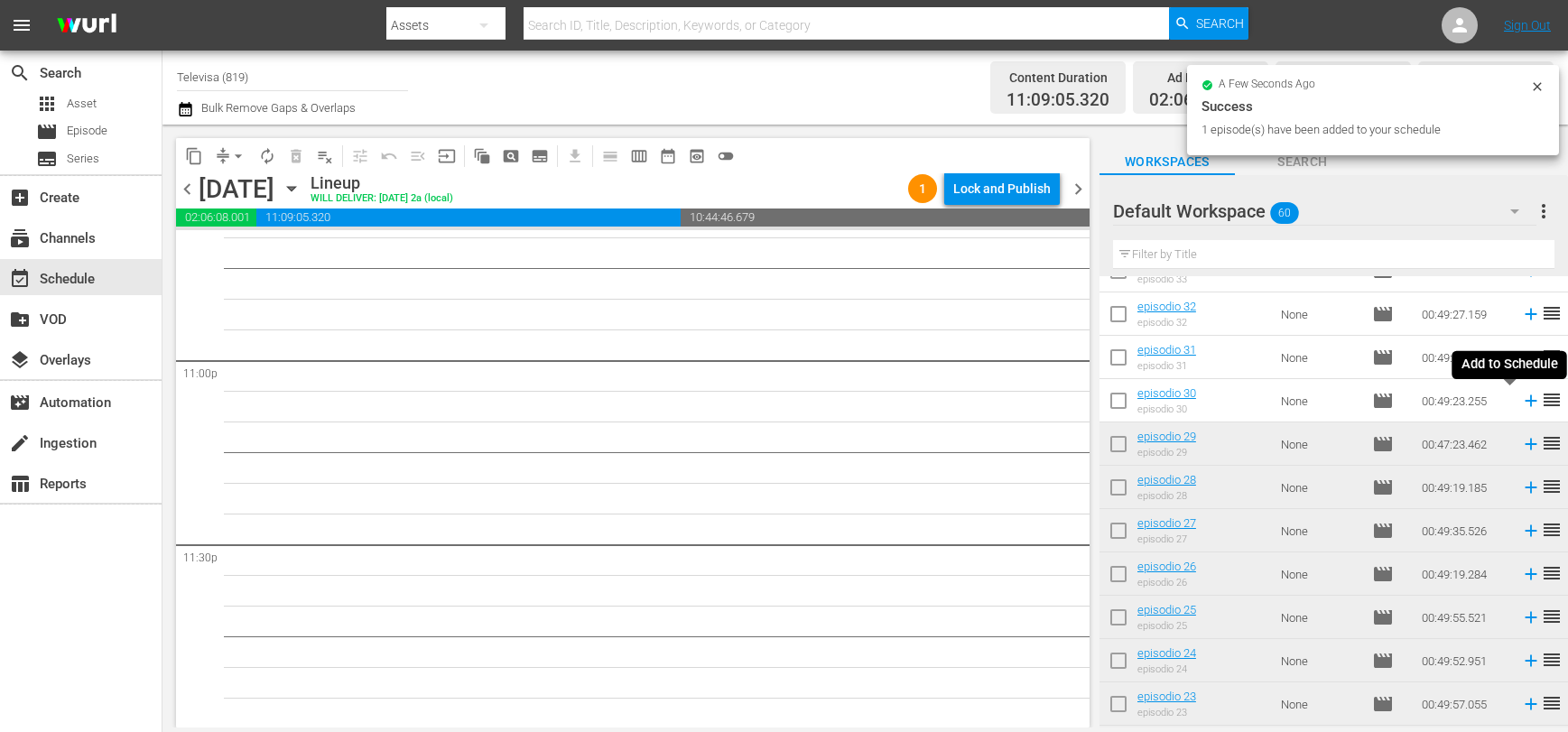
click at [1525, 403] on icon at bounding box center [1531, 401] width 12 height 12
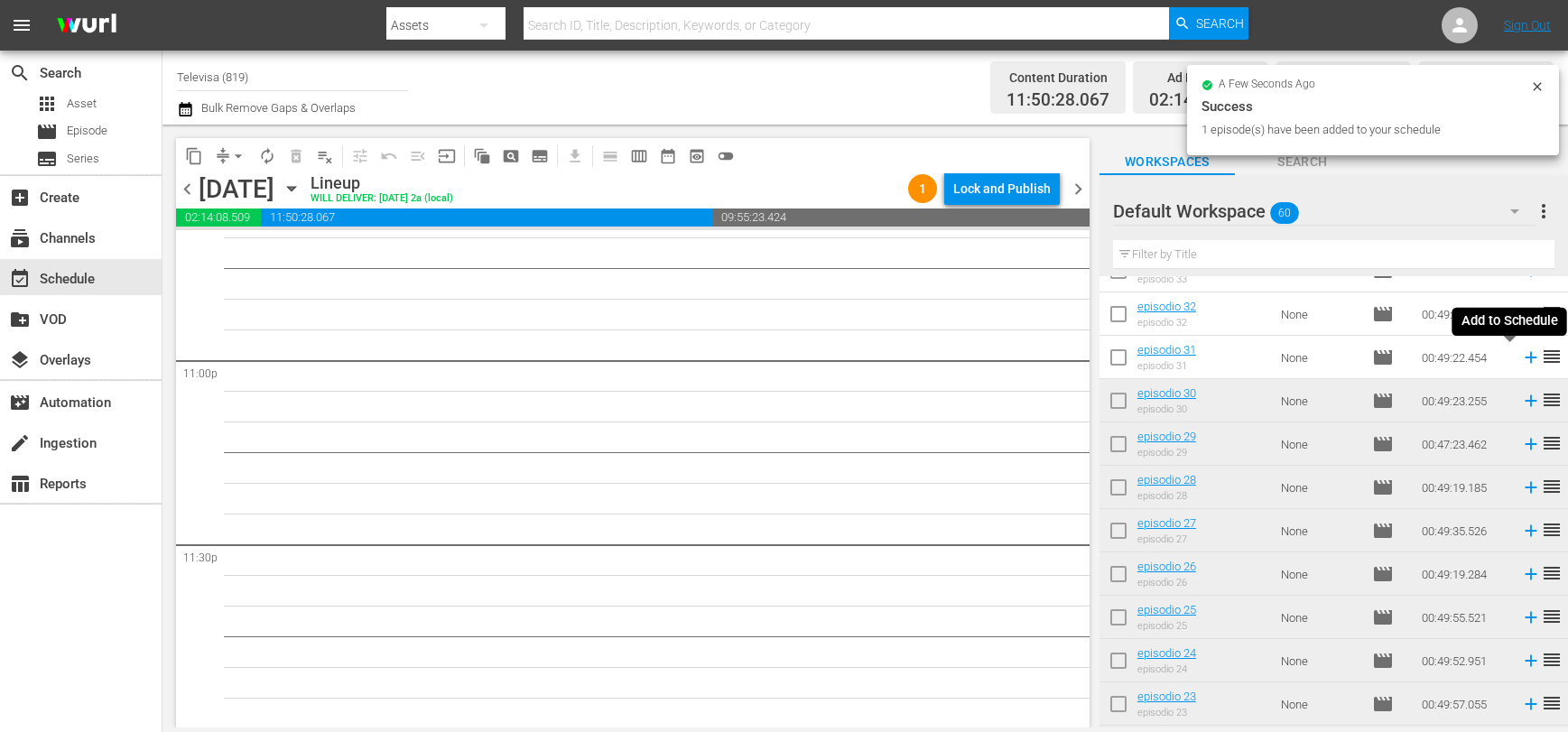
click at [1525, 358] on icon at bounding box center [1531, 358] width 12 height 12
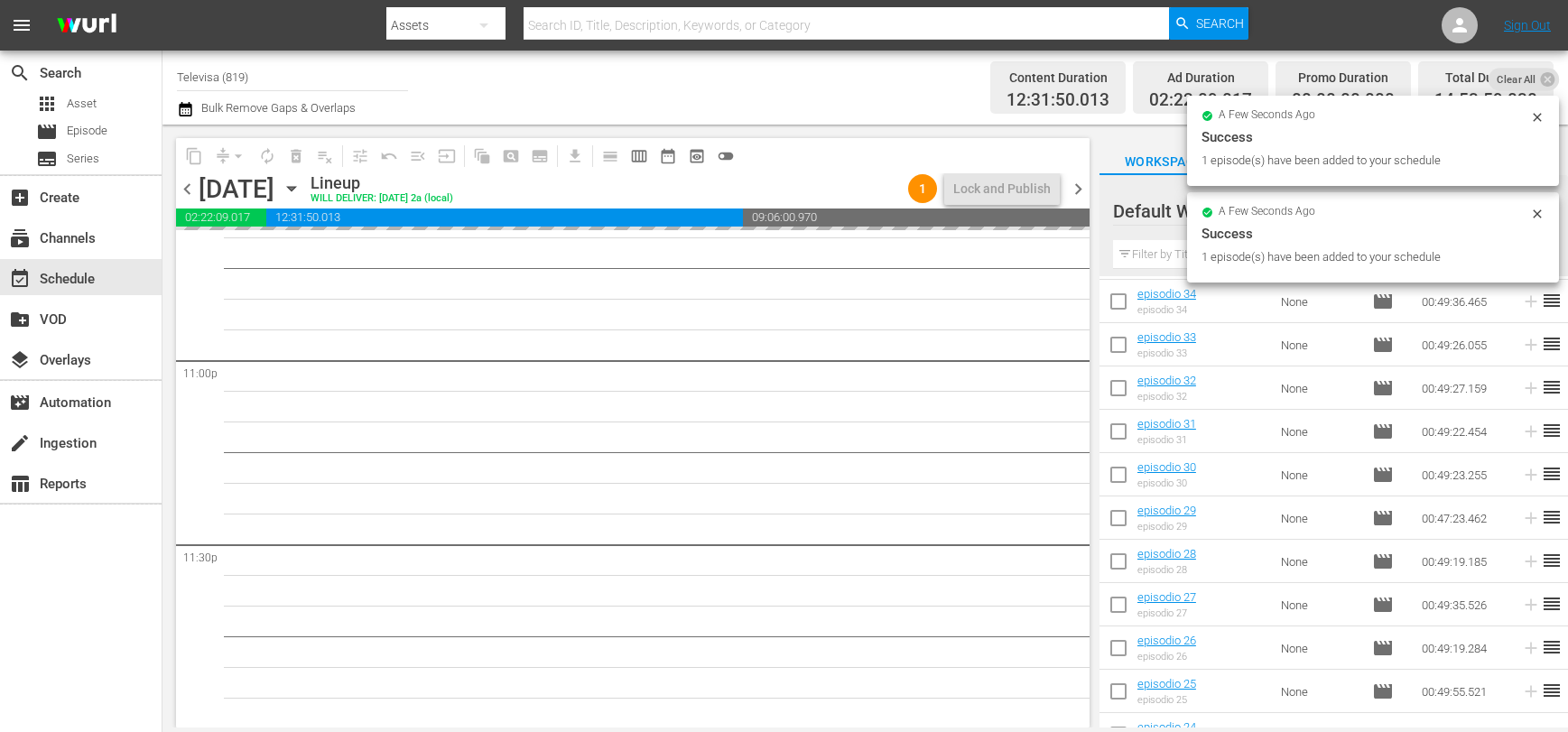
scroll to position [970, 0]
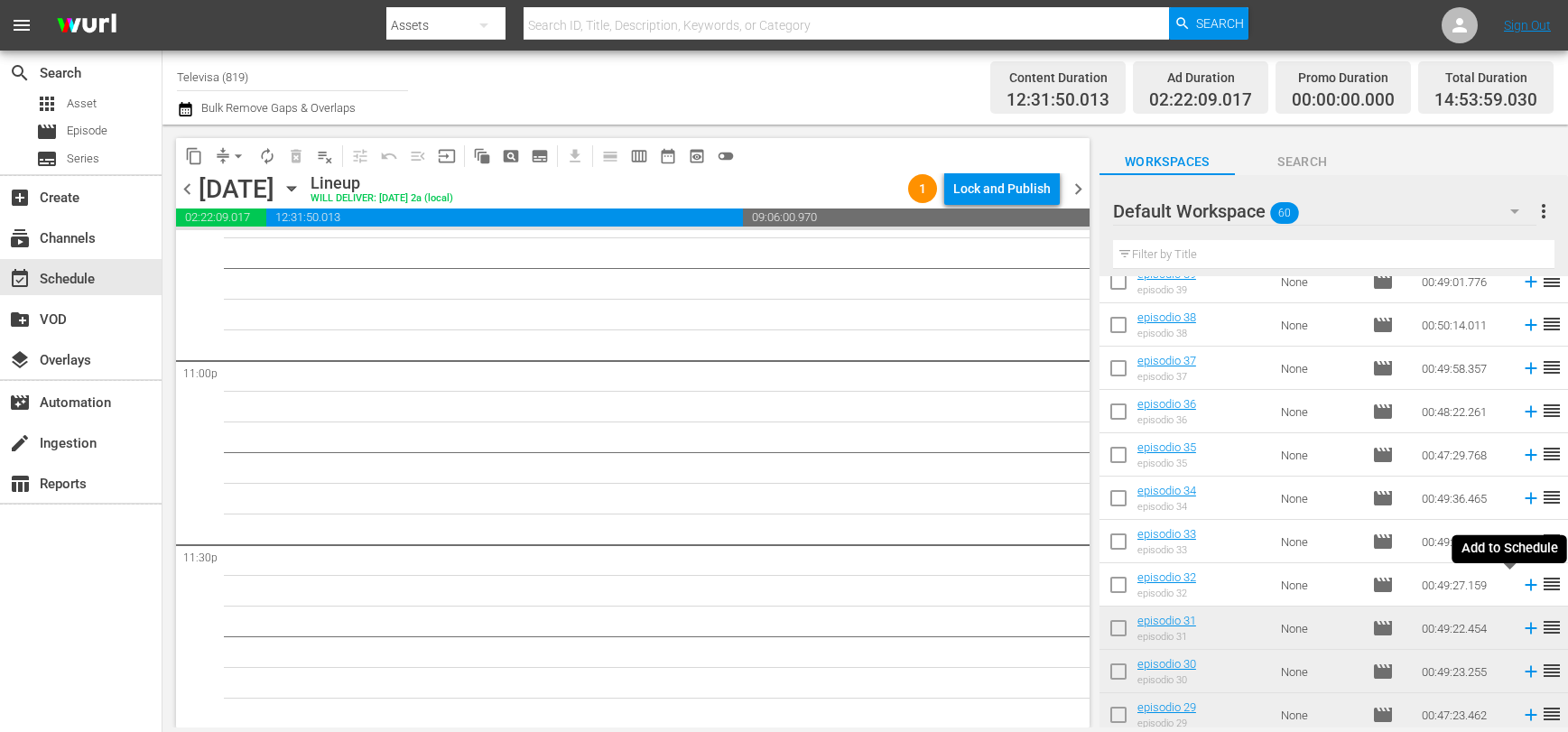
click at [1521, 588] on icon at bounding box center [1531, 584] width 20 height 20
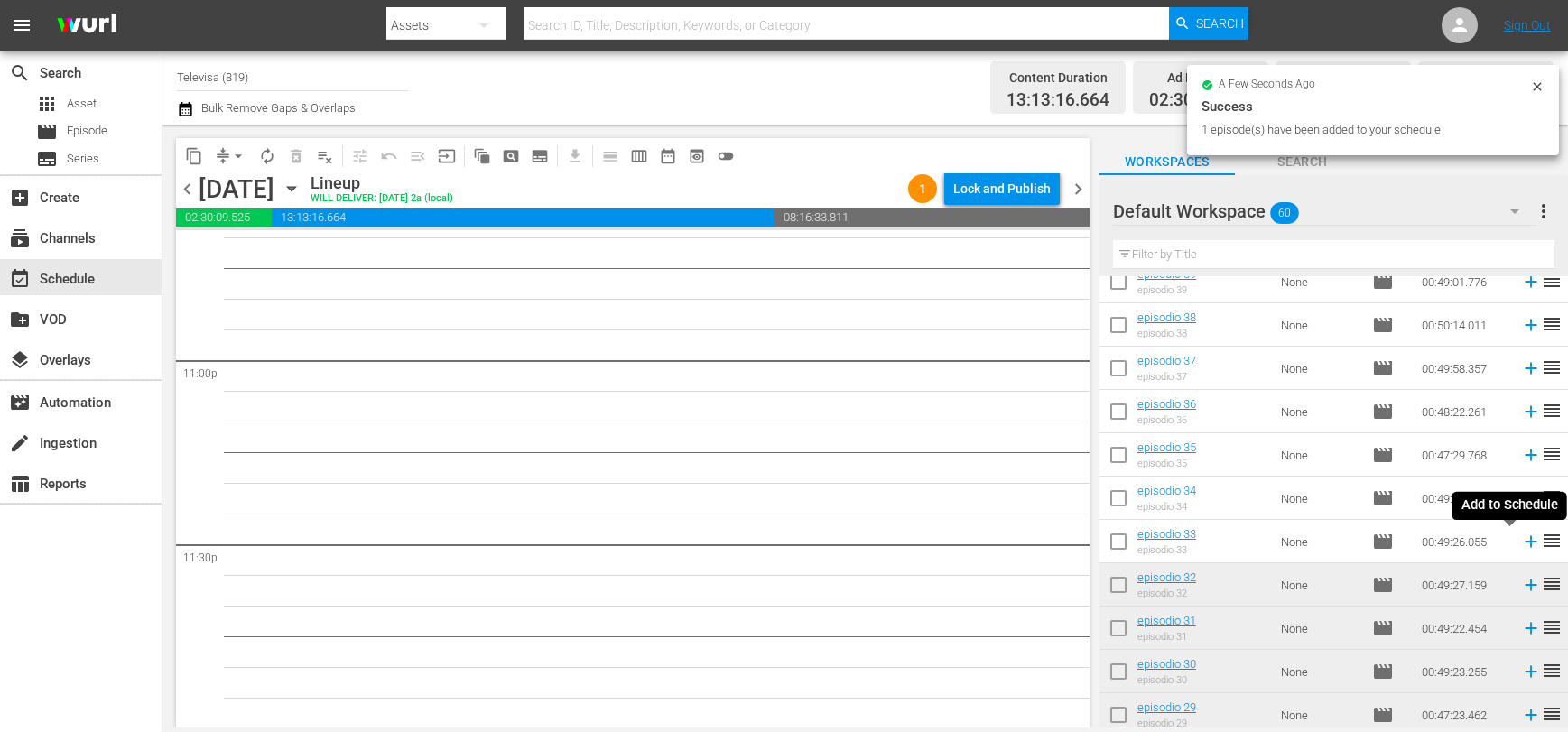
click at [1525, 544] on icon at bounding box center [1531, 542] width 12 height 12
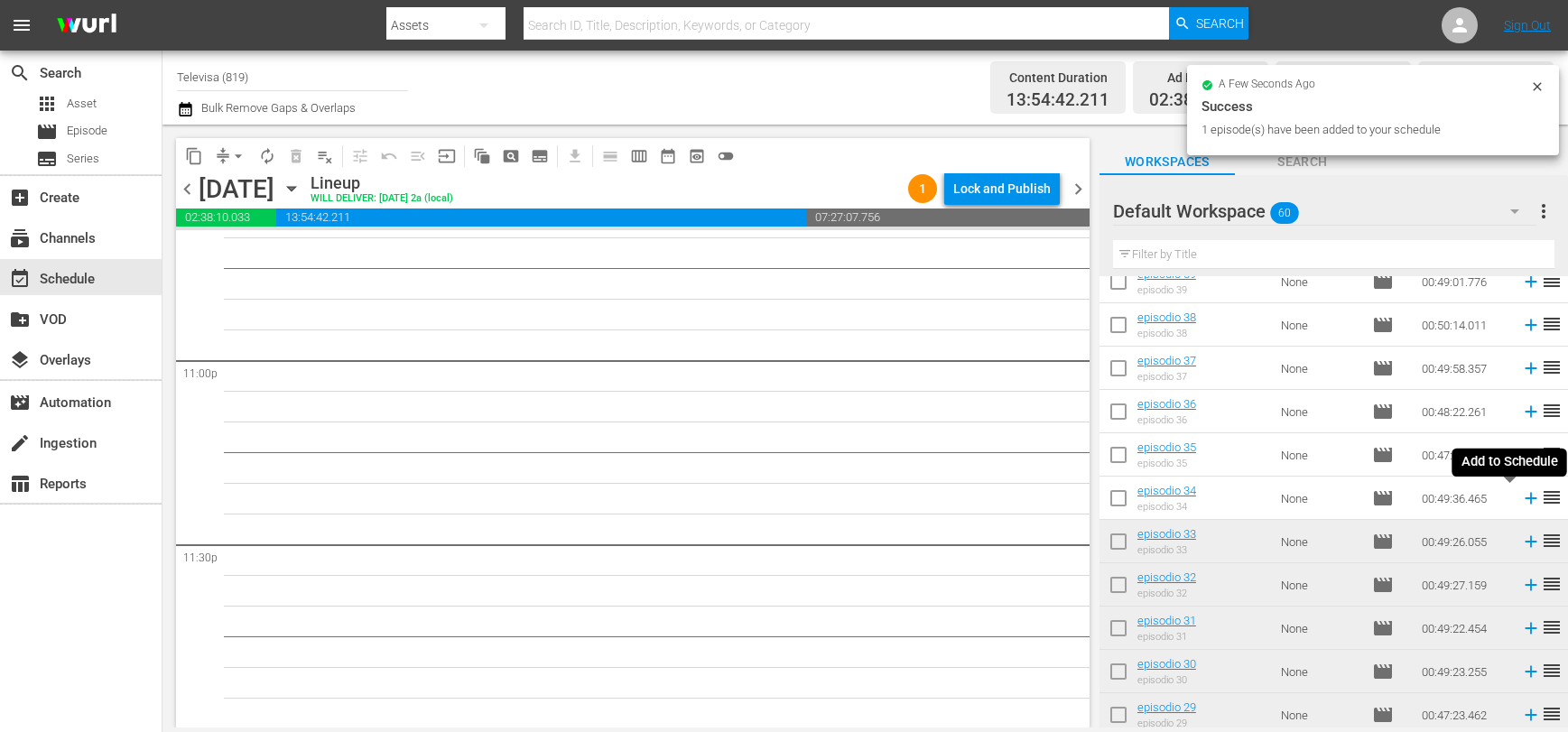
click at [1521, 499] on icon at bounding box center [1531, 498] width 20 height 20
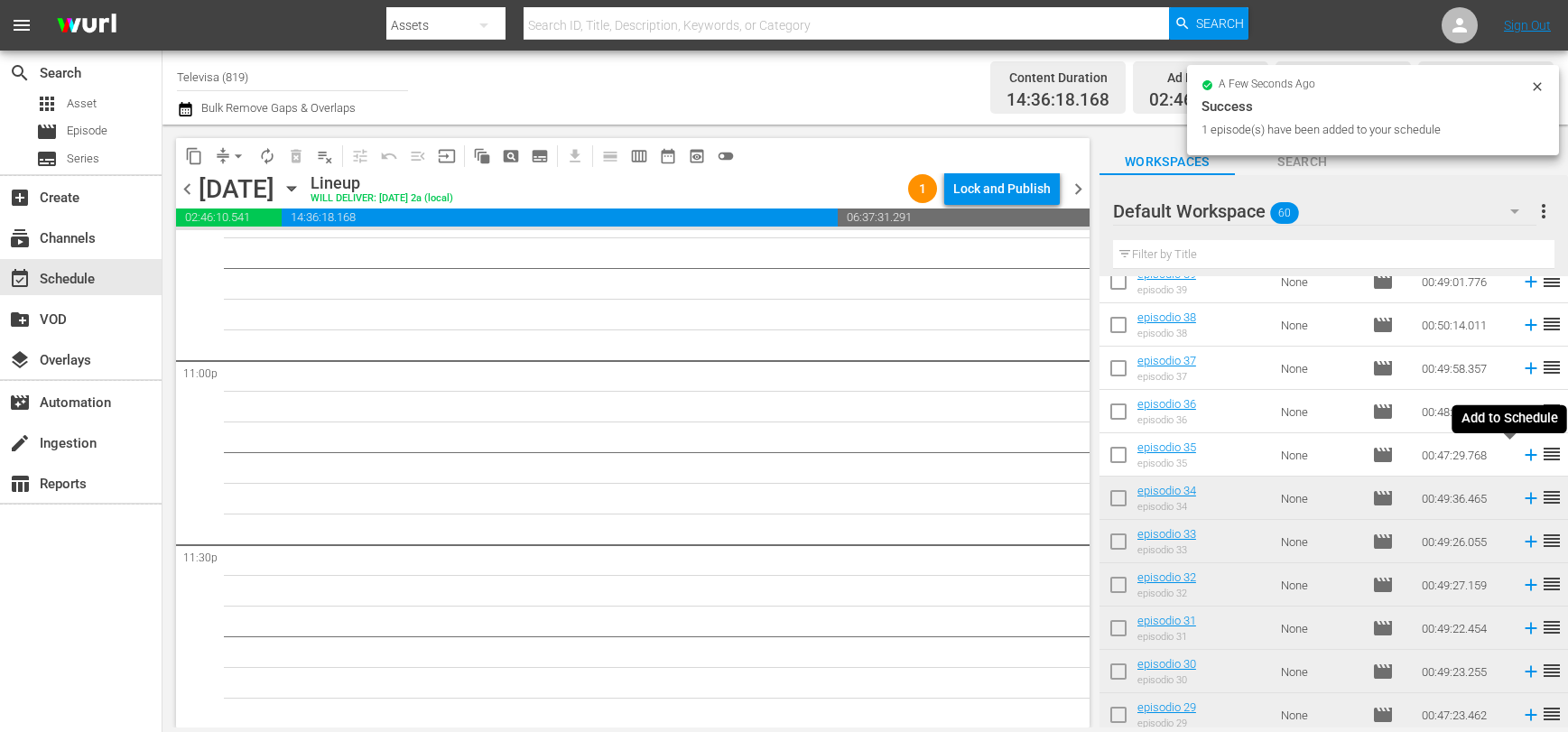
click at [1521, 458] on icon at bounding box center [1531, 455] width 20 height 20
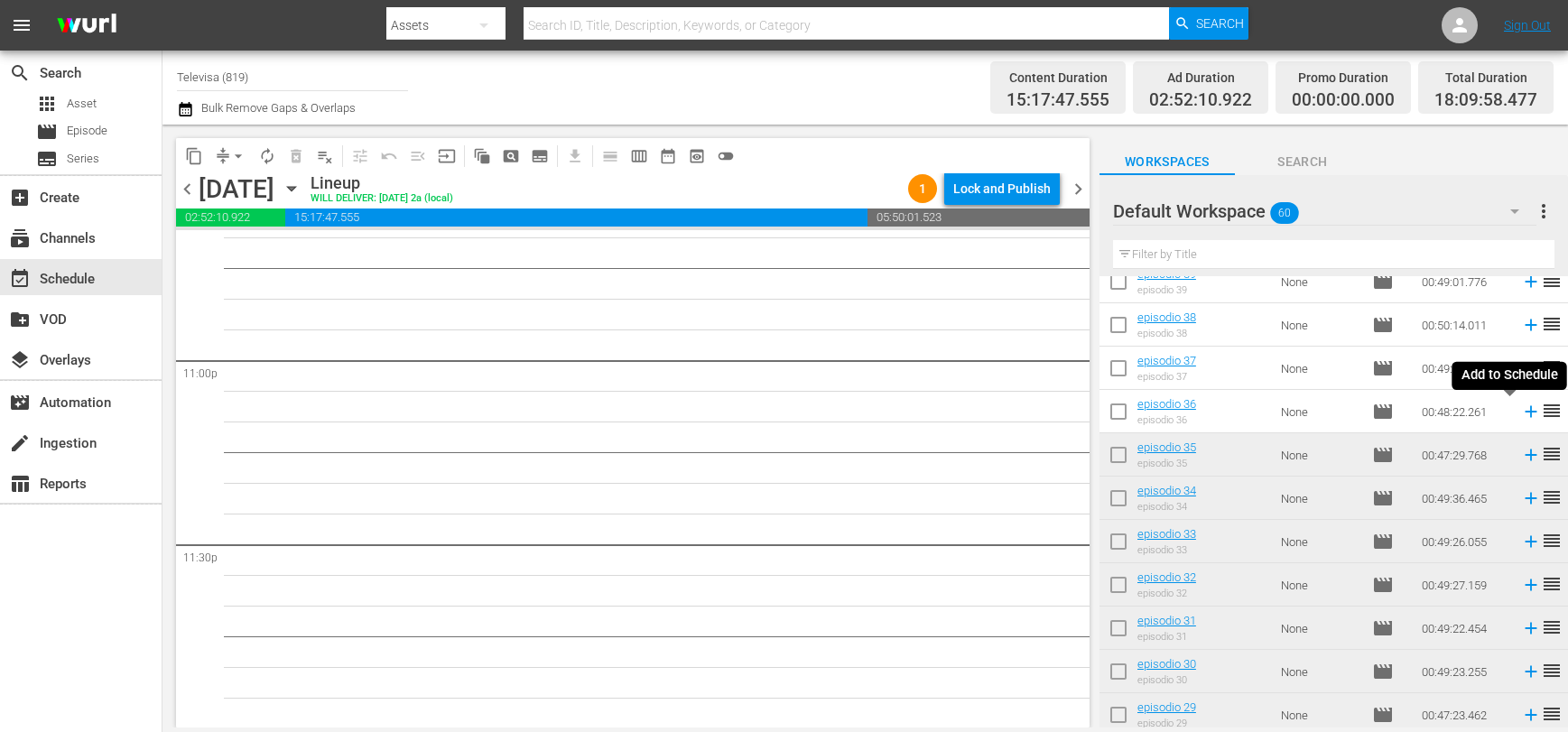
click at [1525, 417] on icon at bounding box center [1531, 412] width 12 height 12
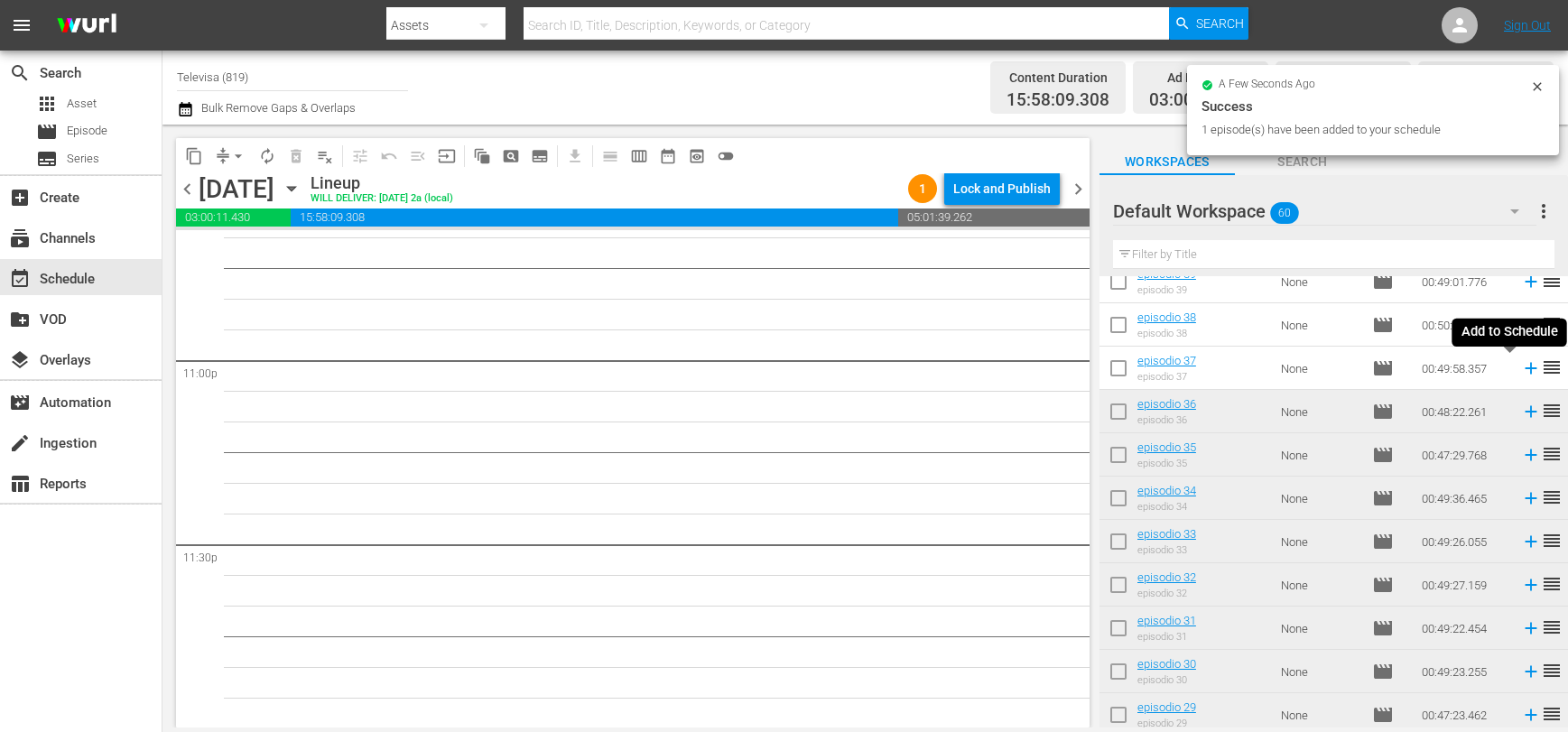
click at [1521, 369] on icon at bounding box center [1531, 367] width 20 height 20
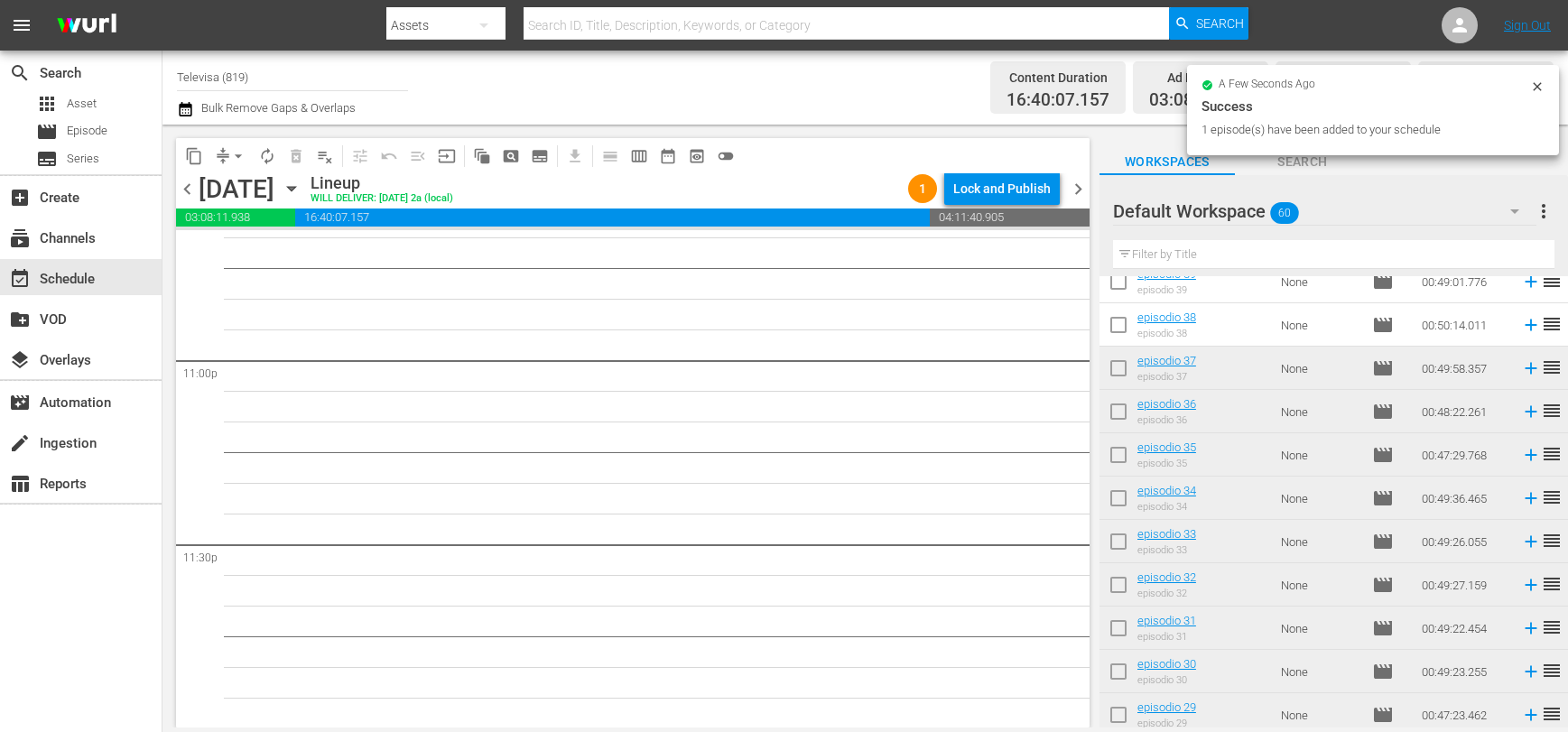
scroll to position [835, 0]
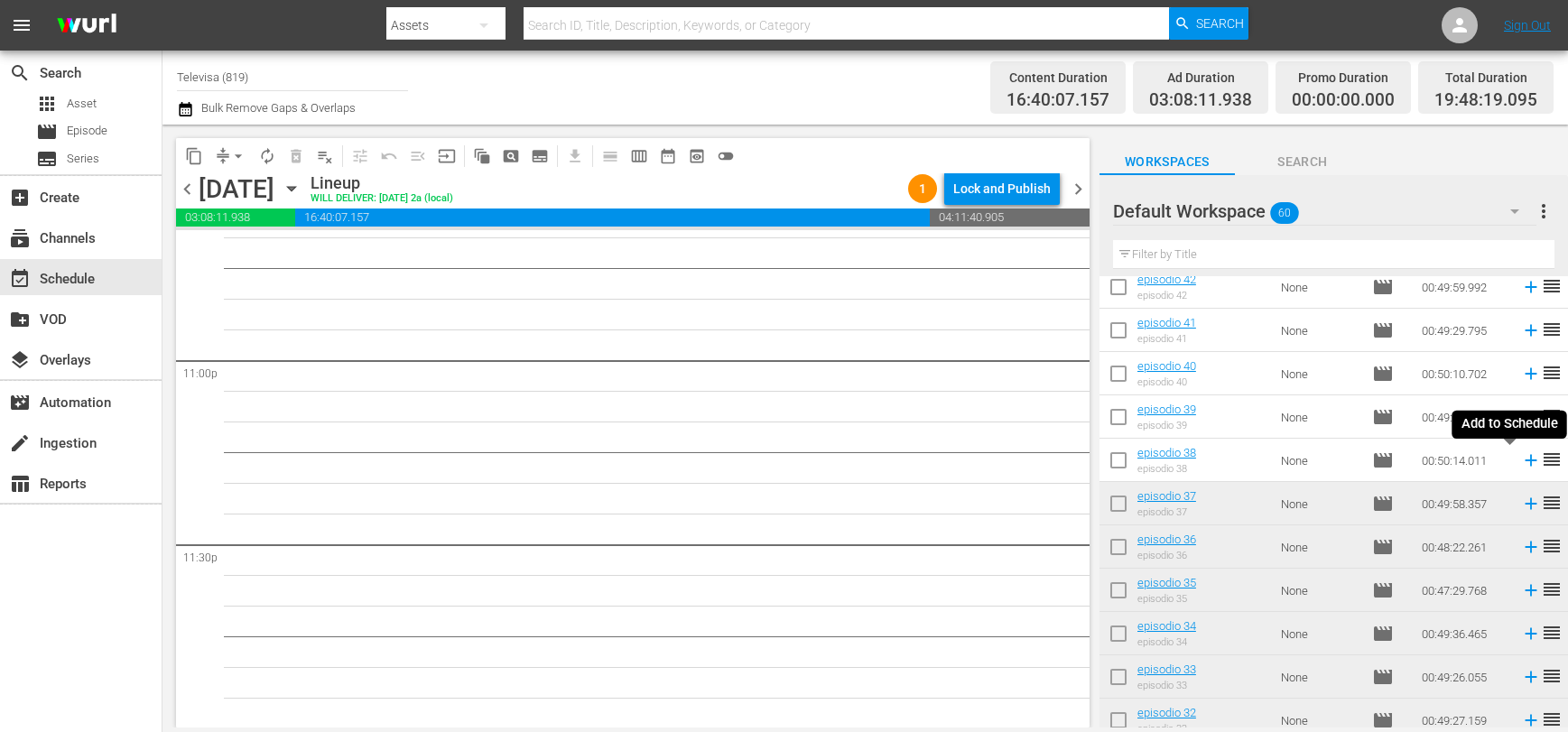
click at [1525, 460] on icon at bounding box center [1531, 460] width 12 height 12
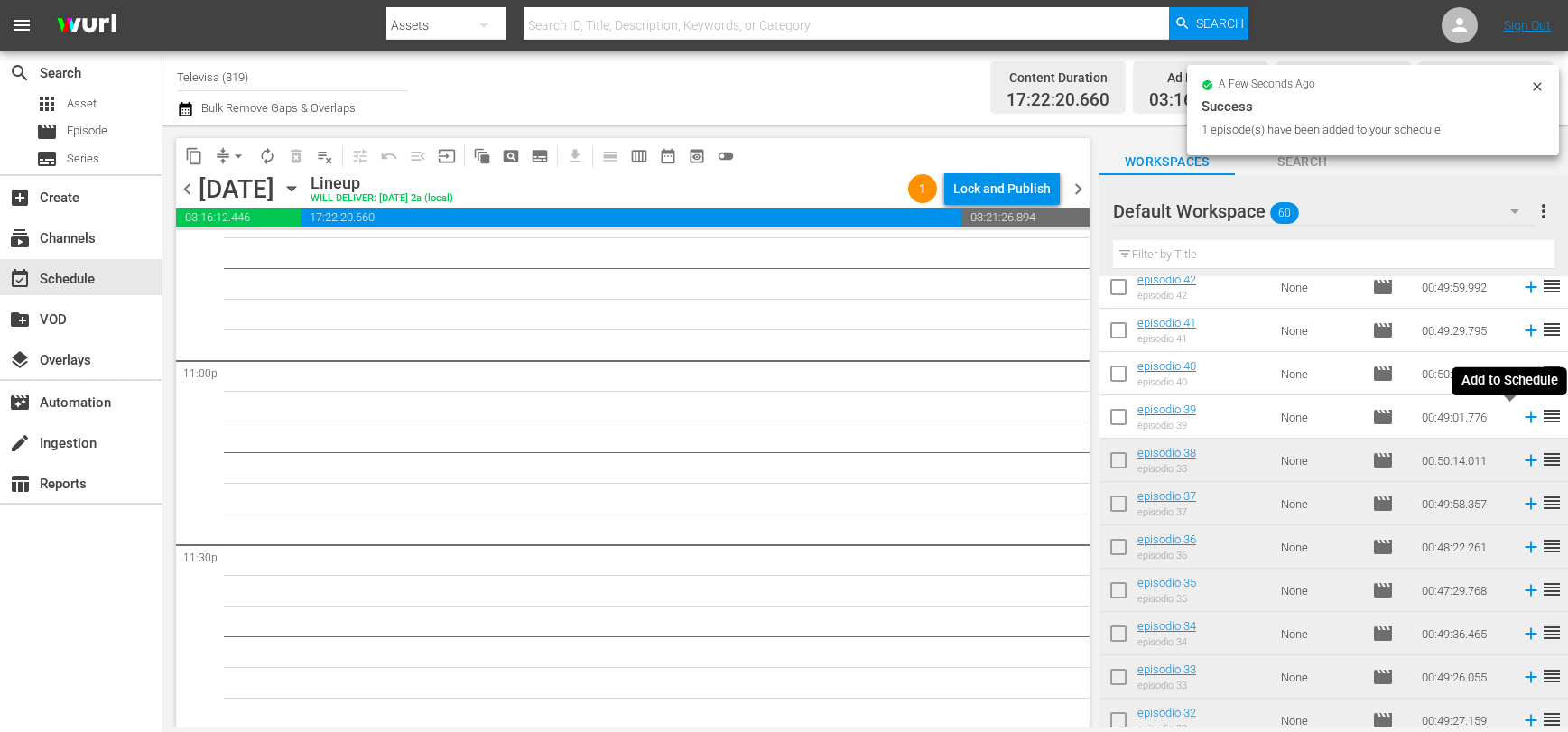
click at [1521, 418] on icon at bounding box center [1531, 416] width 20 height 20
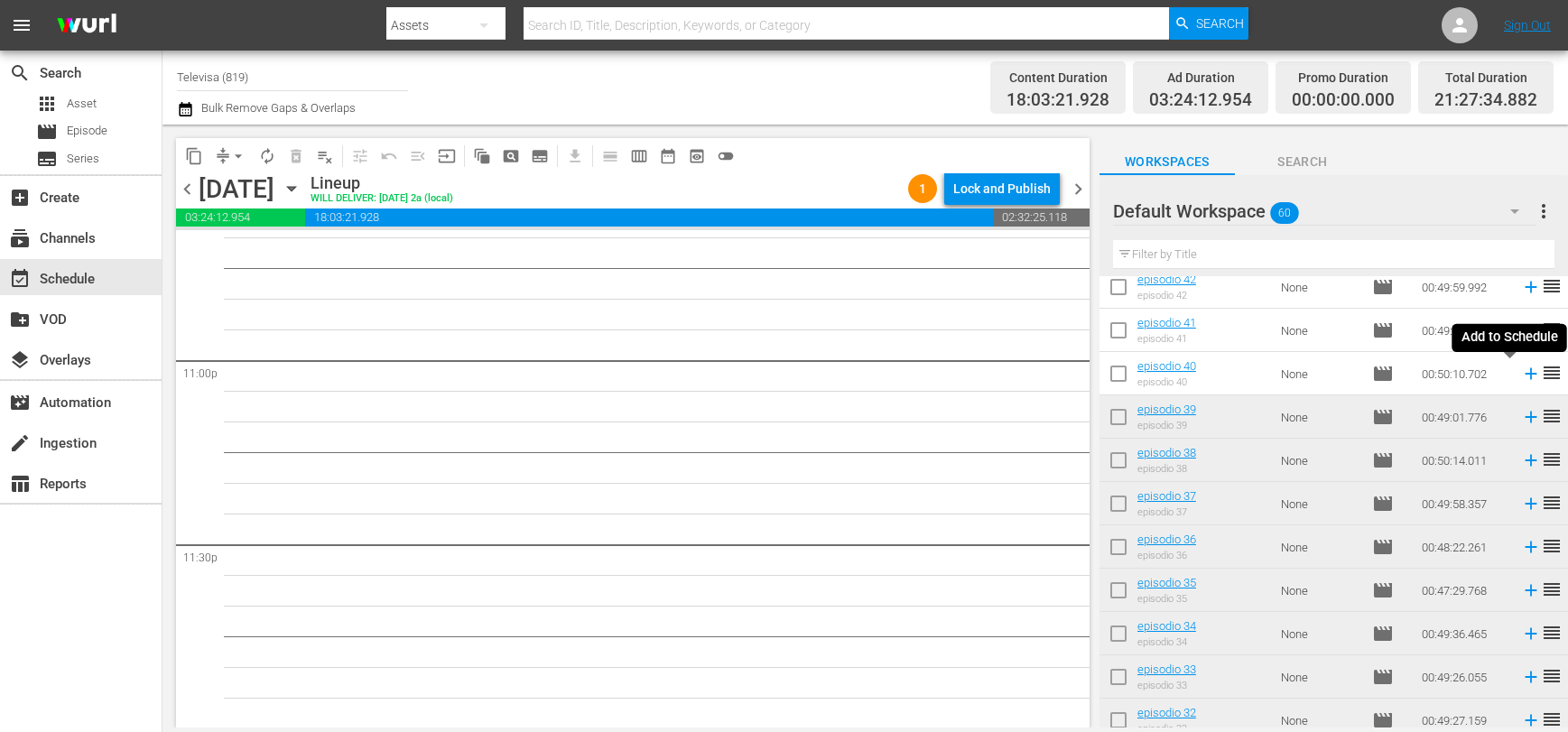
click at [1525, 377] on icon at bounding box center [1531, 374] width 12 height 12
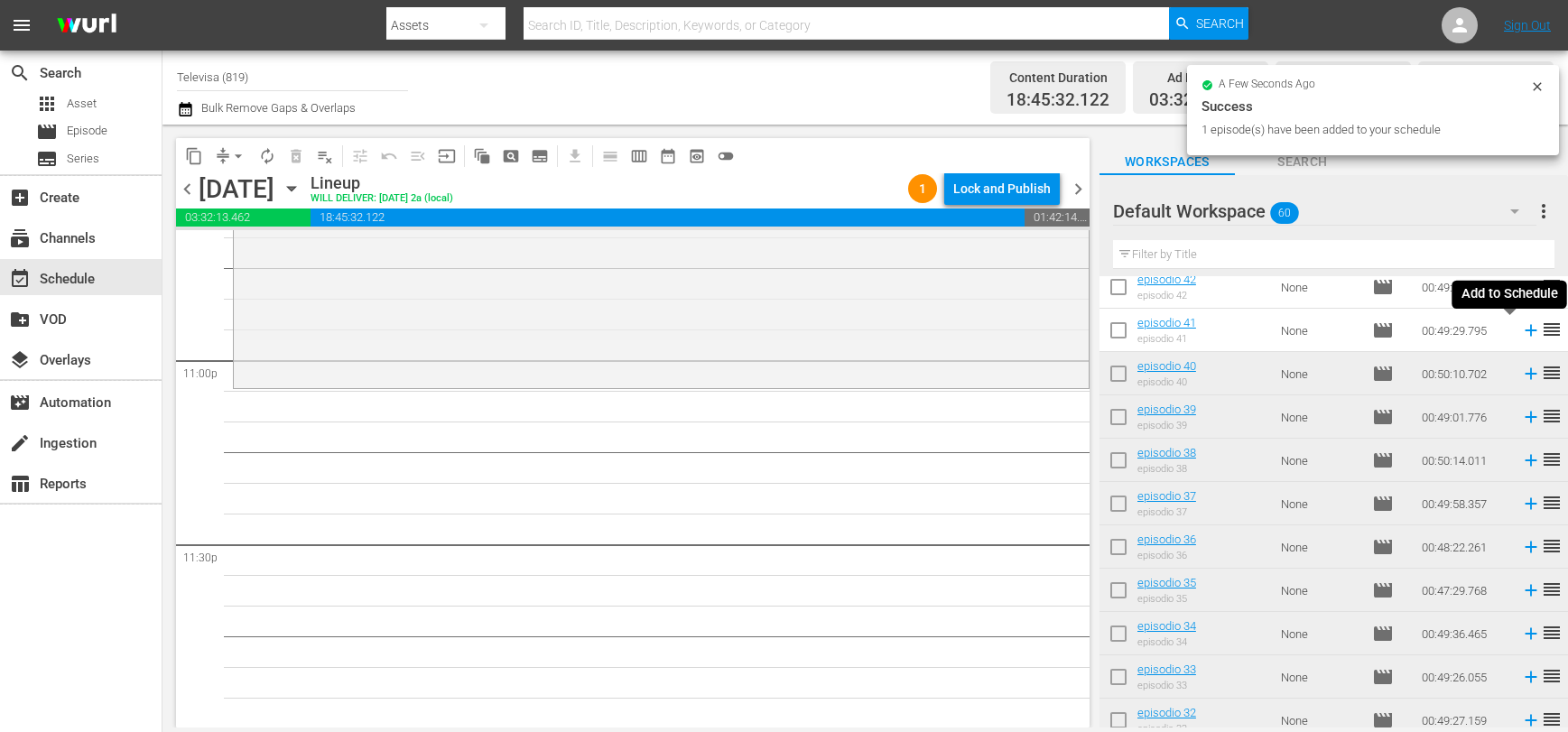
click at [1521, 331] on icon at bounding box center [1531, 330] width 20 height 20
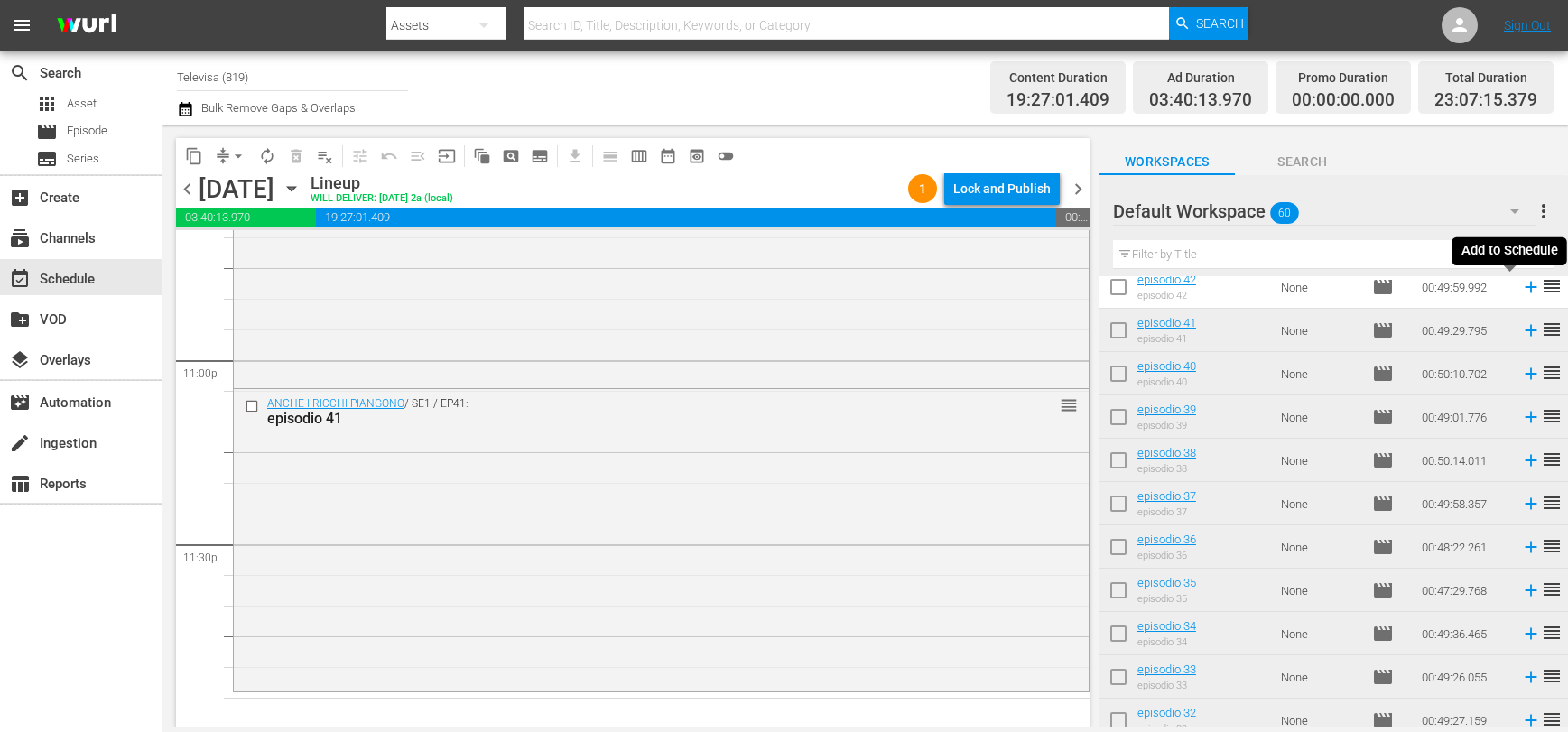
click at [1521, 294] on icon at bounding box center [1531, 287] width 20 height 20
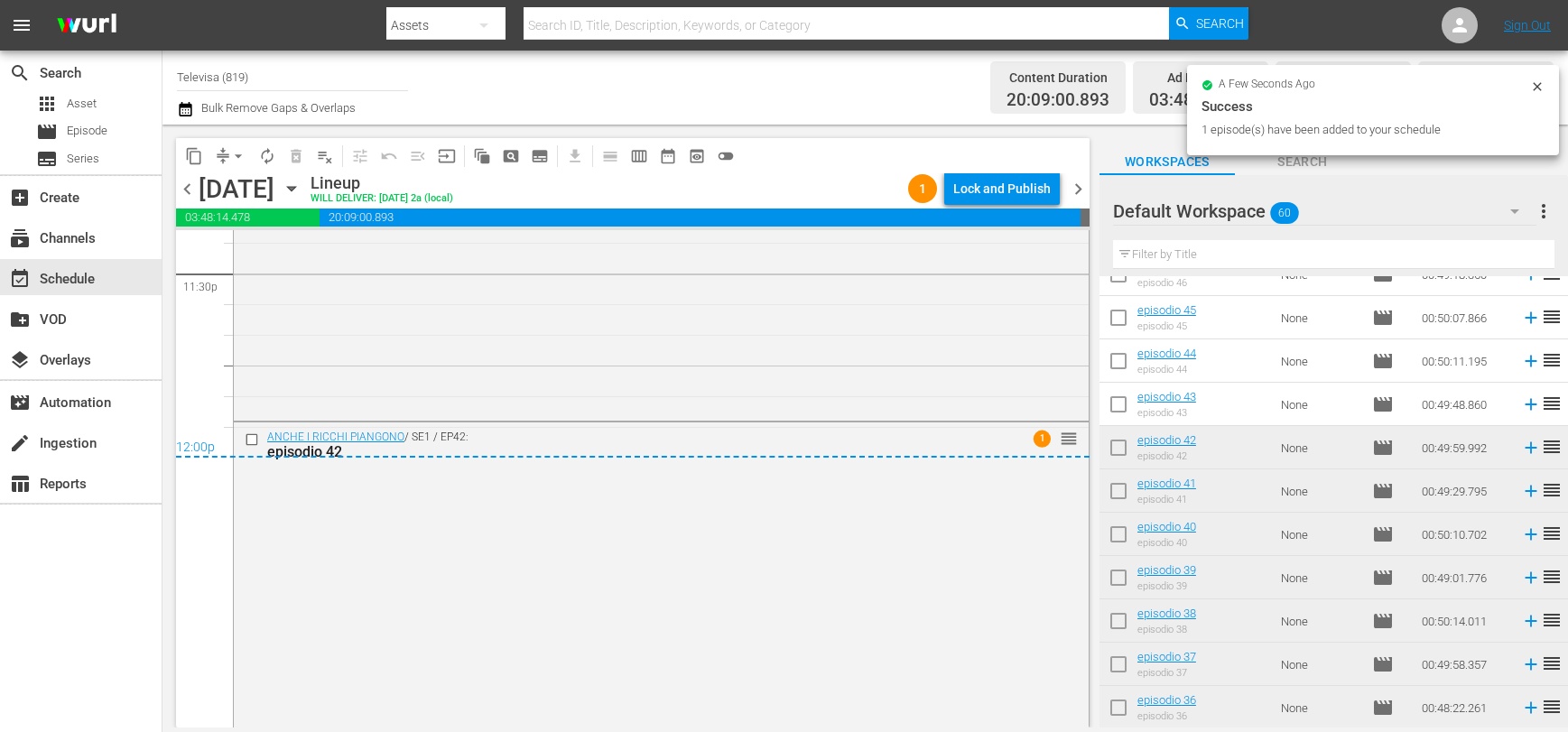
scroll to position [564, 0]
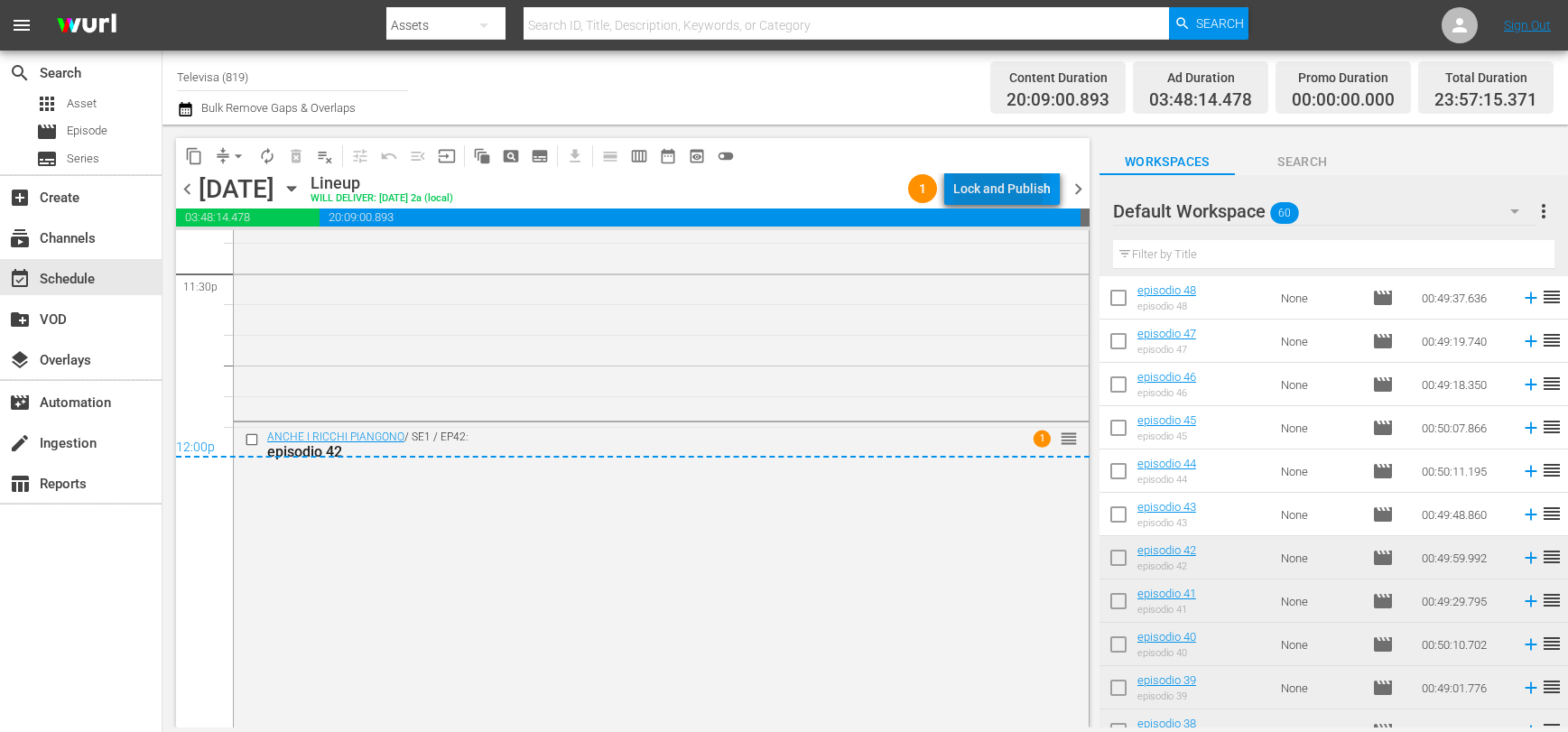
click at [1000, 190] on div "Lock and Publish" at bounding box center [1002, 189] width 98 height 33
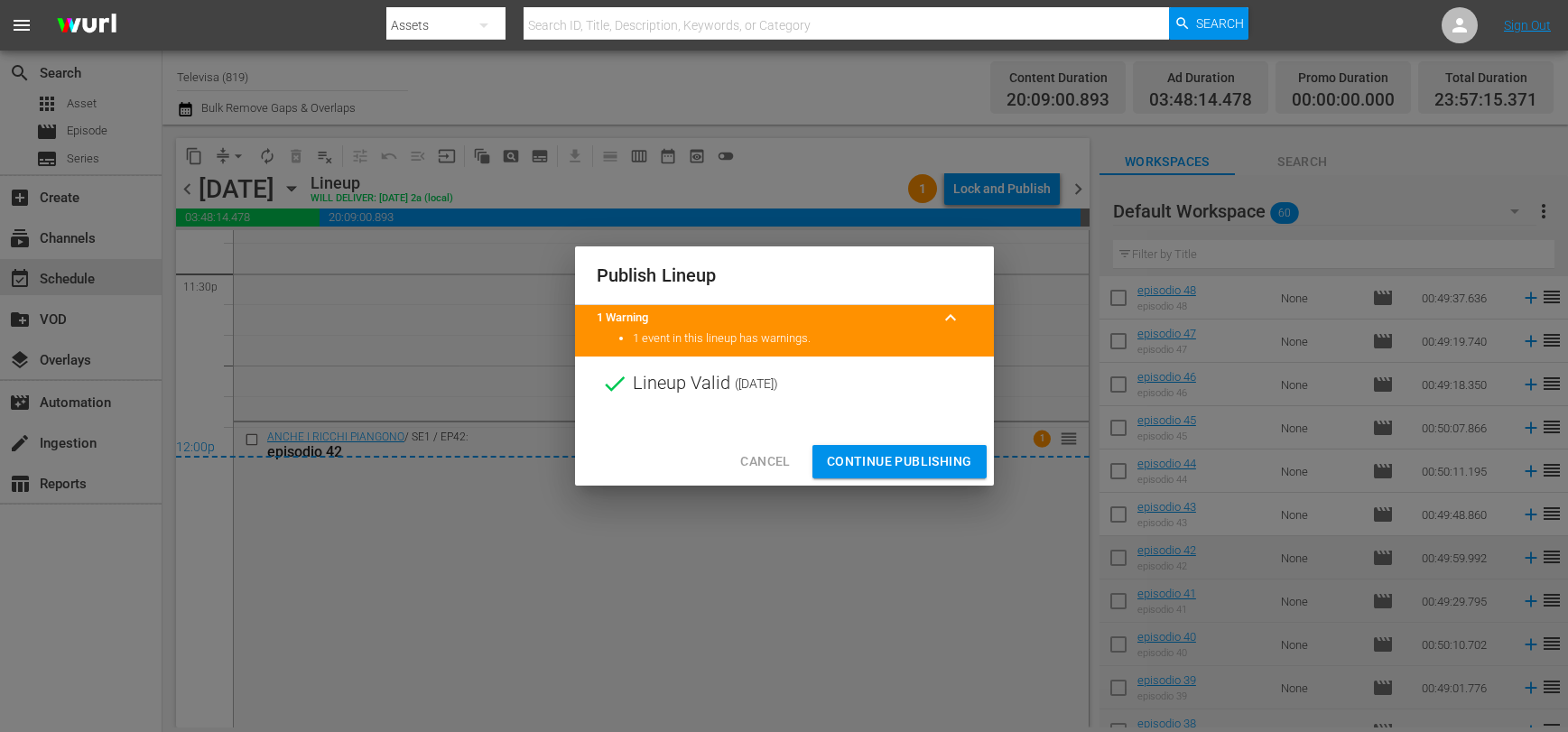
click at [862, 455] on span "Continue Publishing" at bounding box center [899, 461] width 145 height 23
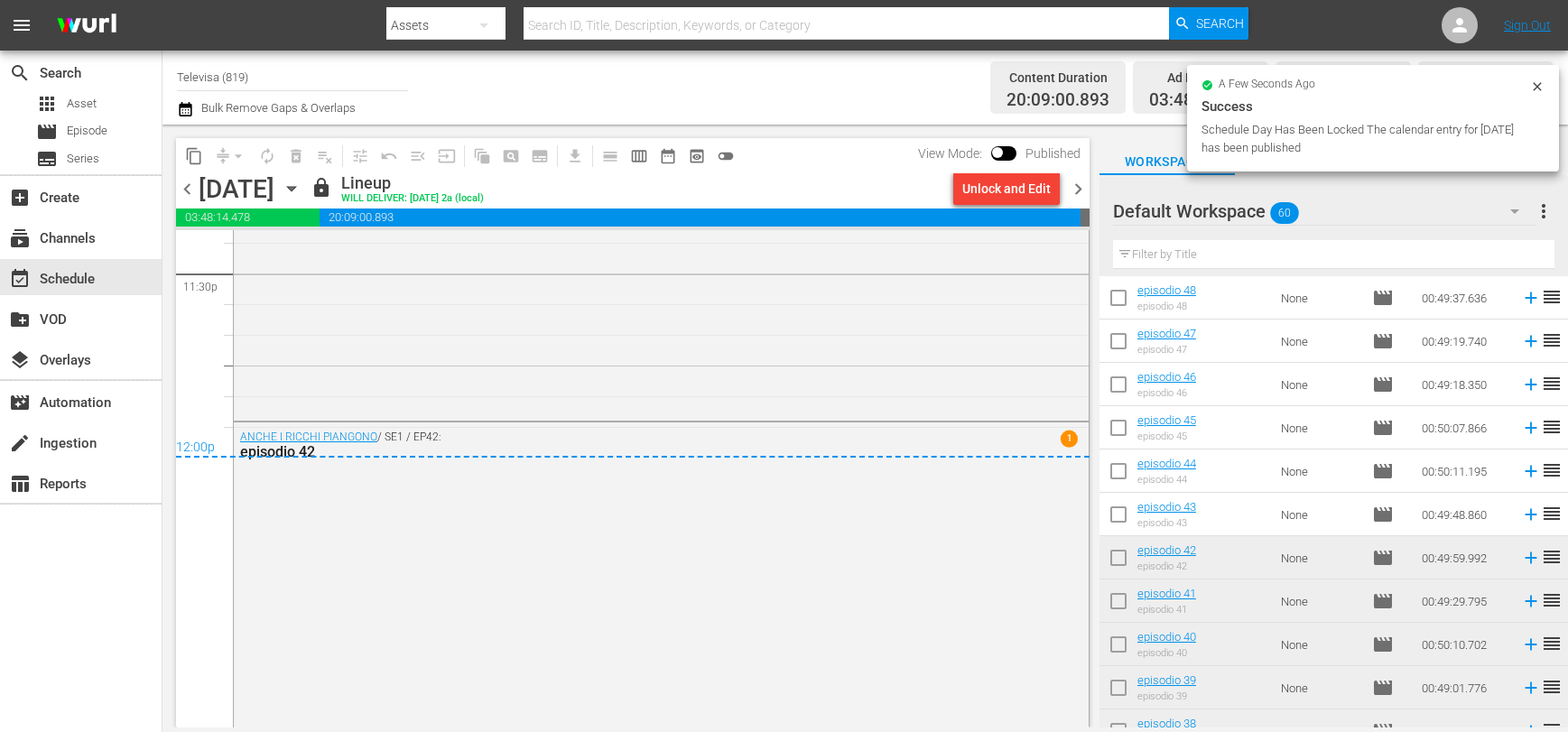
click at [1549, 211] on span "more_vert" at bounding box center [1543, 211] width 22 height 22
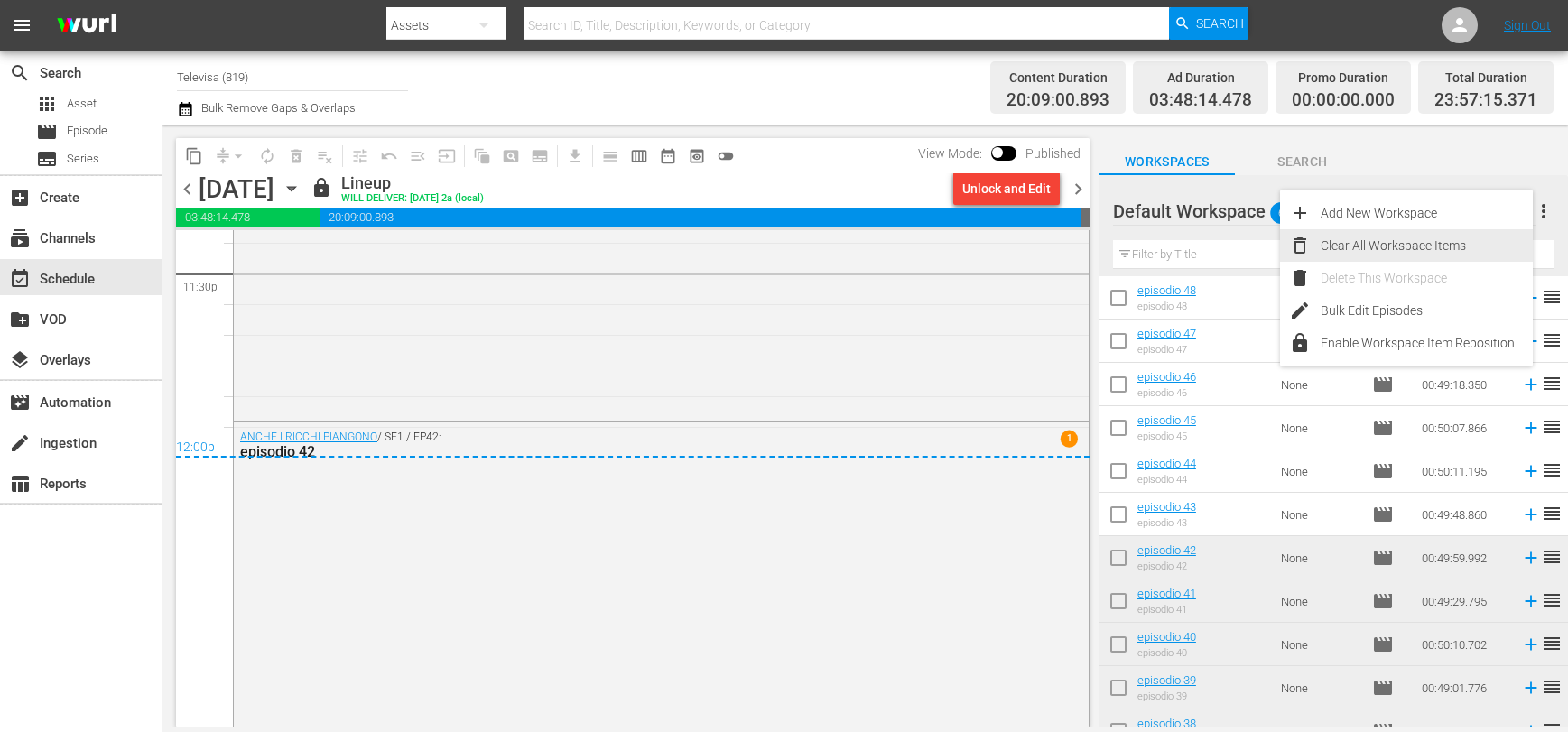
click at [1433, 241] on div "Clear All Workspace Items" at bounding box center [1426, 246] width 212 height 33
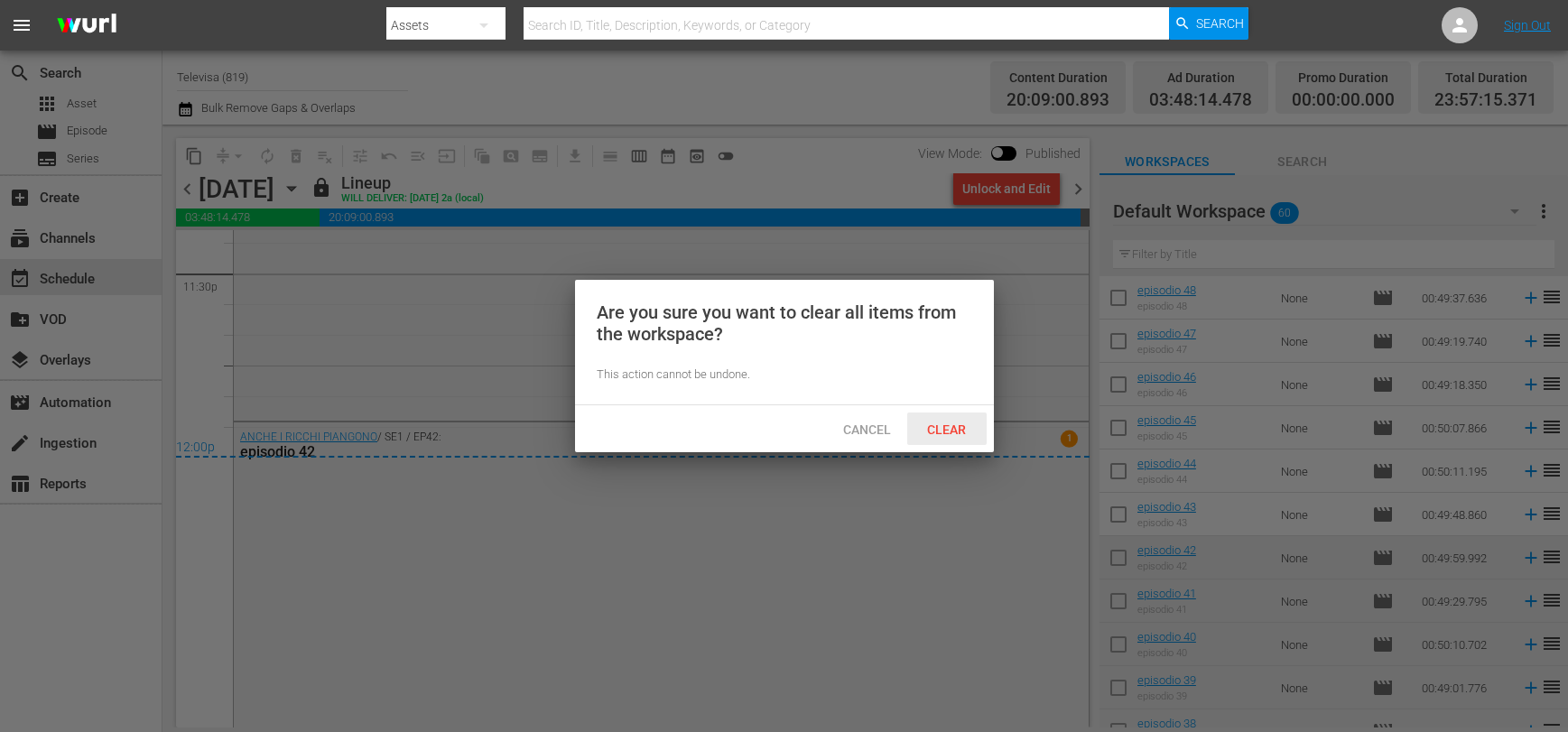
click at [942, 422] on span "Clear" at bounding box center [946, 429] width 68 height 14
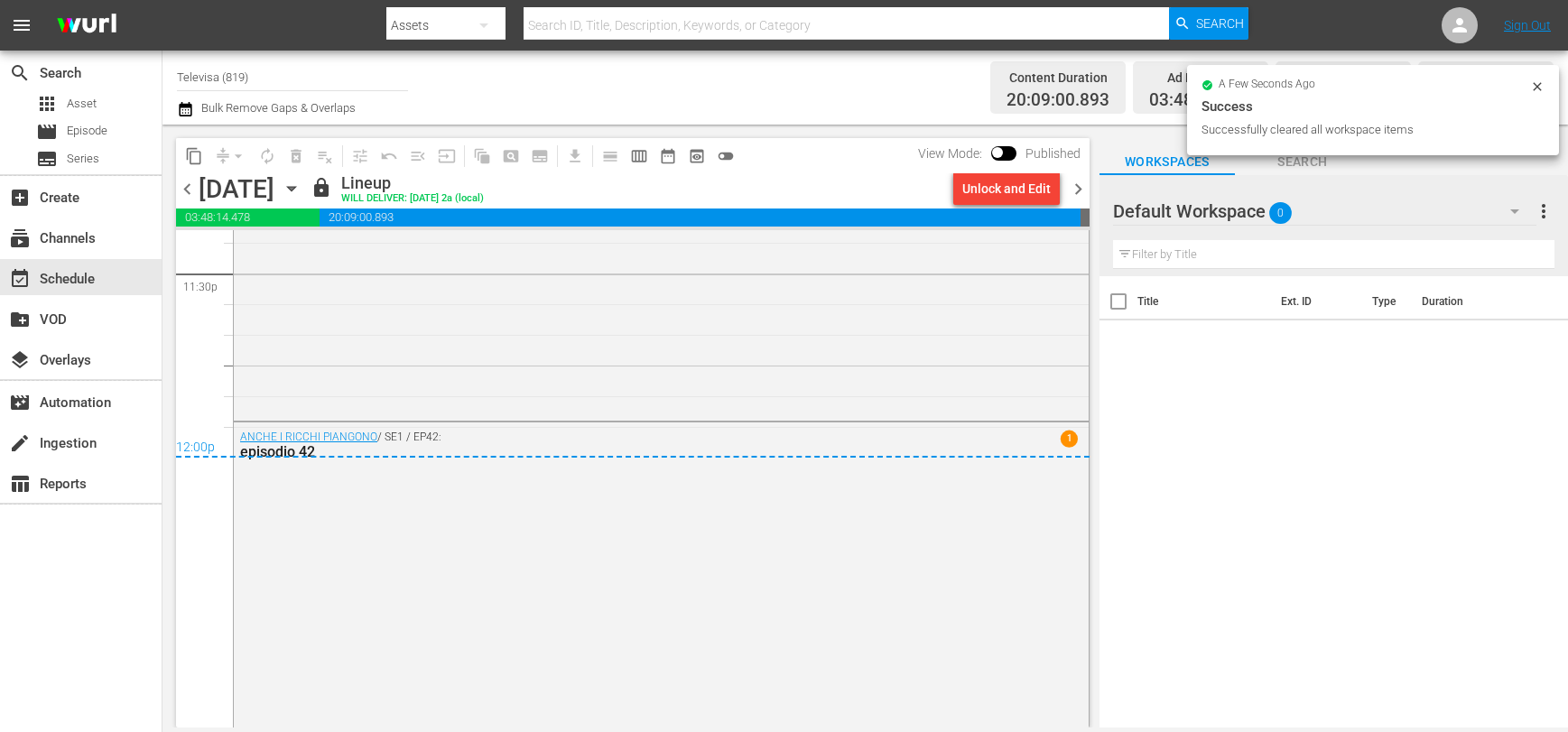
scroll to position [0, 0]
click at [1528, 22] on link "Sign Out" at bounding box center [1527, 25] width 47 height 14
